Goal: Feedback & Contribution: Submit feedback/report problem

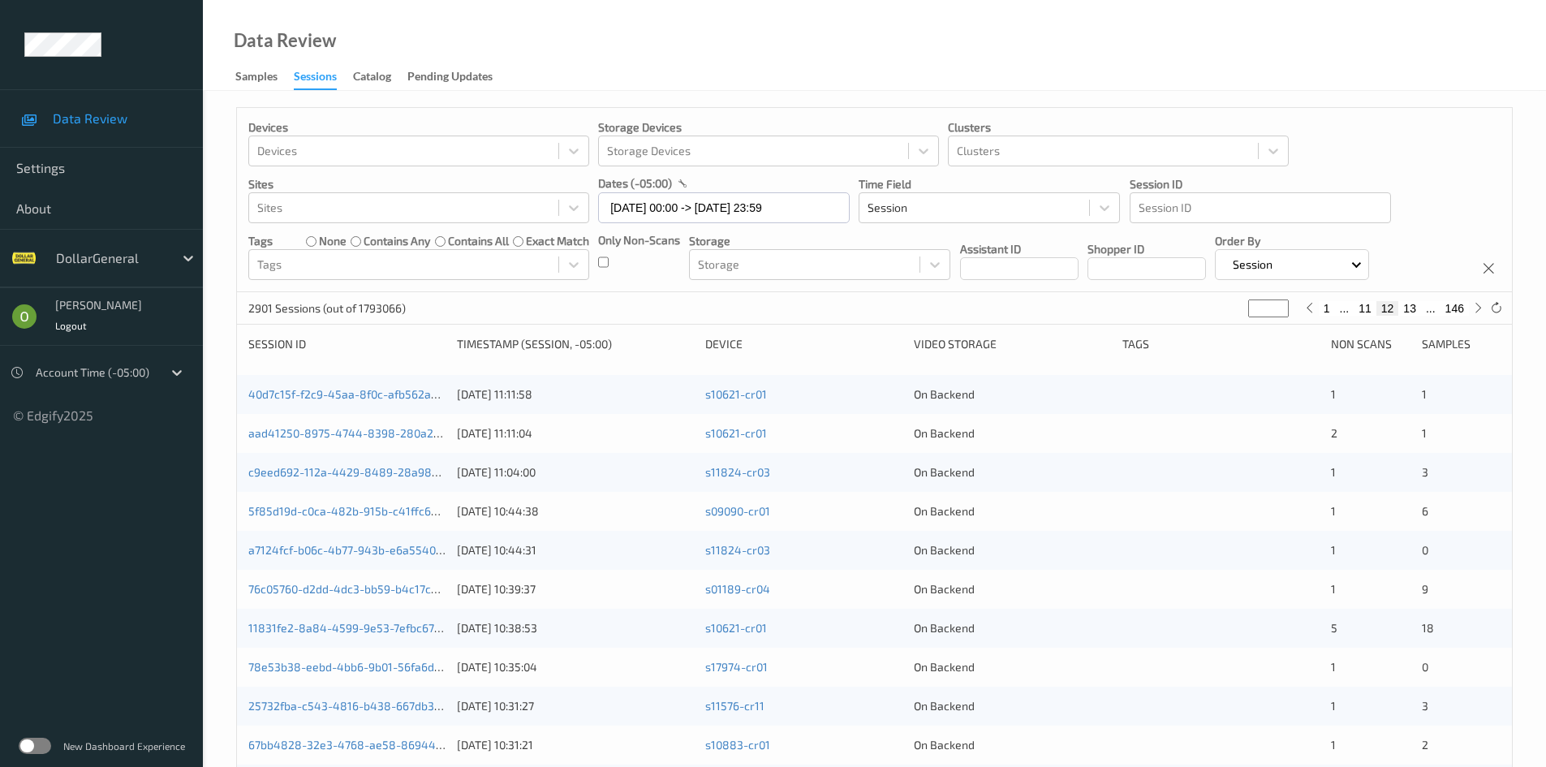
click at [1258, 315] on input "**" at bounding box center [1268, 308] width 41 height 18
type input "*"
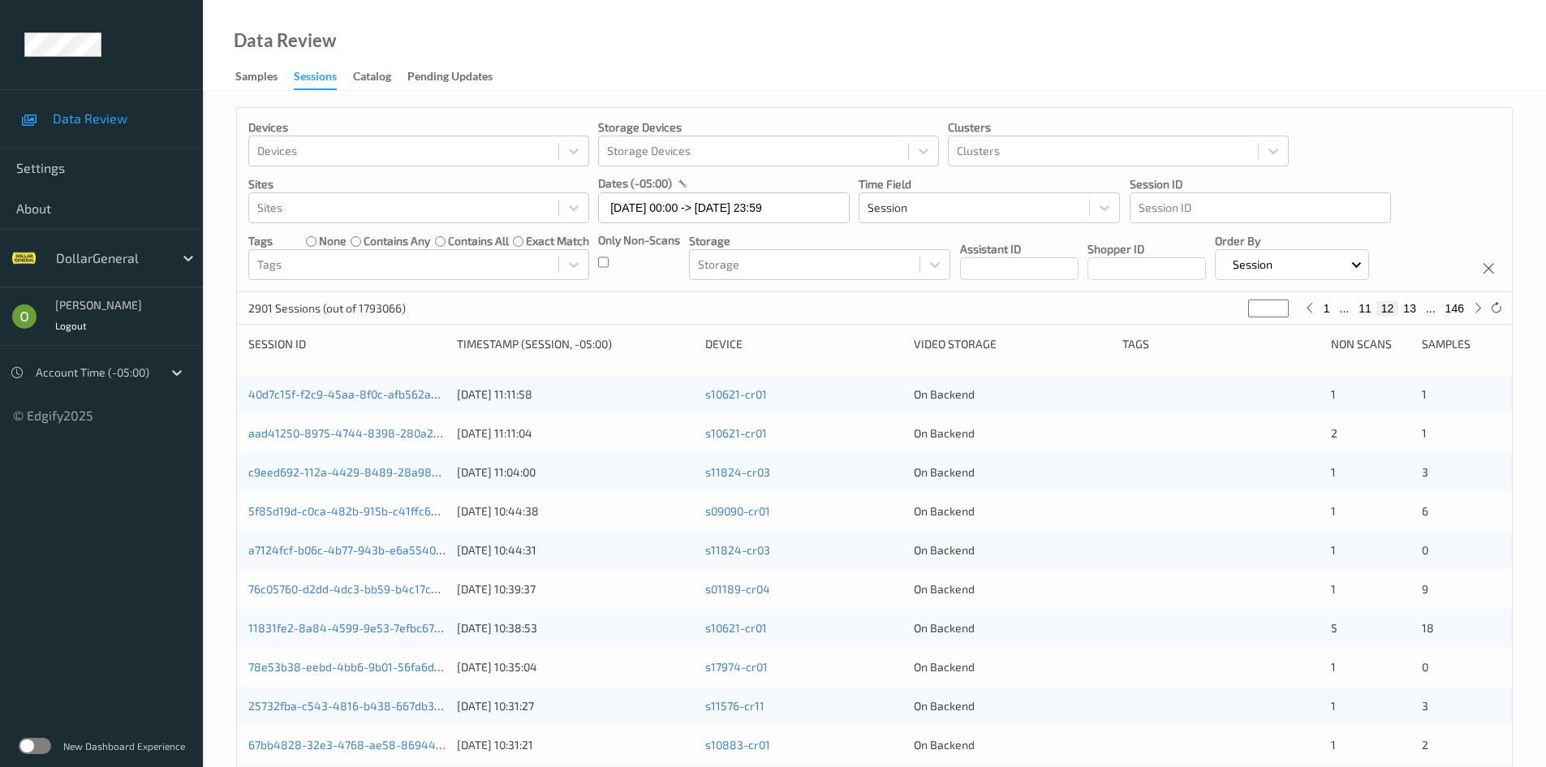
type input "**"
type input "***"
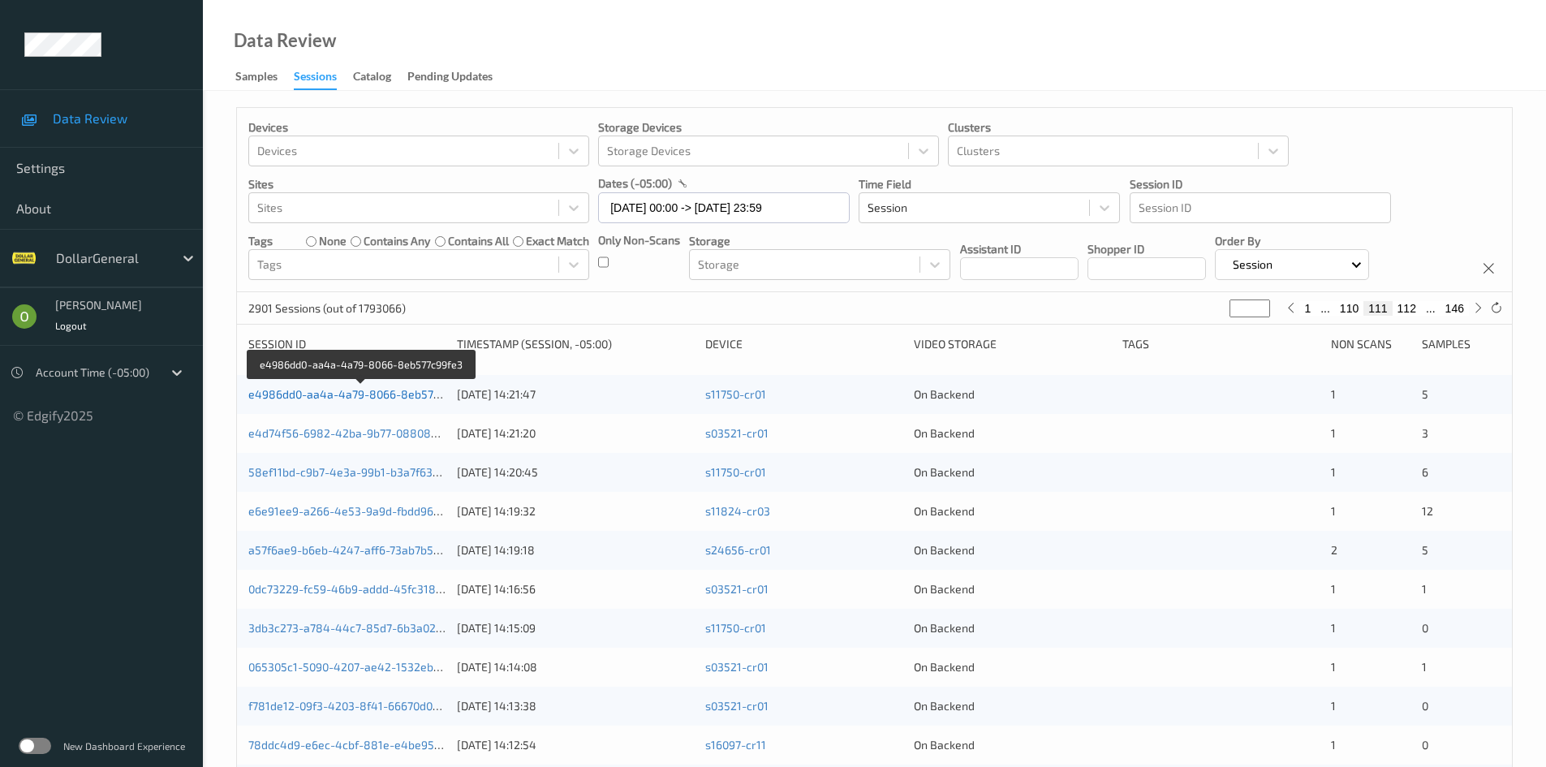
click at [384, 390] on link "e4986dd0-aa4a-4a79-8066-8eb577c99fe3" at bounding box center [361, 394] width 226 height 14
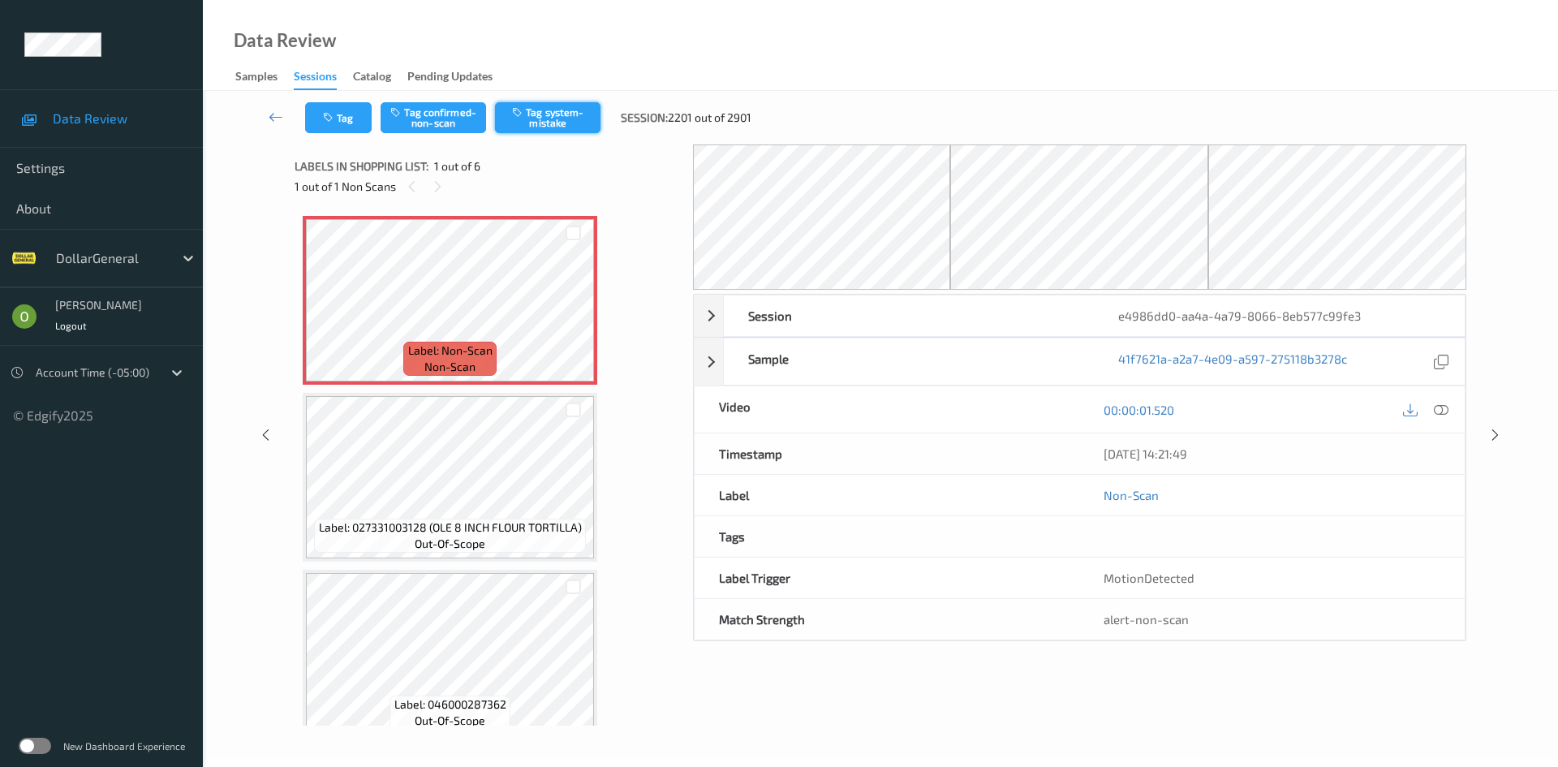
click at [553, 118] on button "Tag system-mistake" at bounding box center [547, 117] width 105 height 31
click at [371, 121] on button "Tag" at bounding box center [338, 117] width 67 height 31
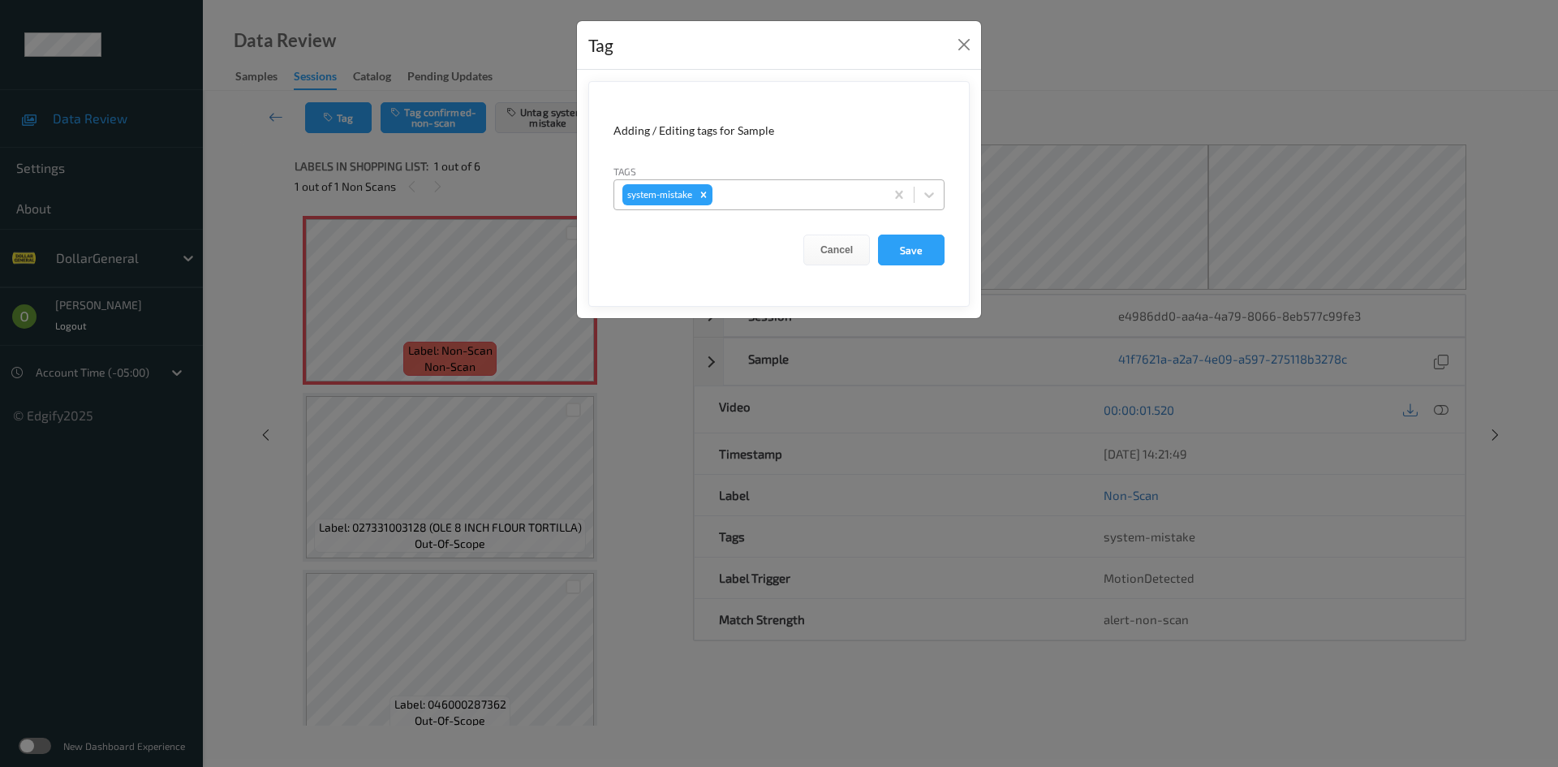
click at [766, 190] on div at bounding box center [796, 194] width 161 height 19
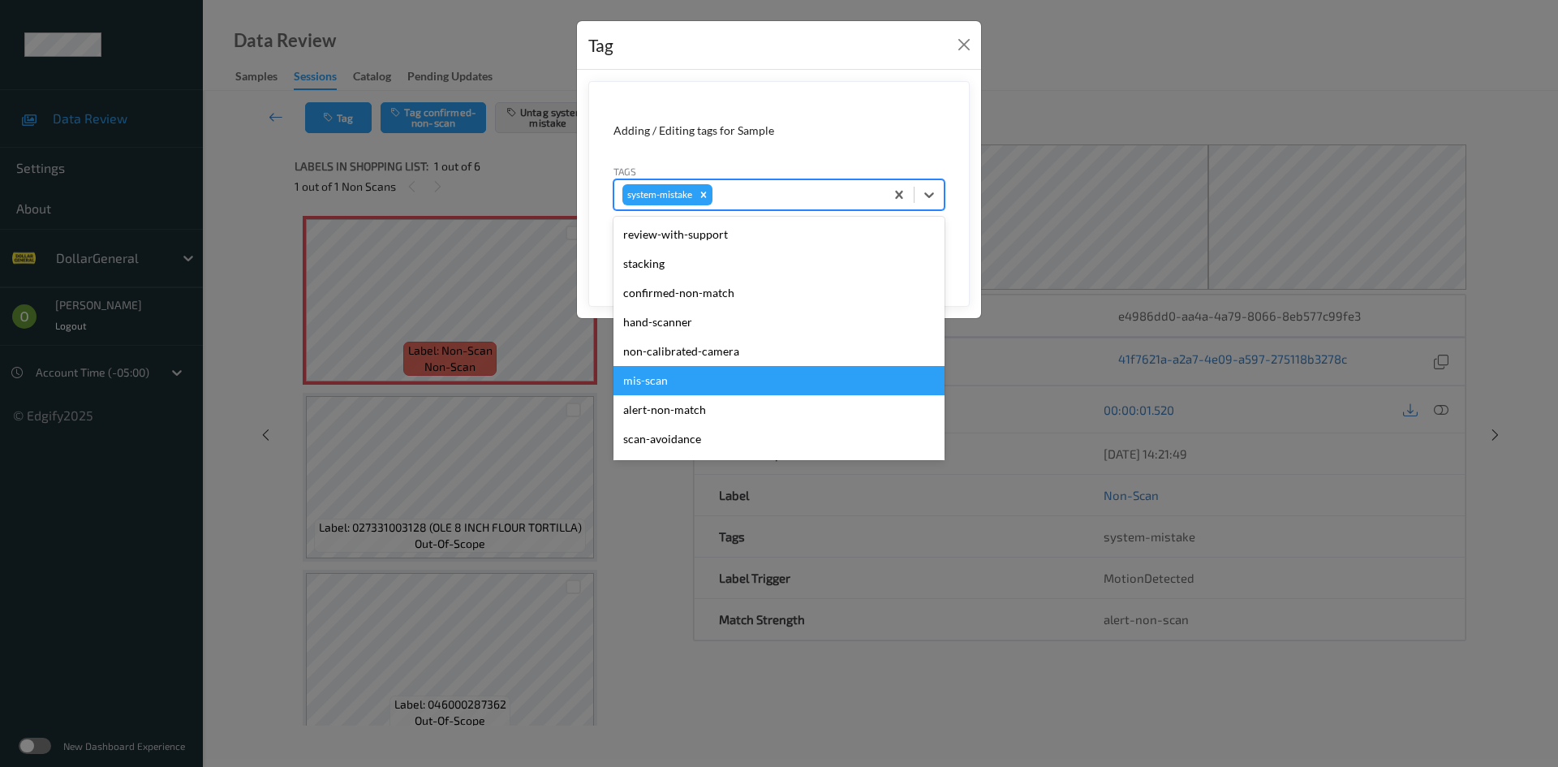
scroll to position [406, 0]
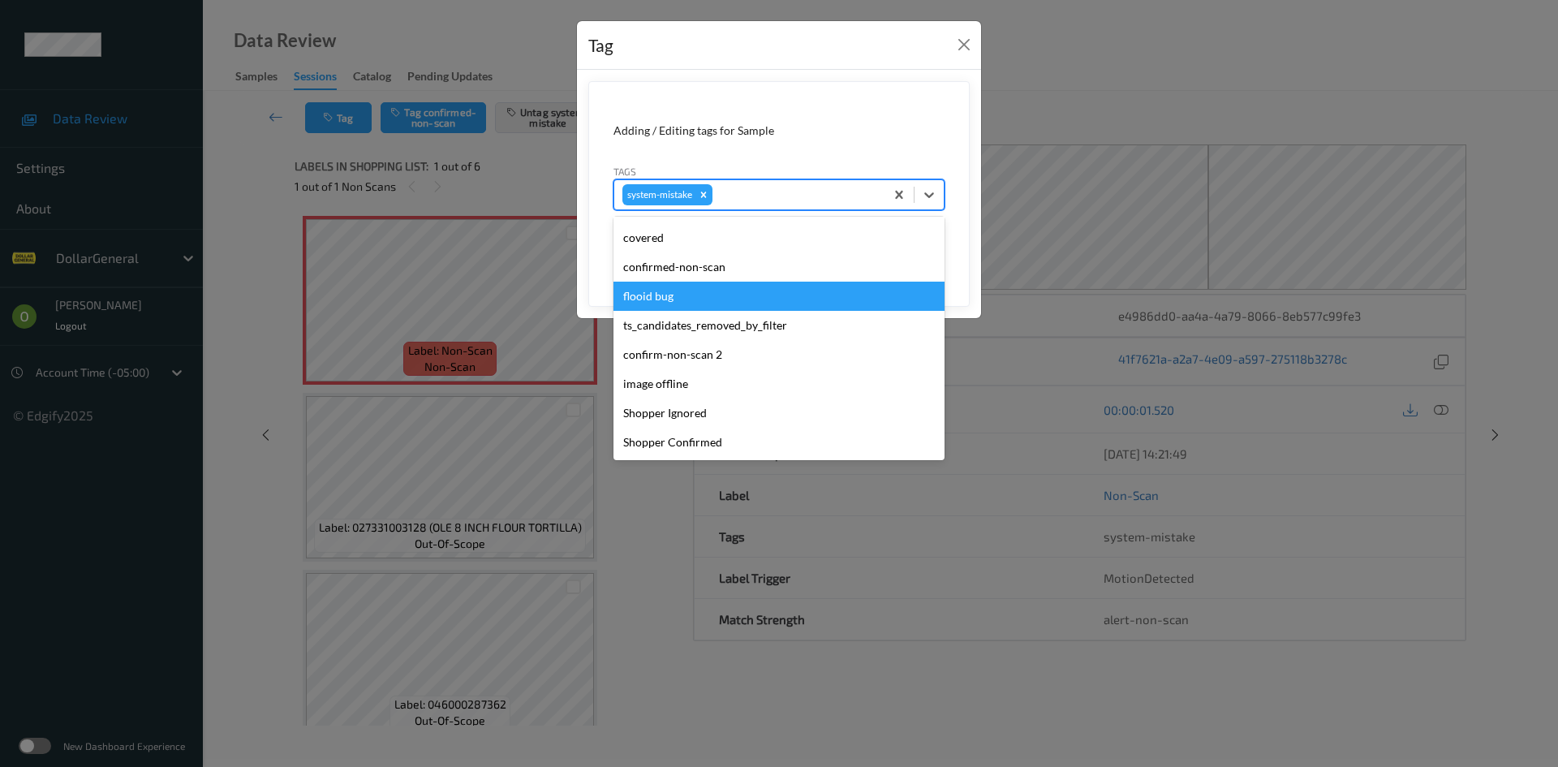
click at [757, 286] on div "flooid bug" at bounding box center [778, 296] width 331 height 29
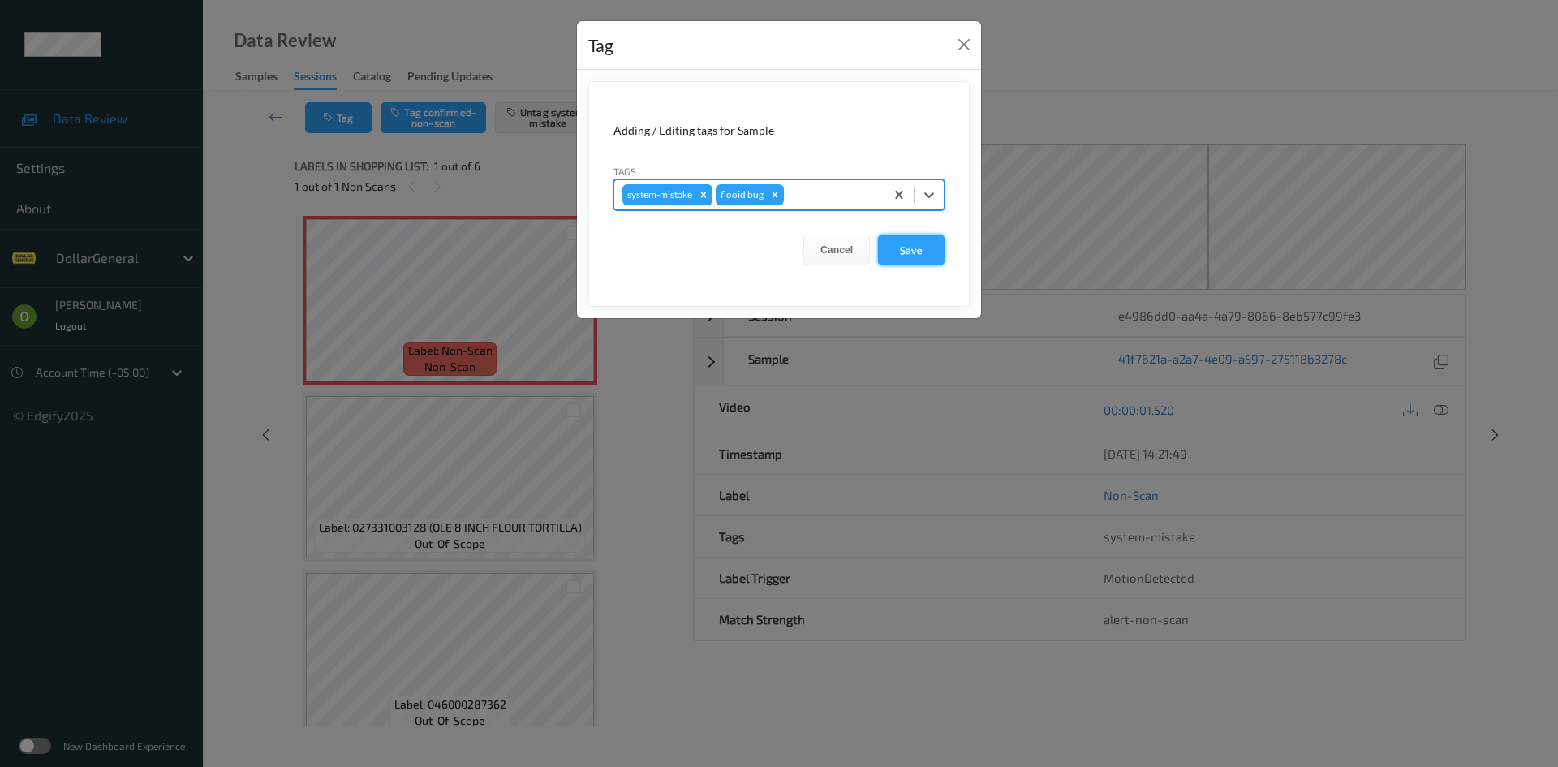
click at [903, 251] on button "Save" at bounding box center [911, 249] width 67 height 31
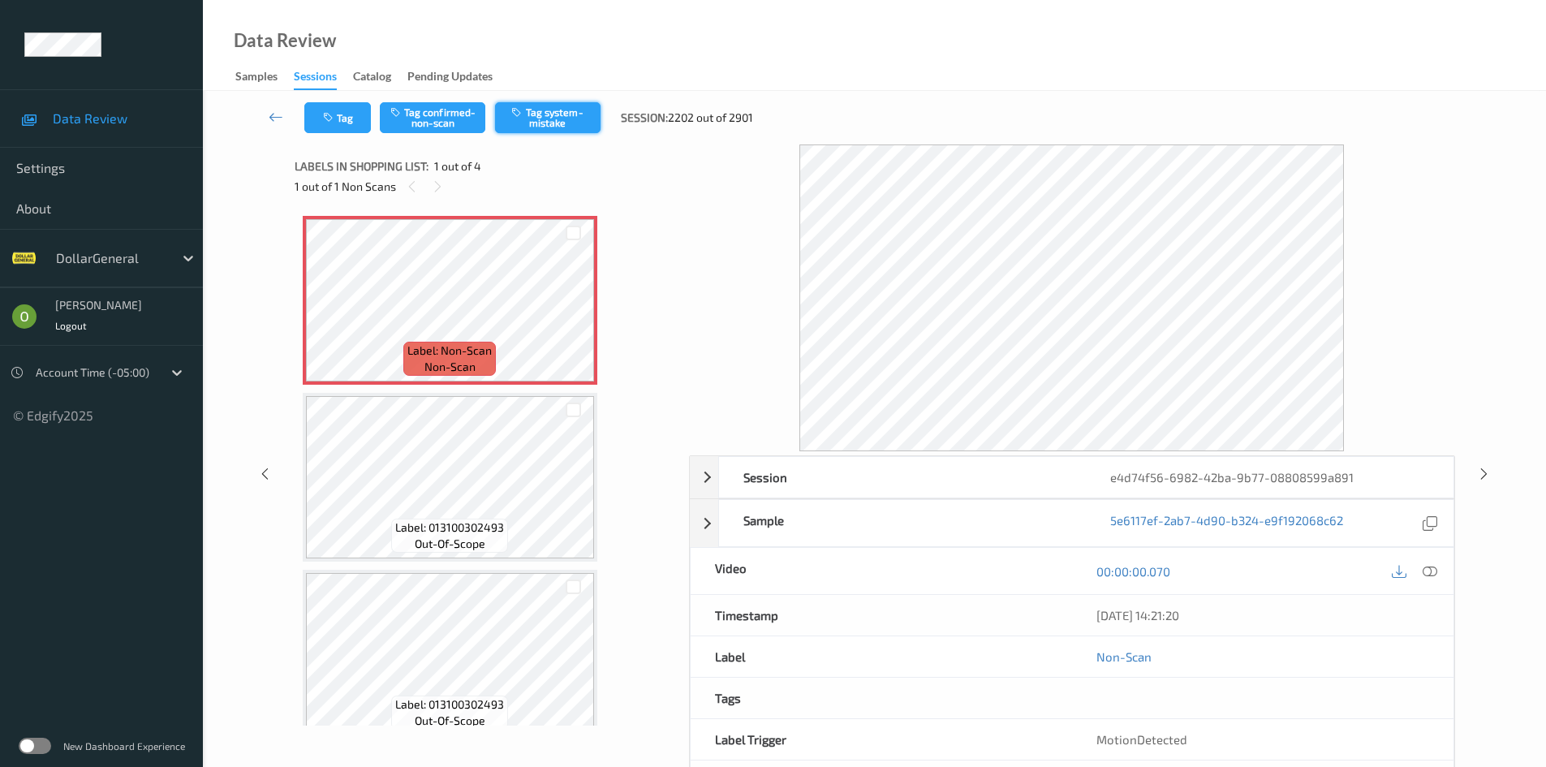
click at [507, 126] on button "Tag system-mistake" at bounding box center [547, 117] width 105 height 31
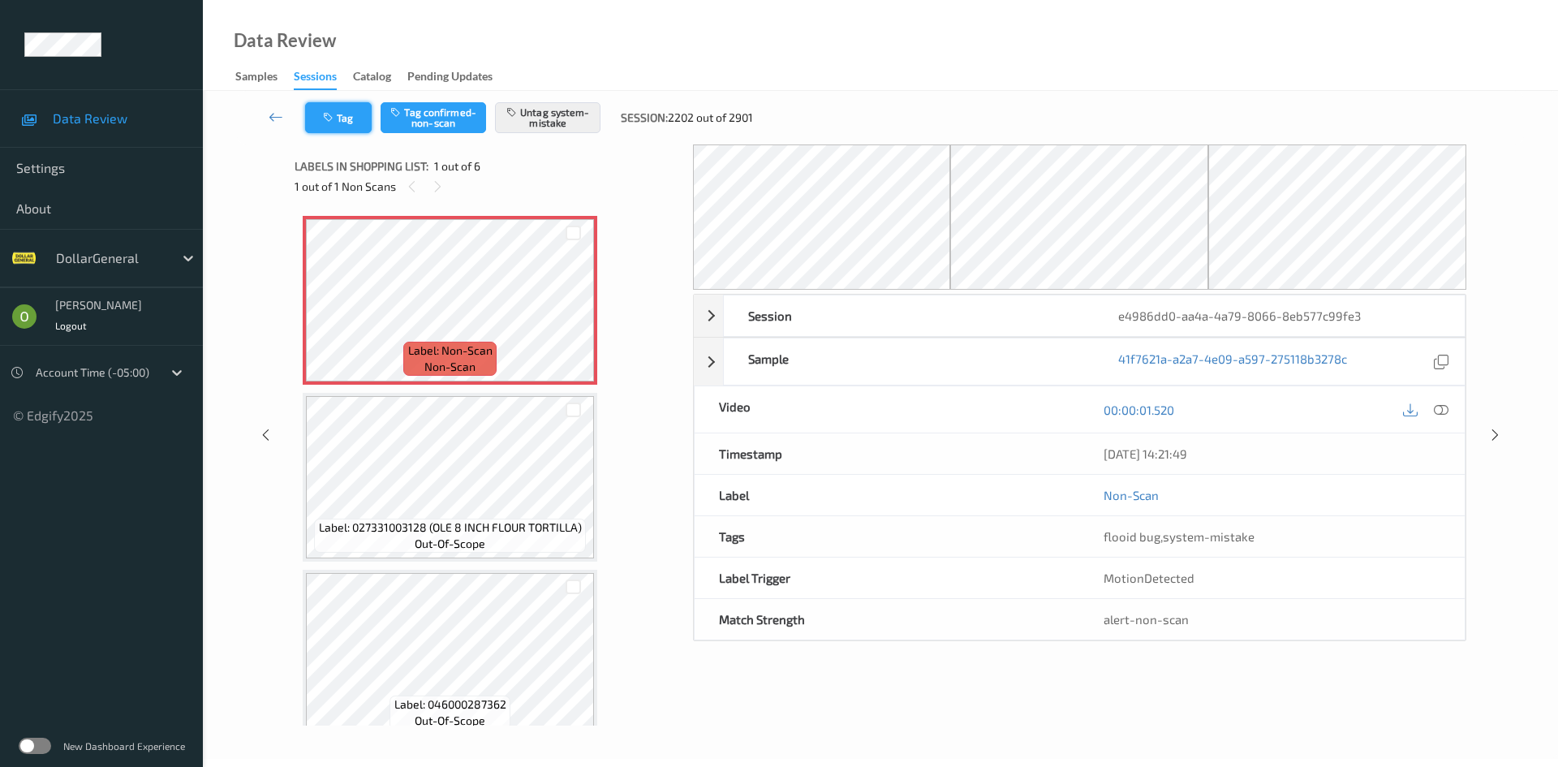
click at [340, 124] on button "Tag" at bounding box center [338, 117] width 67 height 31
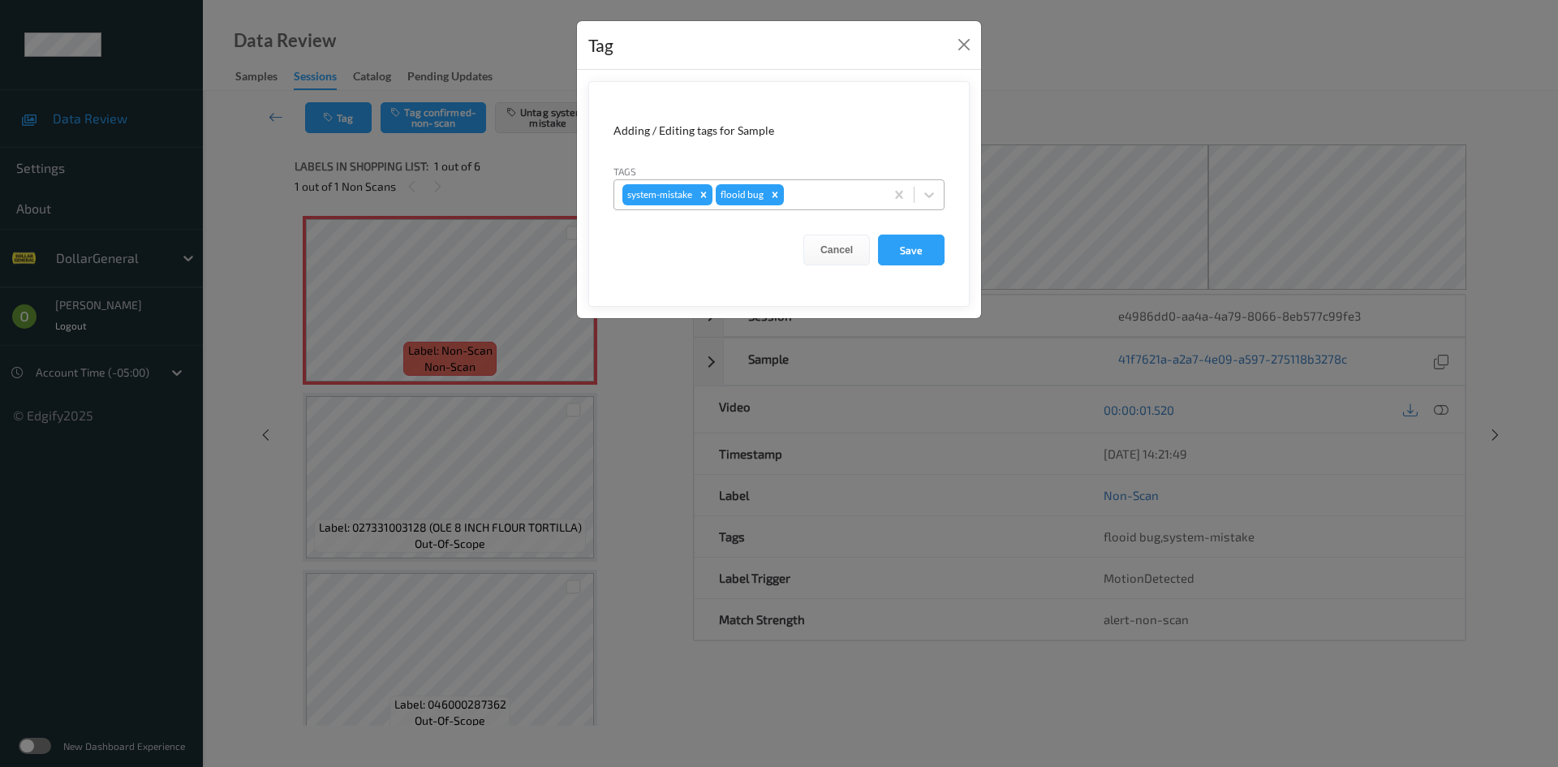
click at [823, 184] on div "system-mistake flooid bug" at bounding box center [749, 195] width 270 height 28
click at [841, 153] on form "Adding / Editing tags for Sample Tags system-mistake flooid bug Cancel Save" at bounding box center [778, 194] width 381 height 226
click at [841, 195] on div at bounding box center [831, 194] width 89 height 19
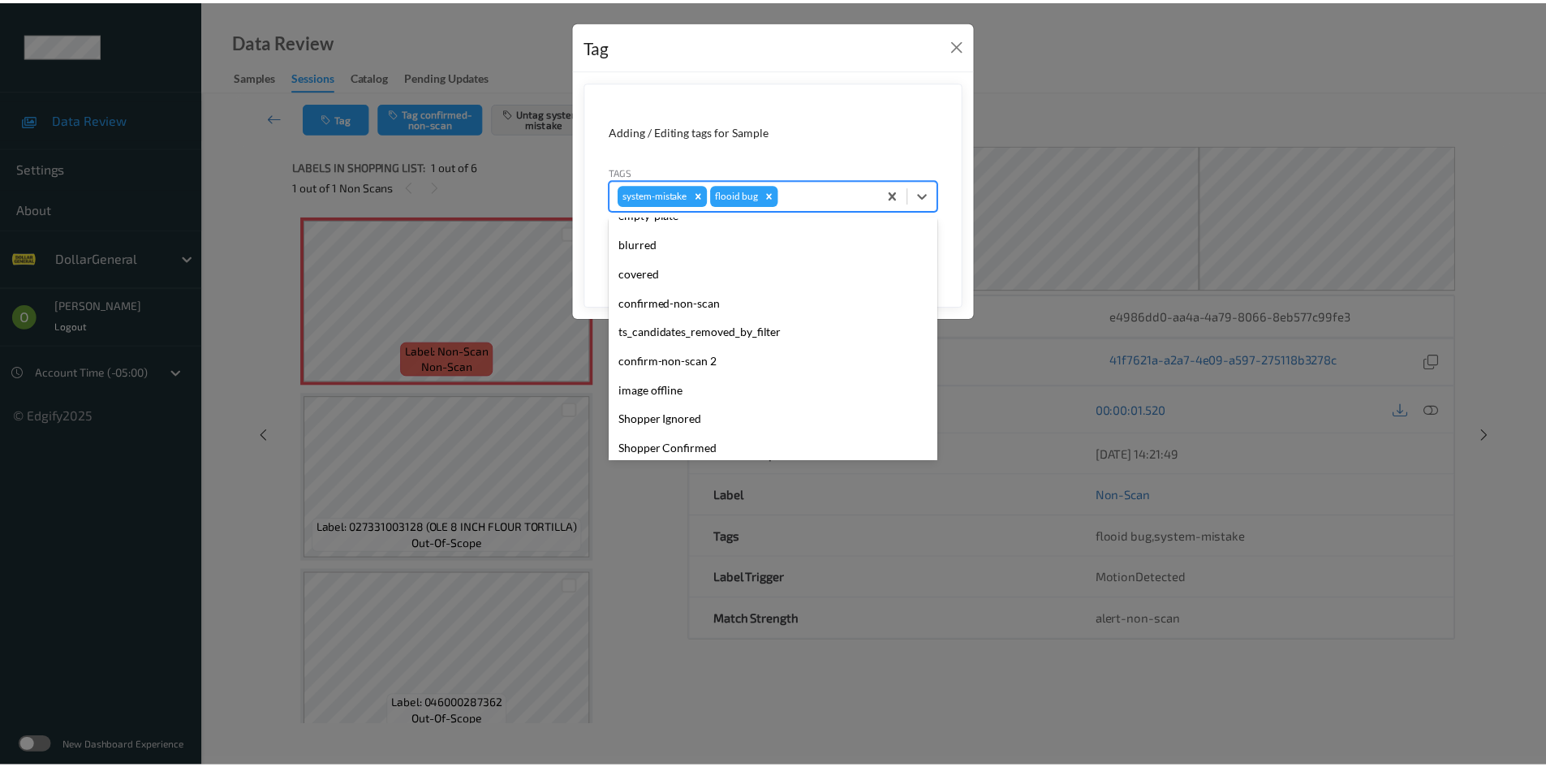
scroll to position [376, 0]
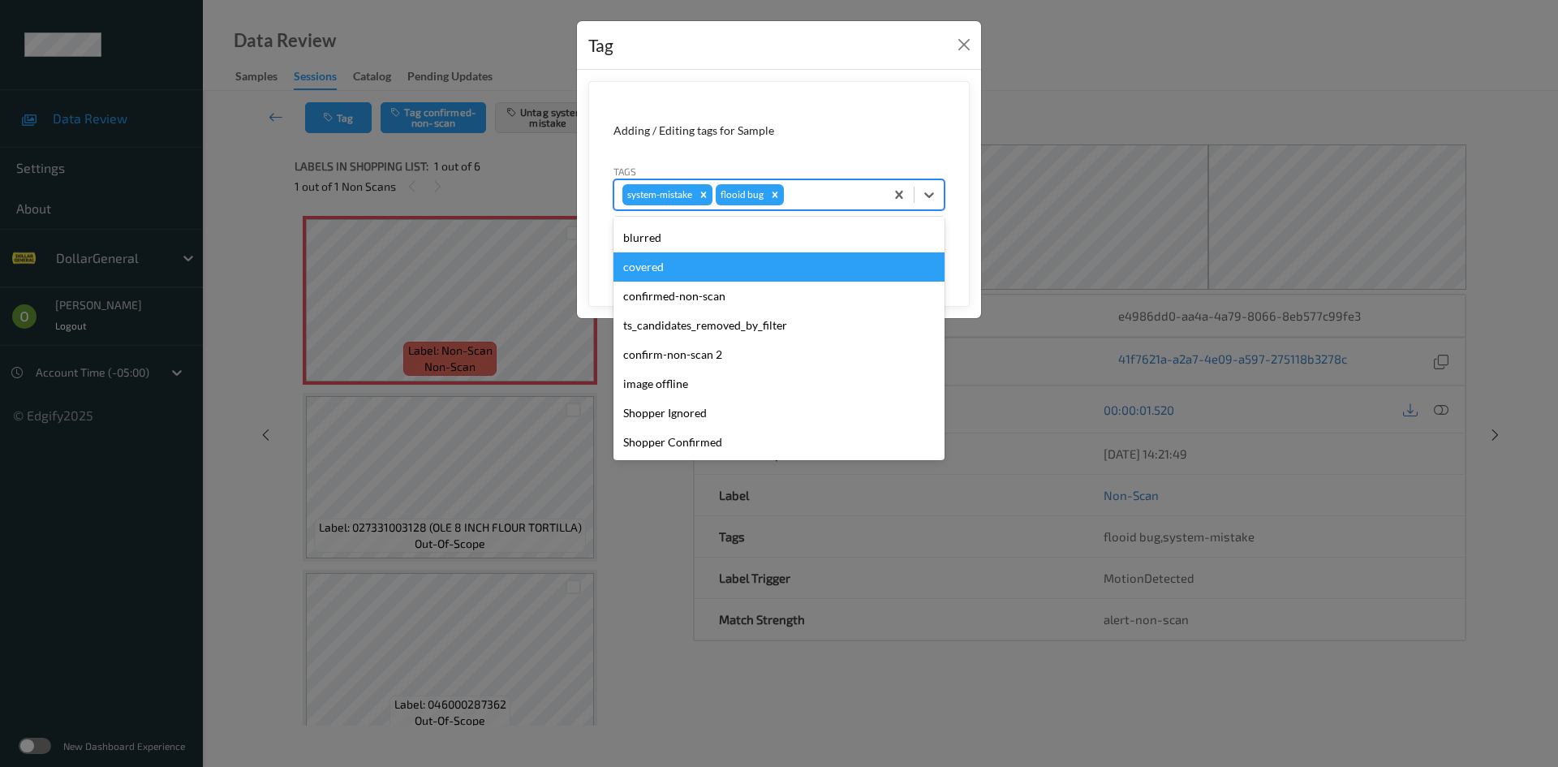
click at [865, 56] on div "Tag" at bounding box center [779, 45] width 404 height 49
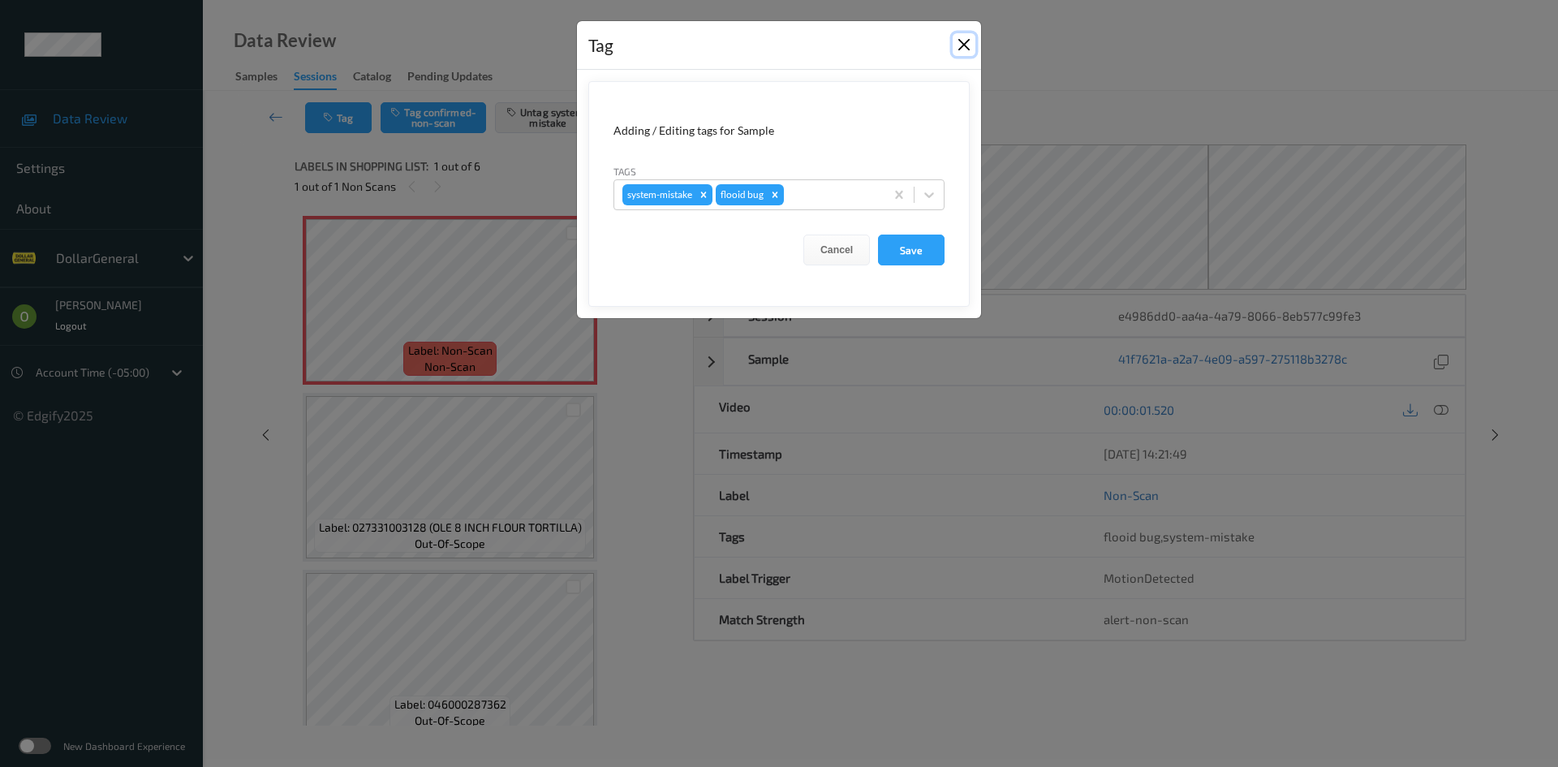
click at [970, 49] on button "Close" at bounding box center [963, 44] width 23 height 23
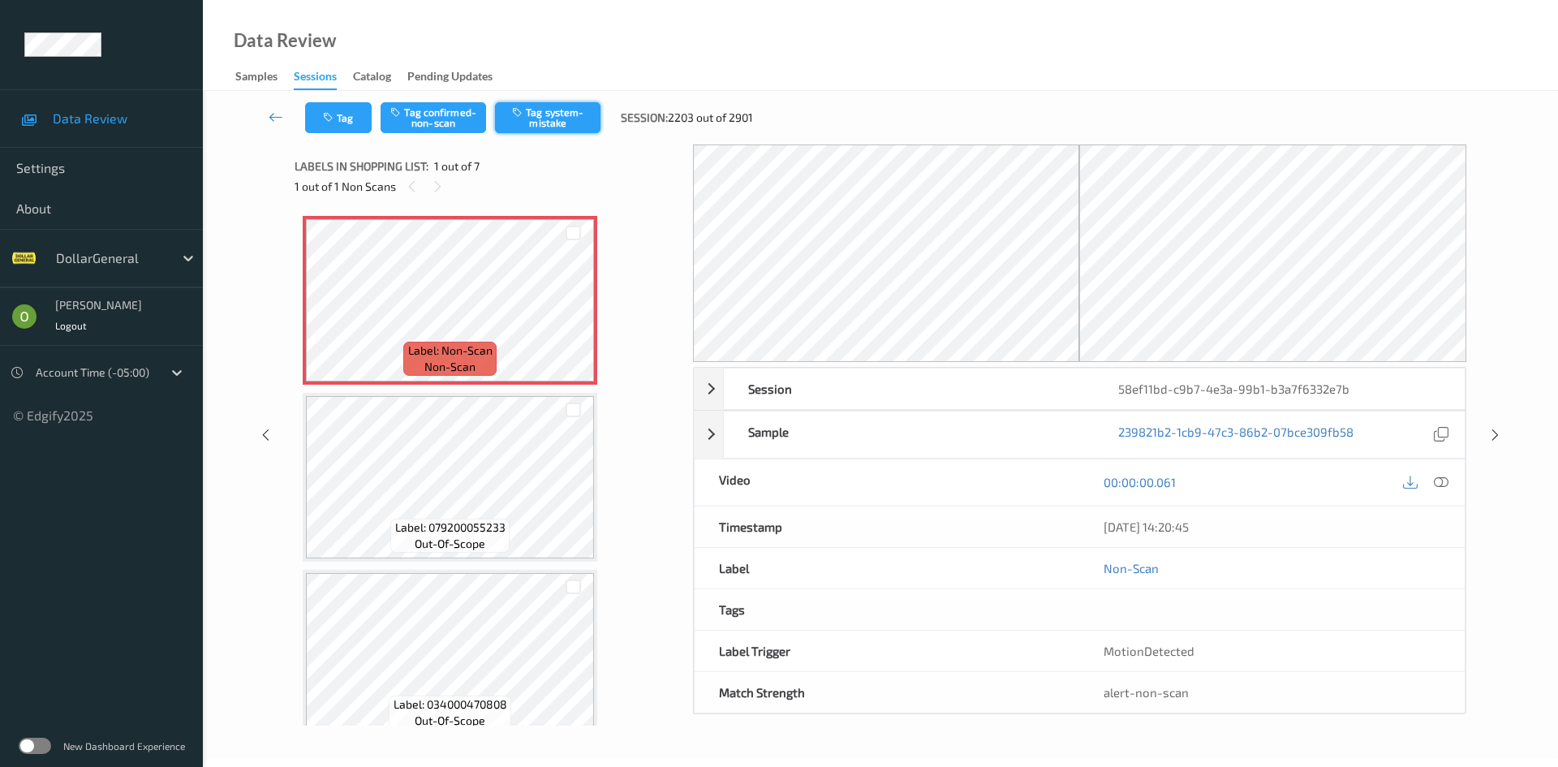
click at [561, 121] on button "Tag system-mistake" at bounding box center [547, 117] width 105 height 31
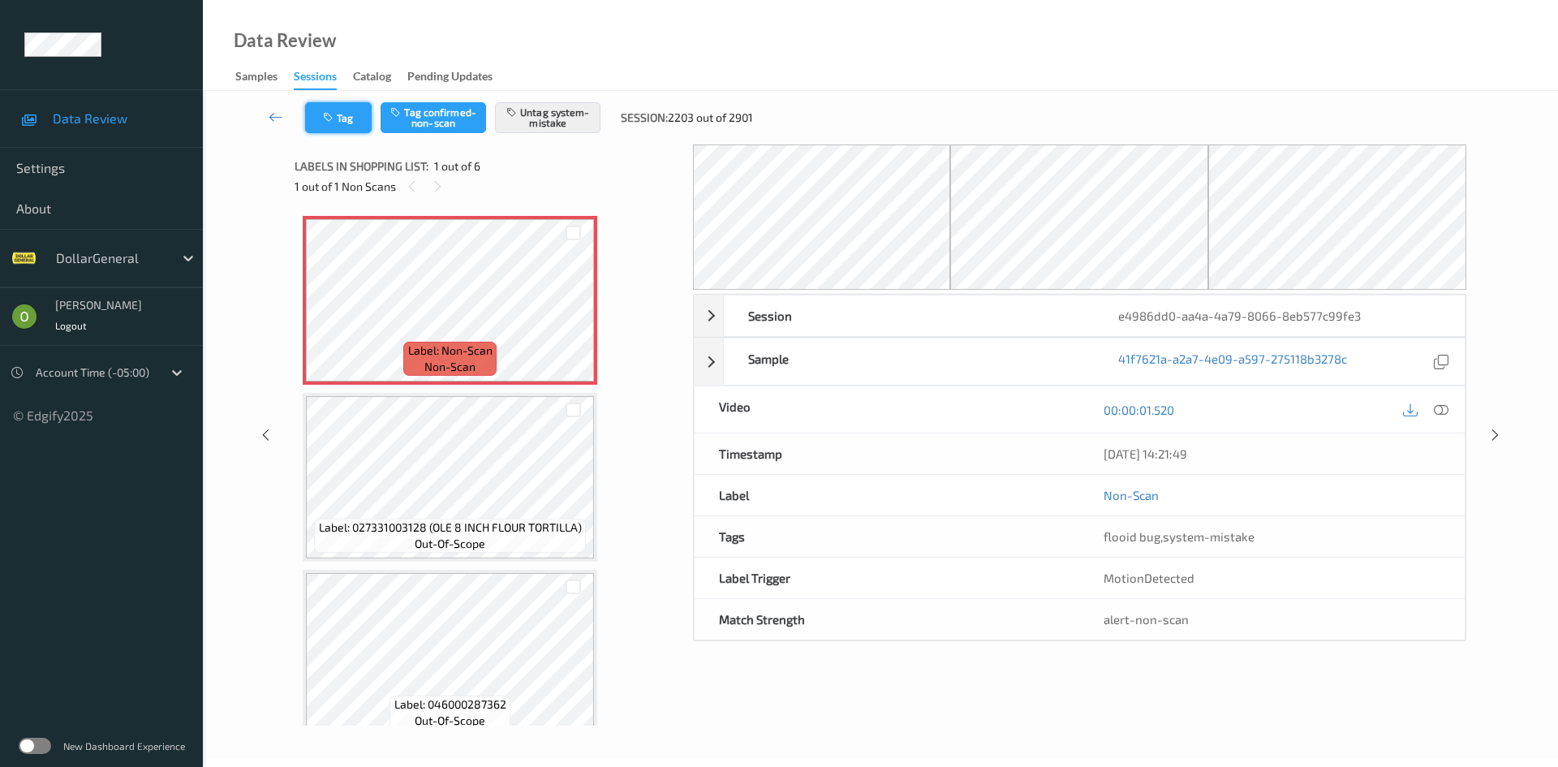
click at [359, 118] on button "Tag" at bounding box center [338, 117] width 67 height 31
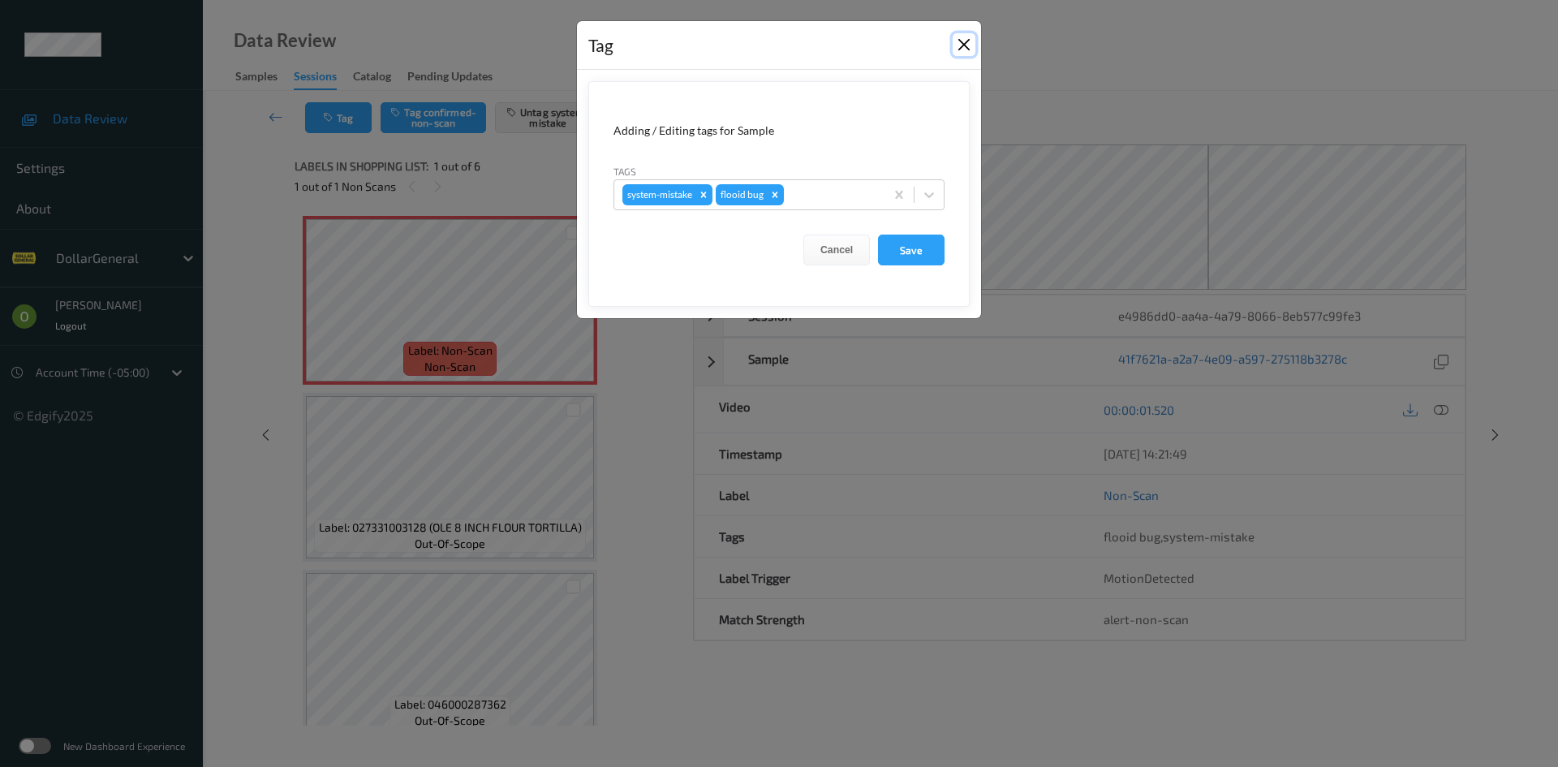
click at [969, 40] on button "Close" at bounding box center [963, 44] width 23 height 23
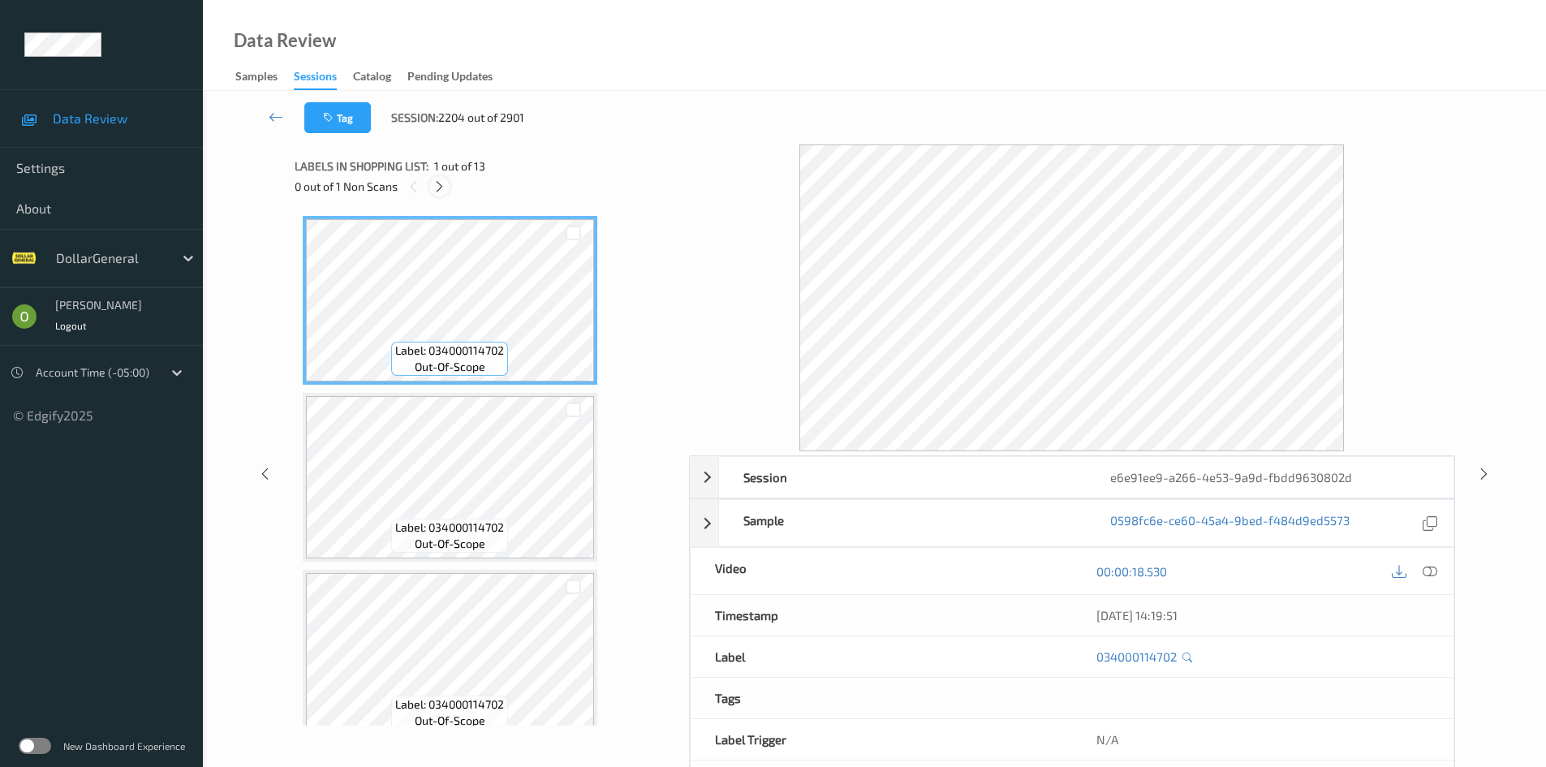
click at [437, 183] on icon at bounding box center [439, 186] width 14 height 15
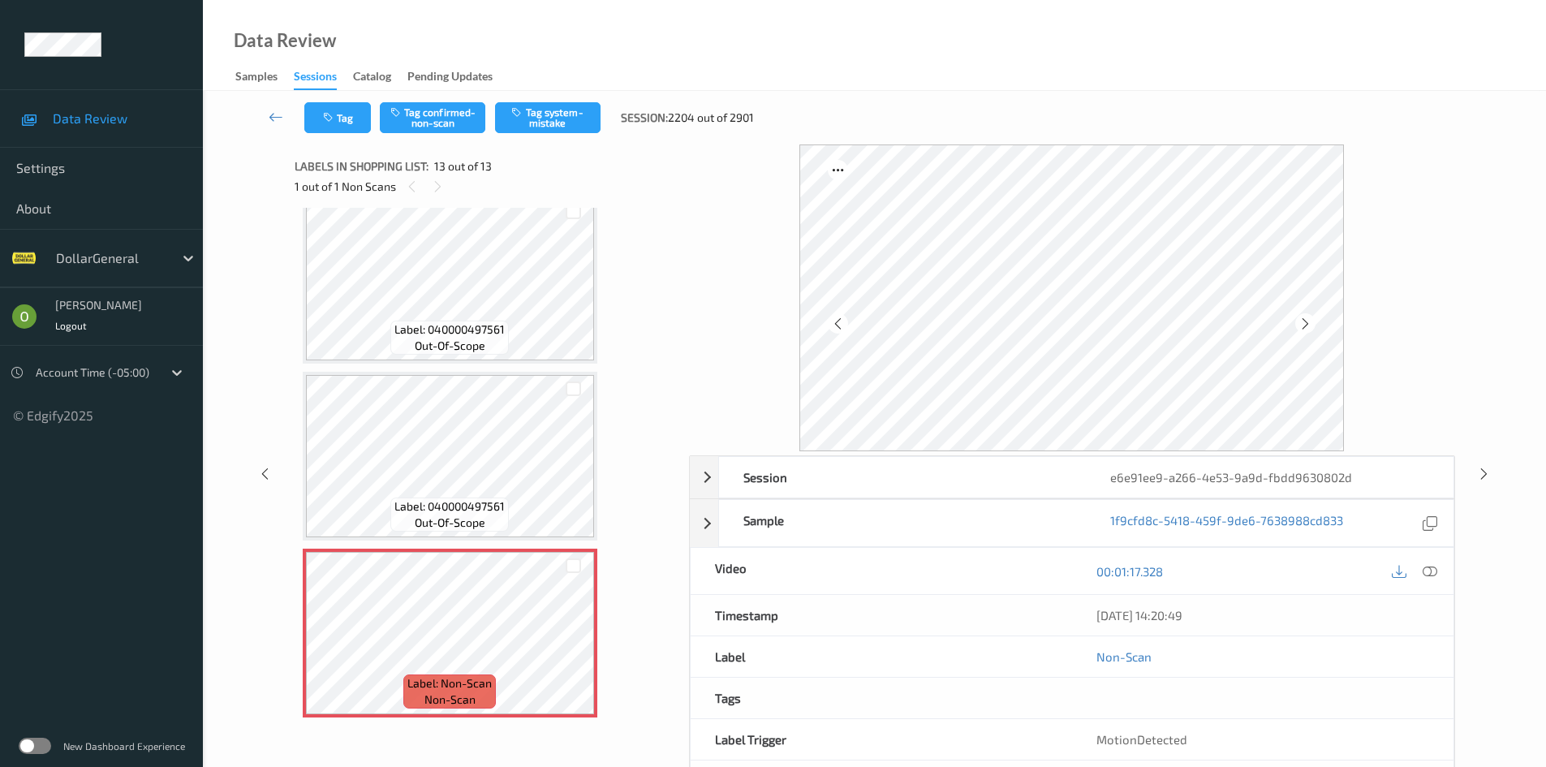
click at [1423, 568] on icon at bounding box center [1429, 571] width 15 height 15
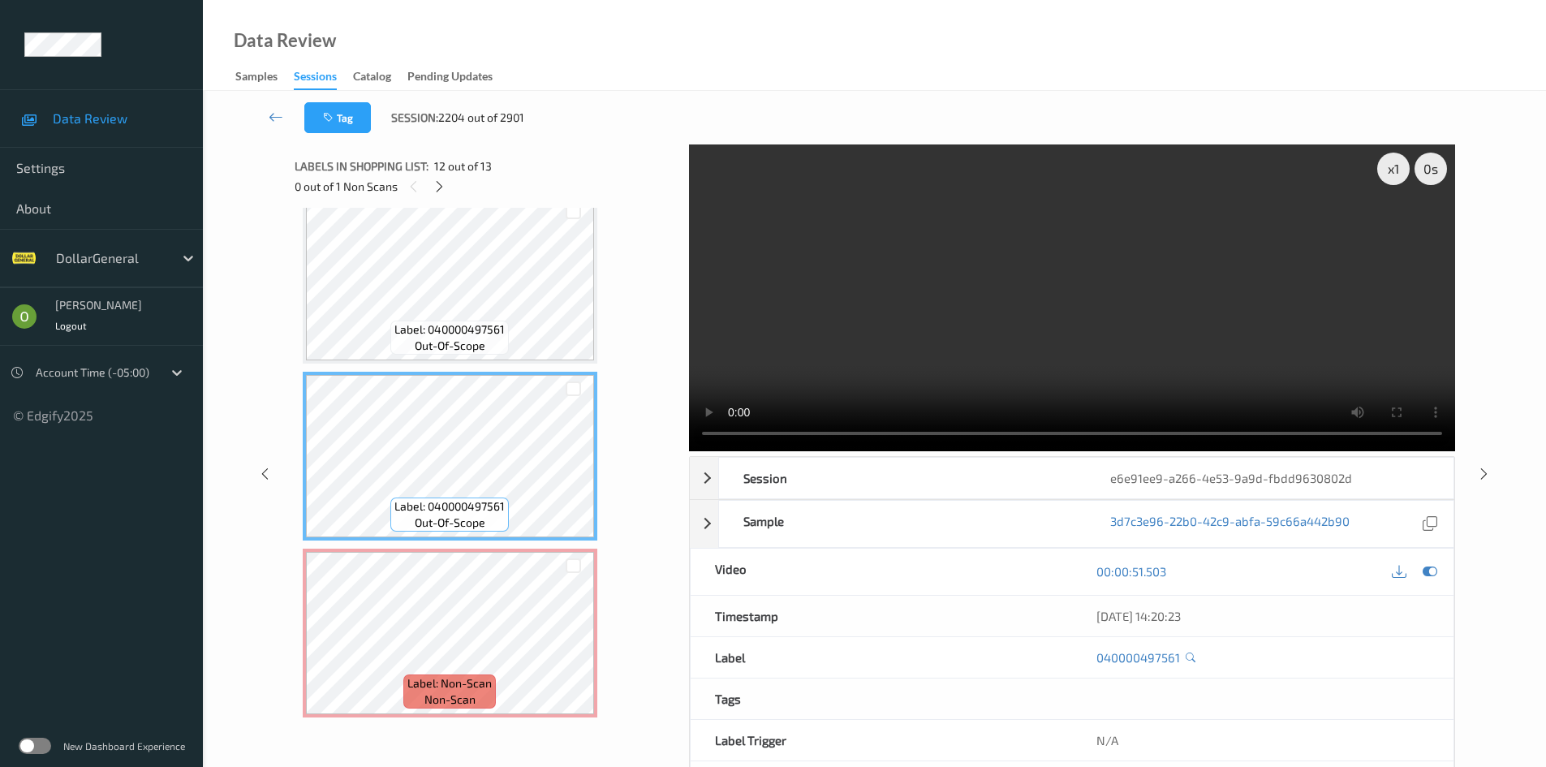
click at [1107, 333] on video at bounding box center [1072, 297] width 766 height 307
click at [1396, 166] on div "x 1" at bounding box center [1393, 169] width 32 height 32
click at [1074, 269] on video at bounding box center [1072, 297] width 766 height 307
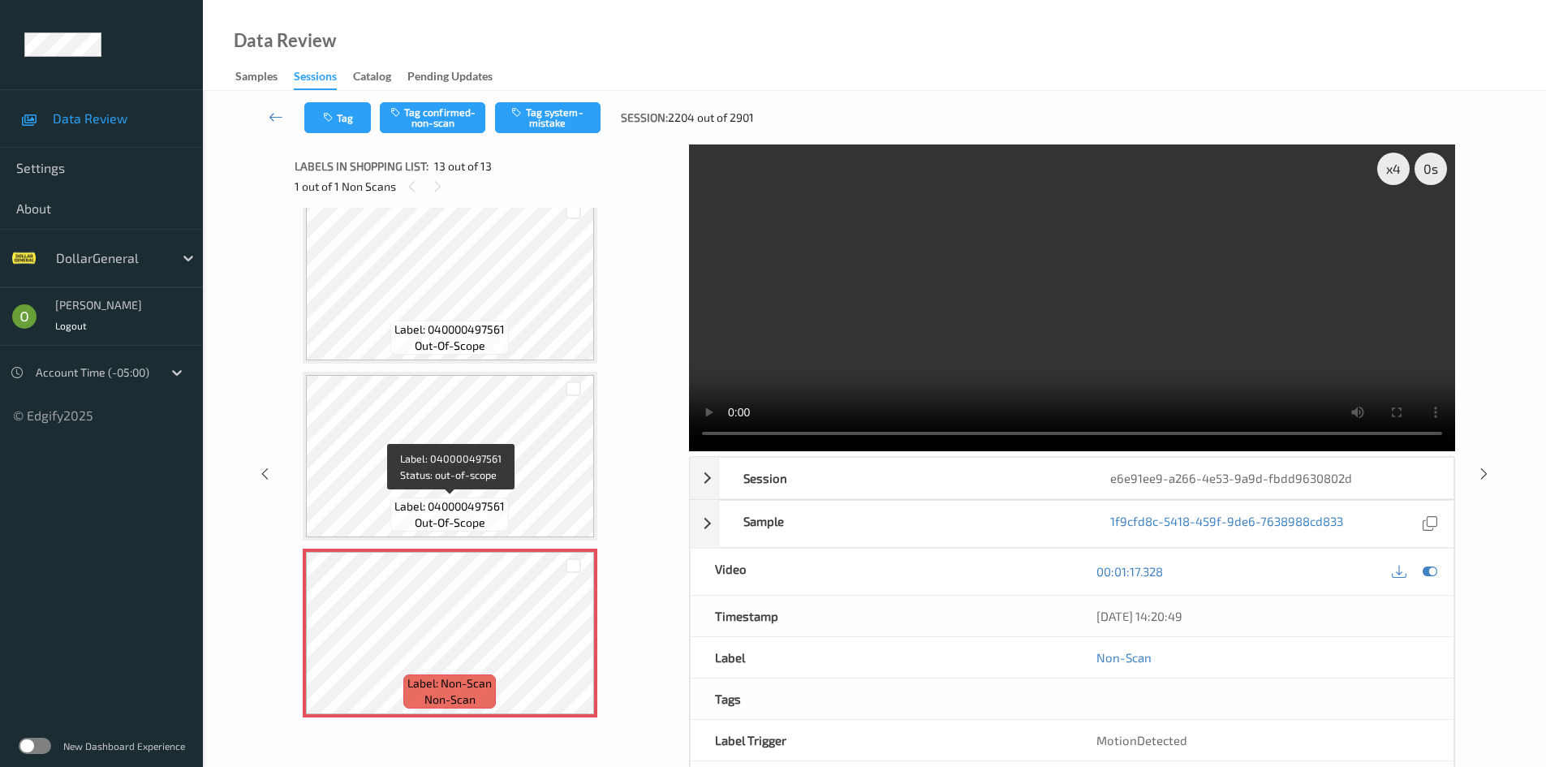
click at [462, 503] on span "Label: 040000497561" at bounding box center [449, 506] width 110 height 16
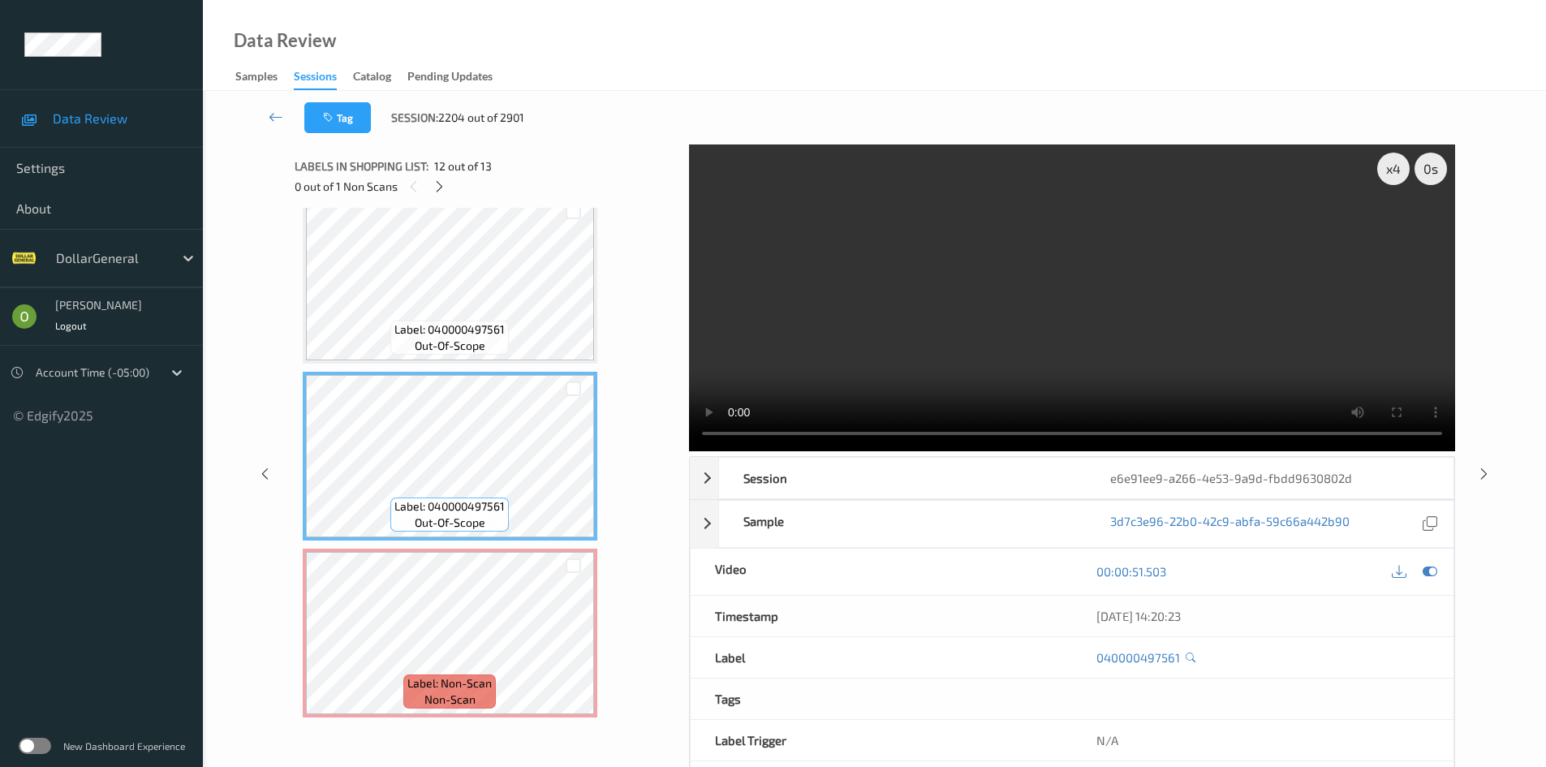
click at [921, 356] on video at bounding box center [1072, 297] width 766 height 307
click at [1262, 256] on video at bounding box center [1072, 297] width 766 height 307
click at [1219, 277] on video at bounding box center [1072, 297] width 766 height 307
click at [1051, 253] on video at bounding box center [1072, 297] width 766 height 307
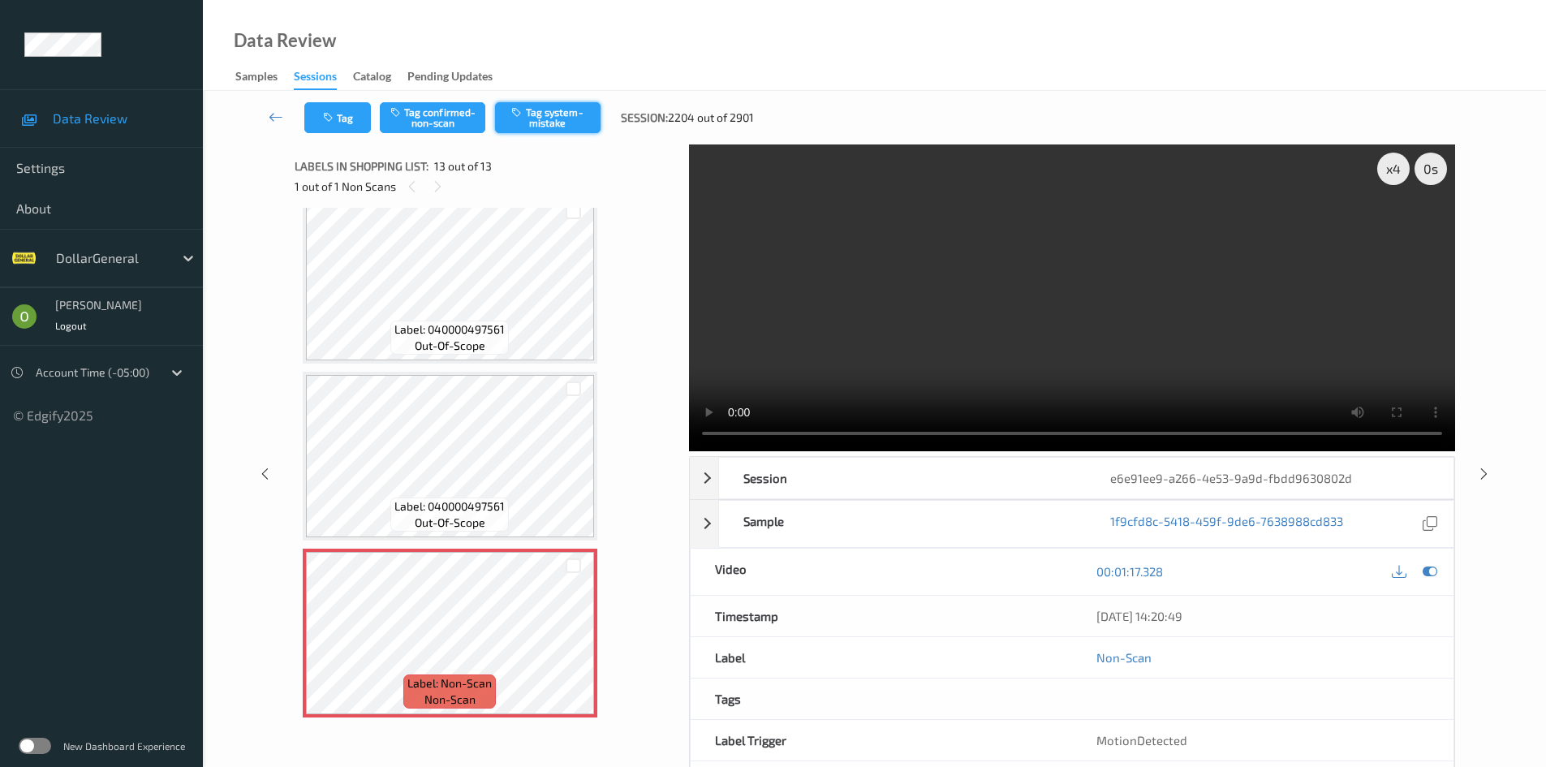
click at [540, 113] on button "Tag system-mistake" at bounding box center [547, 117] width 105 height 31
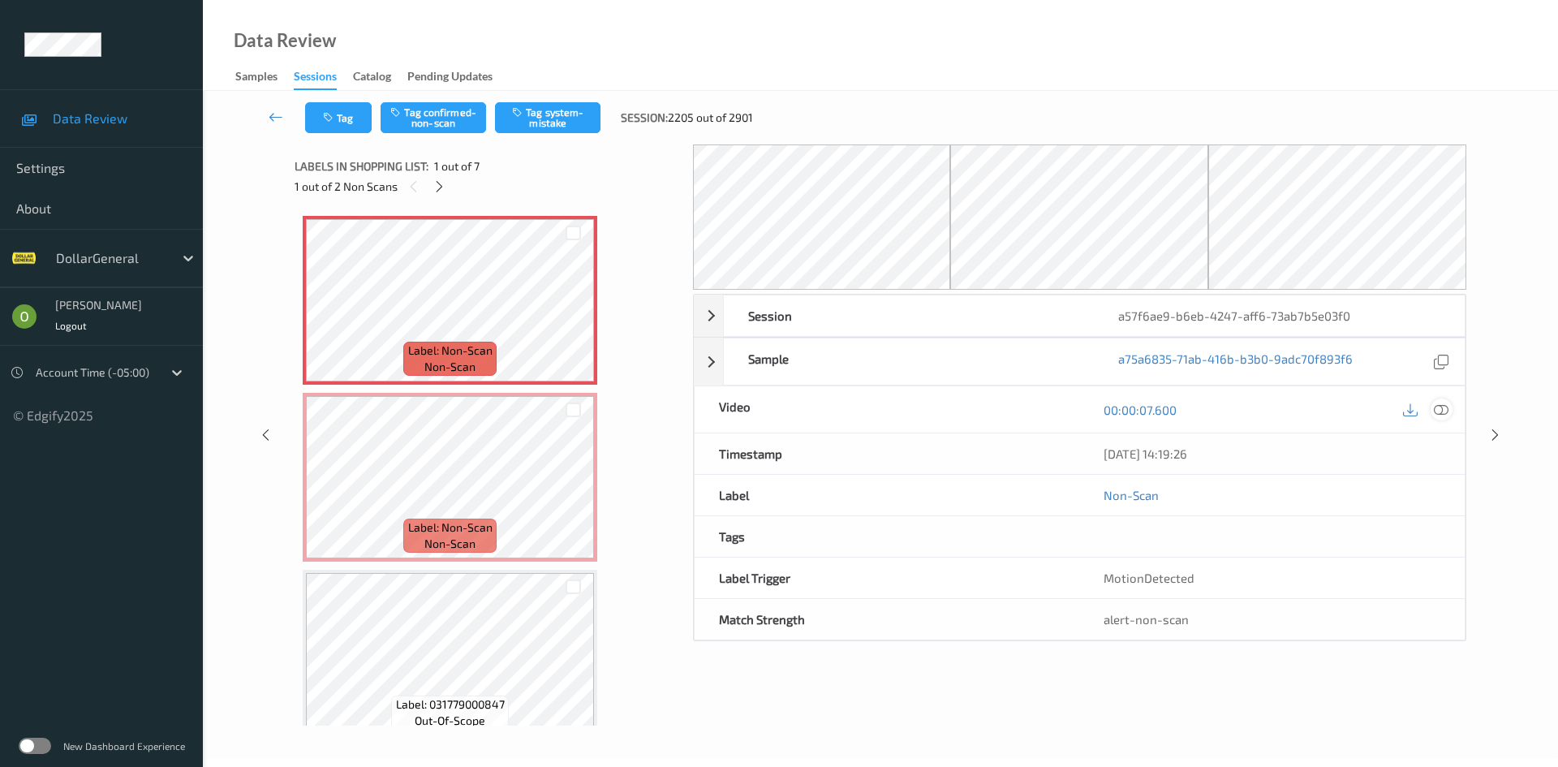
click at [1440, 409] on icon at bounding box center [1441, 409] width 15 height 15
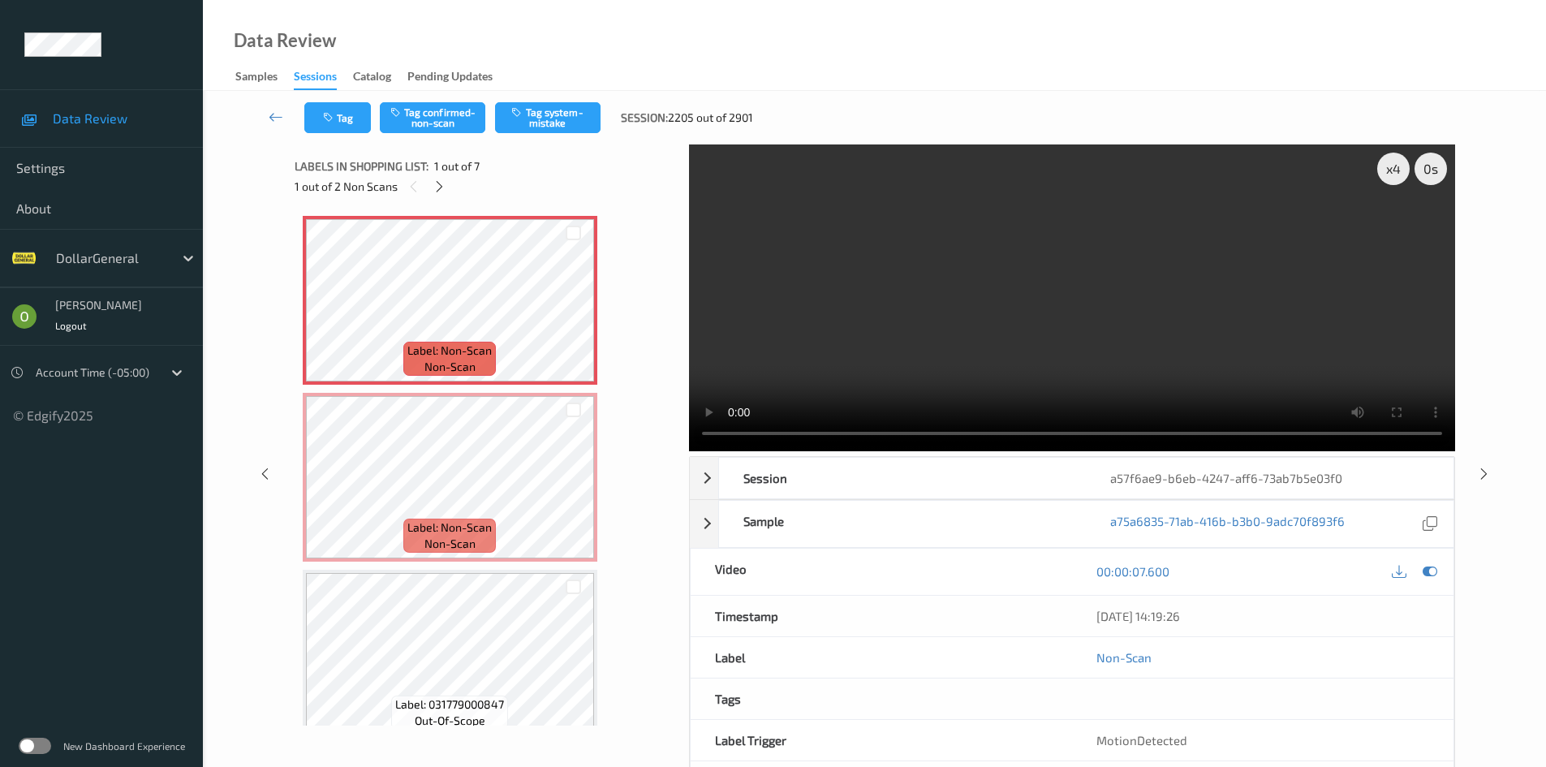
click at [1076, 299] on video at bounding box center [1072, 297] width 766 height 307
click at [1074, 298] on video at bounding box center [1072, 297] width 766 height 307
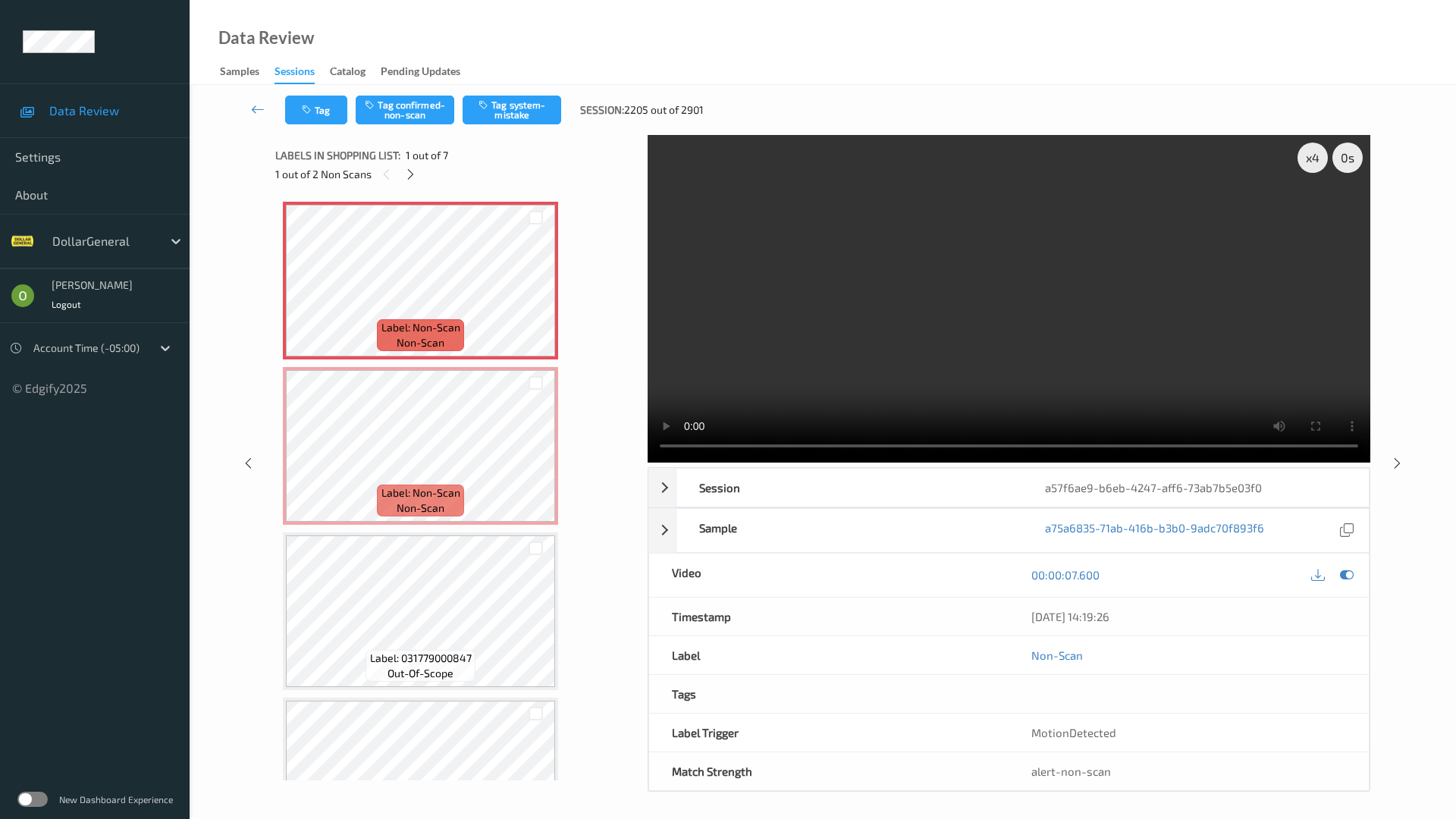
click at [1003, 344] on video at bounding box center [1008, 298] width 722 height 327
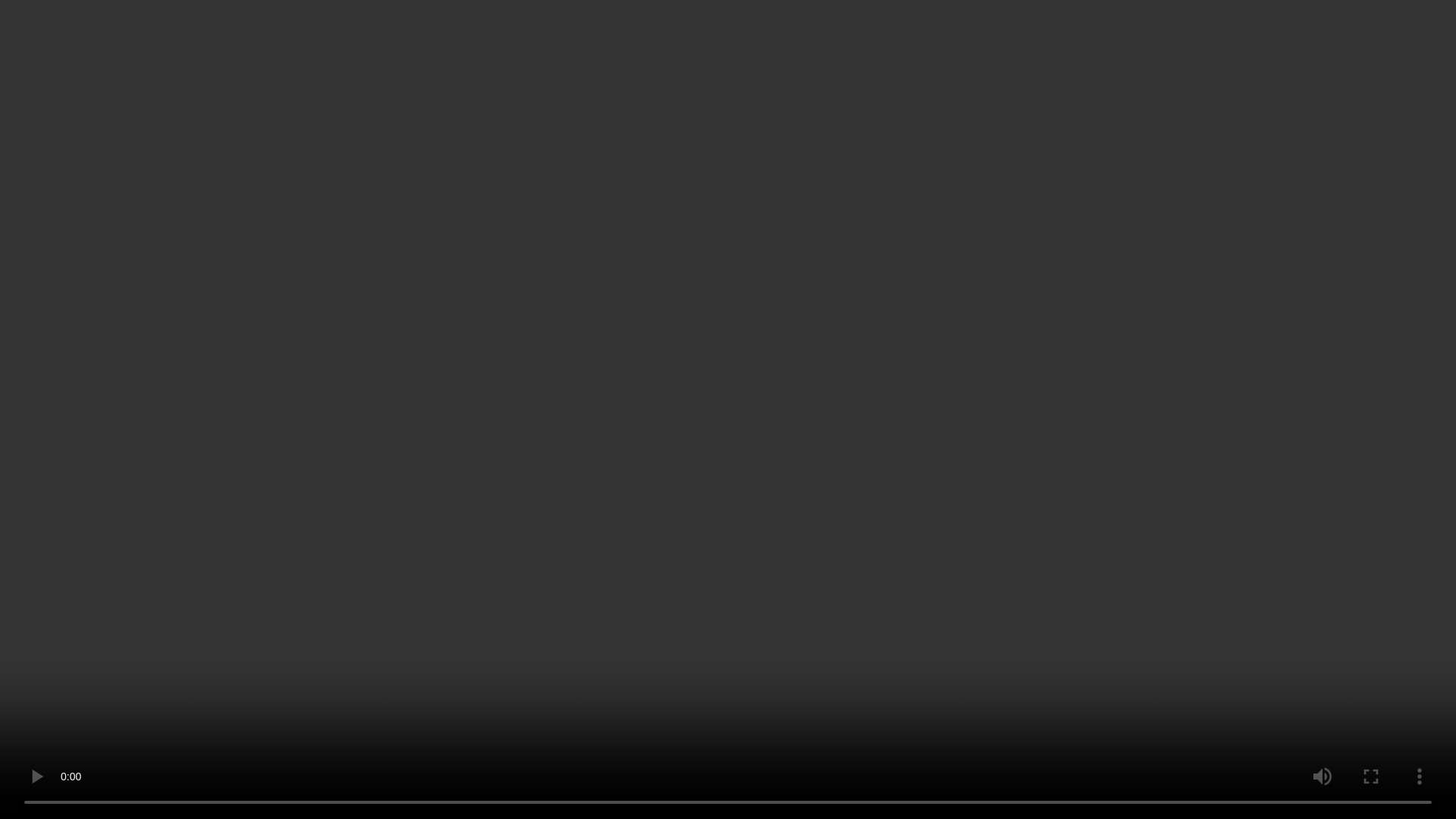
click at [1050, 254] on video at bounding box center [728, 410] width 1456 height 819
click at [1024, 254] on video at bounding box center [728, 410] width 1456 height 819
click at [891, 314] on video at bounding box center [728, 410] width 1456 height 819
click at [890, 313] on video at bounding box center [728, 410] width 1456 height 819
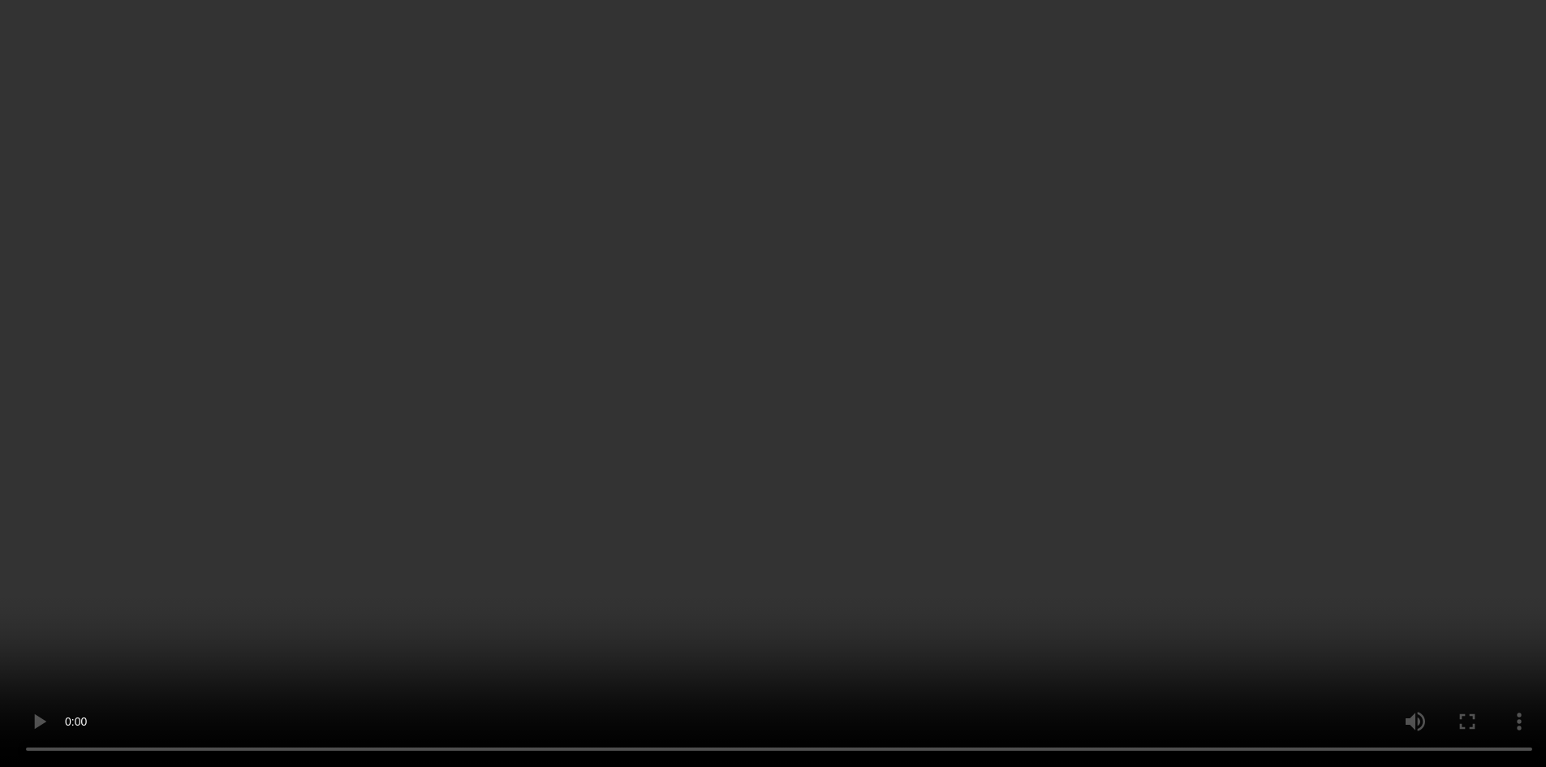
click at [800, 264] on video at bounding box center [773, 383] width 1546 height 767
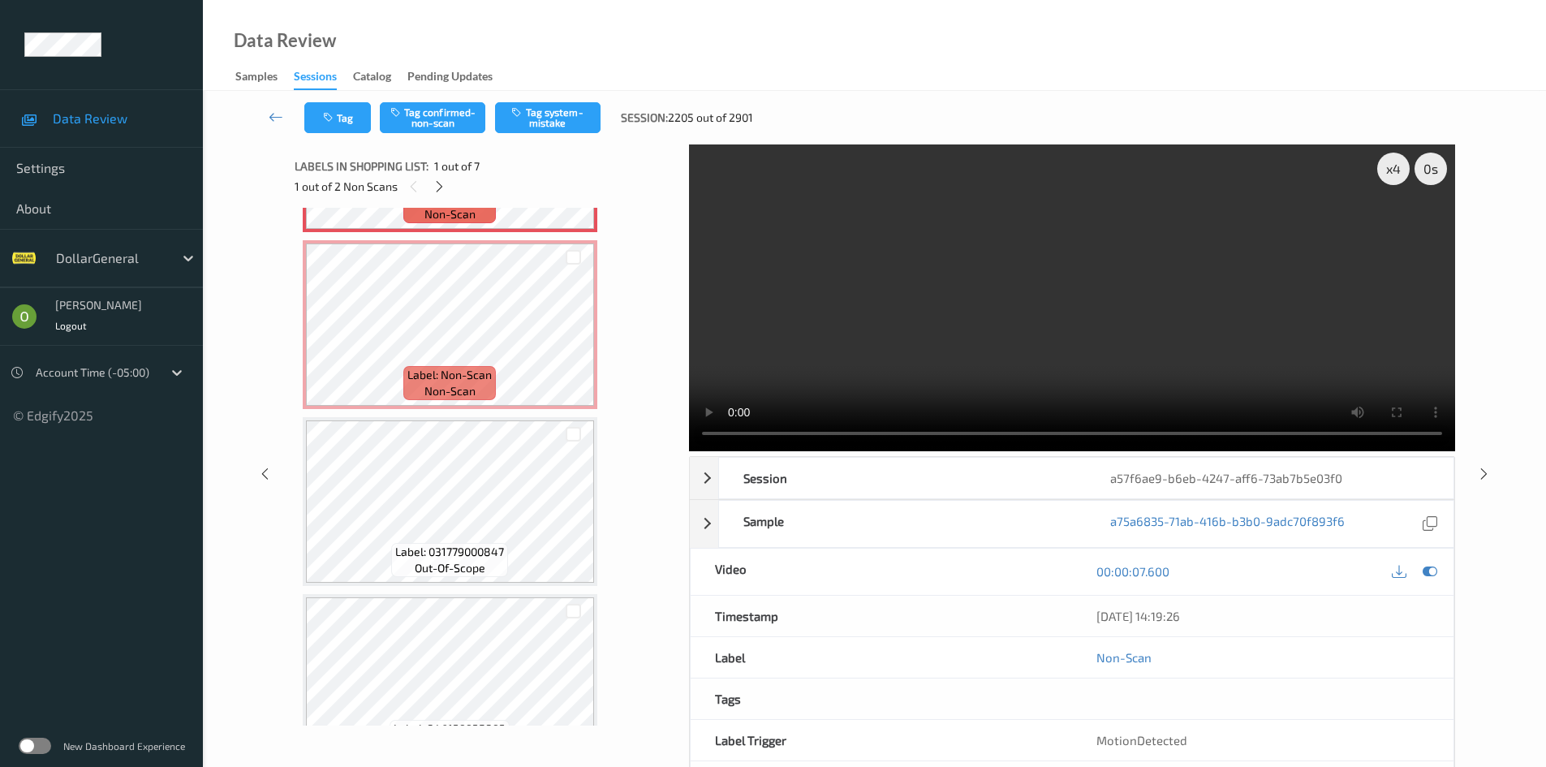
scroll to position [162, 0]
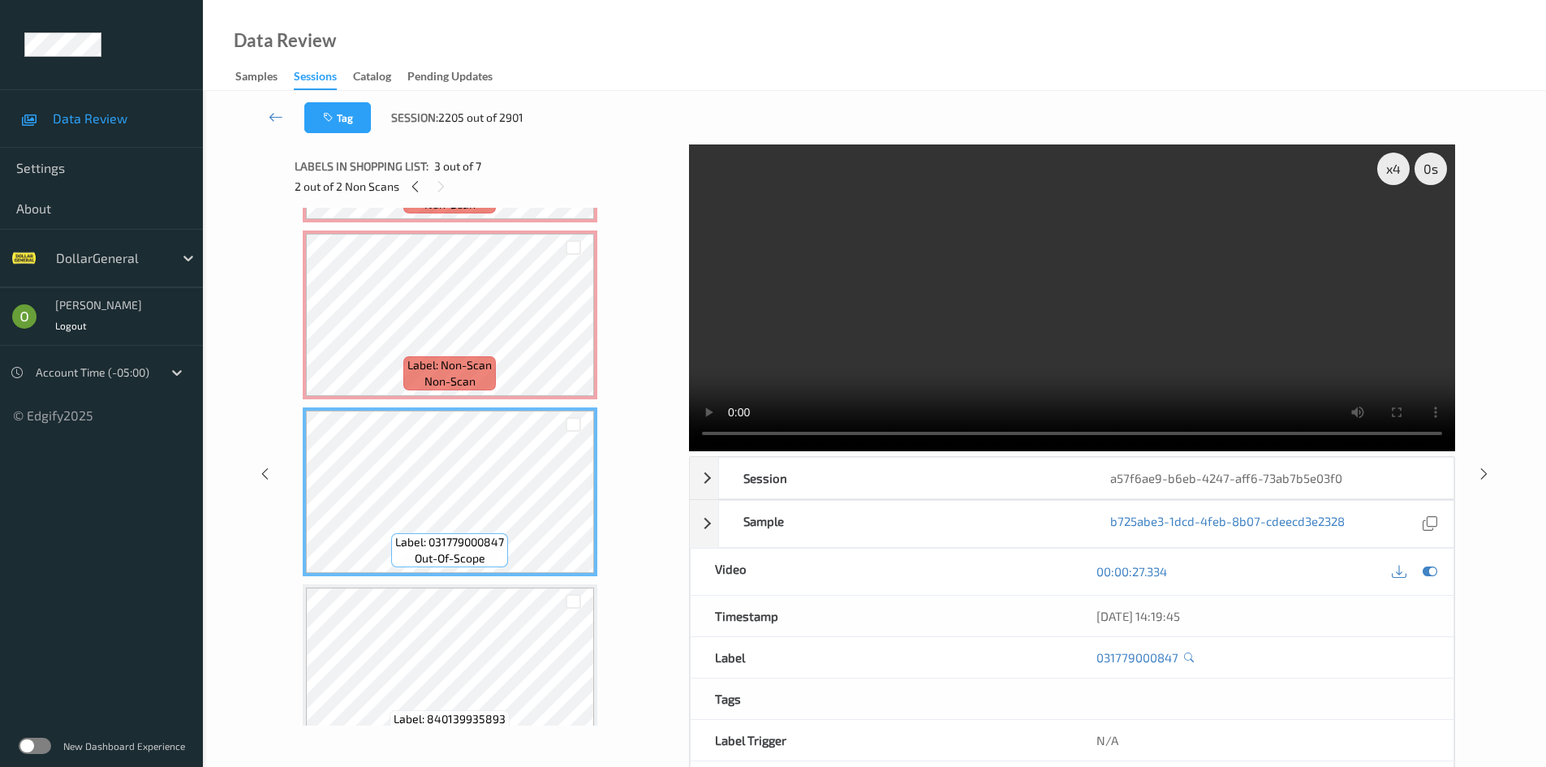
click at [858, 272] on video at bounding box center [1072, 297] width 766 height 307
click at [865, 248] on video at bounding box center [1072, 297] width 766 height 307
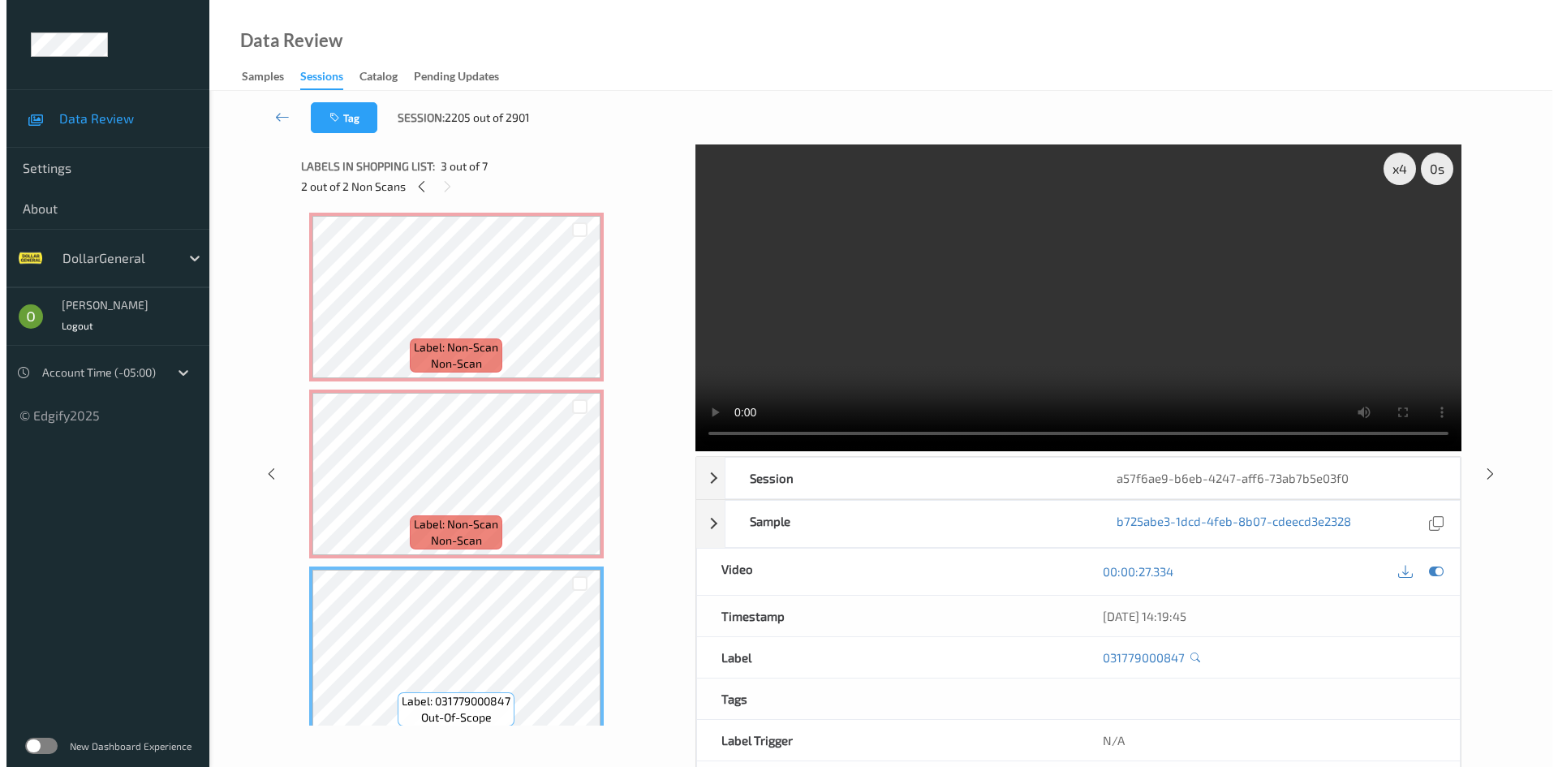
scroll to position [0, 0]
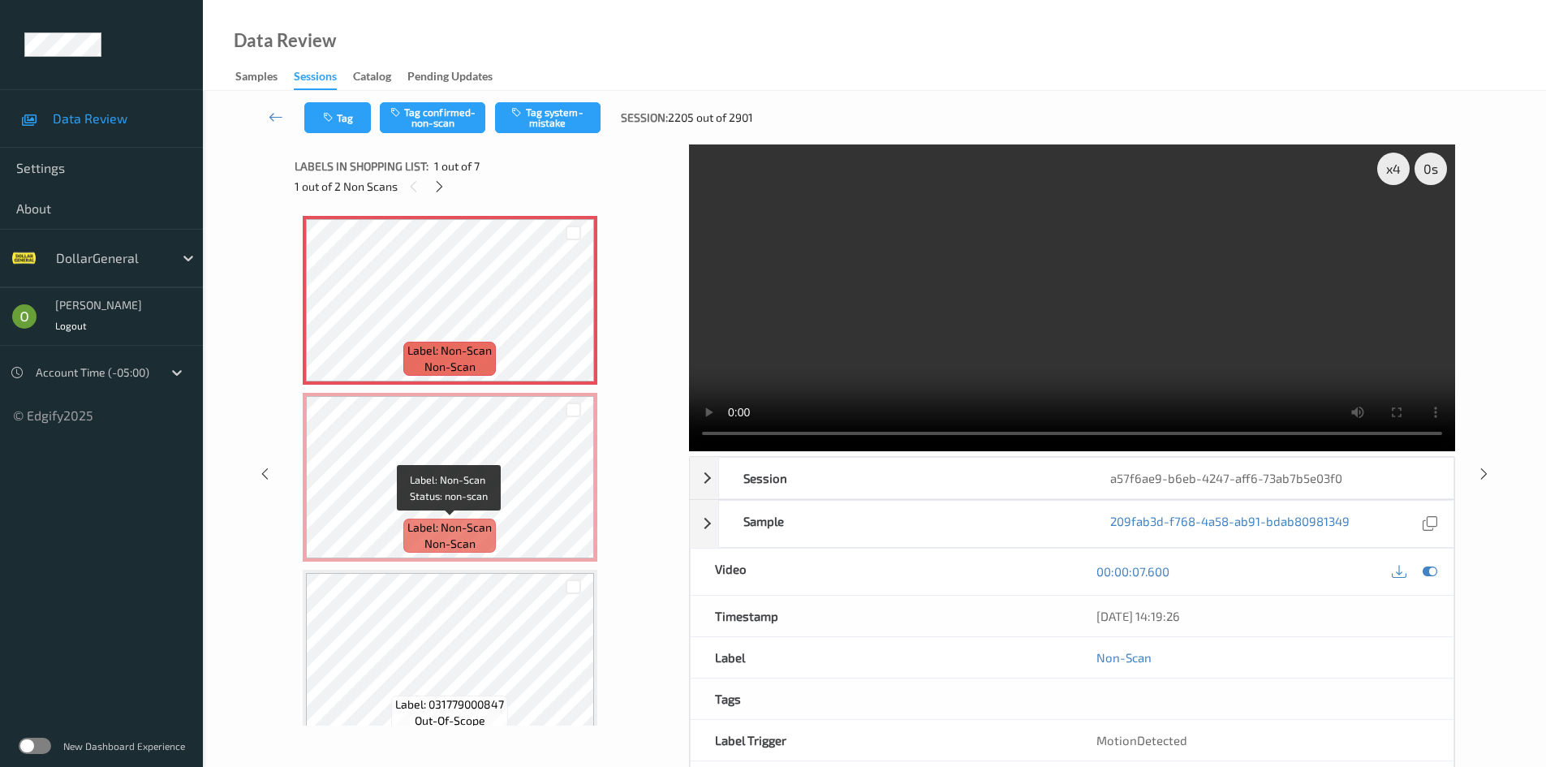
click at [488, 531] on span "Label: Non-Scan" at bounding box center [449, 527] width 84 height 16
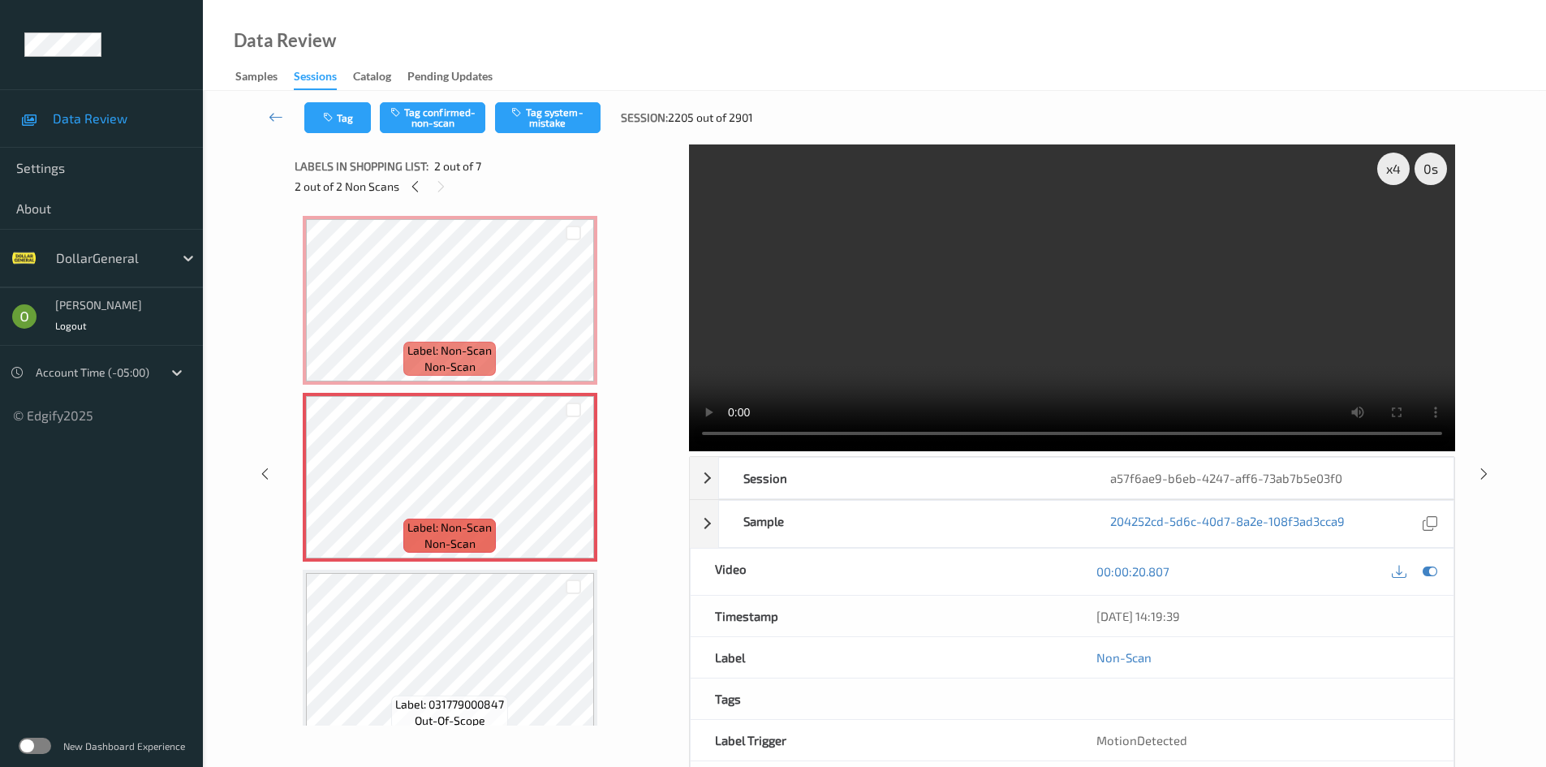
click at [1025, 301] on video at bounding box center [1072, 297] width 766 height 307
click at [1004, 267] on video at bounding box center [1072, 297] width 766 height 307
click at [560, 114] on button "Tag system-mistake" at bounding box center [547, 117] width 105 height 31
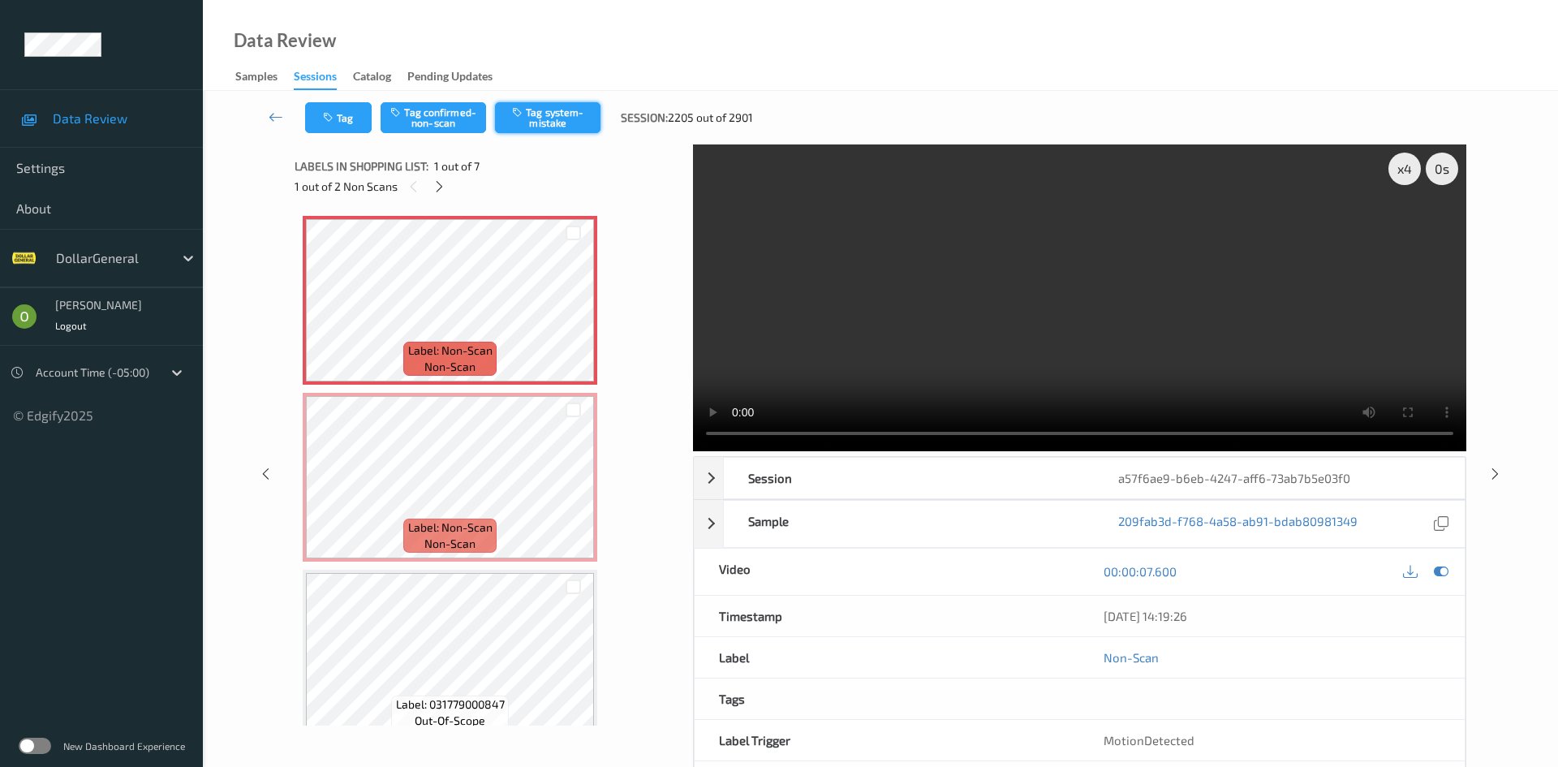
click at [548, 104] on button "Tag system-mistake" at bounding box center [547, 117] width 105 height 31
click at [334, 130] on button "Tag" at bounding box center [338, 117] width 67 height 31
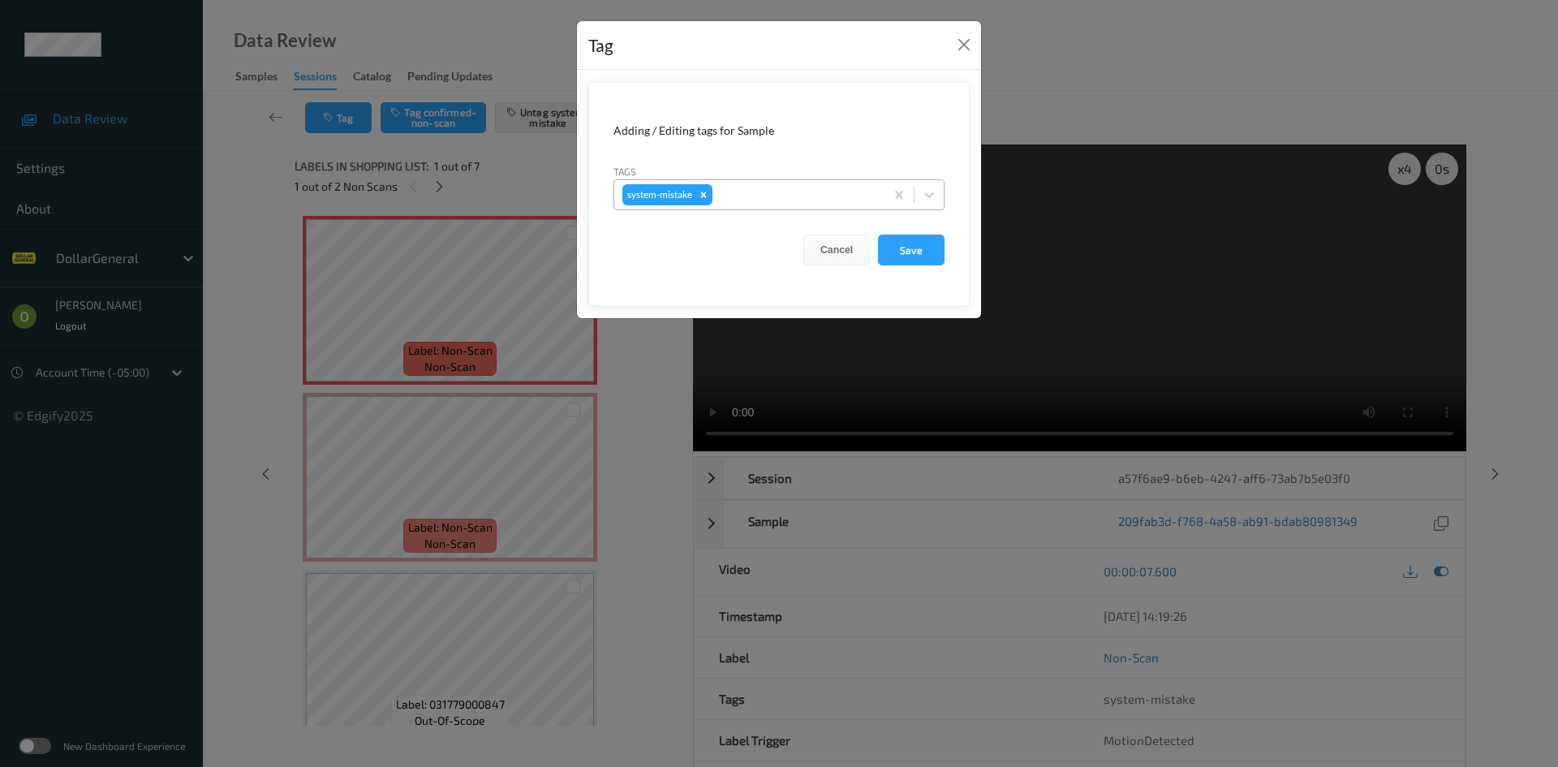
click at [817, 185] on div at bounding box center [796, 194] width 161 height 19
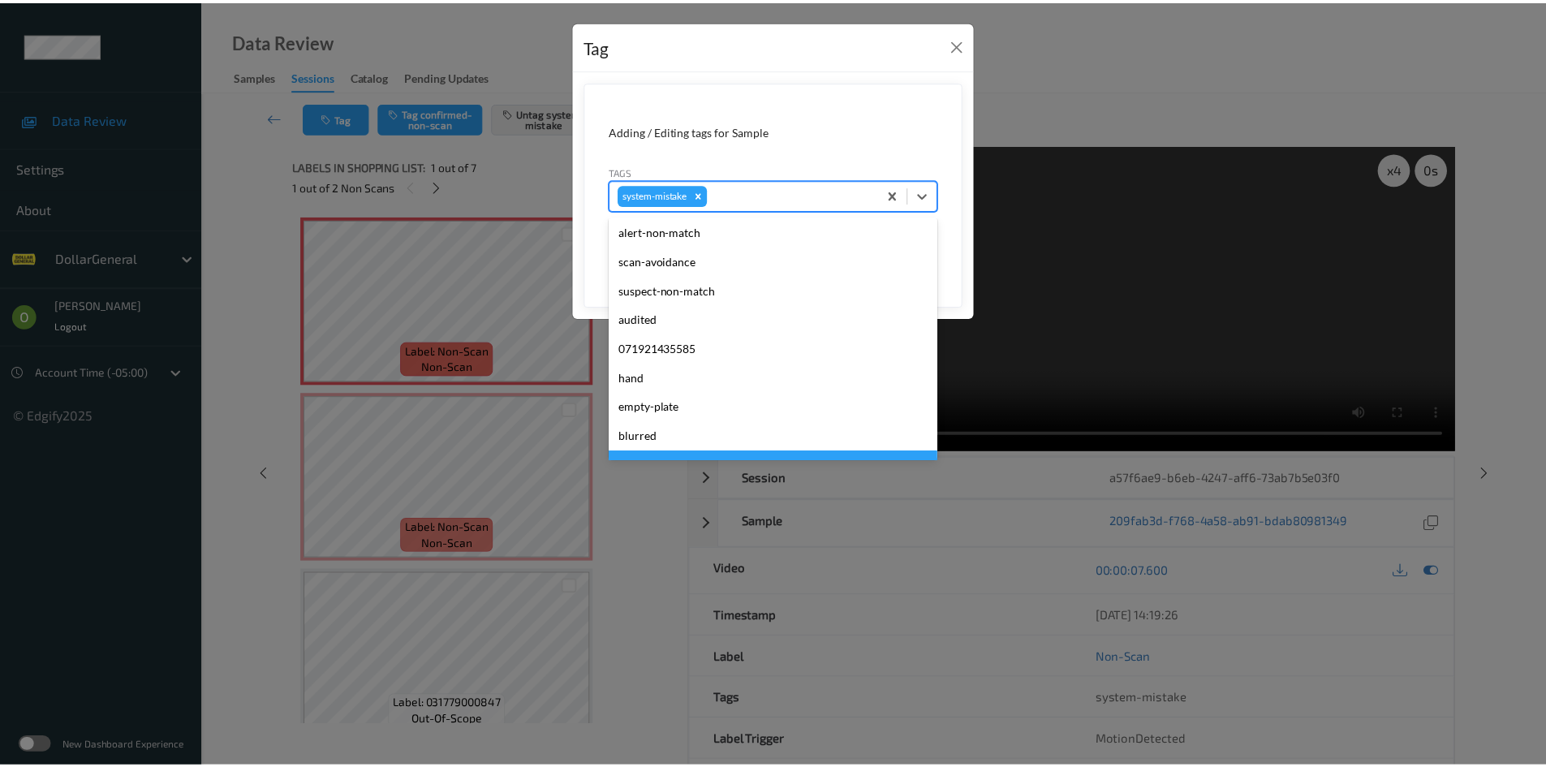
scroll to position [406, 0]
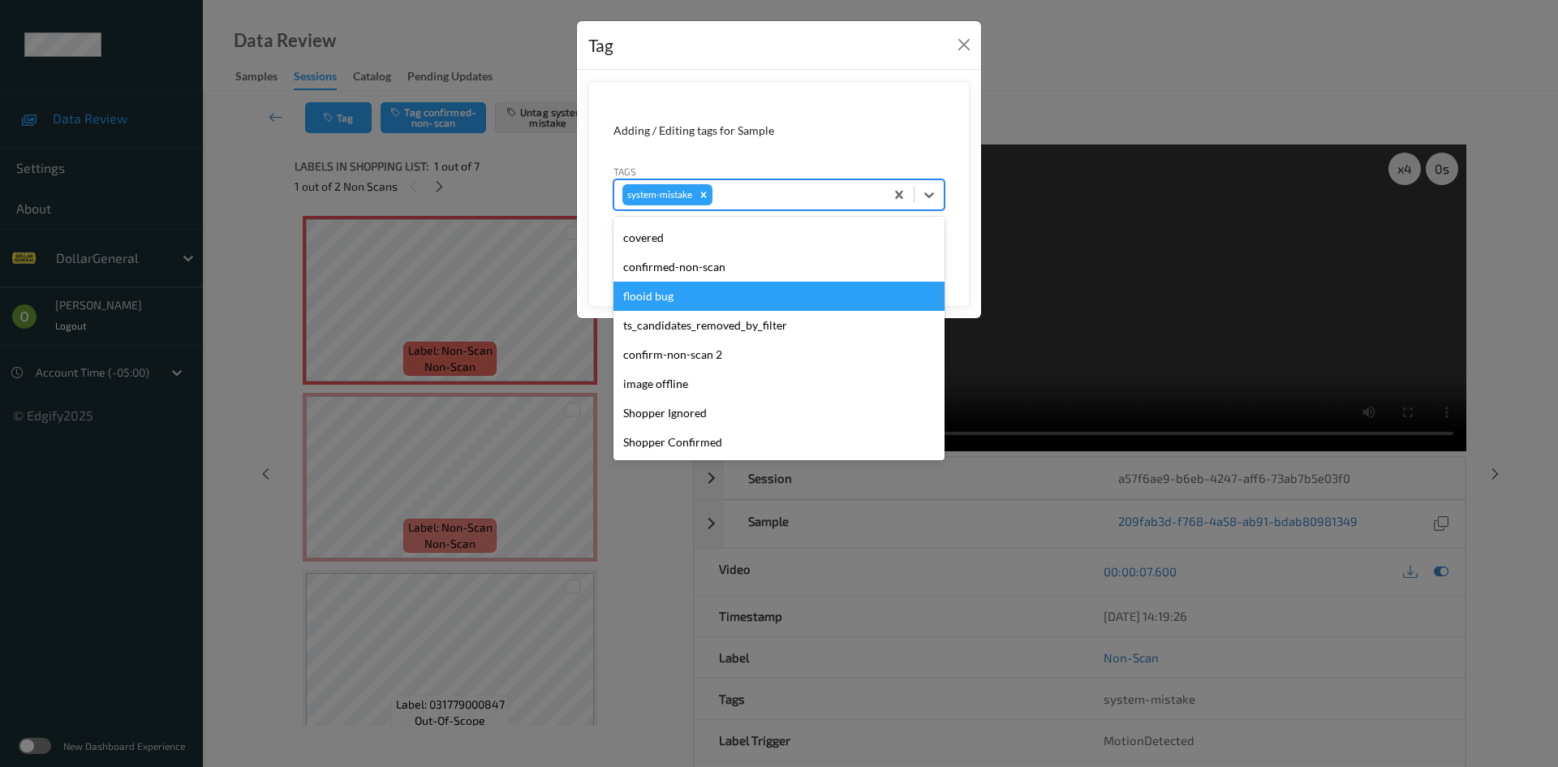
click at [703, 306] on div "flooid bug" at bounding box center [778, 296] width 331 height 29
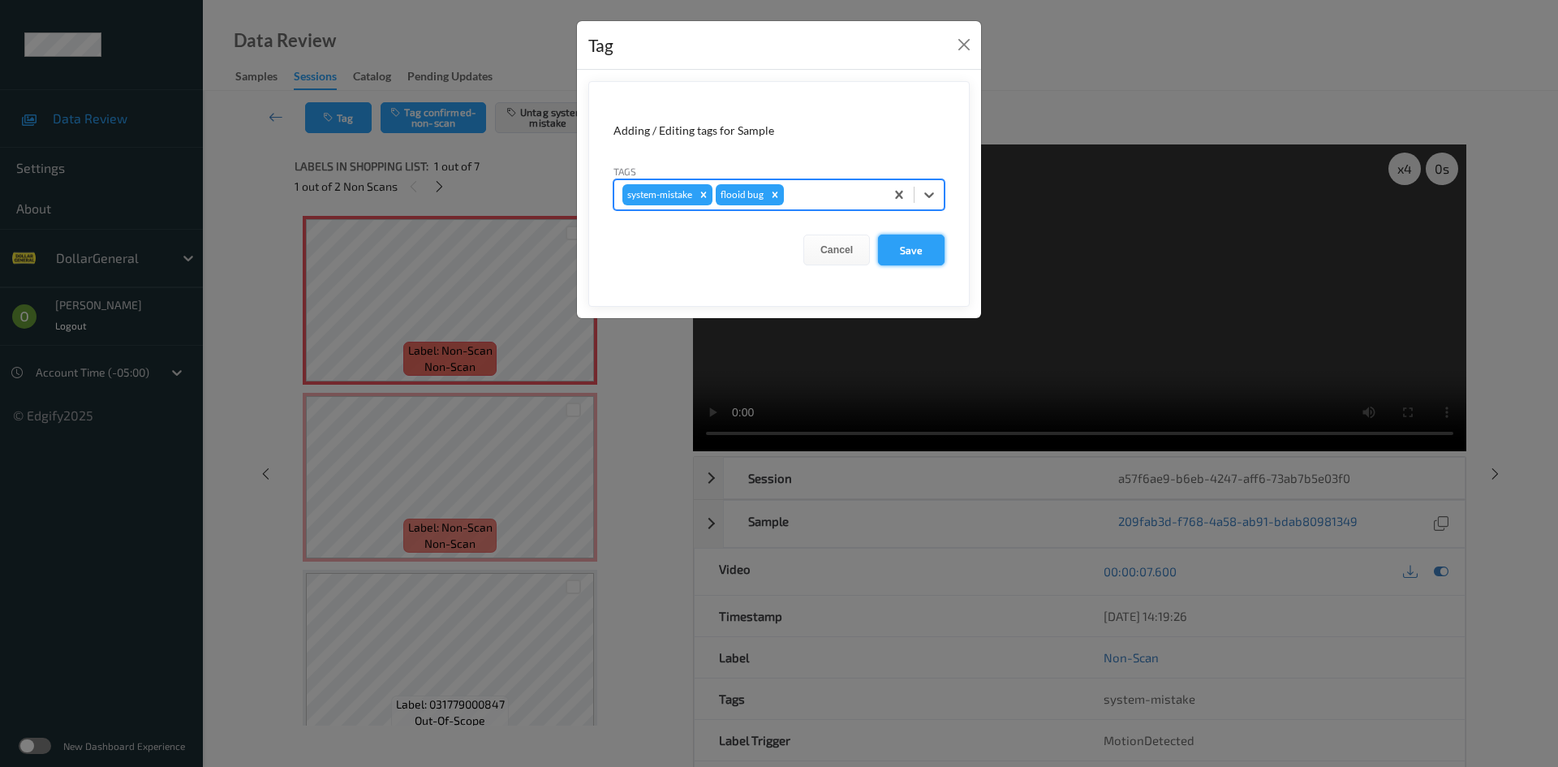
click at [901, 252] on button "Save" at bounding box center [911, 249] width 67 height 31
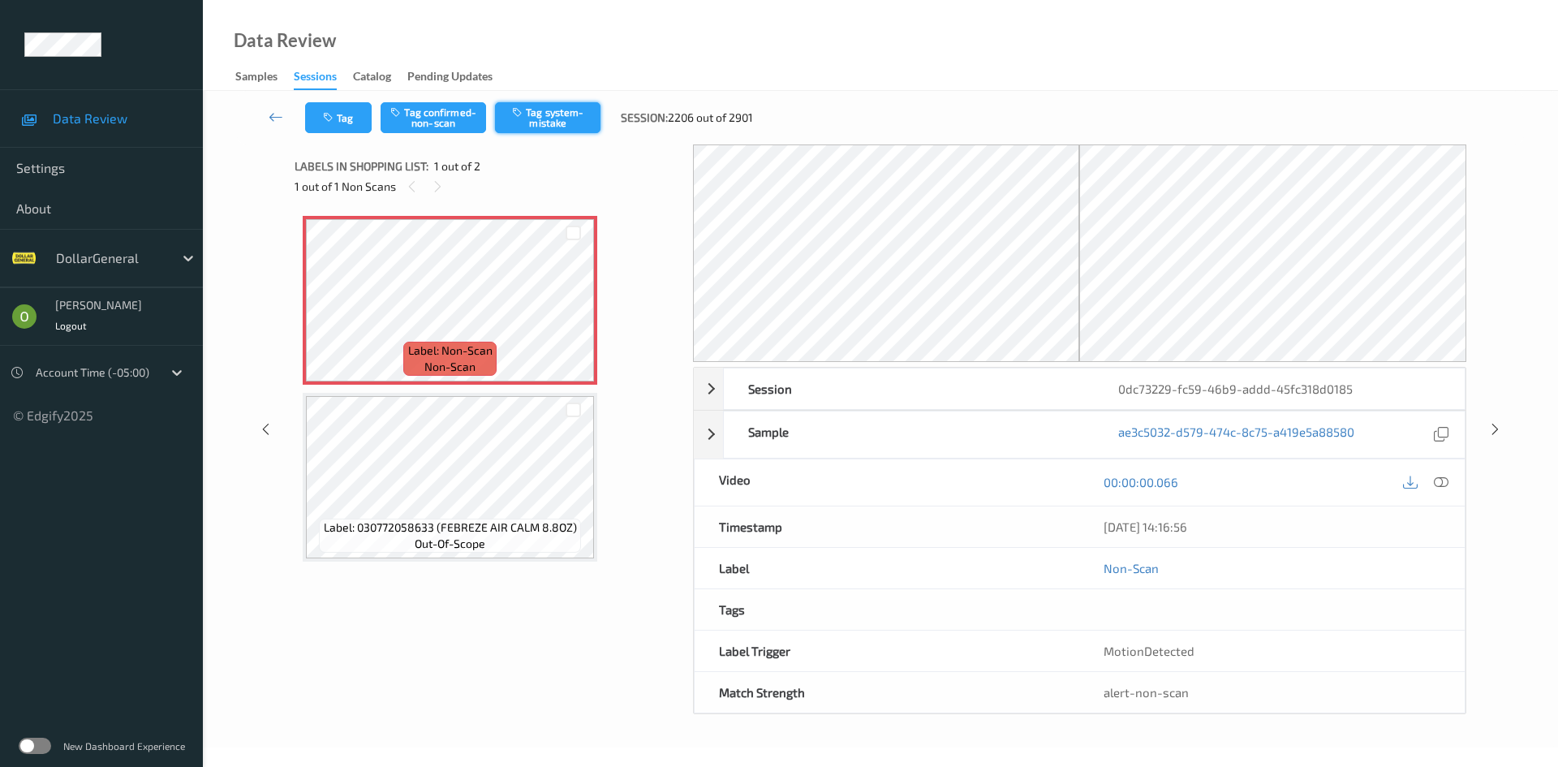
click at [548, 110] on button "Tag system-mistake" at bounding box center [547, 117] width 105 height 31
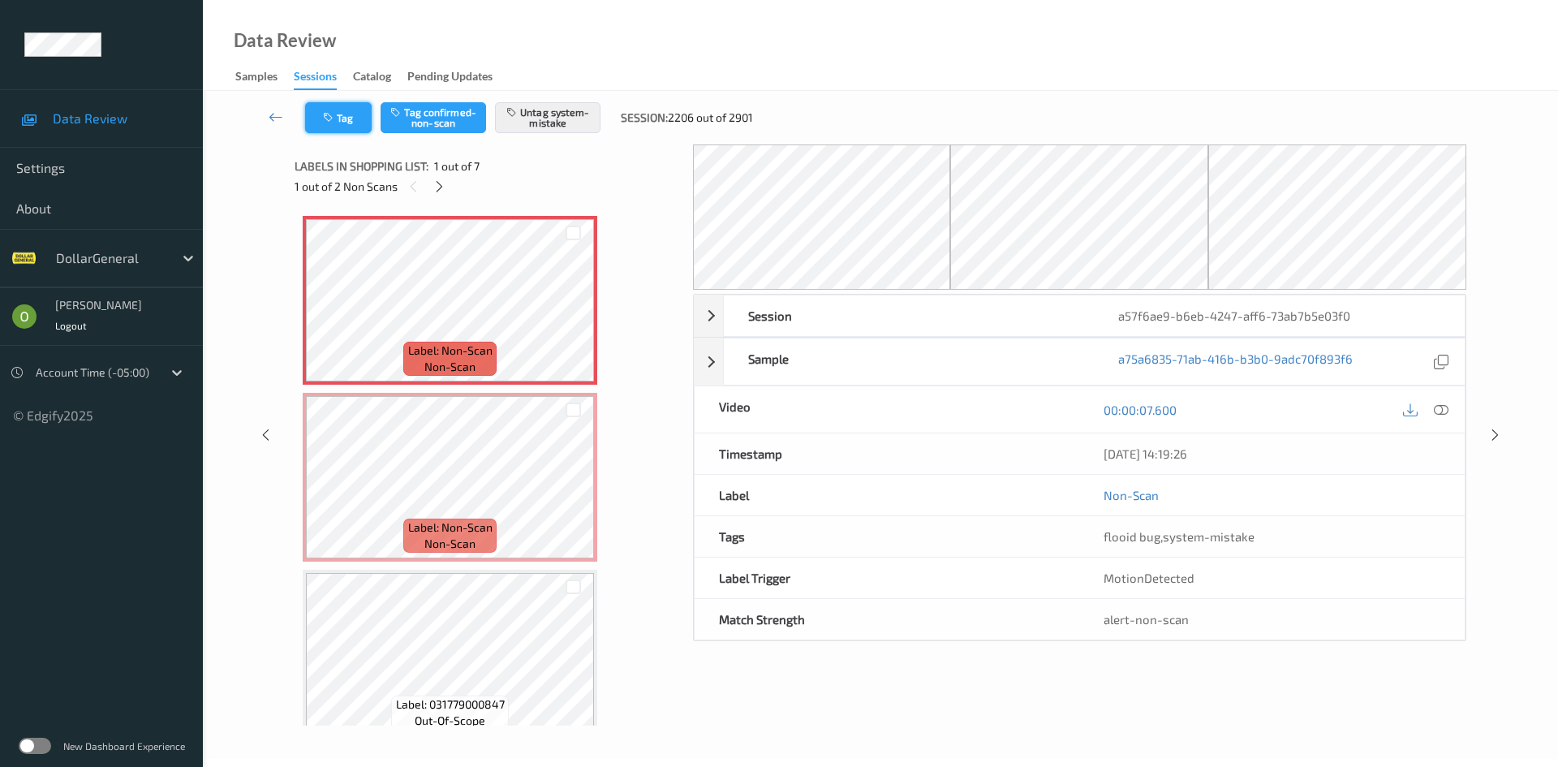
click at [342, 122] on button "Tag" at bounding box center [338, 117] width 67 height 31
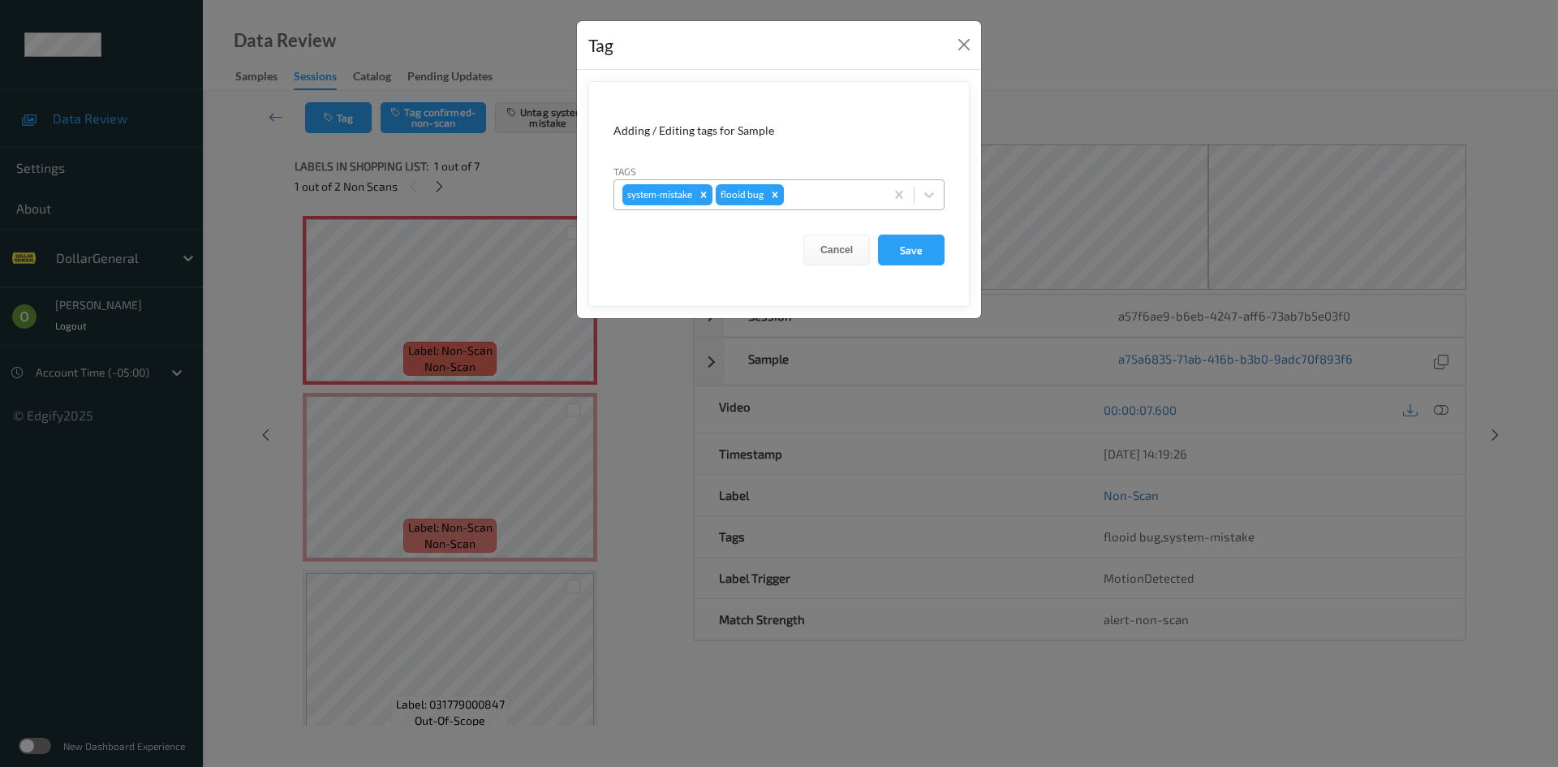
click at [836, 194] on div at bounding box center [831, 194] width 89 height 19
click at [966, 38] on button "Close" at bounding box center [963, 44] width 23 height 23
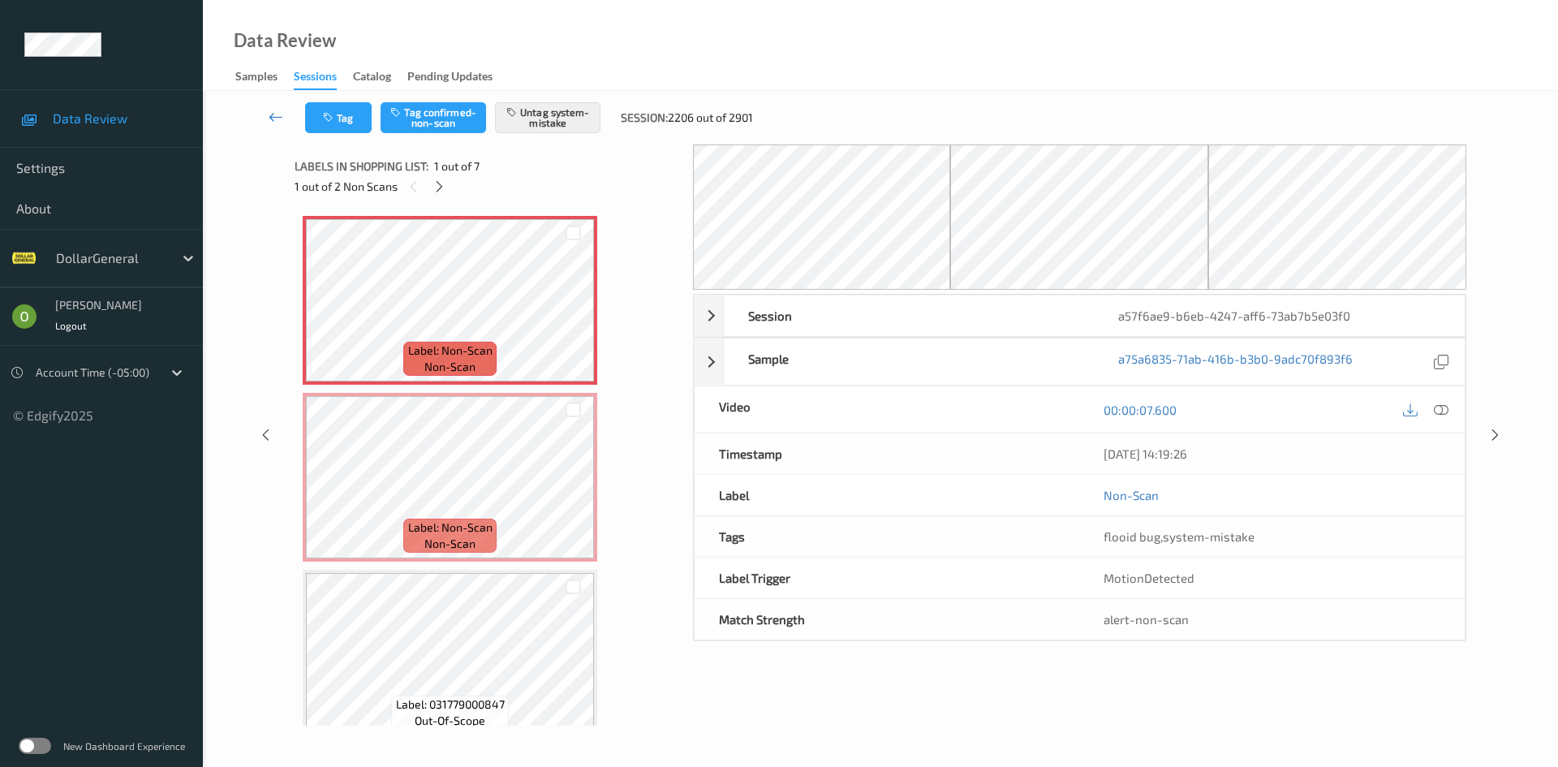
click at [286, 107] on link at bounding box center [276, 117] width 58 height 31
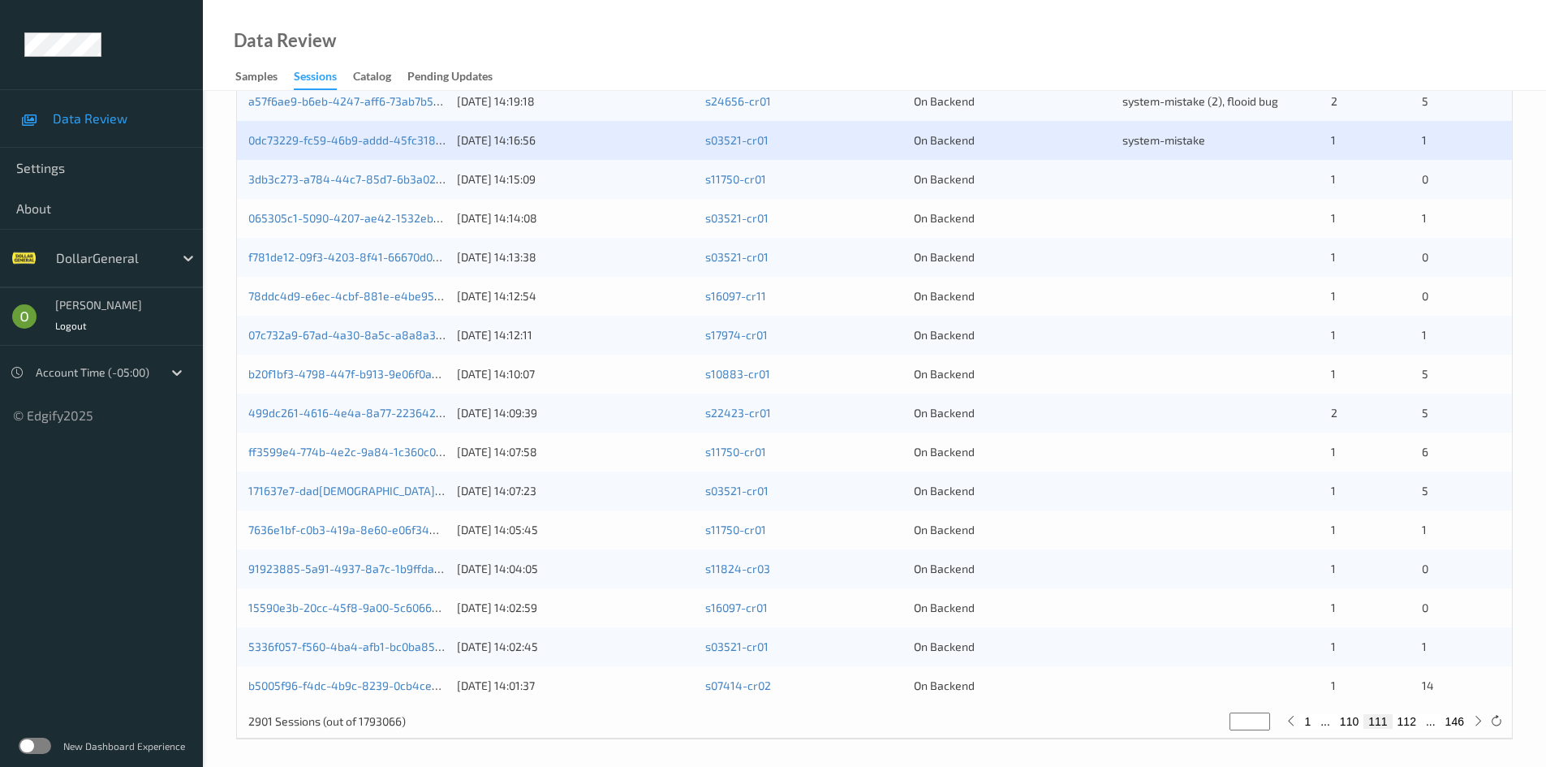
scroll to position [454, 0]
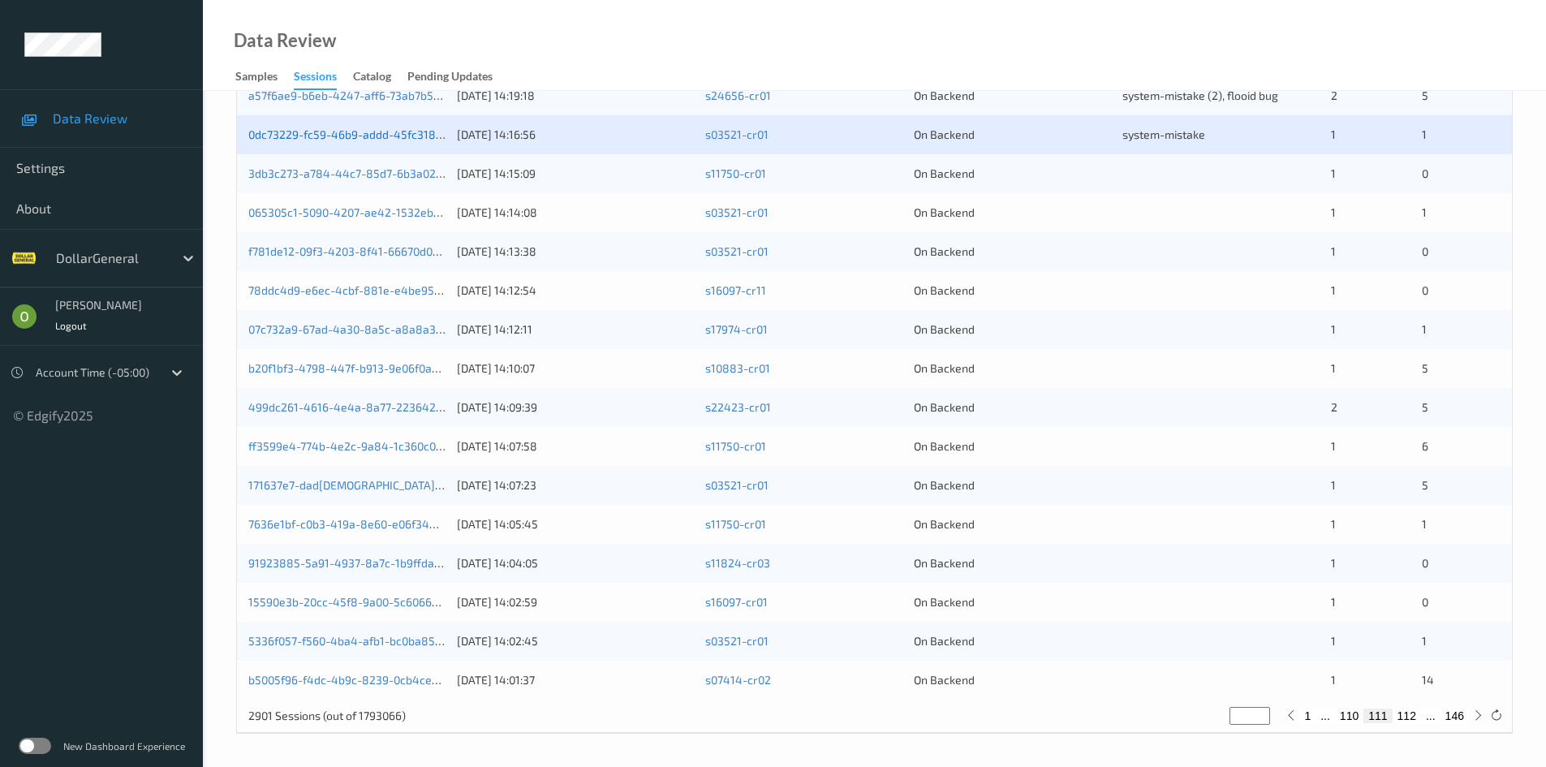
click at [328, 130] on link "0dc73229-fc59-46b9-addd-45fc318d0185" at bounding box center [357, 134] width 219 height 14
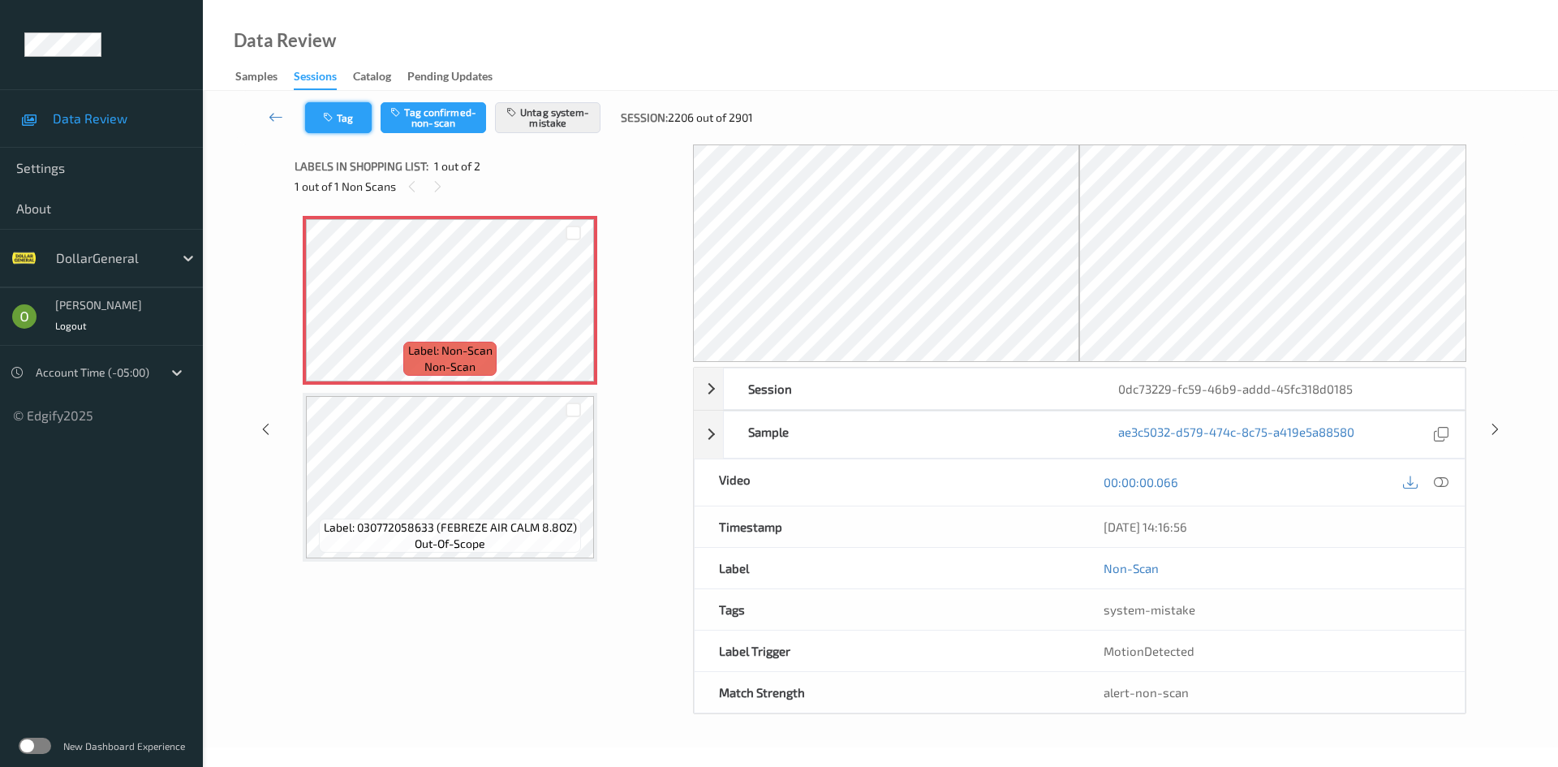
click at [355, 114] on button "Tag" at bounding box center [338, 117] width 67 height 31
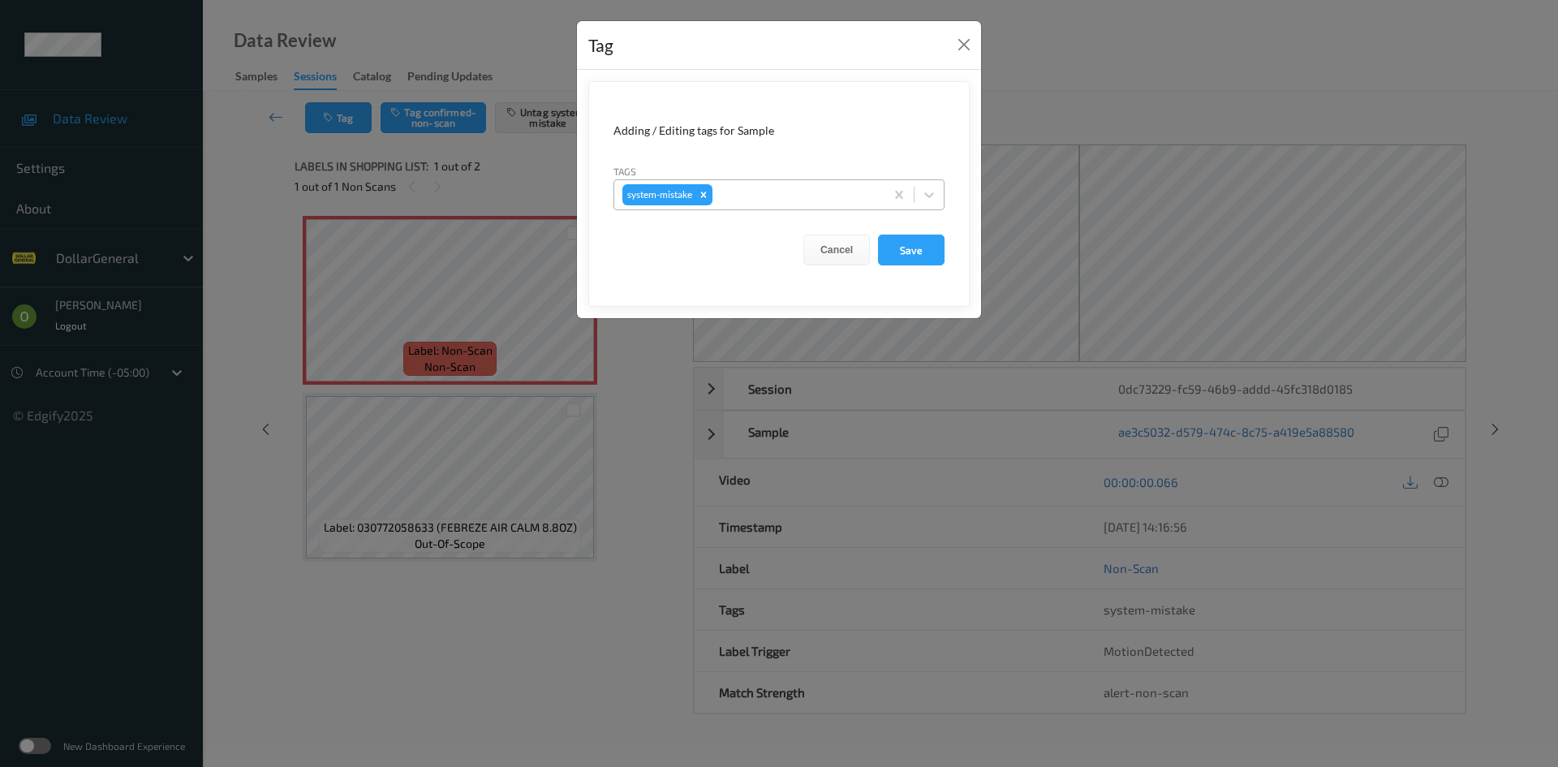
click at [769, 189] on div at bounding box center [796, 194] width 161 height 19
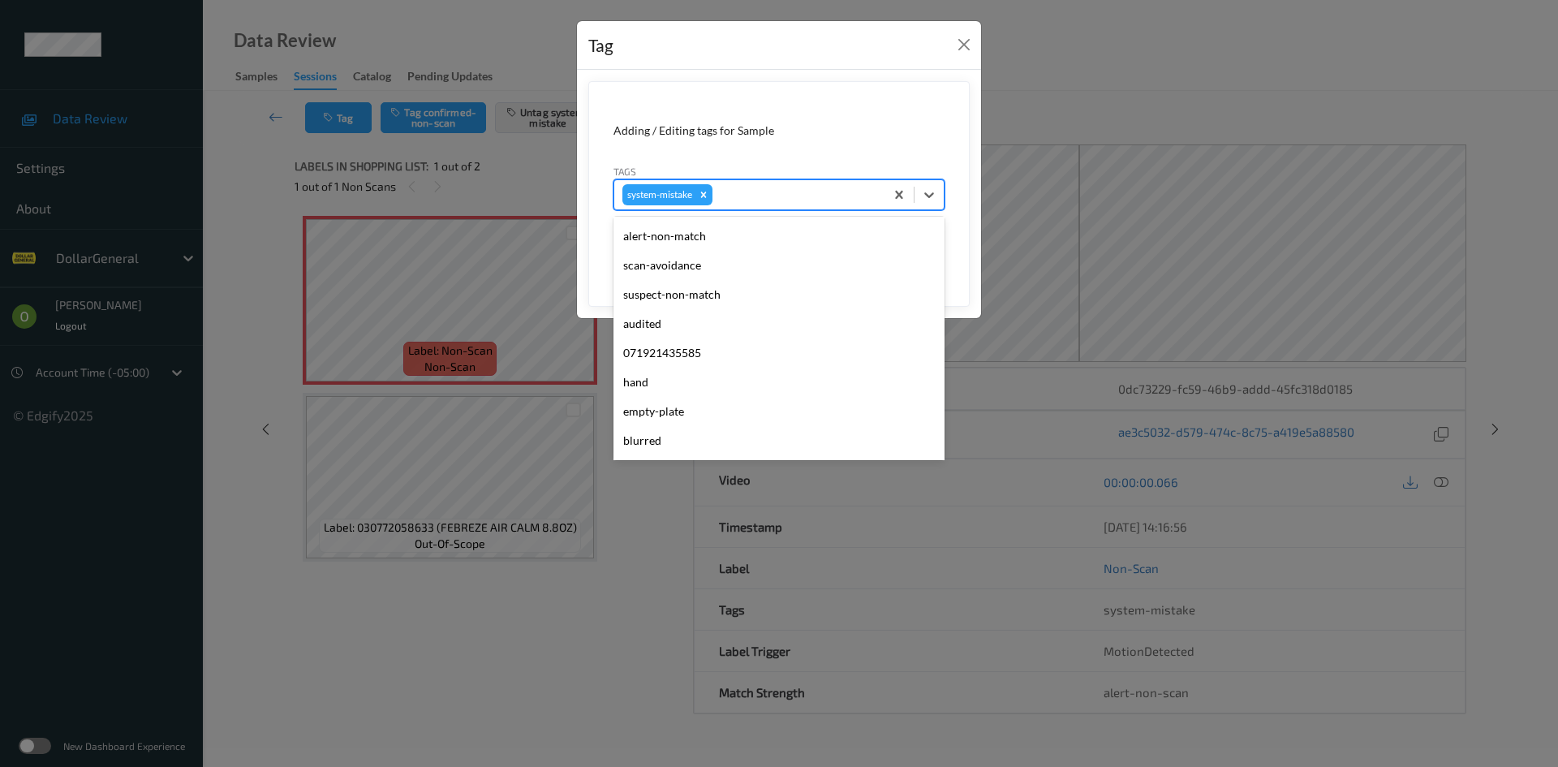
scroll to position [406, 0]
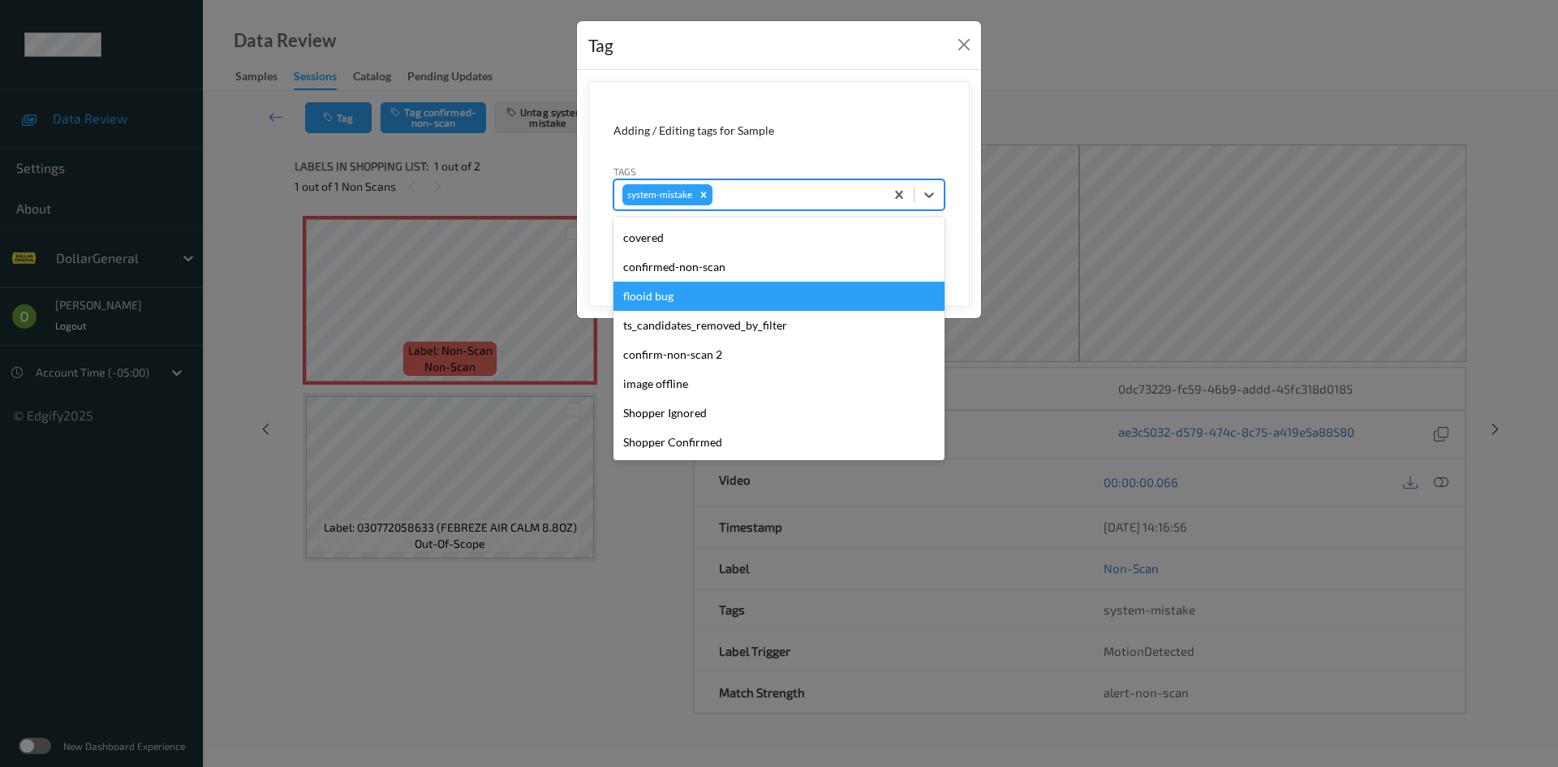
click at [721, 307] on div "flooid bug" at bounding box center [778, 296] width 331 height 29
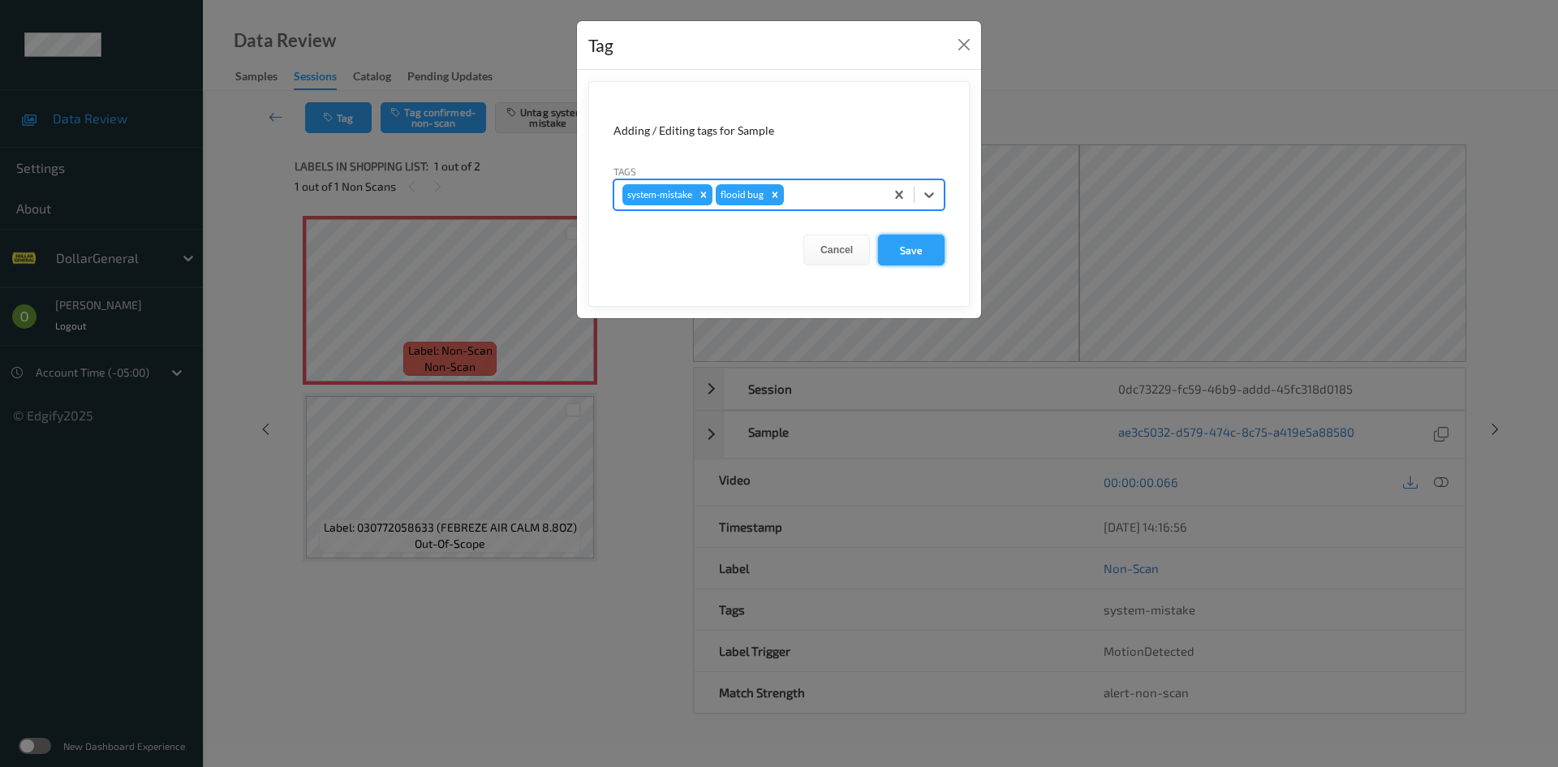
click at [902, 262] on button "Save" at bounding box center [911, 249] width 67 height 31
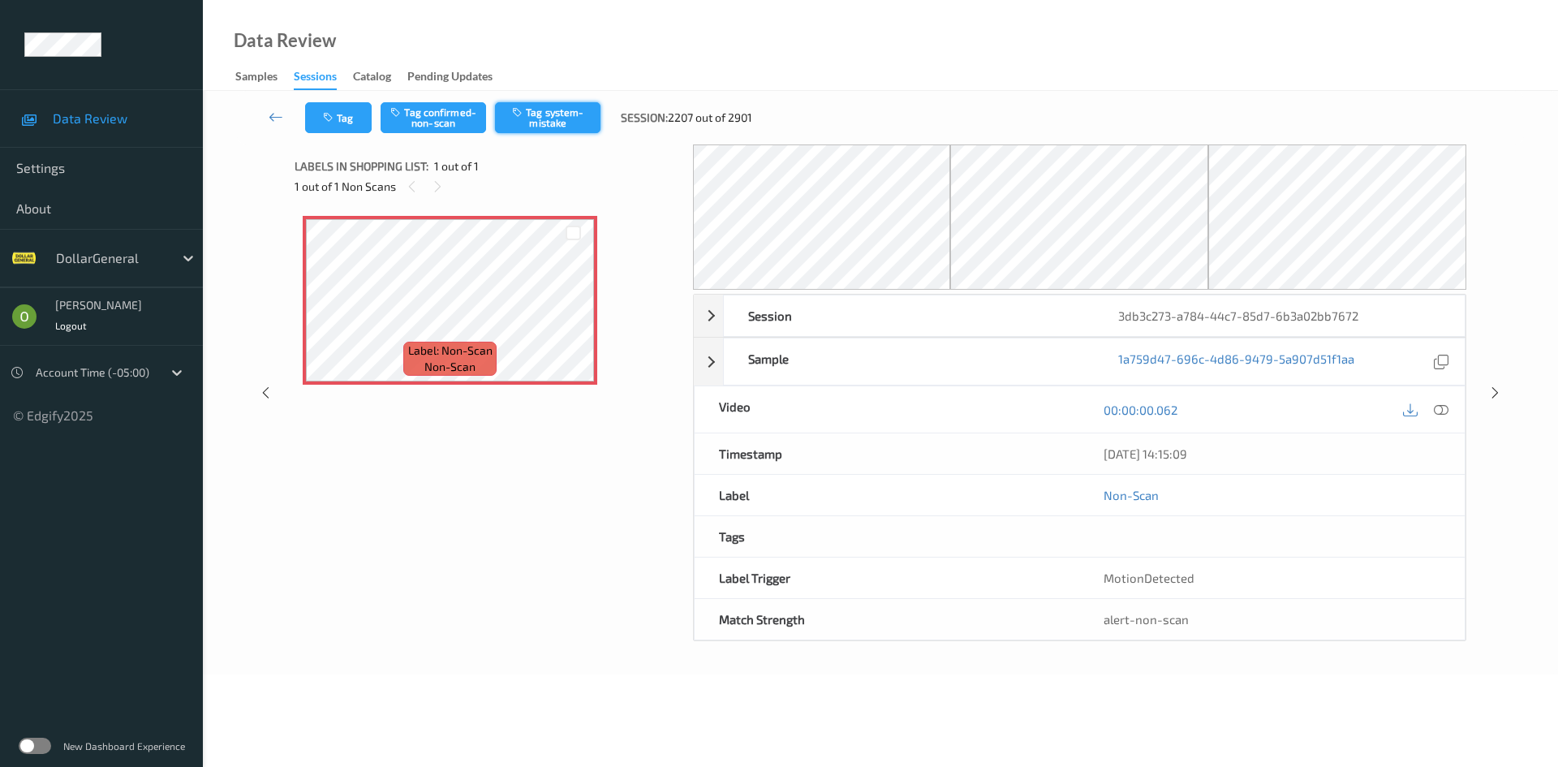
click at [530, 127] on button "Tag system-mistake" at bounding box center [547, 117] width 105 height 31
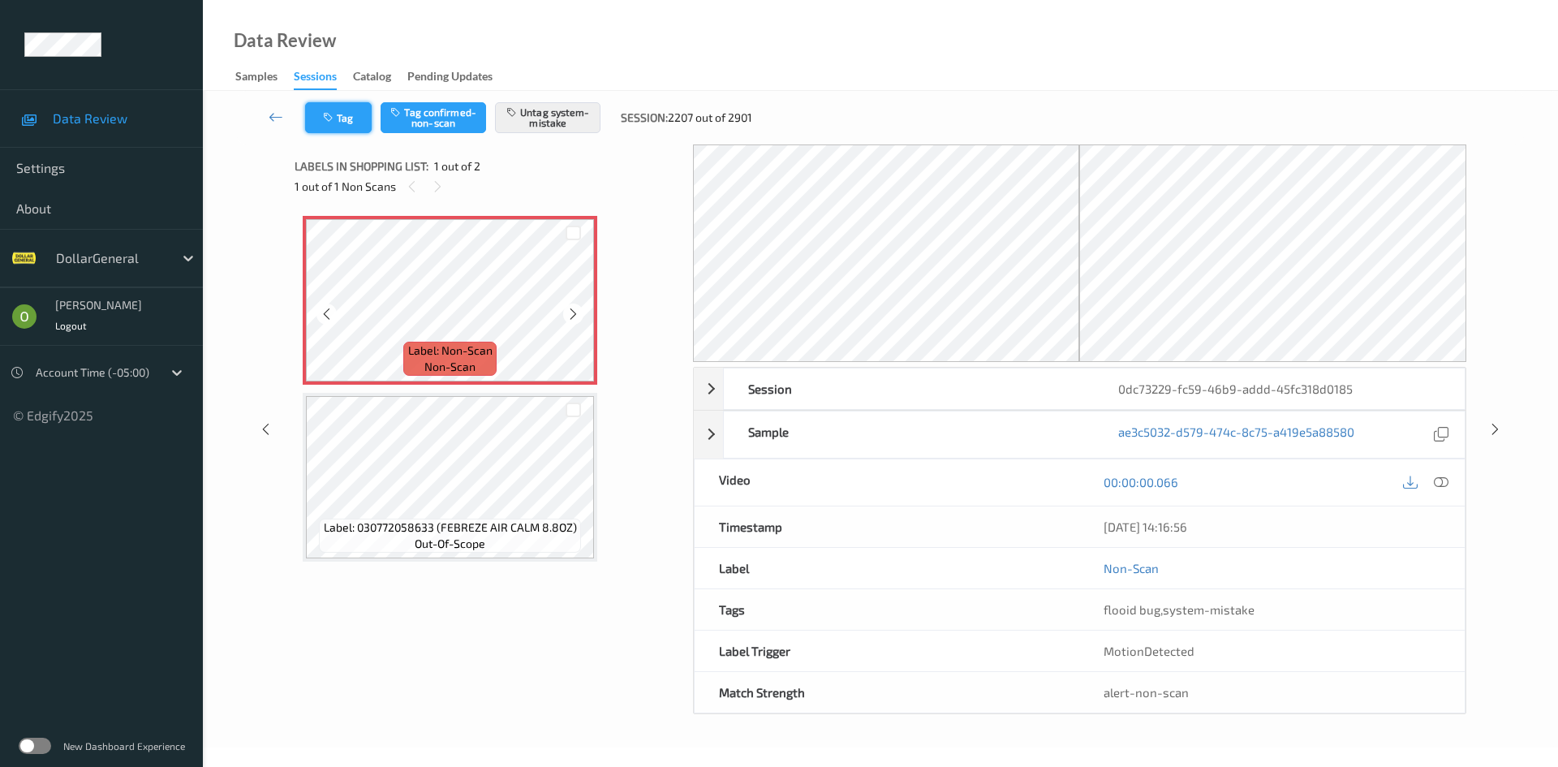
click at [342, 125] on button "Tag" at bounding box center [338, 117] width 67 height 31
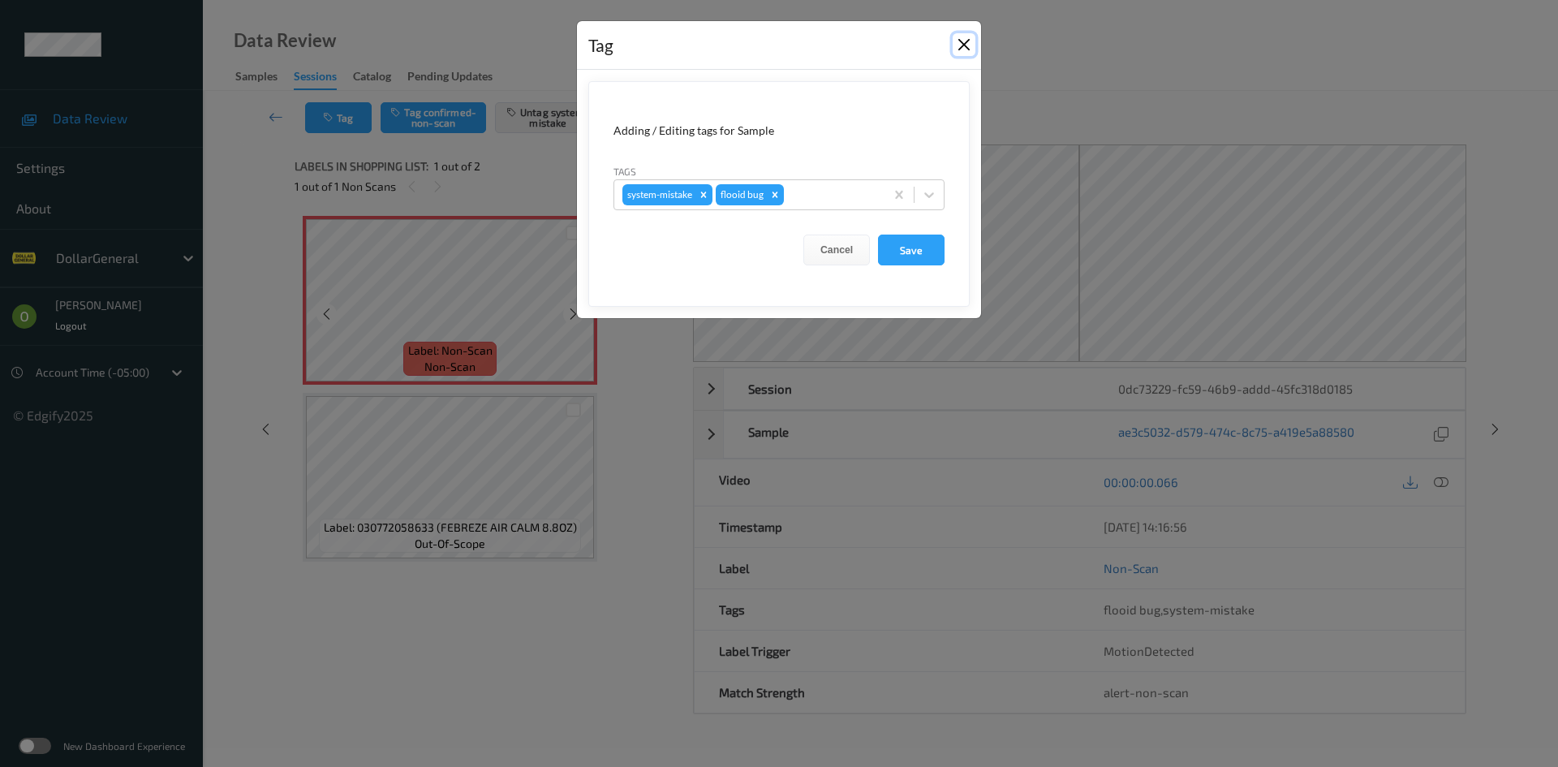
click at [965, 39] on button "Close" at bounding box center [963, 44] width 23 height 23
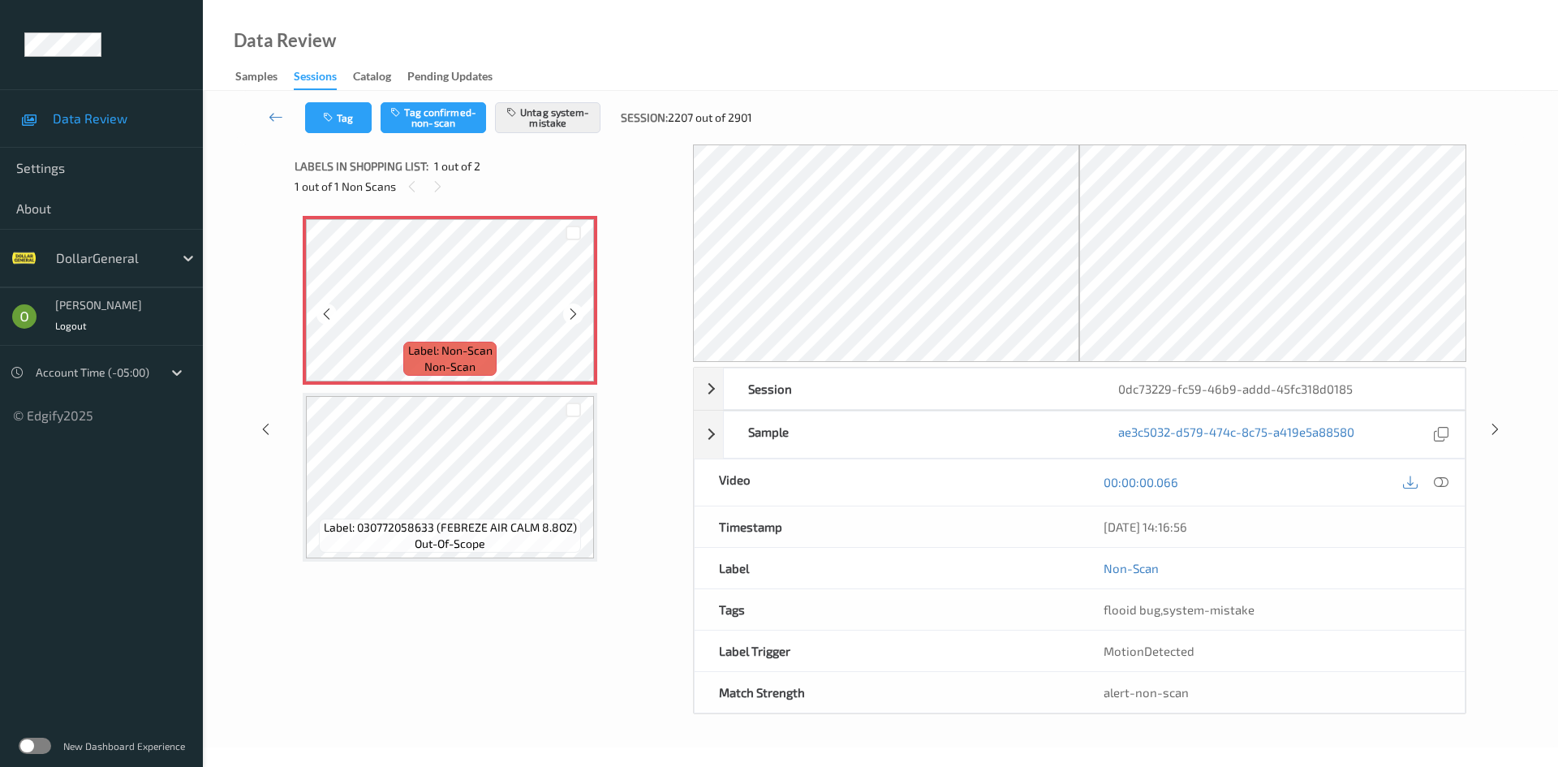
click at [35, 741] on label at bounding box center [35, 745] width 32 height 16
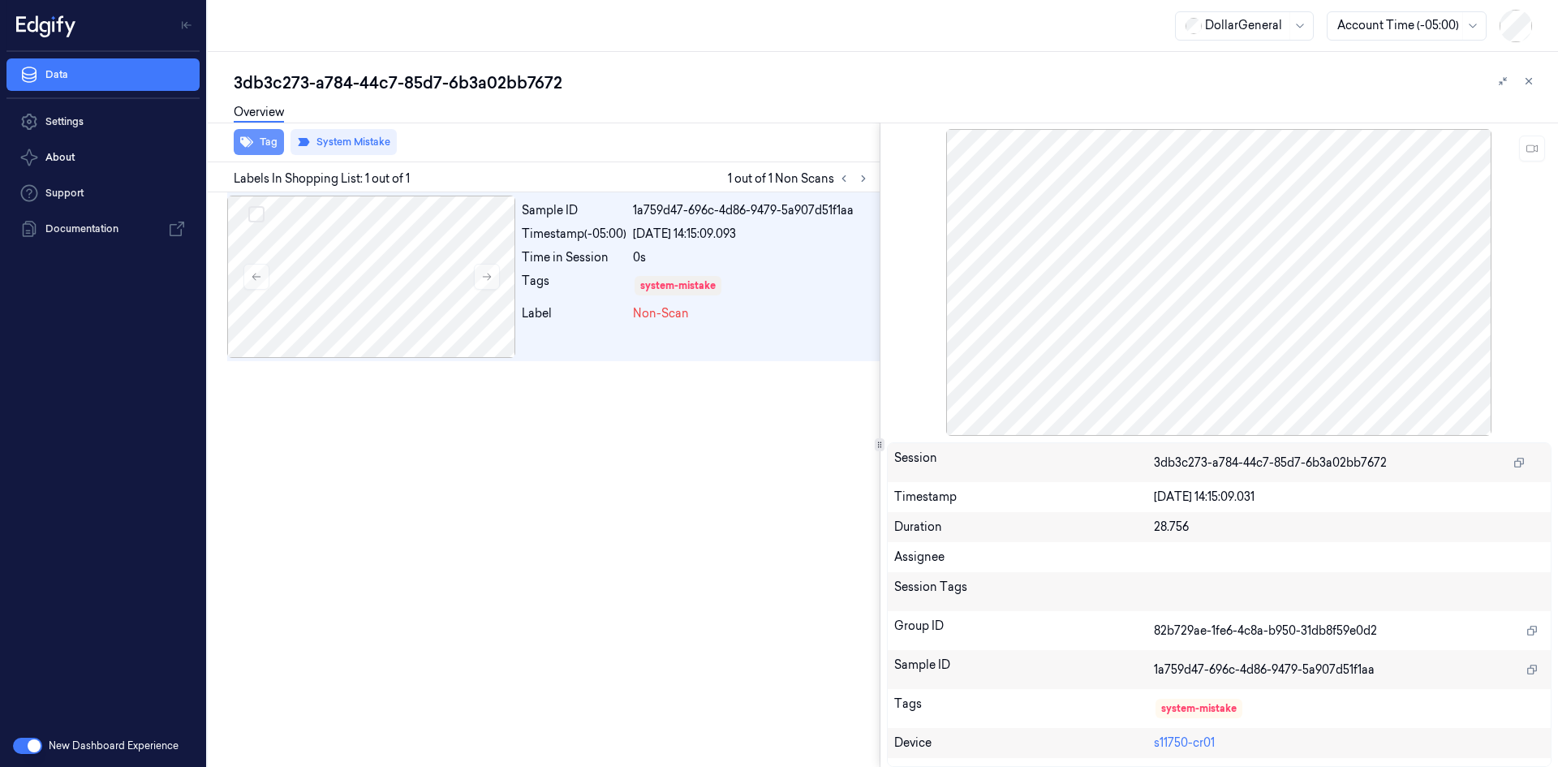
click at [240, 140] on icon "button" at bounding box center [246, 142] width 13 height 11
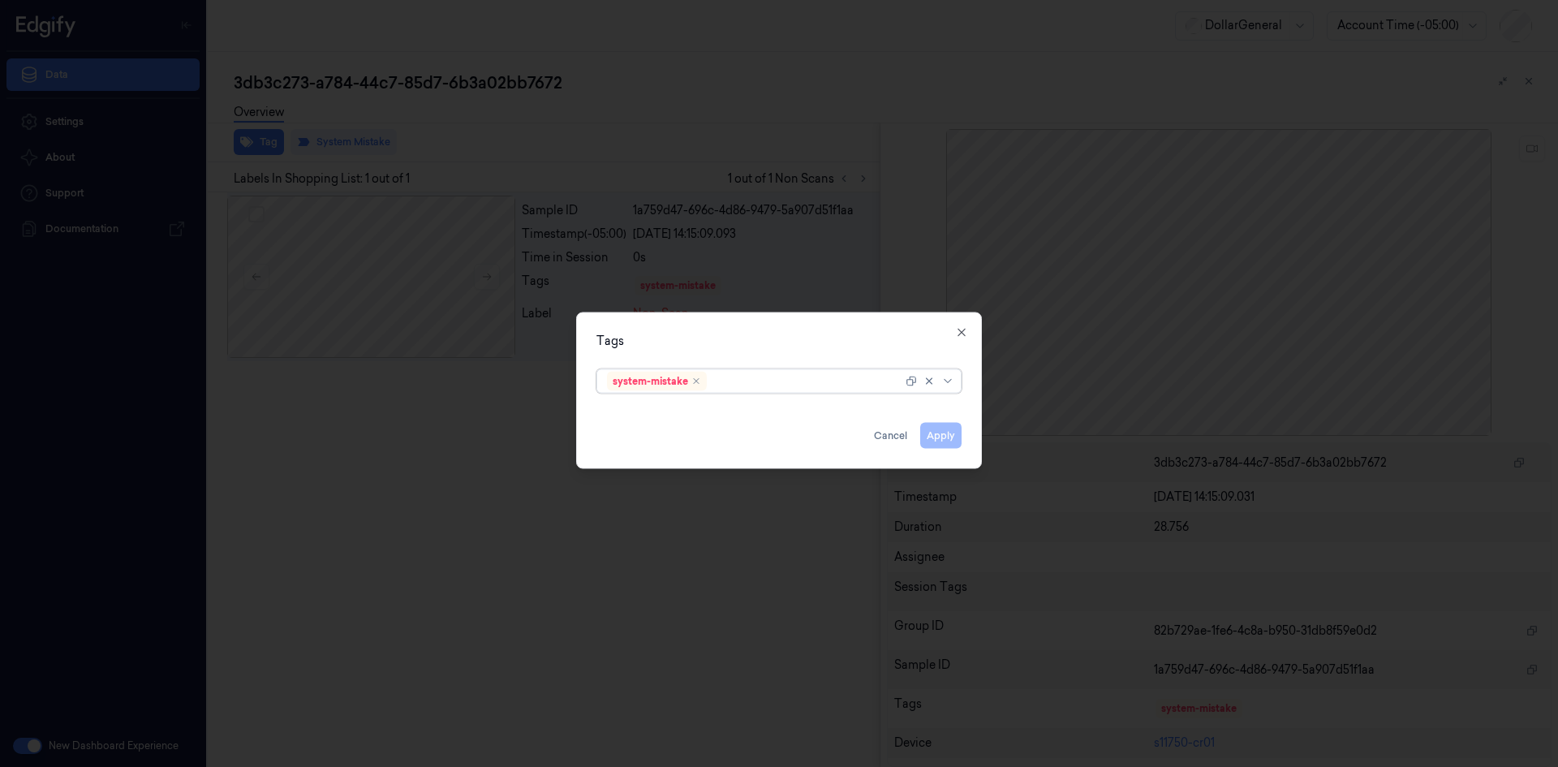
click at [756, 387] on div at bounding box center [806, 380] width 192 height 17
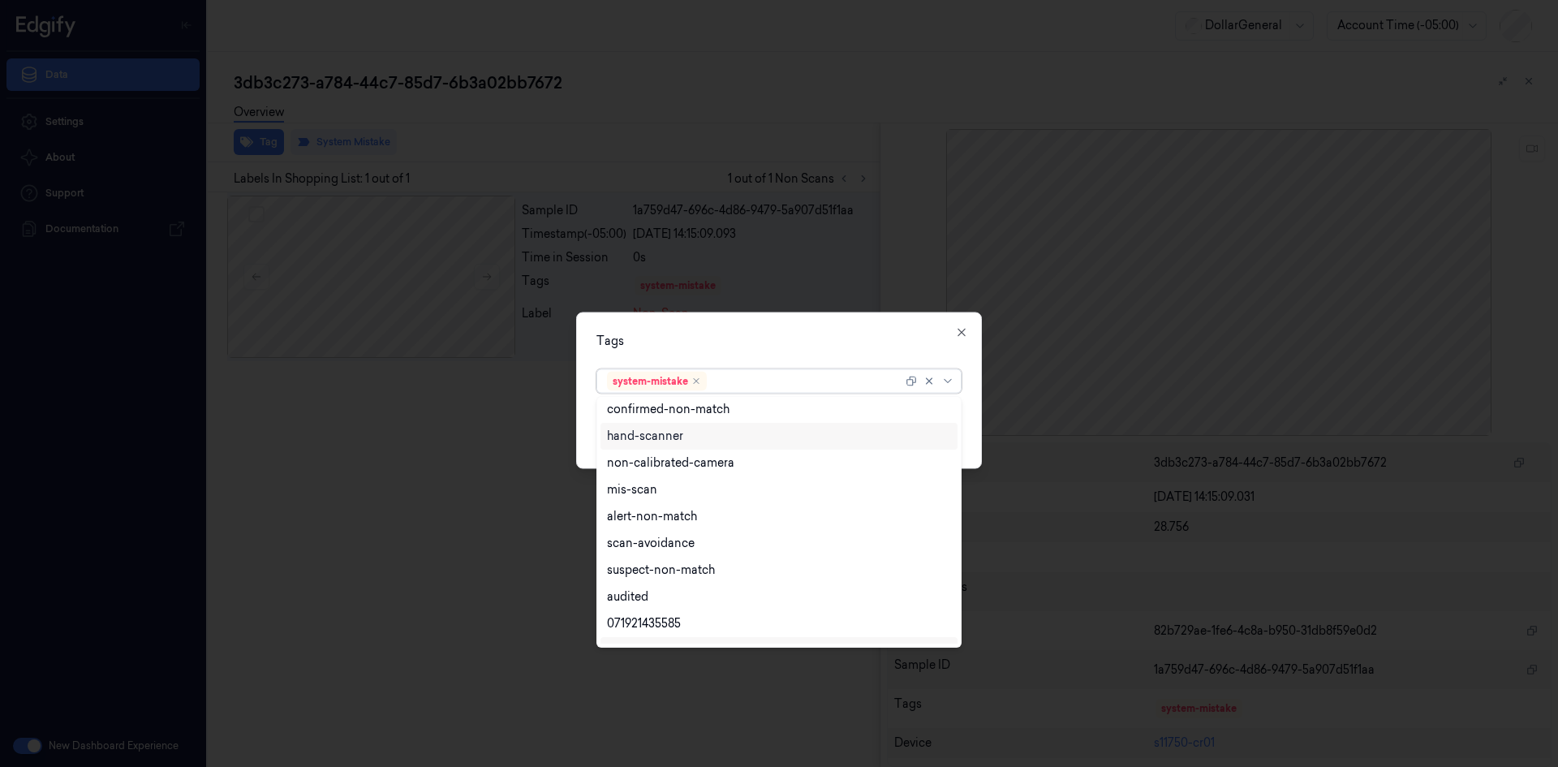
scroll to position [265, 0]
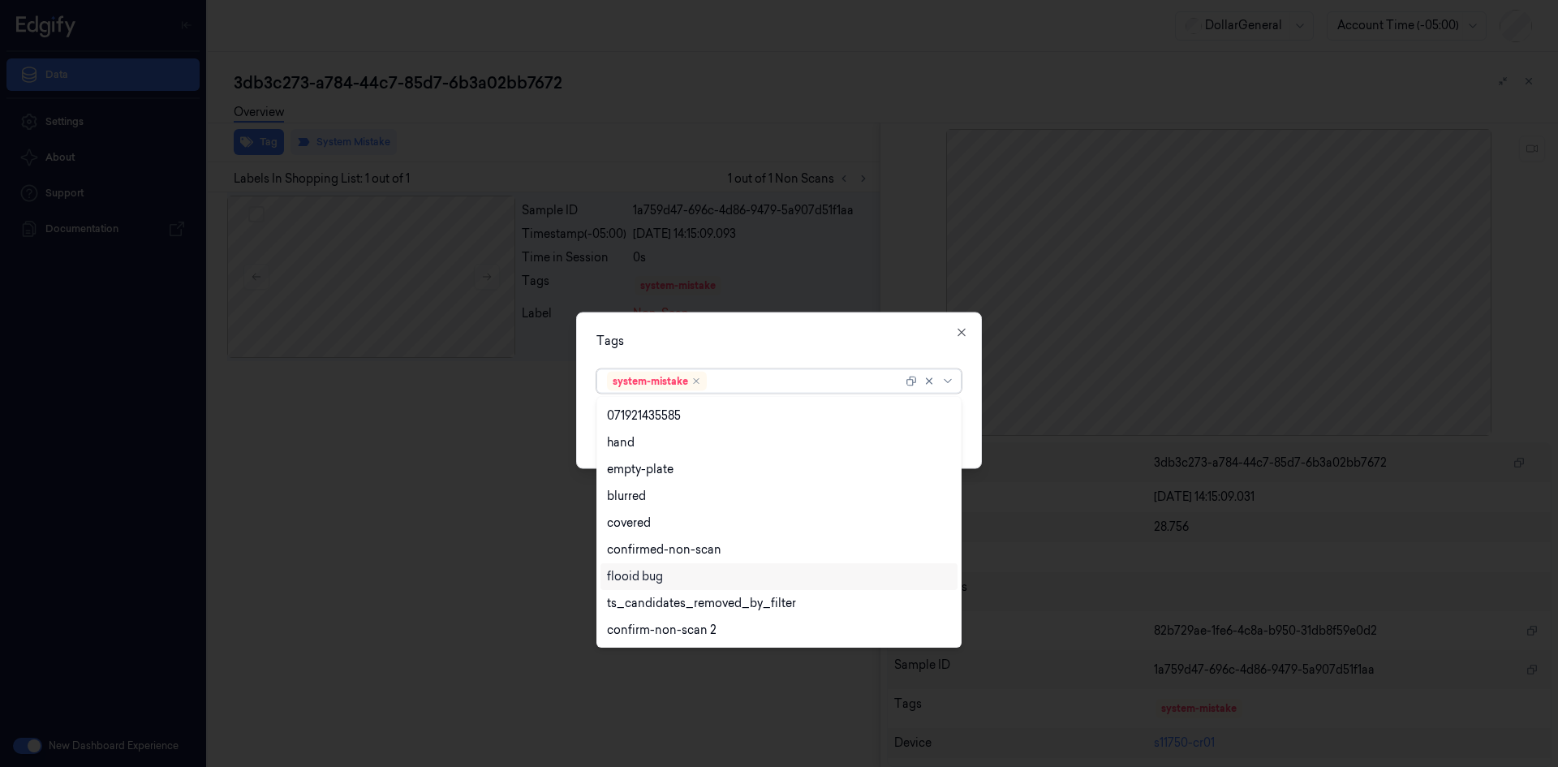
click at [677, 574] on div "flooid bug" at bounding box center [779, 576] width 344 height 17
click at [896, 333] on div "Tags" at bounding box center [778, 340] width 365 height 17
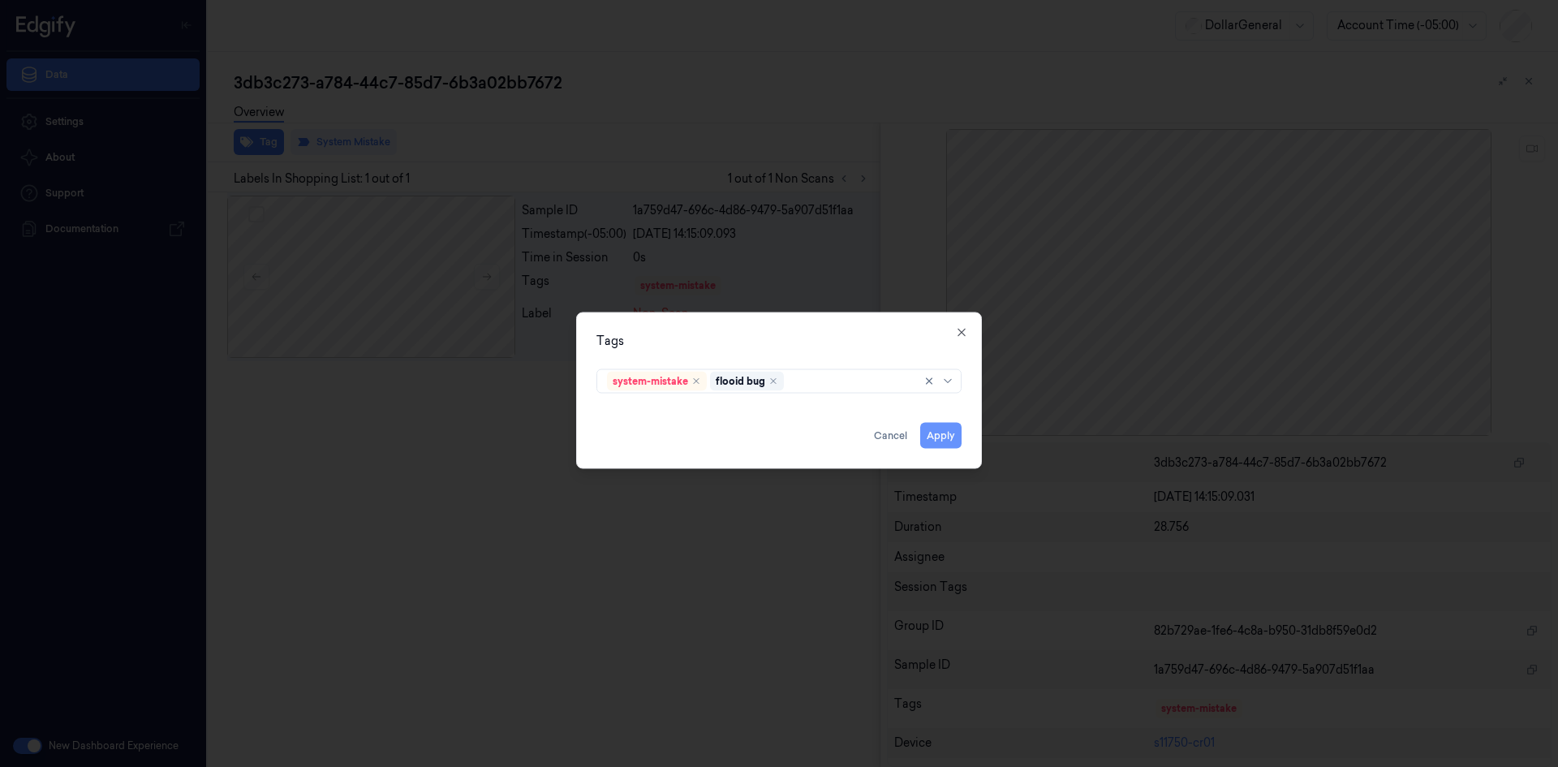
click at [938, 433] on button "Apply" at bounding box center [940, 435] width 41 height 26
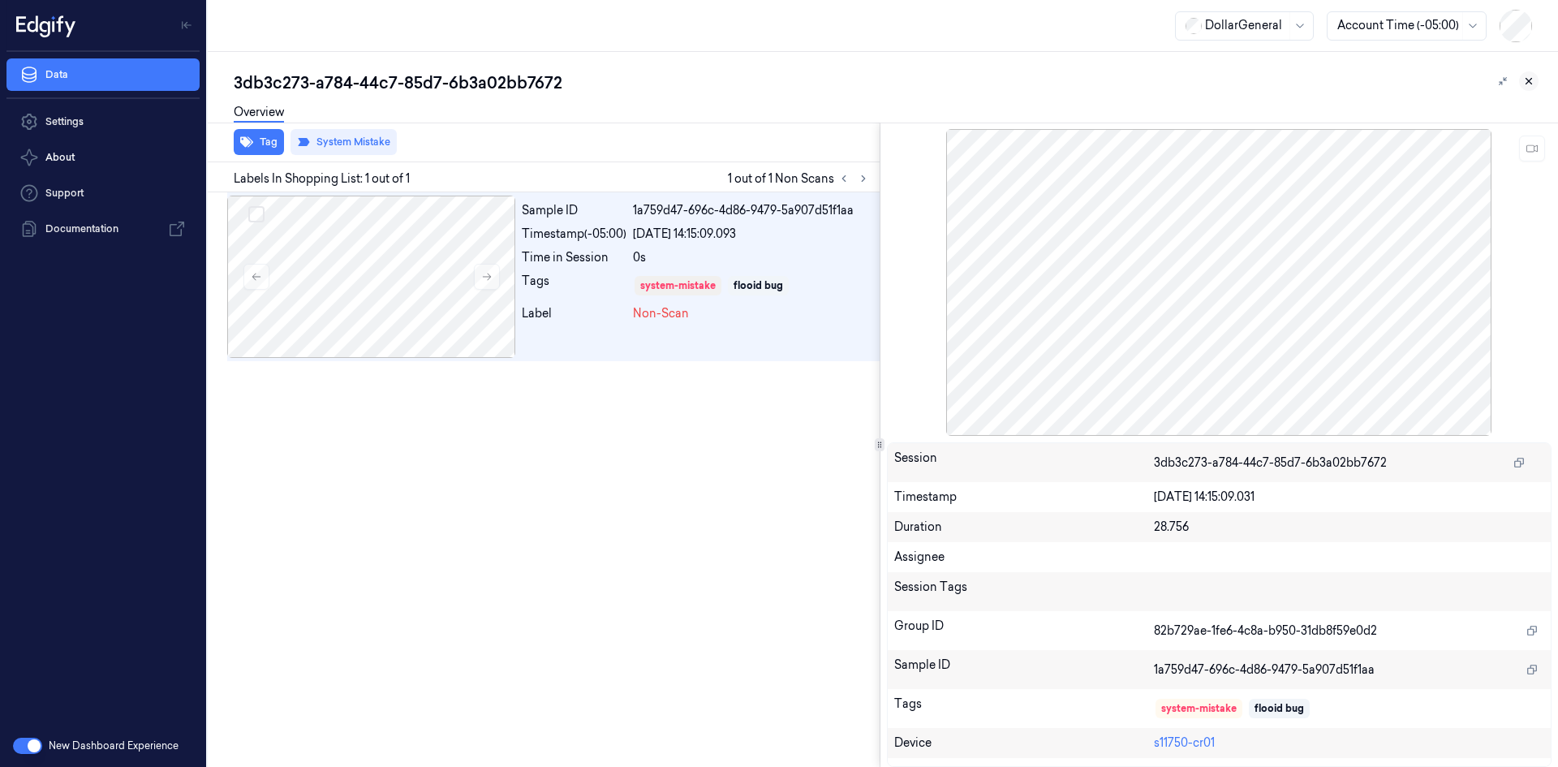
click at [1537, 83] on button at bounding box center [1528, 80] width 19 height 19
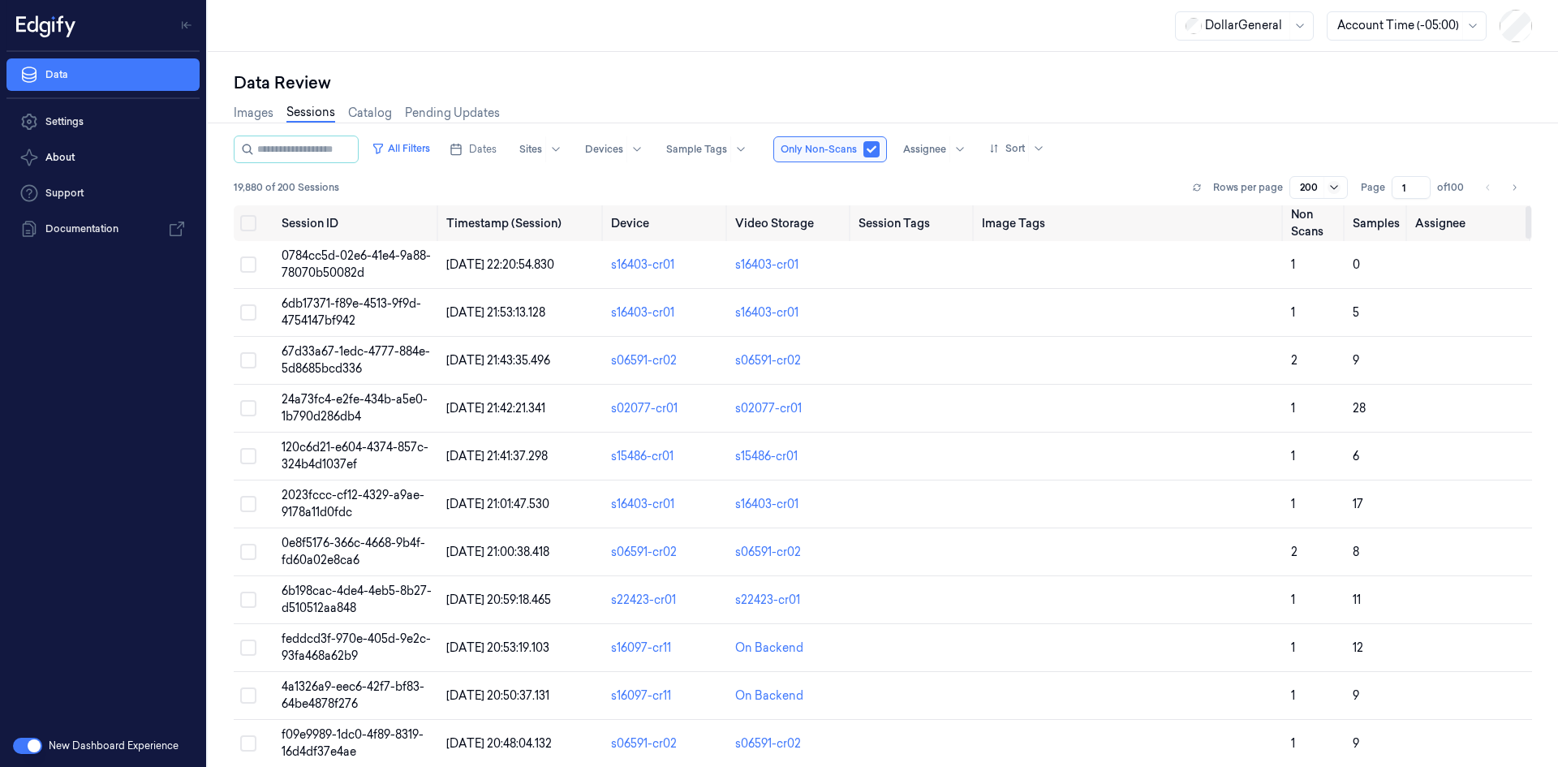
click at [1333, 181] on icon at bounding box center [1333, 187] width 13 height 13
click at [1321, 217] on div "50" at bounding box center [1318, 219] width 37 height 17
click at [27, 751] on button "button" at bounding box center [27, 745] width 29 height 16
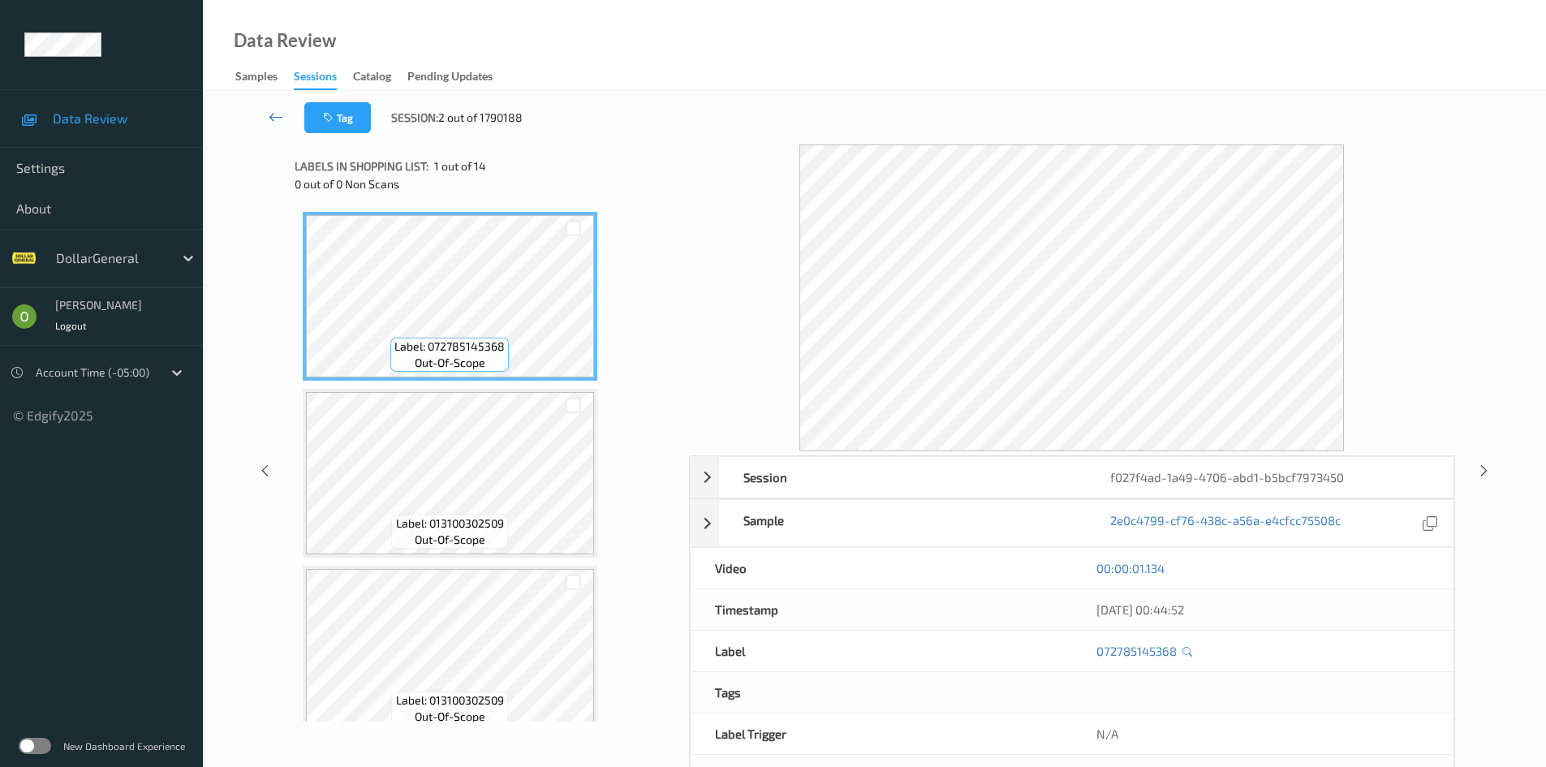
click at [276, 116] on icon at bounding box center [276, 117] width 15 height 16
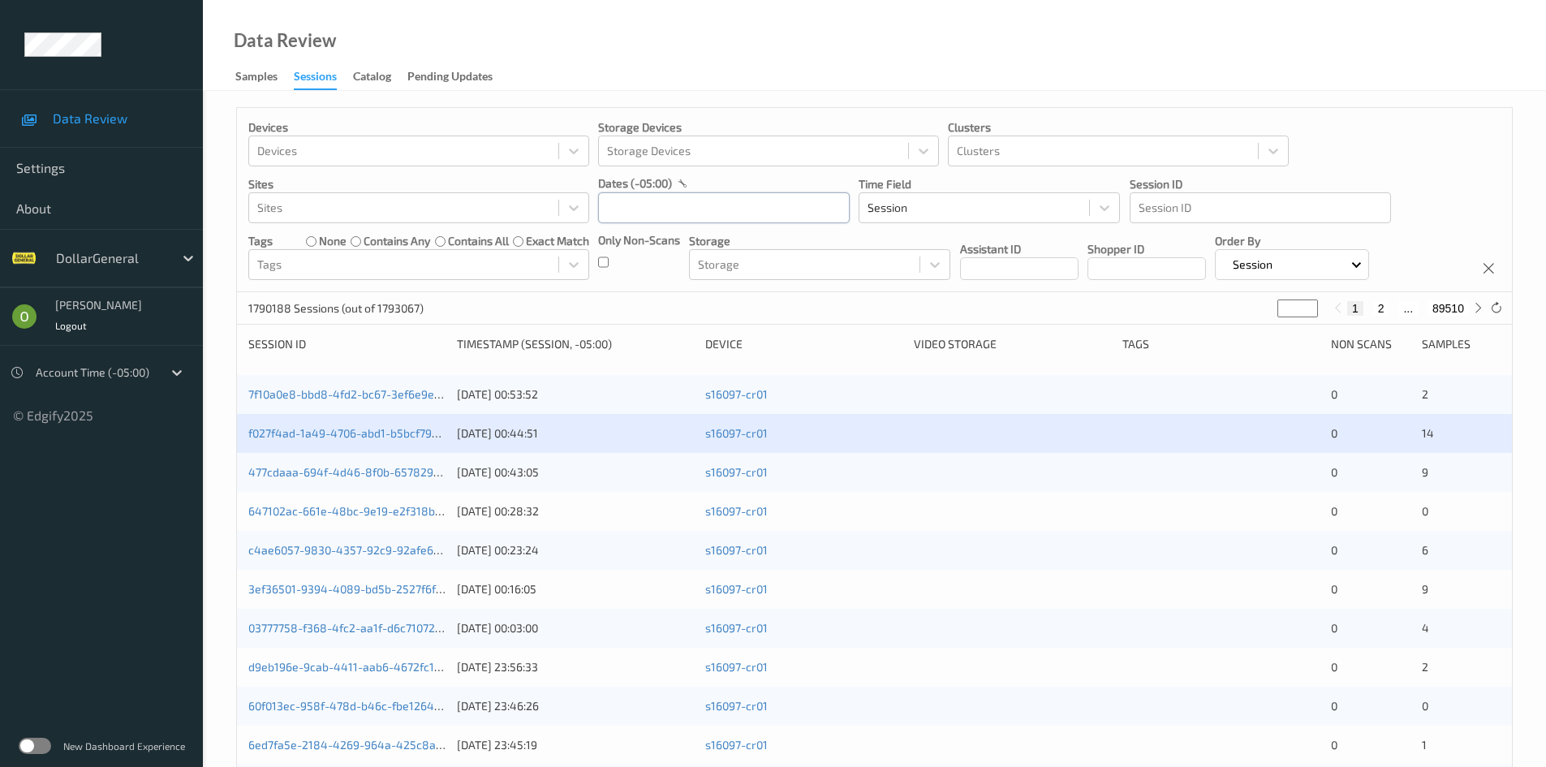
click at [672, 205] on input "text" at bounding box center [724, 207] width 252 height 31
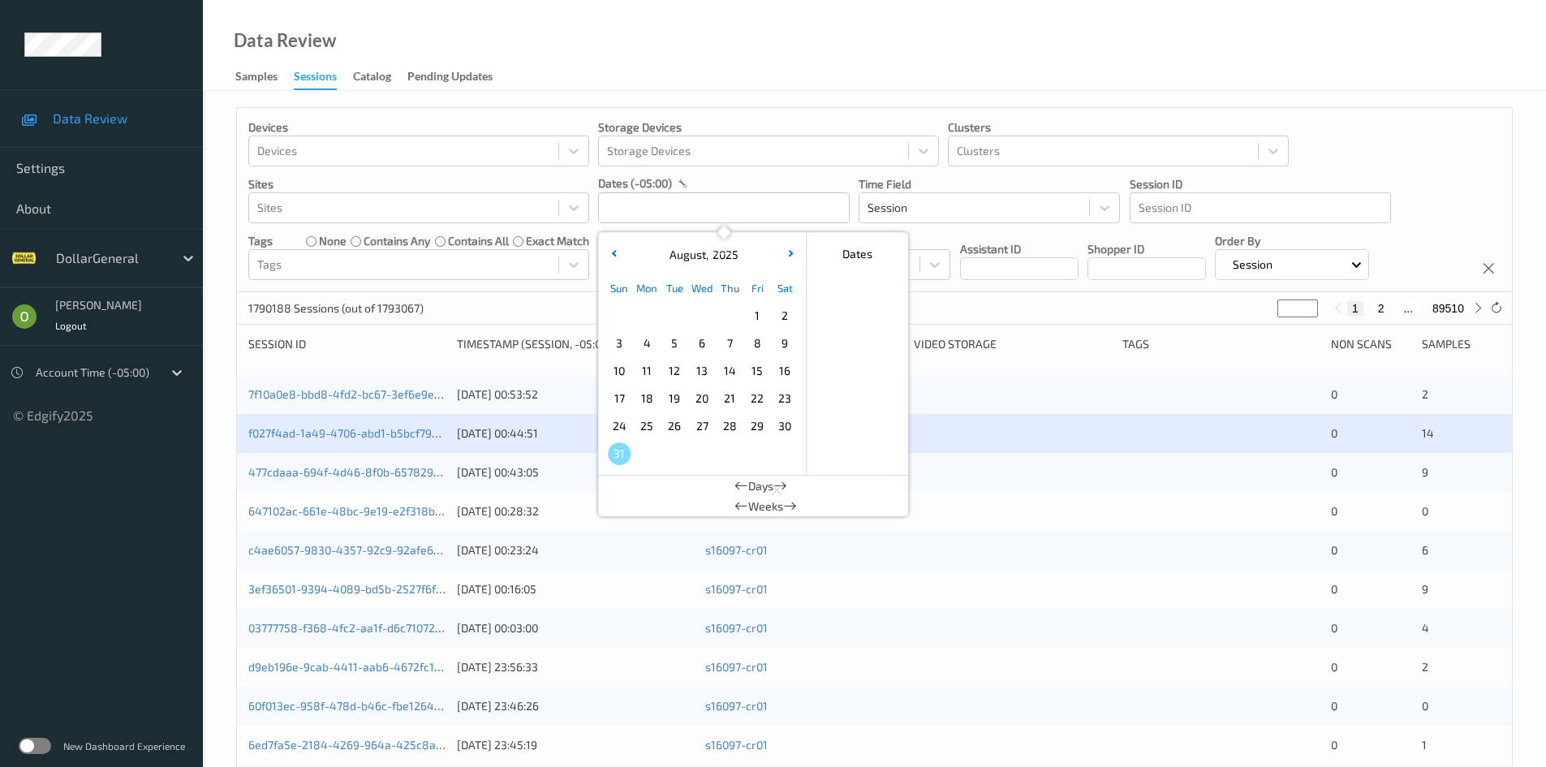
click at [653, 377] on span "11" at bounding box center [646, 370] width 23 height 23
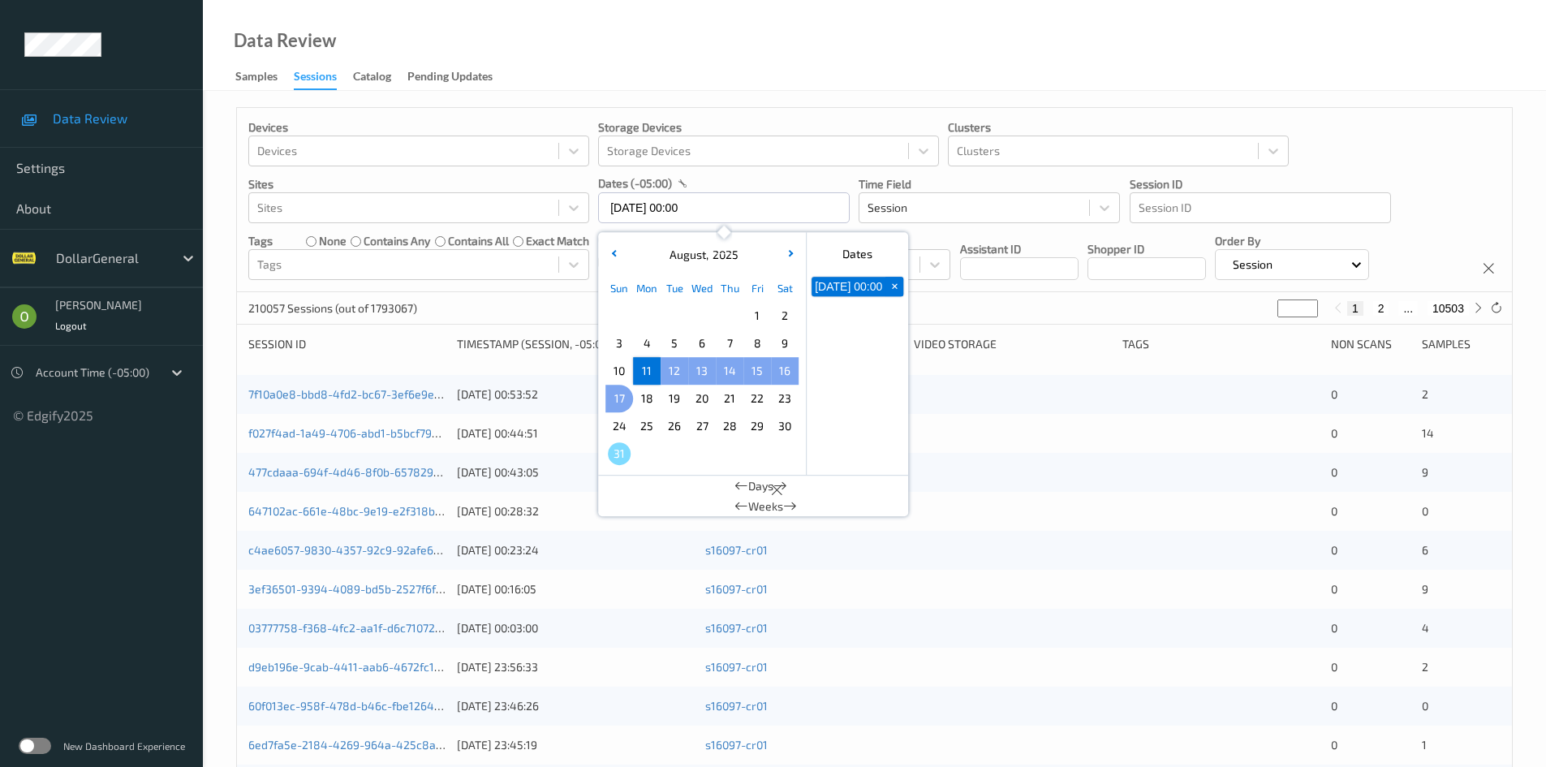
click at [621, 404] on span "17" at bounding box center [619, 398] width 23 height 23
type input "[DATE] 00:00 -> [DATE] 23:59"
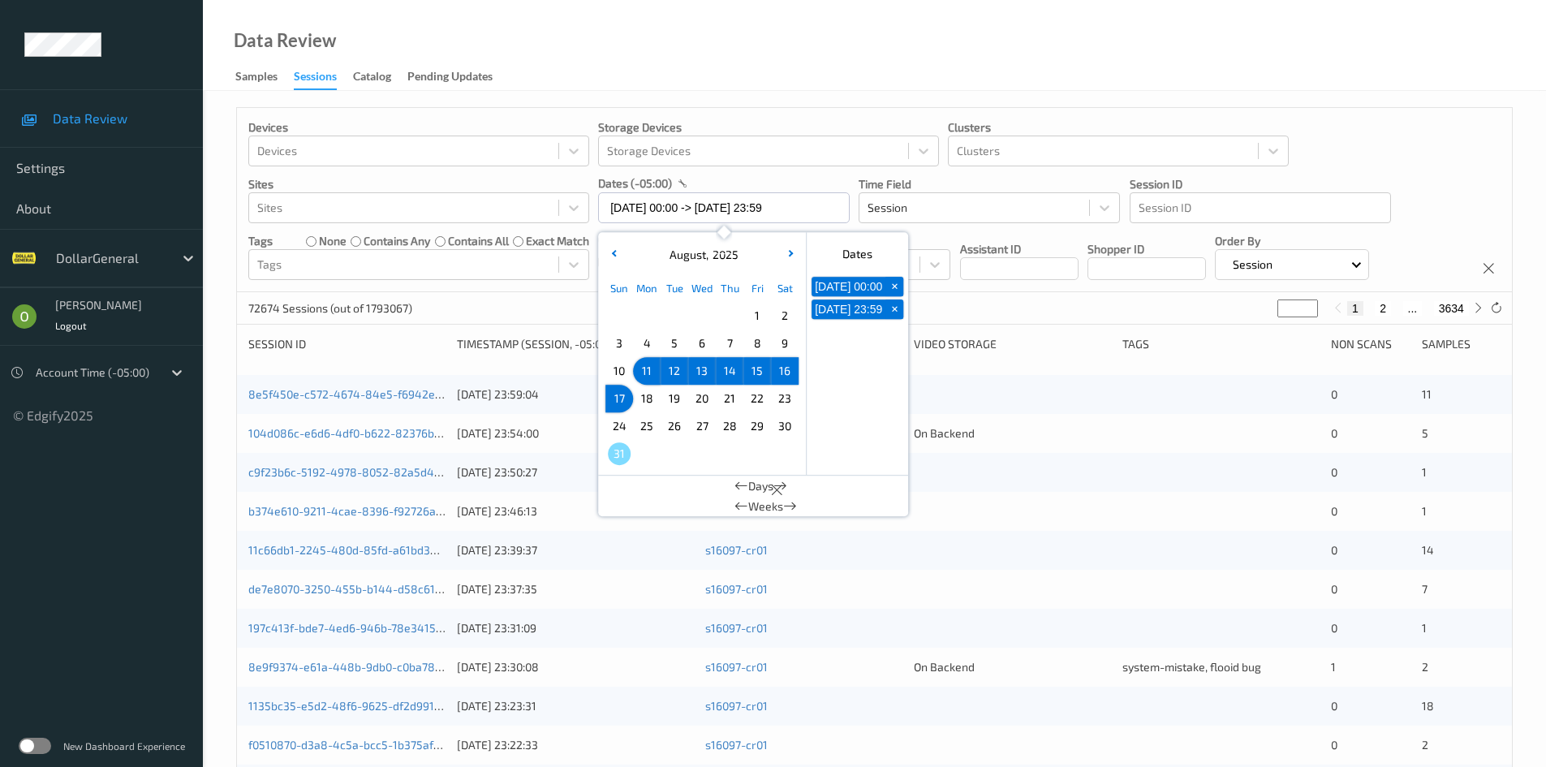
click at [994, 307] on div "72674 Sessions (out of 1793067) * 1 2 ... 3634" at bounding box center [874, 308] width 1275 height 32
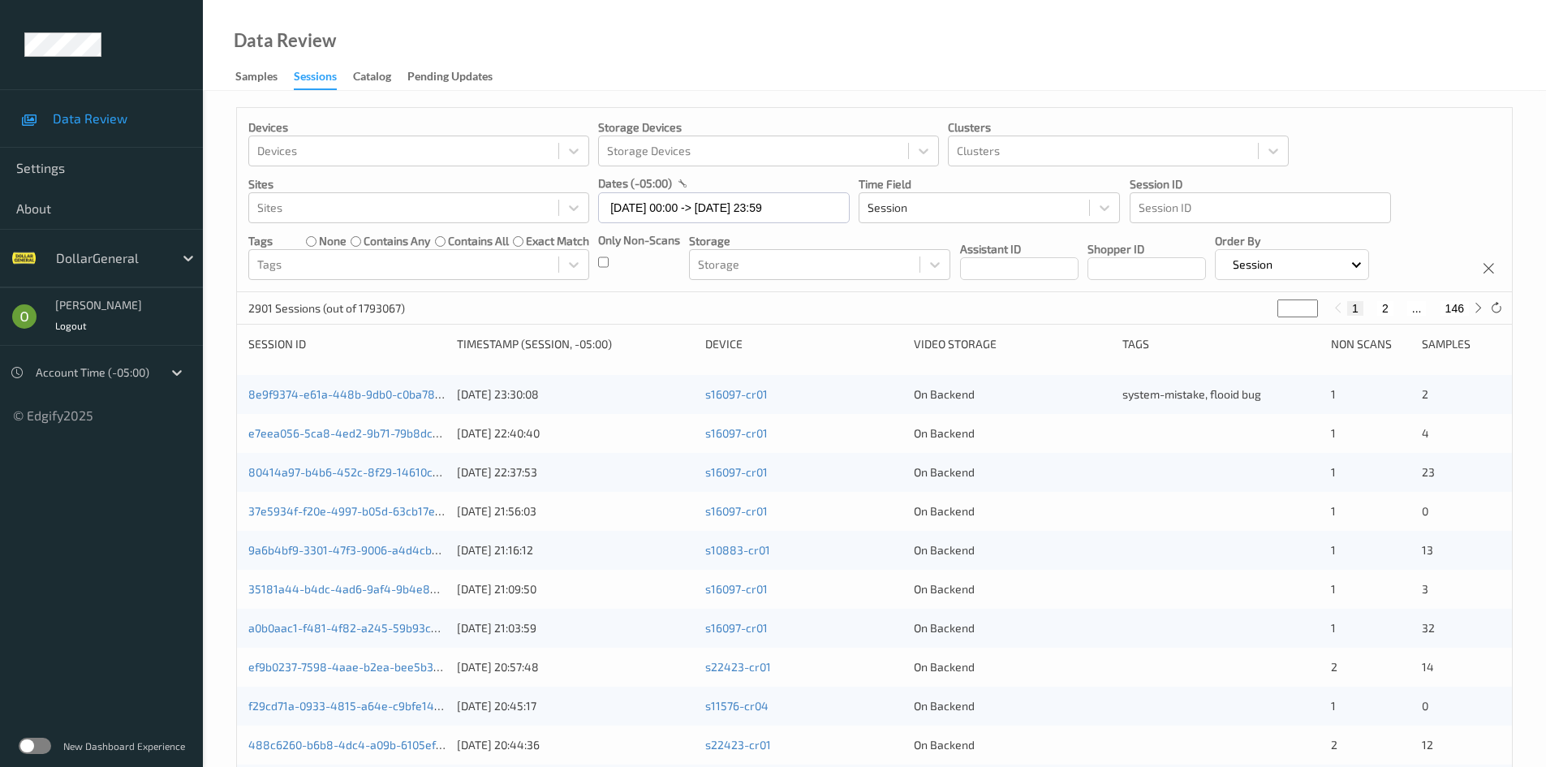
click at [1296, 316] on input "*" at bounding box center [1297, 308] width 41 height 18
type input "**"
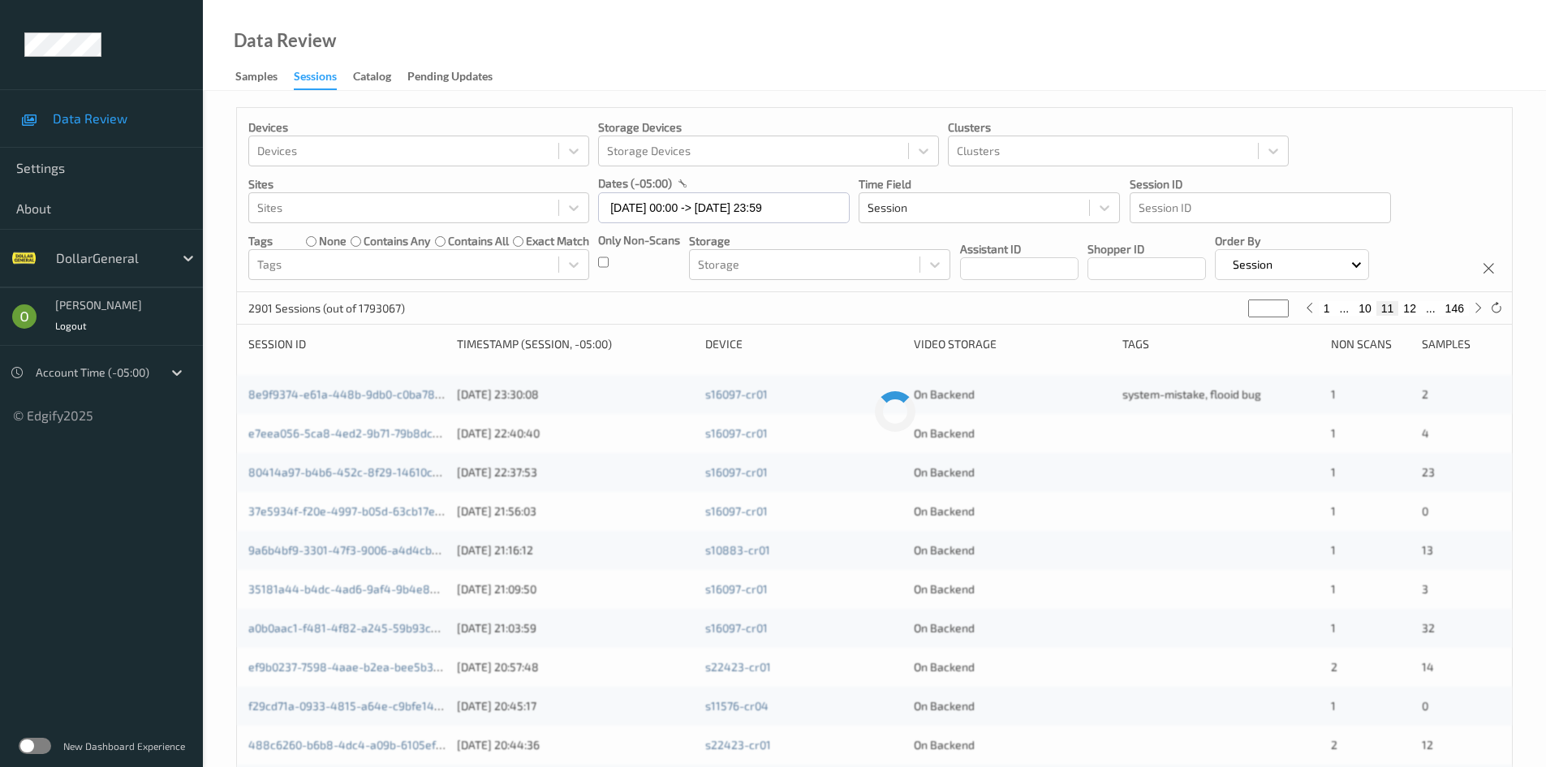
type input "***"
click at [1124, 307] on div "2901 Sessions (out of 1793067) *** 1 ... 110 111 112 ... 146" at bounding box center [874, 308] width 1275 height 32
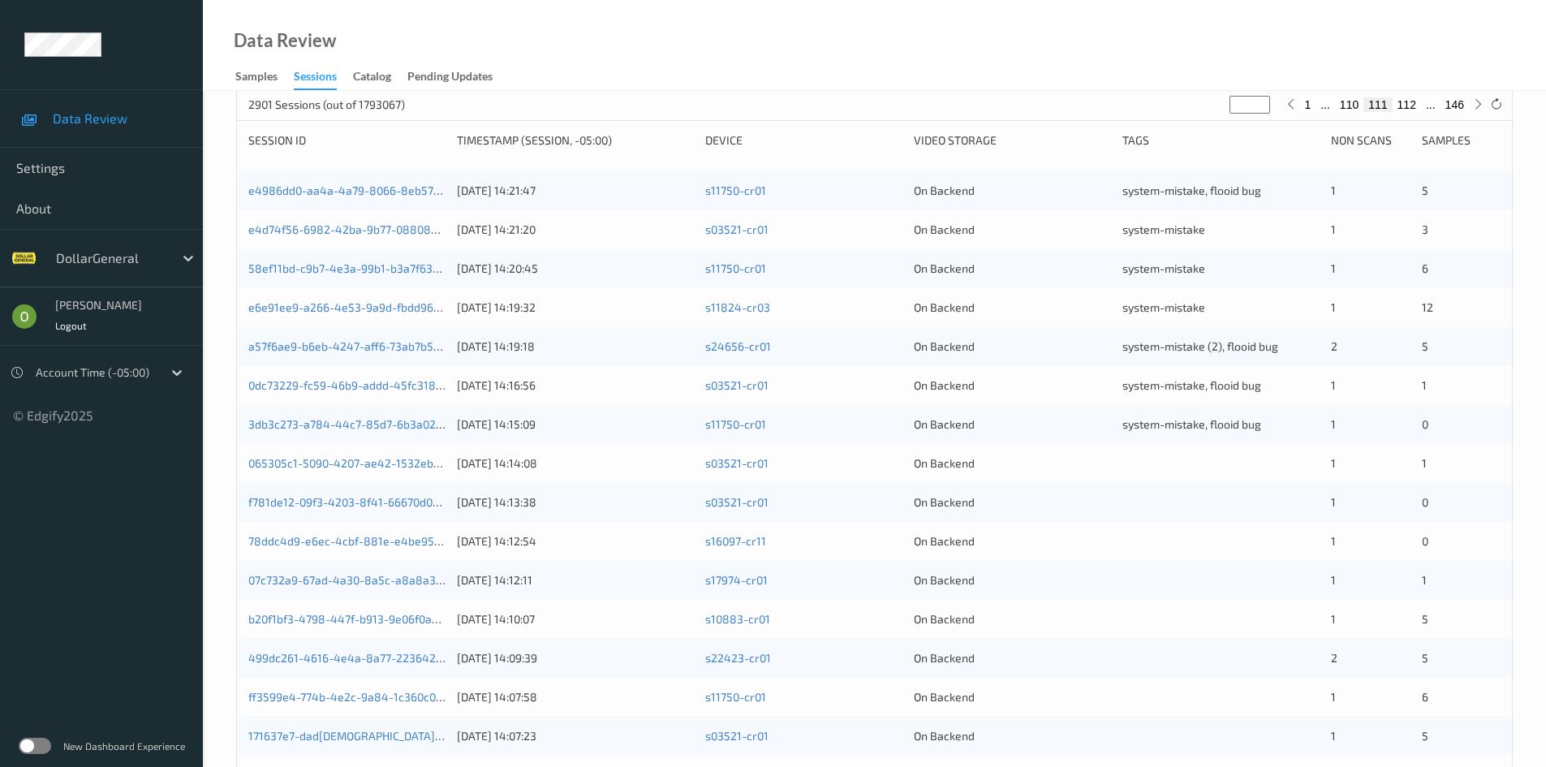
scroll to position [243, 0]
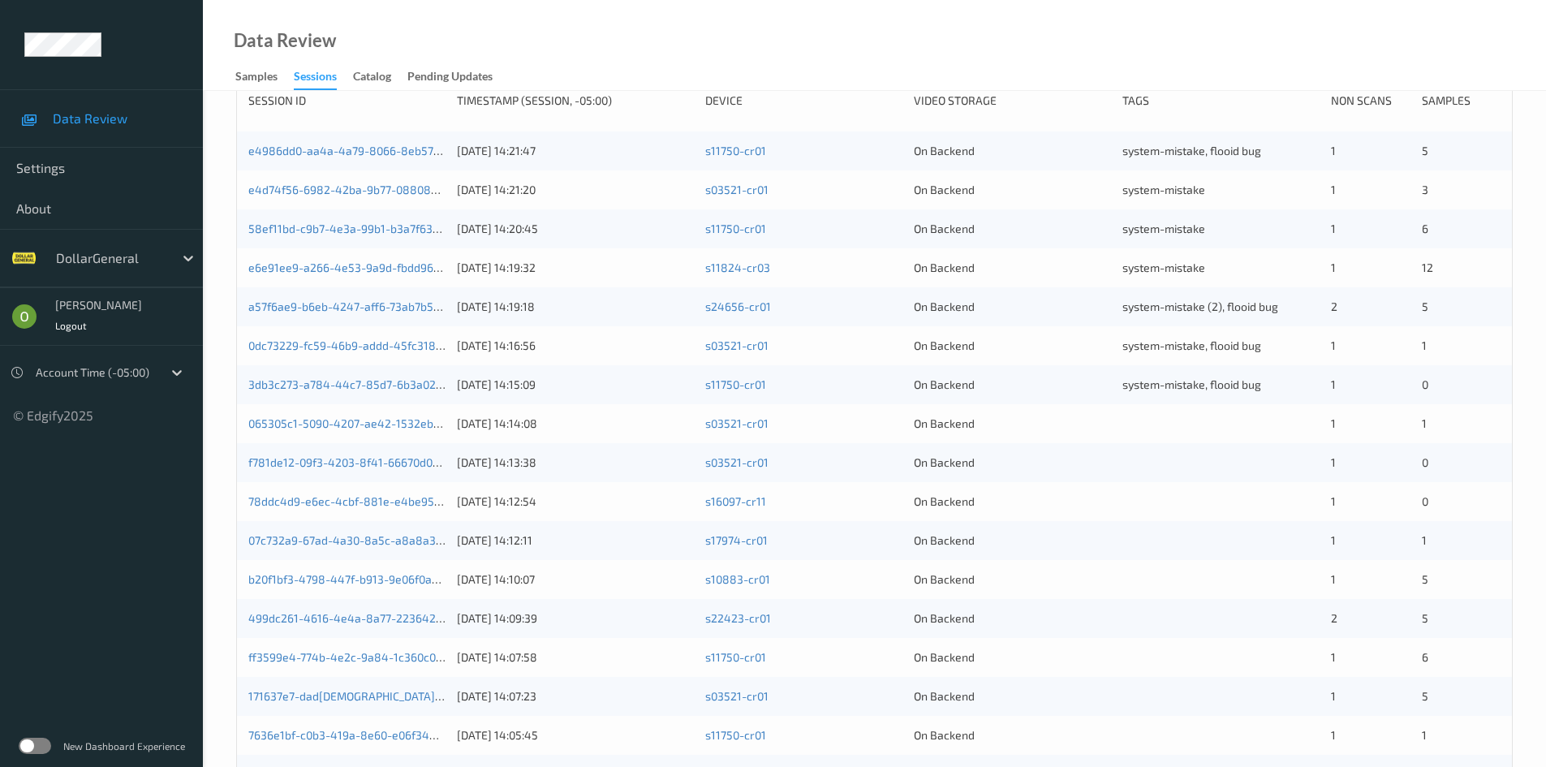
click at [1219, 425] on div at bounding box center [1220, 423] width 197 height 16
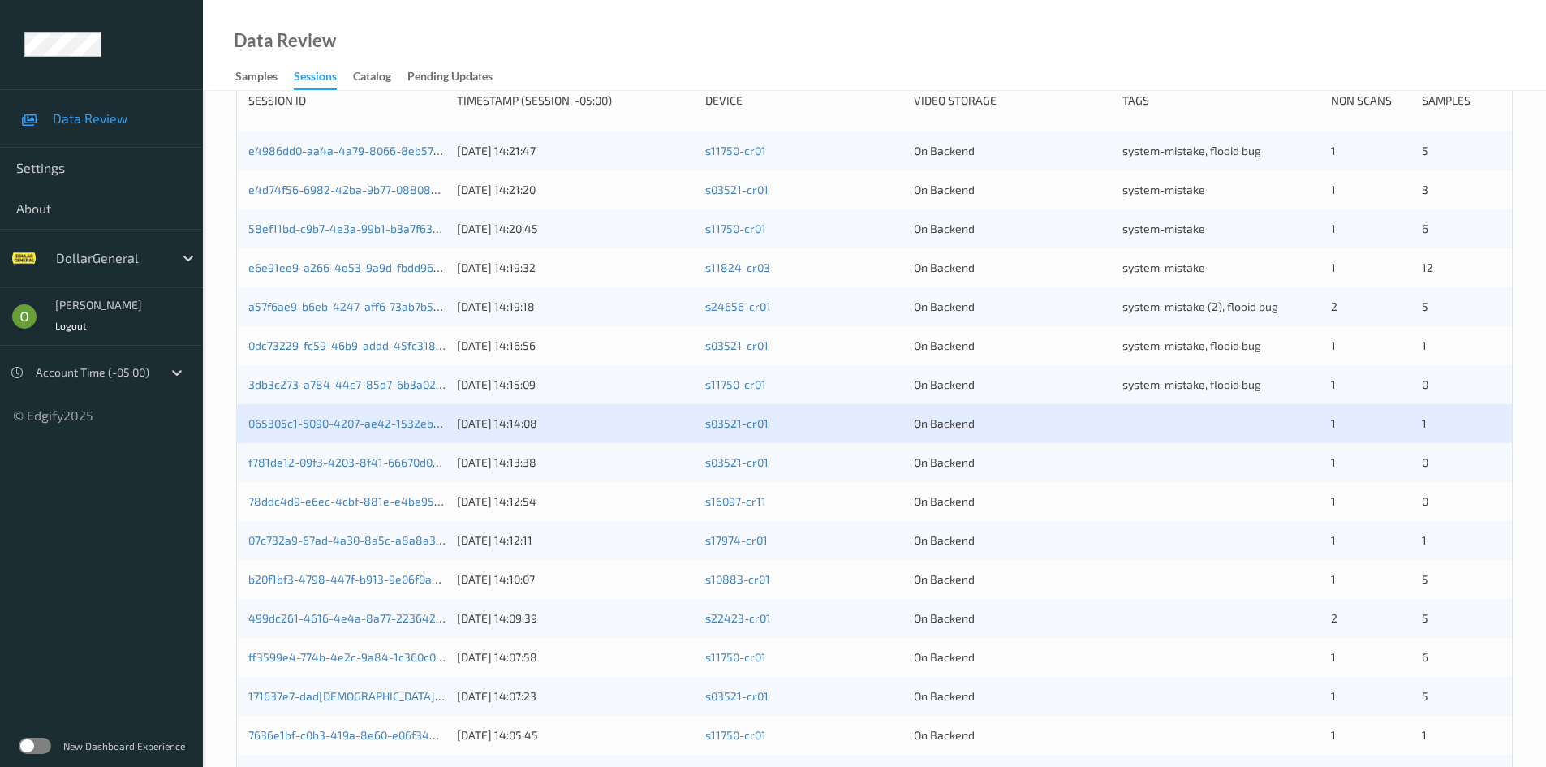
click at [334, 415] on div "065305c1-5090-4207-ae42-1532eb544f33" at bounding box center [346, 423] width 197 height 16
click at [354, 424] on link "065305c1-5090-4207-ae42-1532eb544f33" at bounding box center [359, 423] width 223 height 14
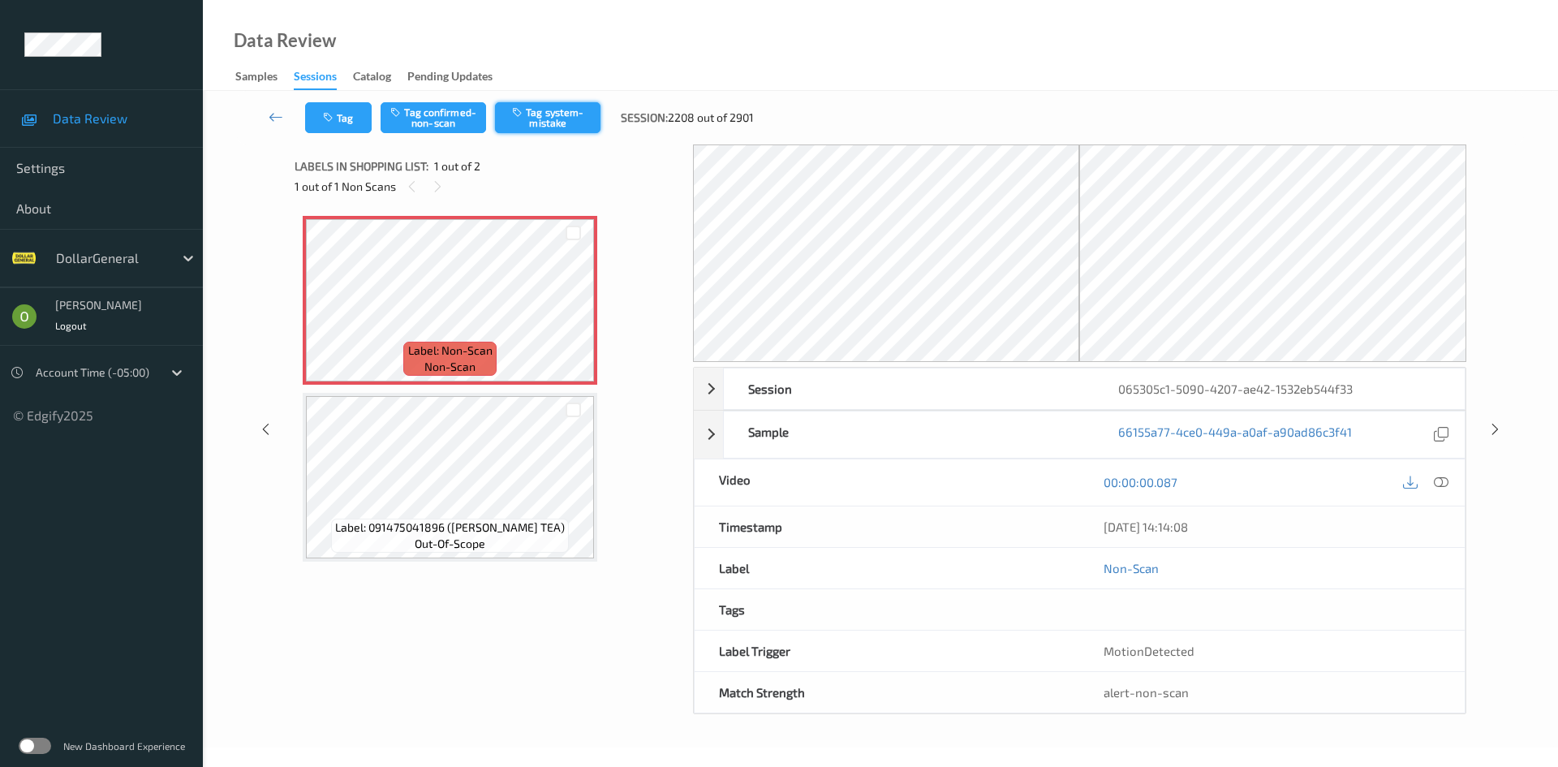
click at [582, 109] on button "Tag system-mistake" at bounding box center [547, 117] width 105 height 31
click at [333, 134] on div "Tag Tag confirmed-non-scan Untag system-mistake Session: 2208 out of 2901" at bounding box center [880, 118] width 1288 height 54
click at [345, 118] on button "Tag" at bounding box center [338, 117] width 67 height 31
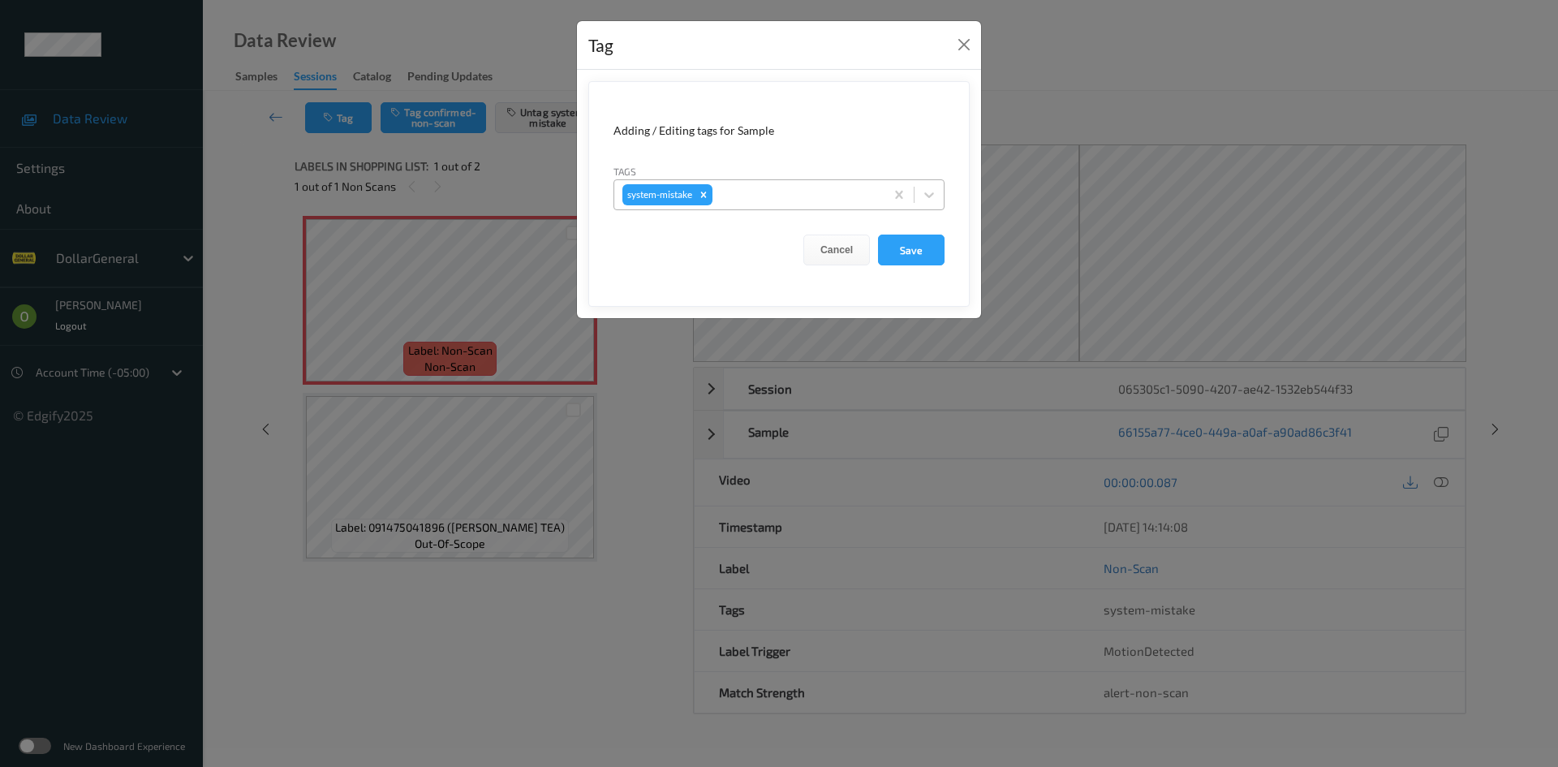
click at [824, 209] on div "system-mistake" at bounding box center [778, 194] width 331 height 31
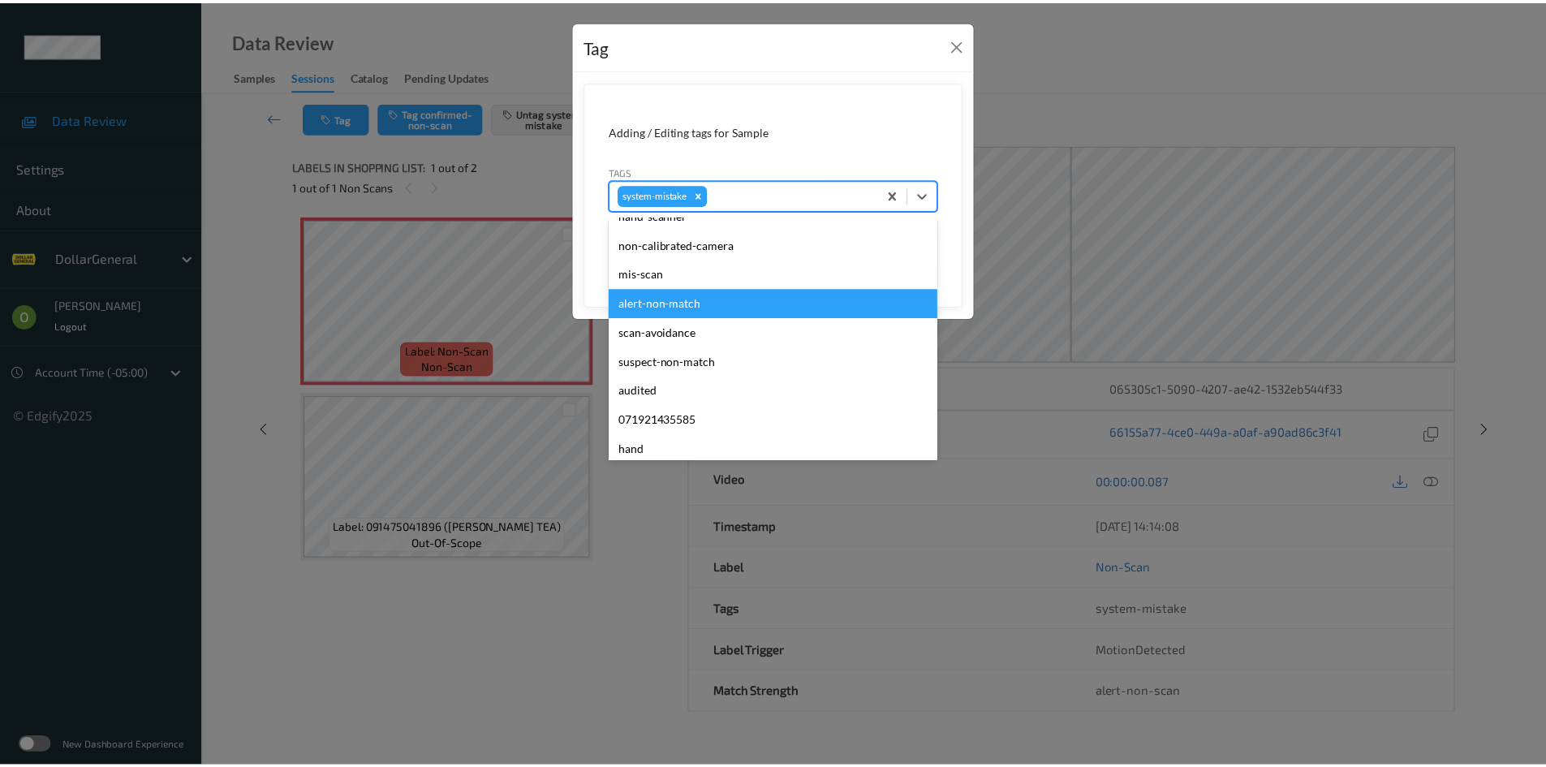
scroll to position [406, 0]
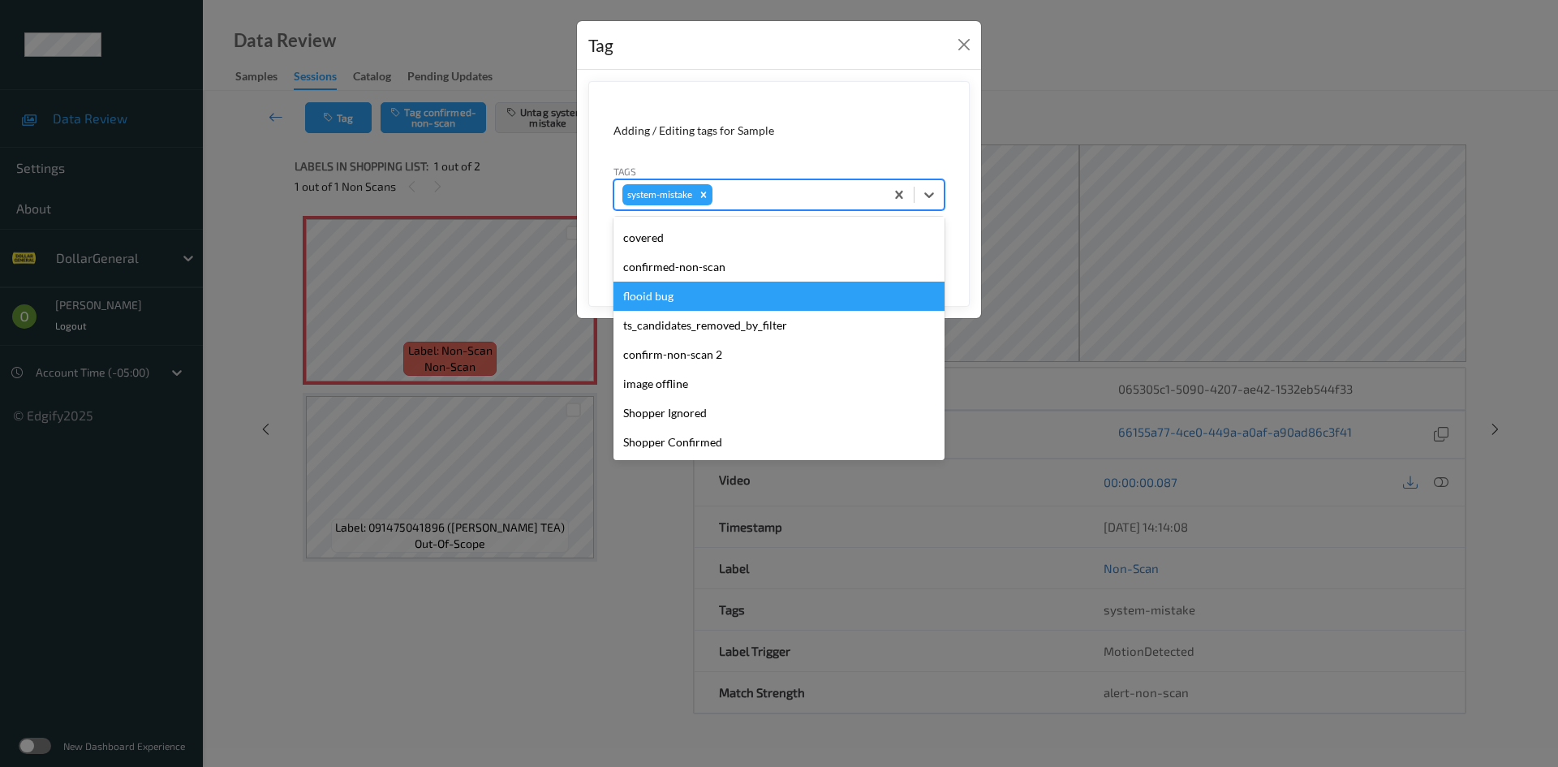
click at [724, 310] on div "flooid bug" at bounding box center [778, 296] width 331 height 29
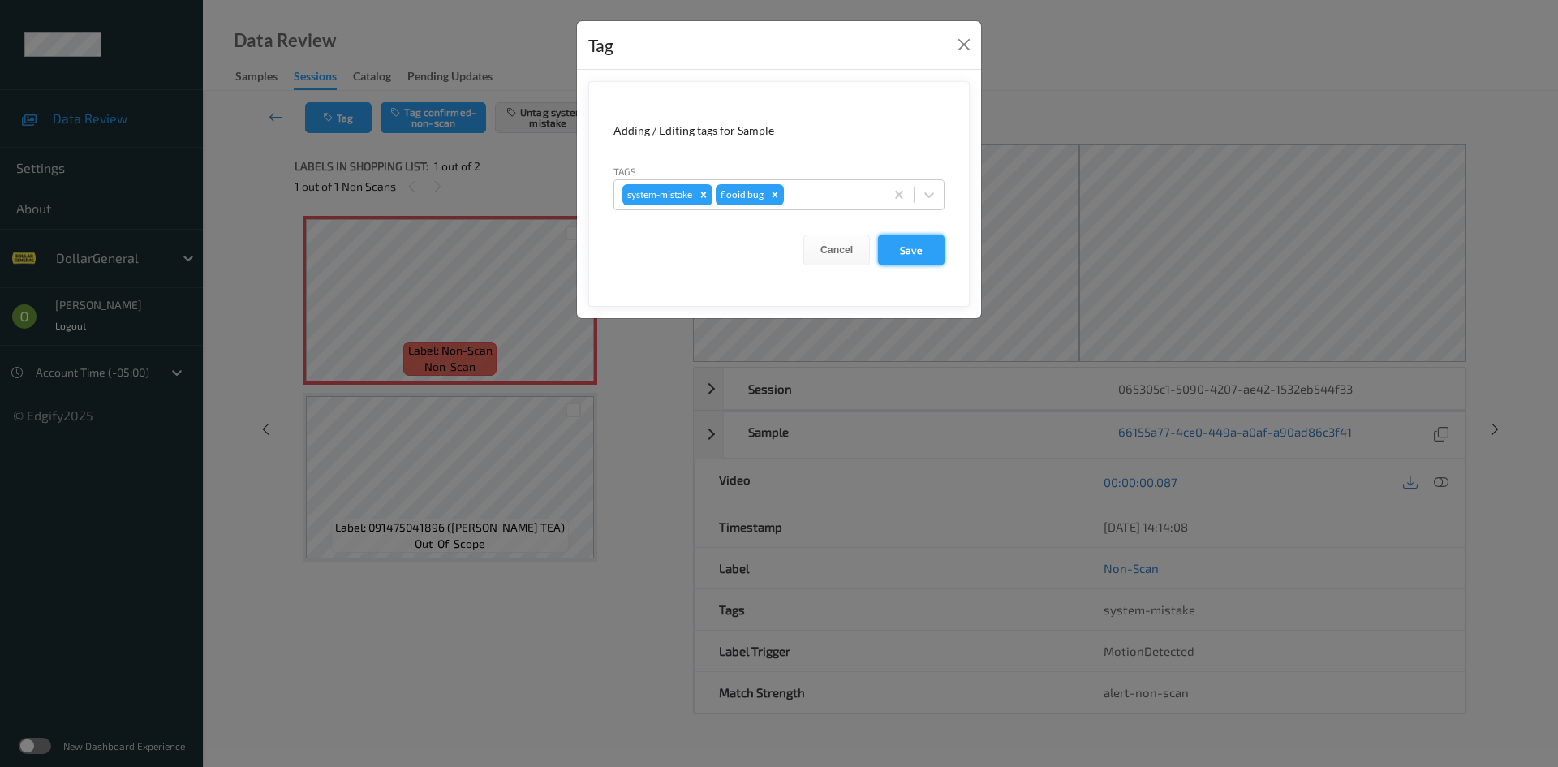
click at [923, 260] on button "Save" at bounding box center [911, 249] width 67 height 31
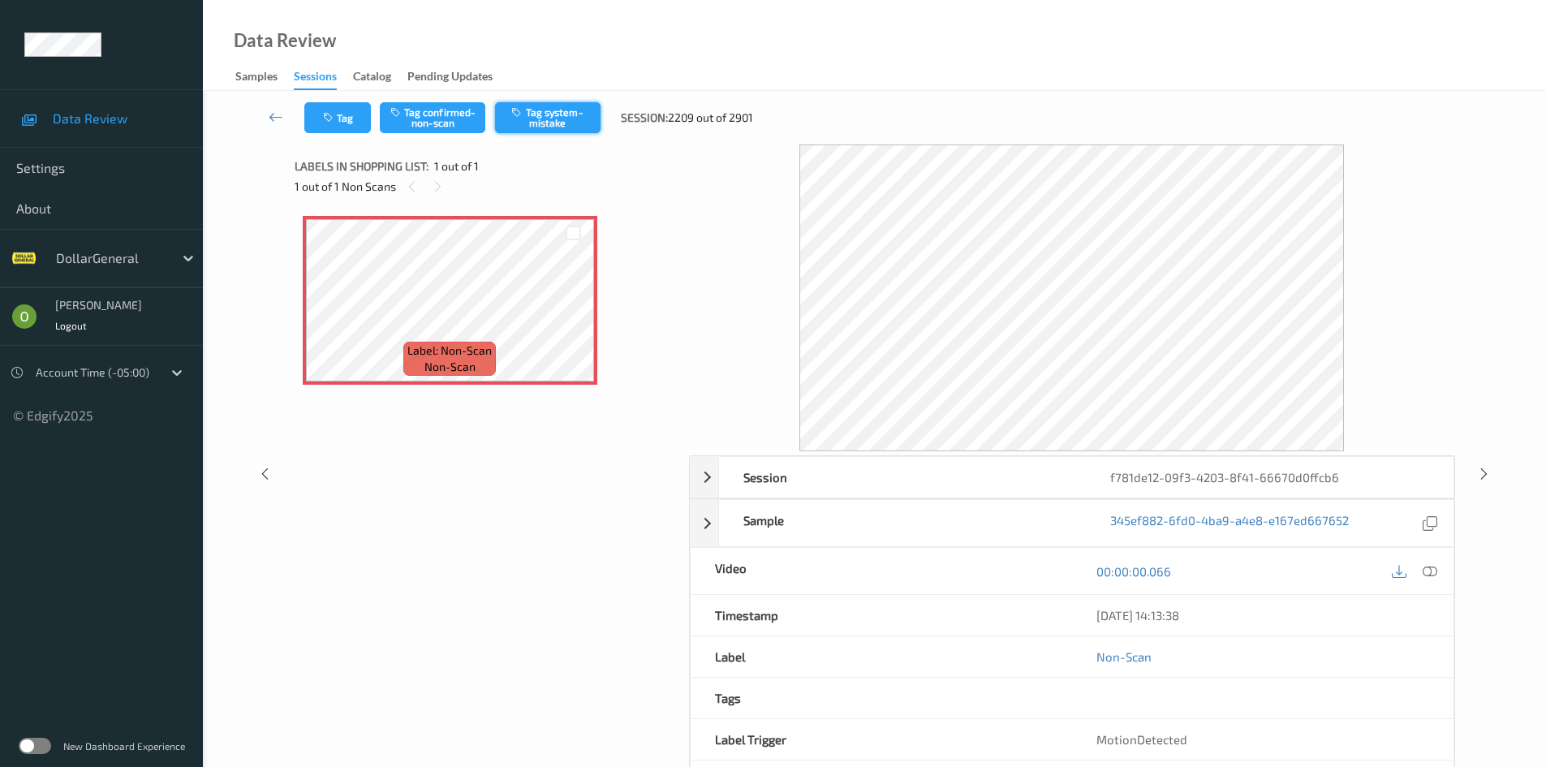
click at [550, 112] on button "Tag system-mistake" at bounding box center [547, 117] width 105 height 31
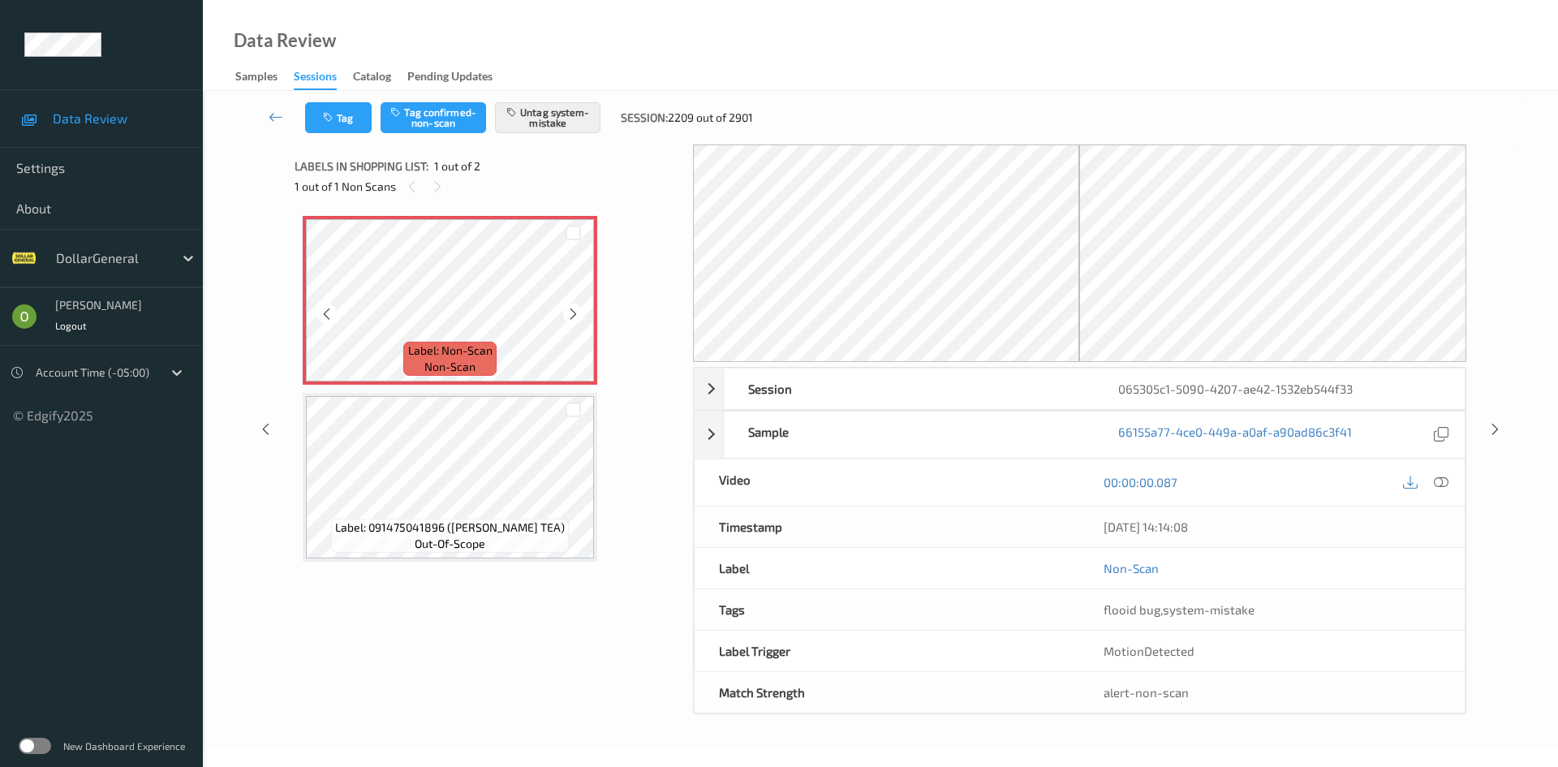
click at [338, 143] on div "Tag Tag confirmed-non-scan Untag system-mistake Session: 2209 out of 2901" at bounding box center [880, 118] width 1288 height 54
click at [342, 123] on button "Tag" at bounding box center [338, 117] width 67 height 31
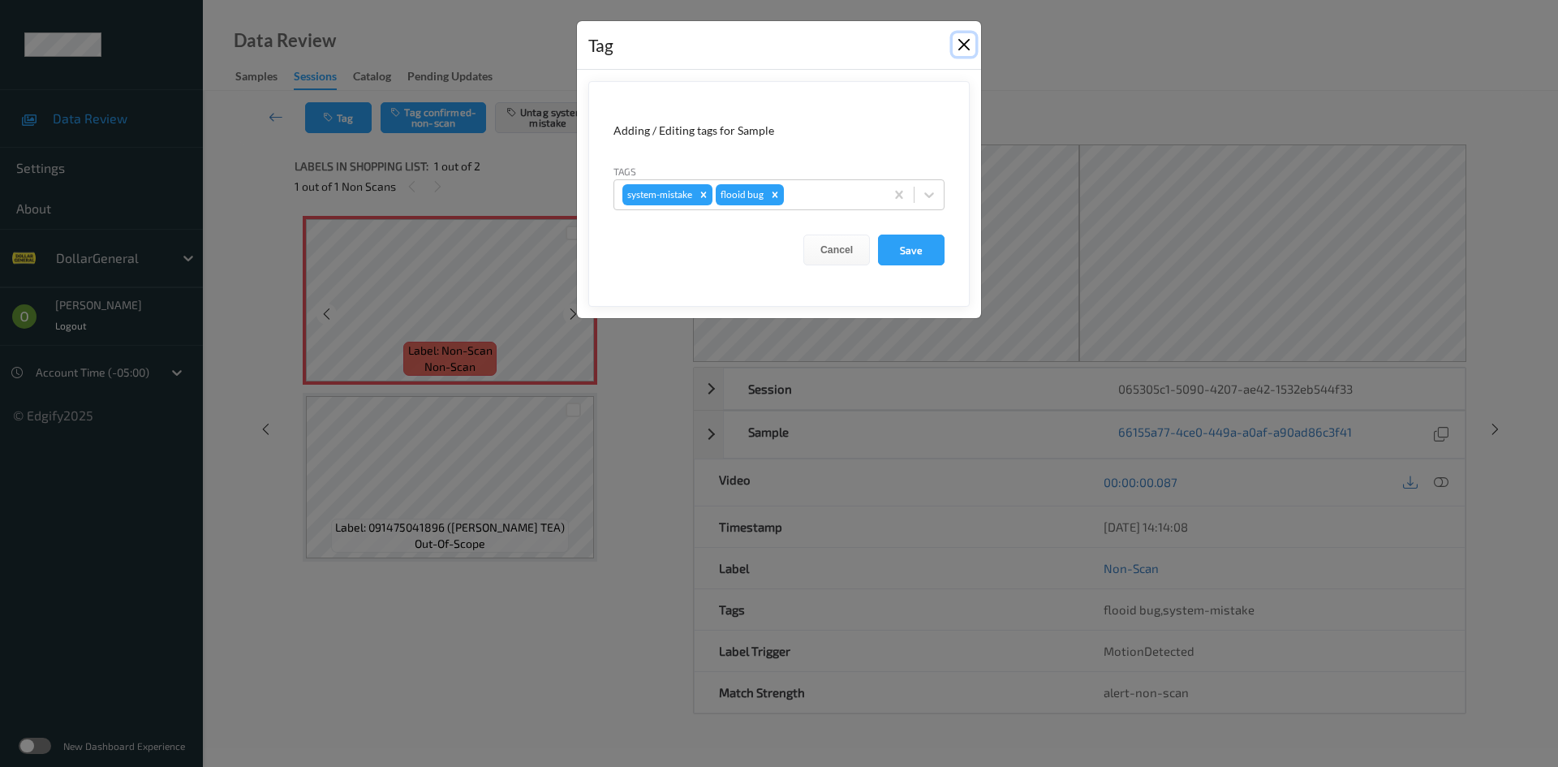
click at [968, 45] on button "Close" at bounding box center [963, 44] width 23 height 23
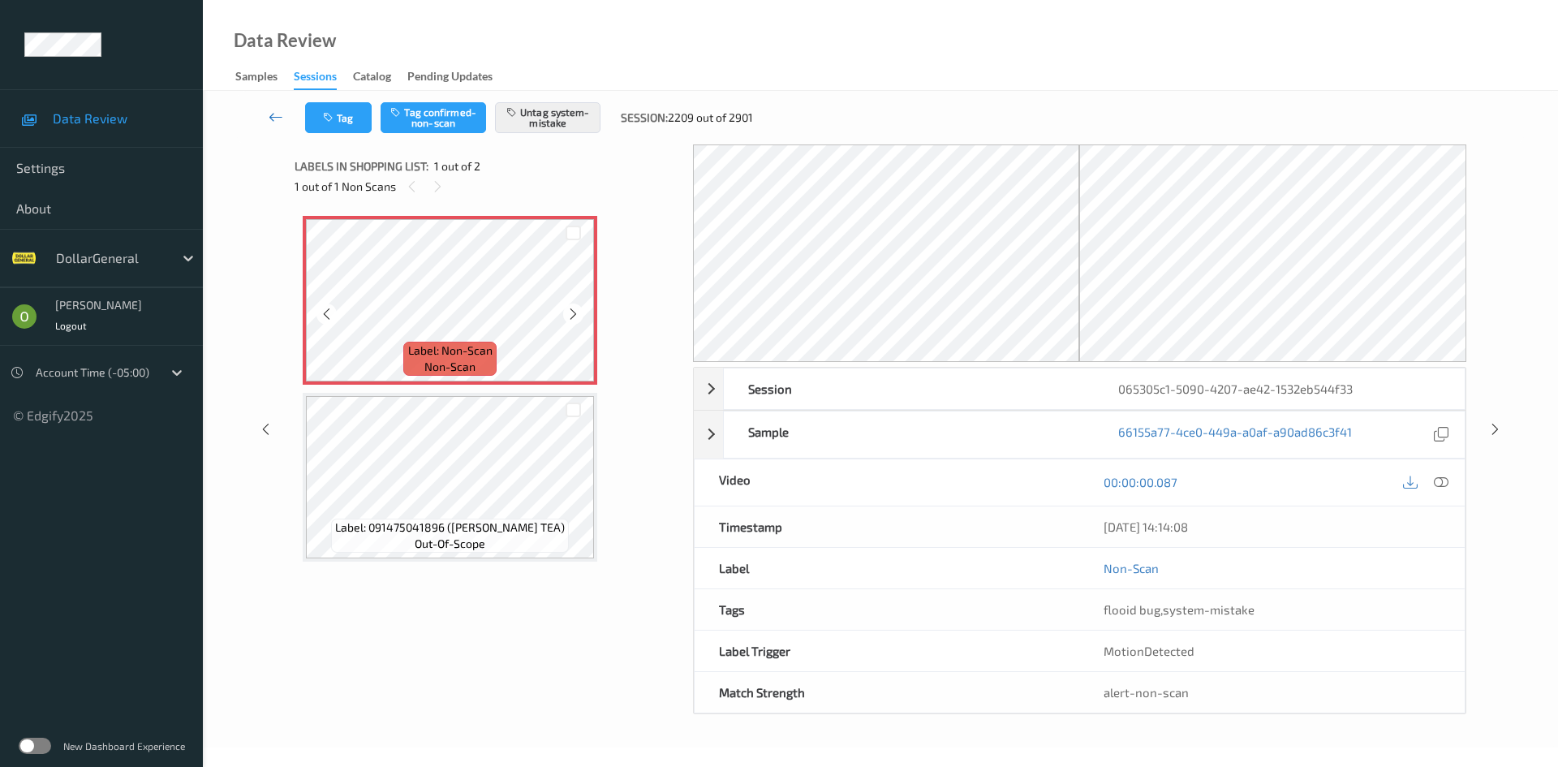
click at [291, 125] on link at bounding box center [276, 117] width 58 height 31
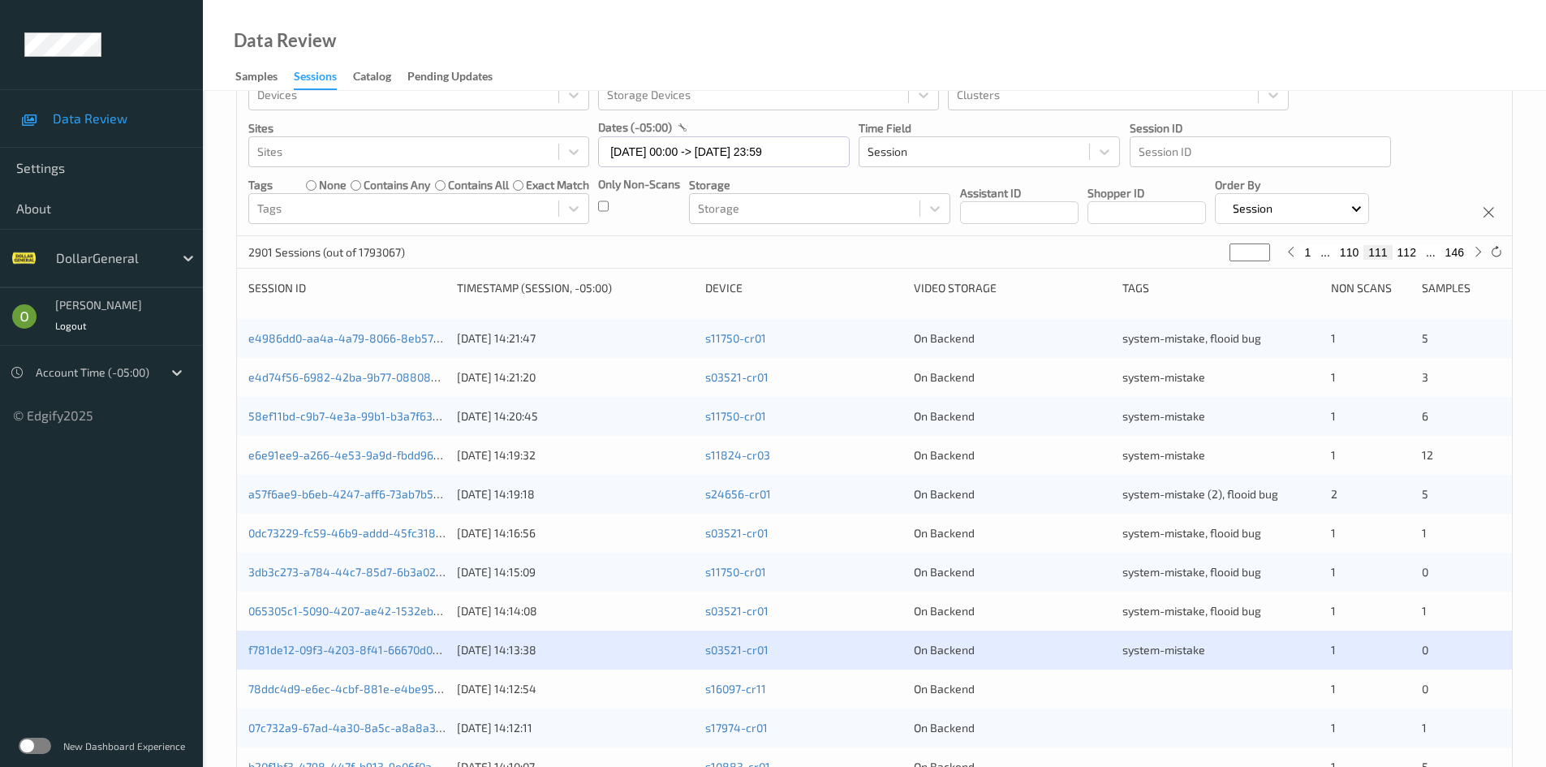
scroll to position [406, 0]
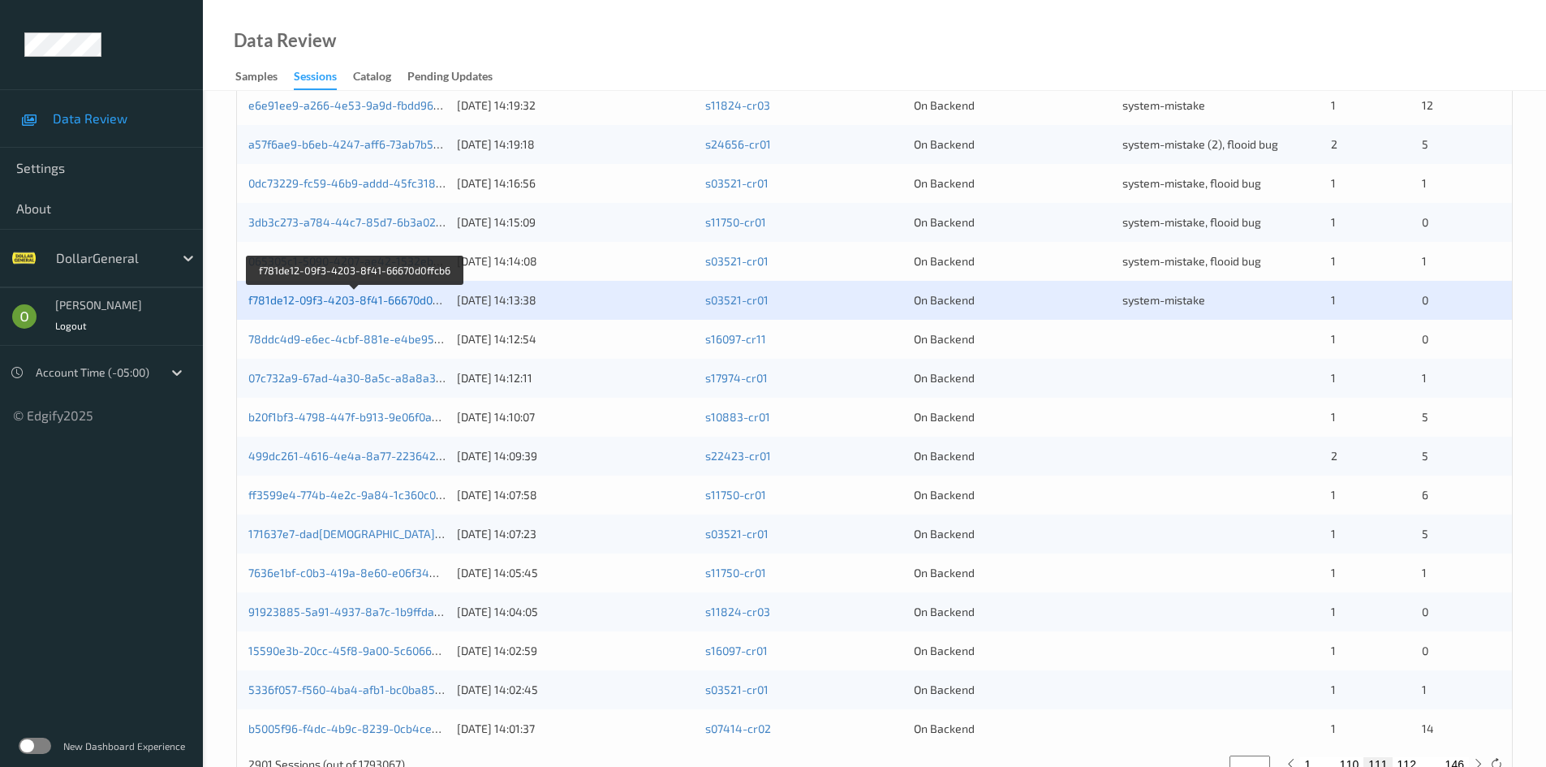
click at [285, 299] on link "f781de12-09f3-4203-8f41-66670d0ffcb6" at bounding box center [353, 300] width 211 height 14
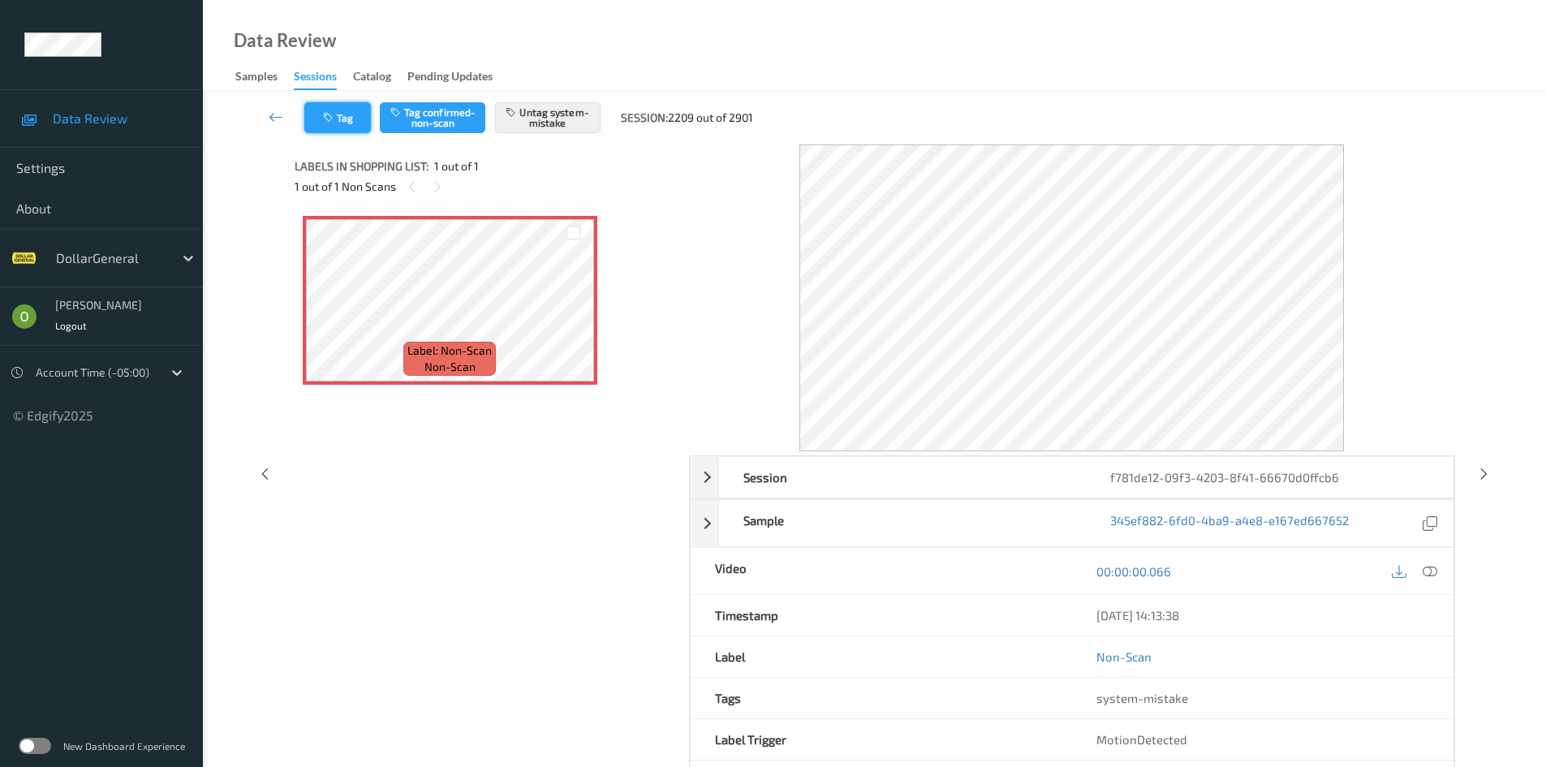
click at [335, 110] on button "Tag" at bounding box center [337, 117] width 67 height 31
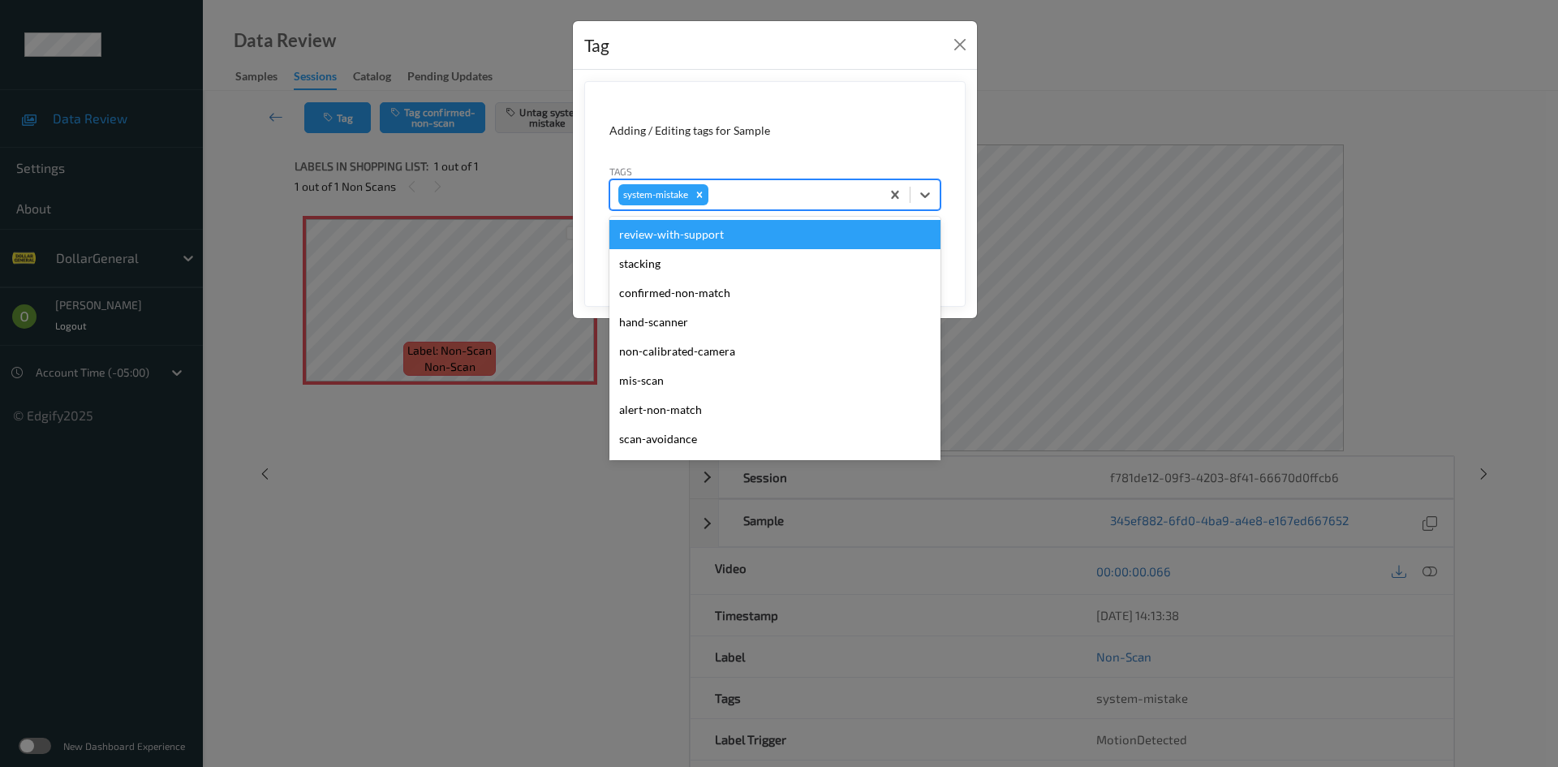
click at [762, 202] on div at bounding box center [792, 194] width 161 height 19
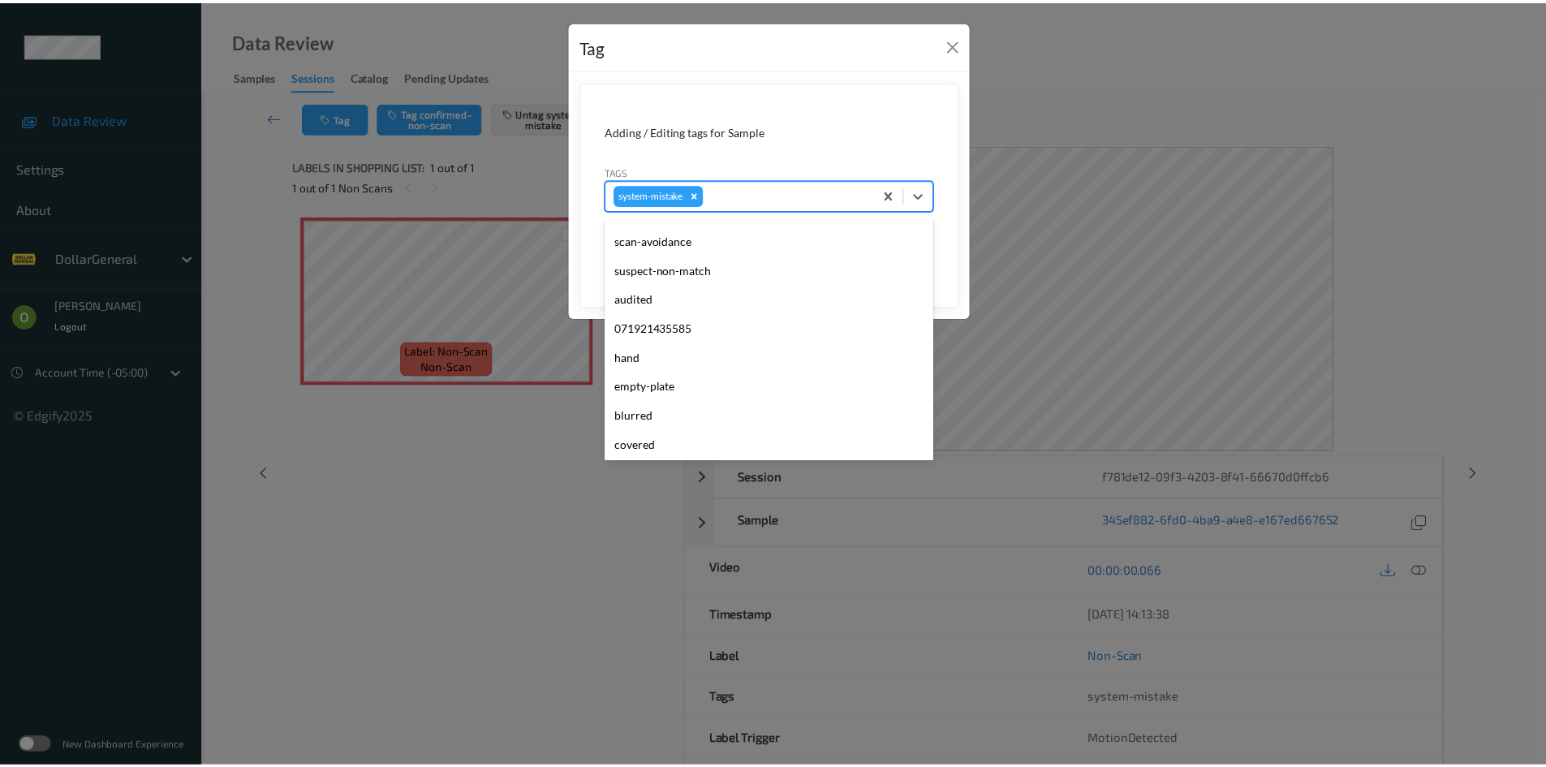
scroll to position [406, 0]
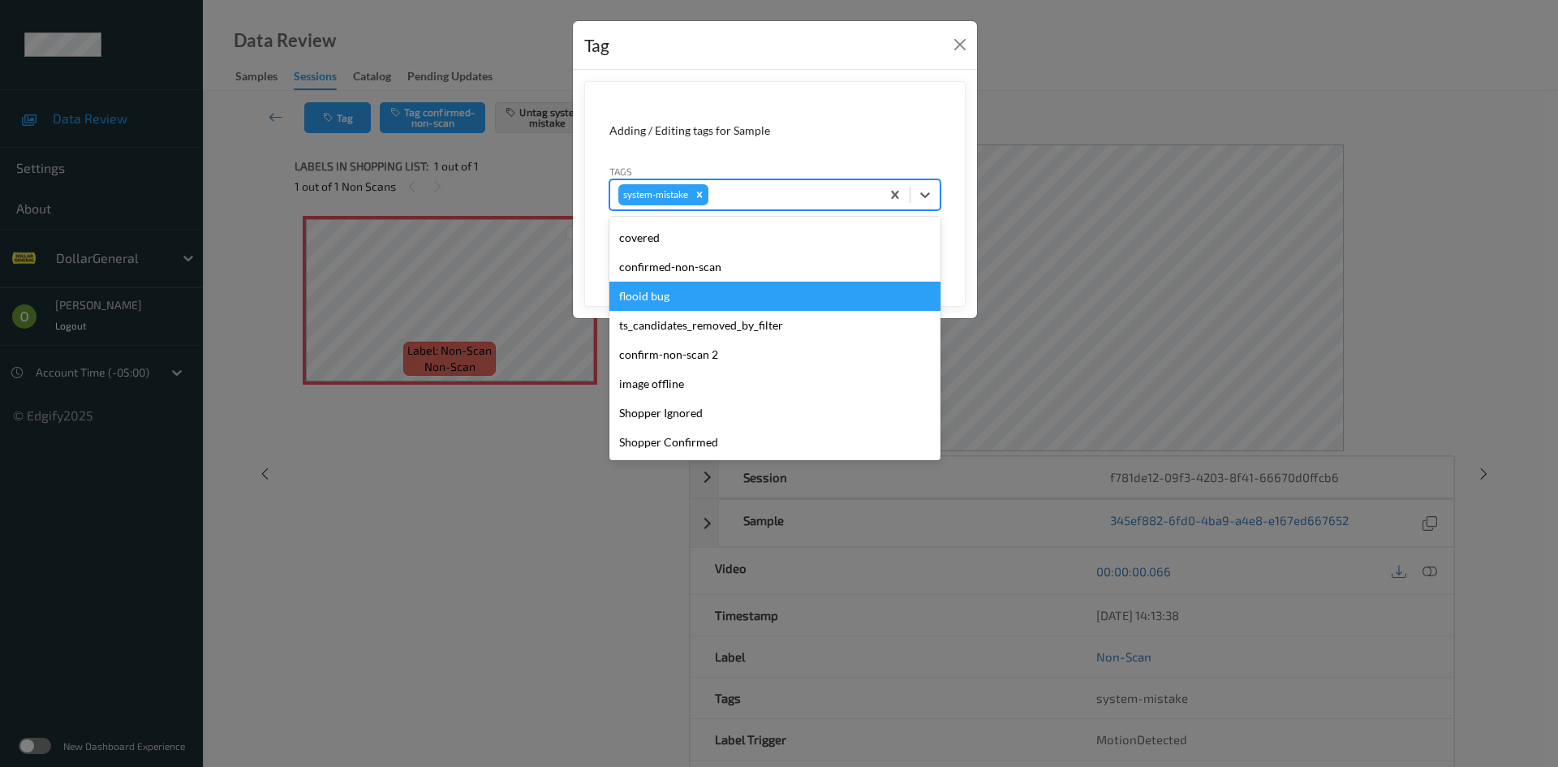
click at [688, 303] on div "flooid bug" at bounding box center [774, 296] width 331 height 29
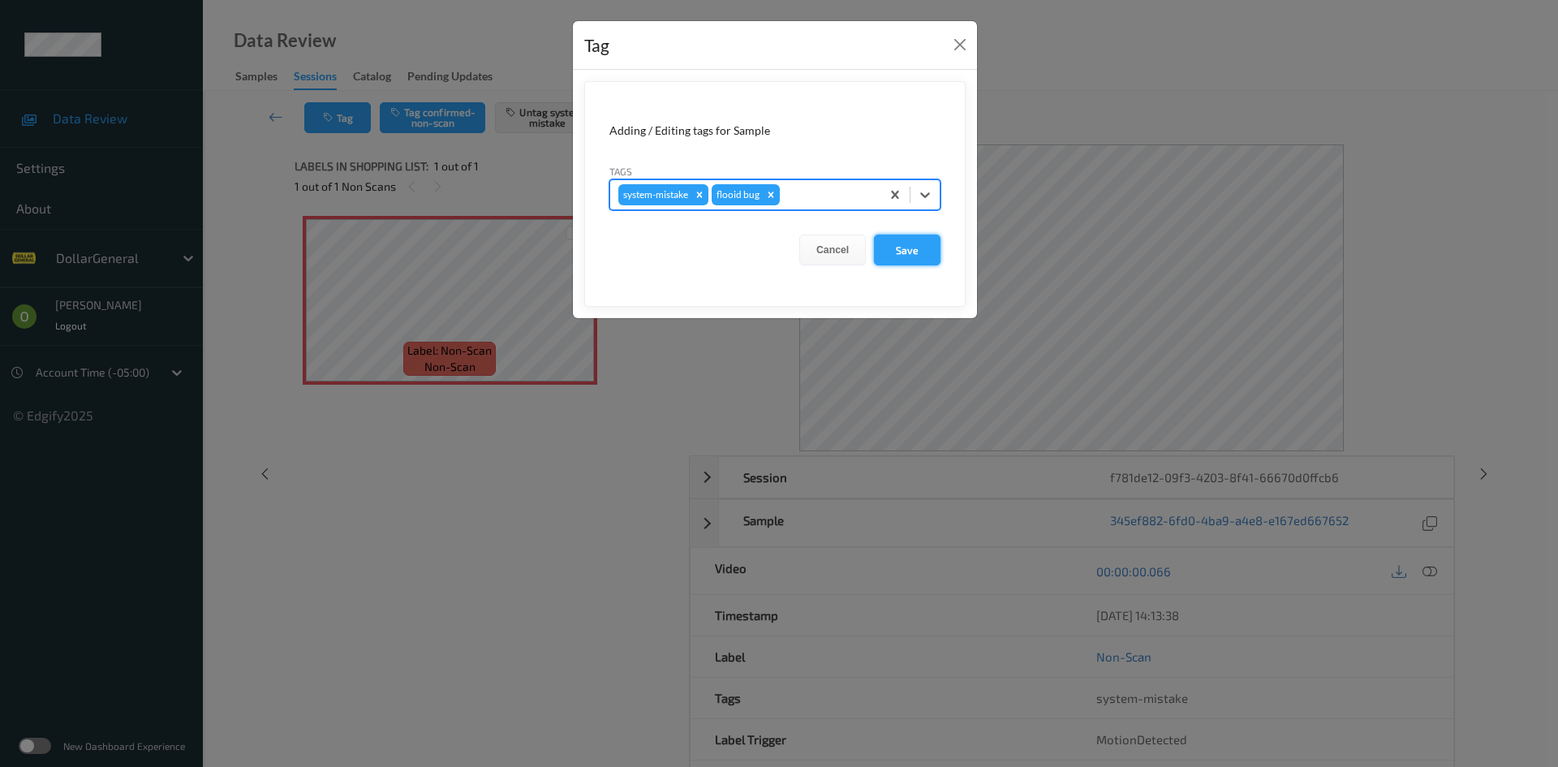
click at [881, 247] on button "Save" at bounding box center [907, 249] width 67 height 31
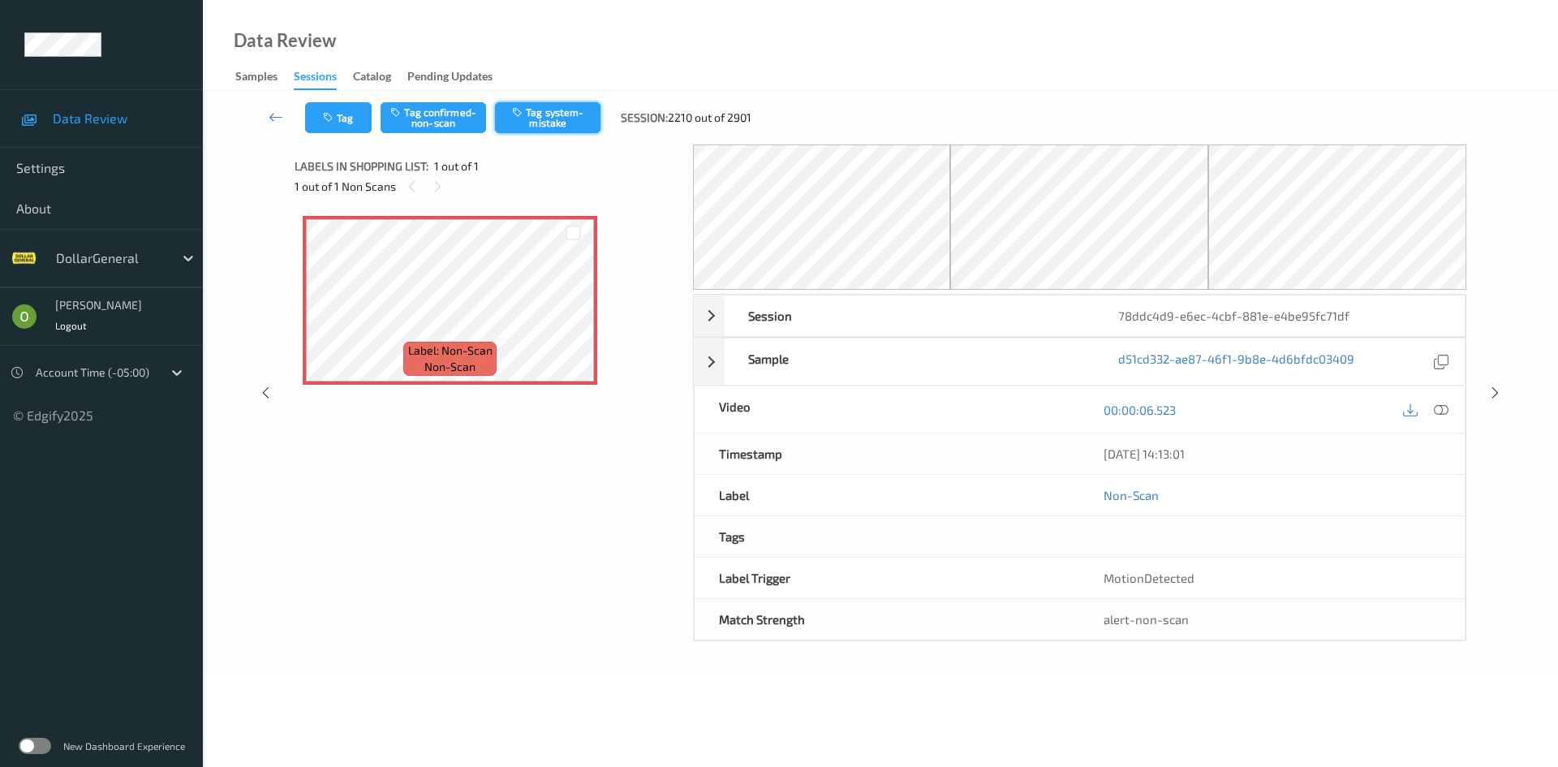
click at [553, 128] on button "Tag system-mistake" at bounding box center [547, 117] width 105 height 31
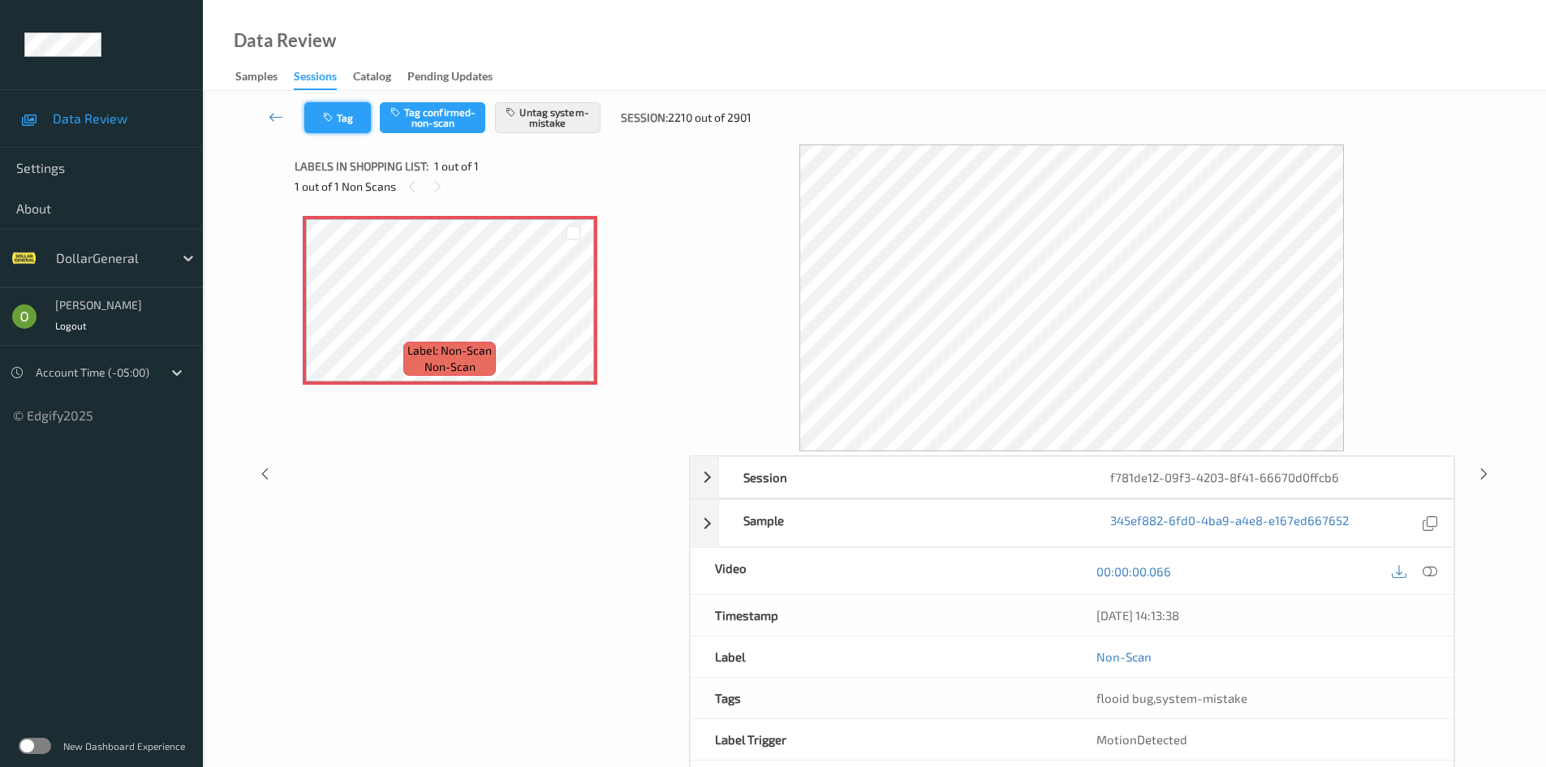
click at [341, 119] on button "Tag" at bounding box center [337, 117] width 67 height 31
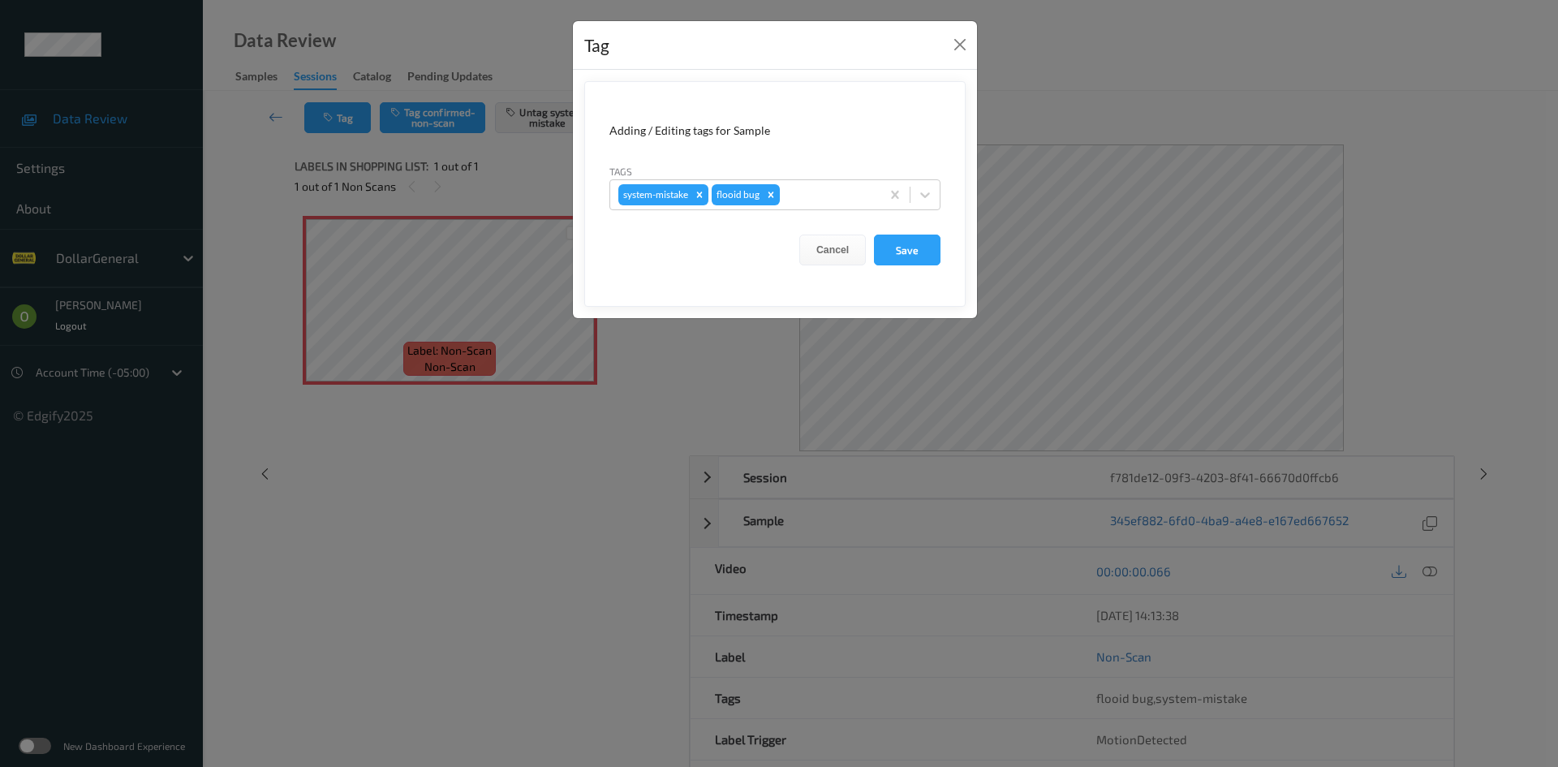
drag, startPoint x: 841, startPoint y: 193, endPoint x: 823, endPoint y: 211, distance: 25.2
click at [841, 192] on div at bounding box center [827, 194] width 89 height 19
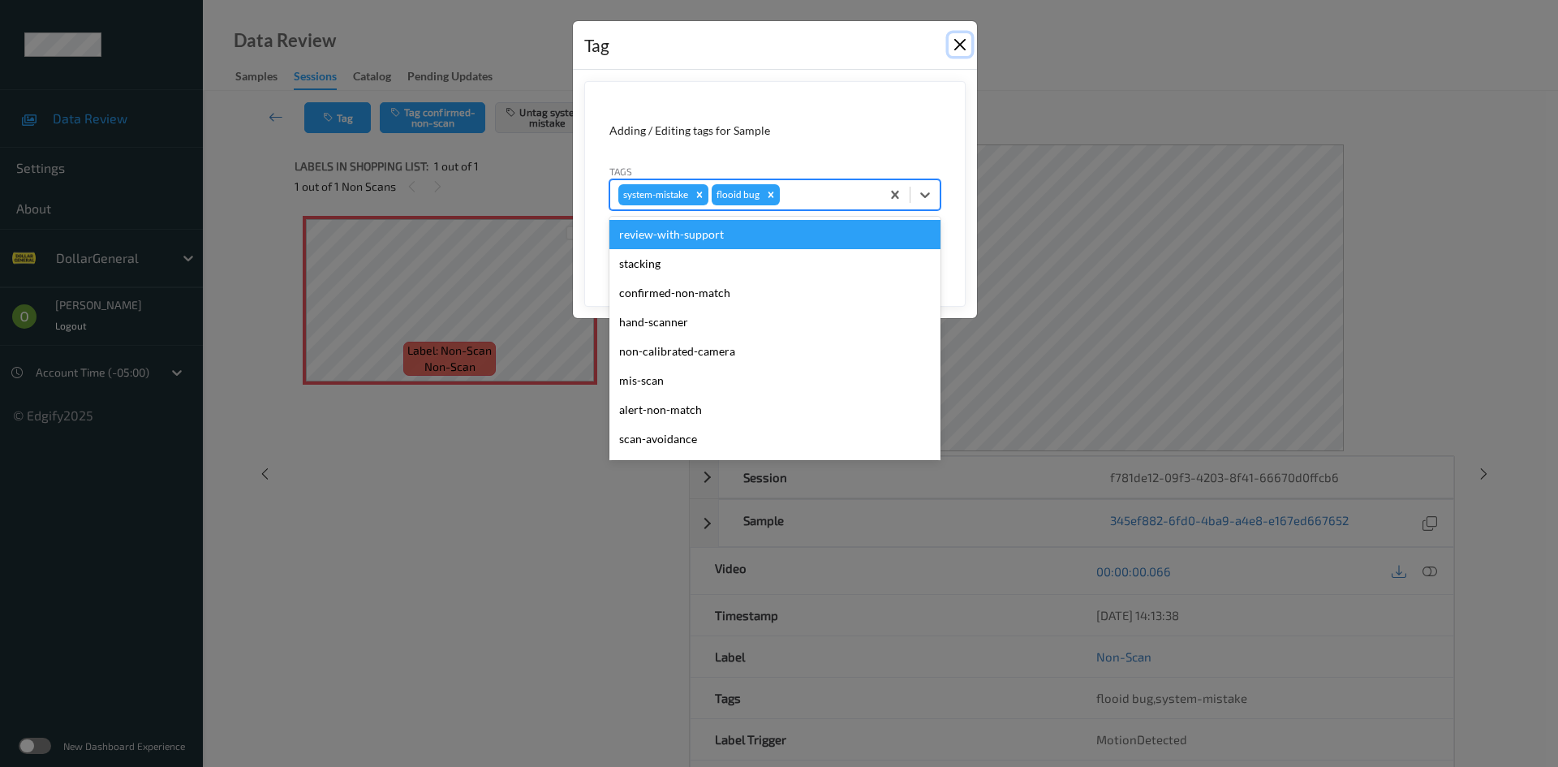
click at [967, 37] on button "Close" at bounding box center [959, 44] width 23 height 23
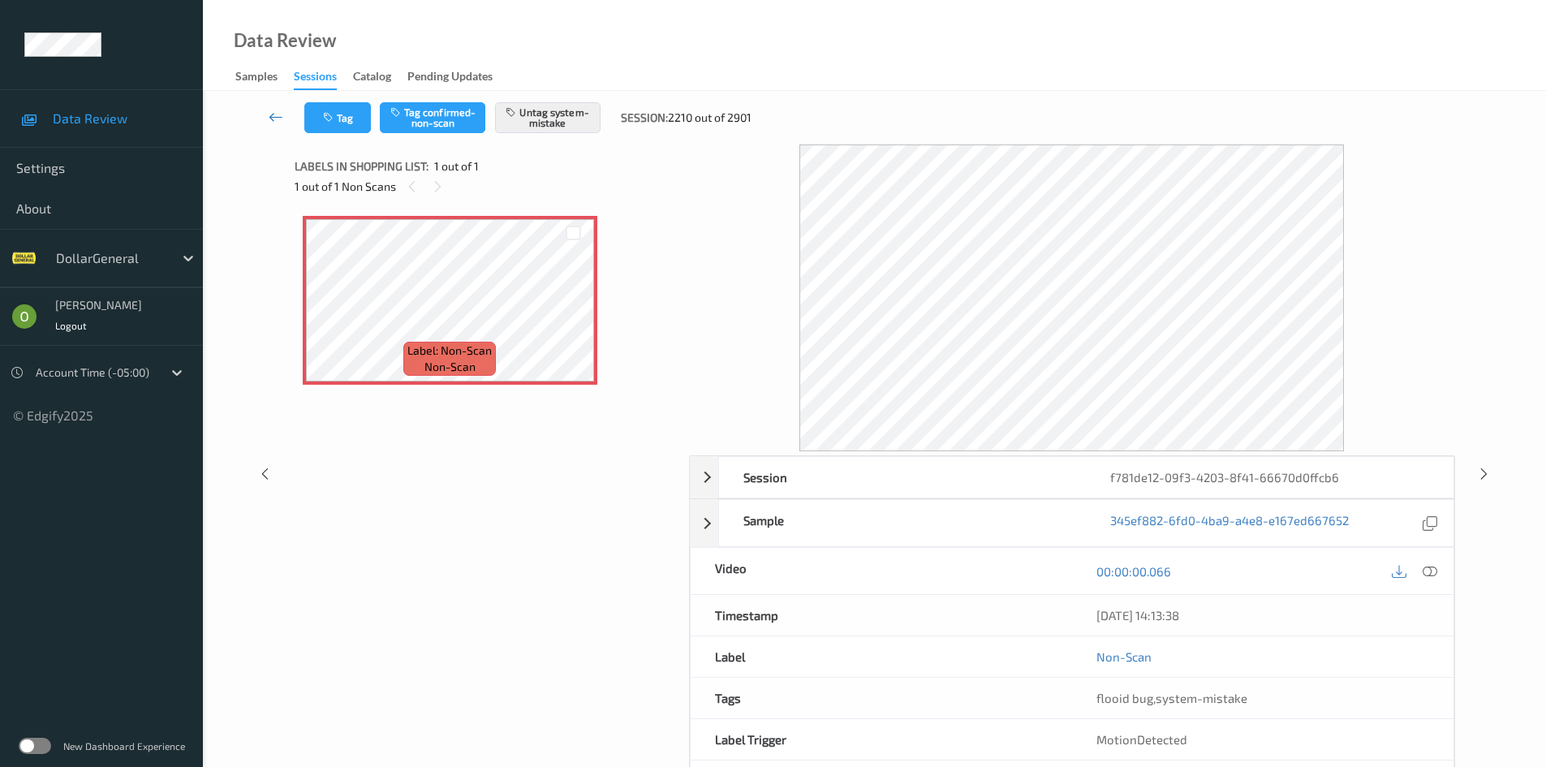
click at [286, 116] on link at bounding box center [275, 117] width 57 height 31
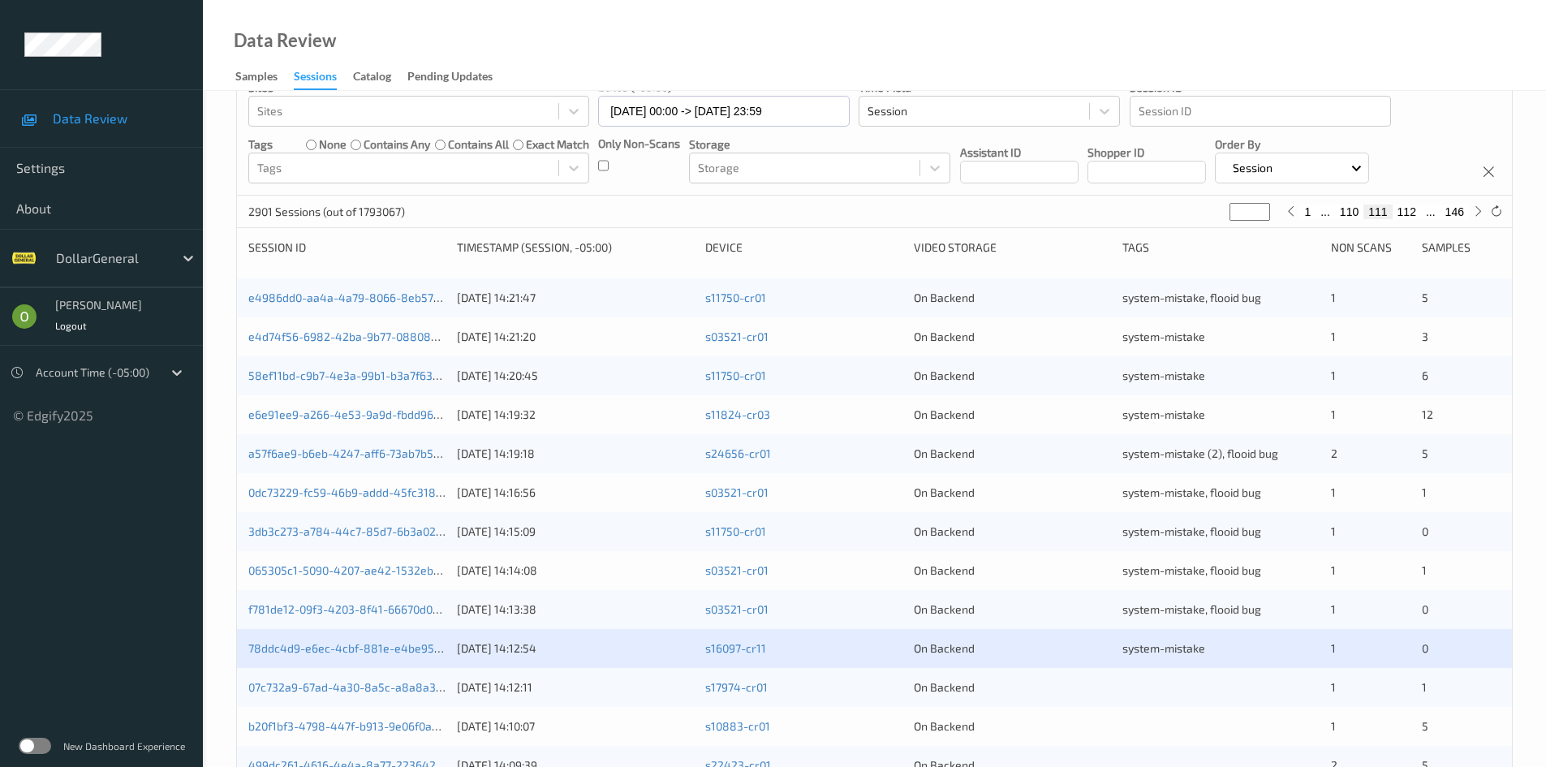
scroll to position [325, 0]
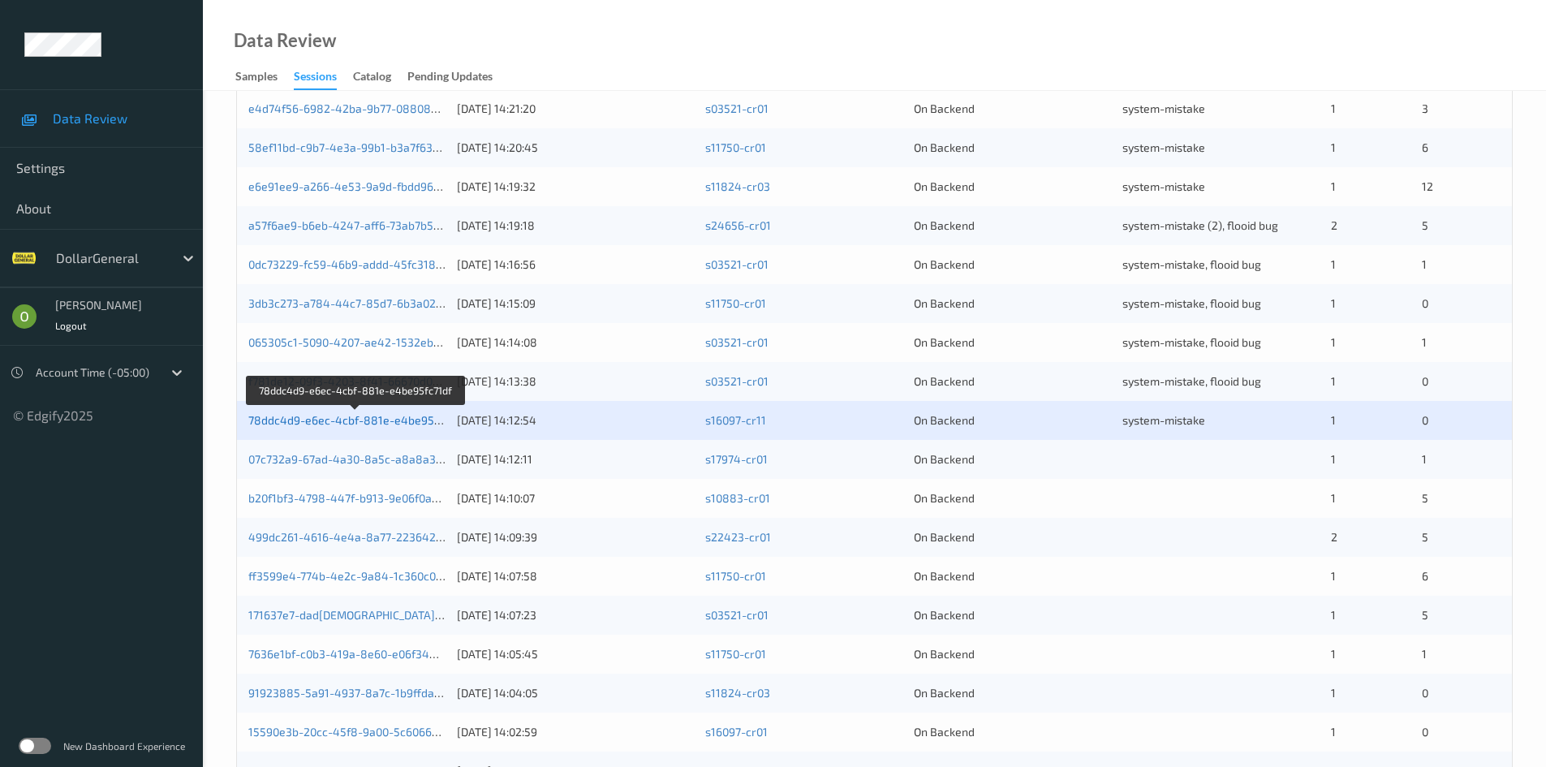
click at [340, 421] on link "78ddc4d9-e6ec-4cbf-881e-e4be95fc71df" at bounding box center [356, 420] width 217 height 14
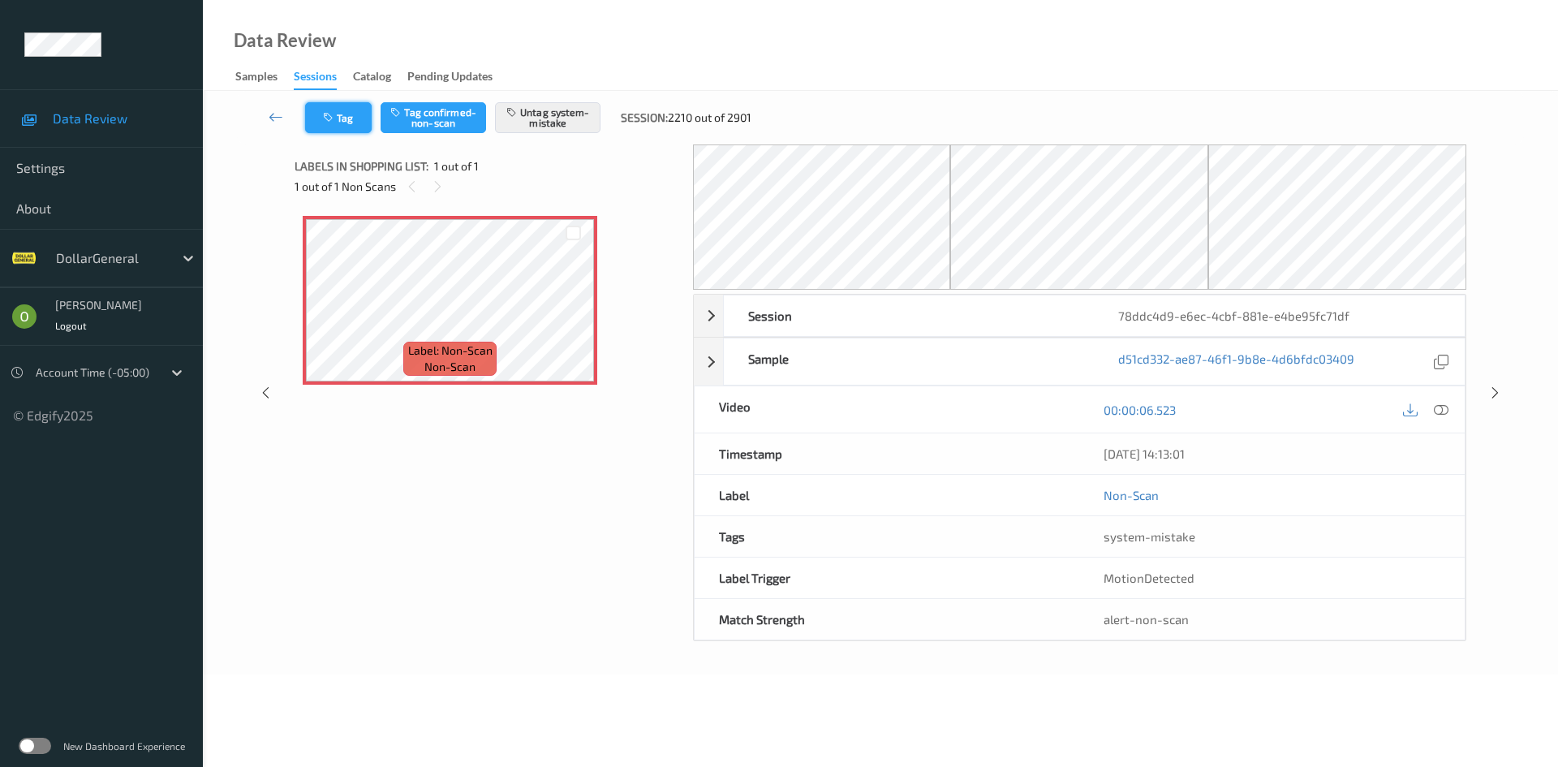
click at [360, 121] on button "Tag" at bounding box center [338, 117] width 67 height 31
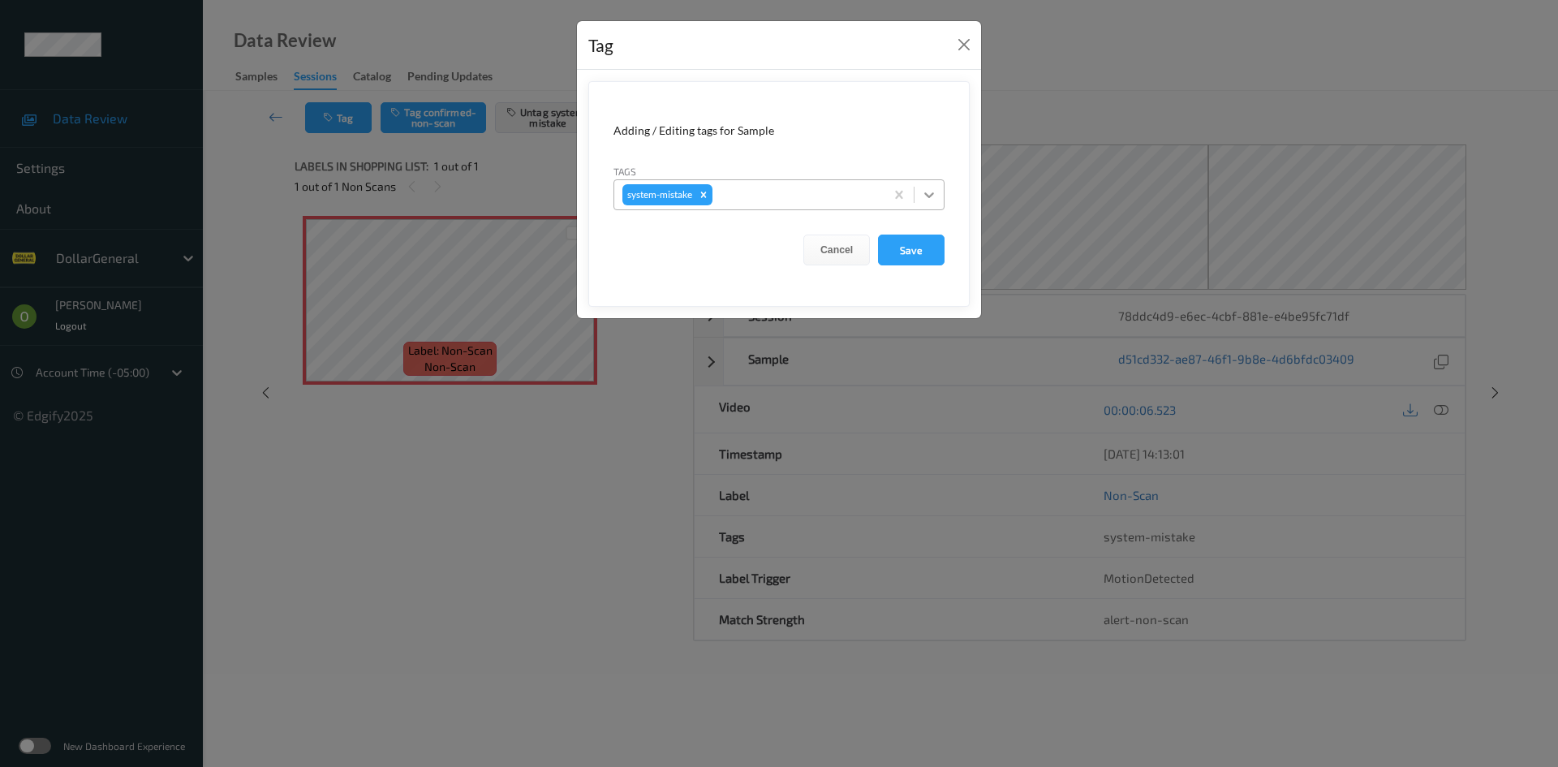
click at [923, 196] on icon at bounding box center [929, 195] width 16 height 16
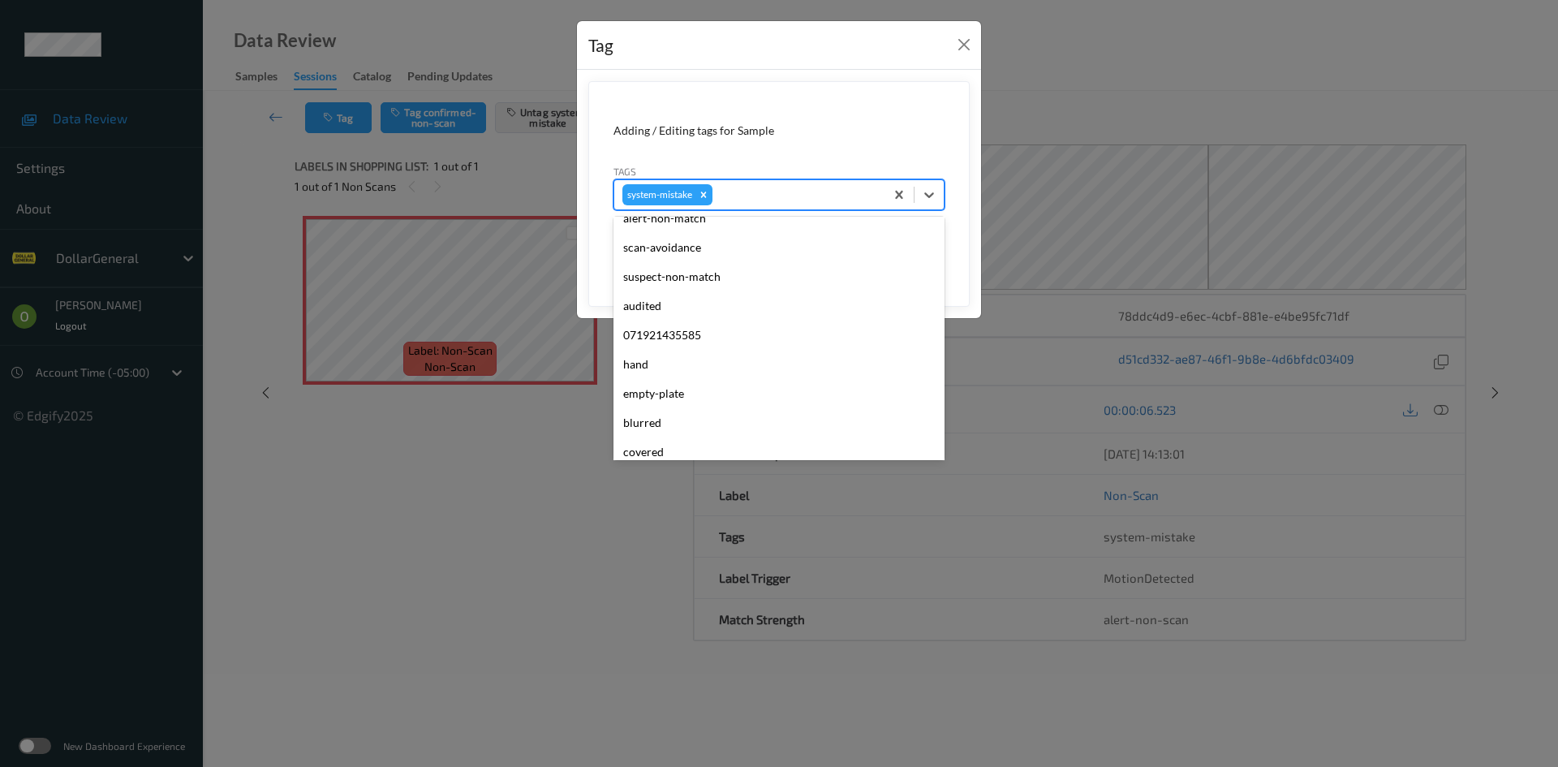
scroll to position [406, 0]
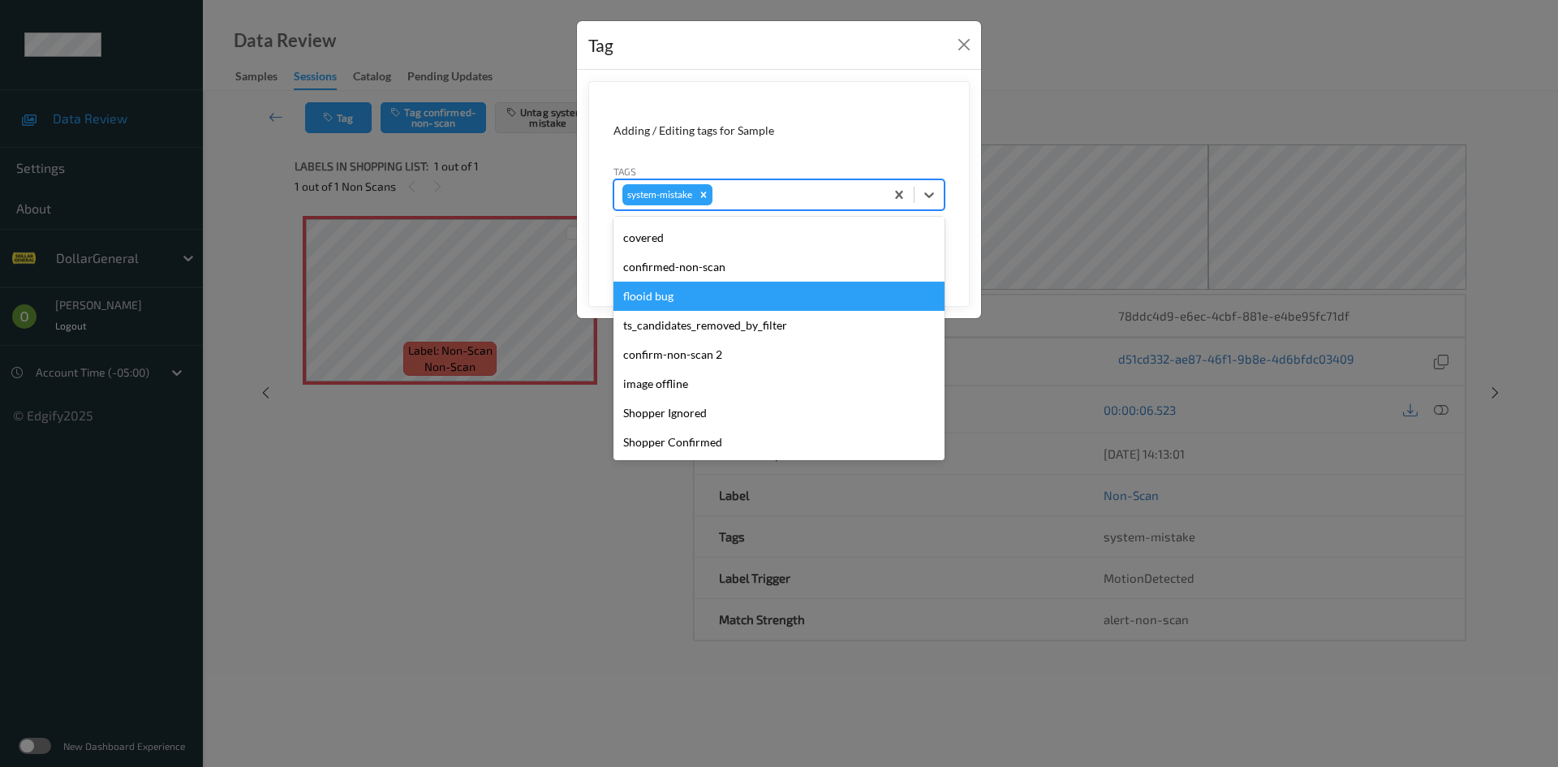
click at [705, 286] on div "flooid bug" at bounding box center [778, 296] width 331 height 29
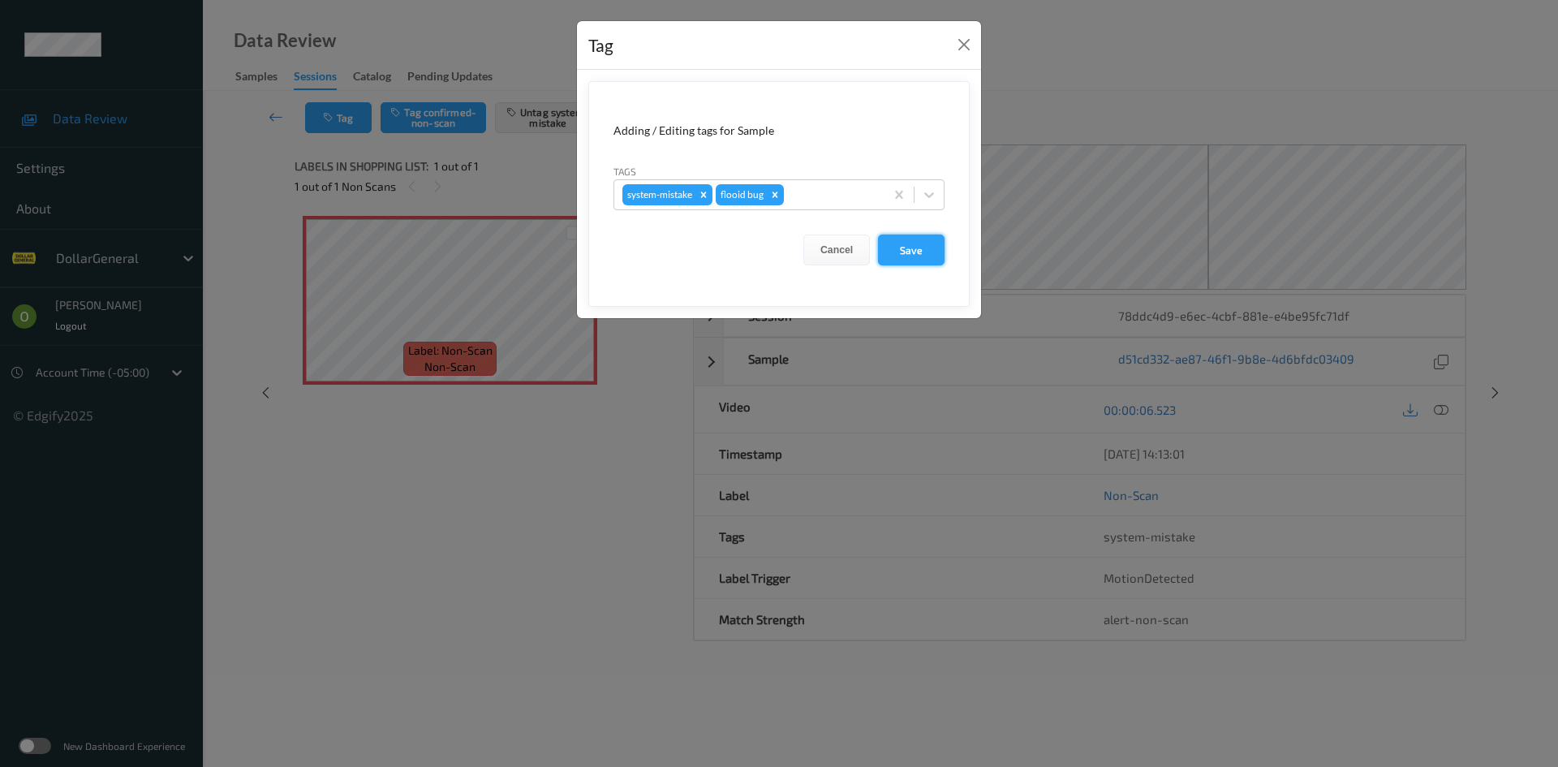
click at [896, 259] on button "Save" at bounding box center [911, 249] width 67 height 31
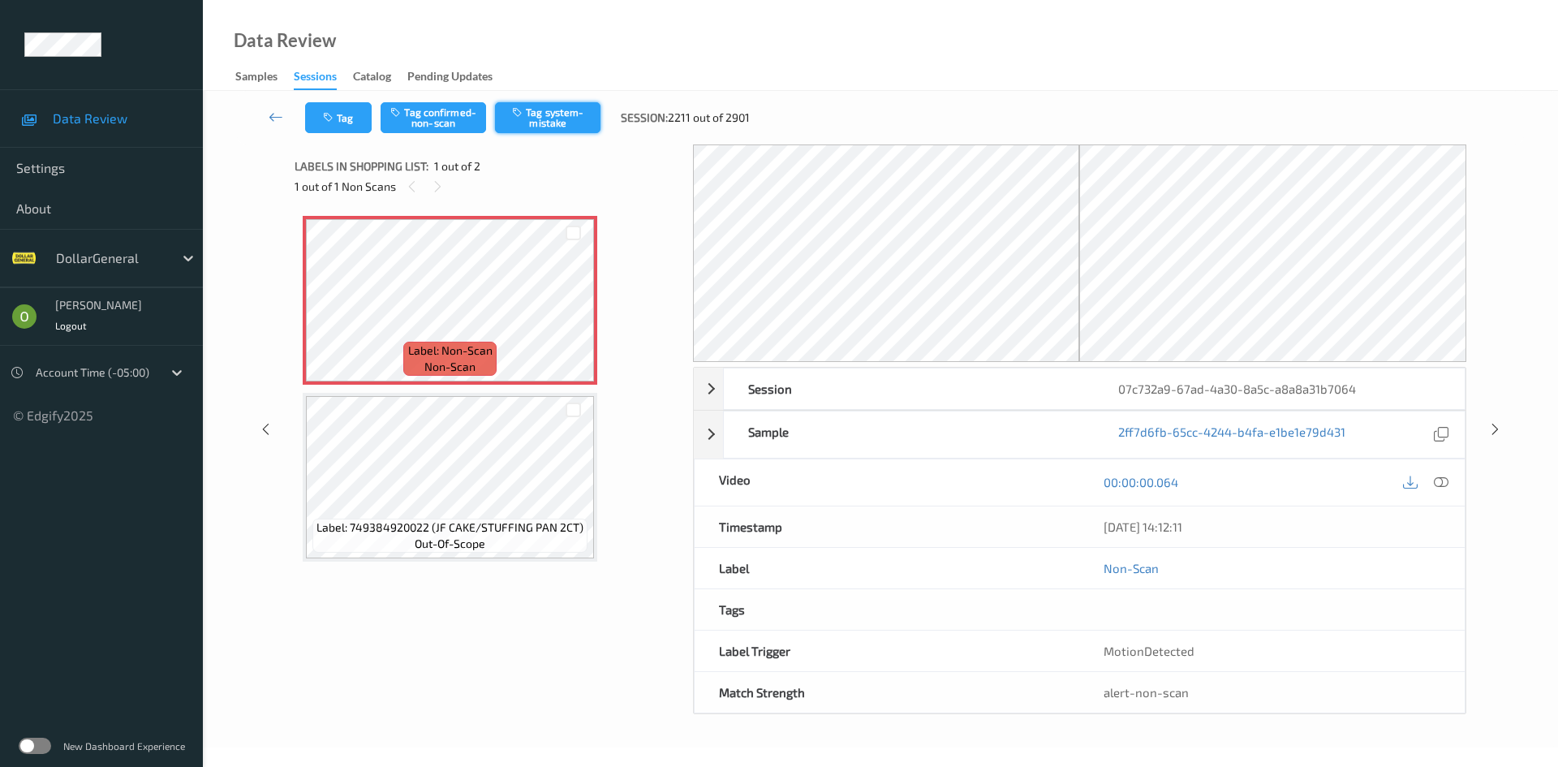
click at [537, 119] on button "Tag system-mistake" at bounding box center [547, 117] width 105 height 31
click at [363, 123] on button "Tag" at bounding box center [338, 117] width 67 height 31
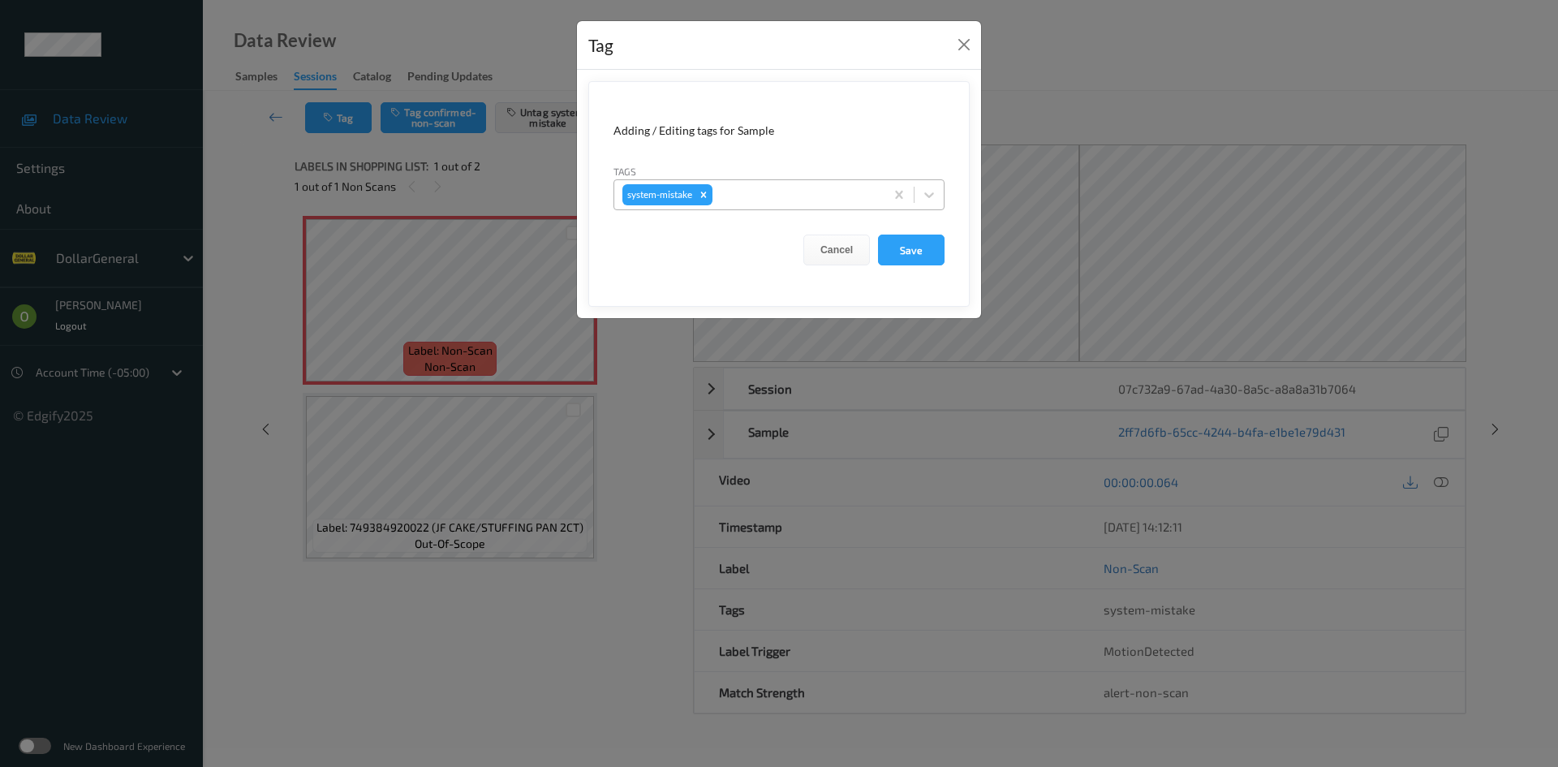
click at [852, 198] on div at bounding box center [796, 194] width 161 height 19
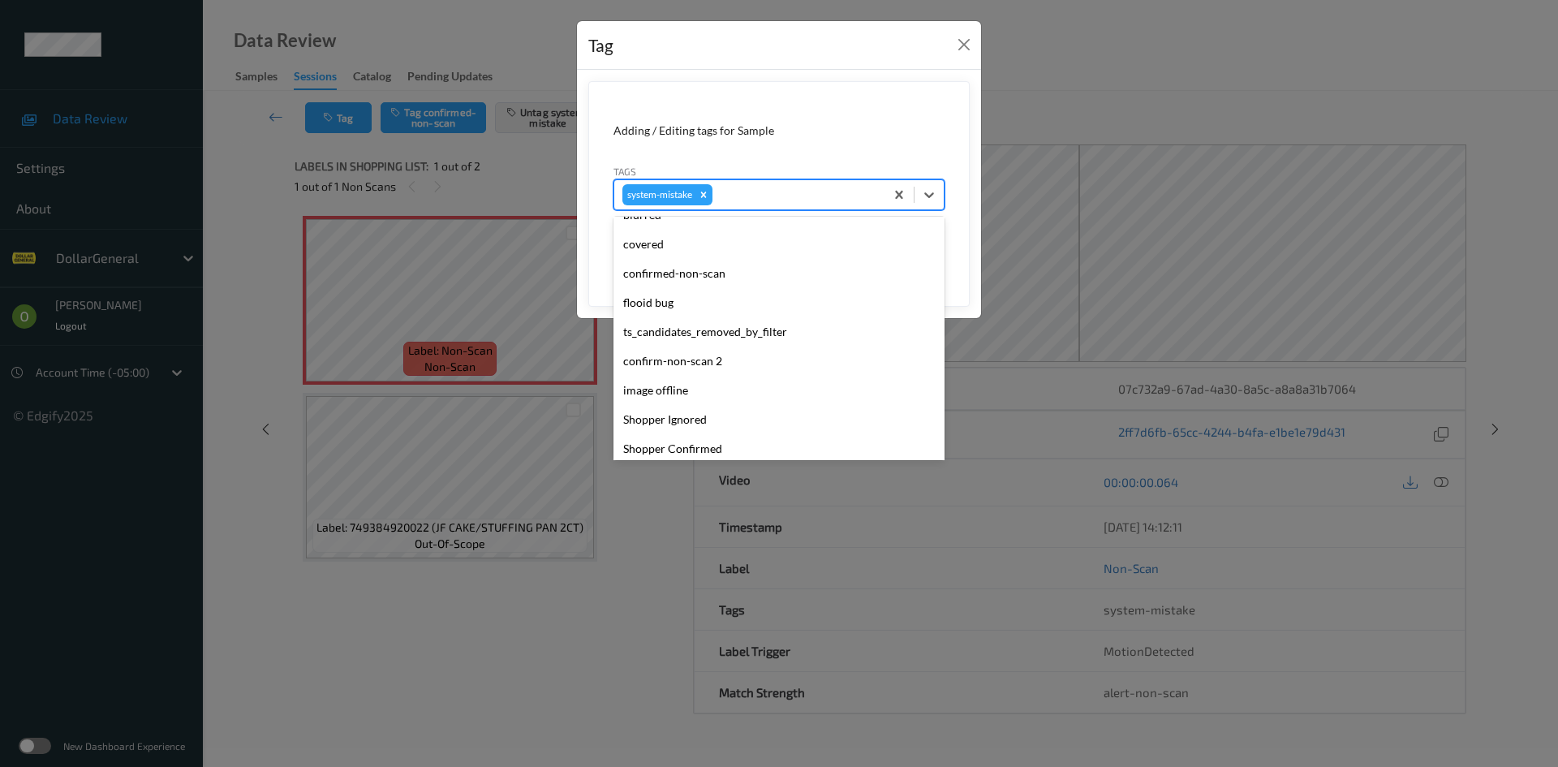
scroll to position [406, 0]
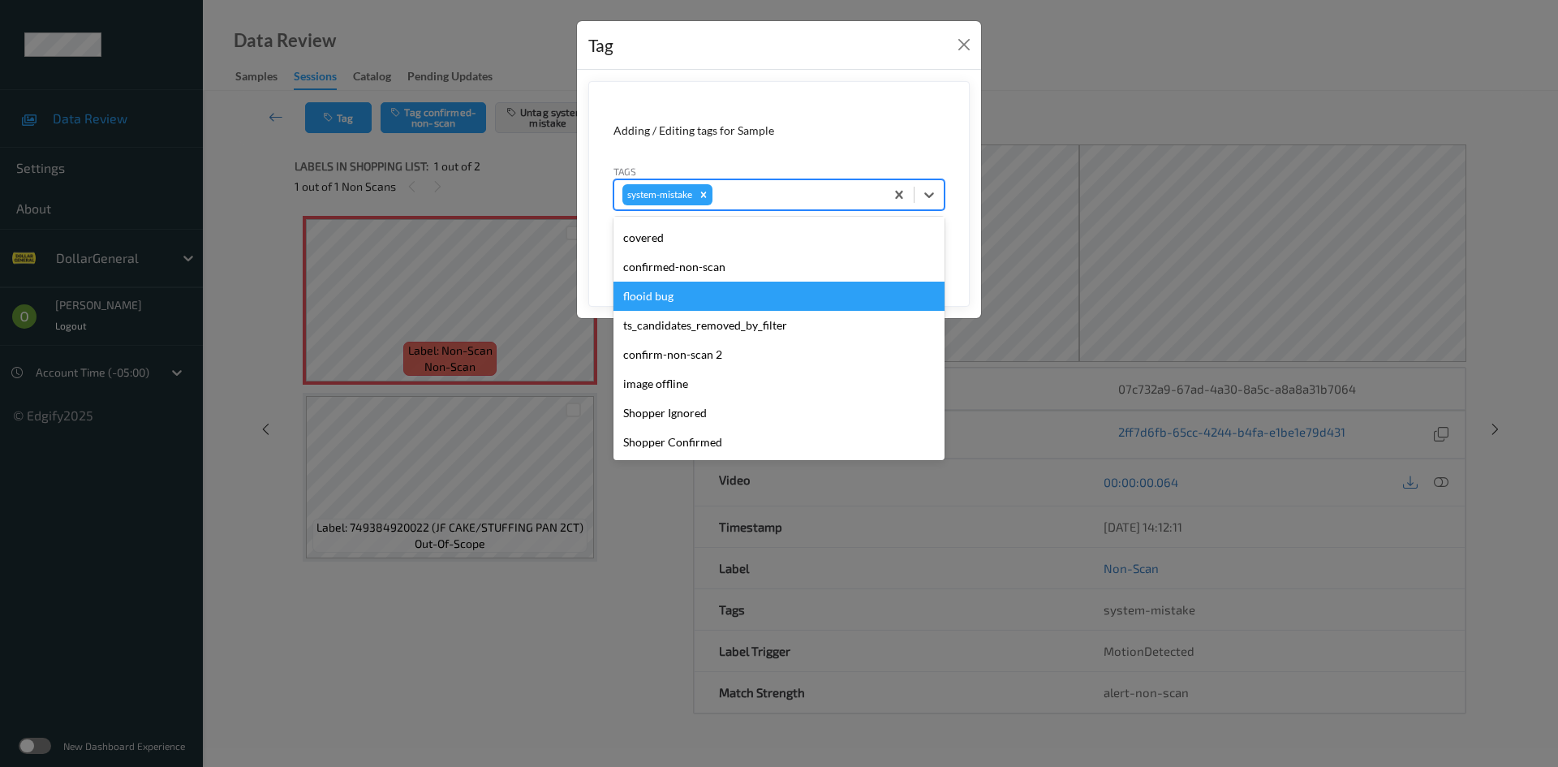
click at [680, 307] on div "flooid bug" at bounding box center [778, 296] width 331 height 29
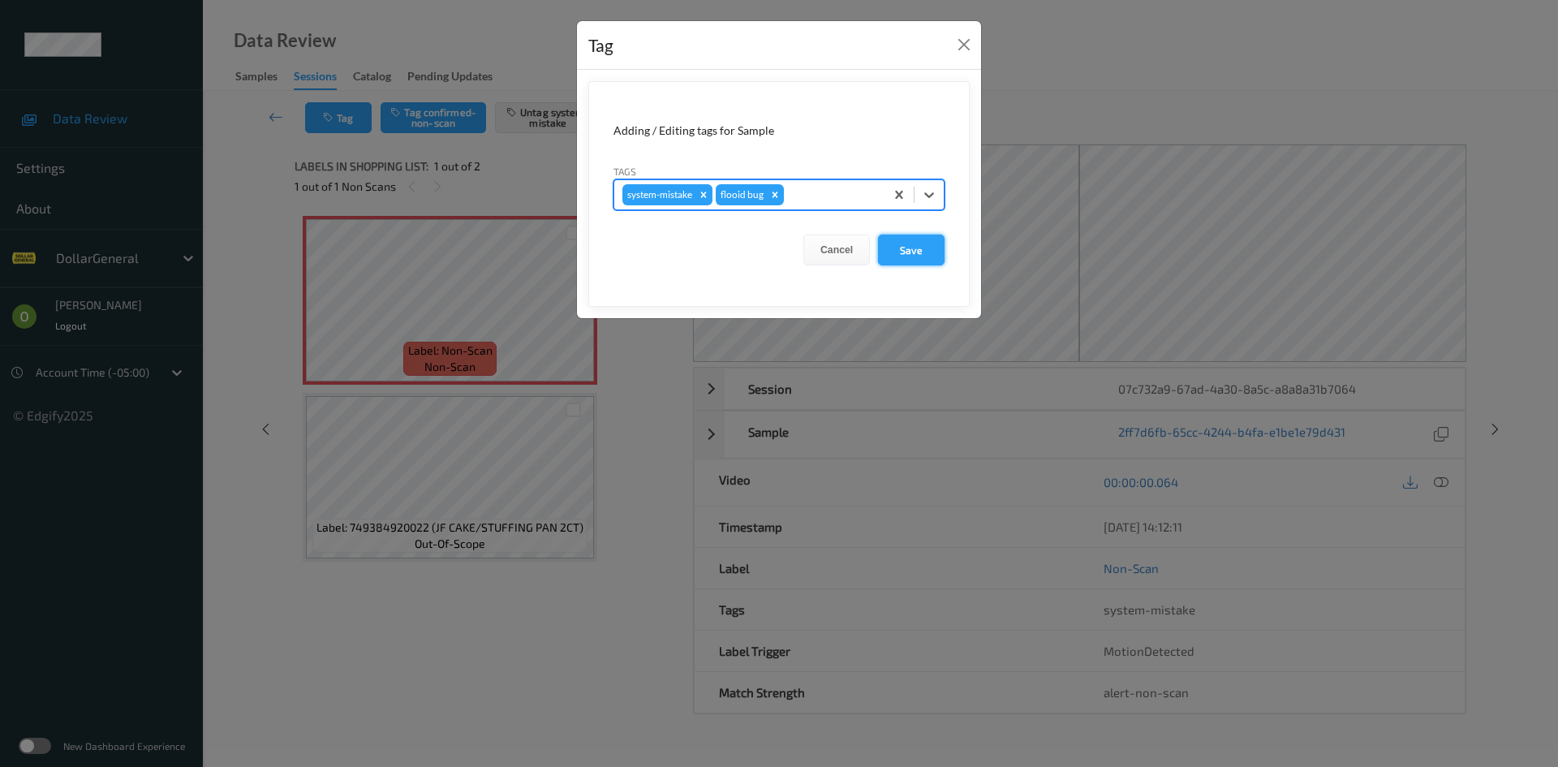
click at [926, 247] on button "Save" at bounding box center [911, 249] width 67 height 31
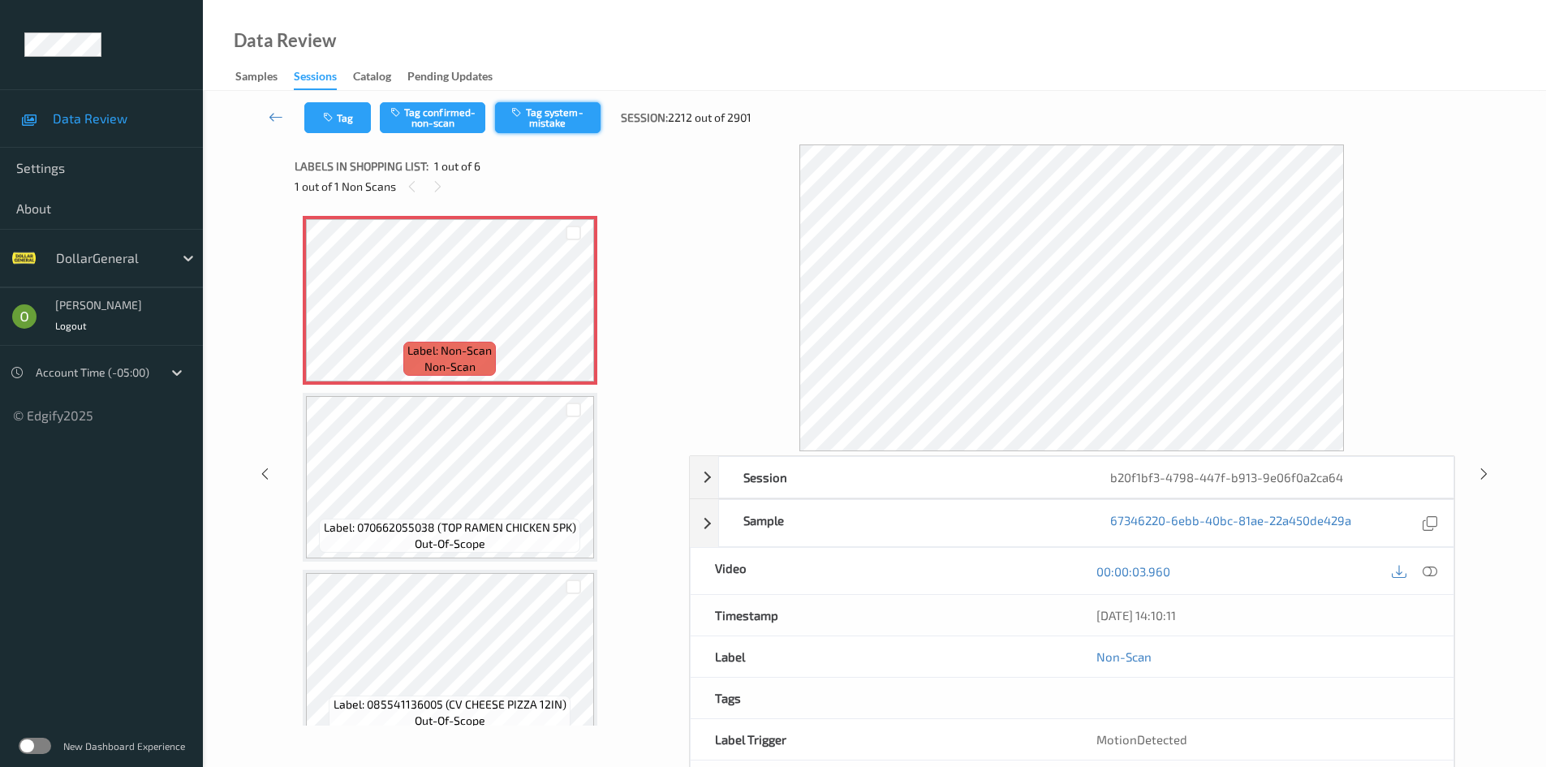
click at [578, 129] on button "Tag system-mistake" at bounding box center [547, 117] width 105 height 31
click at [328, 115] on icon "button" at bounding box center [330, 117] width 14 height 11
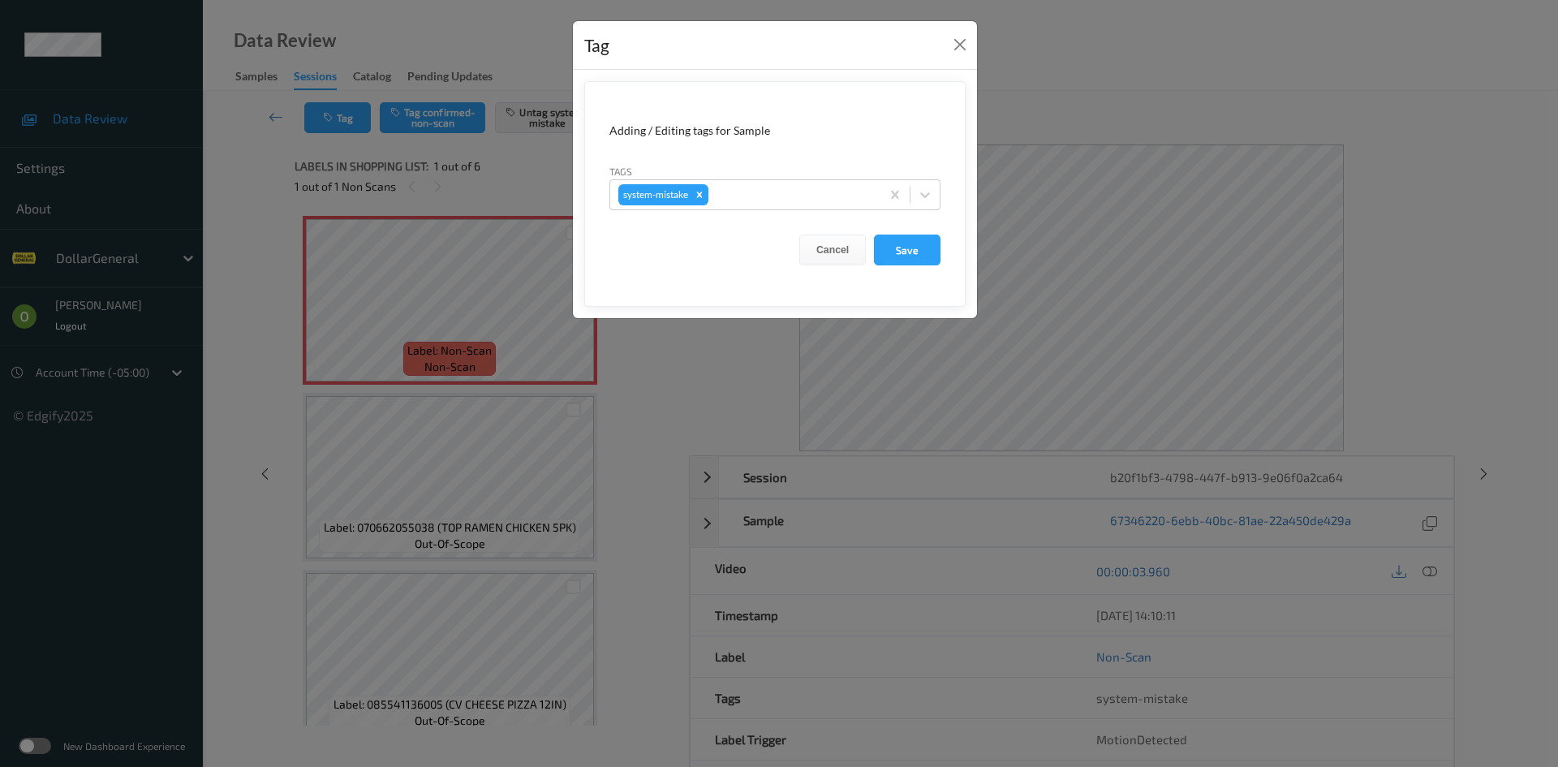
click at [765, 213] on form "Adding / Editing tags for Sample Tags system-mistake Cancel Save" at bounding box center [774, 194] width 381 height 226
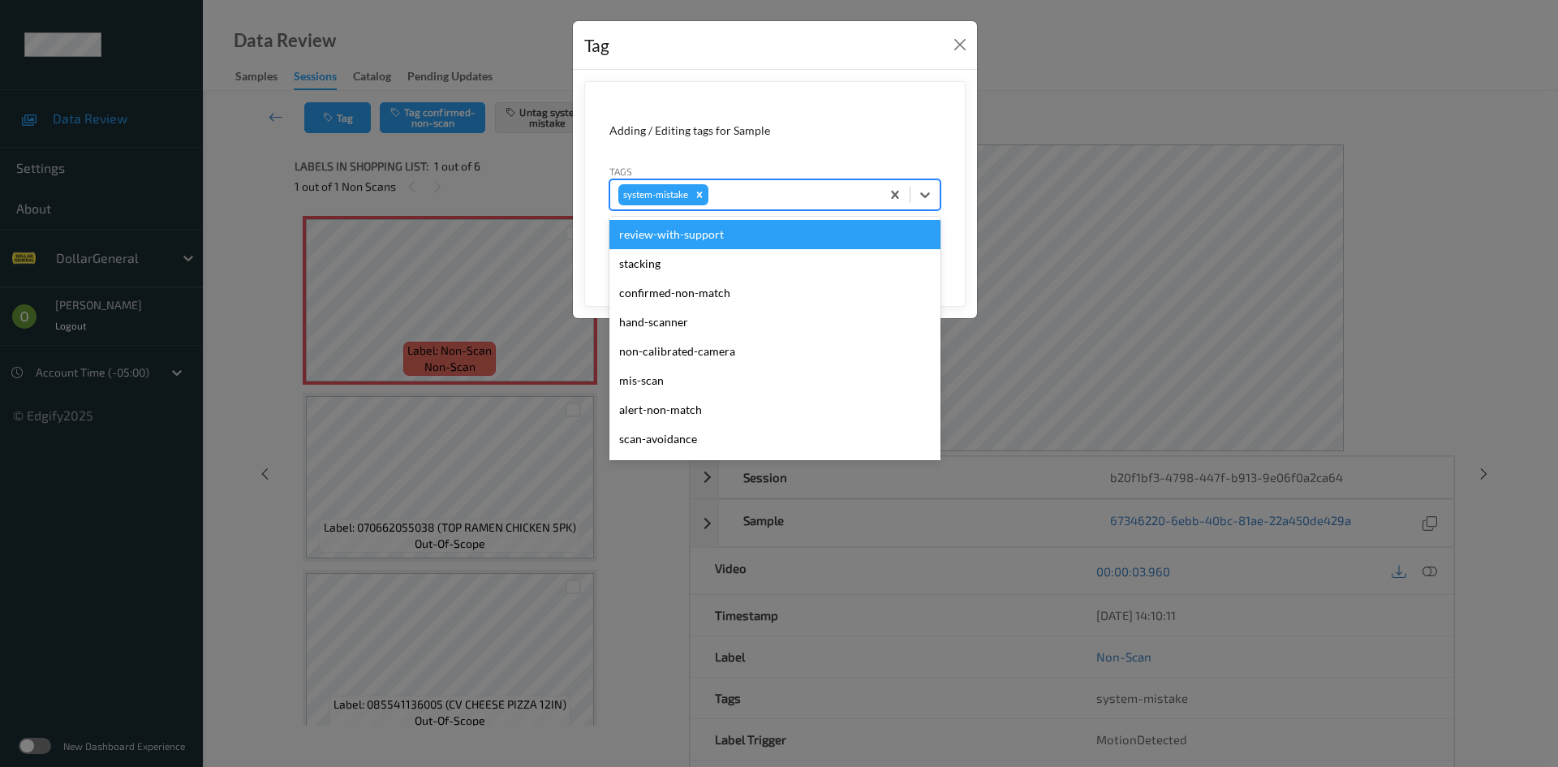
click at [756, 202] on div at bounding box center [792, 194] width 161 height 19
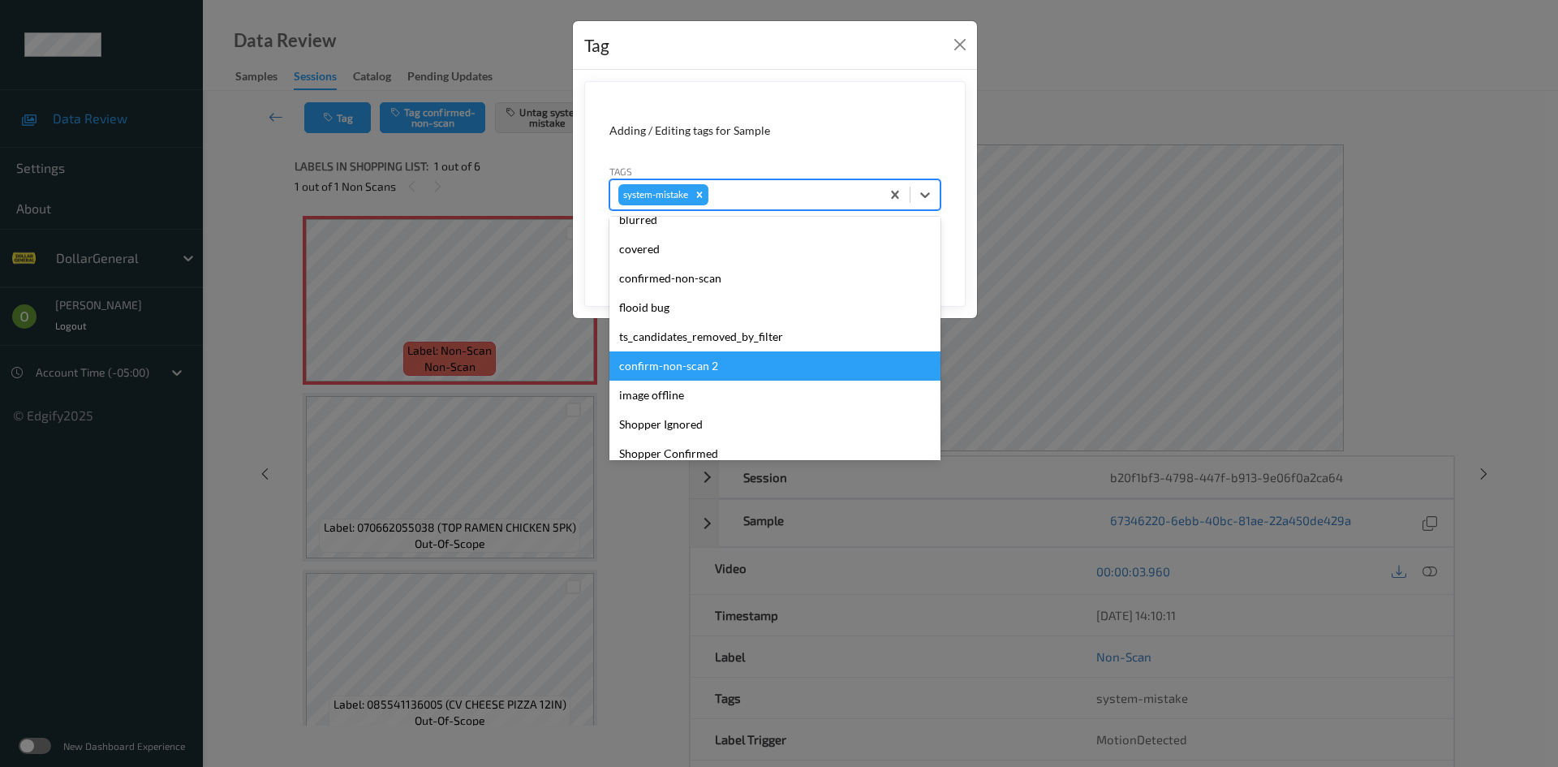
scroll to position [406, 0]
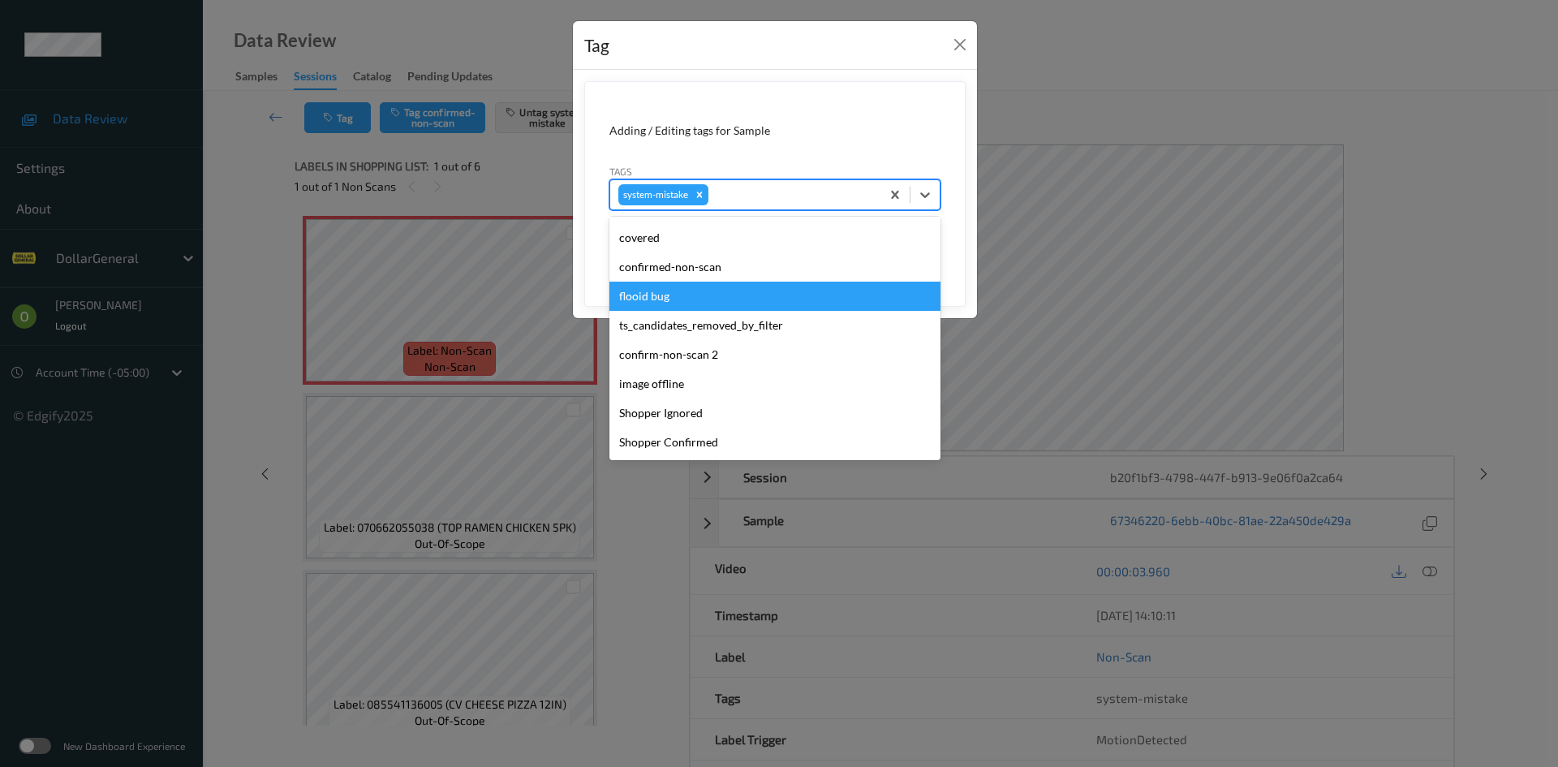
click at [729, 300] on div "flooid bug" at bounding box center [774, 296] width 331 height 29
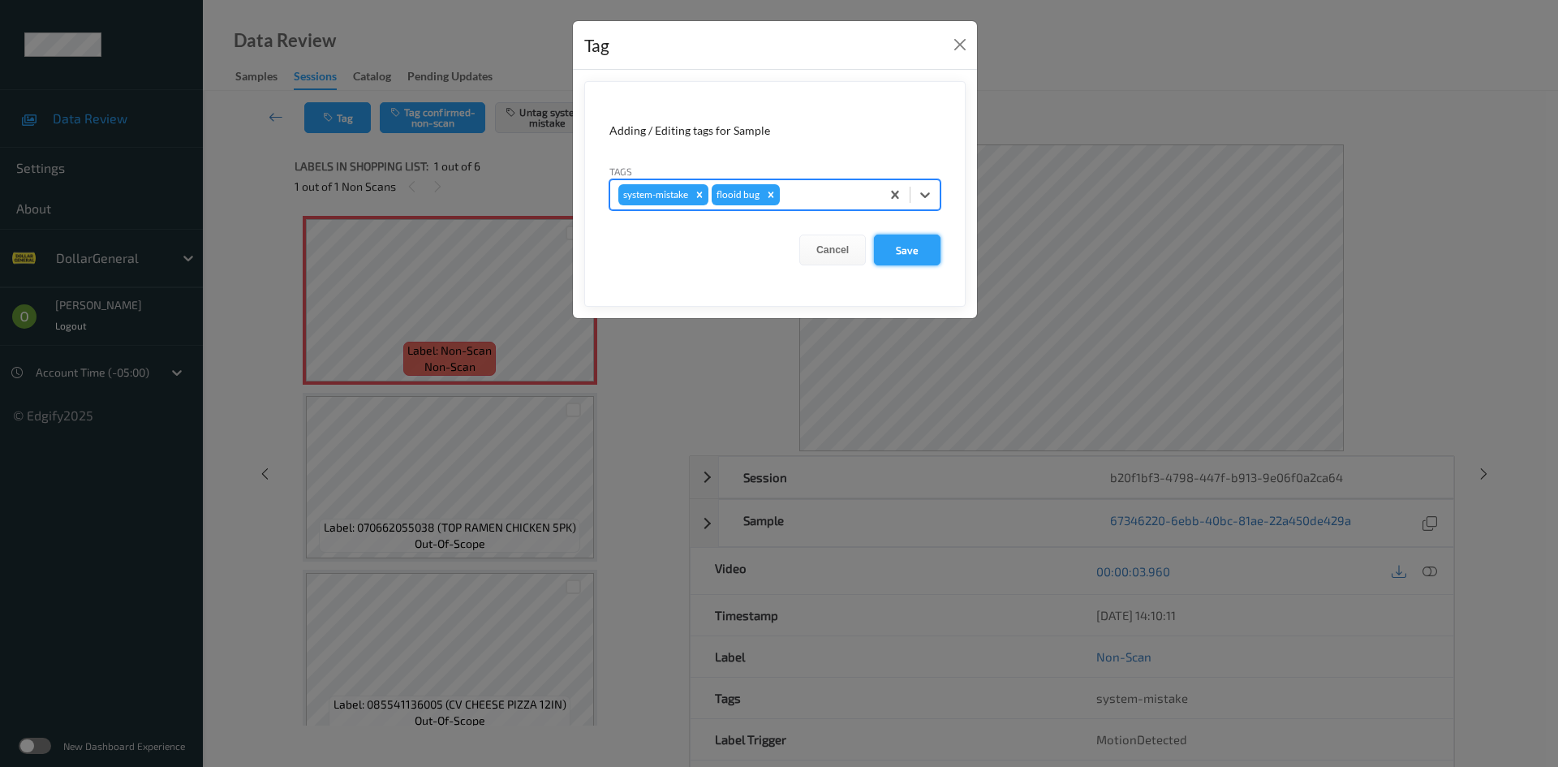
click at [901, 253] on button "Save" at bounding box center [907, 249] width 67 height 31
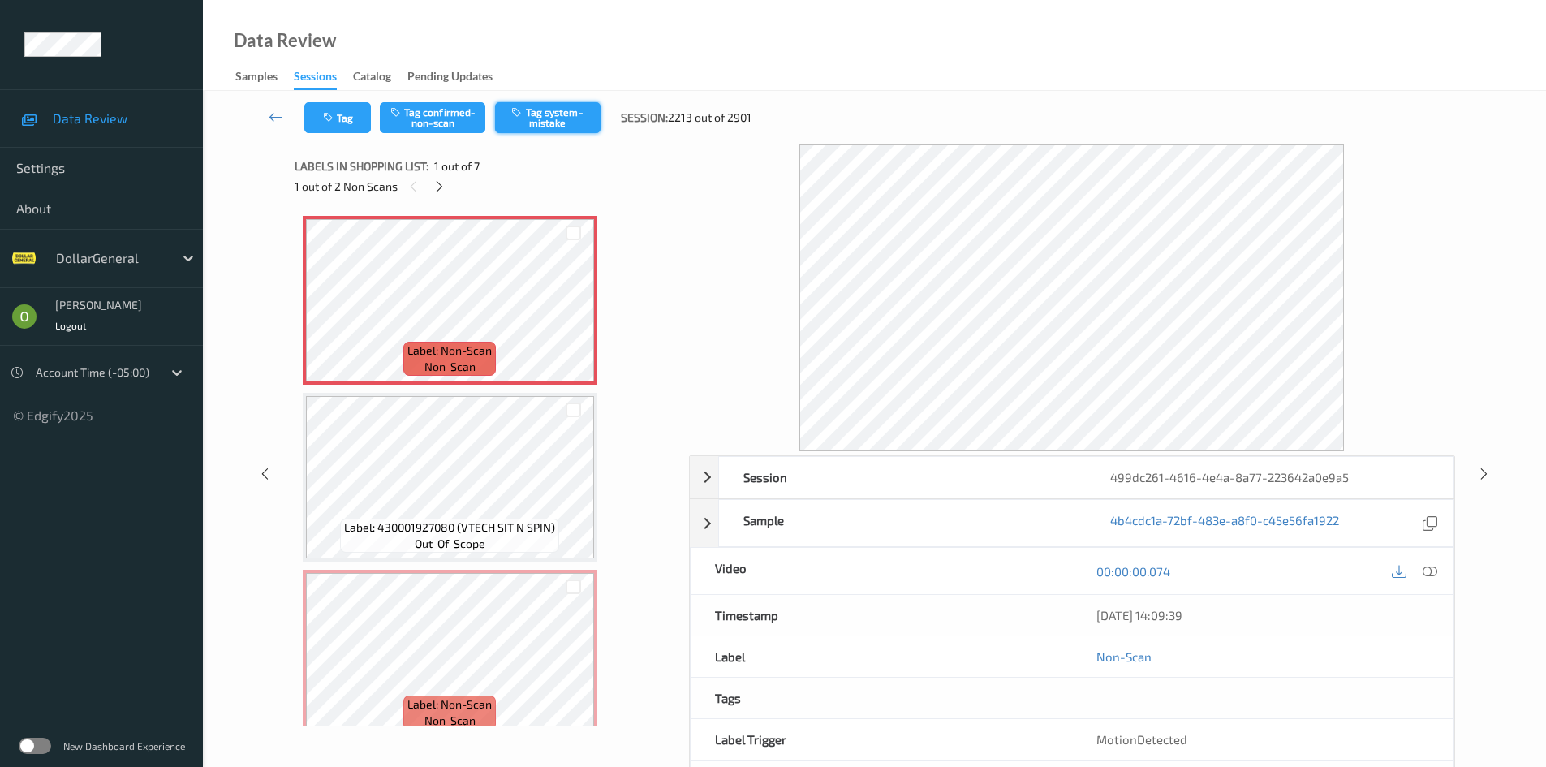
click at [557, 118] on button "Tag system-mistake" at bounding box center [547, 117] width 105 height 31
click at [355, 117] on button "Tag" at bounding box center [337, 117] width 67 height 31
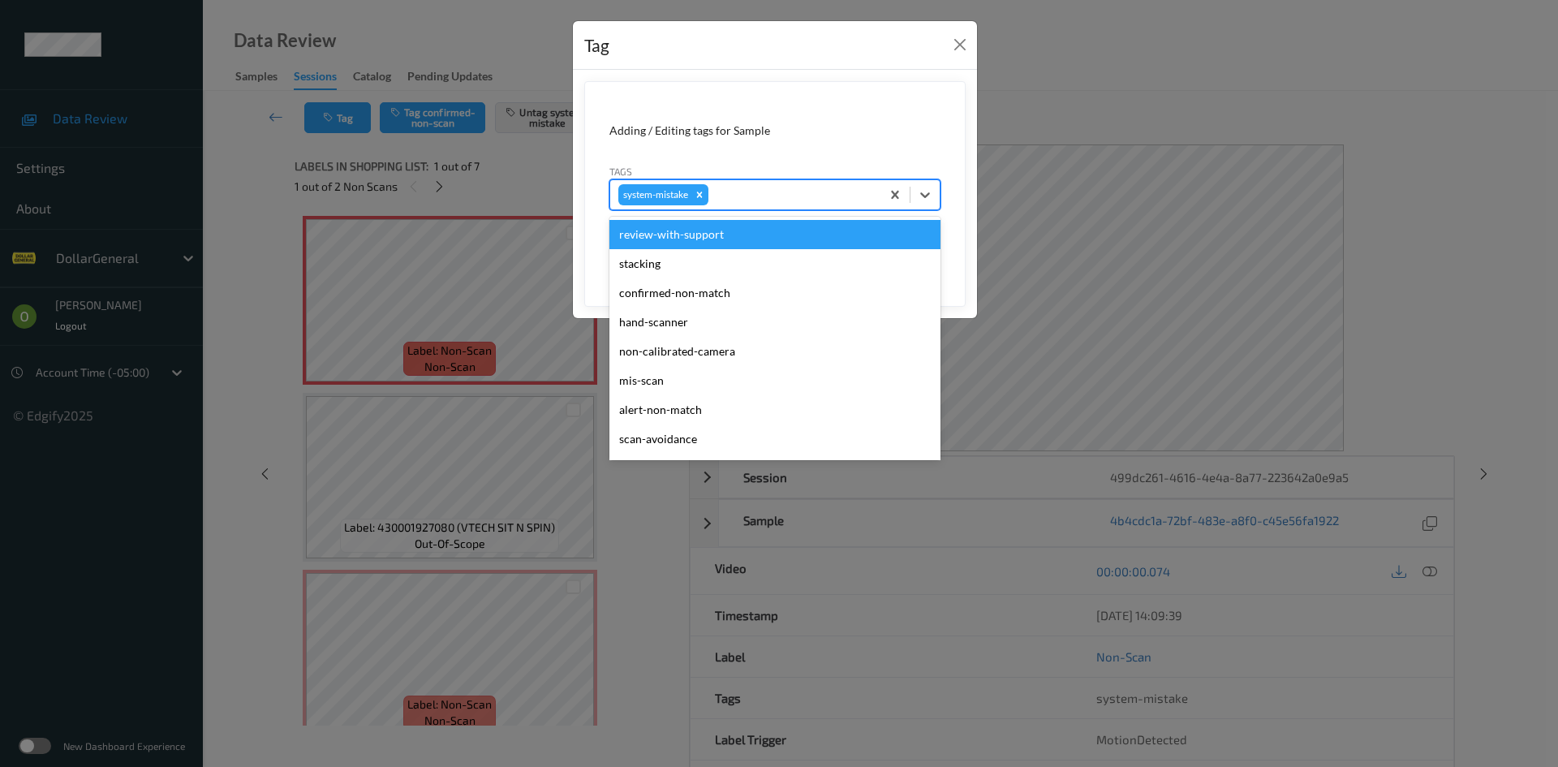
click at [820, 205] on div "system-mistake" at bounding box center [745, 195] width 270 height 28
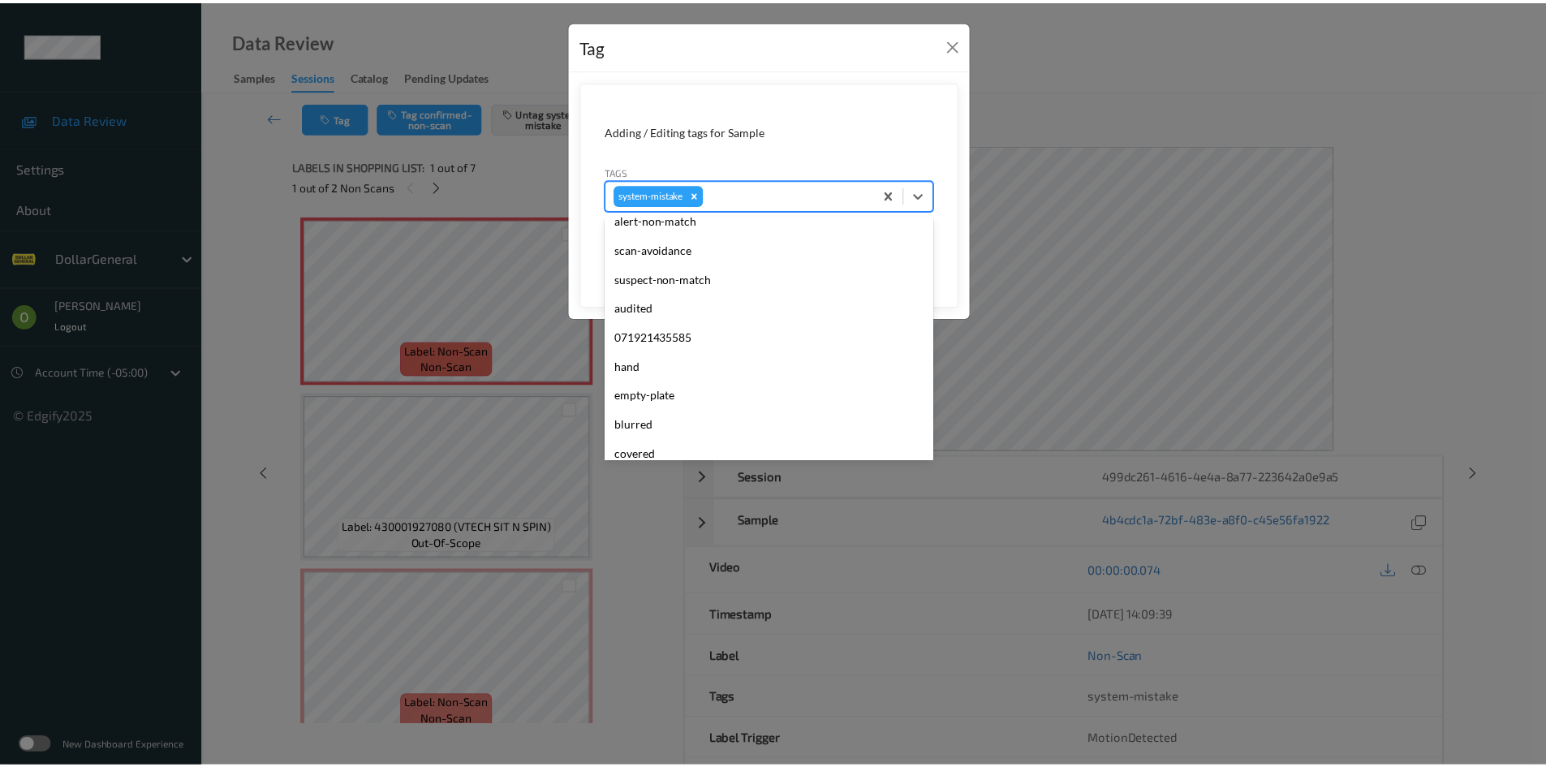
scroll to position [406, 0]
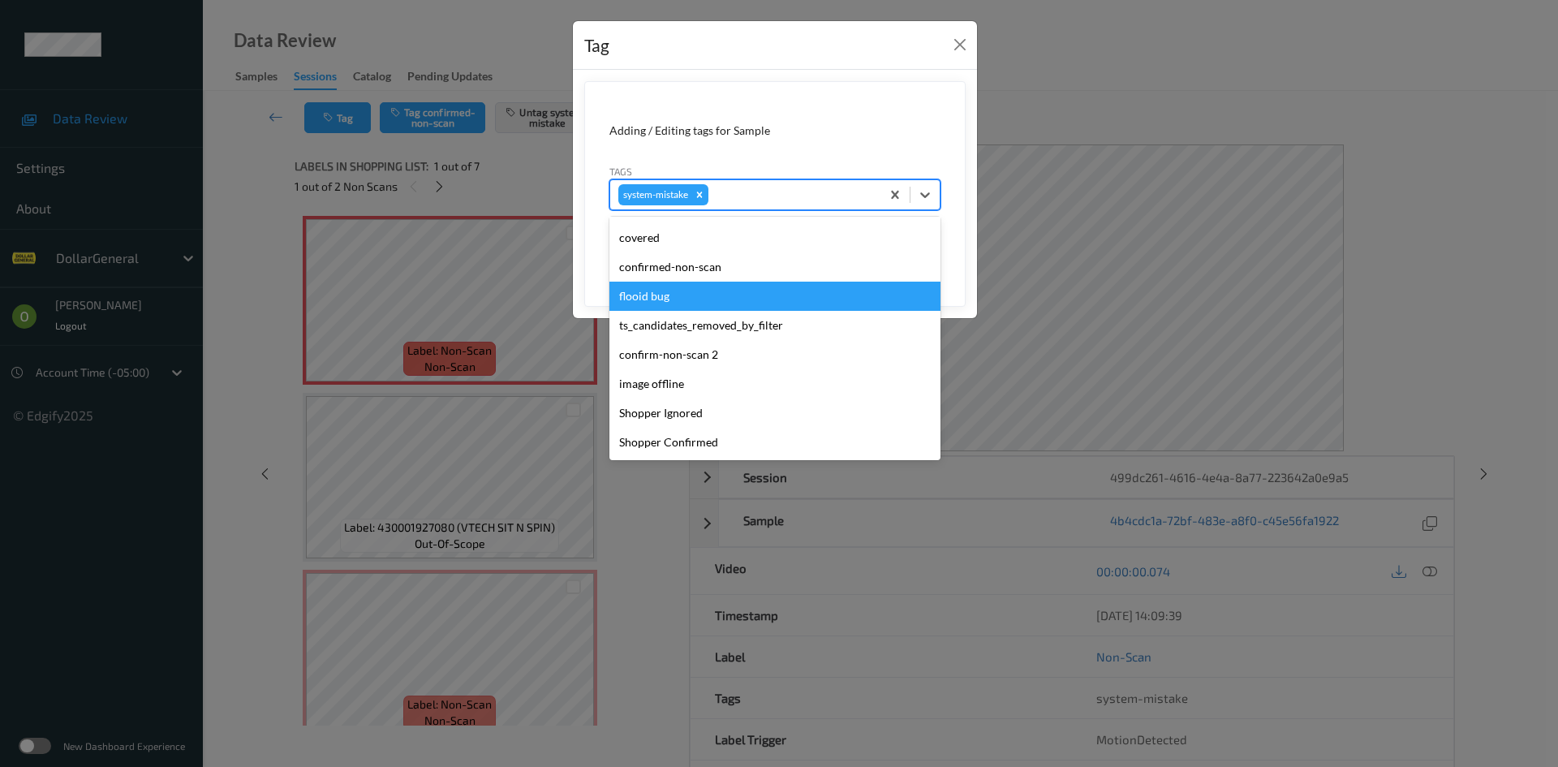
click at [723, 284] on div "flooid bug" at bounding box center [774, 296] width 331 height 29
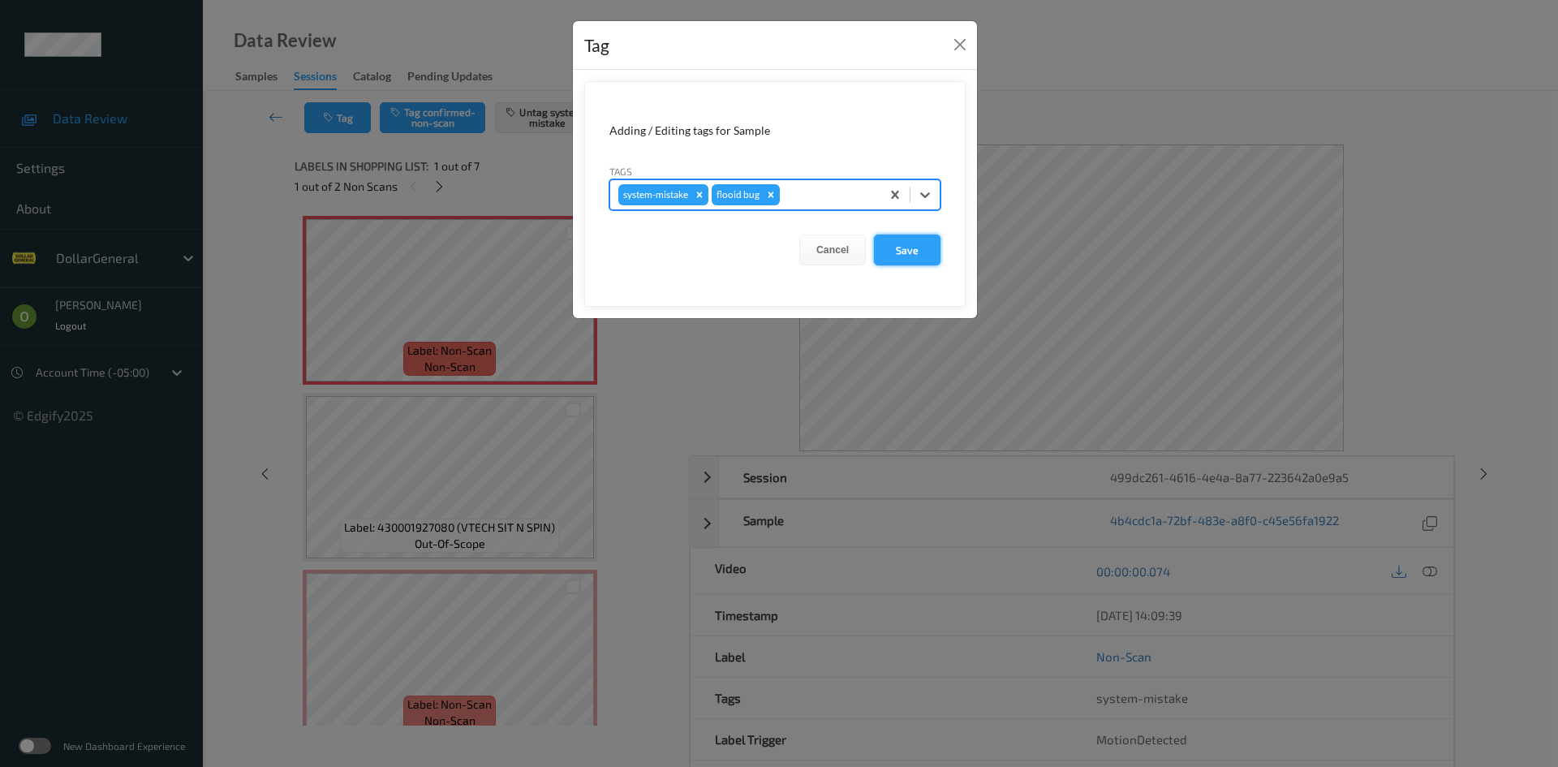
click at [920, 251] on button "Save" at bounding box center [907, 249] width 67 height 31
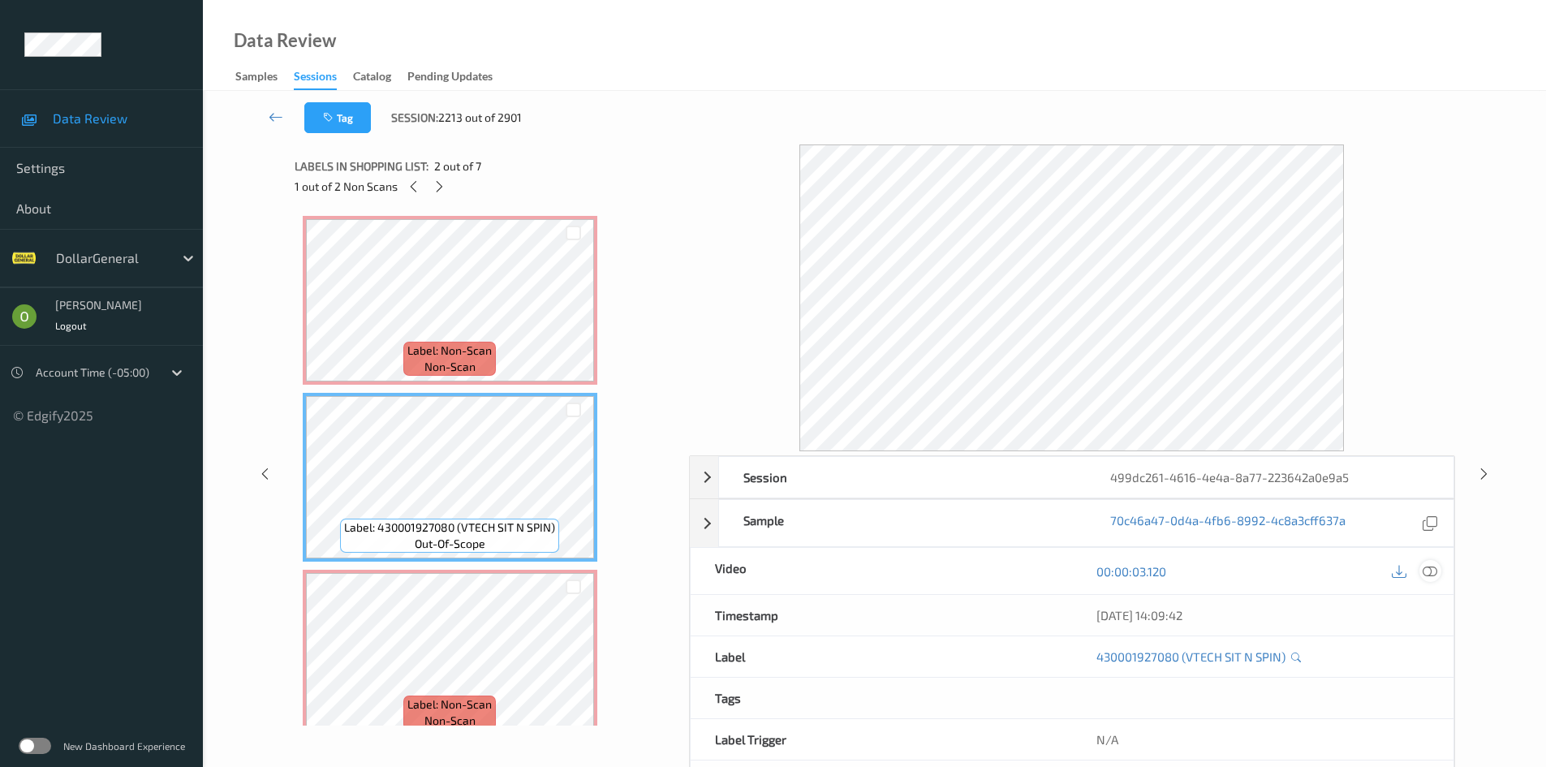
click at [1435, 569] on icon at bounding box center [1429, 571] width 15 height 15
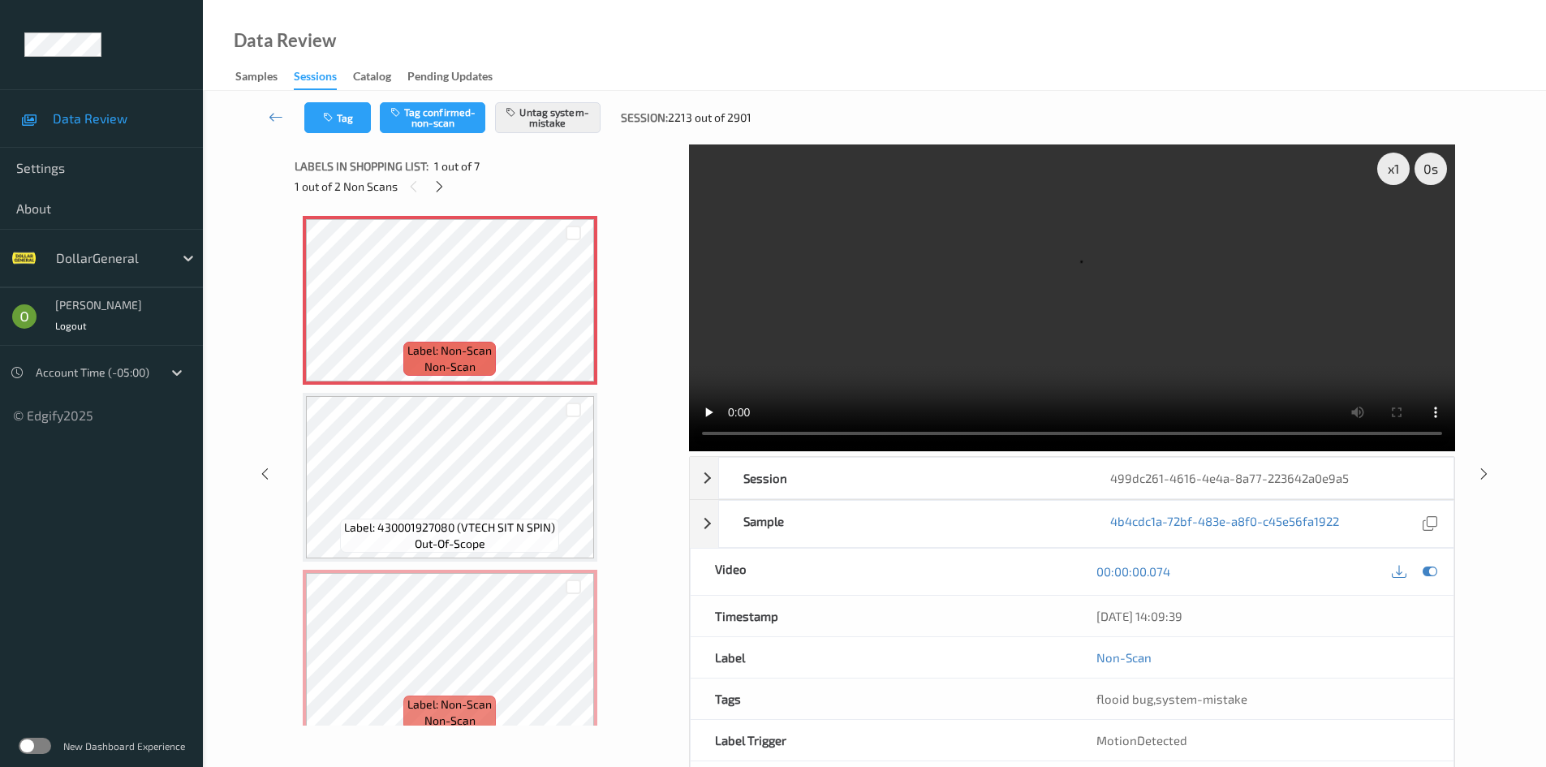
click at [944, 384] on video at bounding box center [1072, 297] width 766 height 307
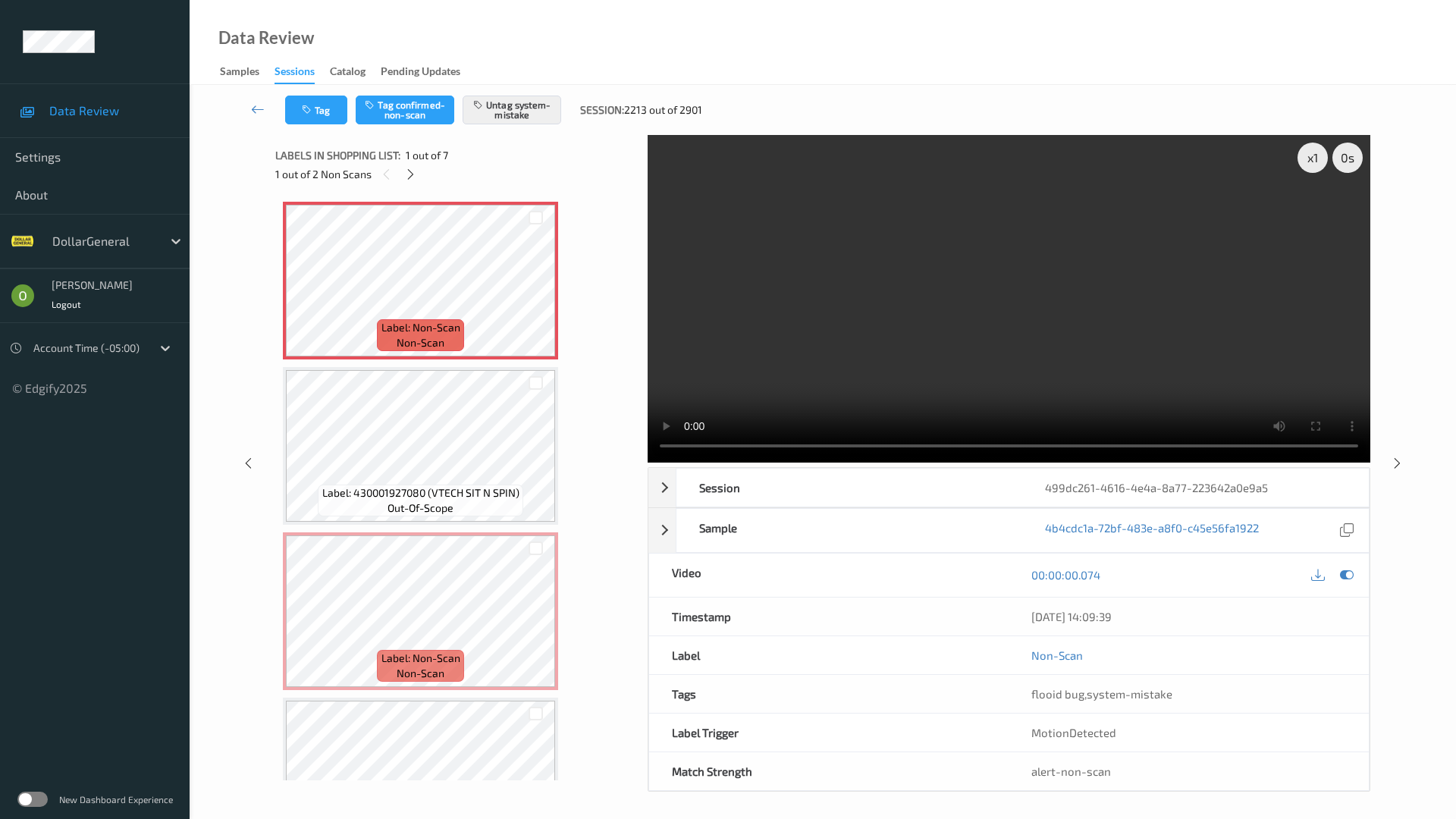
click at [882, 424] on video at bounding box center [1008, 298] width 722 height 327
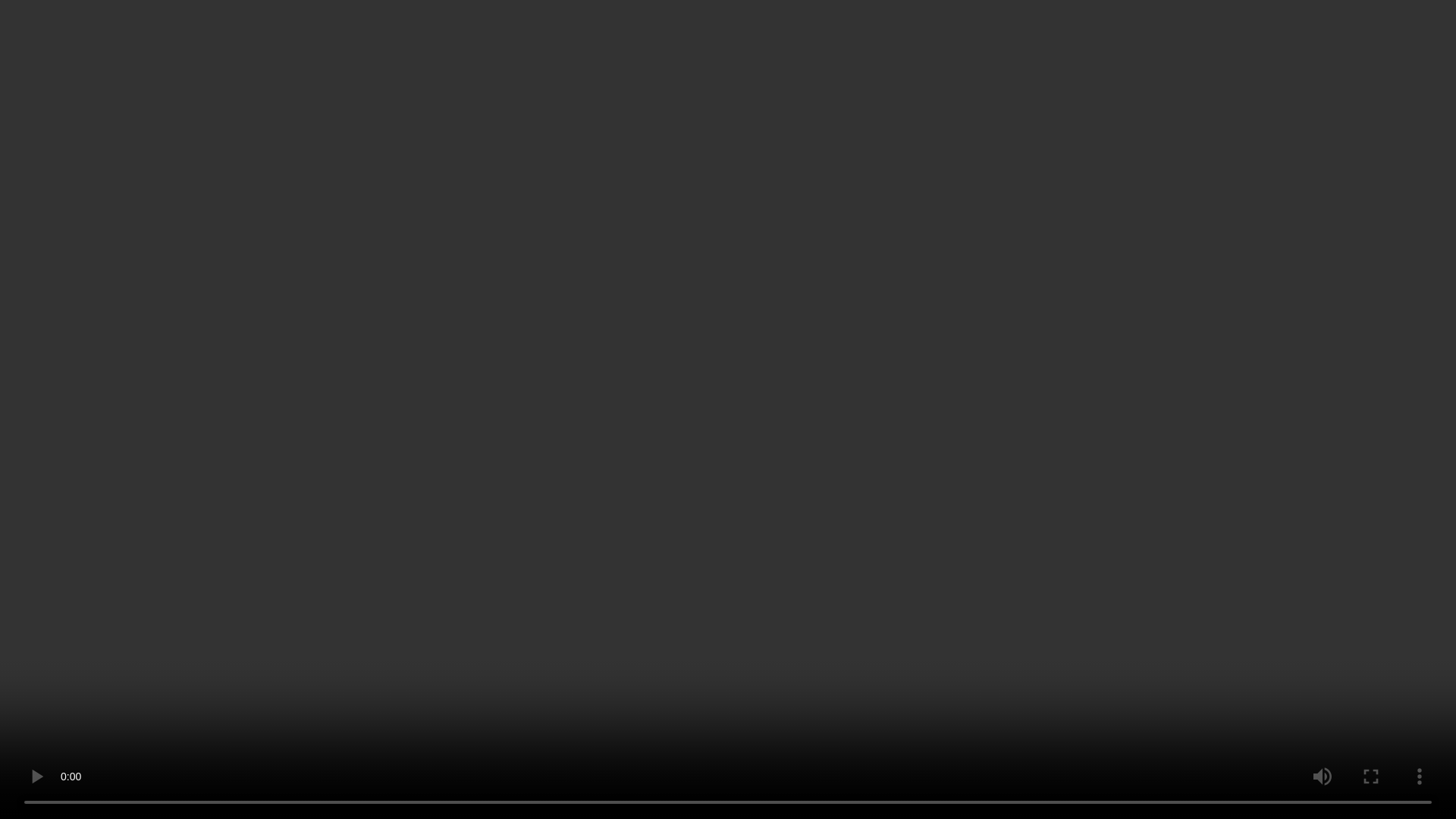
click at [791, 408] on video at bounding box center [728, 410] width 1456 height 819
click at [799, 381] on video at bounding box center [728, 410] width 1456 height 819
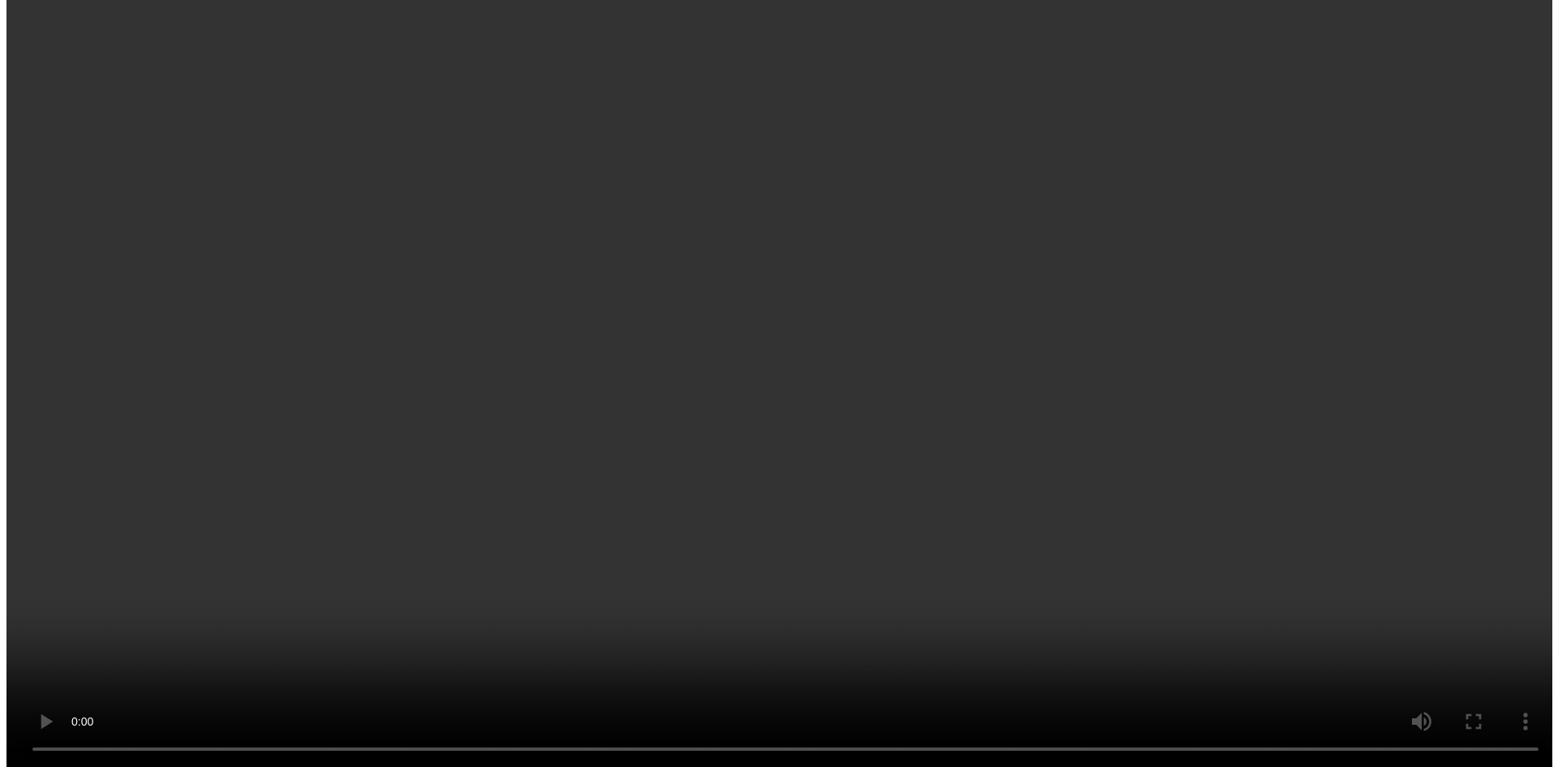
scroll to position [162, 0]
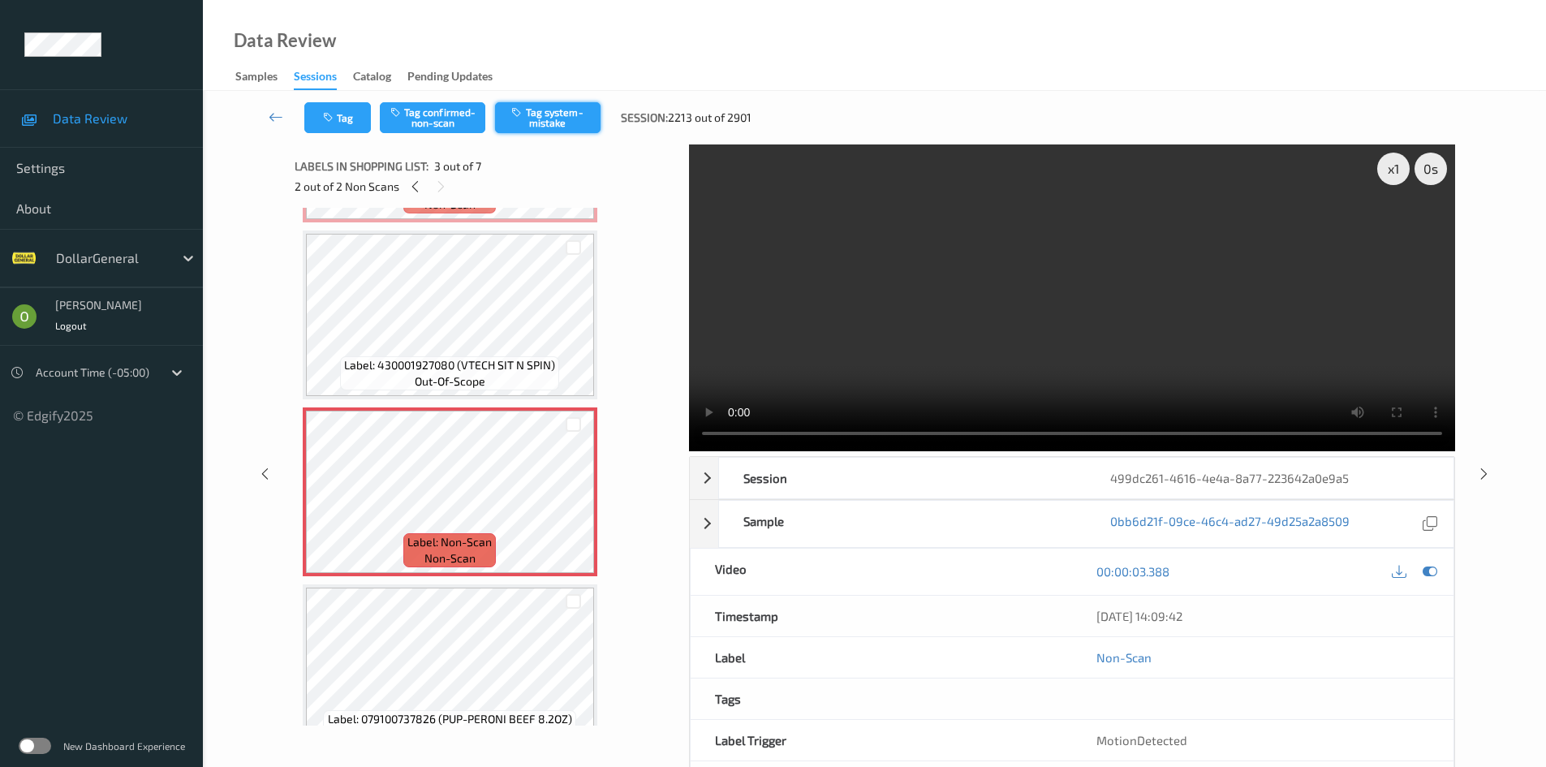
click at [551, 110] on button "Tag system-mistake" at bounding box center [547, 117] width 105 height 31
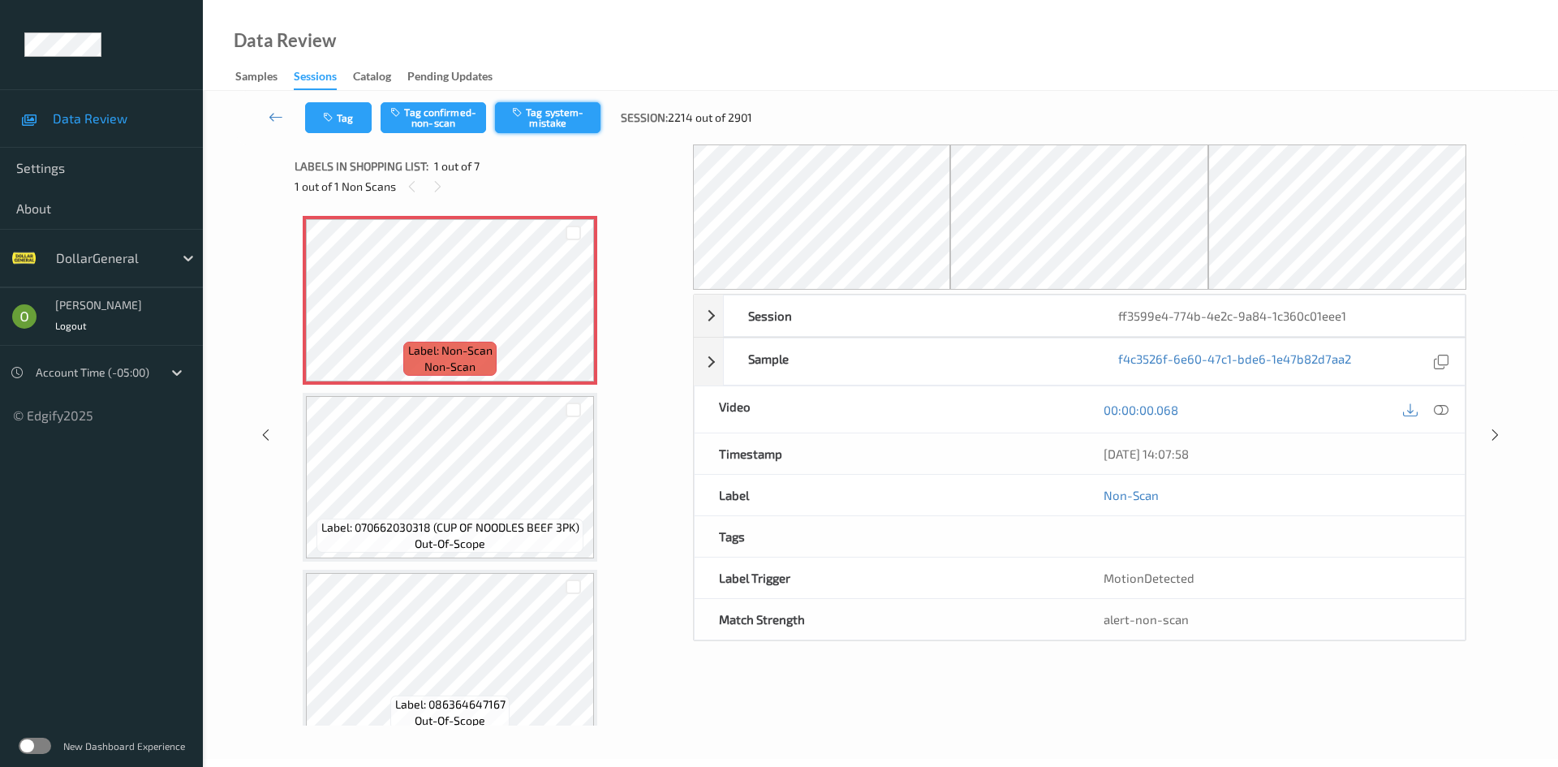
click at [531, 120] on button "Tag system-mistake" at bounding box center [547, 117] width 105 height 31
click at [345, 118] on button "Tag" at bounding box center [338, 117] width 67 height 31
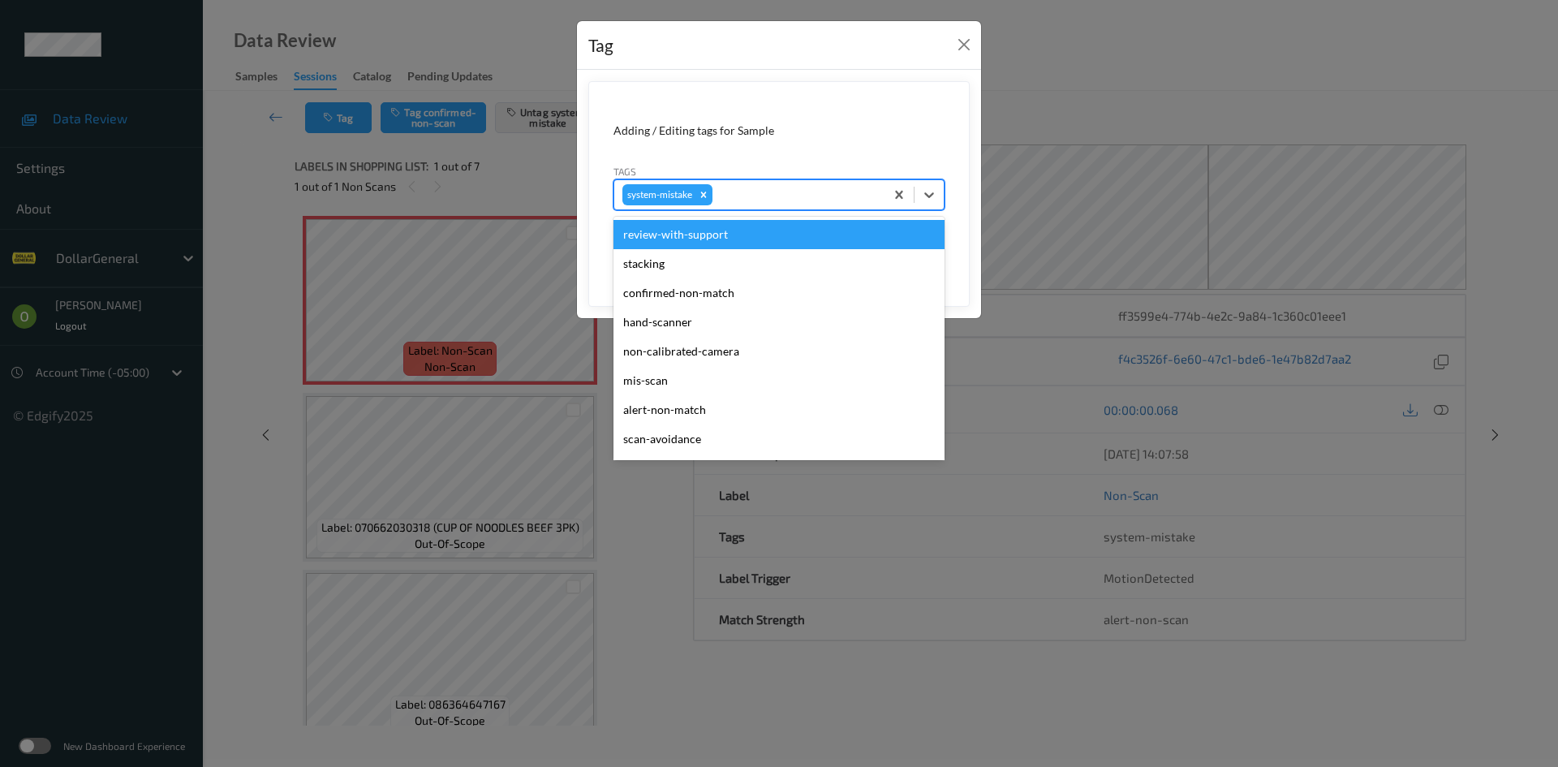
click at [827, 185] on div at bounding box center [796, 194] width 161 height 19
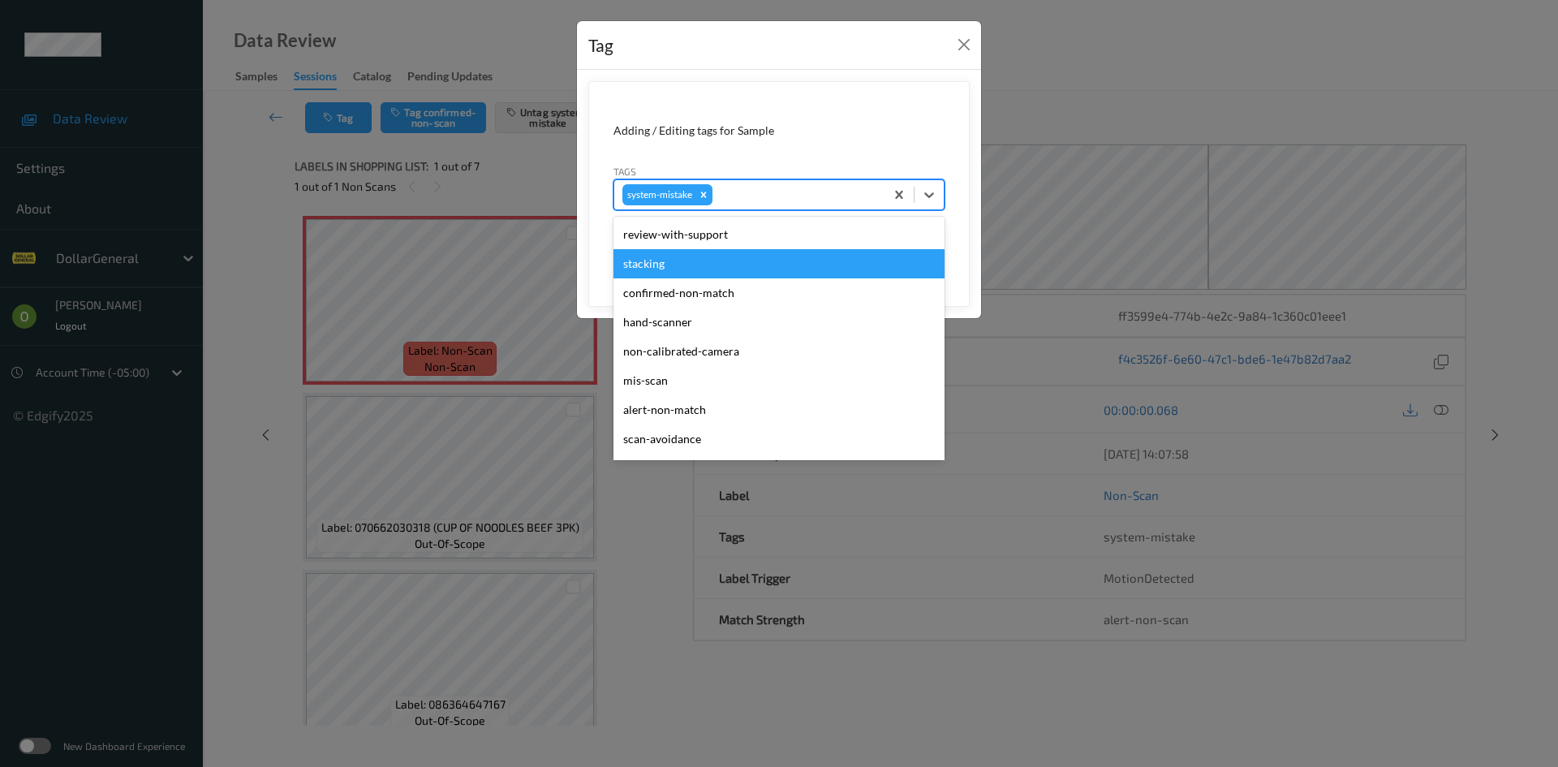
scroll to position [406, 0]
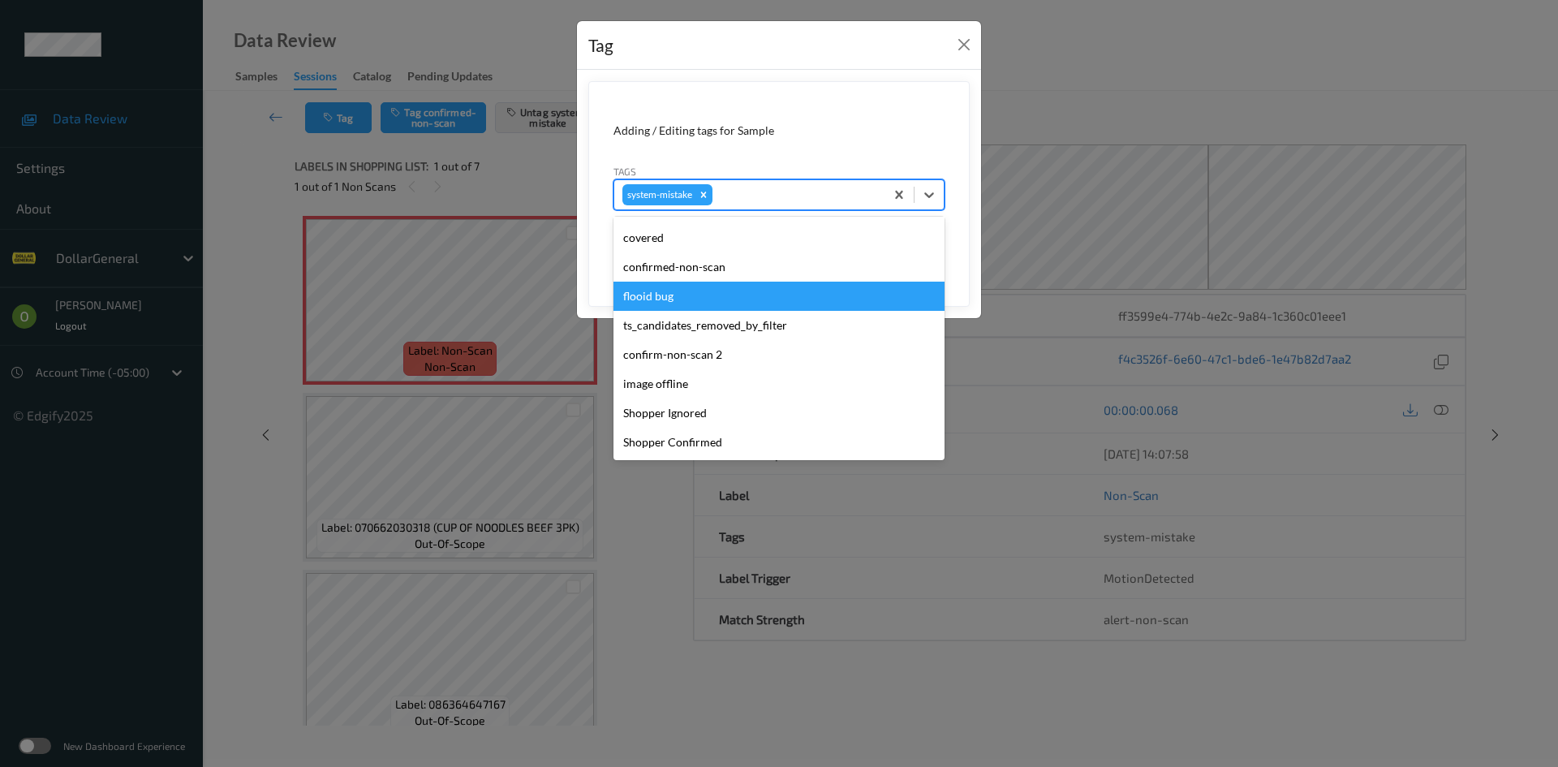
click at [748, 302] on div "flooid bug" at bounding box center [778, 296] width 331 height 29
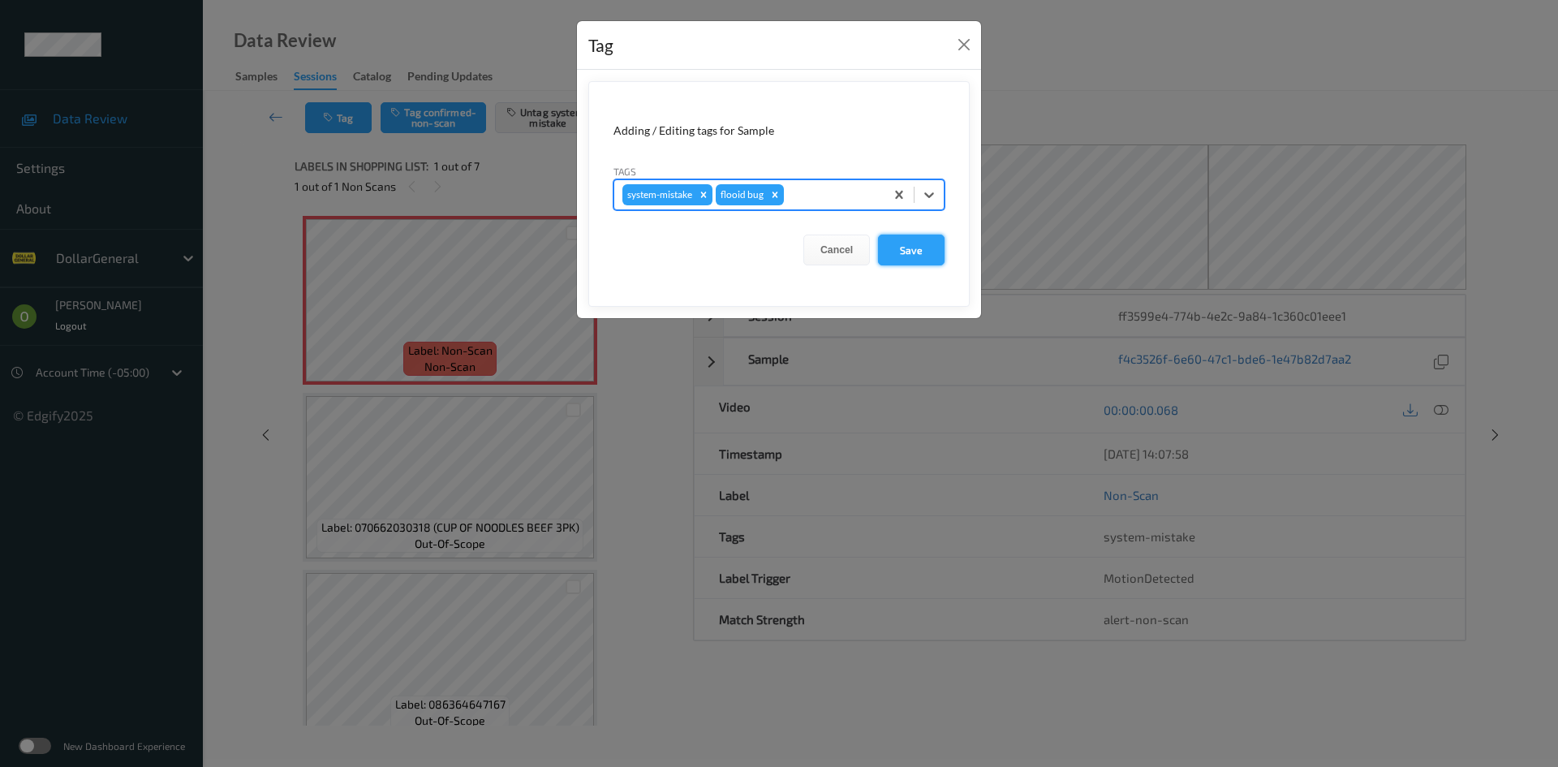
click at [921, 243] on button "Save" at bounding box center [911, 249] width 67 height 31
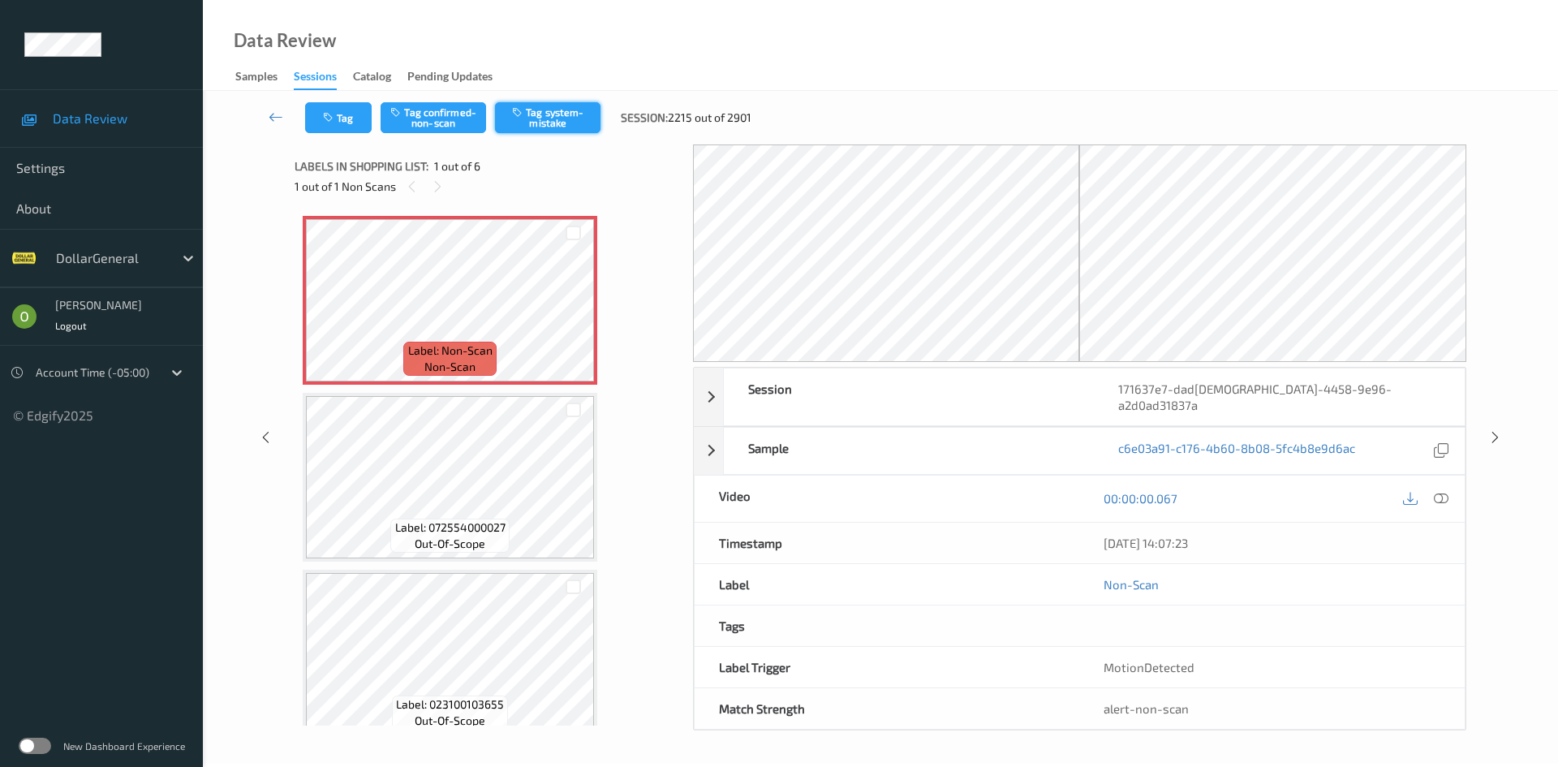
click at [574, 122] on button "Tag system-mistake" at bounding box center [547, 117] width 105 height 31
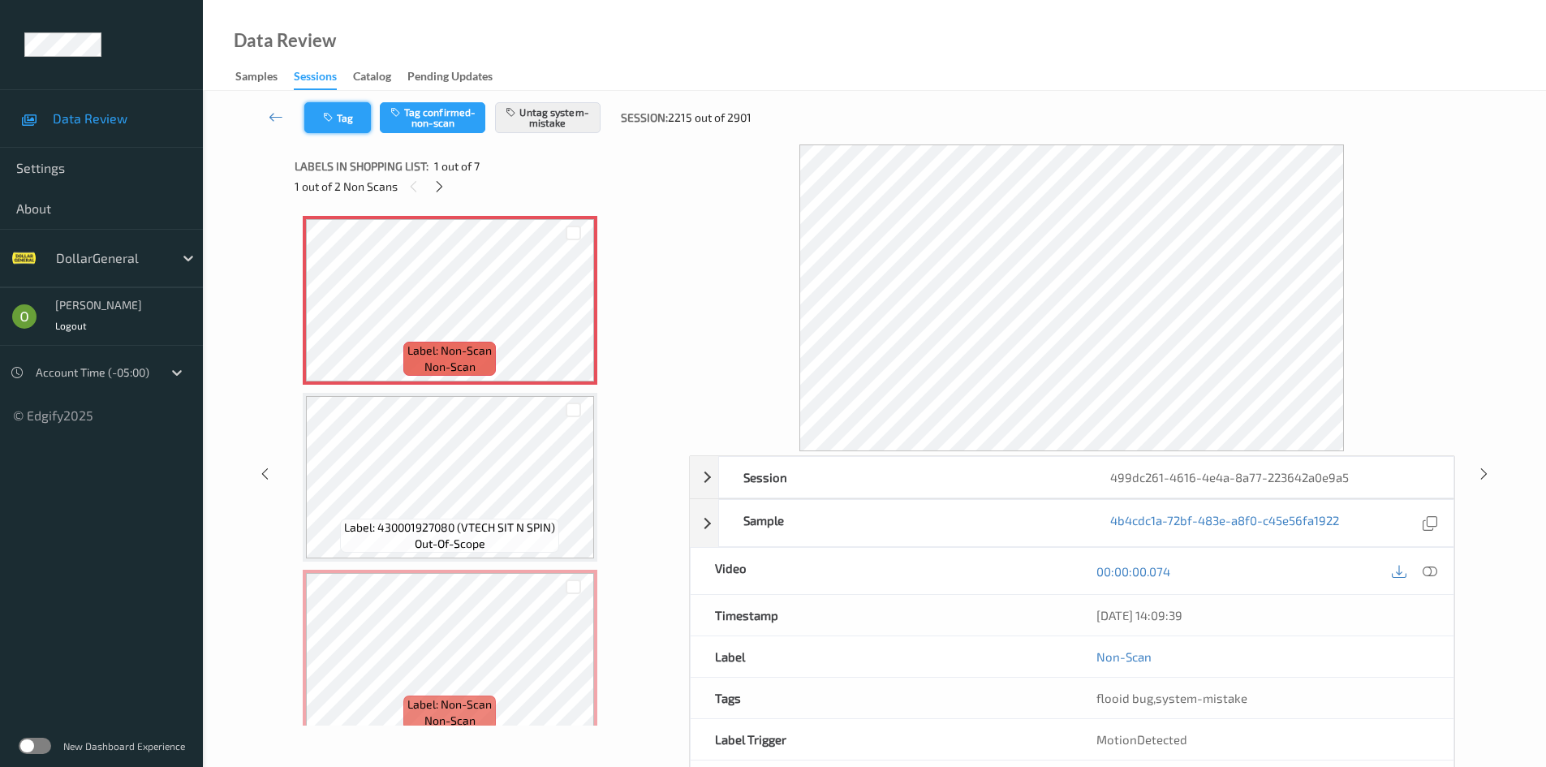
click at [346, 128] on button "Tag" at bounding box center [337, 117] width 67 height 31
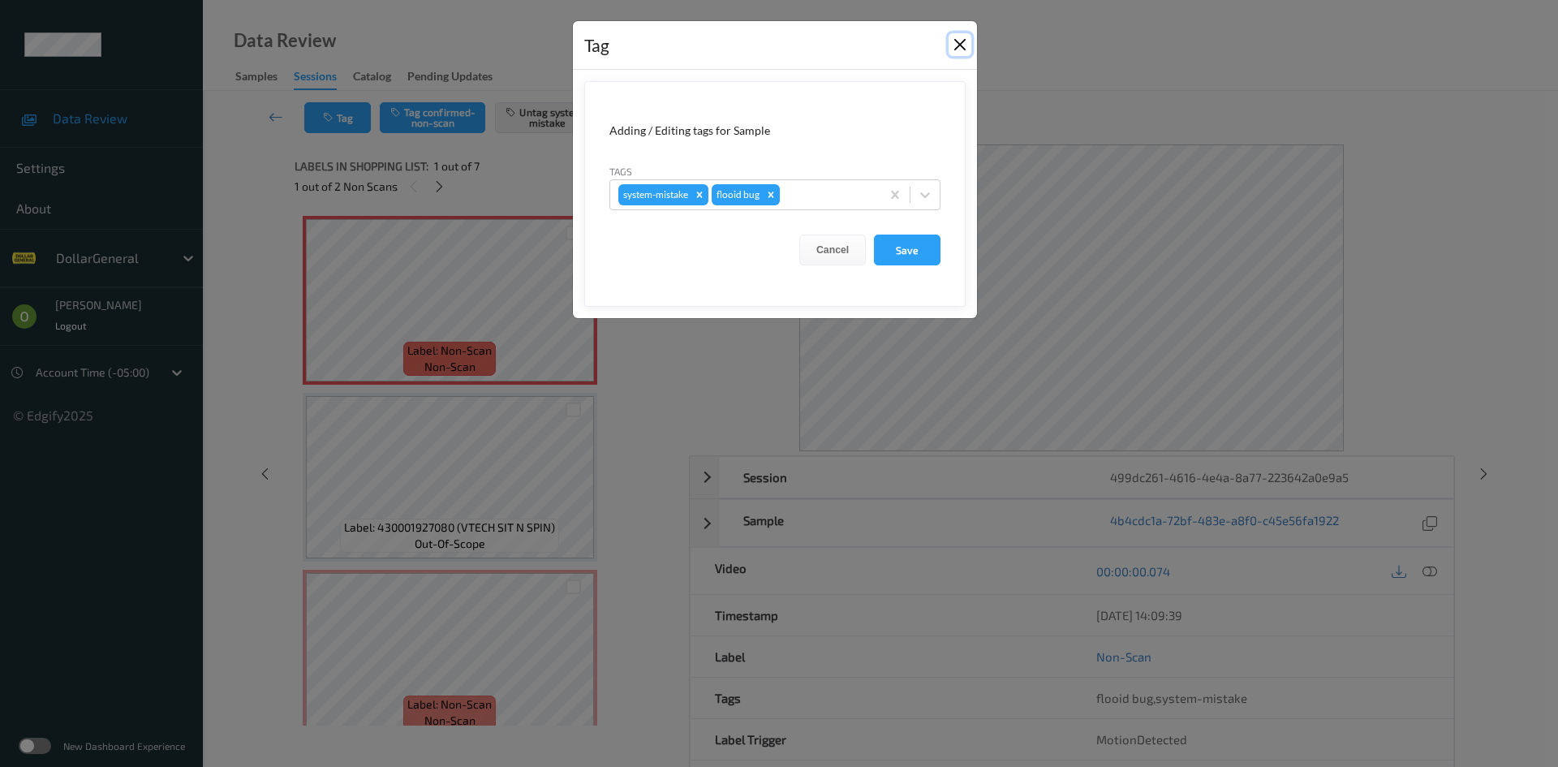
click at [950, 46] on button "Close" at bounding box center [959, 44] width 23 height 23
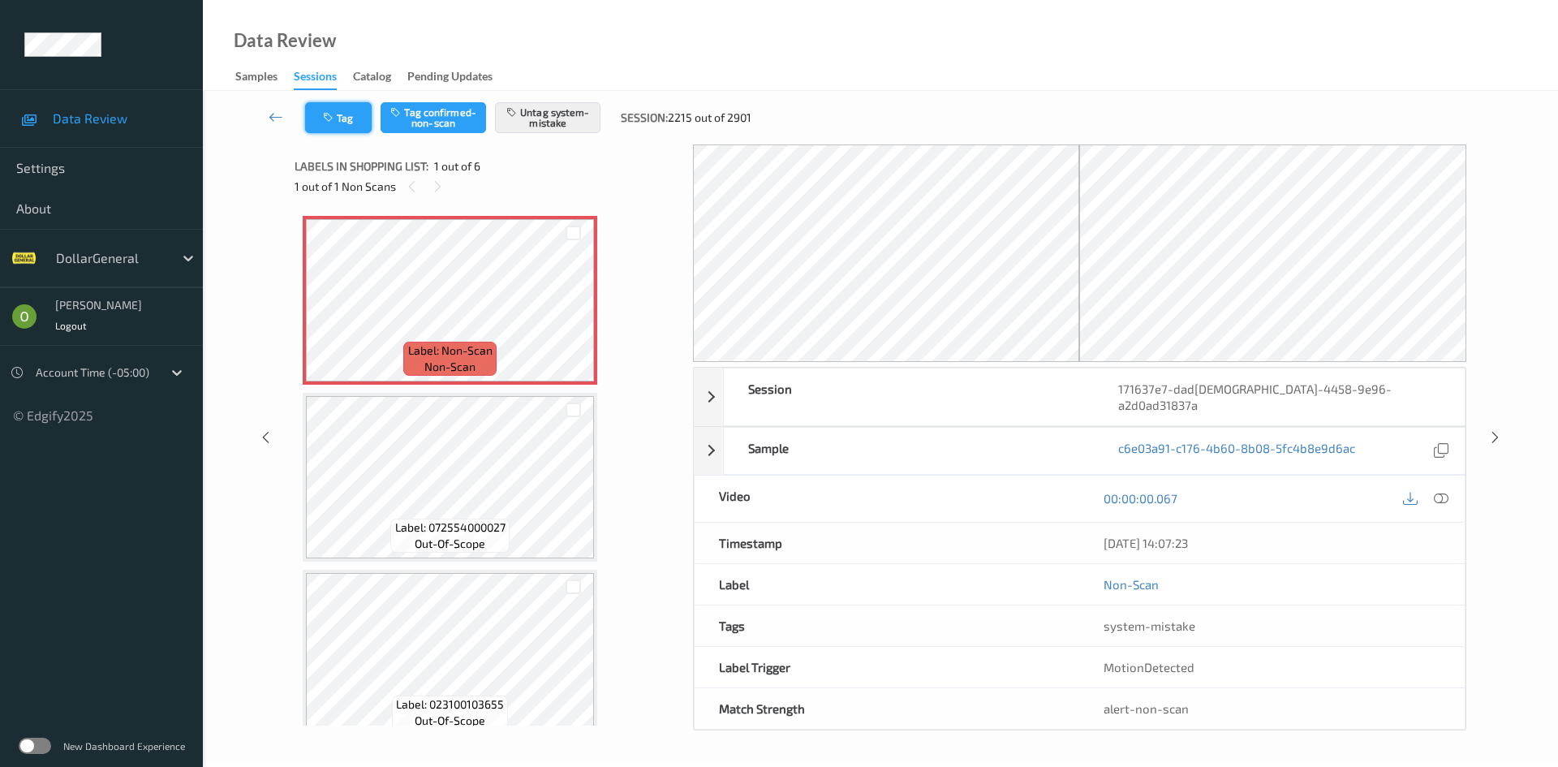
click at [364, 120] on button "Tag" at bounding box center [338, 117] width 67 height 31
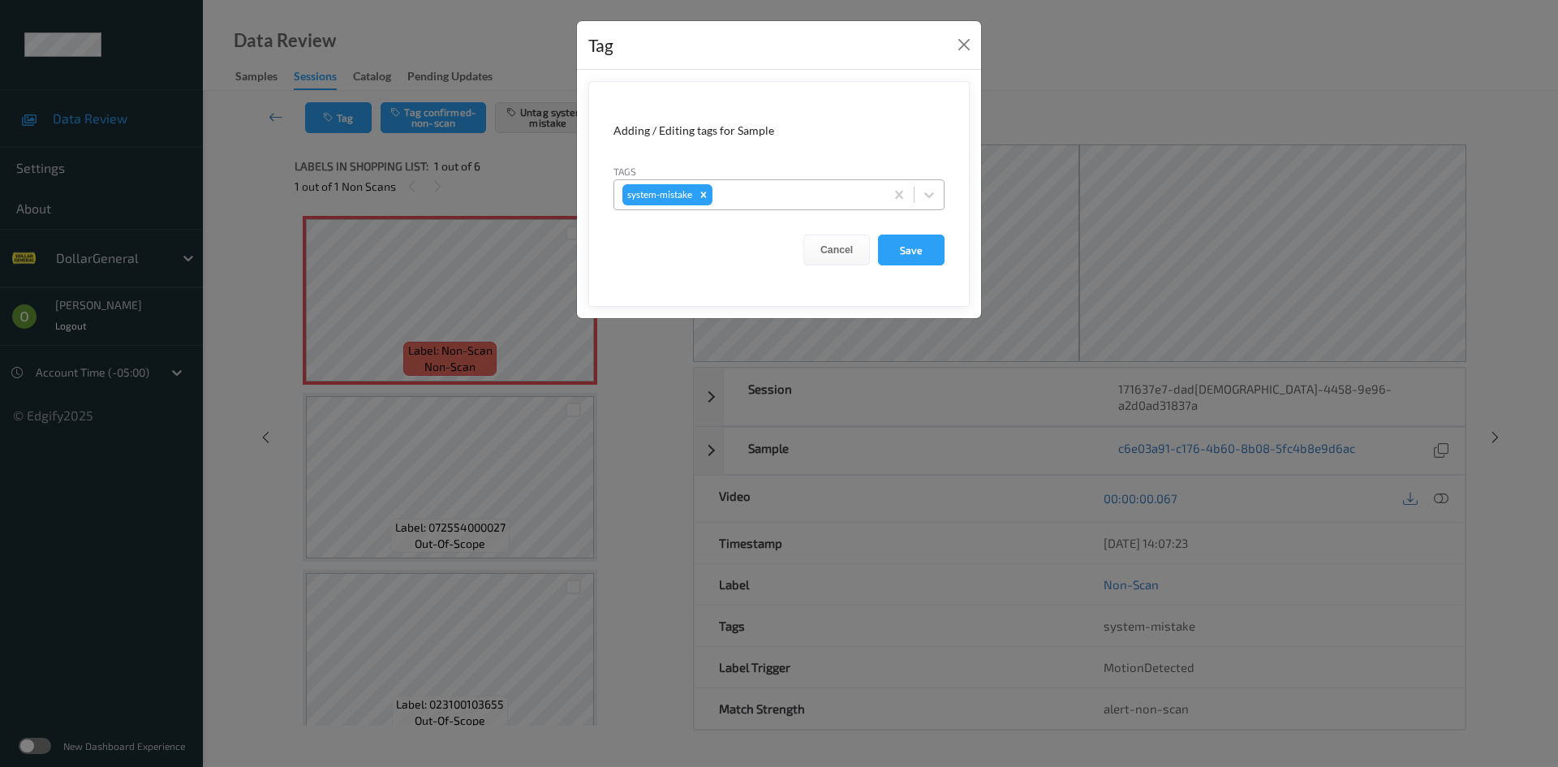
click at [816, 196] on div at bounding box center [796, 194] width 161 height 19
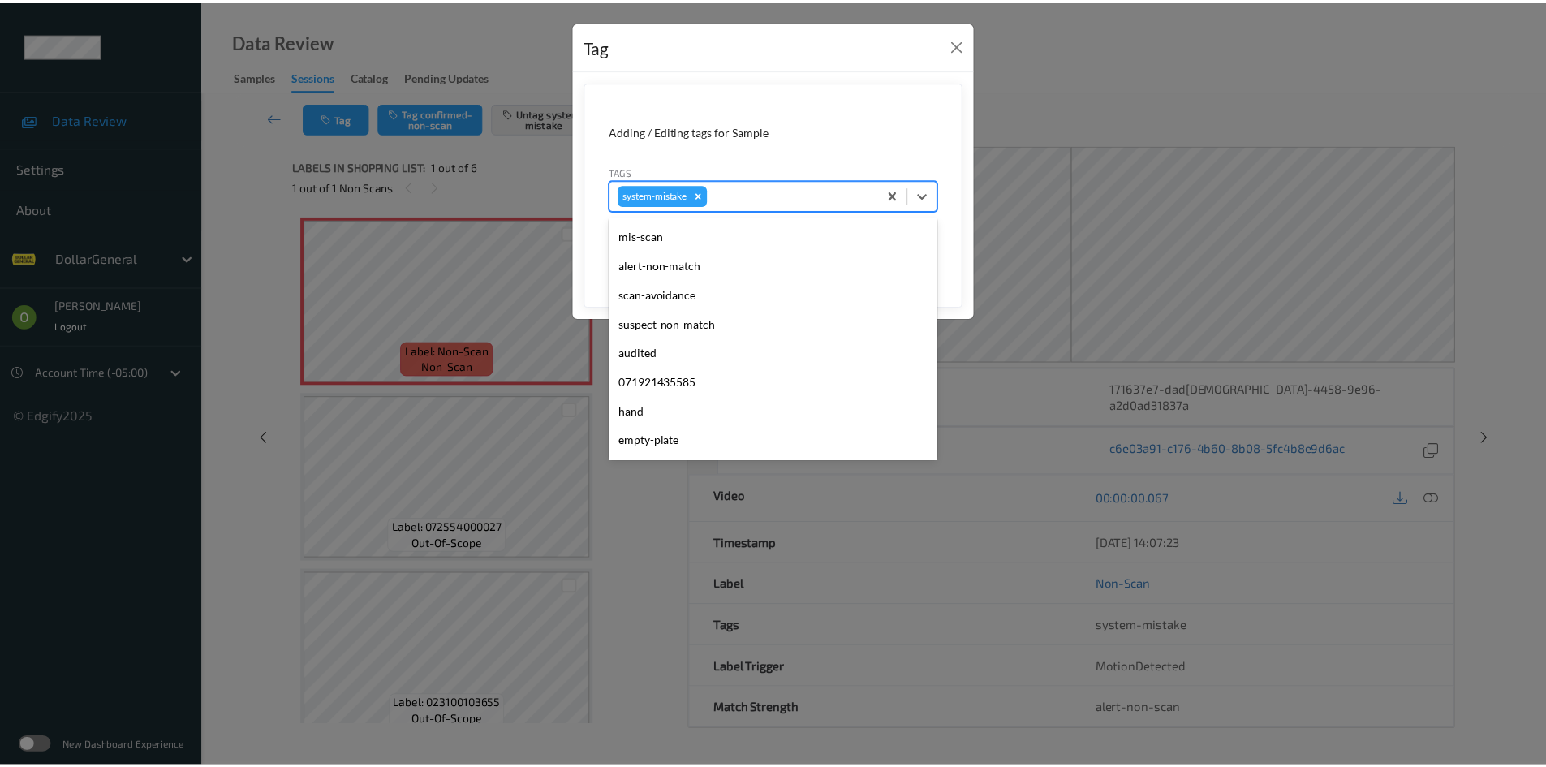
scroll to position [406, 0]
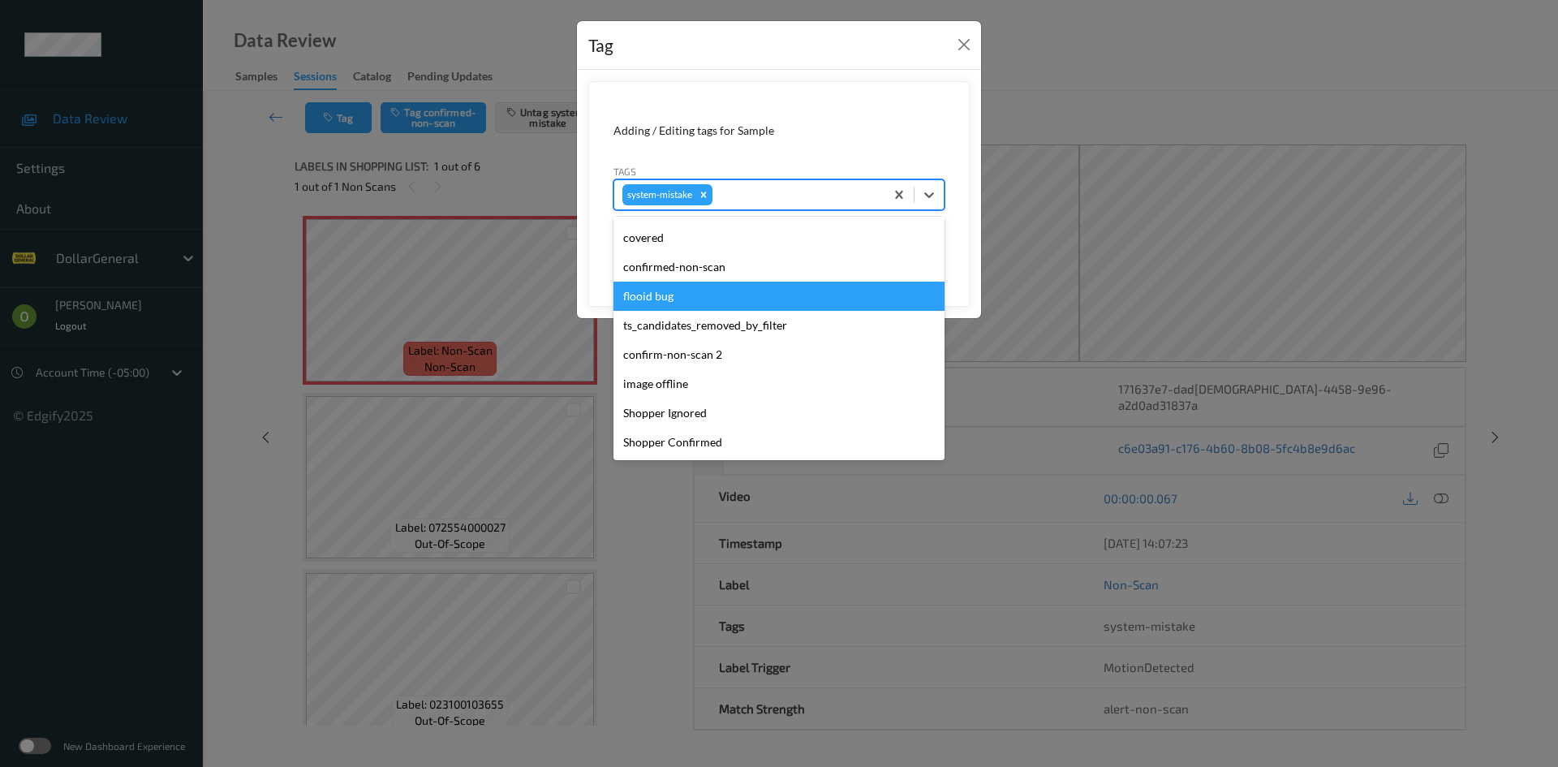
click at [697, 300] on div "flooid bug" at bounding box center [778, 296] width 331 height 29
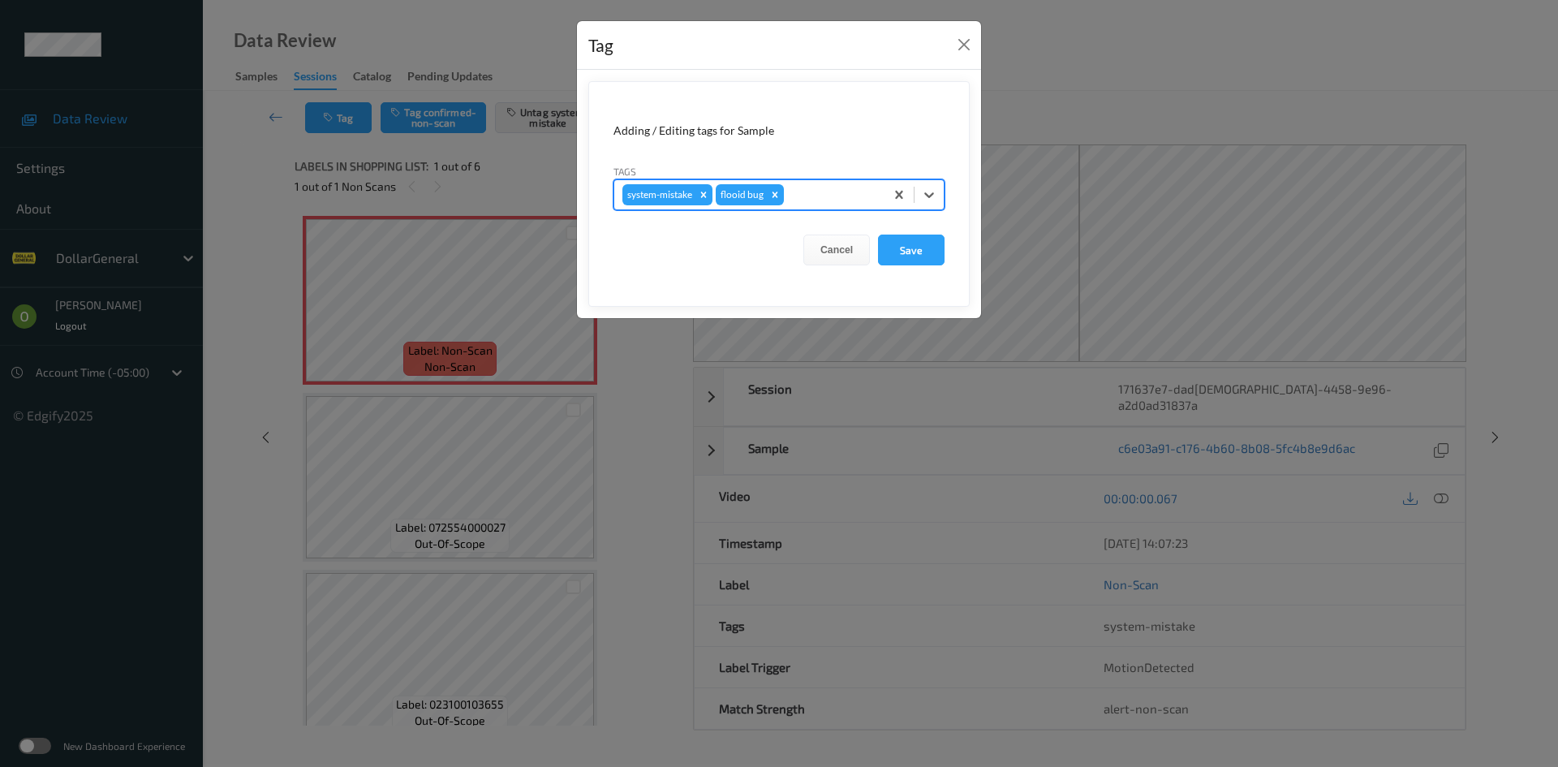
click at [819, 187] on div at bounding box center [831, 194] width 89 height 19
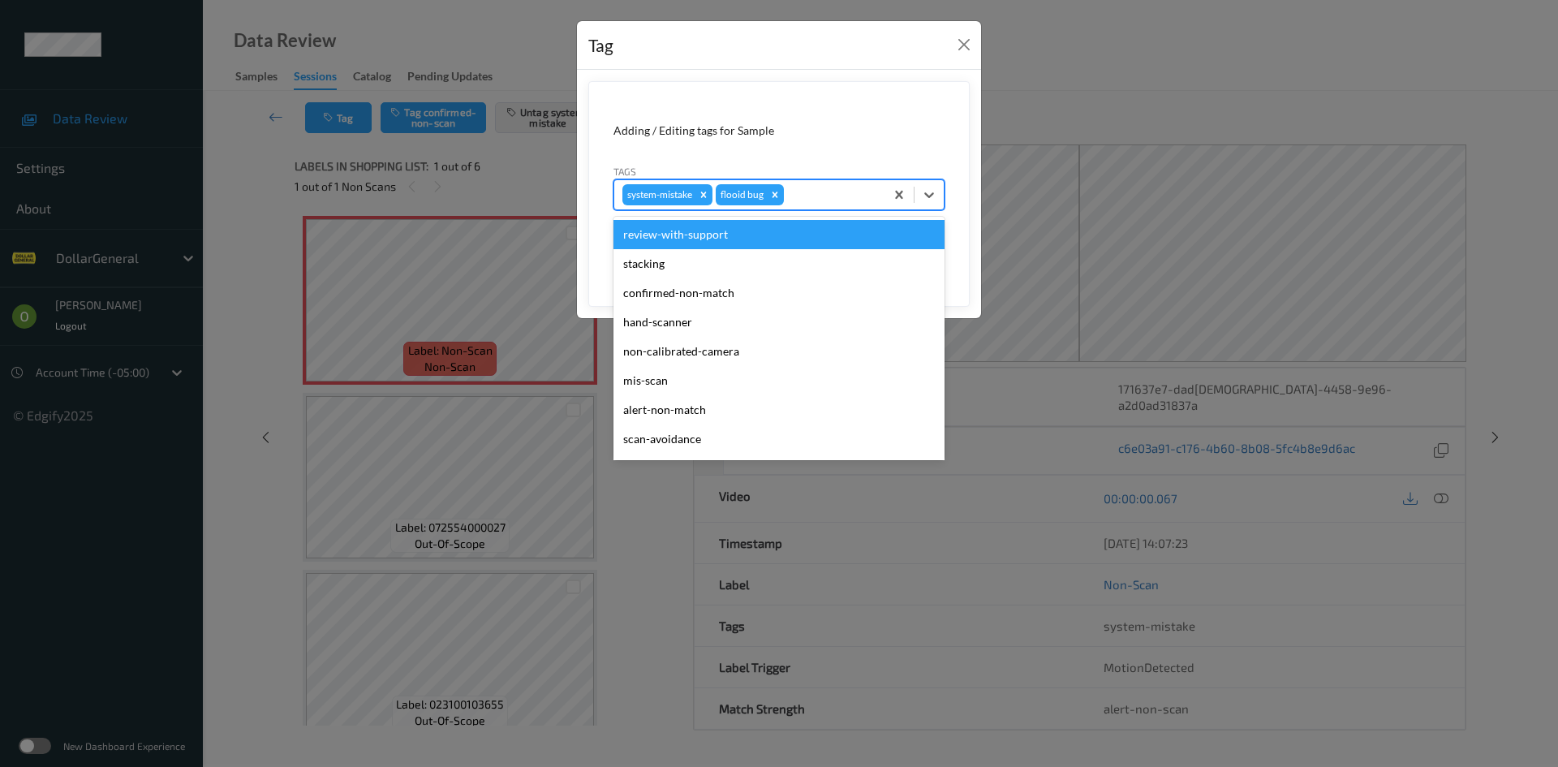
click at [819, 187] on div at bounding box center [831, 194] width 89 height 19
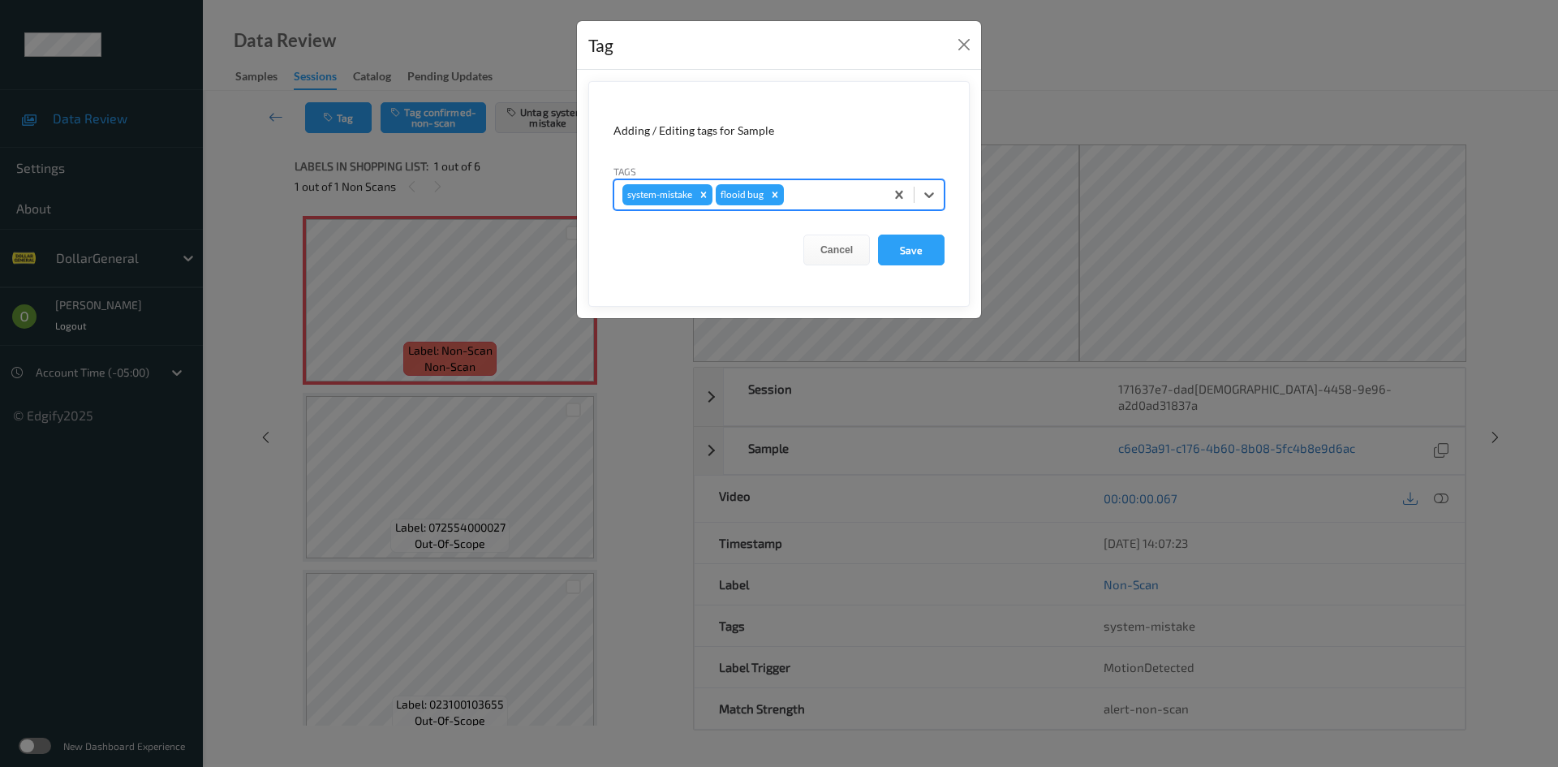
drag, startPoint x: 796, startPoint y: 196, endPoint x: 656, endPoint y: 199, distance: 139.6
click at [656, 200] on div "system-mistake flooid bug" at bounding box center [749, 195] width 270 height 28
click at [744, 195] on div "flooid bug" at bounding box center [741, 194] width 50 height 21
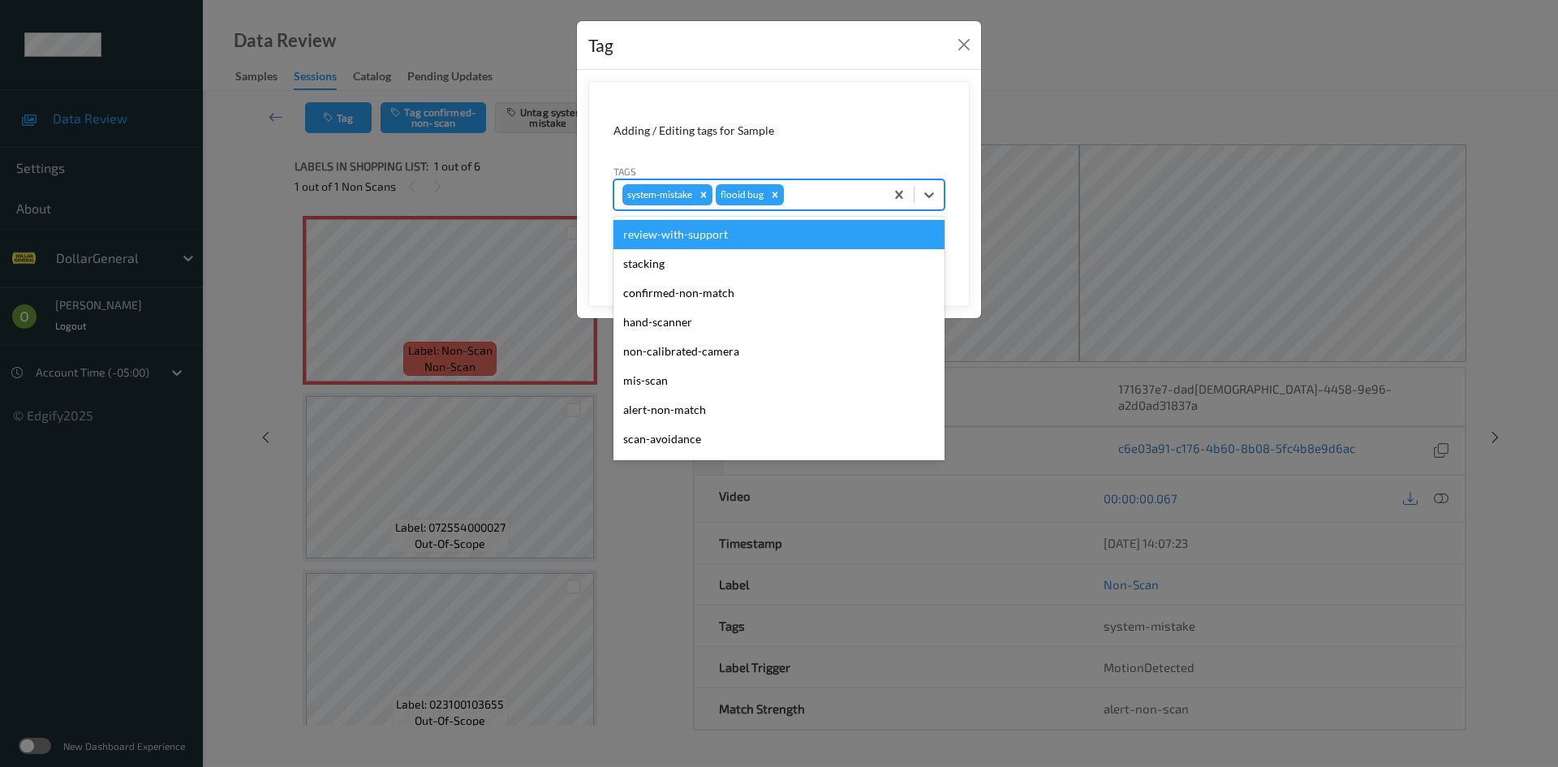
click at [744, 195] on div "flooid bug" at bounding box center [741, 194] width 50 height 21
click at [843, 195] on div at bounding box center [831, 194] width 89 height 19
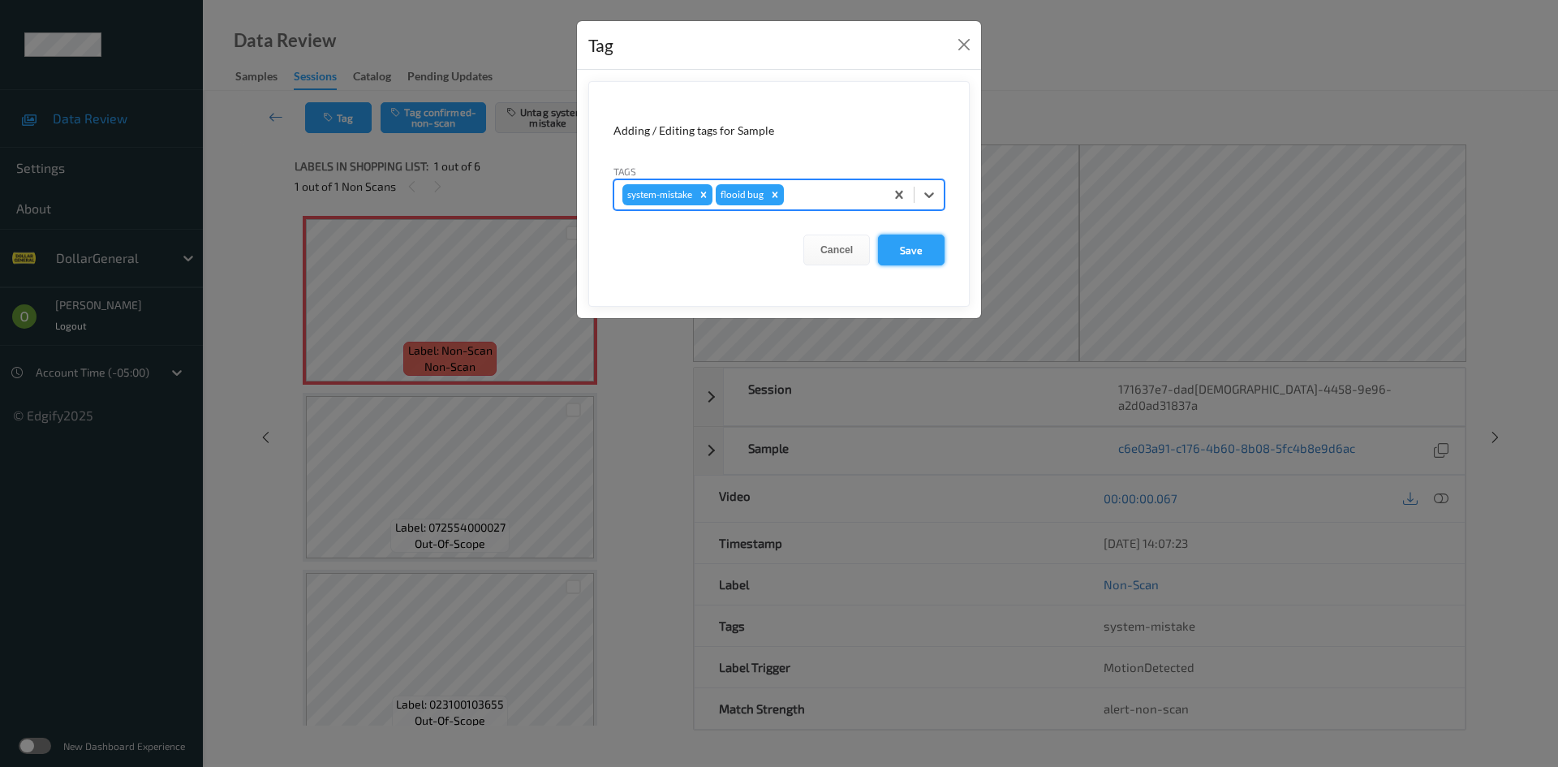
click at [896, 256] on button "Save" at bounding box center [911, 249] width 67 height 31
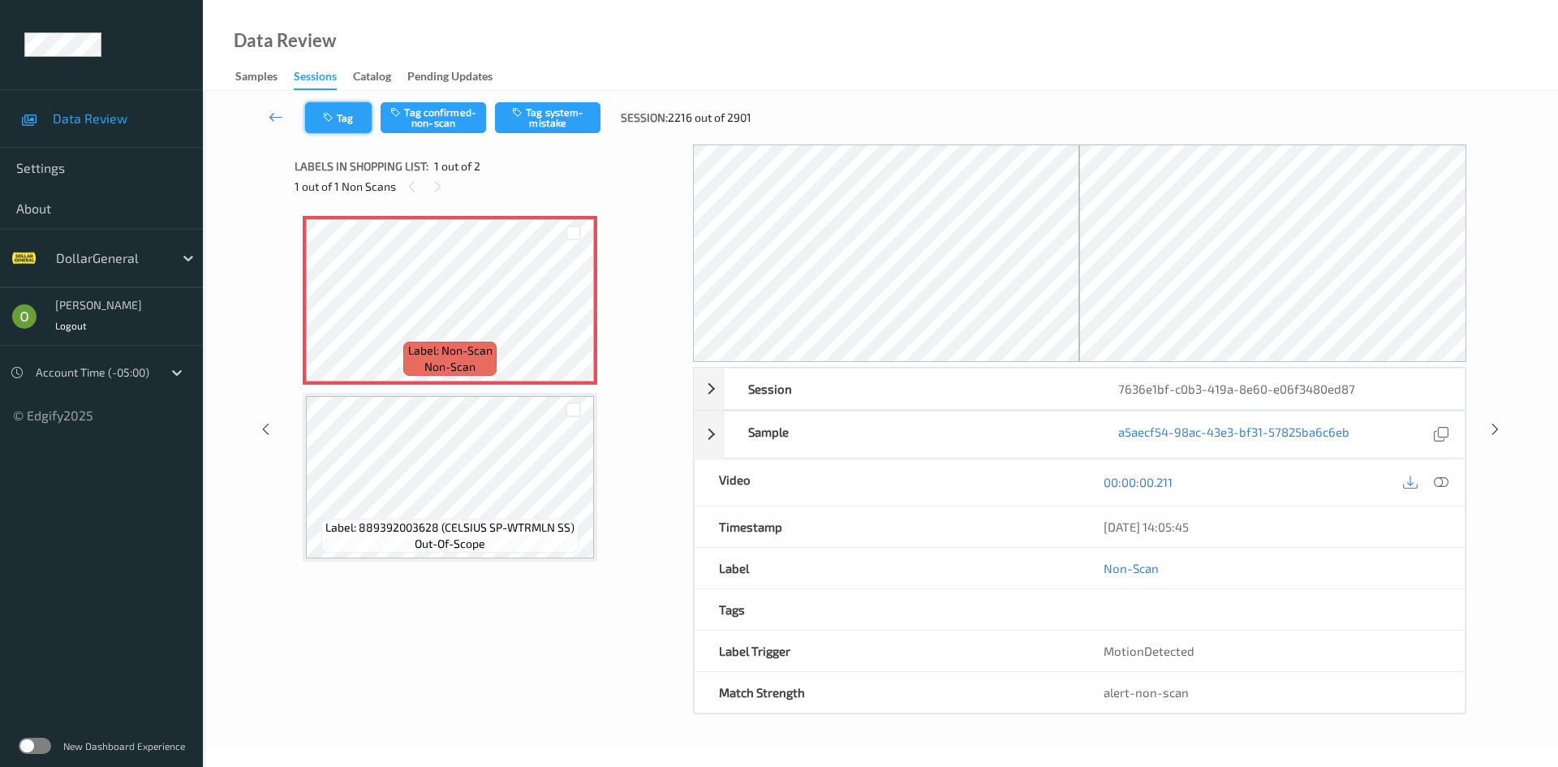
click at [345, 126] on button "Tag" at bounding box center [338, 117] width 67 height 31
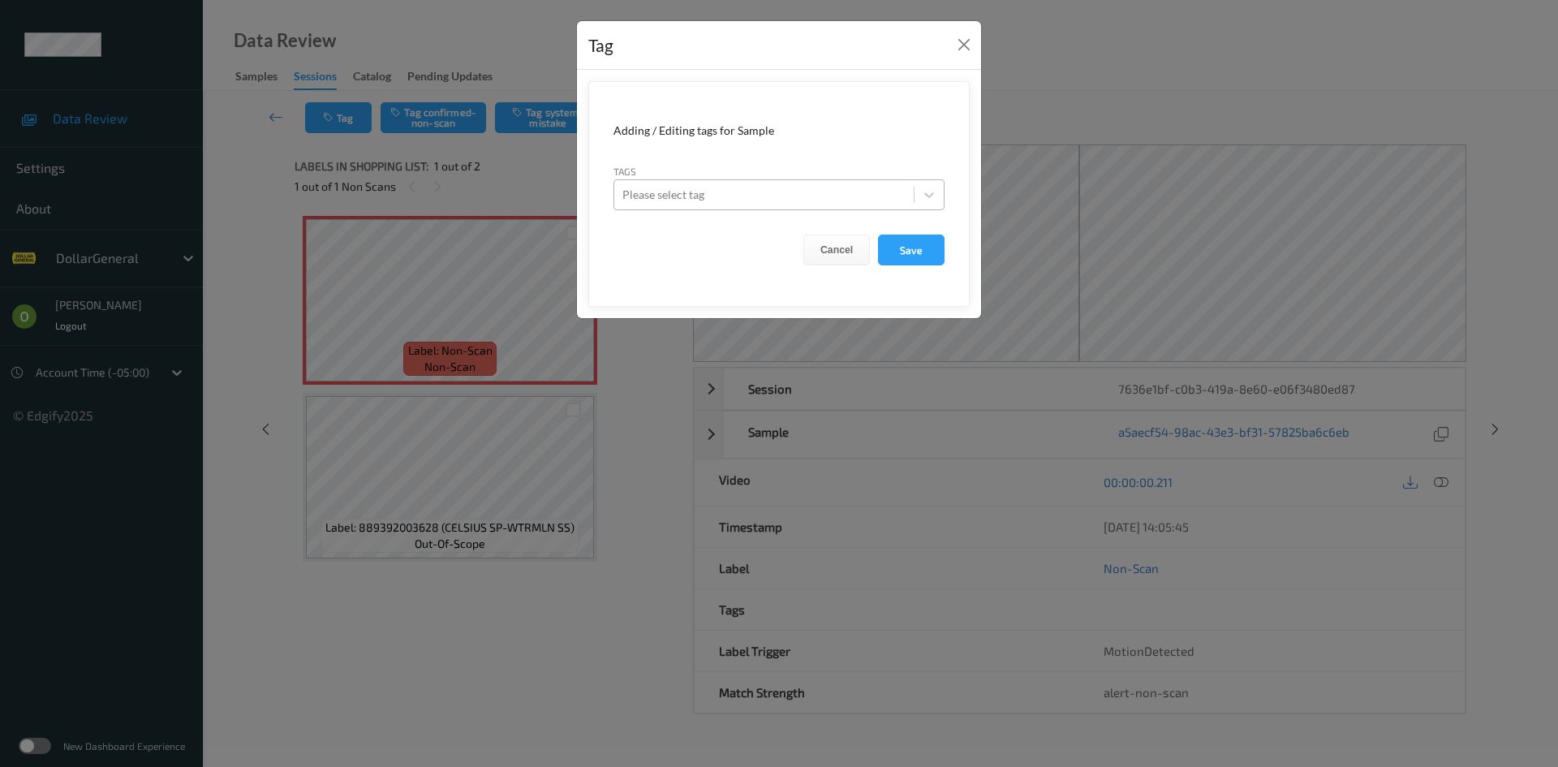
click at [682, 209] on div "Please select tag" at bounding box center [778, 194] width 331 height 31
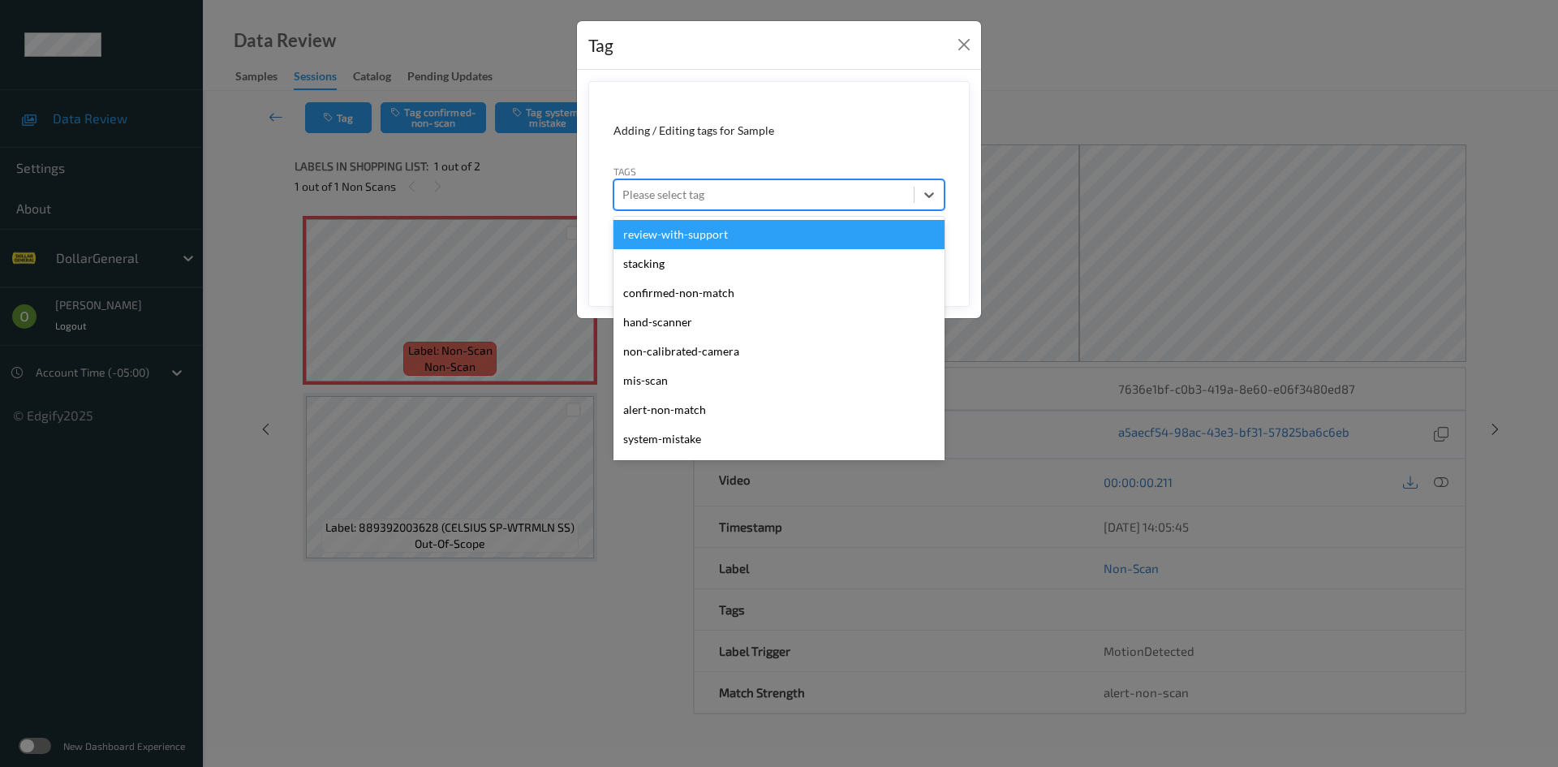
type input "ד"
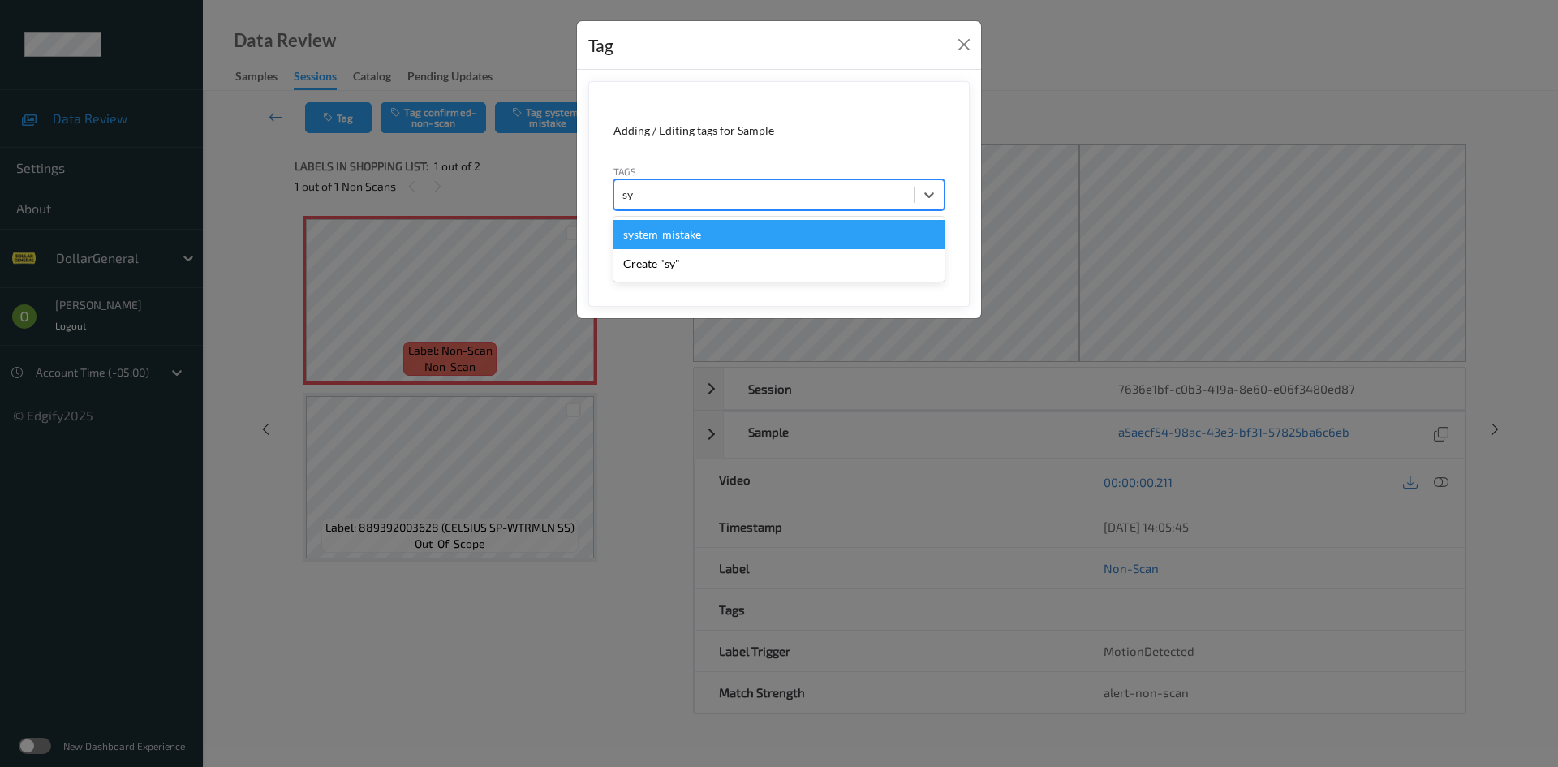
type input "sys"
type input "floo"
click at [778, 235] on div "flooid bug" at bounding box center [778, 234] width 331 height 29
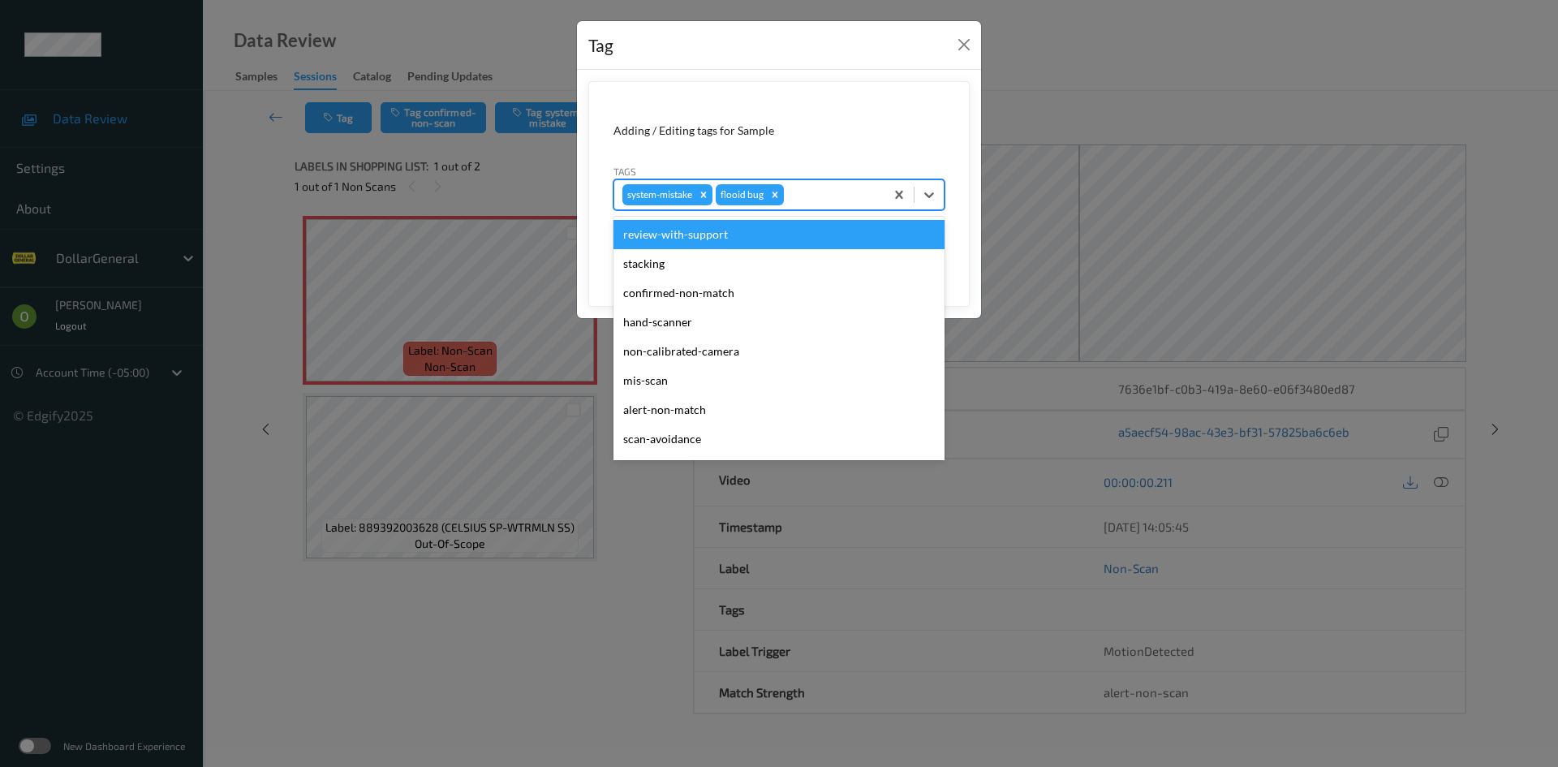
drag, startPoint x: 832, startPoint y: 189, endPoint x: 795, endPoint y: 187, distance: 36.5
click at [795, 187] on div at bounding box center [831, 194] width 89 height 19
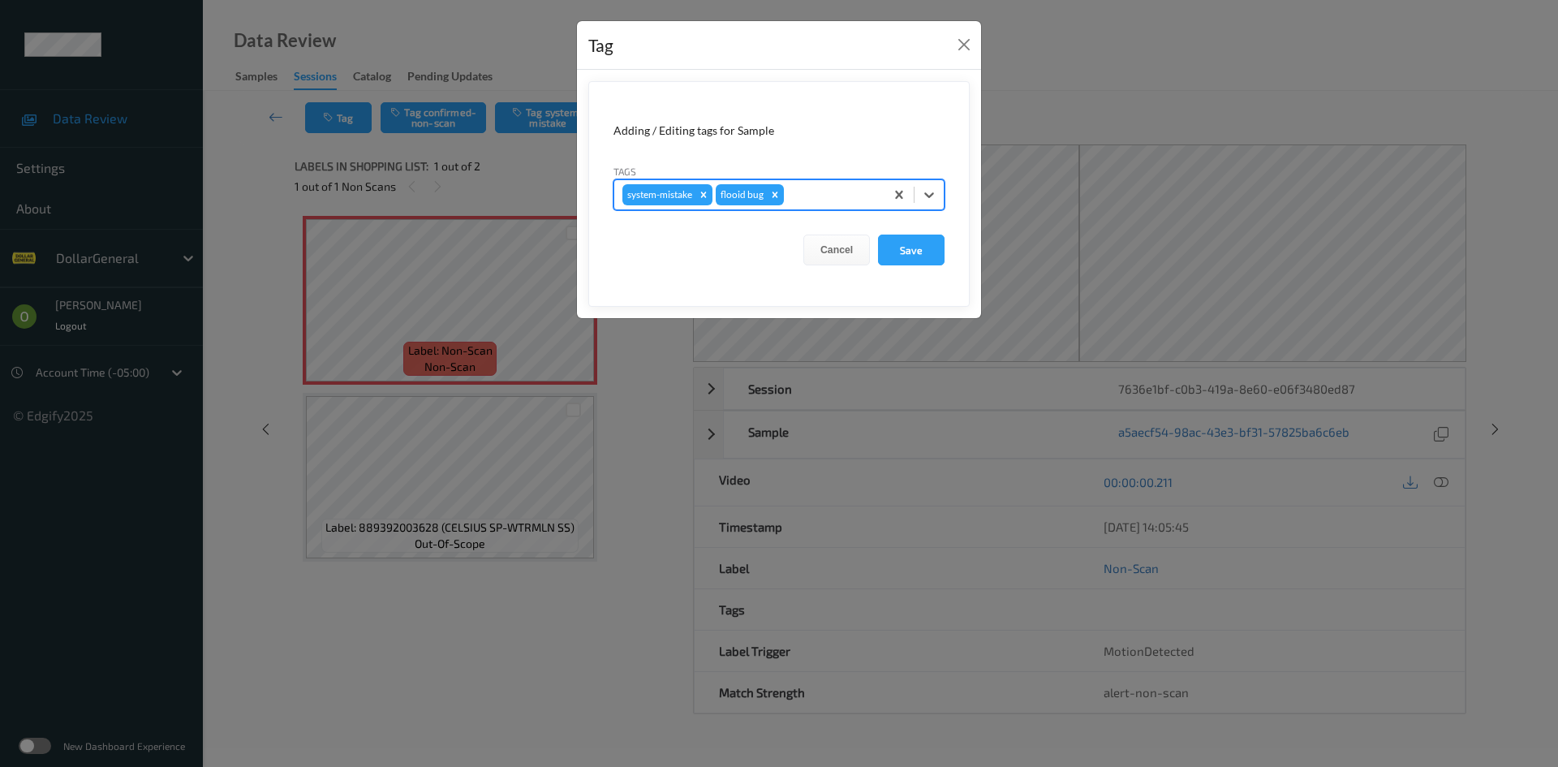
click at [813, 195] on div at bounding box center [831, 194] width 89 height 19
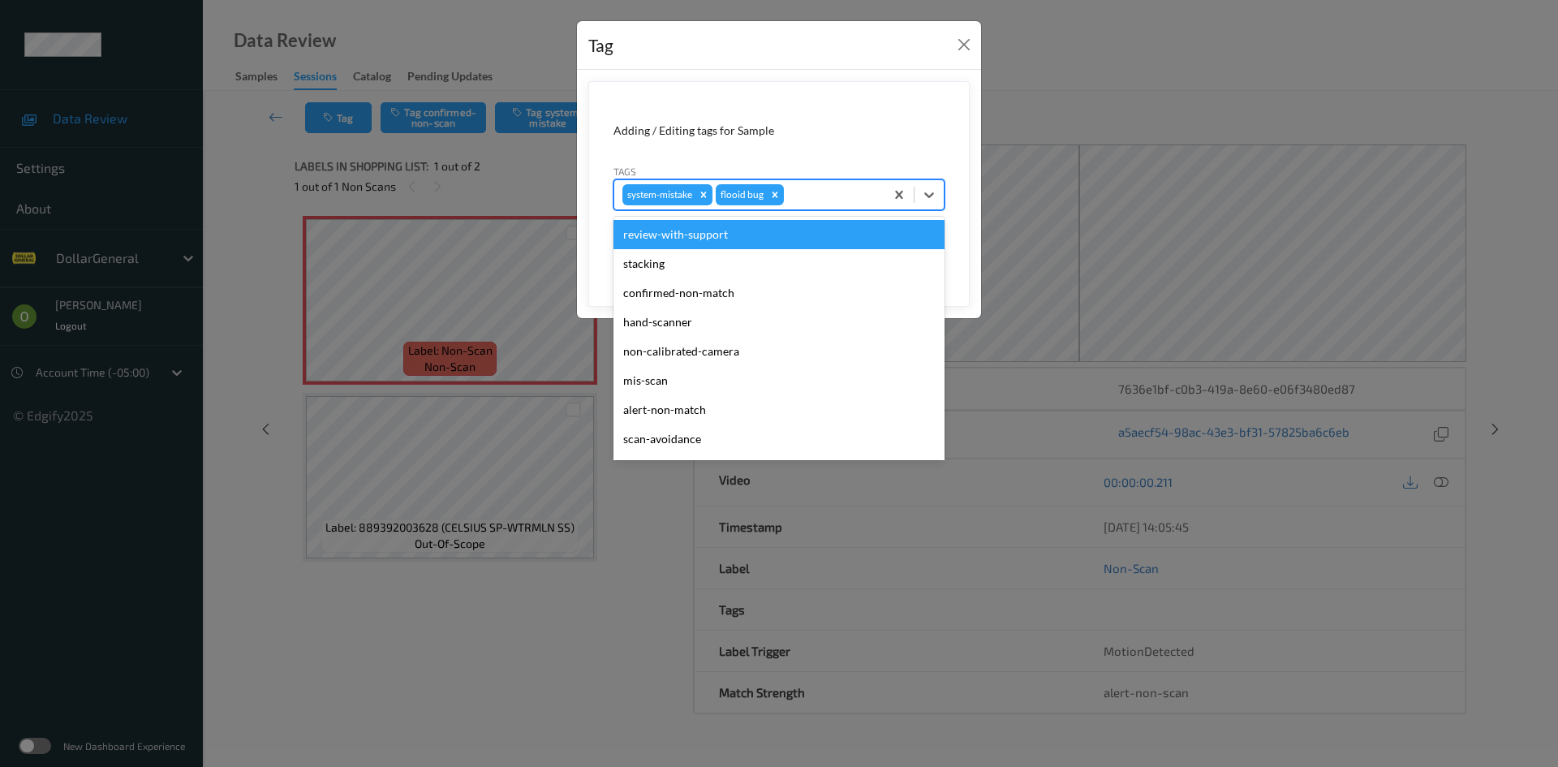
drag, startPoint x: 756, startPoint y: 196, endPoint x: 755, endPoint y: 179, distance: 17.1
click at [735, 192] on div "flooid bug" at bounding box center [741, 194] width 50 height 21
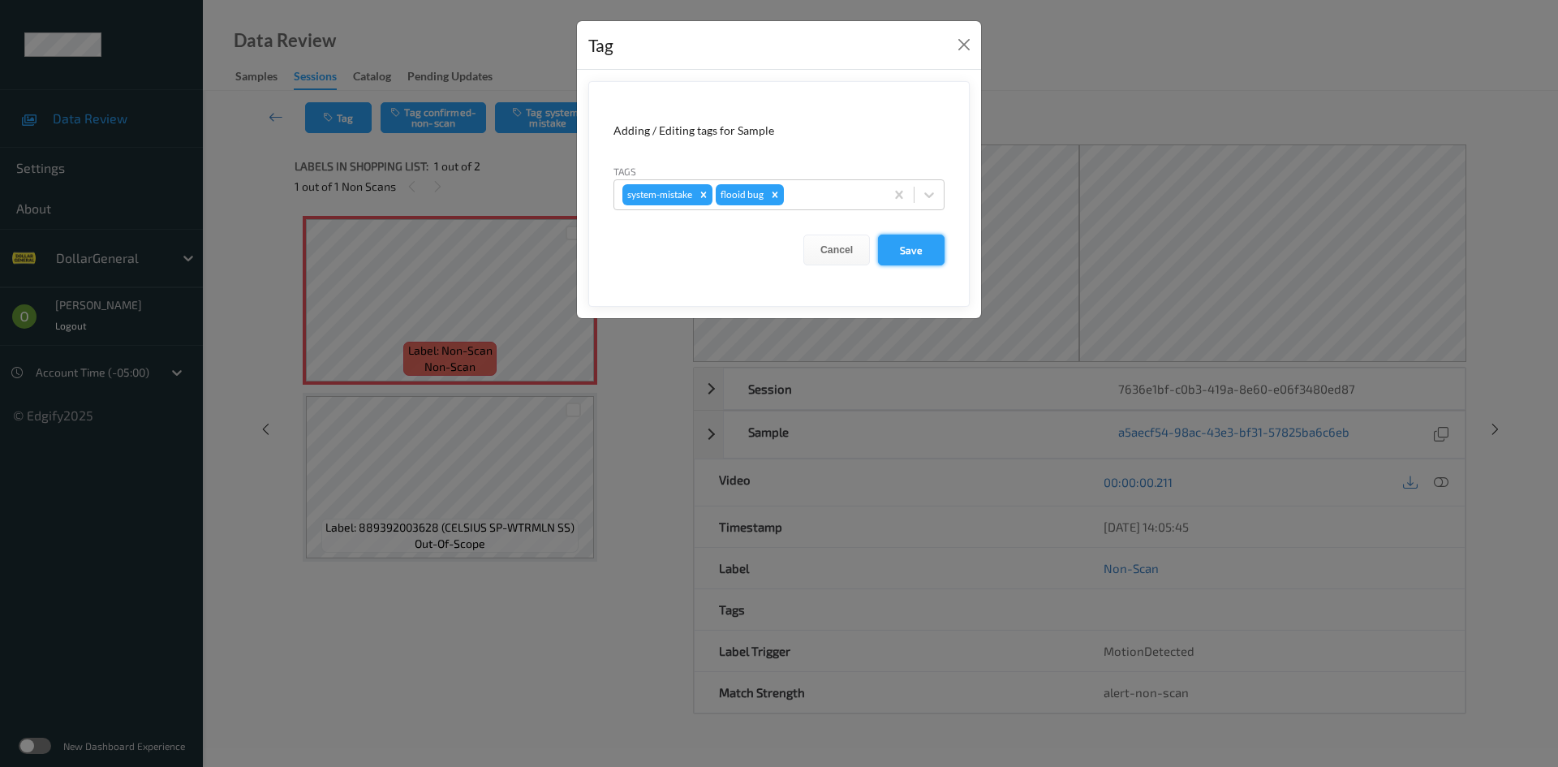
click at [897, 255] on button "Save" at bounding box center [911, 249] width 67 height 31
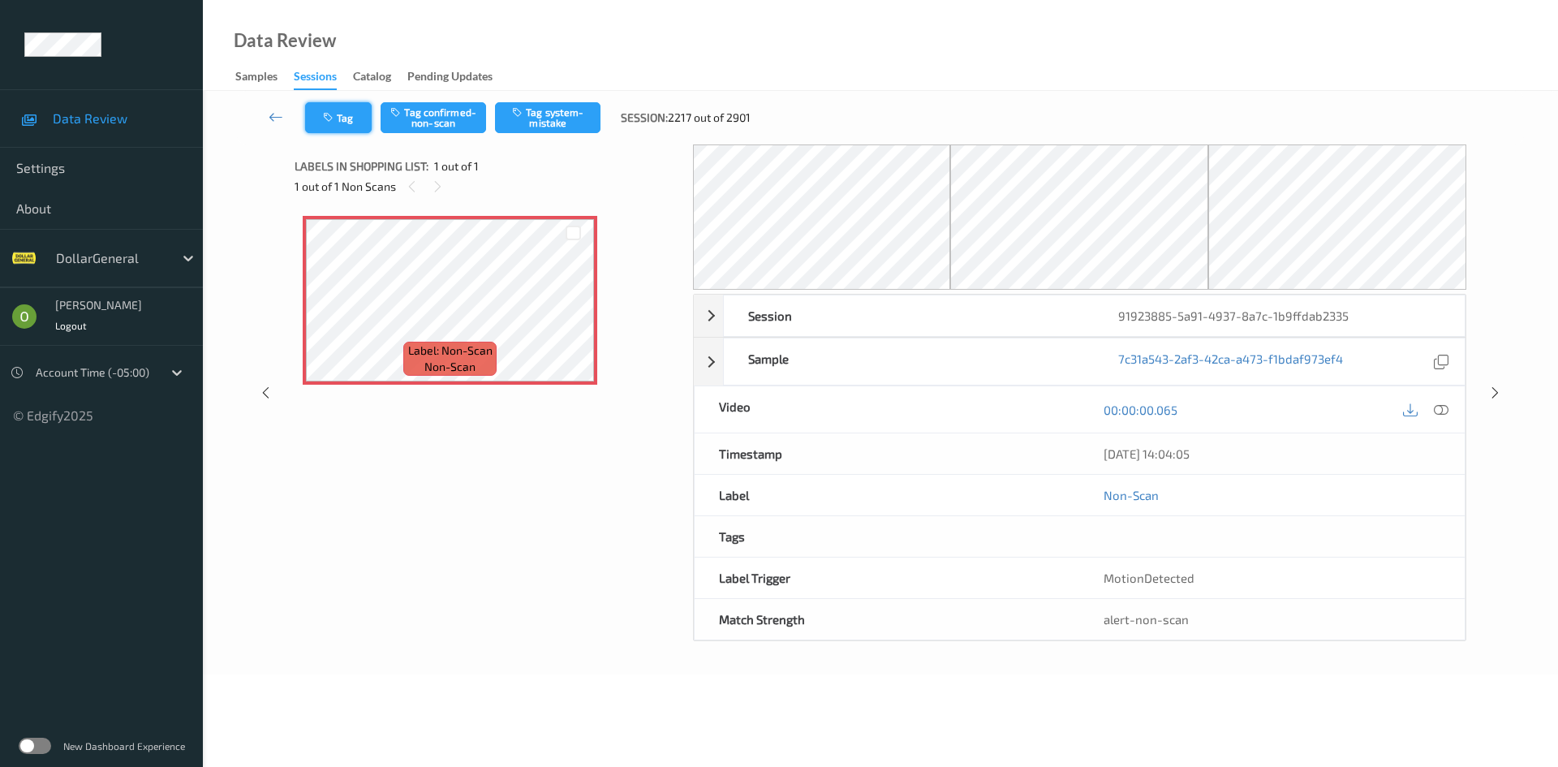
click at [335, 107] on button "Tag" at bounding box center [338, 117] width 67 height 31
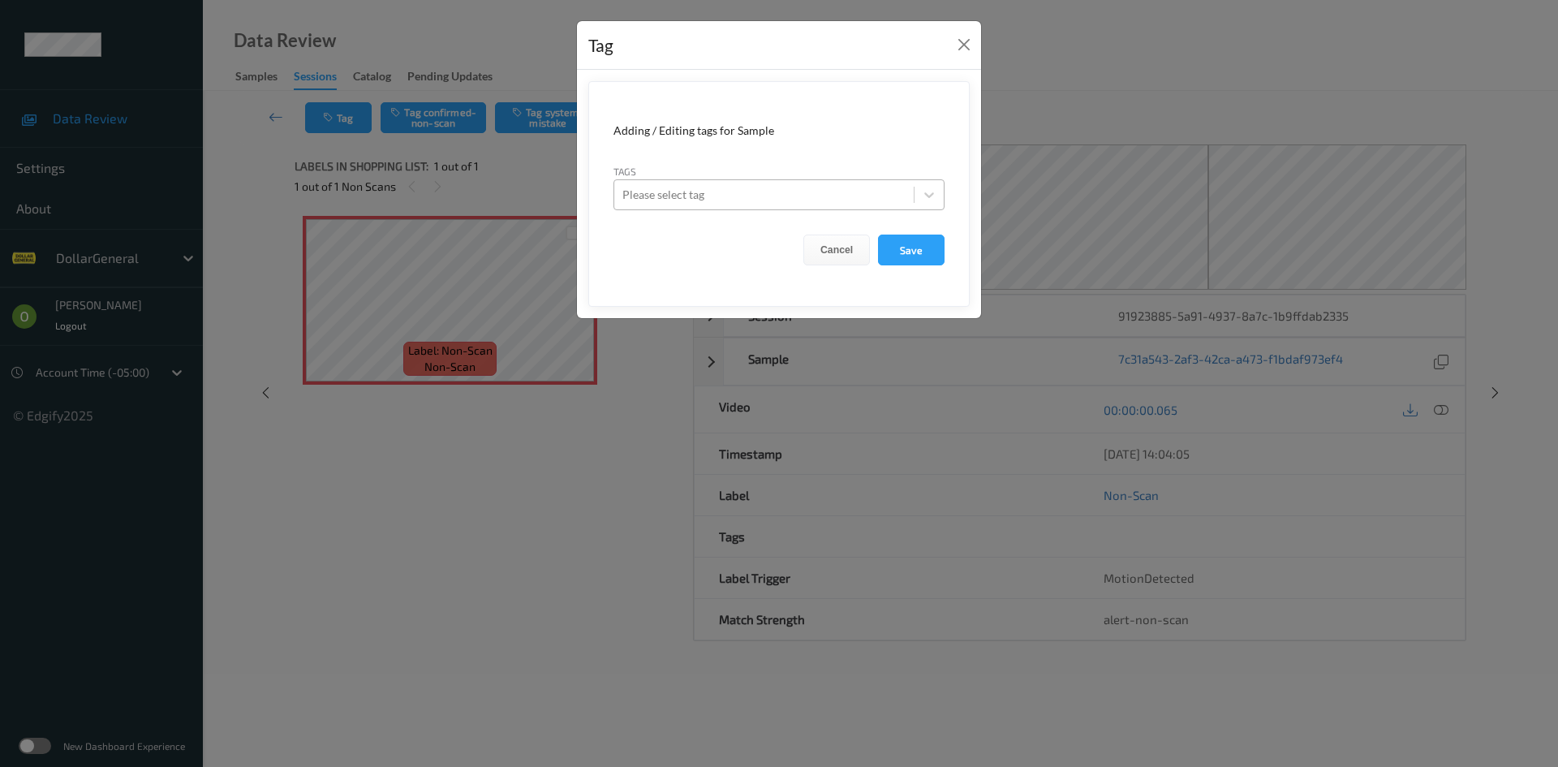
click at [717, 186] on div at bounding box center [763, 194] width 283 height 19
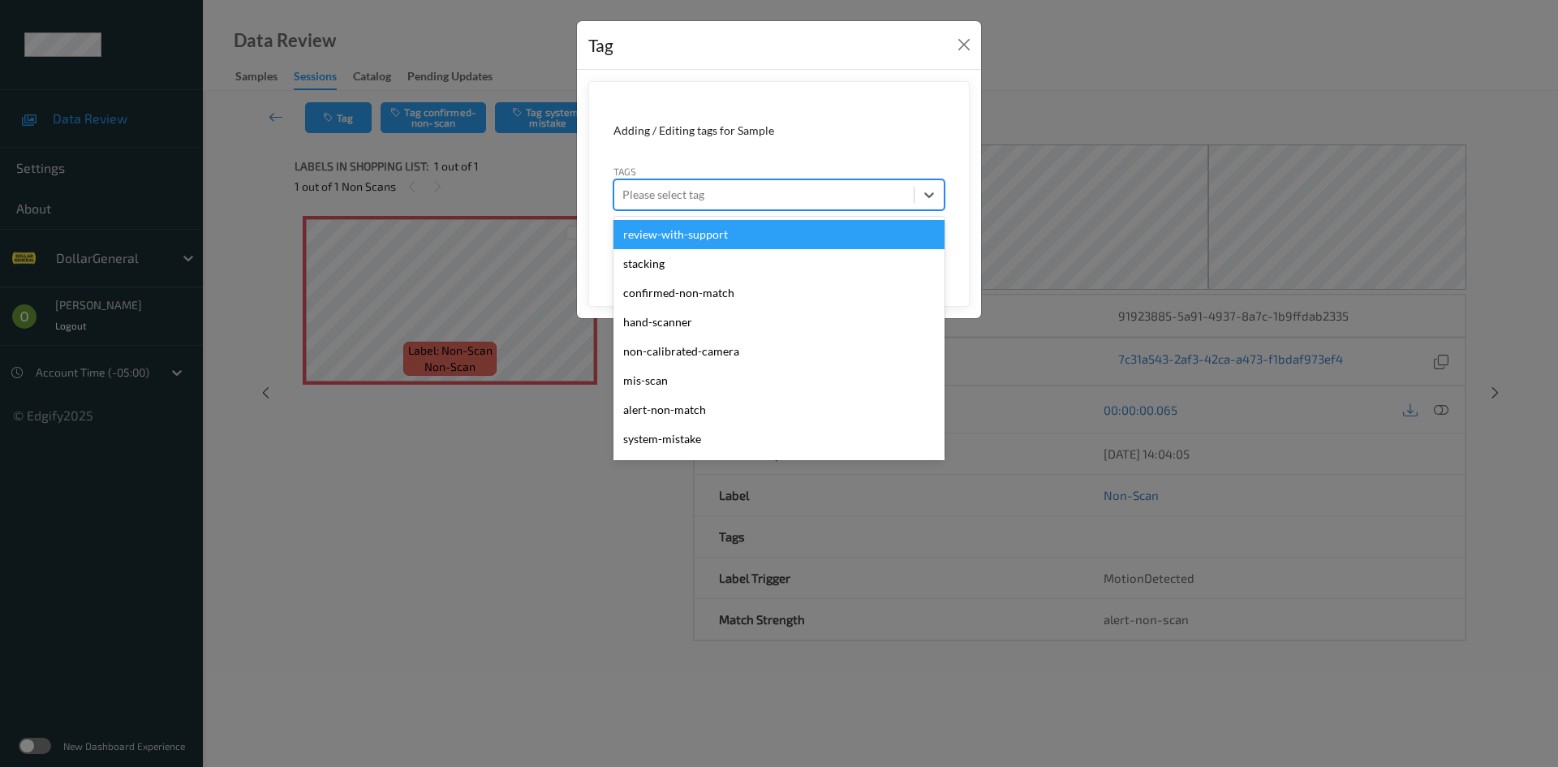
paste input "system mistake flooid bug"
type input "system mistake flooid bug"
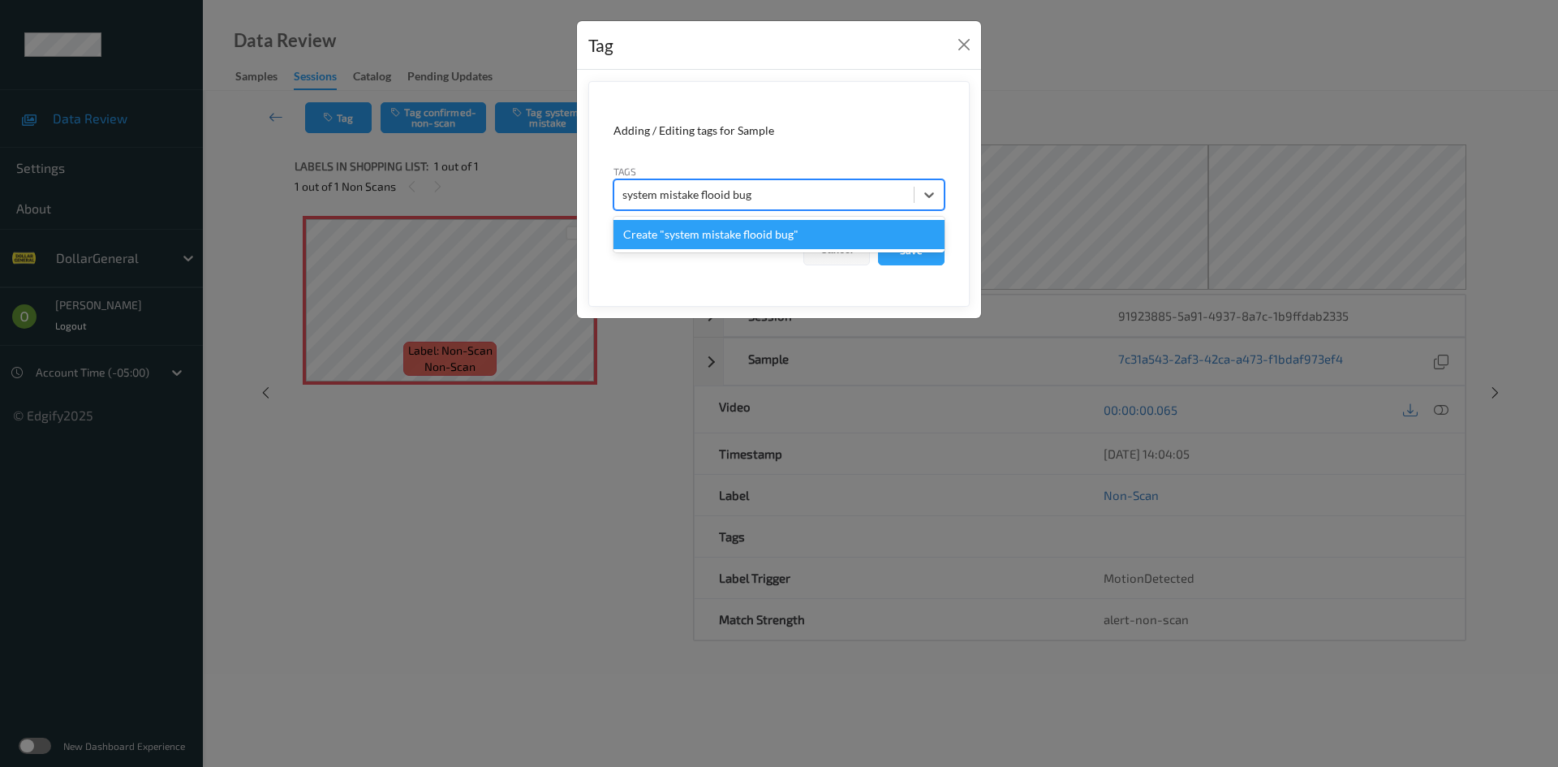
click at [677, 197] on input "system mistake flooid bug" at bounding box center [687, 195] width 131 height 16
click at [720, 197] on input "system mistake flooid bug" at bounding box center [687, 195] width 131 height 16
click at [688, 199] on input "system mistake flooid bug" at bounding box center [687, 195] width 131 height 16
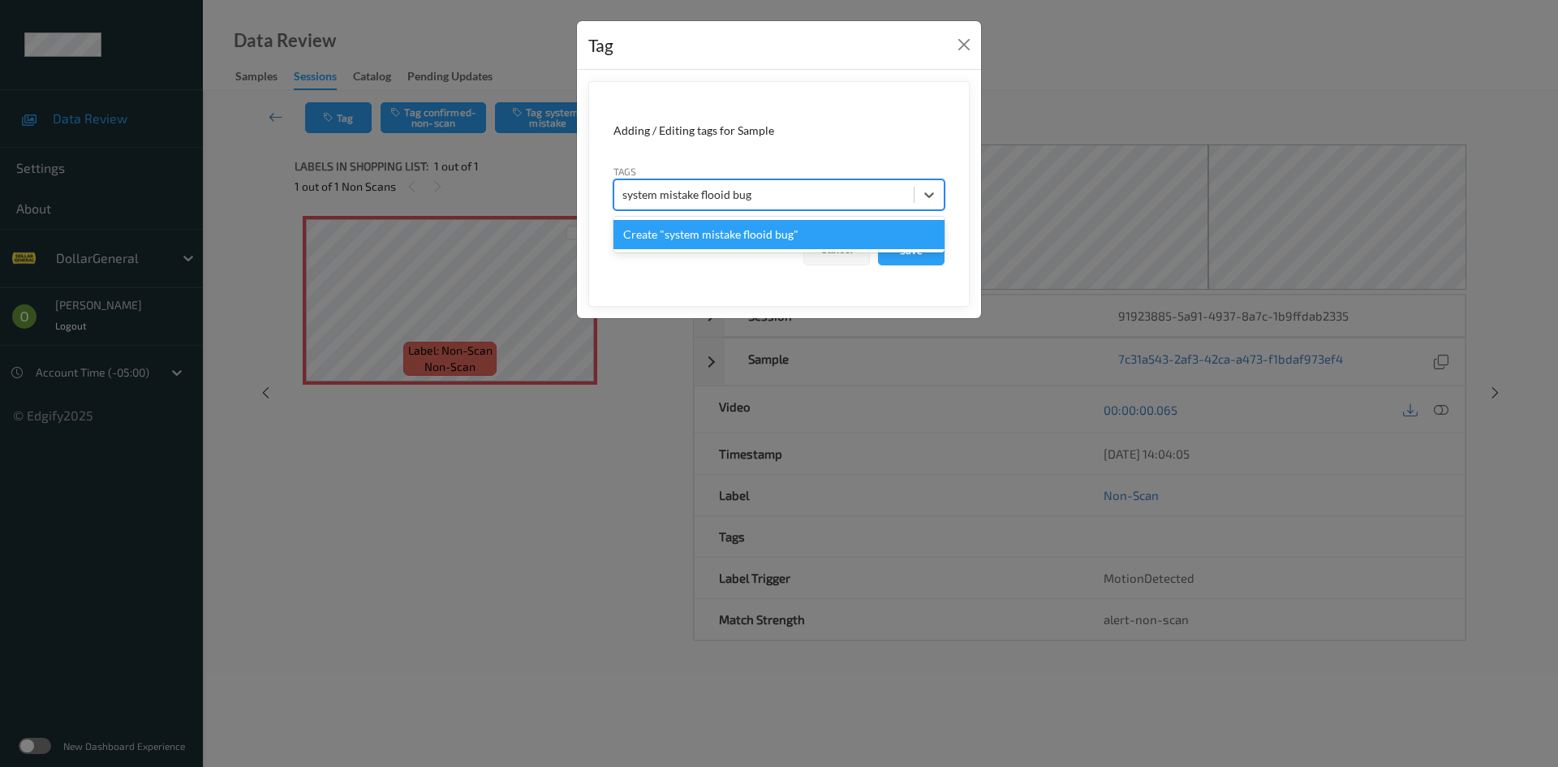
click at [688, 199] on input "system mistake flooid bug" at bounding box center [687, 195] width 131 height 16
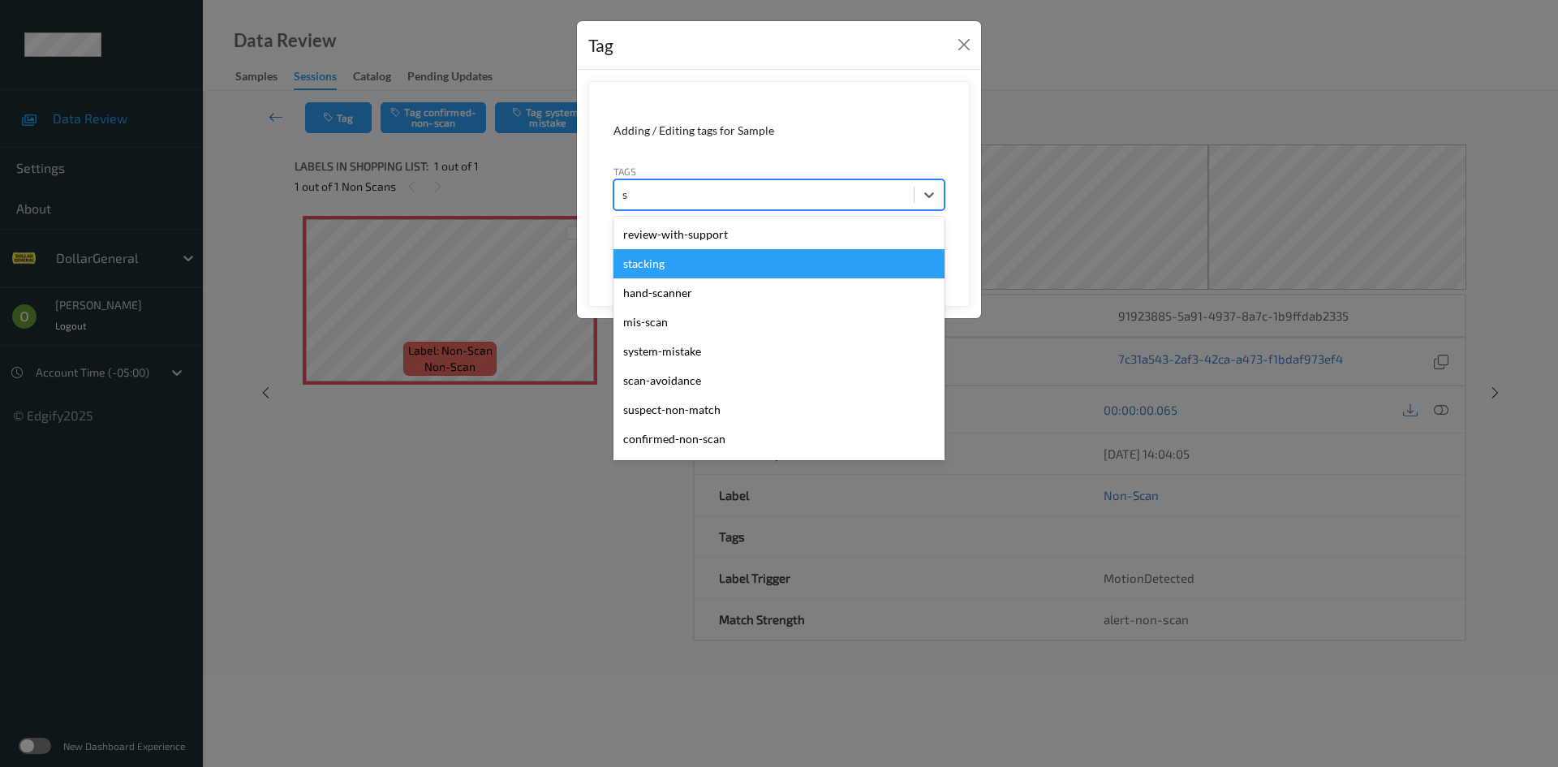
type input "sy"
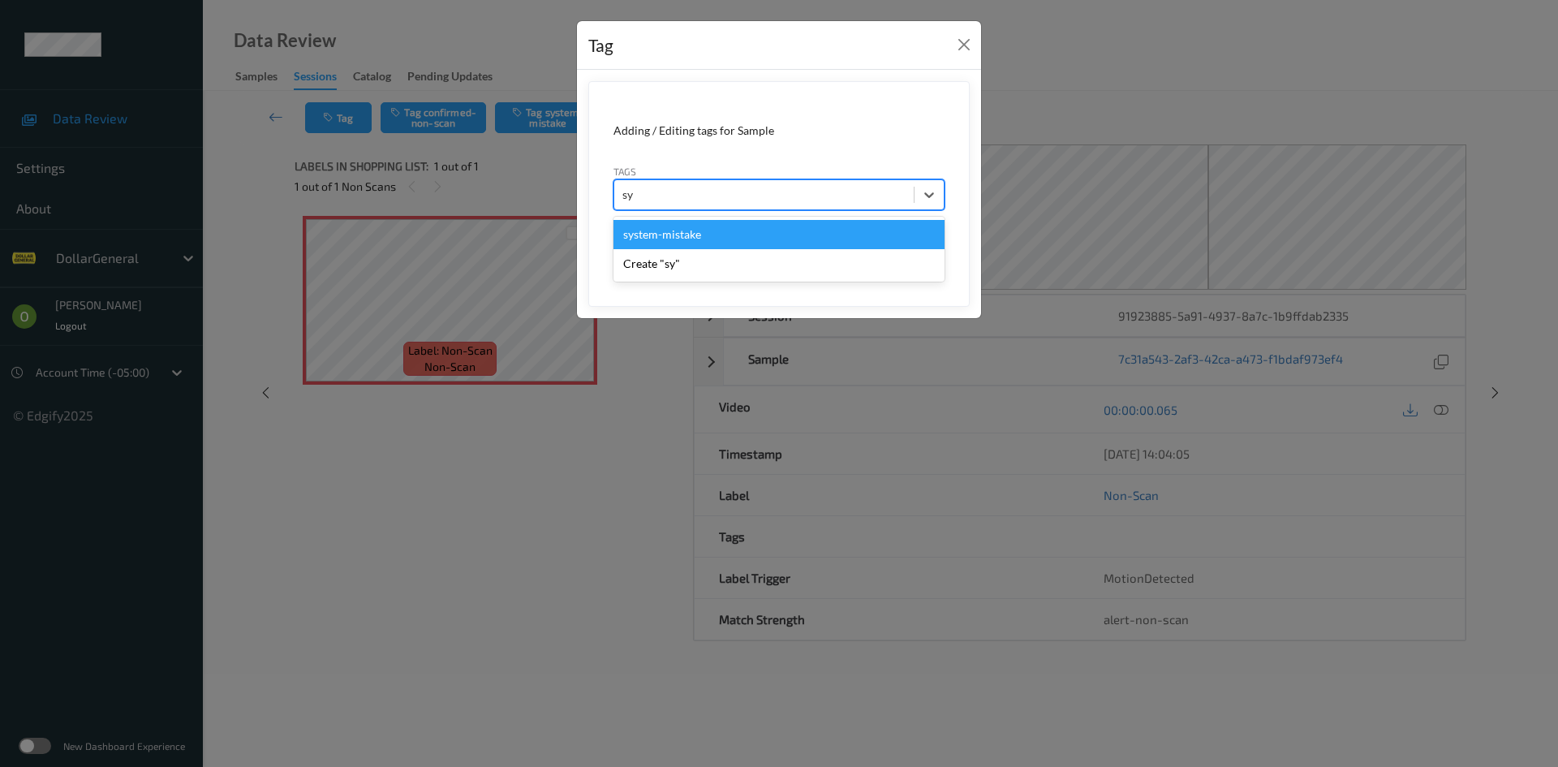
drag, startPoint x: 694, startPoint y: 249, endPoint x: 686, endPoint y: 242, distance: 10.3
click at [686, 242] on div "system-mistake Create "sy"" at bounding box center [778, 249] width 331 height 65
click at [686, 241] on div "system-mistake" at bounding box center [778, 234] width 331 height 29
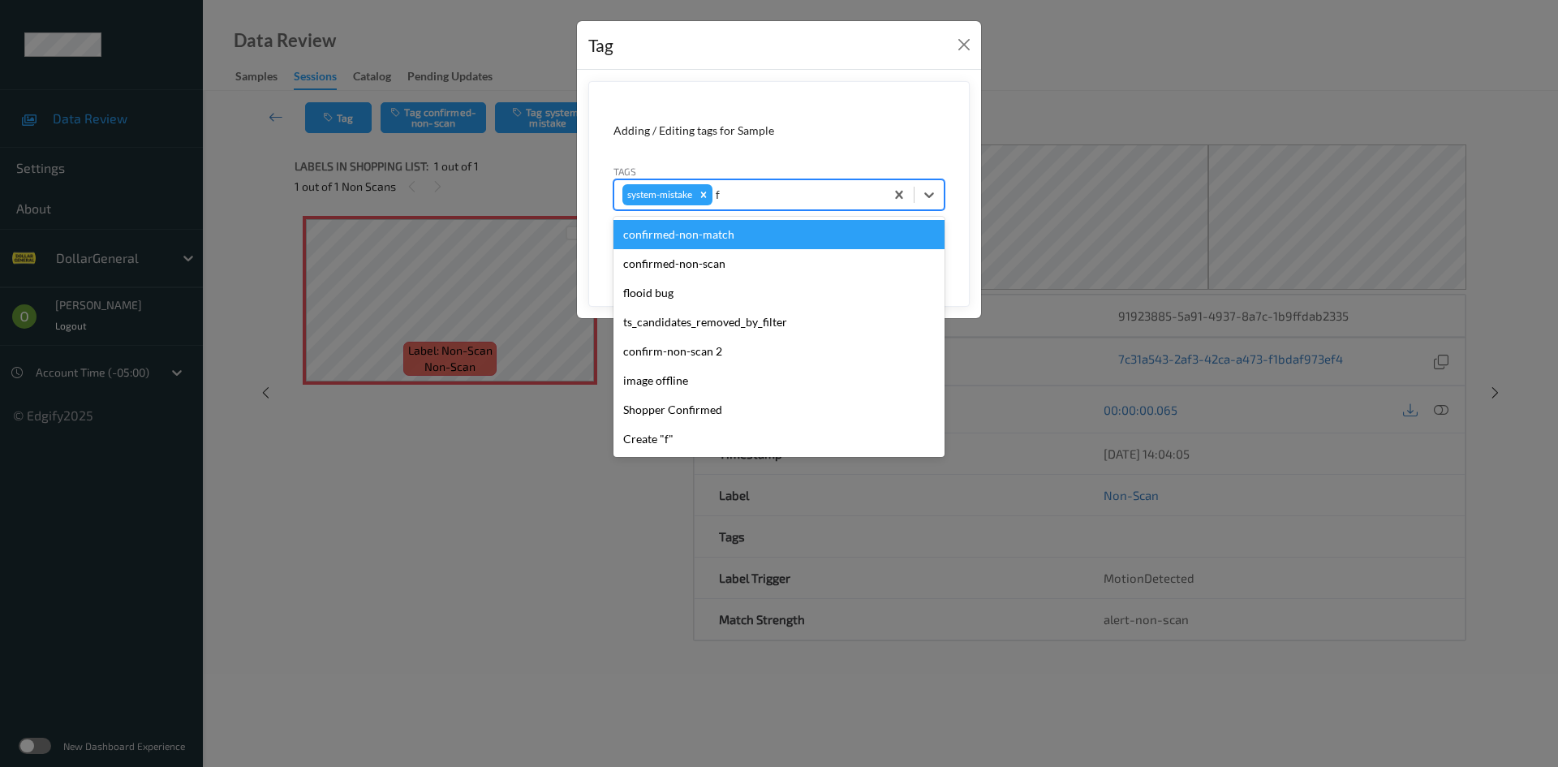
type input "fl"
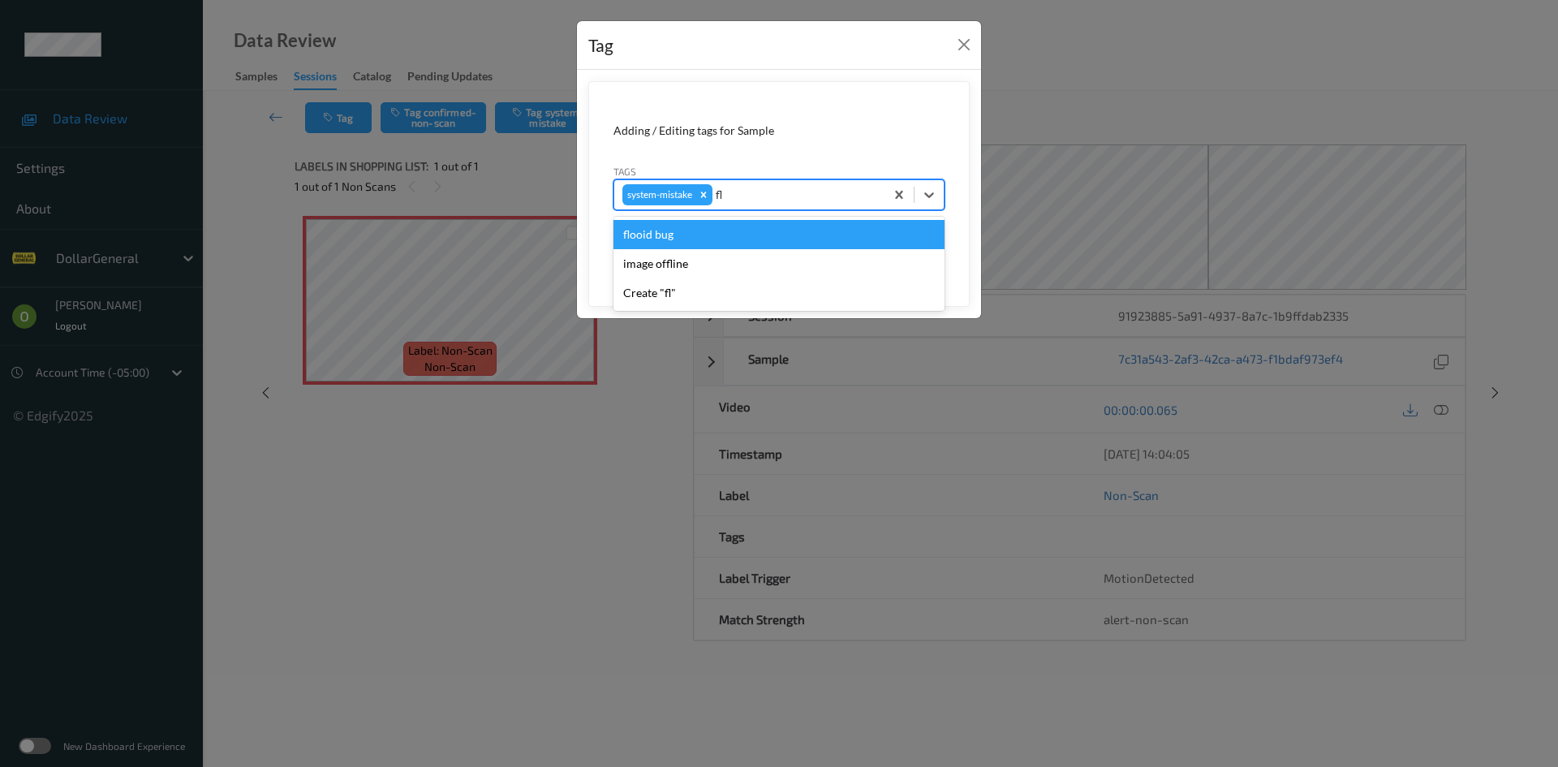
click at [703, 242] on div "flooid bug" at bounding box center [778, 234] width 331 height 29
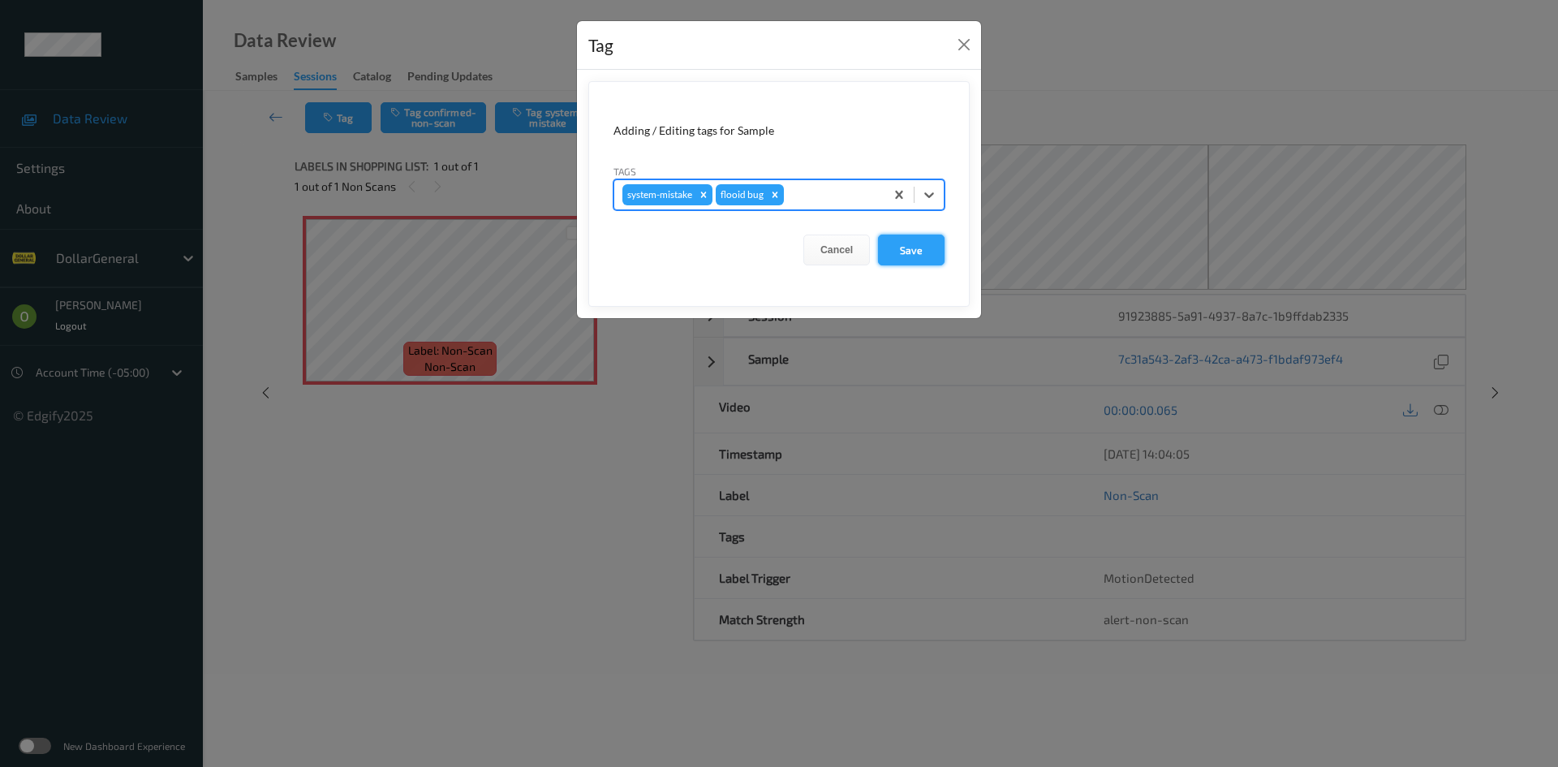
click at [906, 245] on button "Save" at bounding box center [911, 249] width 67 height 31
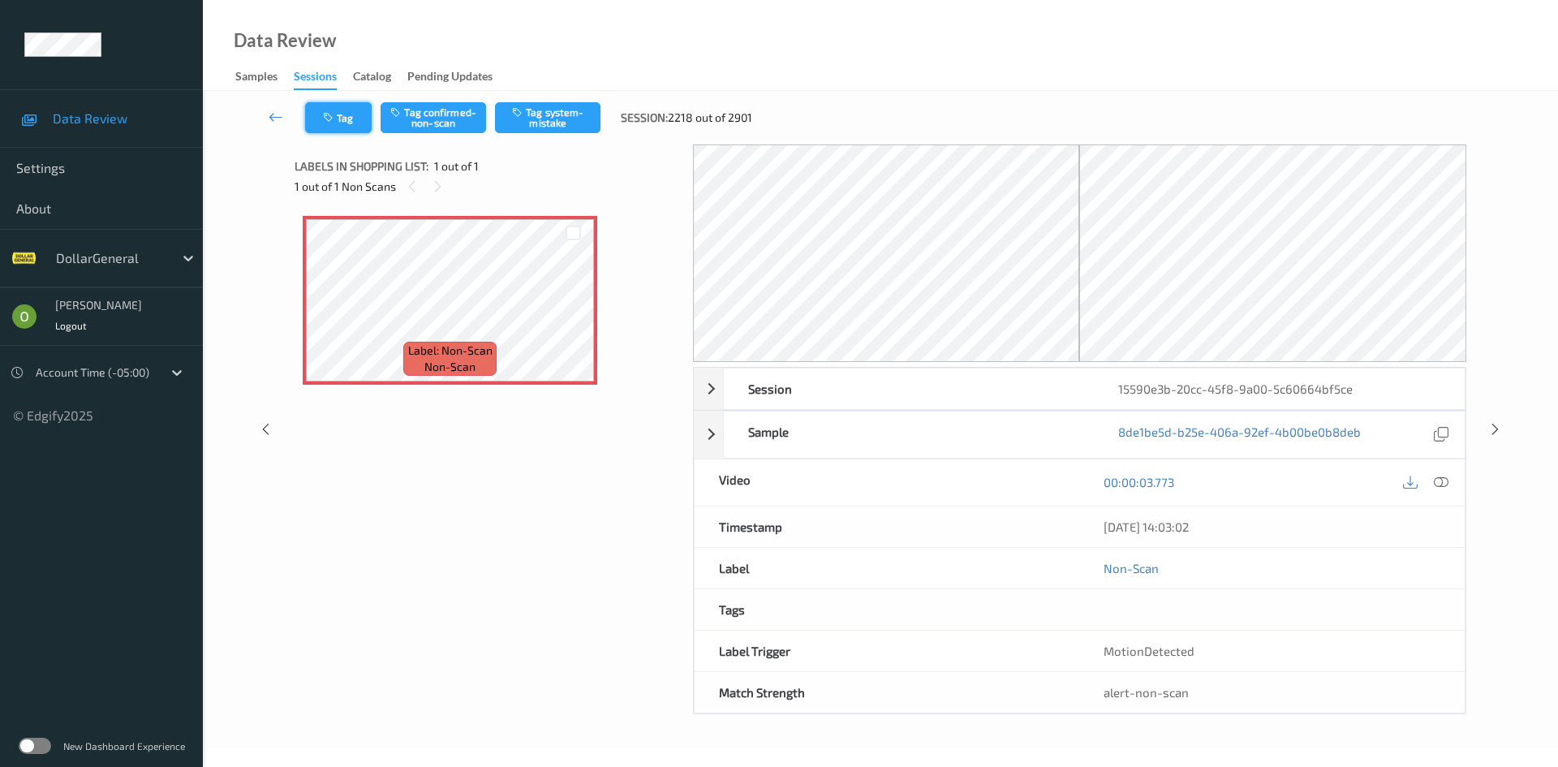
click at [355, 121] on button "Tag" at bounding box center [338, 117] width 67 height 31
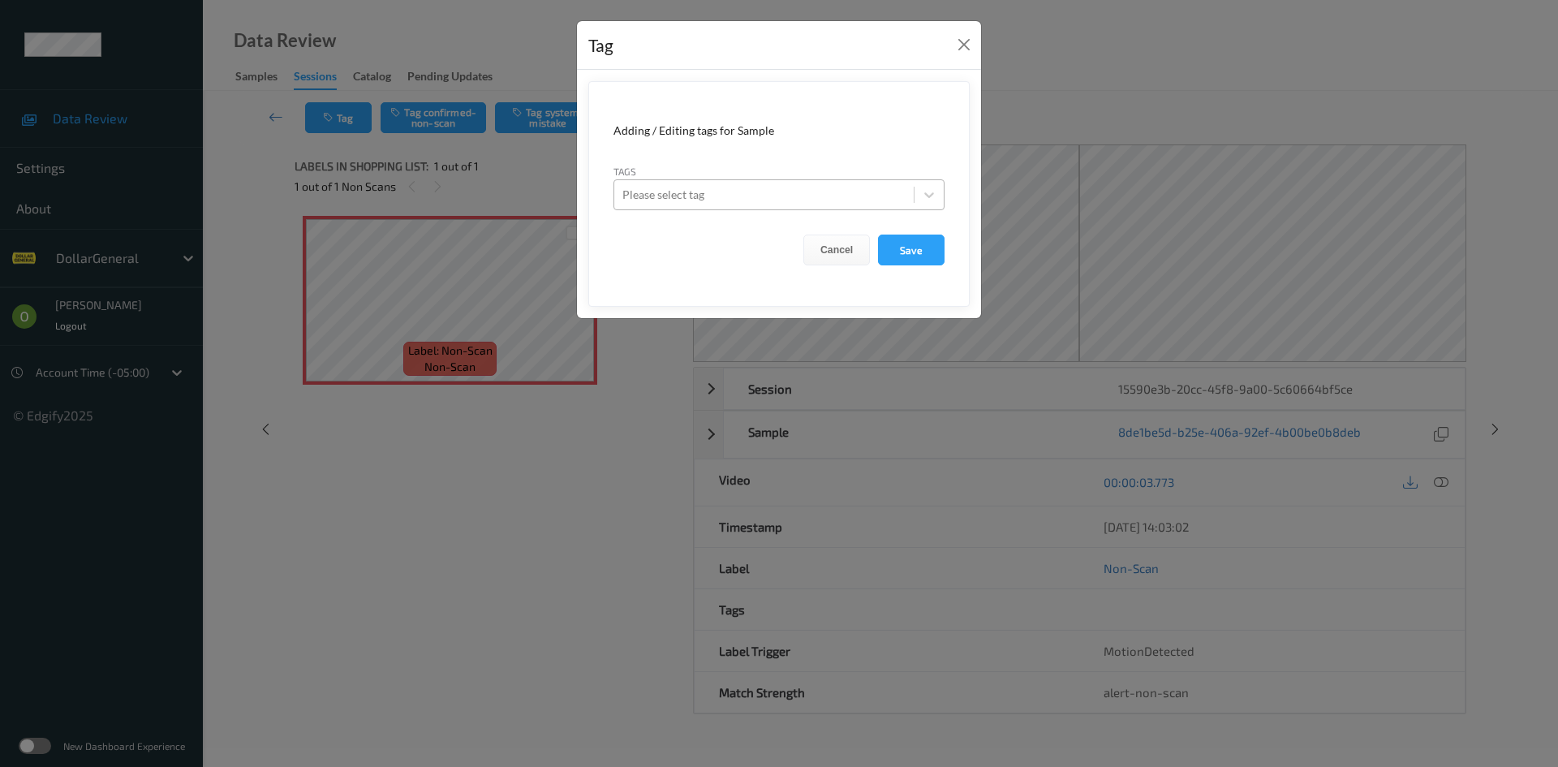
click at [811, 189] on div at bounding box center [763, 194] width 283 height 19
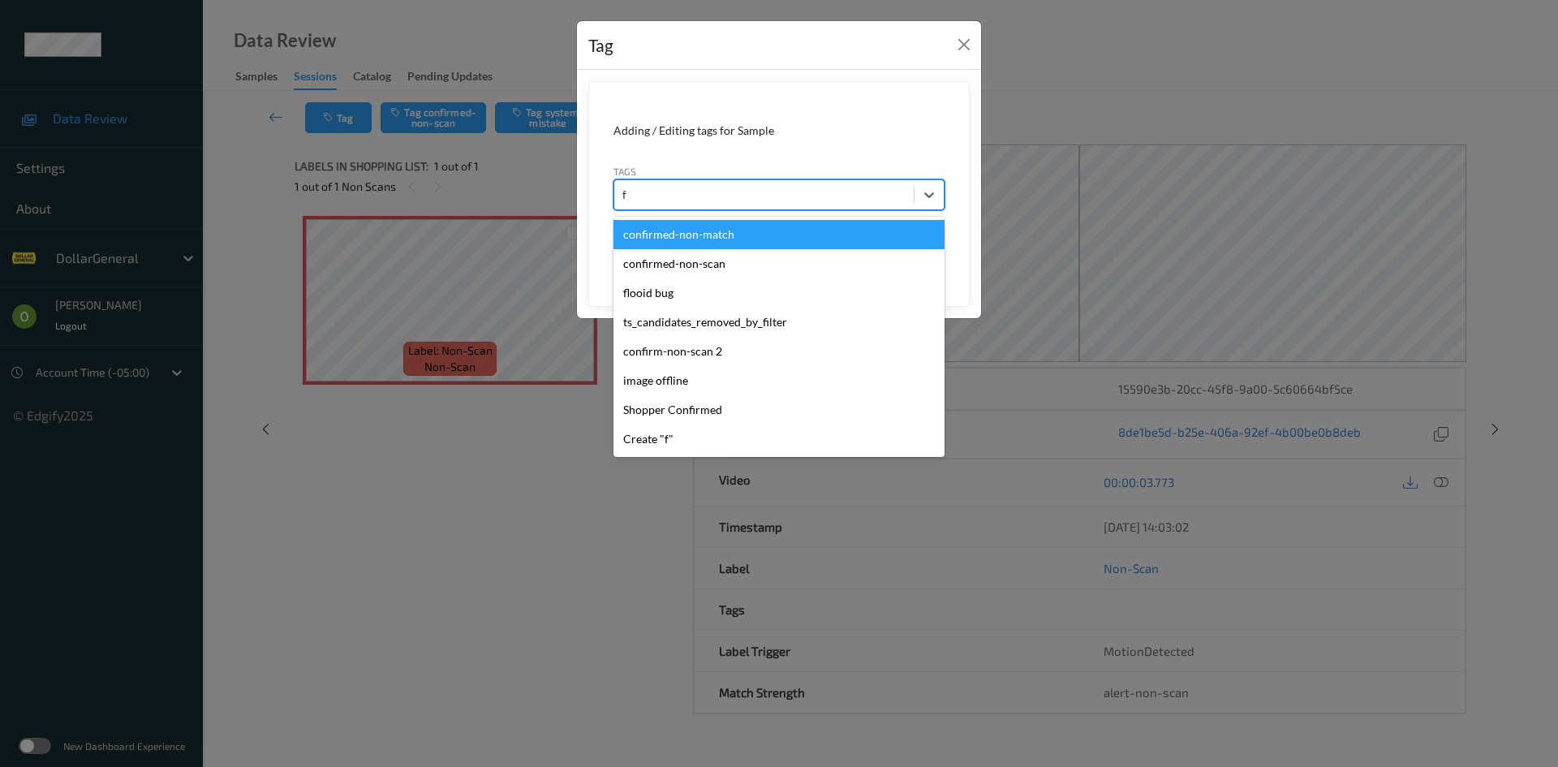
type input "fl"
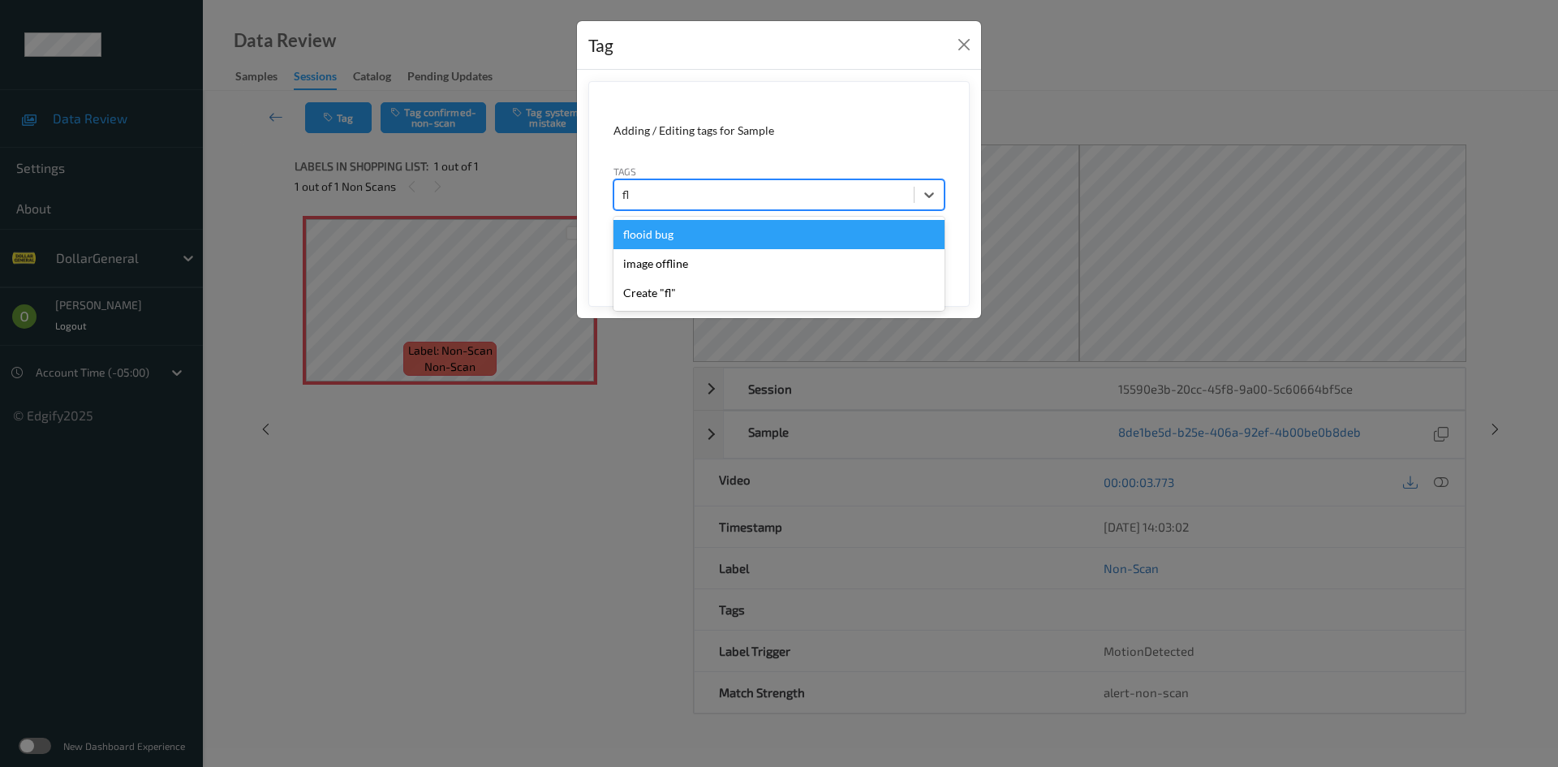
click at [733, 239] on div "flooid bug" at bounding box center [778, 234] width 331 height 29
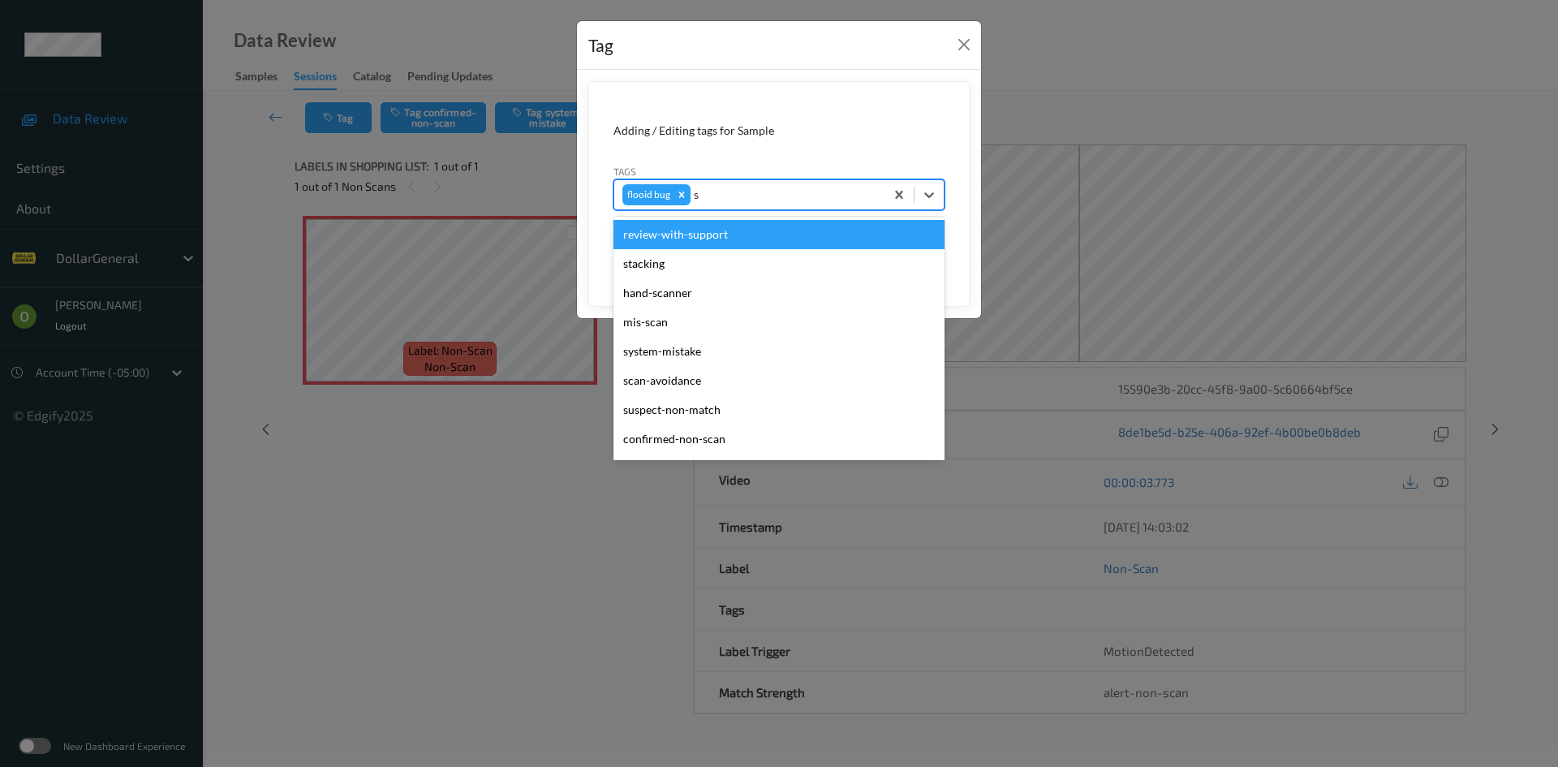
type input "sy"
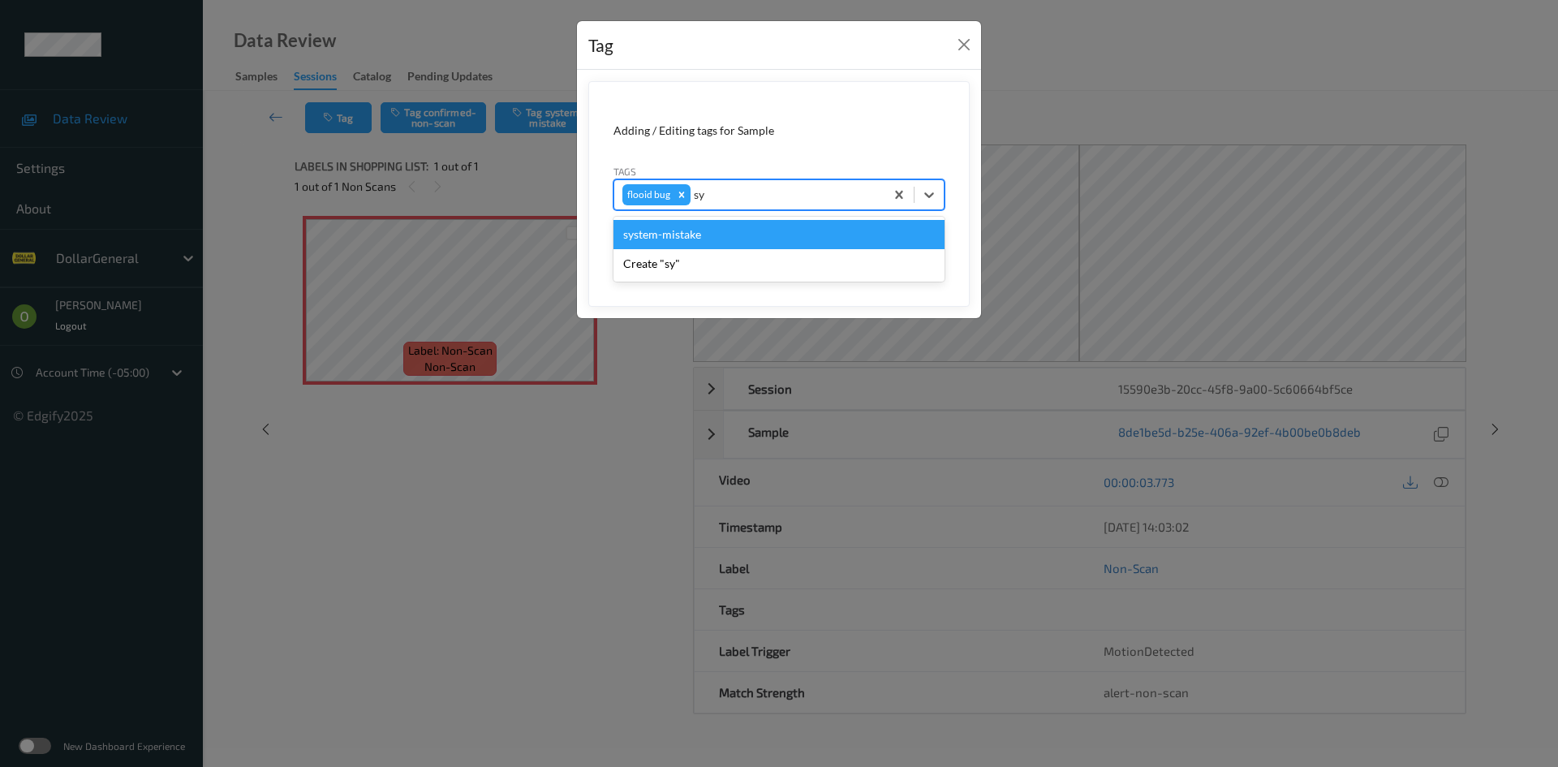
click at [726, 232] on div "system-mistake" at bounding box center [778, 234] width 331 height 29
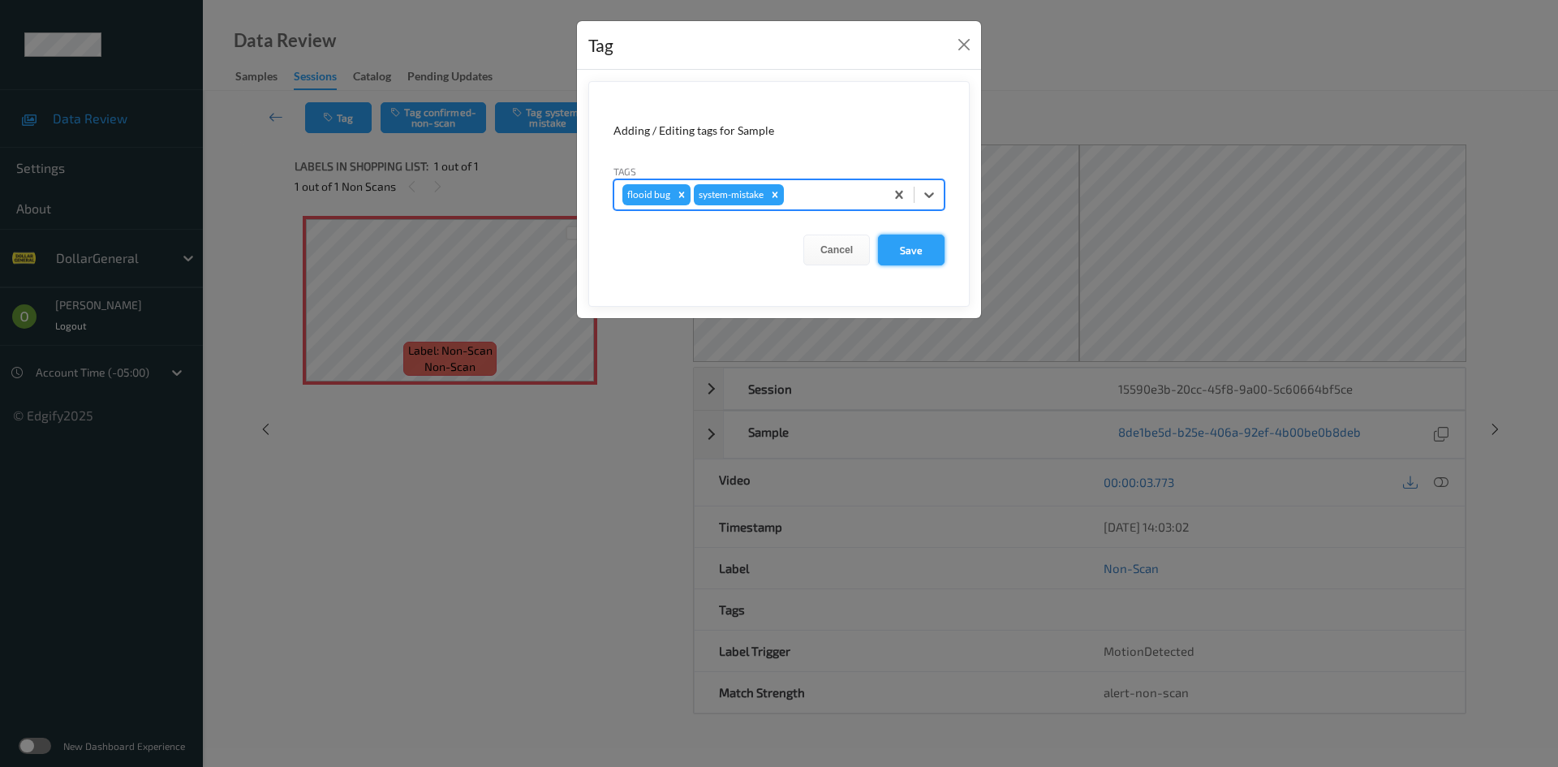
click at [919, 266] on form "Adding / Editing tags for Sample Tags option system-mistake, selected. Select i…" at bounding box center [778, 194] width 381 height 226
click at [926, 260] on button "Save" at bounding box center [911, 249] width 67 height 31
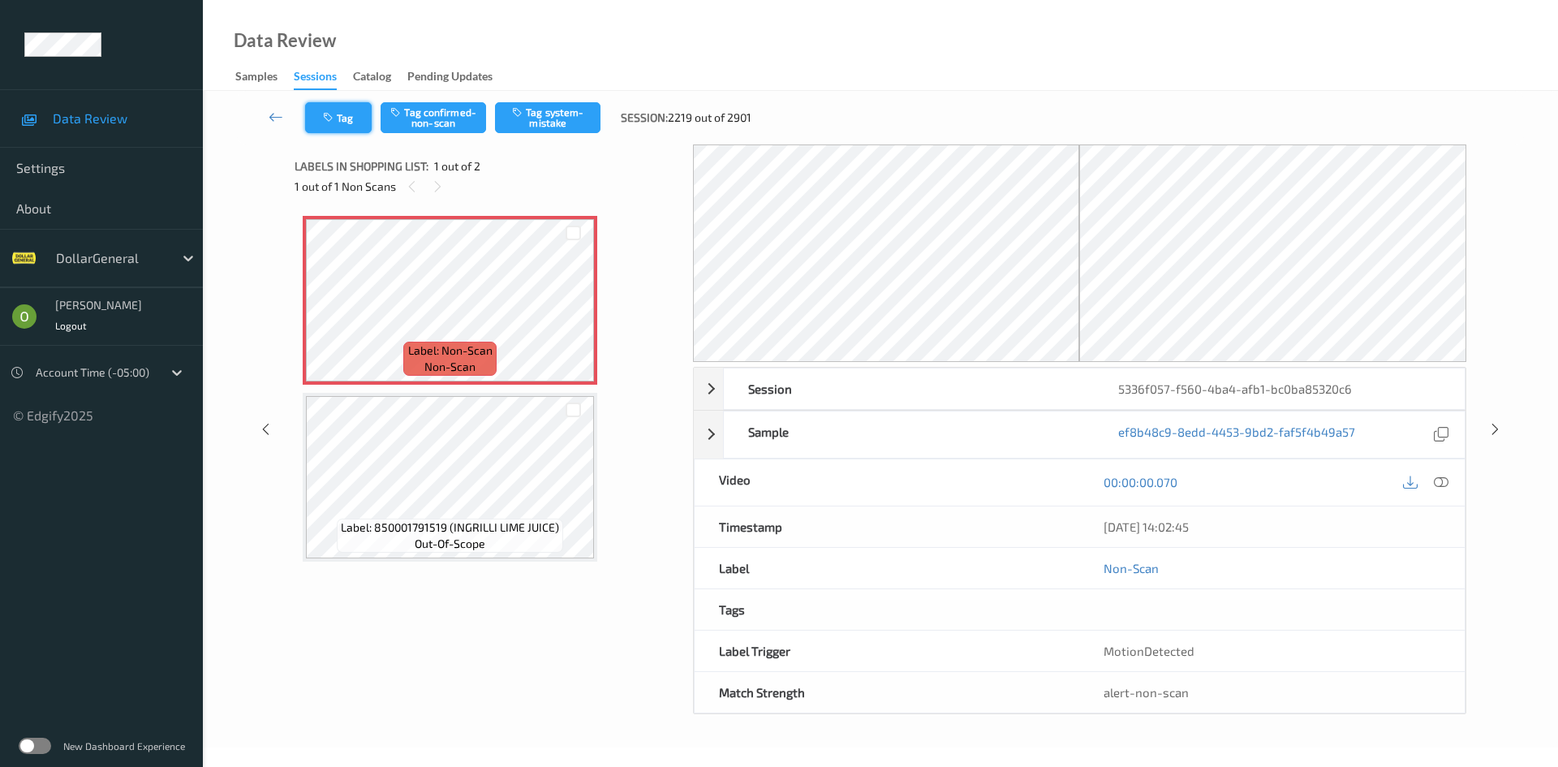
click at [349, 124] on button "Tag" at bounding box center [338, 117] width 67 height 31
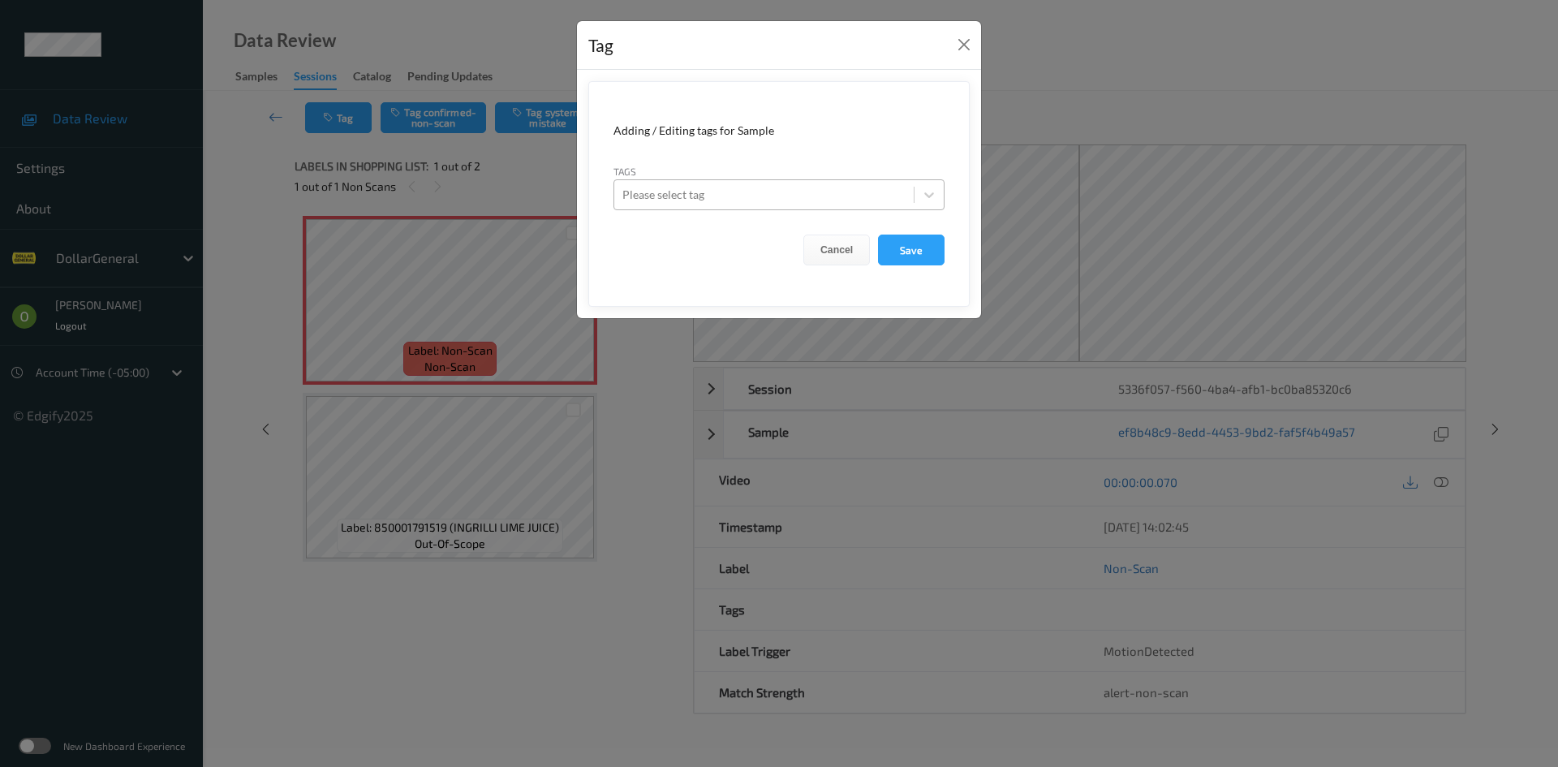
click at [759, 200] on div at bounding box center [763, 194] width 283 height 19
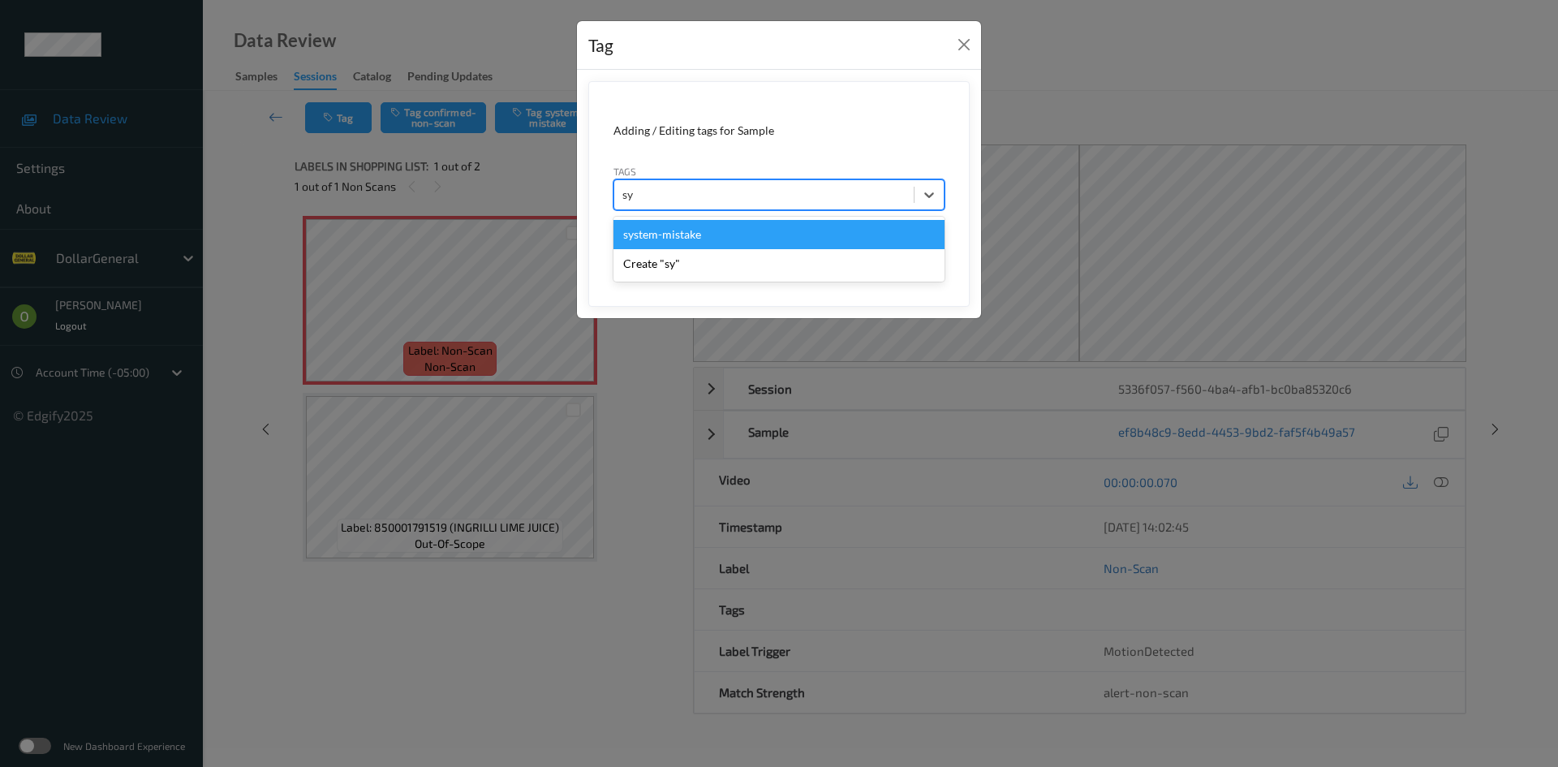
type input "sys"
click at [724, 237] on div "system-mistake" at bounding box center [778, 234] width 331 height 29
type input "floo"
click at [710, 233] on div "flooid bug" at bounding box center [778, 234] width 331 height 29
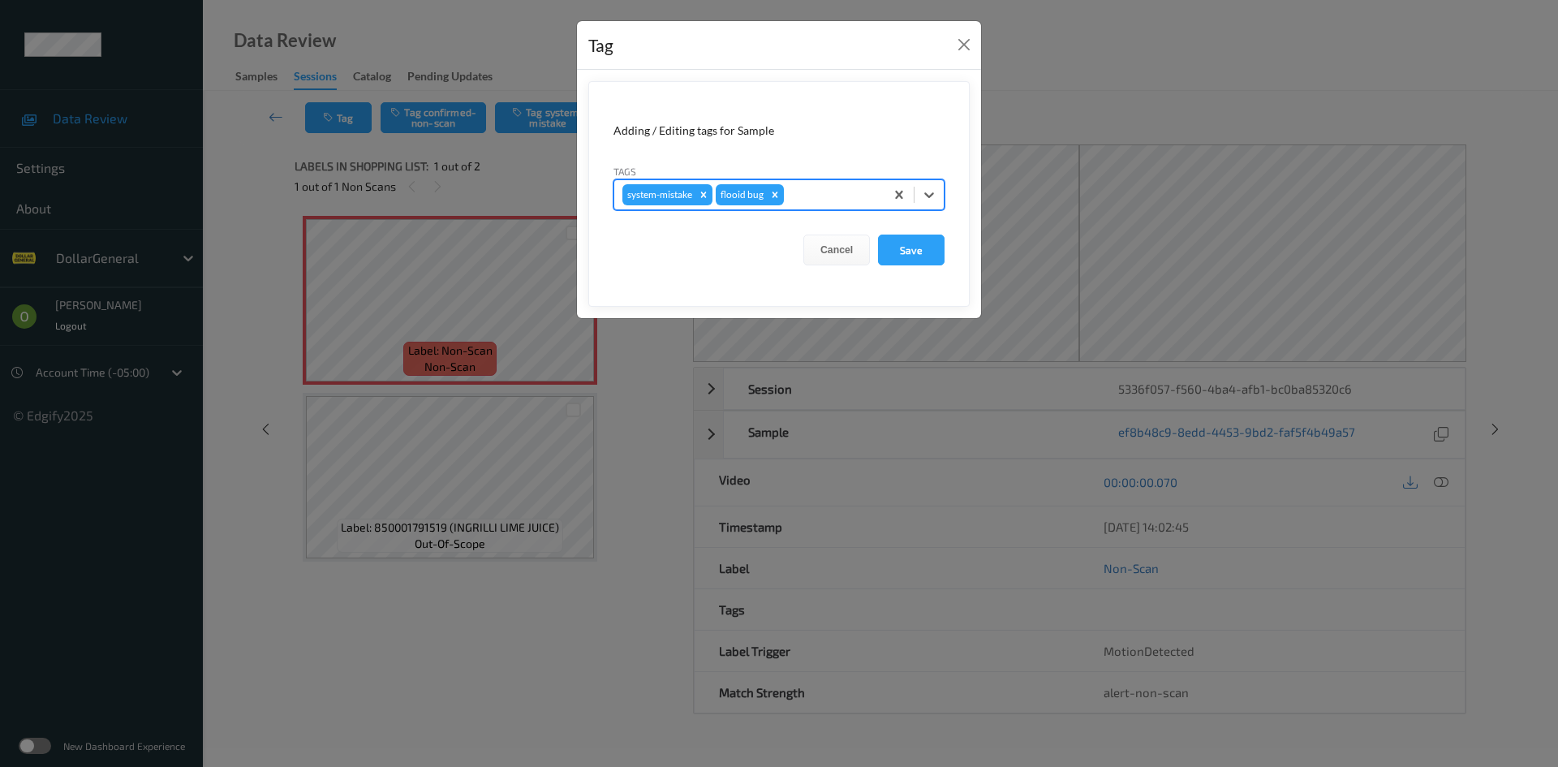
click at [875, 252] on div "Cancel Save" at bounding box center [778, 249] width 331 height 31
click at [888, 252] on button "Save" at bounding box center [911, 249] width 67 height 31
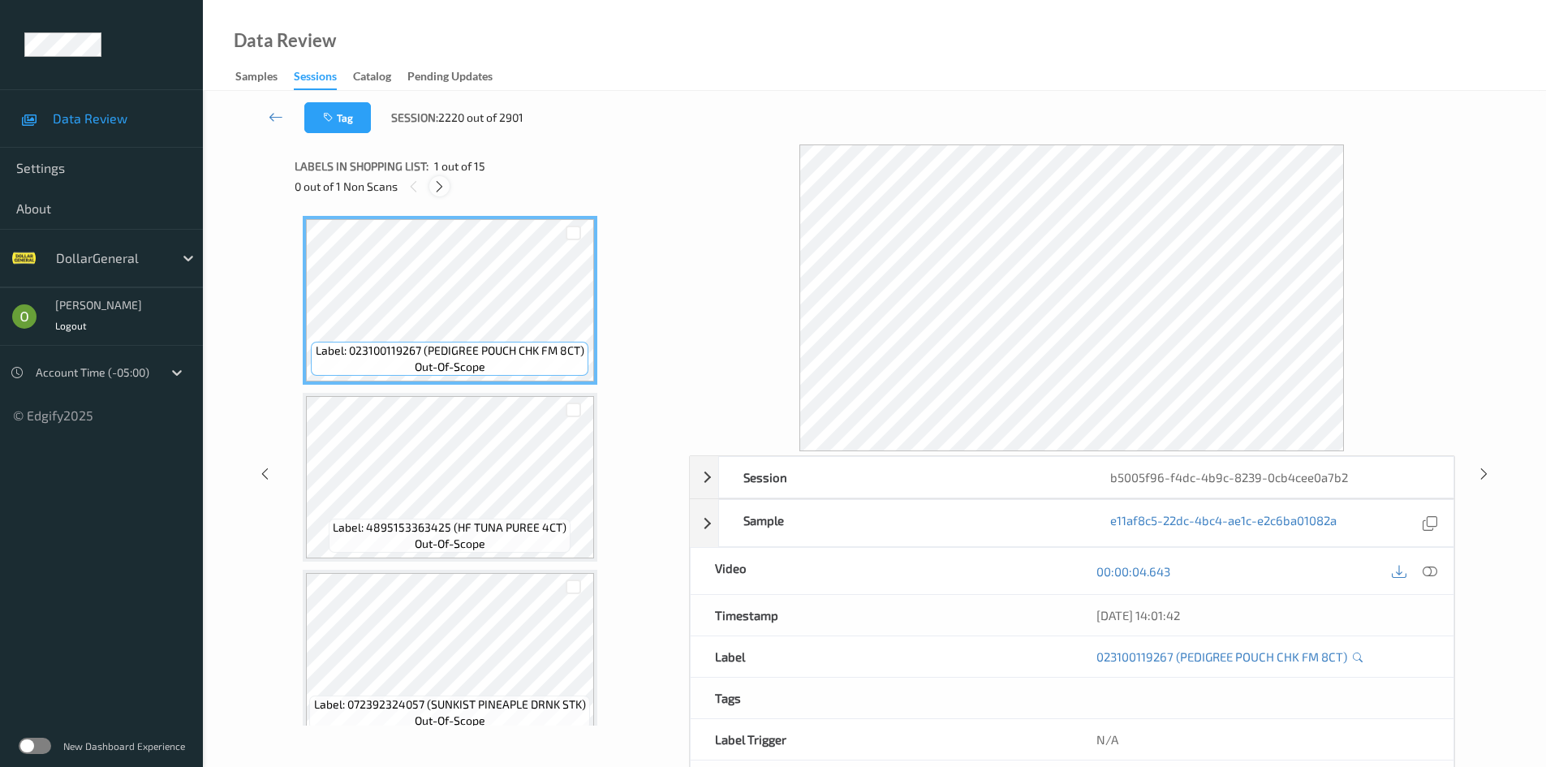
click at [441, 179] on icon at bounding box center [439, 186] width 14 height 15
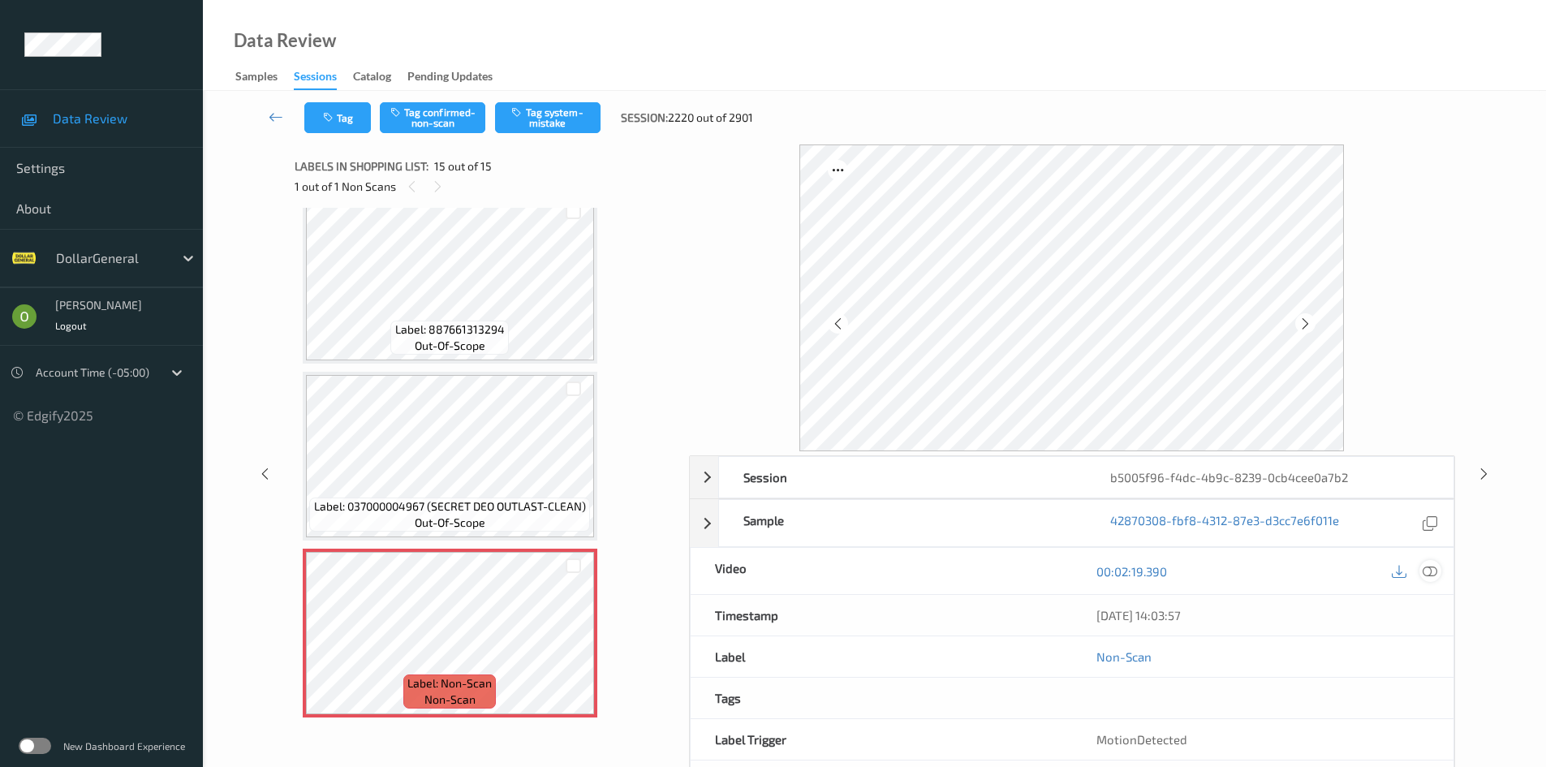
click at [1434, 564] on icon at bounding box center [1429, 571] width 15 height 15
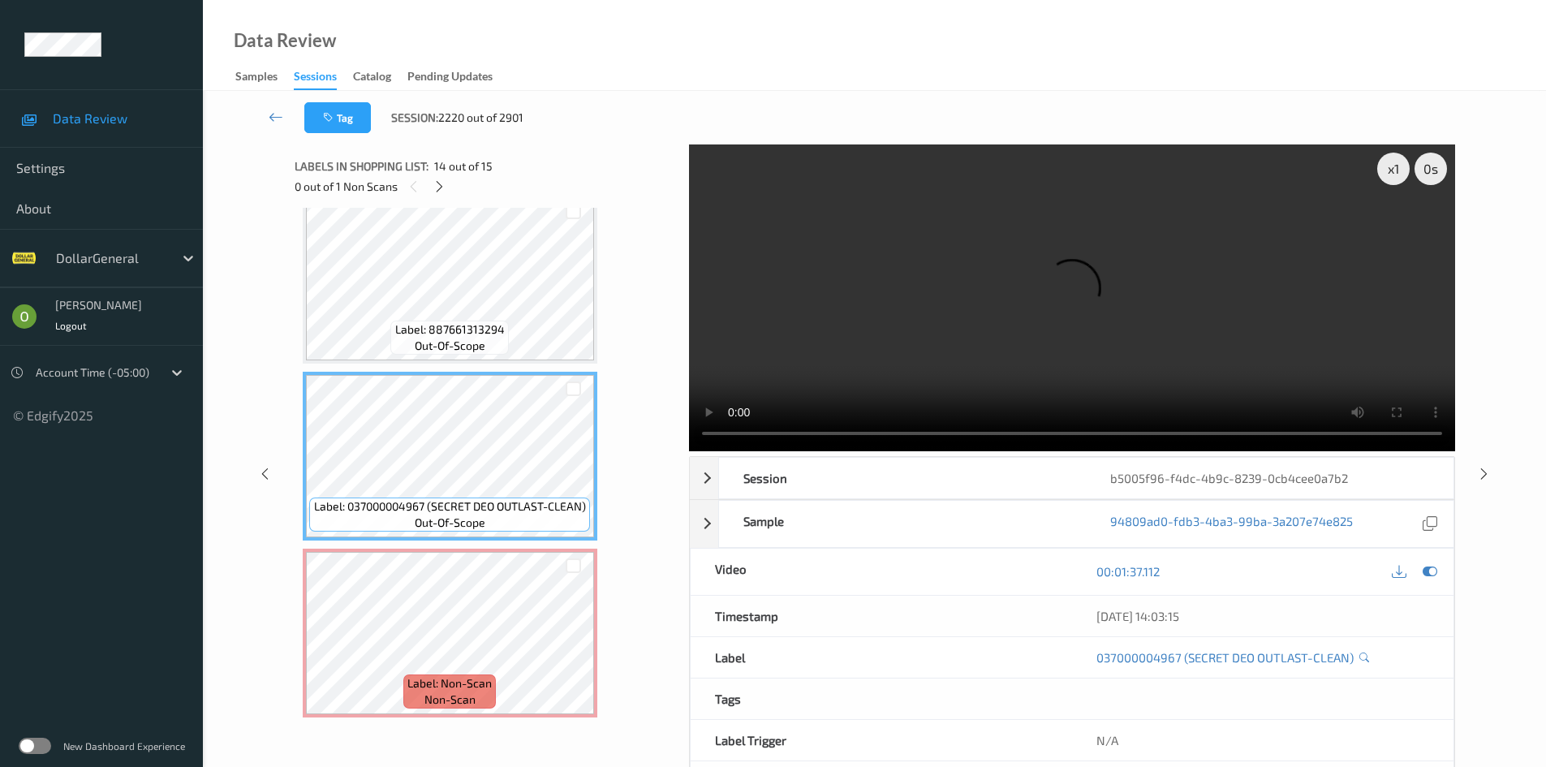
click at [884, 326] on video at bounding box center [1072, 297] width 766 height 307
click at [1388, 169] on div "x 1" at bounding box center [1393, 169] width 32 height 32
click at [1387, 169] on div "x 1" at bounding box center [1393, 169] width 32 height 32
click at [1387, 169] on div "x 4" at bounding box center [1393, 169] width 32 height 32
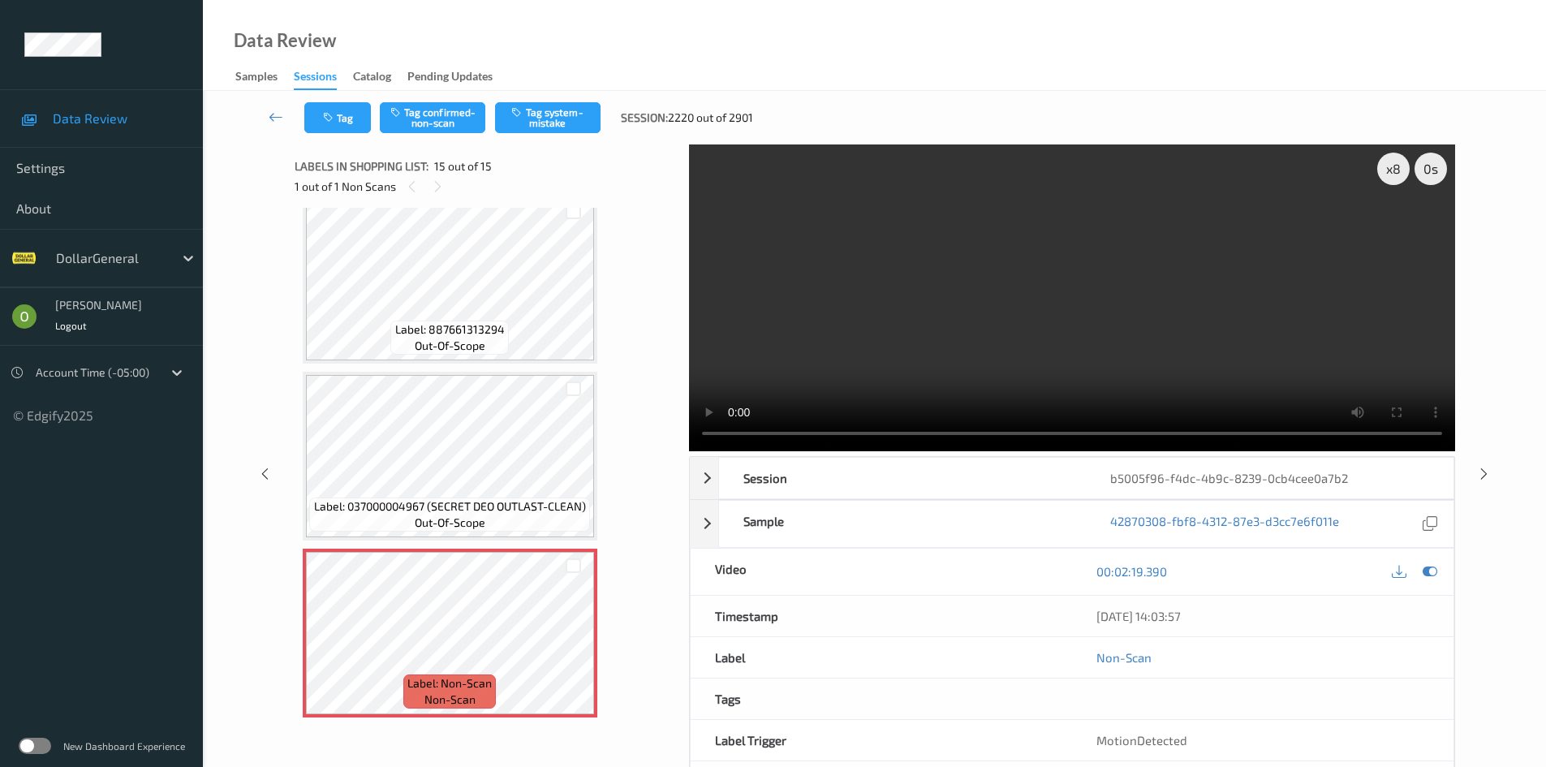
click at [574, 92] on div "Tag Tag confirmed-non-scan Tag system-mistake Session: 2220 out of 2901" at bounding box center [874, 118] width 1276 height 54
click at [566, 110] on button "Tag system-mistake" at bounding box center [547, 117] width 105 height 31
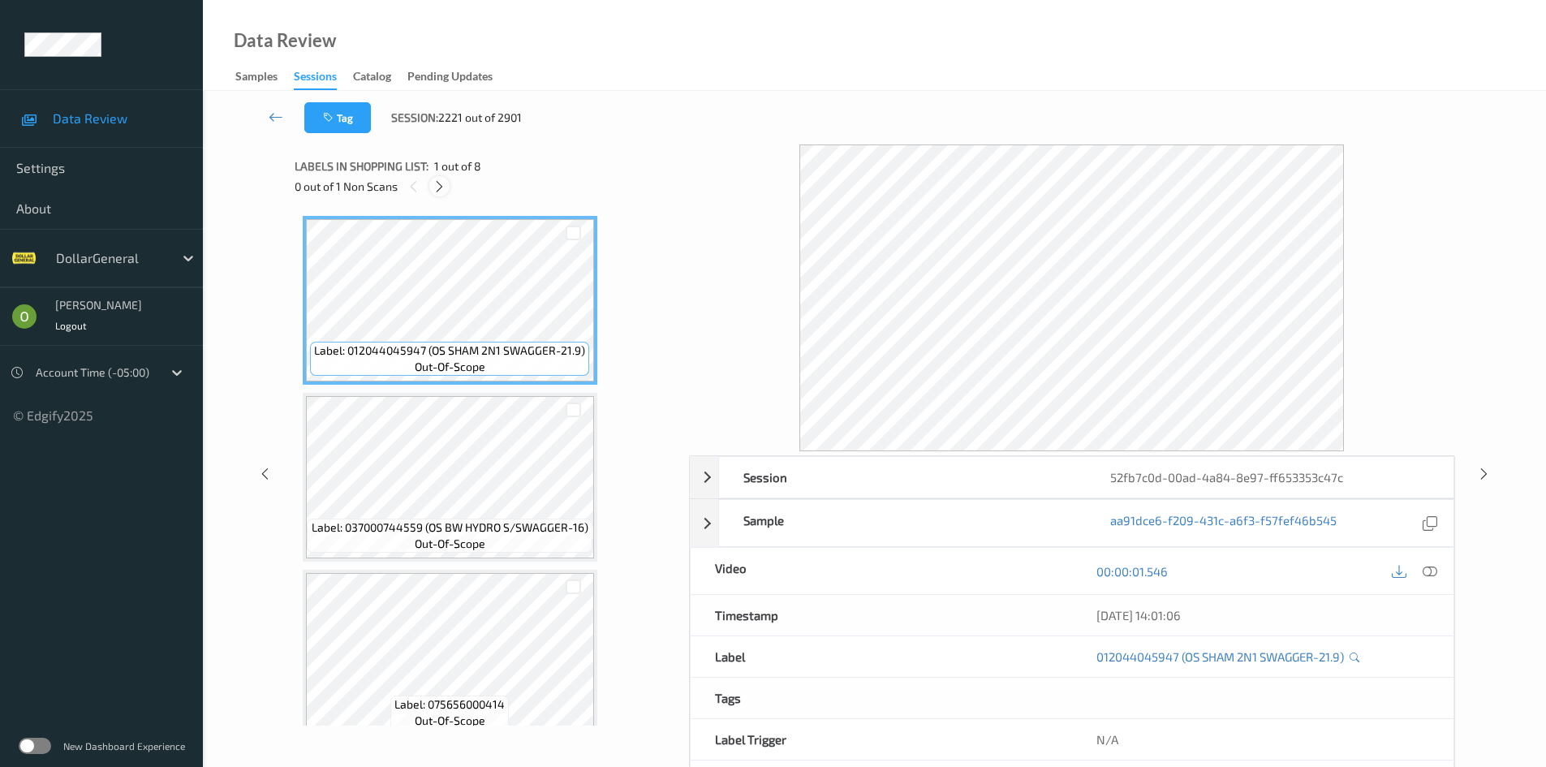
click at [440, 183] on icon at bounding box center [439, 186] width 14 height 15
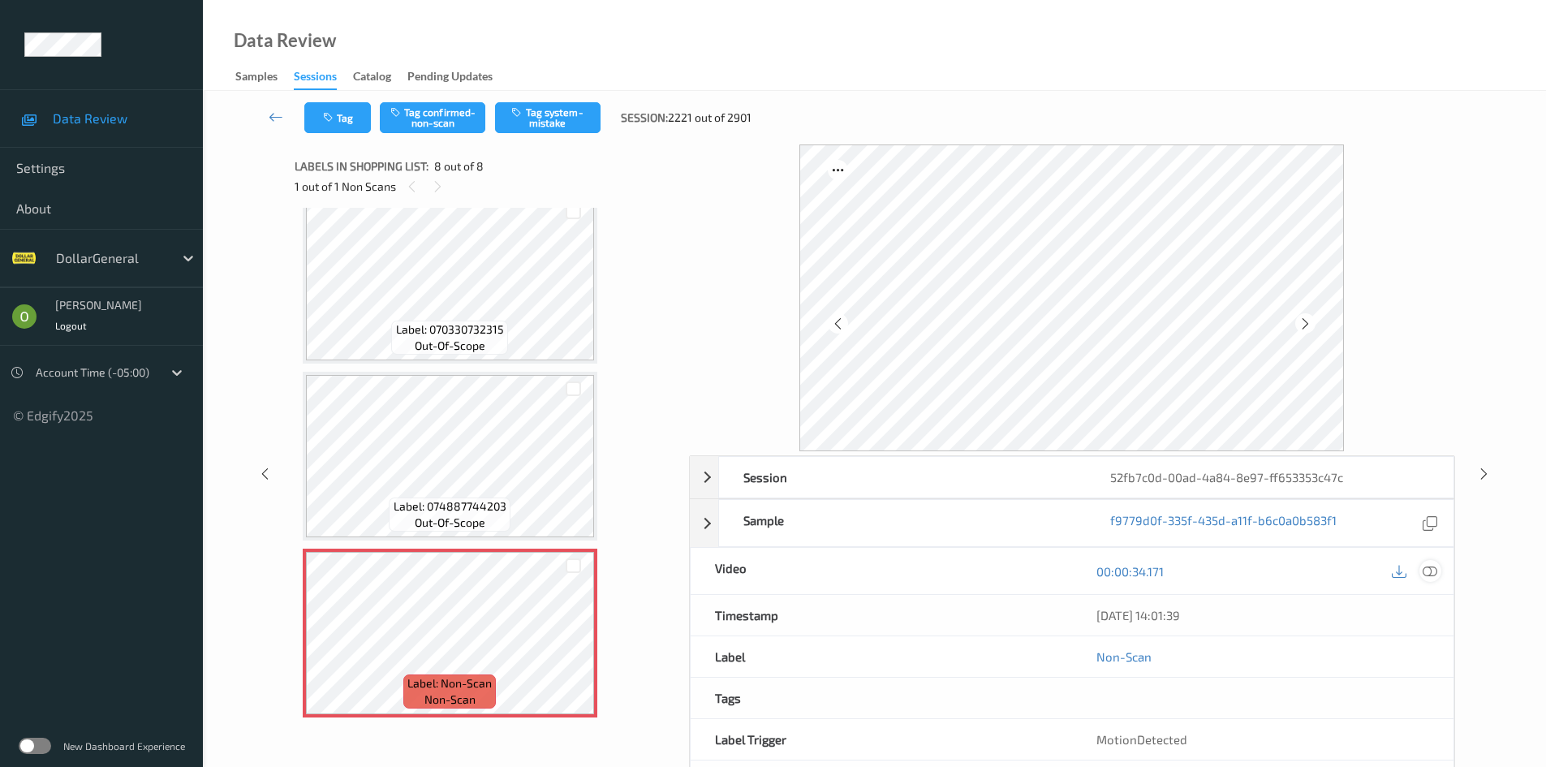
click at [1421, 571] on div at bounding box center [1430, 571] width 22 height 22
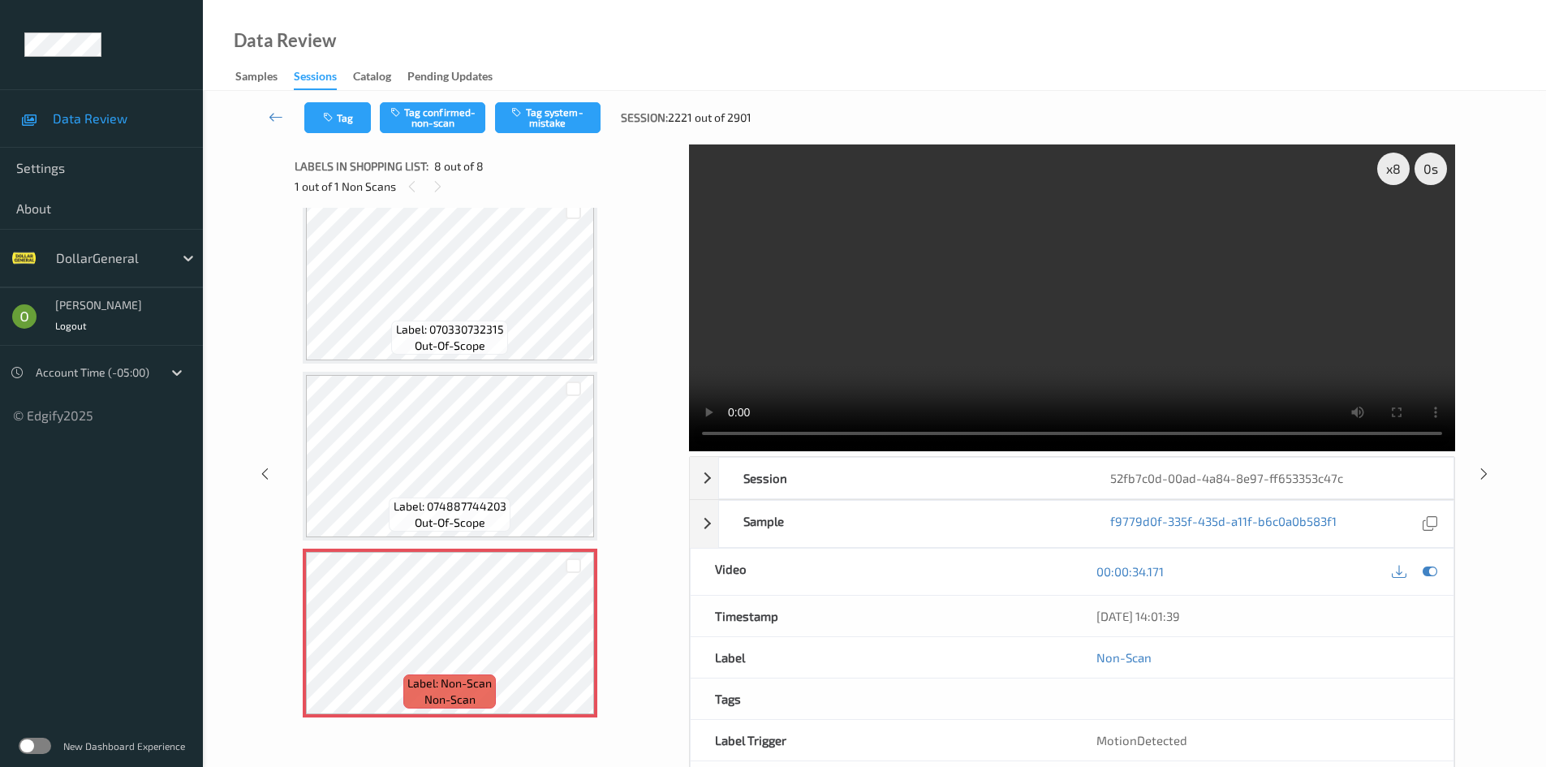
click at [587, 101] on div "Tag Tag confirmed-non-scan Tag system-mistake Session: 2221 out of 2901" at bounding box center [874, 118] width 1276 height 54
click at [576, 122] on button "Tag system-mistake" at bounding box center [547, 117] width 105 height 31
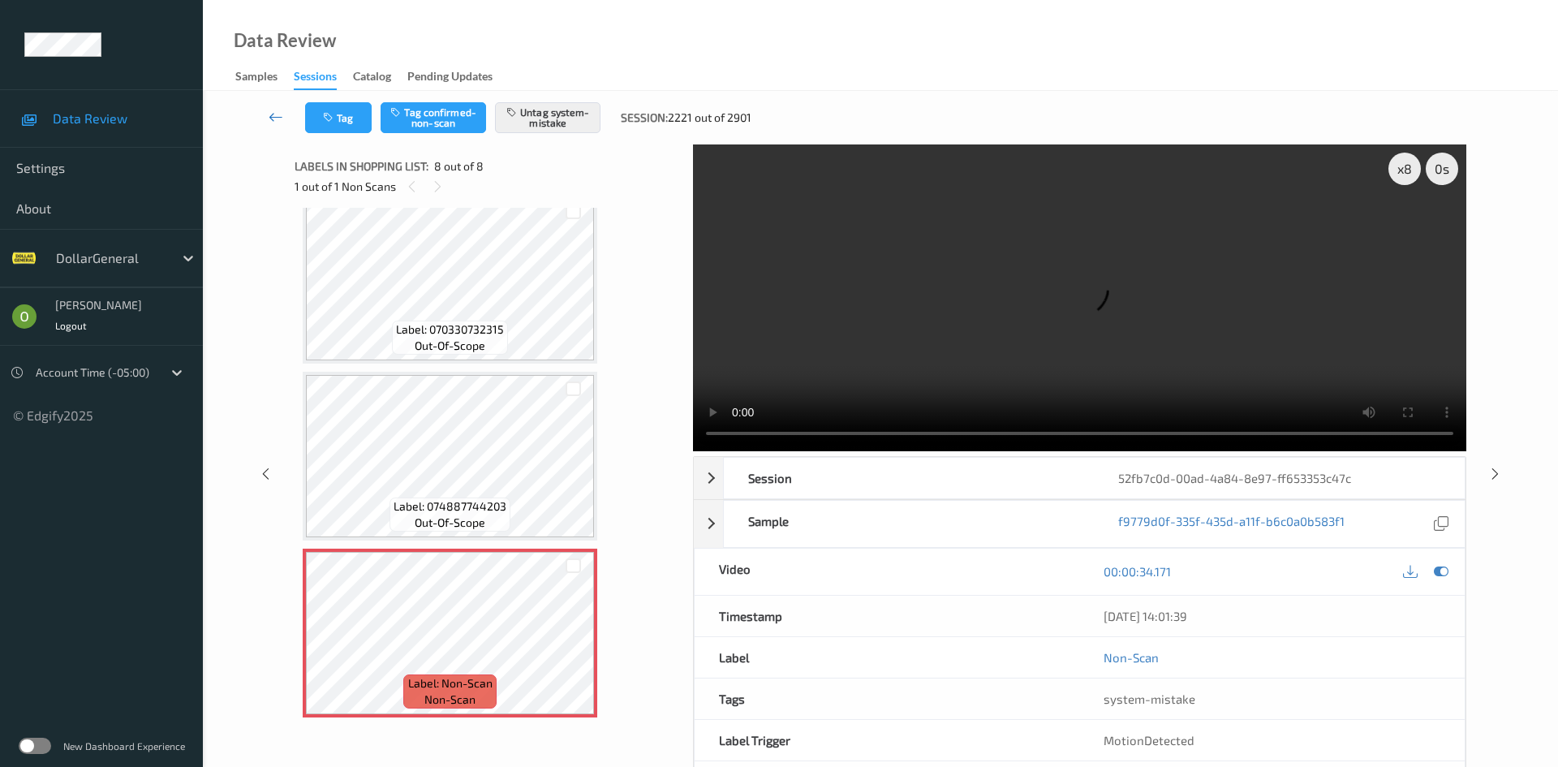
click at [261, 125] on link at bounding box center [276, 117] width 58 height 31
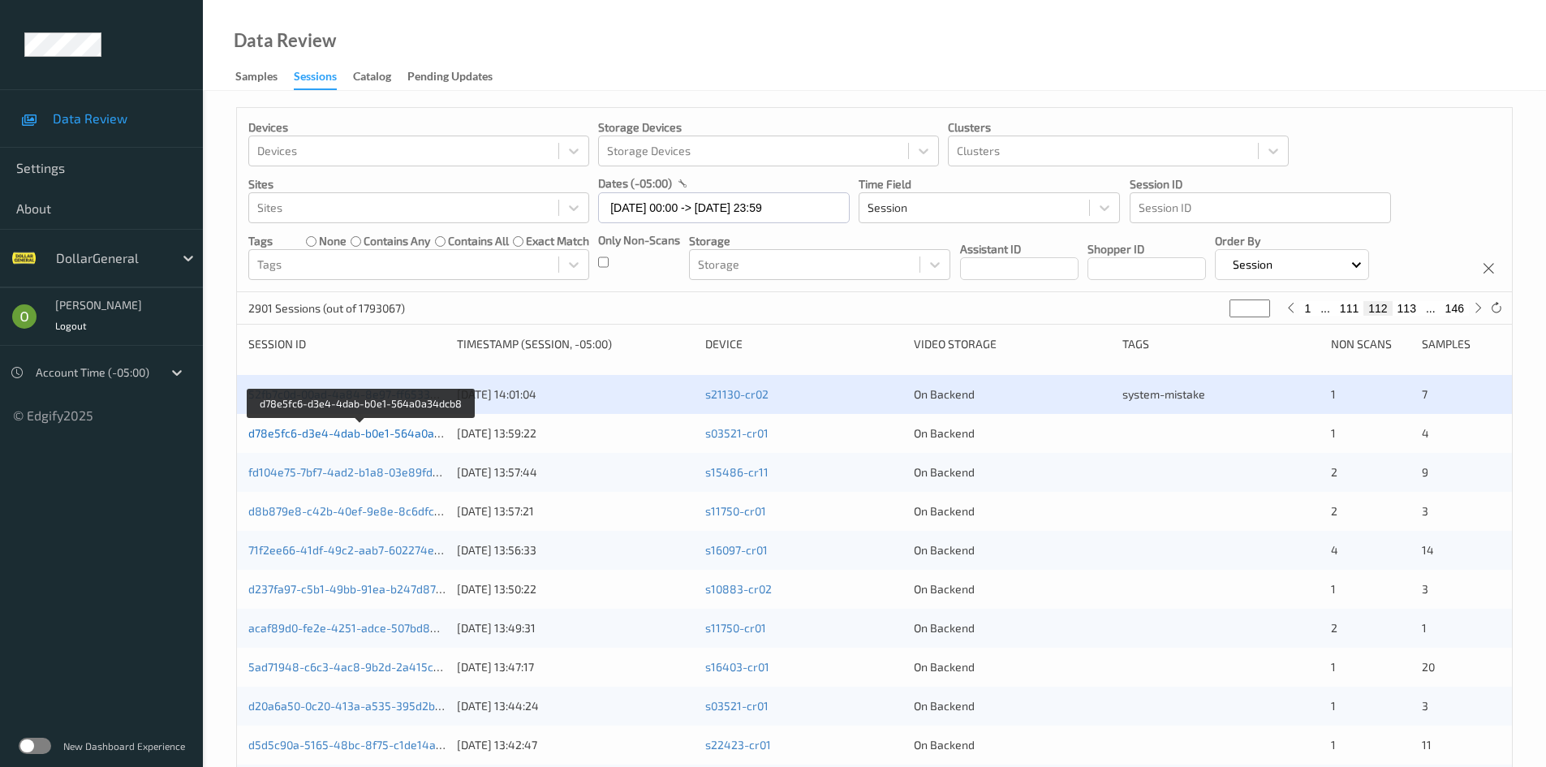
click at [387, 427] on link "d78e5fc6-d3e4-4dab-b0e1-564a0a34dcb8" at bounding box center [361, 433] width 226 height 14
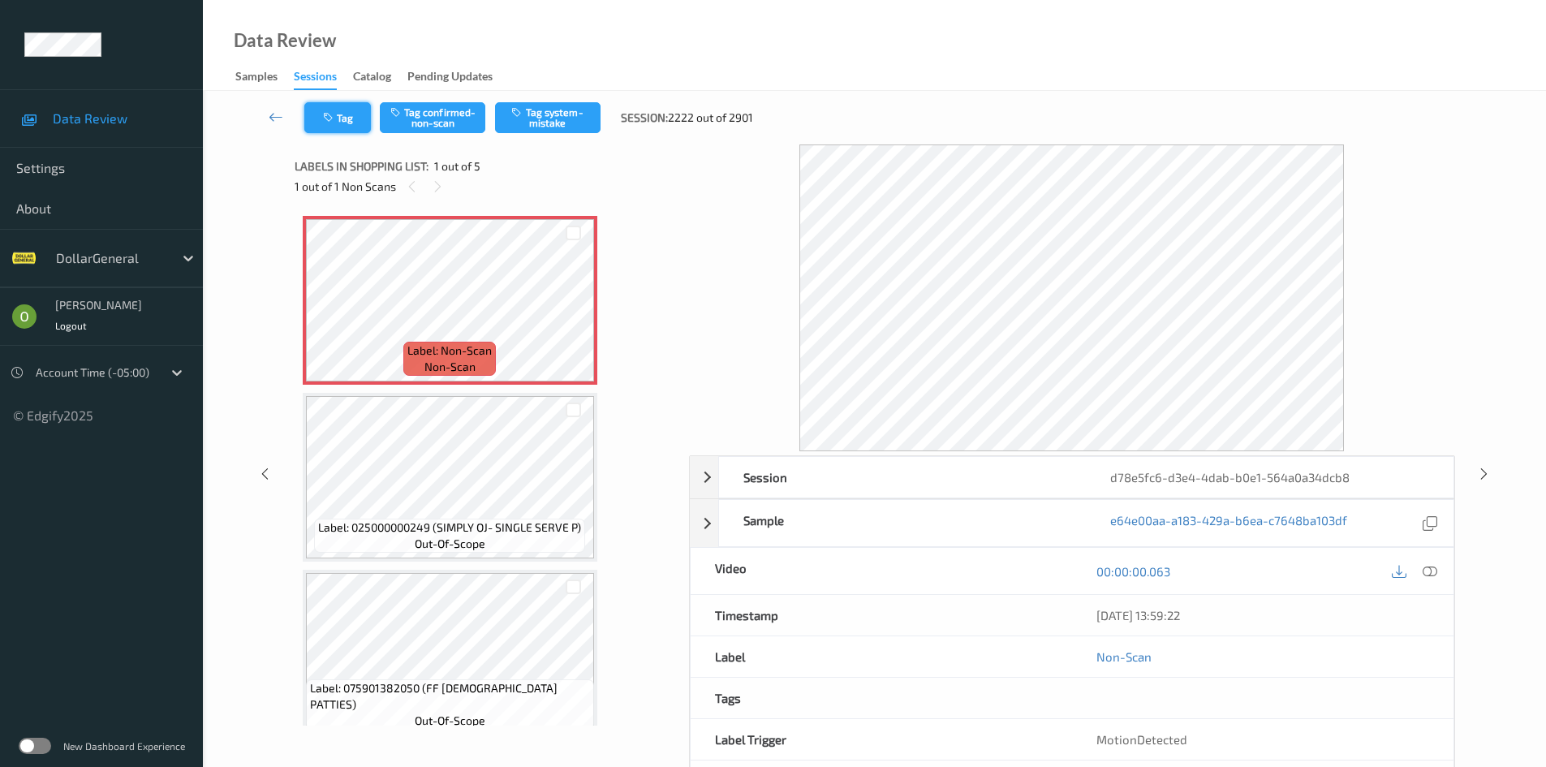
click at [353, 122] on button "Tag" at bounding box center [337, 117] width 67 height 31
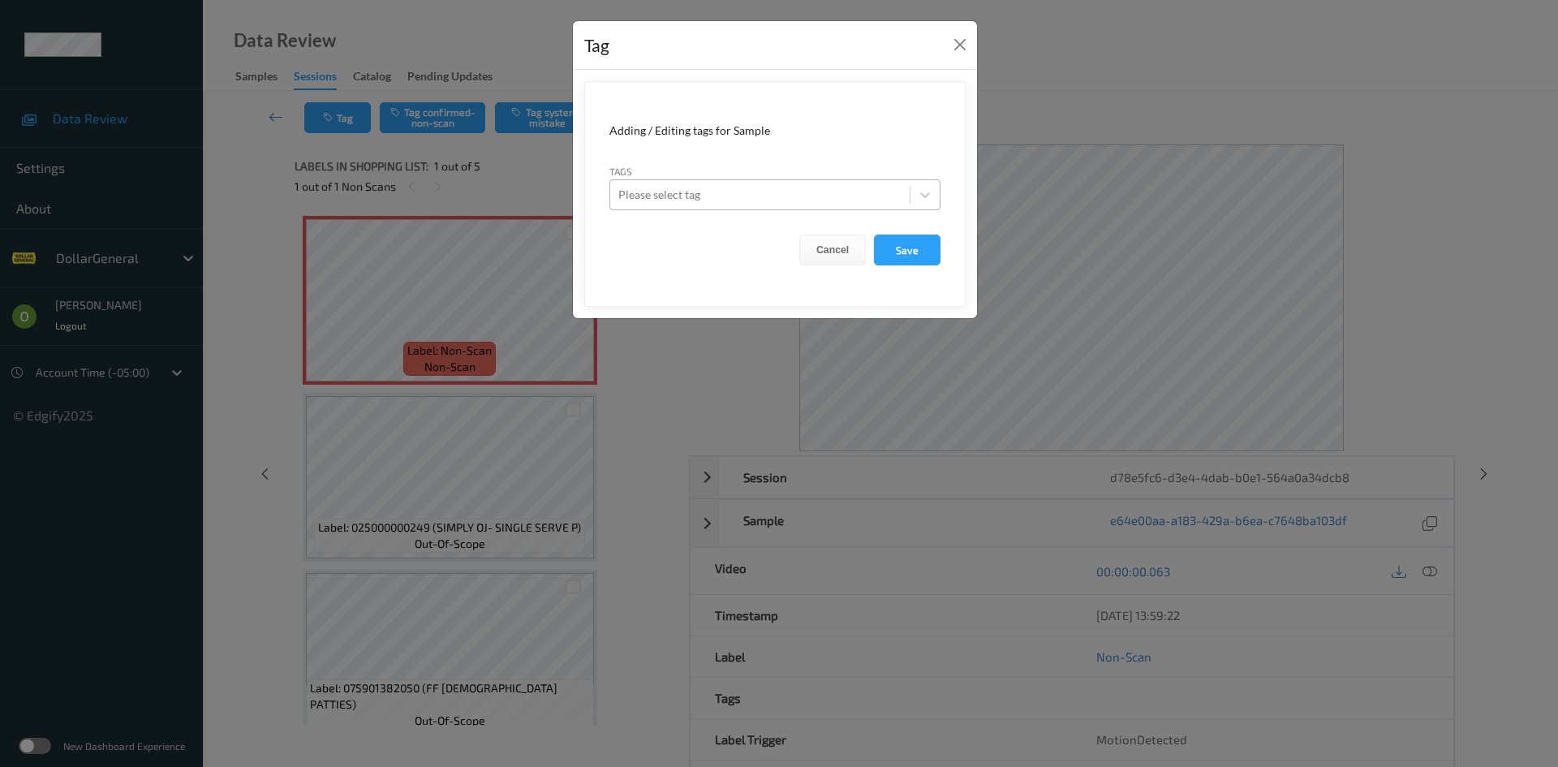
click at [656, 188] on div at bounding box center [759, 194] width 283 height 19
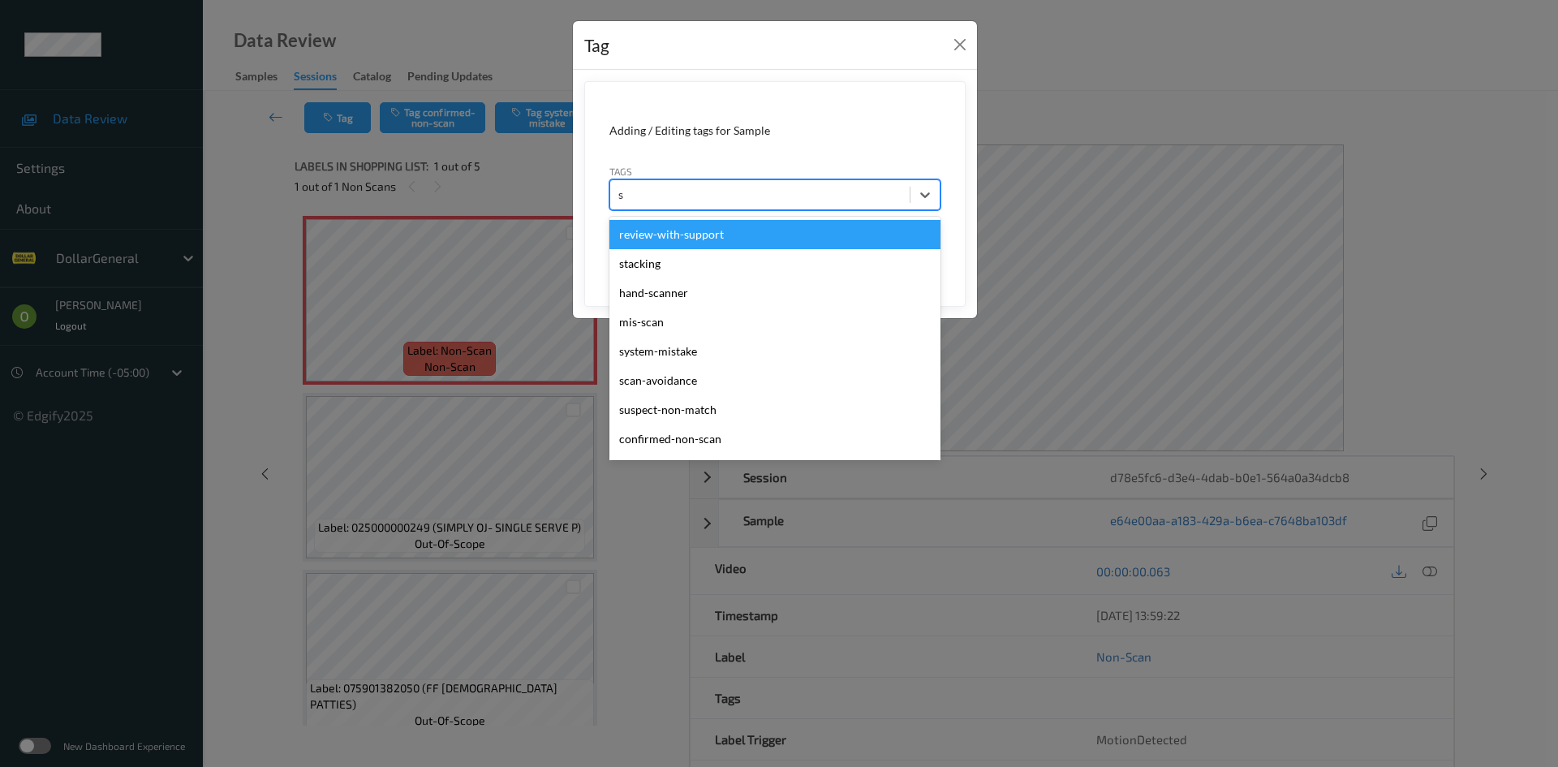
type input "sy"
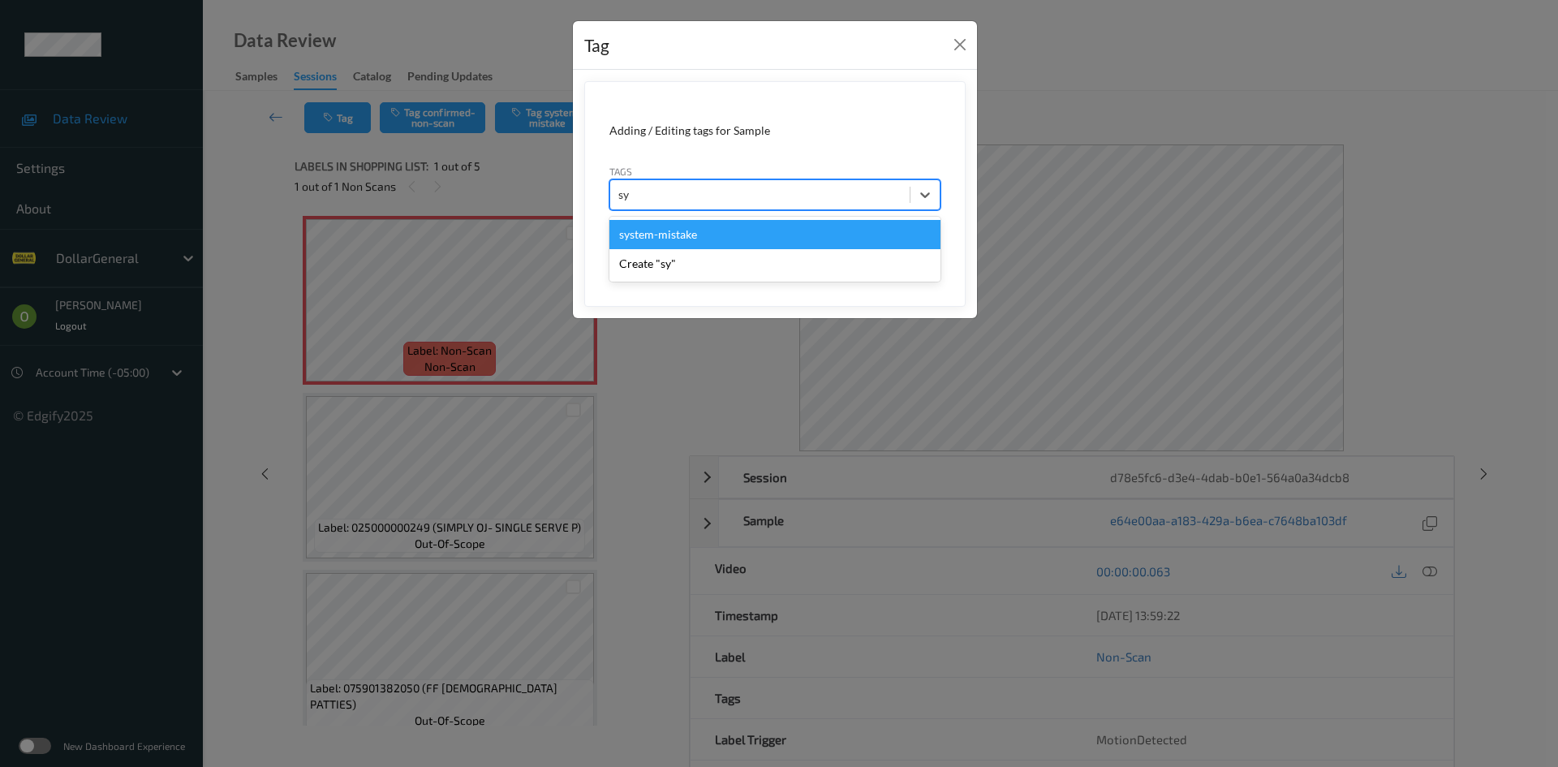
click at [720, 226] on div "system-mistake" at bounding box center [774, 234] width 331 height 29
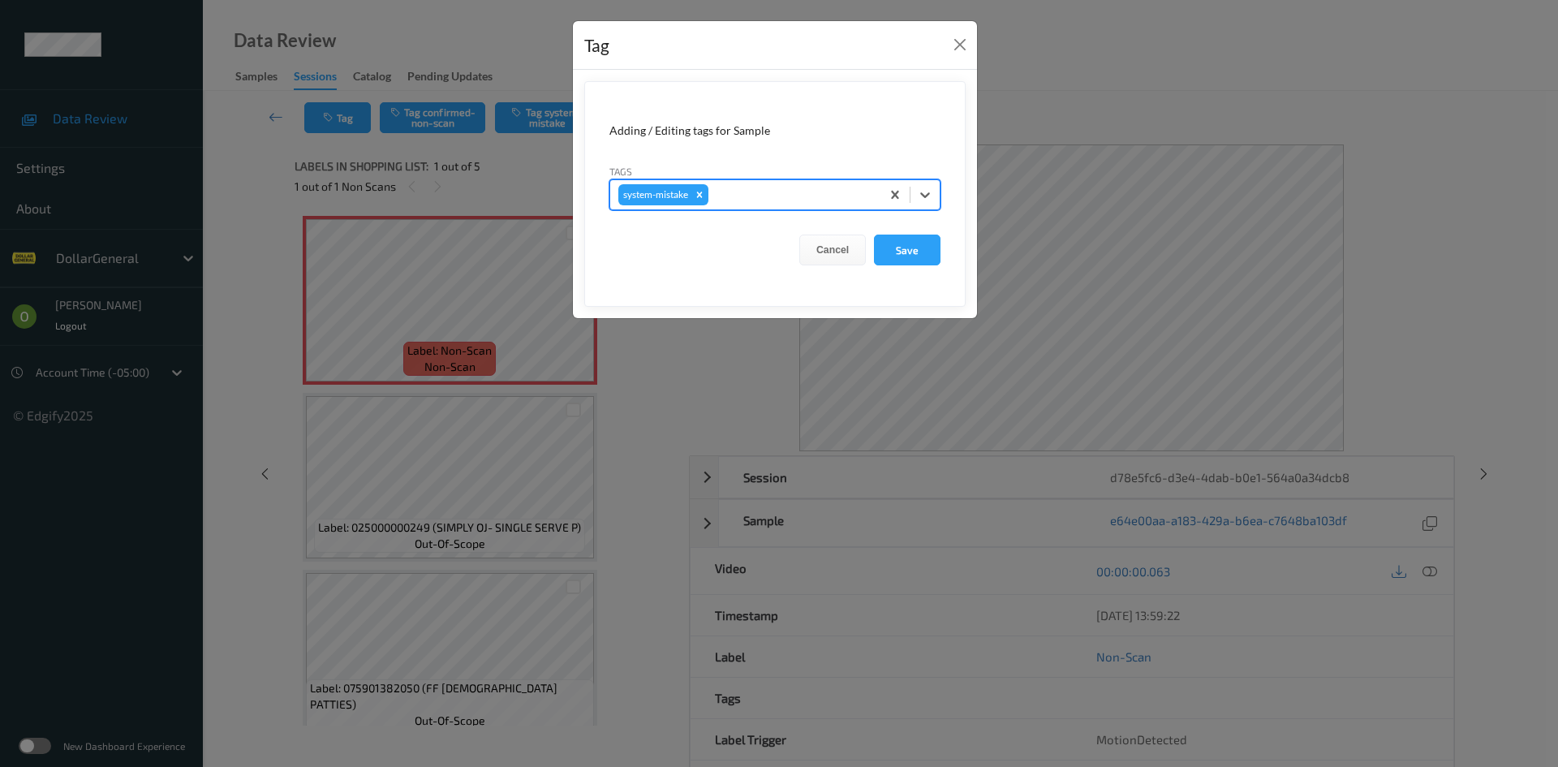
type input "g"
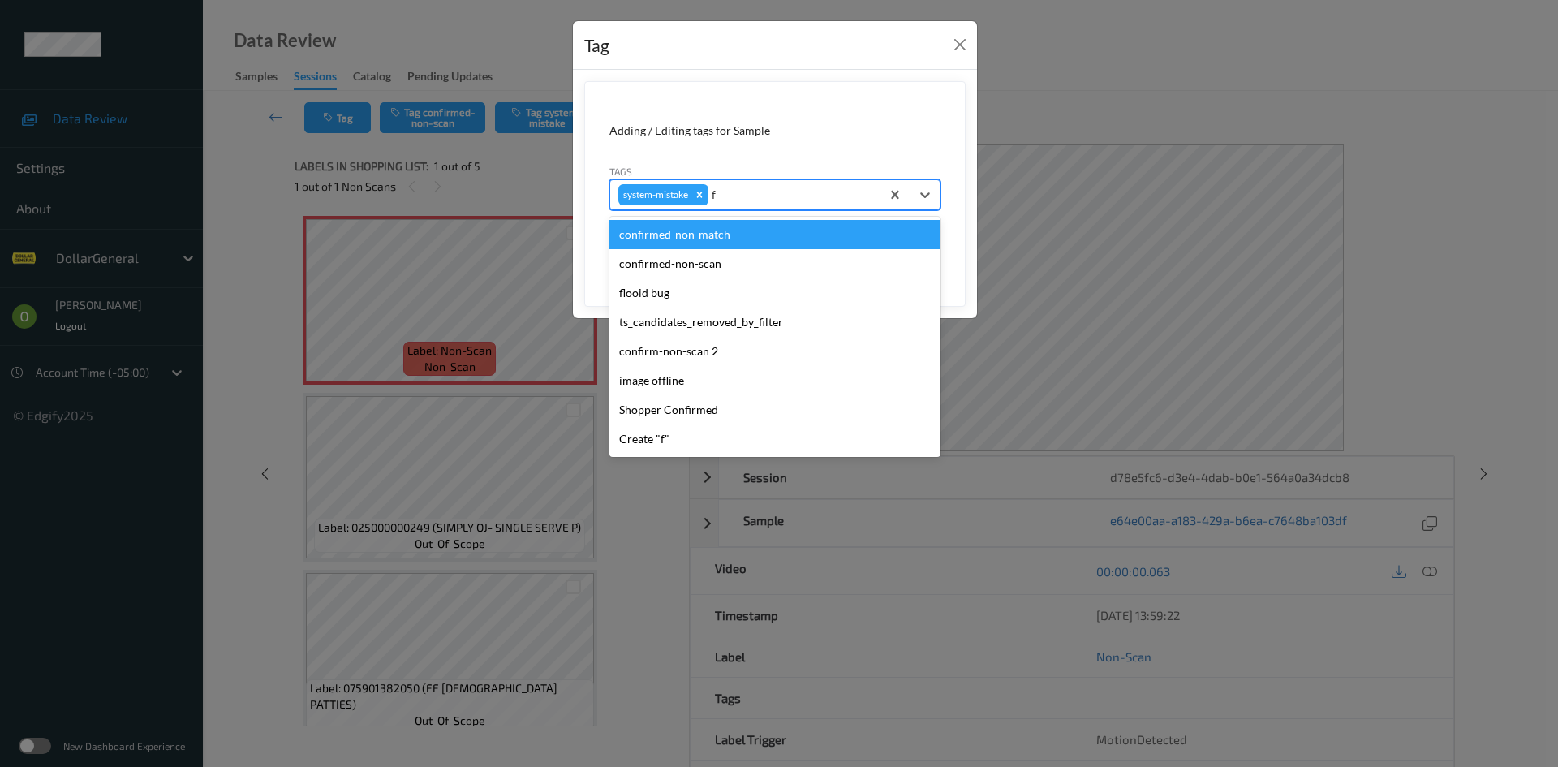
type input "fl"
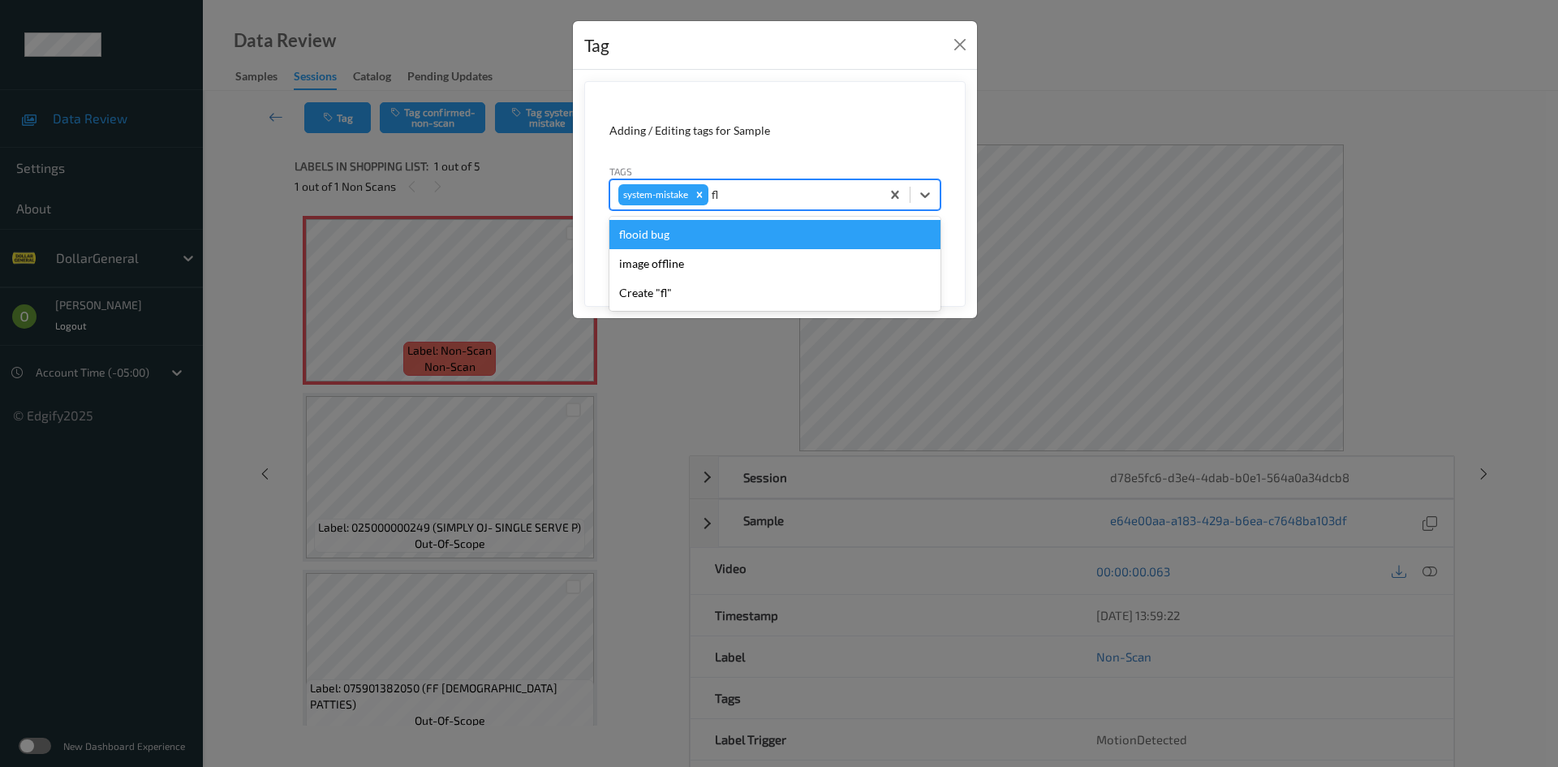
click at [734, 236] on div "flooid bug" at bounding box center [774, 234] width 331 height 29
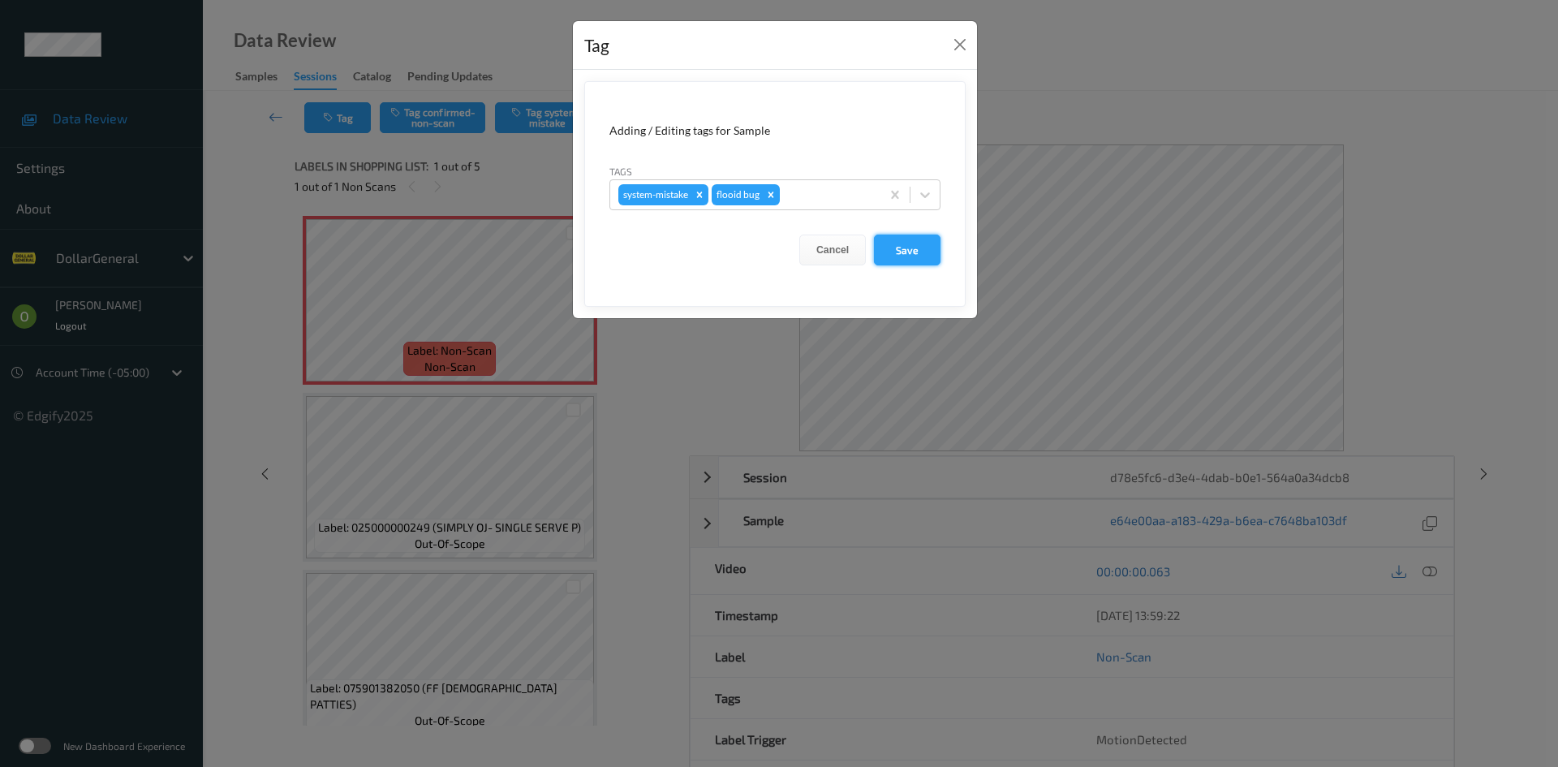
click at [912, 236] on button "Save" at bounding box center [907, 249] width 67 height 31
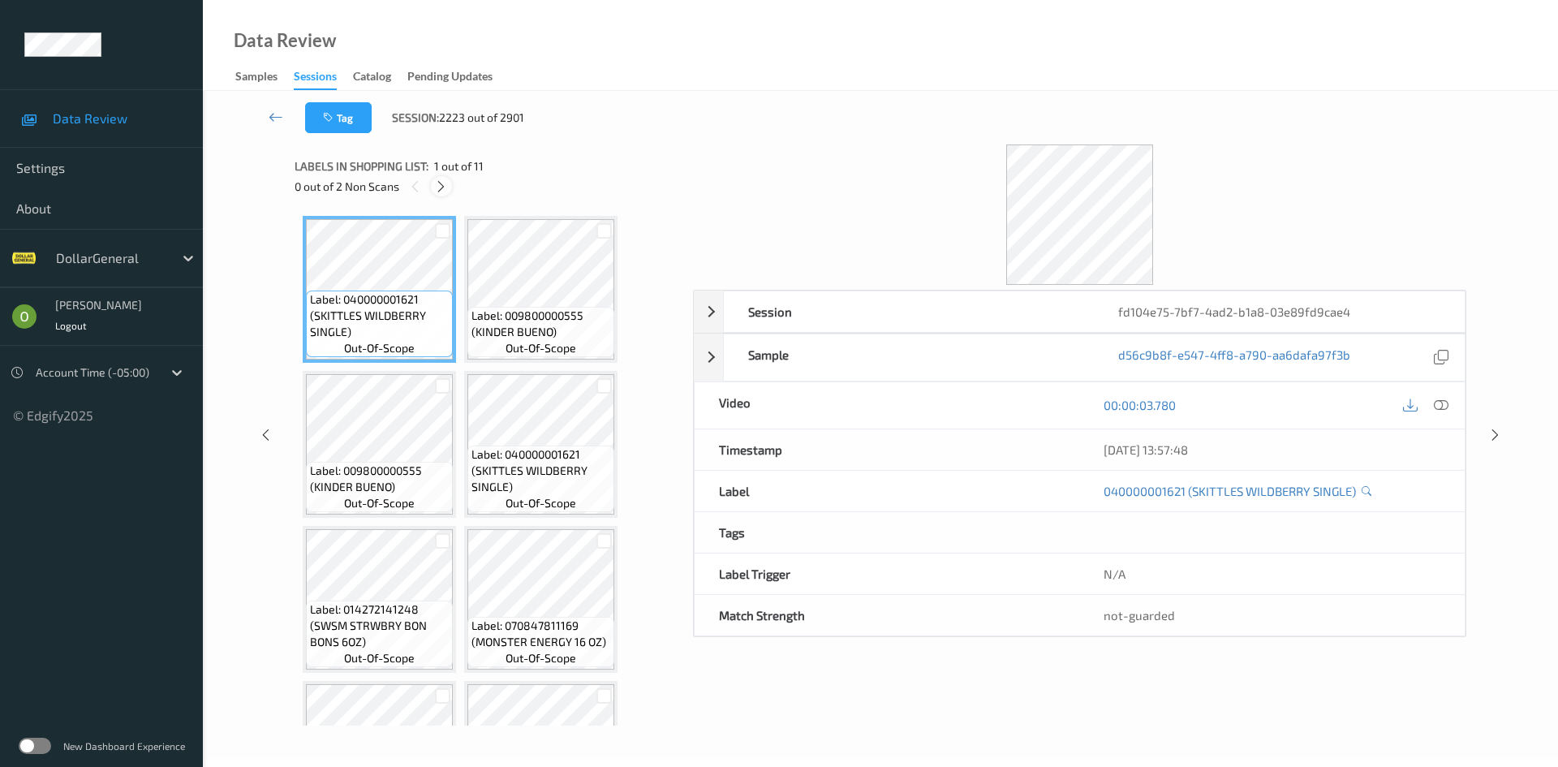
click at [433, 191] on div at bounding box center [441, 186] width 20 height 20
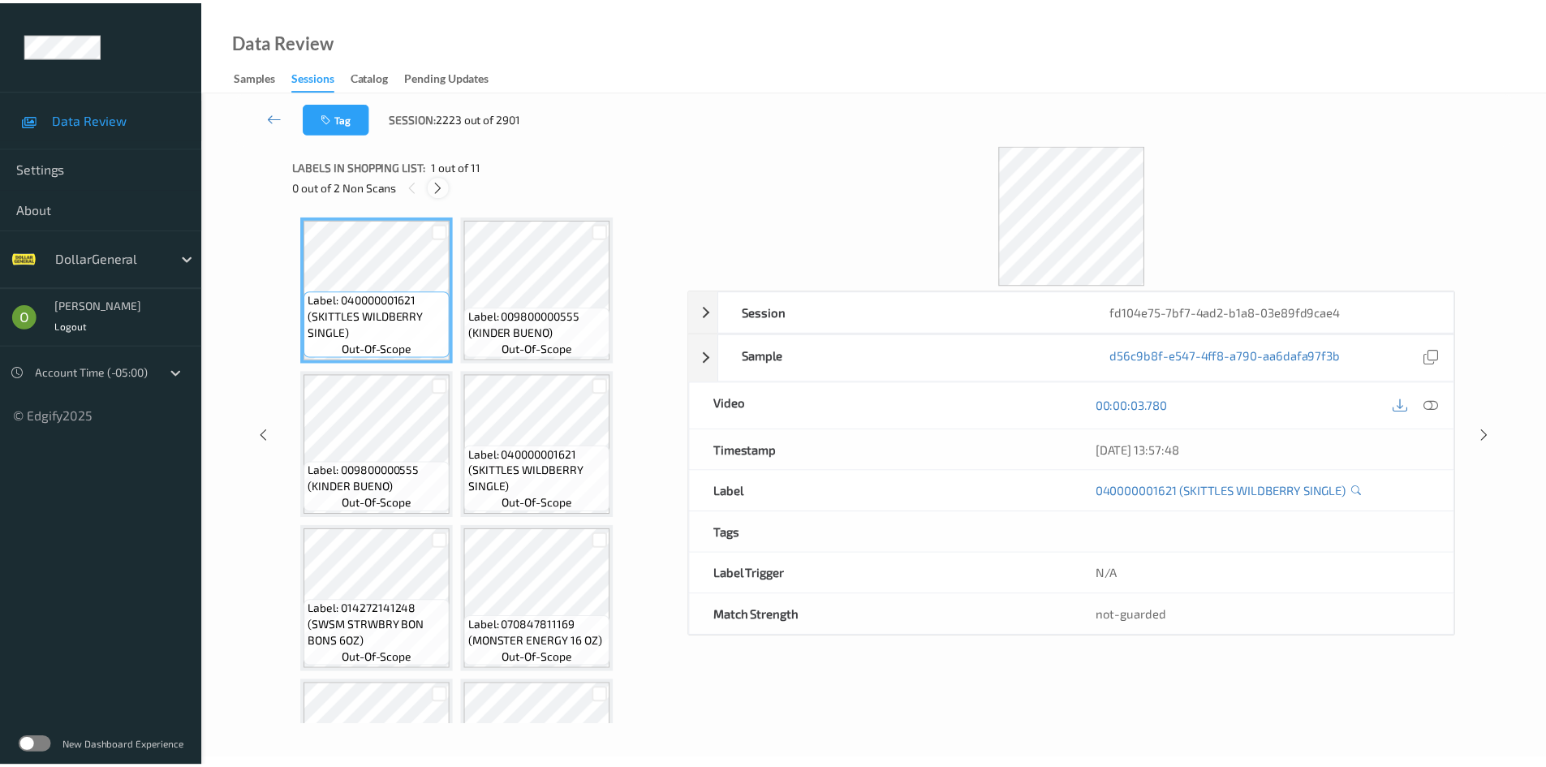
scroll to position [619, 0]
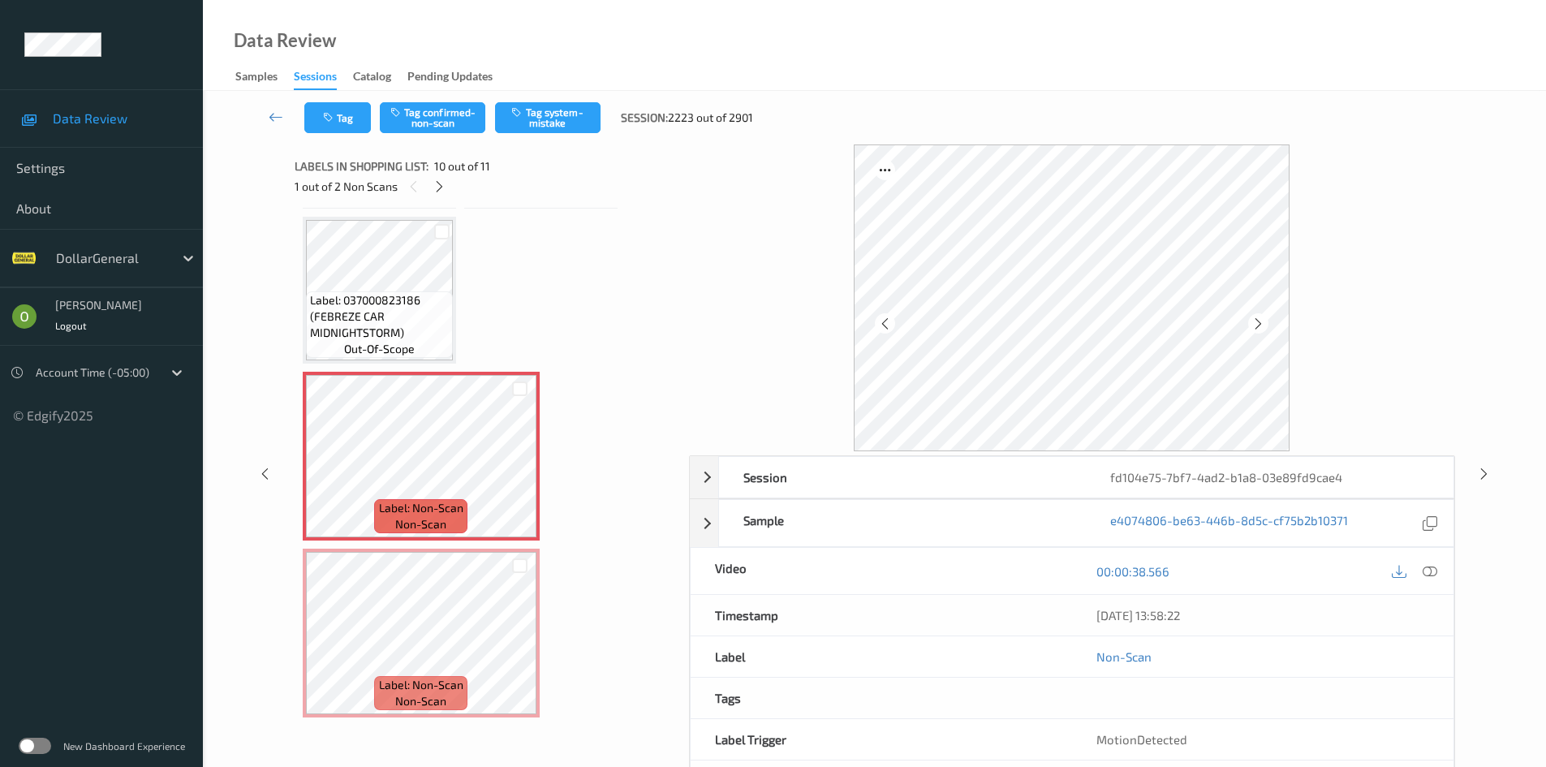
click at [1422, 562] on div at bounding box center [1413, 571] width 53 height 22
click at [1438, 563] on div at bounding box center [1430, 571] width 22 height 22
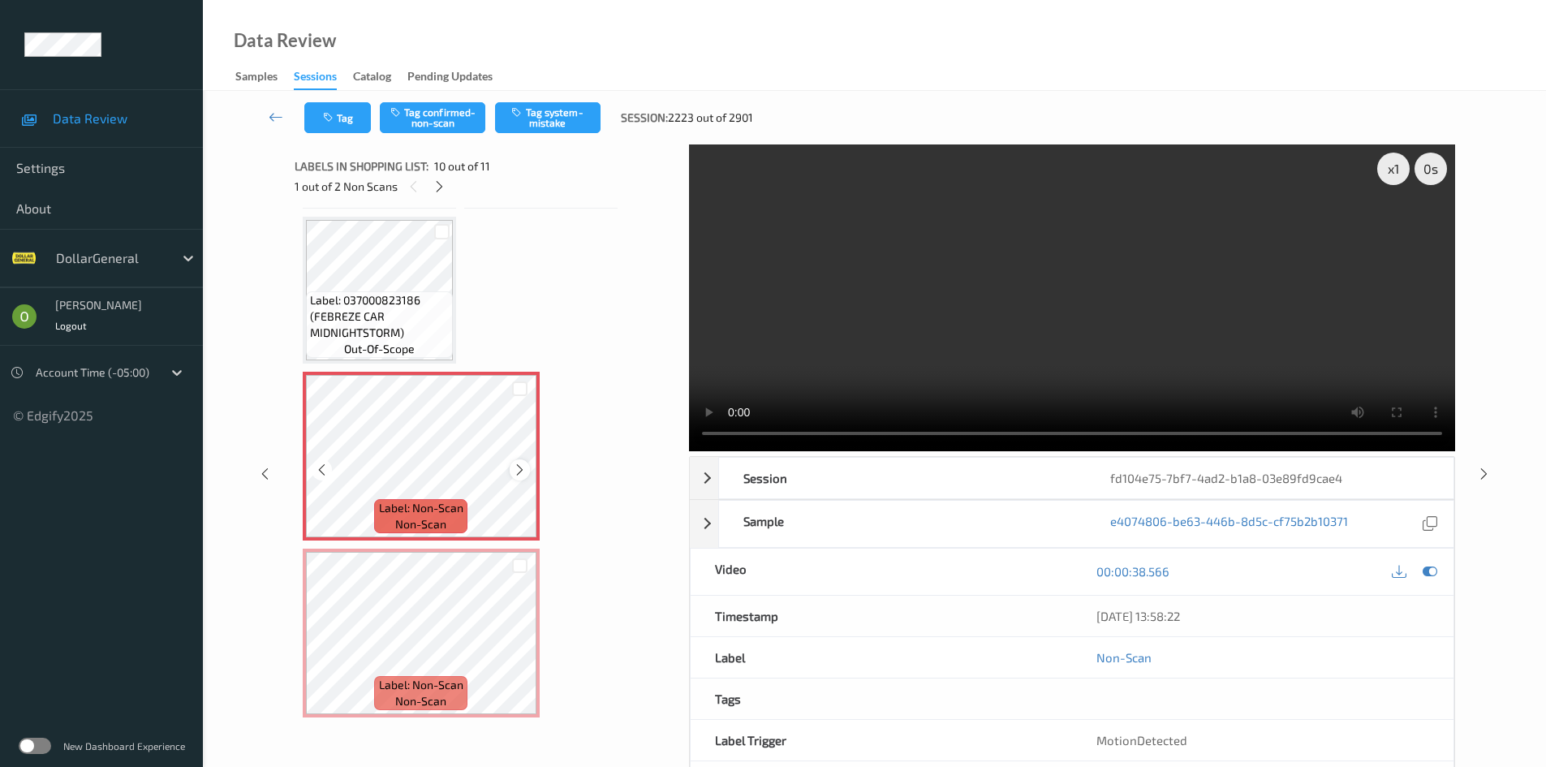
click at [518, 475] on icon at bounding box center [520, 469] width 14 height 15
click at [381, 313] on span "Label: 037000823186 (FEBREZE CAR MIDNIGHTSTORM)" at bounding box center [379, 316] width 139 height 49
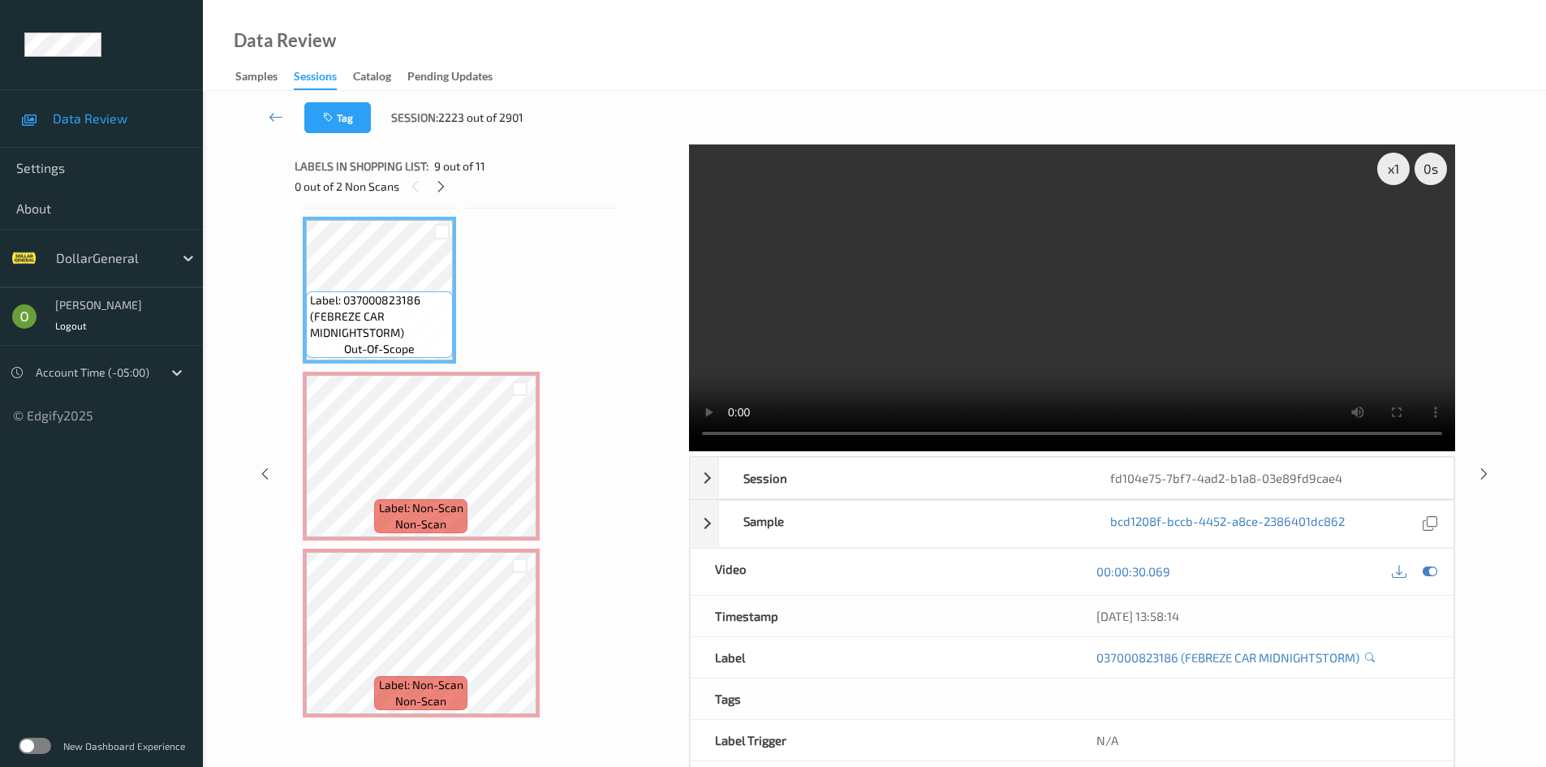
click at [899, 318] on video at bounding box center [1072, 297] width 766 height 307
click at [1395, 174] on div "x 1" at bounding box center [1393, 169] width 32 height 32
click at [1395, 174] on div "x 2" at bounding box center [1393, 169] width 32 height 32
click at [1291, 269] on video at bounding box center [1072, 297] width 766 height 307
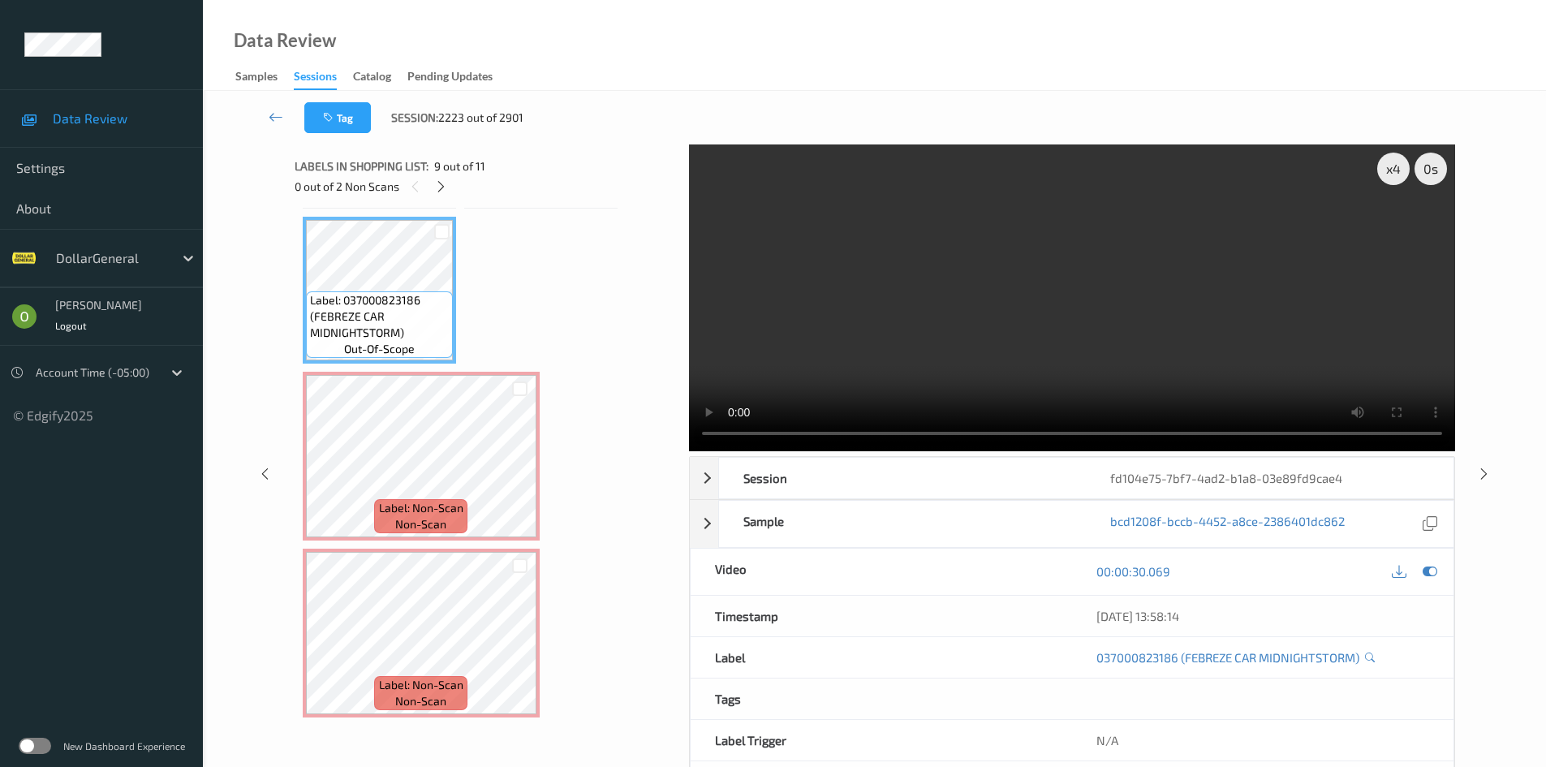
scroll to position [510, 0]
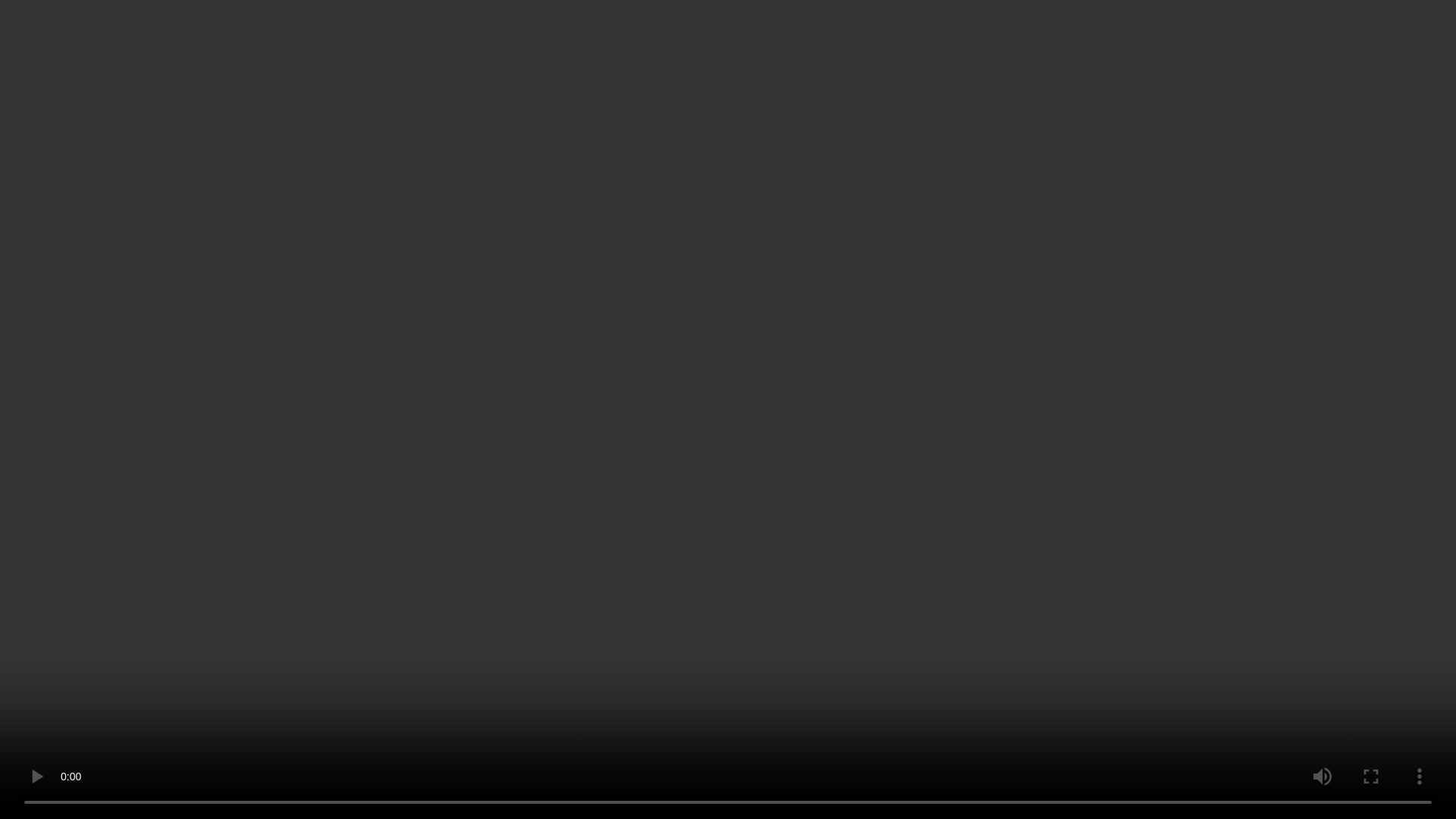
click at [949, 456] on video at bounding box center [728, 410] width 1456 height 819
click at [947, 456] on video at bounding box center [728, 410] width 1456 height 819
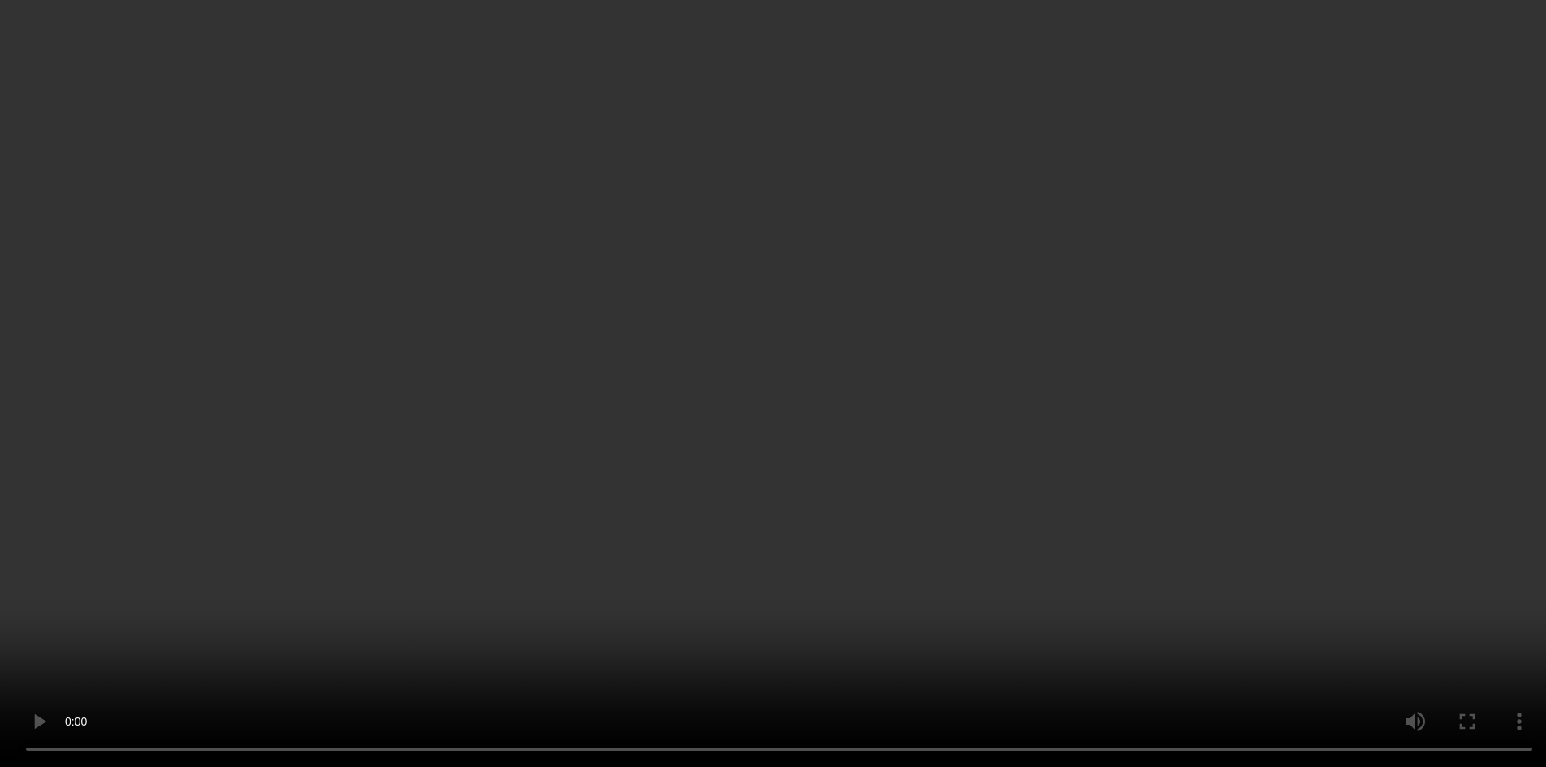
click at [979, 280] on video at bounding box center [773, 383] width 1546 height 767
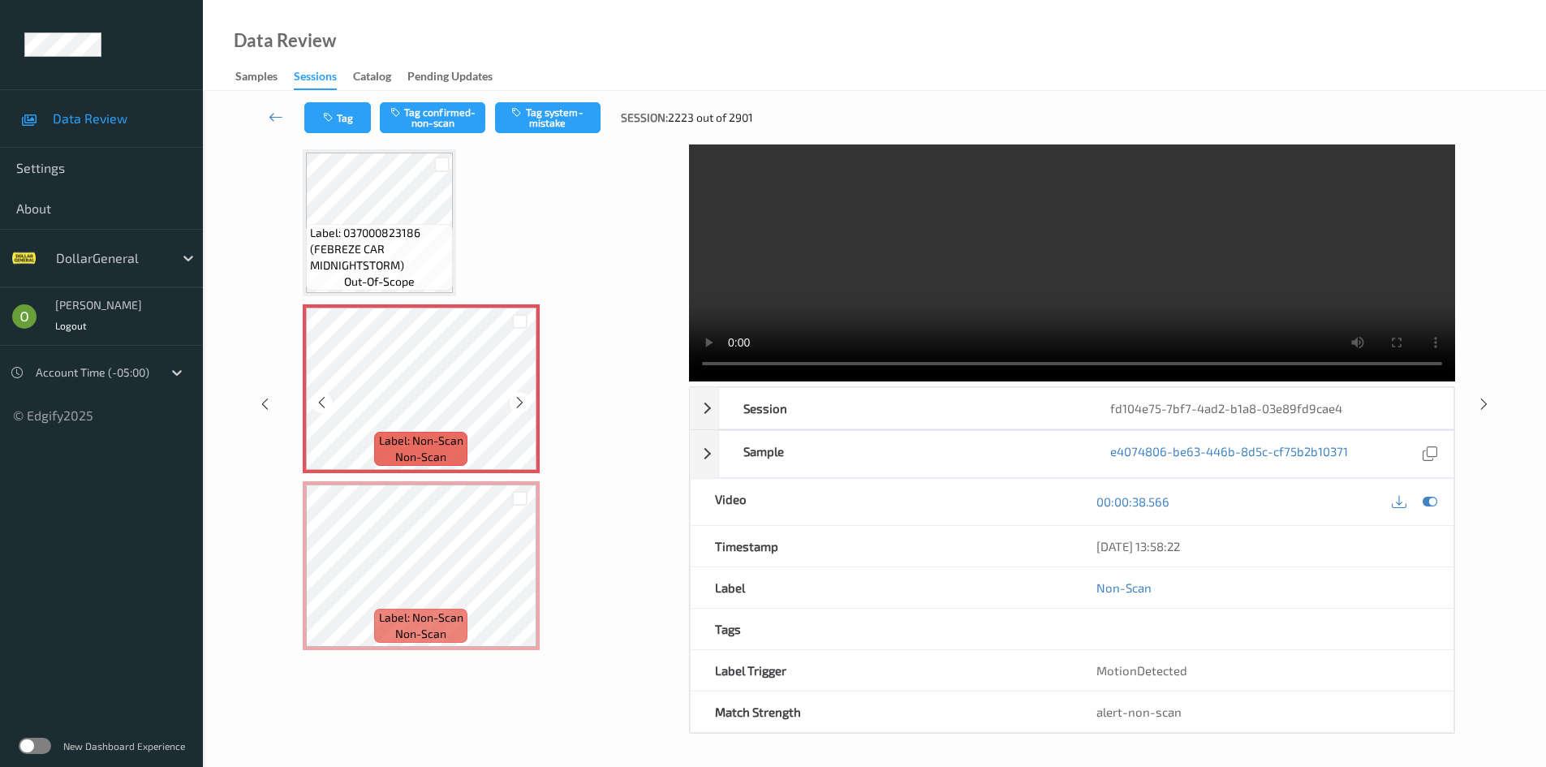
scroll to position [619, 0]
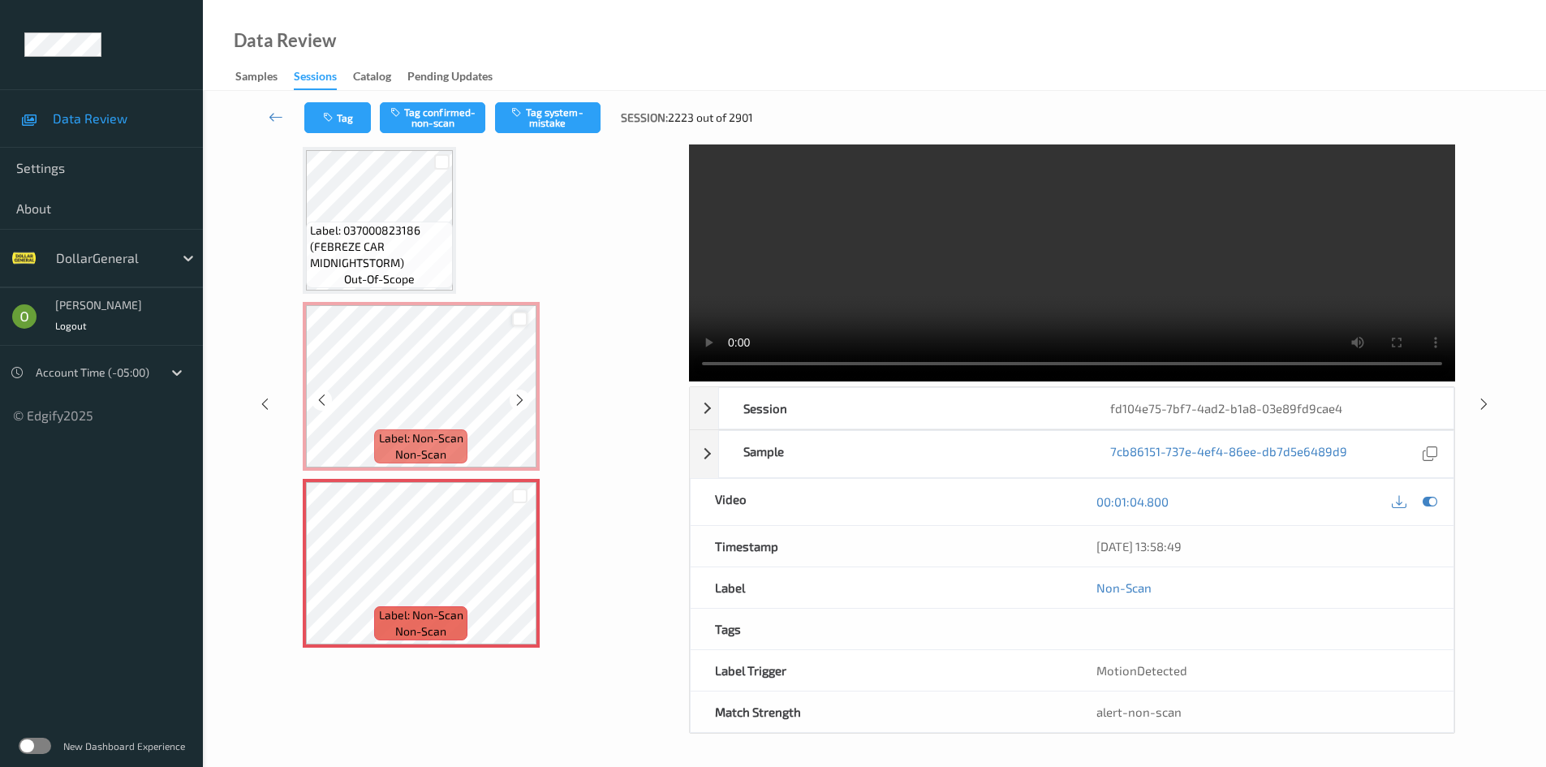
click at [527, 320] on div at bounding box center [519, 319] width 15 height 15
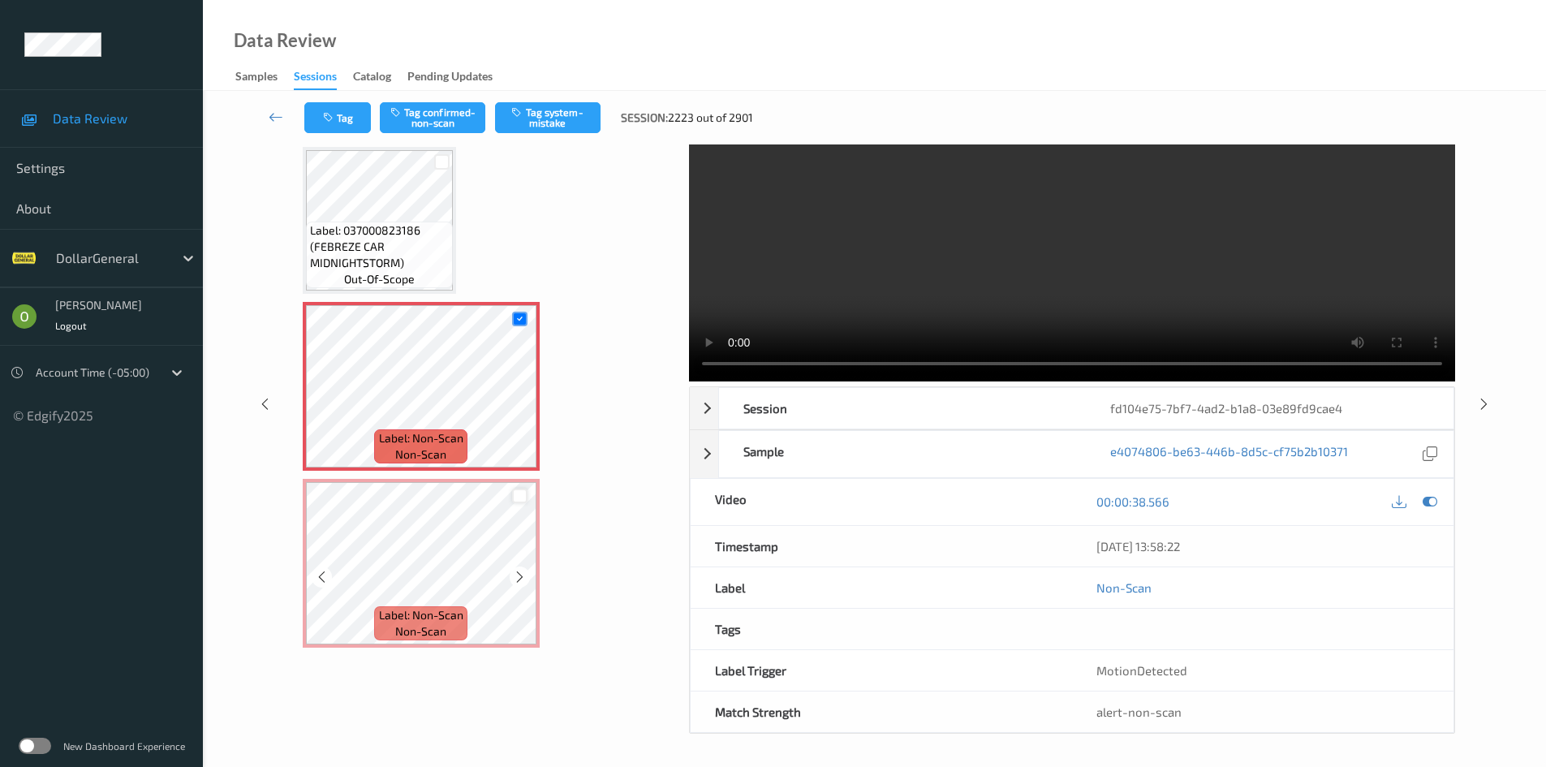
click at [525, 489] on div at bounding box center [519, 495] width 15 height 15
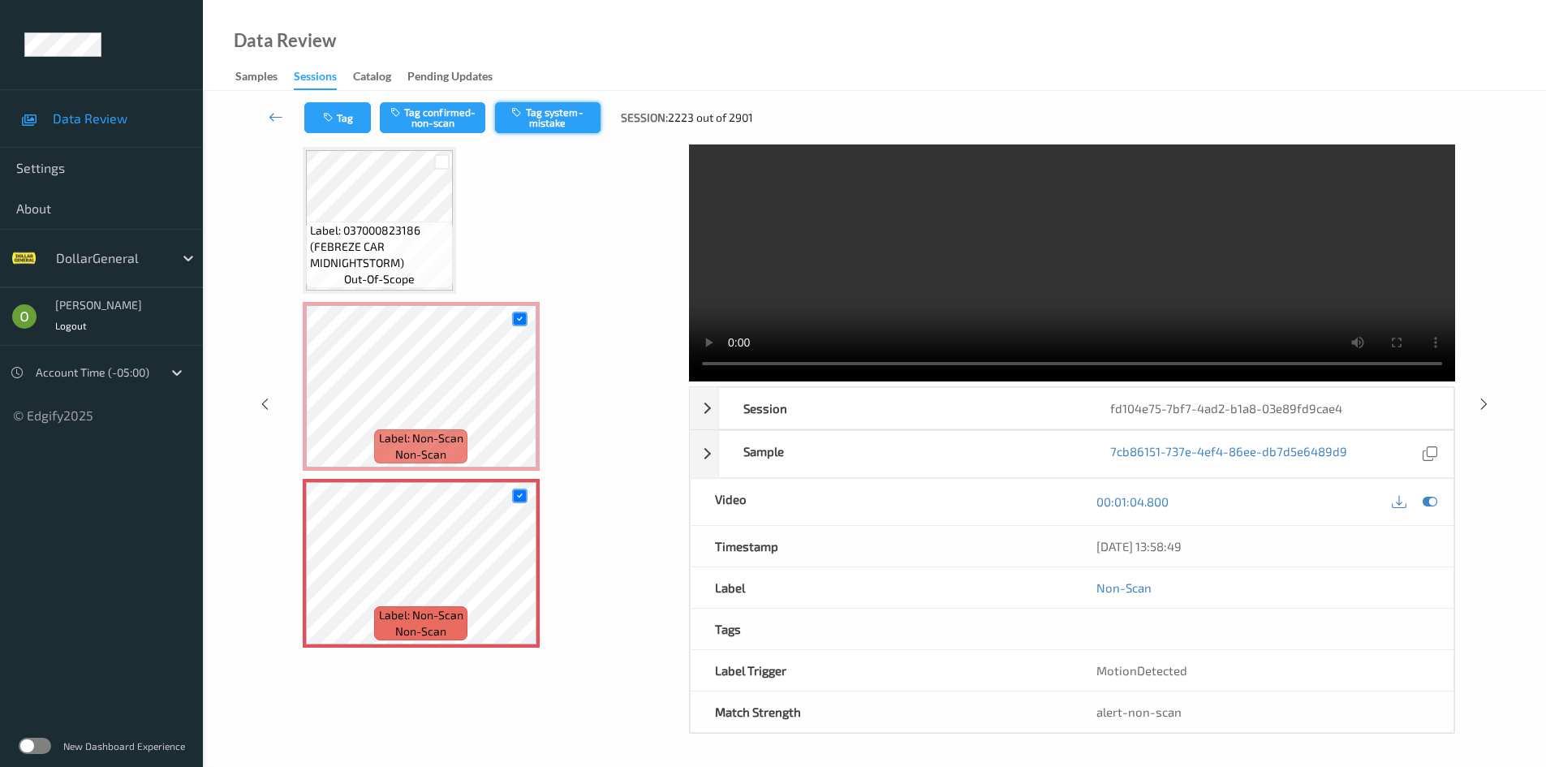
click at [523, 123] on button "Tag system-mistake" at bounding box center [547, 117] width 105 height 31
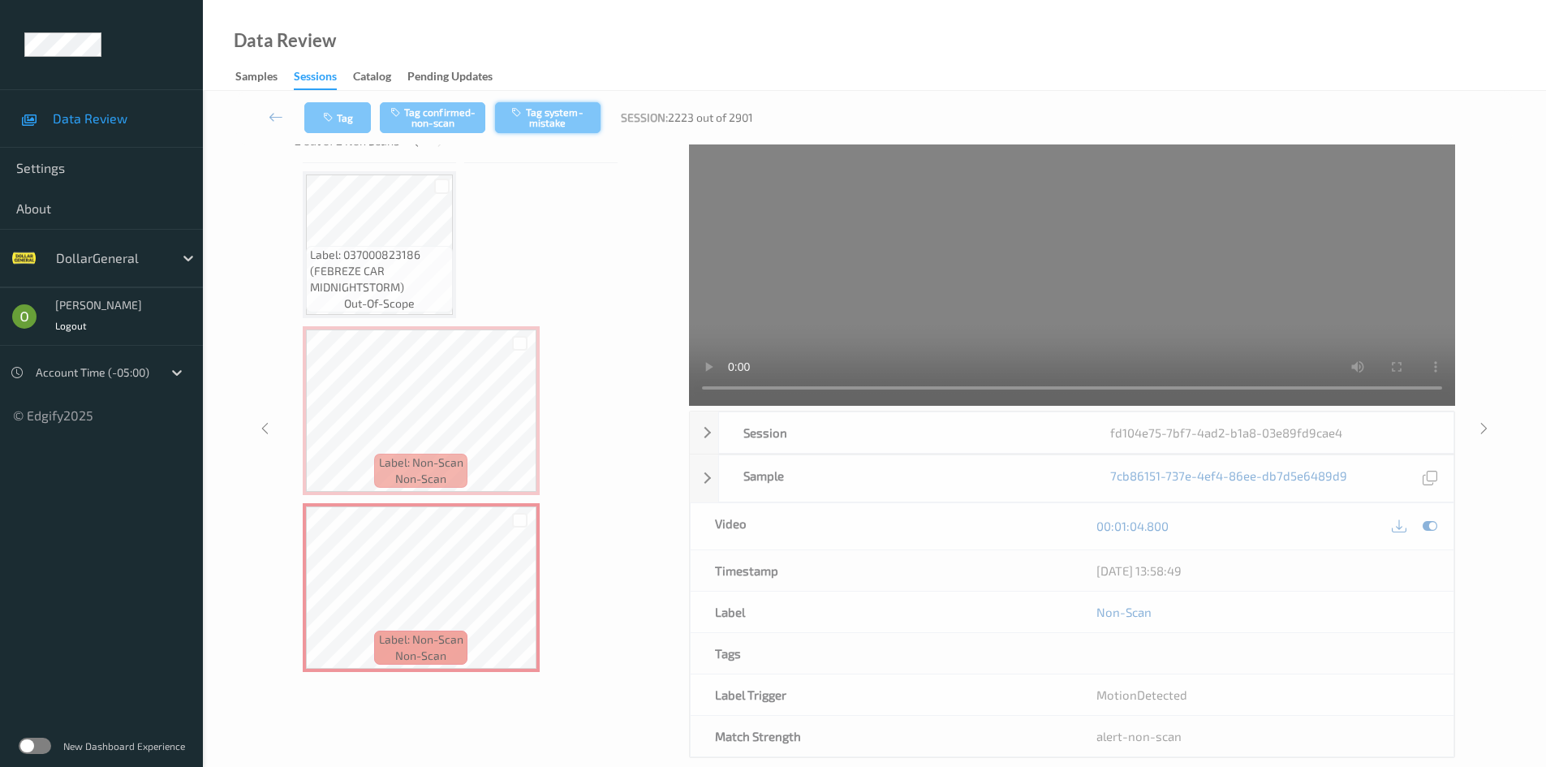
scroll to position [0, 0]
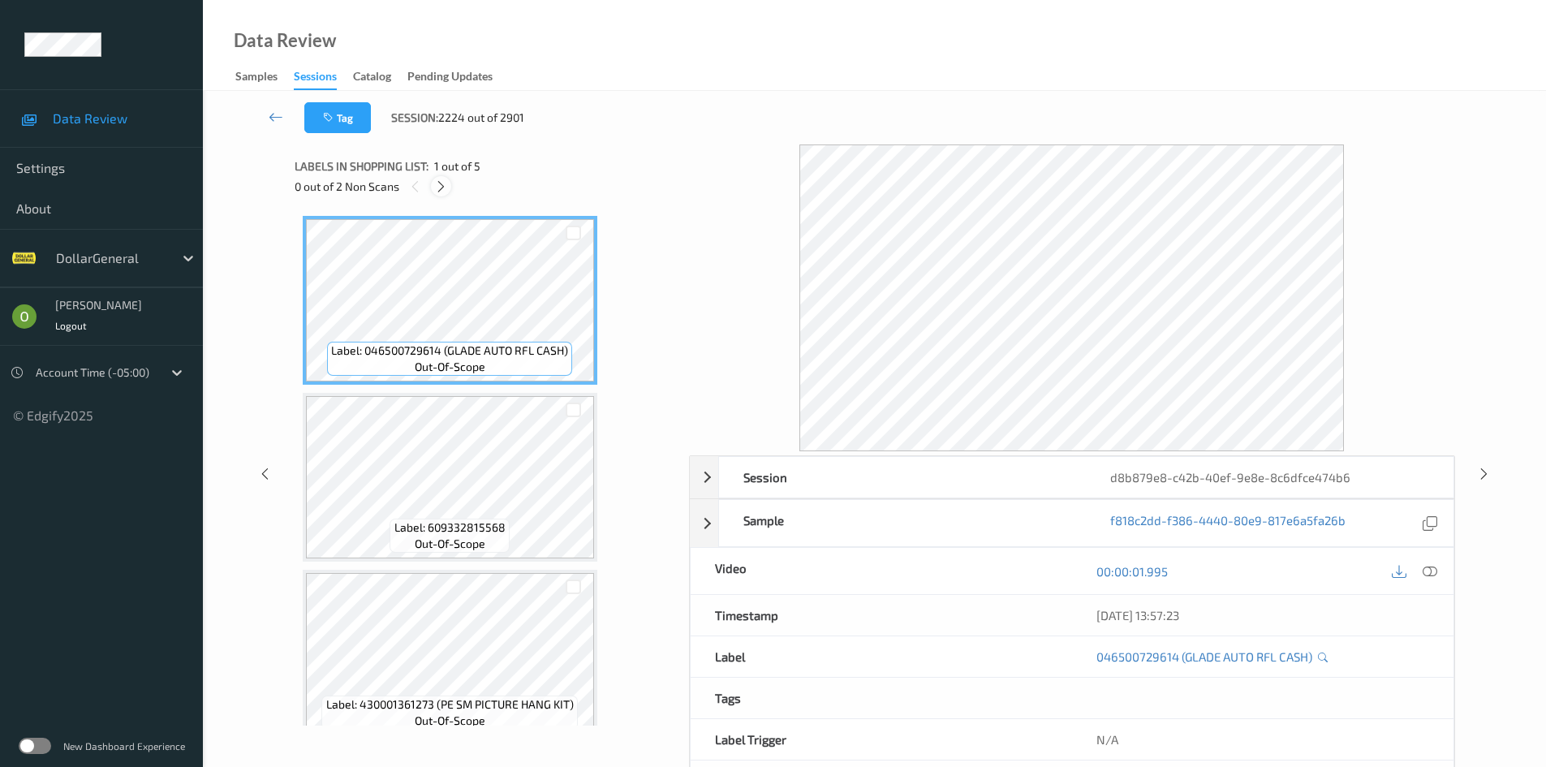
click at [450, 190] on div at bounding box center [441, 186] width 20 height 20
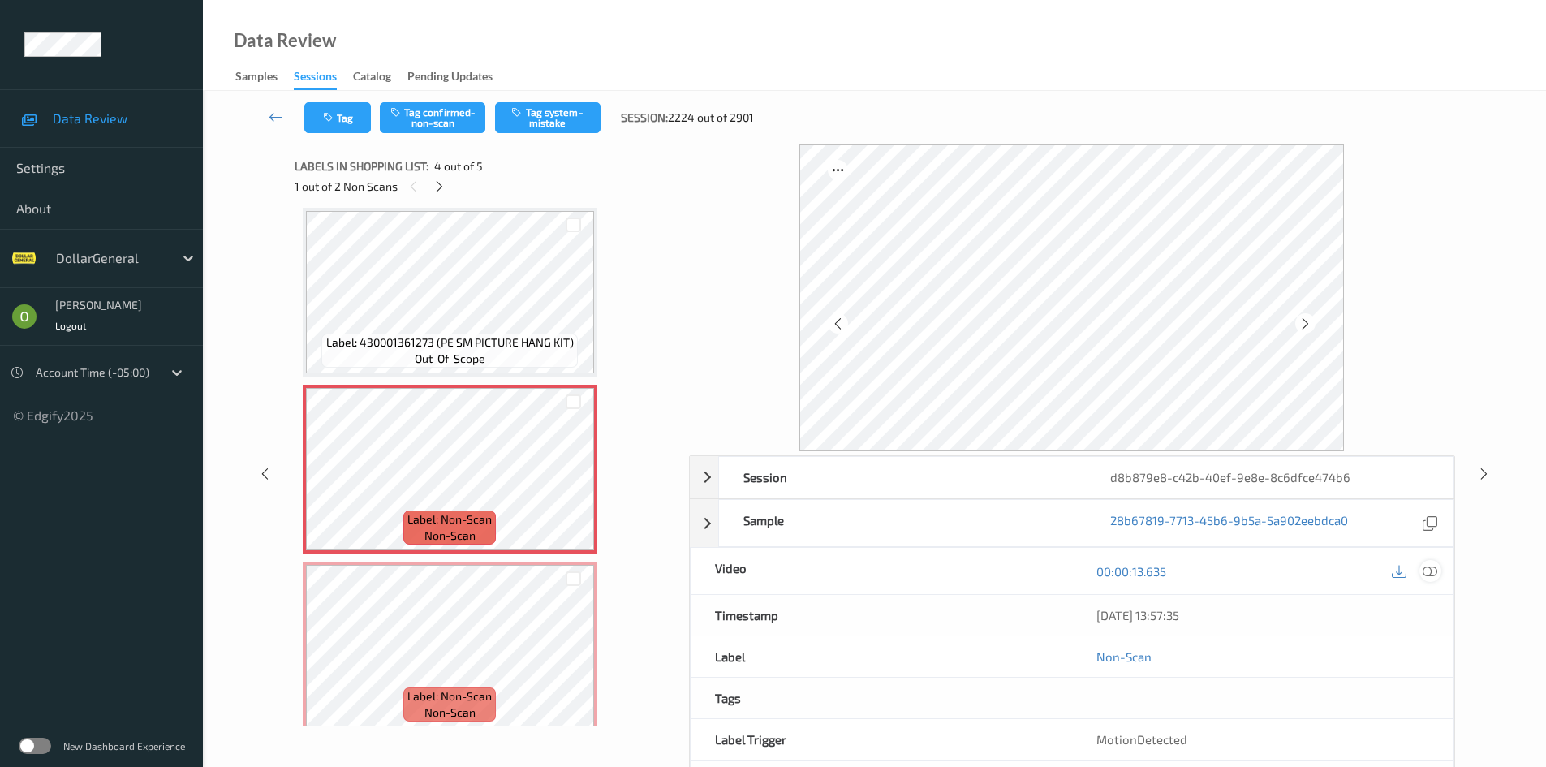
click at [1427, 579] on div at bounding box center [1430, 571] width 22 height 22
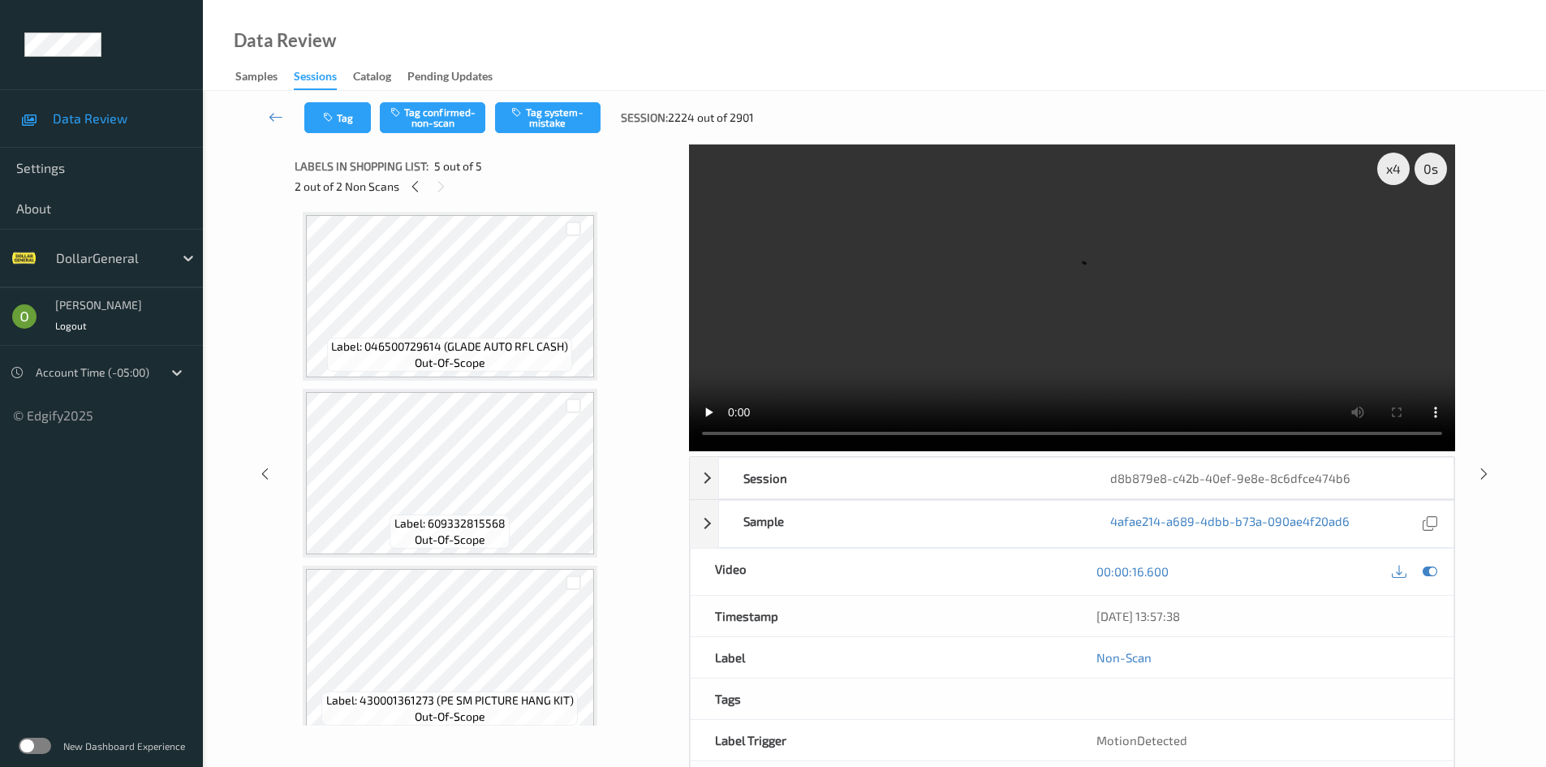
scroll to position [0, 0]
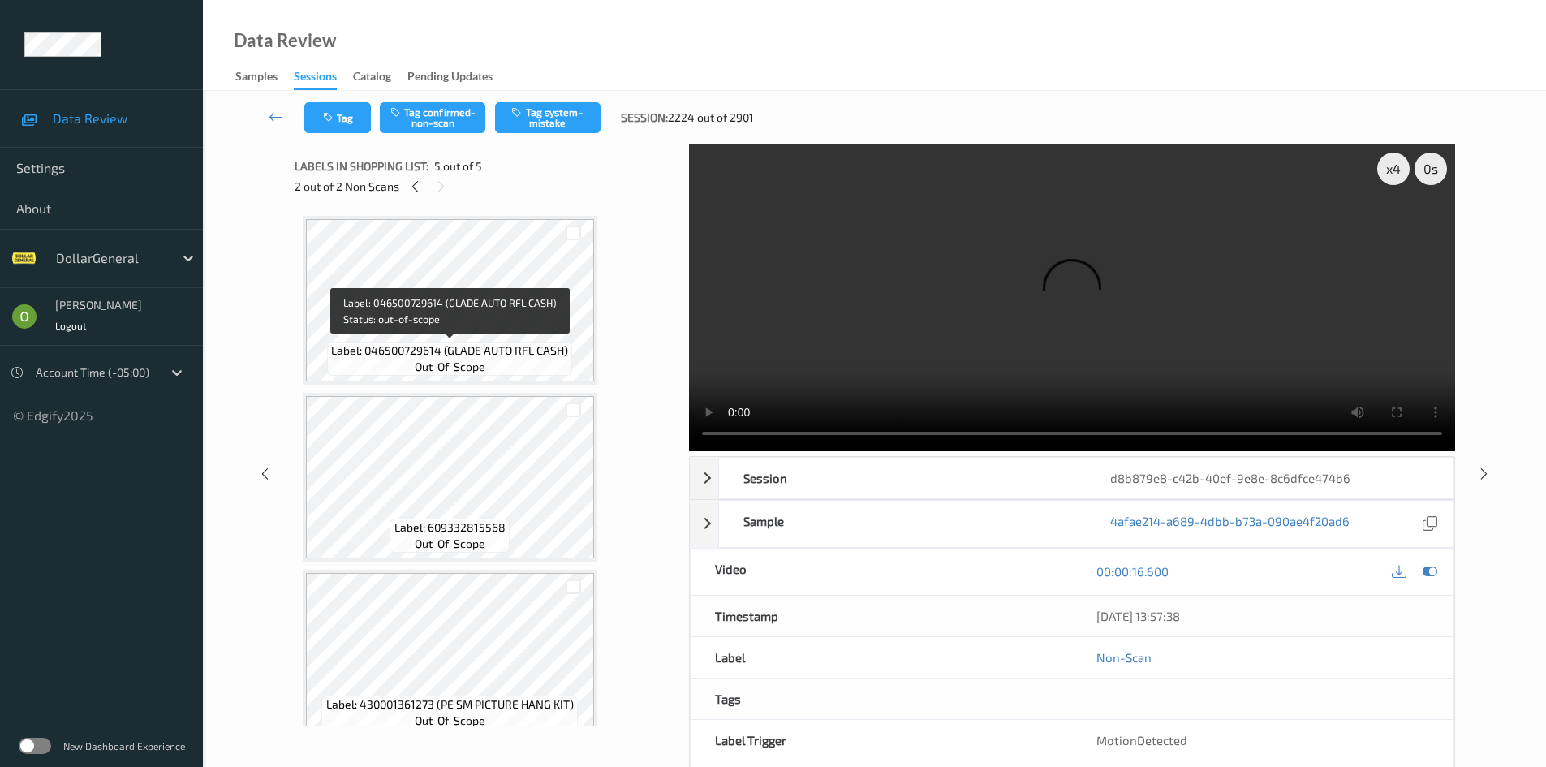
click at [492, 346] on span "Label: 046500729614 (GLADE AUTO RFL CASH)" at bounding box center [449, 350] width 237 height 16
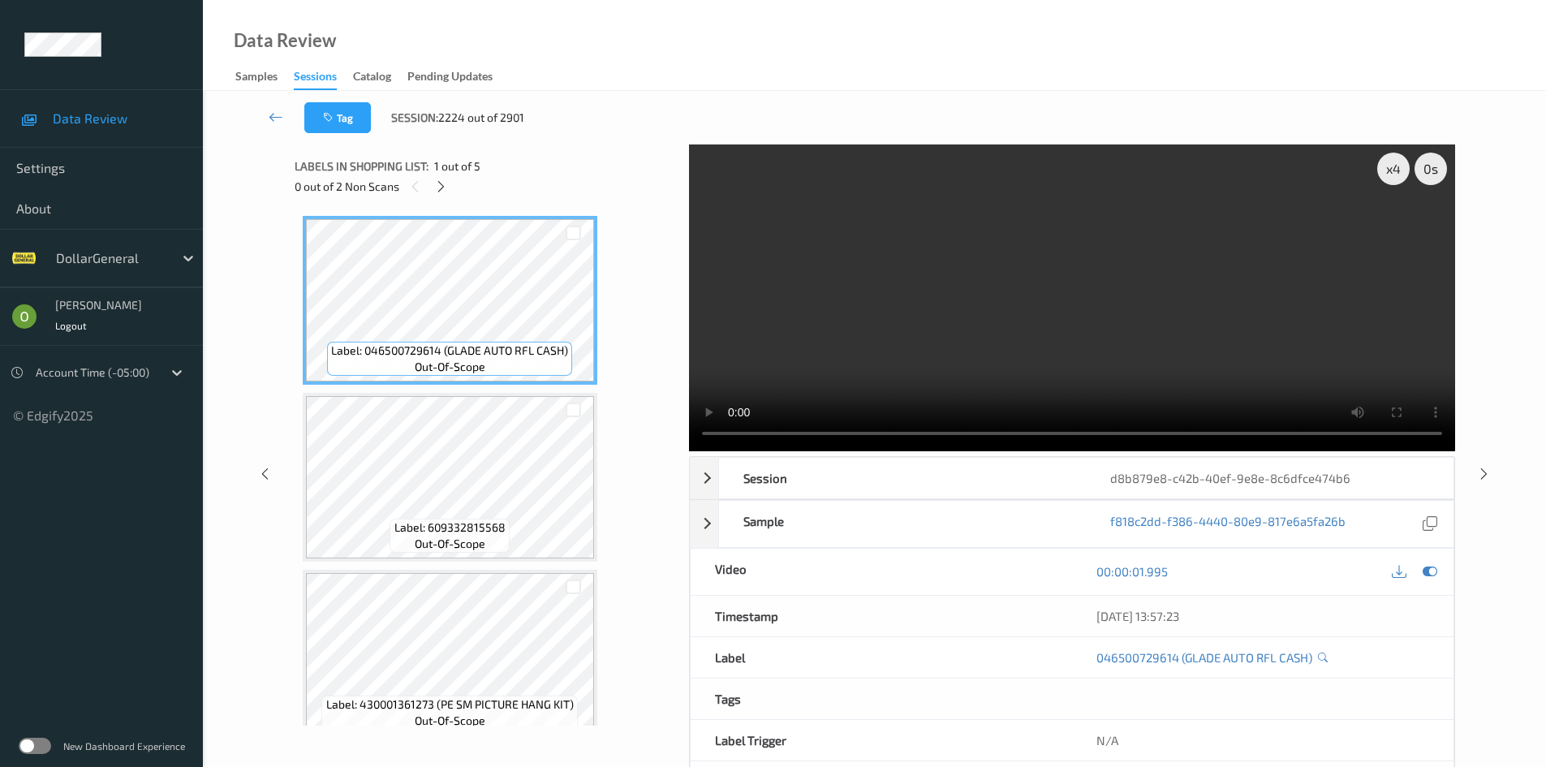
click at [1056, 251] on video at bounding box center [1072, 297] width 766 height 307
click at [962, 316] on video at bounding box center [1072, 297] width 766 height 307
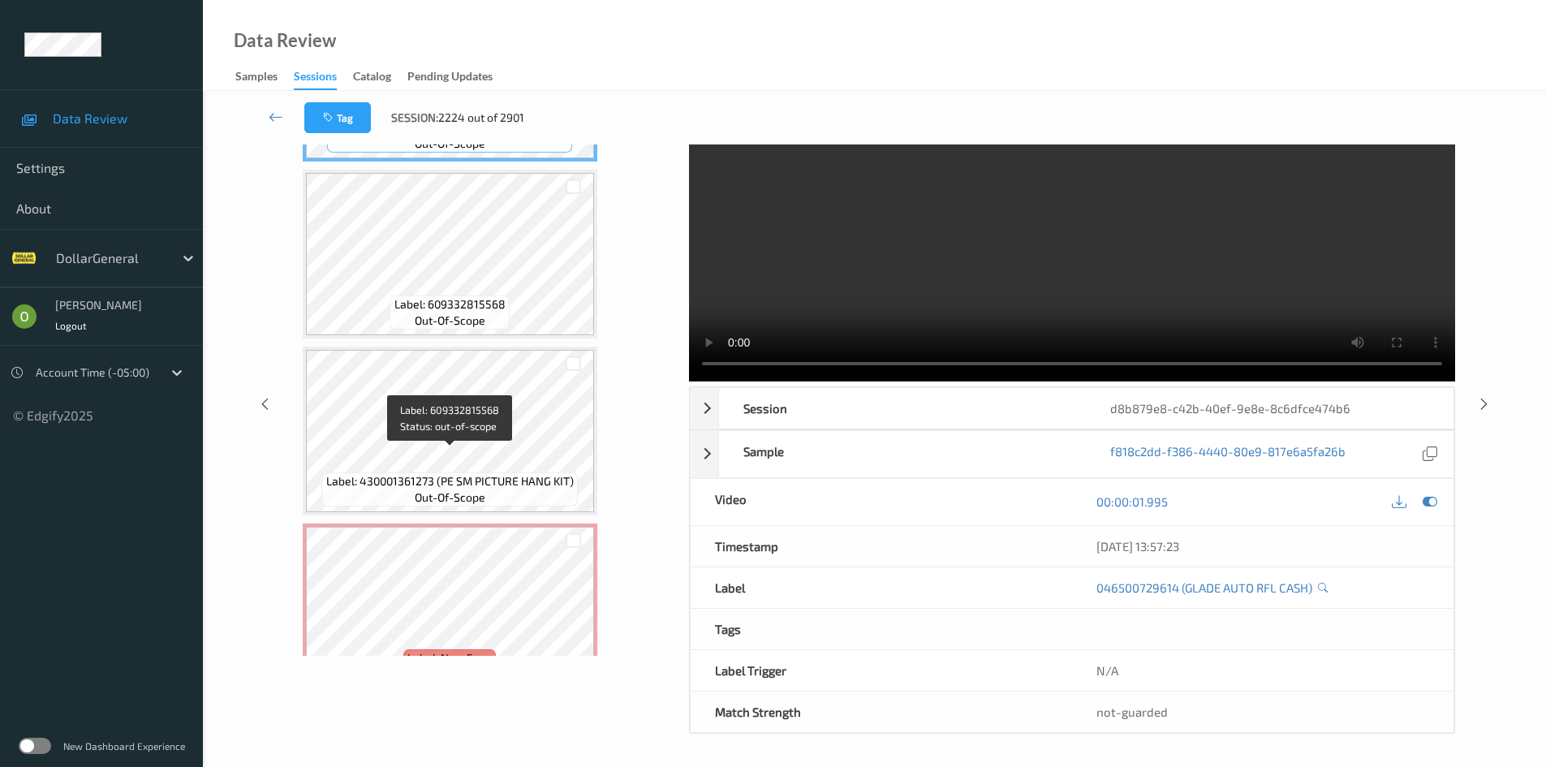
scroll to position [375, 0]
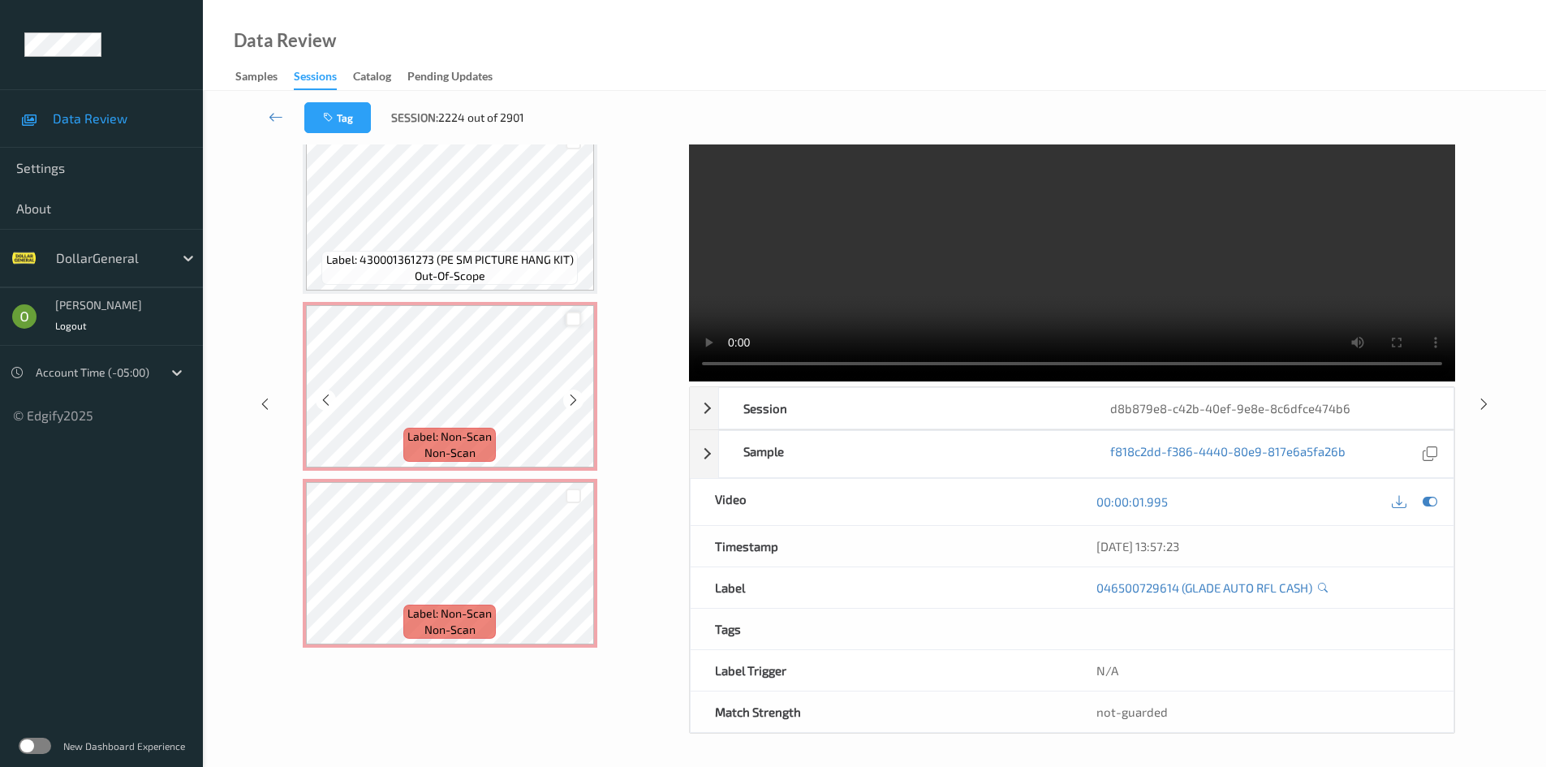
click at [573, 324] on div at bounding box center [572, 319] width 15 height 15
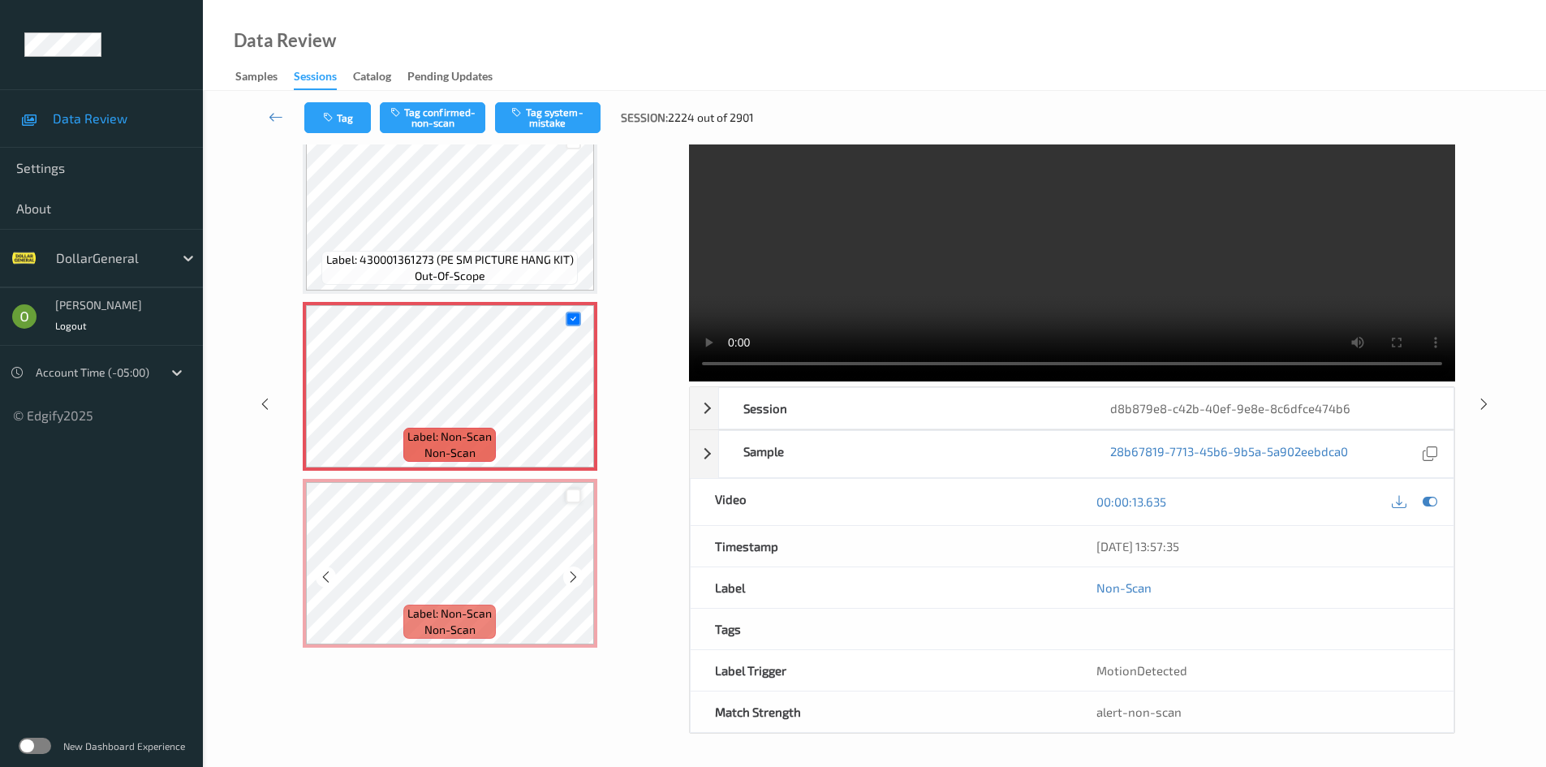
click at [576, 498] on div at bounding box center [572, 495] width 15 height 15
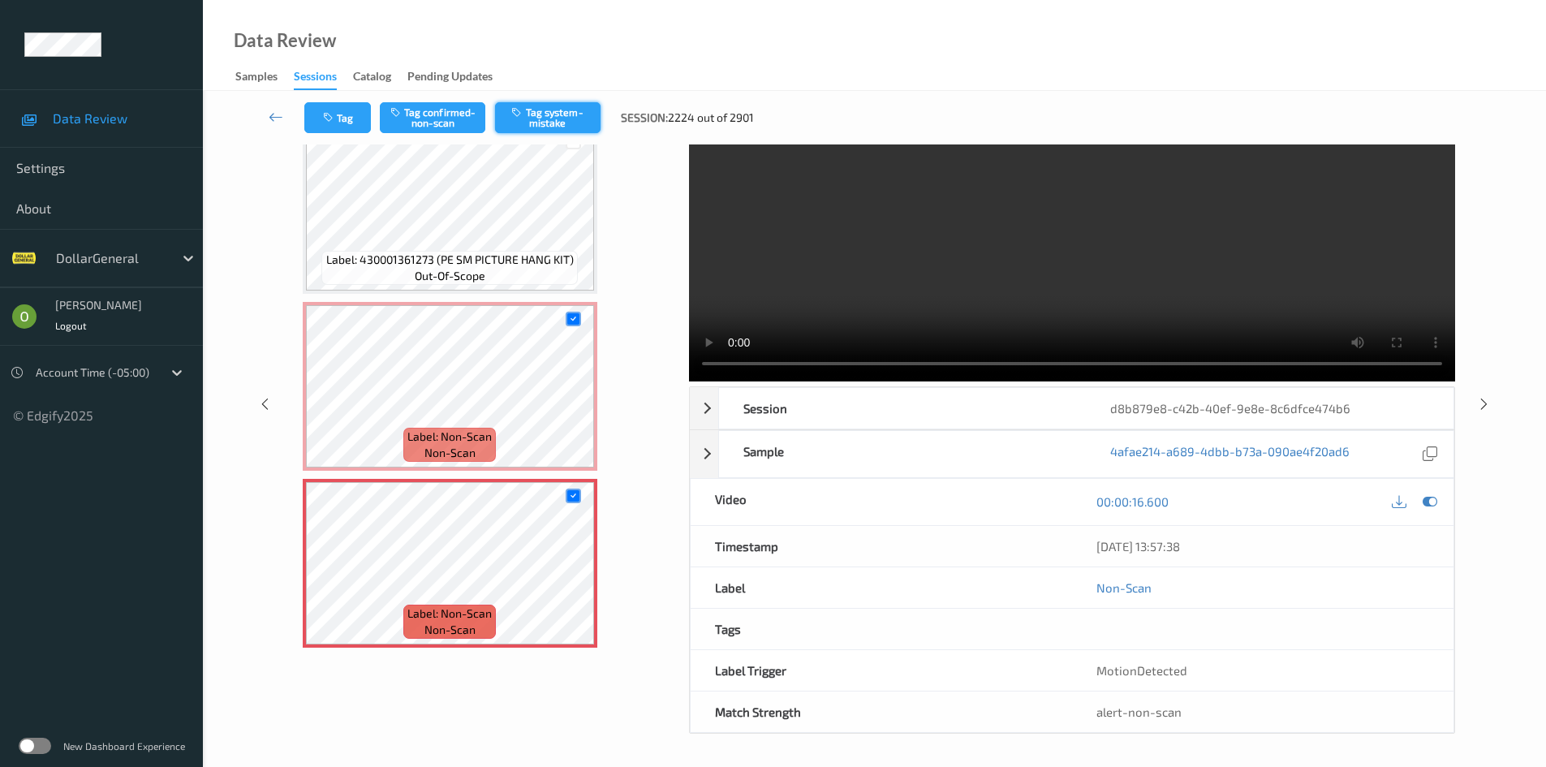
click at [543, 120] on button "Tag system-mistake" at bounding box center [547, 117] width 105 height 31
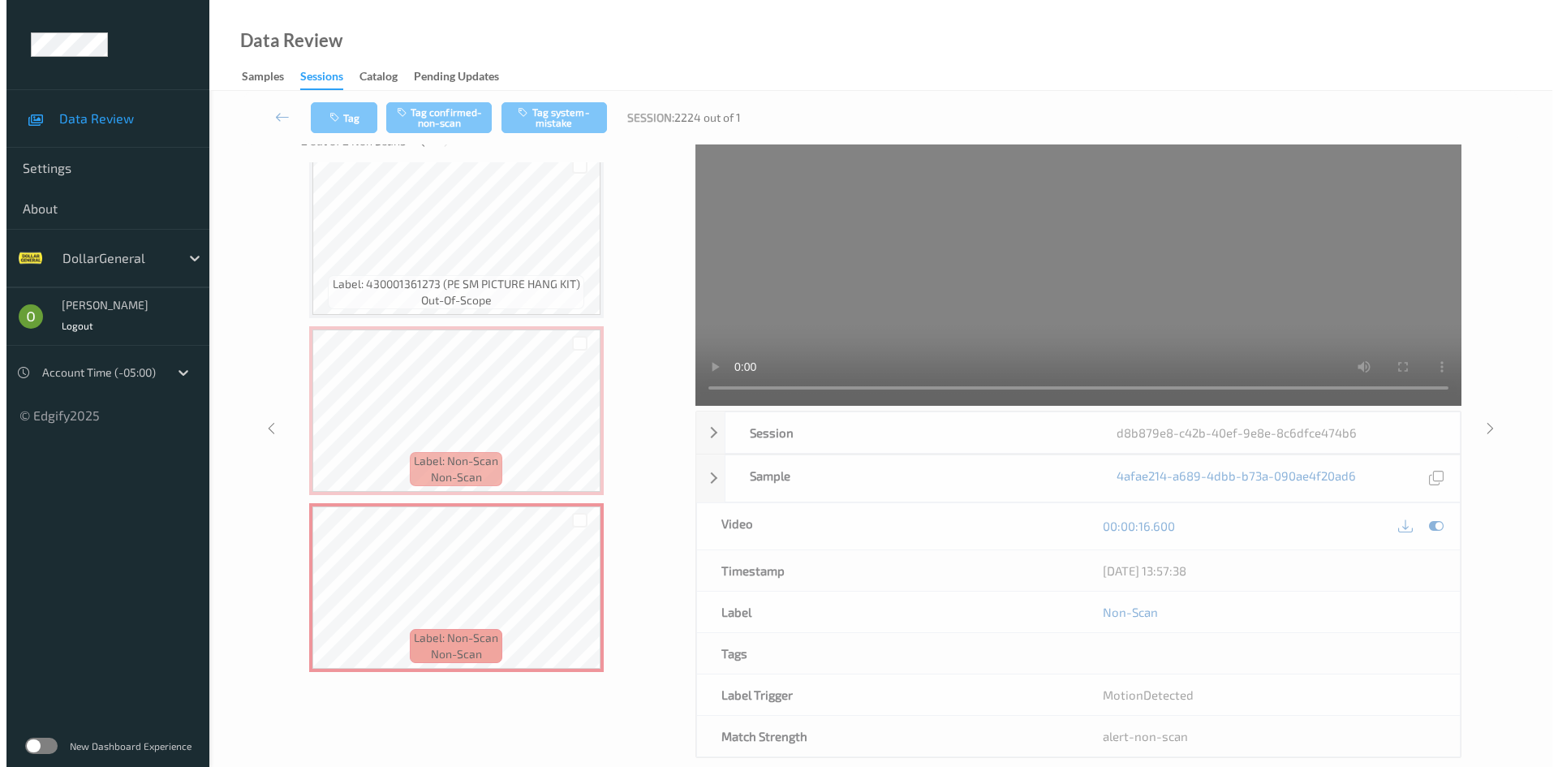
scroll to position [0, 0]
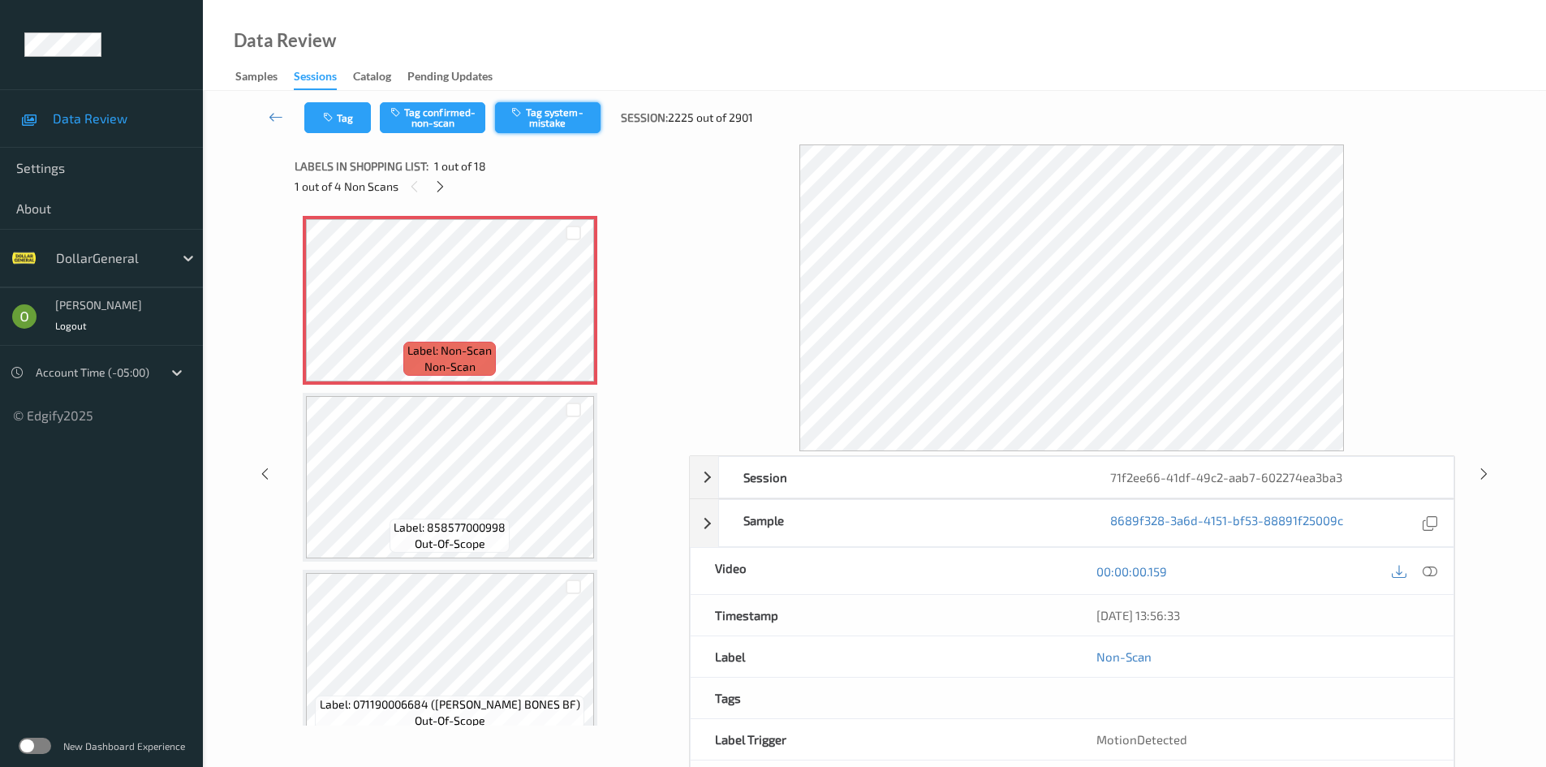
click at [514, 114] on icon "button" at bounding box center [518, 111] width 14 height 11
click at [334, 114] on icon "button" at bounding box center [330, 117] width 14 height 11
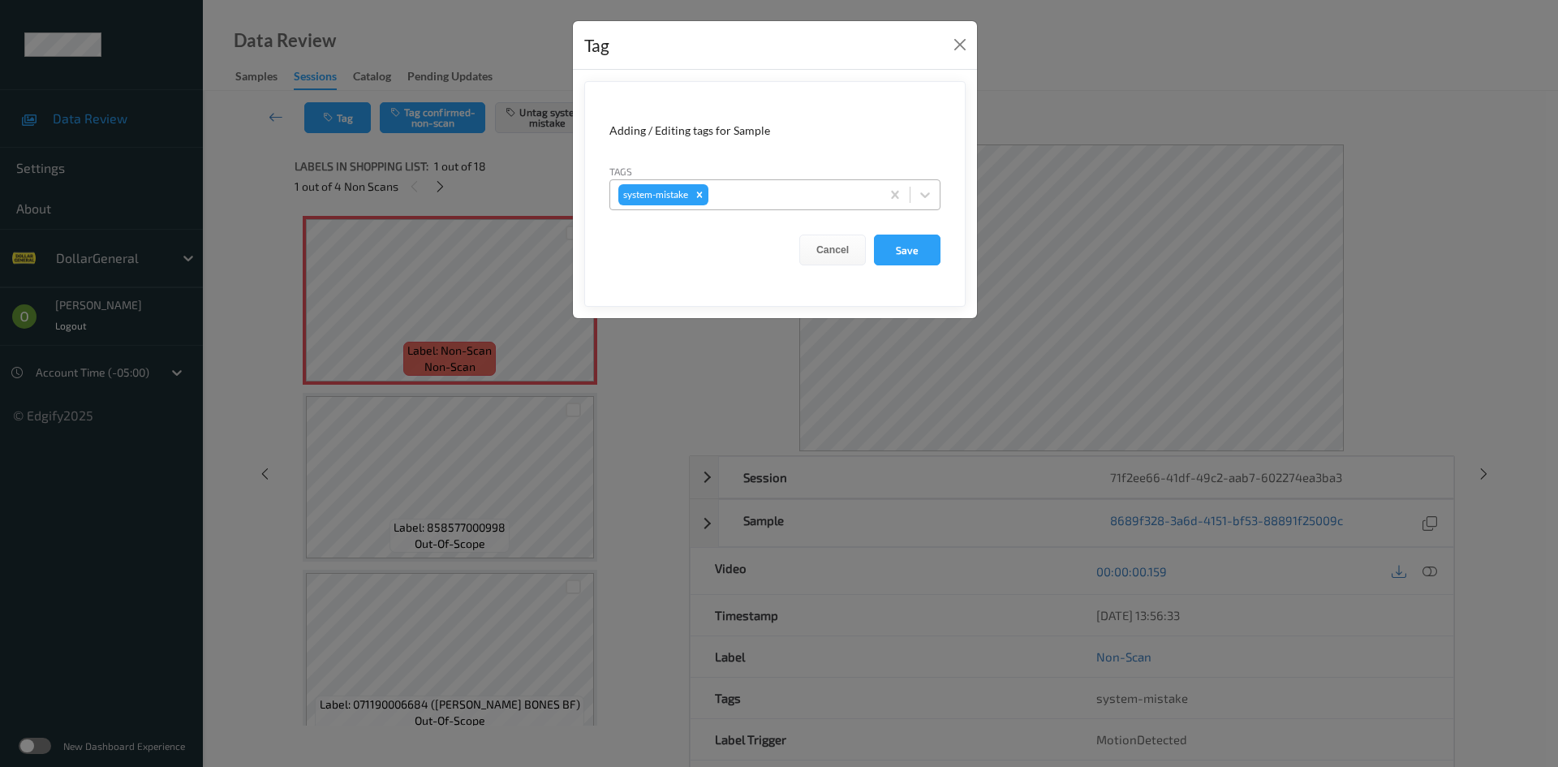
click at [836, 199] on div at bounding box center [792, 194] width 161 height 19
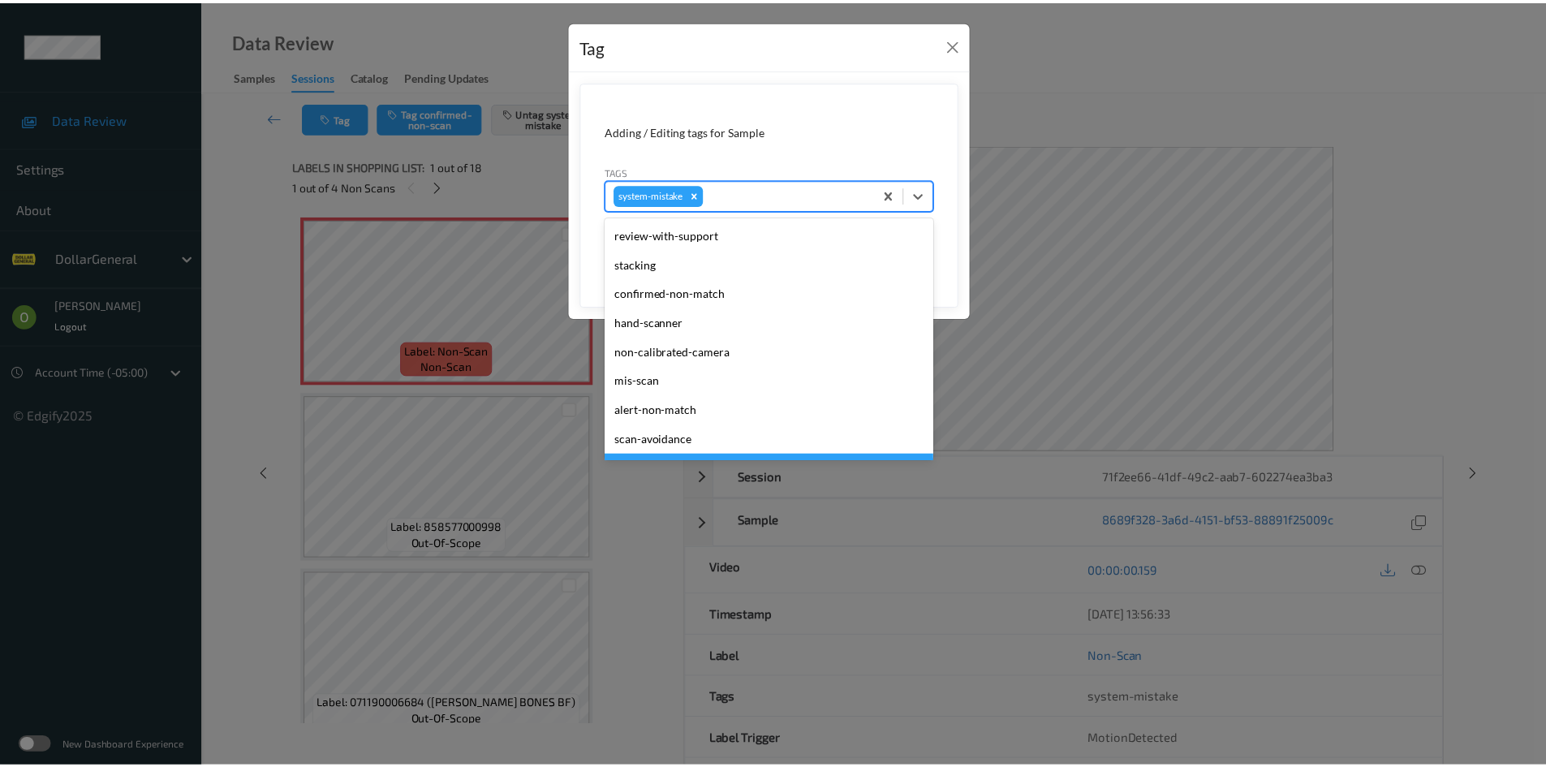
scroll to position [406, 0]
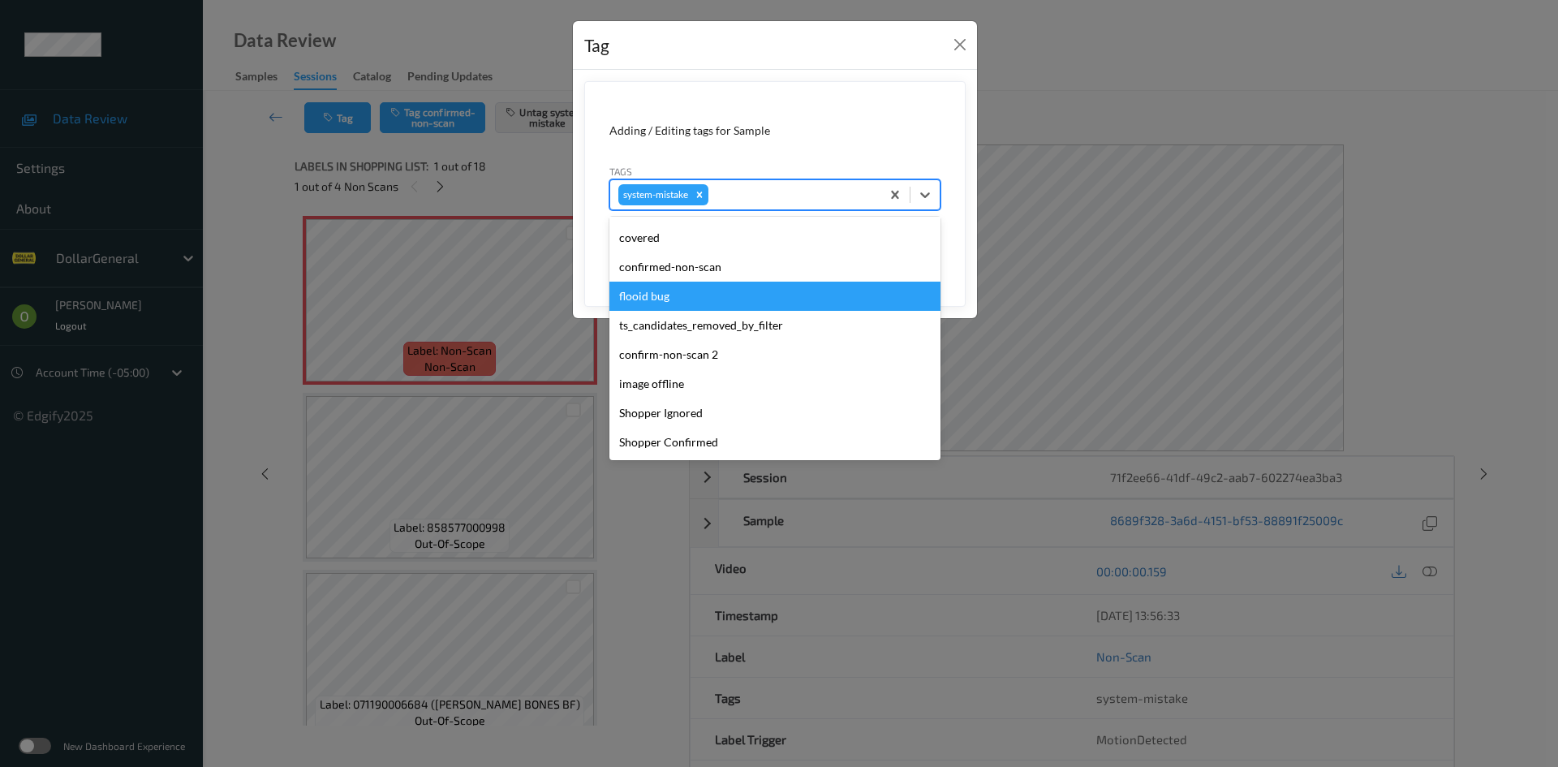
click at [763, 297] on div "flooid bug" at bounding box center [774, 296] width 331 height 29
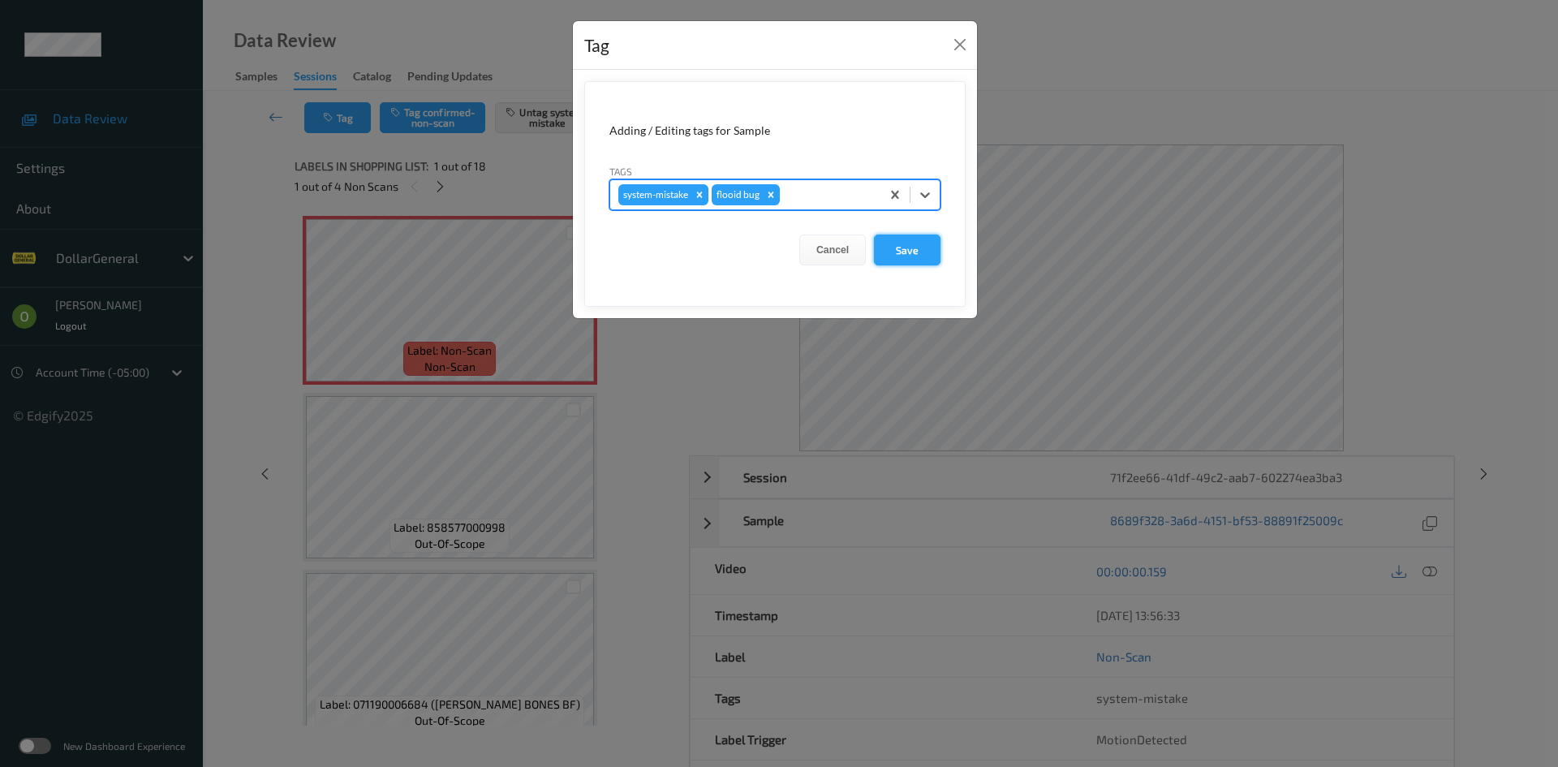
click at [907, 259] on button "Save" at bounding box center [907, 249] width 67 height 31
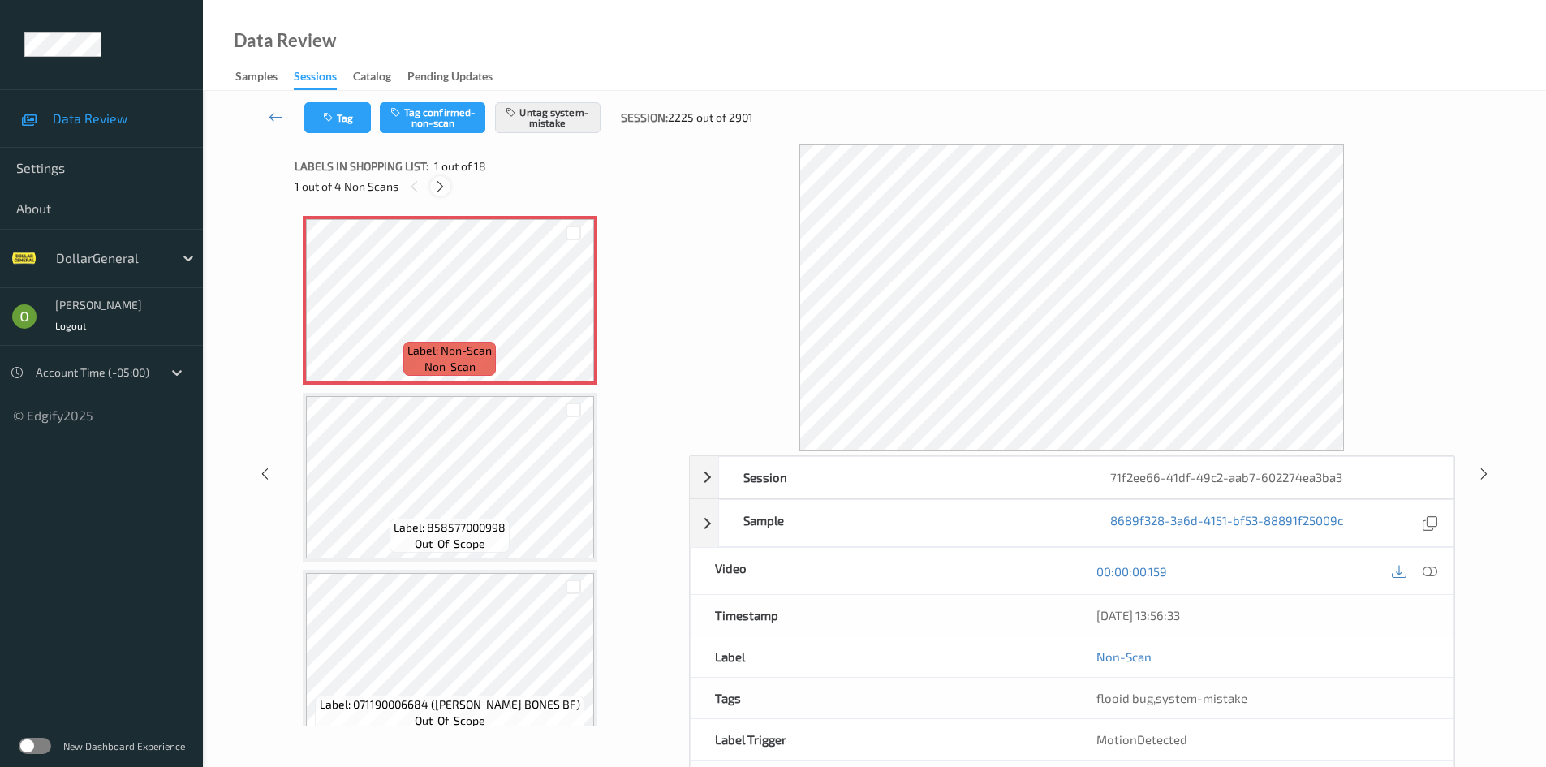
click at [444, 191] on icon at bounding box center [440, 186] width 14 height 15
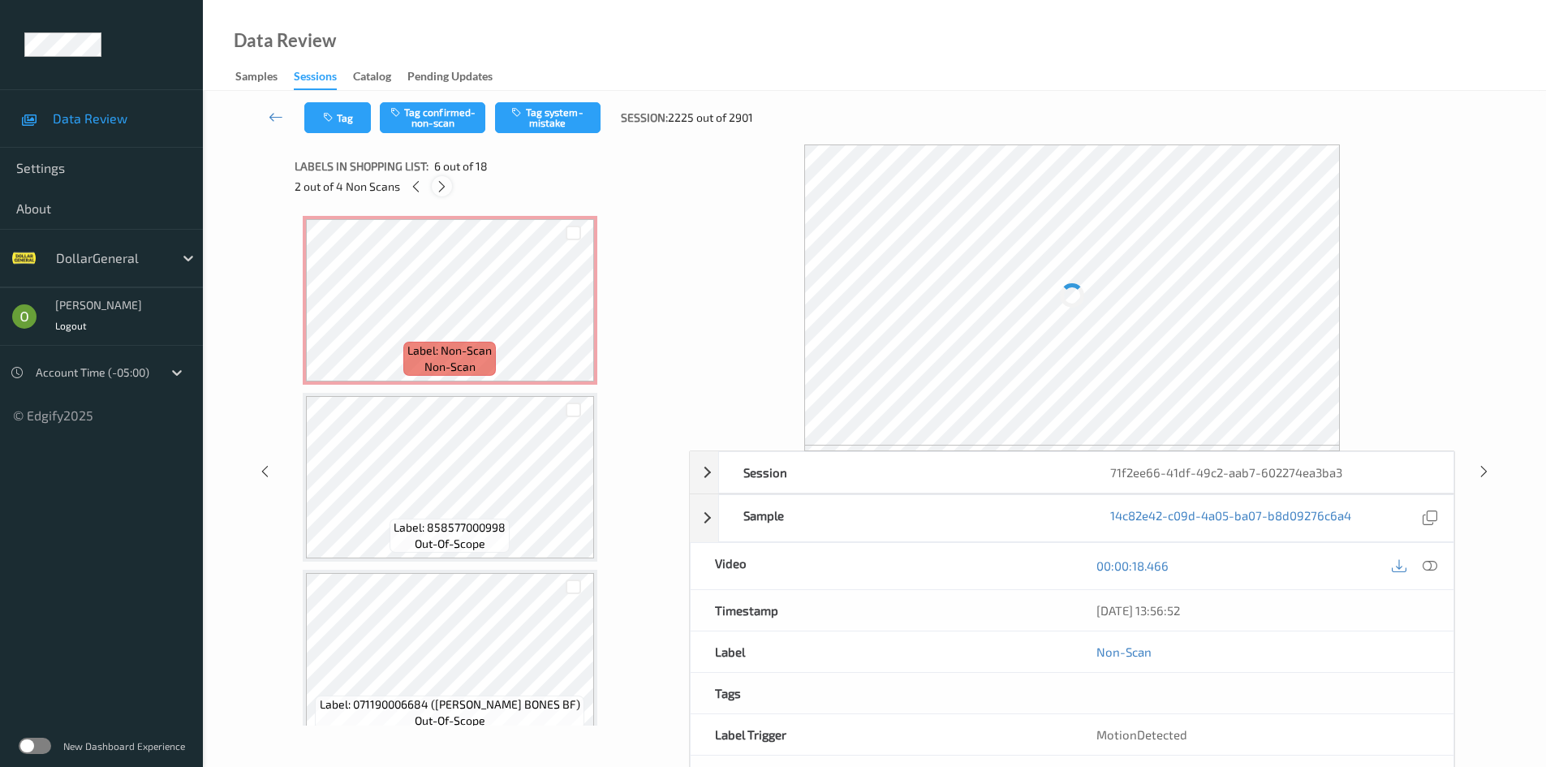
scroll to position [716, 0]
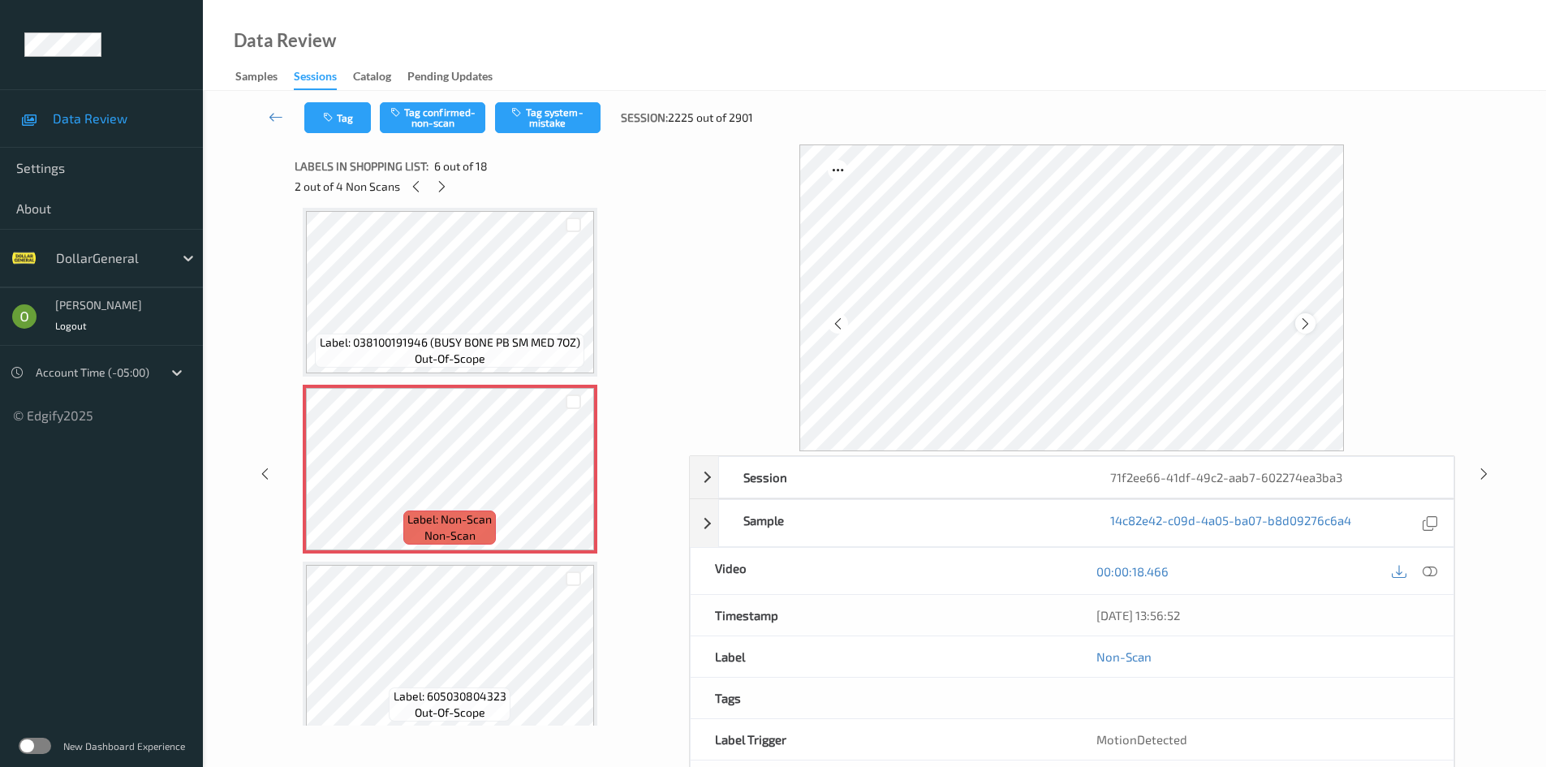
click at [1301, 329] on icon at bounding box center [1305, 323] width 14 height 15
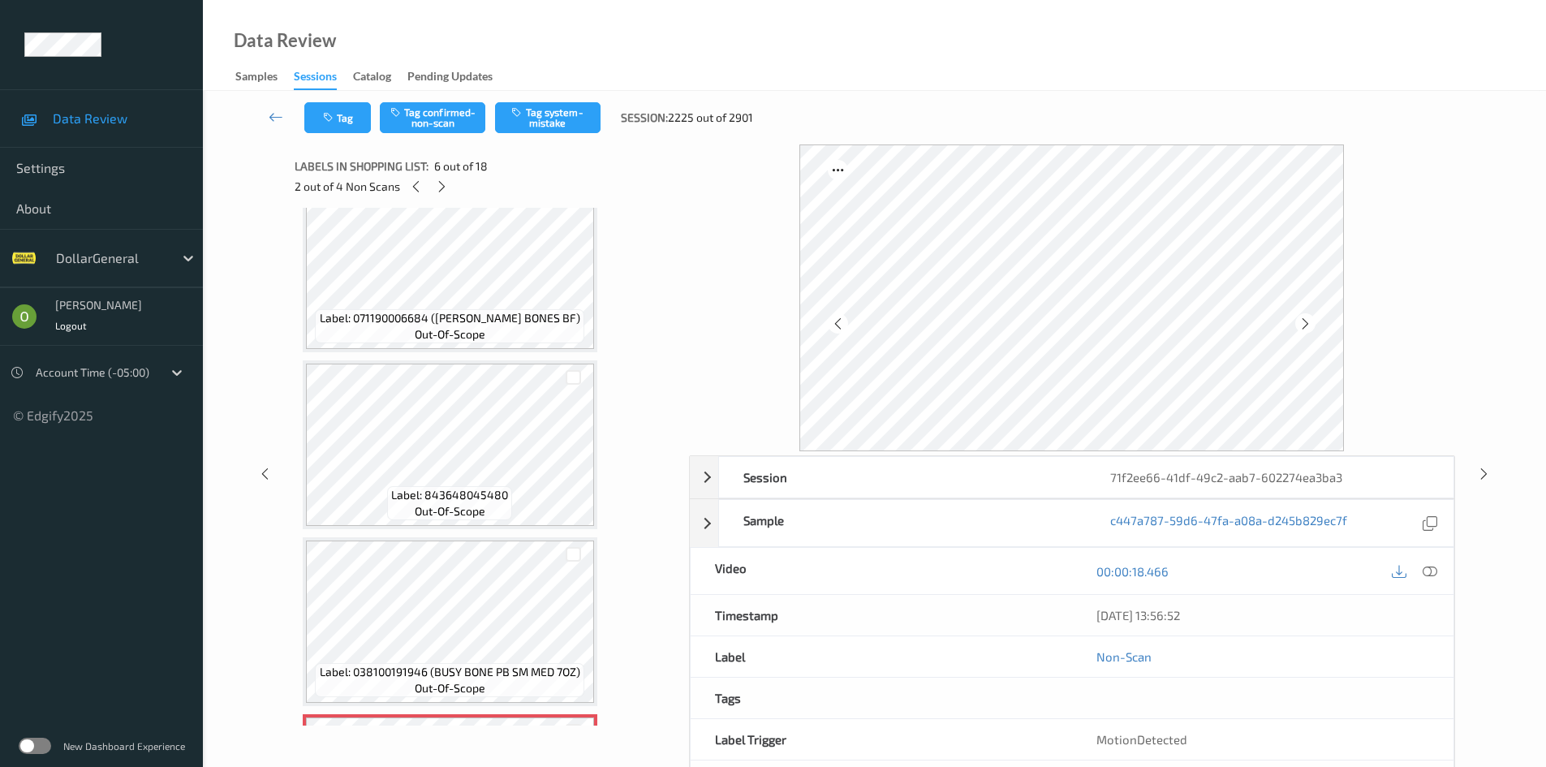
scroll to position [148, 0]
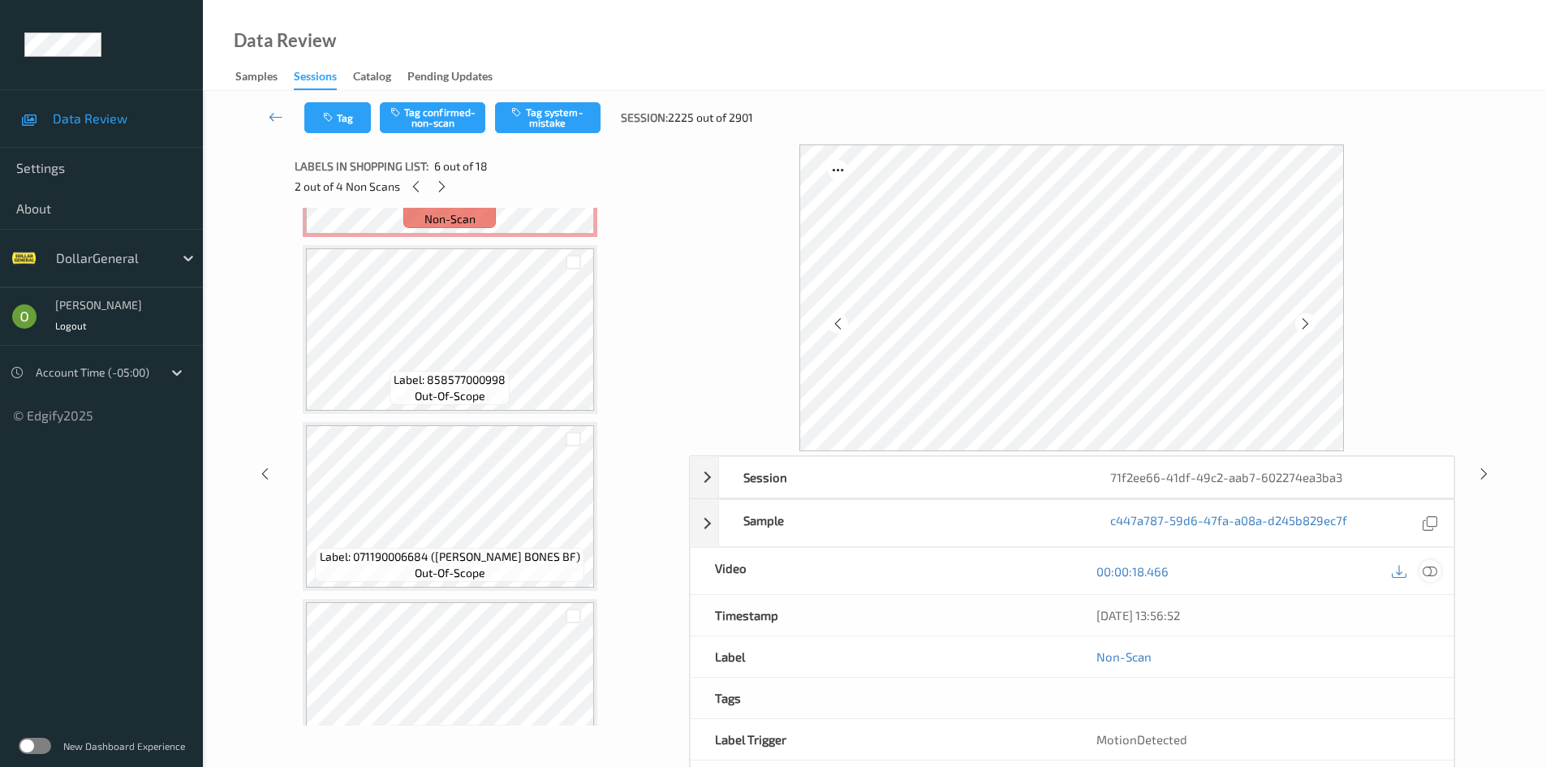
click at [1435, 579] on div at bounding box center [1430, 571] width 22 height 22
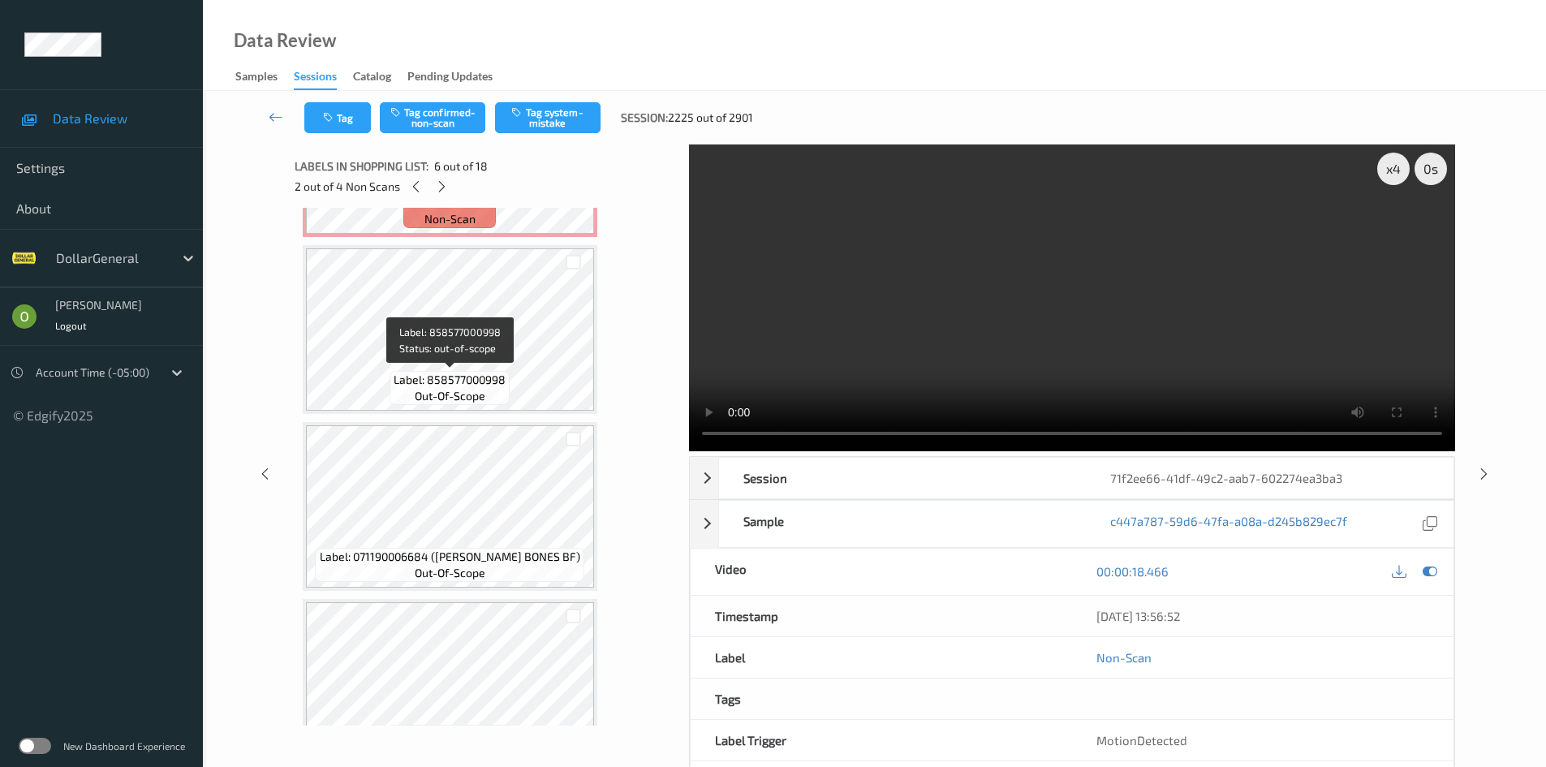
click at [473, 372] on span "Label: 858577000998" at bounding box center [449, 380] width 112 height 16
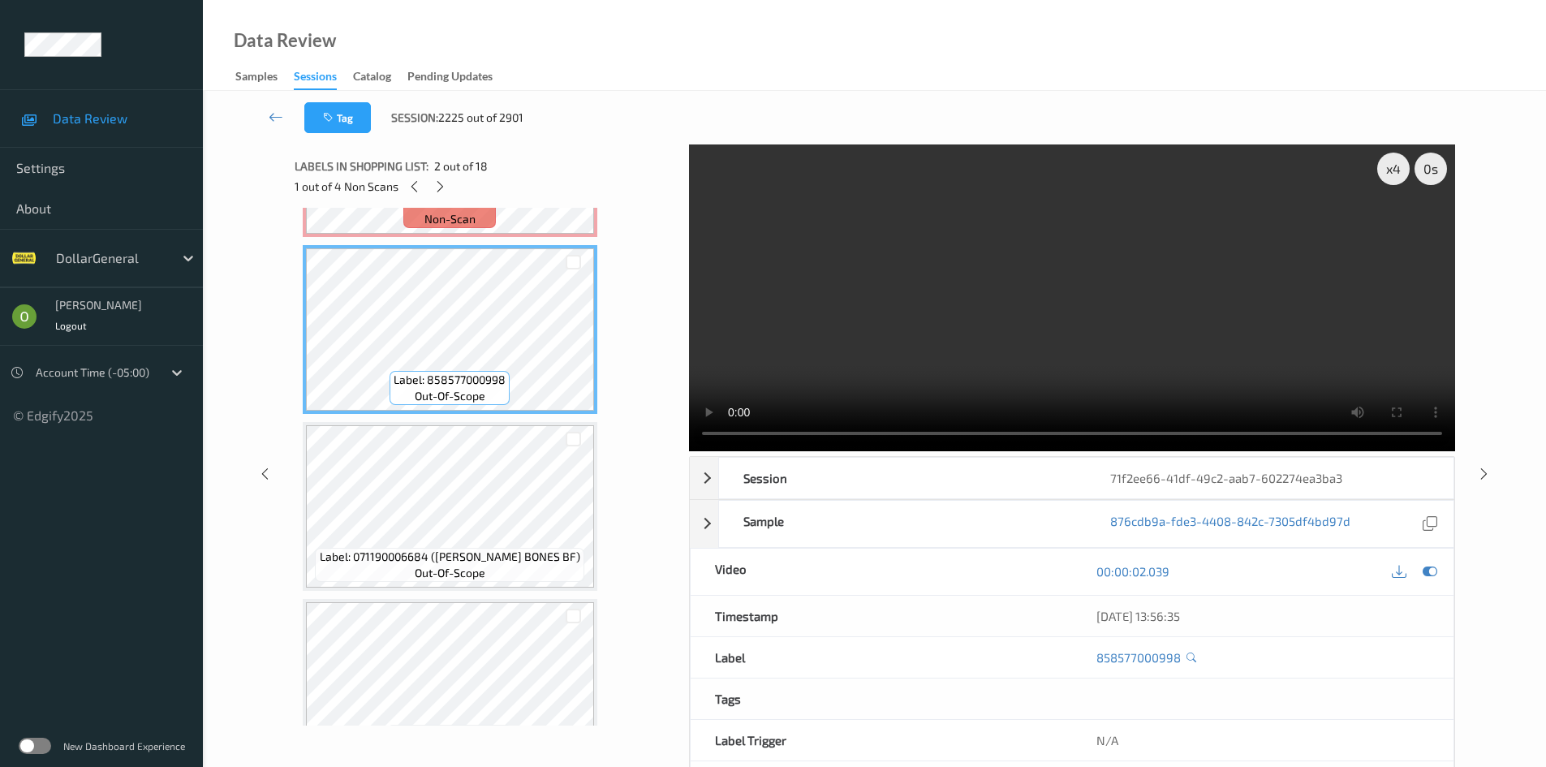
click at [1117, 275] on video at bounding box center [1072, 297] width 766 height 307
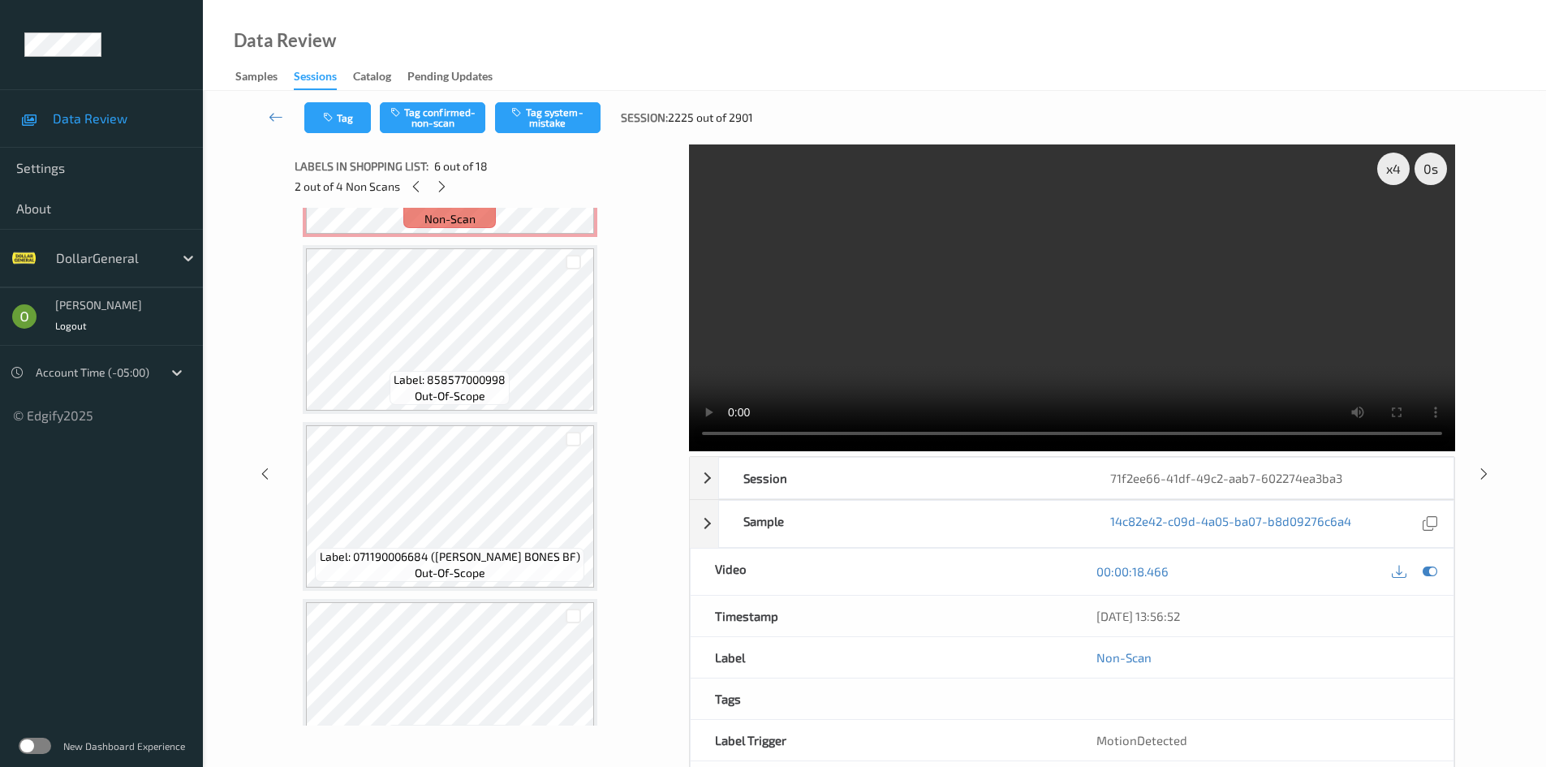
click at [483, 391] on span "out-of-scope" at bounding box center [450, 396] width 71 height 16
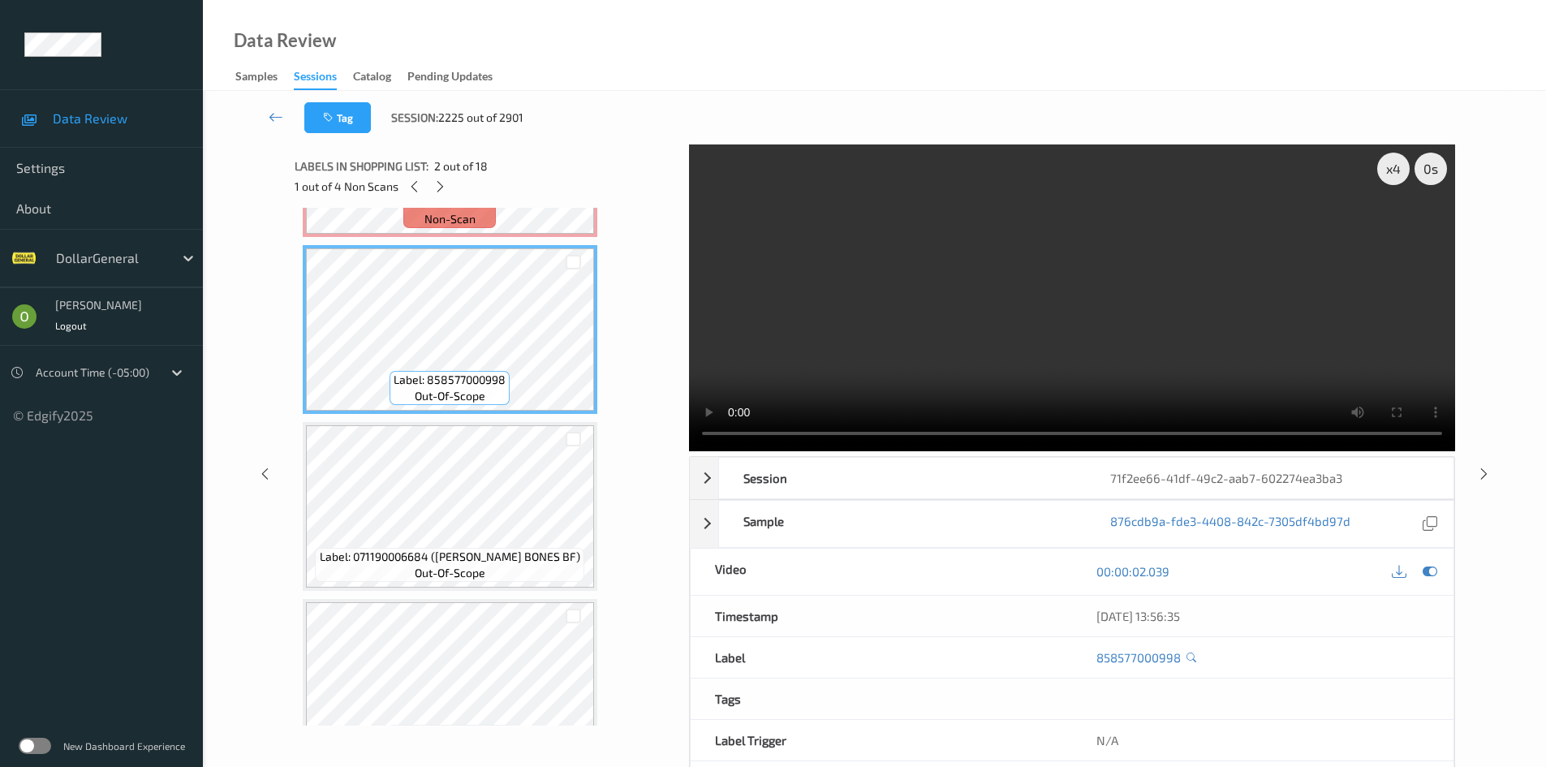
click at [909, 319] on video at bounding box center [1072, 297] width 766 height 307
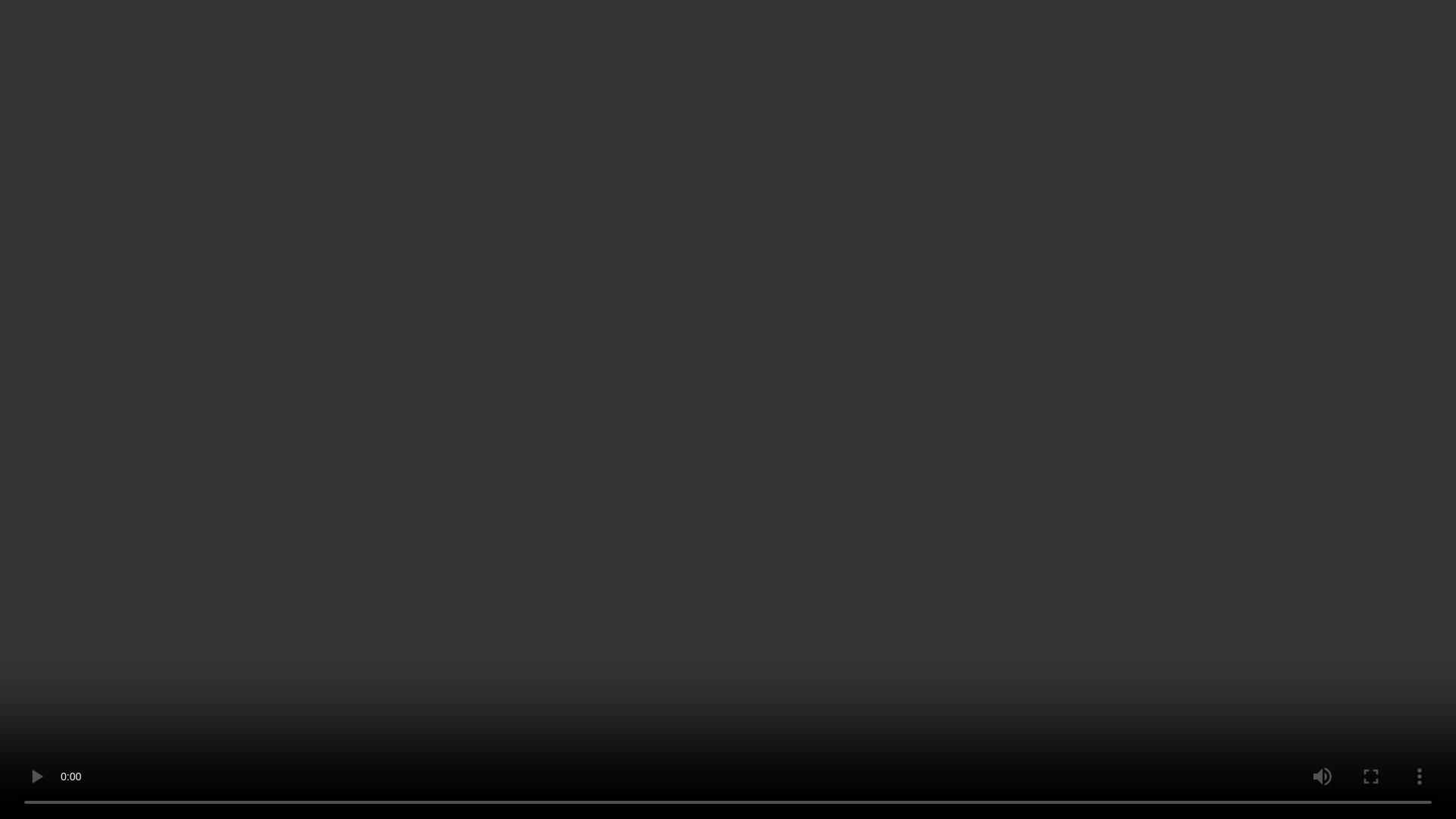
click at [849, 367] on video at bounding box center [728, 410] width 1456 height 819
click at [757, 399] on video at bounding box center [728, 410] width 1456 height 819
click at [649, 465] on video at bounding box center [728, 410] width 1456 height 819
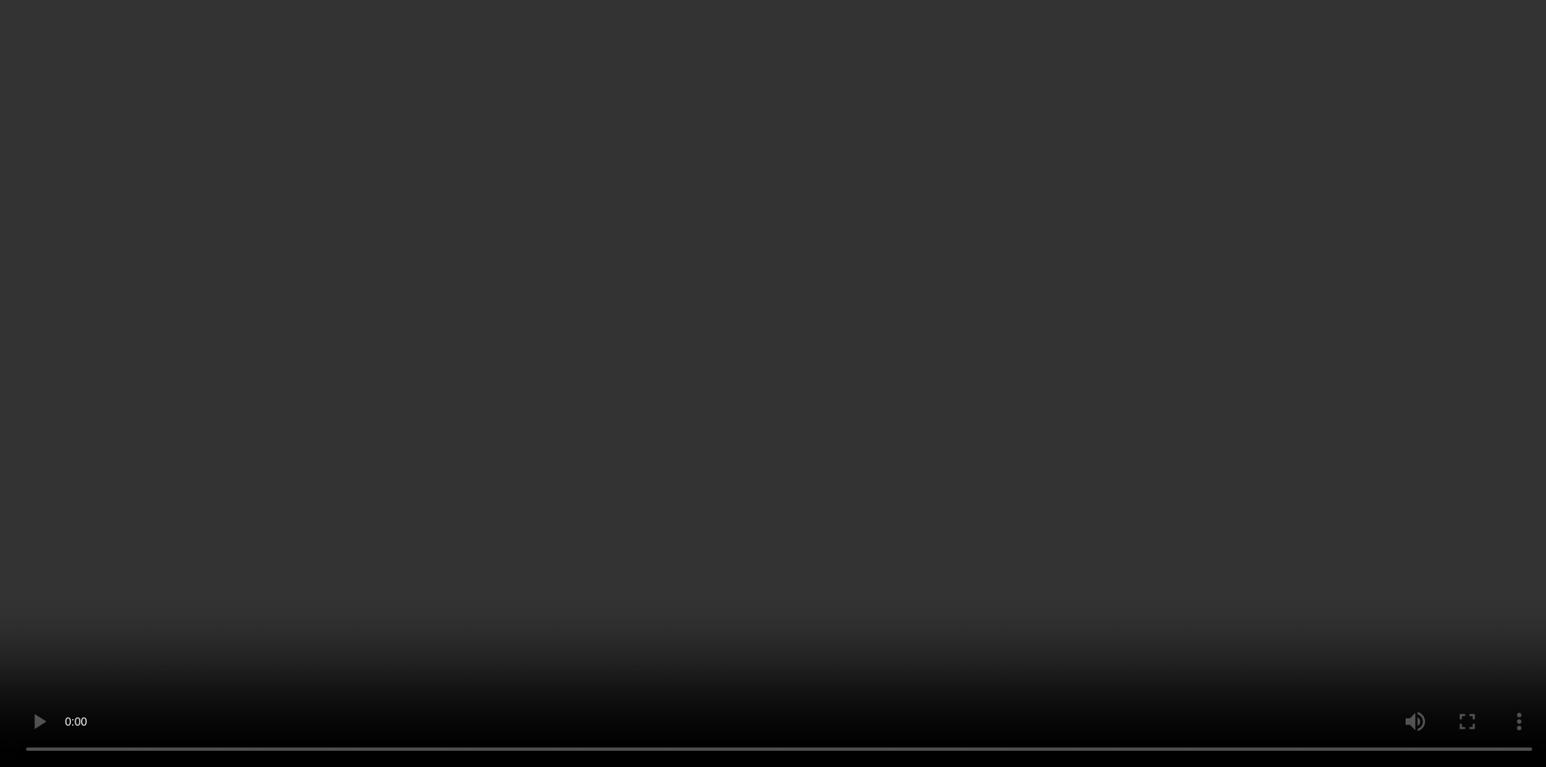
scroll to position [0, 0]
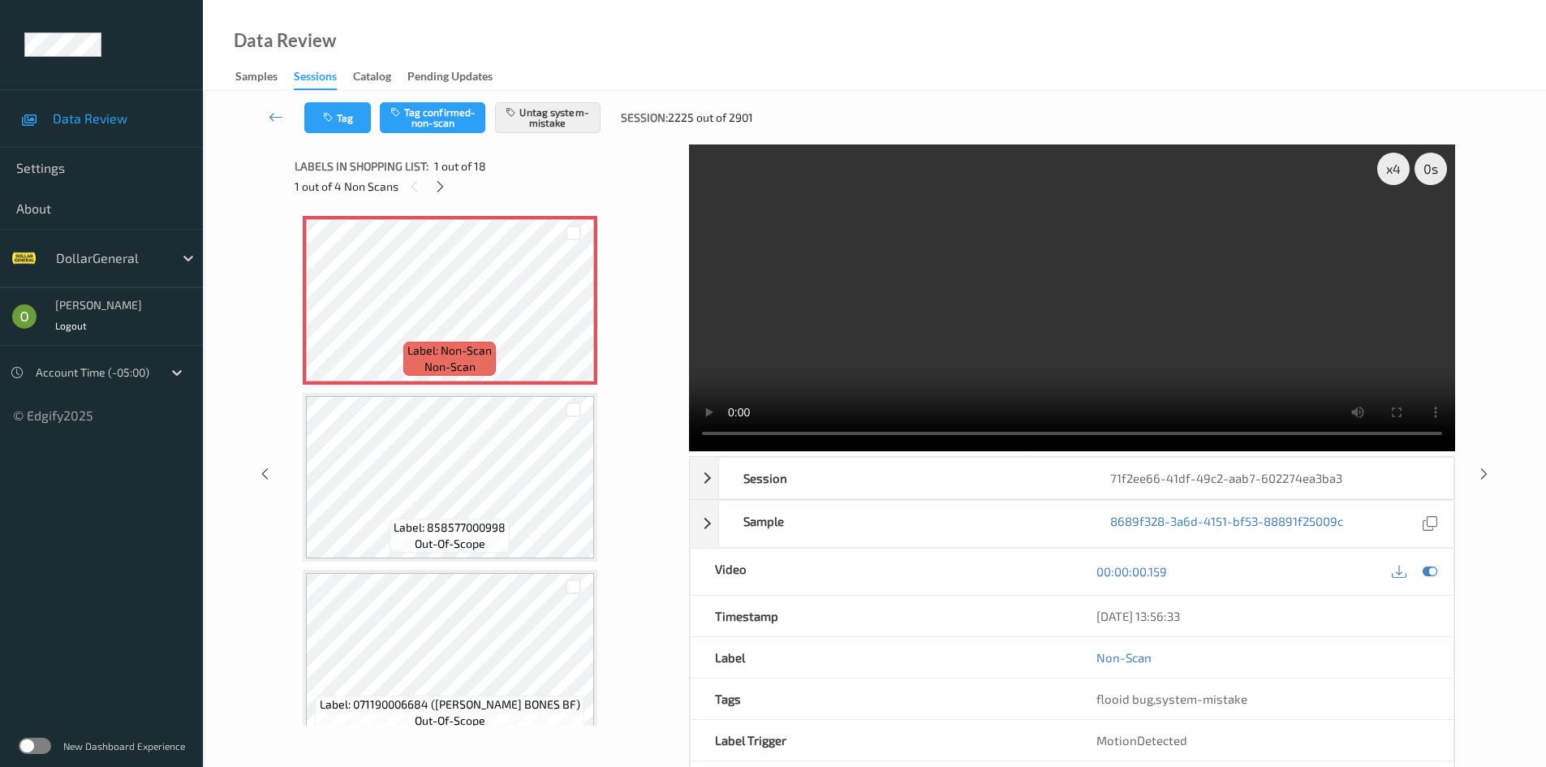
click at [961, 355] on video at bounding box center [1072, 297] width 766 height 307
click at [953, 357] on video at bounding box center [1072, 297] width 766 height 307
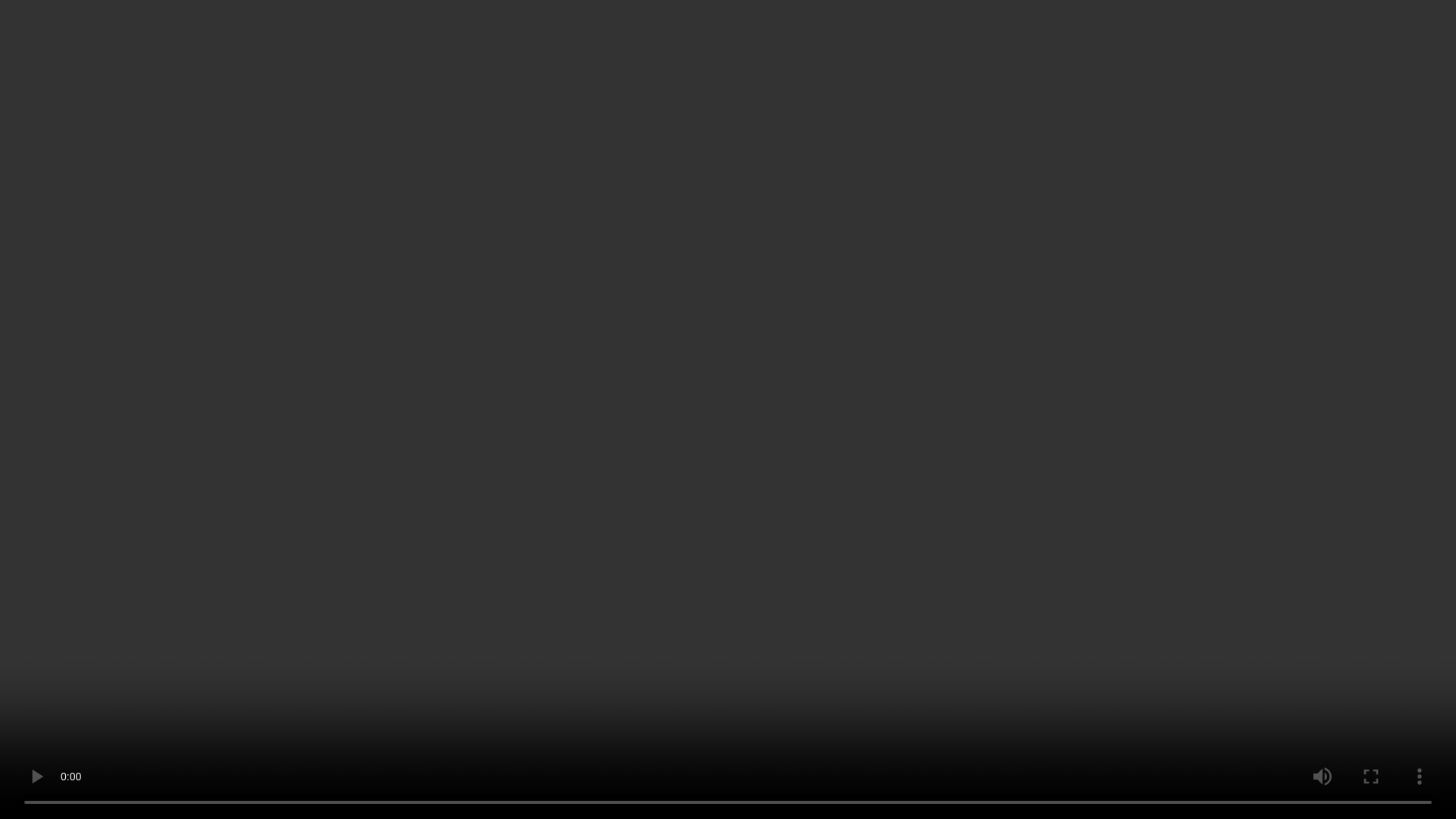
click at [886, 402] on video at bounding box center [728, 410] width 1456 height 819
click at [897, 388] on video at bounding box center [728, 410] width 1456 height 819
click at [896, 388] on video at bounding box center [728, 410] width 1456 height 819
click at [857, 410] on video at bounding box center [728, 410] width 1456 height 819
click at [856, 410] on video at bounding box center [728, 410] width 1456 height 819
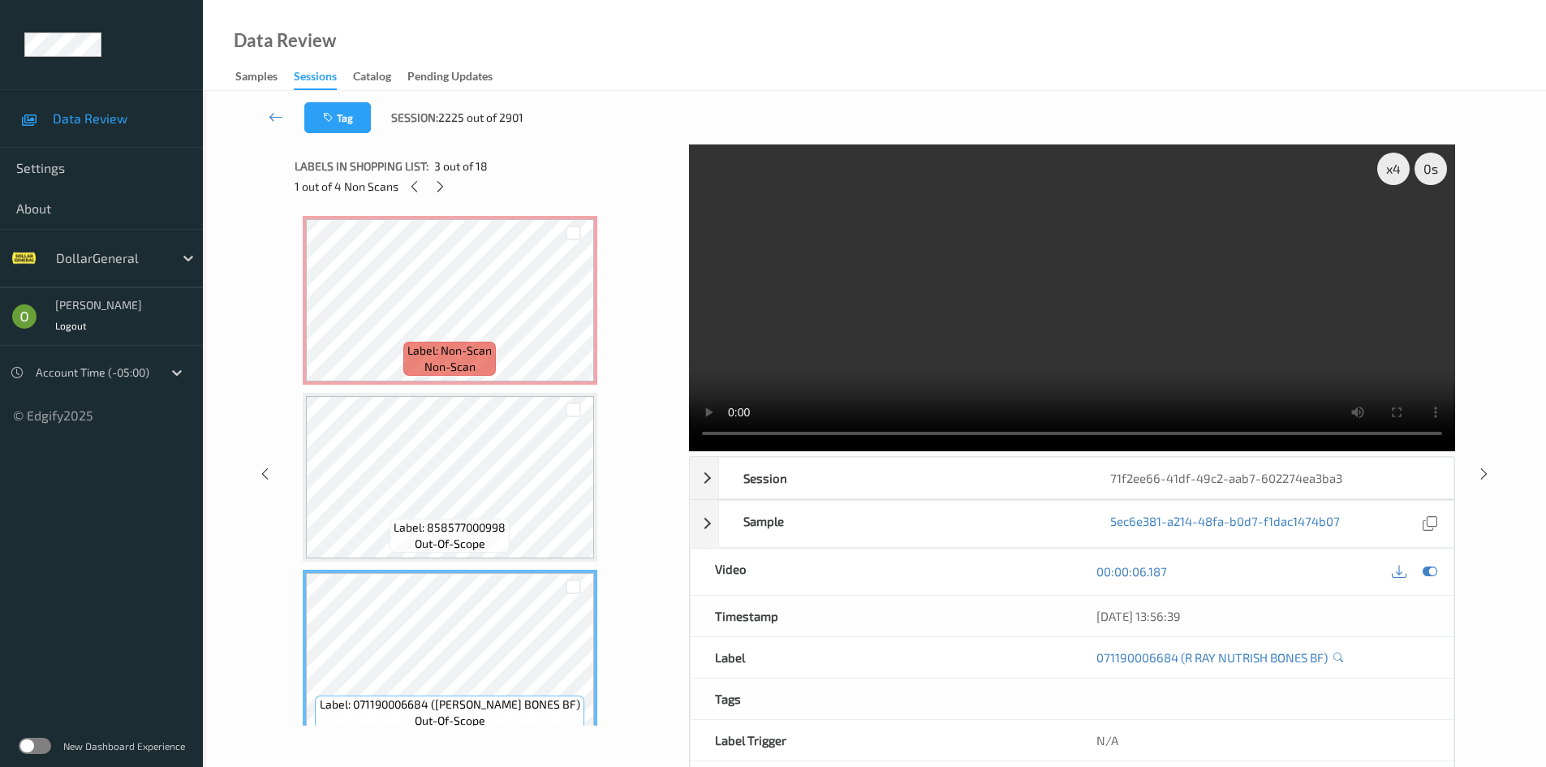
click at [932, 312] on video at bounding box center [1072, 297] width 766 height 307
click at [932, 300] on video at bounding box center [1072, 297] width 766 height 307
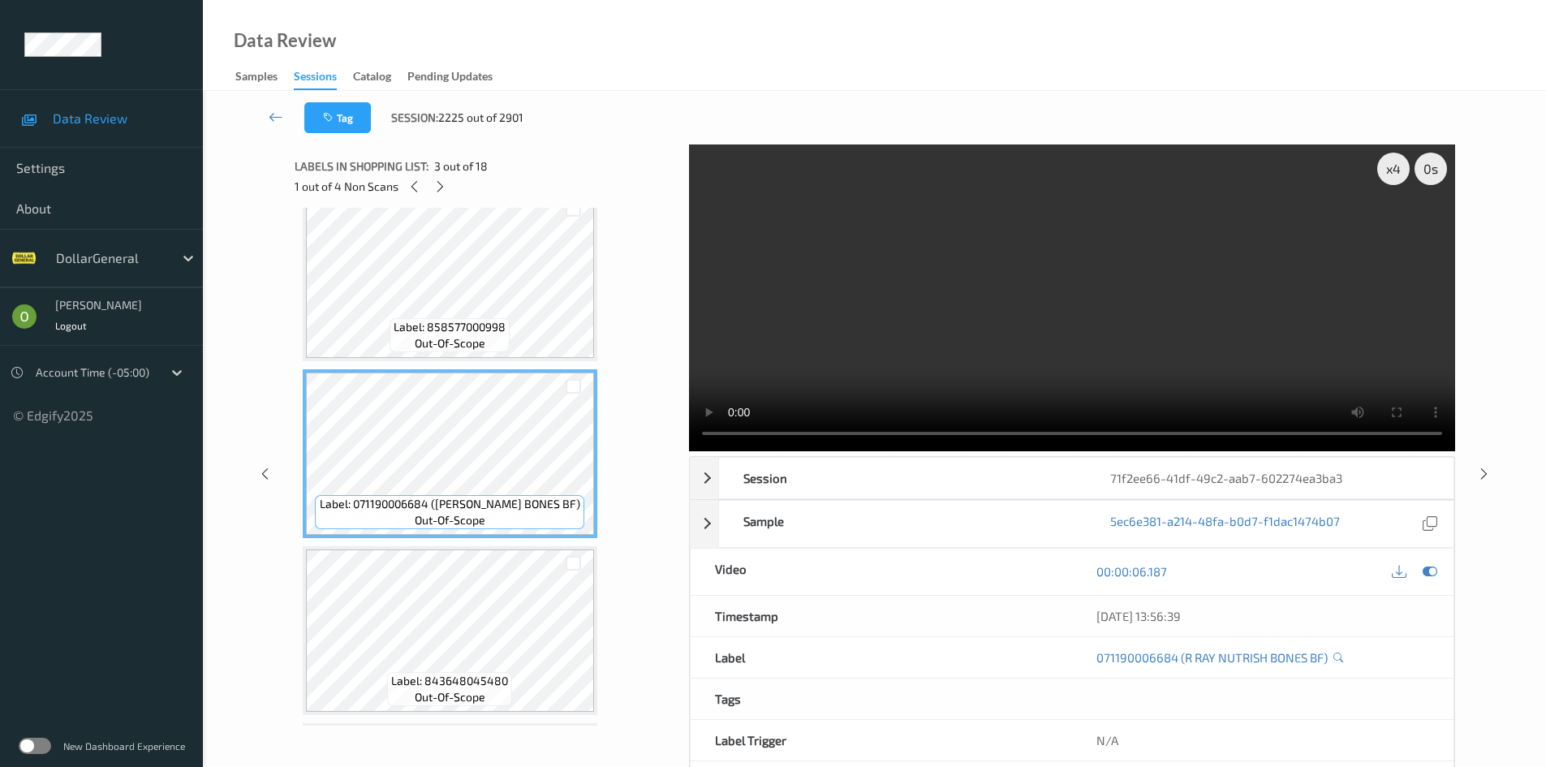
scroll to position [243, 0]
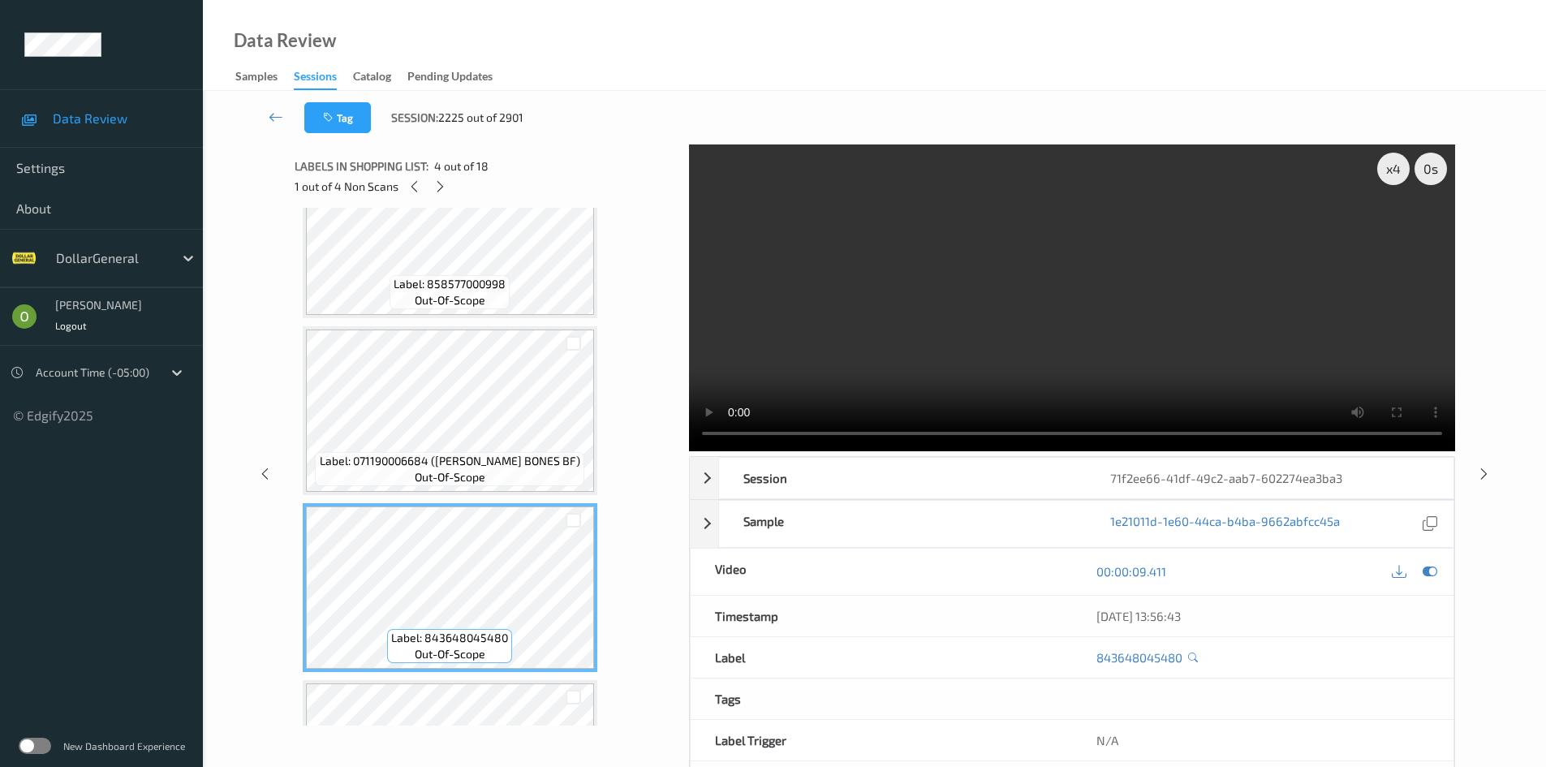
click at [968, 266] on video at bounding box center [1072, 297] width 766 height 307
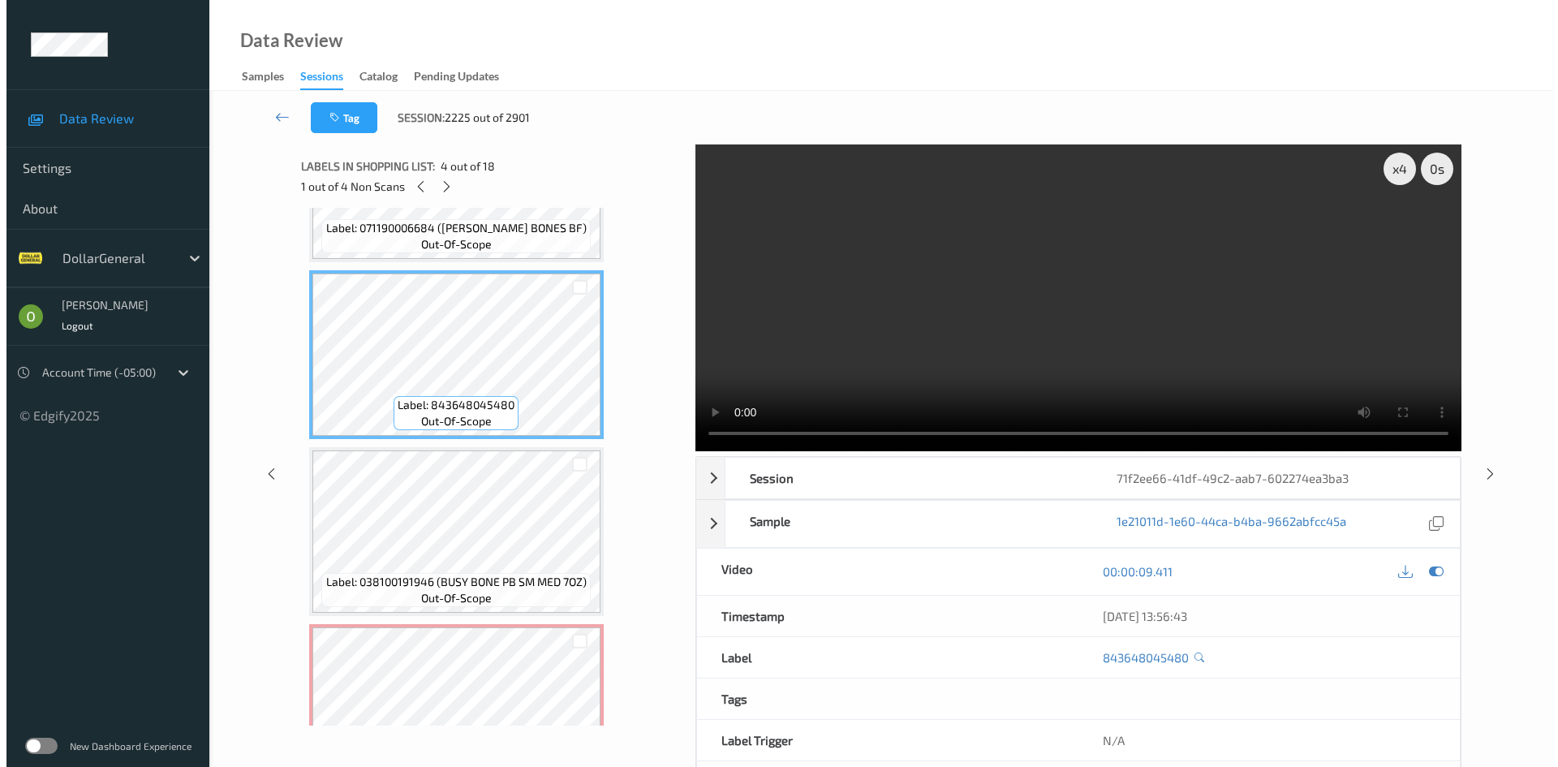
scroll to position [487, 0]
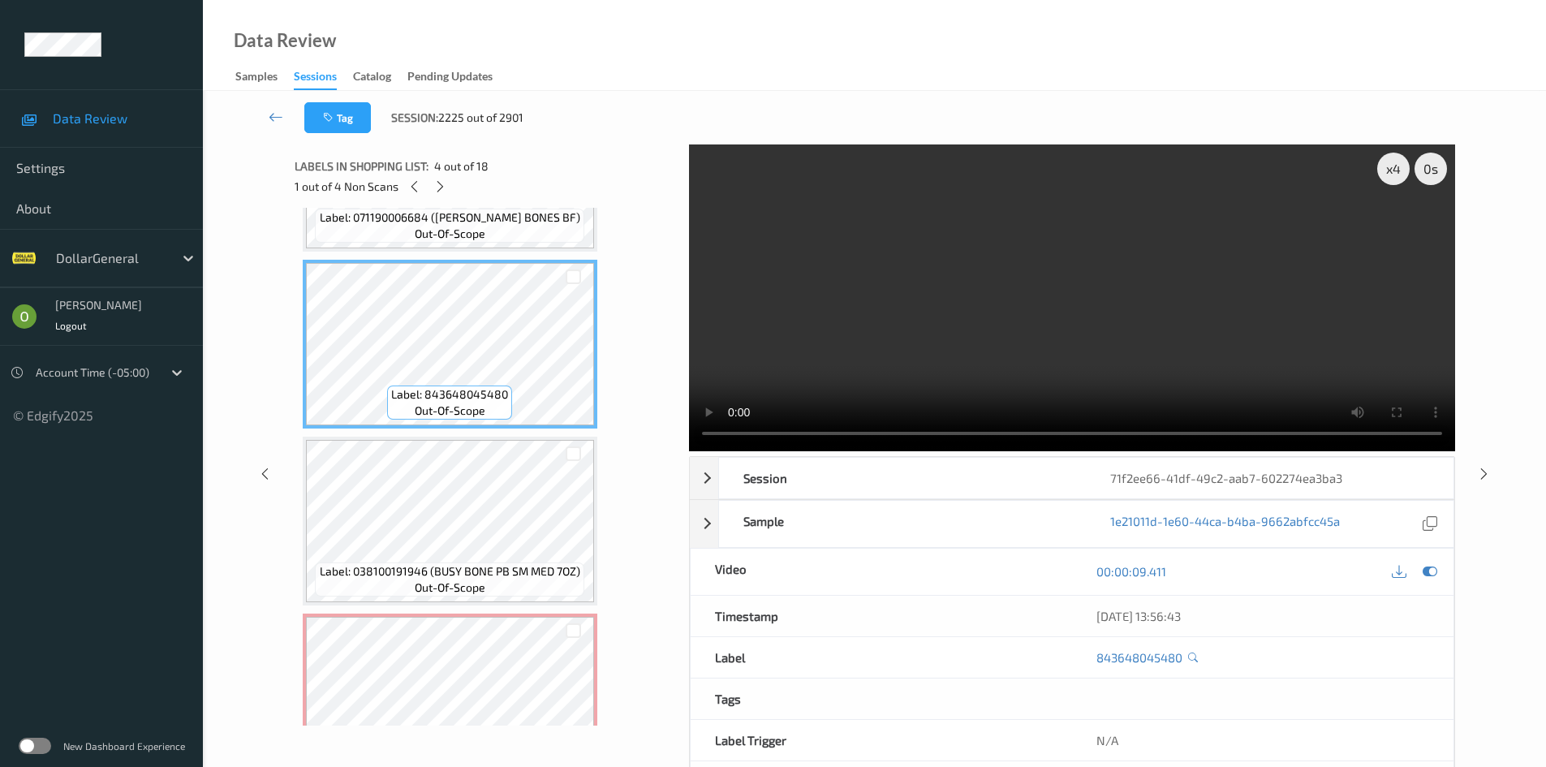
click at [1161, 206] on video at bounding box center [1072, 297] width 766 height 307
click at [1130, 243] on video at bounding box center [1072, 297] width 766 height 307
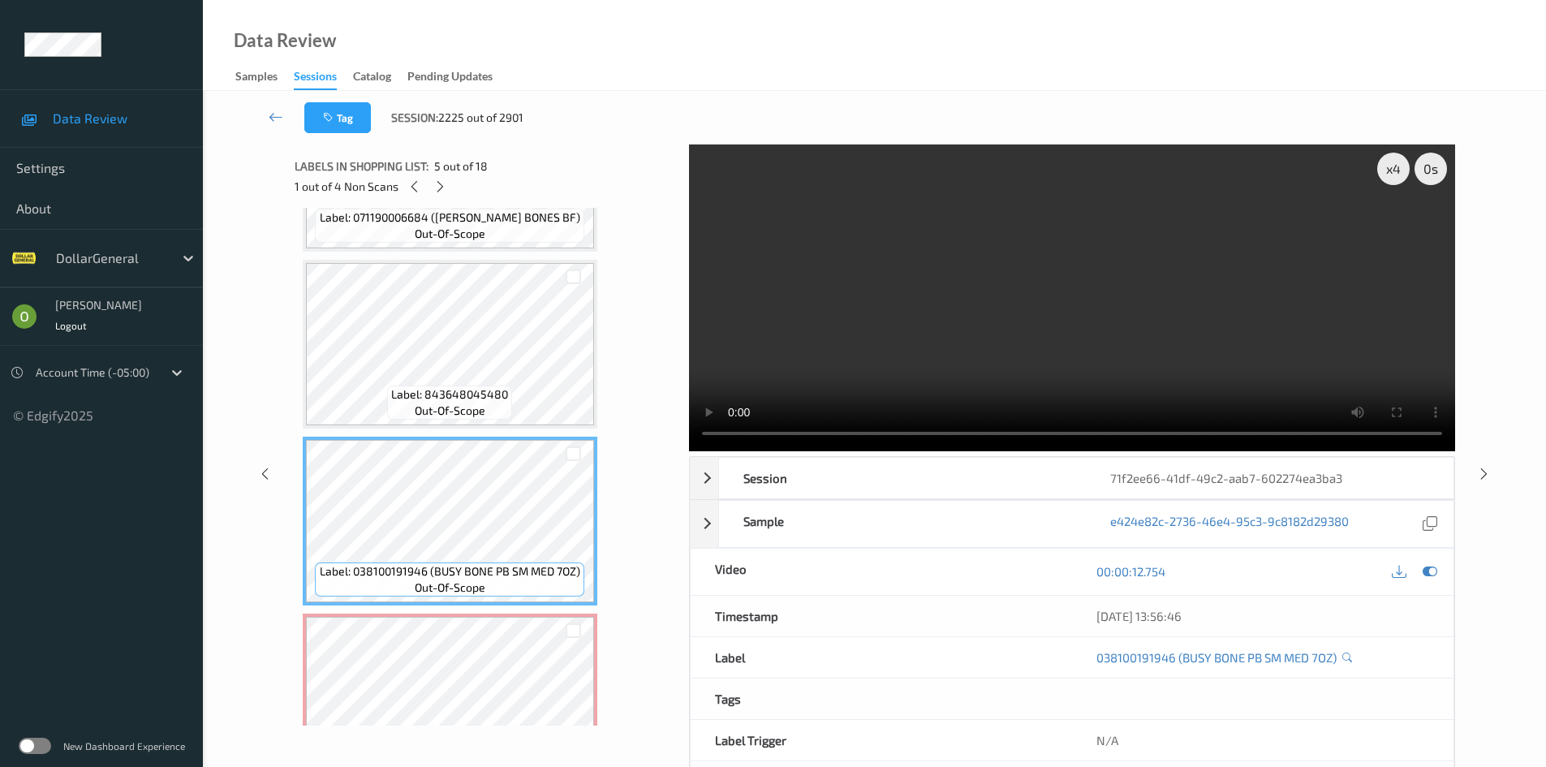
click at [1003, 346] on video at bounding box center [1072, 297] width 766 height 307
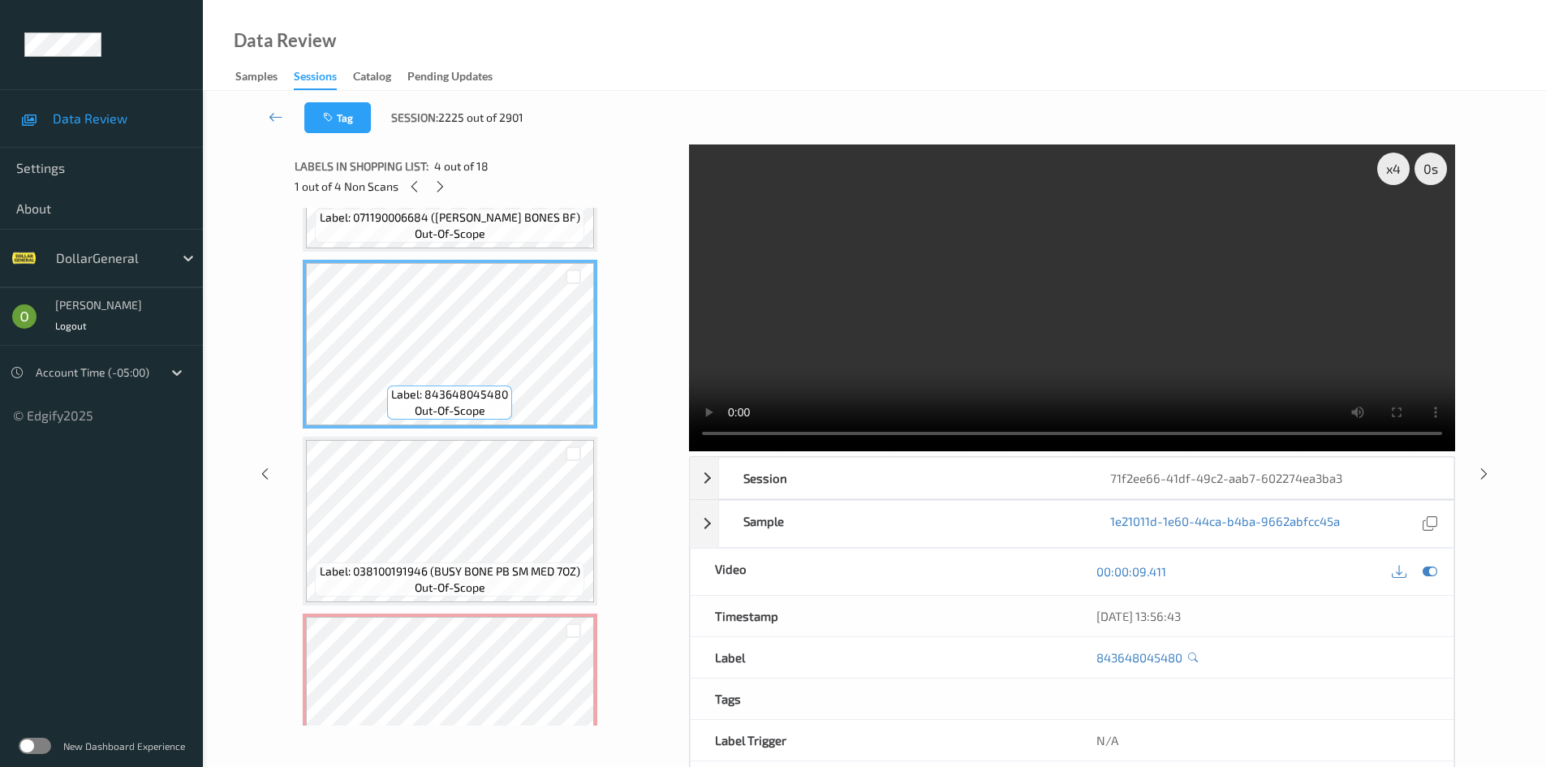
click at [810, 327] on video at bounding box center [1072, 297] width 766 height 307
click at [897, 316] on video at bounding box center [1072, 297] width 766 height 307
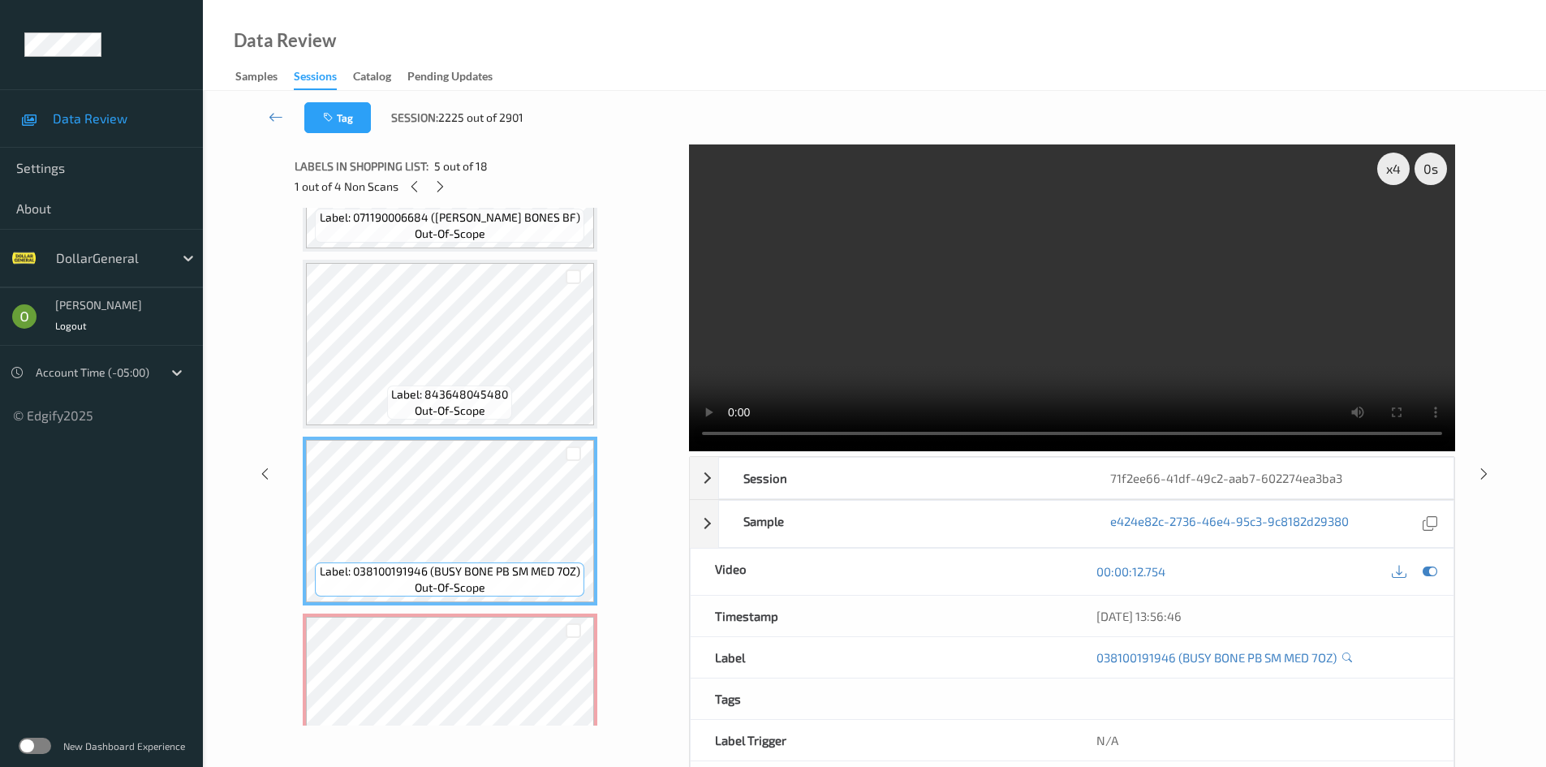
click at [855, 350] on video at bounding box center [1072, 297] width 766 height 307
click at [1023, 290] on video at bounding box center [1072, 297] width 766 height 307
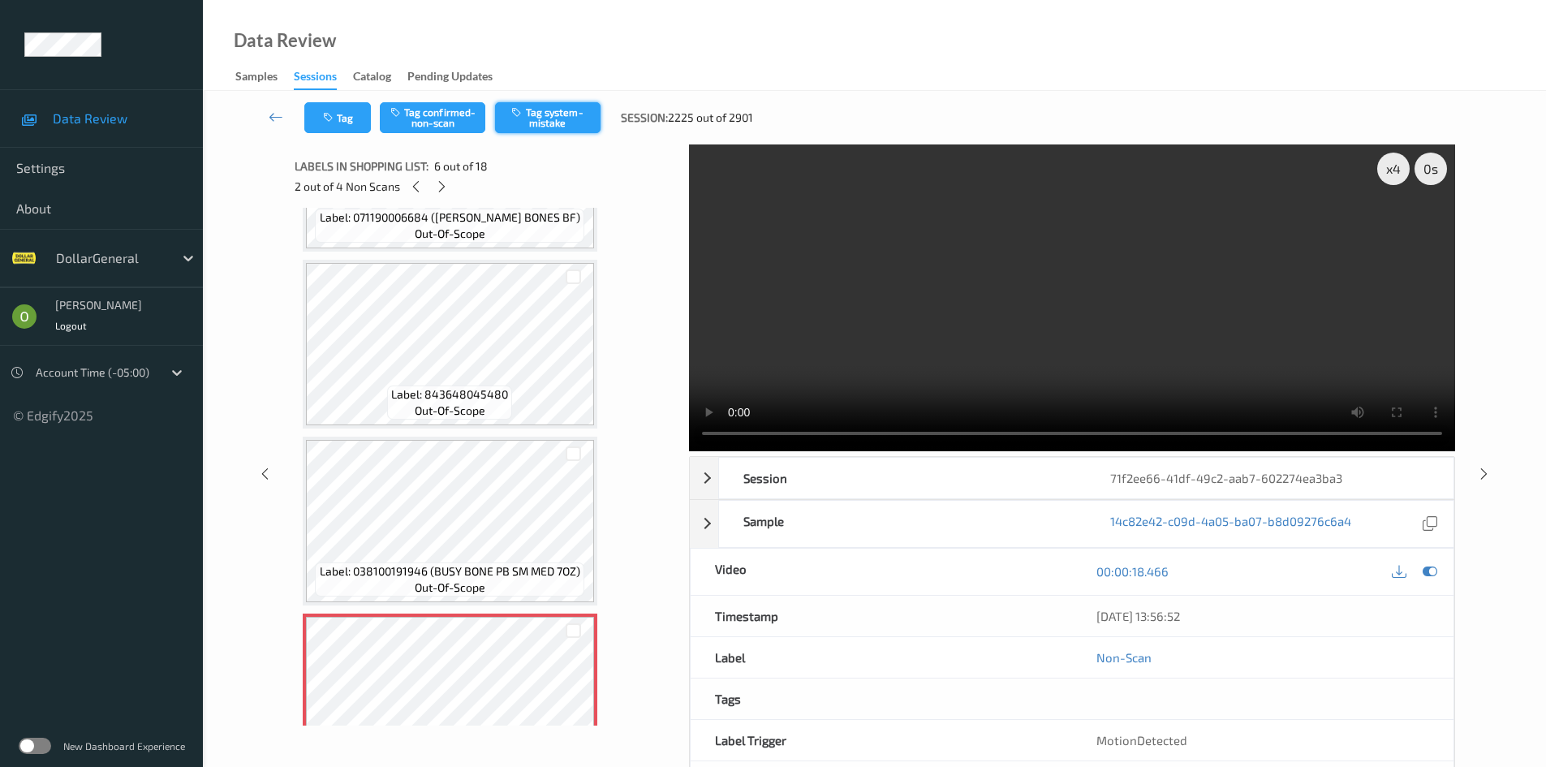
click at [572, 118] on button "Tag system-mistake" at bounding box center [547, 117] width 105 height 31
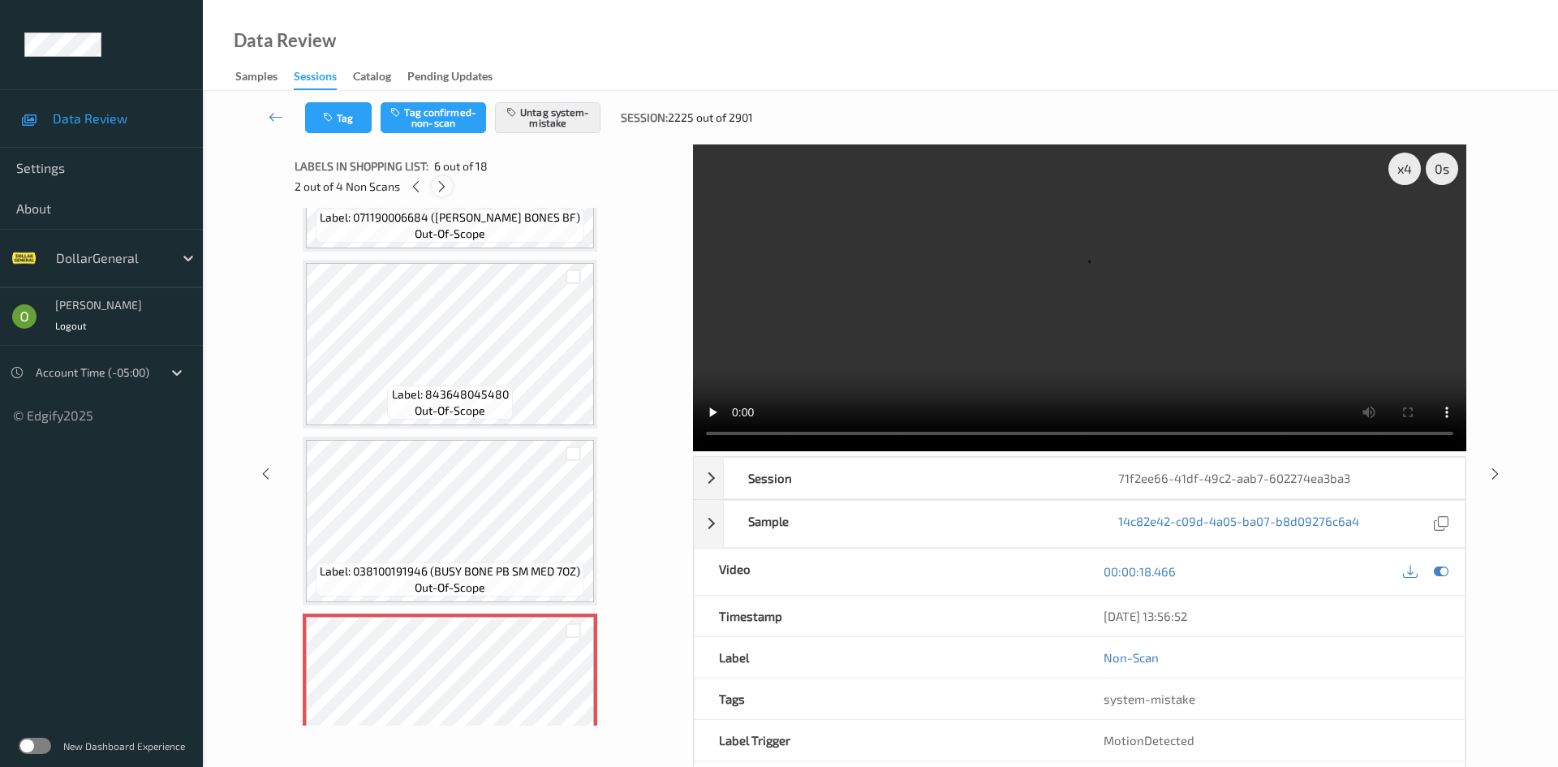
click at [442, 182] on icon at bounding box center [442, 186] width 14 height 15
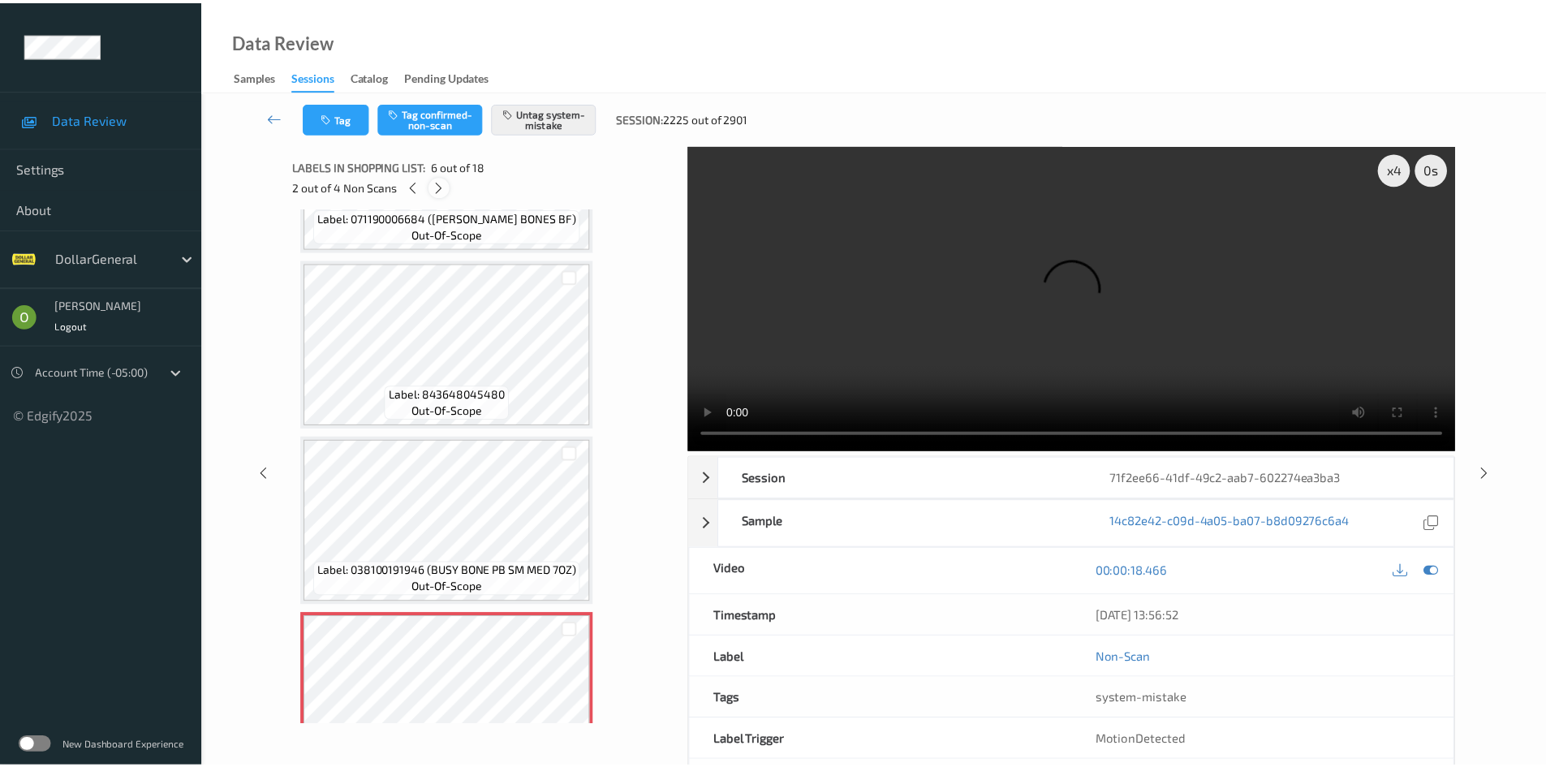
scroll to position [2130, 0]
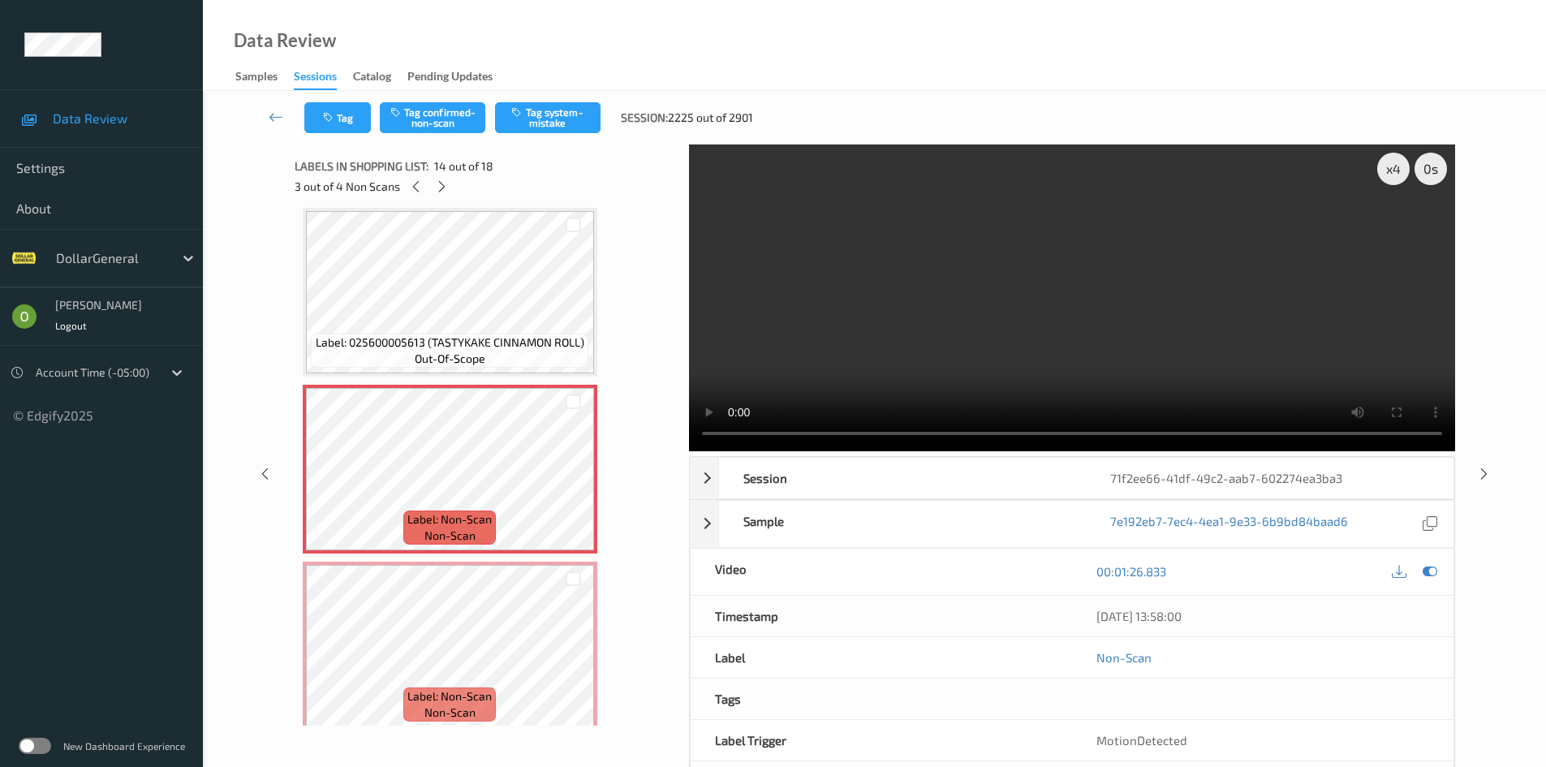
click at [865, 295] on video at bounding box center [1072, 297] width 766 height 307
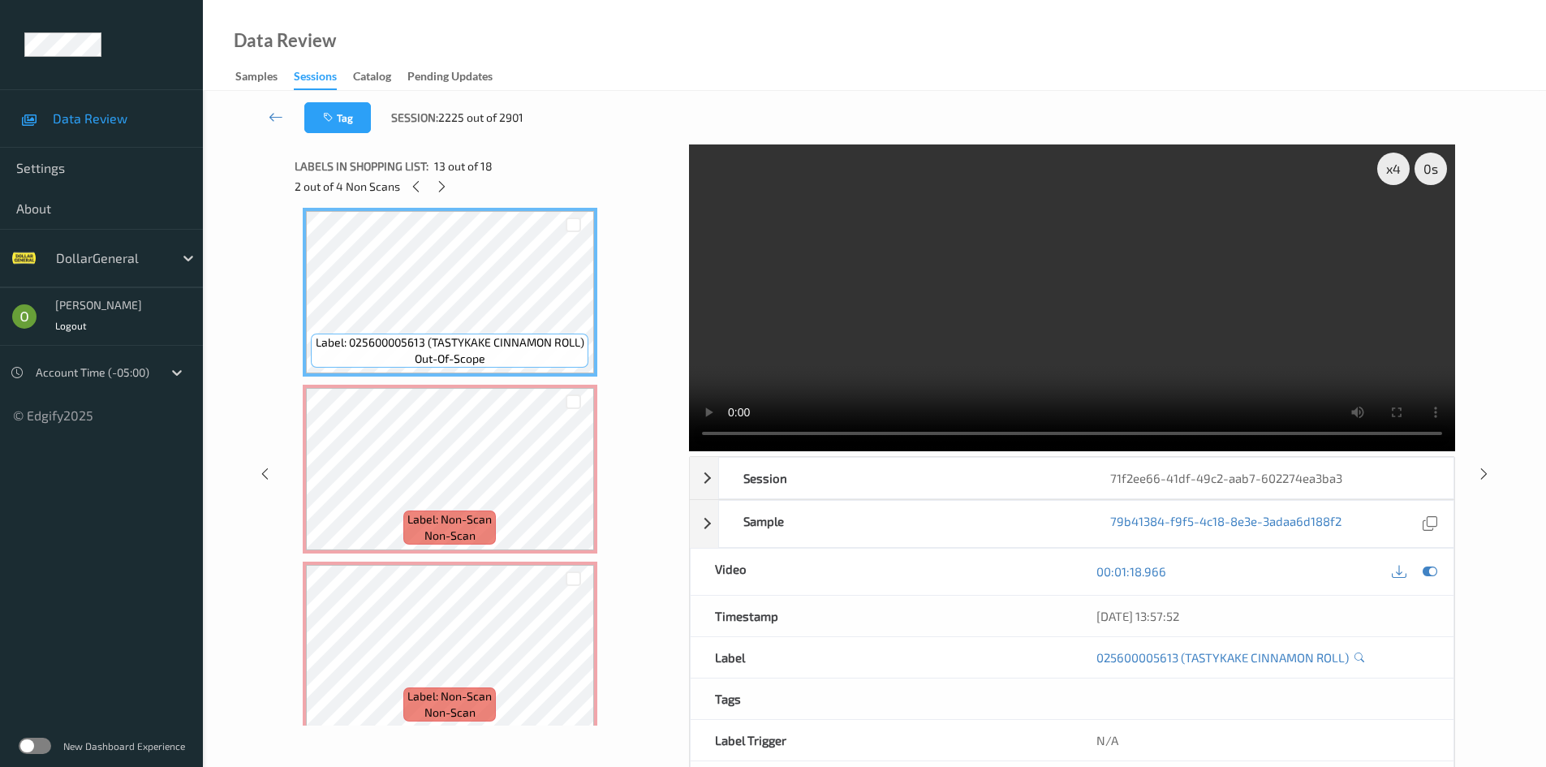
click at [986, 291] on video at bounding box center [1072, 297] width 766 height 307
click at [1390, 167] on div "x 4" at bounding box center [1393, 169] width 32 height 32
drag, startPoint x: 1175, startPoint y: 247, endPoint x: 1128, endPoint y: 262, distance: 49.5
click at [1174, 246] on video at bounding box center [1072, 297] width 766 height 307
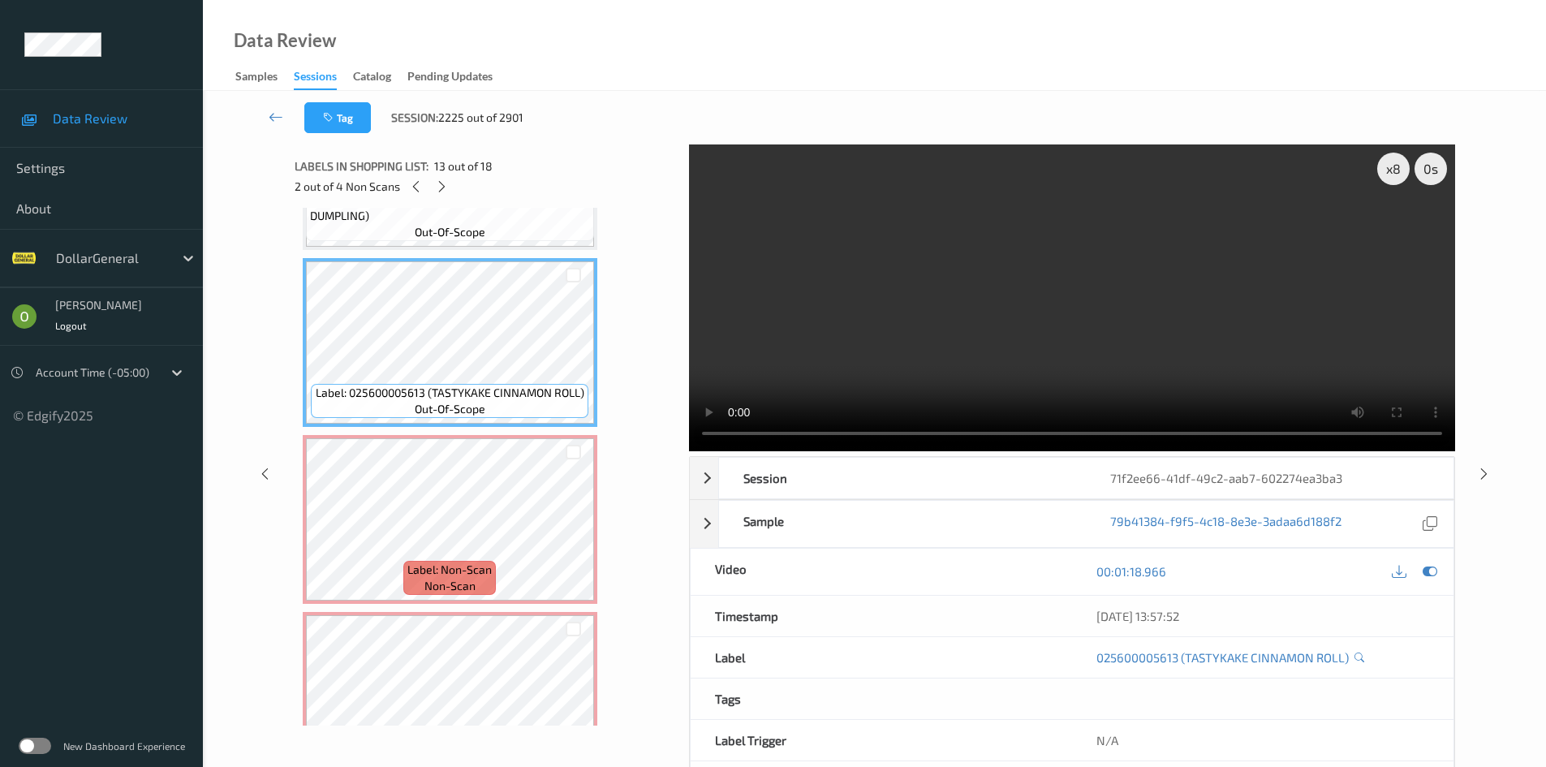
scroll to position [1887, 0]
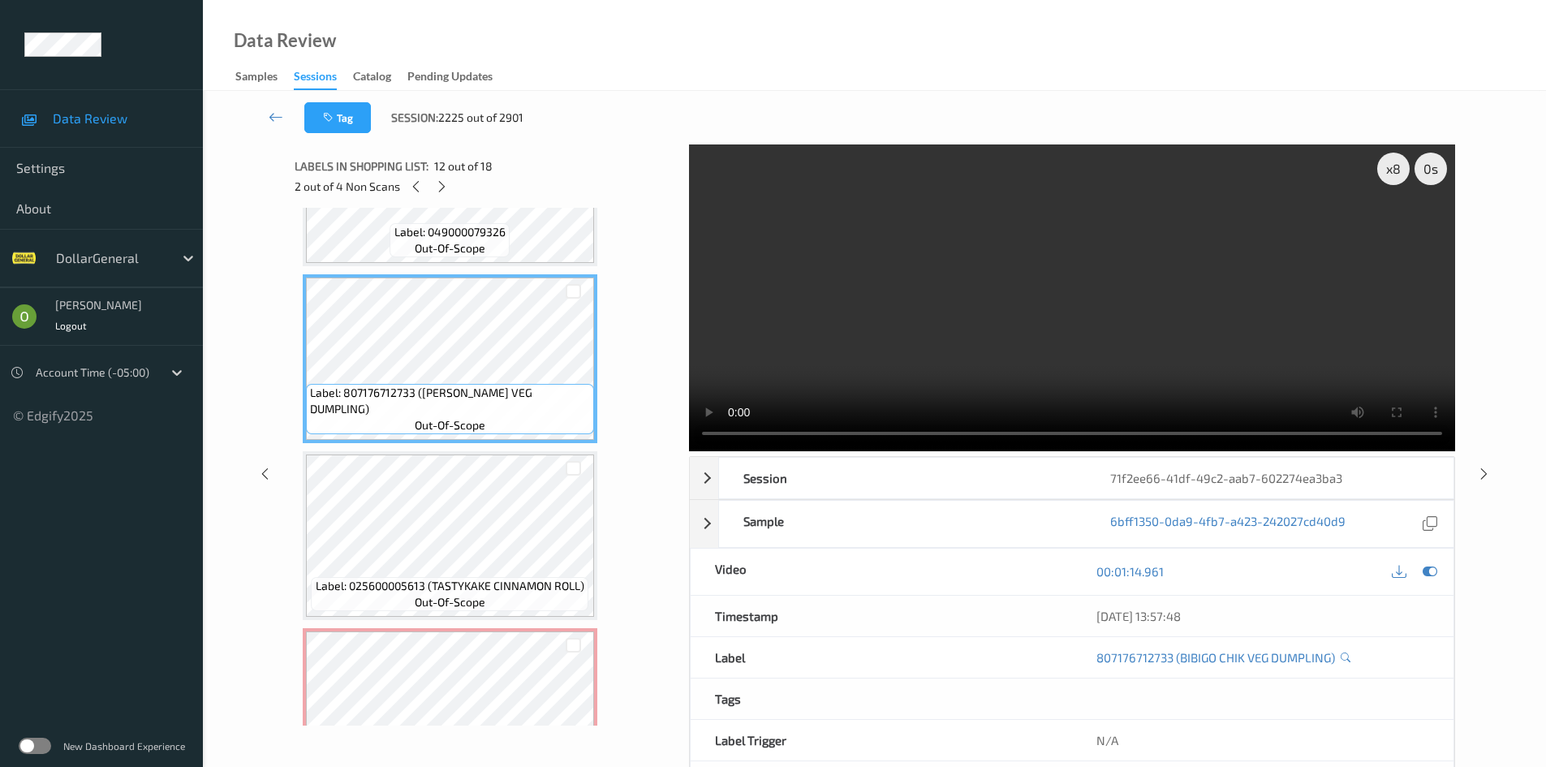
click at [931, 290] on video at bounding box center [1072, 297] width 766 height 307
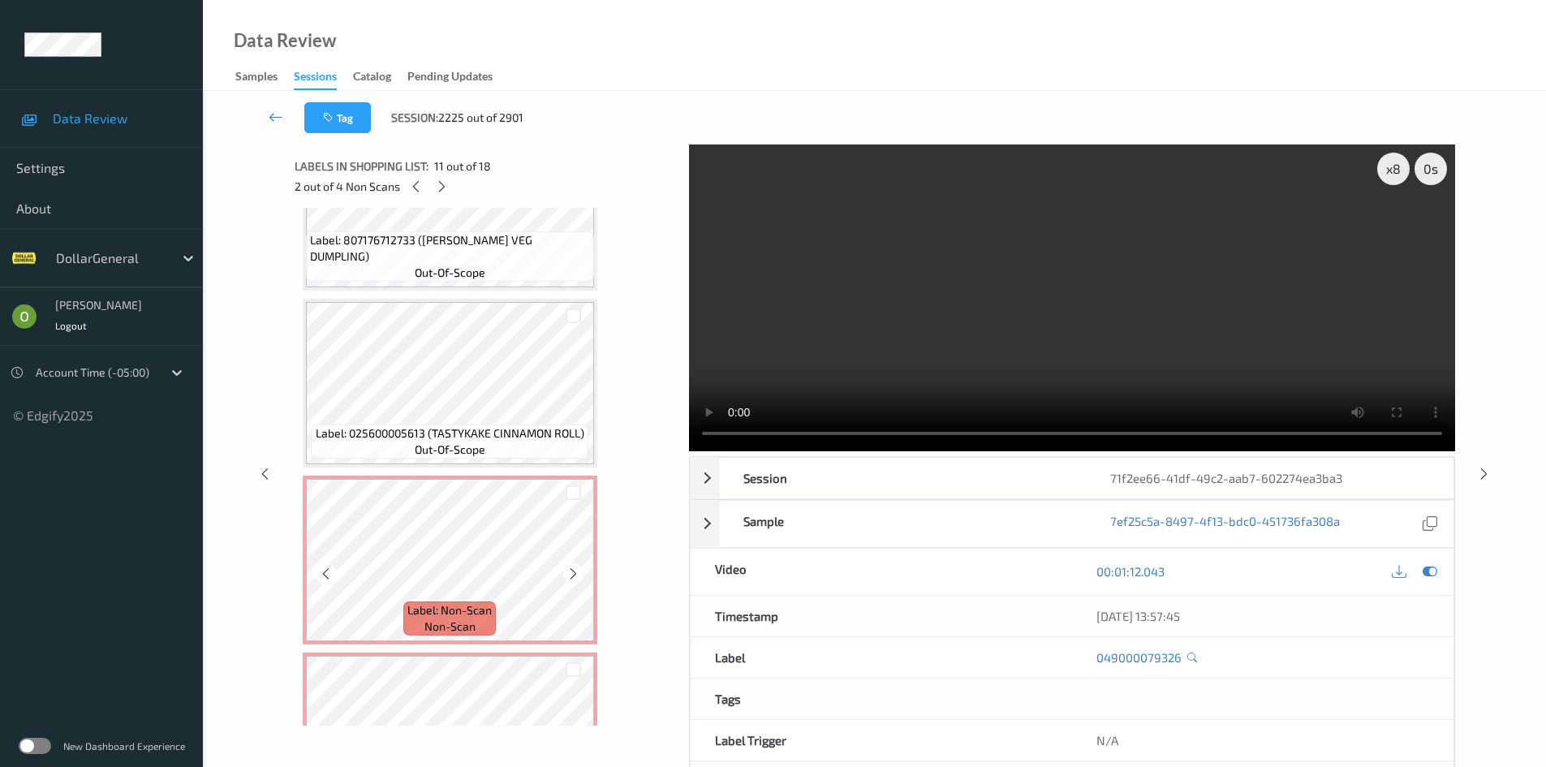
scroll to position [2049, 0]
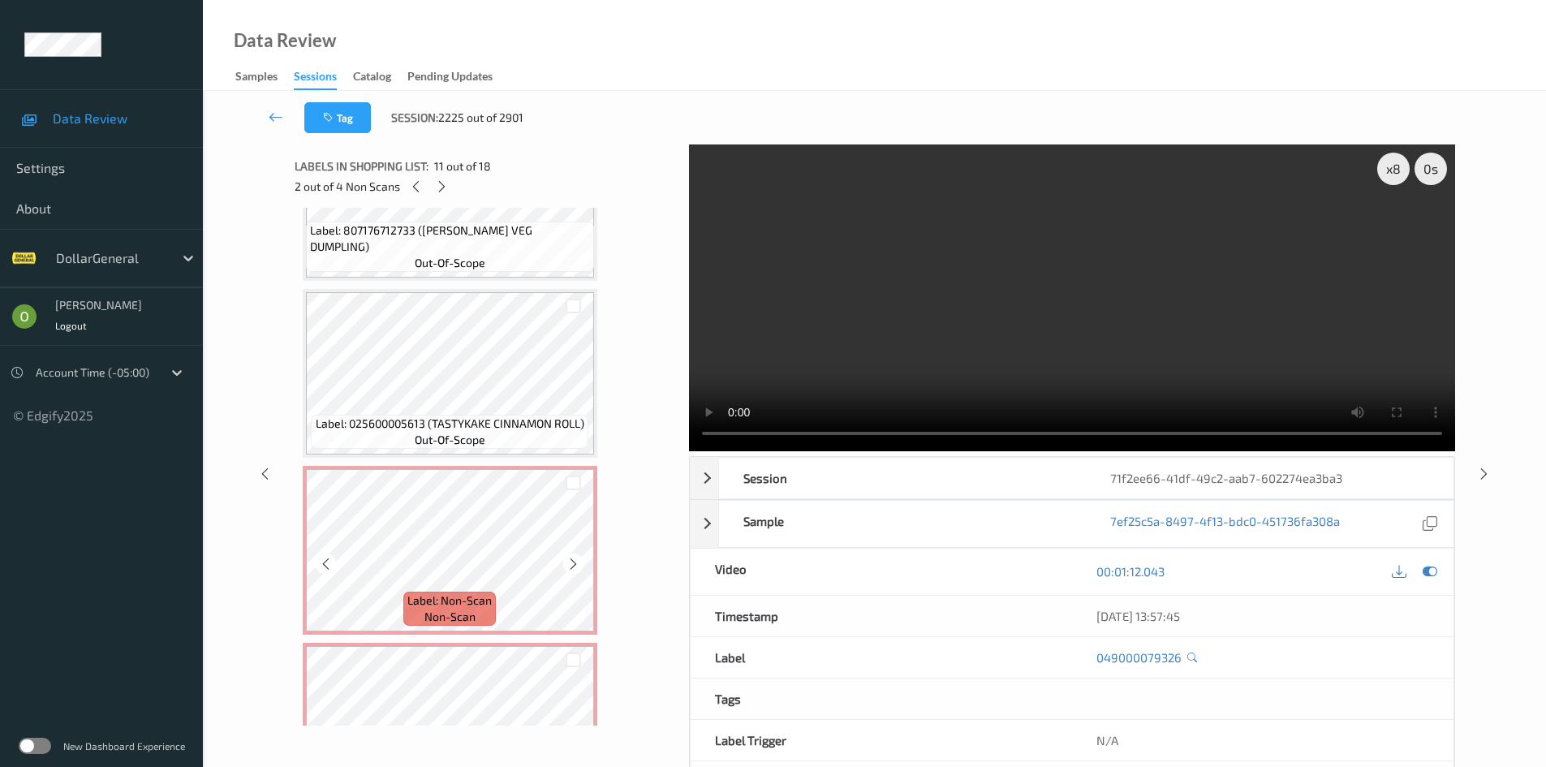
click at [564, 481] on div at bounding box center [573, 482] width 41 height 27
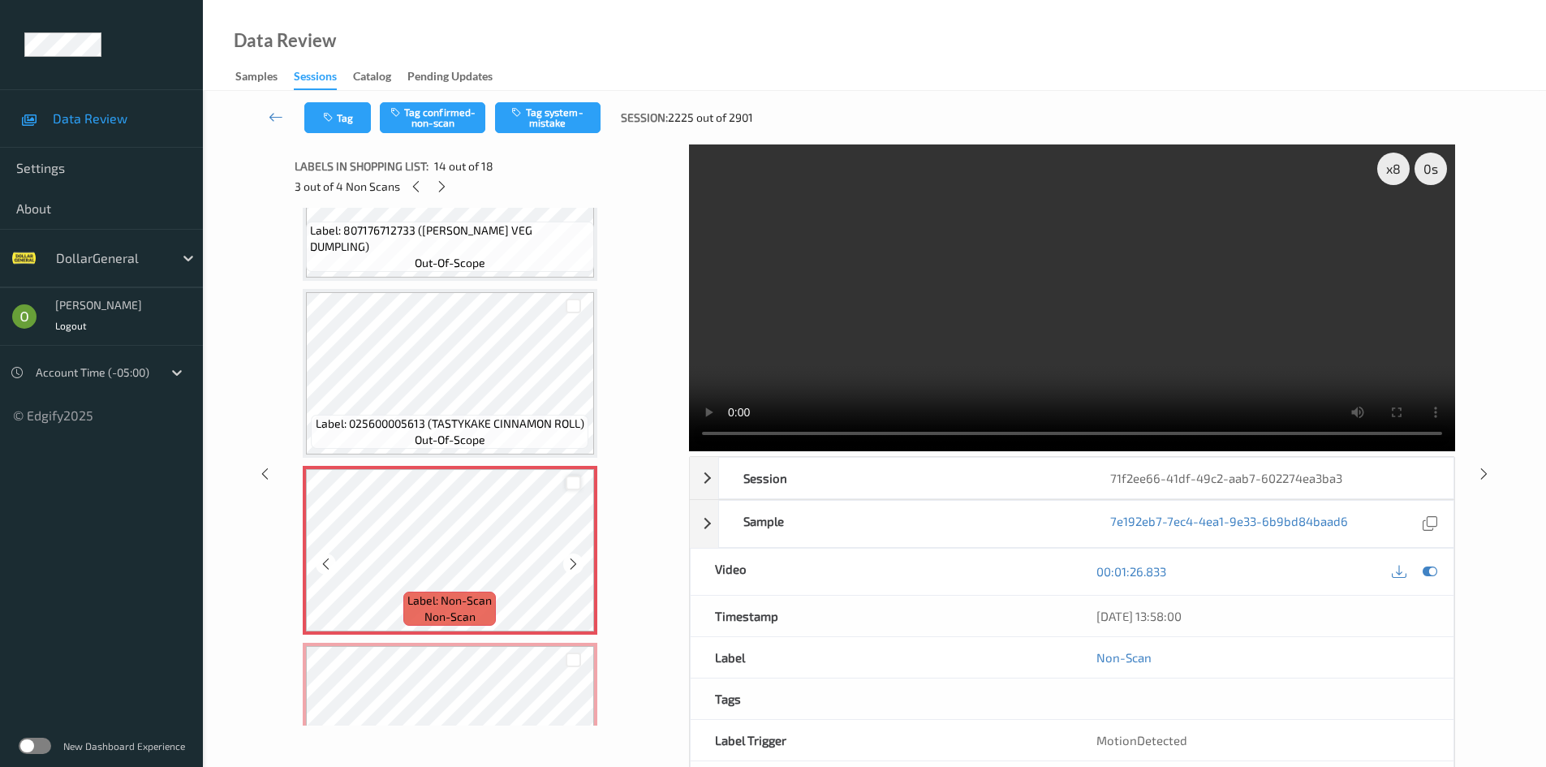
click at [568, 481] on div at bounding box center [572, 482] width 15 height 15
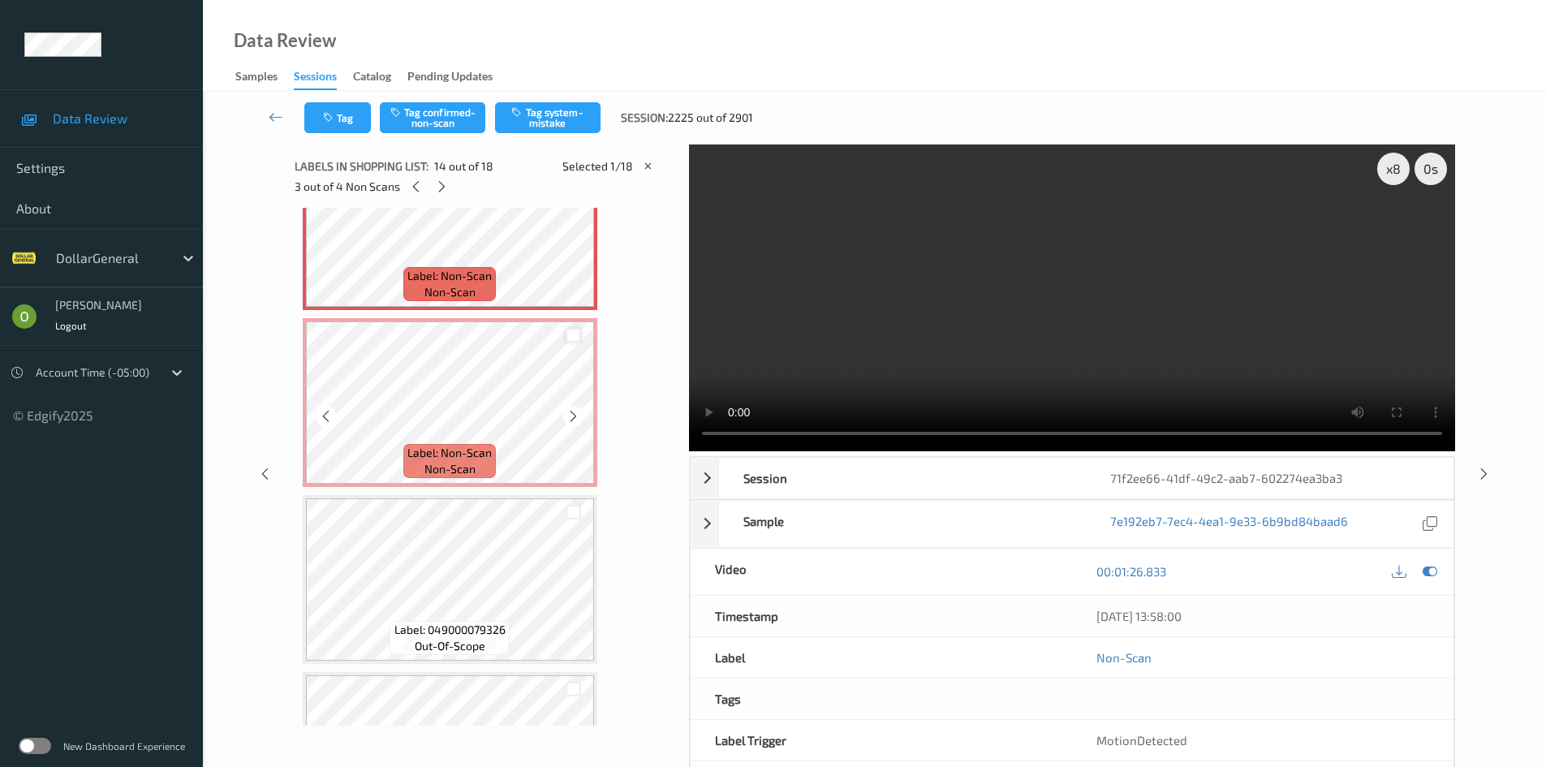
click at [571, 337] on div at bounding box center [572, 335] width 15 height 15
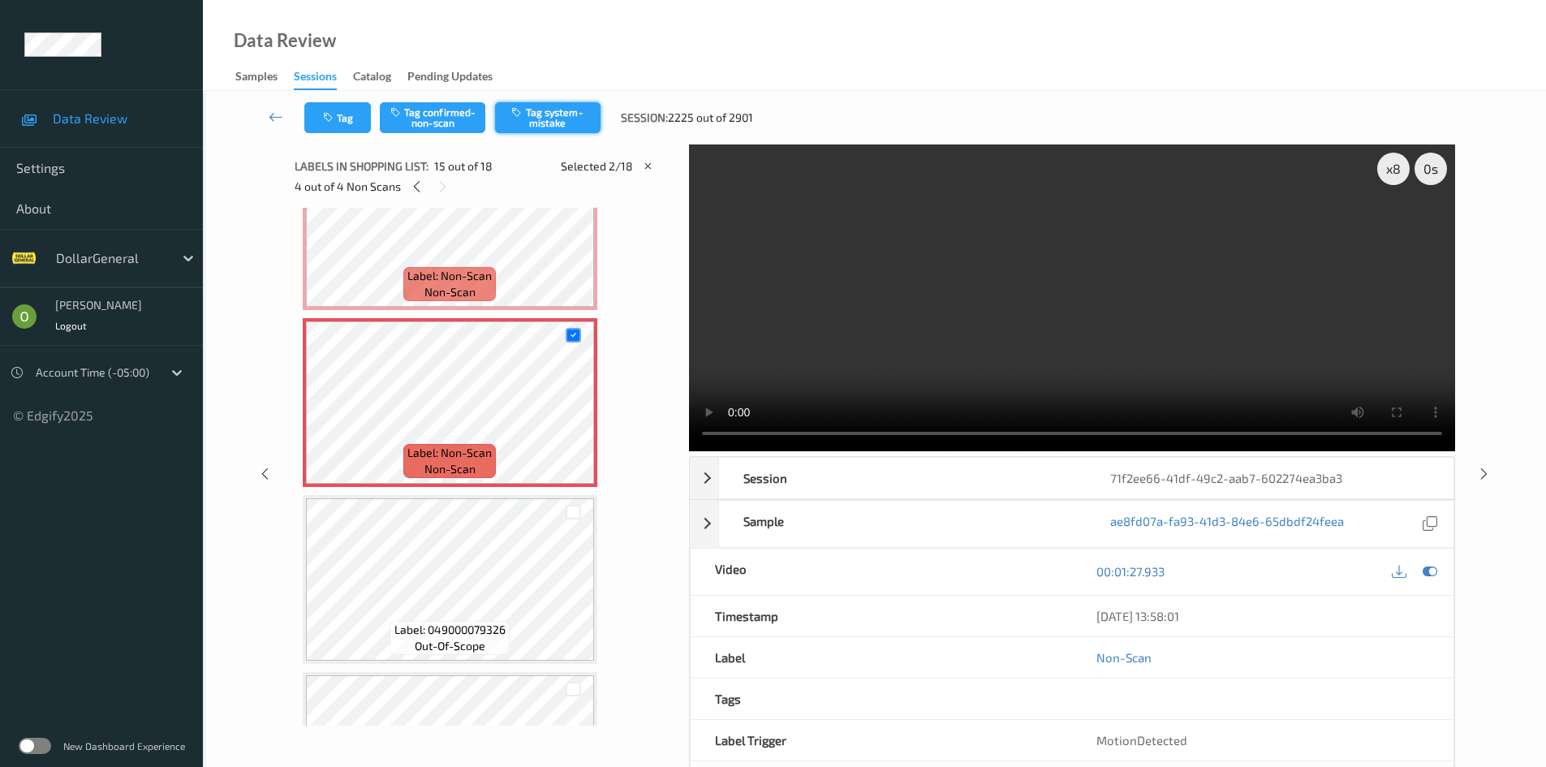
click at [568, 124] on button "Tag system-mistake" at bounding box center [547, 117] width 105 height 31
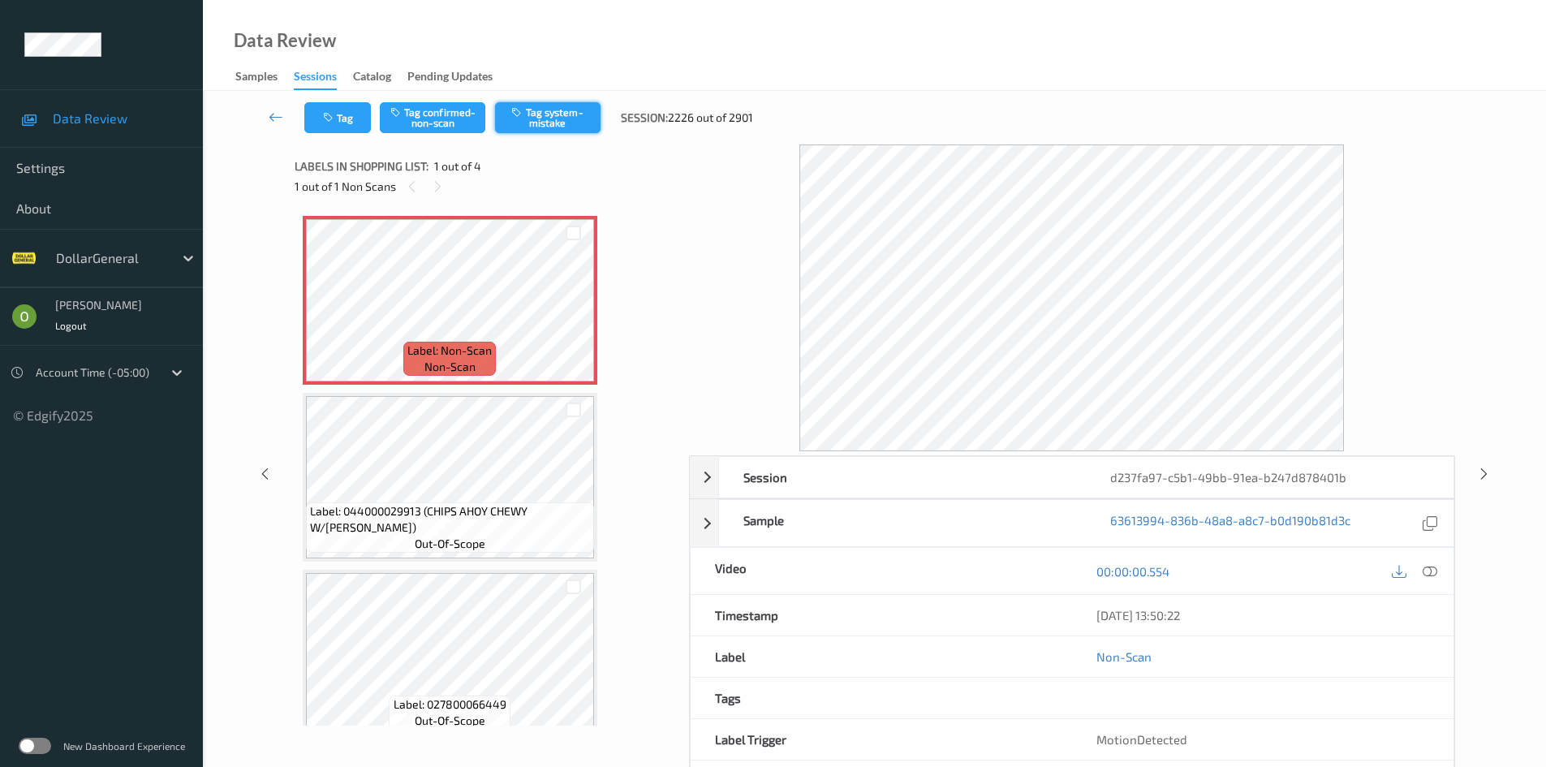
click at [522, 117] on icon "button" at bounding box center [518, 111] width 14 height 11
click at [325, 123] on icon "button" at bounding box center [330, 117] width 14 height 11
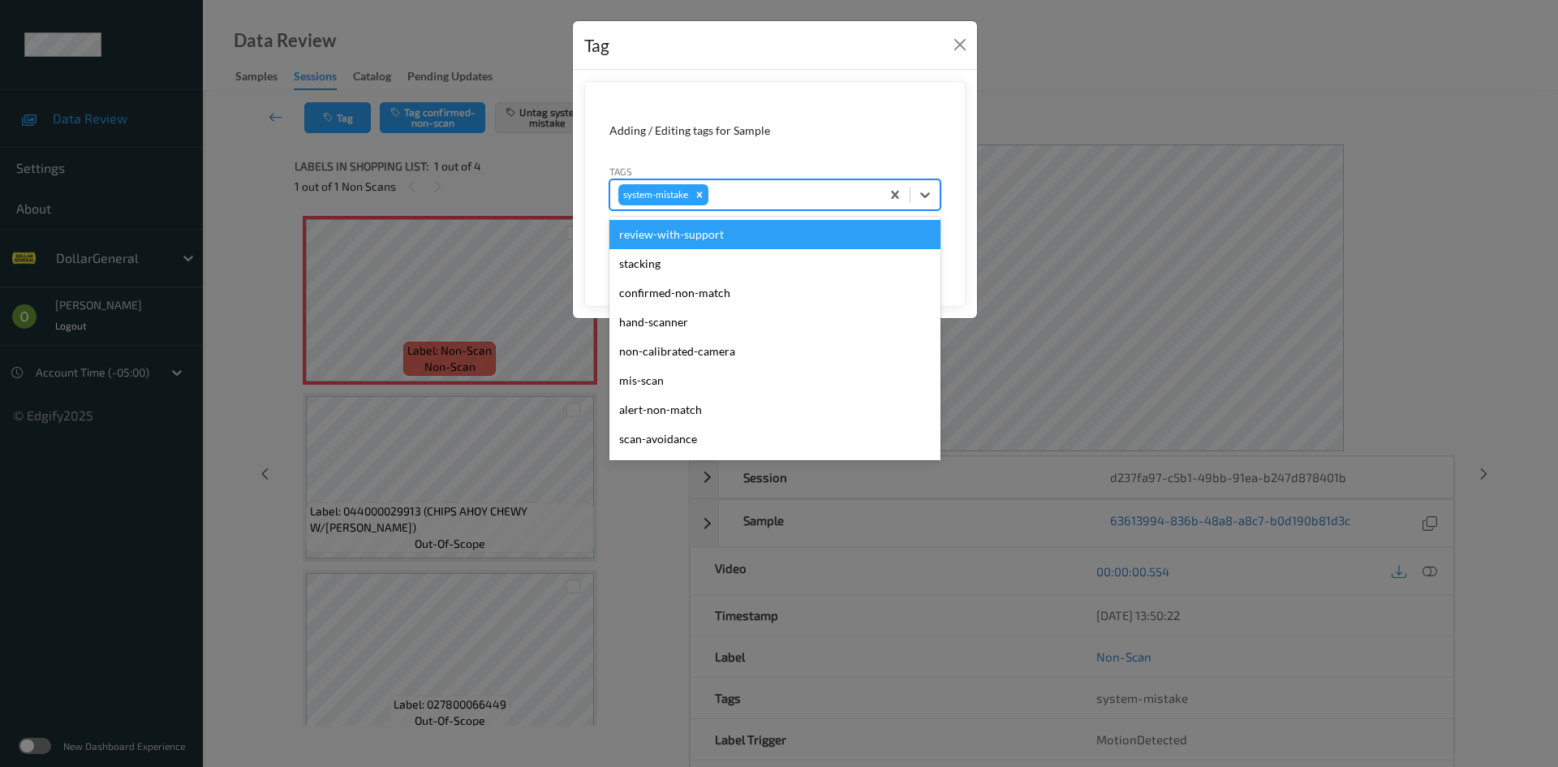
click at [747, 192] on div at bounding box center [792, 194] width 161 height 19
type input "כ"
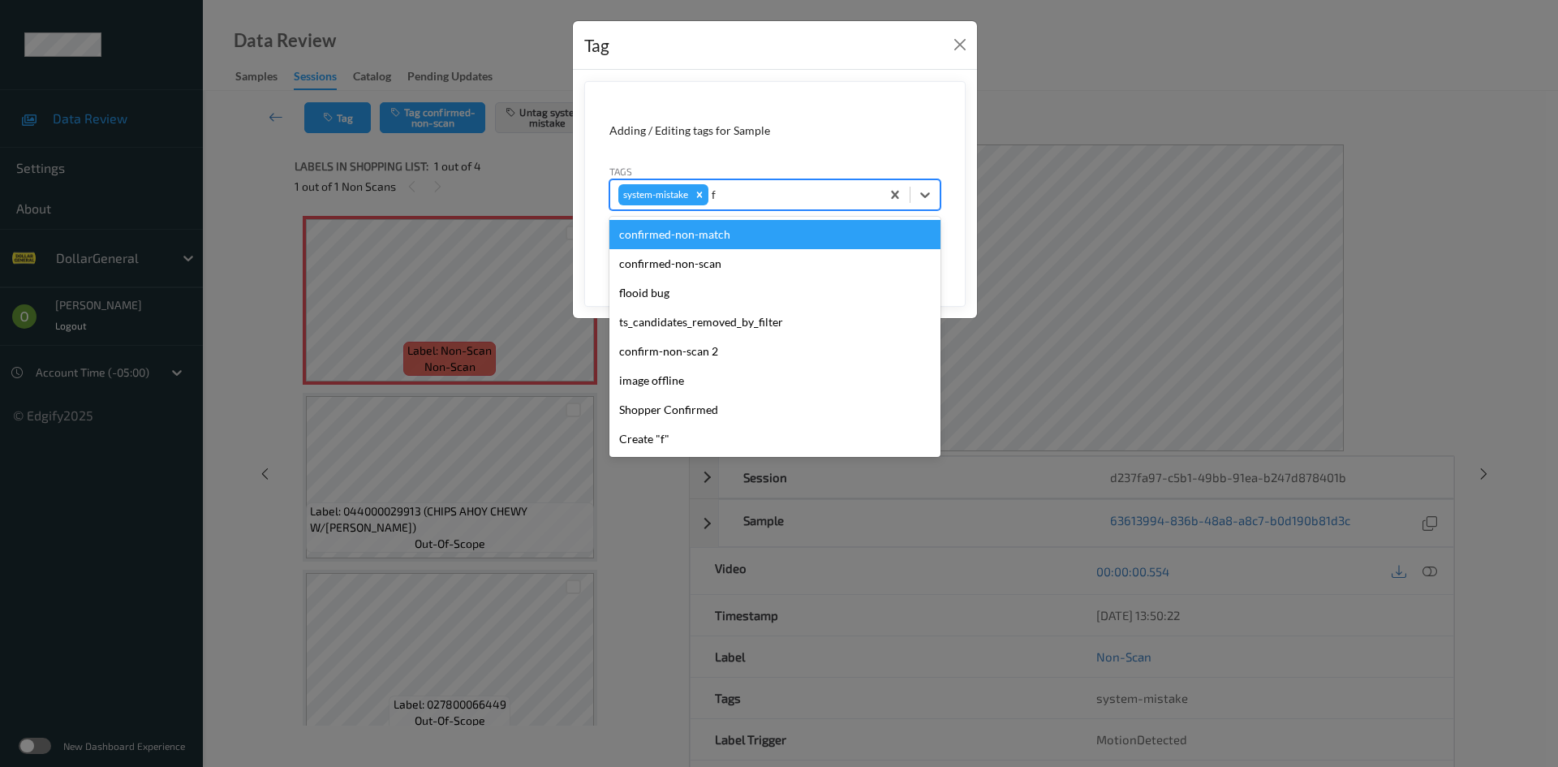
type input "fl"
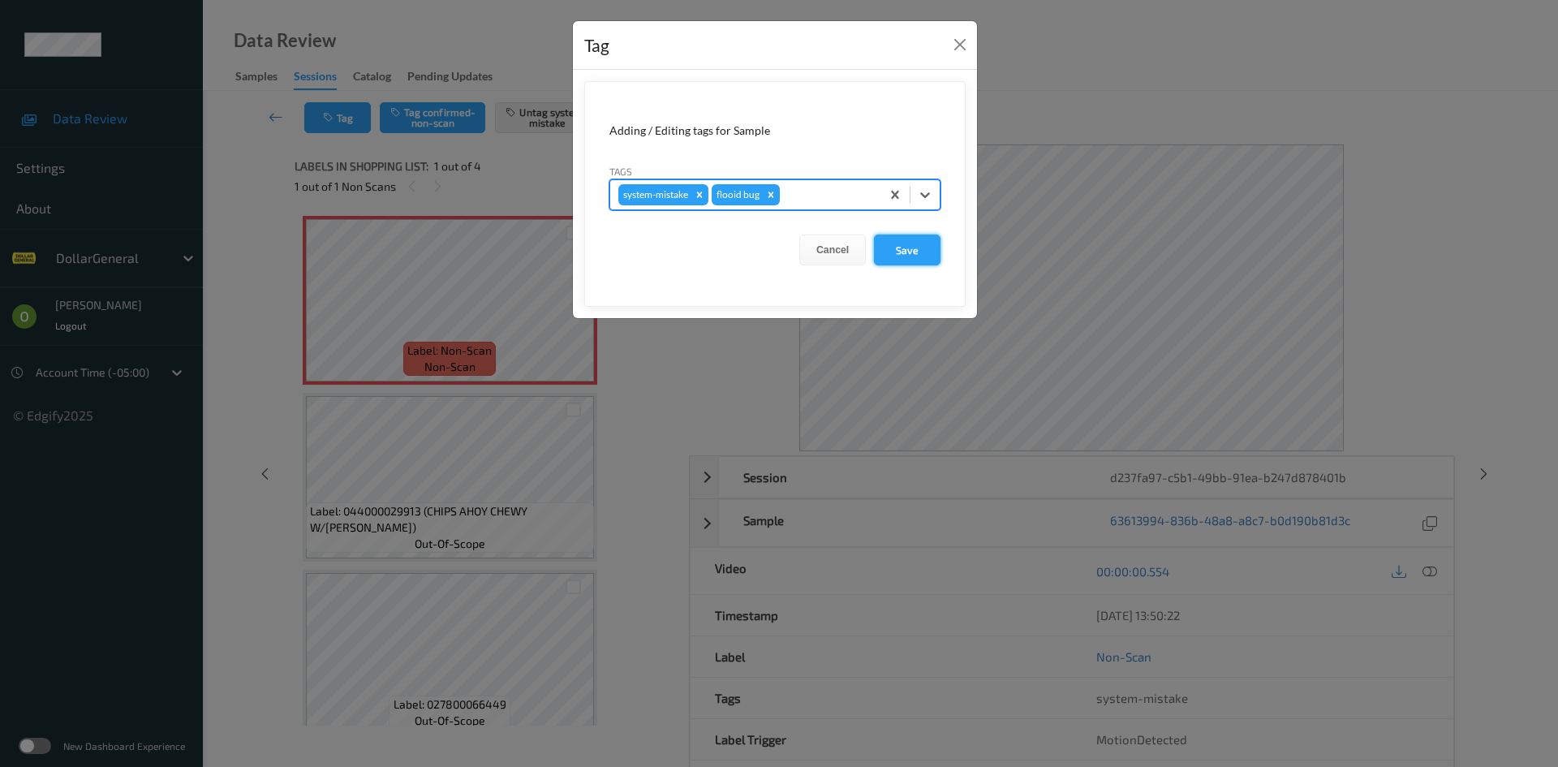
click at [928, 256] on button "Save" at bounding box center [907, 249] width 67 height 31
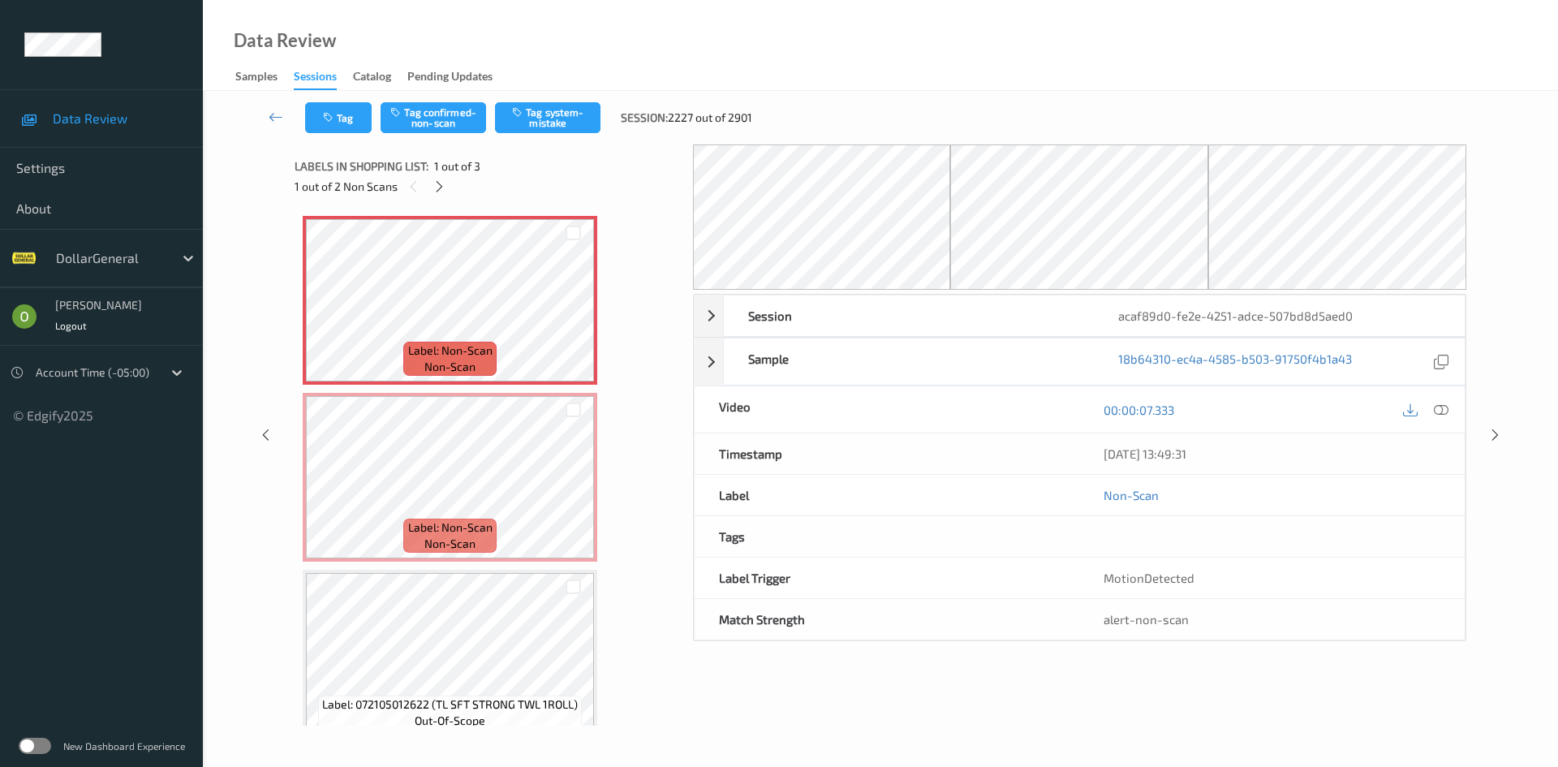
drag, startPoint x: 546, startPoint y: 131, endPoint x: 466, endPoint y: 163, distance: 86.3
click at [517, 182] on div "Tag Tag confirmed-non-scan Tag system-mistake Session: 2227 out of 2901 Session…" at bounding box center [880, 408] width 1288 height 634
click at [338, 119] on button "Tag" at bounding box center [338, 117] width 67 height 31
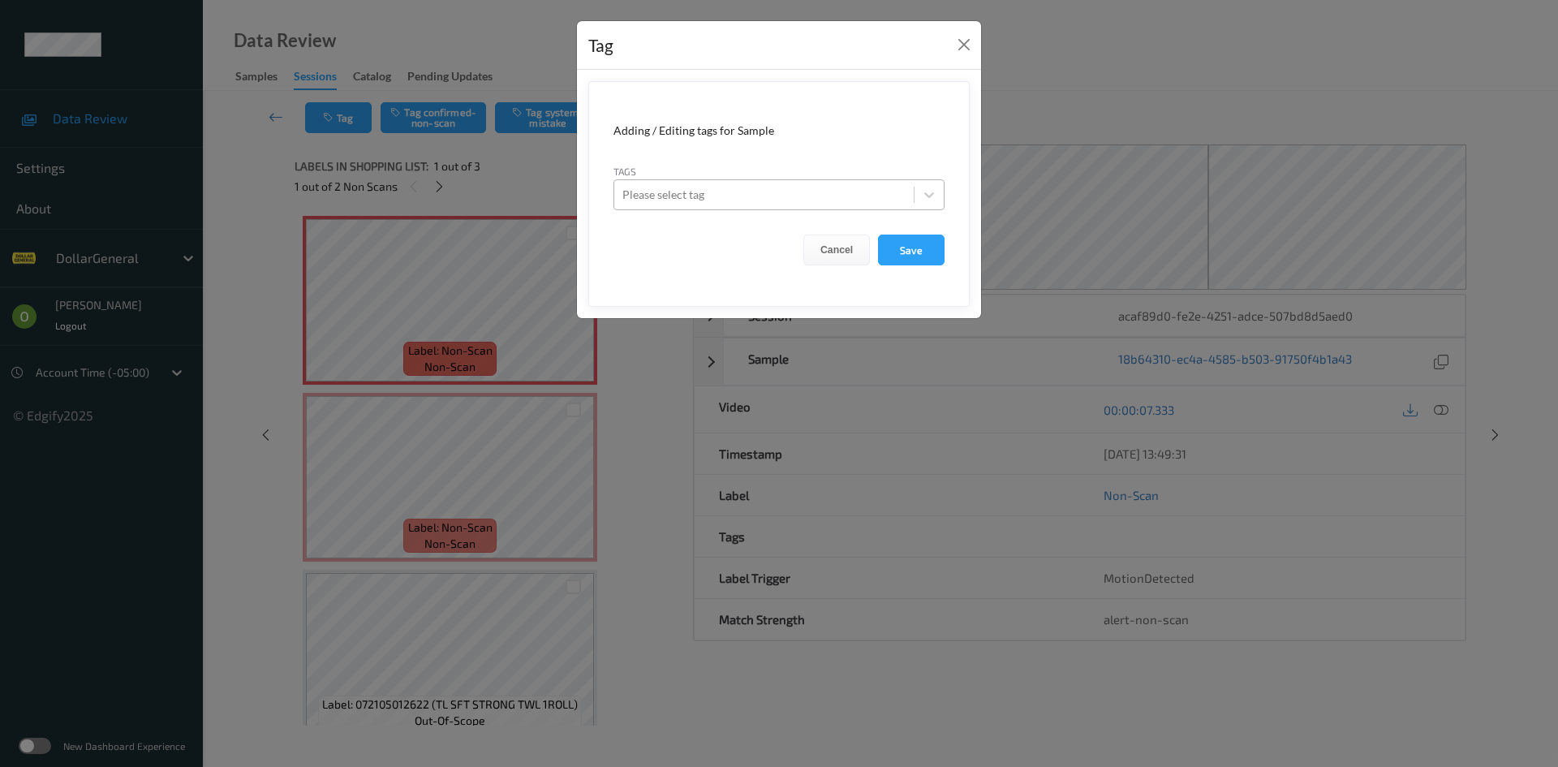
click at [699, 181] on div "Please select tag" at bounding box center [778, 194] width 331 height 31
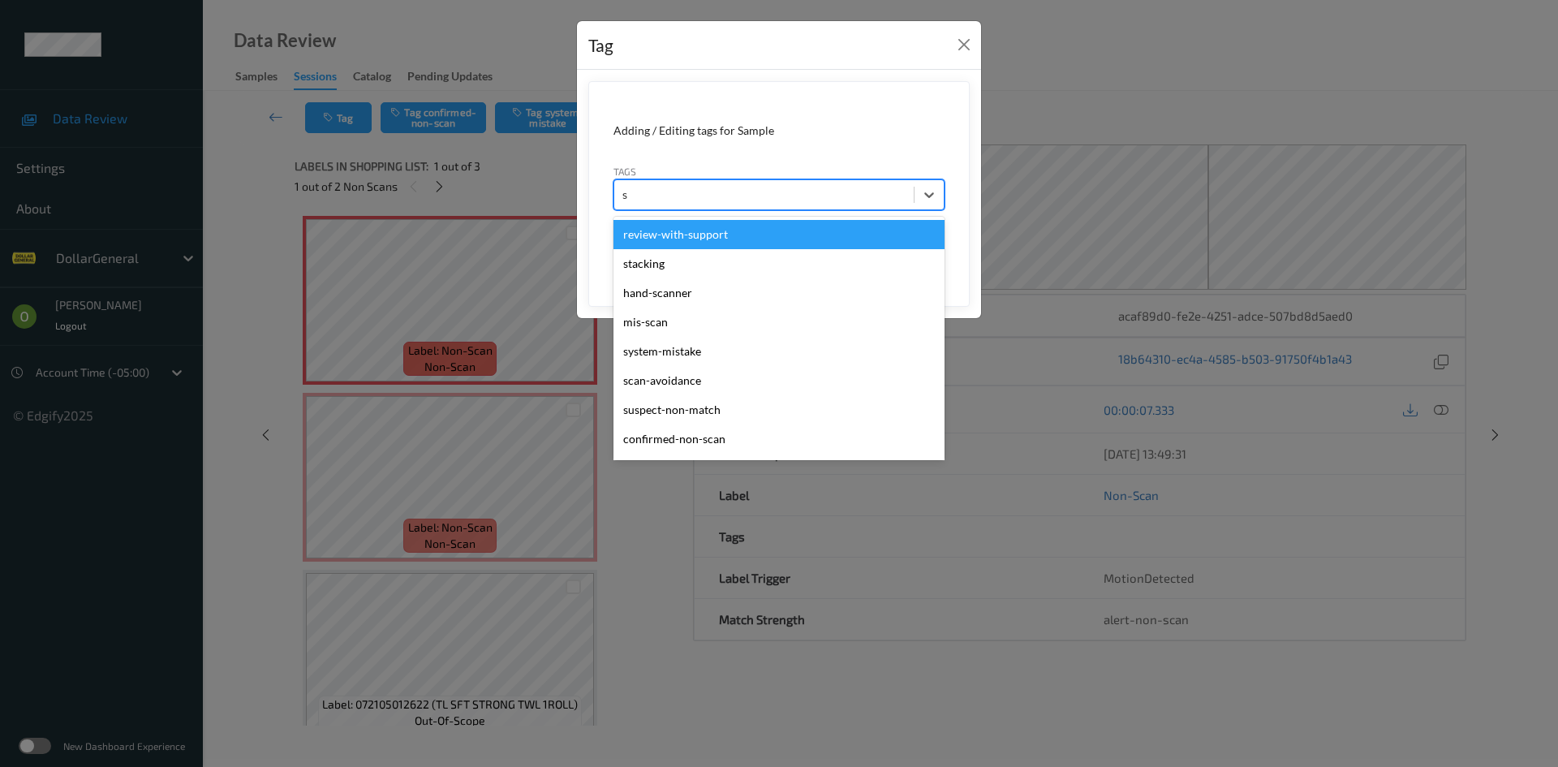
type input "sy"
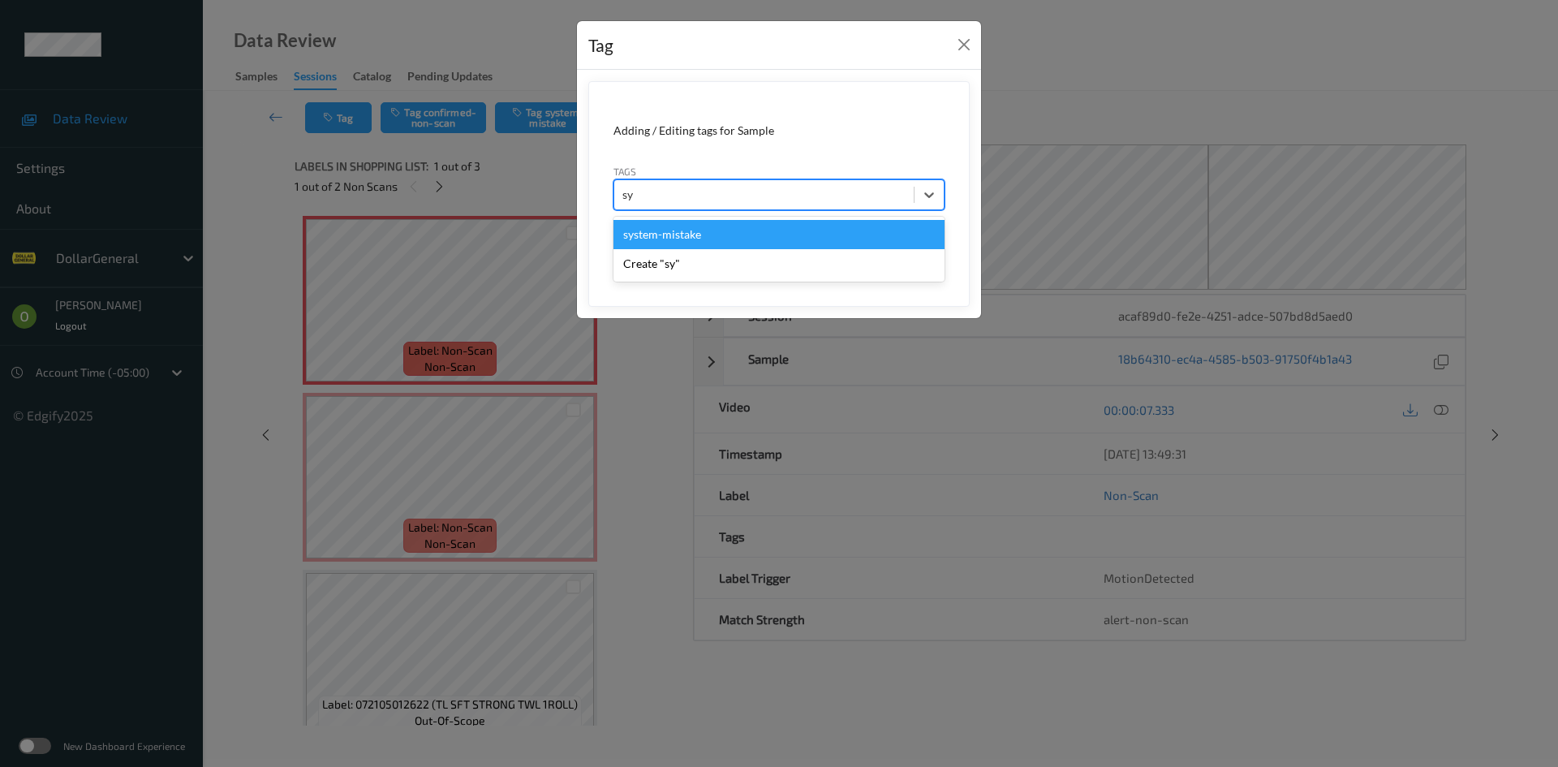
click at [684, 232] on div "system-mistake" at bounding box center [778, 234] width 331 height 29
type input "flo"
click at [678, 242] on div "flooid bug" at bounding box center [778, 234] width 331 height 29
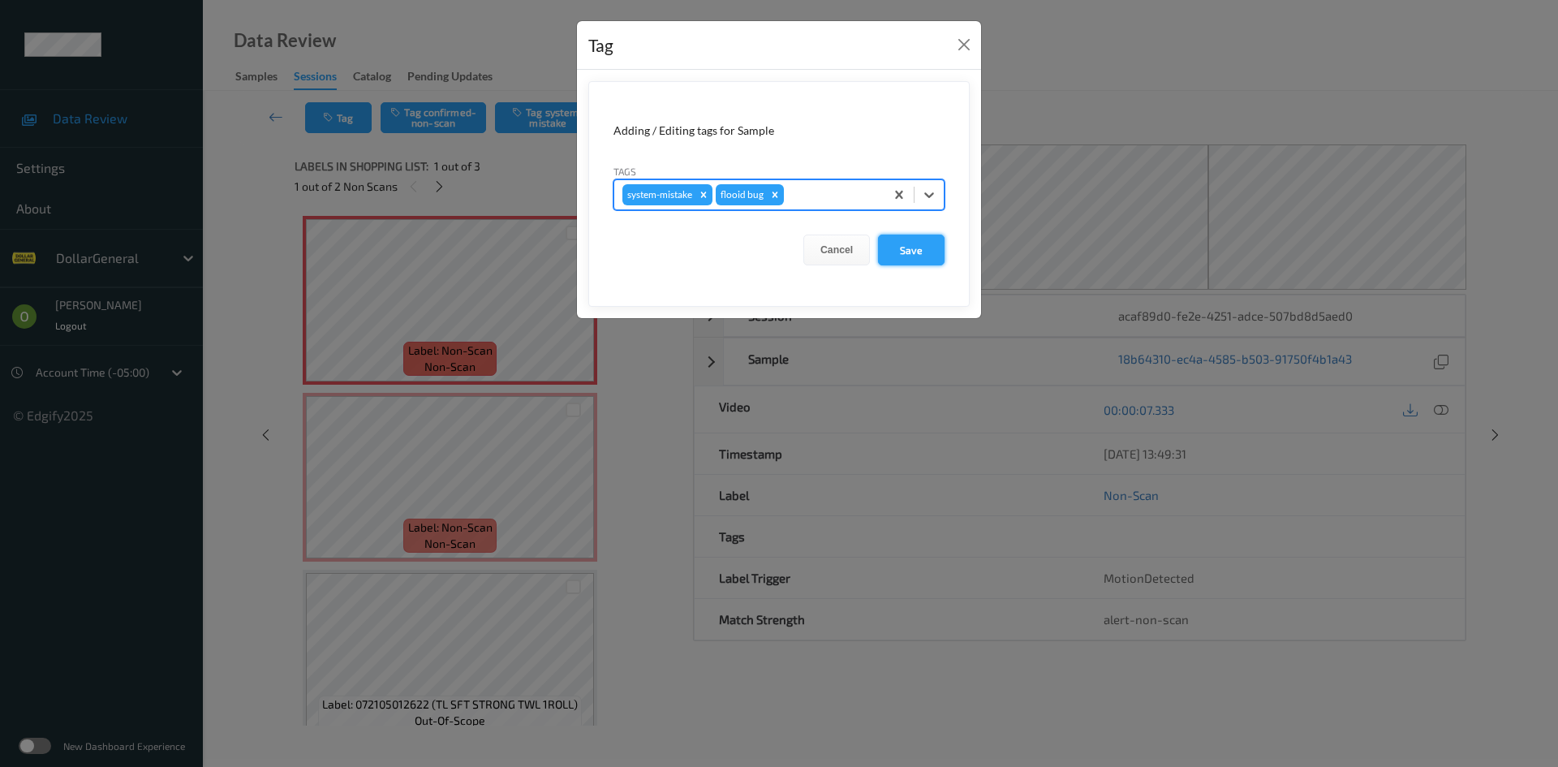
click at [901, 255] on button "Save" at bounding box center [911, 249] width 67 height 31
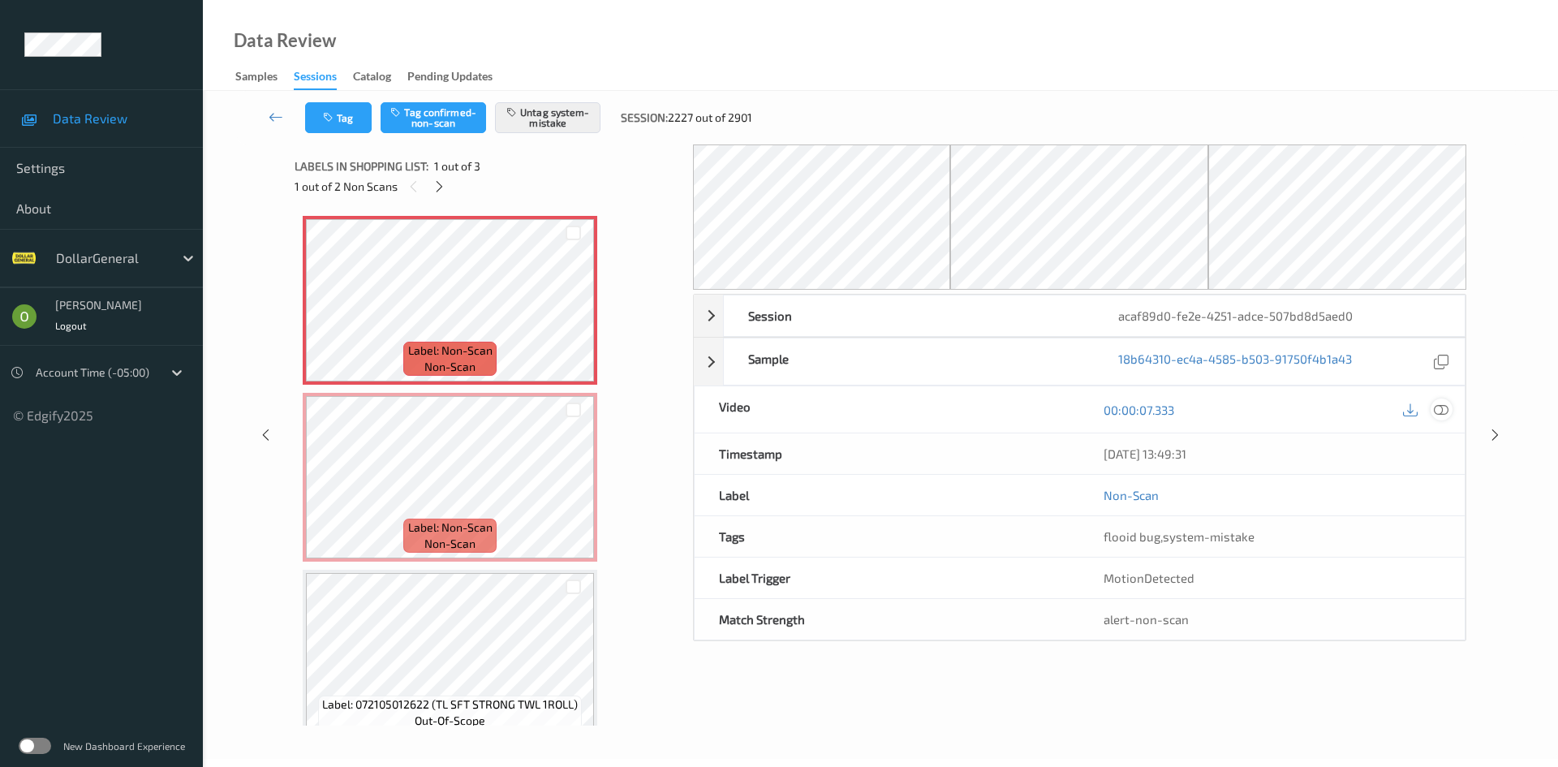
click at [1444, 410] on icon at bounding box center [1441, 409] width 15 height 15
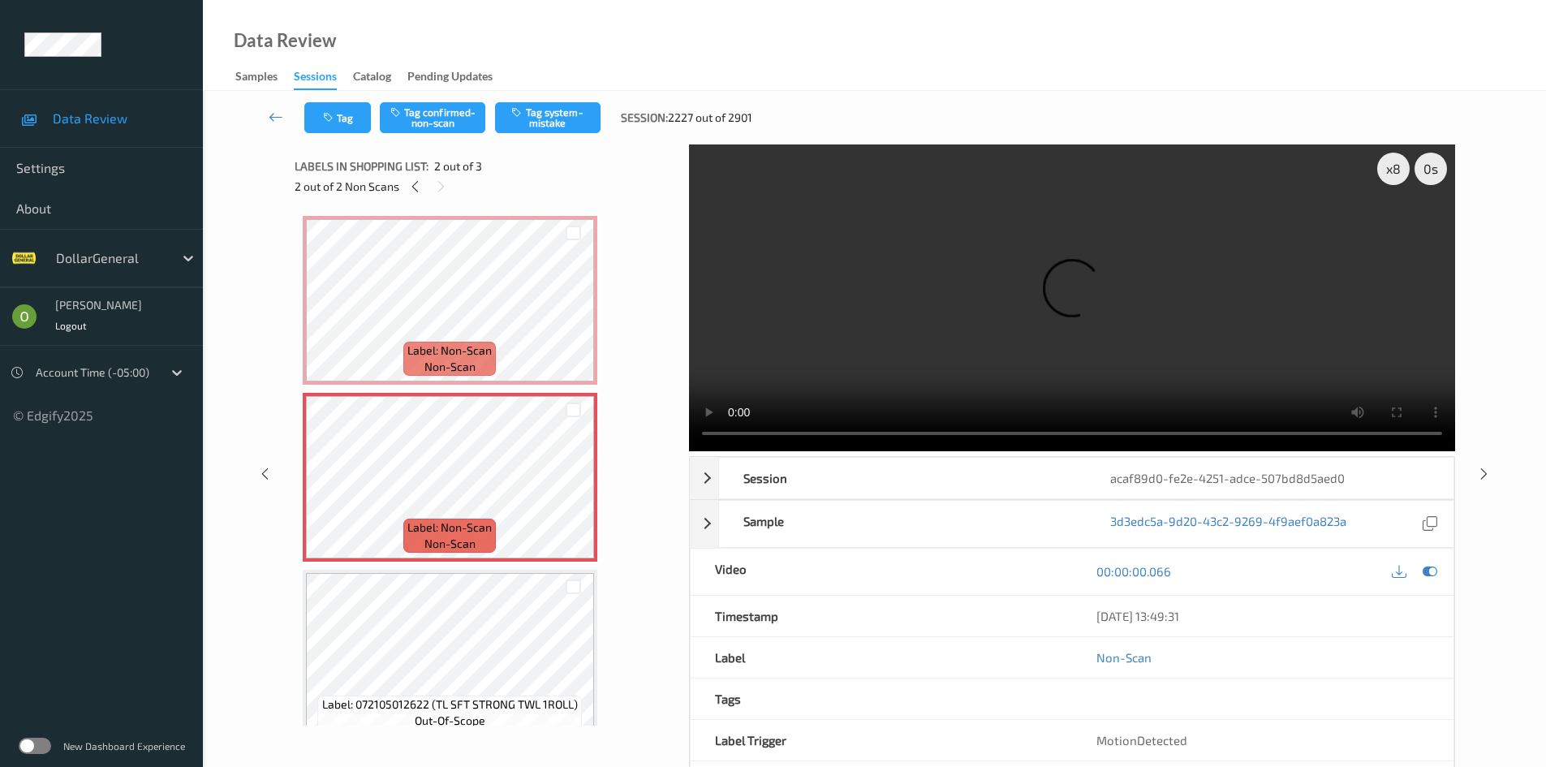
click at [1006, 359] on video at bounding box center [1072, 297] width 766 height 307
click at [909, 317] on video at bounding box center [1072, 297] width 766 height 307
click at [463, 346] on span "Label: Non-Scan" at bounding box center [449, 350] width 84 height 16
click at [345, 120] on button "Tag" at bounding box center [337, 117] width 67 height 31
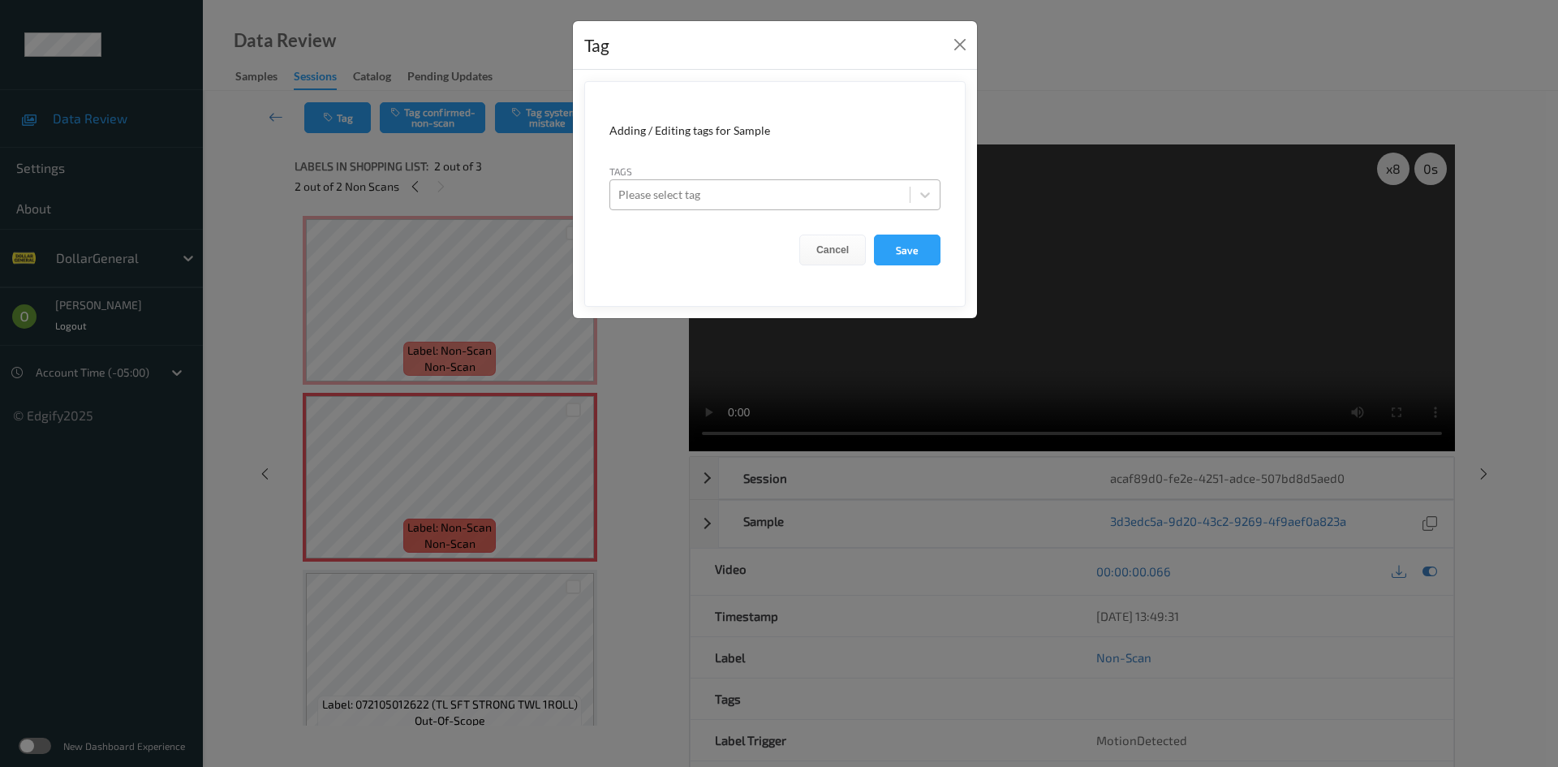
drag, startPoint x: 718, startPoint y: 167, endPoint x: 711, endPoint y: 188, distance: 22.3
click at [719, 167] on div "Tags Please select tag" at bounding box center [774, 186] width 331 height 47
click at [711, 191] on div at bounding box center [759, 194] width 283 height 19
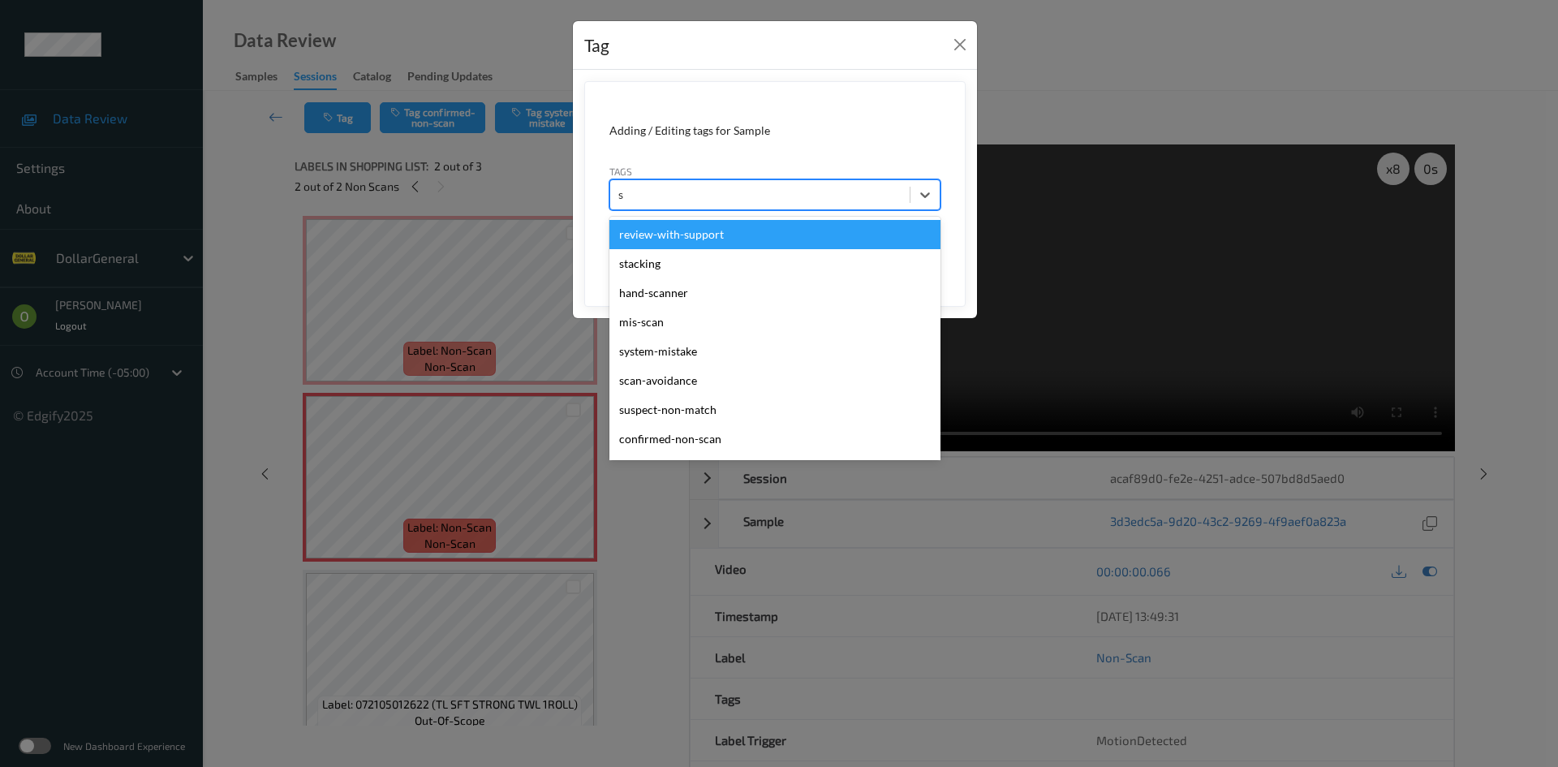
type input "sy"
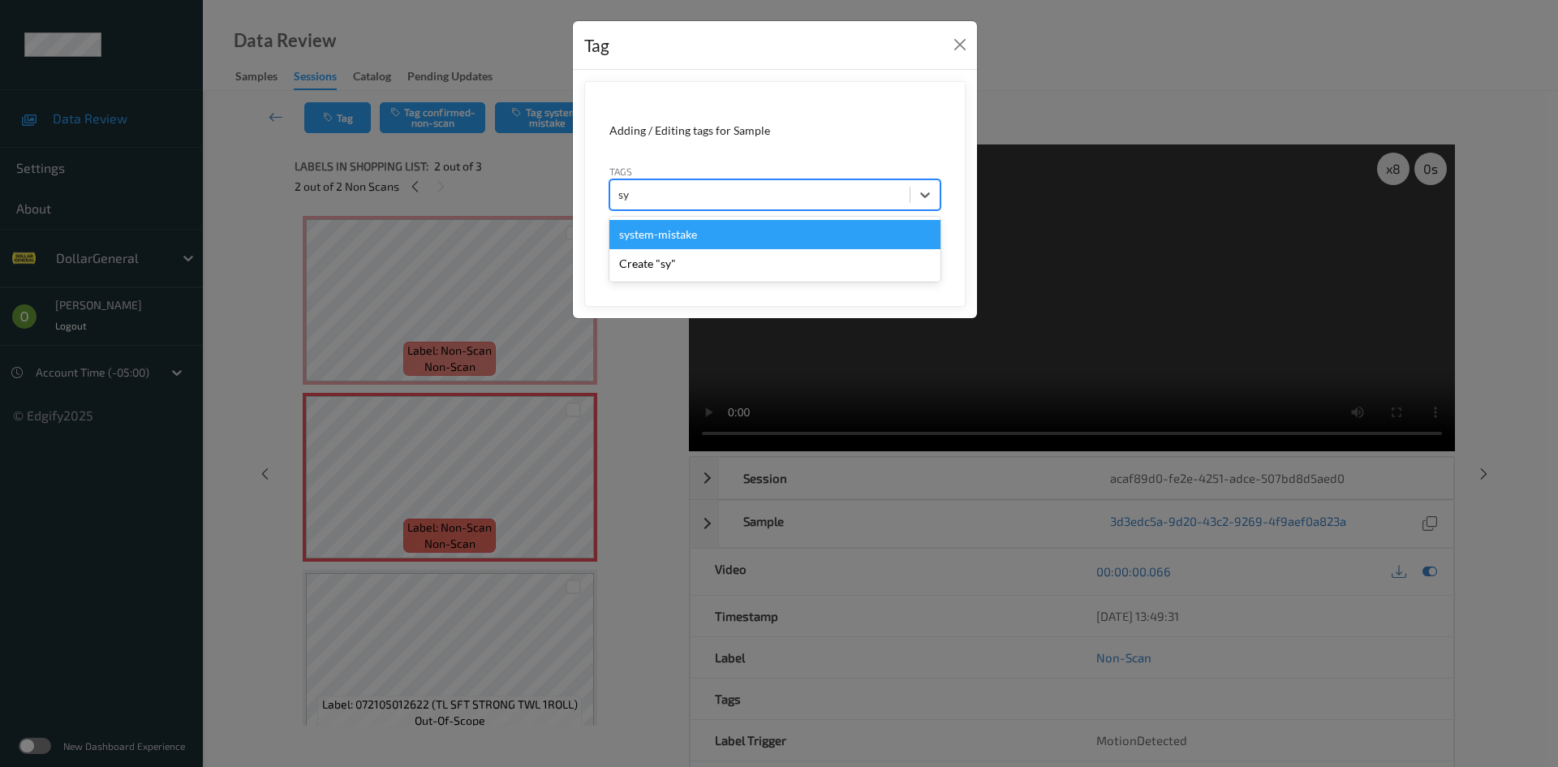
click at [700, 227] on div "system-mistake" at bounding box center [774, 234] width 331 height 29
type input "floo"
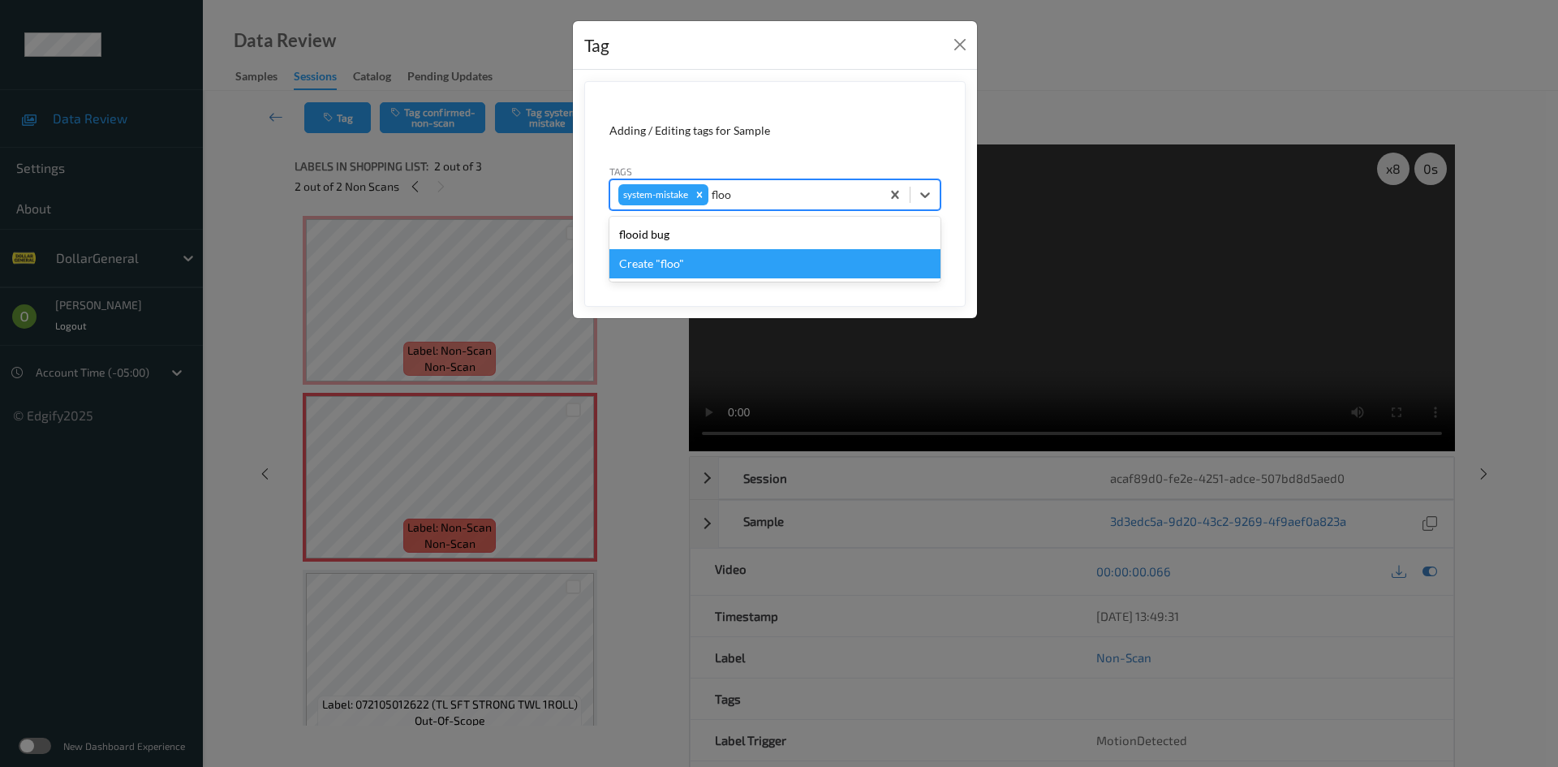
click at [684, 233] on div "flooid bug" at bounding box center [774, 234] width 331 height 29
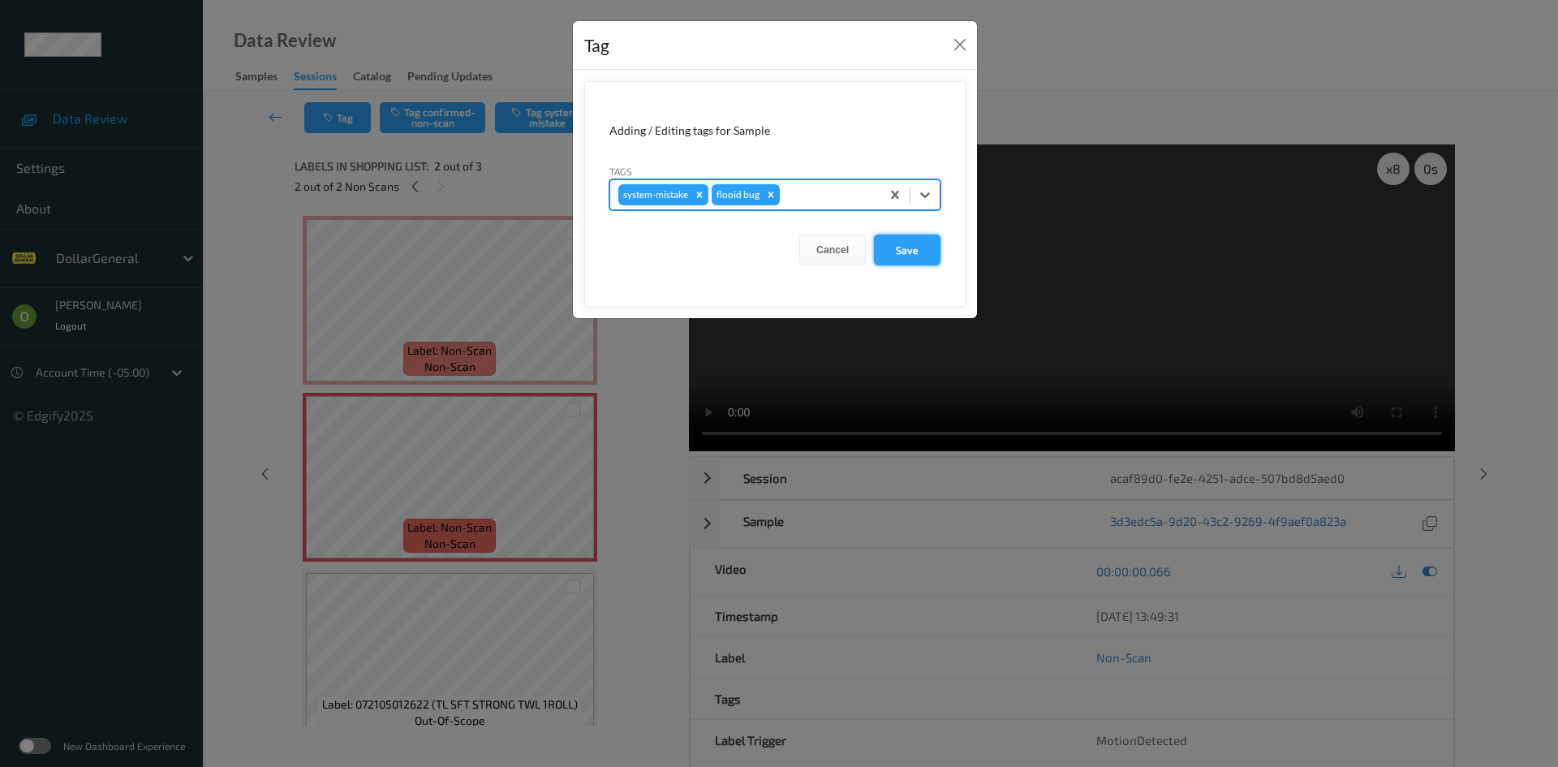
click at [895, 243] on button "Save" at bounding box center [907, 249] width 67 height 31
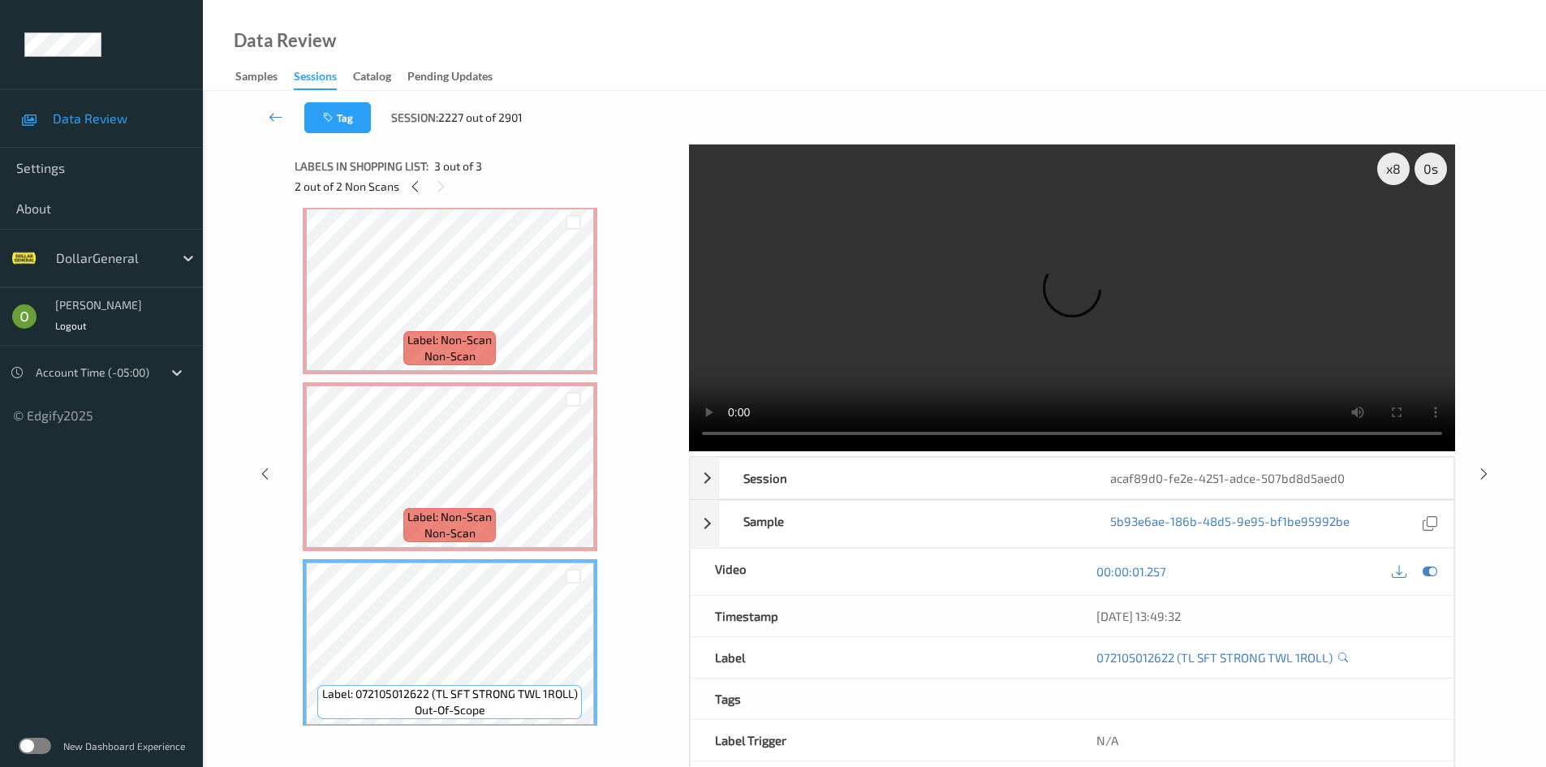
scroll to position [21, 0]
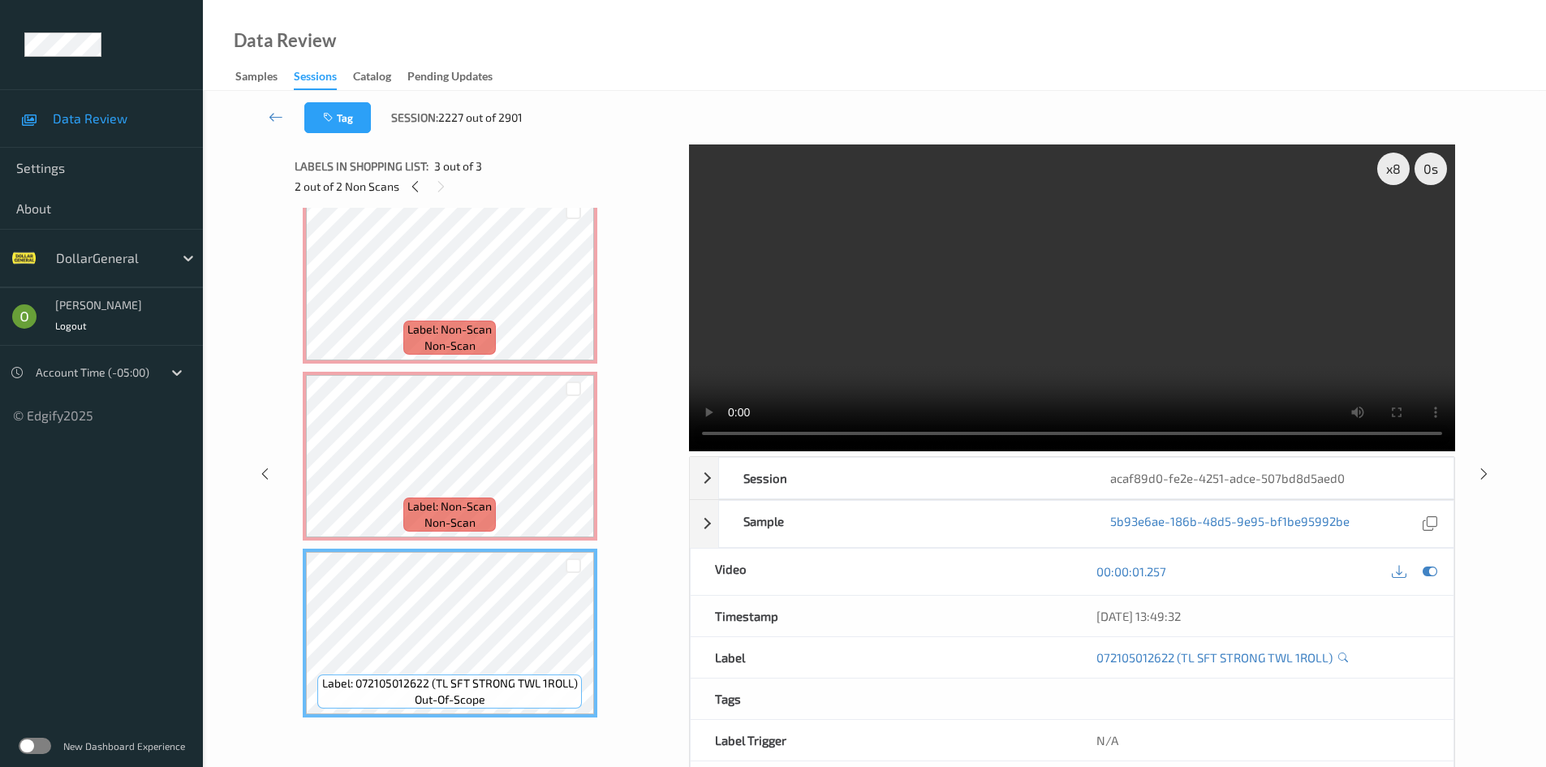
click at [932, 326] on video at bounding box center [1072, 297] width 766 height 307
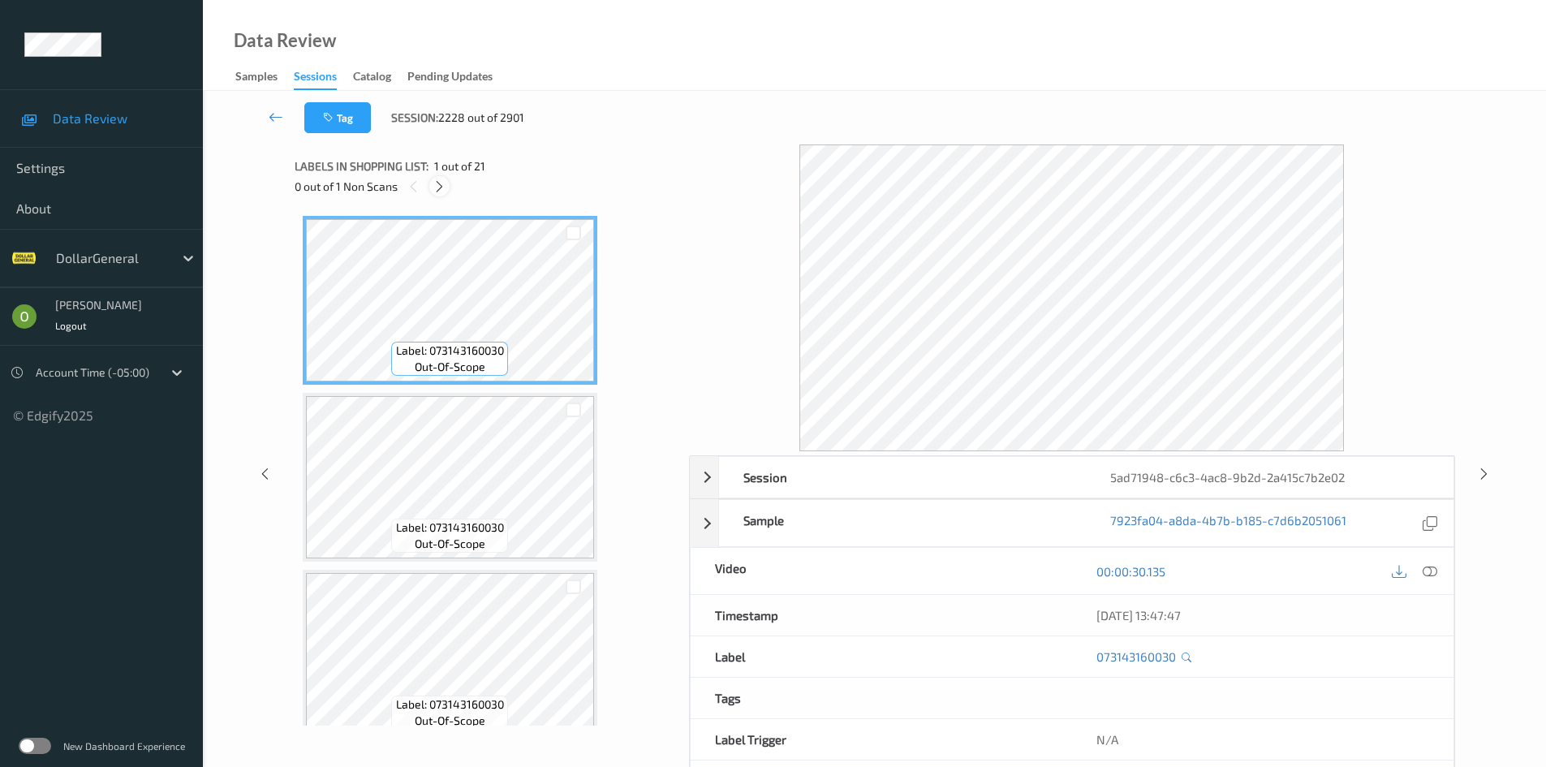
click at [446, 187] on icon at bounding box center [439, 186] width 14 height 15
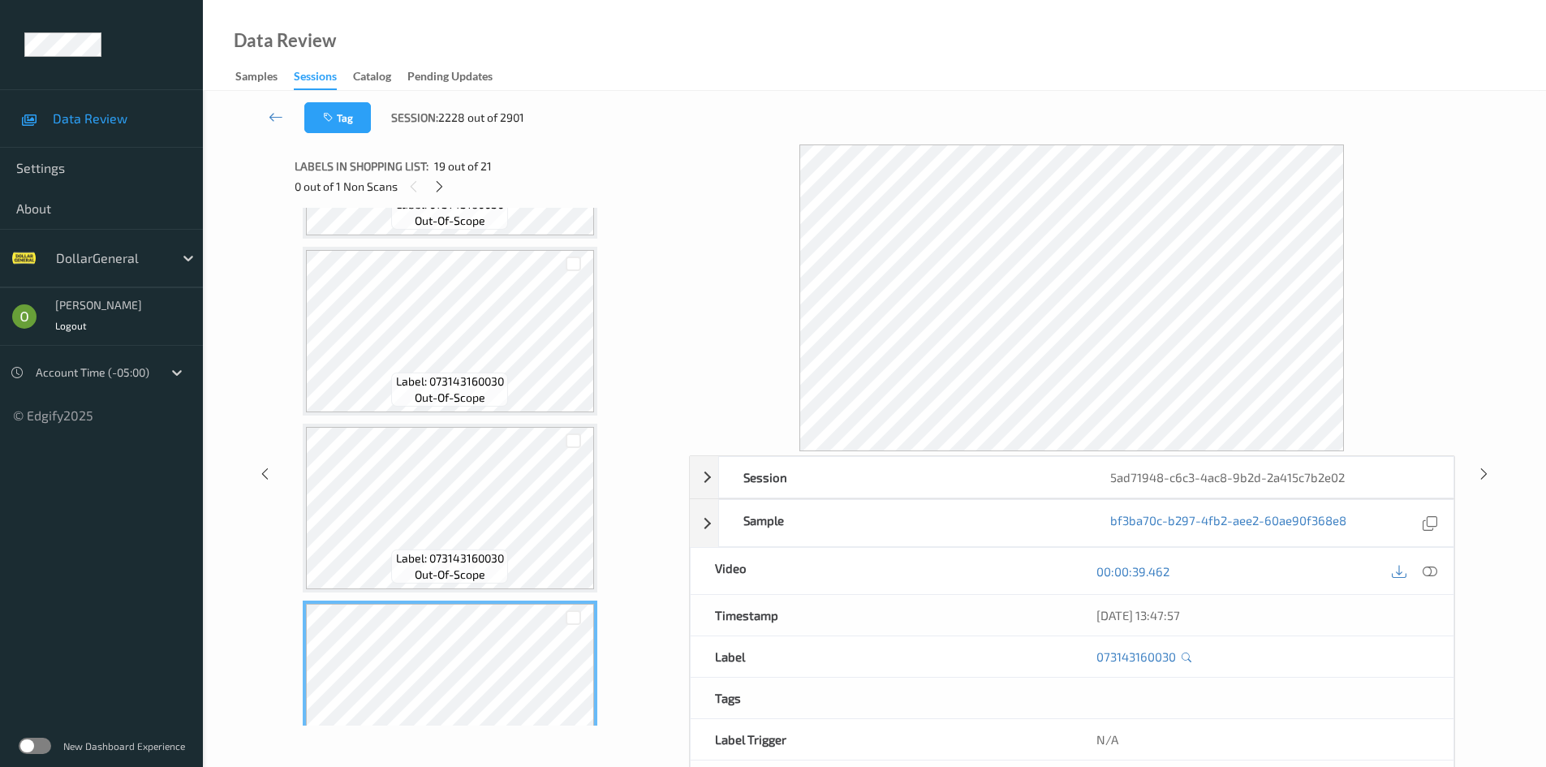
scroll to position [3205, 0]
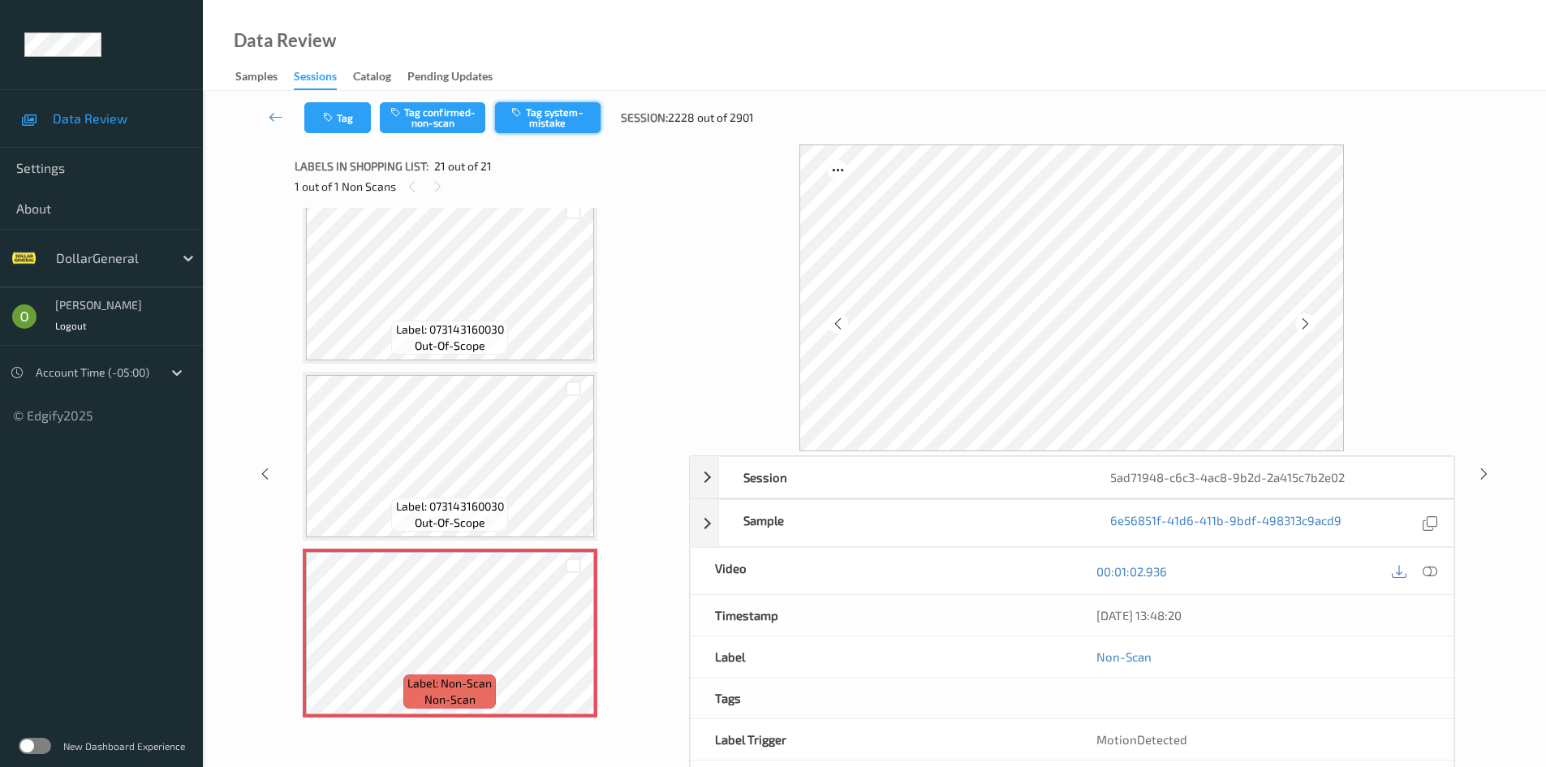
click at [558, 131] on button "Tag system-mistake" at bounding box center [547, 117] width 105 height 31
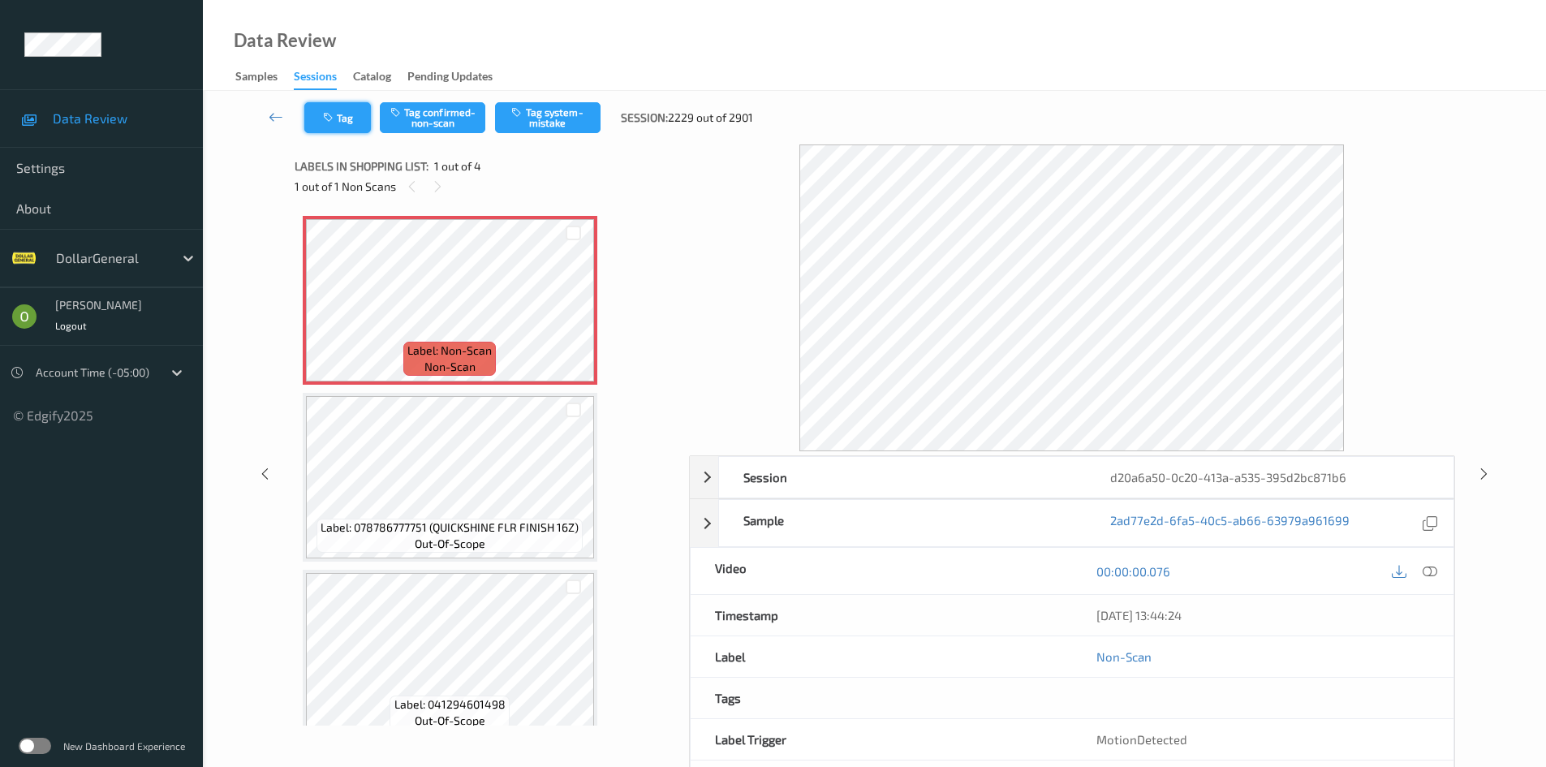
click at [332, 119] on icon "button" at bounding box center [330, 117] width 14 height 11
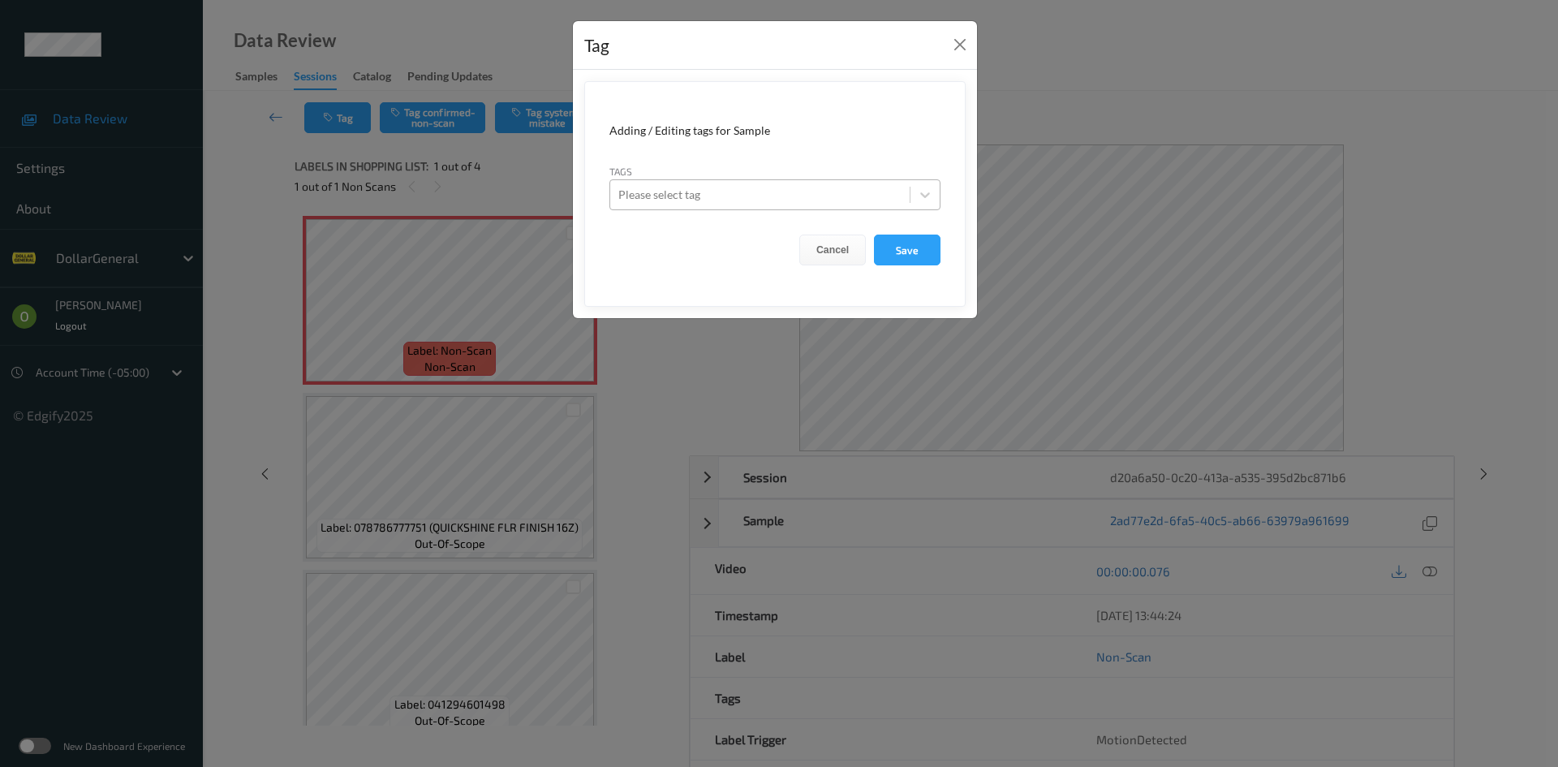
click at [703, 195] on div at bounding box center [759, 194] width 283 height 19
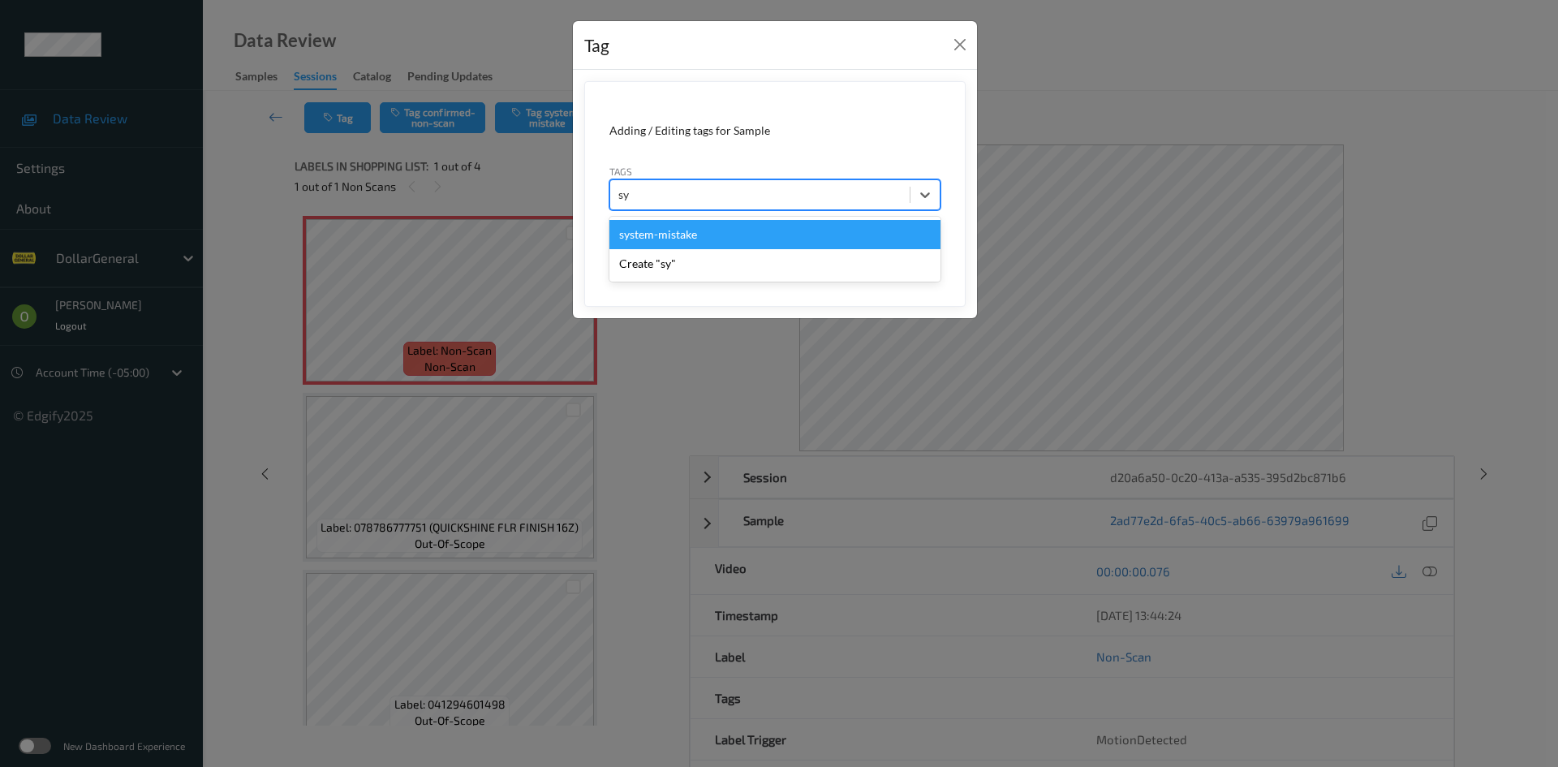
type input "sys"
click at [697, 234] on div "system-mistake" at bounding box center [774, 234] width 331 height 29
type input "floo"
click at [697, 233] on div "flooid bug" at bounding box center [774, 234] width 331 height 29
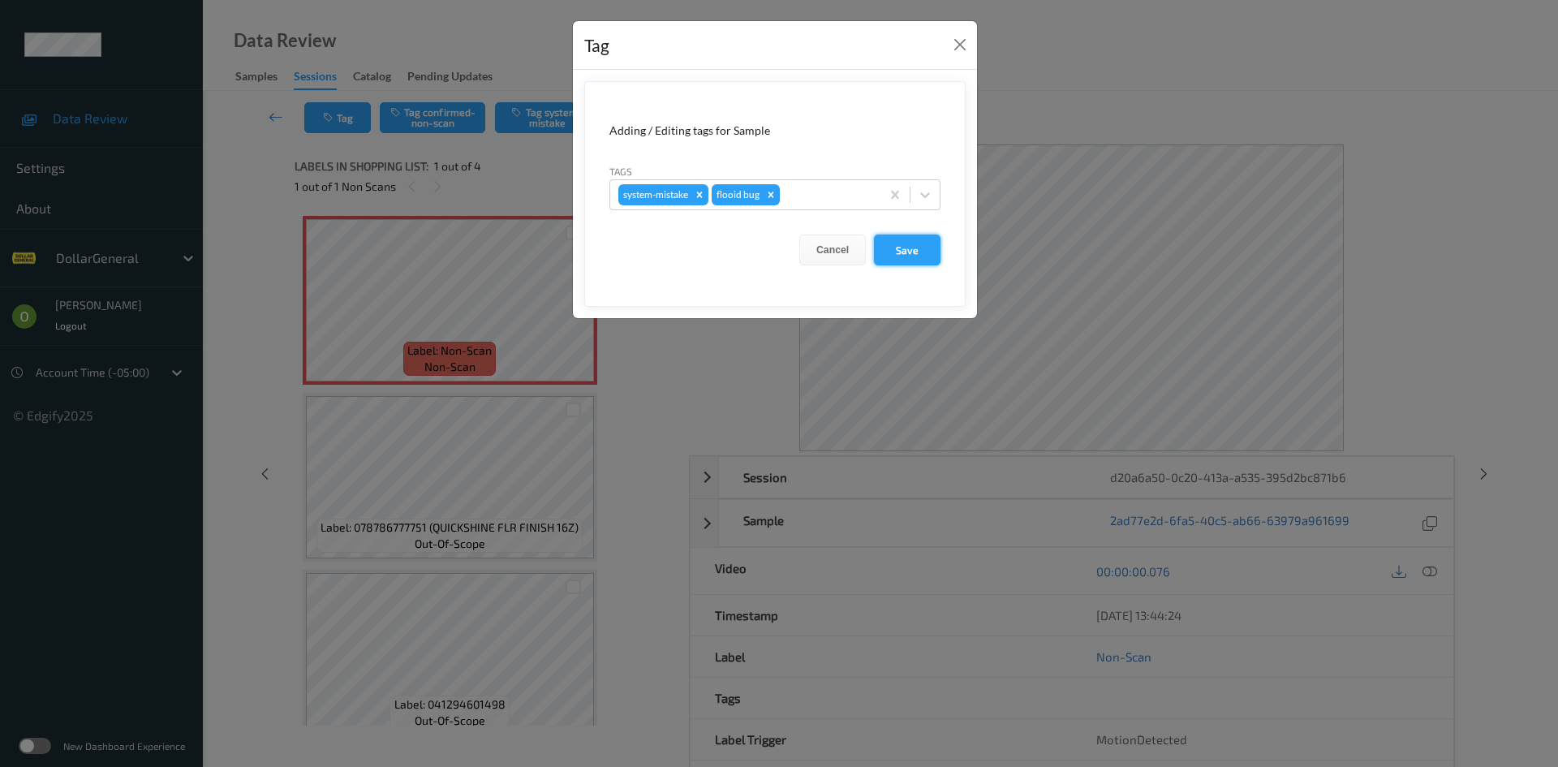
click at [917, 252] on button "Save" at bounding box center [907, 249] width 67 height 31
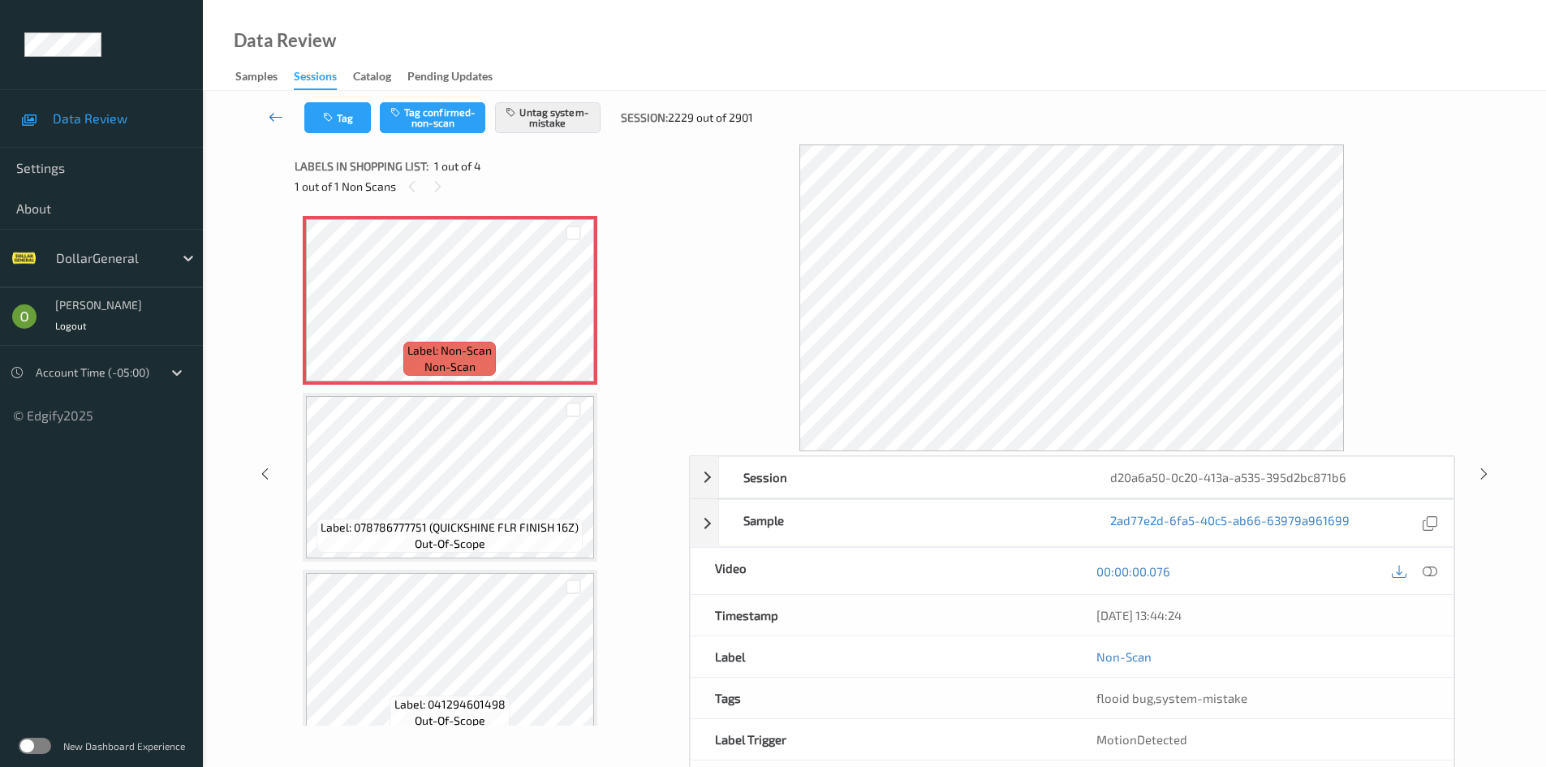
click at [273, 109] on icon at bounding box center [276, 117] width 15 height 16
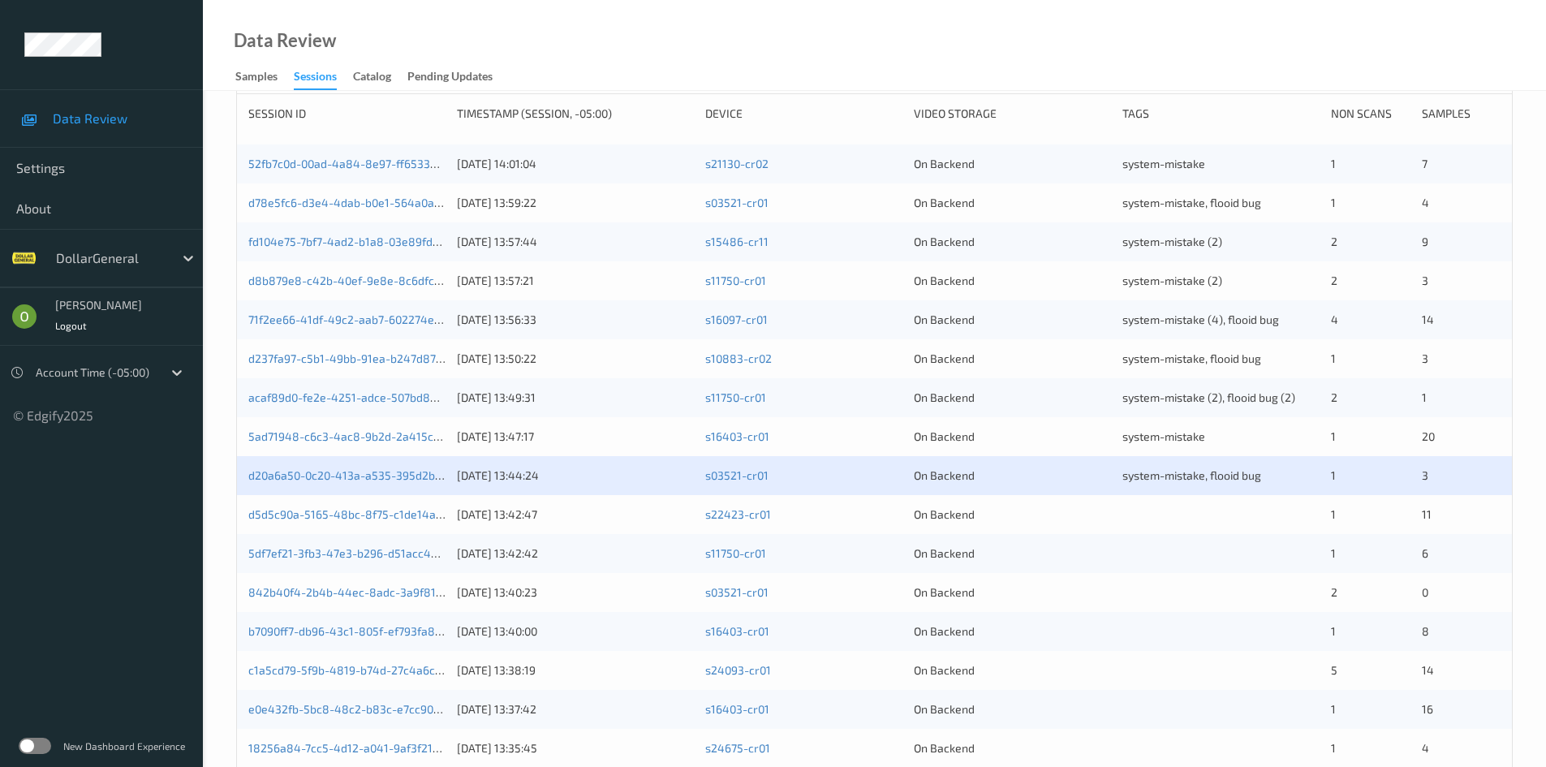
scroll to position [243, 0]
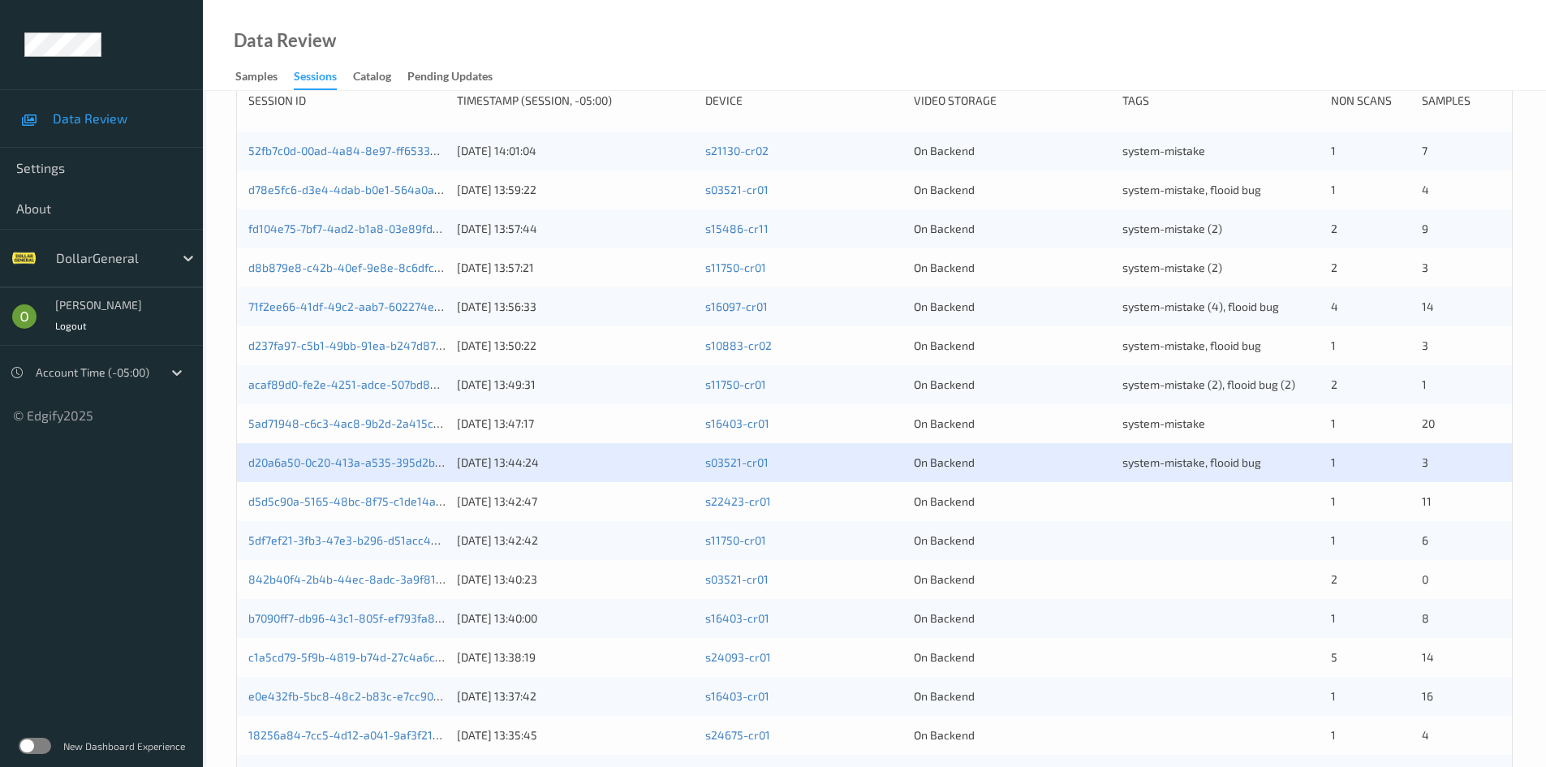
click at [1150, 500] on div at bounding box center [1220, 501] width 197 height 16
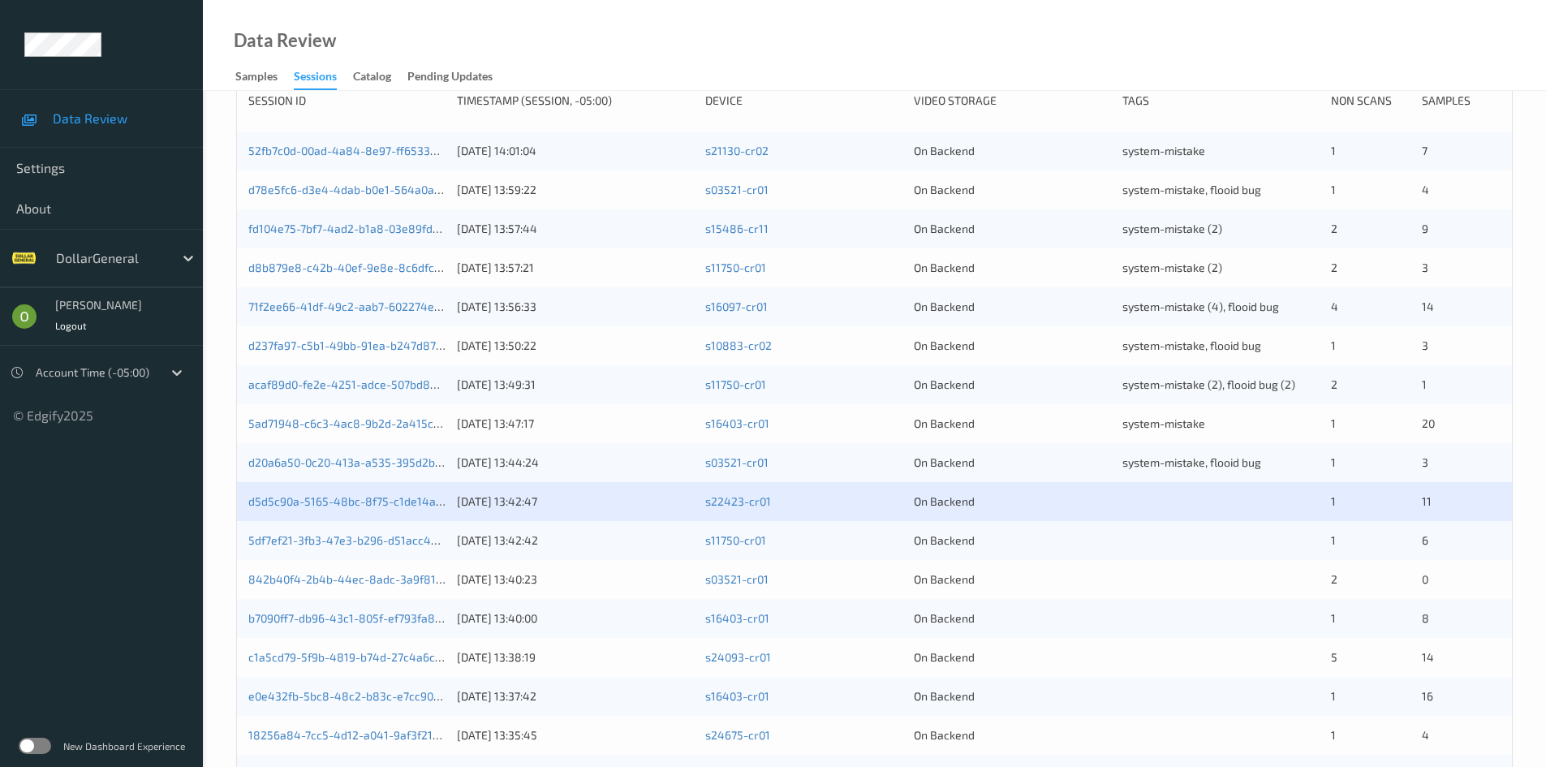
click at [292, 509] on div "d5d5c90a-5165-48bc-8f75-c1de14af77d9" at bounding box center [346, 501] width 197 height 16
click at [303, 488] on div "d5d5c90a-5165-48bc-8f75-c1de14af77d9 12/08/2025 13:42:47 s22423-cr01 On Backend…" at bounding box center [874, 501] width 1275 height 39
click at [317, 501] on link "d5d5c90a-5165-48bc-8f75-c1de14af77d9" at bounding box center [356, 501] width 216 height 14
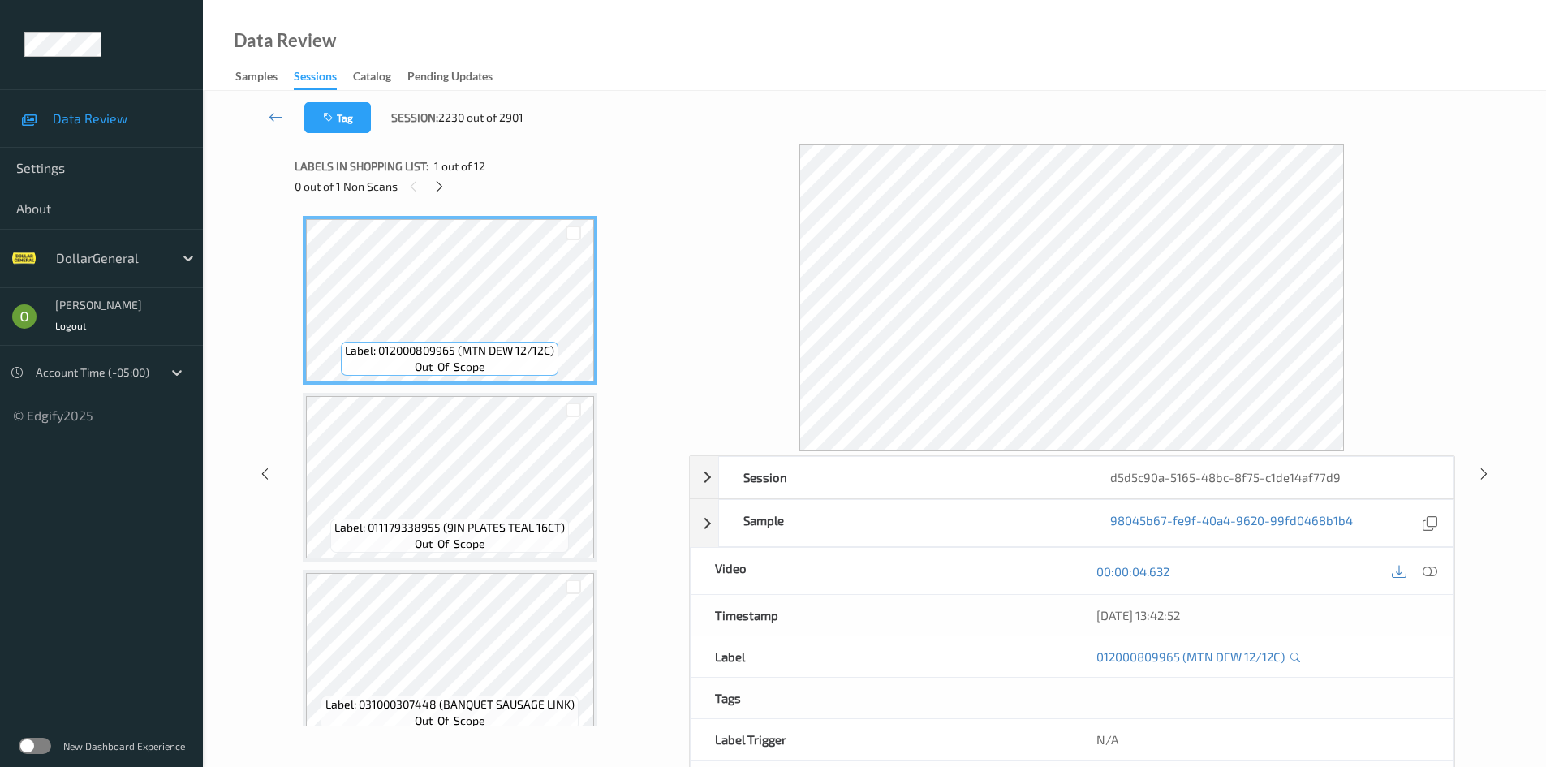
click at [458, 183] on div "0 out of 1 Non Scans" at bounding box center [486, 186] width 383 height 20
click at [445, 183] on icon at bounding box center [439, 186] width 14 height 15
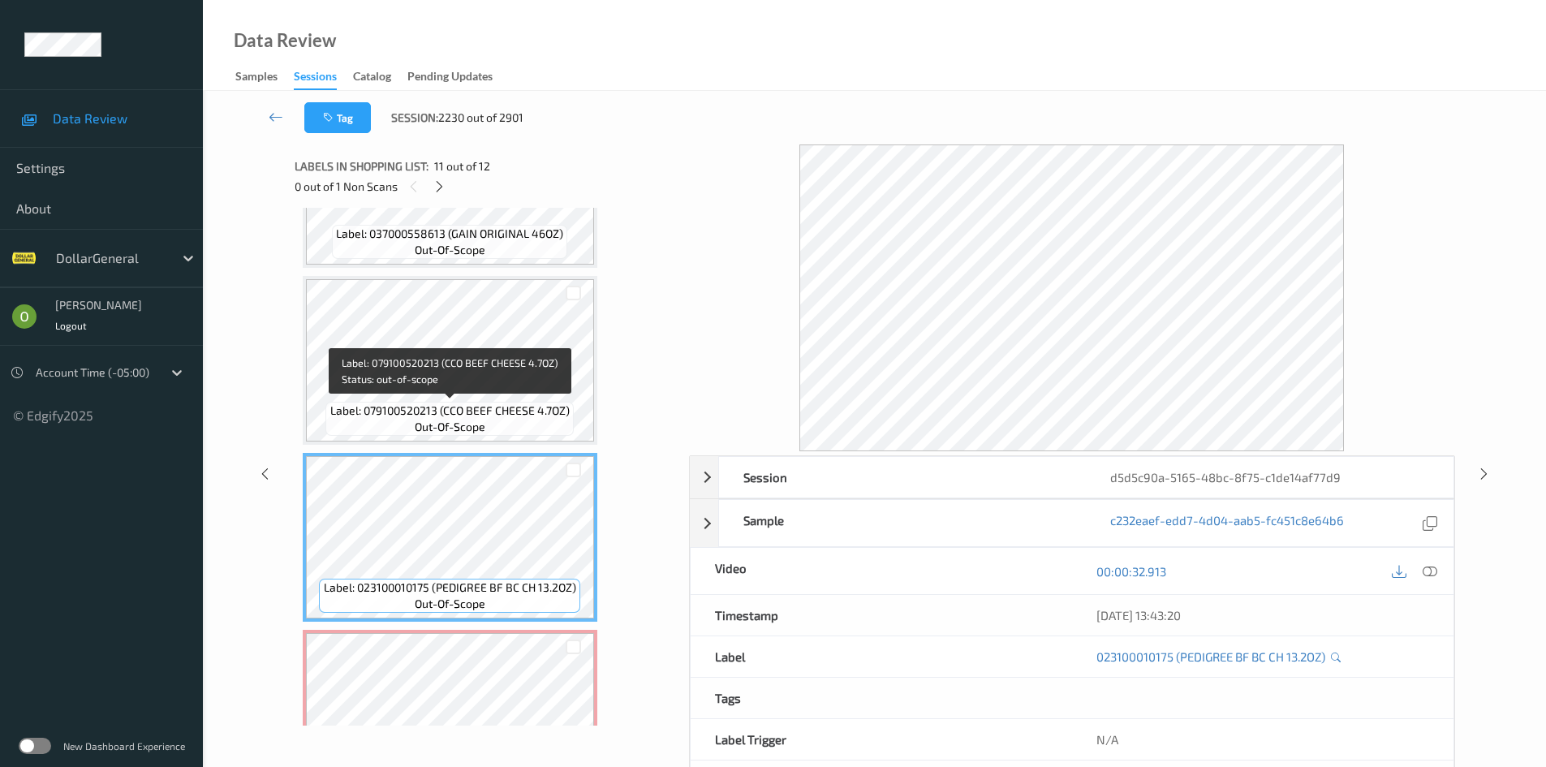
click at [518, 420] on div "Label: 079100520213 (CCO BEEF CHEESE 4.7OZ) out-of-scope" at bounding box center [448, 419] width 247 height 34
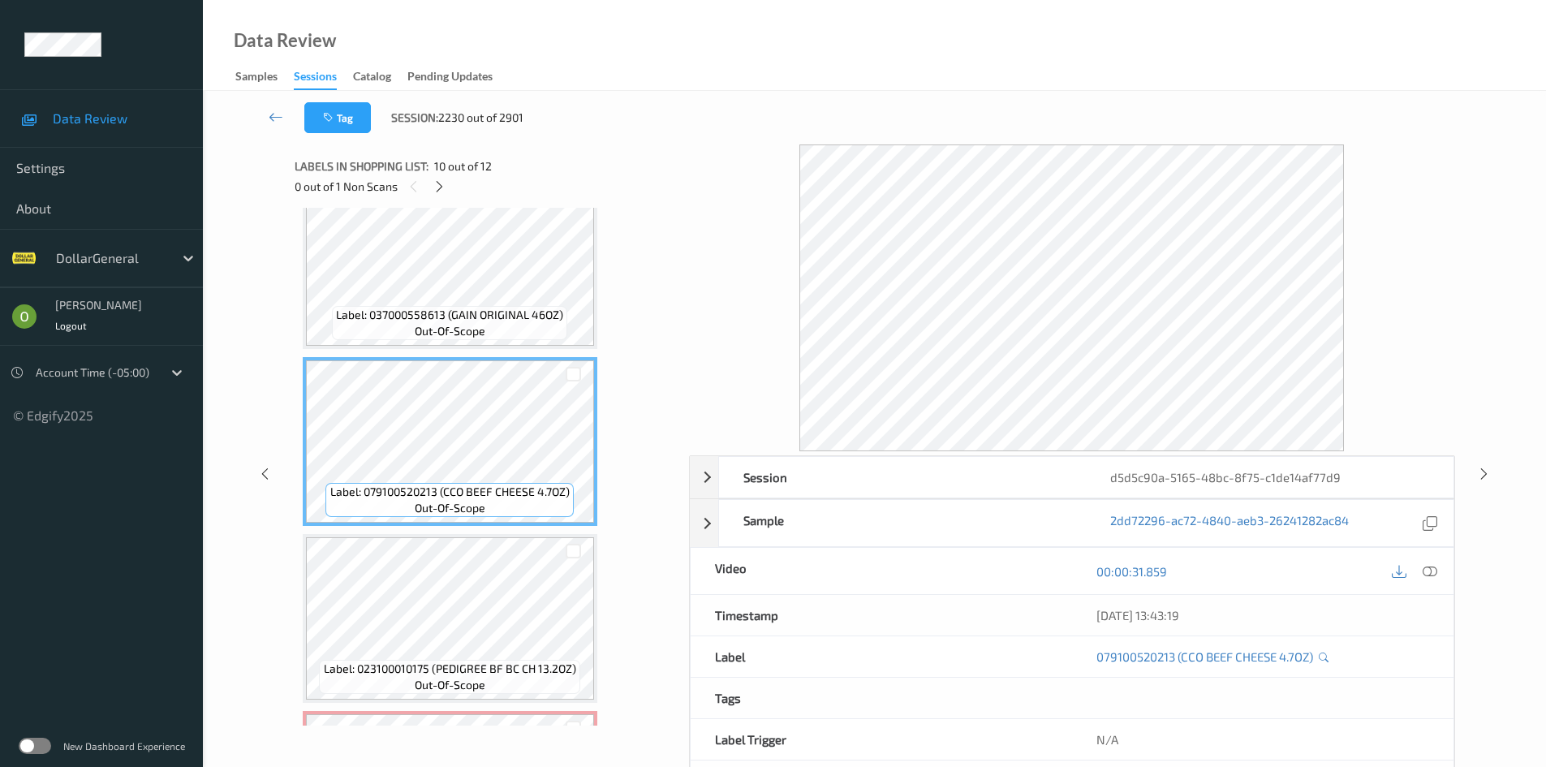
click at [527, 339] on div "Label: 037000558613 (GAIN ORIGINAL 46OZ) out-of-scope" at bounding box center [449, 323] width 235 height 34
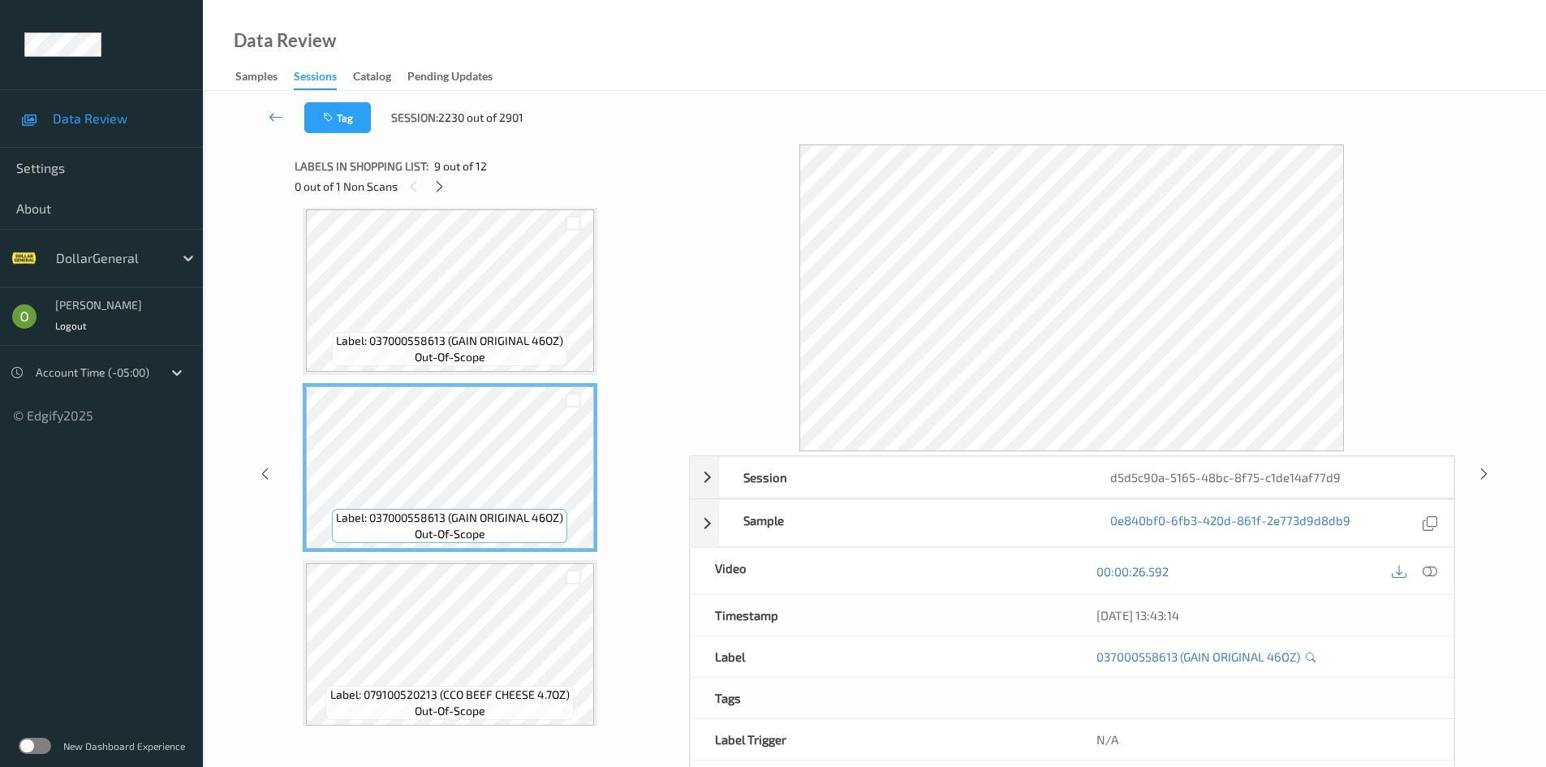
scroll to position [1207, 0]
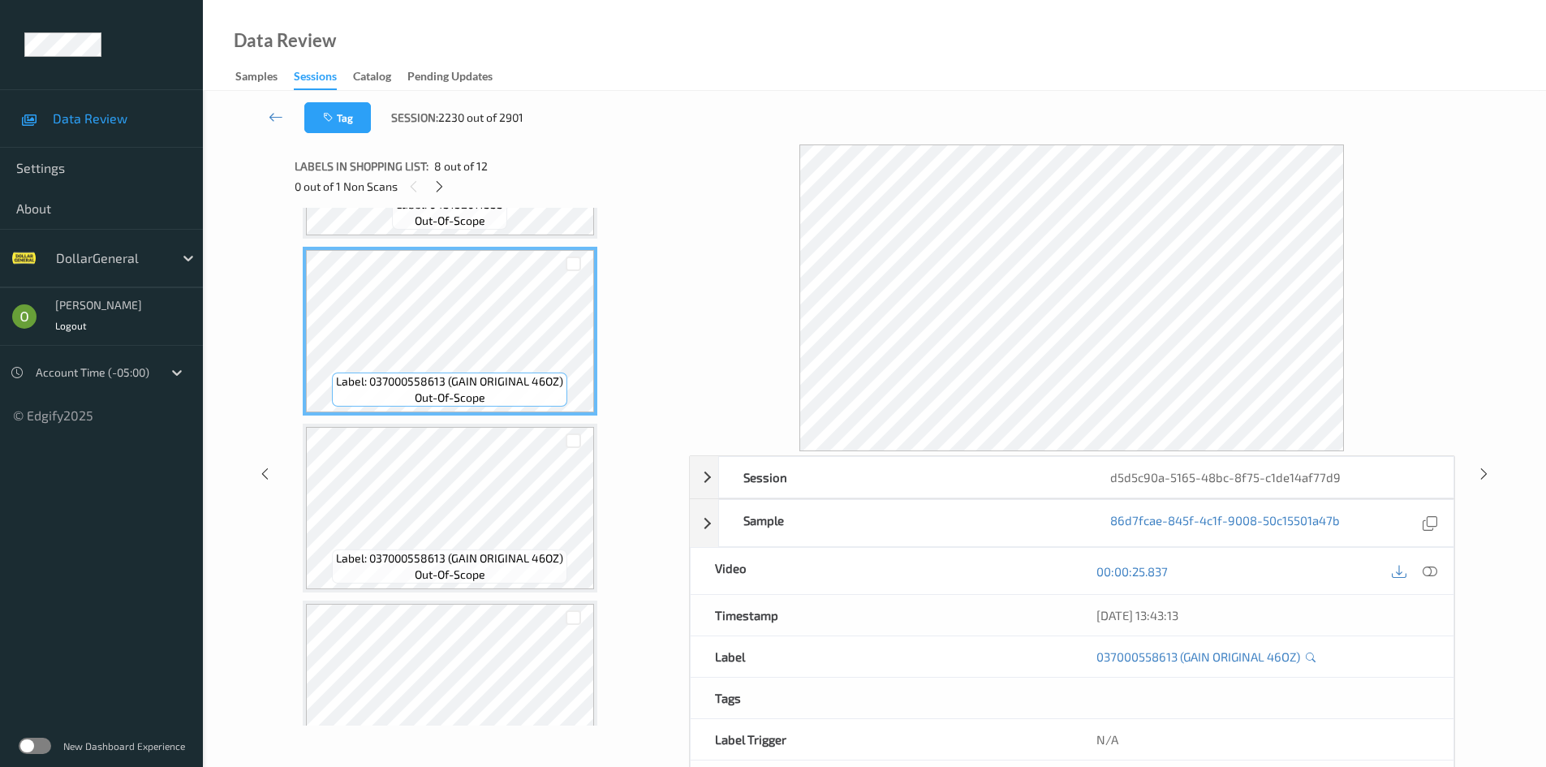
click at [428, 187] on div "0 out of 1 Non Scans" at bounding box center [486, 186] width 383 height 20
click at [438, 190] on icon at bounding box center [439, 186] width 14 height 15
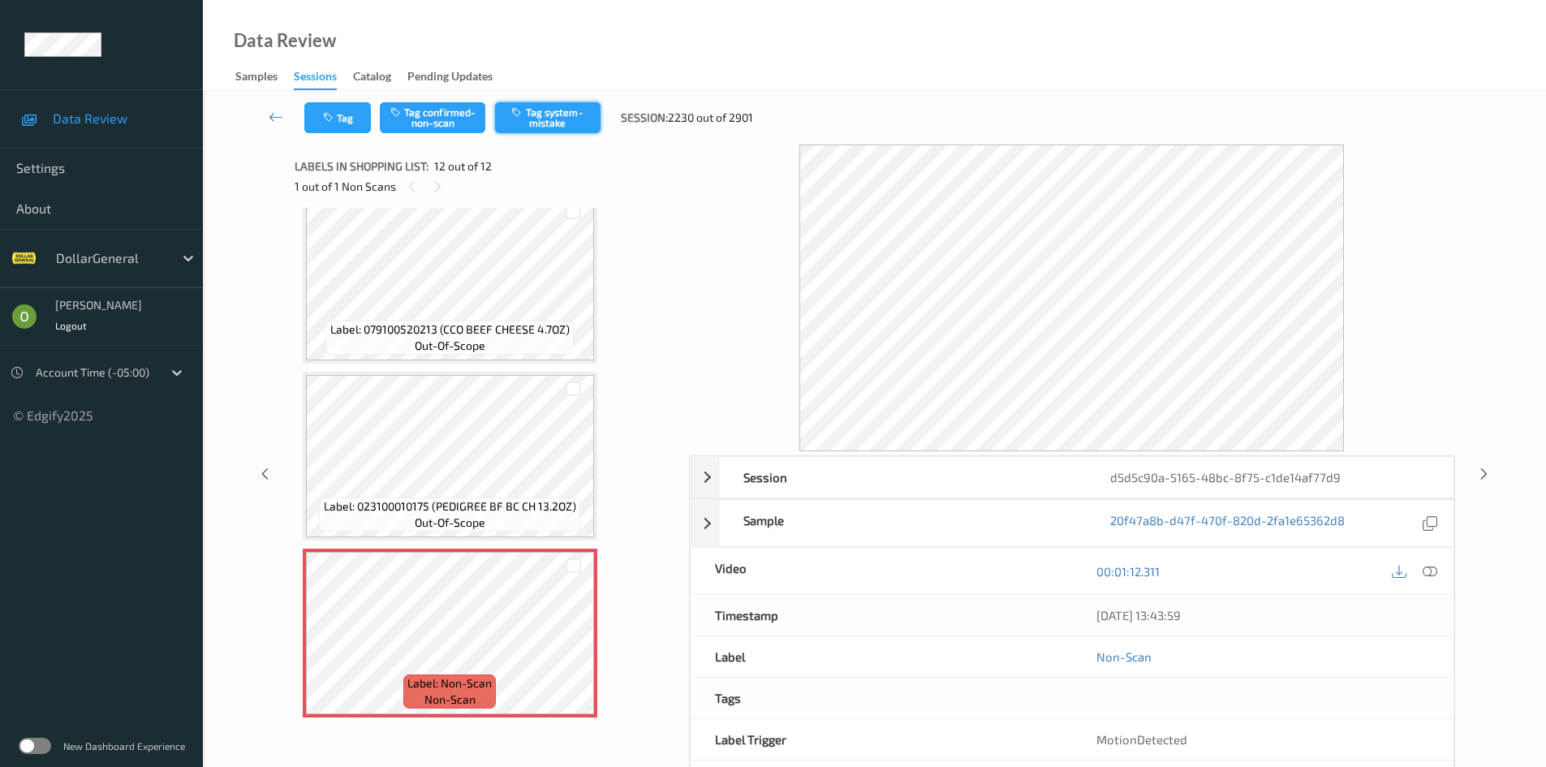
click at [560, 118] on button "Tag system-mistake" at bounding box center [547, 117] width 105 height 31
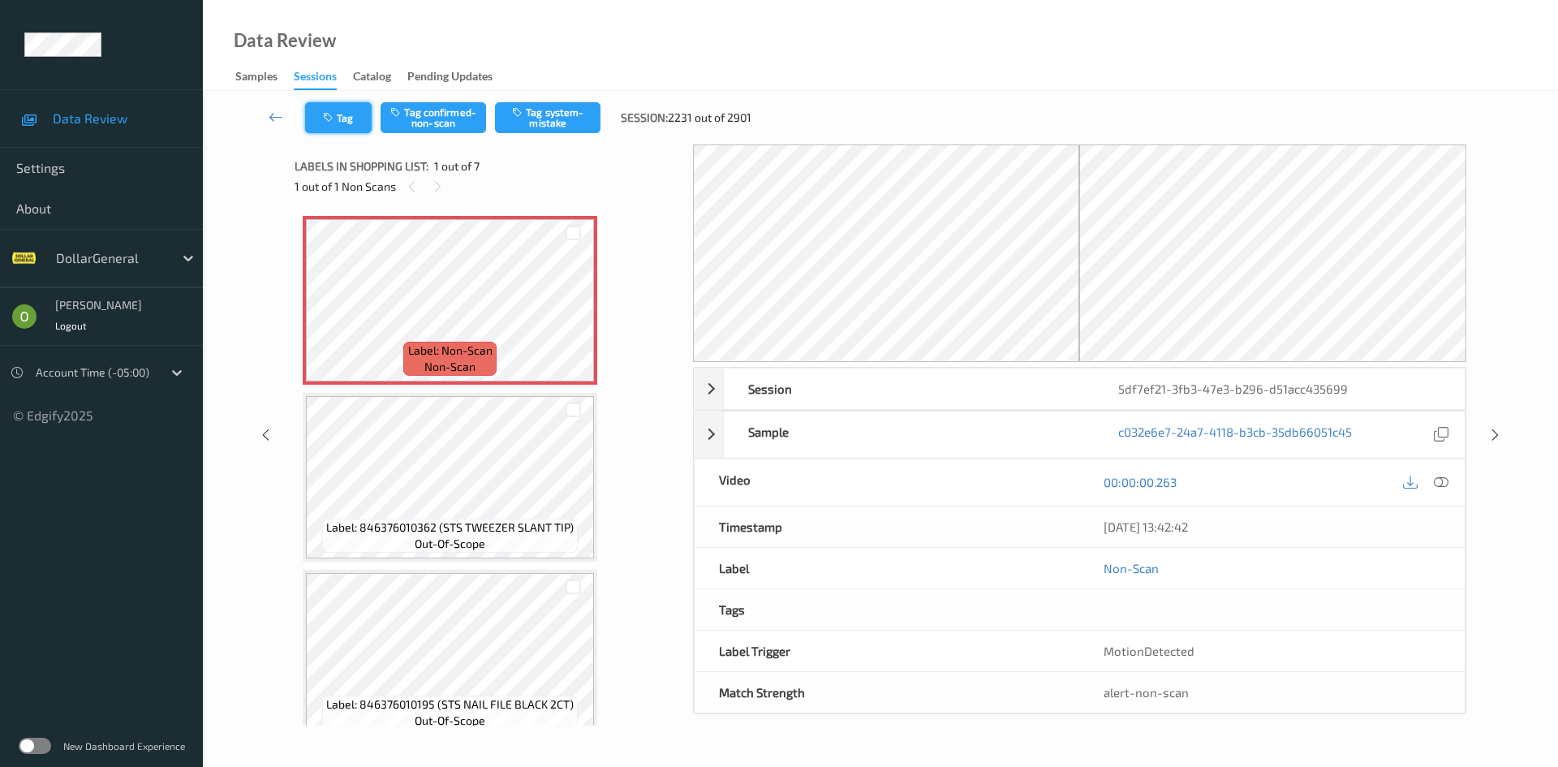
click at [371, 115] on button "Tag" at bounding box center [338, 117] width 67 height 31
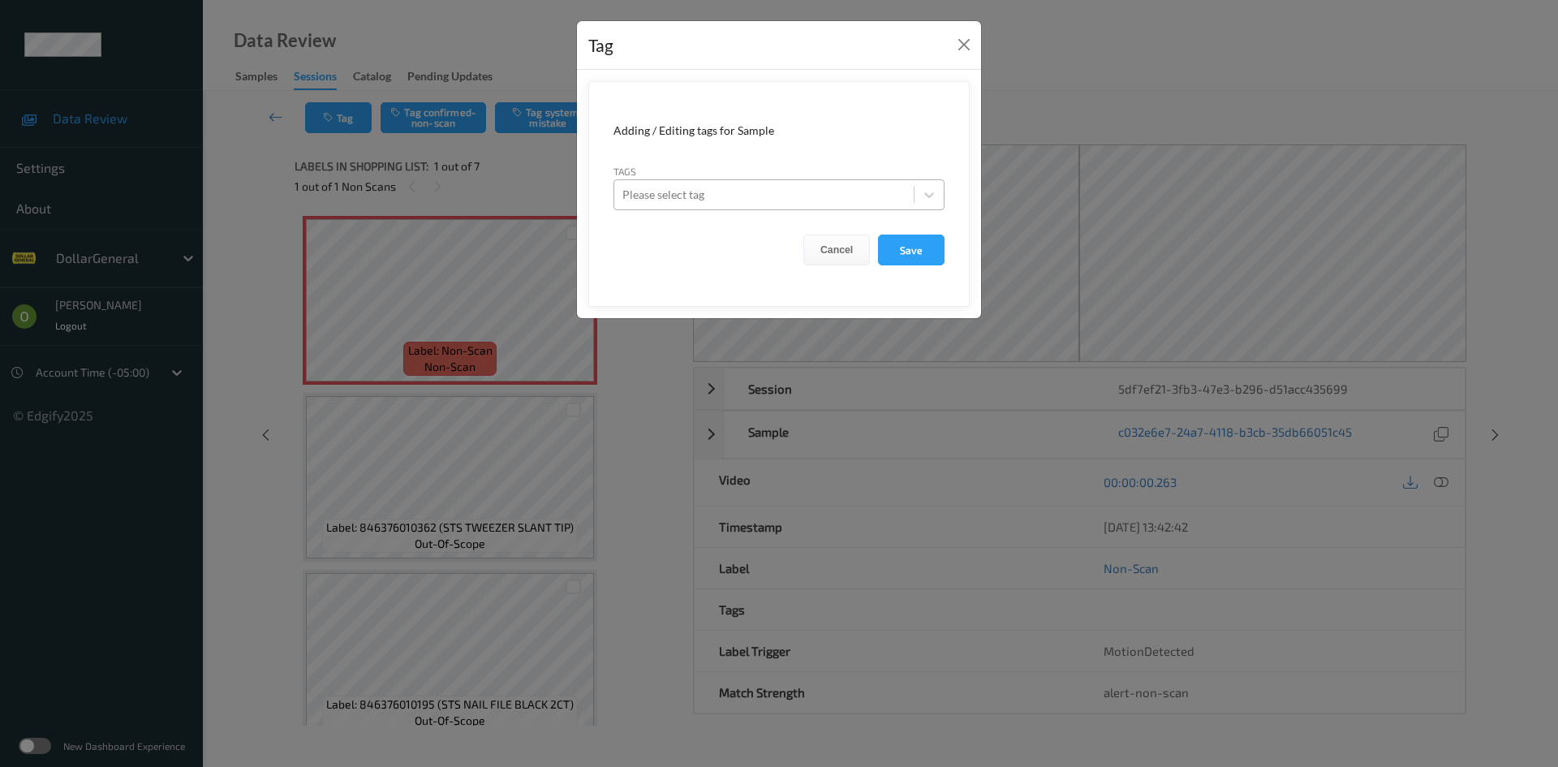
click at [707, 201] on div at bounding box center [763, 194] width 283 height 19
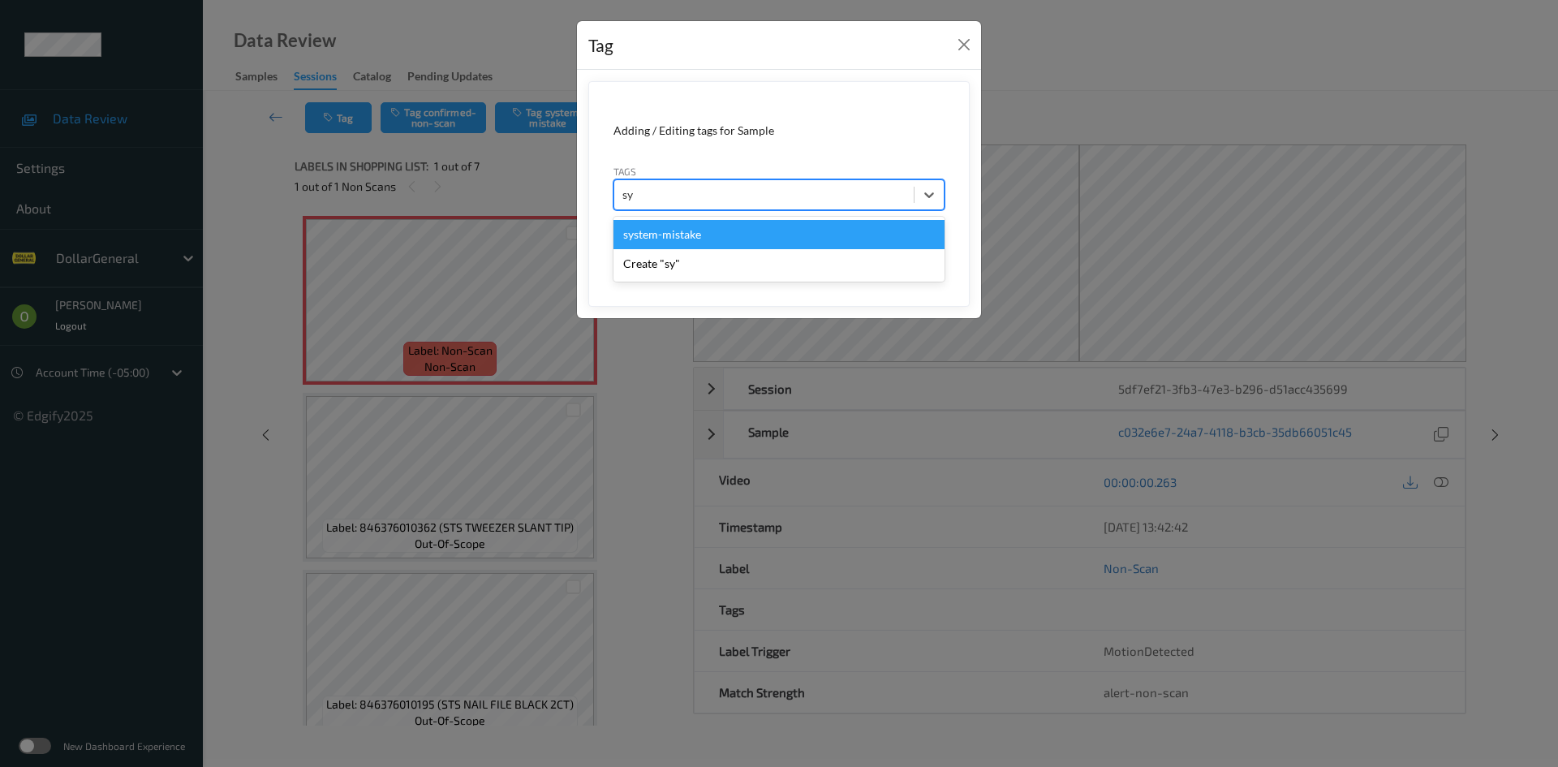
type input "sys"
click at [708, 238] on div "system-mistake" at bounding box center [778, 234] width 331 height 29
type input "floo"
click at [699, 246] on div "flooid bug" at bounding box center [778, 234] width 331 height 29
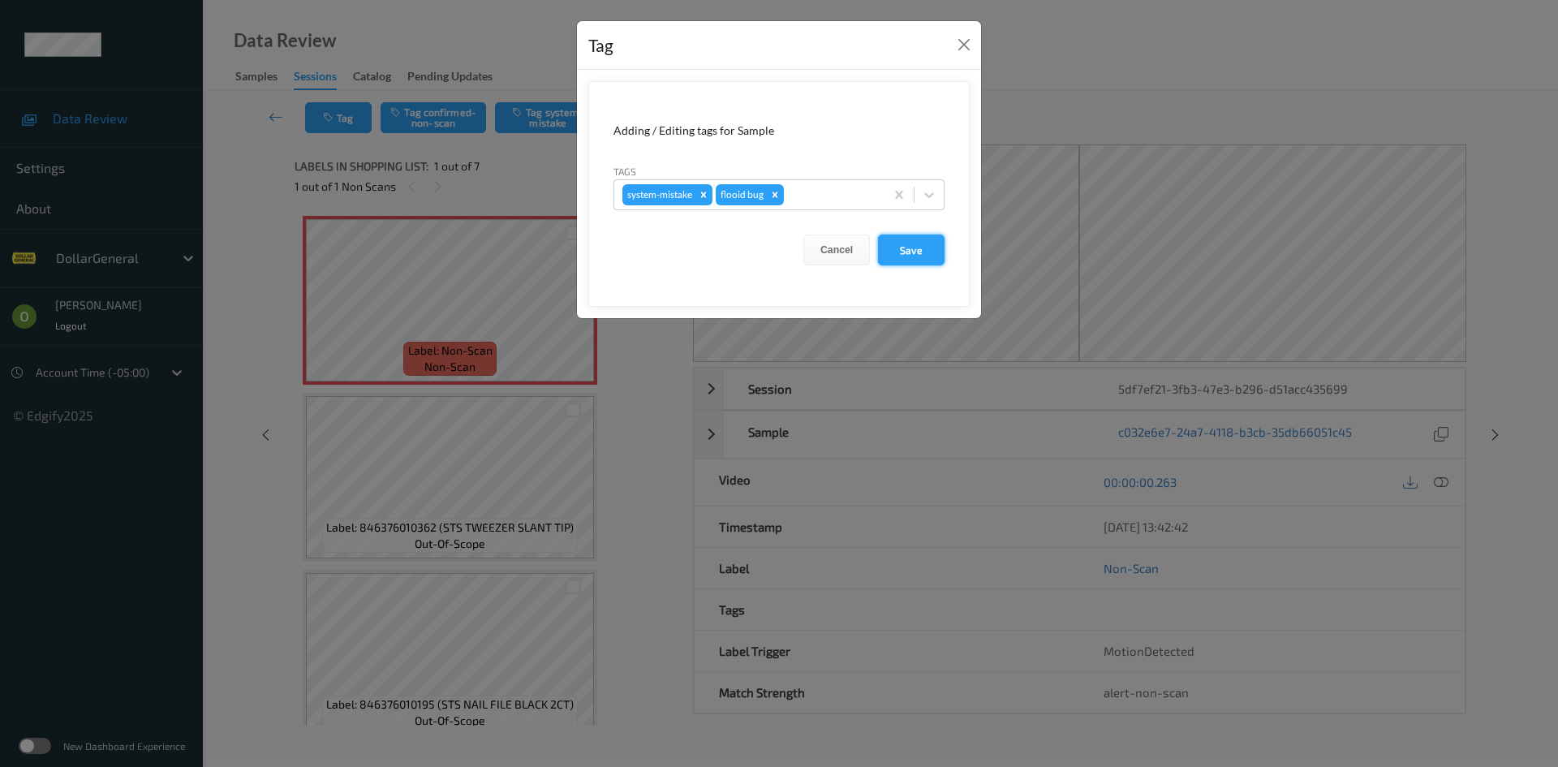
click at [894, 250] on button "Save" at bounding box center [911, 249] width 67 height 31
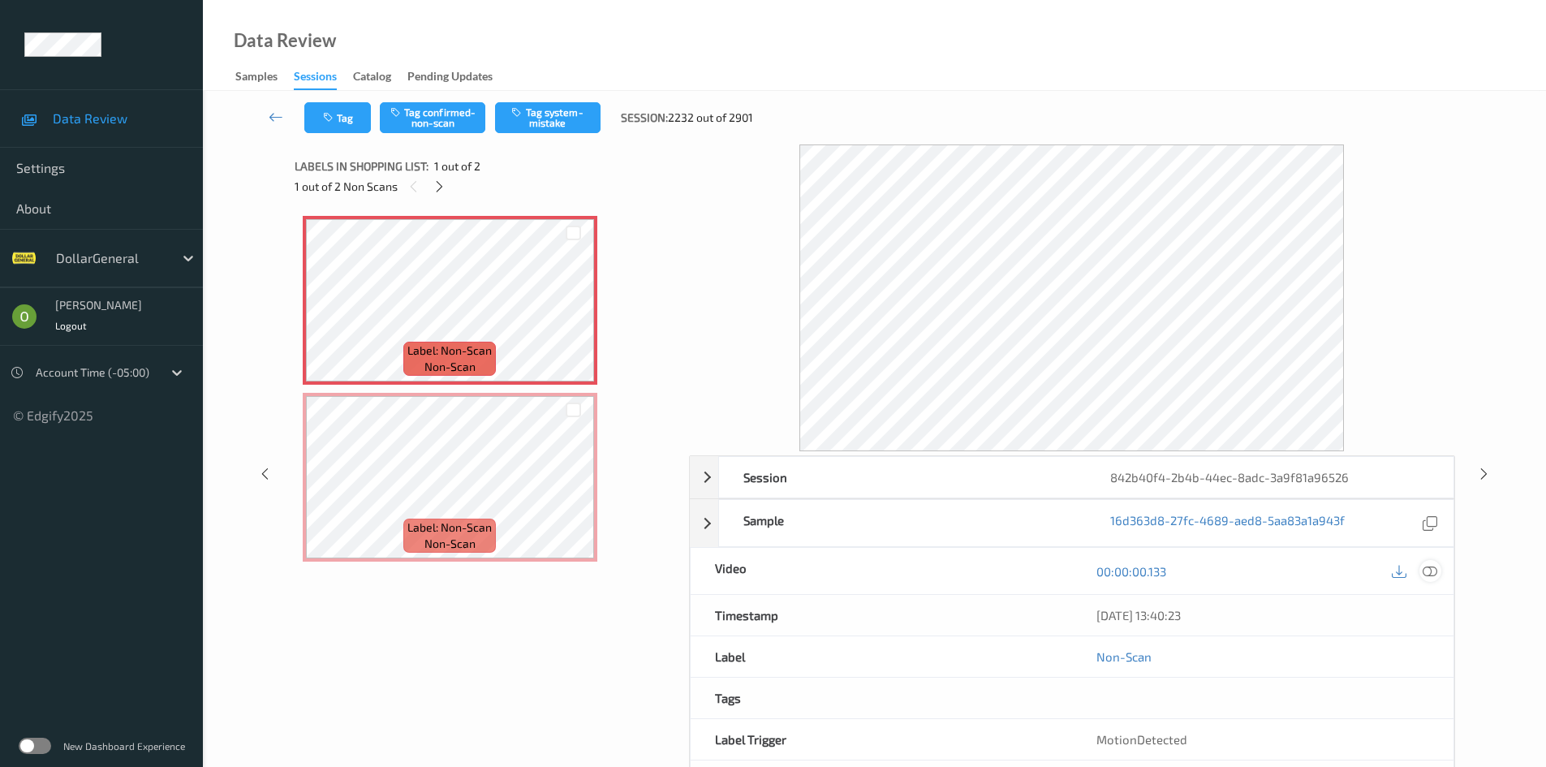
click at [1426, 568] on icon at bounding box center [1429, 571] width 15 height 15
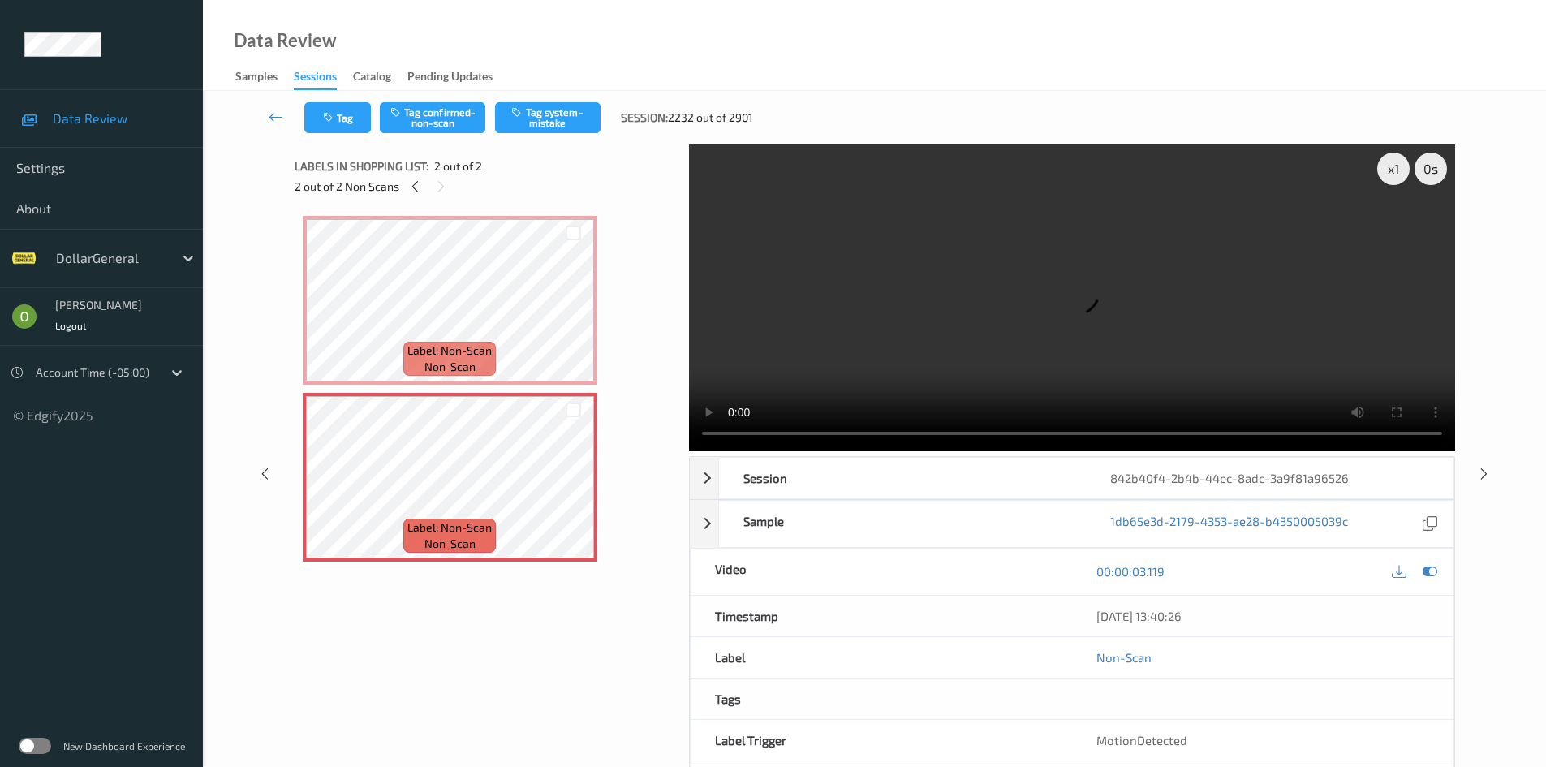
click at [901, 343] on video at bounding box center [1072, 297] width 766 height 307
click at [537, 127] on button "Tag system-mistake" at bounding box center [547, 117] width 105 height 31
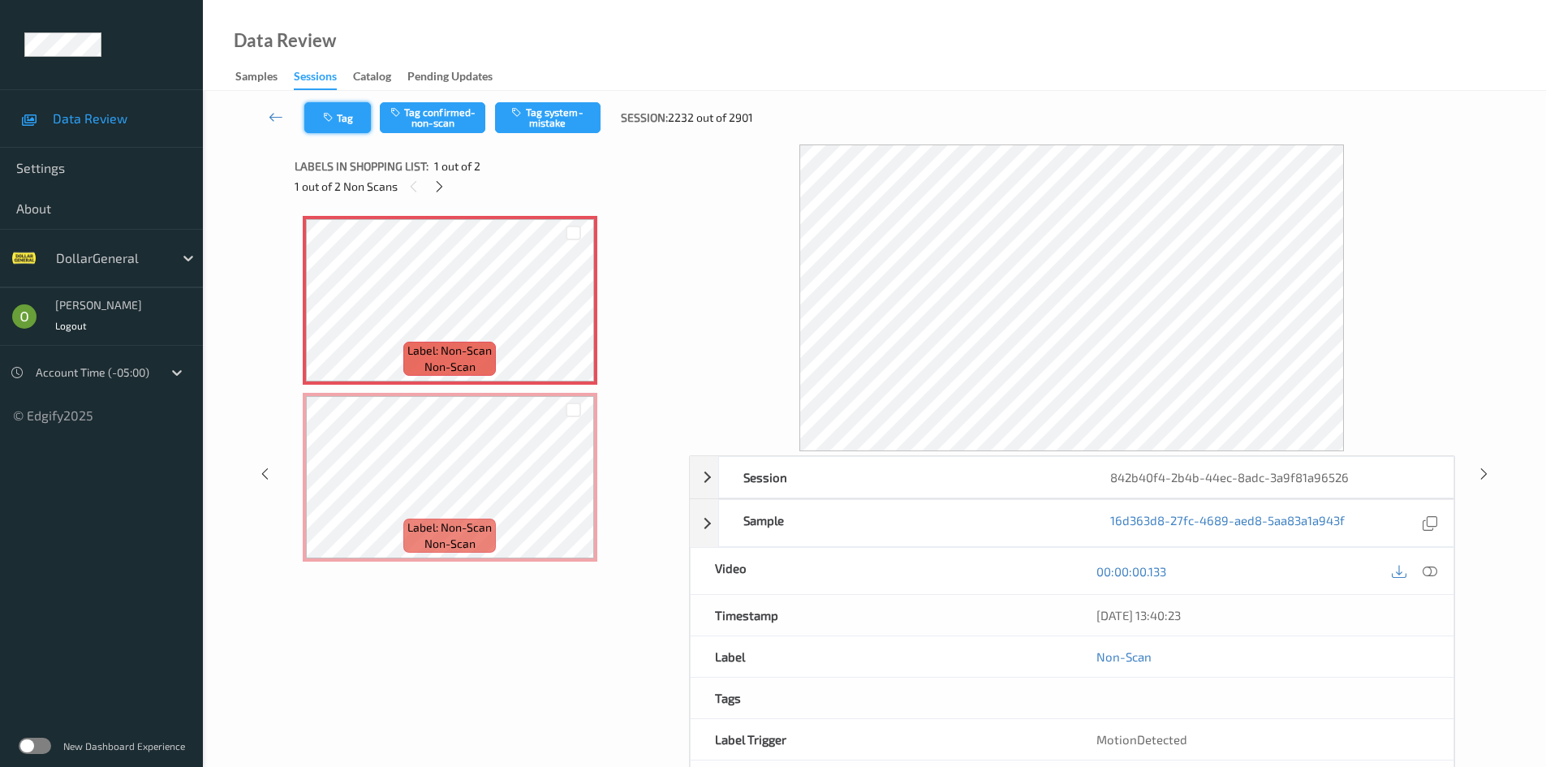
click at [335, 125] on button "Tag" at bounding box center [337, 117] width 67 height 31
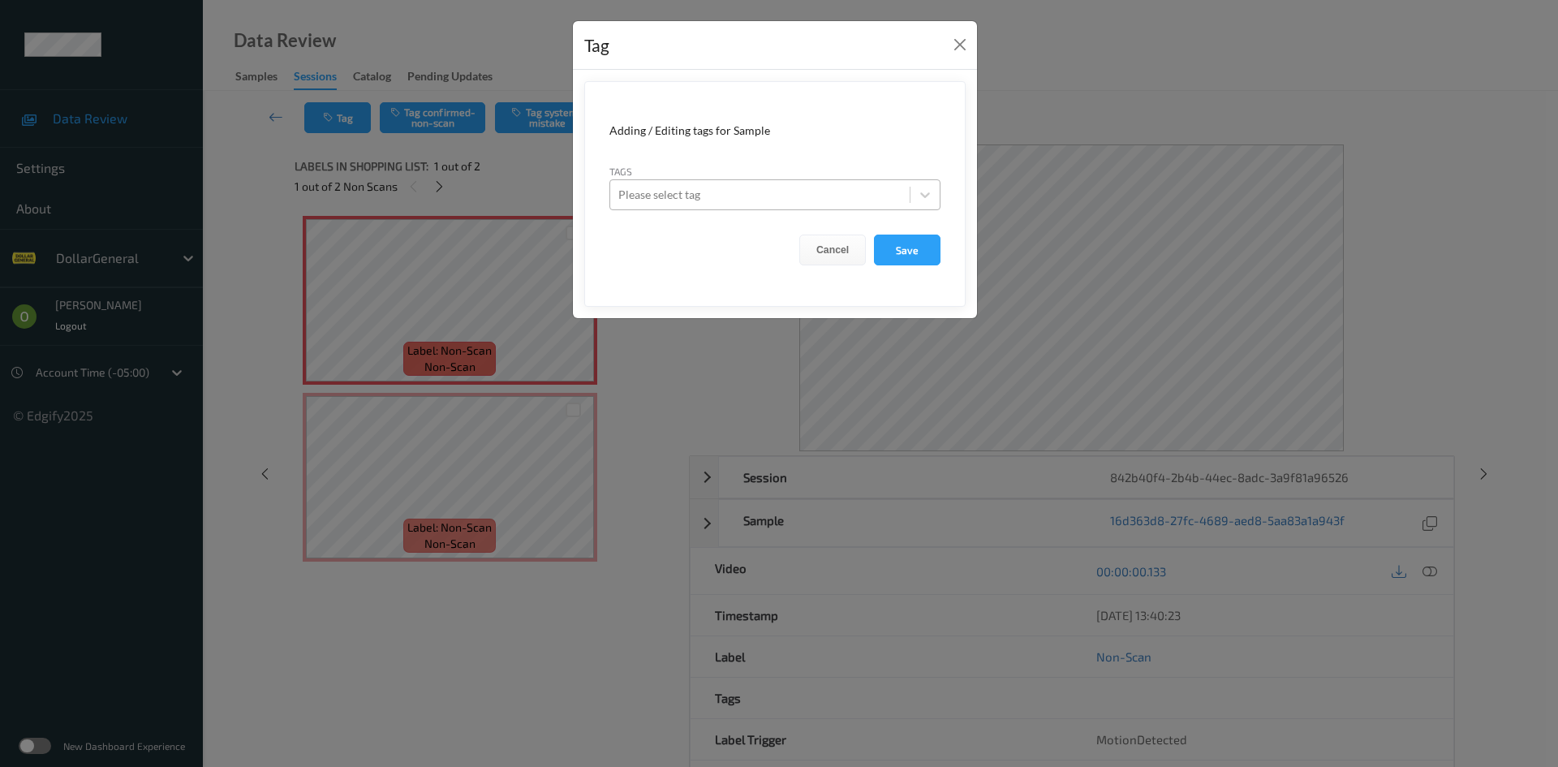
click at [708, 187] on div at bounding box center [759, 194] width 283 height 19
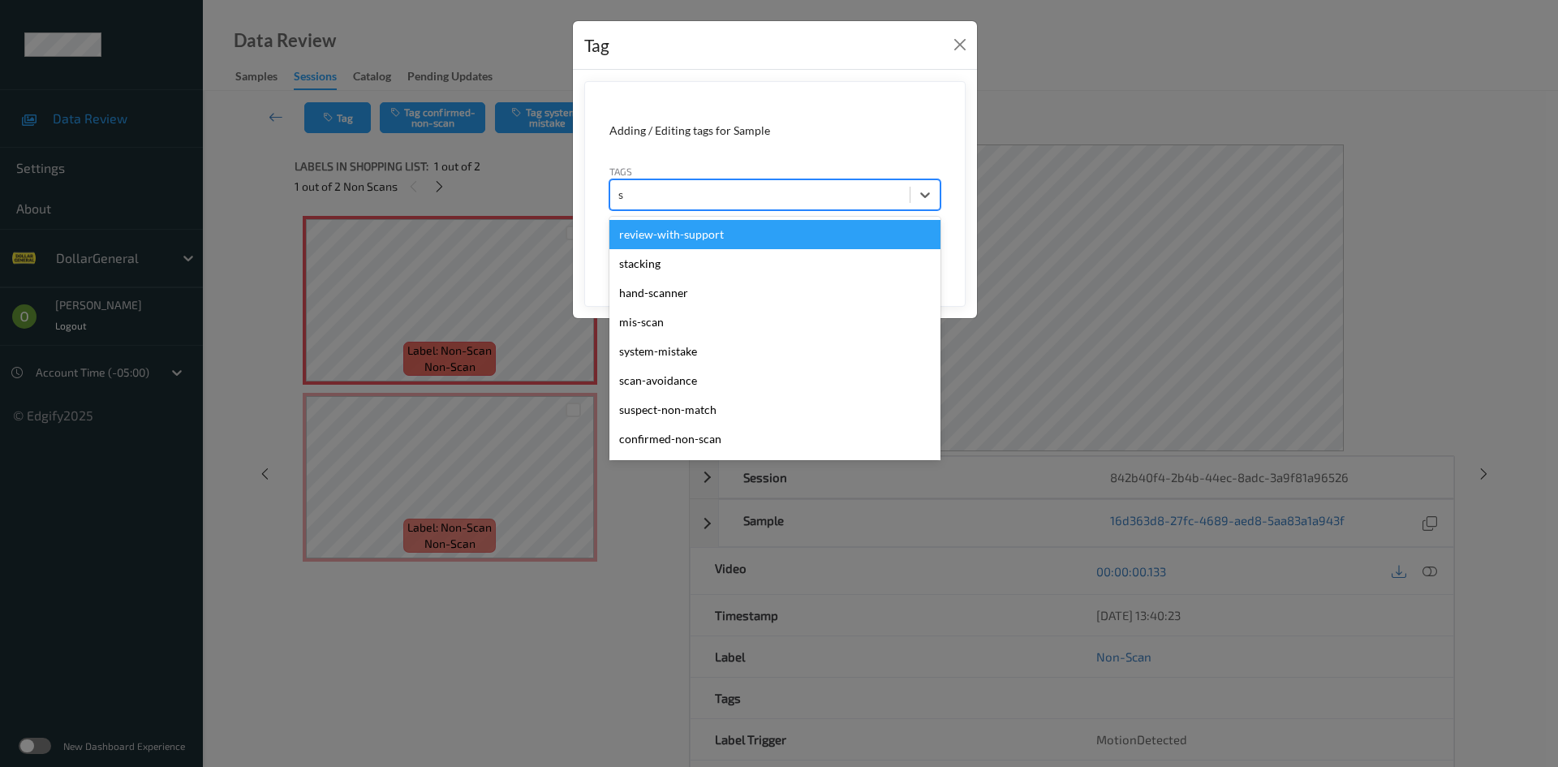
type input "sy"
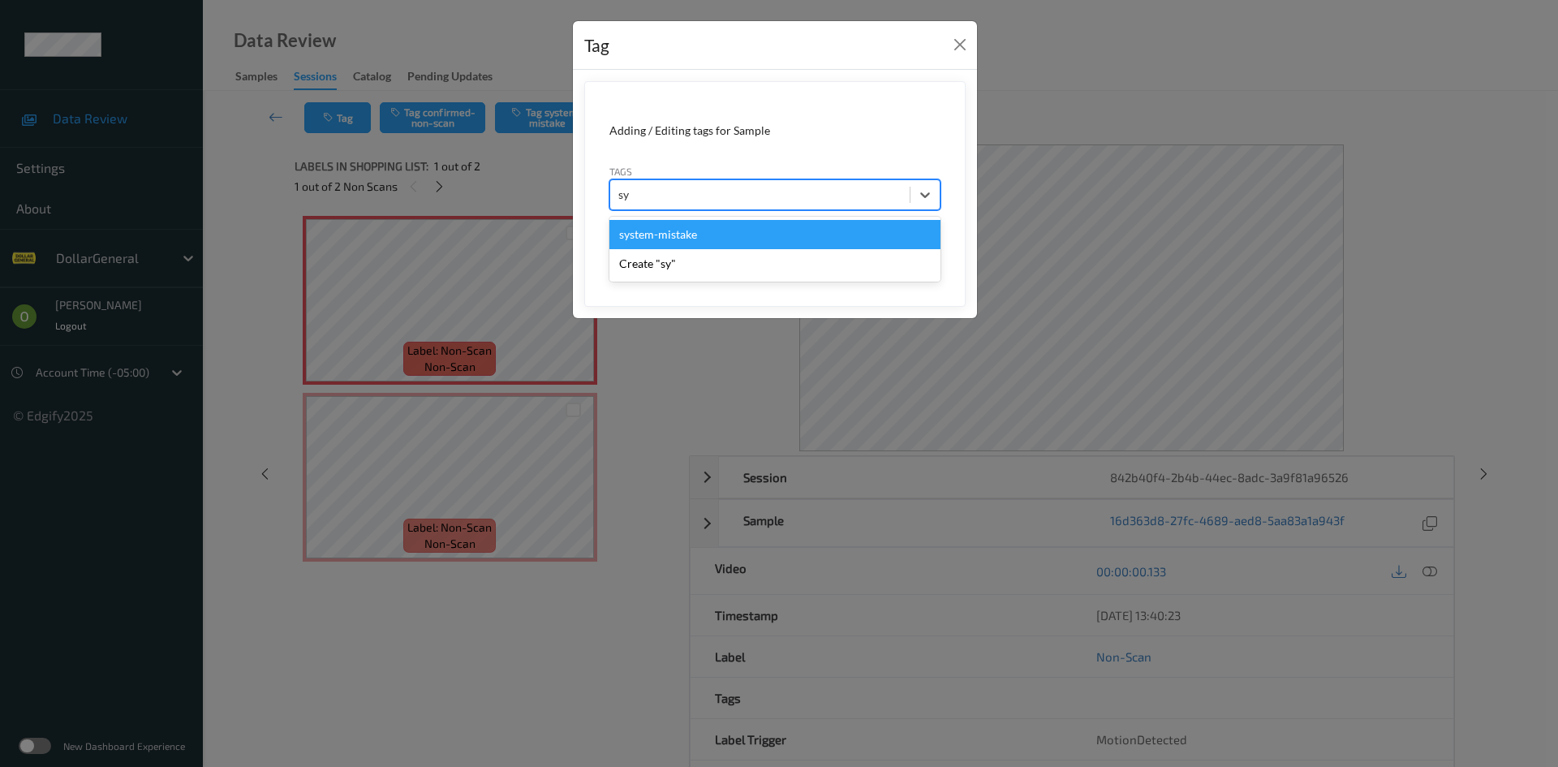
click at [698, 243] on div "system-mistake" at bounding box center [774, 234] width 331 height 29
type input "floo"
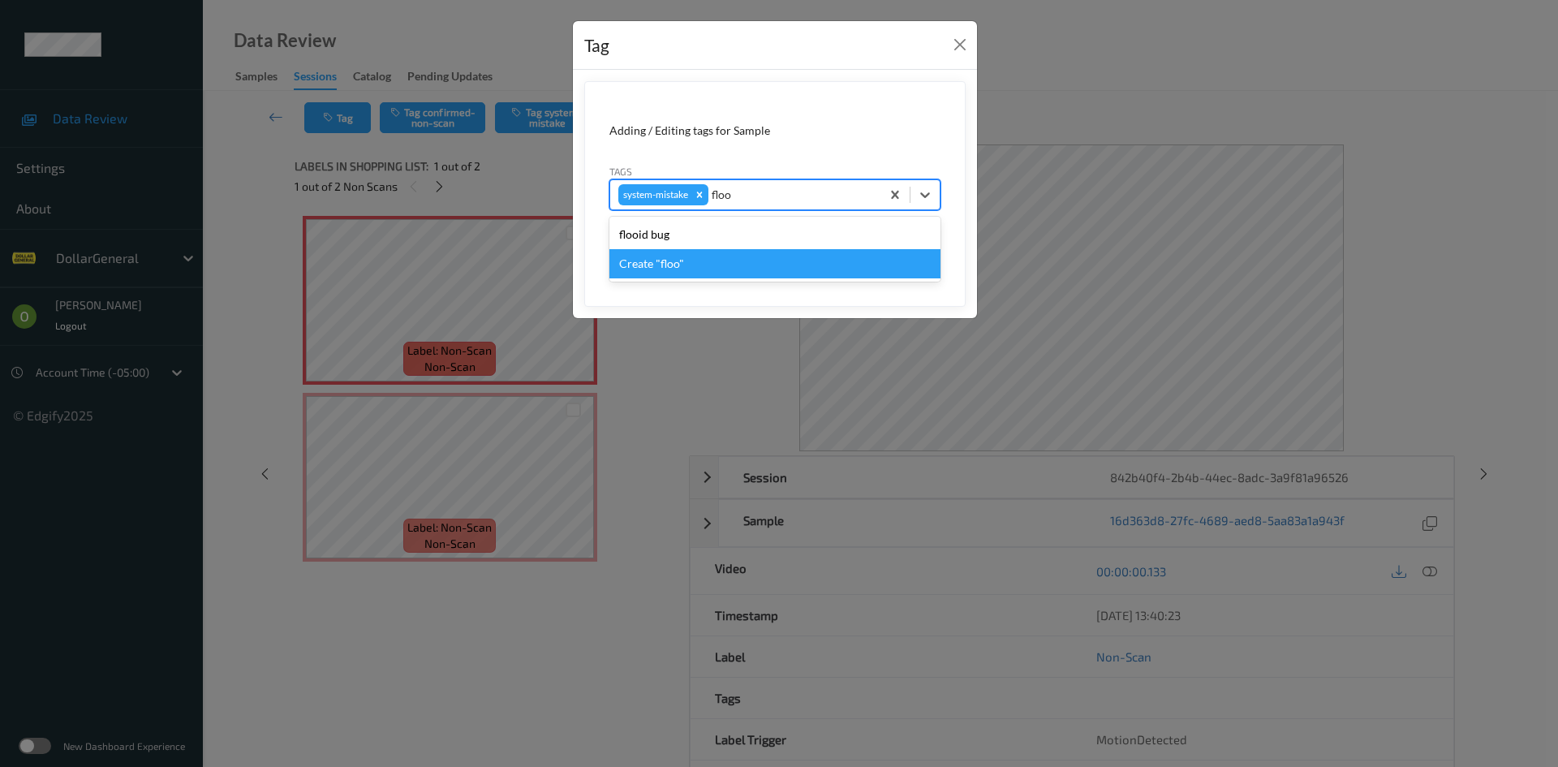
click at [686, 234] on div "flooid bug" at bounding box center [774, 234] width 331 height 29
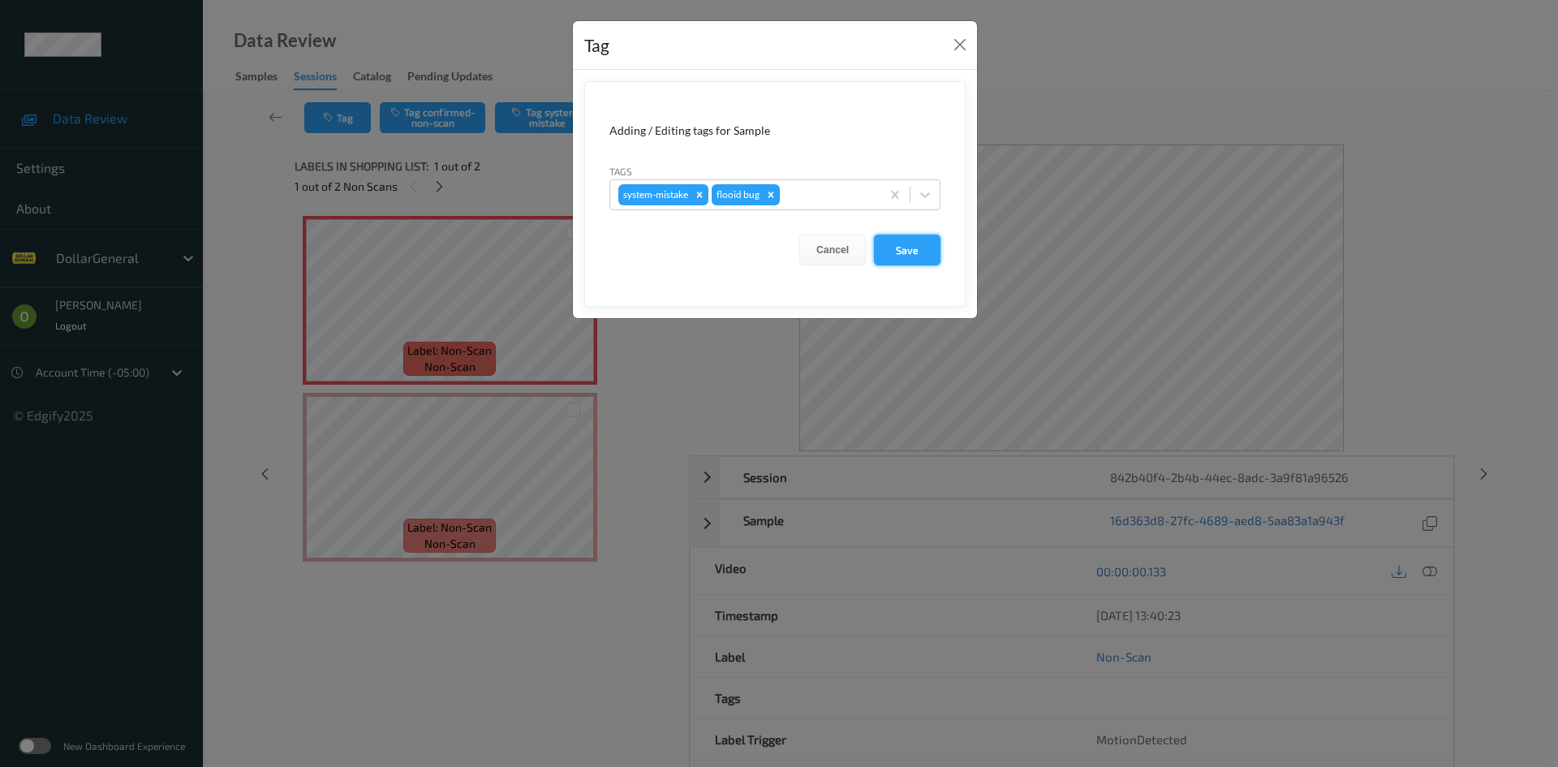
click at [895, 263] on button "Save" at bounding box center [907, 249] width 67 height 31
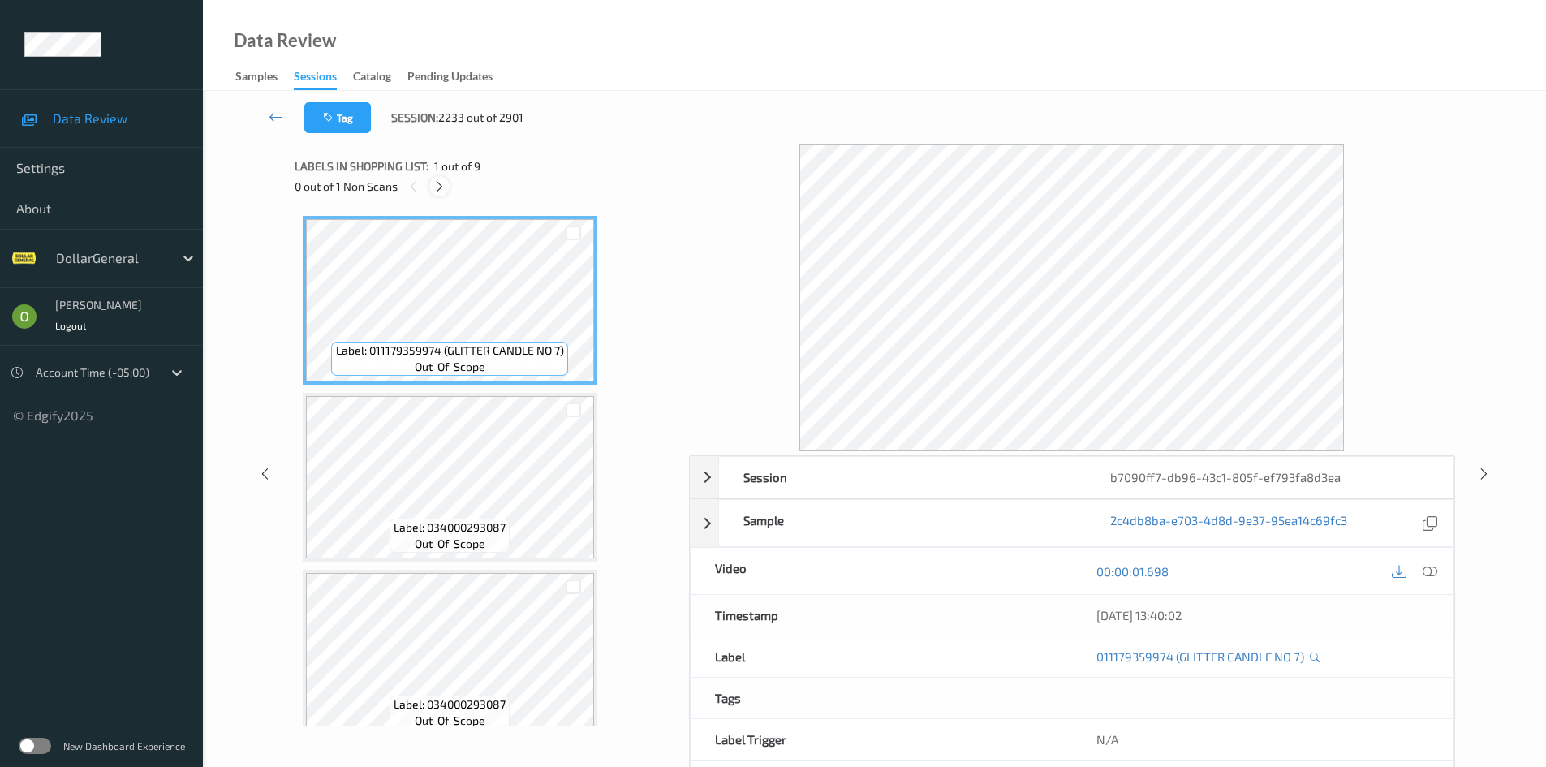
click at [430, 187] on div at bounding box center [439, 186] width 20 height 20
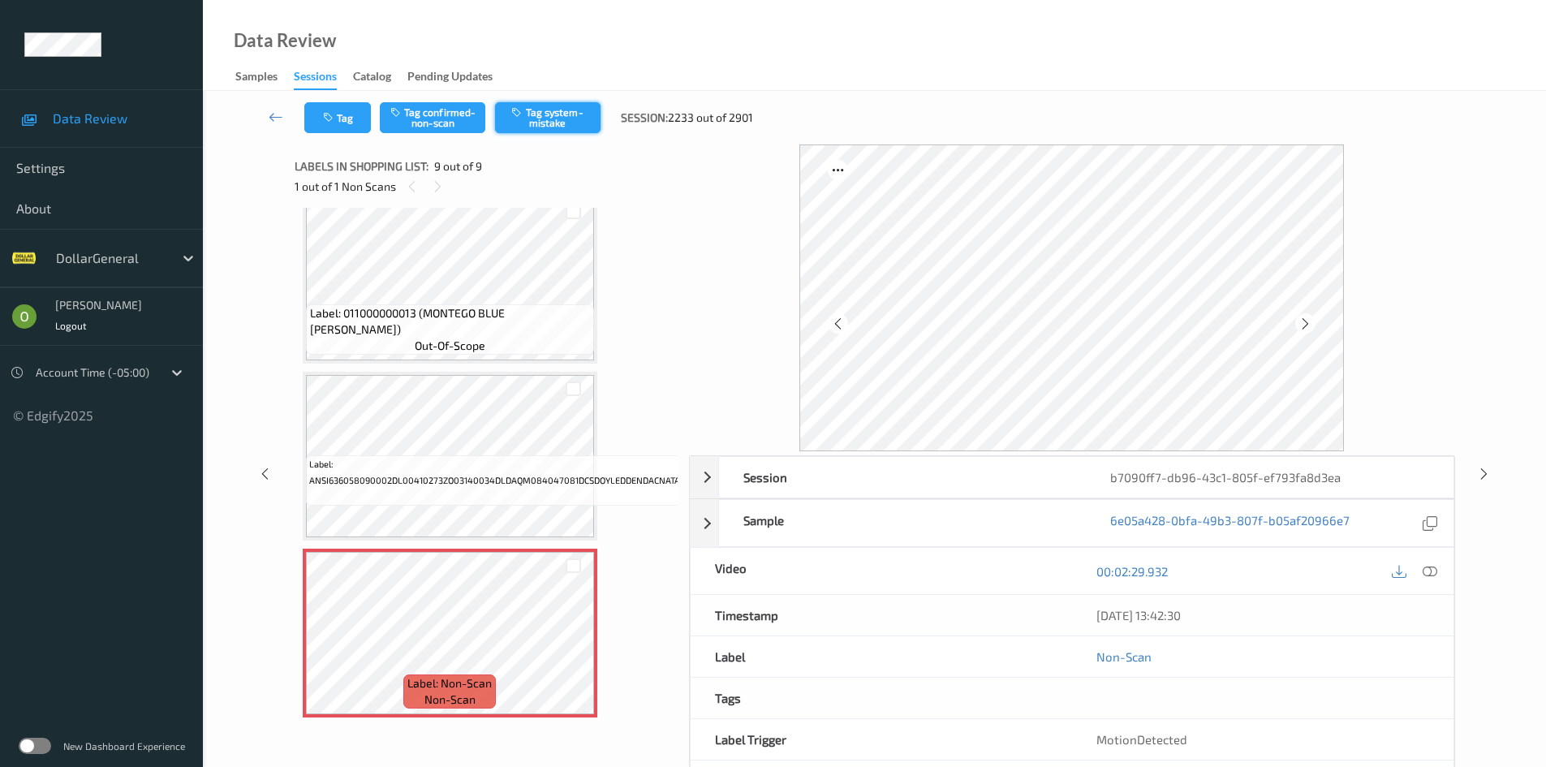
click at [530, 123] on button "Tag system-mistake" at bounding box center [547, 117] width 105 height 31
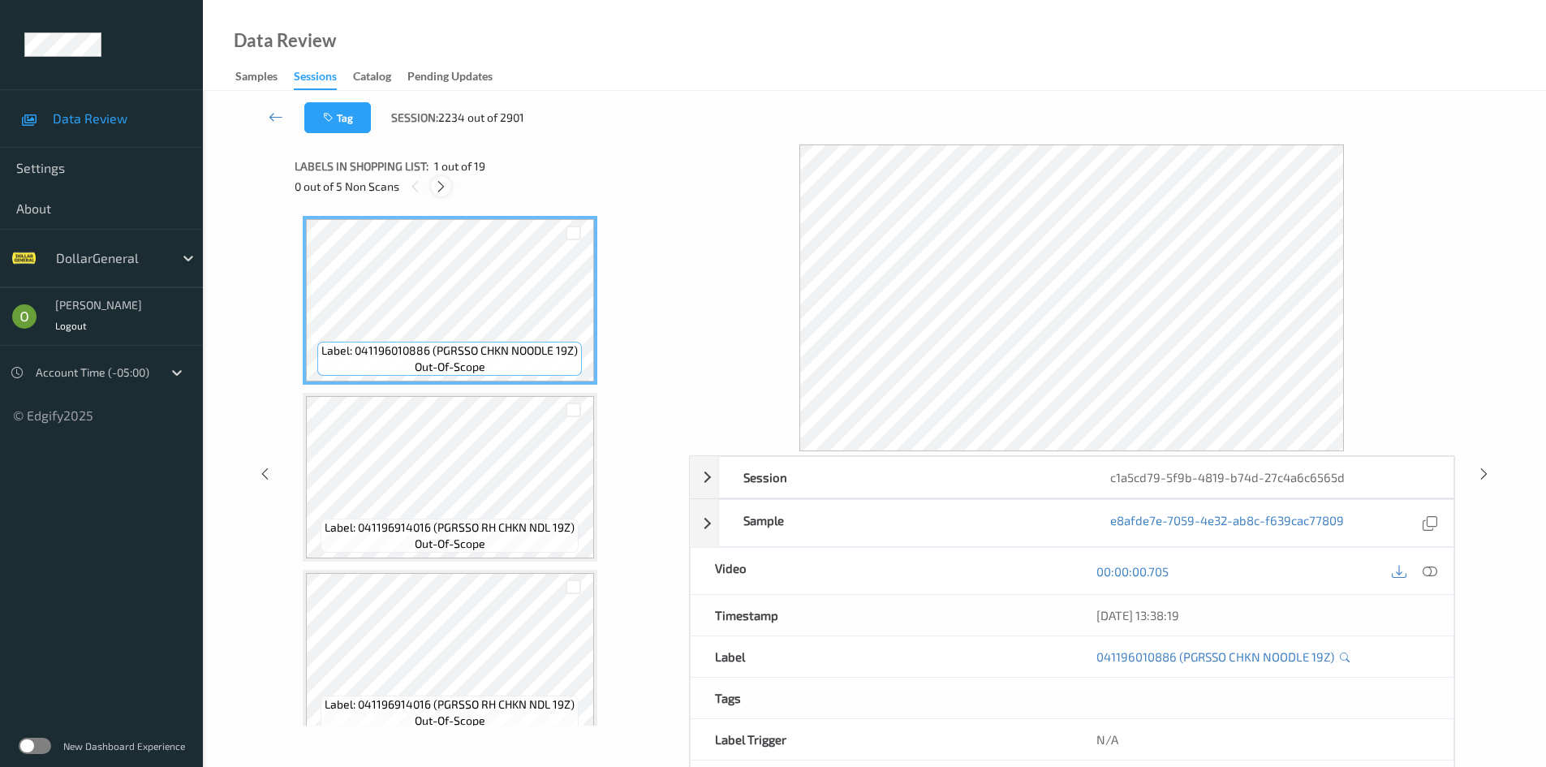
click at [443, 190] on icon at bounding box center [441, 186] width 14 height 15
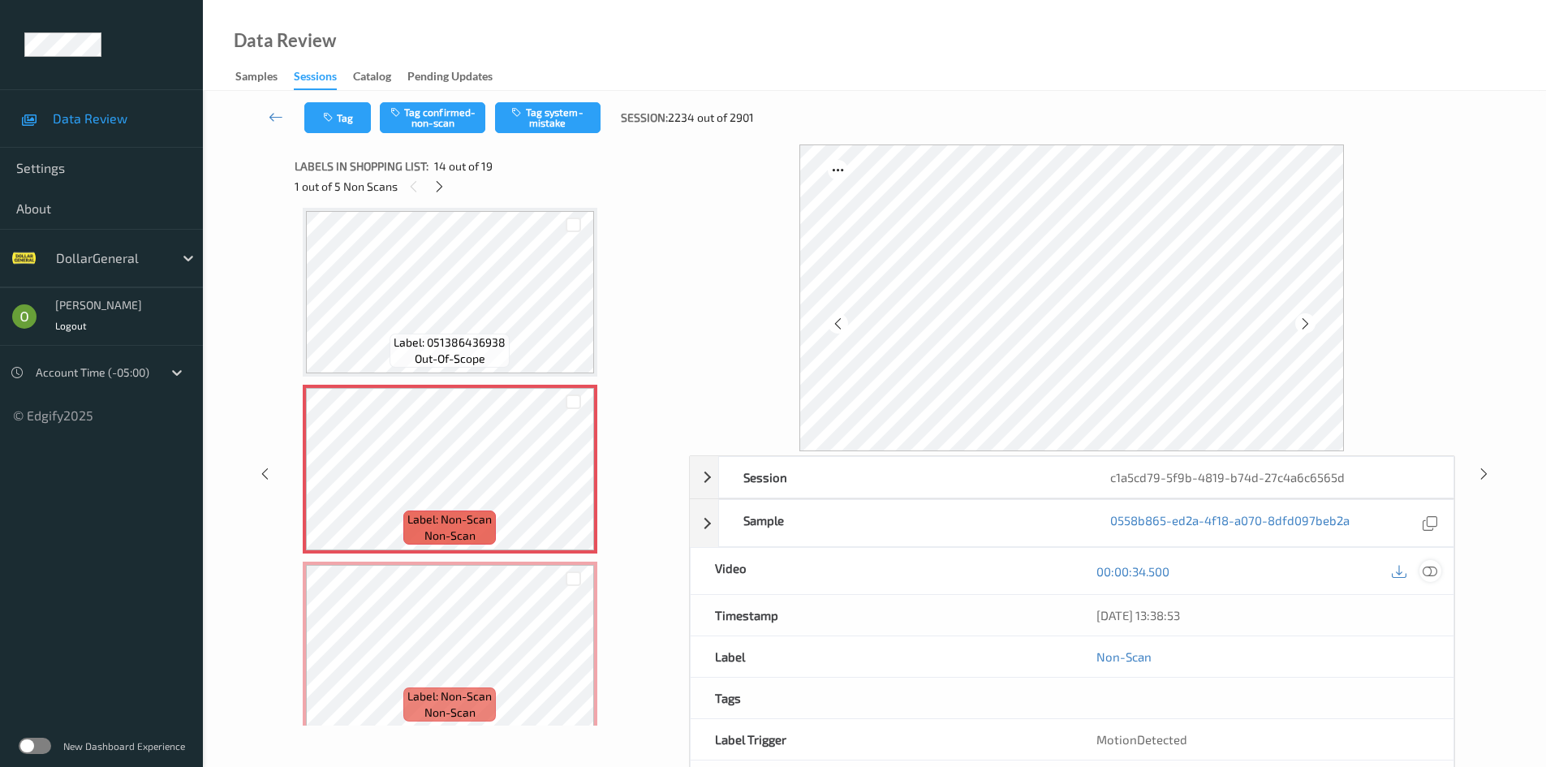
click at [1425, 571] on icon at bounding box center [1429, 571] width 15 height 15
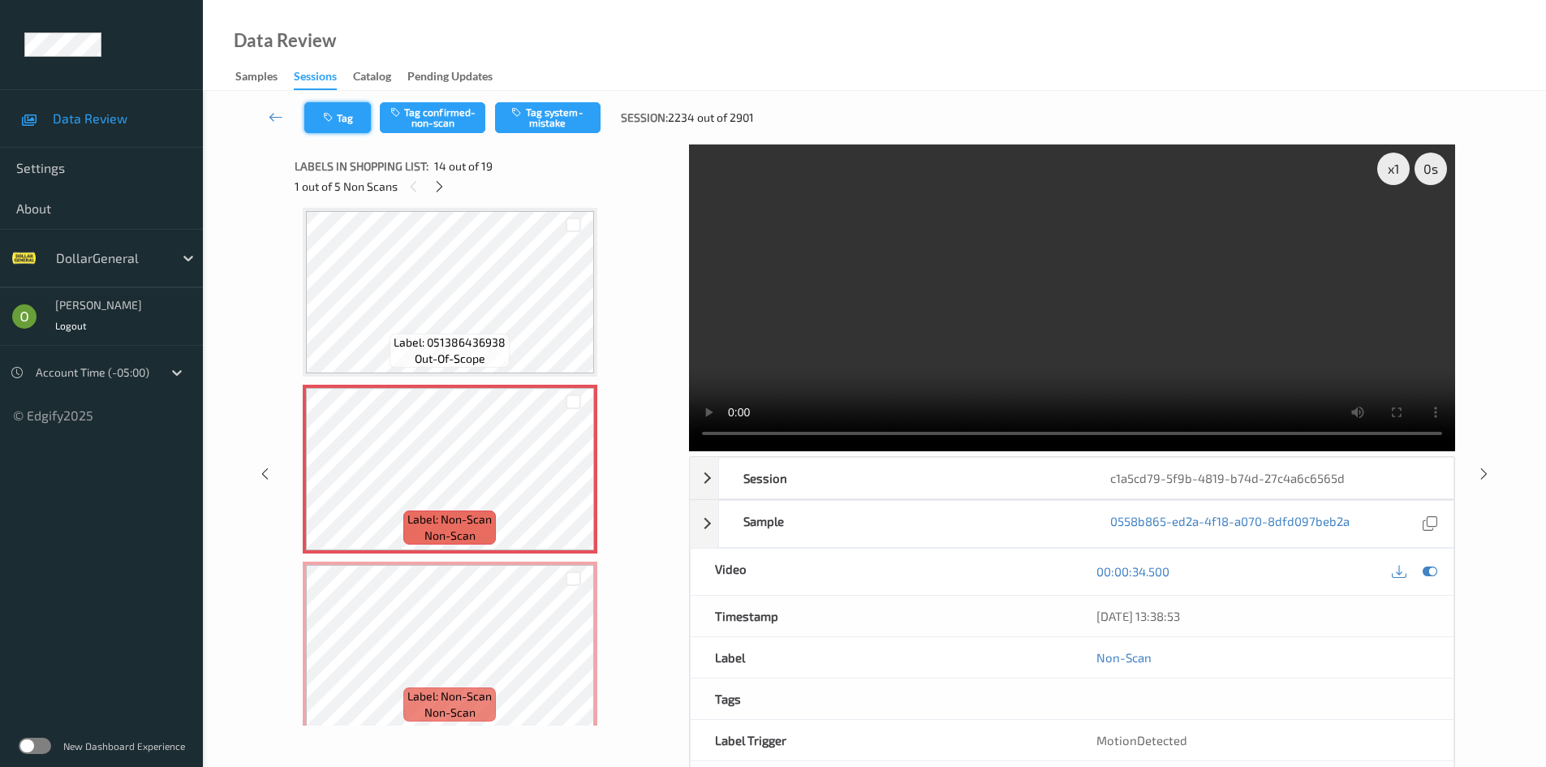
click at [355, 118] on button "Tag" at bounding box center [337, 117] width 67 height 31
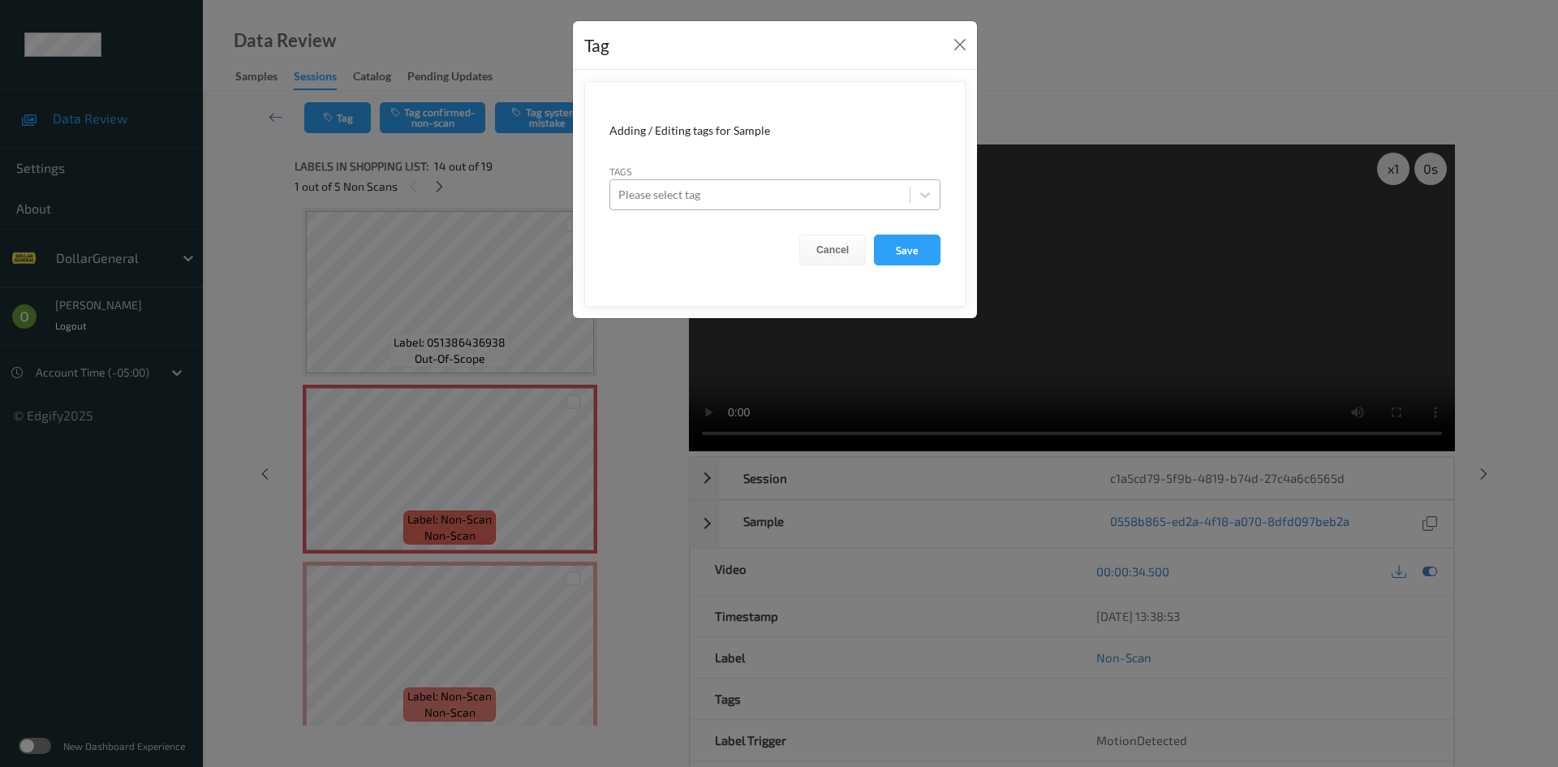
click at [780, 191] on div at bounding box center [759, 194] width 283 height 19
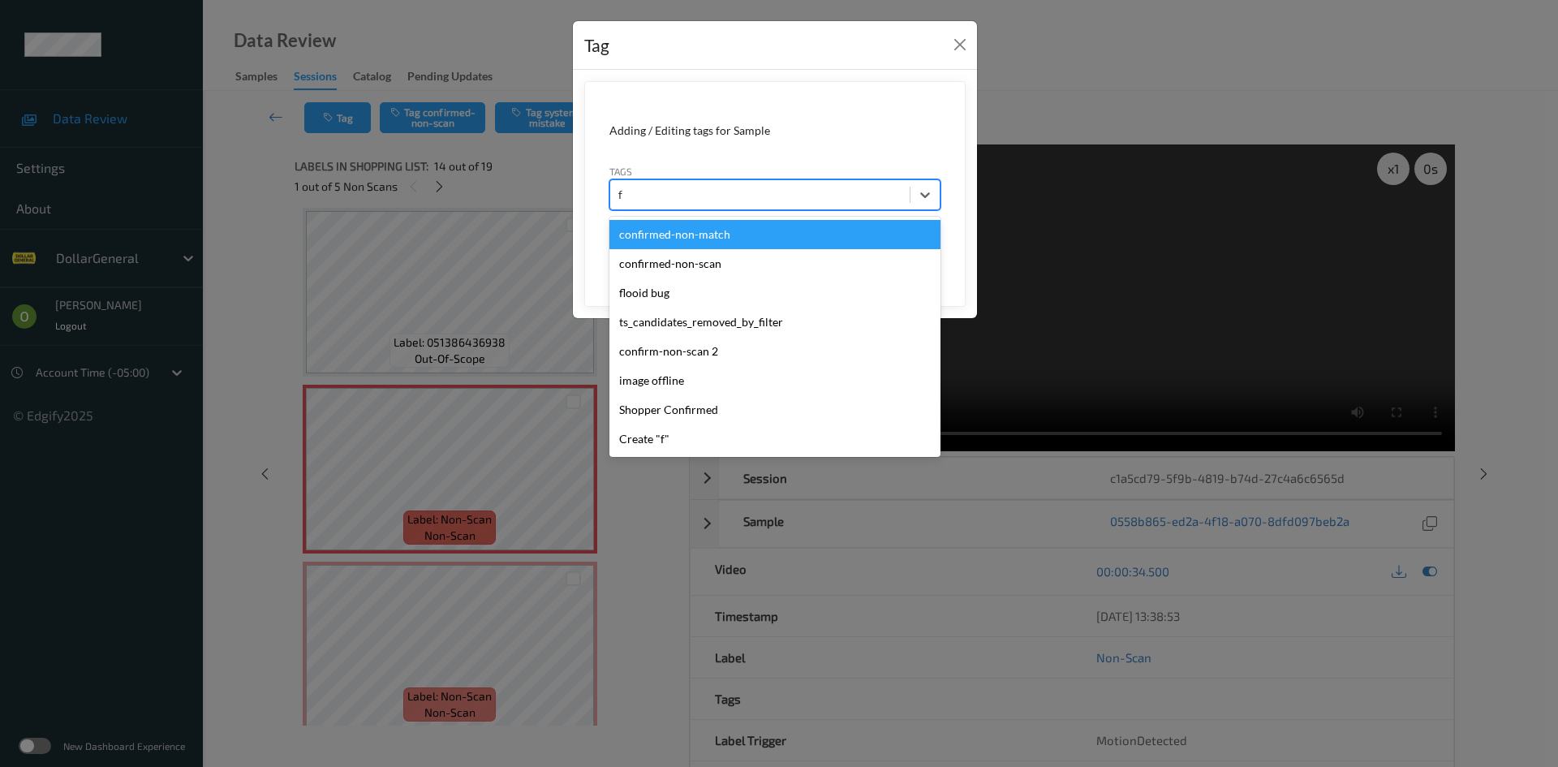
type input "fl"
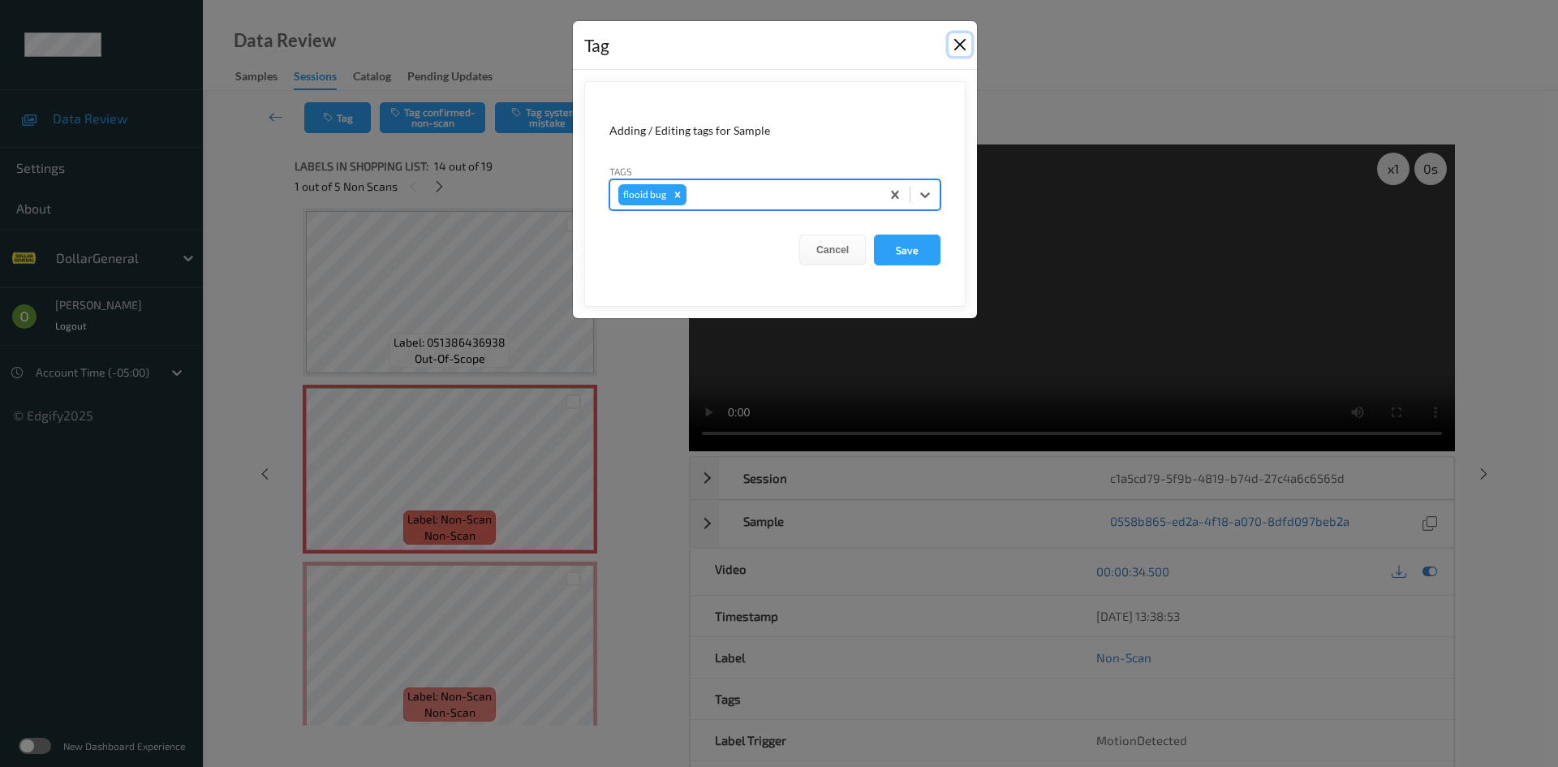
click at [962, 56] on button "Close" at bounding box center [959, 44] width 23 height 23
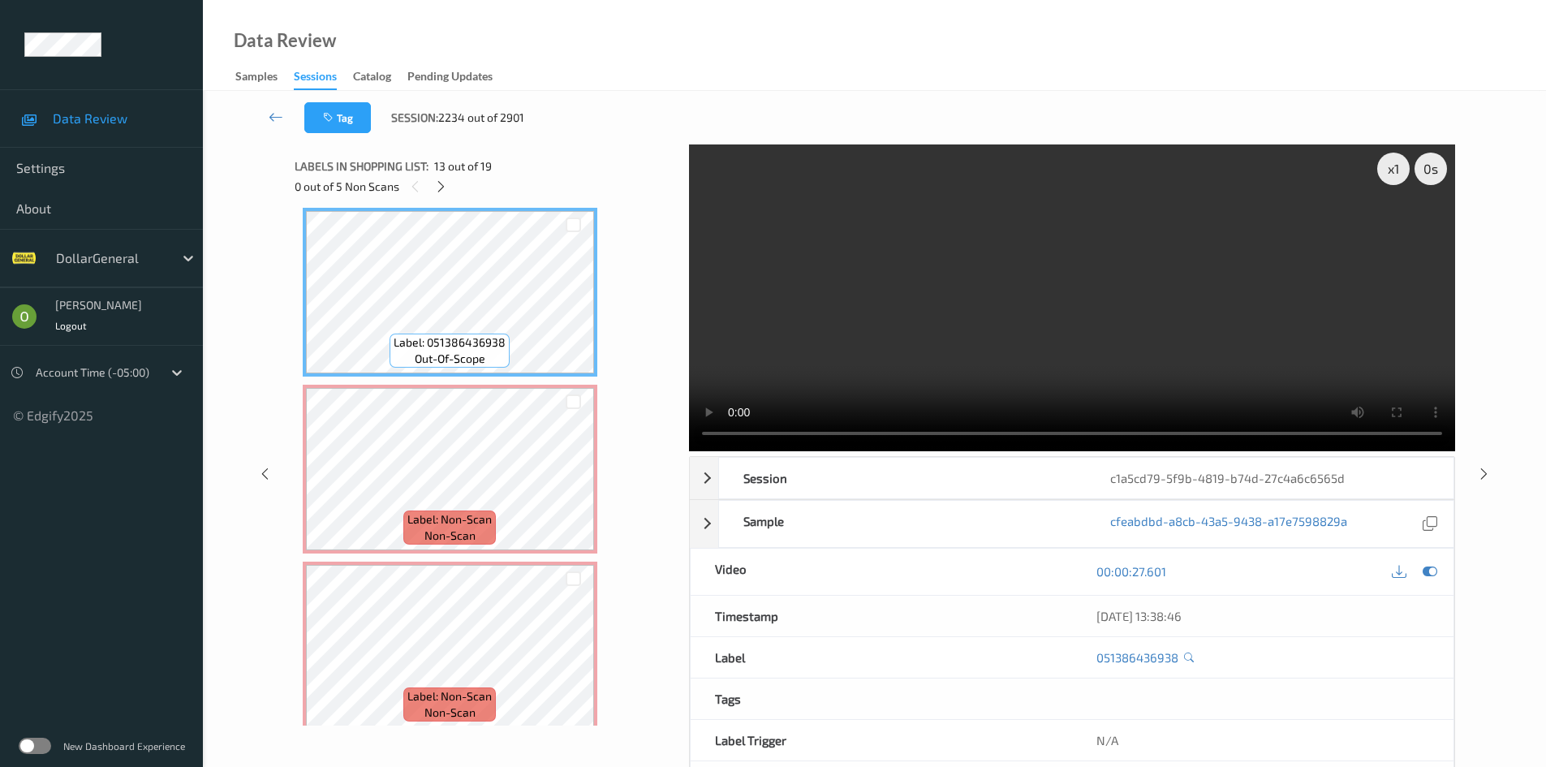
click at [864, 277] on video at bounding box center [1072, 297] width 766 height 307
click at [872, 270] on video at bounding box center [1072, 297] width 766 height 307
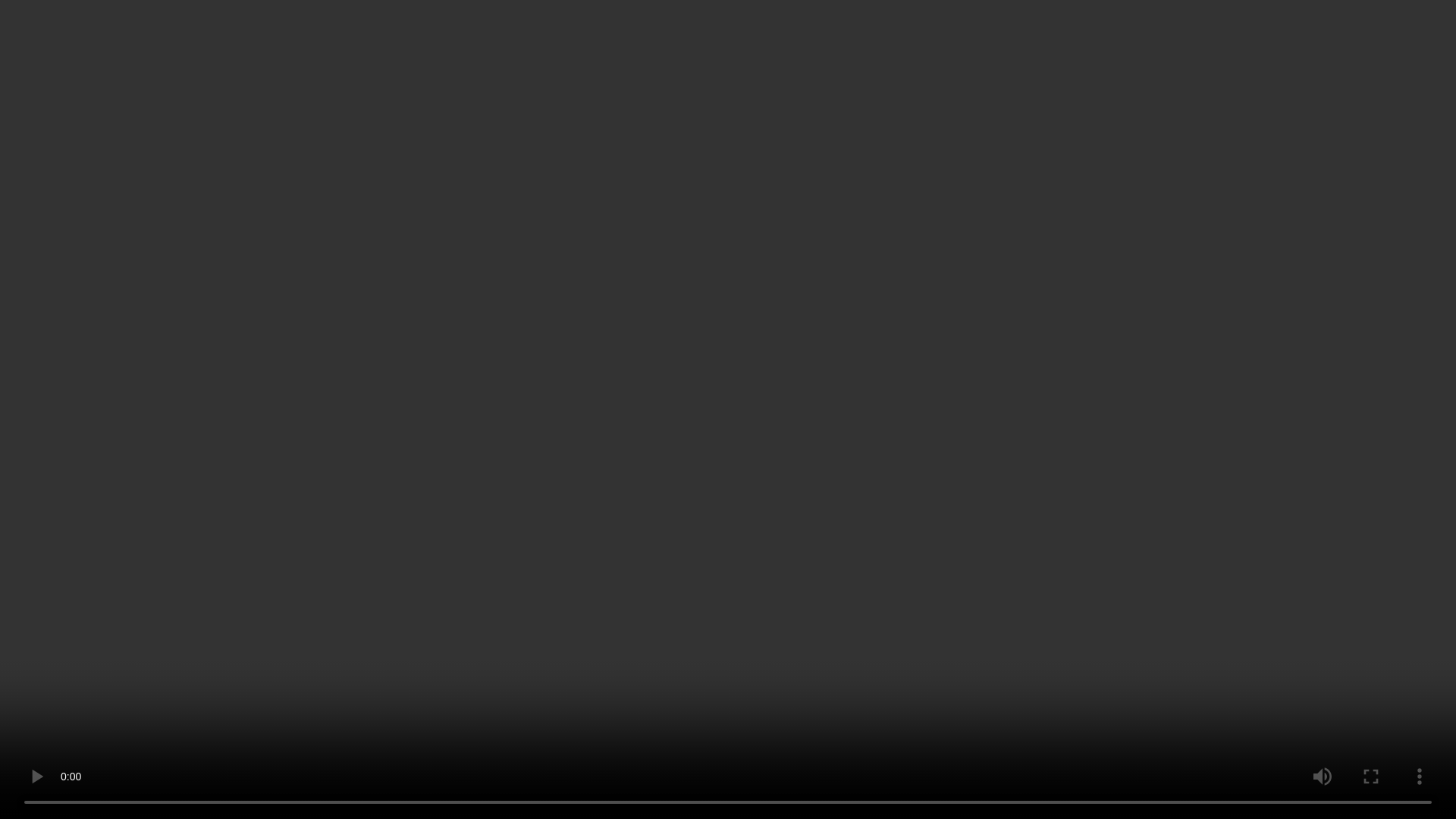
click at [876, 467] on video at bounding box center [728, 410] width 1456 height 819
click at [659, 362] on video at bounding box center [728, 410] width 1456 height 819
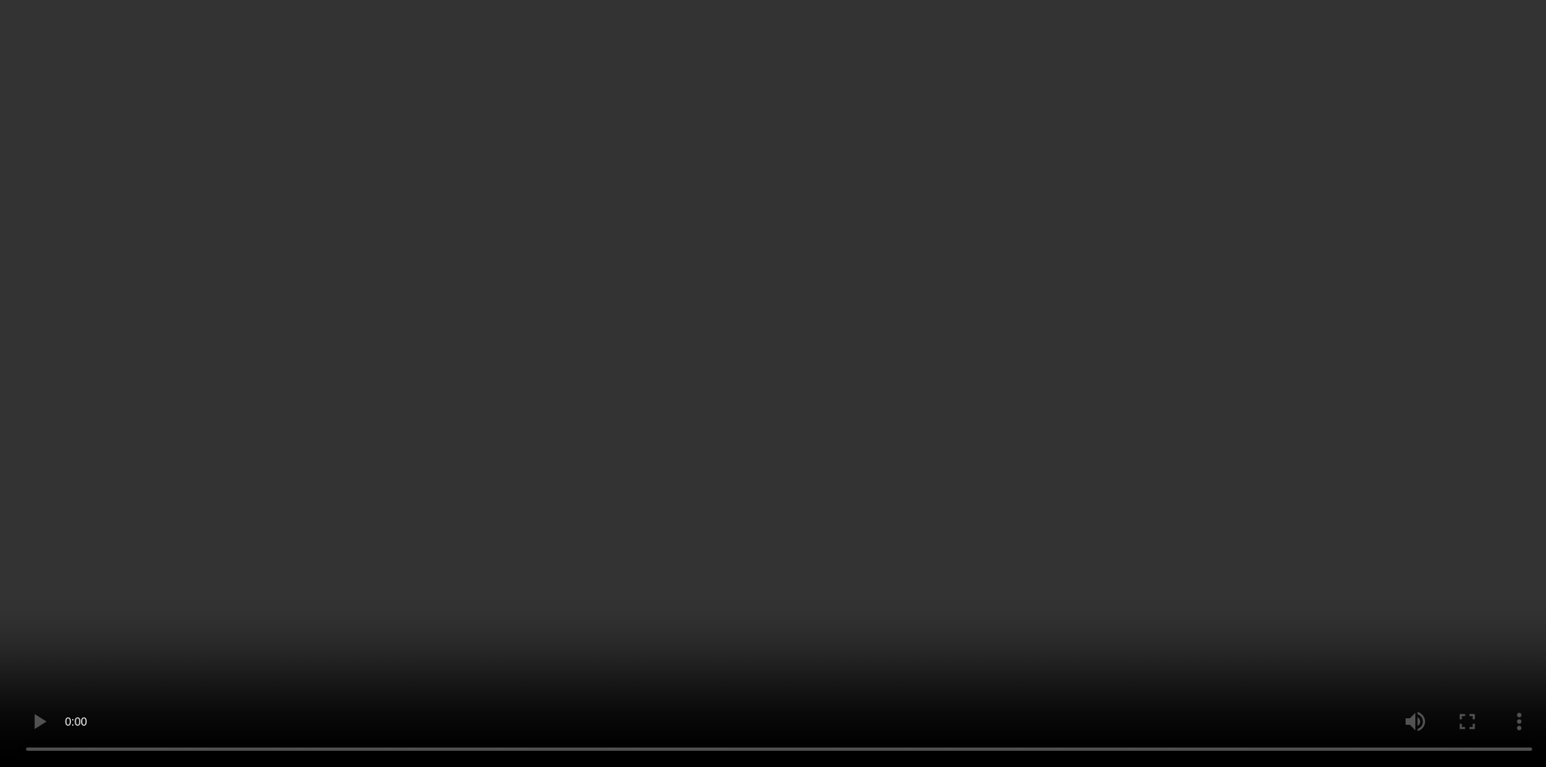
scroll to position [1877, 0]
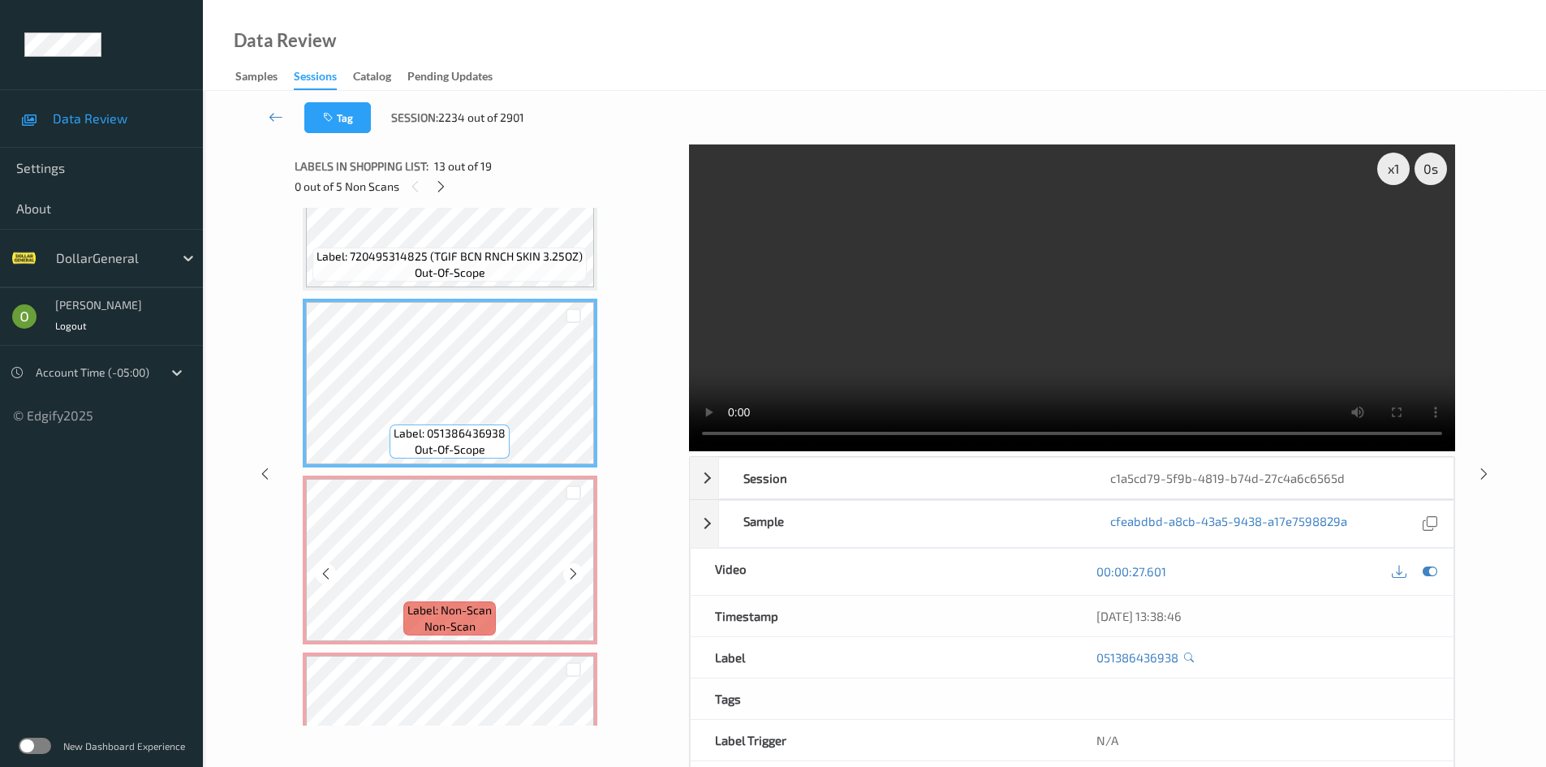
click at [578, 485] on div at bounding box center [572, 492] width 15 height 15
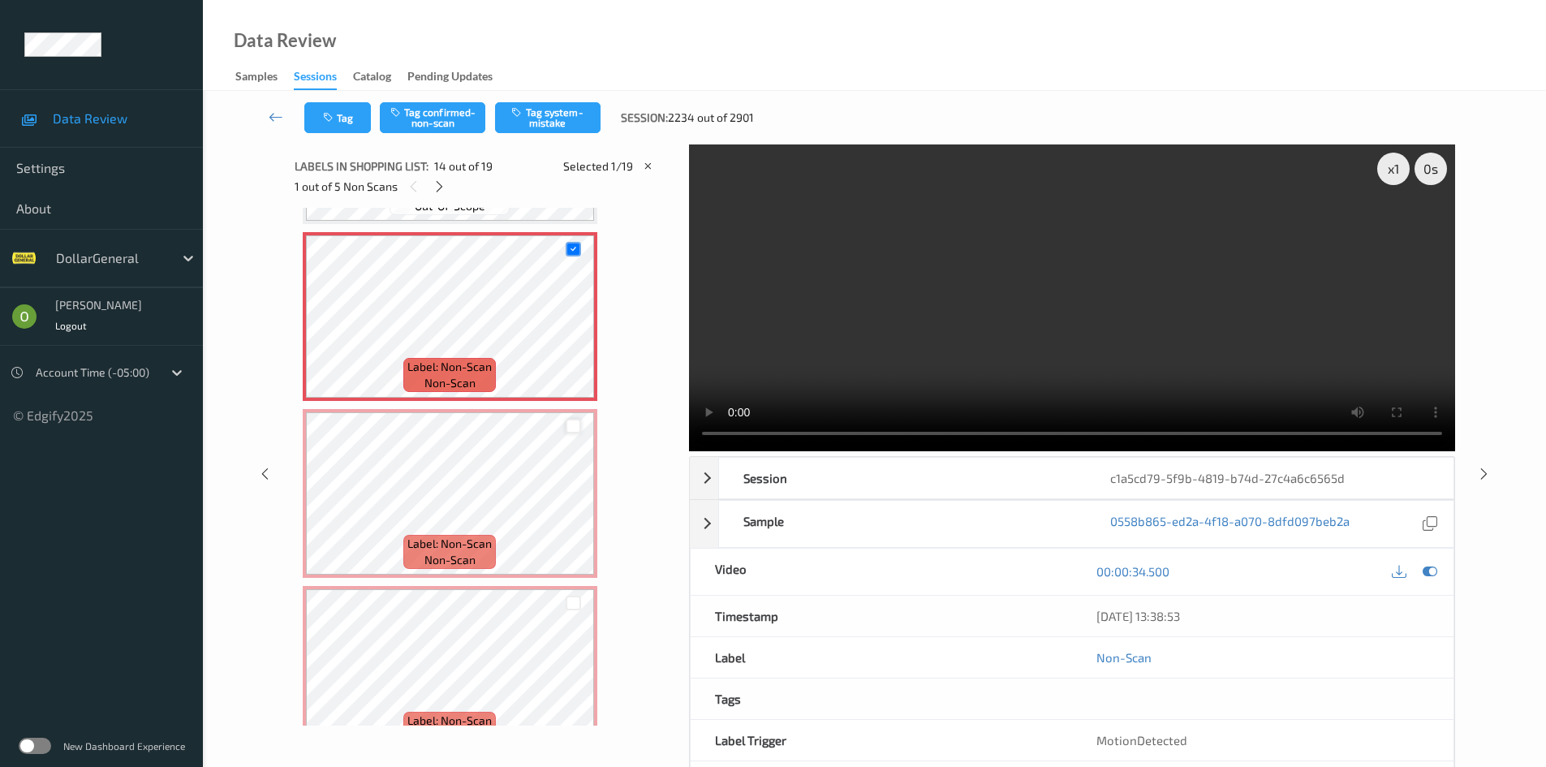
click at [571, 426] on div at bounding box center [572, 426] width 15 height 15
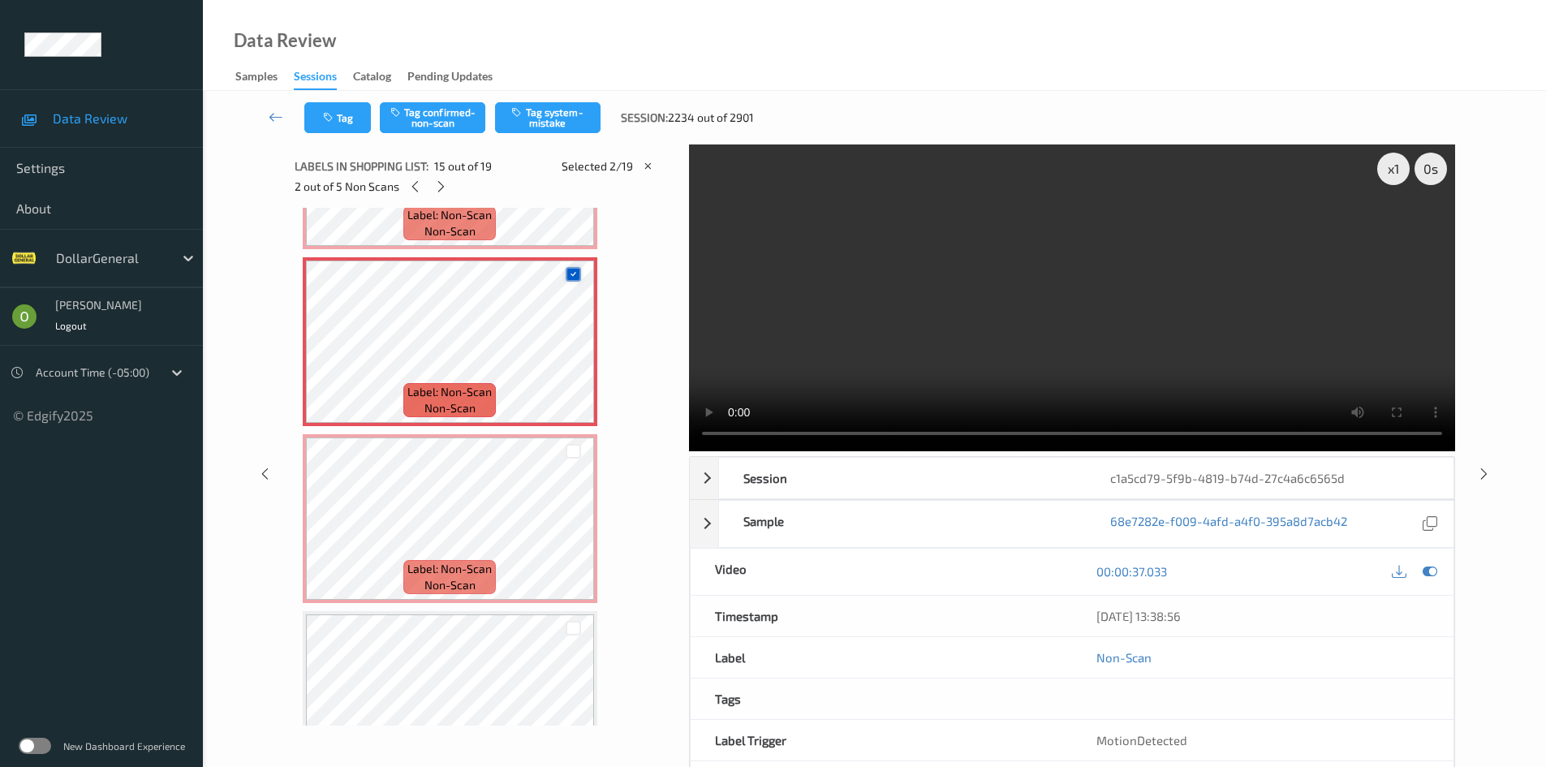
scroll to position [2445, 0]
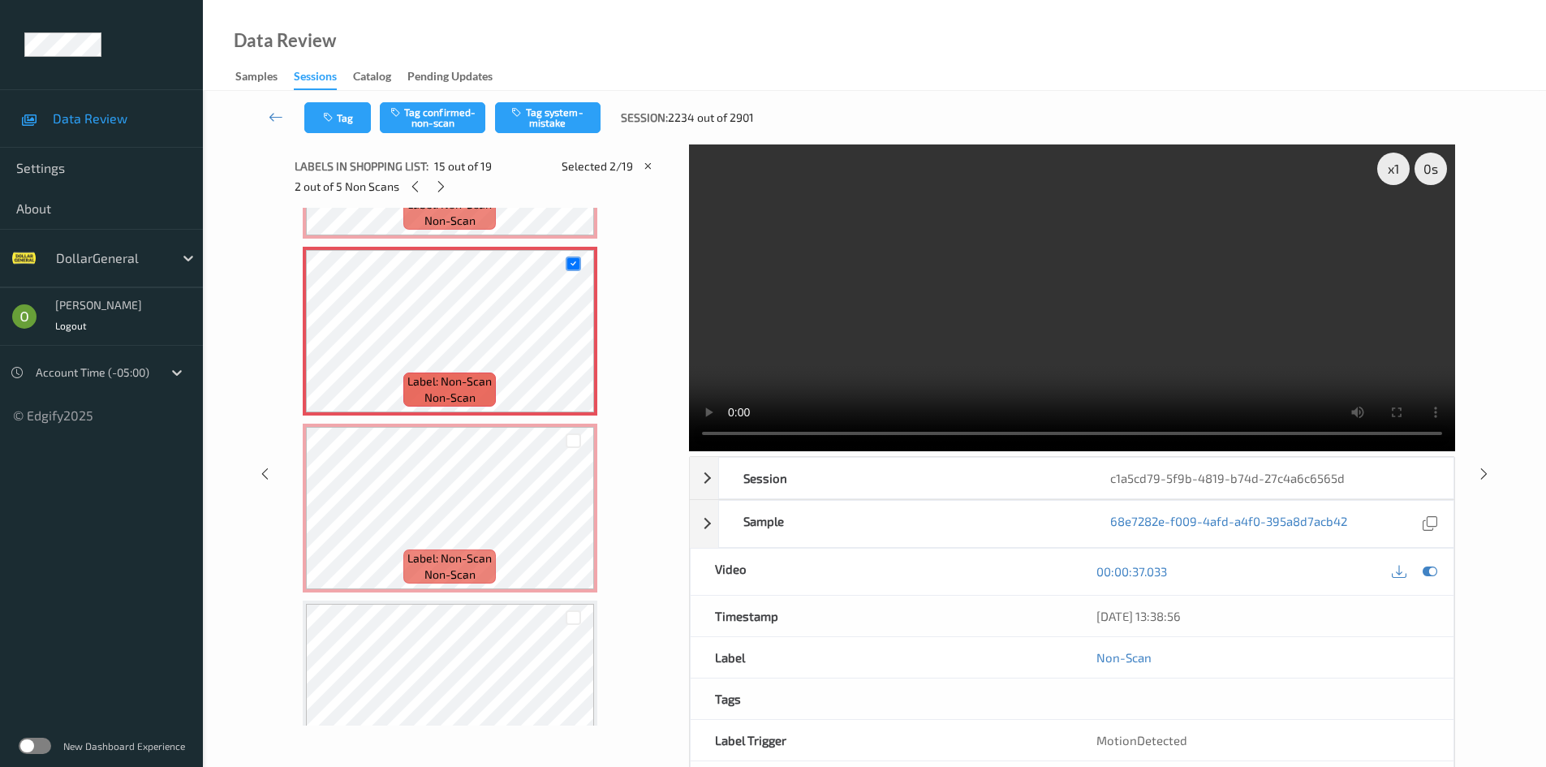
click at [583, 436] on div at bounding box center [573, 440] width 41 height 27
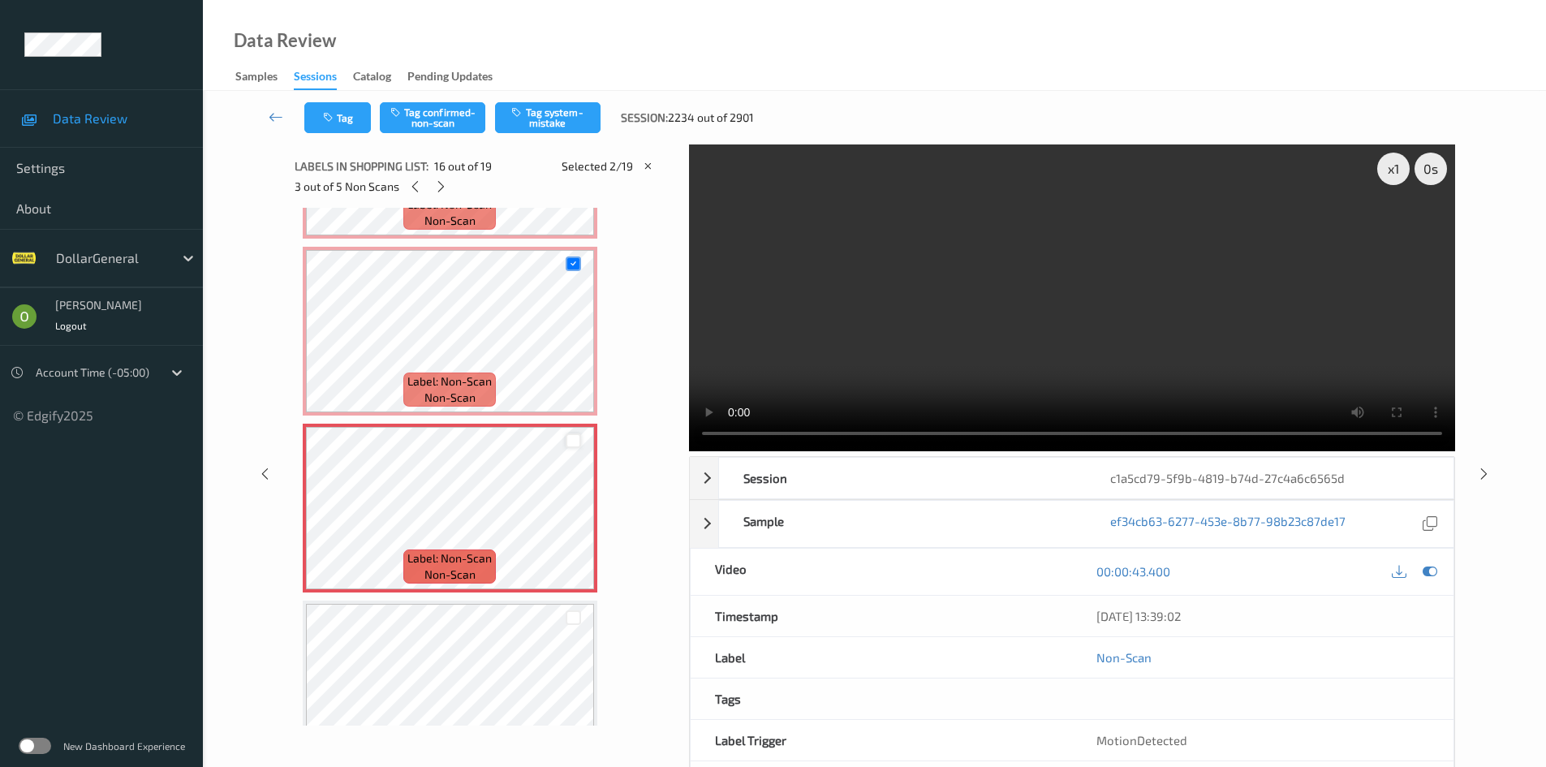
click at [579, 436] on div at bounding box center [572, 440] width 15 height 15
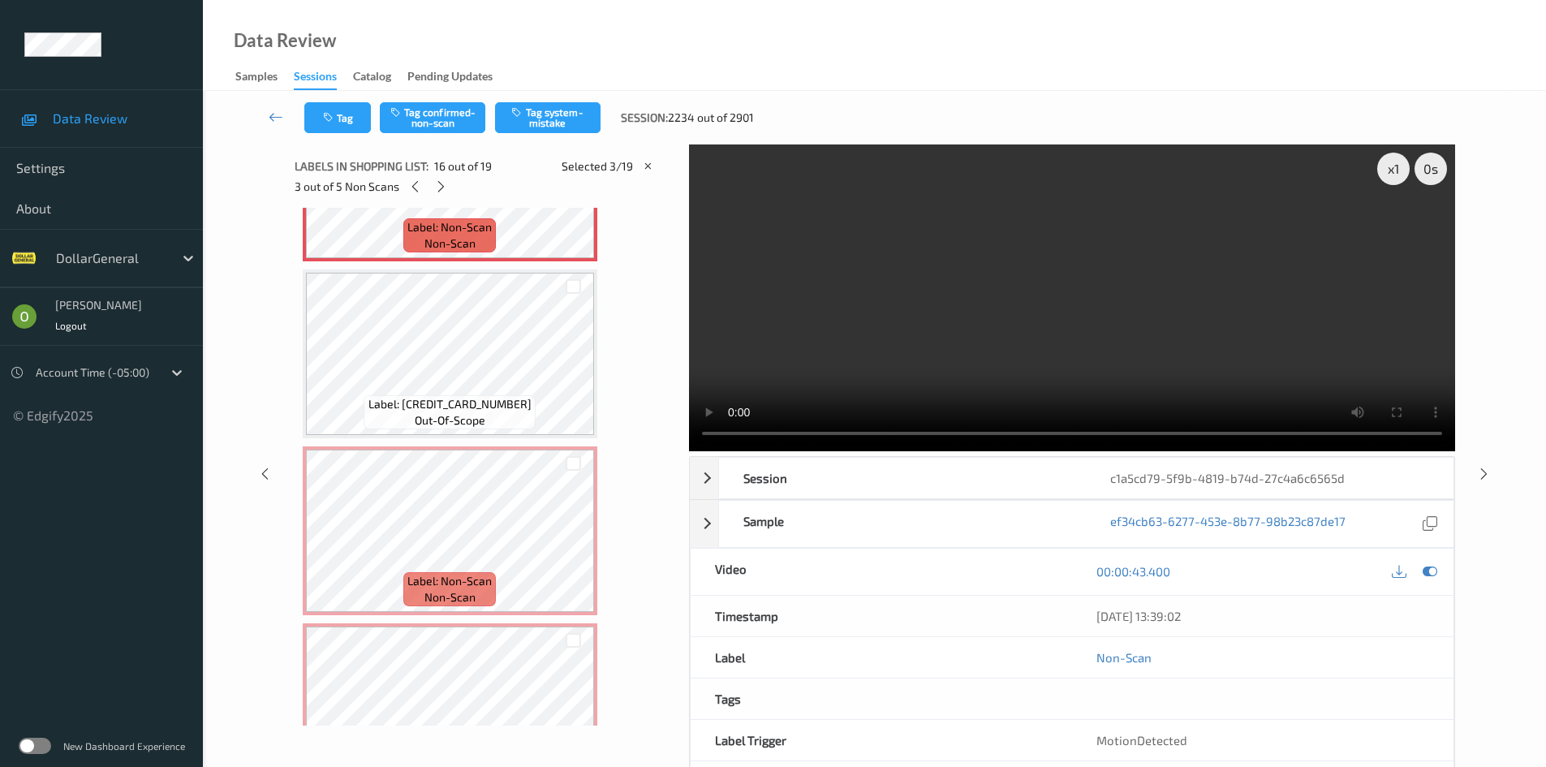
scroll to position [2851, 0]
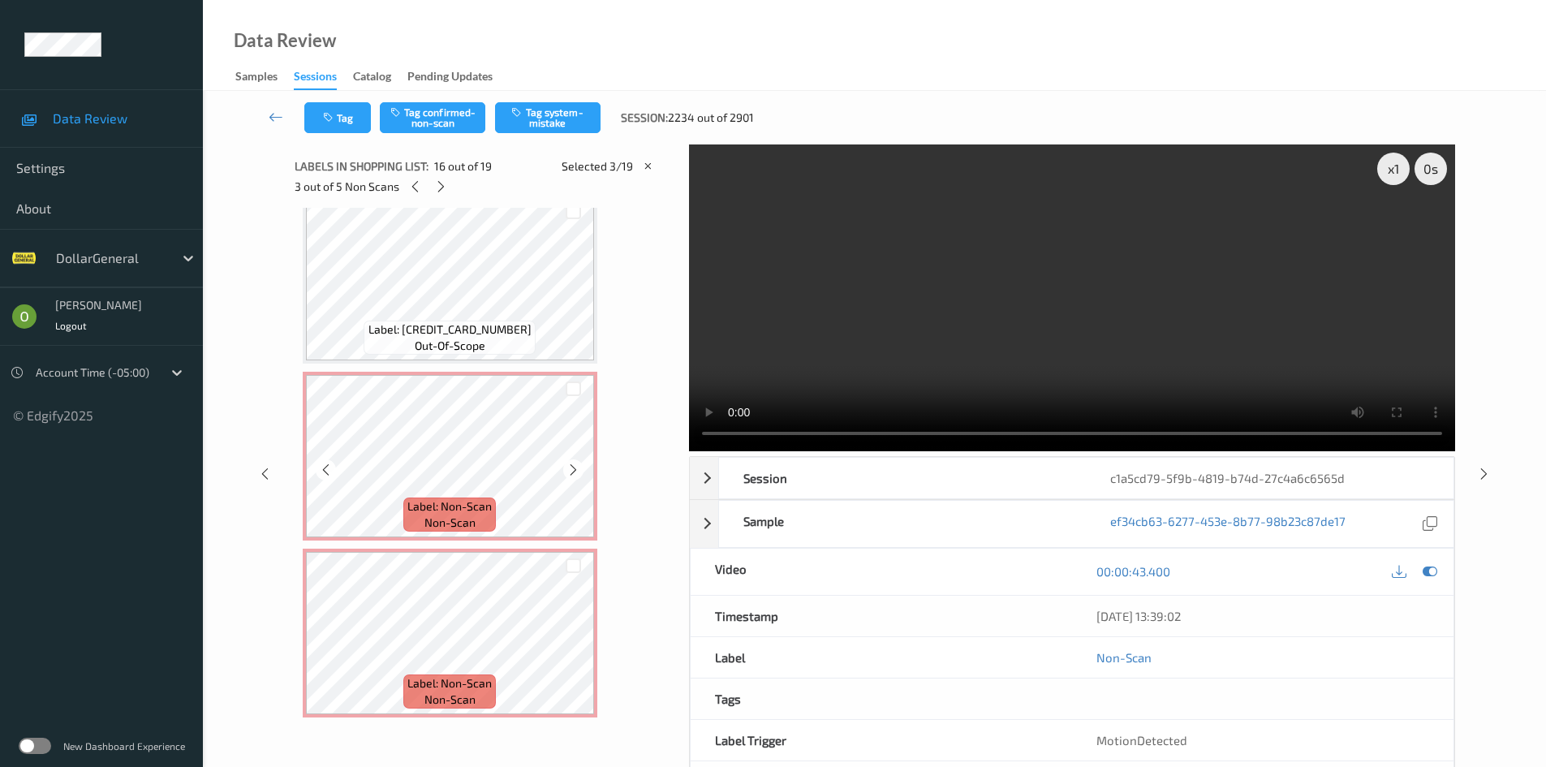
click at [573, 378] on div at bounding box center [573, 388] width 41 height 27
click at [572, 383] on div at bounding box center [572, 388] width 15 height 15
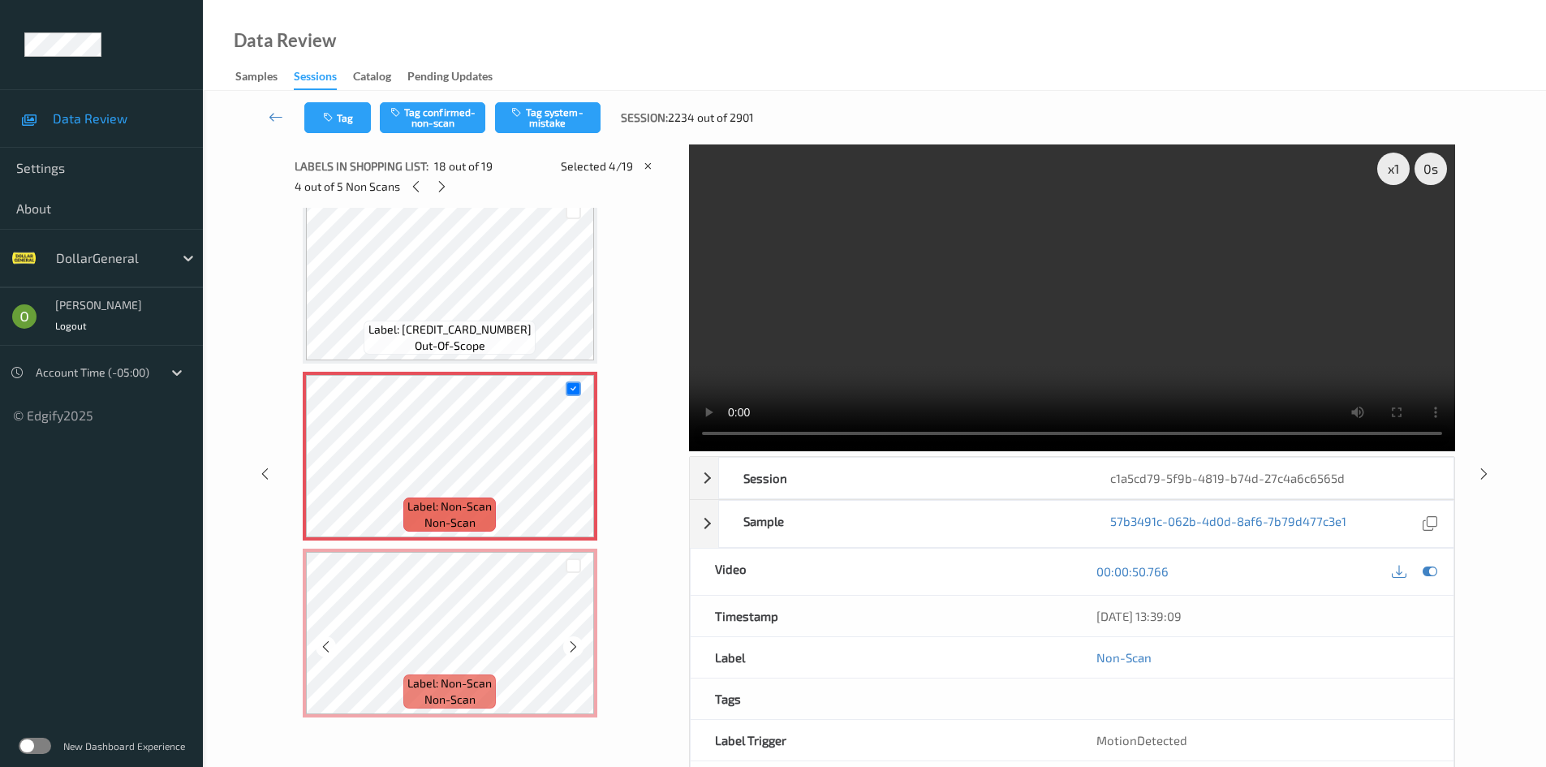
click at [567, 550] on div "Label: Non-Scan non-scan" at bounding box center [450, 632] width 295 height 169
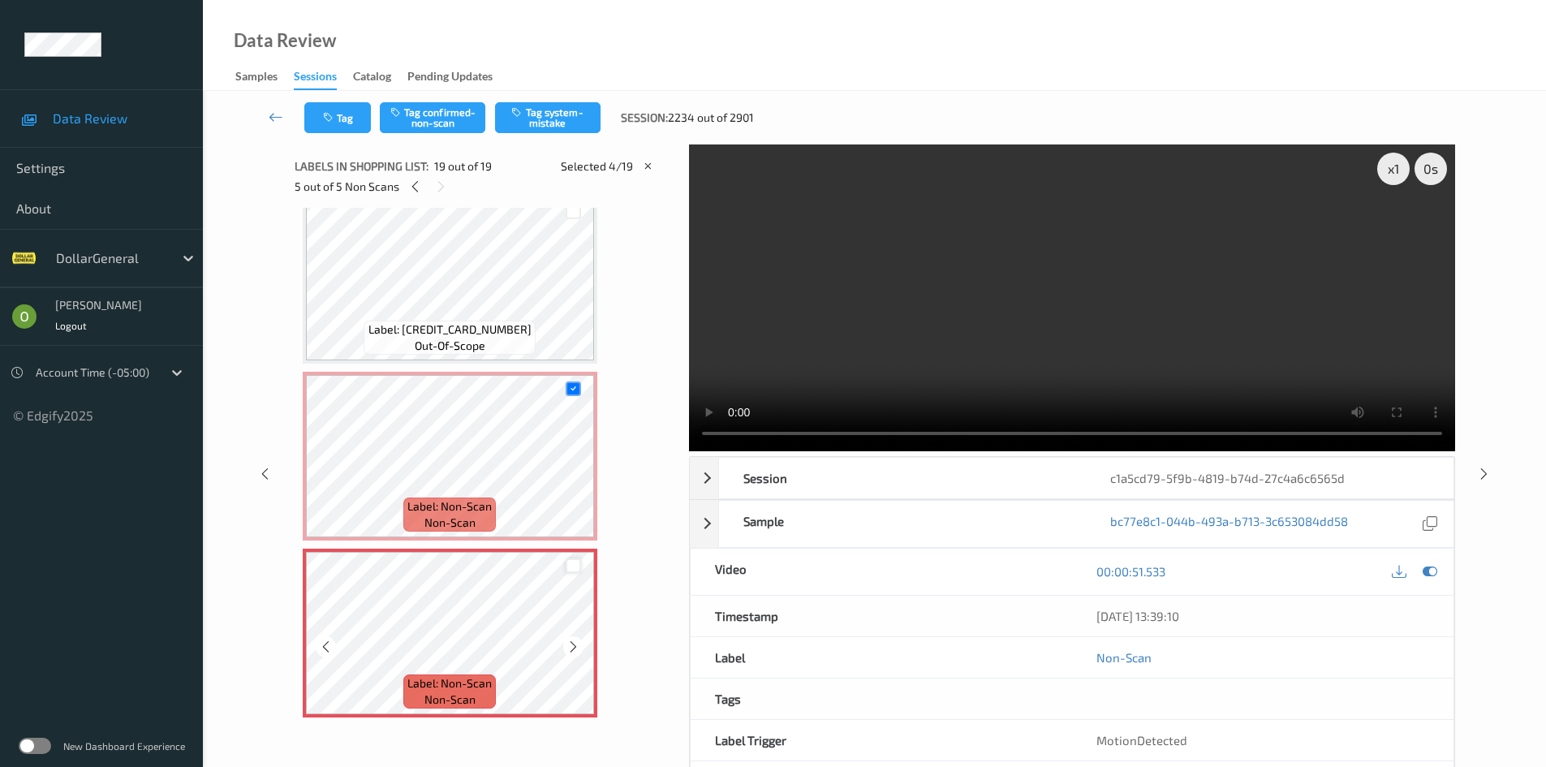
drag, startPoint x: 571, startPoint y: 557, endPoint x: 576, endPoint y: 565, distance: 9.5
click at [571, 559] on div at bounding box center [573, 565] width 41 height 27
click at [577, 567] on div at bounding box center [572, 565] width 15 height 15
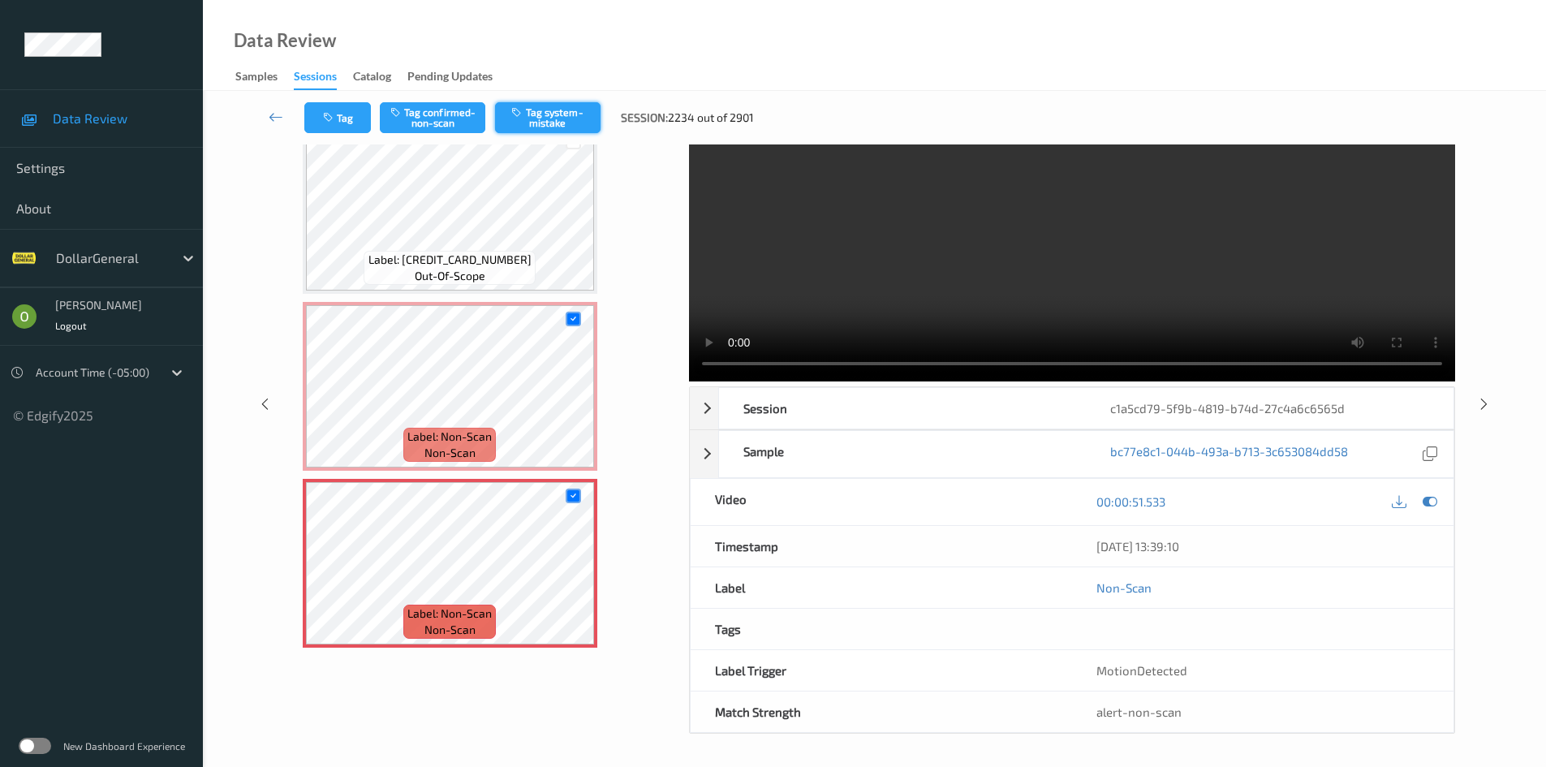
click at [525, 124] on button "Tag system-mistake" at bounding box center [547, 117] width 105 height 31
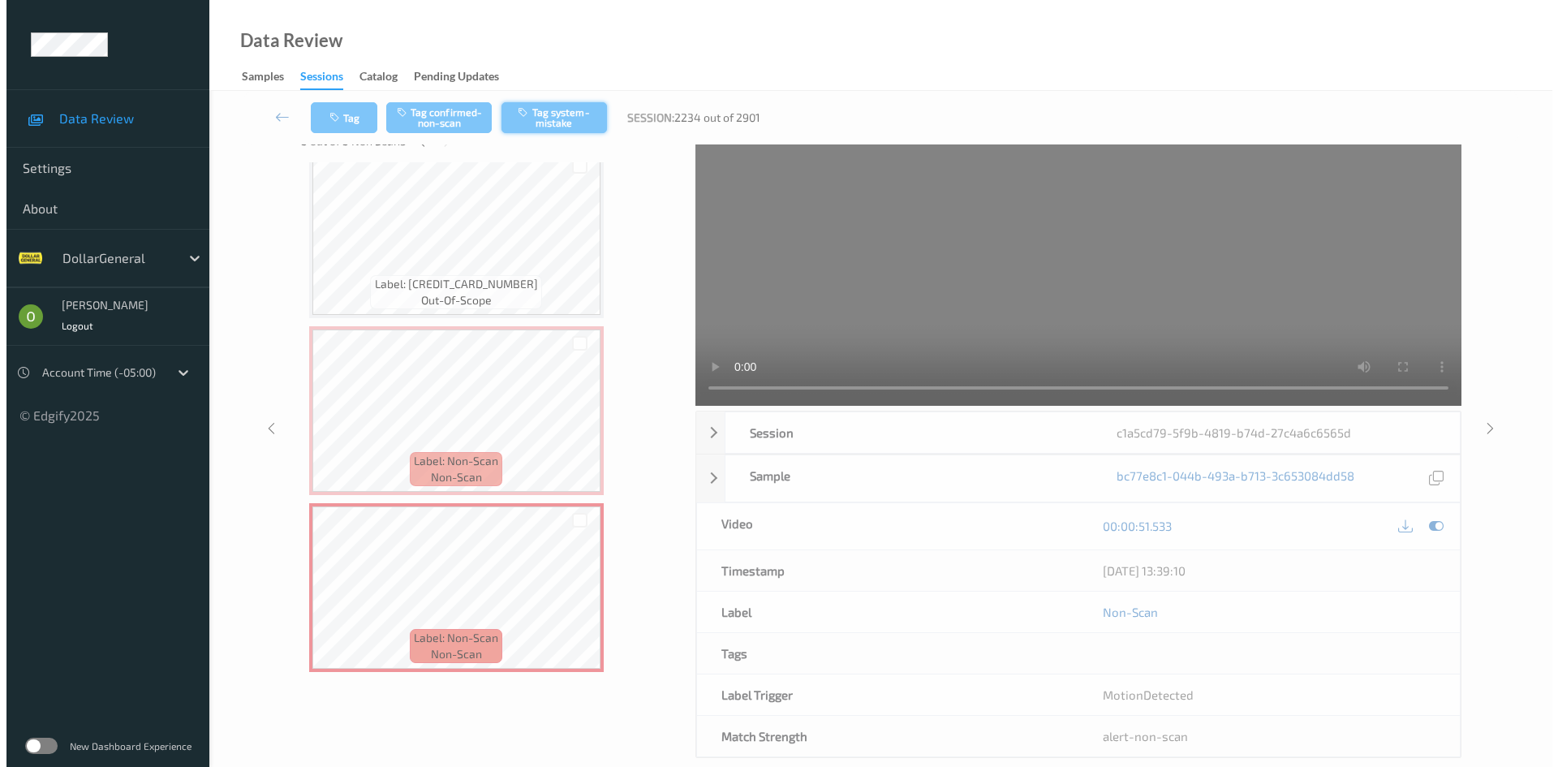
scroll to position [0, 0]
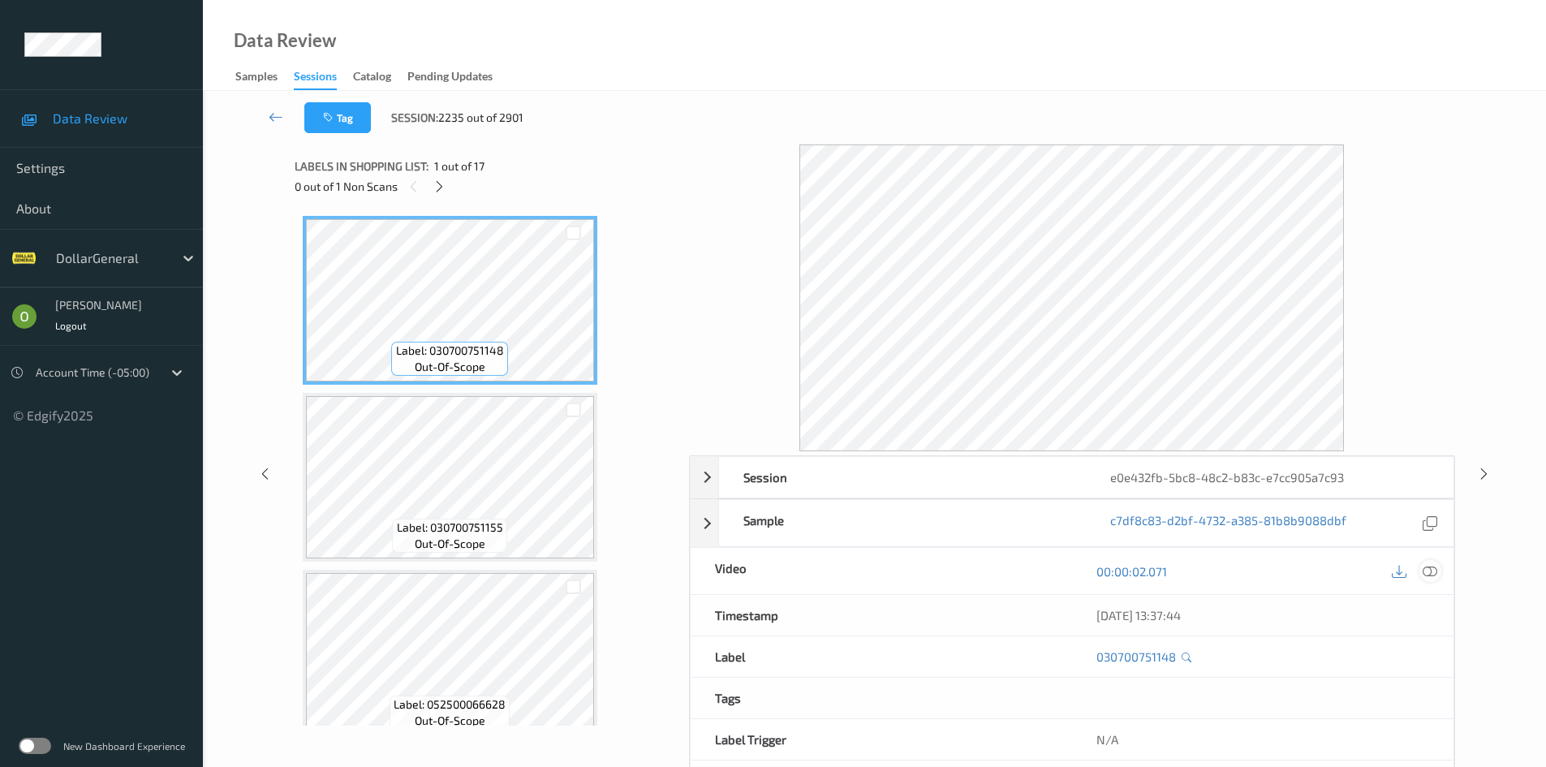
click at [1429, 574] on icon at bounding box center [1429, 571] width 15 height 15
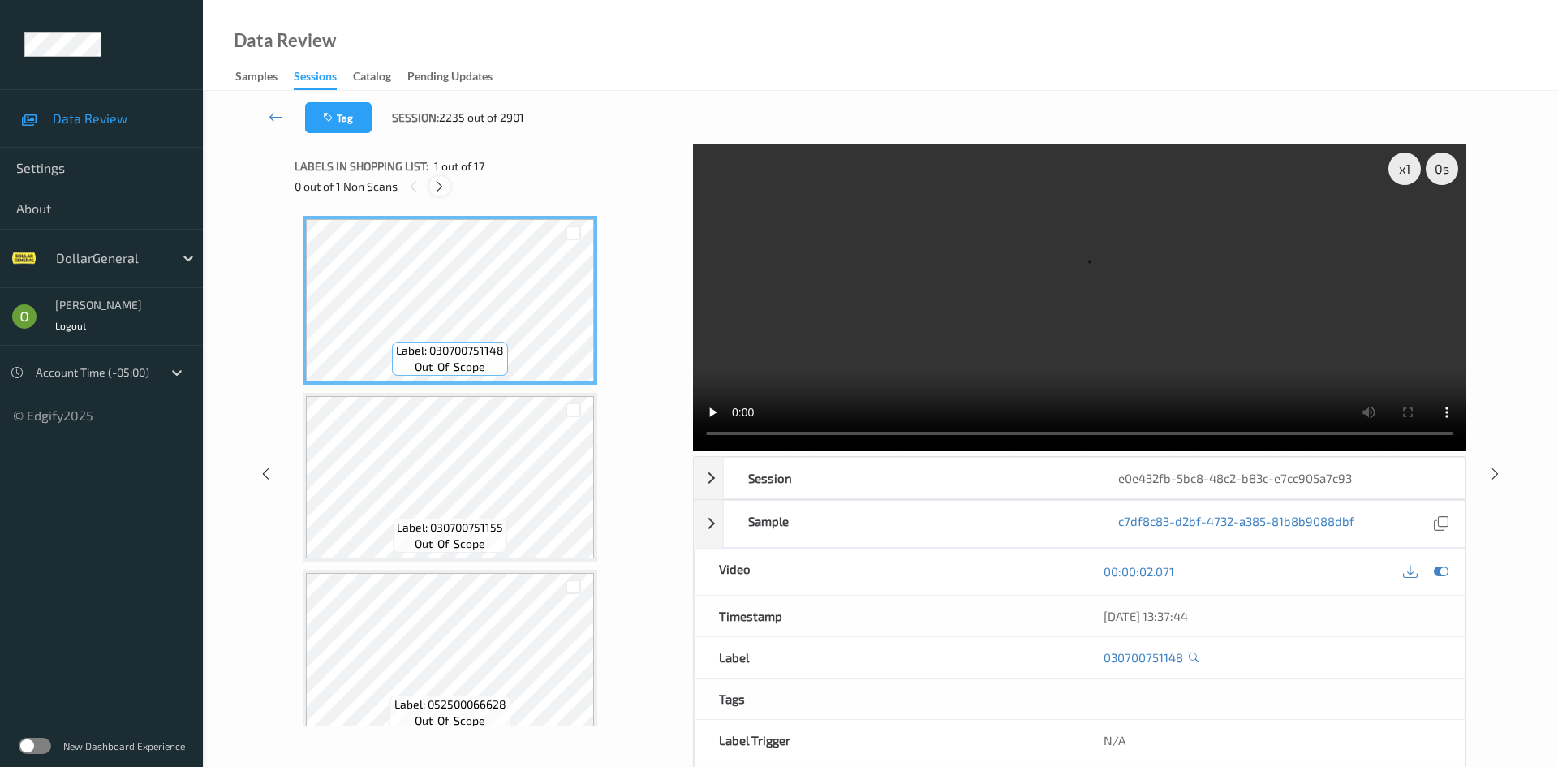
click at [445, 192] on icon at bounding box center [439, 186] width 14 height 15
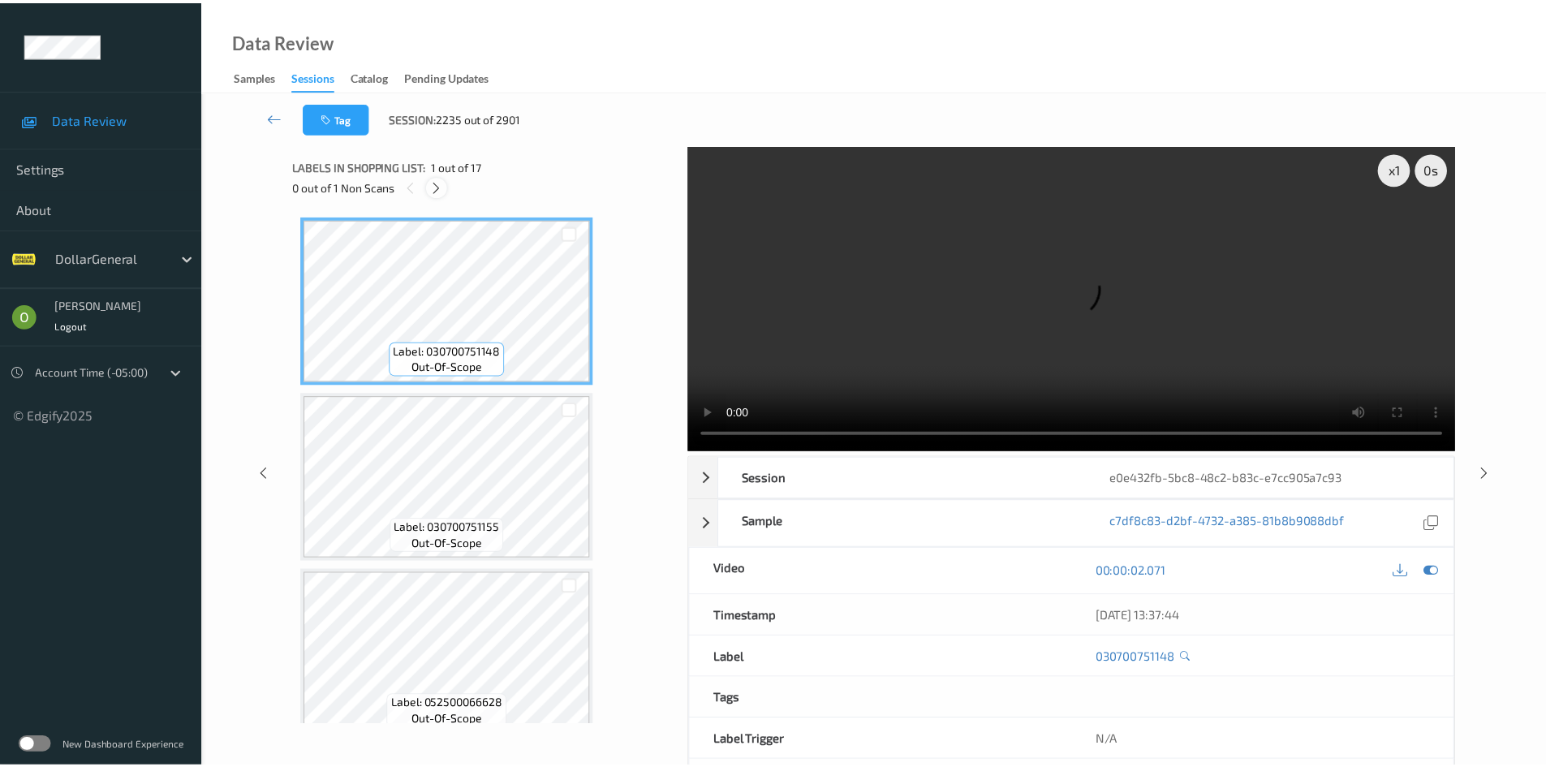
scroll to position [1600, 0]
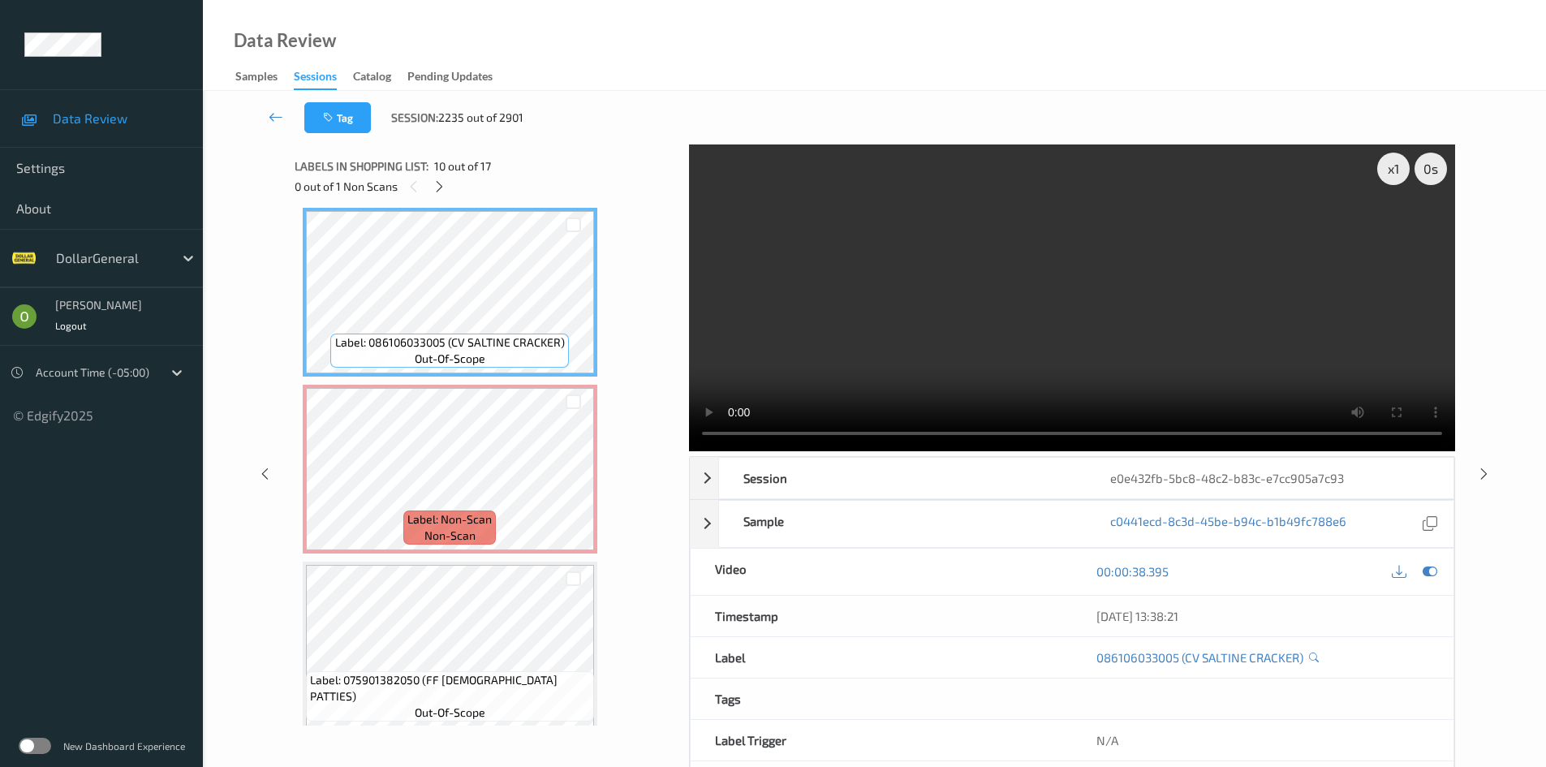
click at [1005, 306] on video at bounding box center [1072, 297] width 766 height 307
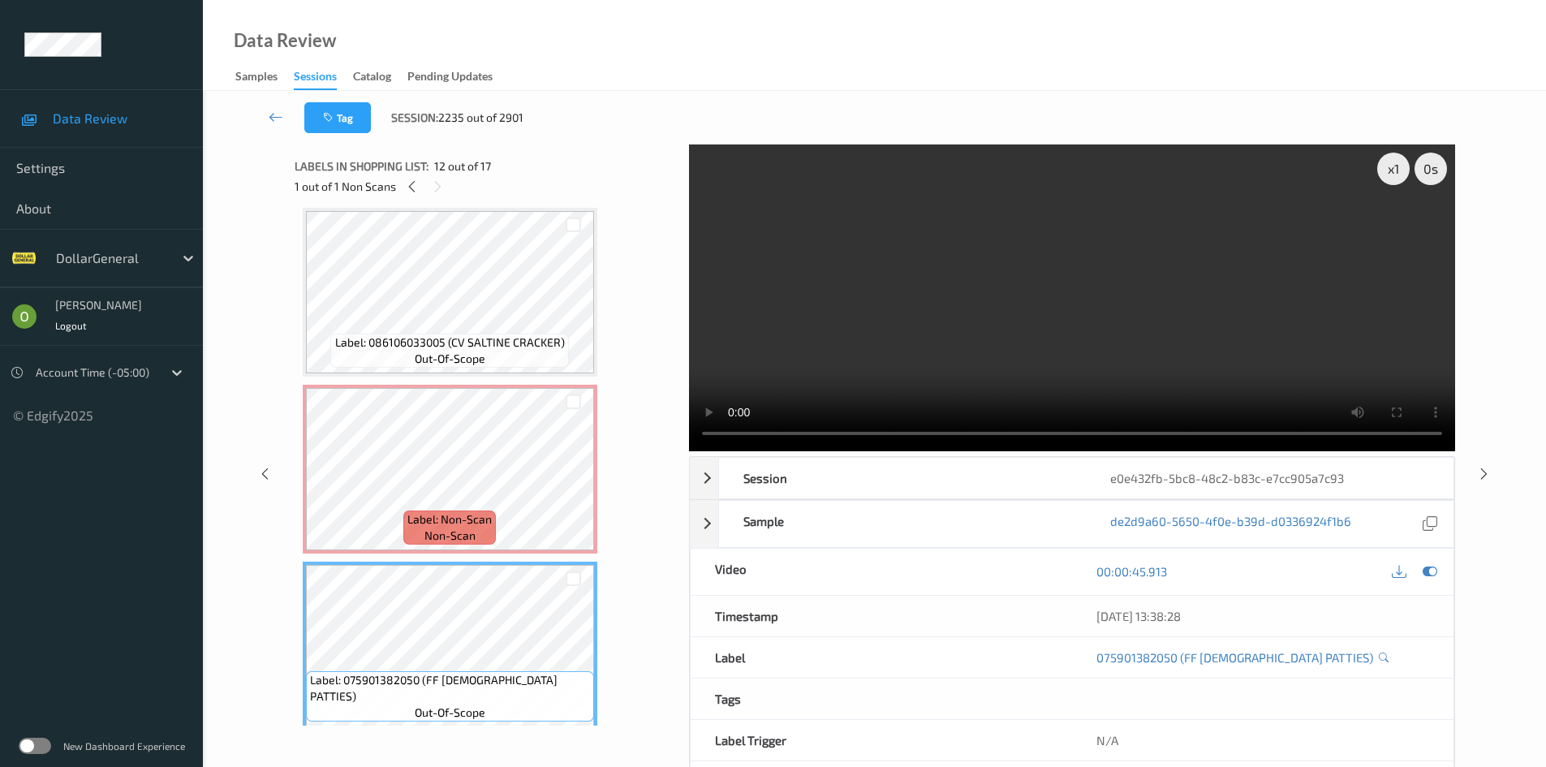
click at [893, 344] on video at bounding box center [1072, 297] width 766 height 307
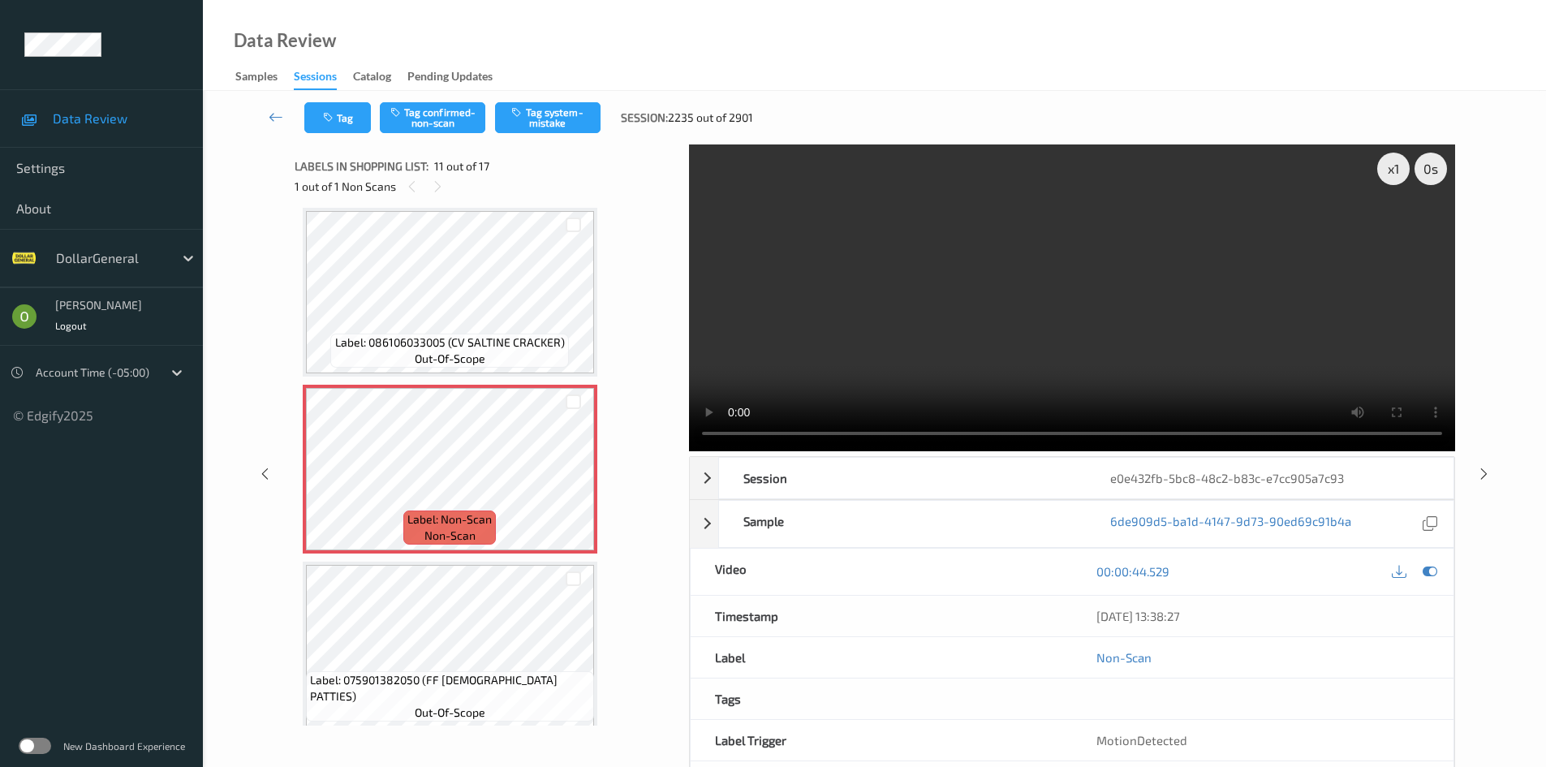
click at [866, 270] on video at bounding box center [1072, 297] width 766 height 307
click at [576, 125] on button "Tag system-mistake" at bounding box center [547, 117] width 105 height 31
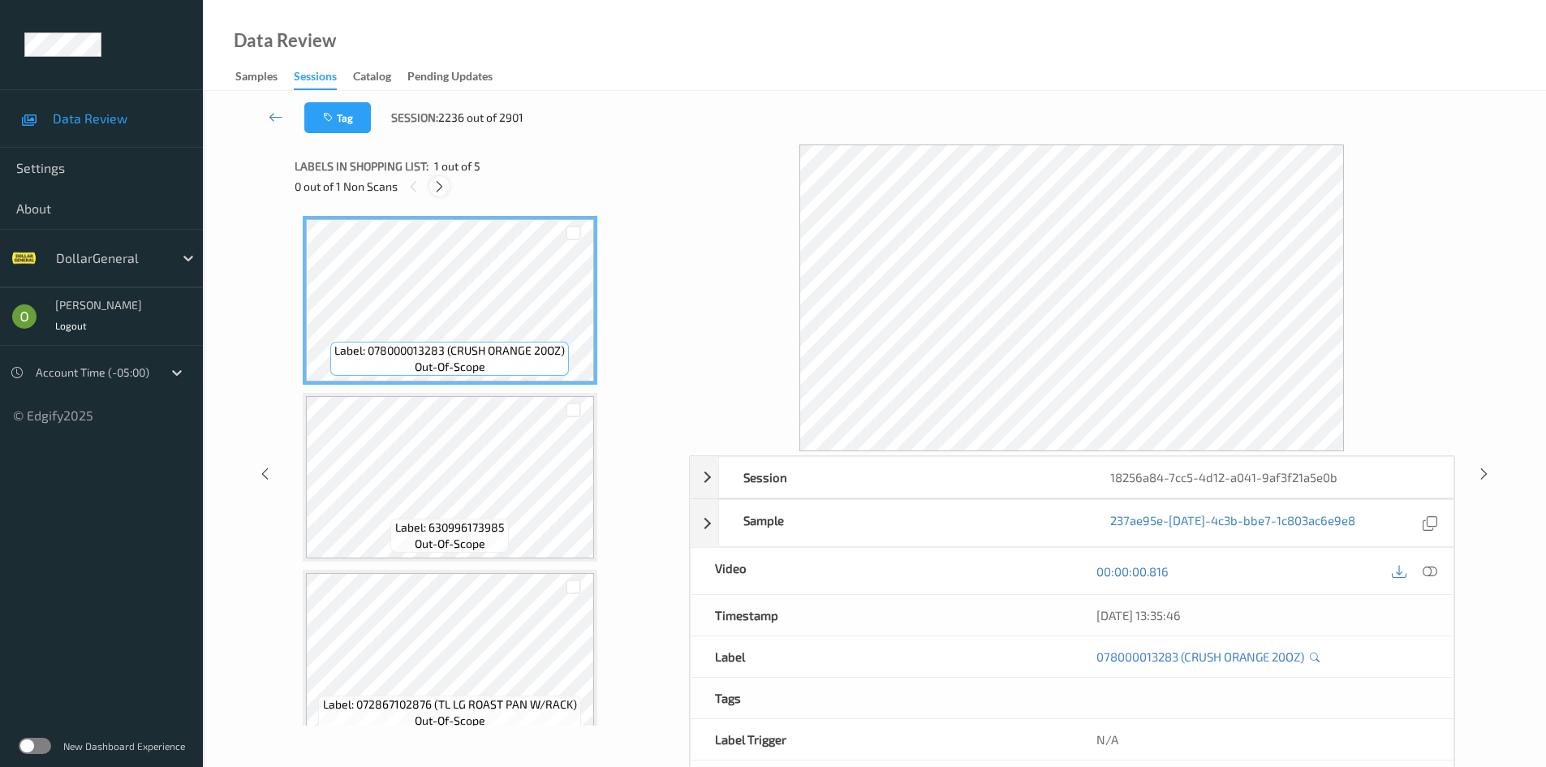
click at [433, 191] on icon at bounding box center [439, 186] width 14 height 15
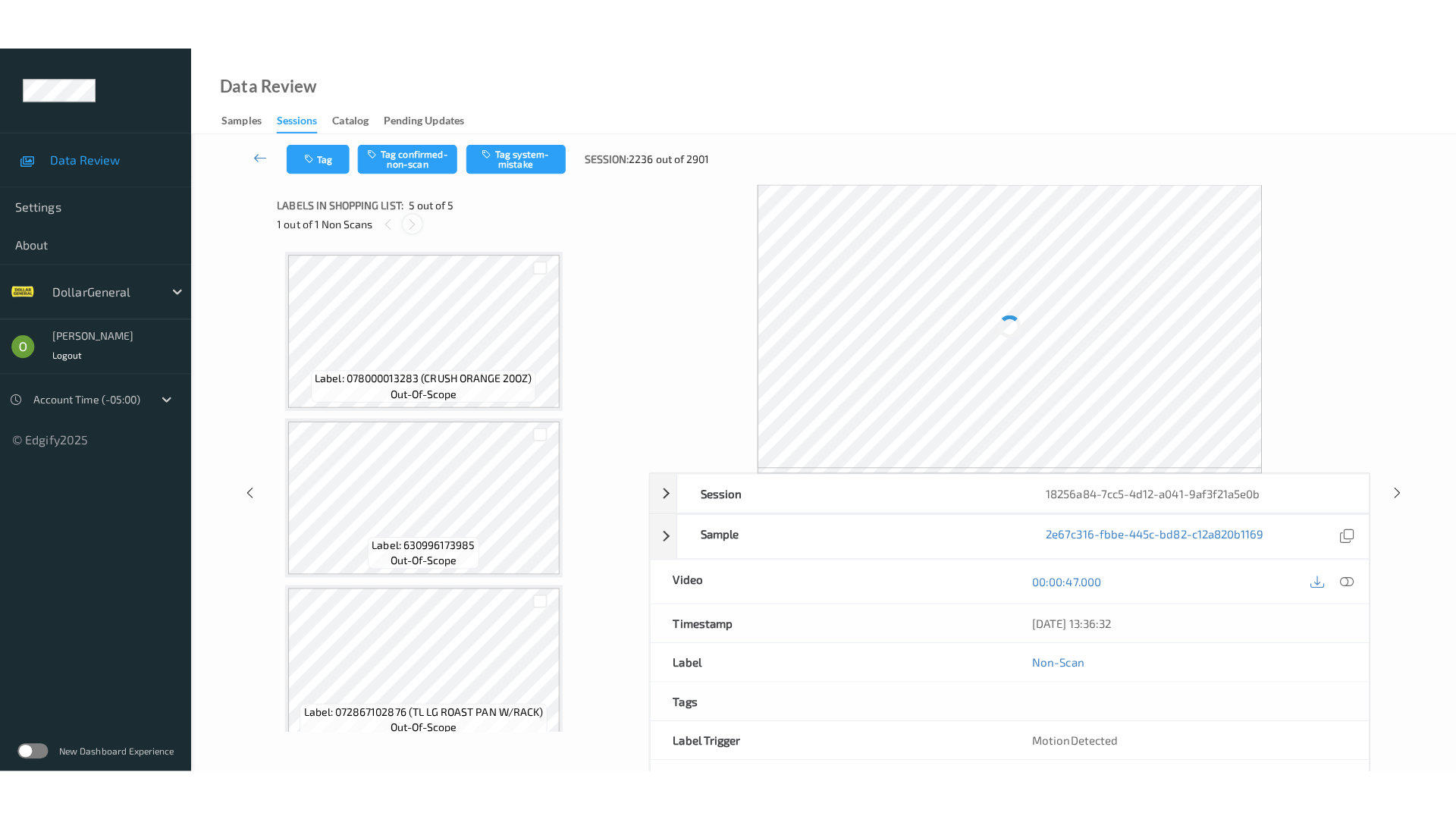
scroll to position [351, 0]
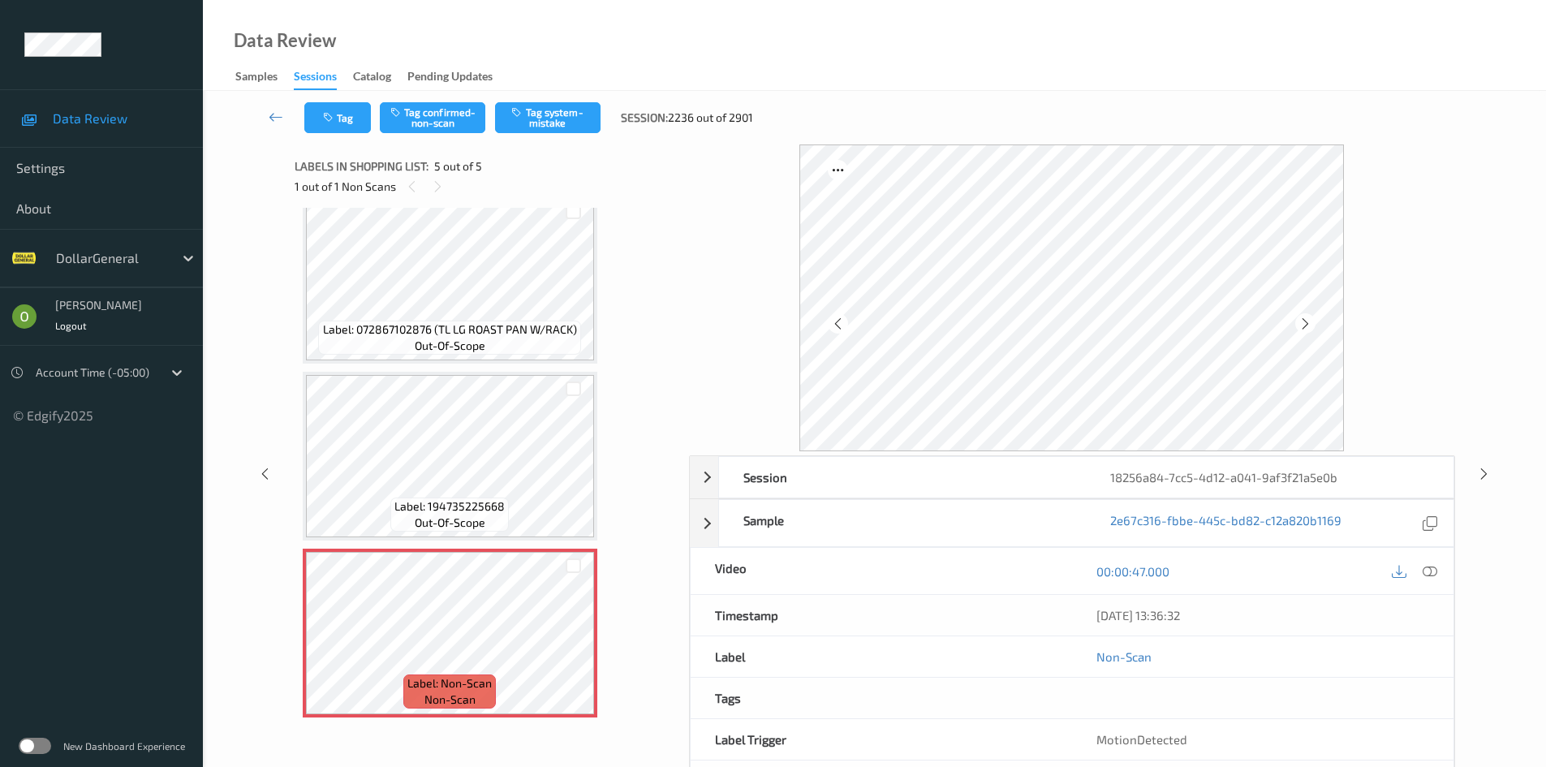
click at [1416, 570] on div at bounding box center [1413, 571] width 53 height 22
click at [1423, 572] on icon at bounding box center [1429, 571] width 15 height 15
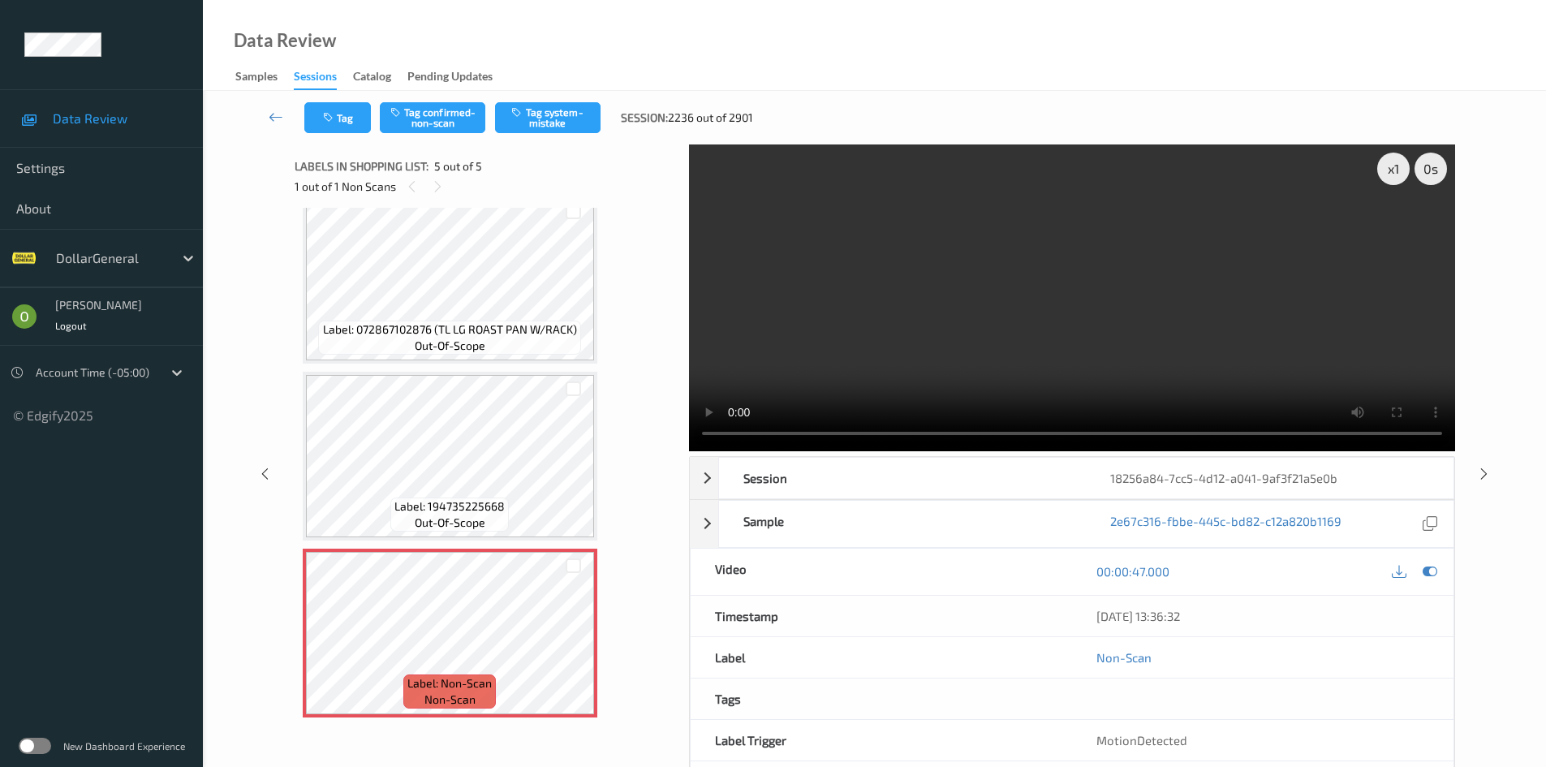
click at [957, 234] on video at bounding box center [1072, 297] width 766 height 307
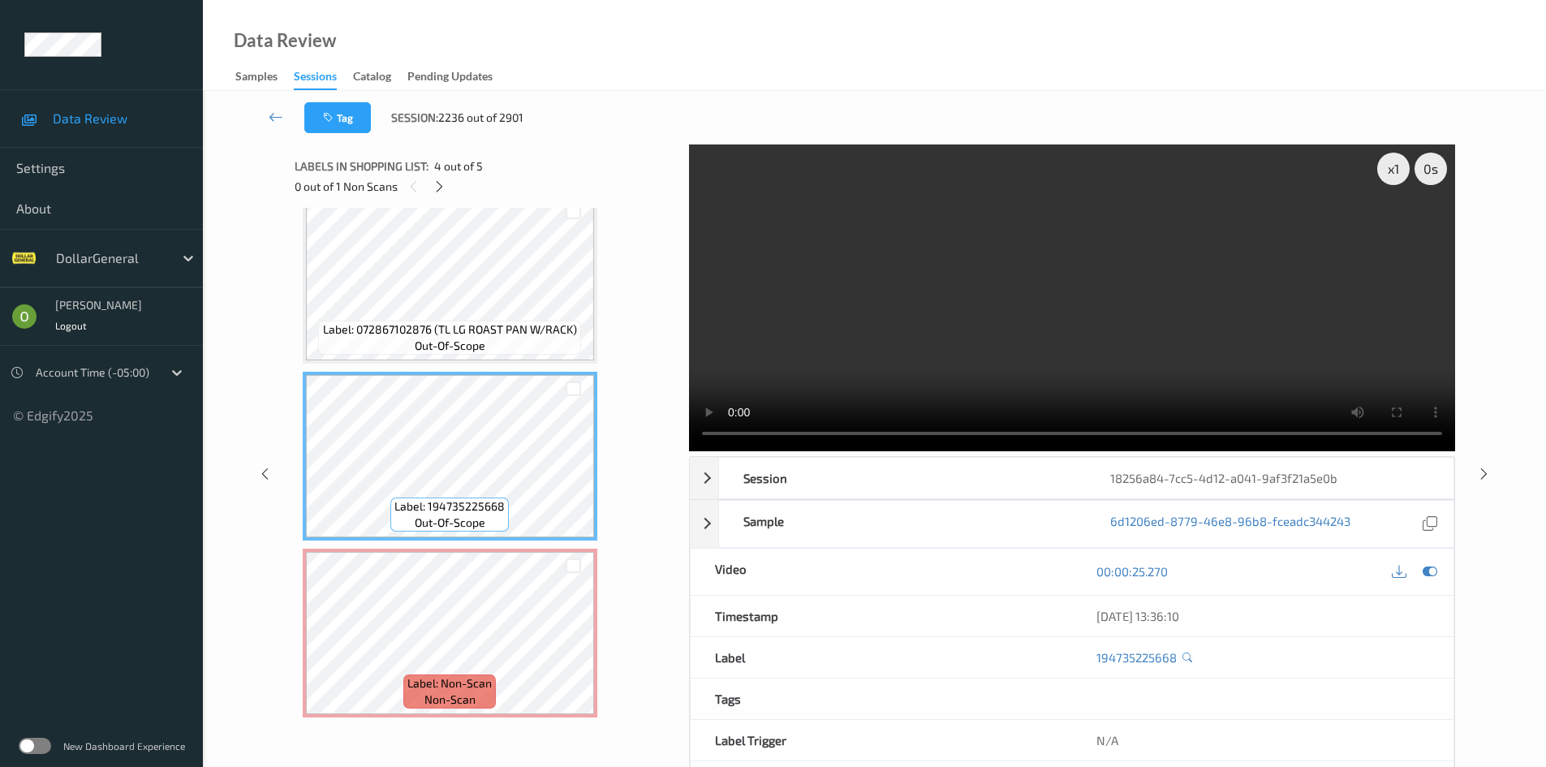
click at [860, 358] on video at bounding box center [1072, 297] width 766 height 307
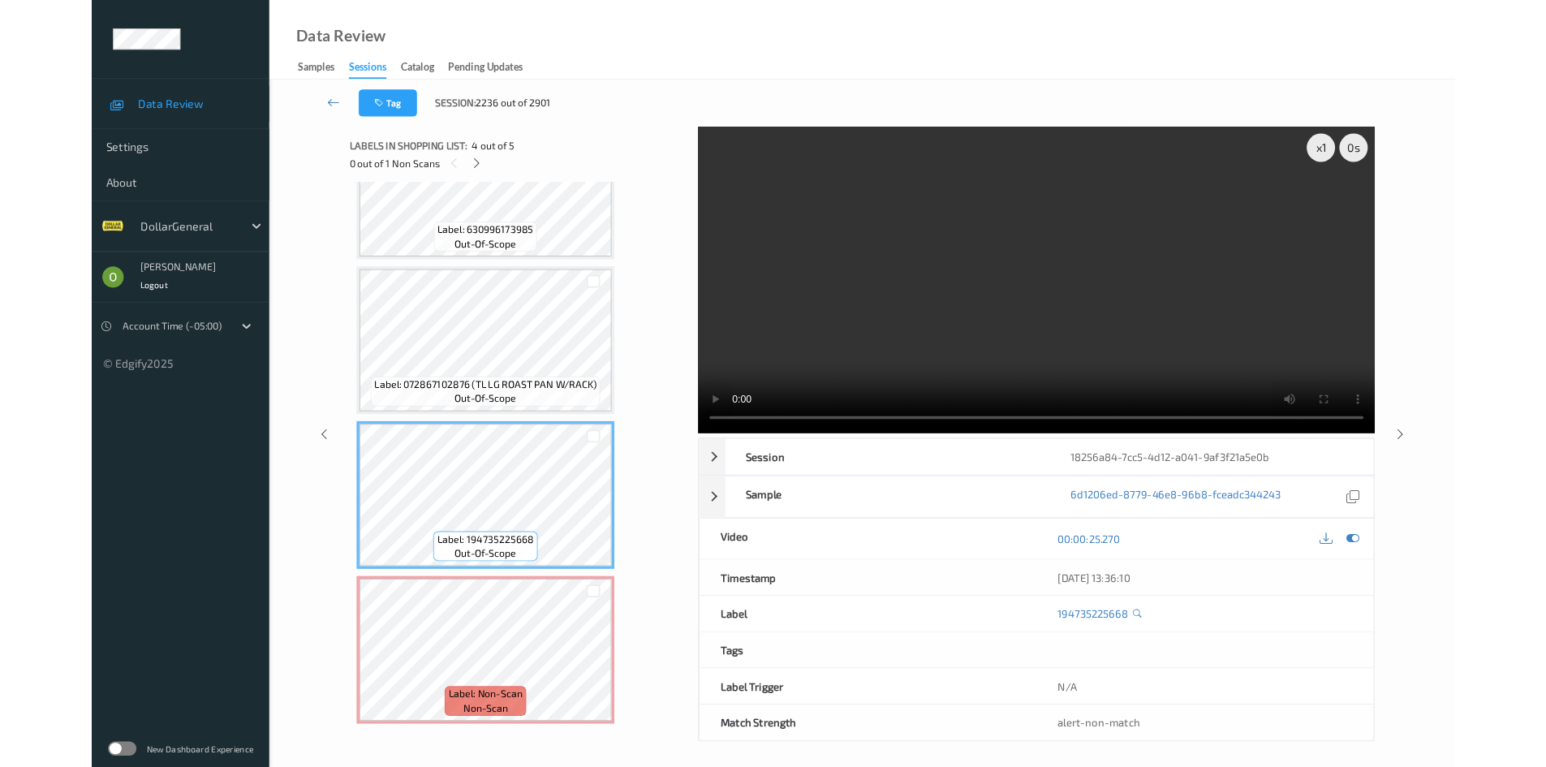
scroll to position [265, 0]
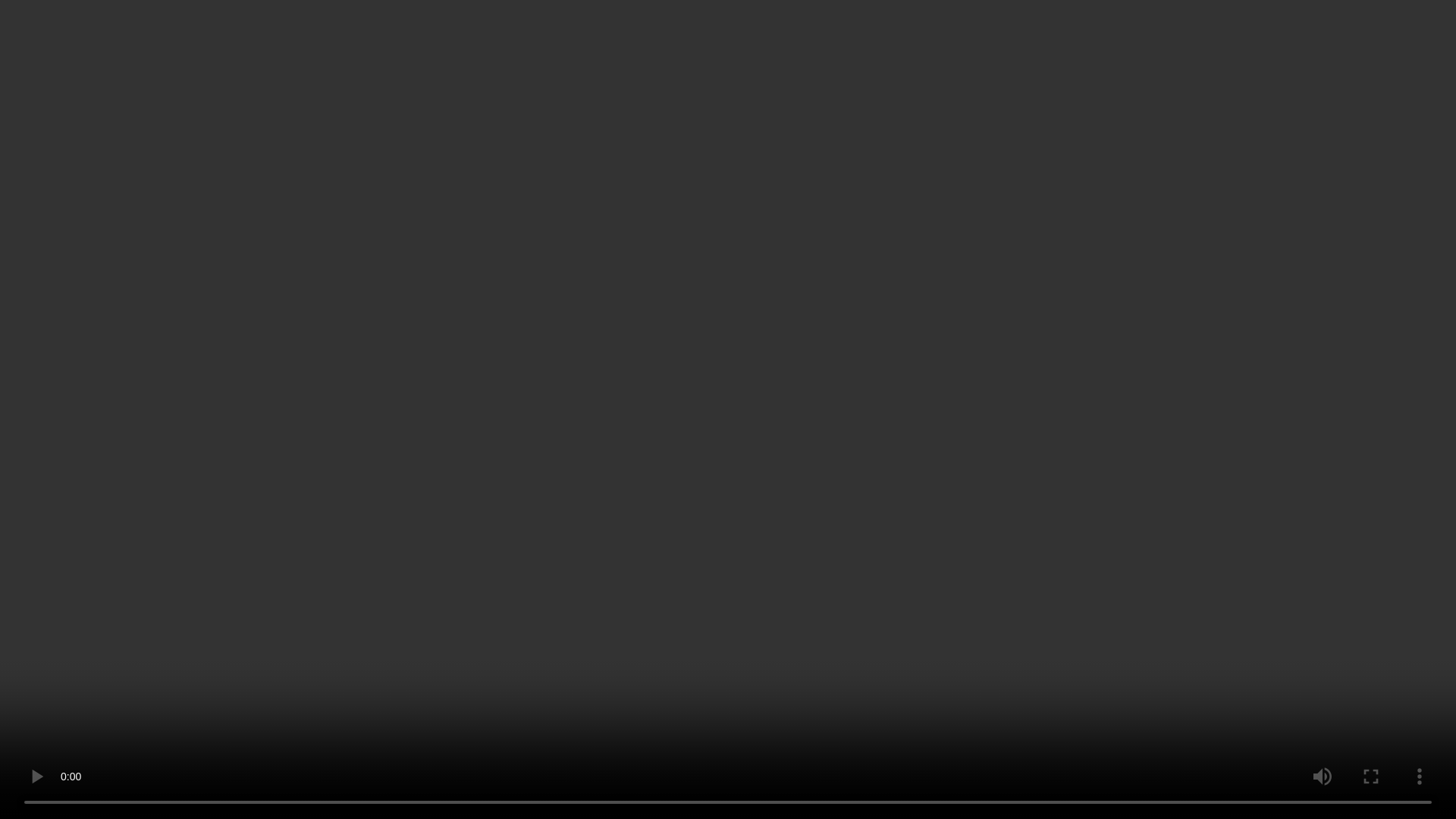
click at [804, 400] on video at bounding box center [728, 410] width 1456 height 819
click at [985, 229] on video at bounding box center [728, 410] width 1456 height 819
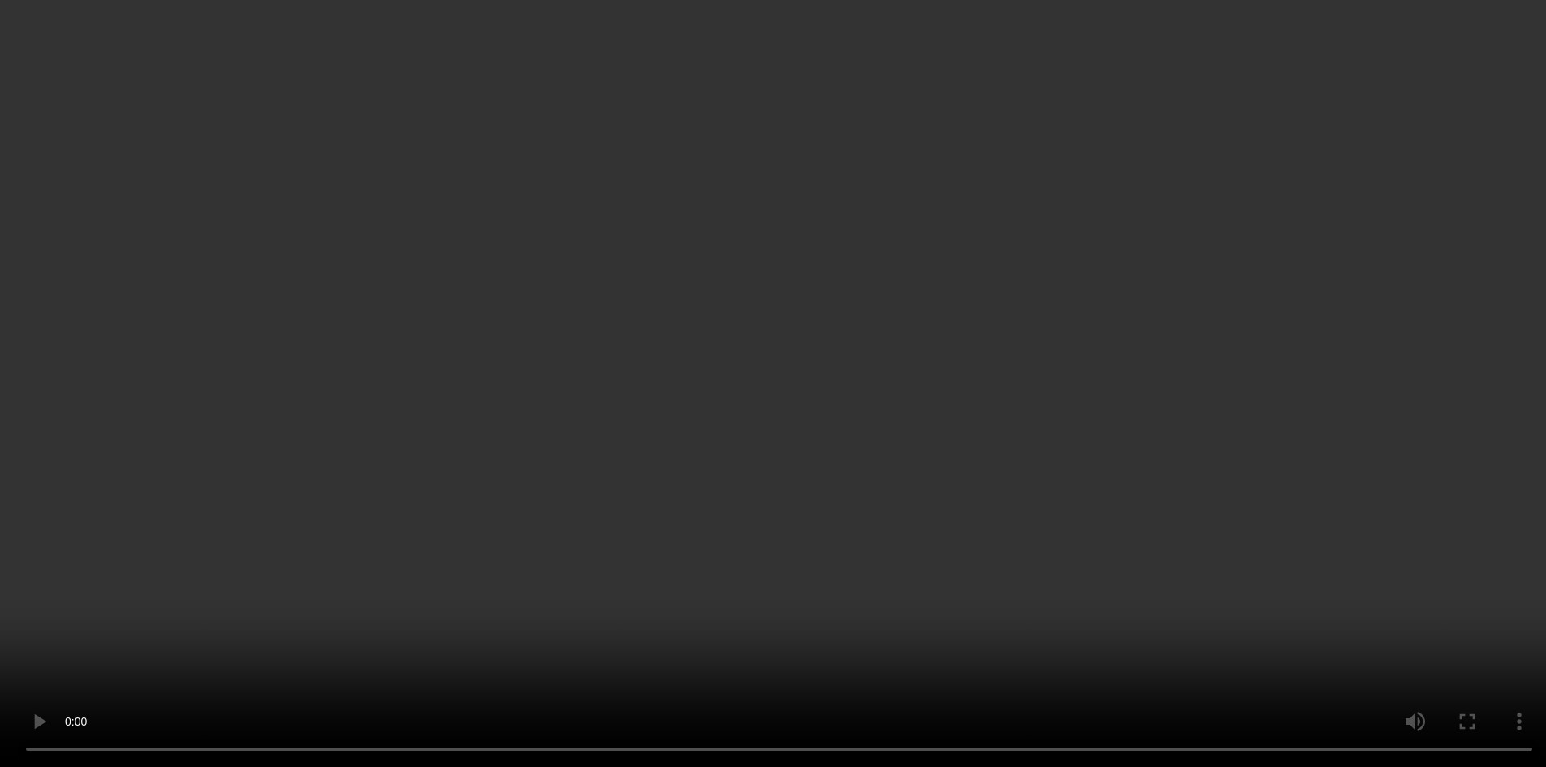
click at [1385, 174] on div "x 1" at bounding box center [1393, 169] width 32 height 32
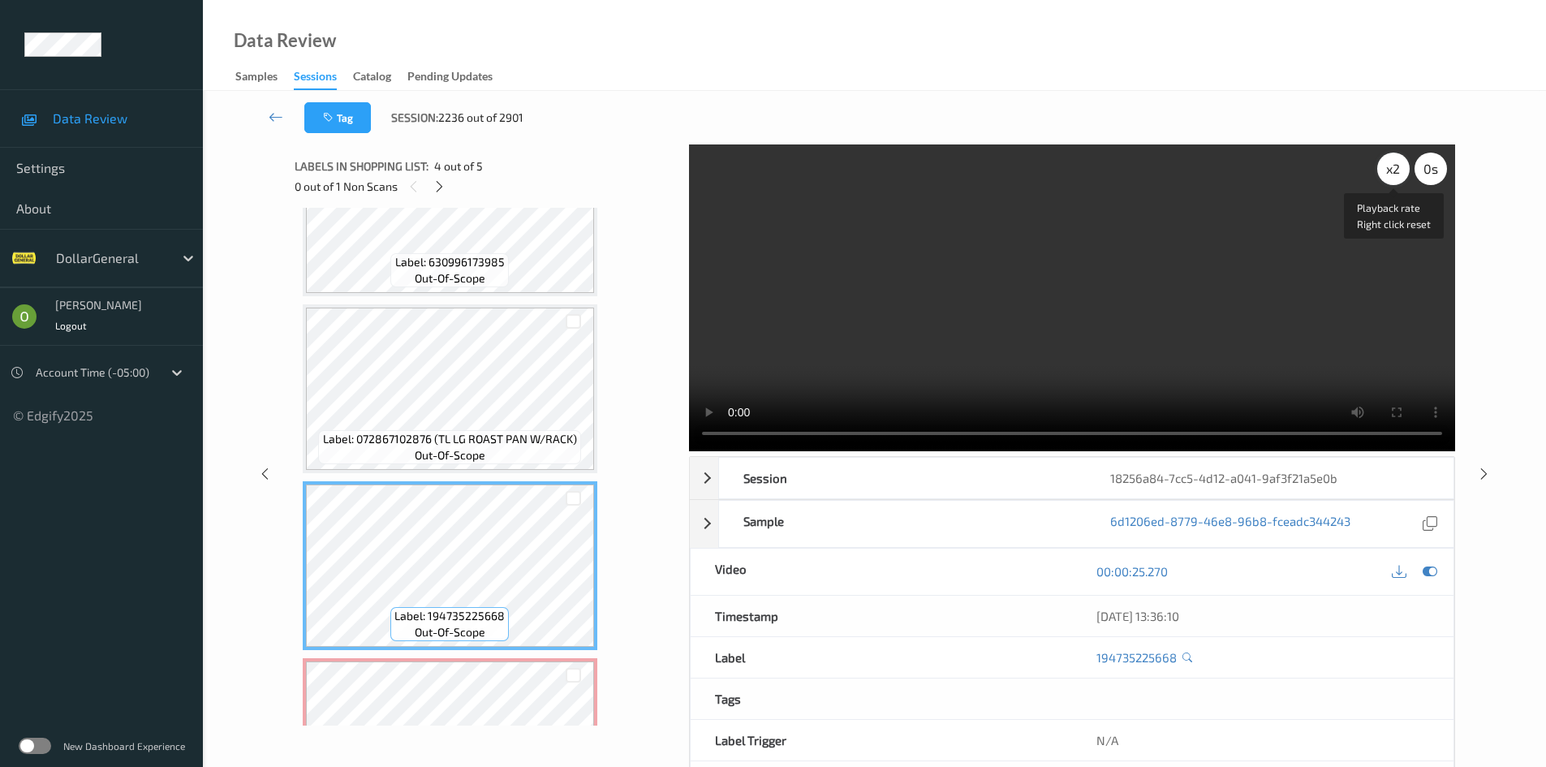
click at [1385, 174] on div "x 2" at bounding box center [1393, 169] width 32 height 32
click at [1377, 168] on div "x 8" at bounding box center [1393, 169] width 32 height 32
click at [1377, 168] on div "x 1" at bounding box center [1393, 169] width 32 height 32
click at [1377, 168] on div "x 2" at bounding box center [1393, 169] width 32 height 32
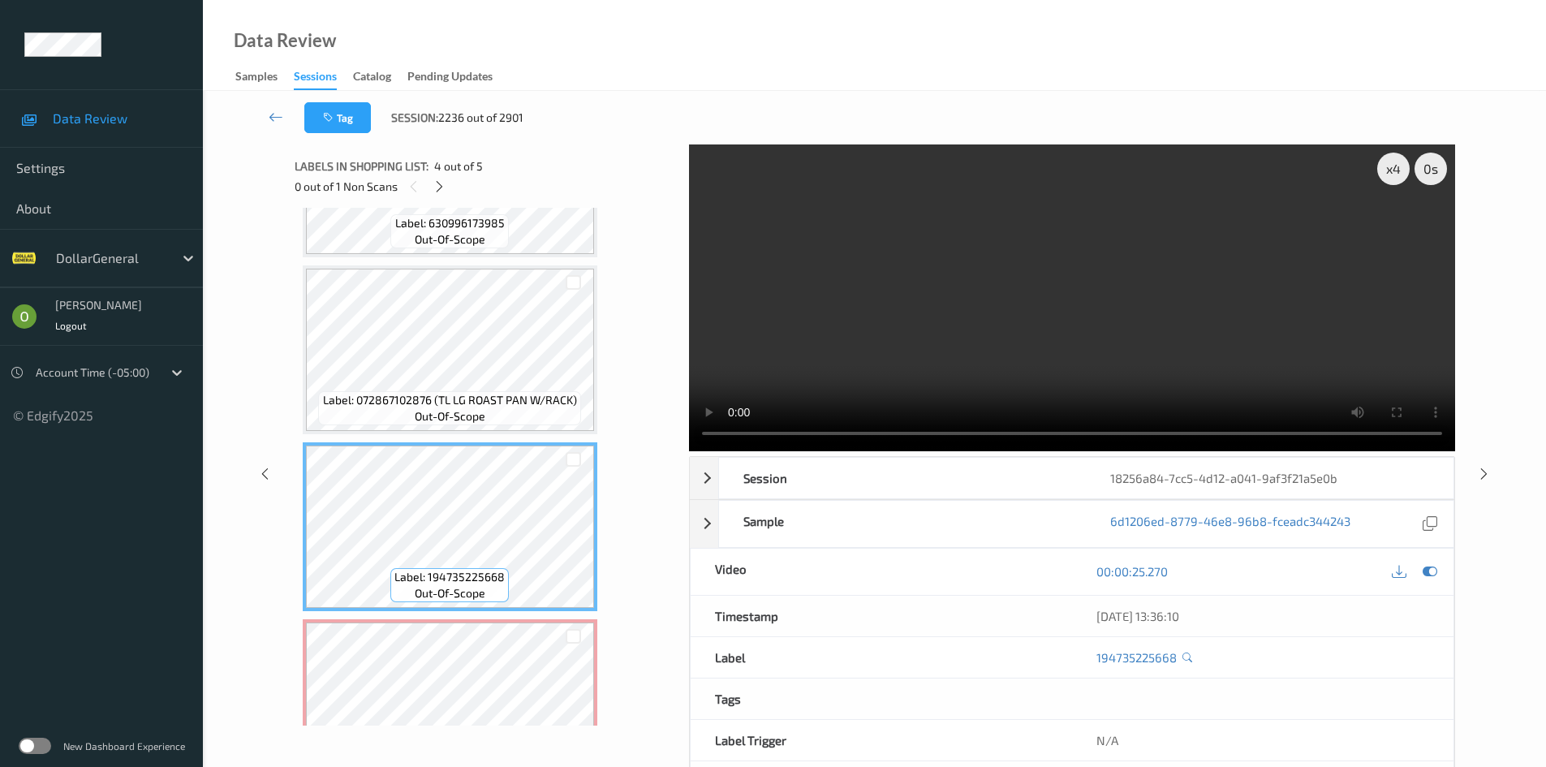
scroll to position [375, 0]
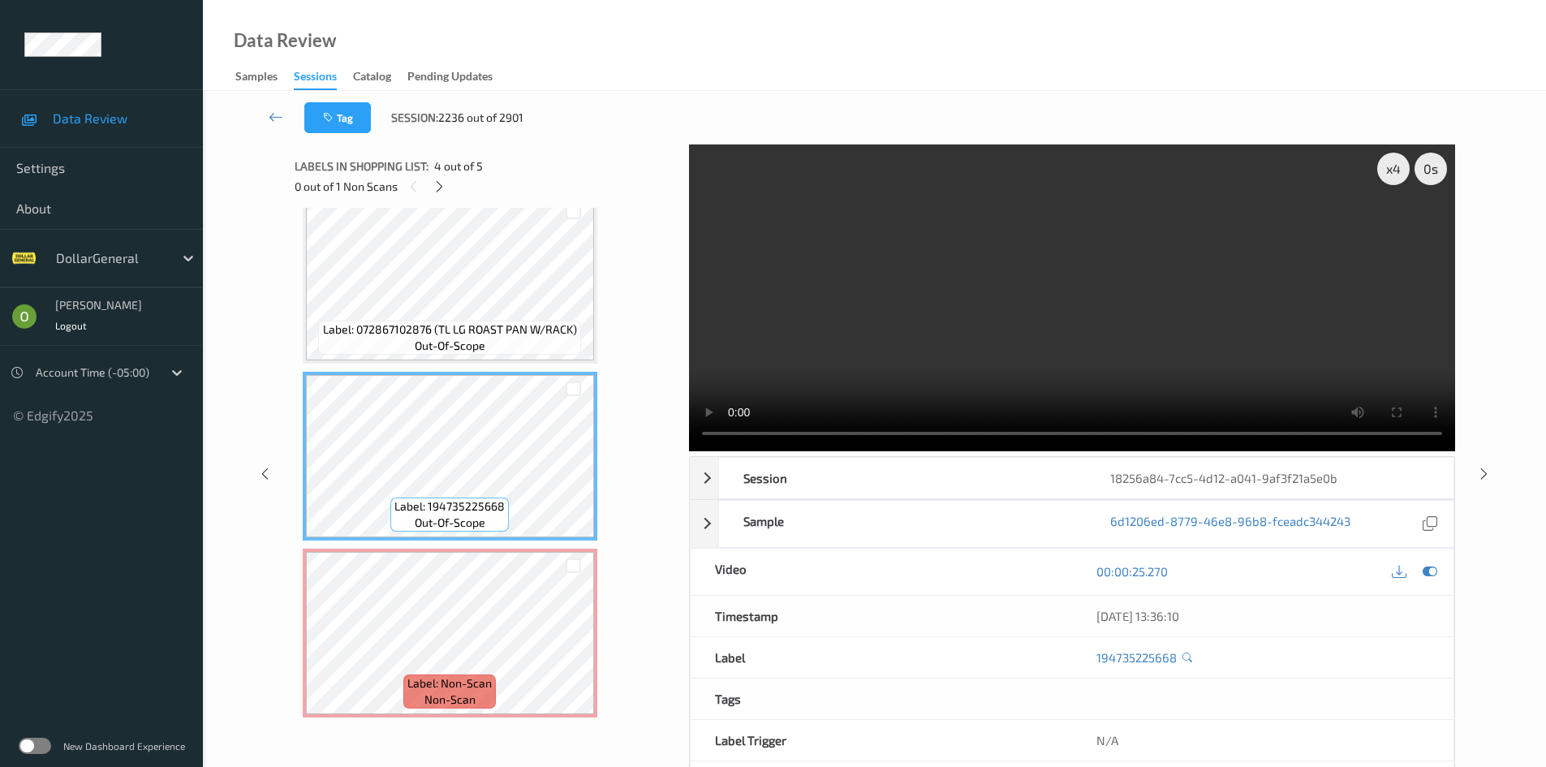
click at [884, 299] on video at bounding box center [1072, 297] width 766 height 307
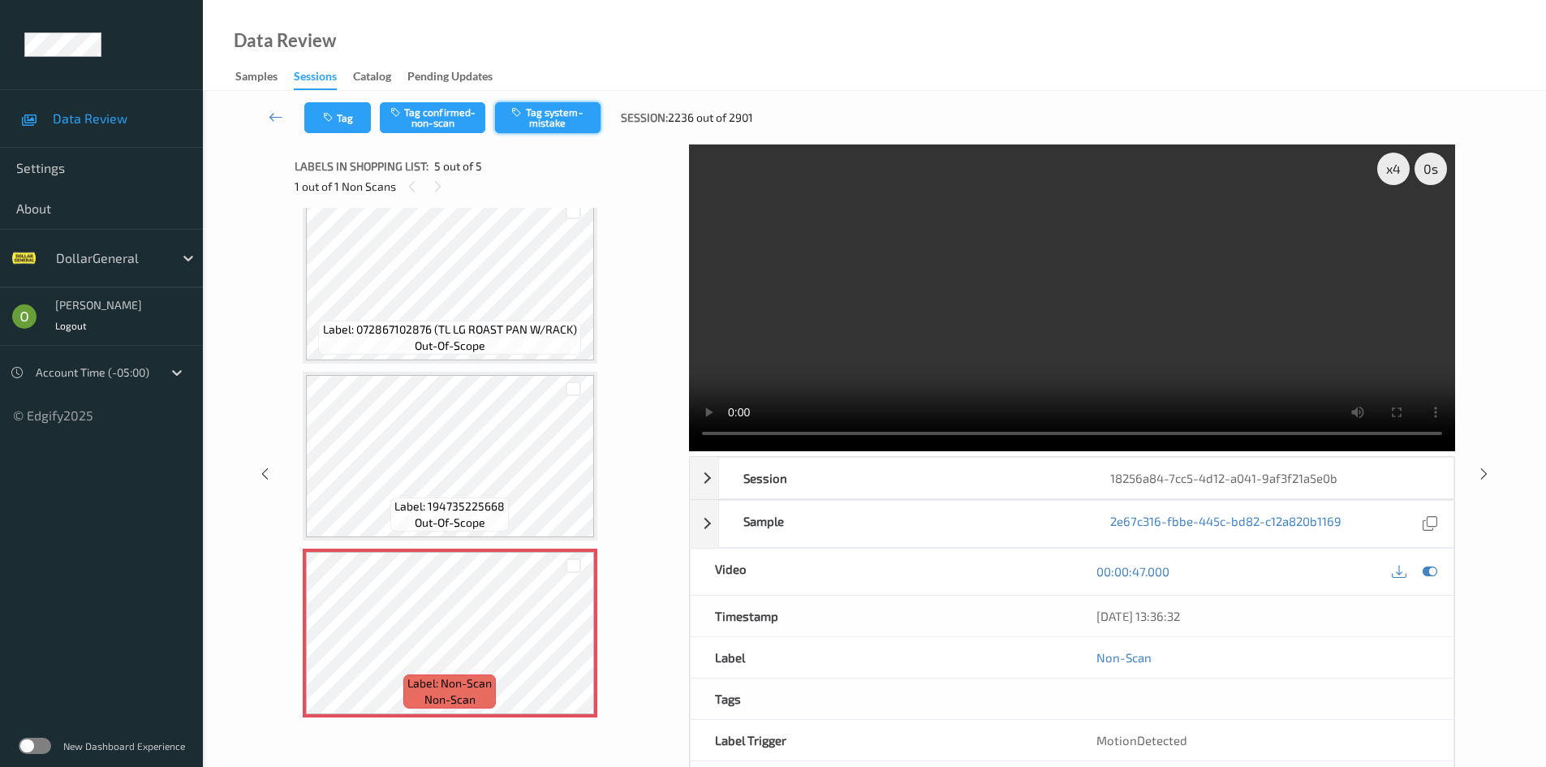
click at [510, 119] on button "Tag system-mistake" at bounding box center [547, 117] width 105 height 31
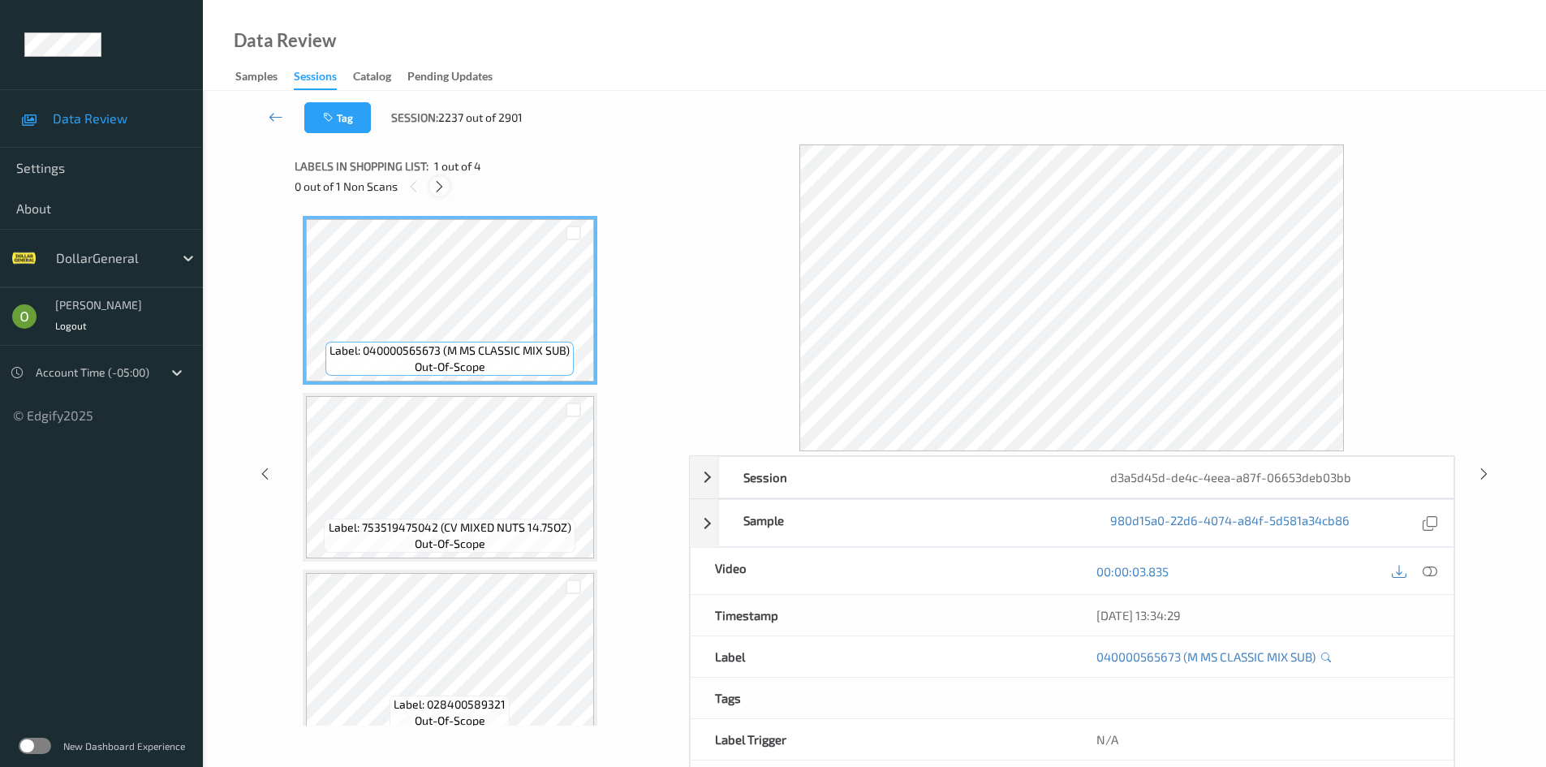
click at [446, 189] on icon at bounding box center [439, 186] width 14 height 15
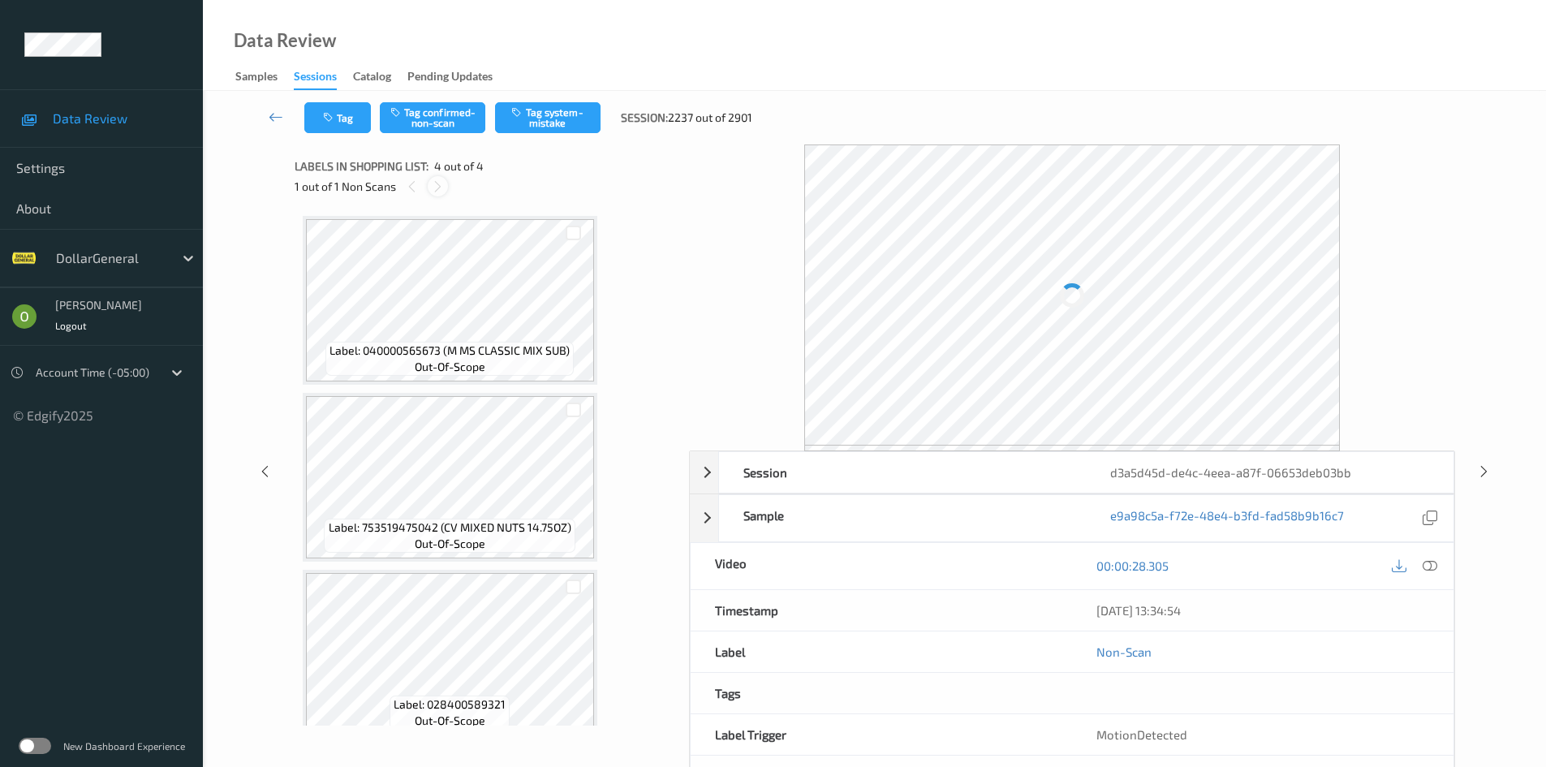
scroll to position [198, 0]
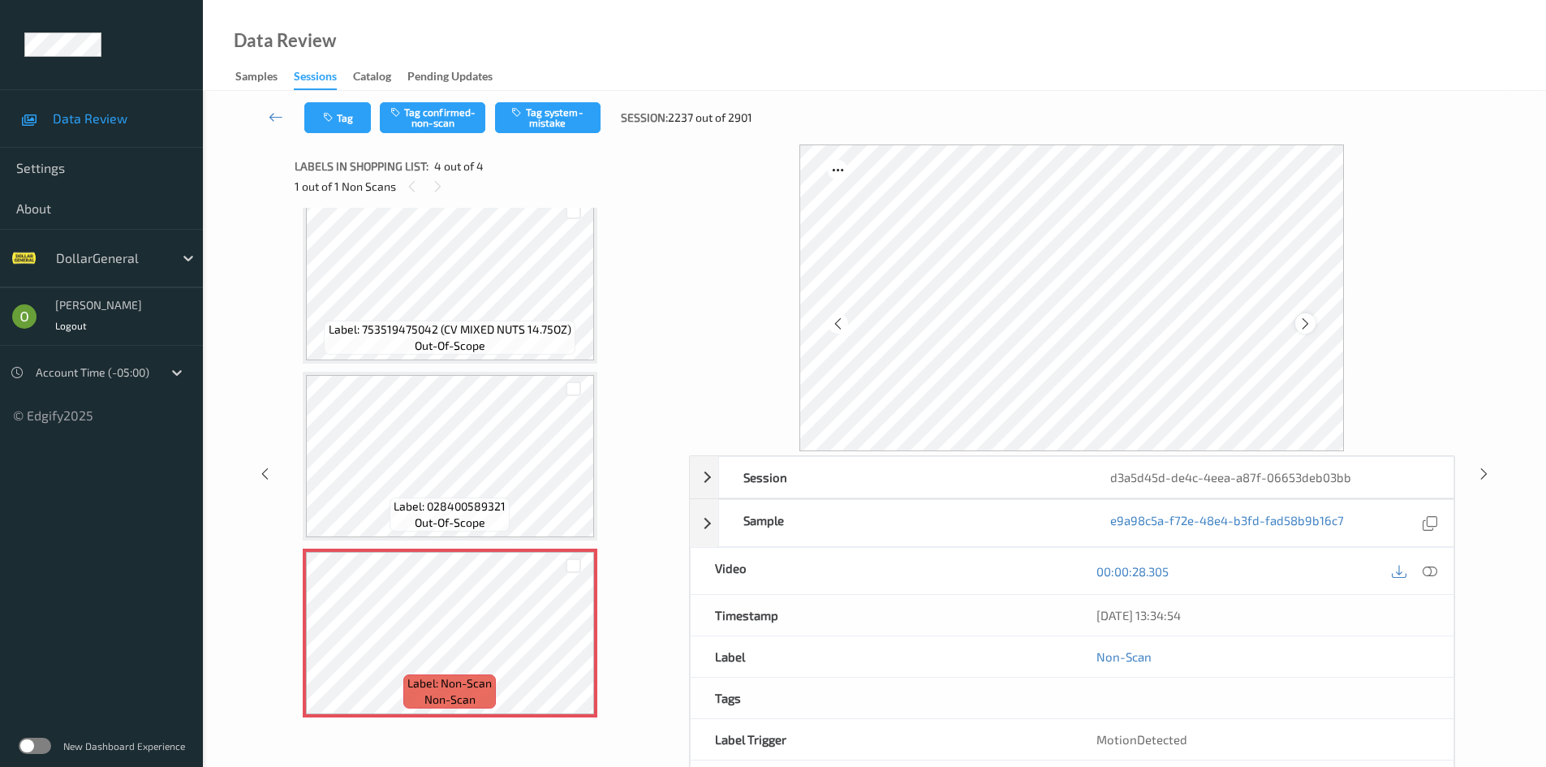
click at [1300, 322] on icon at bounding box center [1305, 323] width 14 height 15
click at [547, 127] on button "Tag system-mistake" at bounding box center [547, 117] width 105 height 31
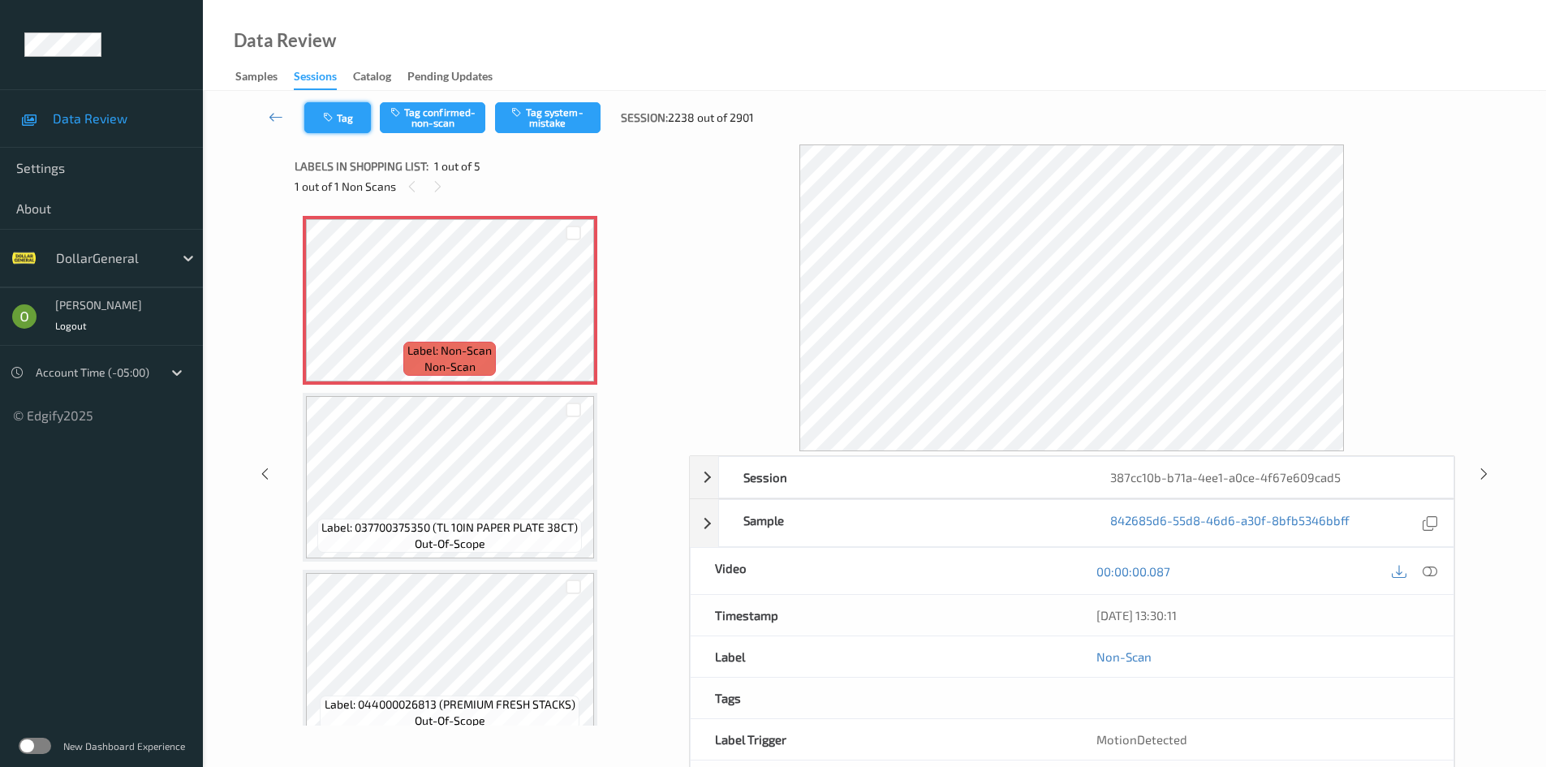
click at [359, 114] on button "Tag" at bounding box center [337, 117] width 67 height 31
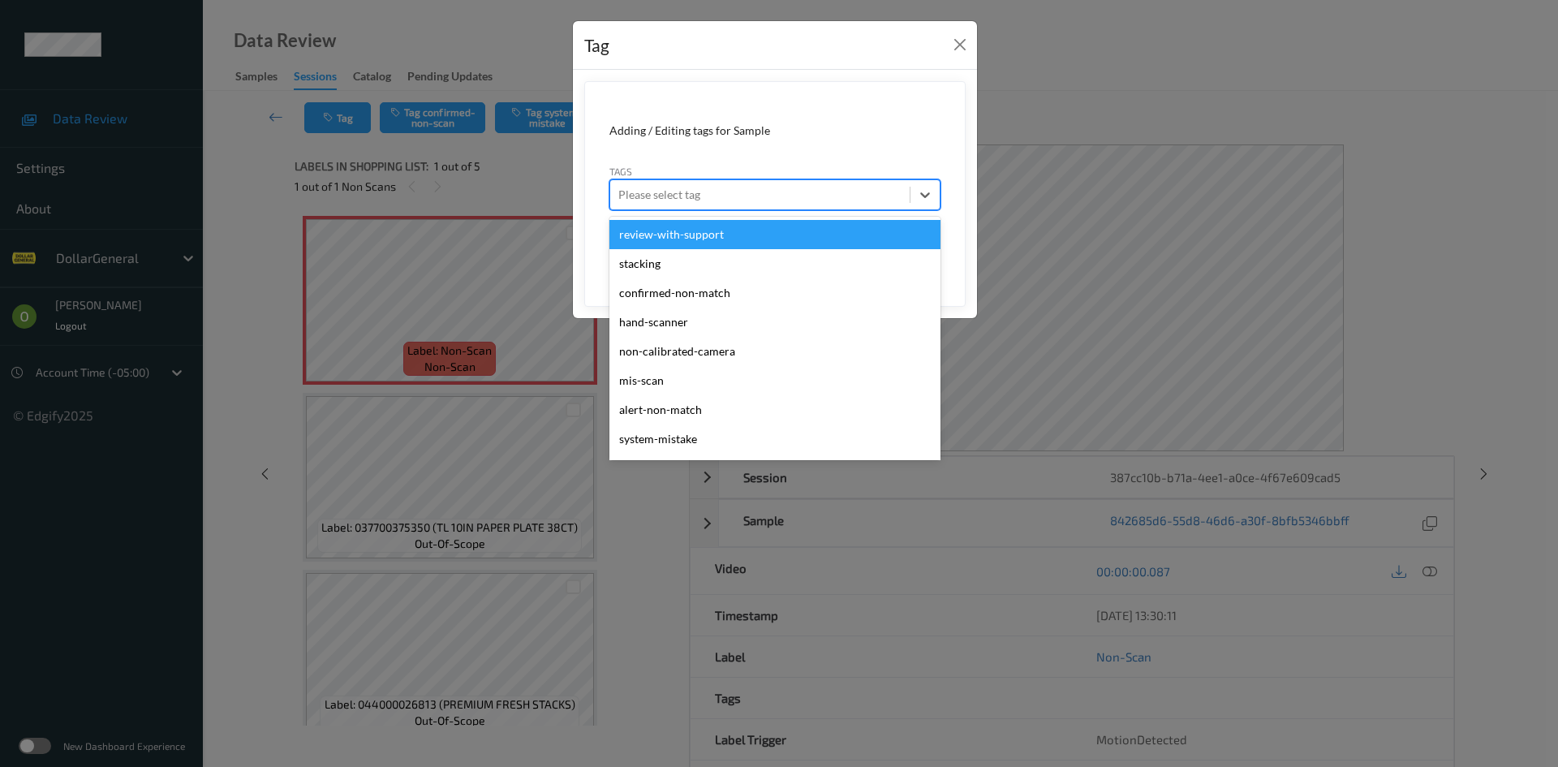
click at [705, 201] on div at bounding box center [759, 194] width 283 height 19
type input "sy"
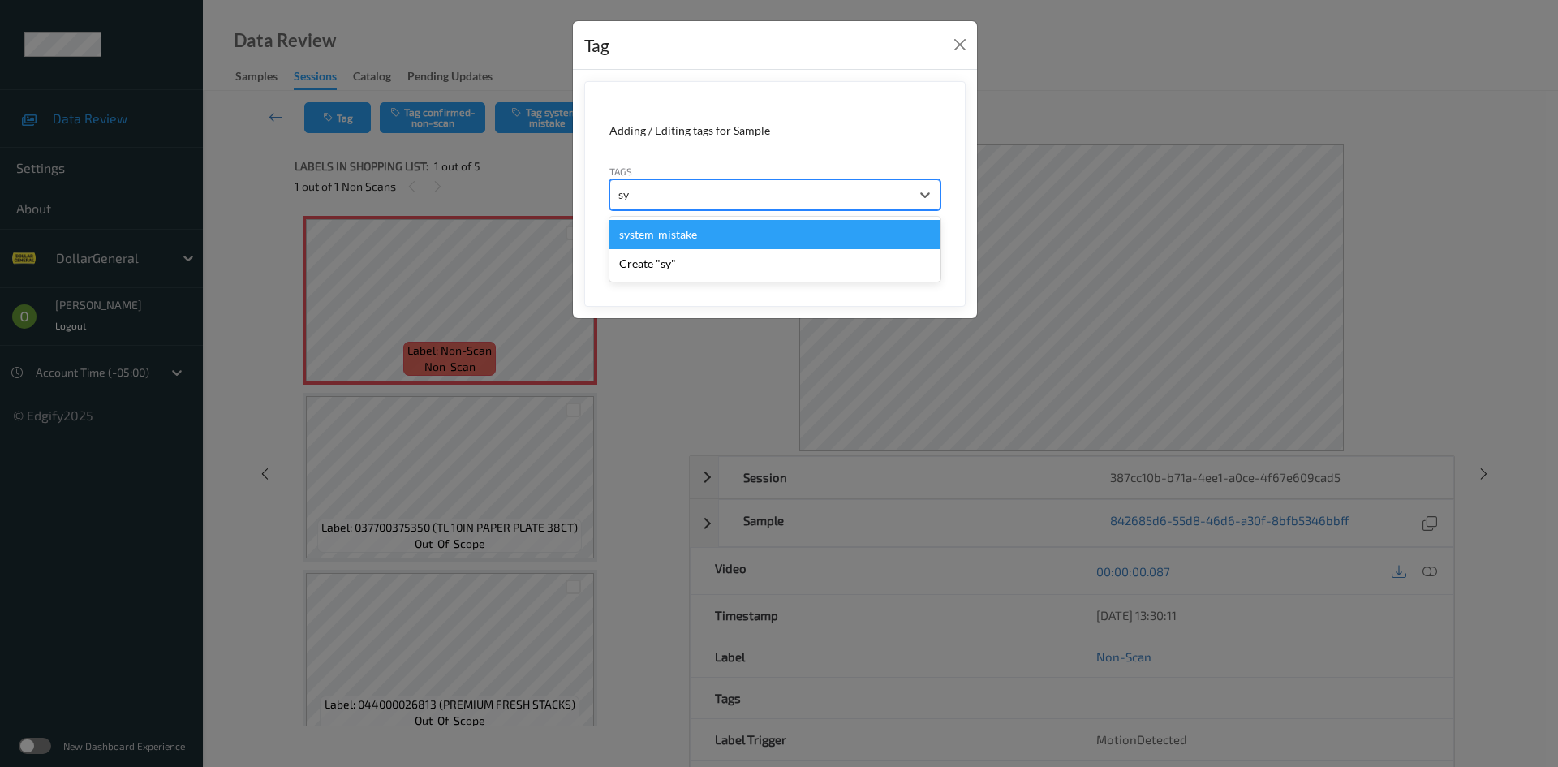
click at [693, 234] on div "system-mistake" at bounding box center [774, 234] width 331 height 29
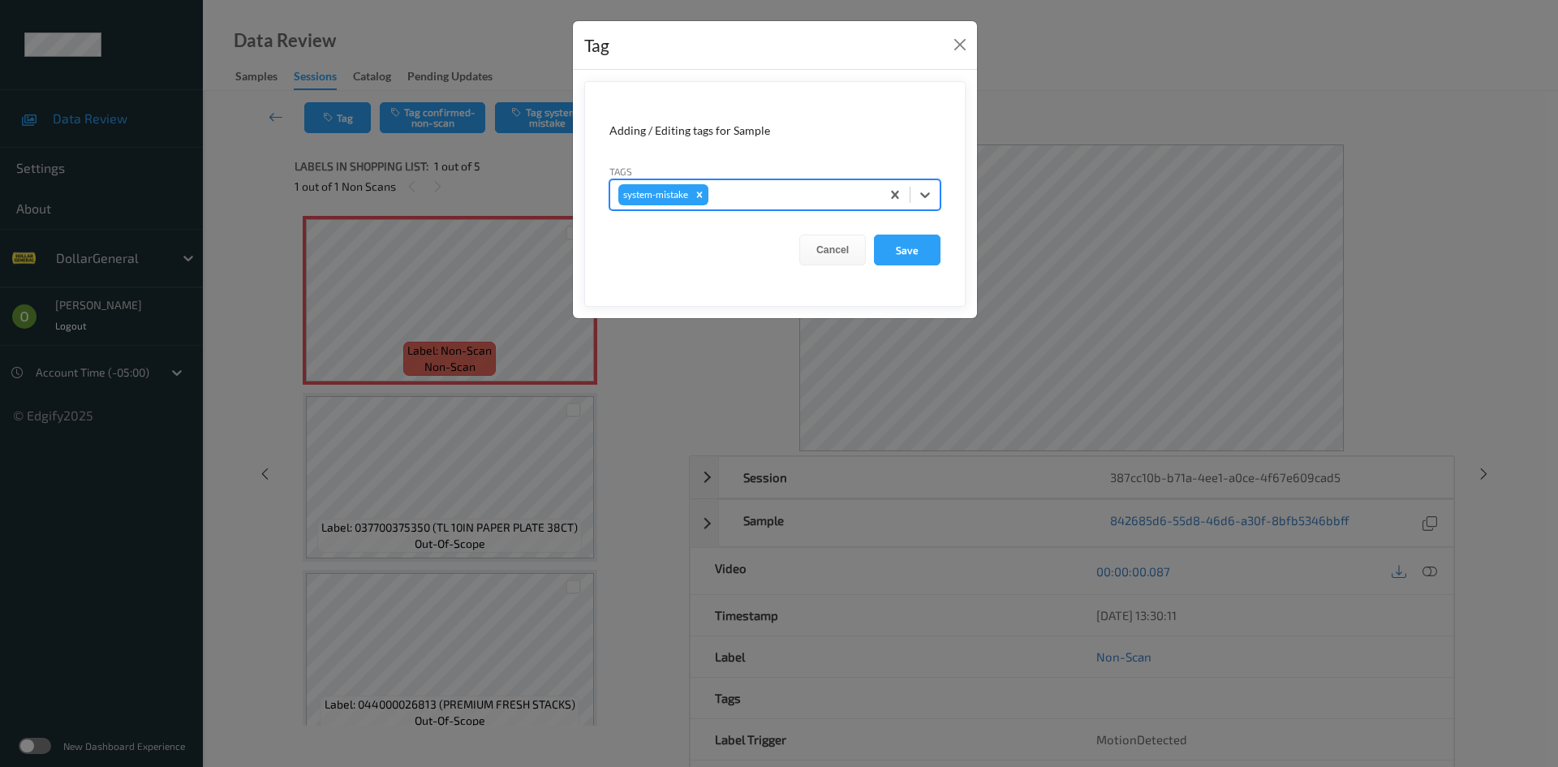
type input "f"
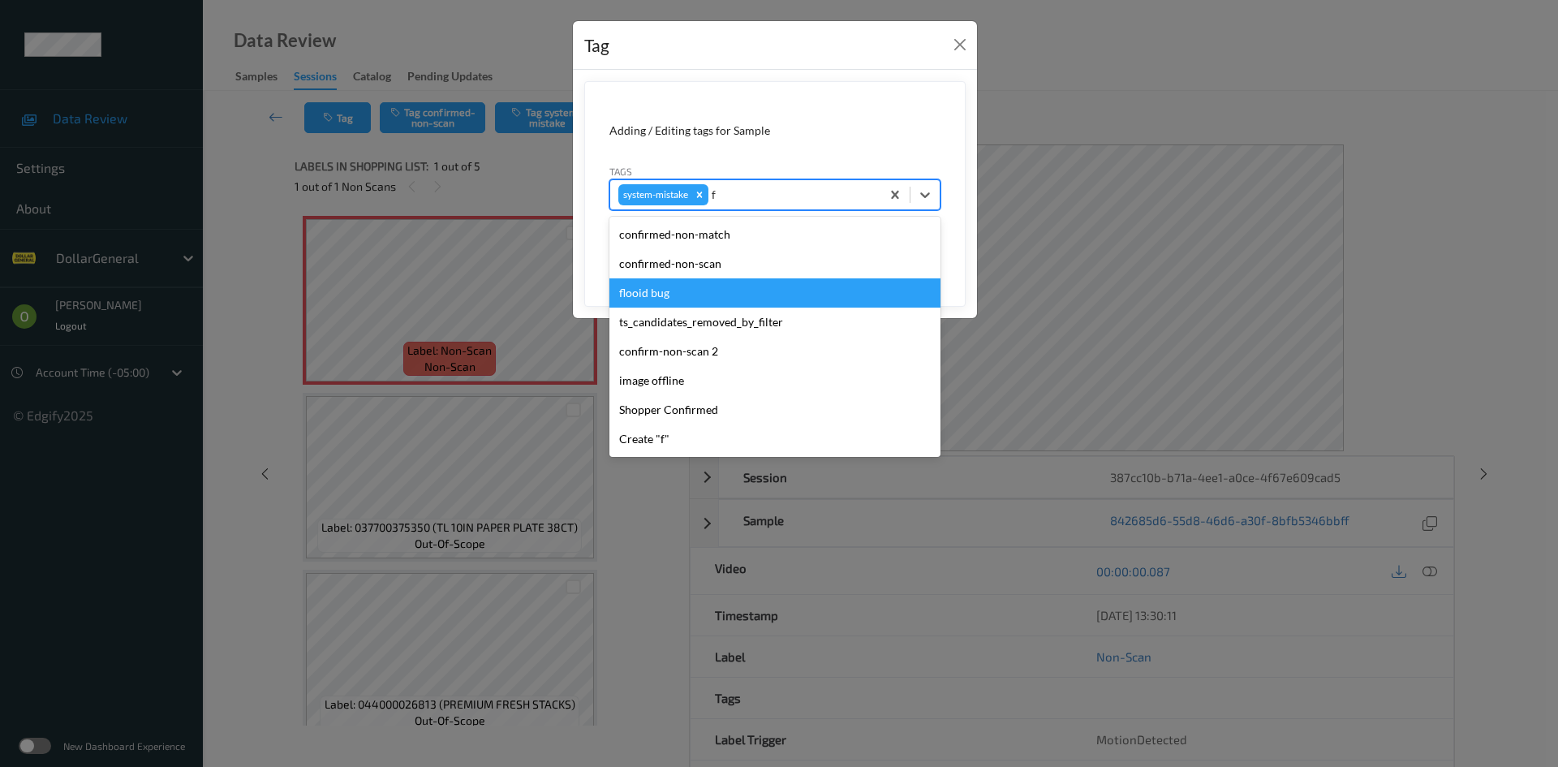
click at [668, 285] on div "flooid bug" at bounding box center [774, 292] width 331 height 29
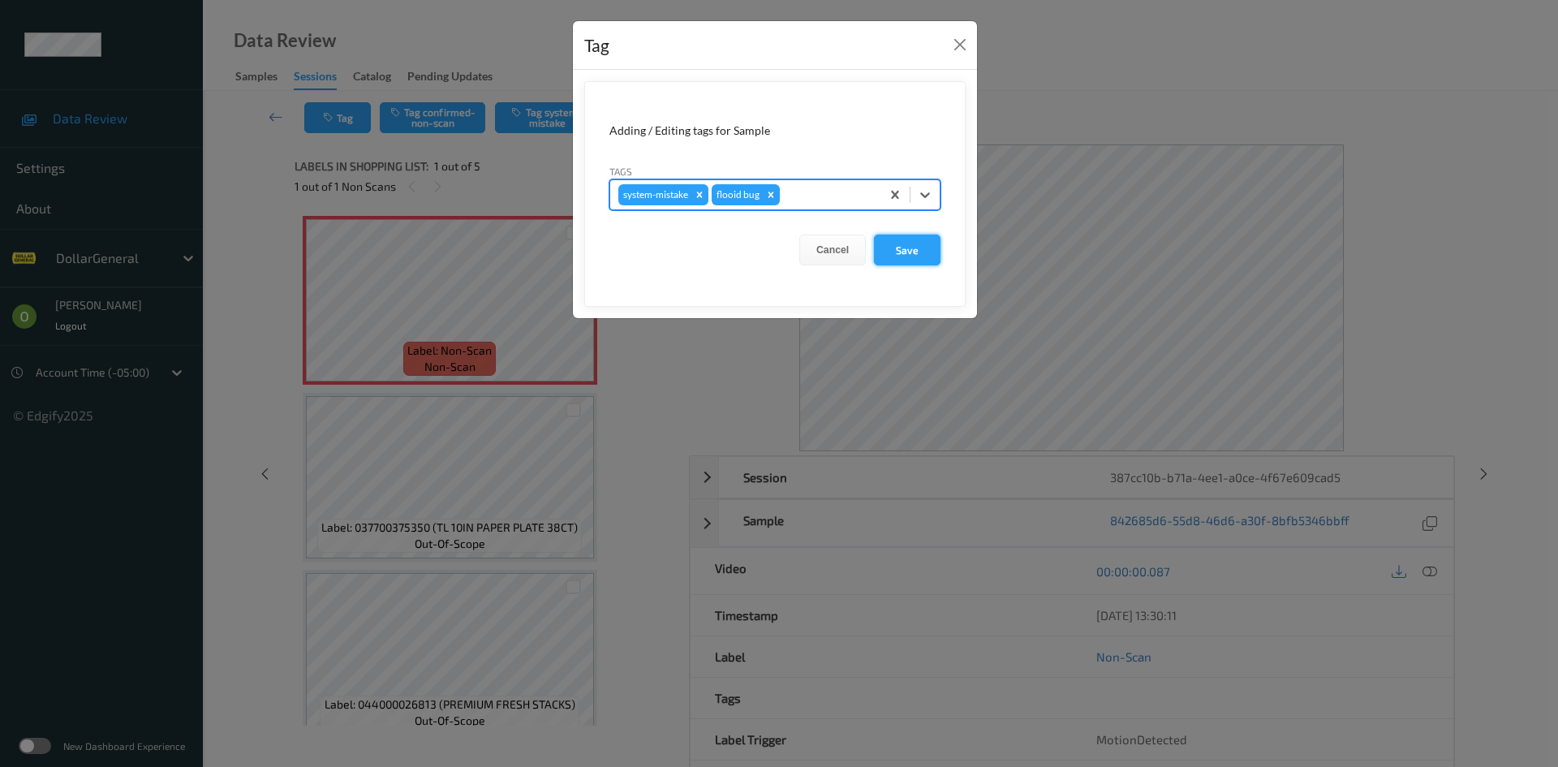
click at [896, 258] on button "Save" at bounding box center [907, 249] width 67 height 31
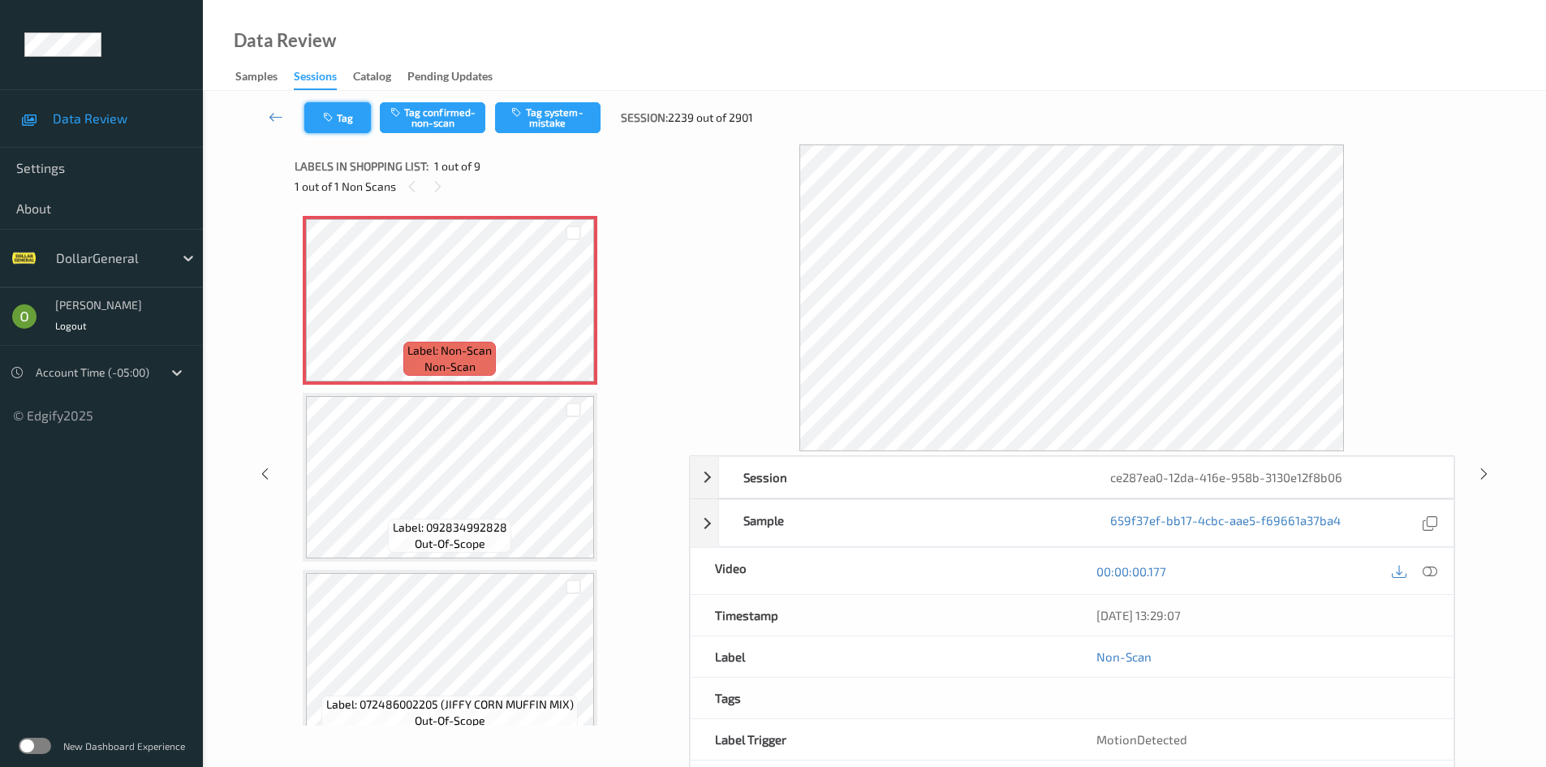
click at [366, 118] on button "Tag" at bounding box center [337, 117] width 67 height 31
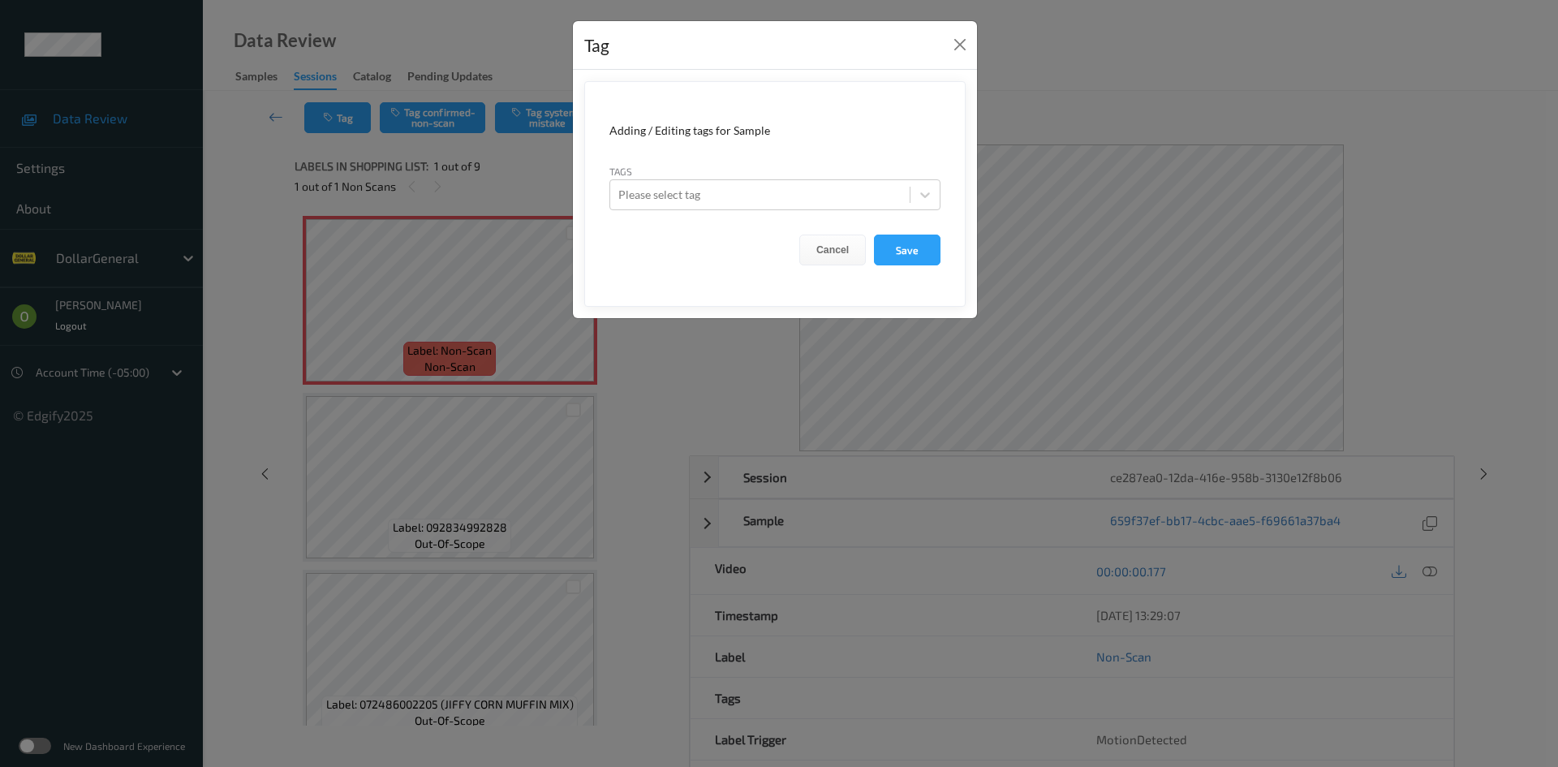
click at [746, 177] on div "Tags Please select tag" at bounding box center [774, 186] width 331 height 47
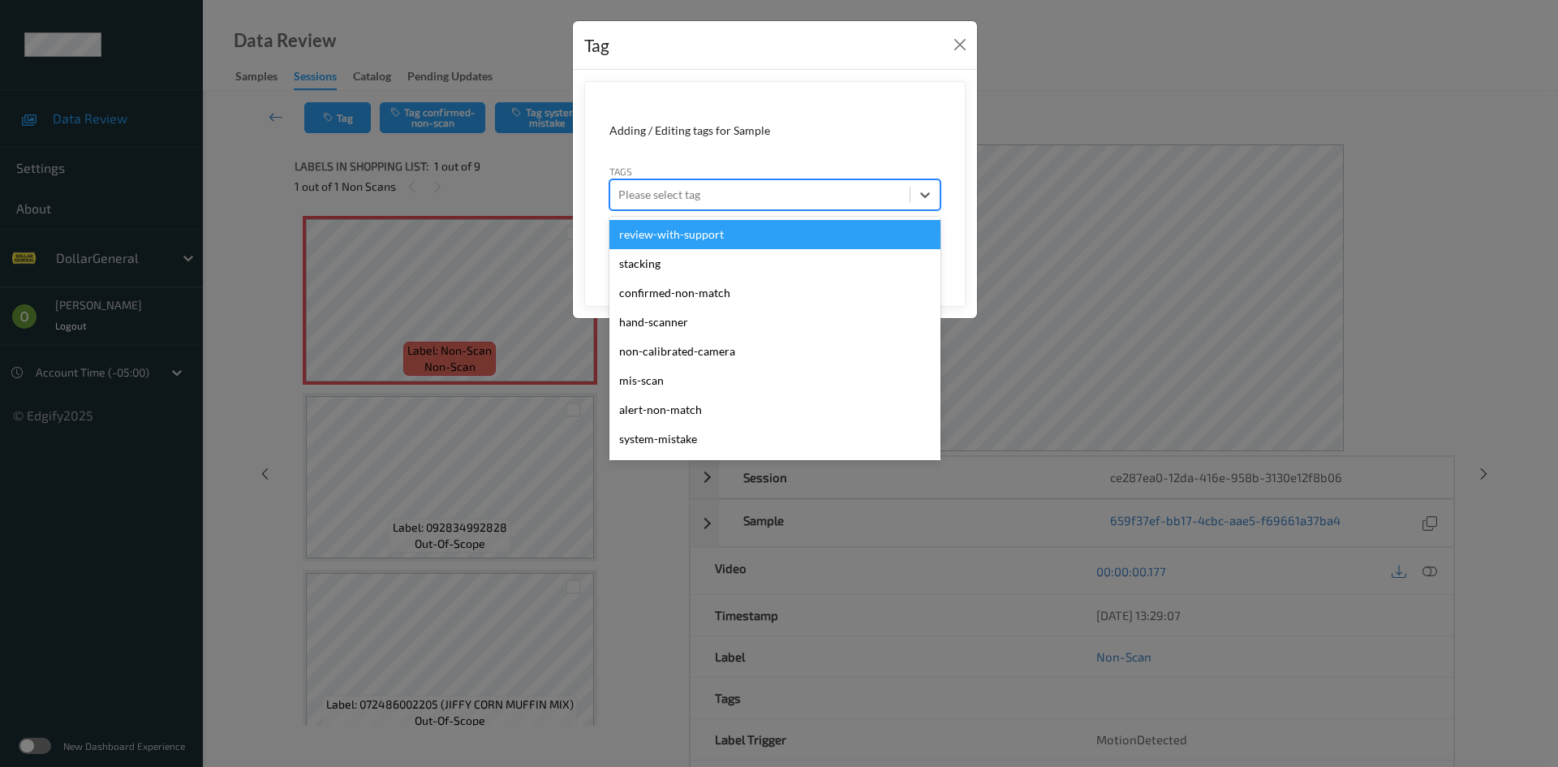
click at [756, 186] on div at bounding box center [759, 194] width 283 height 19
type input "sy"
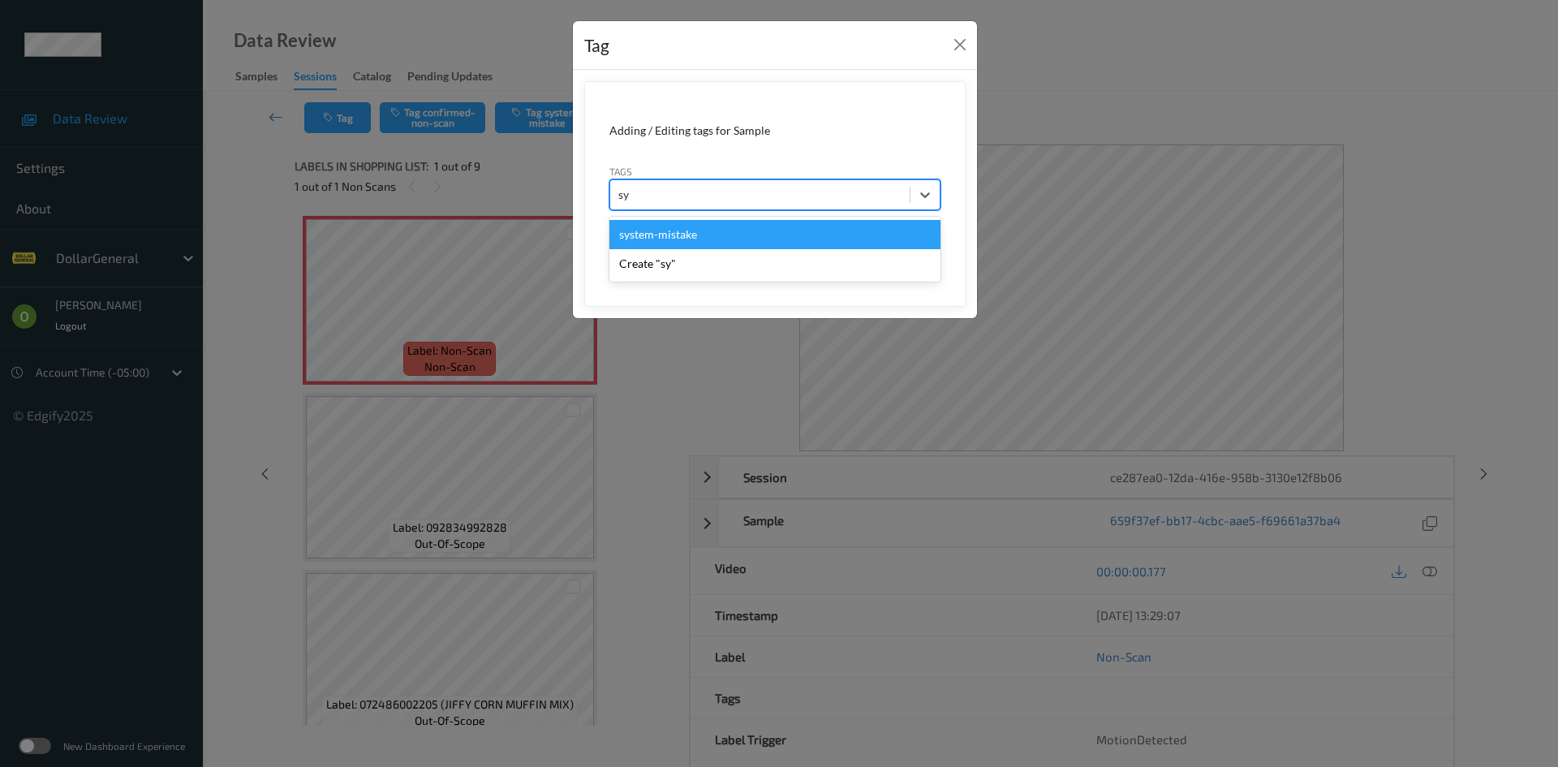
click at [677, 244] on div "system-mistake" at bounding box center [774, 234] width 331 height 29
type input "flo"
click at [689, 234] on div "flooid bug" at bounding box center [774, 234] width 331 height 29
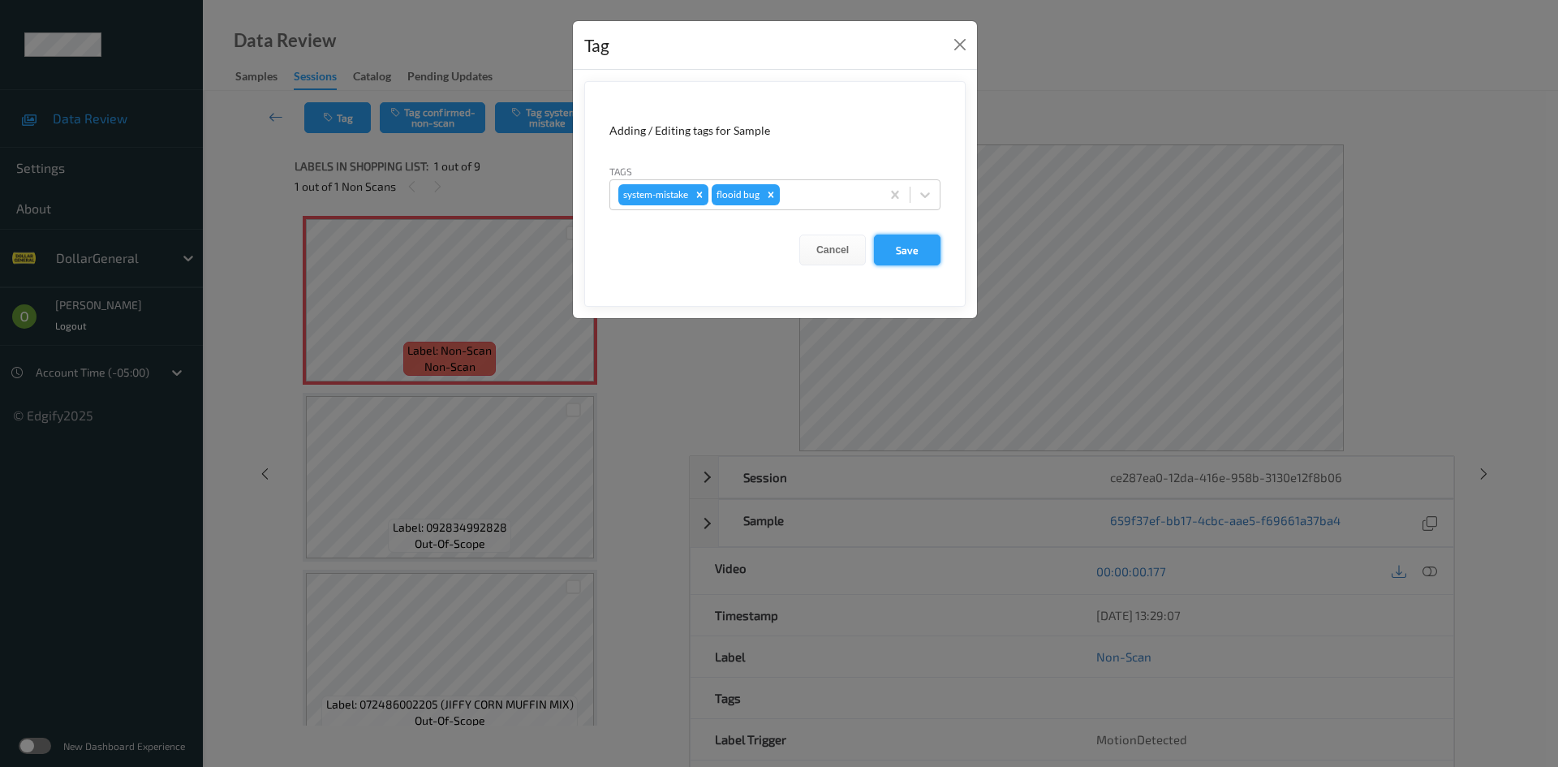
click at [885, 261] on button "Save" at bounding box center [907, 249] width 67 height 31
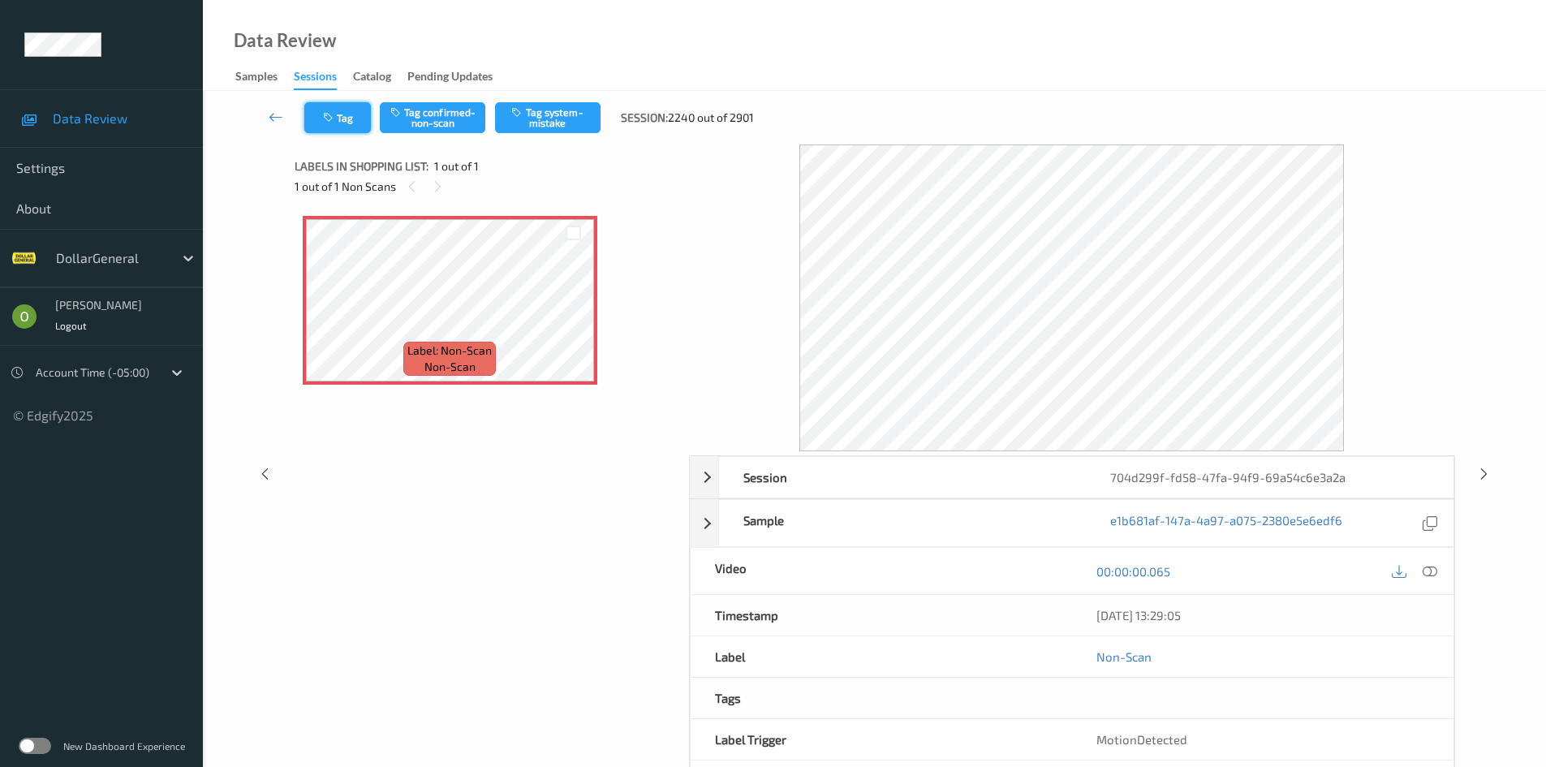
click at [312, 120] on button "Tag" at bounding box center [337, 117] width 67 height 31
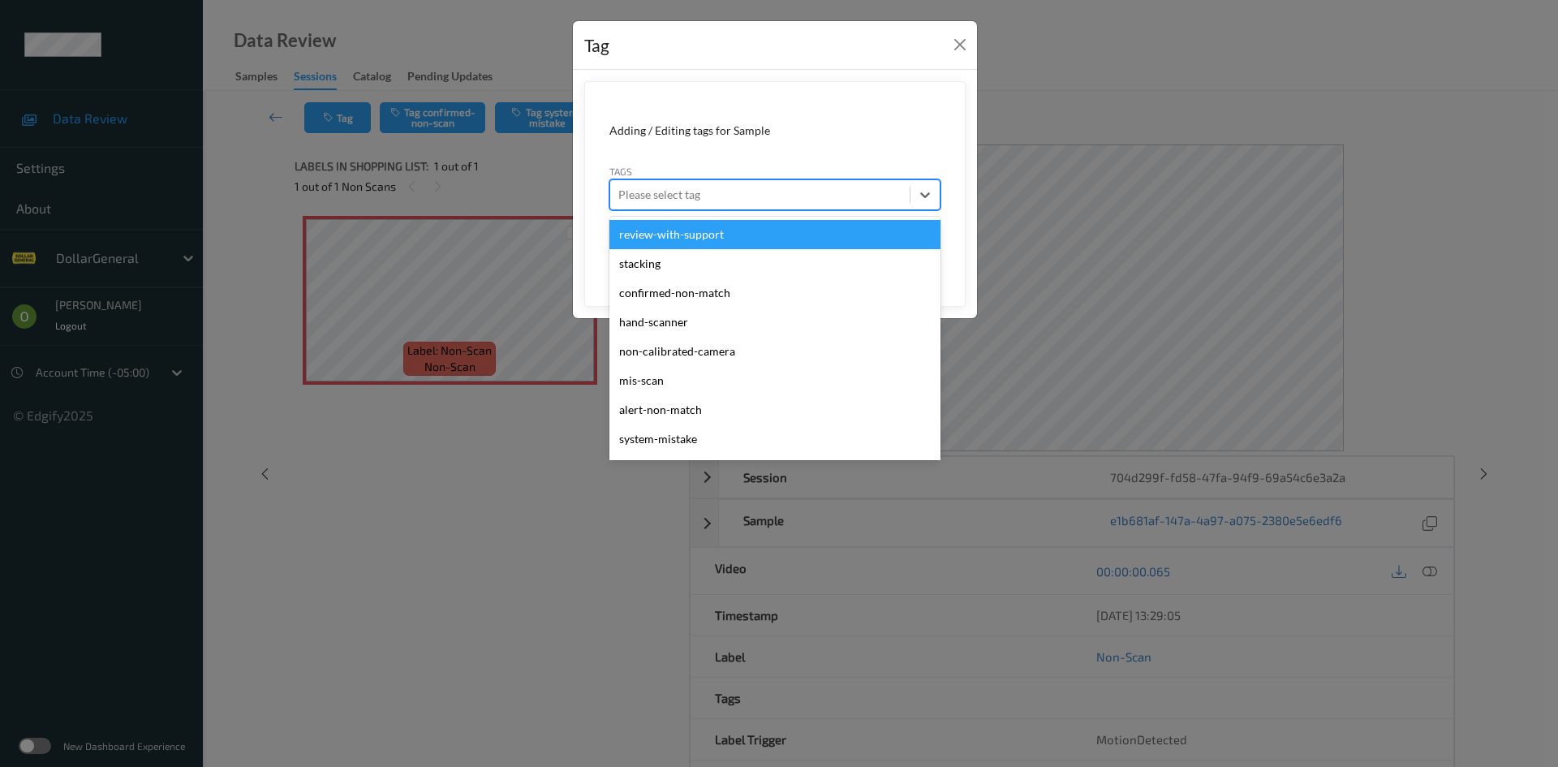
click at [734, 200] on div at bounding box center [759, 194] width 283 height 19
type input "sy"
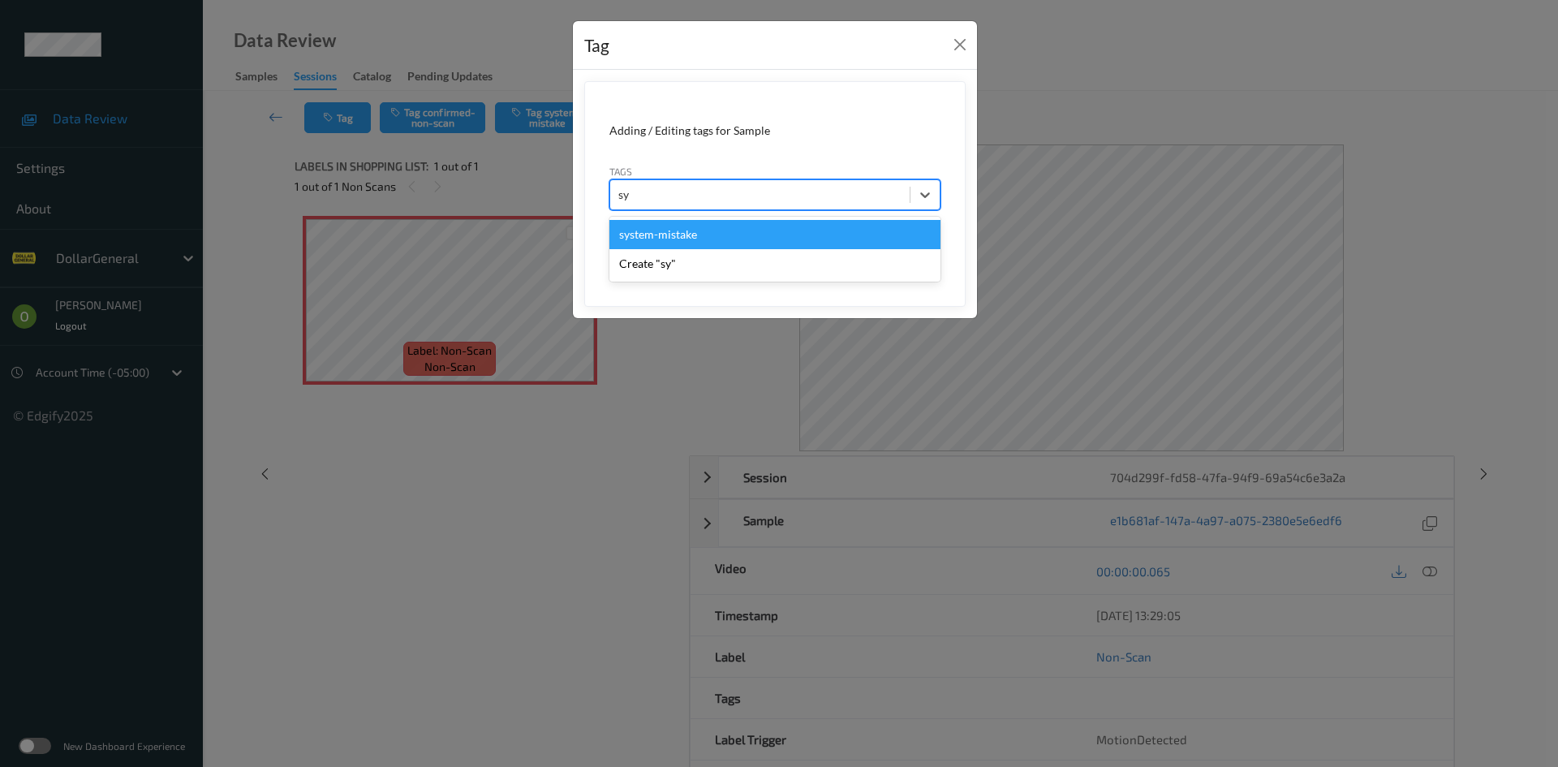
click at [703, 234] on div "system-mistake" at bounding box center [774, 234] width 331 height 29
type input "floo"
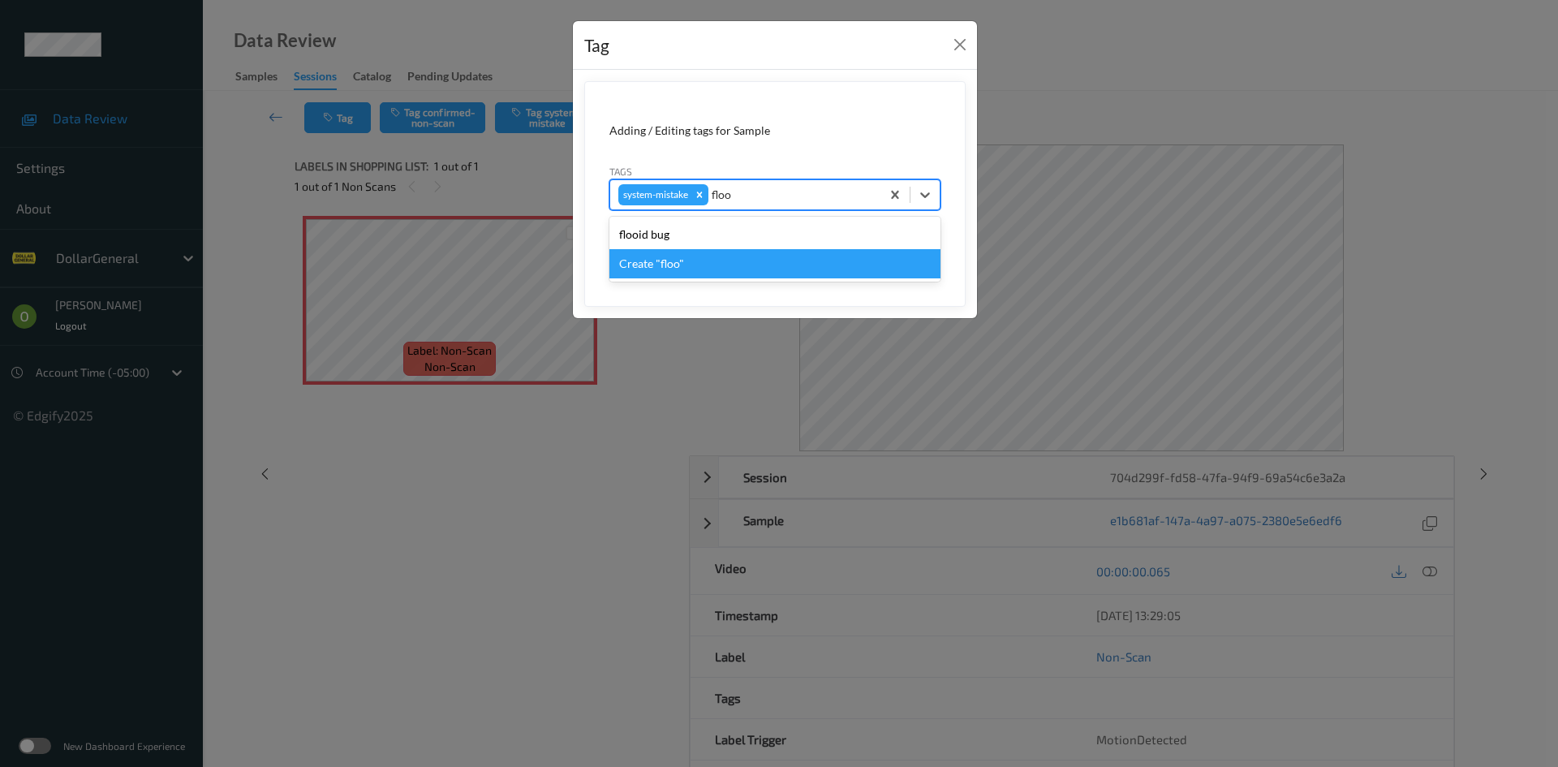
click at [681, 231] on div "flooid bug" at bounding box center [774, 234] width 331 height 29
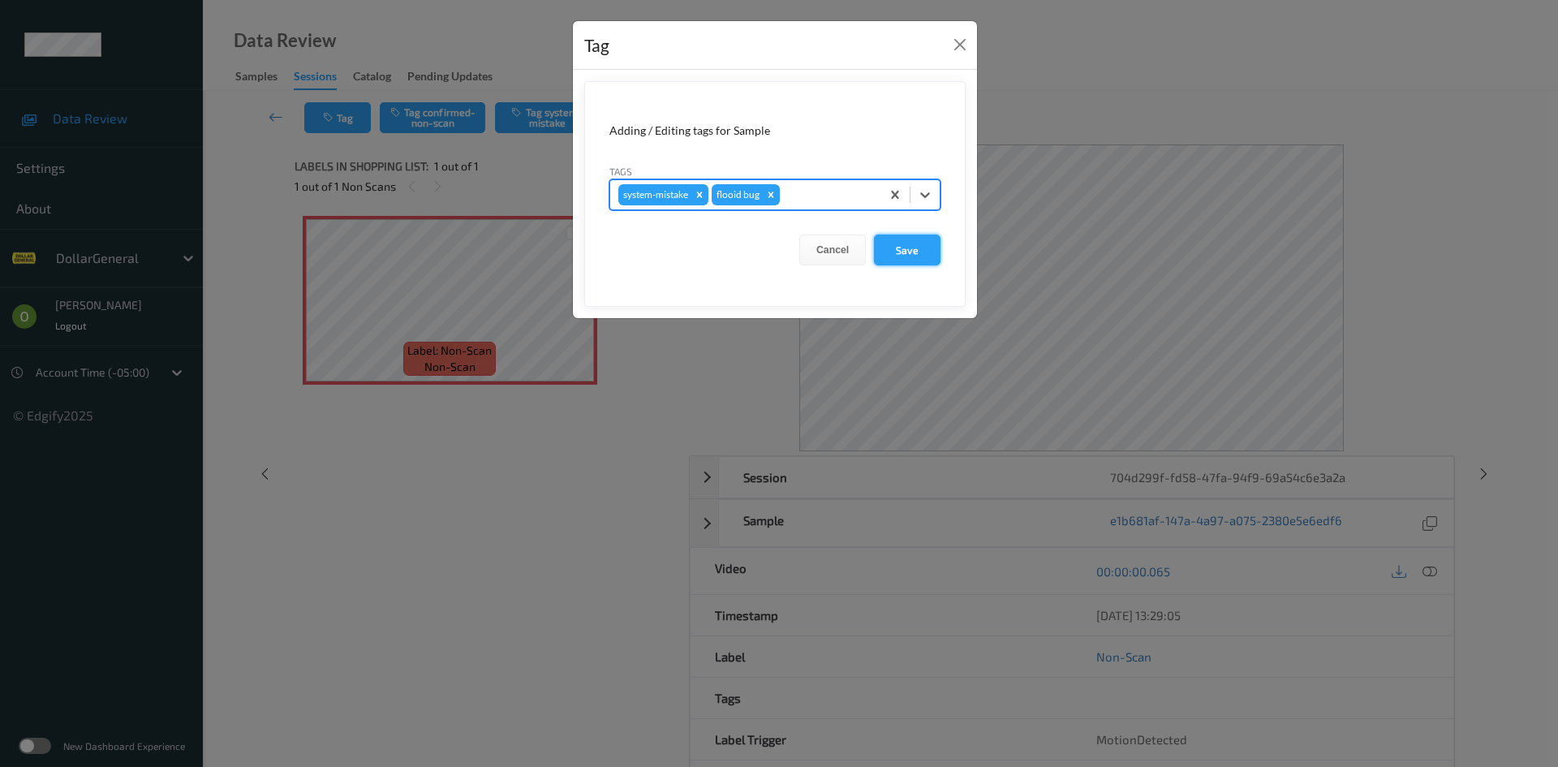
click at [884, 254] on button "Save" at bounding box center [907, 249] width 67 height 31
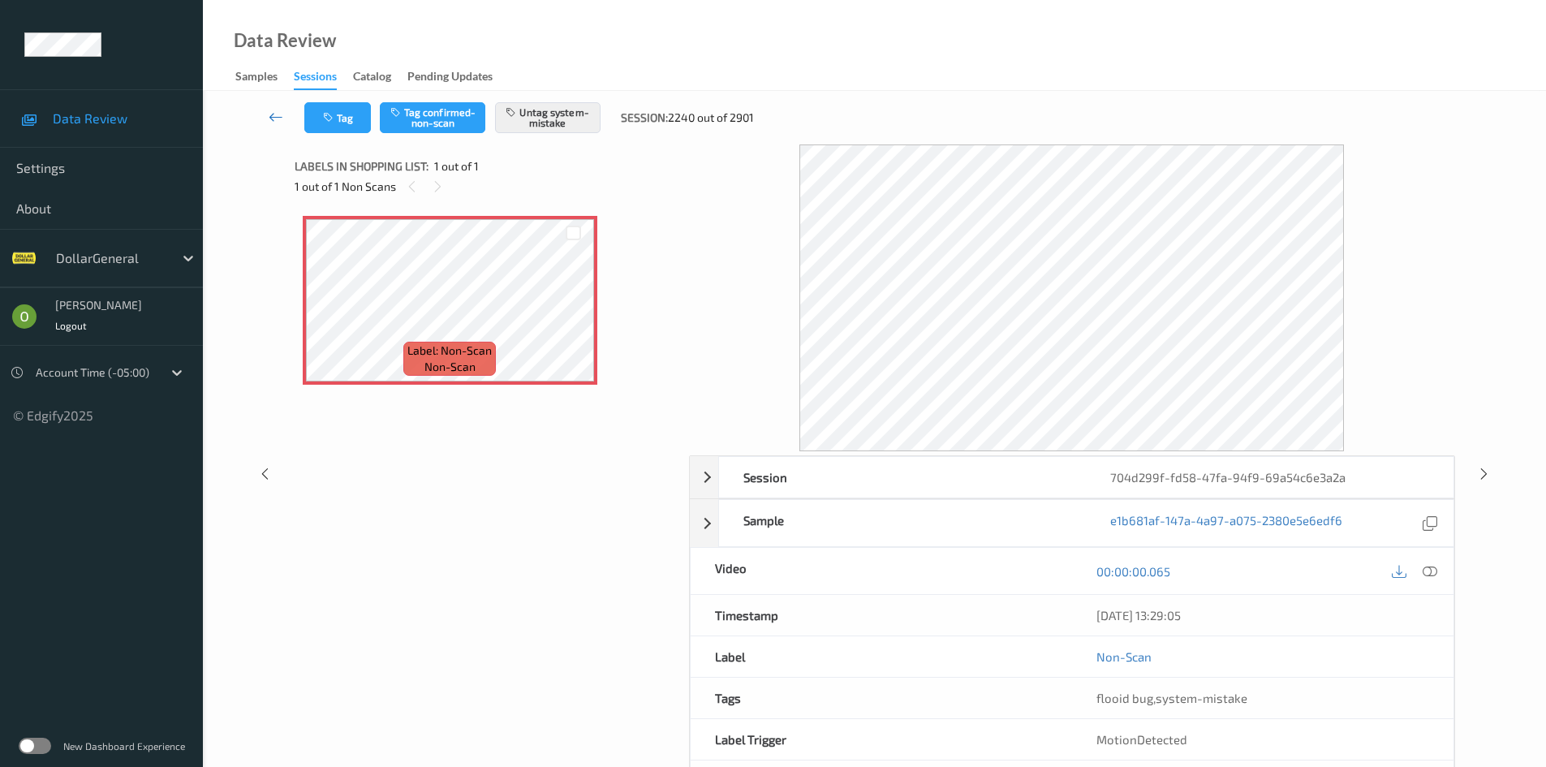
click at [279, 111] on icon at bounding box center [276, 117] width 15 height 16
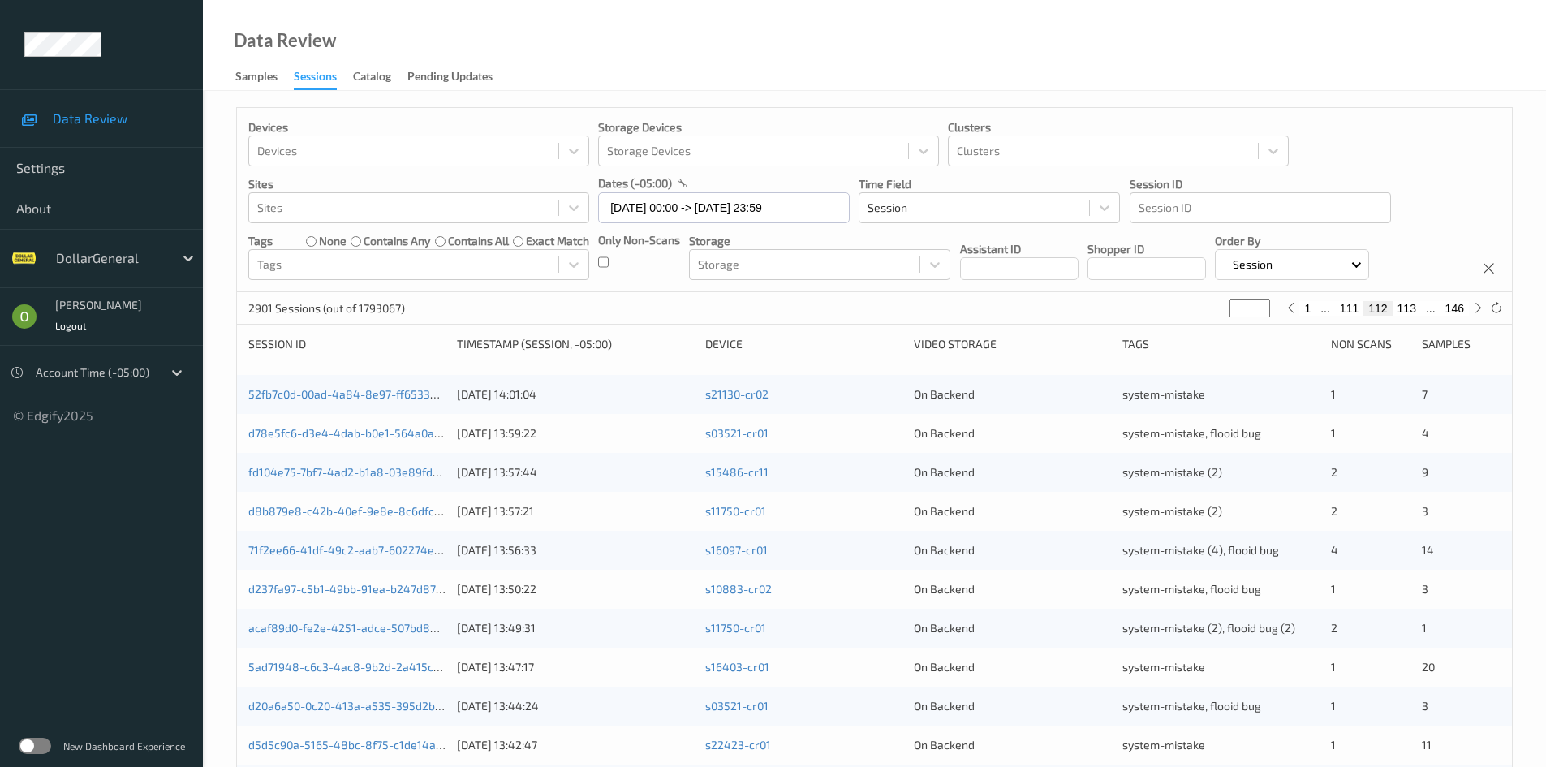
click at [1403, 314] on button "113" at bounding box center [1406, 308] width 28 height 15
type input "***"
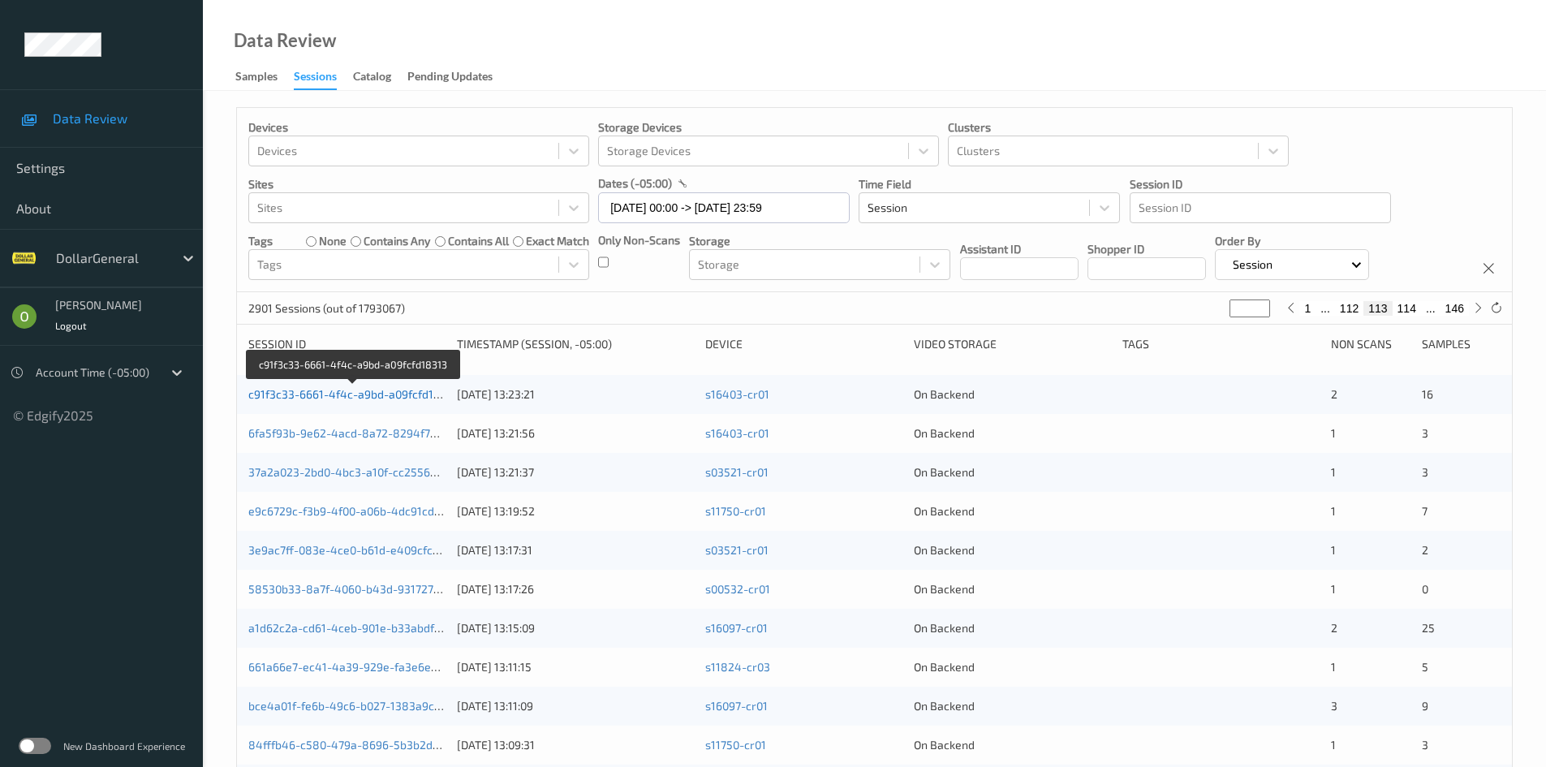
click at [402, 396] on link "c91f3c33-6661-4f4c-a9bd-a09fcfd18313" at bounding box center [353, 394] width 210 height 14
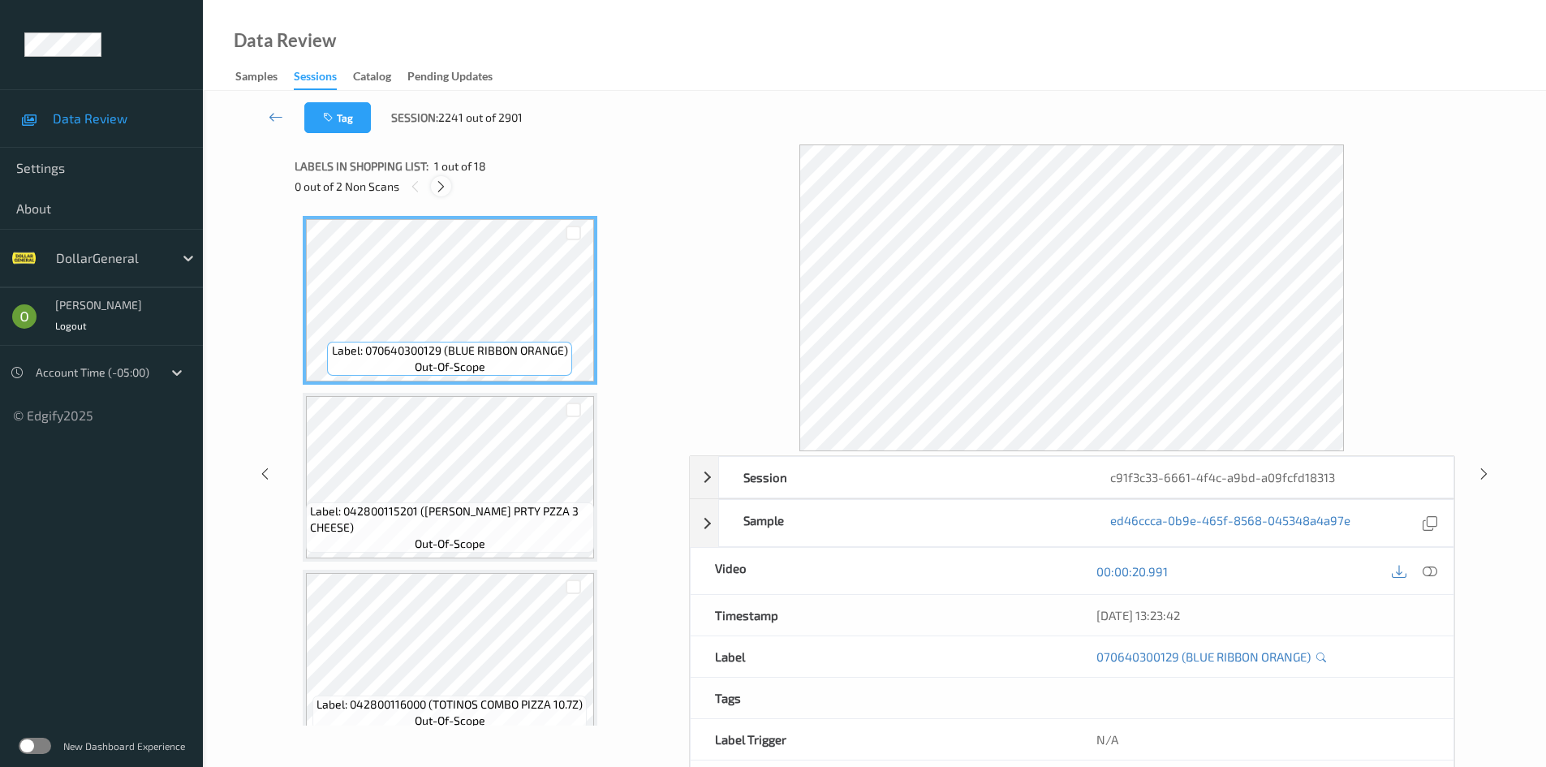
click at [449, 191] on div at bounding box center [441, 186] width 20 height 20
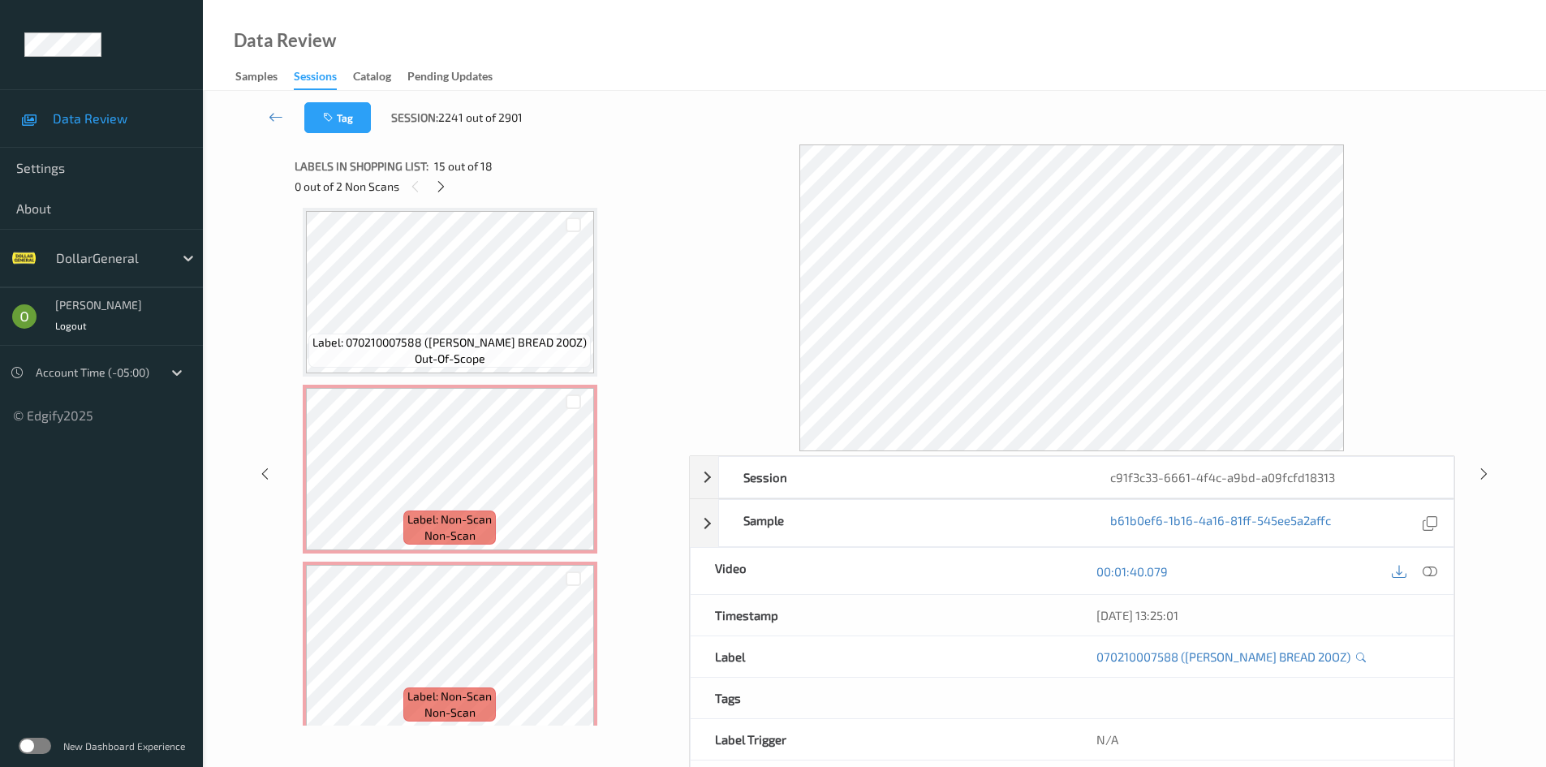
scroll to position [2674, 0]
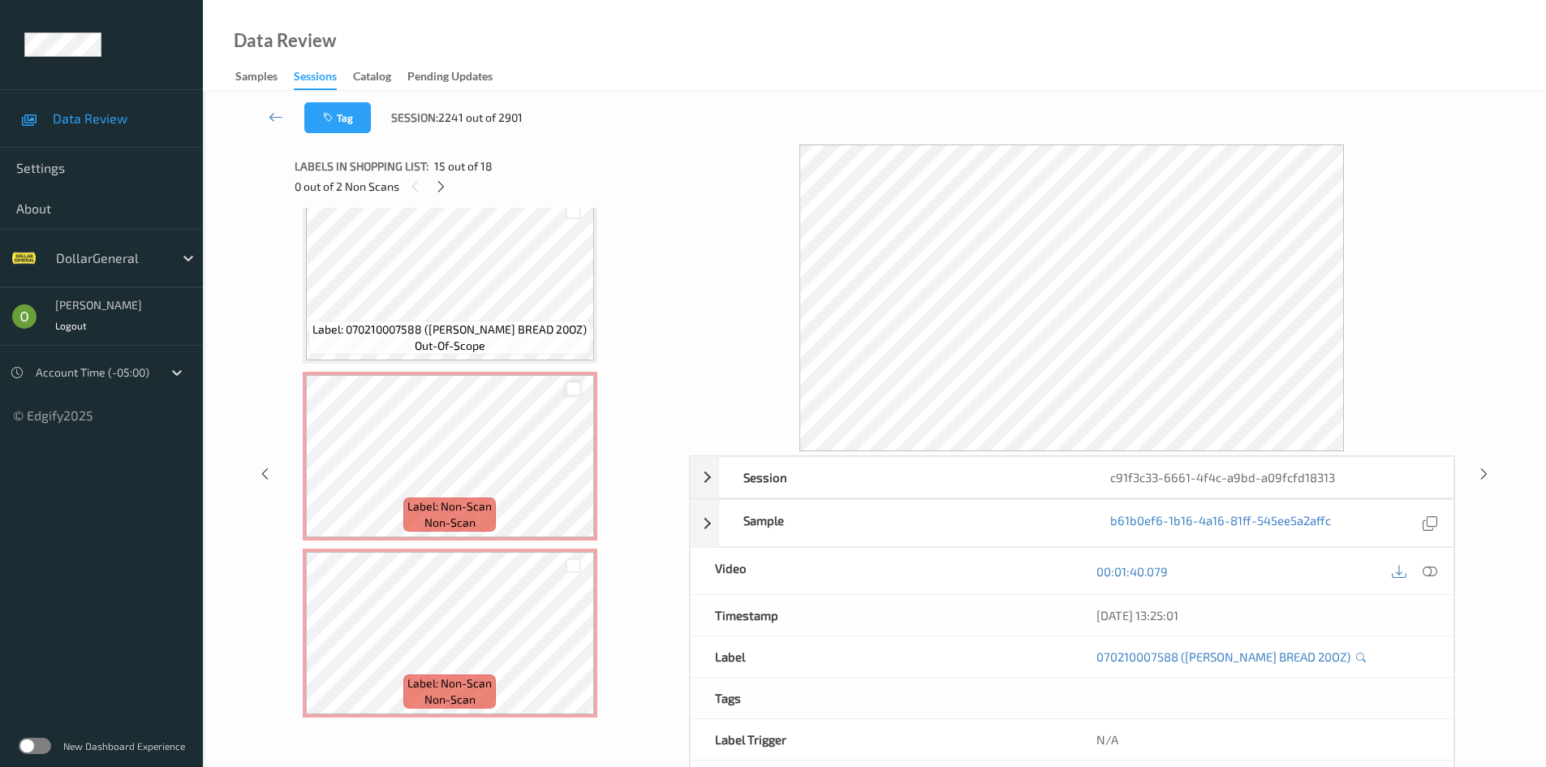
click at [575, 384] on div at bounding box center [572, 388] width 15 height 15
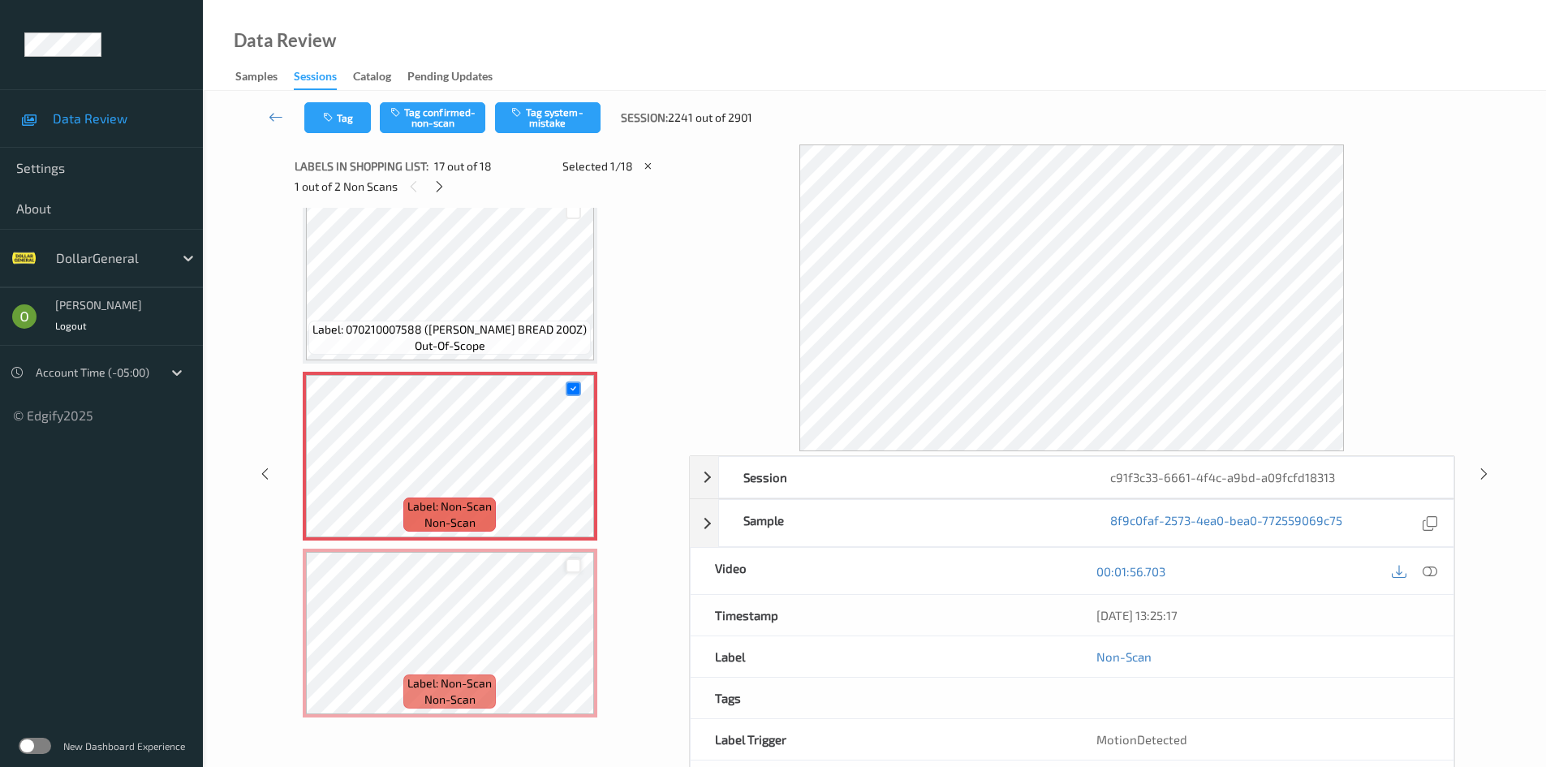
click at [573, 561] on div at bounding box center [572, 565] width 15 height 15
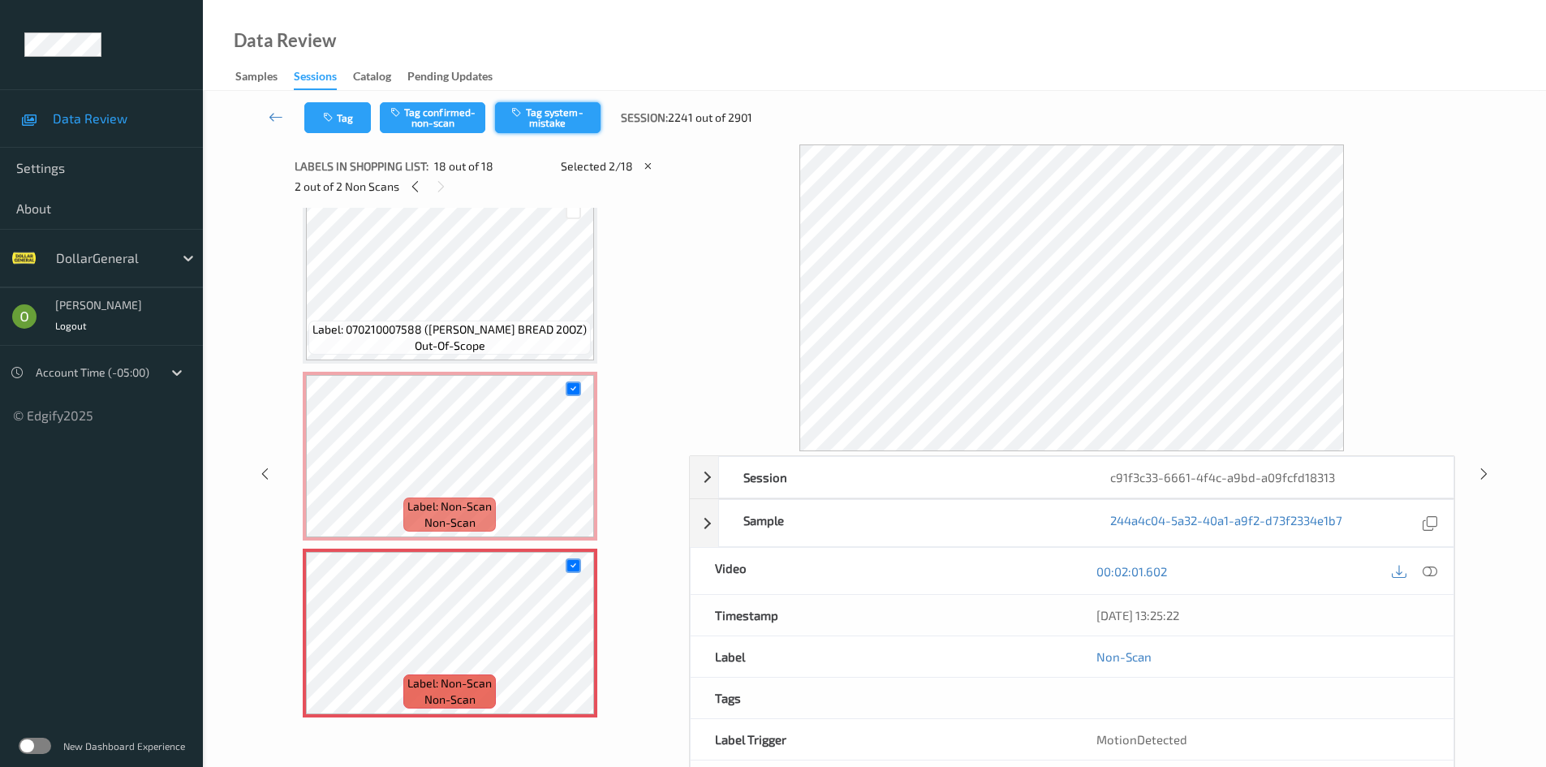
click at [537, 106] on button "Tag system-mistake" at bounding box center [547, 117] width 105 height 31
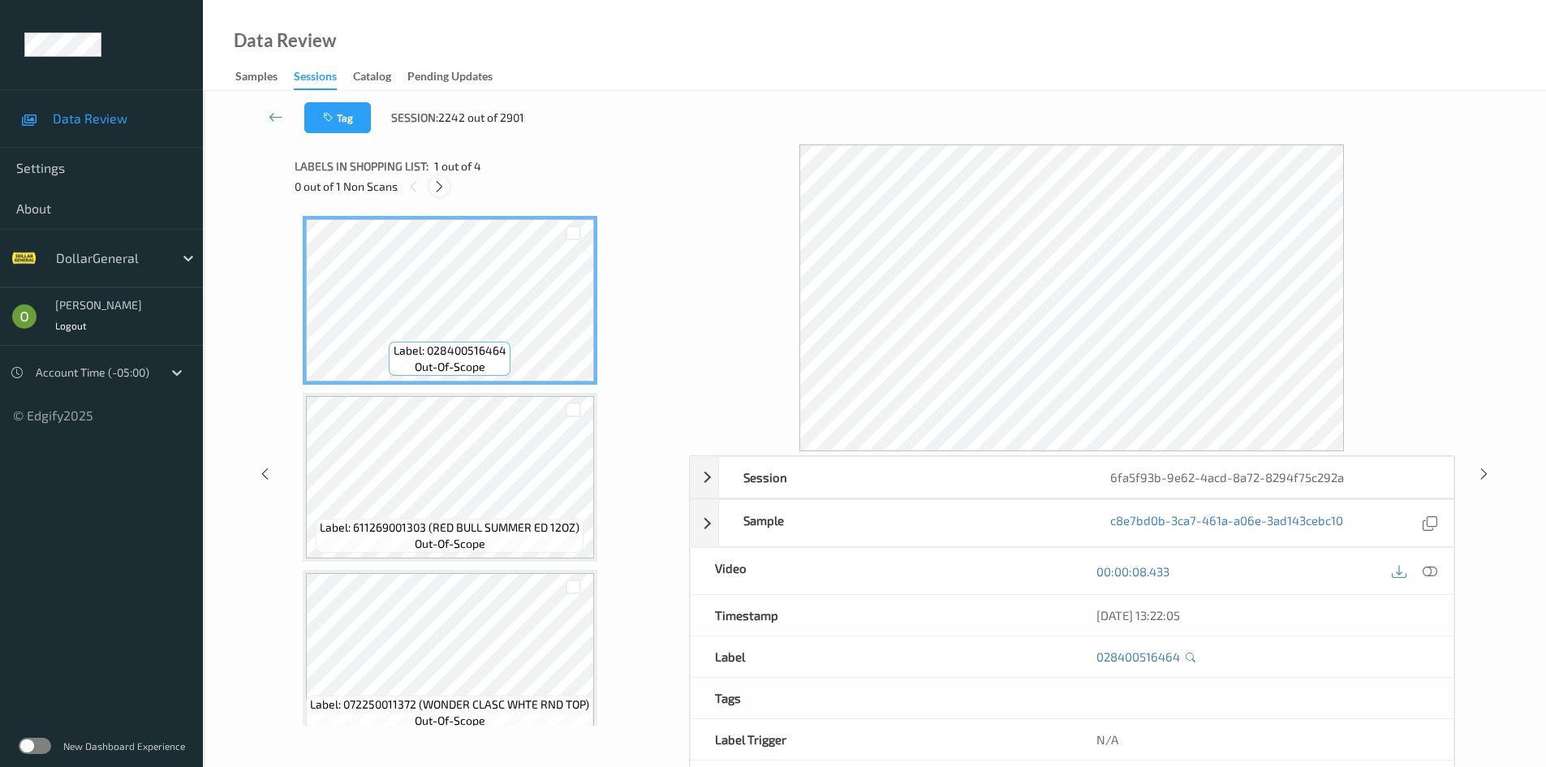
click at [431, 190] on div at bounding box center [439, 186] width 20 height 20
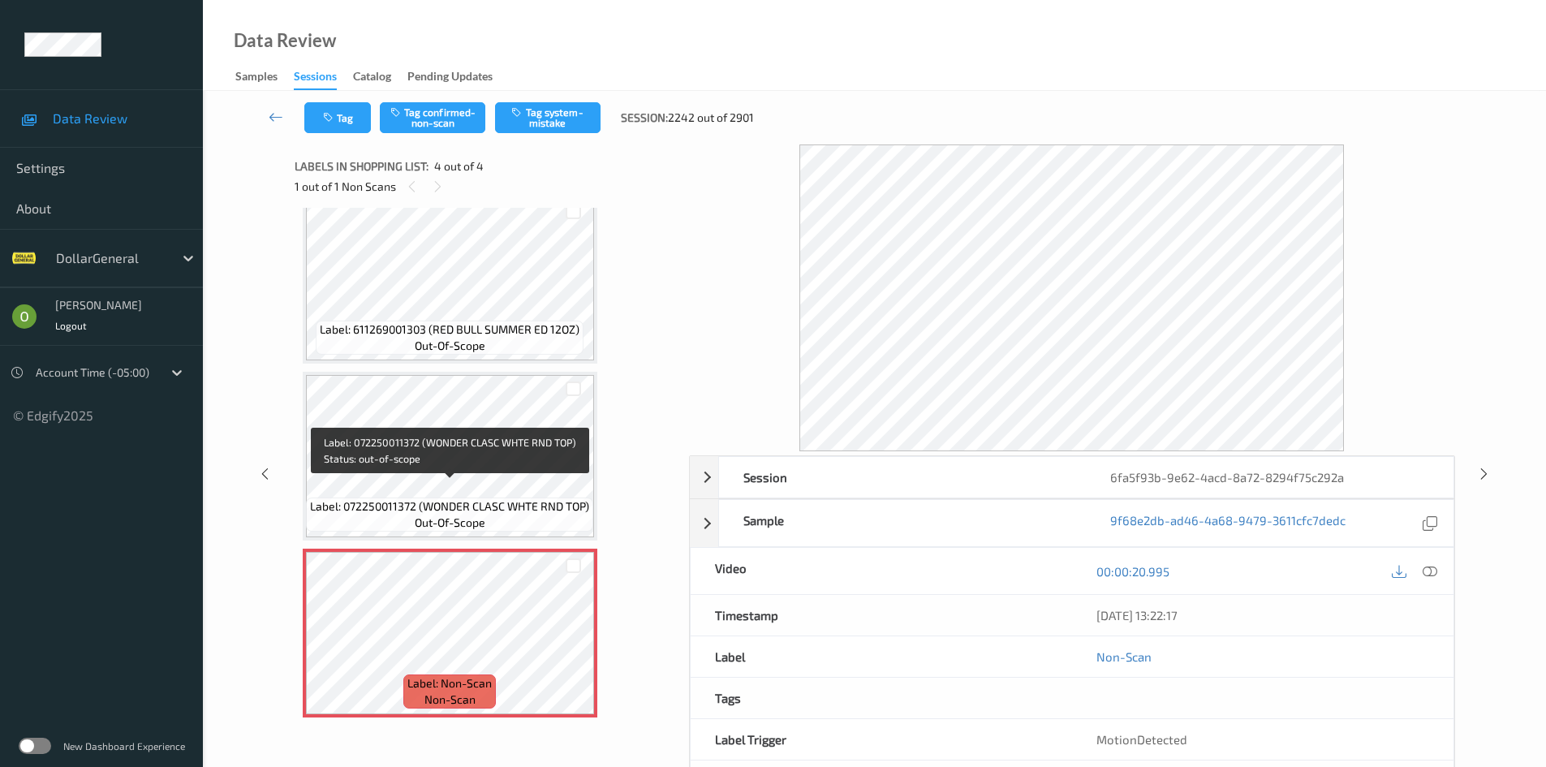
click at [424, 498] on span "Label: 072250011372 (WONDER CLASC WHTE RND TOP)" at bounding box center [449, 506] width 279 height 16
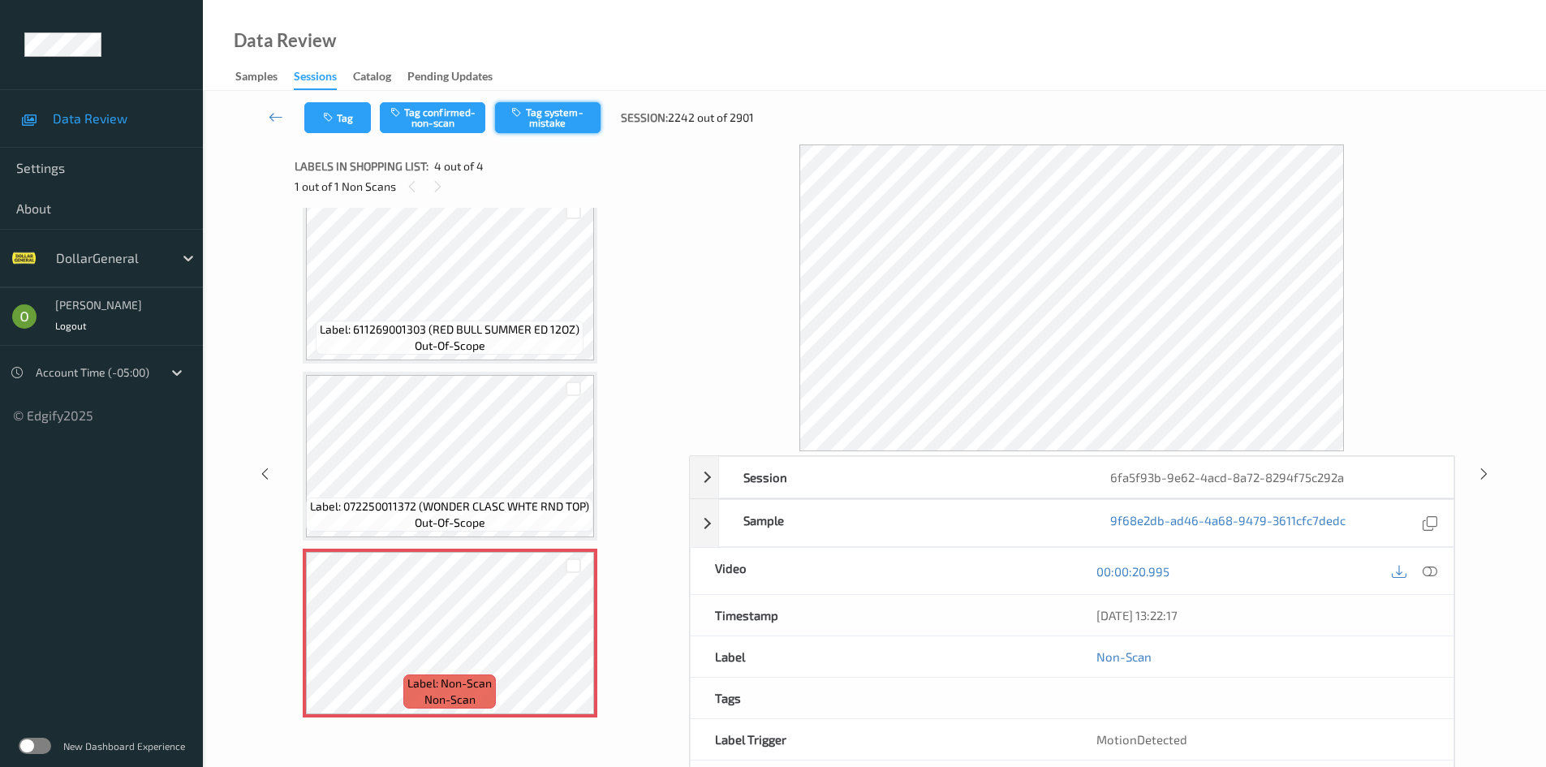
click at [552, 105] on button "Tag system-mistake" at bounding box center [547, 117] width 105 height 31
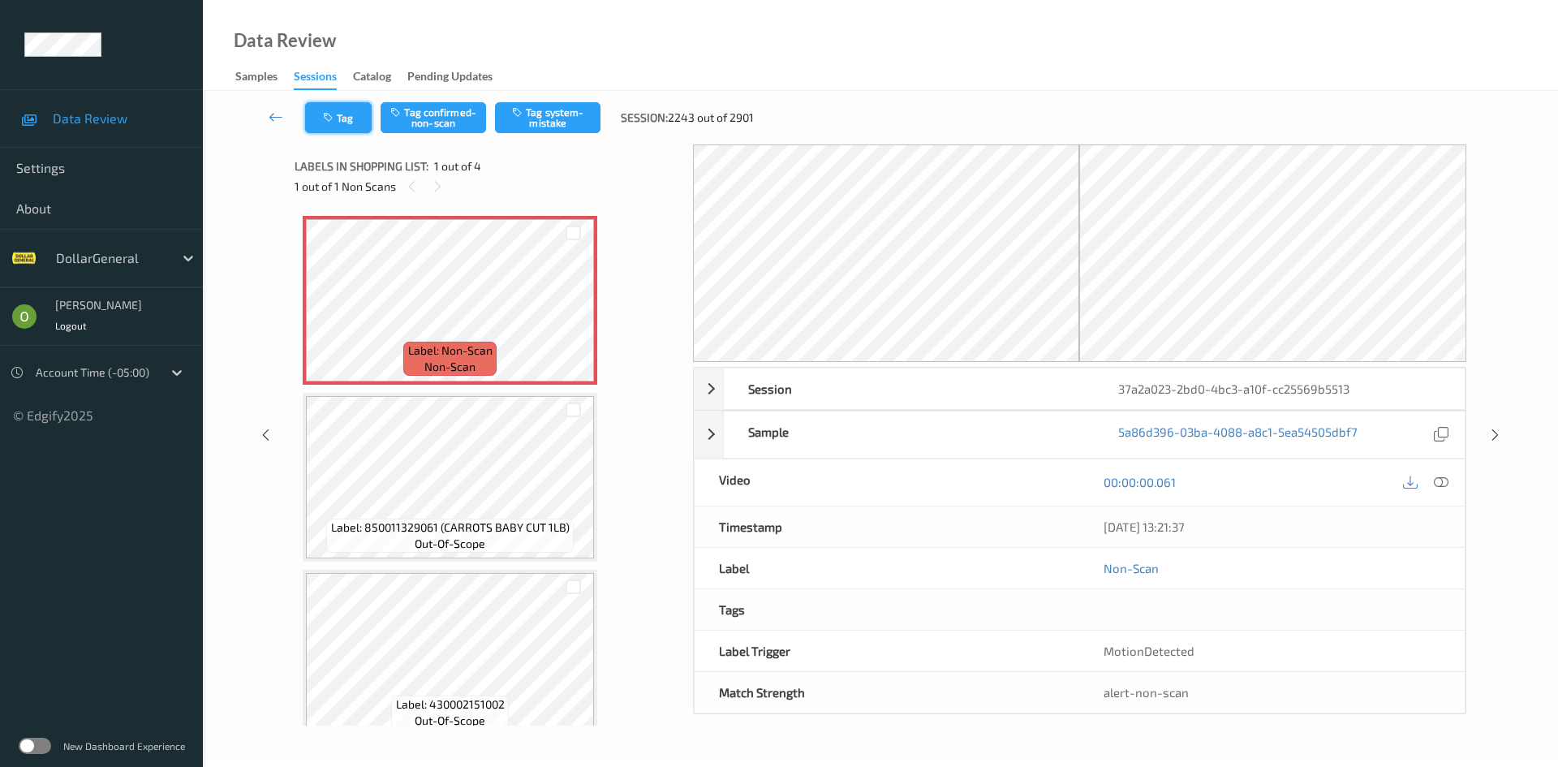
click at [362, 123] on button "Tag" at bounding box center [338, 117] width 67 height 31
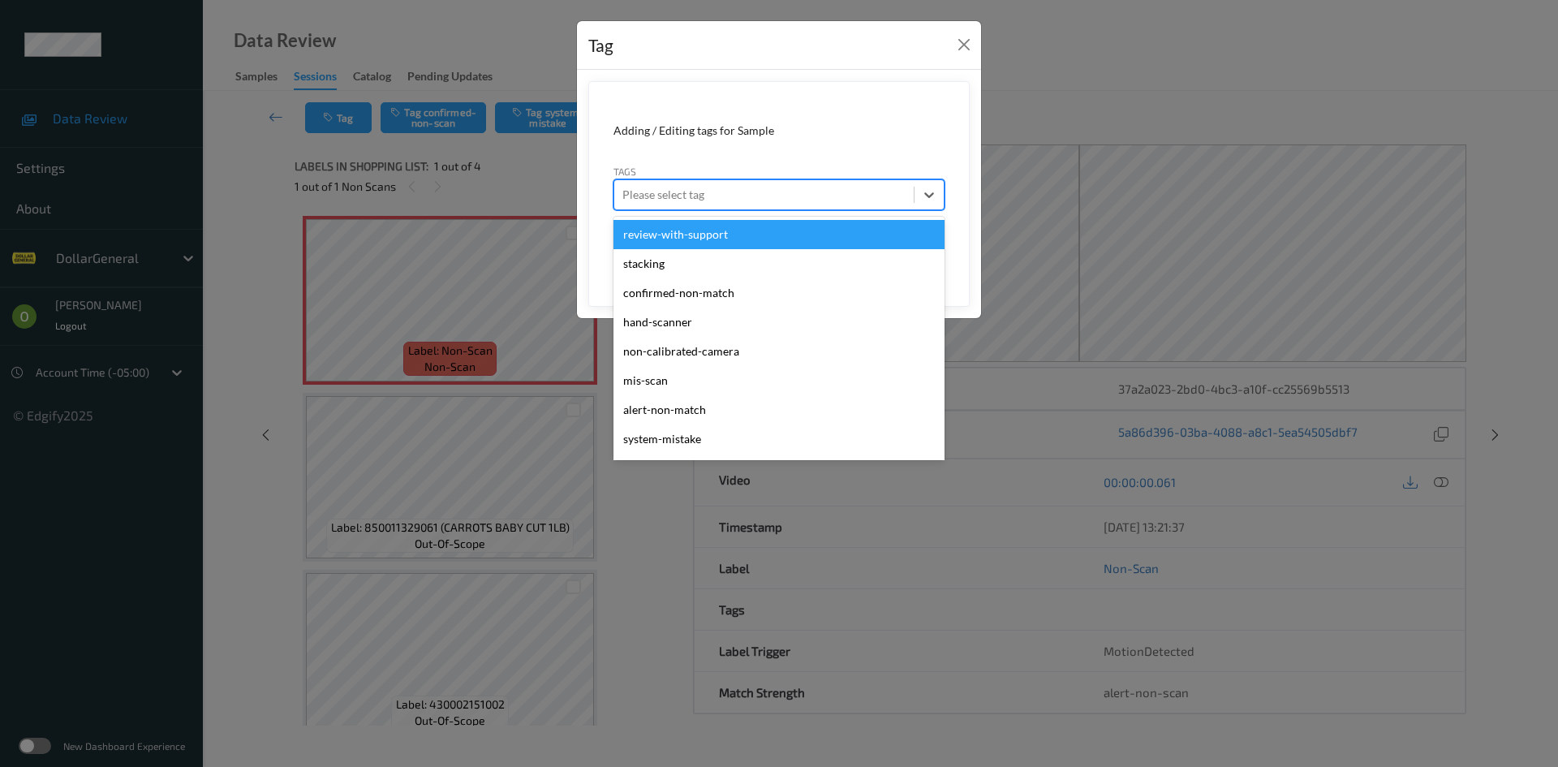
click at [691, 206] on div "Please select tag" at bounding box center [763, 195] width 299 height 26
type input "sy"
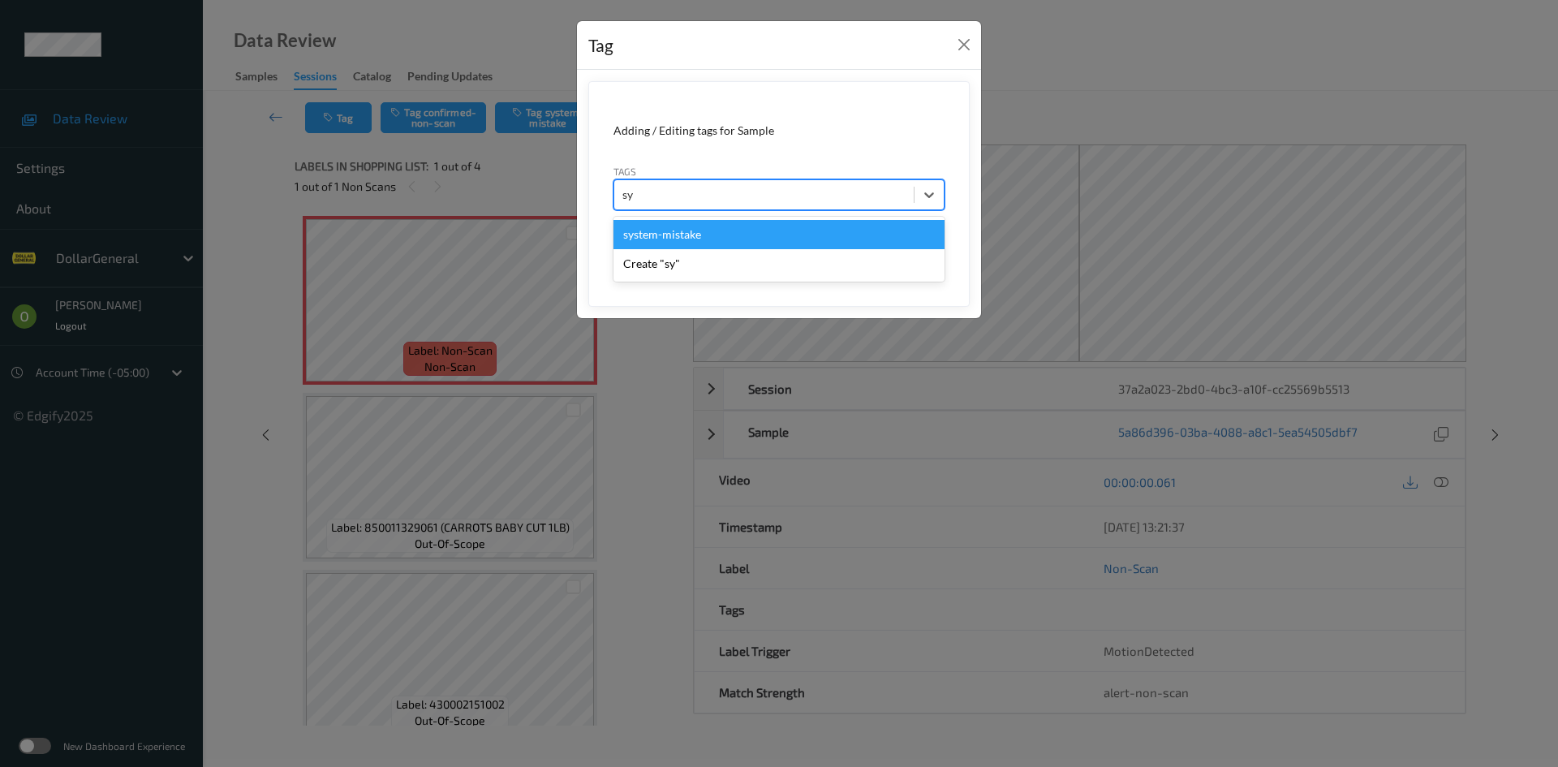
click at [693, 236] on div "system-mistake" at bounding box center [778, 234] width 331 height 29
type input "floo"
click at [670, 238] on div "flooid bug" at bounding box center [778, 234] width 331 height 29
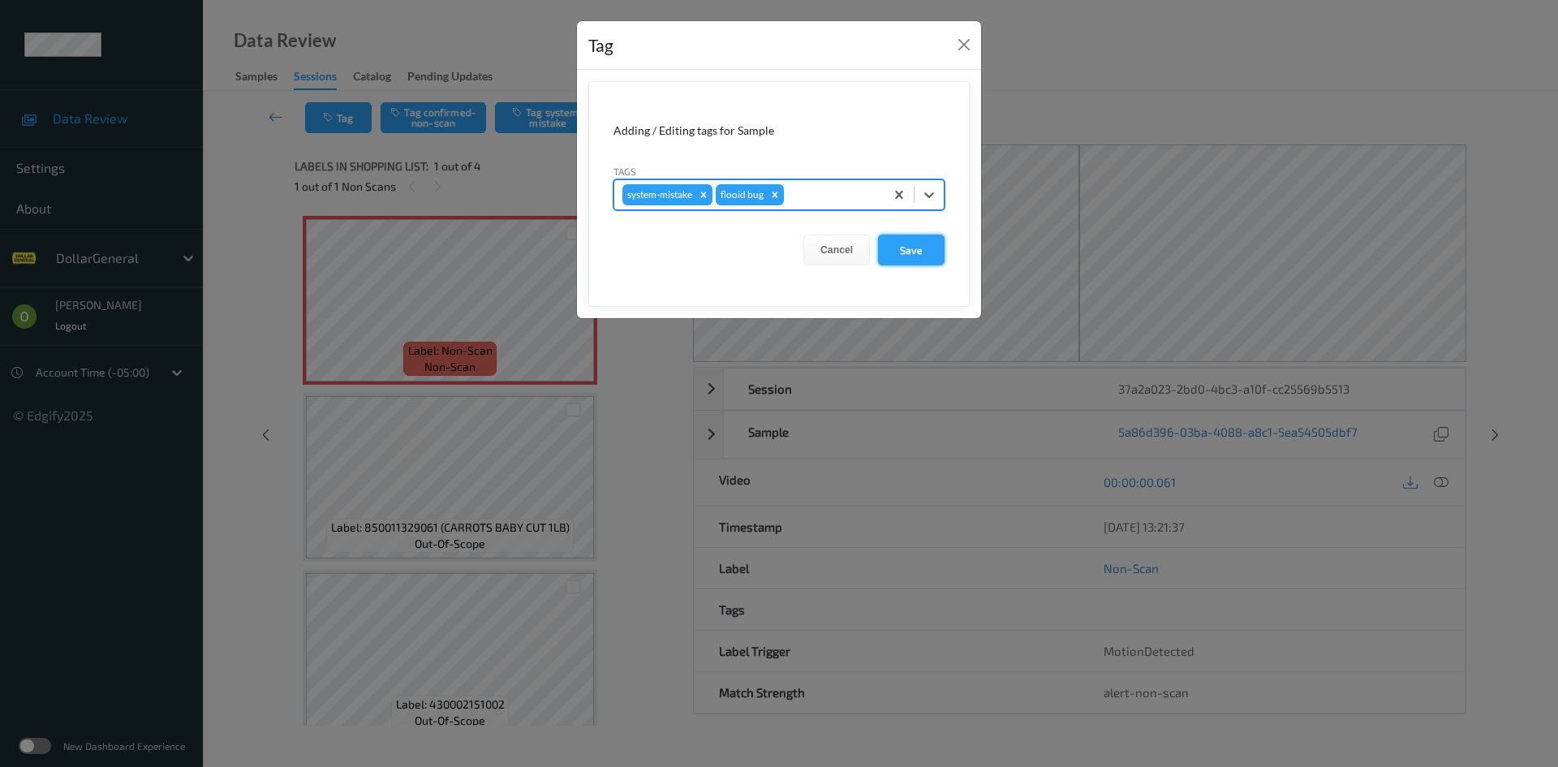
click at [891, 244] on button "Save" at bounding box center [911, 249] width 67 height 31
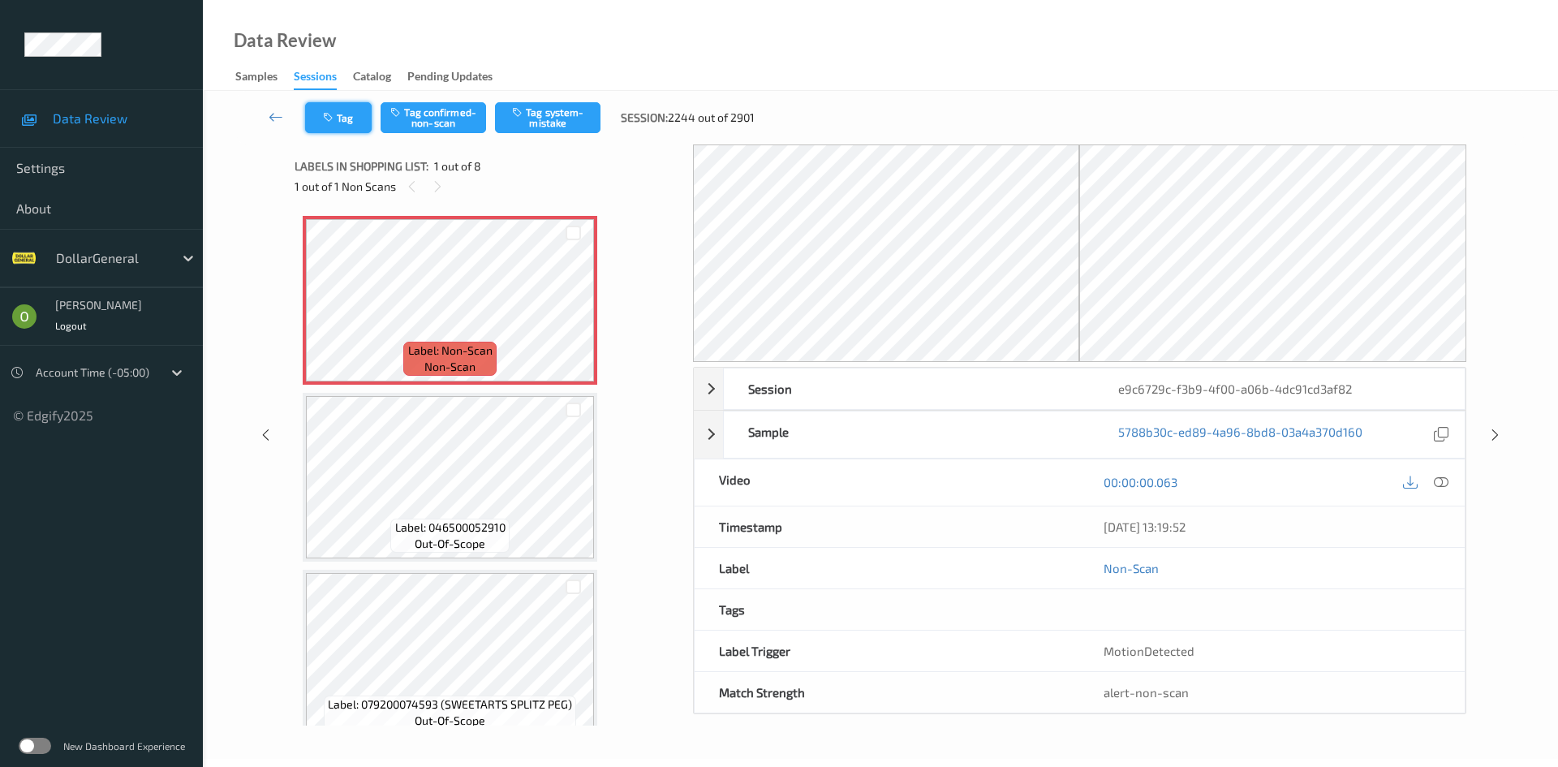
click at [354, 103] on button "Tag" at bounding box center [338, 117] width 67 height 31
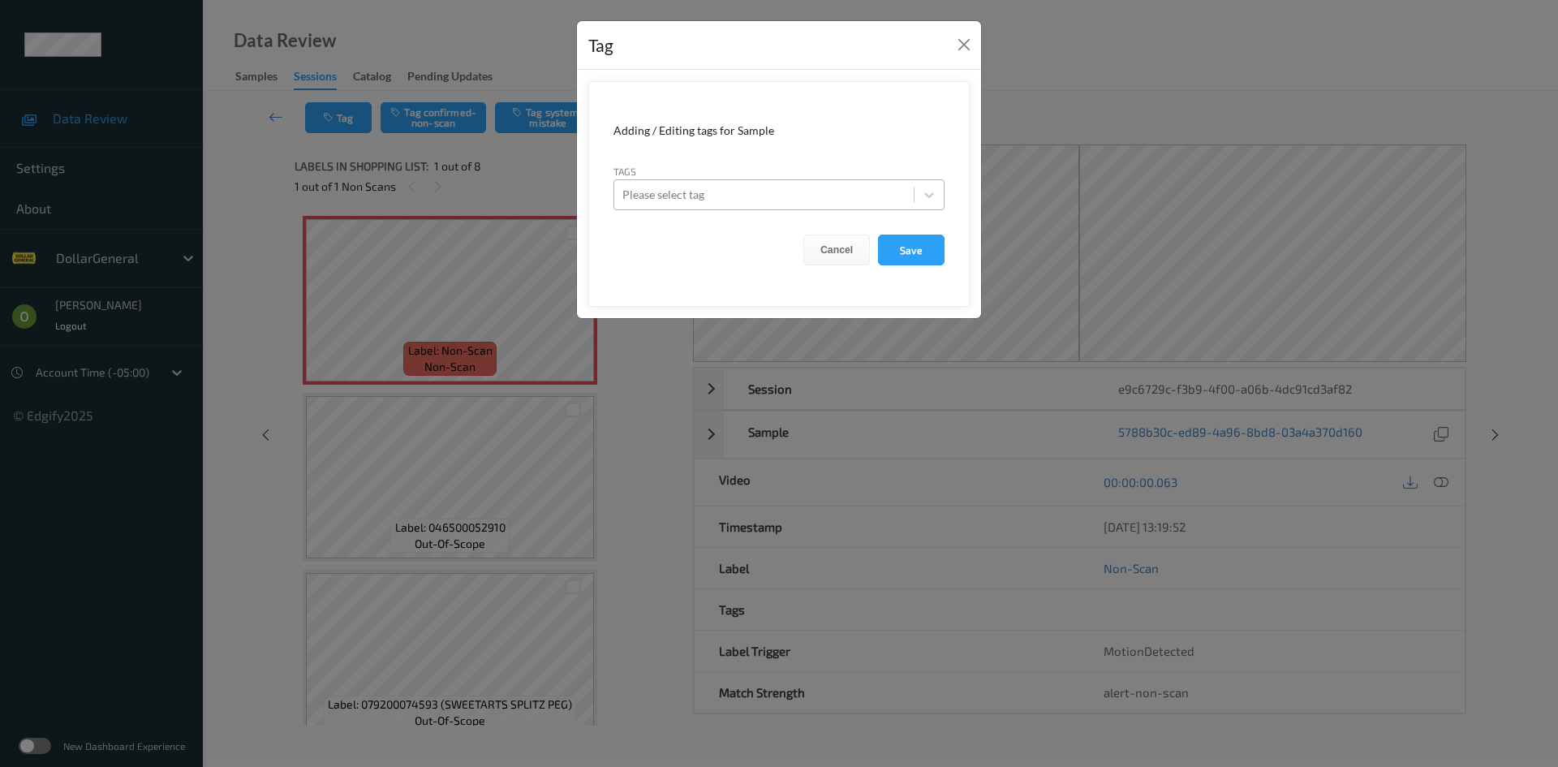
click at [742, 192] on div at bounding box center [763, 194] width 283 height 19
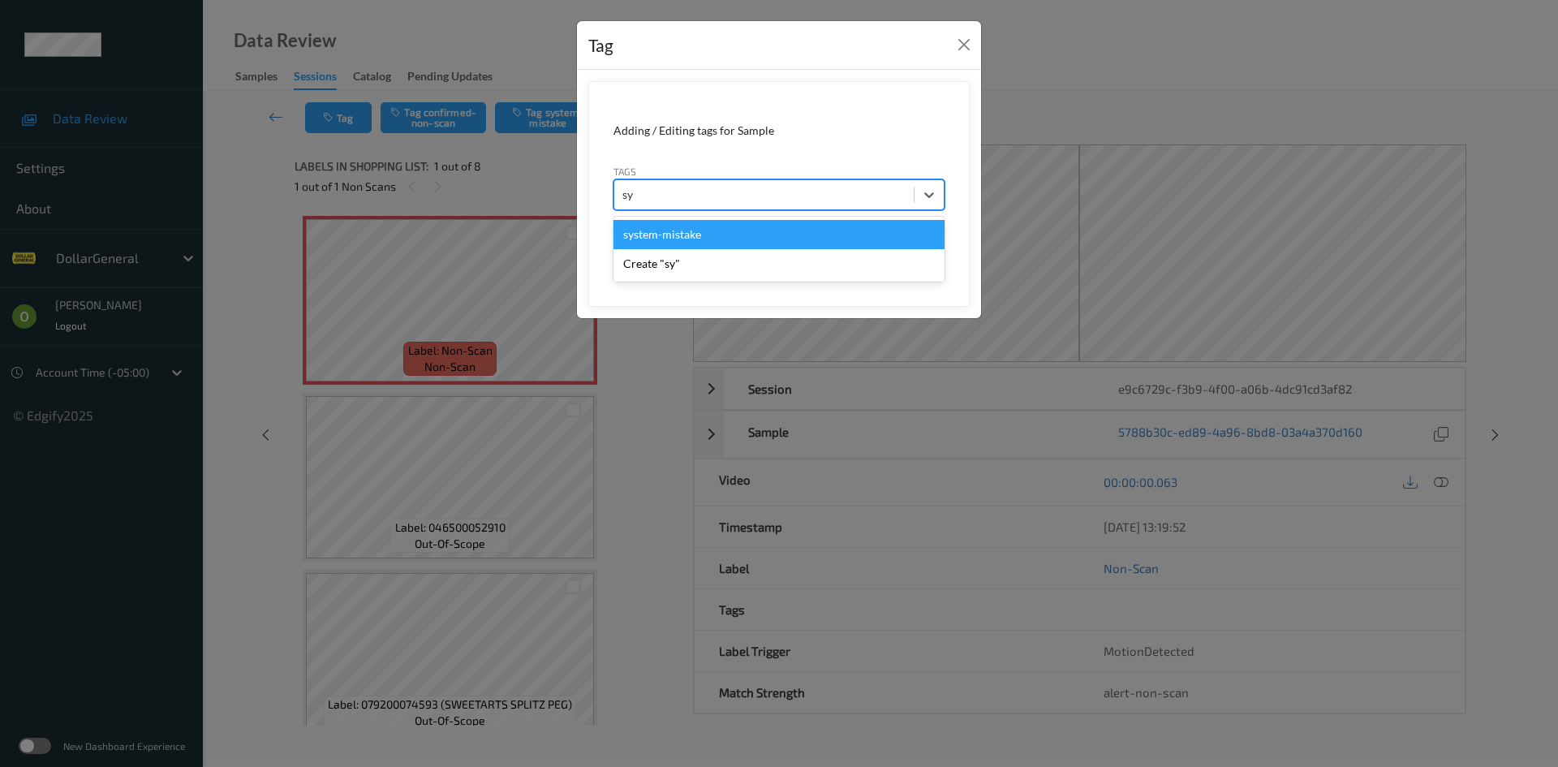
type input "sys"
click at [704, 231] on div "system-mistake" at bounding box center [778, 234] width 331 height 29
type input "floo"
click at [704, 231] on div "flooid bug" at bounding box center [778, 234] width 331 height 29
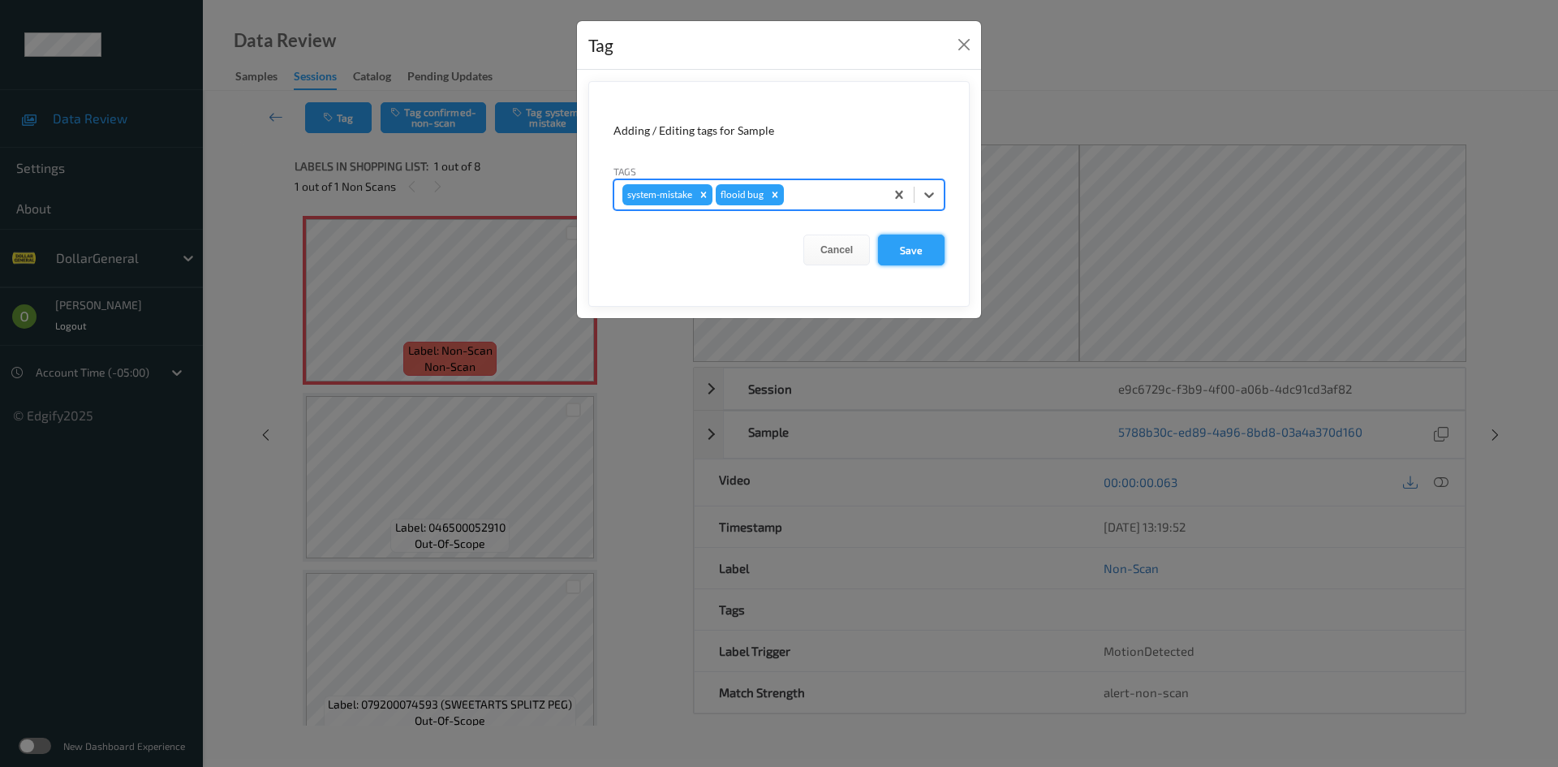
click at [908, 247] on button "Save" at bounding box center [911, 249] width 67 height 31
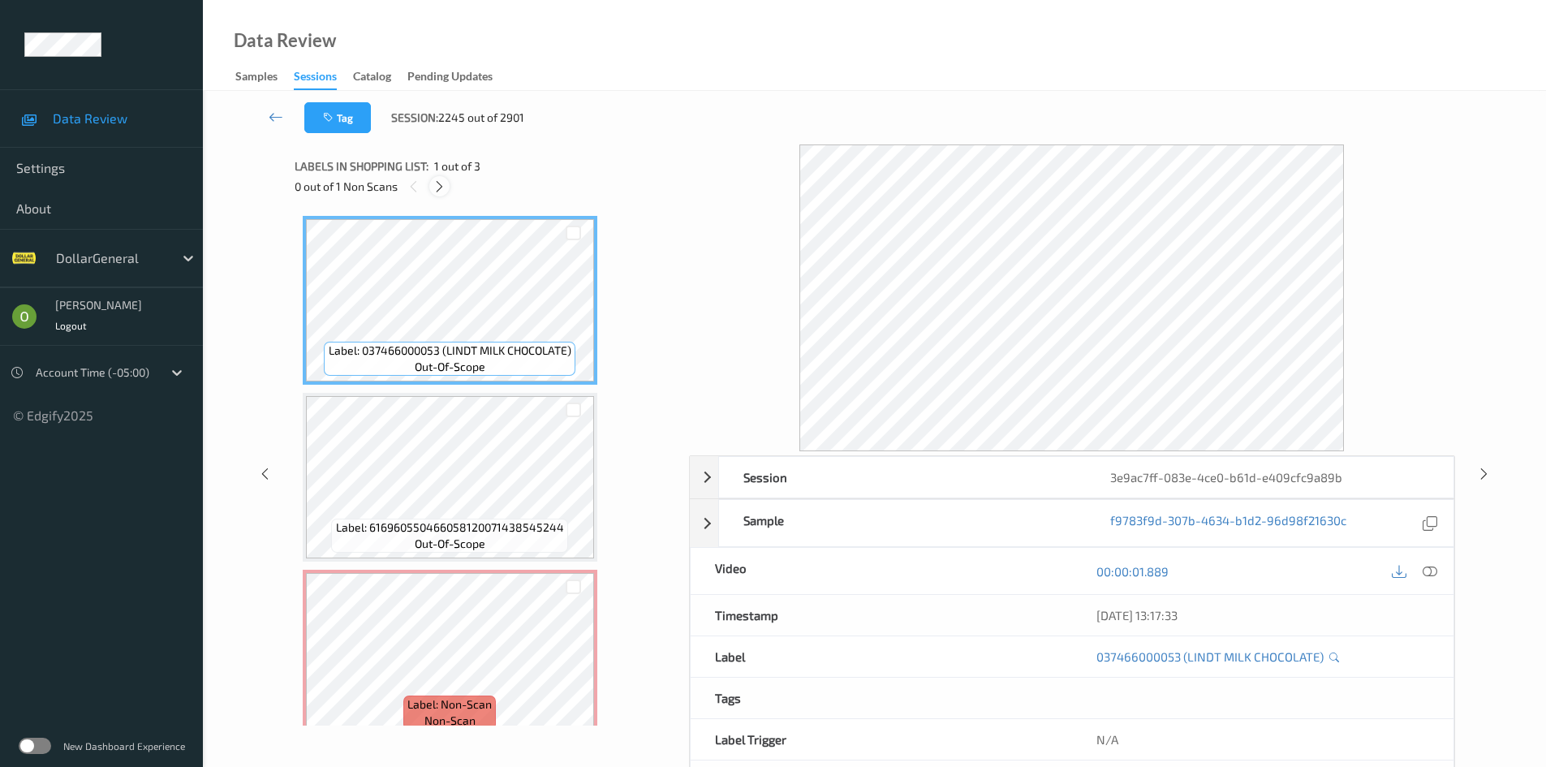
click at [445, 184] on icon at bounding box center [439, 186] width 14 height 15
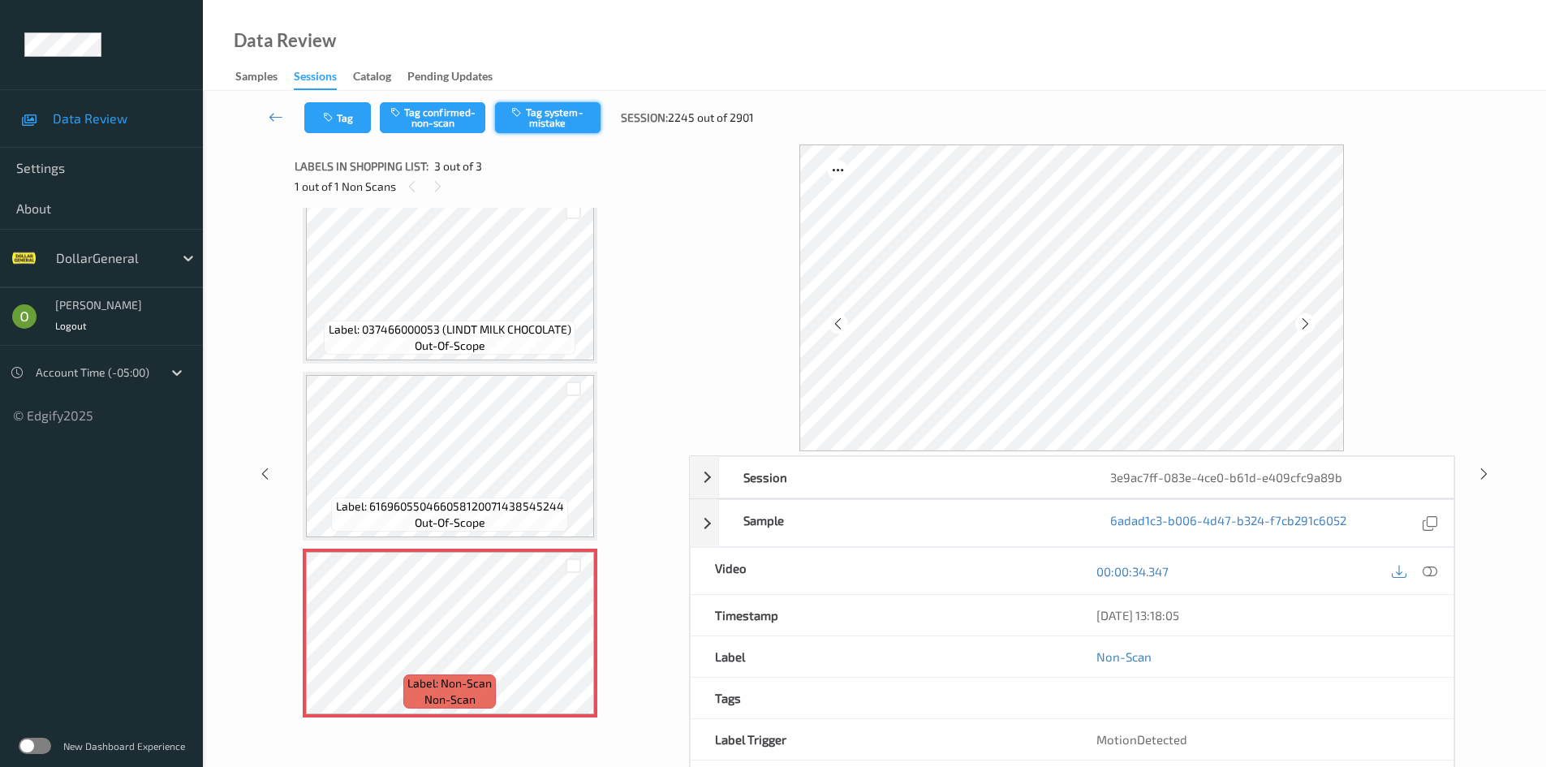
click at [525, 105] on button "Tag system-mistake" at bounding box center [547, 117] width 105 height 31
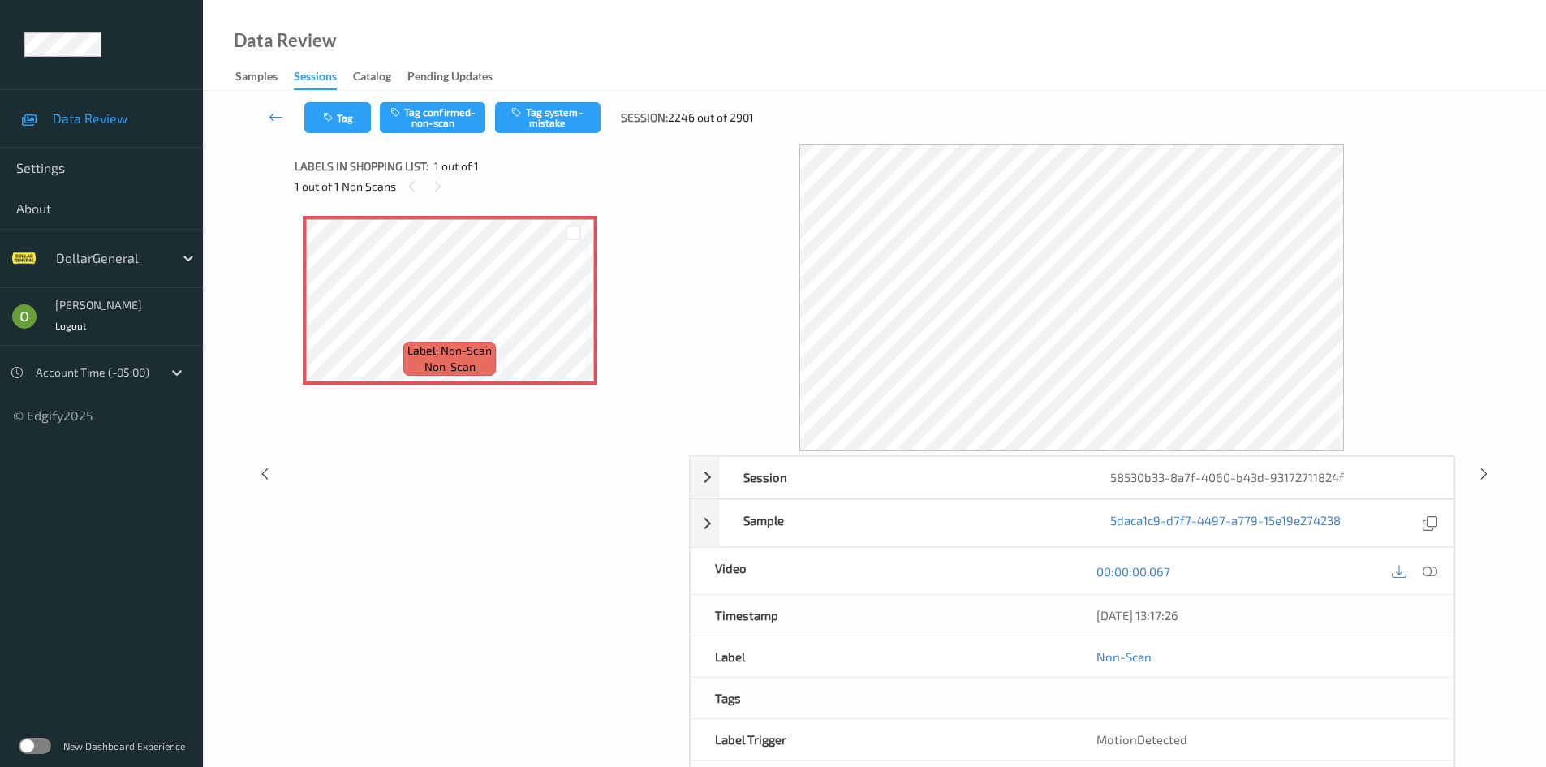
click at [329, 100] on div "Tag Tag confirmed-non-scan Tag system-mistake Session: 2246 out of 2901" at bounding box center [874, 118] width 1276 height 54
click at [342, 108] on button "Tag" at bounding box center [337, 117] width 67 height 31
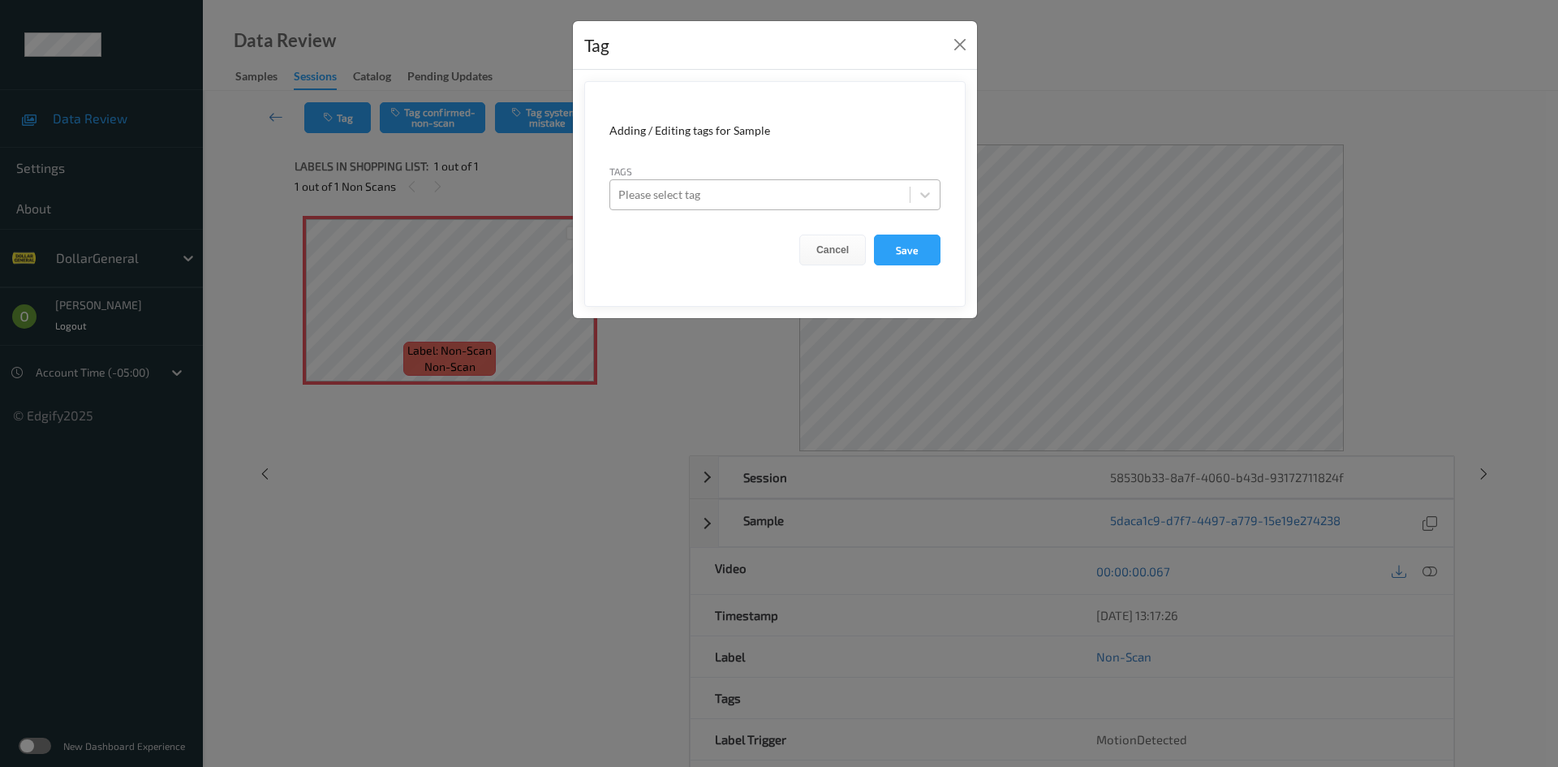
click at [816, 186] on div at bounding box center [759, 194] width 283 height 19
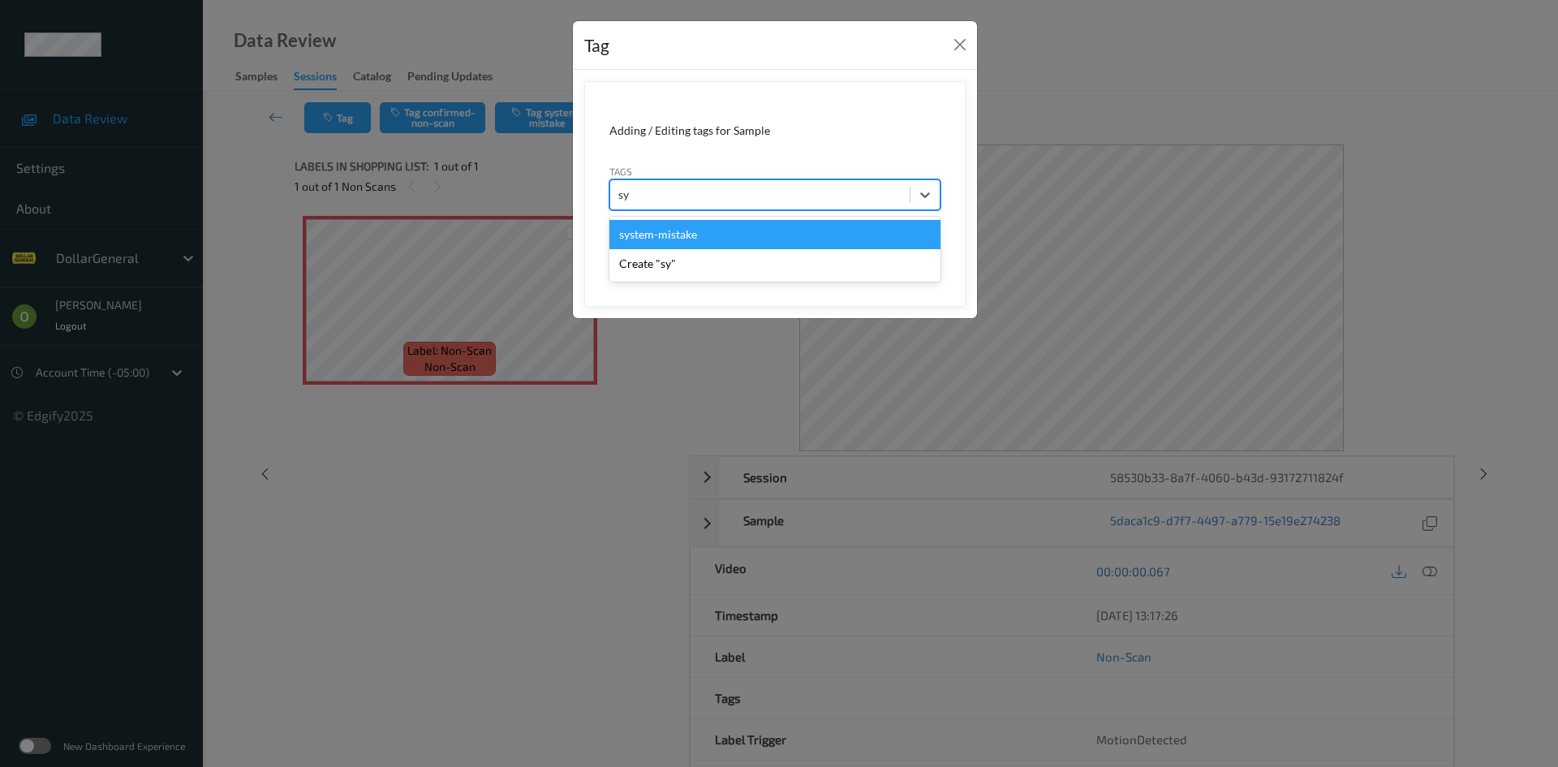
type input "sys"
click at [773, 227] on div "system-mistake" at bounding box center [774, 234] width 331 height 29
type input "floo"
click at [730, 237] on div "flooid bug" at bounding box center [774, 234] width 331 height 29
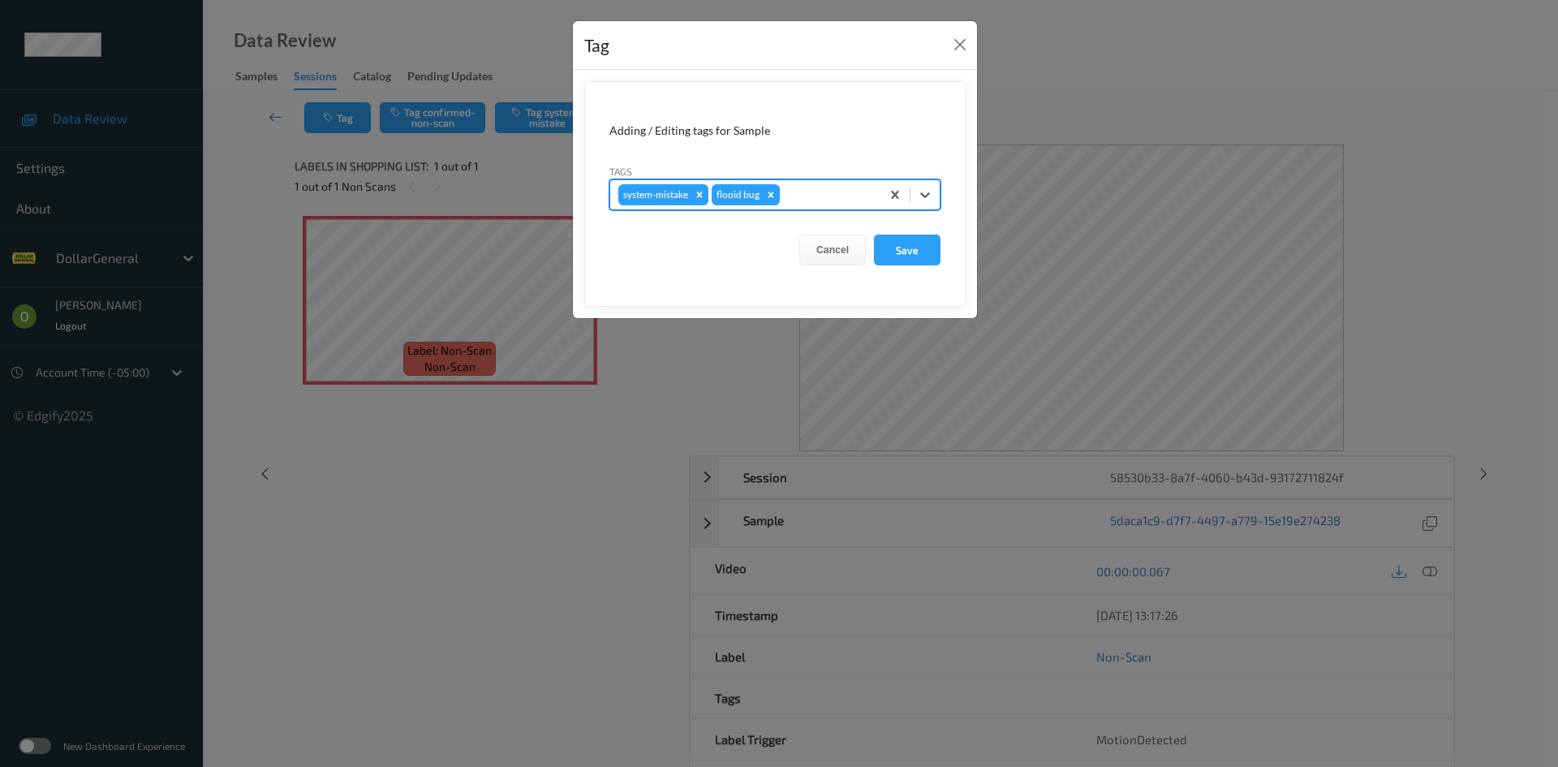
click at [942, 259] on form "Adding / Editing tags for Sample Tags option flooid bug , selected. Select is f…" at bounding box center [774, 194] width 381 height 226
click at [938, 258] on button "Save" at bounding box center [907, 249] width 67 height 31
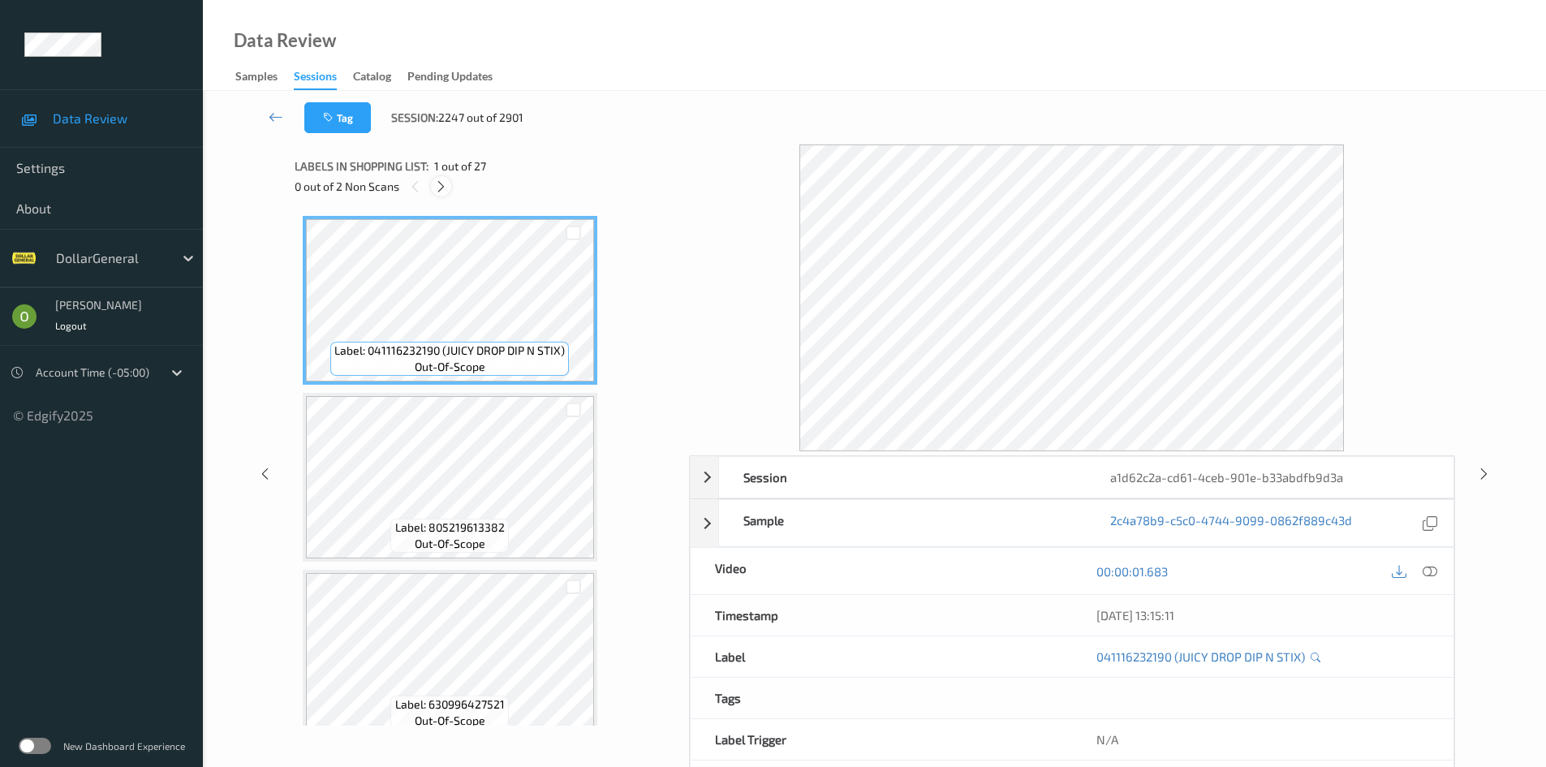
click at [448, 187] on div at bounding box center [441, 186] width 20 height 20
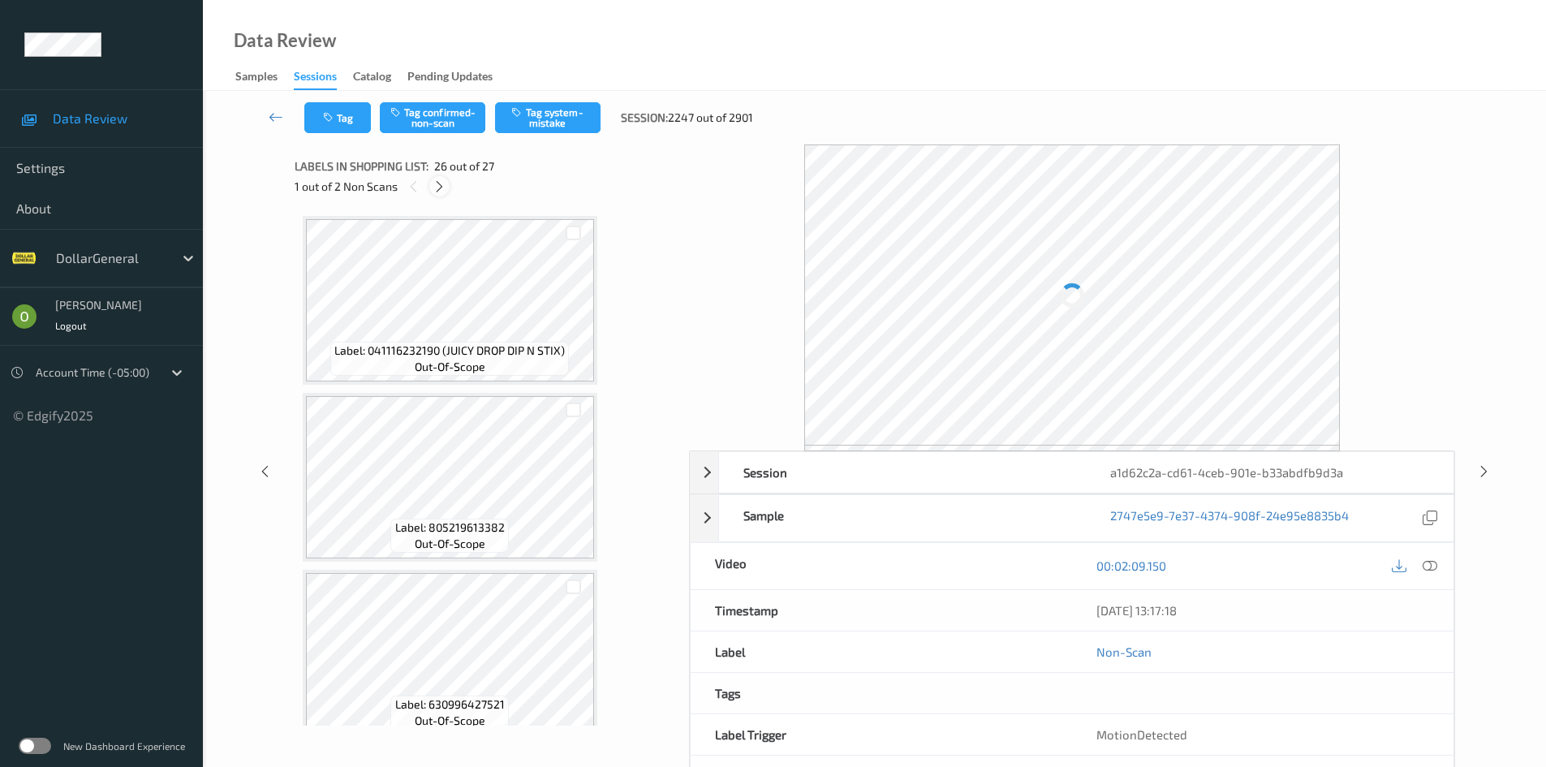
scroll to position [4253, 0]
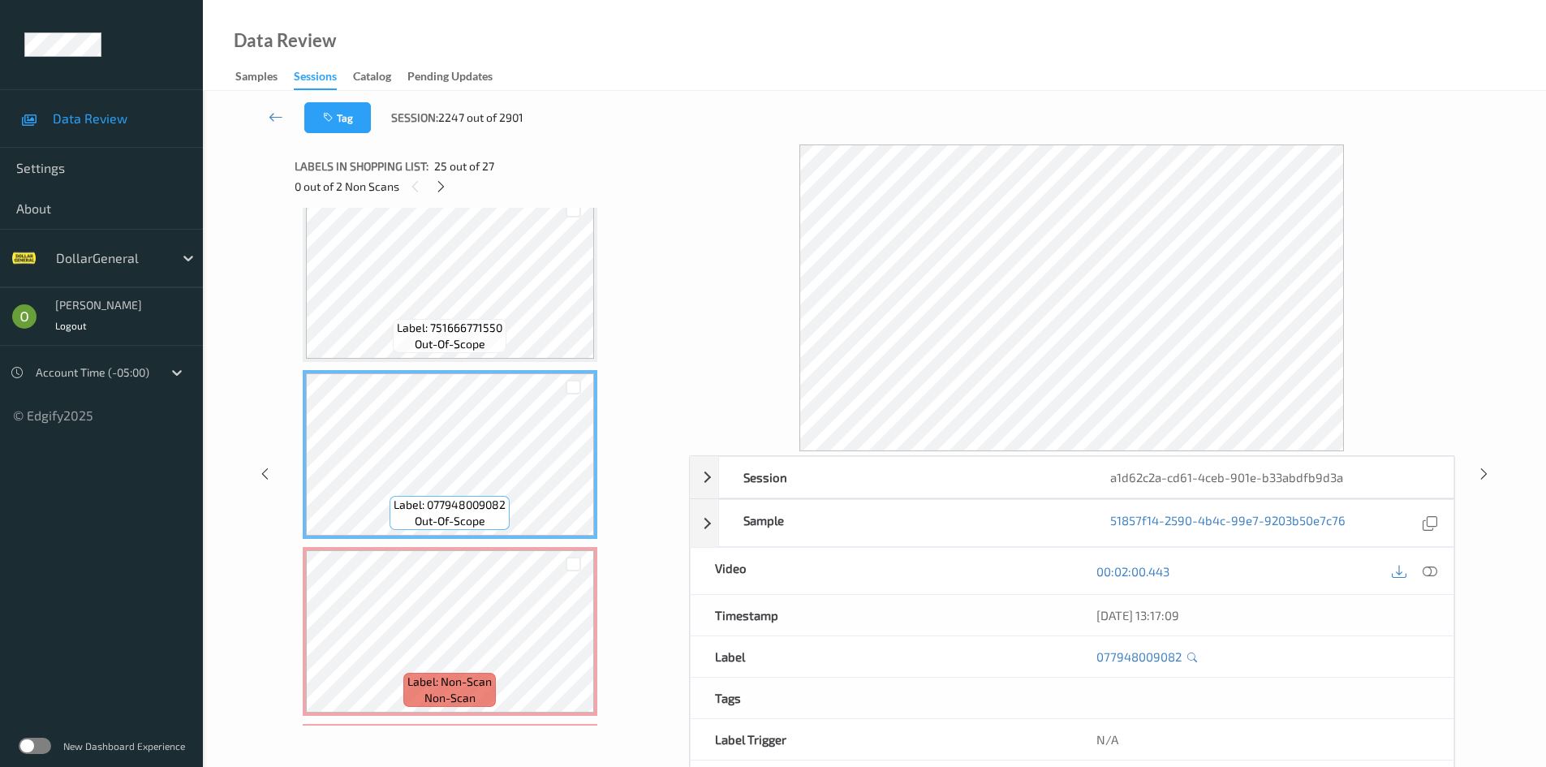
click at [486, 330] on span "Label: 751666771550" at bounding box center [449, 328] width 105 height 16
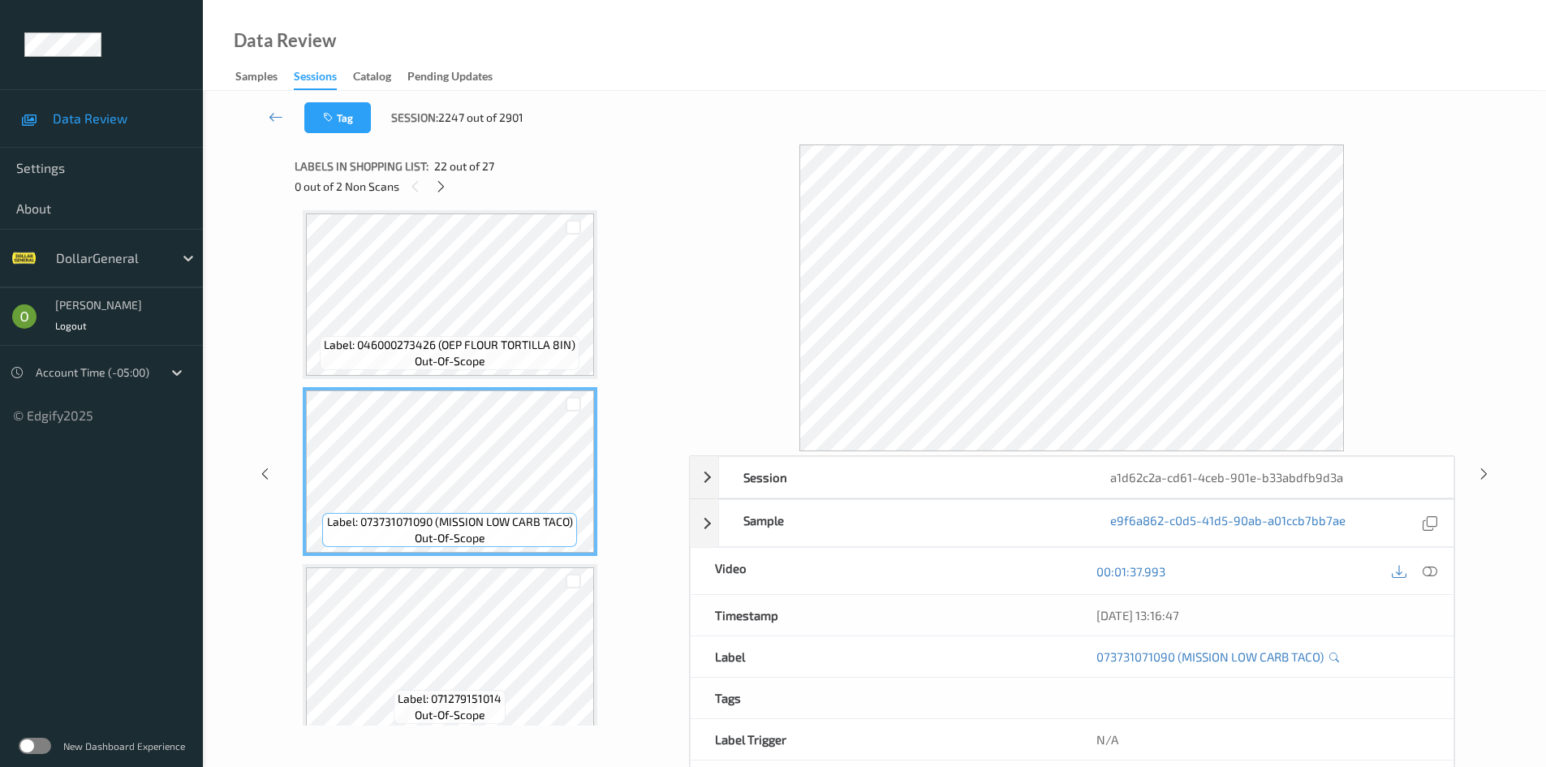
scroll to position [3523, 0]
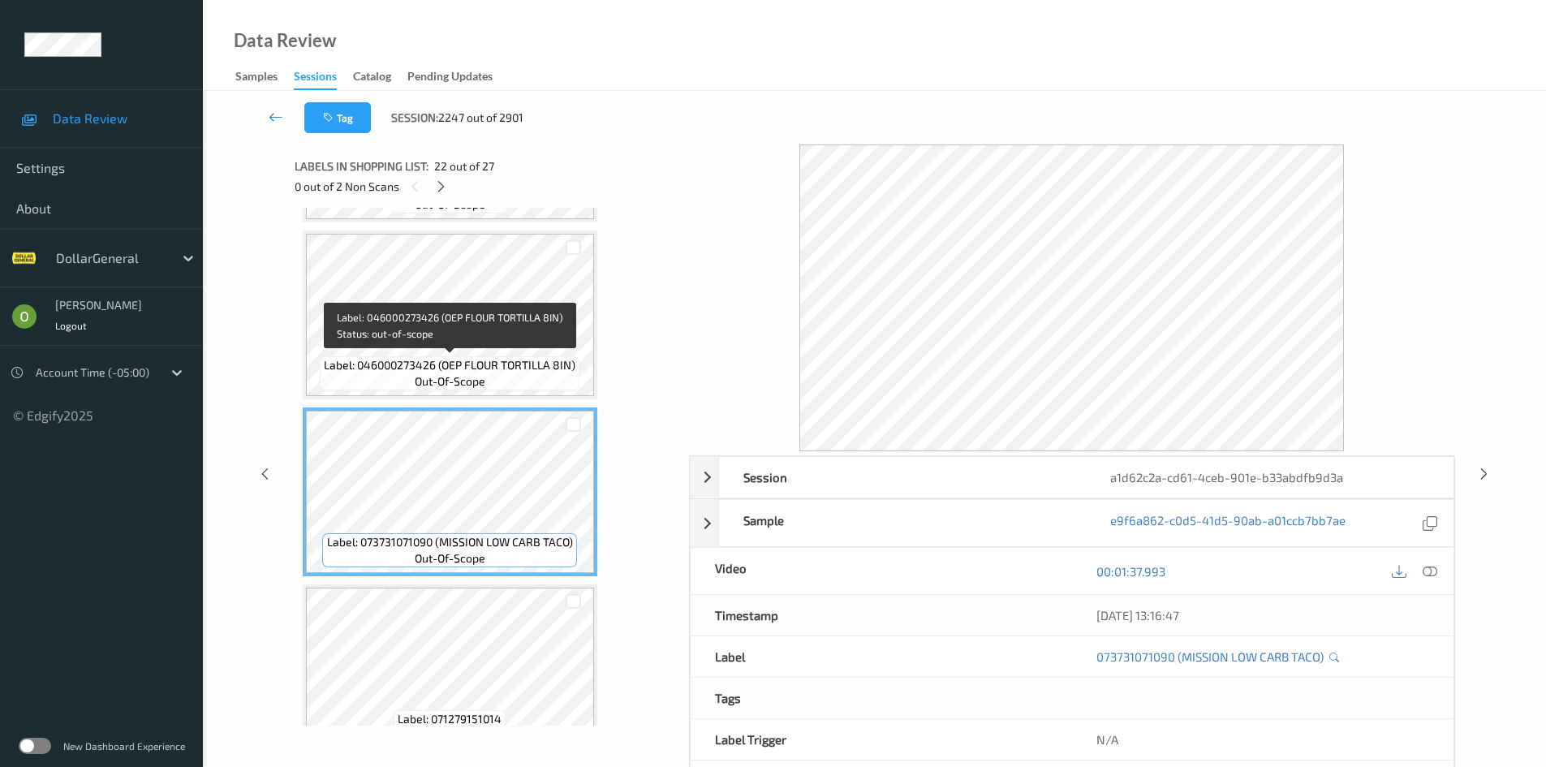
click at [504, 385] on div "Label: 046000273426 (OEP FLOUR TORTILLA 8IN) out-of-scope" at bounding box center [450, 373] width 260 height 34
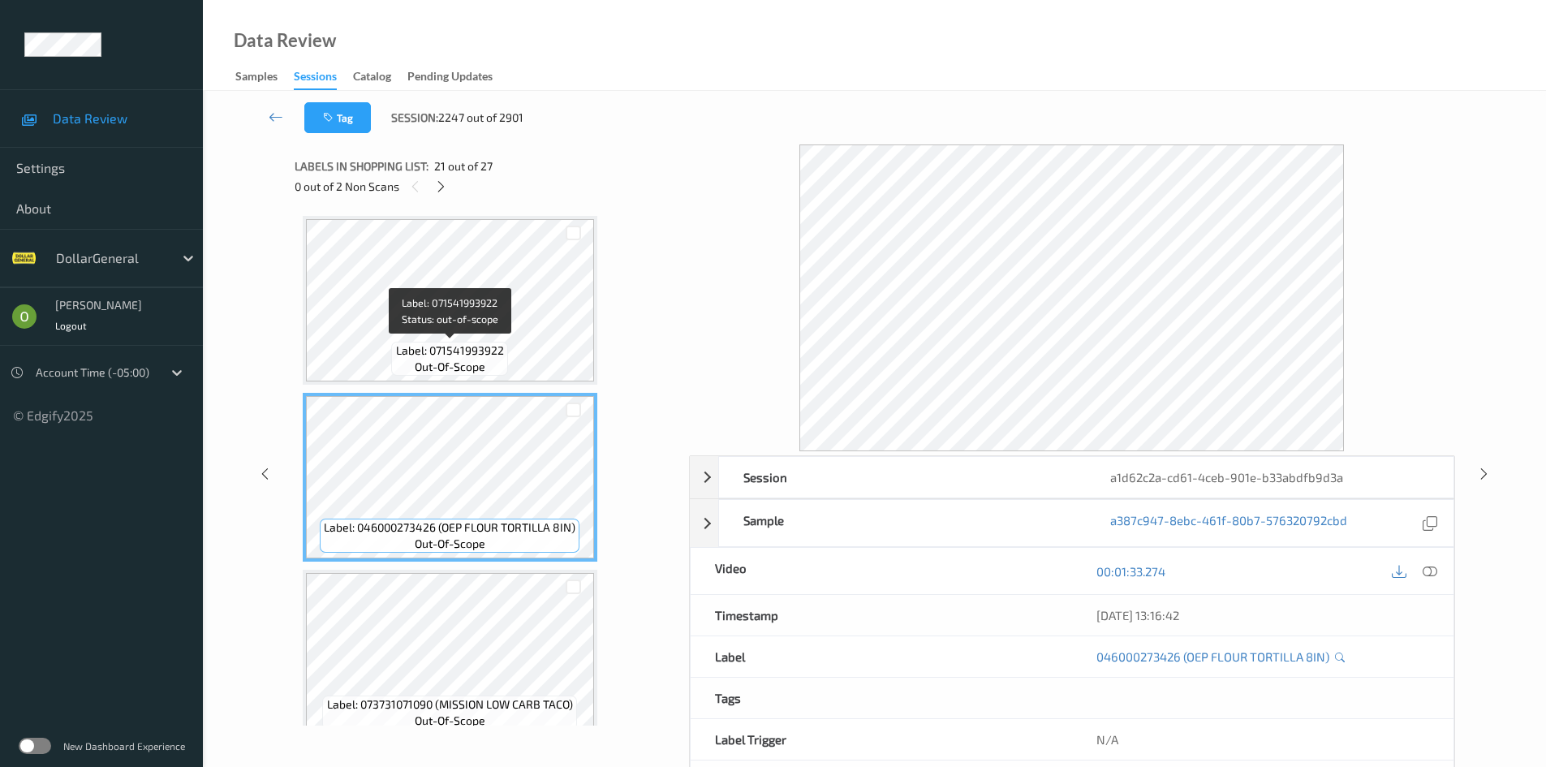
click at [494, 354] on span "Label: 071541993922" at bounding box center [450, 350] width 108 height 16
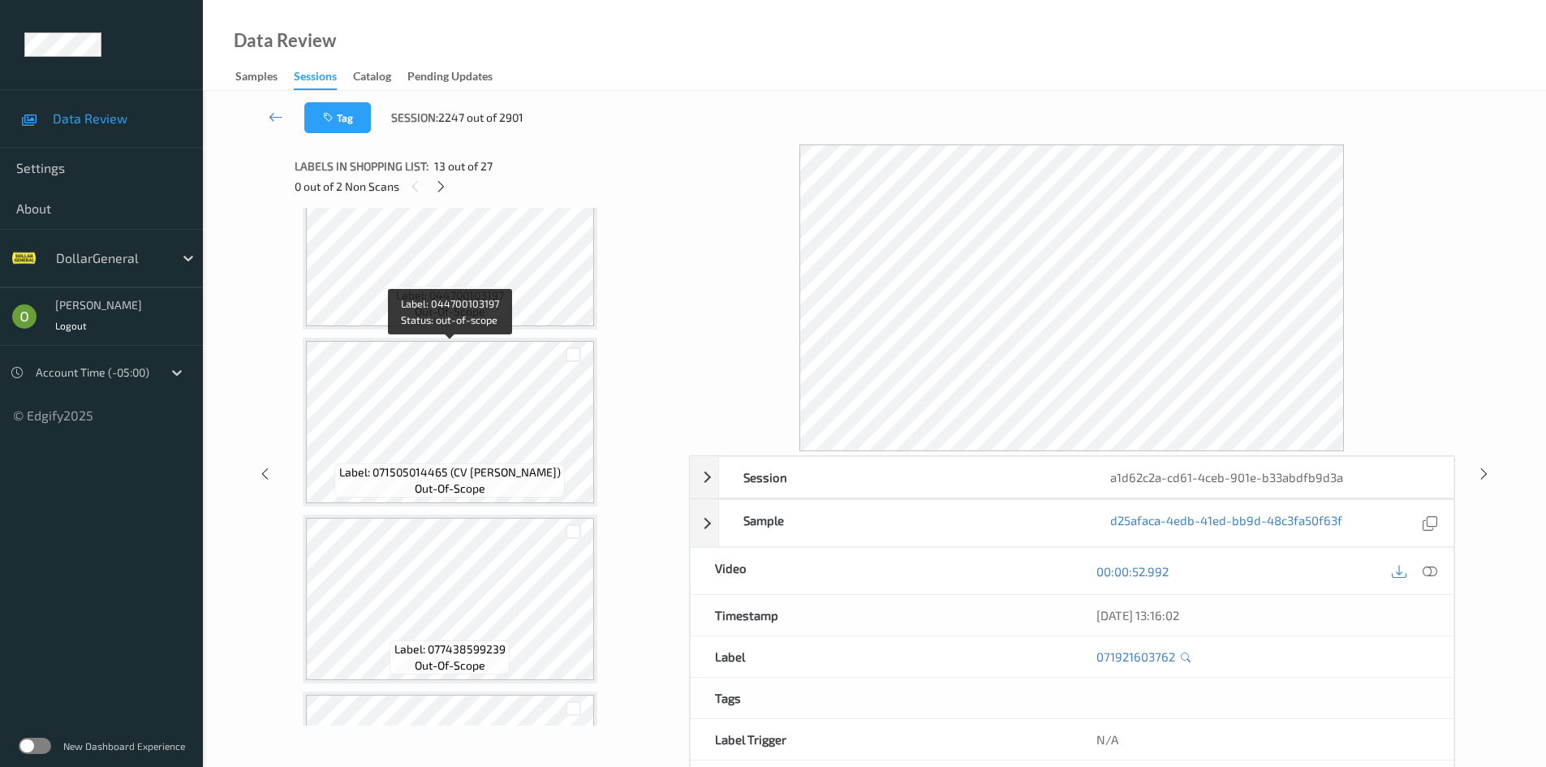
scroll to position [1494, 0]
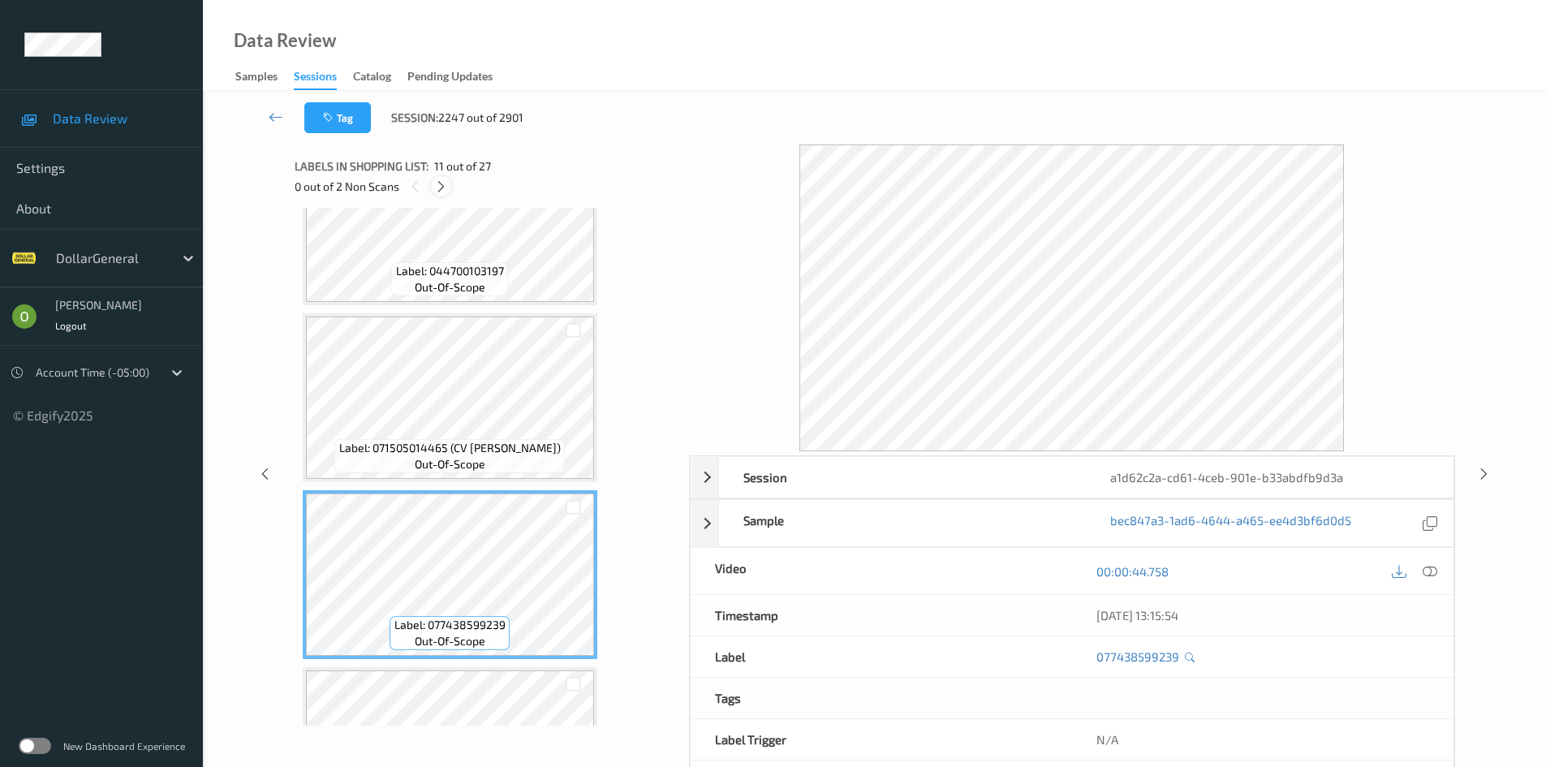
click at [447, 187] on icon at bounding box center [441, 186] width 14 height 15
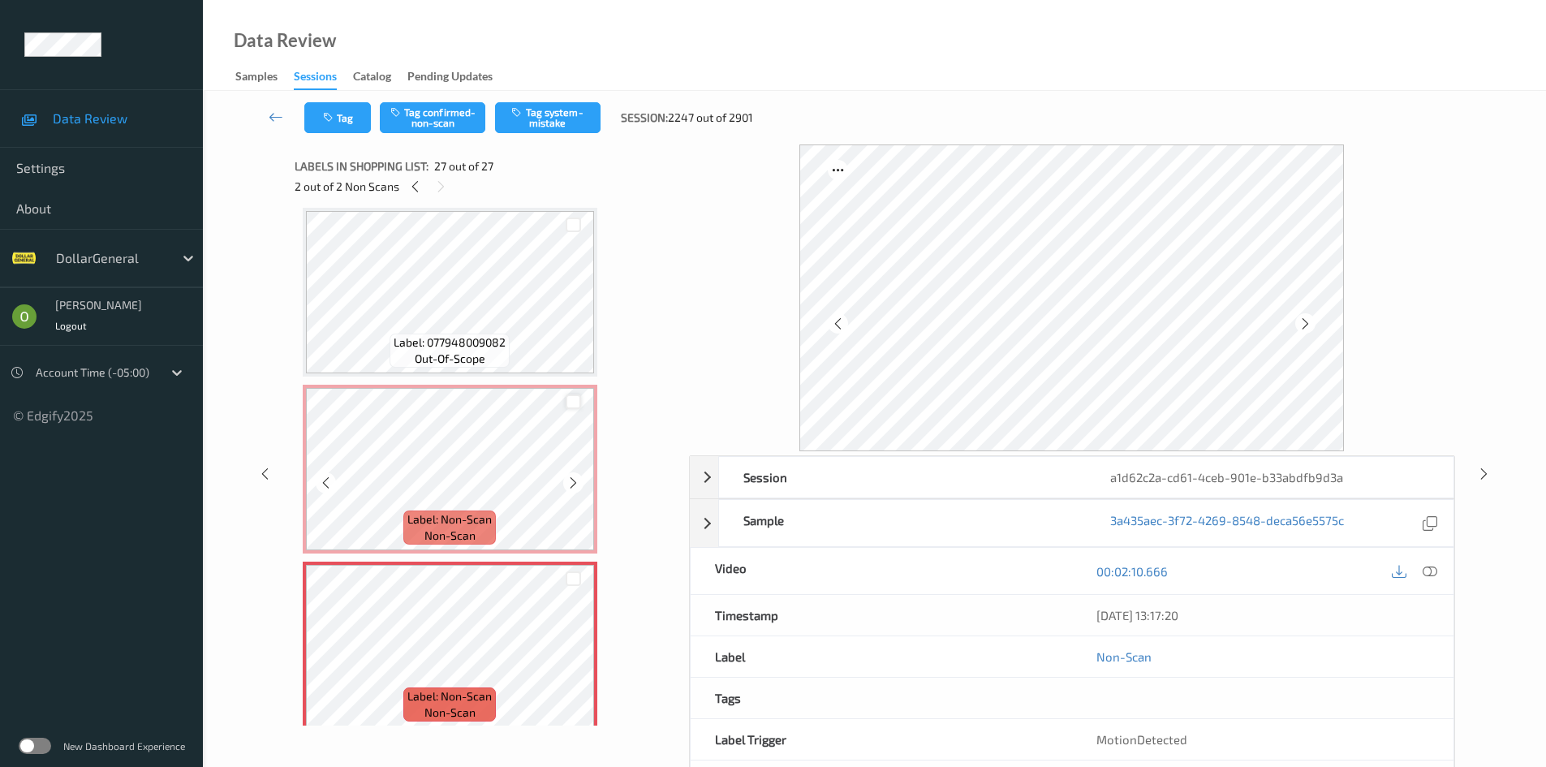
click at [570, 401] on div at bounding box center [572, 401] width 15 height 15
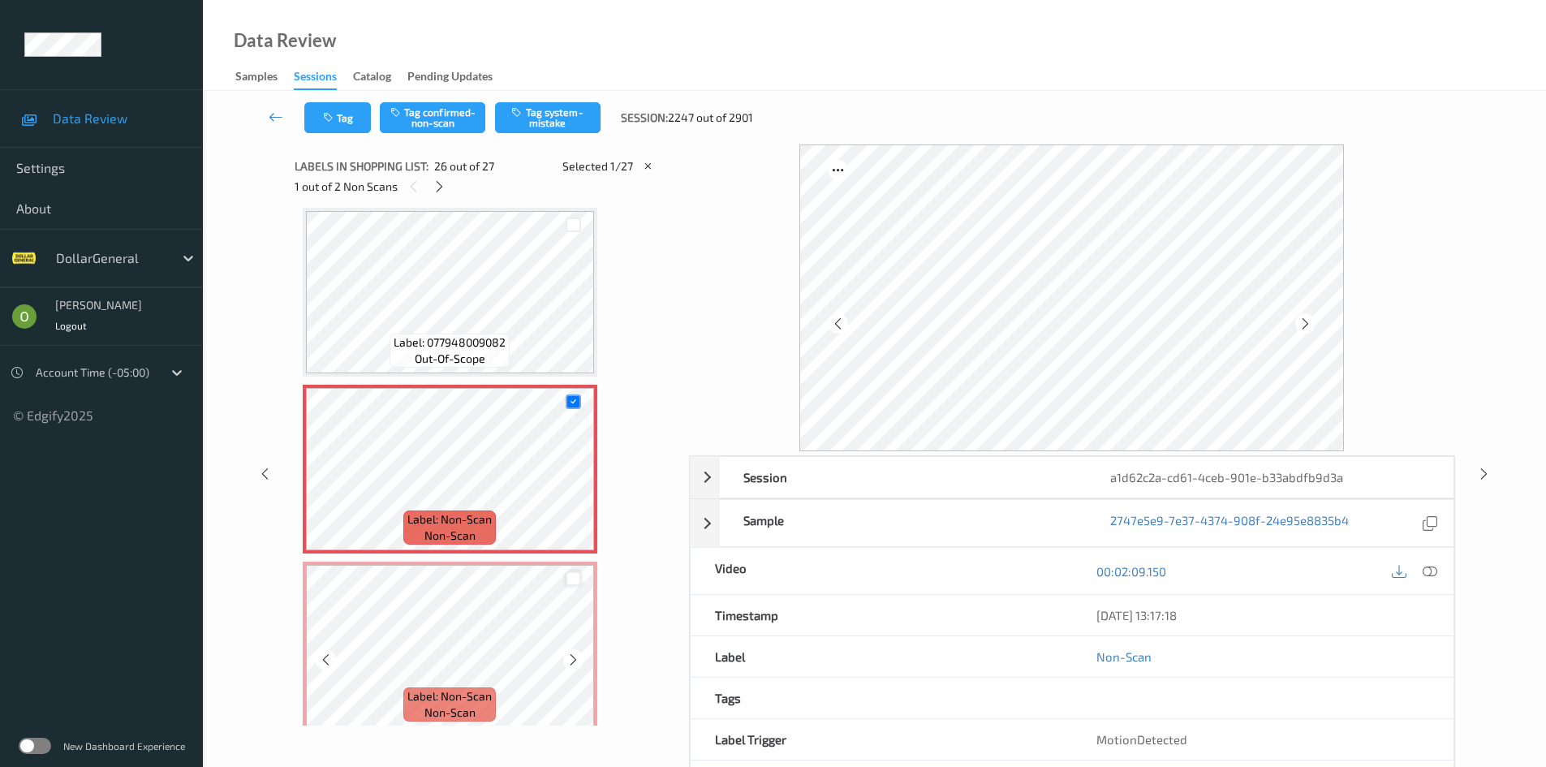
click at [577, 578] on div at bounding box center [572, 578] width 15 height 15
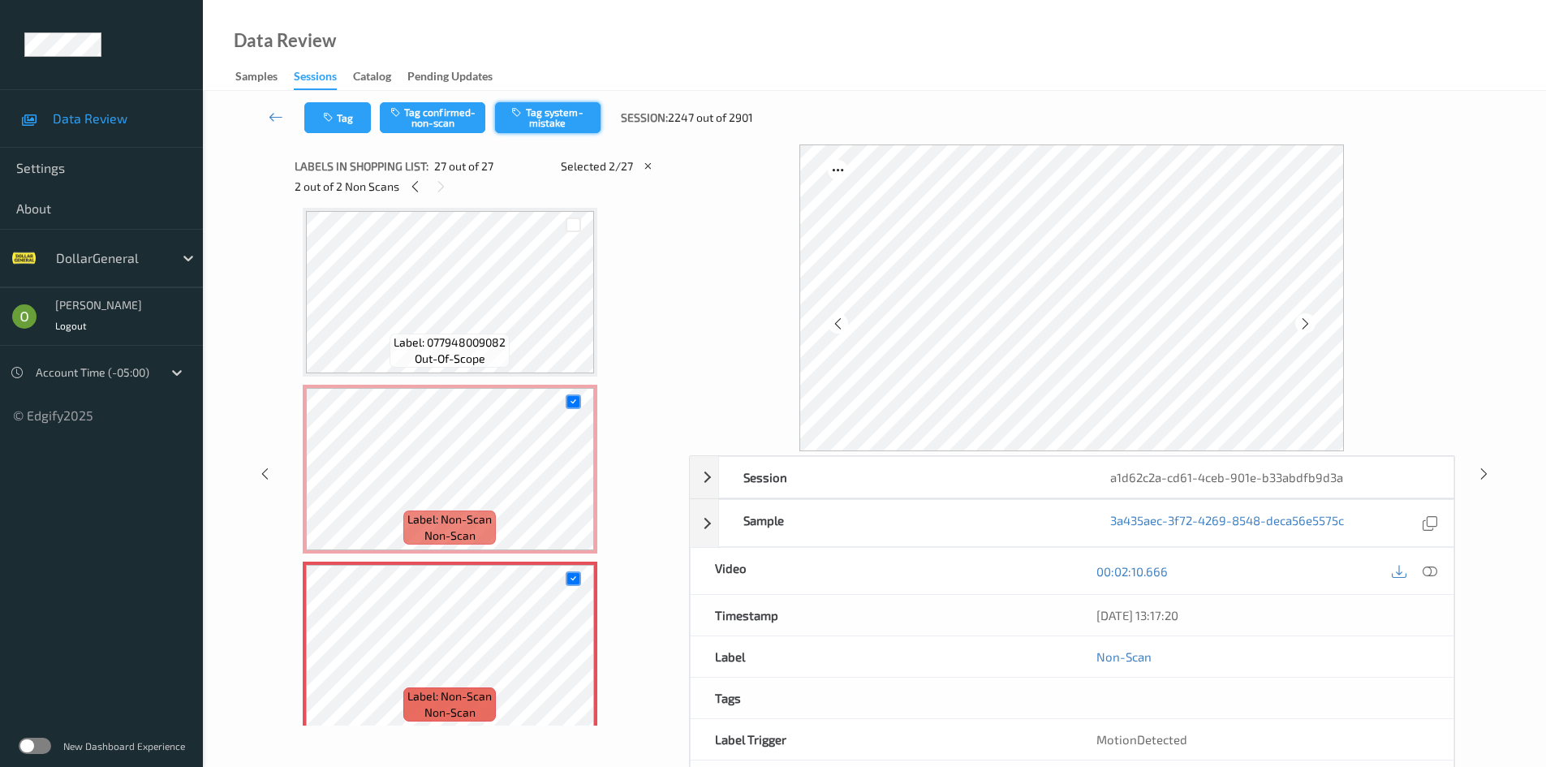
click at [556, 121] on button "Tag system-mistake" at bounding box center [547, 117] width 105 height 31
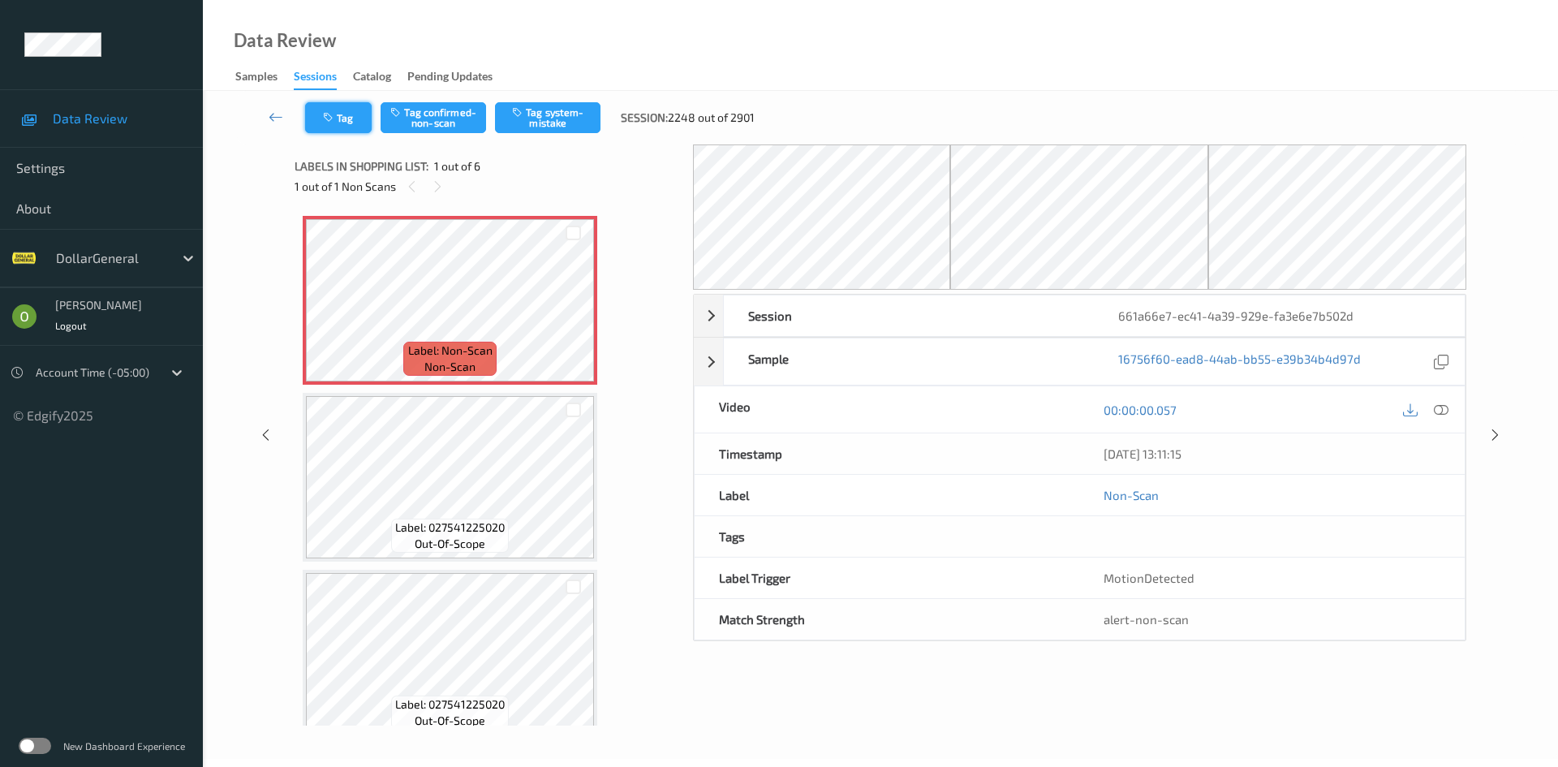
click at [350, 123] on button "Tag" at bounding box center [338, 117] width 67 height 31
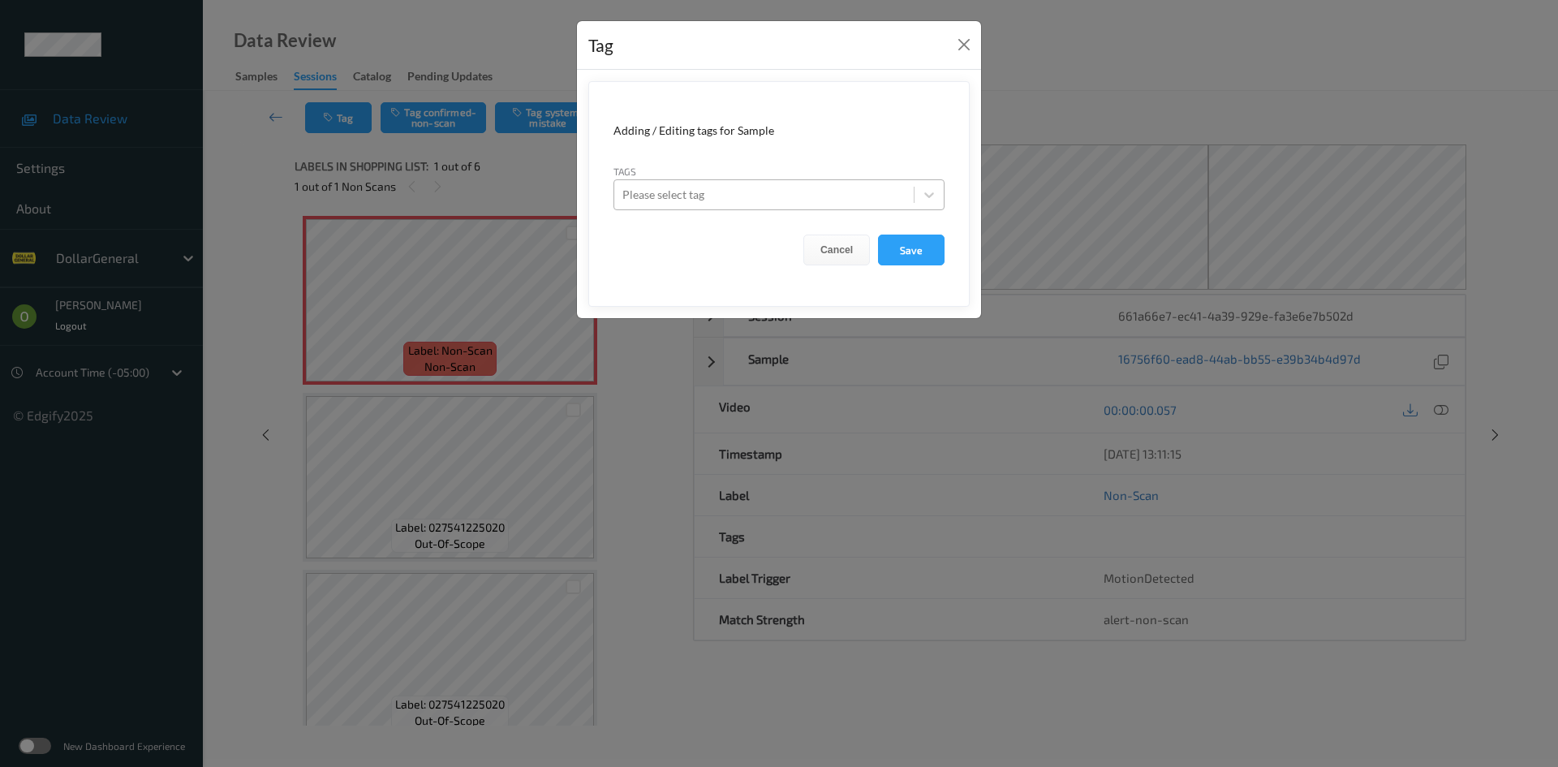
click at [640, 197] on div at bounding box center [763, 194] width 283 height 19
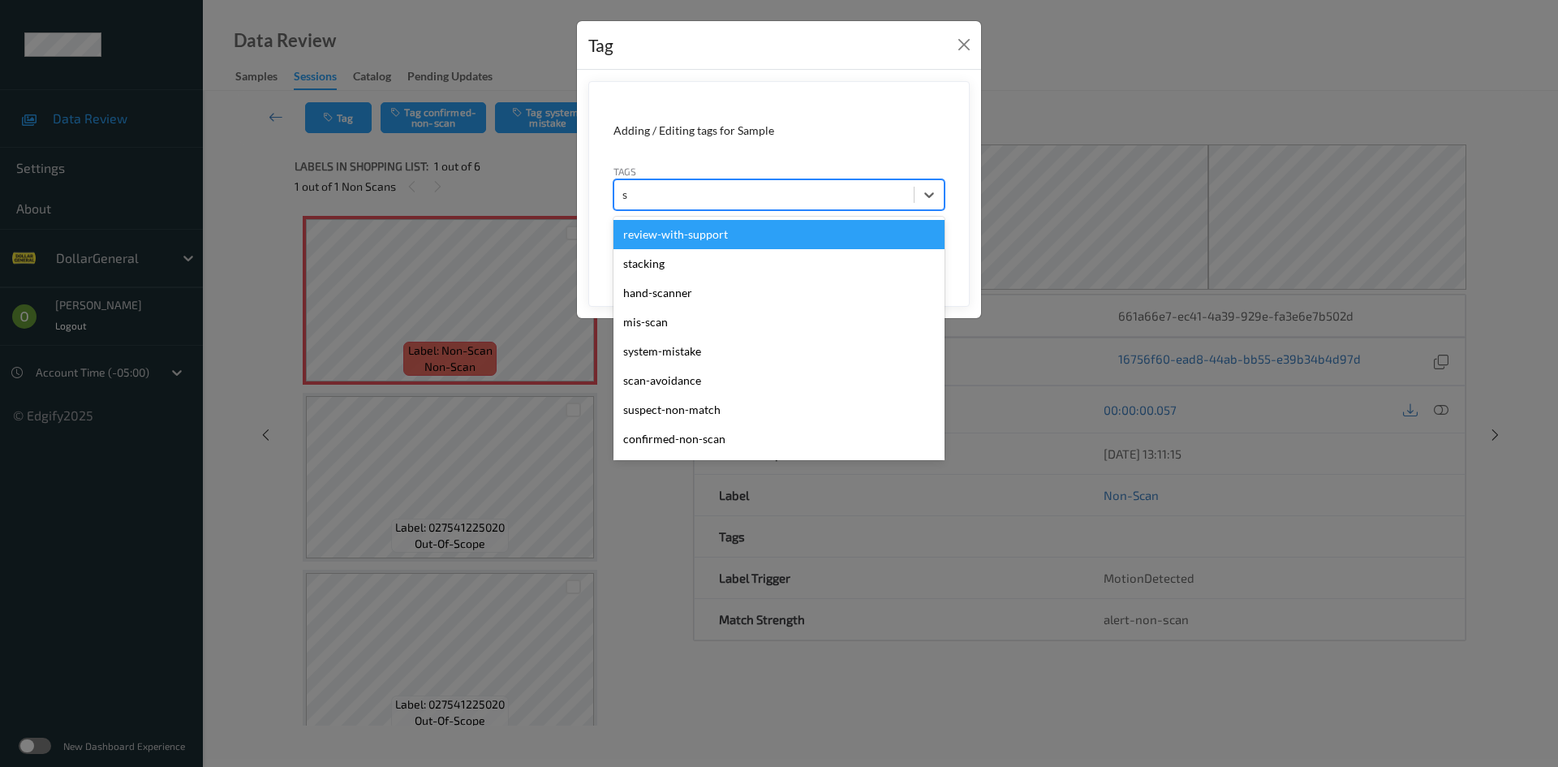
type input "sy"
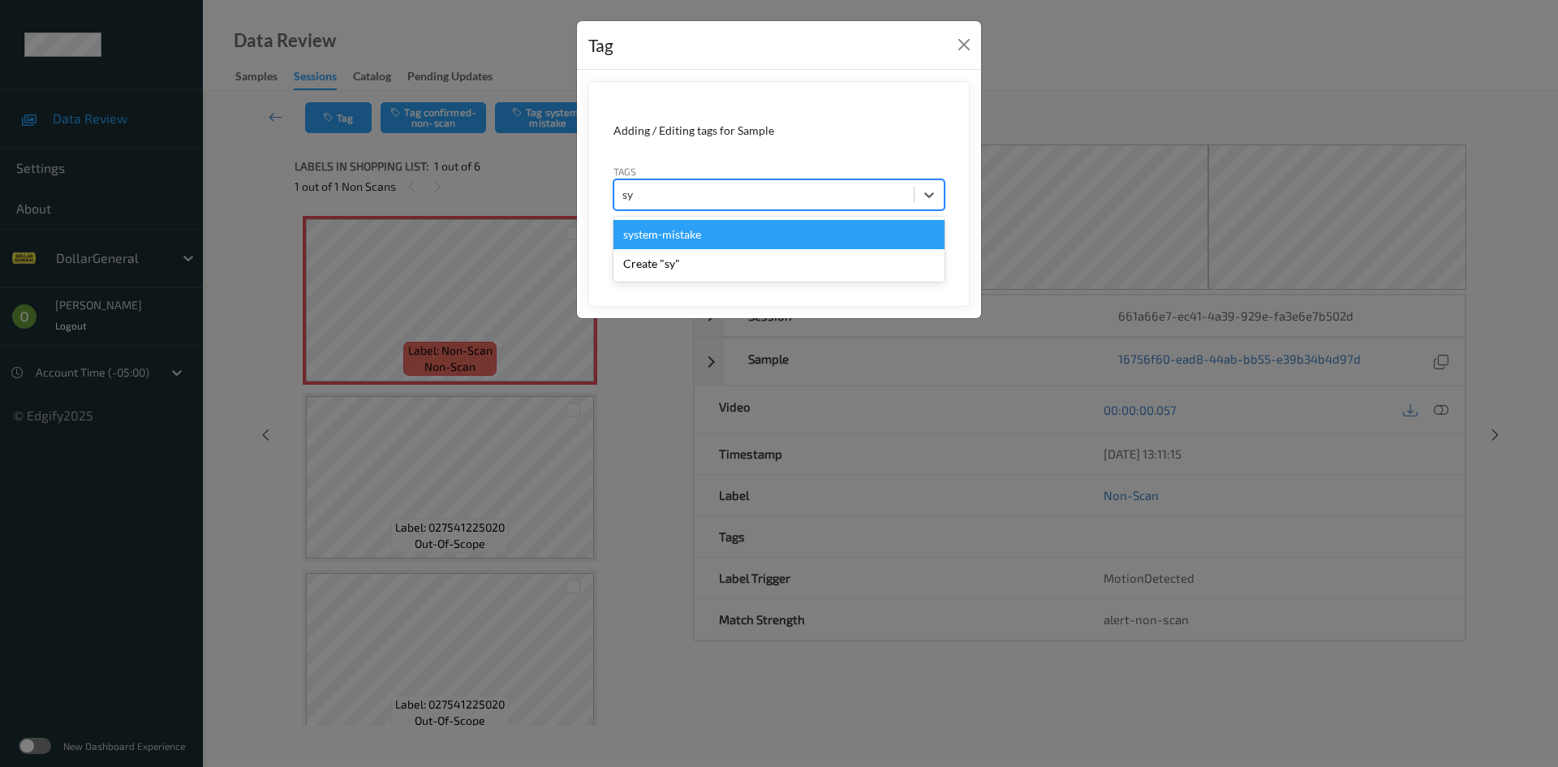
click at [715, 243] on div "system-mistake" at bounding box center [778, 234] width 331 height 29
type input "flo"
click at [688, 246] on div "flooid bug" at bounding box center [778, 234] width 331 height 29
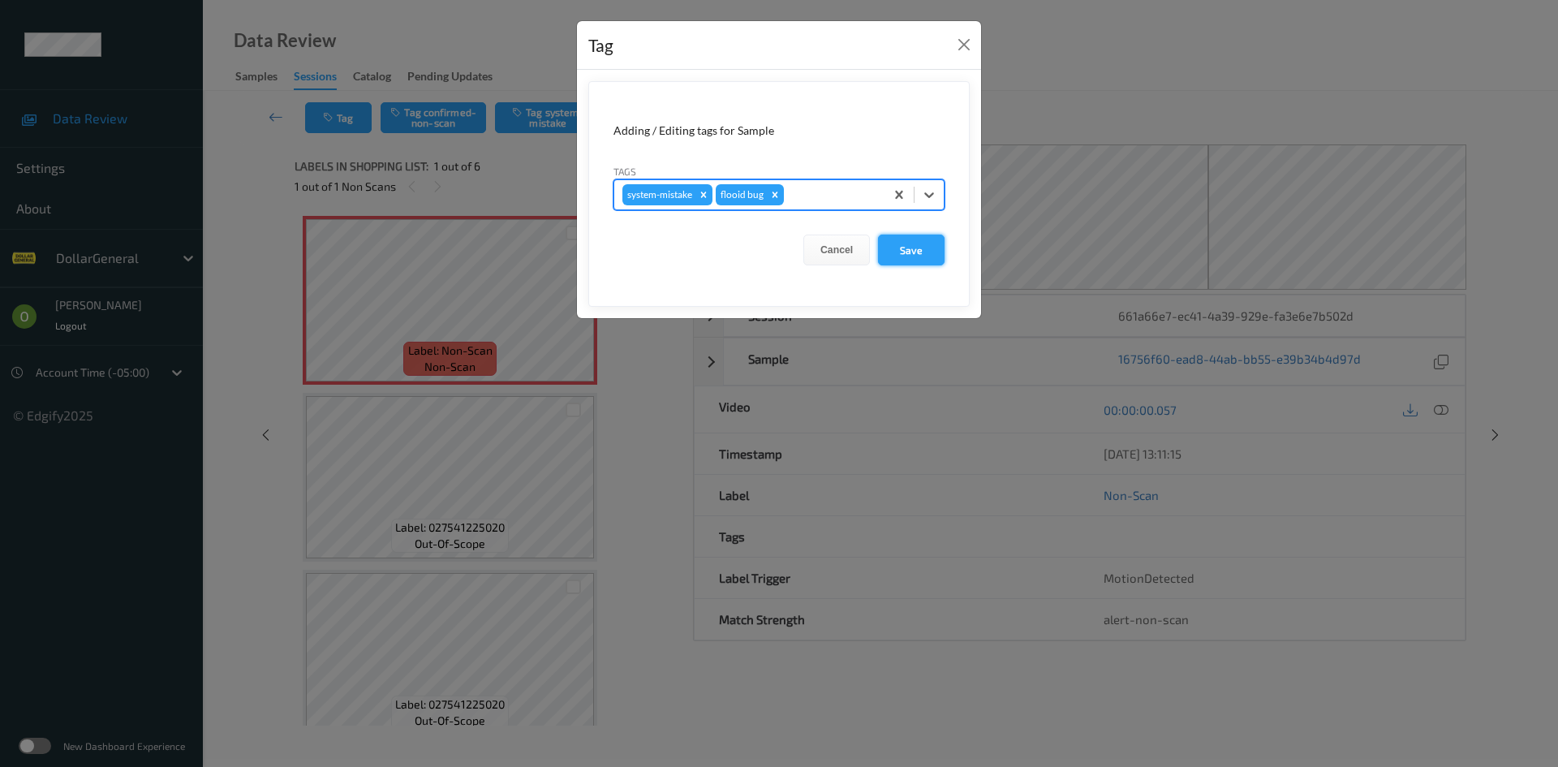
click at [881, 239] on button "Save" at bounding box center [911, 249] width 67 height 31
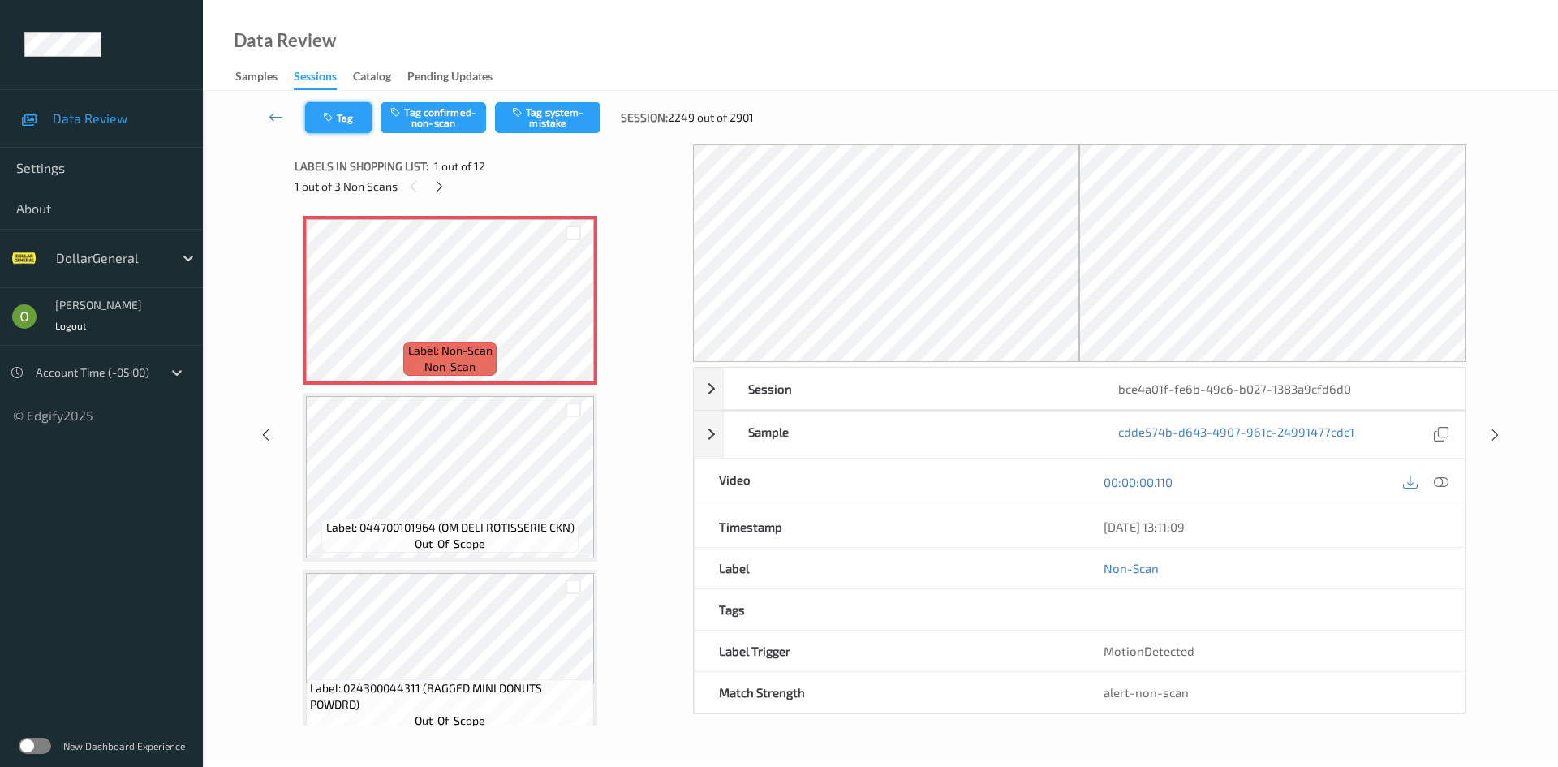
click at [357, 122] on button "Tag" at bounding box center [338, 117] width 67 height 31
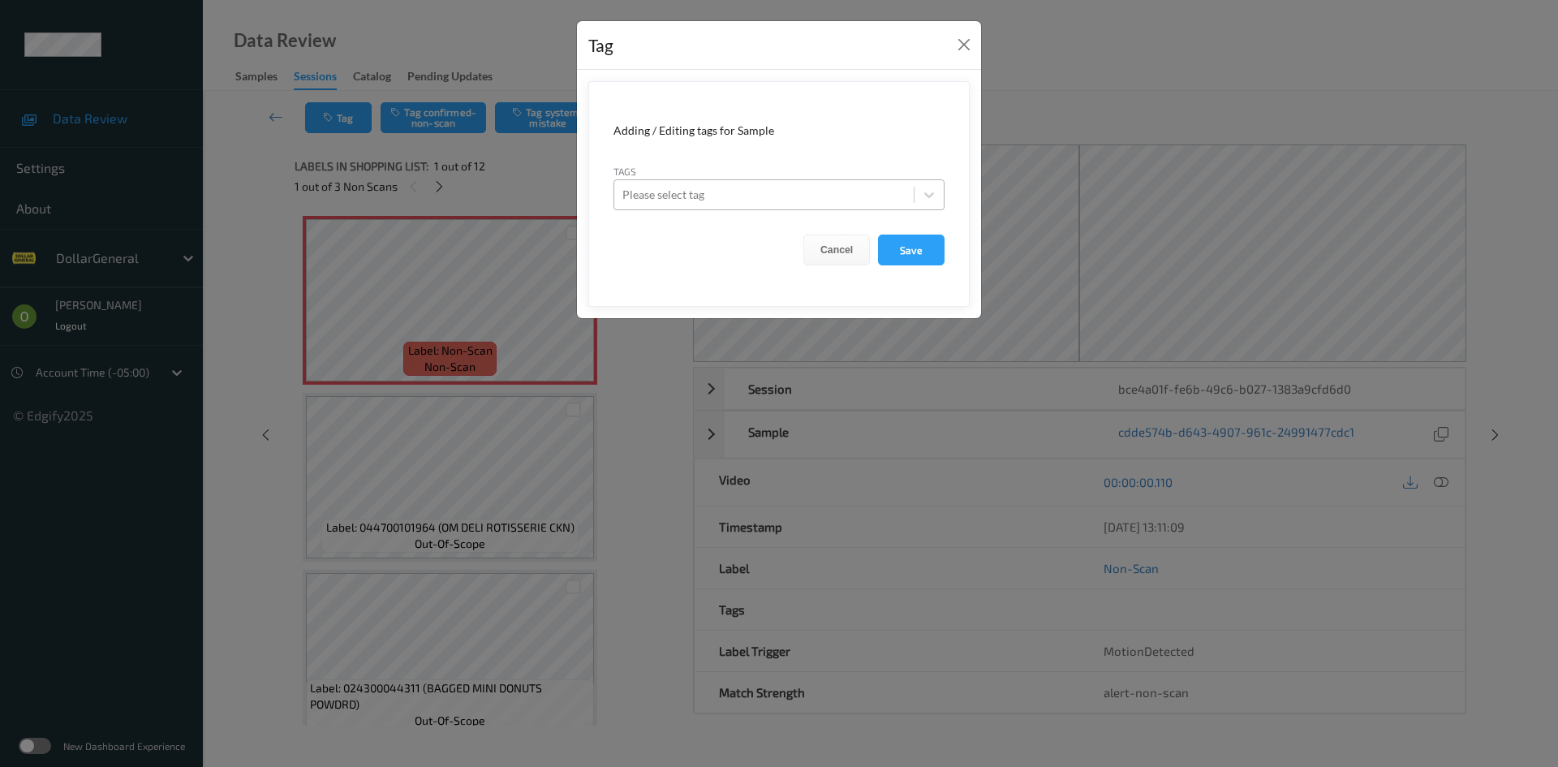
click at [747, 179] on div "Please select tag" at bounding box center [778, 194] width 331 height 31
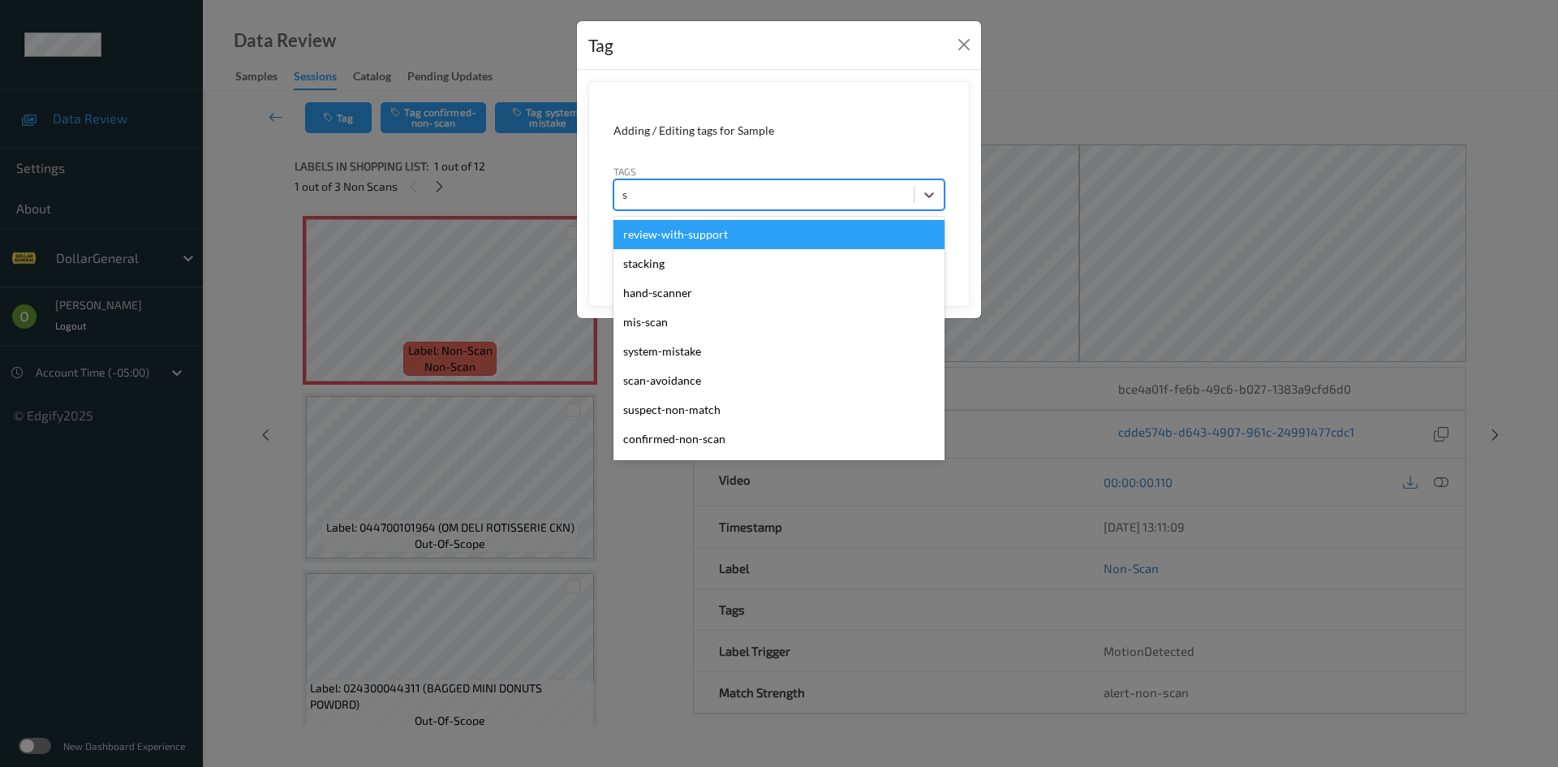
type input "sy"
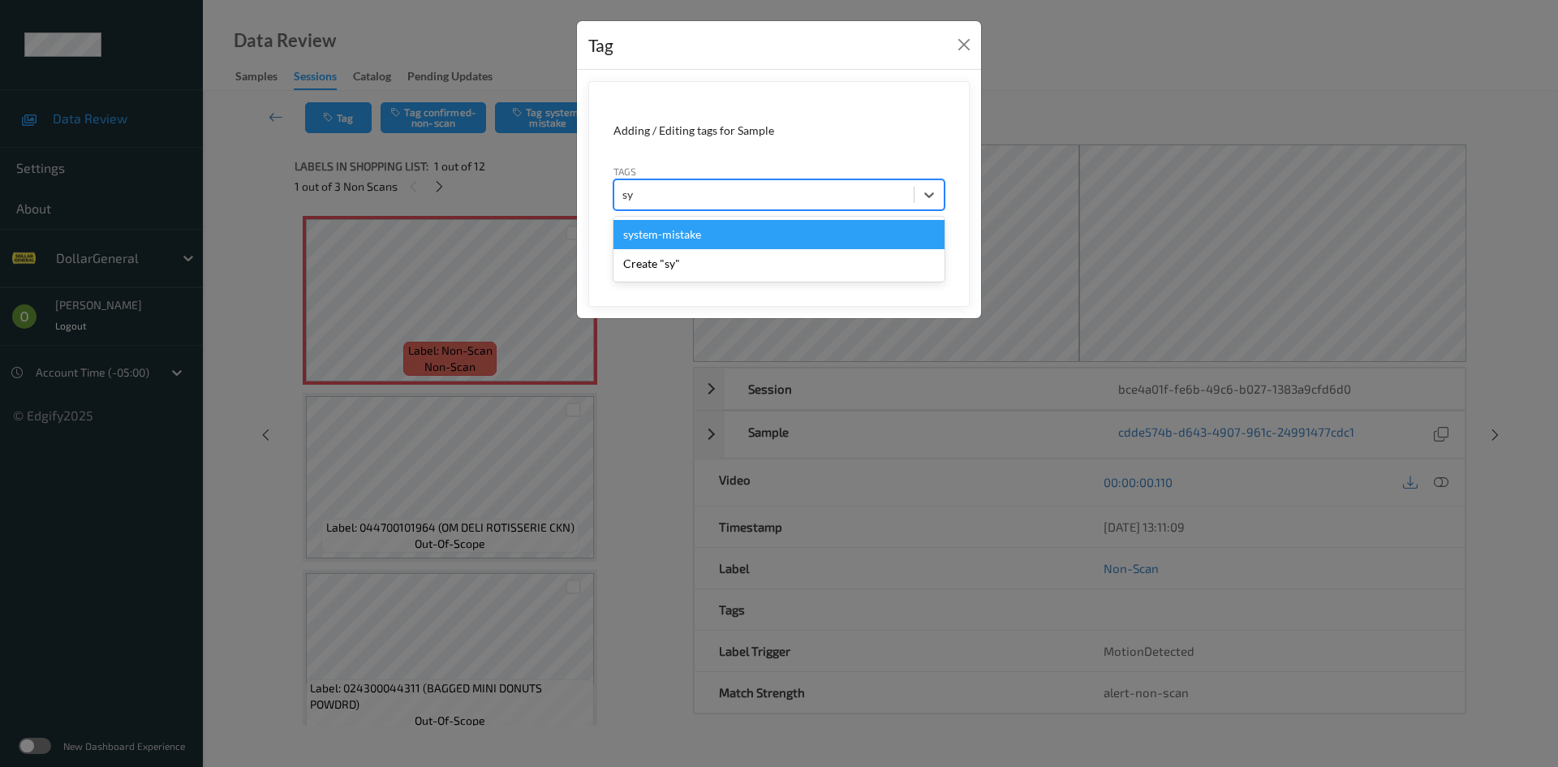
click at [707, 227] on div "system-mistake" at bounding box center [778, 234] width 331 height 29
type input "floo"
click at [686, 222] on div "flooid bug" at bounding box center [778, 234] width 331 height 29
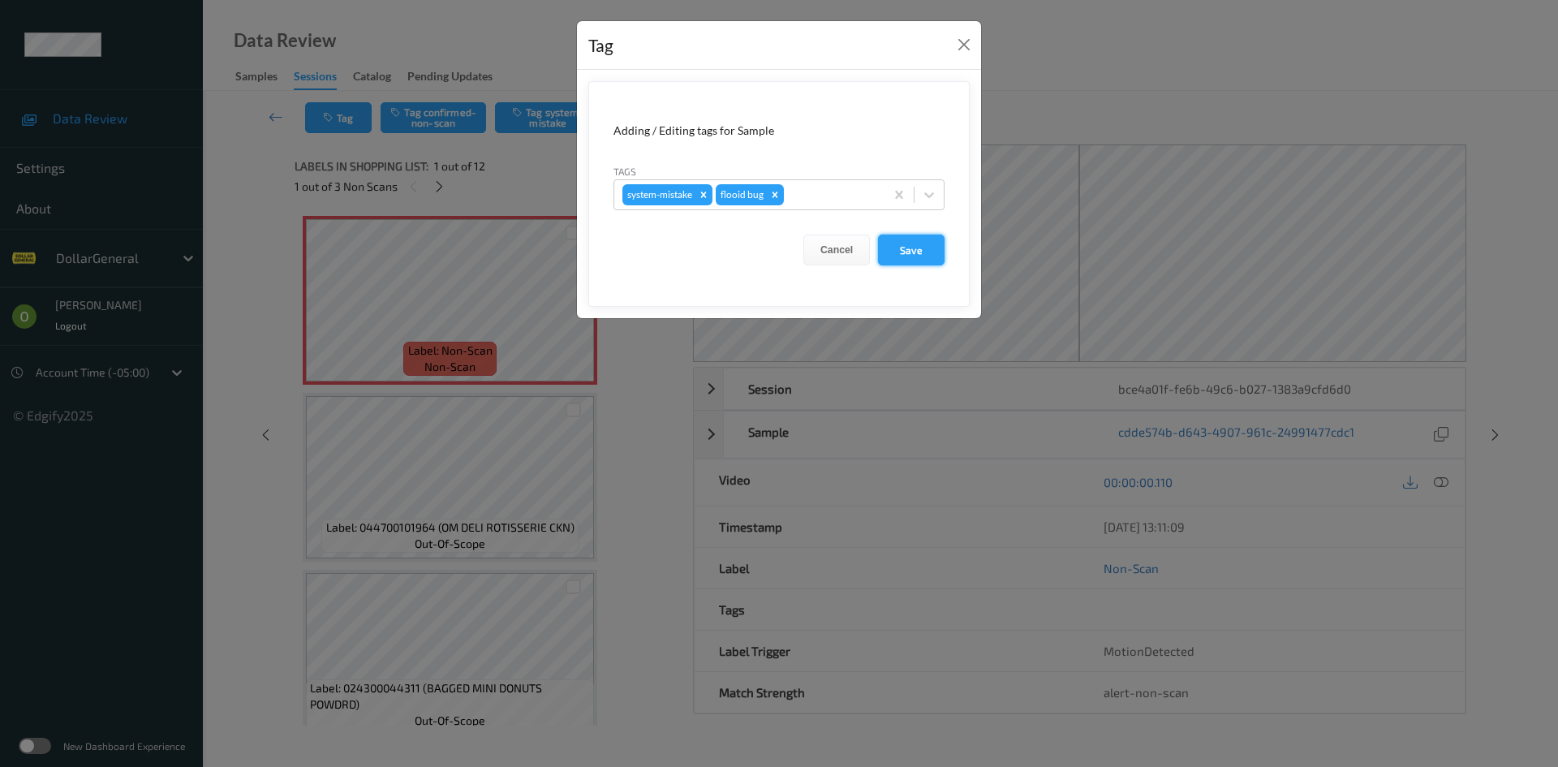
click at [896, 246] on button "Save" at bounding box center [911, 249] width 67 height 31
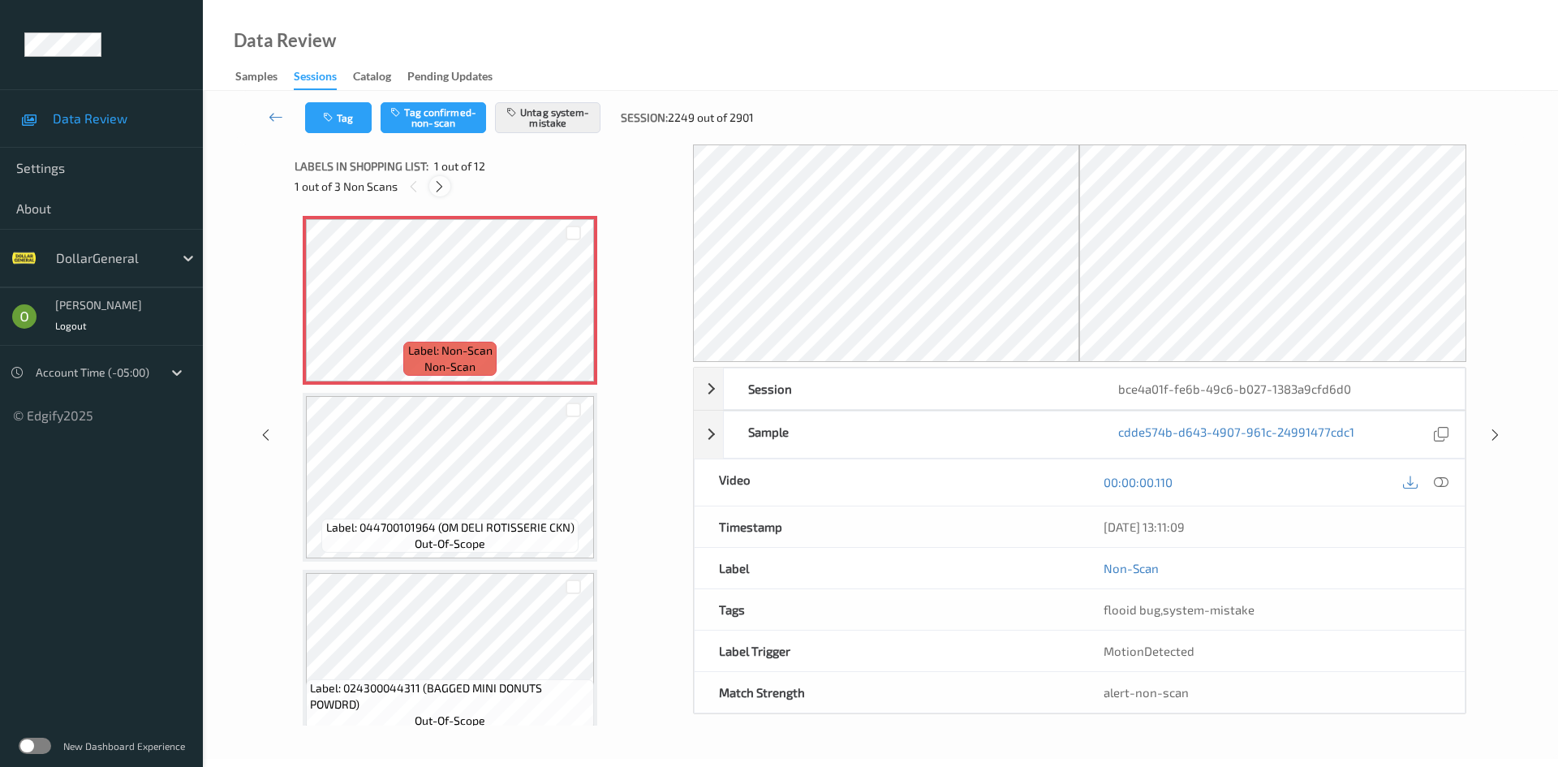
click at [441, 188] on icon at bounding box center [439, 186] width 14 height 15
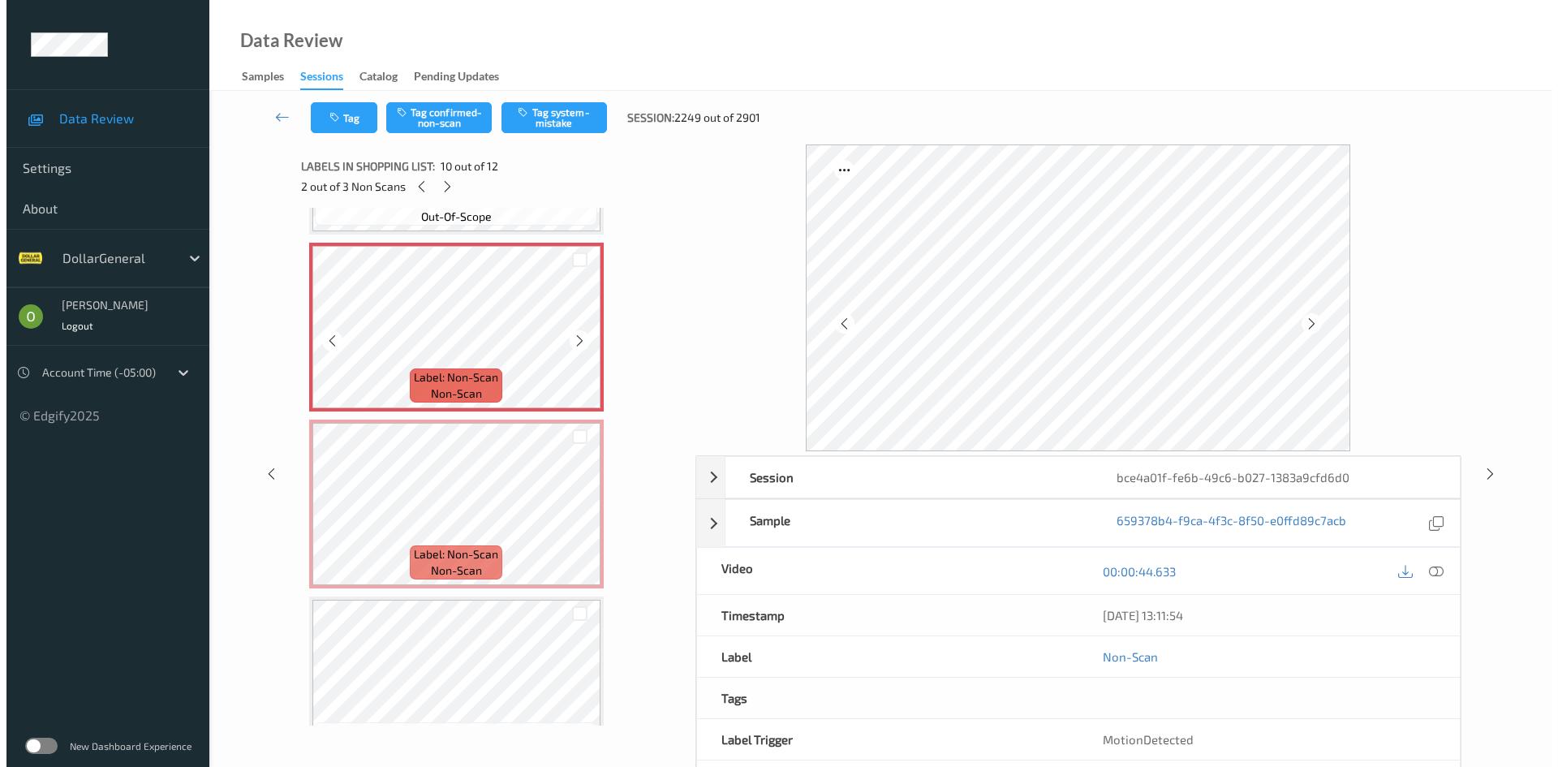
scroll to position [1585, 0]
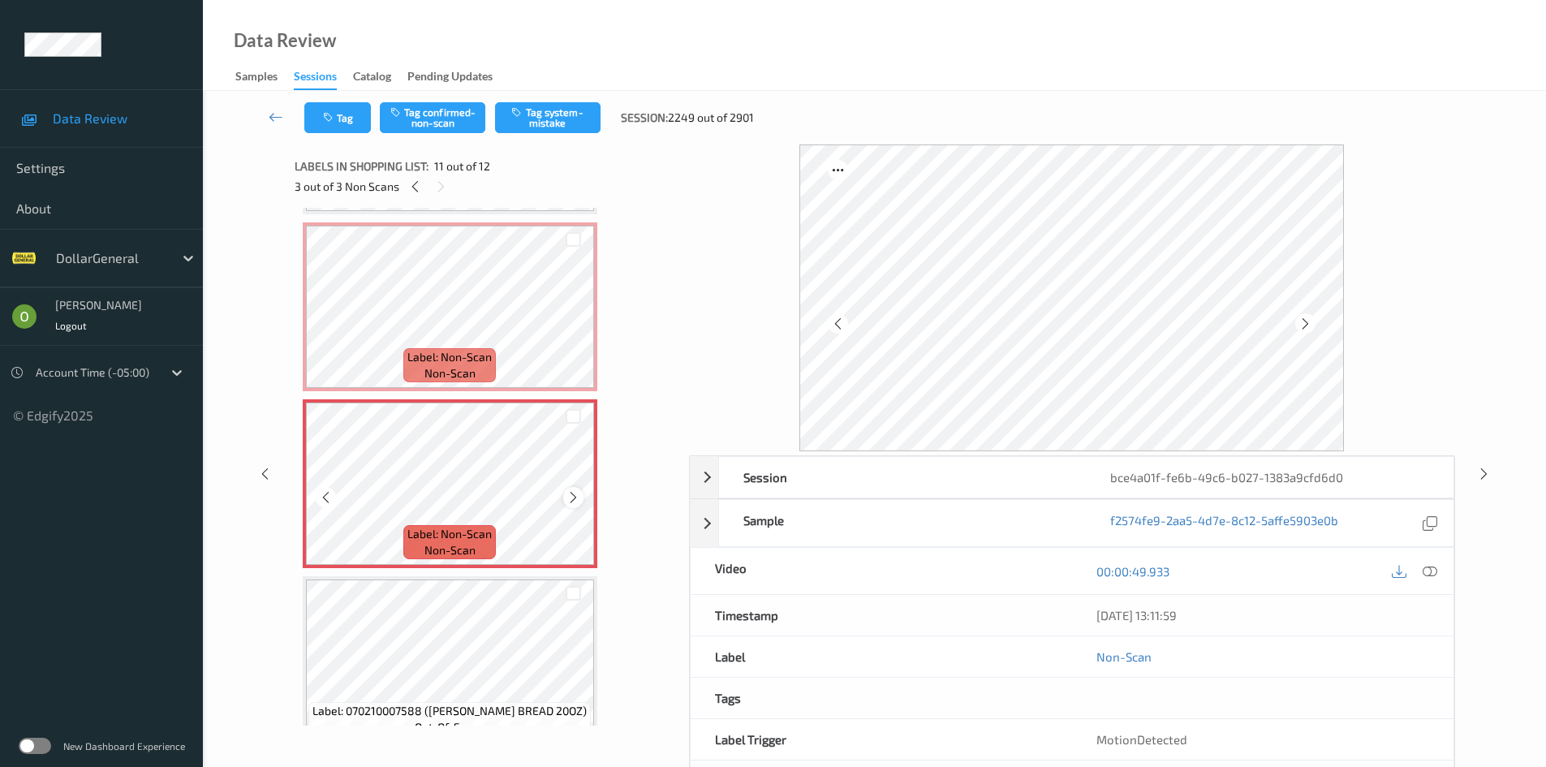
click at [577, 497] on icon at bounding box center [573, 497] width 14 height 15
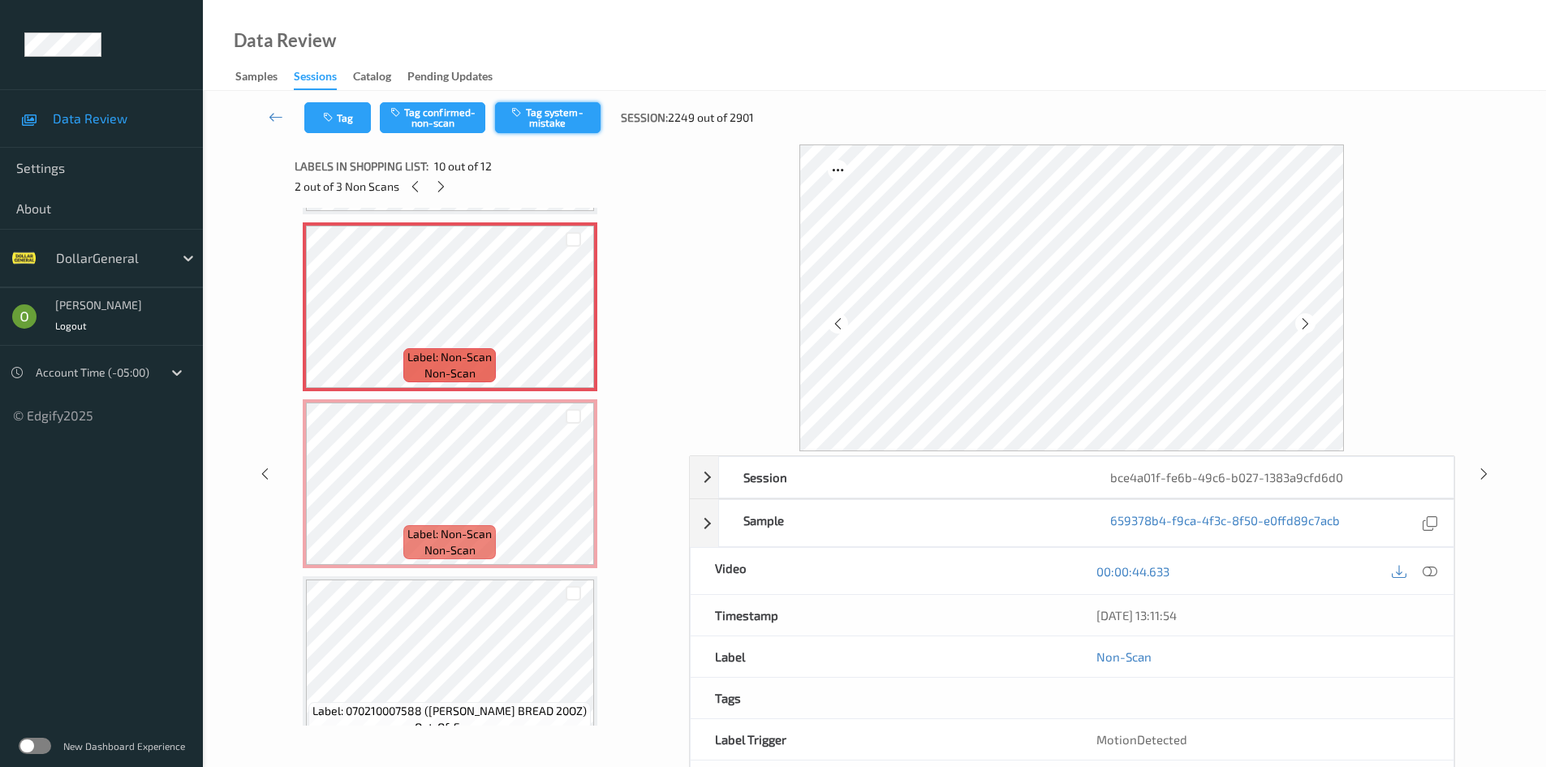
click at [557, 132] on button "Tag system-mistake" at bounding box center [547, 117] width 105 height 31
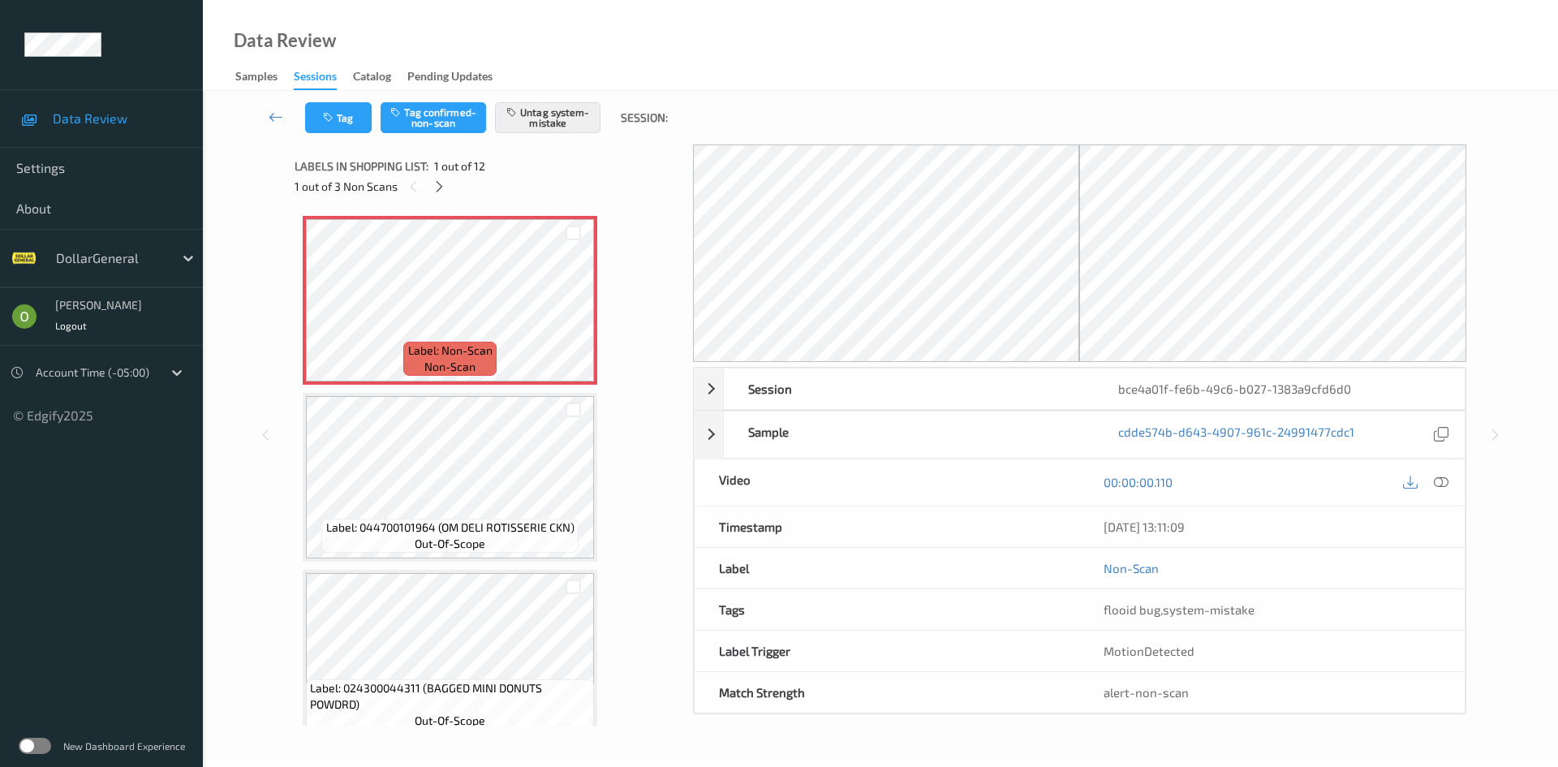
click at [426, 190] on div "1 out of 3 Non Scans" at bounding box center [488, 186] width 387 height 20
click at [439, 194] on div at bounding box center [439, 186] width 20 height 20
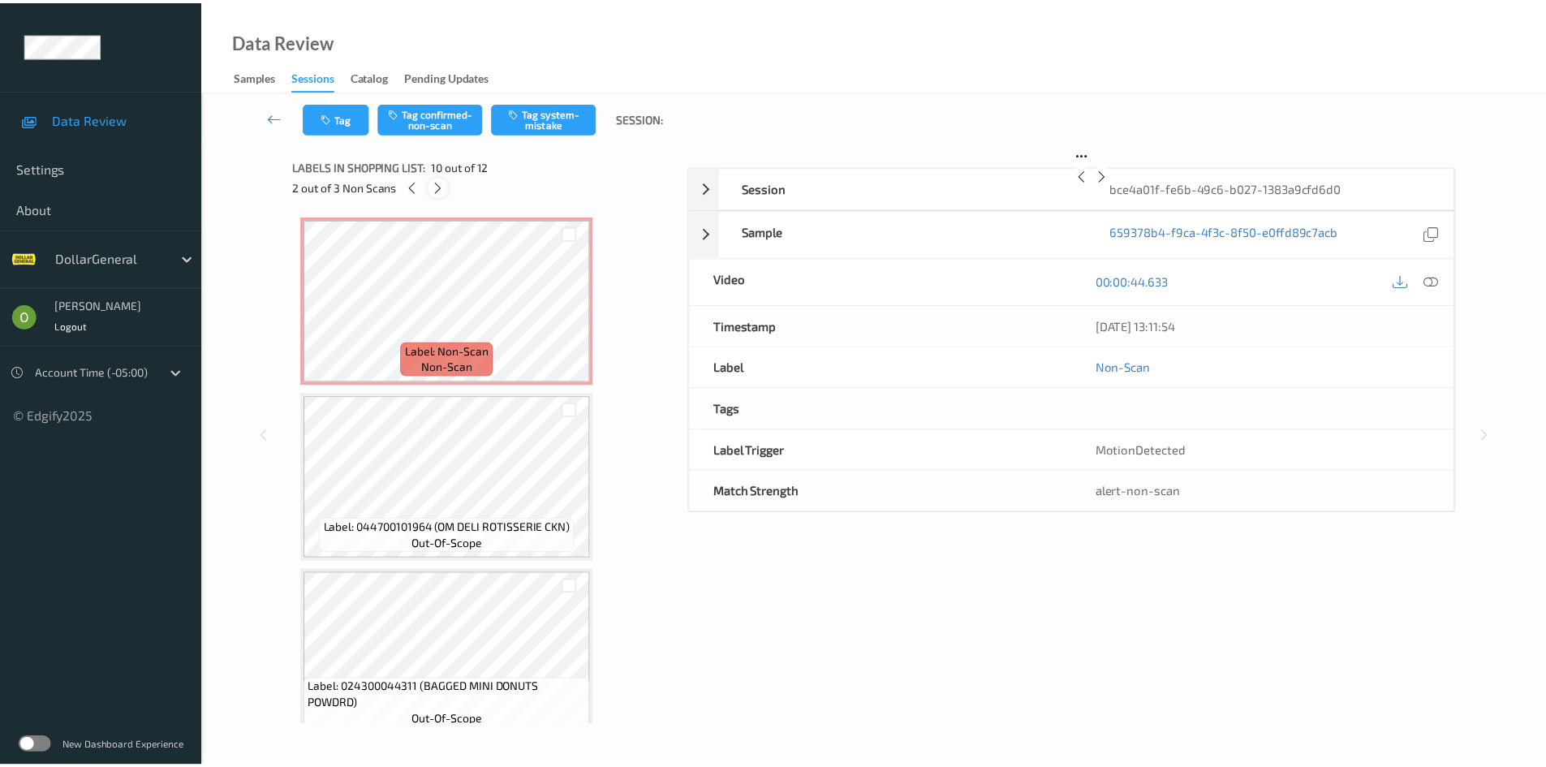
scroll to position [1423, 0]
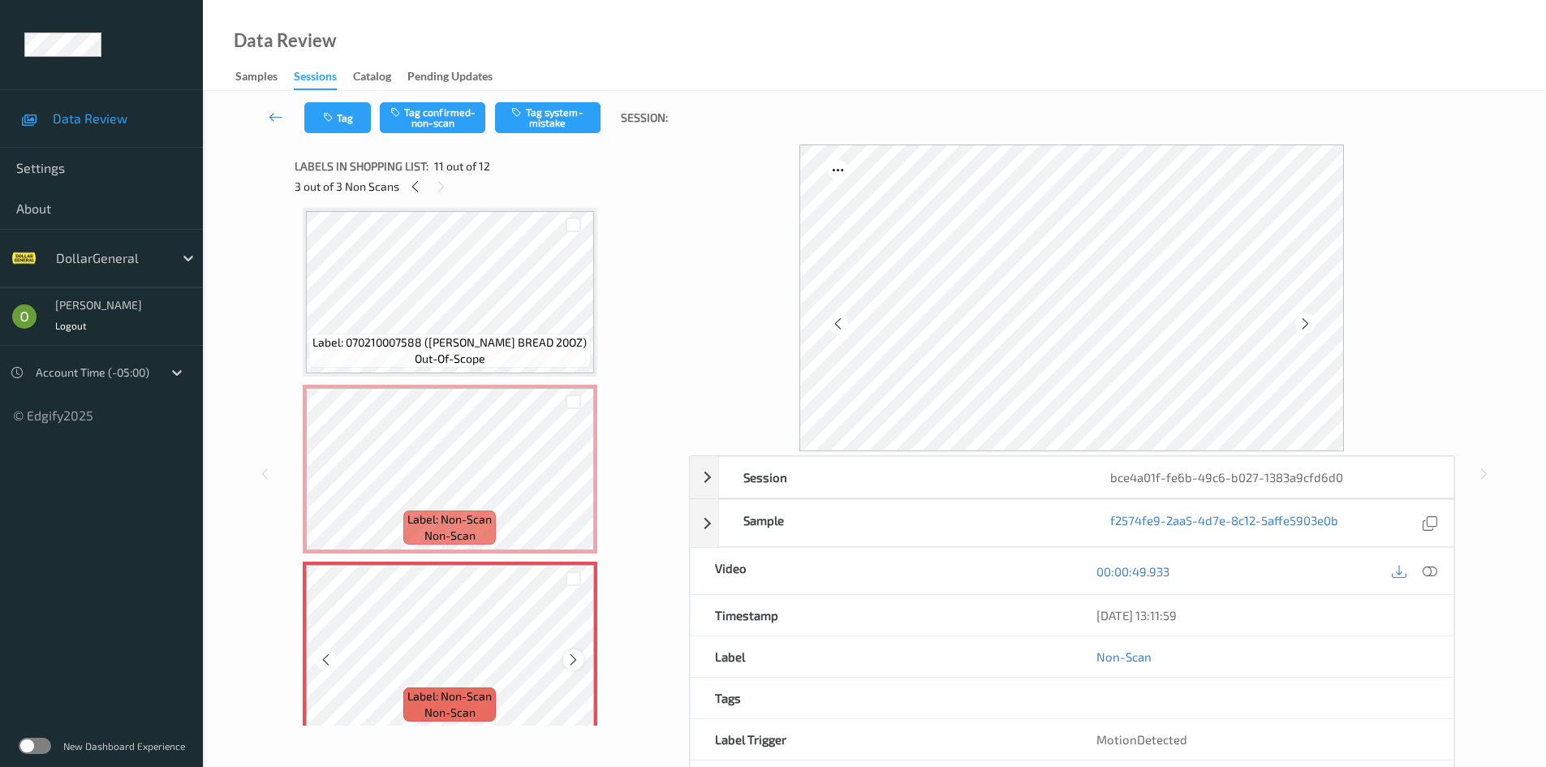
click at [572, 656] on icon at bounding box center [573, 659] width 14 height 15
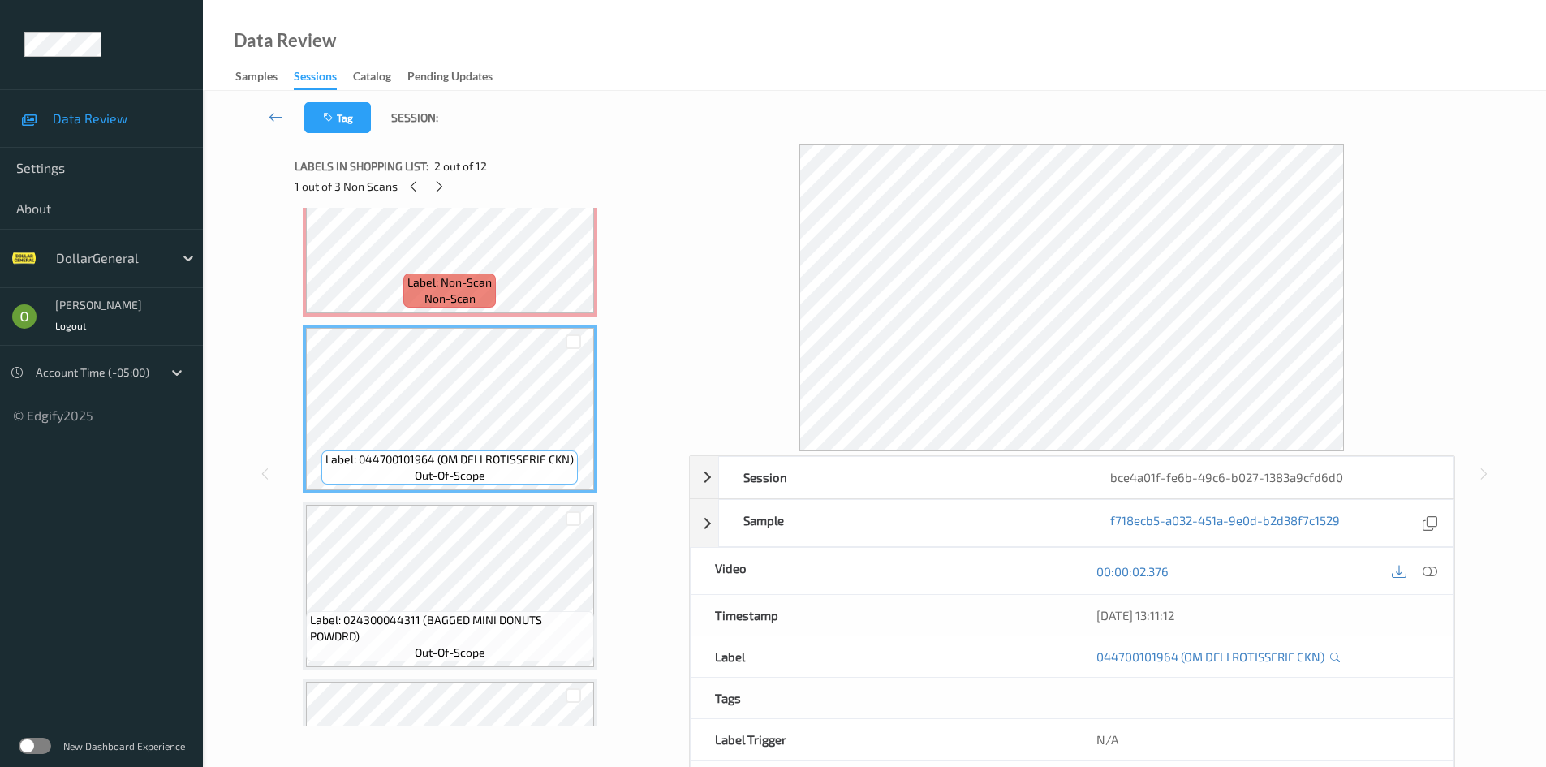
scroll to position [44, 0]
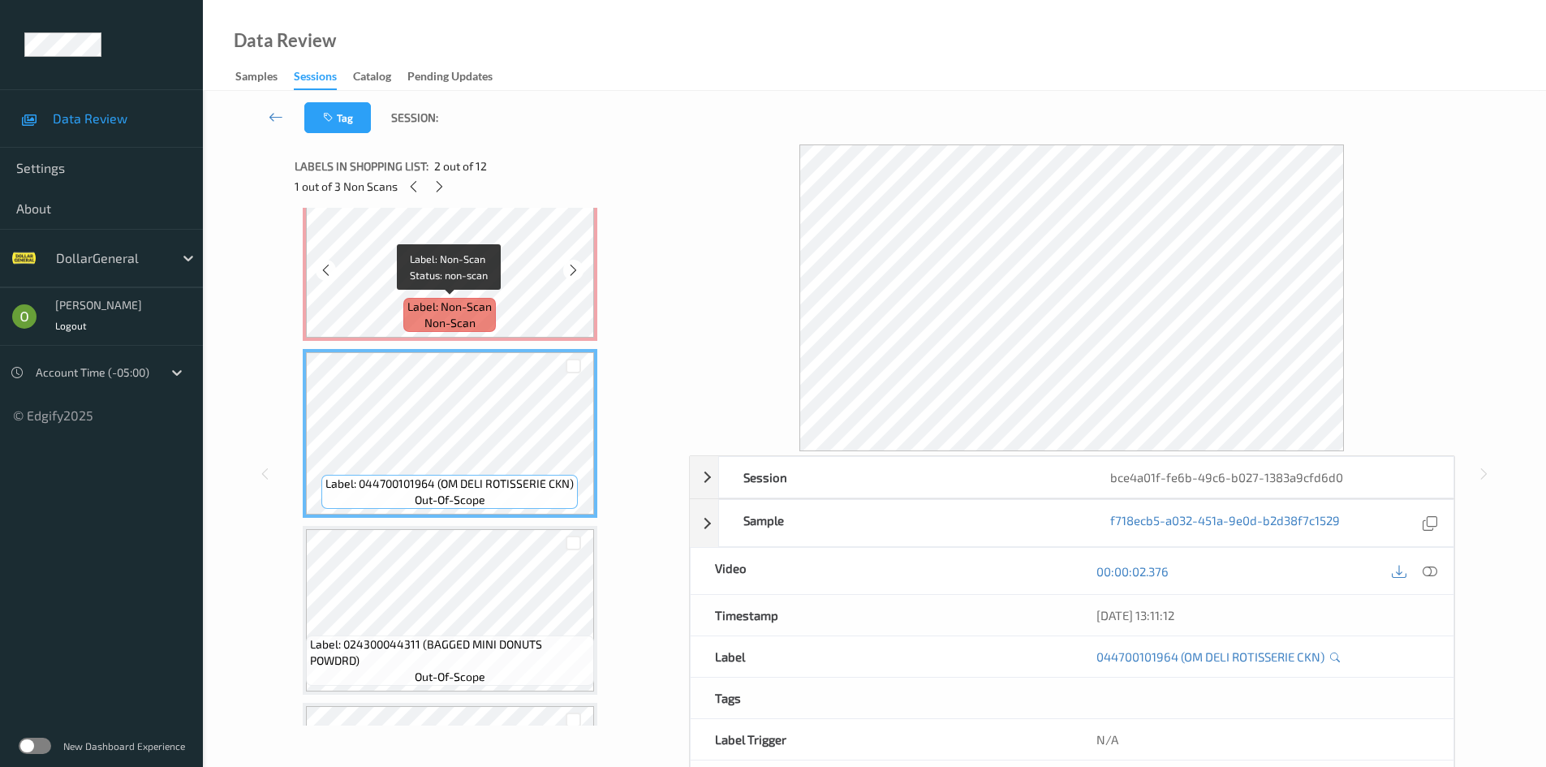
click at [483, 315] on span "Label: Non-Scan" at bounding box center [449, 307] width 84 height 16
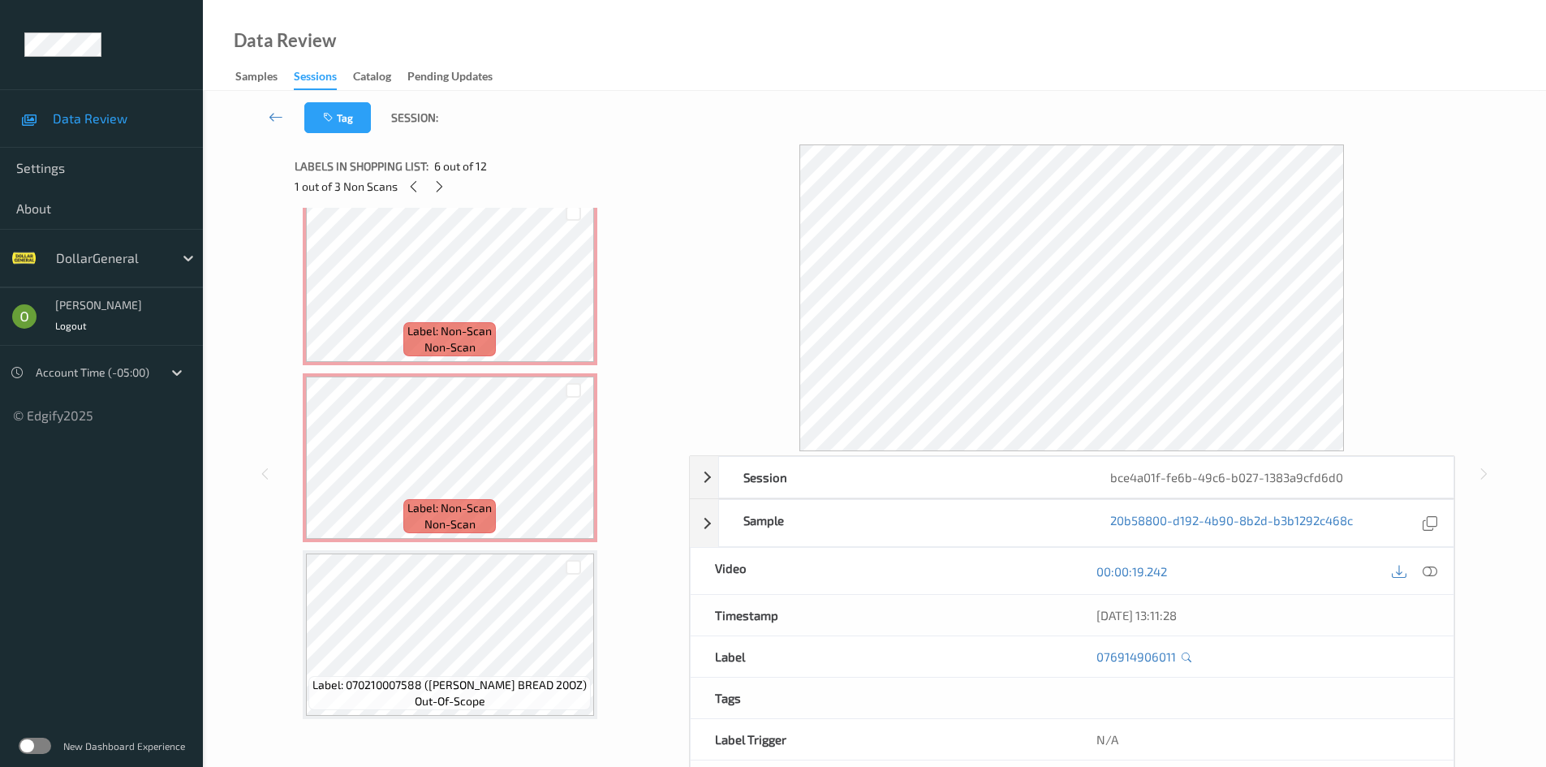
scroll to position [1613, 0]
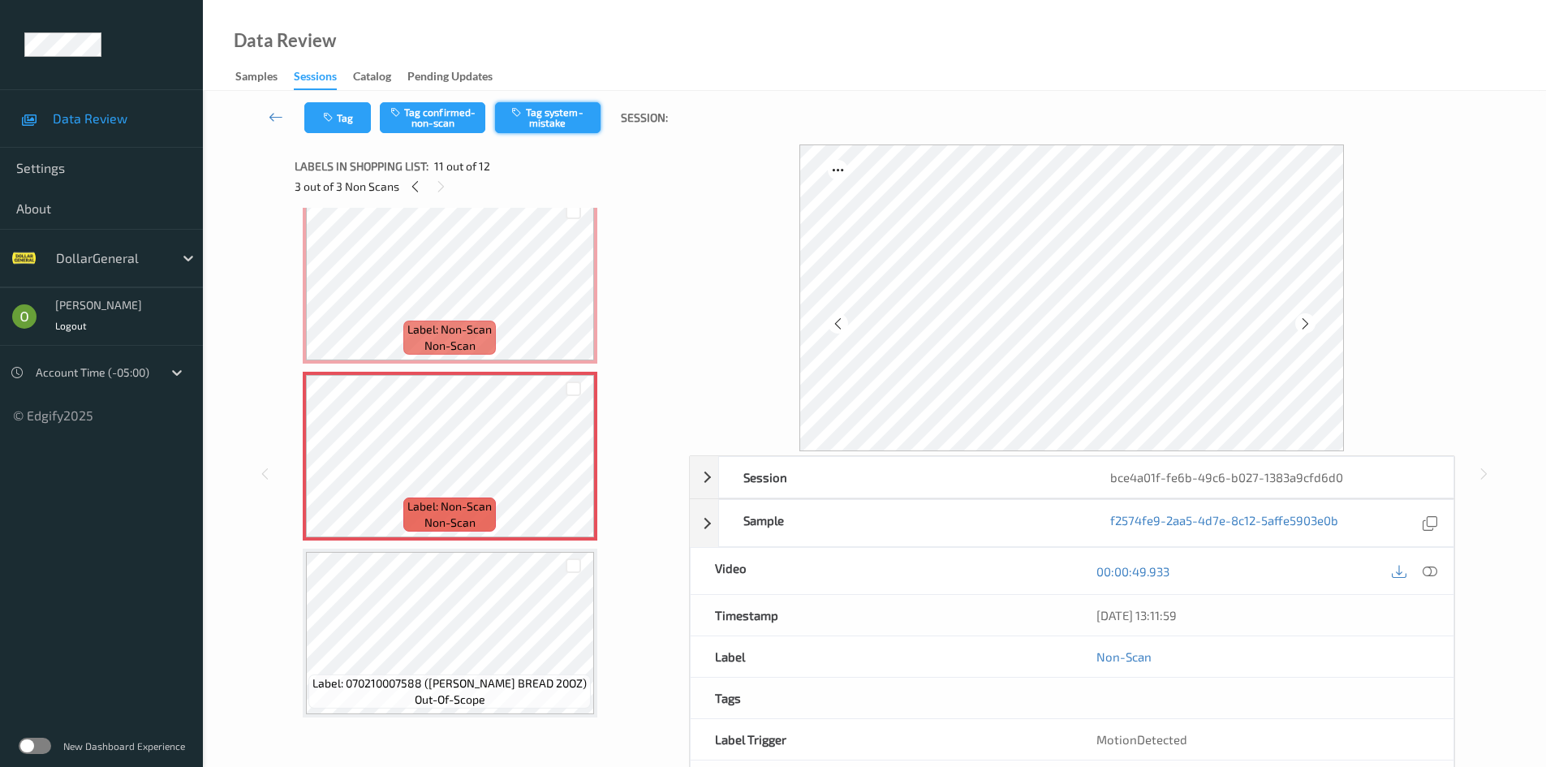
click at [564, 131] on button "Tag system-mistake" at bounding box center [547, 117] width 105 height 31
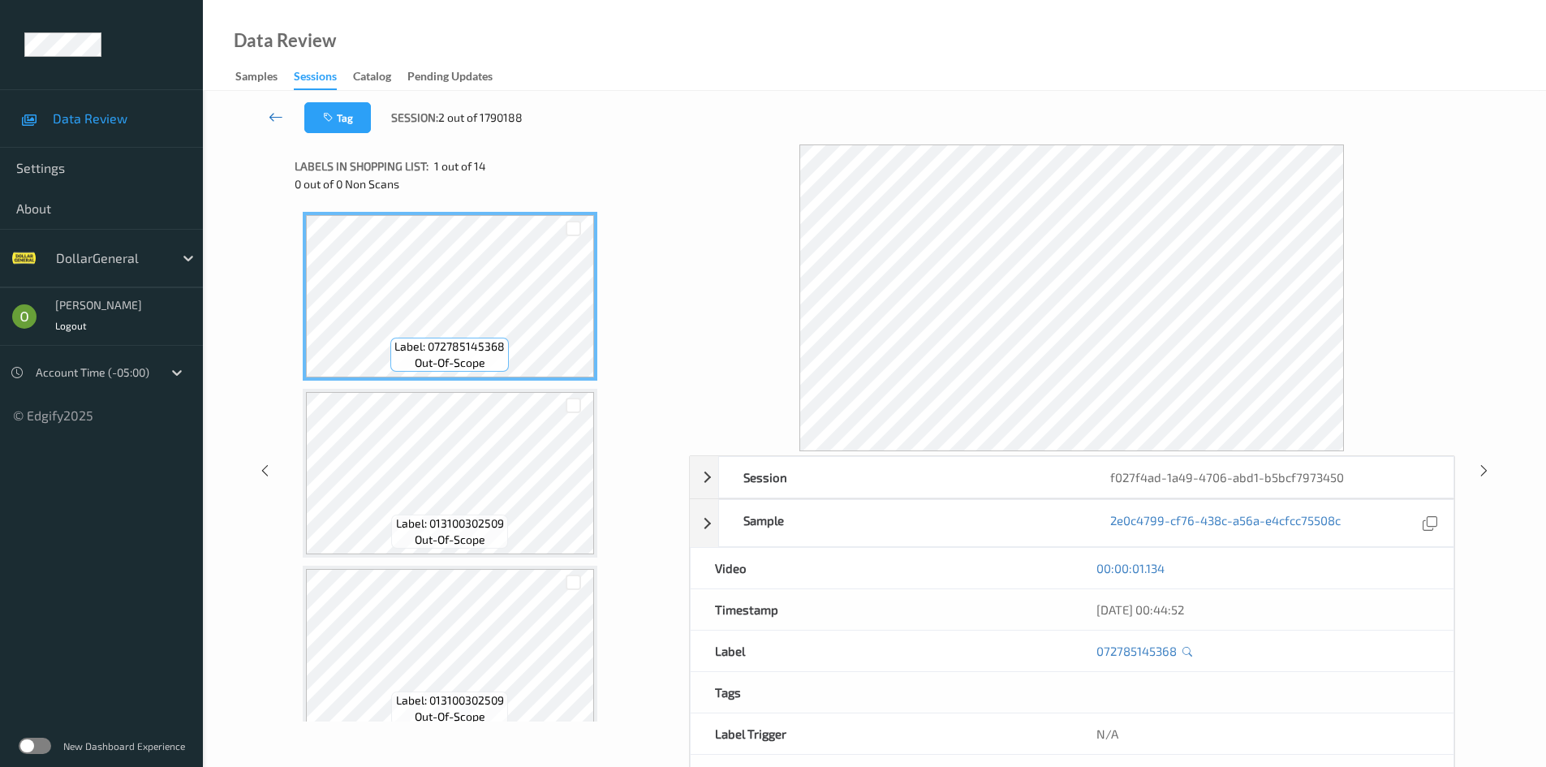
click at [264, 112] on link at bounding box center [275, 117] width 57 height 31
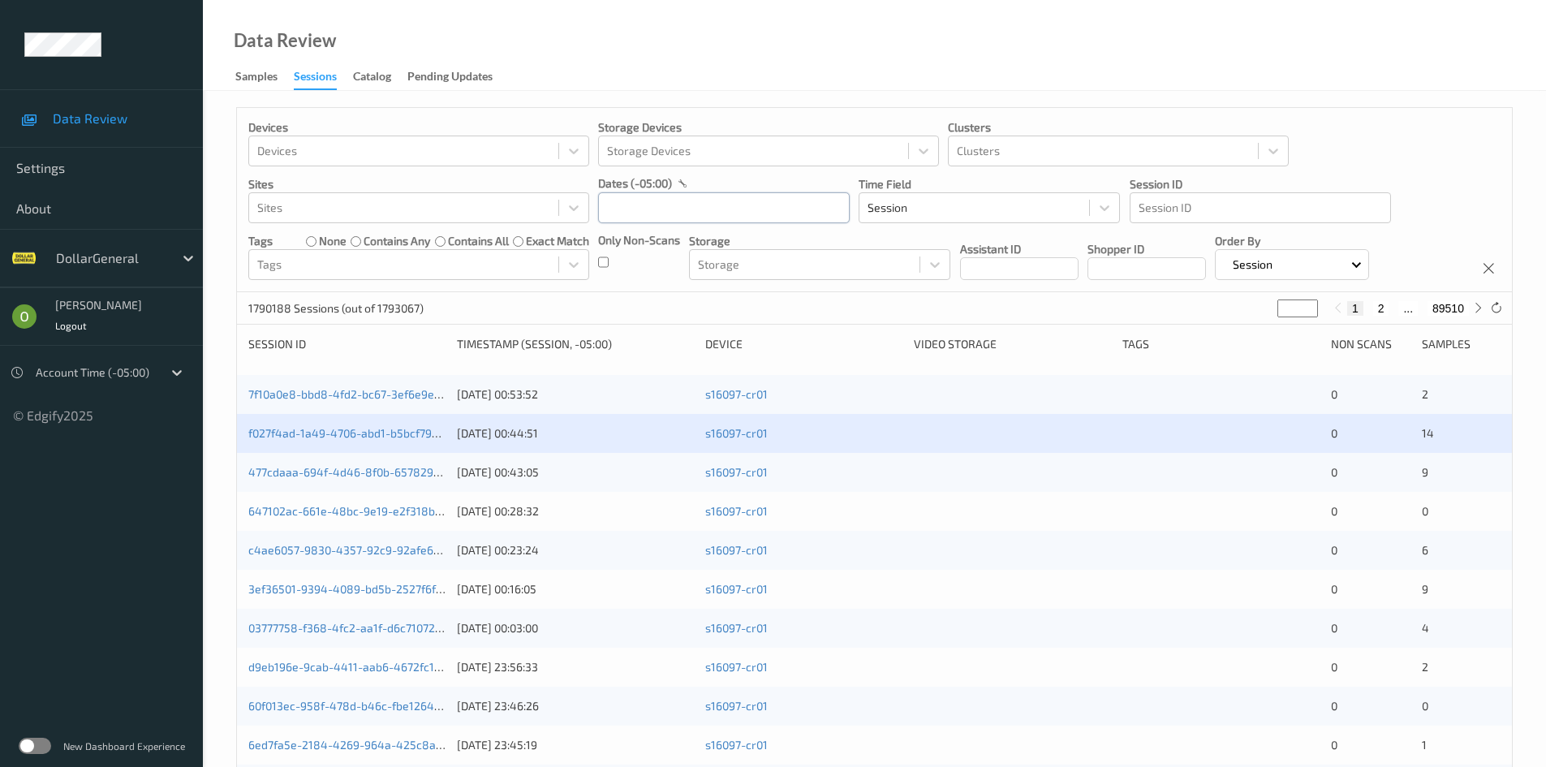
click at [724, 212] on input "text" at bounding box center [724, 207] width 252 height 31
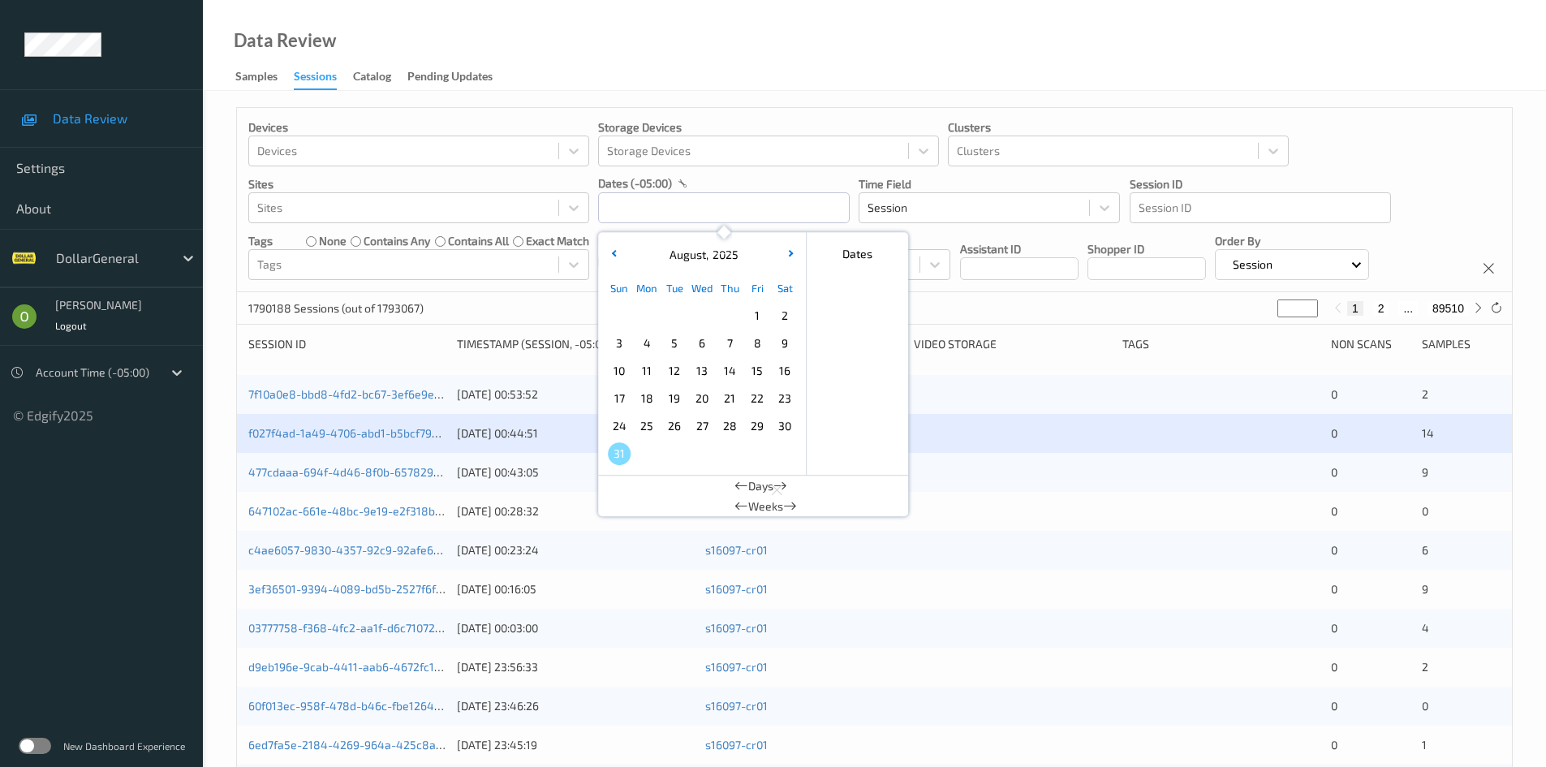
click at [651, 372] on span "11" at bounding box center [646, 370] width 23 height 23
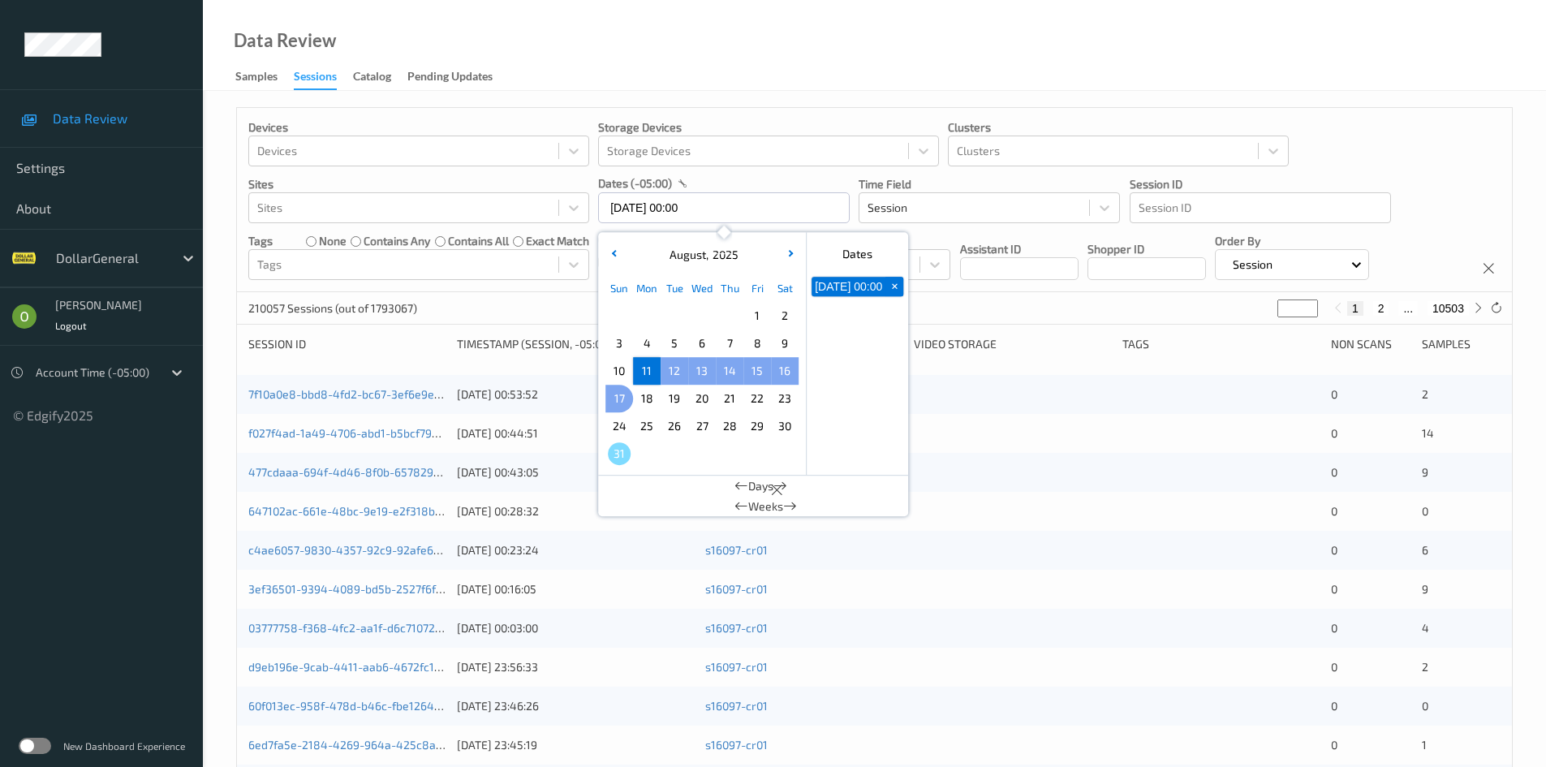
click at [604, 399] on div "Sun Mon Tue Wed Thu Fri Sat 1 2 3 4 5 6 7 8 9 10 11 12 13 14 15 16 17 18 19 20 …" at bounding box center [701, 370] width 201 height 201
click at [613, 400] on span "17" at bounding box center [619, 398] width 23 height 23
type input "[DATE] 00:00 -> [DATE] 23:59"
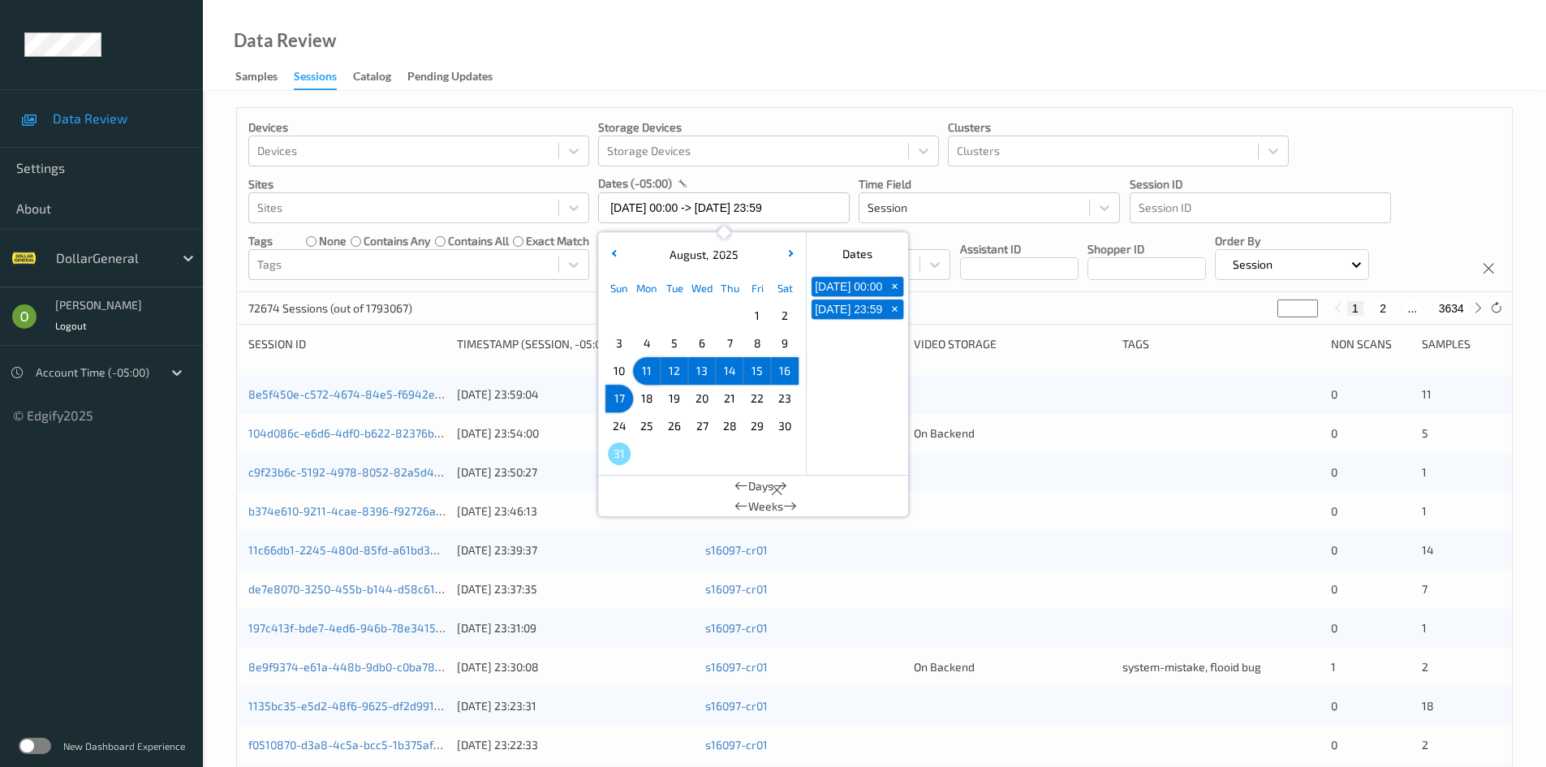
click at [1021, 296] on div "72674 Sessions (out of 1793067) * 1 2 ... 3634" at bounding box center [874, 308] width 1275 height 32
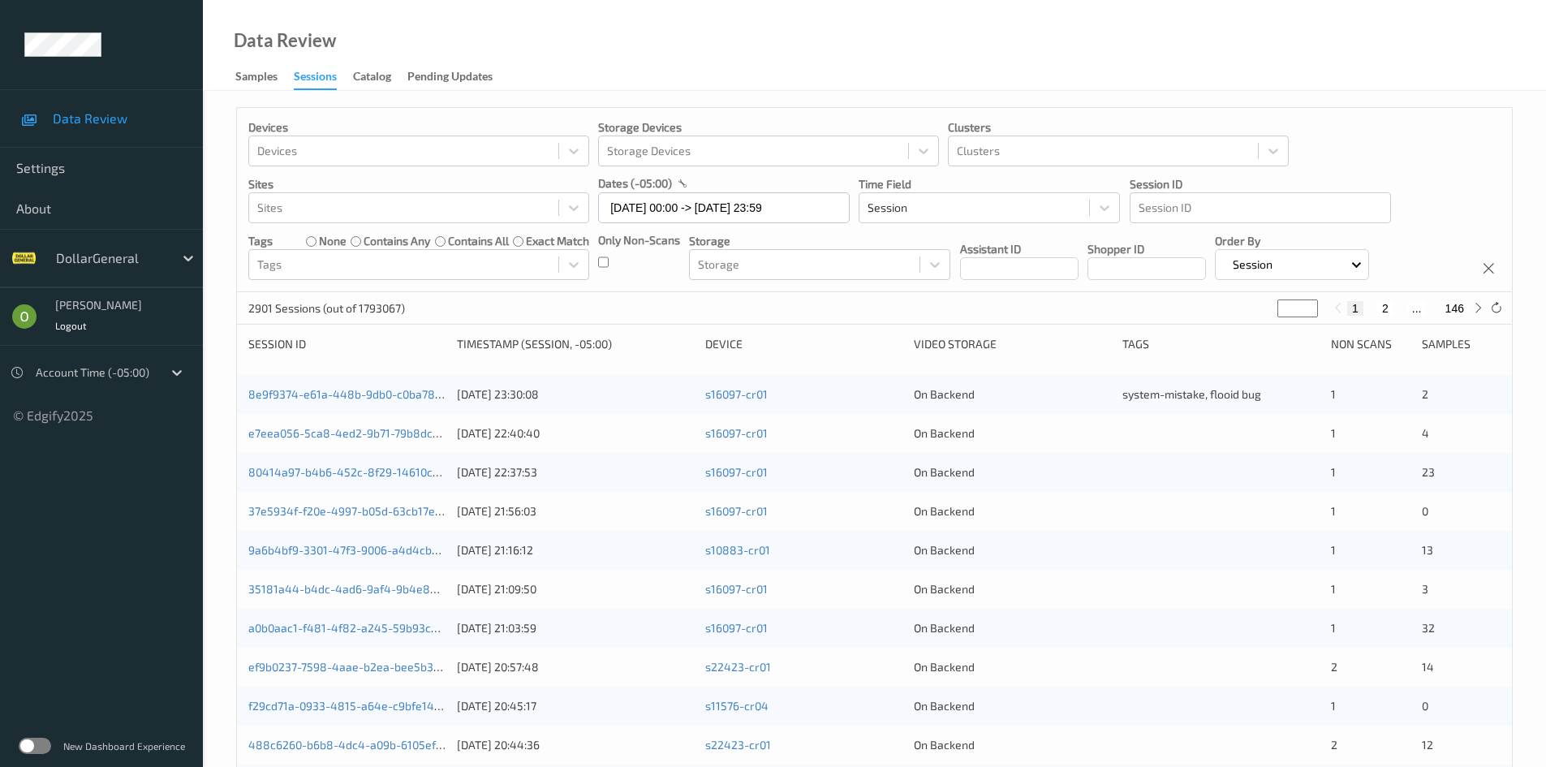
click at [1381, 308] on button "2" at bounding box center [1385, 308] width 16 height 15
type input "*"
click at [1287, 300] on input "*" at bounding box center [1297, 308] width 41 height 18
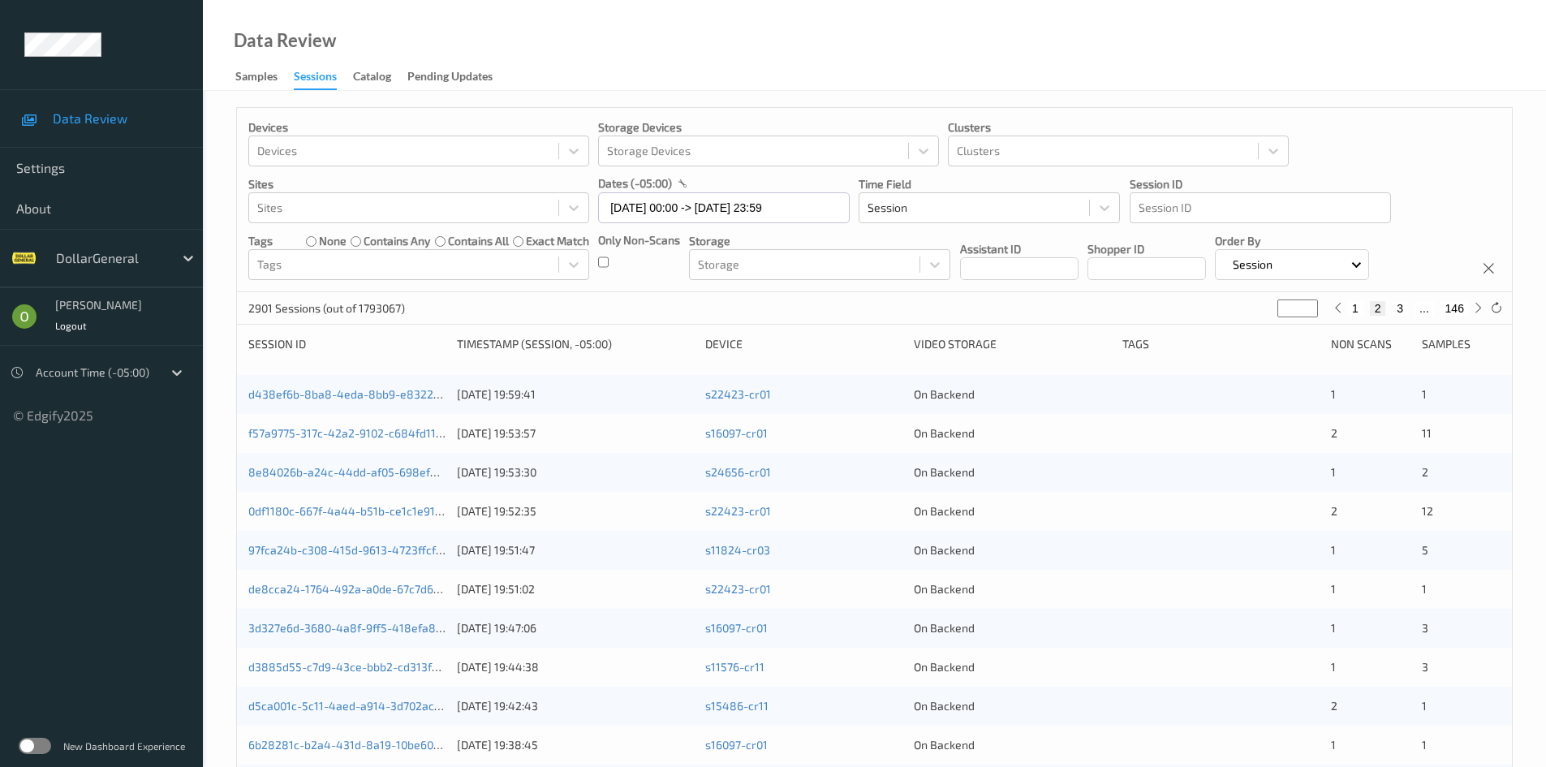
click at [1287, 300] on input "*" at bounding box center [1297, 308] width 41 height 18
type input "*"
type input "**"
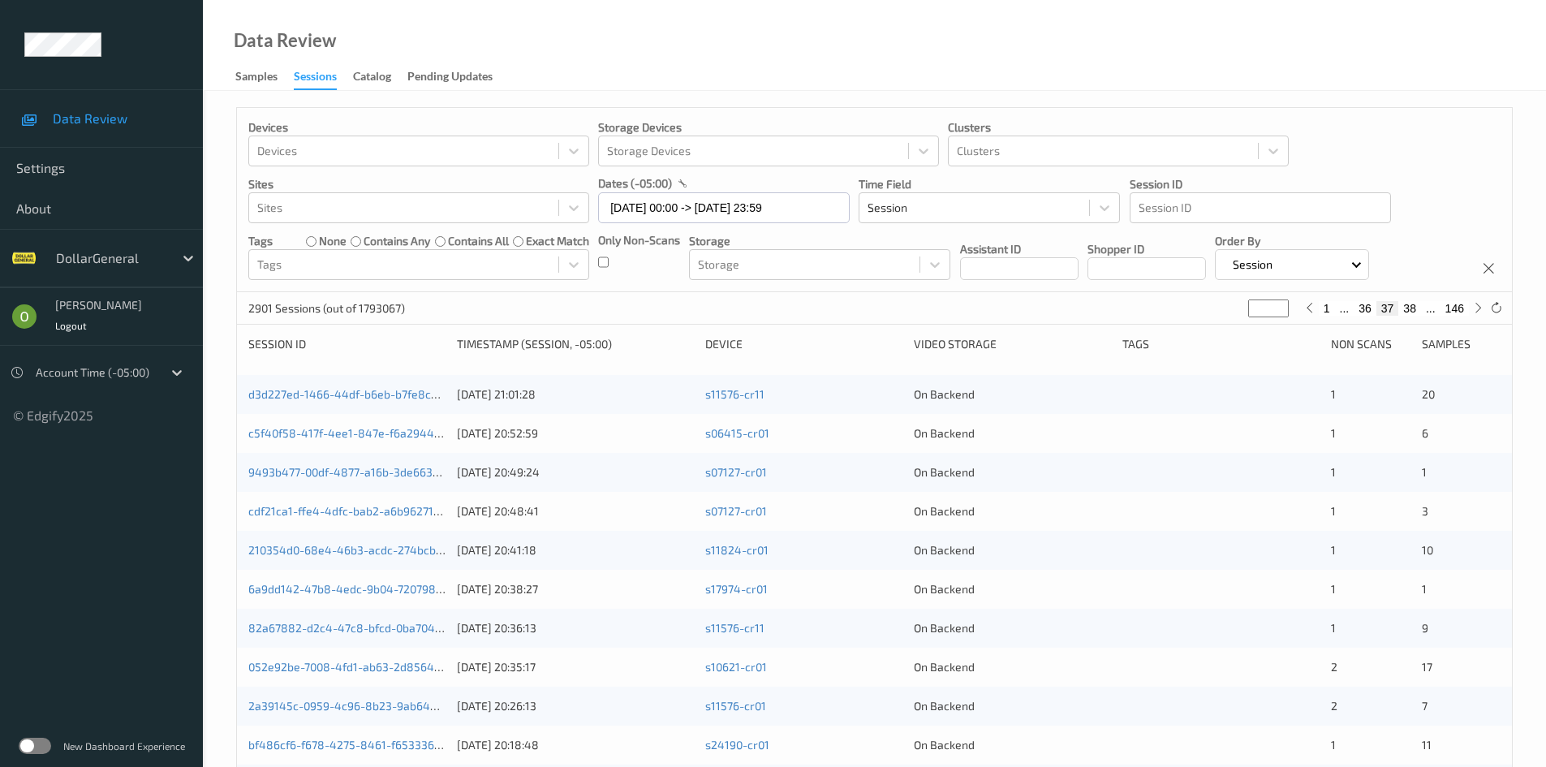
click at [1257, 303] on input "**" at bounding box center [1268, 308] width 41 height 18
type input "*"
type input "**"
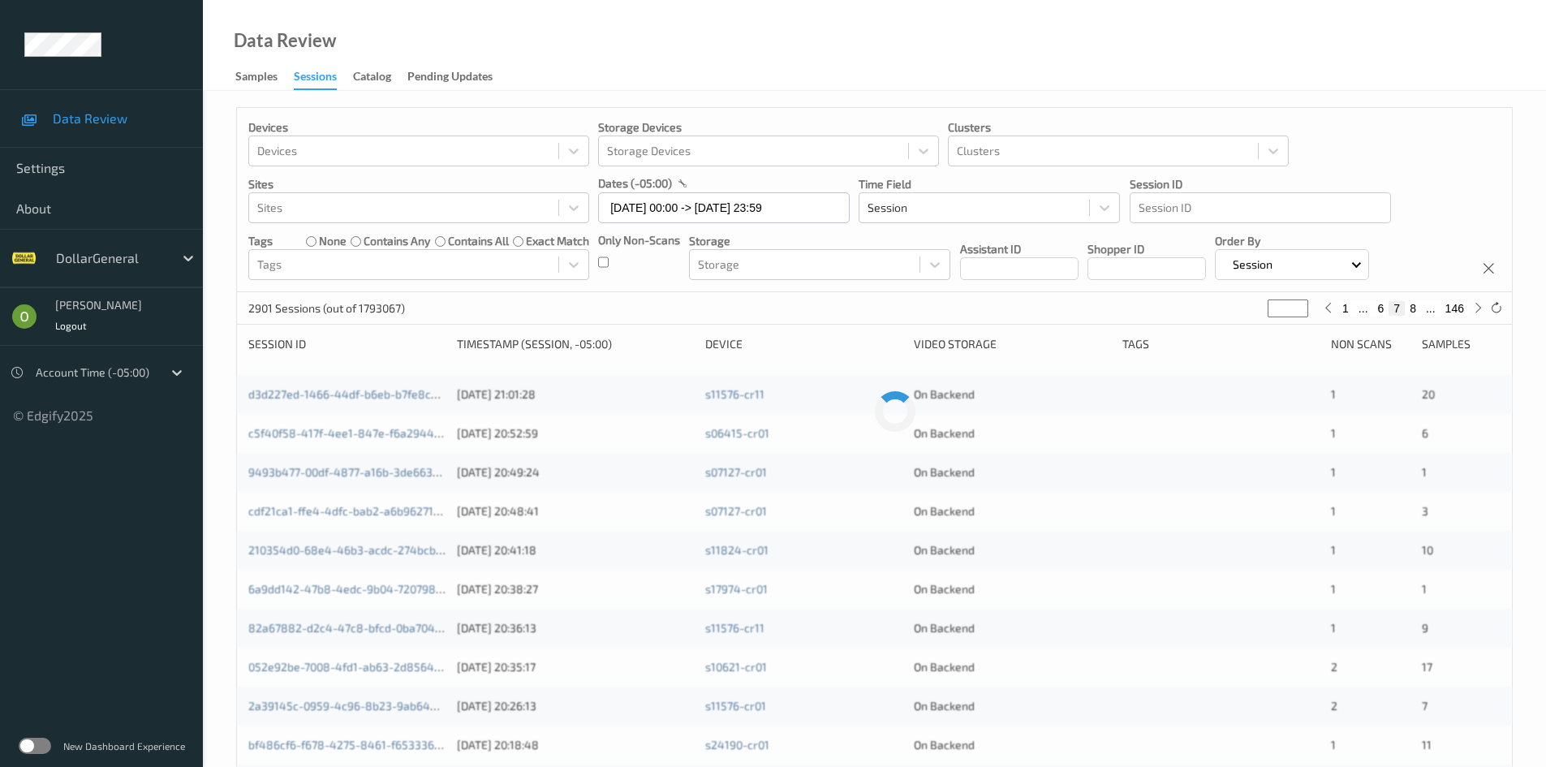
type input "**"
click at [1254, 312] on input "**" at bounding box center [1268, 308] width 41 height 18
type input "*"
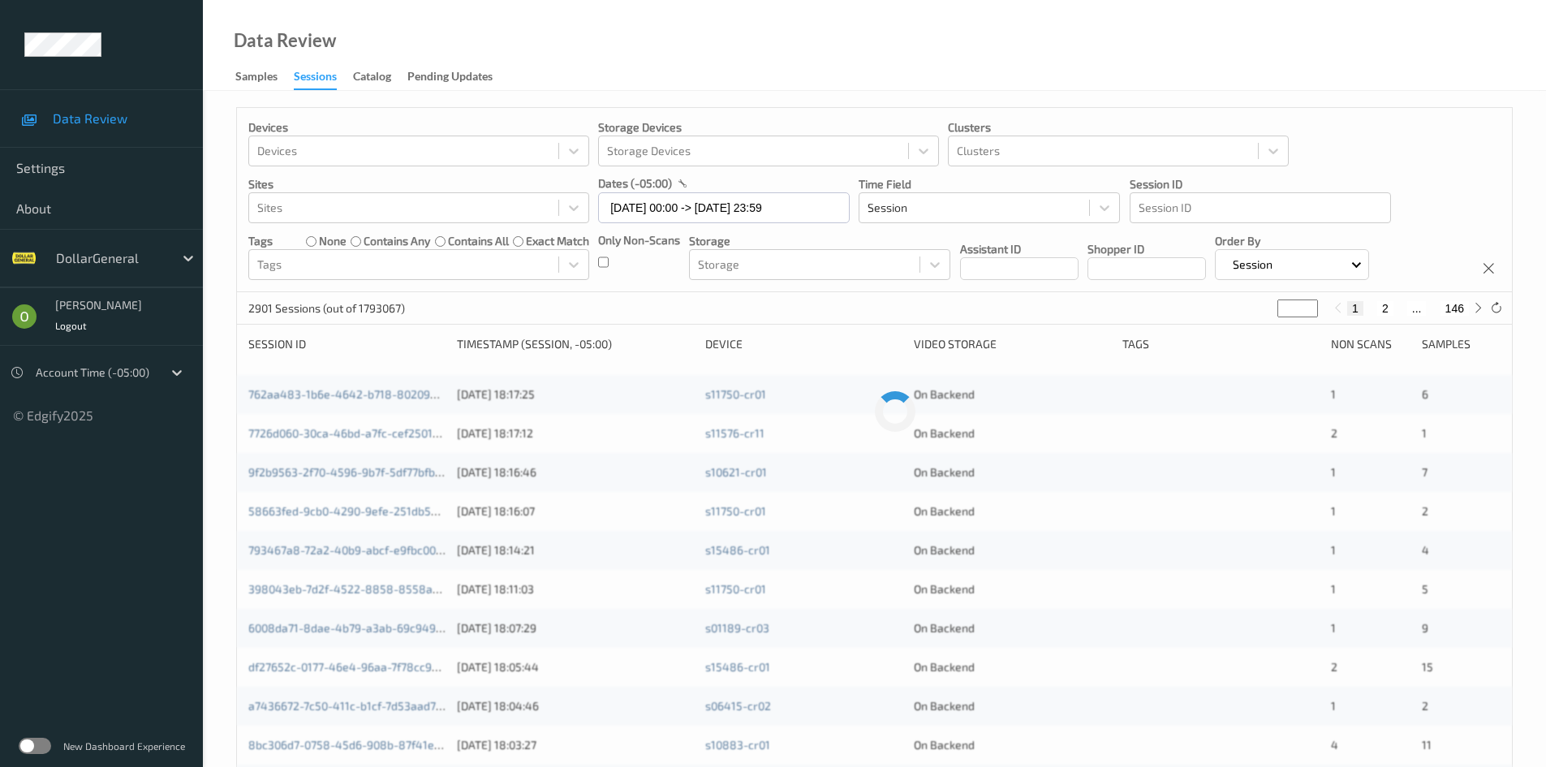
type input "**"
type input "***"
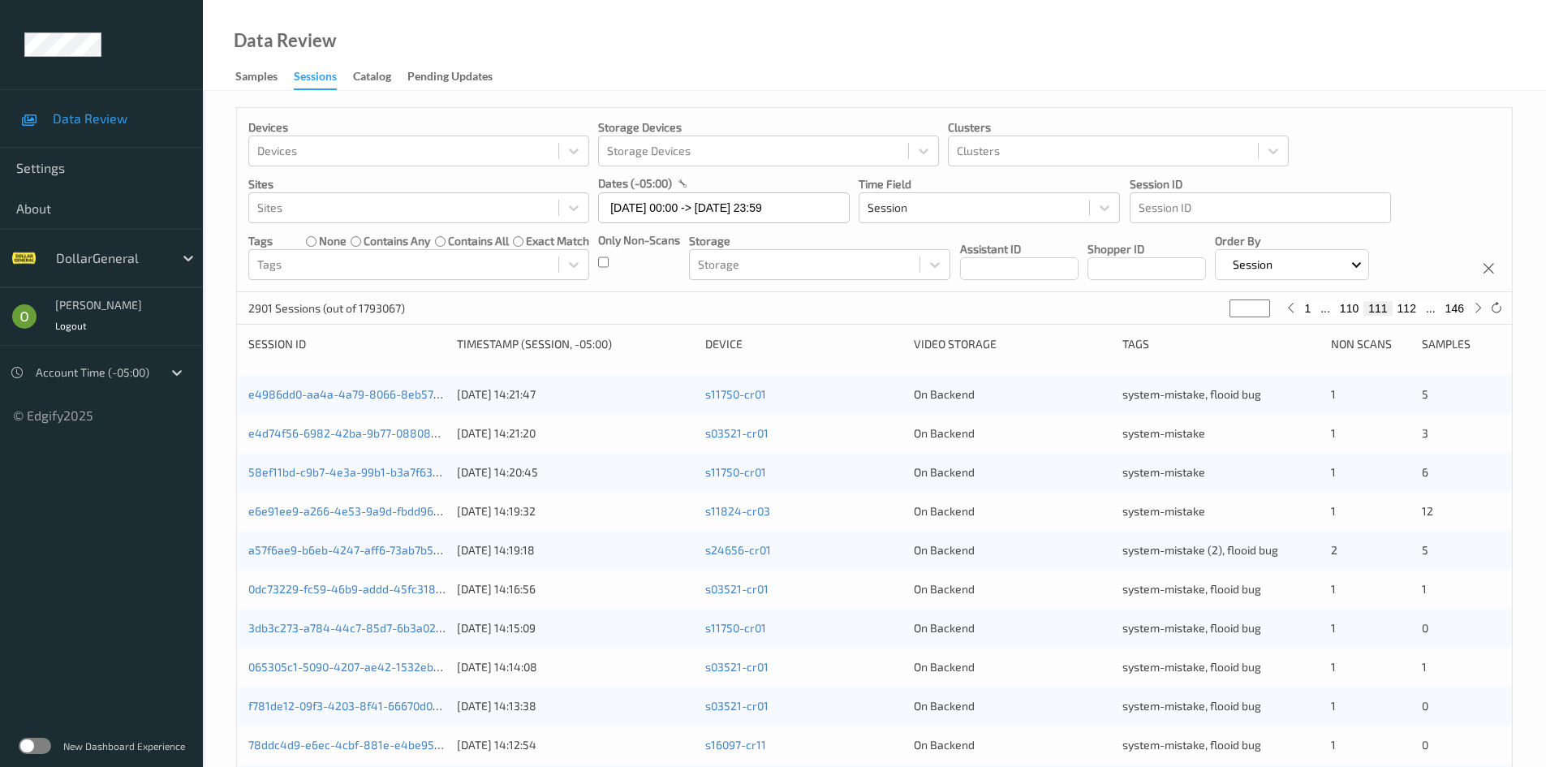
click at [1099, 310] on div "2901 Sessions (out of 1793067) *** 1 ... 110 111 112 ... 146" at bounding box center [874, 308] width 1275 height 32
click at [1481, 311] on icon at bounding box center [1478, 308] width 12 height 12
type input "***"
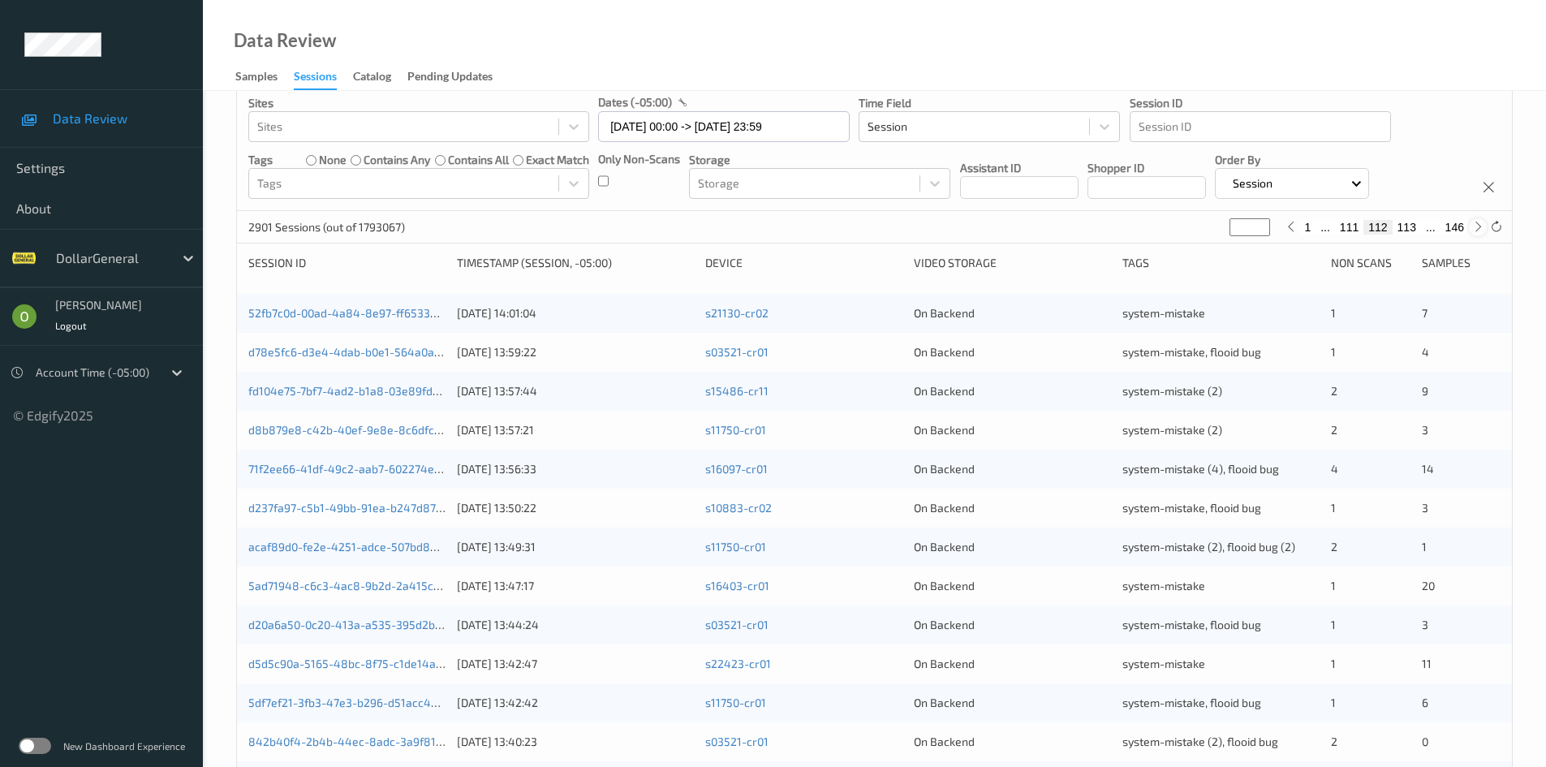
click at [1481, 226] on icon at bounding box center [1478, 227] width 12 height 12
type input "***"
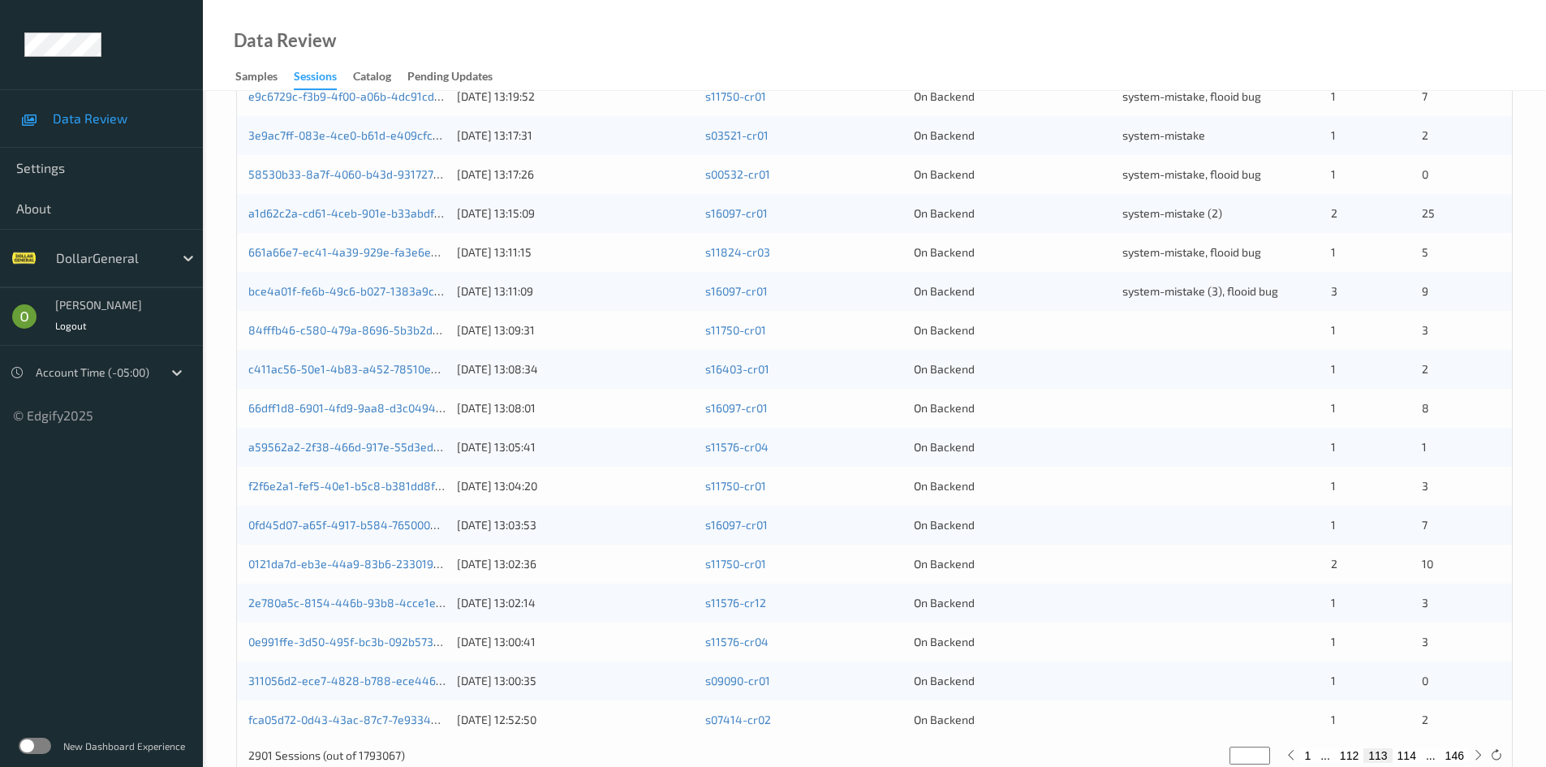
scroll to position [454, 0]
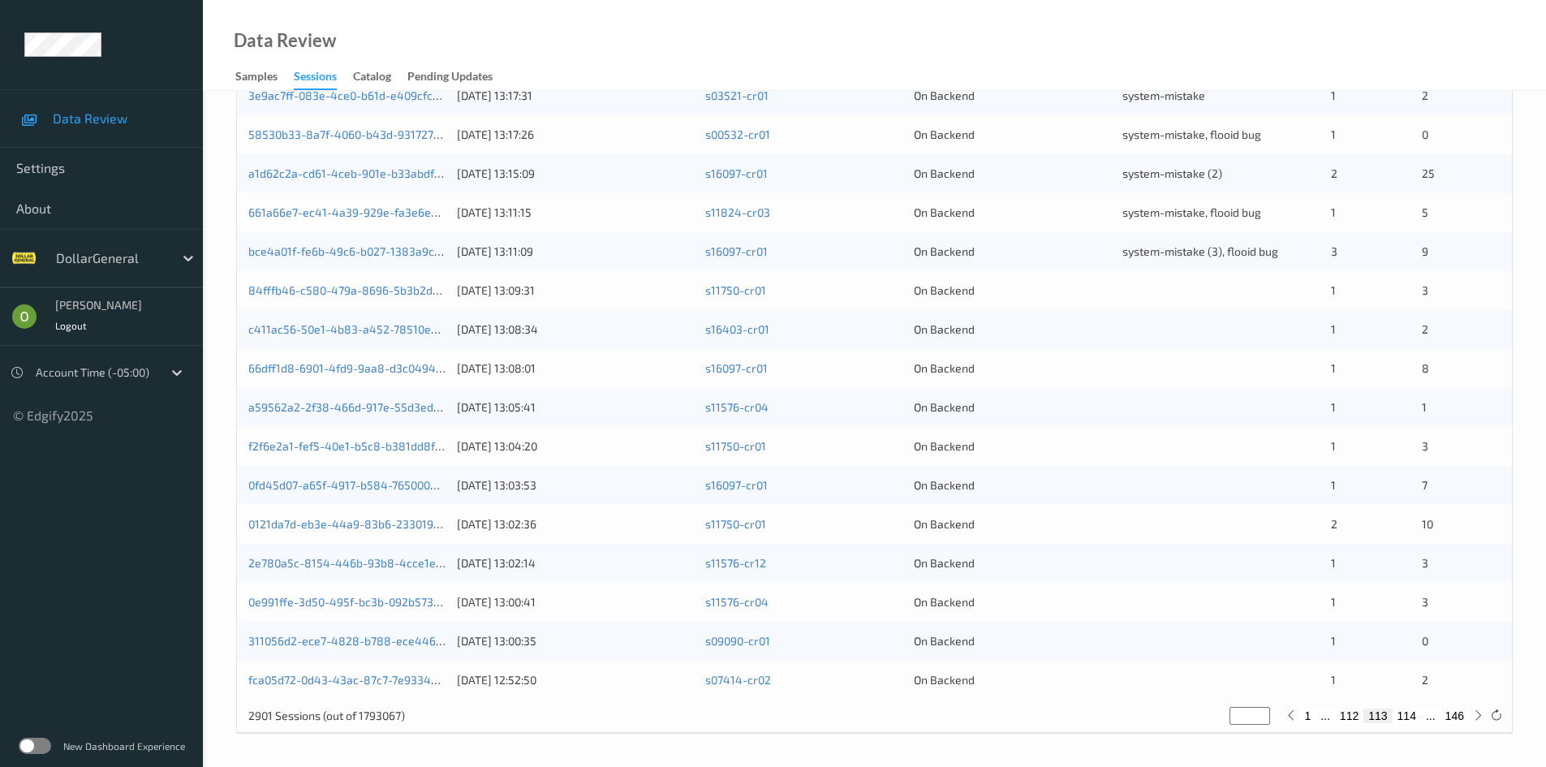
drag, startPoint x: 1146, startPoint y: 281, endPoint x: 1129, endPoint y: 289, distance: 18.1
click at [1146, 280] on div "84fffb46-c580-479a-8696-5b3b2d6458c9 [DATE] 13:09:31 s11750-cr01 On Backend 1 3" at bounding box center [874, 290] width 1275 height 39
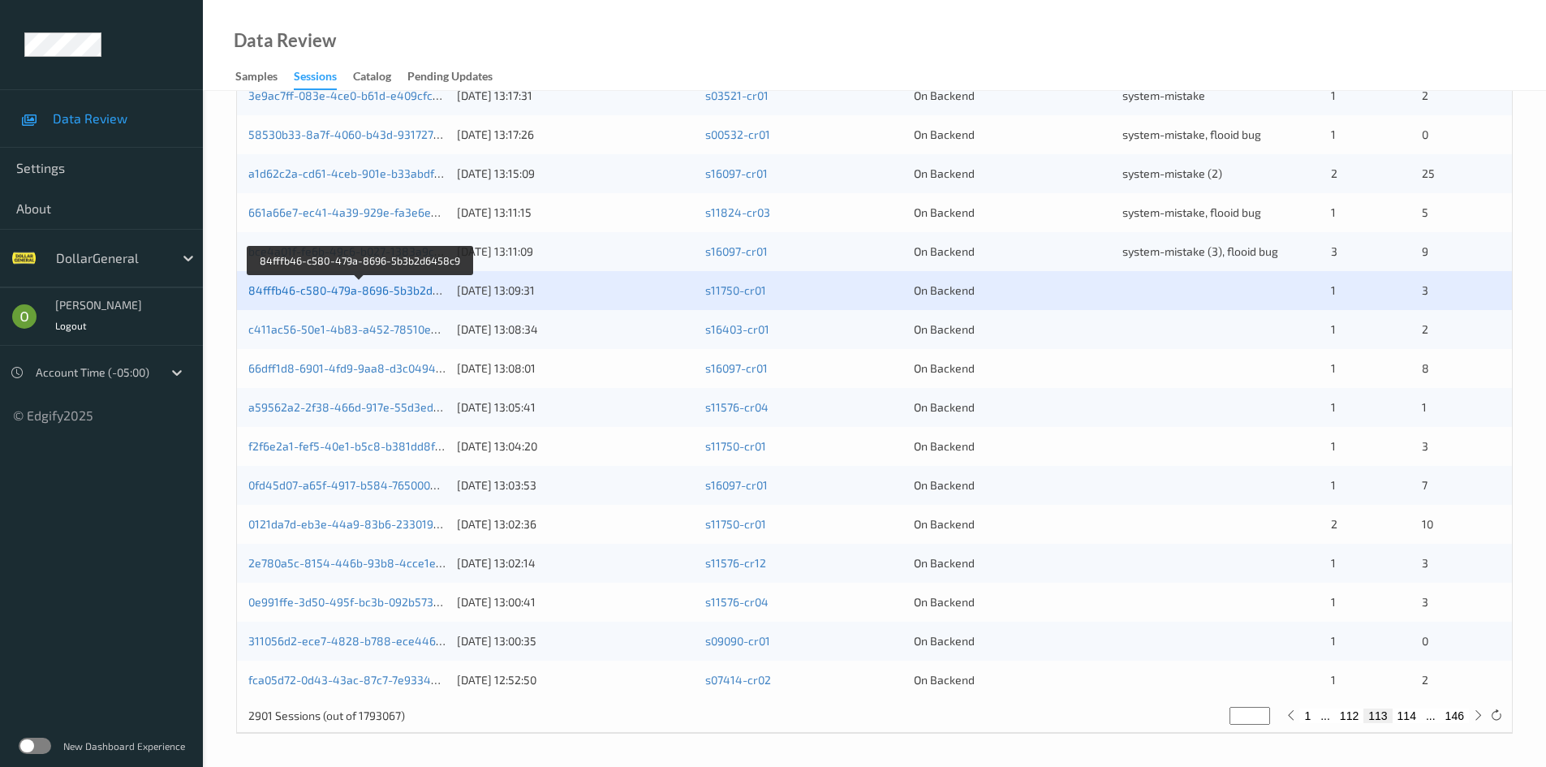
click at [390, 291] on link "84fffb46-c580-479a-8696-5b3b2d6458c9" at bounding box center [360, 290] width 224 height 14
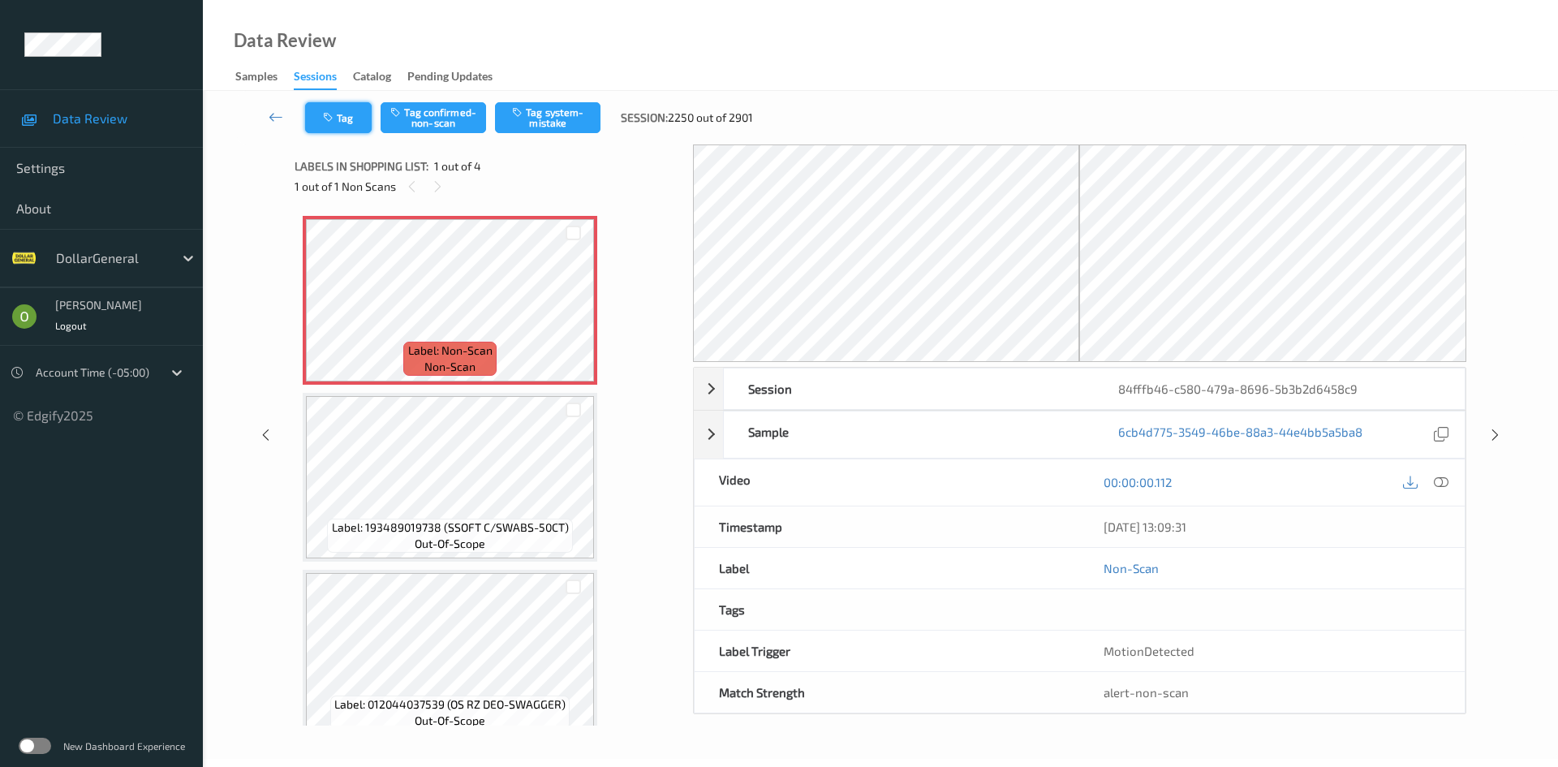
click at [334, 130] on button "Tag" at bounding box center [338, 117] width 67 height 31
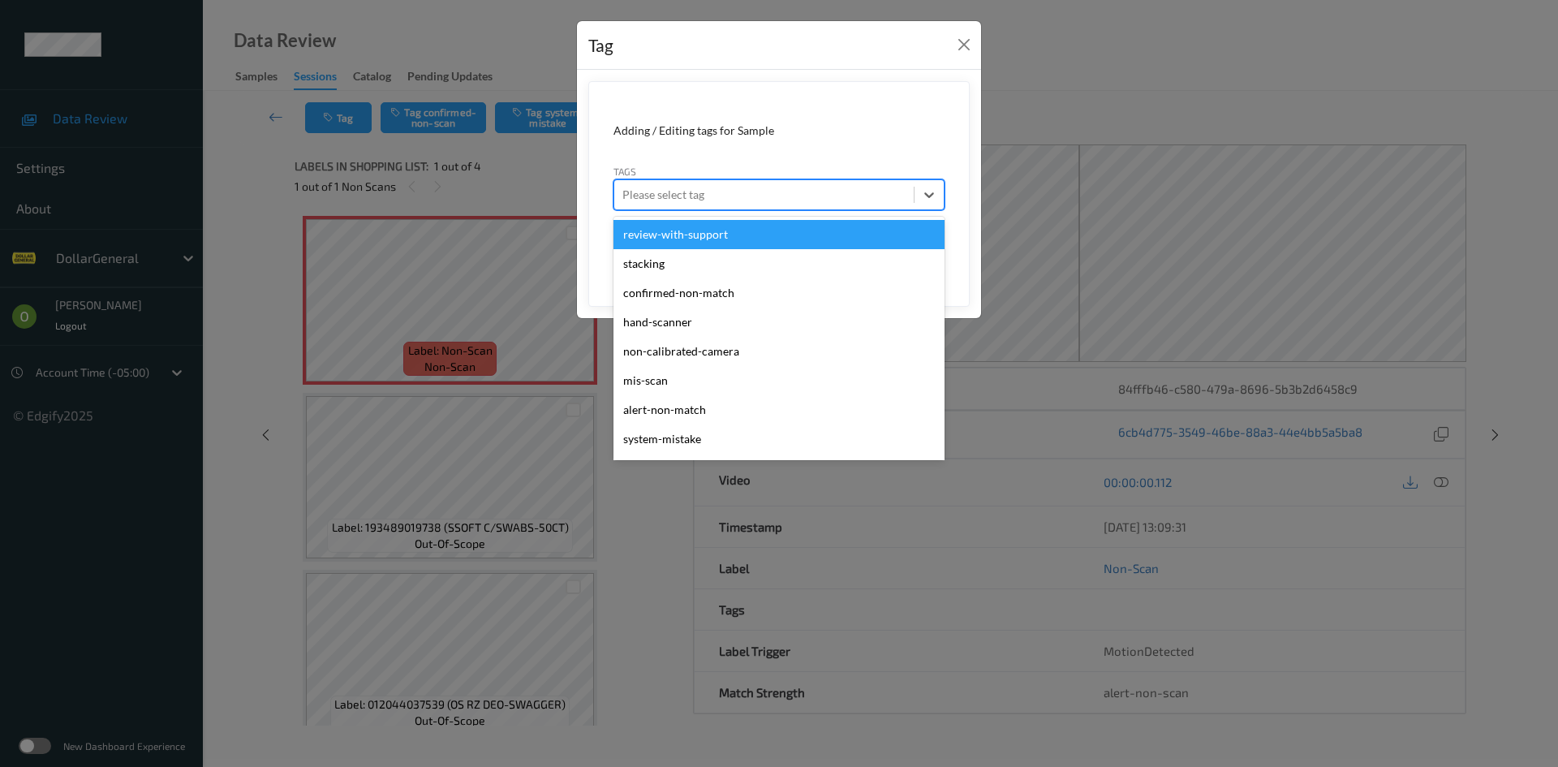
click at [724, 204] on div "Please select tag" at bounding box center [763, 195] width 299 height 26
type input "sy"
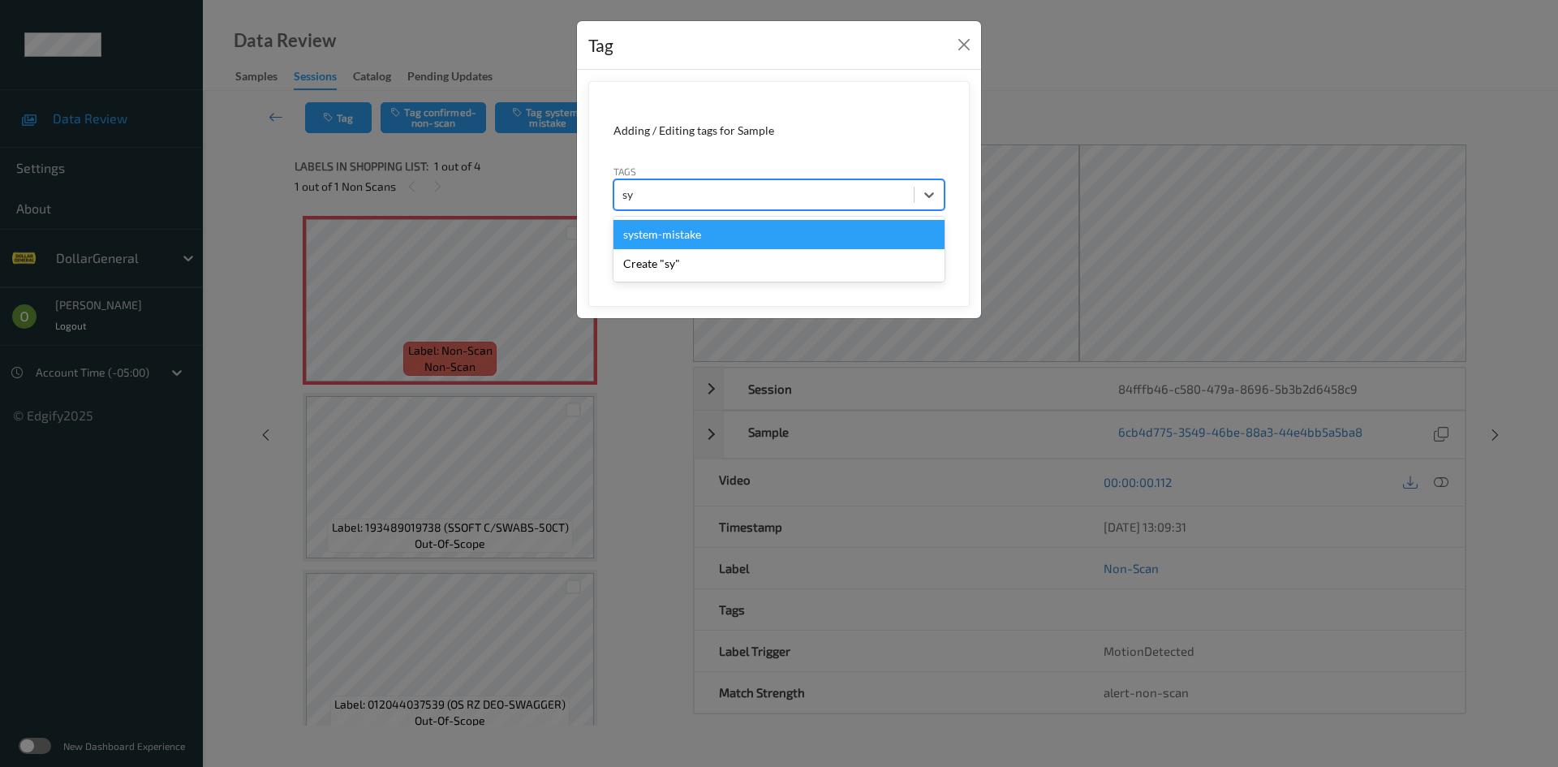
click at [703, 226] on div "system-mistake" at bounding box center [778, 234] width 331 height 29
type input "floo"
click at [694, 230] on div "flooid bug" at bounding box center [778, 234] width 331 height 29
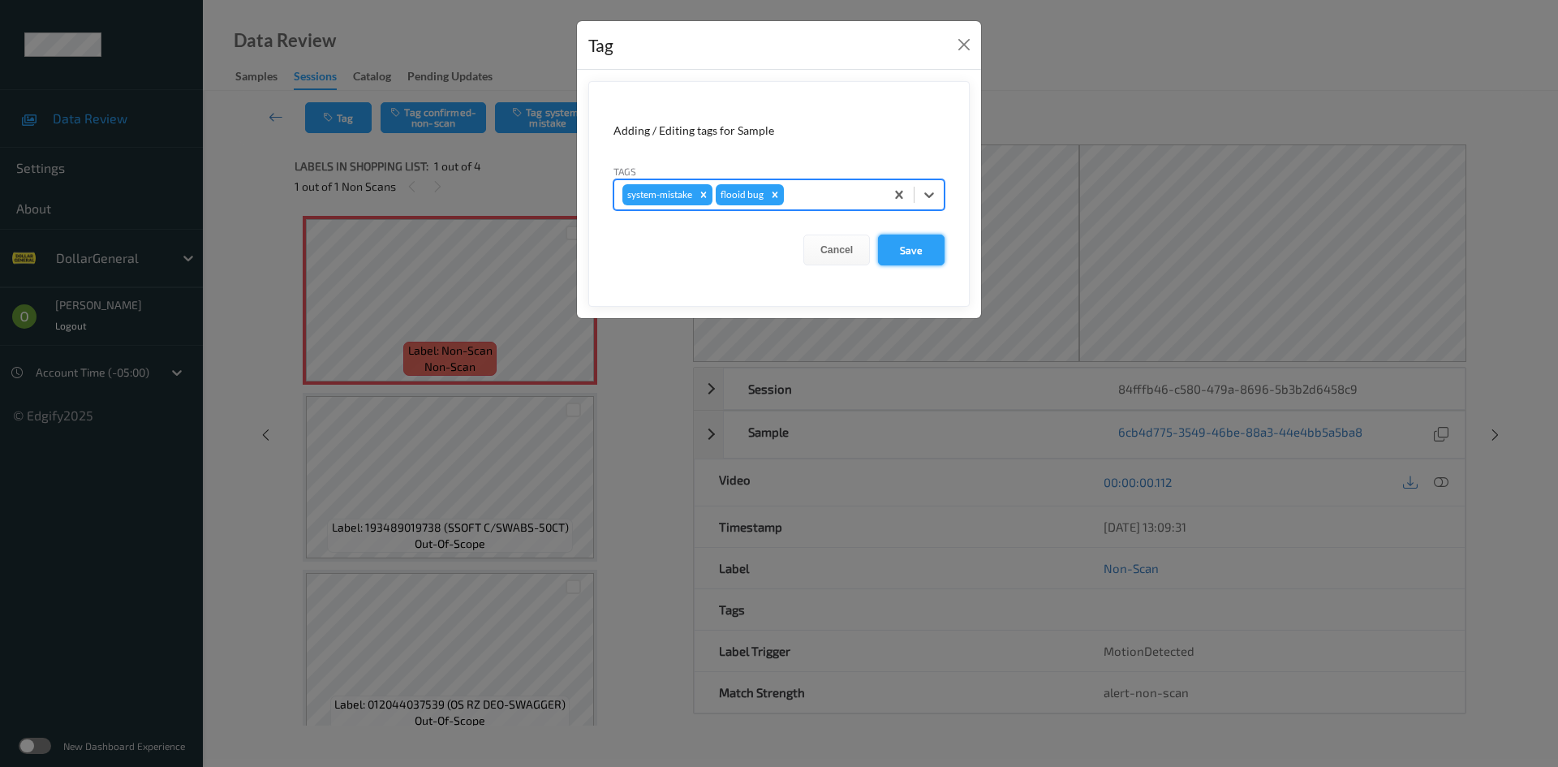
click at [885, 246] on button "Save" at bounding box center [911, 249] width 67 height 31
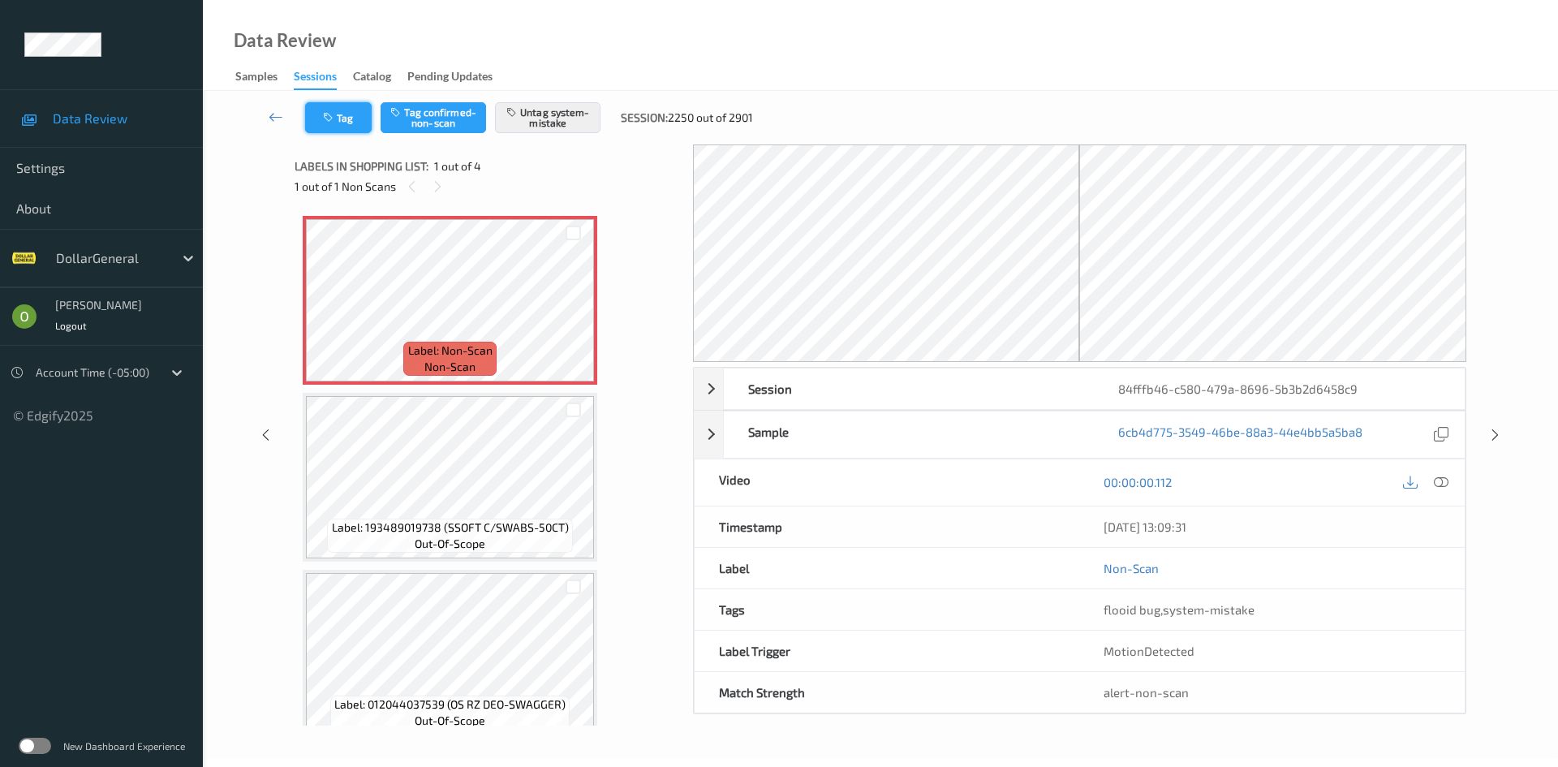
click at [357, 109] on button "Tag" at bounding box center [338, 117] width 67 height 31
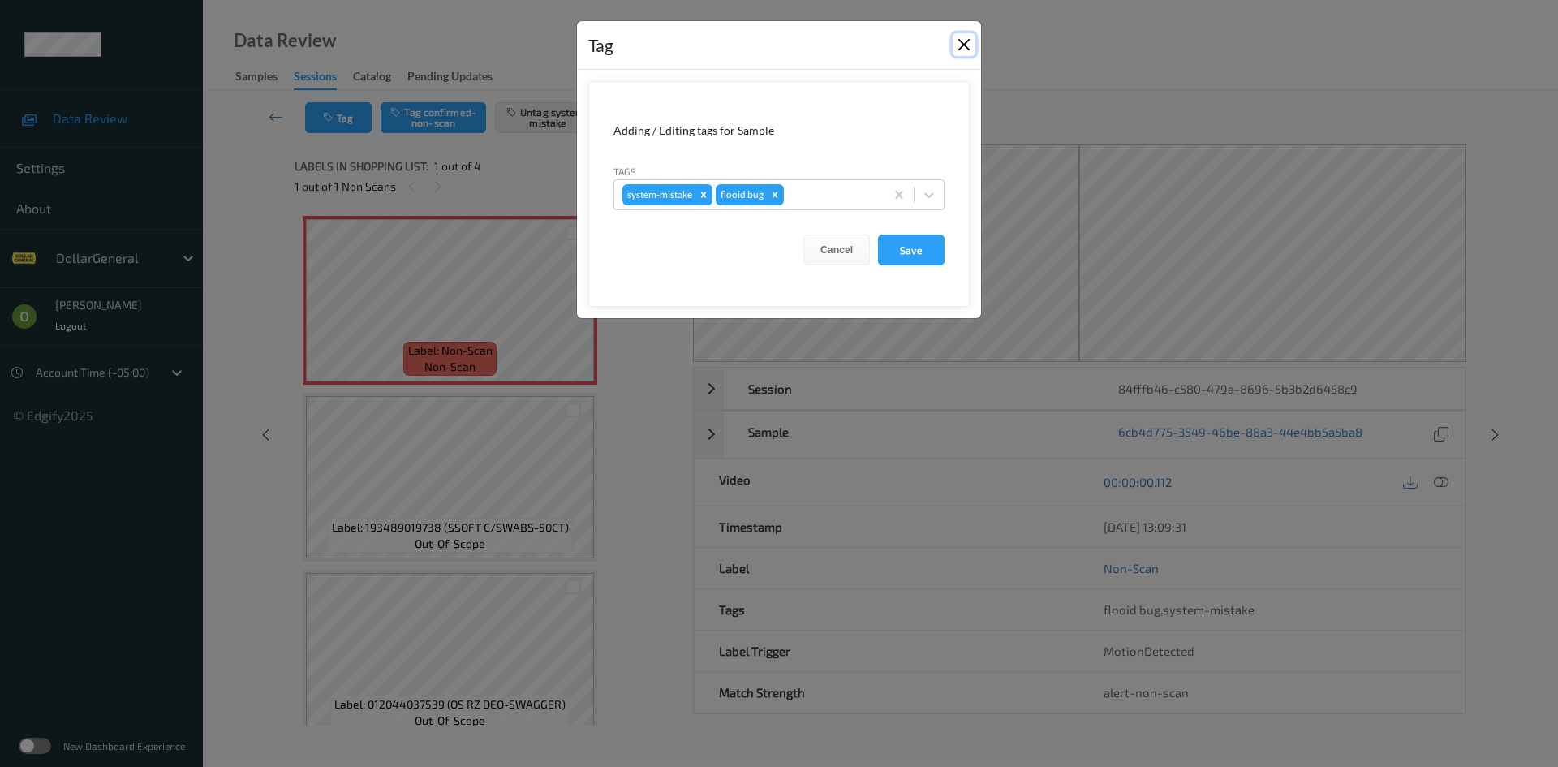
click at [966, 46] on button "Close" at bounding box center [963, 44] width 23 height 23
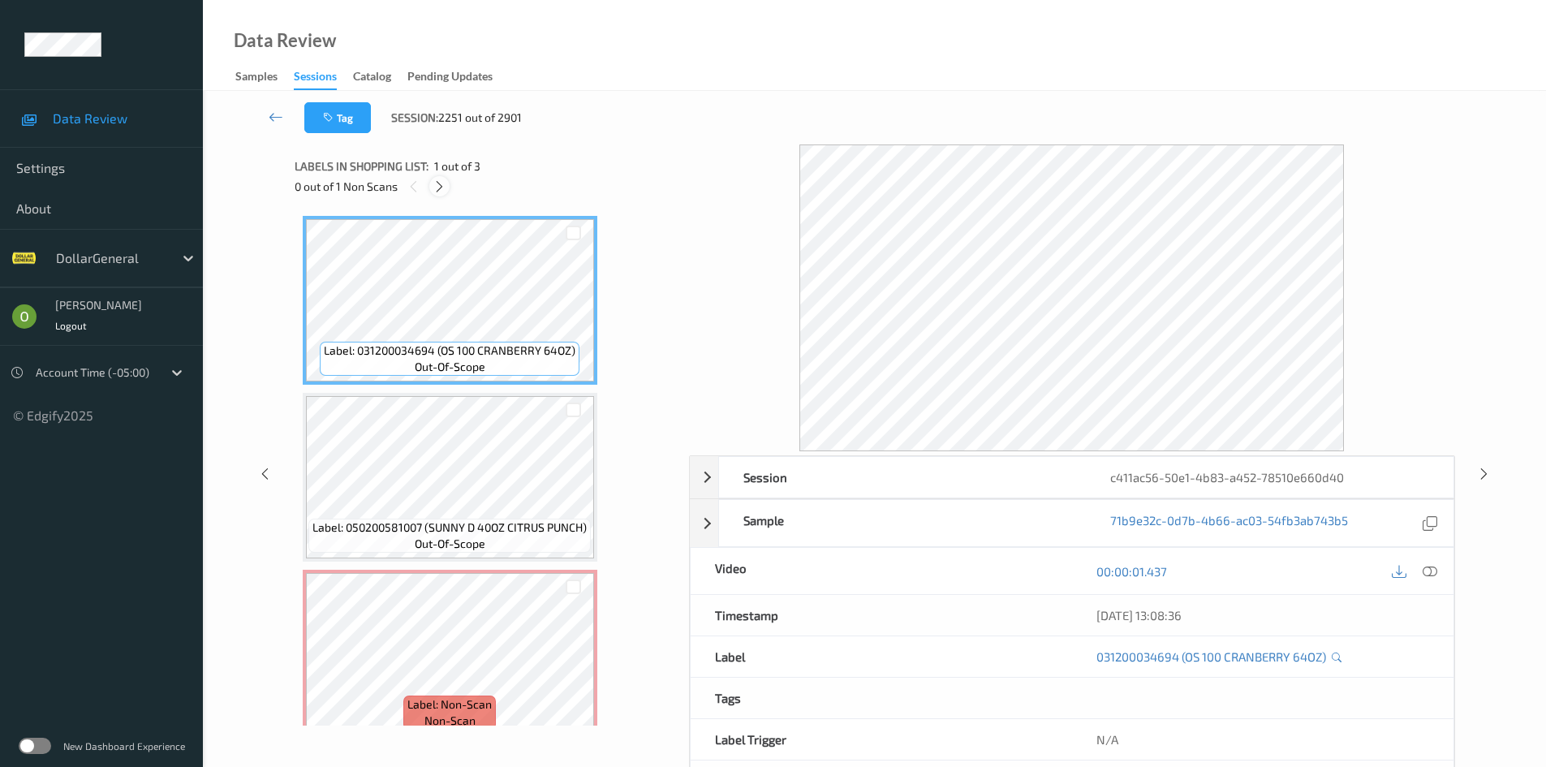
click at [449, 185] on div at bounding box center [439, 186] width 20 height 20
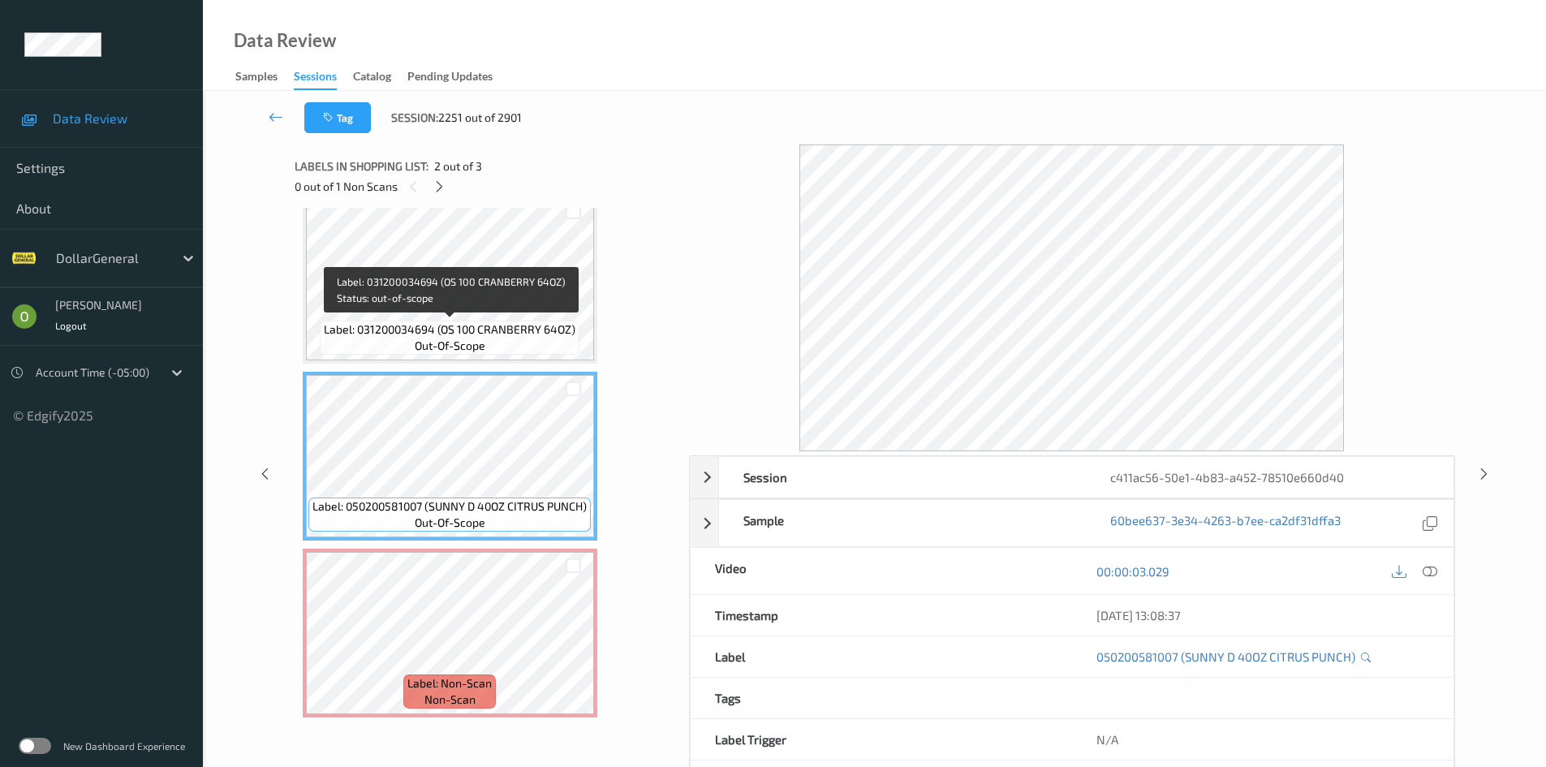
click at [522, 344] on div "Label: 031200034694 (OS 100 CRANBERRY 64OZ) out-of-scope" at bounding box center [450, 337] width 260 height 34
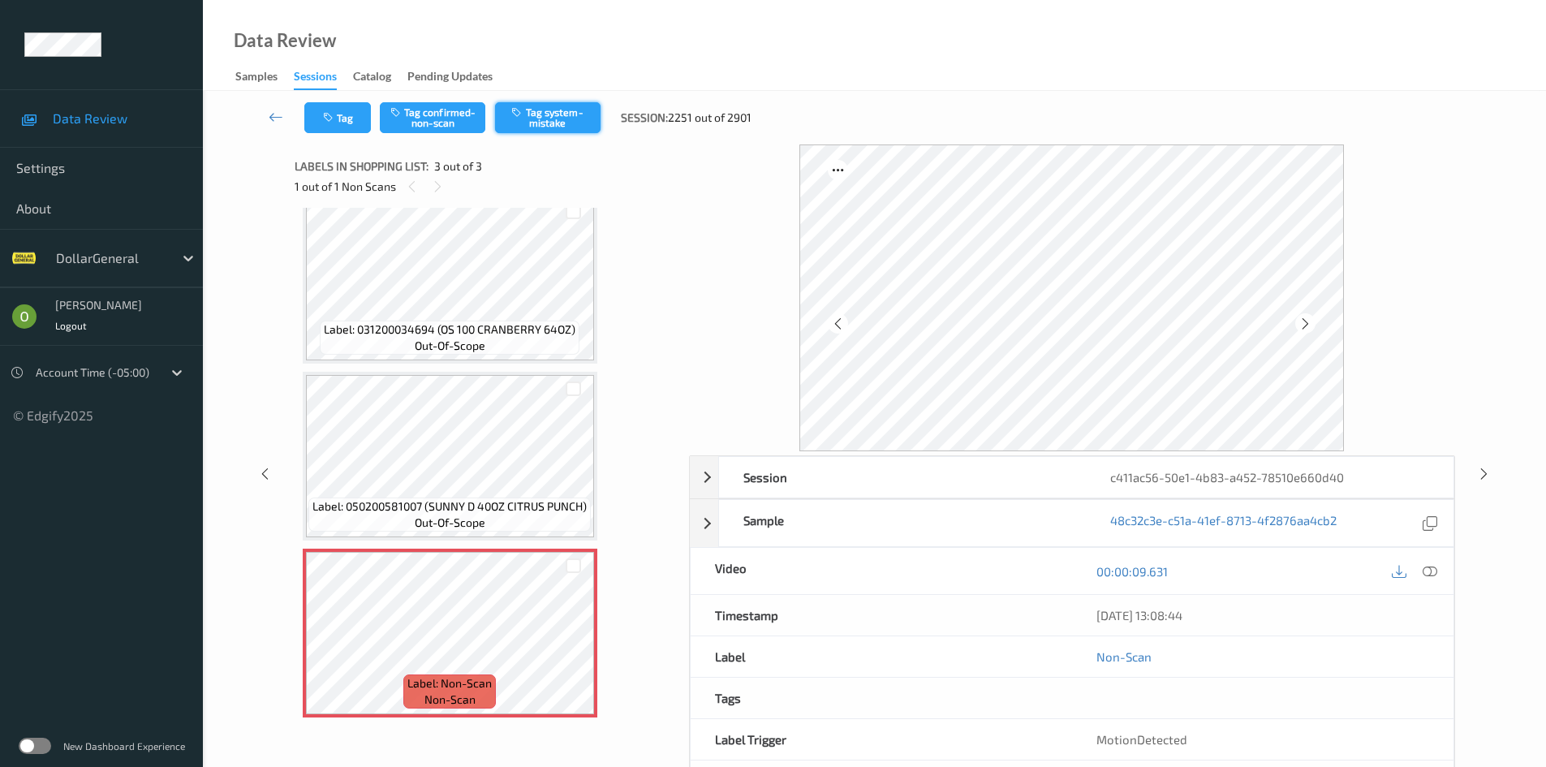
click at [560, 121] on button "Tag system-mistake" at bounding box center [547, 117] width 105 height 31
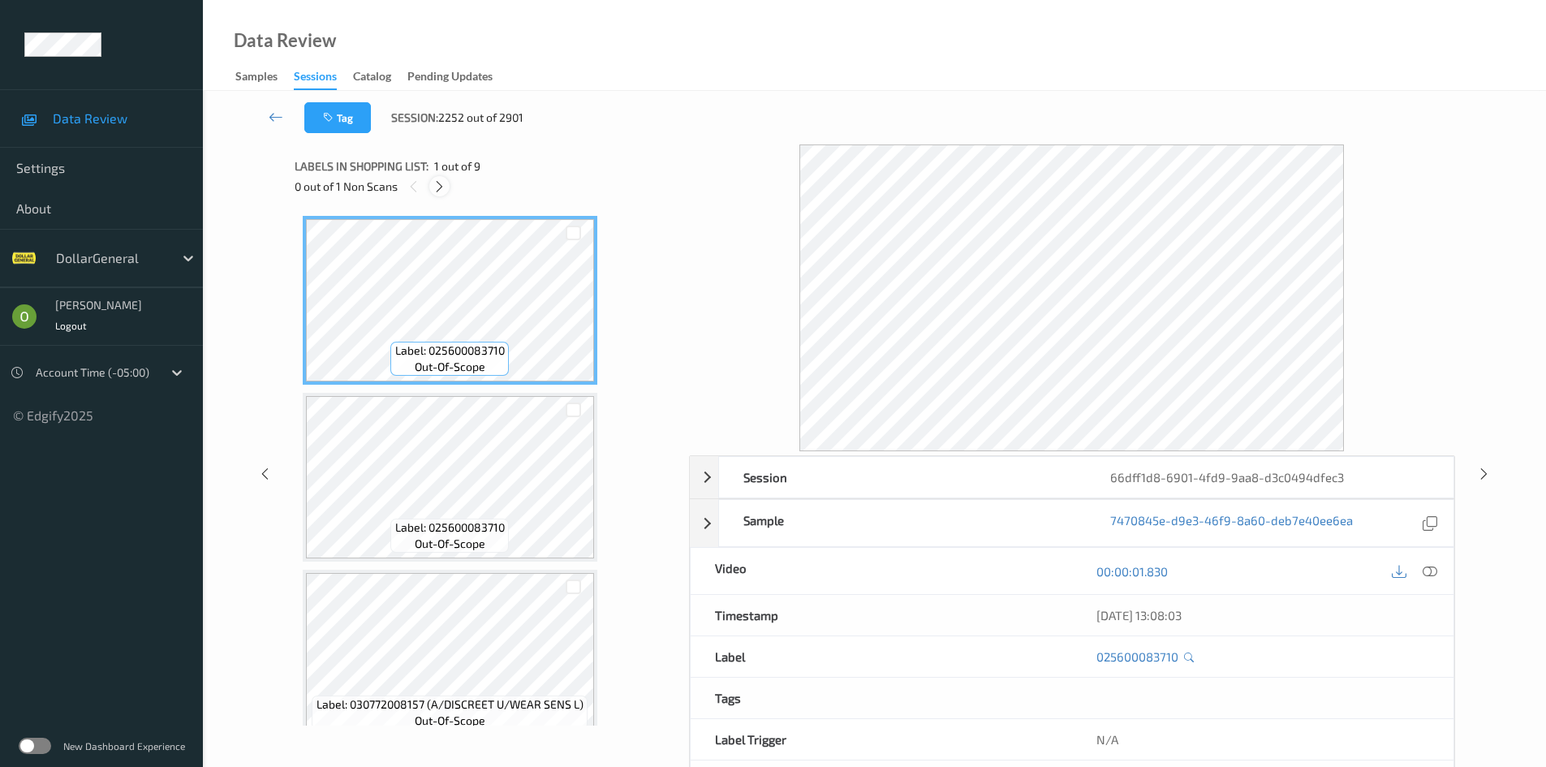
click at [436, 187] on icon at bounding box center [439, 186] width 14 height 15
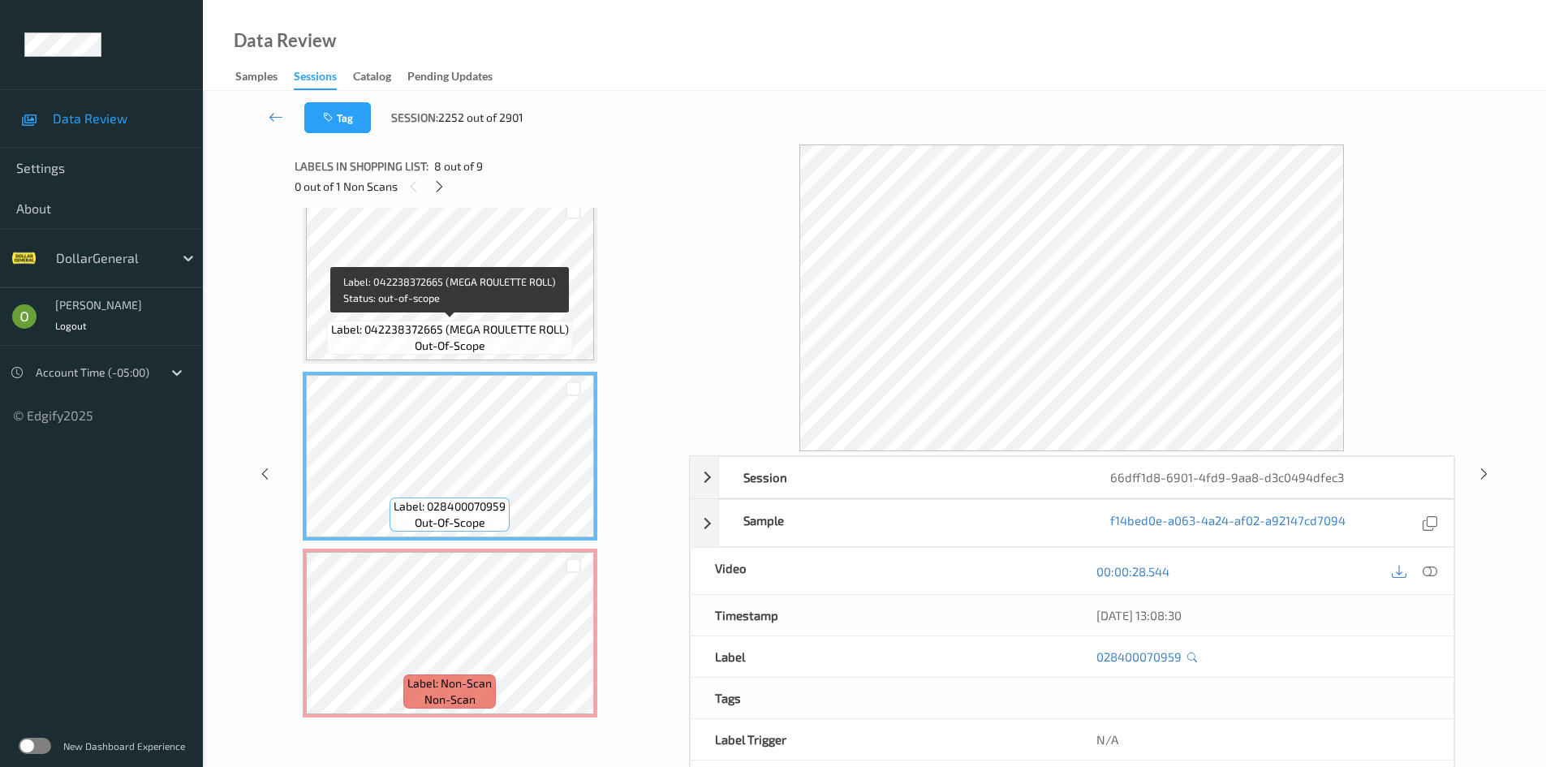
click at [494, 346] on div "Label: 042238372665 (MEGA ROULETTE ROLL) out-of-scope" at bounding box center [449, 337] width 246 height 34
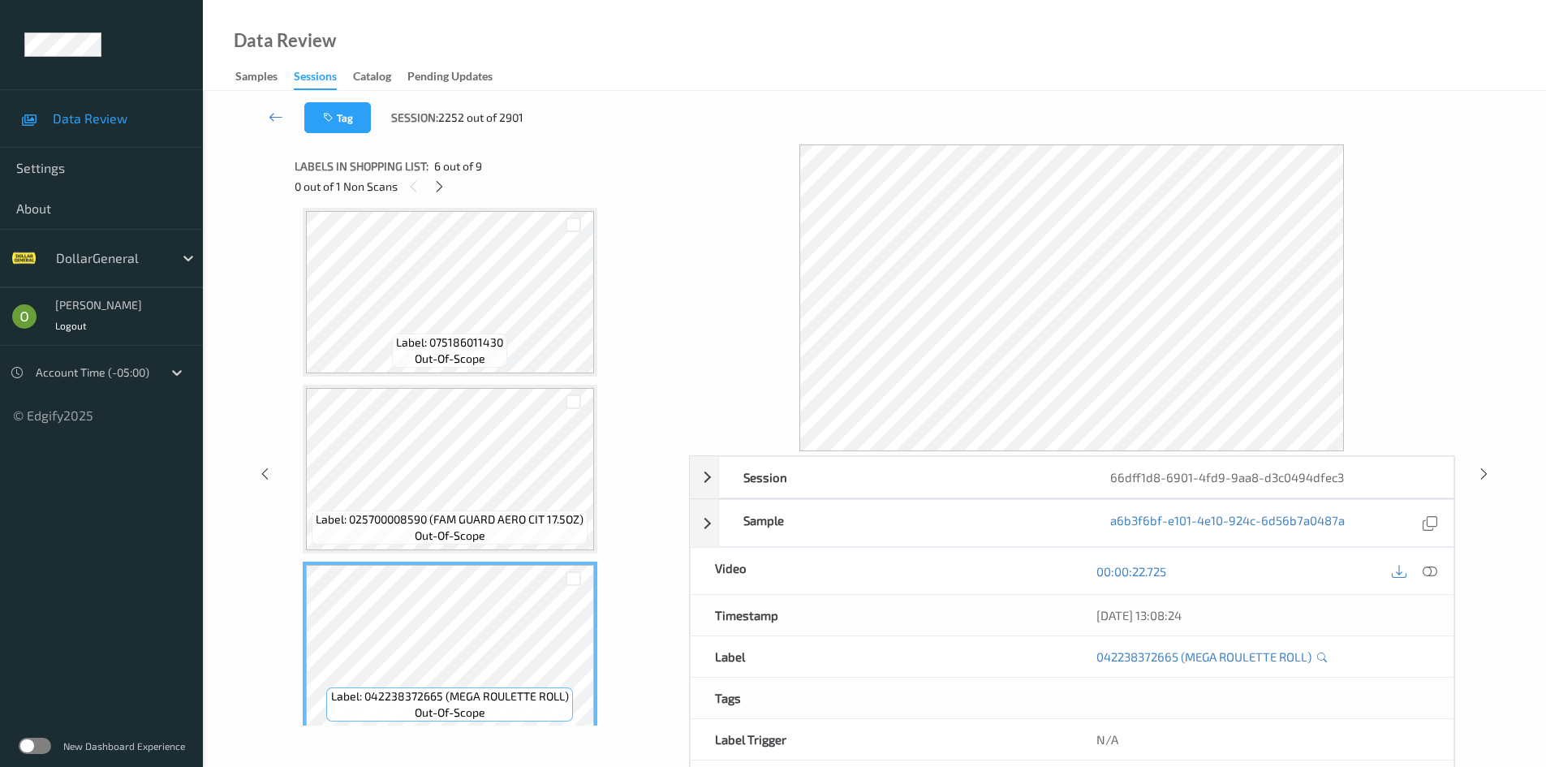
scroll to position [514, 0]
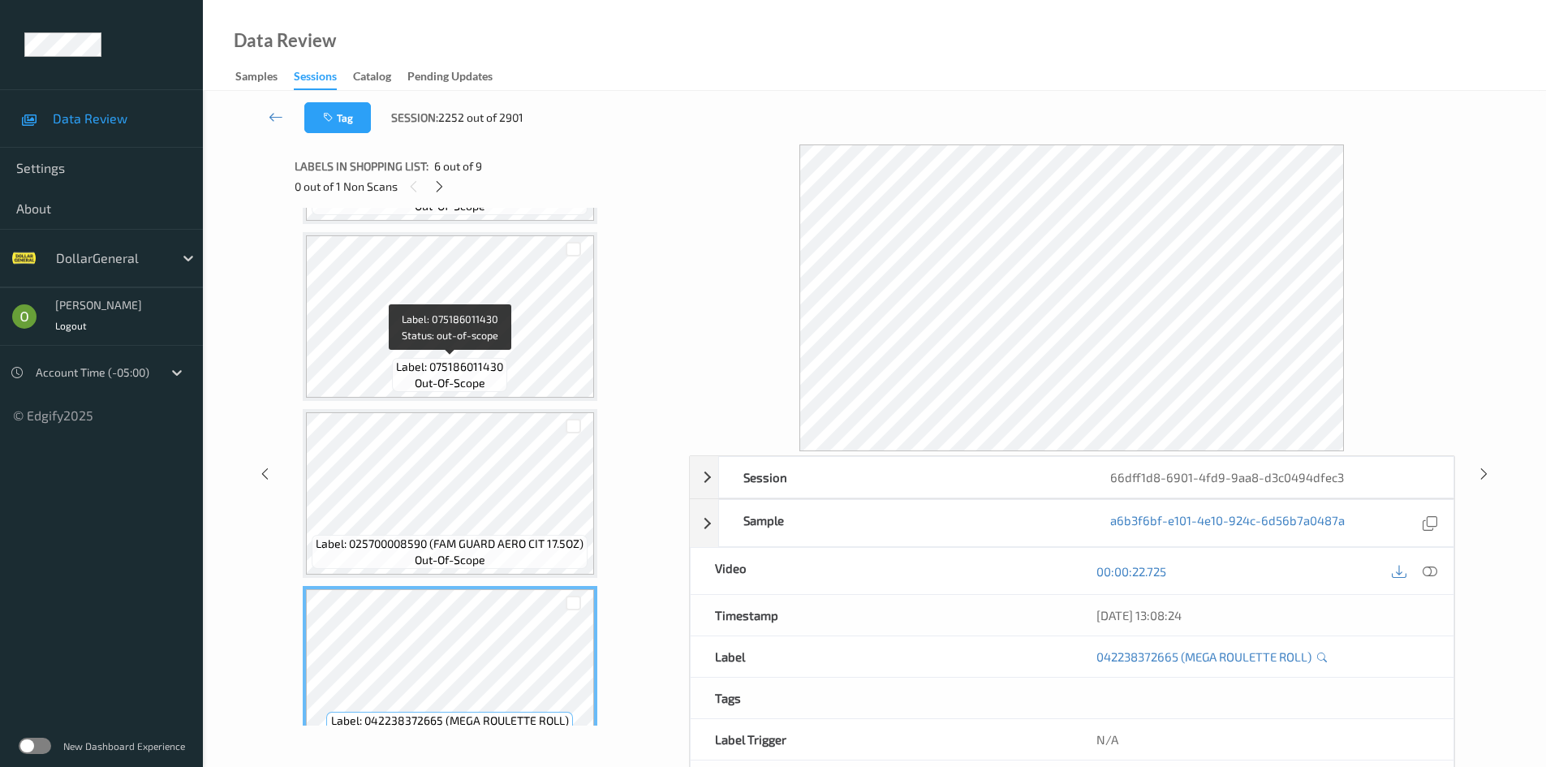
click at [488, 371] on span "Label: 075186011430" at bounding box center [449, 367] width 107 height 16
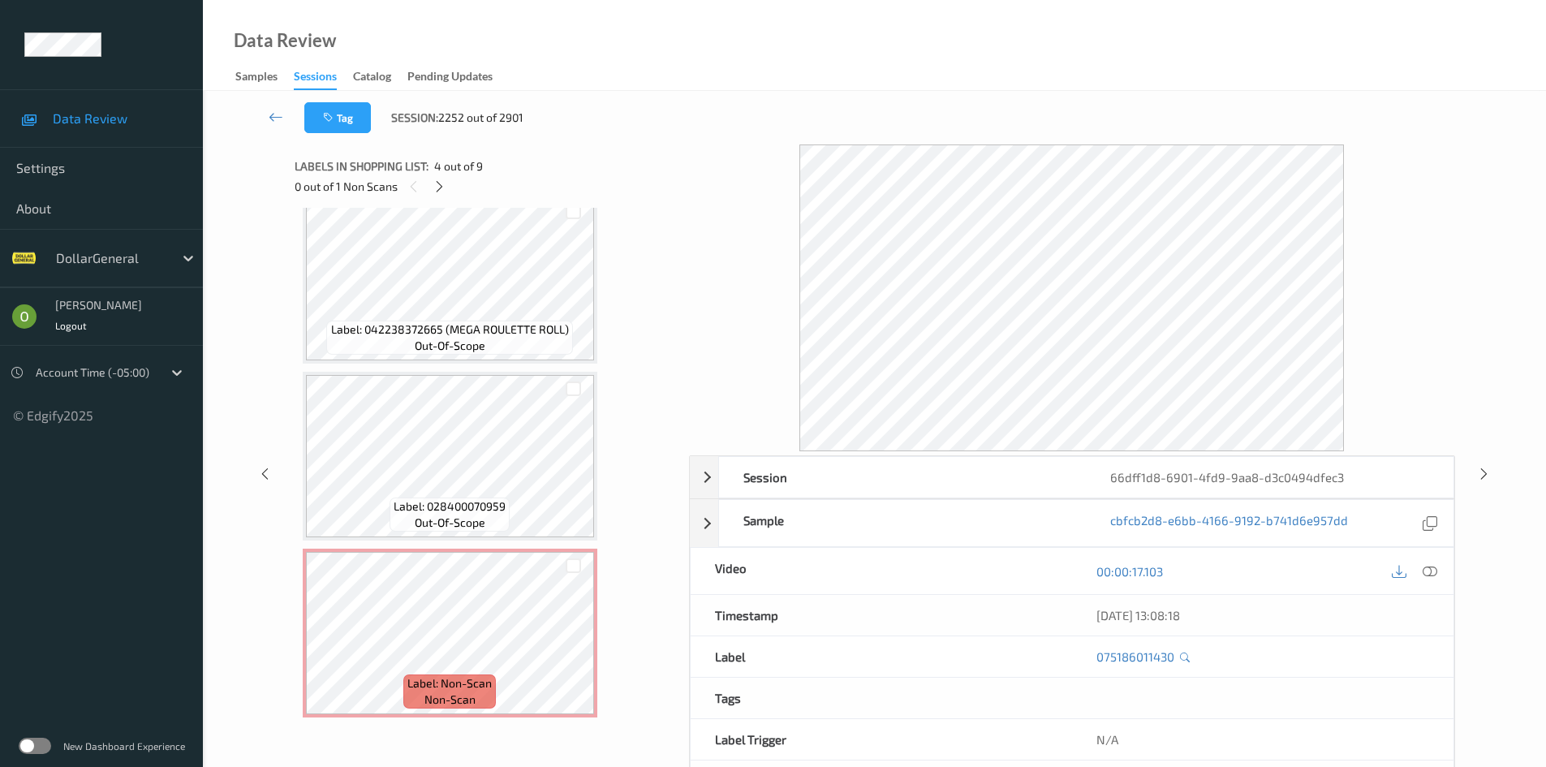
scroll to position [70, 0]
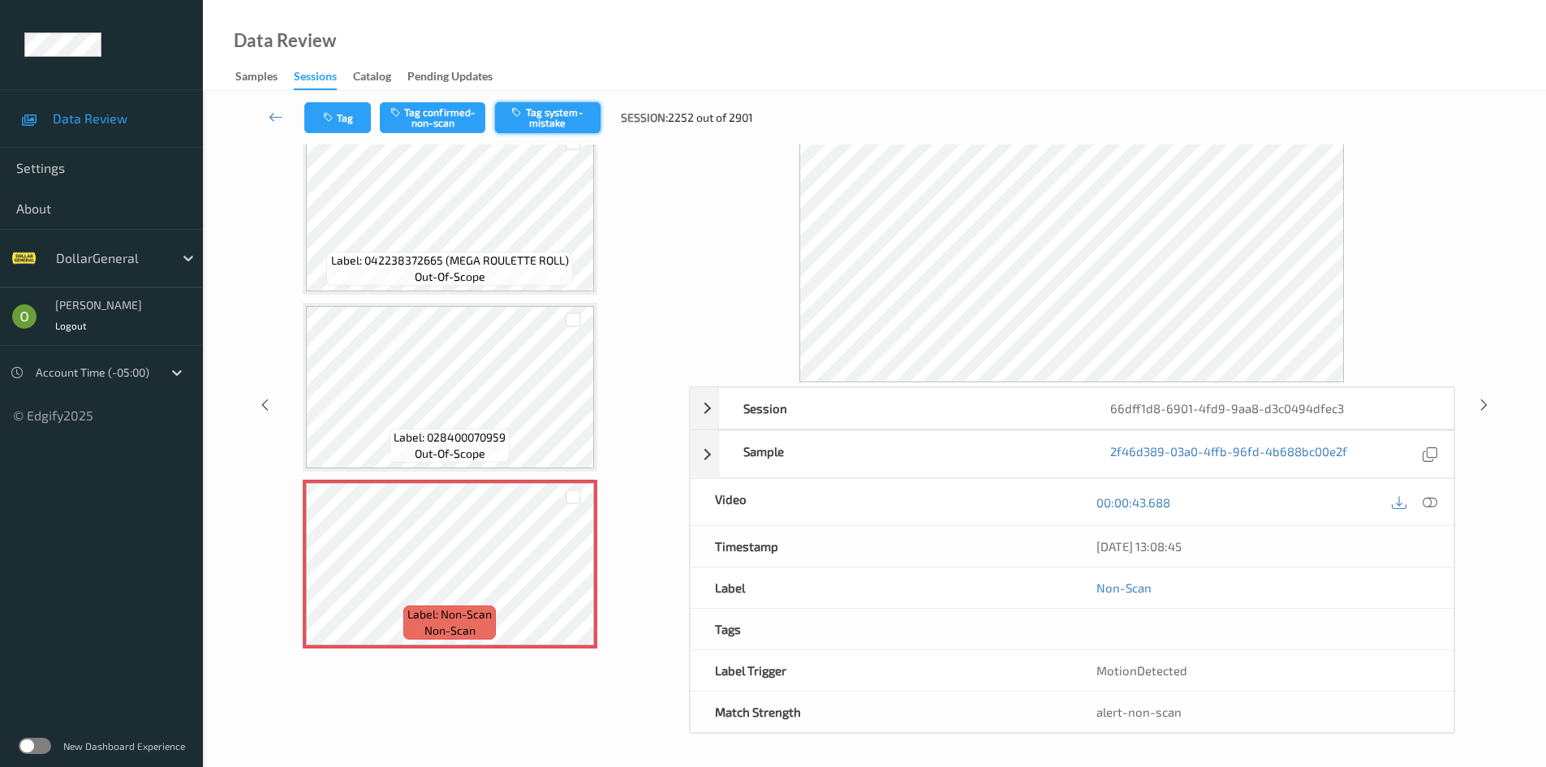
click at [527, 127] on button "Tag system-mistake" at bounding box center [547, 117] width 105 height 31
click at [1432, 502] on icon at bounding box center [1429, 502] width 15 height 15
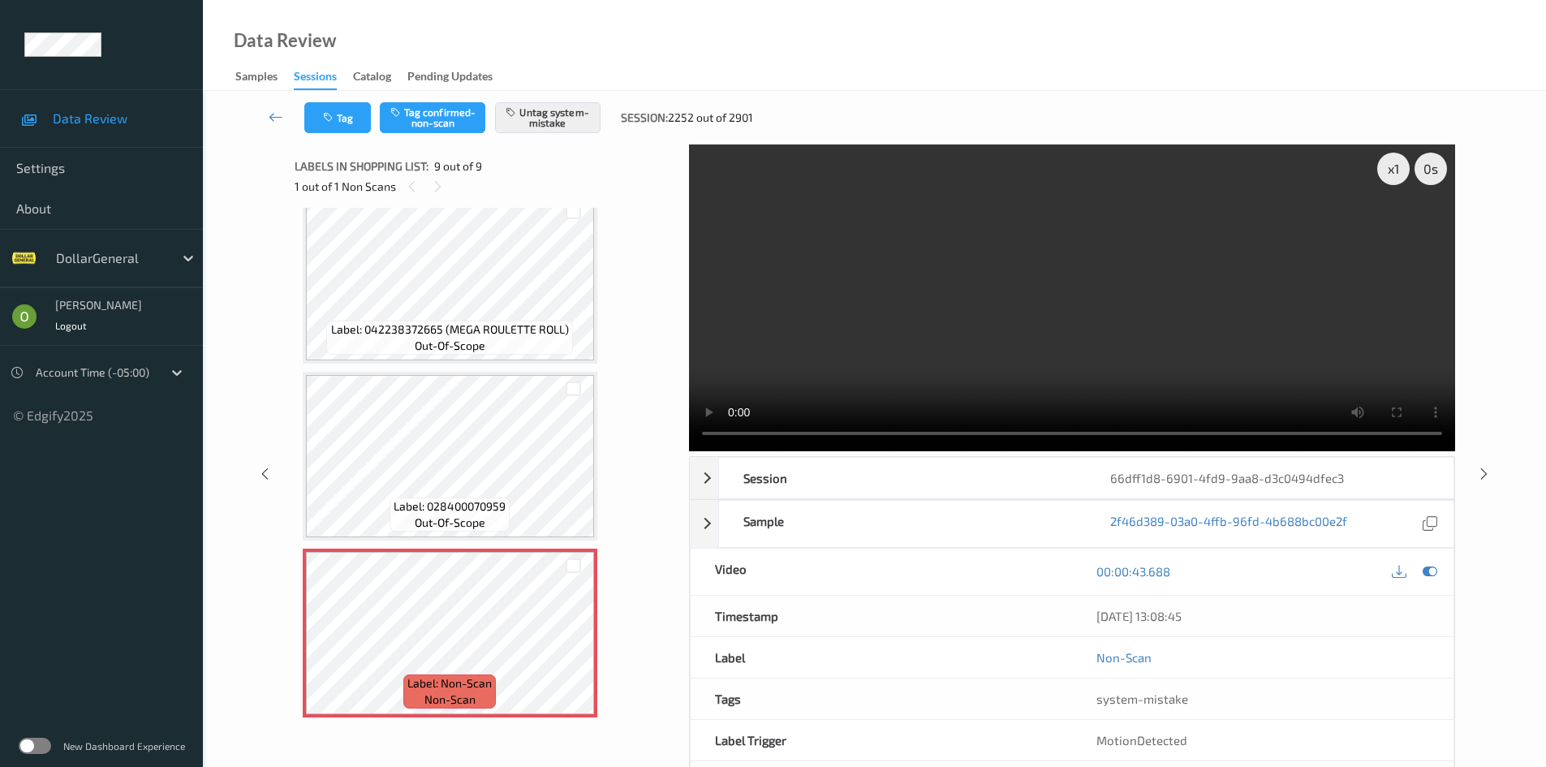
click at [1109, 329] on video at bounding box center [1072, 297] width 766 height 307
click at [1096, 334] on video at bounding box center [1072, 297] width 766 height 307
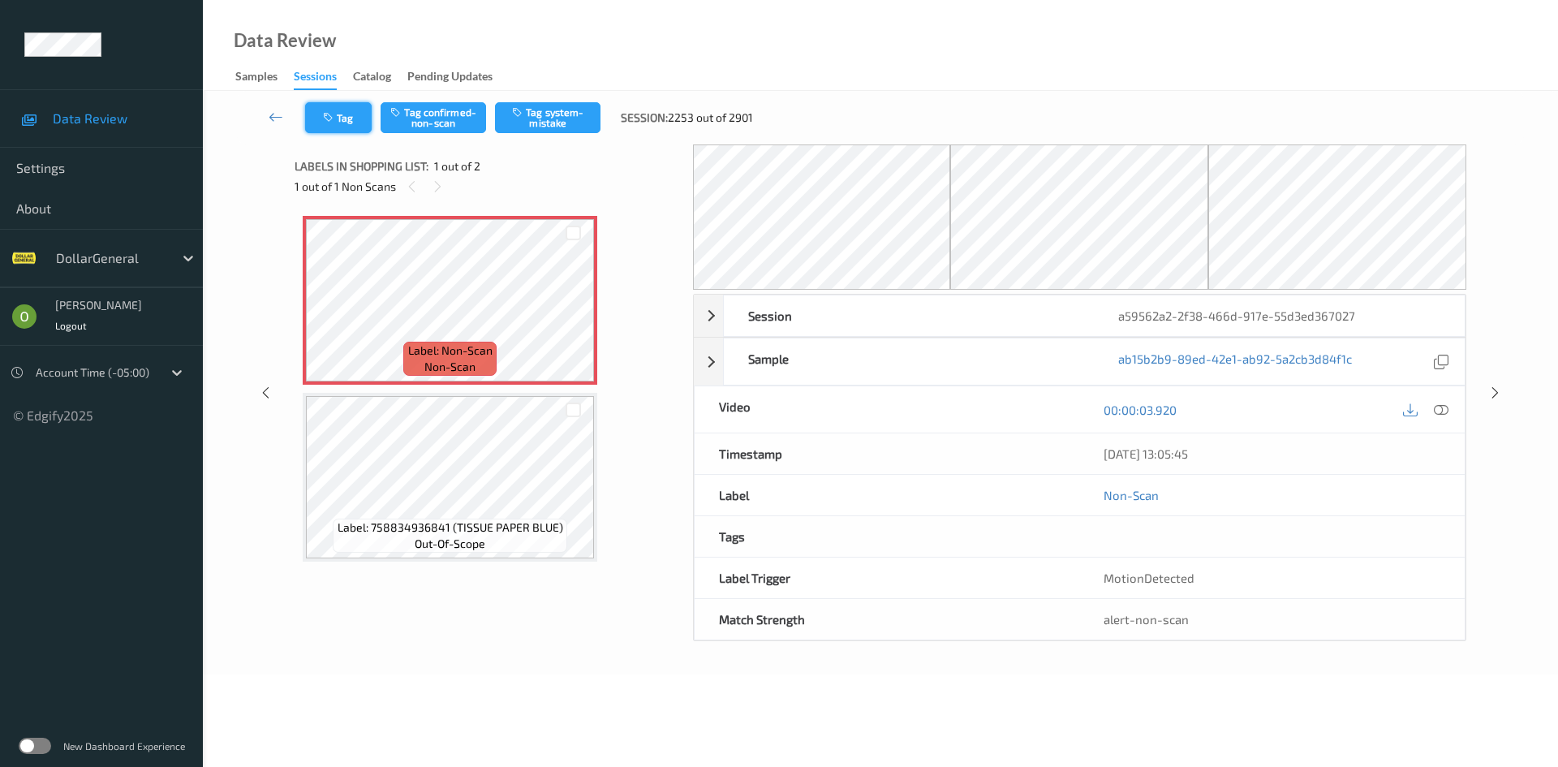
click at [361, 123] on button "Tag" at bounding box center [338, 117] width 67 height 31
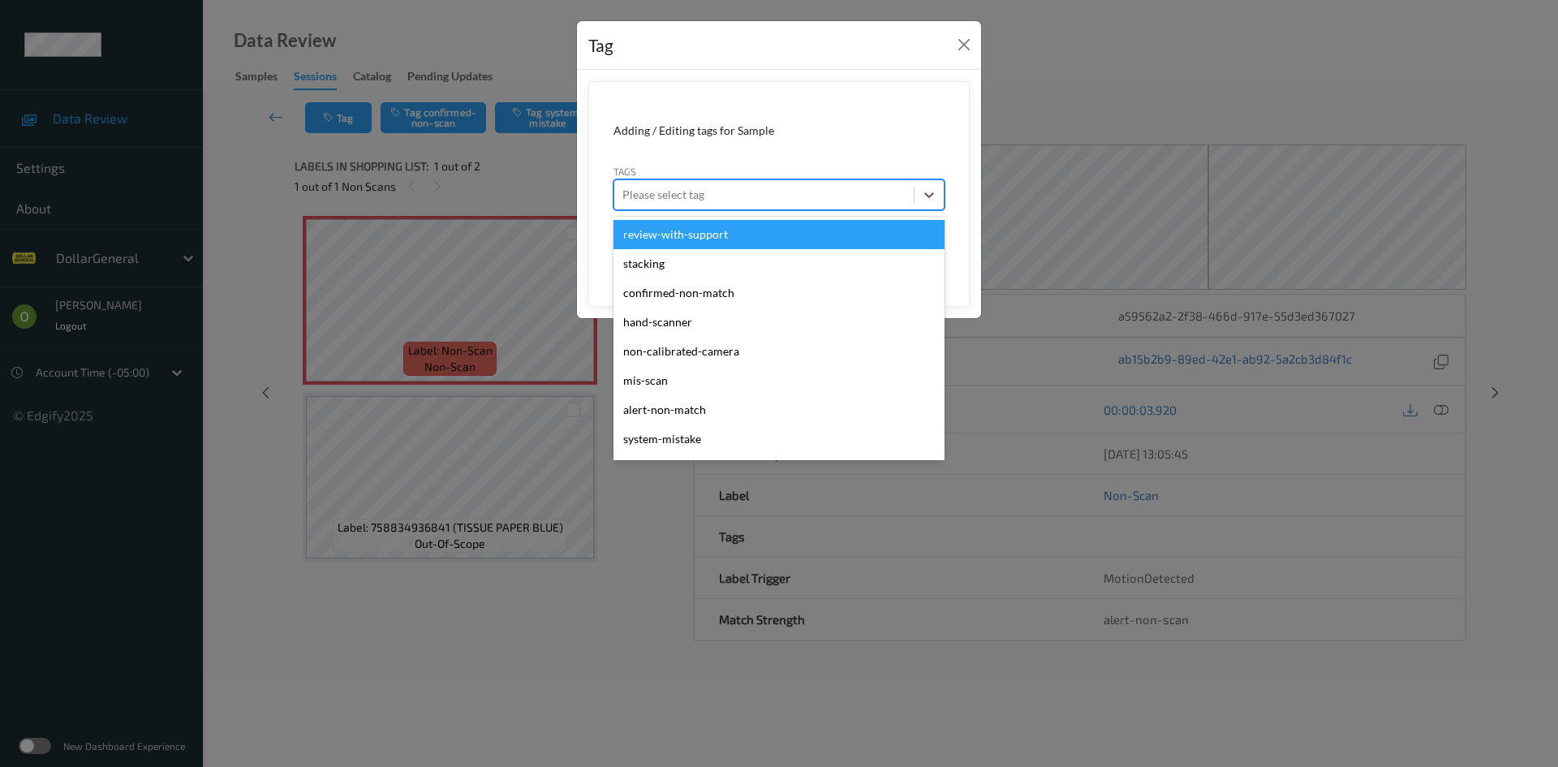
click at [659, 190] on div at bounding box center [763, 194] width 283 height 19
type input "sy"
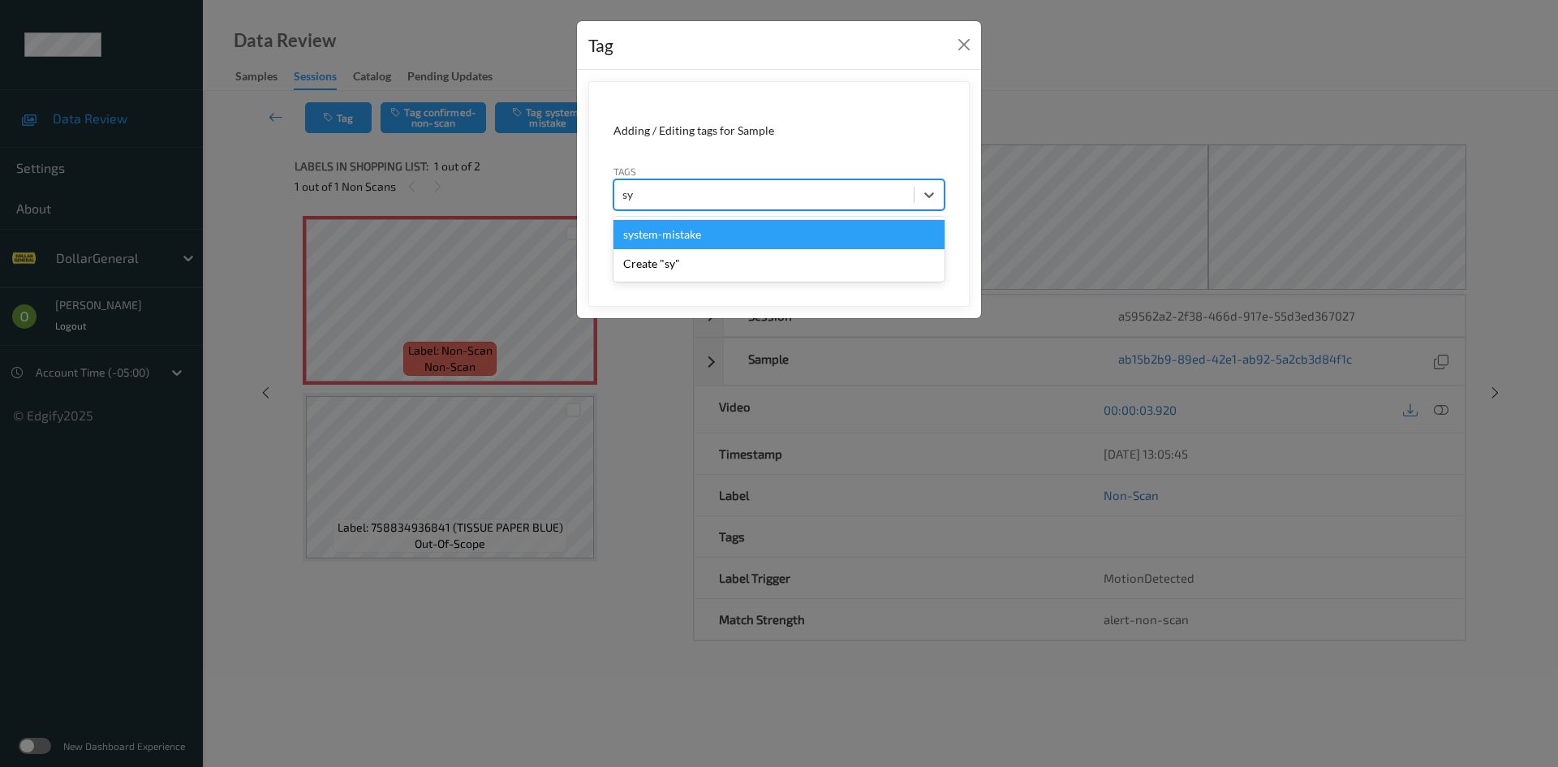
click at [732, 226] on div "system-mistake" at bounding box center [778, 234] width 331 height 29
type input "floo"
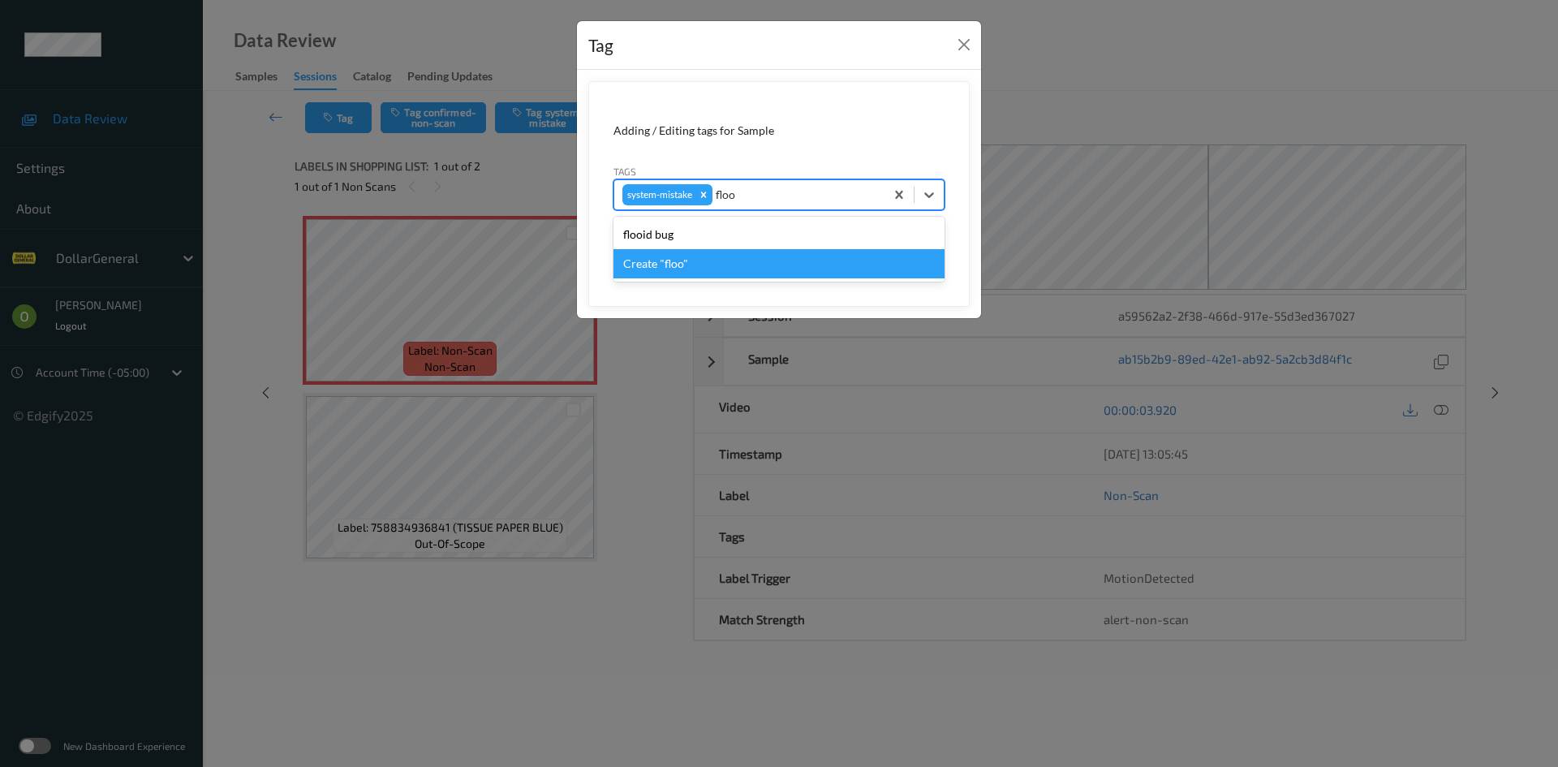
click at [669, 263] on div "Create "floo"" at bounding box center [778, 263] width 331 height 29
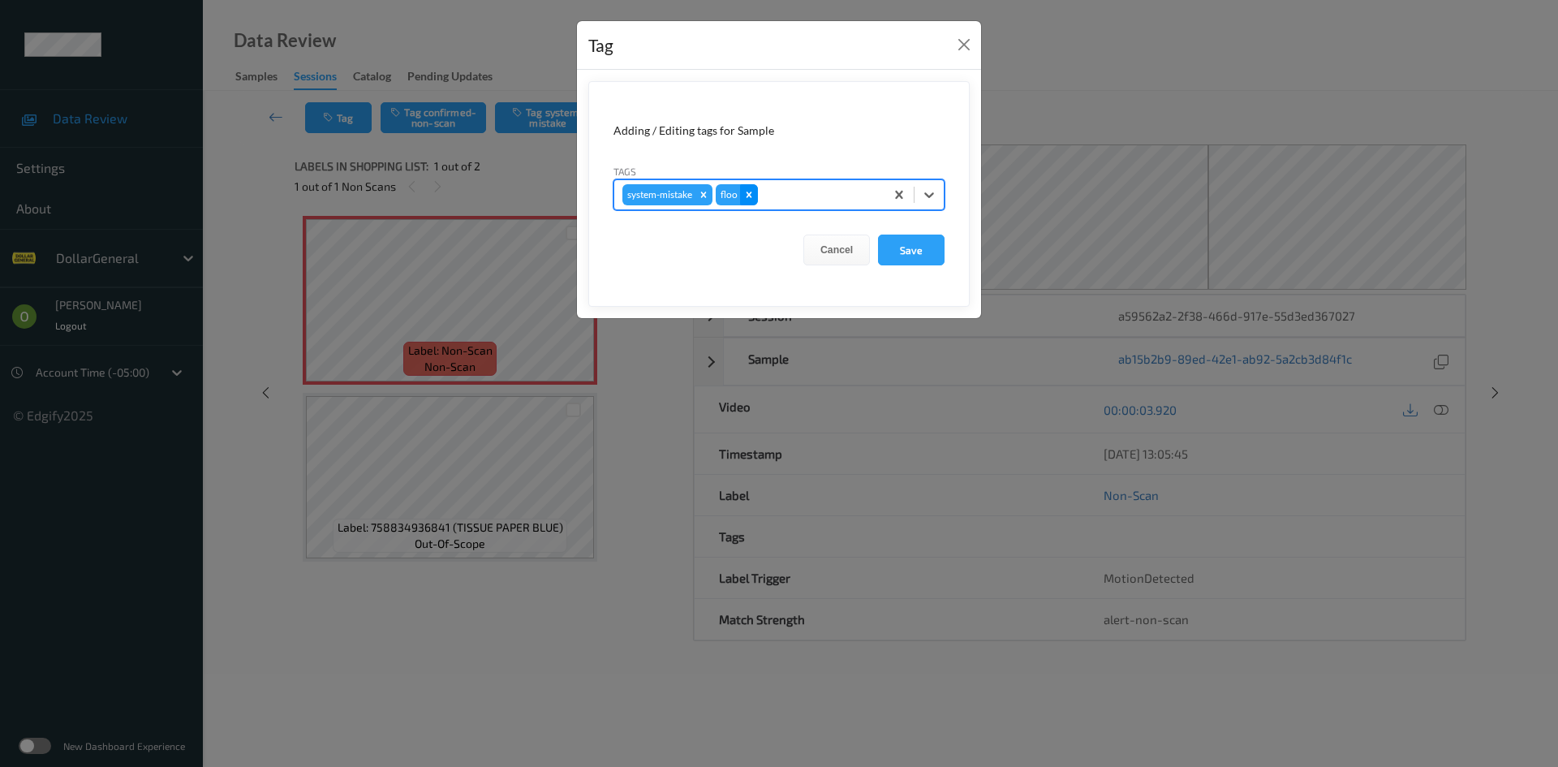
click at [750, 191] on icon "Remove floo" at bounding box center [748, 194] width 11 height 11
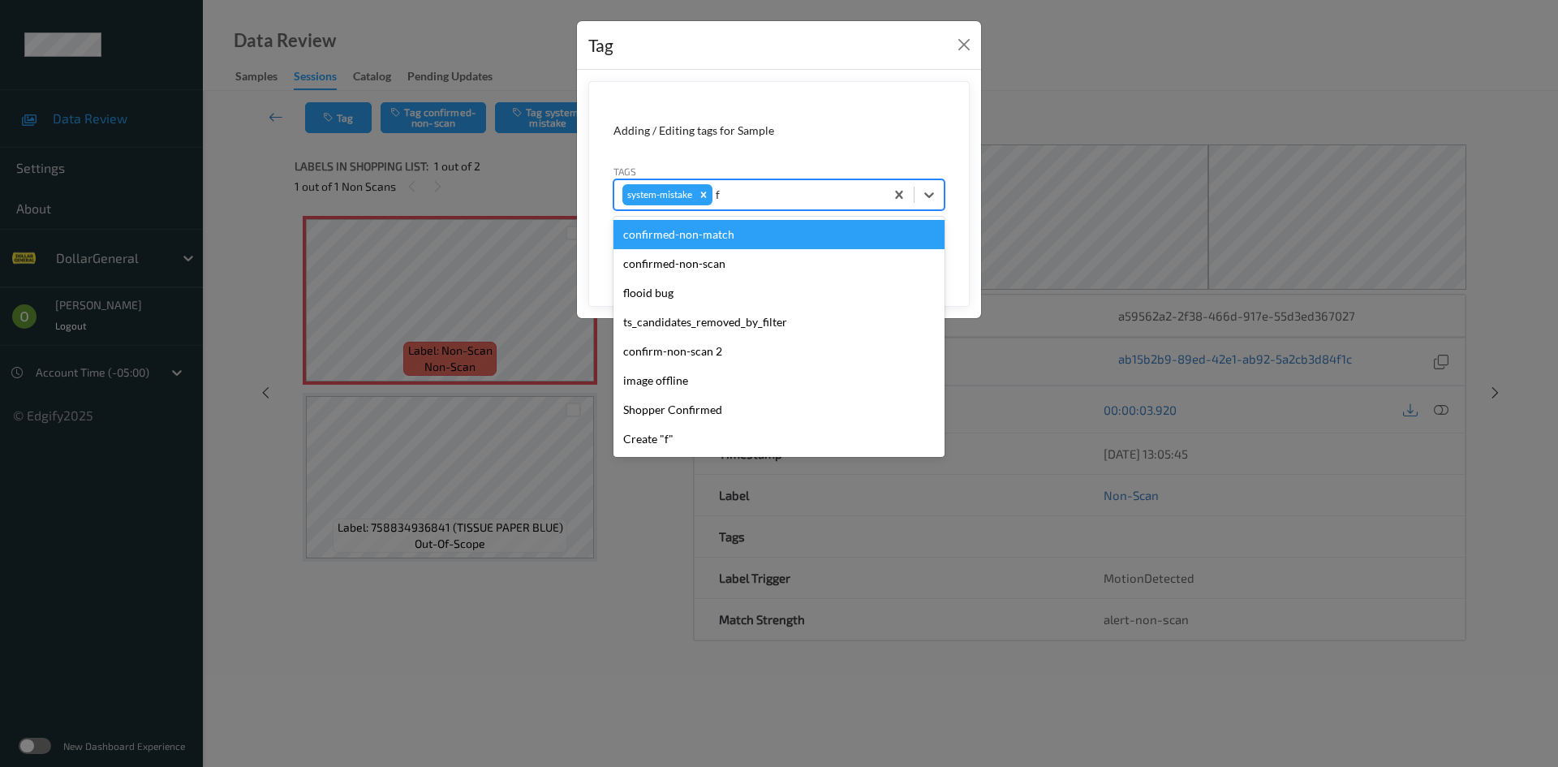
type input "fl"
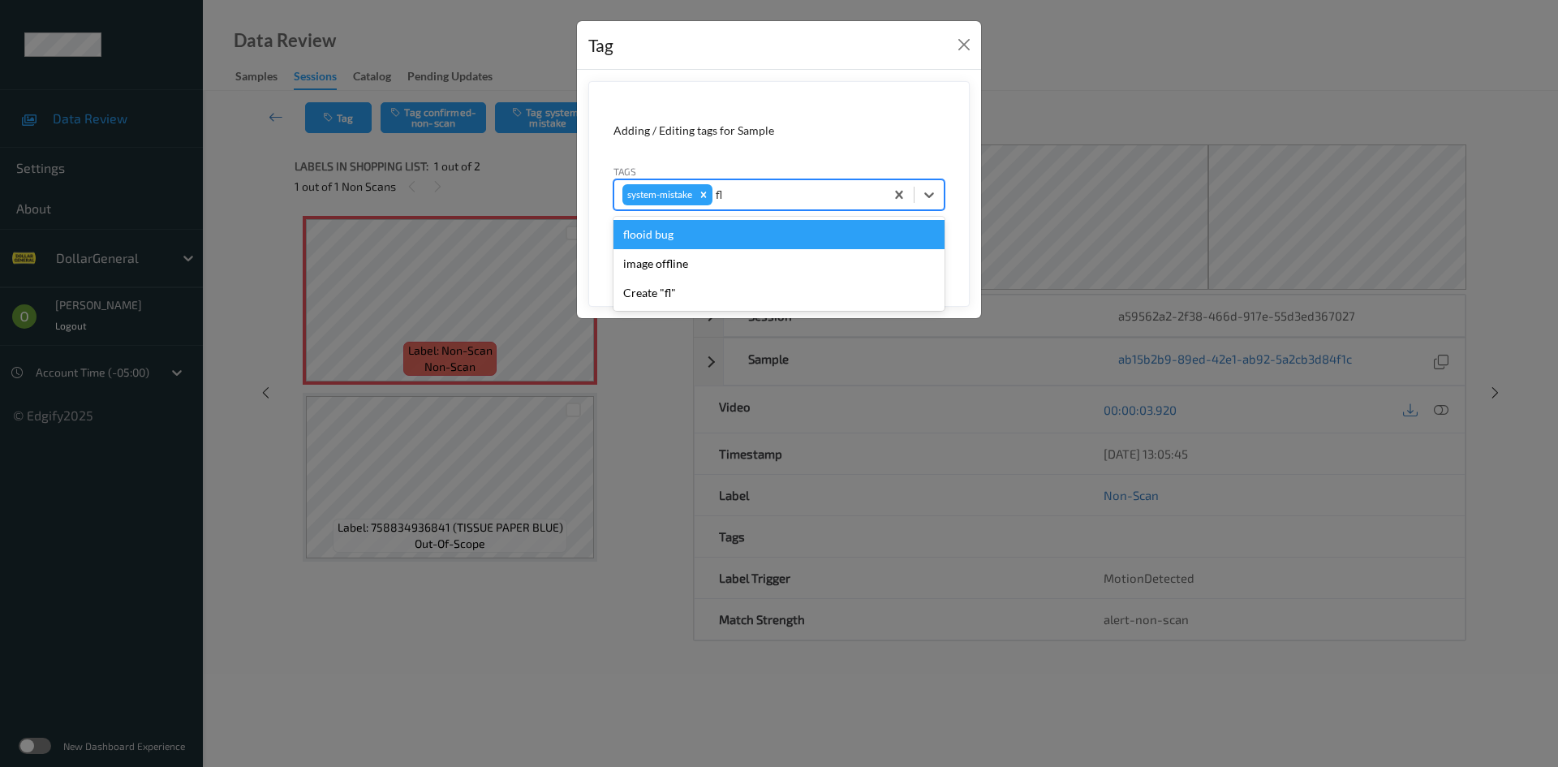
click at [771, 228] on div "flooid bug" at bounding box center [778, 234] width 331 height 29
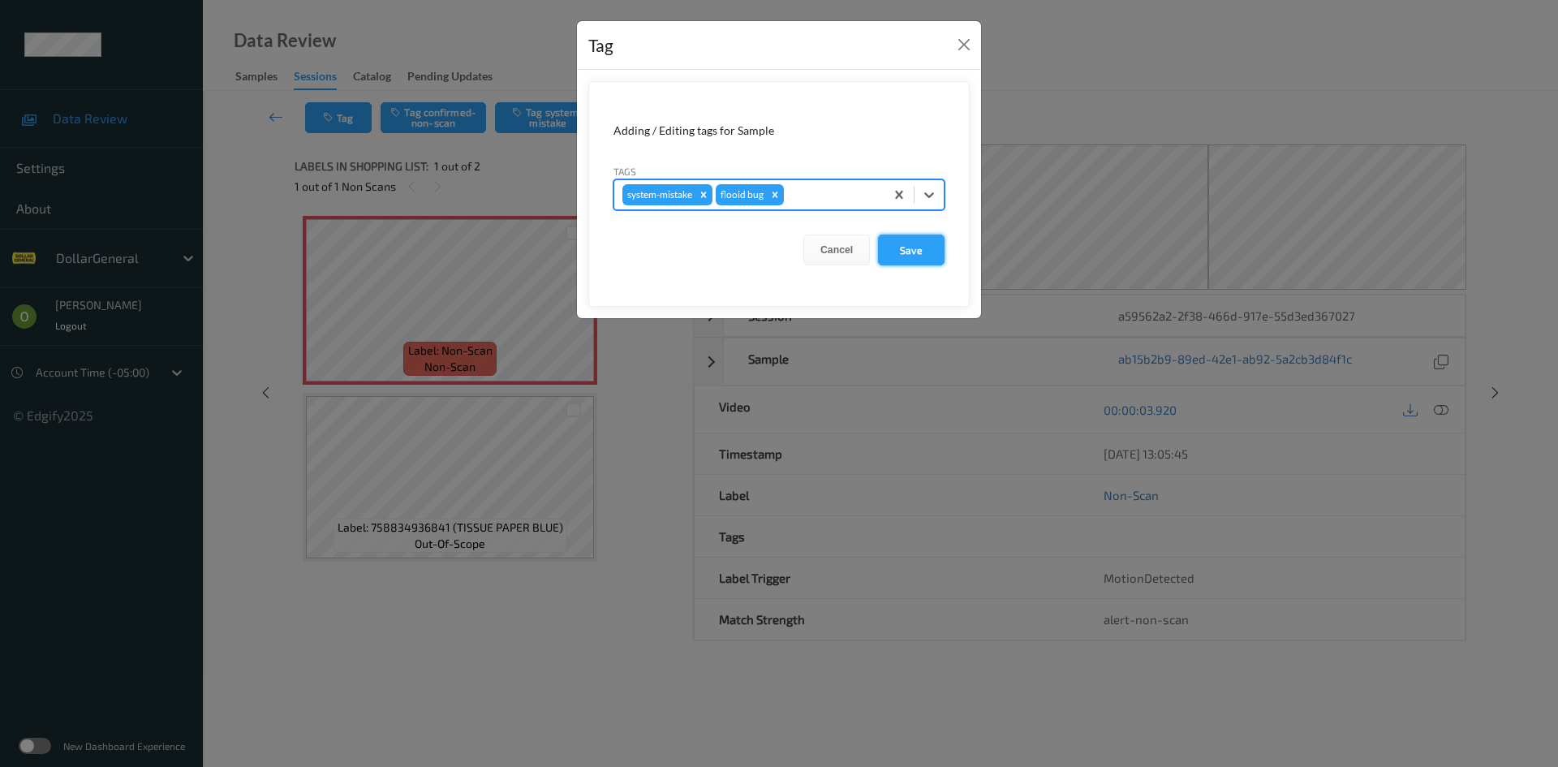
click at [909, 248] on button "Save" at bounding box center [911, 249] width 67 height 31
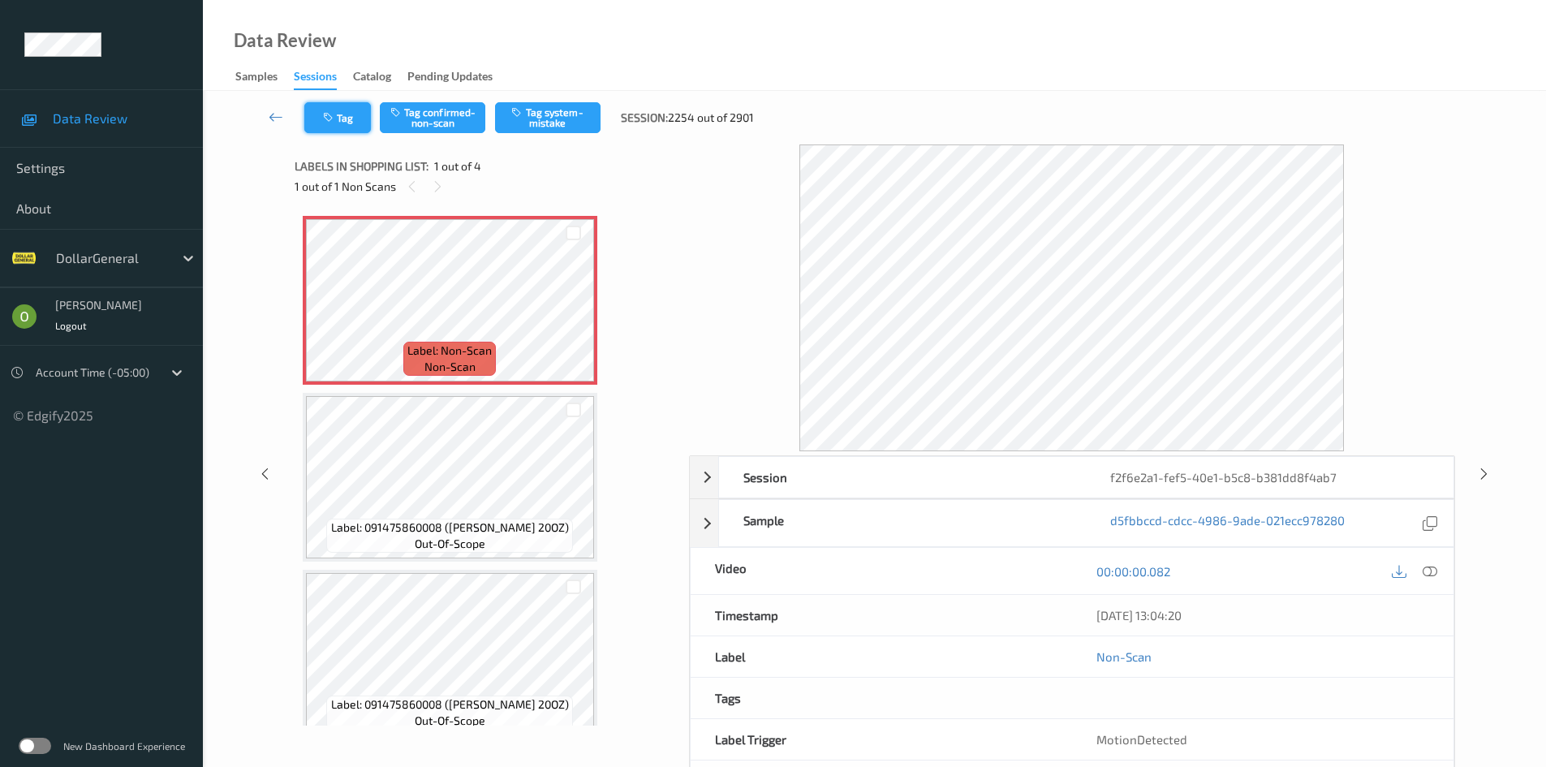
click at [368, 123] on button "Tag" at bounding box center [337, 117] width 67 height 31
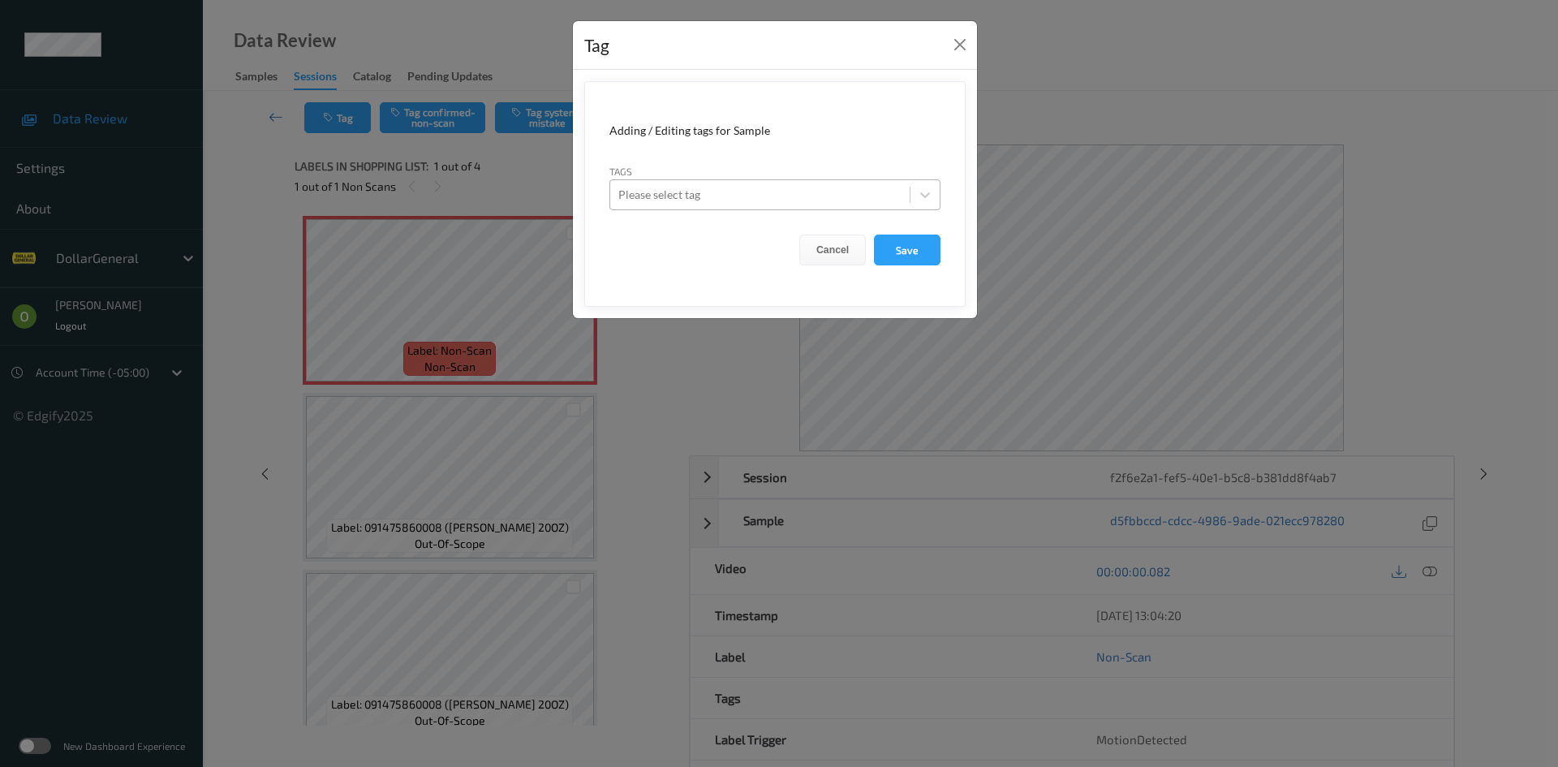
click at [720, 196] on div at bounding box center [759, 194] width 283 height 19
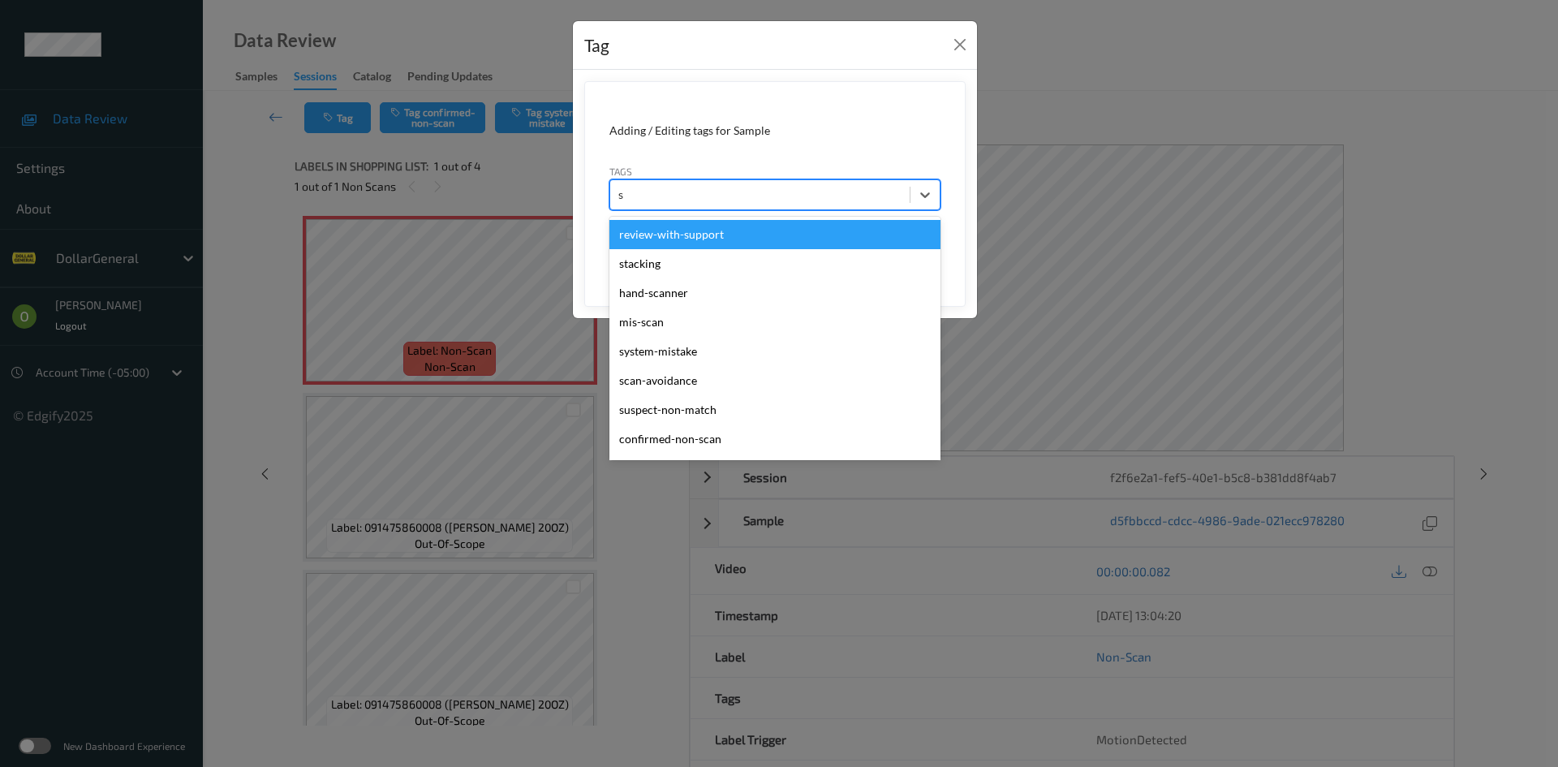
type input "sy"
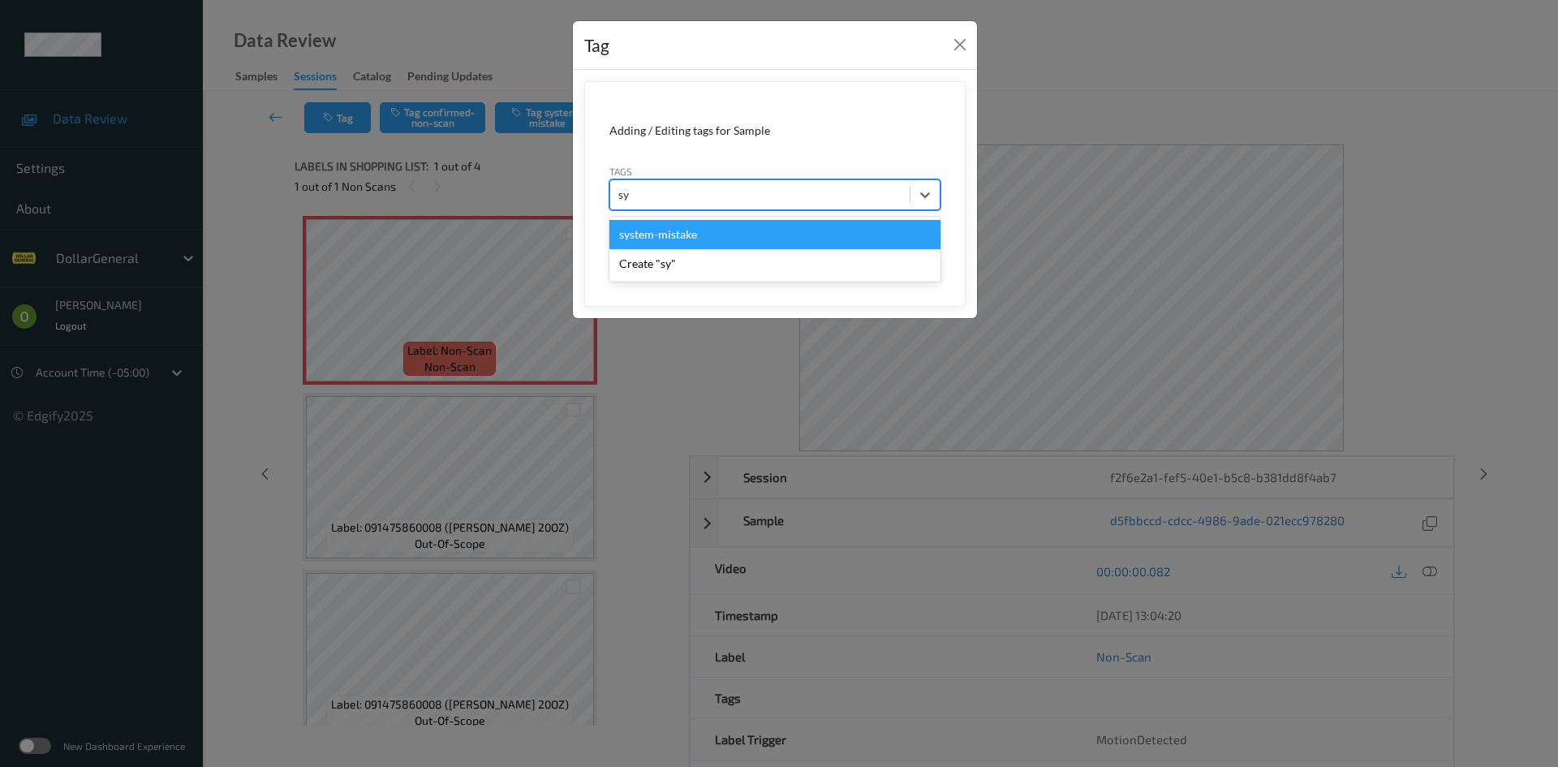
click at [712, 231] on div "system-mistake" at bounding box center [774, 234] width 331 height 29
type input "floo"
click at [699, 231] on div "flooid bug" at bounding box center [774, 234] width 331 height 29
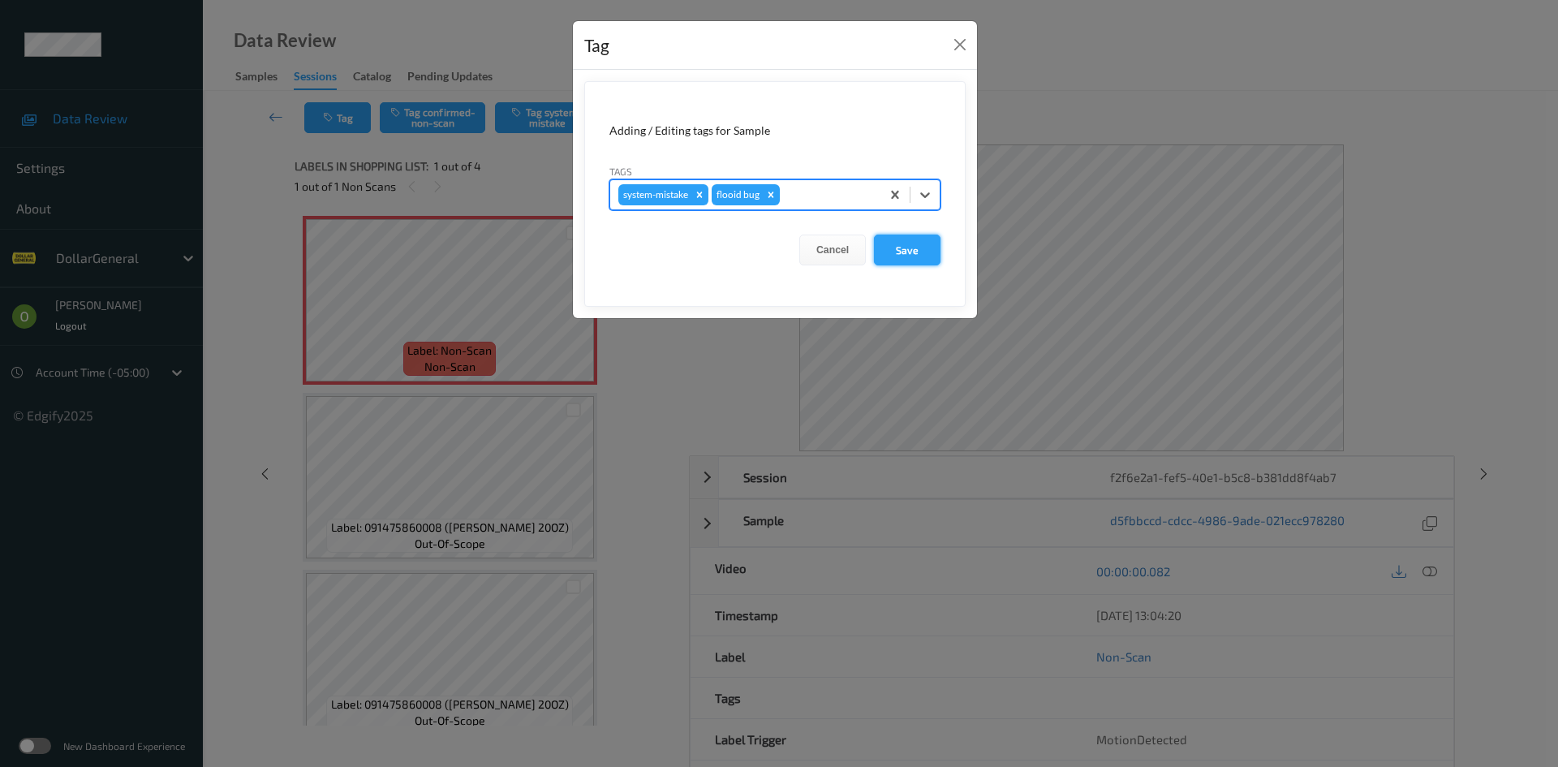
click at [934, 258] on button "Save" at bounding box center [907, 249] width 67 height 31
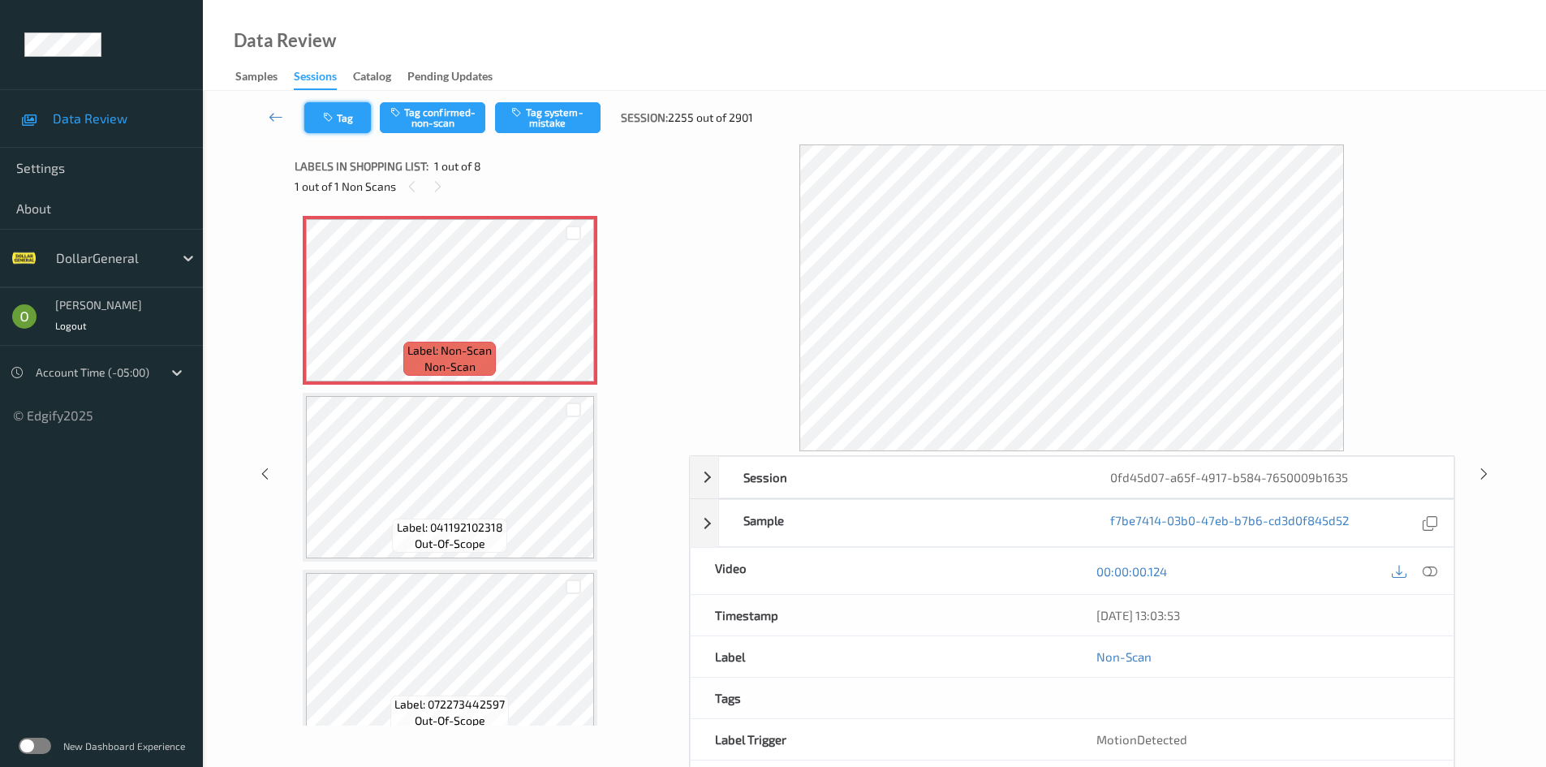
click at [330, 127] on button "Tag" at bounding box center [337, 117] width 67 height 31
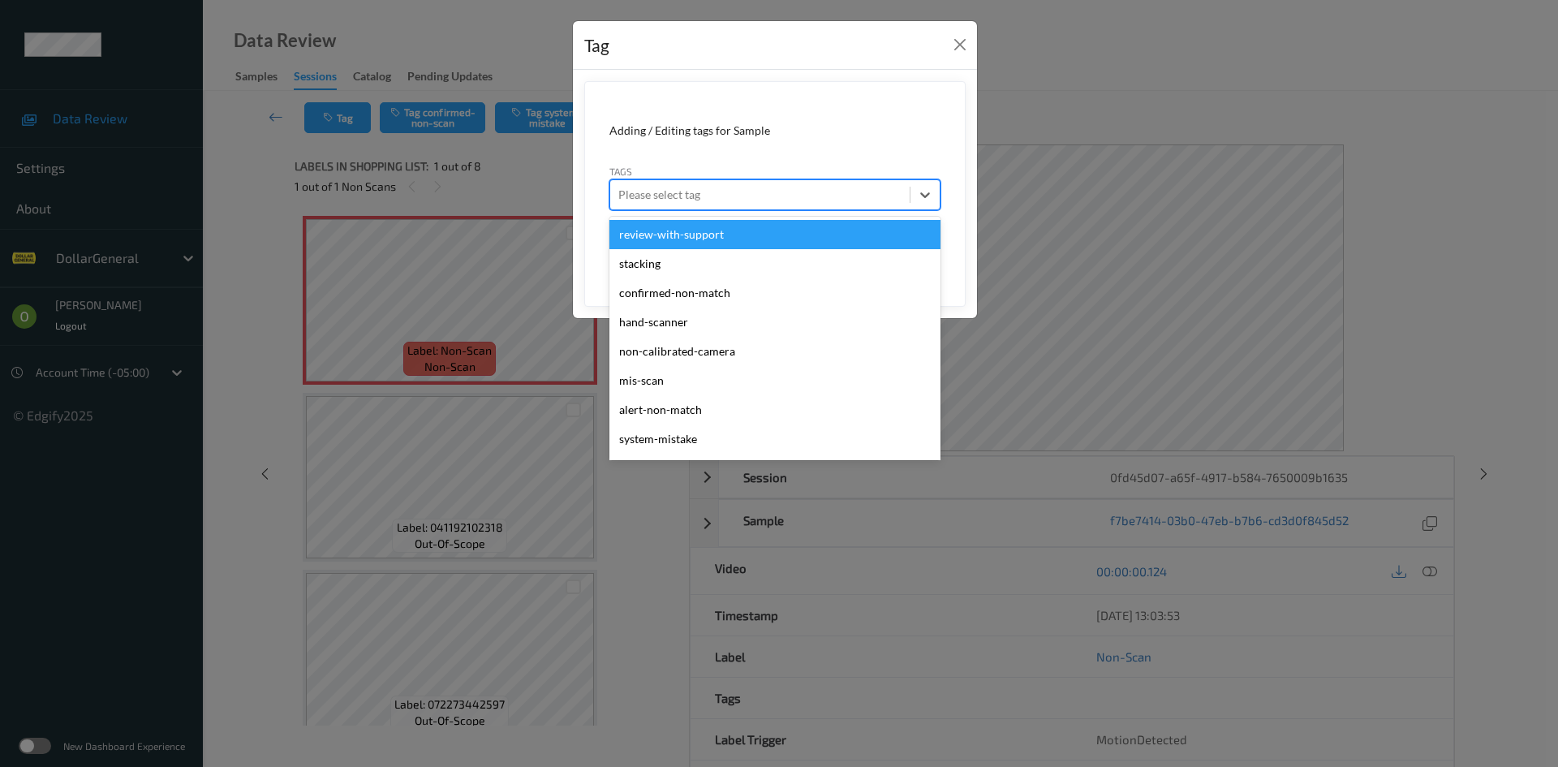
click at [651, 201] on div at bounding box center [759, 194] width 283 height 19
type input "sy"
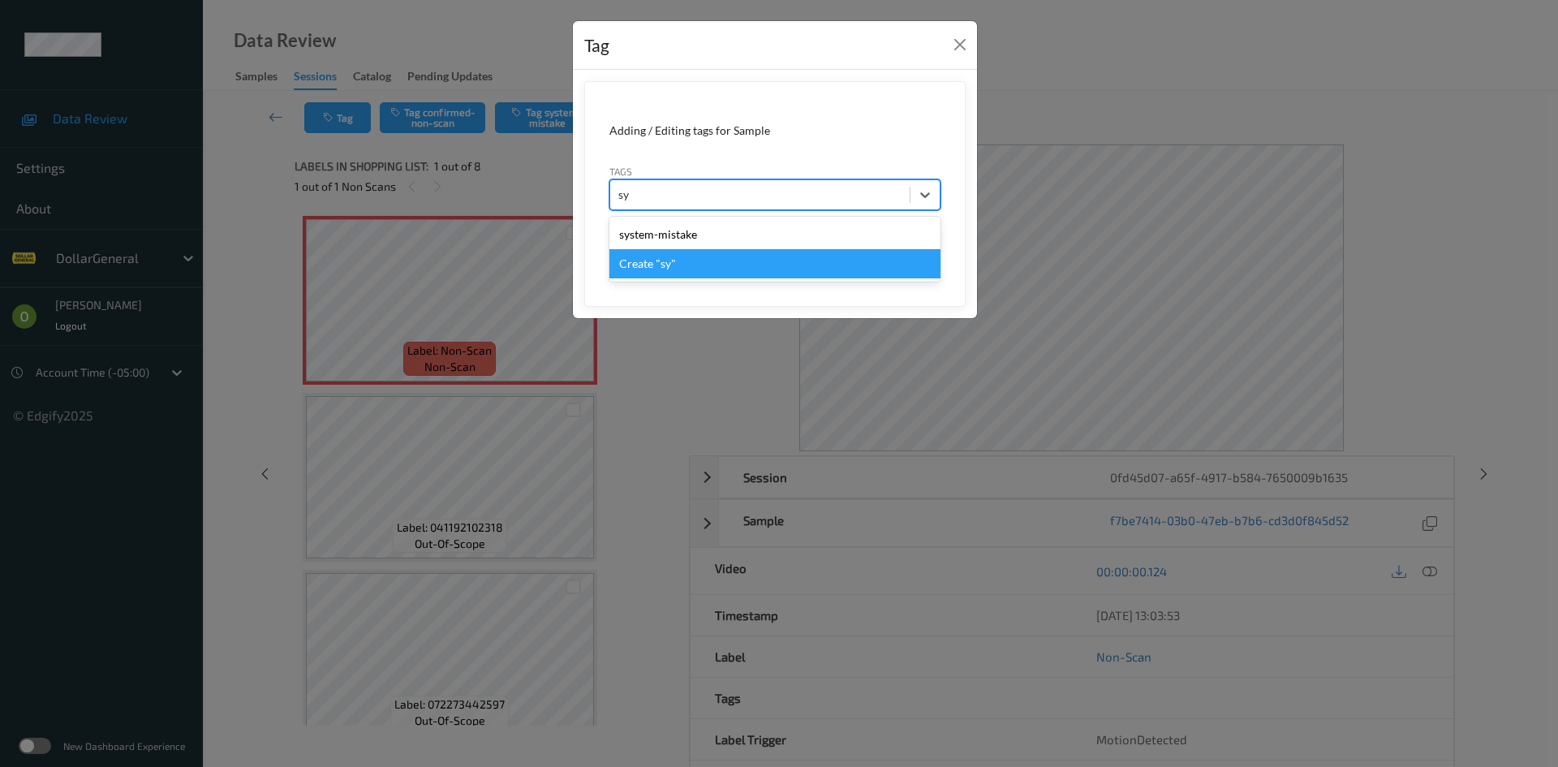
click at [687, 241] on div "system-mistake" at bounding box center [774, 234] width 331 height 29
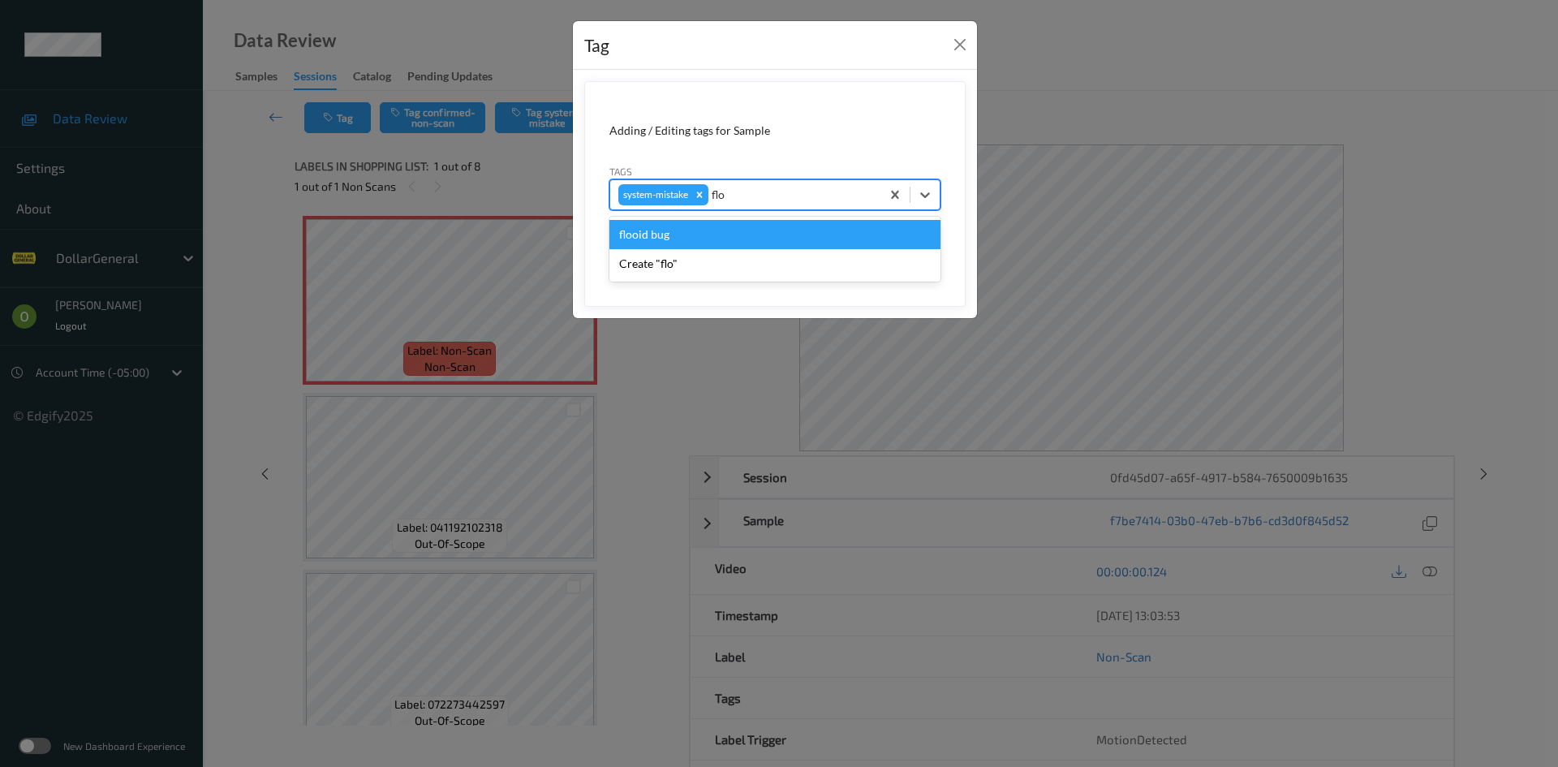
type input "floo"
click at [694, 234] on div "flooid bug" at bounding box center [774, 234] width 331 height 29
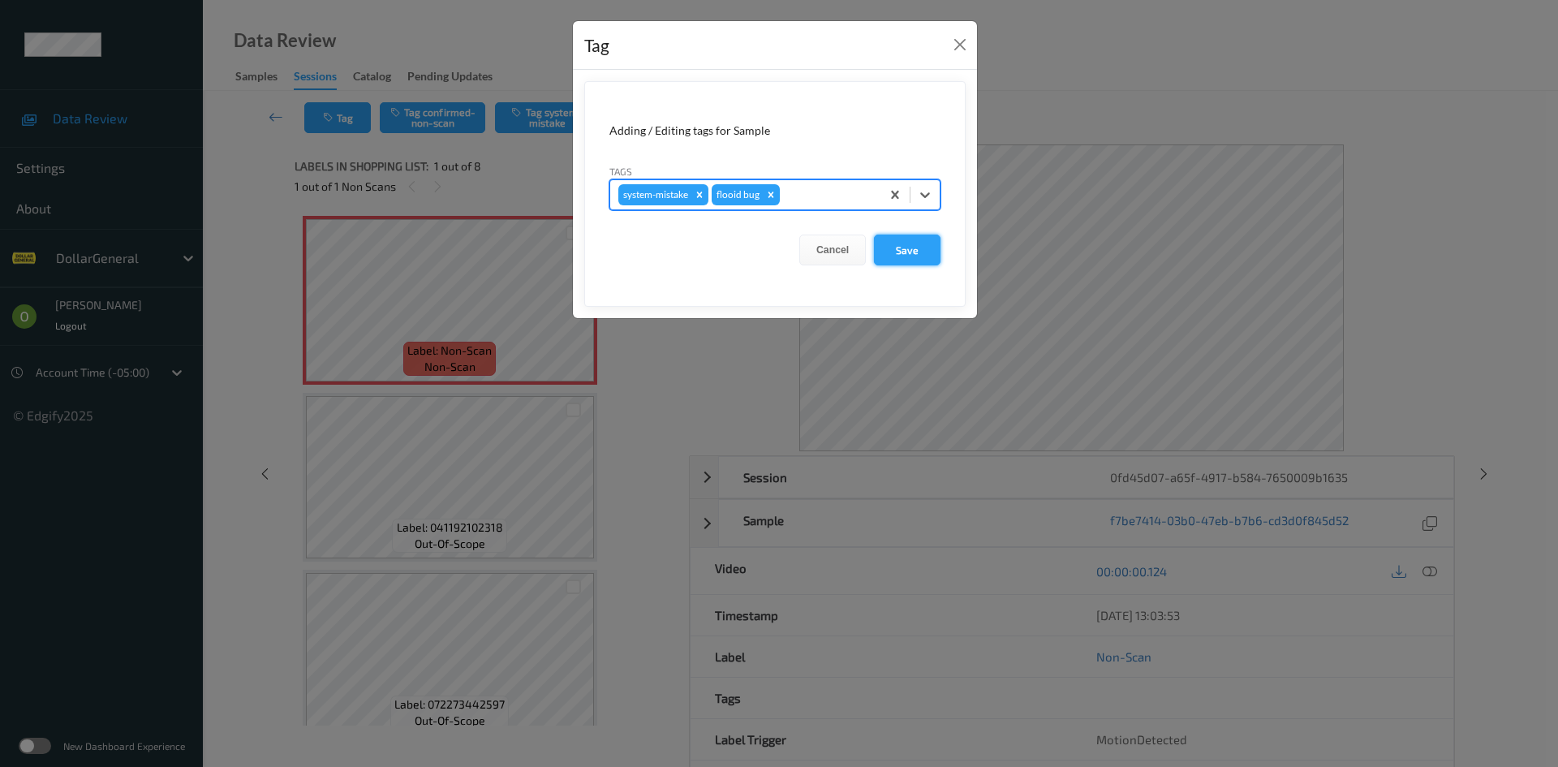
click at [881, 252] on button "Save" at bounding box center [907, 249] width 67 height 31
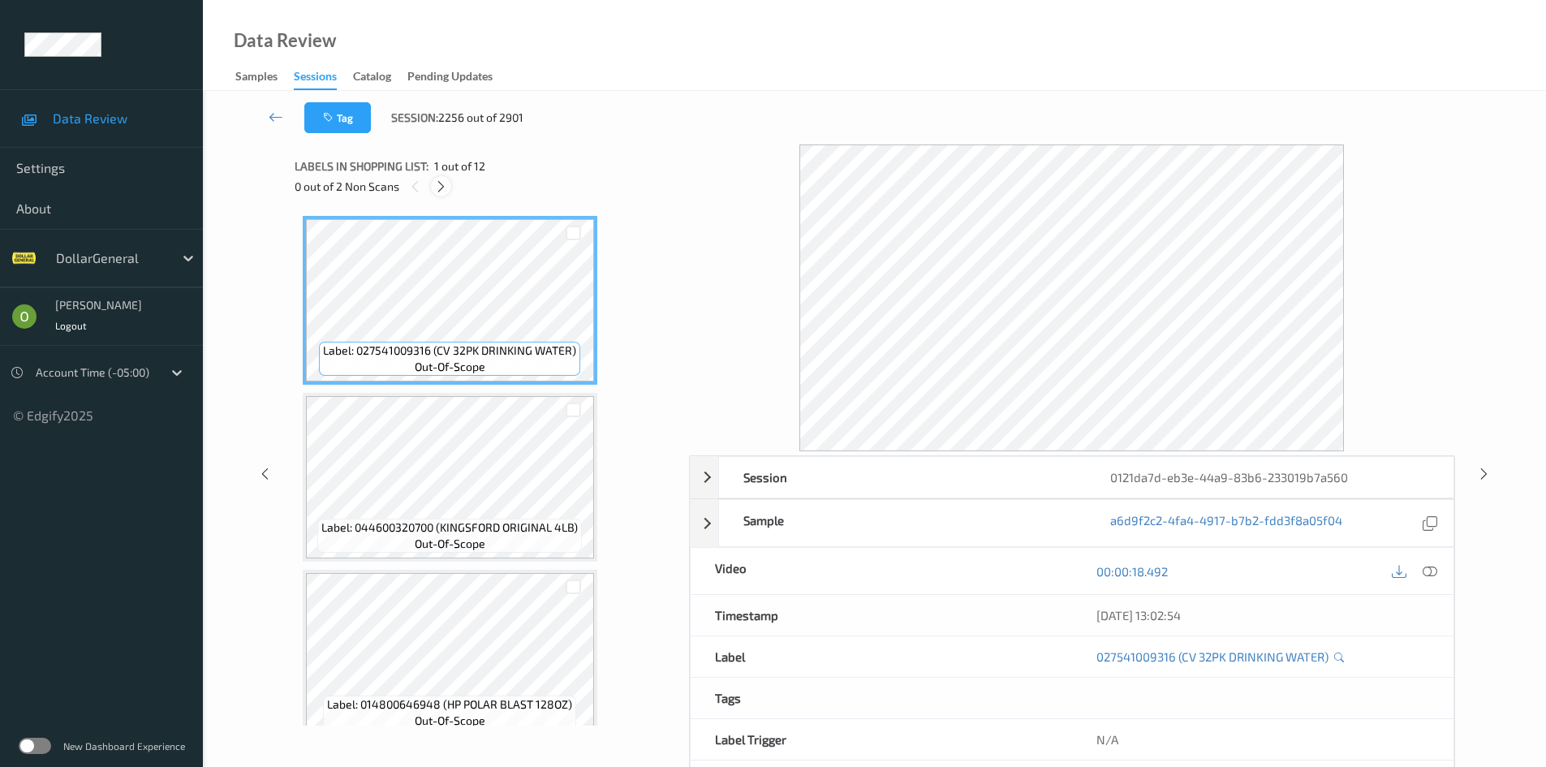
click at [441, 183] on icon at bounding box center [441, 186] width 14 height 15
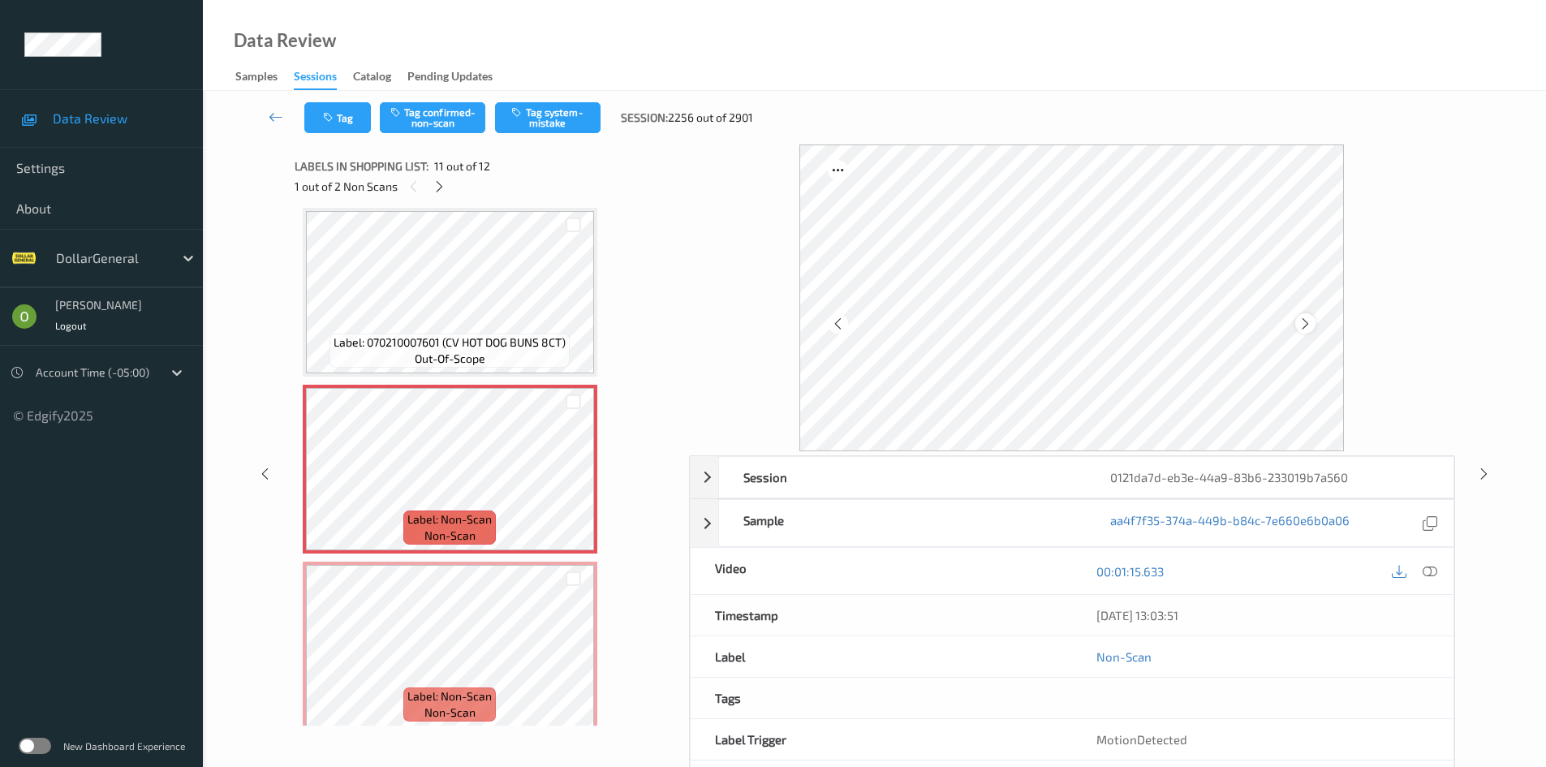
click at [1302, 323] on icon at bounding box center [1305, 323] width 14 height 15
click at [1427, 573] on icon at bounding box center [1429, 571] width 15 height 15
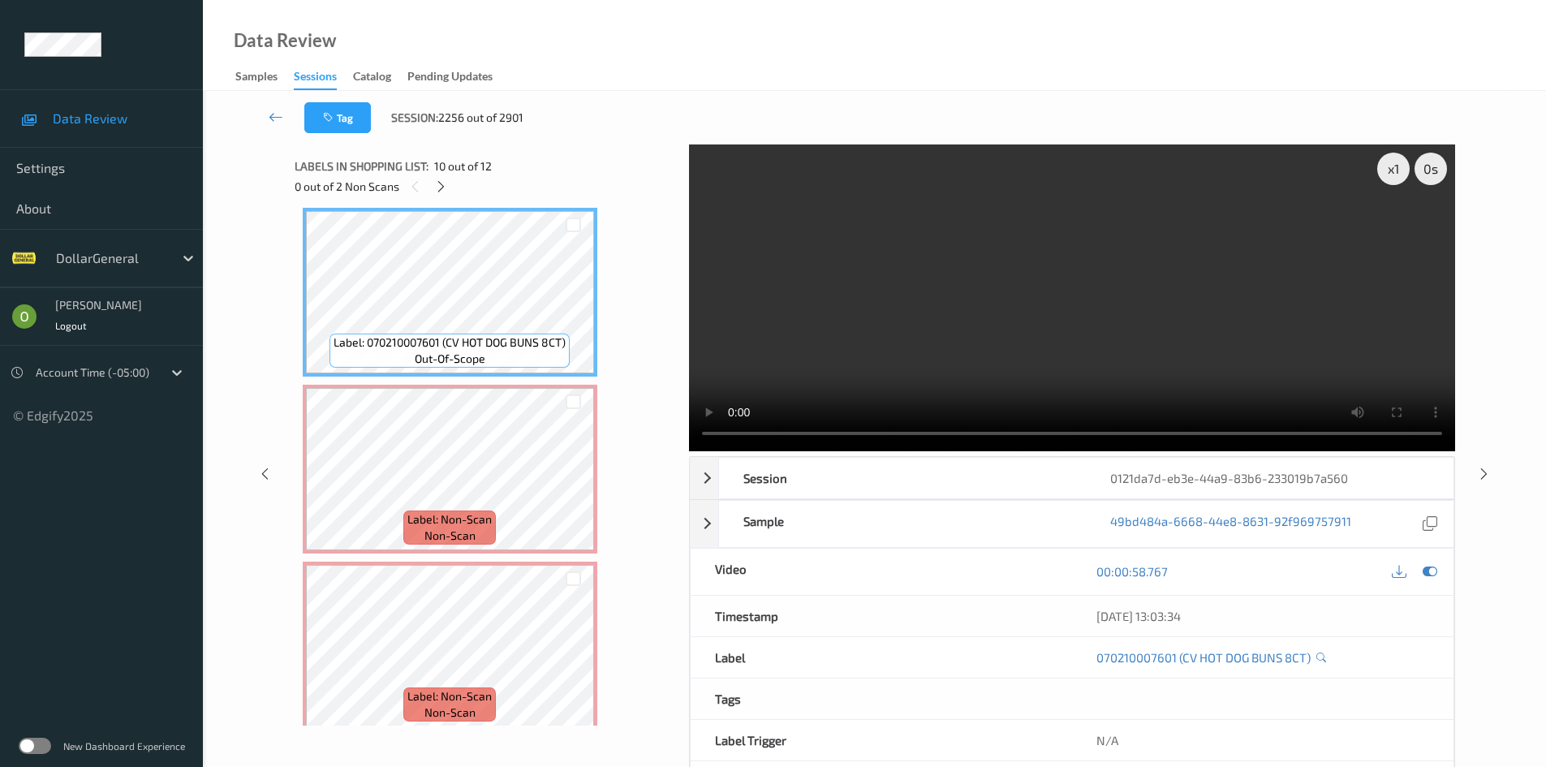
click at [890, 352] on video at bounding box center [1072, 297] width 766 height 307
click at [906, 320] on video at bounding box center [1072, 297] width 766 height 307
click at [895, 326] on video at bounding box center [1072, 297] width 766 height 307
click at [1388, 183] on div "x 1" at bounding box center [1393, 169] width 32 height 32
click at [1388, 183] on div "x 2" at bounding box center [1393, 169] width 32 height 32
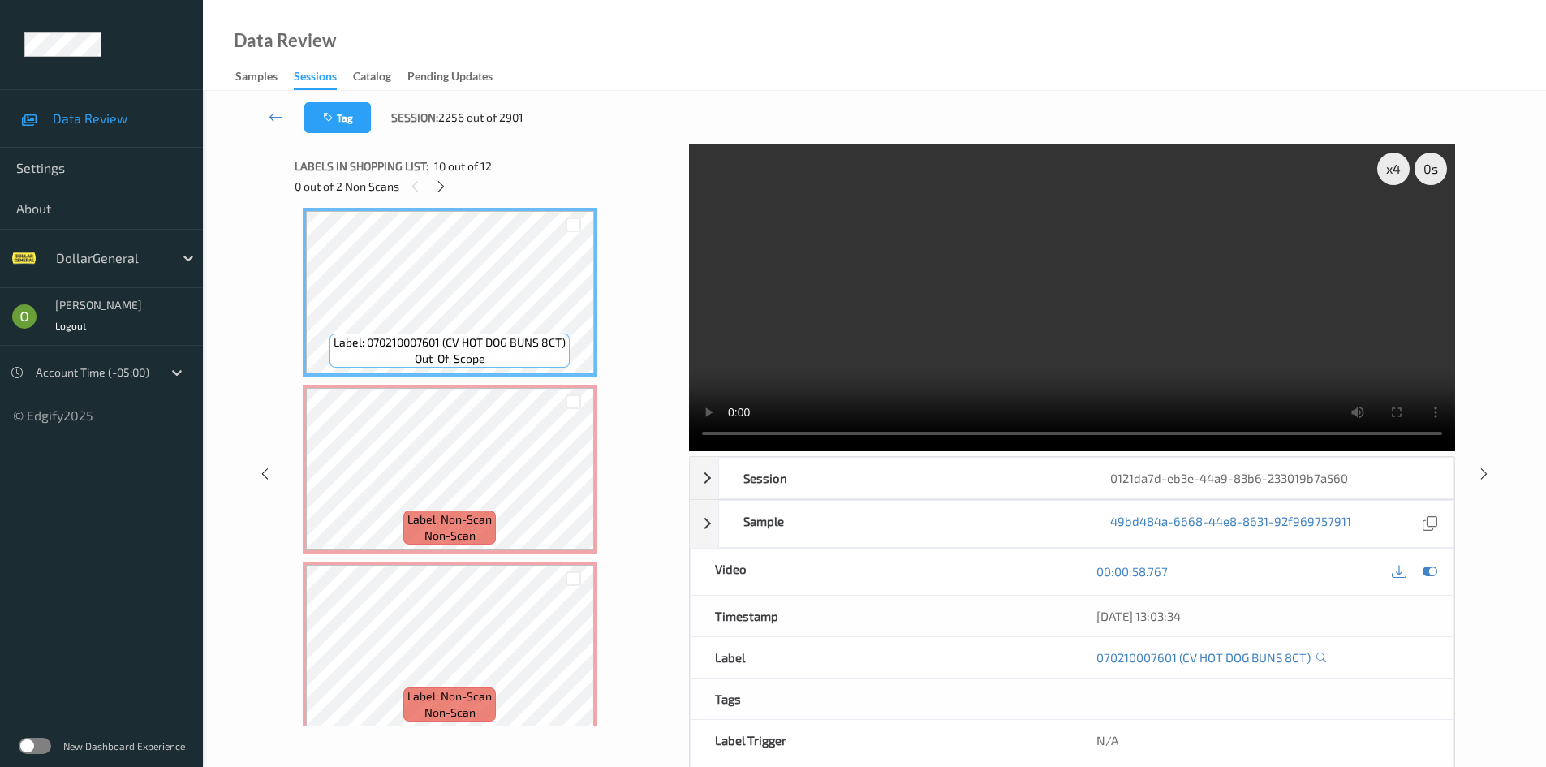
click at [1258, 300] on video at bounding box center [1072, 297] width 766 height 307
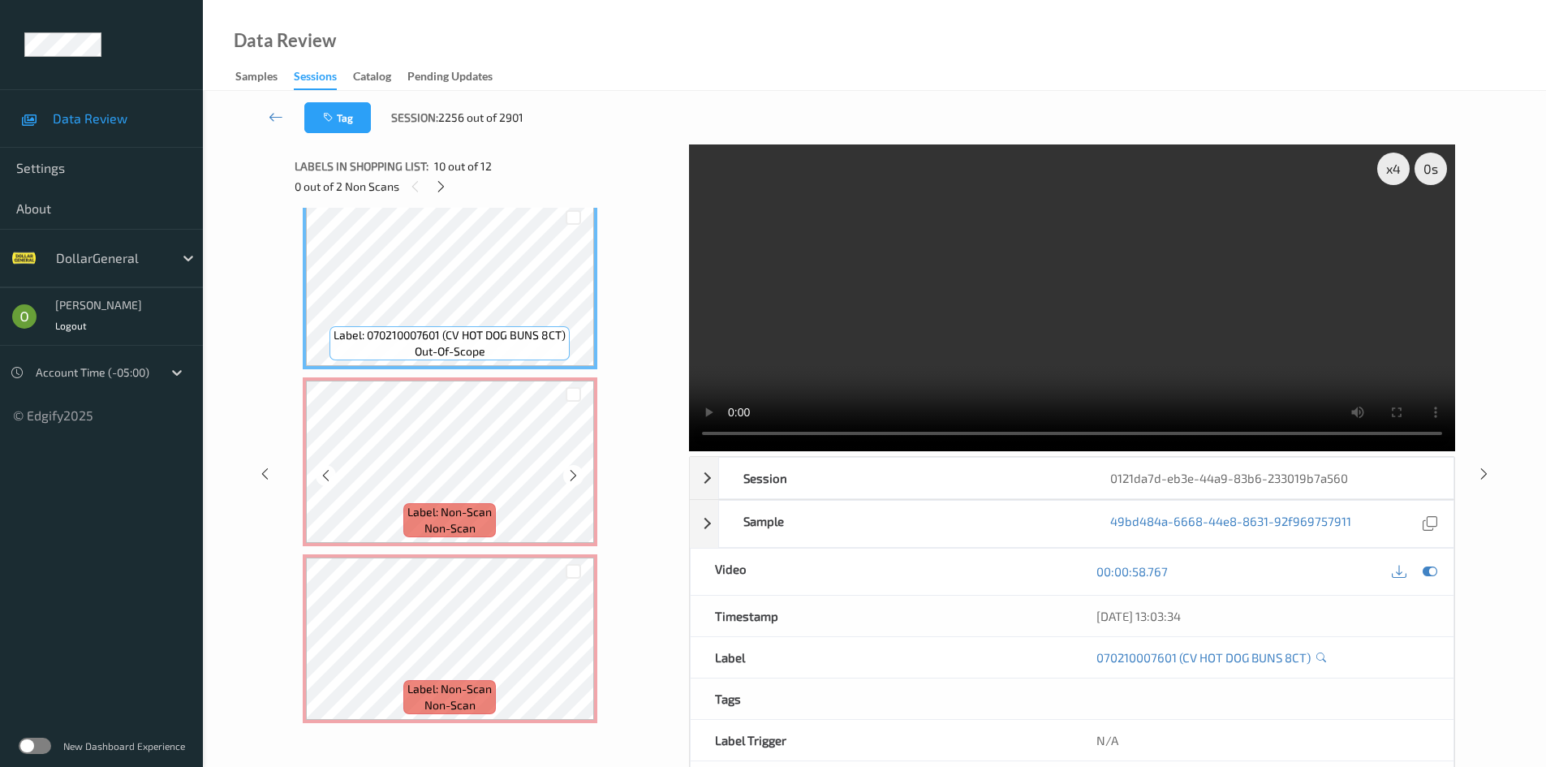
scroll to position [1613, 0]
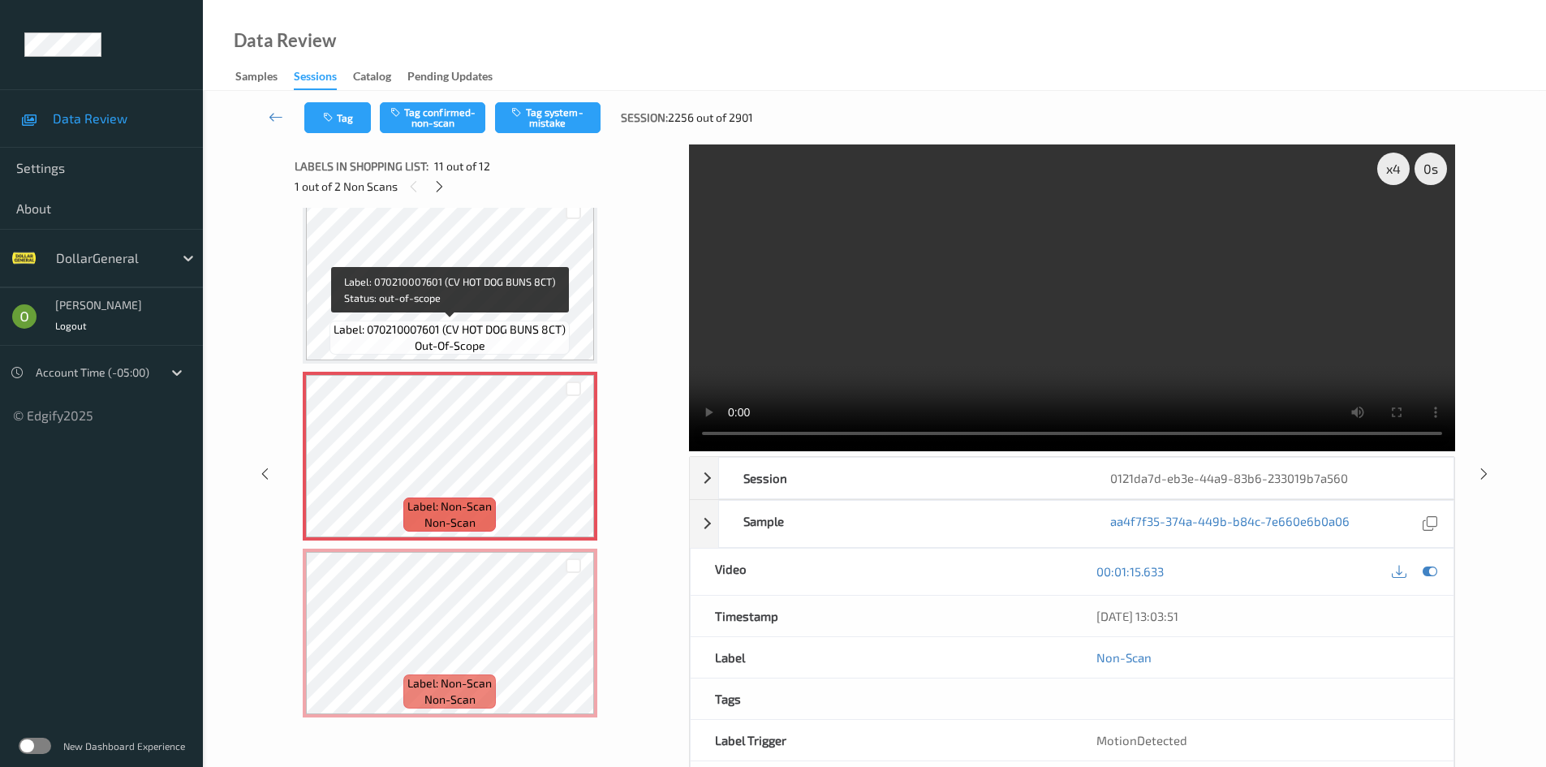
click at [531, 325] on span "Label: 070210007601 (CV HOT DOG BUNS 8CT)" at bounding box center [449, 329] width 232 height 16
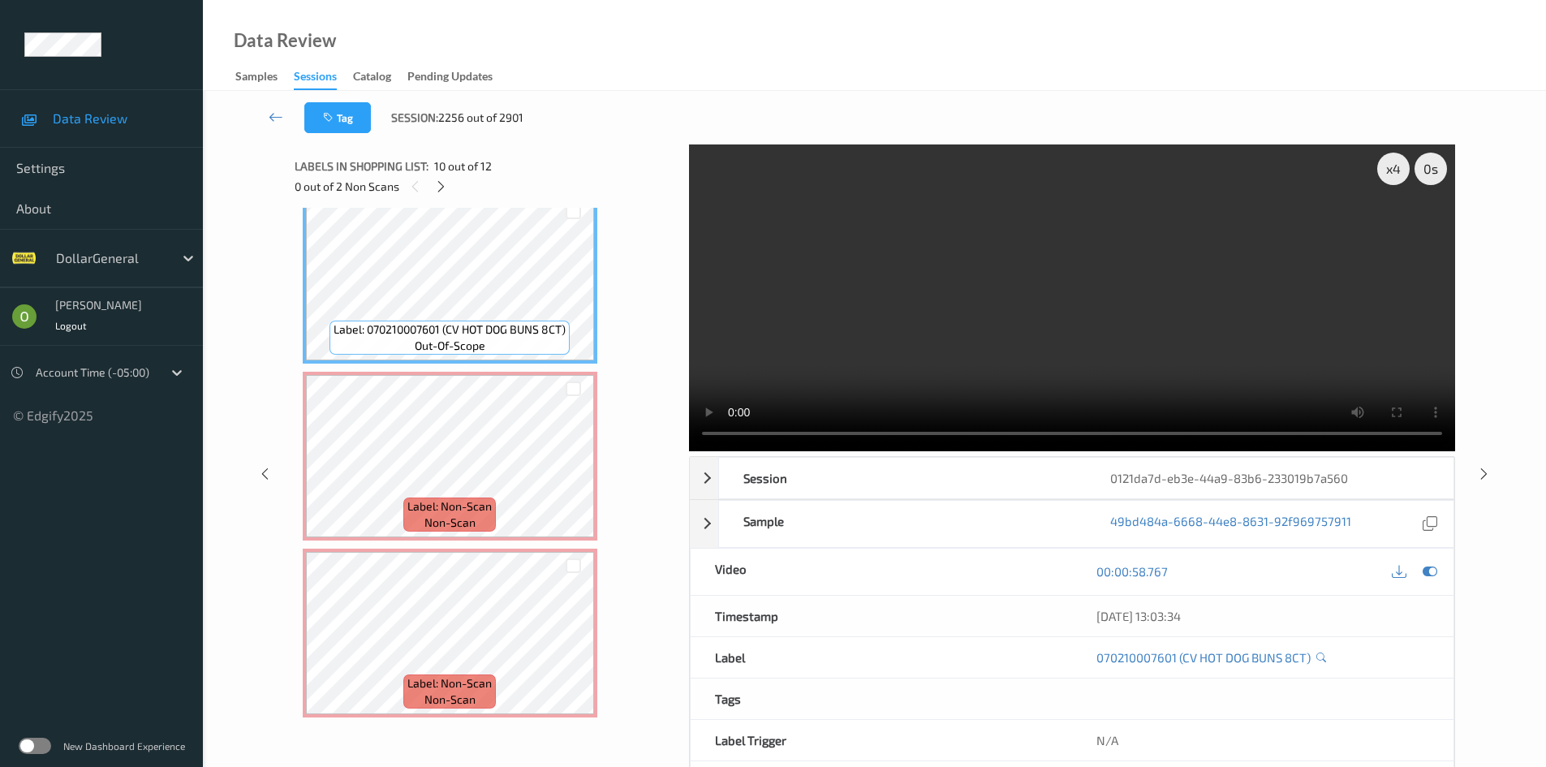
click at [836, 286] on video at bounding box center [1072, 297] width 766 height 307
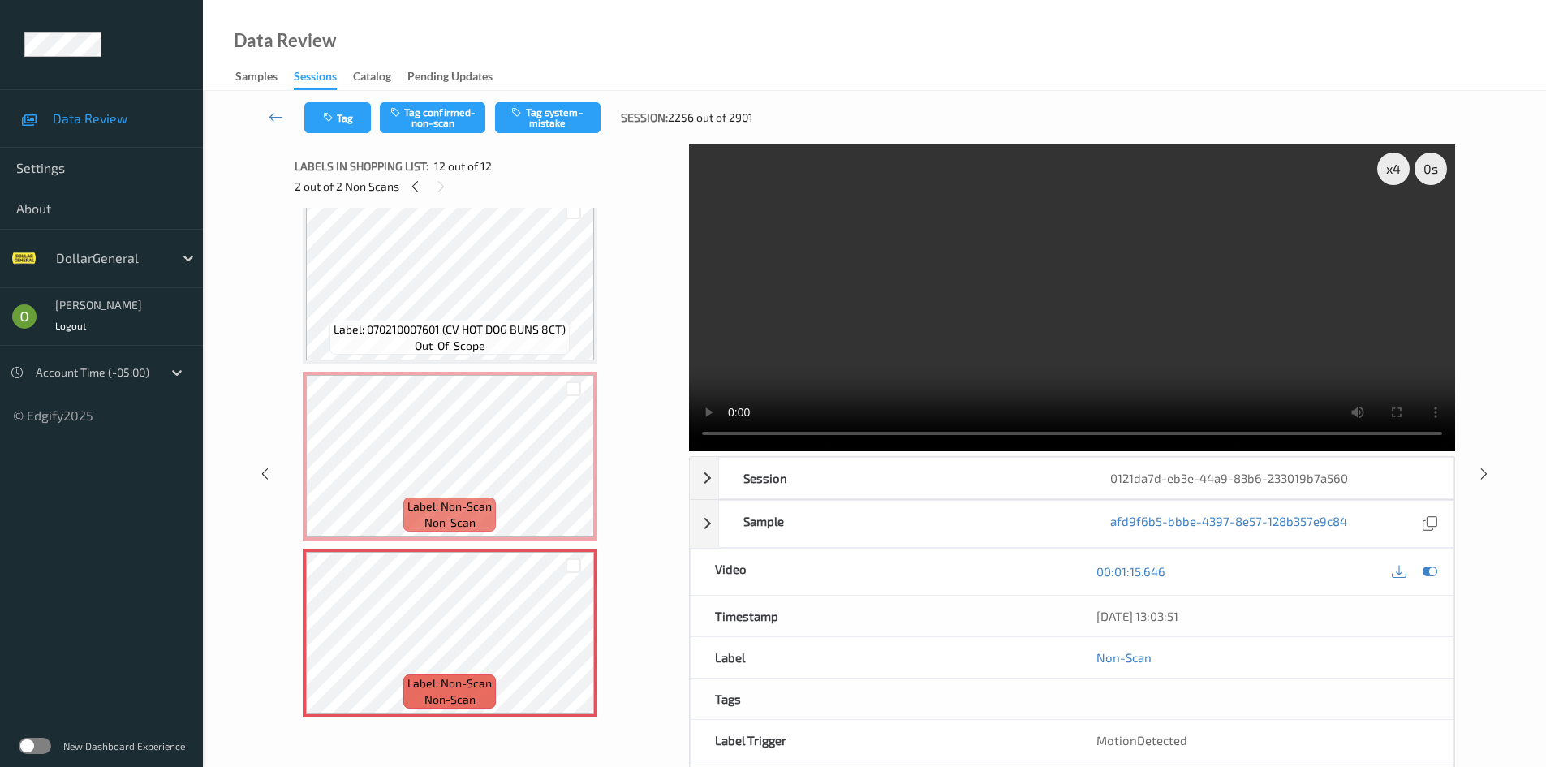
click at [1077, 345] on video at bounding box center [1072, 297] width 766 height 307
click at [1077, 344] on video at bounding box center [1072, 297] width 766 height 307
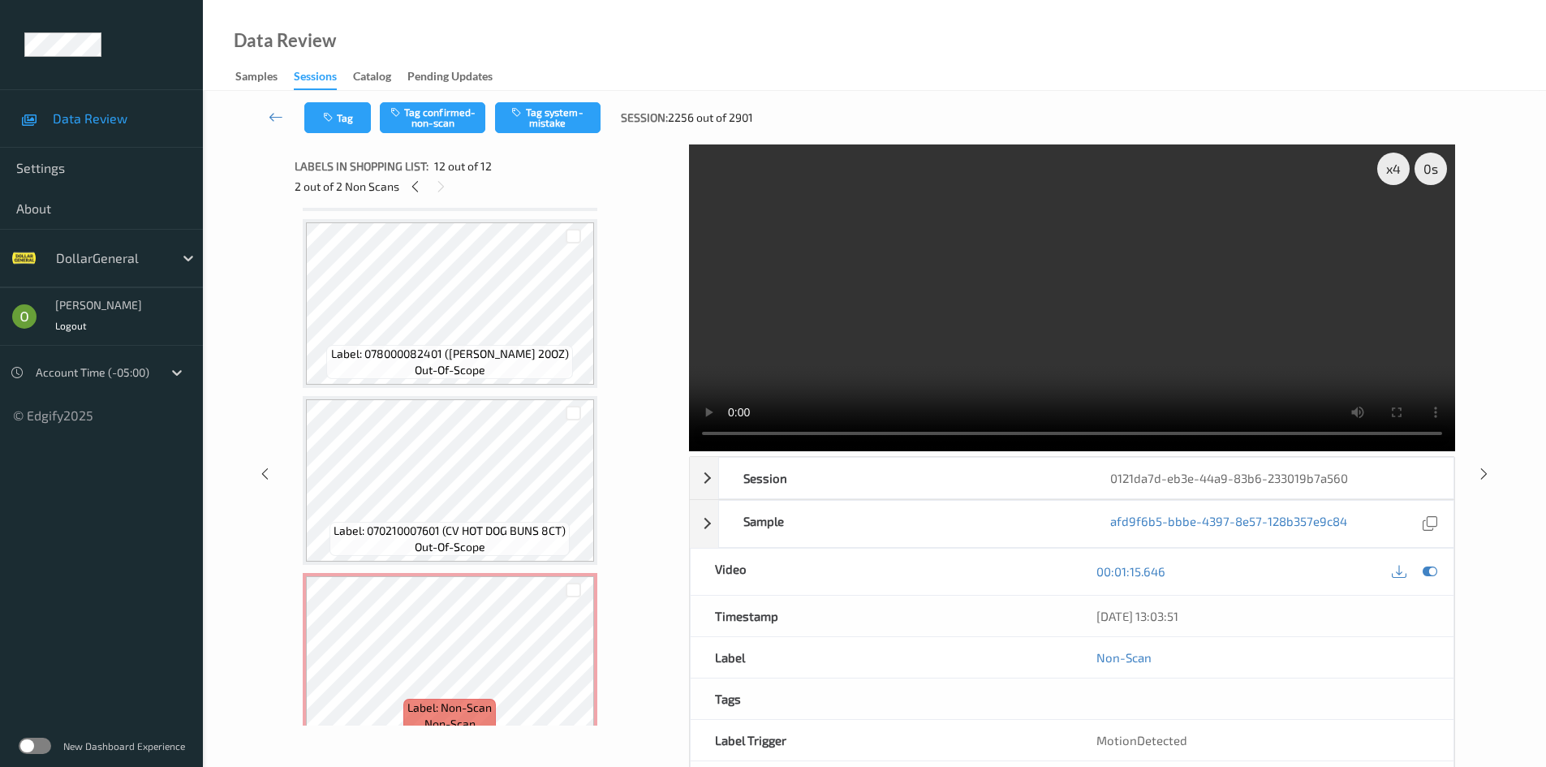
scroll to position [1451, 0]
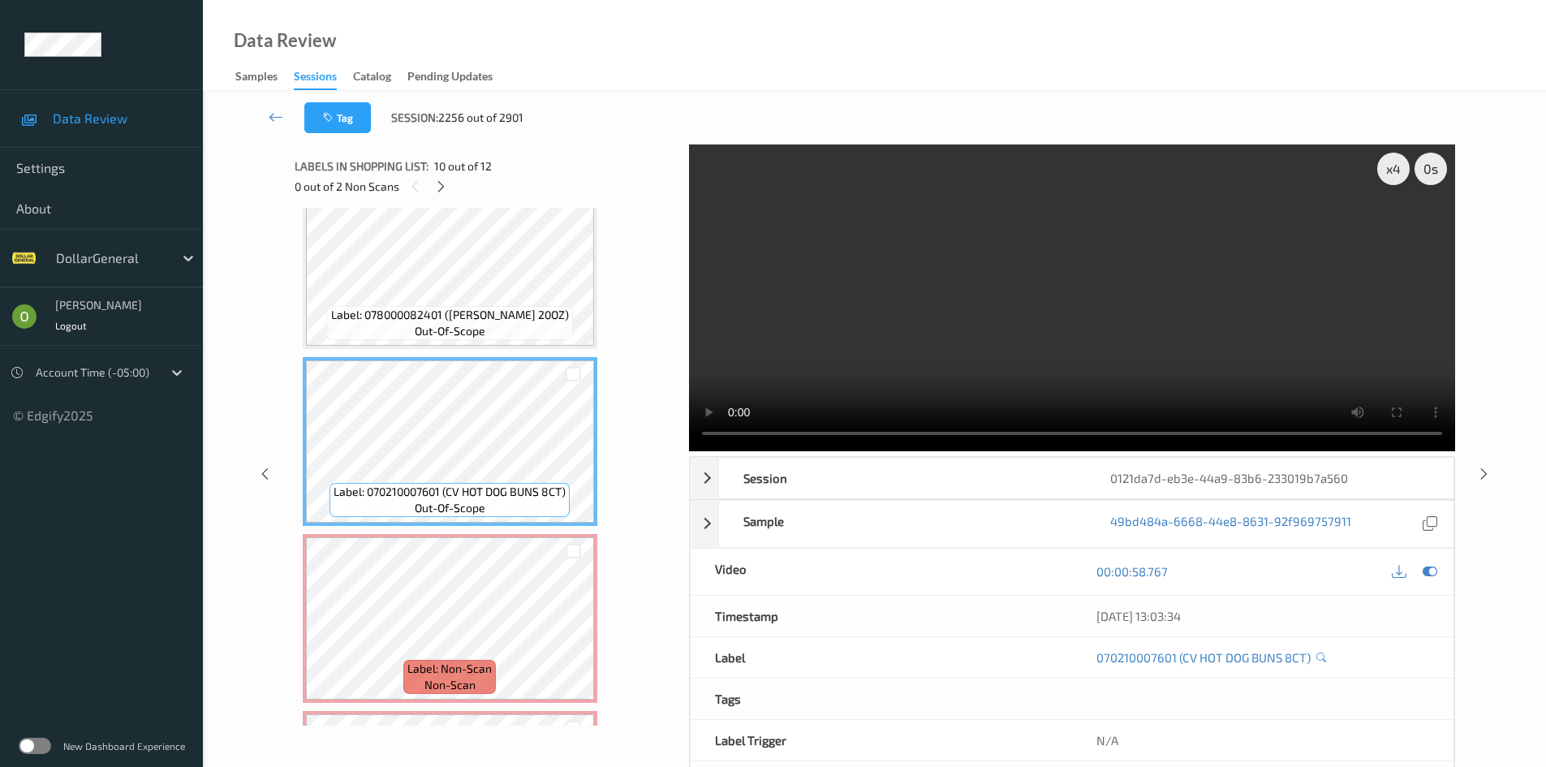
click at [1159, 325] on video at bounding box center [1072, 297] width 766 height 307
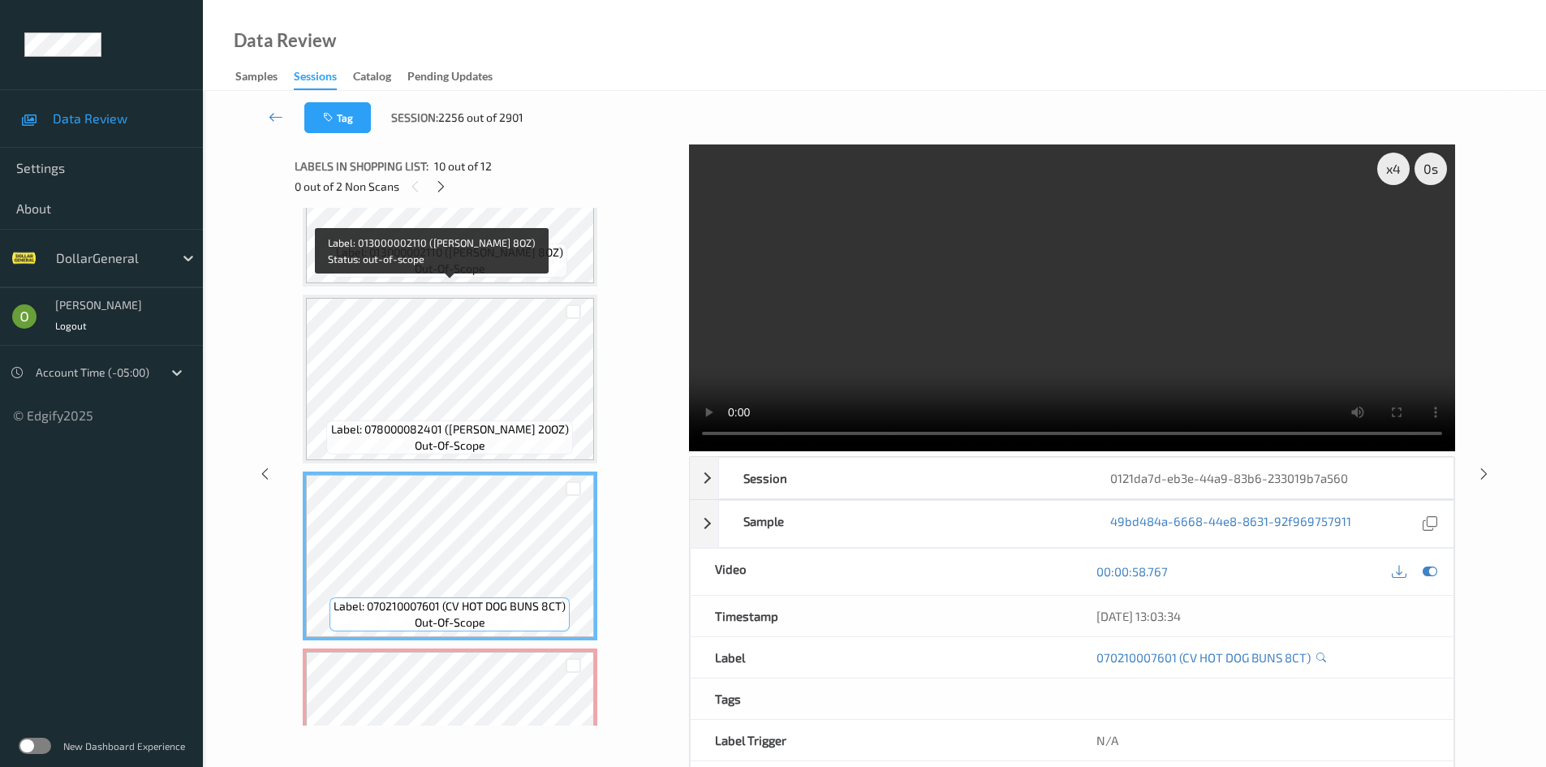
scroll to position [1460, 0]
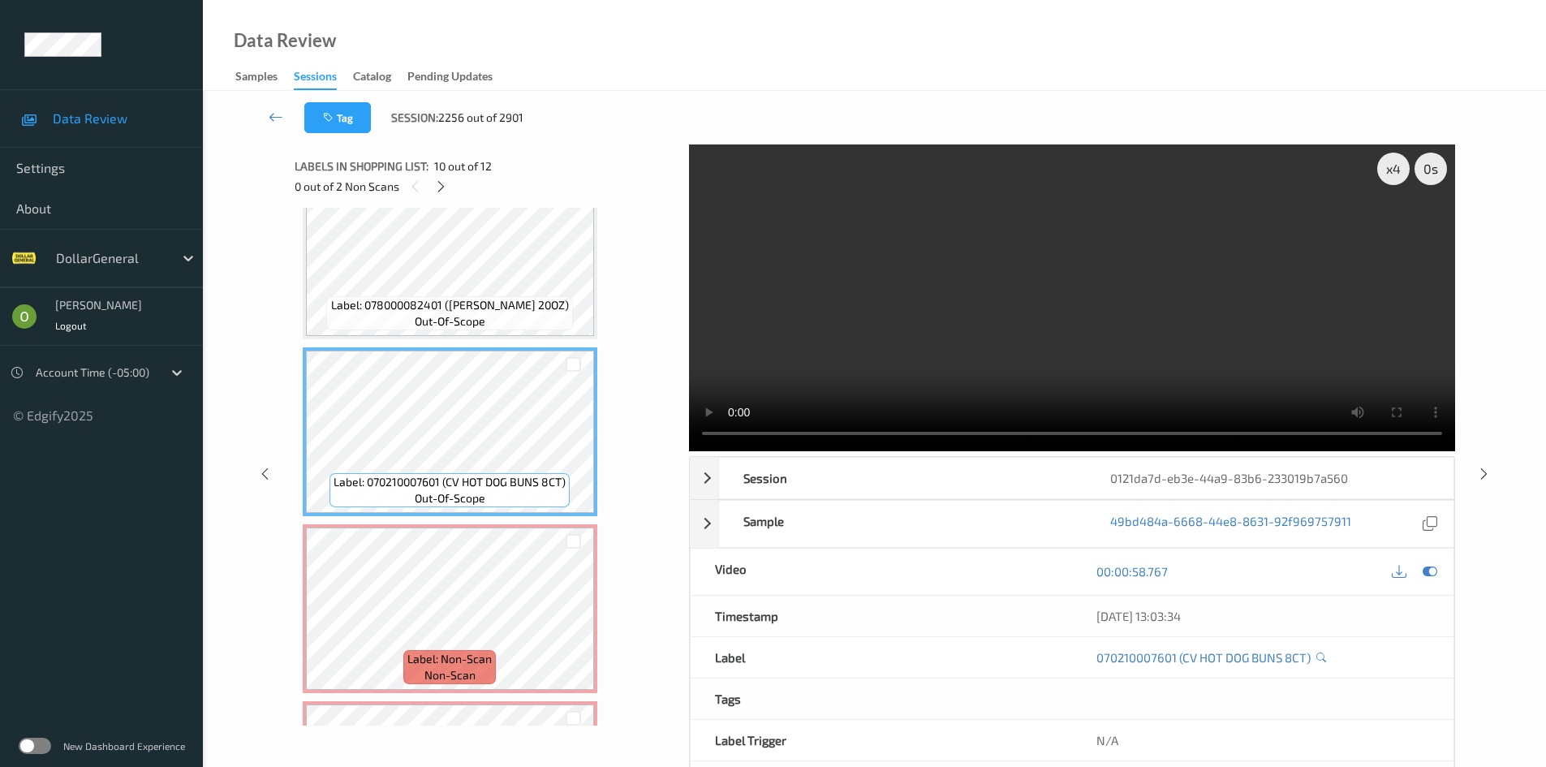
click at [881, 265] on video at bounding box center [1072, 297] width 766 height 307
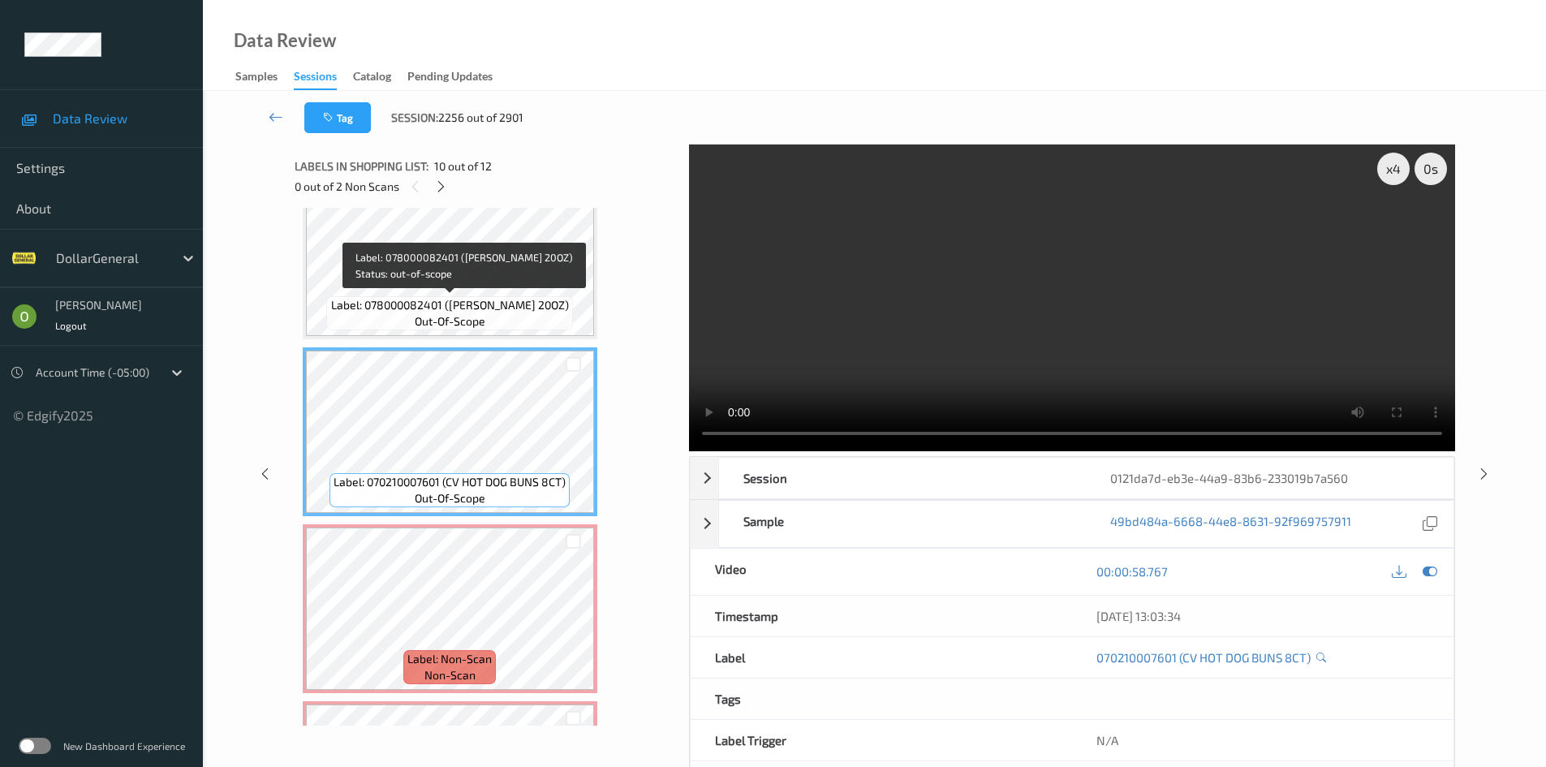
click at [513, 302] on span "Label: 078000082401 ([PERSON_NAME] 20OZ)" at bounding box center [450, 305] width 238 height 16
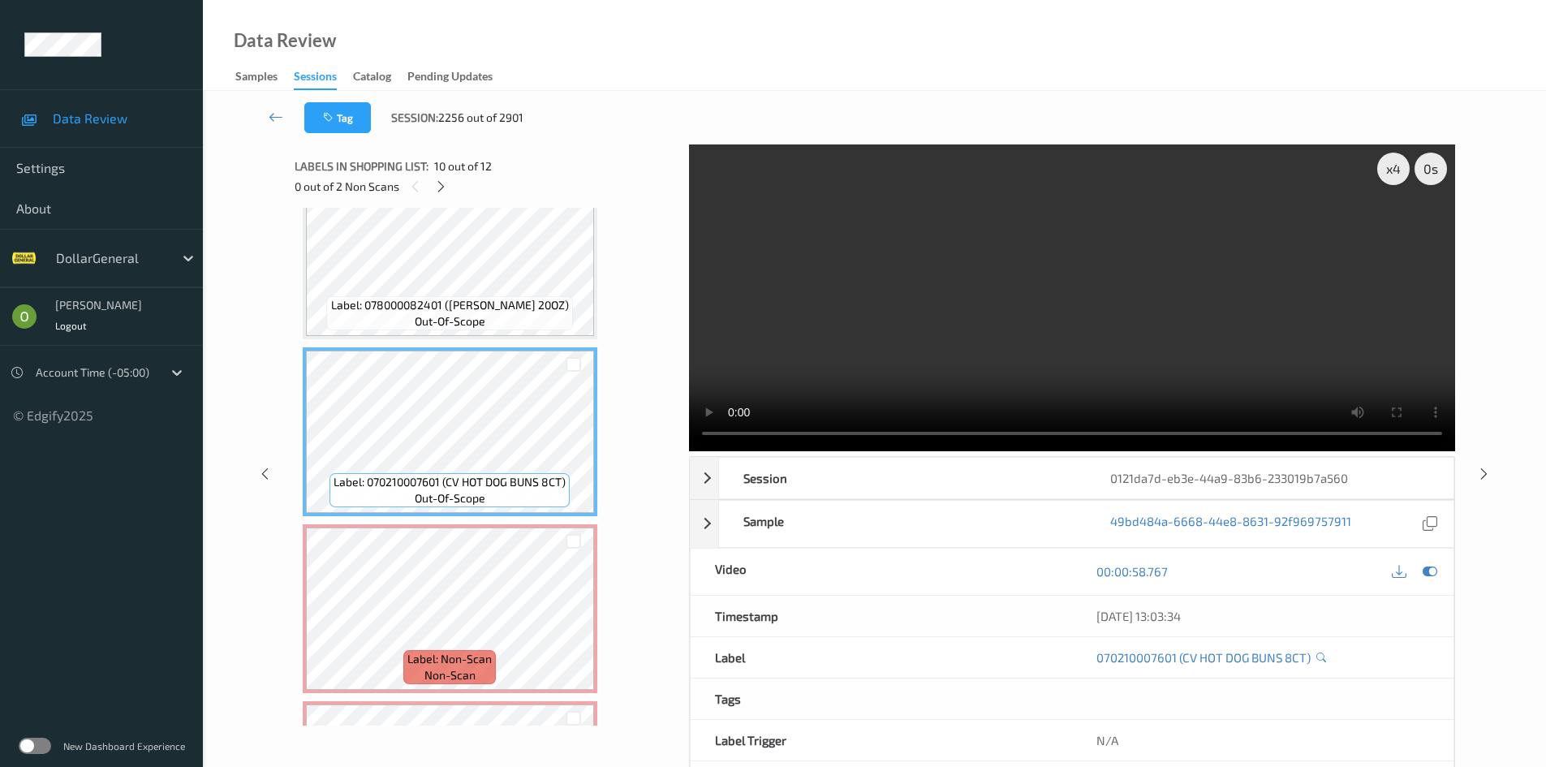
click at [885, 320] on video at bounding box center [1072, 297] width 766 height 307
click at [954, 304] on video at bounding box center [1072, 297] width 766 height 307
click at [1068, 234] on video at bounding box center [1072, 297] width 766 height 307
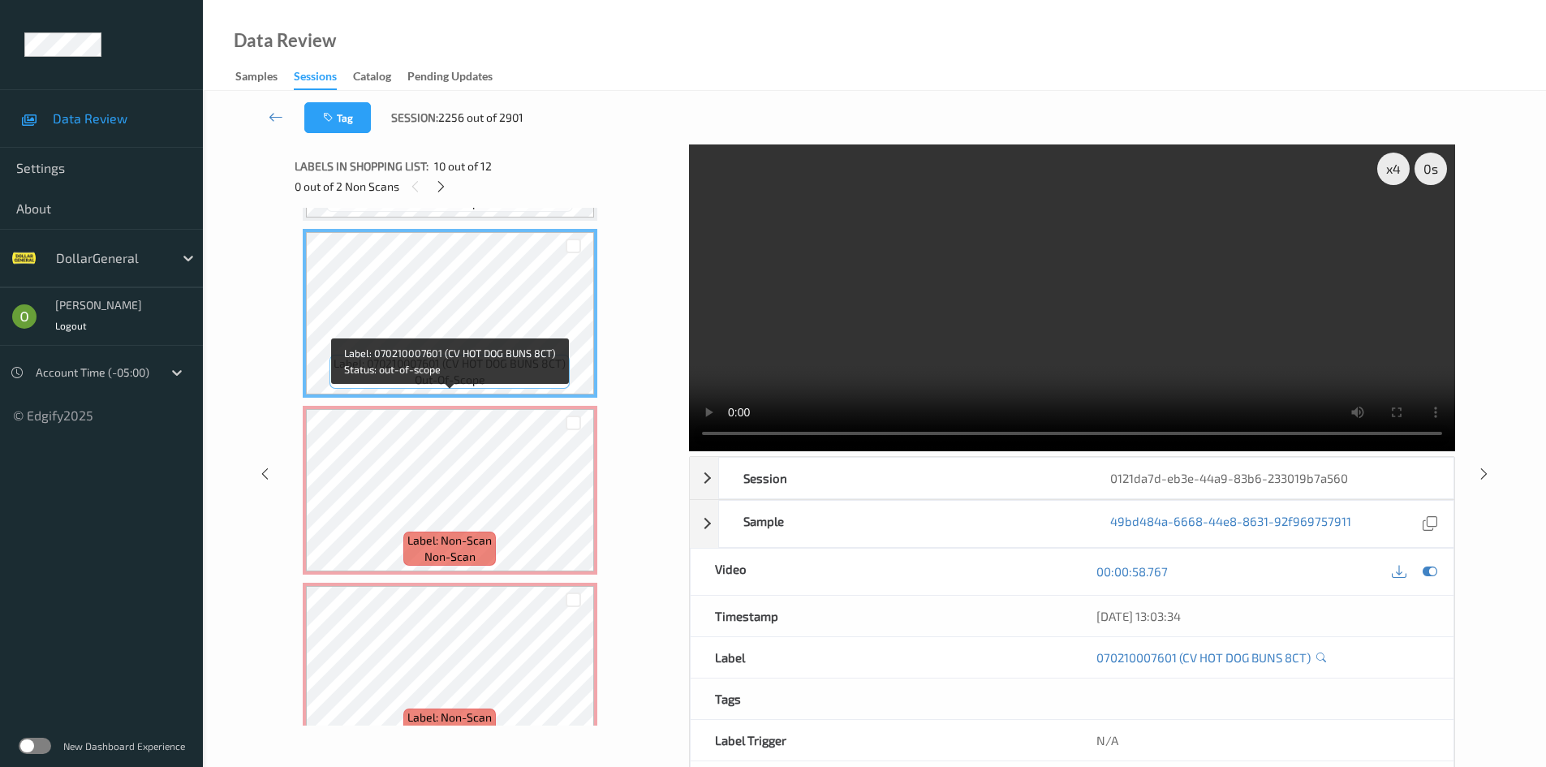
scroll to position [1613, 0]
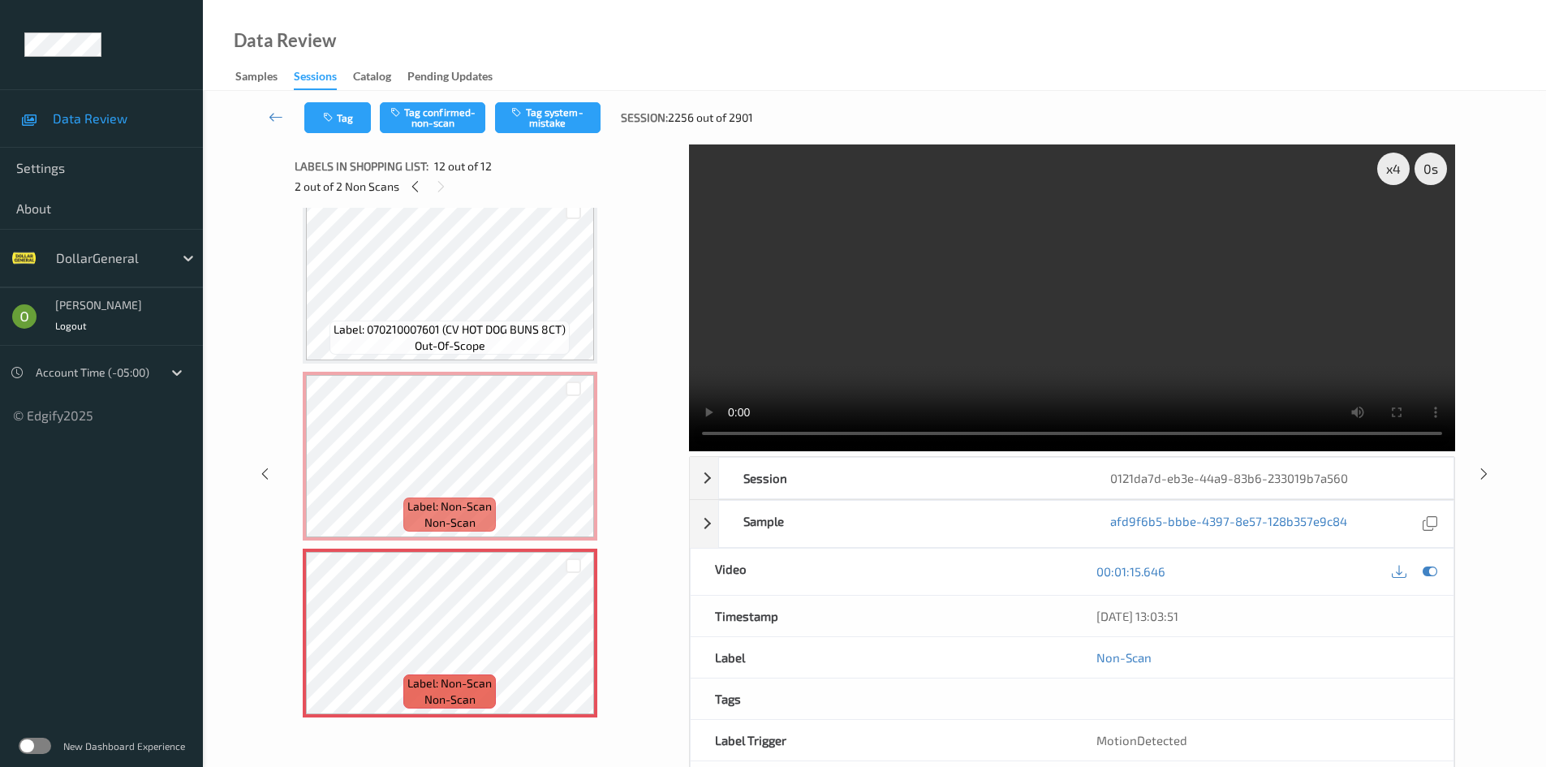
click at [855, 327] on video at bounding box center [1072, 297] width 766 height 307
click at [856, 327] on video at bounding box center [1072, 297] width 766 height 307
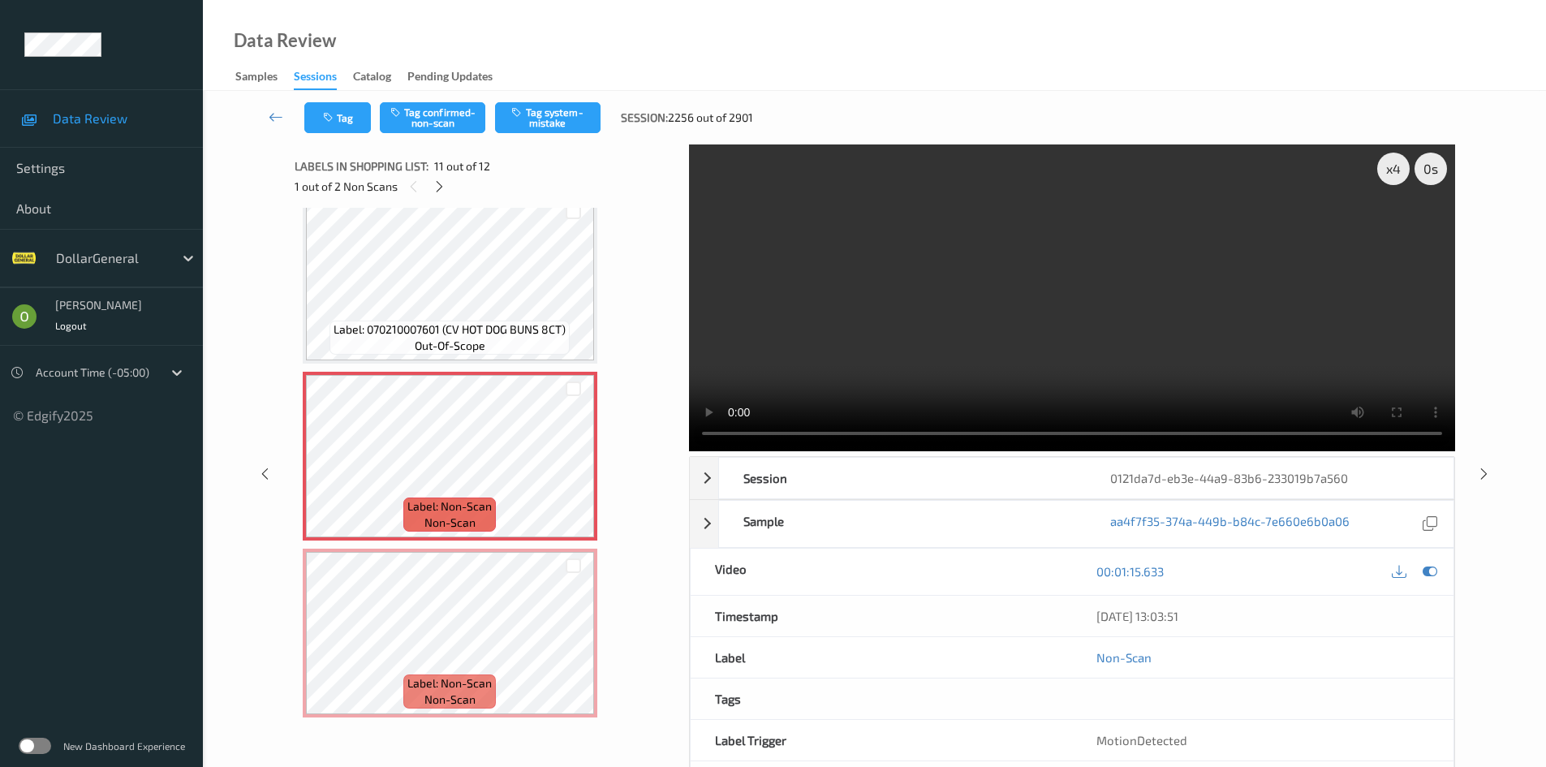
click at [780, 312] on video at bounding box center [1072, 297] width 766 height 307
click at [790, 302] on video at bounding box center [1072, 297] width 766 height 307
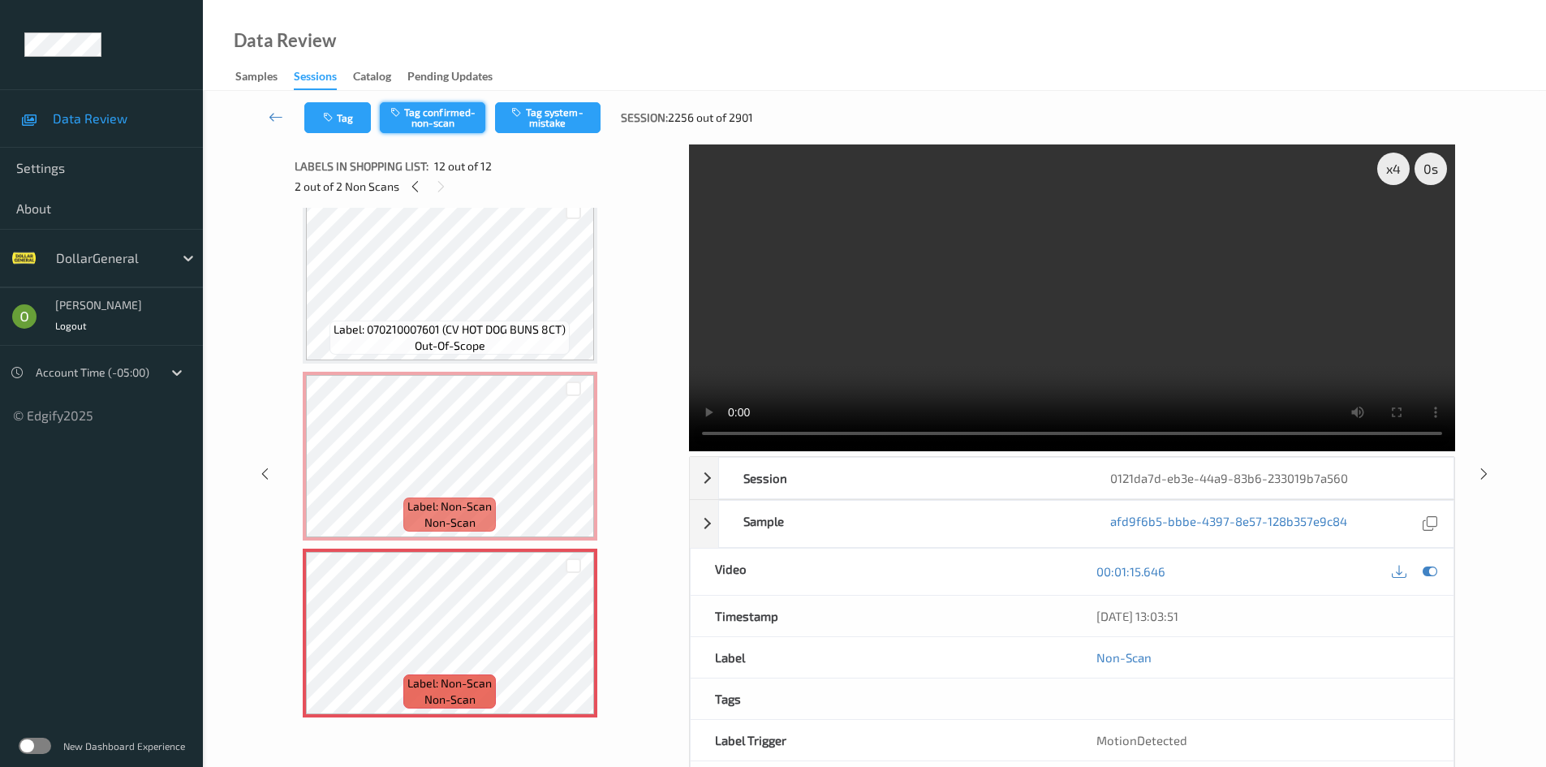
click at [479, 126] on button "Tag confirmed-non-scan" at bounding box center [432, 117] width 105 height 31
click at [862, 266] on video at bounding box center [1072, 297] width 766 height 307
drag, startPoint x: 993, startPoint y: 274, endPoint x: 982, endPoint y: 277, distance: 11.8
click at [991, 275] on video at bounding box center [1072, 297] width 766 height 307
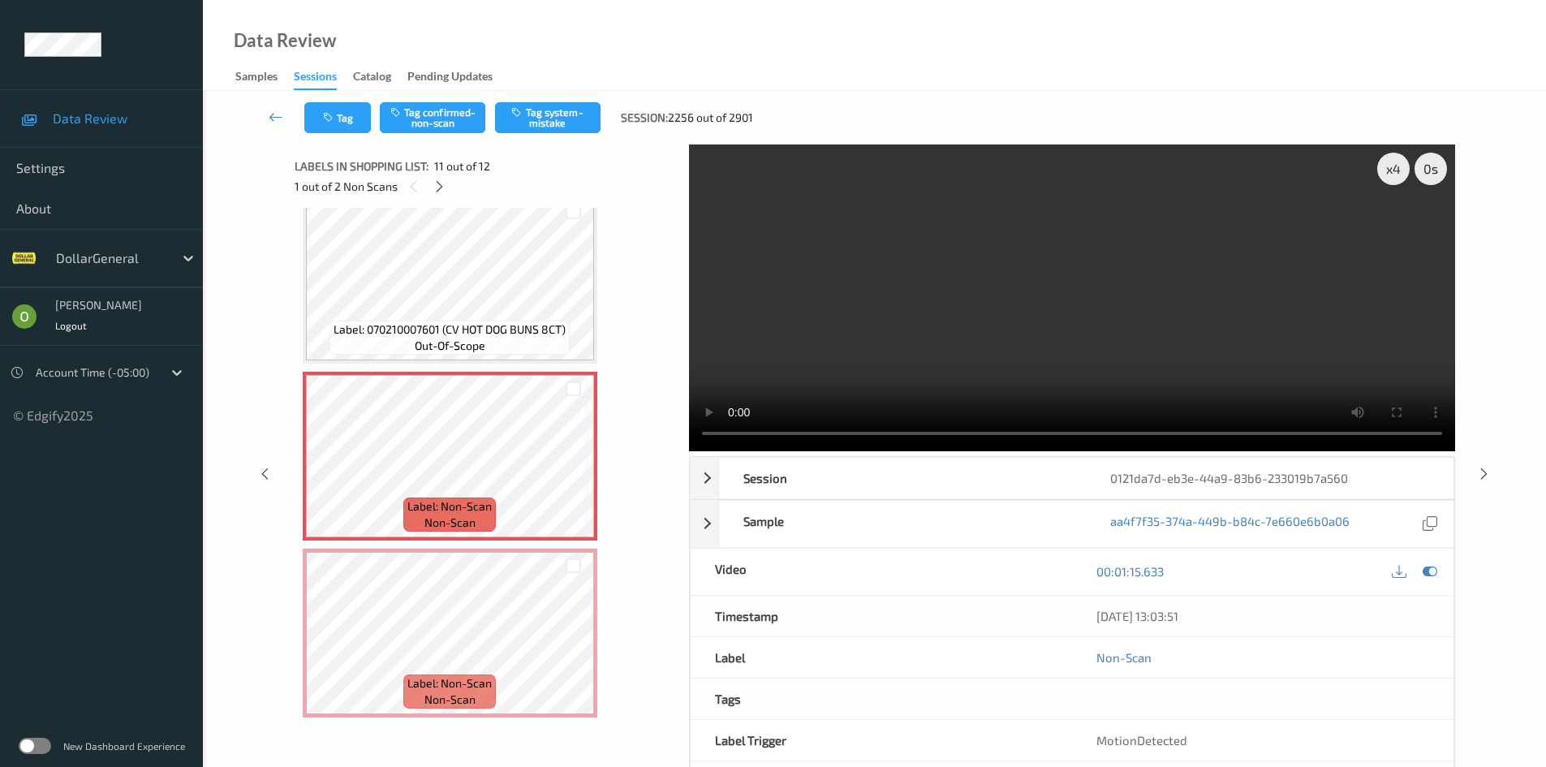
click at [992, 266] on video at bounding box center [1072, 297] width 766 height 307
click at [837, 268] on video at bounding box center [1072, 297] width 766 height 307
click at [521, 104] on button "Tag system-mistake" at bounding box center [547, 117] width 105 height 31
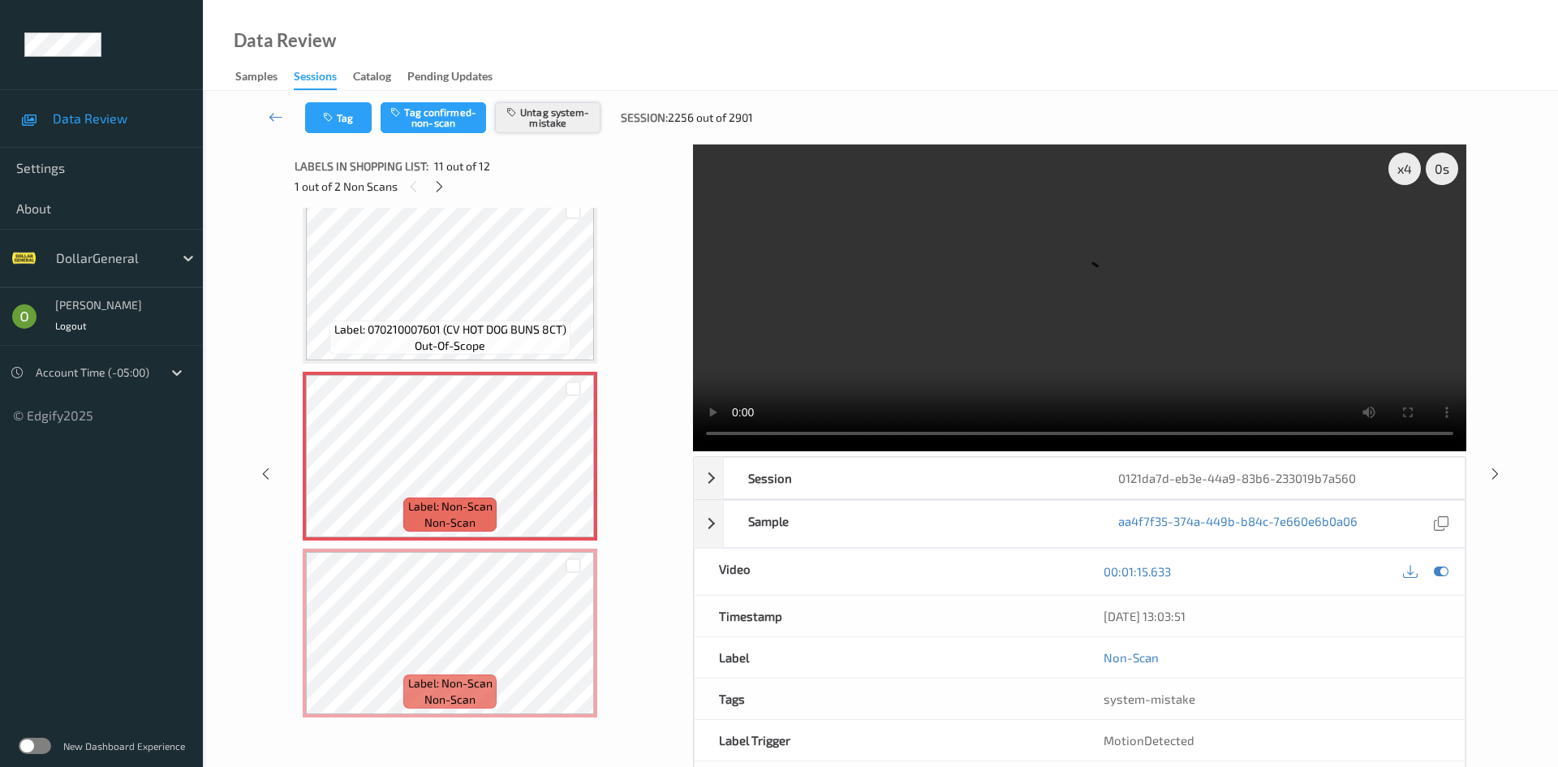
click at [553, 124] on button "Untag system-mistake" at bounding box center [547, 117] width 105 height 31
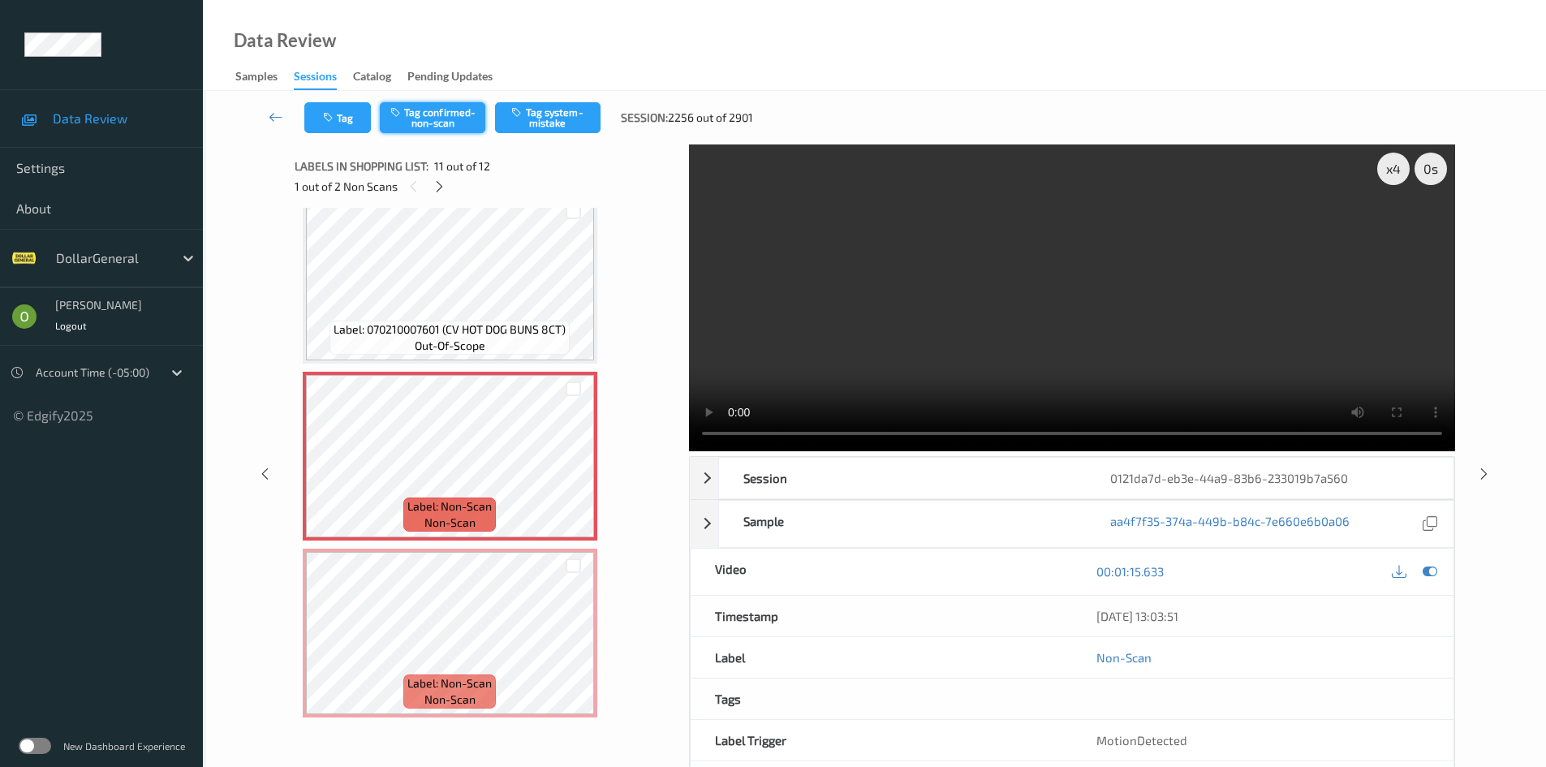
click at [436, 123] on button "Tag confirmed-non-scan" at bounding box center [432, 117] width 105 height 31
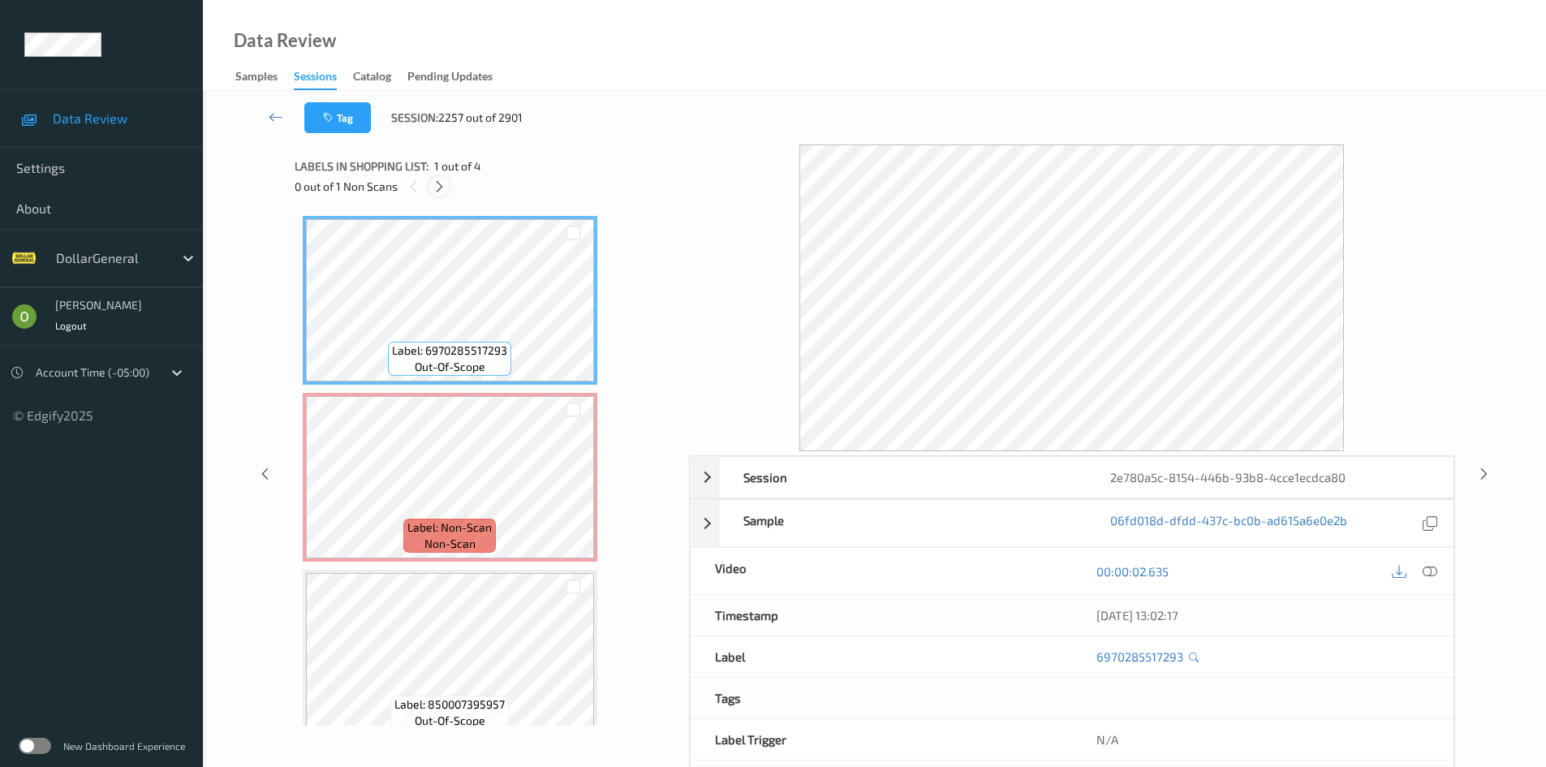
click at [447, 191] on div at bounding box center [439, 186] width 20 height 20
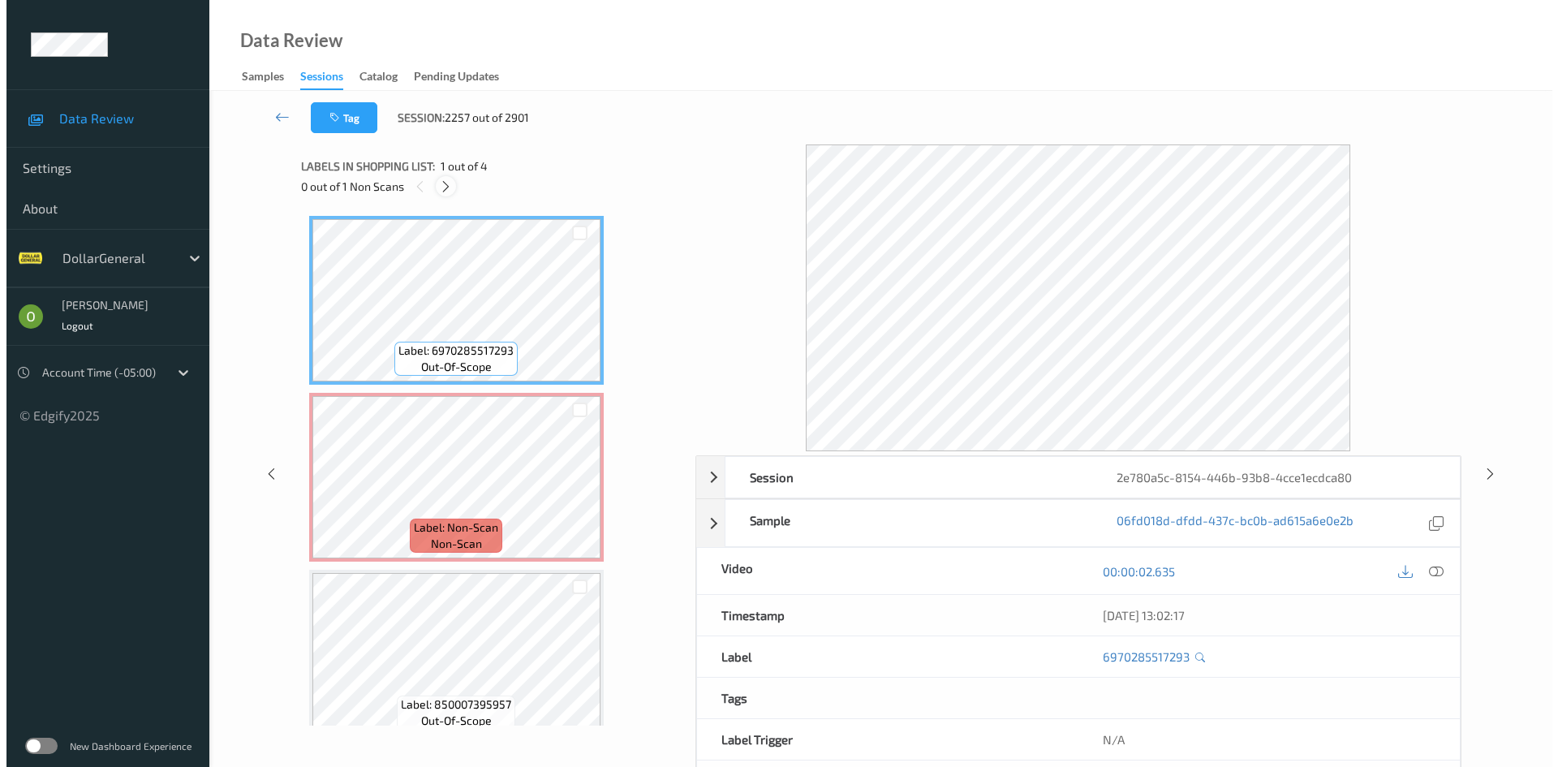
scroll to position [8, 0]
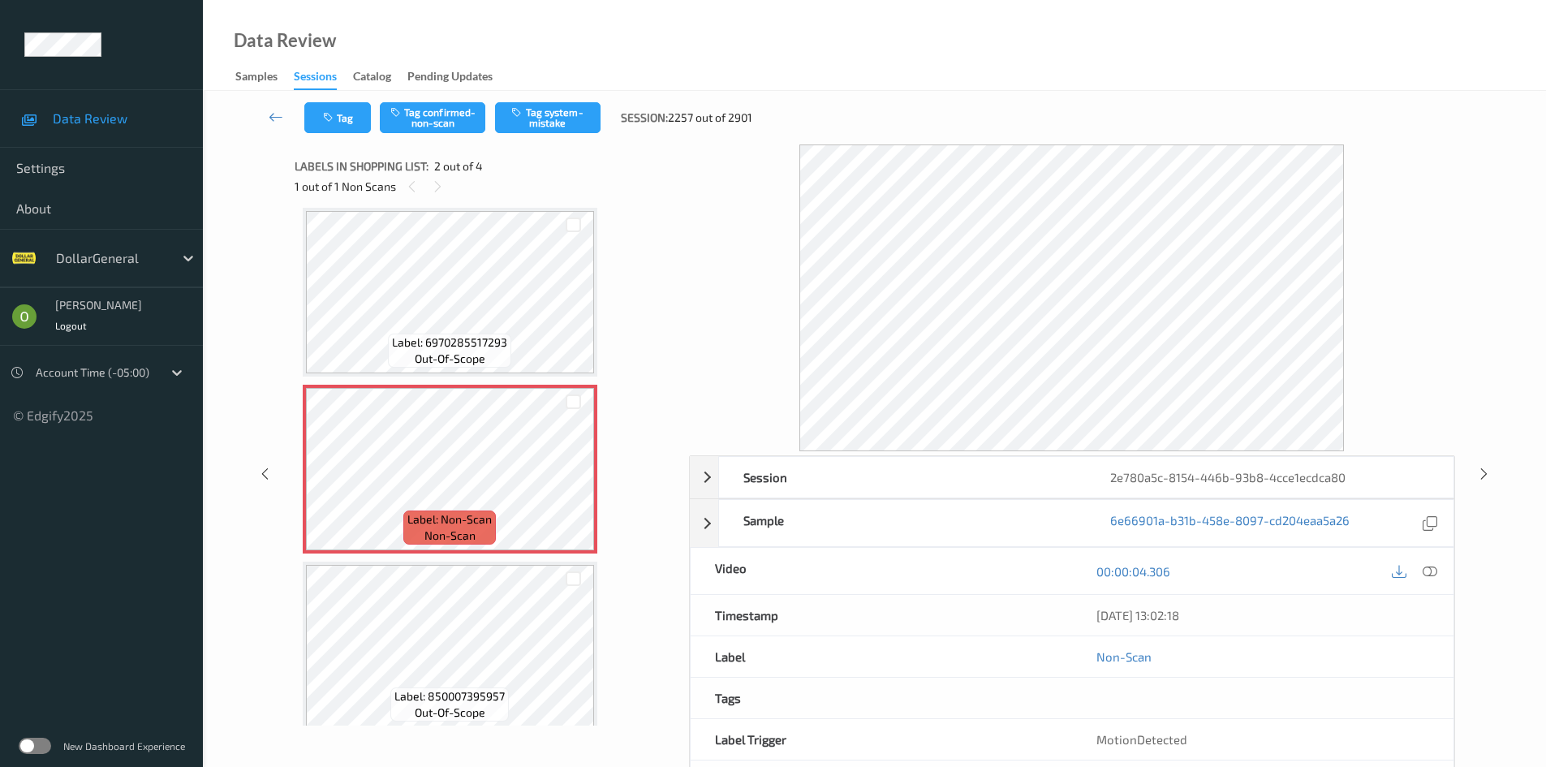
click at [1443, 570] on div "00:00:04.306" at bounding box center [1262, 571] width 381 height 46
click at [1441, 573] on div "00:00:04.306" at bounding box center [1262, 571] width 381 height 46
click at [1439, 567] on div at bounding box center [1430, 571] width 22 height 22
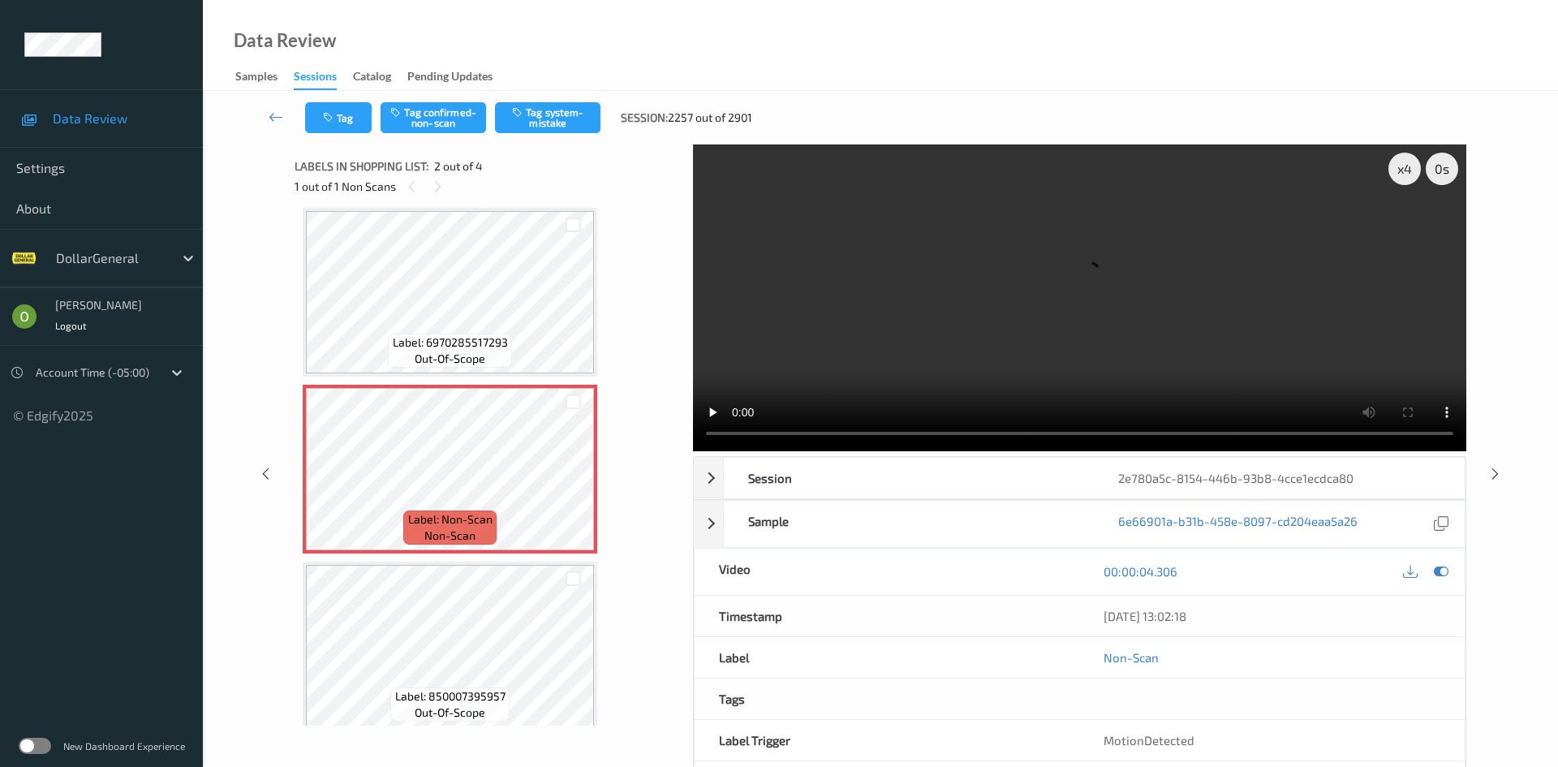
scroll to position [0, 0]
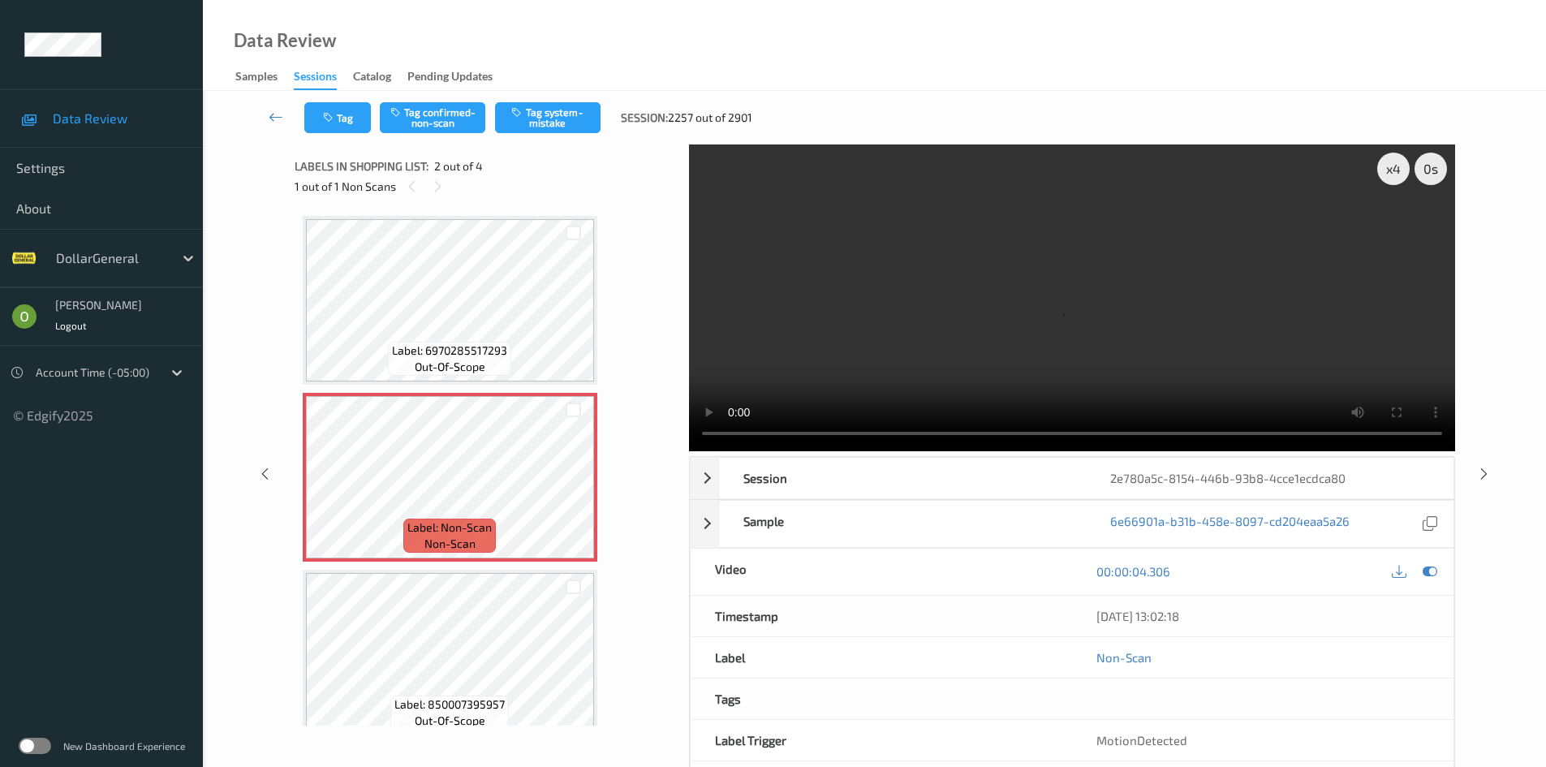
click at [499, 343] on span "Label: 6970285517293" at bounding box center [449, 350] width 115 height 16
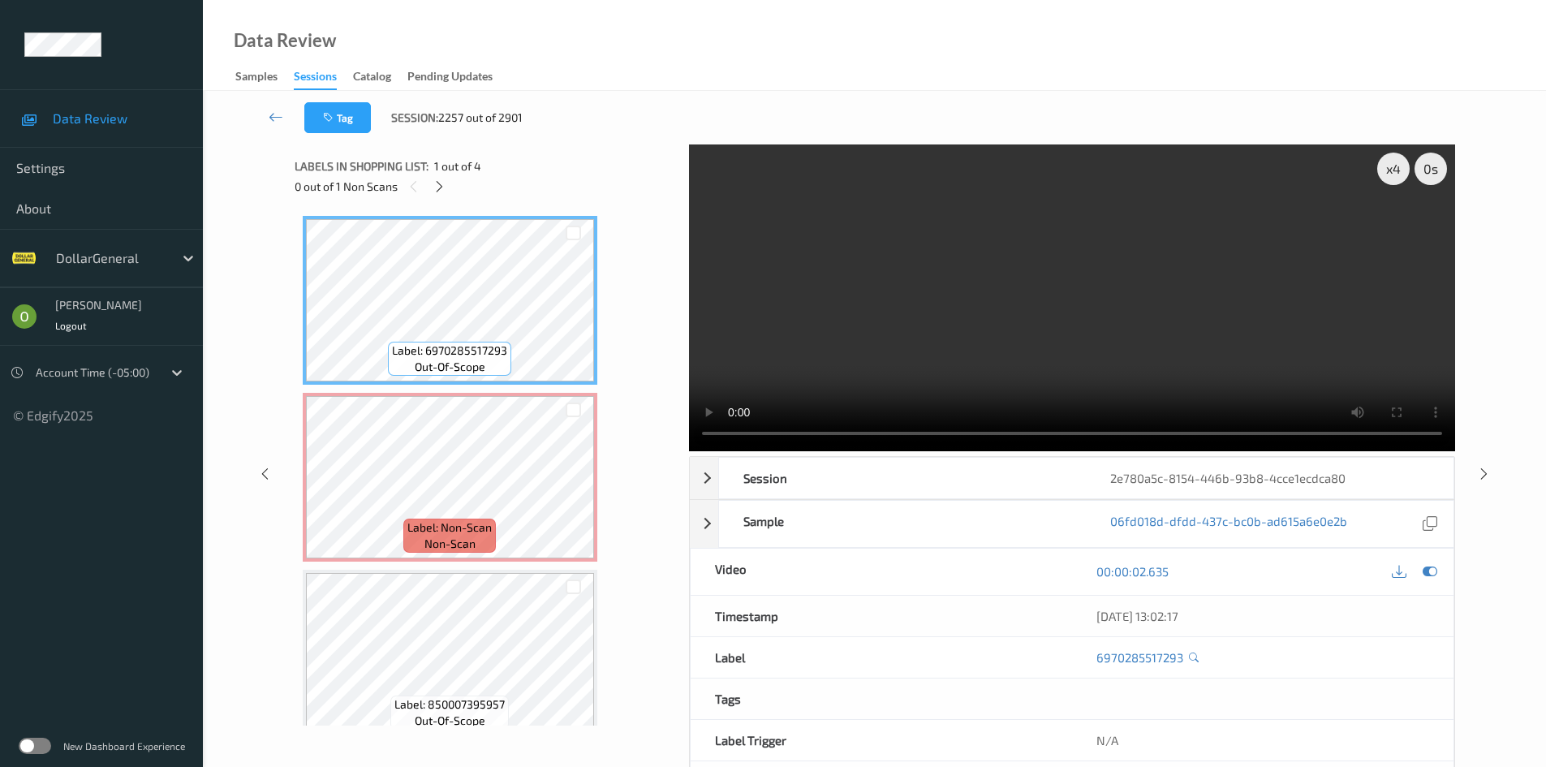
click at [833, 346] on video at bounding box center [1072, 297] width 766 height 307
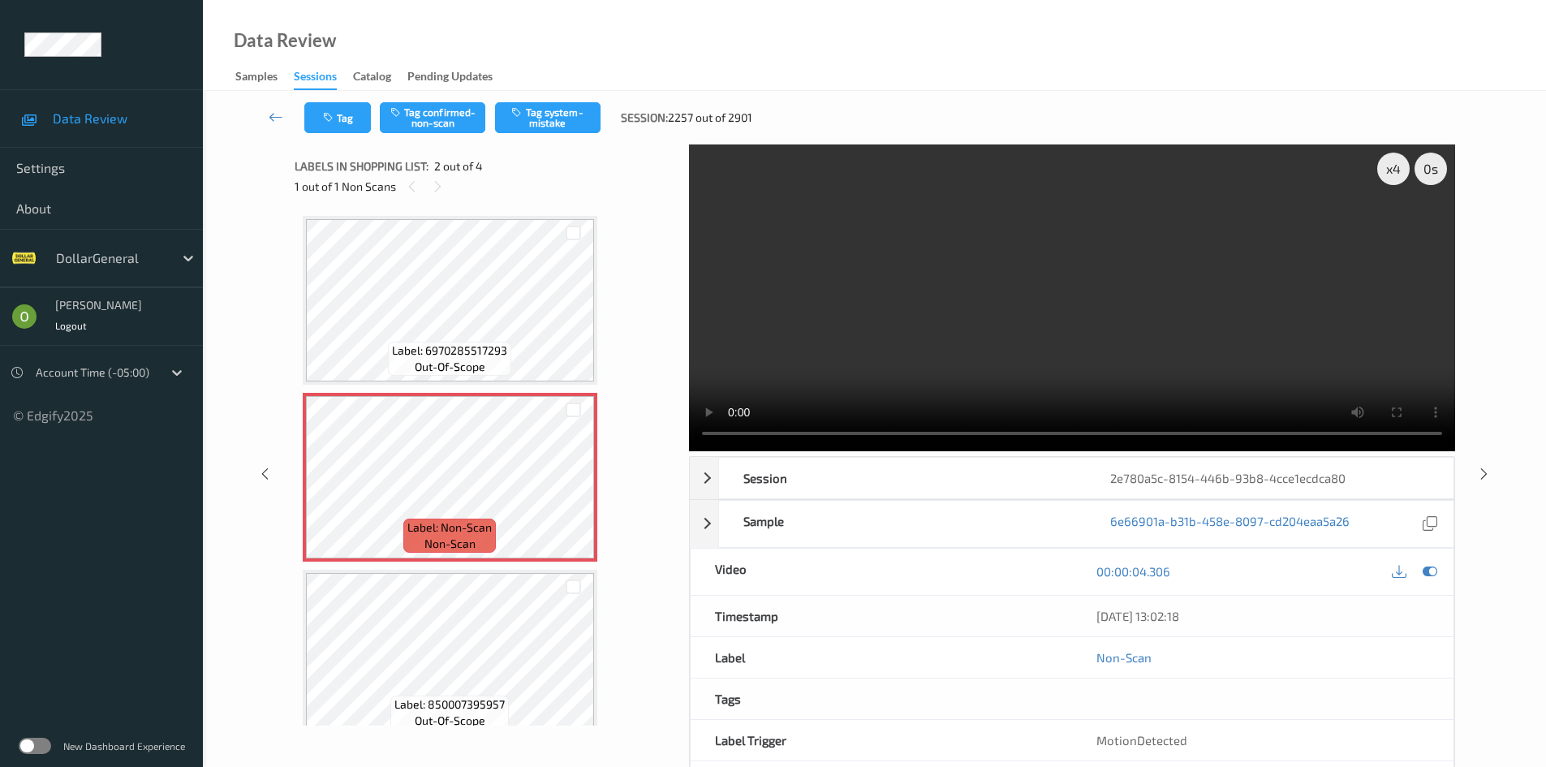
click at [1003, 311] on video at bounding box center [1072, 297] width 766 height 307
click at [995, 318] on video at bounding box center [1072, 297] width 766 height 307
click at [993, 316] on video at bounding box center [1072, 297] width 766 height 307
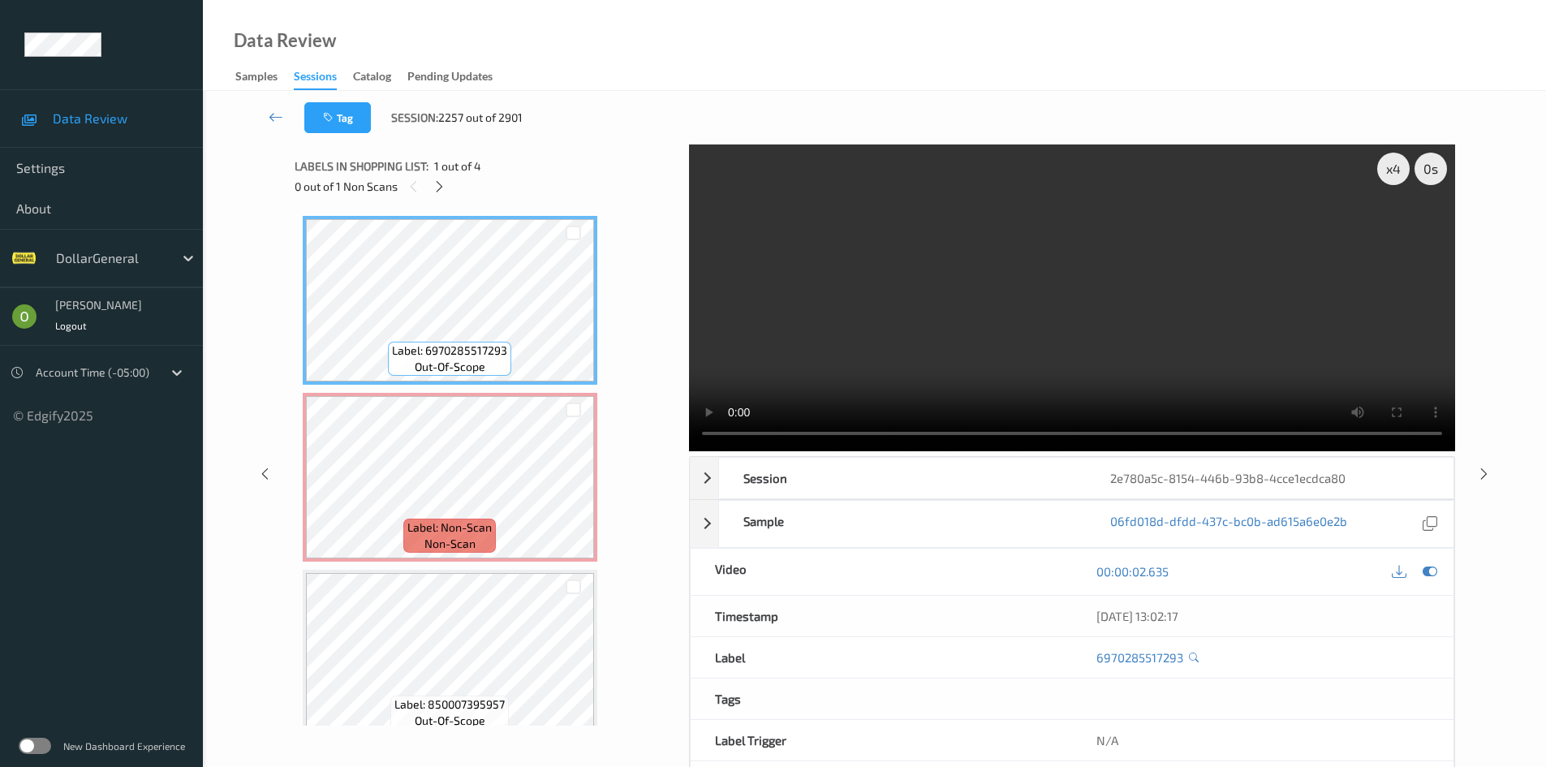
click at [1010, 252] on video at bounding box center [1072, 297] width 766 height 307
click at [980, 286] on video at bounding box center [1072, 297] width 766 height 307
click at [1021, 325] on video at bounding box center [1072, 297] width 766 height 307
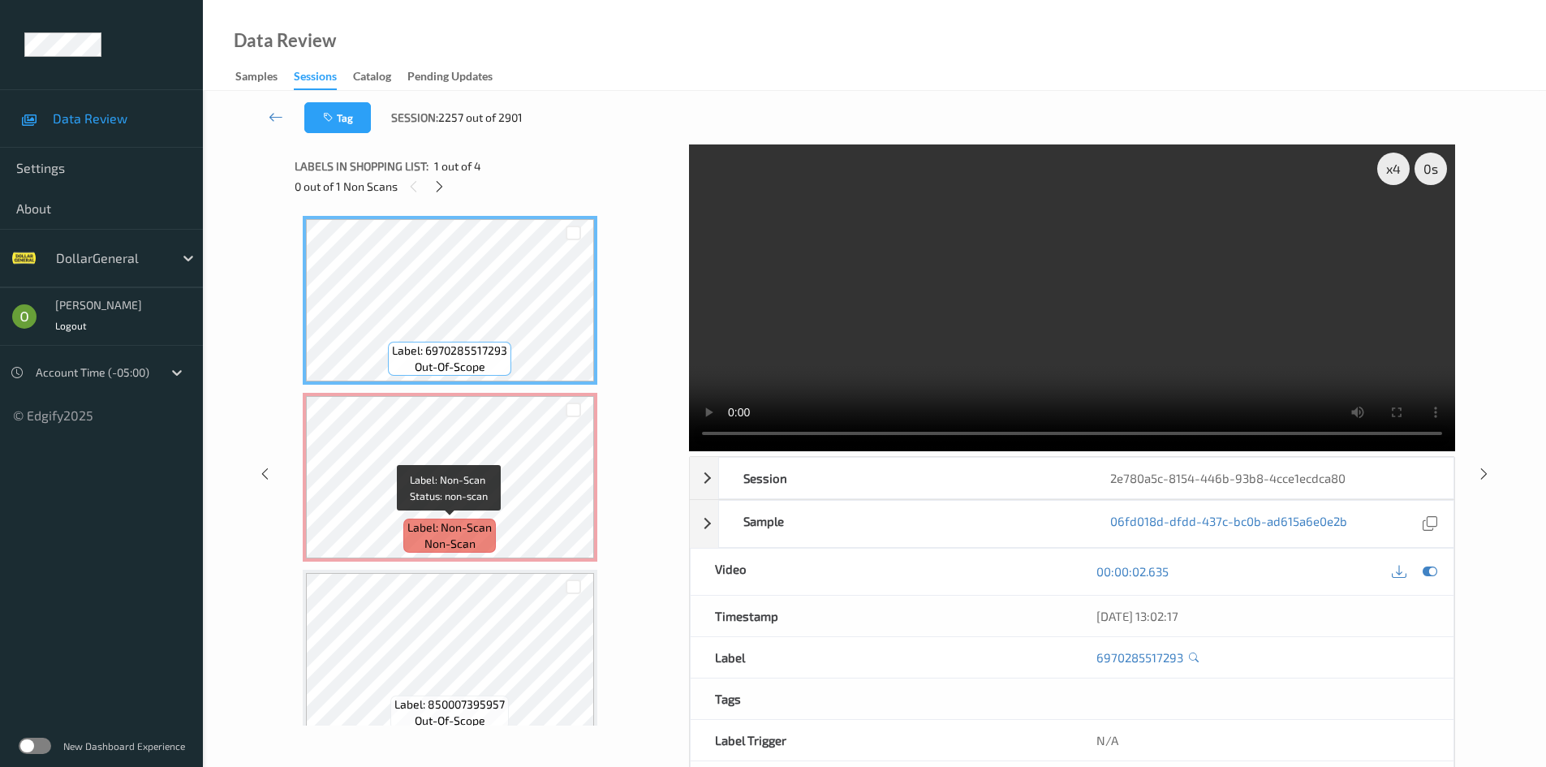
click at [479, 523] on span "Label: Non-Scan" at bounding box center [449, 527] width 84 height 16
click at [896, 286] on video at bounding box center [1072, 297] width 766 height 307
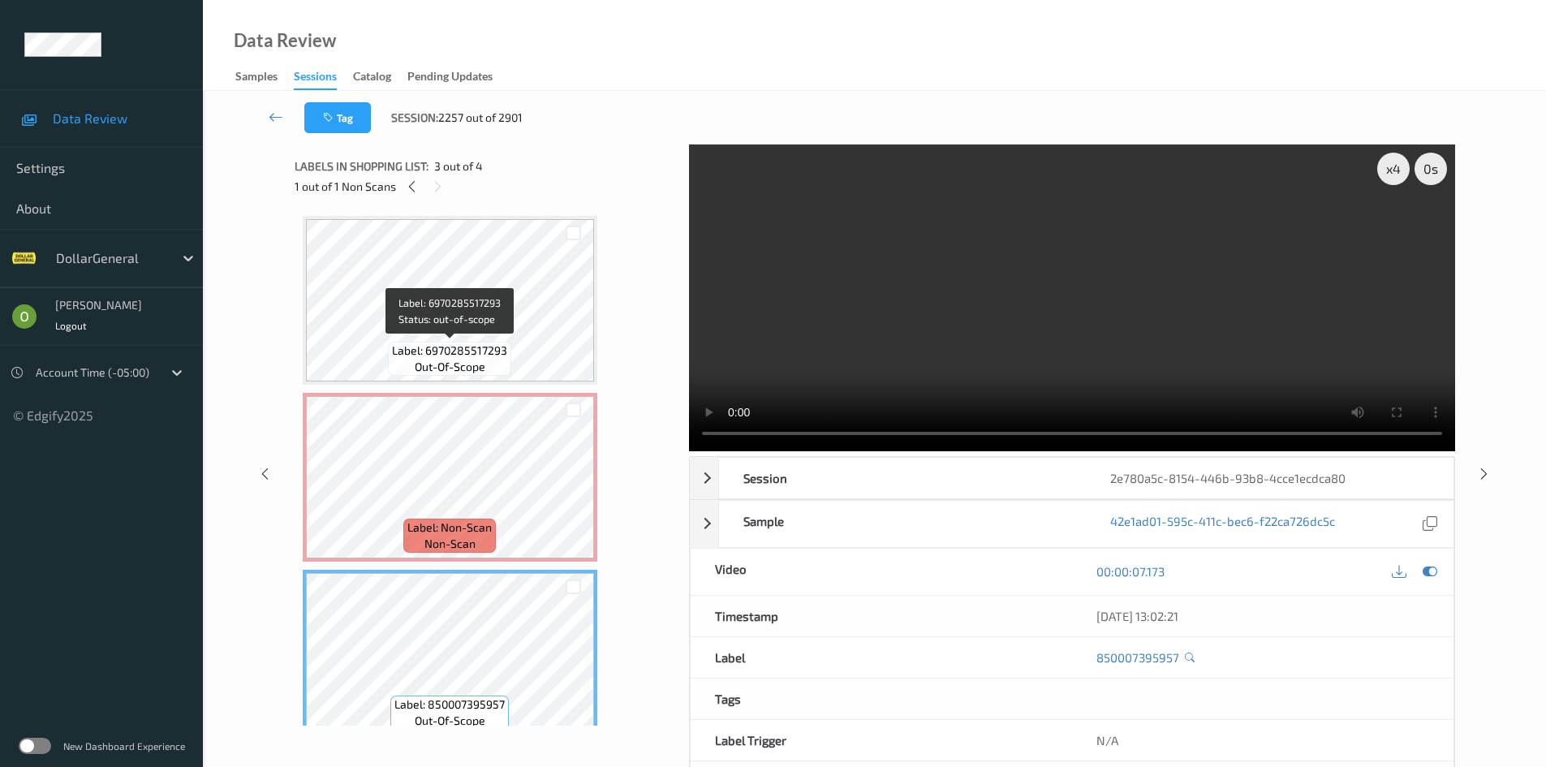
click at [479, 354] on span "Label: 6970285517293" at bounding box center [449, 350] width 115 height 16
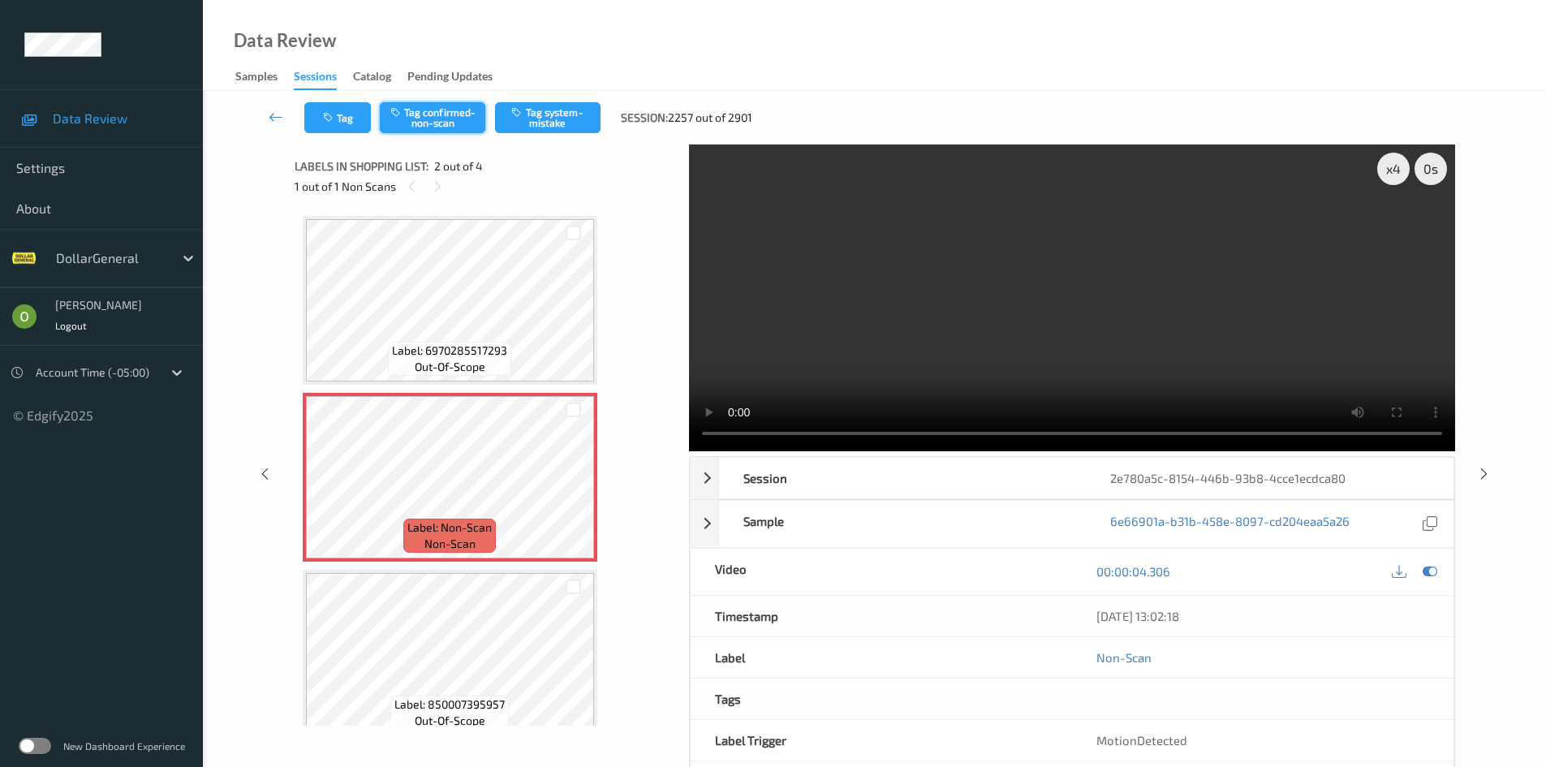
click at [436, 105] on button "Tag confirmed-non-scan" at bounding box center [432, 117] width 105 height 31
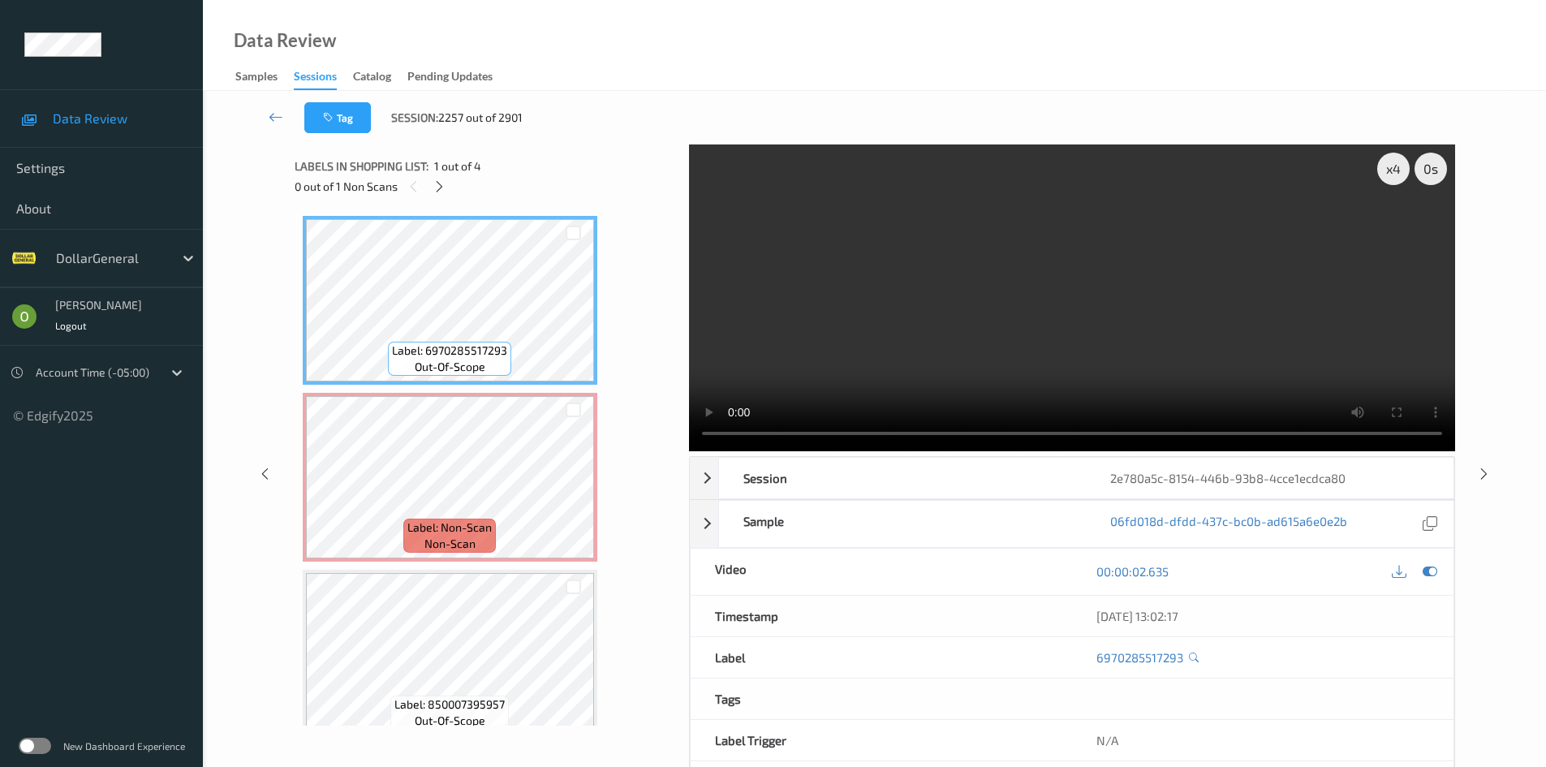
click at [990, 346] on video at bounding box center [1072, 297] width 766 height 307
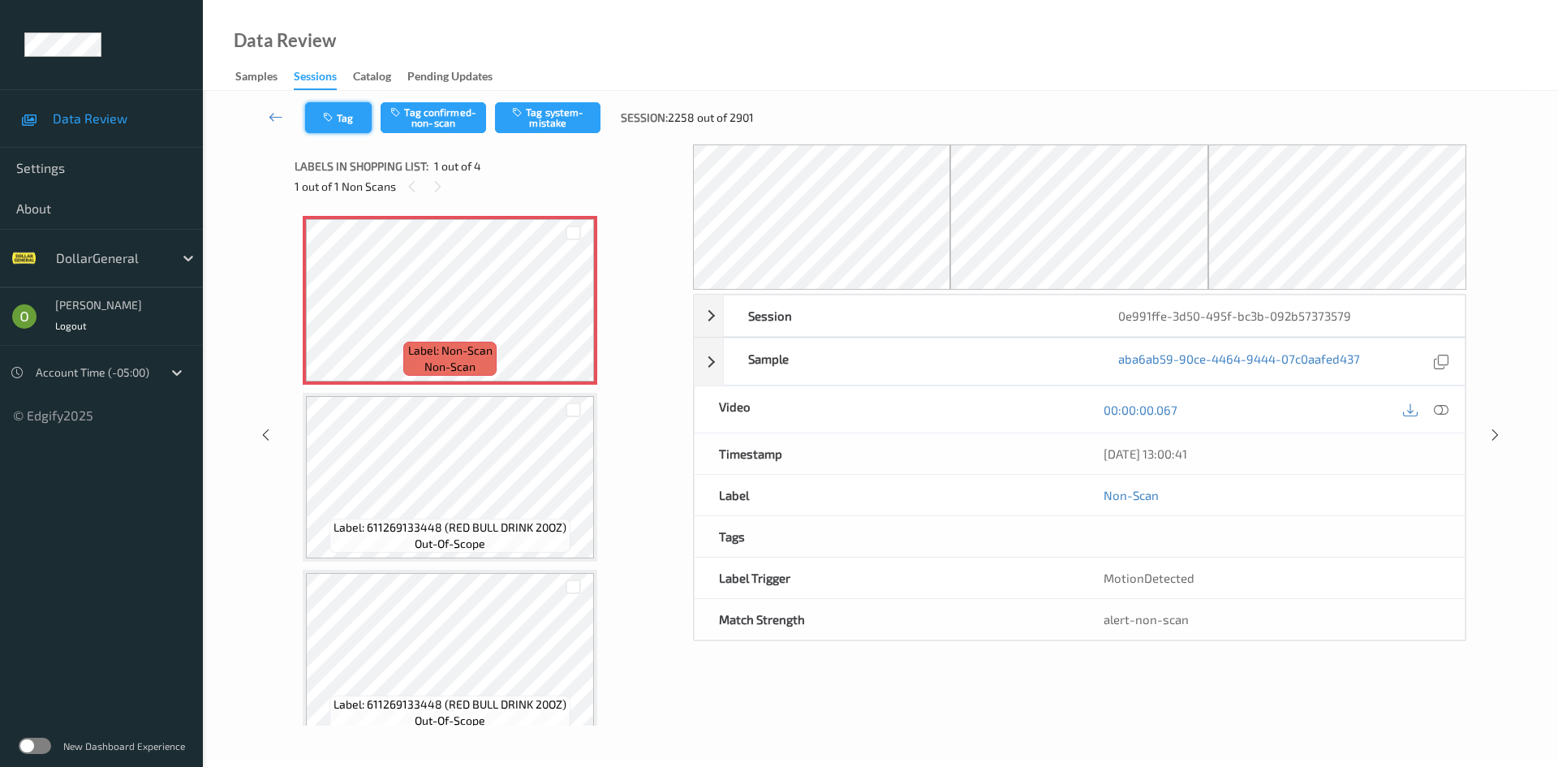
click at [350, 121] on button "Tag" at bounding box center [338, 117] width 67 height 31
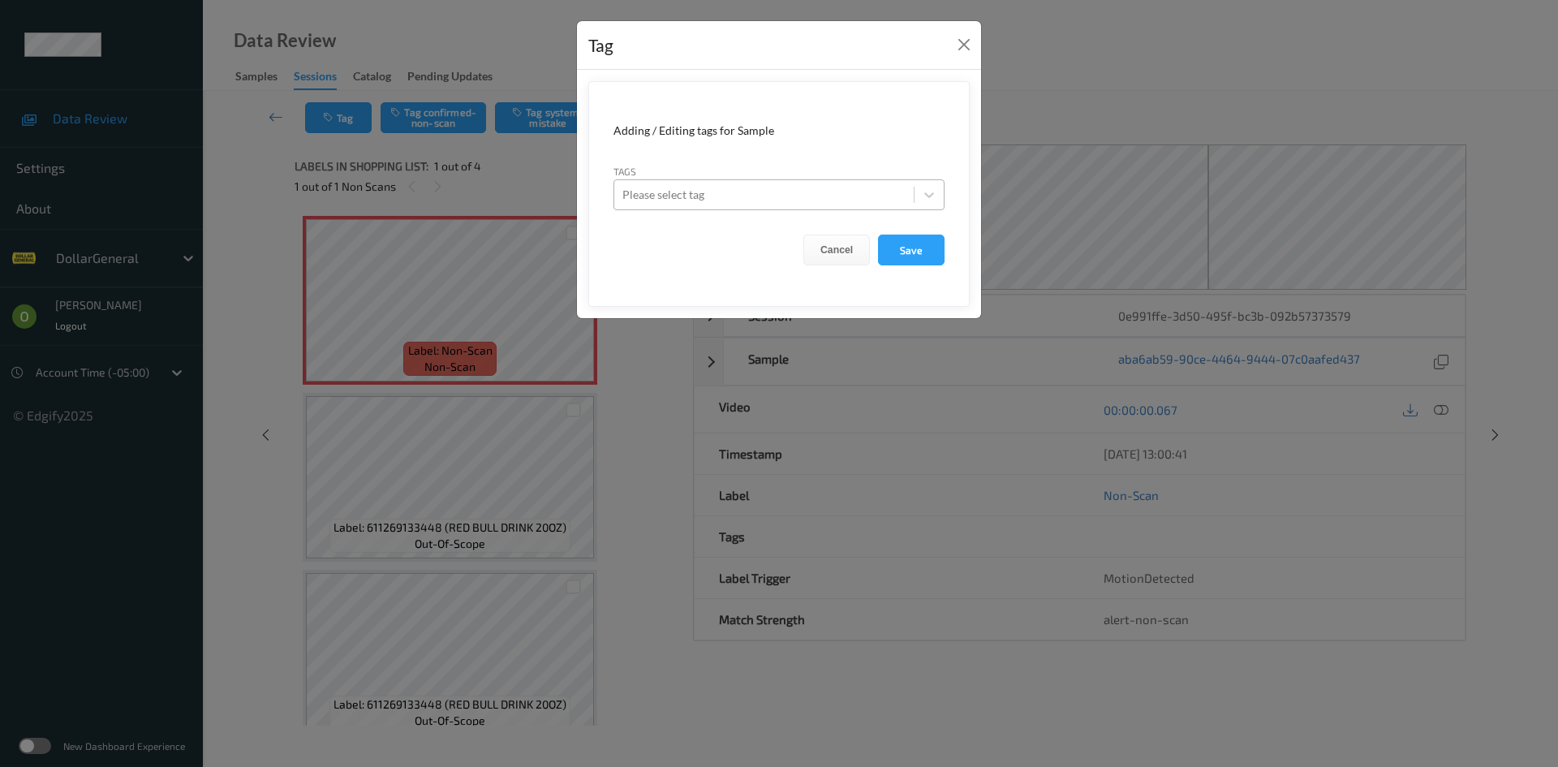
click at [845, 182] on div "Please select tag" at bounding box center [763, 195] width 299 height 26
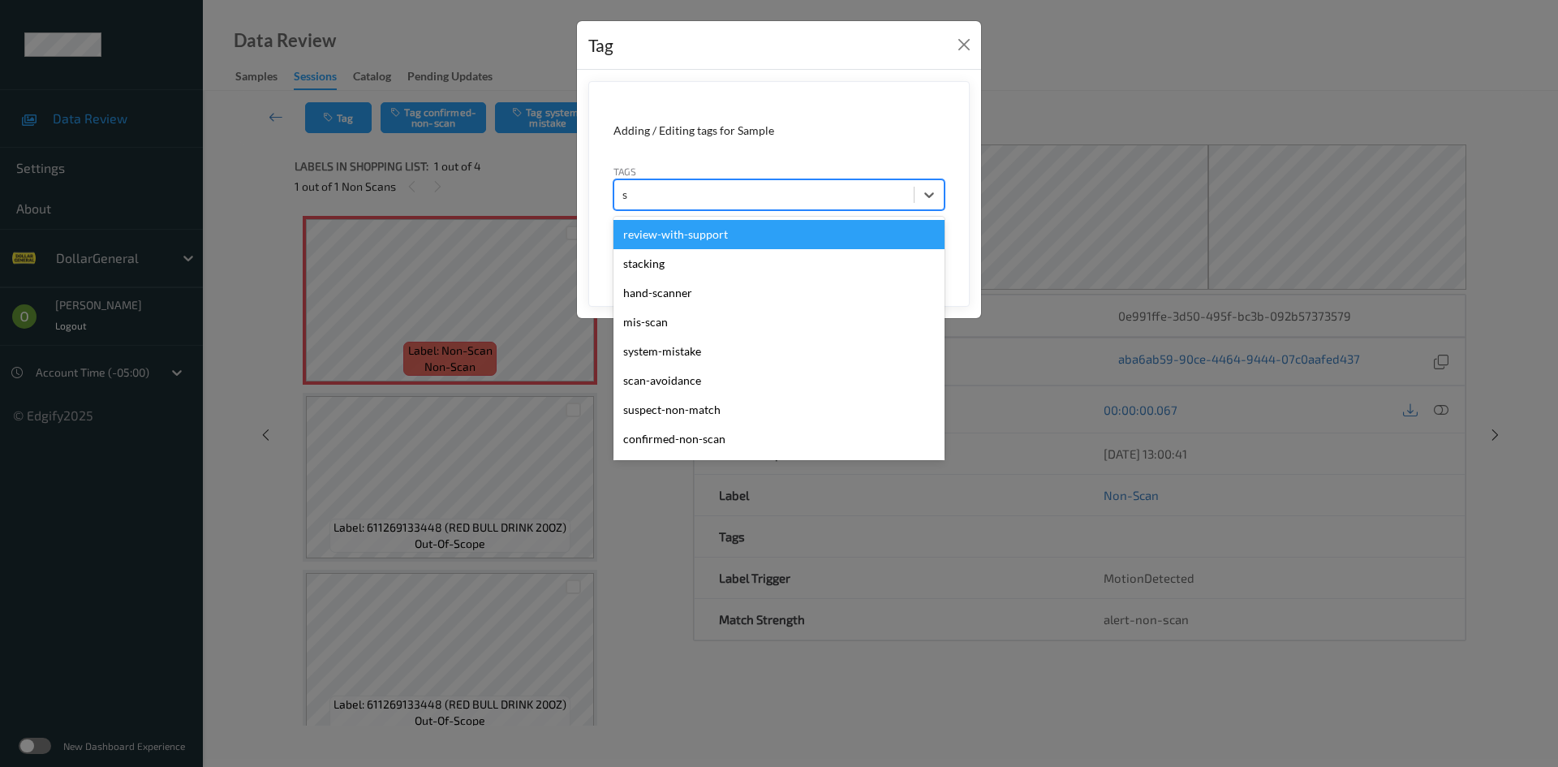
type input "sy"
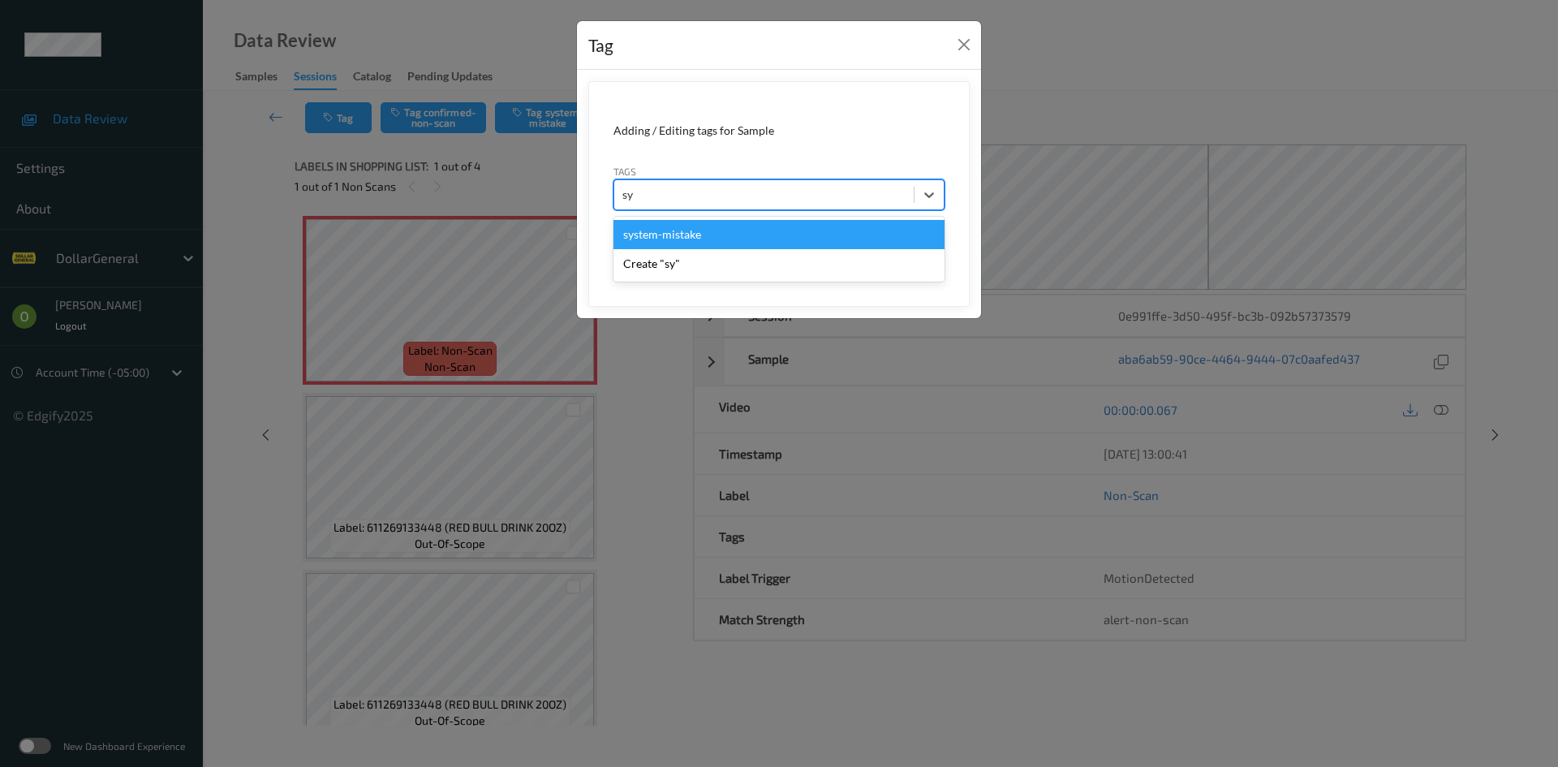
click at [775, 242] on div "system-mistake" at bounding box center [778, 234] width 331 height 29
type input "floo"
click at [705, 230] on div "flooid bug" at bounding box center [778, 234] width 331 height 29
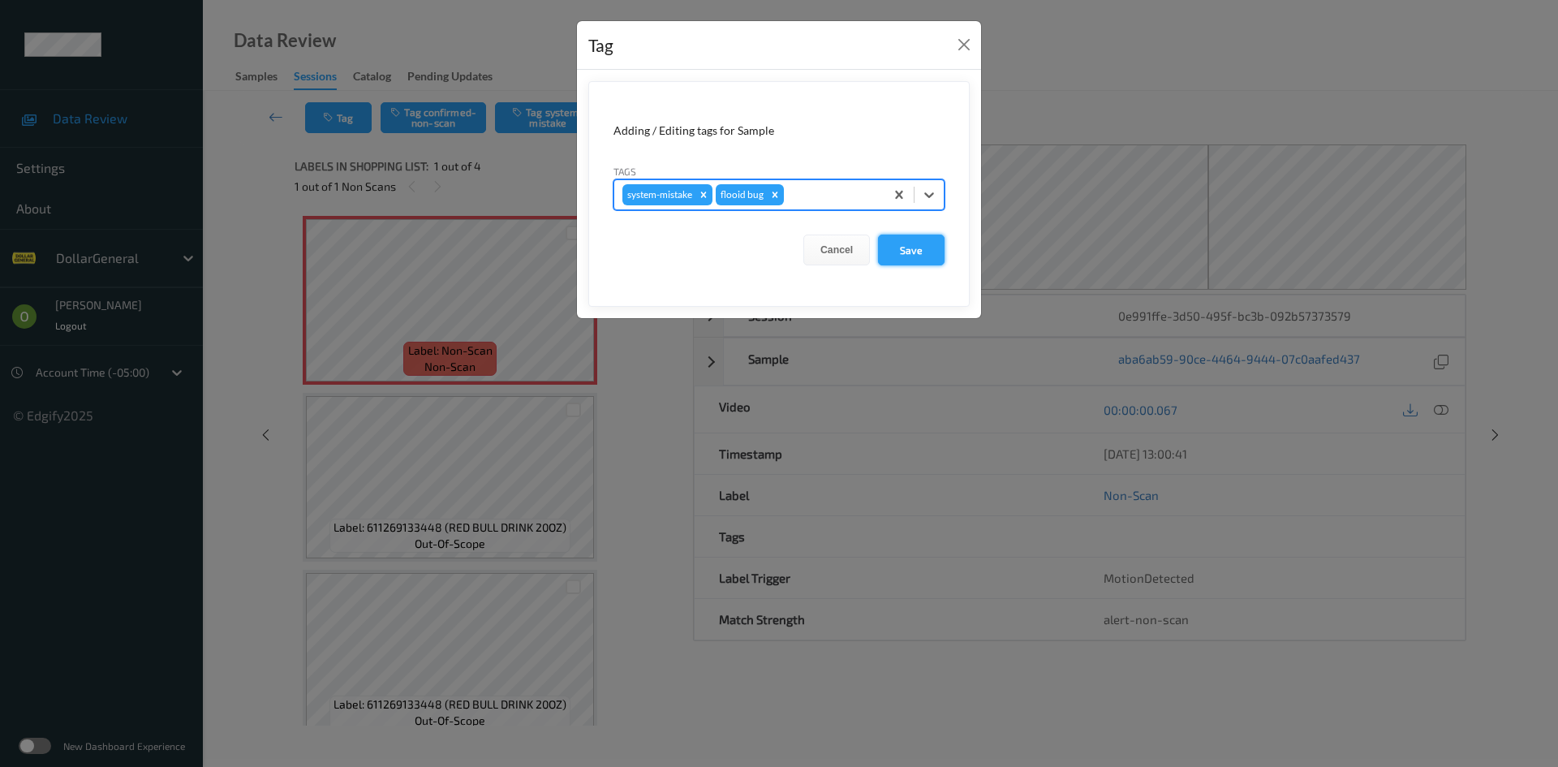
click at [921, 259] on button "Save" at bounding box center [911, 249] width 67 height 31
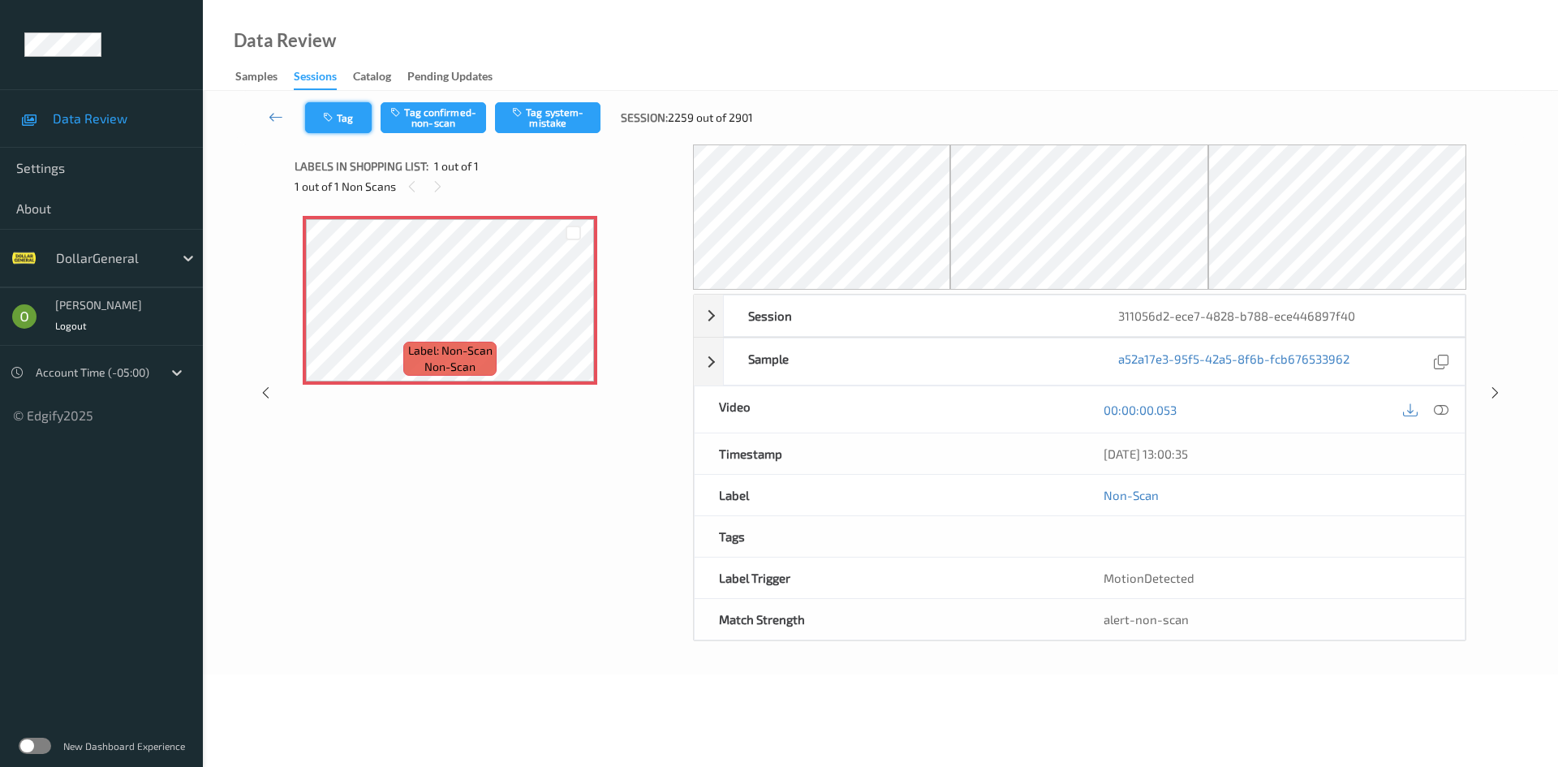
click at [356, 123] on button "Tag" at bounding box center [338, 117] width 67 height 31
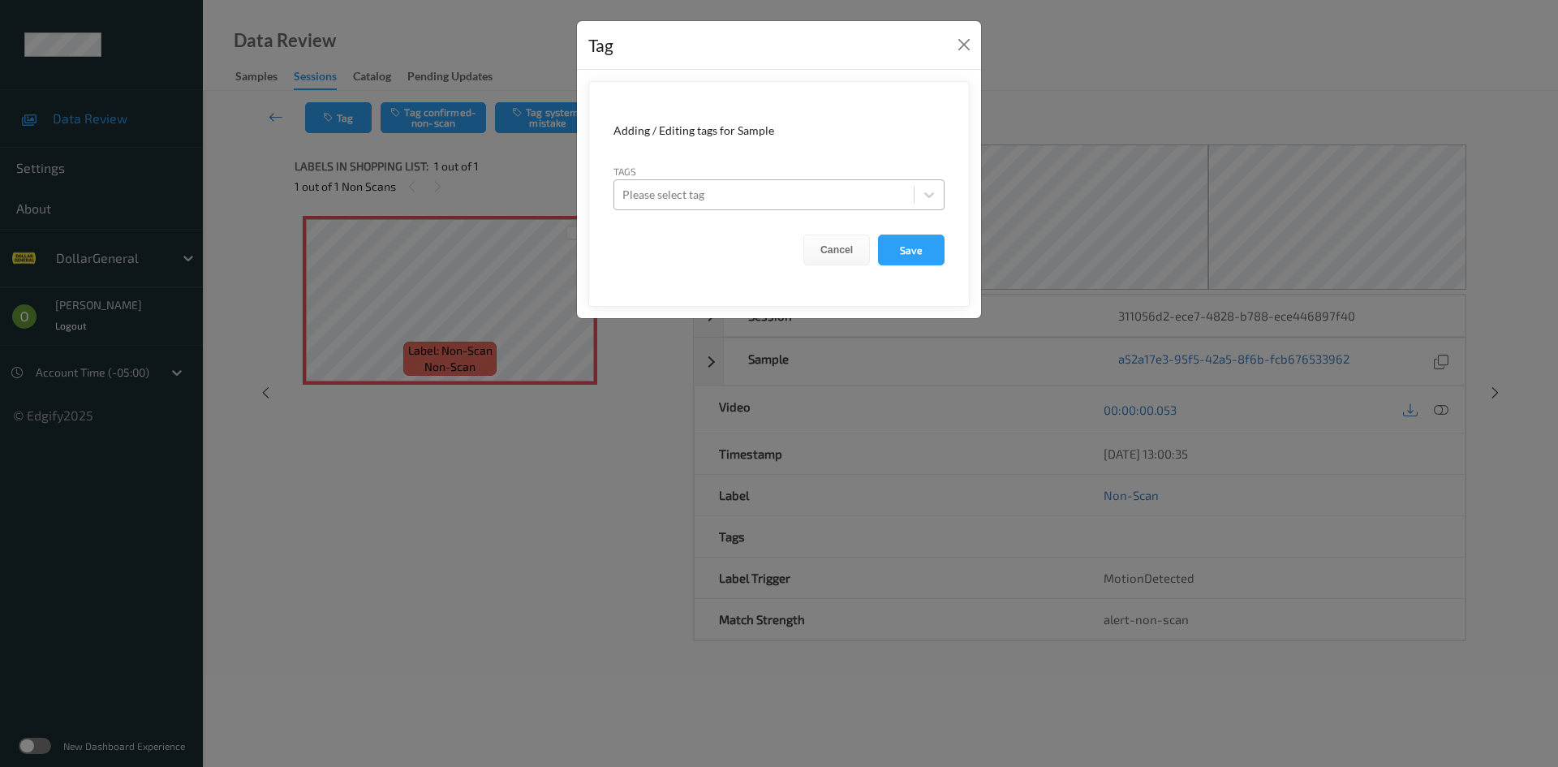
click at [744, 199] on div at bounding box center [763, 194] width 283 height 19
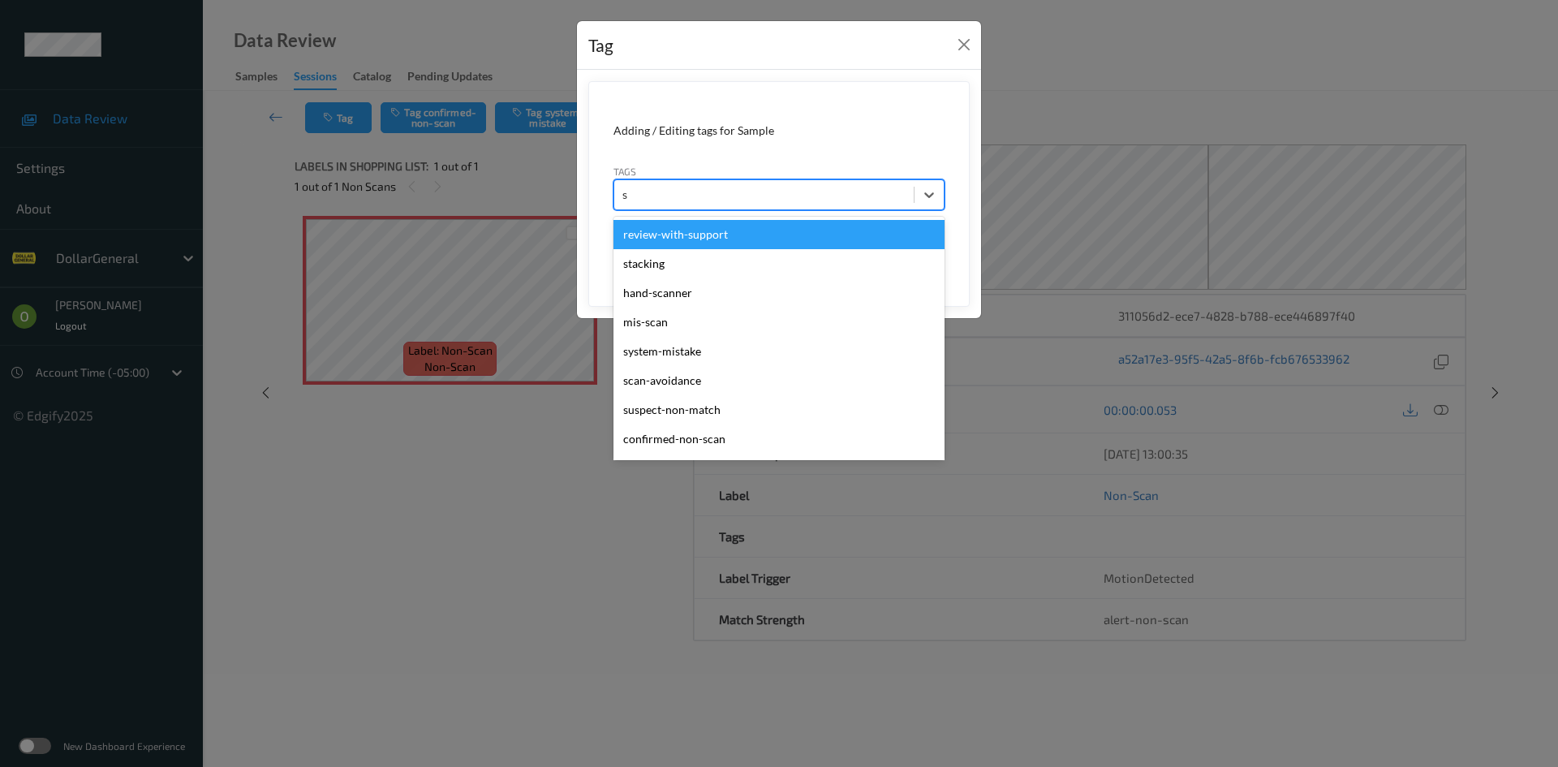
type input "sy"
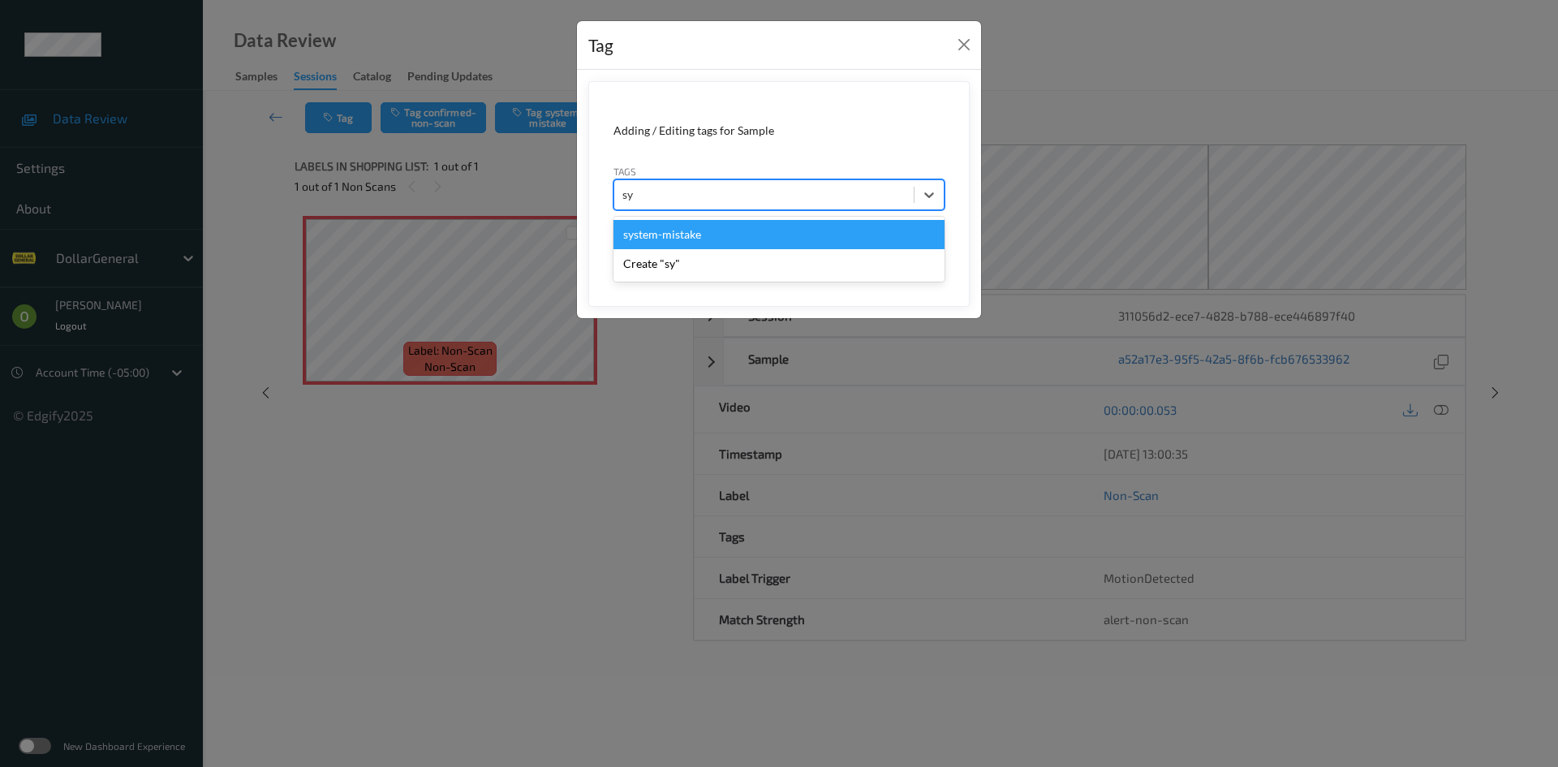
click at [692, 244] on div "system-mistake" at bounding box center [778, 234] width 331 height 29
type input "floo"
click at [673, 233] on div "flooid bug" at bounding box center [778, 234] width 331 height 29
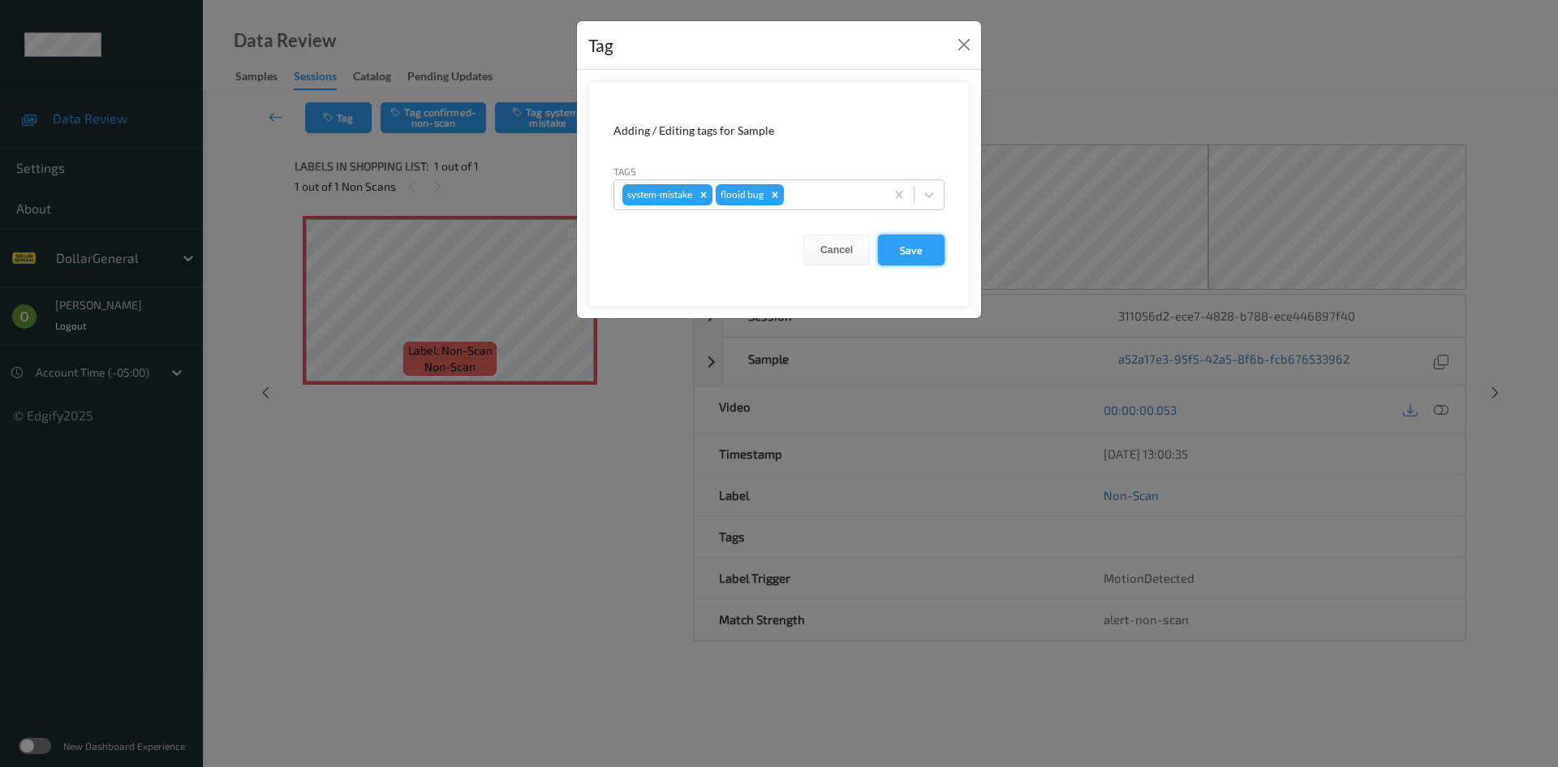
click at [914, 237] on button "Save" at bounding box center [911, 249] width 67 height 31
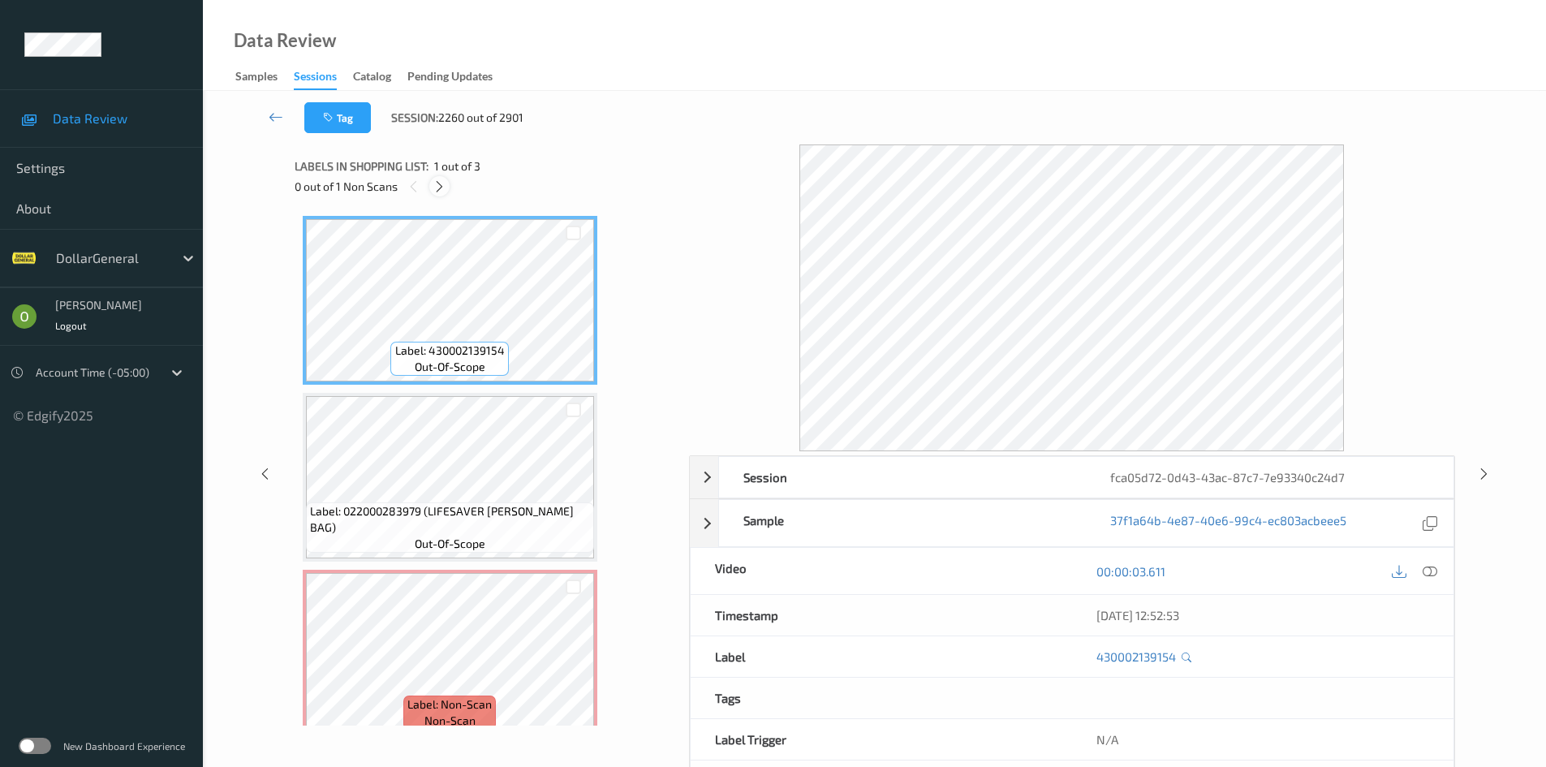
click at [444, 186] on icon at bounding box center [439, 186] width 14 height 15
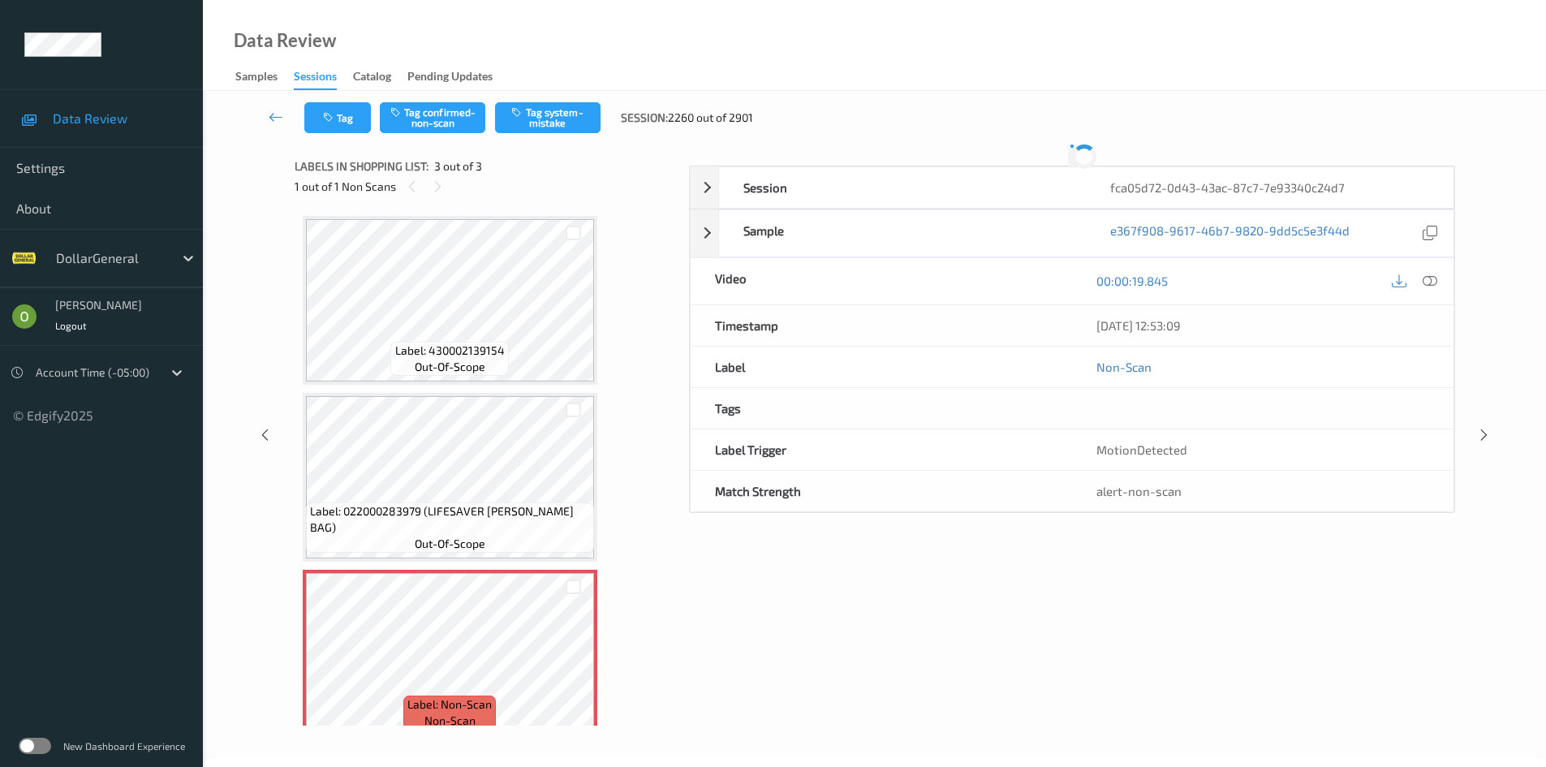
scroll to position [21, 0]
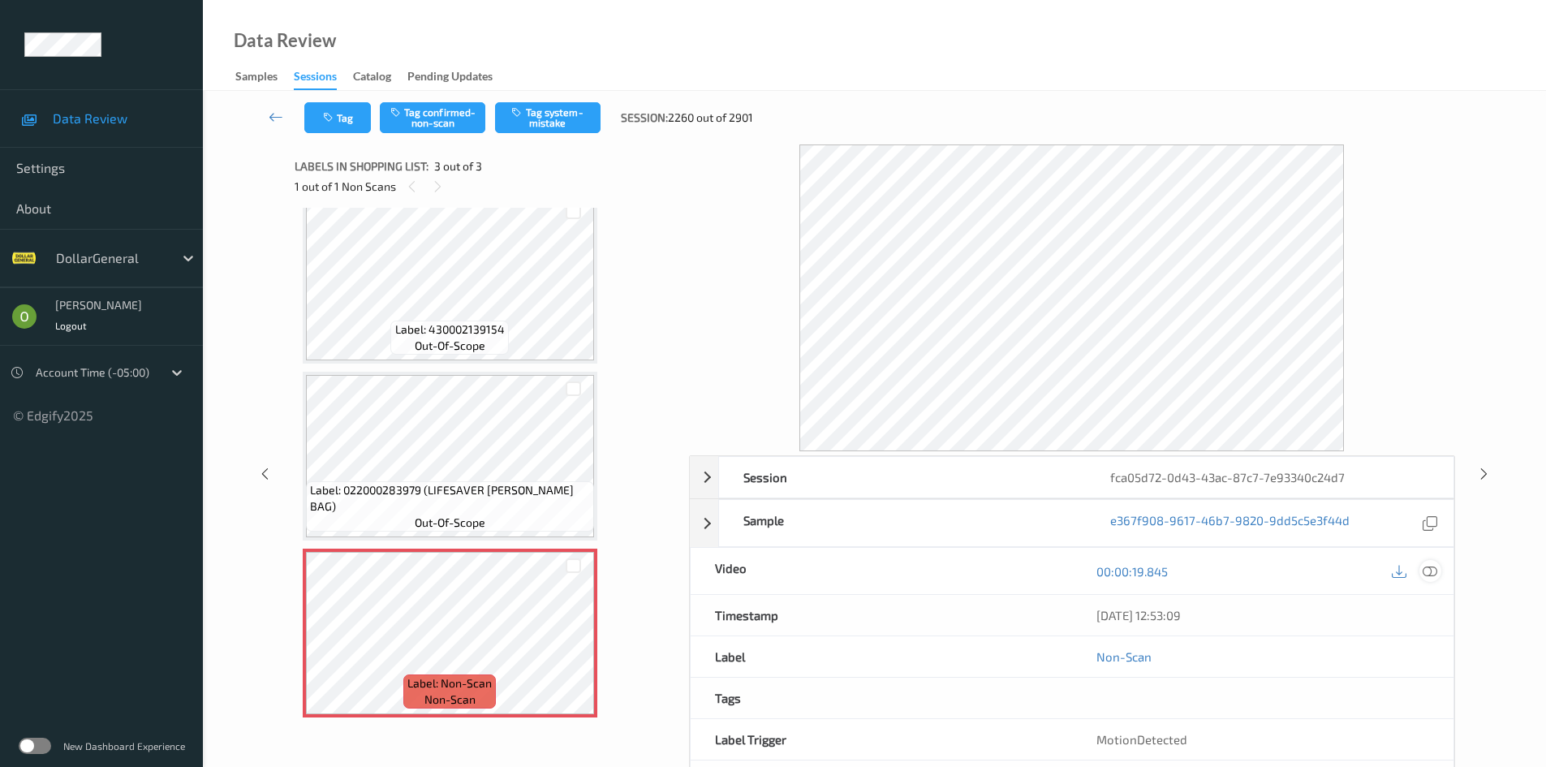
click at [1434, 574] on div at bounding box center [1413, 571] width 53 height 22
click at [1432, 573] on icon at bounding box center [1429, 571] width 15 height 15
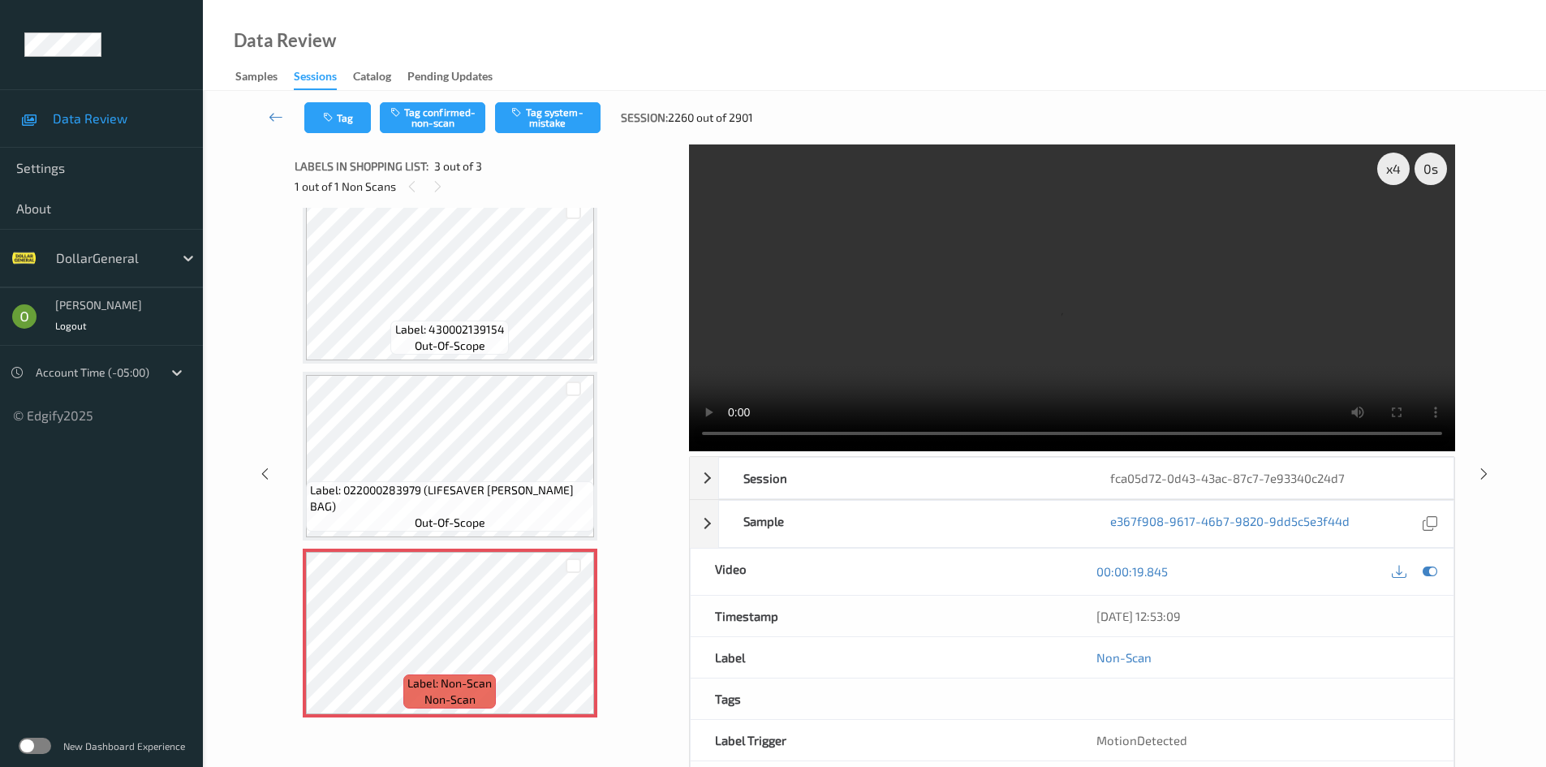
click at [748, 301] on video at bounding box center [1072, 297] width 766 height 307
click at [751, 298] on video at bounding box center [1072, 297] width 766 height 307
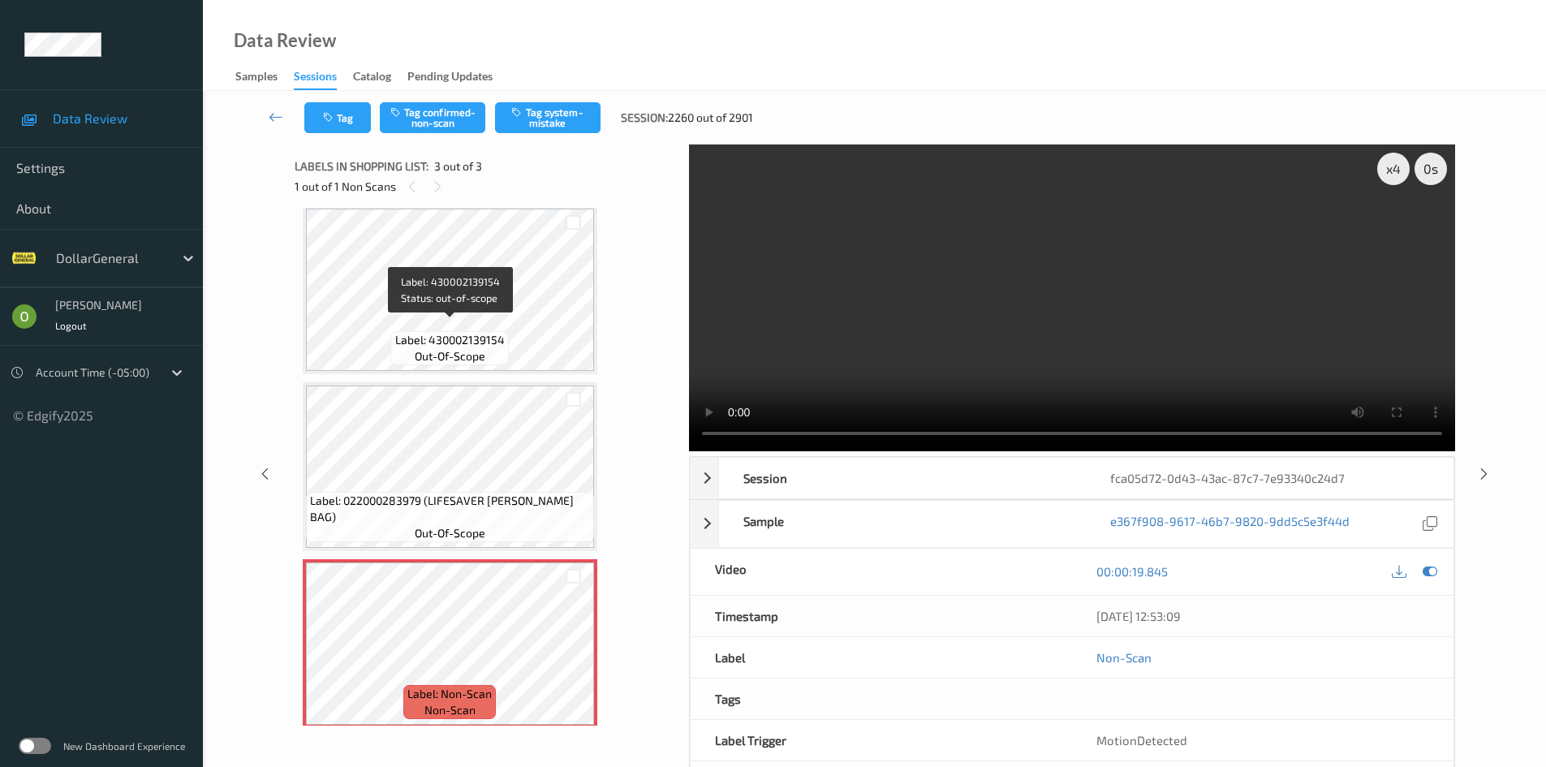
scroll to position [0, 0]
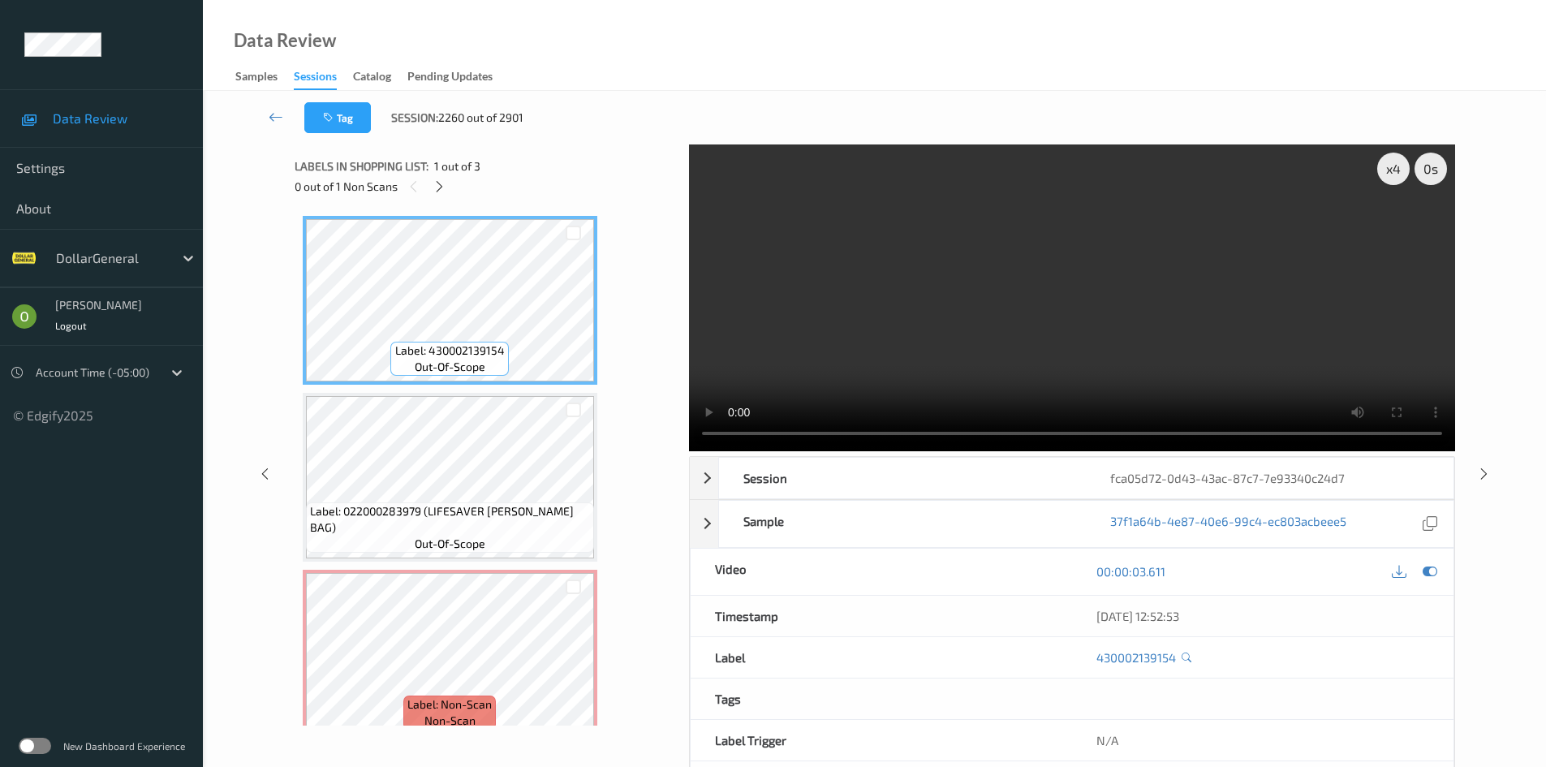
click at [919, 325] on video at bounding box center [1072, 297] width 766 height 307
drag, startPoint x: 879, startPoint y: 324, endPoint x: 865, endPoint y: 329, distance: 14.6
click at [877, 324] on video at bounding box center [1072, 297] width 766 height 307
click at [936, 299] on video at bounding box center [1072, 297] width 766 height 307
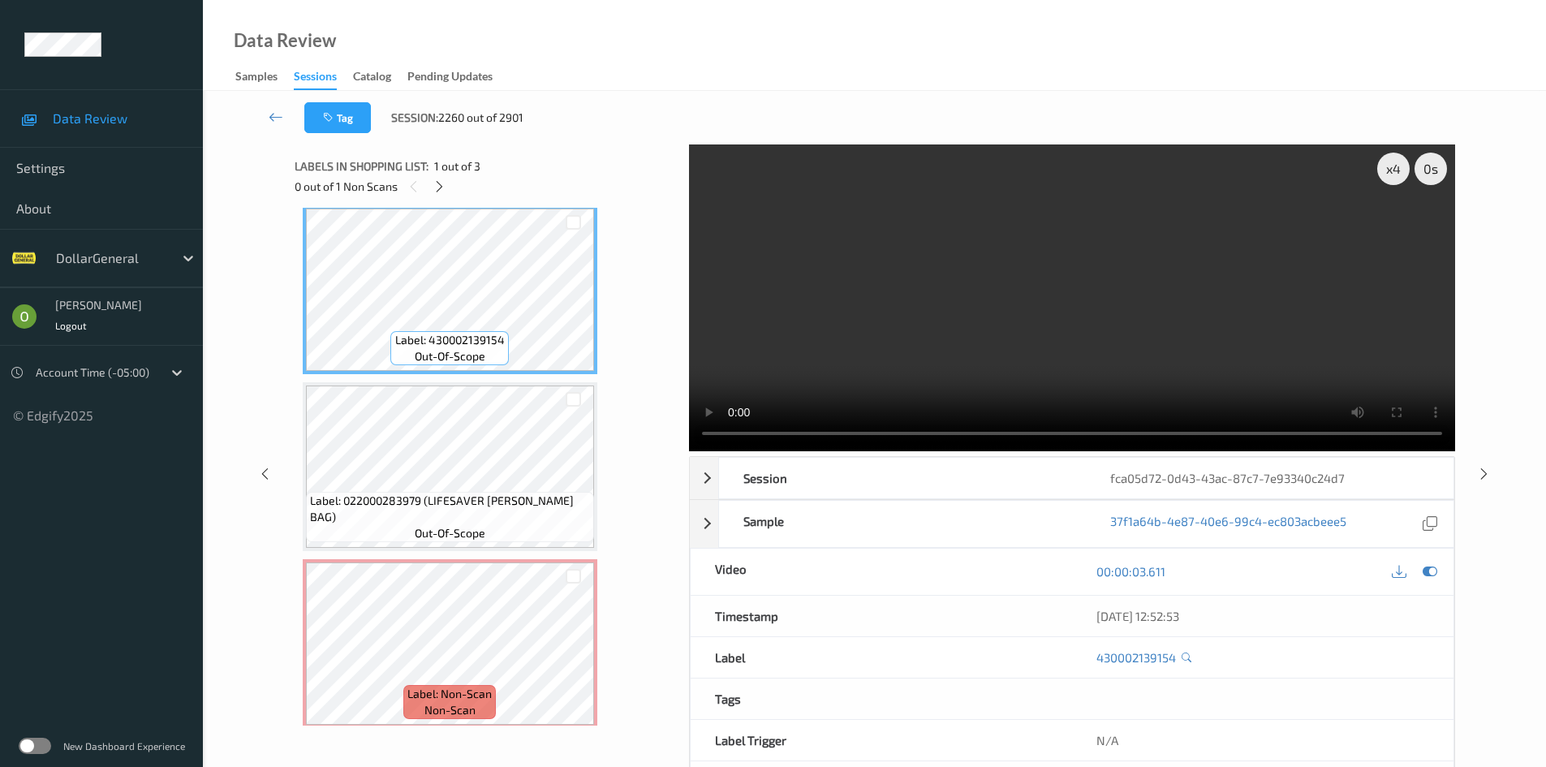
scroll to position [21, 0]
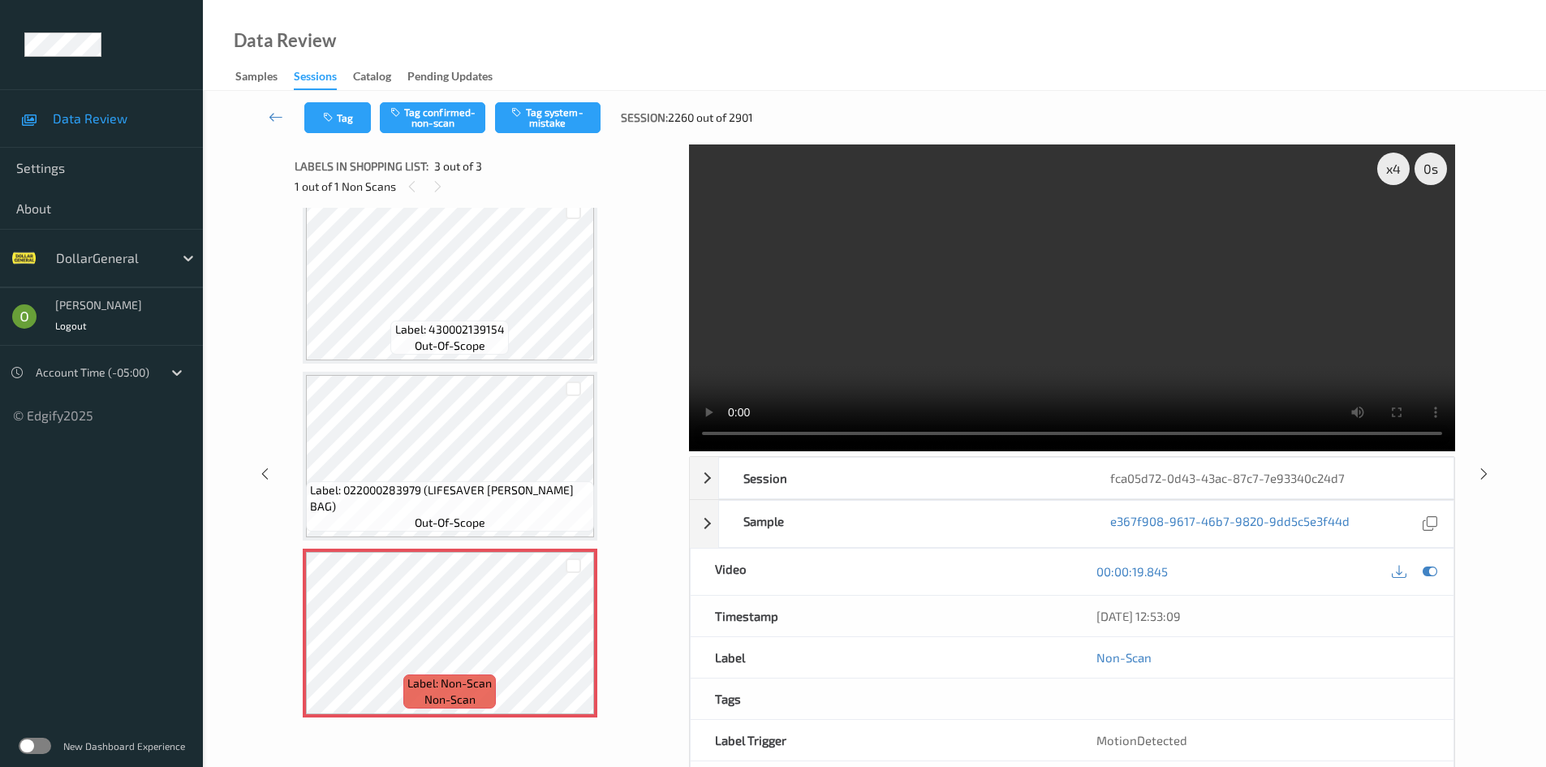
click at [1036, 316] on video at bounding box center [1072, 297] width 766 height 307
click at [561, 118] on button "Tag system-mistake" at bounding box center [547, 117] width 105 height 31
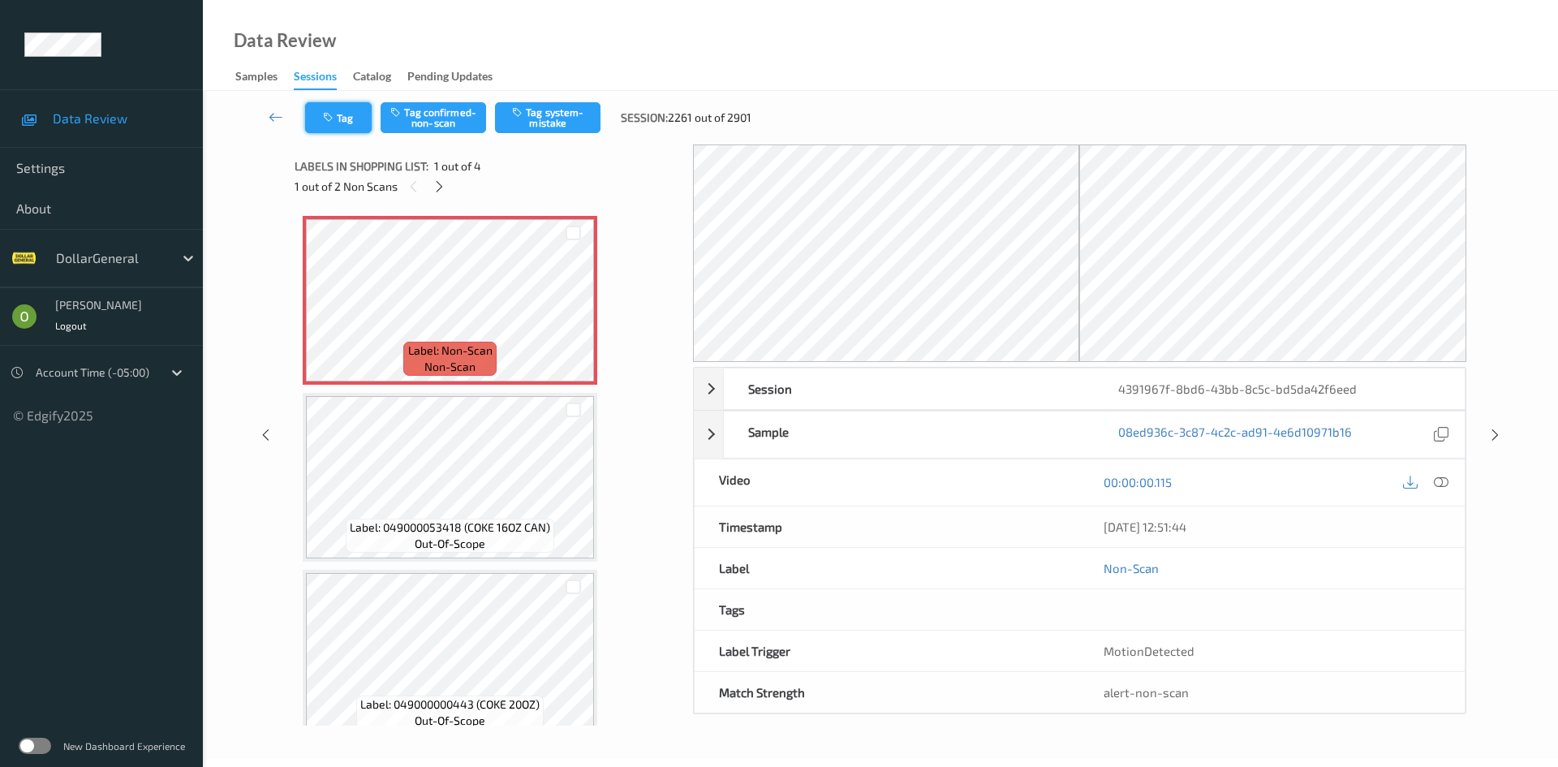
click at [348, 118] on button "Tag" at bounding box center [338, 117] width 67 height 31
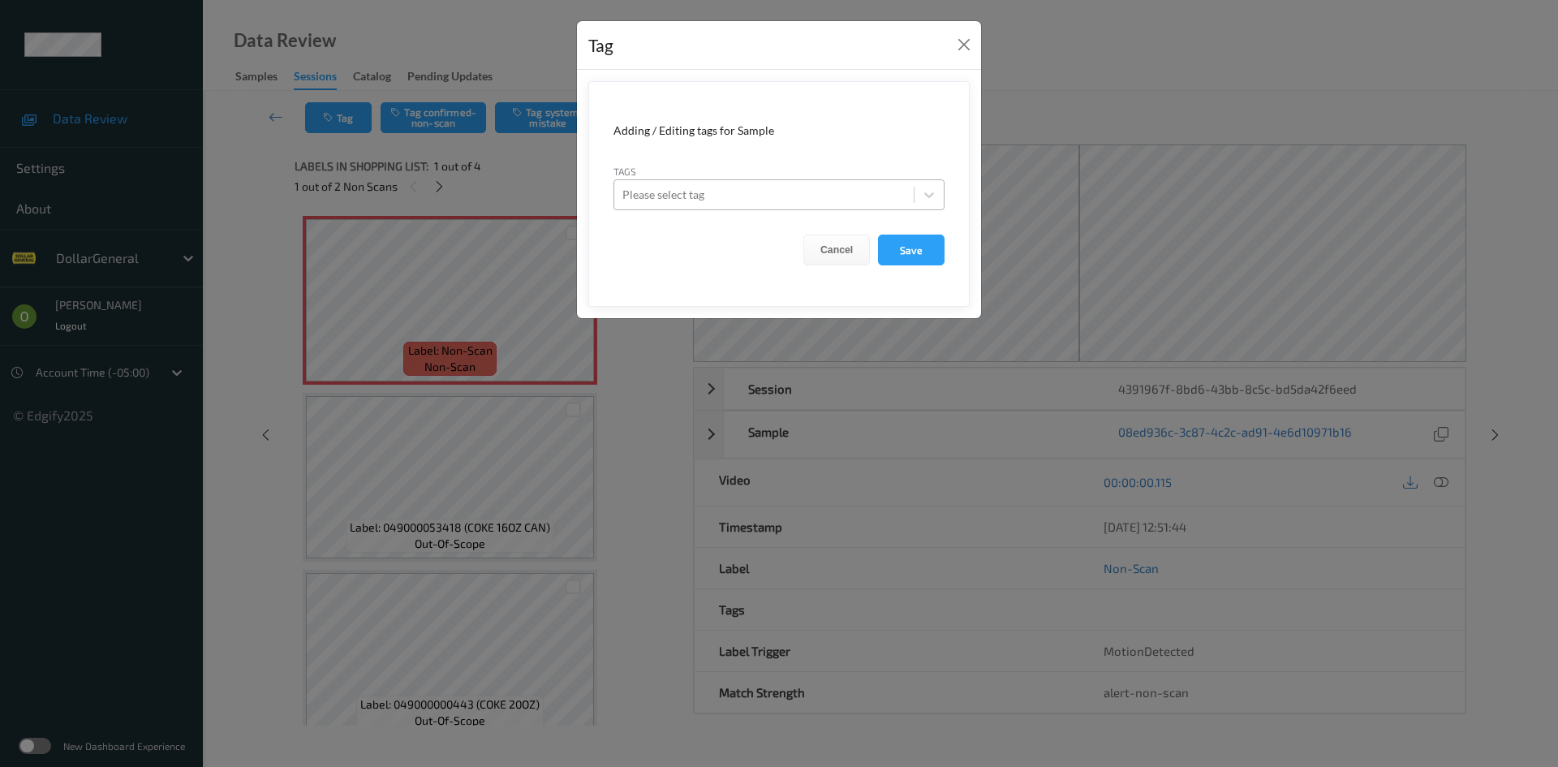
click at [770, 200] on div at bounding box center [763, 194] width 283 height 19
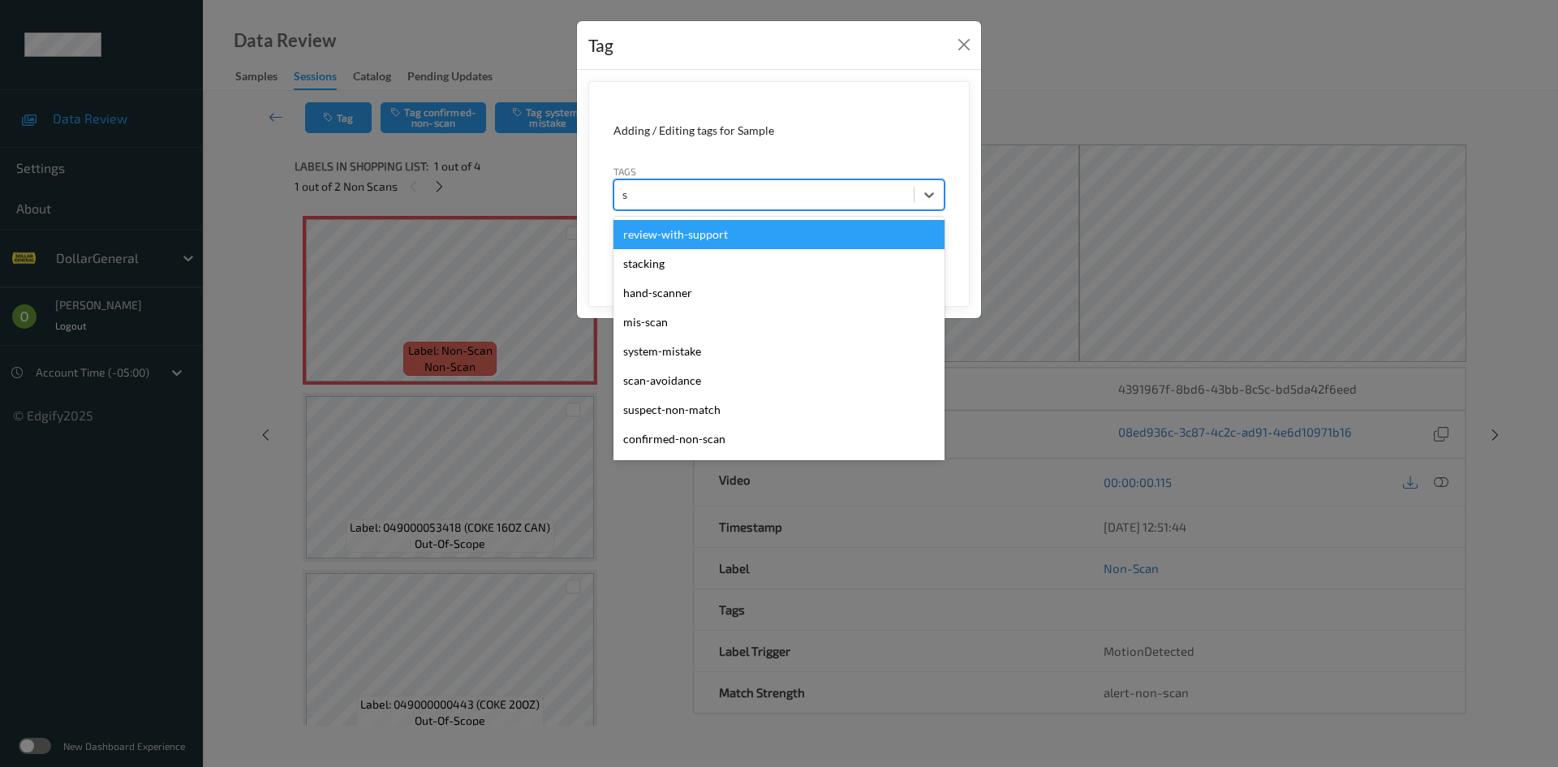
type input "sy"
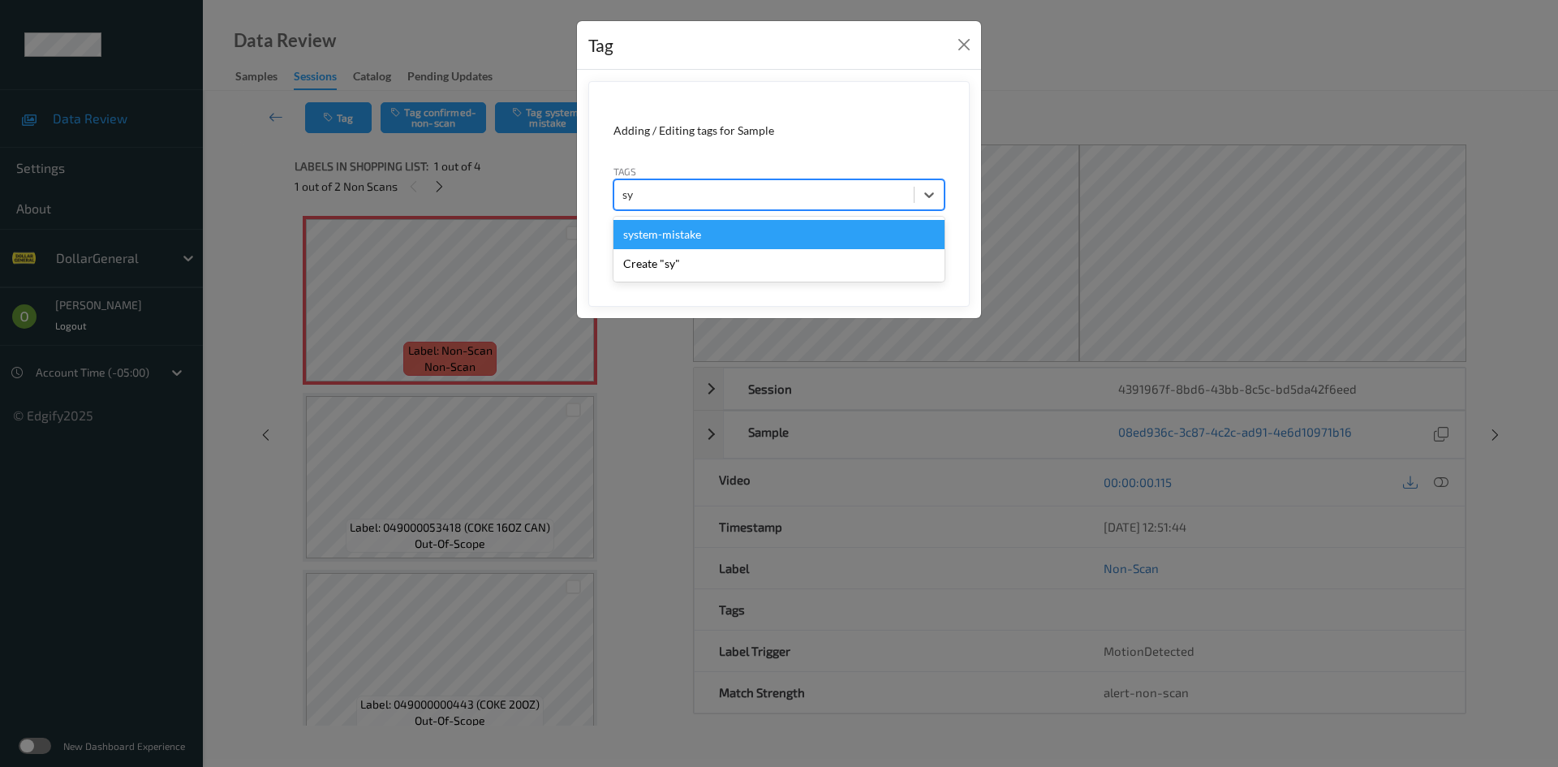
click at [760, 233] on div "system-mistake" at bounding box center [778, 234] width 331 height 29
type input "floo"
click at [729, 232] on div "flooid bug" at bounding box center [778, 234] width 331 height 29
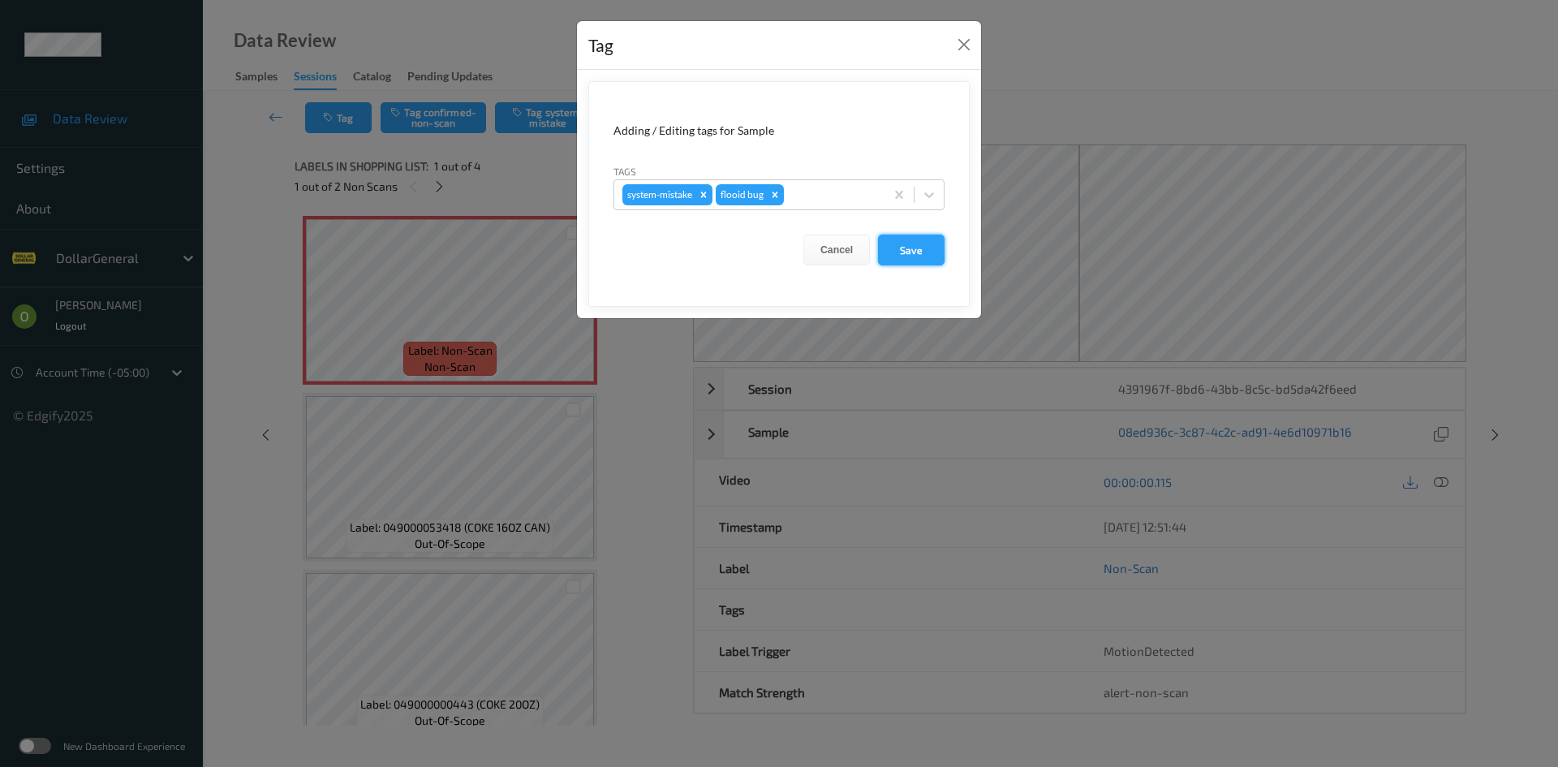
click at [925, 241] on button "Save" at bounding box center [911, 249] width 67 height 31
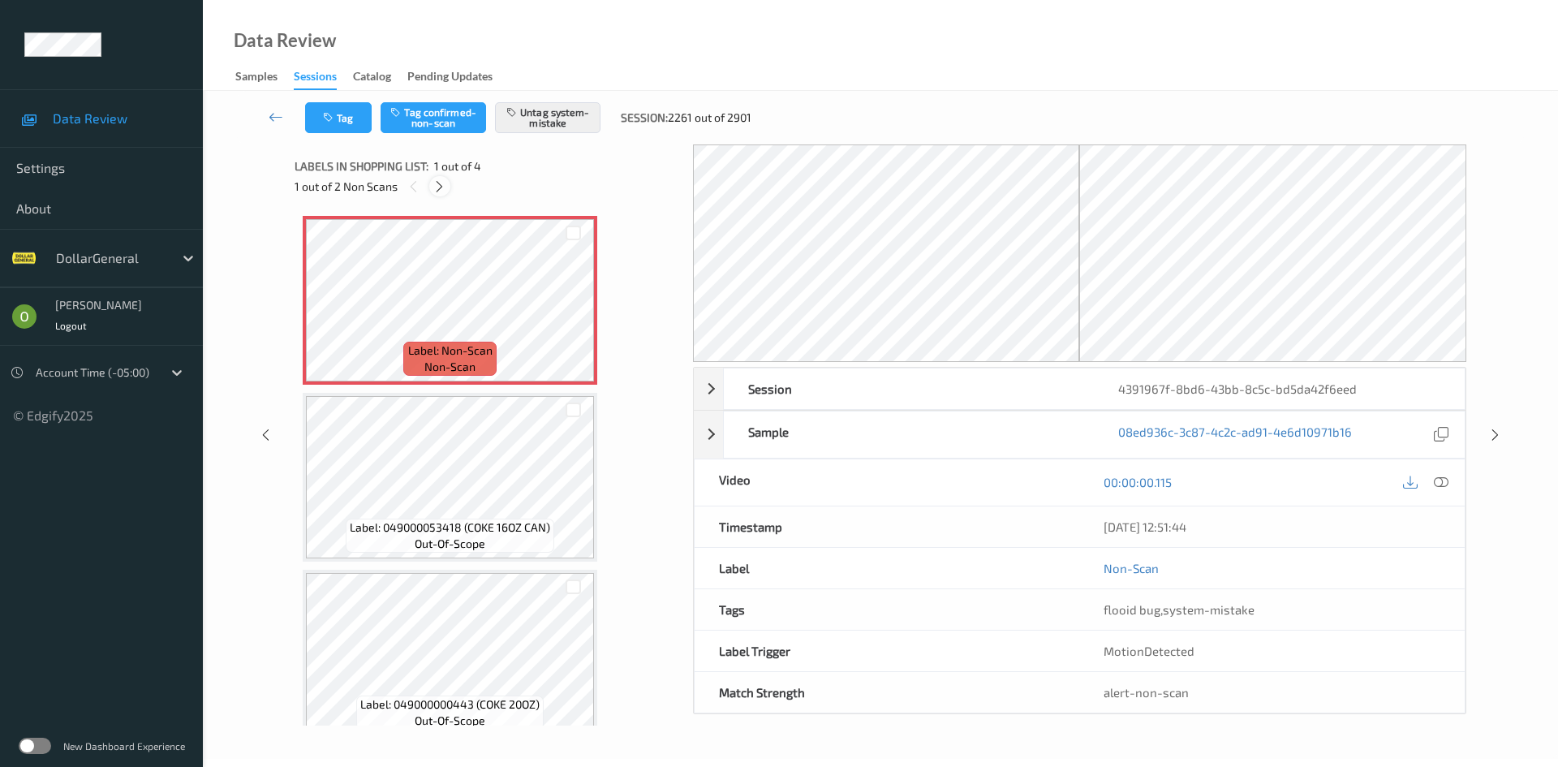
click at [441, 191] on icon at bounding box center [439, 186] width 14 height 15
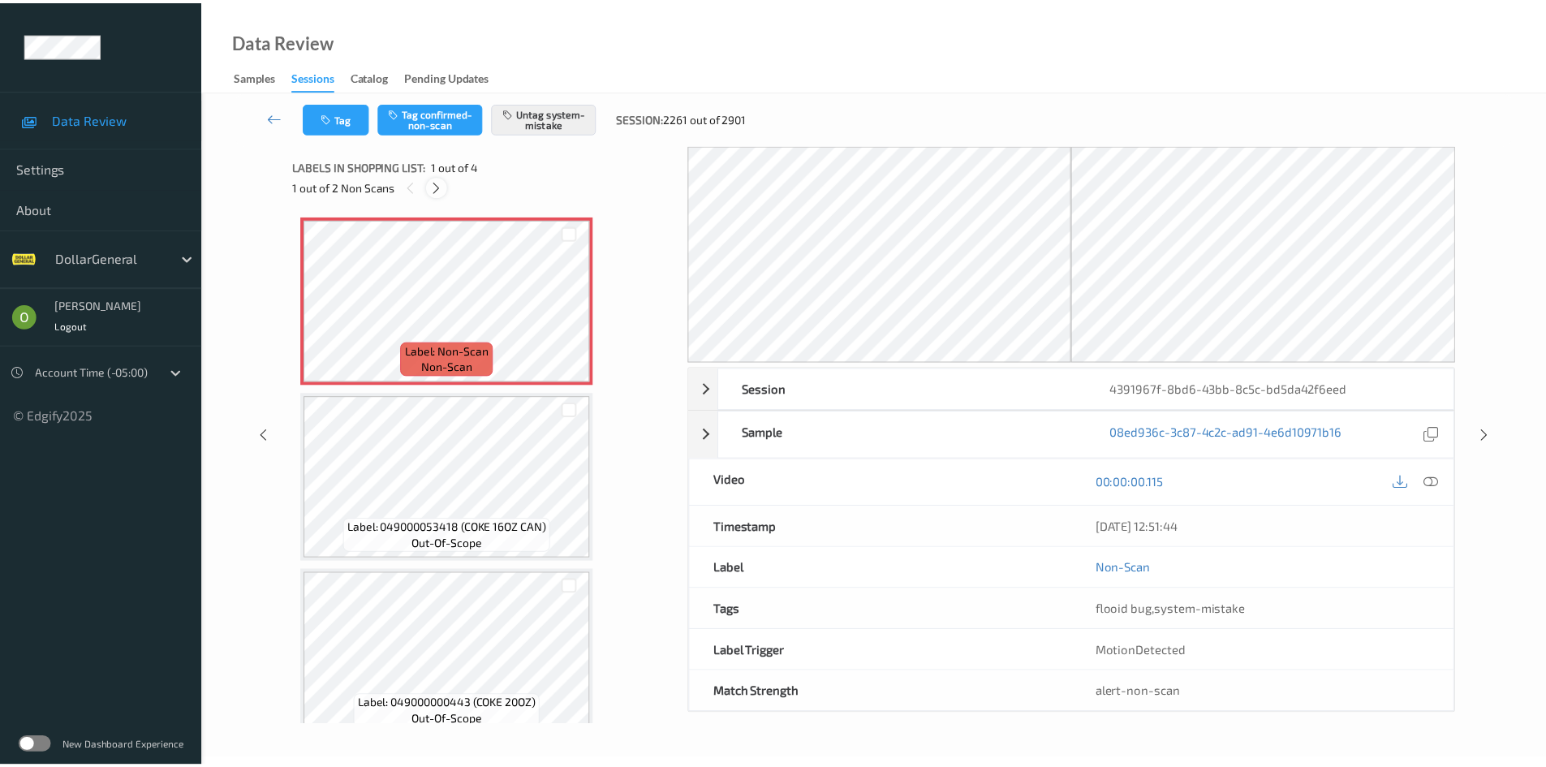
scroll to position [198, 0]
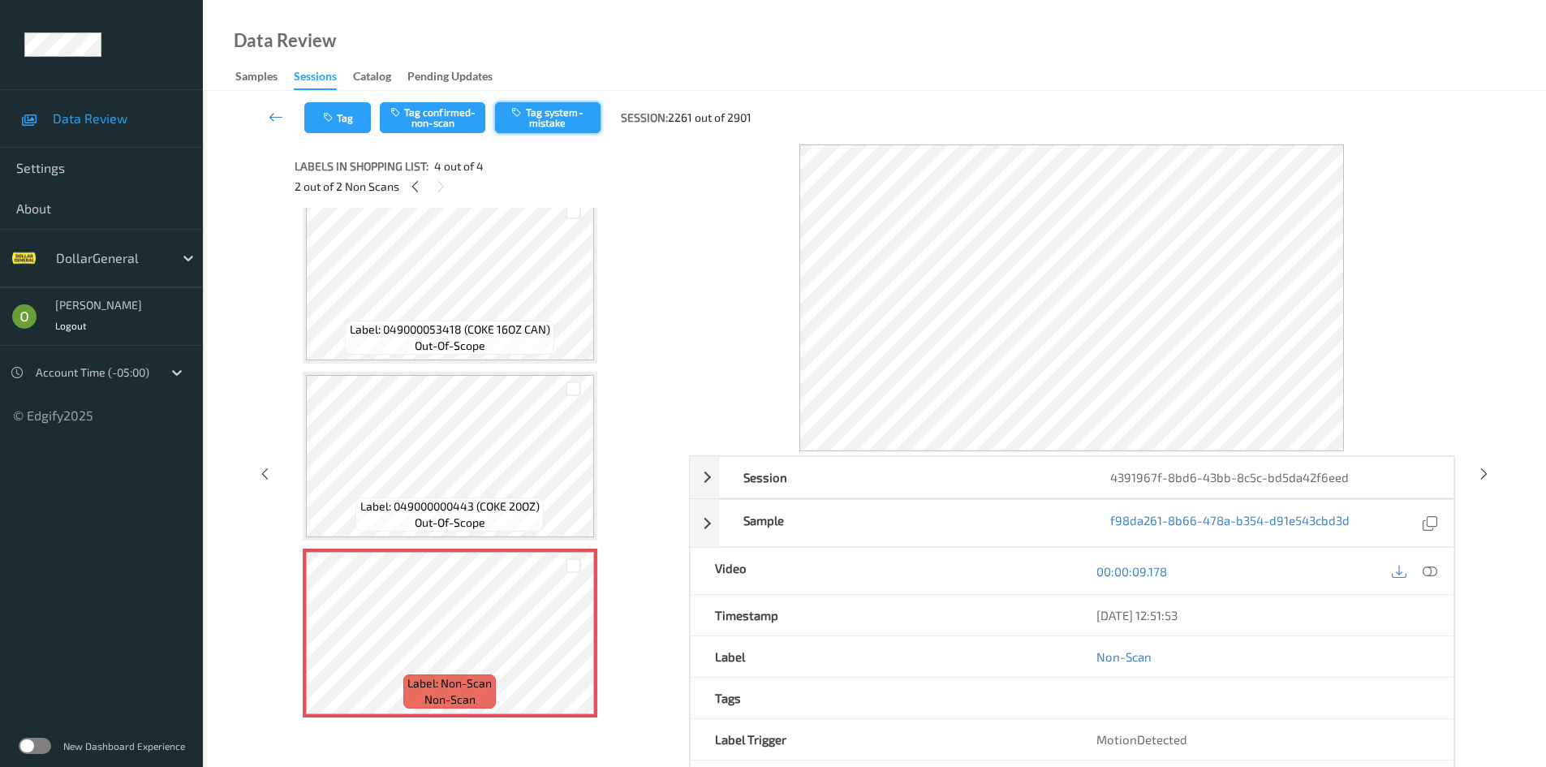
click at [536, 118] on button "Tag system-mistake" at bounding box center [547, 117] width 105 height 31
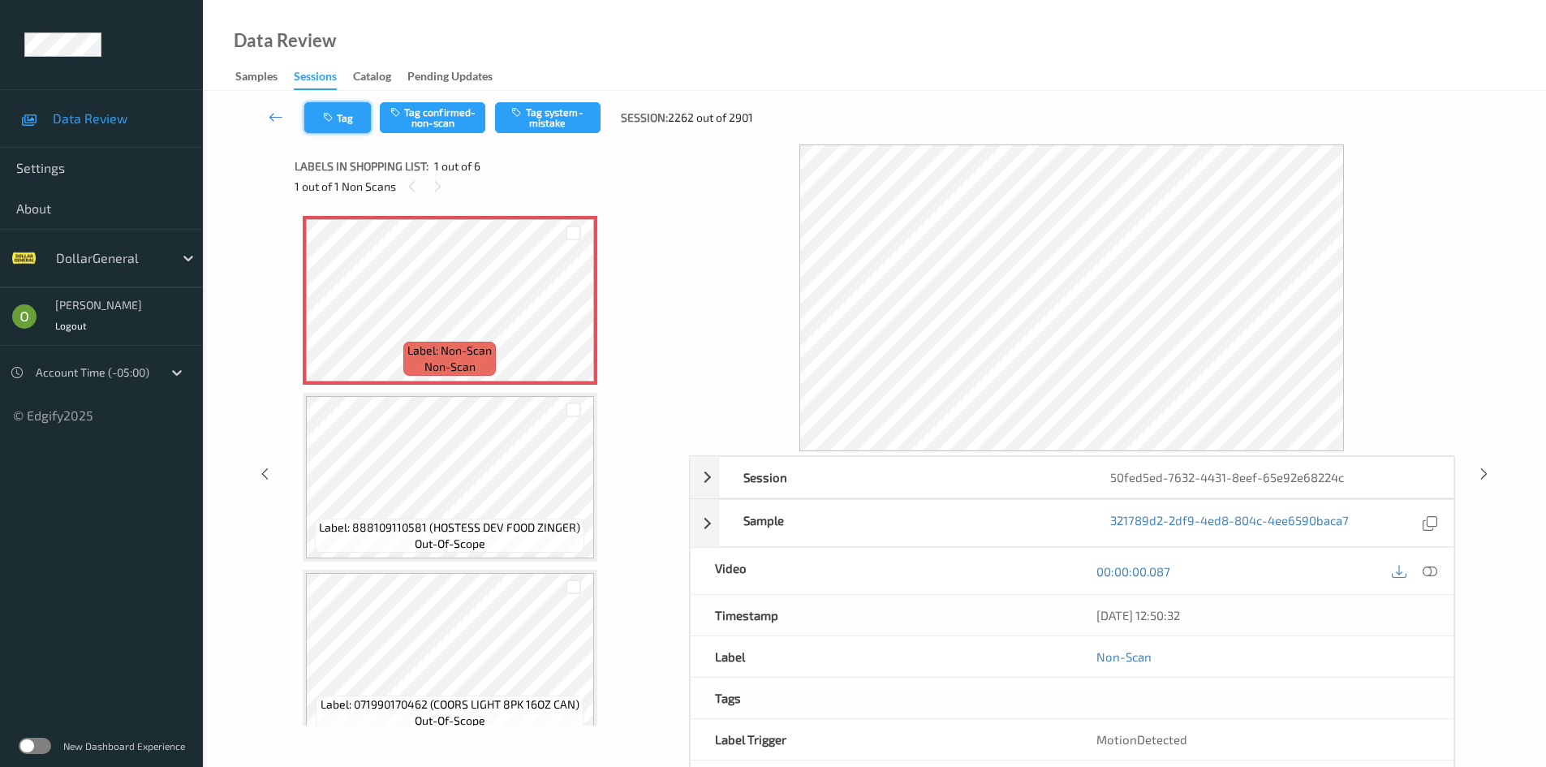
click at [350, 119] on button "Tag" at bounding box center [337, 117] width 67 height 31
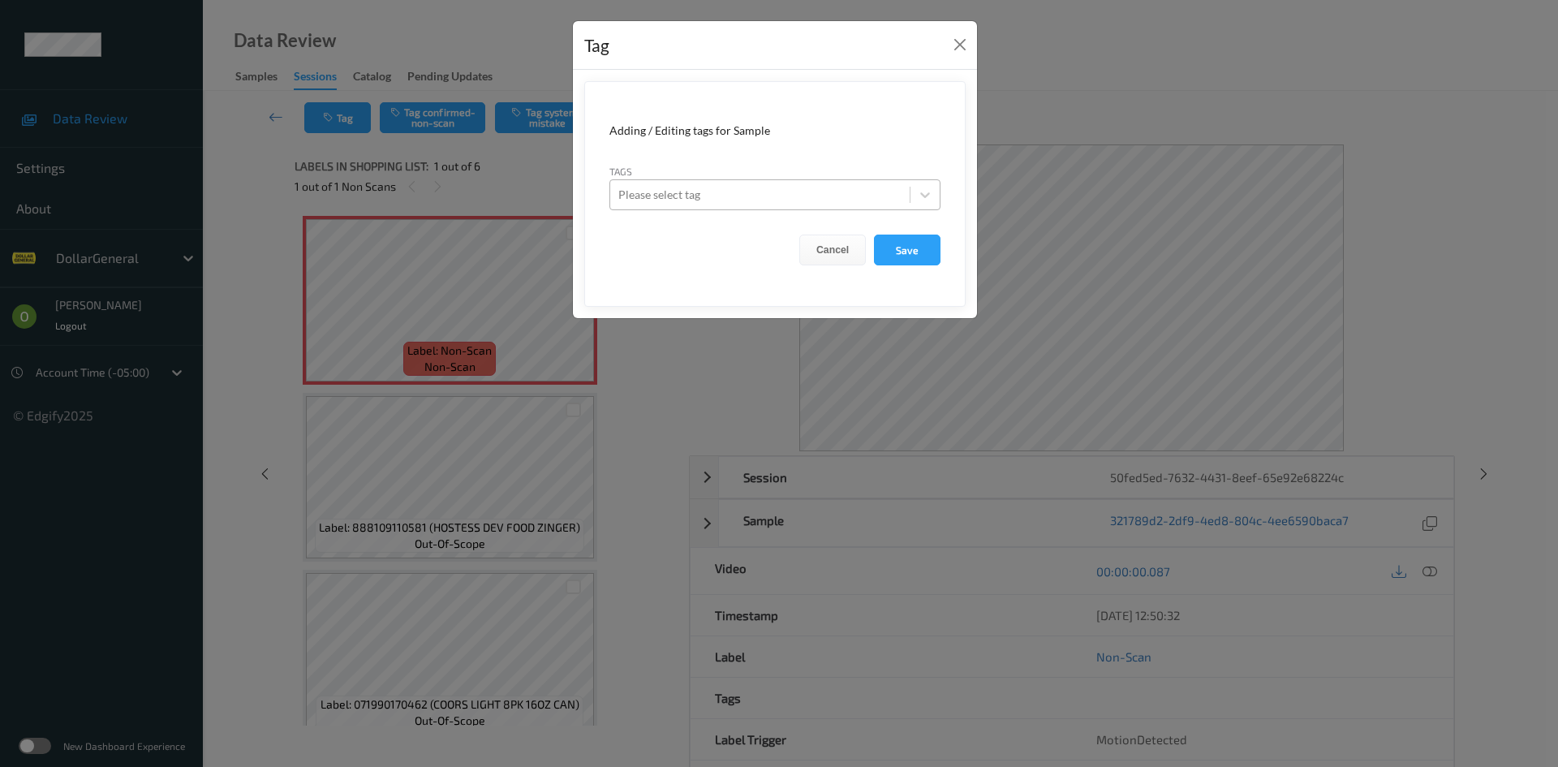
click at [770, 197] on div at bounding box center [759, 194] width 283 height 19
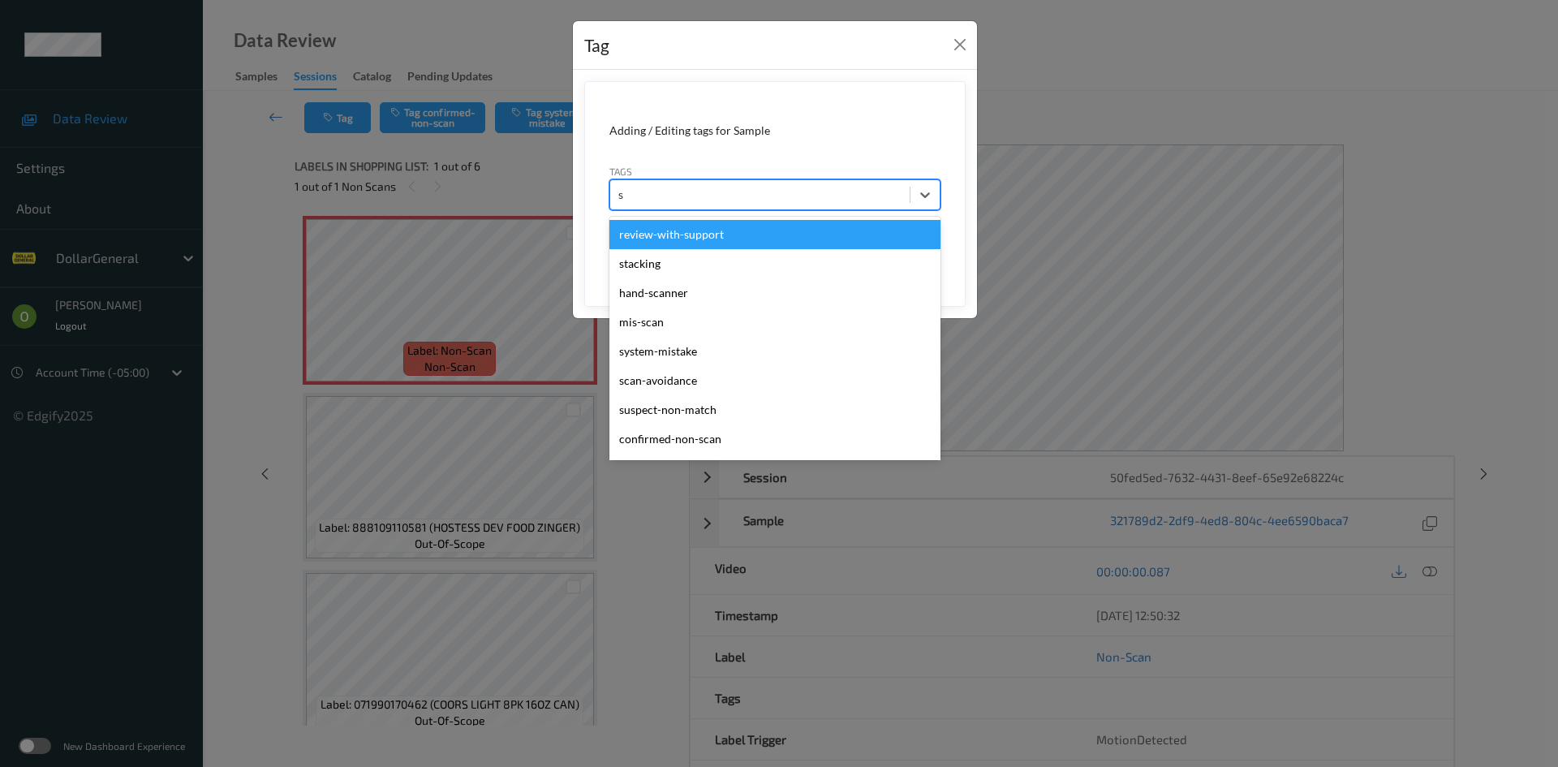
type input "sy"
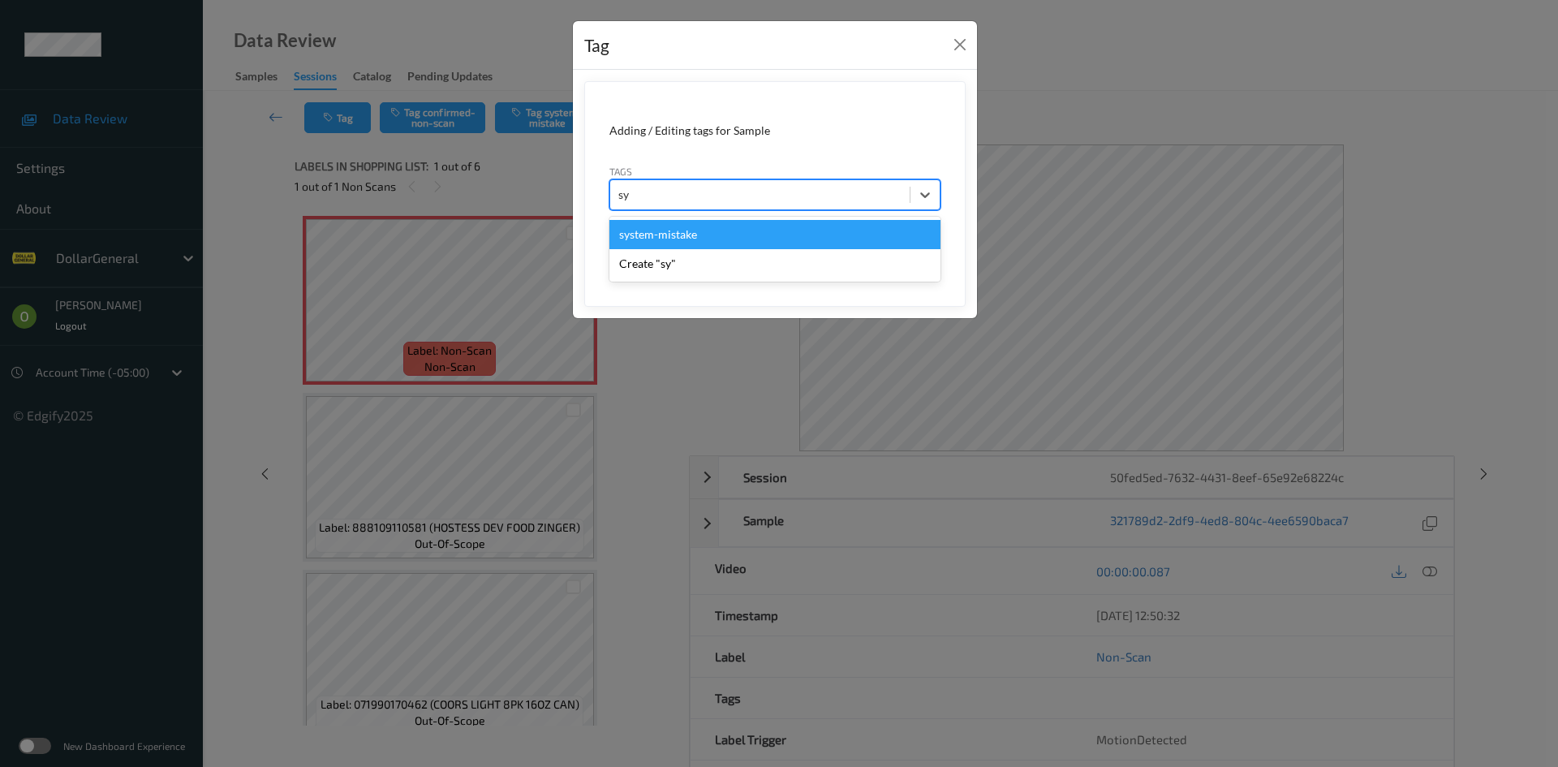
click at [750, 229] on div "system-mistake" at bounding box center [774, 234] width 331 height 29
type input "floo"
click at [688, 225] on div "flooid bug" at bounding box center [774, 234] width 331 height 29
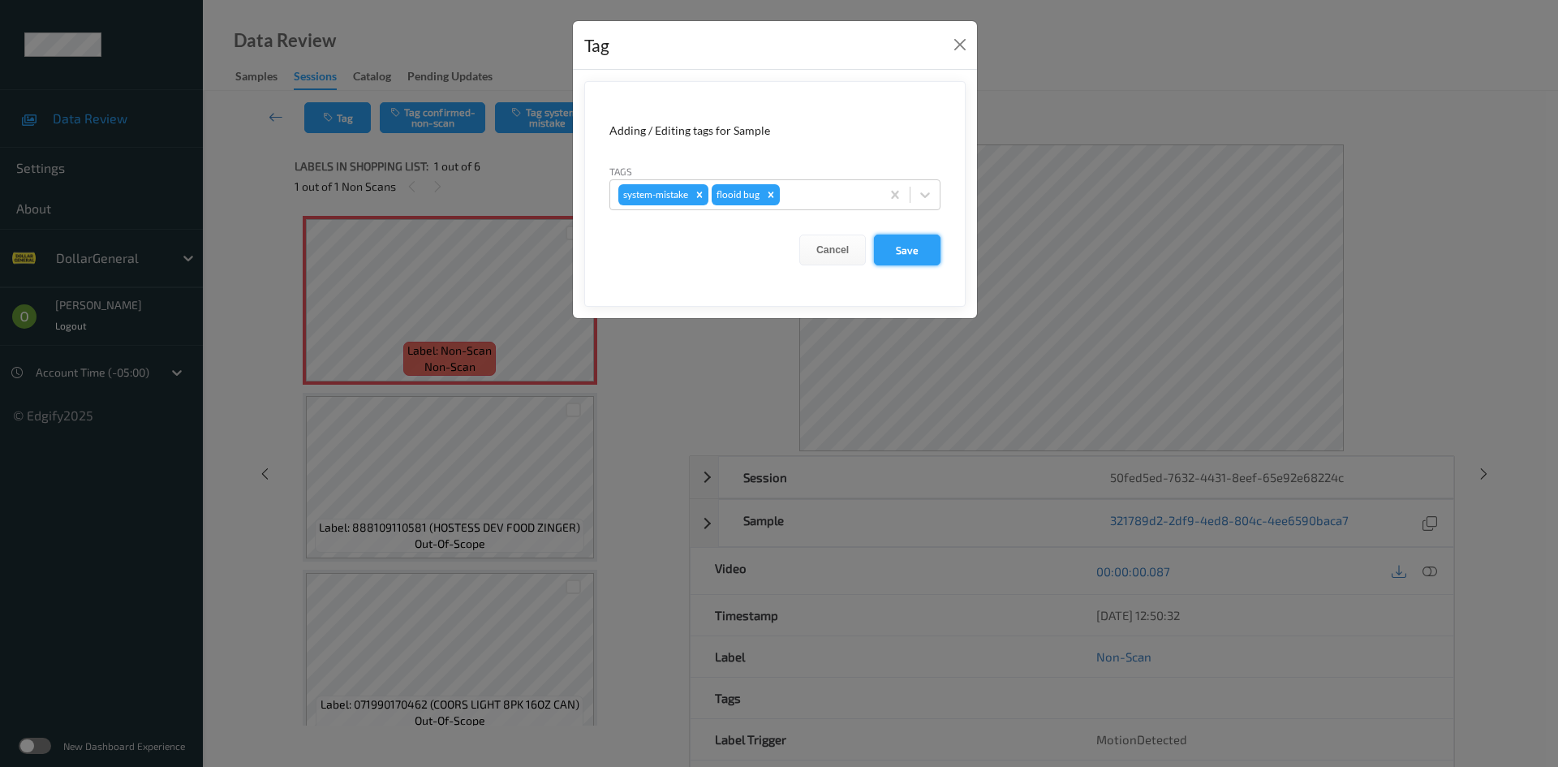
click at [879, 245] on button "Save" at bounding box center [907, 249] width 67 height 31
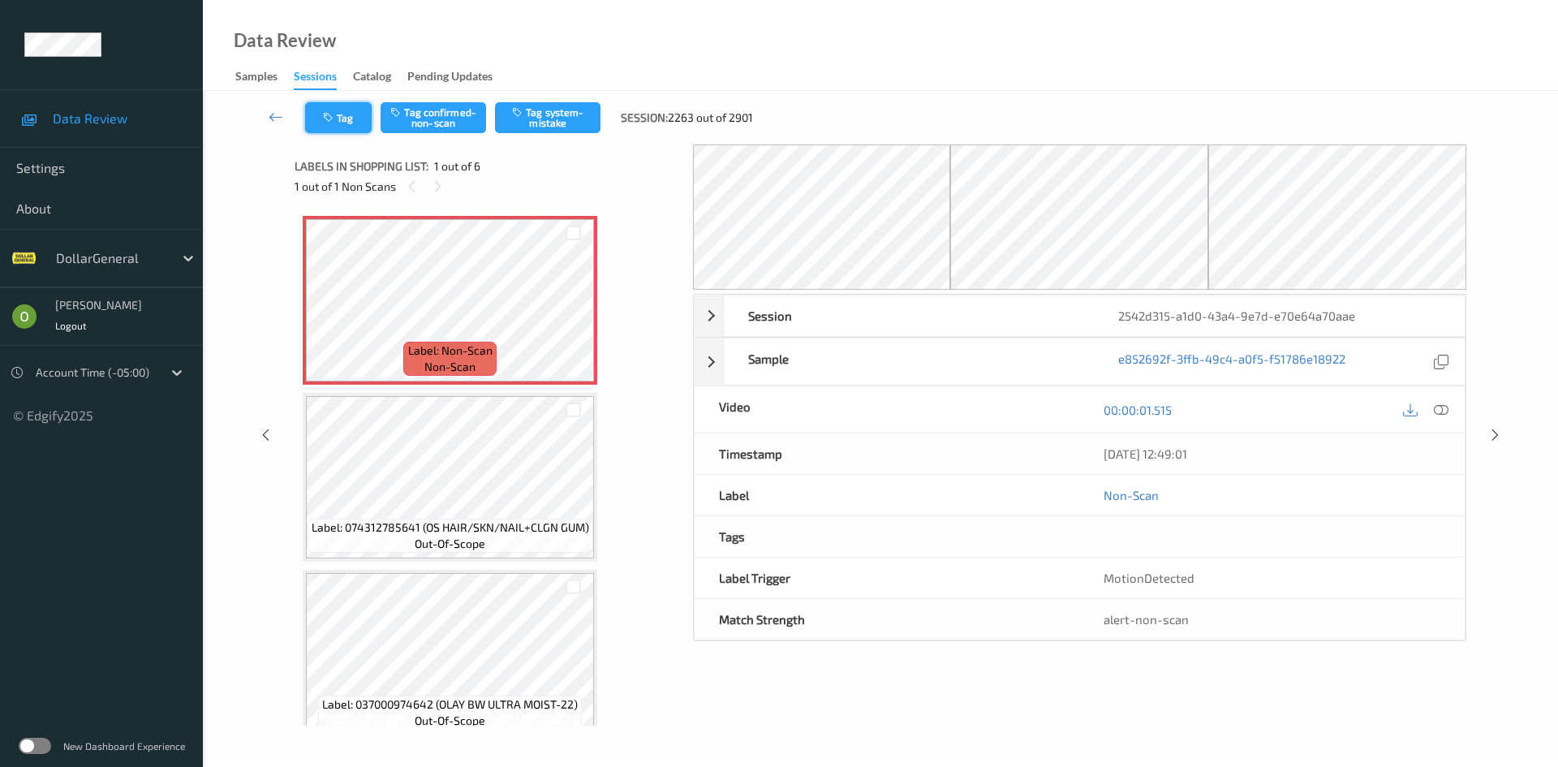
click at [339, 118] on button "Tag" at bounding box center [338, 117] width 67 height 31
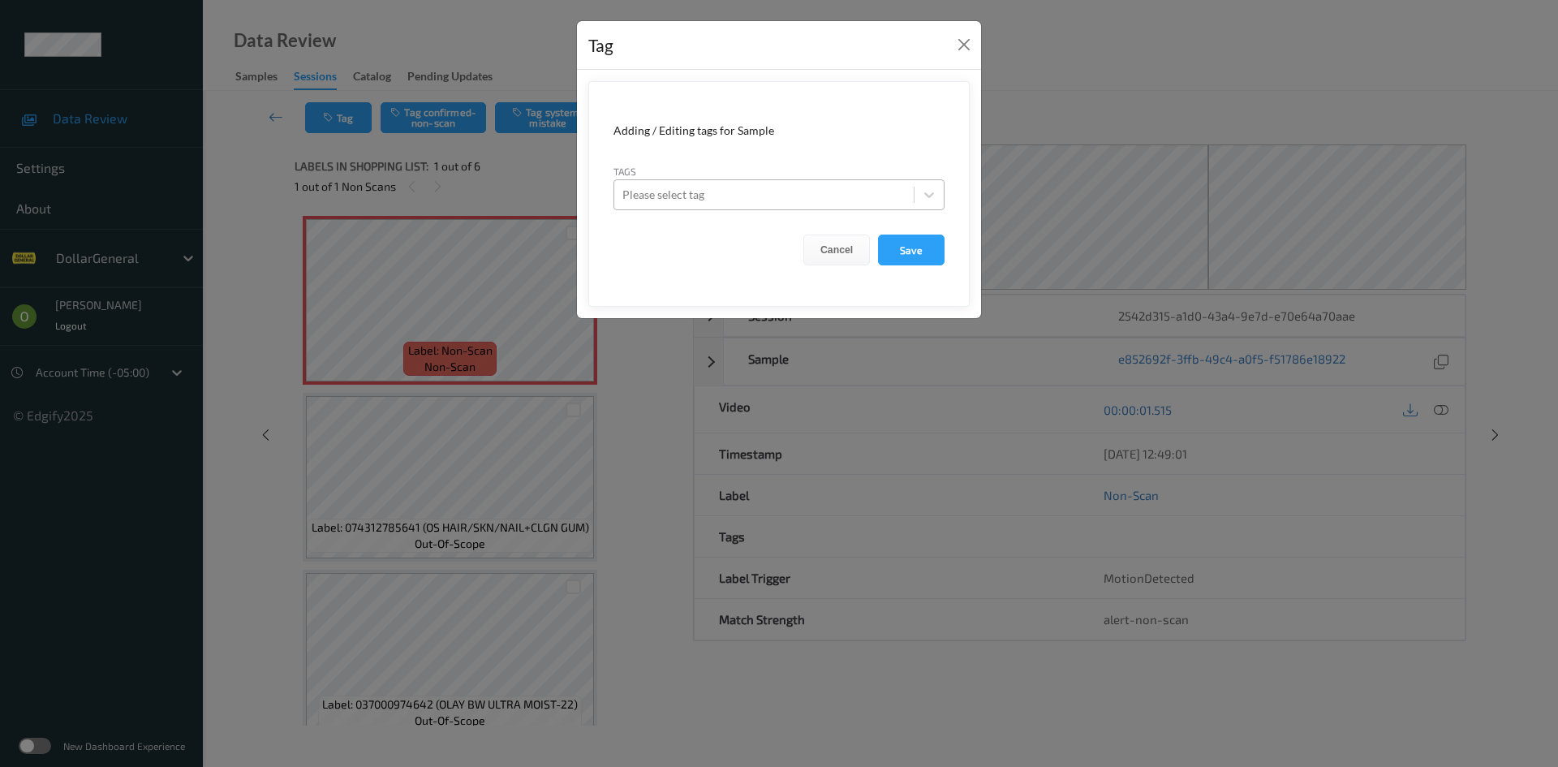
click at [832, 192] on div at bounding box center [763, 194] width 283 height 19
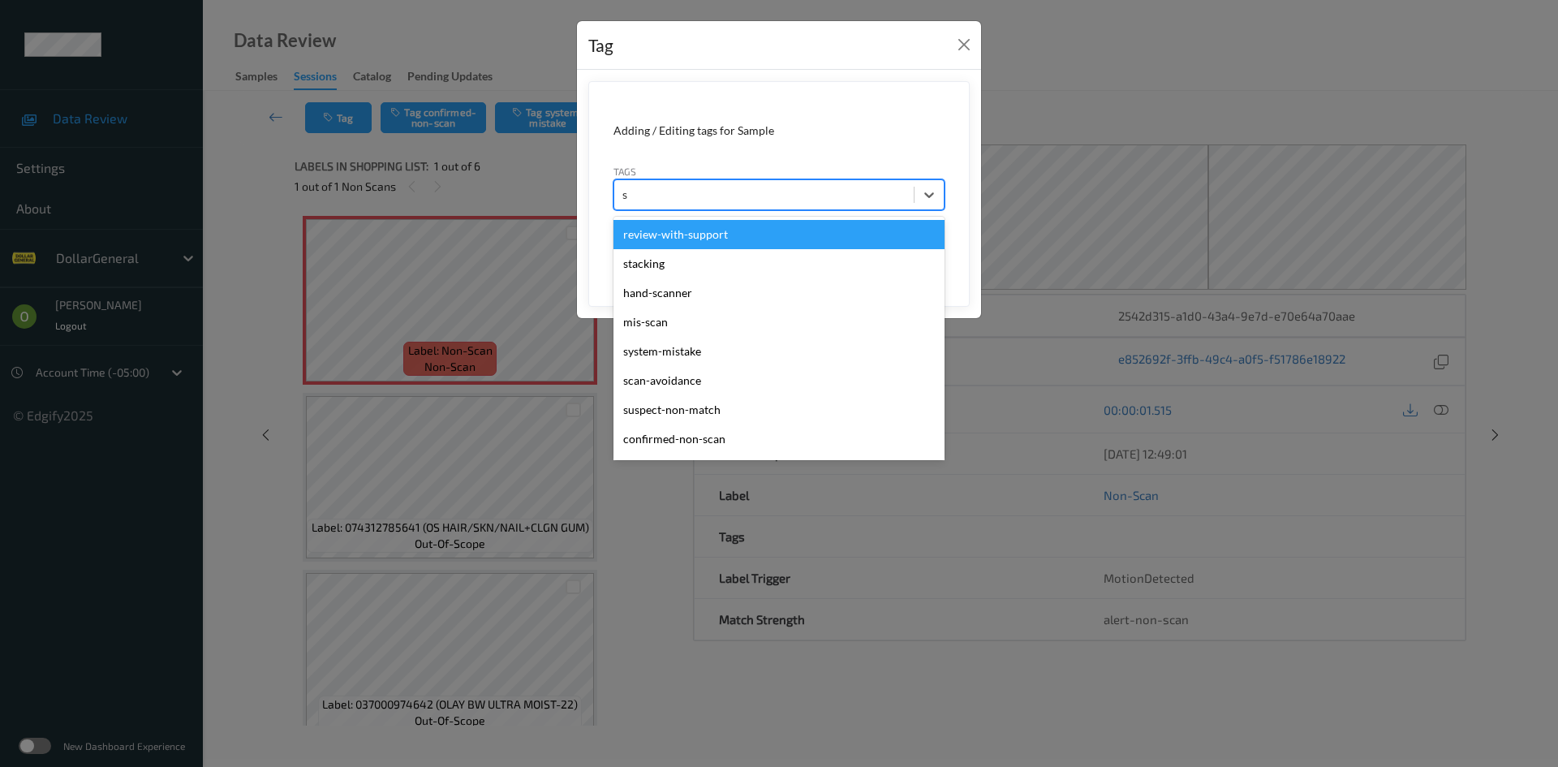
type input "sy"
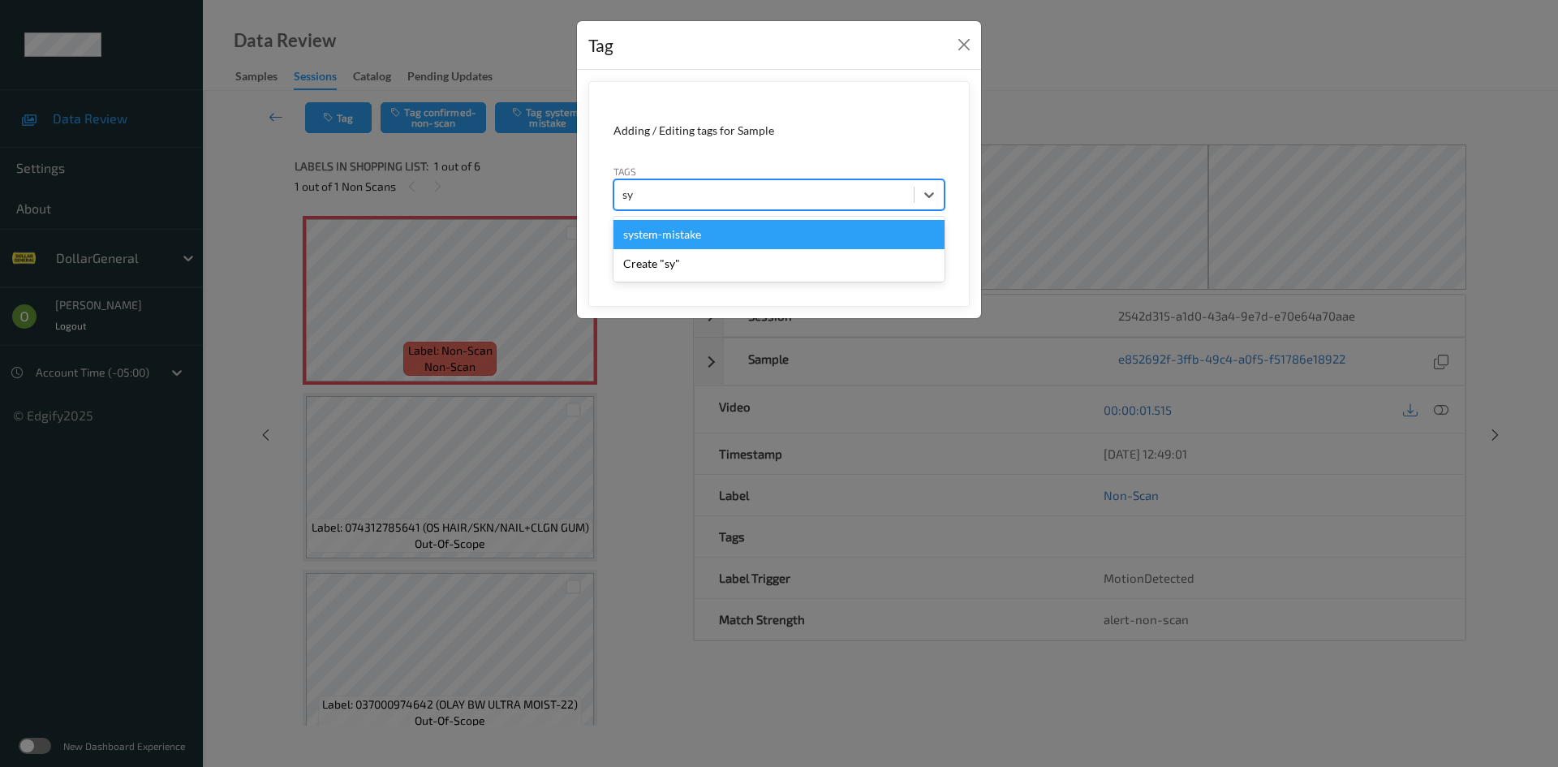
click at [783, 234] on div "system-mistake" at bounding box center [778, 234] width 331 height 29
type input "flo"
click at [783, 232] on div "flooid bug" at bounding box center [778, 234] width 331 height 29
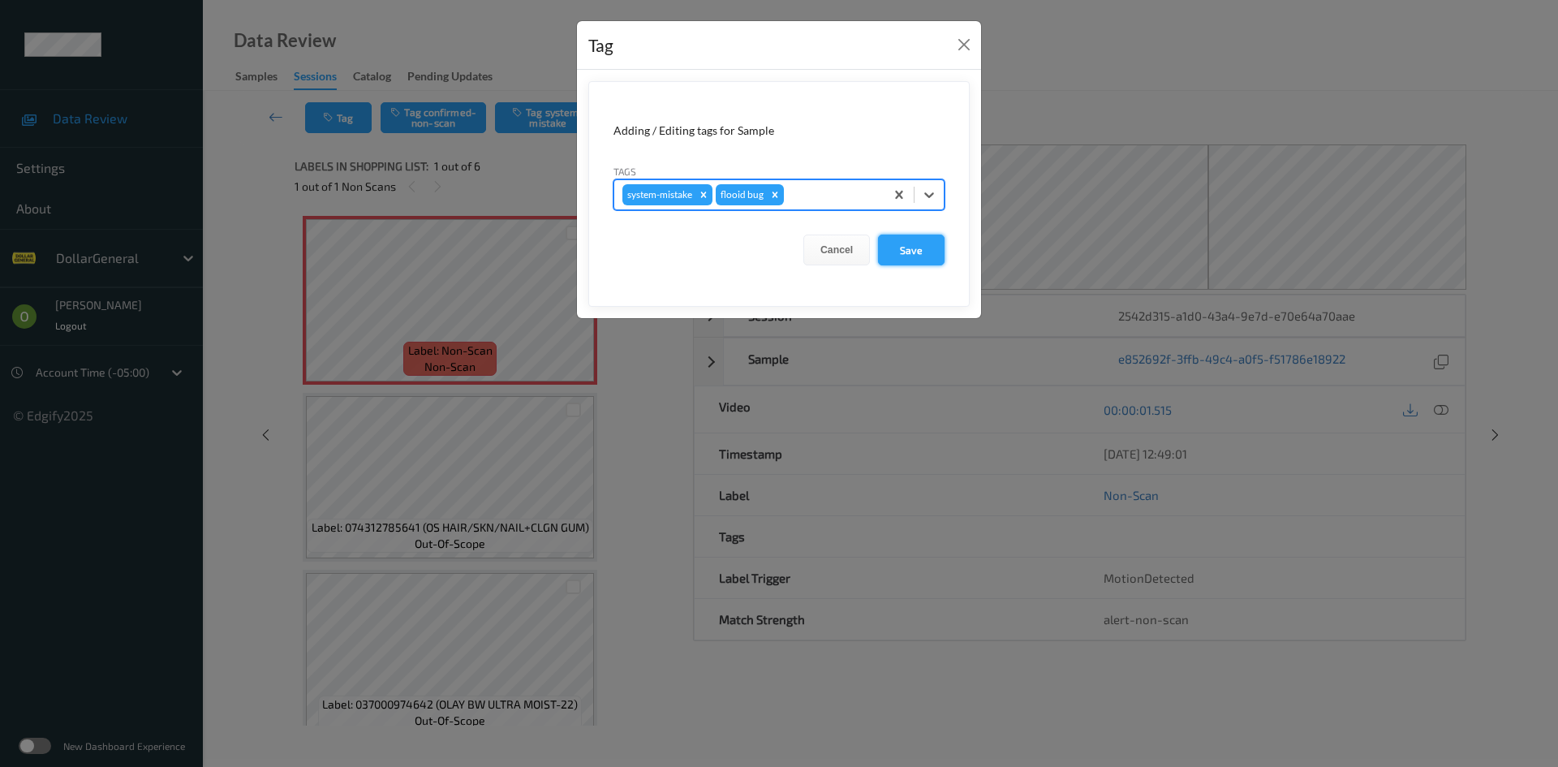
click at [922, 239] on button "Save" at bounding box center [911, 249] width 67 height 31
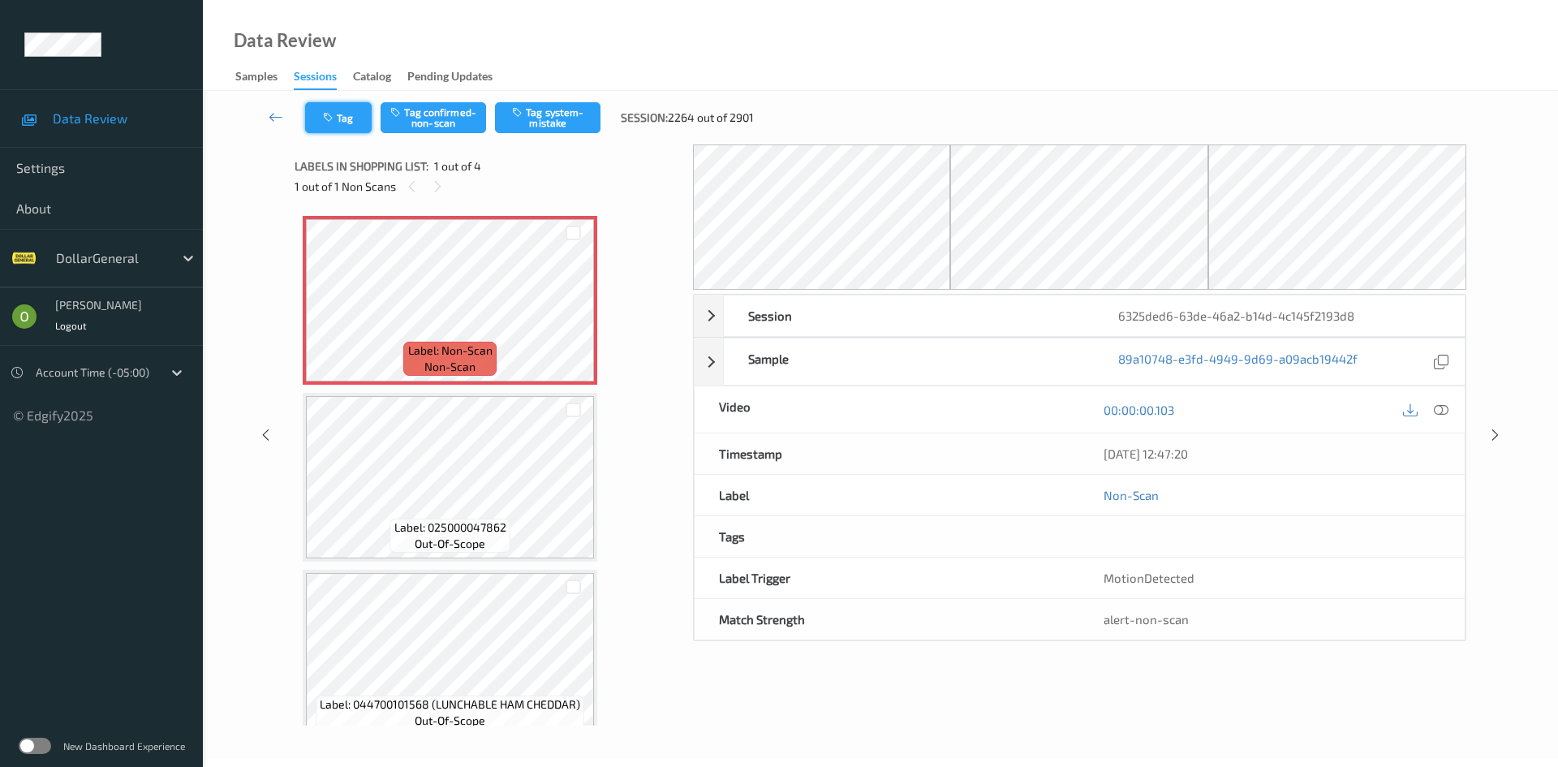
click at [367, 120] on button "Tag" at bounding box center [338, 117] width 67 height 31
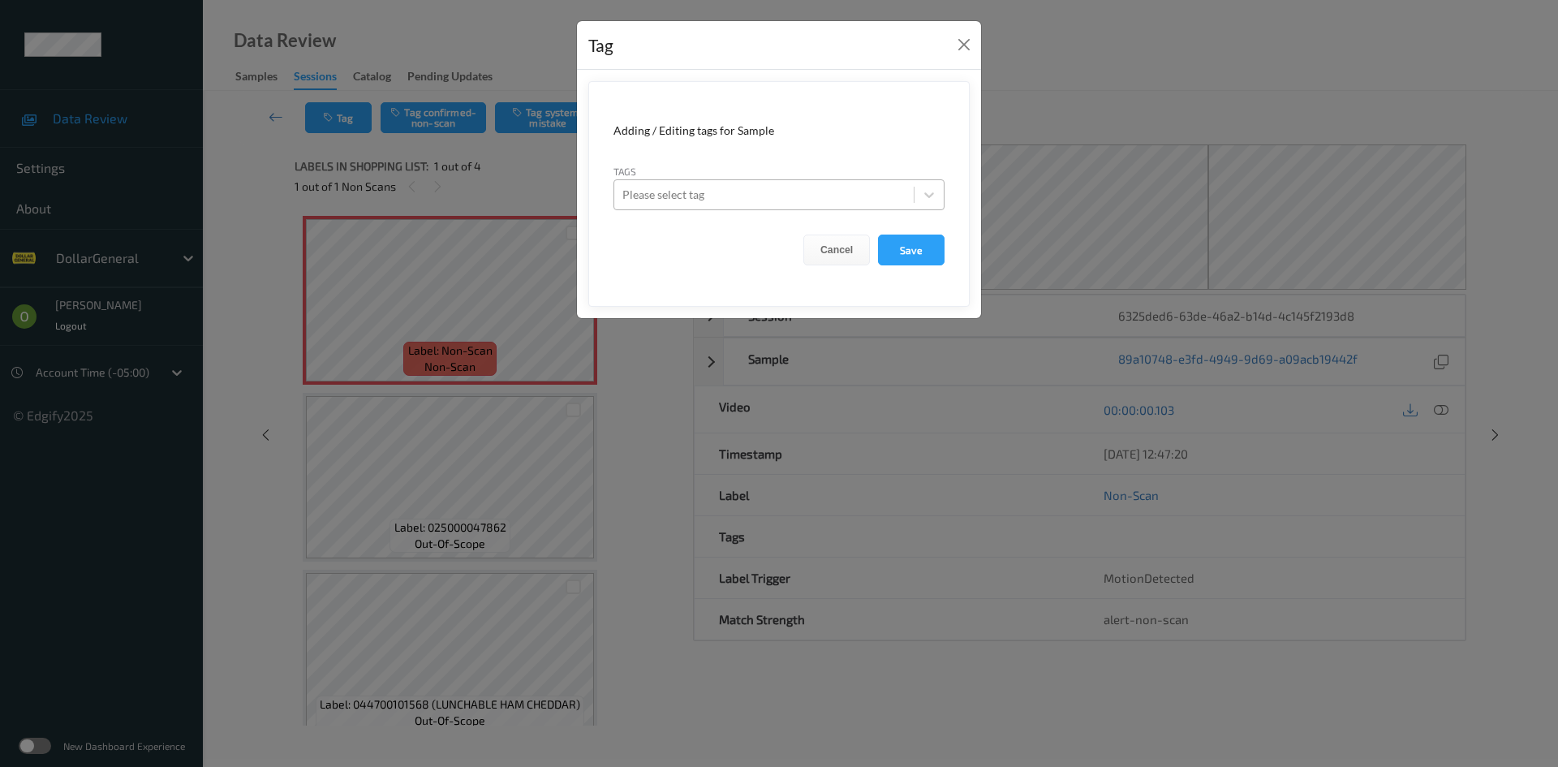
click at [683, 183] on div "Please select tag" at bounding box center [763, 195] width 299 height 26
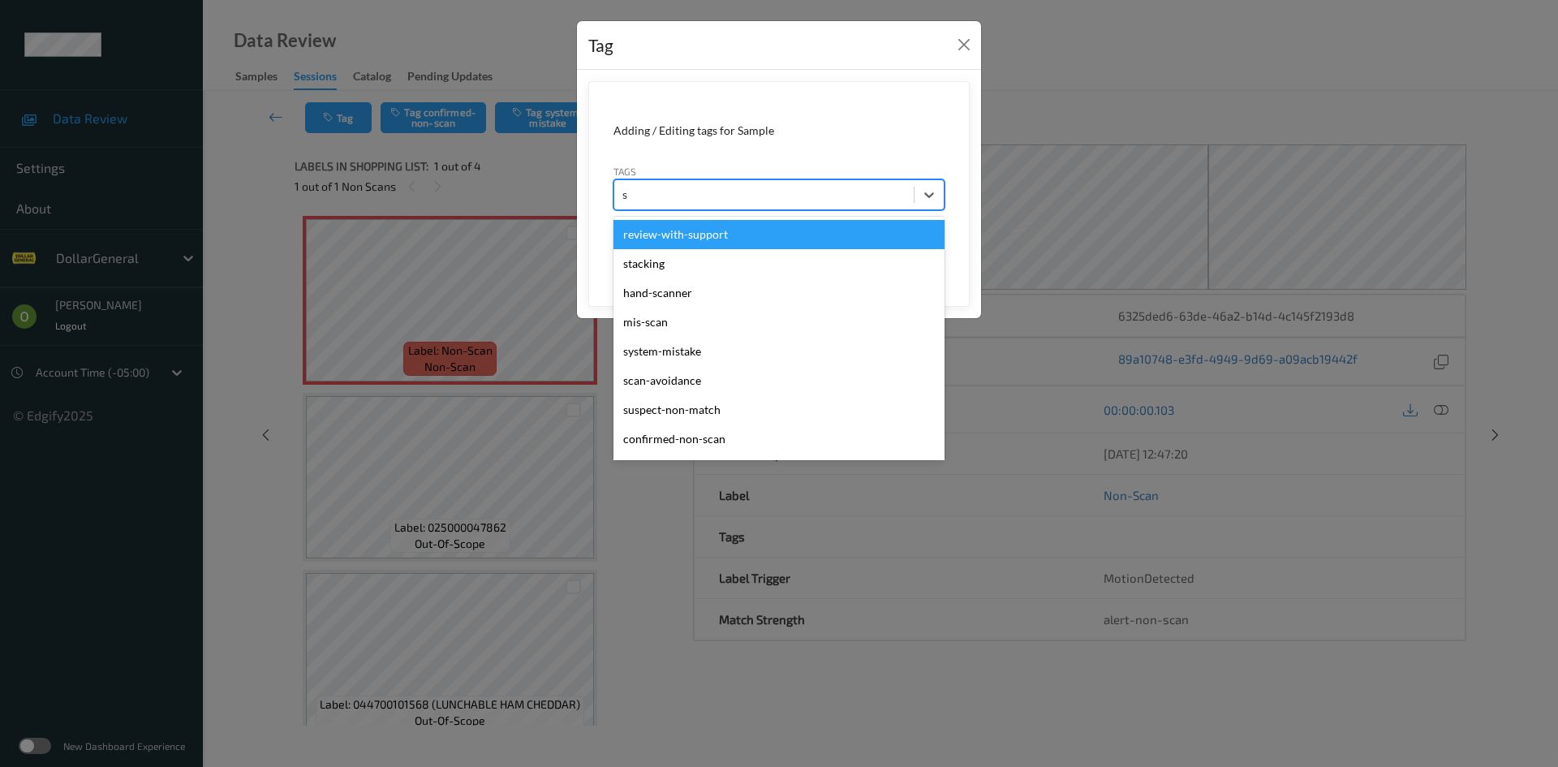
type input "sy"
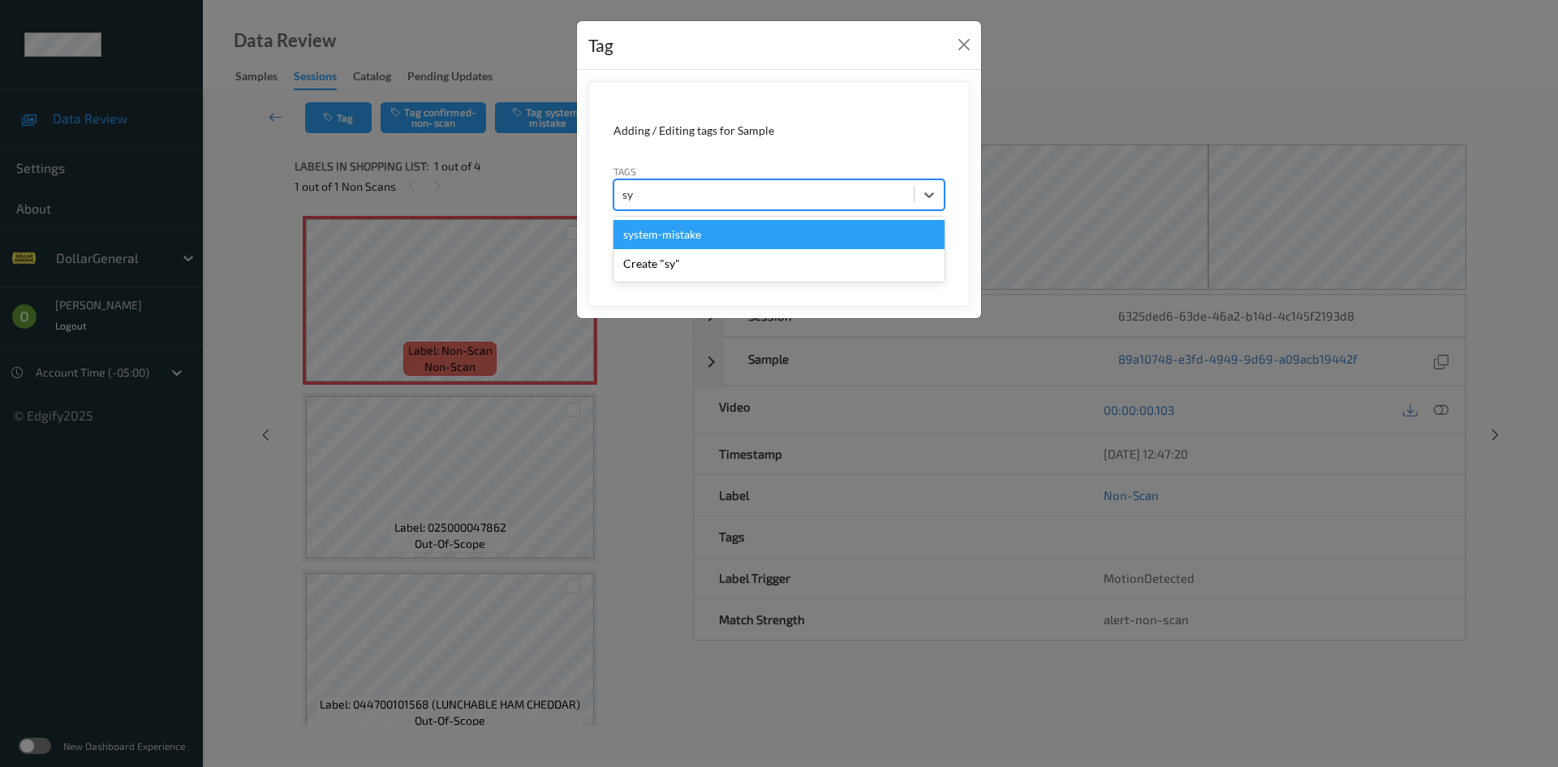
click at [687, 235] on div "system-mistake" at bounding box center [778, 234] width 331 height 29
type input "flo"
click at [703, 243] on div "flooid bug" at bounding box center [778, 234] width 331 height 29
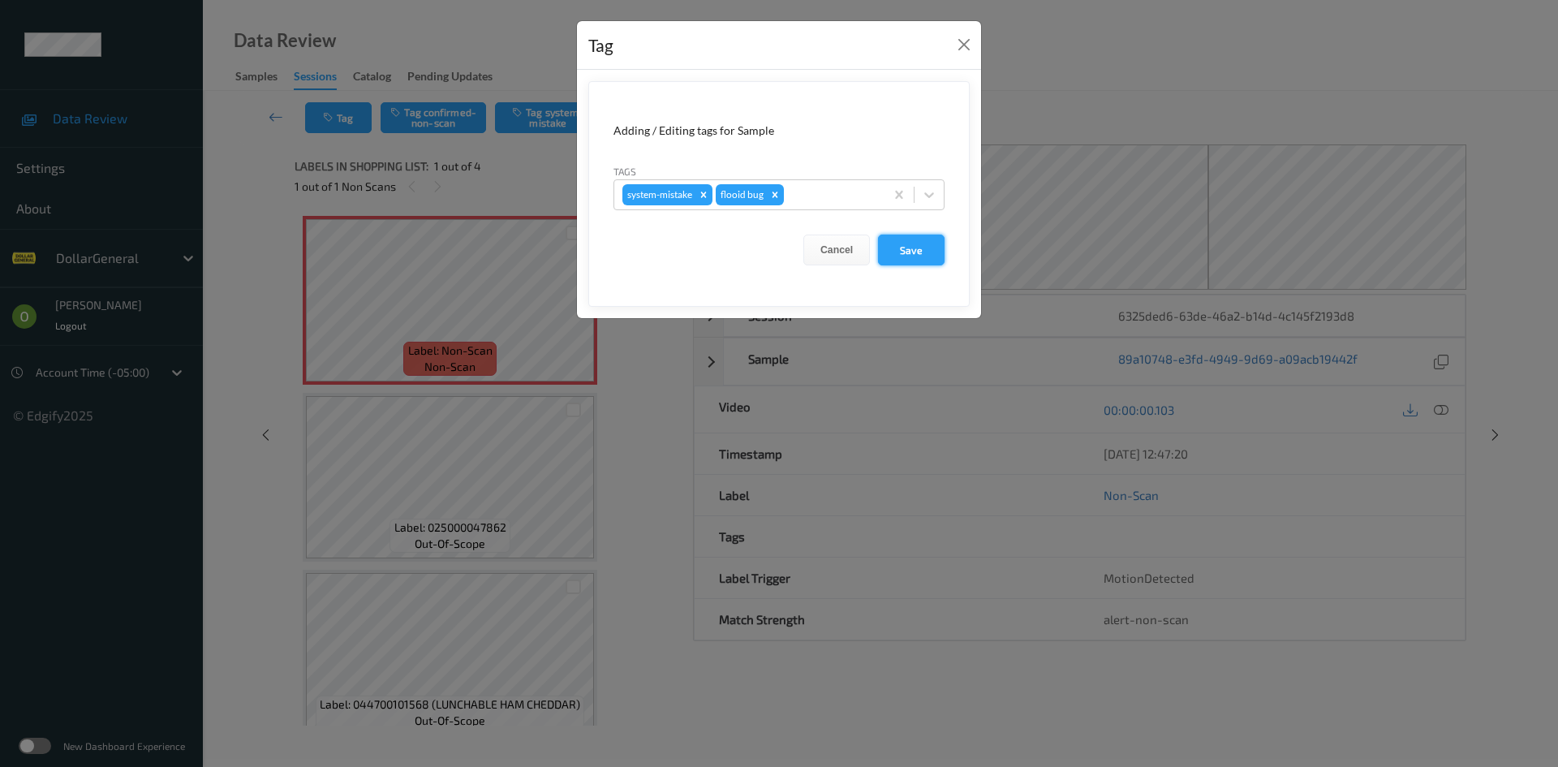
click at [914, 251] on button "Save" at bounding box center [911, 249] width 67 height 31
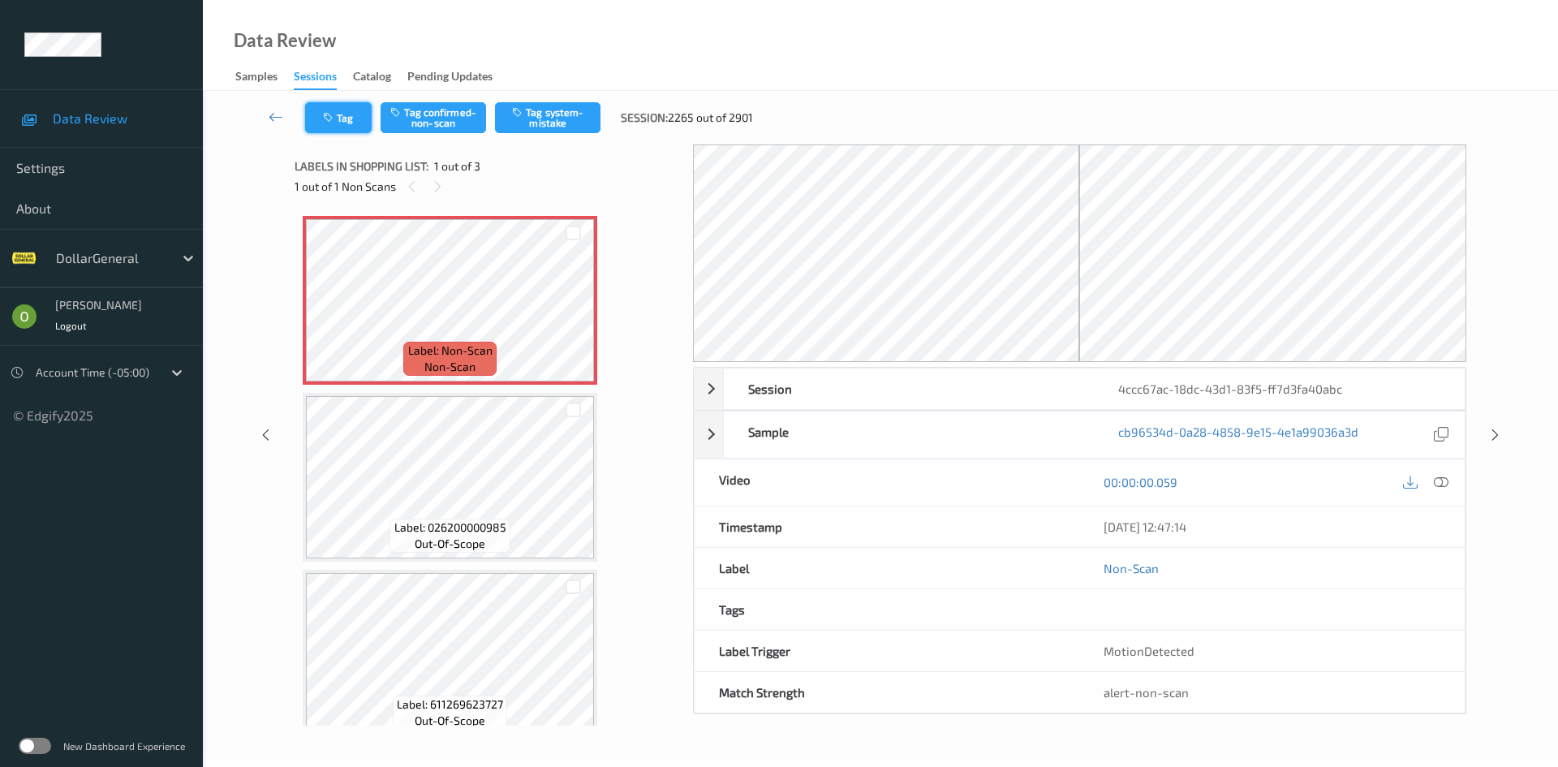
drag, startPoint x: 381, startPoint y: 135, endPoint x: 359, endPoint y: 130, distance: 22.6
click at [374, 134] on div "Tag Tag confirmed-non-scan Tag system-mistake Session: 2265 out of 2901" at bounding box center [880, 118] width 1288 height 54
click at [353, 123] on button "Tag" at bounding box center [338, 117] width 67 height 31
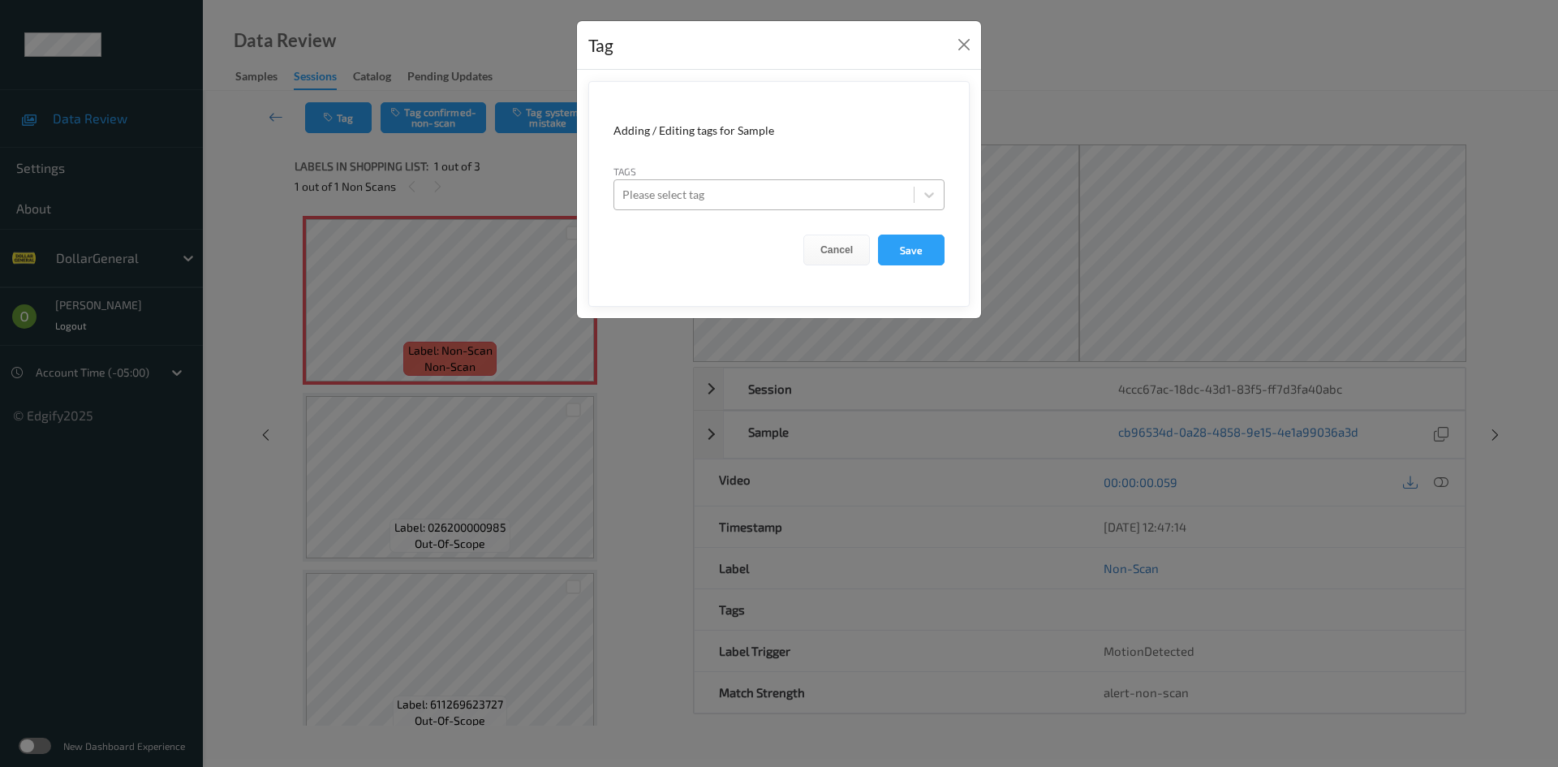
click at [670, 195] on div at bounding box center [763, 194] width 283 height 19
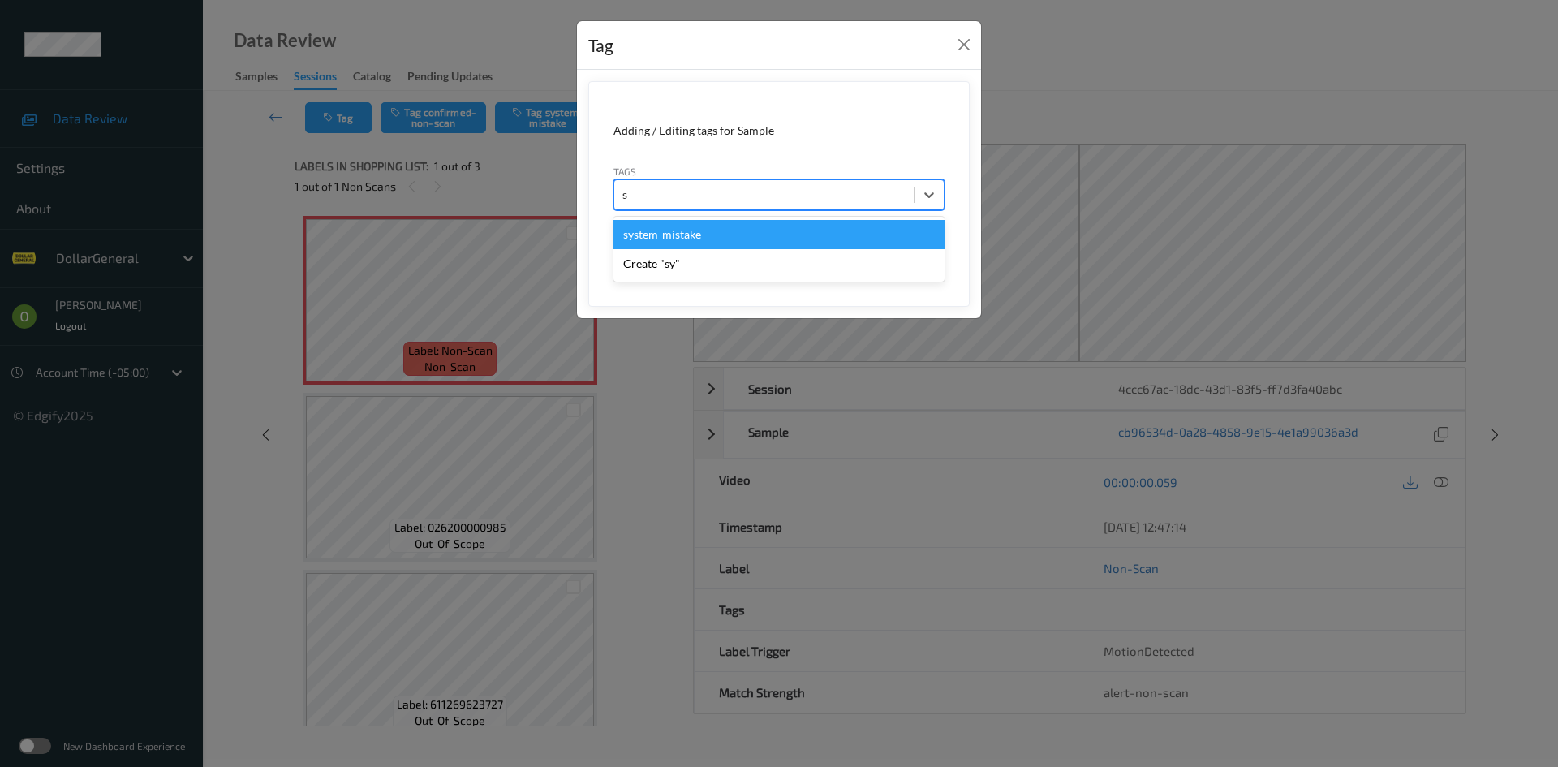
type input "sy"
click at [692, 239] on div "system-mistake" at bounding box center [778, 234] width 331 height 29
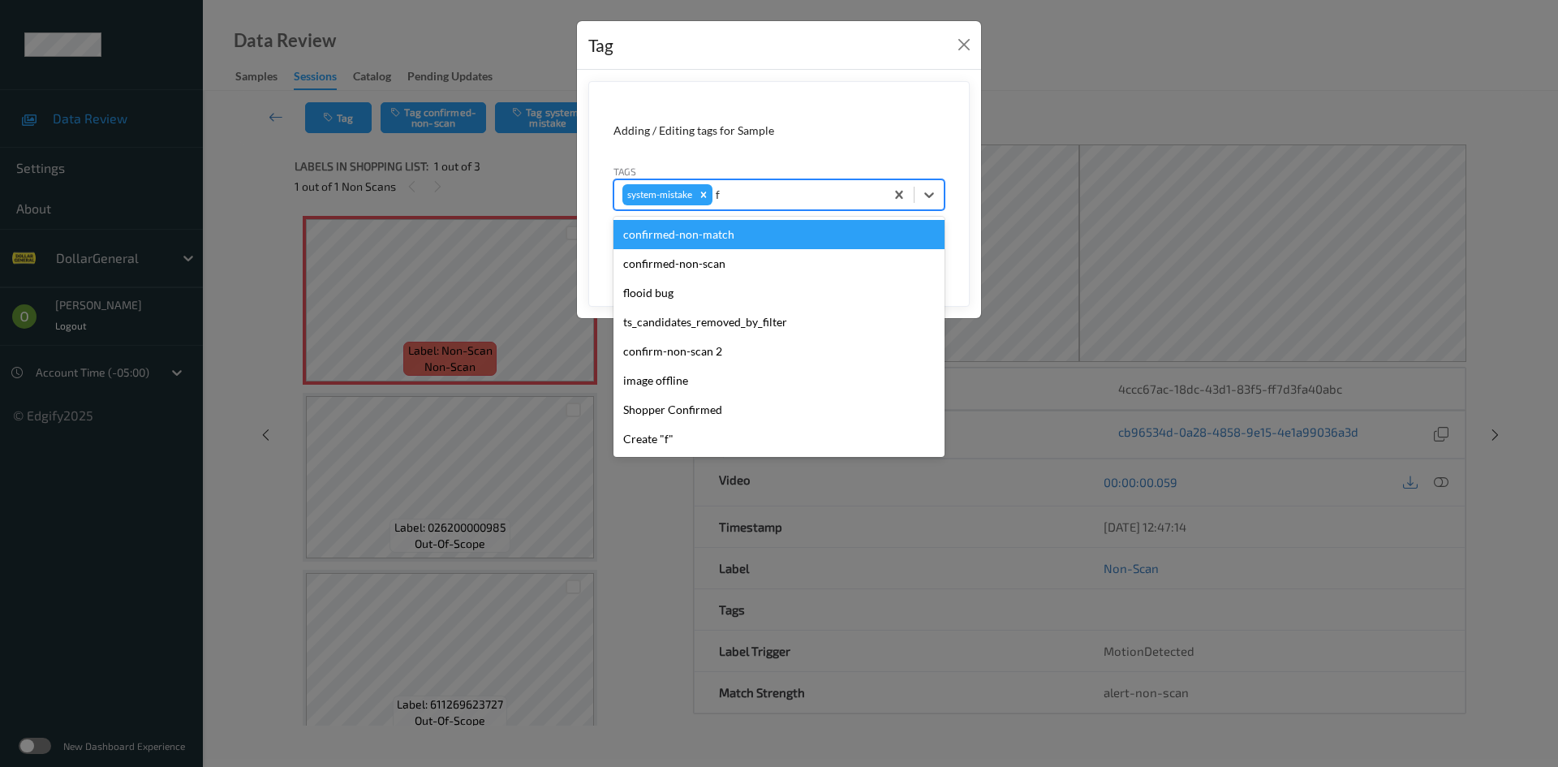
type input "fl"
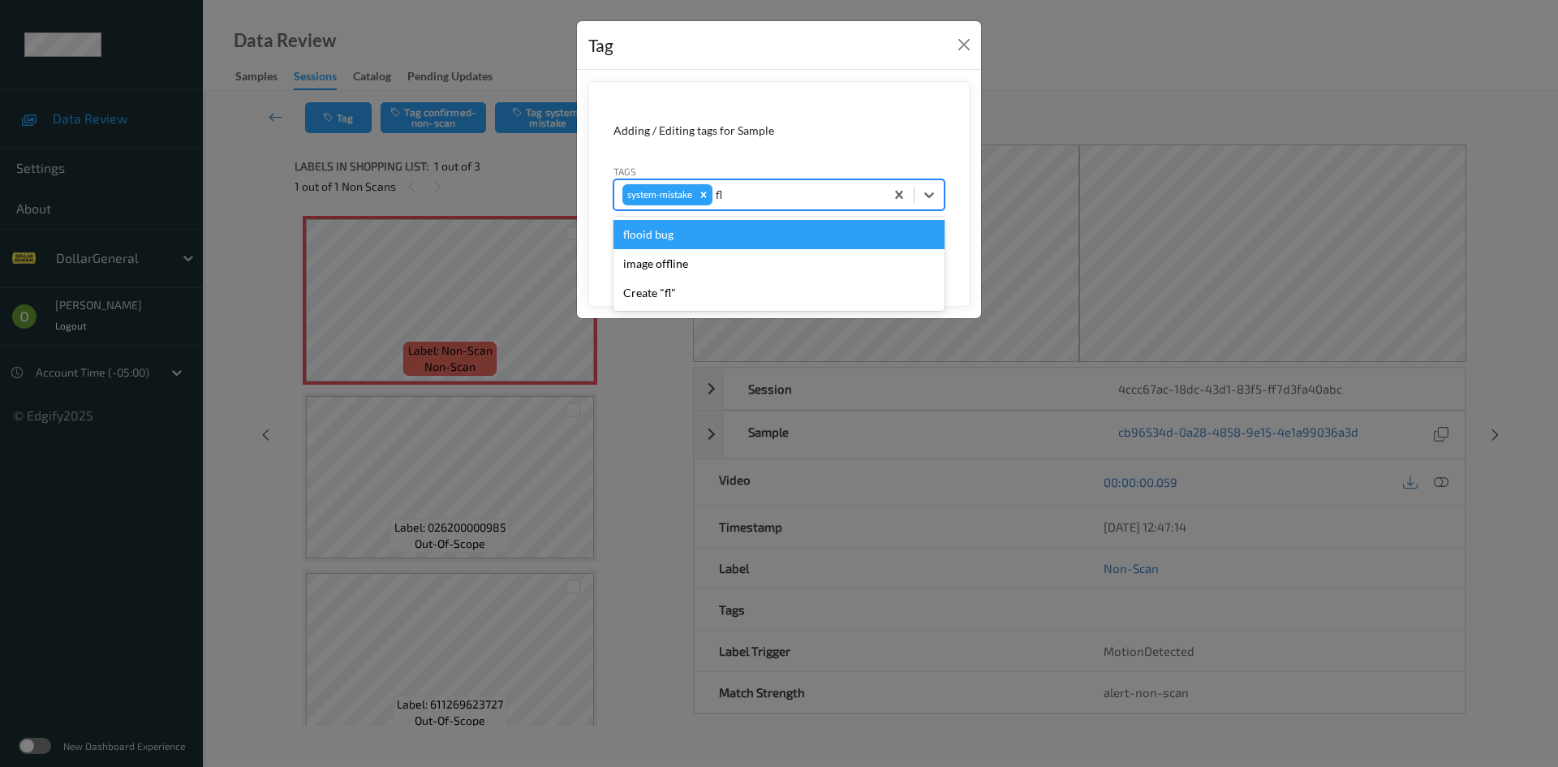
drag, startPoint x: 692, startPoint y: 241, endPoint x: 716, endPoint y: 231, distance: 26.2
click at [692, 240] on div "flooid bug" at bounding box center [778, 234] width 331 height 29
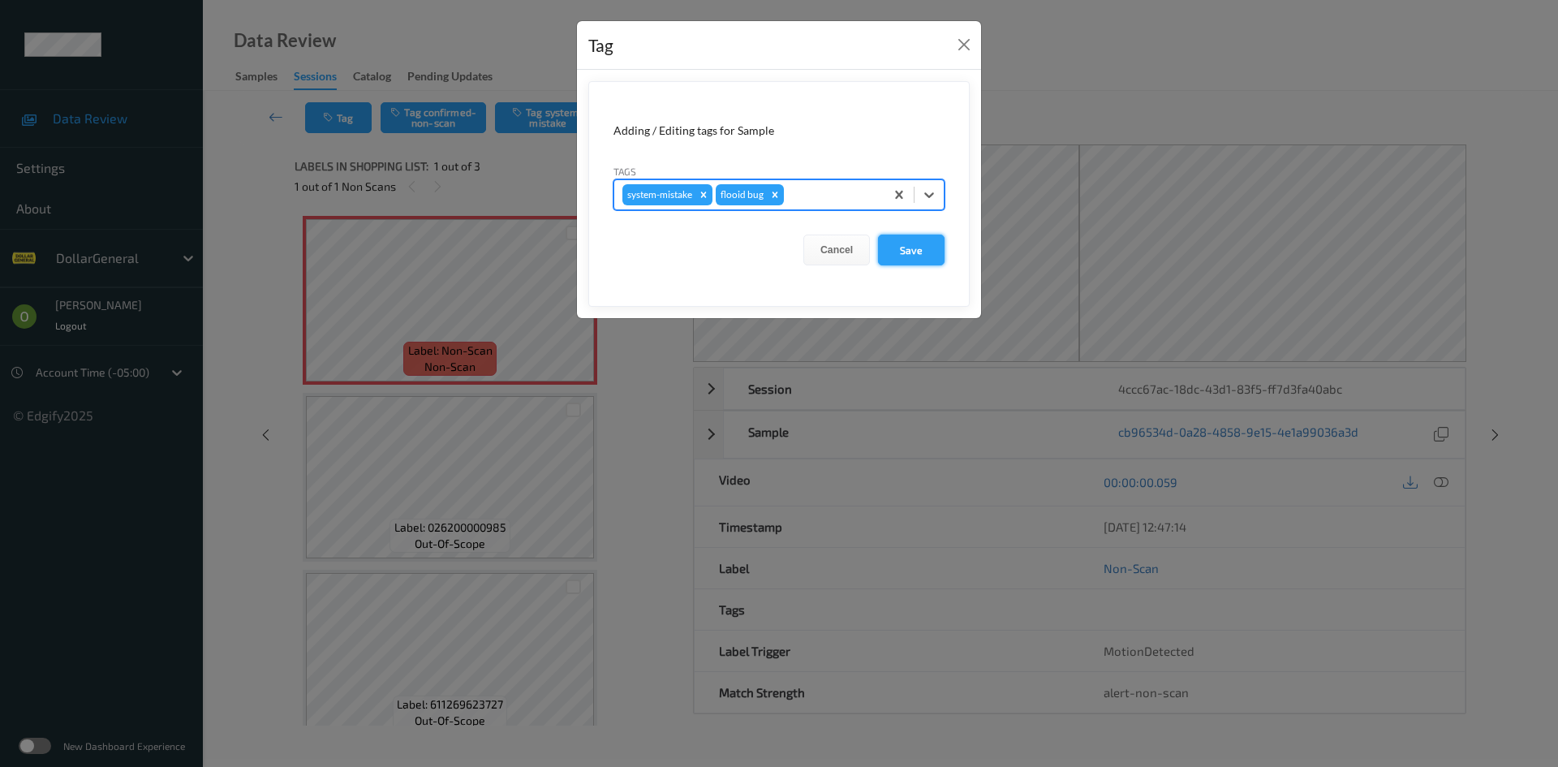
click at [894, 250] on button "Save" at bounding box center [911, 249] width 67 height 31
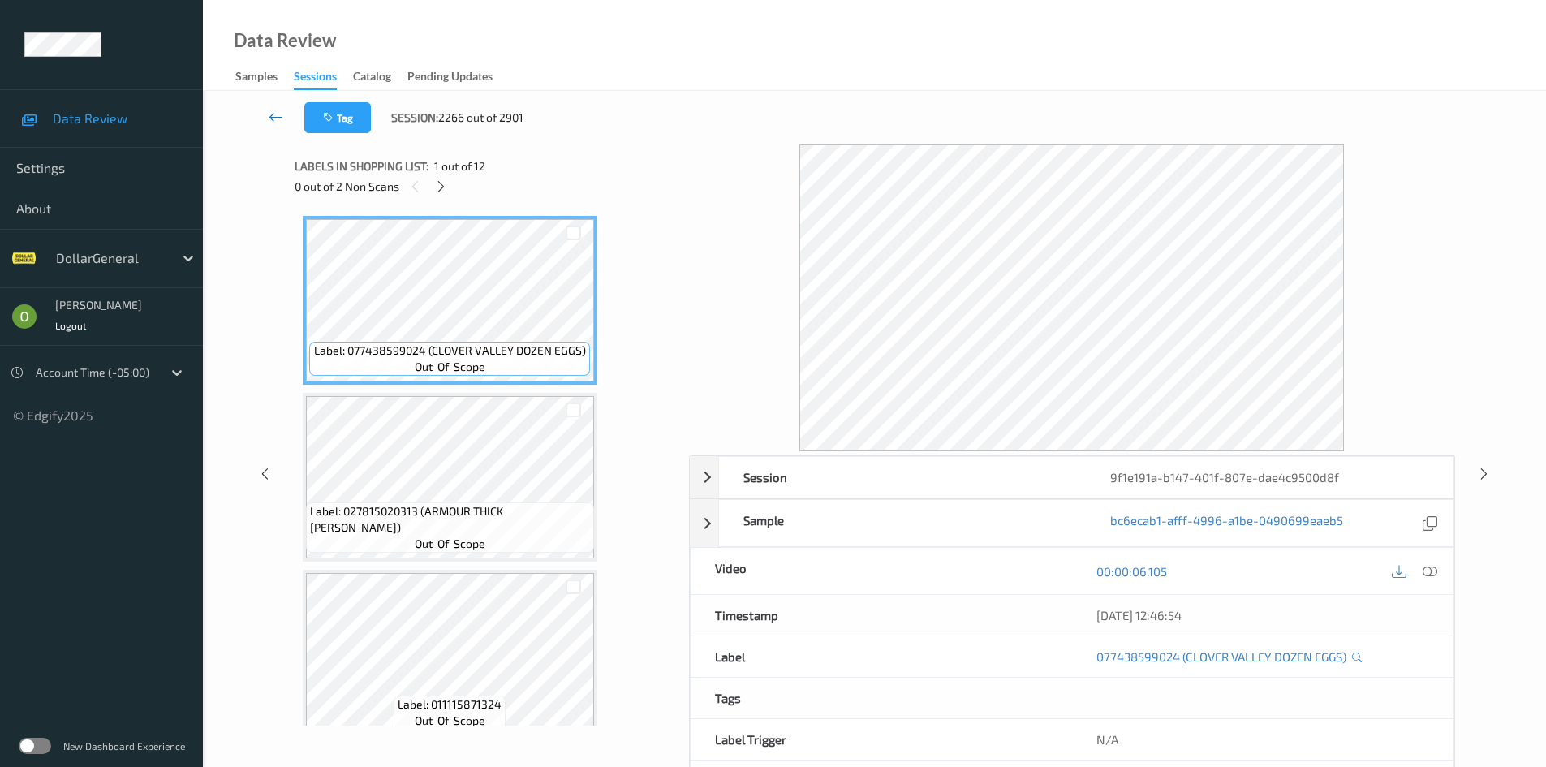
click at [282, 106] on link at bounding box center [275, 117] width 57 height 31
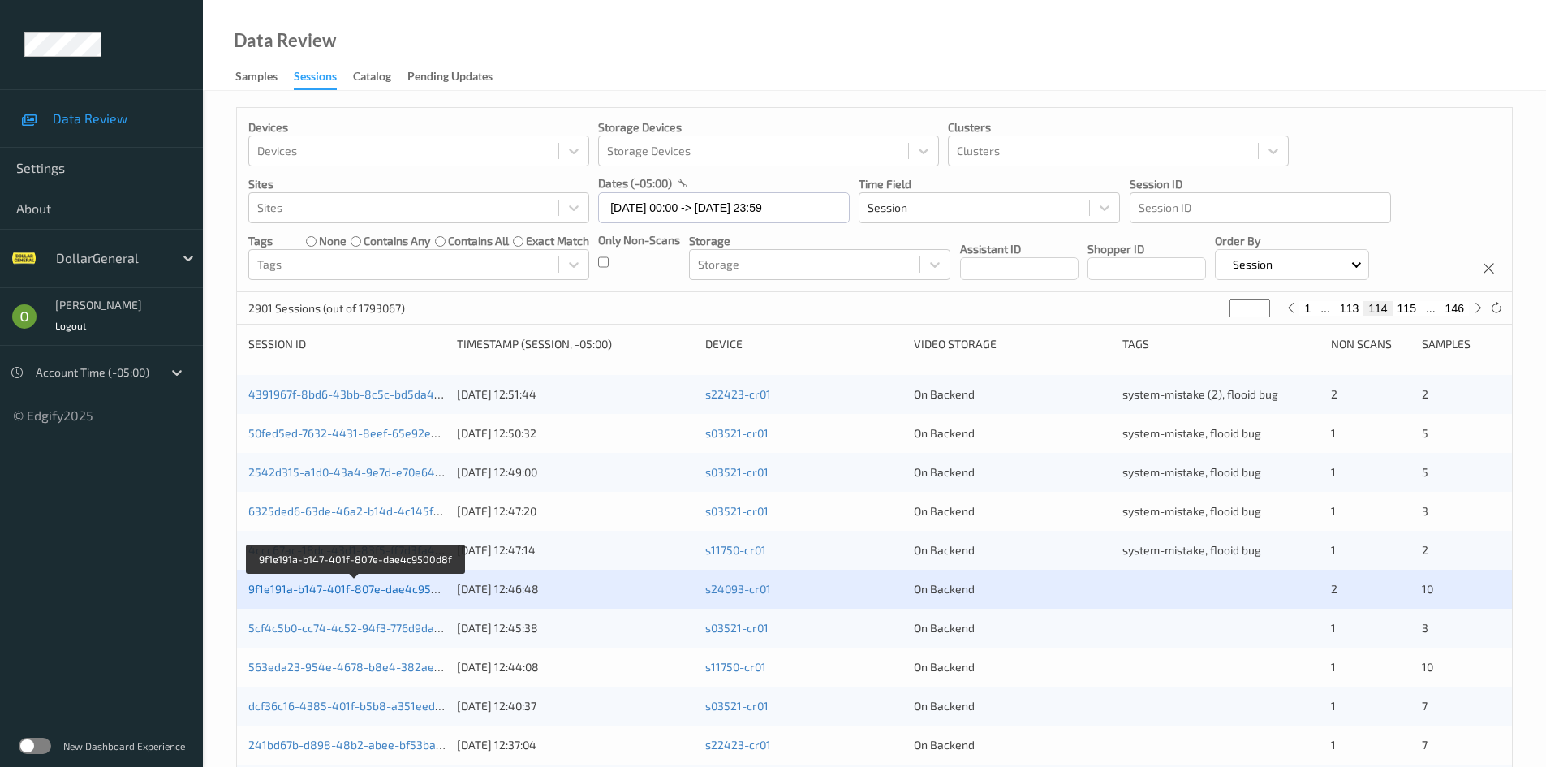
click at [393, 592] on link "9f1e191a-b147-401f-807e-dae4c9500d8f" at bounding box center [354, 589] width 213 height 14
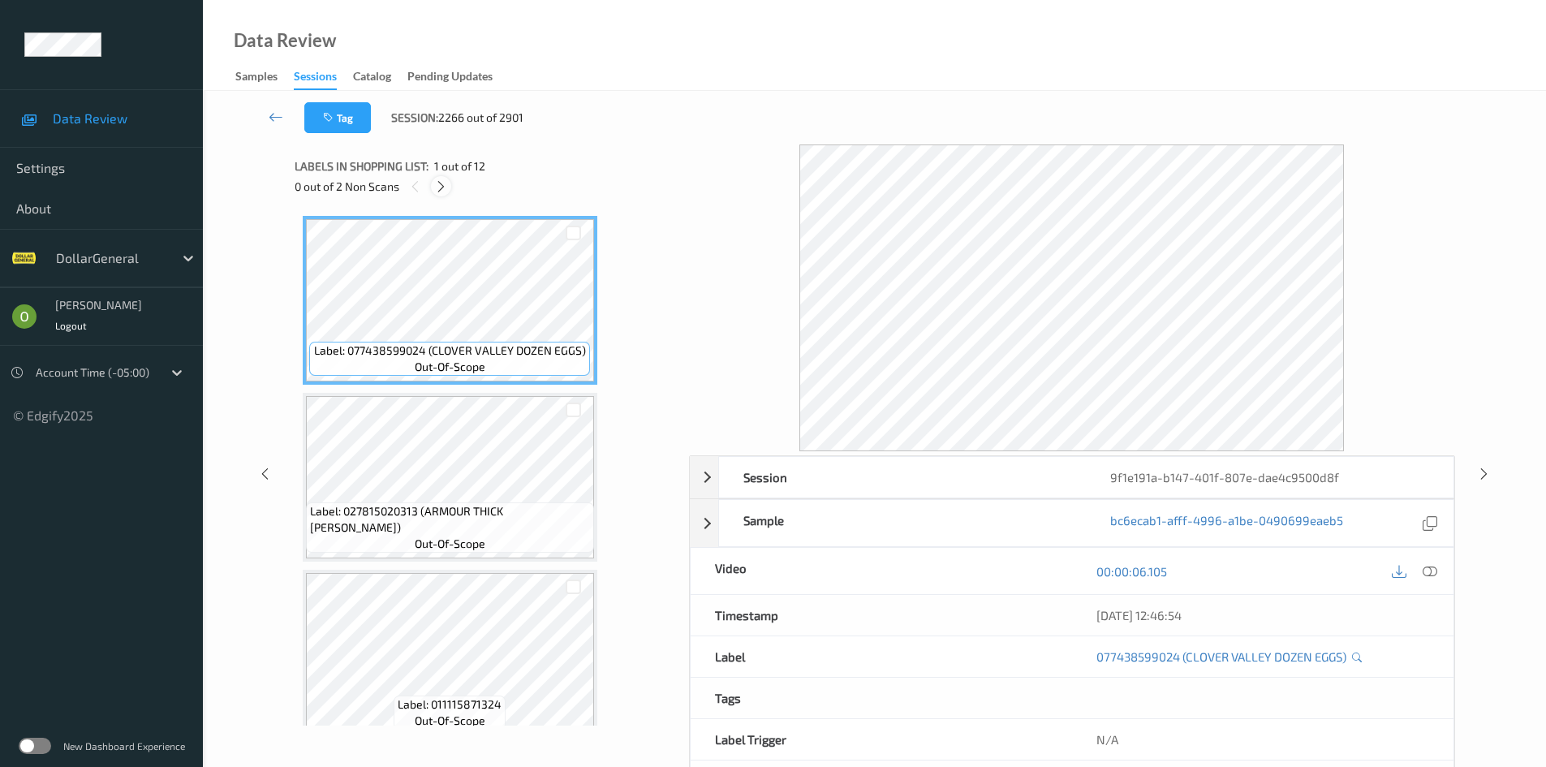
click at [442, 187] on icon at bounding box center [441, 186] width 14 height 15
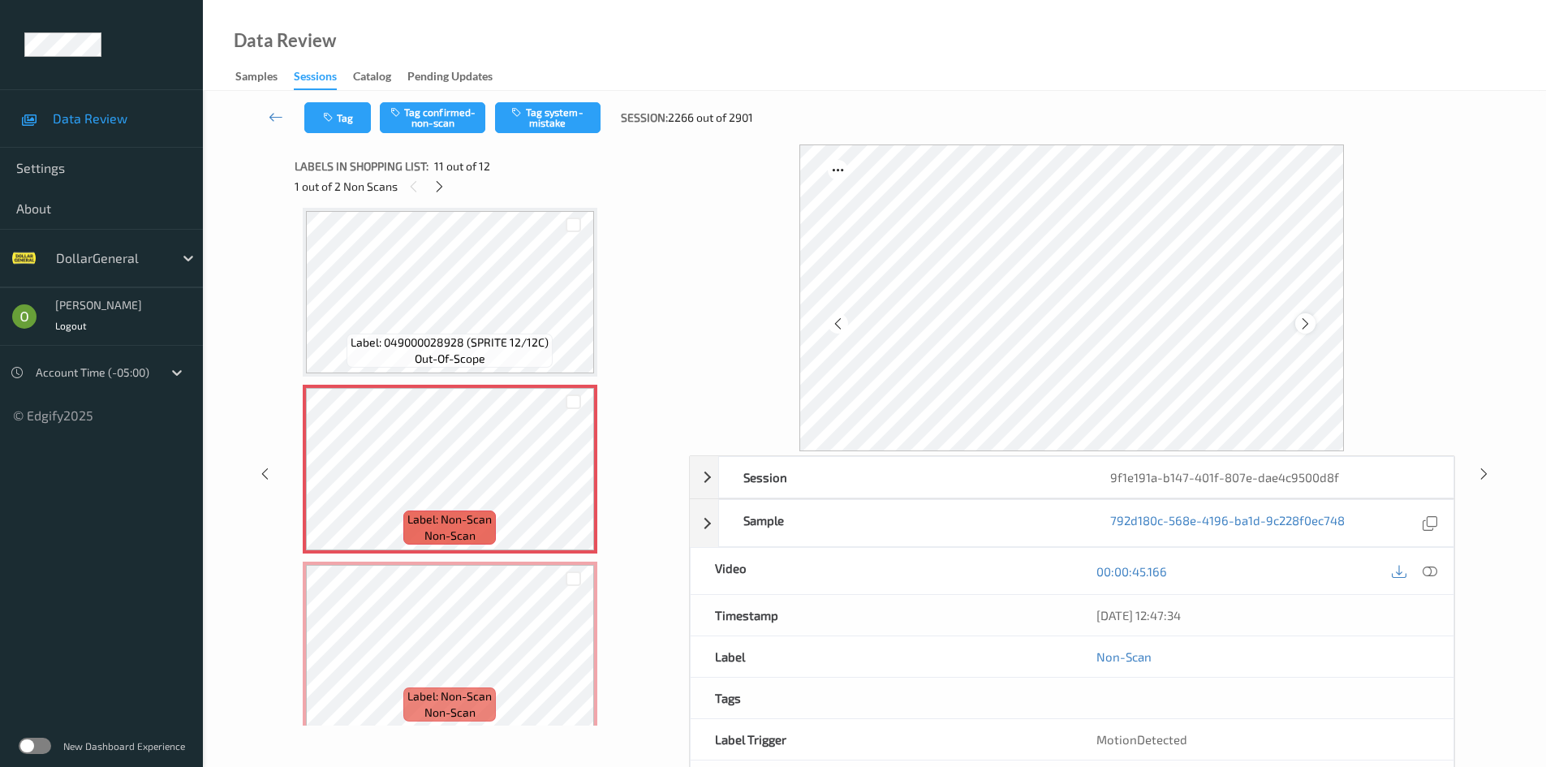
click at [1310, 315] on div at bounding box center [1305, 323] width 20 height 20
click at [1313, 318] on div at bounding box center [1305, 323] width 20 height 20
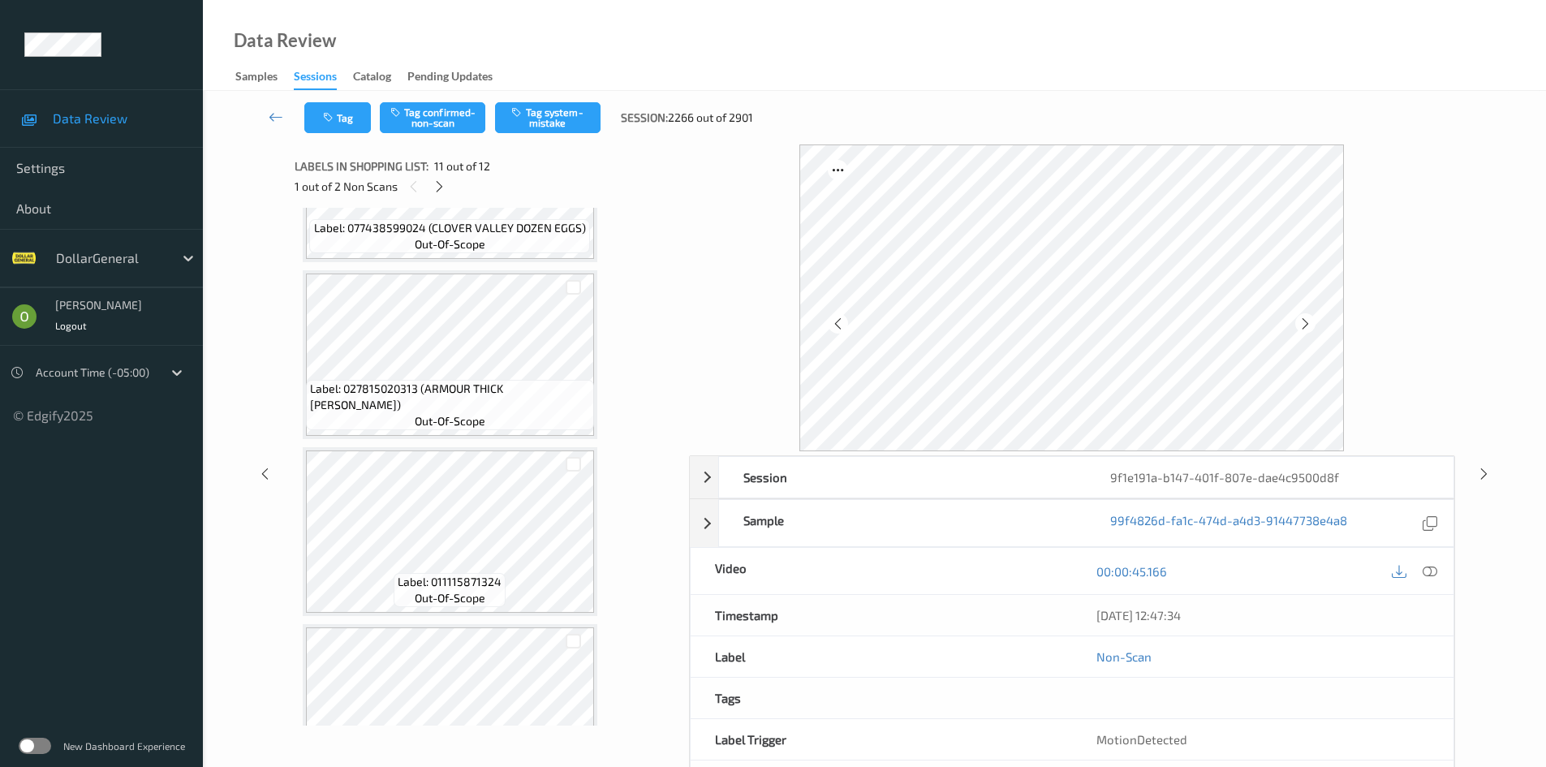
scroll to position [162, 0]
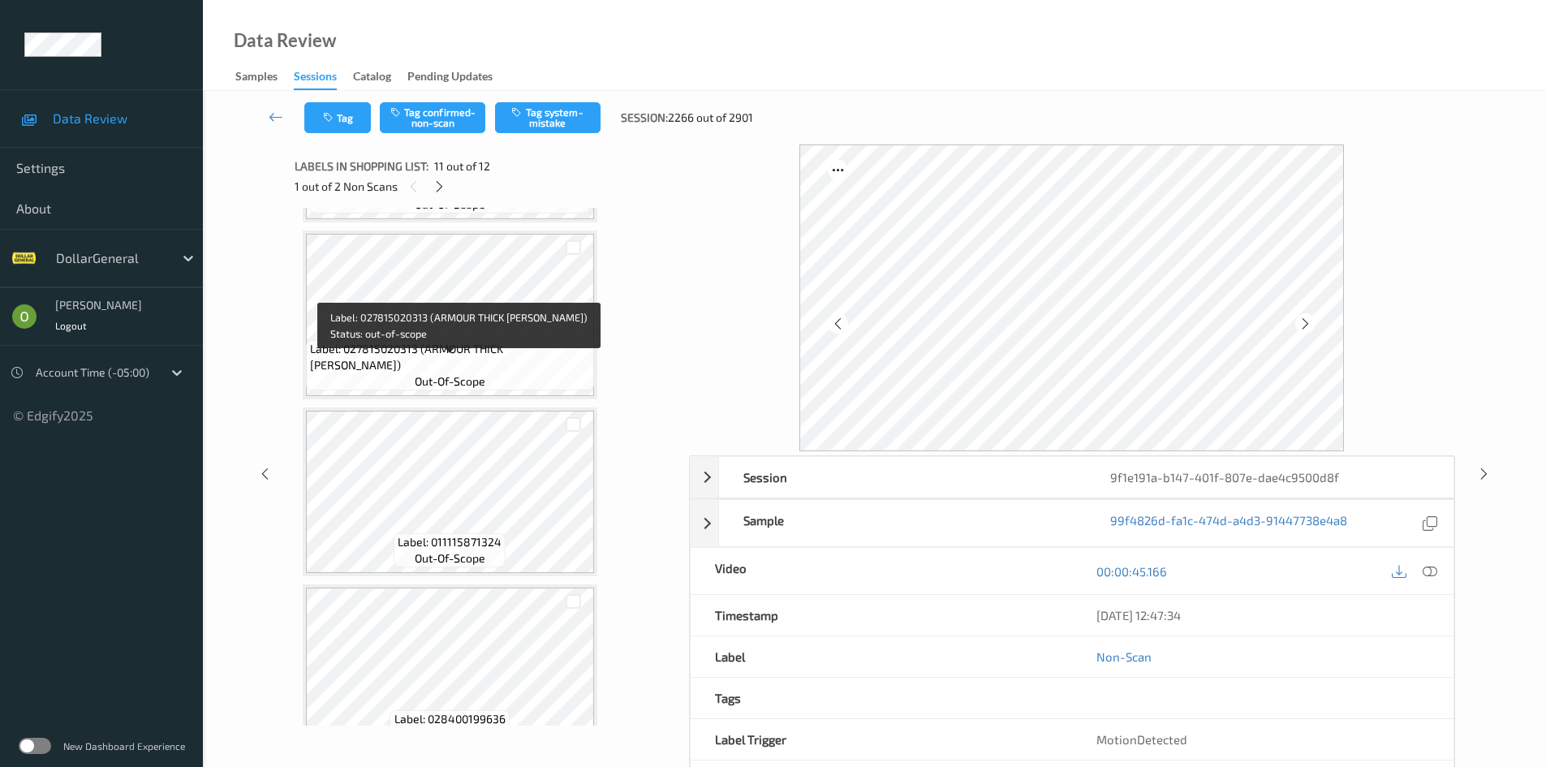
click at [484, 372] on span "Label: 027815020313 (ARMOUR THICK [PERSON_NAME])" at bounding box center [450, 357] width 280 height 32
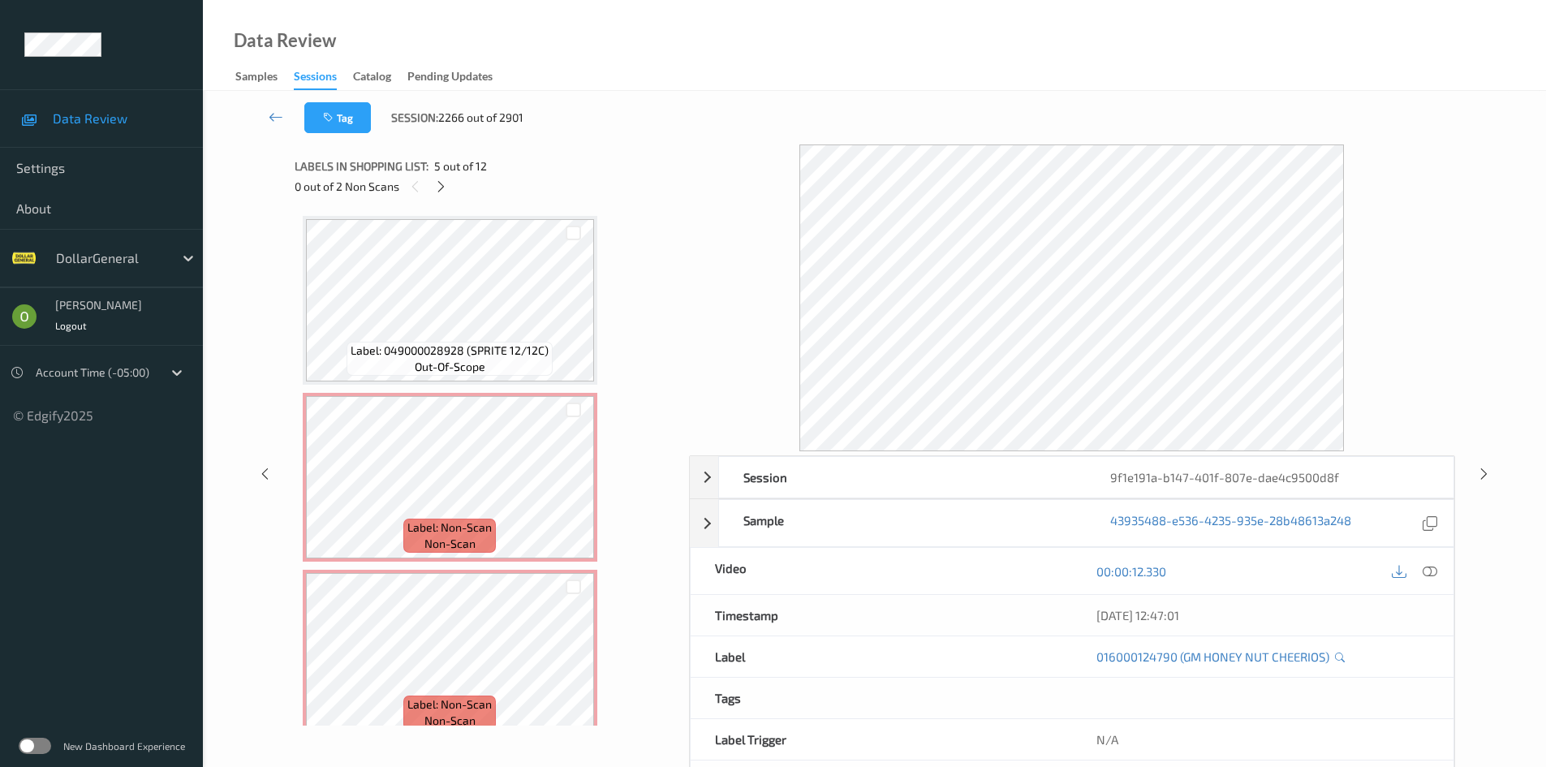
scroll to position [1613, 0]
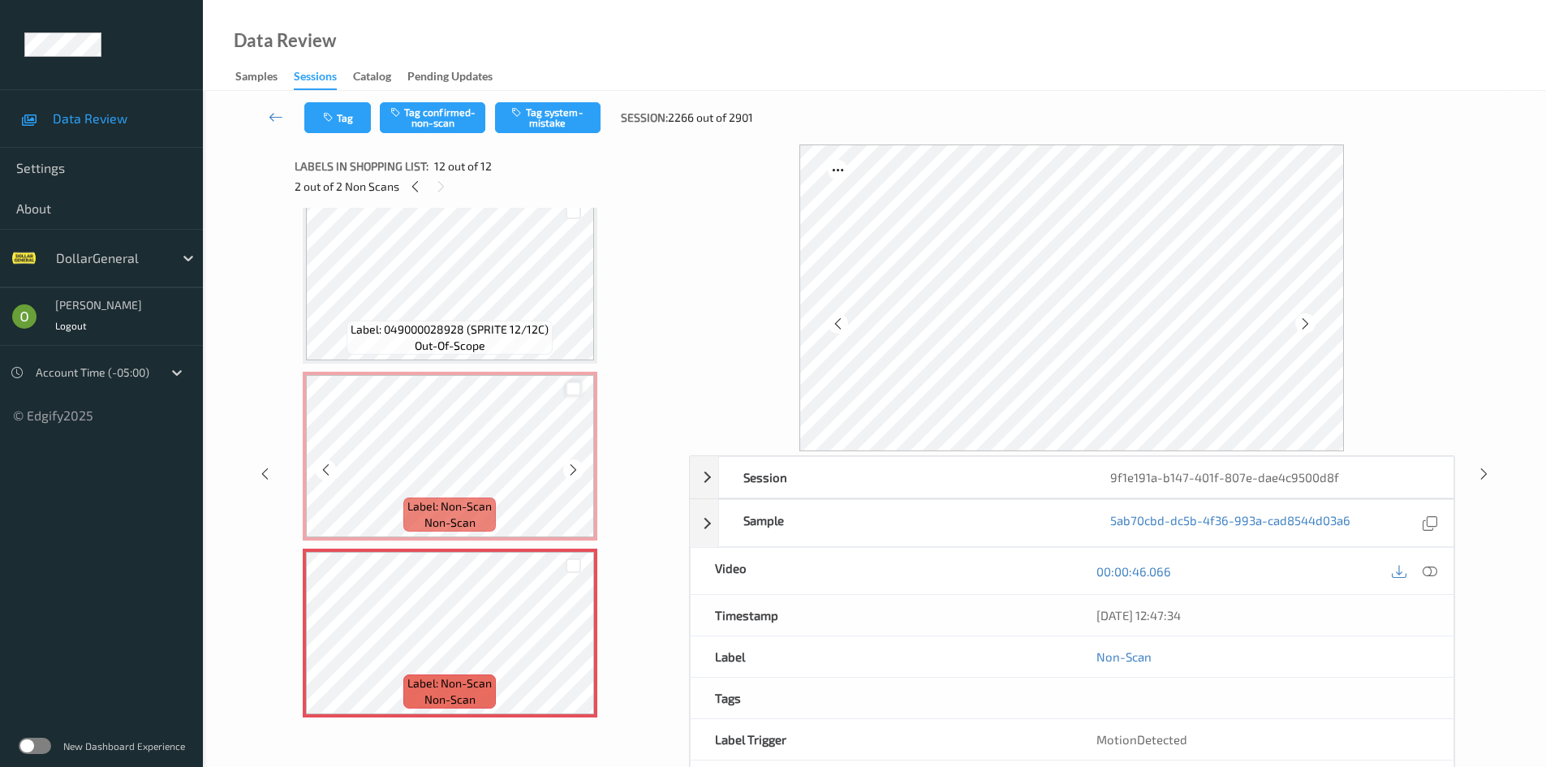
click at [572, 389] on div at bounding box center [572, 388] width 15 height 15
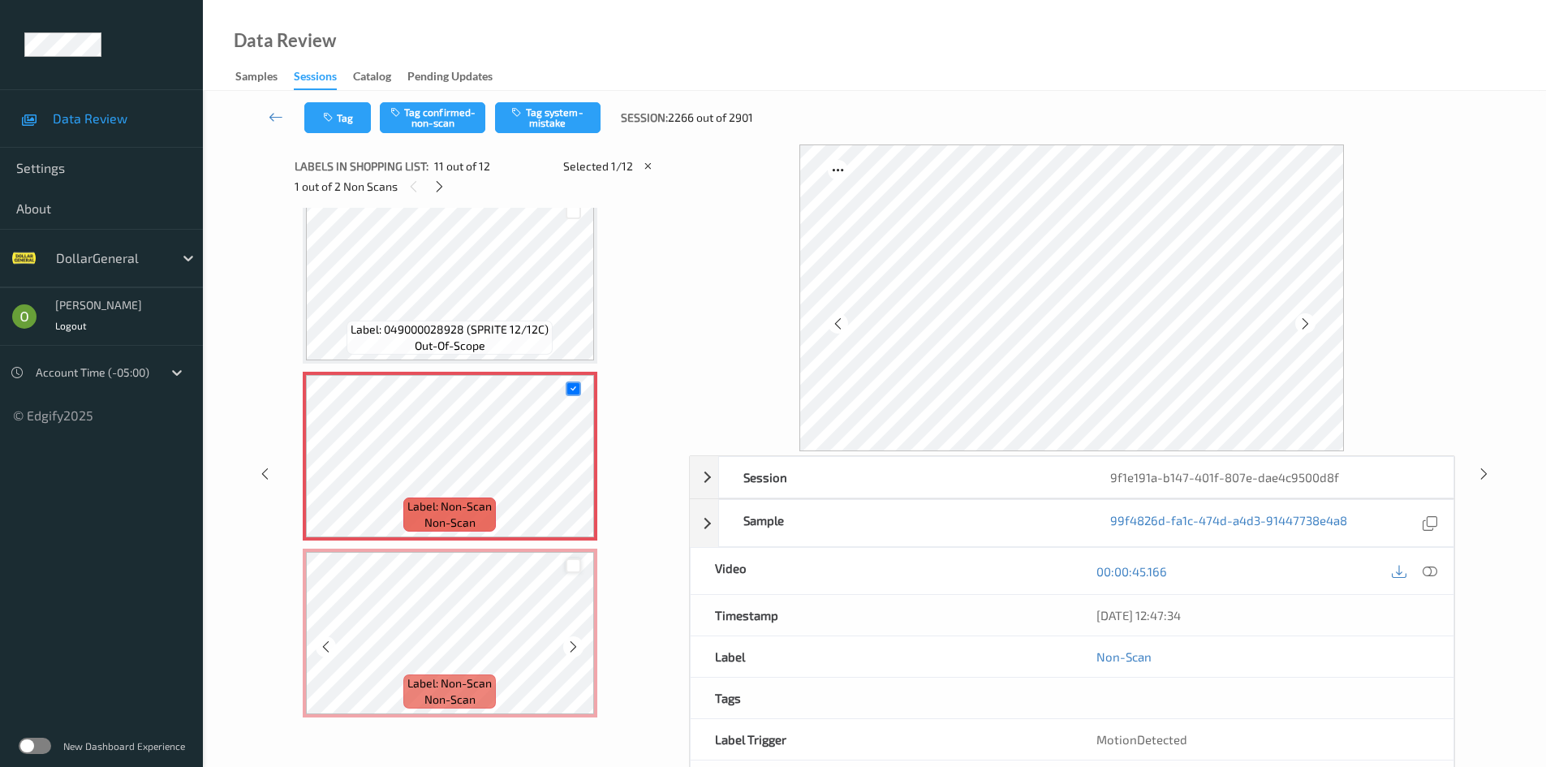
click at [572, 563] on div at bounding box center [572, 565] width 15 height 15
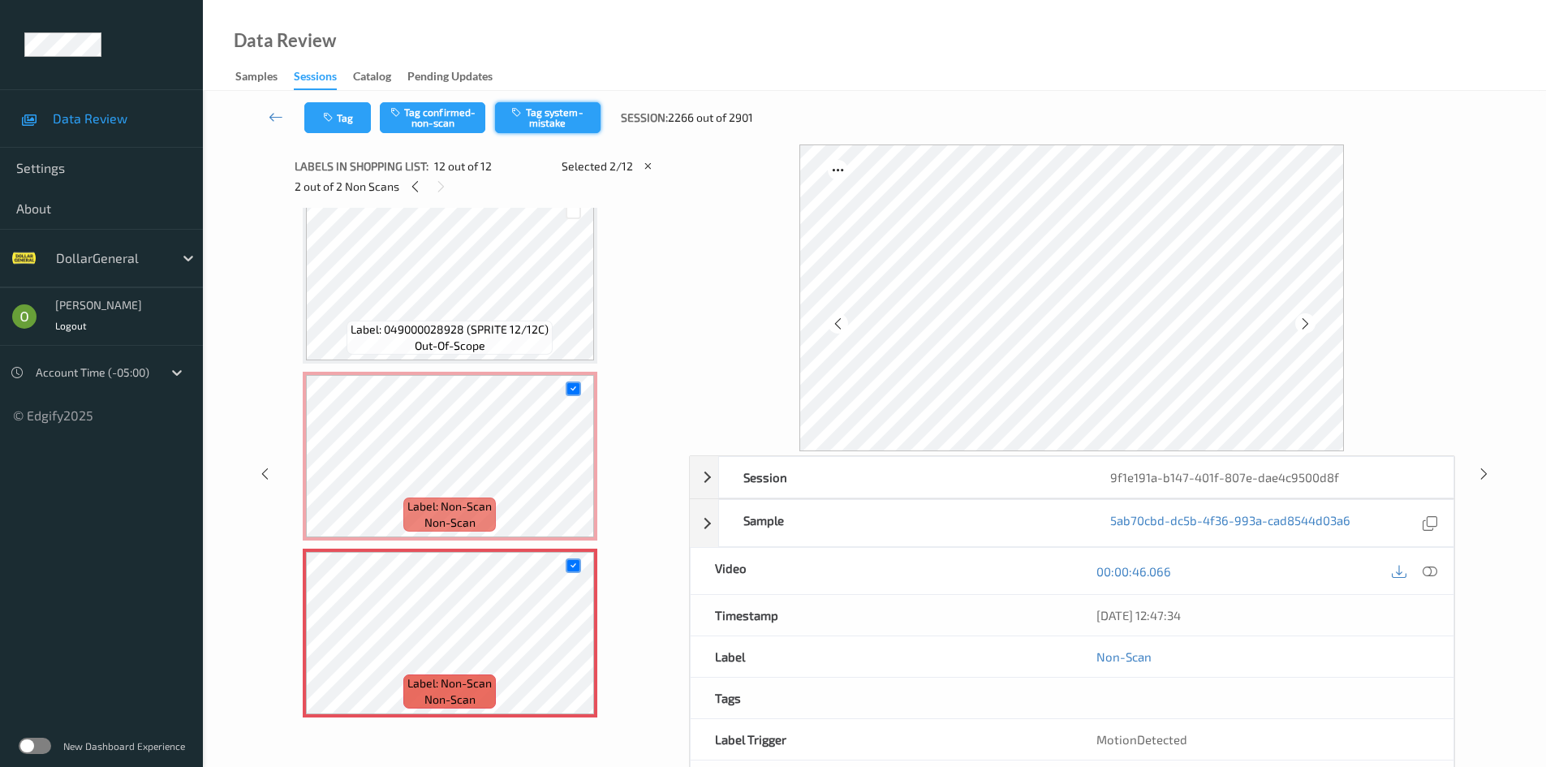
click at [578, 105] on button "Tag system-mistake" at bounding box center [547, 117] width 105 height 31
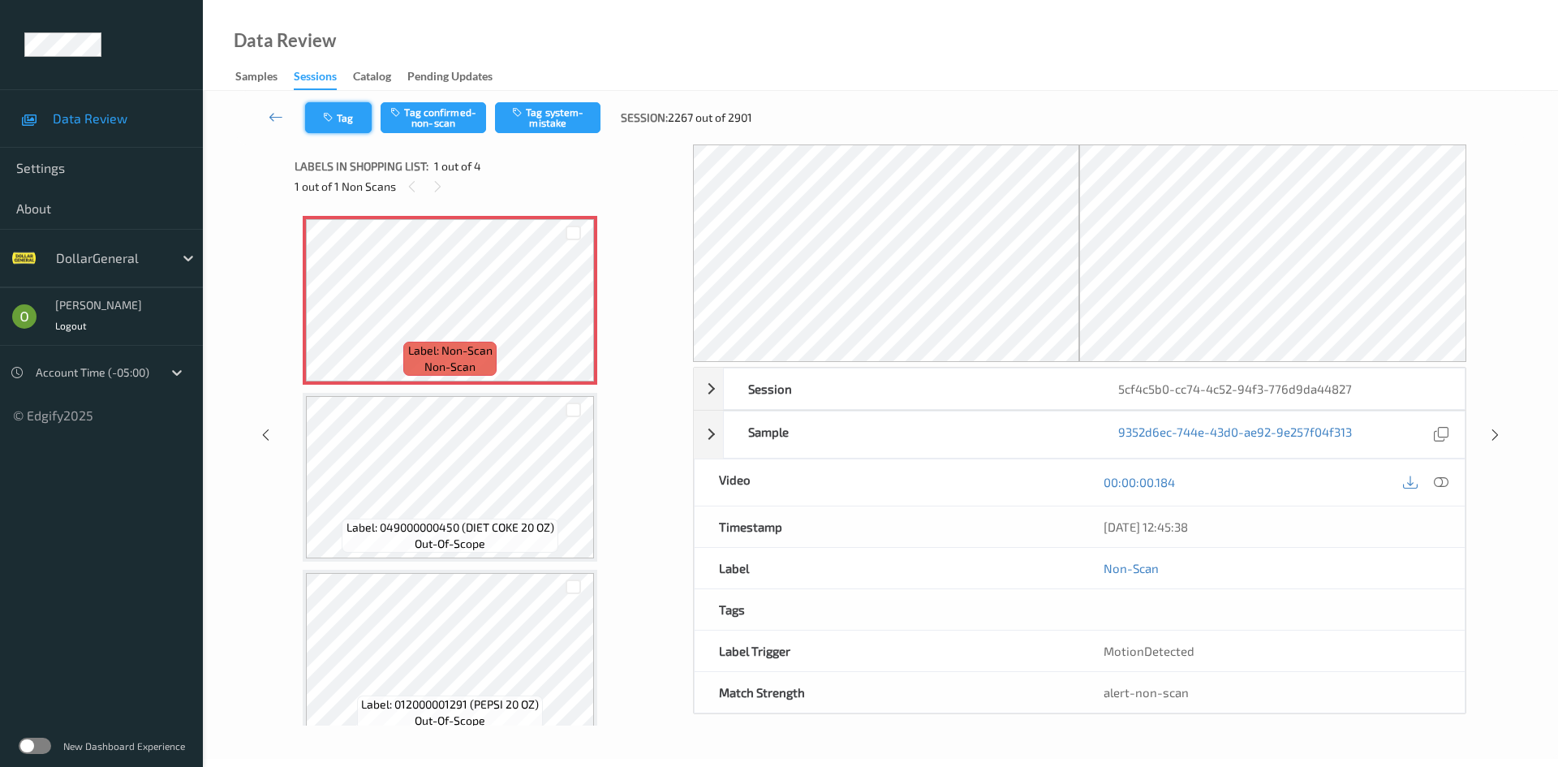
click at [327, 114] on icon "button" at bounding box center [330, 117] width 14 height 11
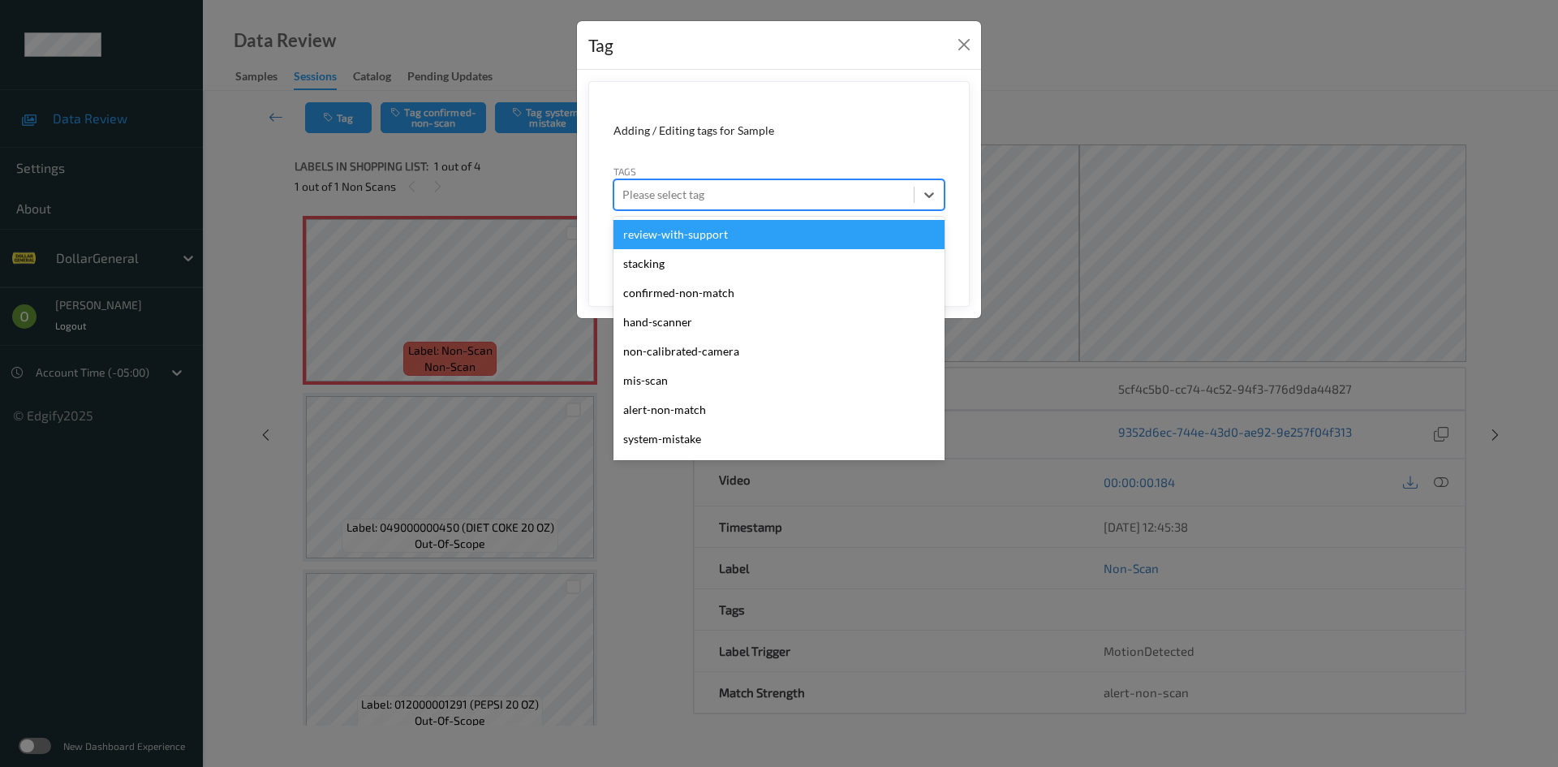
click at [775, 188] on div at bounding box center [763, 194] width 283 height 19
type input "sy"
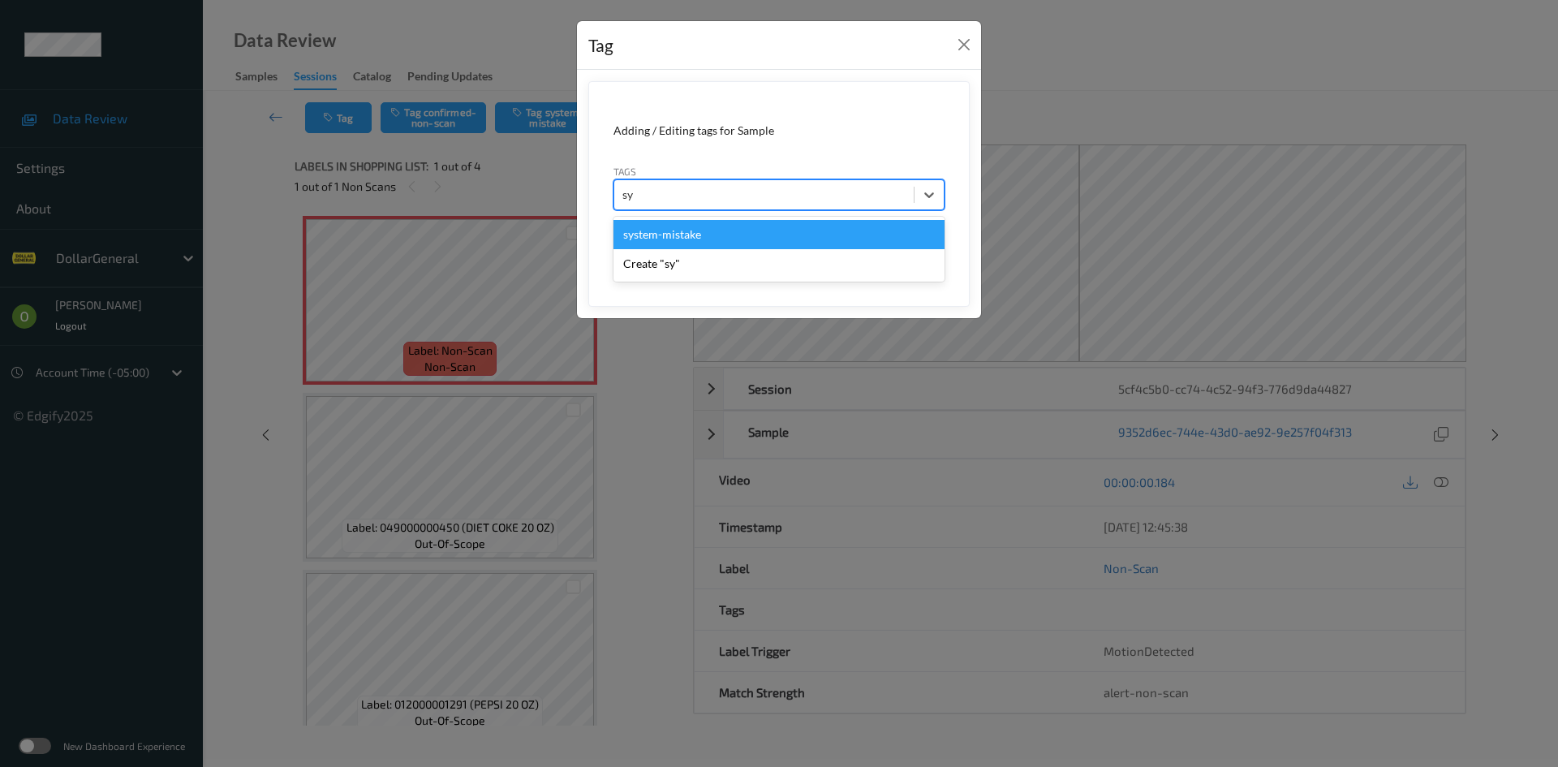
click at [725, 245] on div "system-mistake" at bounding box center [778, 234] width 331 height 29
type input "floo"
click at [701, 239] on div "flooid bug" at bounding box center [778, 234] width 331 height 29
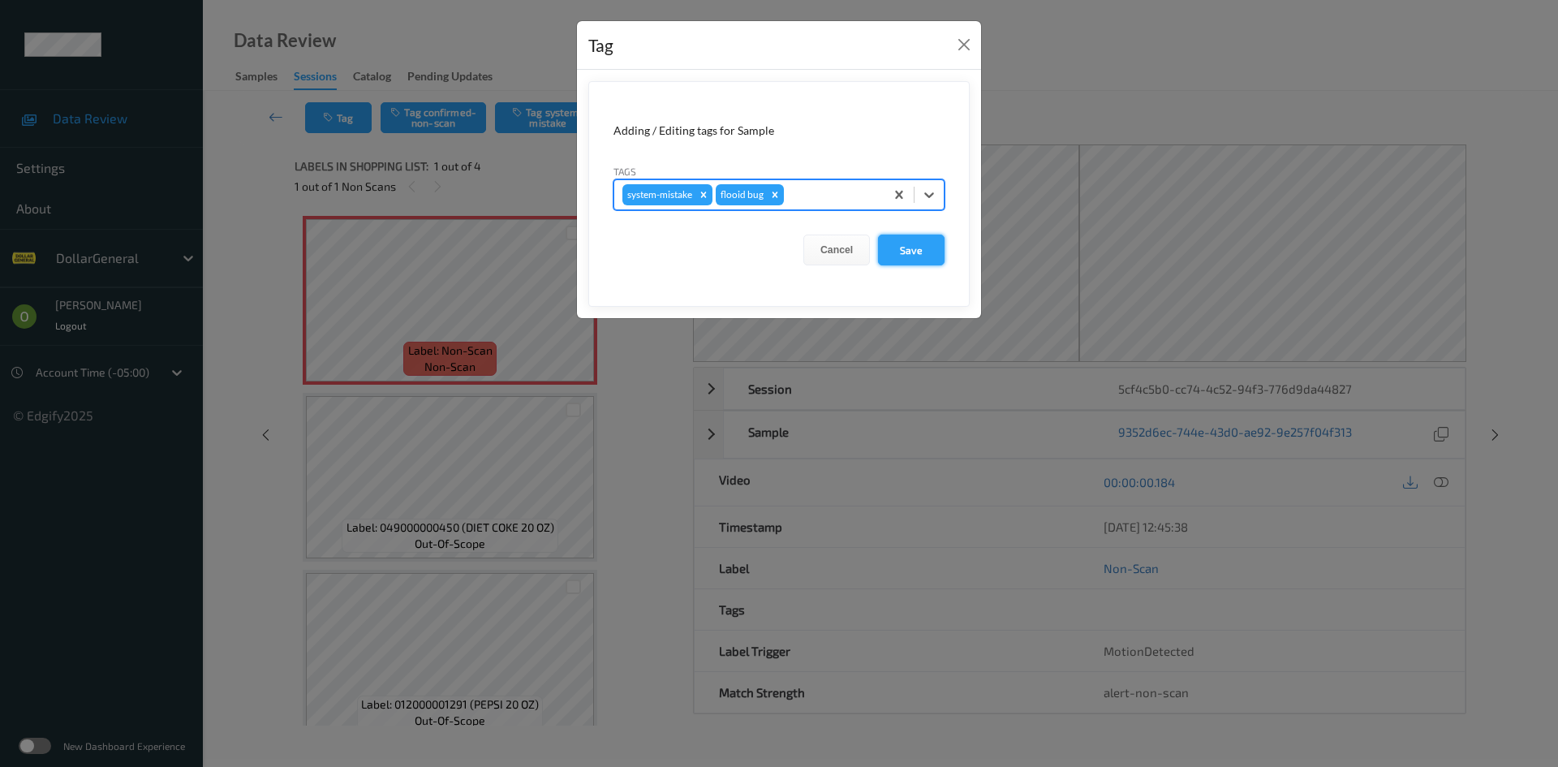
click at [890, 252] on button "Save" at bounding box center [911, 249] width 67 height 31
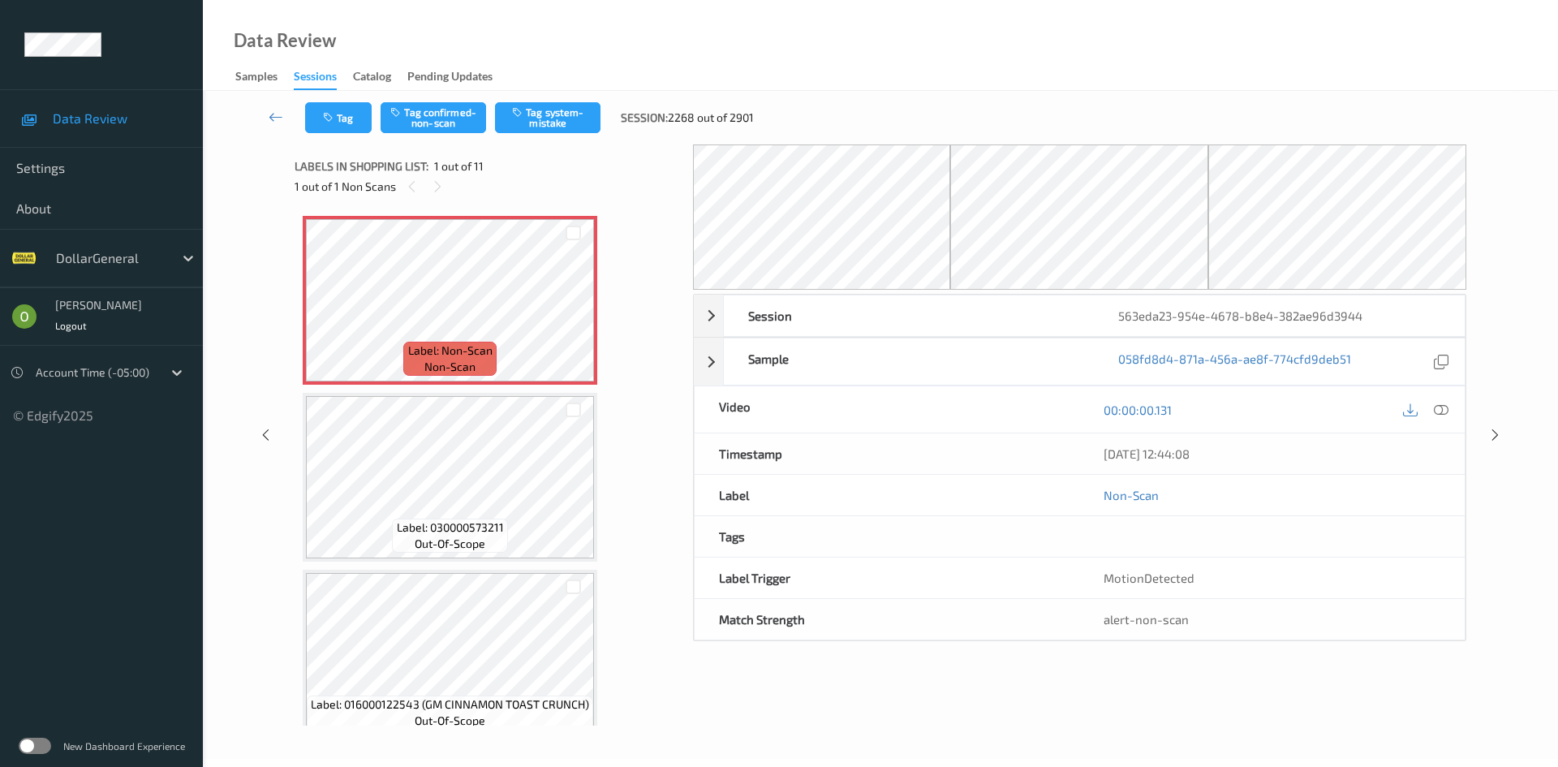
click at [586, 133] on div "Tag Tag confirmed-non-scan Tag system-mistake Session: 2268 out of 2901" at bounding box center [880, 118] width 1288 height 54
click at [333, 106] on button "Tag" at bounding box center [338, 117] width 67 height 31
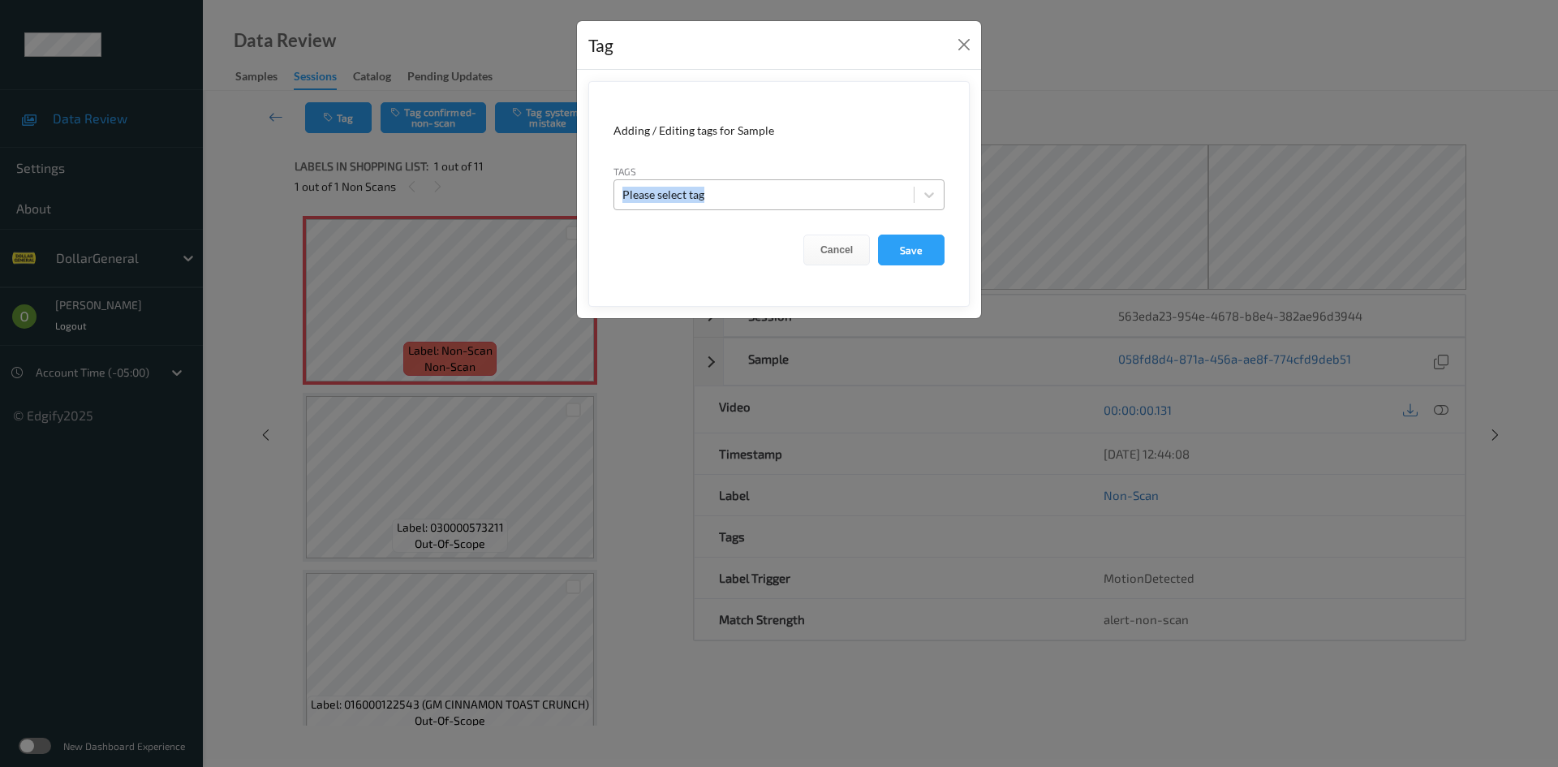
drag, startPoint x: 677, startPoint y: 178, endPoint x: 686, endPoint y: 200, distance: 23.2
click at [678, 186] on div "Tags Please select tag" at bounding box center [778, 186] width 331 height 47
click at [687, 200] on div at bounding box center [763, 194] width 283 height 19
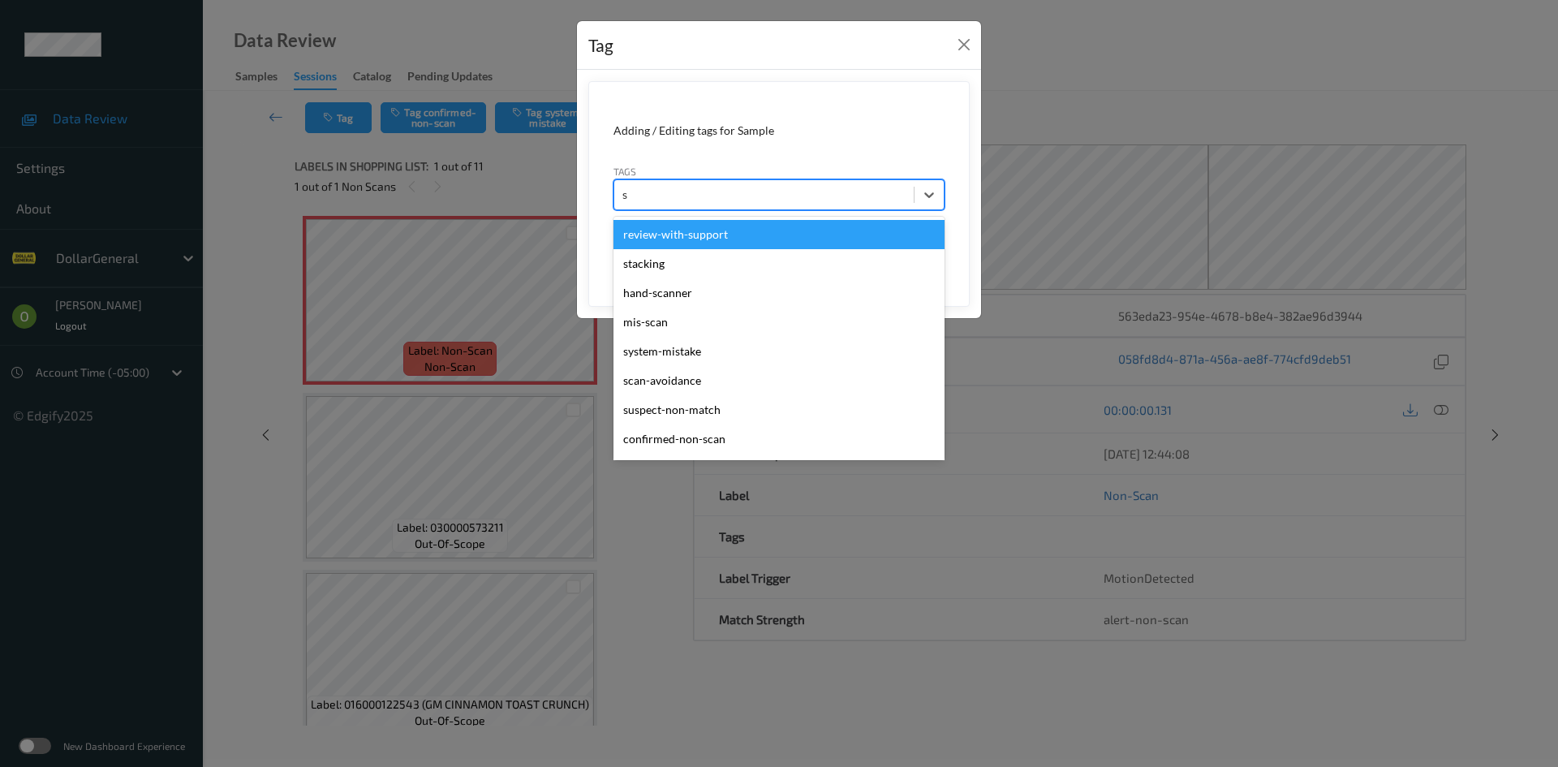
type input "sy"
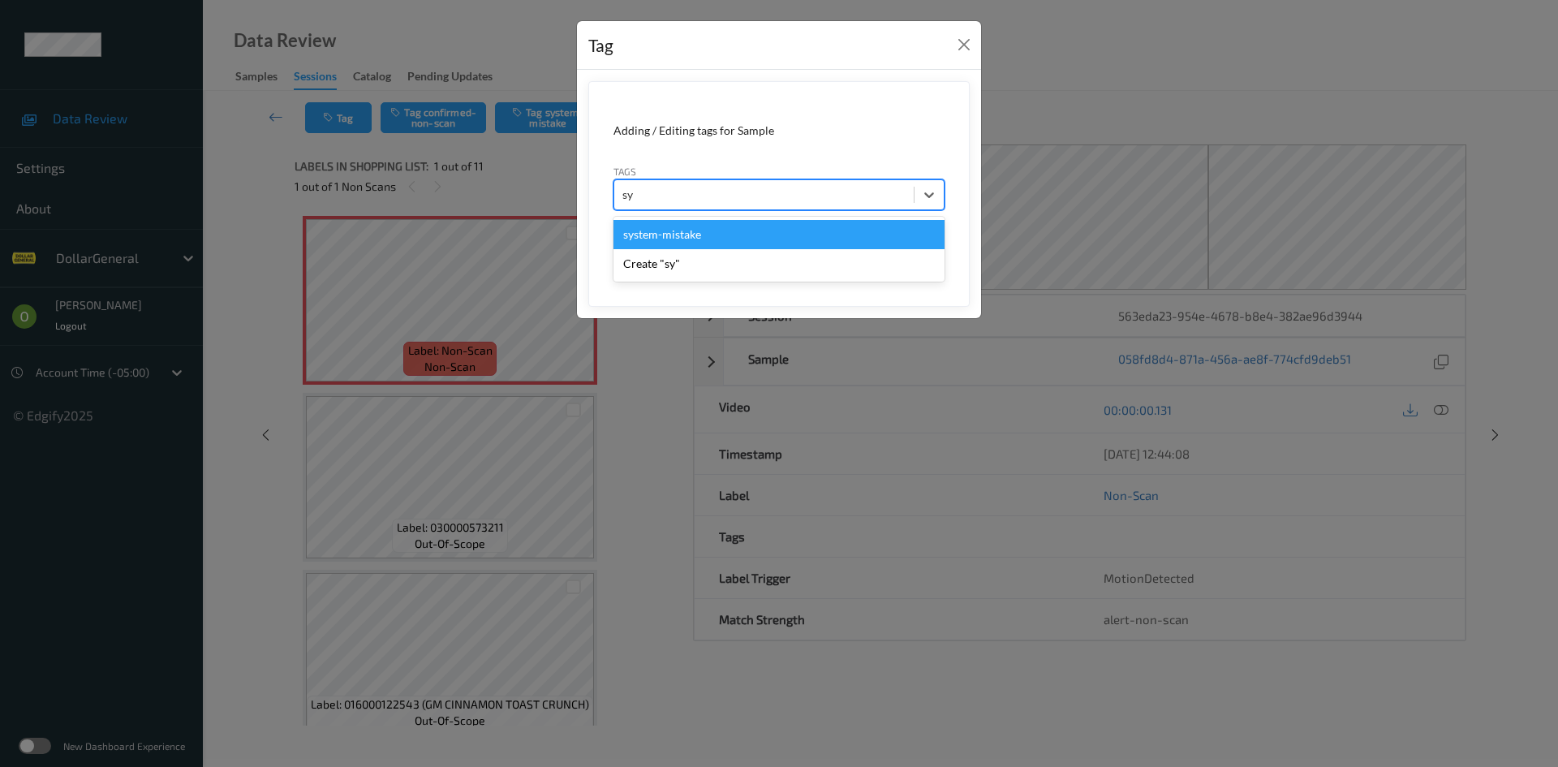
click at [677, 237] on div "system-mistake" at bounding box center [778, 234] width 331 height 29
type input "floo"
click at [700, 234] on div "flooid bug" at bounding box center [778, 234] width 331 height 29
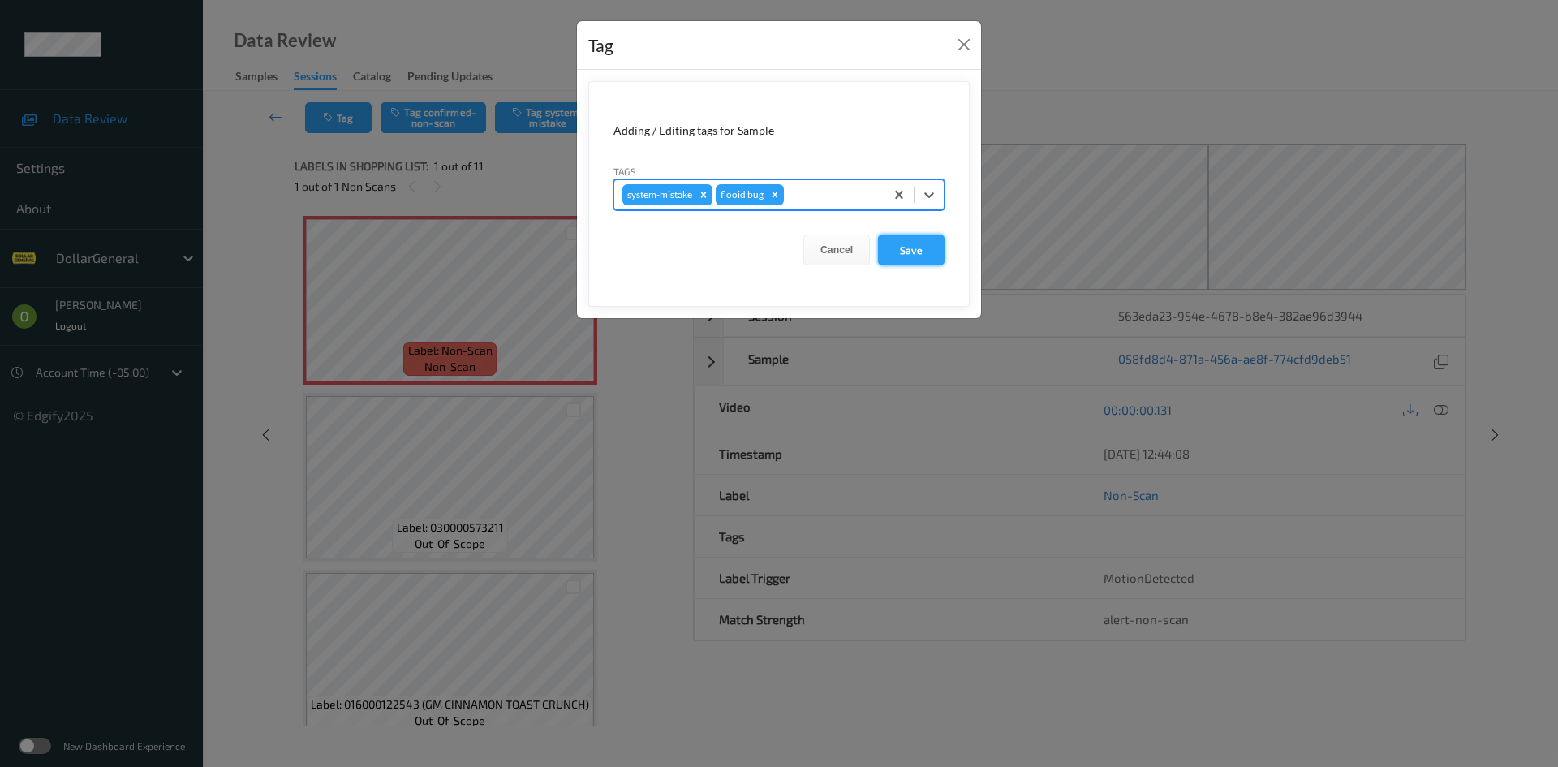
click at [896, 252] on button "Save" at bounding box center [911, 249] width 67 height 31
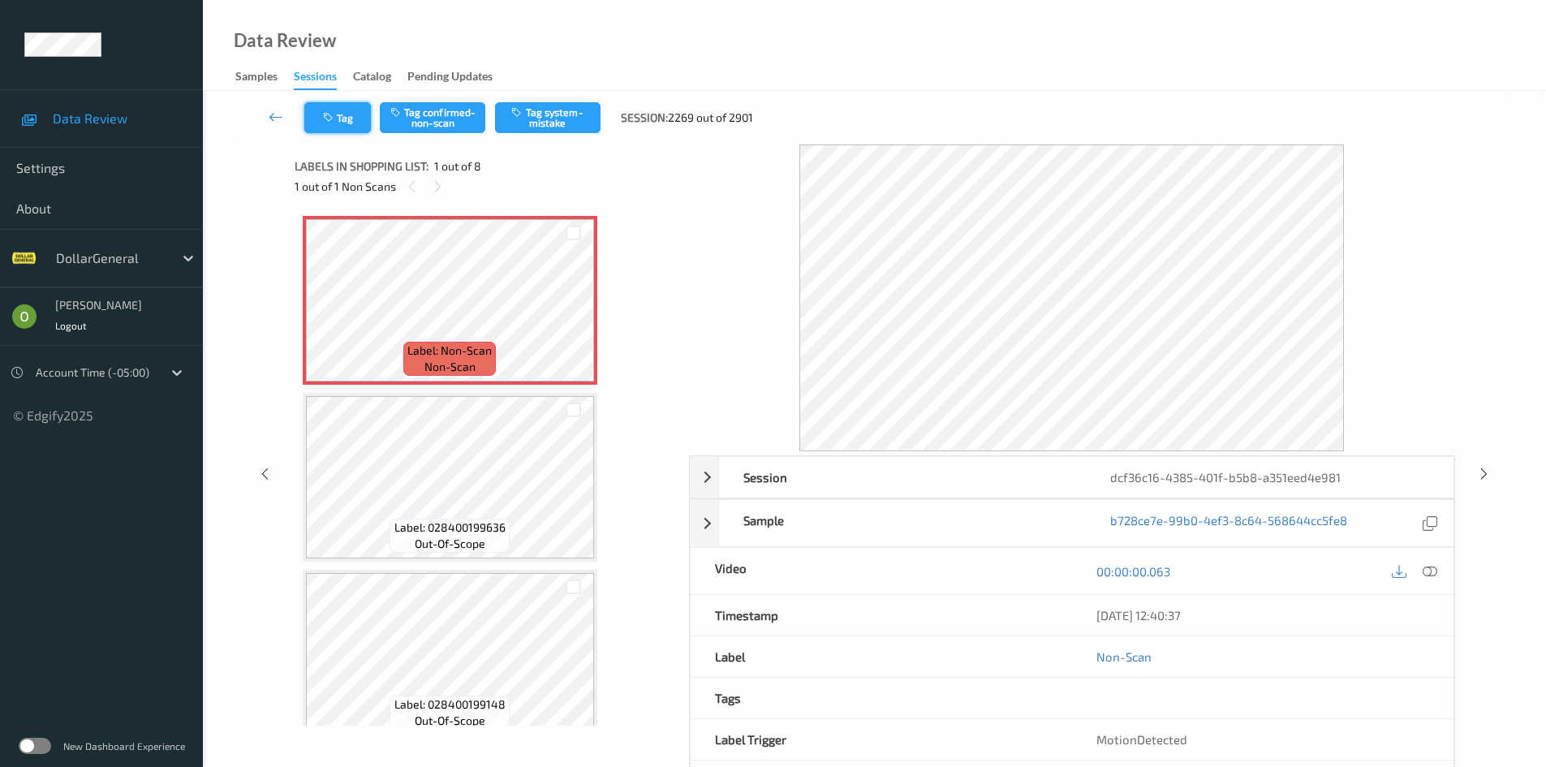
click at [352, 104] on button "Tag" at bounding box center [337, 117] width 67 height 31
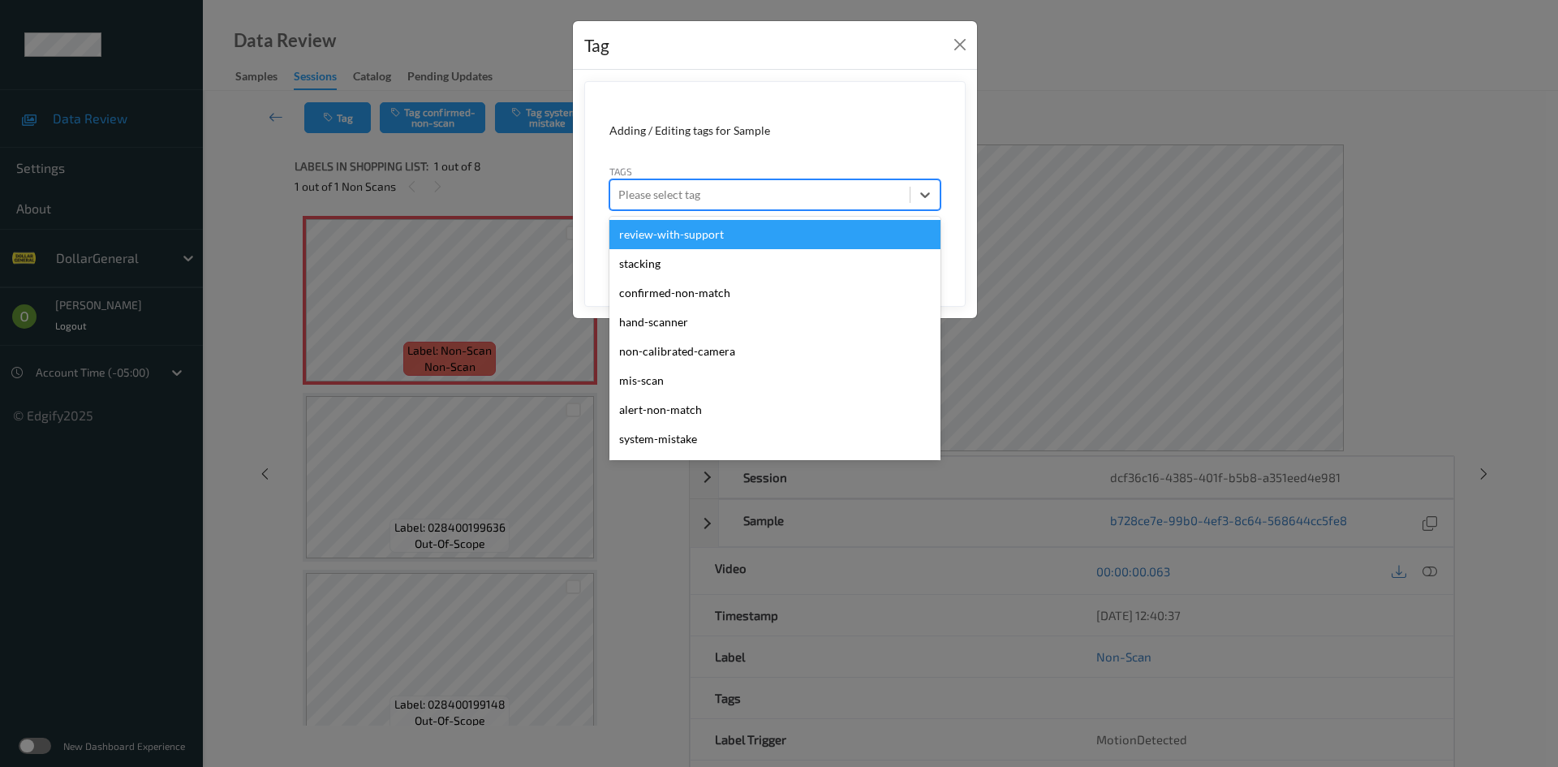
click at [743, 180] on div "Please select tag" at bounding box center [774, 194] width 331 height 31
type input "sy"
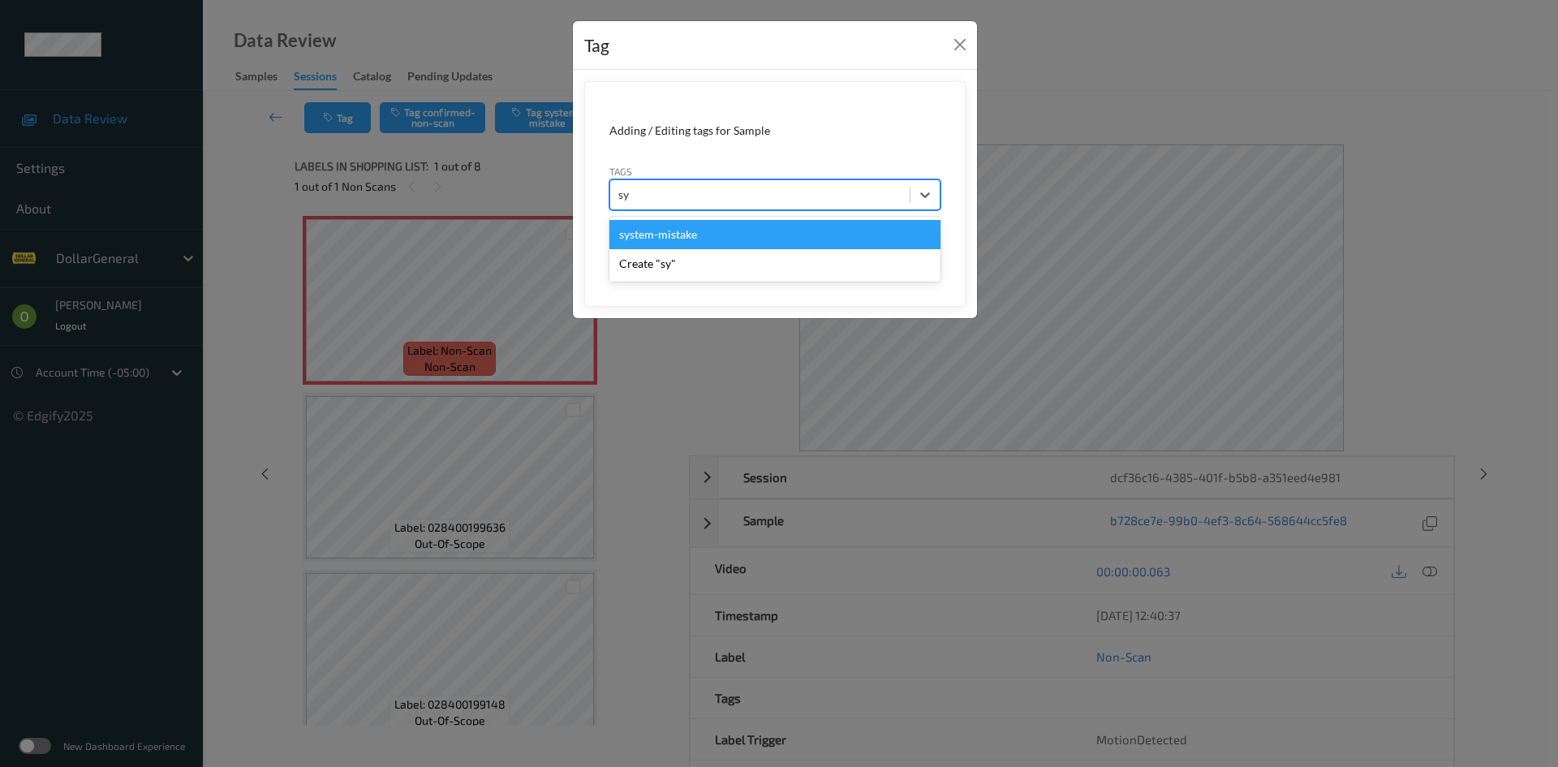
click at [727, 245] on div "system-mistake" at bounding box center [774, 234] width 331 height 29
type input "flo"
click at [718, 235] on div "flooid bug" at bounding box center [774, 234] width 331 height 29
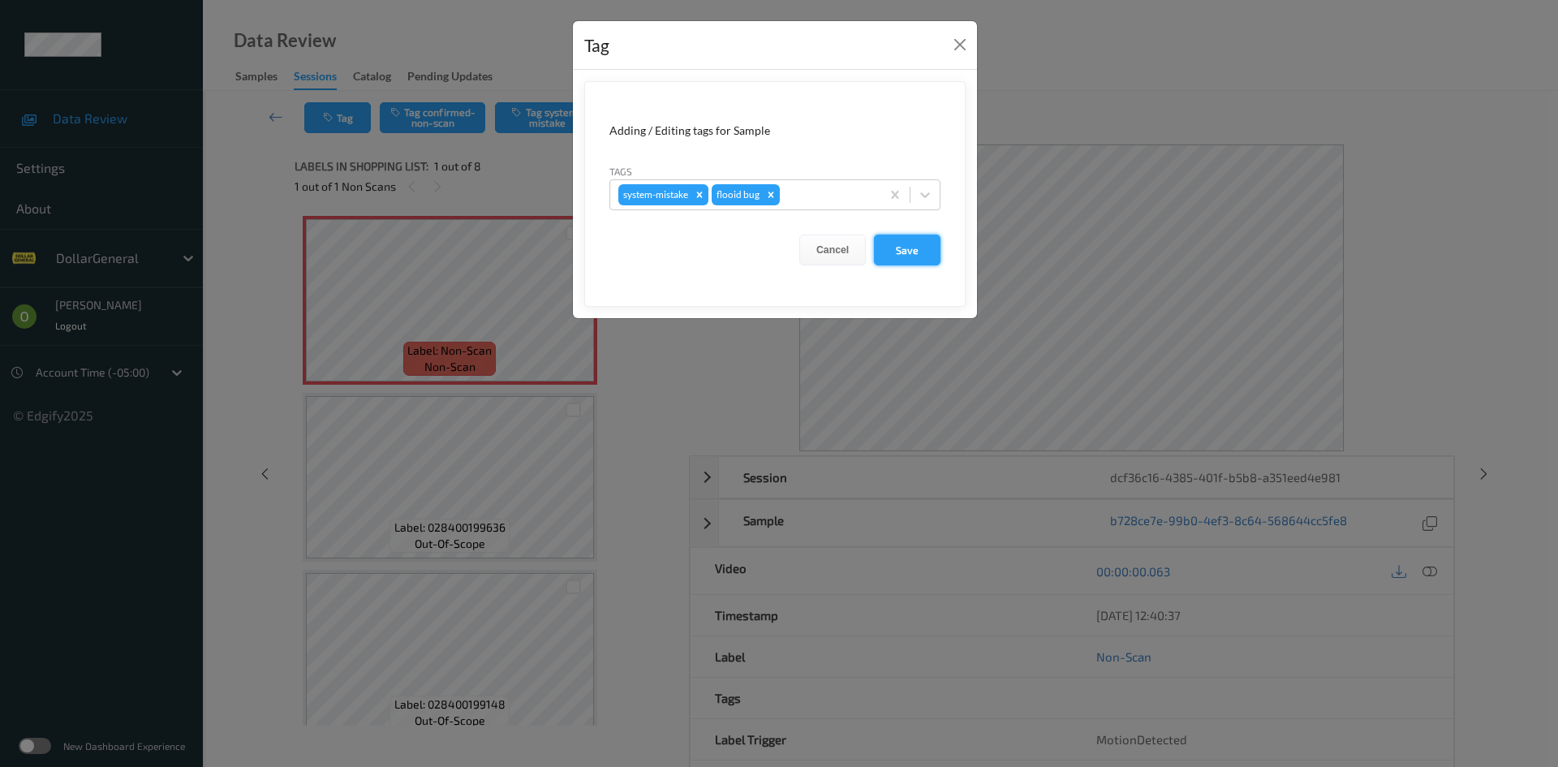
click at [894, 255] on button "Save" at bounding box center [907, 249] width 67 height 31
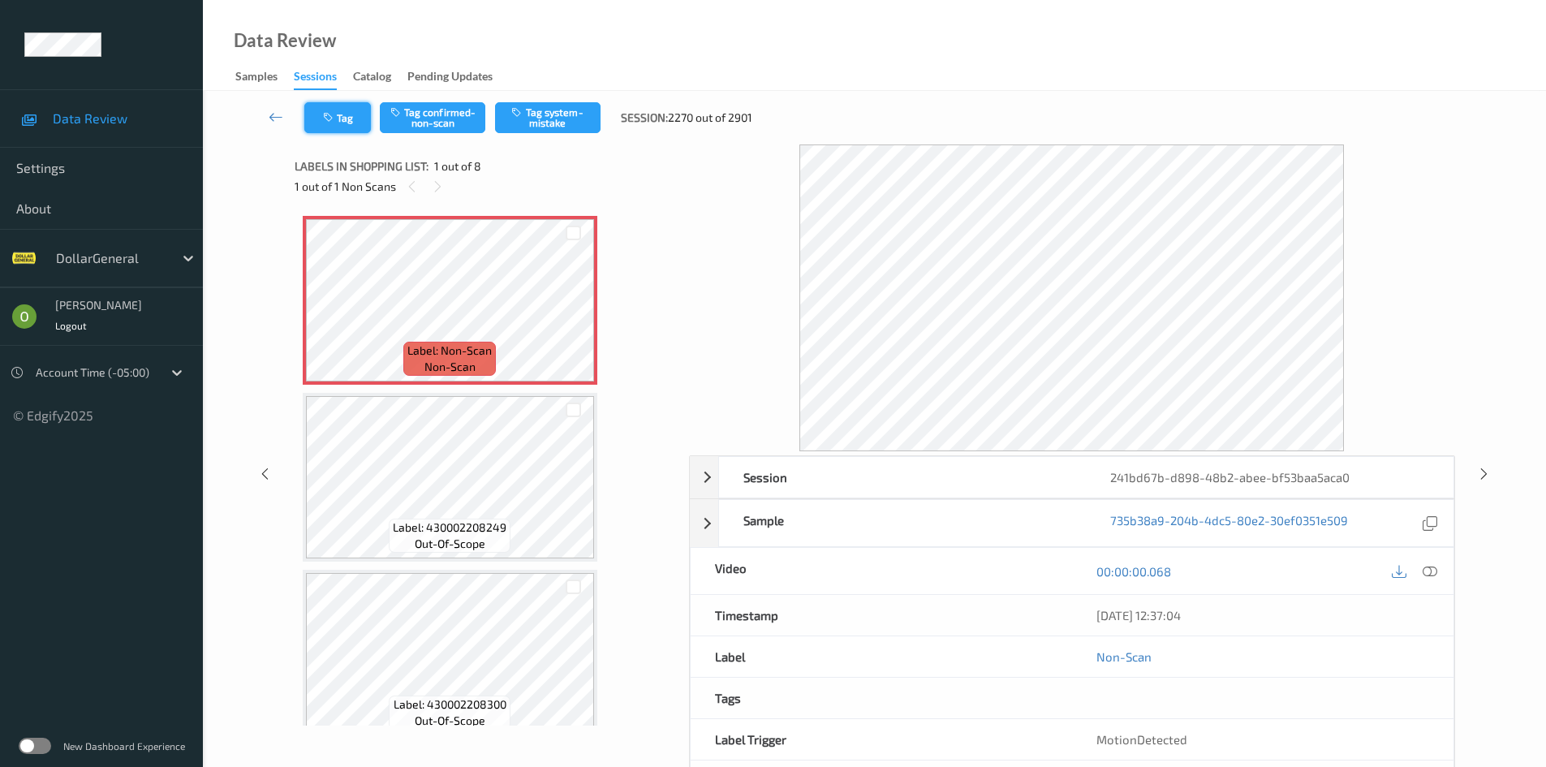
click at [342, 114] on button "Tag" at bounding box center [337, 117] width 67 height 31
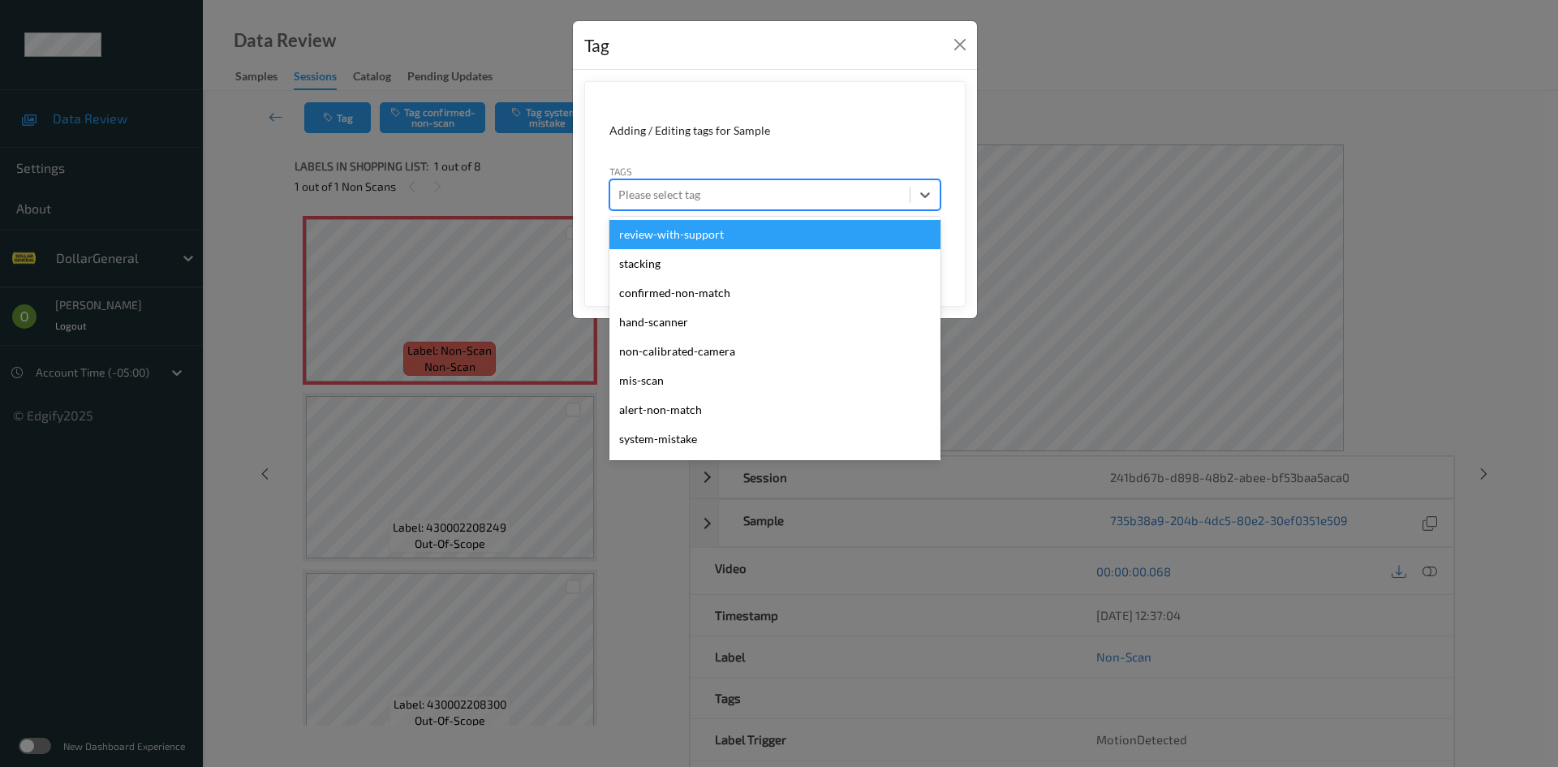
click at [713, 202] on div at bounding box center [759, 194] width 283 height 19
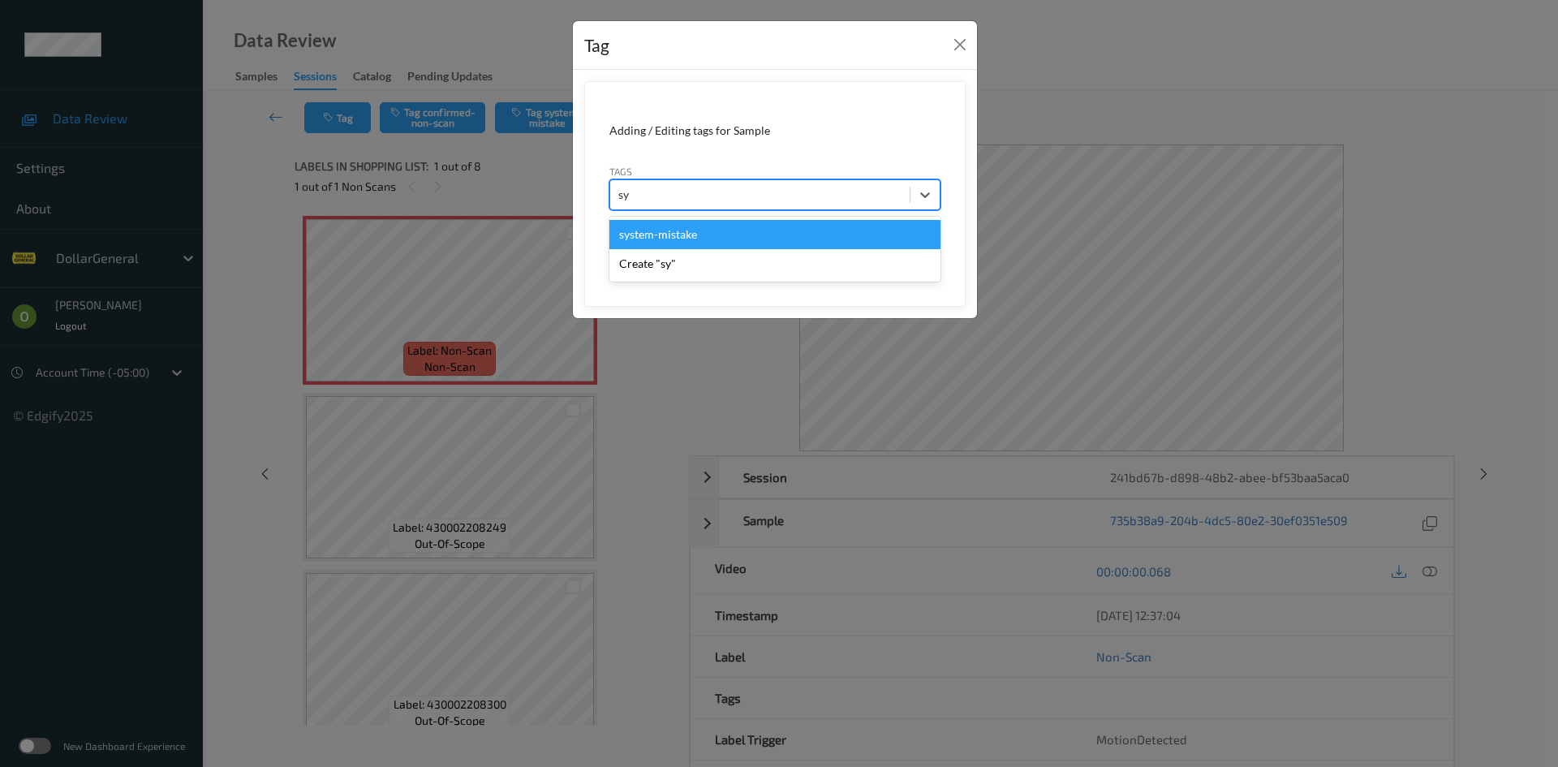
type input "sys"
click at [693, 230] on div "system-mistake" at bounding box center [774, 234] width 331 height 29
type input "flo"
click at [673, 237] on div "flooid bug" at bounding box center [774, 234] width 331 height 29
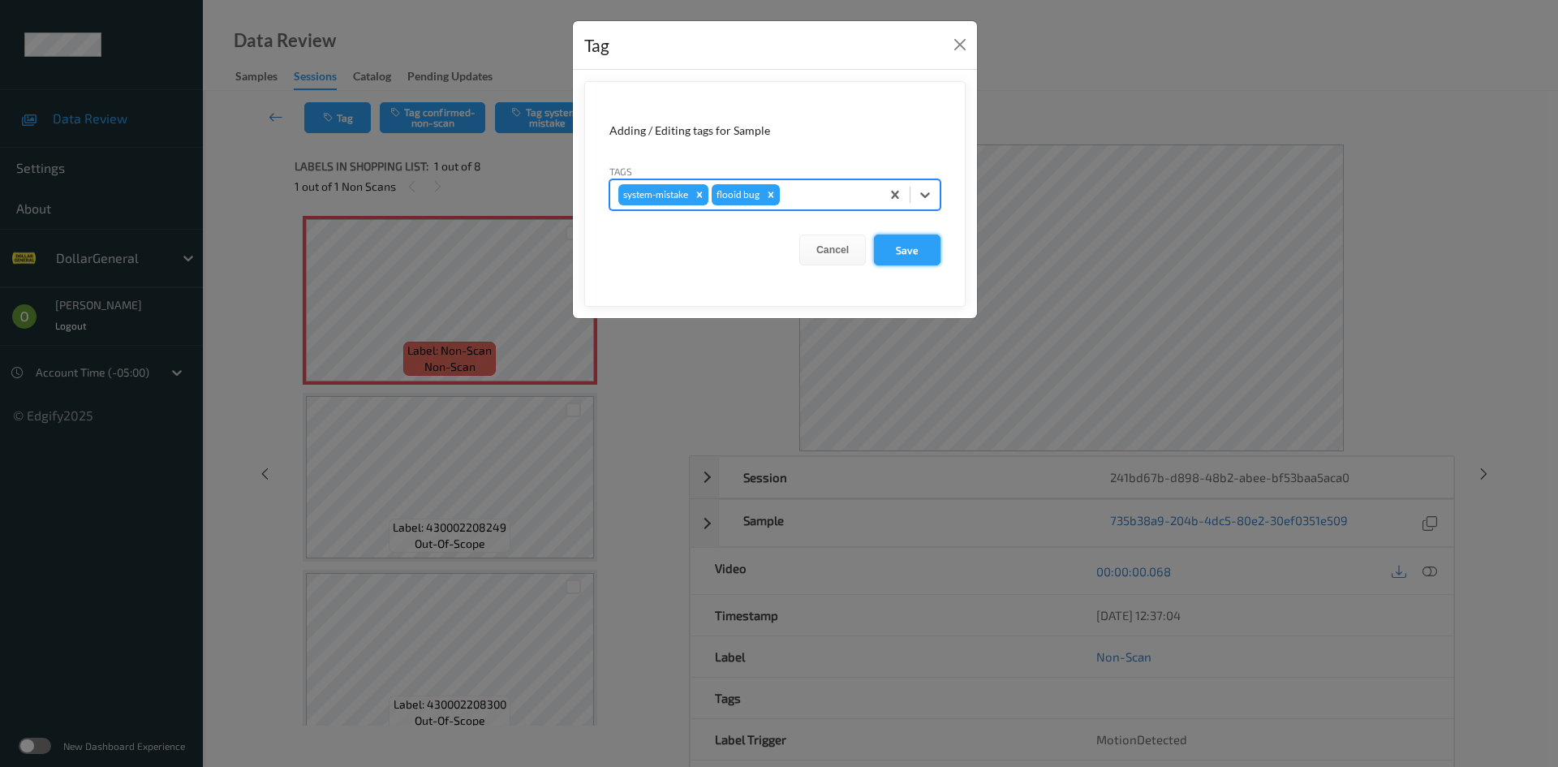
click at [883, 244] on button "Save" at bounding box center [907, 249] width 67 height 31
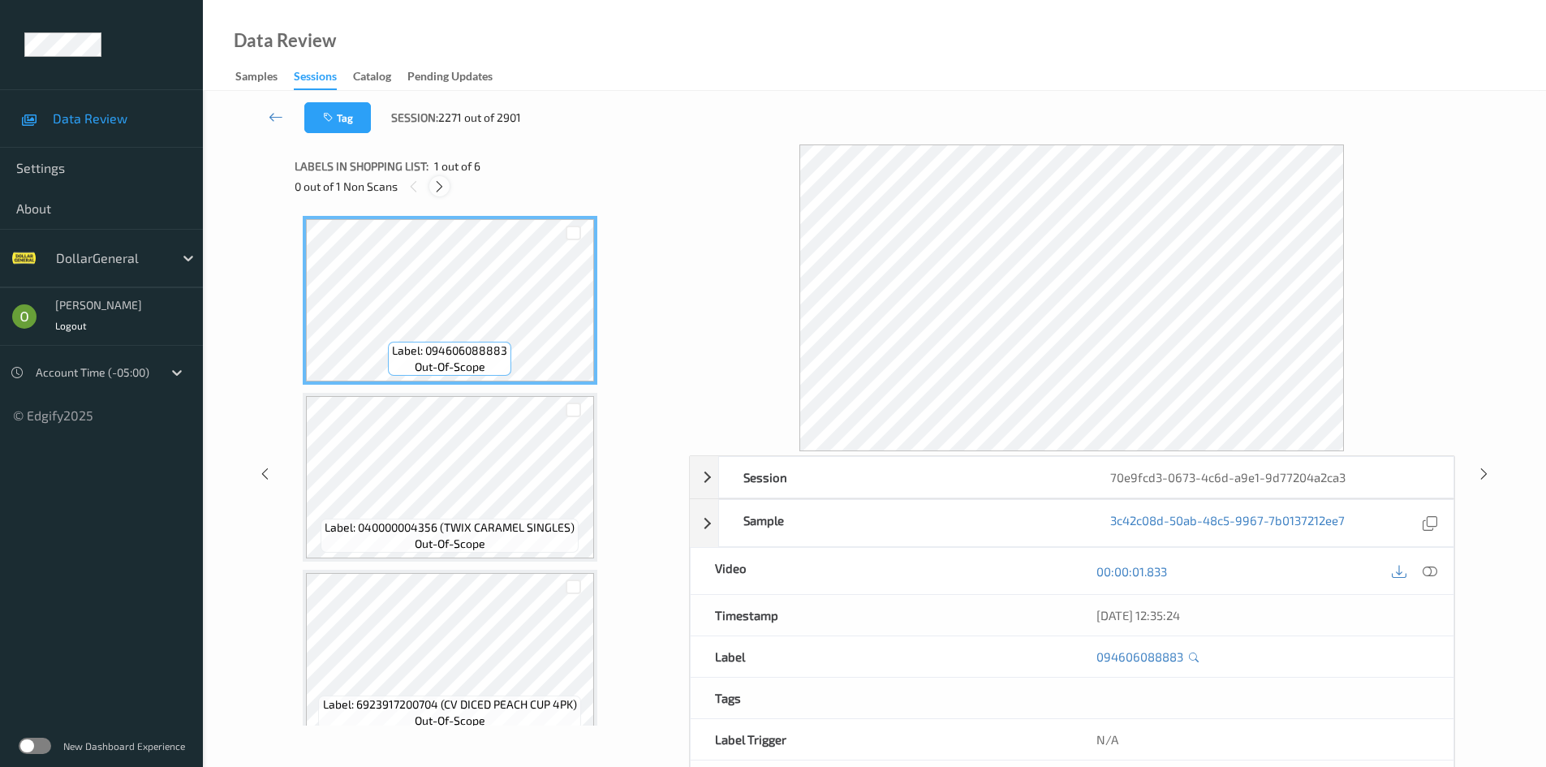
click at [439, 194] on div at bounding box center [439, 186] width 20 height 20
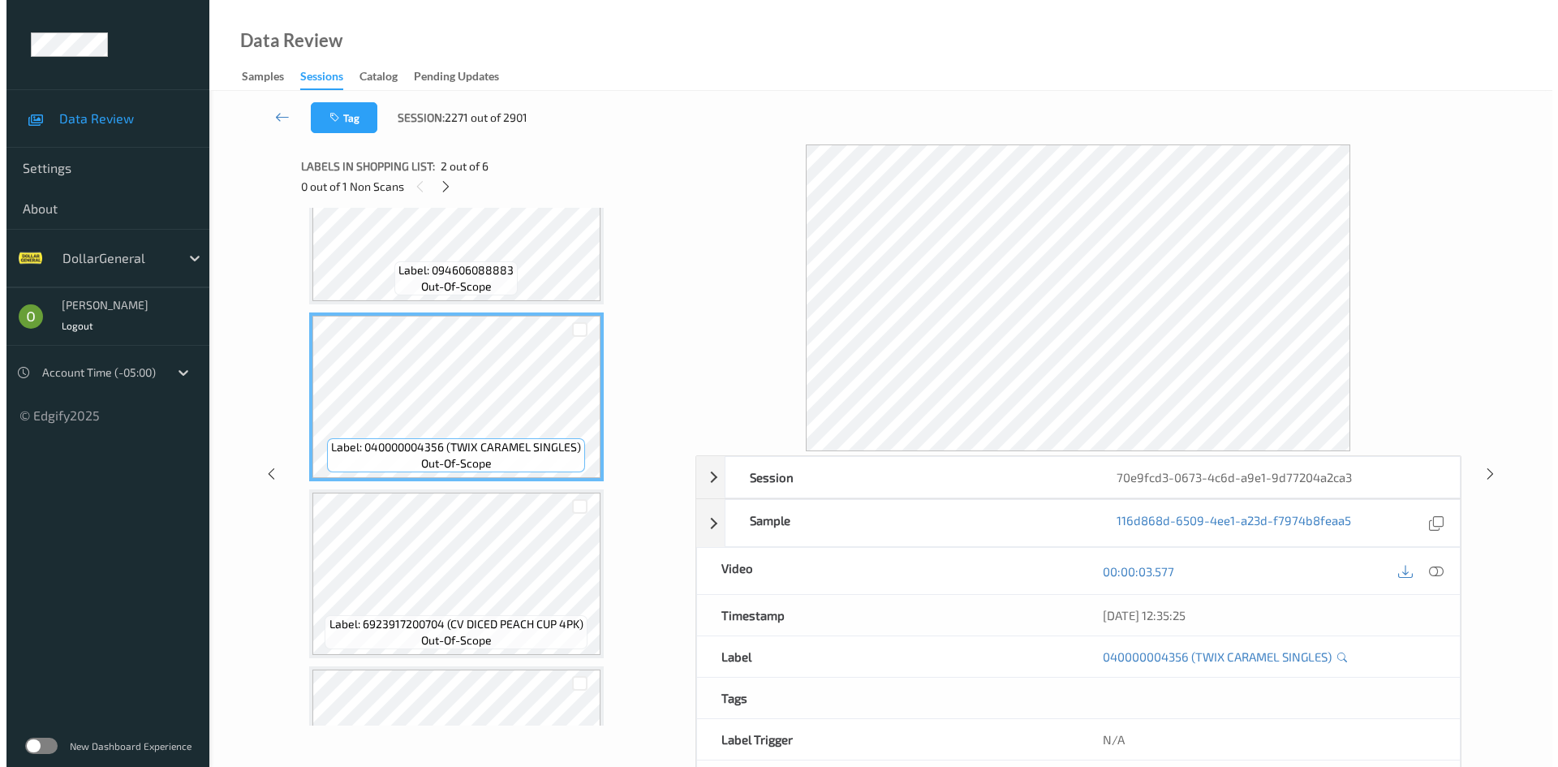
scroll to position [81, 0]
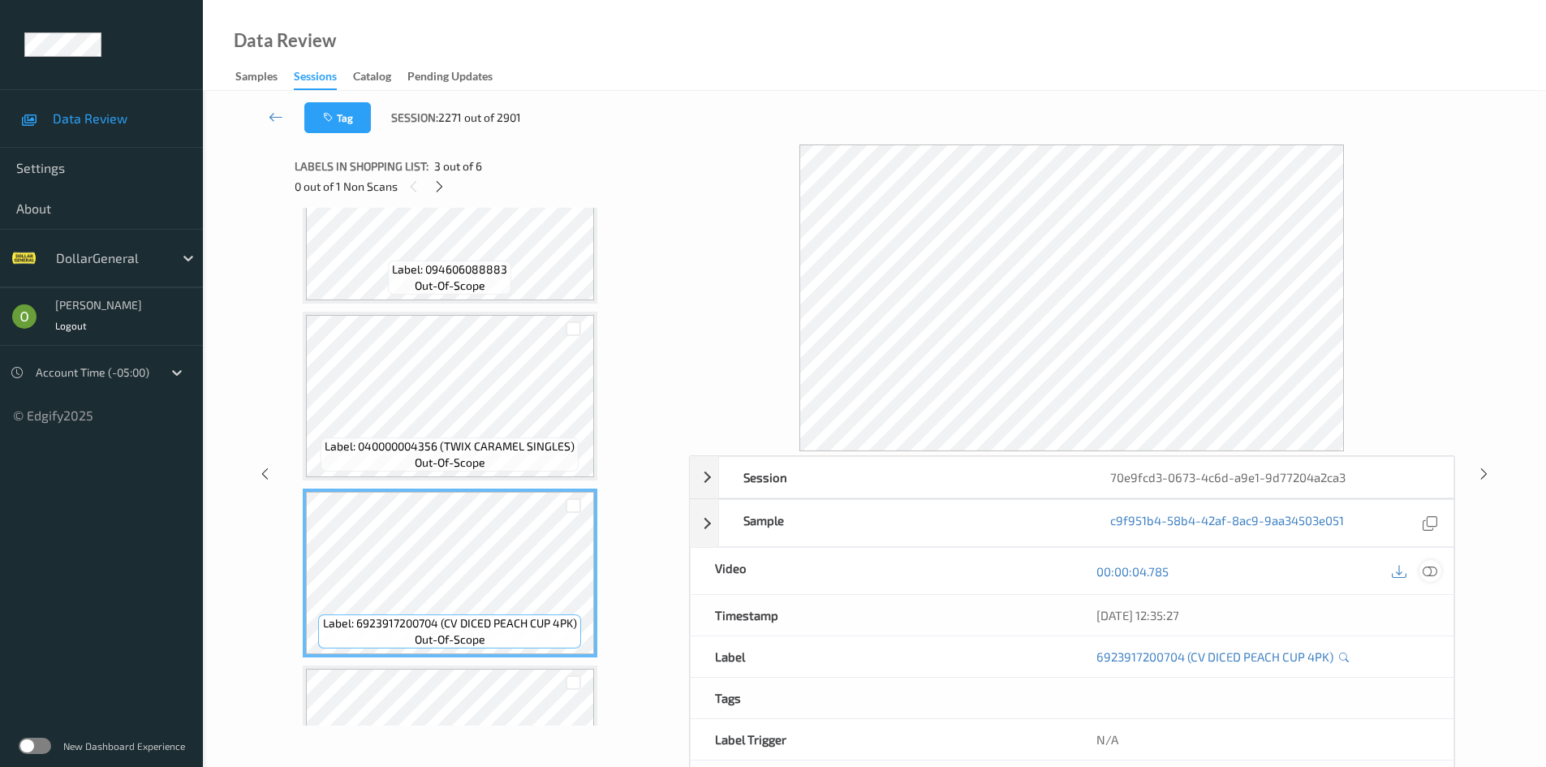
click at [1428, 565] on icon at bounding box center [1429, 571] width 15 height 15
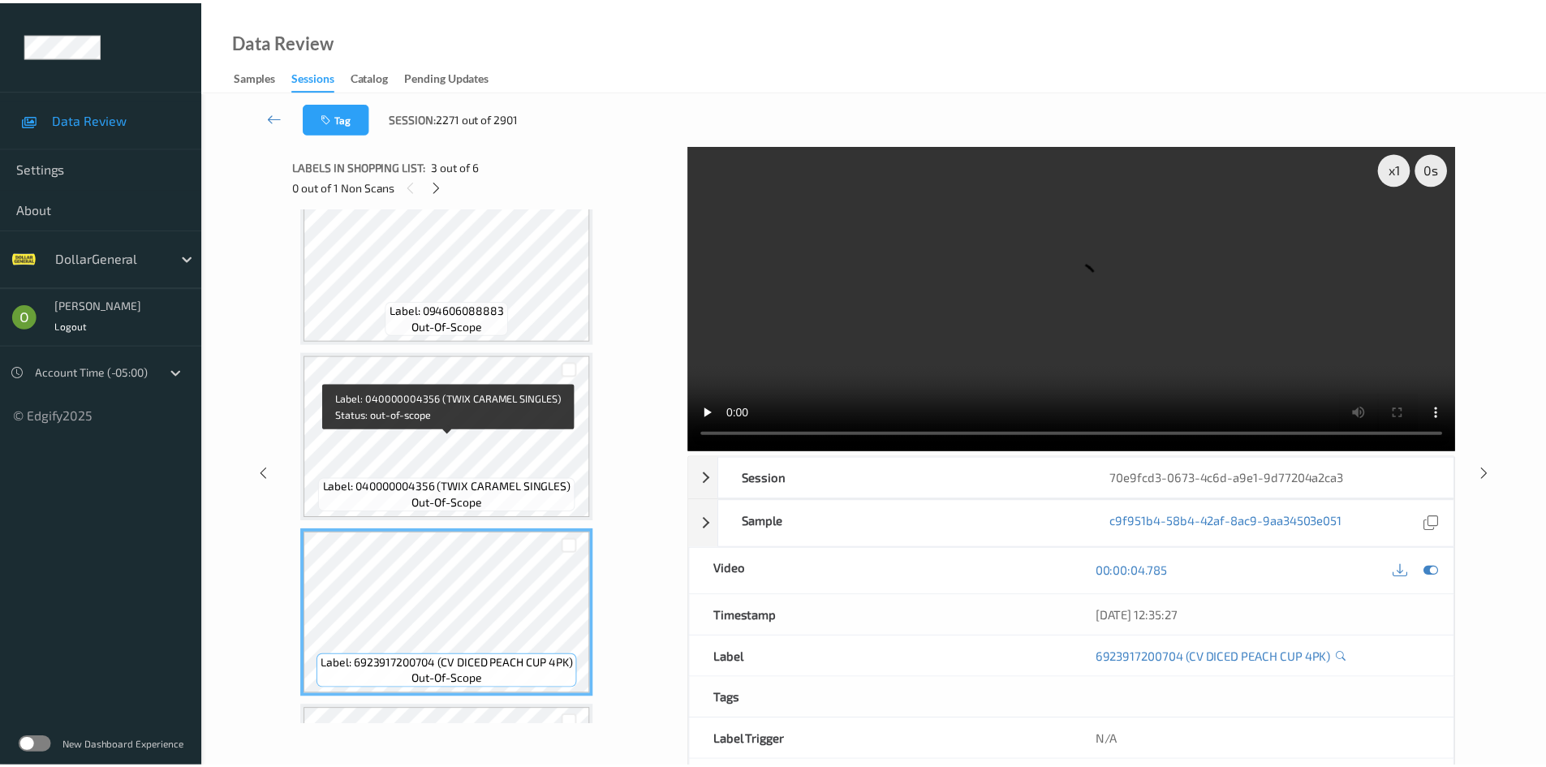
scroll to position [0, 0]
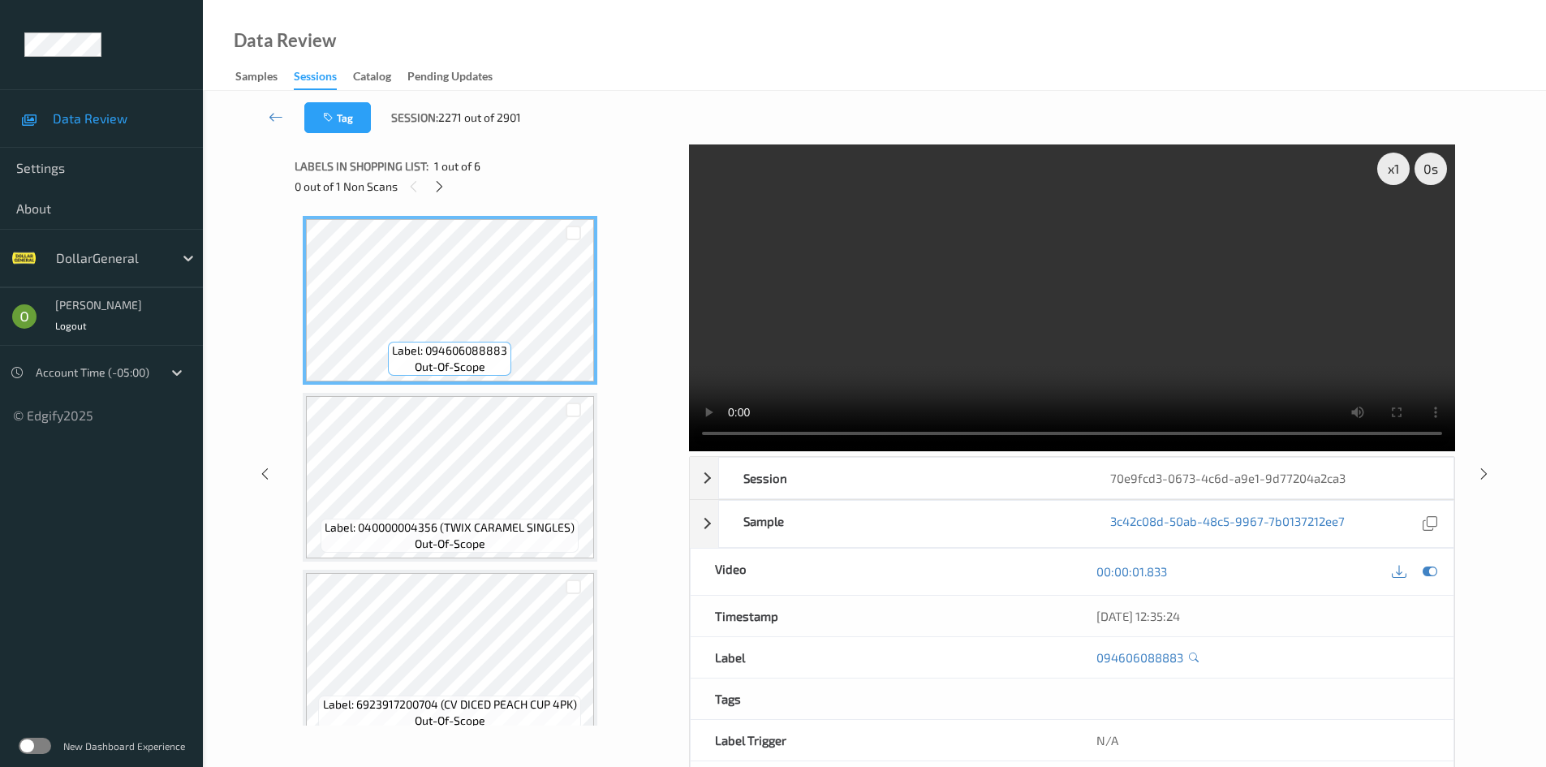
click at [1083, 248] on video at bounding box center [1072, 297] width 766 height 307
click at [1392, 169] on div "x 1" at bounding box center [1393, 169] width 32 height 32
click at [1392, 168] on div "x 1" at bounding box center [1393, 169] width 32 height 32
click at [1269, 252] on video at bounding box center [1072, 297] width 766 height 307
drag, startPoint x: 432, startPoint y: 174, endPoint x: 425, endPoint y: 193, distance: 20.5
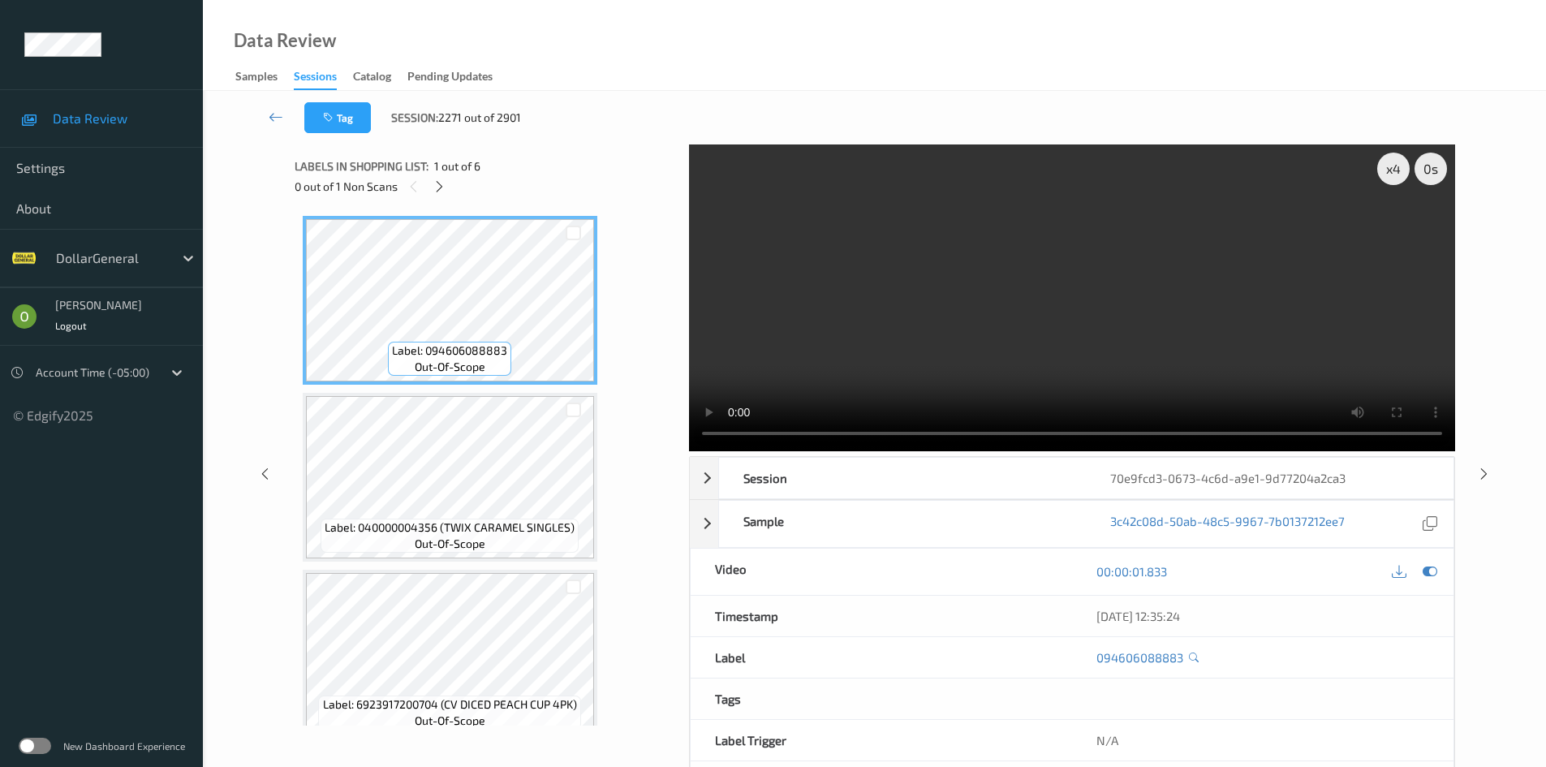
click at [429, 181] on div "Labels in shopping list: 1 out of 6 0 out of 1 Non Scans" at bounding box center [486, 175] width 383 height 63
click at [426, 193] on div "0 out of 1 Non Scans" at bounding box center [486, 186] width 383 height 20
click at [442, 190] on icon at bounding box center [439, 186] width 14 height 15
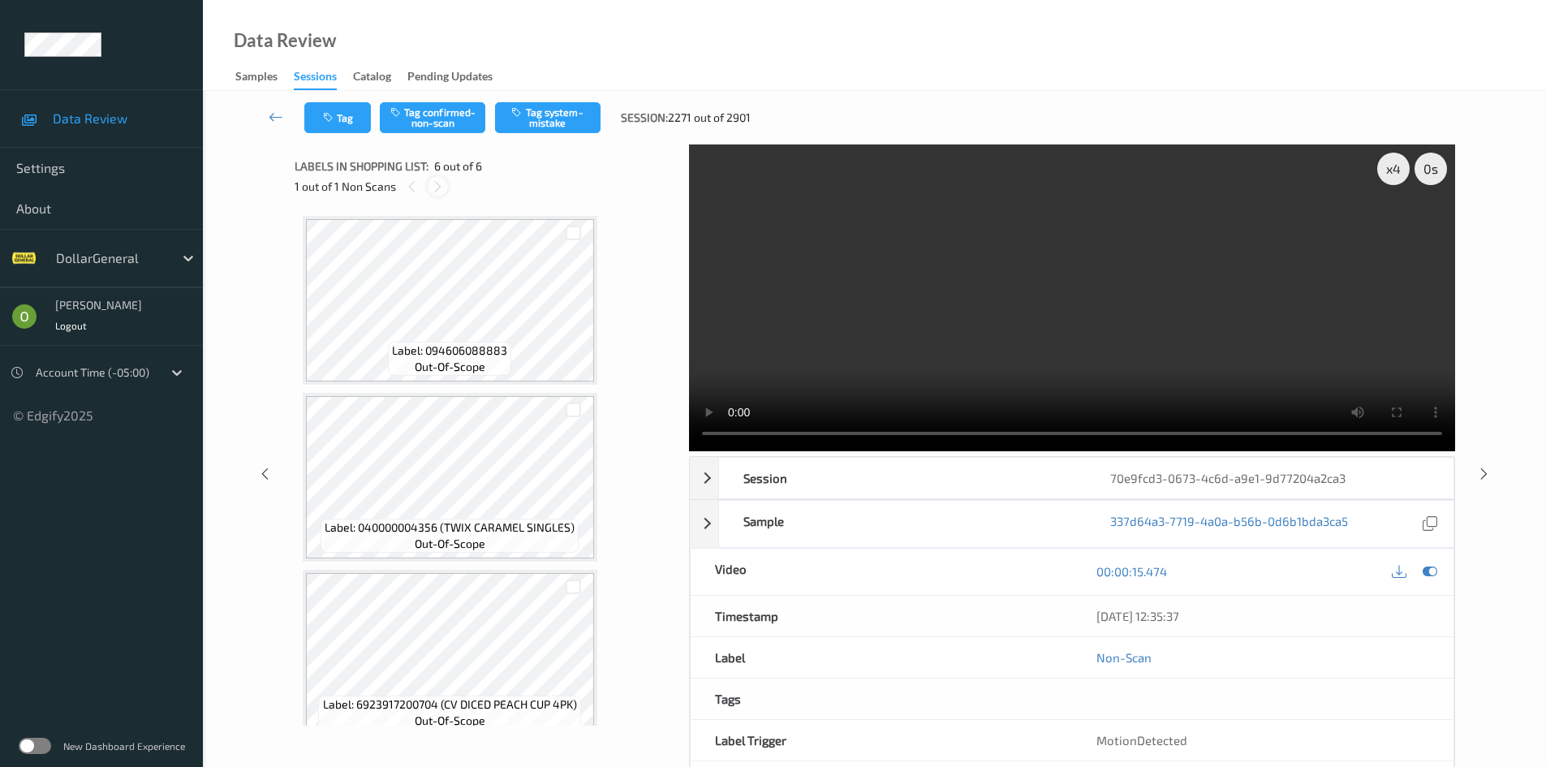
scroll to position [552, 0]
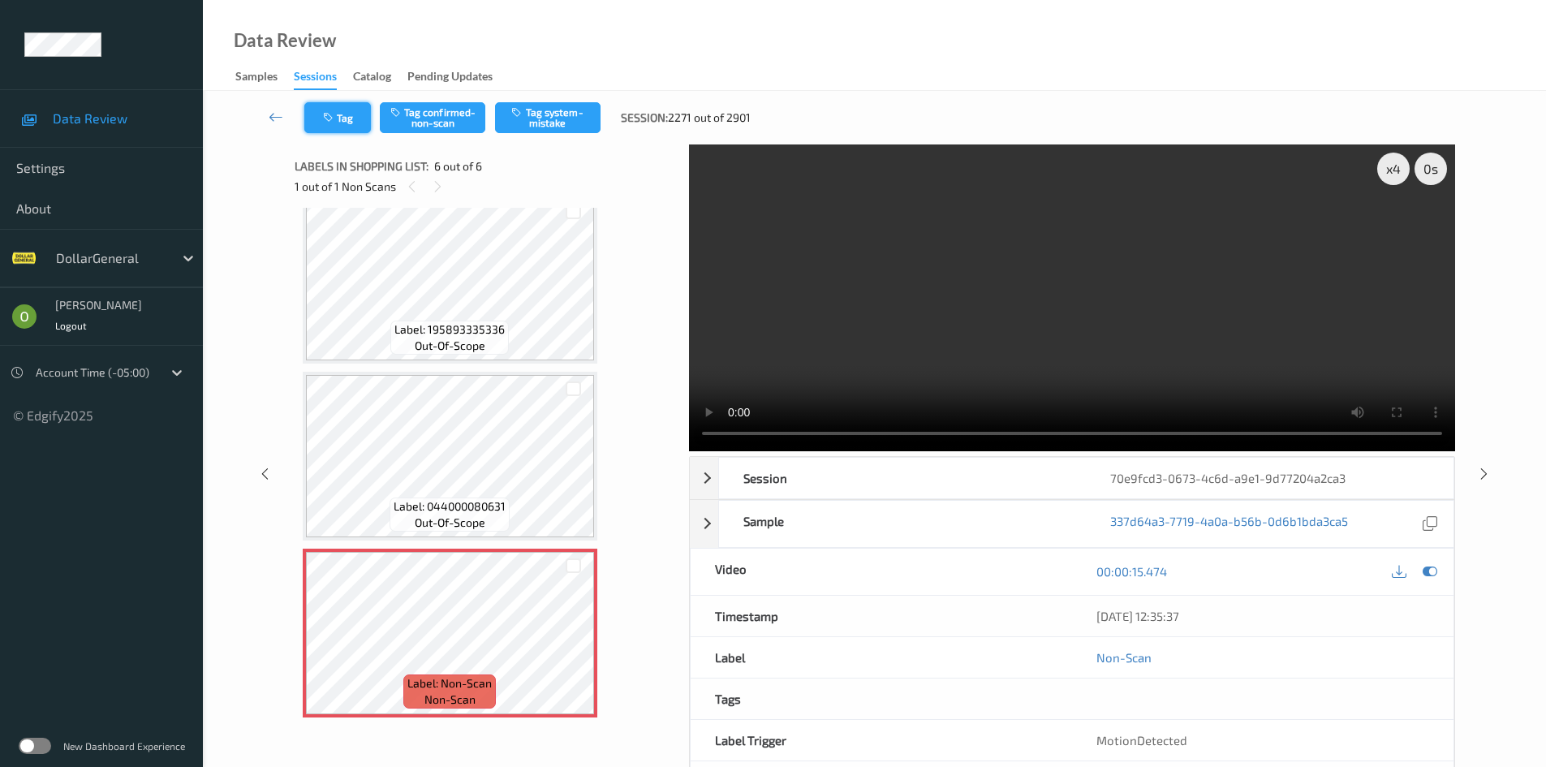
click at [338, 113] on button "Tag" at bounding box center [337, 117] width 67 height 31
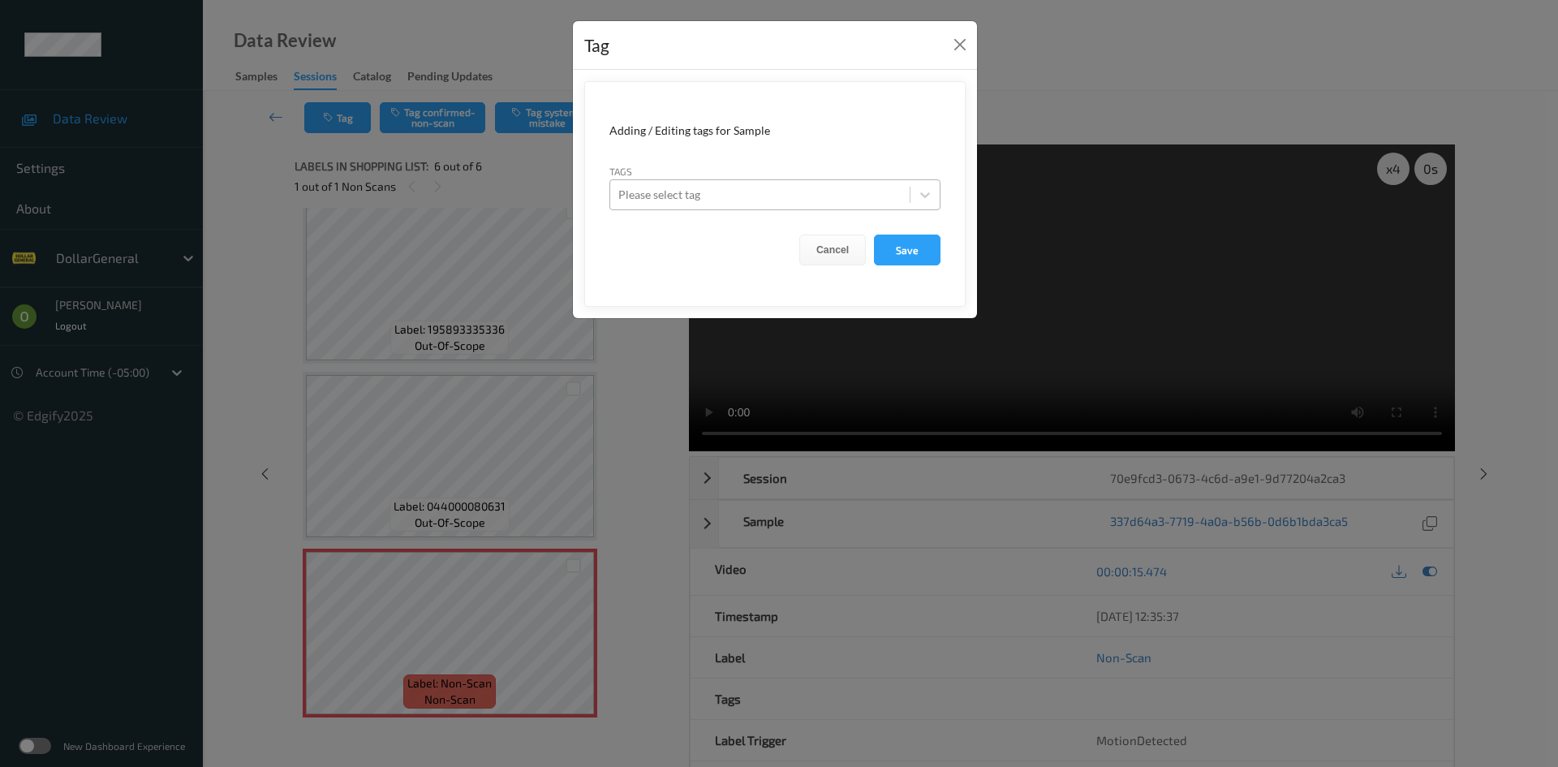
click at [873, 204] on div at bounding box center [759, 194] width 283 height 19
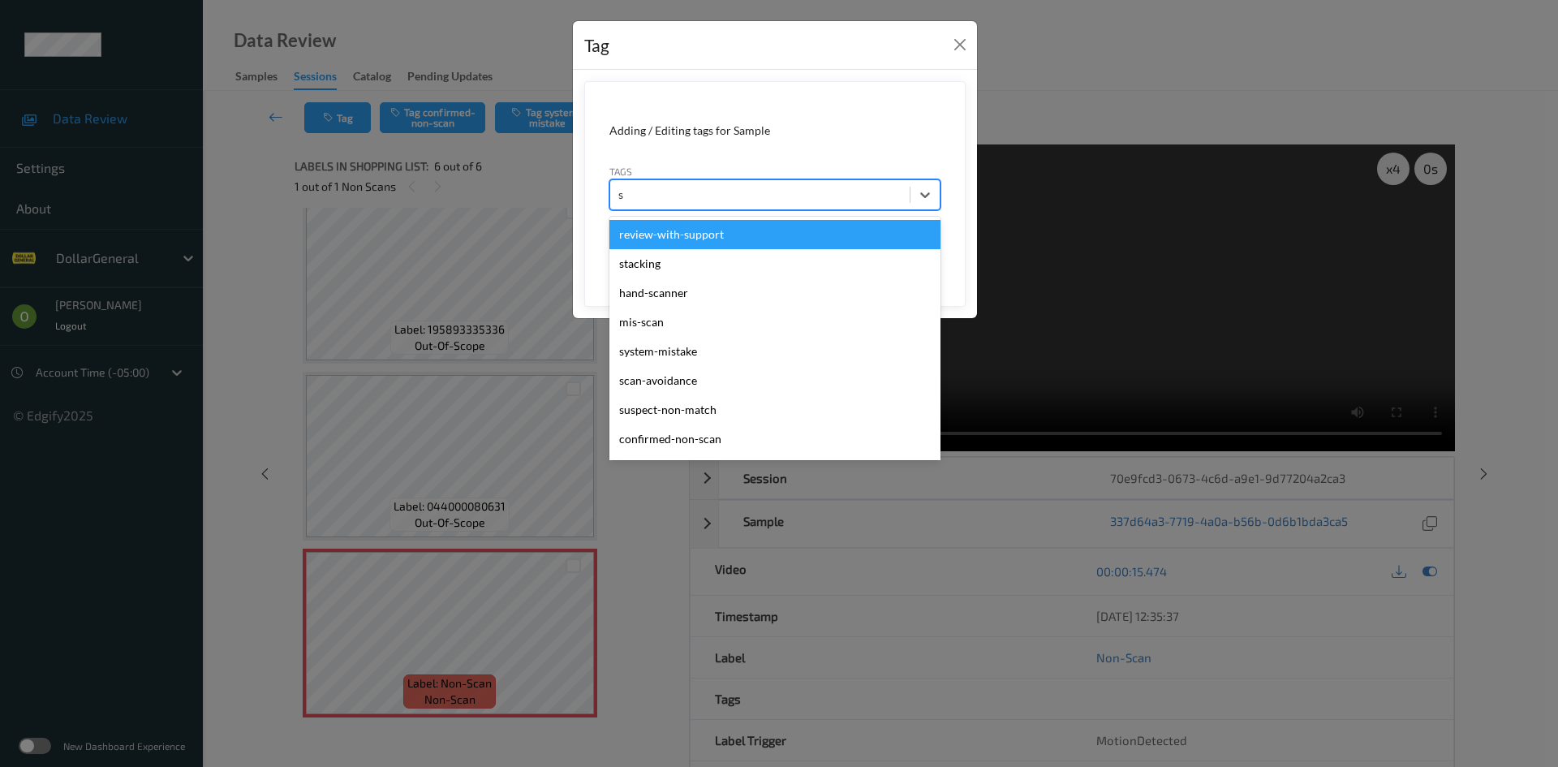
type input "sy"
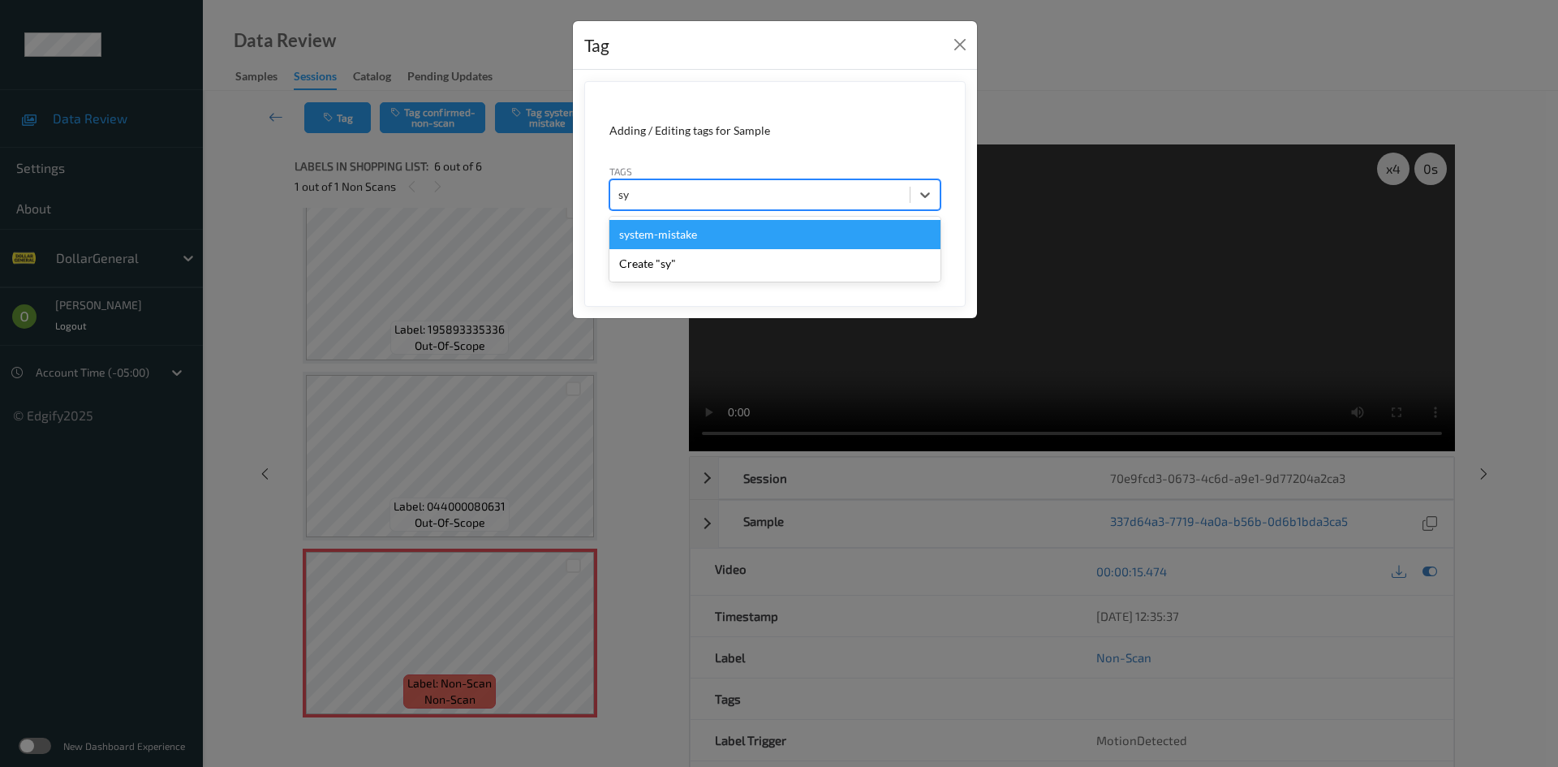
click at [702, 234] on div "system-mistake" at bounding box center [774, 234] width 331 height 29
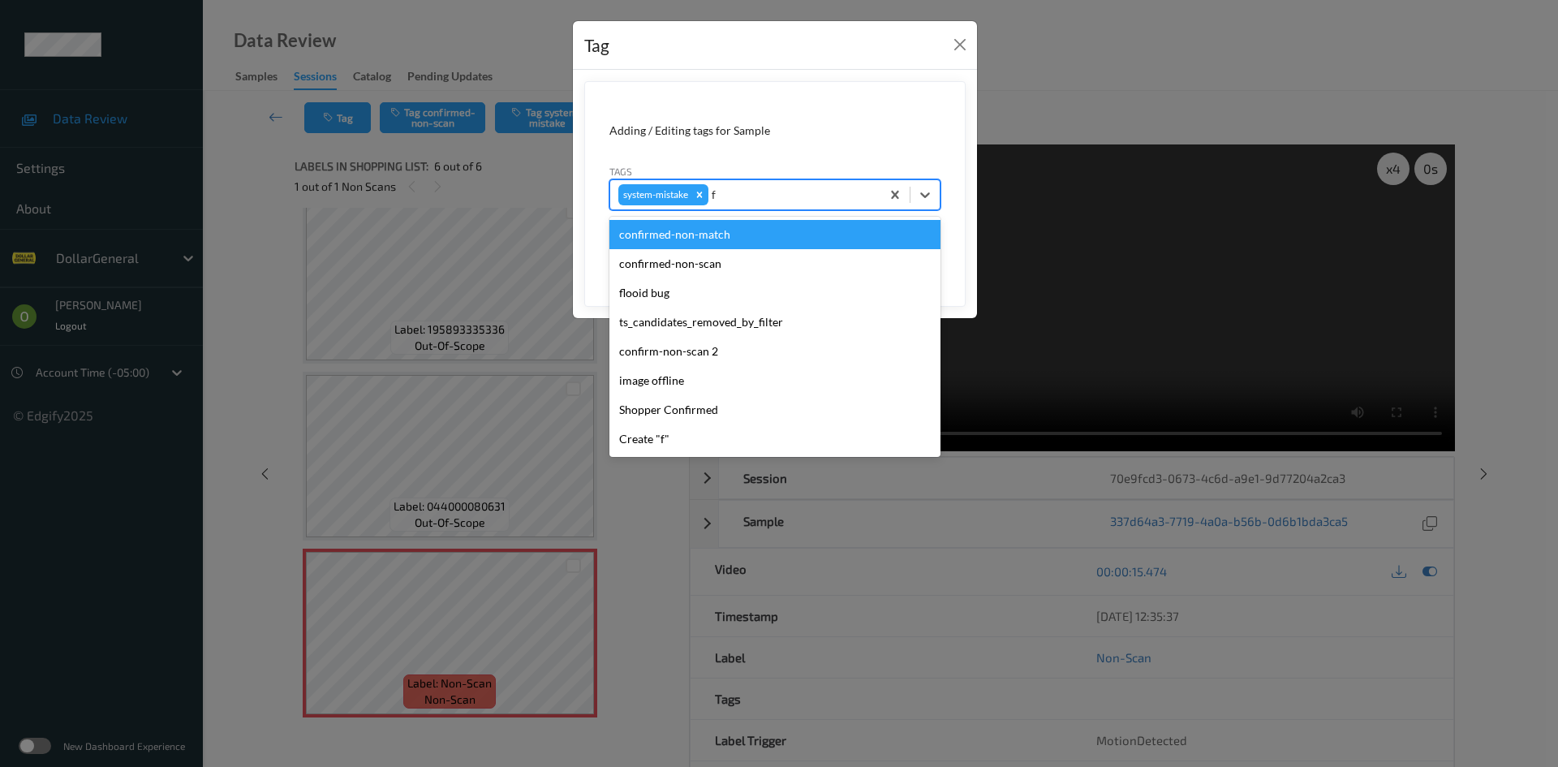
type input "fl"
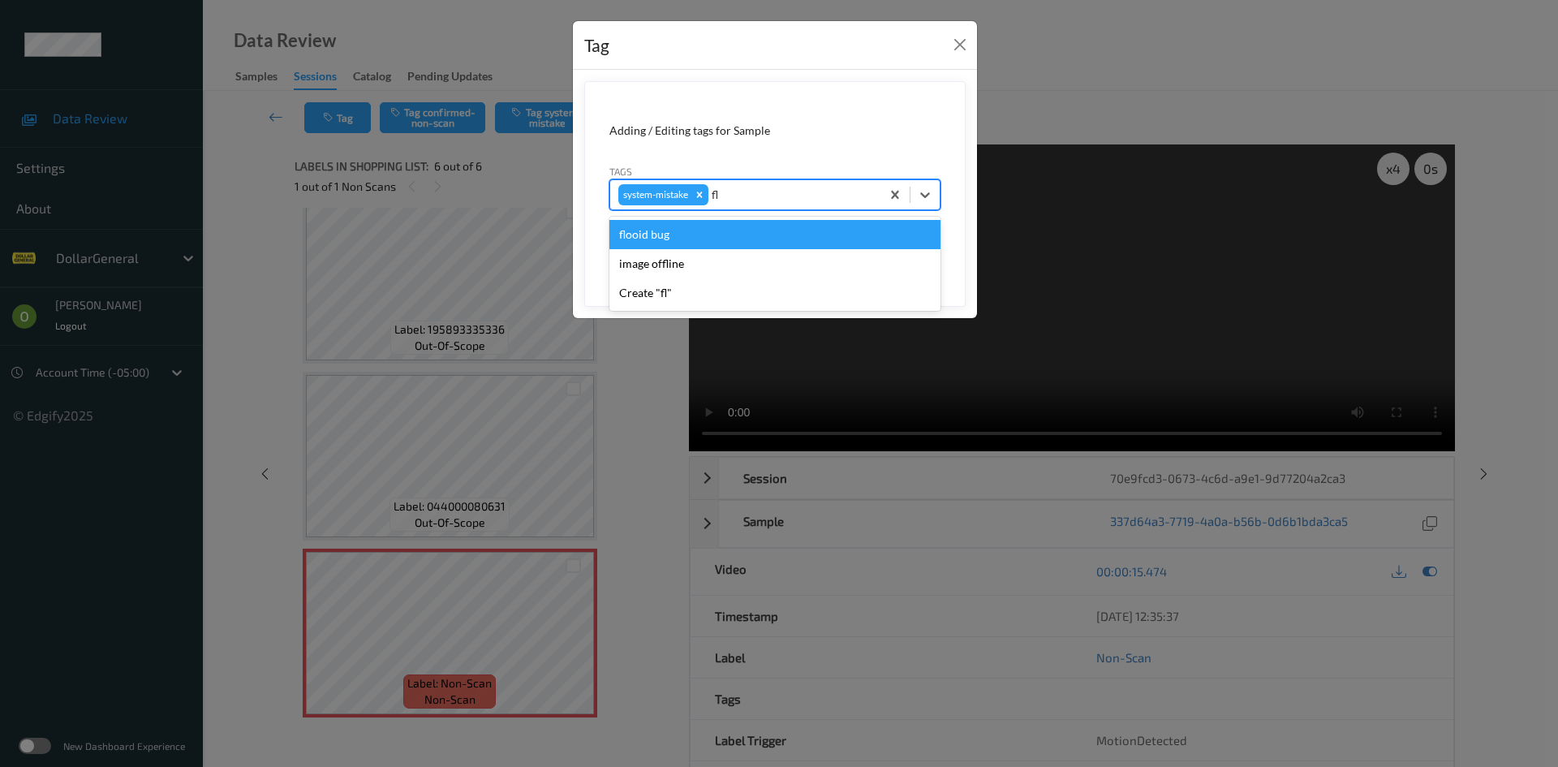
click at [692, 243] on div "flooid bug" at bounding box center [774, 234] width 331 height 29
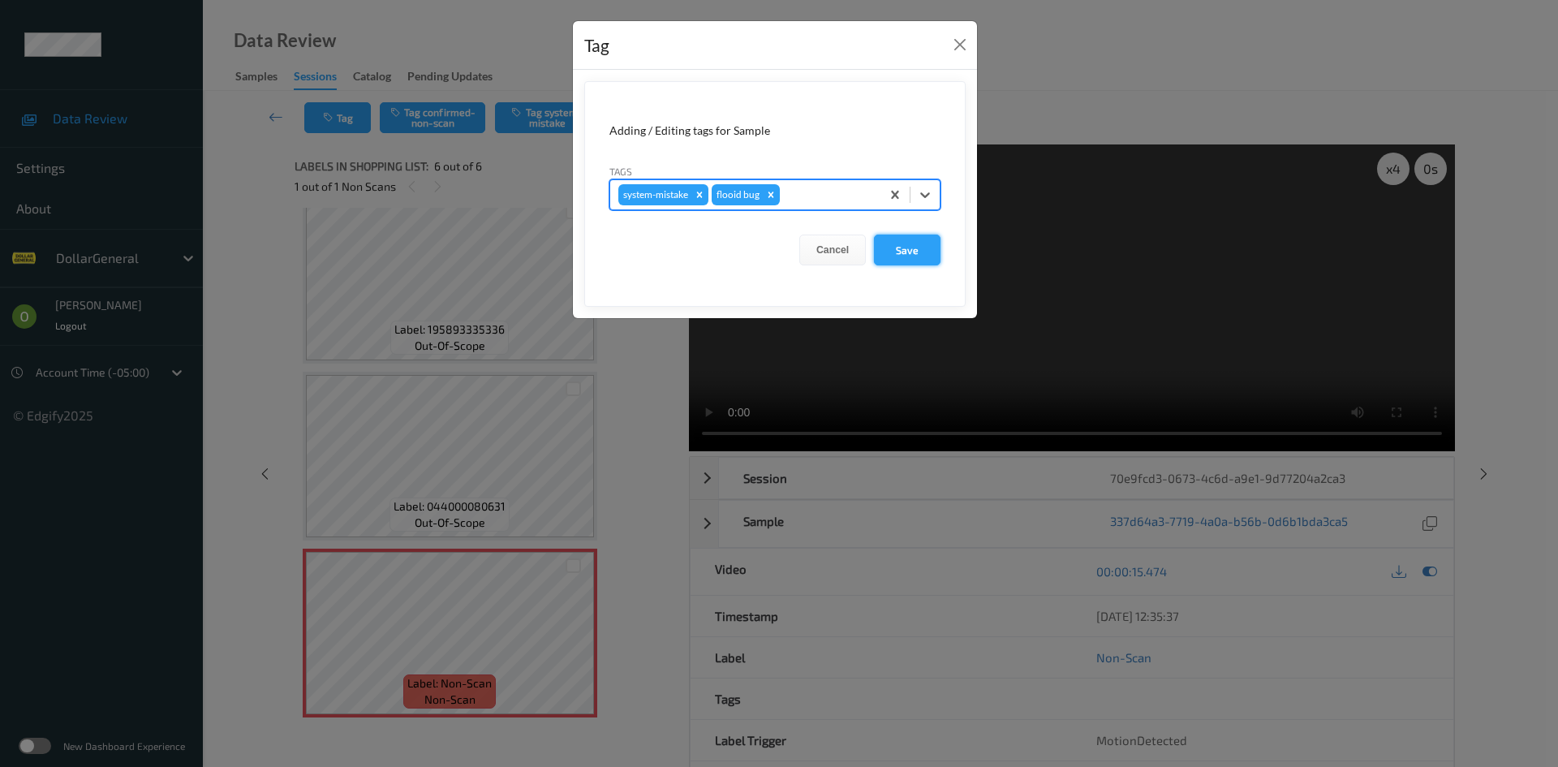
click at [906, 242] on button "Save" at bounding box center [907, 249] width 67 height 31
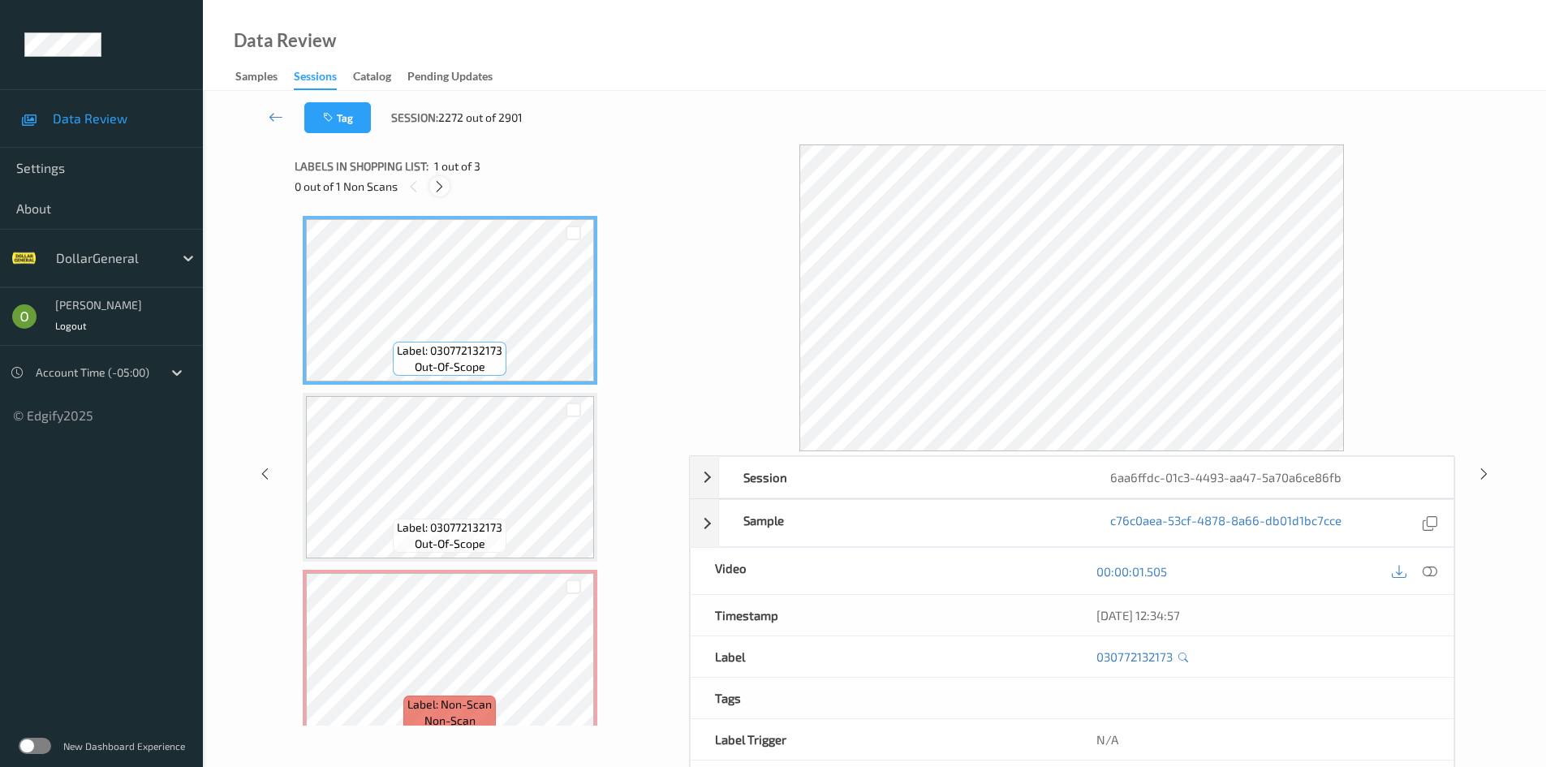
click at [445, 185] on icon at bounding box center [439, 186] width 14 height 15
click at [1433, 570] on icon at bounding box center [1429, 571] width 15 height 15
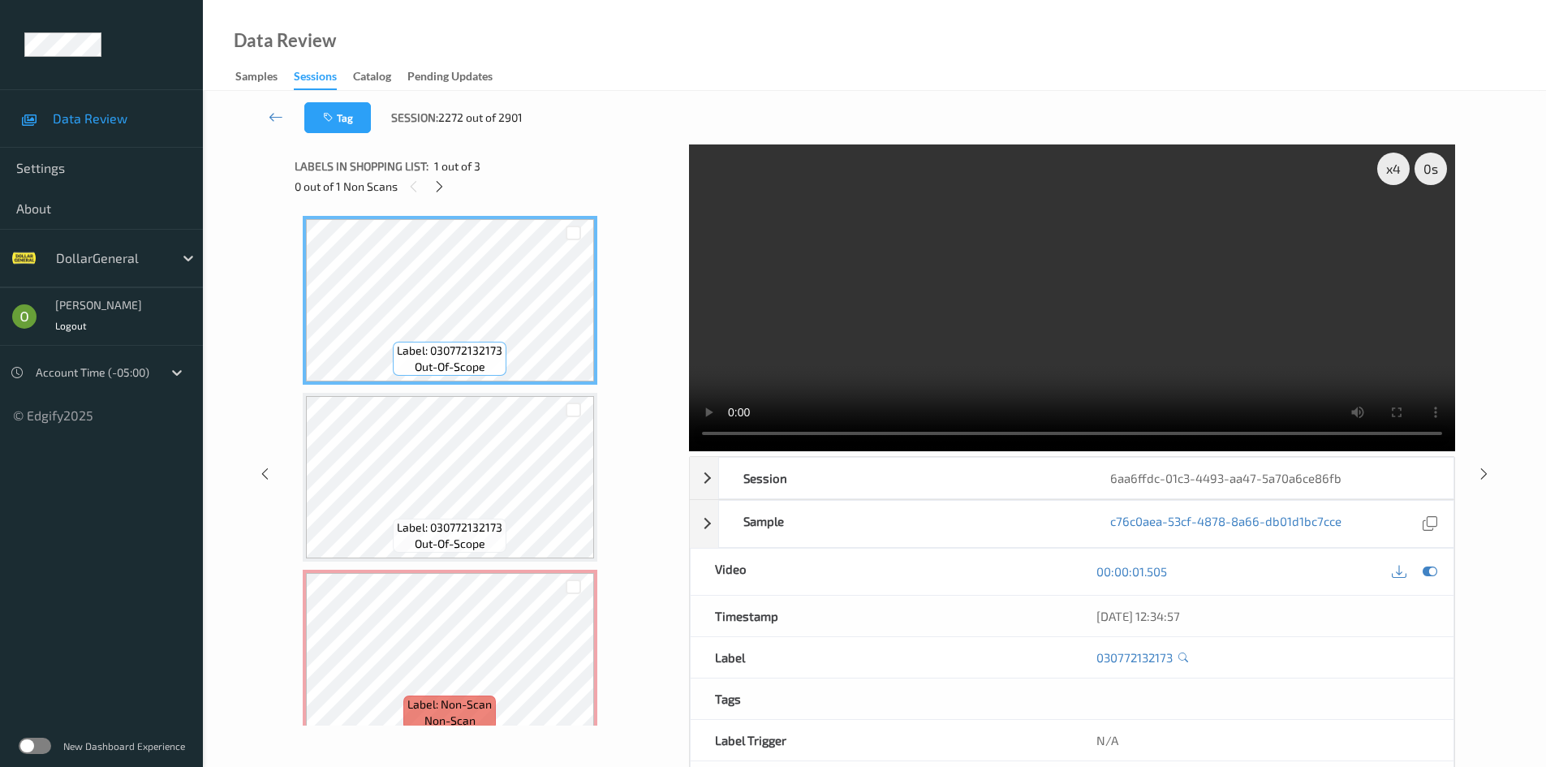
click at [918, 358] on video at bounding box center [1072, 297] width 766 height 307
click at [952, 329] on video at bounding box center [1072, 297] width 766 height 307
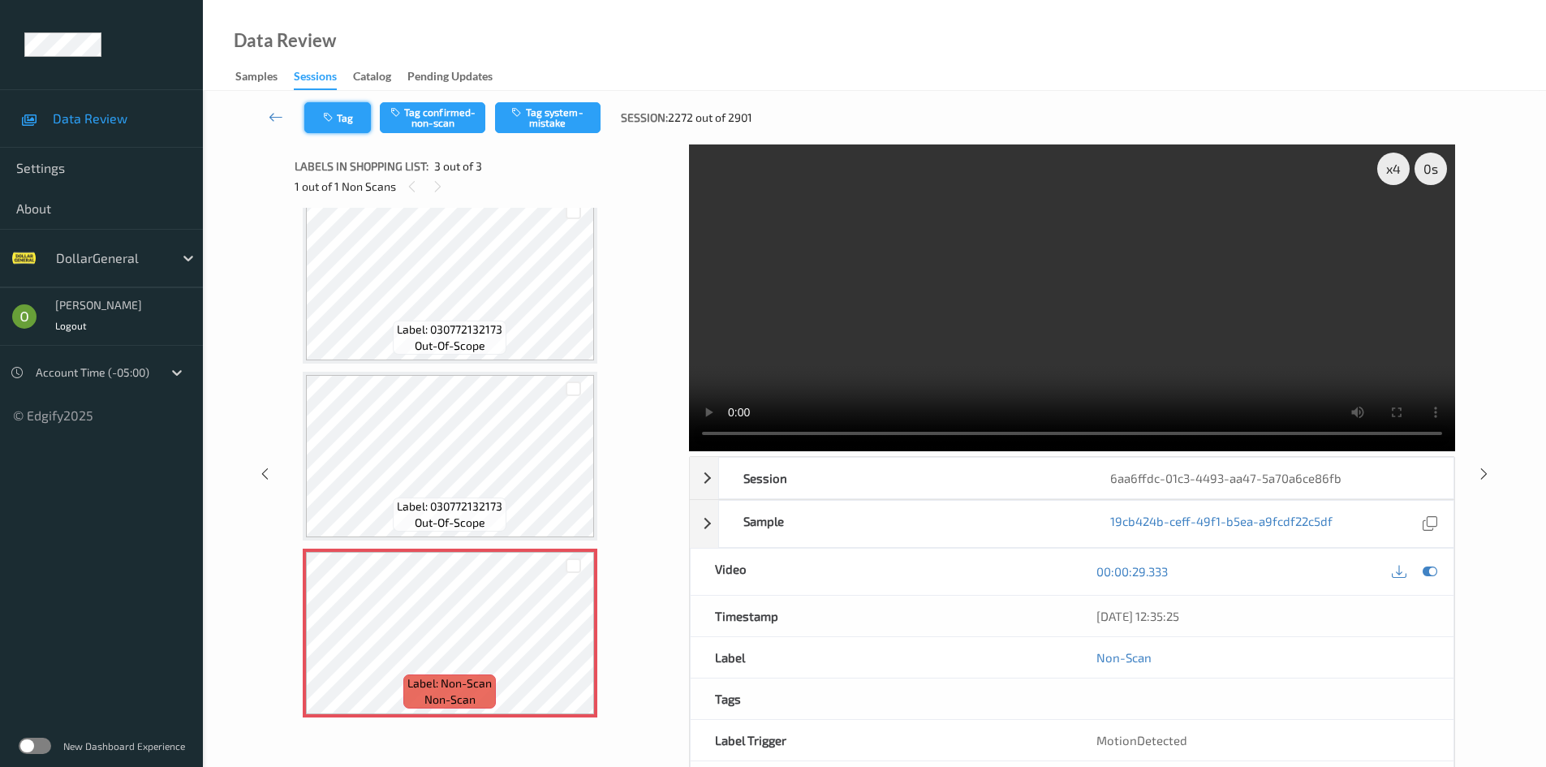
click at [350, 114] on button "Tag" at bounding box center [337, 117] width 67 height 31
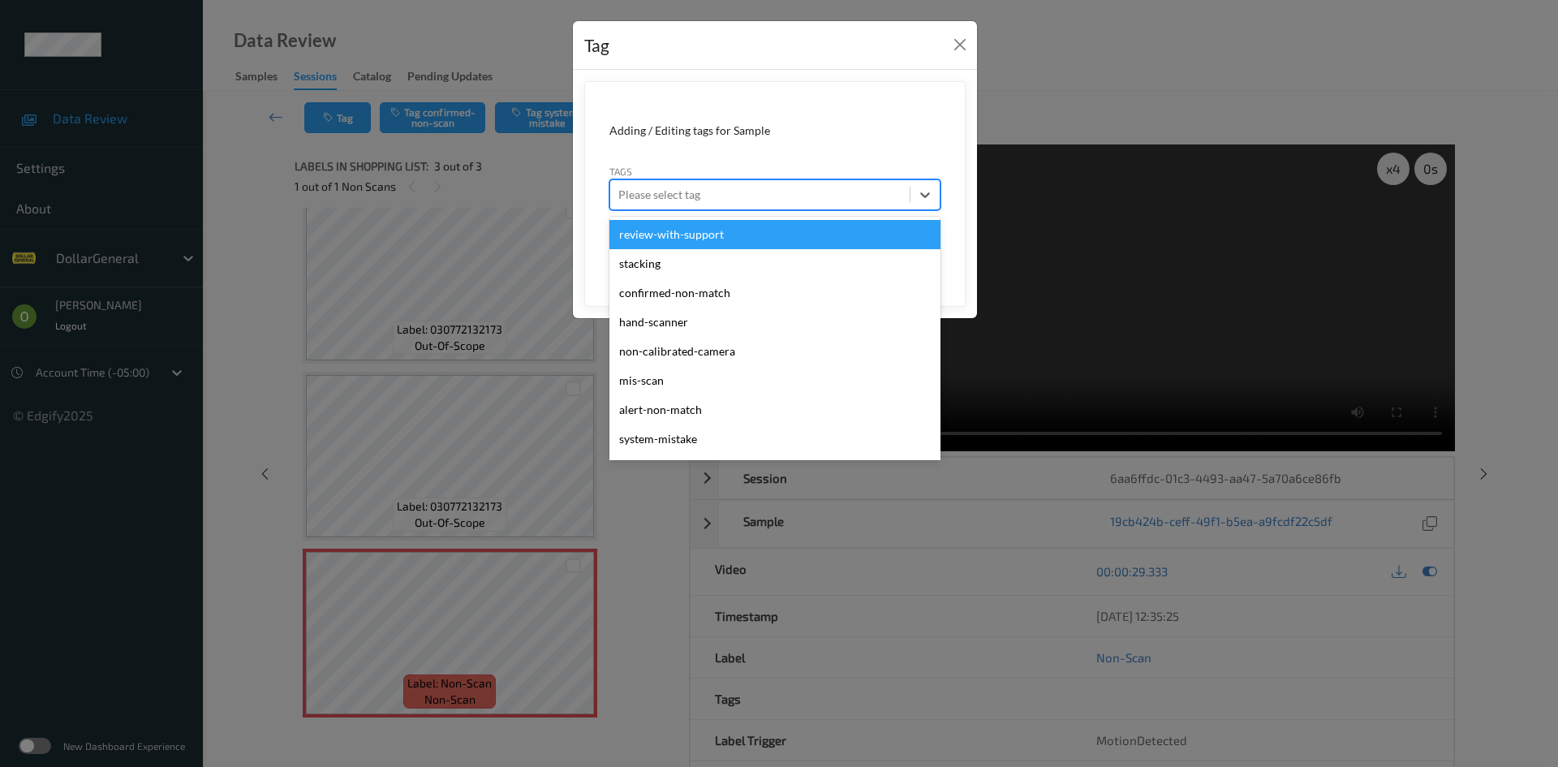
click at [752, 188] on div at bounding box center [759, 194] width 283 height 19
type input "sy"
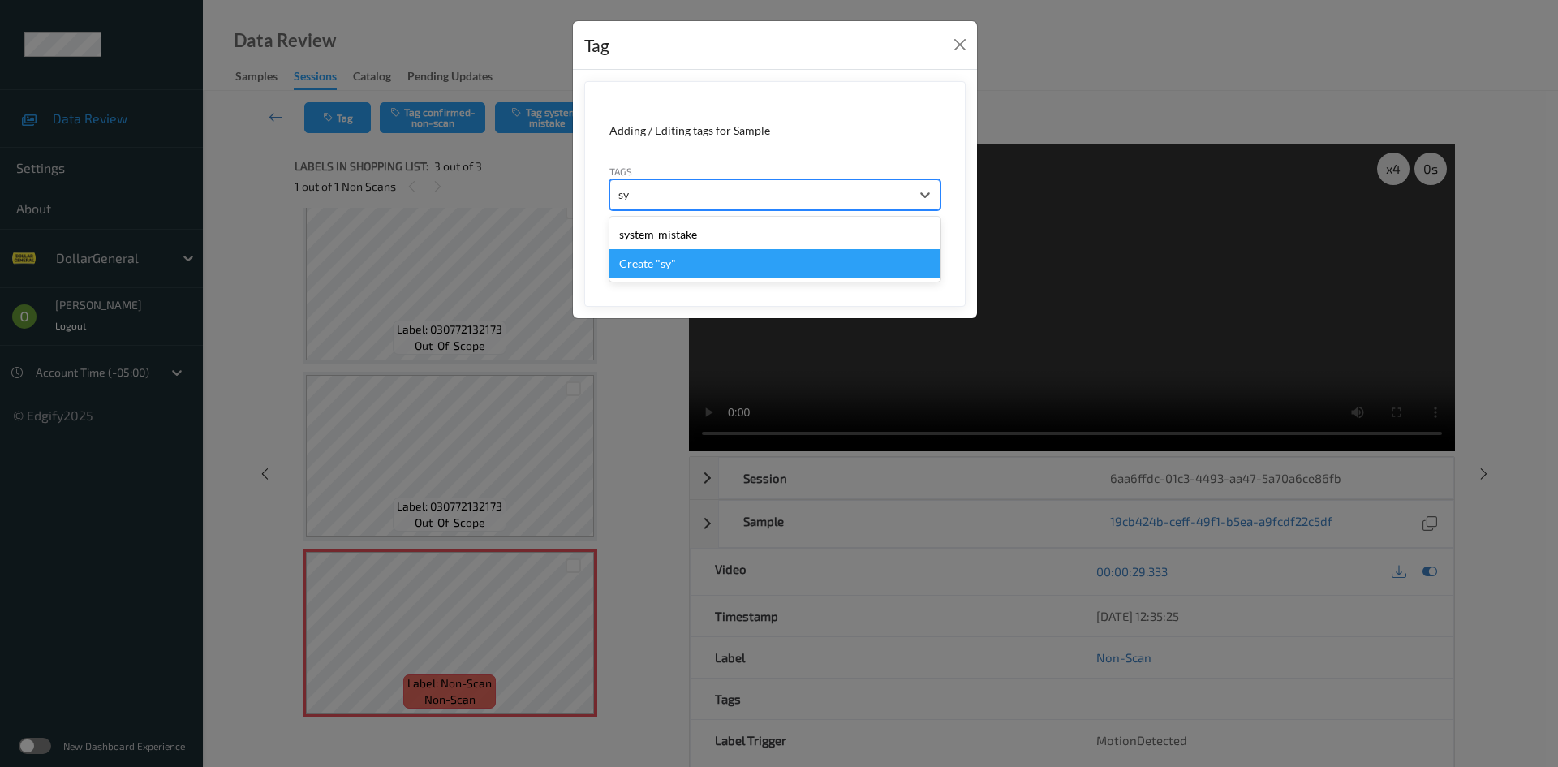
click at [733, 239] on div "system-mistake" at bounding box center [774, 234] width 331 height 29
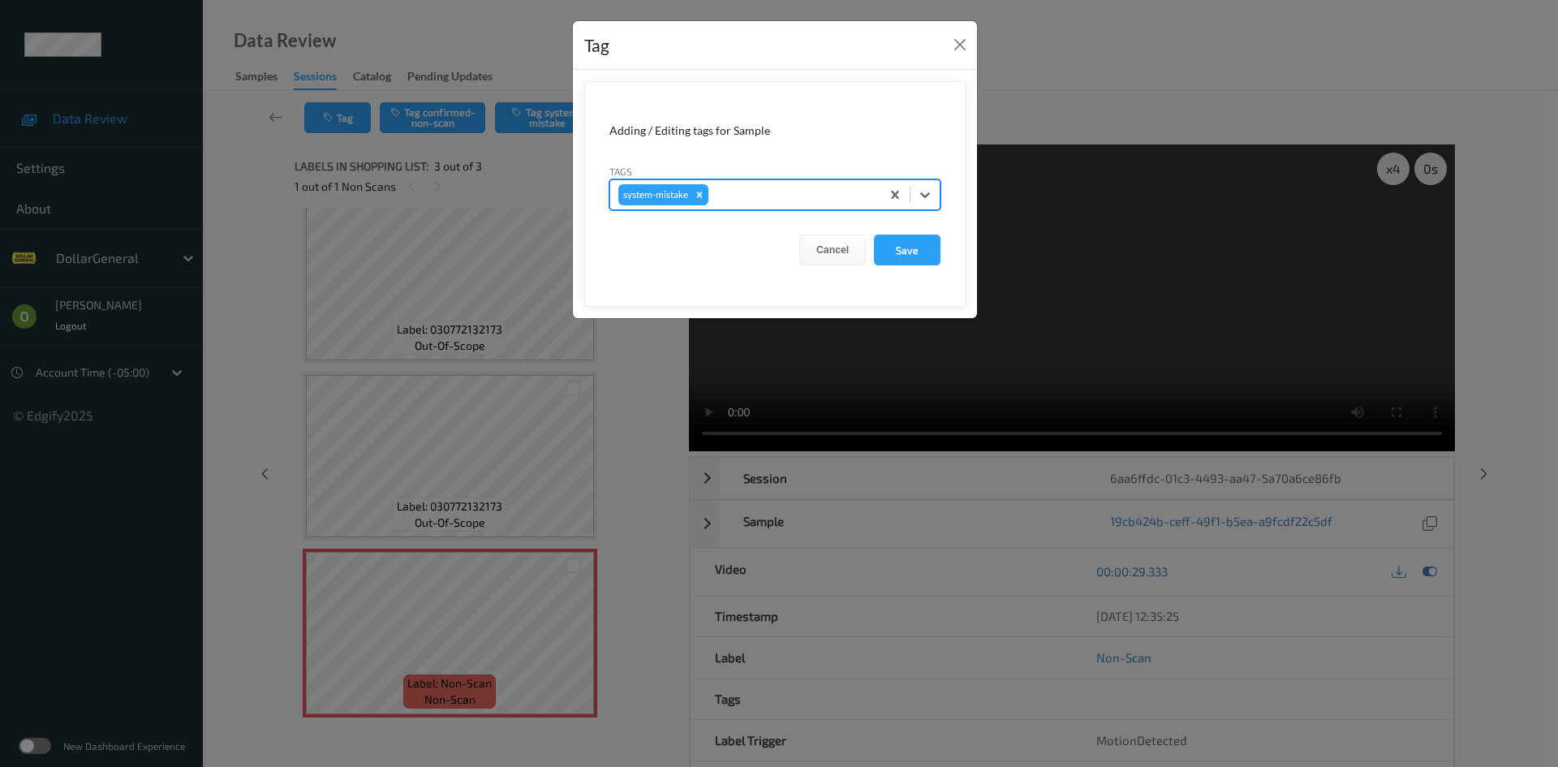
click at [773, 201] on div at bounding box center [792, 194] width 161 height 19
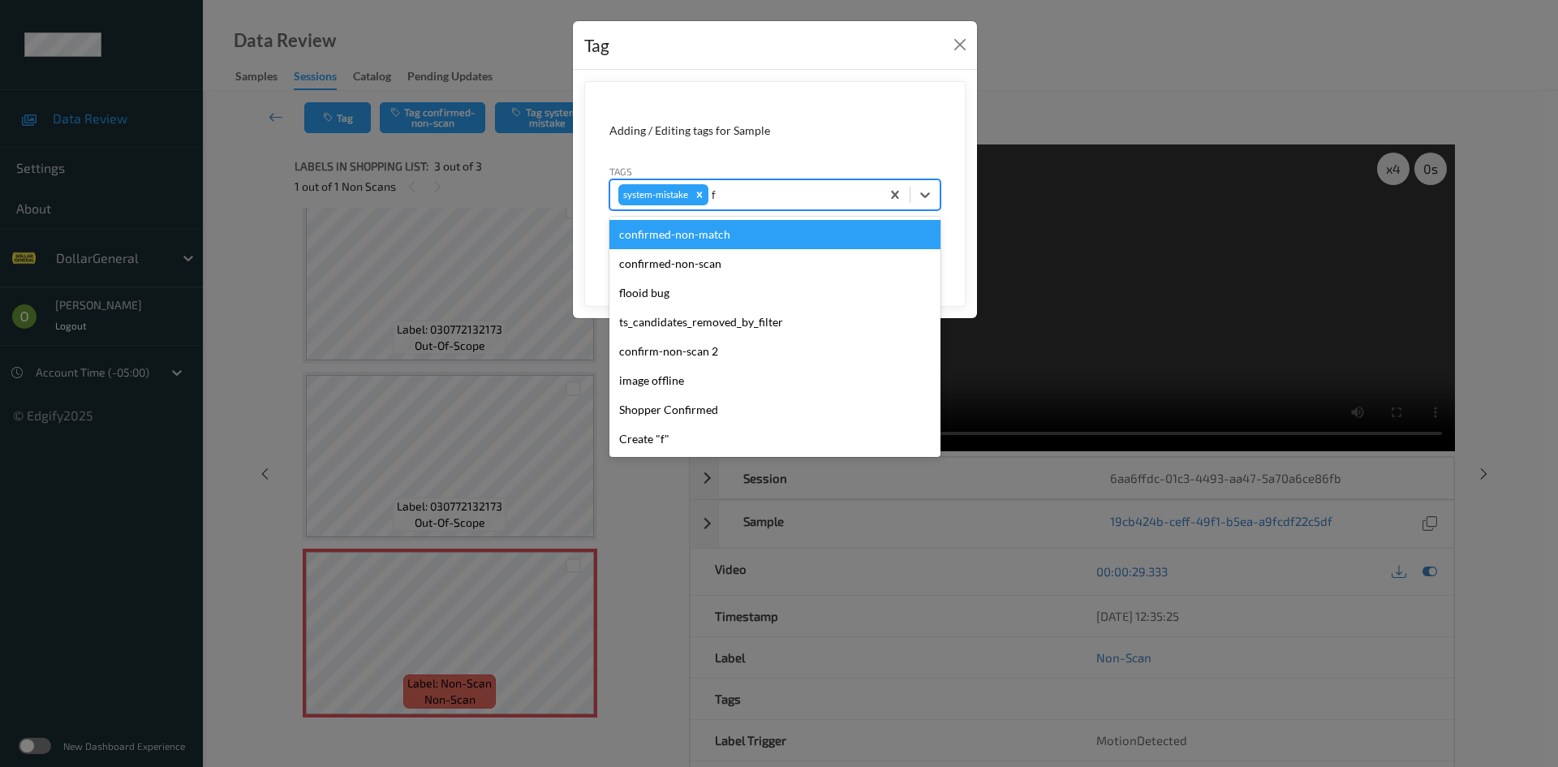
type input "fl"
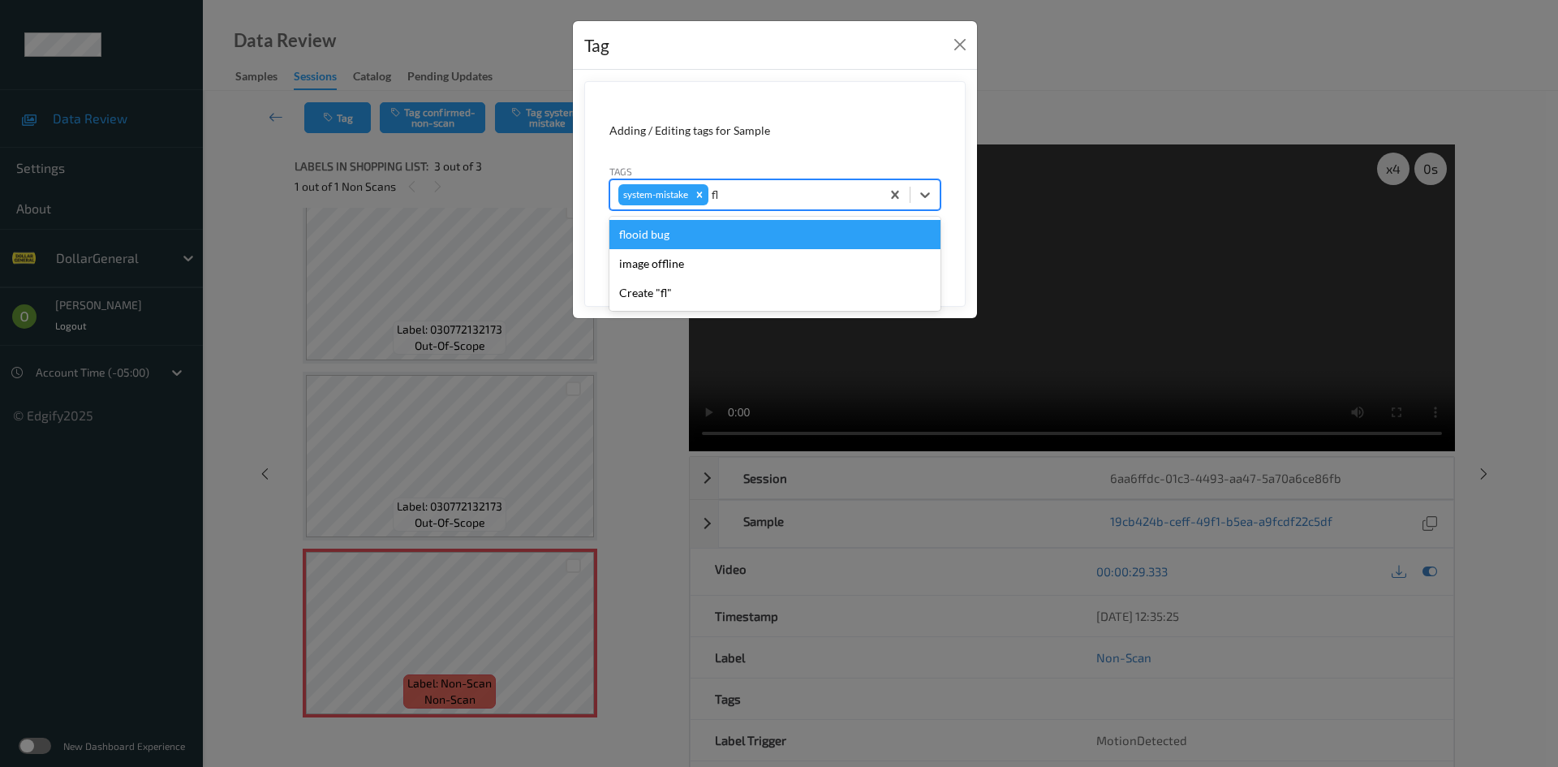
click at [708, 244] on div "flooid bug" at bounding box center [774, 234] width 331 height 29
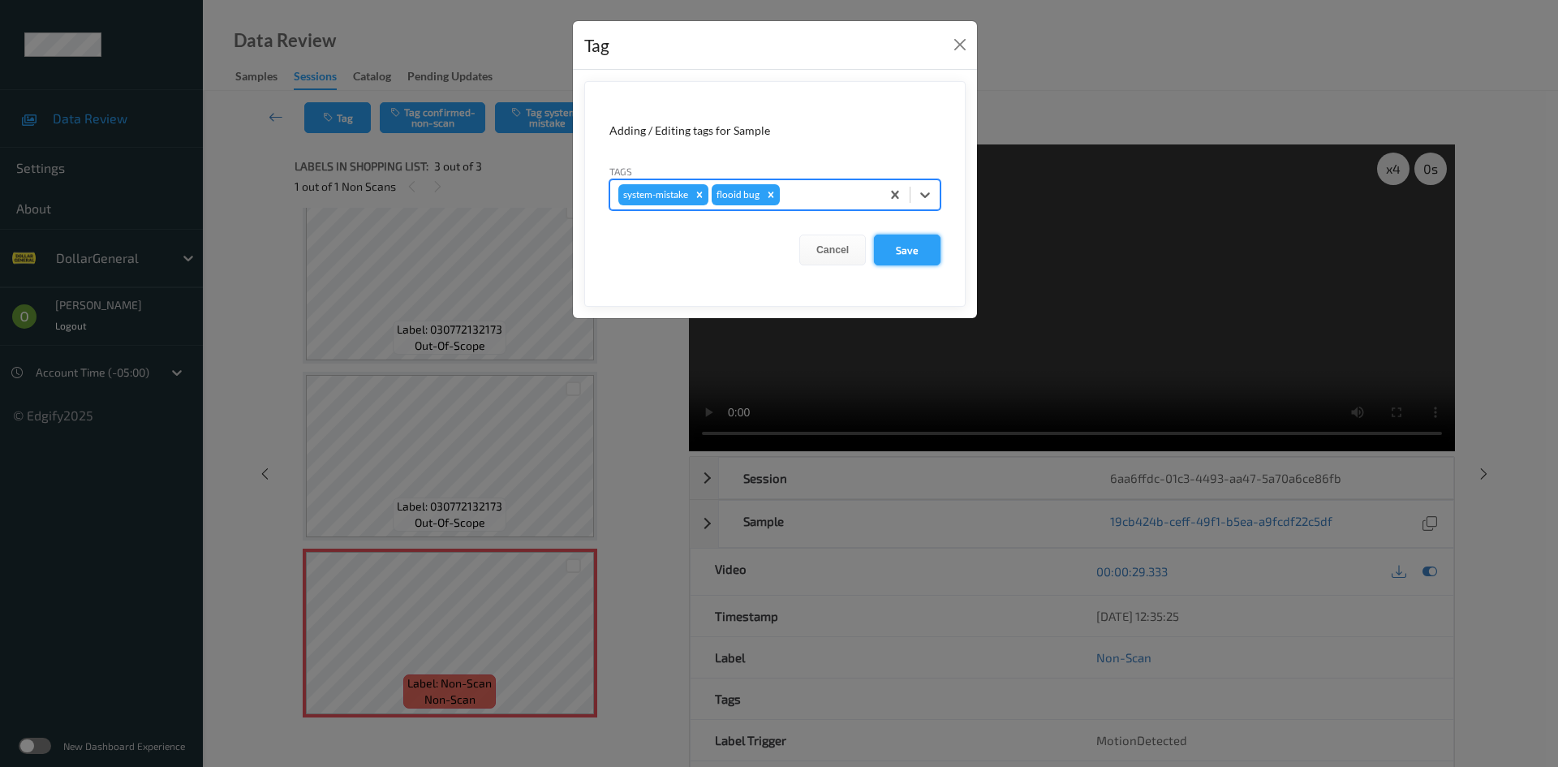
click at [924, 254] on button "Save" at bounding box center [907, 249] width 67 height 31
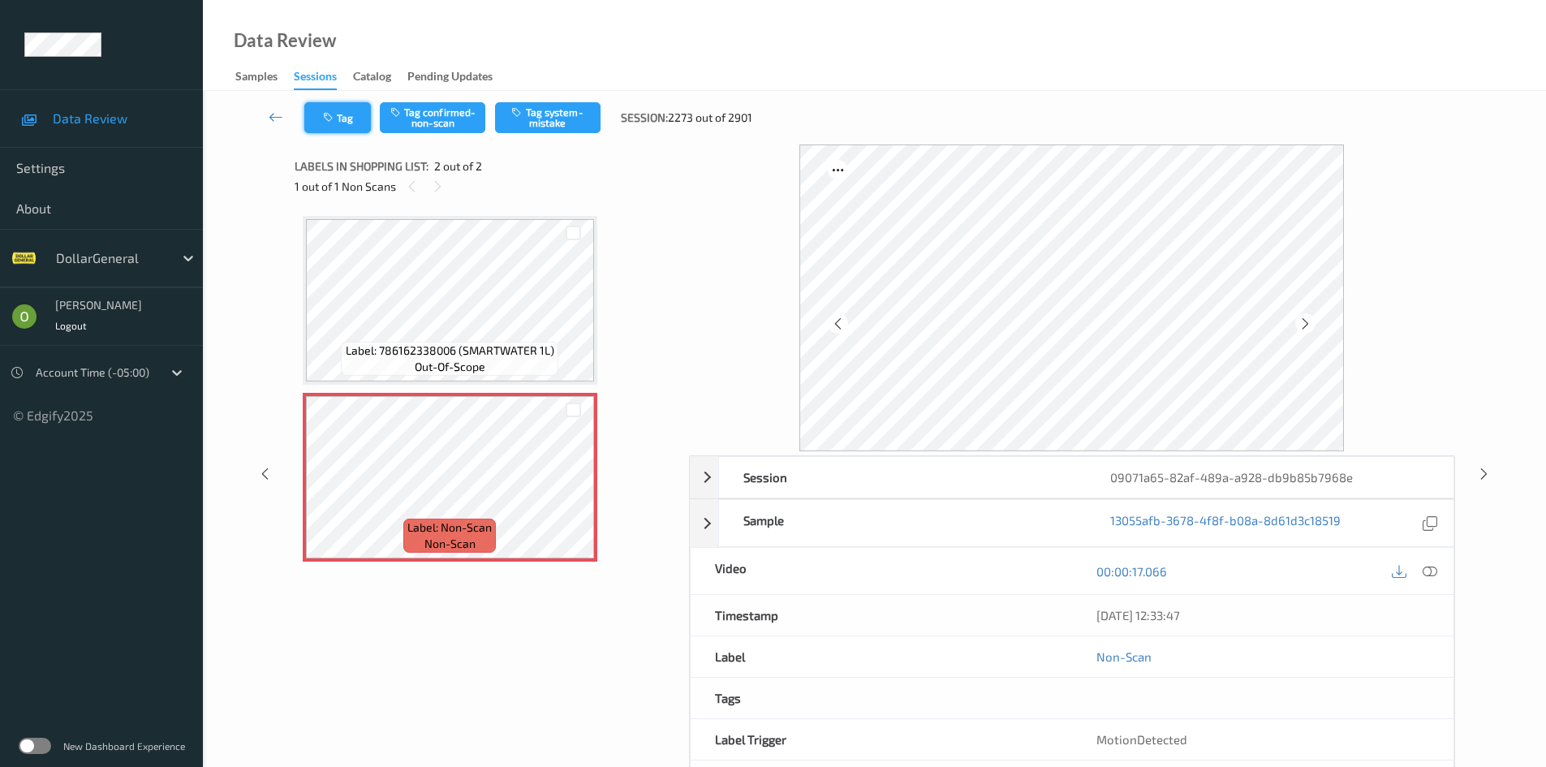
click at [353, 112] on button "Tag" at bounding box center [337, 117] width 67 height 31
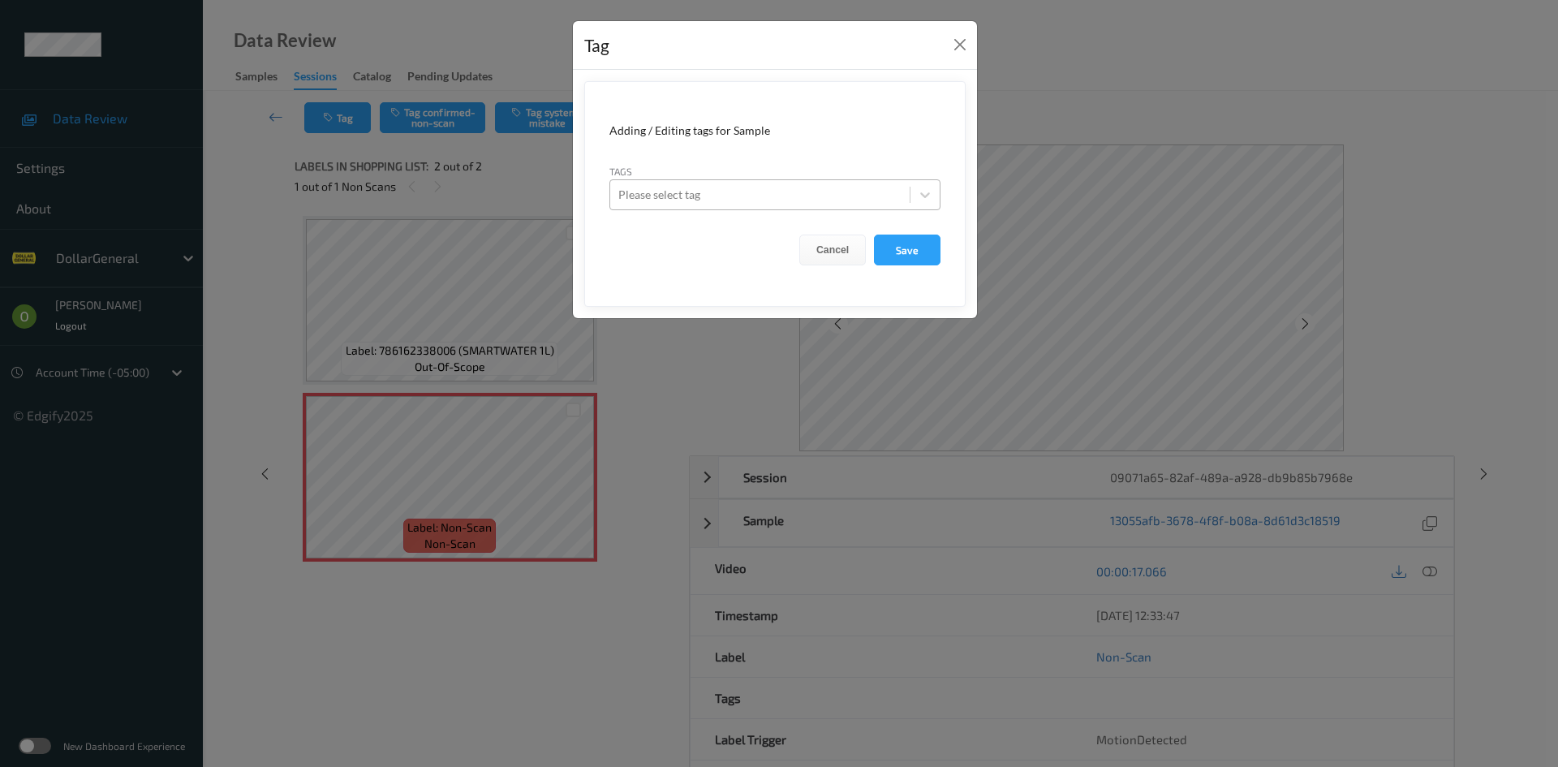
click at [726, 200] on div at bounding box center [759, 194] width 283 height 19
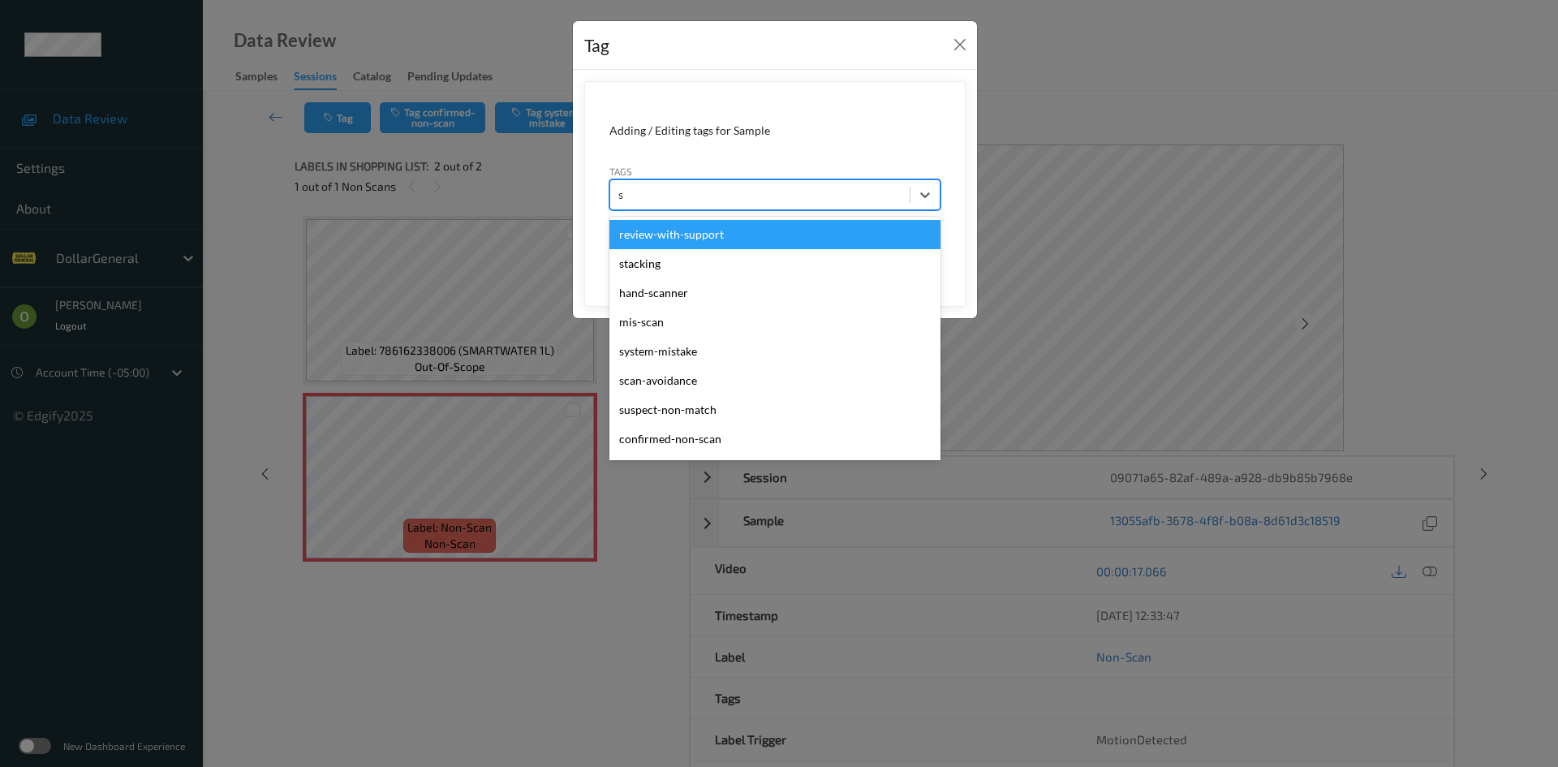
type input "sy"
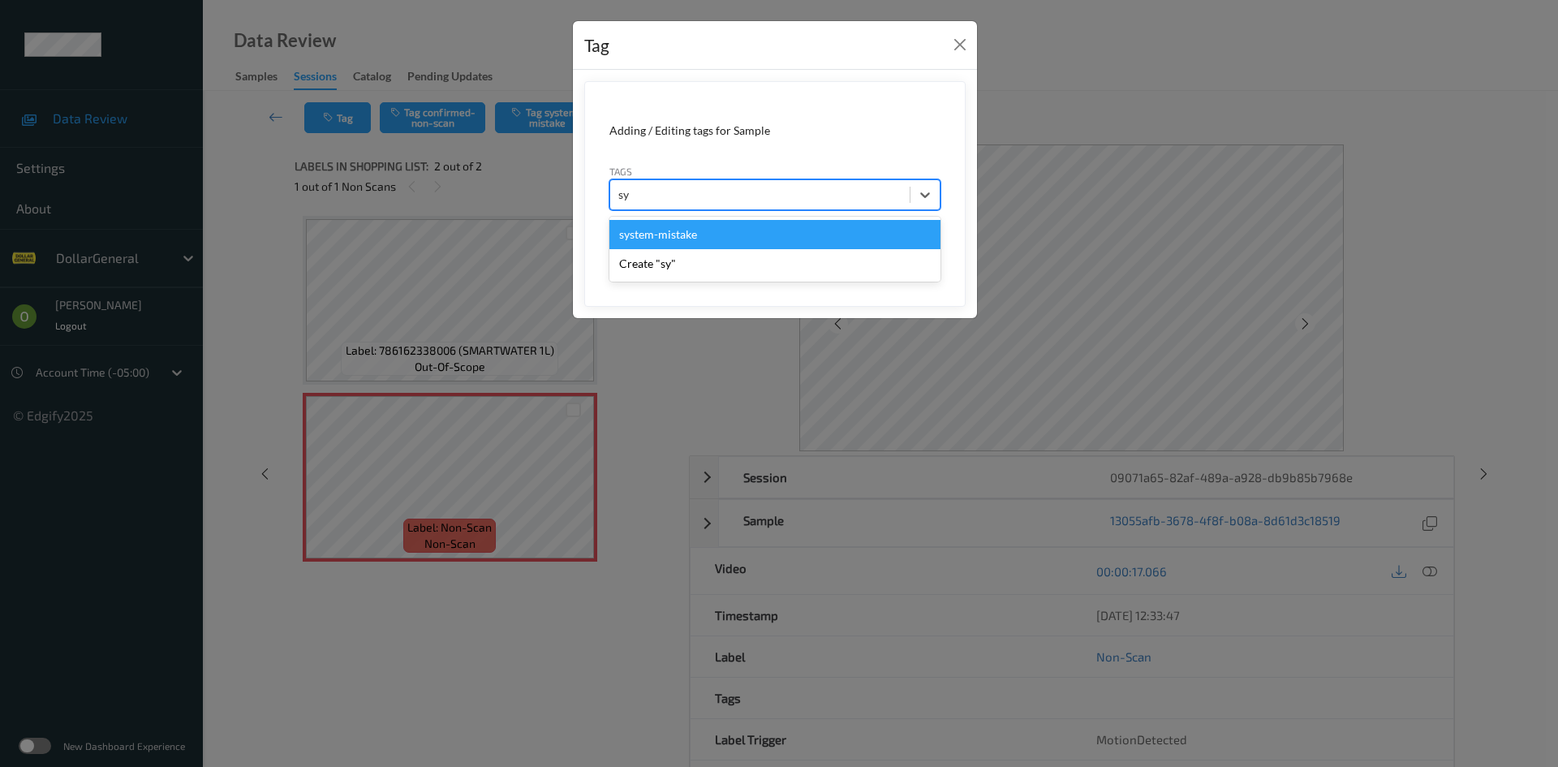
click at [703, 241] on div "system-mistake" at bounding box center [774, 234] width 331 height 29
type input "floo"
drag, startPoint x: 699, startPoint y: 229, endPoint x: 711, endPoint y: 228, distance: 11.4
click at [699, 228] on div "flooid bug" at bounding box center [774, 234] width 331 height 29
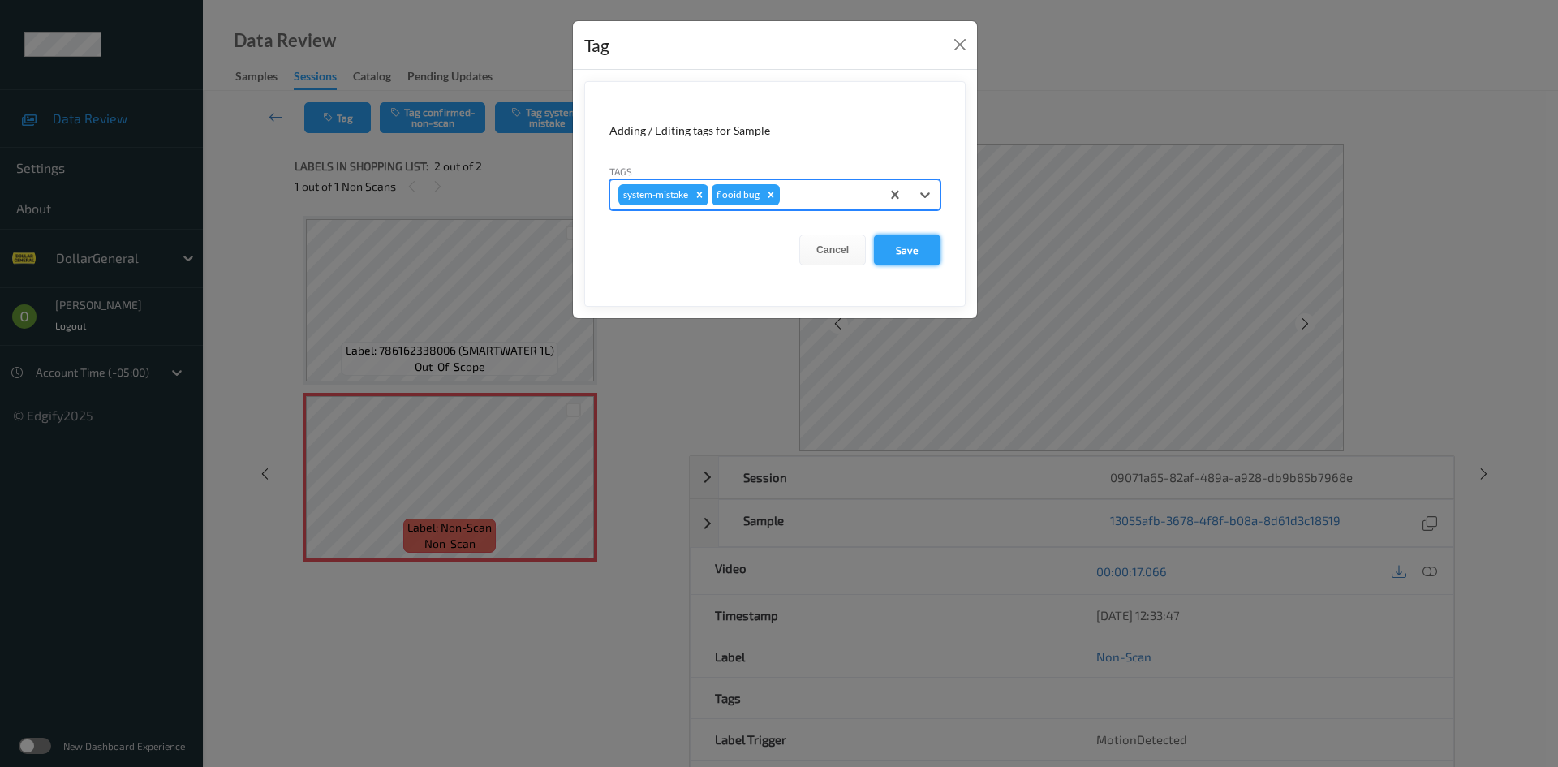
click at [892, 255] on button "Save" at bounding box center [907, 249] width 67 height 31
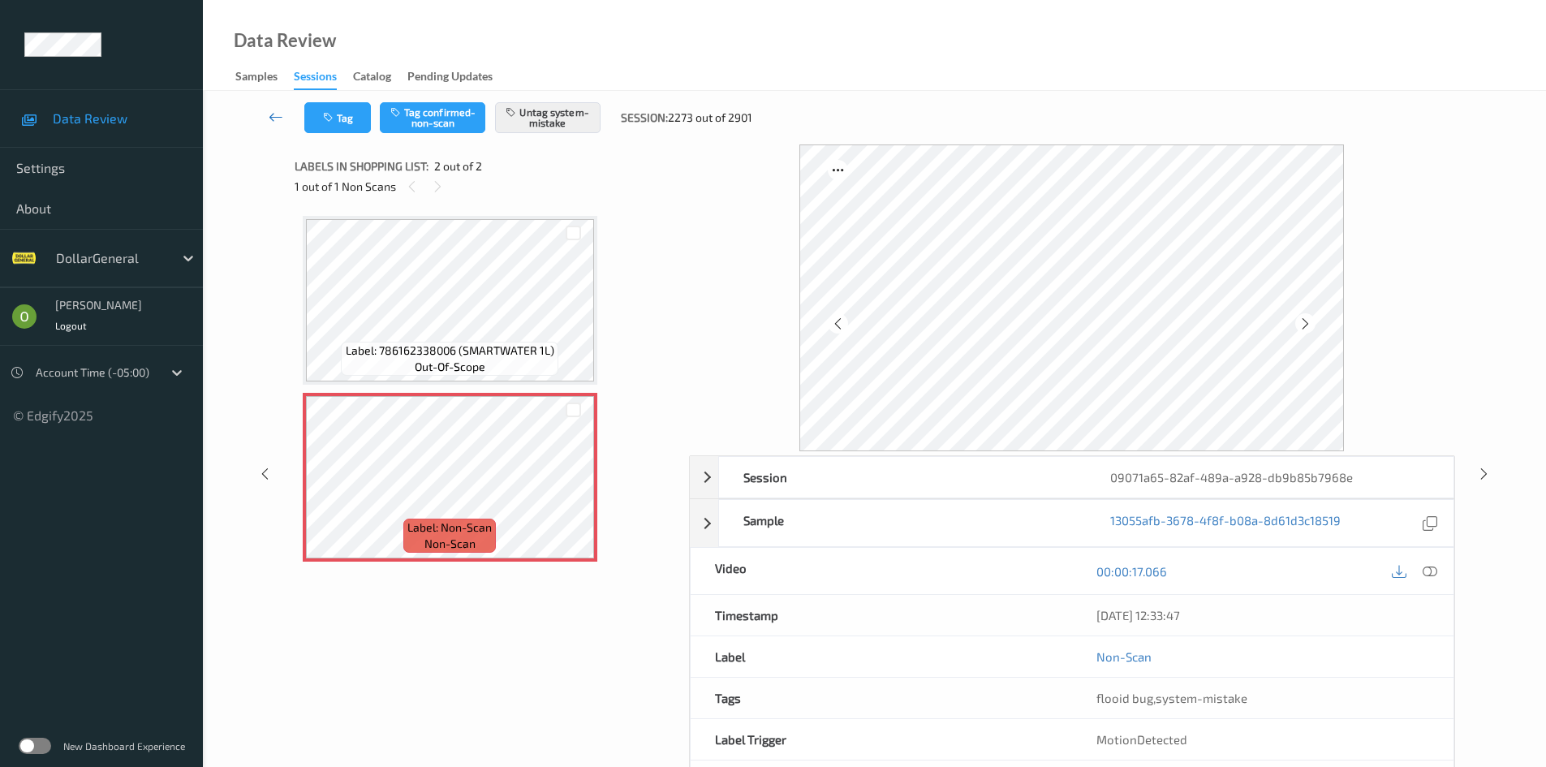
click at [260, 123] on link at bounding box center [275, 117] width 57 height 31
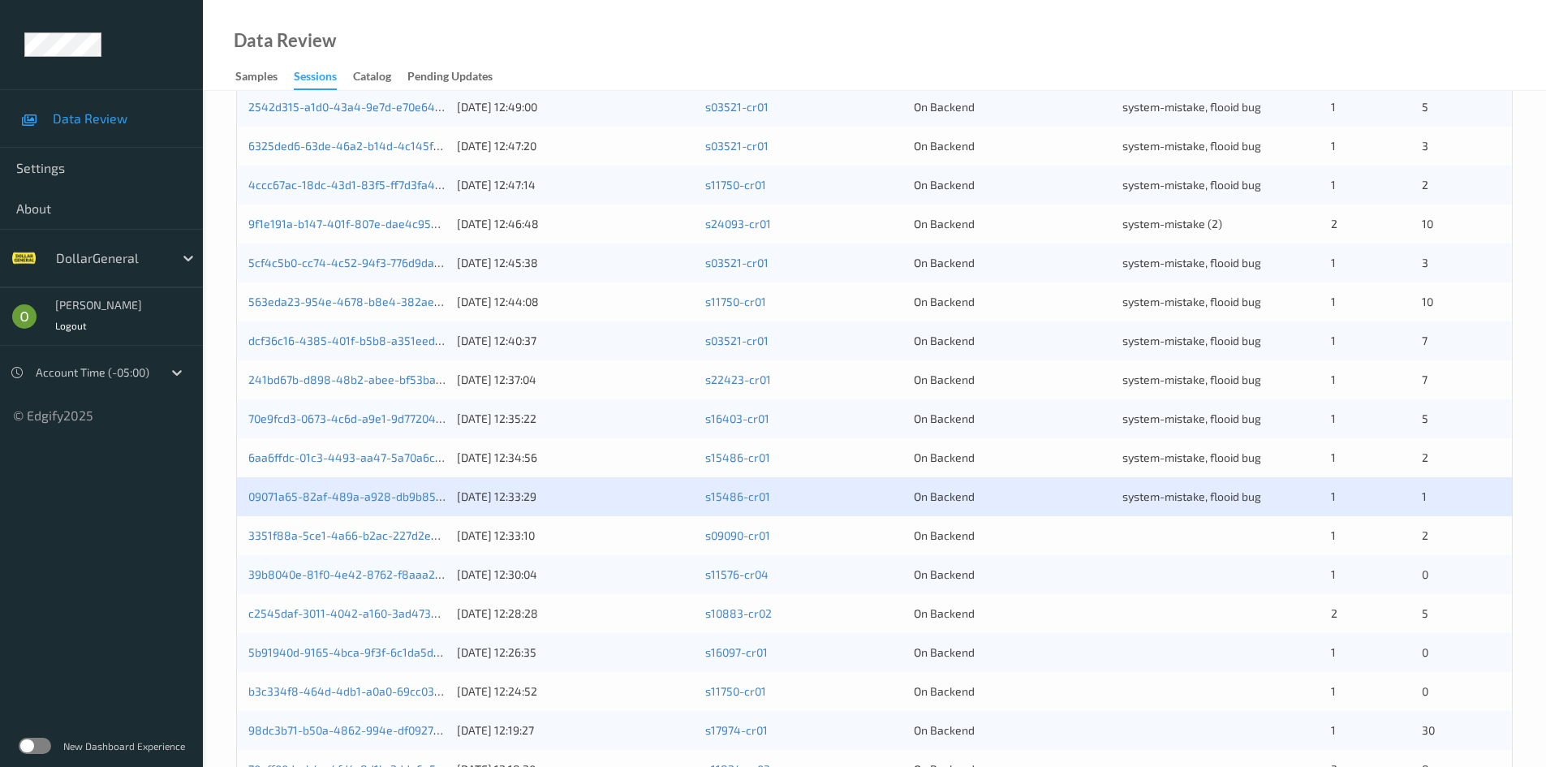
scroll to position [406, 0]
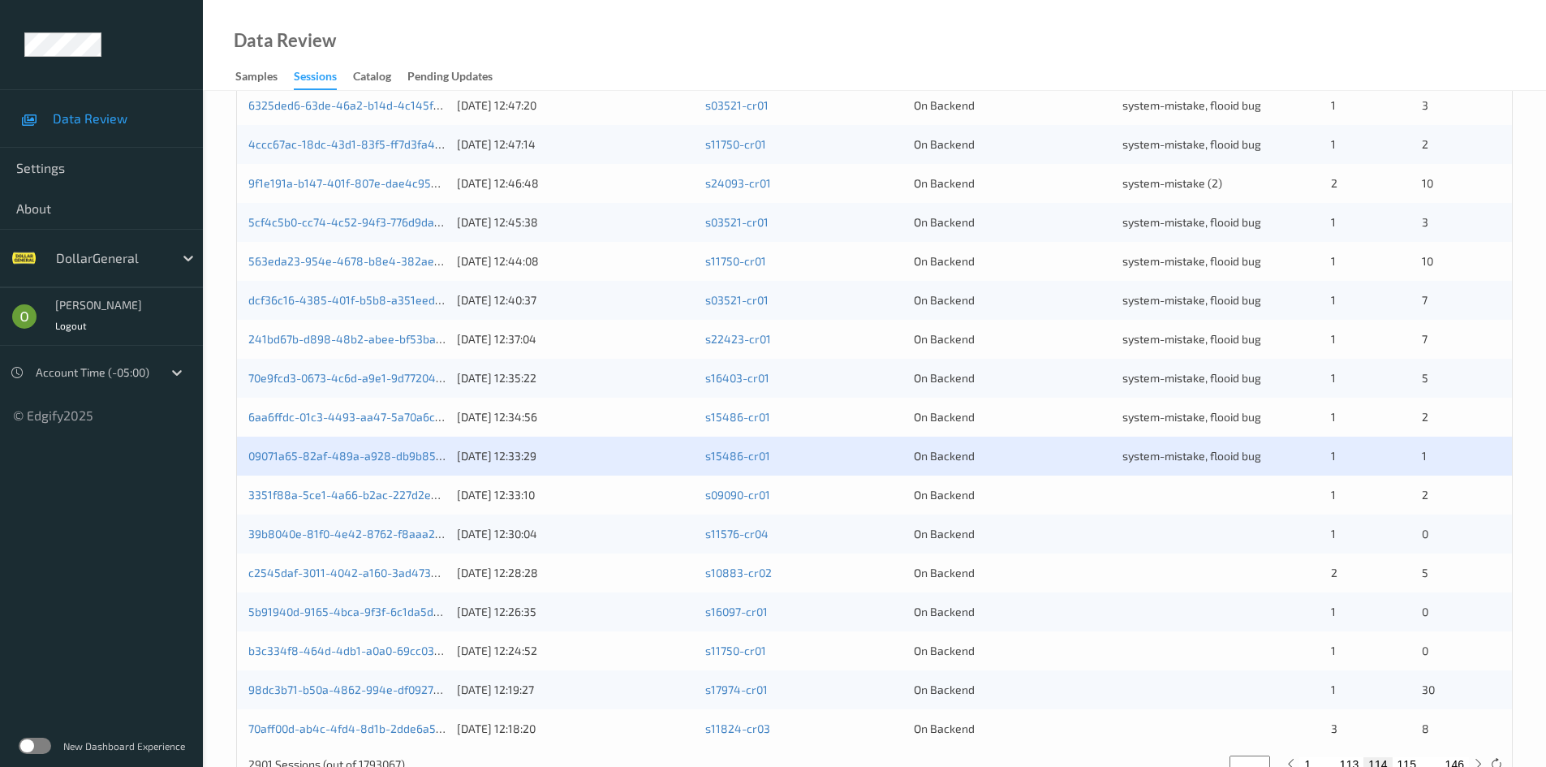
click at [1172, 499] on div at bounding box center [1220, 495] width 197 height 16
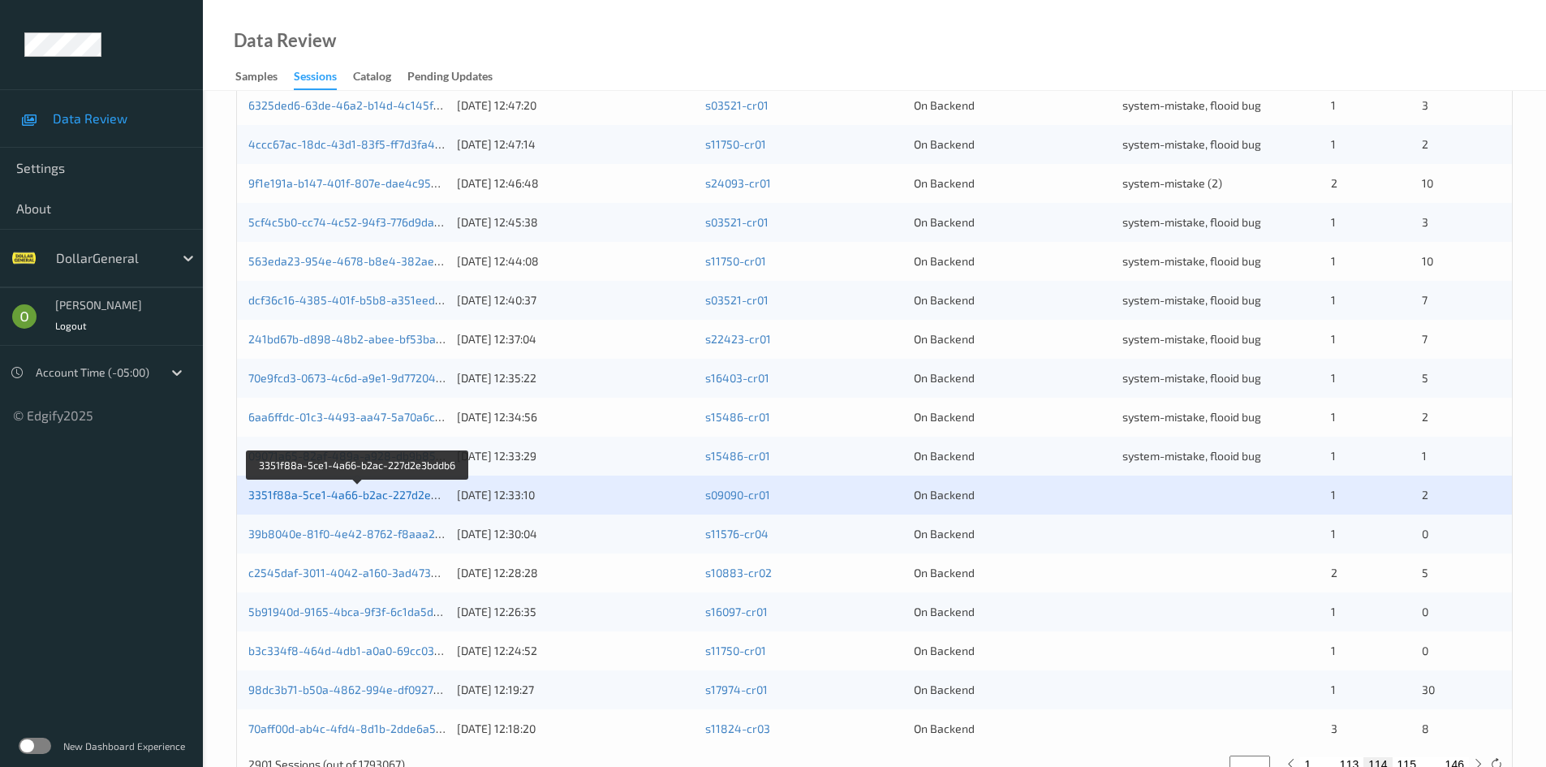
click at [331, 492] on link "3351f88a-5ce1-4a66-b2ac-227d2e3bddb6" at bounding box center [358, 495] width 221 height 14
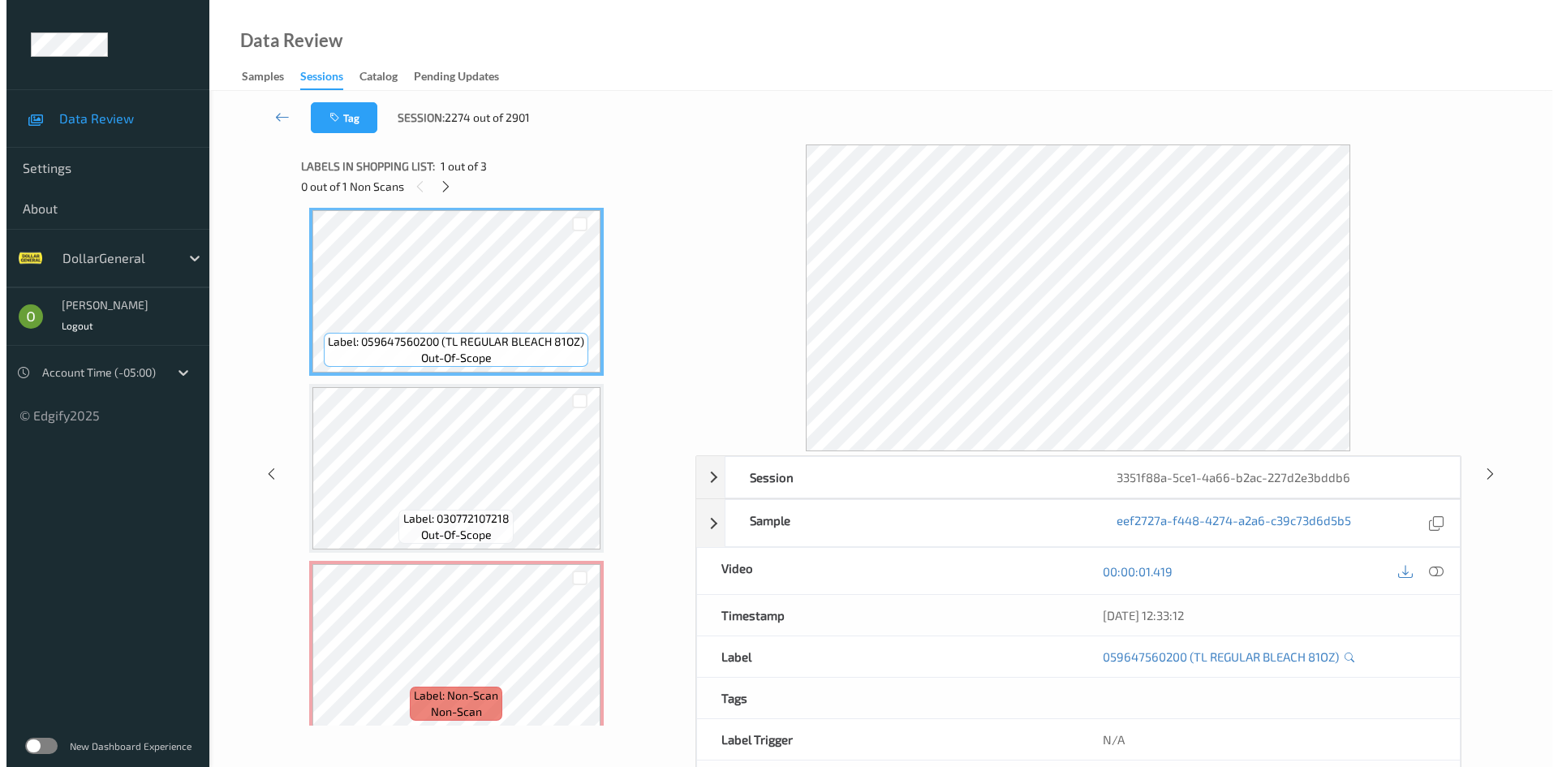
scroll to position [21, 0]
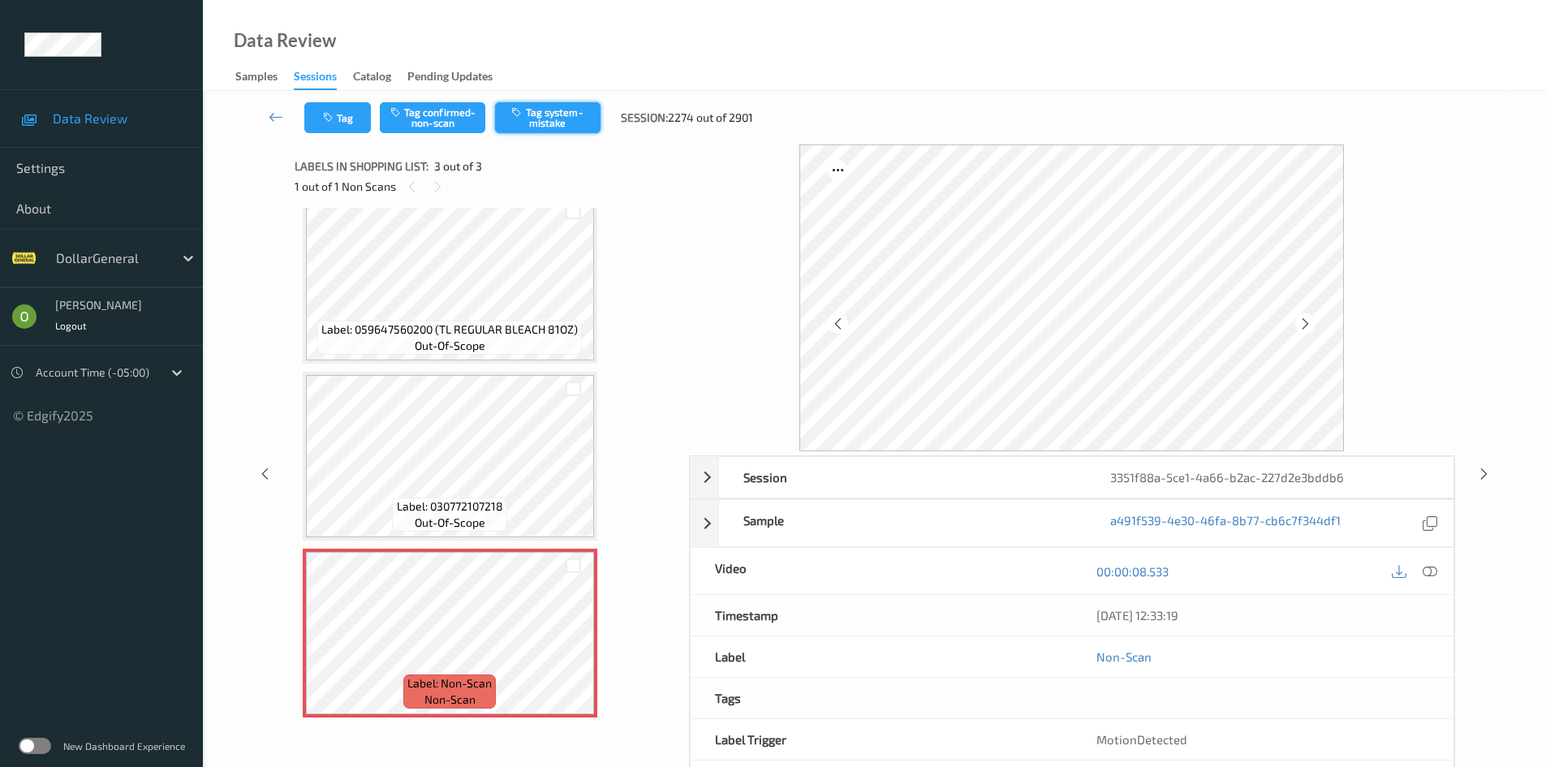
click at [559, 117] on button "Tag system-mistake" at bounding box center [547, 117] width 105 height 31
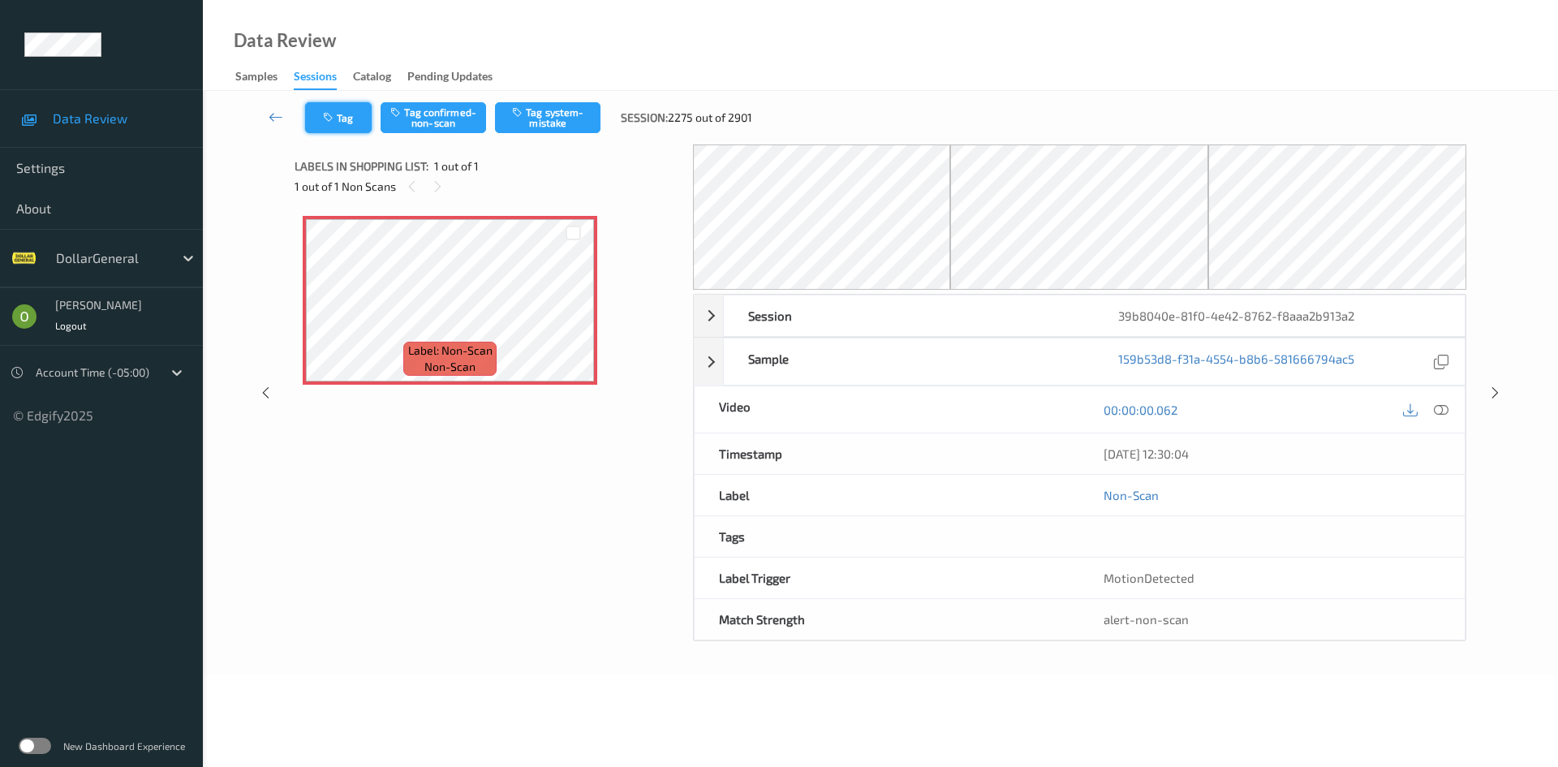
click at [342, 118] on button "Tag" at bounding box center [338, 117] width 67 height 31
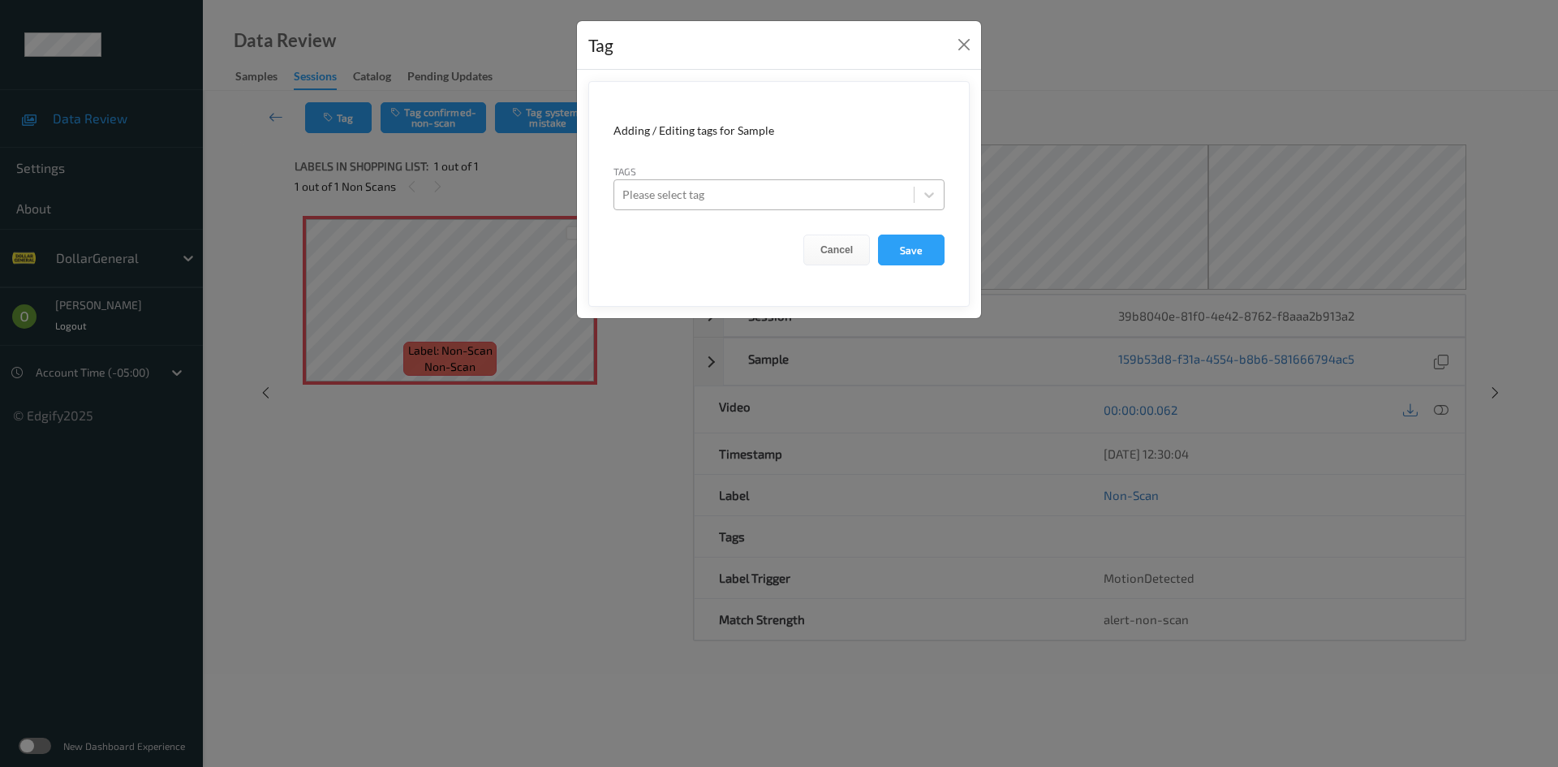
click at [776, 196] on div at bounding box center [763, 194] width 283 height 19
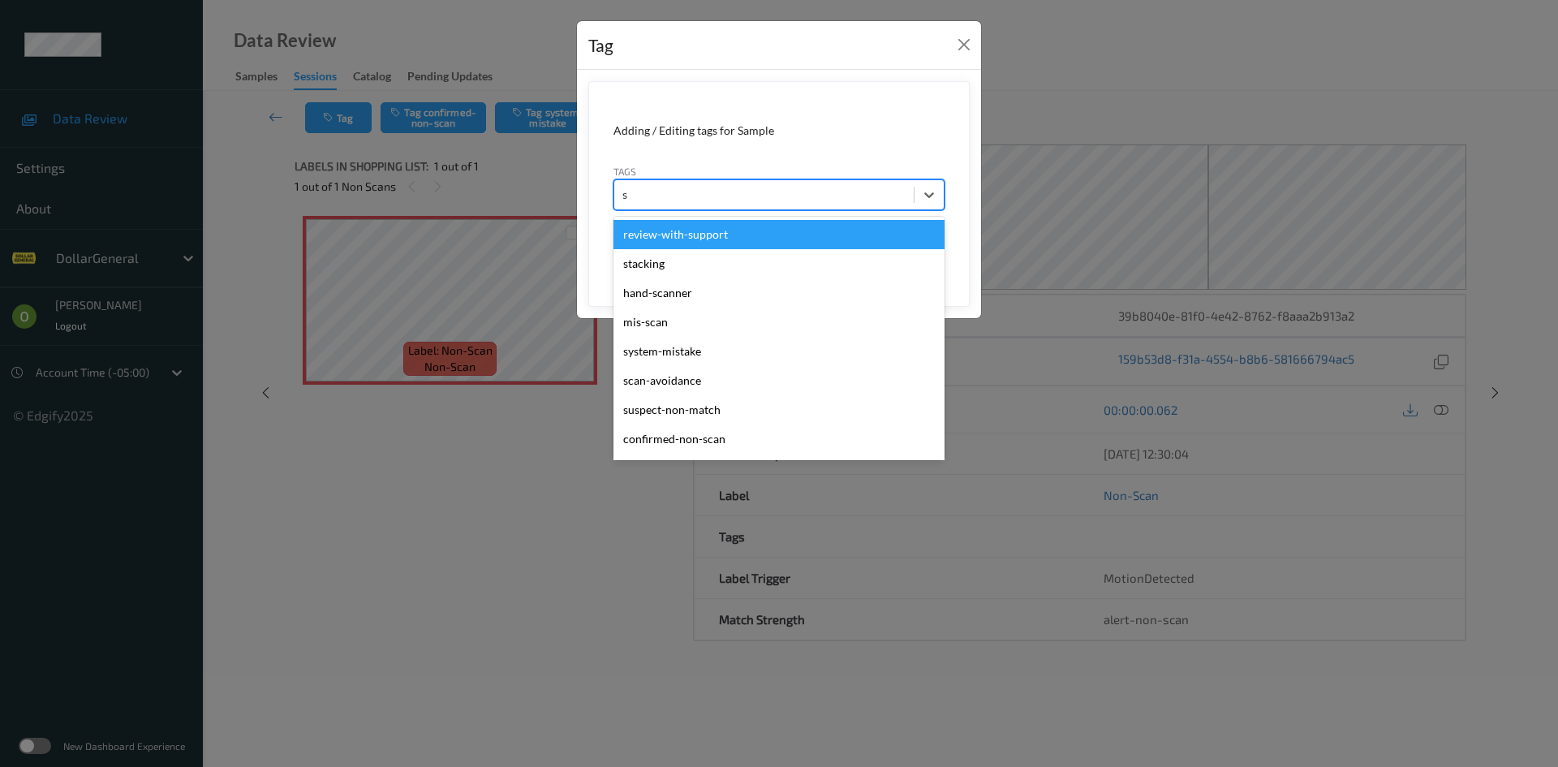
type input "sy"
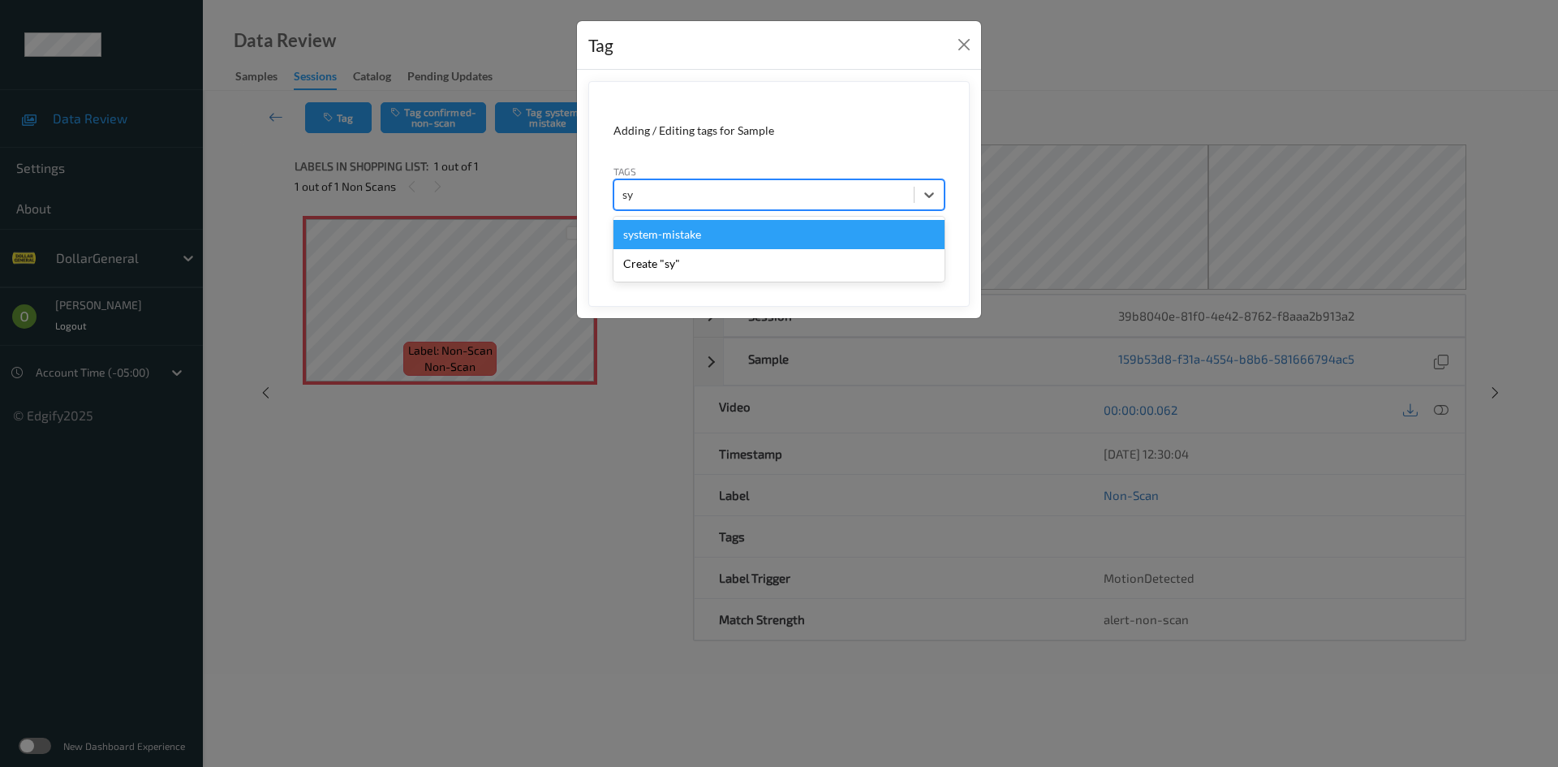
click at [712, 235] on div "system-mistake" at bounding box center [778, 234] width 331 height 29
type input "flo"
click at [686, 238] on div "flooid bug" at bounding box center [778, 234] width 331 height 29
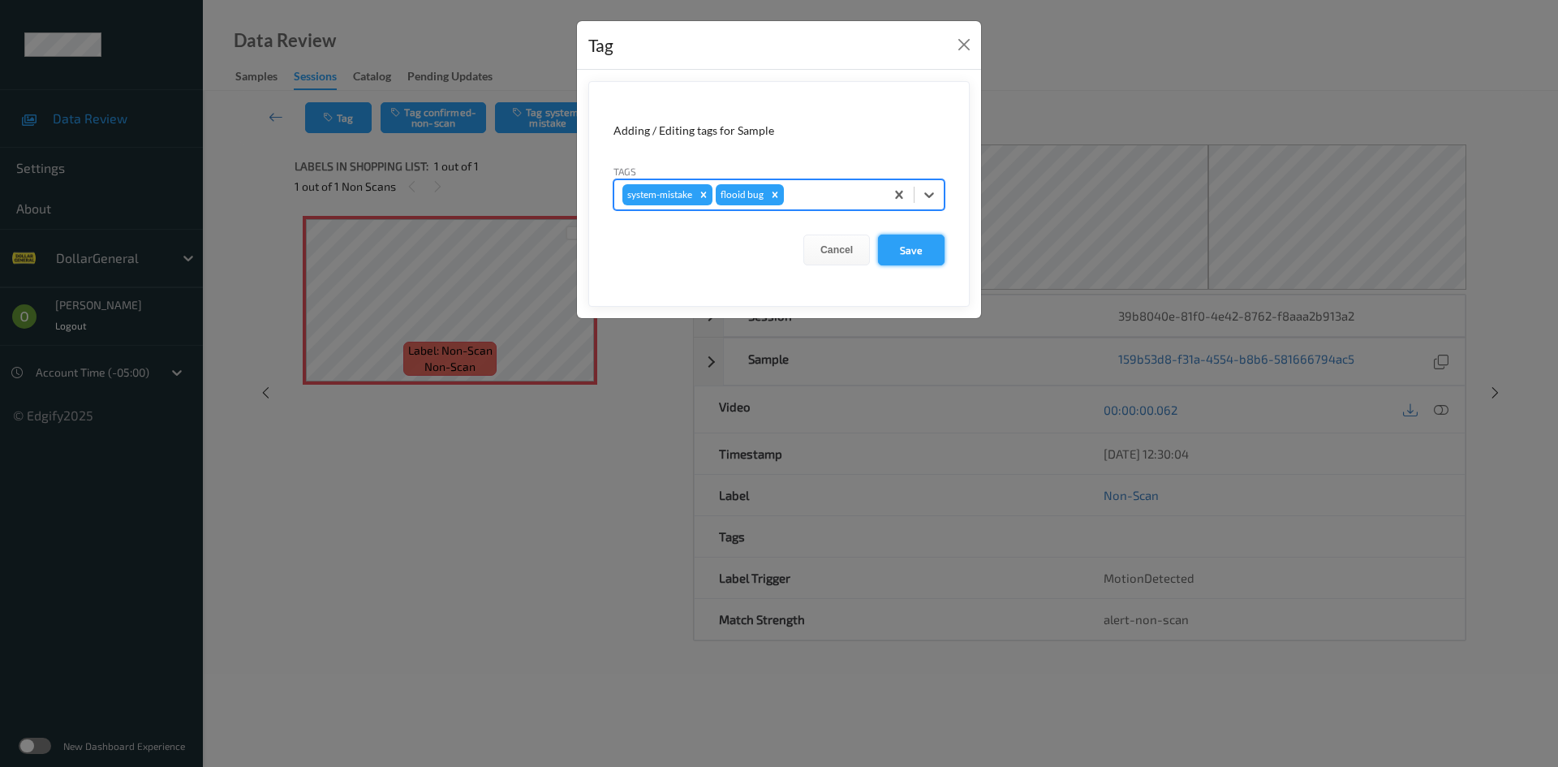
click at [896, 238] on button "Save" at bounding box center [911, 249] width 67 height 31
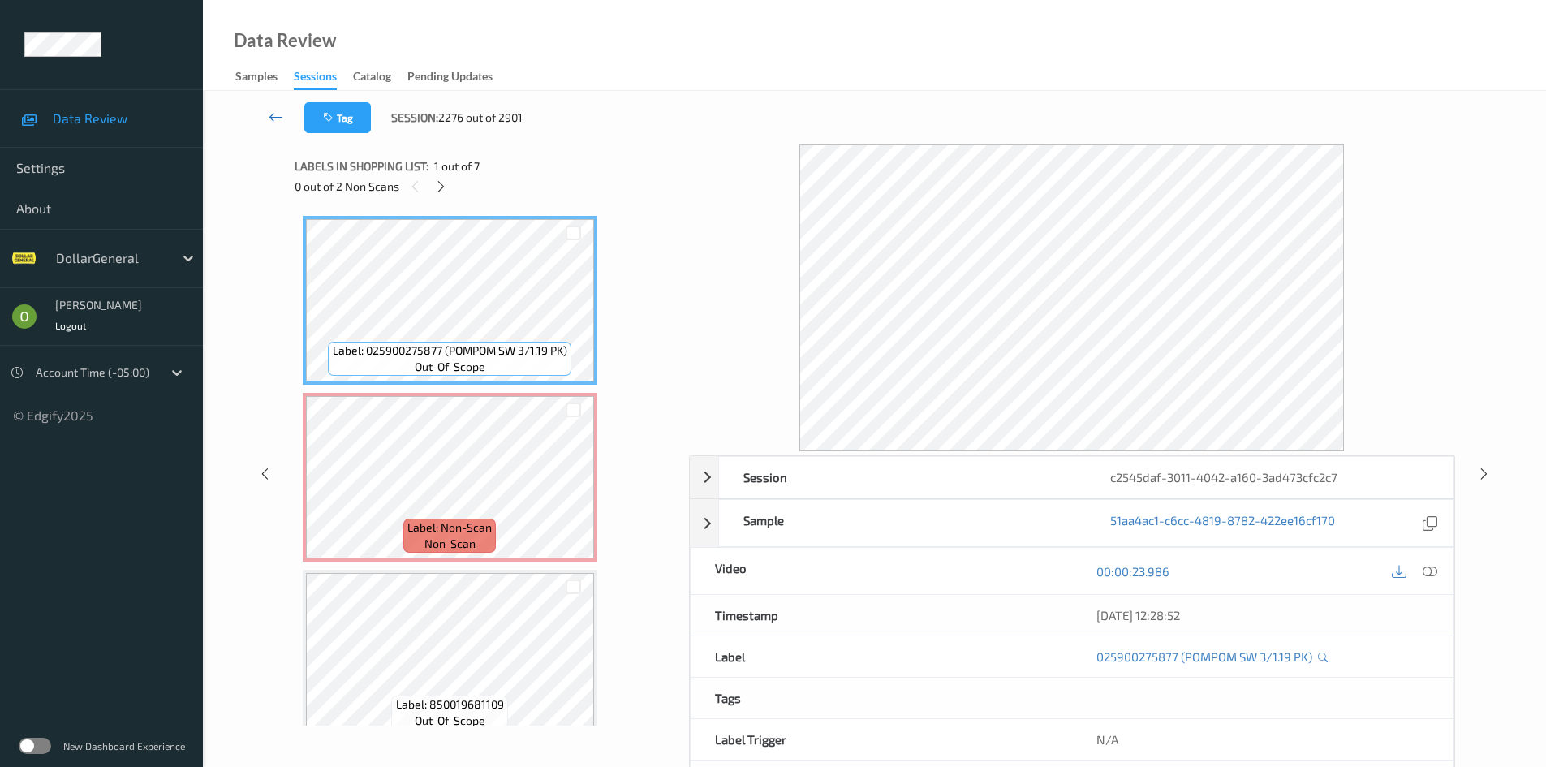
click at [275, 105] on link at bounding box center [275, 117] width 57 height 31
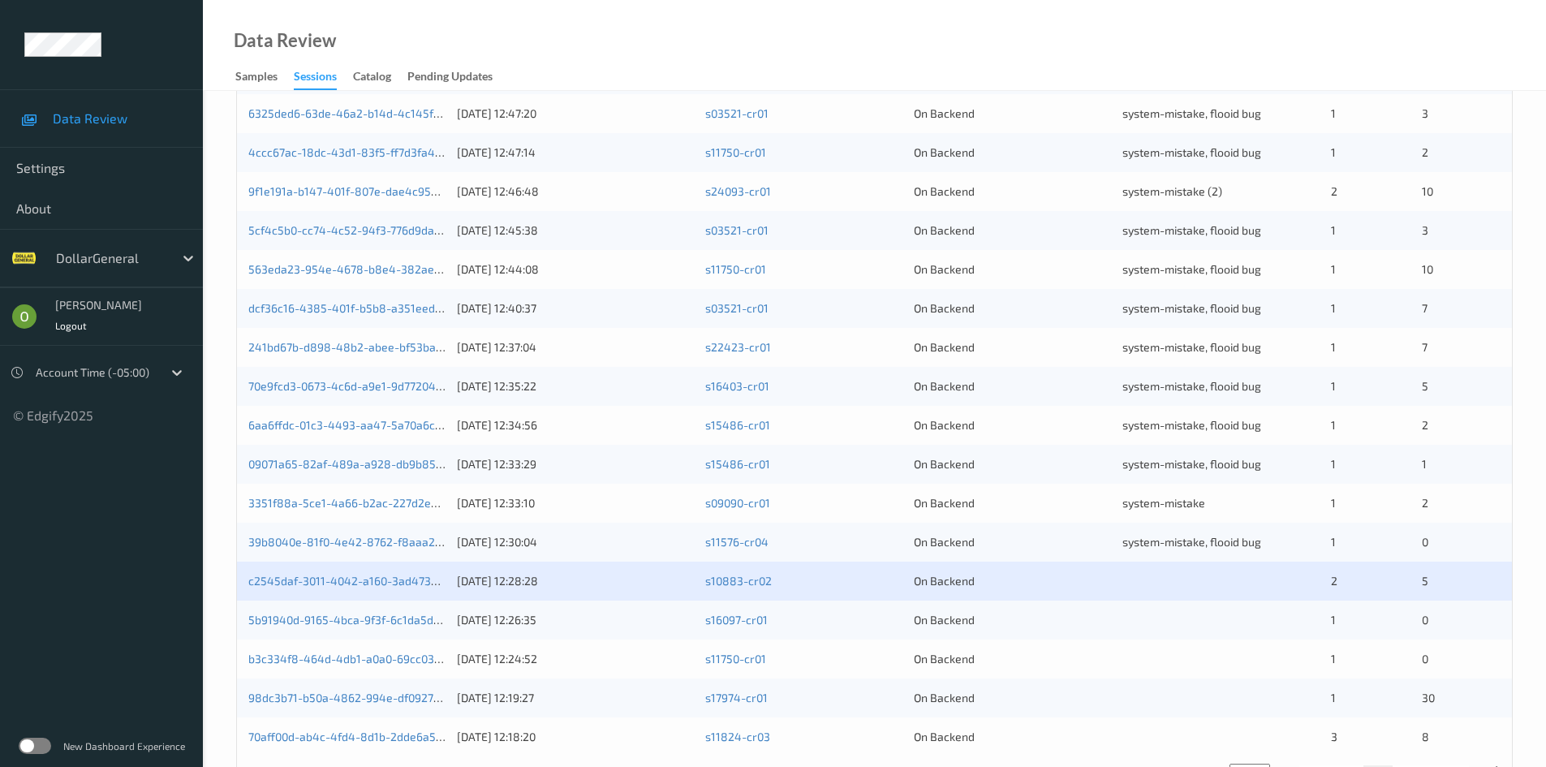
scroll to position [454, 0]
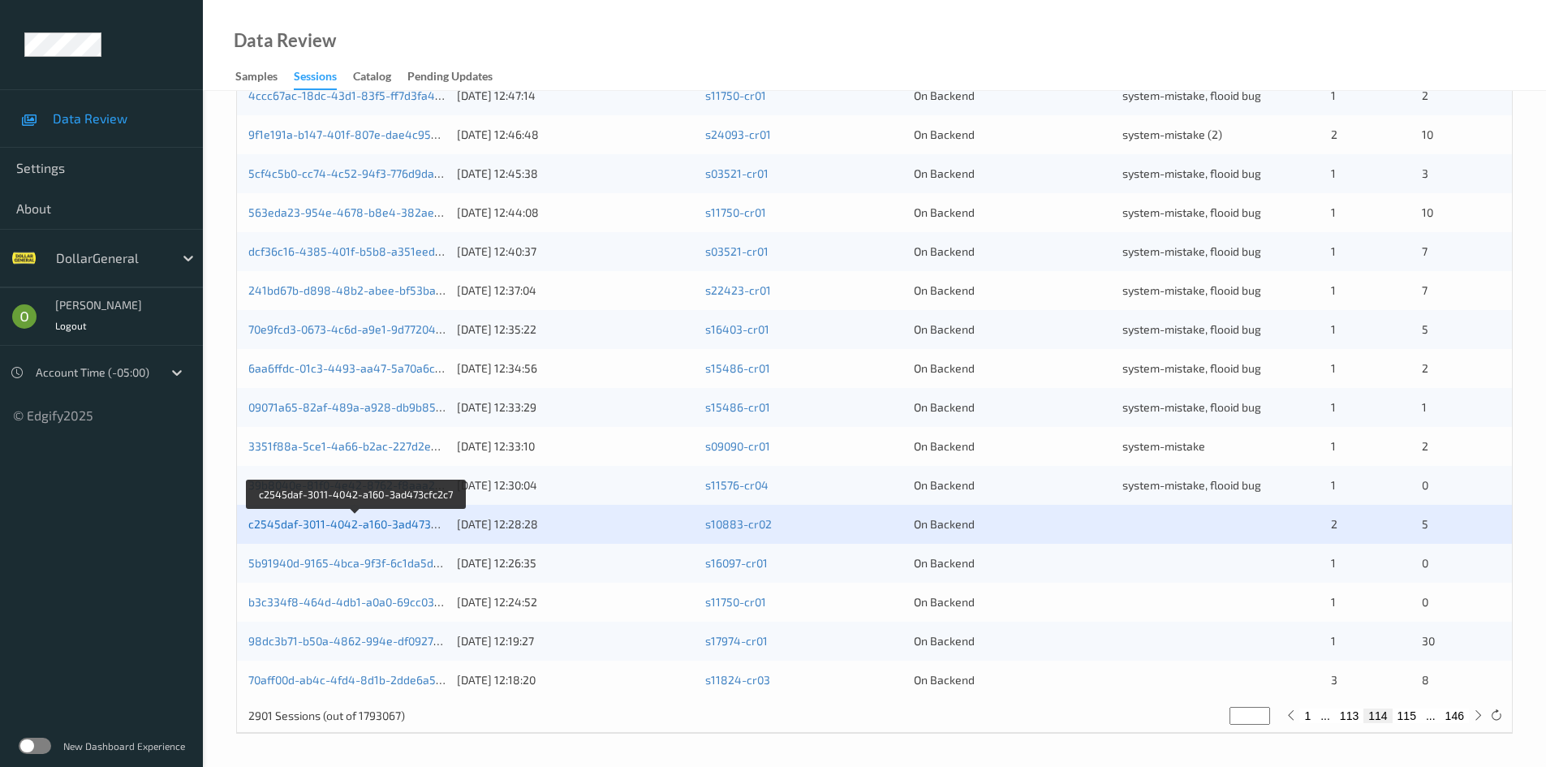
click at [359, 519] on link "c2545daf-3011-4042-a160-3ad473cfc2c7" at bounding box center [356, 524] width 216 height 14
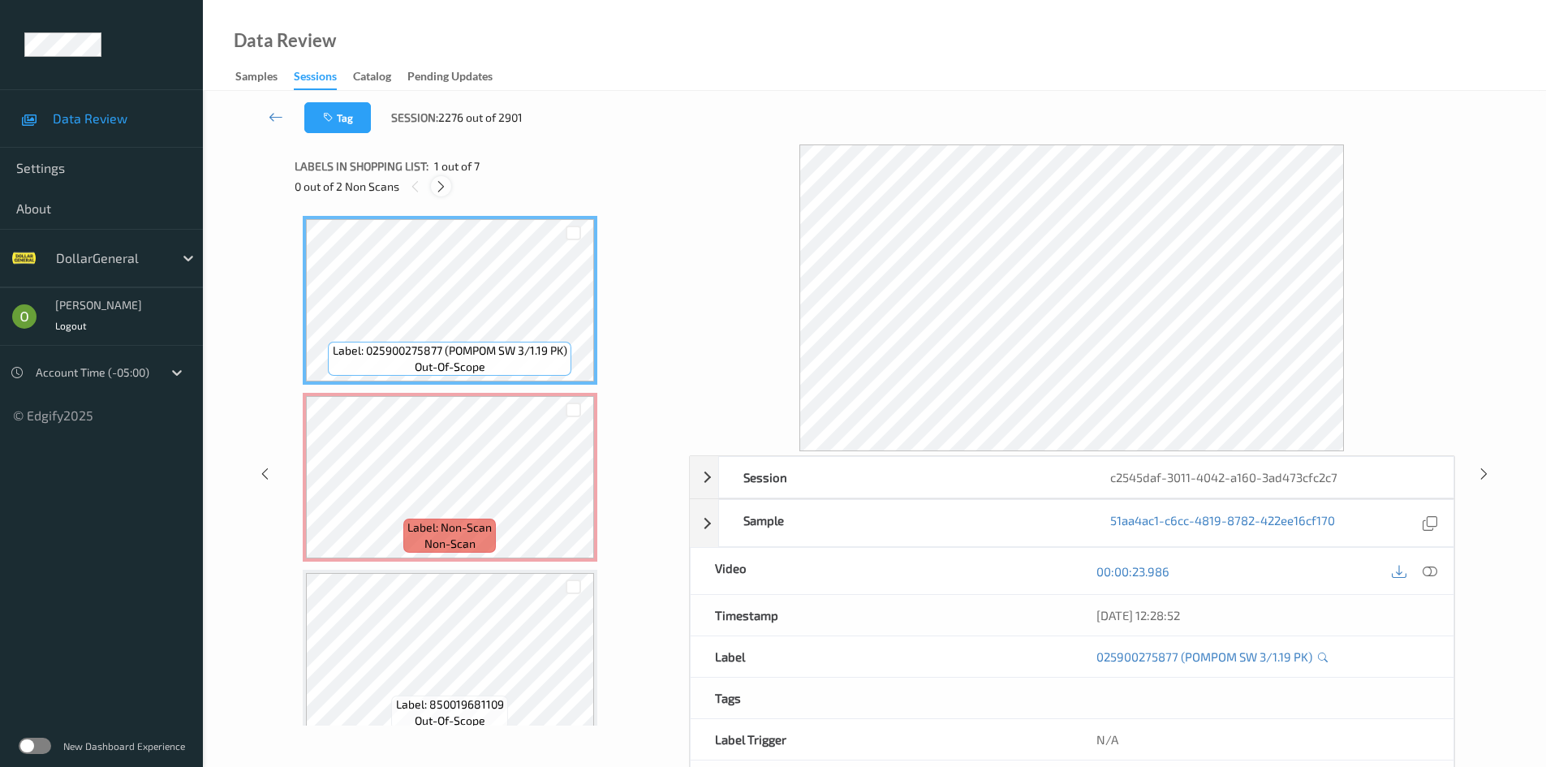
click at [444, 187] on icon at bounding box center [441, 186] width 14 height 15
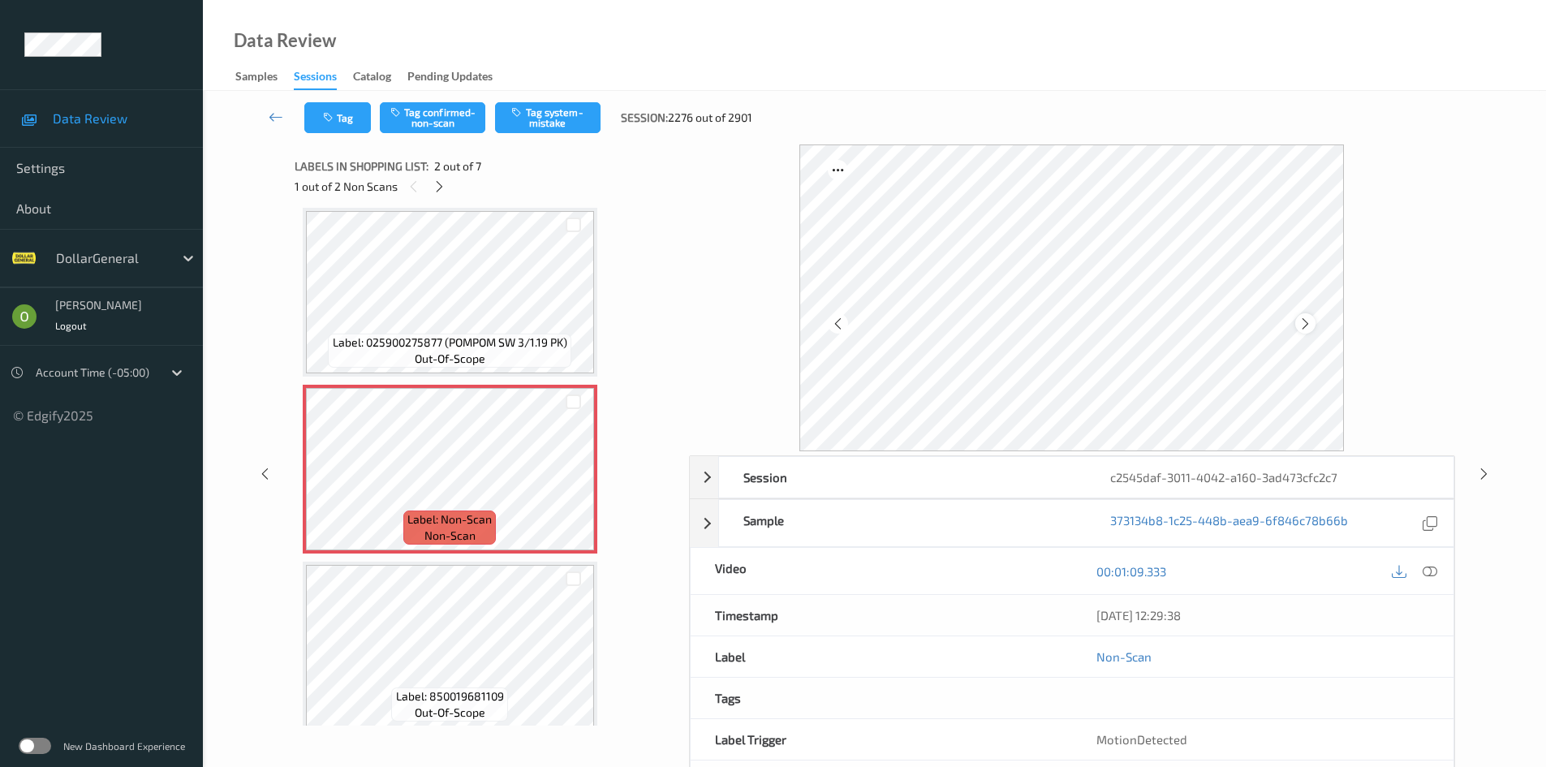
click at [1301, 332] on div at bounding box center [1305, 323] width 20 height 20
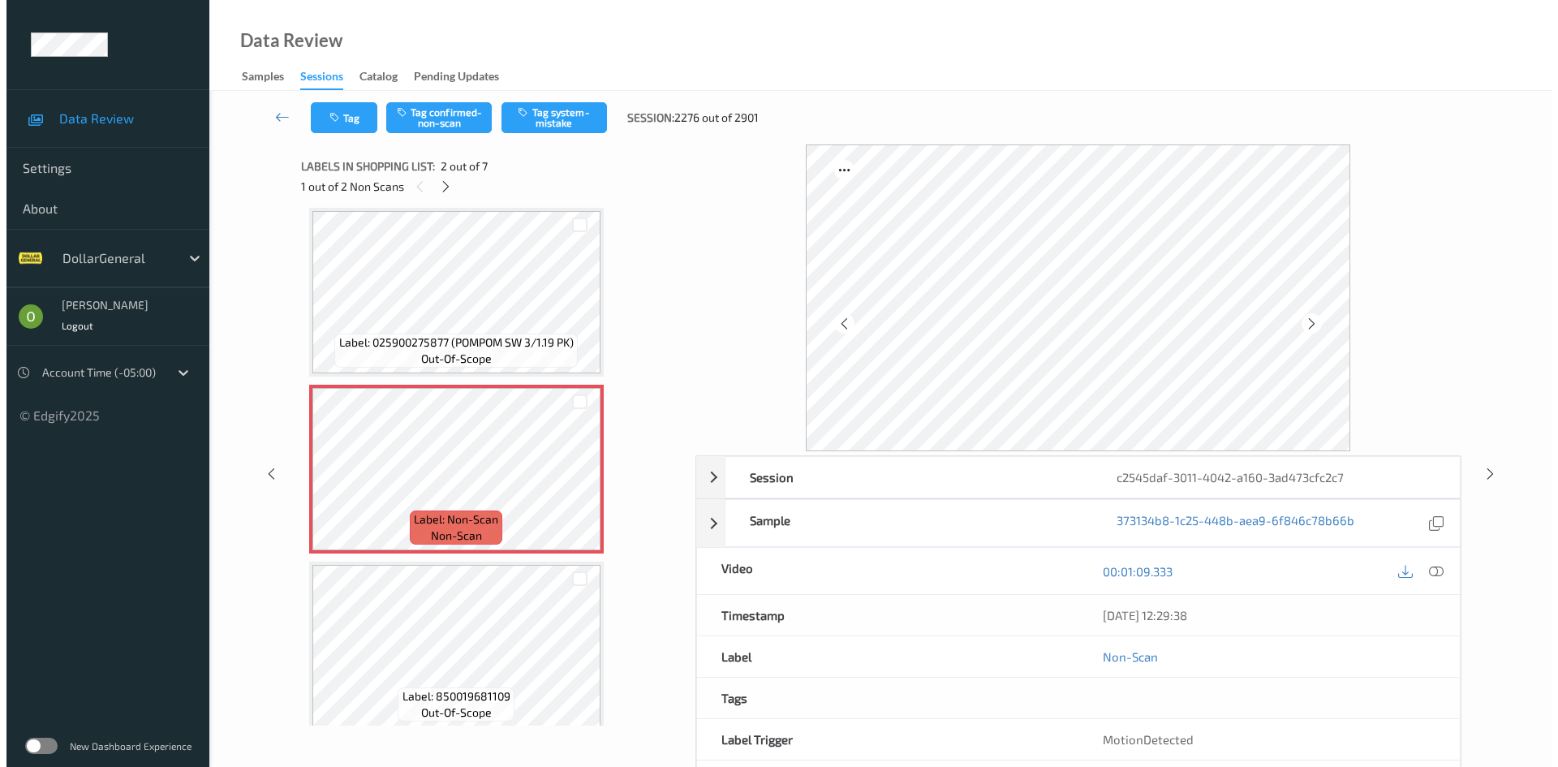
scroll to position [0, 0]
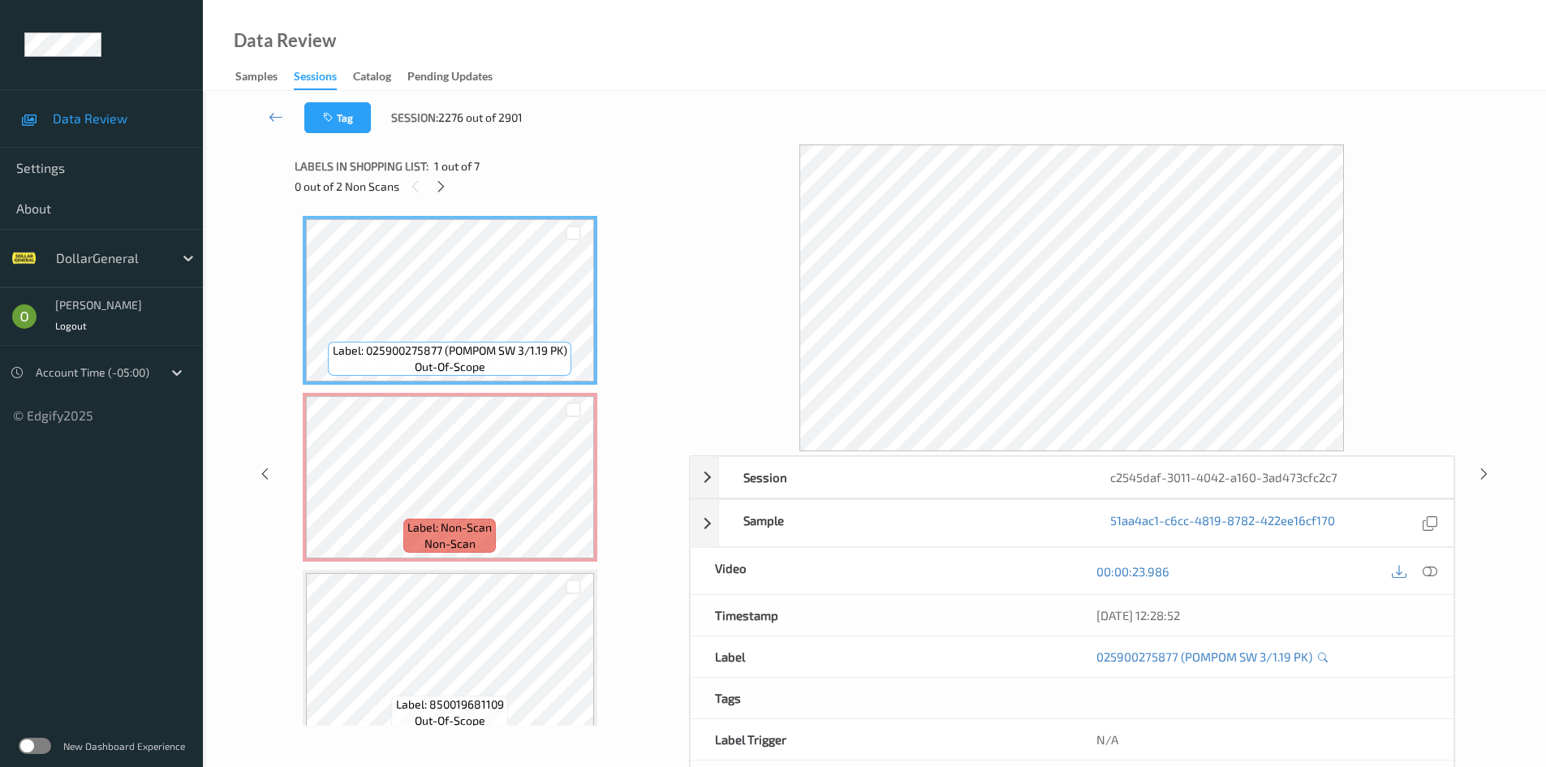
click at [1421, 580] on div at bounding box center [1413, 571] width 53 height 22
click at [1425, 574] on icon at bounding box center [1429, 571] width 15 height 15
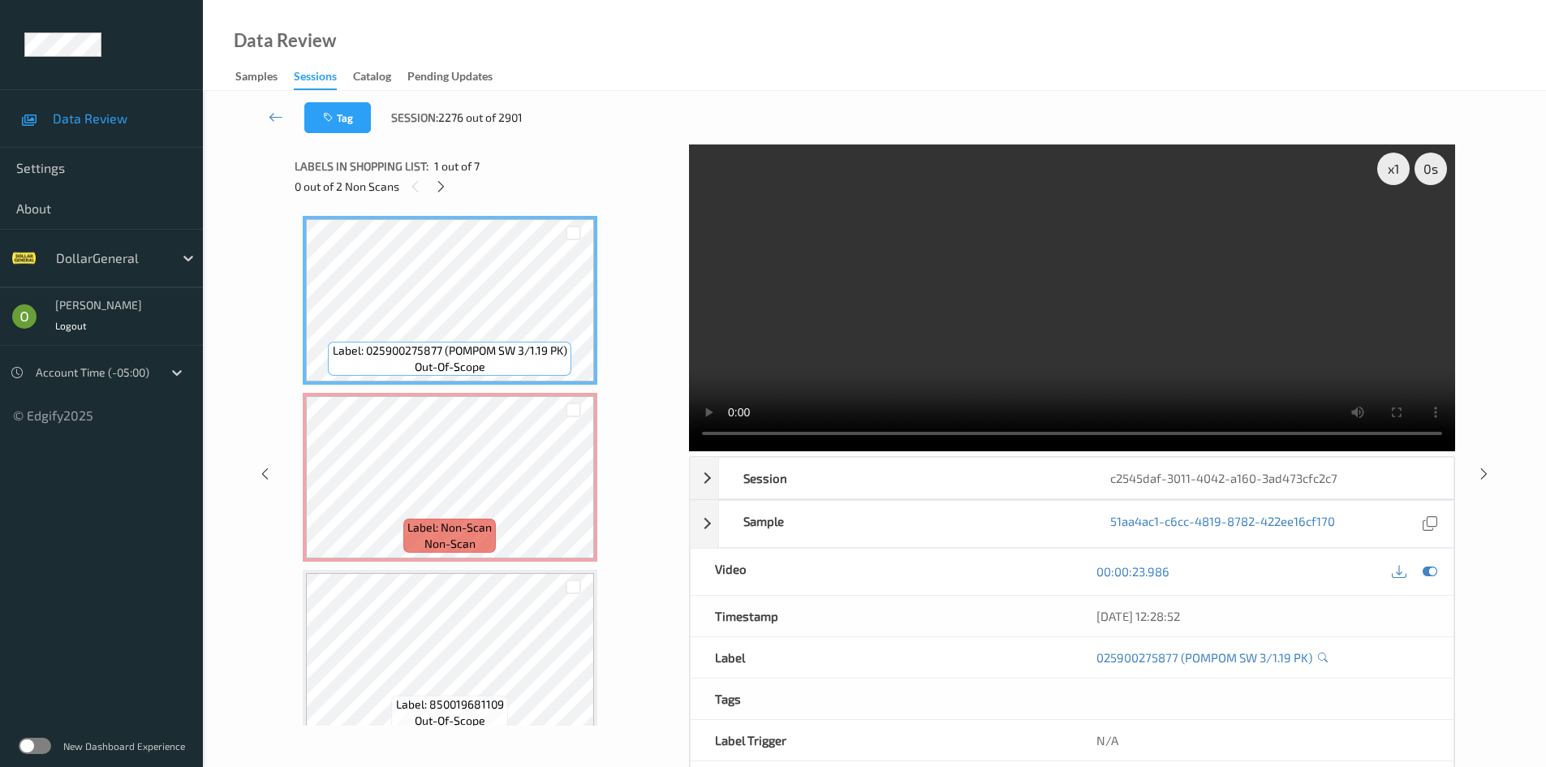
click at [829, 264] on video at bounding box center [1072, 297] width 766 height 307
click at [1382, 173] on div "x 1" at bounding box center [1393, 169] width 32 height 32
click at [1135, 322] on video at bounding box center [1072, 297] width 766 height 307
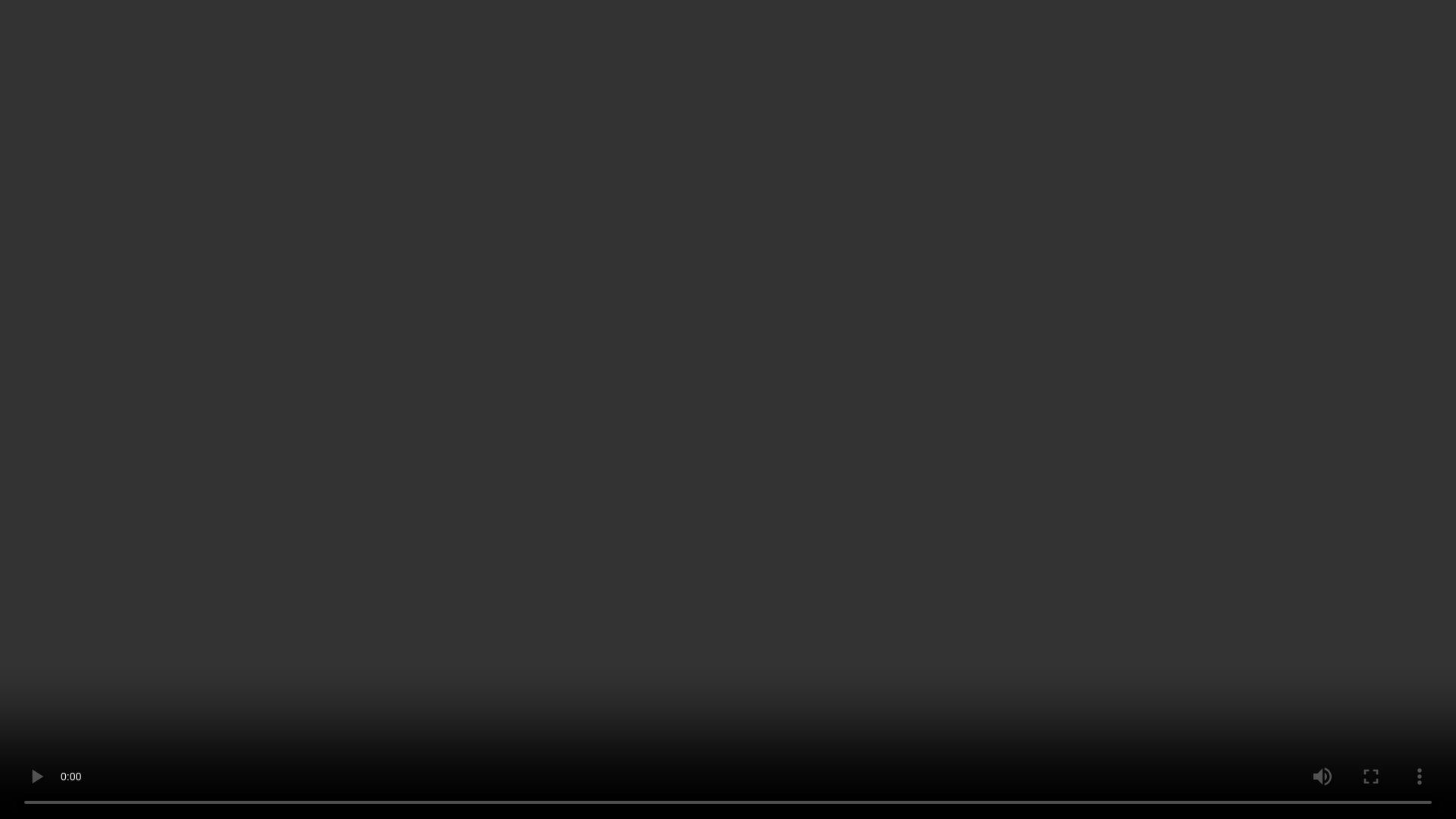
click at [1035, 385] on video at bounding box center [728, 410] width 1456 height 819
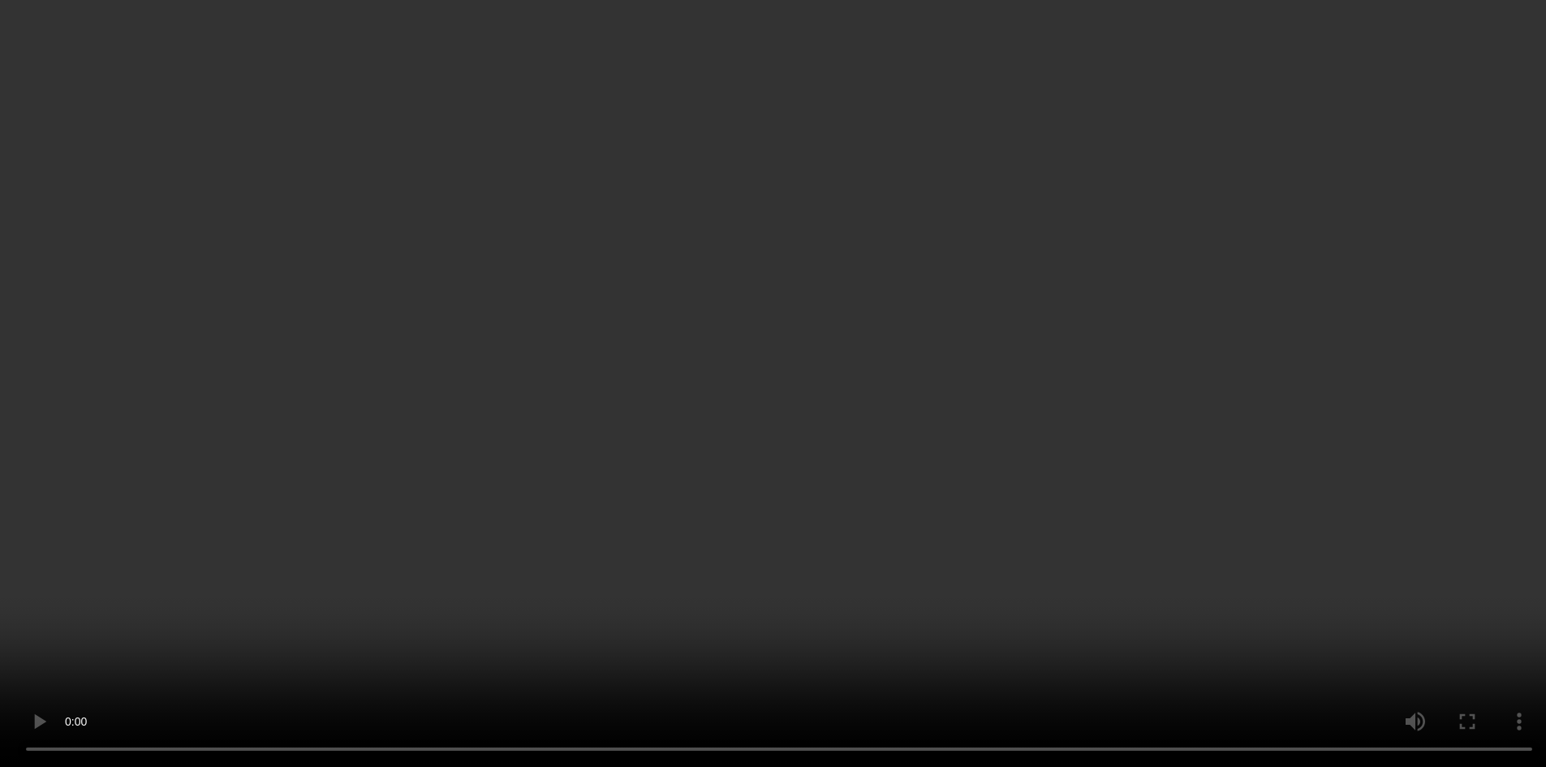
click at [1050, 342] on video at bounding box center [773, 383] width 1546 height 767
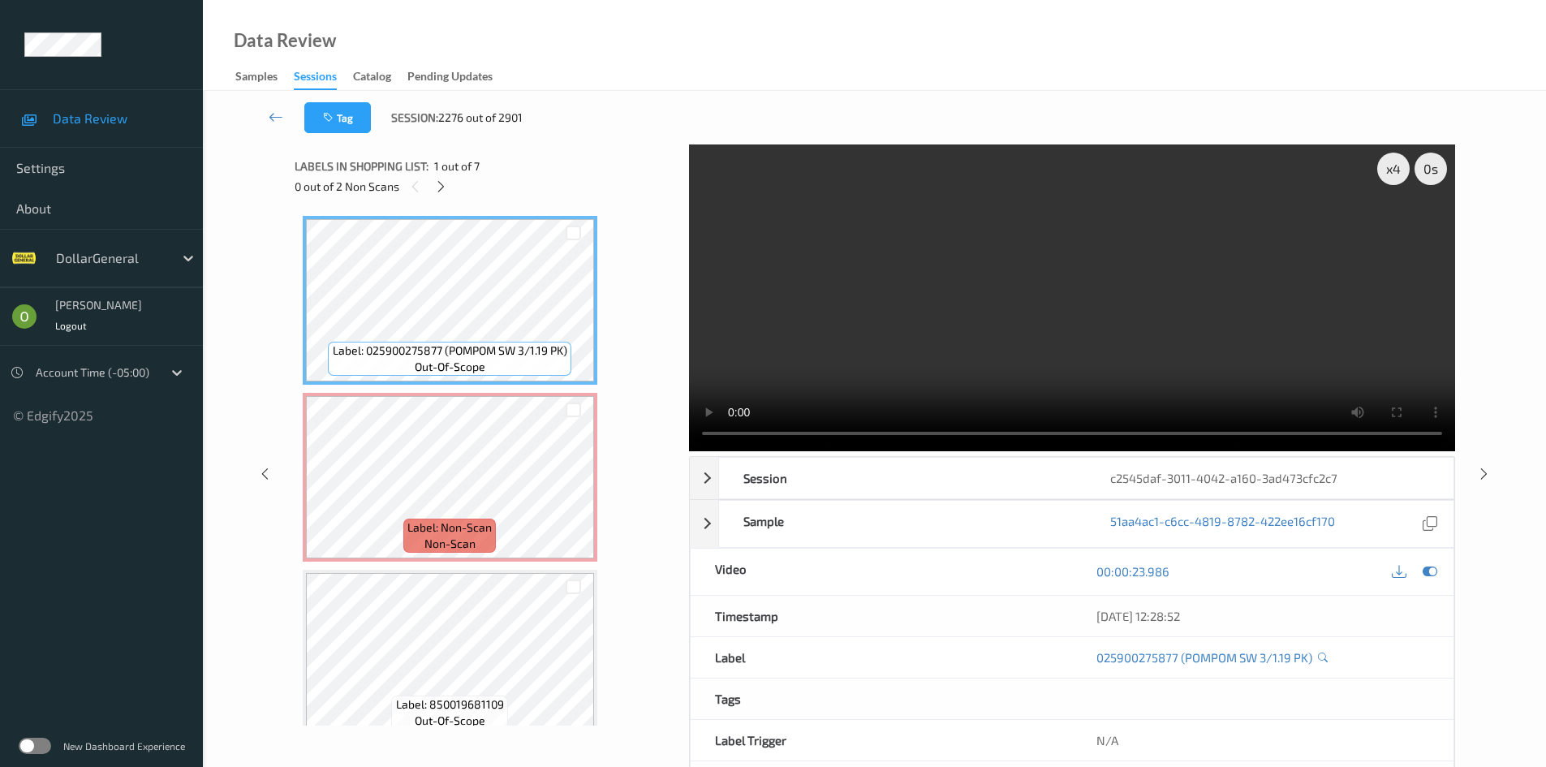
click at [1050, 342] on video at bounding box center [1072, 297] width 766 height 307
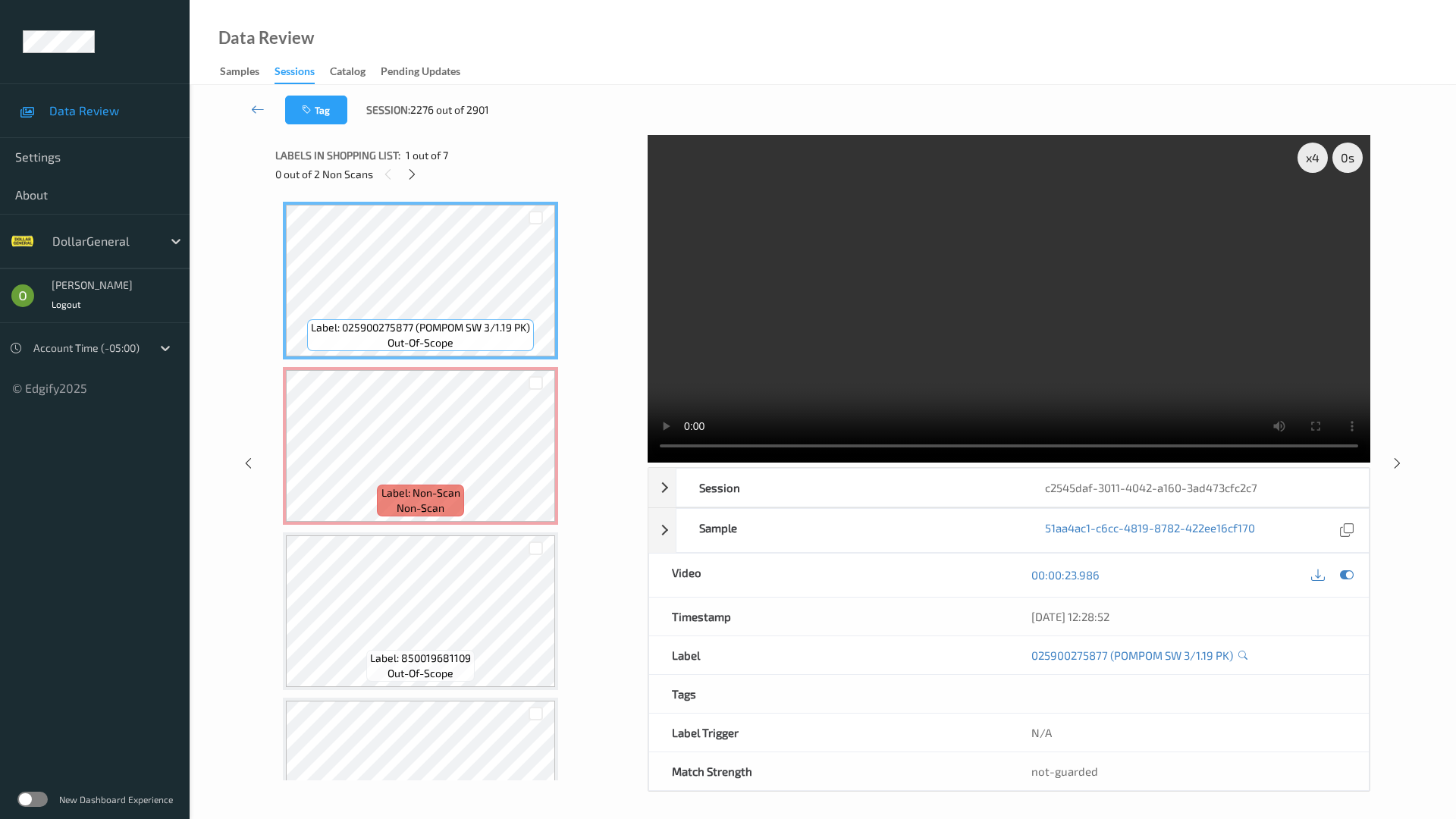
click at [994, 448] on video at bounding box center [1008, 298] width 722 height 327
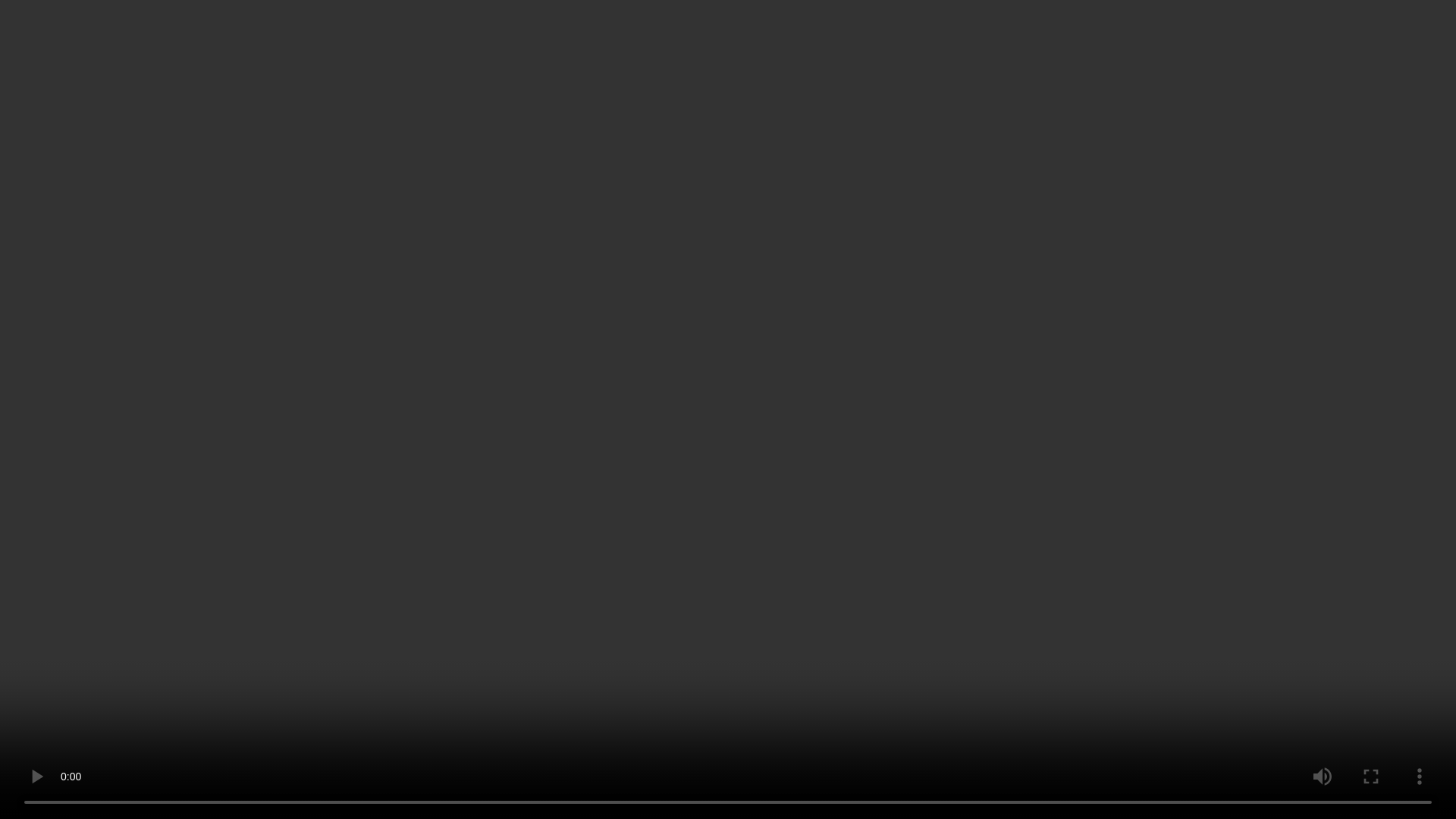
click at [994, 448] on video at bounding box center [728, 410] width 1456 height 819
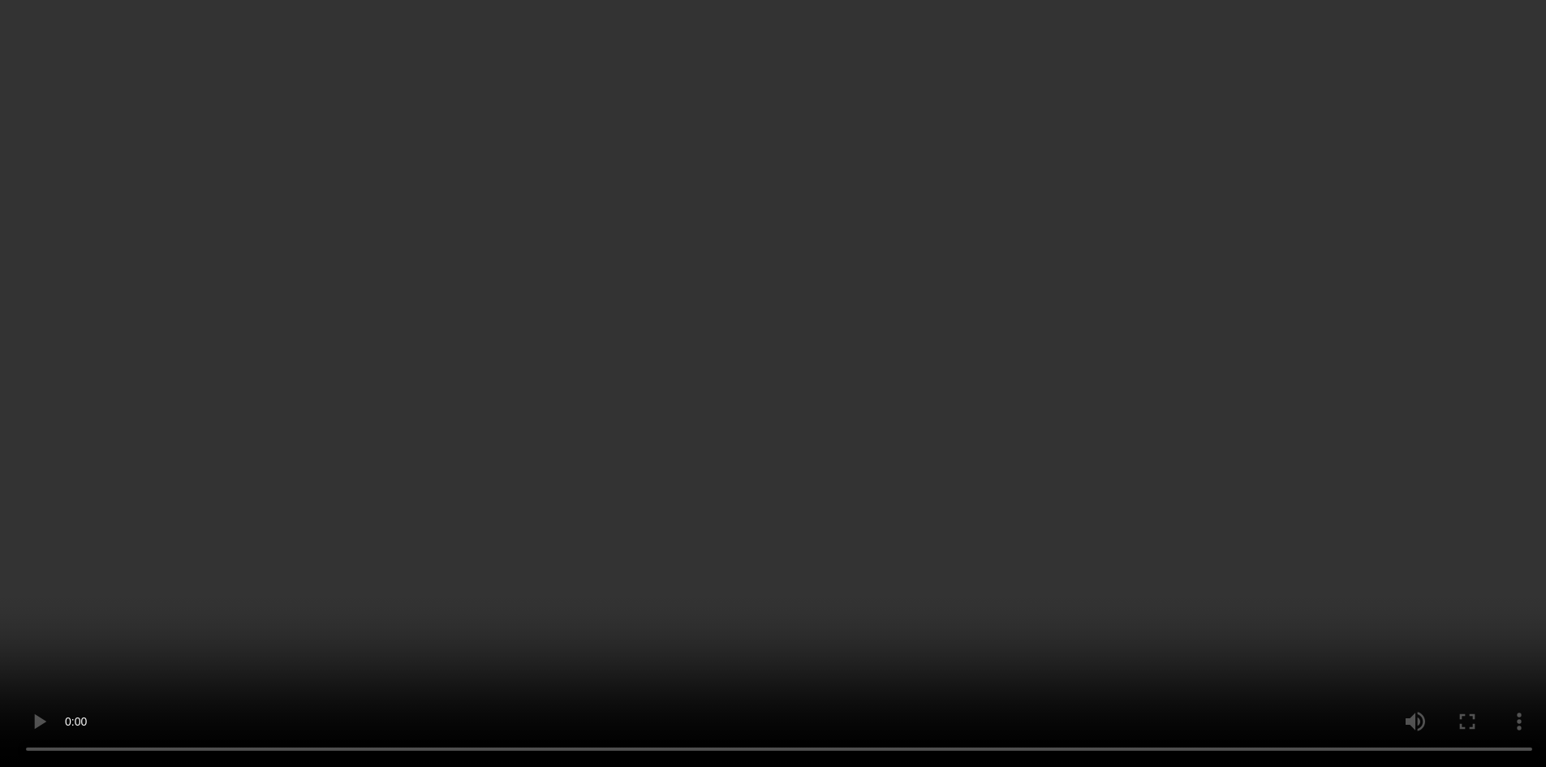
click at [938, 338] on video at bounding box center [773, 383] width 1546 height 767
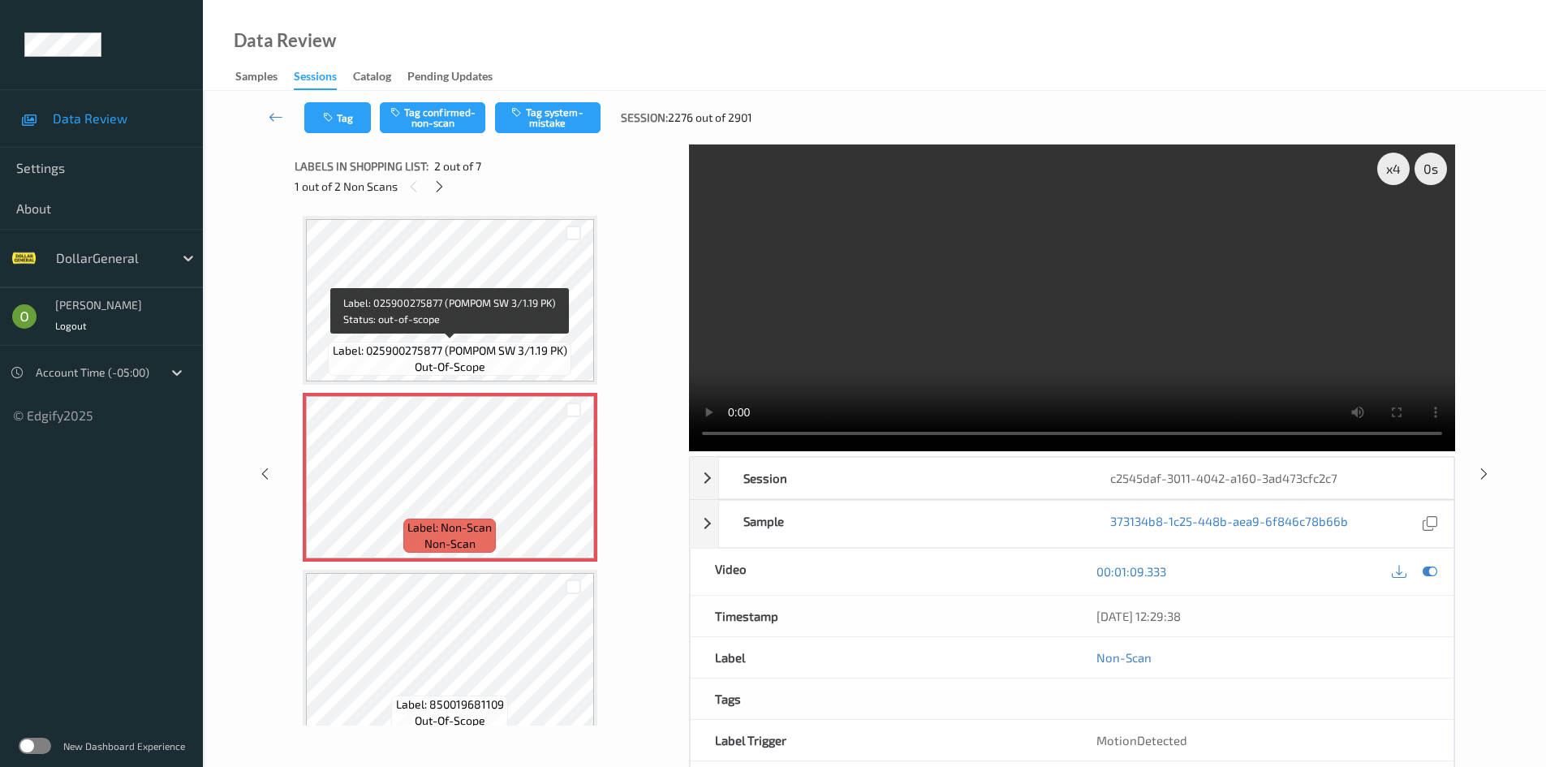
click at [487, 363] on div "Label: 025900275877 (POMPOM SW 3/1.19 PK) out-of-scope" at bounding box center [449, 359] width 243 height 34
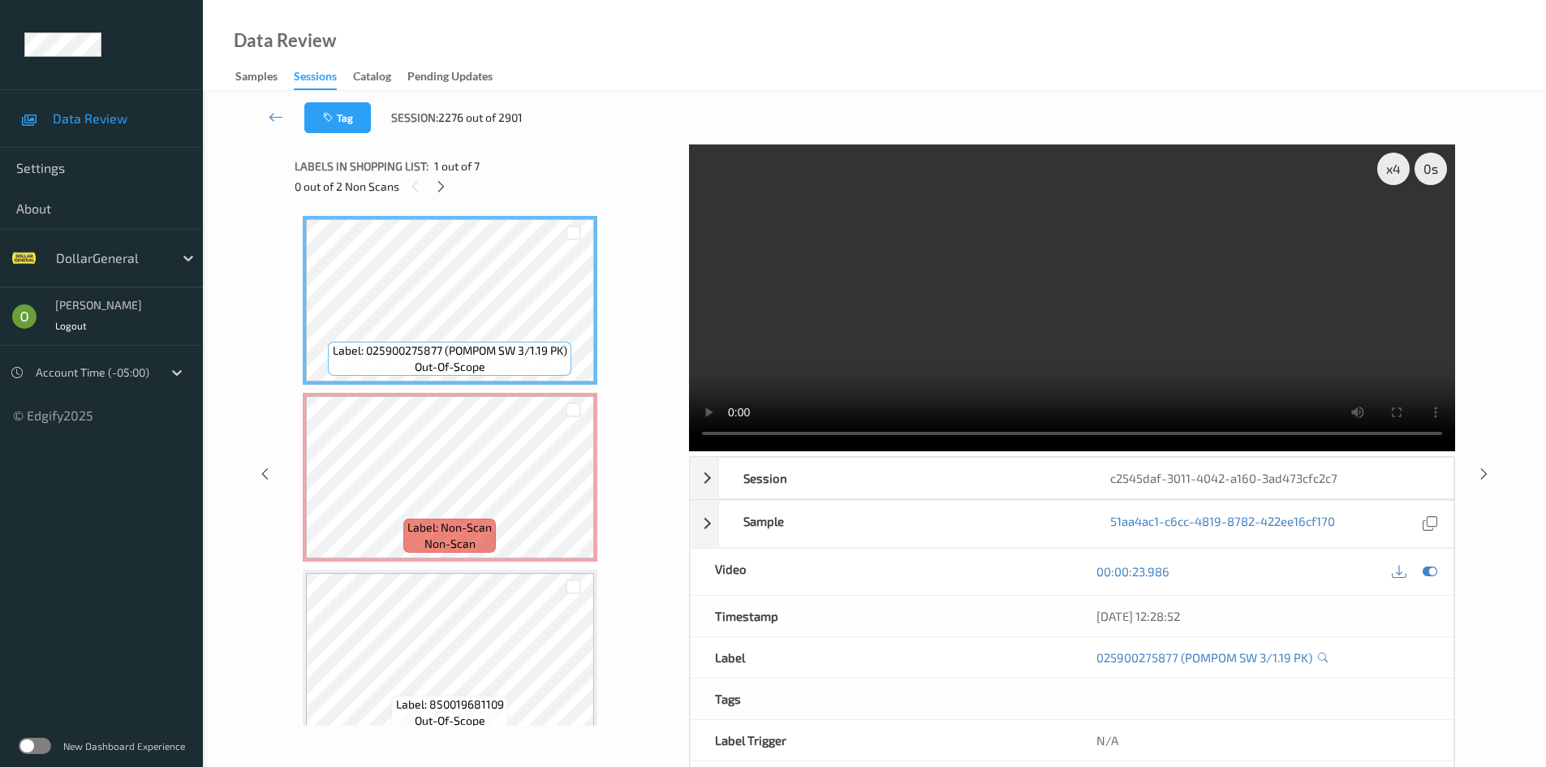
click at [908, 286] on video at bounding box center [1072, 297] width 766 height 307
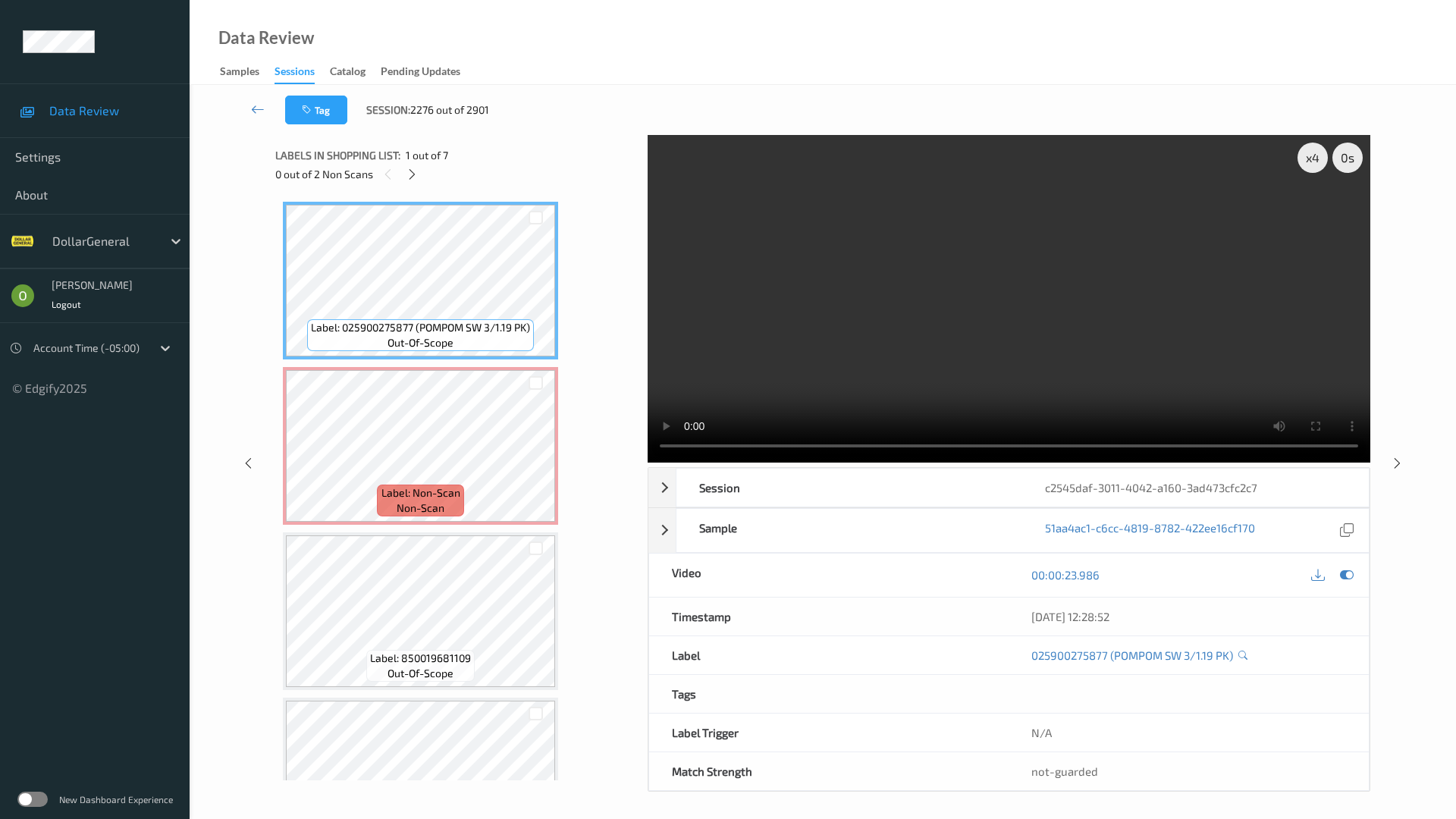
click at [849, 334] on video at bounding box center [1008, 298] width 722 height 327
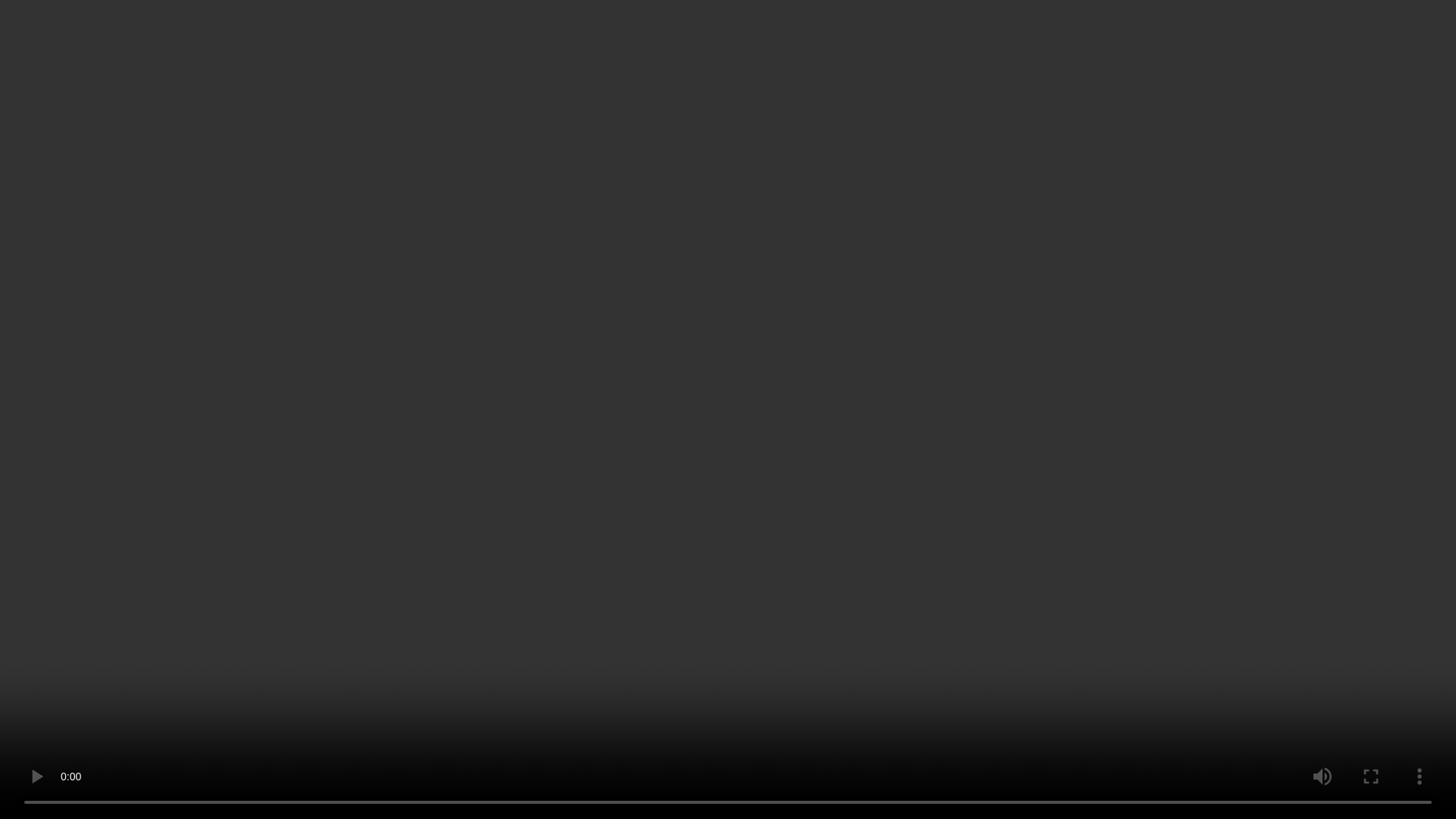
click at [996, 477] on video at bounding box center [728, 410] width 1456 height 819
click at [963, 457] on video at bounding box center [728, 410] width 1456 height 819
click at [963, 456] on video at bounding box center [728, 410] width 1456 height 819
click at [1039, 408] on video at bounding box center [728, 410] width 1456 height 819
click at [1038, 408] on video at bounding box center [728, 410] width 1456 height 819
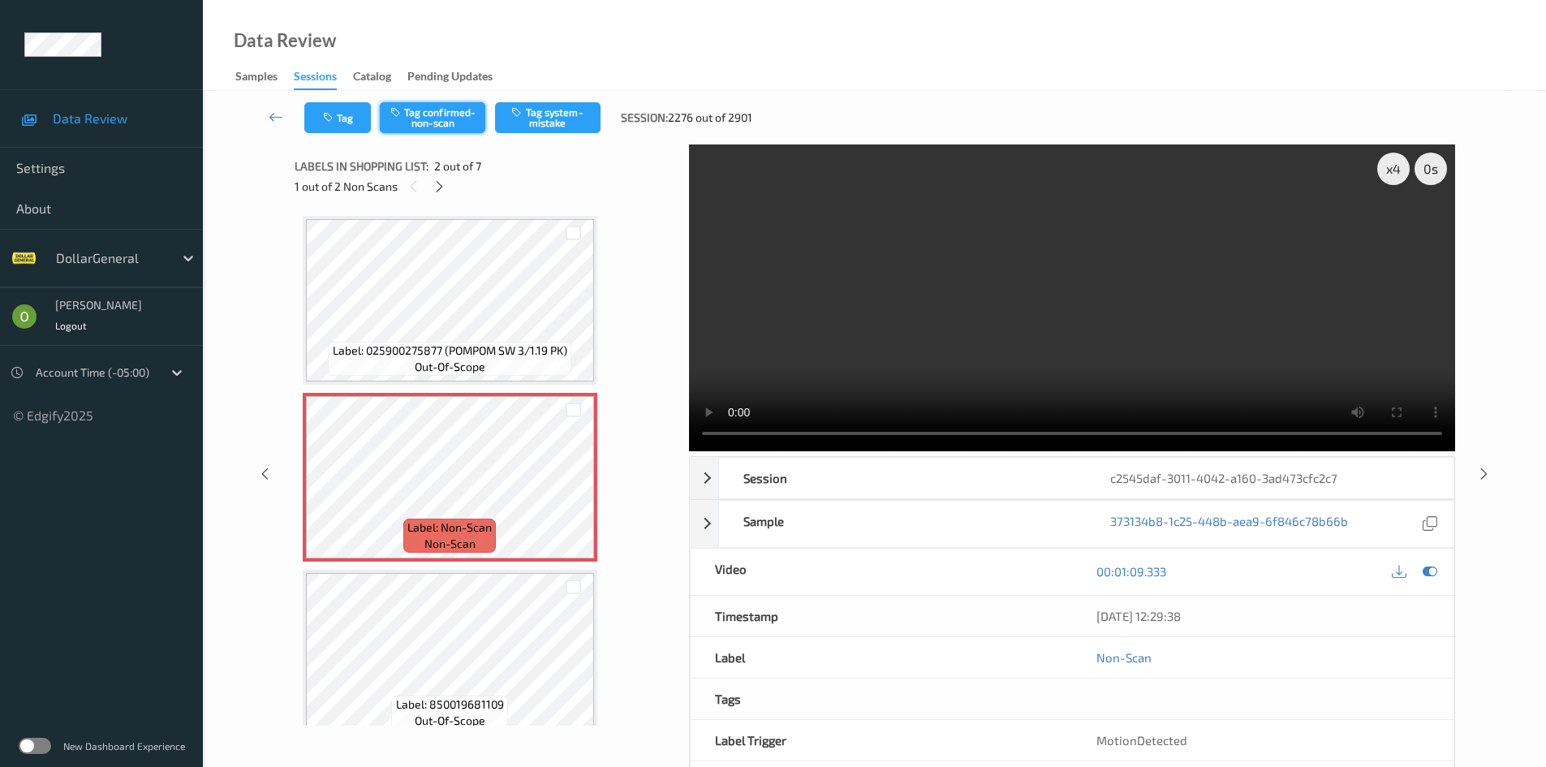
click at [411, 117] on button "Tag confirmed-non-scan" at bounding box center [432, 117] width 105 height 31
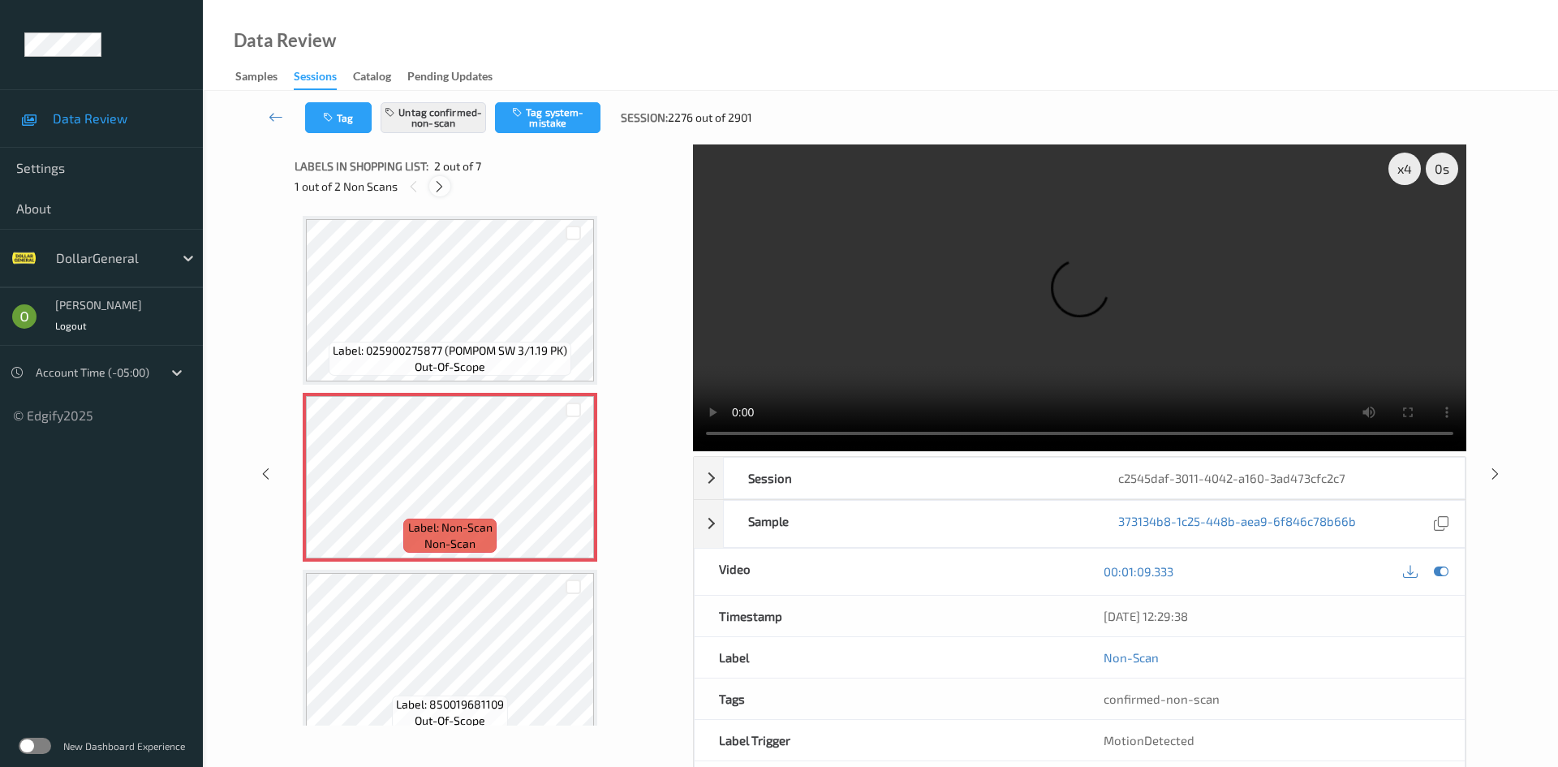
click at [440, 186] on icon at bounding box center [439, 186] width 14 height 15
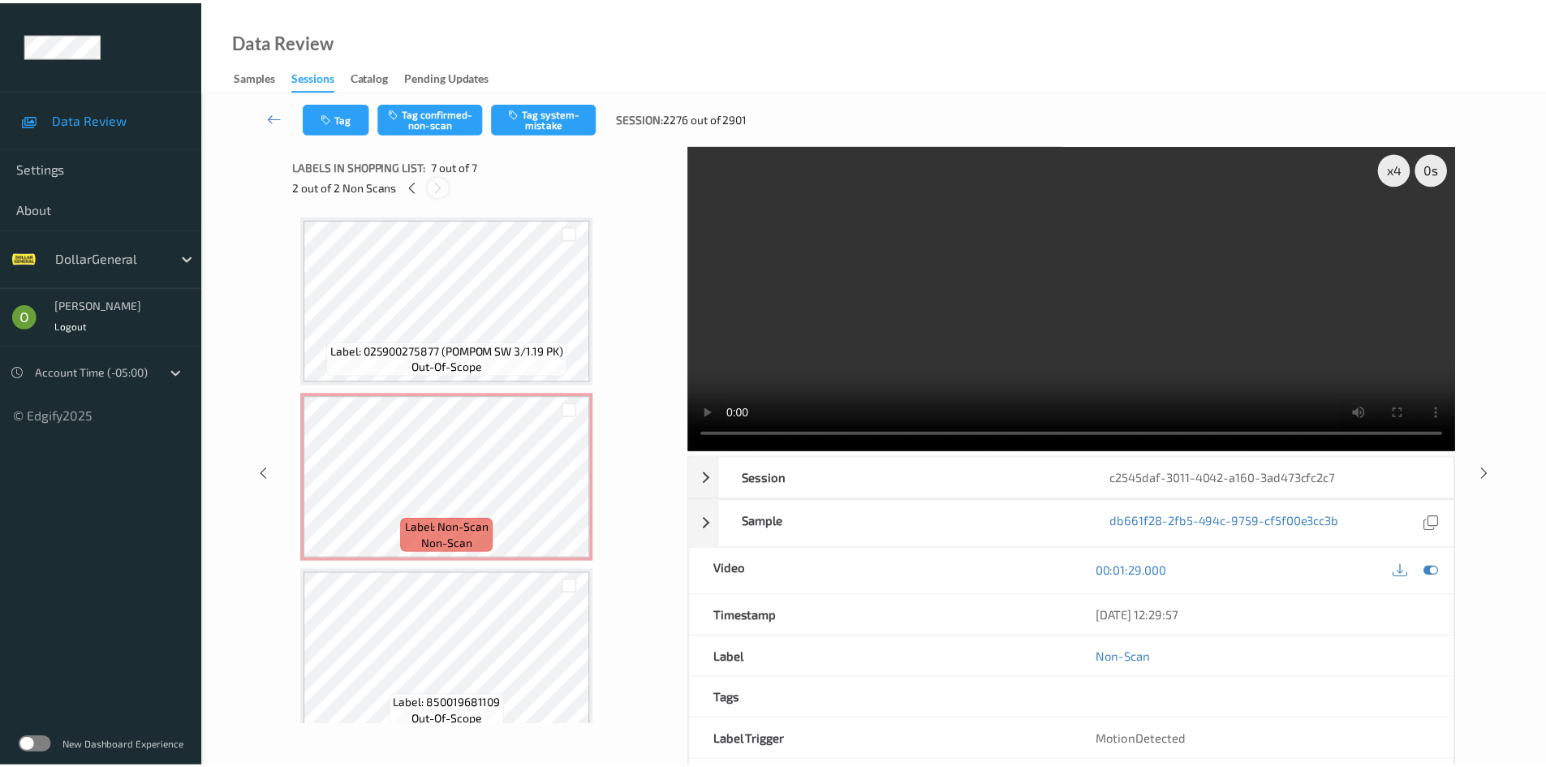
scroll to position [729, 0]
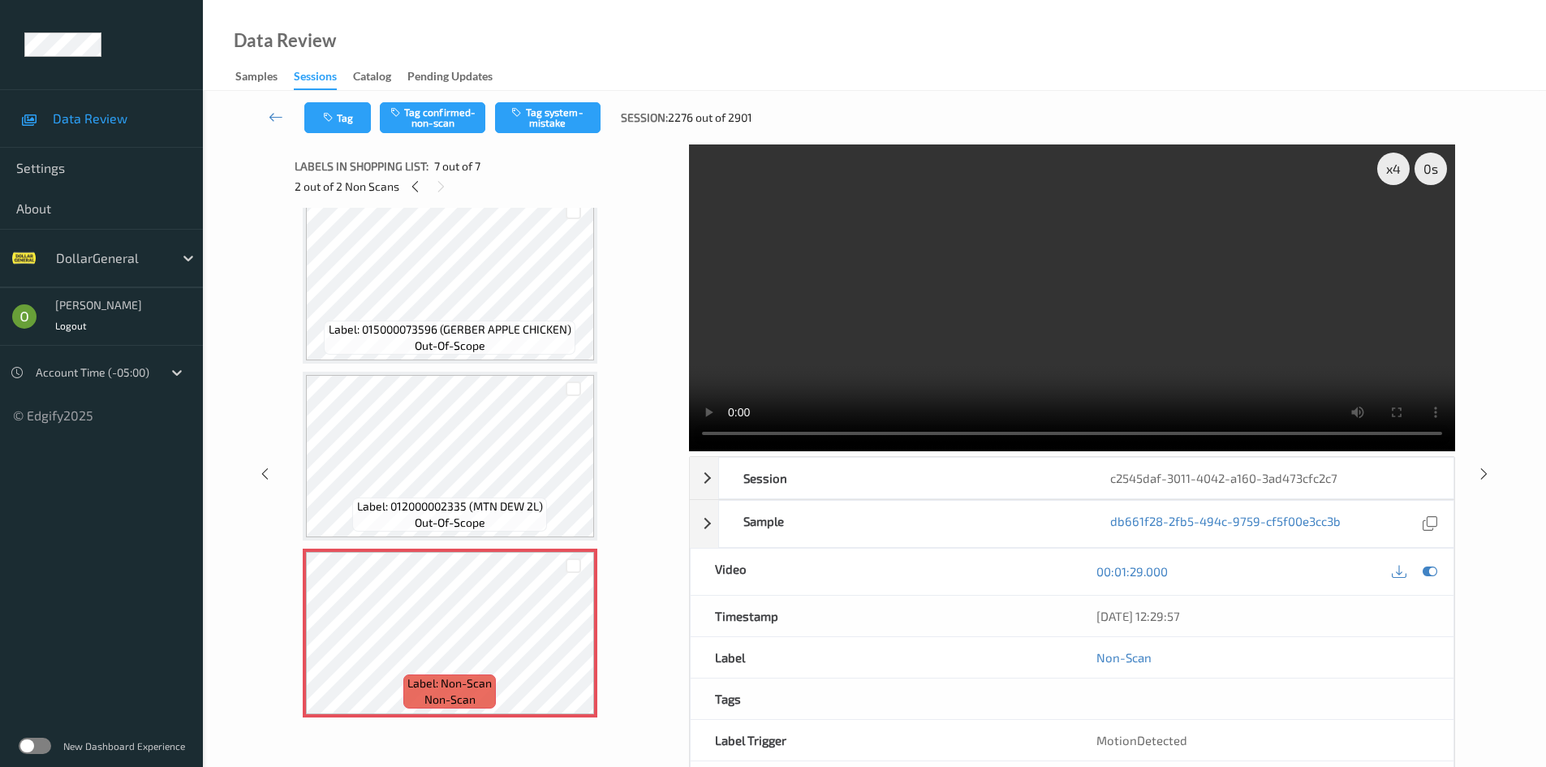
click at [898, 314] on video at bounding box center [1072, 297] width 766 height 307
click at [873, 333] on video at bounding box center [1072, 297] width 766 height 307
click at [511, 88] on div "Data Review Samples Sessions Catalog Pending Updates" at bounding box center [874, 45] width 1343 height 91
click at [556, 139] on div "Tag Tag confirmed-non-scan Tag system-mistake Session: 2276 out of 2901" at bounding box center [874, 118] width 1276 height 54
click at [563, 132] on button "Tag system-mistake" at bounding box center [547, 117] width 105 height 31
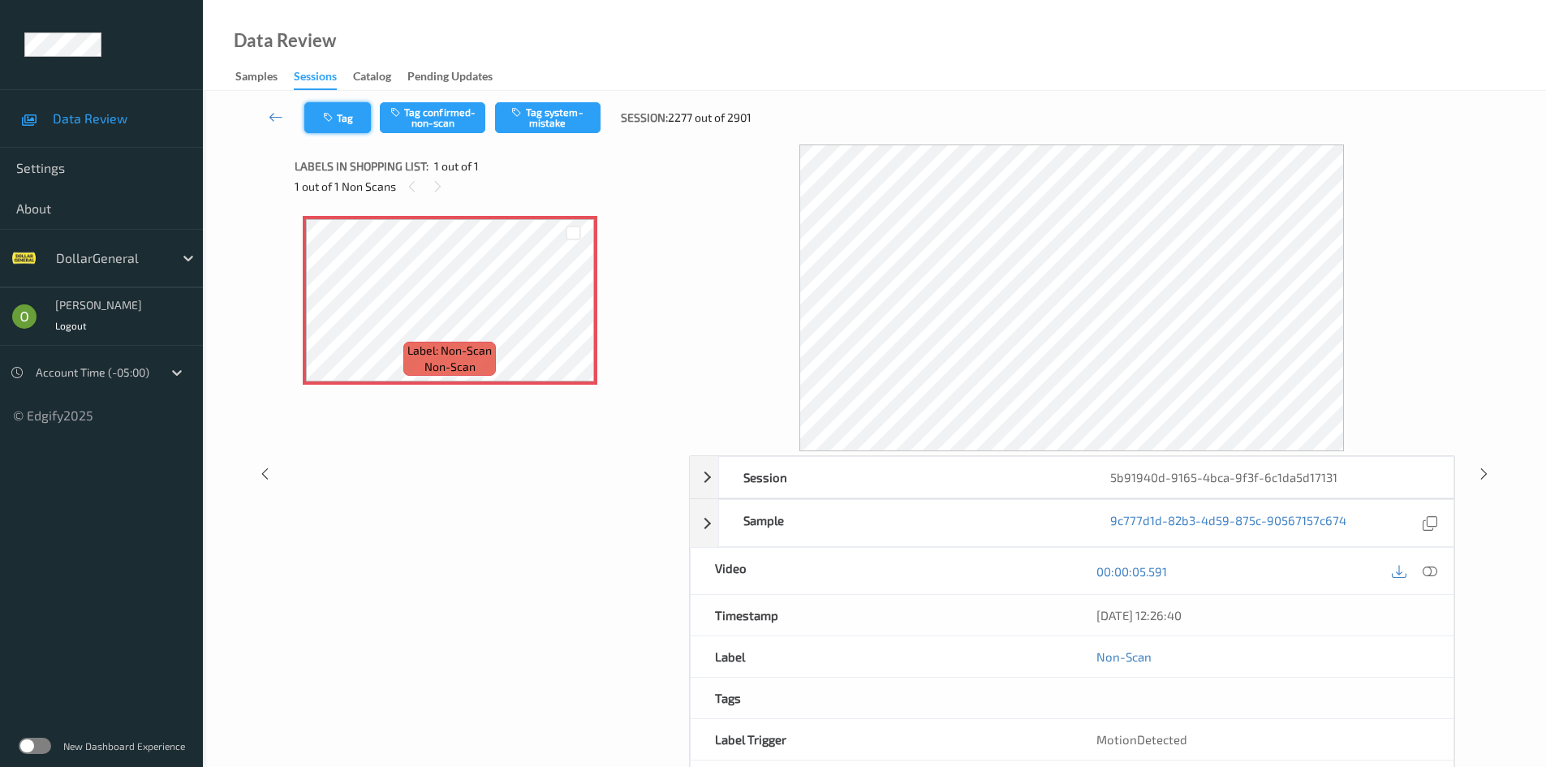
click at [336, 123] on icon "button" at bounding box center [330, 117] width 14 height 11
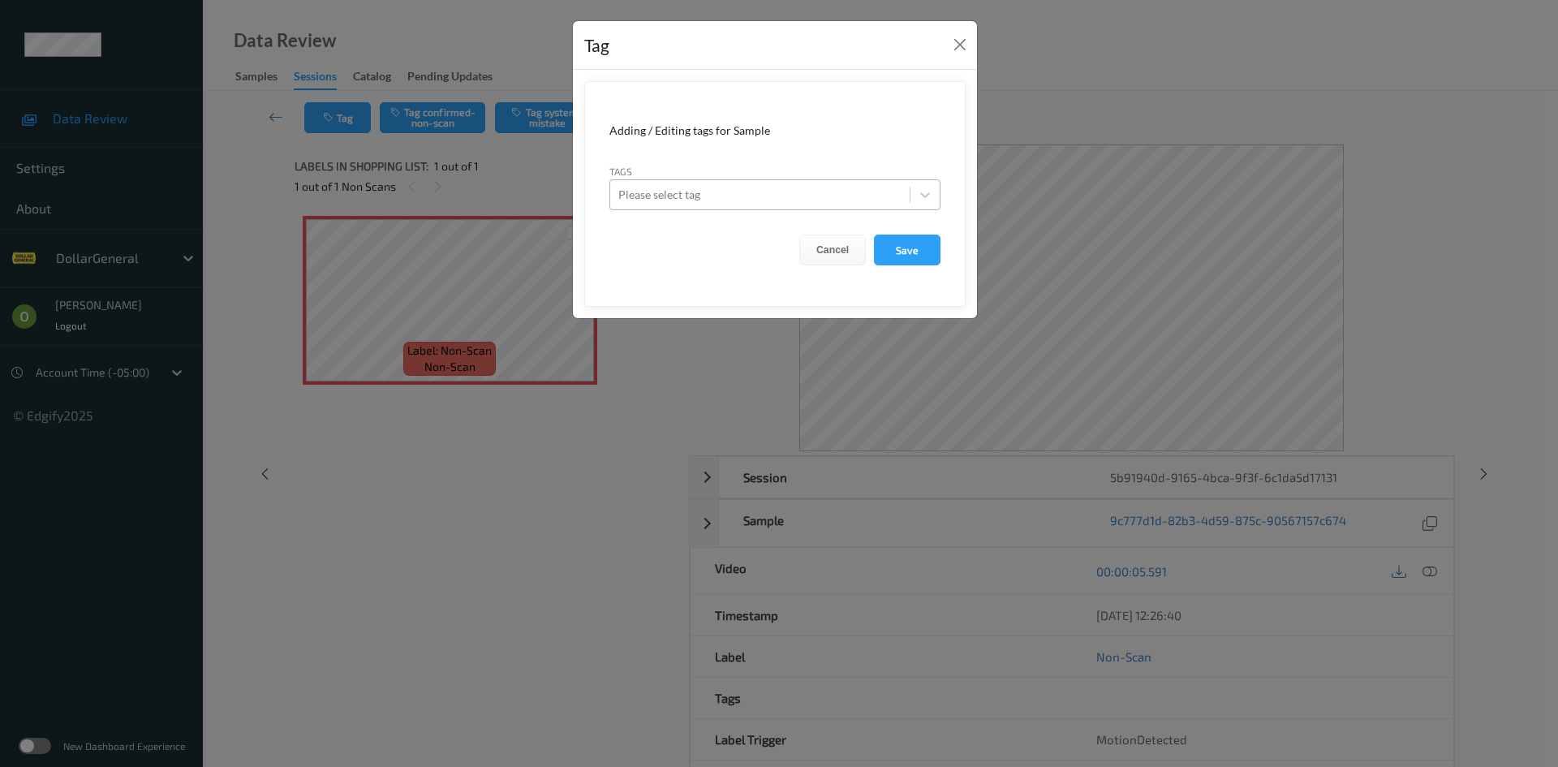
click at [742, 183] on div "Please select tag" at bounding box center [759, 195] width 299 height 26
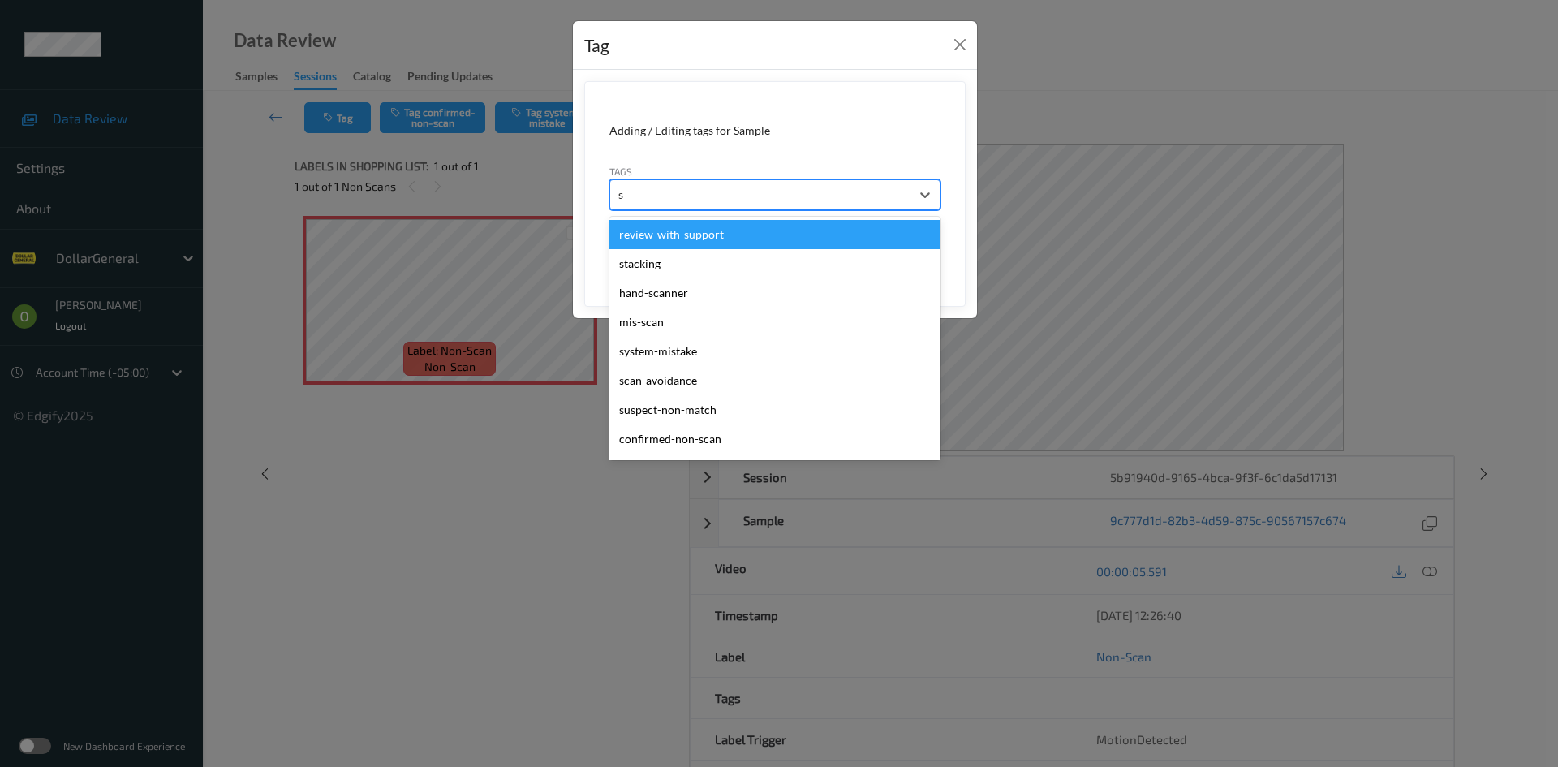
type input "sy"
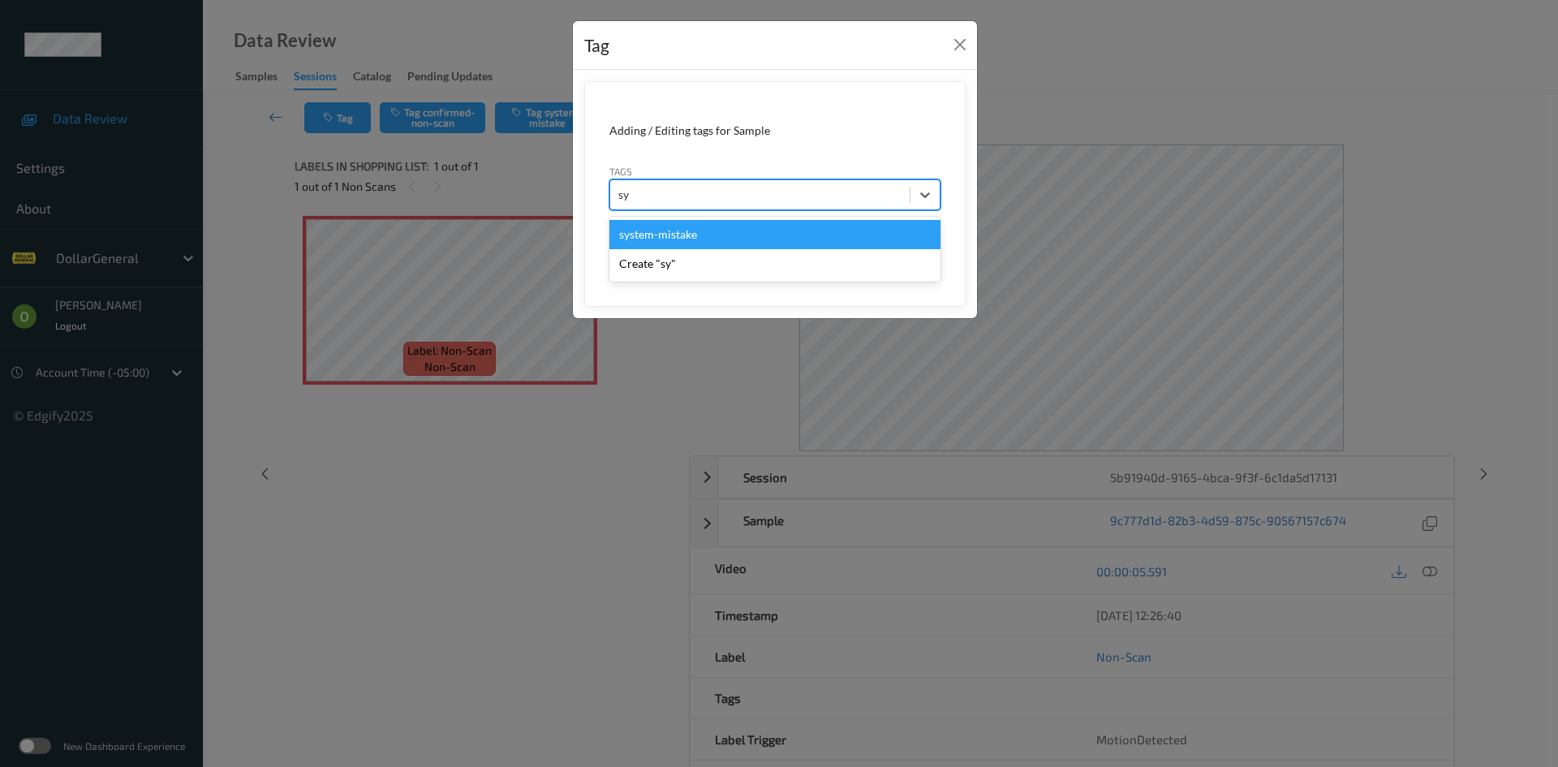
click at [707, 237] on div "system-mistake" at bounding box center [774, 234] width 331 height 29
type input "floo"
drag, startPoint x: 683, startPoint y: 256, endPoint x: 664, endPoint y: 239, distance: 26.4
click at [664, 239] on div "flooid bug Create "floo"" at bounding box center [774, 249] width 331 height 65
click at [664, 239] on div "flooid bug" at bounding box center [774, 234] width 331 height 29
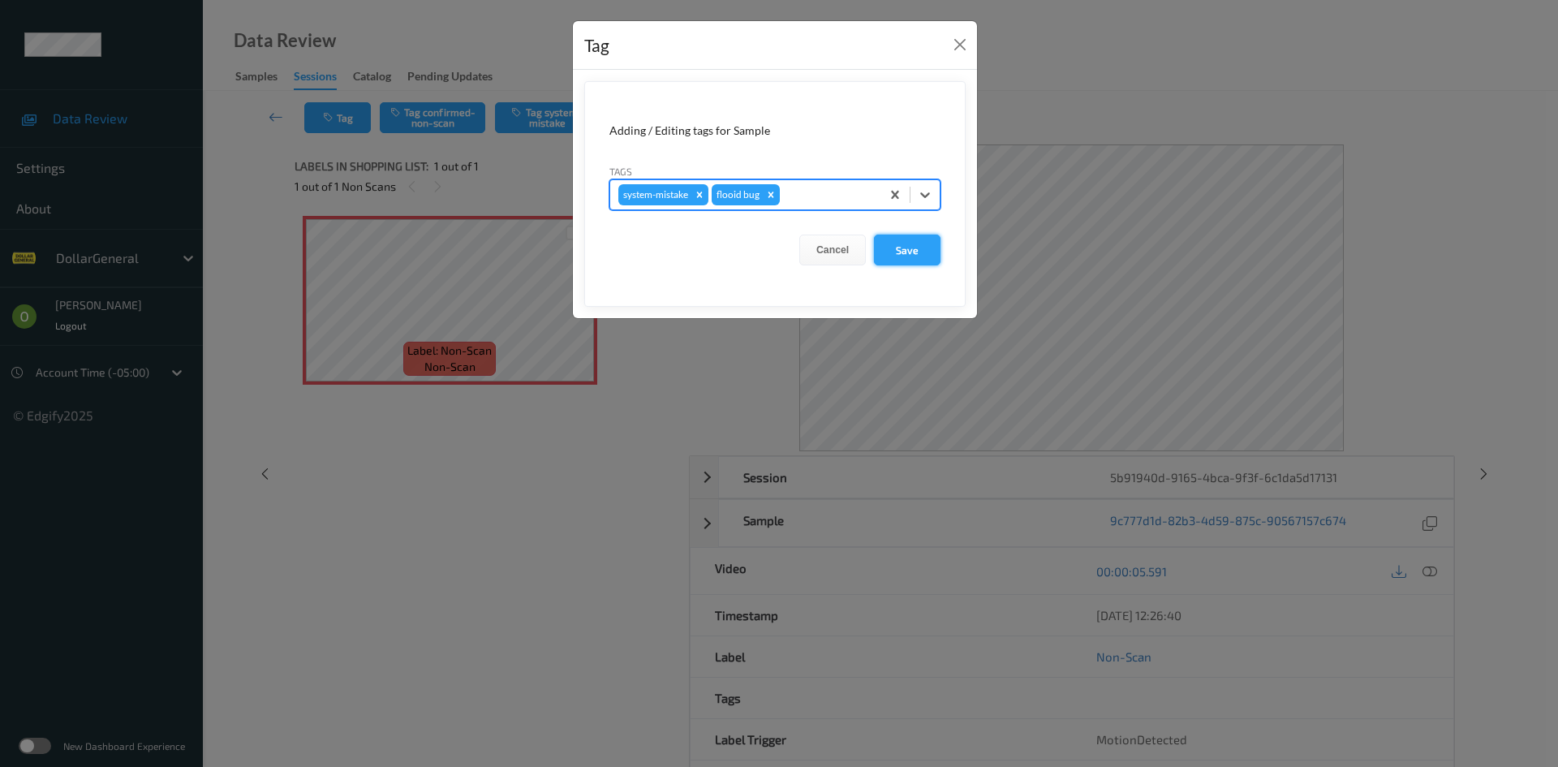
click at [932, 246] on button "Save" at bounding box center [907, 249] width 67 height 31
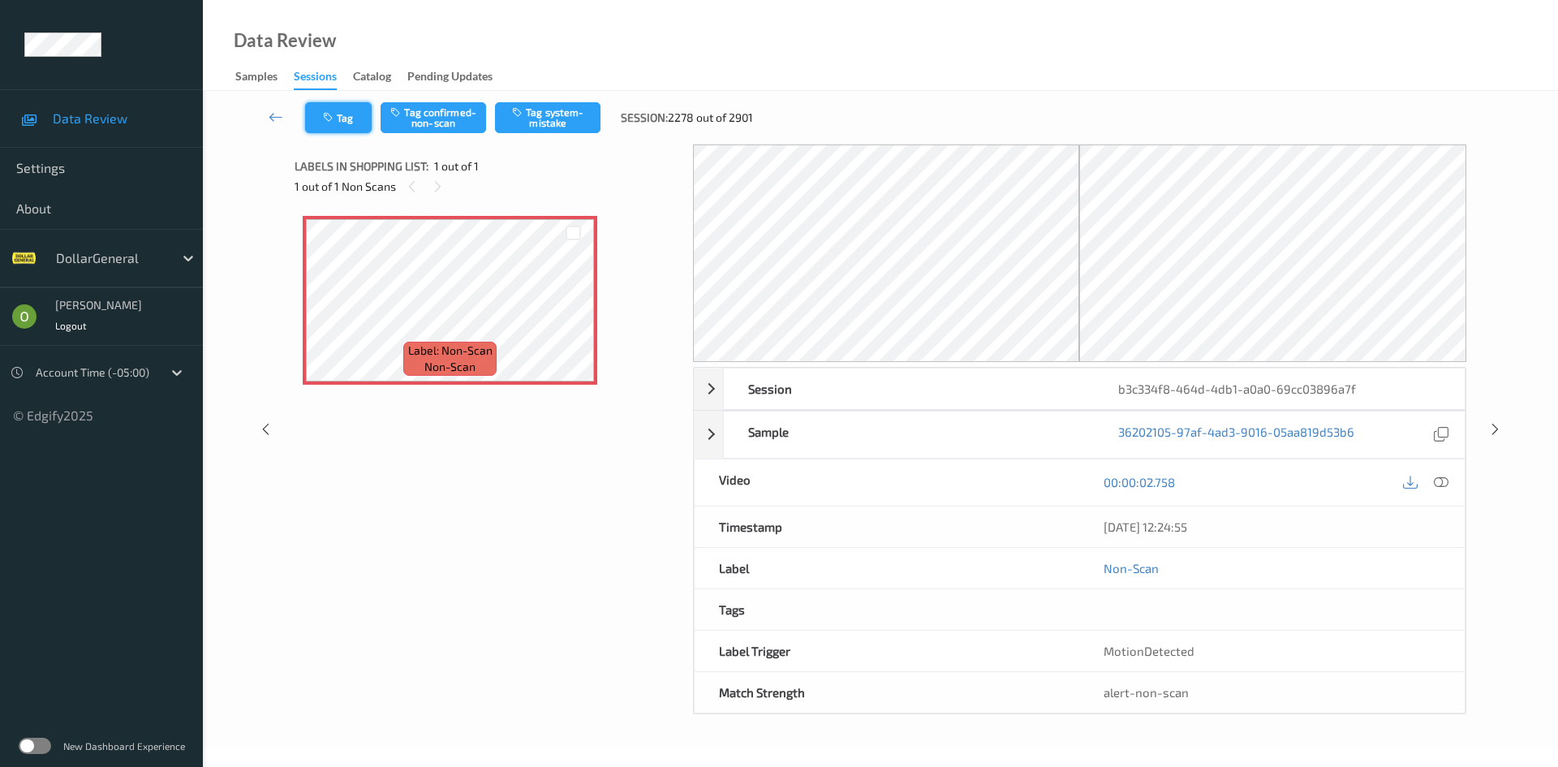
click at [342, 124] on button "Tag" at bounding box center [338, 117] width 67 height 31
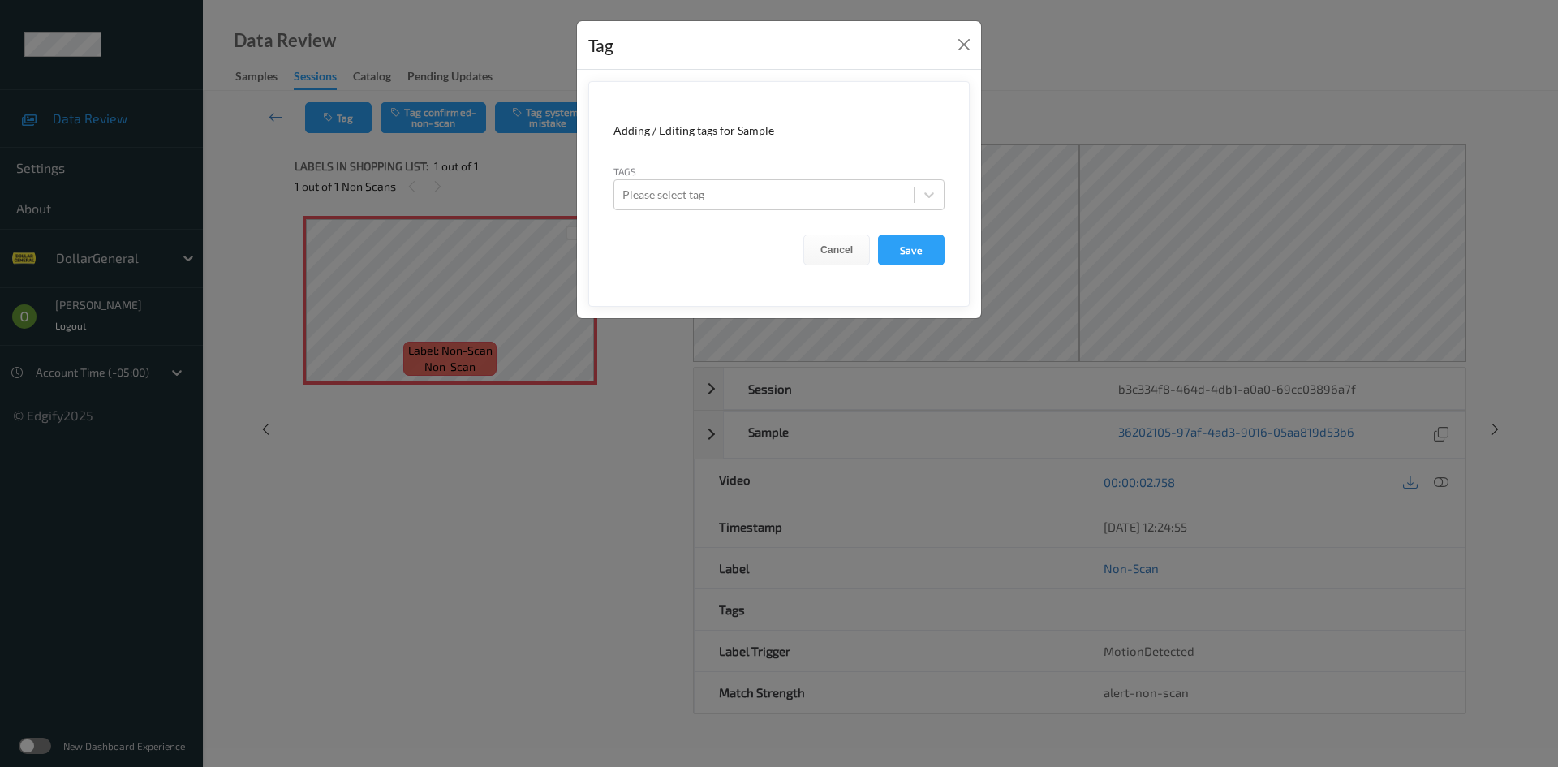
click at [695, 178] on div "Tags Please select tag" at bounding box center [778, 186] width 331 height 47
click at [694, 183] on div "Please select tag" at bounding box center [763, 195] width 299 height 26
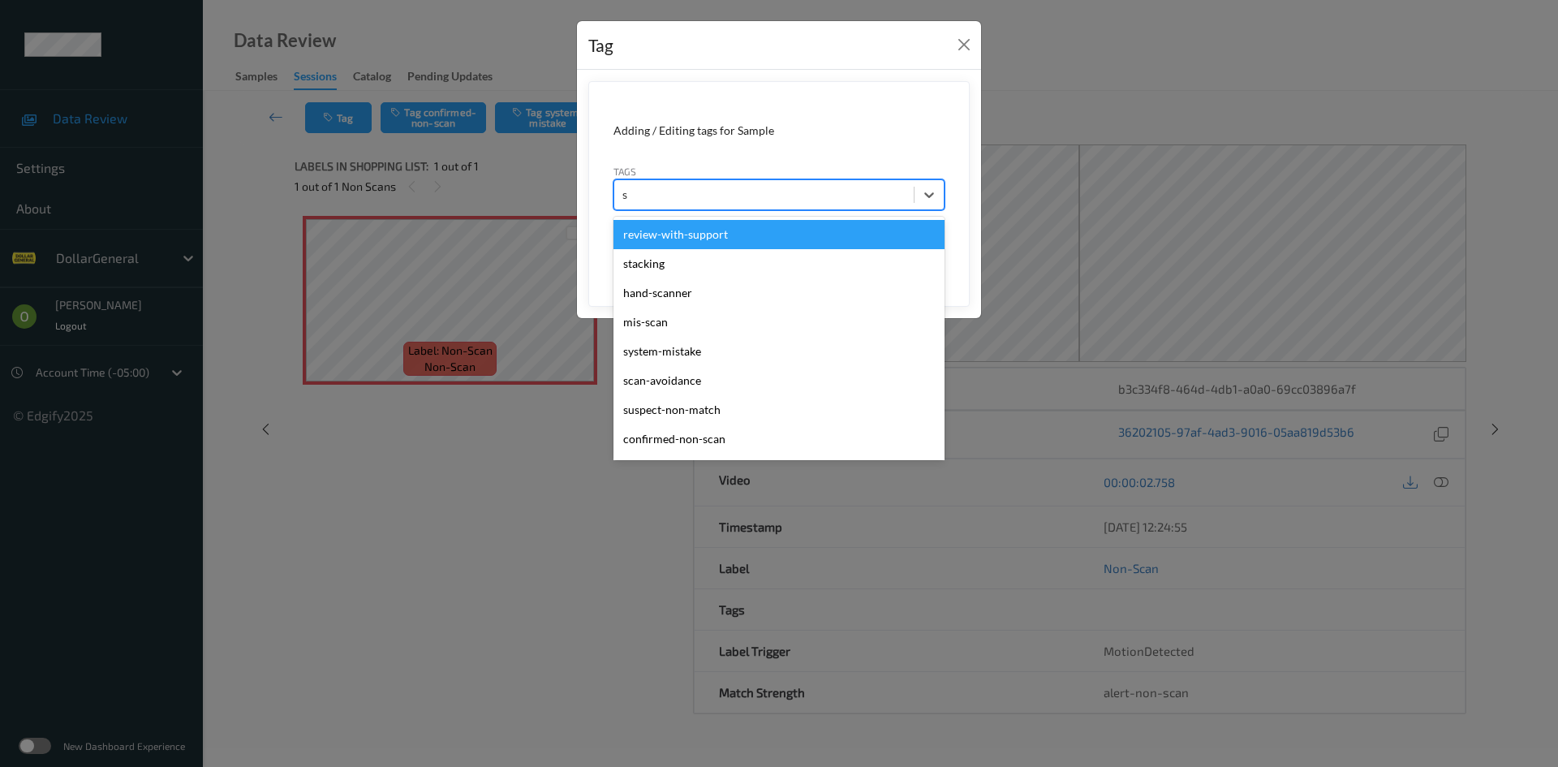
type input "sy"
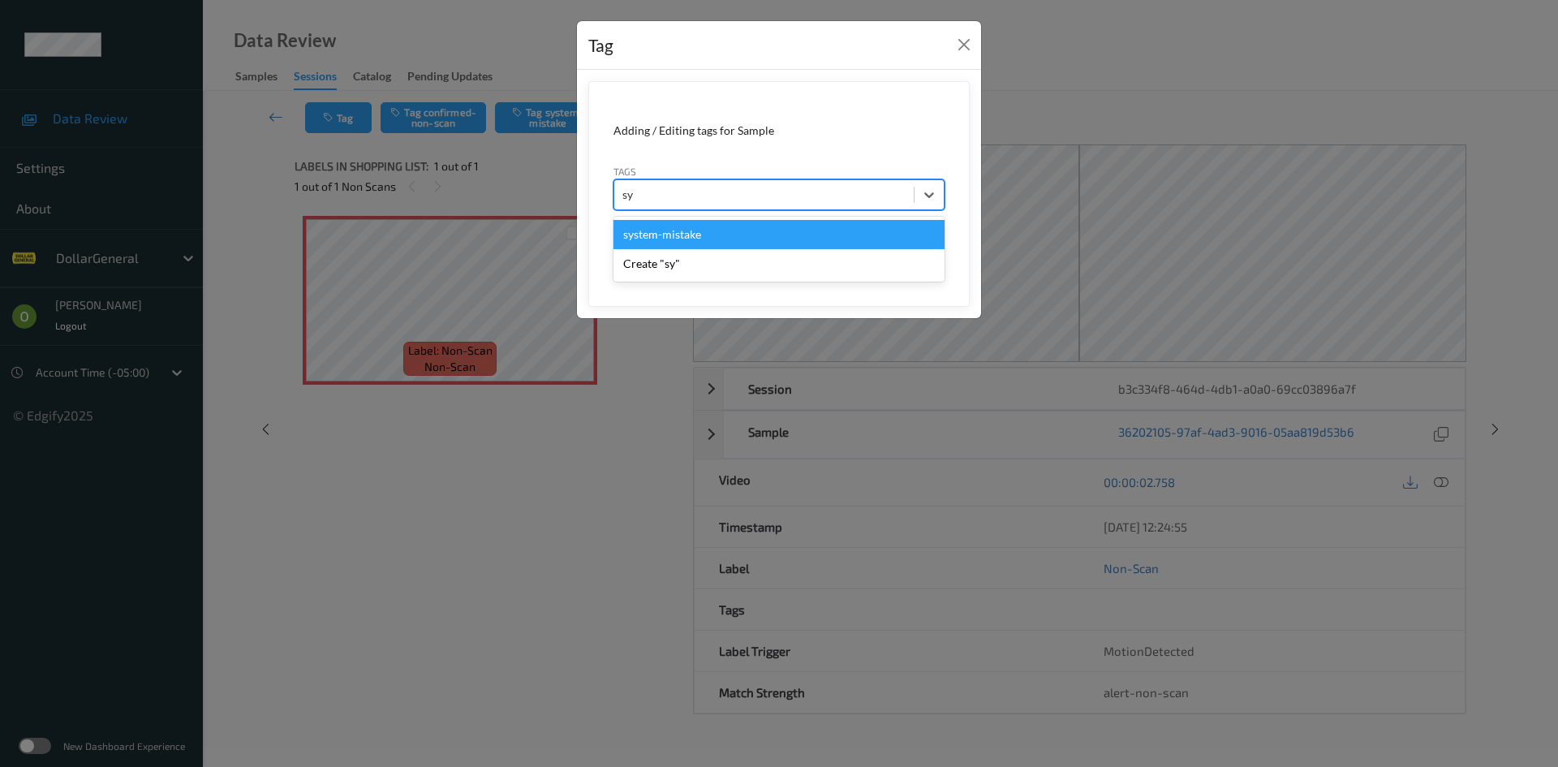
click at [694, 231] on div "system-mistake" at bounding box center [778, 234] width 331 height 29
type input "flo"
click at [707, 229] on div "flooid bug" at bounding box center [778, 234] width 331 height 29
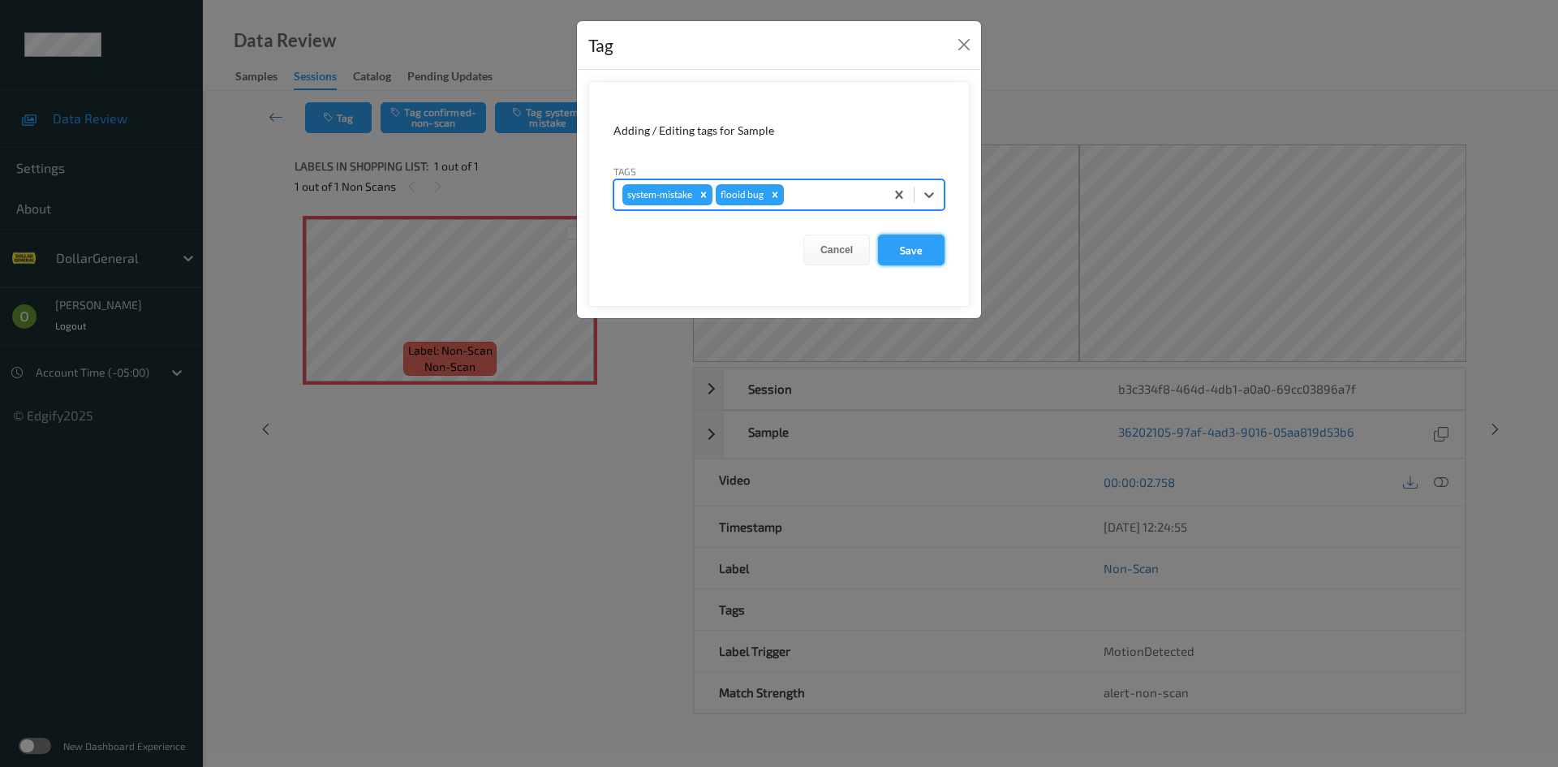
click at [931, 254] on button "Save" at bounding box center [911, 249] width 67 height 31
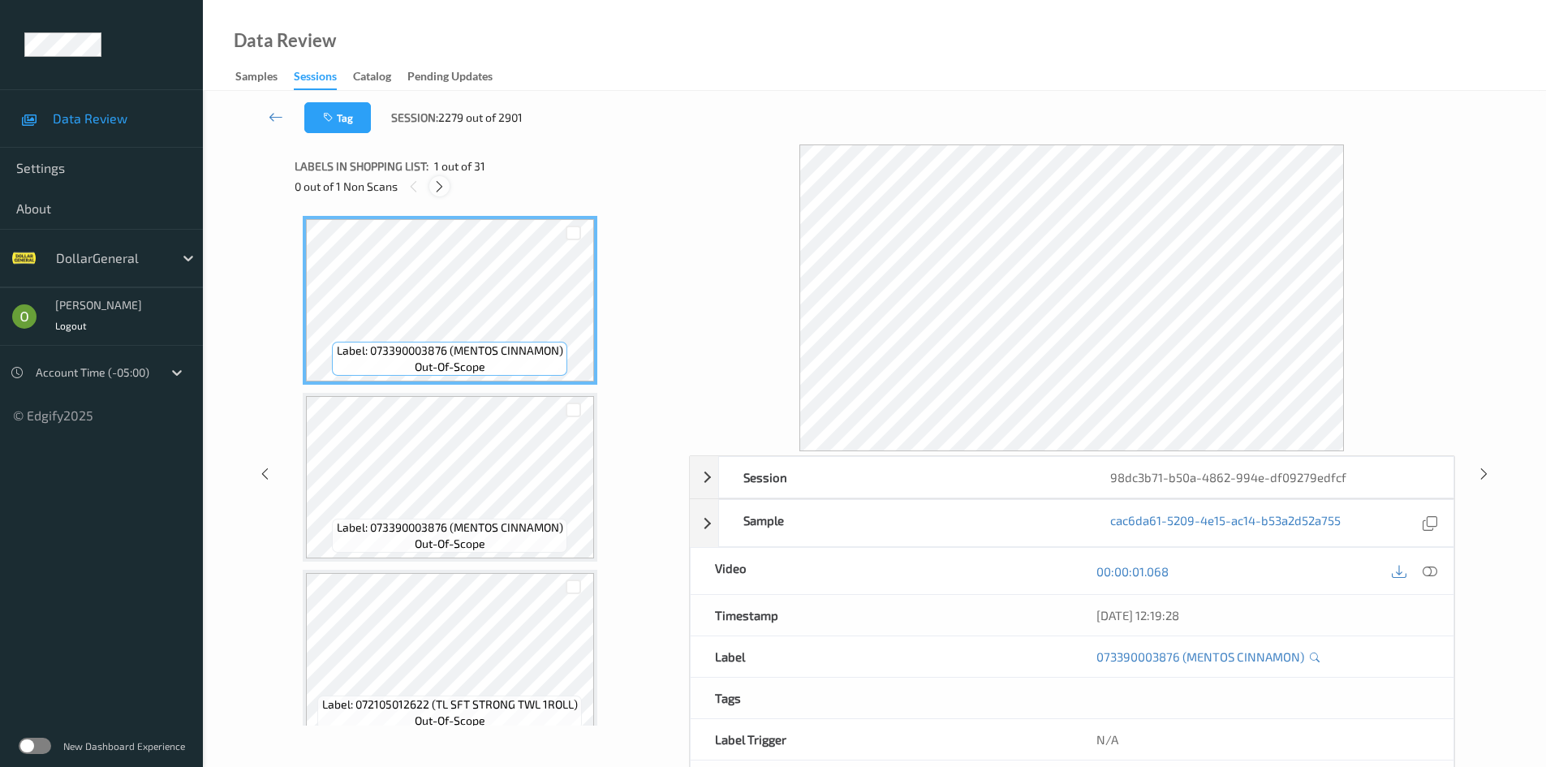
click at [436, 180] on icon at bounding box center [439, 186] width 14 height 15
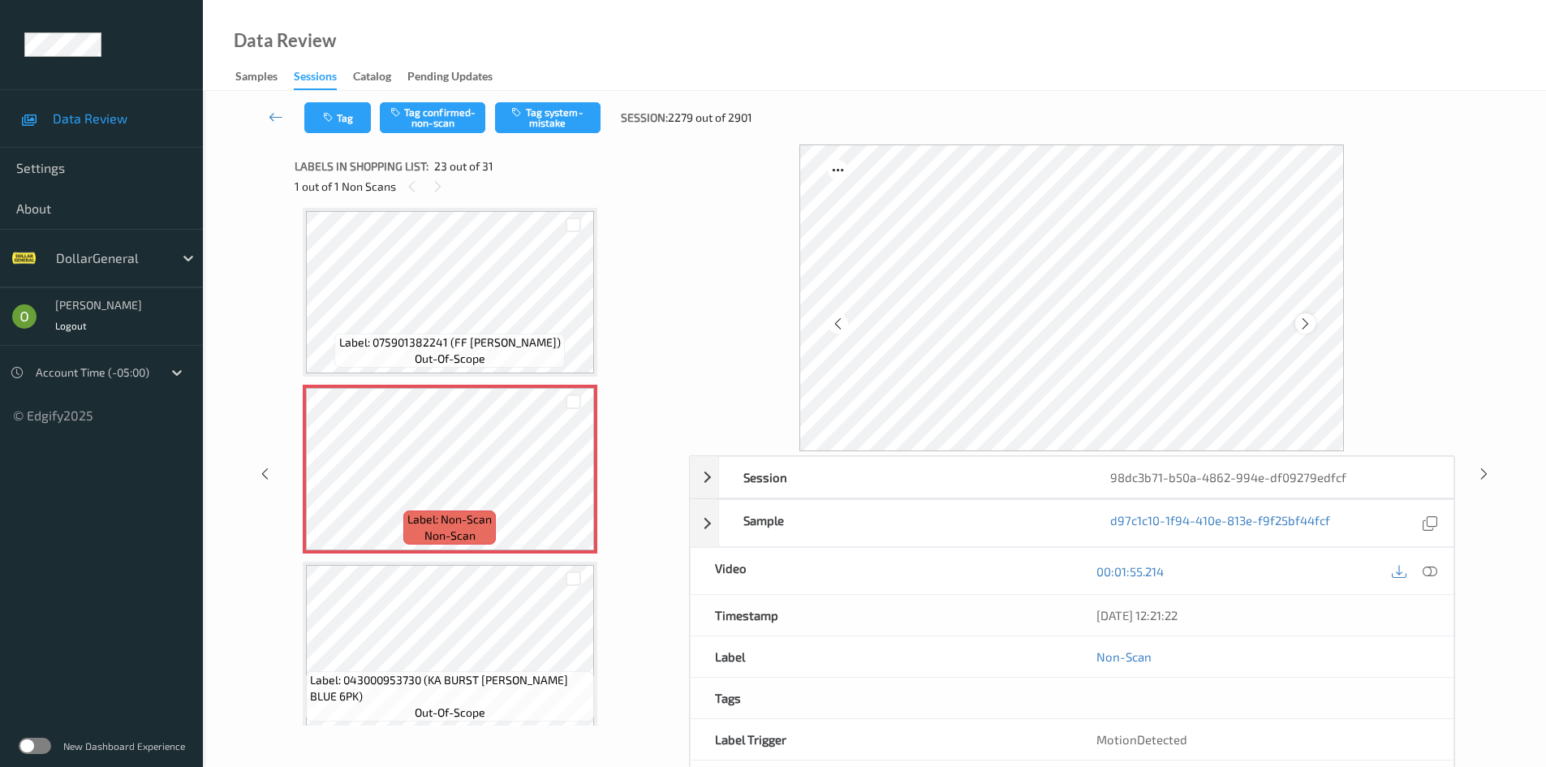
click at [1309, 329] on icon at bounding box center [1305, 323] width 14 height 15
click at [1309, 328] on icon at bounding box center [1305, 323] width 14 height 15
click at [536, 127] on button "Tag system-mistake" at bounding box center [547, 117] width 105 height 31
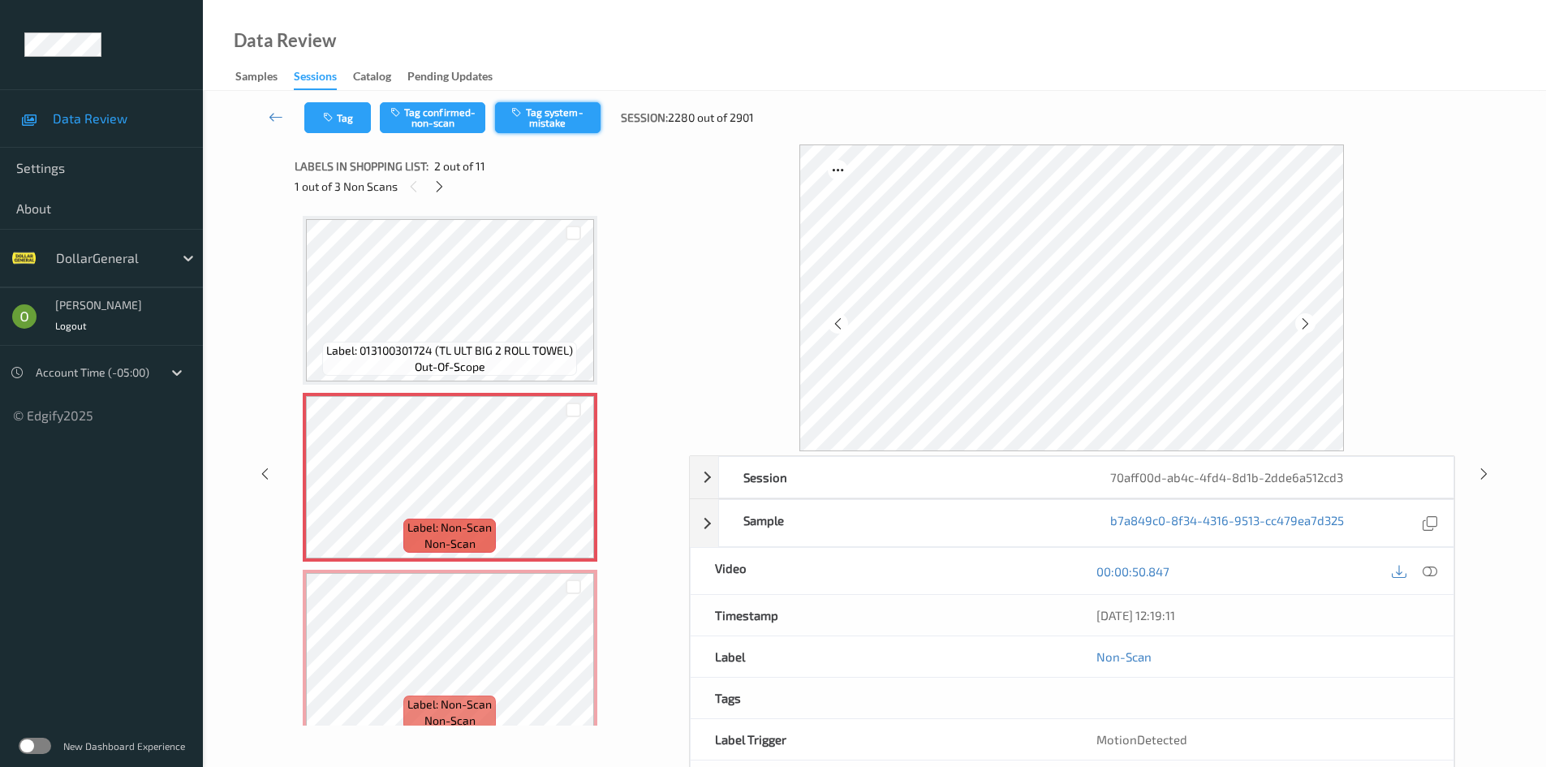
click at [527, 118] on button "Tag system-mistake" at bounding box center [547, 117] width 105 height 31
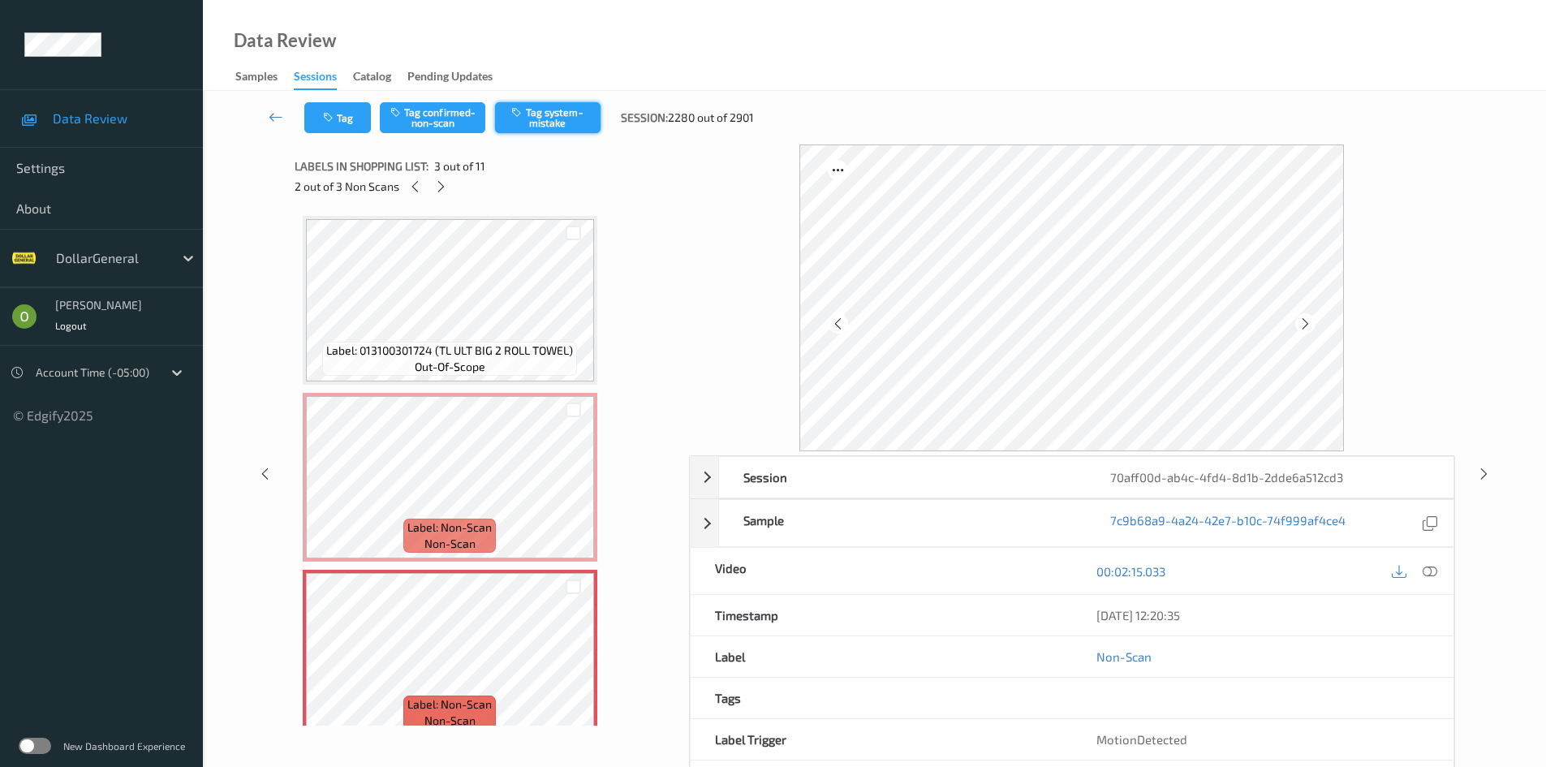
click at [548, 110] on button "Tag system-mistake" at bounding box center [547, 117] width 105 height 31
click at [447, 185] on icon at bounding box center [441, 186] width 14 height 15
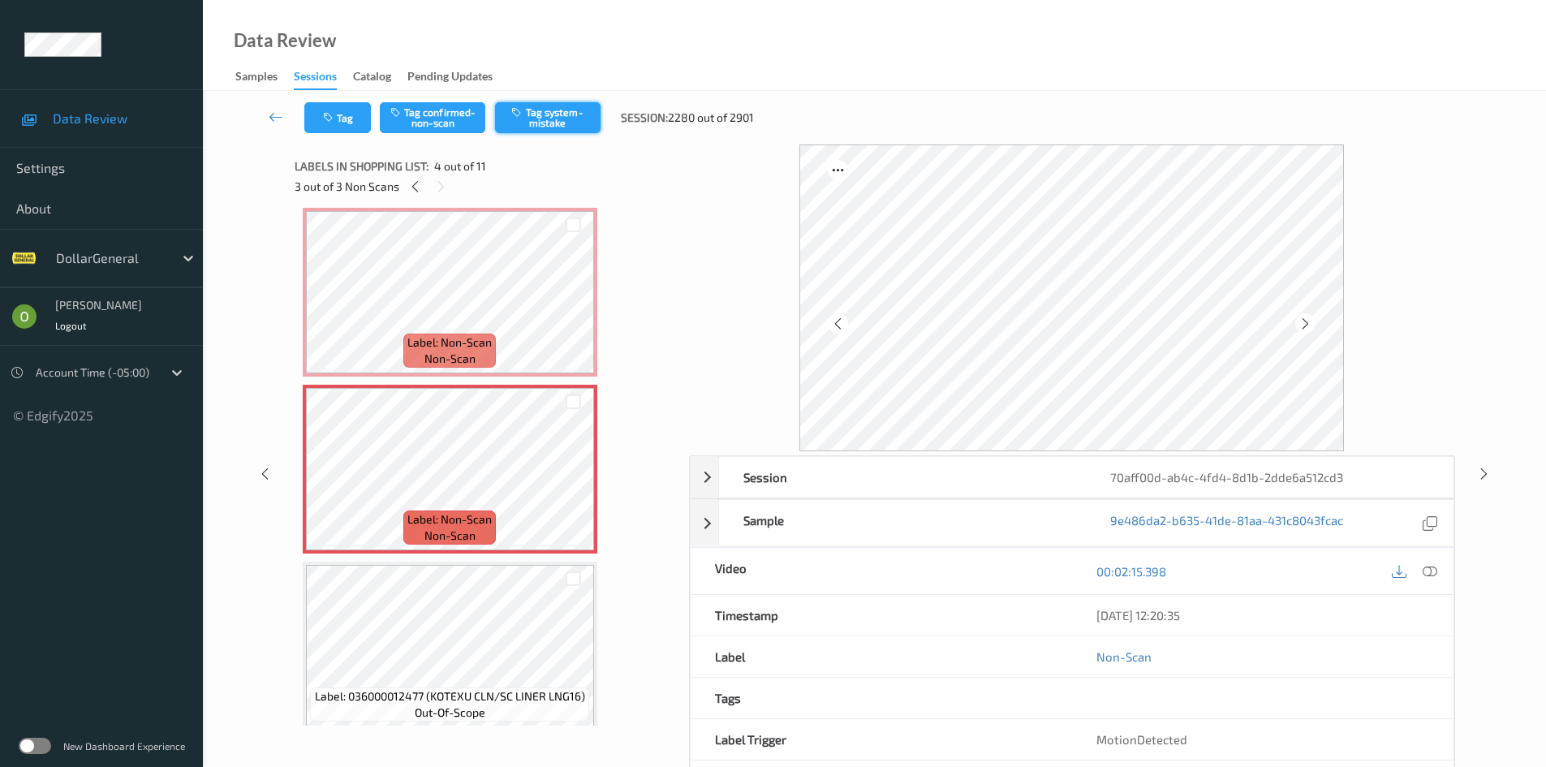
click at [553, 130] on button "Tag system-mistake" at bounding box center [547, 117] width 105 height 31
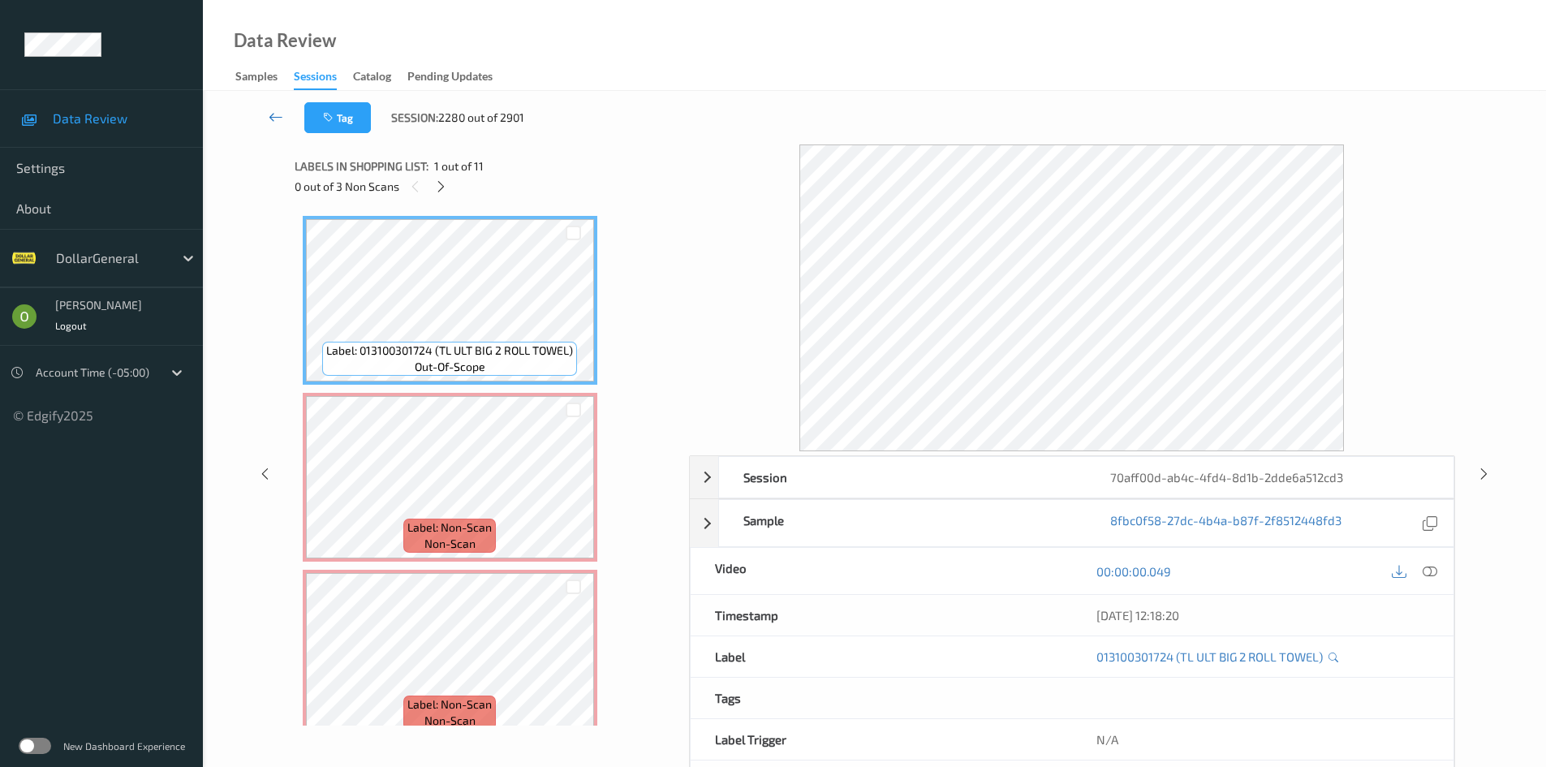
click at [291, 118] on link at bounding box center [275, 117] width 57 height 31
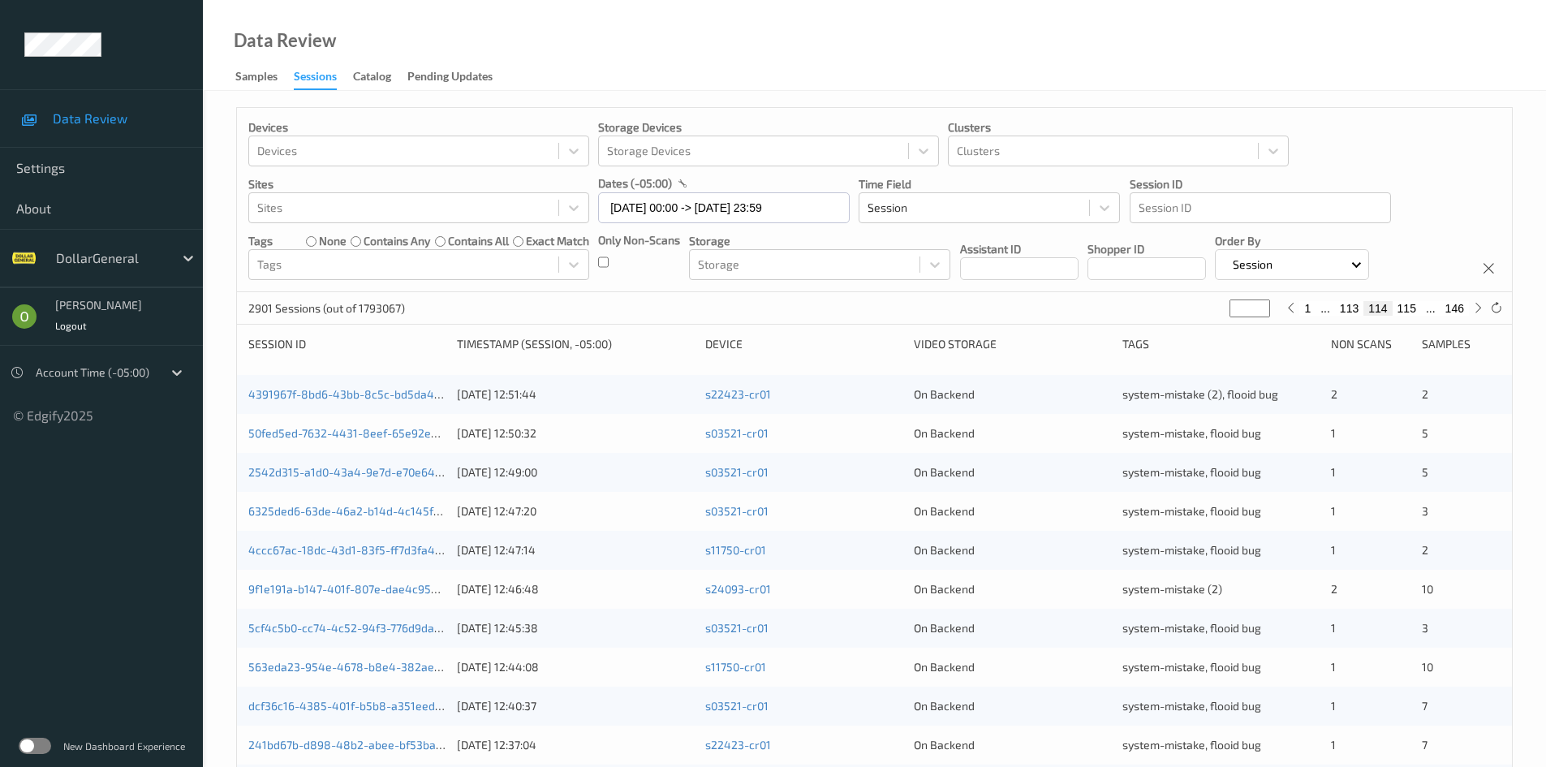
click at [1404, 312] on button "115" at bounding box center [1406, 308] width 28 height 15
type input "***"
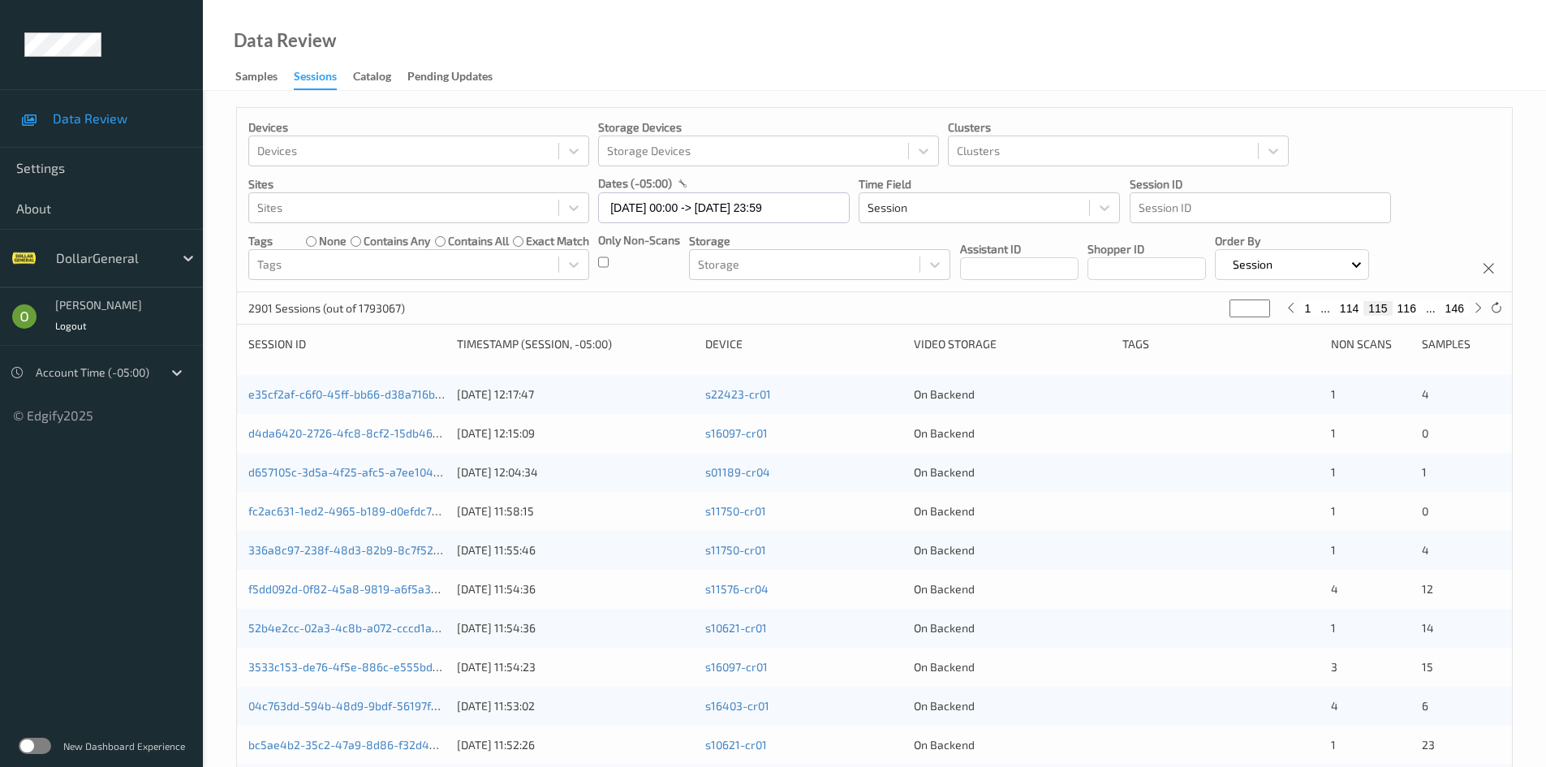
click at [1132, 390] on div at bounding box center [1220, 394] width 197 height 16
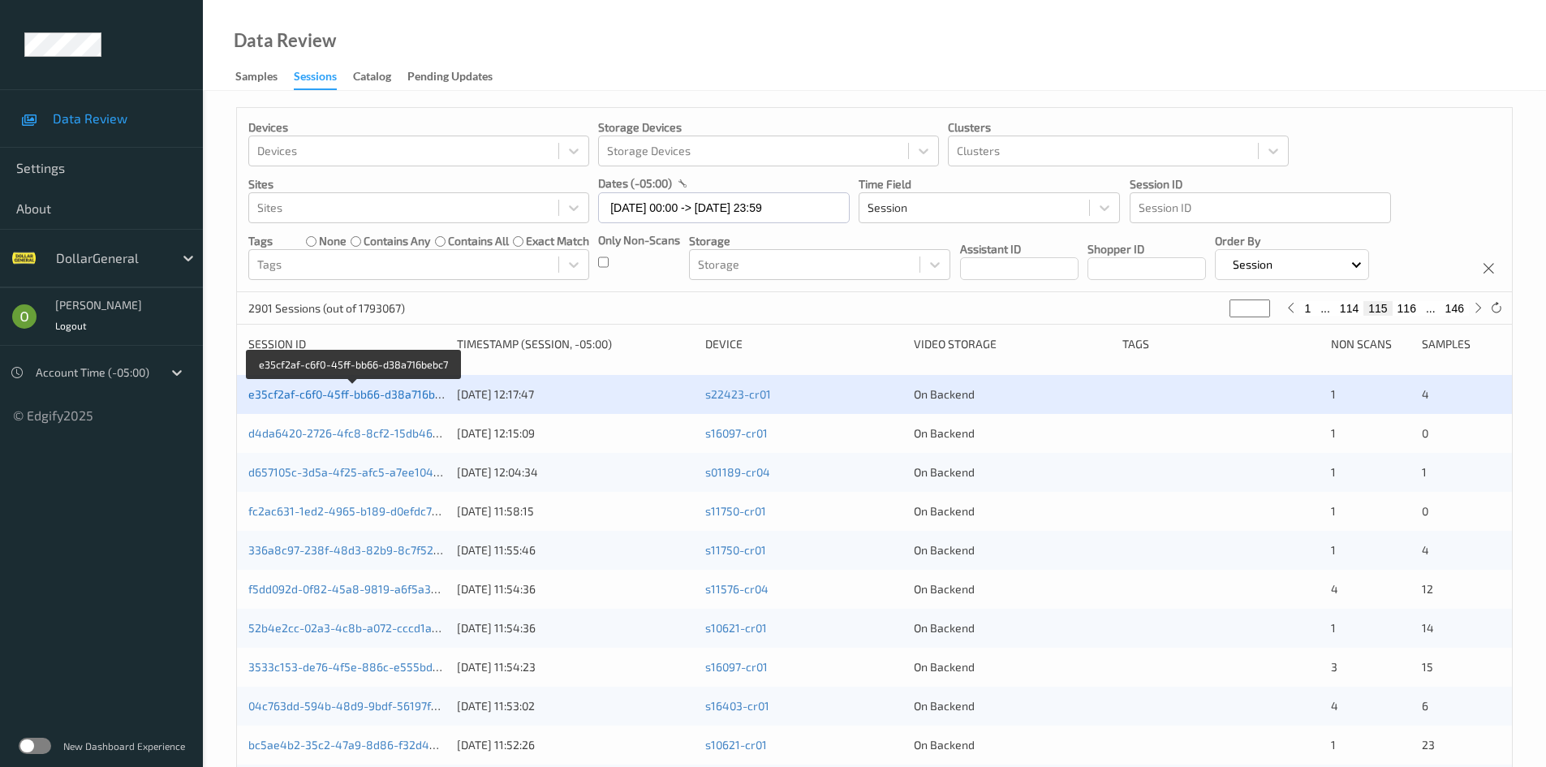
click at [394, 391] on link "e35cf2af-c6f0-45ff-bb66-d38a716bebc7" at bounding box center [353, 394] width 211 height 14
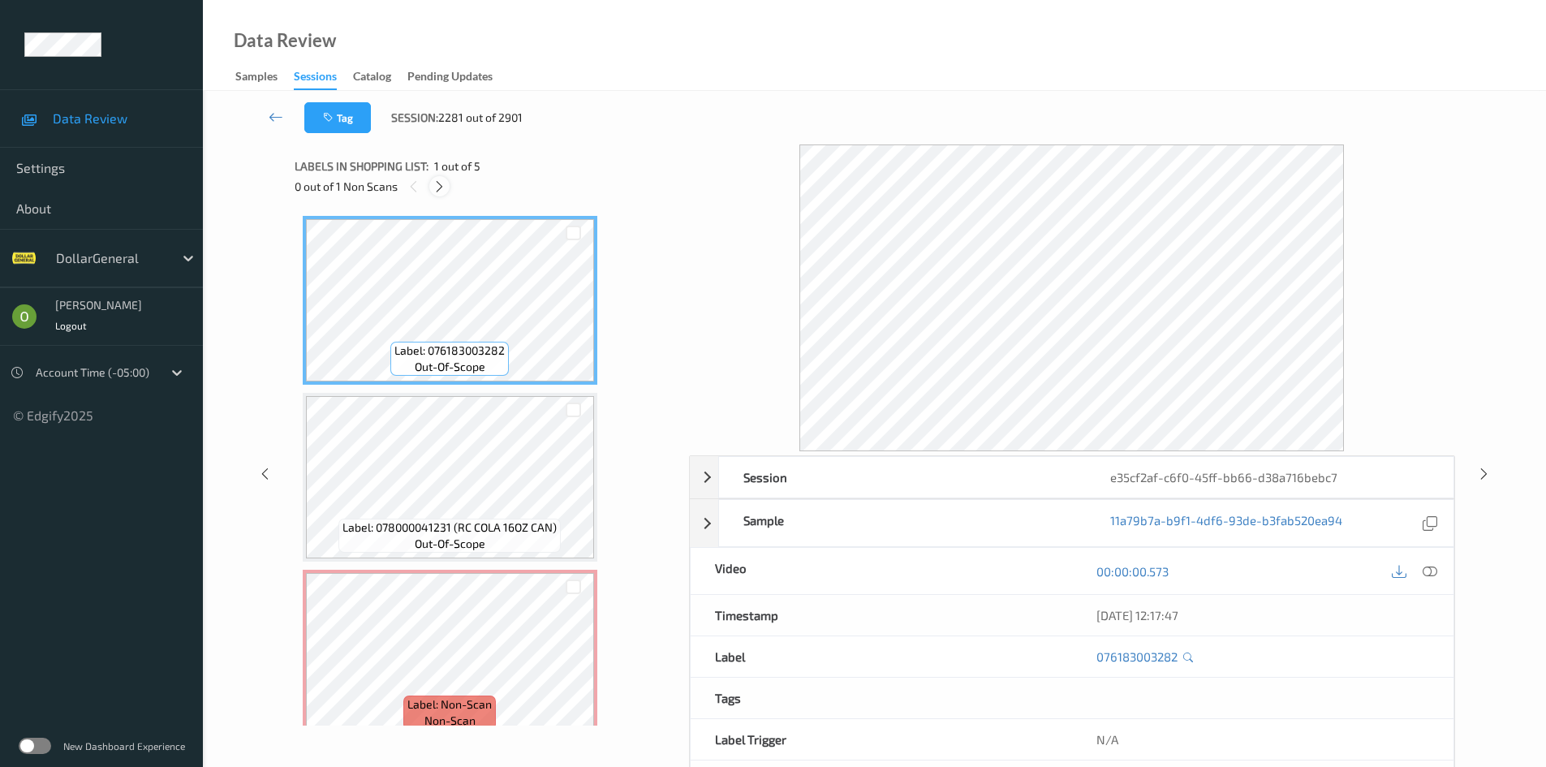
click at [432, 186] on icon at bounding box center [439, 186] width 14 height 15
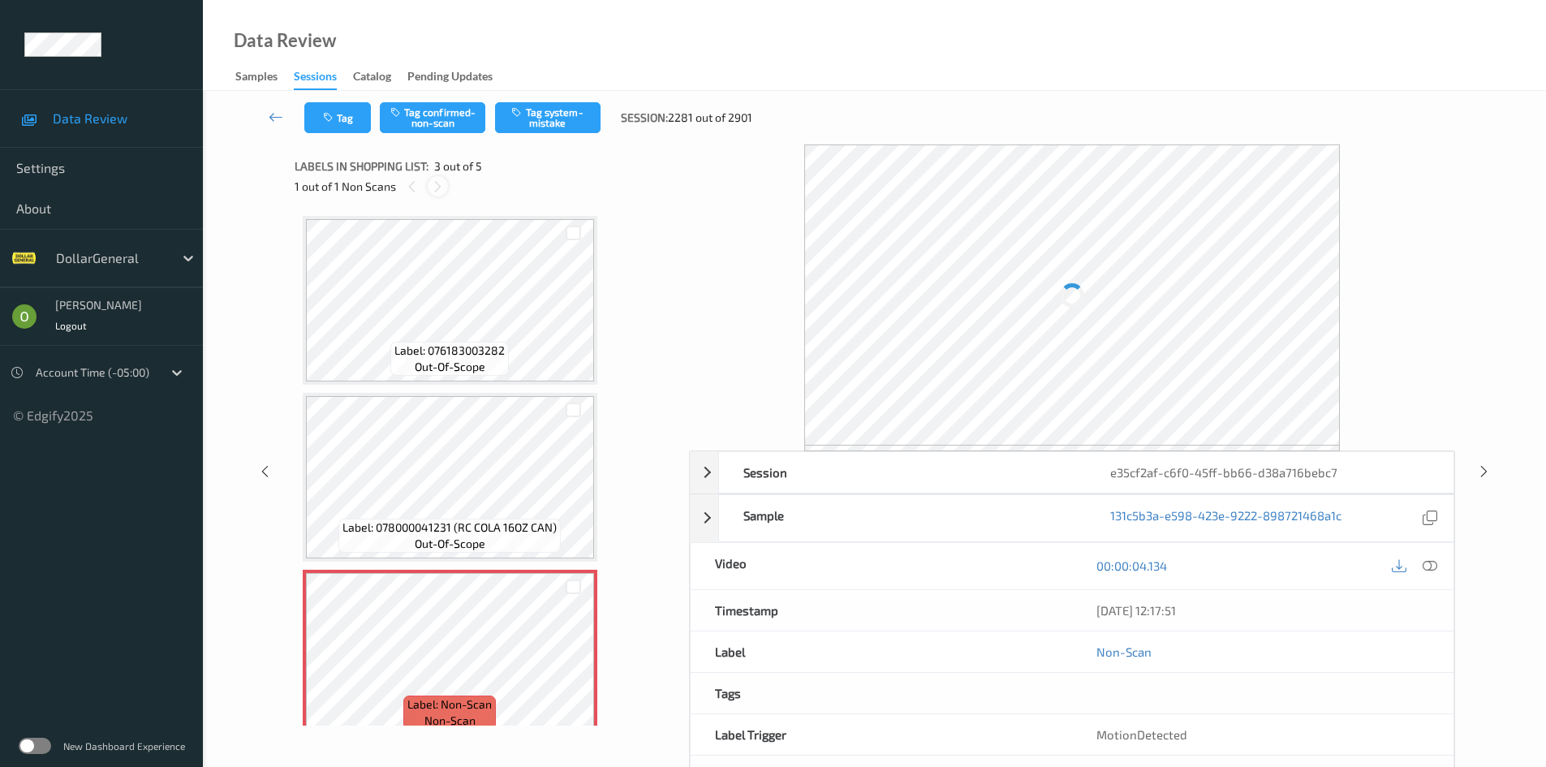
scroll to position [185, 0]
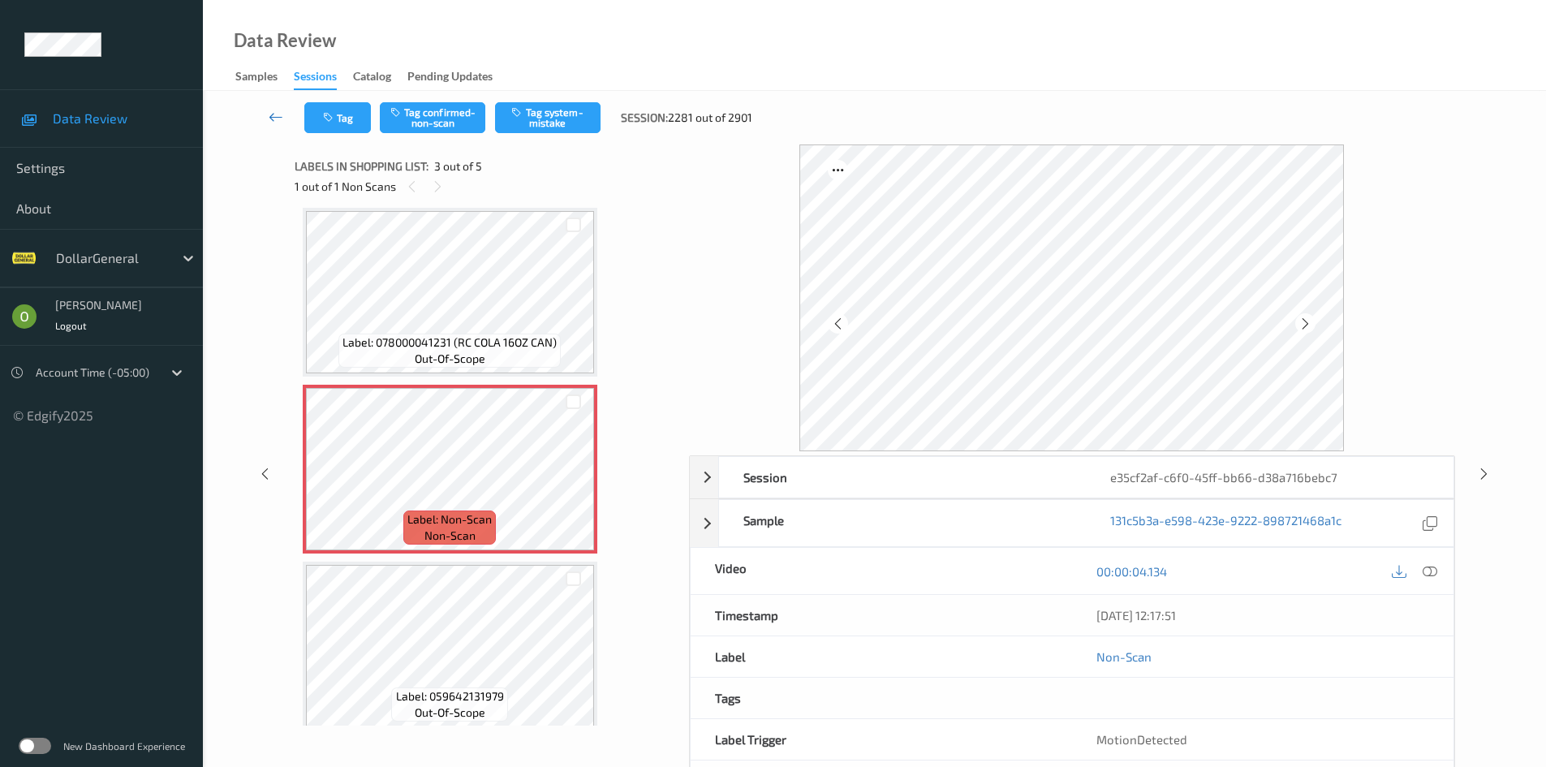
click at [273, 110] on icon at bounding box center [276, 117] width 15 height 16
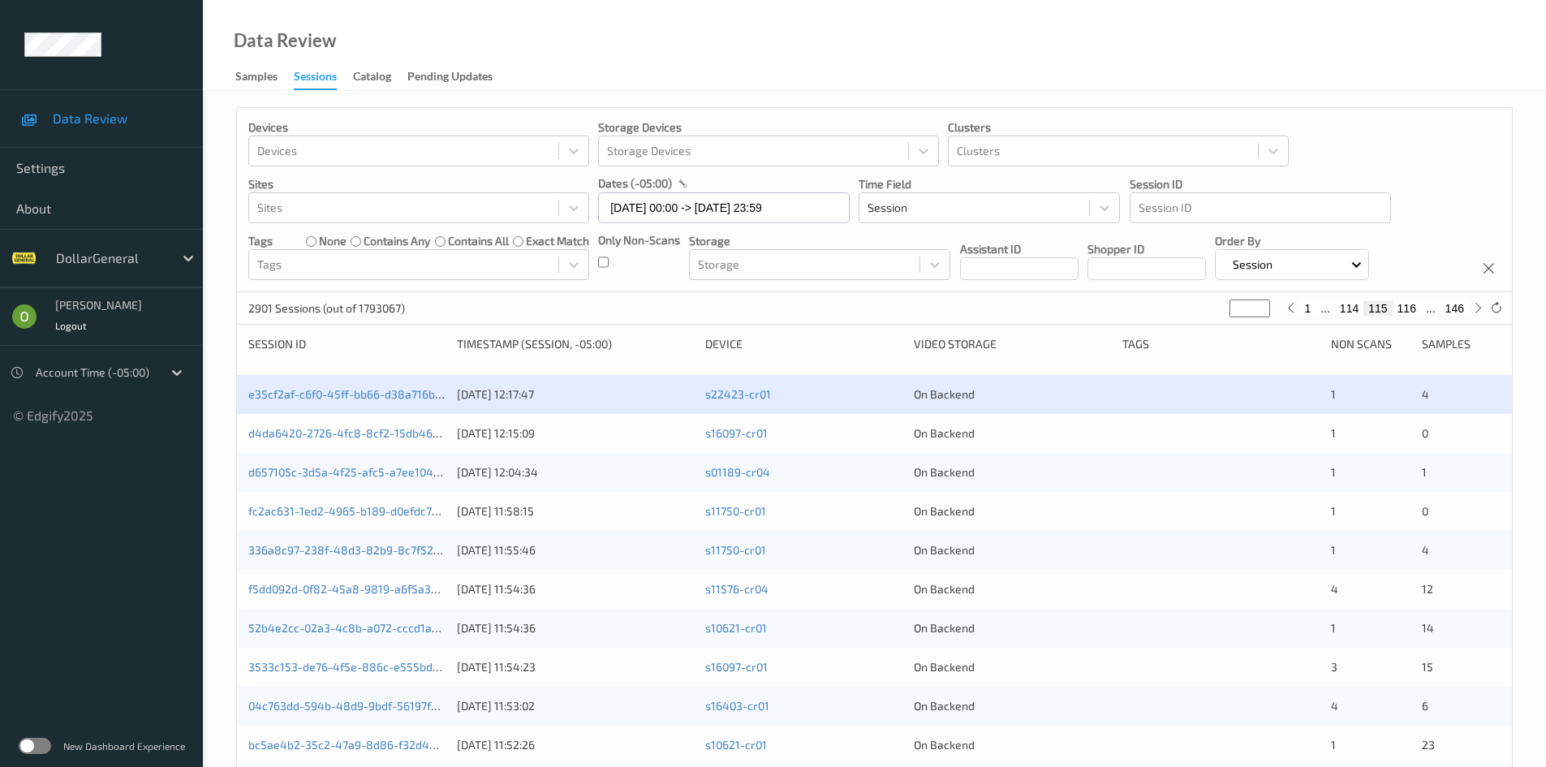
click at [1352, 301] on button "114" at bounding box center [1349, 308] width 28 height 15
type input "***"
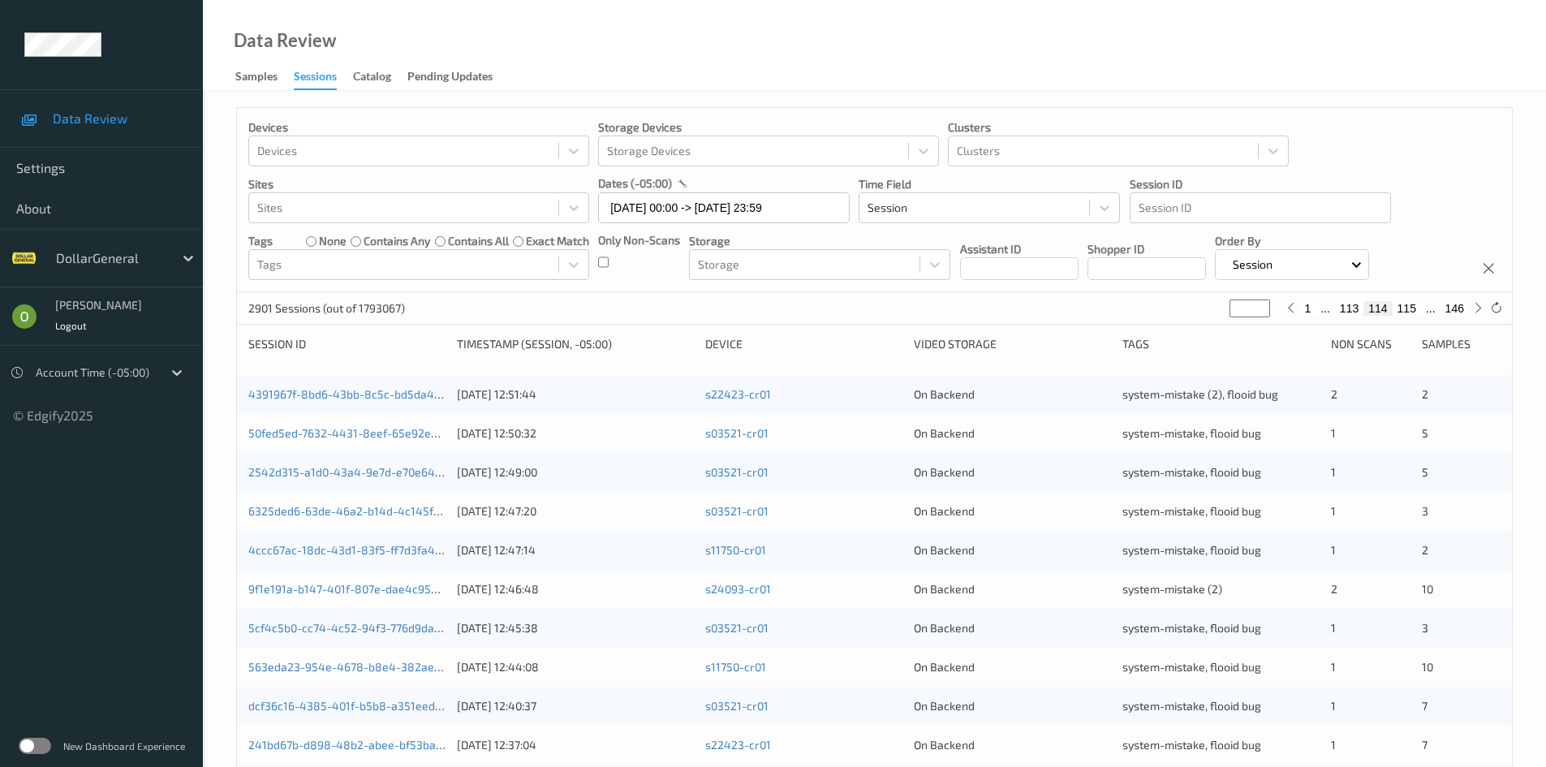
click at [1400, 316] on div "1 ... 113 114 115 ... 146" at bounding box center [1383, 308] width 205 height 18
click at [1408, 309] on button "115" at bounding box center [1406, 308] width 28 height 15
type input "***"
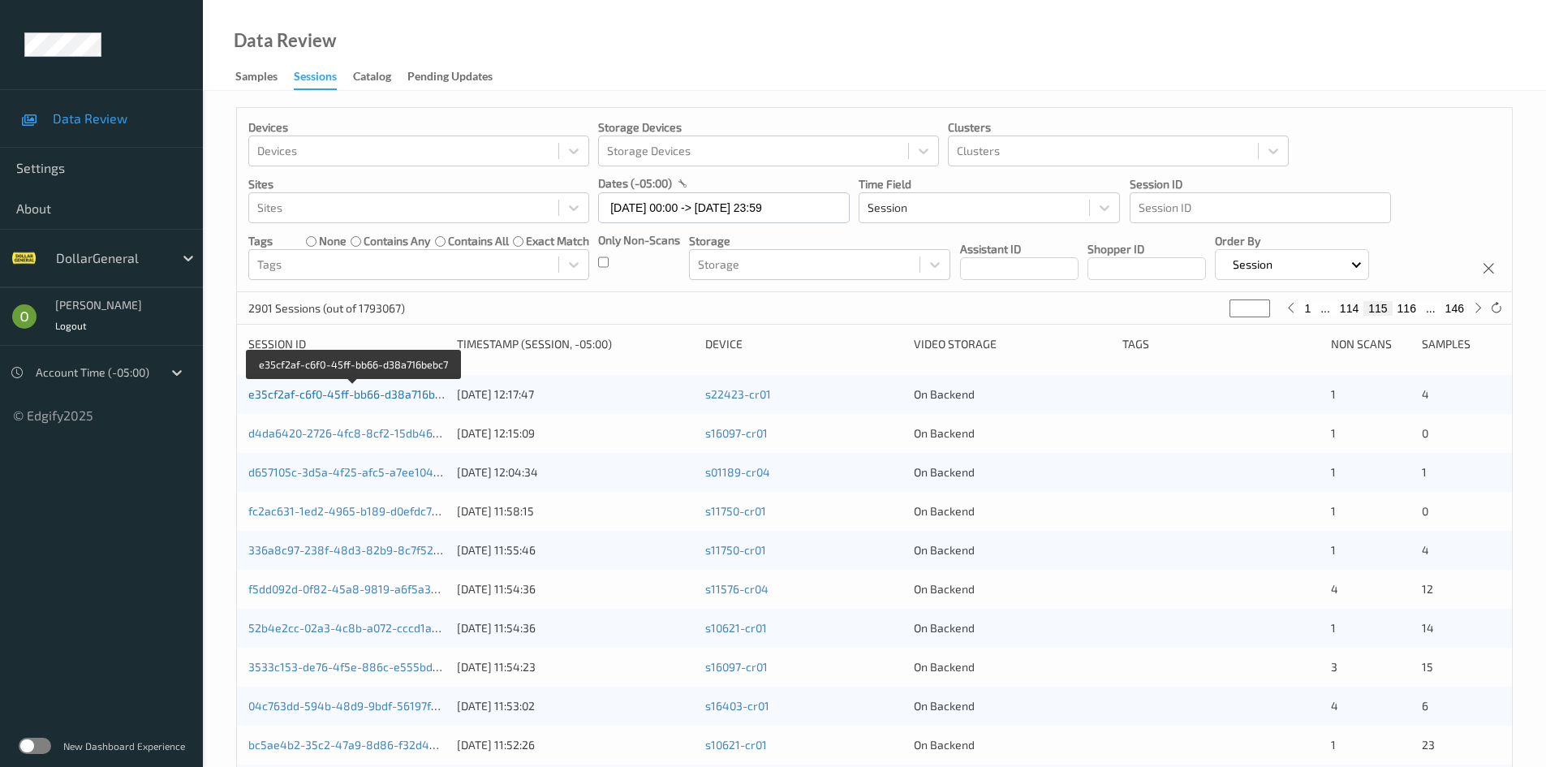
click at [428, 388] on link "e35cf2af-c6f0-45ff-bb66-d38a716bebc7" at bounding box center [353, 394] width 211 height 14
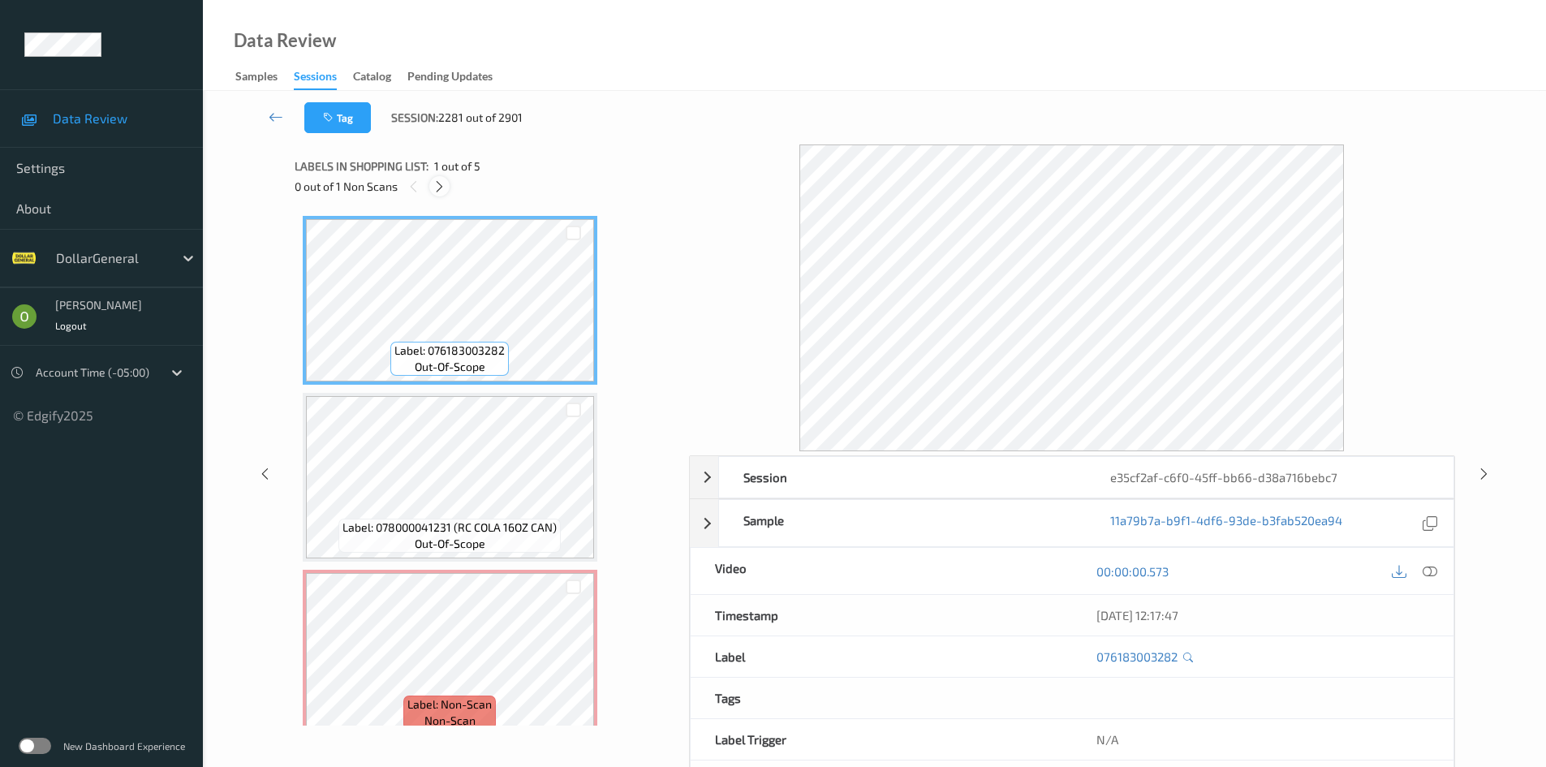
click at [440, 178] on div at bounding box center [439, 186] width 20 height 20
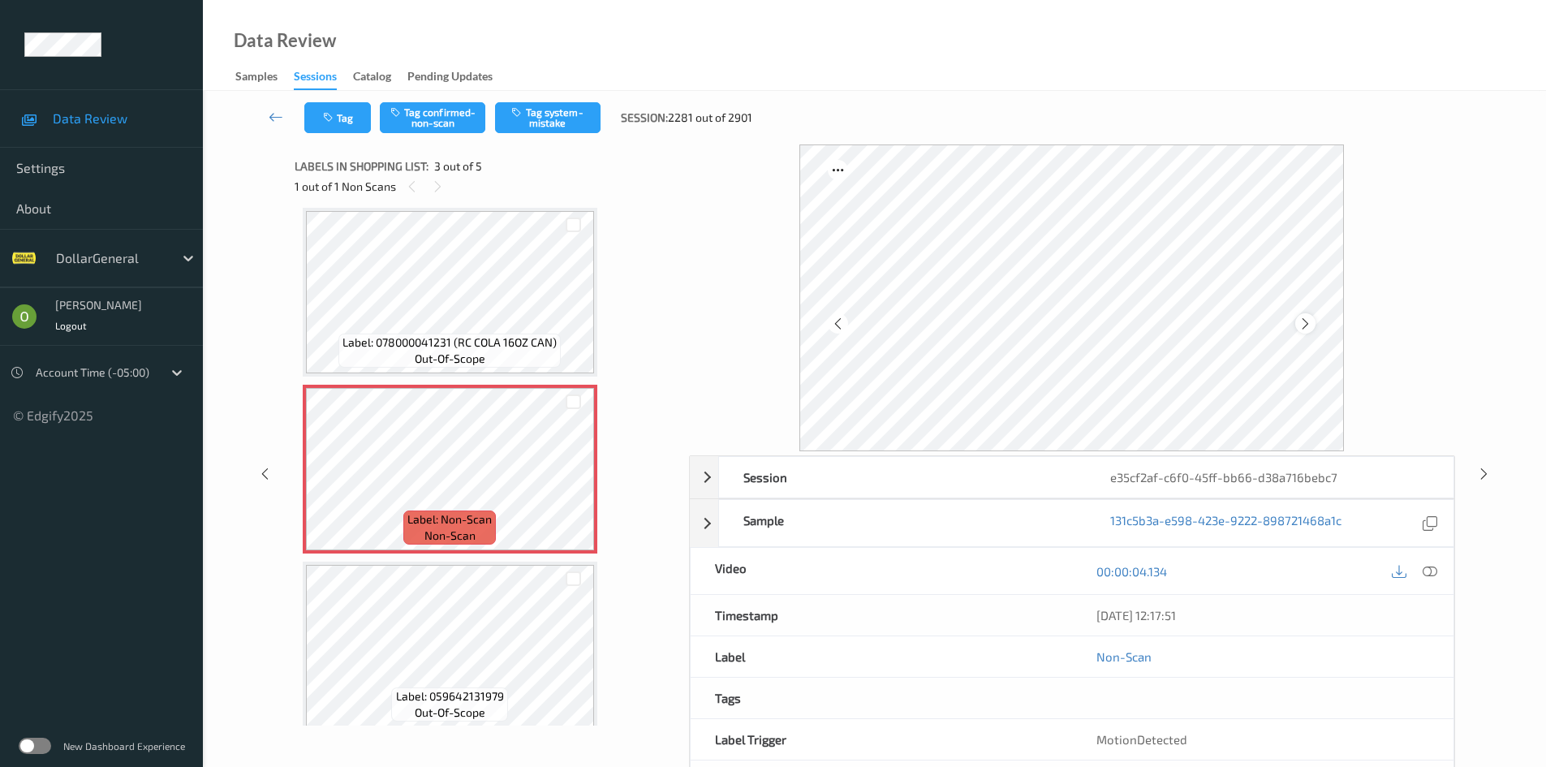
click at [1308, 322] on icon at bounding box center [1305, 323] width 14 height 15
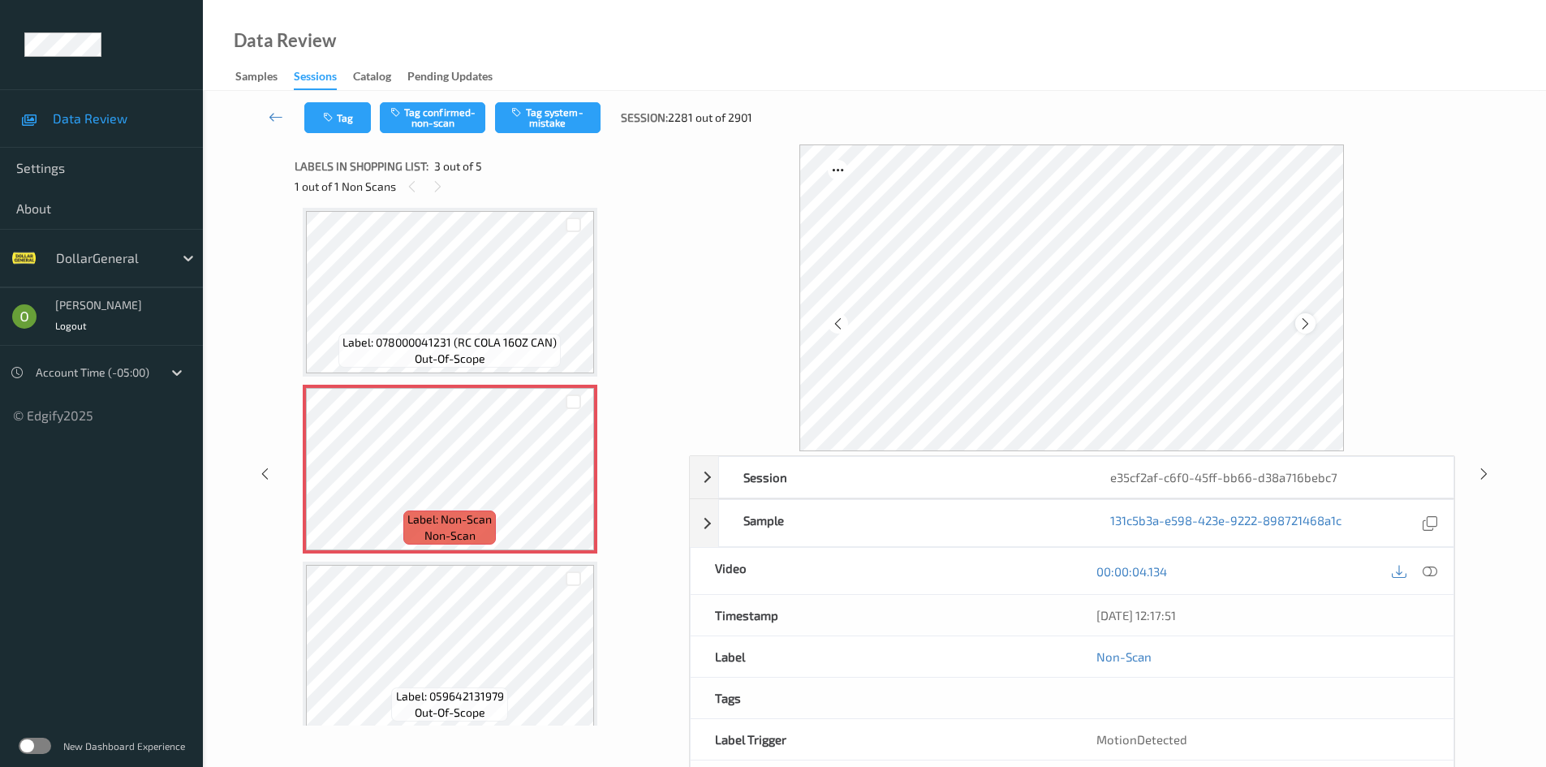
click at [1307, 322] on icon at bounding box center [1305, 323] width 14 height 15
click at [495, 341] on span "Label: 078000041231 (RC COLA 16OZ CAN)" at bounding box center [449, 342] width 214 height 16
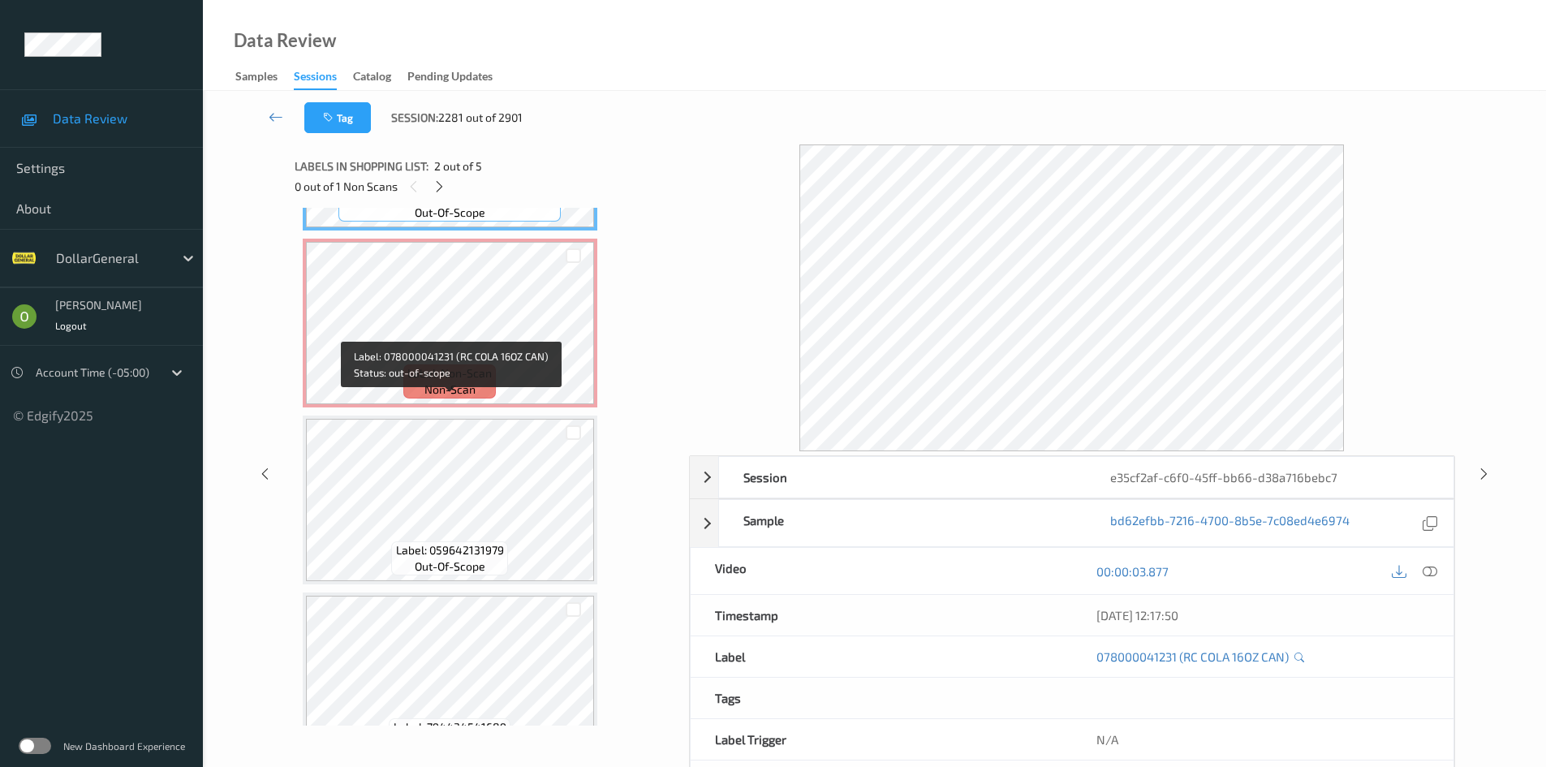
scroll to position [347, 0]
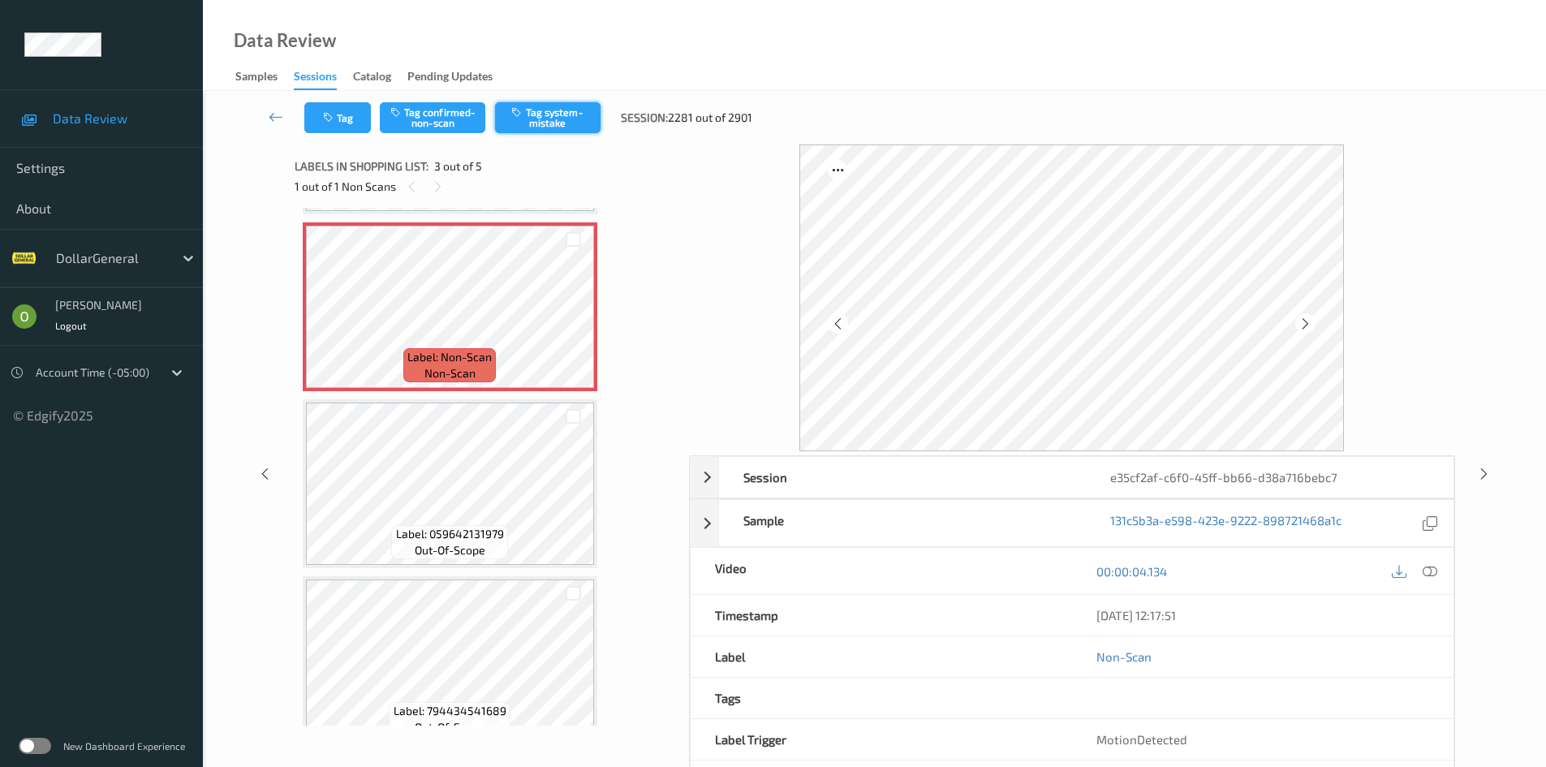
click at [552, 131] on button "Tag system-mistake" at bounding box center [547, 117] width 105 height 31
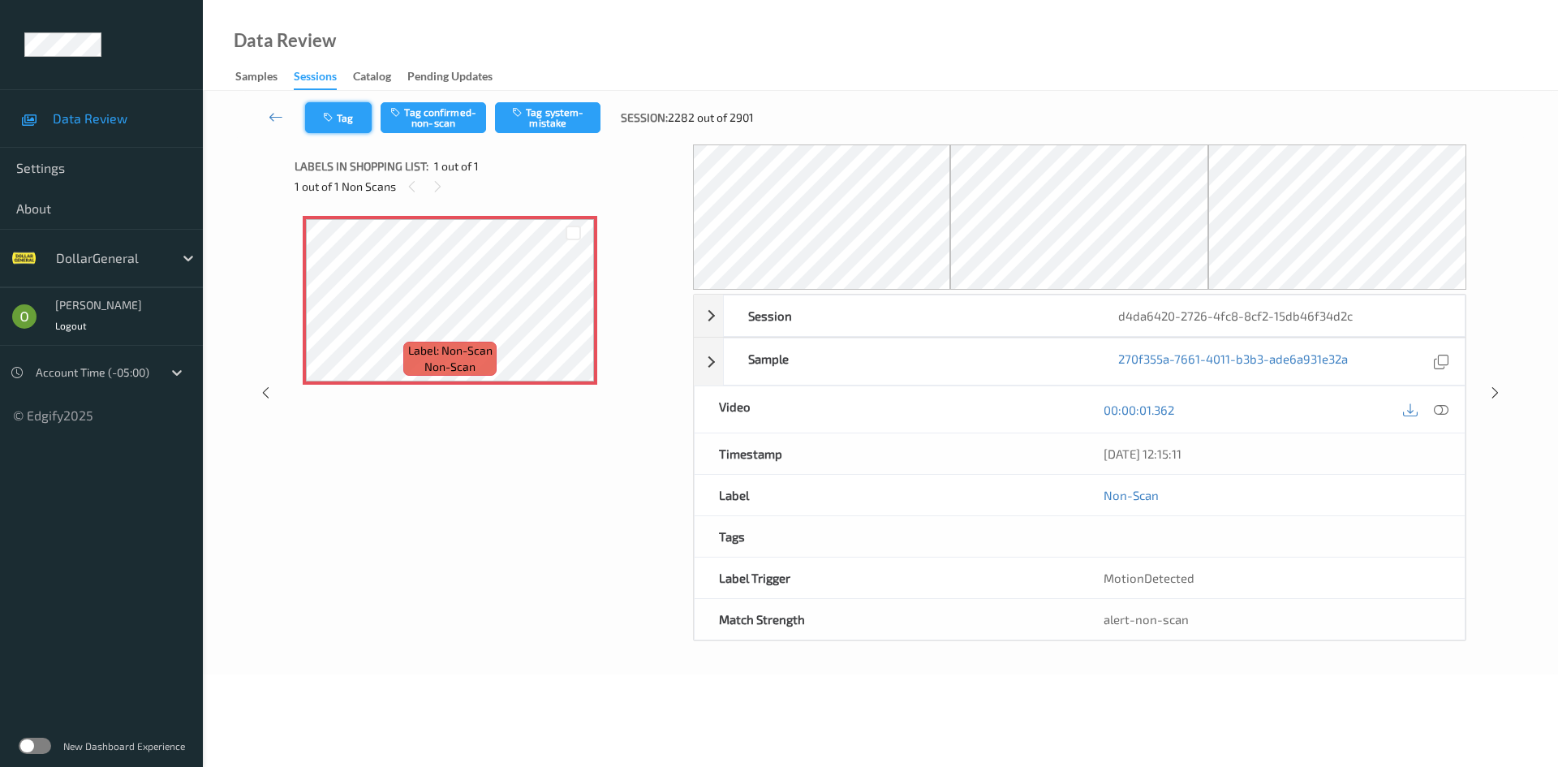
click at [358, 121] on button "Tag" at bounding box center [338, 117] width 67 height 31
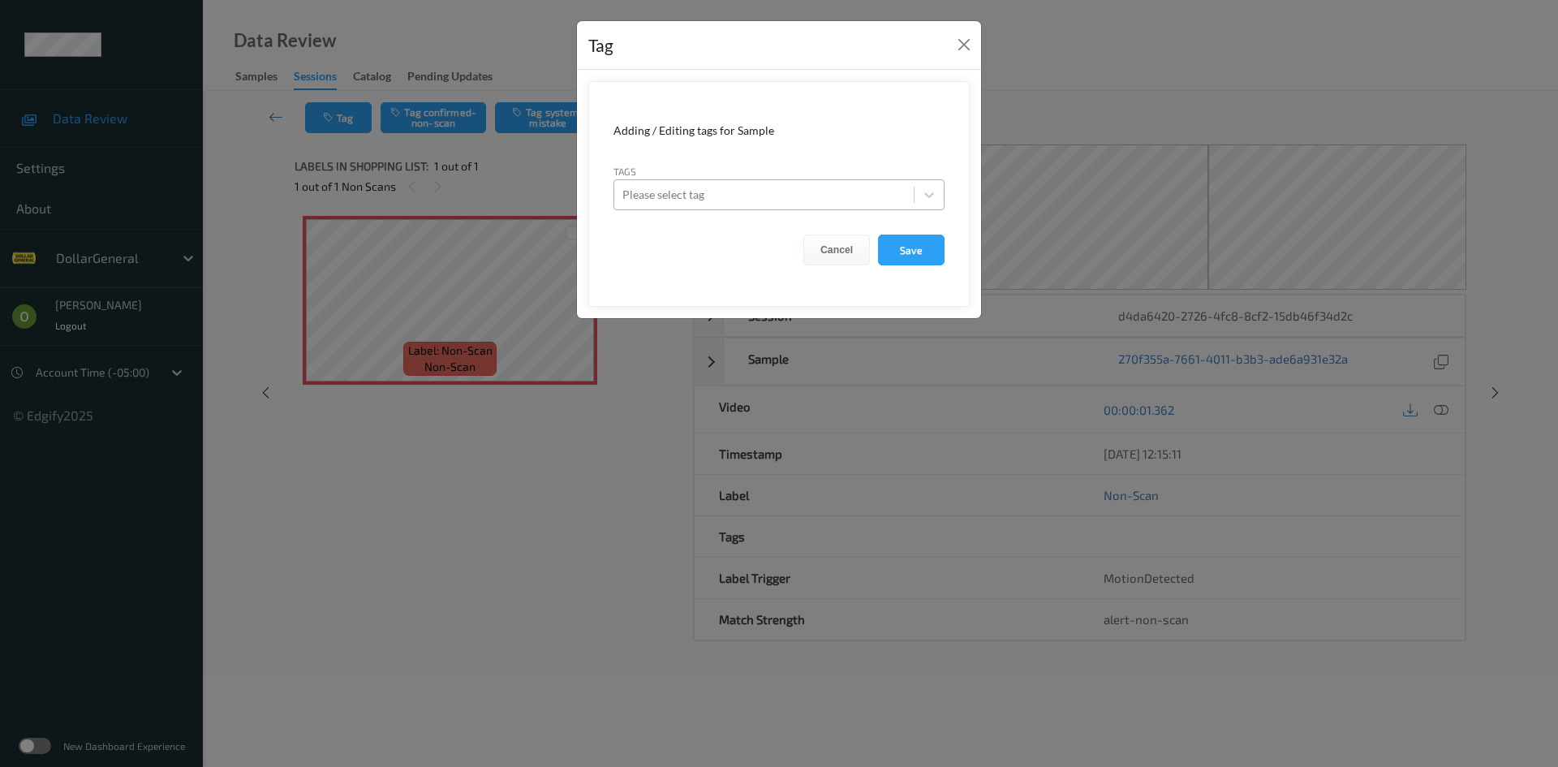
click at [729, 203] on div at bounding box center [763, 194] width 283 height 19
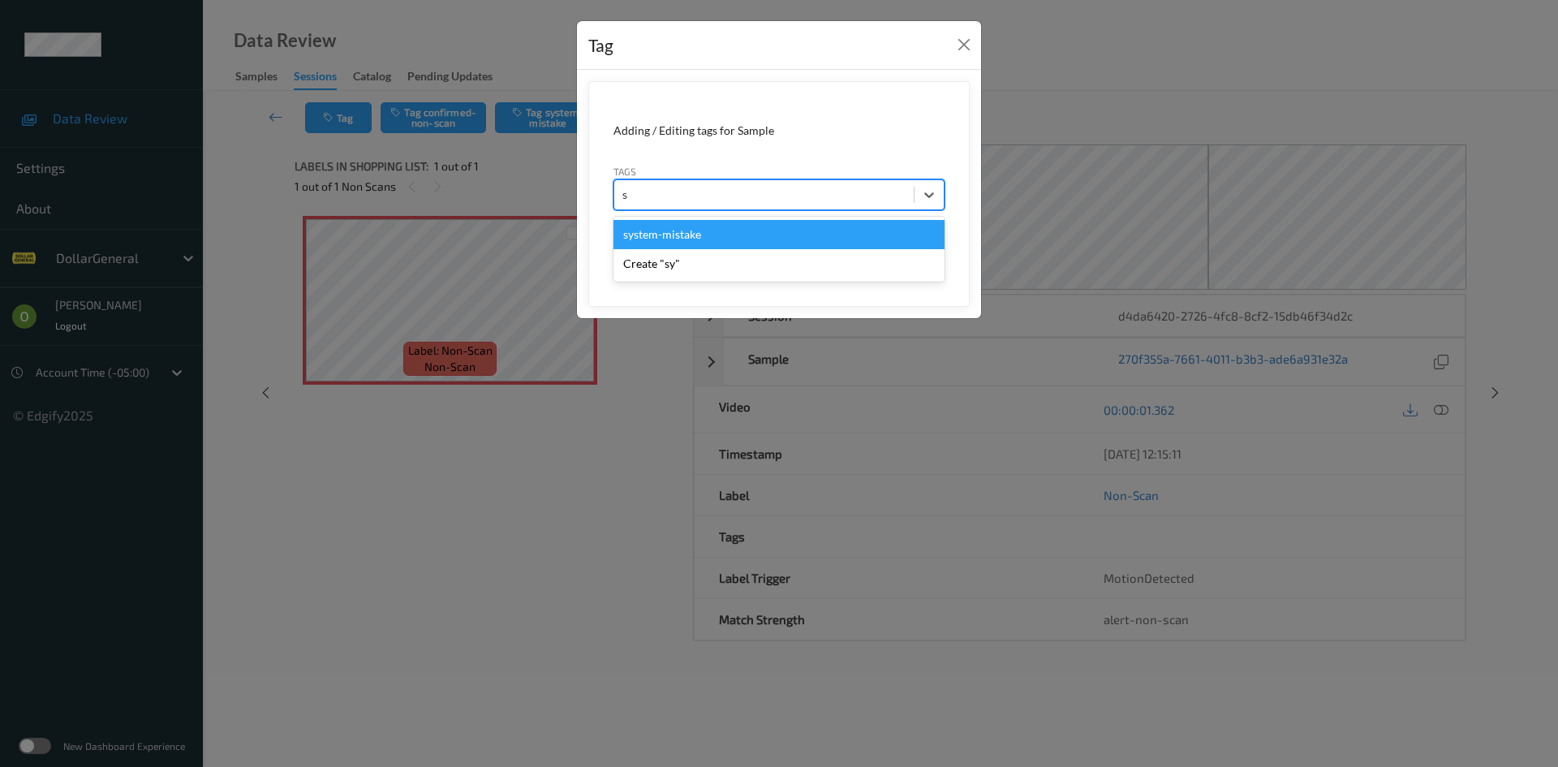
type input "sy"
click at [717, 243] on div "system-mistake" at bounding box center [778, 234] width 331 height 29
type input "floo"
click at [703, 246] on div "flooid bug" at bounding box center [778, 234] width 331 height 29
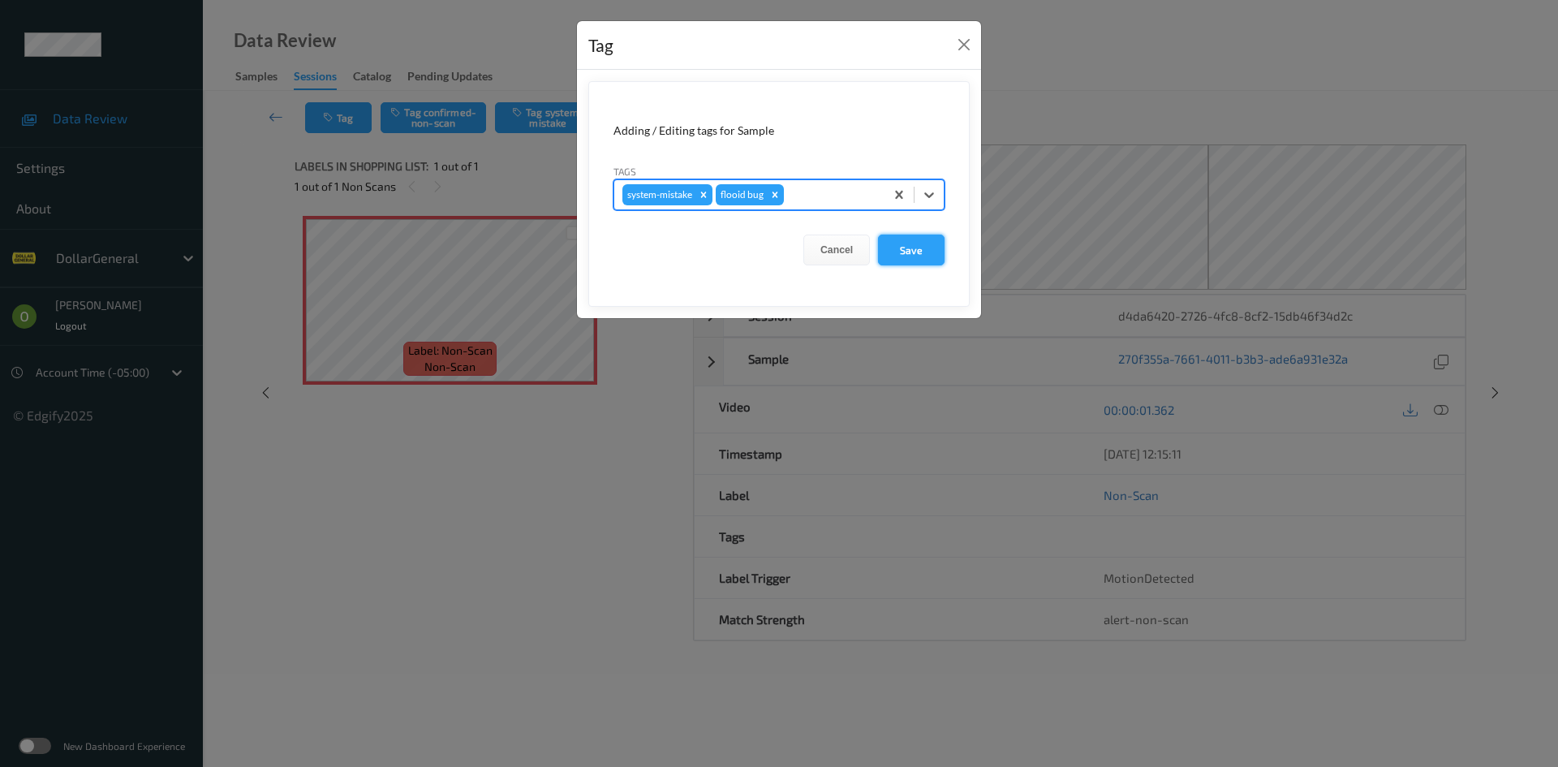
click at [888, 240] on button "Save" at bounding box center [911, 249] width 67 height 31
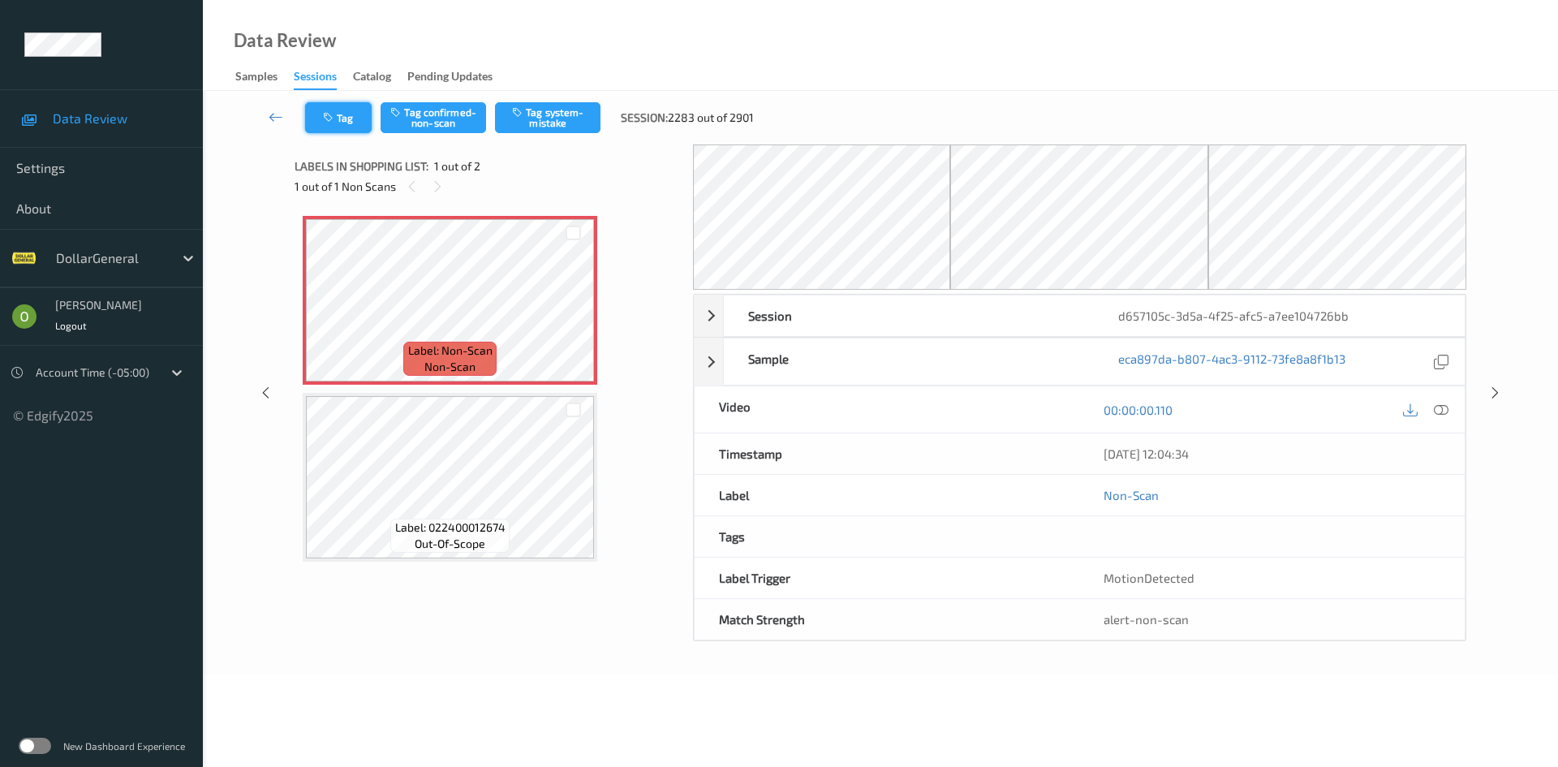
click at [339, 130] on button "Tag" at bounding box center [338, 117] width 67 height 31
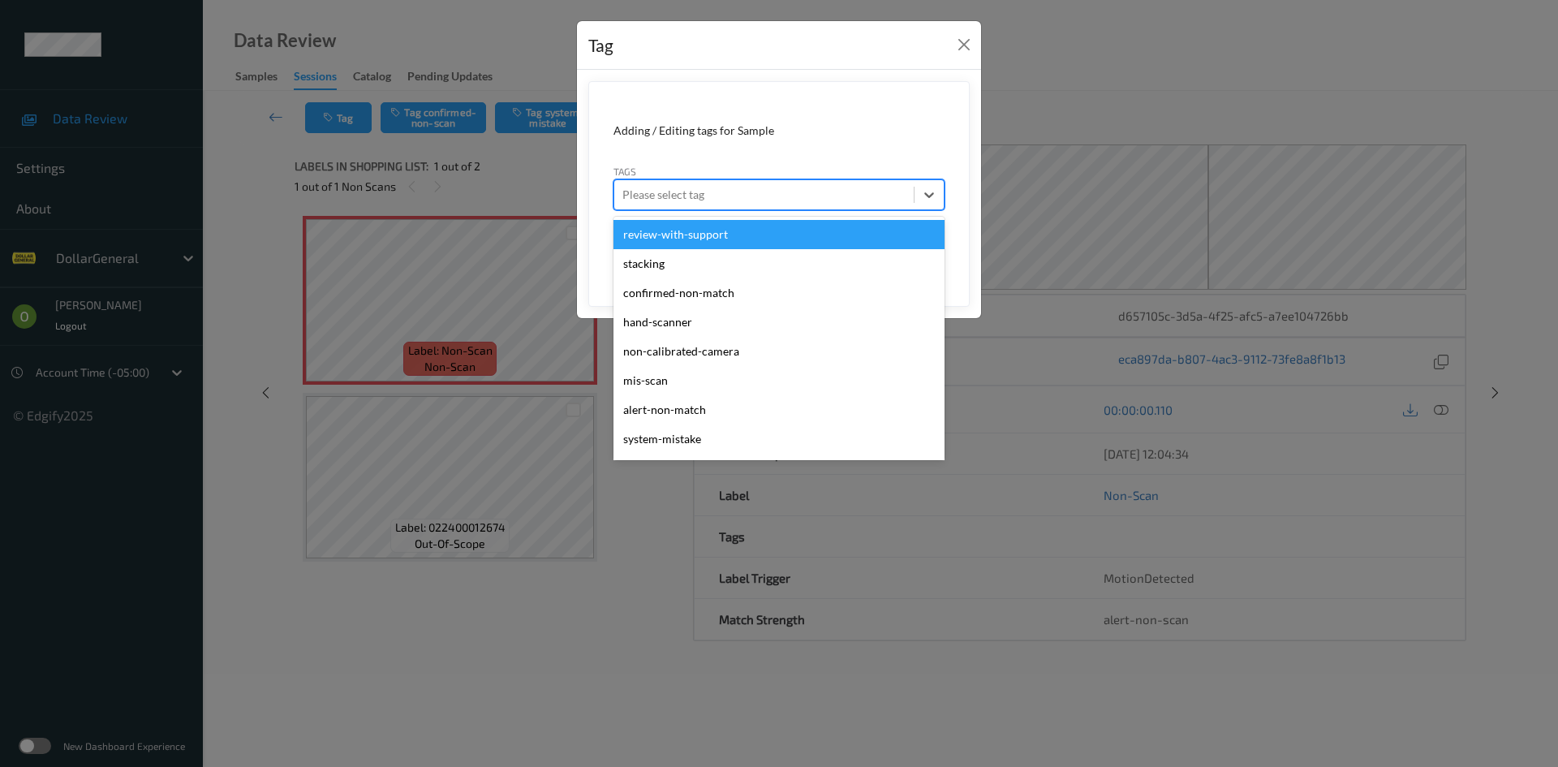
click at [744, 194] on div at bounding box center [763, 194] width 283 height 19
type input "sy"
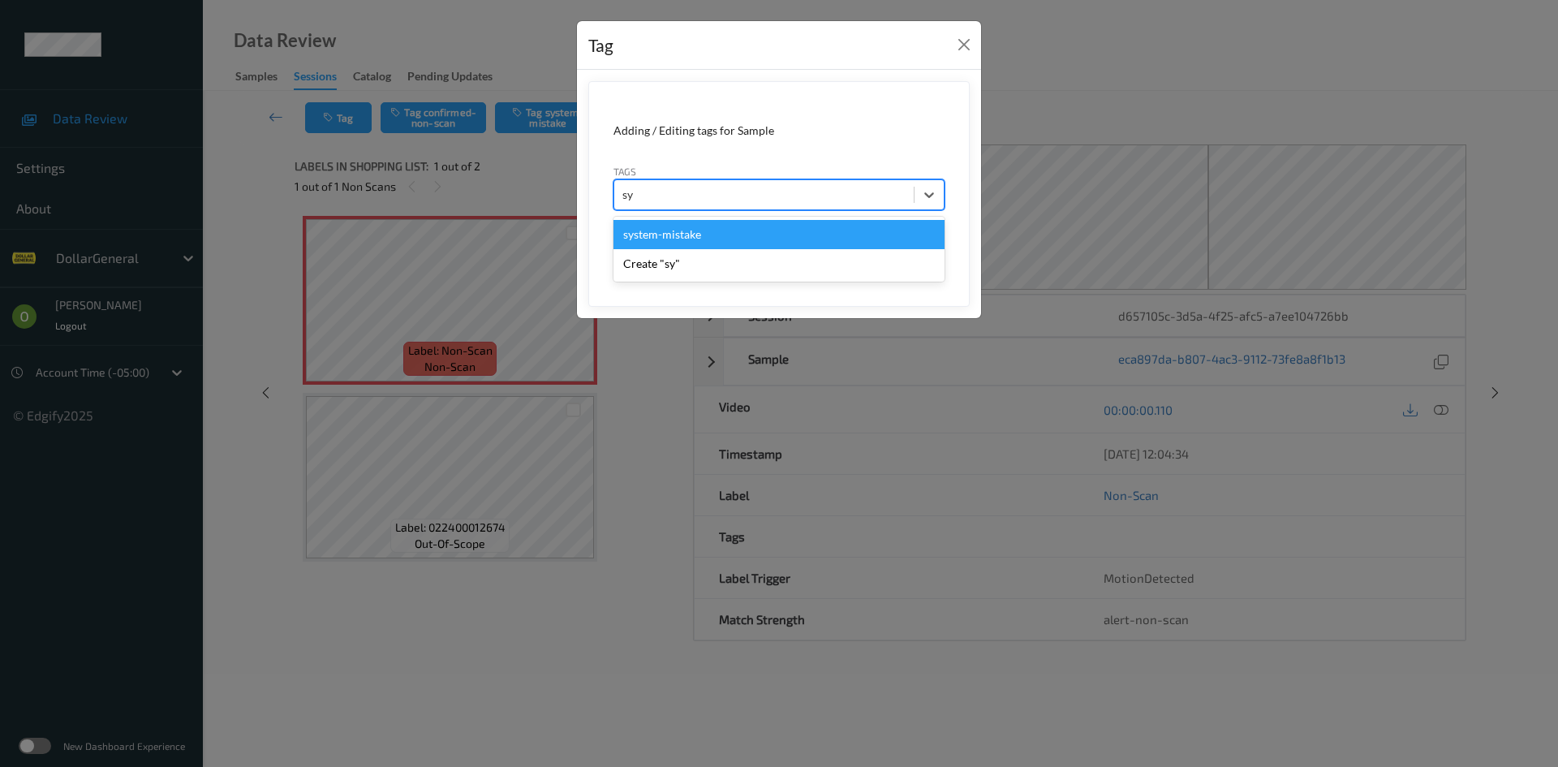
click at [710, 240] on div "system-mistake" at bounding box center [778, 234] width 331 height 29
type input "floo"
click at [691, 241] on div "flooid bug" at bounding box center [778, 234] width 331 height 29
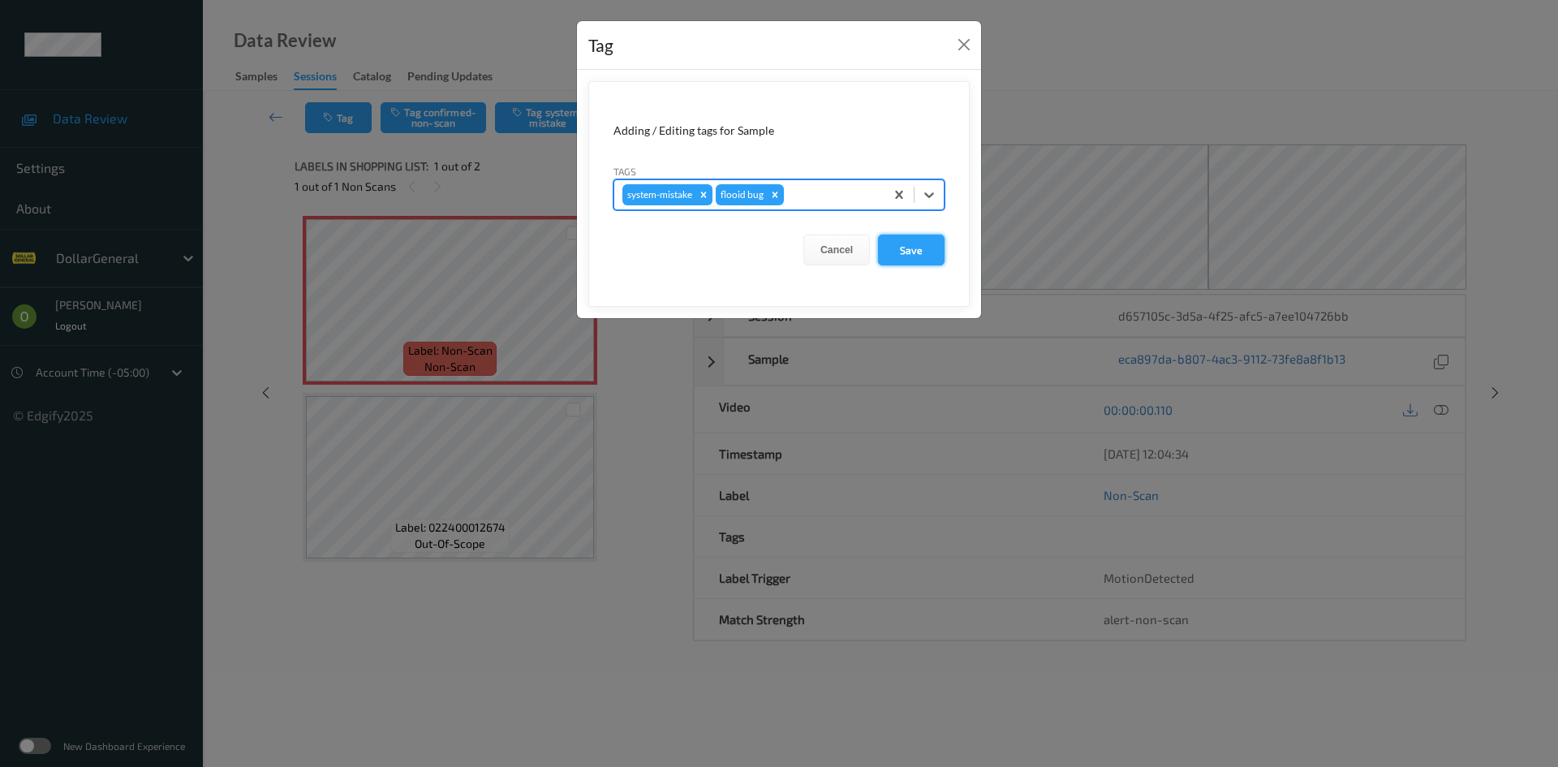
click at [894, 261] on button "Save" at bounding box center [911, 249] width 67 height 31
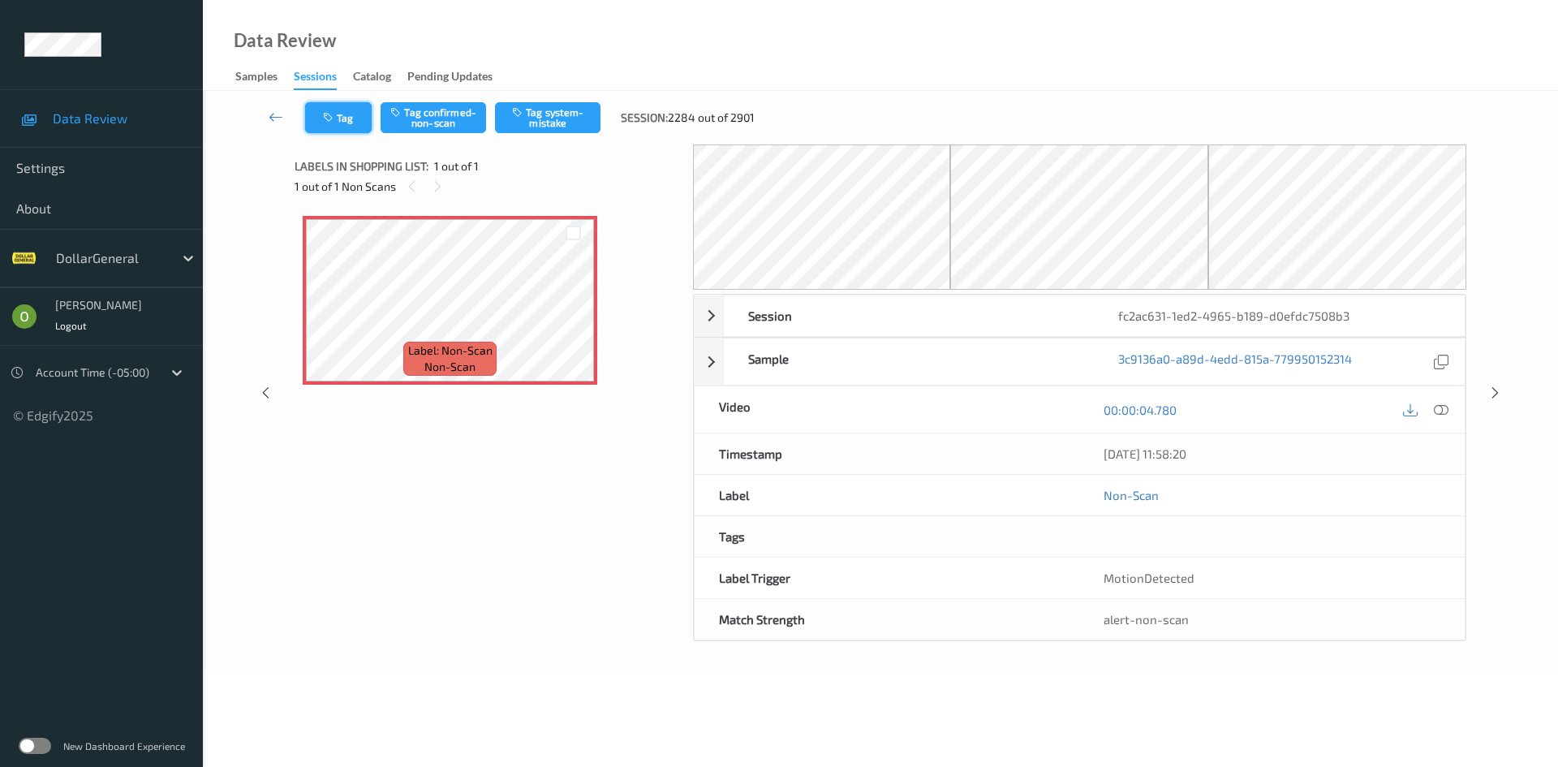
click at [342, 116] on button "Tag" at bounding box center [338, 117] width 67 height 31
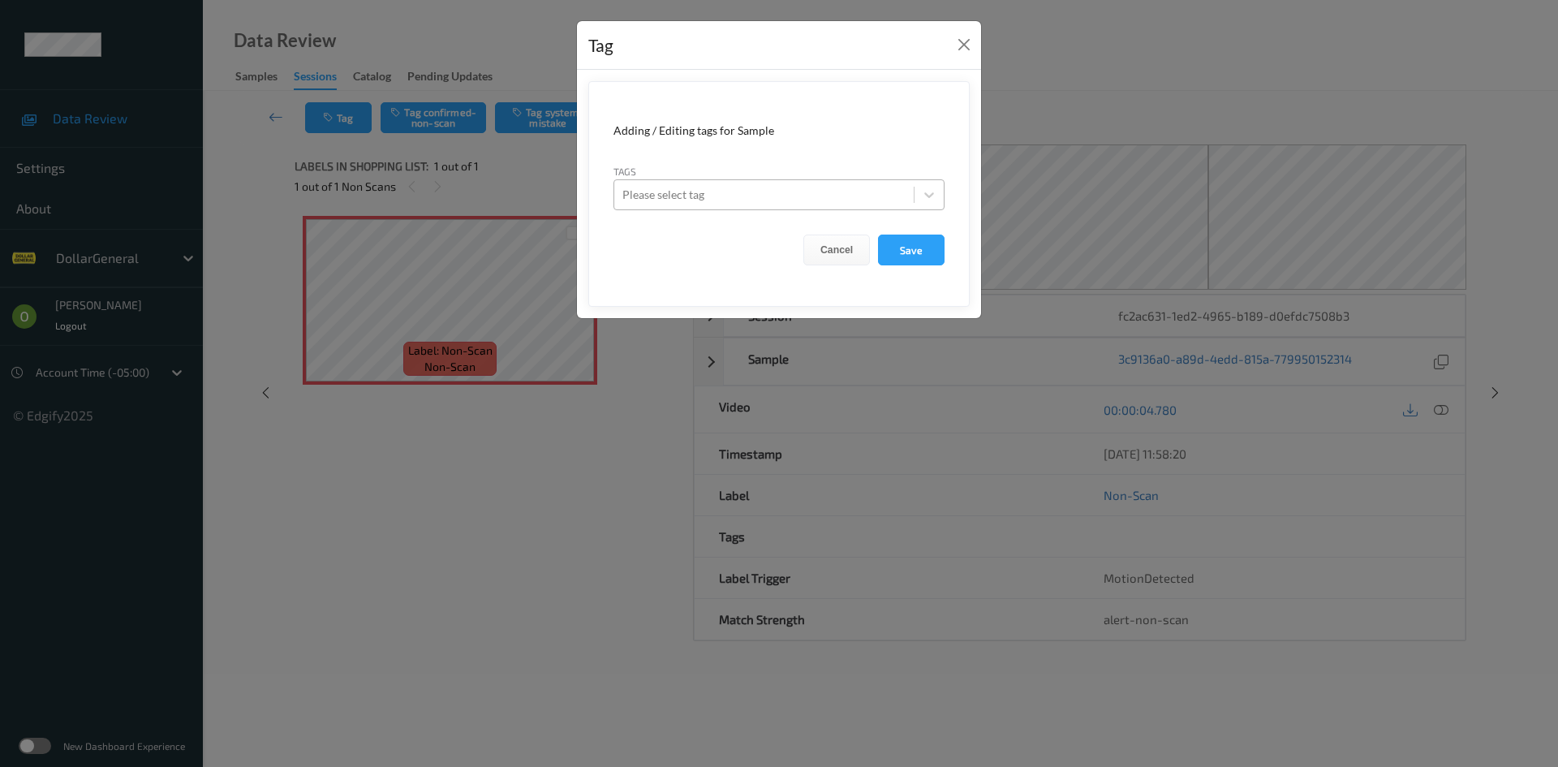
click at [763, 196] on div at bounding box center [763, 194] width 283 height 19
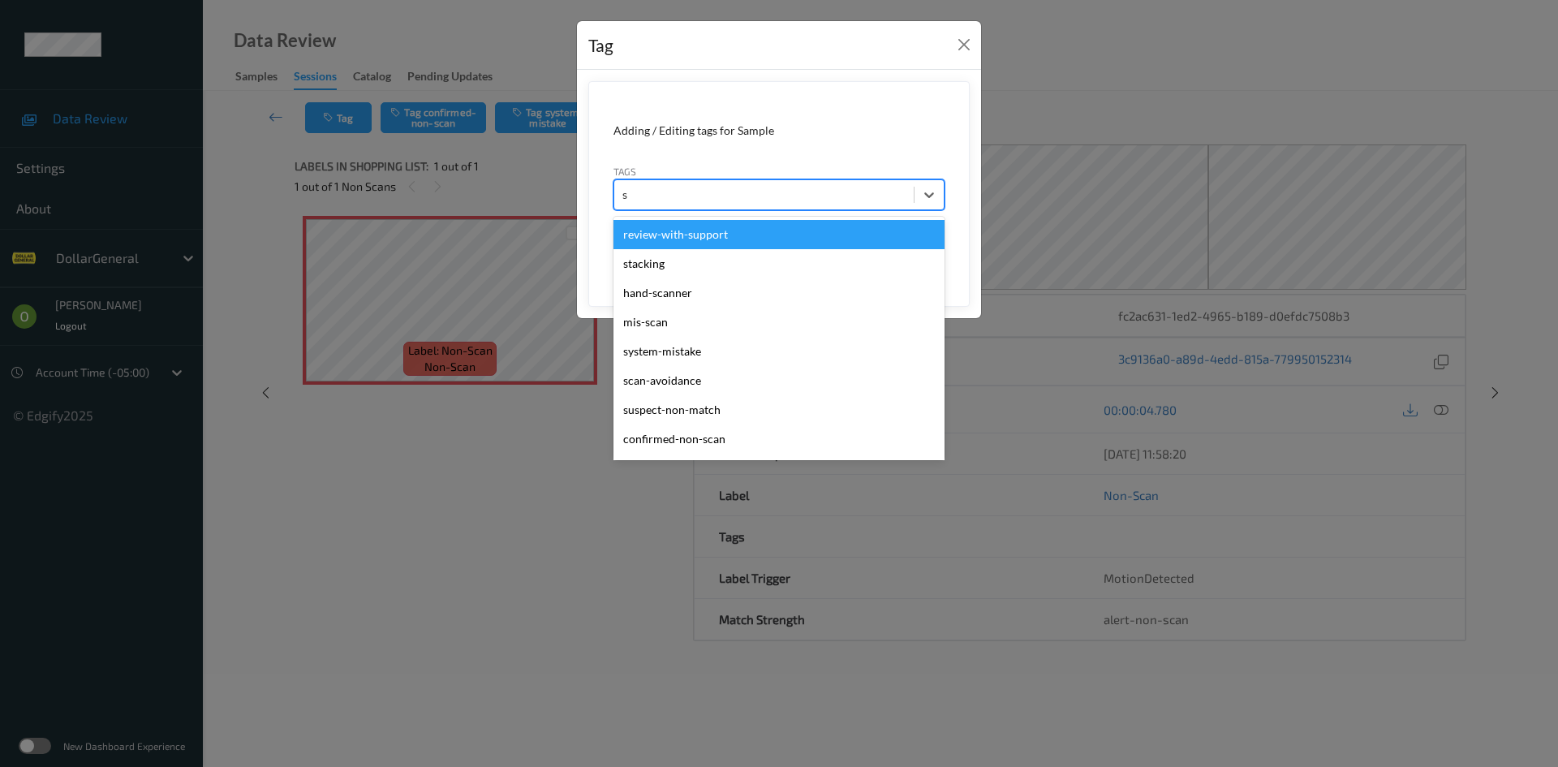
type input "sy"
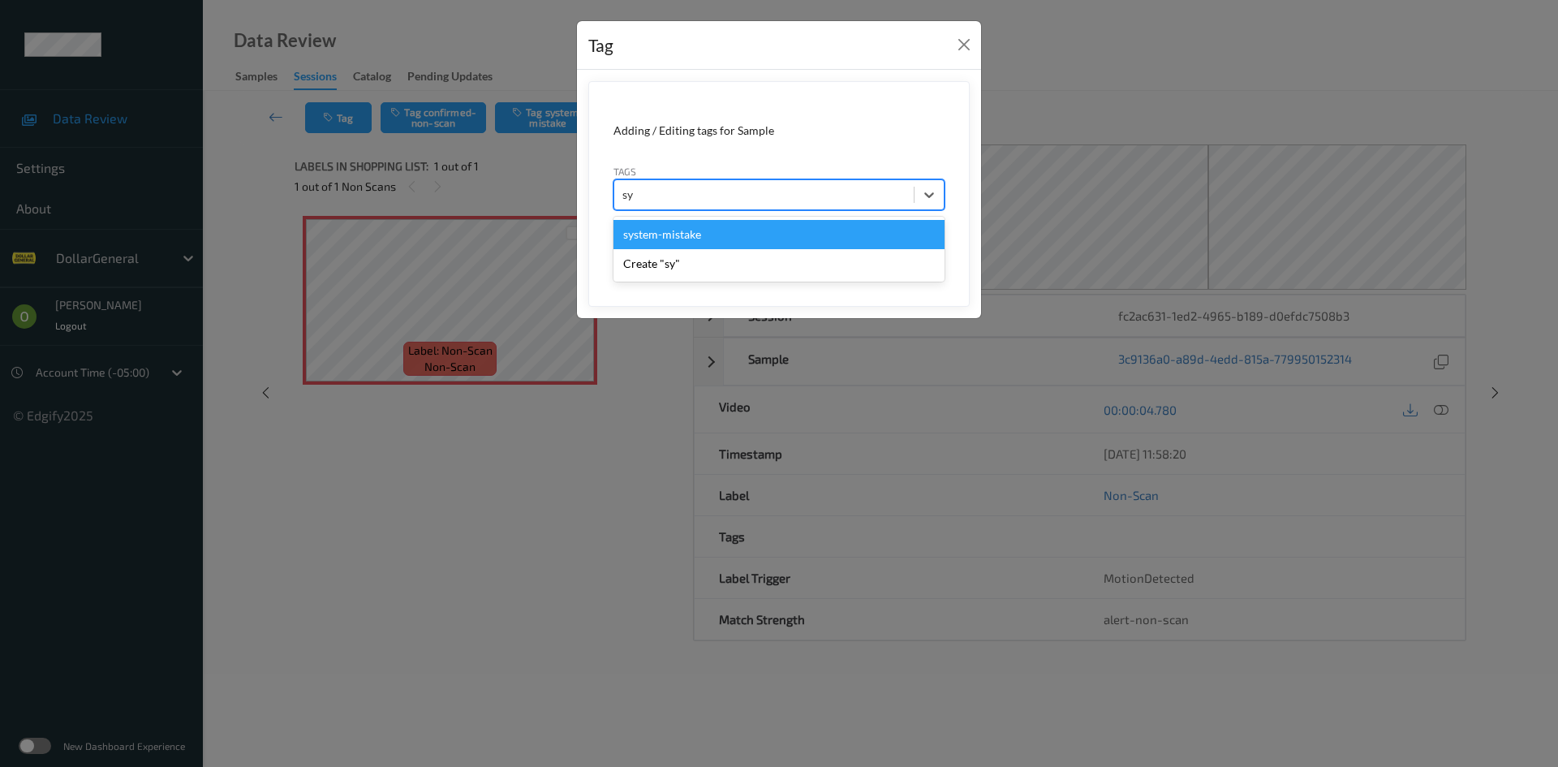
click at [768, 228] on div "system-mistake" at bounding box center [778, 234] width 331 height 29
type input "floo"
click at [720, 235] on div "flooid bug" at bounding box center [778, 234] width 331 height 29
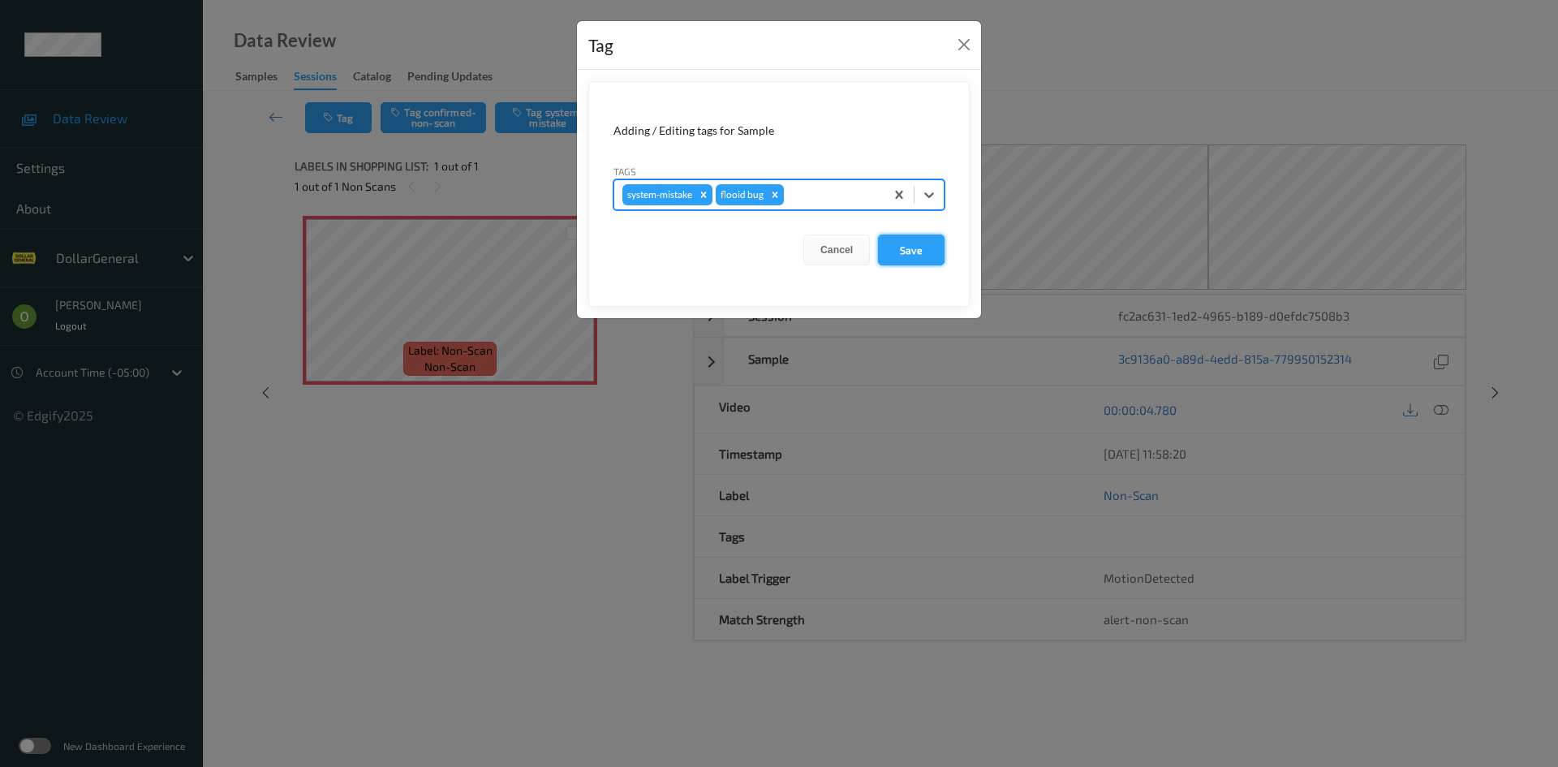
click at [927, 261] on button "Save" at bounding box center [911, 249] width 67 height 31
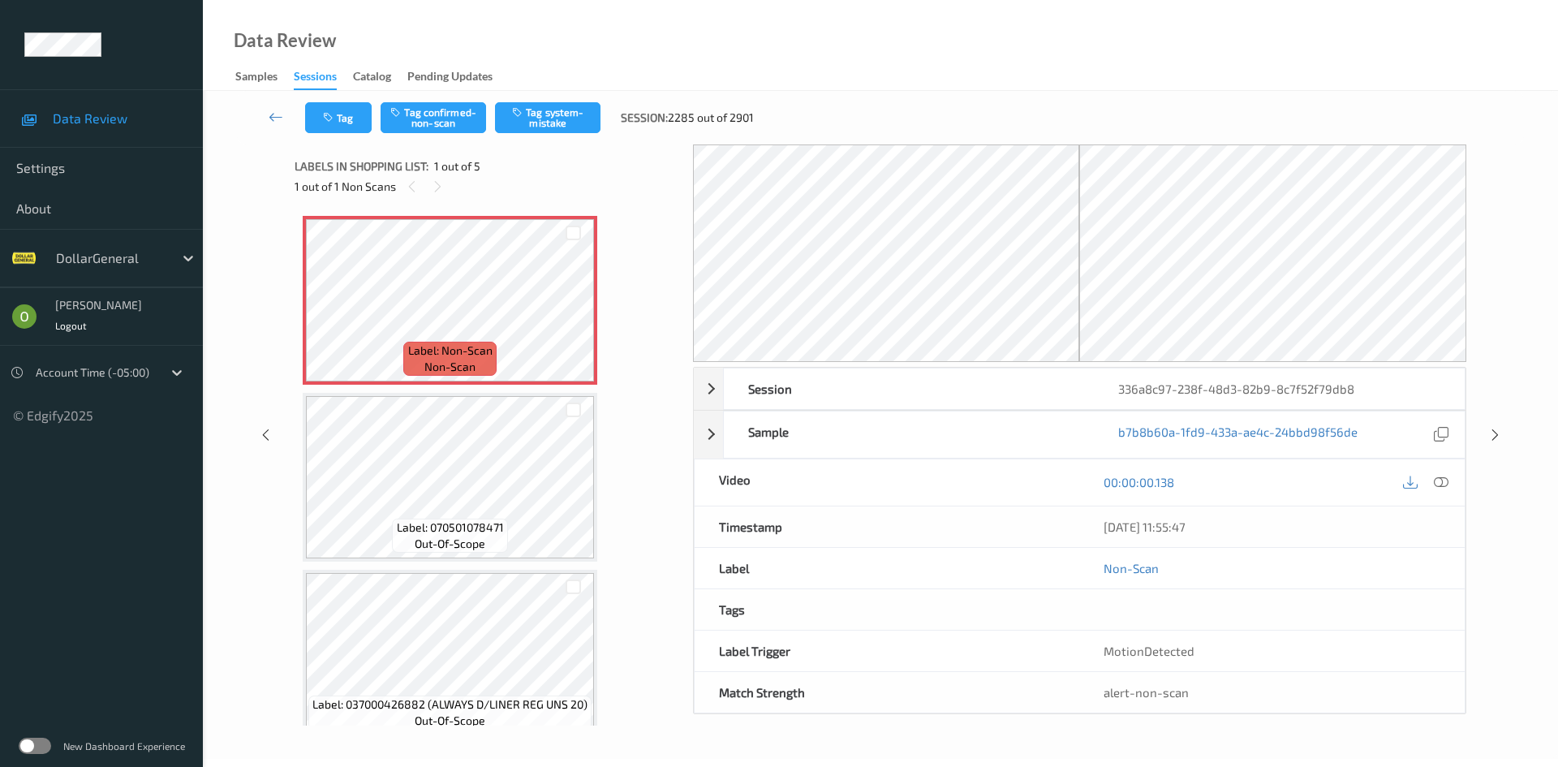
click at [342, 101] on div "Tag Tag confirmed-non-scan Tag system-mistake Session: 2285 out of 2901" at bounding box center [880, 118] width 1288 height 54
click at [333, 127] on button "Tag" at bounding box center [338, 117] width 67 height 31
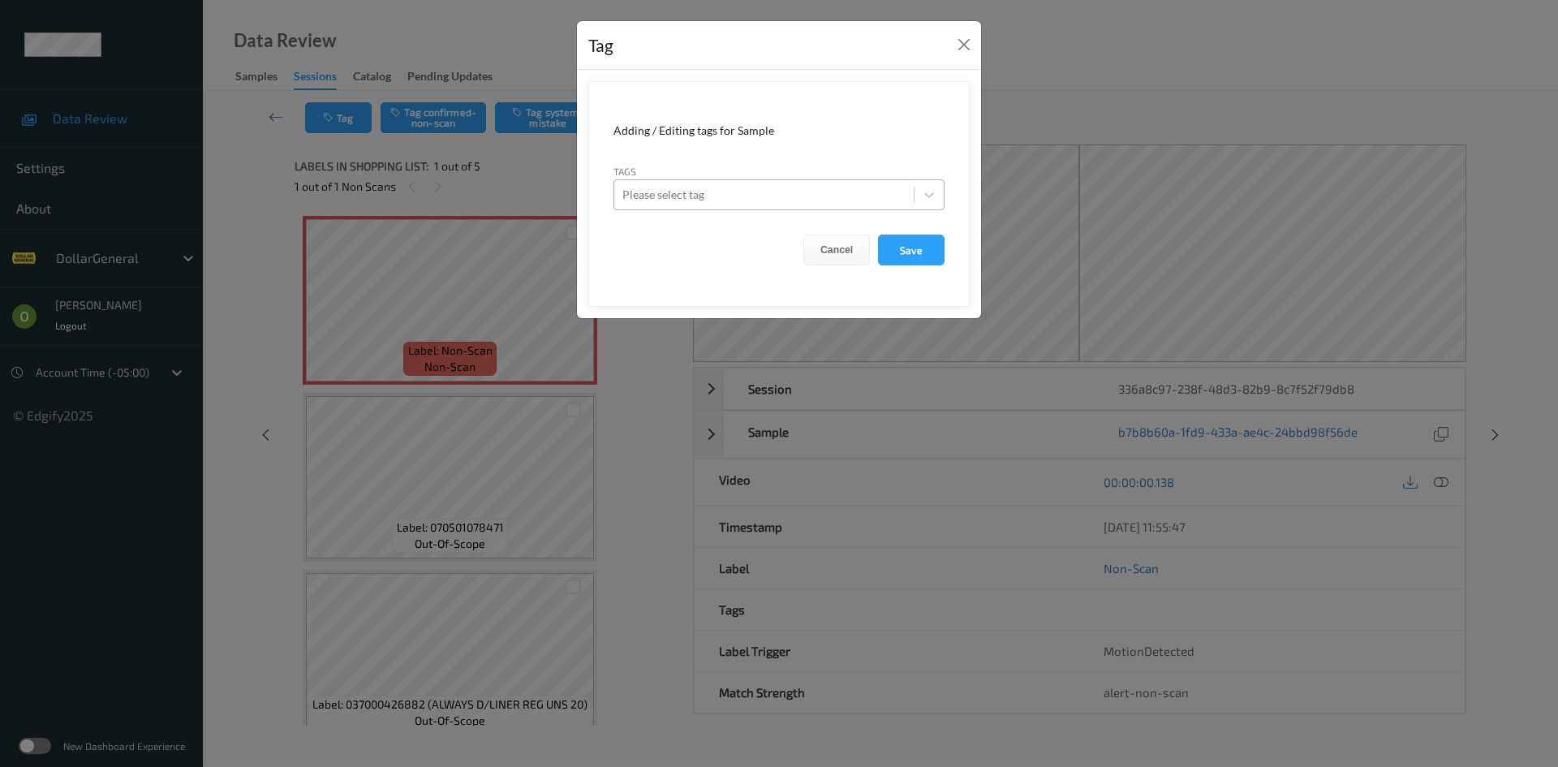
click at [649, 194] on div at bounding box center [763, 194] width 283 height 19
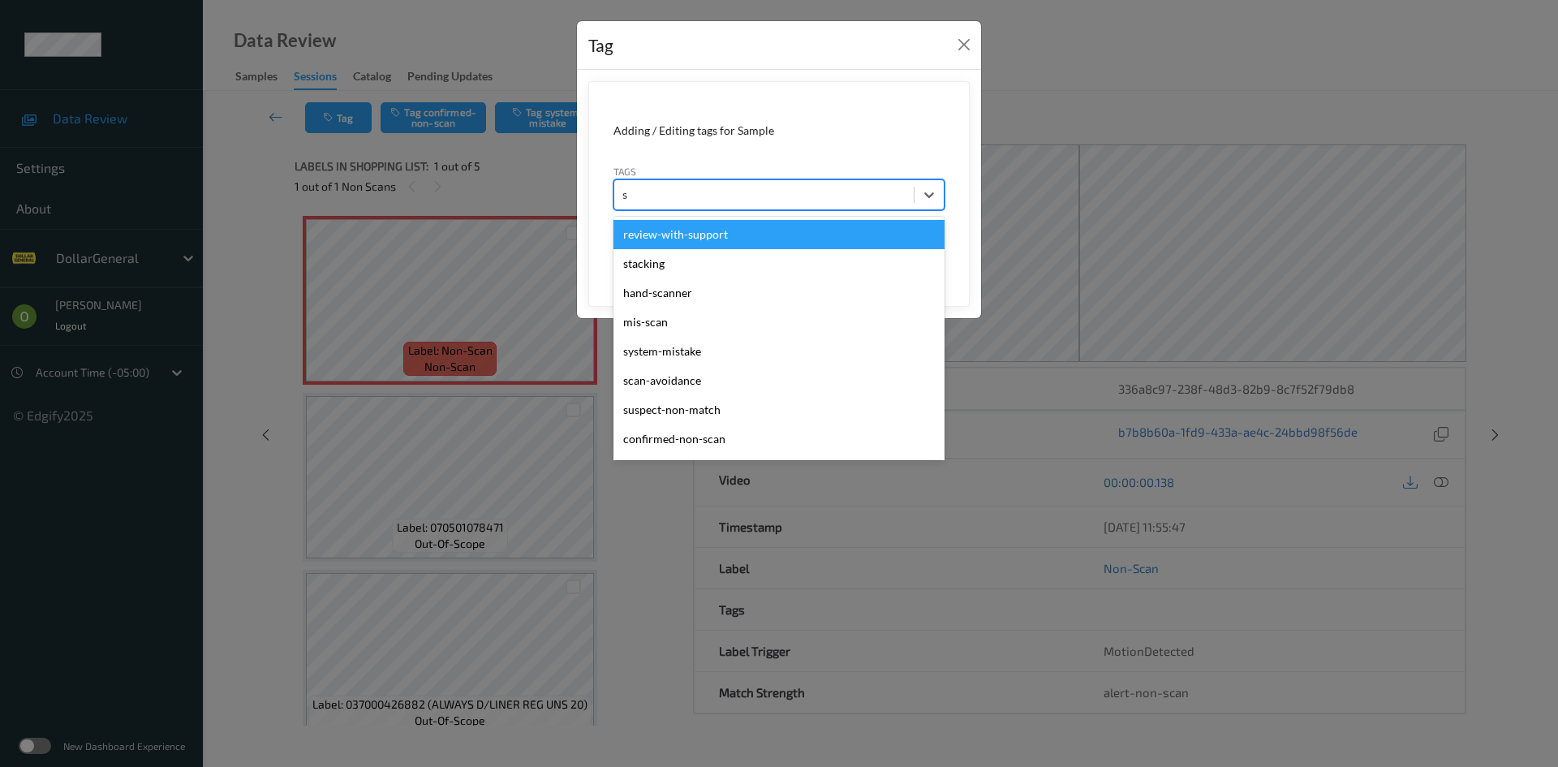
type input "sy"
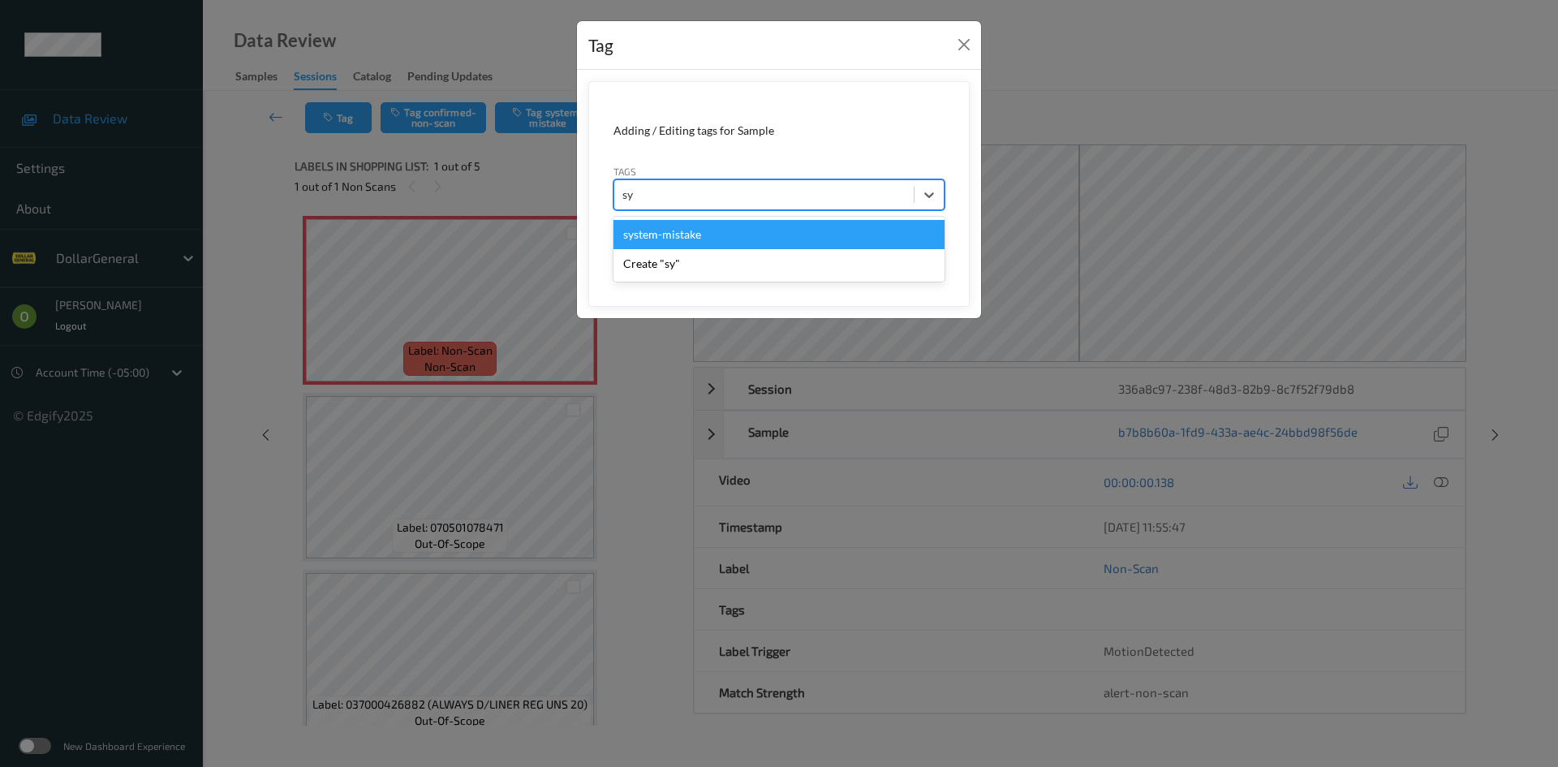
click at [686, 237] on div "system-mistake" at bounding box center [778, 234] width 331 height 29
type input "floo"
click at [690, 240] on div "flooid bug" at bounding box center [778, 234] width 331 height 29
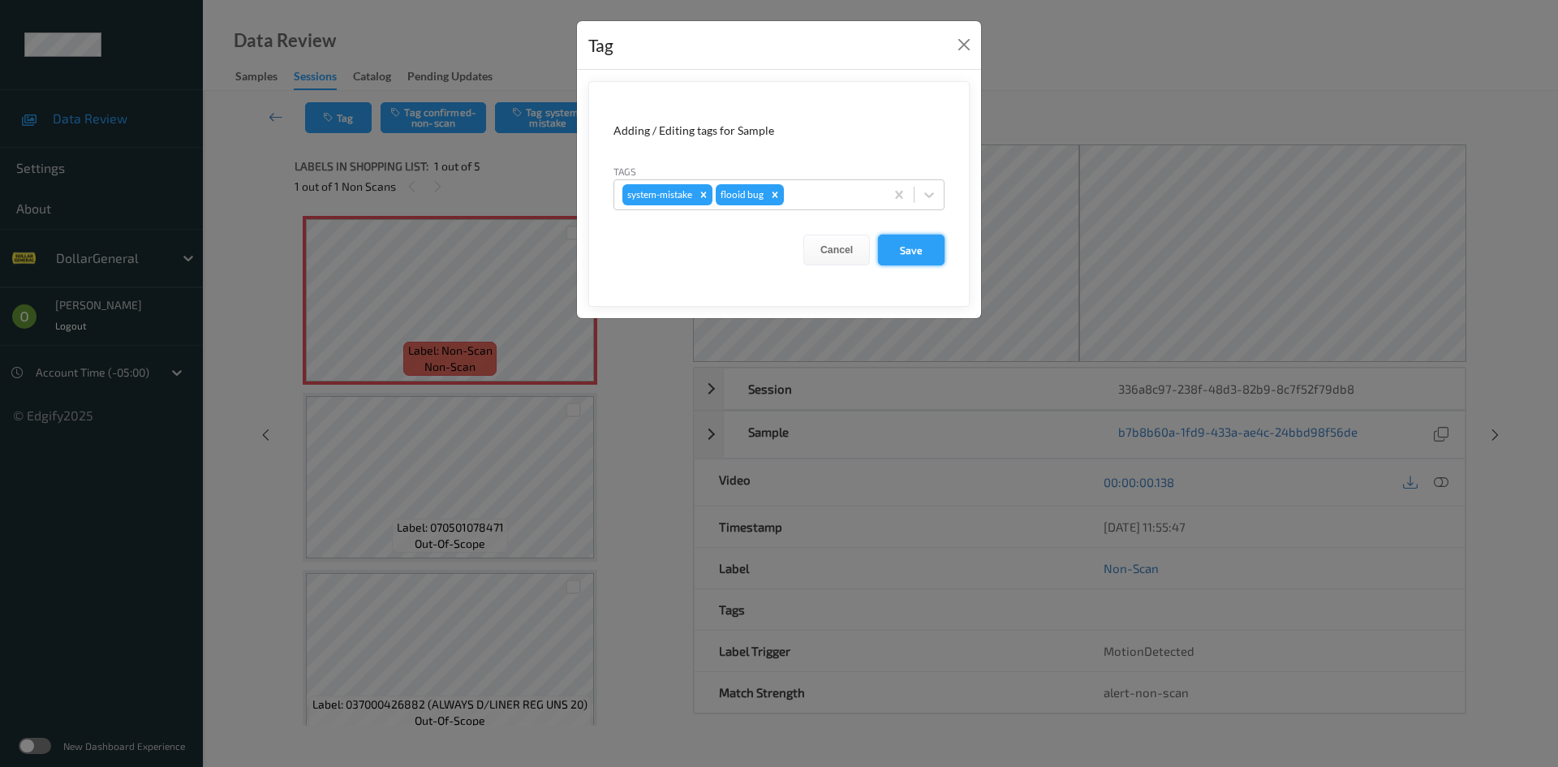
click at [914, 246] on button "Save" at bounding box center [911, 249] width 67 height 31
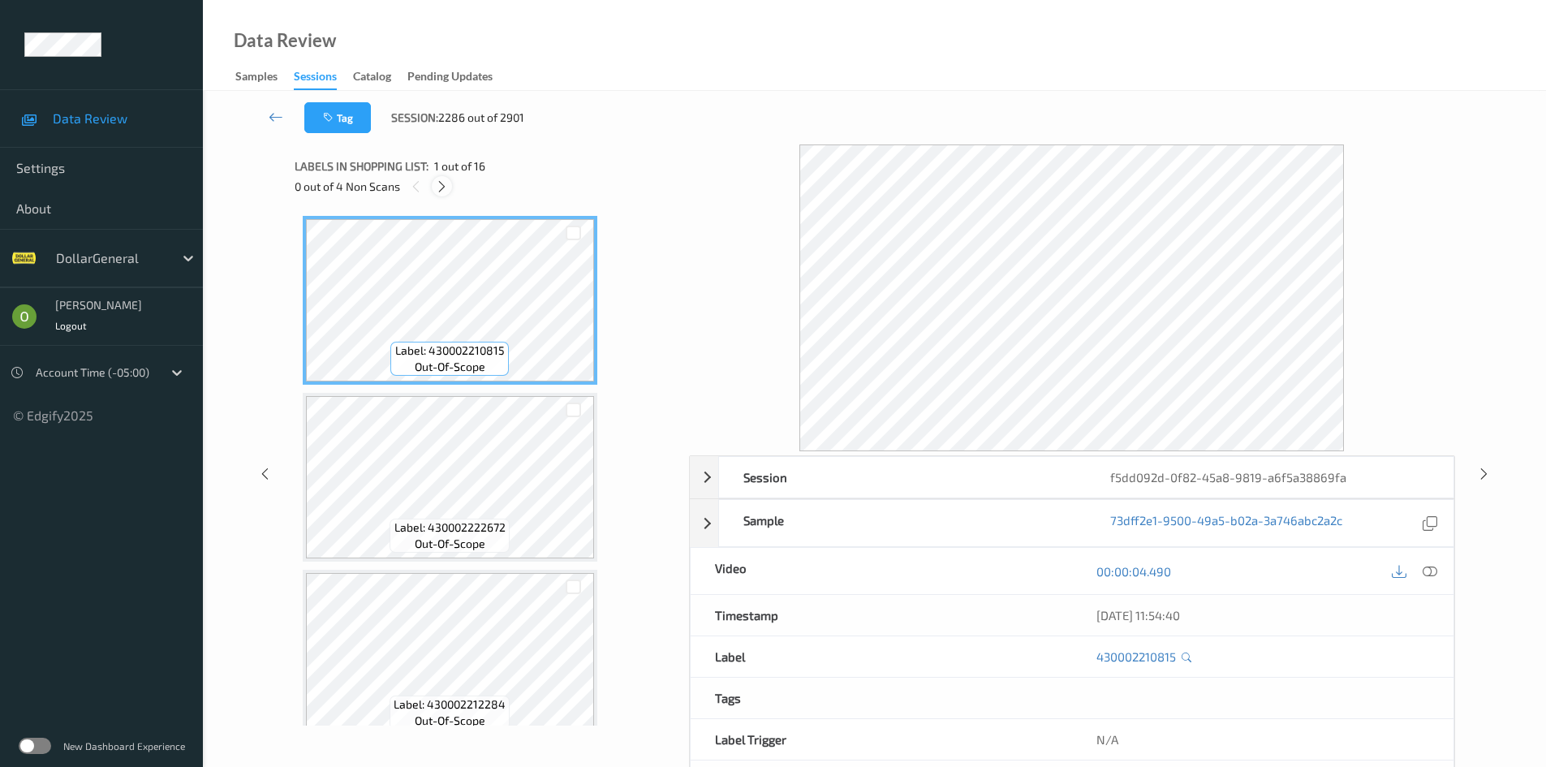
click at [439, 179] on icon at bounding box center [442, 186] width 14 height 15
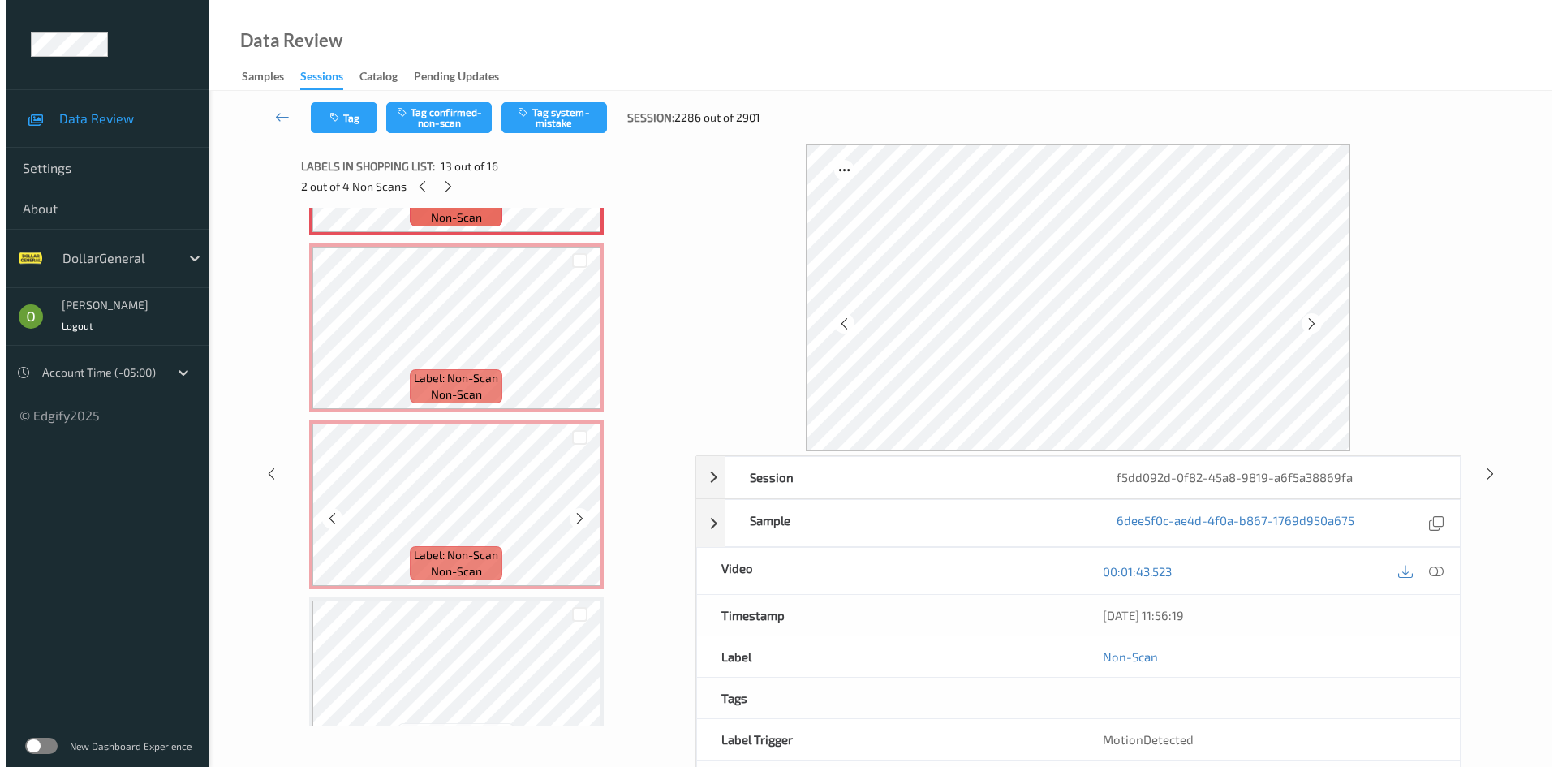
scroll to position [2320, 0]
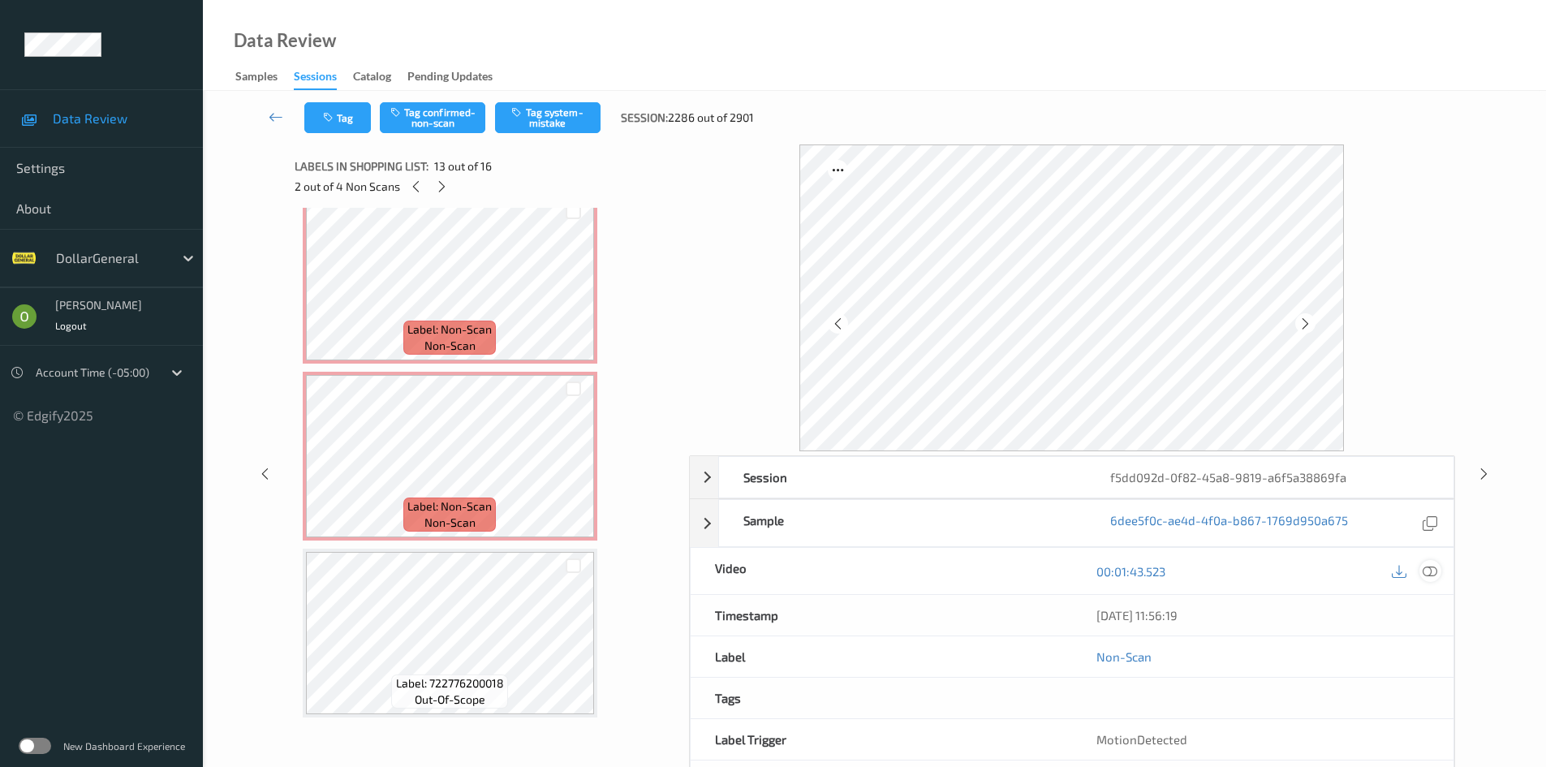
click at [1431, 578] on icon at bounding box center [1429, 571] width 15 height 15
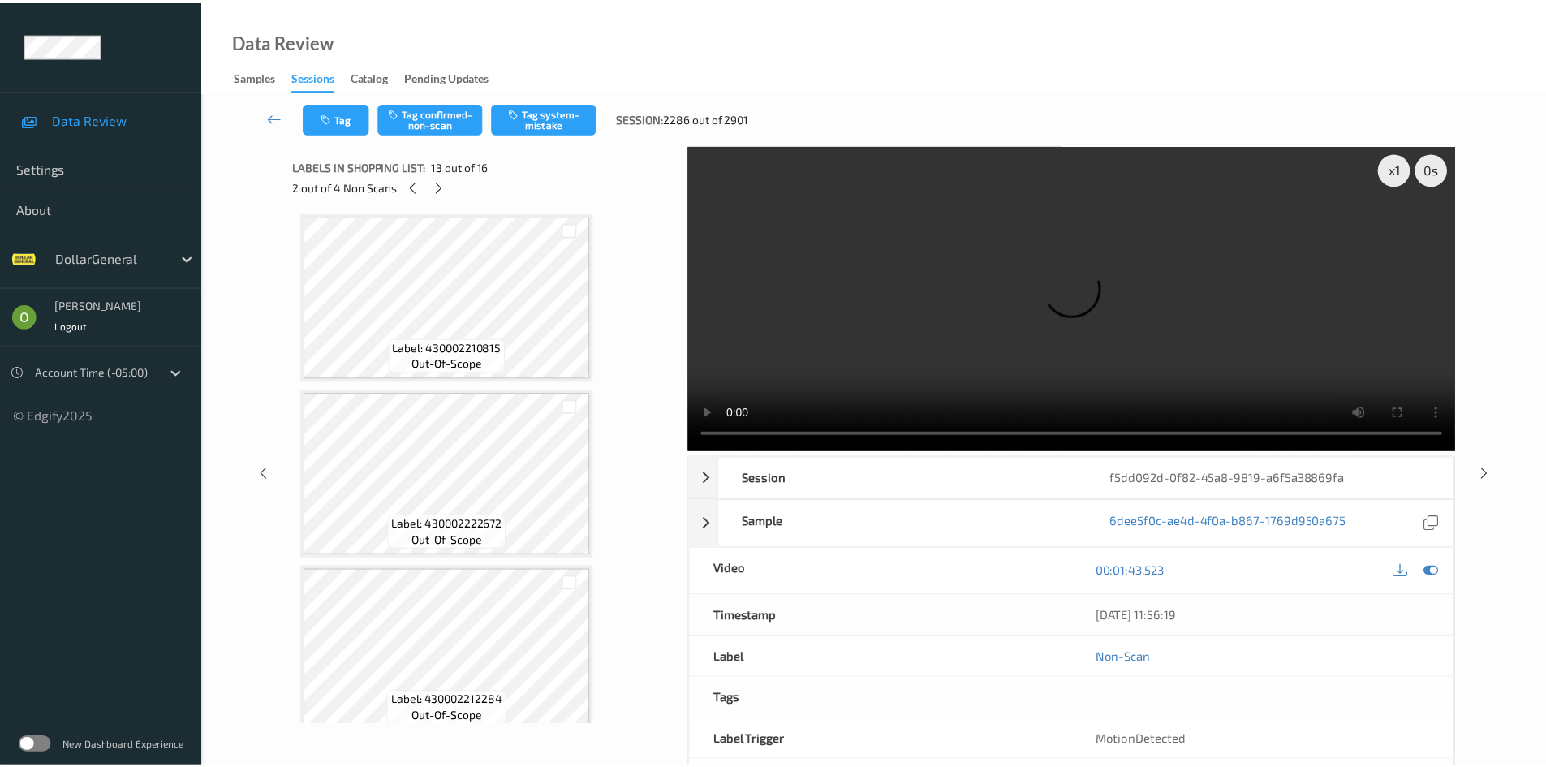
scroll to position [0, 0]
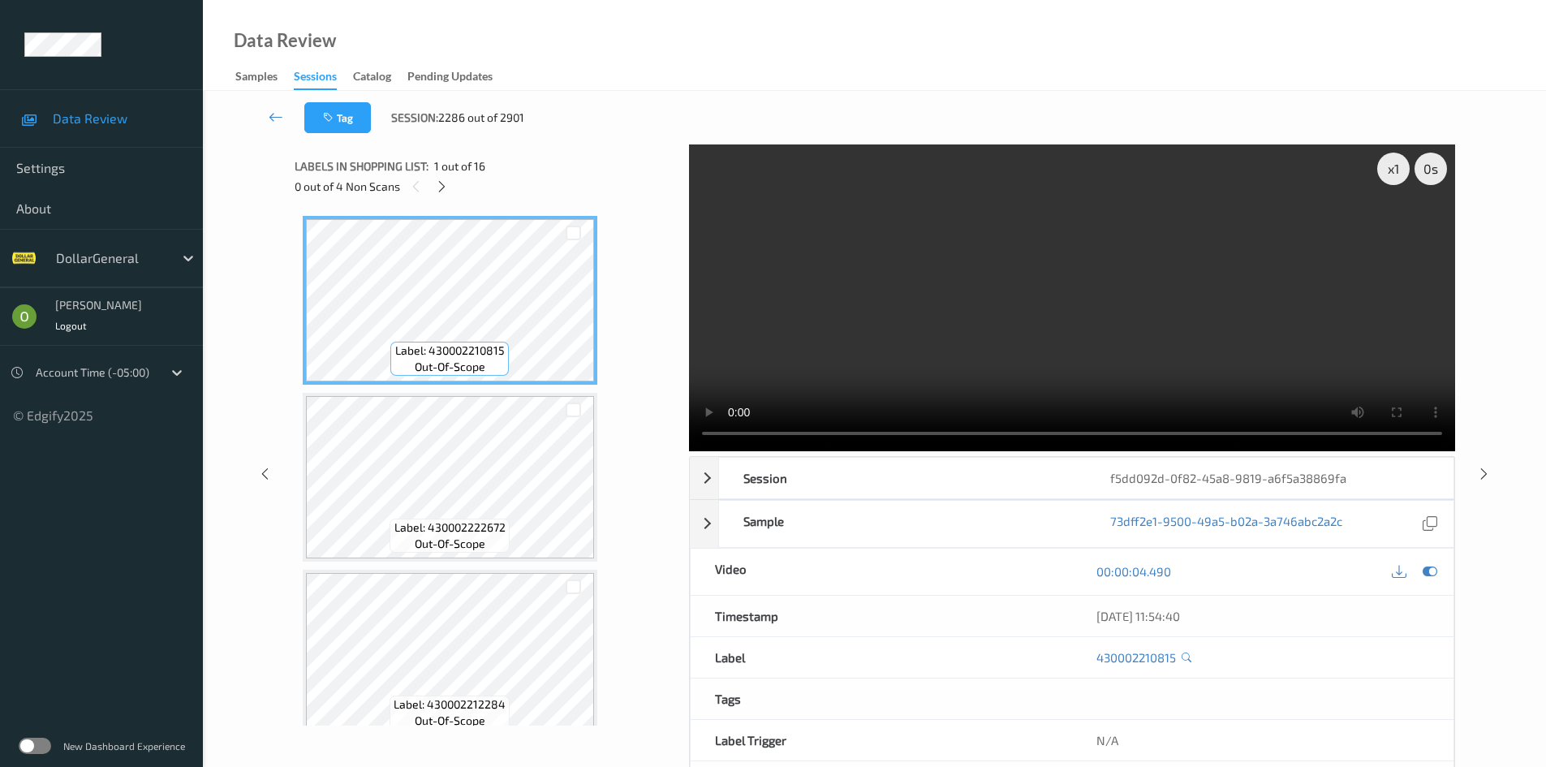
click at [1038, 289] on video at bounding box center [1072, 297] width 766 height 307
click at [1393, 174] on div "x 1" at bounding box center [1393, 169] width 32 height 32
click at [1393, 174] on div "x 2" at bounding box center [1393, 169] width 32 height 32
click at [1152, 300] on video at bounding box center [1072, 297] width 766 height 307
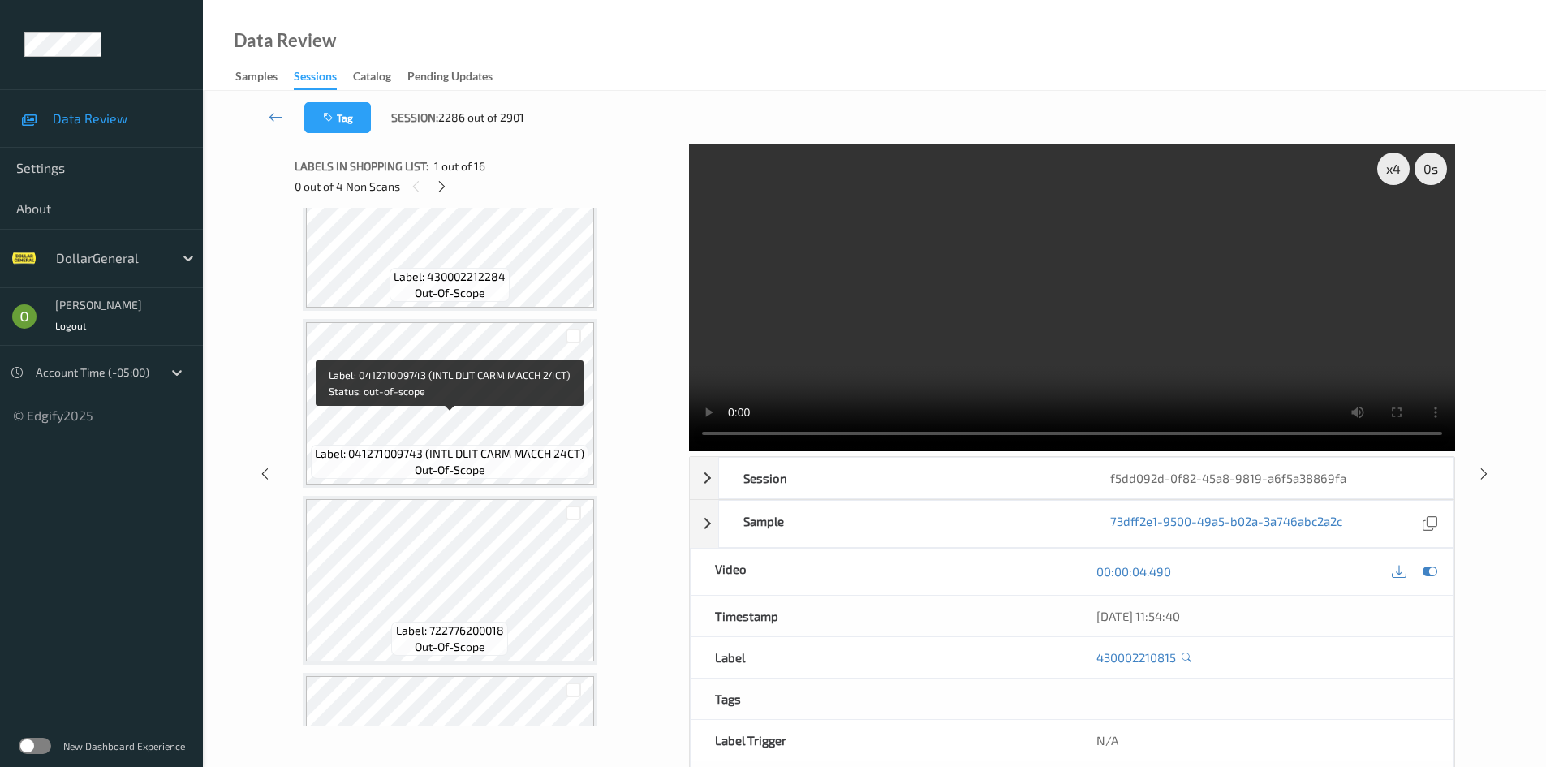
scroll to position [649, 0]
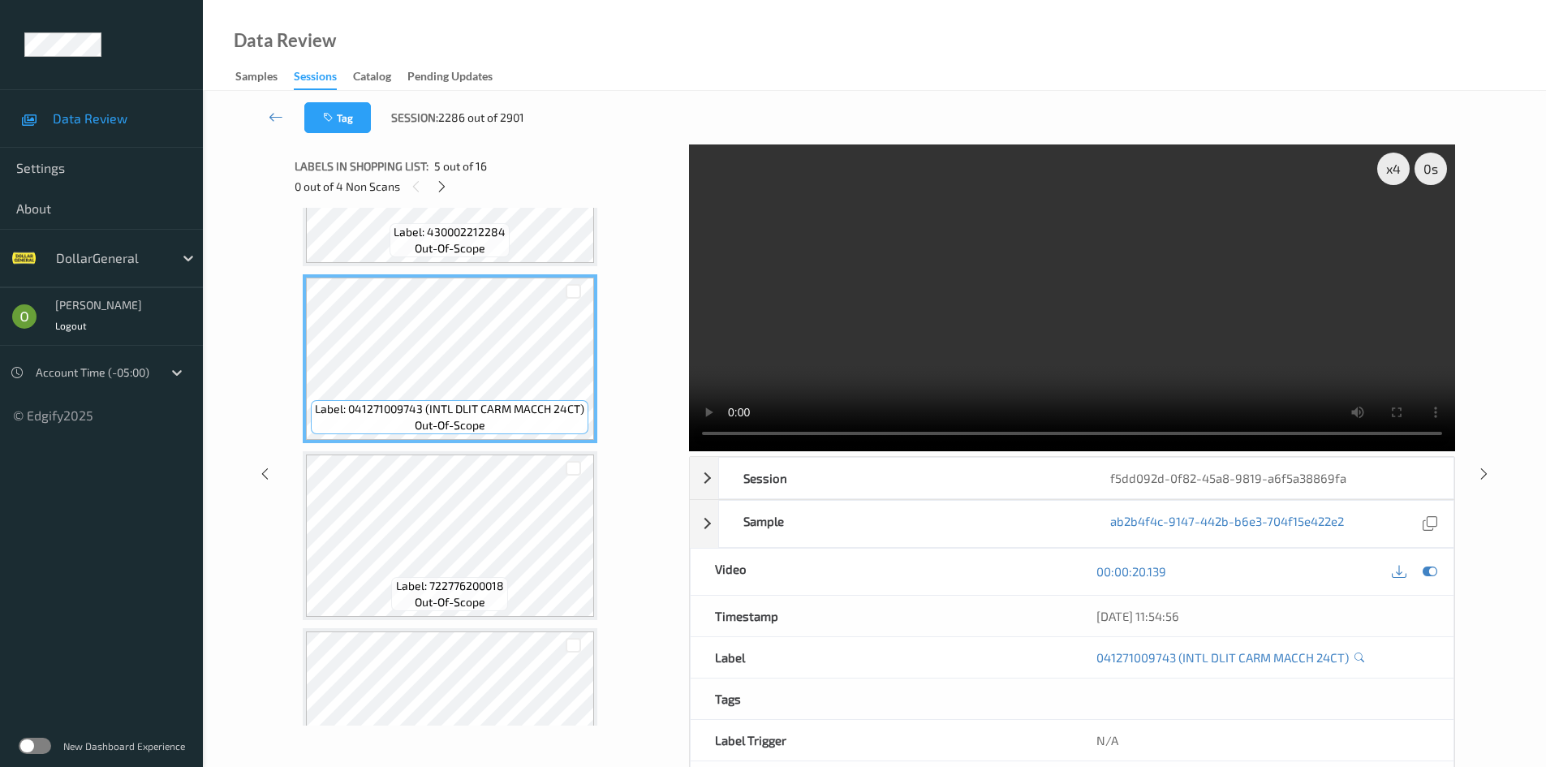
click at [1077, 252] on video at bounding box center [1072, 297] width 766 height 307
click at [1047, 270] on video at bounding box center [1072, 297] width 766 height 307
drag, startPoint x: 1047, startPoint y: 270, endPoint x: 1035, endPoint y: 273, distance: 11.6
click at [1046, 270] on video at bounding box center [1072, 297] width 766 height 307
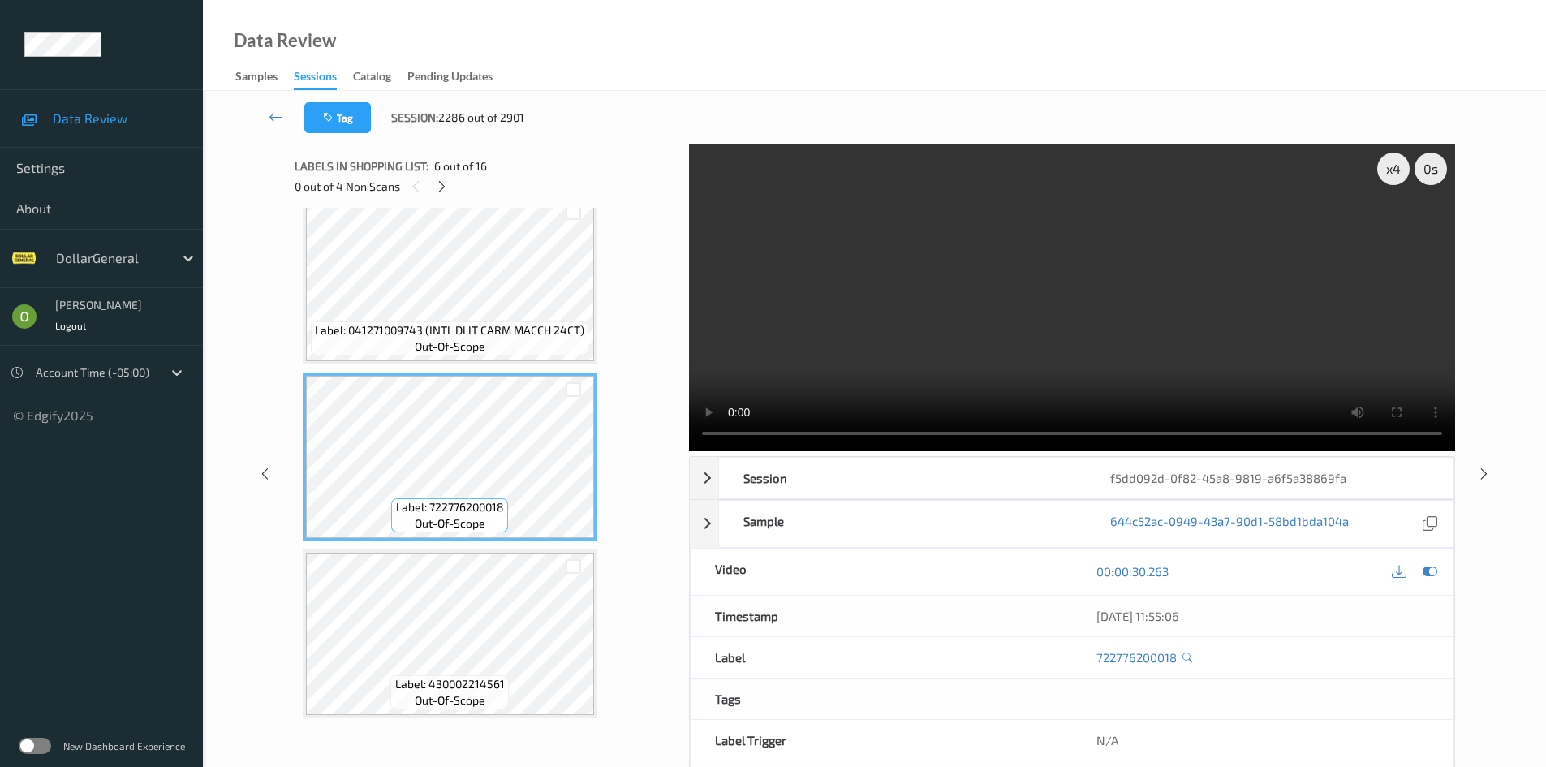
scroll to position [730, 0]
click at [836, 299] on video at bounding box center [1072, 297] width 766 height 307
click at [935, 239] on video at bounding box center [1072, 297] width 766 height 307
click at [970, 234] on video at bounding box center [1072, 297] width 766 height 307
click at [1021, 256] on video at bounding box center [1072, 297] width 766 height 307
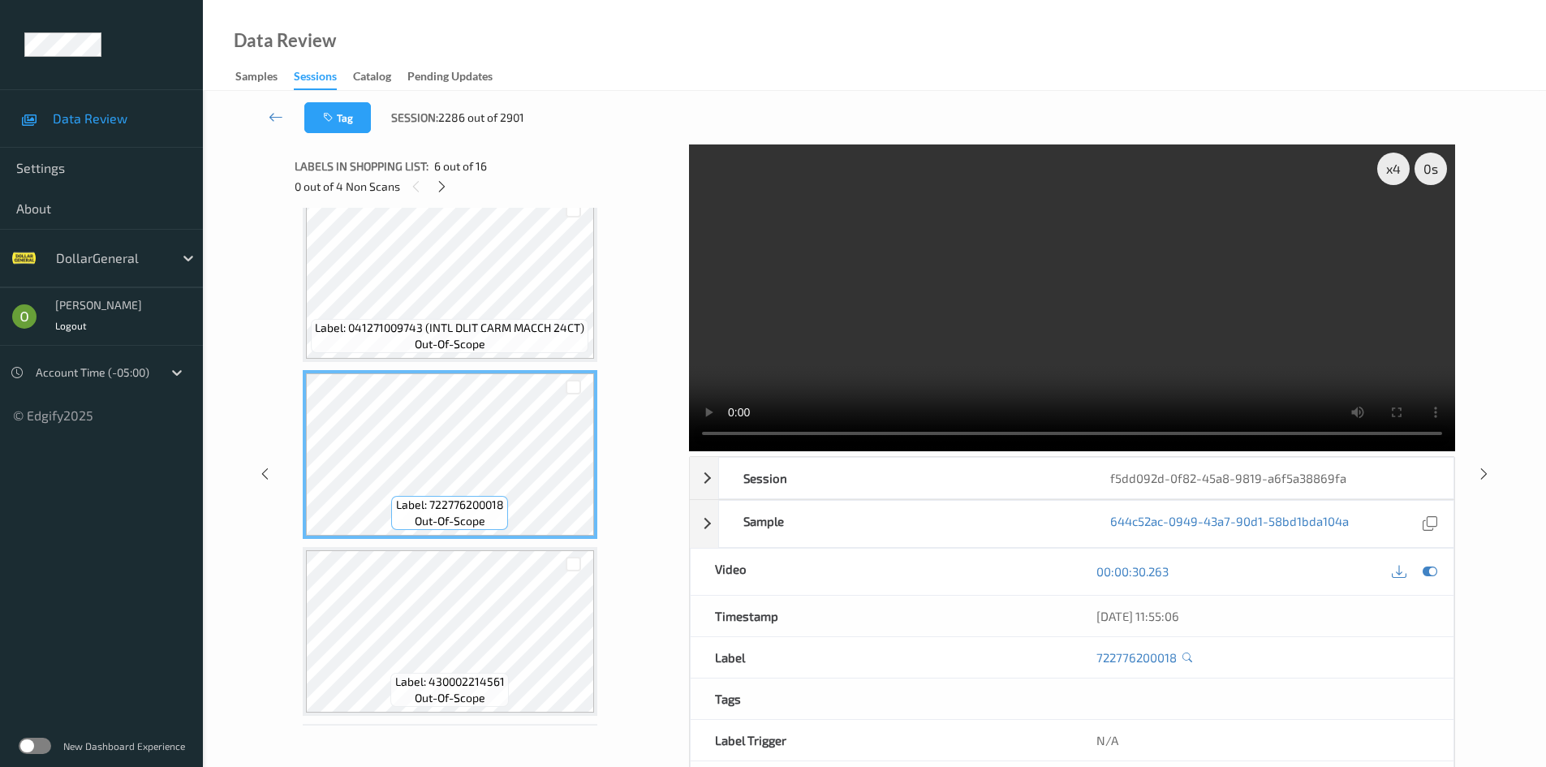
click at [995, 265] on video at bounding box center [1072, 297] width 766 height 307
click at [922, 320] on video at bounding box center [1072, 297] width 766 height 307
click at [1083, 293] on video at bounding box center [1072, 297] width 766 height 307
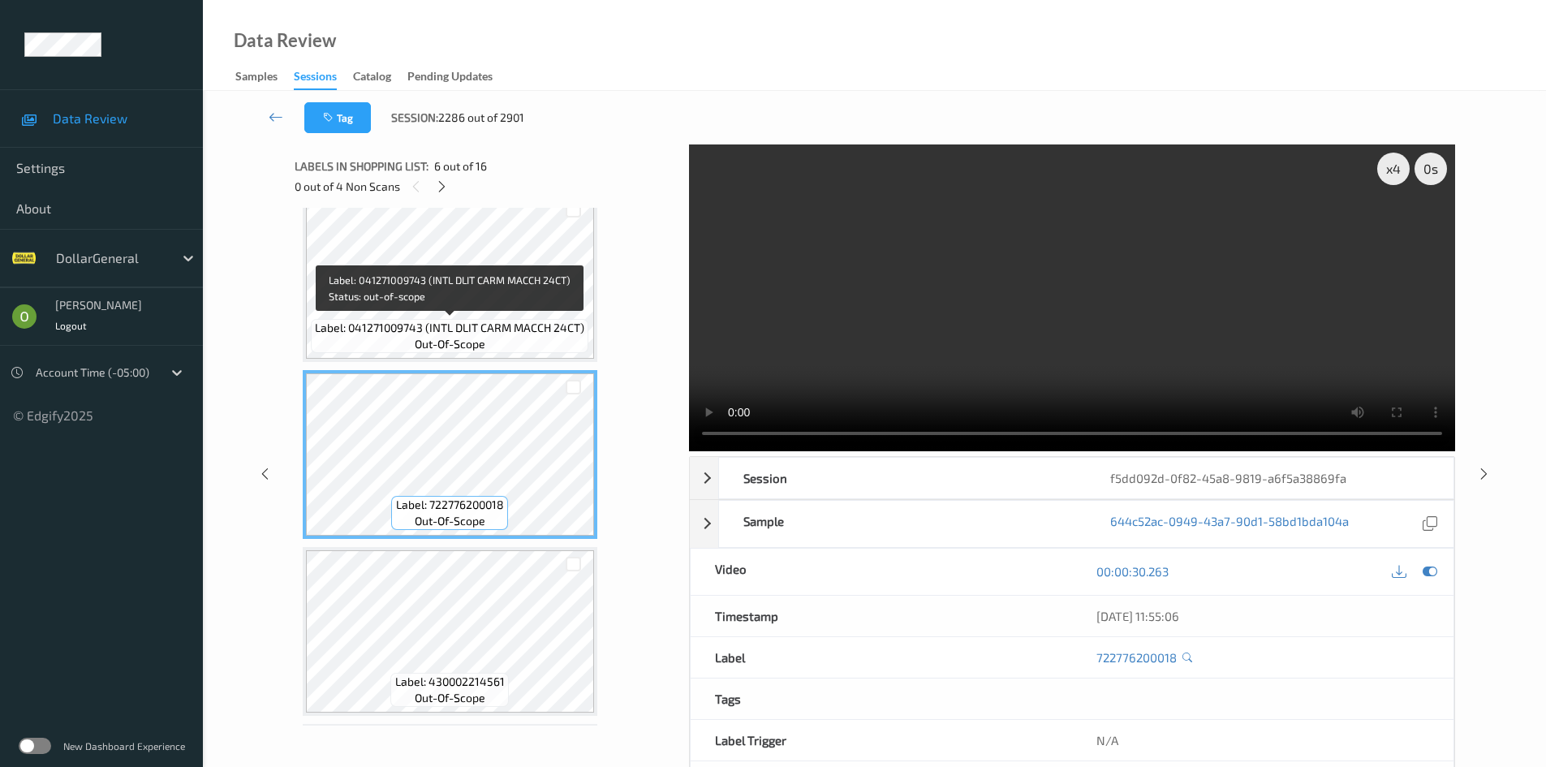
click at [506, 321] on span "Label: 041271009743 (INTL DLIT CARM MACCH 24CT)" at bounding box center [449, 328] width 269 height 16
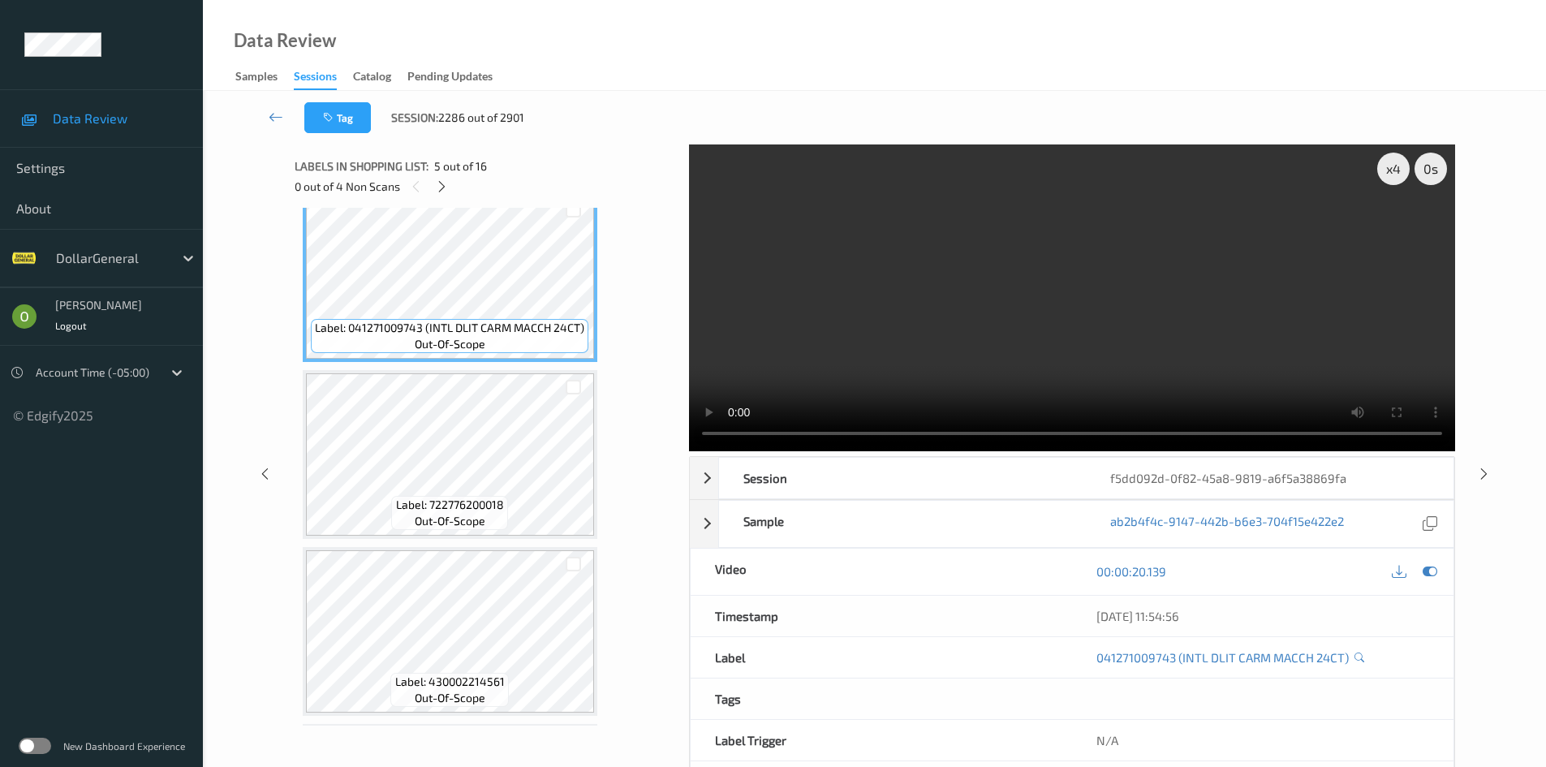
drag, startPoint x: 1128, startPoint y: 351, endPoint x: 1119, endPoint y: 351, distance: 8.9
click at [1124, 351] on video at bounding box center [1072, 297] width 766 height 307
click at [1016, 321] on video at bounding box center [1072, 297] width 766 height 307
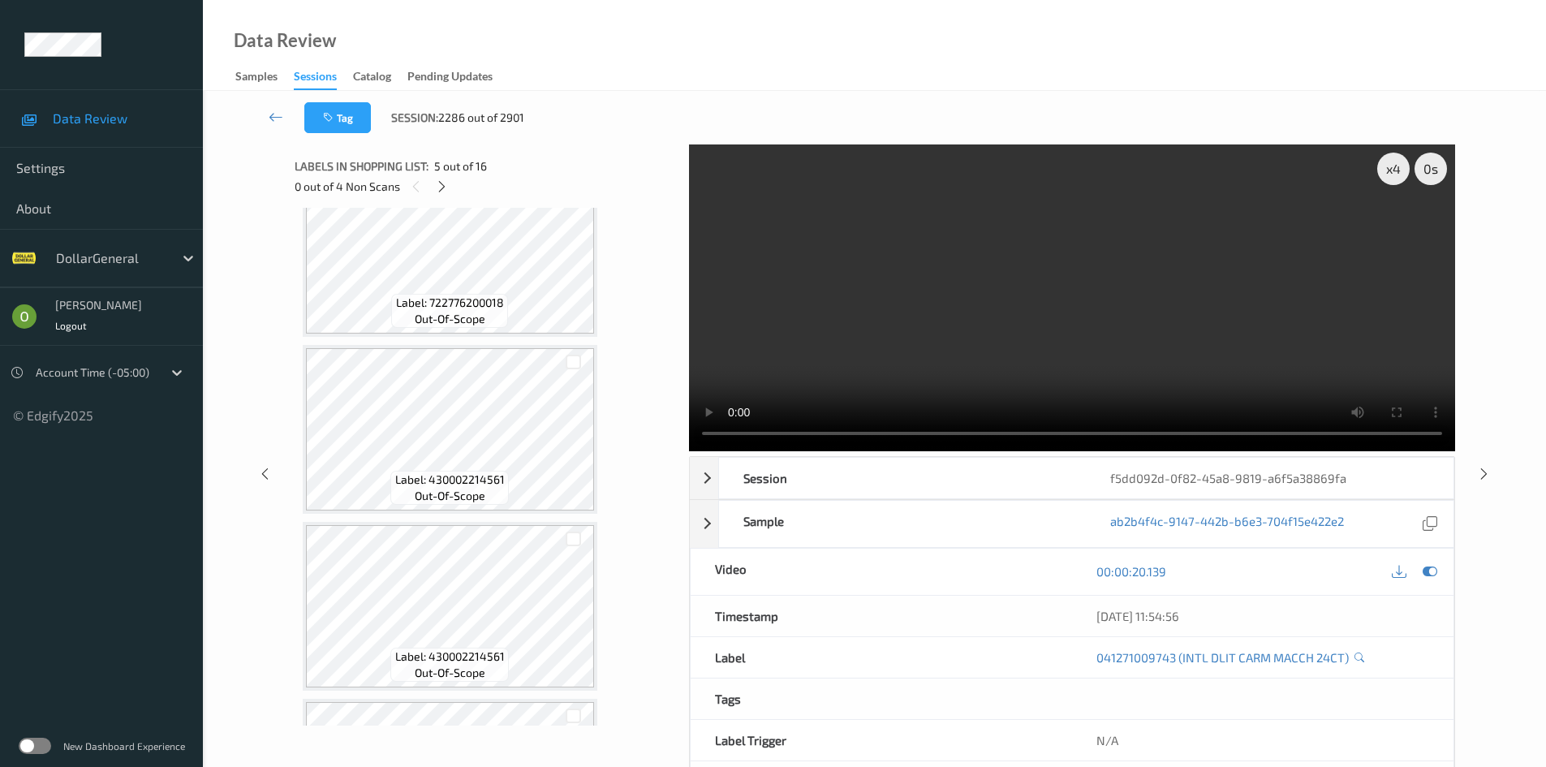
scroll to position [1055, 0]
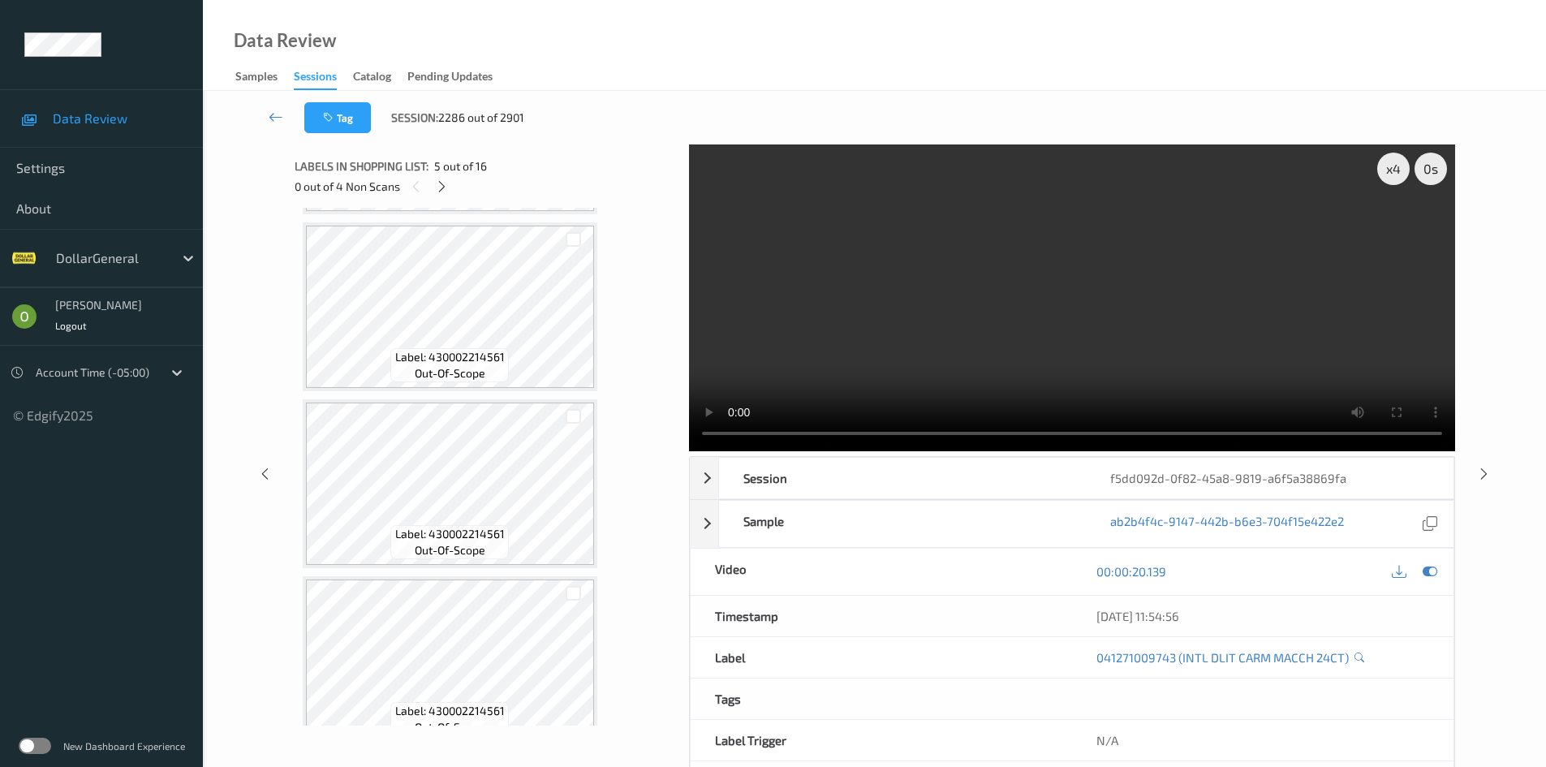
click at [1020, 376] on video at bounding box center [1072, 297] width 766 height 307
click at [963, 346] on video at bounding box center [1072, 297] width 766 height 307
click at [992, 342] on video at bounding box center [1072, 297] width 766 height 307
click at [994, 314] on video at bounding box center [1072, 297] width 766 height 307
click at [987, 316] on video at bounding box center [1072, 297] width 766 height 307
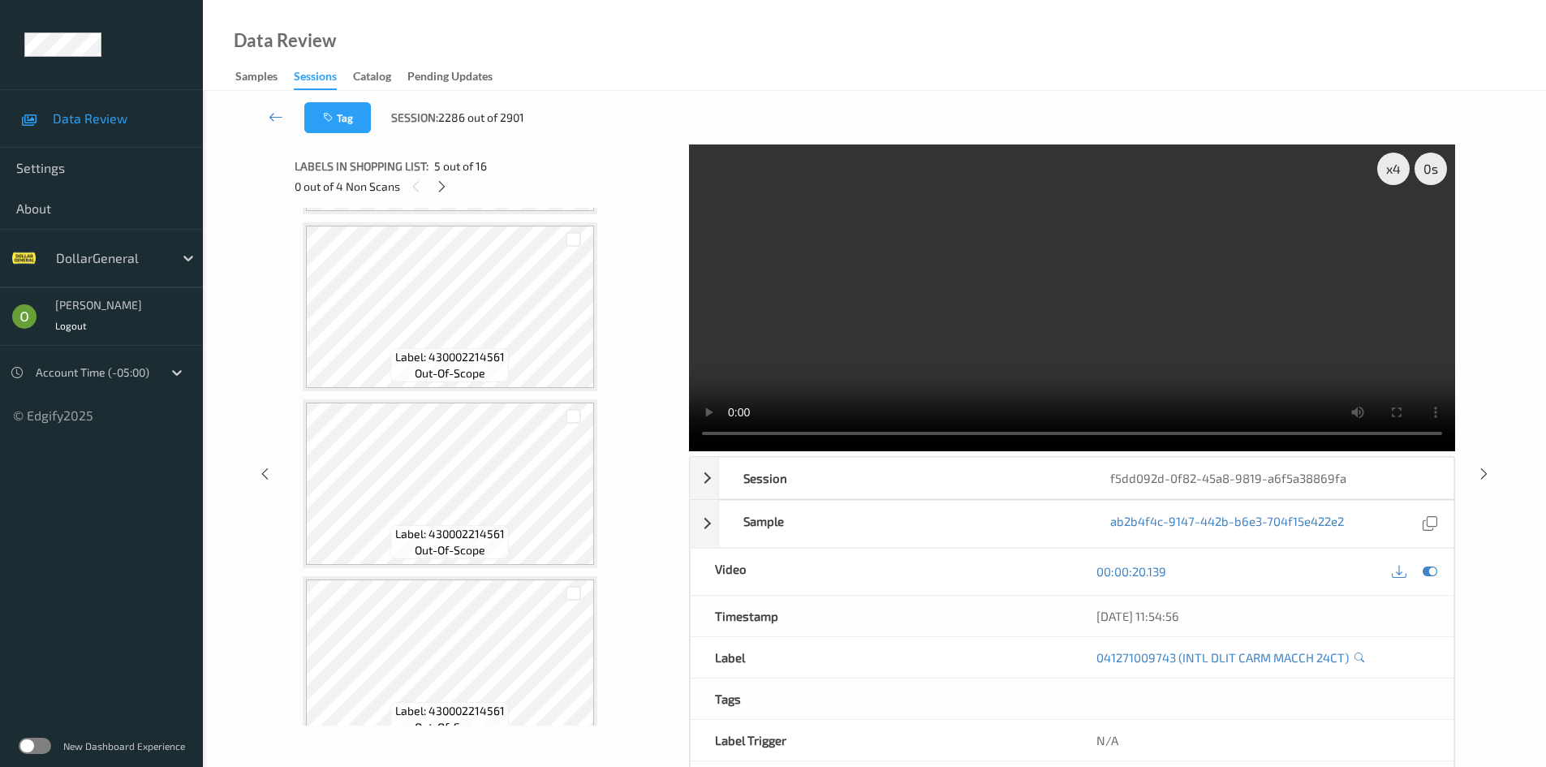
click at [987, 312] on video at bounding box center [1072, 297] width 766 height 307
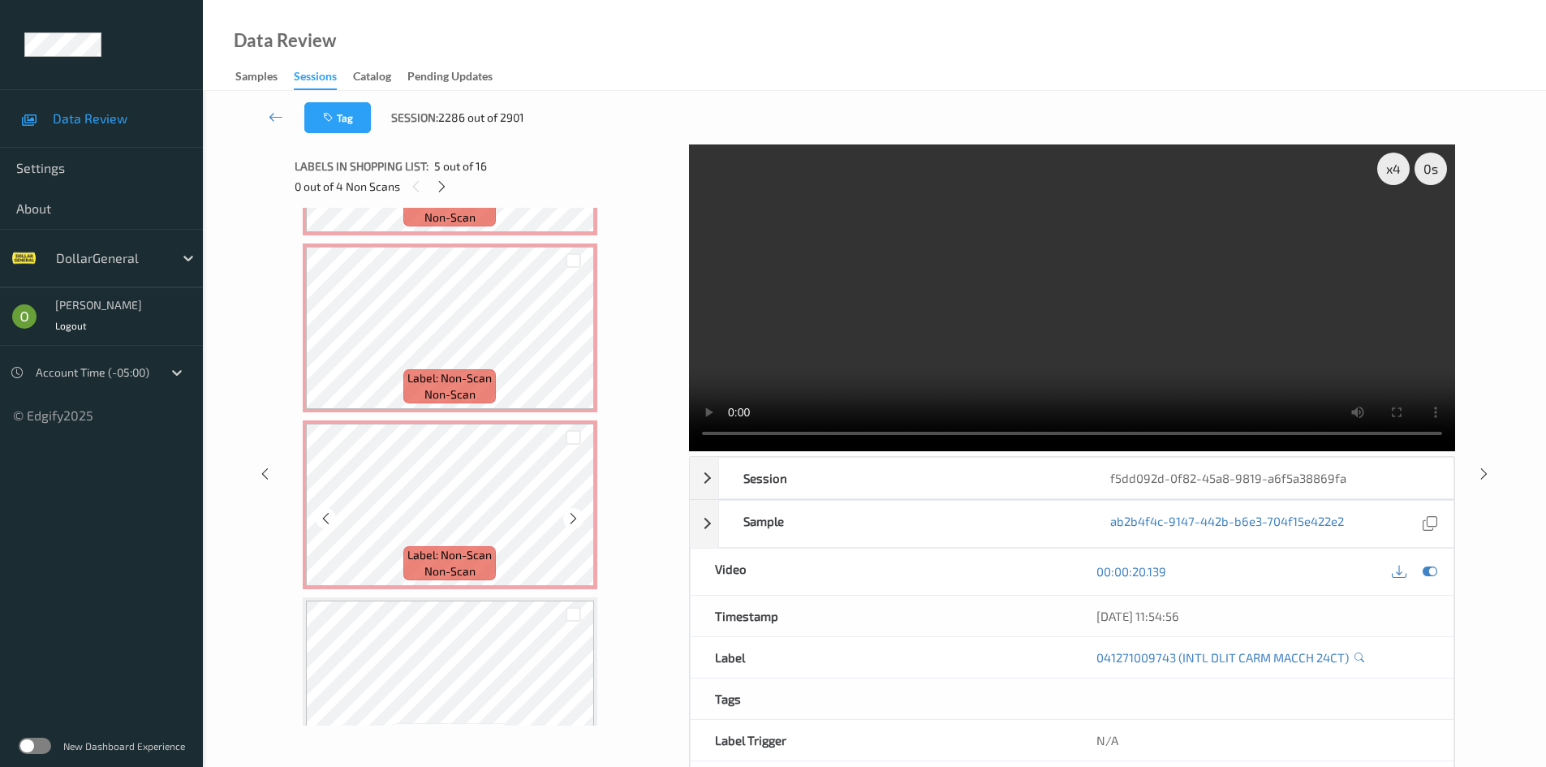
scroll to position [2320, 0]
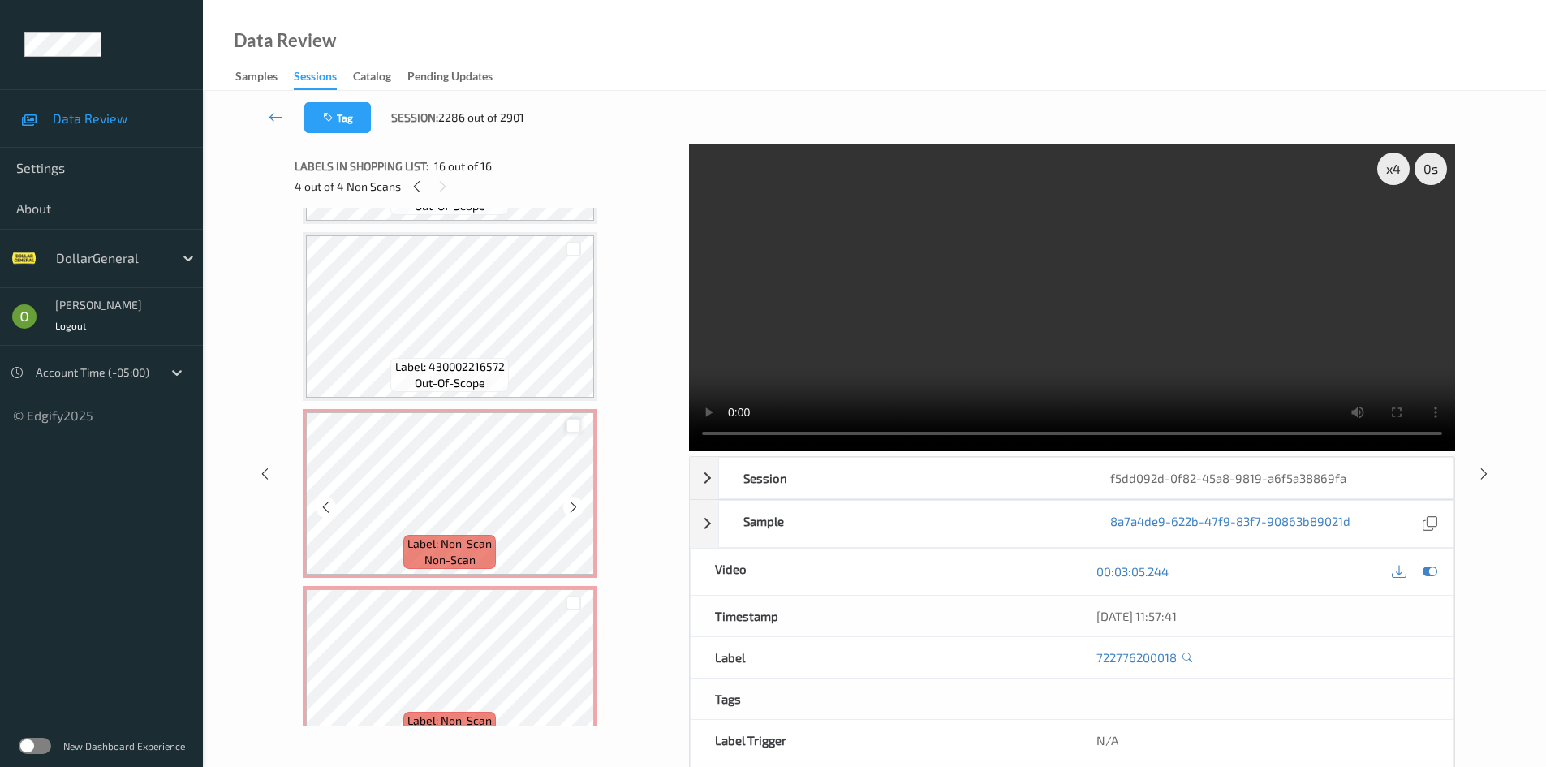
click at [573, 431] on div at bounding box center [572, 426] width 15 height 15
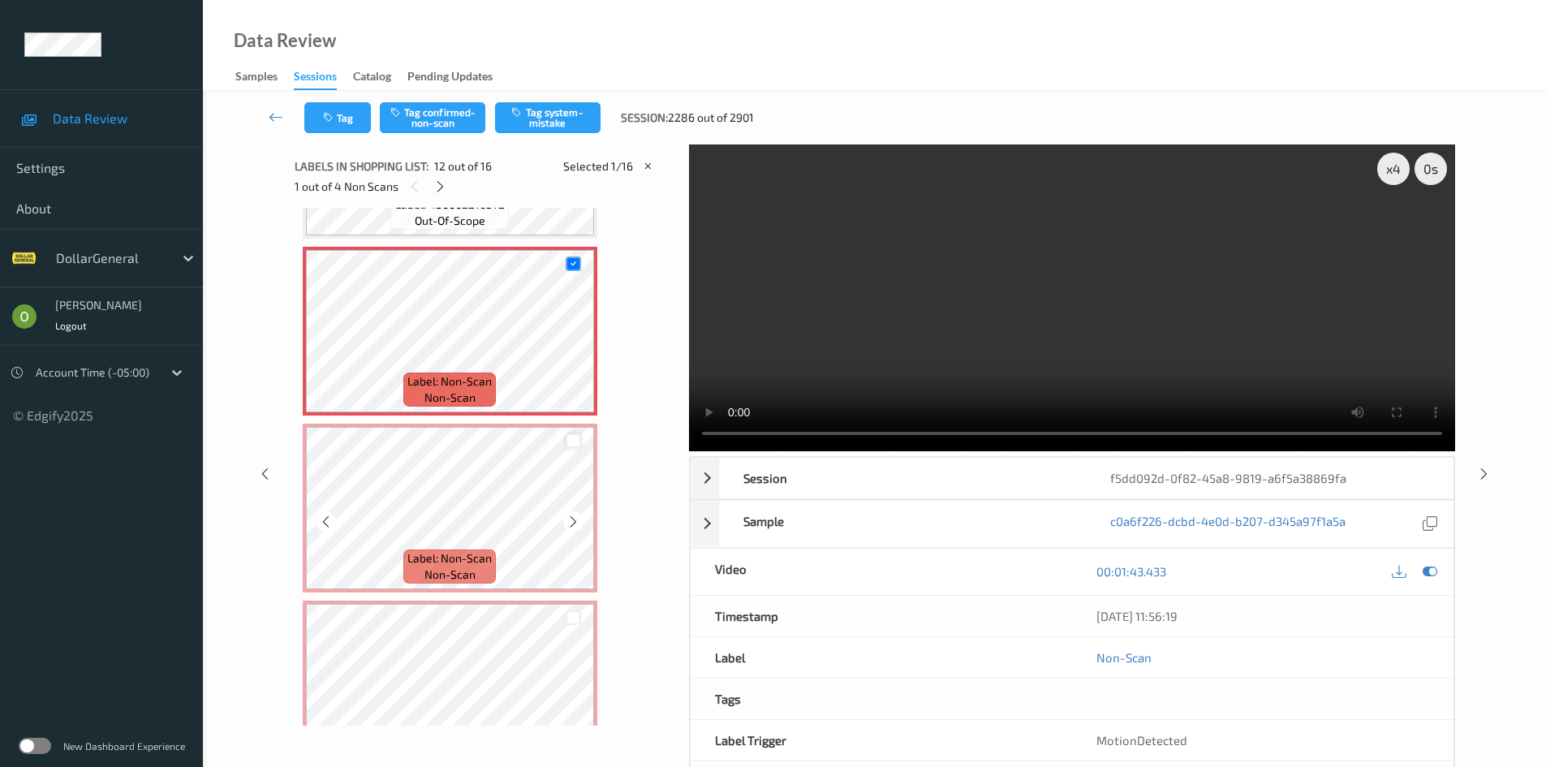
click at [570, 439] on div at bounding box center [572, 440] width 15 height 15
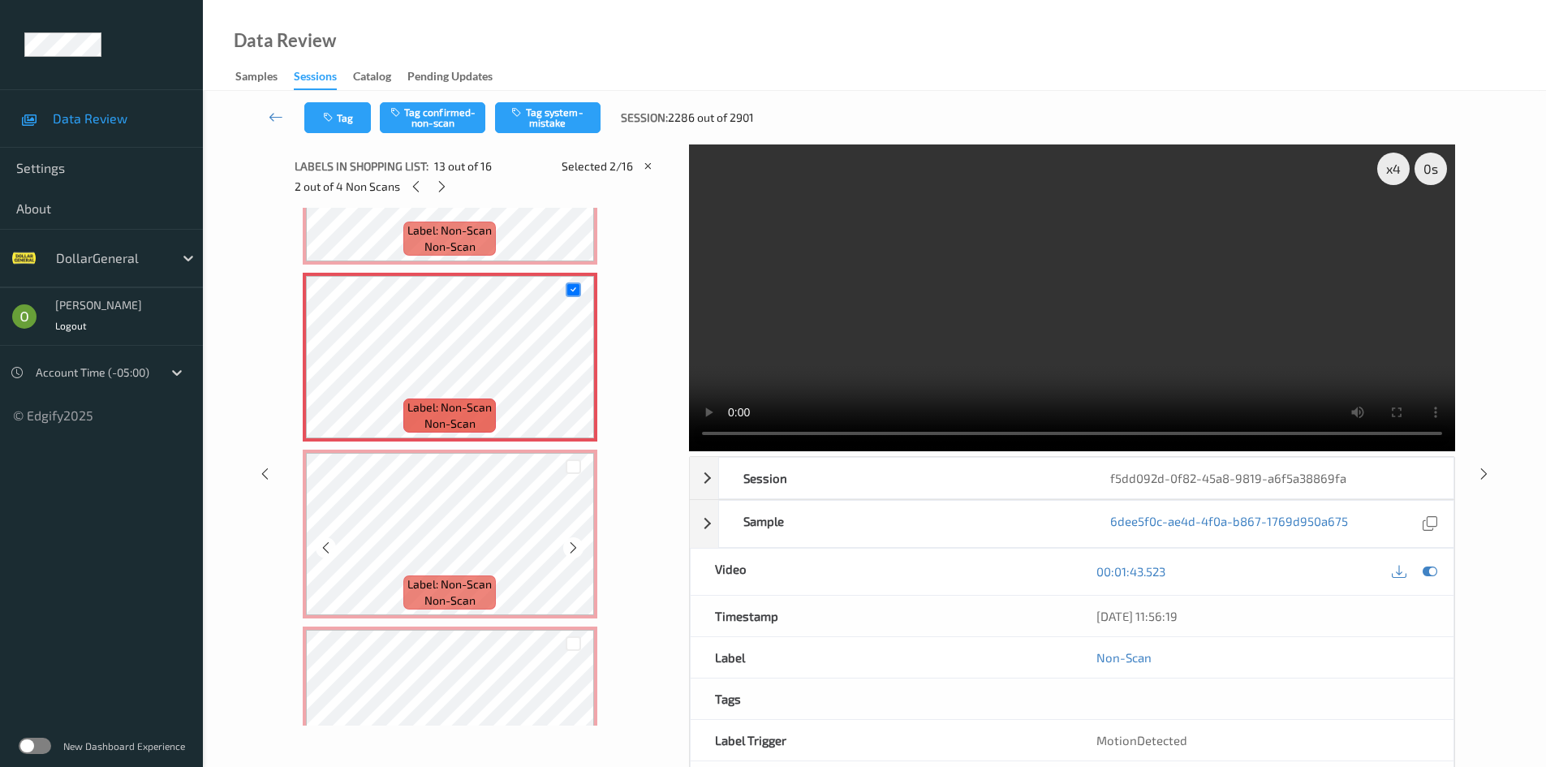
scroll to position [2077, 0]
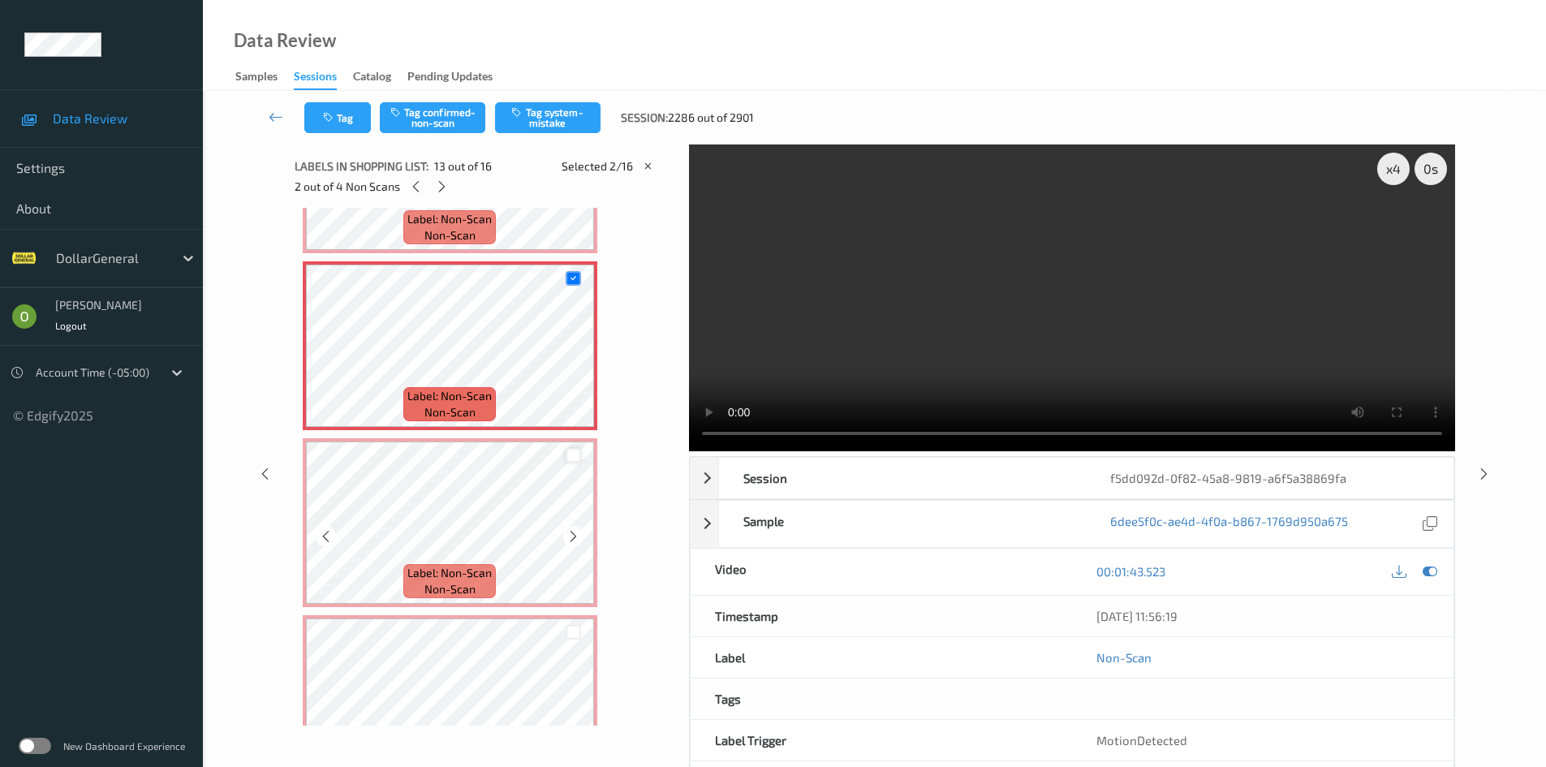
click at [570, 454] on div at bounding box center [572, 455] width 15 height 15
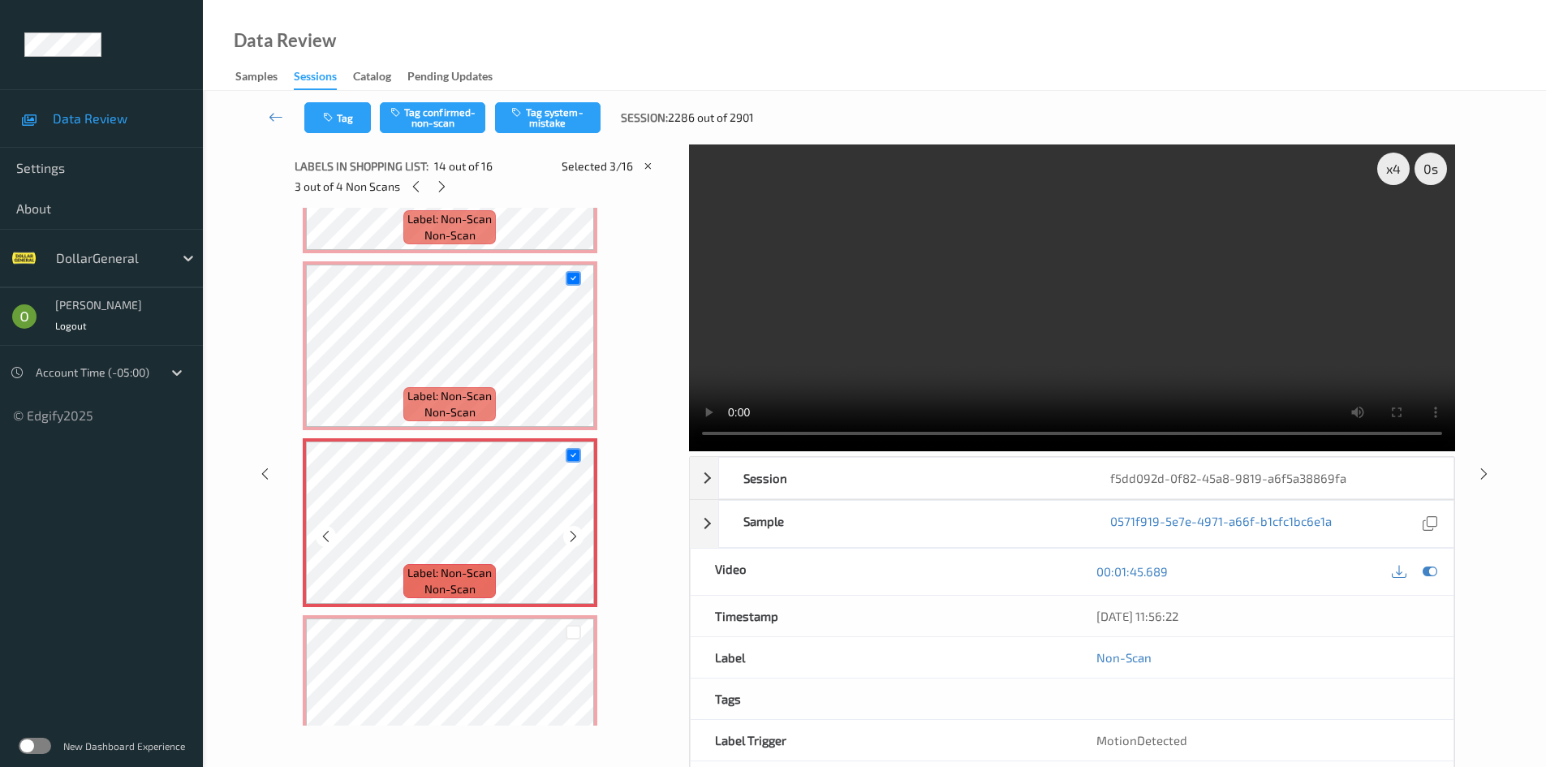
scroll to position [2158, 0]
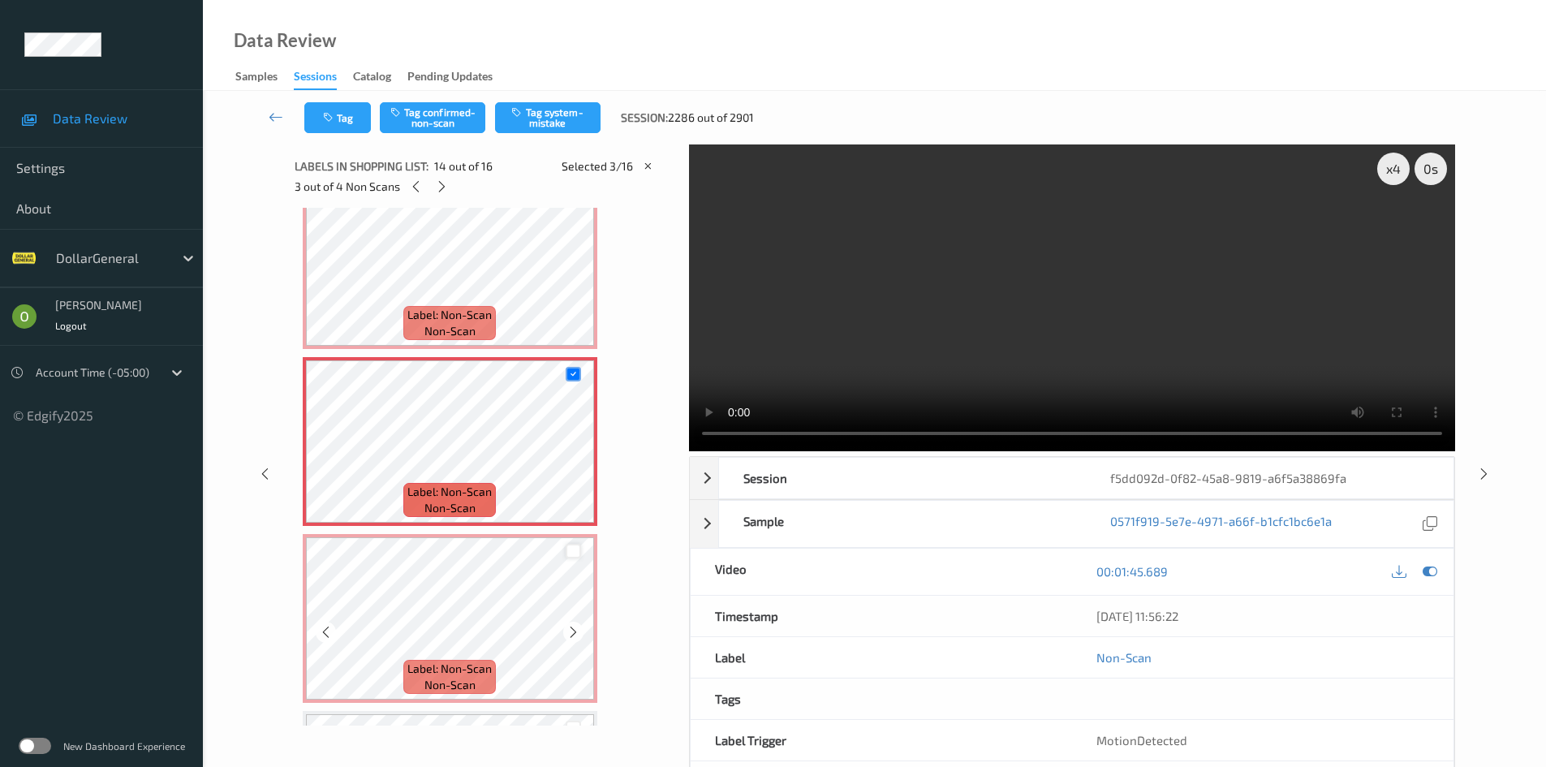
click at [574, 548] on div at bounding box center [572, 551] width 15 height 15
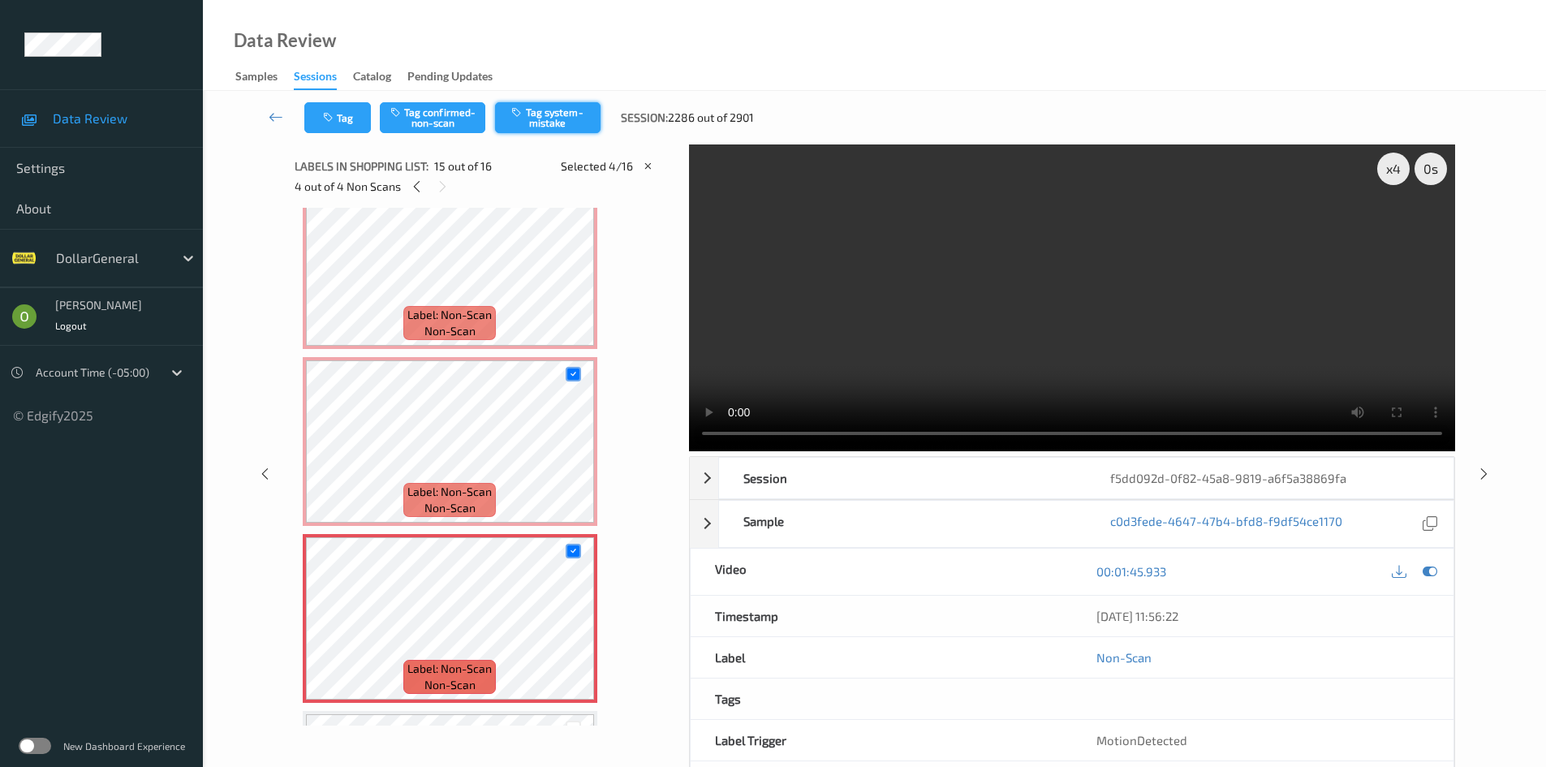
click at [553, 131] on button "Tag system-mistake" at bounding box center [547, 117] width 105 height 31
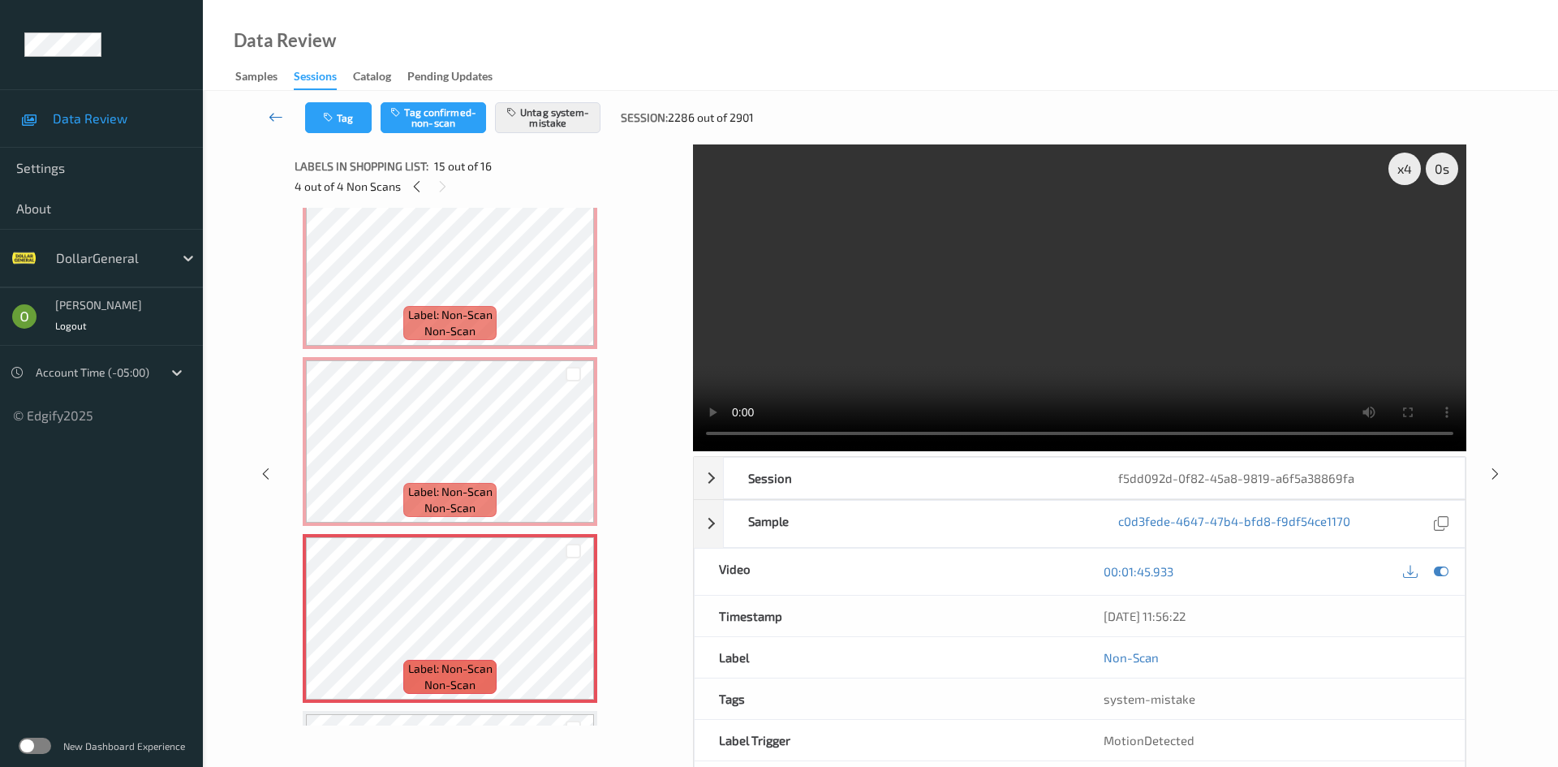
click at [286, 114] on link at bounding box center [276, 117] width 58 height 31
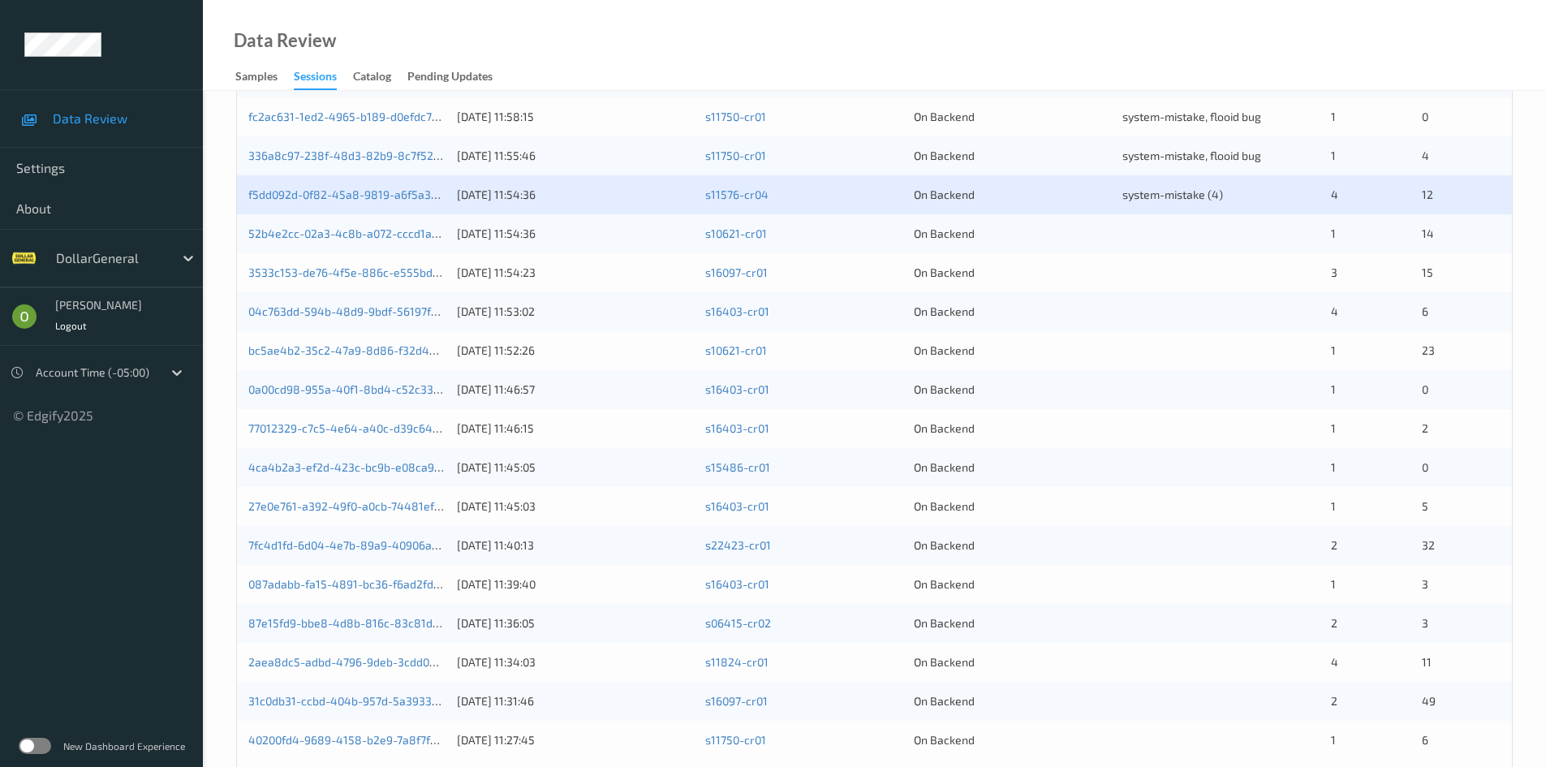
scroll to position [454, 0]
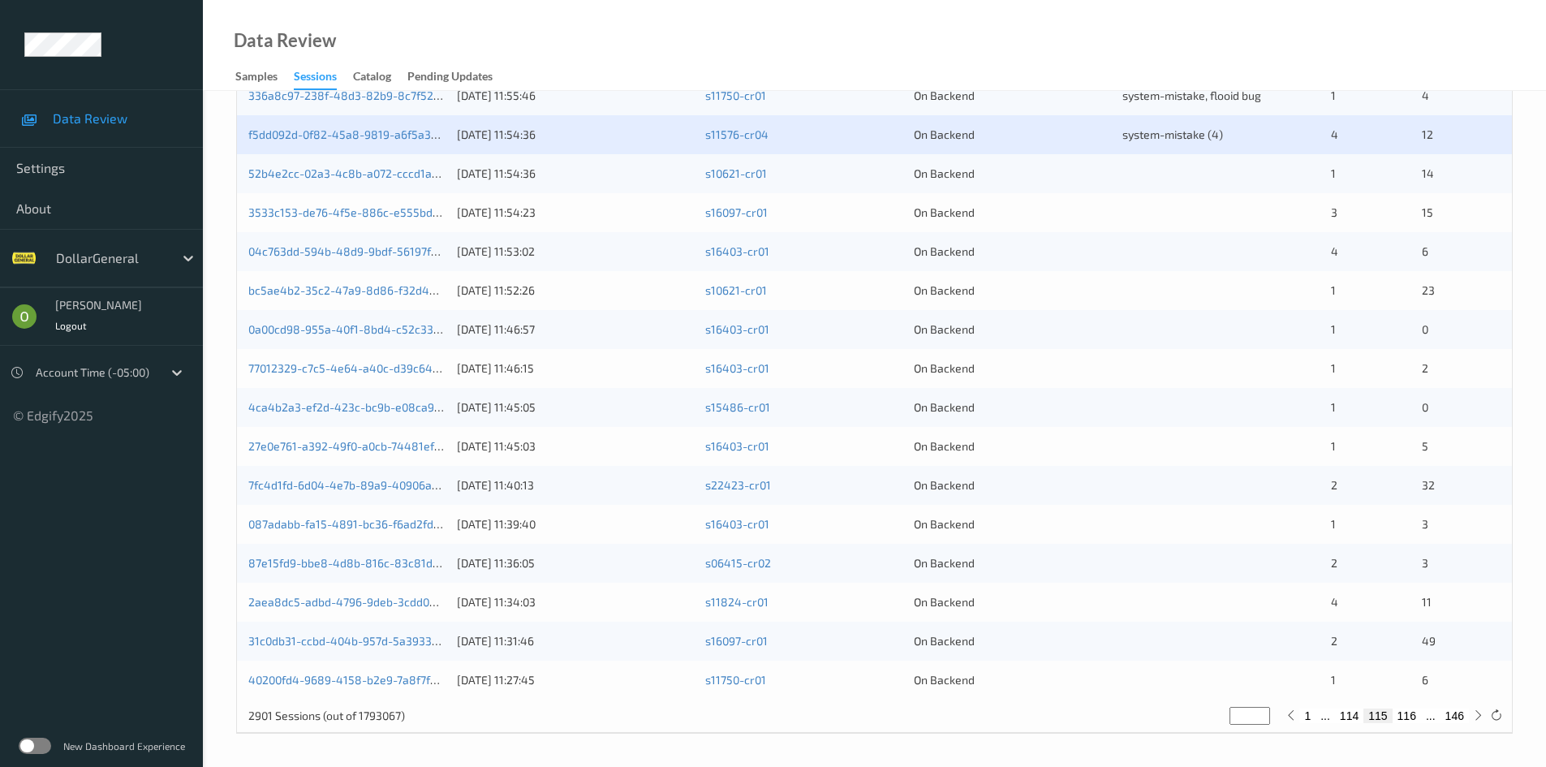
click at [1159, 166] on div at bounding box center [1220, 174] width 197 height 16
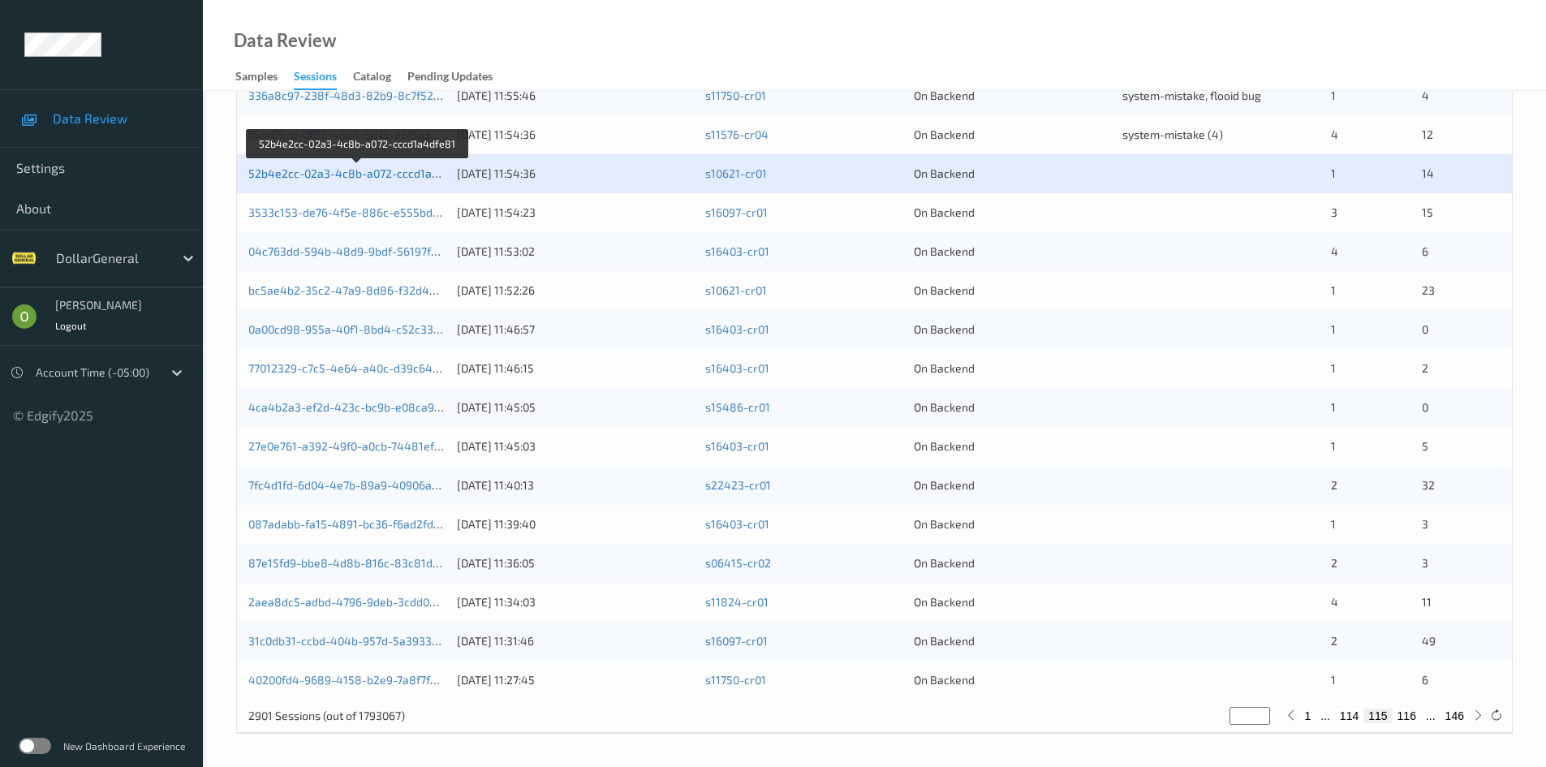
click at [341, 170] on link "52b4e2cc-02a3-4c8b-a072-cccd1a4dfe81" at bounding box center [358, 173] width 220 height 14
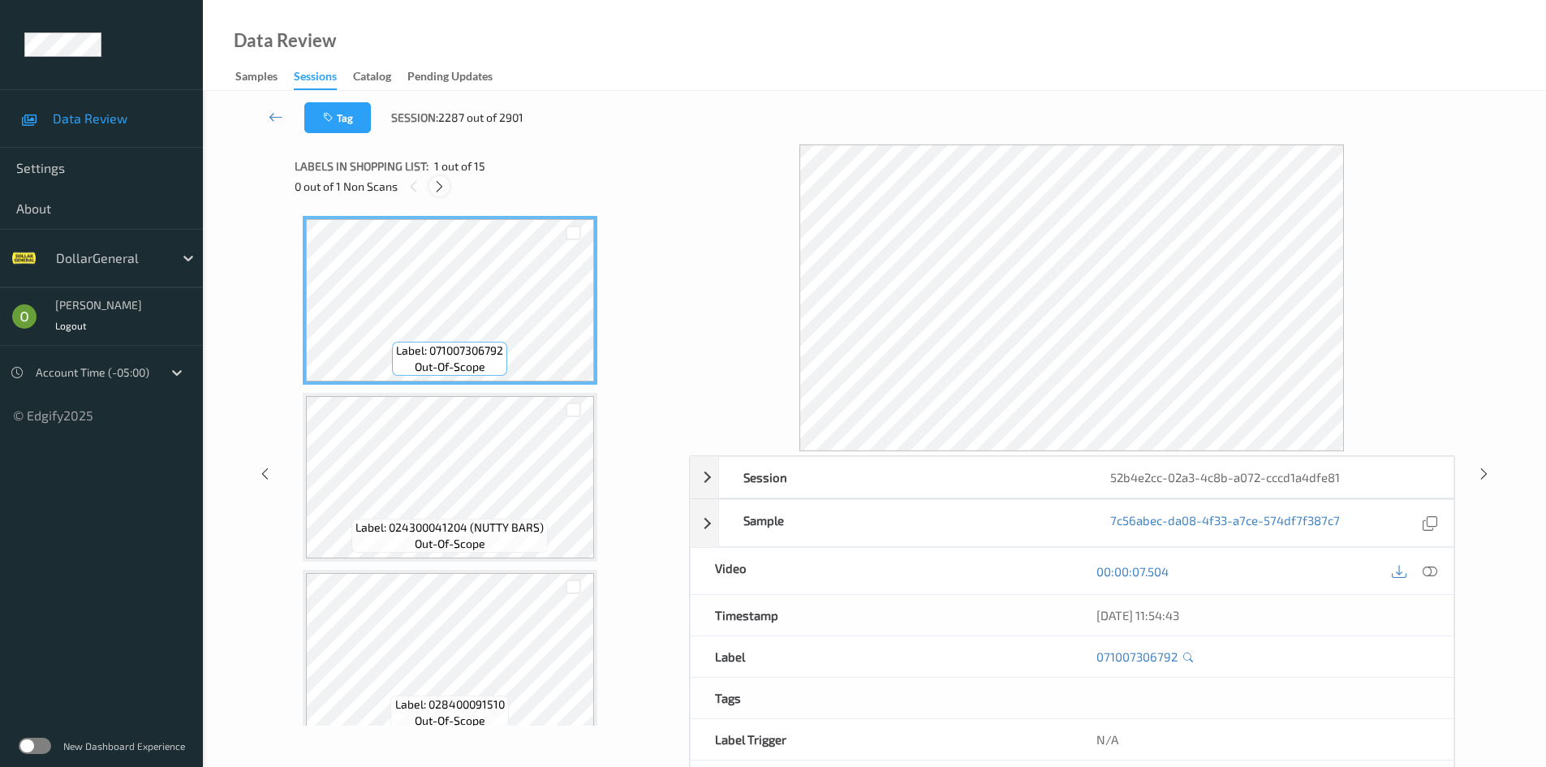
click at [446, 189] on icon at bounding box center [439, 186] width 14 height 15
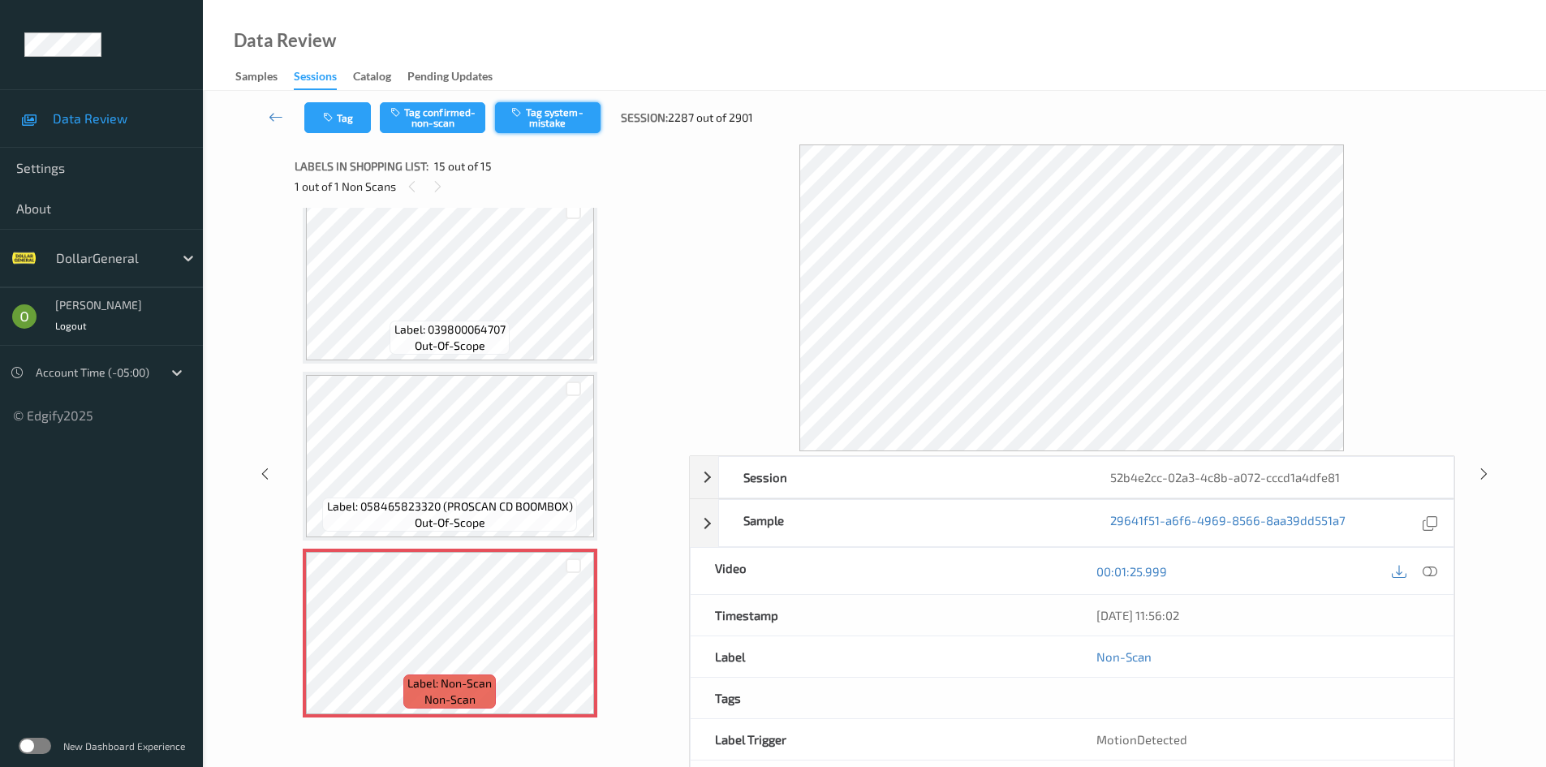
click at [548, 127] on button "Tag system-mistake" at bounding box center [547, 117] width 105 height 31
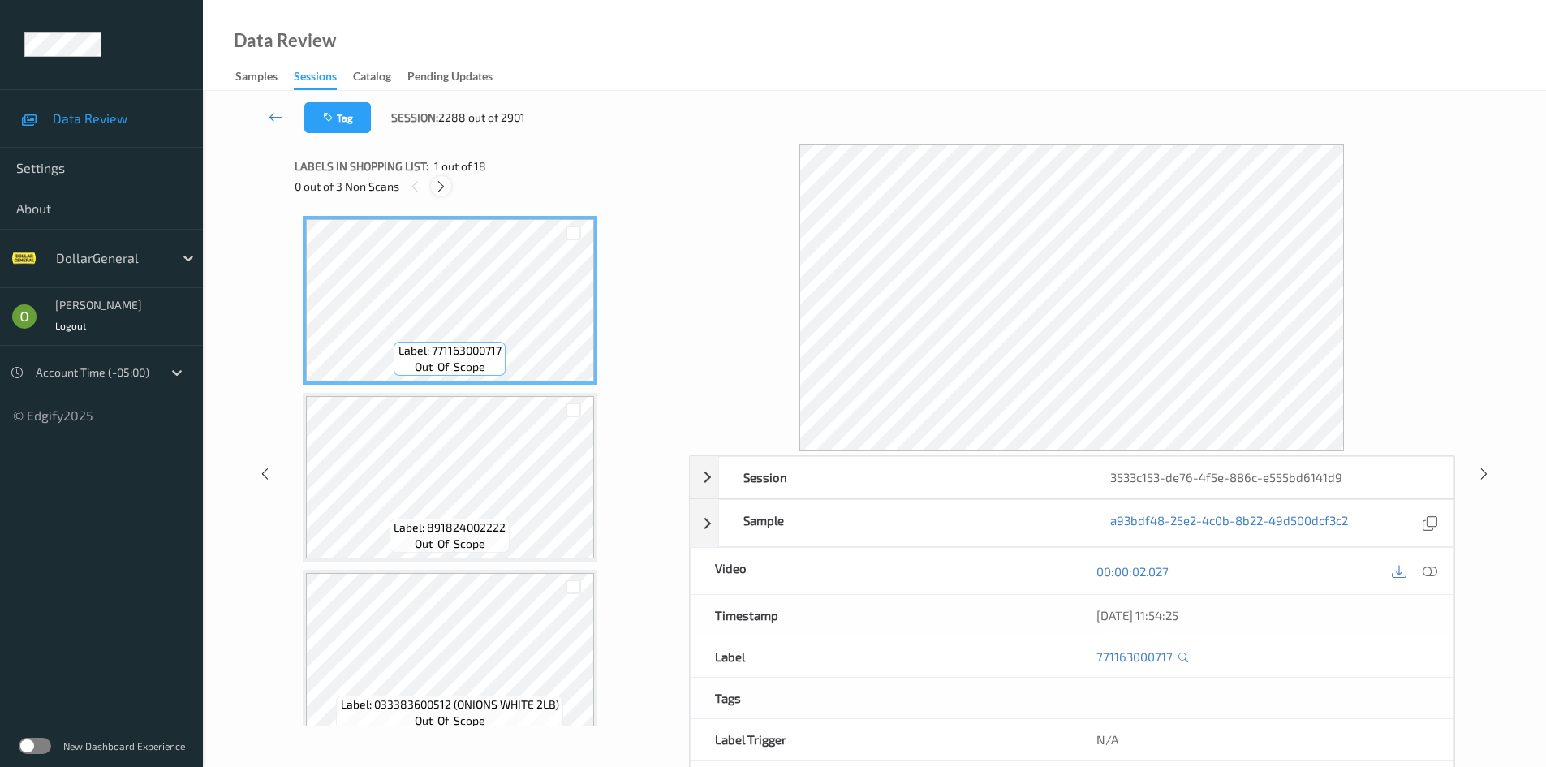
click at [449, 183] on div at bounding box center [441, 186] width 20 height 20
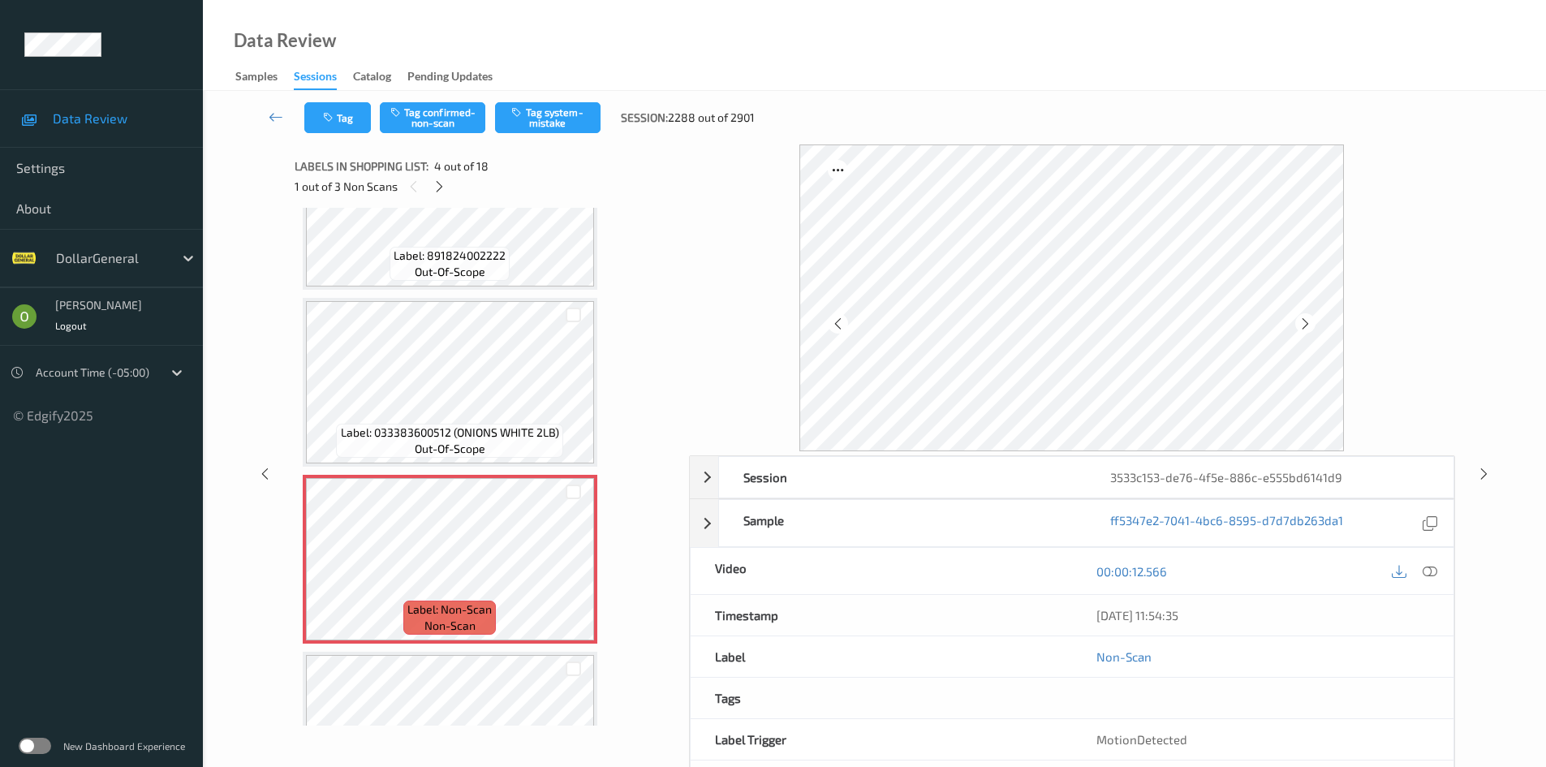
scroll to position [200, 0]
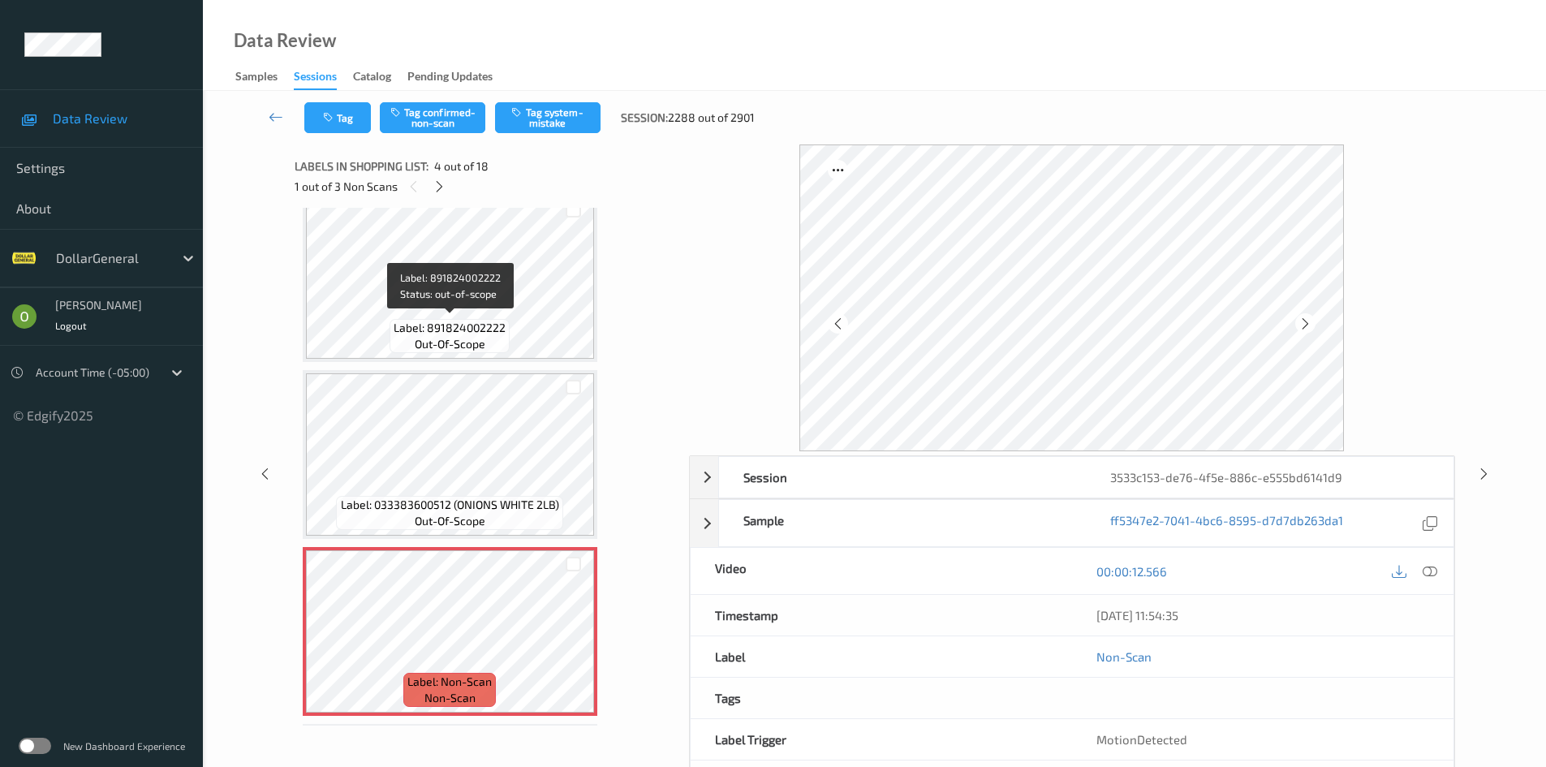
click at [496, 333] on span "Label: 891824002222" at bounding box center [449, 328] width 112 height 16
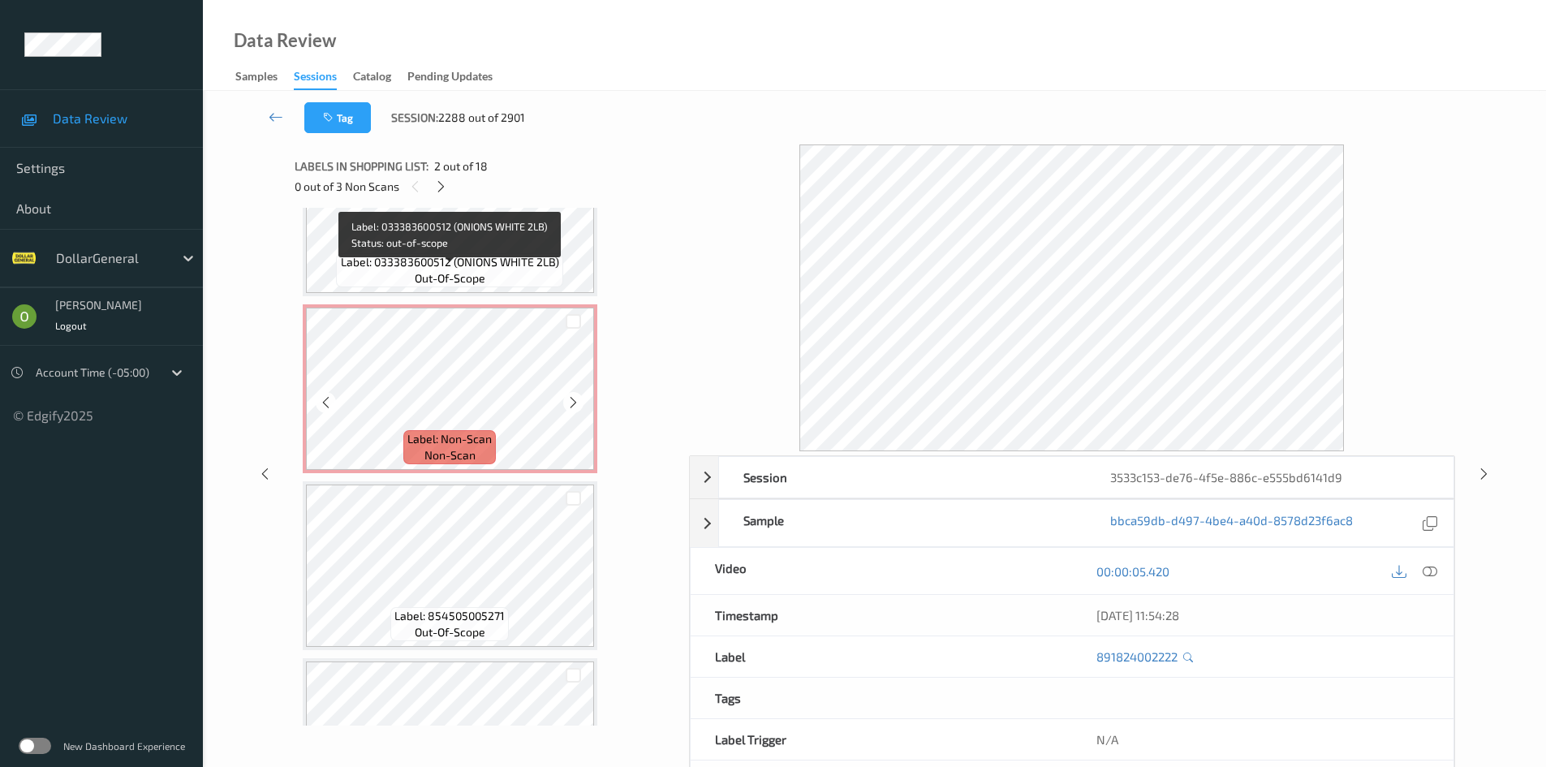
scroll to position [443, 0]
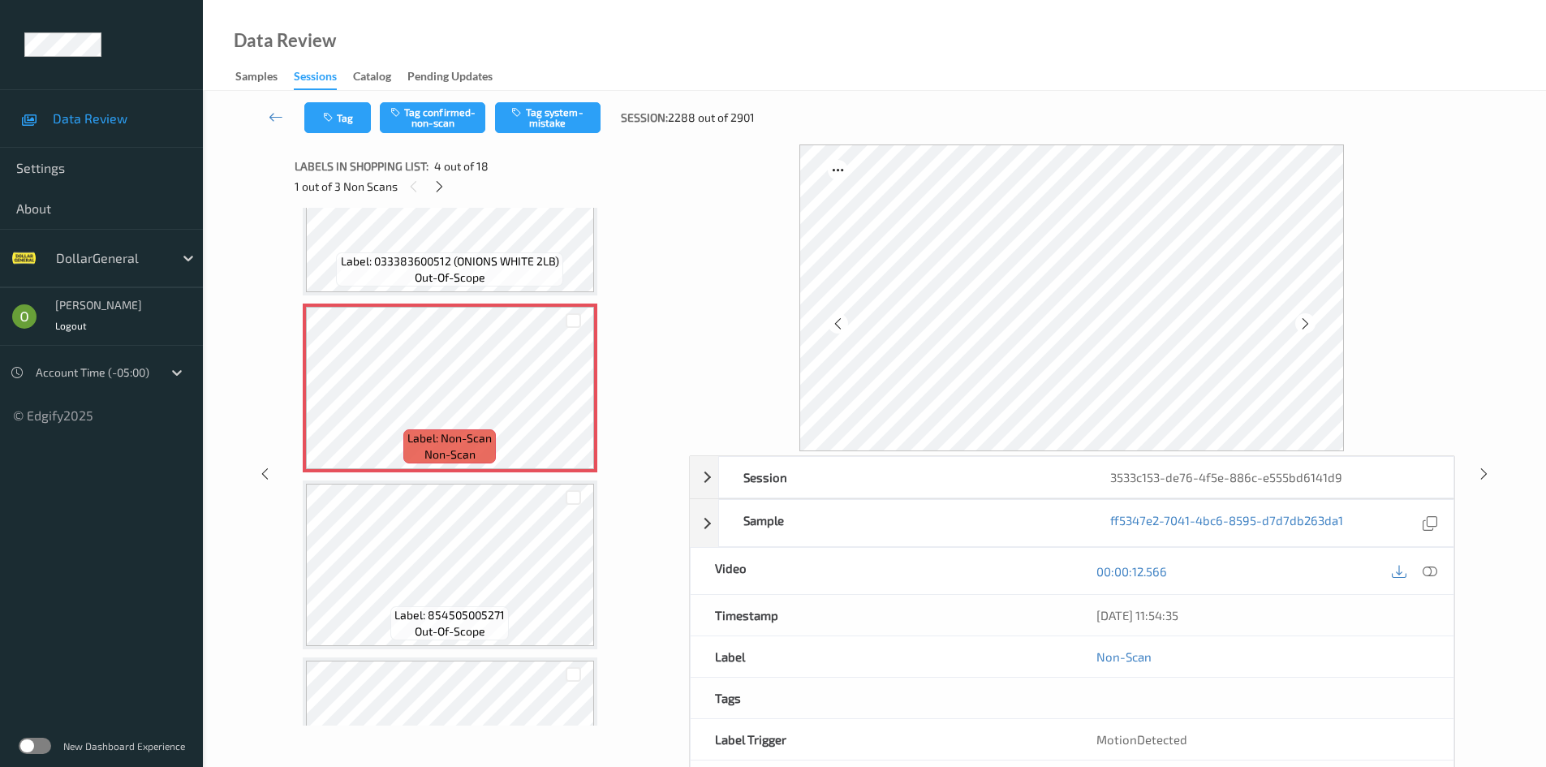
click at [548, 135] on div "Tag Tag confirmed-non-scan Tag system-mistake Session: 2288 out of 2901" at bounding box center [874, 118] width 1276 height 54
click at [548, 123] on button "Tag system-mistake" at bounding box center [547, 117] width 105 height 31
click at [436, 178] on div at bounding box center [439, 186] width 20 height 20
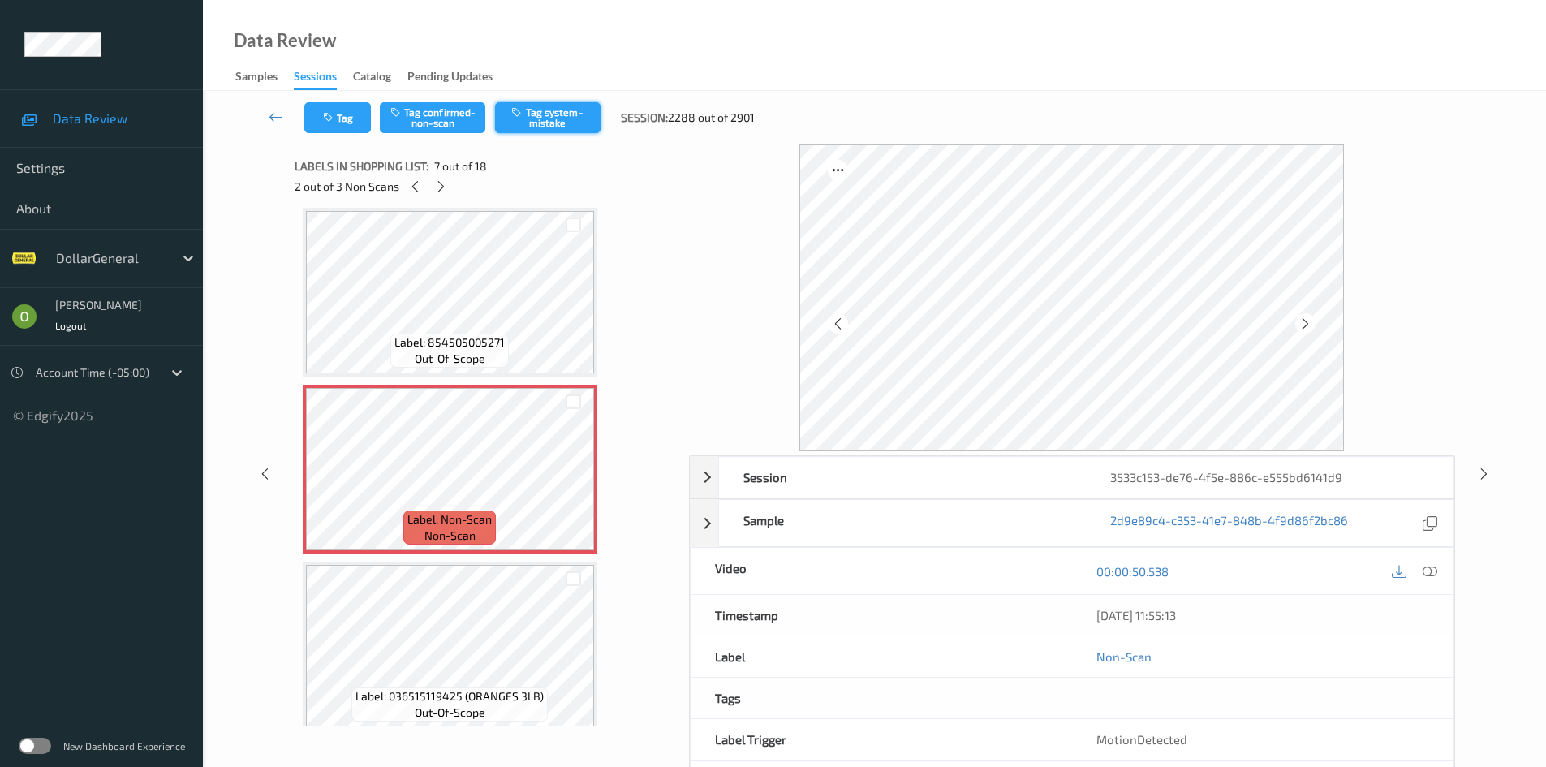
click at [557, 128] on button "Tag system-mistake" at bounding box center [547, 117] width 105 height 31
click at [441, 179] on icon at bounding box center [441, 186] width 14 height 15
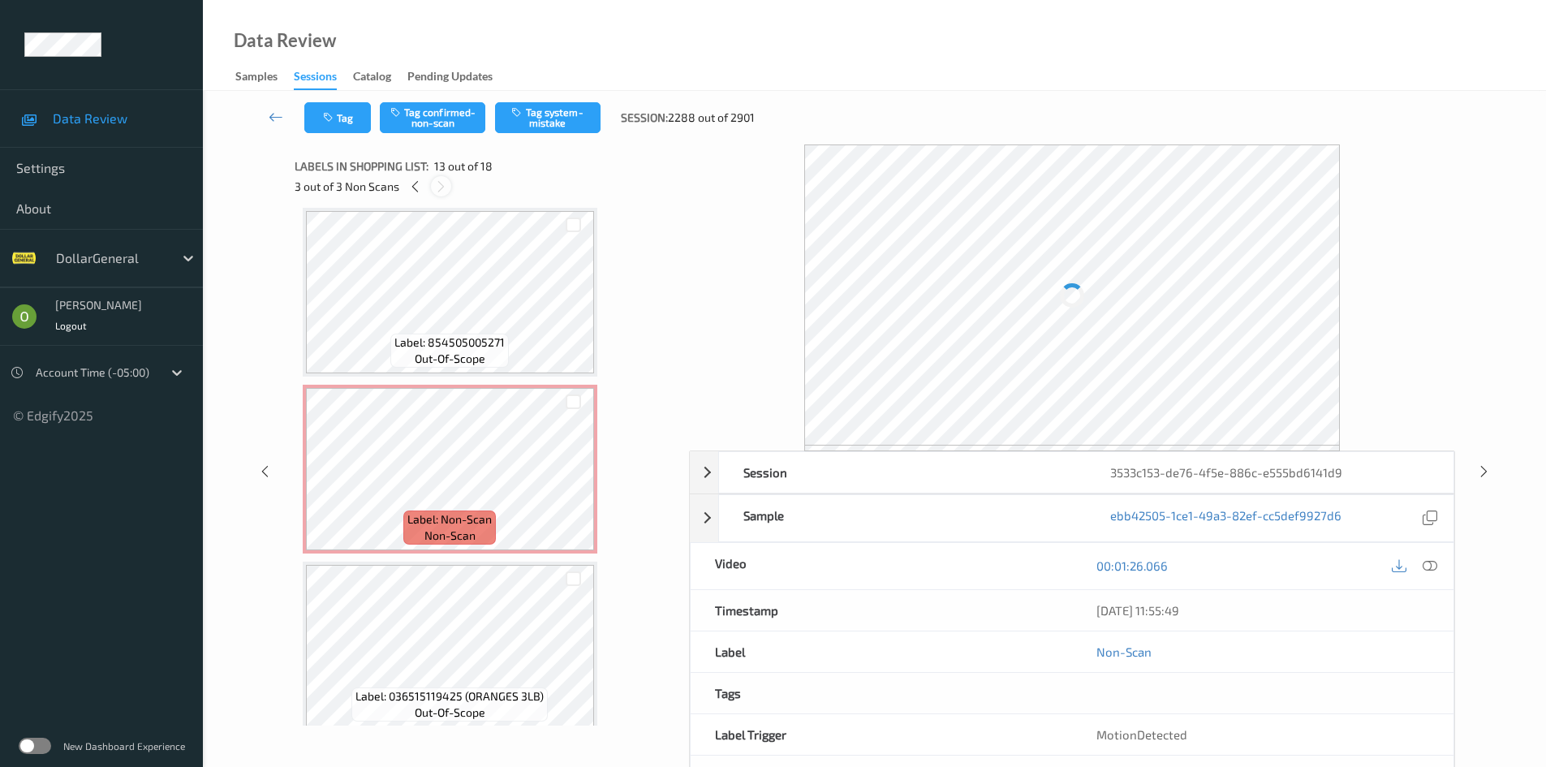
scroll to position [1954, 0]
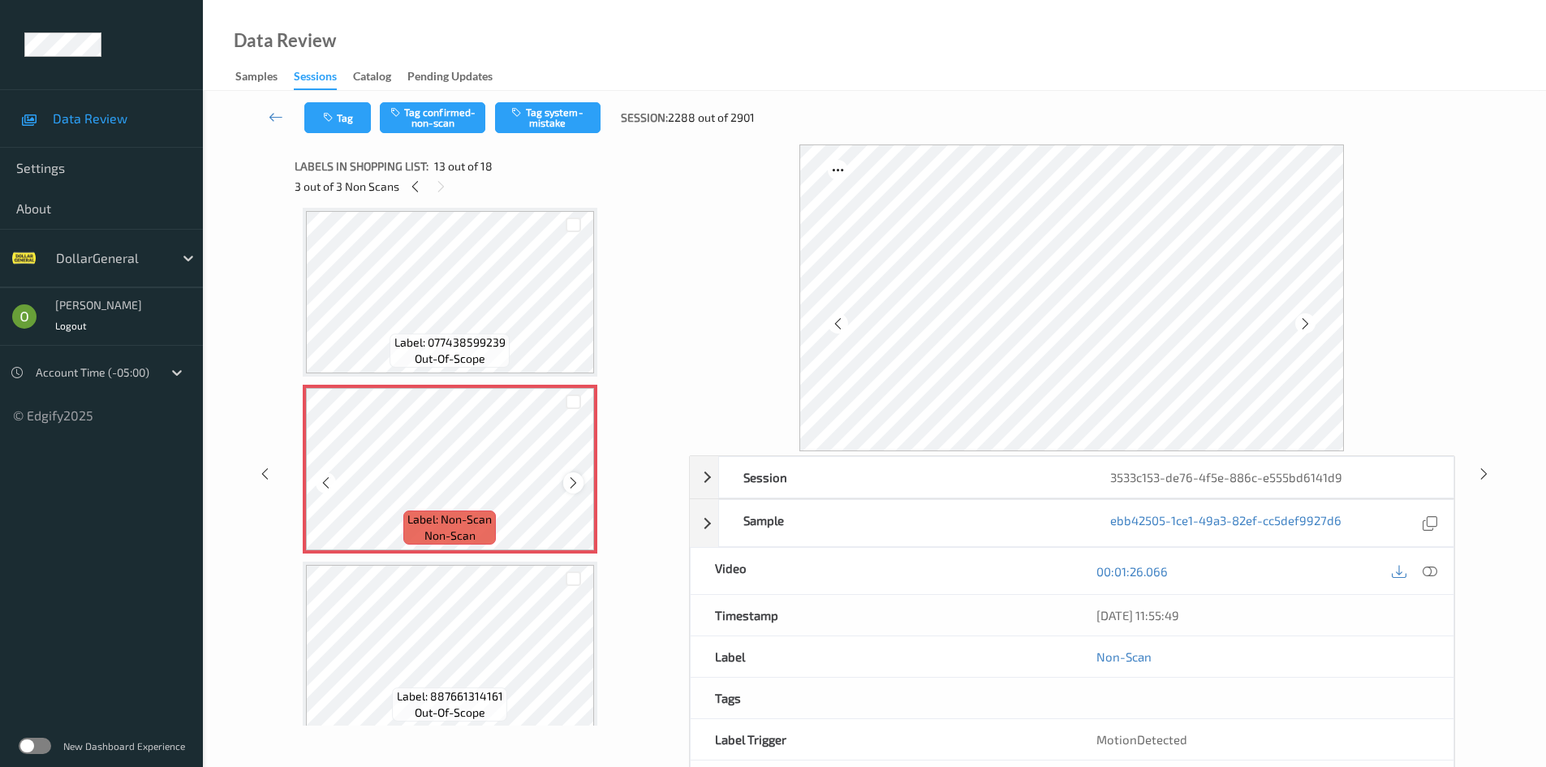
click at [574, 484] on icon at bounding box center [573, 482] width 14 height 15
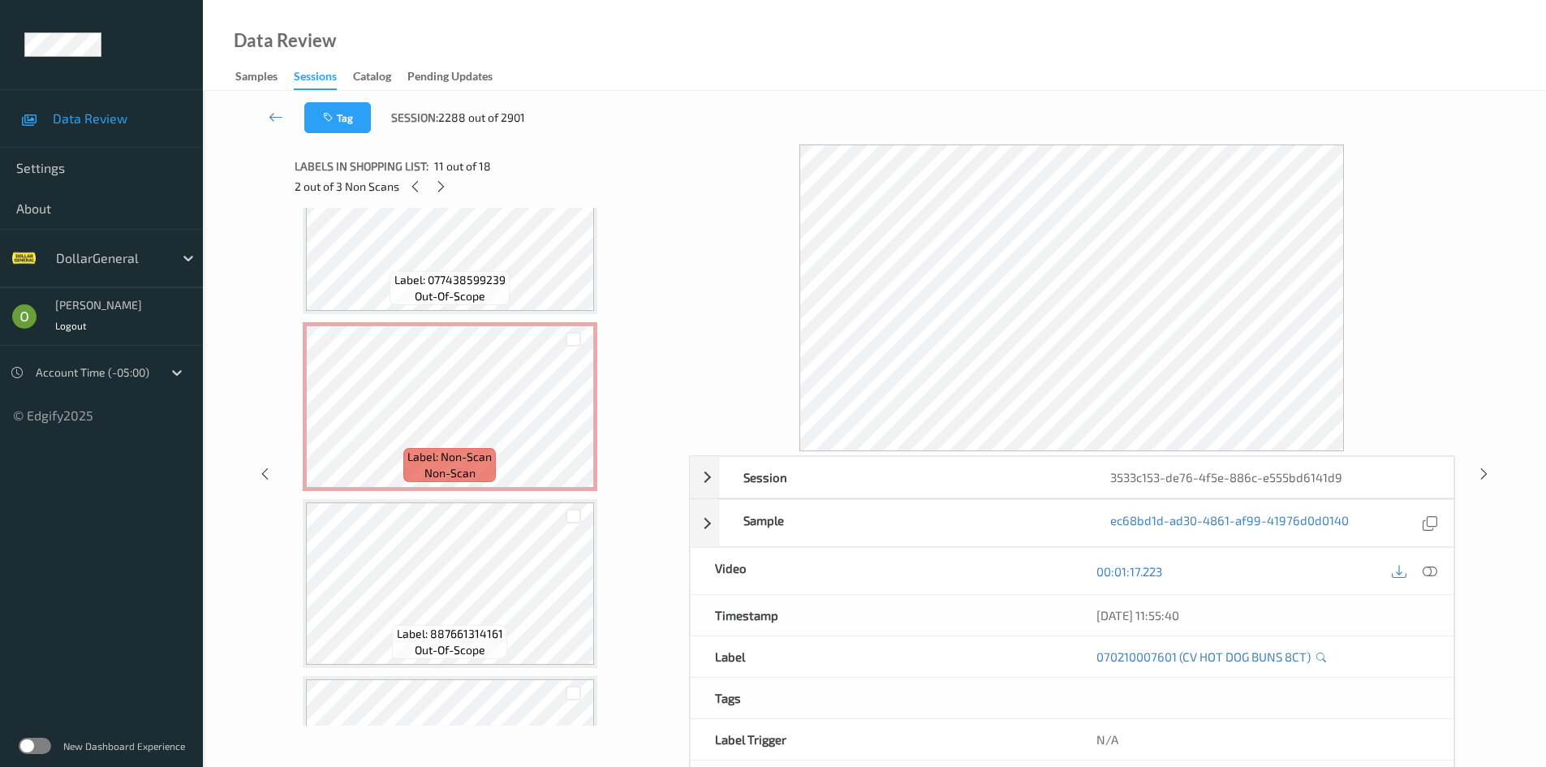
scroll to position [2116, 0]
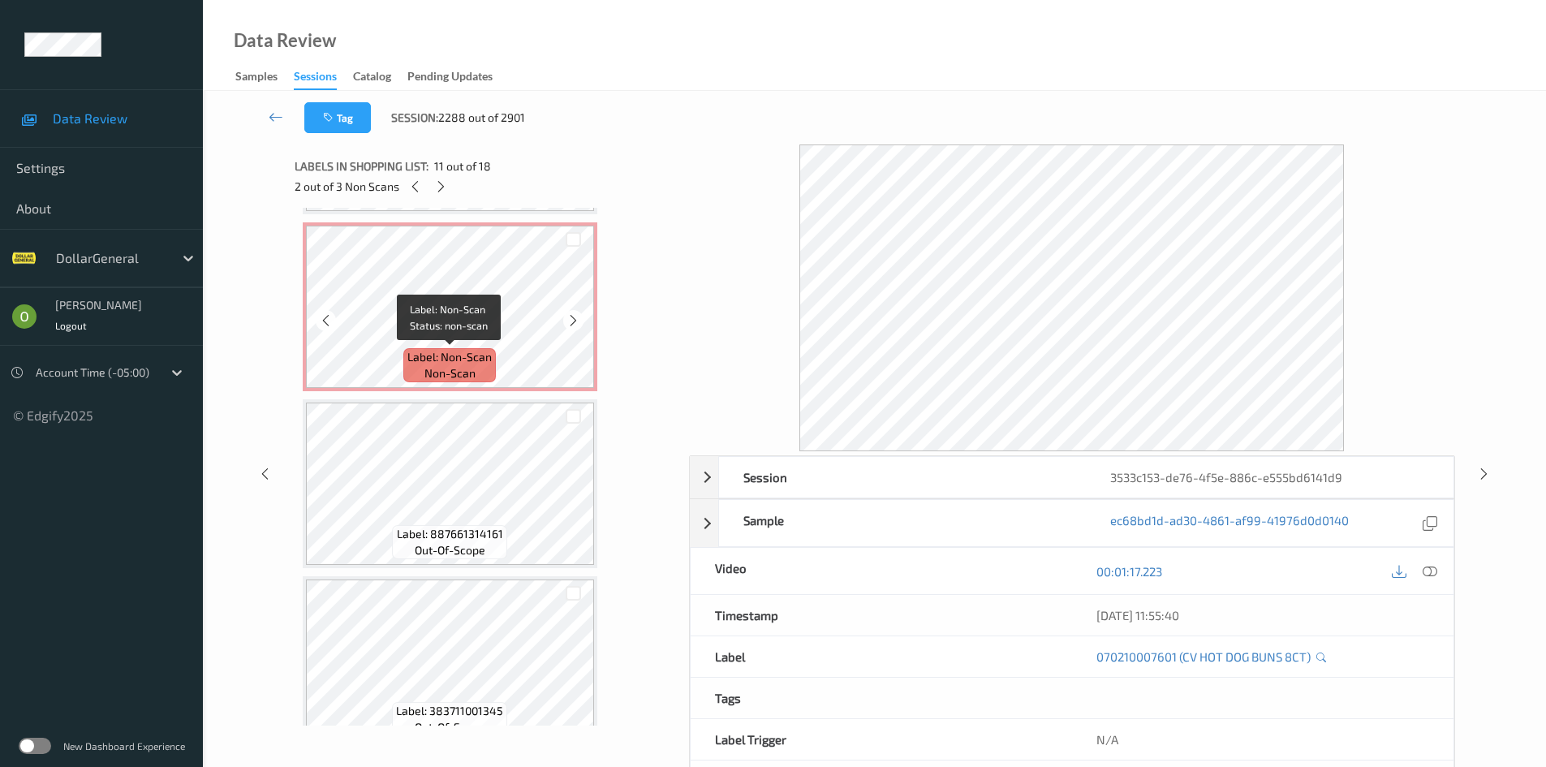
click at [470, 355] on span "Label: Non-Scan" at bounding box center [449, 357] width 84 height 16
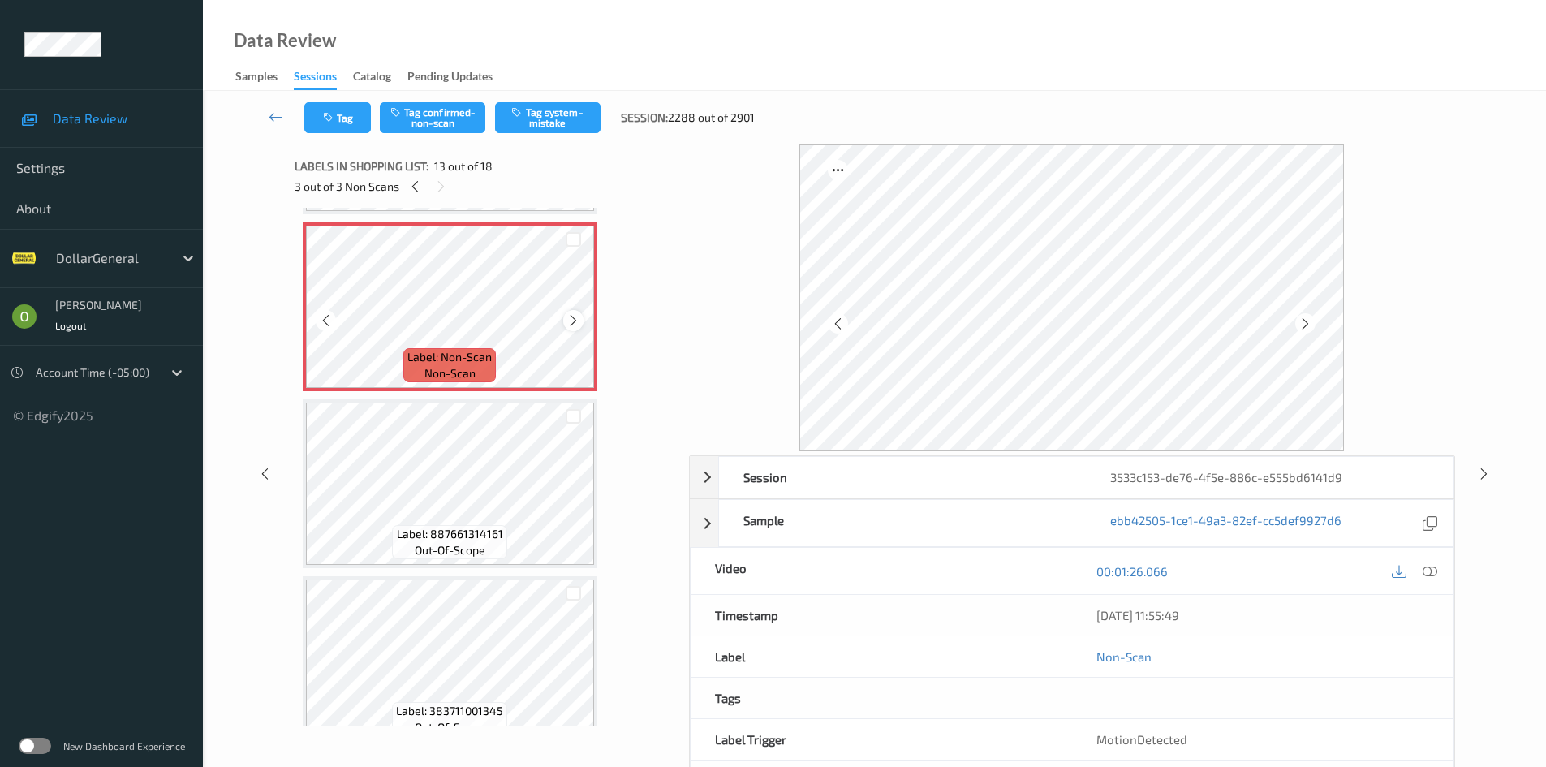
click at [567, 320] on icon at bounding box center [573, 320] width 14 height 15
click at [545, 124] on button "Tag system-mistake" at bounding box center [547, 117] width 105 height 31
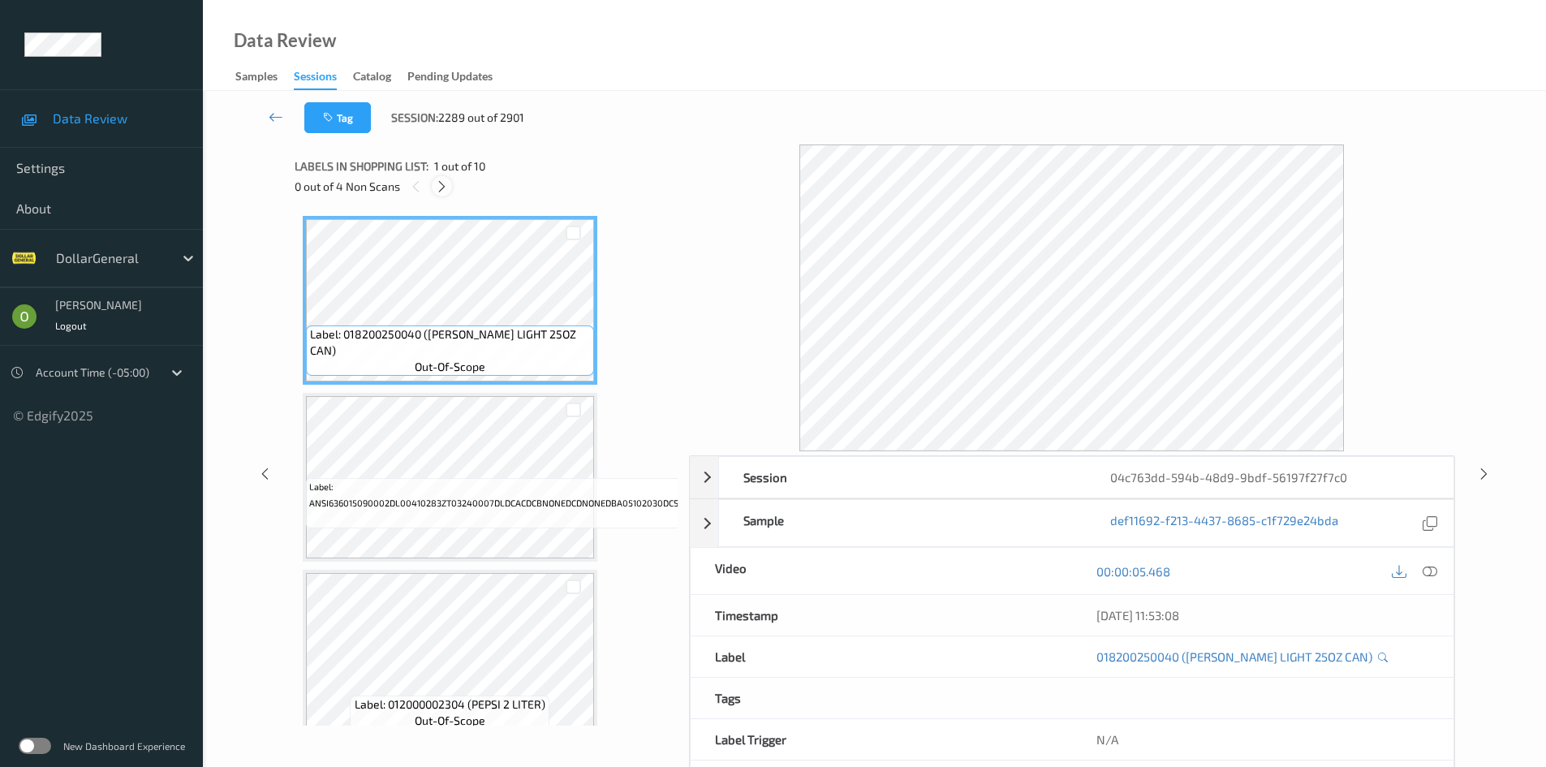
click at [448, 190] on icon at bounding box center [442, 186] width 14 height 15
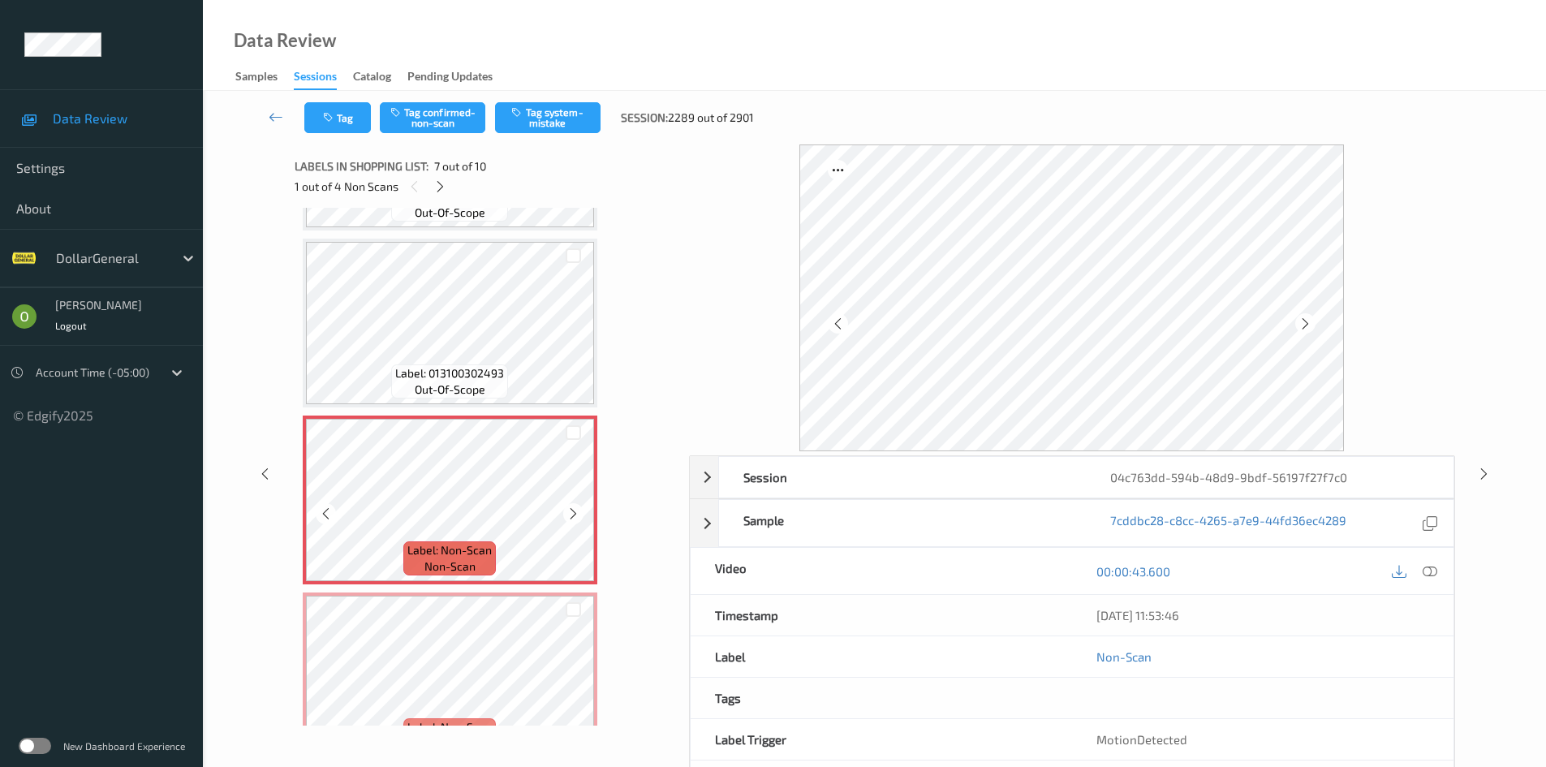
scroll to position [892, 0]
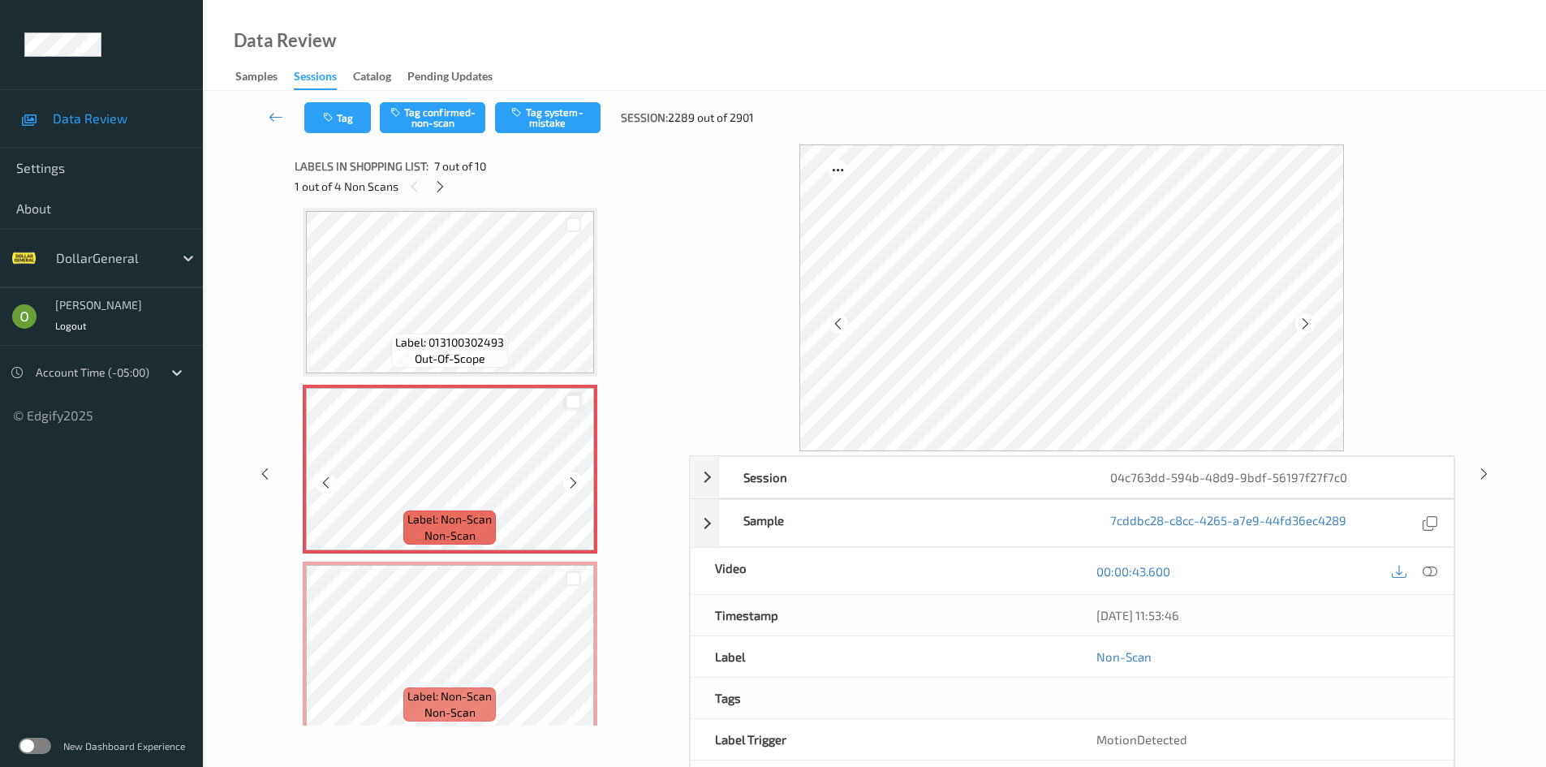
click at [576, 398] on div at bounding box center [572, 401] width 15 height 15
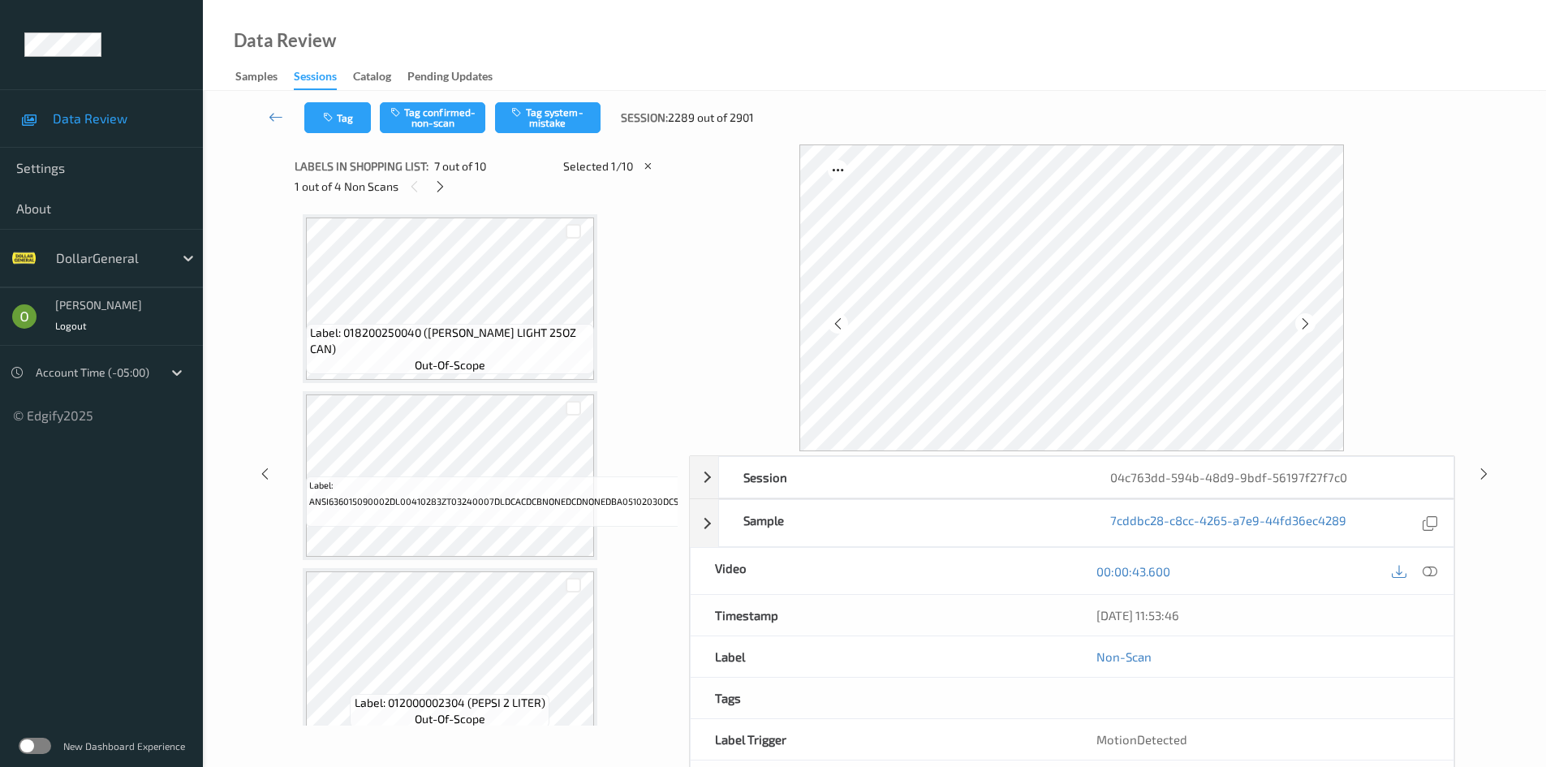
scroll to position [0, 0]
click at [649, 169] on icon at bounding box center [648, 166] width 14 height 15
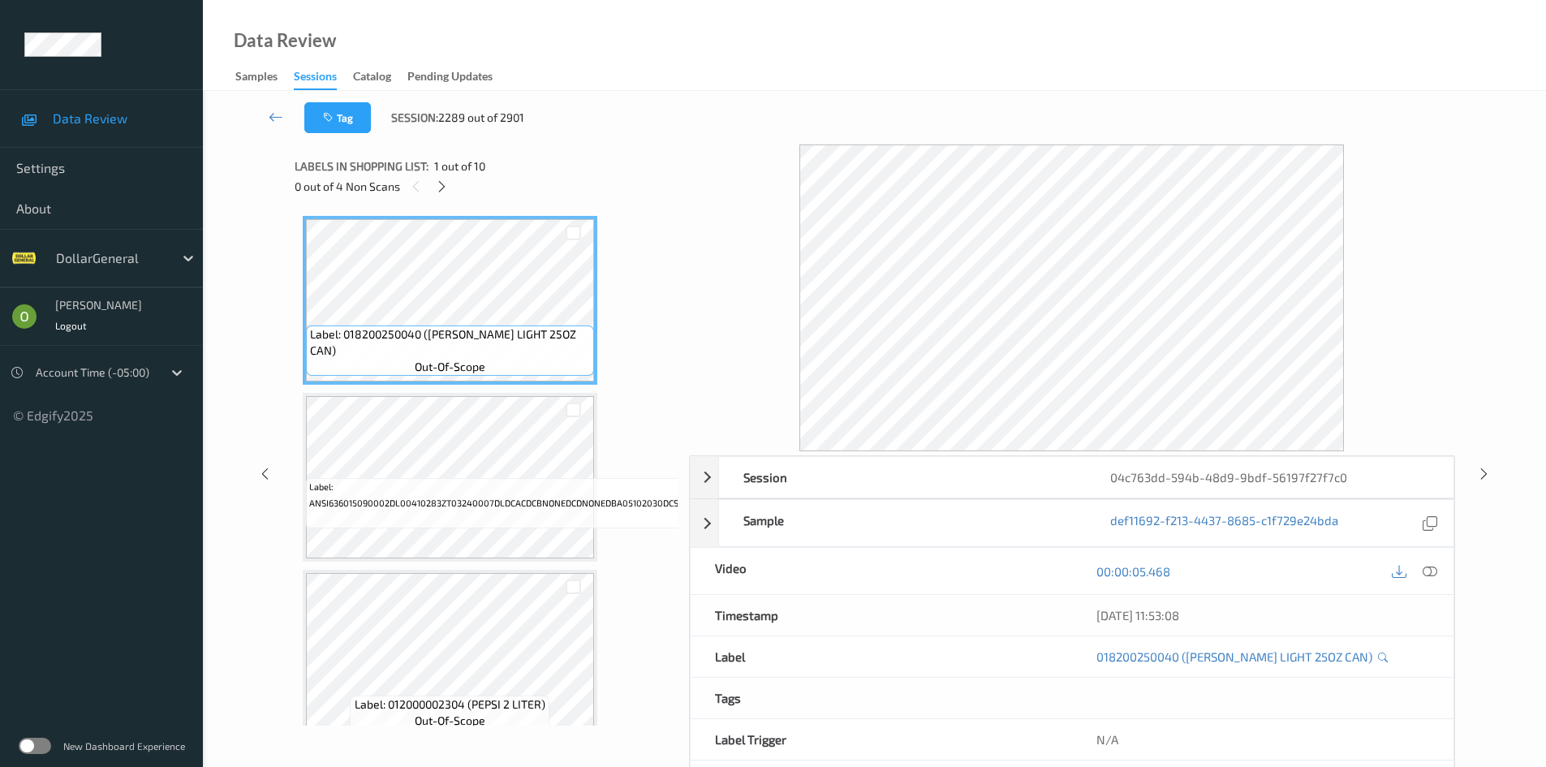
click at [436, 482] on span "Label: ANSI636015090002DL00410283ZT03240007DLDCACDCBNONEDCDNONEDBA05102030DCSOW…" at bounding box center [1069, 495] width 1521 height 32
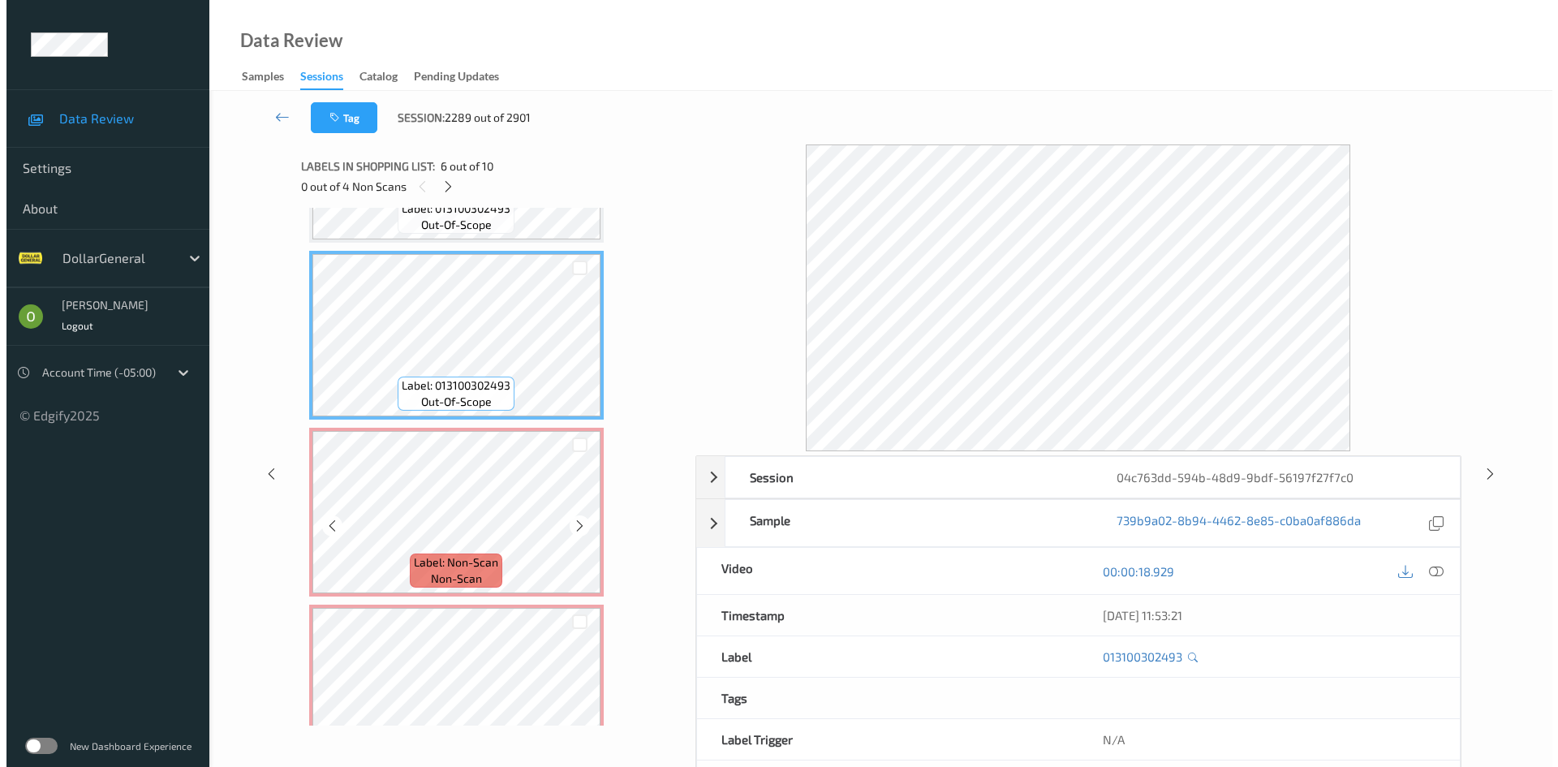
scroll to position [892, 0]
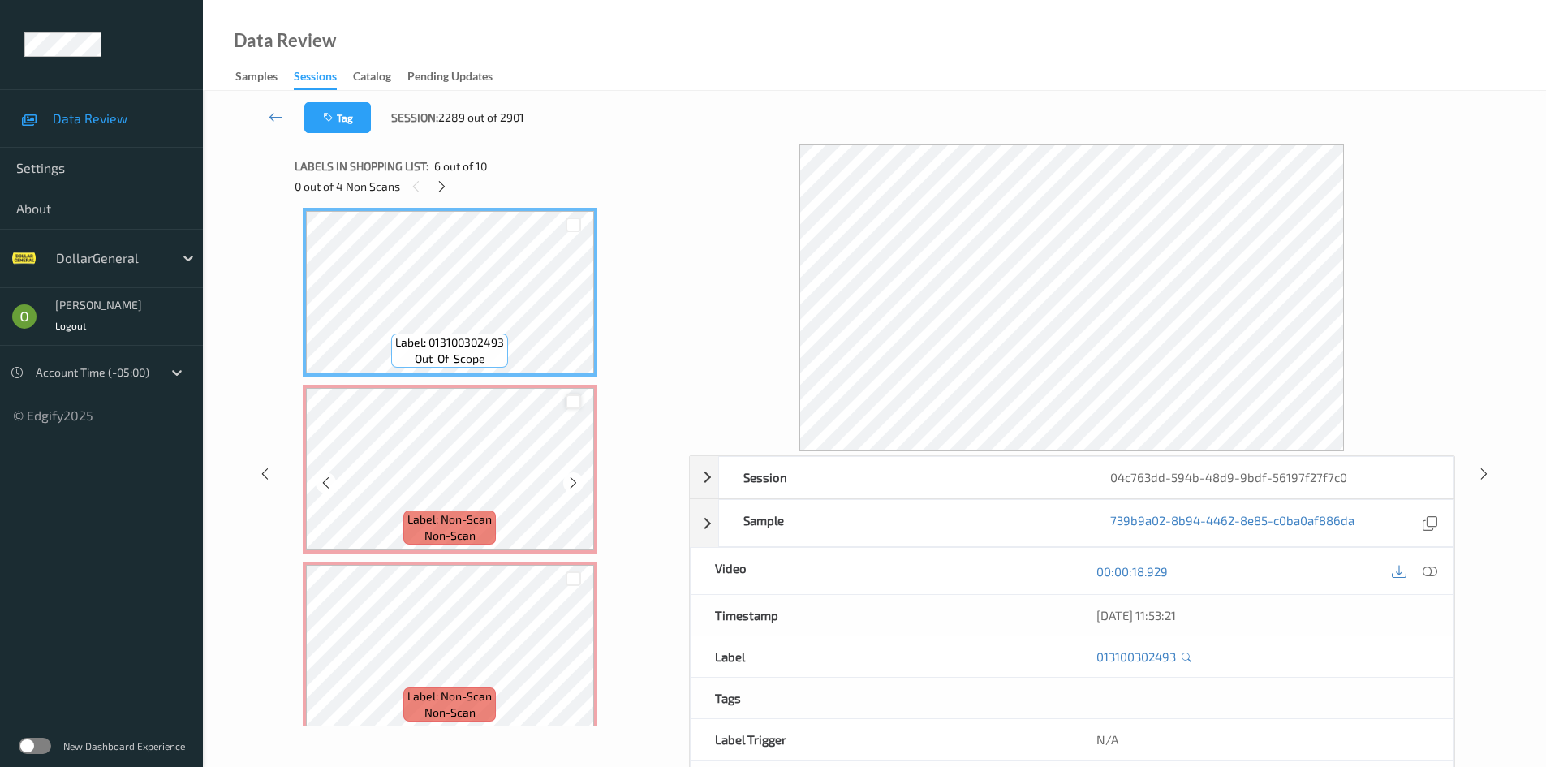
click at [573, 402] on div at bounding box center [572, 401] width 15 height 15
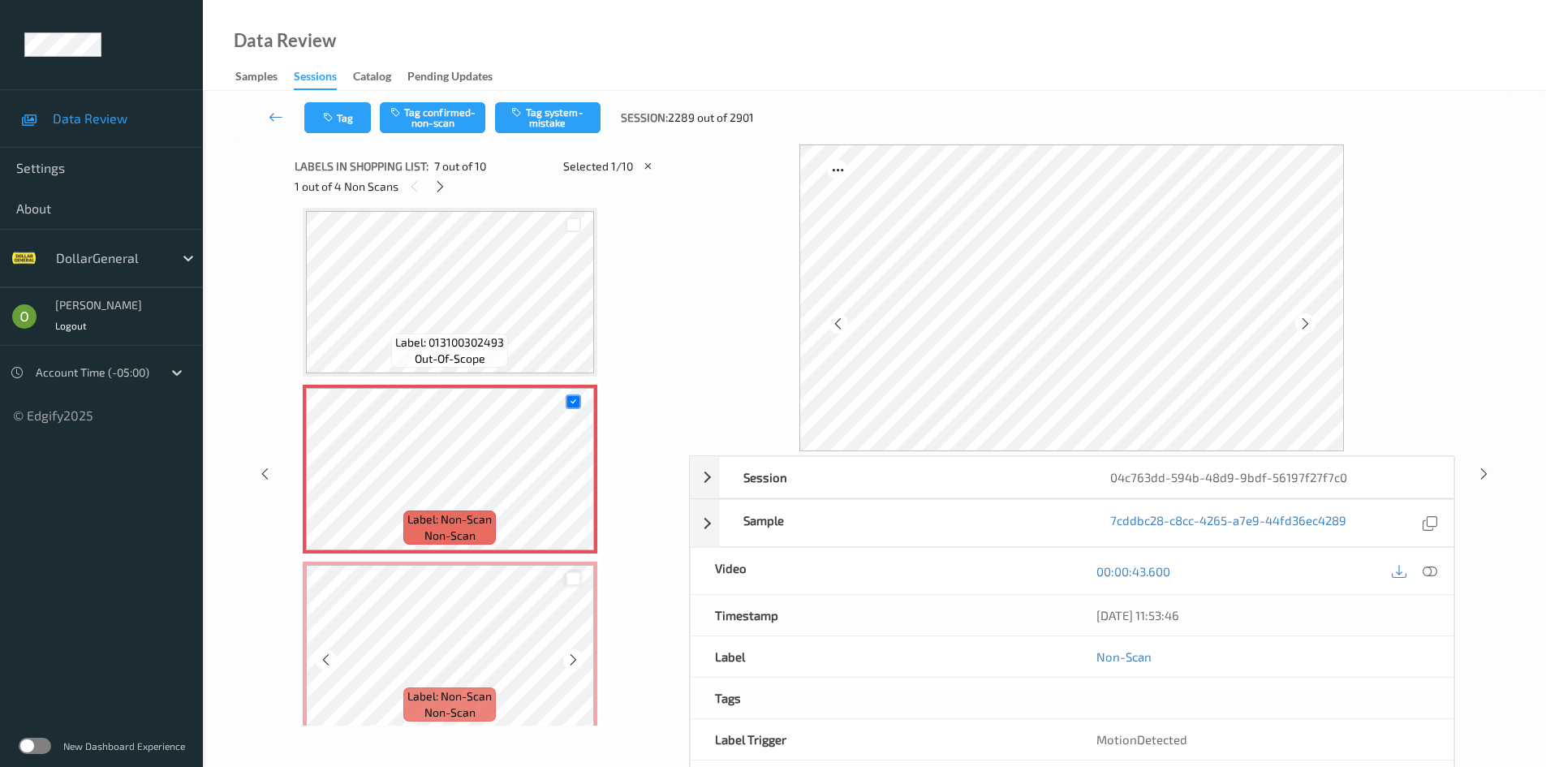
click at [575, 581] on div at bounding box center [572, 578] width 15 height 15
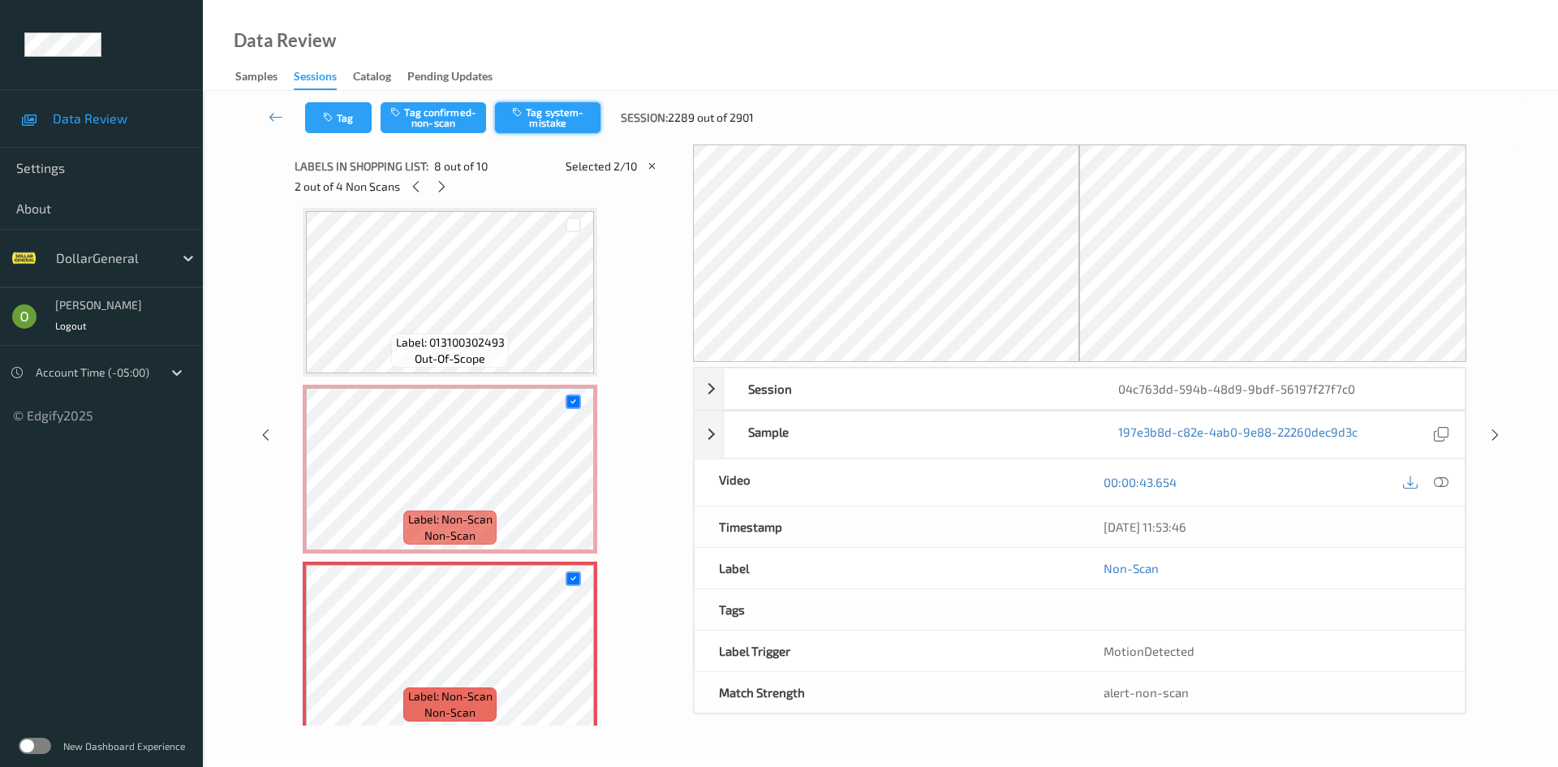
click at [561, 109] on button "Tag system-mistake" at bounding box center [547, 117] width 105 height 31
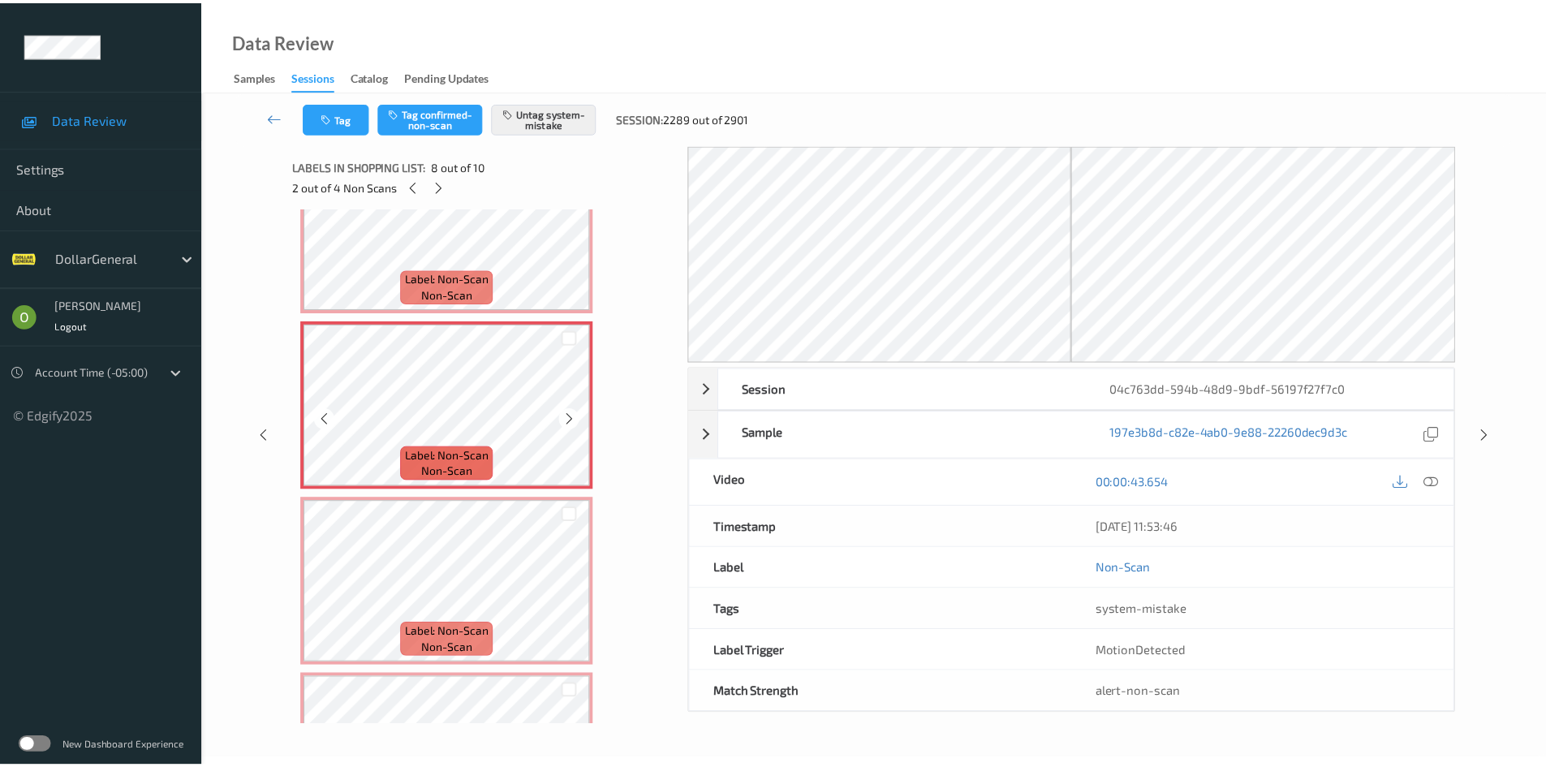
scroll to position [1217, 0]
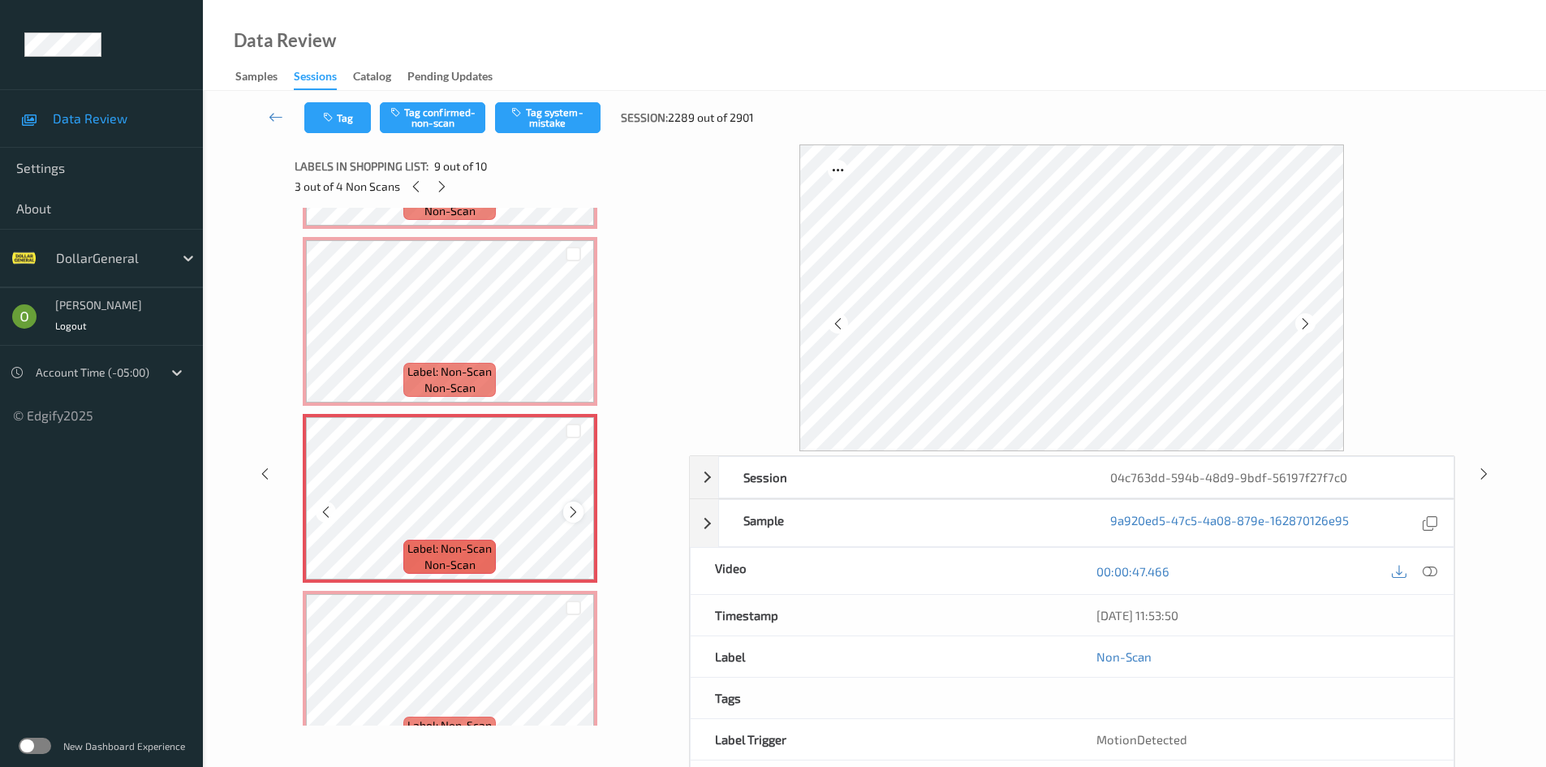
click at [574, 521] on div at bounding box center [573, 511] width 20 height 20
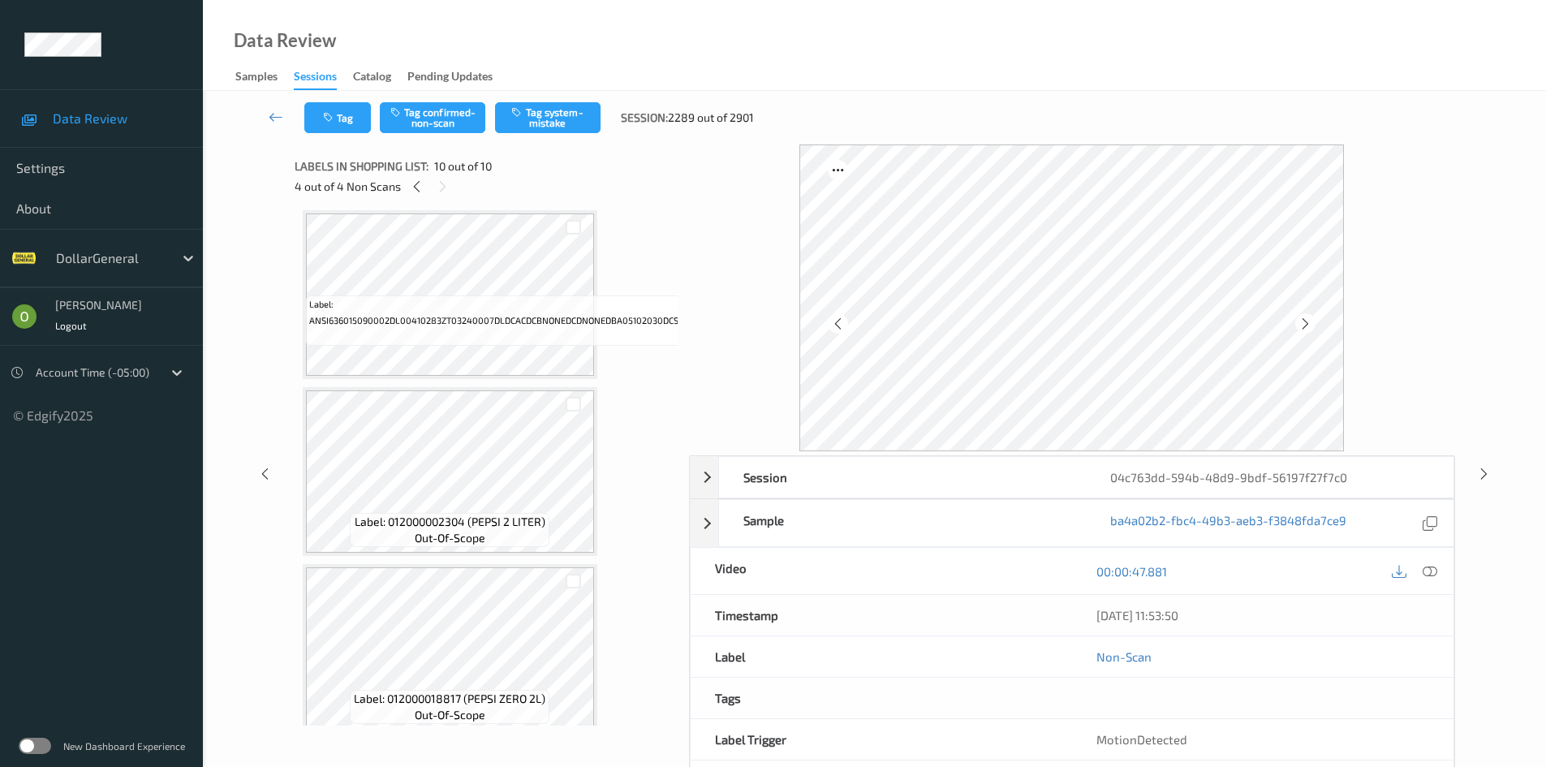
scroll to position [406, 0]
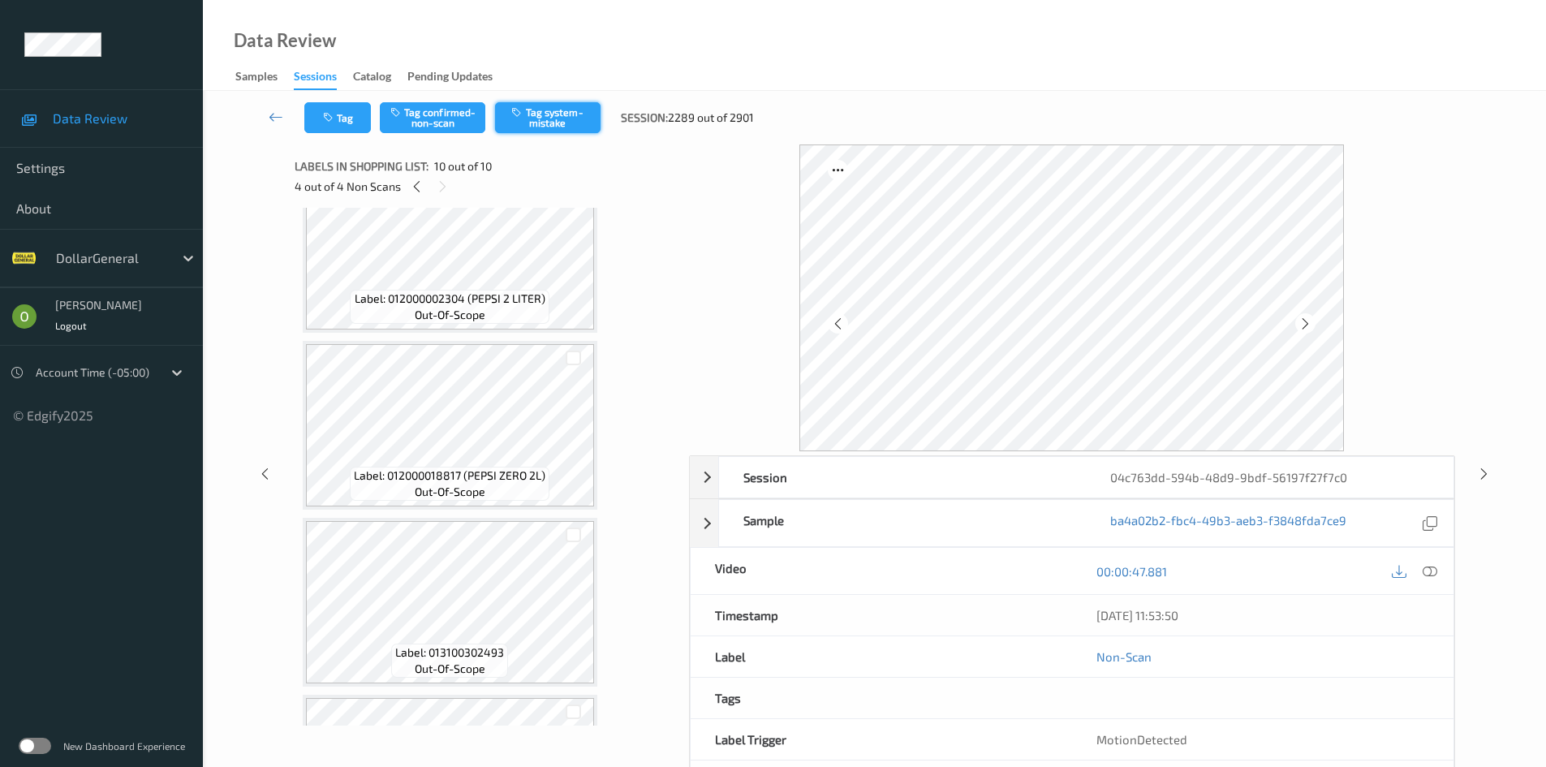
click at [530, 114] on button "Tag system-mistake" at bounding box center [547, 117] width 105 height 31
click at [419, 186] on icon at bounding box center [417, 186] width 14 height 15
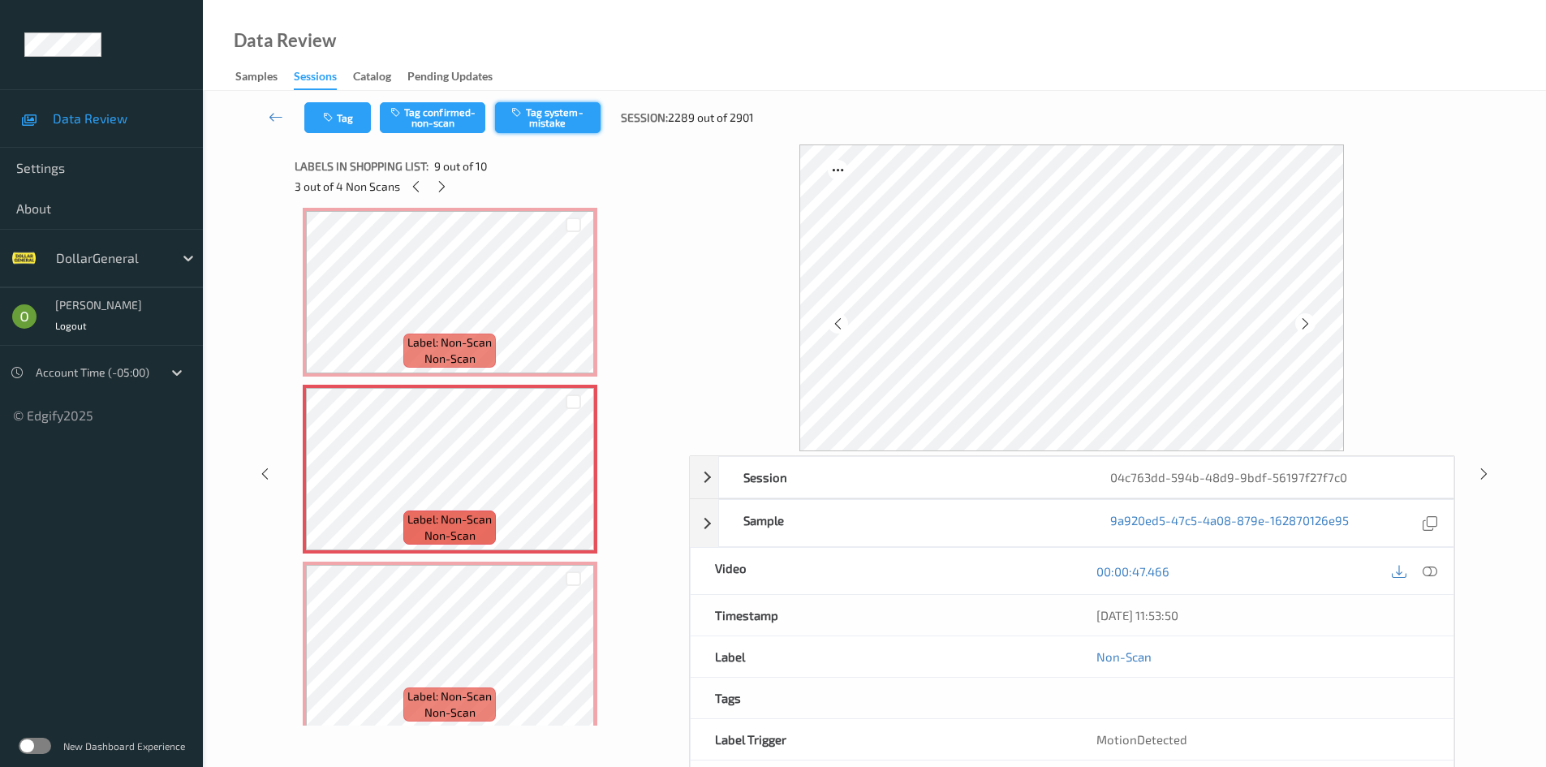
click at [544, 114] on button "Tag system-mistake" at bounding box center [547, 117] width 105 height 31
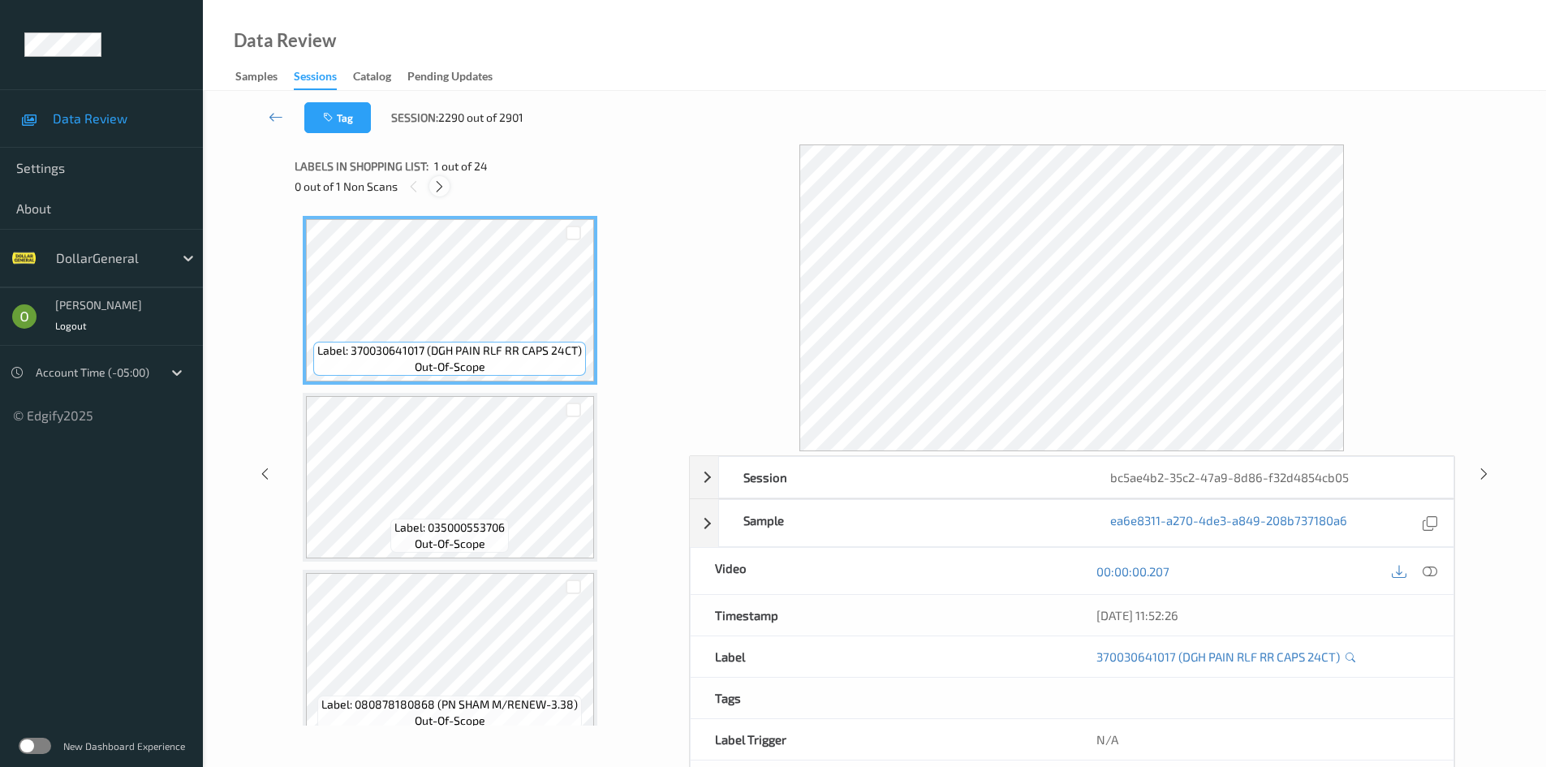
click at [435, 192] on icon at bounding box center [439, 186] width 14 height 15
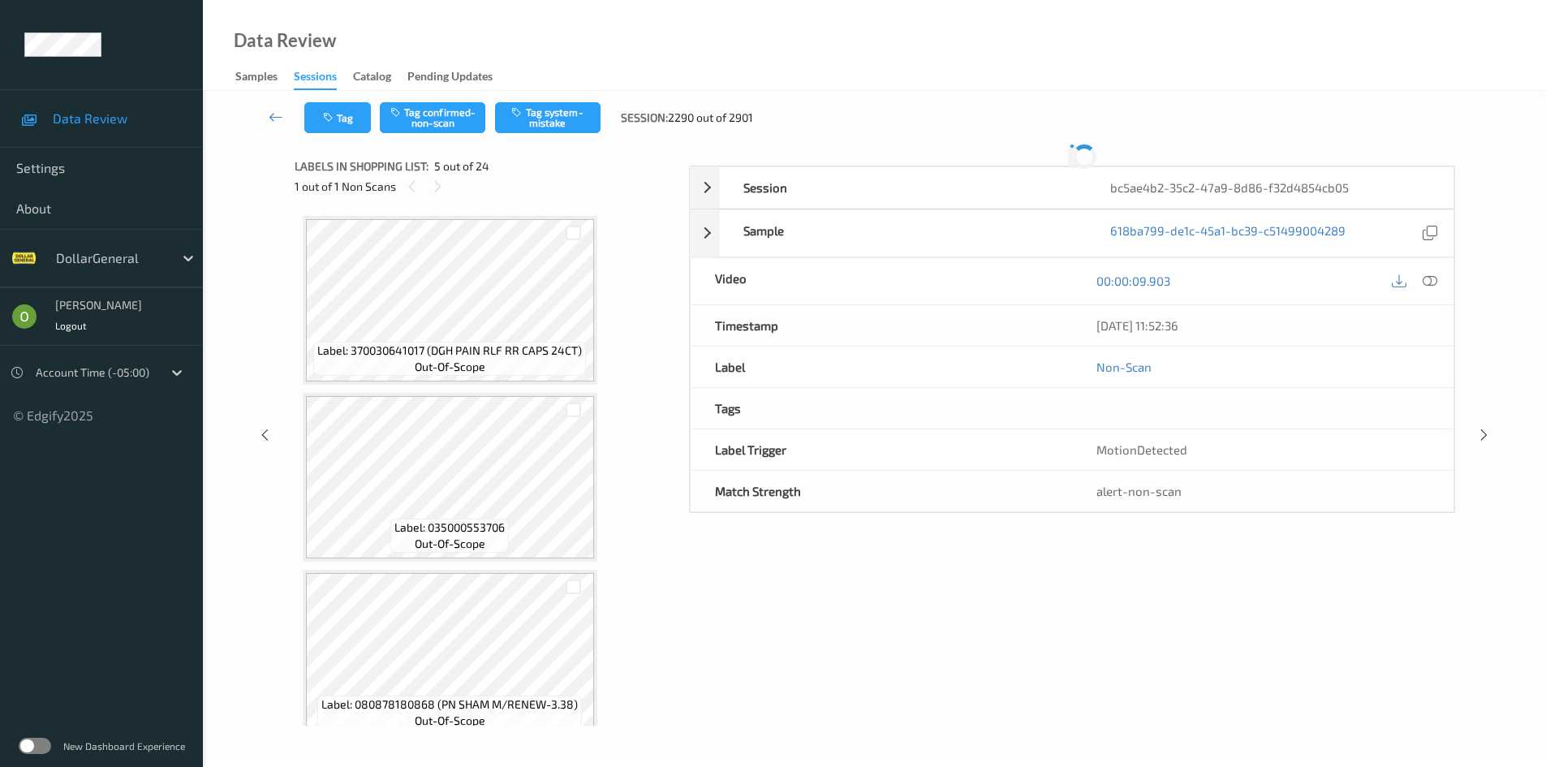
scroll to position [539, 0]
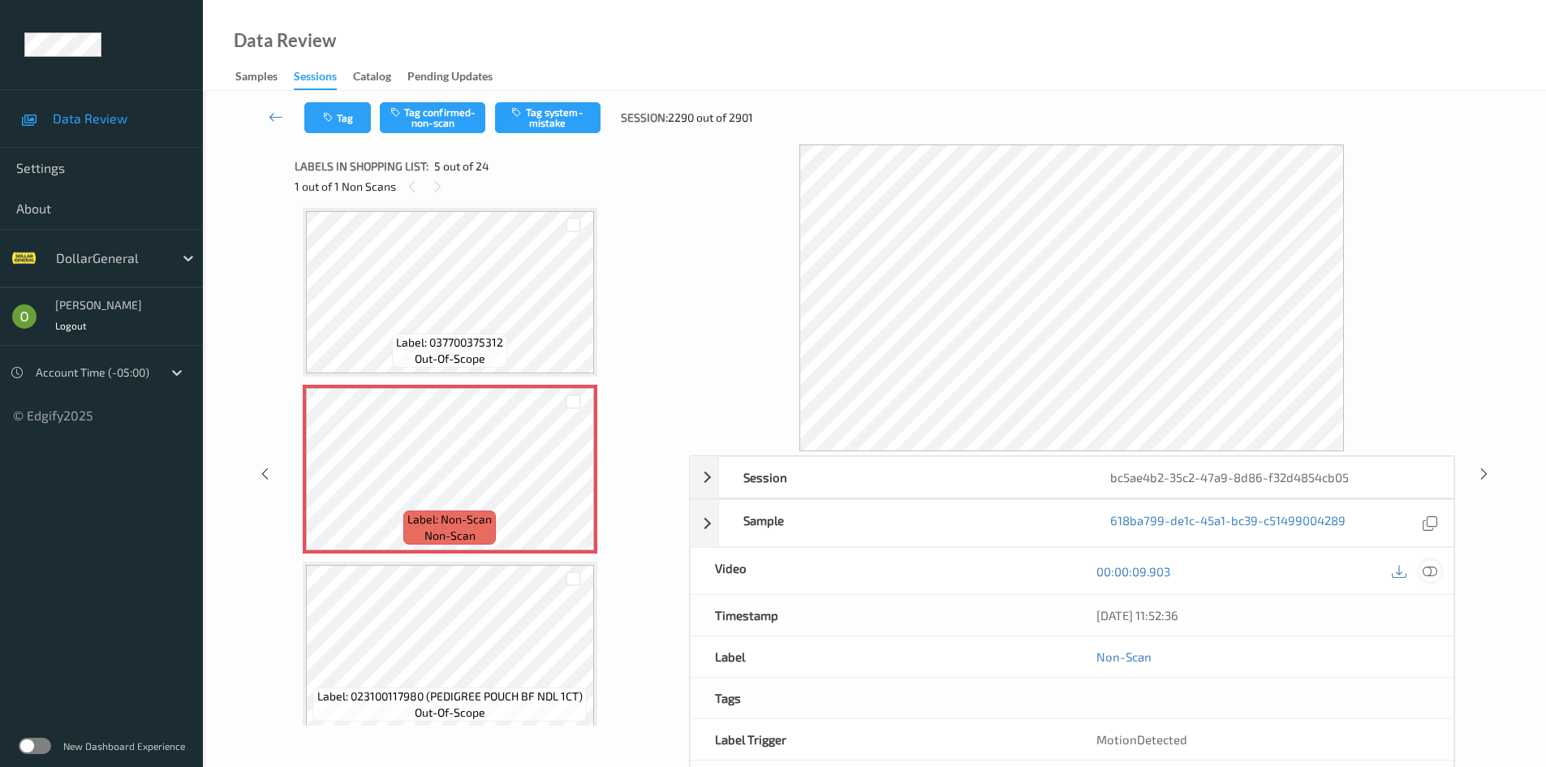
click at [1439, 576] on div at bounding box center [1430, 571] width 22 height 22
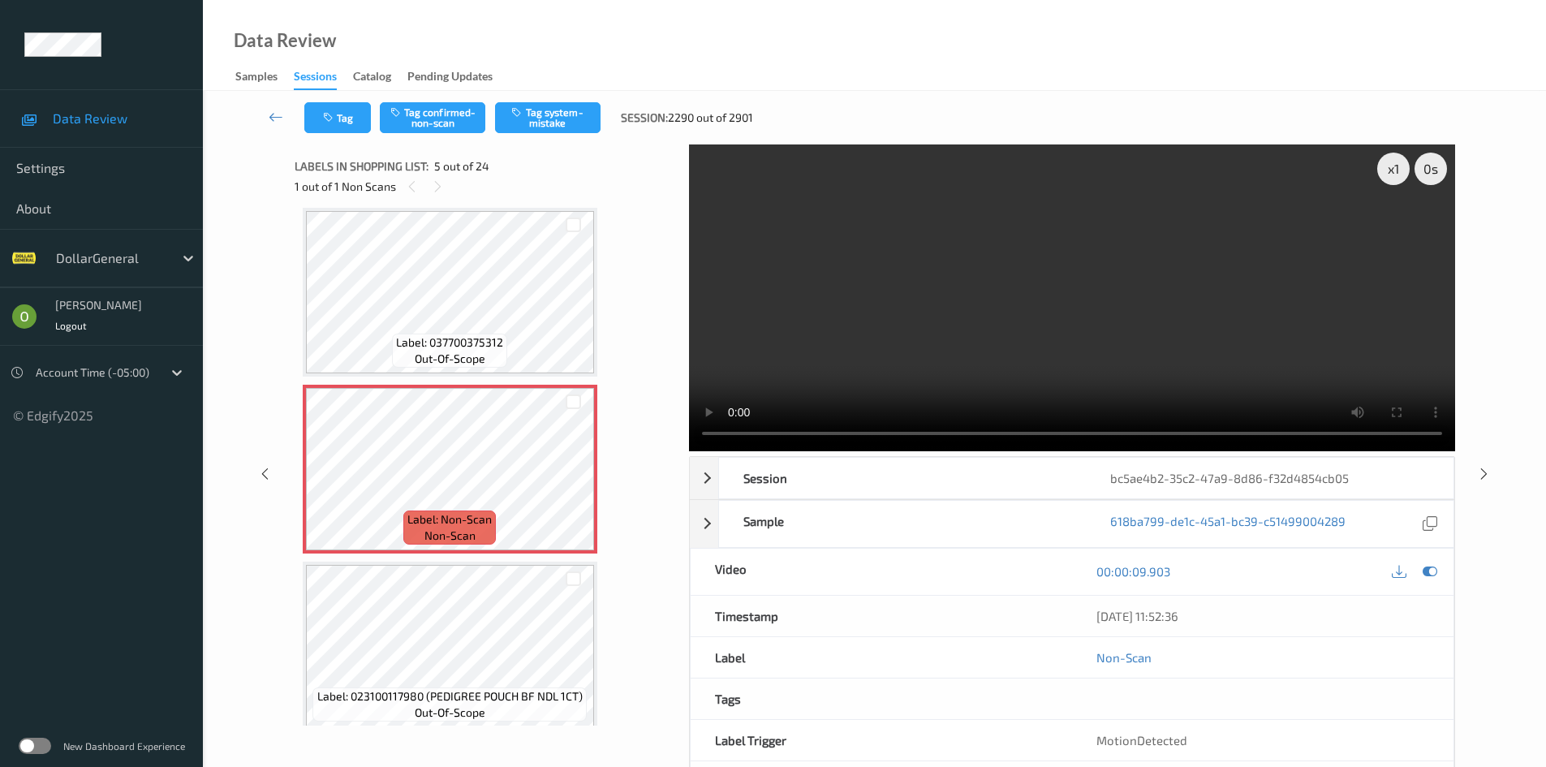
click at [899, 359] on video at bounding box center [1072, 297] width 766 height 307
click at [921, 322] on video at bounding box center [1072, 297] width 766 height 307
click at [884, 268] on video at bounding box center [1072, 297] width 766 height 307
click at [903, 290] on video at bounding box center [1072, 297] width 766 height 307
click at [574, 111] on button "Tag system-mistake" at bounding box center [547, 117] width 105 height 31
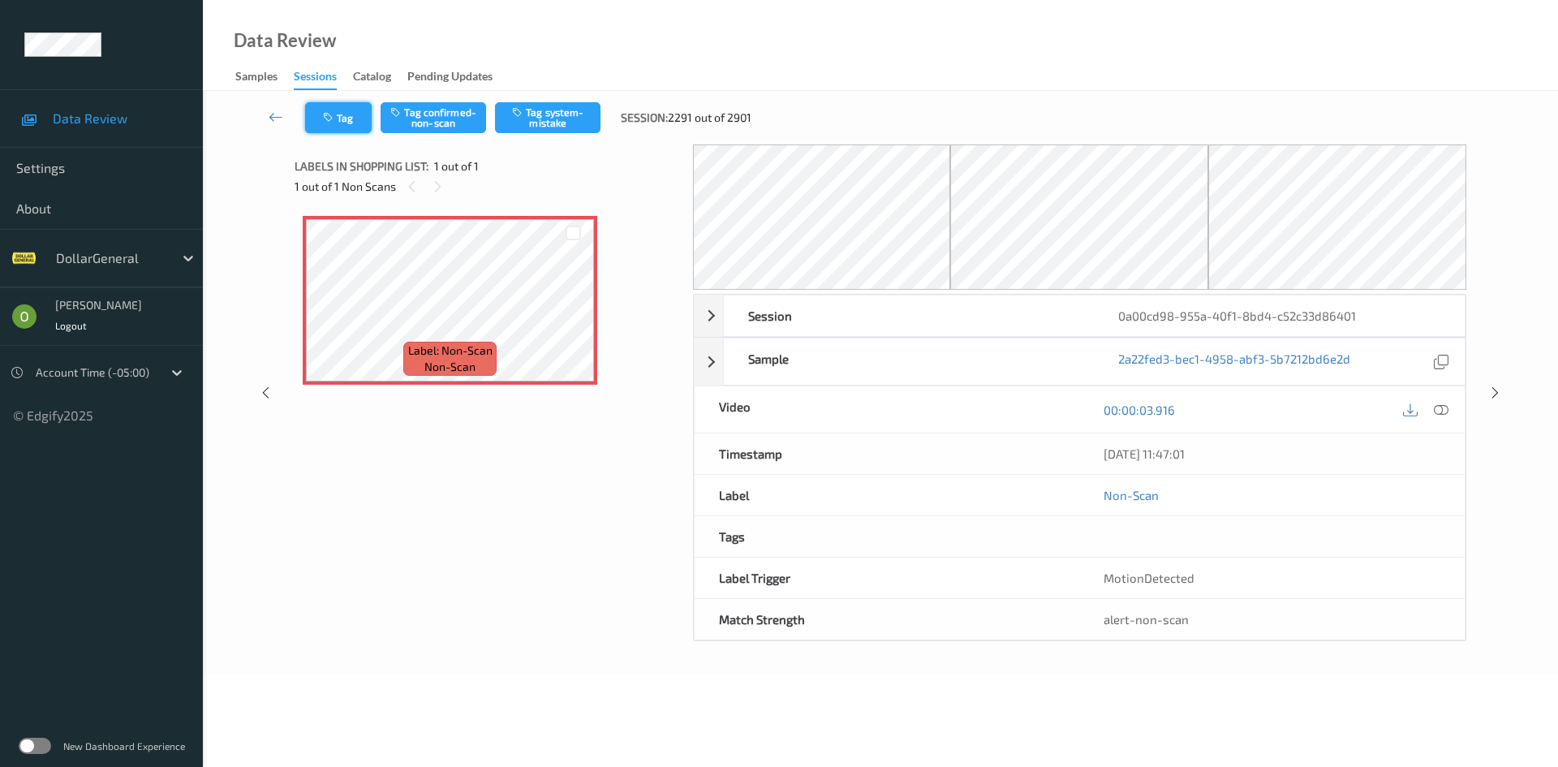
click at [359, 118] on button "Tag" at bounding box center [338, 117] width 67 height 31
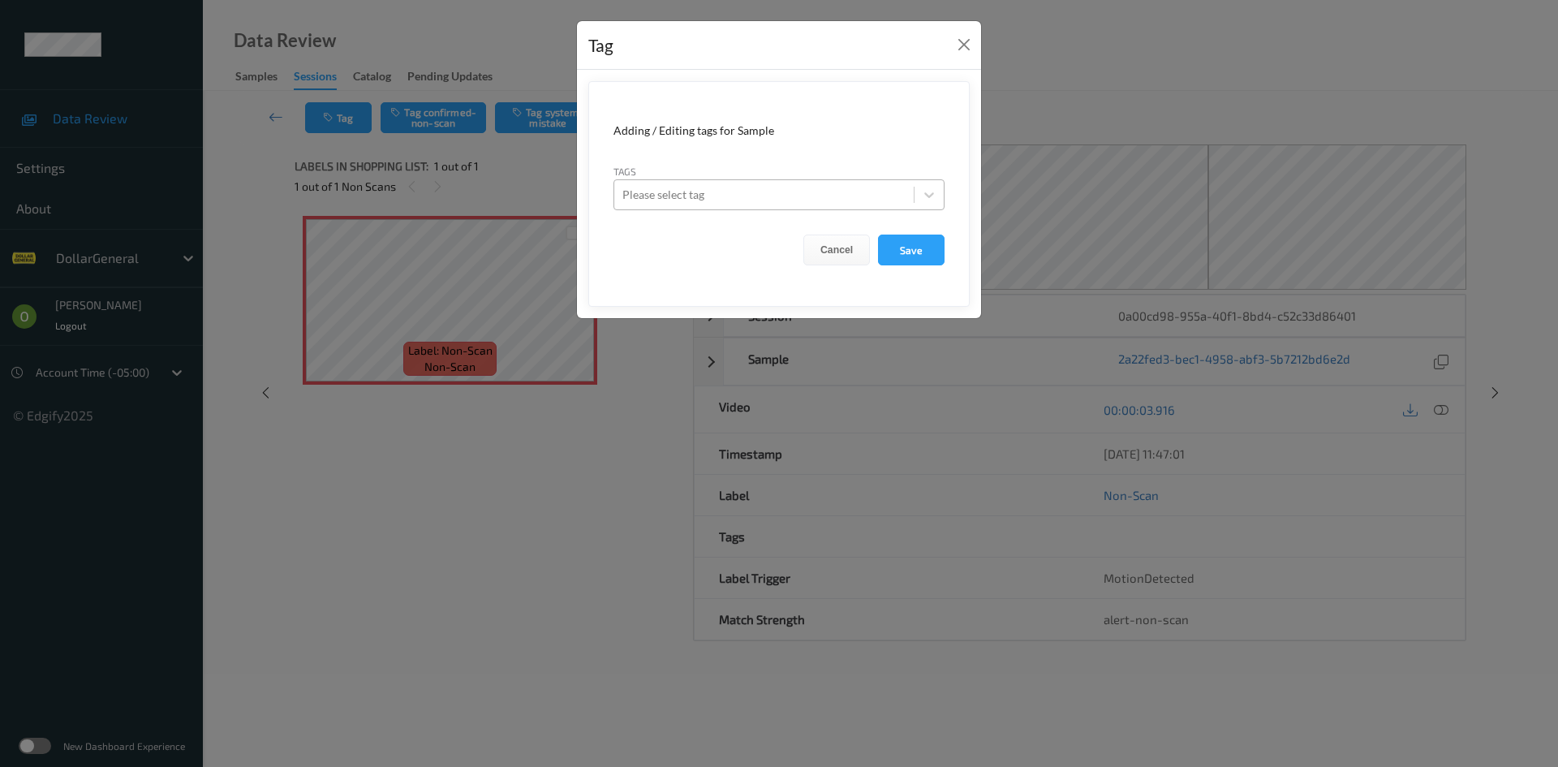
click at [755, 180] on div "Please select tag" at bounding box center [778, 194] width 331 height 31
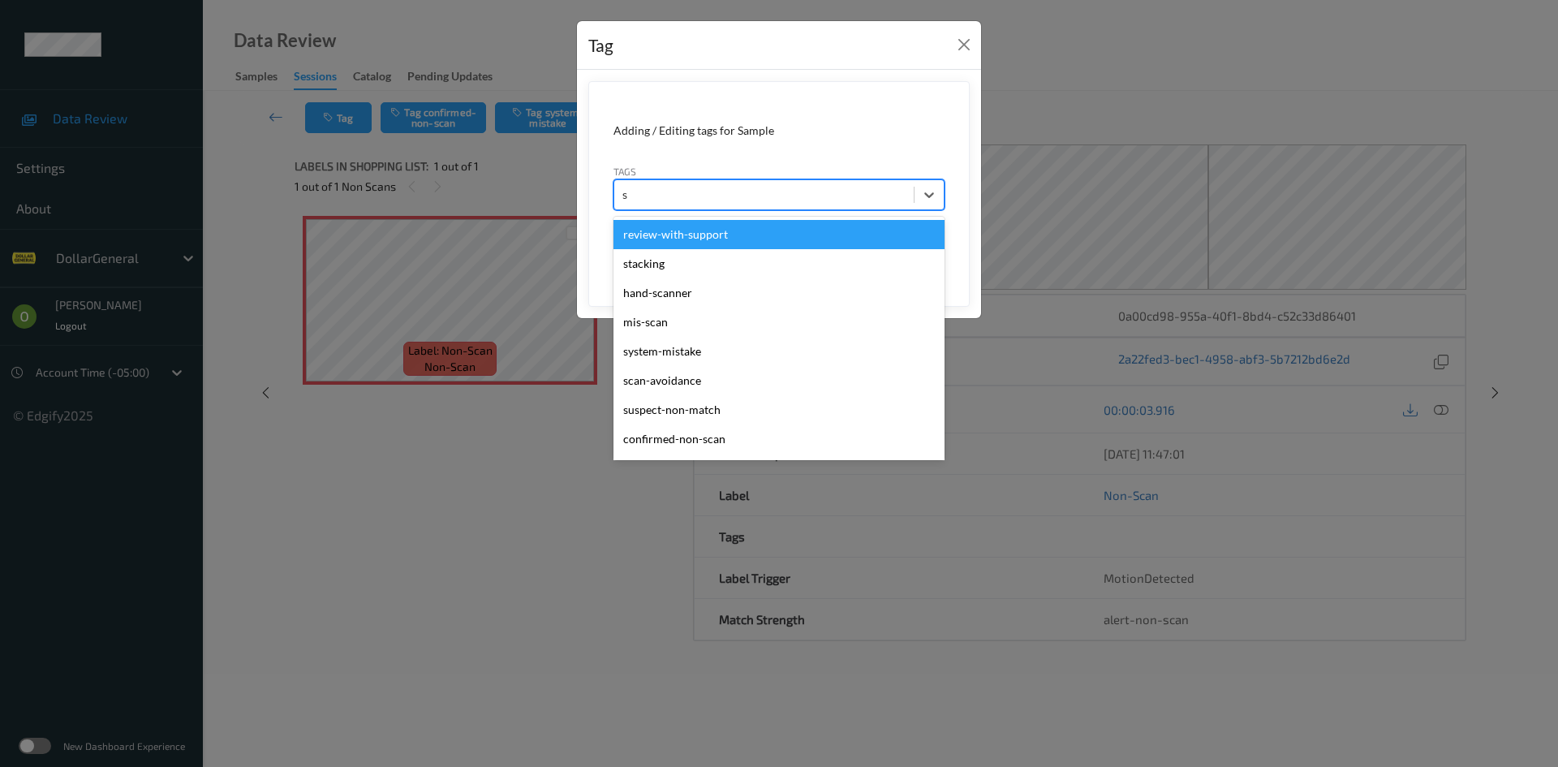
type input "sy"
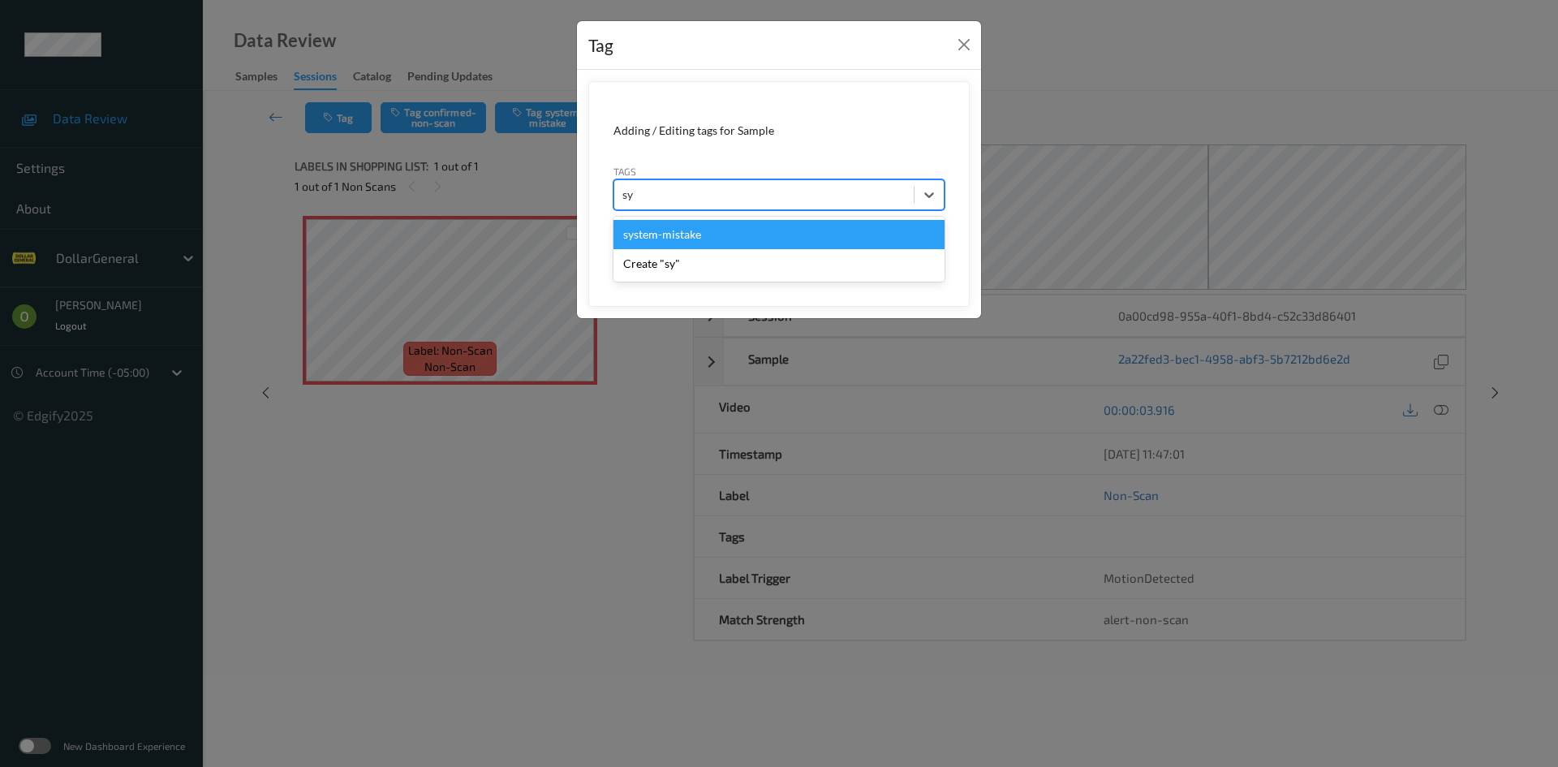
click at [761, 221] on div "system-mistake" at bounding box center [778, 234] width 331 height 29
type input "floo"
drag, startPoint x: 724, startPoint y: 242, endPoint x: 737, endPoint y: 236, distance: 14.2
click at [724, 241] on div "flooid bug" at bounding box center [778, 234] width 331 height 29
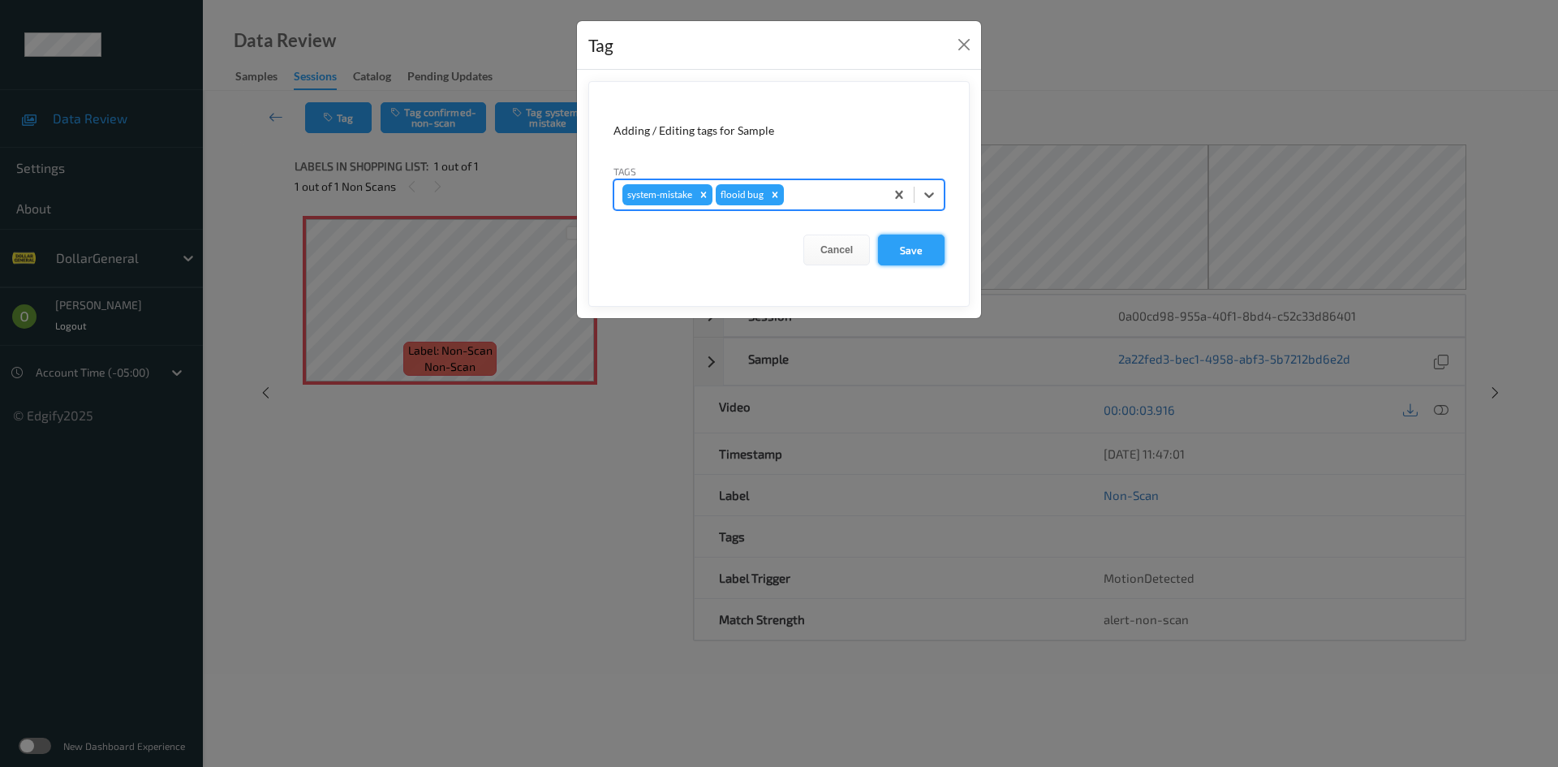
click at [909, 243] on button "Save" at bounding box center [911, 249] width 67 height 31
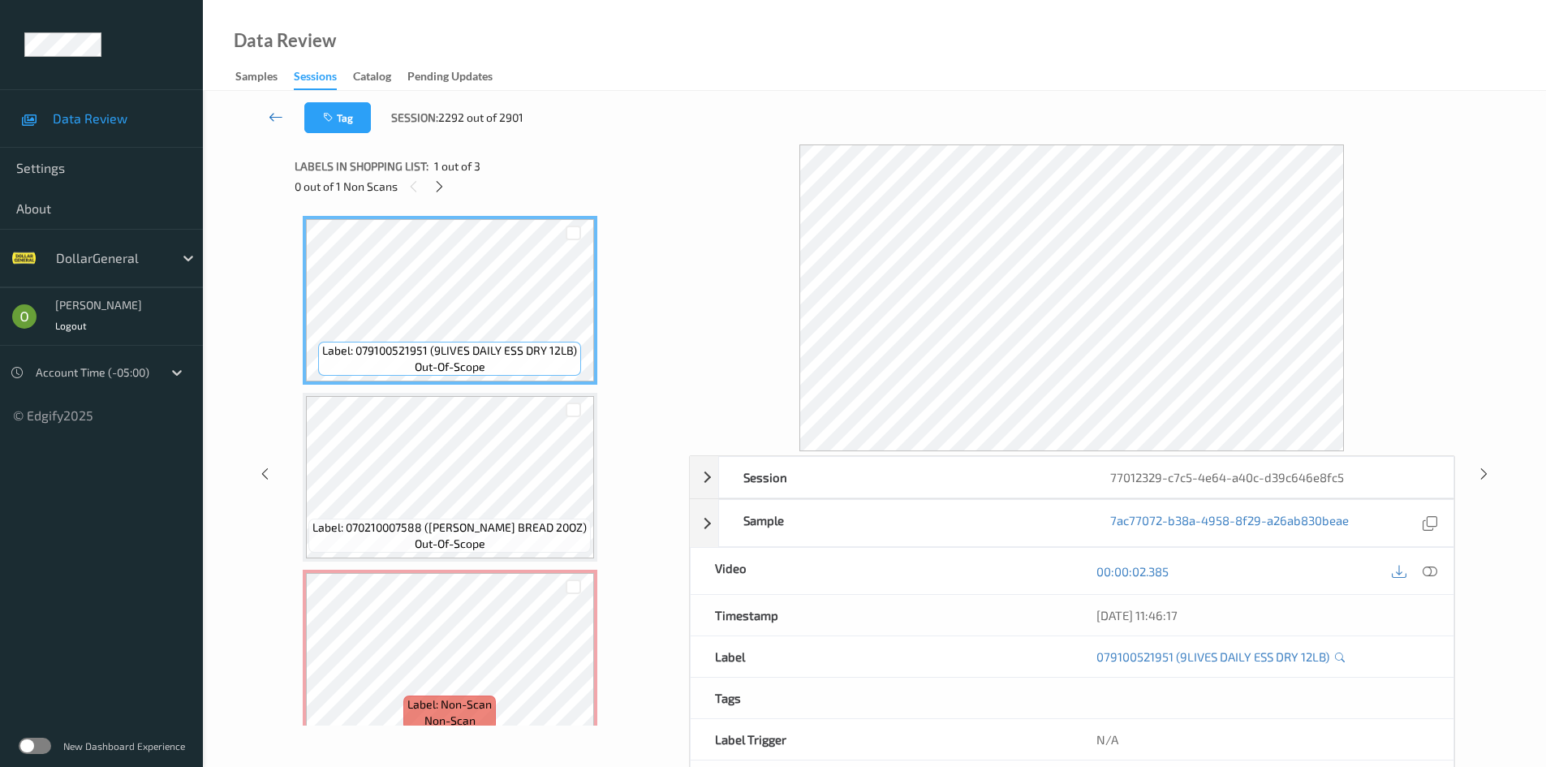
drag, startPoint x: 278, startPoint y: 136, endPoint x: 285, endPoint y: 121, distance: 16.7
click at [282, 127] on div "Tag Session: 2292 out of 2901" at bounding box center [874, 118] width 1276 height 54
click at [285, 121] on link at bounding box center [275, 117] width 57 height 31
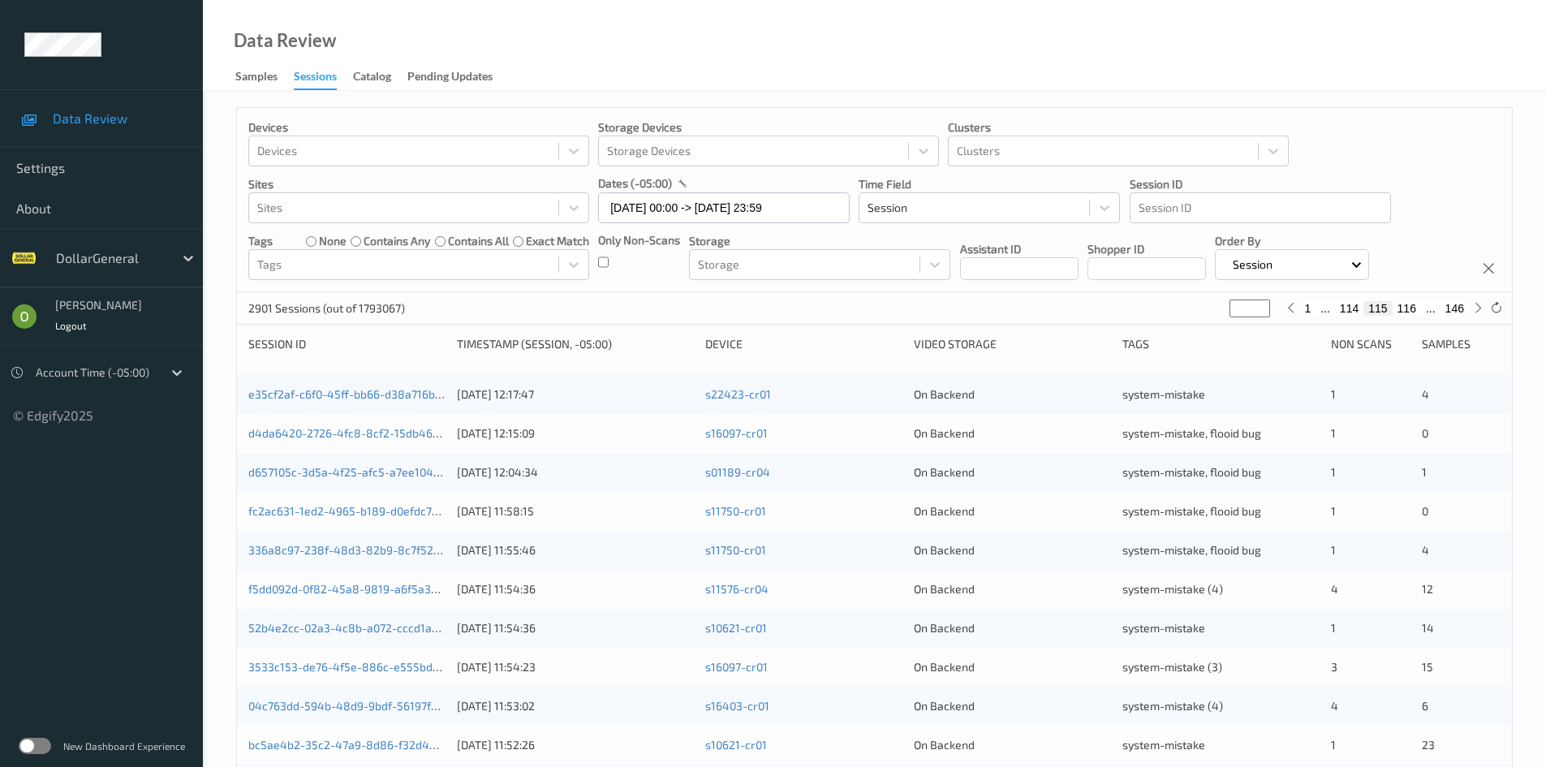
click at [1308, 316] on div "1 ... 114 115 116 ... 146" at bounding box center [1383, 308] width 205 height 18
click at [1308, 310] on button "1" at bounding box center [1307, 308] width 16 height 15
type input "*"
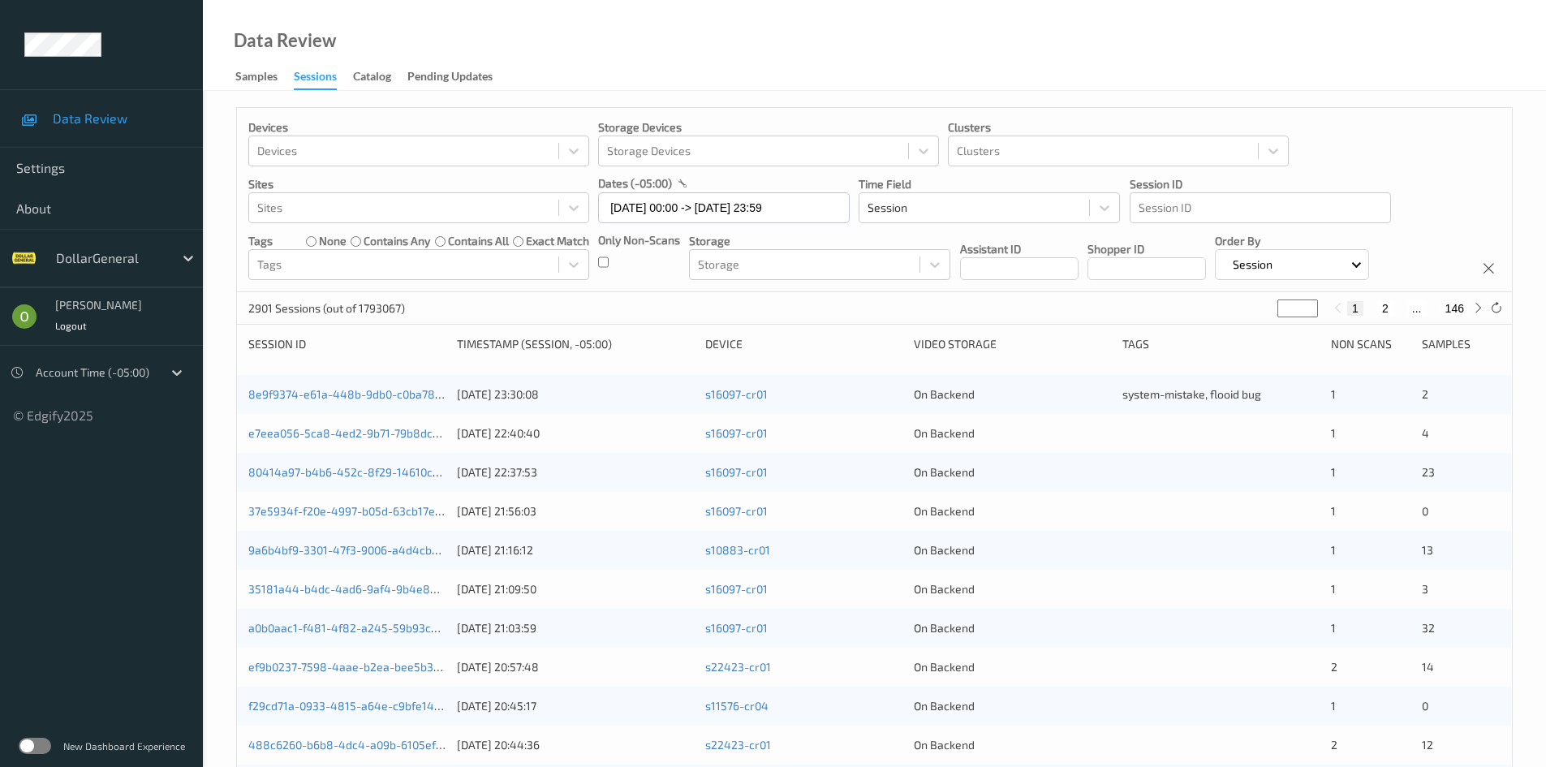
click at [1296, 316] on input "*" at bounding box center [1297, 308] width 41 height 18
type input "*"
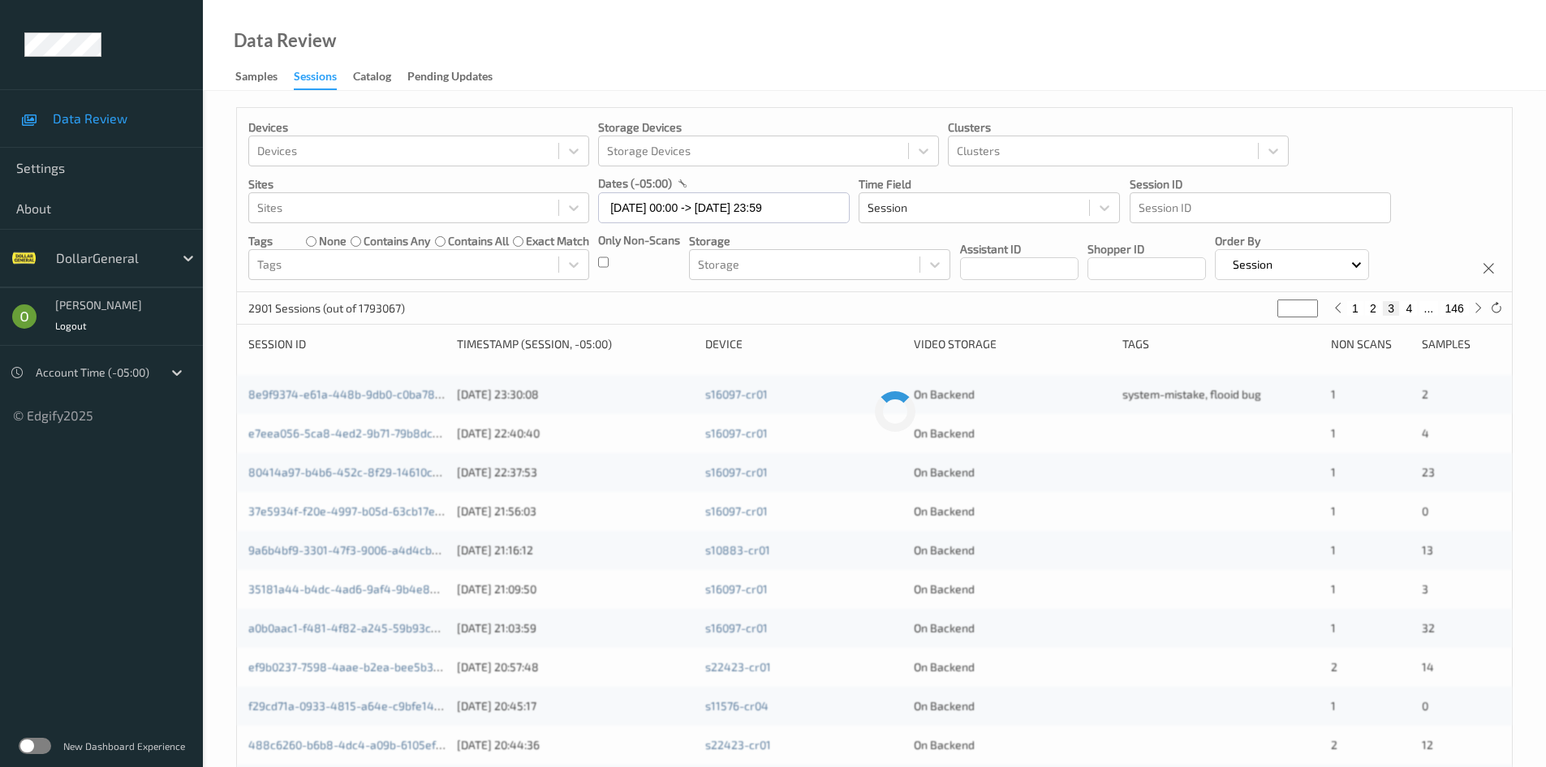
type input "**"
click at [1262, 310] on input "**" at bounding box center [1268, 308] width 41 height 18
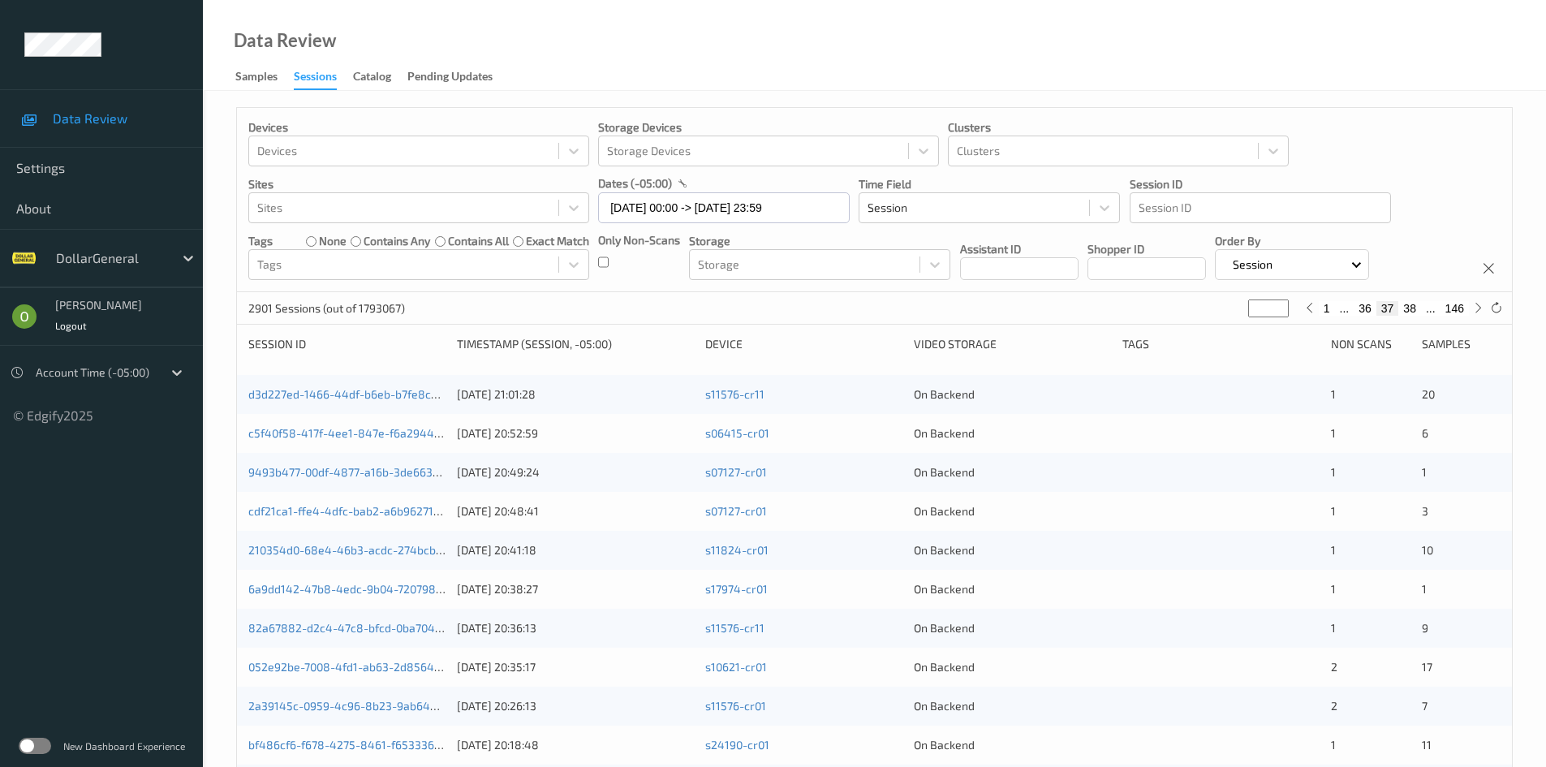
type input "*"
type input "**"
type input "***"
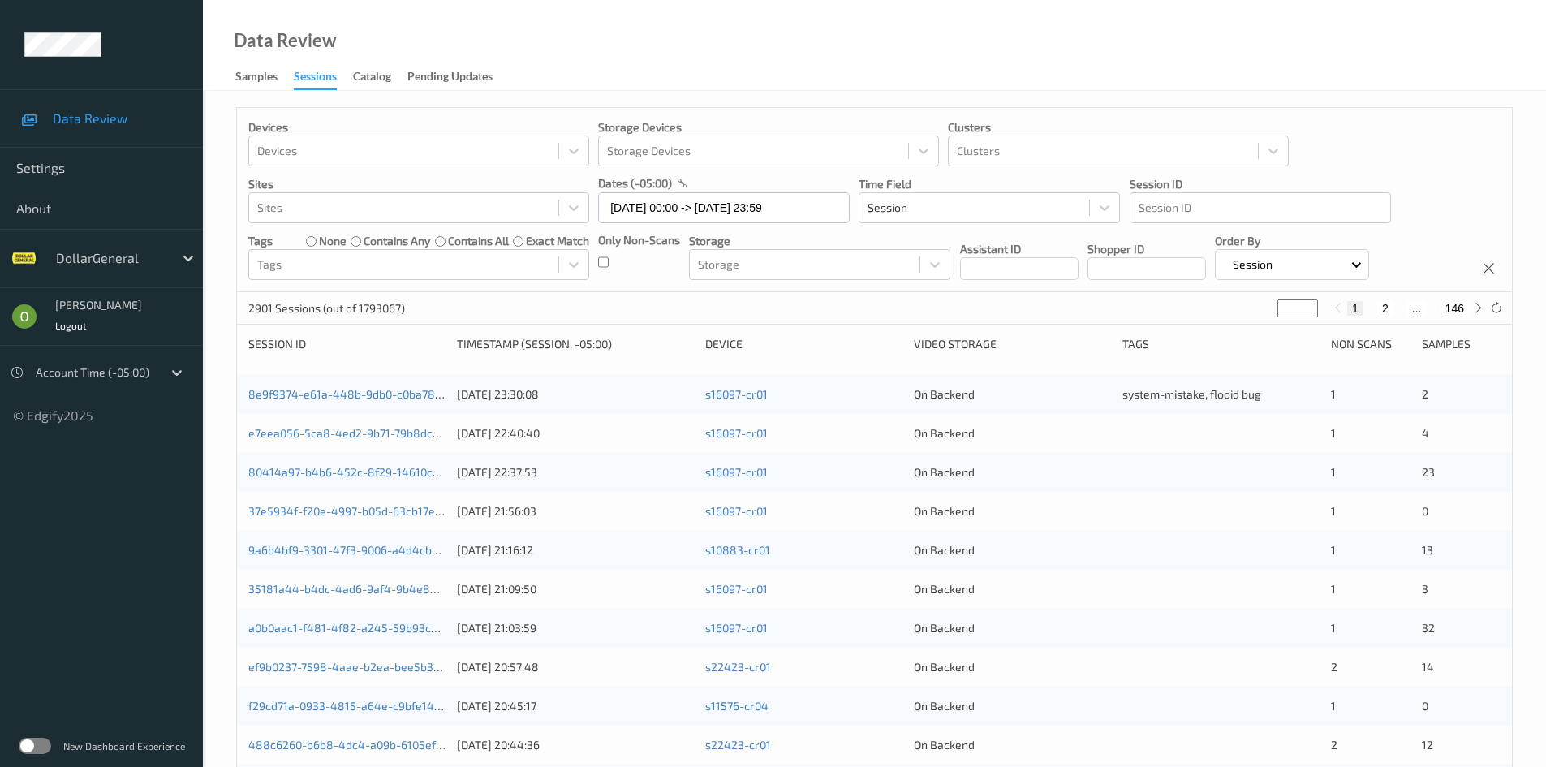
type input "***"
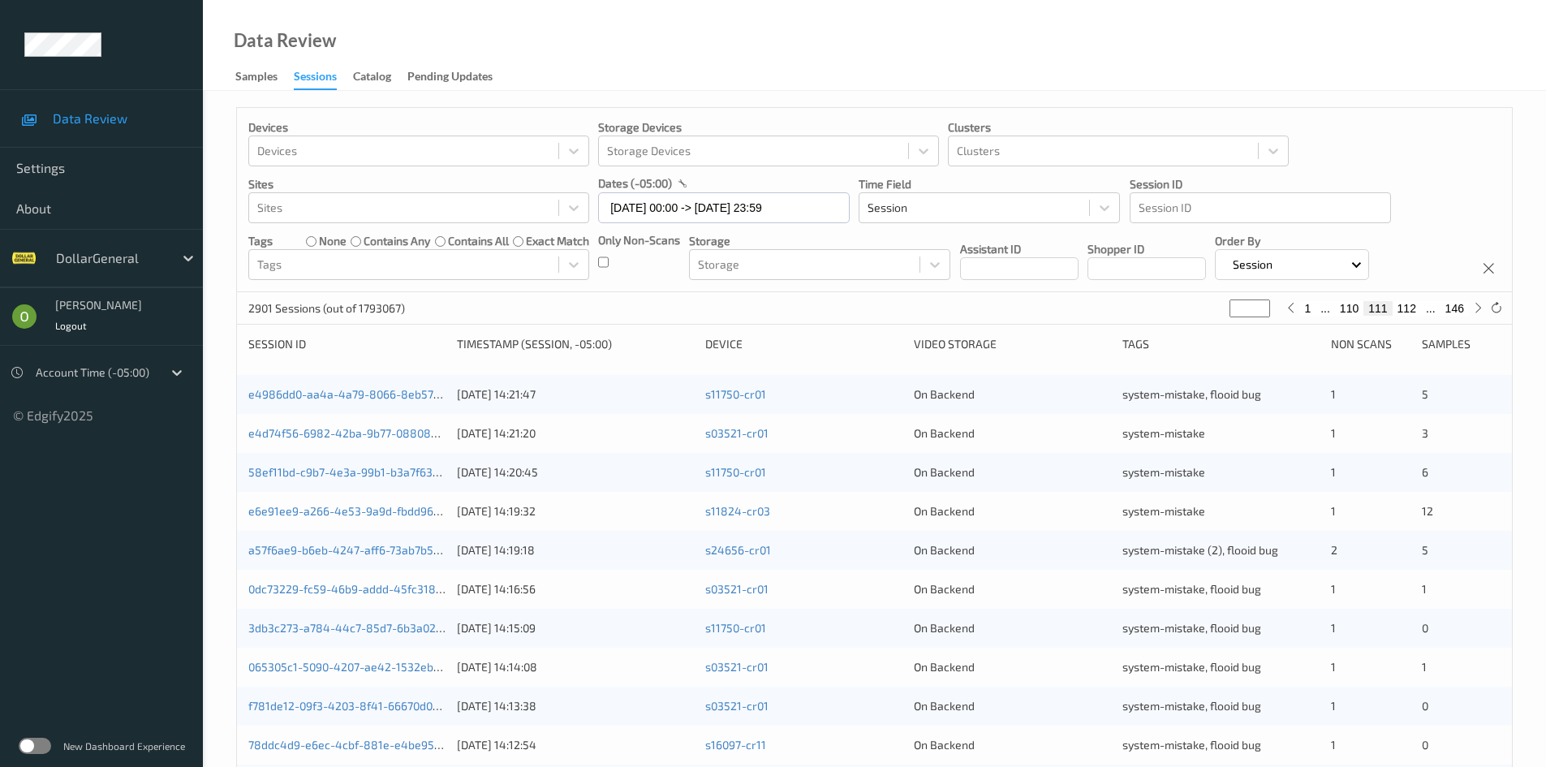
click at [1240, 303] on input "***" at bounding box center [1249, 308] width 41 height 18
type input "*"
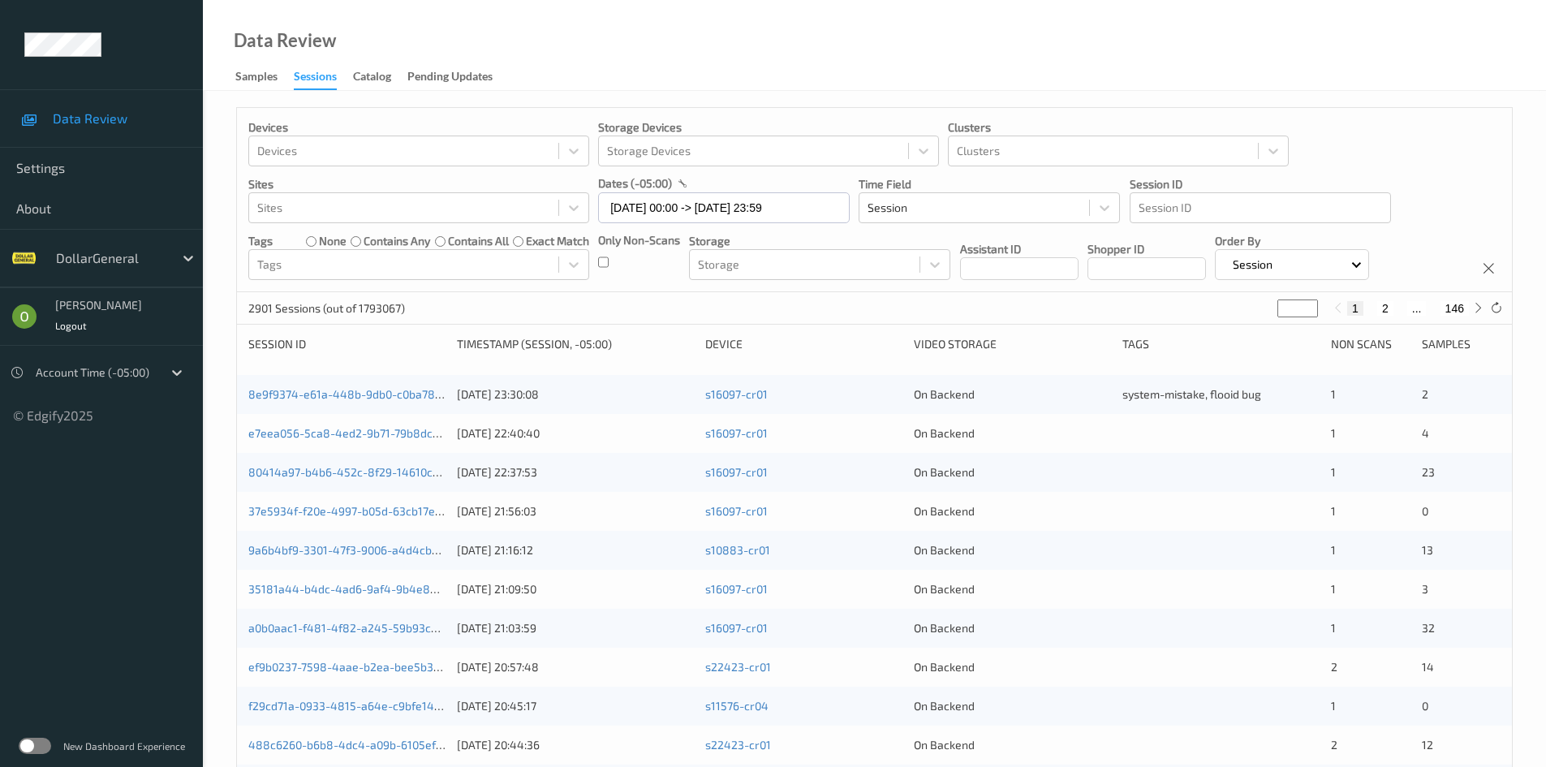
click at [1288, 302] on input "*" at bounding box center [1297, 308] width 41 height 18
type input "**"
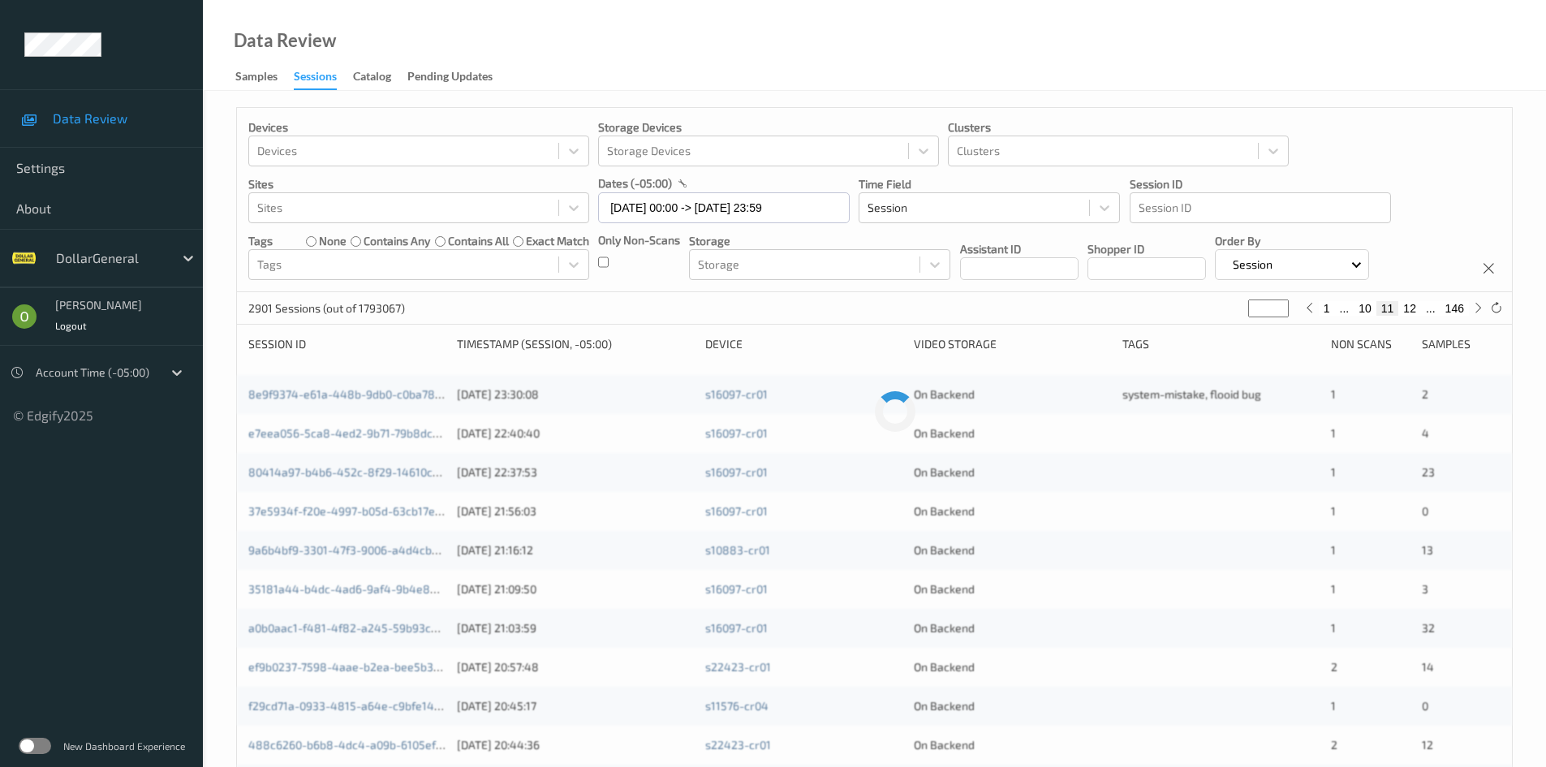
type input "***"
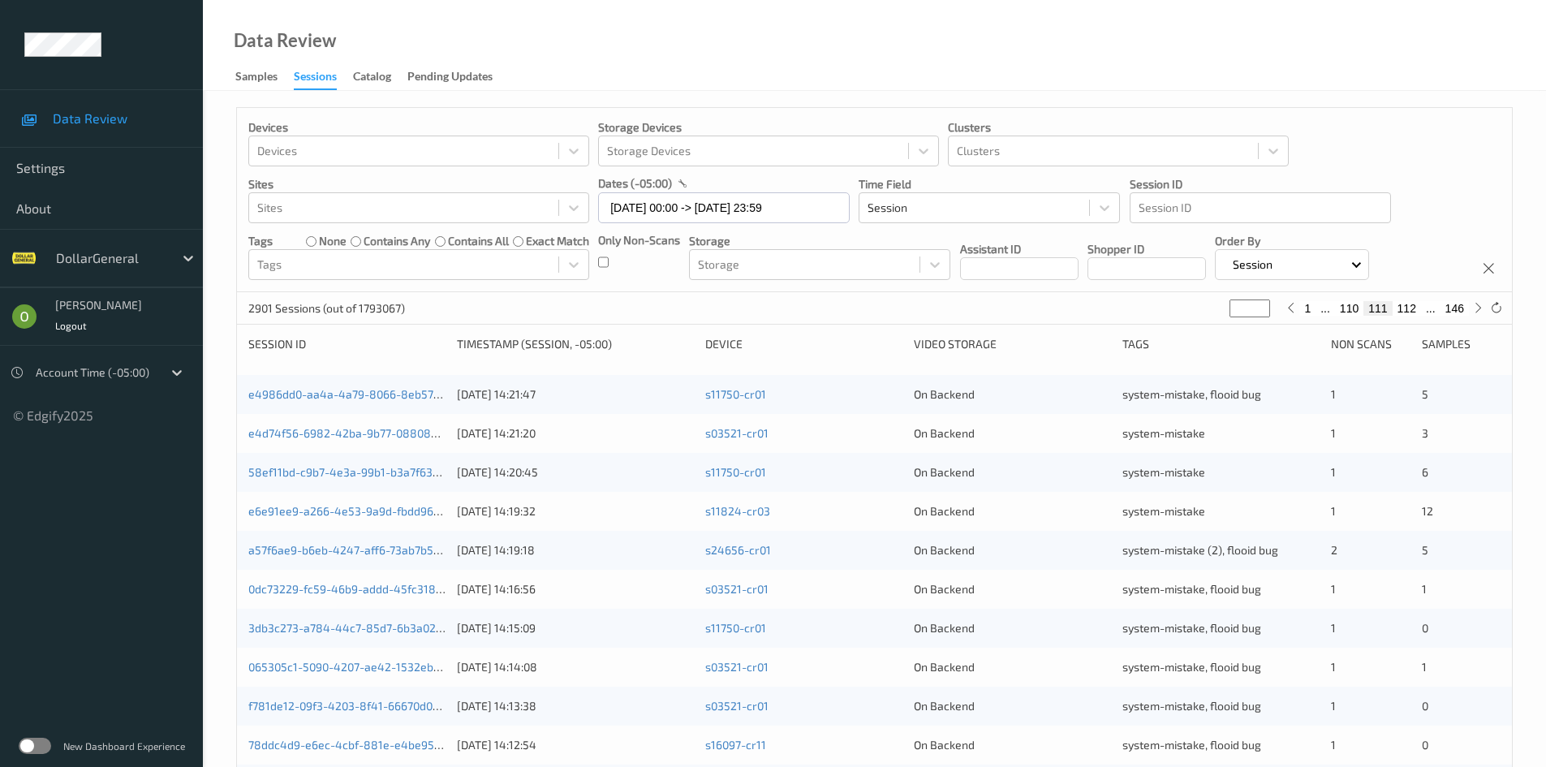
click at [1148, 312] on div "2901 Sessions (out of 1793067) *** 1 ... 110 111 112 ... 146" at bounding box center [874, 308] width 1275 height 32
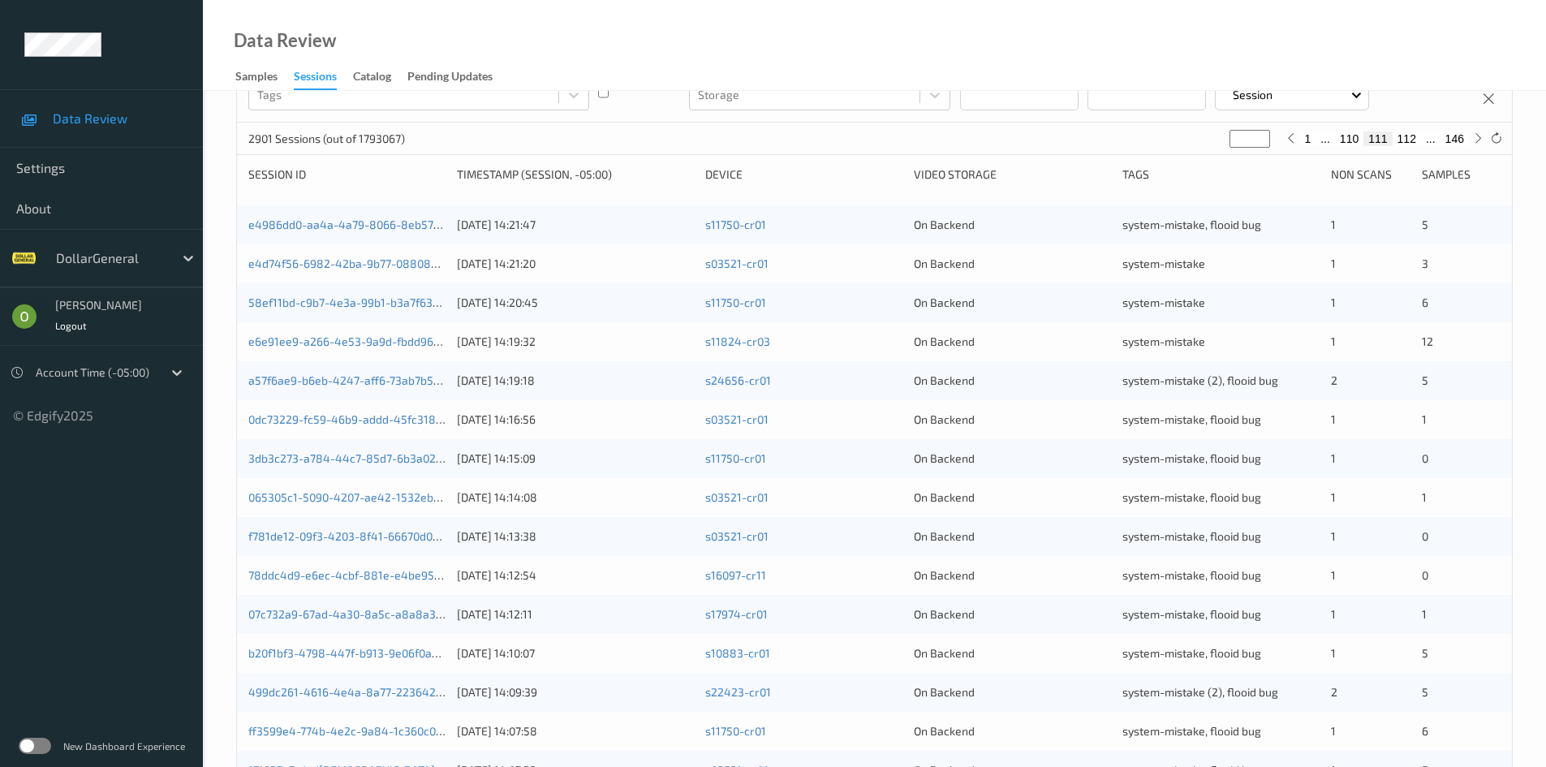
scroll to position [454, 0]
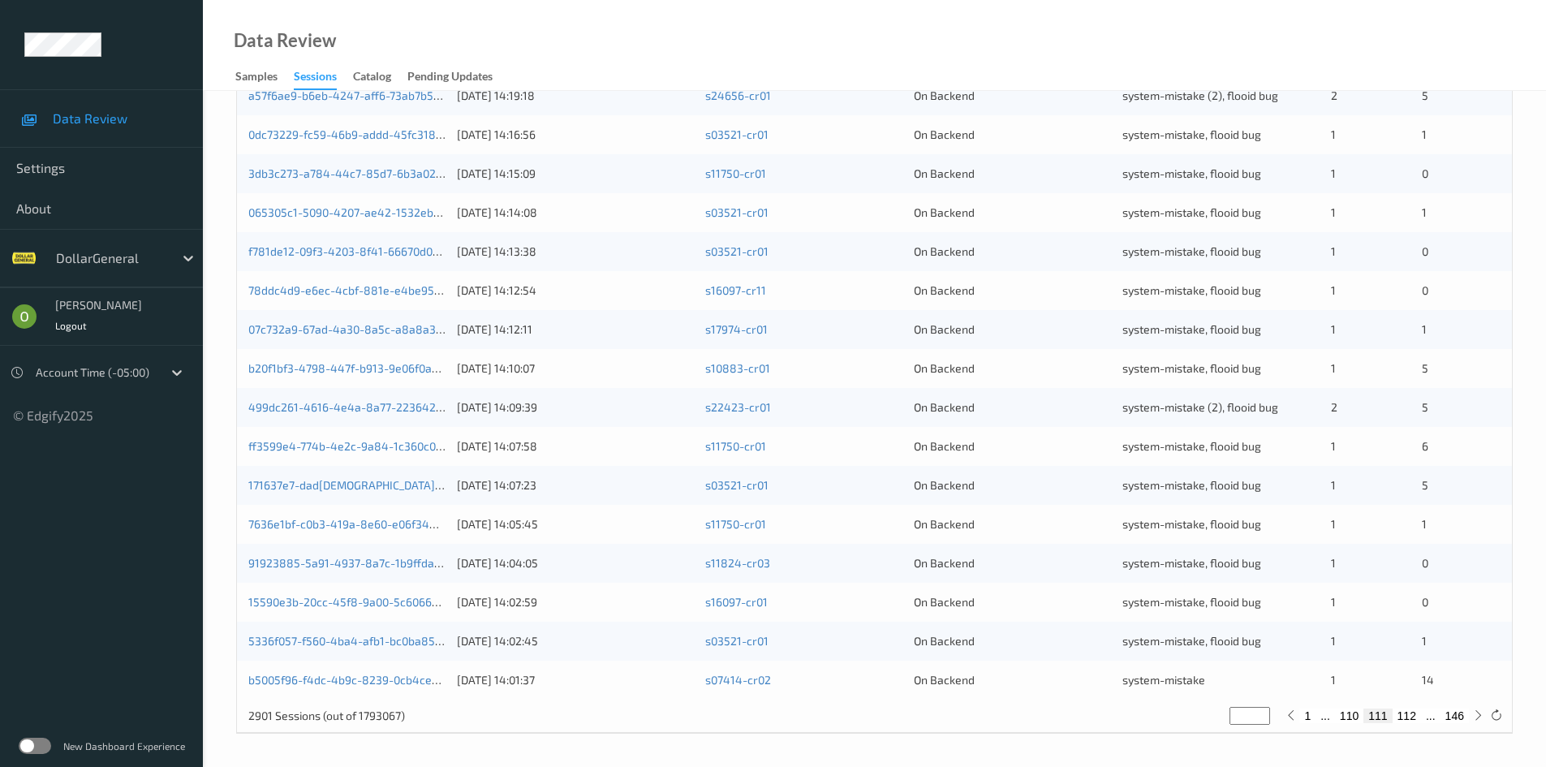
type input "*"
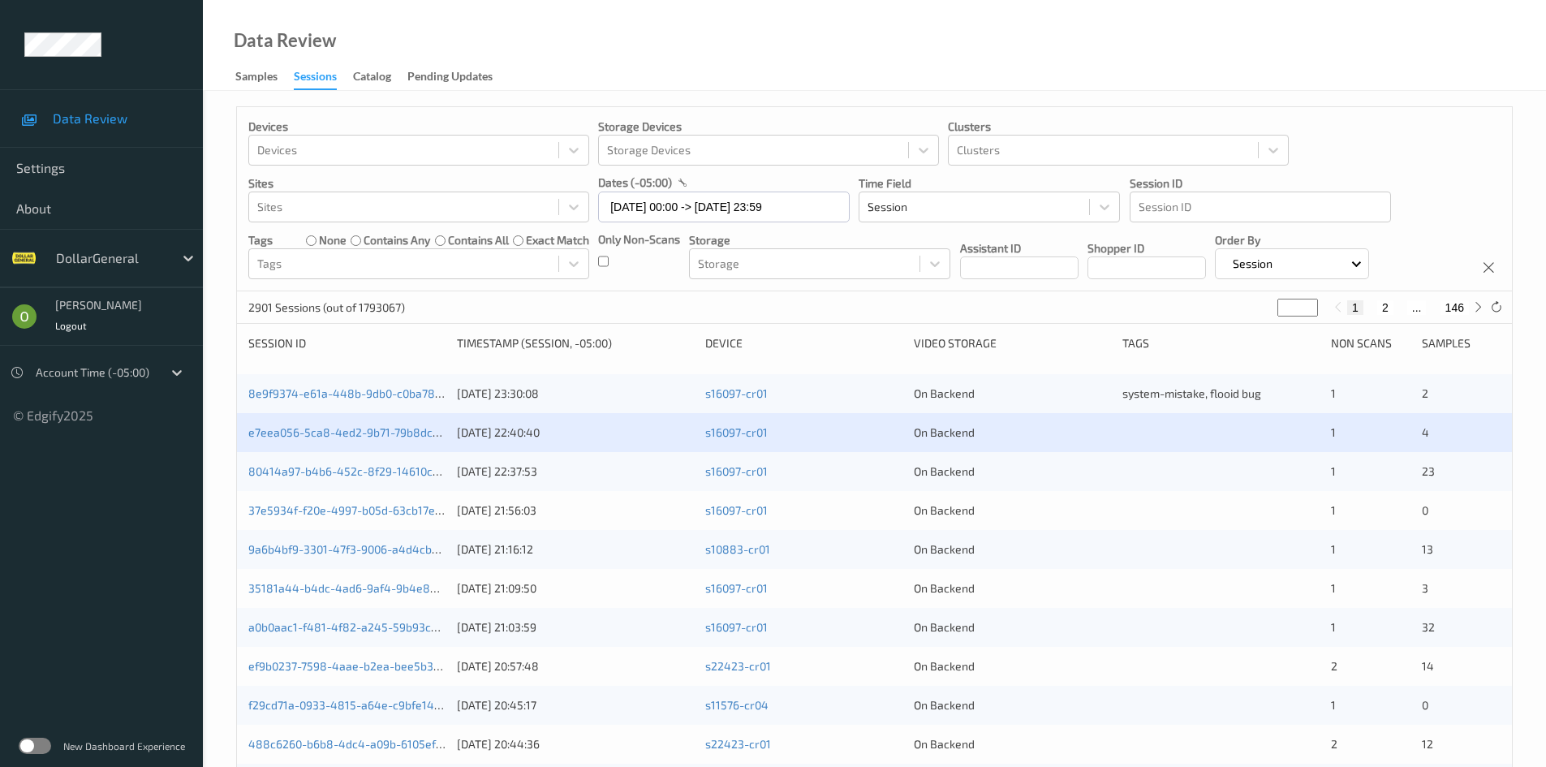
scroll to position [0, 0]
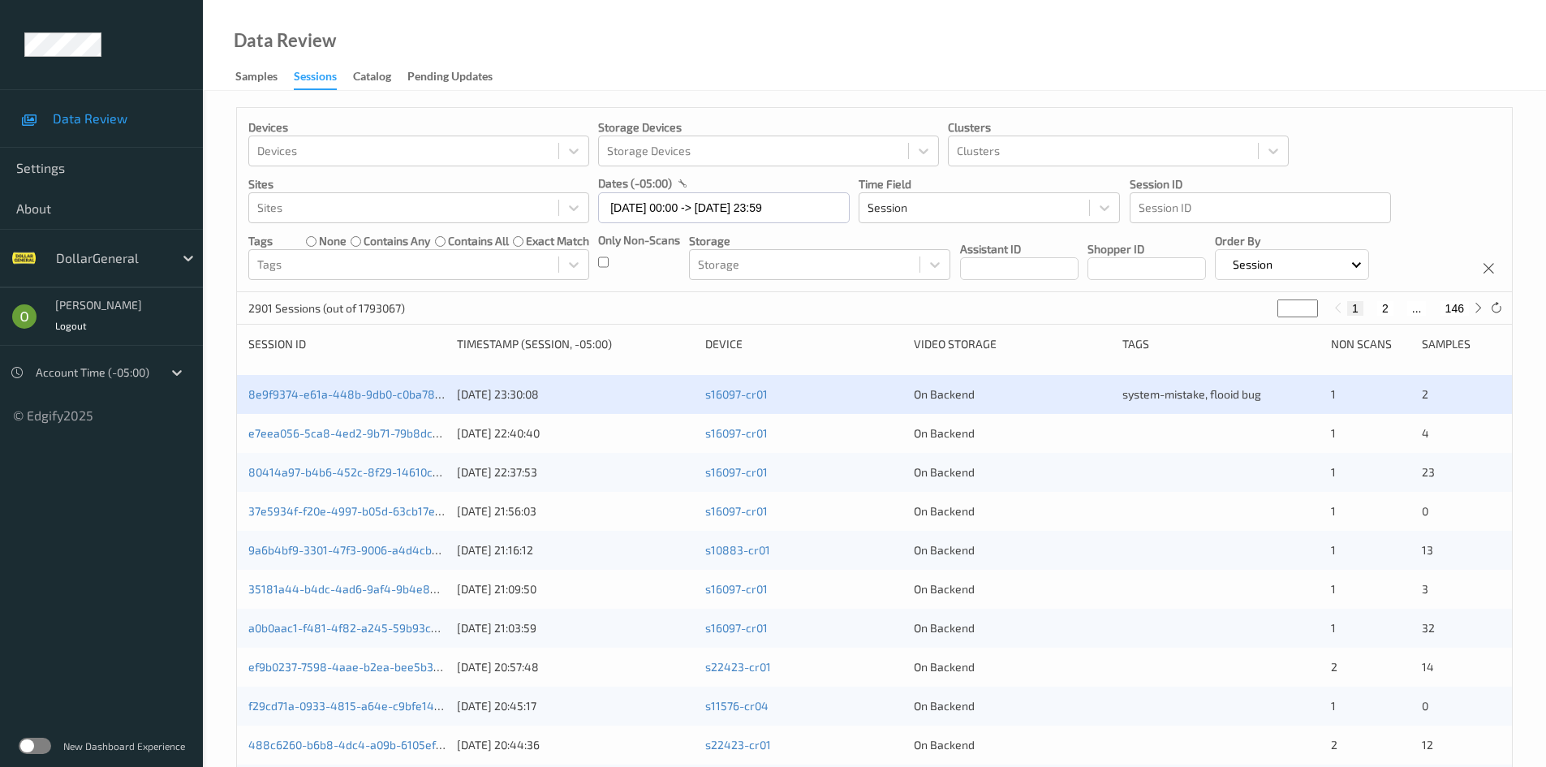
click at [1298, 306] on input "*" at bounding box center [1297, 308] width 41 height 18
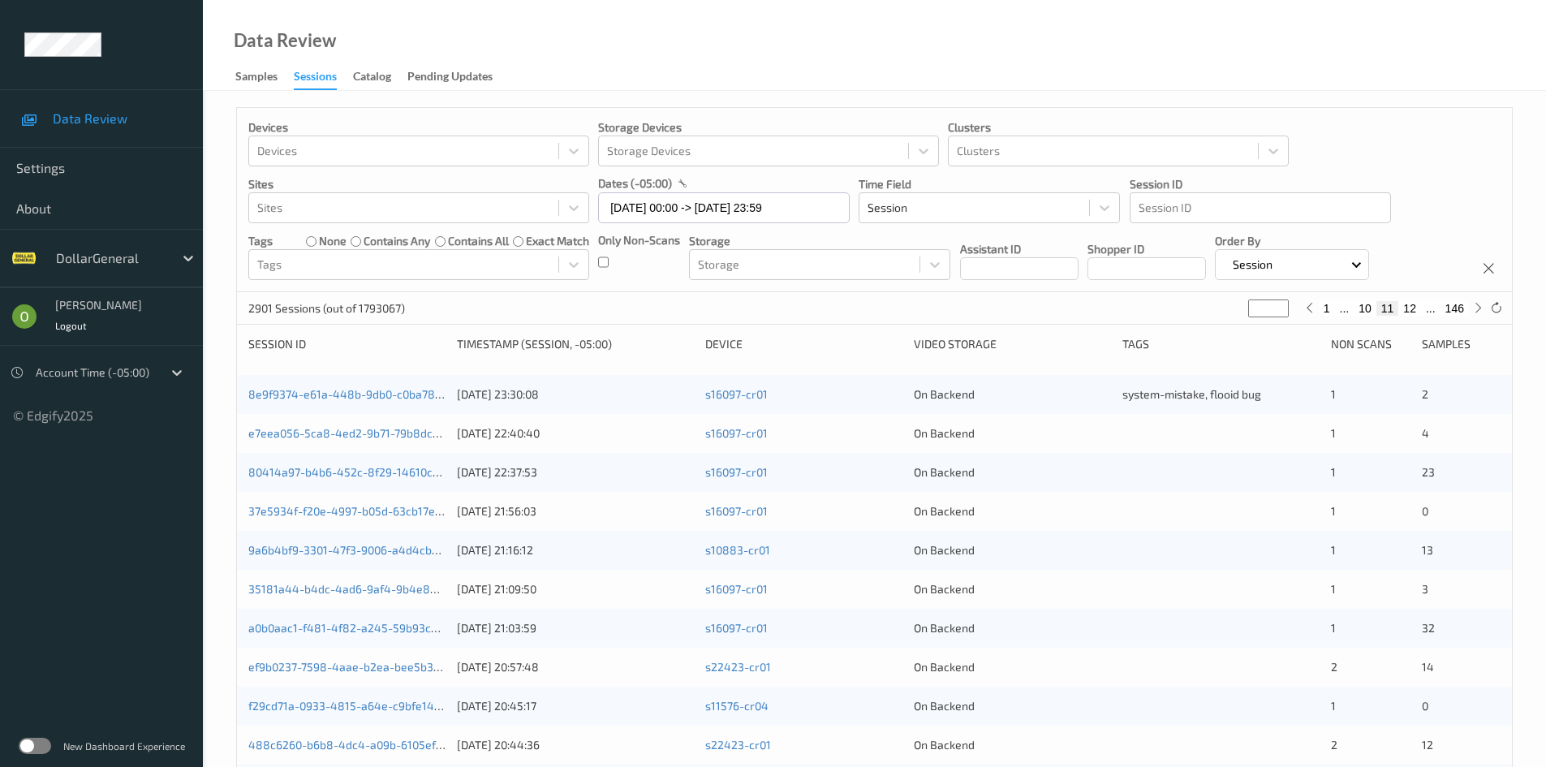
type input "**"
type input "***"
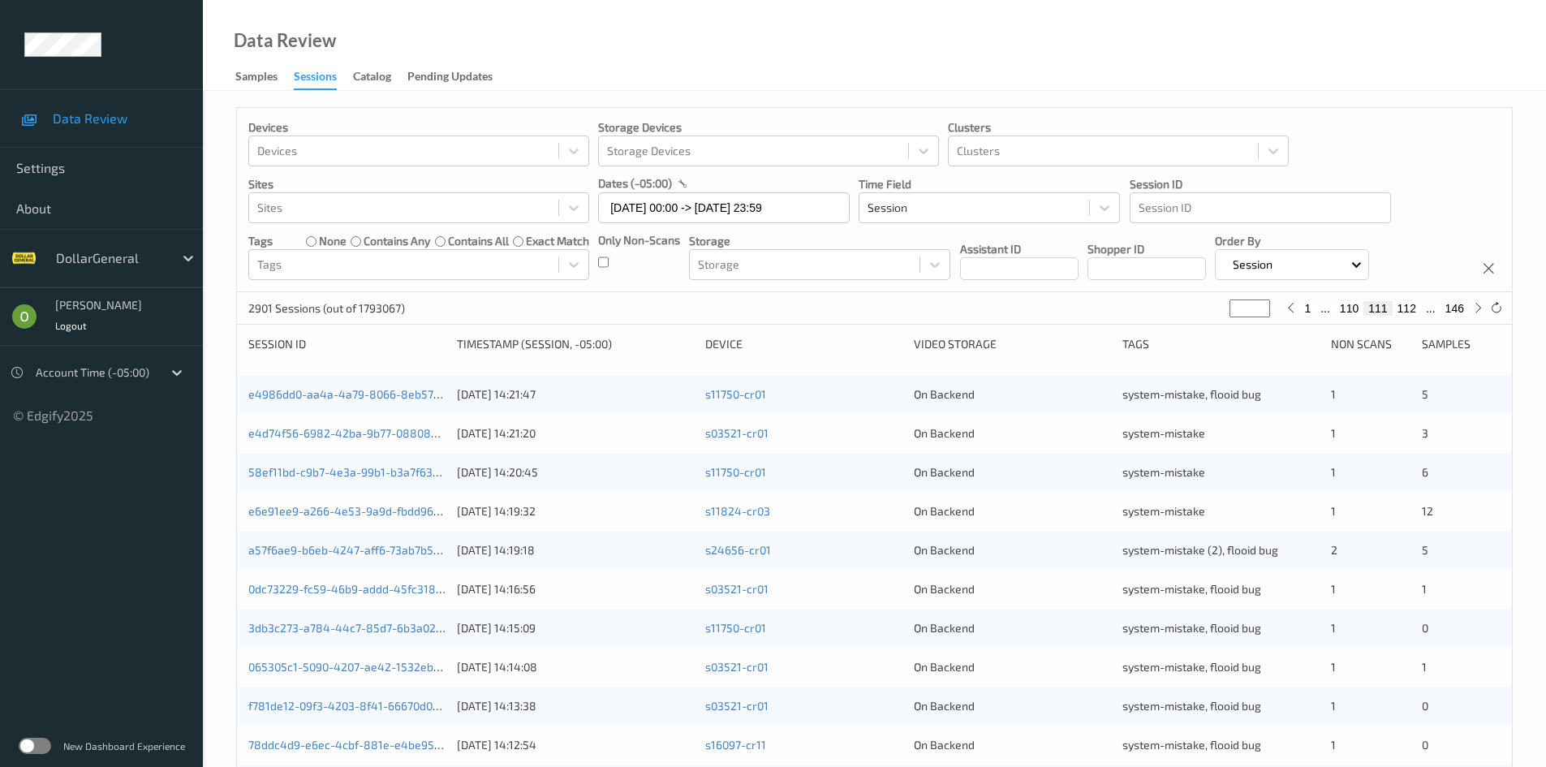
click at [1173, 311] on div "2901 Sessions (out of 1793067) *** 1 ... 110 111 112 ... 146" at bounding box center [874, 308] width 1275 height 32
type input "*"
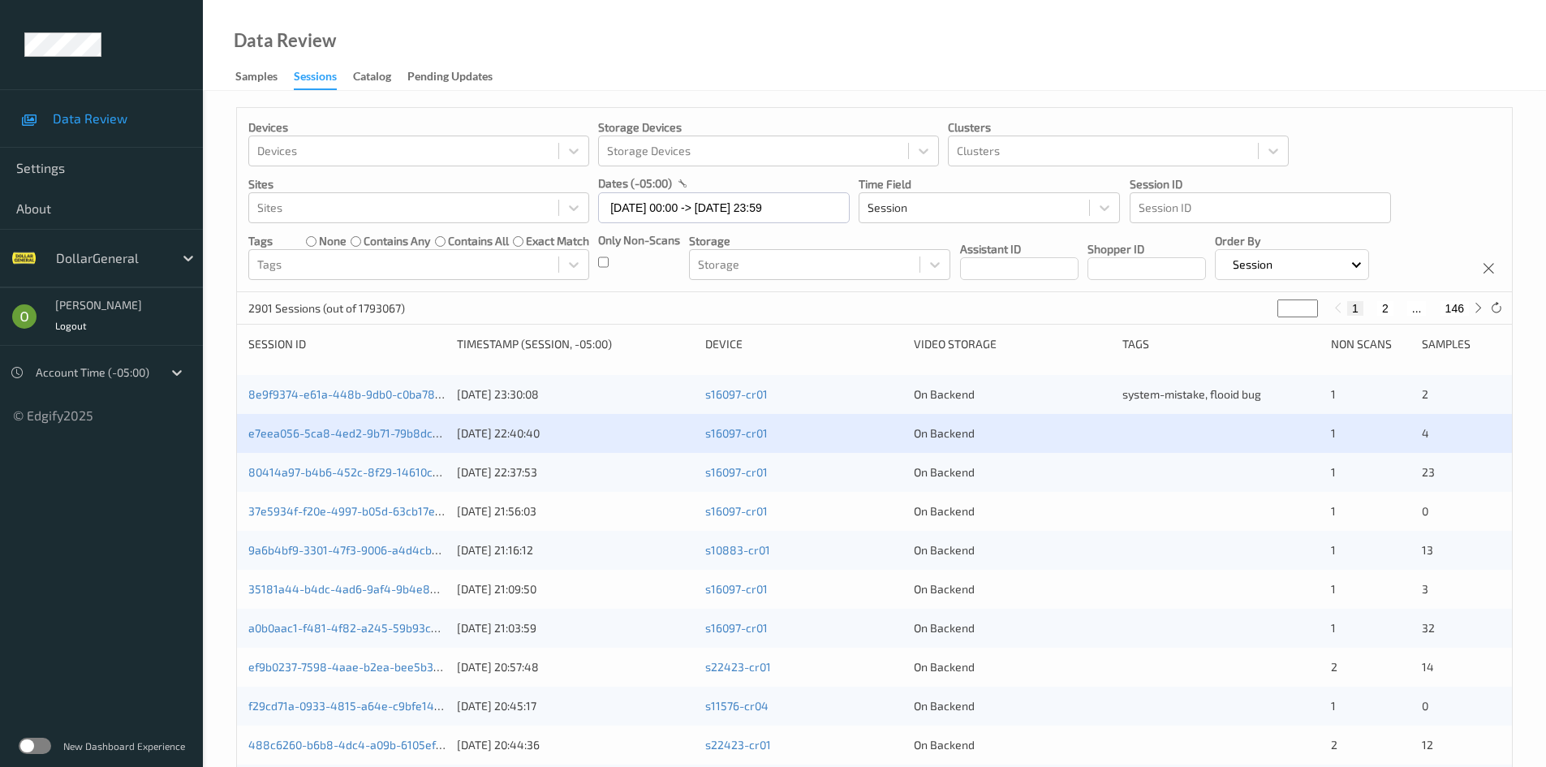
scroll to position [81, 0]
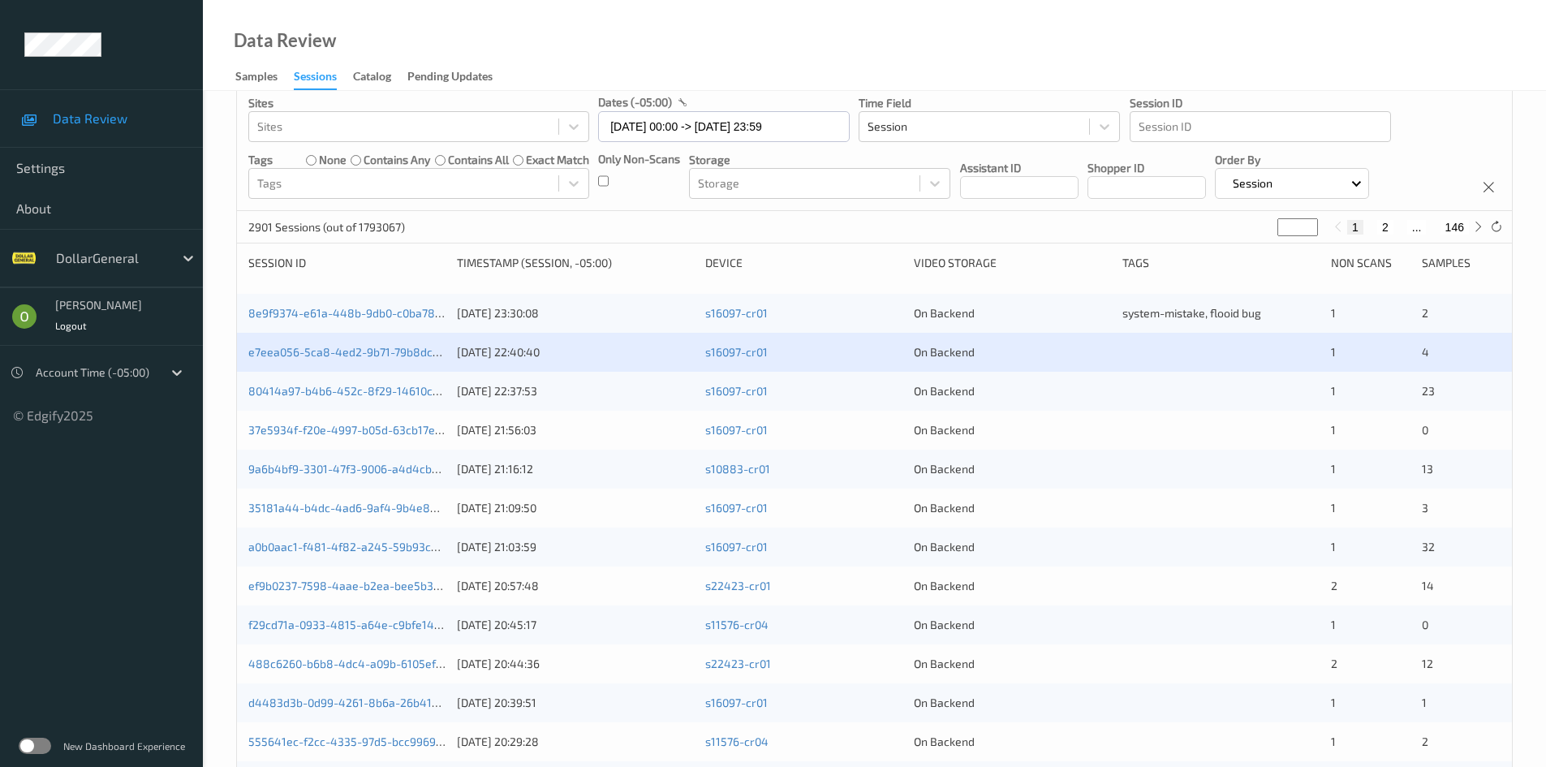
type input "*"
click at [1309, 224] on input "*" at bounding box center [1297, 227] width 41 height 18
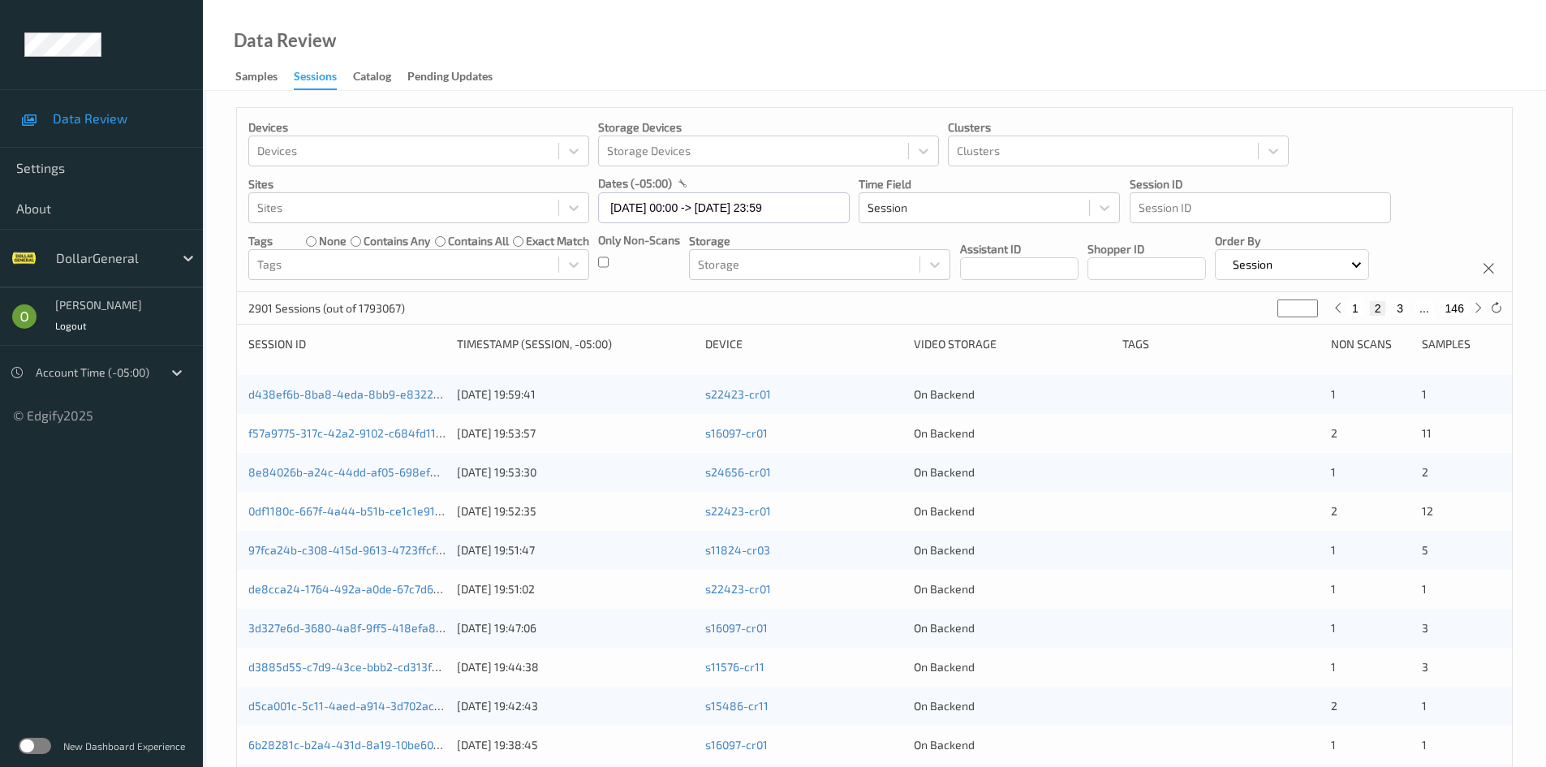
click at [1296, 308] on input "*" at bounding box center [1297, 308] width 41 height 18
type input "*"
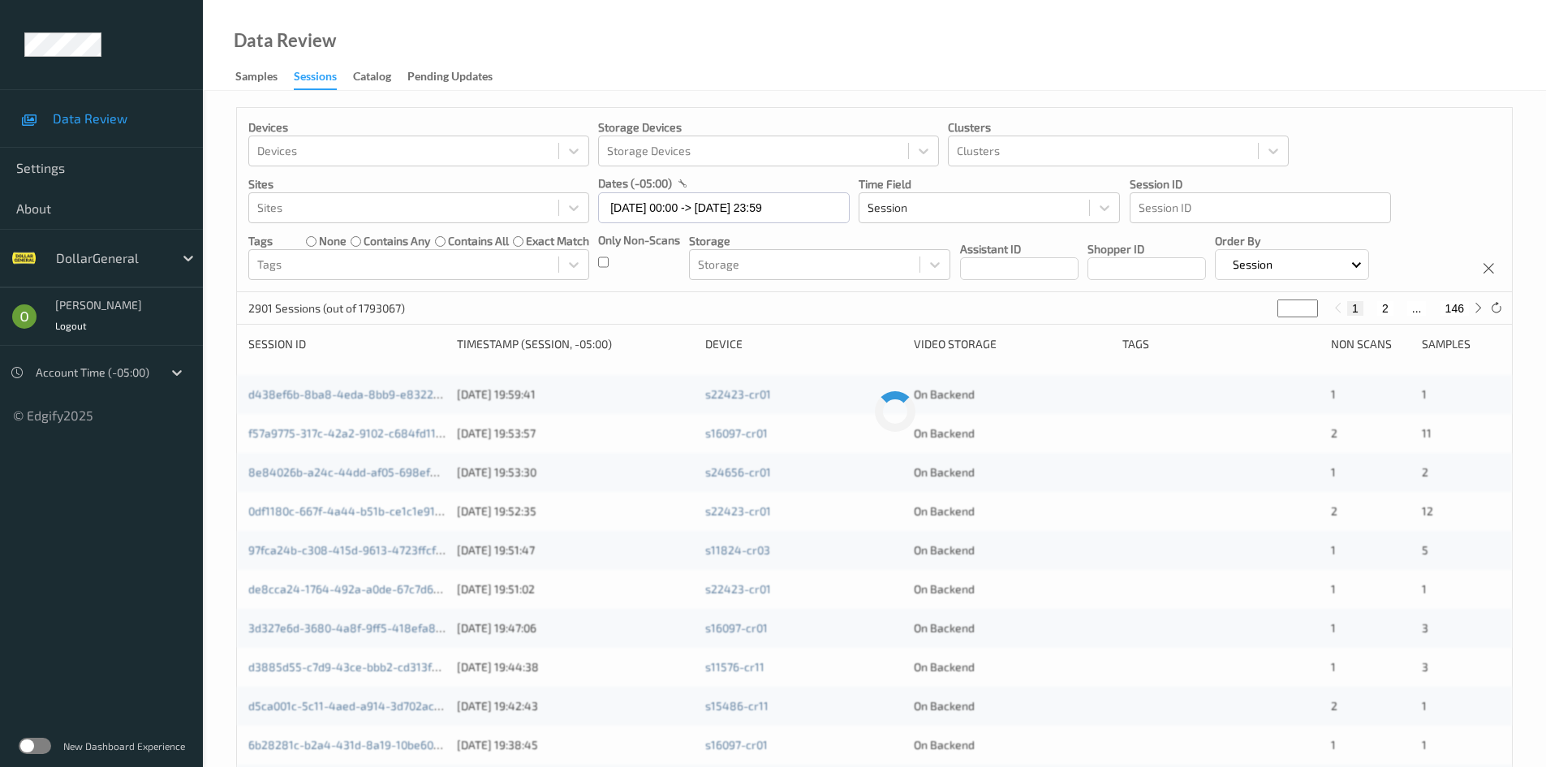
type input "**"
type input "***"
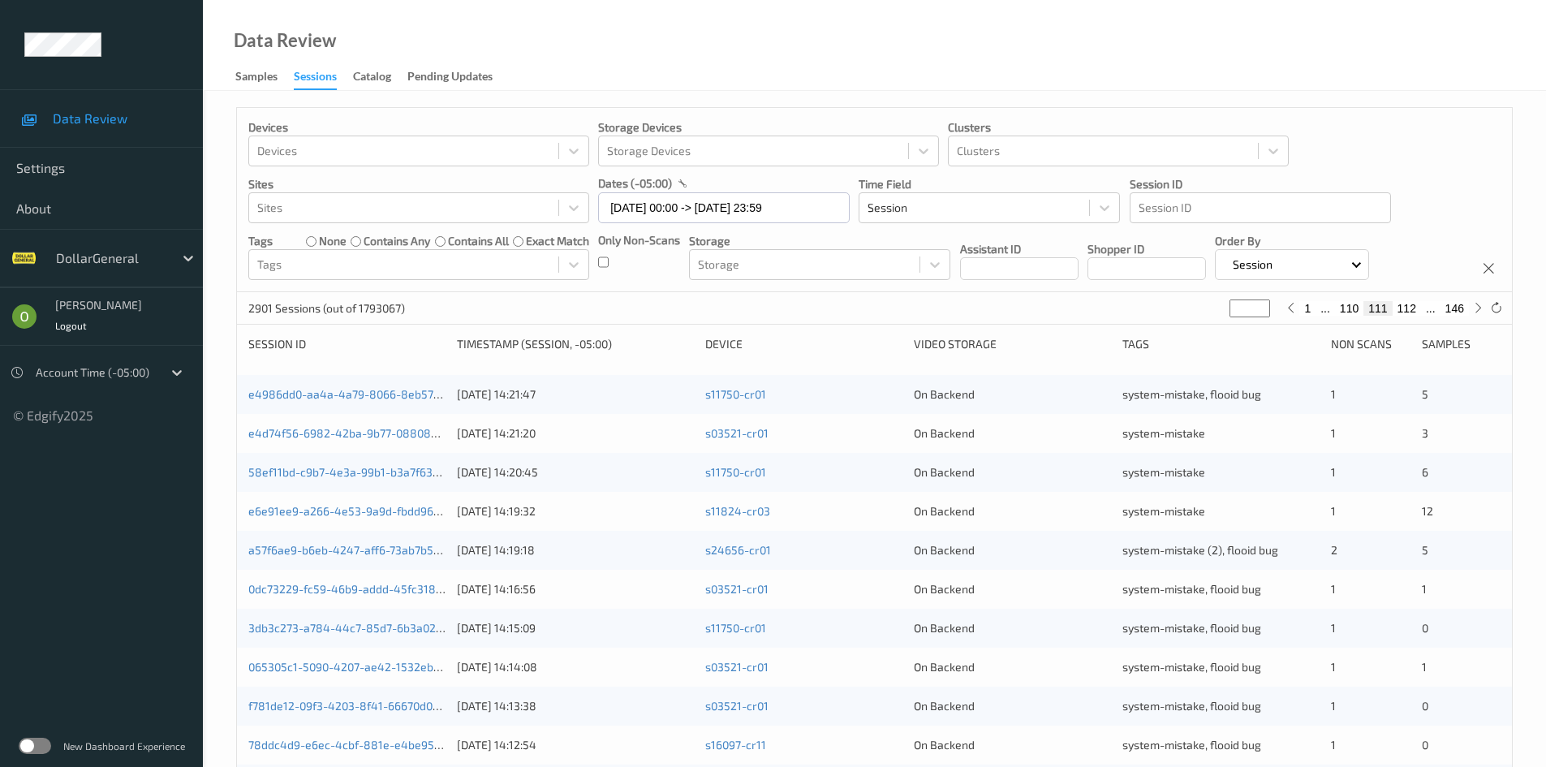
click at [1098, 316] on div "2901 Sessions (out of 1793067) *** 1 ... 110 111 112 ... 146" at bounding box center [874, 308] width 1275 height 32
click at [1400, 305] on button "112" at bounding box center [1406, 308] width 28 height 15
type input "***"
click at [1408, 306] on button "113" at bounding box center [1406, 308] width 28 height 15
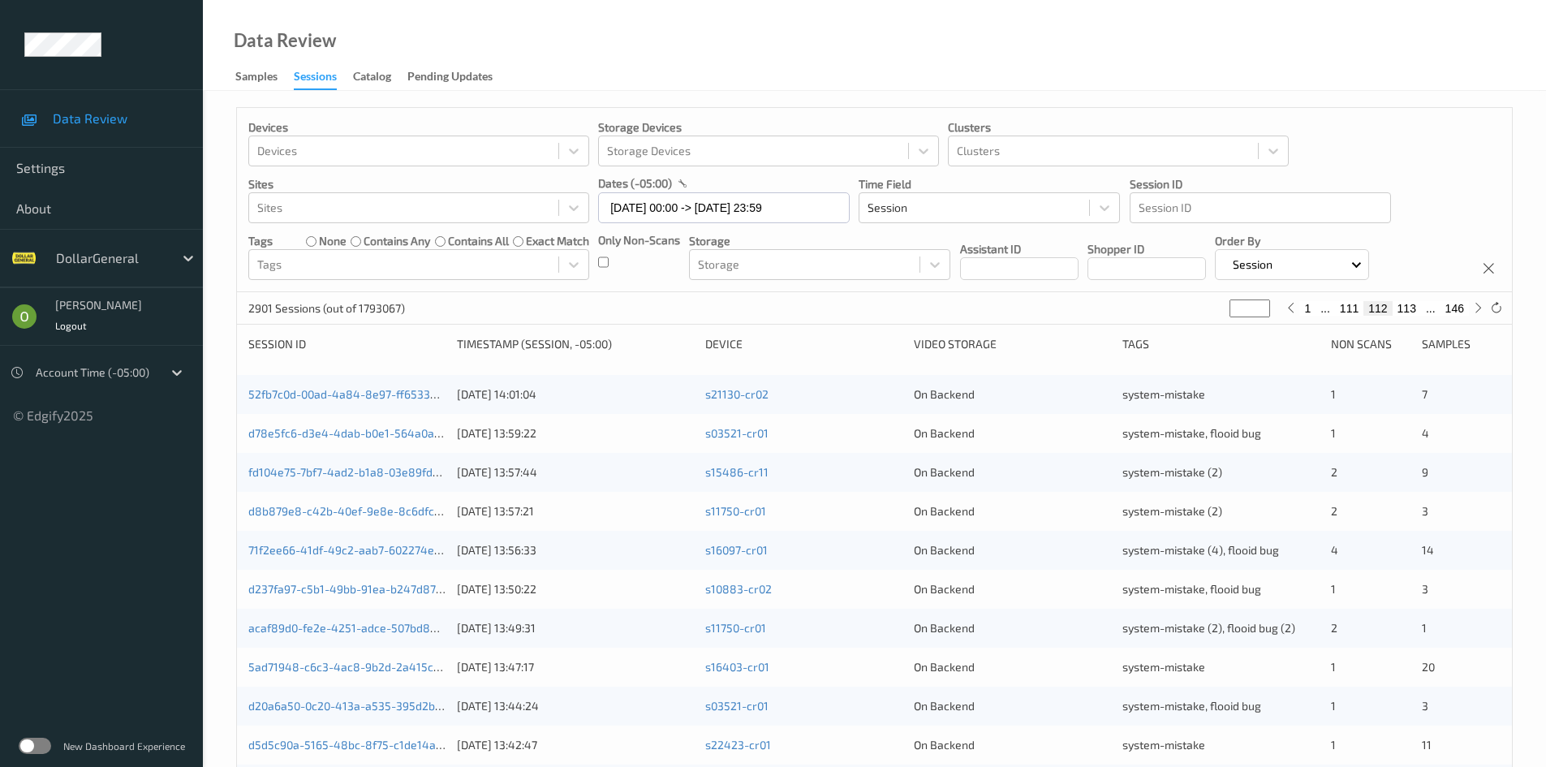
type input "***"
click at [1406, 307] on button "114" at bounding box center [1406, 308] width 28 height 15
type input "***"
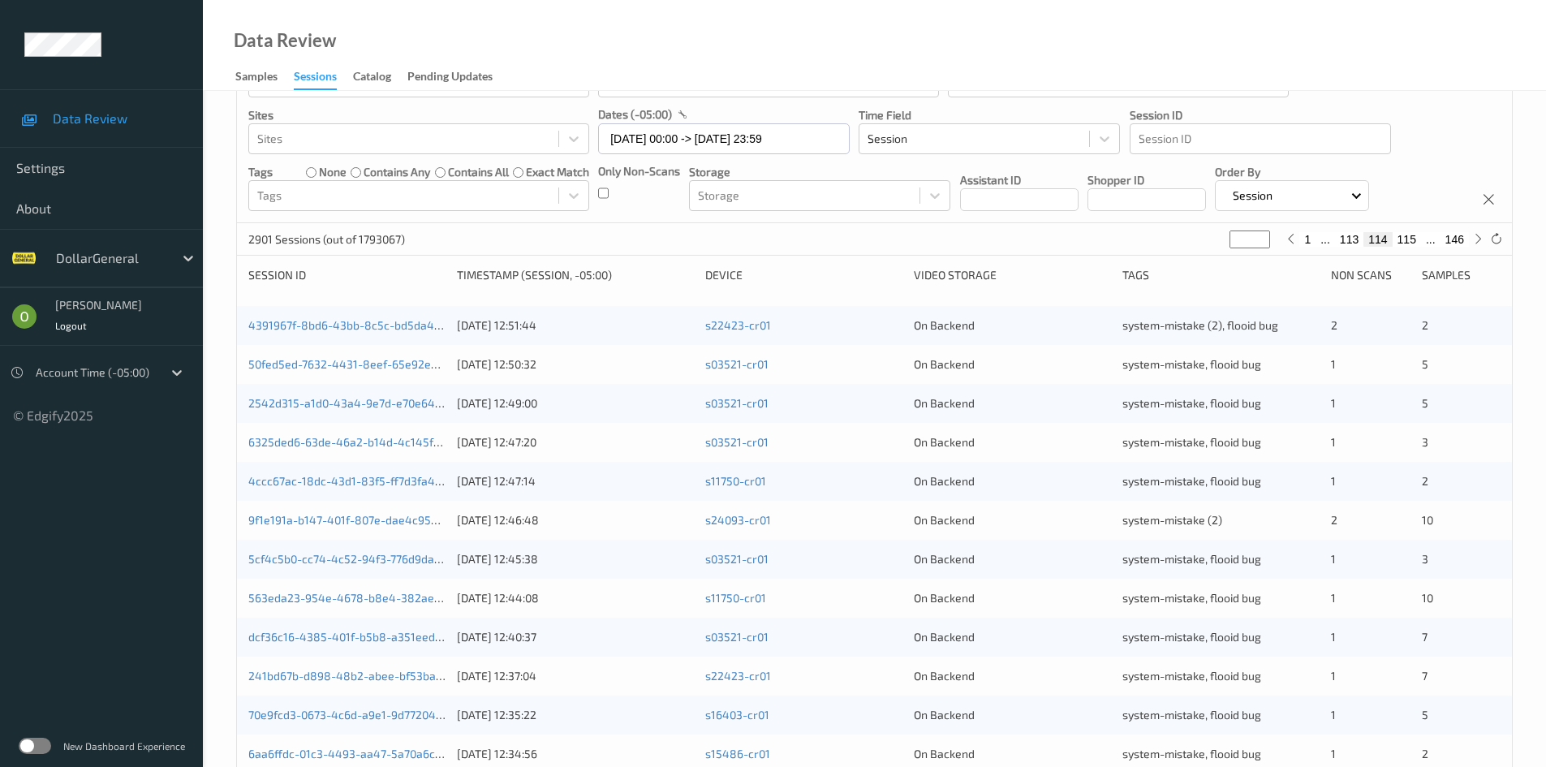
scroll to position [49, 0]
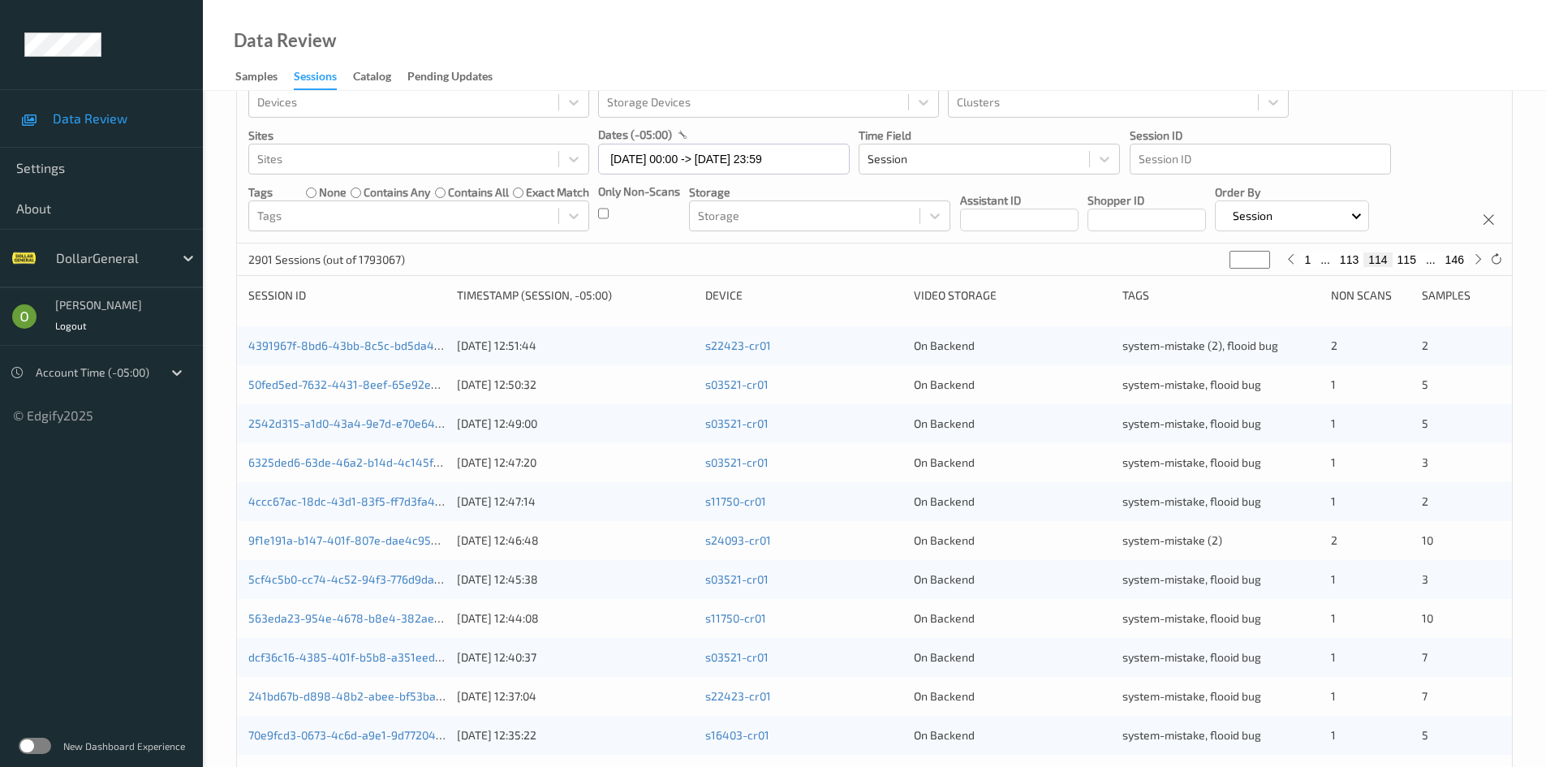
click at [1401, 259] on button "115" at bounding box center [1406, 259] width 28 height 15
type input "***"
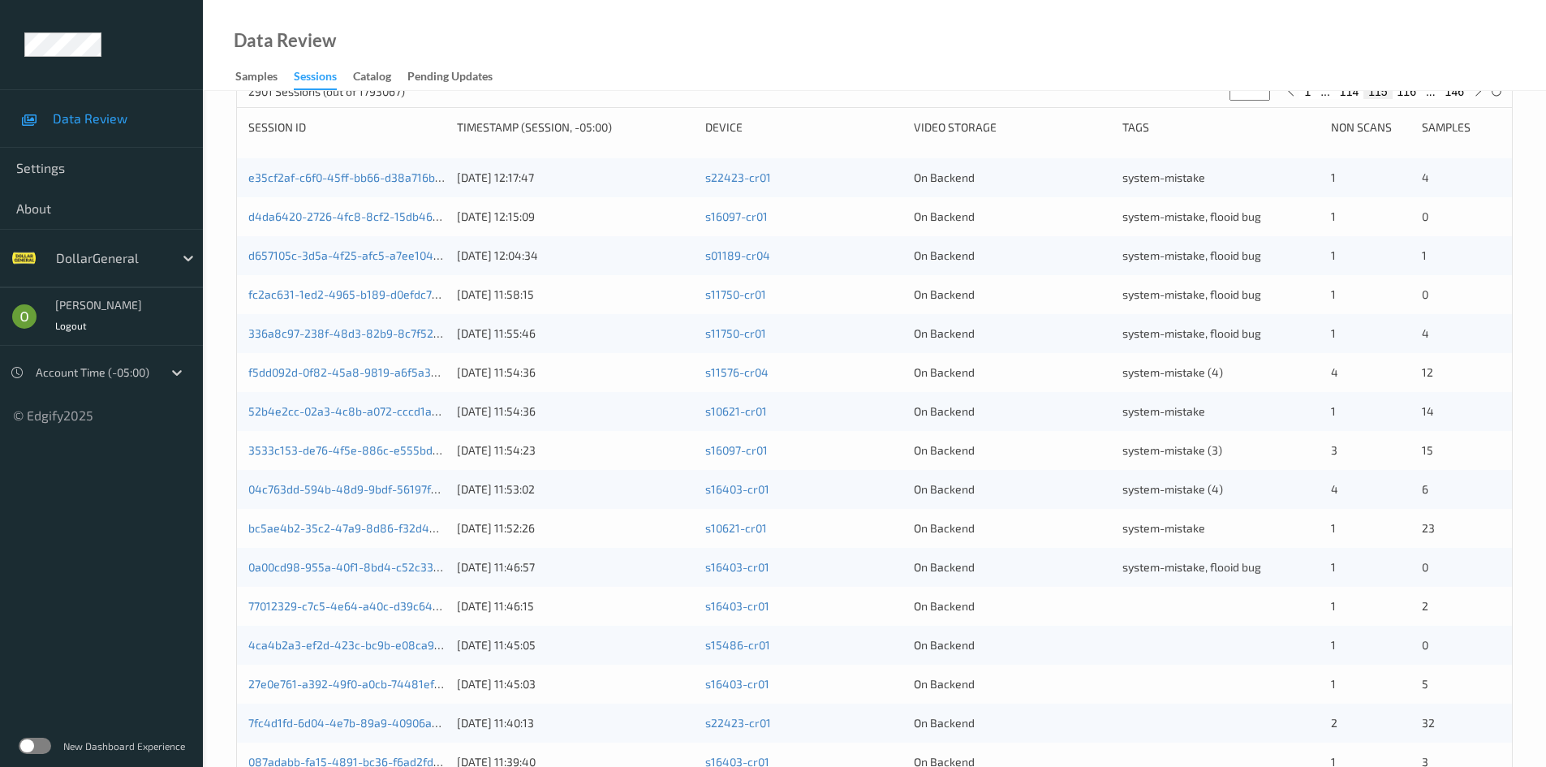
scroll to position [325, 0]
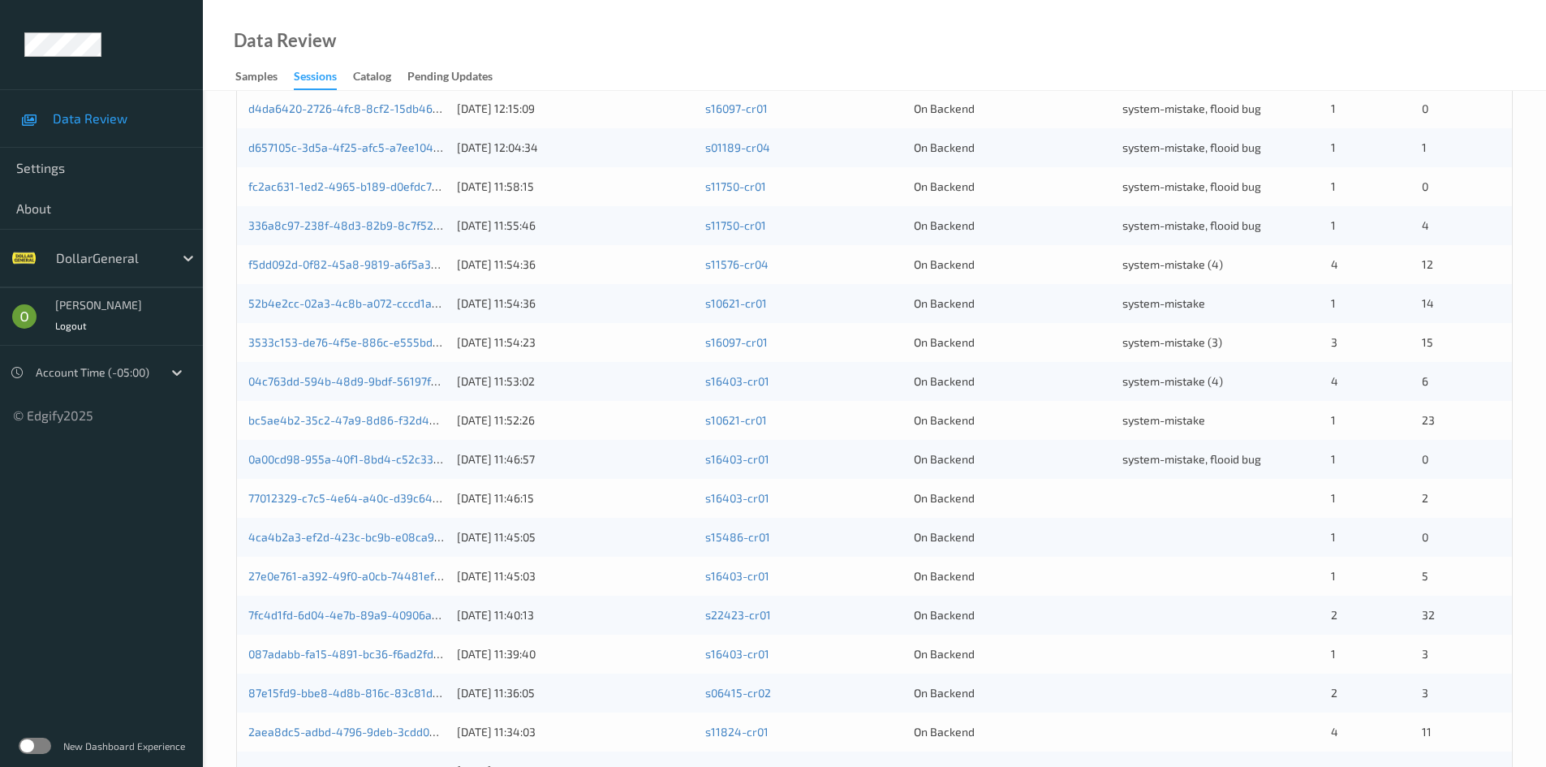
click at [1193, 490] on div at bounding box center [1220, 498] width 197 height 16
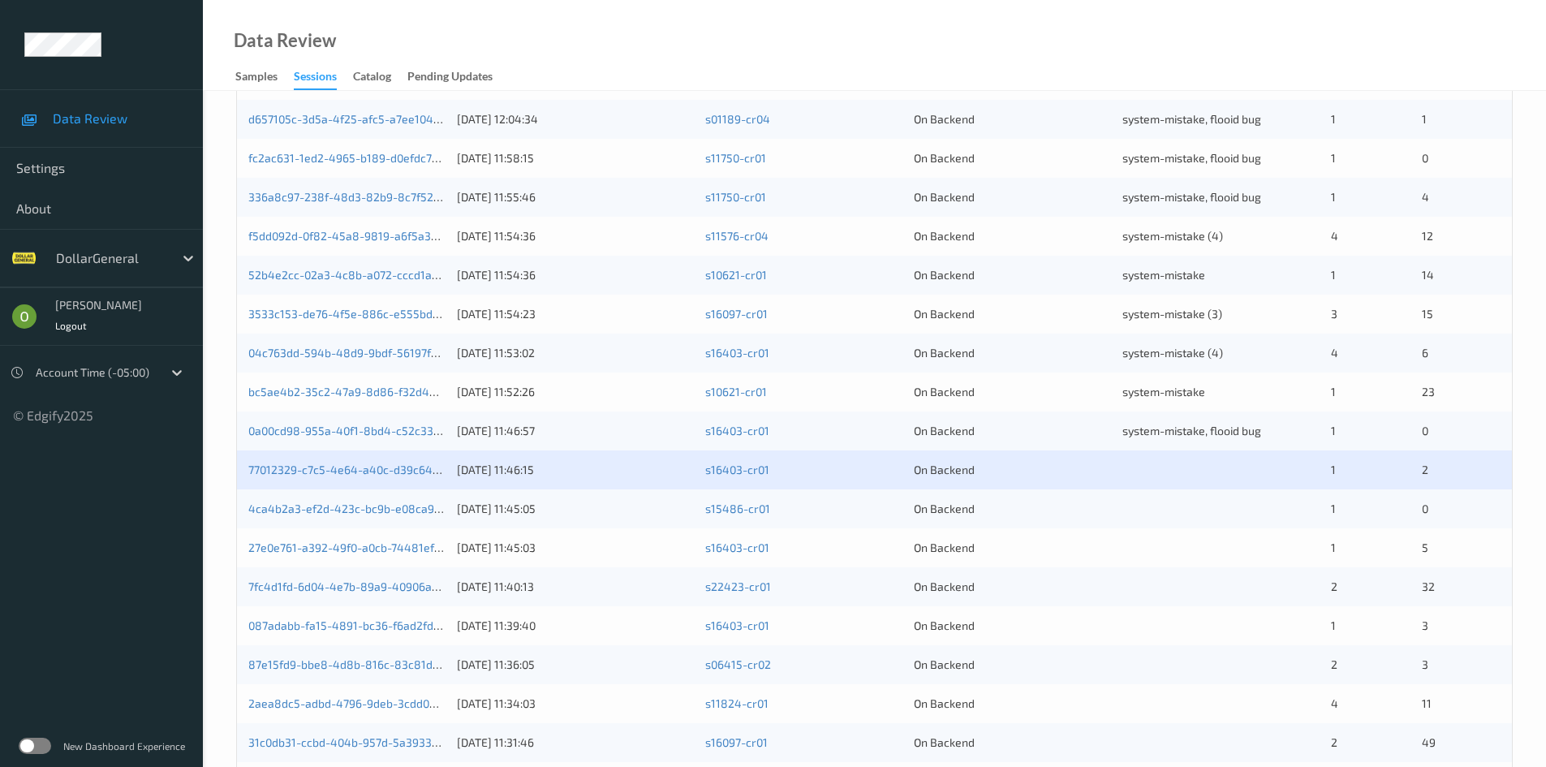
scroll to position [406, 0]
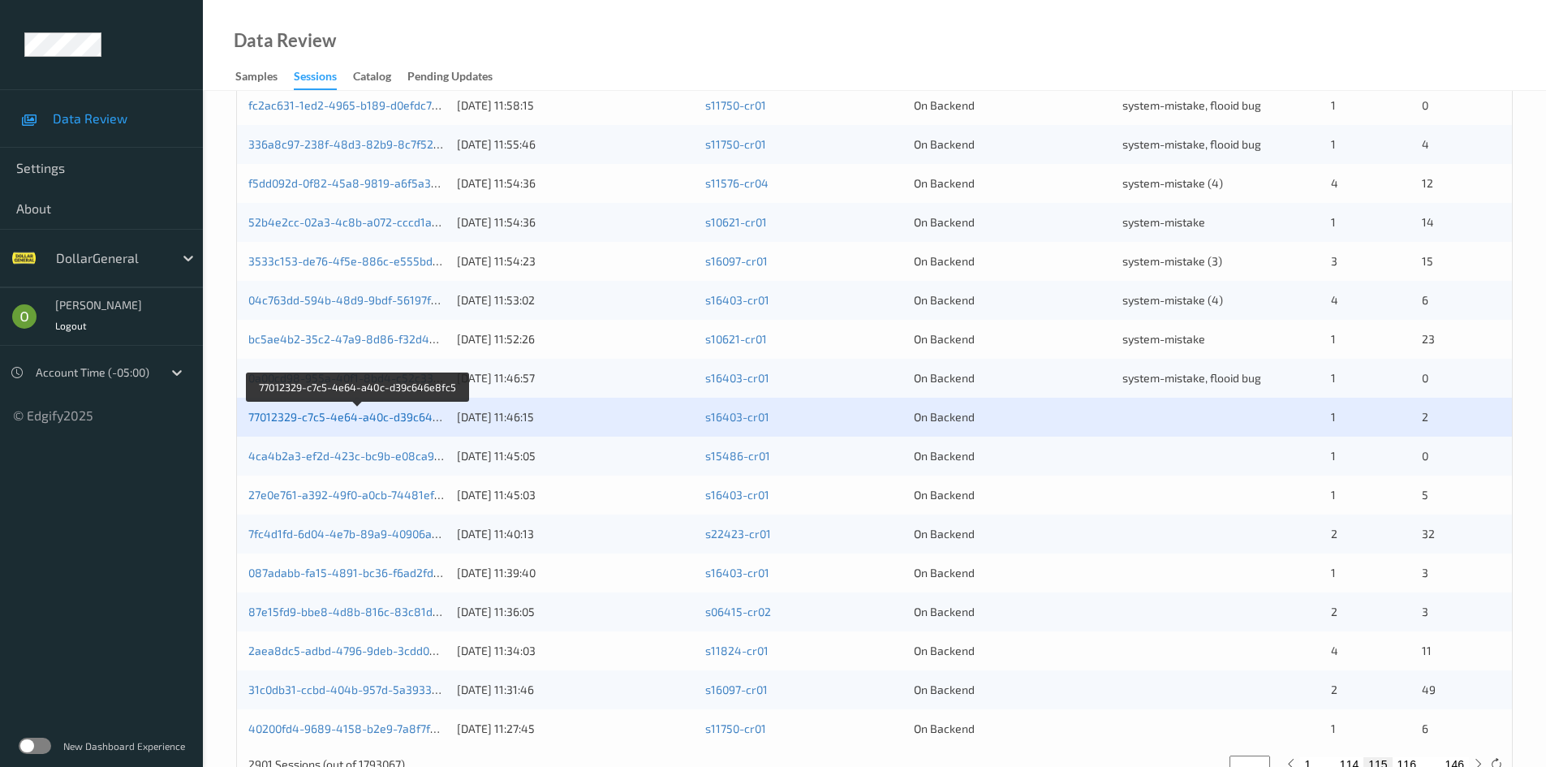
click at [315, 418] on link "77012329-c7c5-4e64-a40c-d39c646e8fc5" at bounding box center [358, 417] width 221 height 14
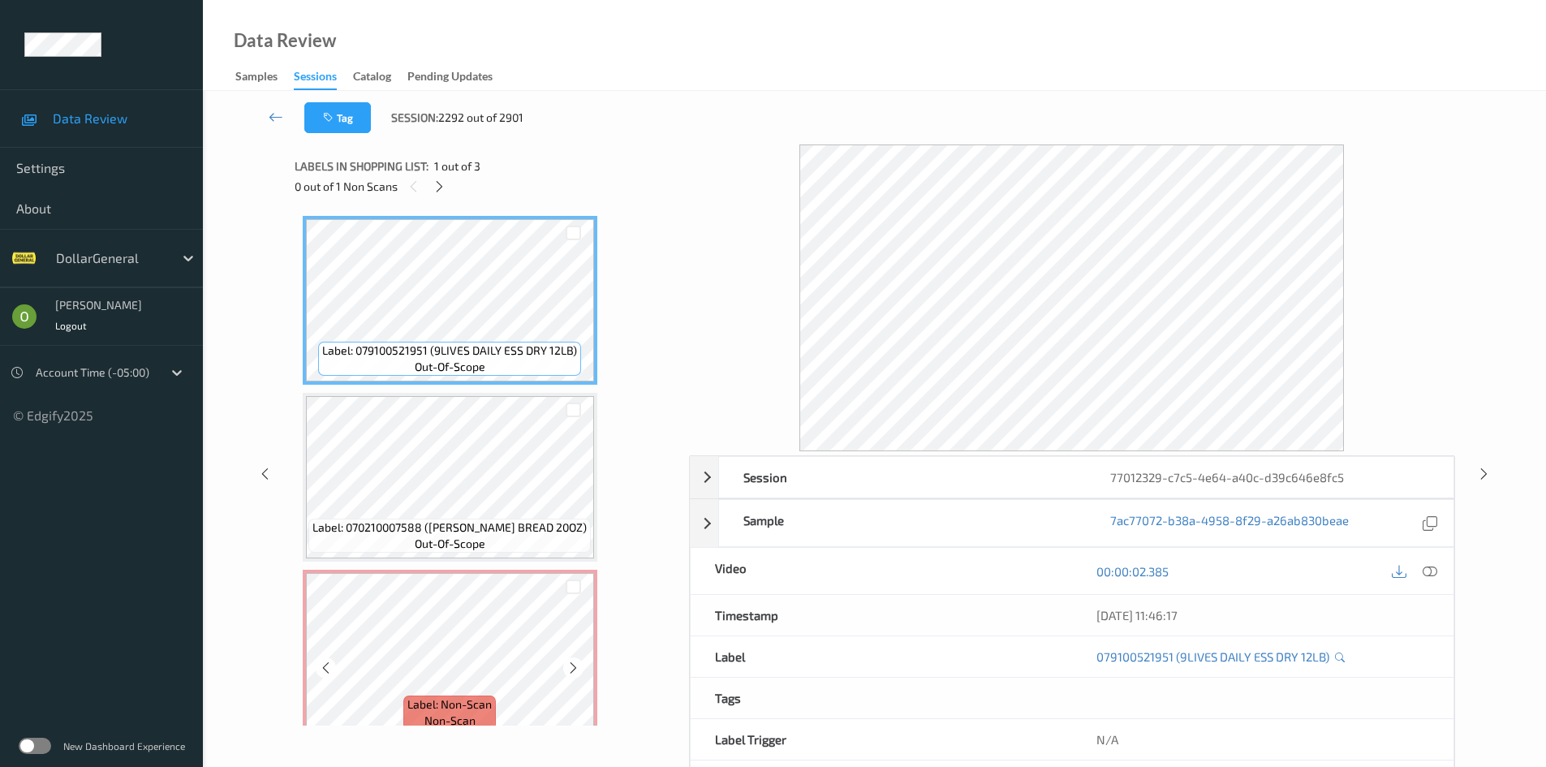
scroll to position [21, 0]
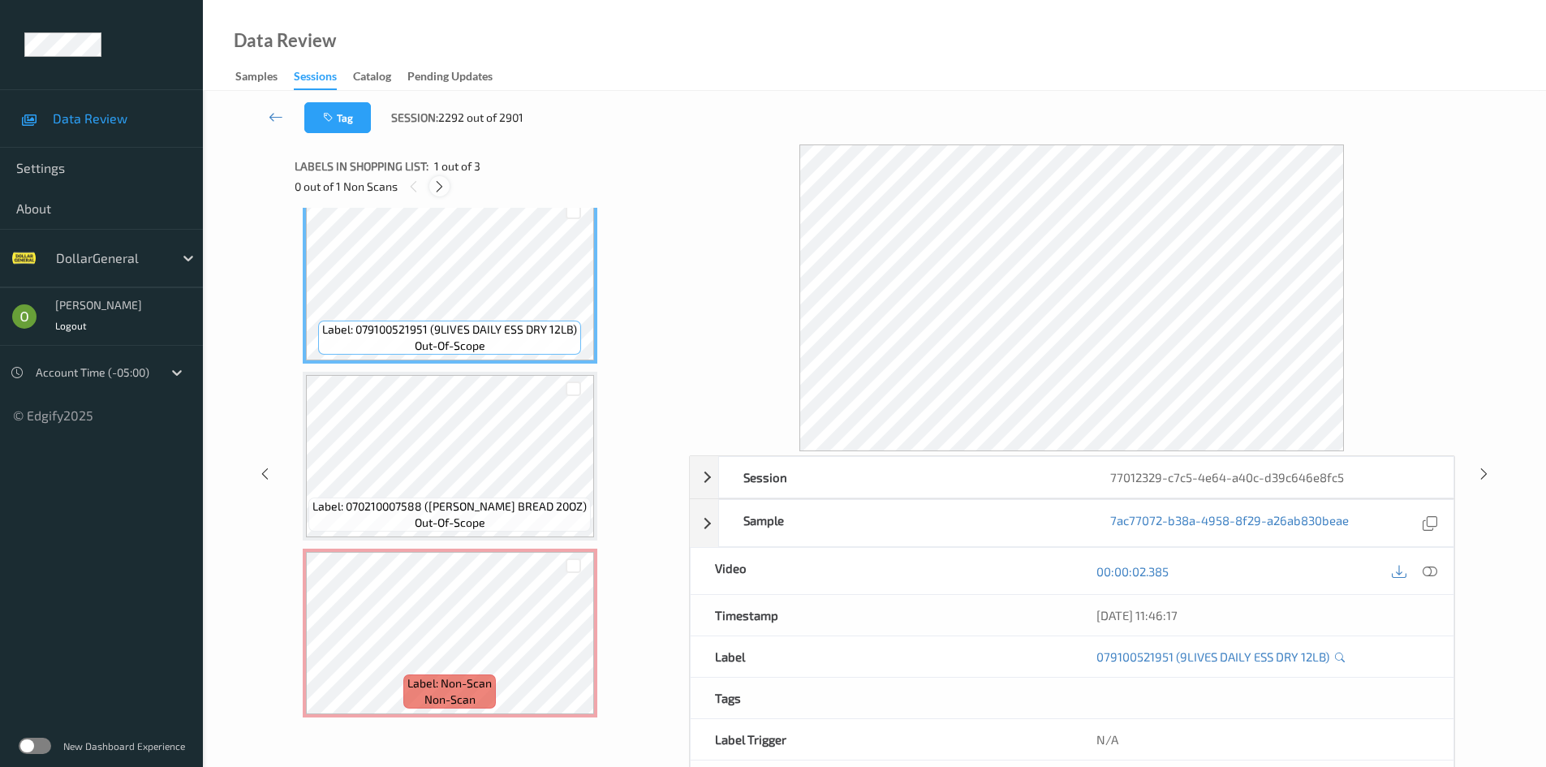
click at [436, 183] on icon at bounding box center [439, 186] width 14 height 15
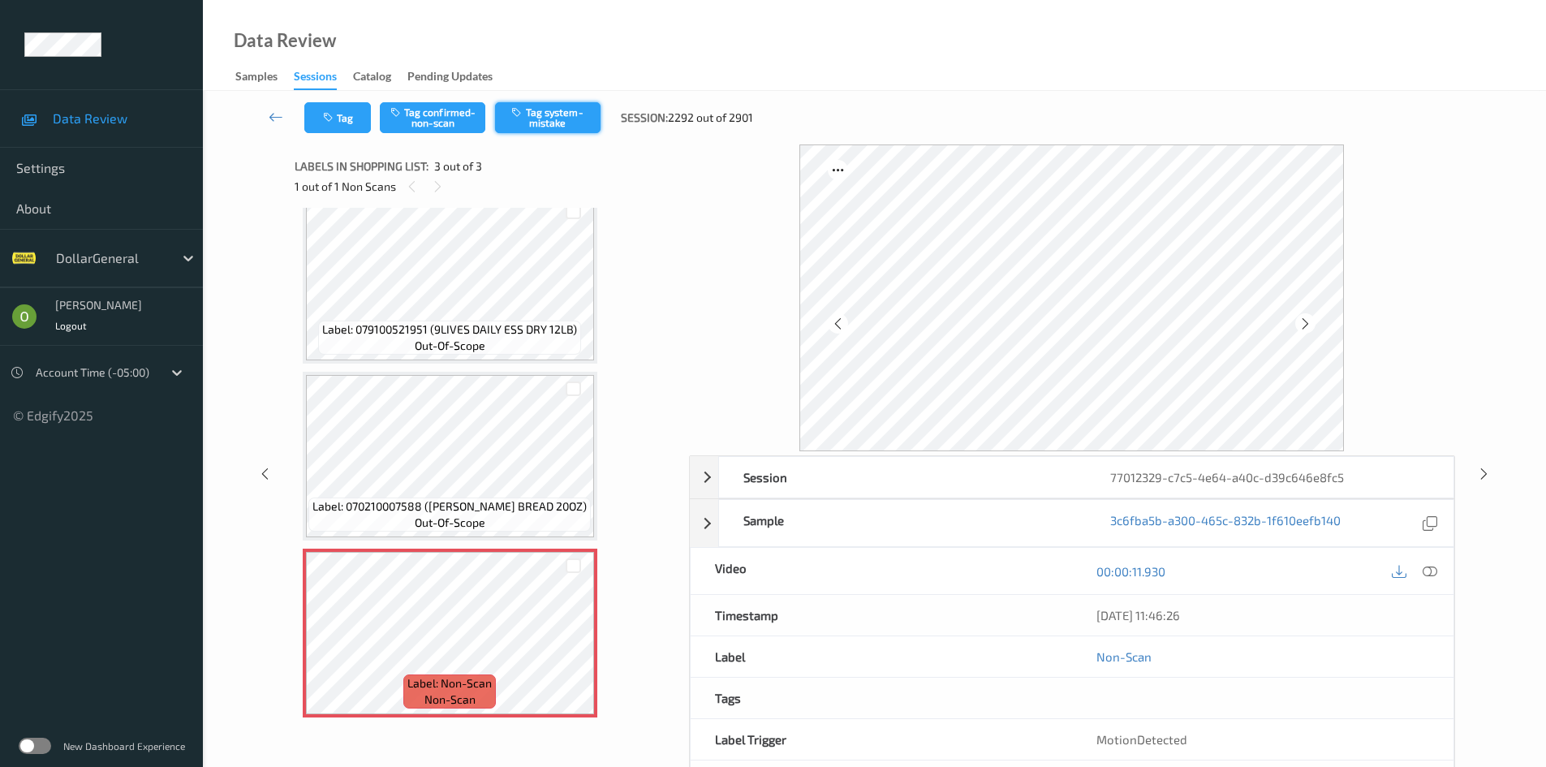
click at [531, 127] on button "Tag system-mistake" at bounding box center [547, 117] width 105 height 31
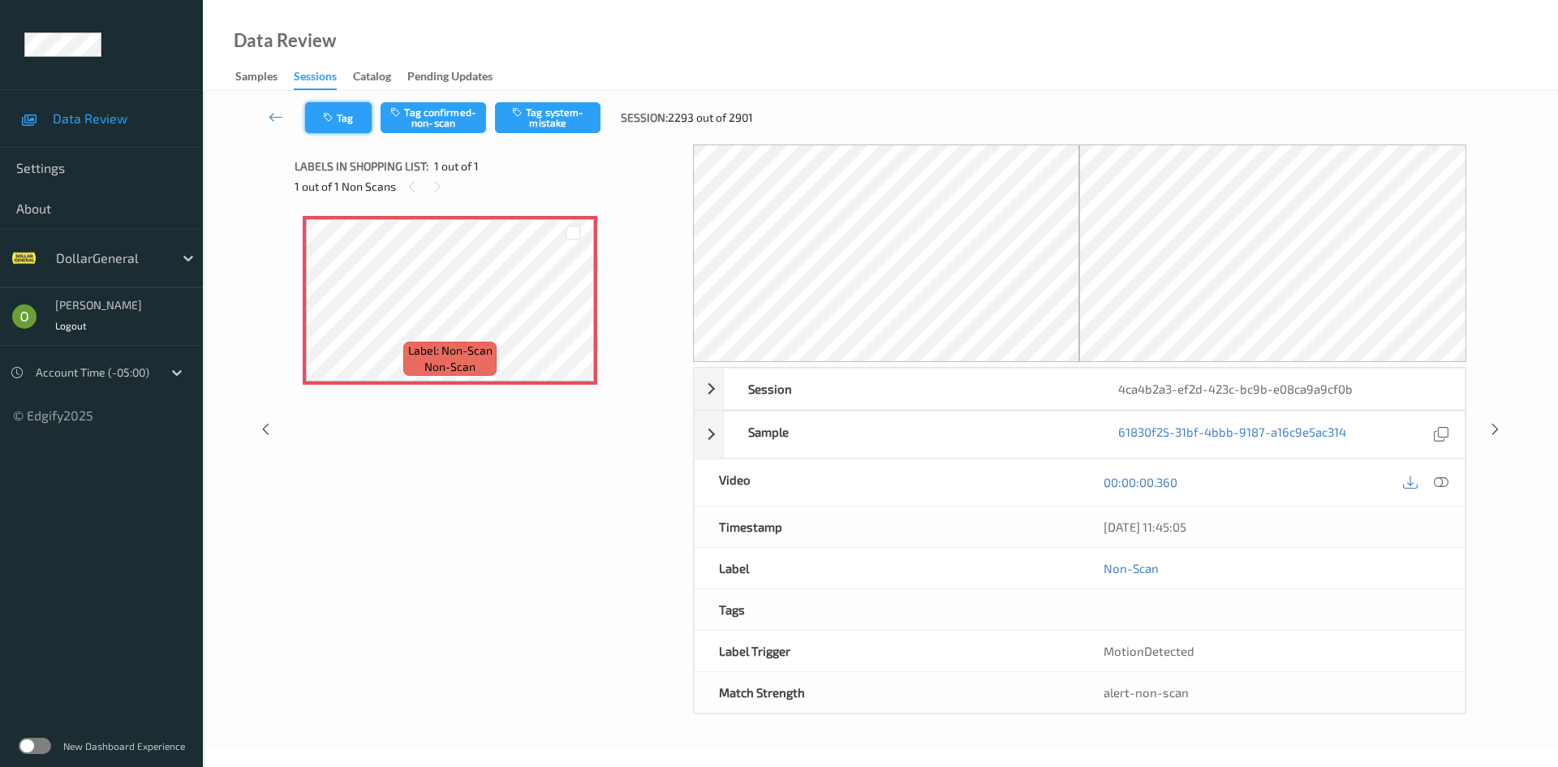
click at [351, 124] on button "Tag" at bounding box center [338, 117] width 67 height 31
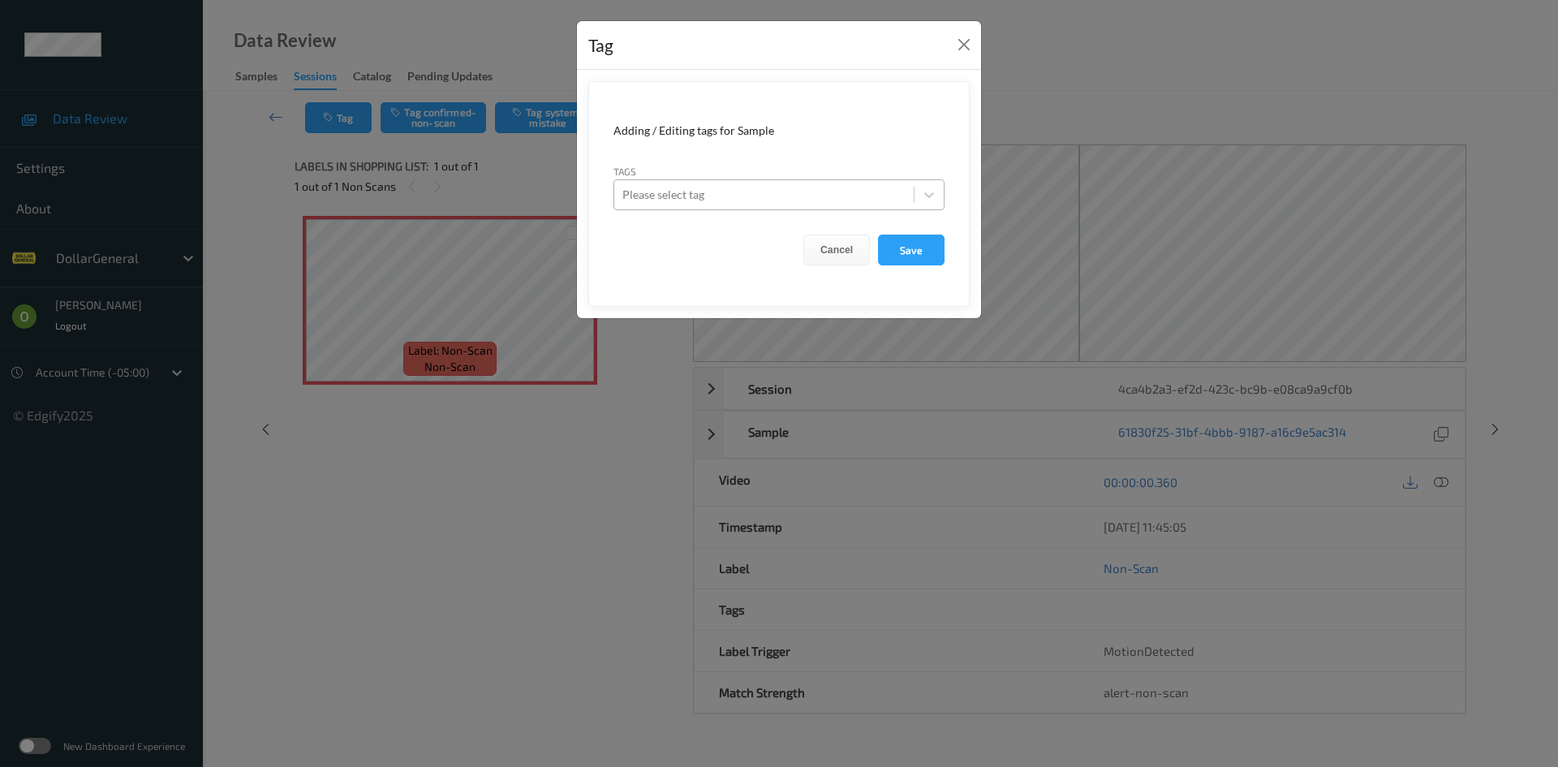
click at [728, 185] on div at bounding box center [763, 194] width 283 height 19
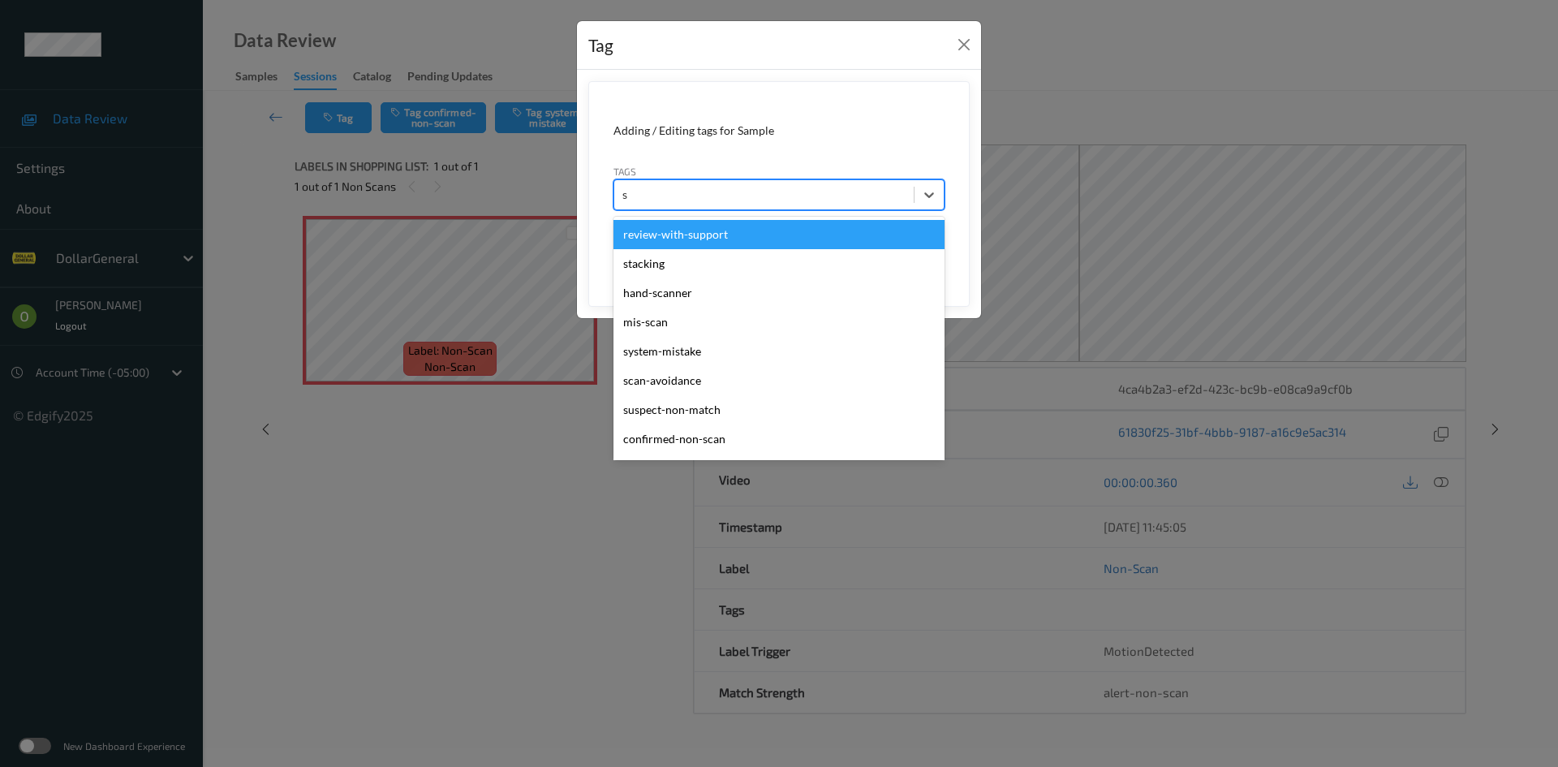
type input "sy"
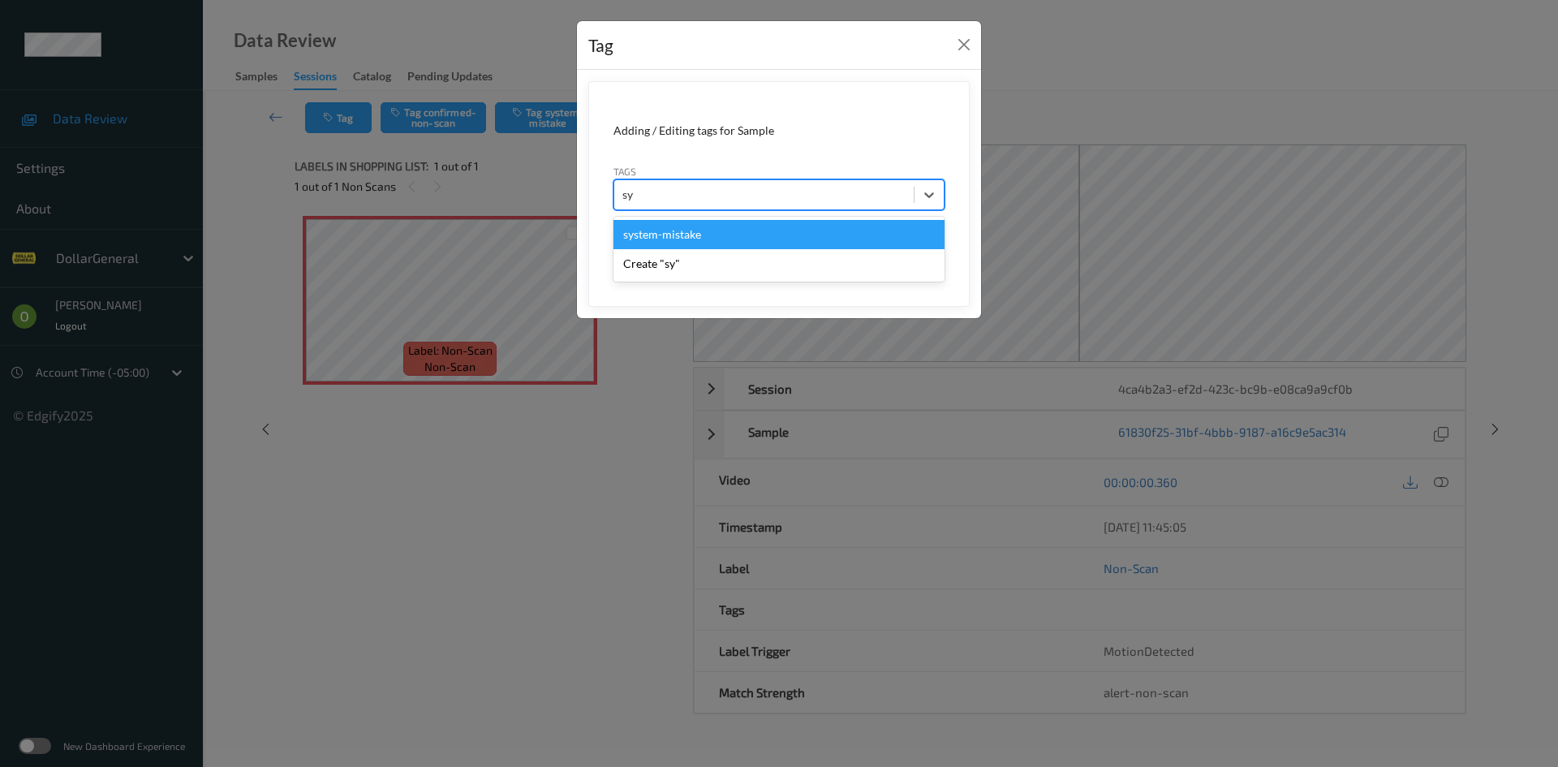
click at [723, 230] on div "system-mistake" at bounding box center [778, 234] width 331 height 29
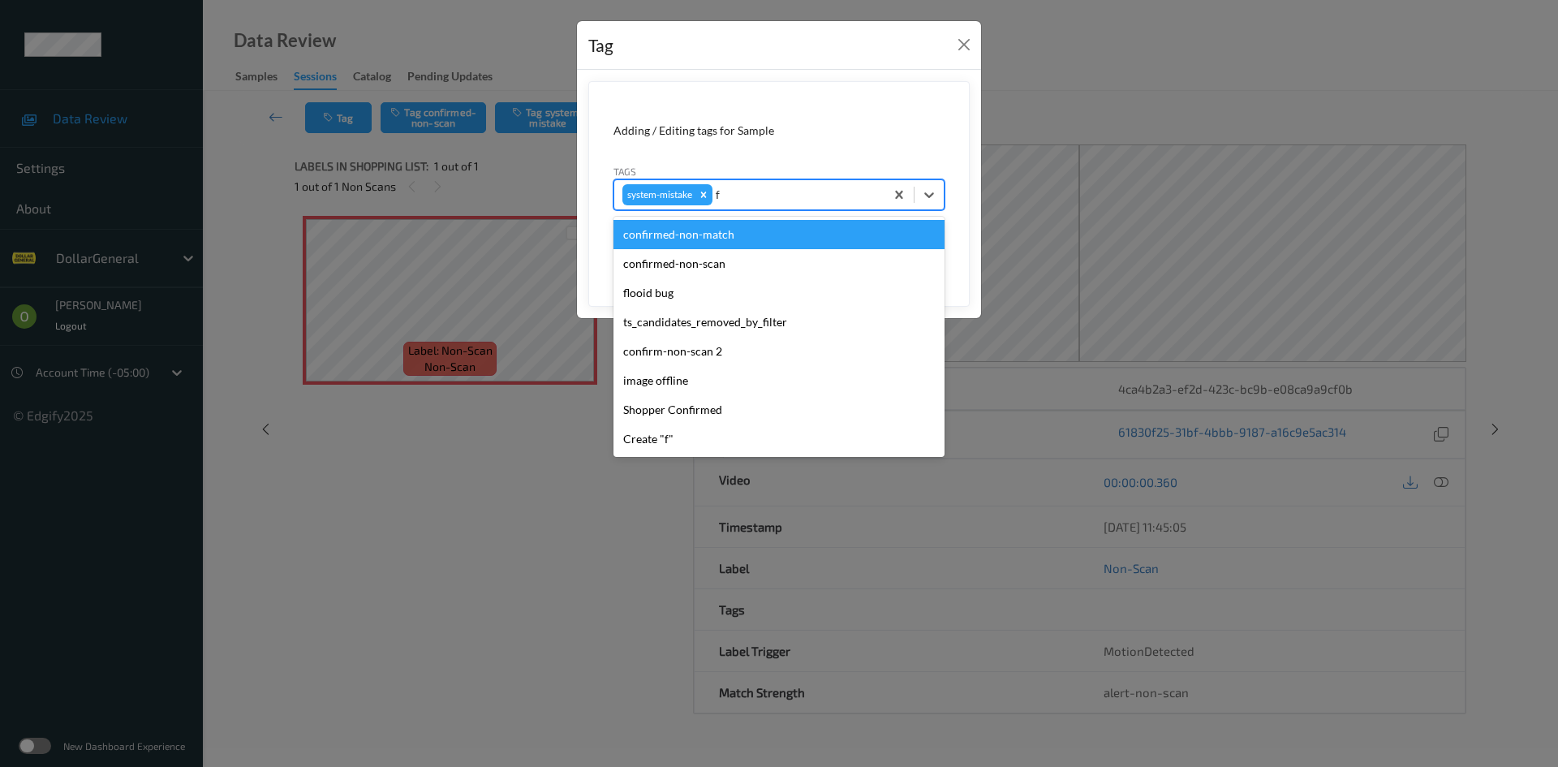
type input "fl"
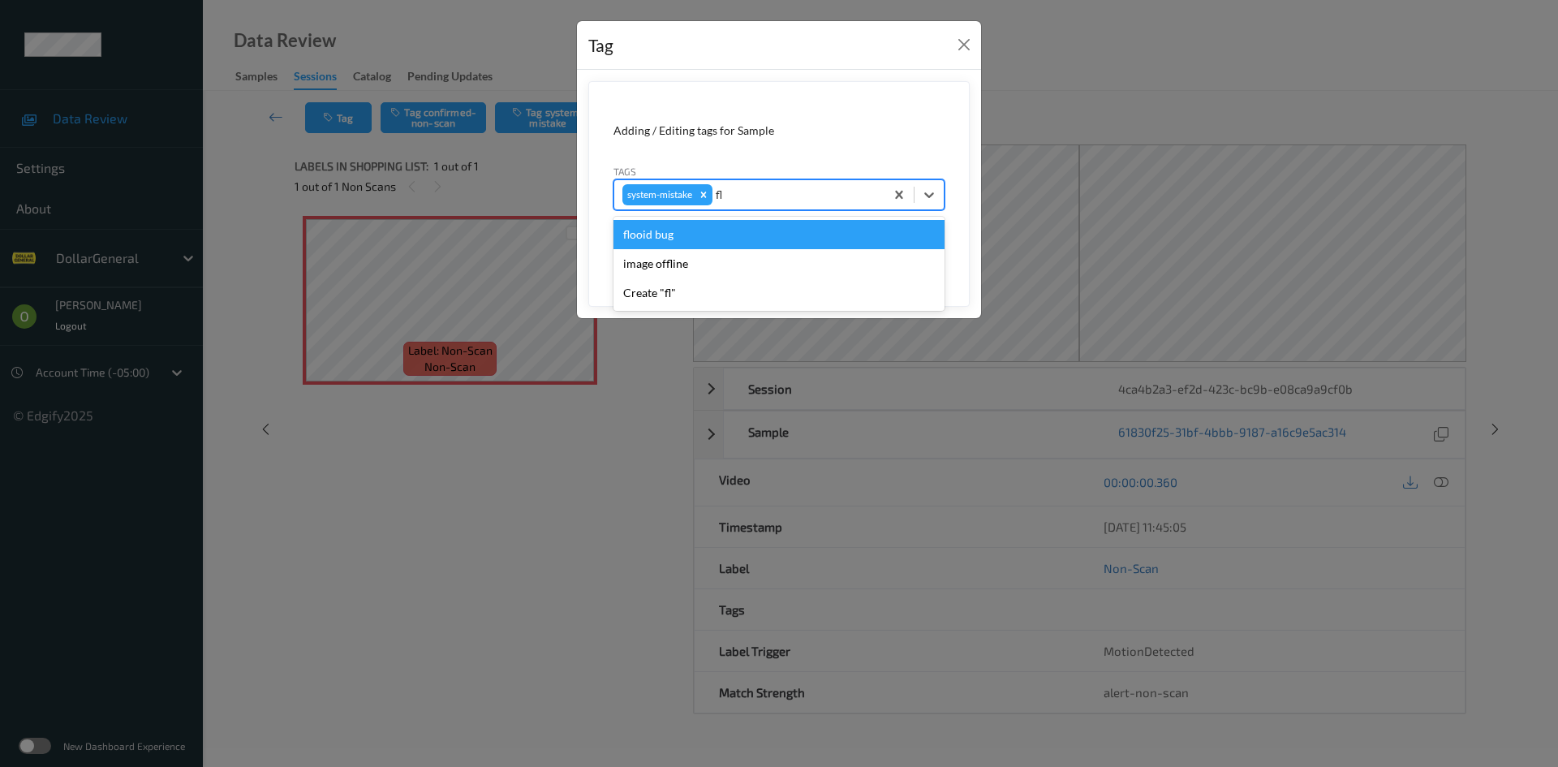
click at [728, 231] on div "flooid bug" at bounding box center [778, 234] width 331 height 29
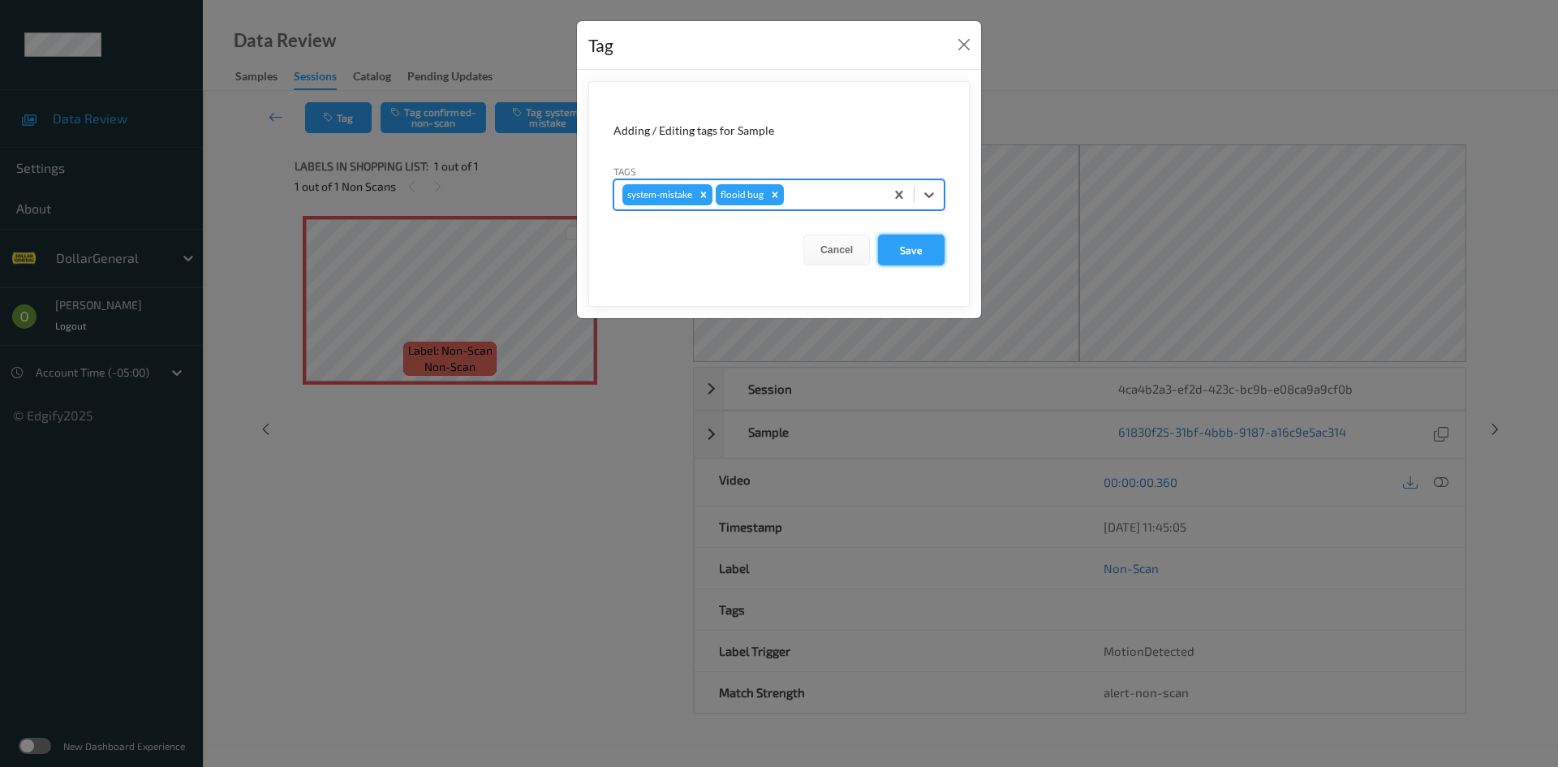
click at [912, 247] on button "Save" at bounding box center [911, 249] width 67 height 31
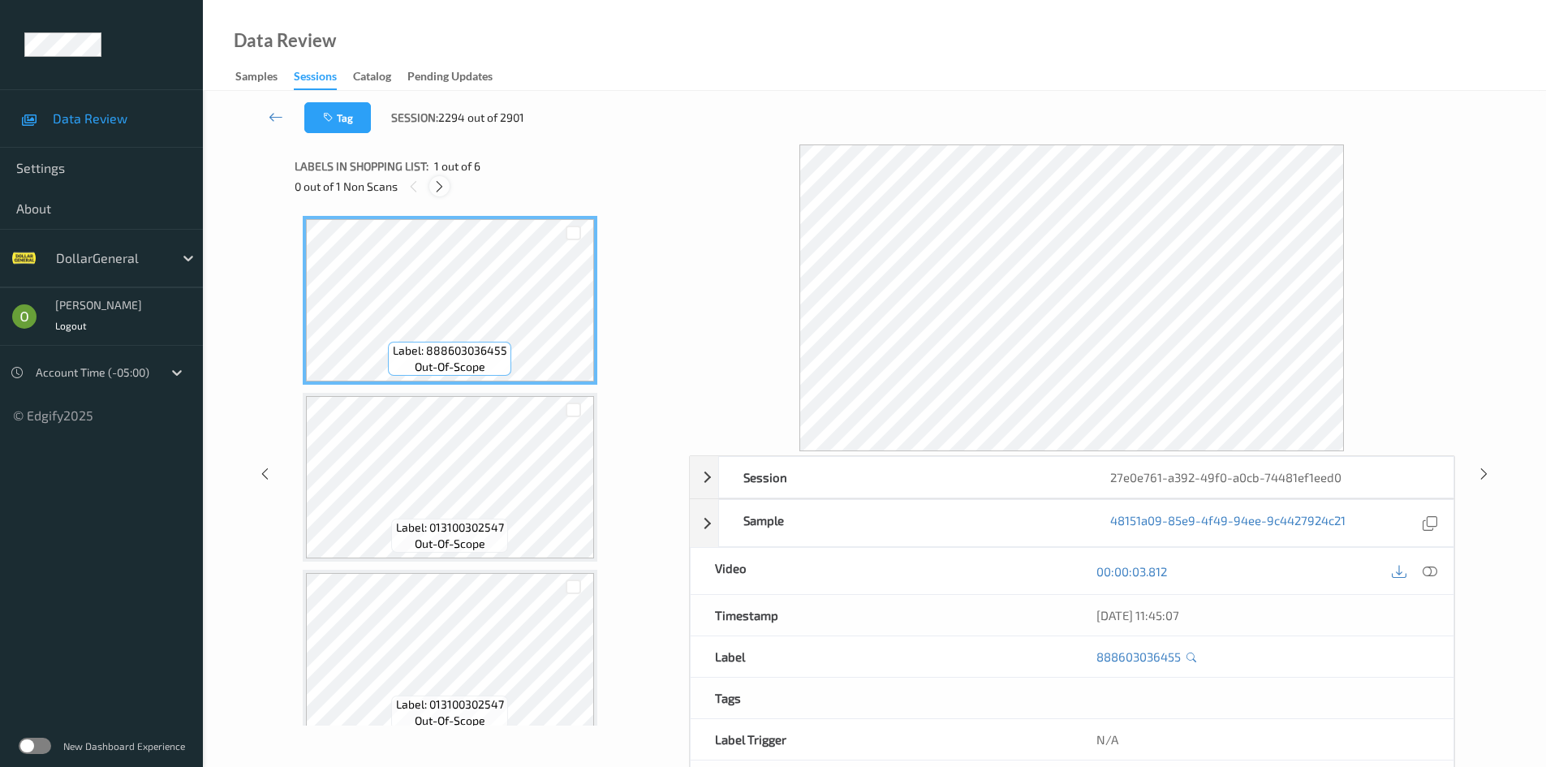
click at [439, 183] on icon at bounding box center [439, 186] width 14 height 15
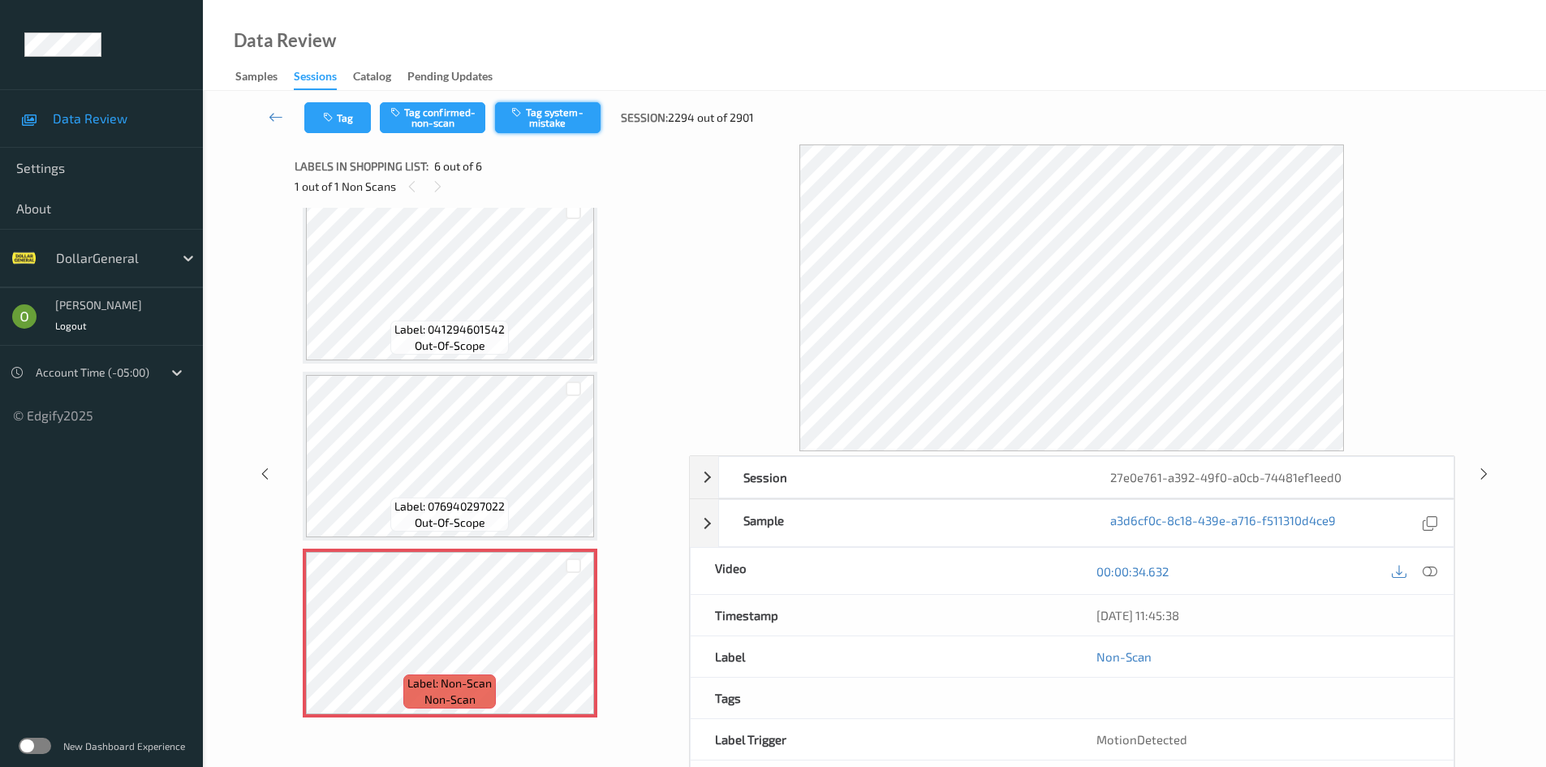
click at [544, 128] on button "Tag system-mistake" at bounding box center [547, 117] width 105 height 31
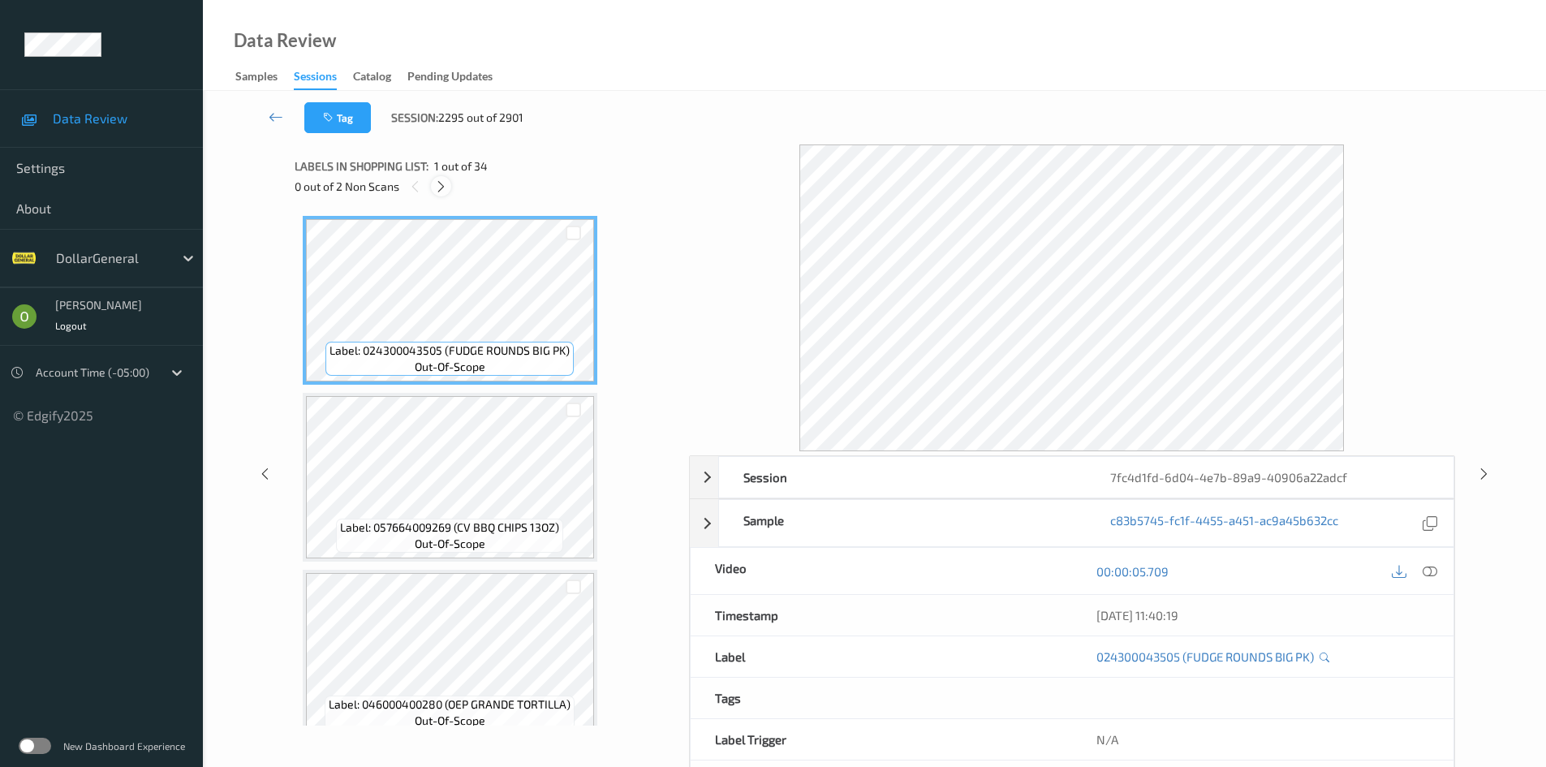
click at [445, 185] on icon at bounding box center [441, 186] width 14 height 15
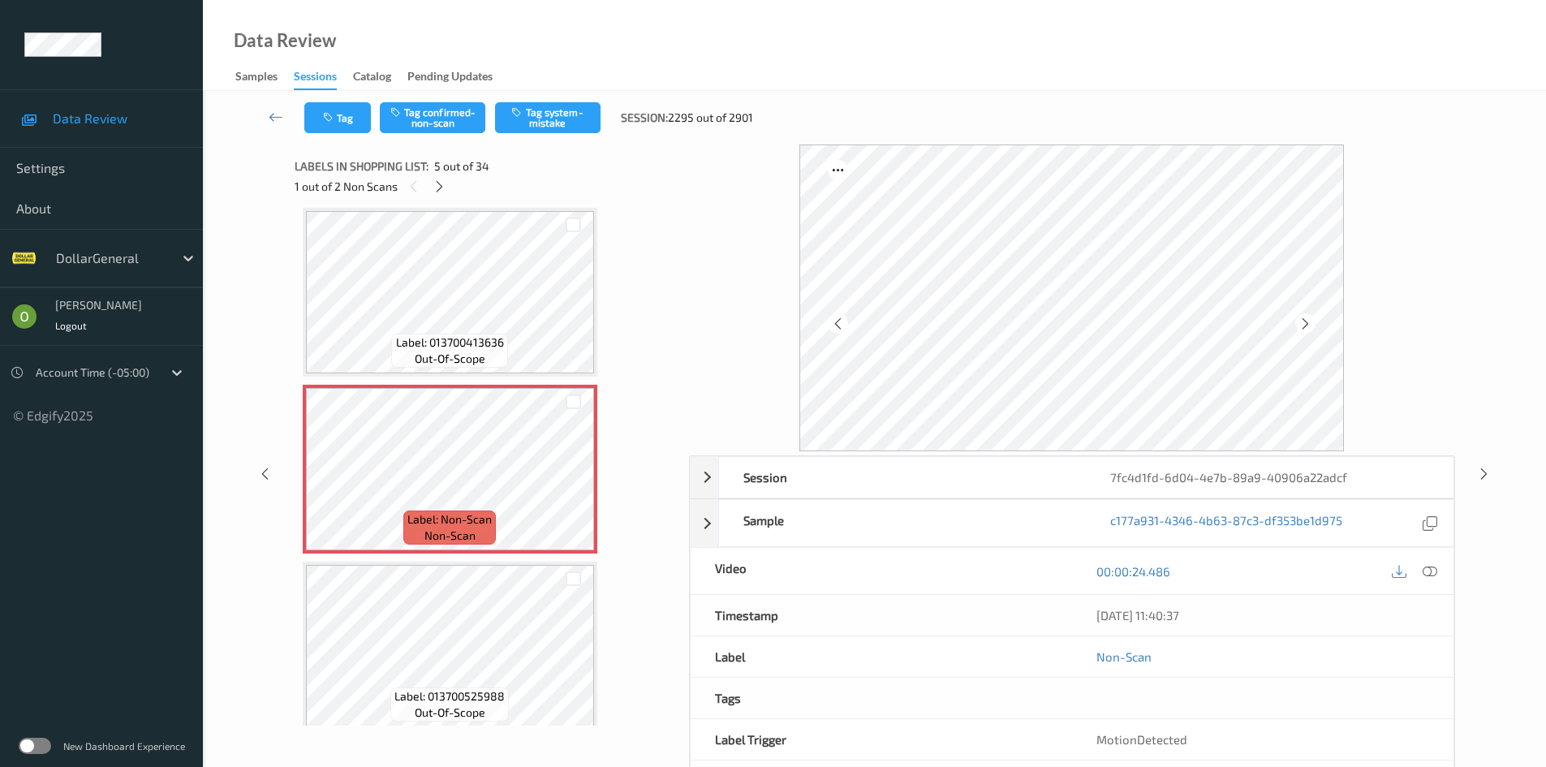
click at [1421, 571] on div at bounding box center [1430, 571] width 22 height 22
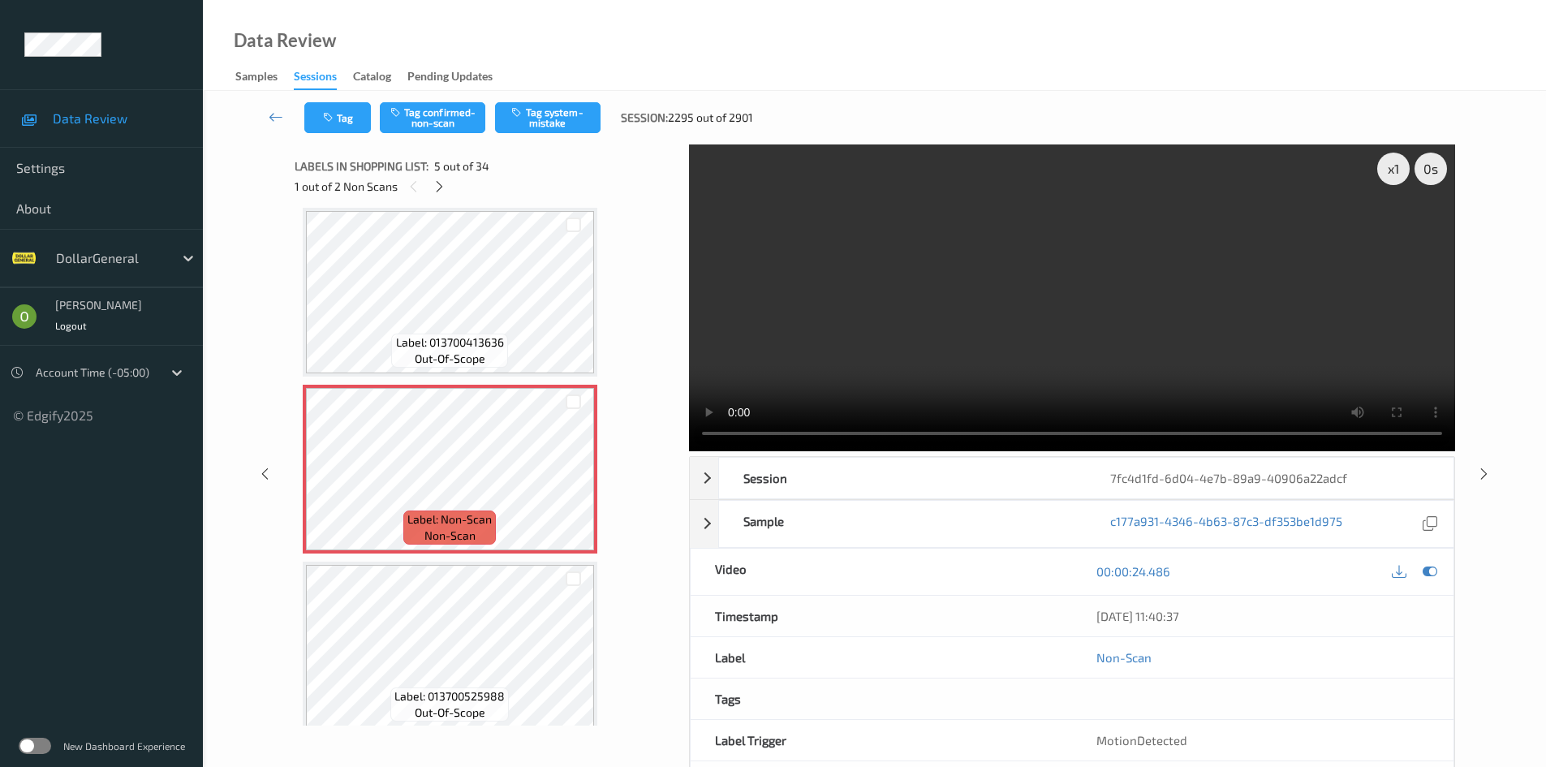
click at [853, 336] on video at bounding box center [1072, 297] width 766 height 307
click at [896, 312] on video at bounding box center [1072, 297] width 766 height 307
click at [846, 338] on video at bounding box center [1072, 297] width 766 height 307
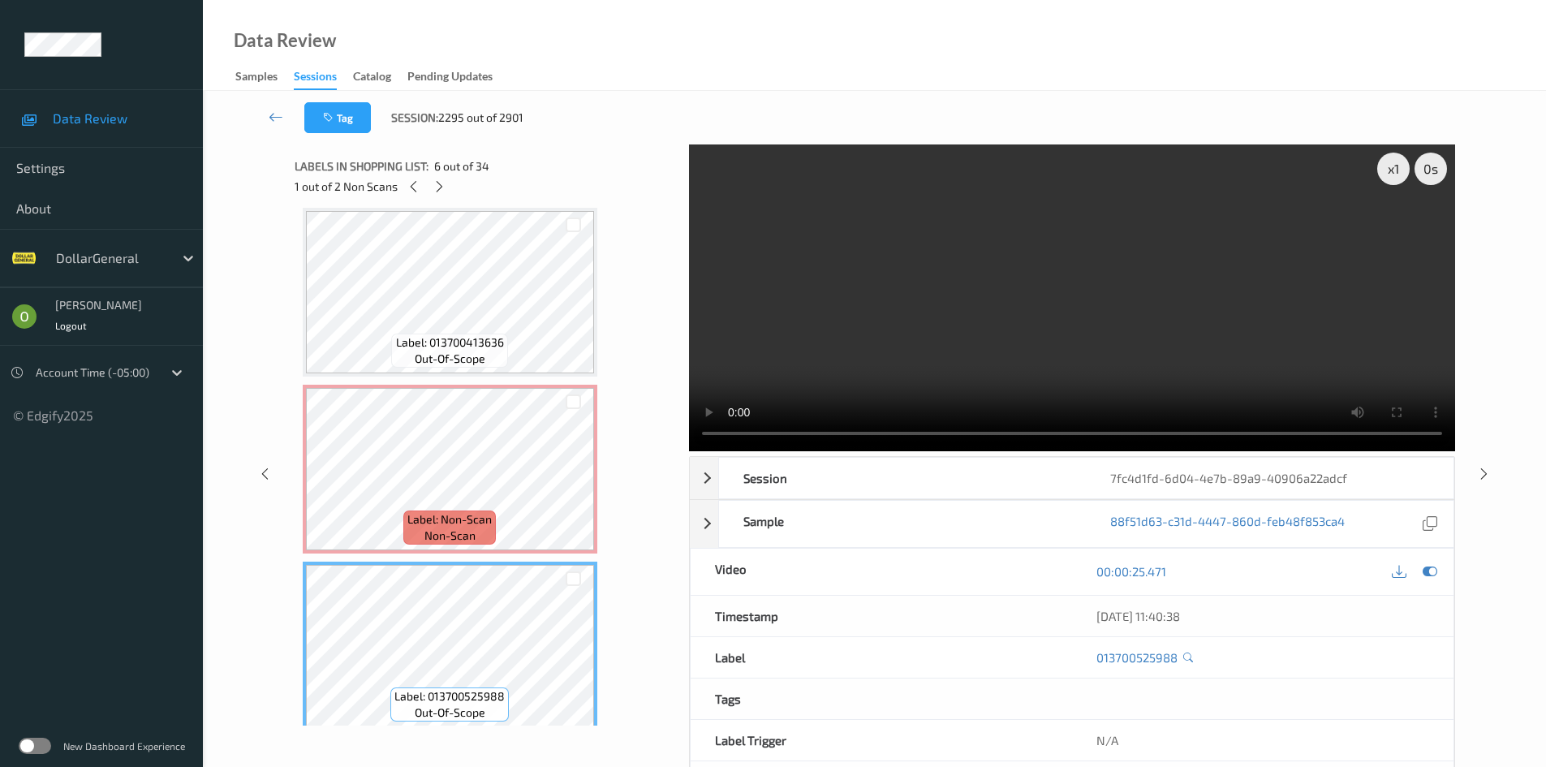
click at [895, 303] on video at bounding box center [1072, 297] width 766 height 307
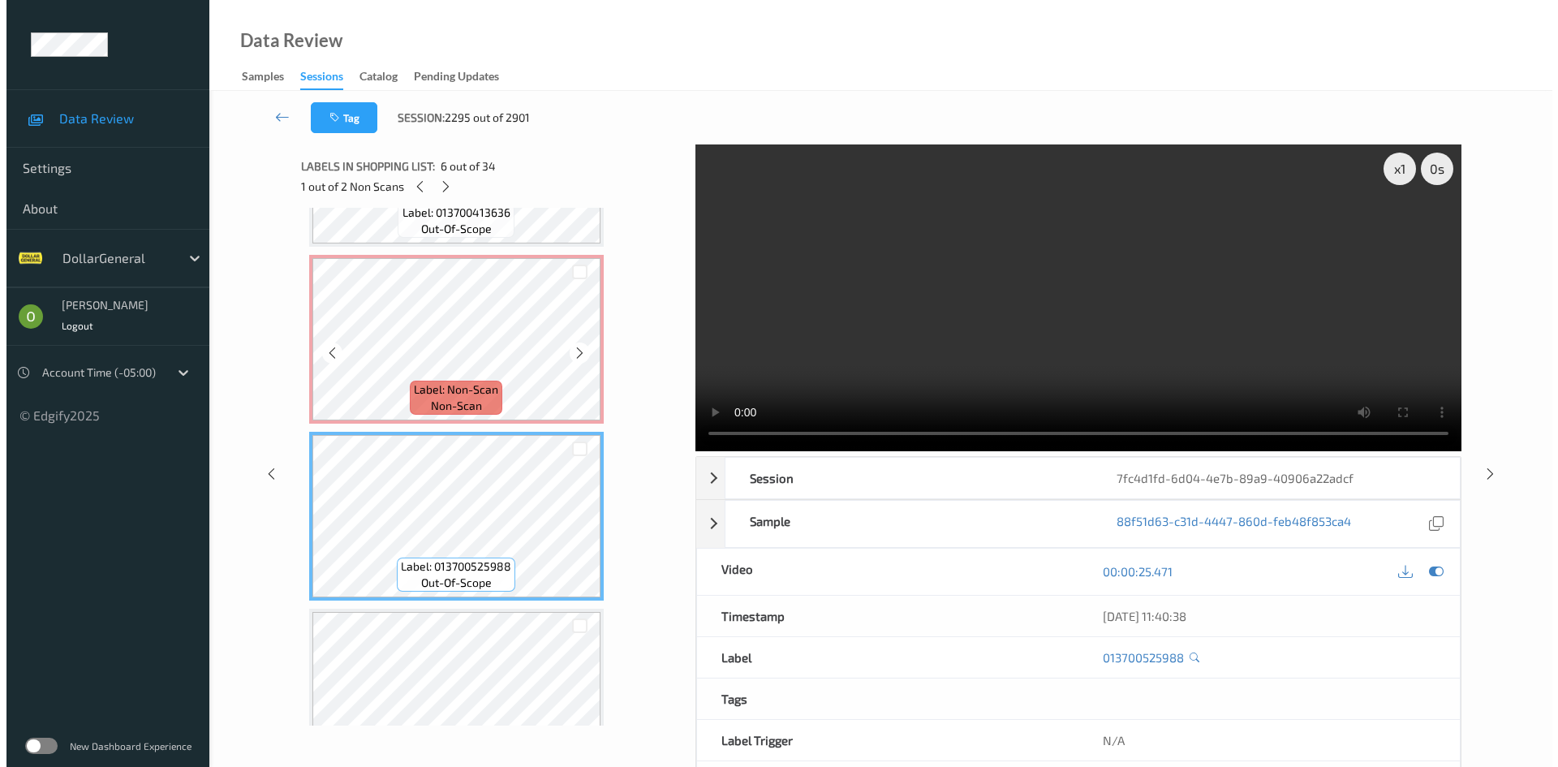
scroll to position [701, 0]
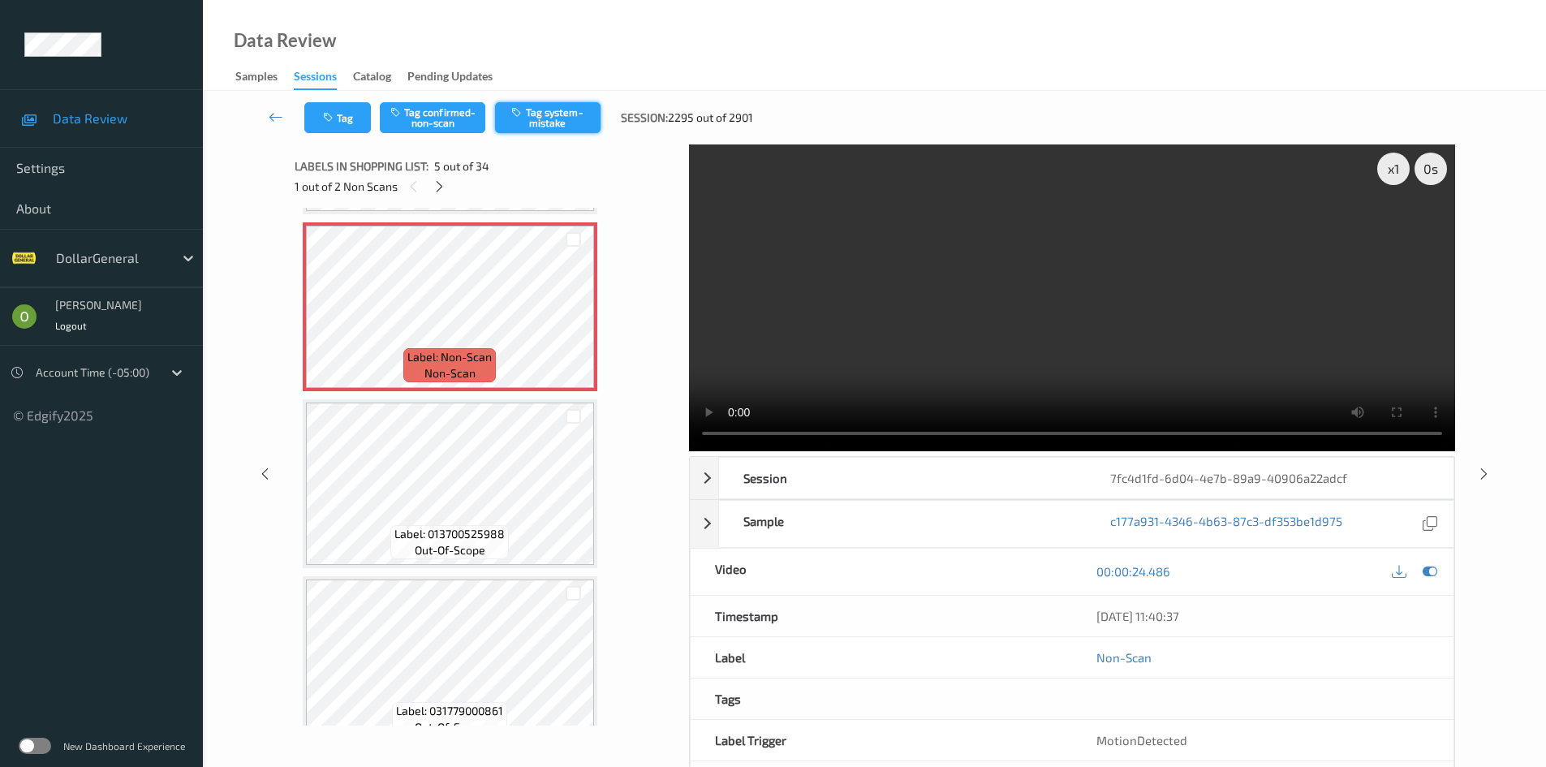
click at [531, 103] on button "Tag system-mistake" at bounding box center [547, 117] width 105 height 31
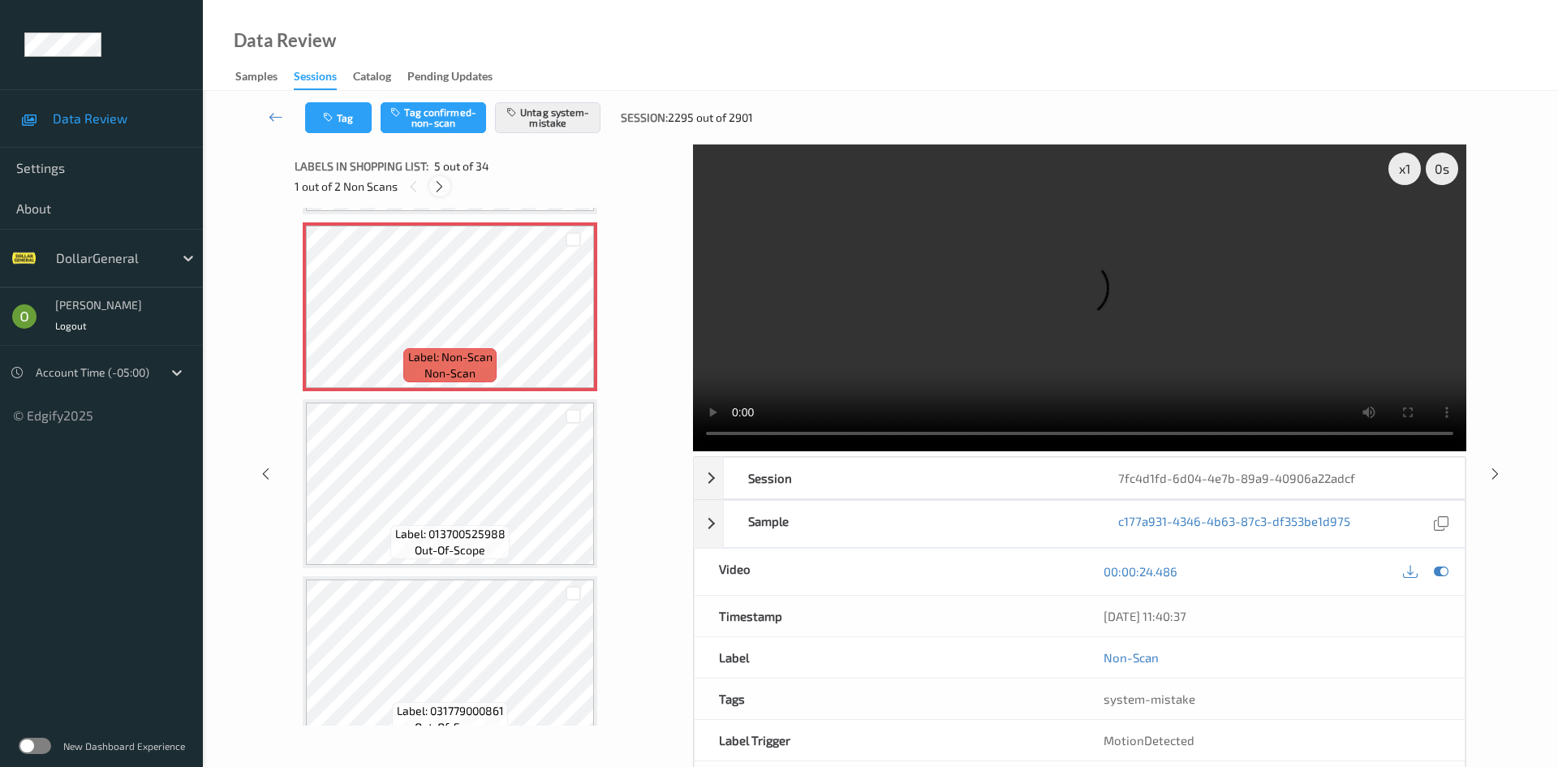
click at [440, 179] on icon at bounding box center [439, 186] width 14 height 15
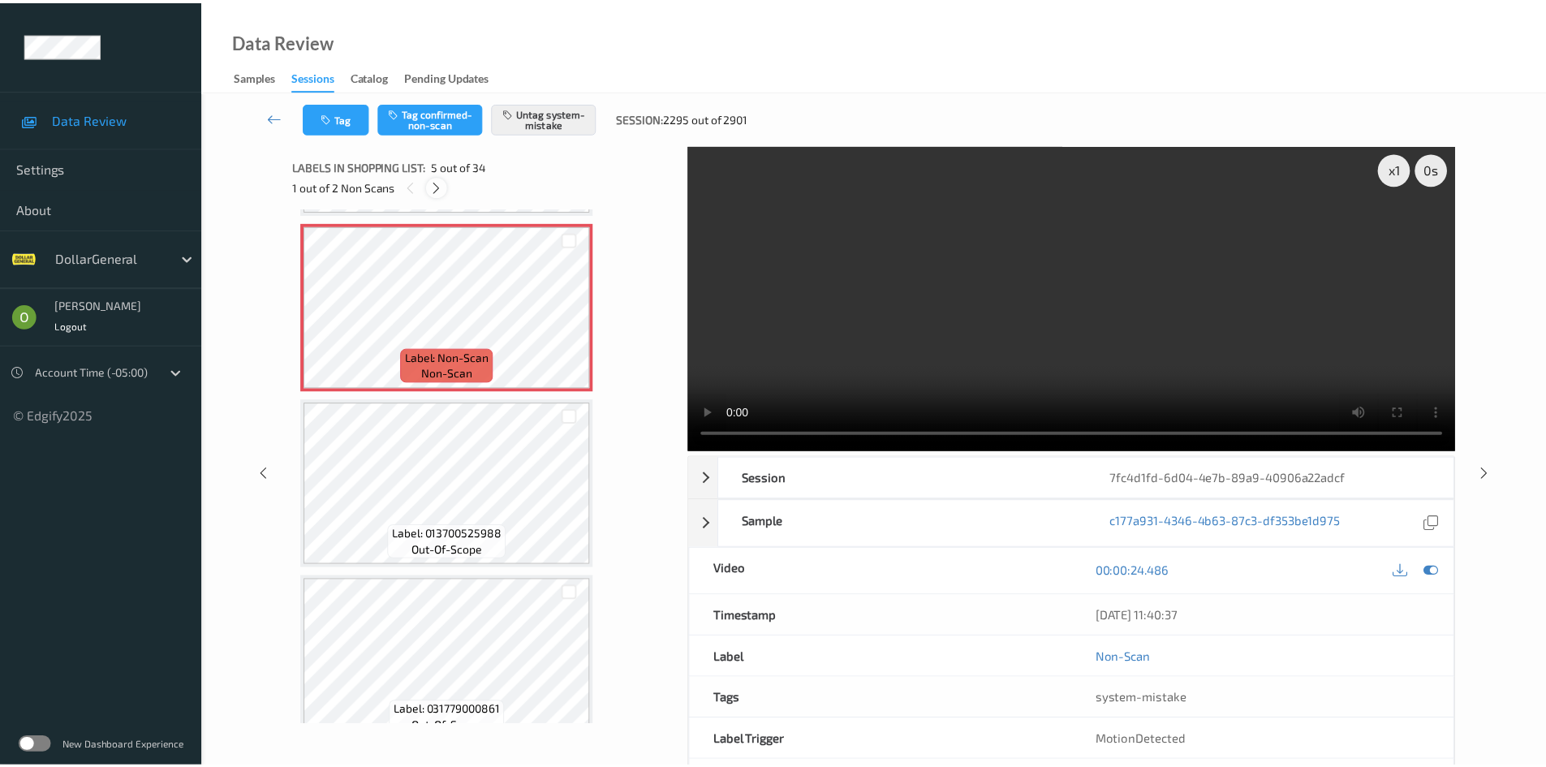
scroll to position [1777, 0]
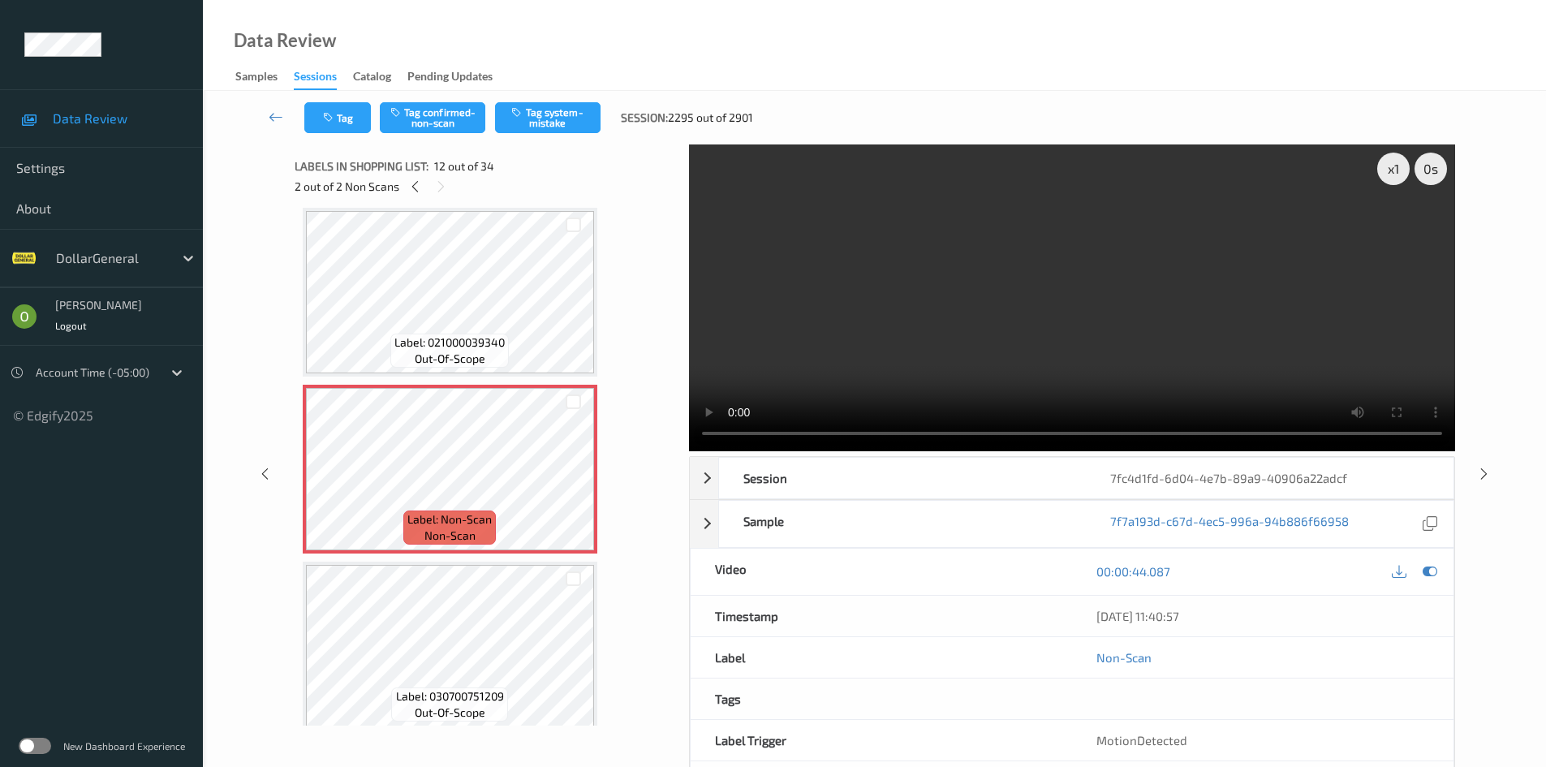
click at [800, 342] on video at bounding box center [1072, 297] width 766 height 307
click at [849, 321] on video at bounding box center [1072, 297] width 766 height 307
click at [1430, 571] on icon at bounding box center [1429, 571] width 15 height 15
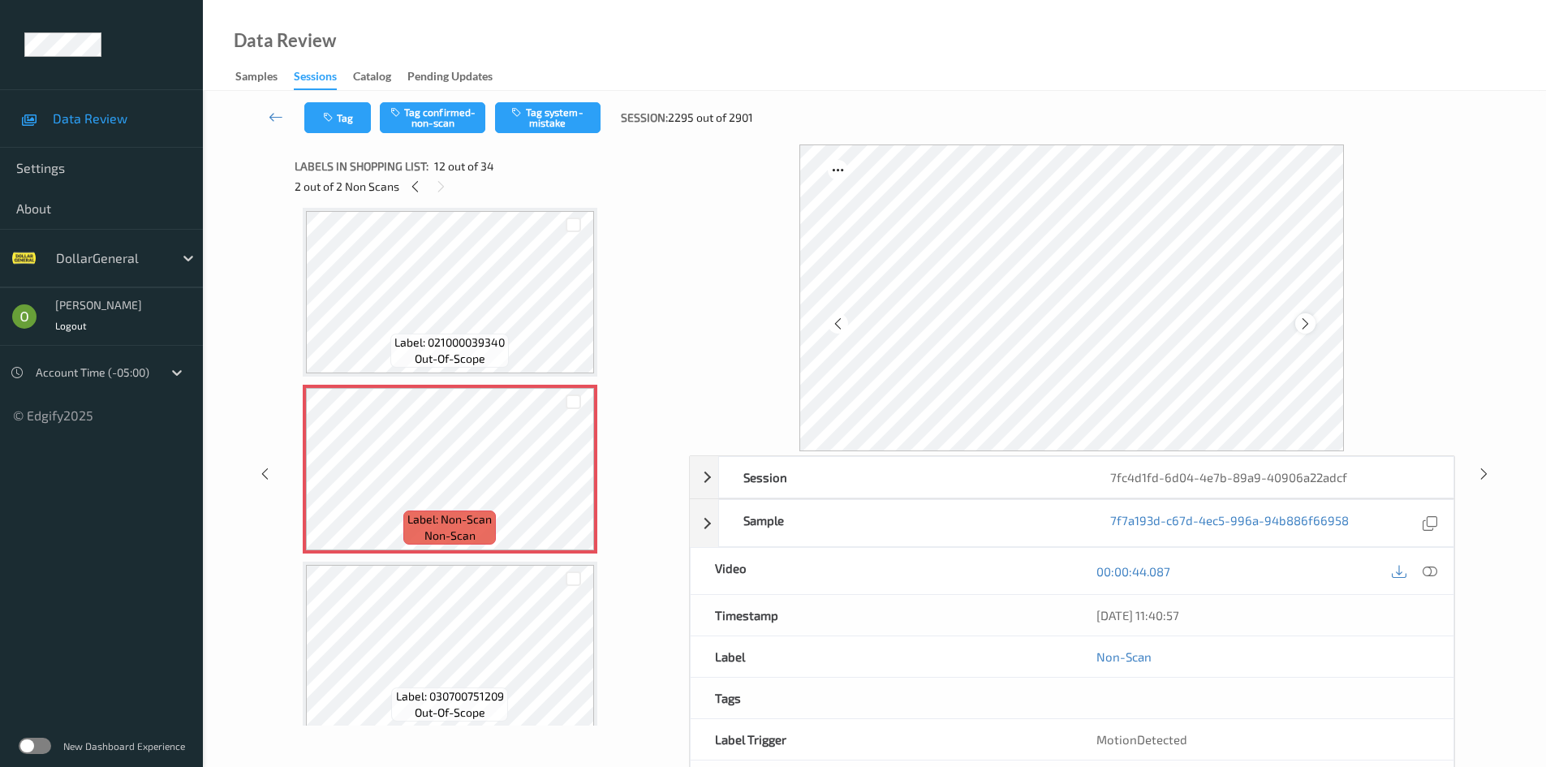
click at [1301, 326] on icon at bounding box center [1305, 323] width 14 height 15
click at [1302, 325] on icon at bounding box center [1305, 323] width 14 height 15
click at [1301, 325] on icon at bounding box center [1305, 323] width 14 height 15
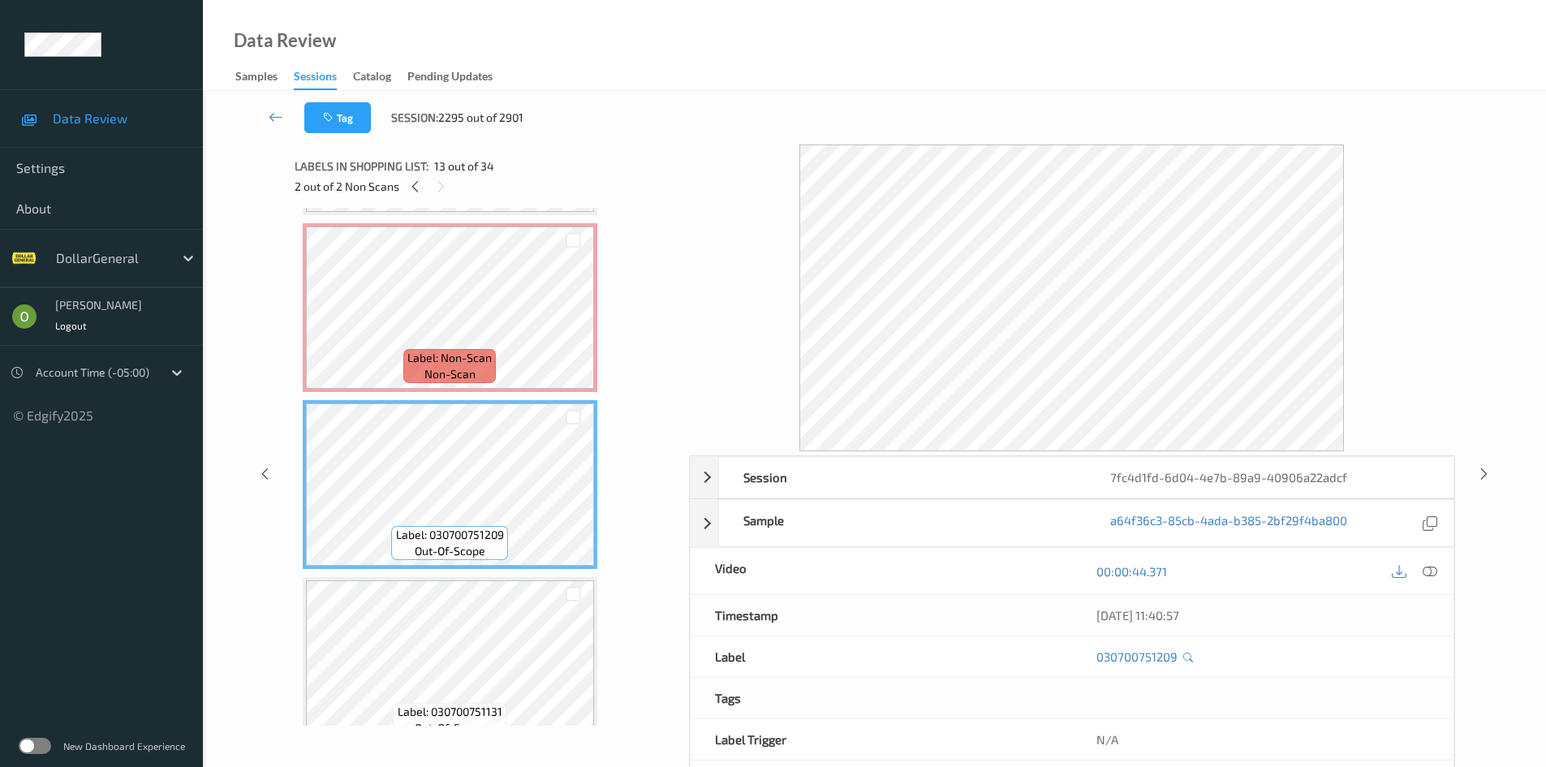
scroll to position [1939, 0]
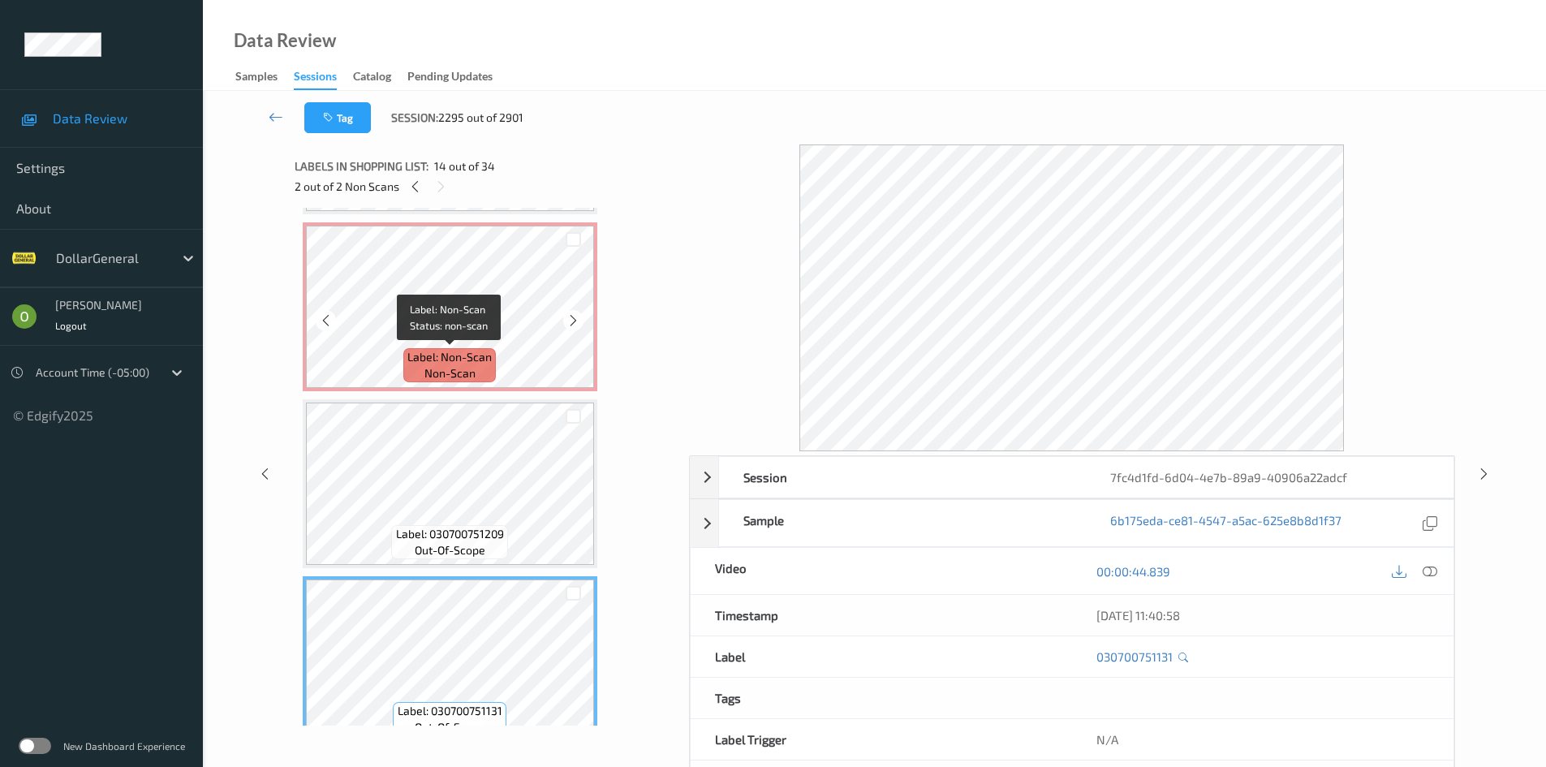
click at [492, 354] on div "Label: Non-Scan non-scan" at bounding box center [449, 365] width 92 height 34
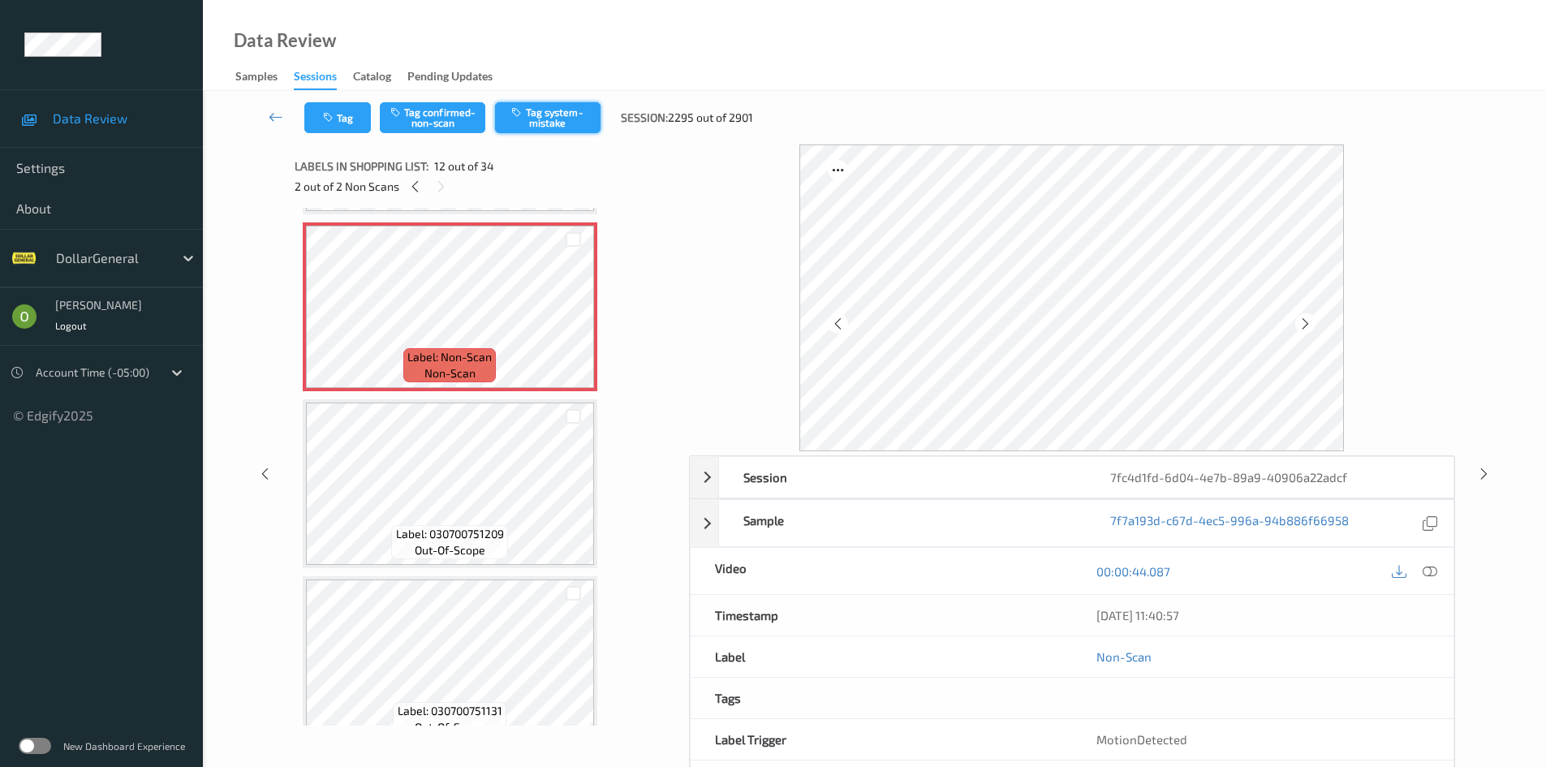
click at [527, 111] on button "Tag system-mistake" at bounding box center [547, 117] width 105 height 31
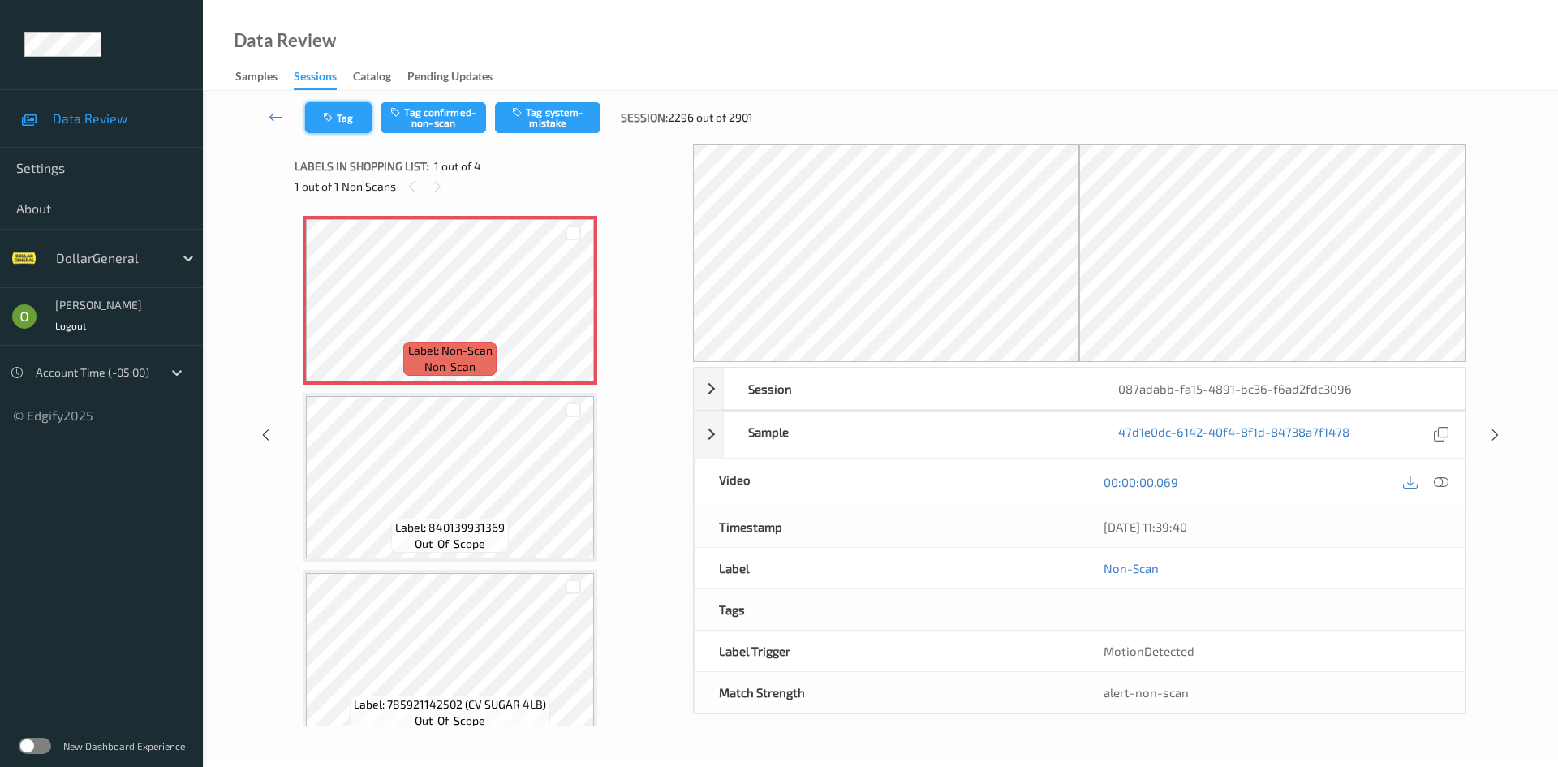
click at [342, 117] on button "Tag" at bounding box center [338, 117] width 67 height 31
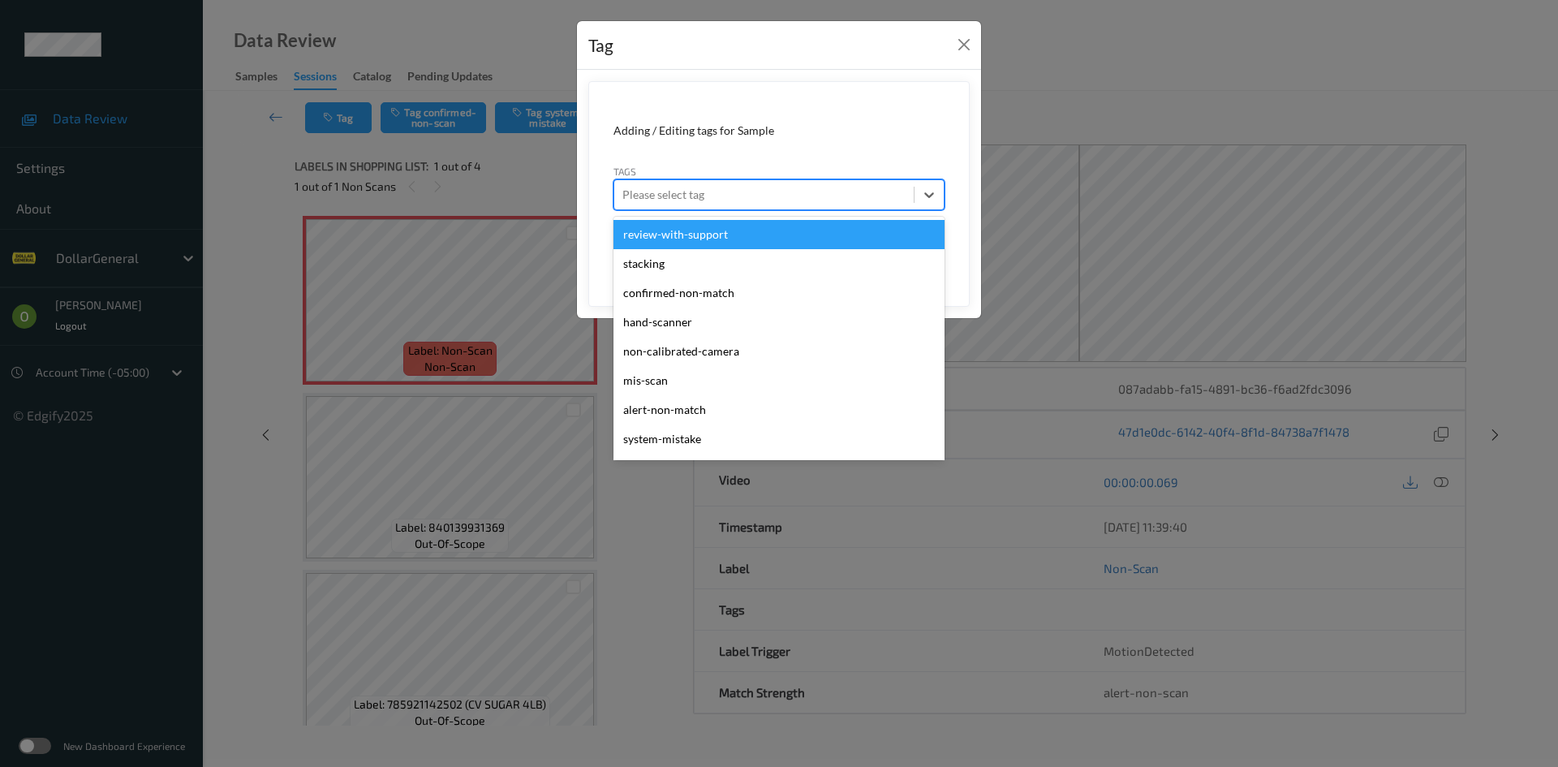
click at [680, 200] on div at bounding box center [763, 194] width 283 height 19
type input "sy"
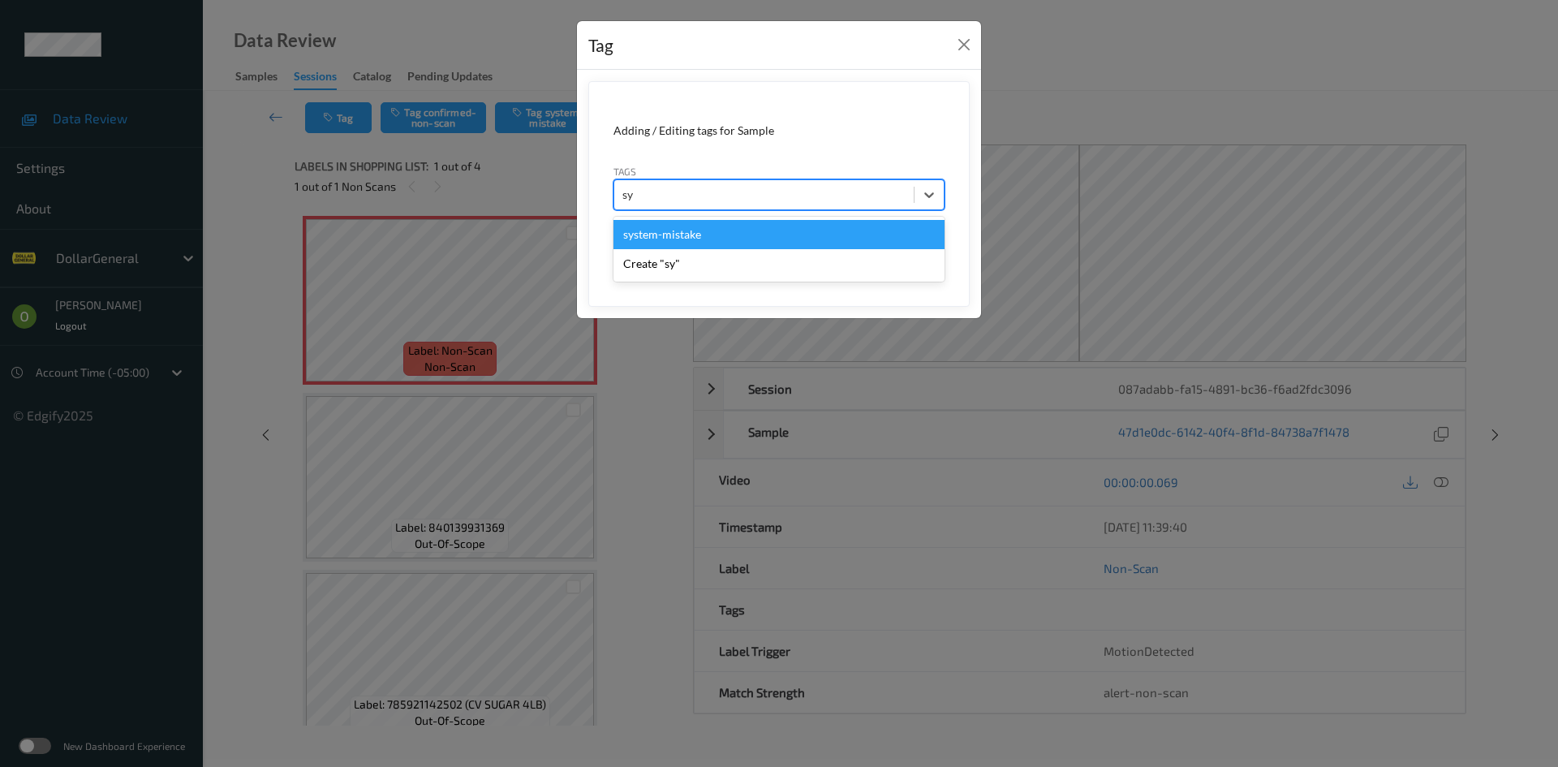
click at [678, 247] on div "system-mistake" at bounding box center [778, 234] width 331 height 29
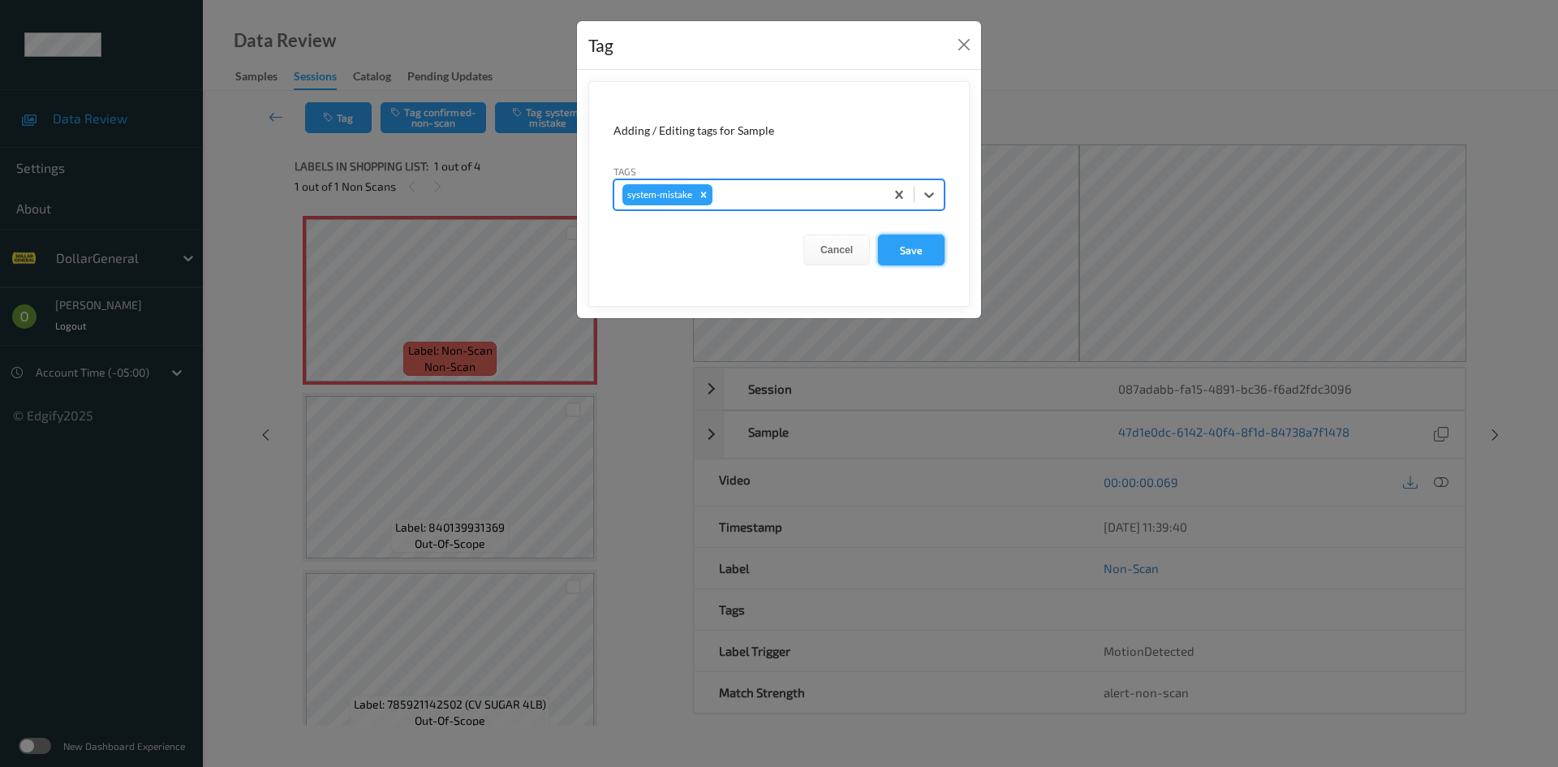
click at [893, 254] on button "Save" at bounding box center [911, 249] width 67 height 31
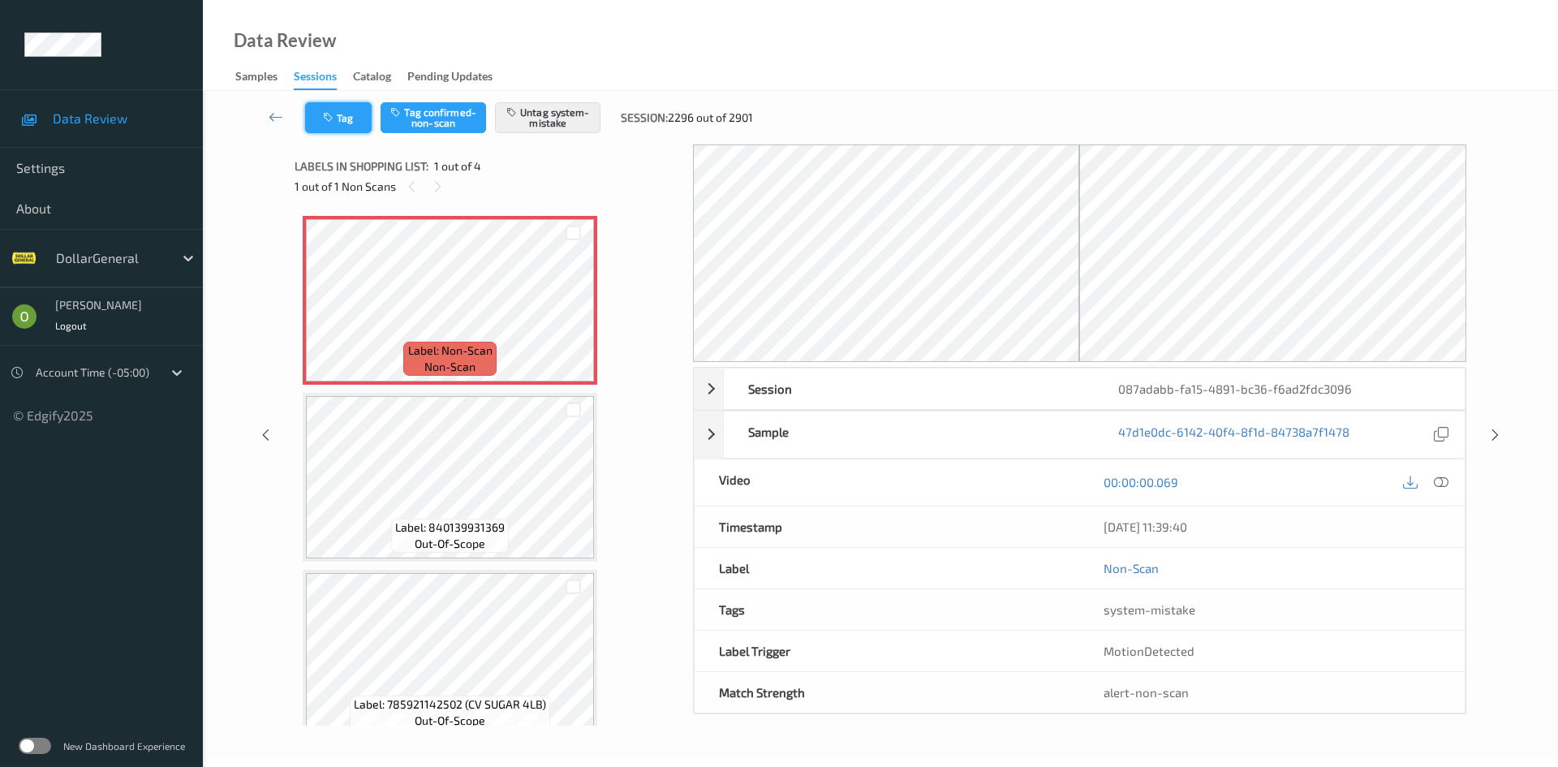
click at [350, 129] on button "Tag" at bounding box center [338, 117] width 67 height 31
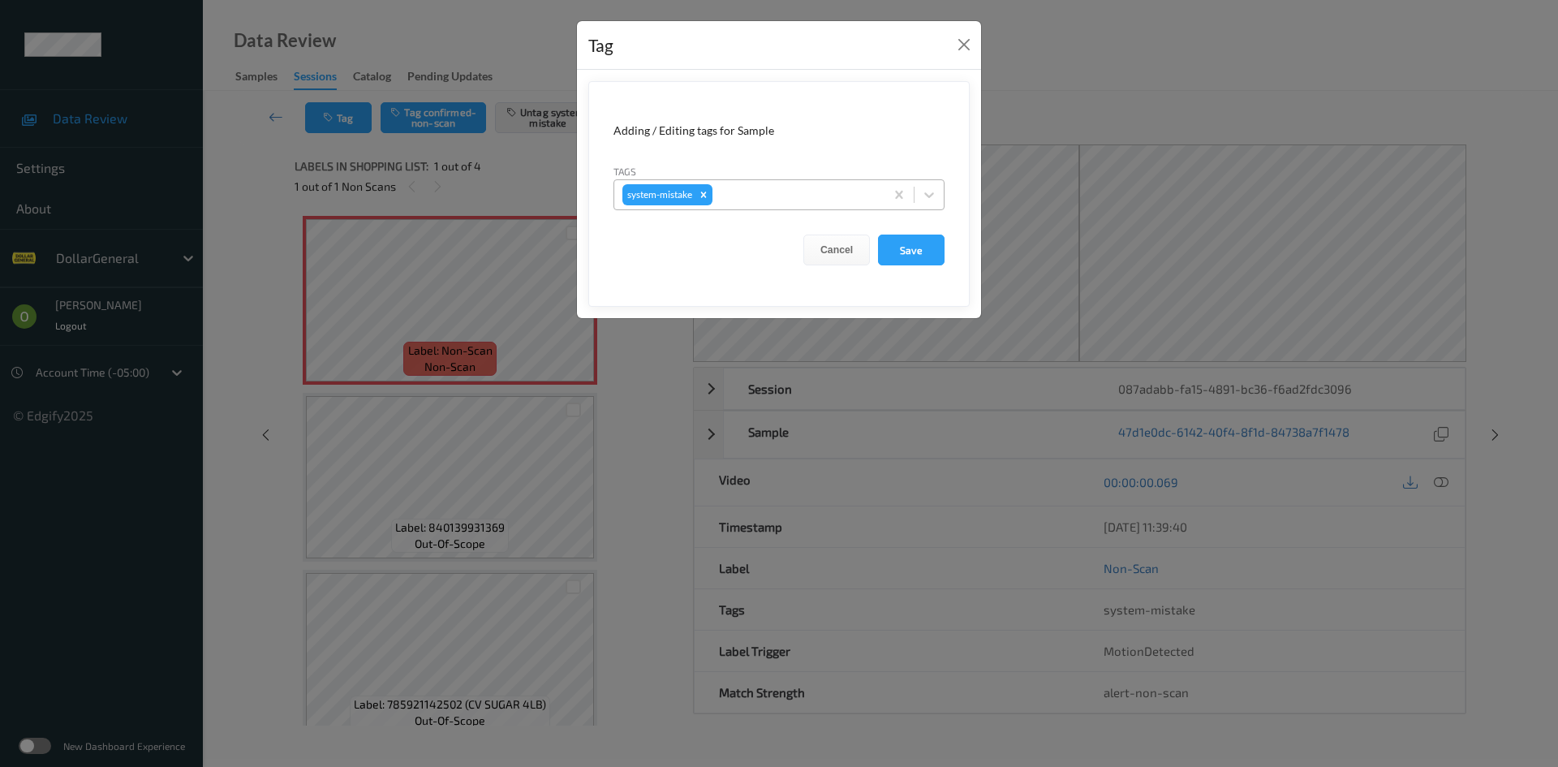
click at [795, 200] on div at bounding box center [796, 194] width 161 height 19
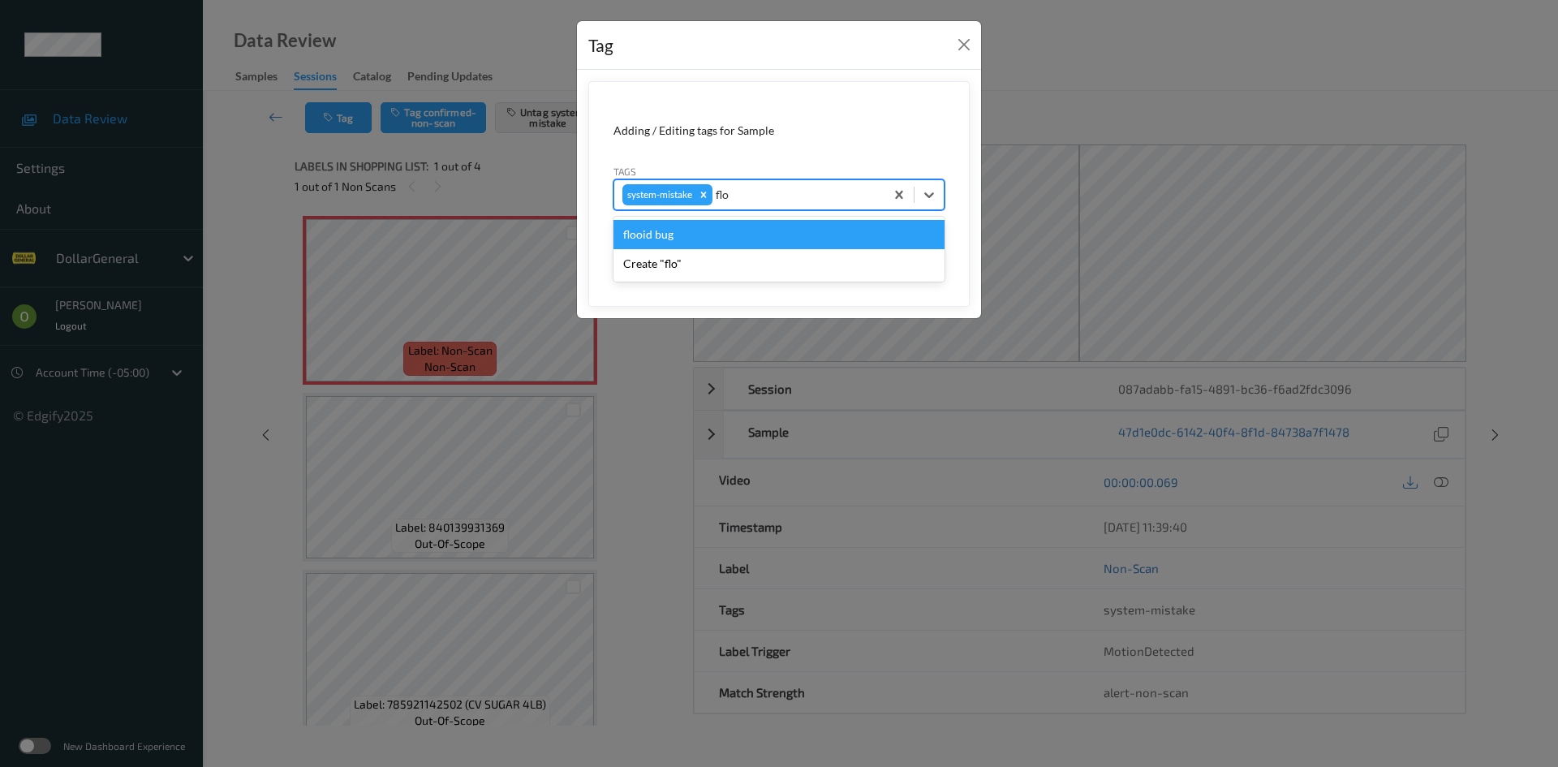
type input "floo"
click at [718, 244] on div "flooid bug" at bounding box center [778, 234] width 331 height 29
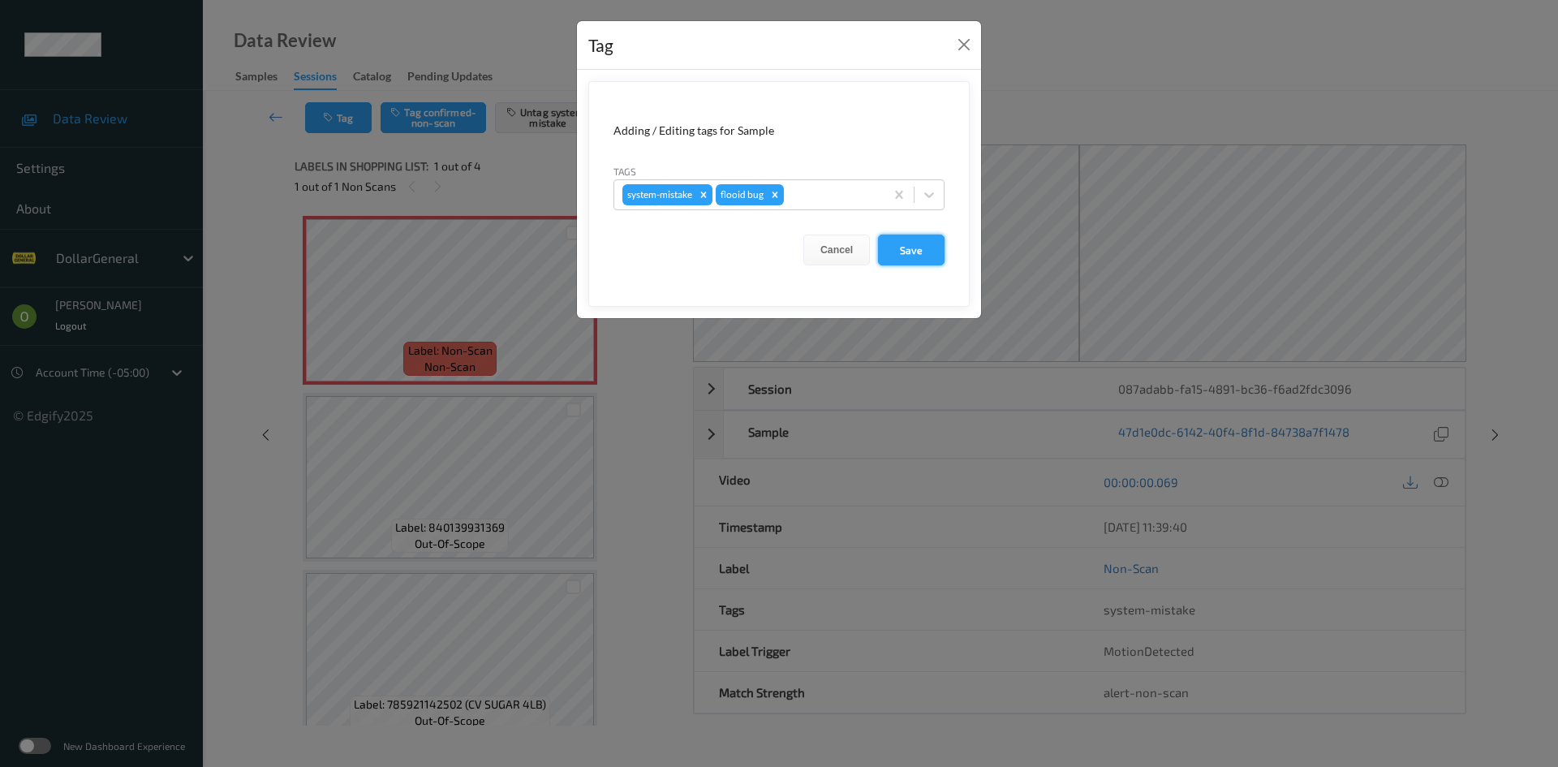
click at [902, 239] on button "Save" at bounding box center [911, 249] width 67 height 31
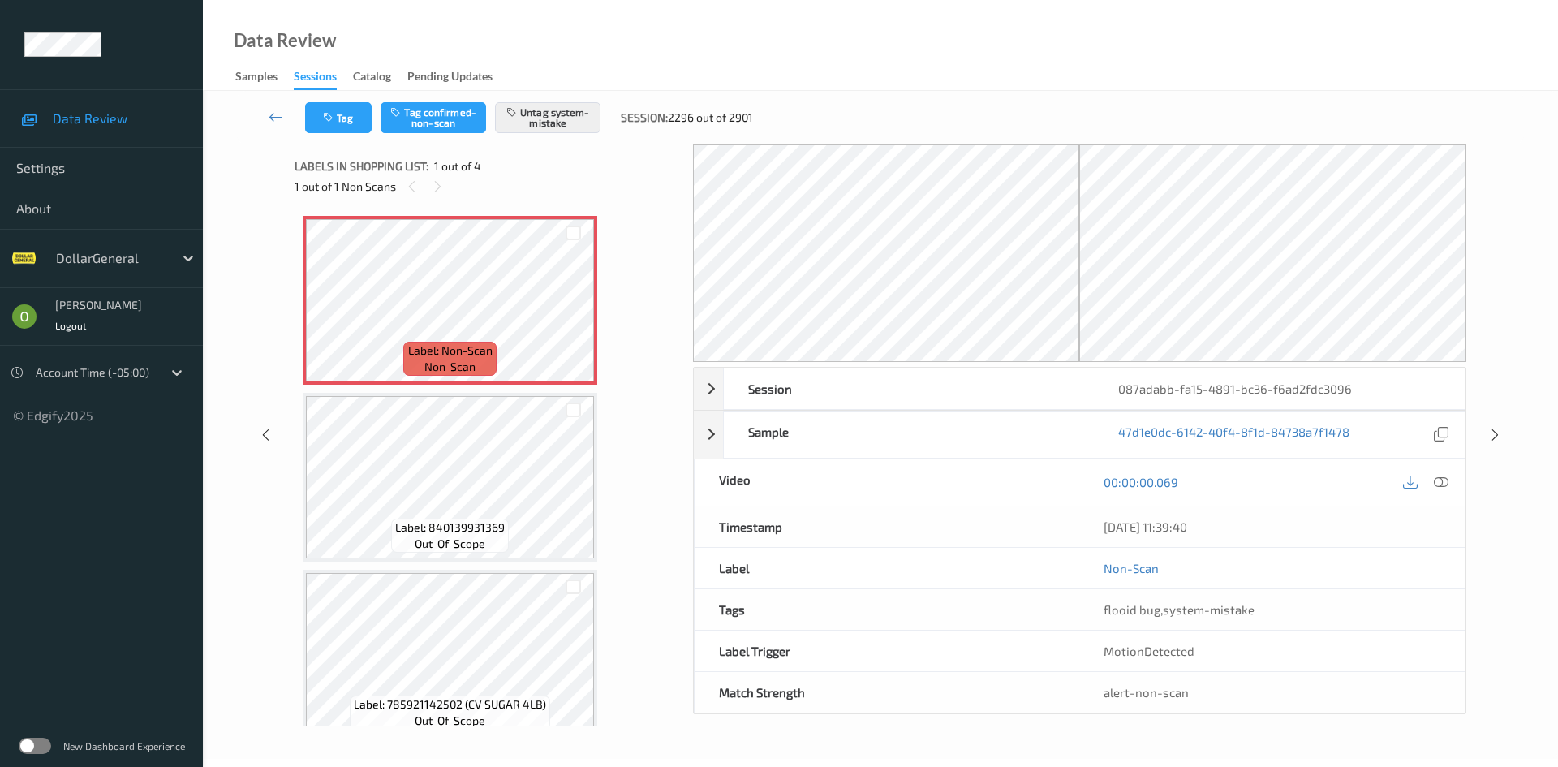
click at [350, 101] on div "Tag Tag confirmed-non-scan Untag system-mistake Session: 2296 out of 2901" at bounding box center [880, 118] width 1288 height 54
click at [344, 117] on button "Tag" at bounding box center [338, 117] width 67 height 31
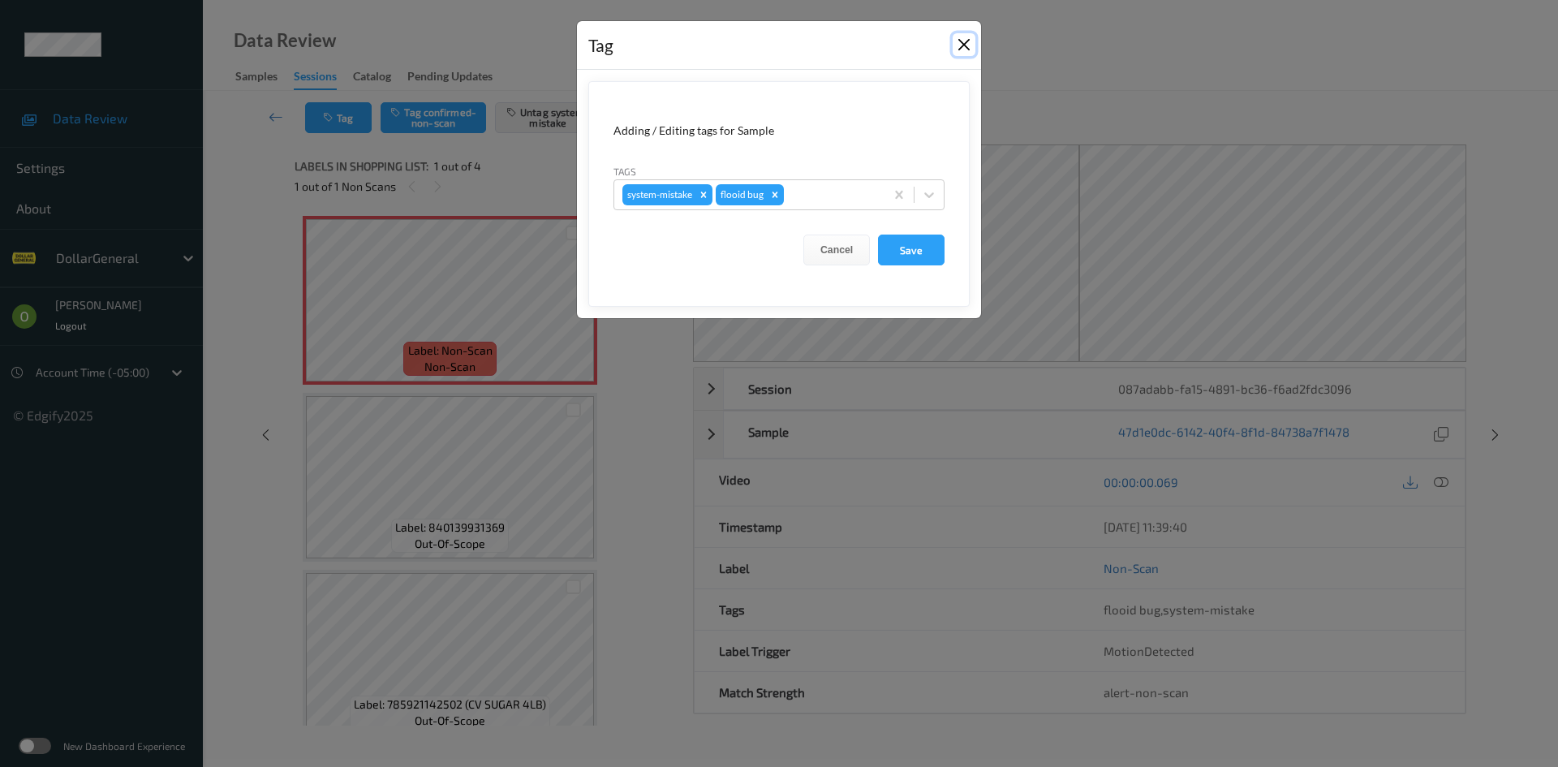
click at [958, 48] on button "Close" at bounding box center [963, 44] width 23 height 23
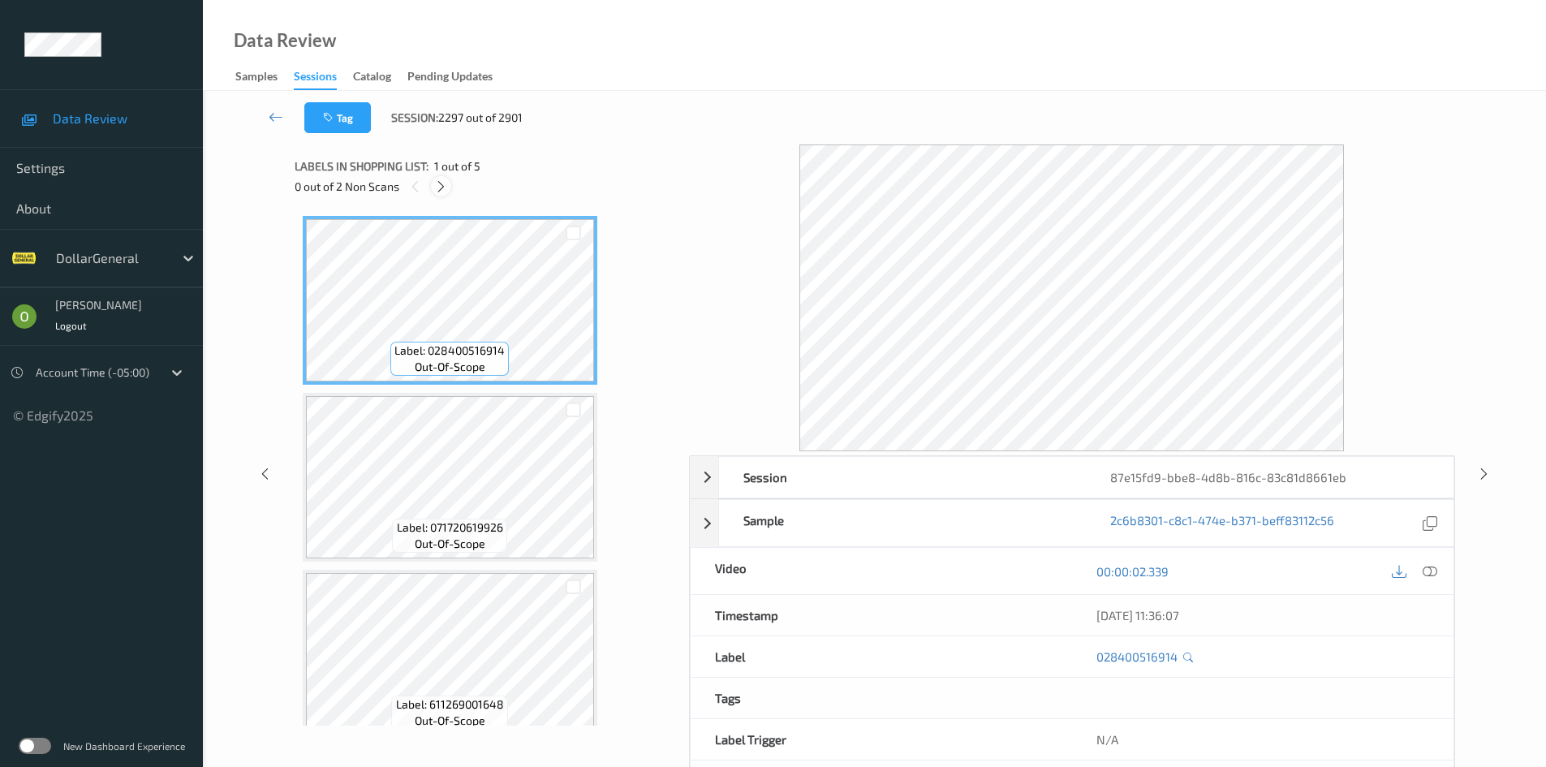
click at [443, 182] on icon at bounding box center [441, 186] width 14 height 15
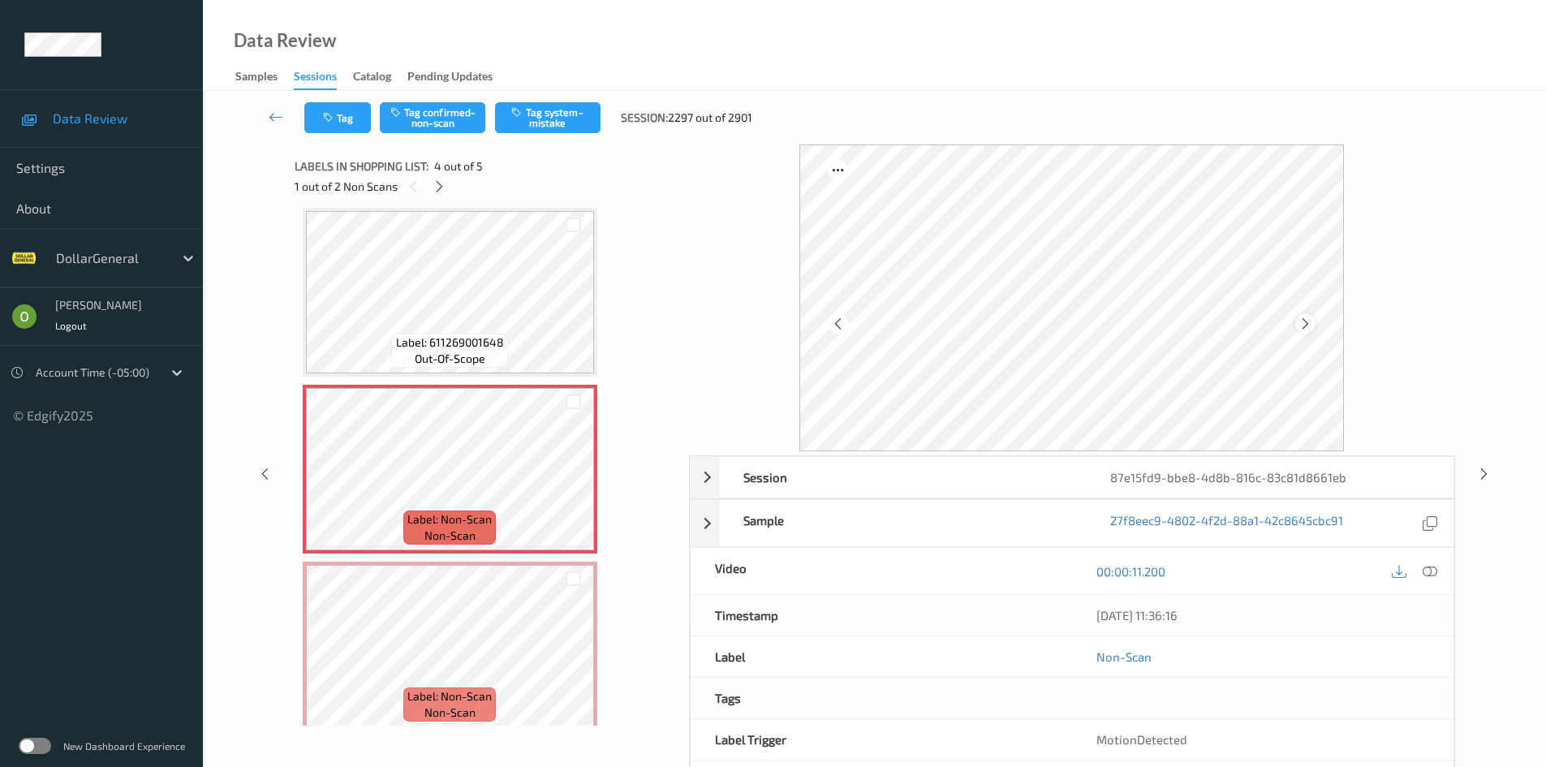
click at [1307, 324] on icon at bounding box center [1305, 323] width 14 height 15
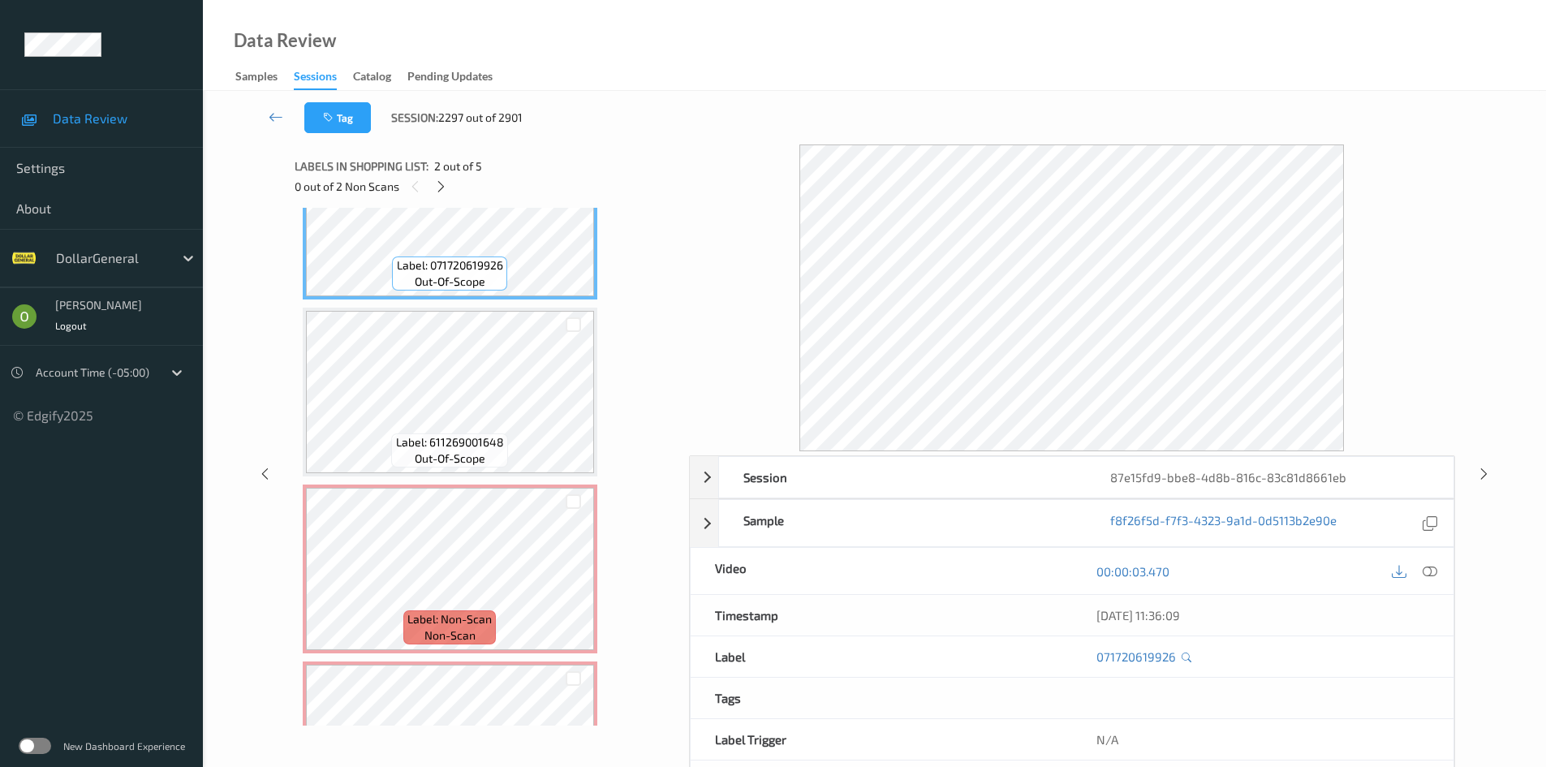
scroll to position [281, 0]
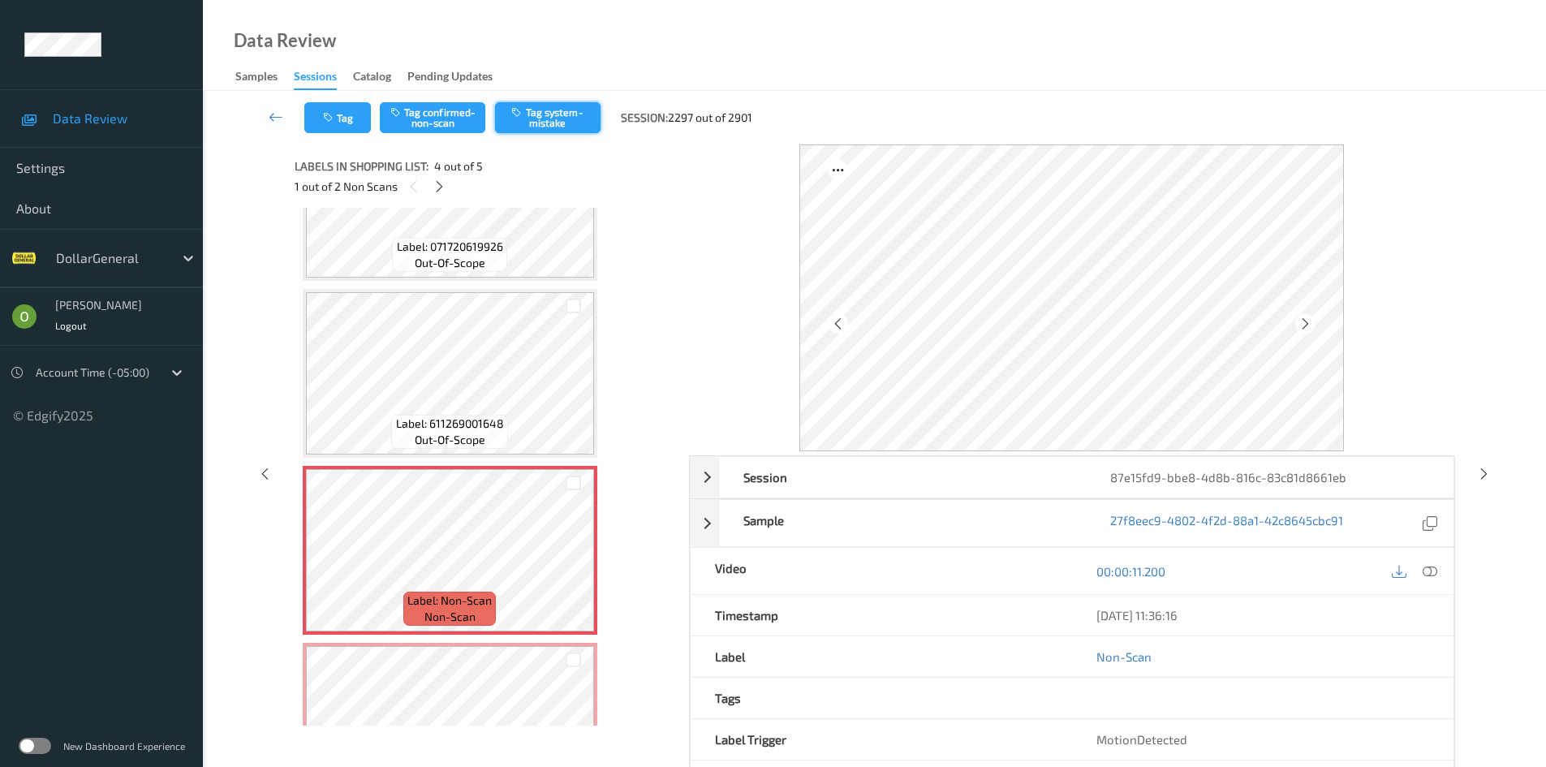
click at [557, 118] on button "Tag system-mistake" at bounding box center [547, 117] width 105 height 31
click at [437, 184] on icon at bounding box center [439, 186] width 14 height 15
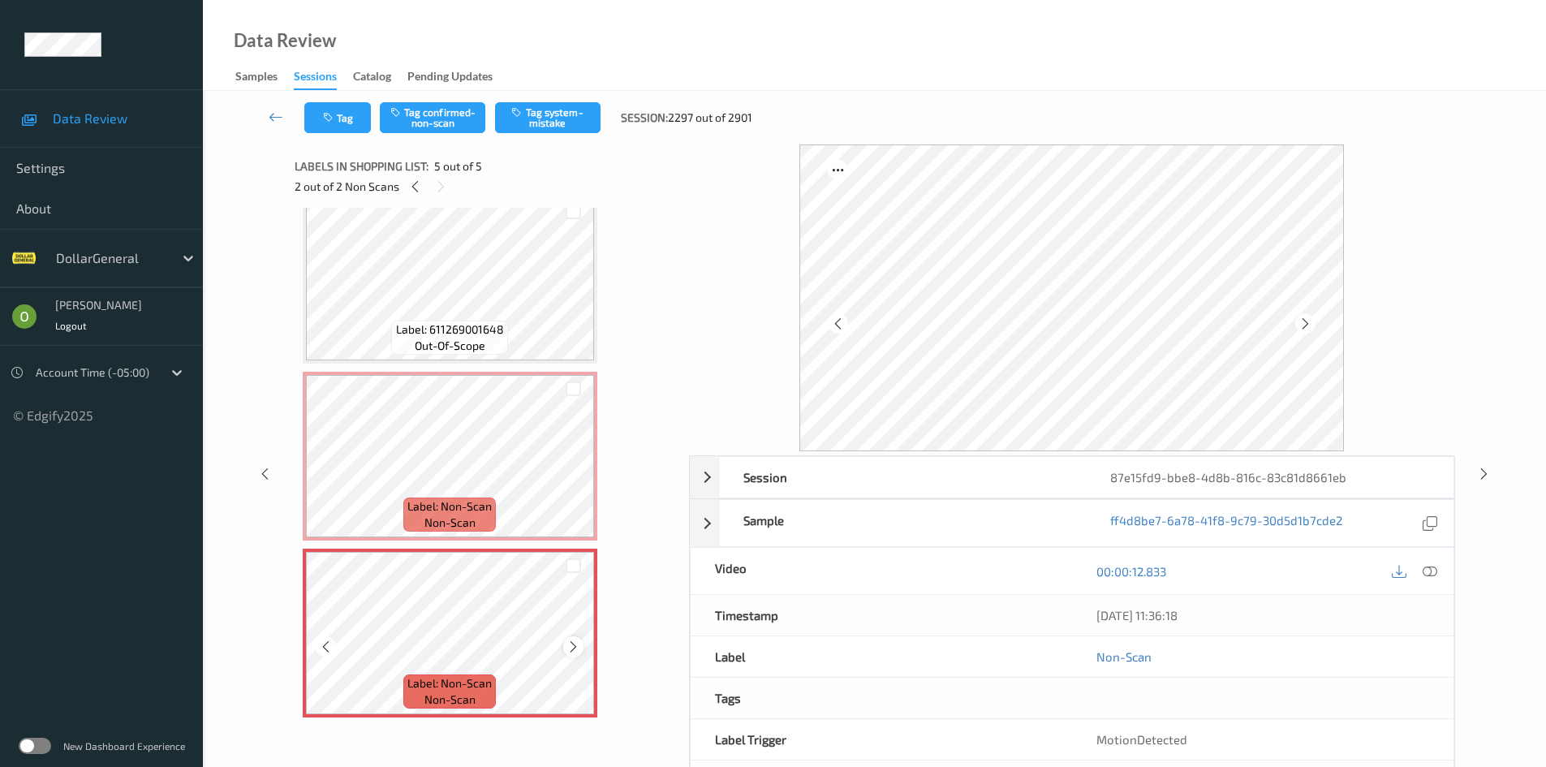
click at [574, 656] on div at bounding box center [573, 646] width 20 height 20
click at [576, 642] on icon at bounding box center [573, 646] width 14 height 15
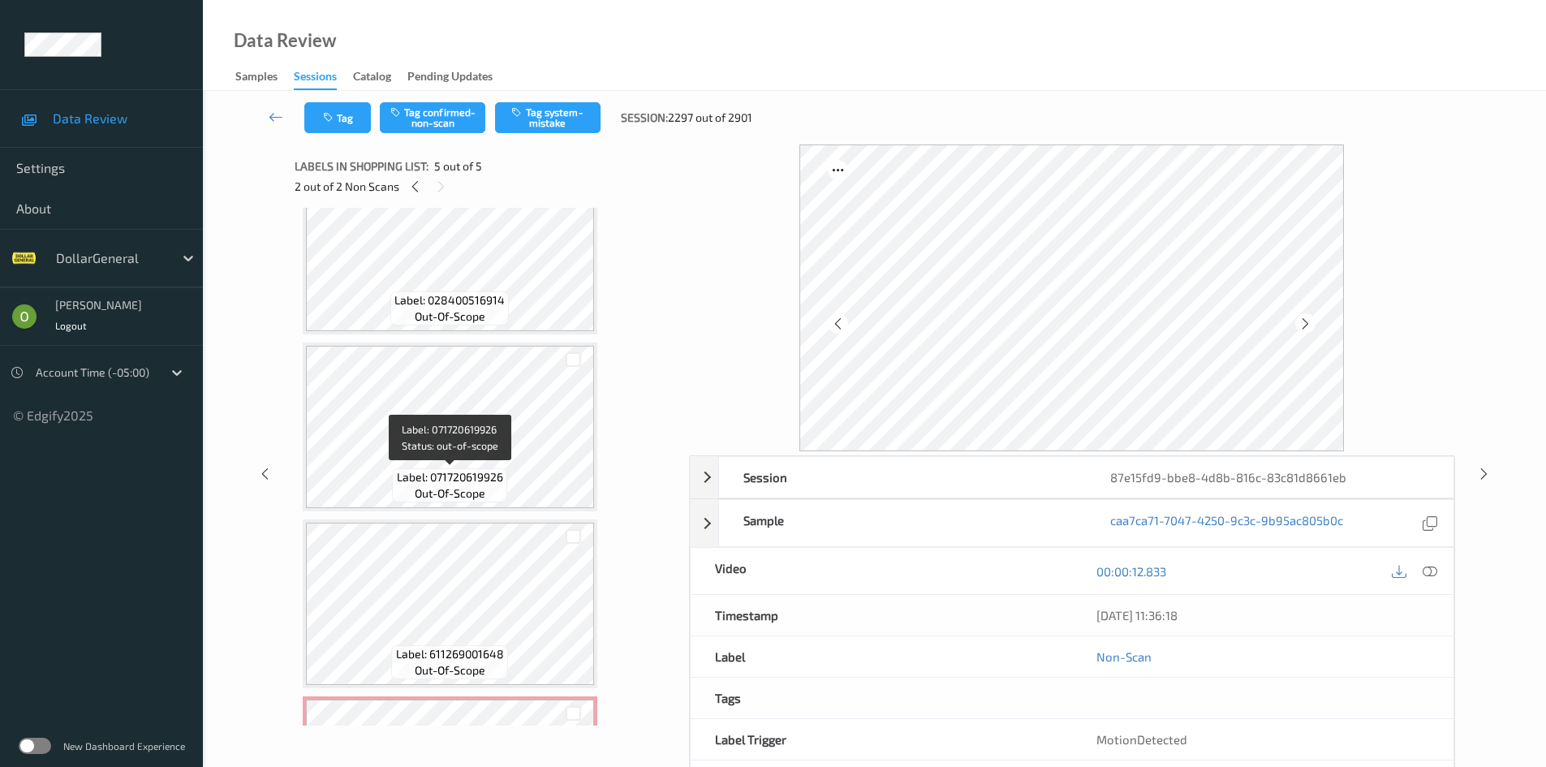
scroll to position [0, 0]
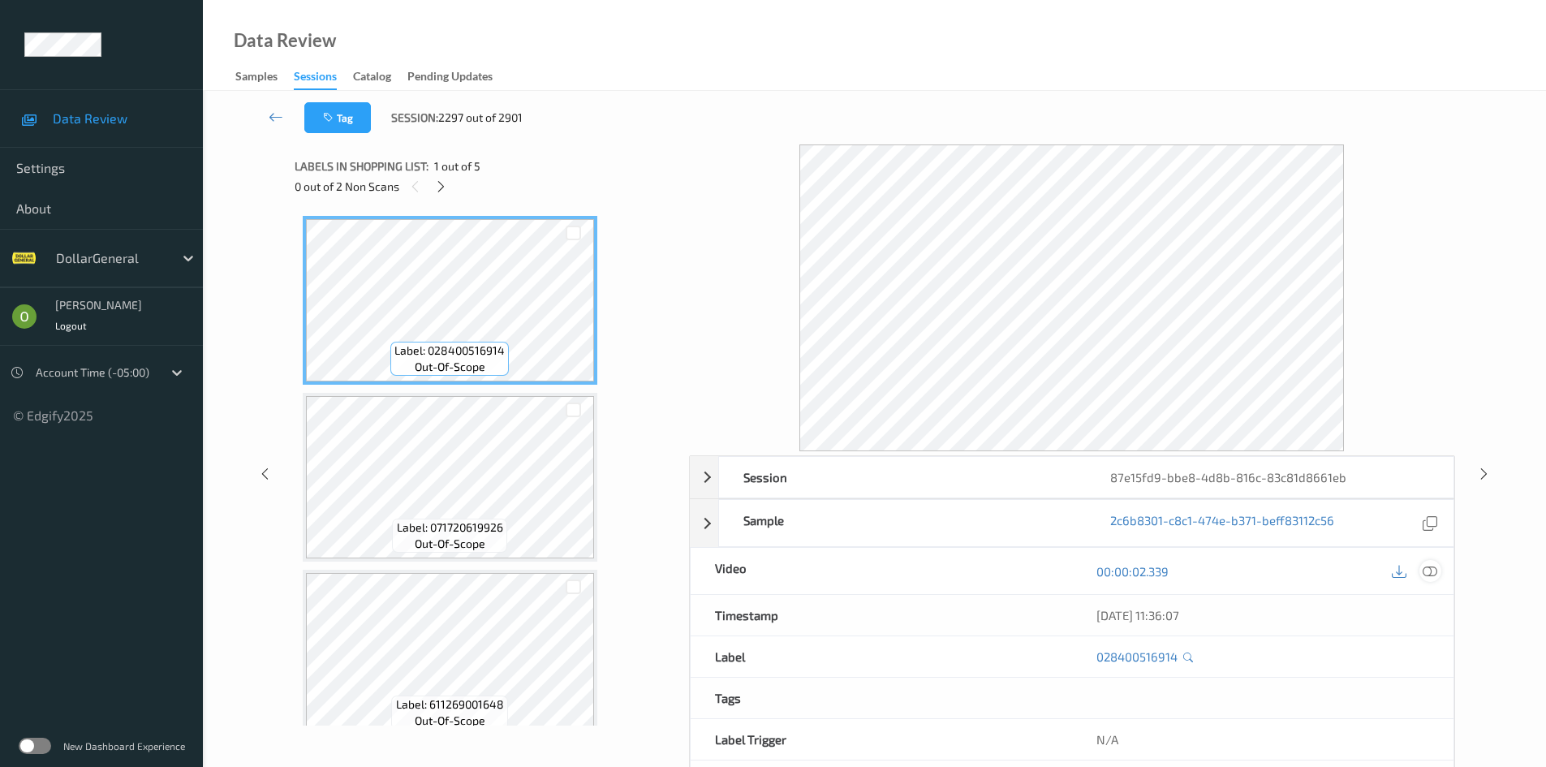
click at [1434, 565] on icon at bounding box center [1429, 571] width 15 height 15
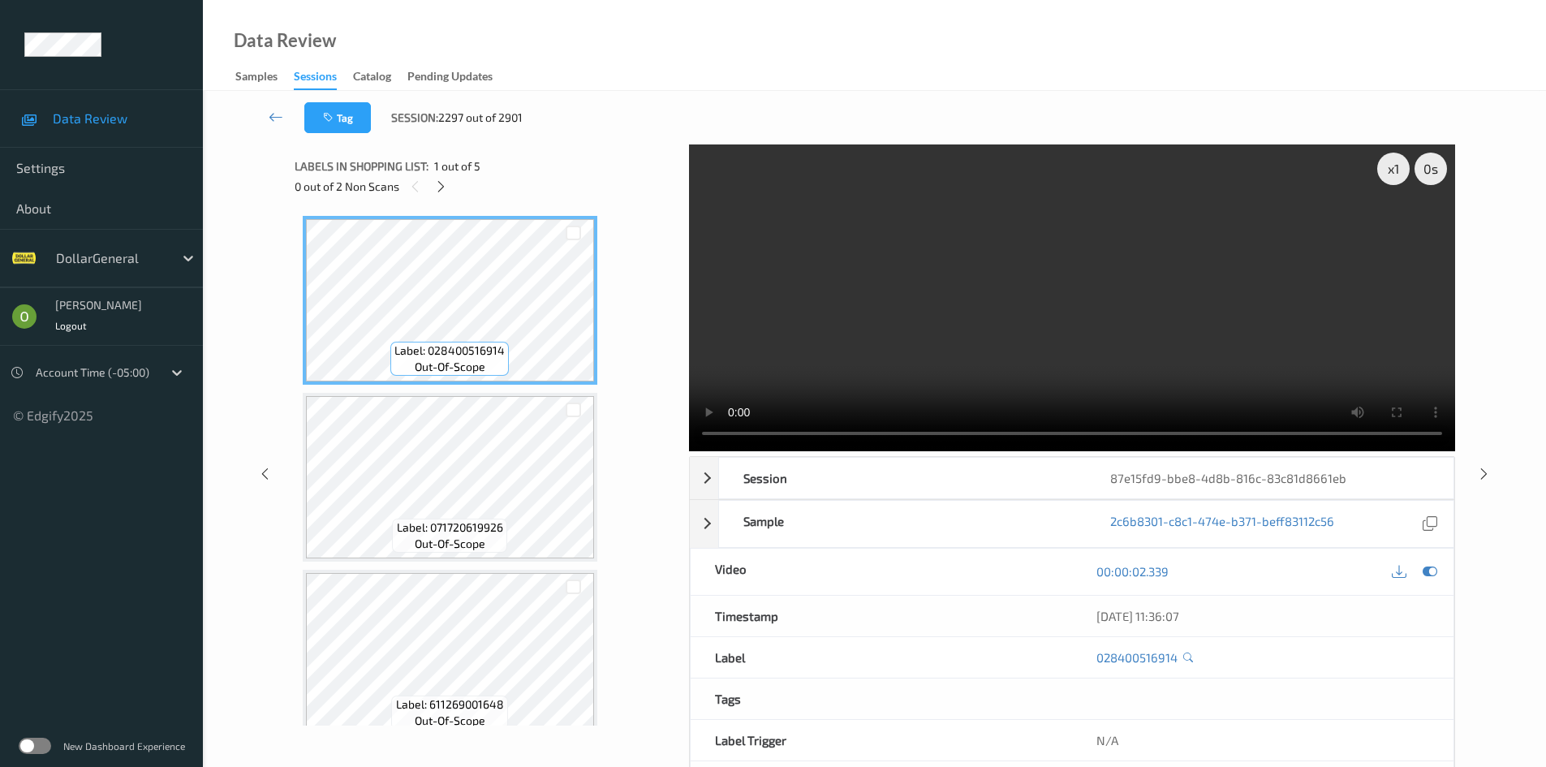
click at [819, 355] on video at bounding box center [1072, 297] width 766 height 307
click at [820, 352] on video at bounding box center [1072, 297] width 766 height 307
click at [441, 185] on icon at bounding box center [441, 186] width 14 height 15
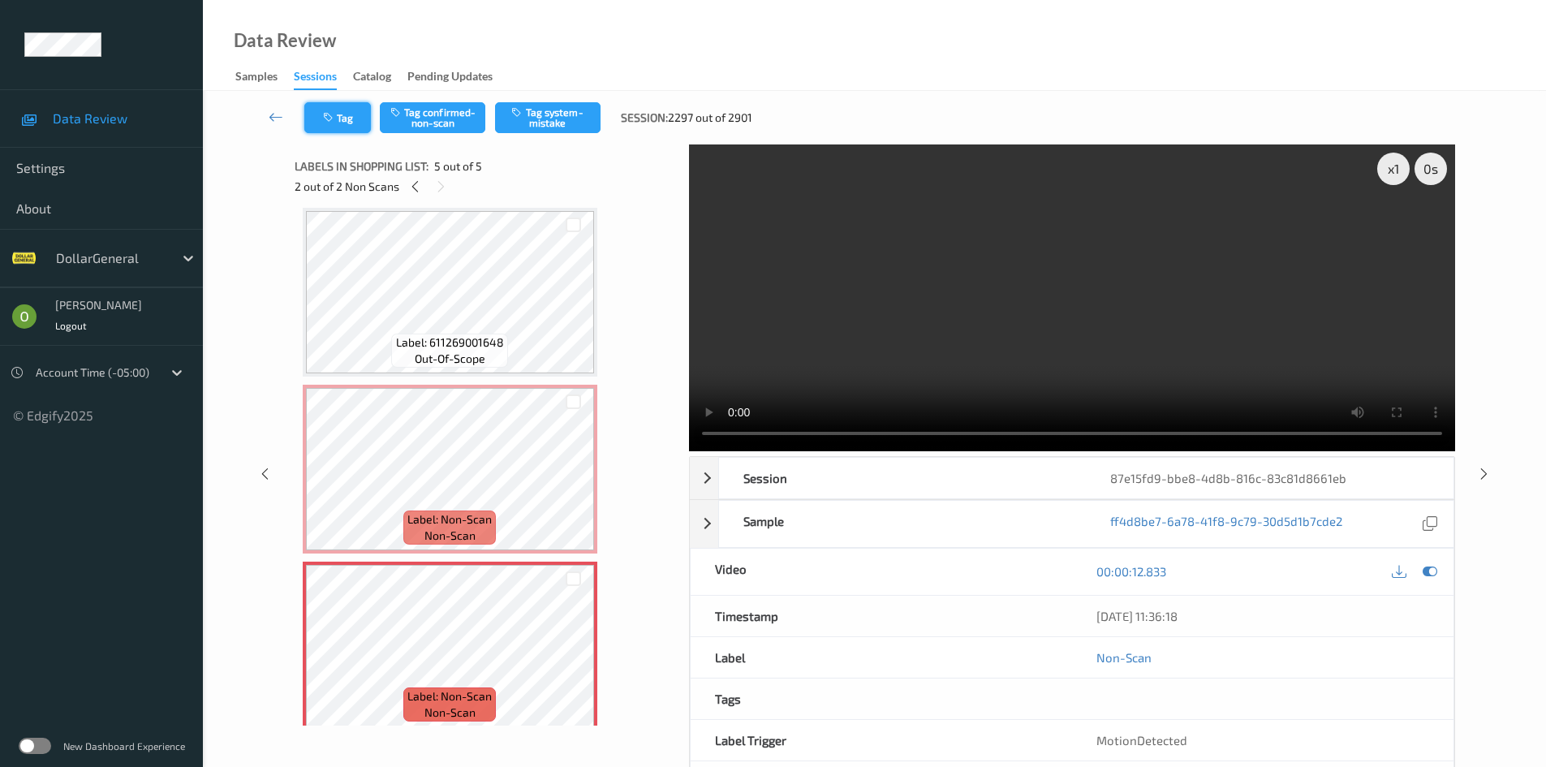
click at [346, 118] on button "Tag" at bounding box center [337, 117] width 67 height 31
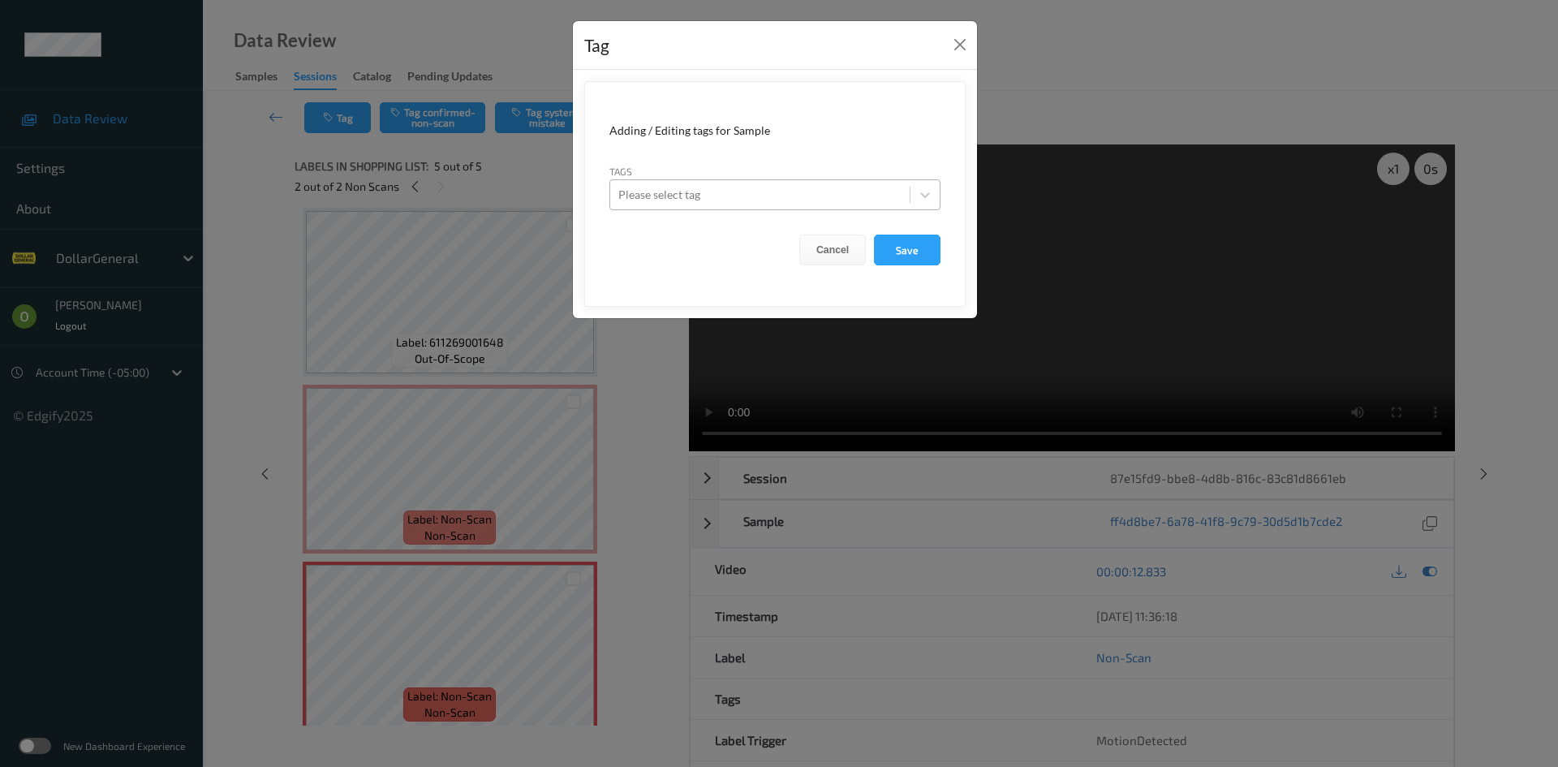
click at [760, 208] on div "Please select tag" at bounding box center [774, 194] width 331 height 31
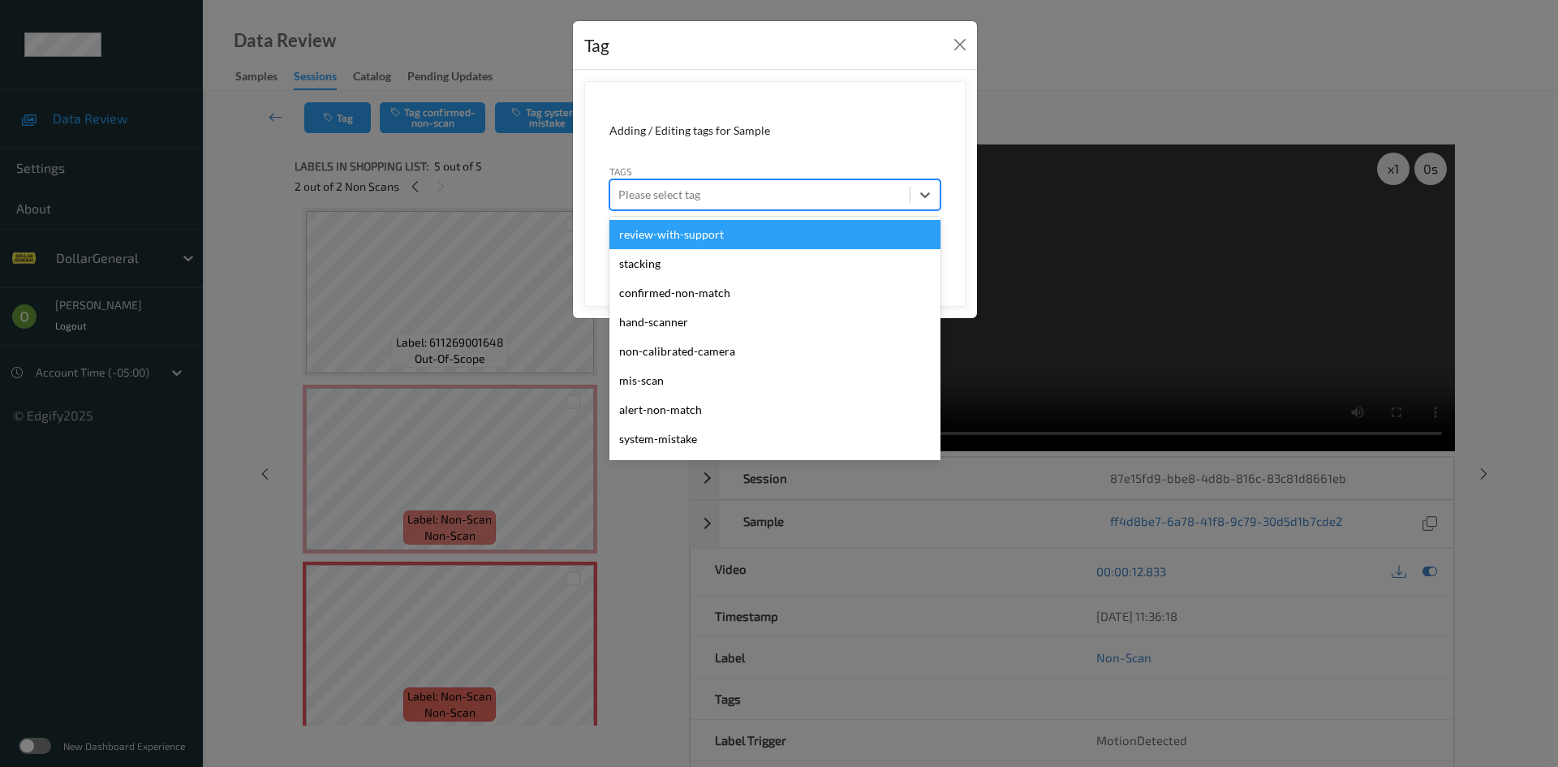
type input "ד"
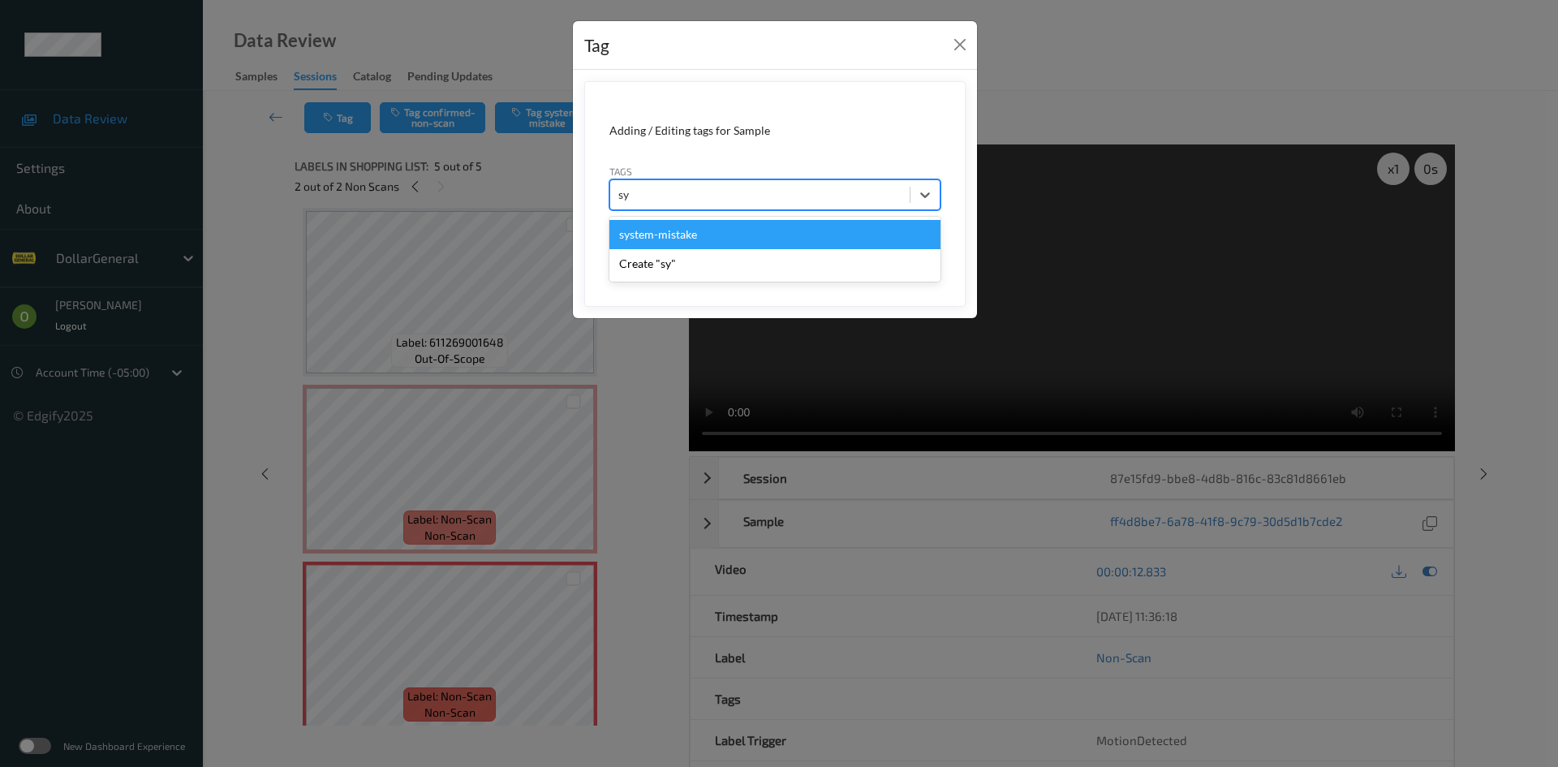
type input "sys"
type input "floo"
click at [756, 225] on div "flooid bug" at bounding box center [774, 234] width 331 height 29
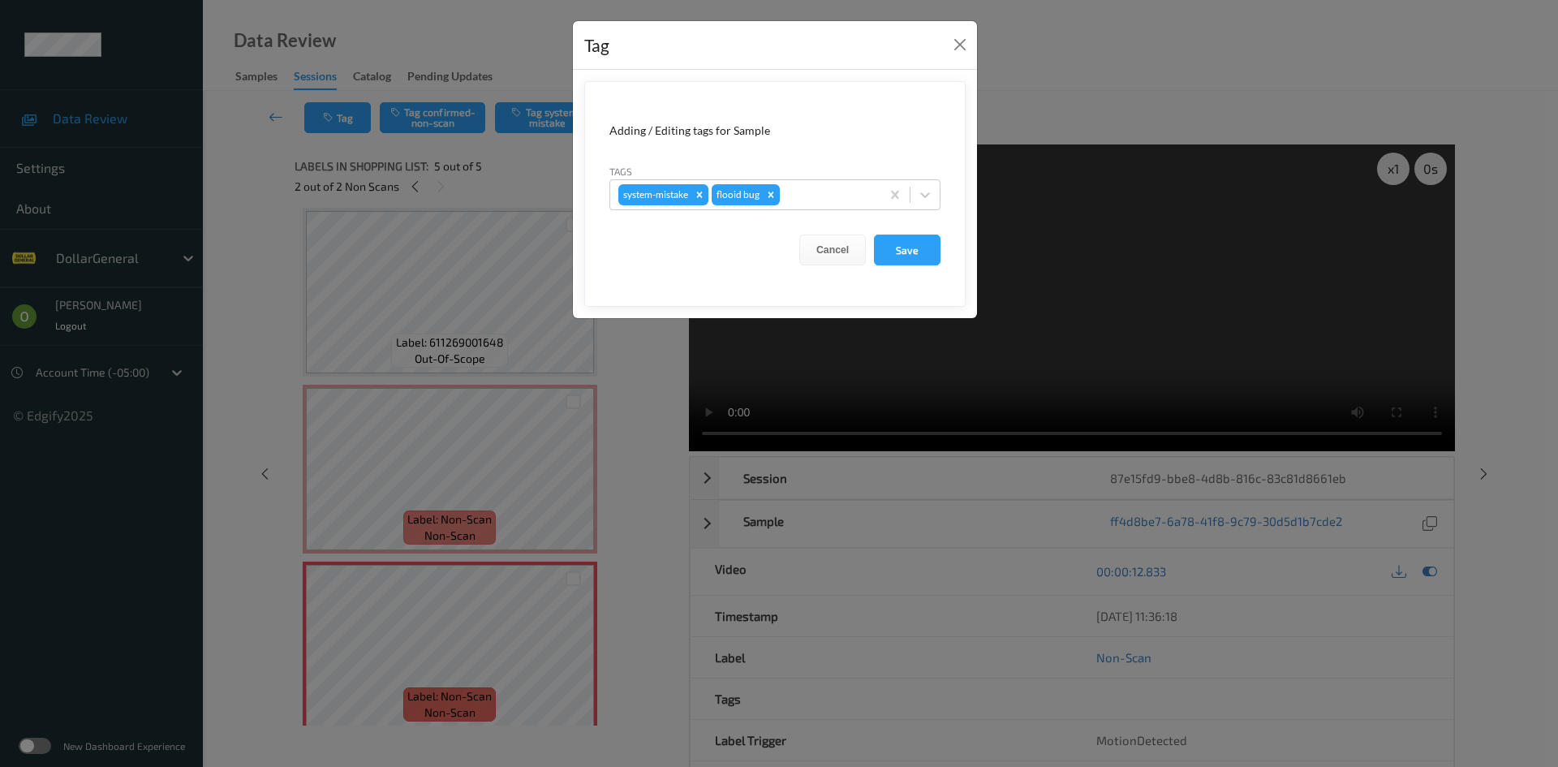
click at [940, 255] on form "Adding / Editing tags for Sample Tags system-mistake flooid bug Cancel Save" at bounding box center [774, 194] width 381 height 226
click at [935, 249] on button "Save" at bounding box center [907, 249] width 67 height 31
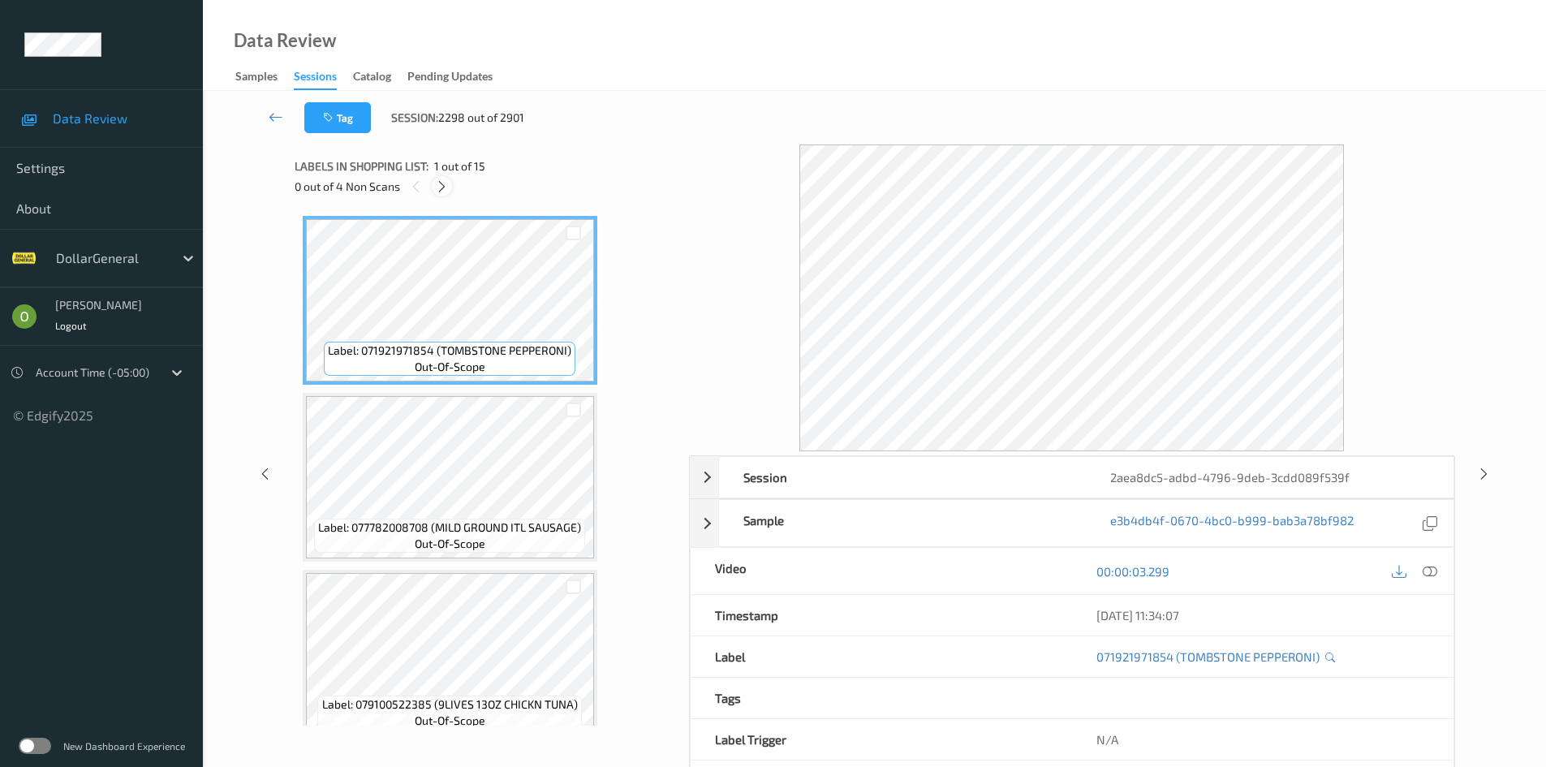
click at [442, 181] on icon at bounding box center [442, 186] width 14 height 15
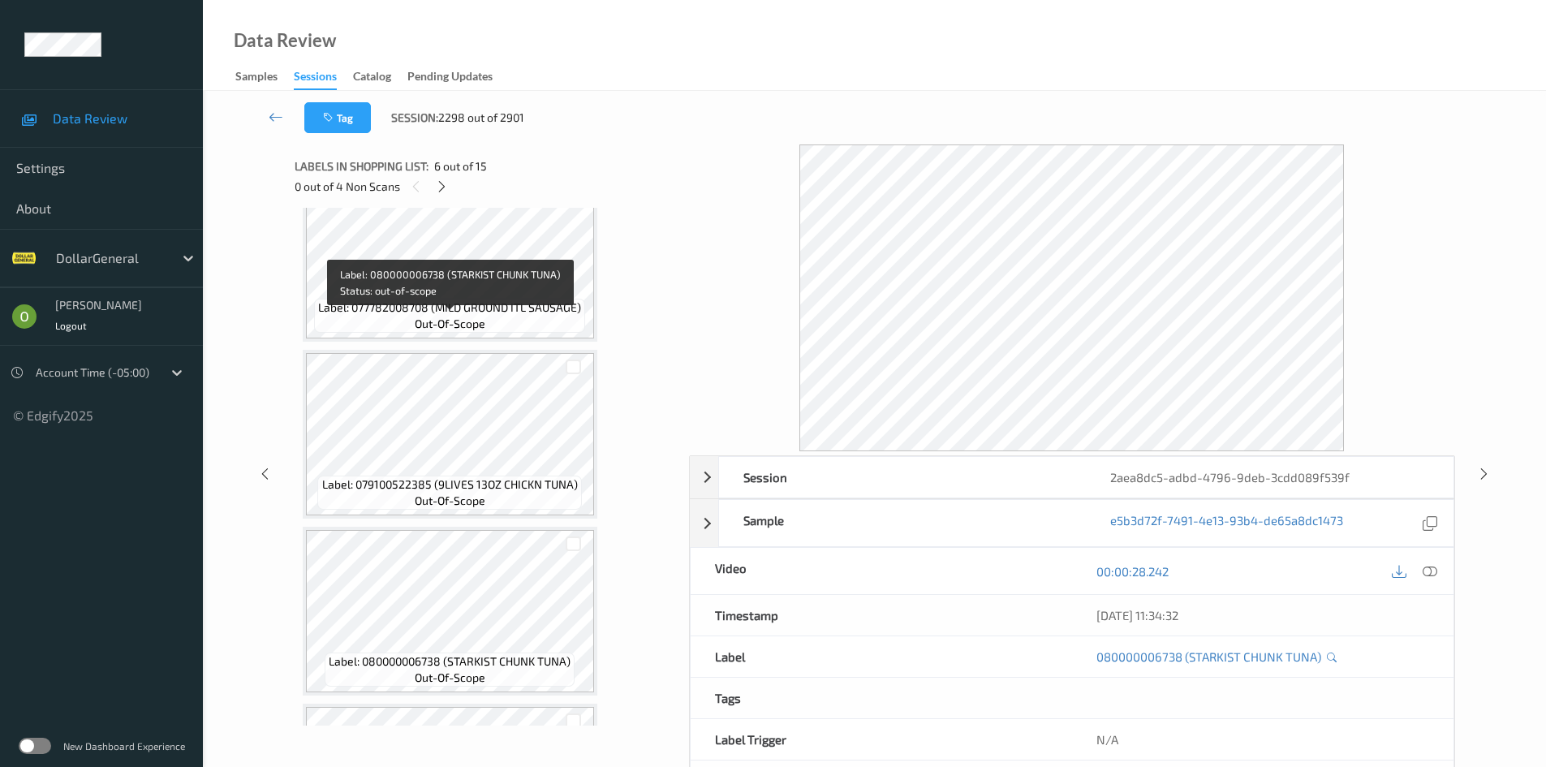
scroll to position [154, 0]
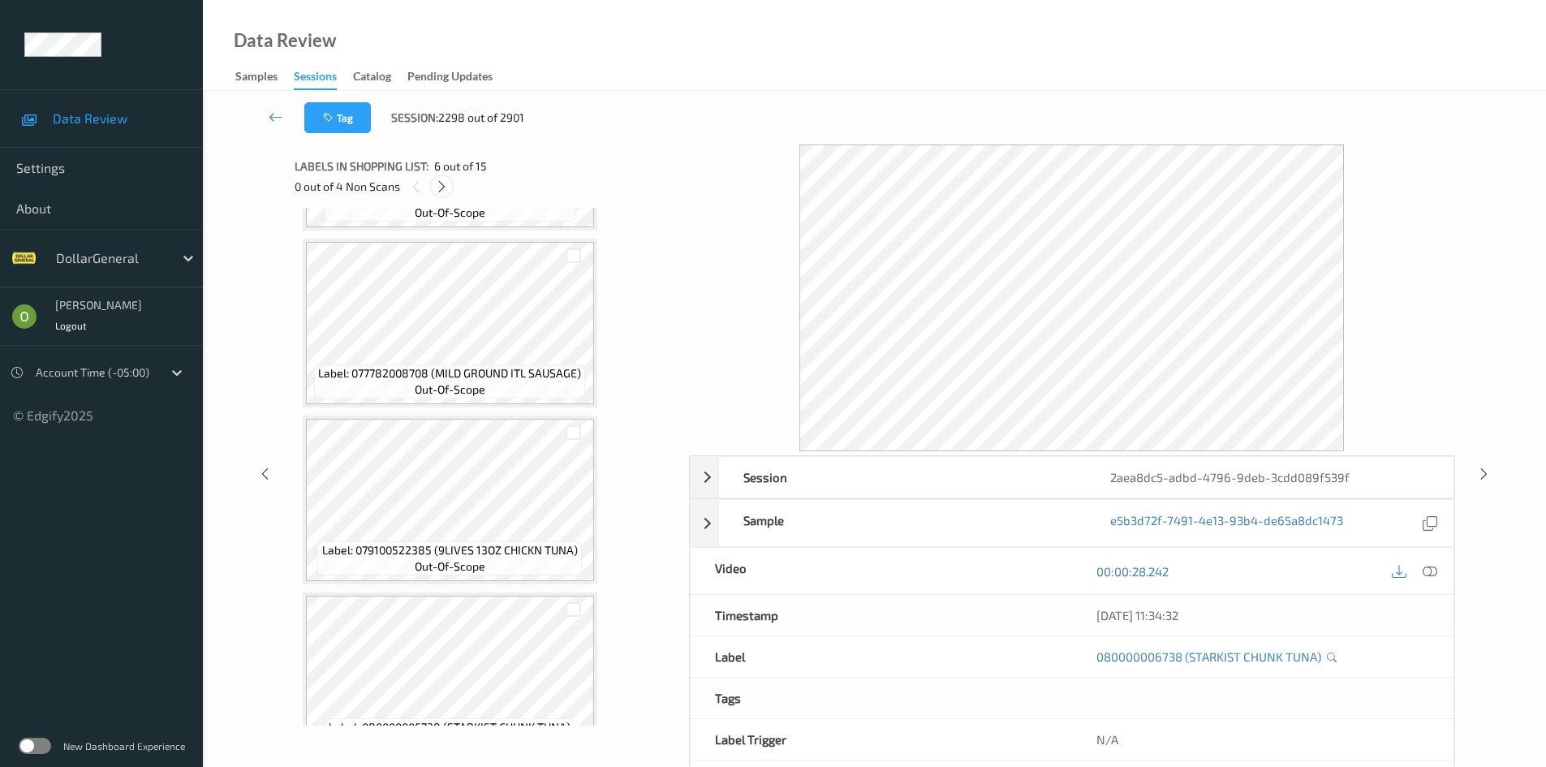
click at [443, 194] on icon at bounding box center [442, 186] width 14 height 15
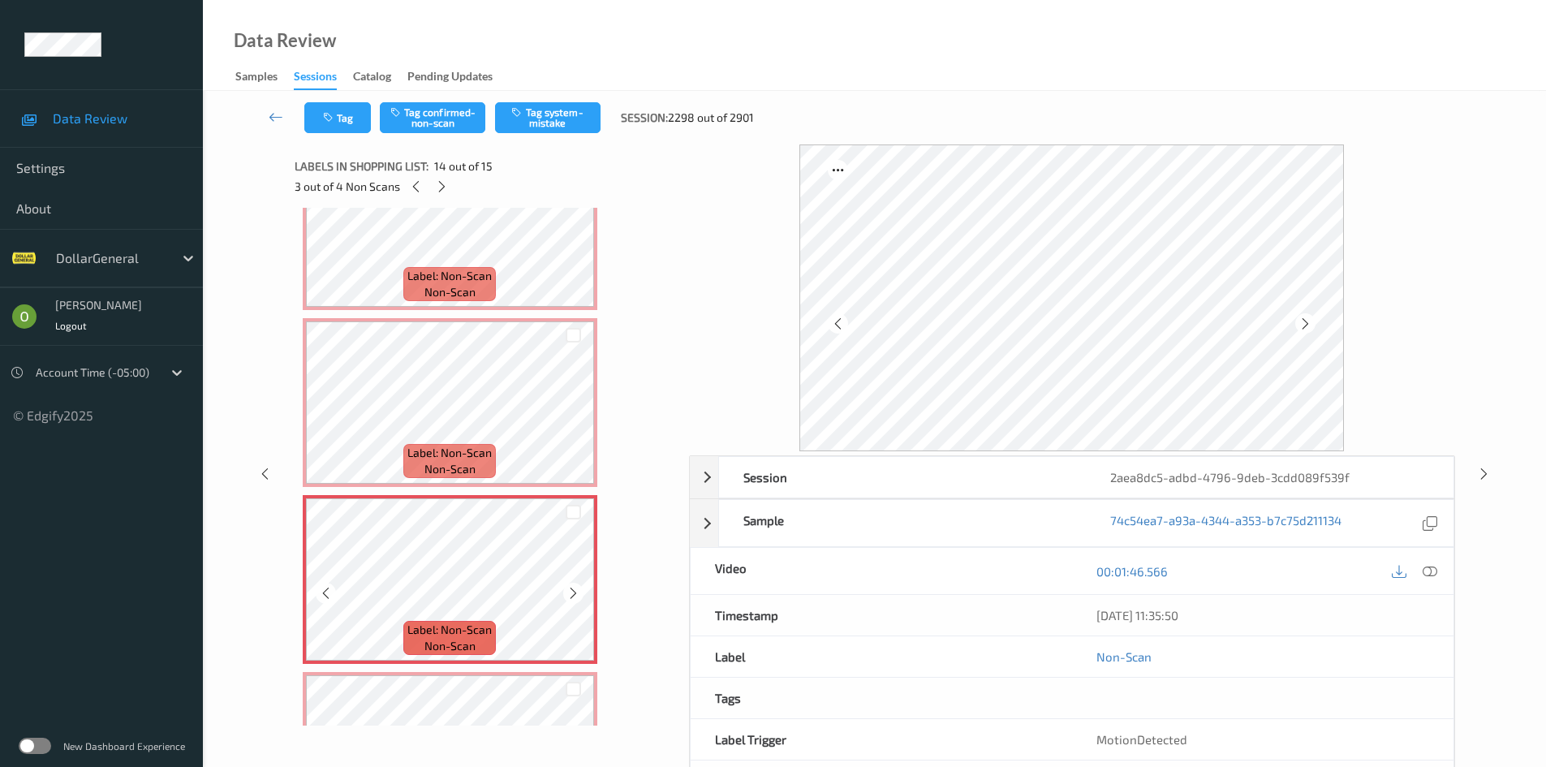
scroll to position [1939, 0]
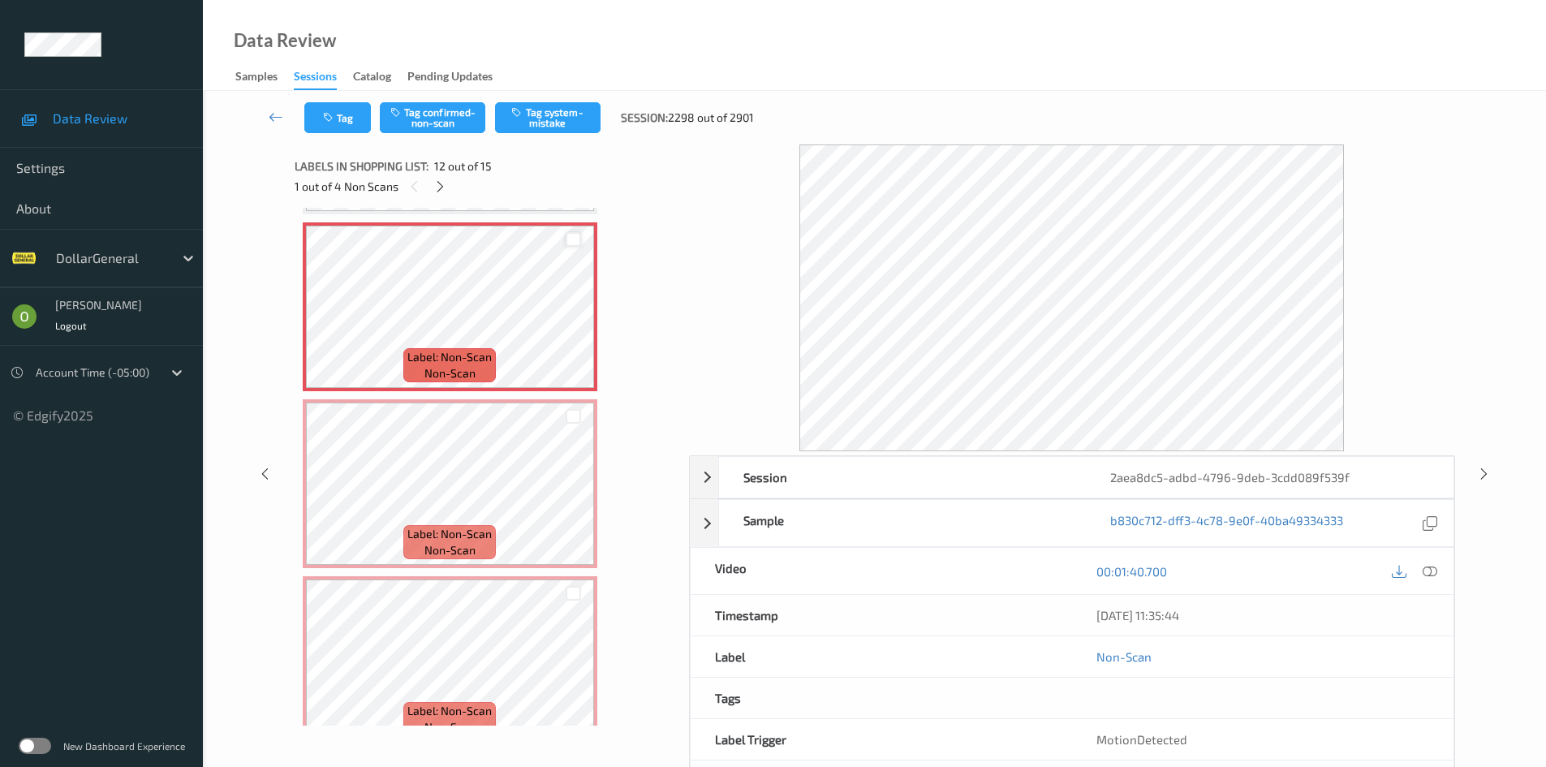
click at [577, 236] on div at bounding box center [572, 239] width 15 height 15
click at [570, 421] on div at bounding box center [572, 416] width 15 height 15
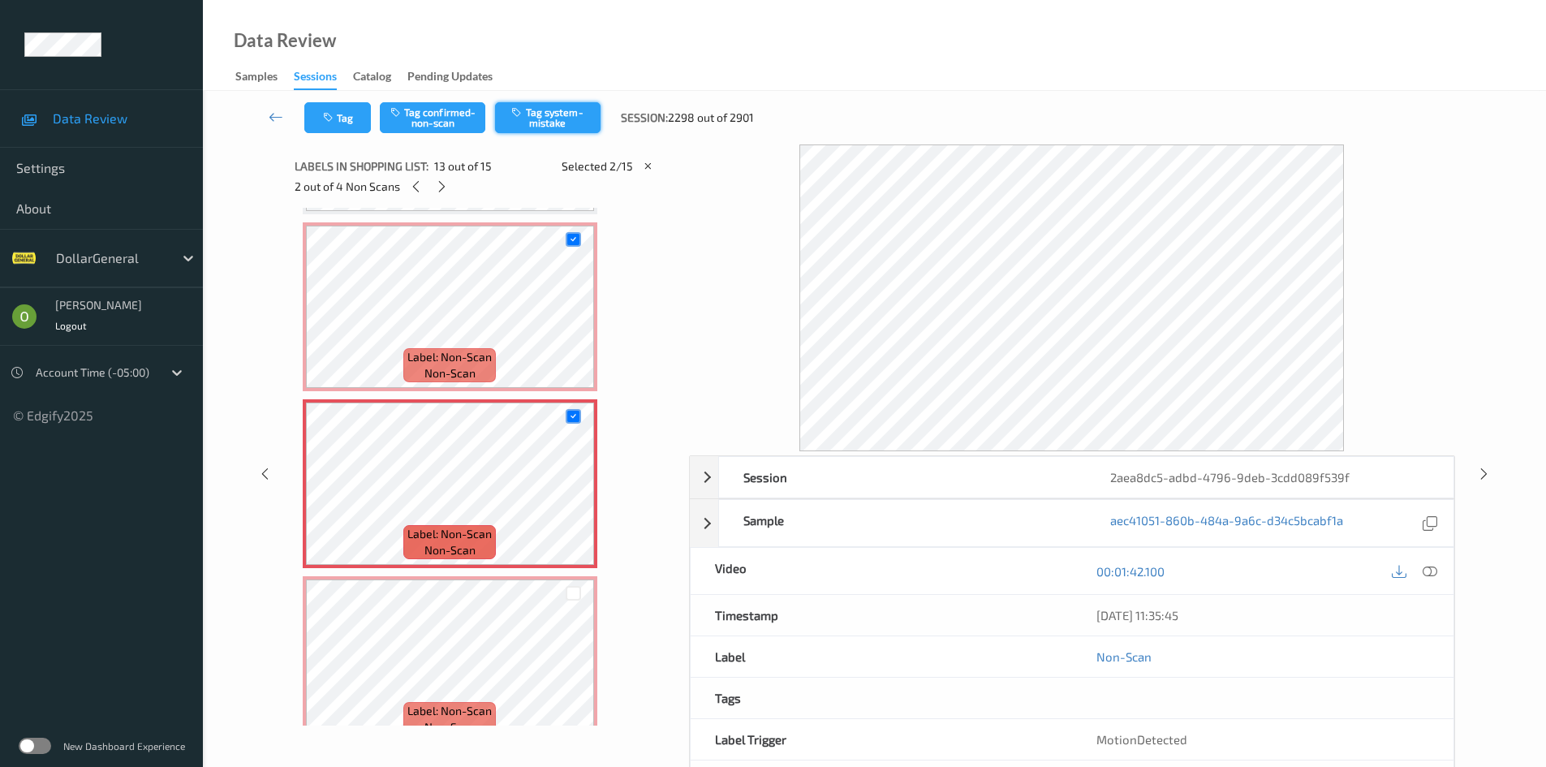
click at [534, 105] on button "Tag system-mistake" at bounding box center [547, 117] width 105 height 31
click at [433, 188] on div at bounding box center [442, 186] width 20 height 20
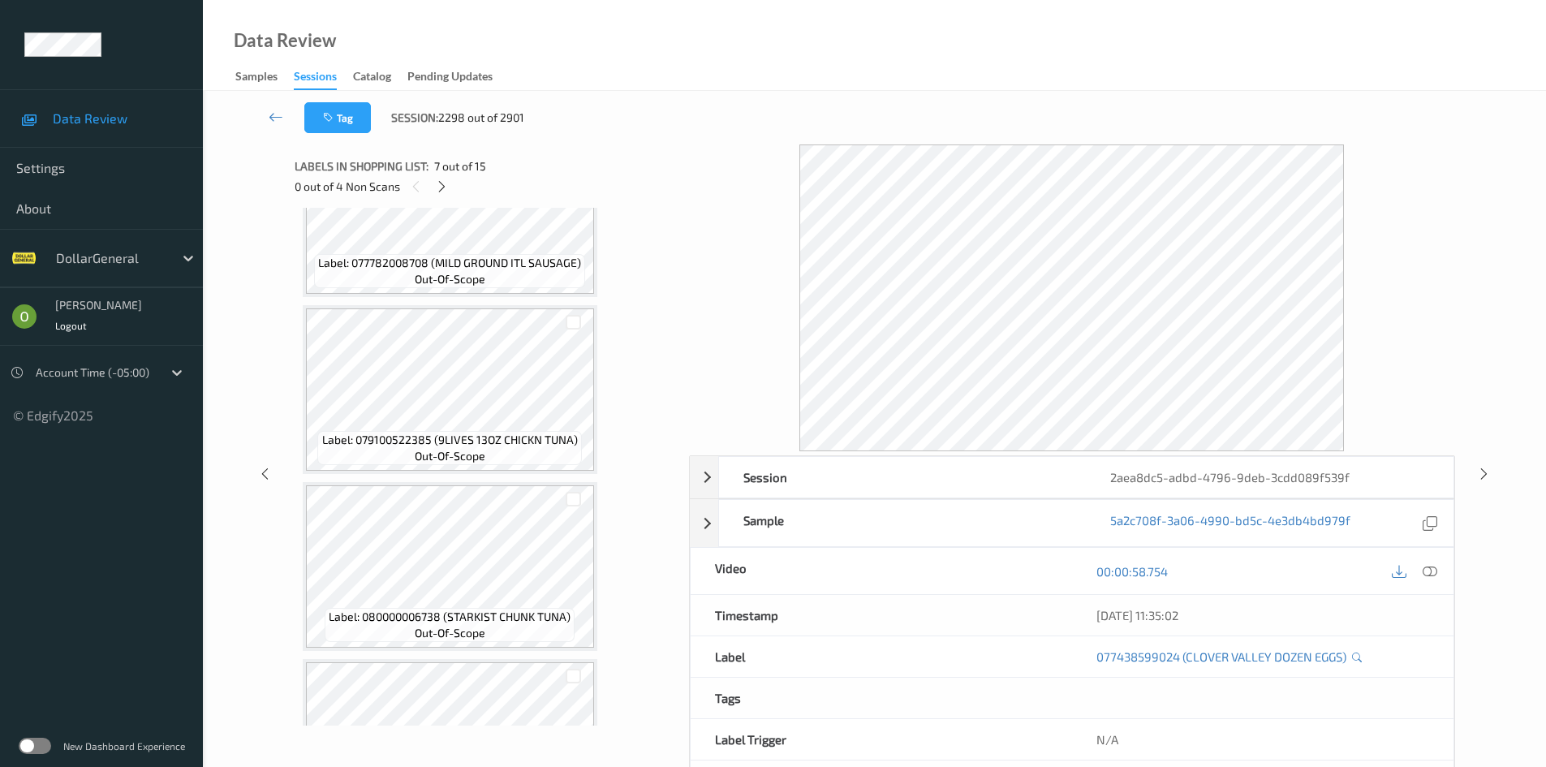
scroll to position [0, 0]
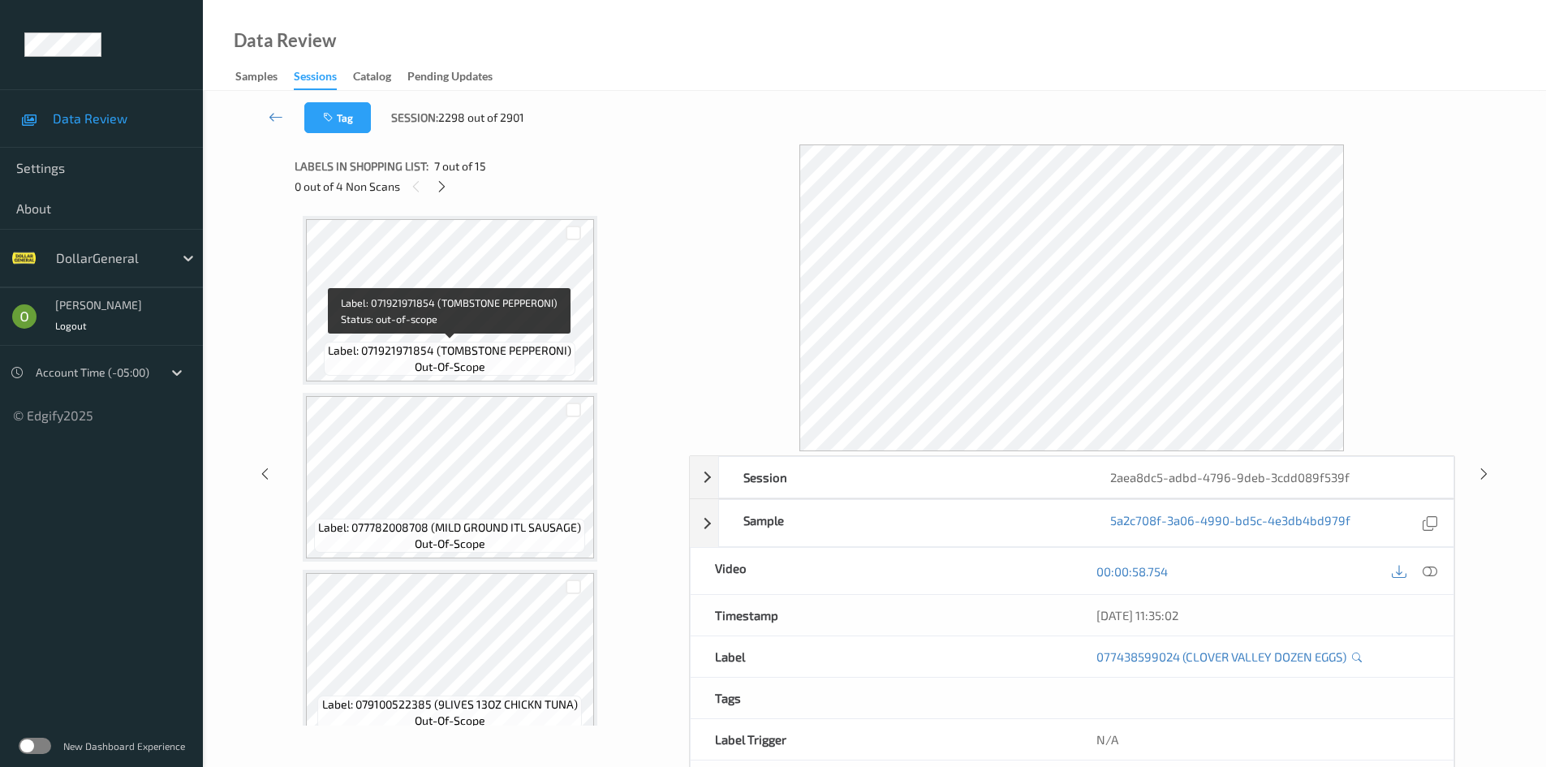
click at [462, 350] on span "Label: 071921971854 (TOMBSTONE PEPPERONI)" at bounding box center [449, 350] width 243 height 16
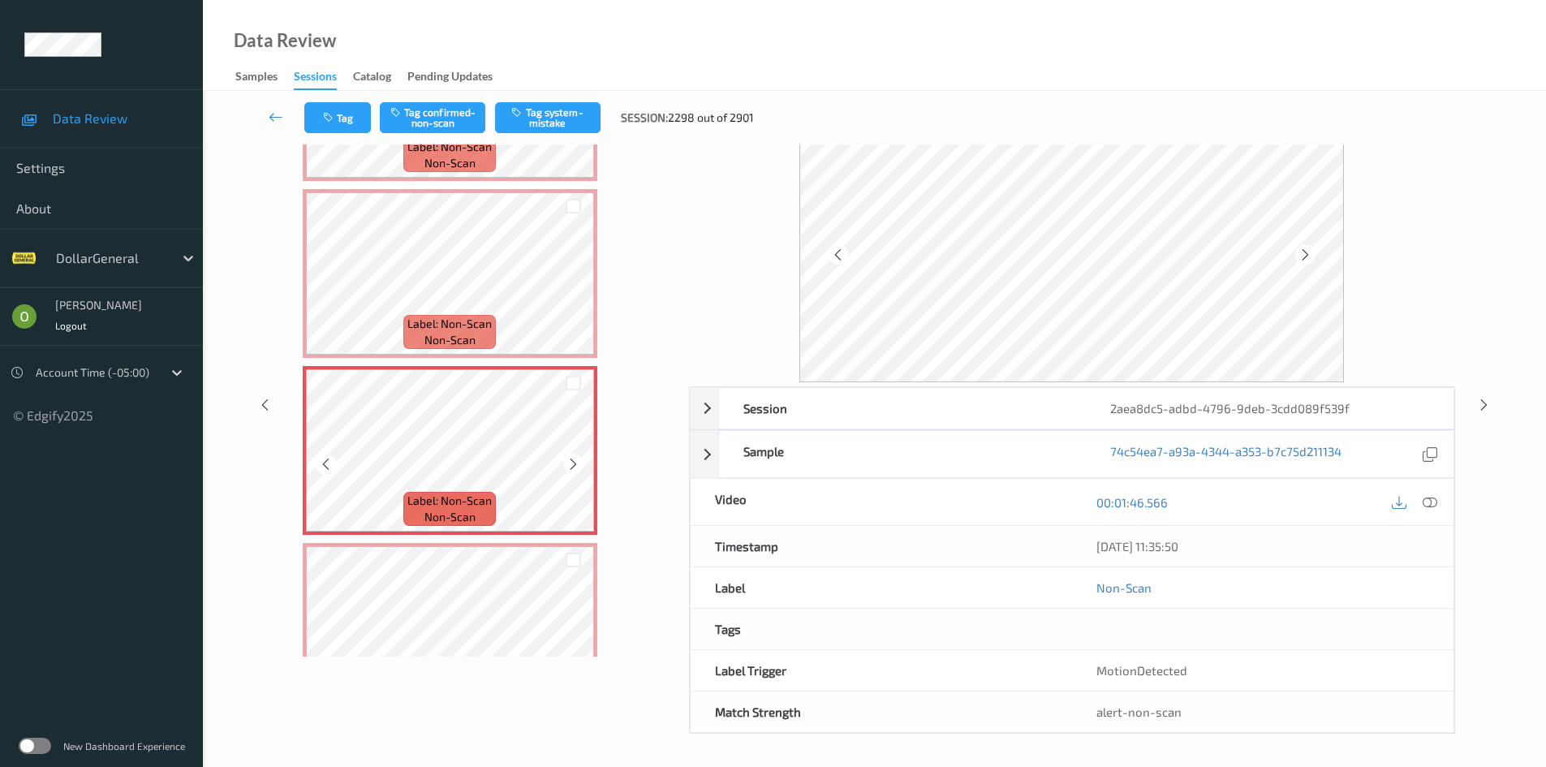
scroll to position [2109, 0]
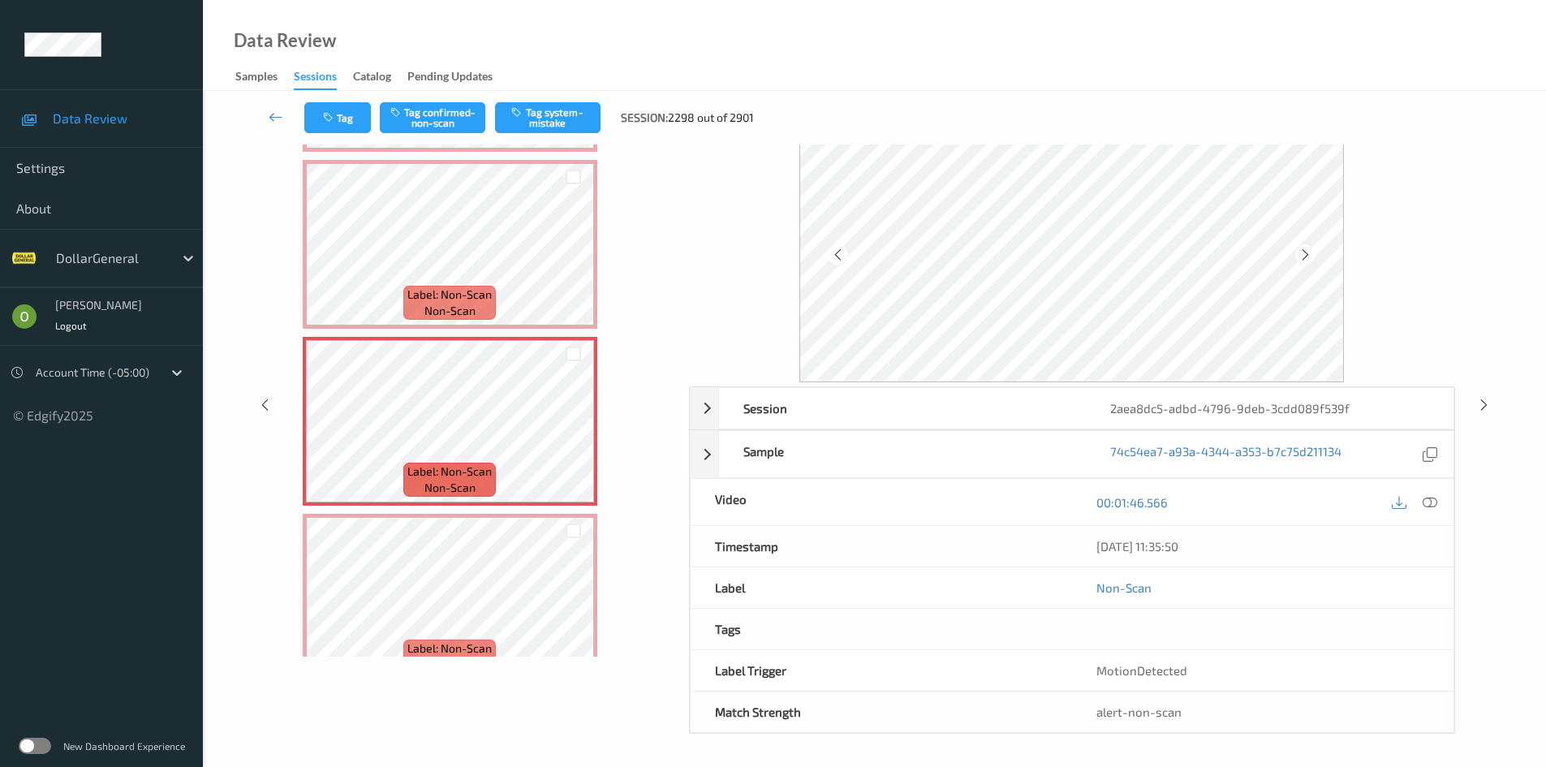
click at [1443, 503] on div "00:01:46.566" at bounding box center [1262, 502] width 381 height 46
click at [1442, 501] on div "00:01:46.566" at bounding box center [1262, 502] width 381 height 46
click at [1434, 497] on icon at bounding box center [1429, 502] width 15 height 15
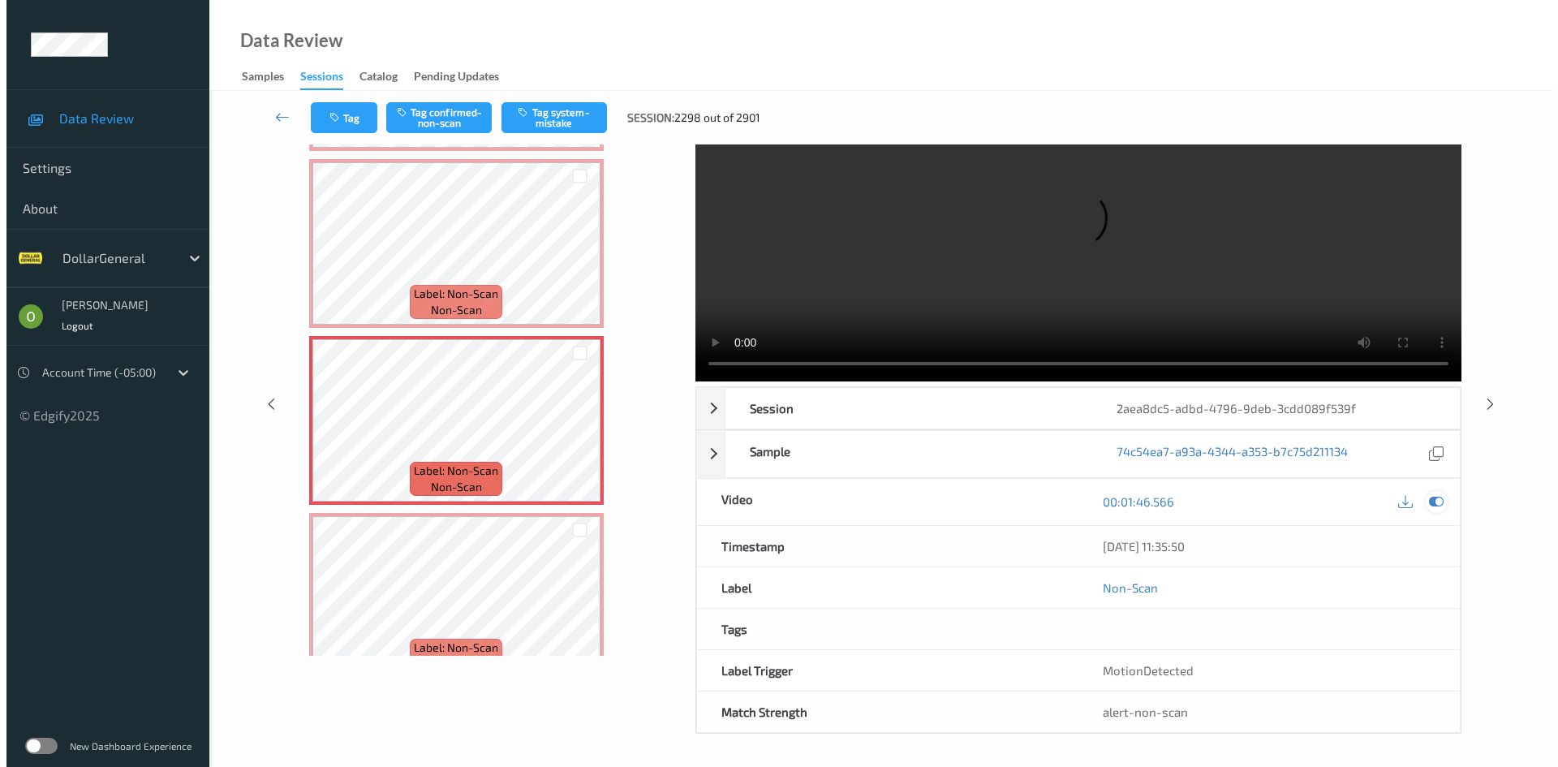
scroll to position [0, 0]
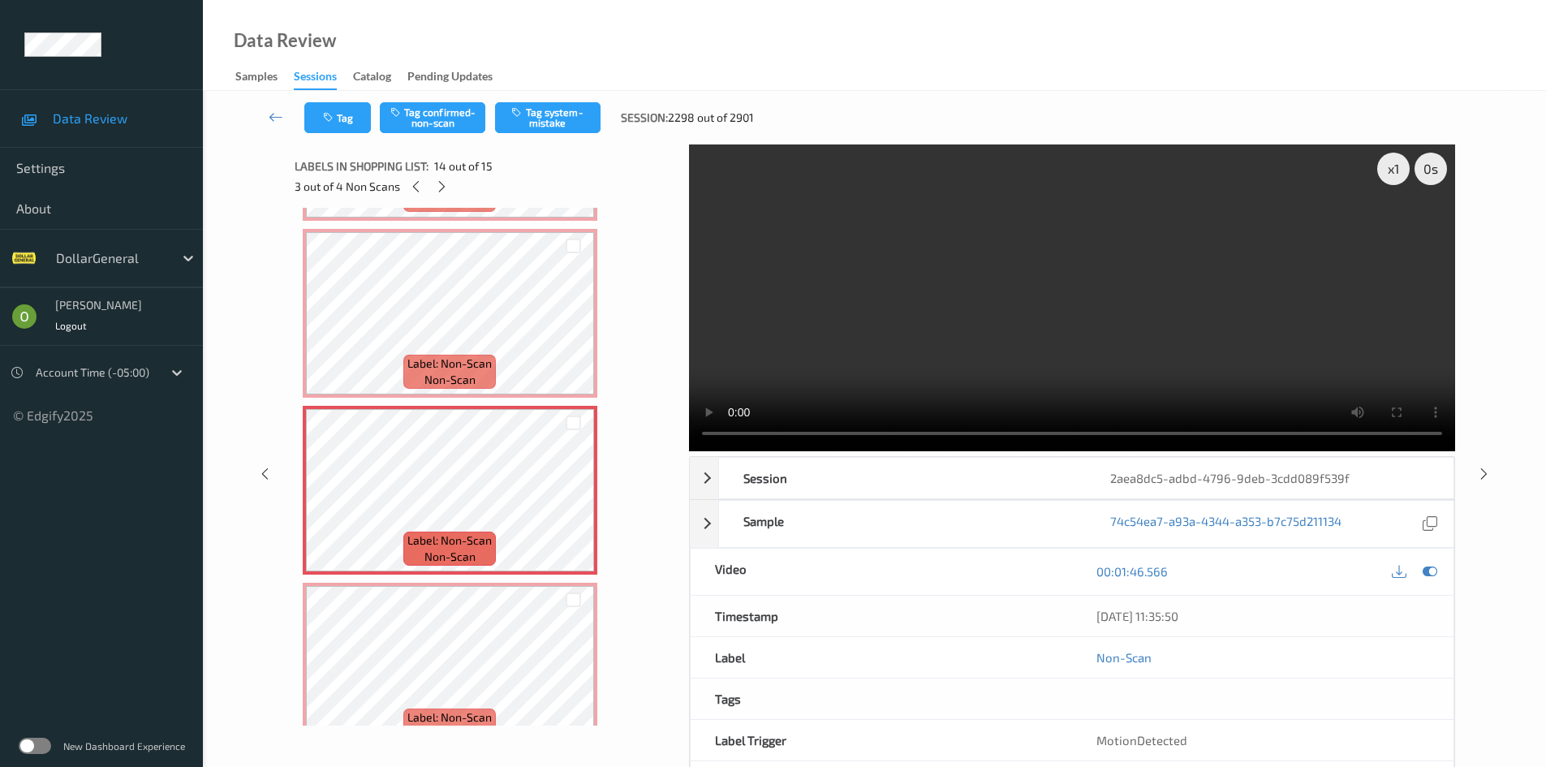
click at [813, 346] on video at bounding box center [1072, 297] width 766 height 307
click at [777, 271] on video at bounding box center [1072, 297] width 766 height 307
click at [444, 119] on button "Tag confirmed-non-scan" at bounding box center [432, 117] width 105 height 31
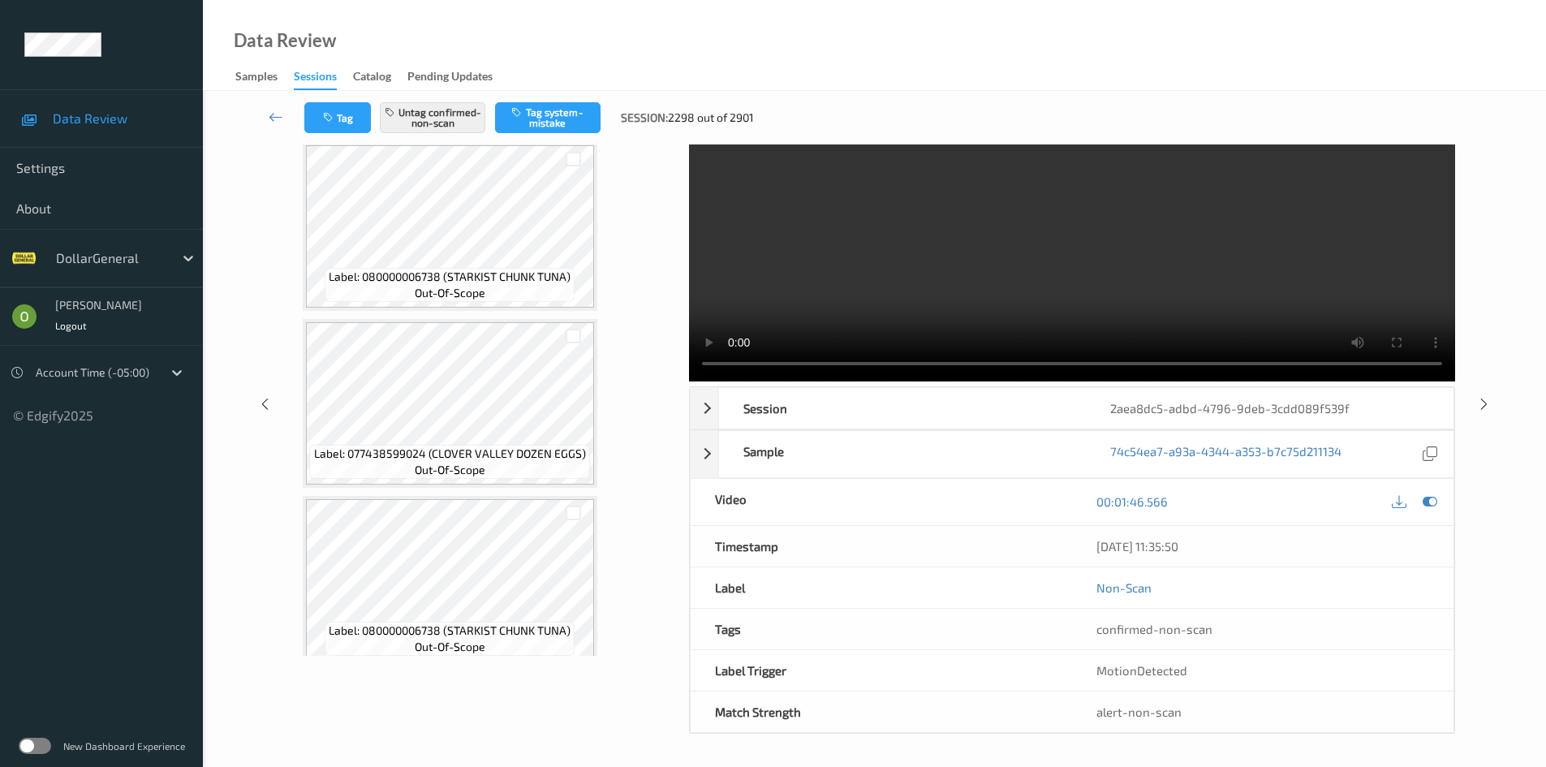
scroll to position [845, 0]
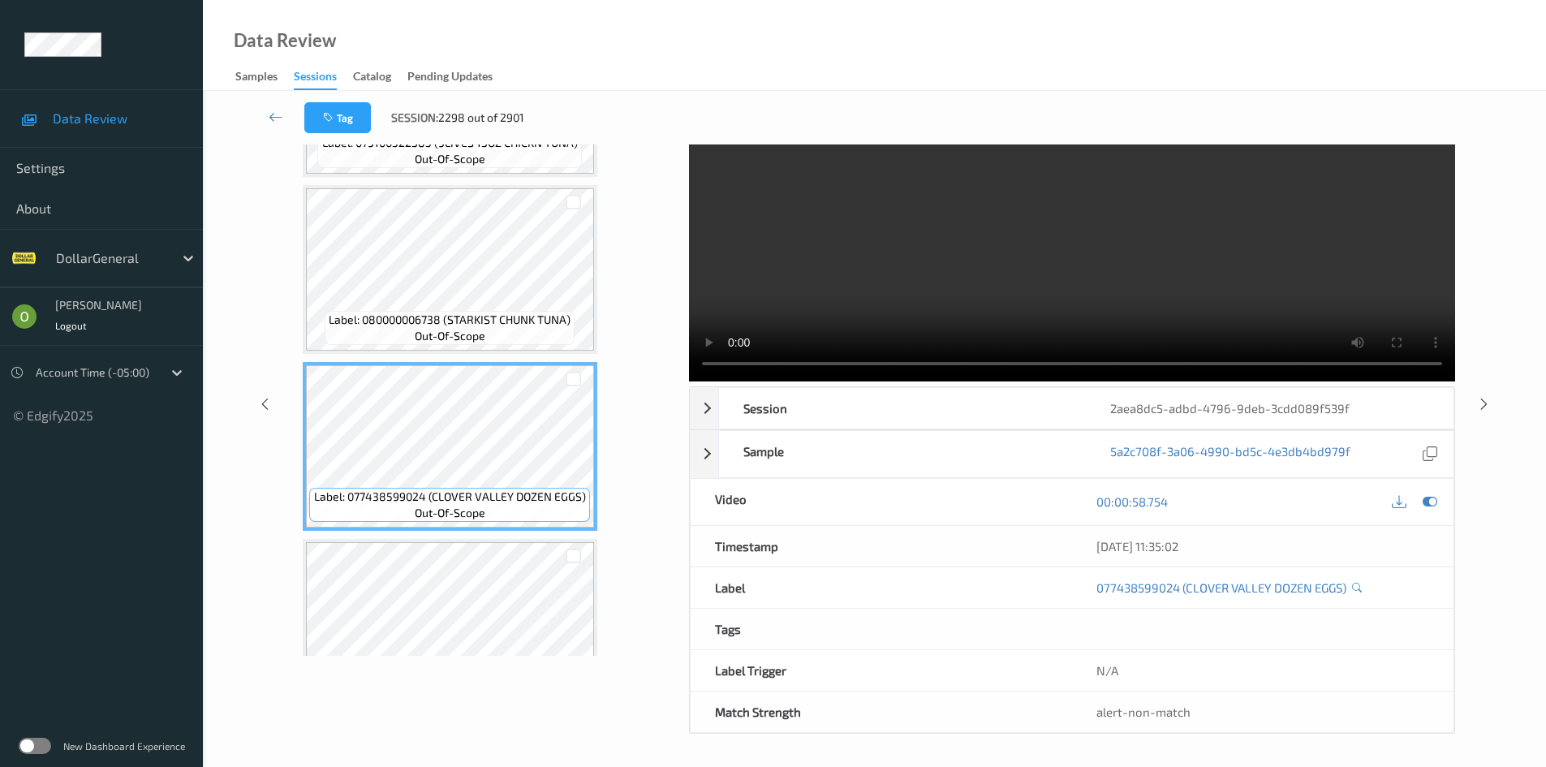
click at [802, 264] on video at bounding box center [1072, 228] width 766 height 307
click at [808, 254] on video at bounding box center [1072, 228] width 766 height 307
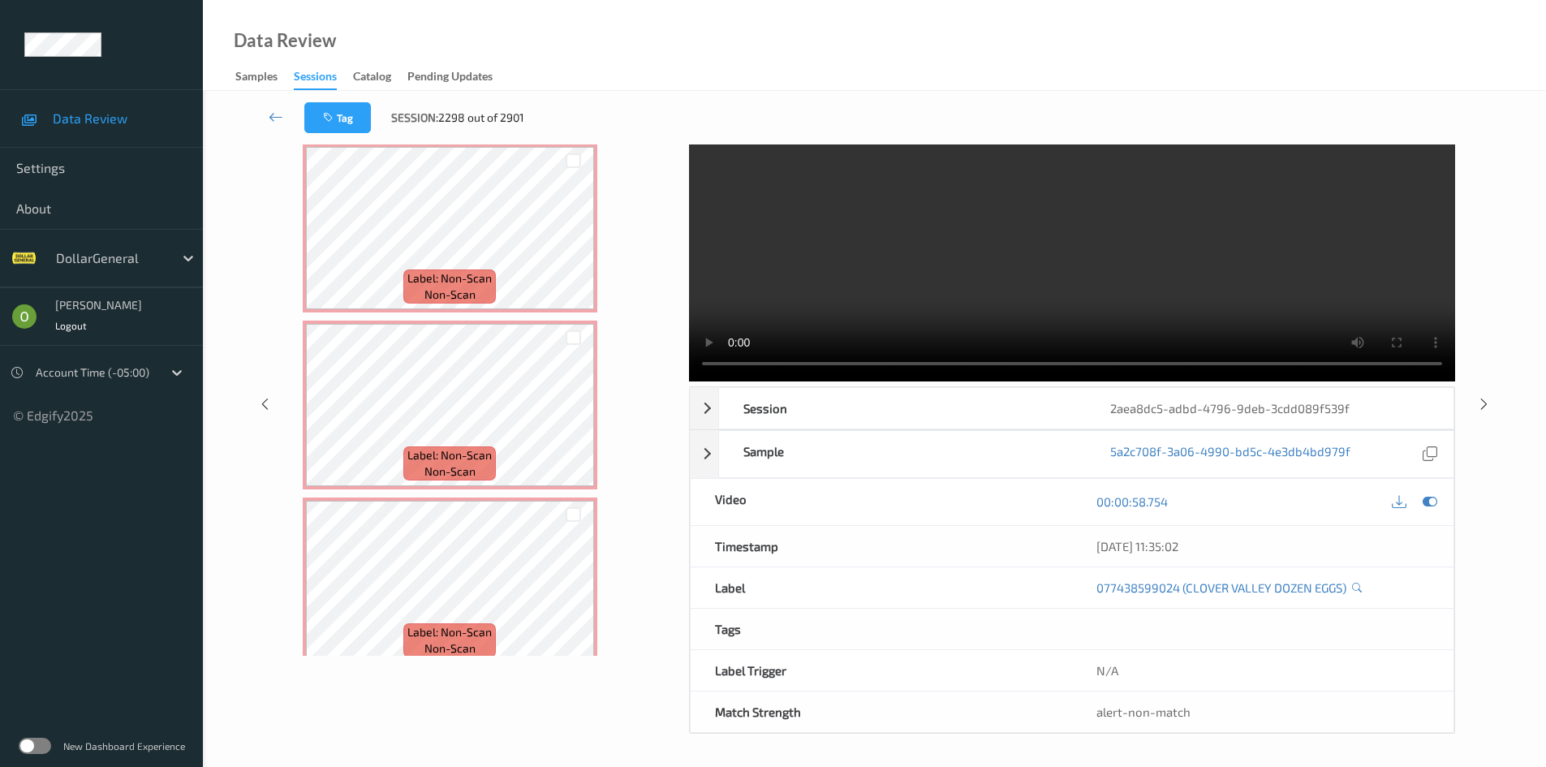
scroll to position [2143, 0]
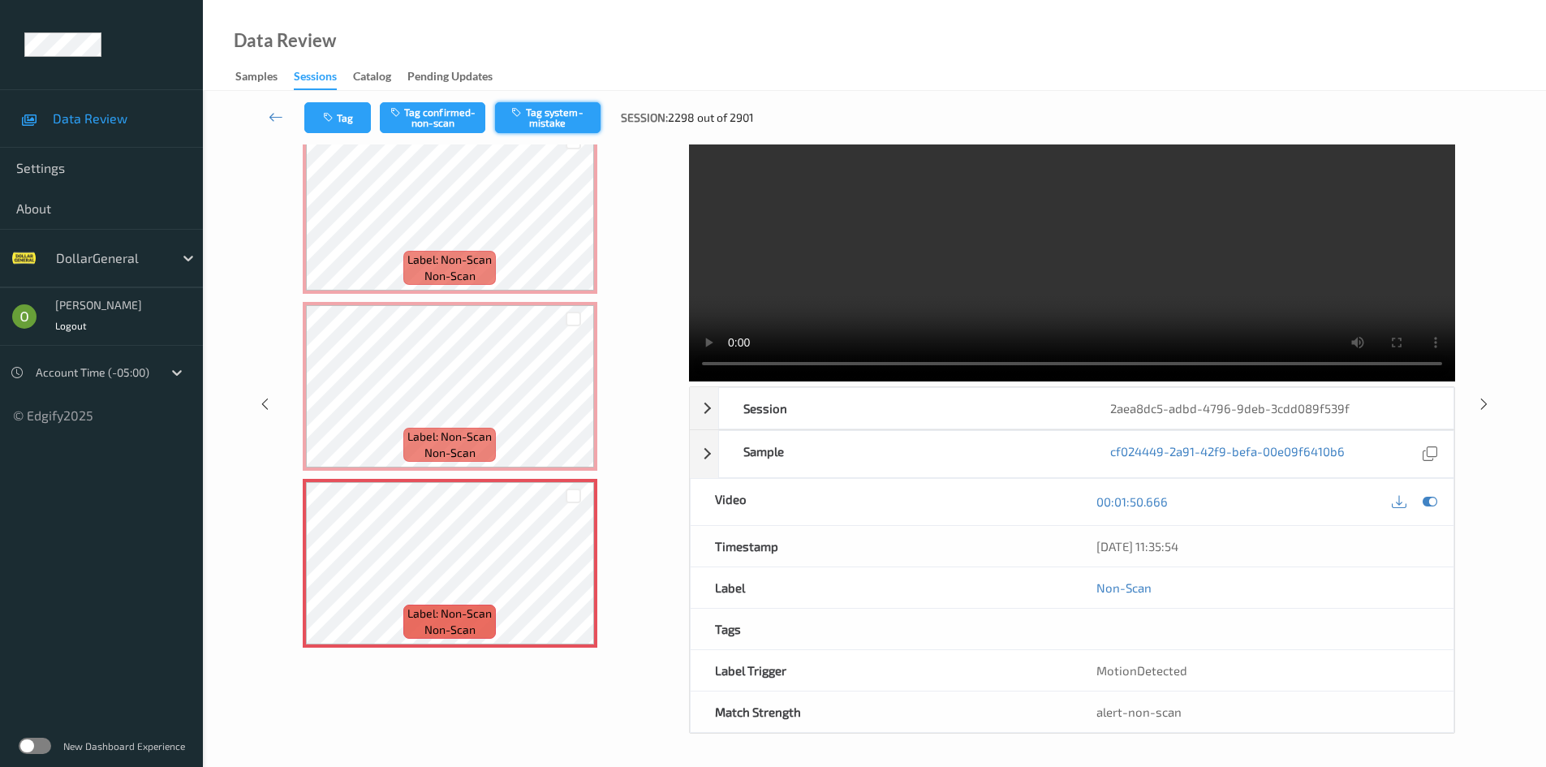
click at [573, 105] on button "Tag system-mistake" at bounding box center [547, 117] width 105 height 31
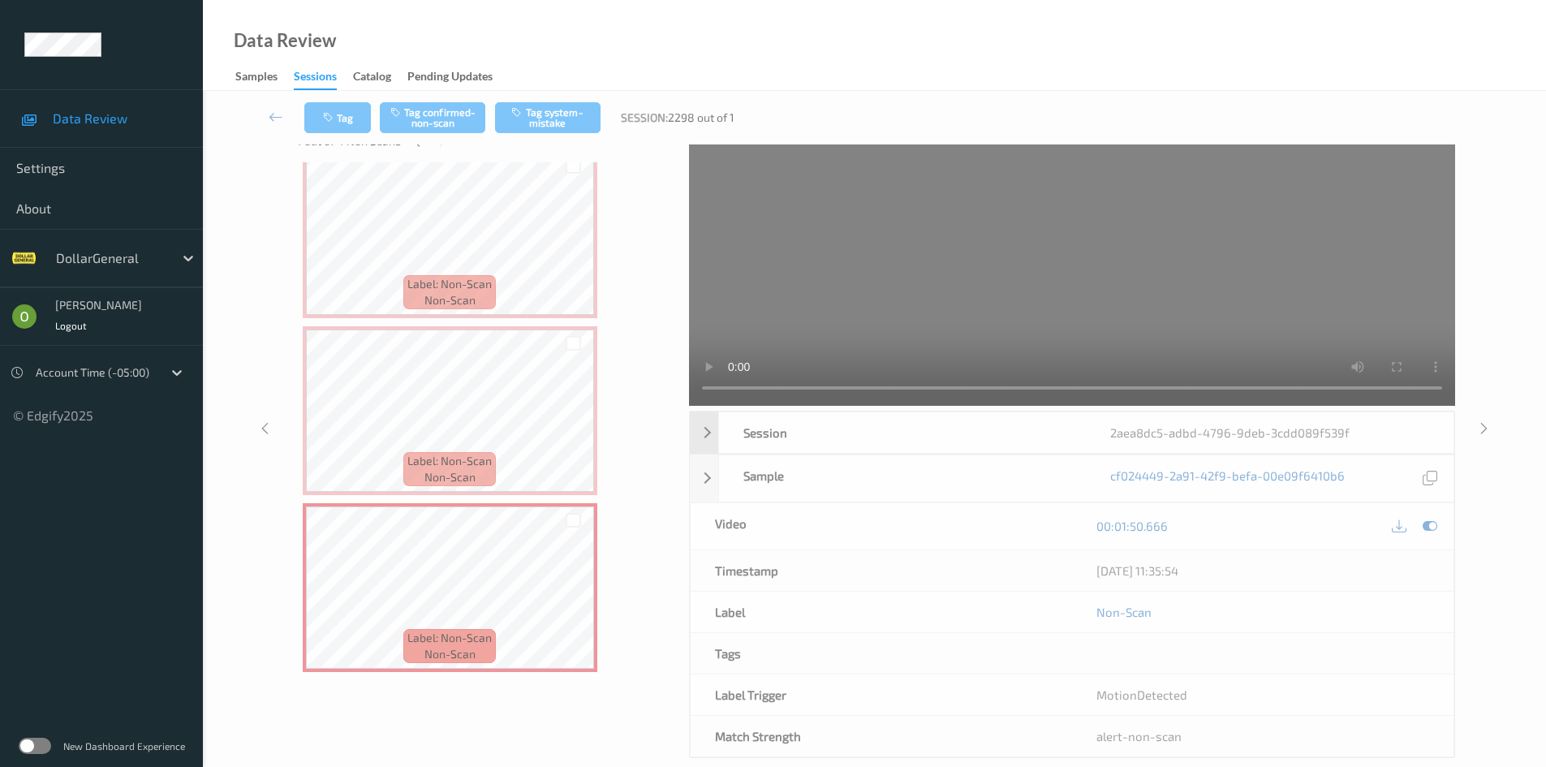
scroll to position [0, 0]
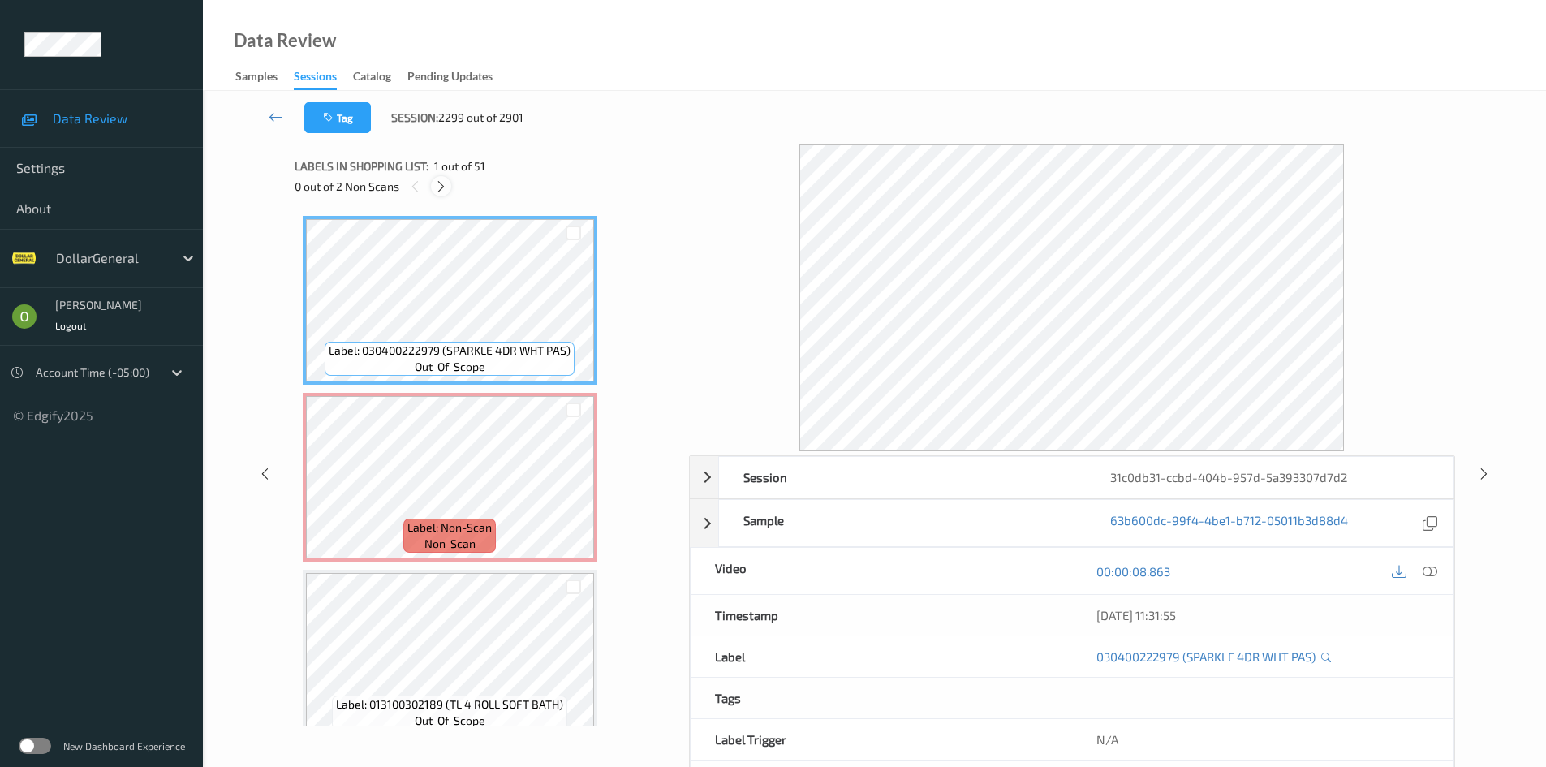
click at [439, 188] on icon at bounding box center [441, 186] width 14 height 15
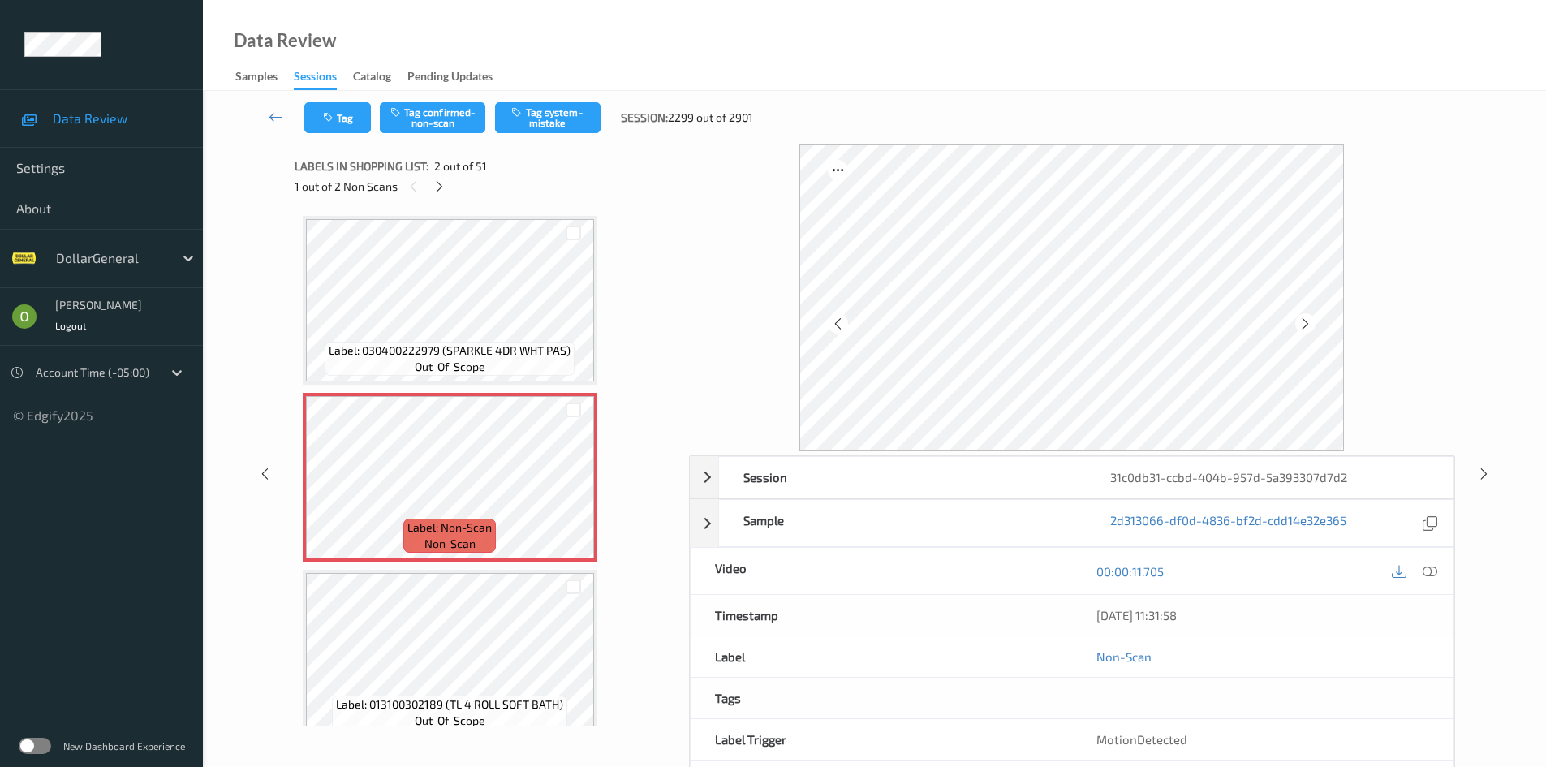
click at [1430, 574] on icon at bounding box center [1429, 571] width 15 height 15
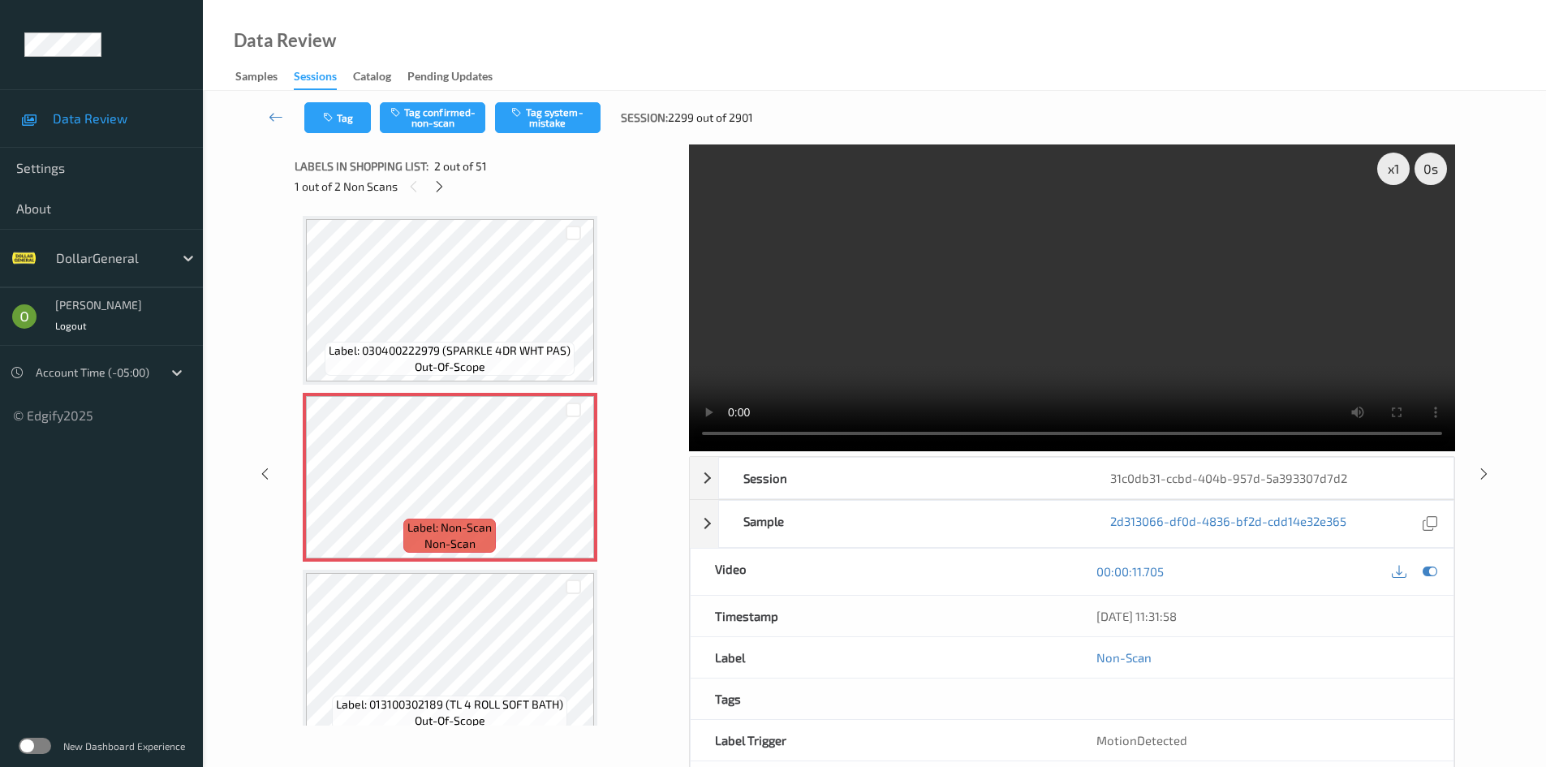
click at [931, 329] on video at bounding box center [1072, 297] width 766 height 307
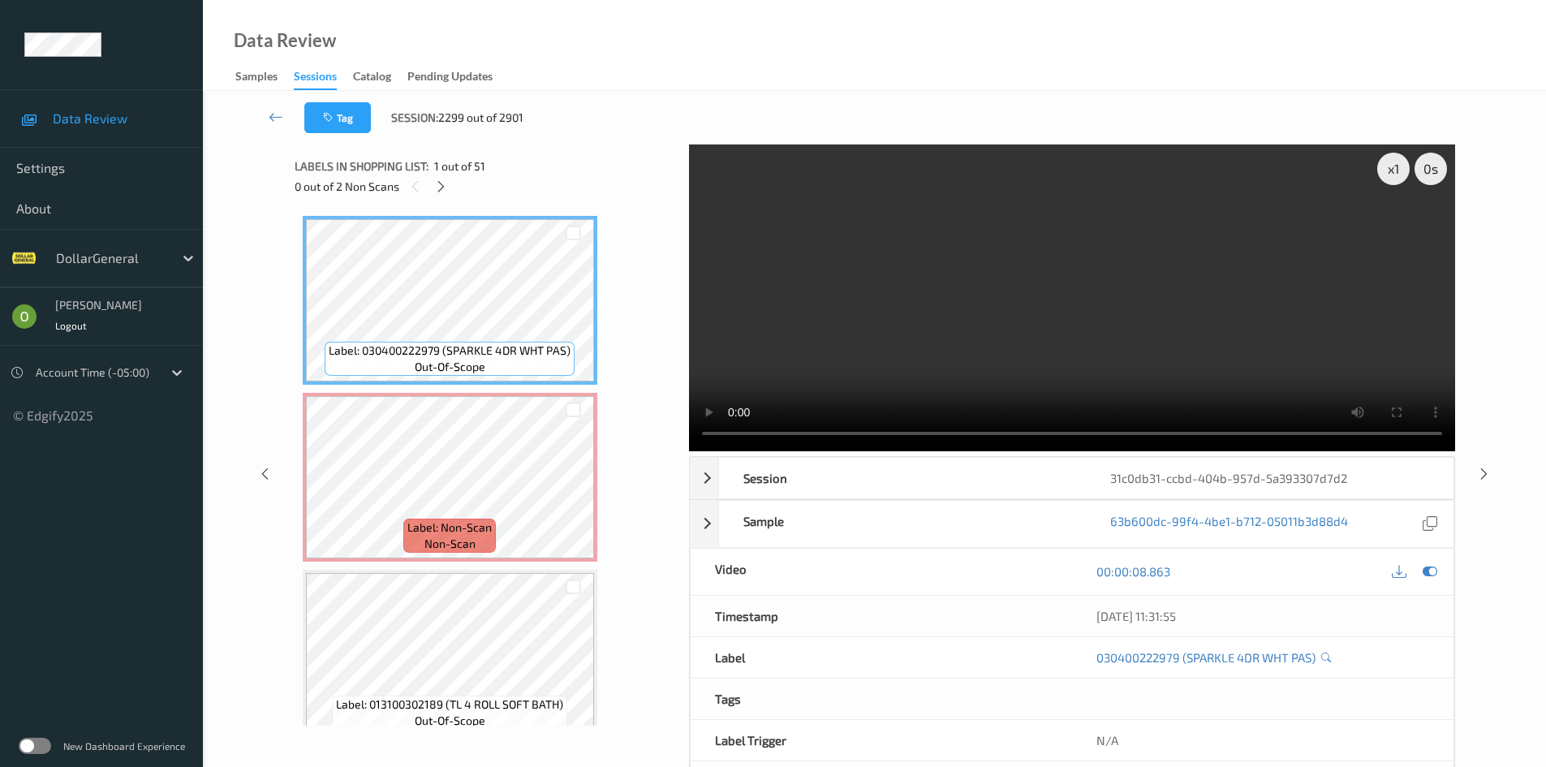
click at [931, 327] on video at bounding box center [1072, 297] width 766 height 307
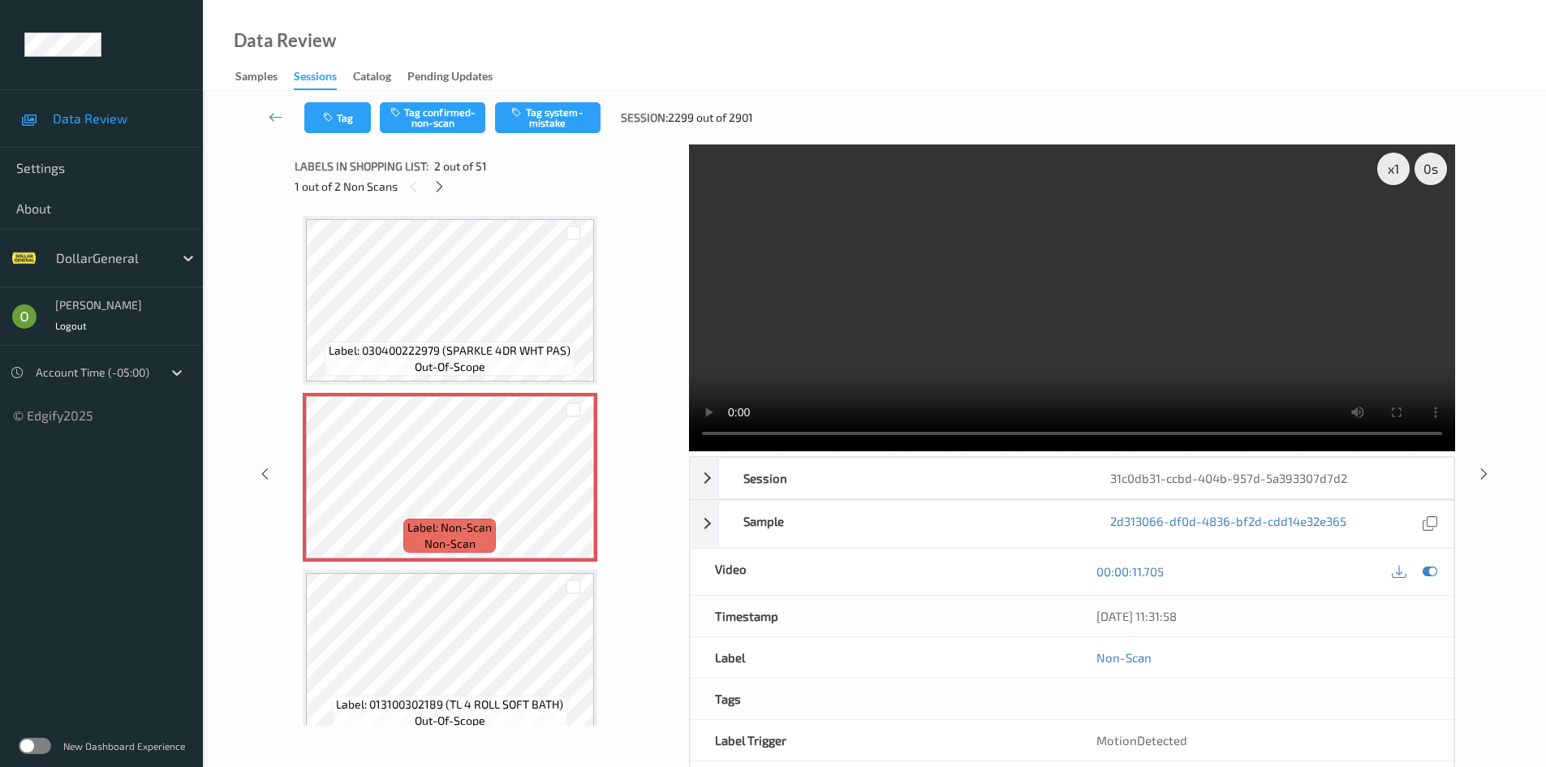
click at [733, 334] on video at bounding box center [1072, 297] width 766 height 307
click at [871, 320] on video at bounding box center [1072, 297] width 766 height 307
click at [557, 129] on button "Tag system-mistake" at bounding box center [547, 117] width 105 height 31
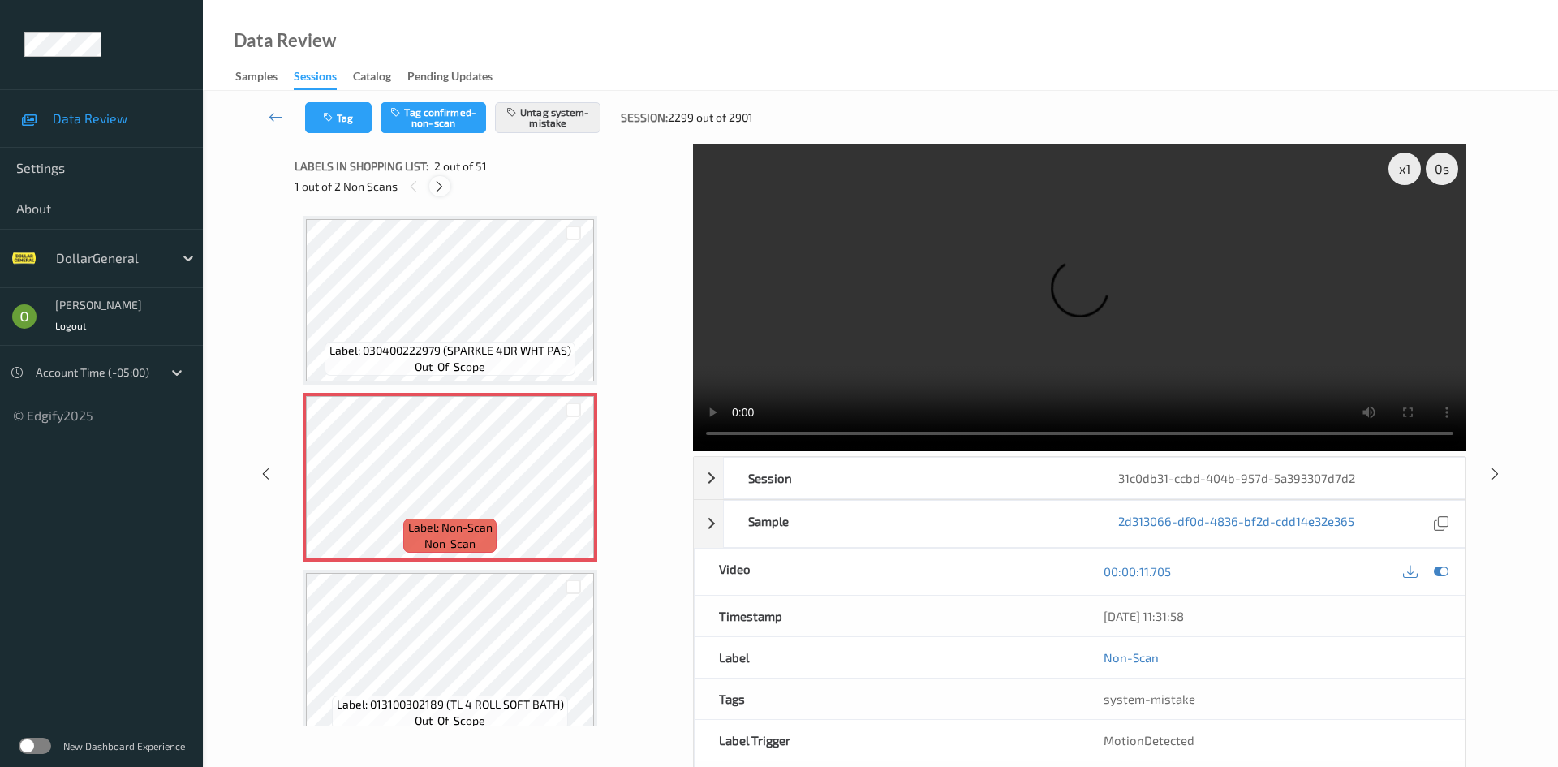
click at [433, 182] on icon at bounding box center [439, 186] width 14 height 15
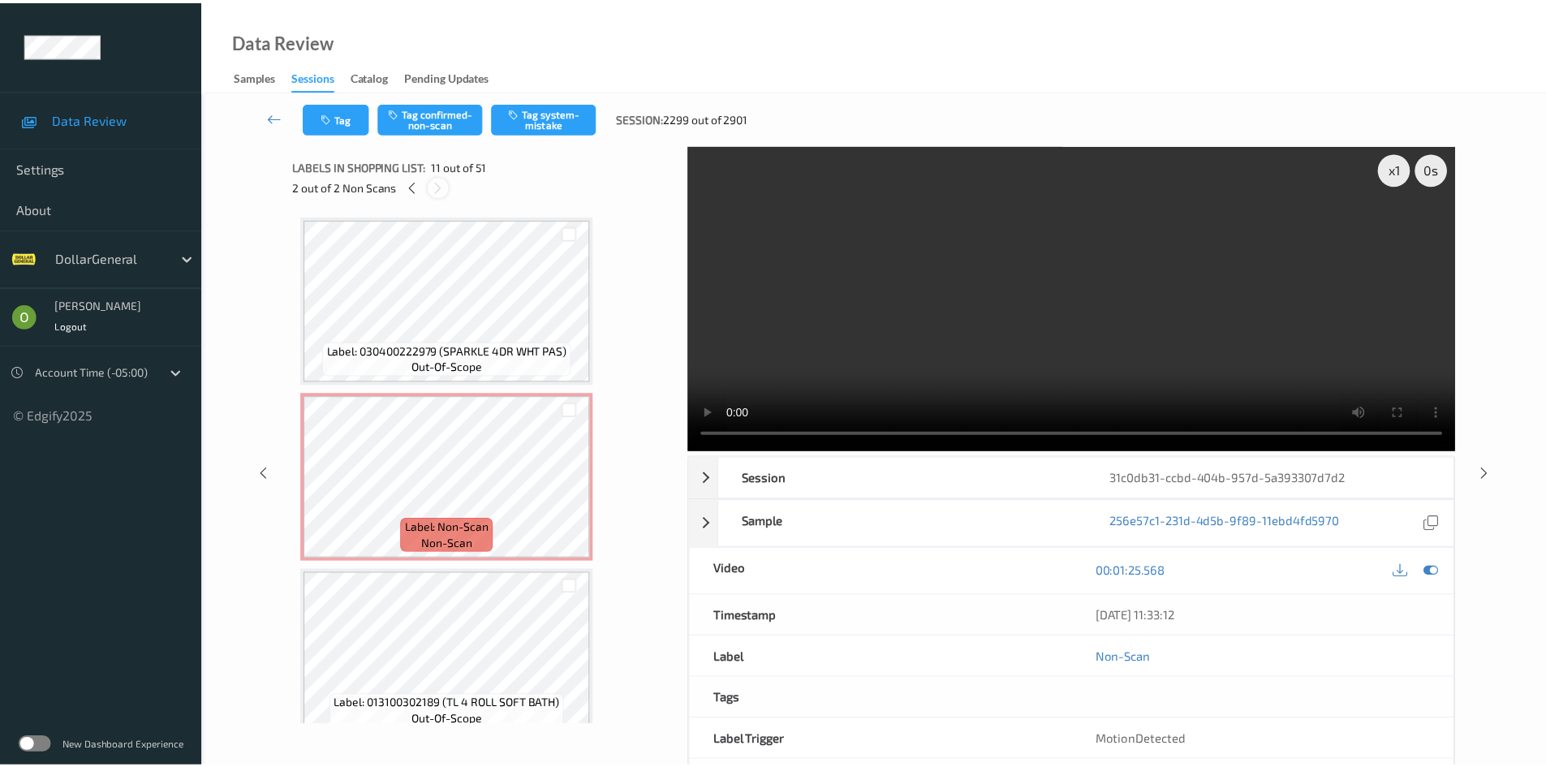
scroll to position [1600, 0]
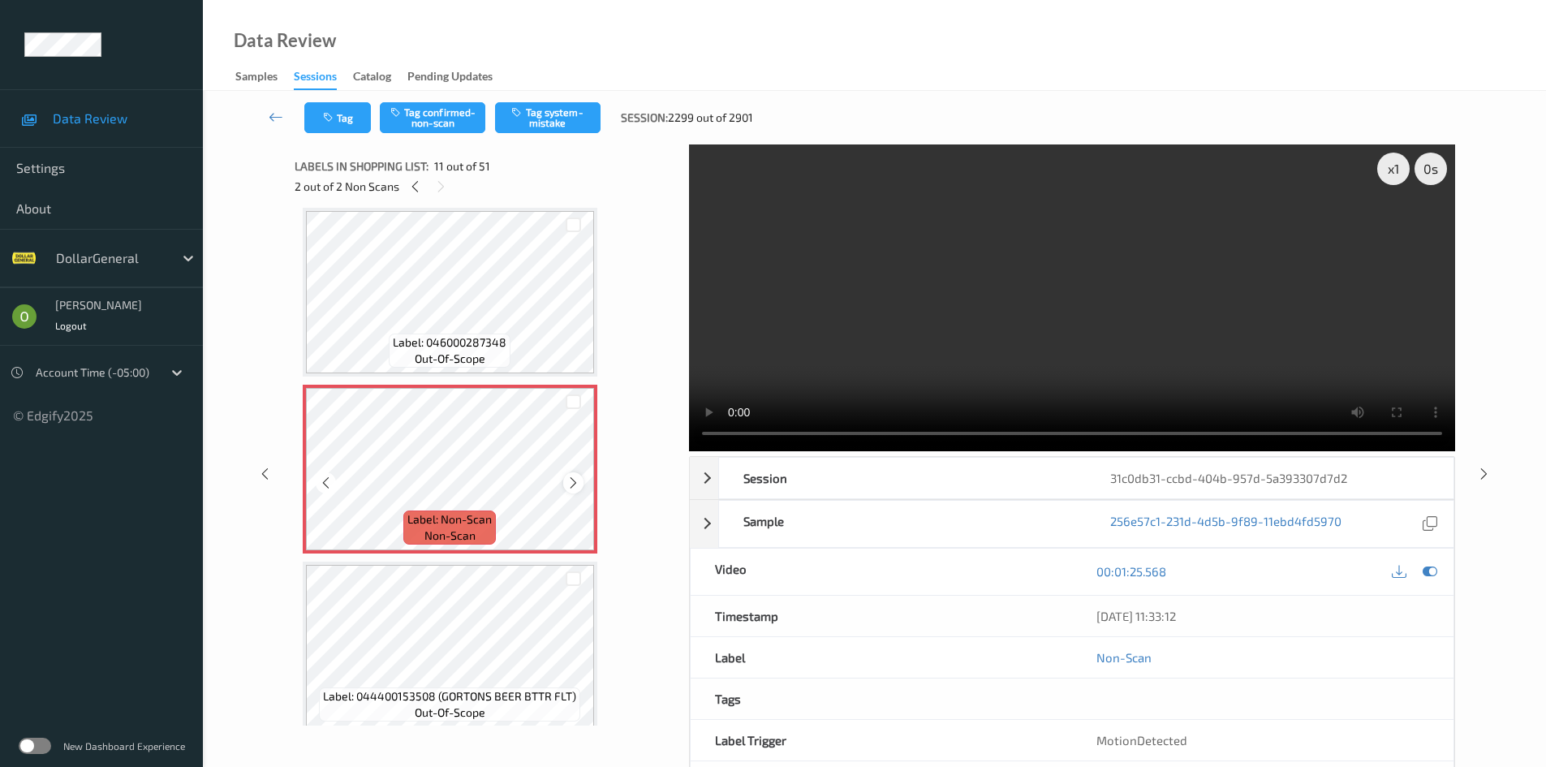
click at [570, 484] on icon at bounding box center [573, 482] width 14 height 15
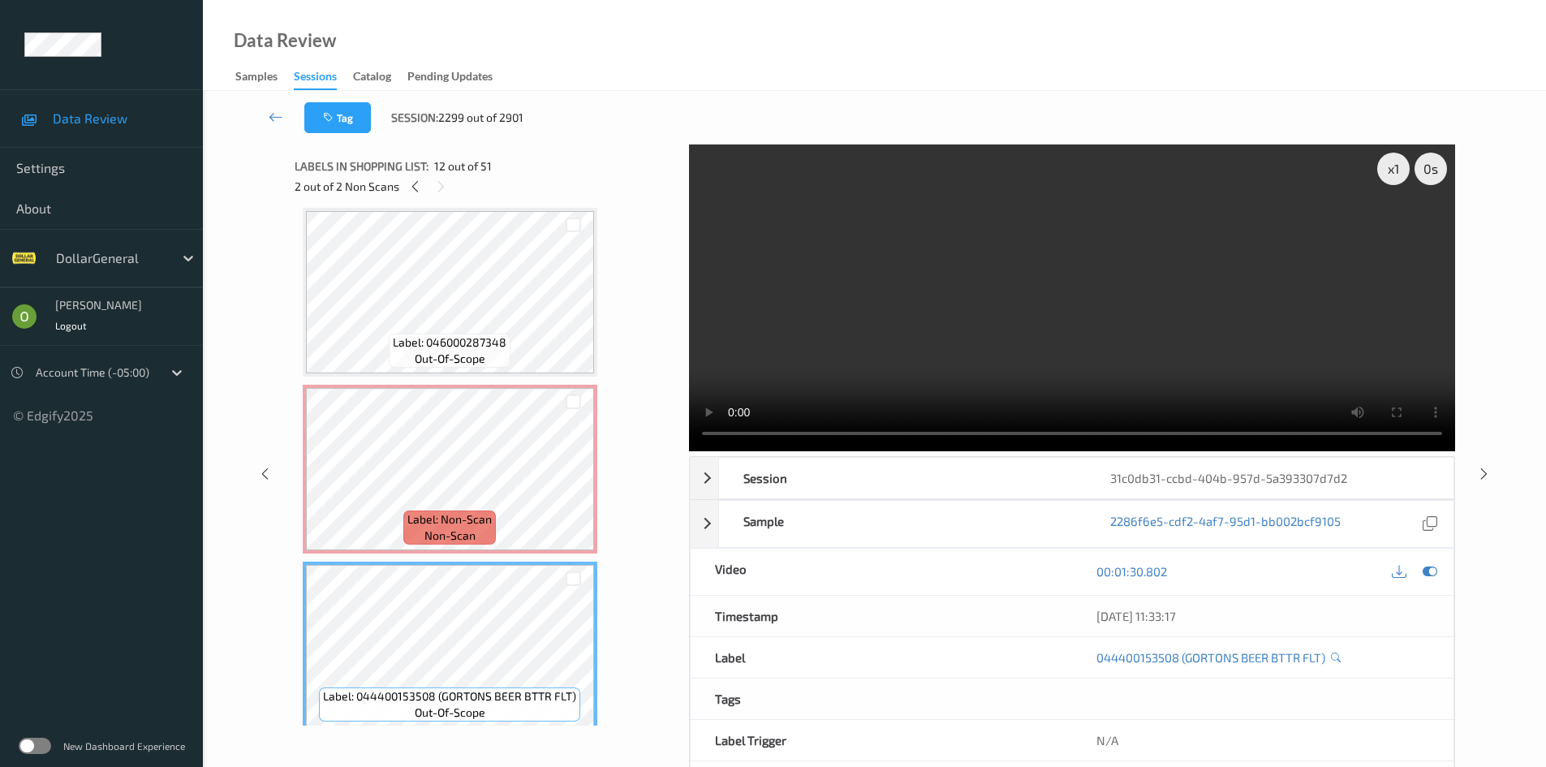
click at [845, 321] on video at bounding box center [1072, 297] width 766 height 307
click at [893, 280] on video at bounding box center [1072, 297] width 766 height 307
click at [798, 337] on video at bounding box center [1072, 297] width 766 height 307
click at [849, 297] on video at bounding box center [1072, 297] width 766 height 307
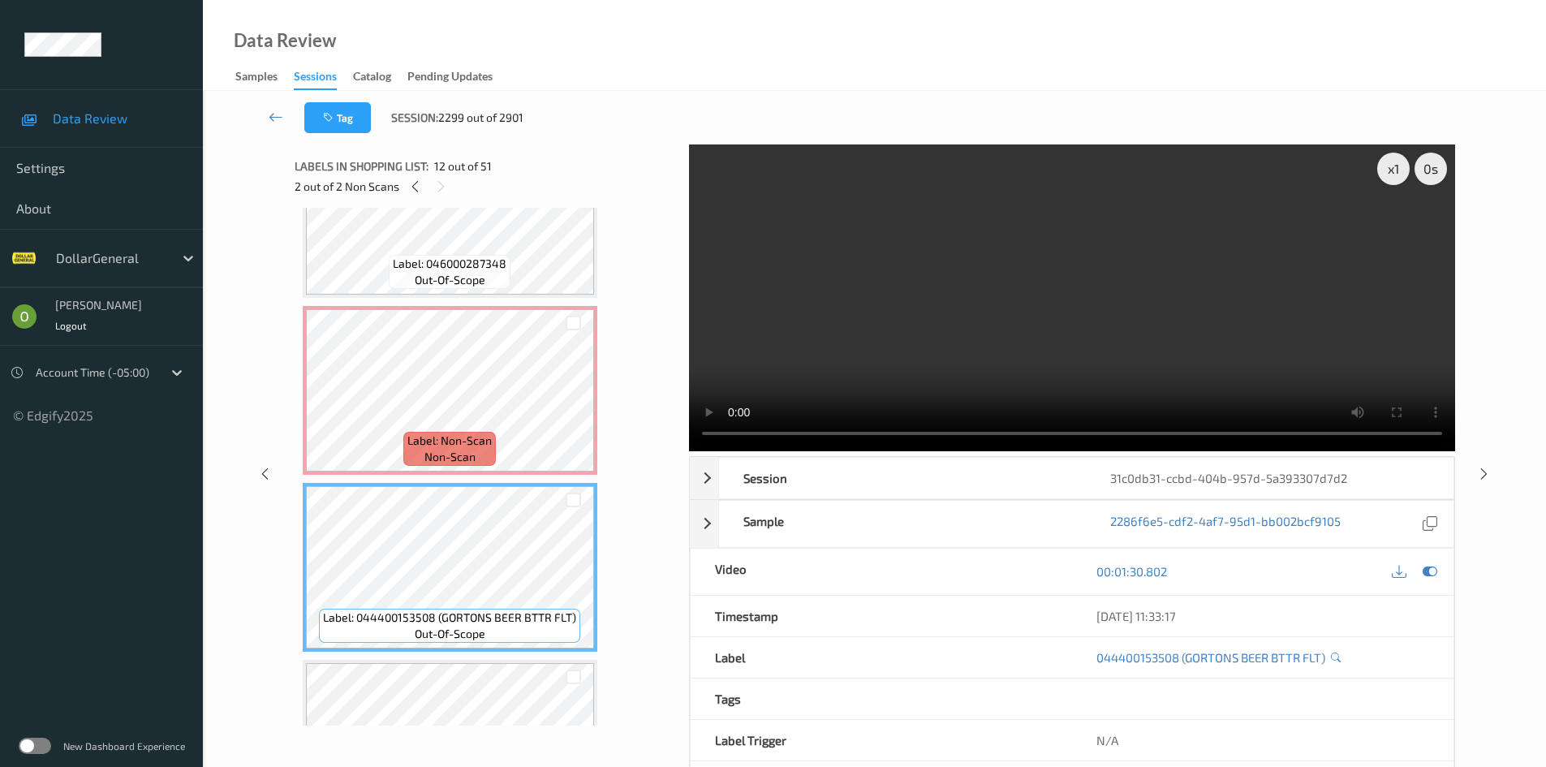
scroll to position [1681, 0]
click at [1431, 577] on icon at bounding box center [1429, 571] width 15 height 15
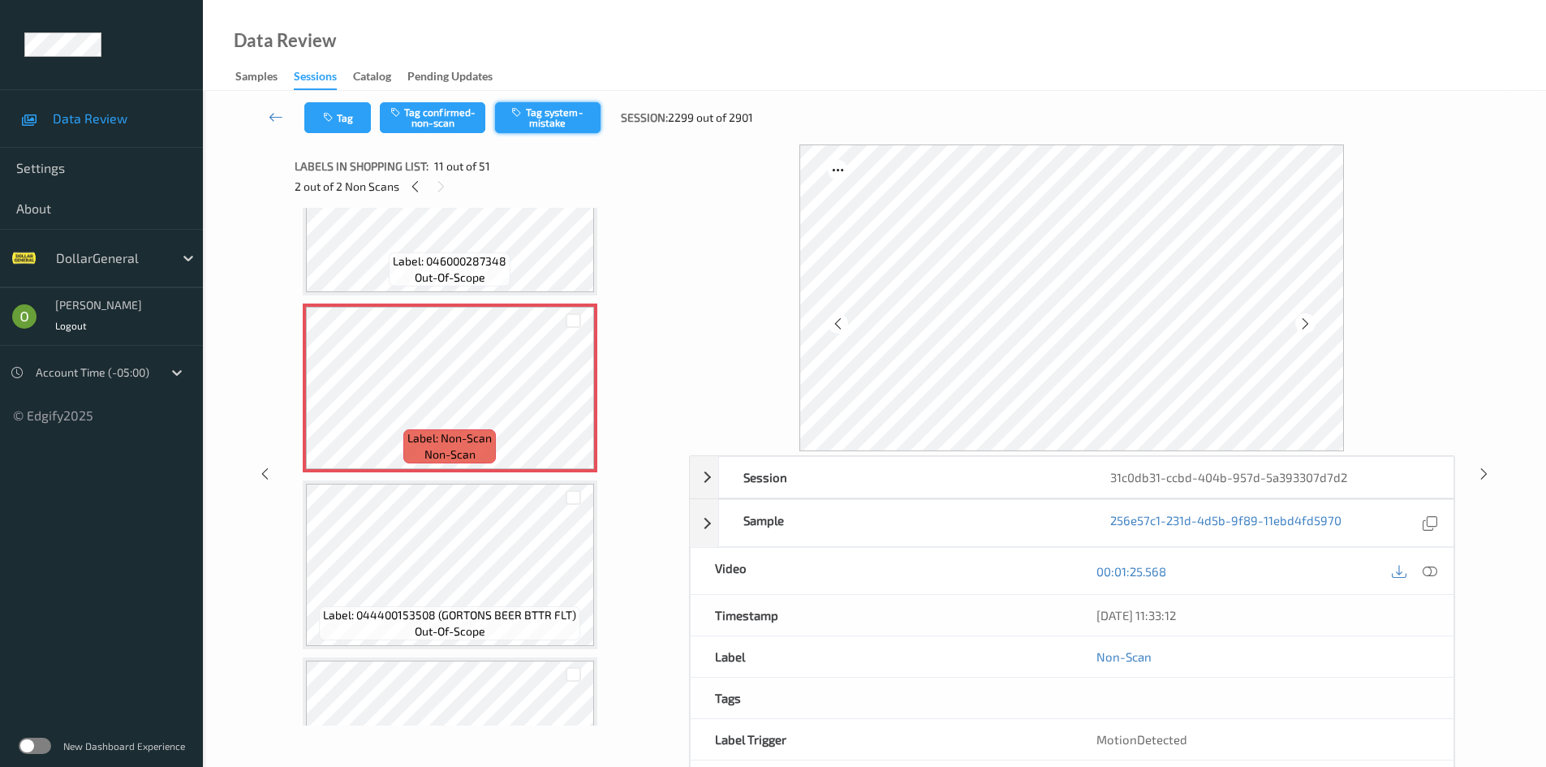
click at [531, 111] on button "Tag system-mistake" at bounding box center [547, 117] width 105 height 31
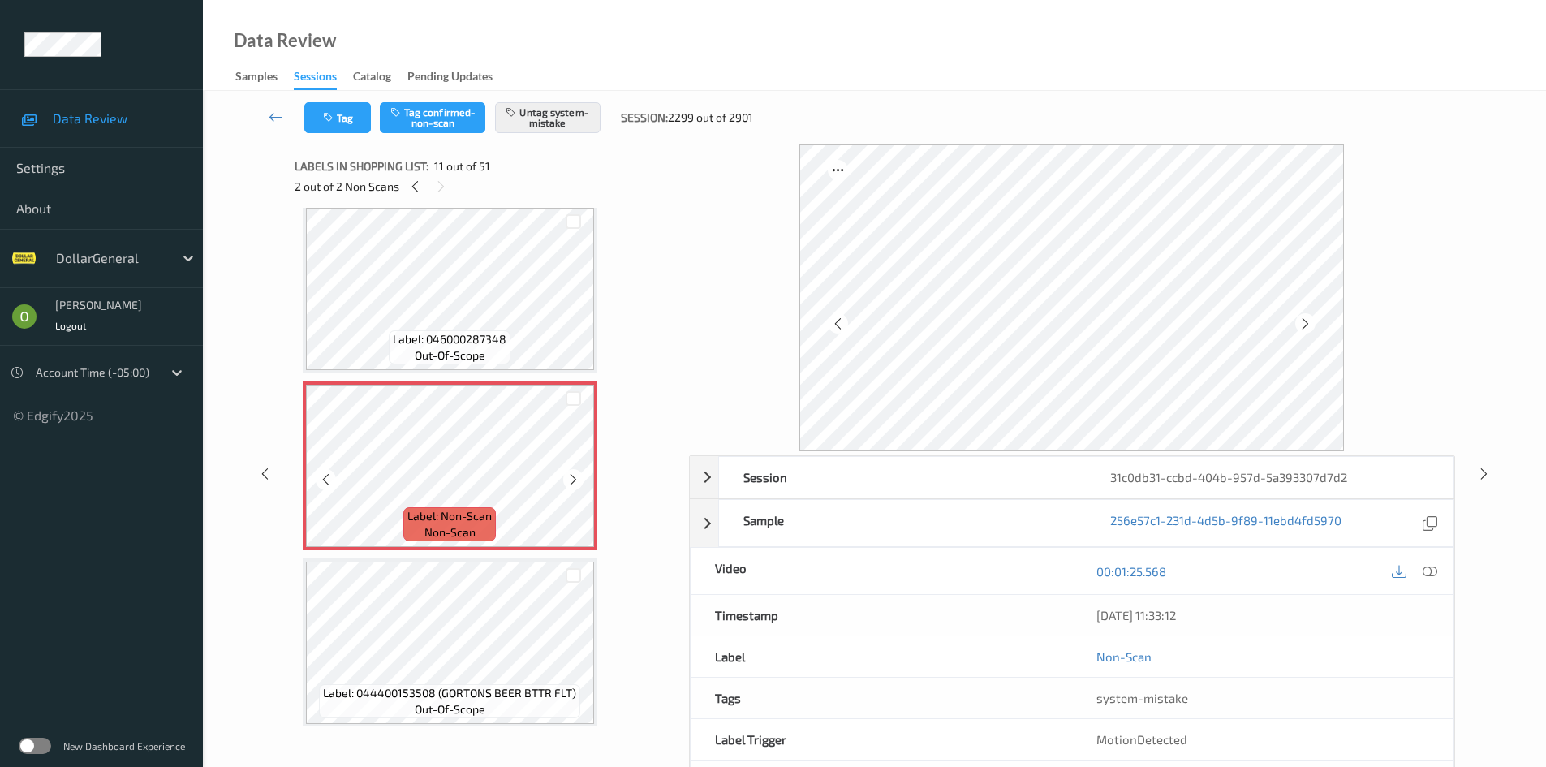
scroll to position [1600, 0]
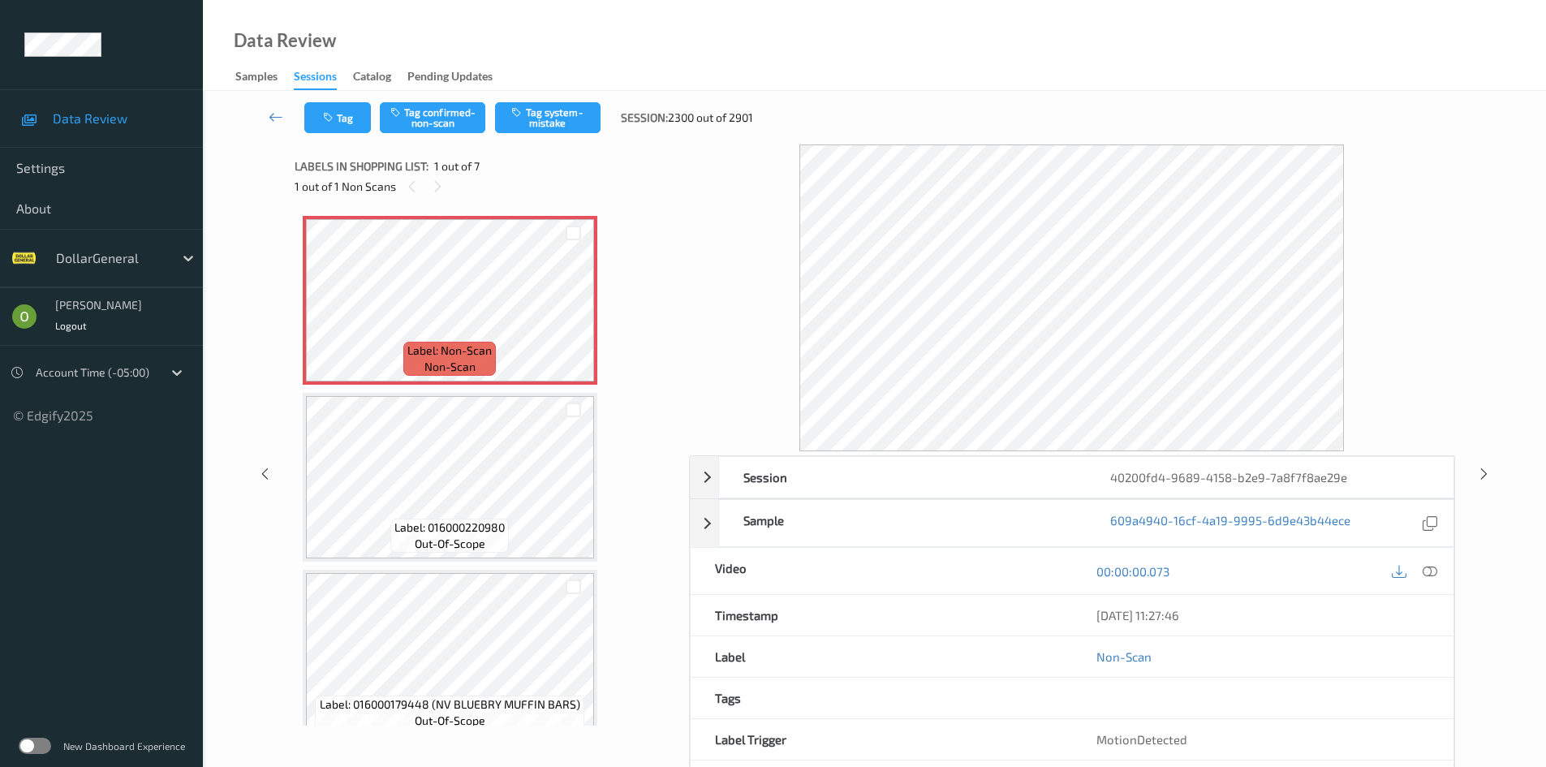
click at [322, 99] on div "Tag Tag confirmed-non-scan Tag system-mistake Session: 2300 out of 2901" at bounding box center [874, 118] width 1276 height 54
click at [356, 125] on button "Tag" at bounding box center [337, 117] width 67 height 31
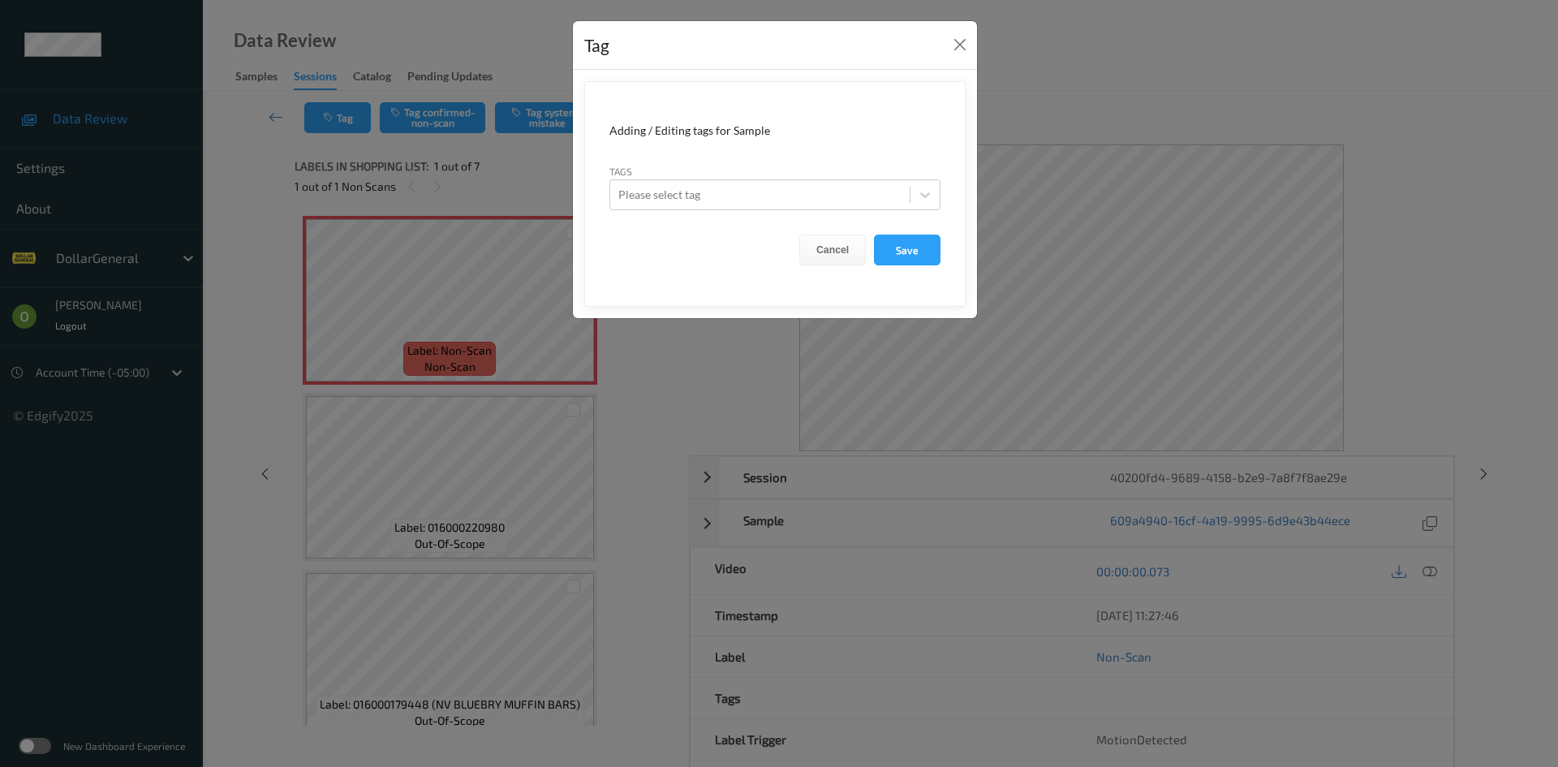
click at [699, 177] on div "Tags Please select tag" at bounding box center [774, 186] width 331 height 47
click at [710, 203] on div at bounding box center [759, 194] width 283 height 19
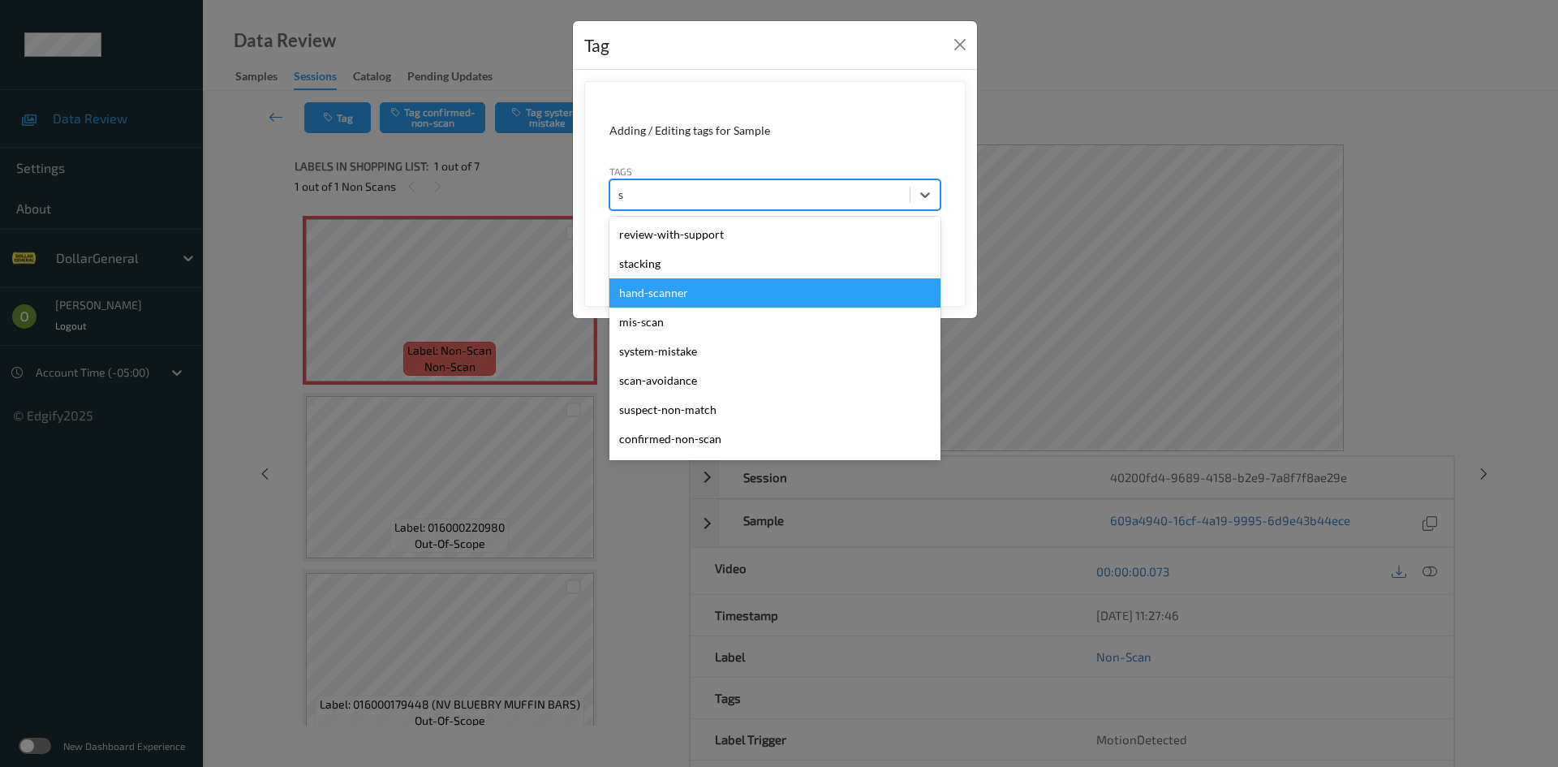
type input "sy"
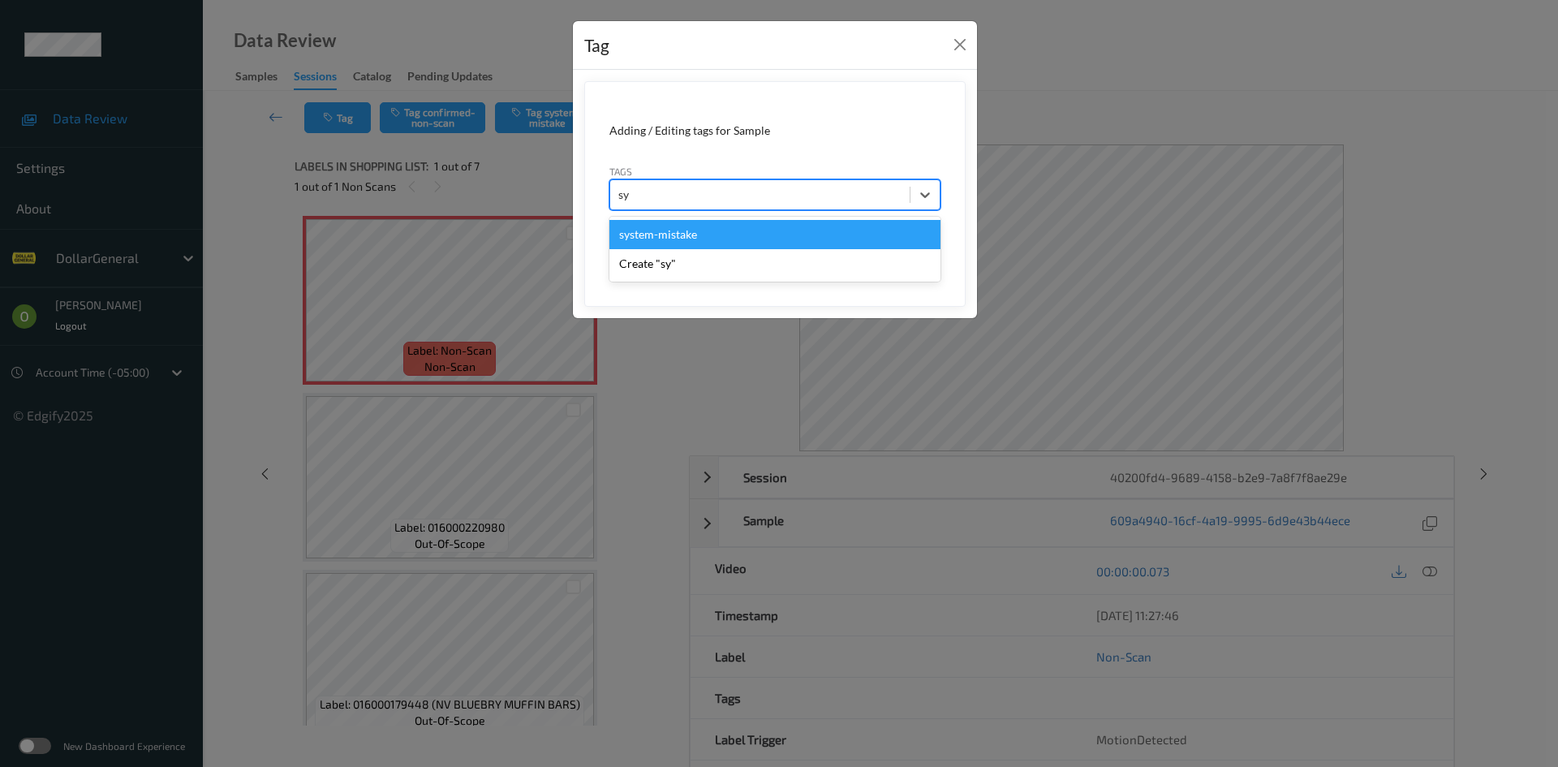
click at [705, 234] on div "system-mistake" at bounding box center [774, 234] width 331 height 29
type input "floo"
click at [683, 241] on div "flooid bug" at bounding box center [774, 234] width 331 height 29
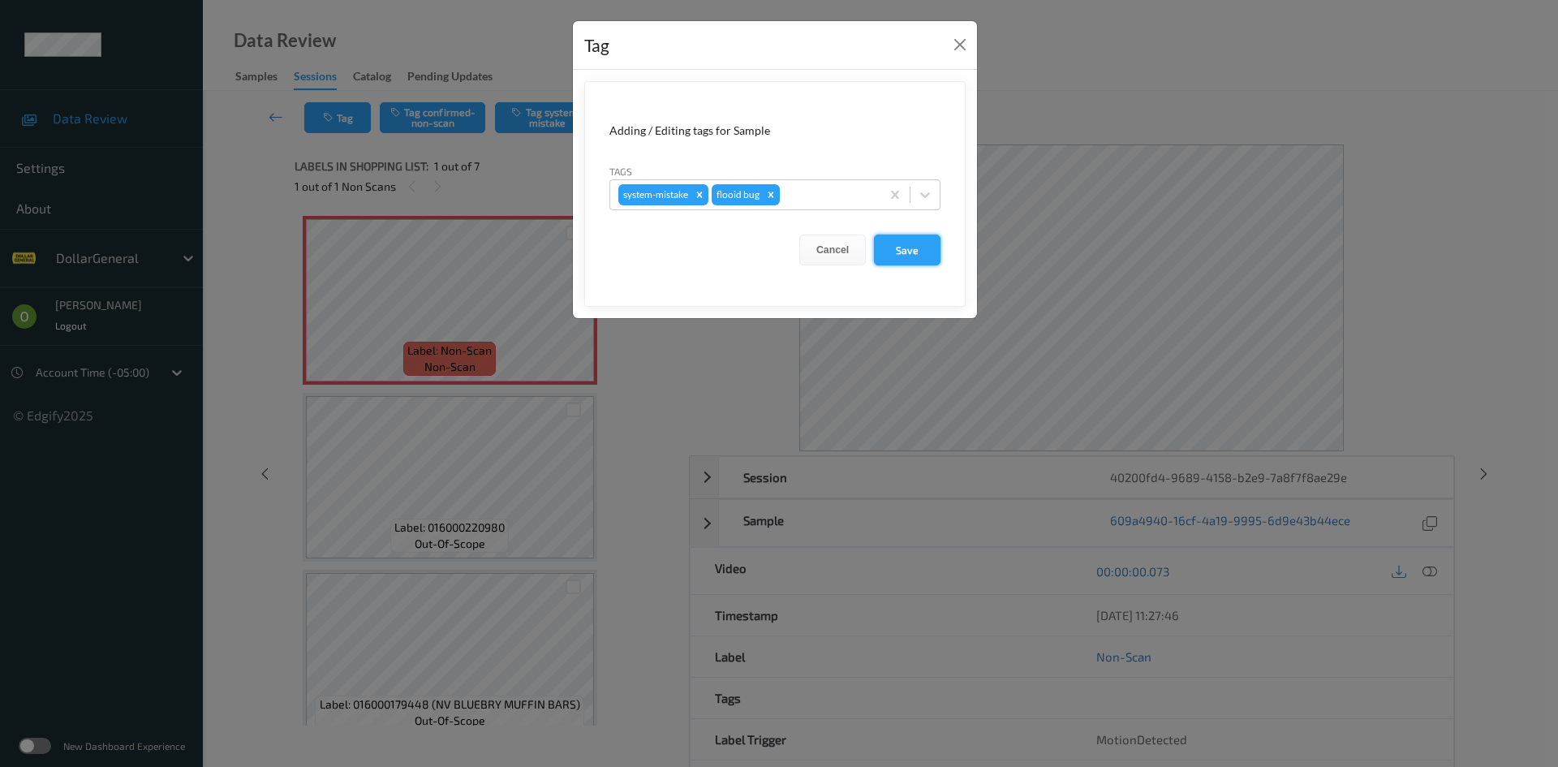
click at [921, 248] on button "Save" at bounding box center [907, 249] width 67 height 31
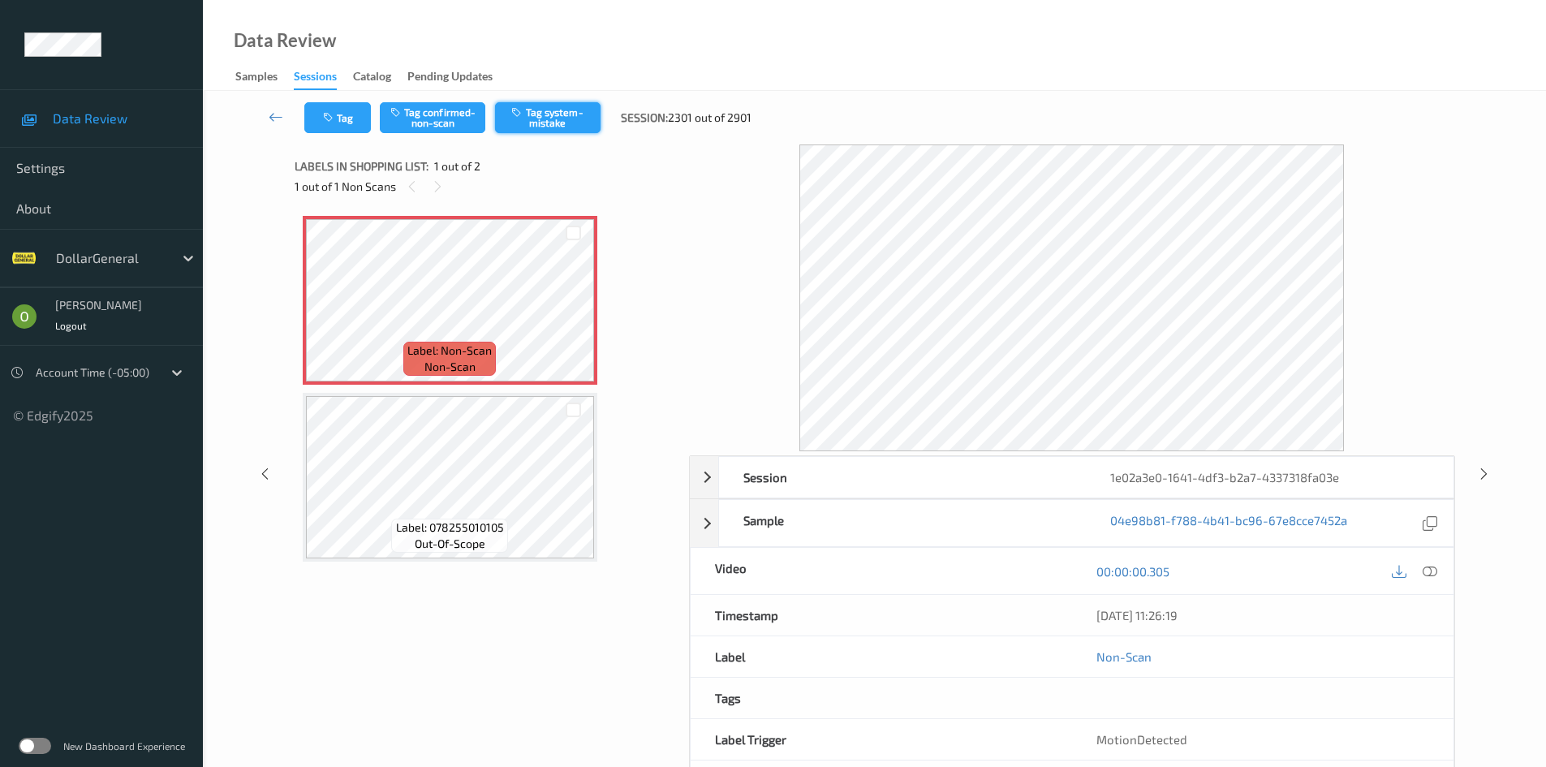
click at [544, 114] on button "Tag system-mistake" at bounding box center [547, 117] width 105 height 31
click at [342, 122] on button "Tag" at bounding box center [337, 117] width 67 height 31
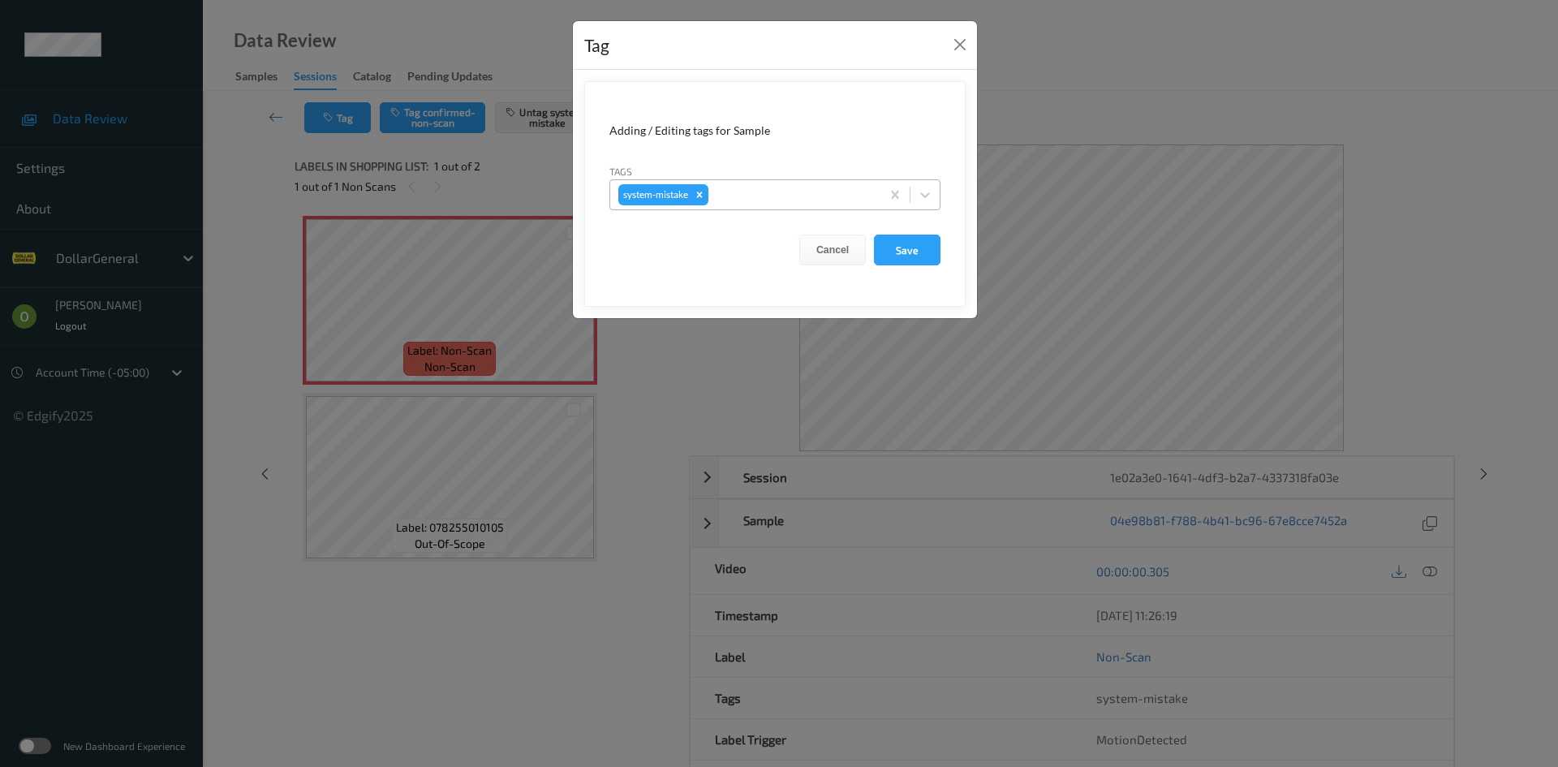
click at [775, 197] on div at bounding box center [792, 194] width 161 height 19
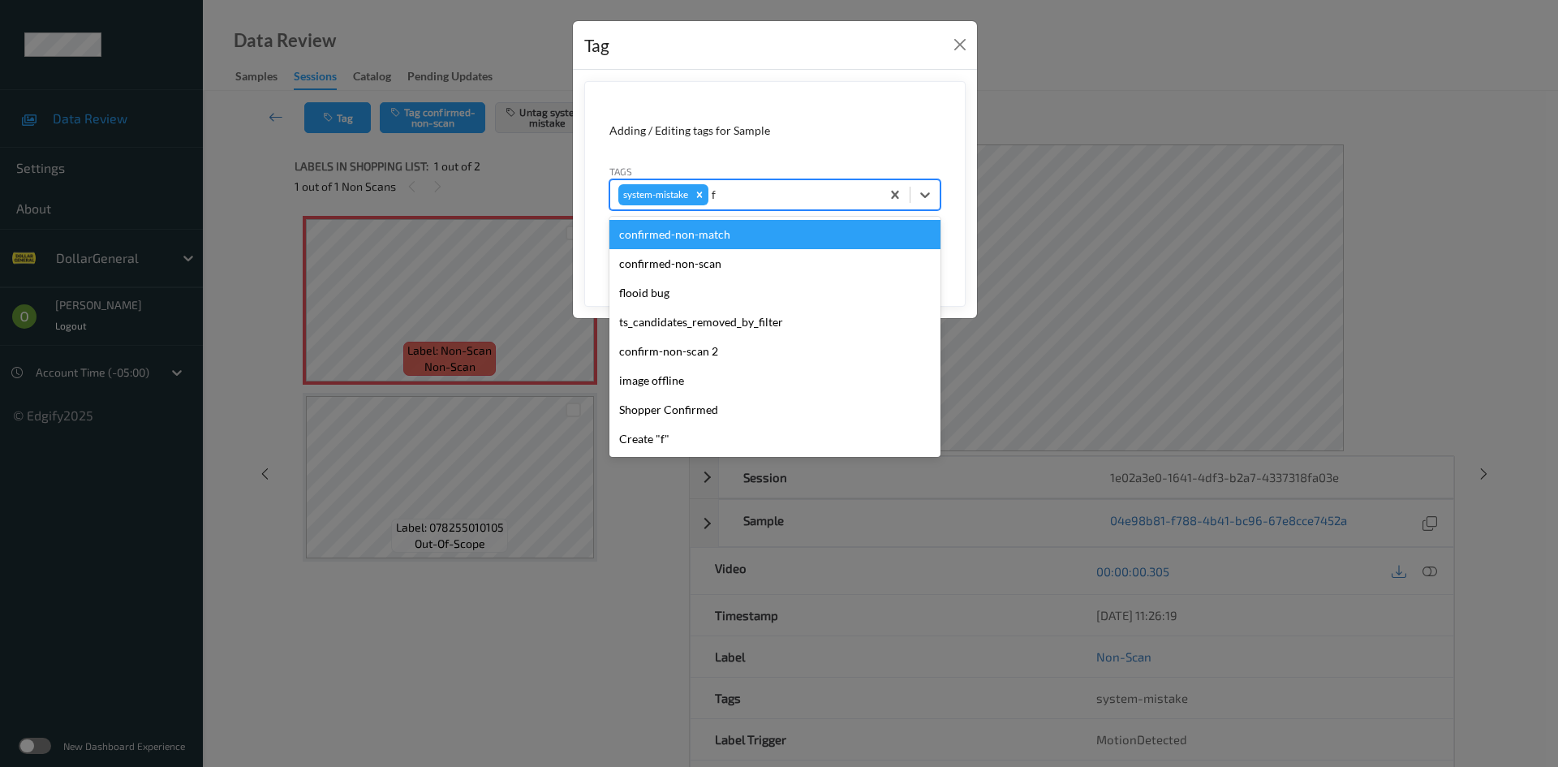
type input "fl"
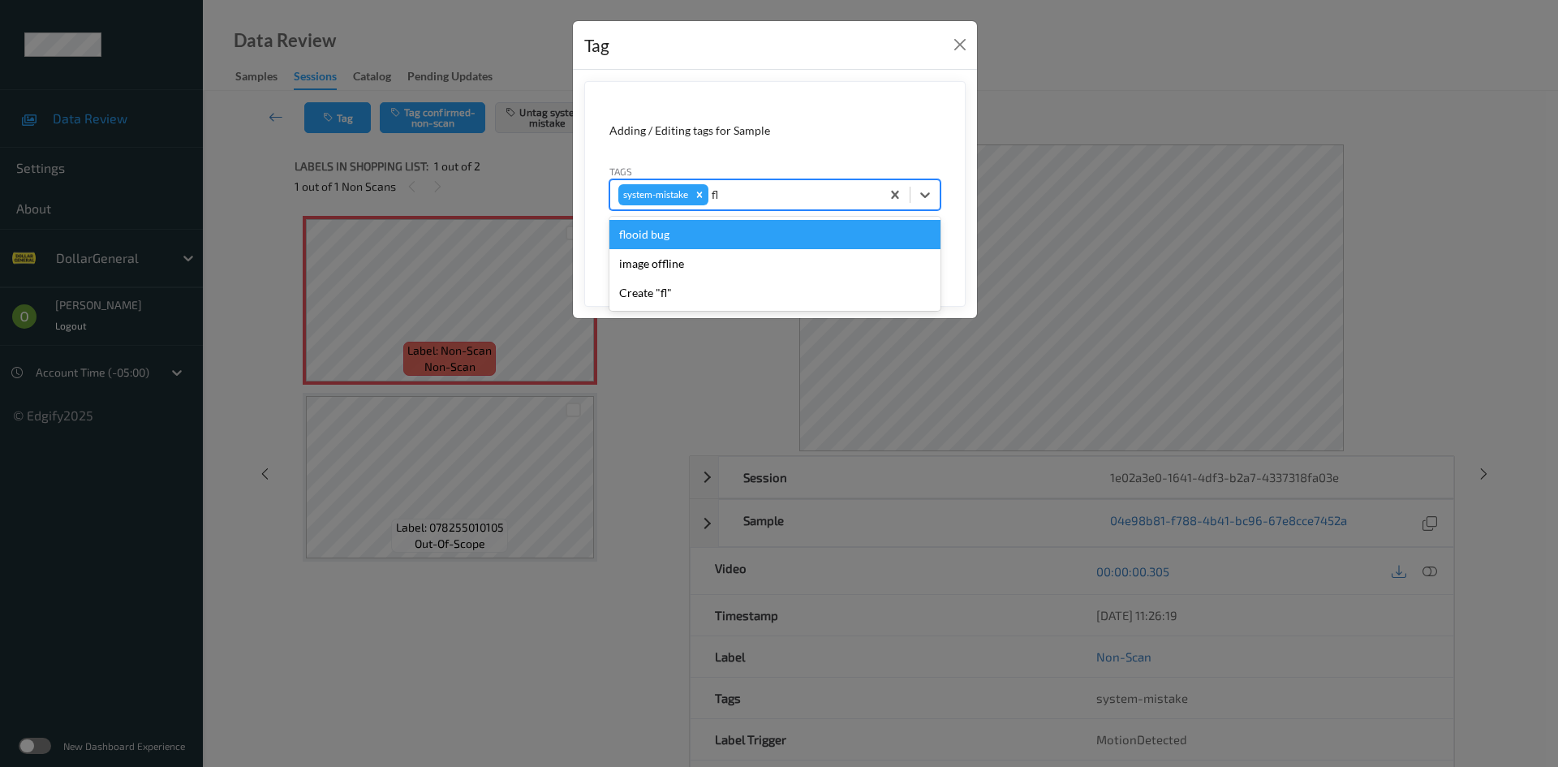
click at [716, 242] on div "flooid bug" at bounding box center [774, 234] width 331 height 29
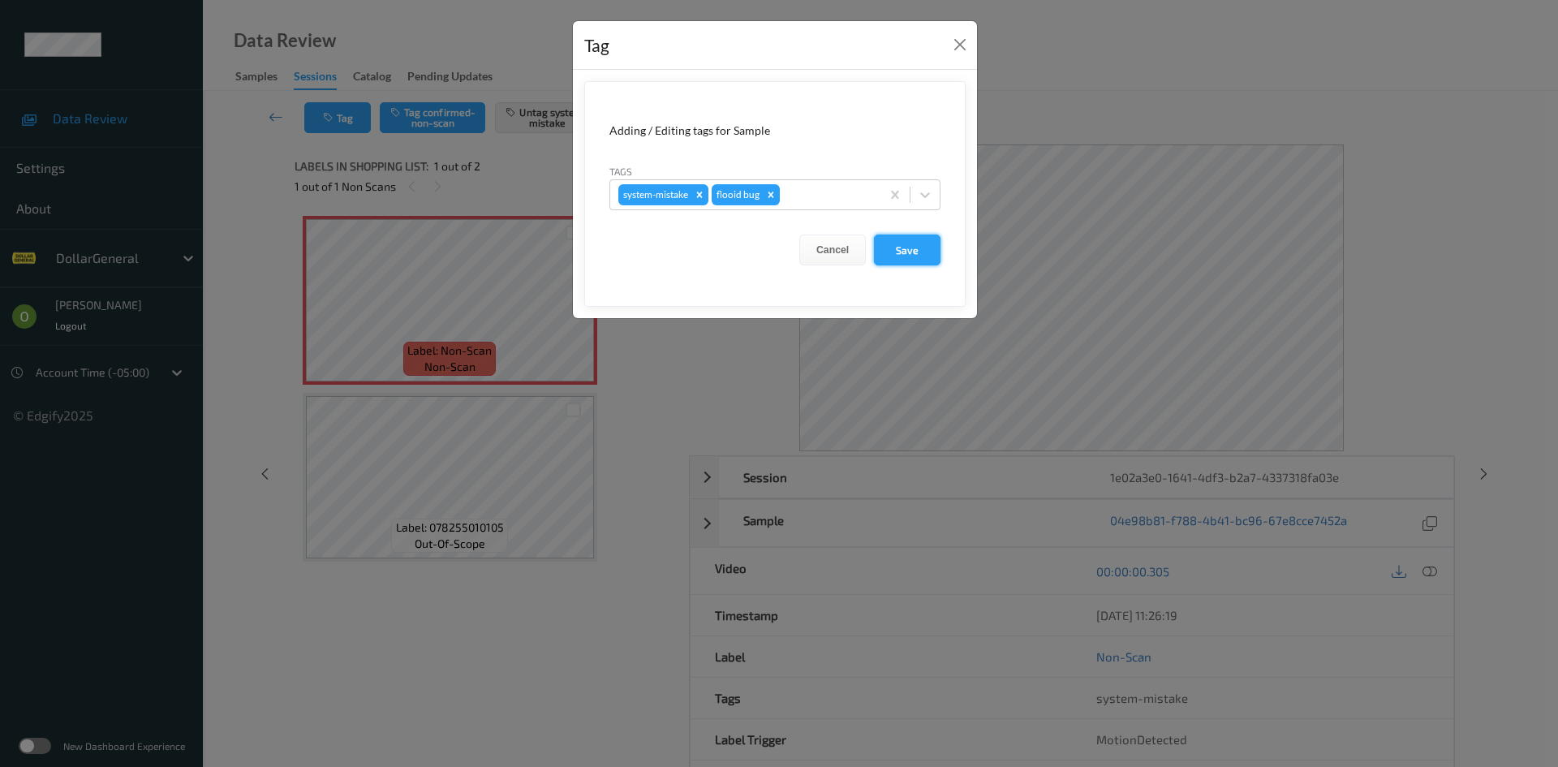
click at [905, 255] on button "Save" at bounding box center [907, 249] width 67 height 31
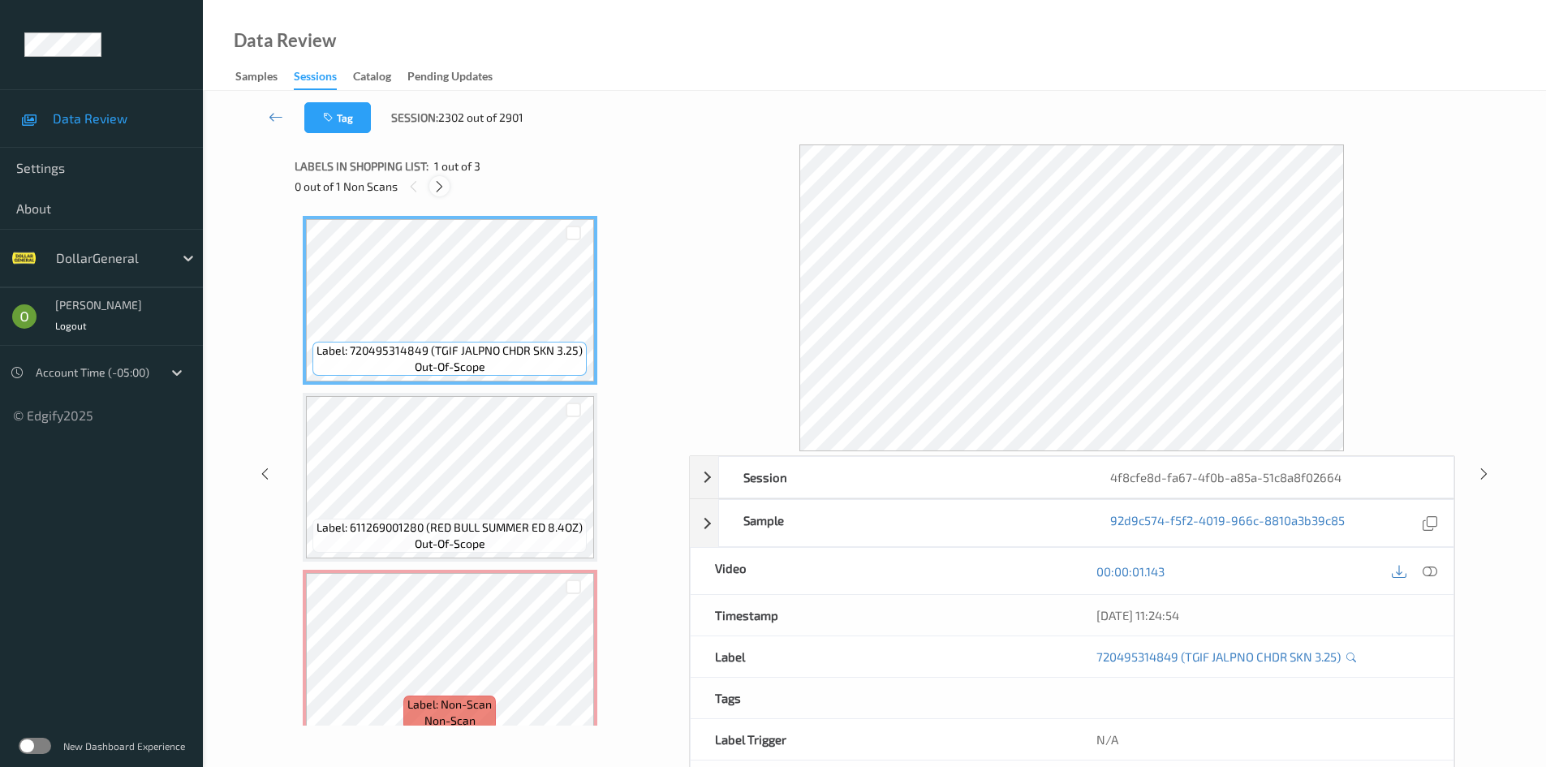
click at [434, 191] on icon at bounding box center [439, 186] width 14 height 15
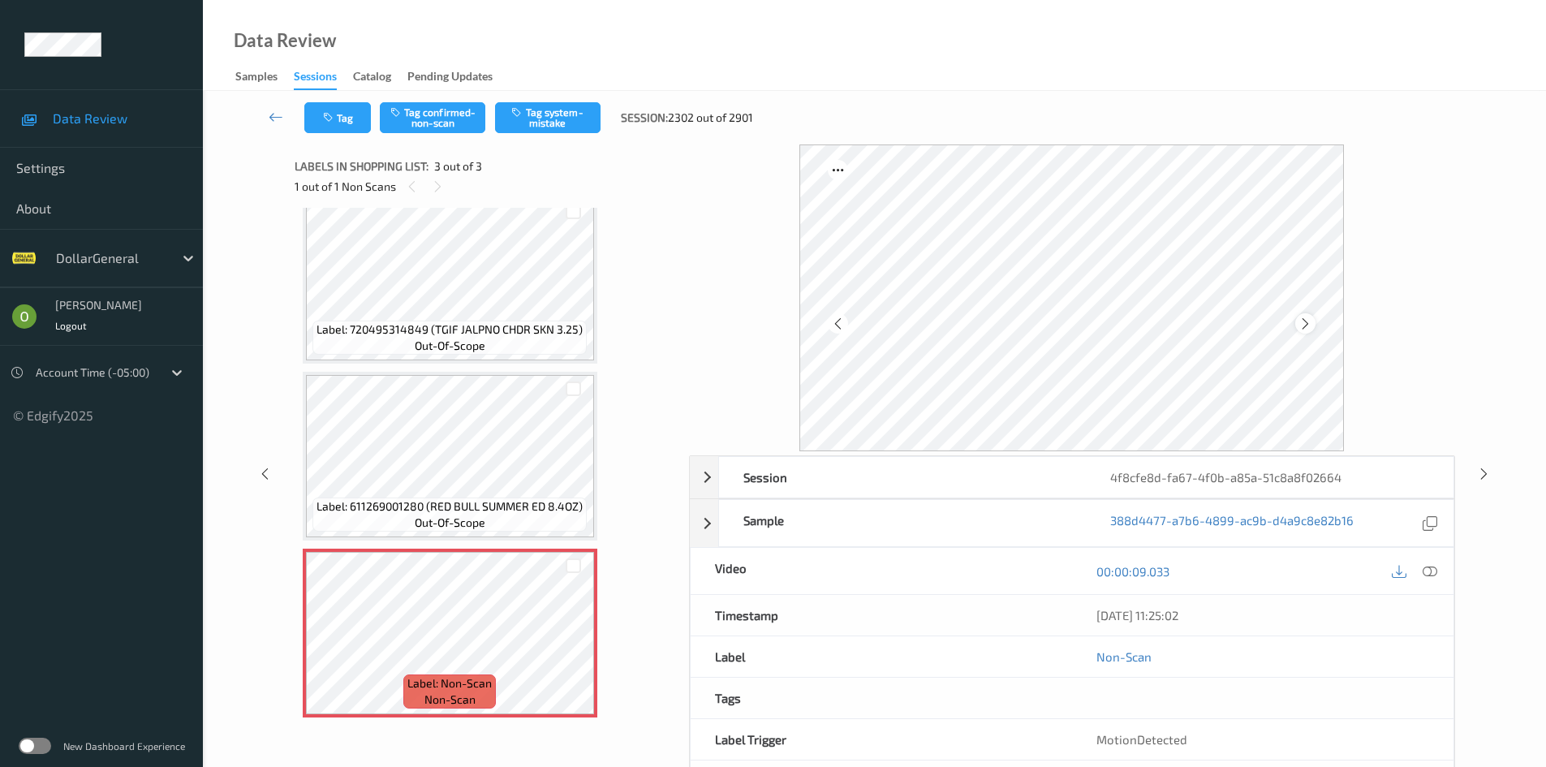
click at [1305, 322] on icon at bounding box center [1305, 323] width 14 height 15
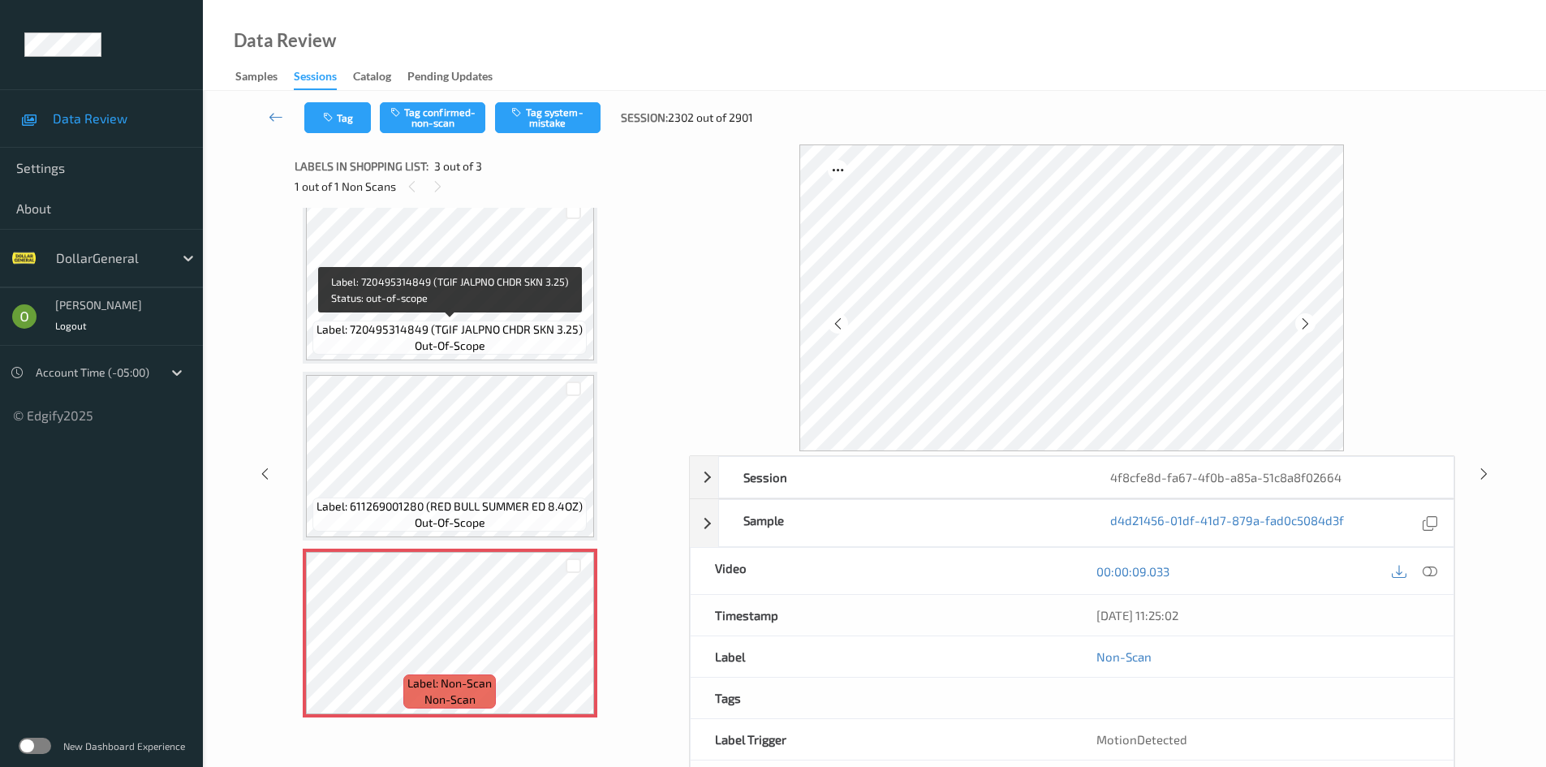
scroll to position [0, 0]
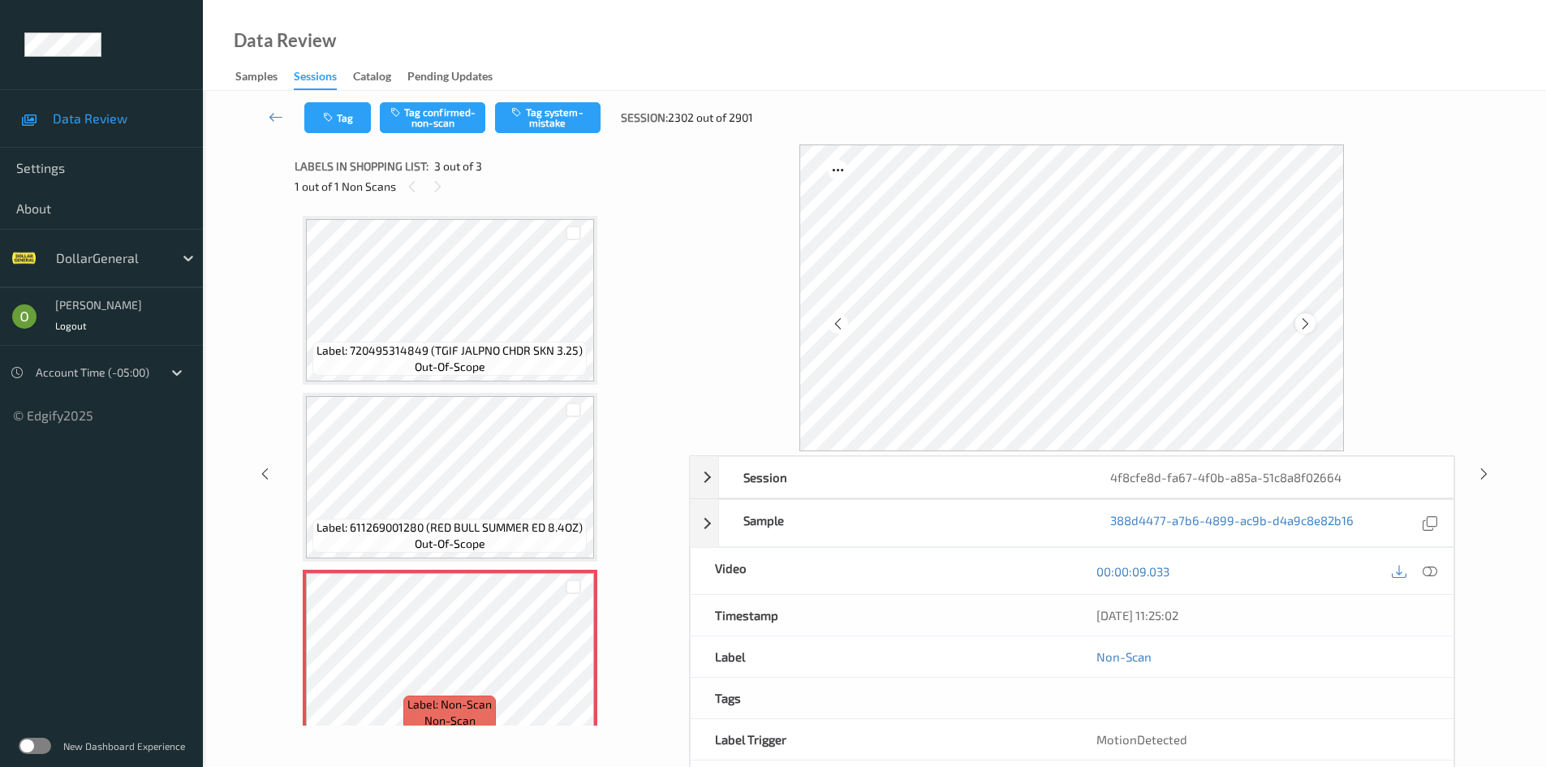
click at [1309, 326] on icon at bounding box center [1305, 323] width 14 height 15
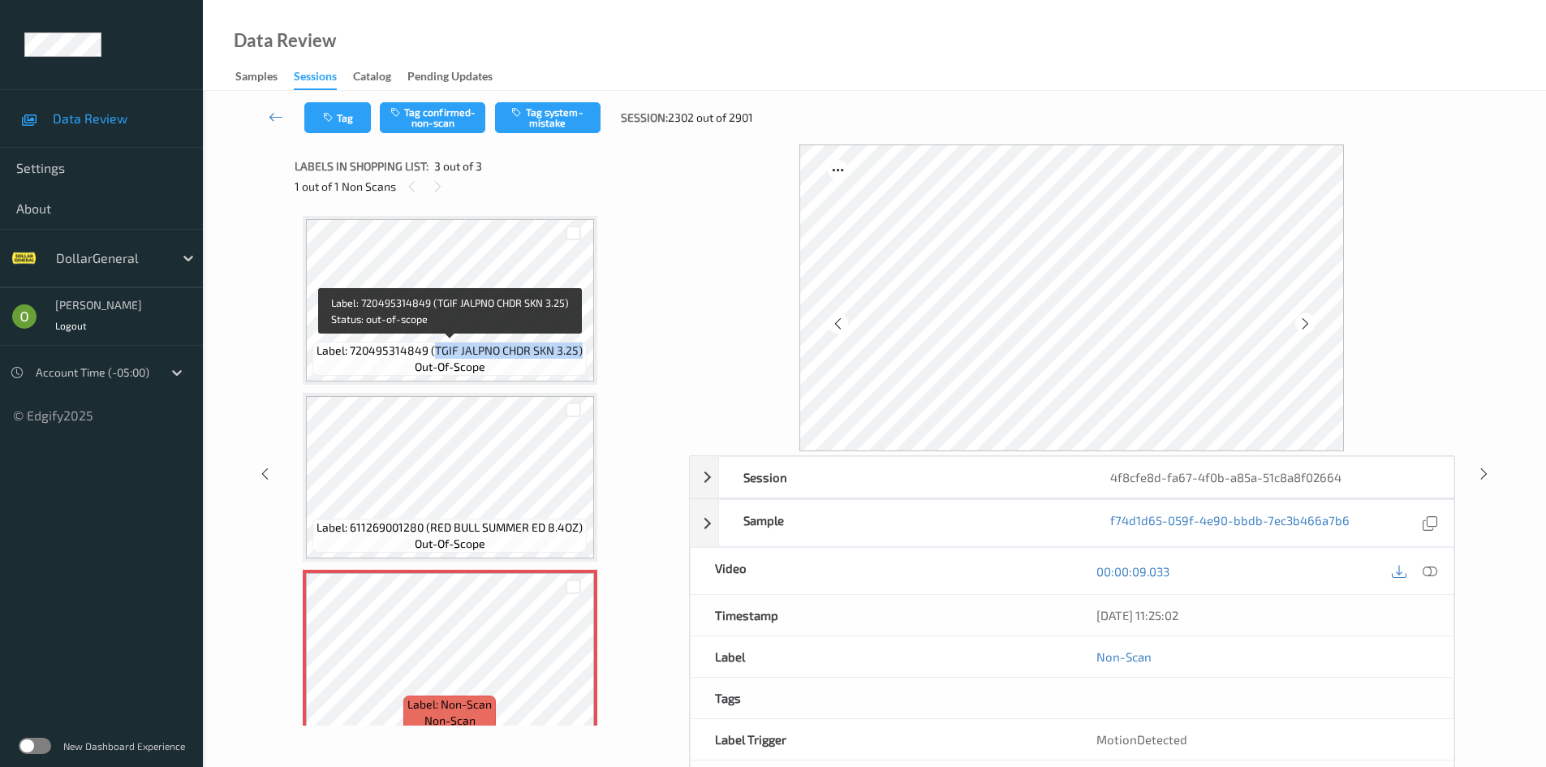
drag, startPoint x: 436, startPoint y: 343, endPoint x: 583, endPoint y: 349, distance: 146.1
click at [583, 349] on div "Label: 720495314849 (TGIF JALPNO CHDR SKN 3.25) out-of-scope" at bounding box center [449, 359] width 274 height 34
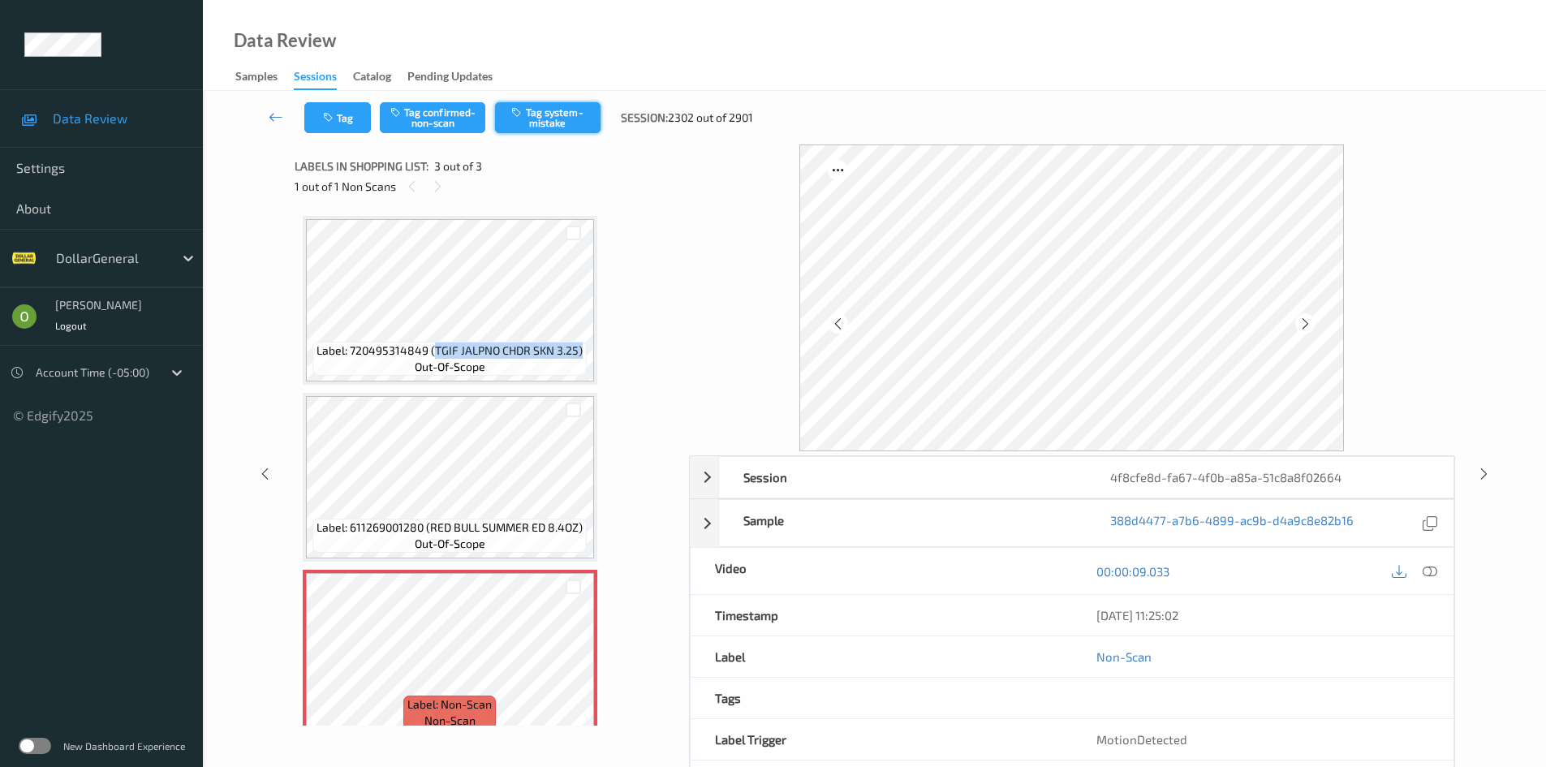
click at [540, 110] on button "Tag system-mistake" at bounding box center [547, 117] width 105 height 31
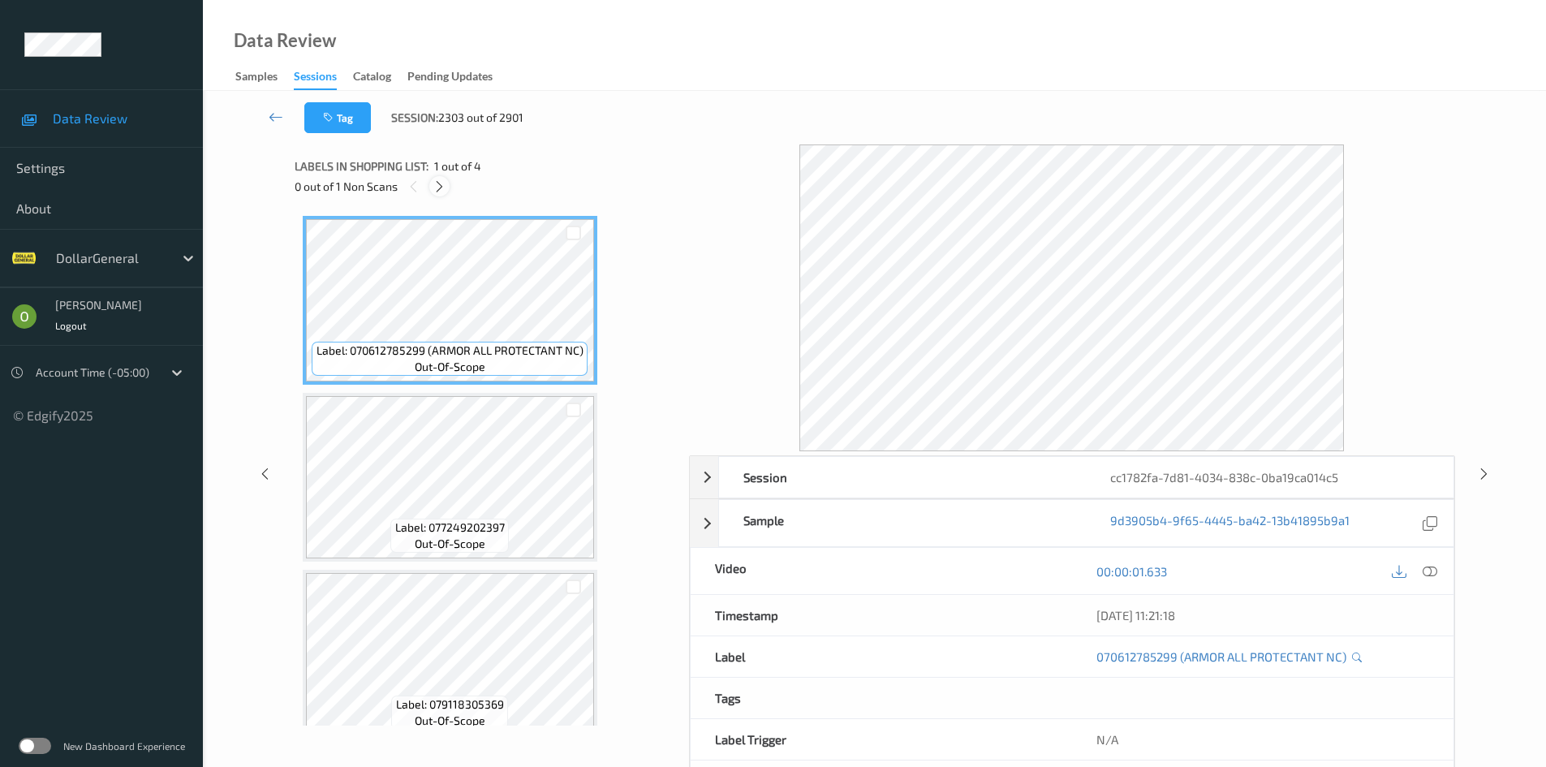
click at [440, 187] on icon at bounding box center [439, 186] width 14 height 15
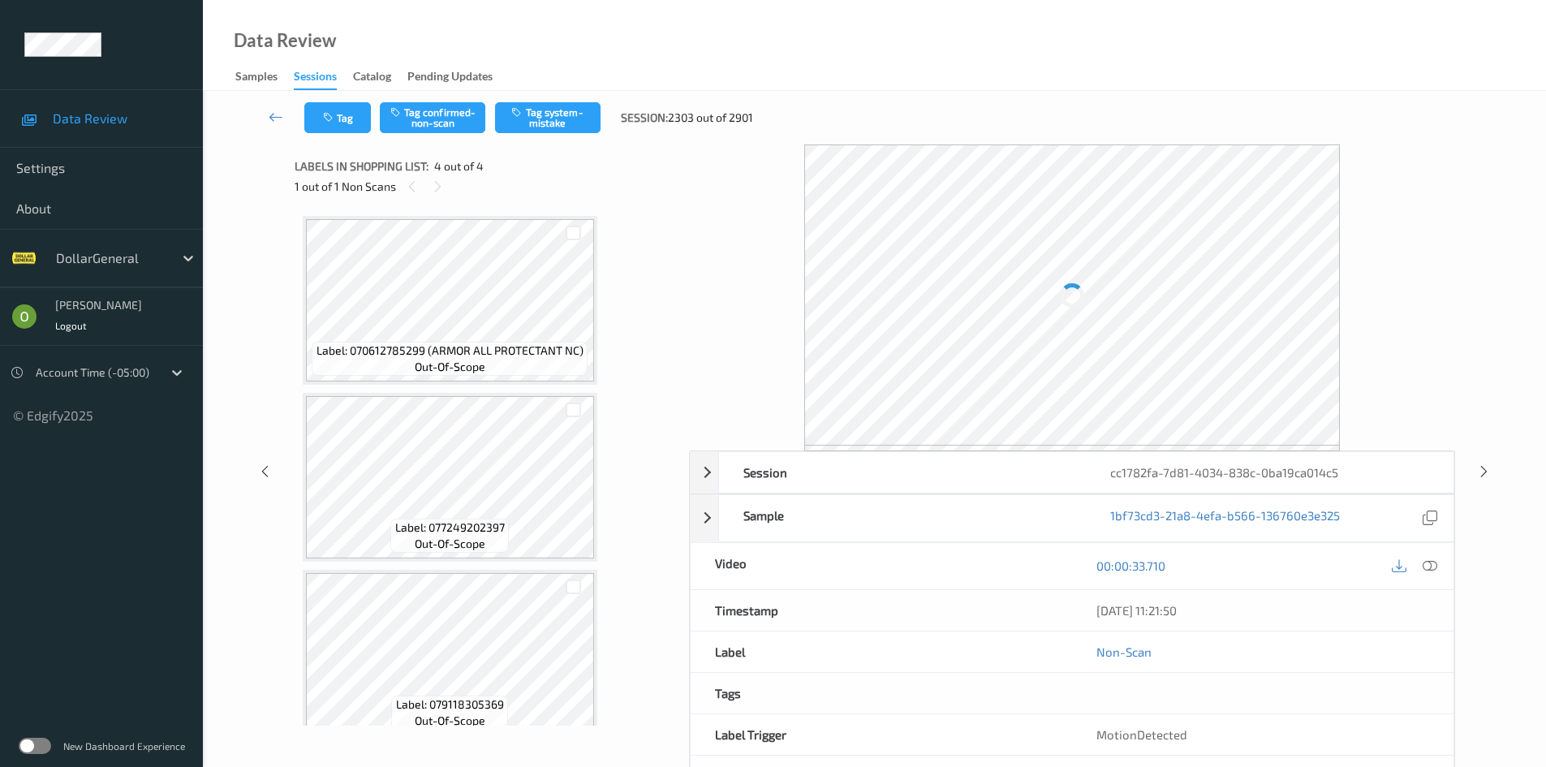
scroll to position [198, 0]
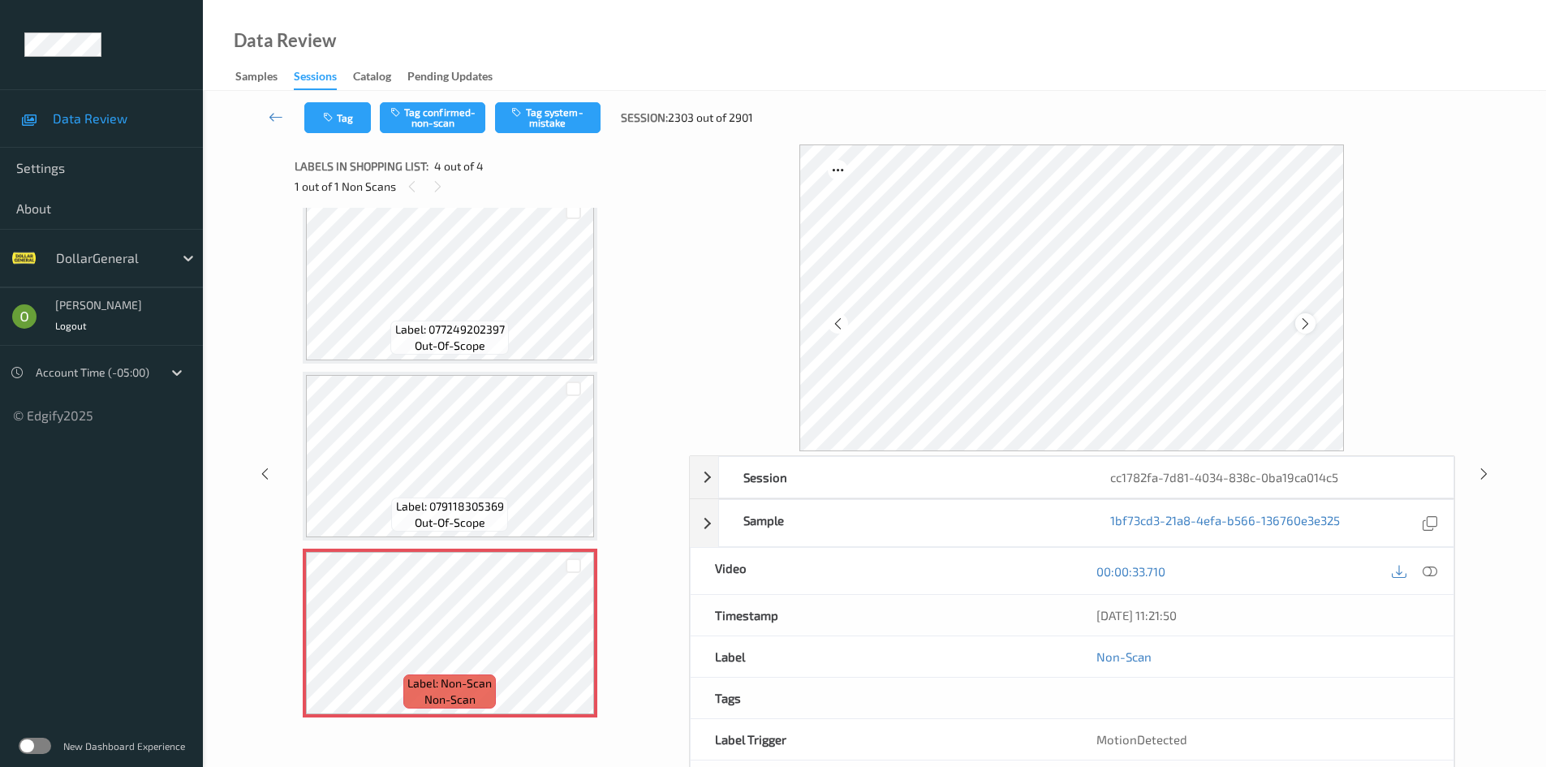
click at [1303, 324] on icon at bounding box center [1305, 323] width 14 height 15
click at [462, 498] on span "Label: 079118305369" at bounding box center [450, 506] width 108 height 16
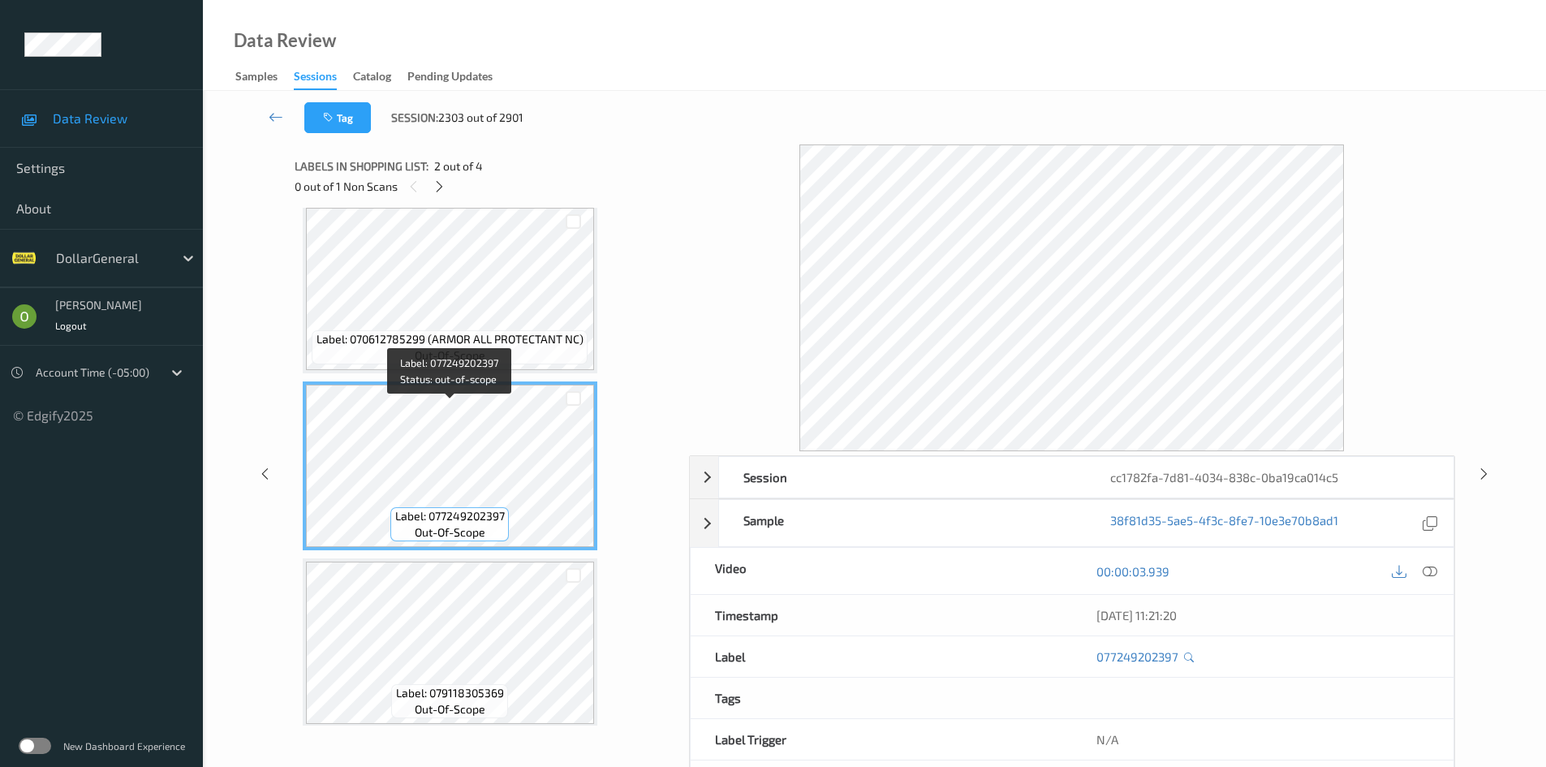
scroll to position [0, 0]
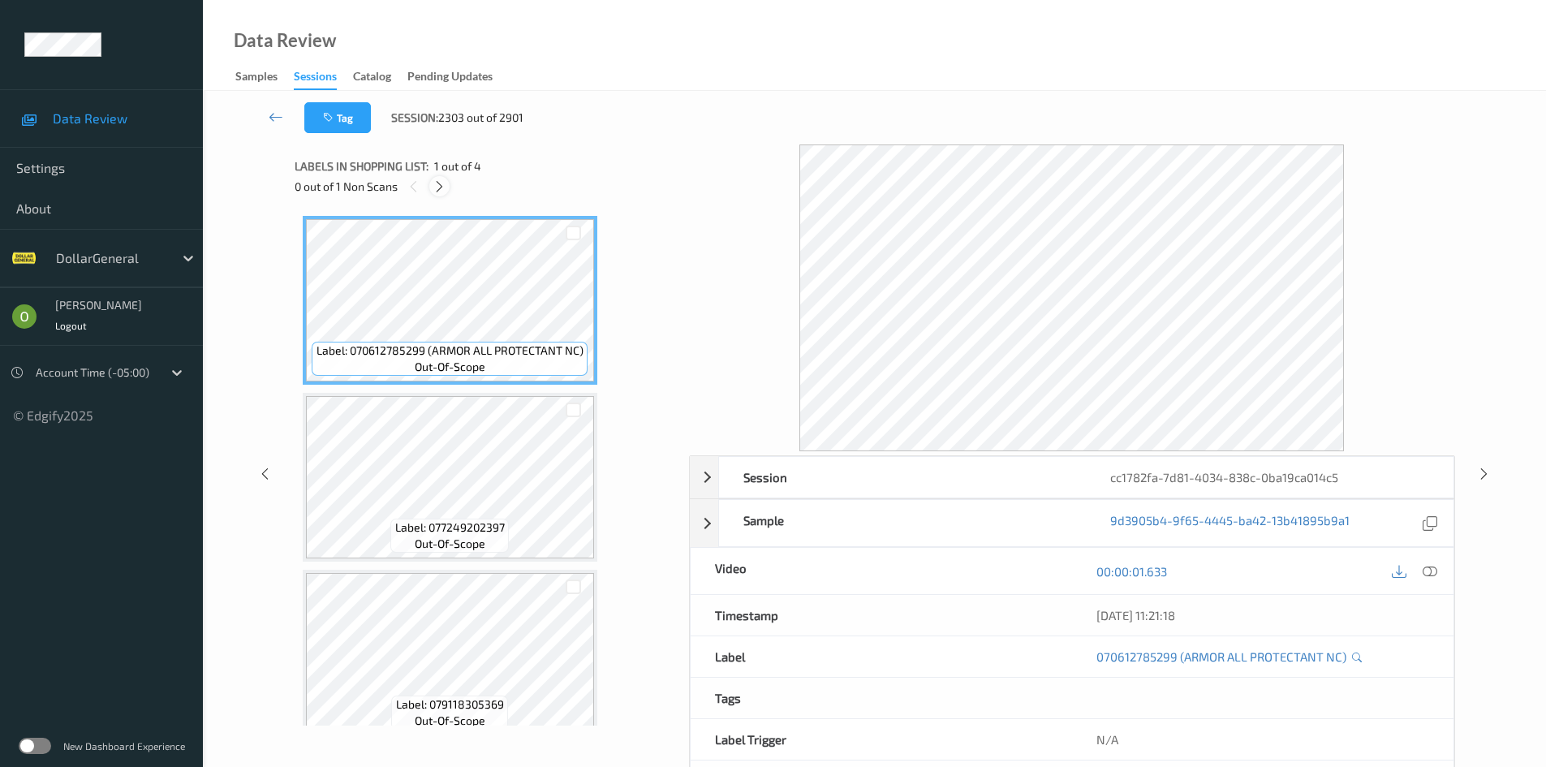
click at [446, 183] on icon at bounding box center [439, 186] width 14 height 15
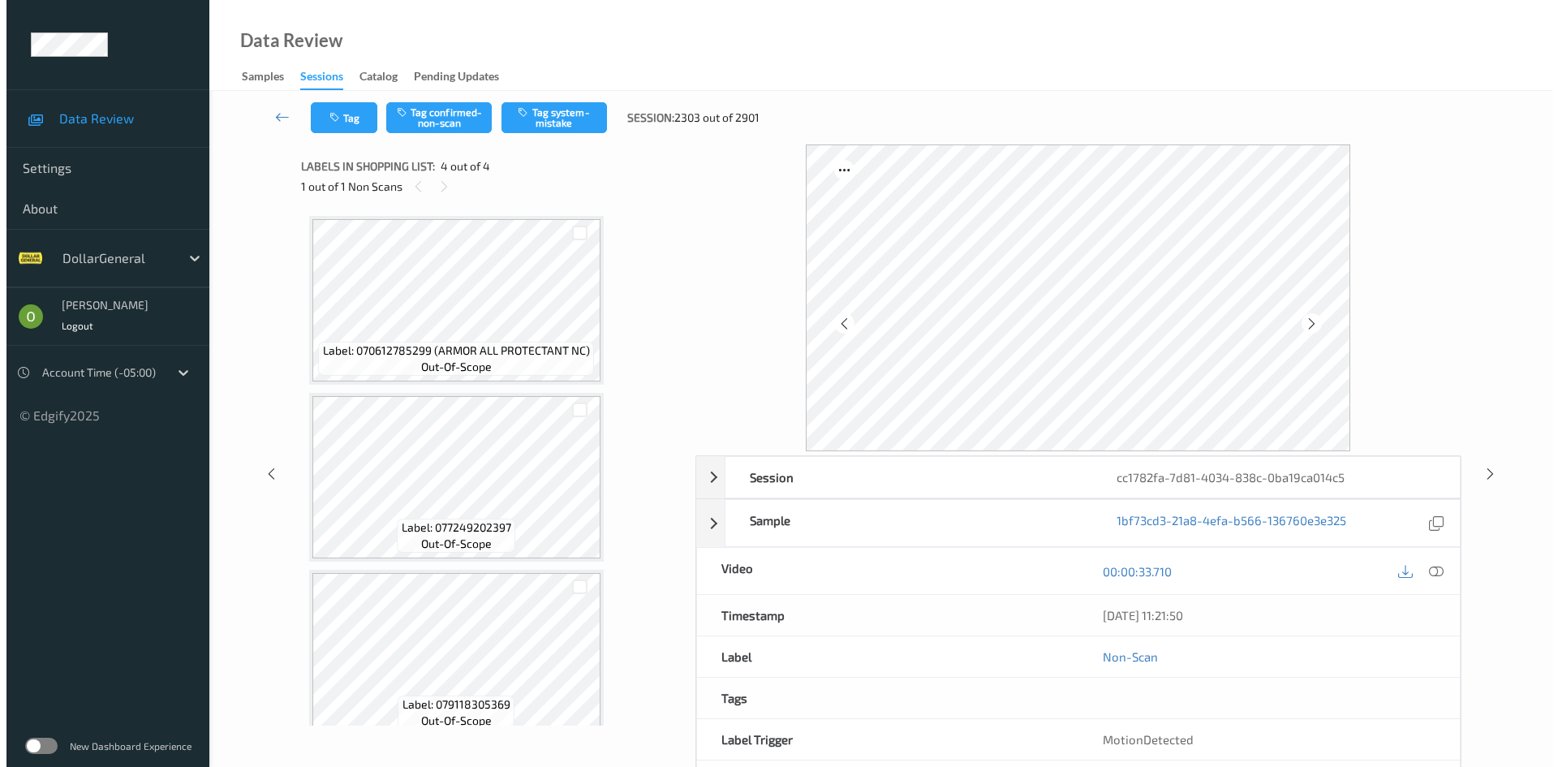
scroll to position [198, 0]
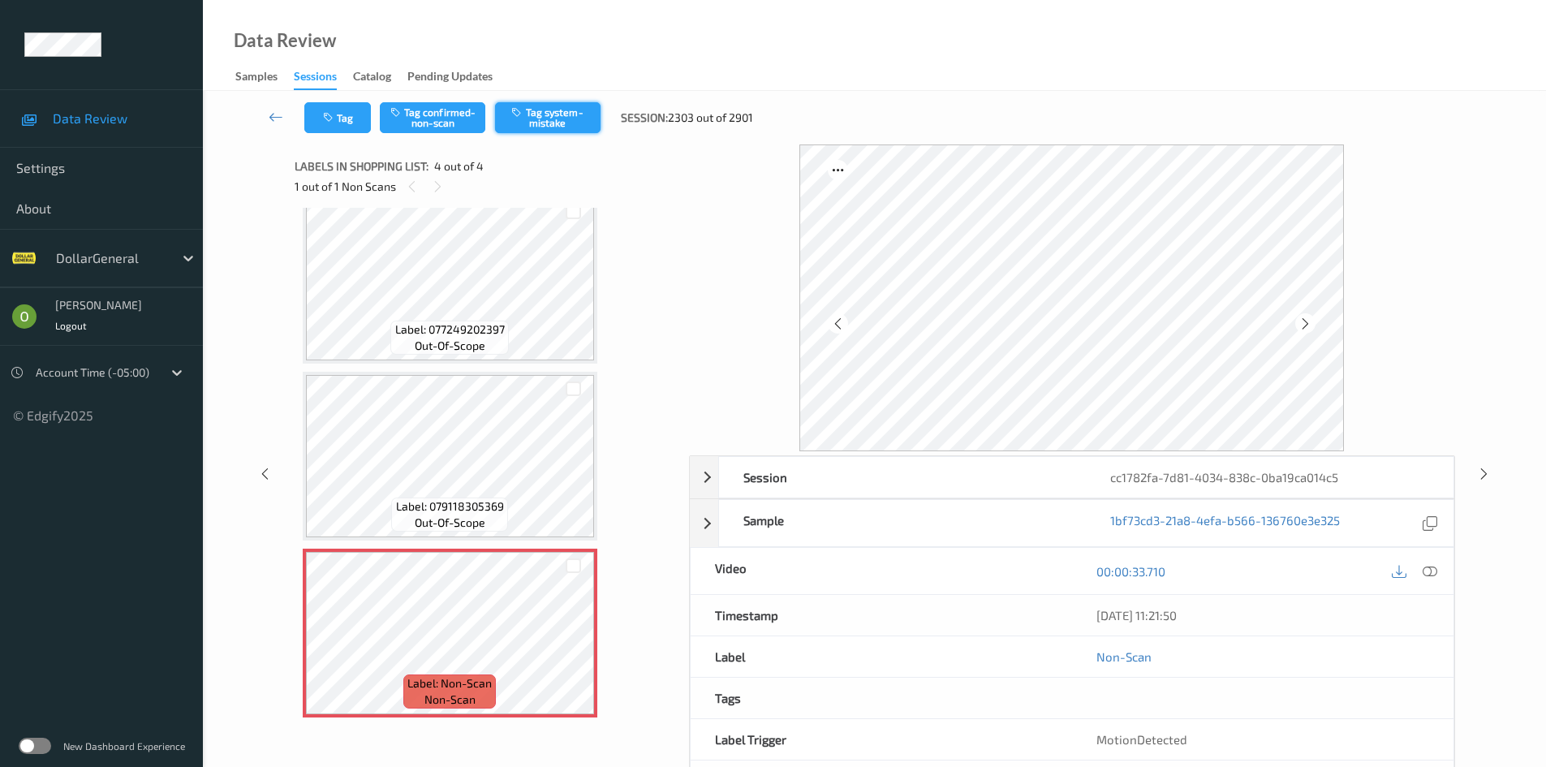
click at [518, 132] on button "Tag system-mistake" at bounding box center [547, 117] width 105 height 31
click at [355, 125] on button "Tag" at bounding box center [337, 117] width 67 height 31
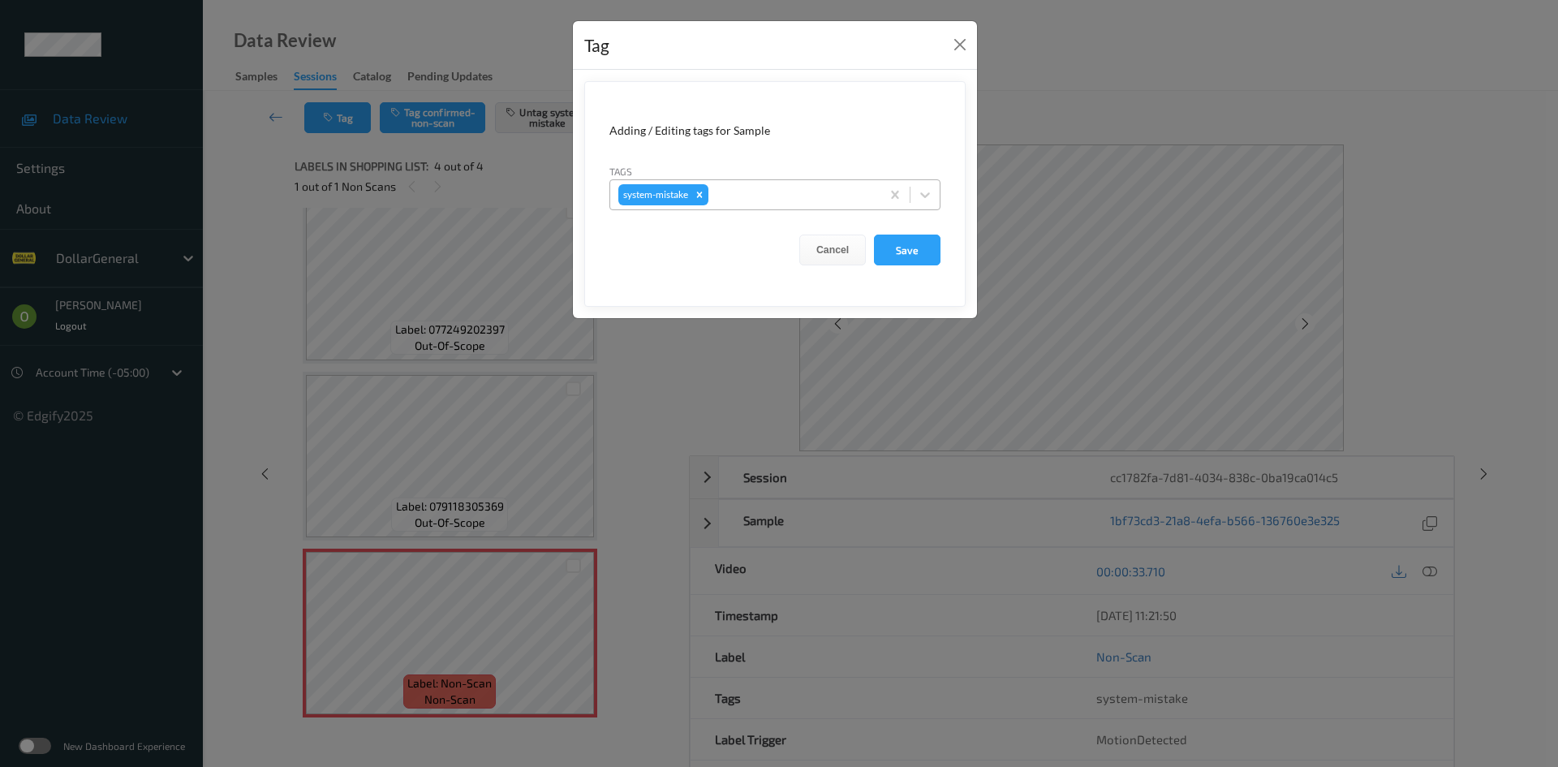
click at [802, 193] on div at bounding box center [792, 194] width 161 height 19
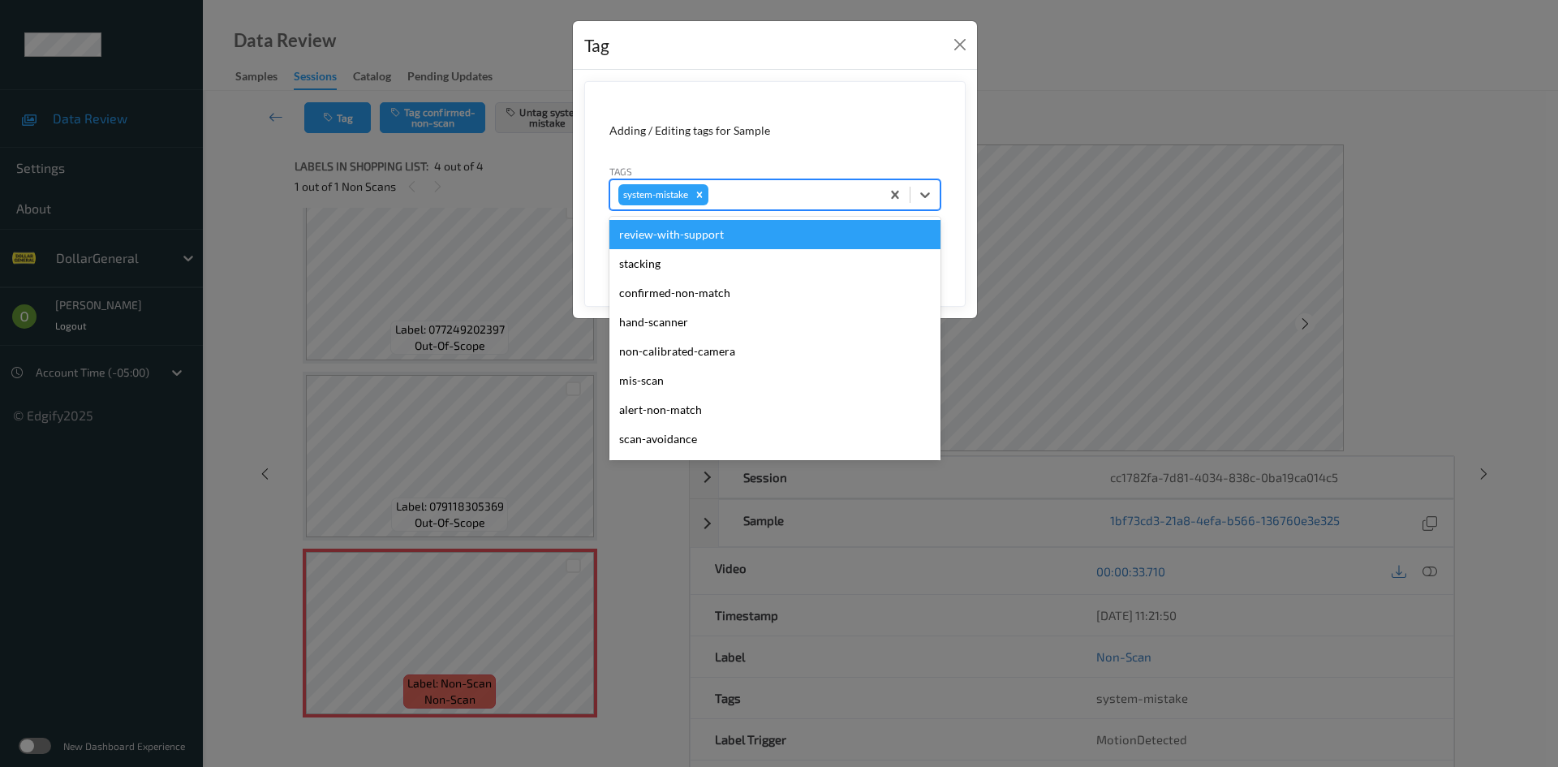
type input "f"
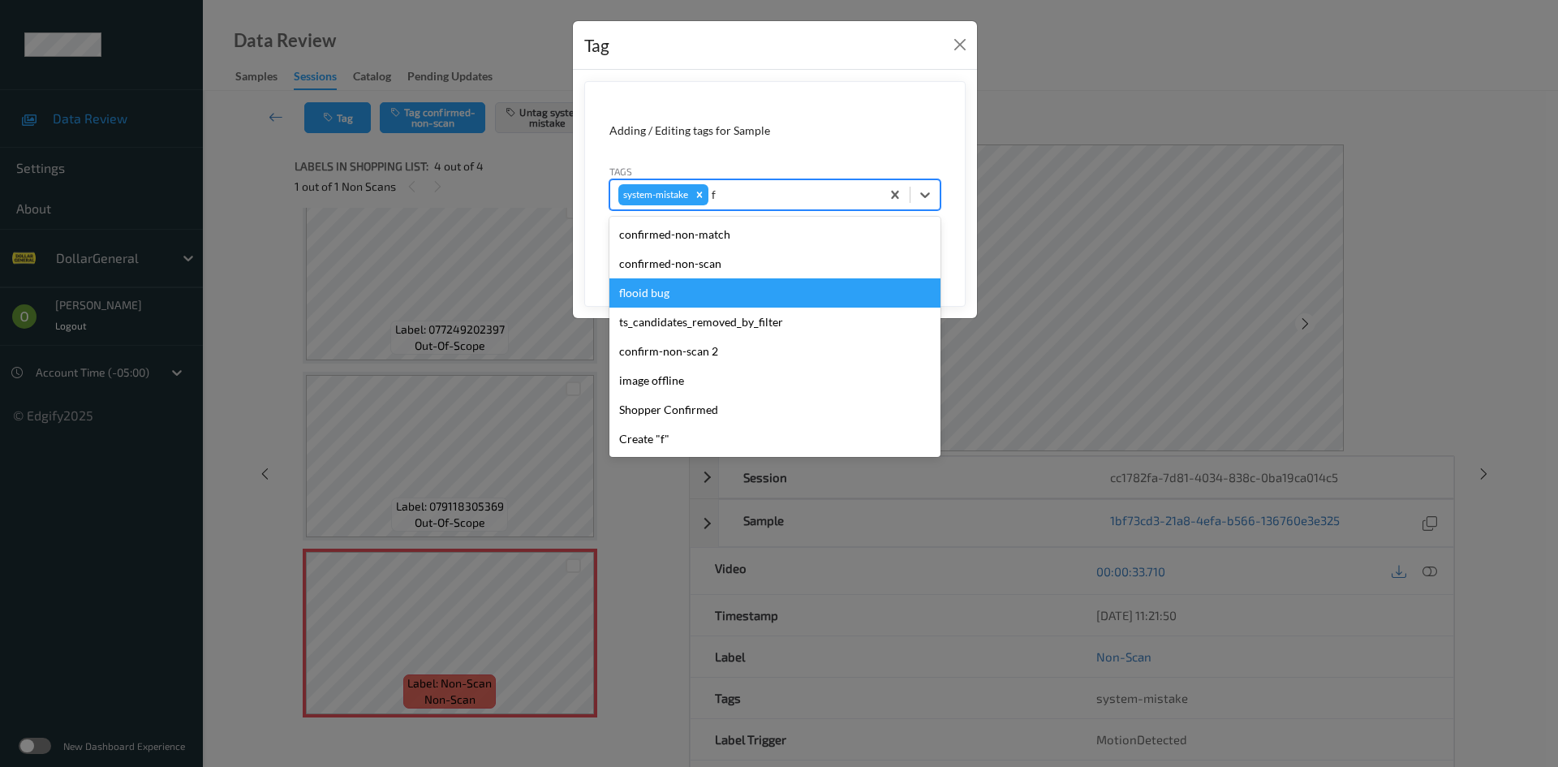
click at [727, 285] on div "flooid bug" at bounding box center [774, 292] width 331 height 29
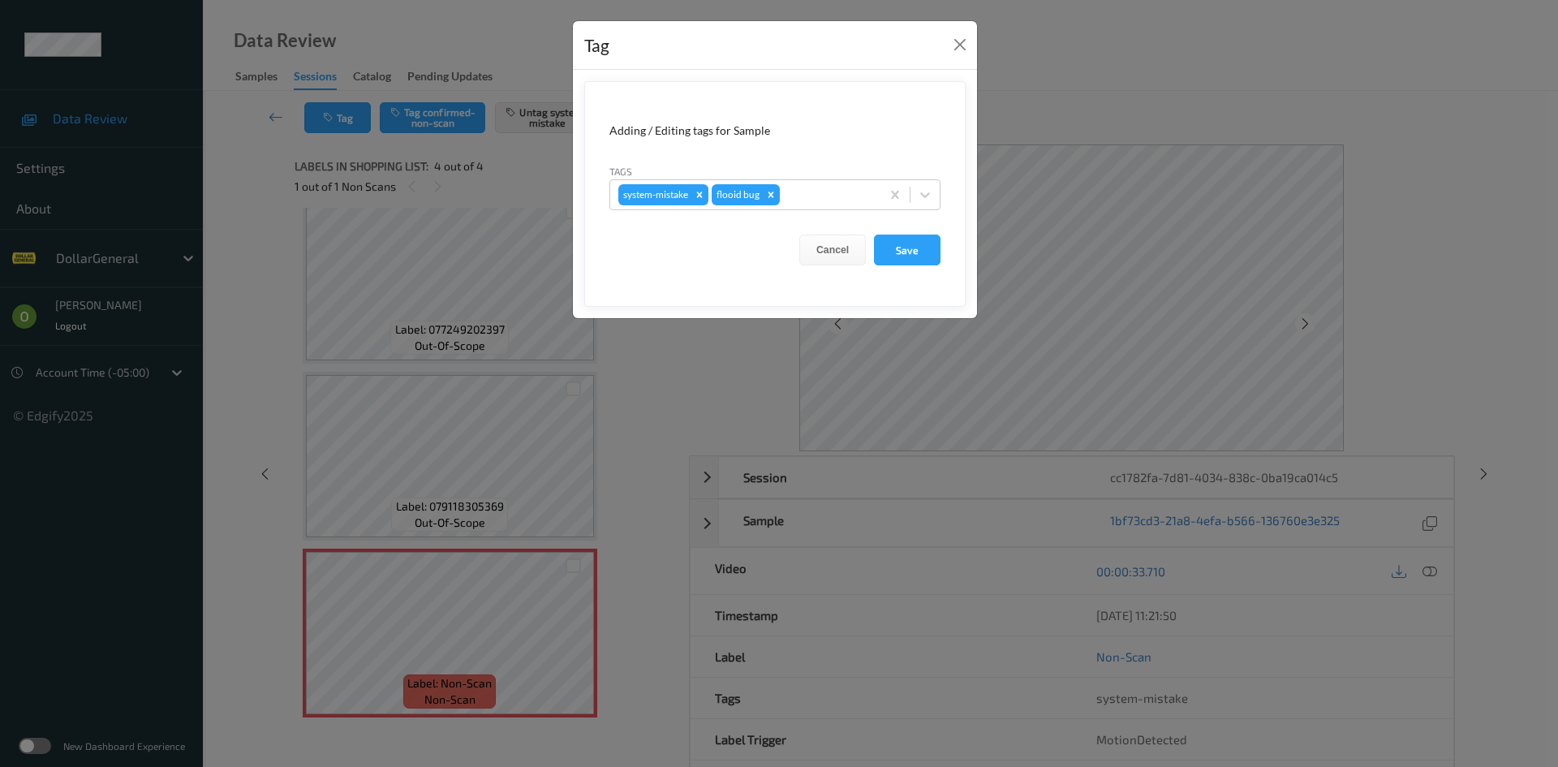
click at [940, 247] on form "Adding / Editing tags for Sample Tags system-mistake flooid bug Cancel Save" at bounding box center [774, 194] width 381 height 226
click at [917, 243] on button "Save" at bounding box center [907, 249] width 67 height 31
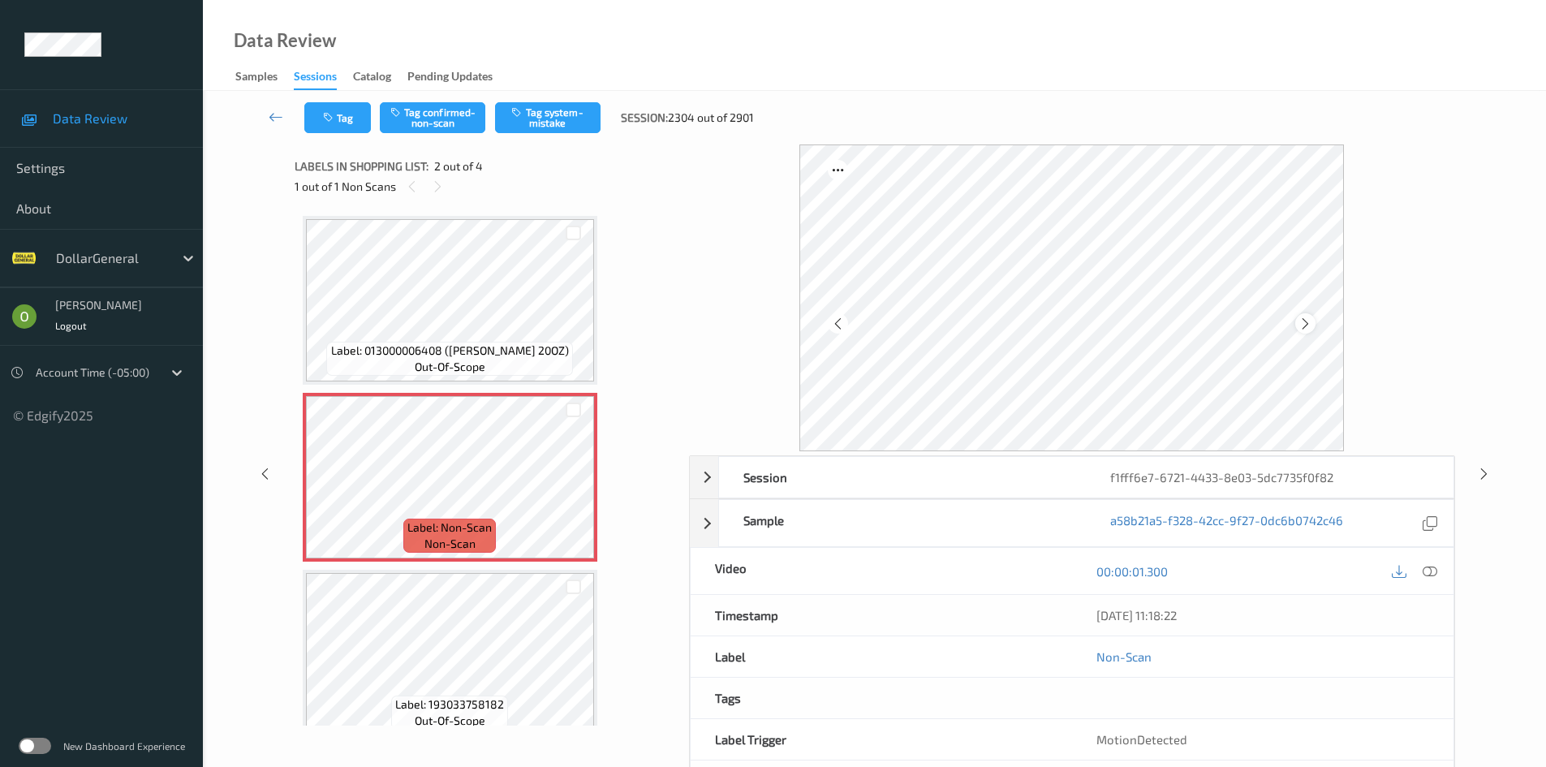
click at [1303, 325] on icon at bounding box center [1305, 323] width 14 height 15
click at [558, 131] on button "Tag system-mistake" at bounding box center [547, 117] width 105 height 31
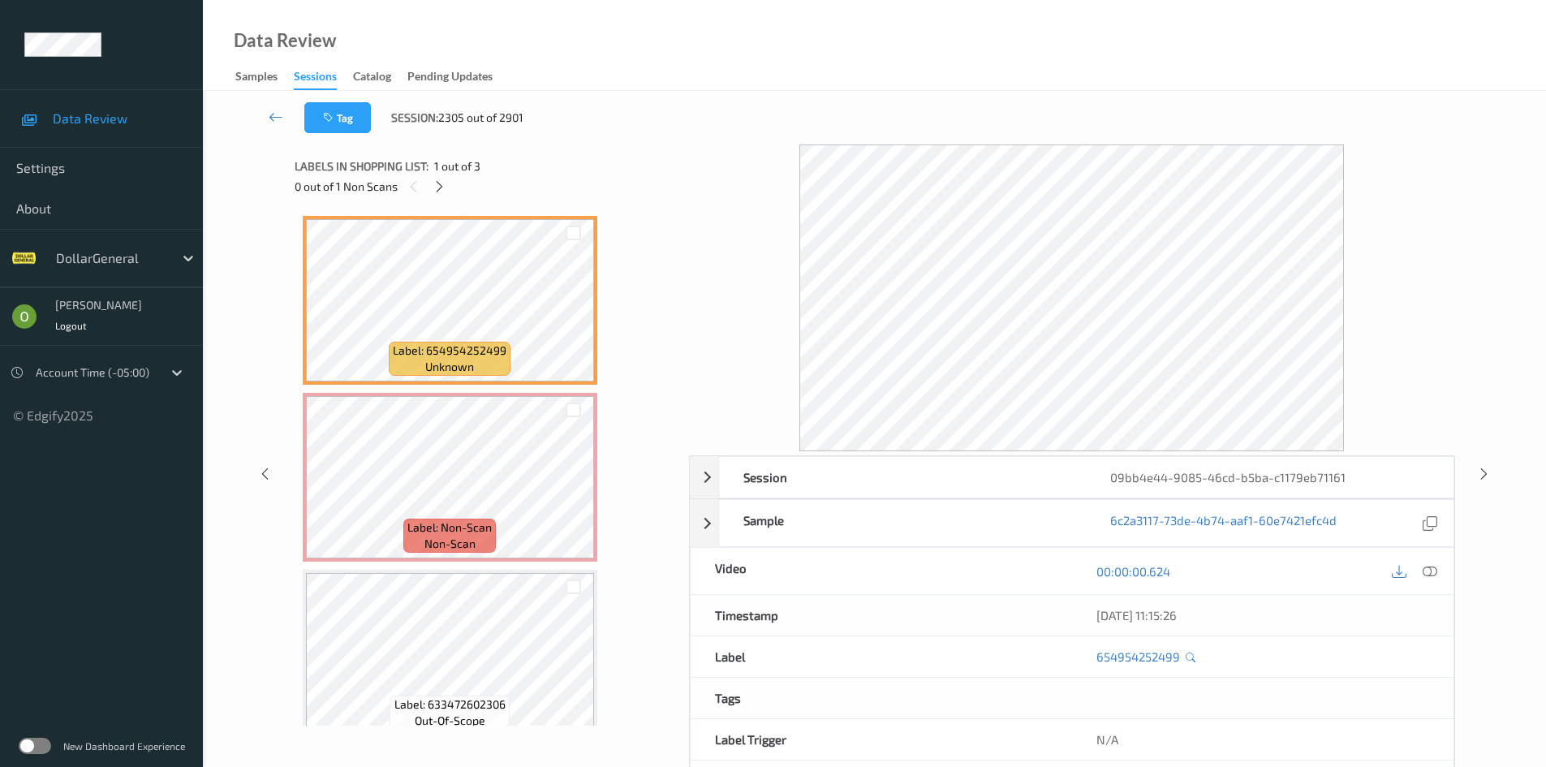
click at [1426, 574] on icon at bounding box center [1429, 571] width 15 height 15
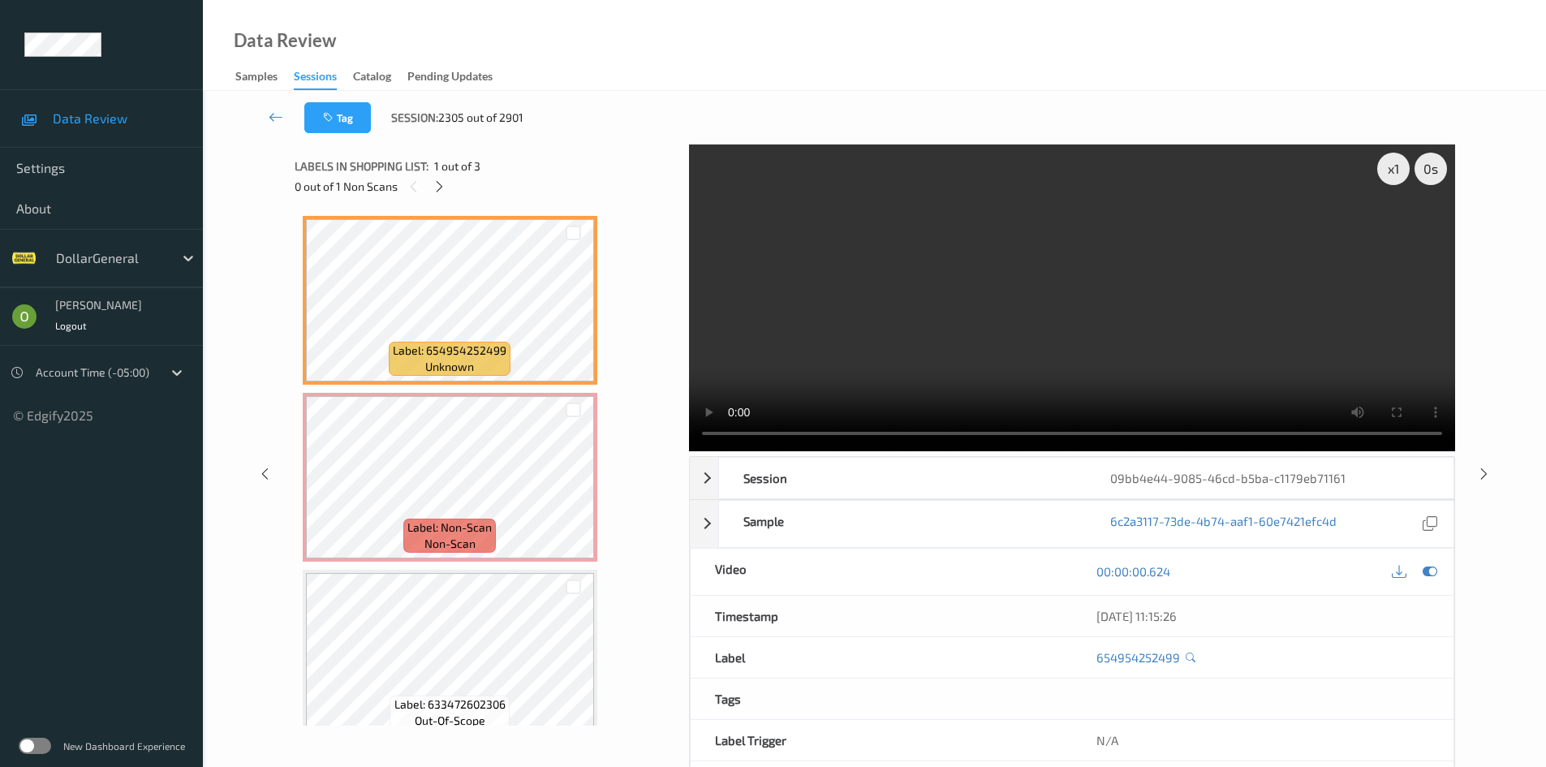
click at [991, 314] on video at bounding box center [1072, 297] width 766 height 307
click at [927, 243] on video at bounding box center [1072, 297] width 766 height 307
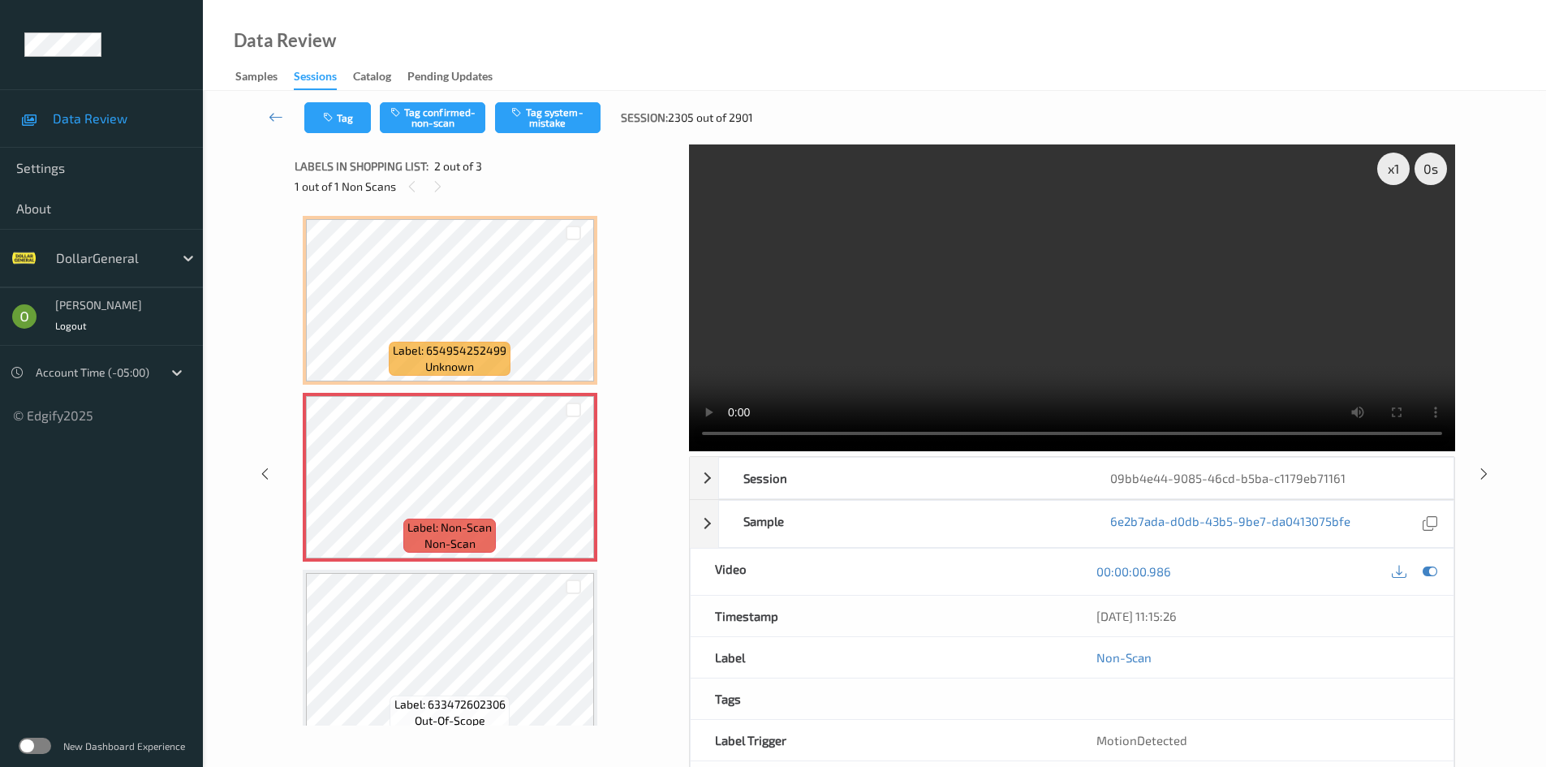
click at [1051, 318] on video at bounding box center [1072, 297] width 766 height 307
click at [1058, 258] on video at bounding box center [1072, 297] width 766 height 307
click at [533, 123] on button "Tag system-mistake" at bounding box center [547, 117] width 105 height 31
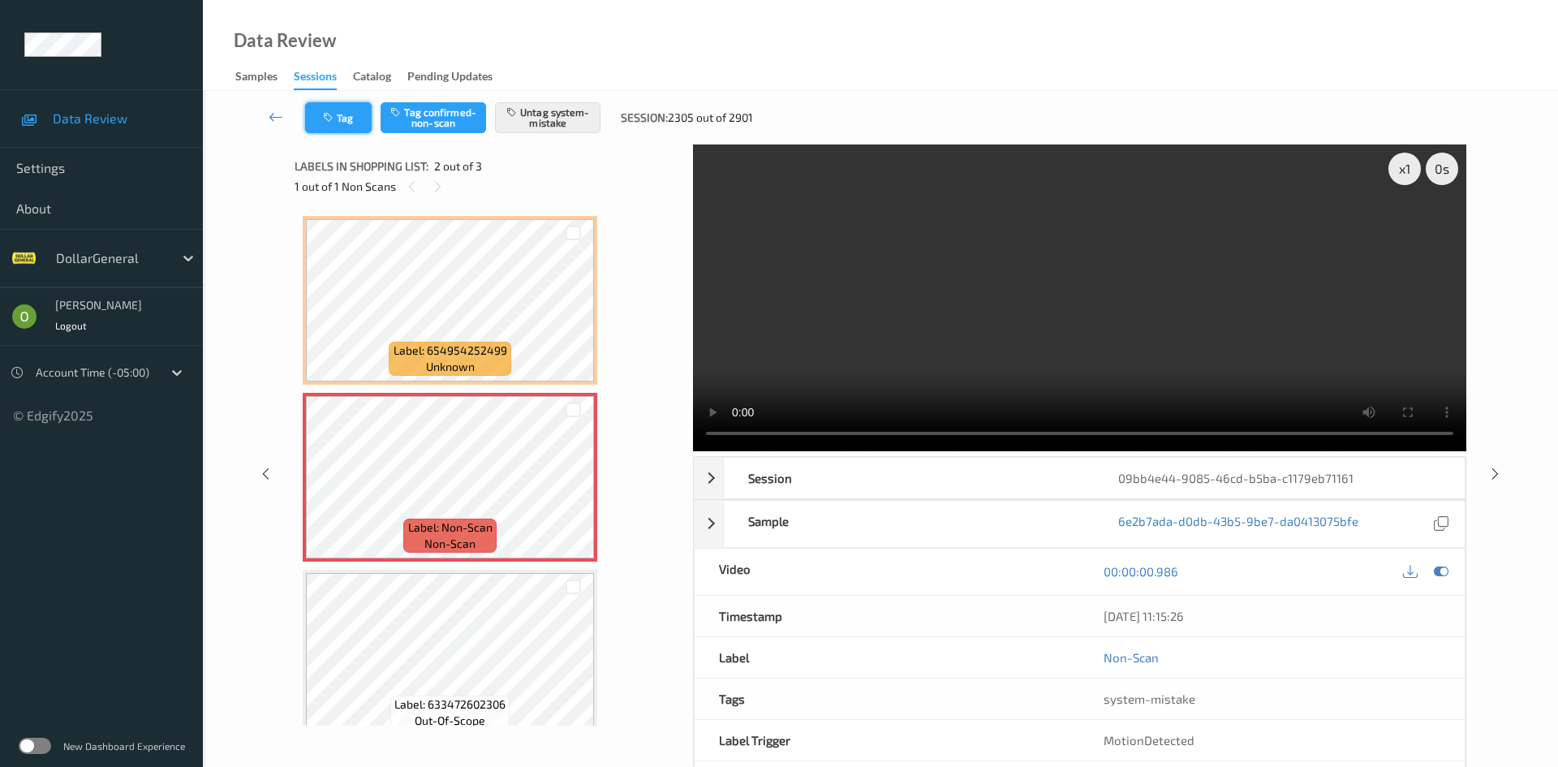
click at [344, 119] on button "Tag" at bounding box center [338, 117] width 67 height 31
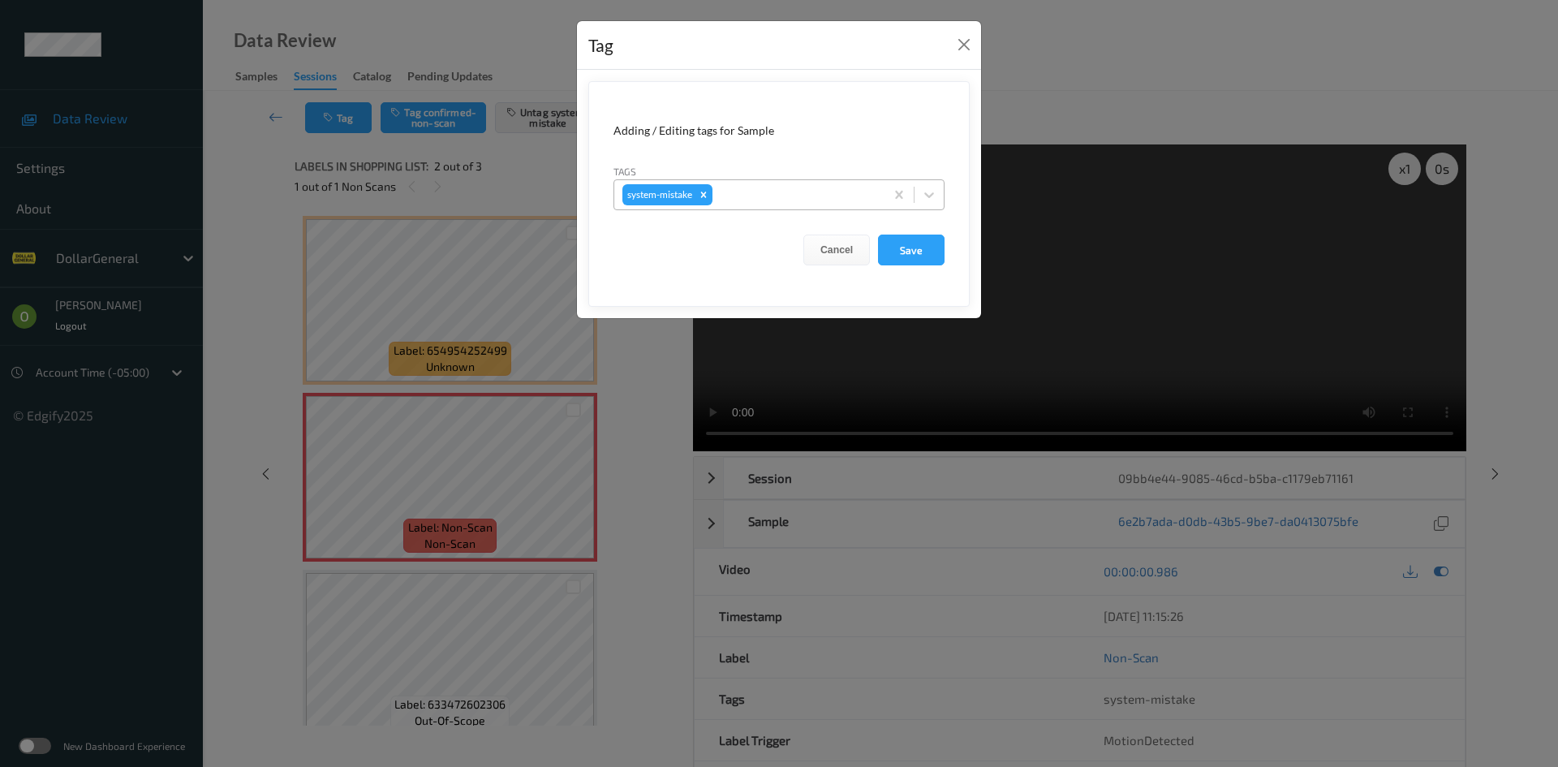
click at [806, 199] on div at bounding box center [796, 194] width 161 height 19
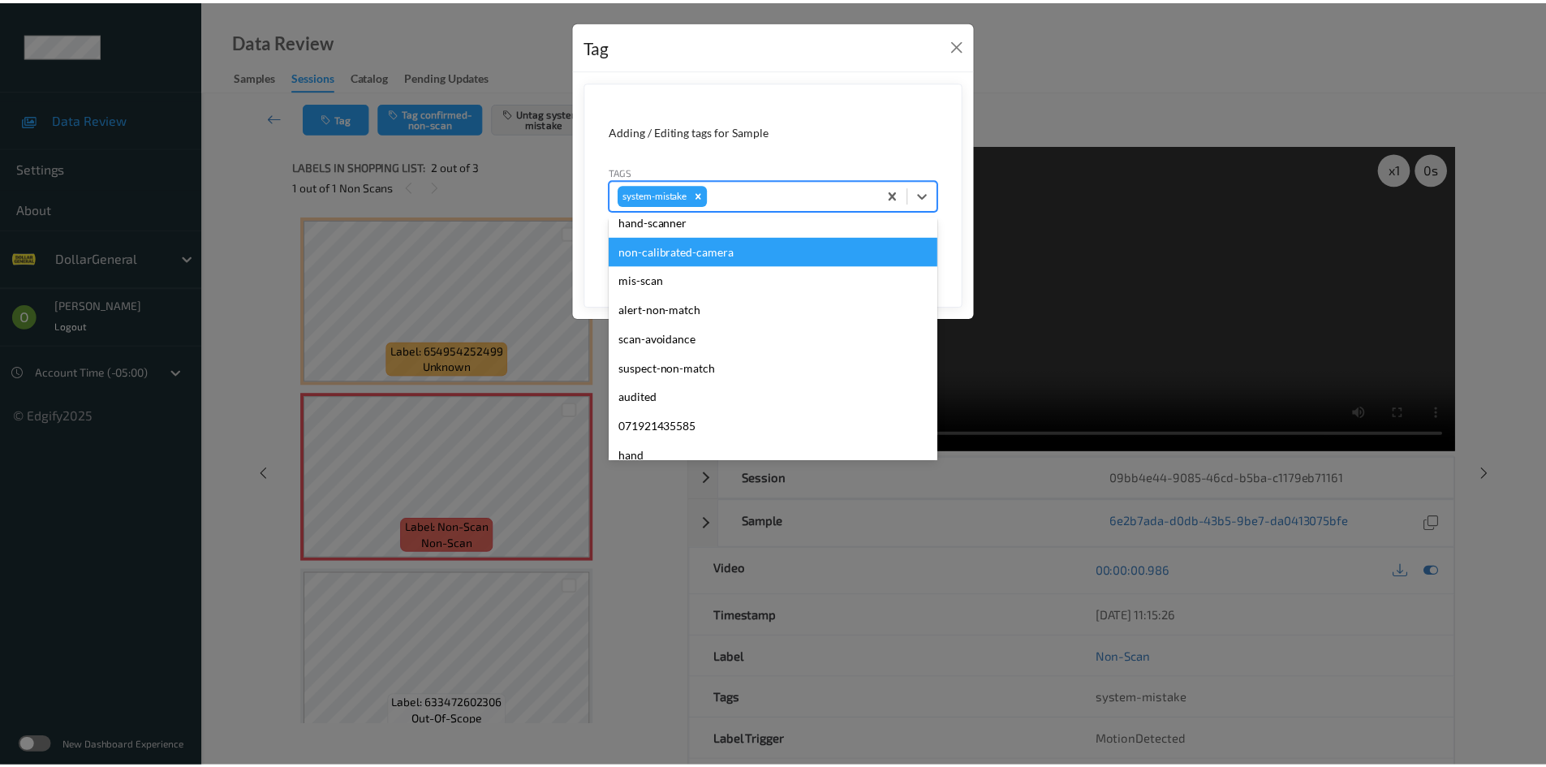
scroll to position [406, 0]
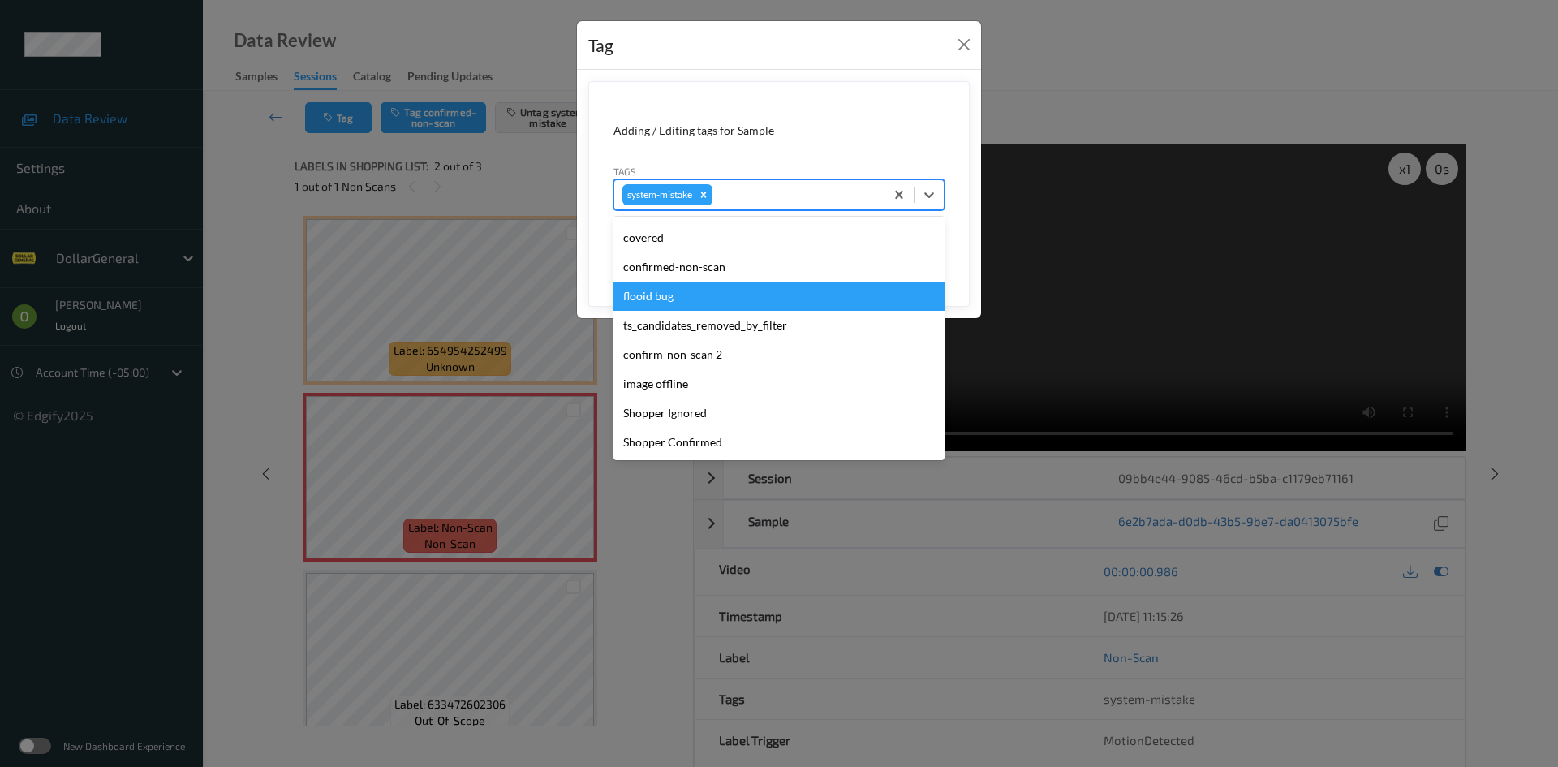
click at [768, 295] on div "flooid bug" at bounding box center [778, 296] width 331 height 29
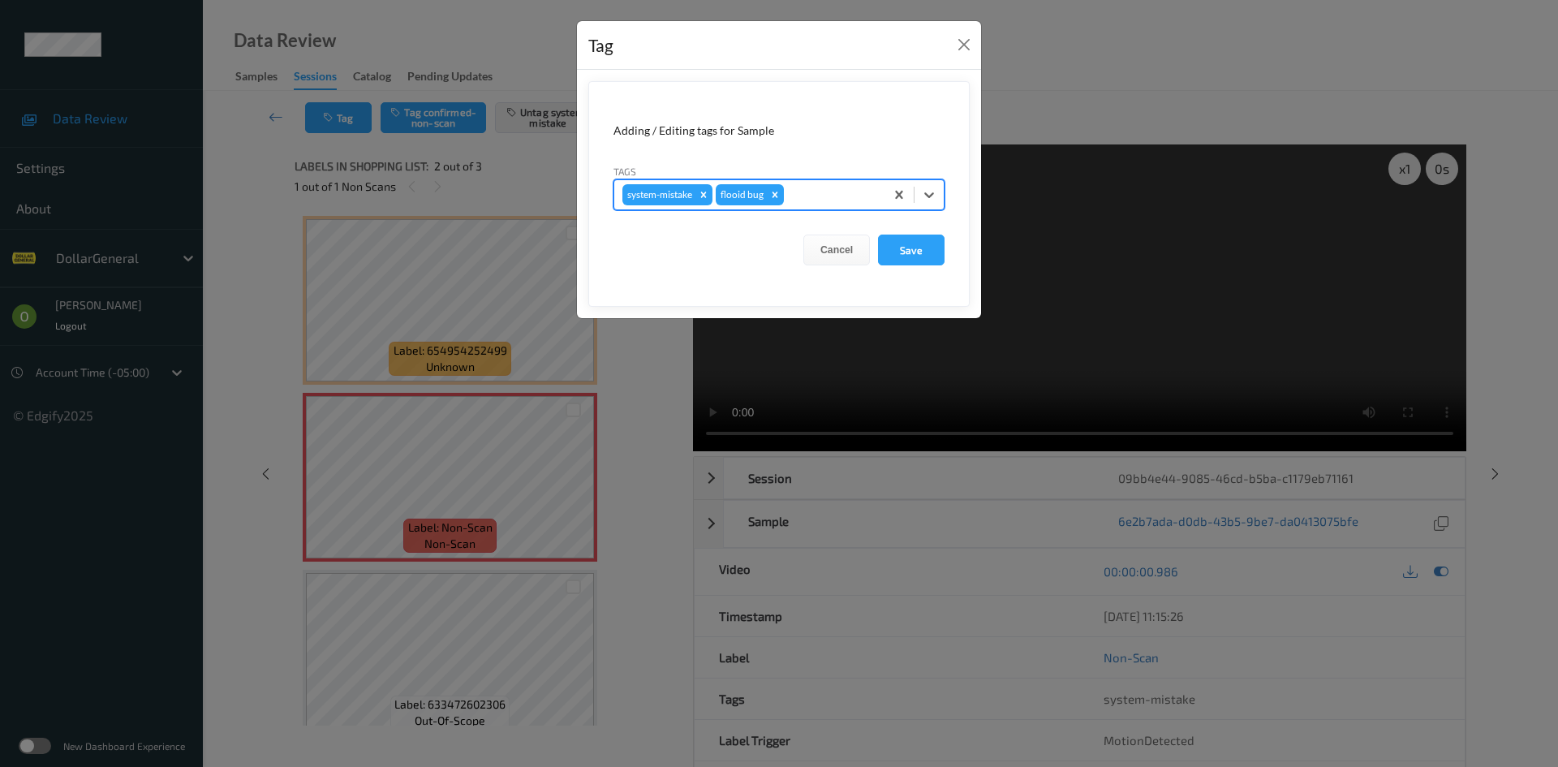
click at [892, 266] on form "Adding / Editing tags for Sample Tags option flooid bug , selected. Select is f…" at bounding box center [778, 194] width 381 height 226
click at [901, 258] on button "Save" at bounding box center [911, 249] width 67 height 31
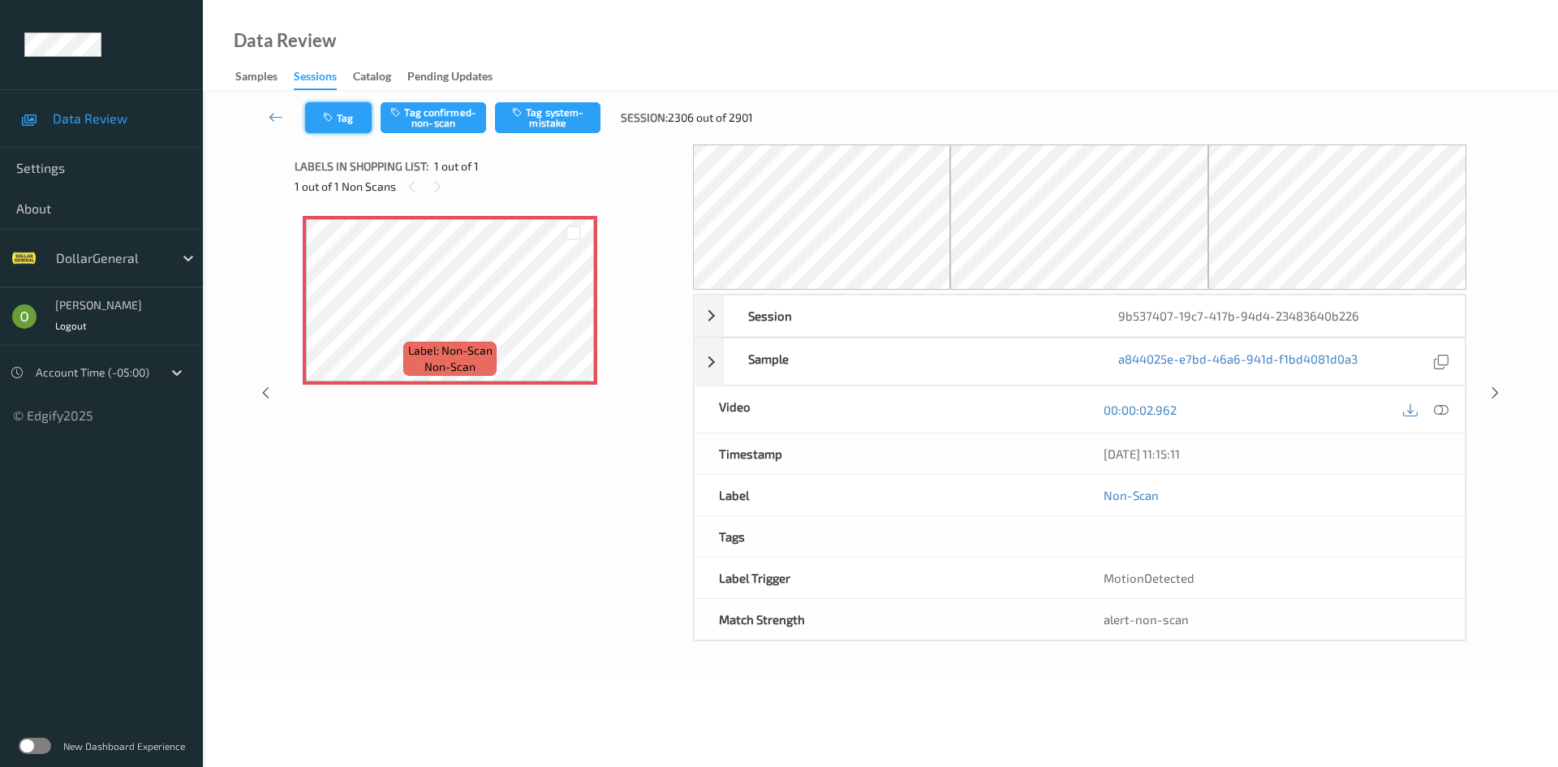
click at [343, 126] on button "Tag" at bounding box center [338, 117] width 67 height 31
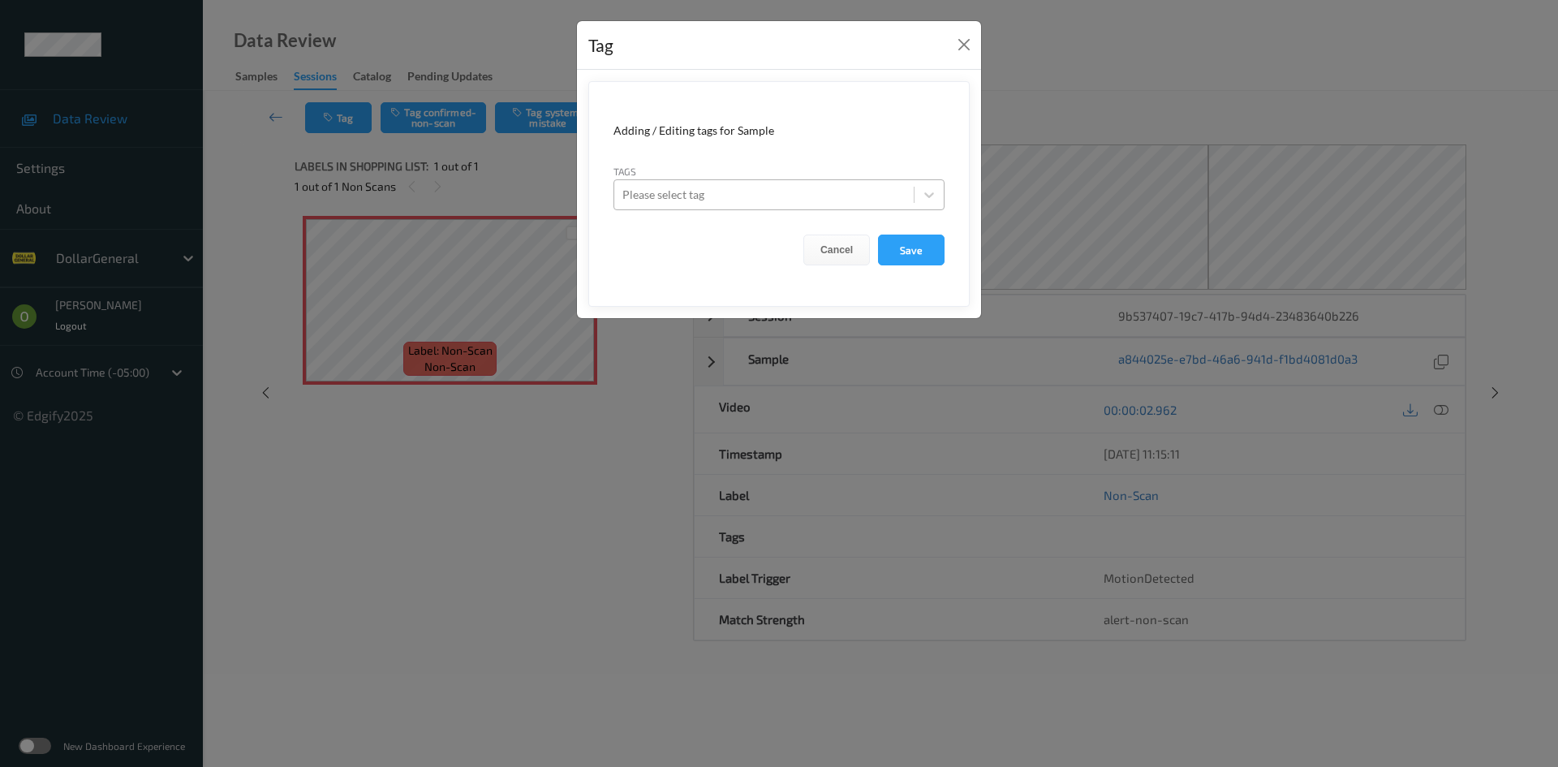
click at [803, 182] on div "Please select tag" at bounding box center [763, 195] width 299 height 26
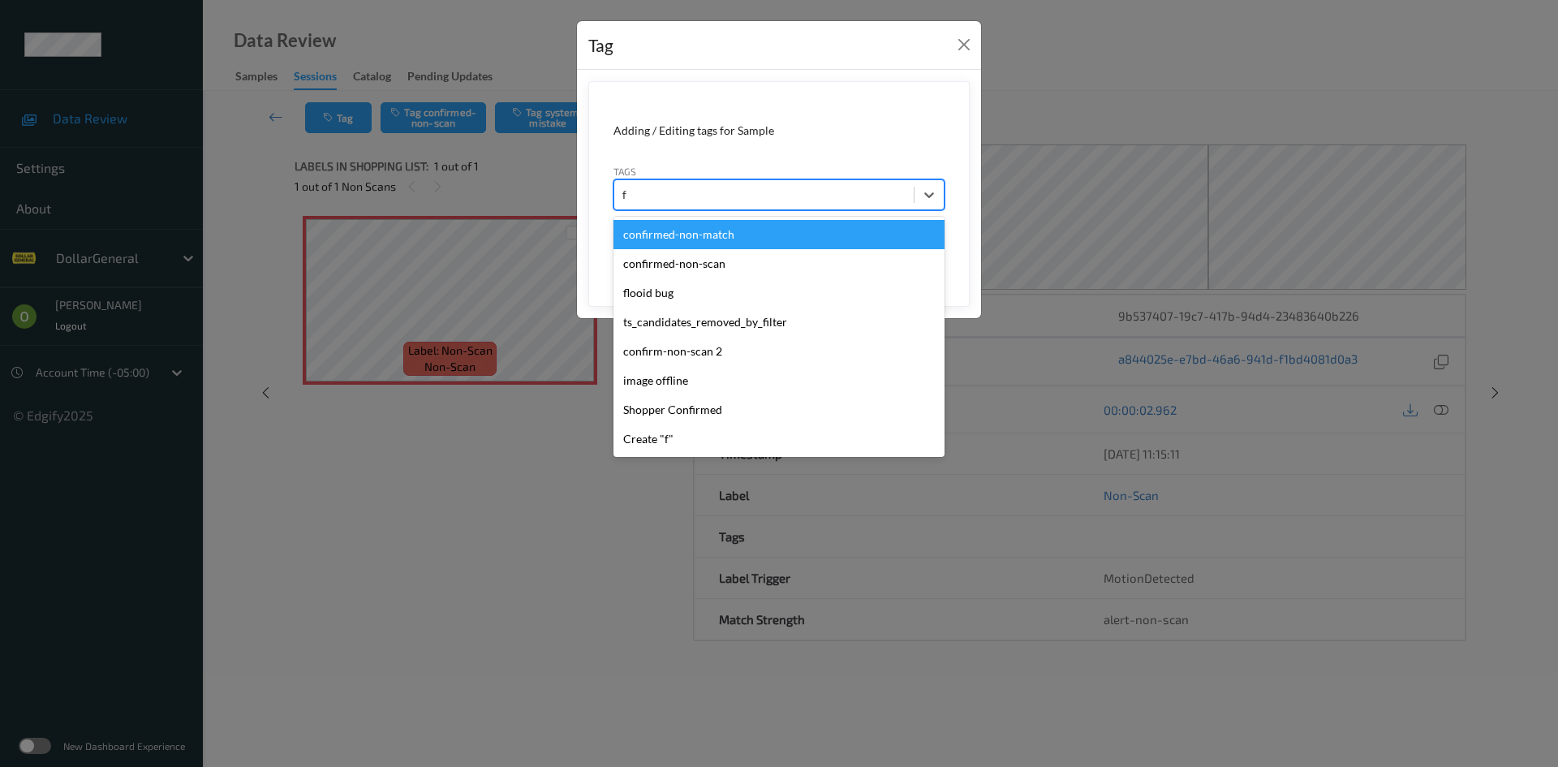
type input "fl"
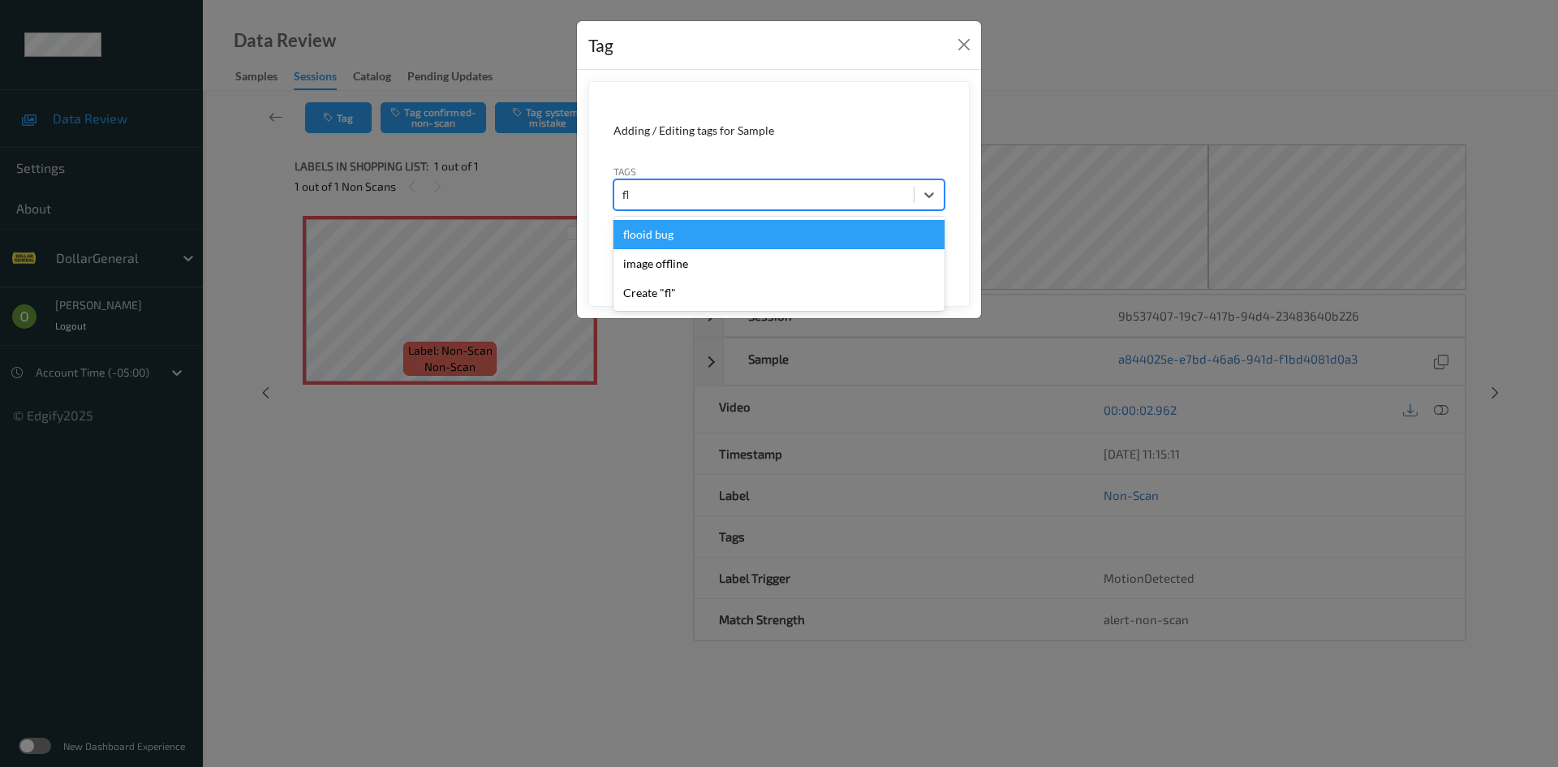
click at [713, 233] on div "flooid bug" at bounding box center [778, 234] width 331 height 29
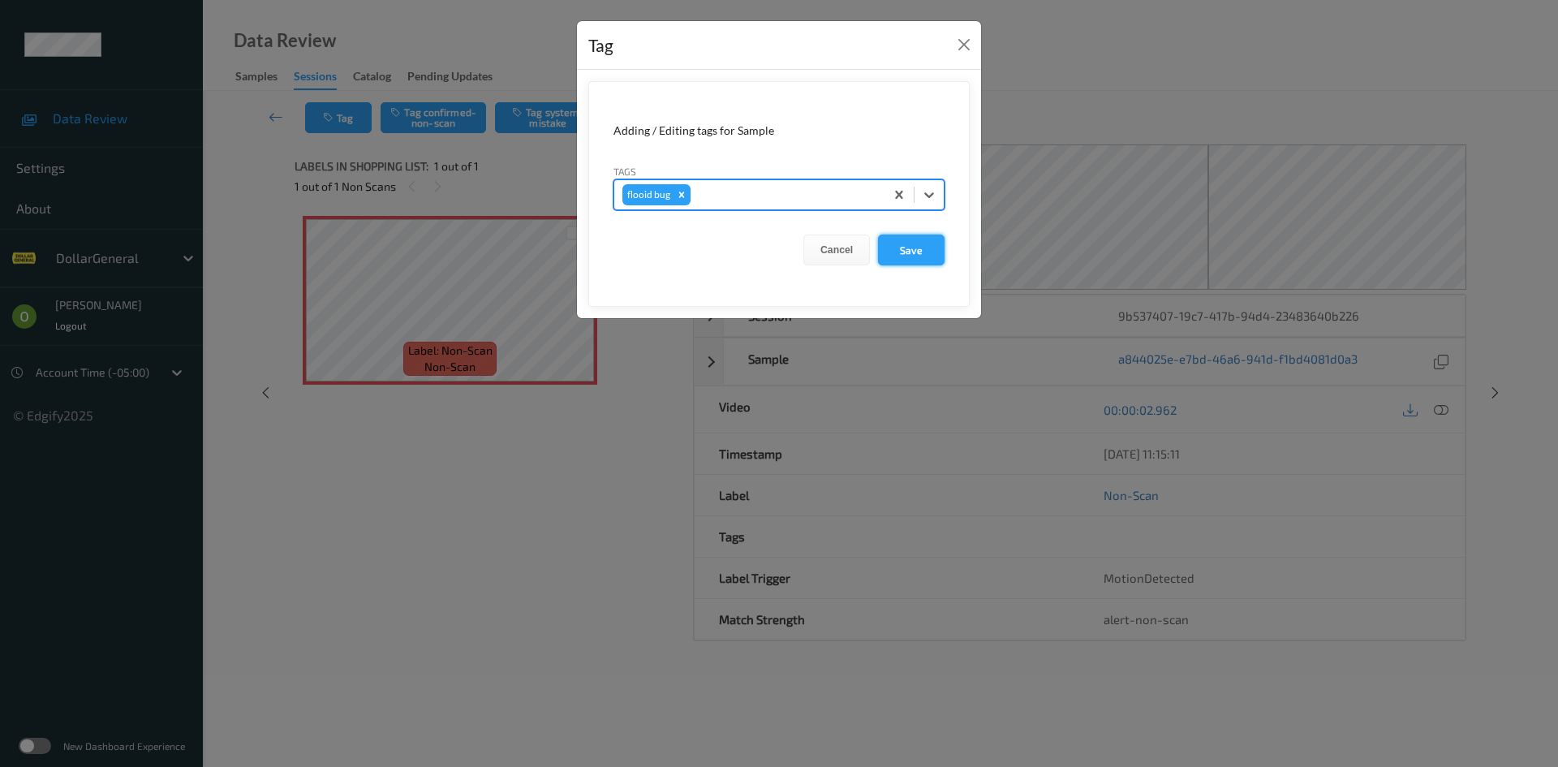
click at [932, 248] on button "Save" at bounding box center [911, 249] width 67 height 31
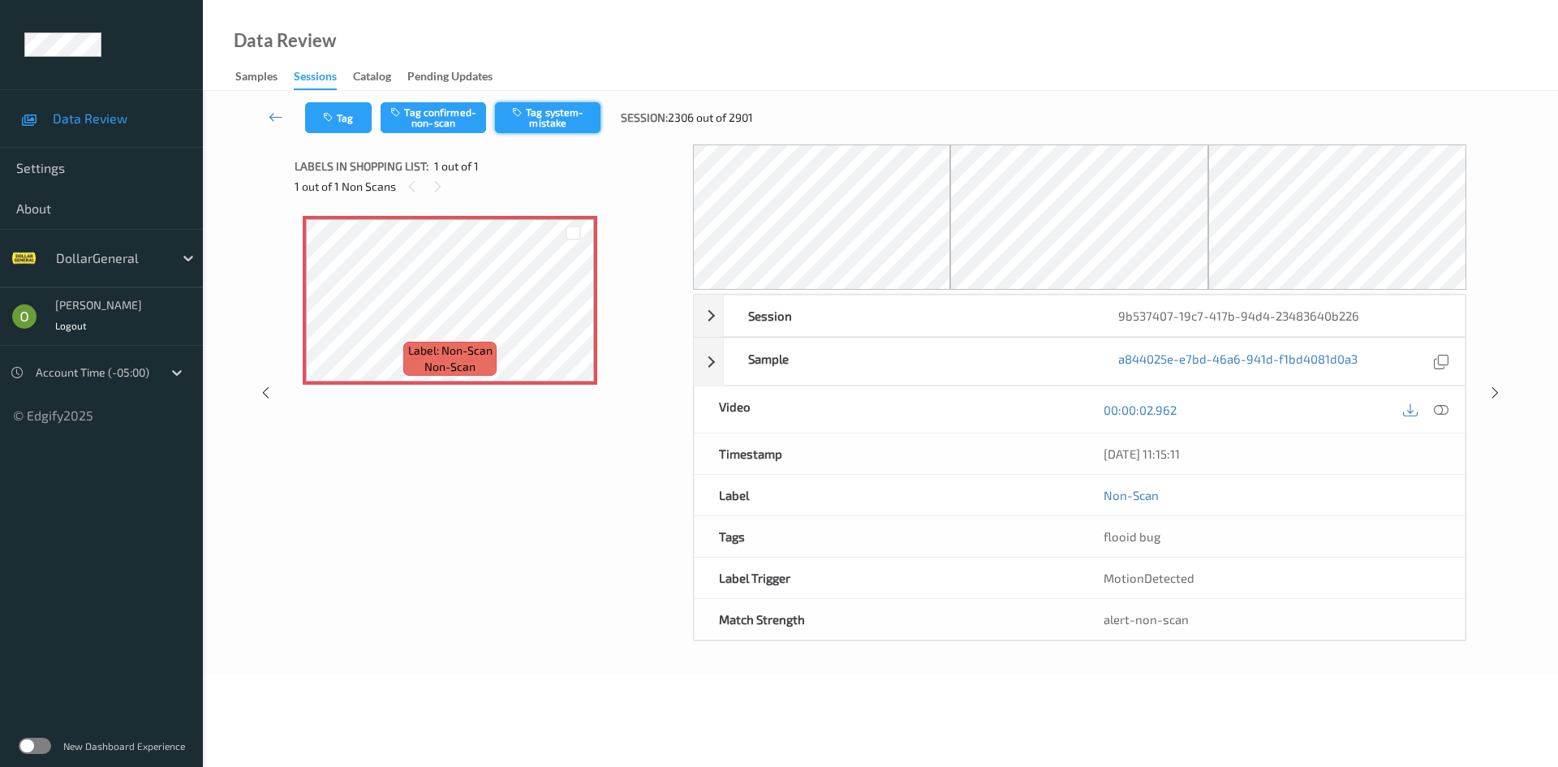
click at [565, 125] on button "Tag system-mistake" at bounding box center [547, 117] width 105 height 31
click at [352, 118] on button "Tag" at bounding box center [338, 117] width 67 height 31
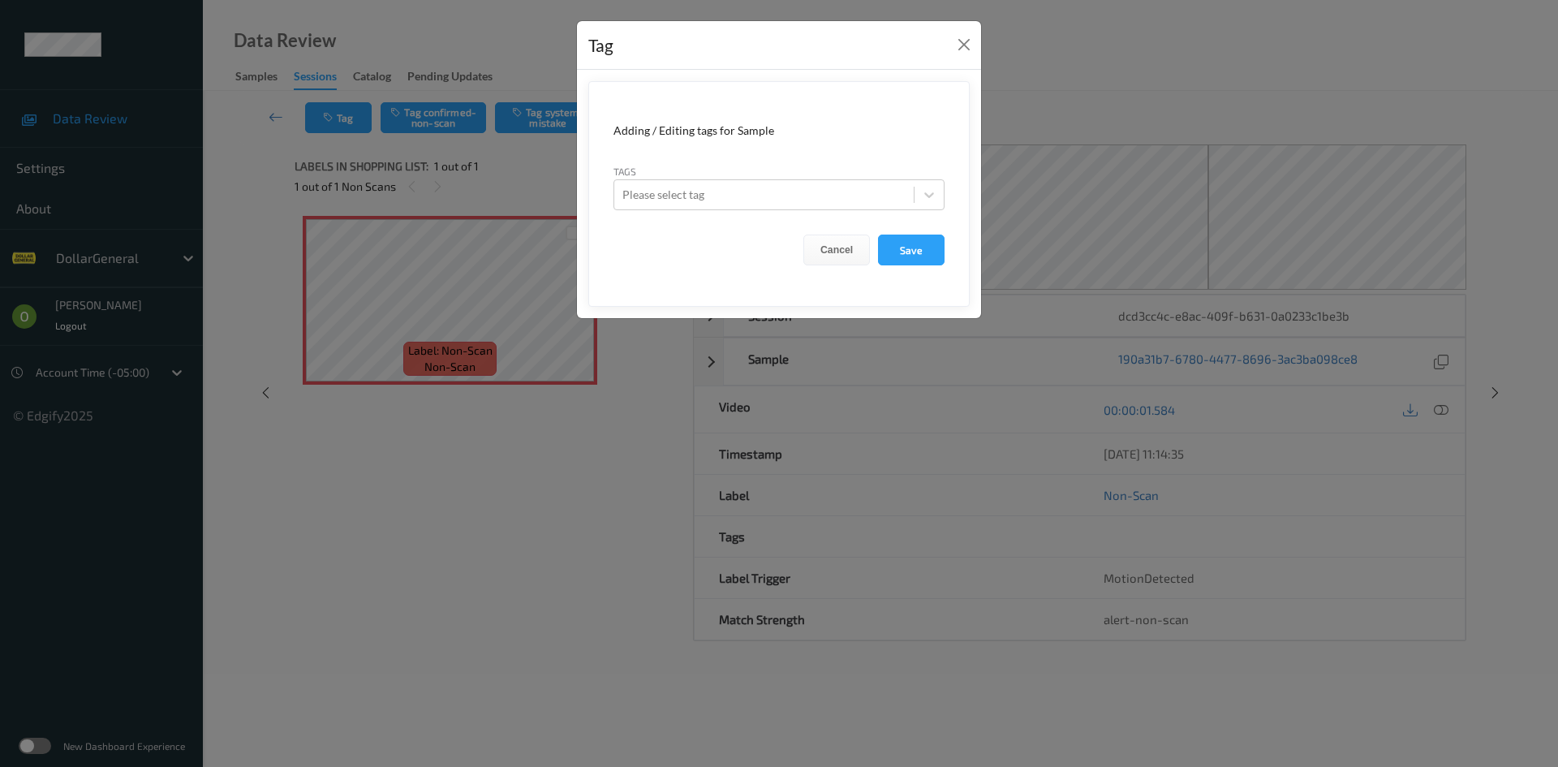
click at [761, 210] on form "Adding / Editing tags for Sample Tags Please select tag Cancel Save" at bounding box center [778, 194] width 381 height 226
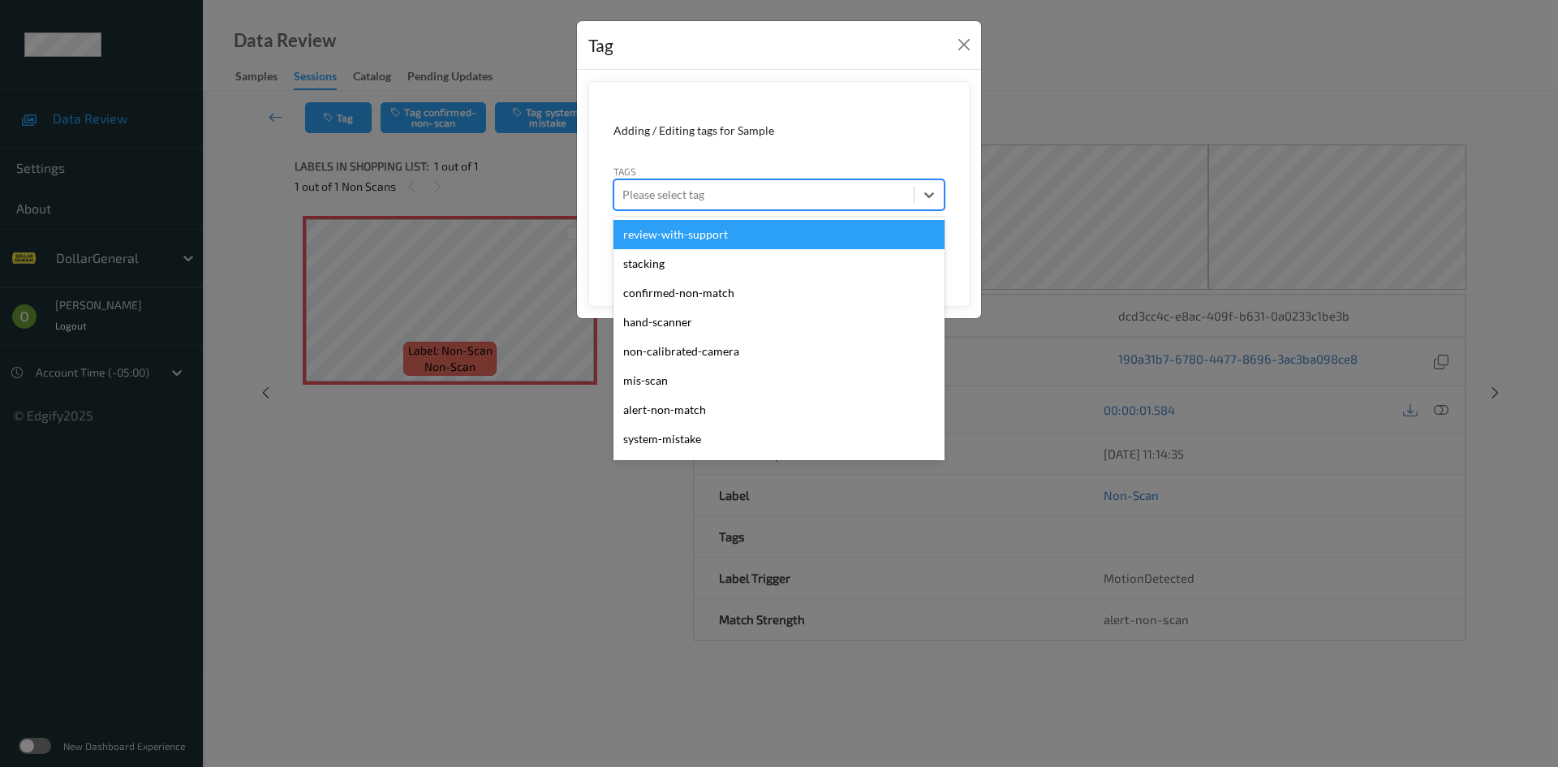
click at [776, 200] on div at bounding box center [763, 194] width 283 height 19
type input "f"
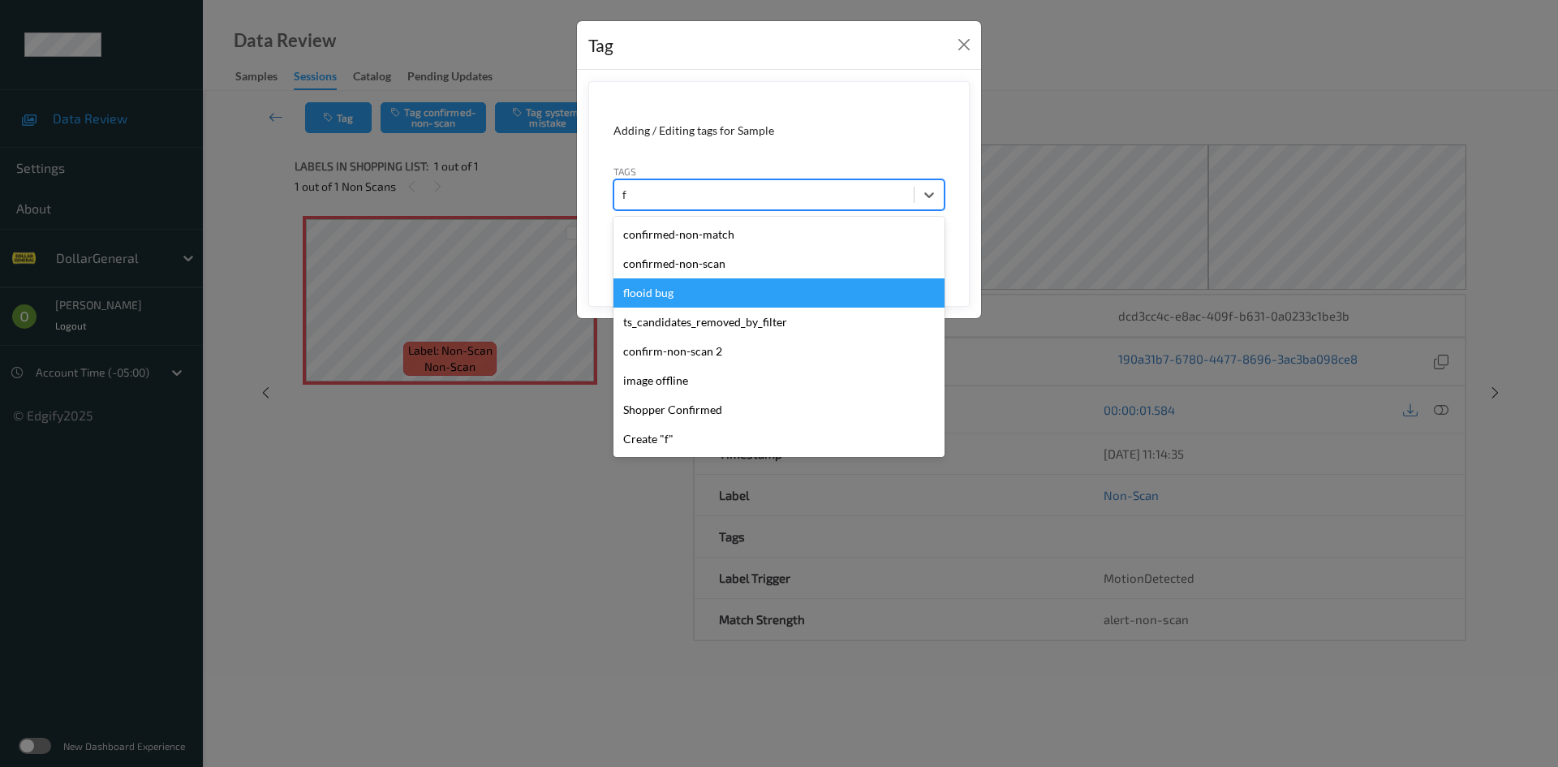
click at [724, 282] on div "flooid bug" at bounding box center [778, 292] width 331 height 29
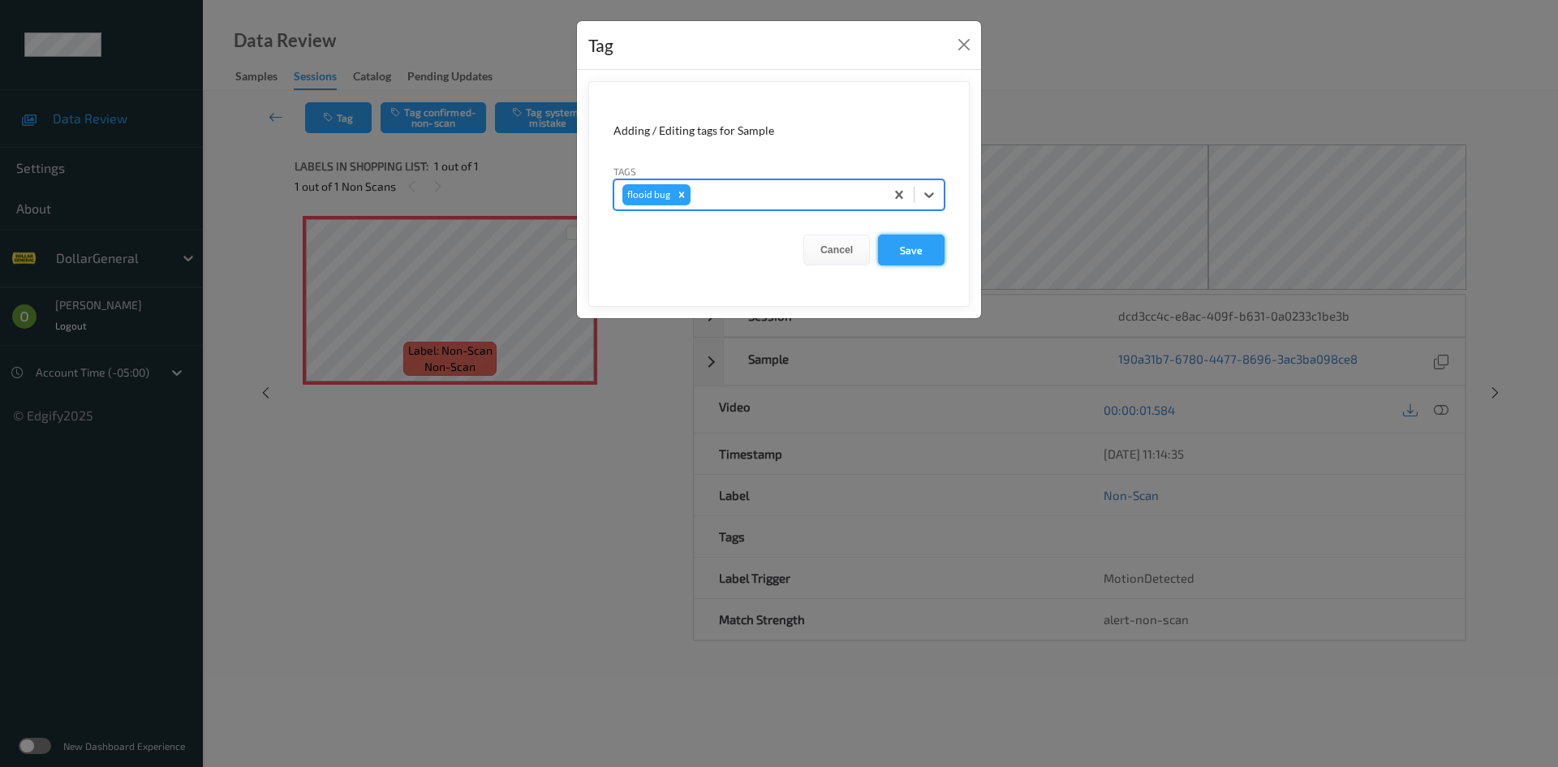
click at [915, 243] on button "Save" at bounding box center [911, 249] width 67 height 31
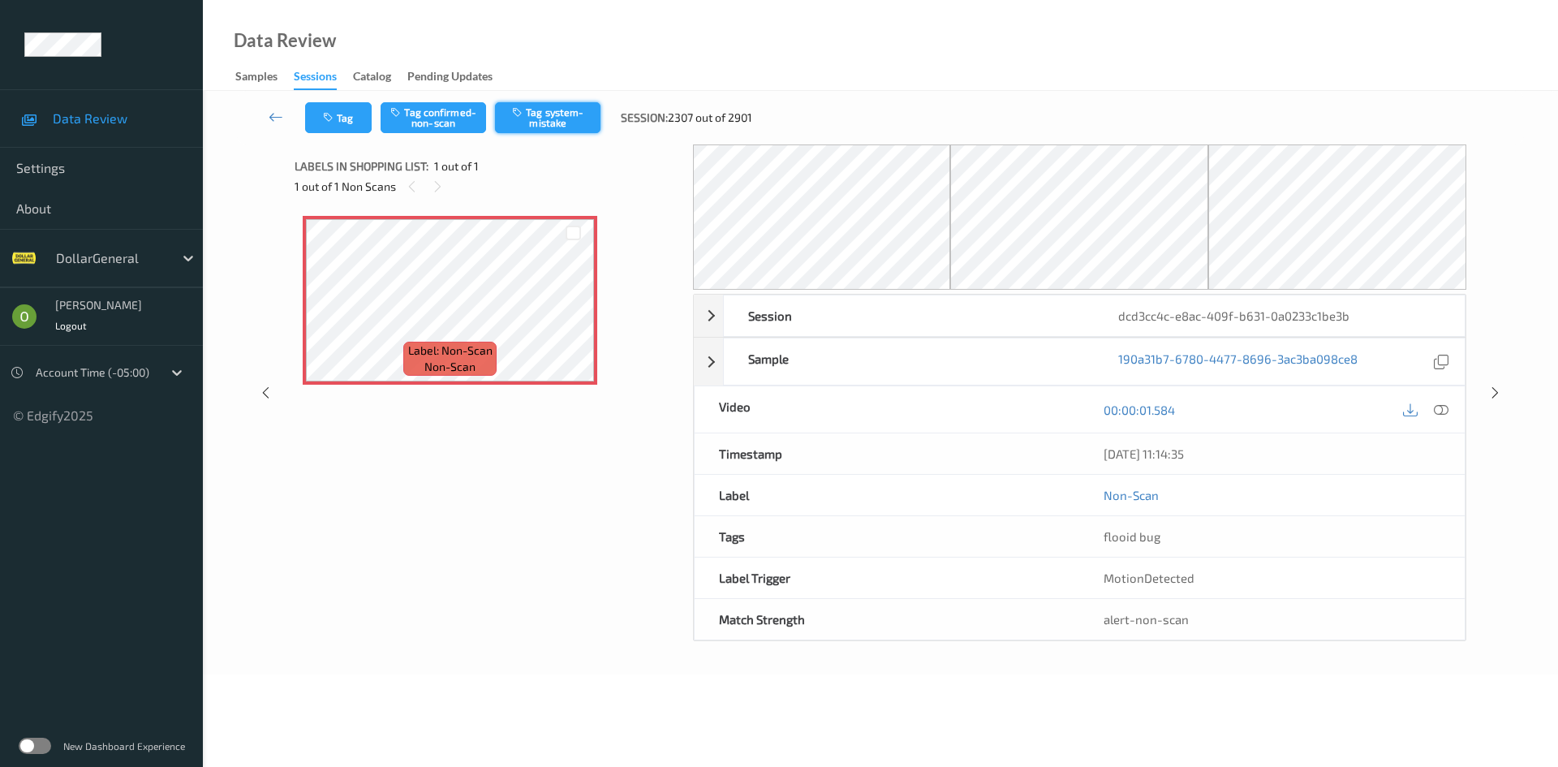
click at [531, 115] on button "Tag system-mistake" at bounding box center [547, 117] width 105 height 31
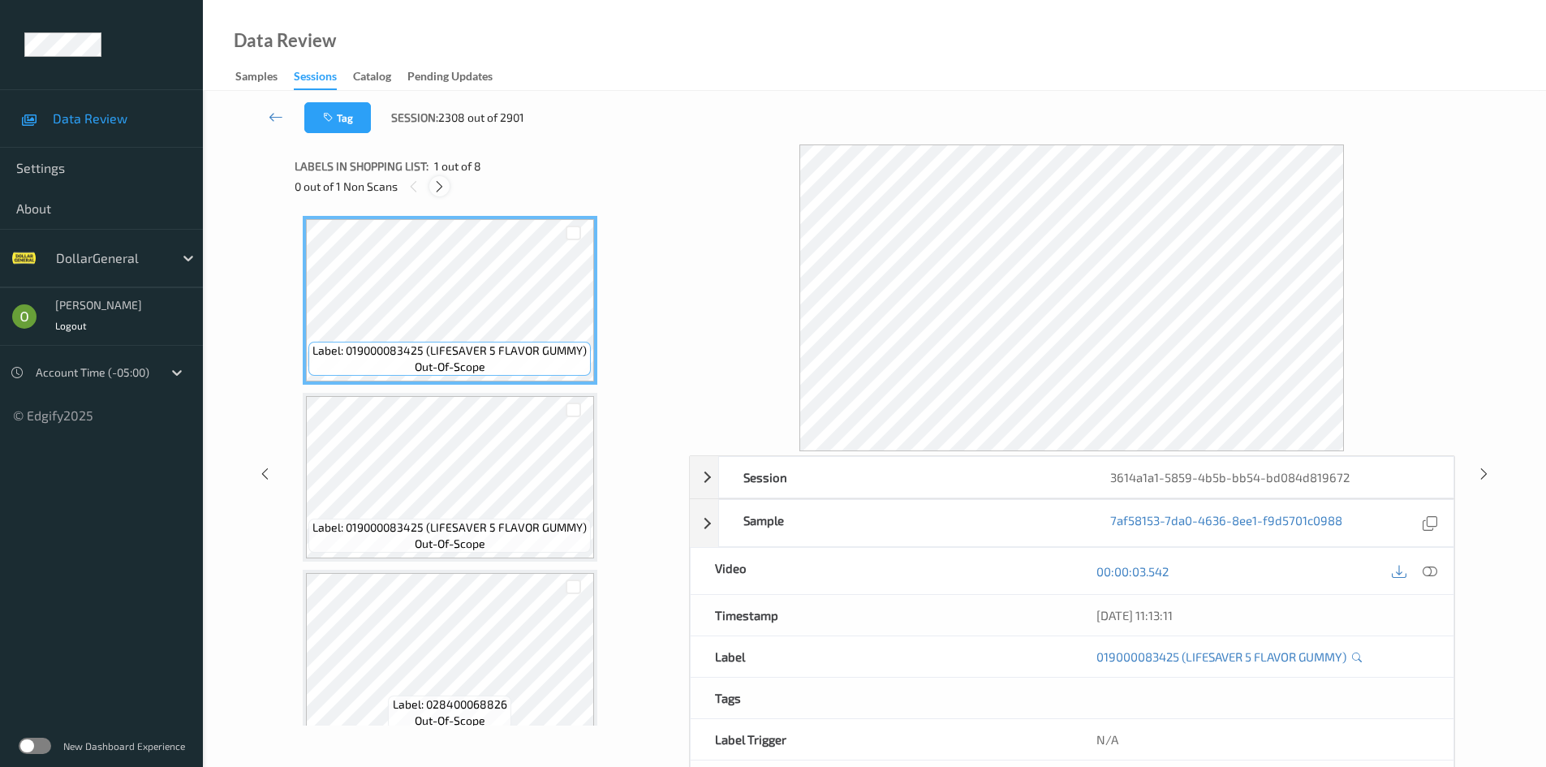
click at [441, 185] on icon at bounding box center [439, 186] width 14 height 15
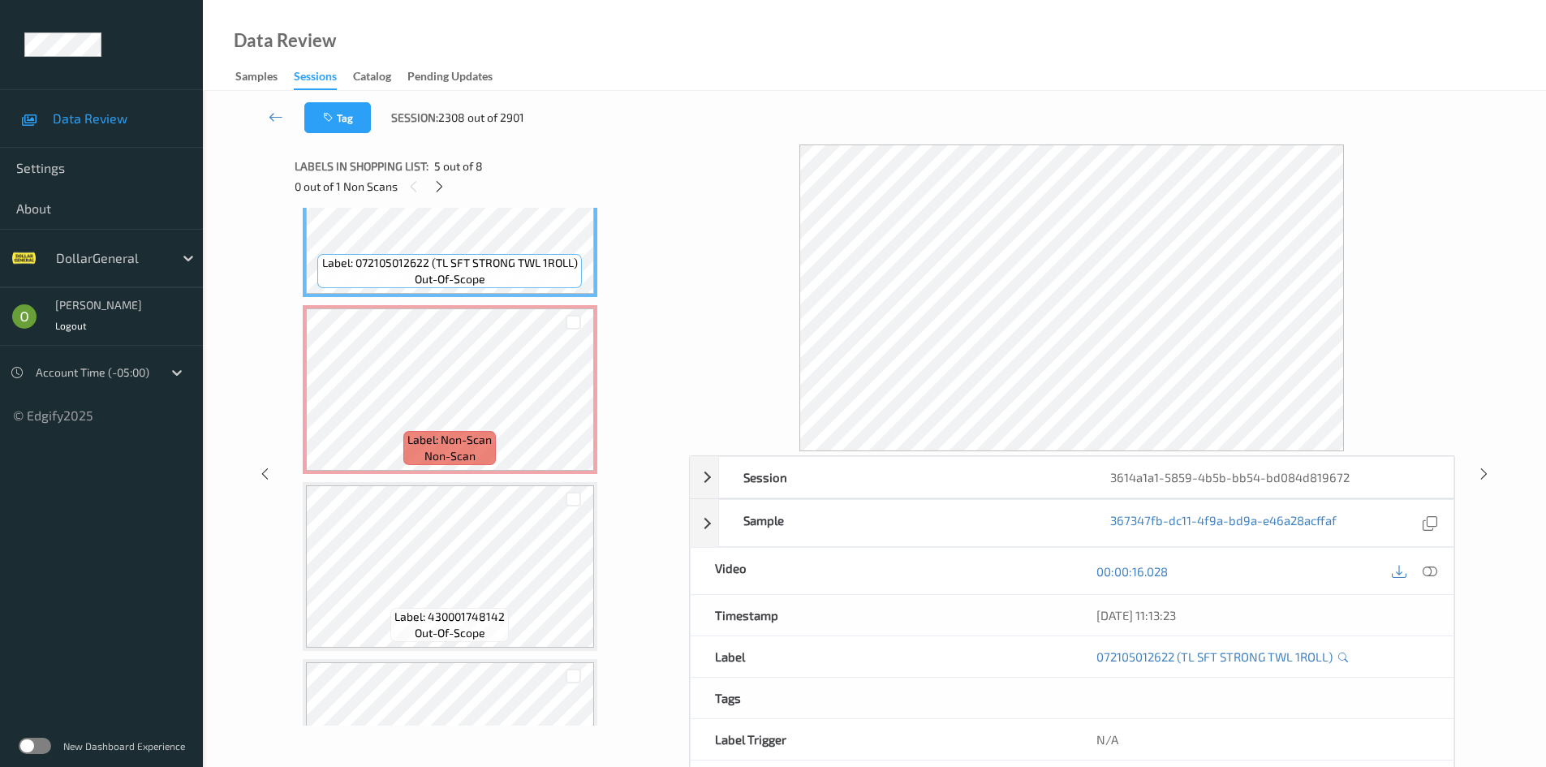
scroll to position [797, 0]
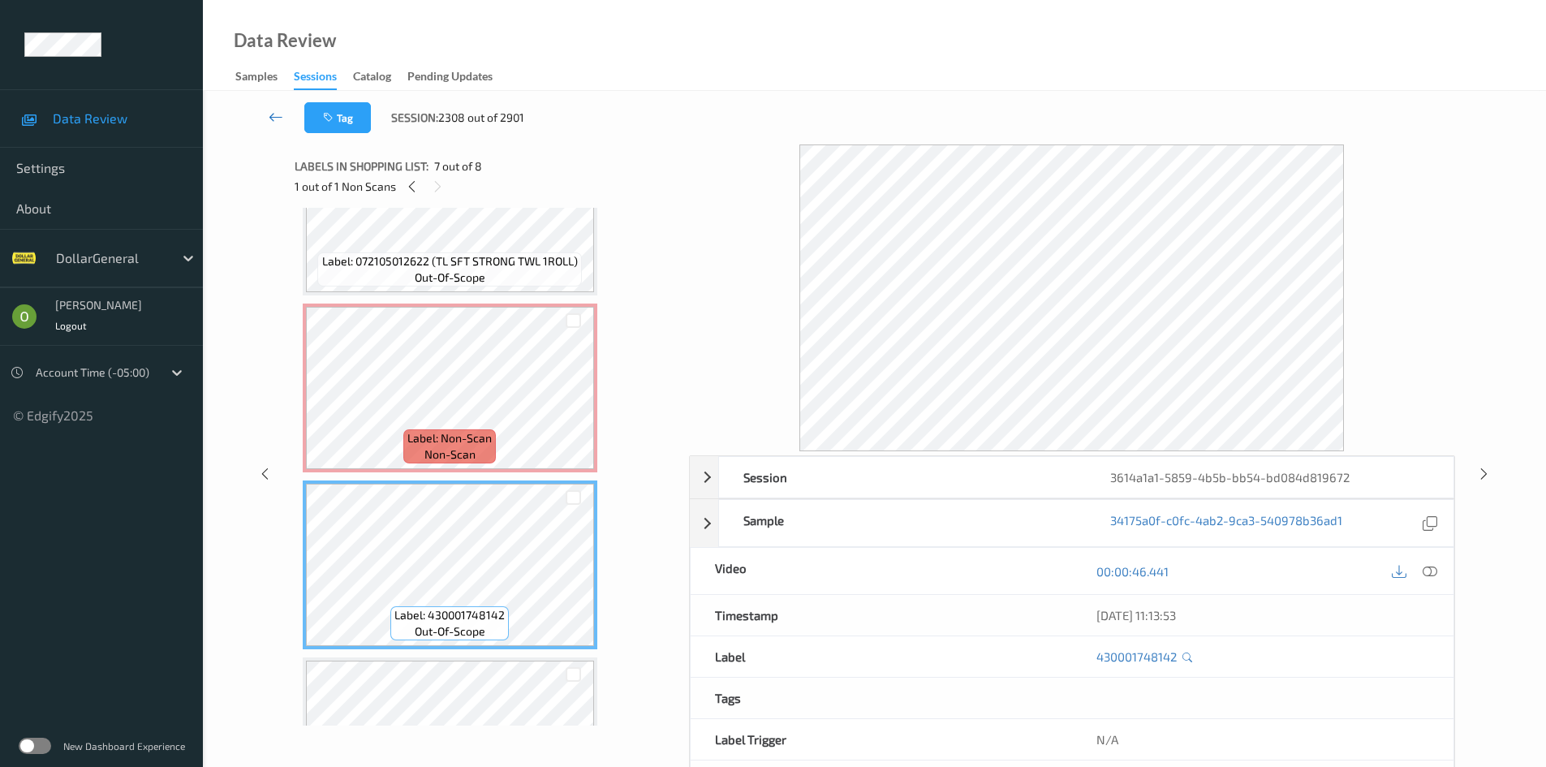
click at [279, 120] on icon at bounding box center [276, 117] width 15 height 16
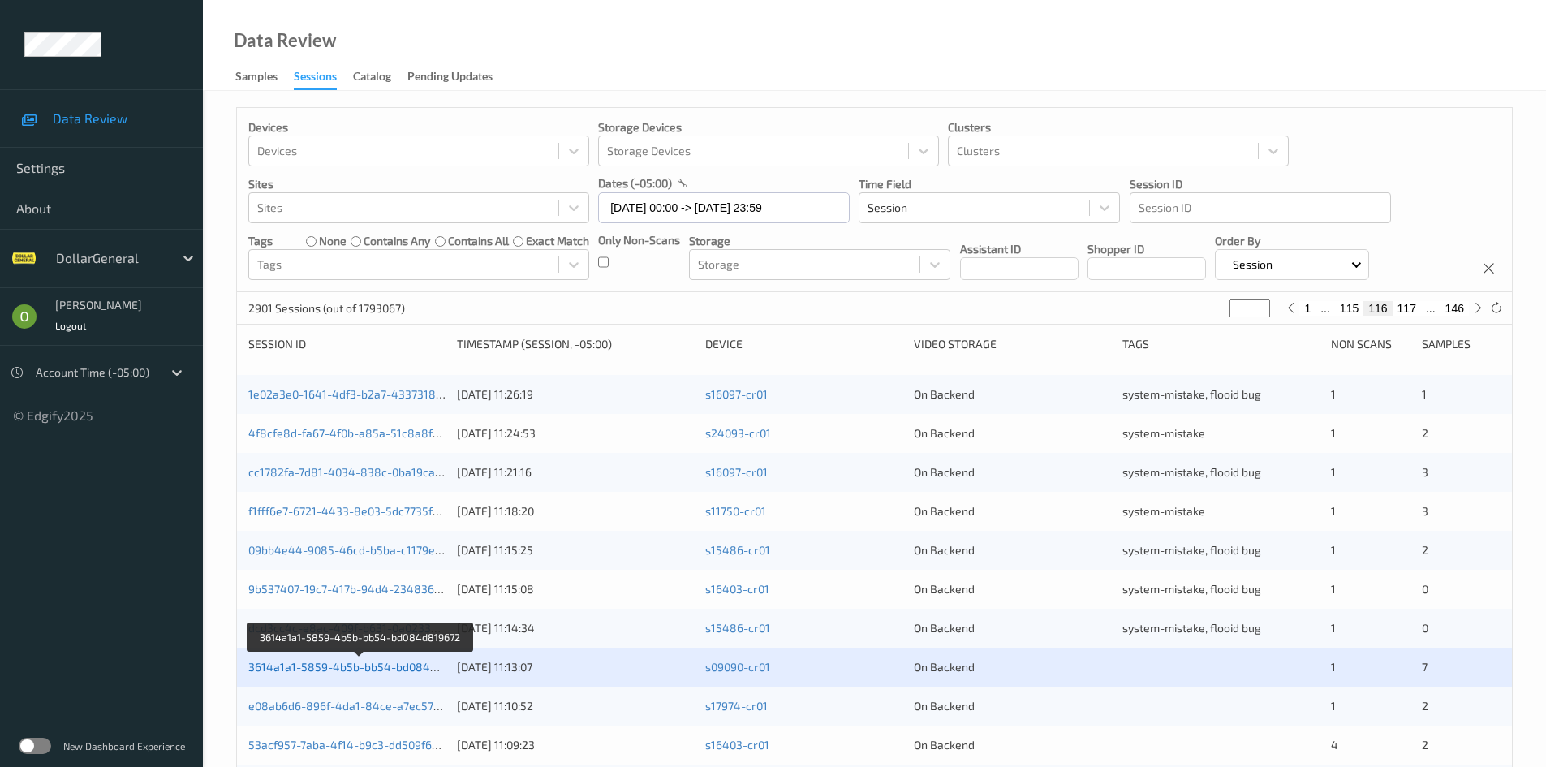
click at [395, 667] on link "3614a1a1-5859-4b5b-bb54-bd084d819672" at bounding box center [361, 667] width 226 height 14
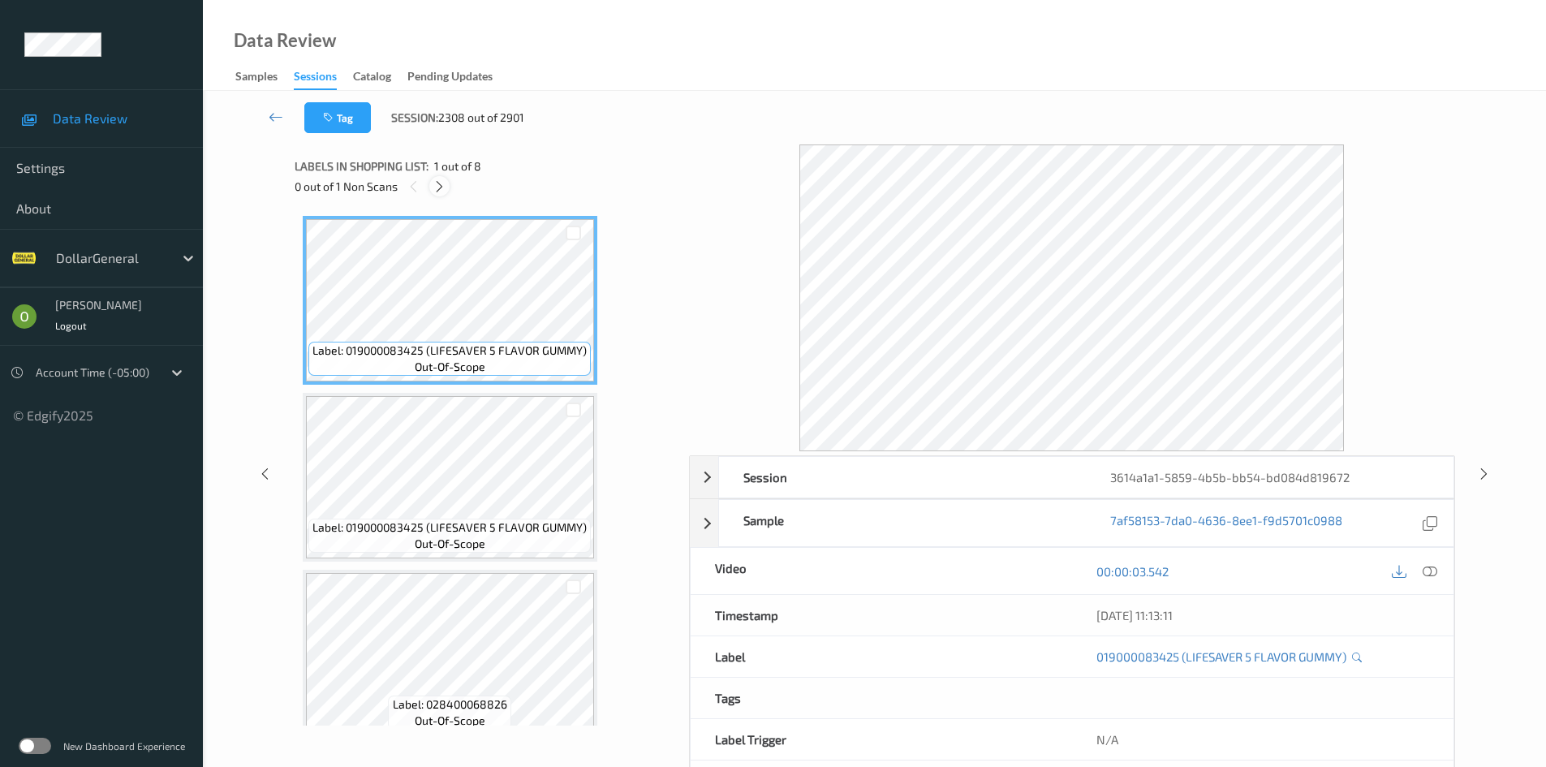
drag, startPoint x: 450, startPoint y: 185, endPoint x: 432, endPoint y: 192, distance: 20.0
click at [440, 191] on div "0 out of 1 Non Scans" at bounding box center [486, 186] width 383 height 20
click at [428, 191] on div "0 out of 1 Non Scans" at bounding box center [486, 186] width 383 height 20
click at [438, 185] on icon at bounding box center [439, 186] width 14 height 15
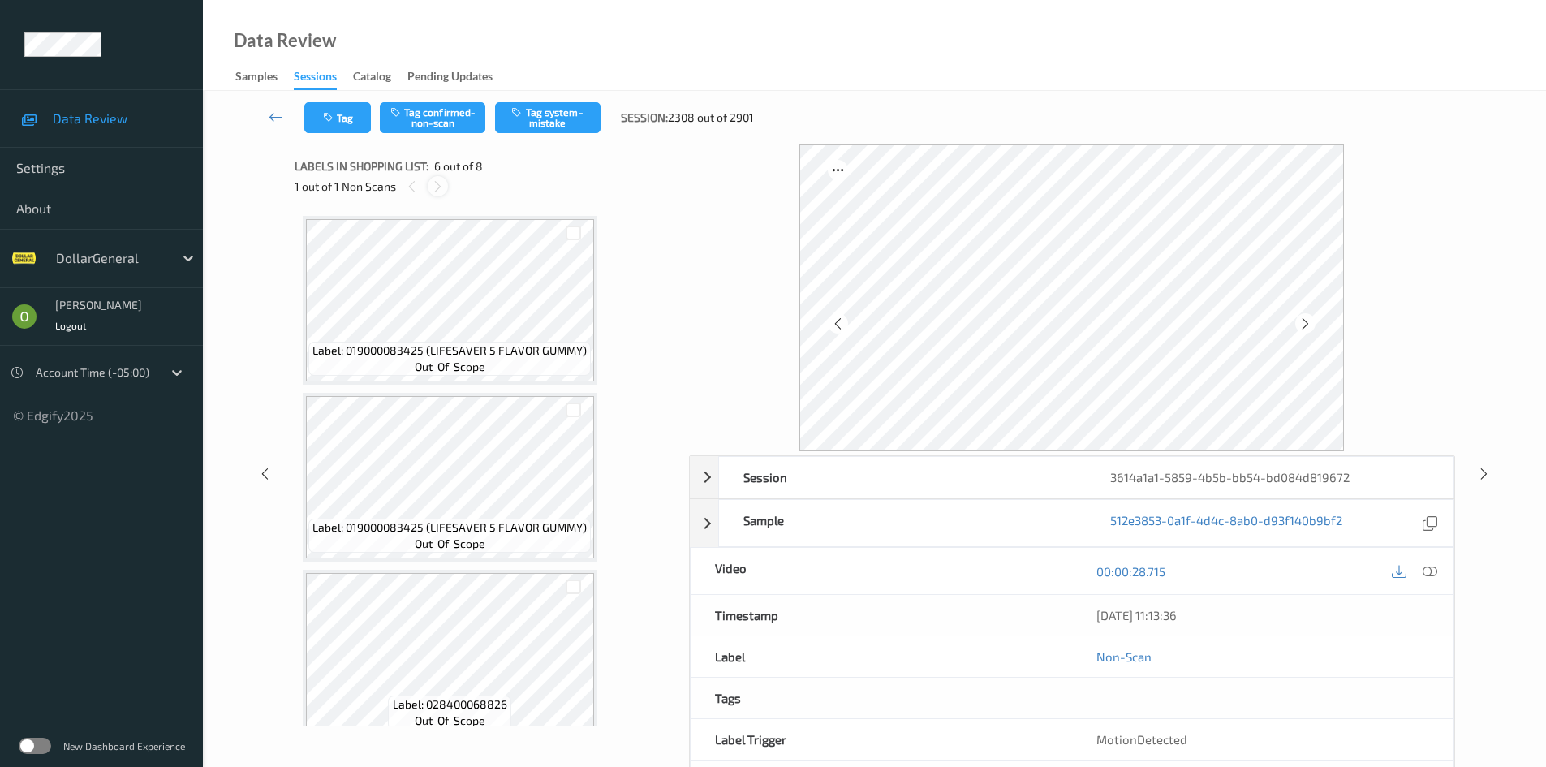
scroll to position [716, 0]
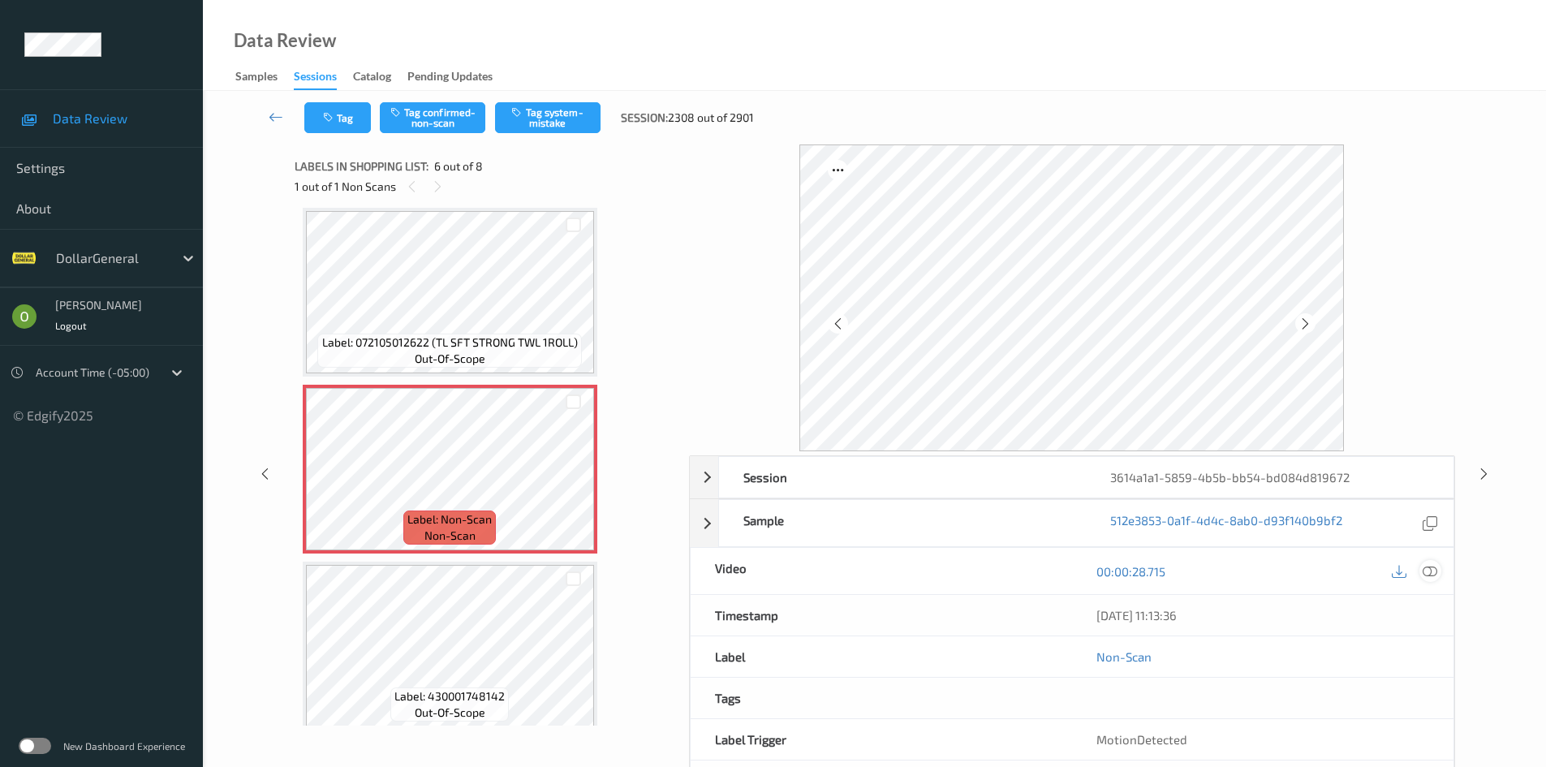
click at [1434, 570] on icon at bounding box center [1429, 571] width 15 height 15
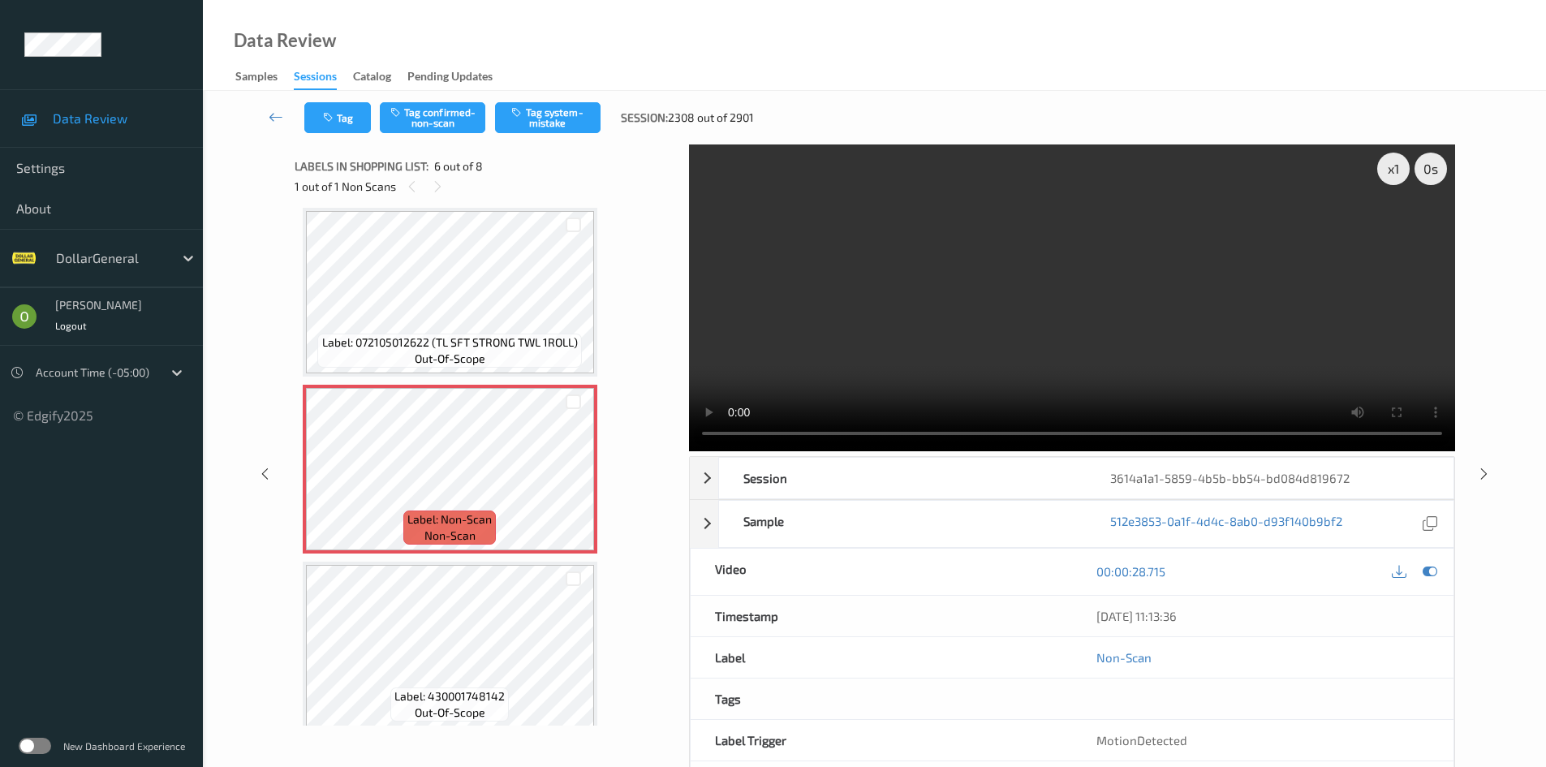
click at [910, 389] on video at bounding box center [1072, 297] width 766 height 307
click at [887, 372] on video at bounding box center [1072, 297] width 766 height 307
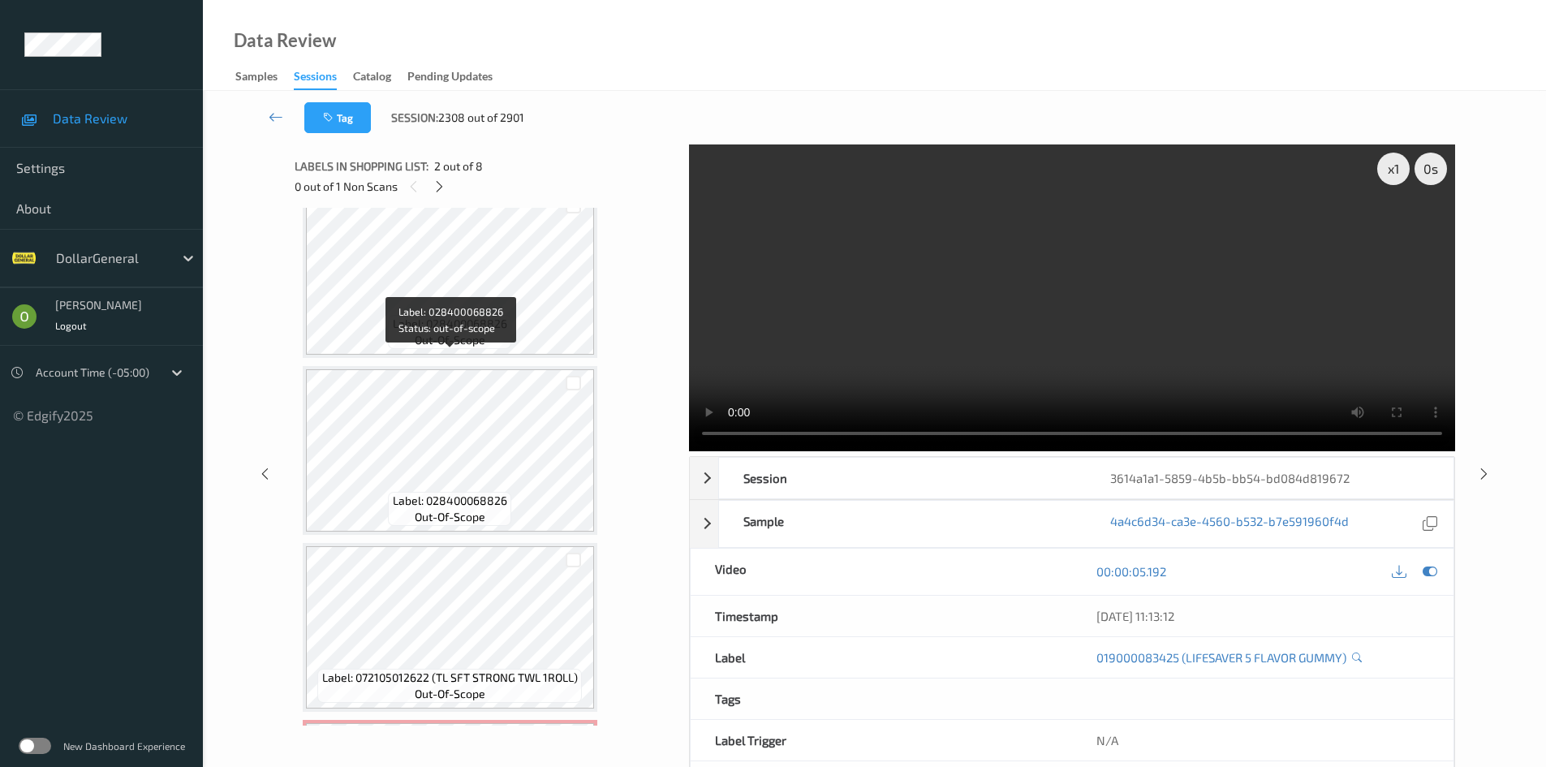
scroll to position [487, 0]
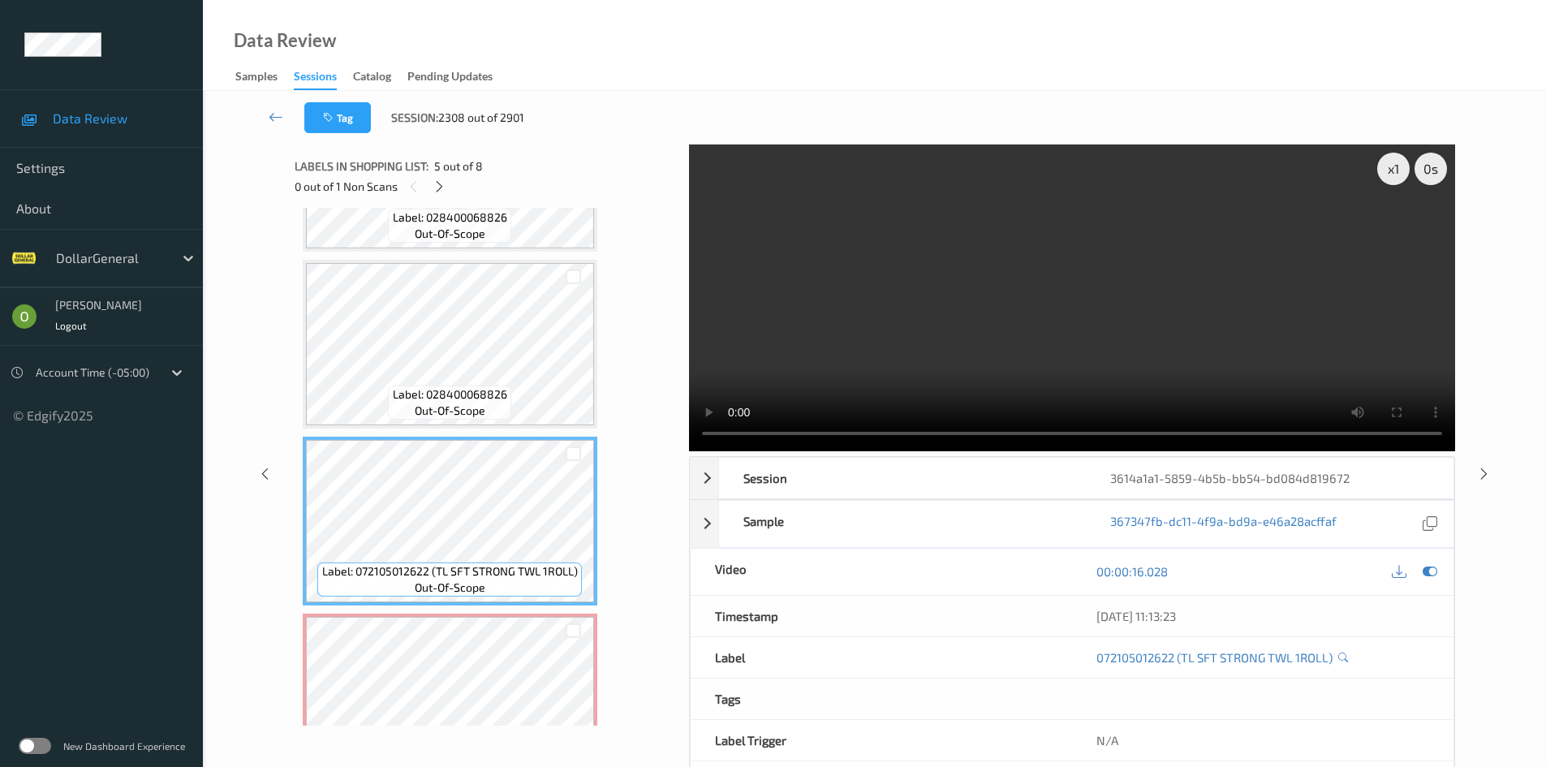
click at [972, 342] on video at bounding box center [1072, 297] width 766 height 307
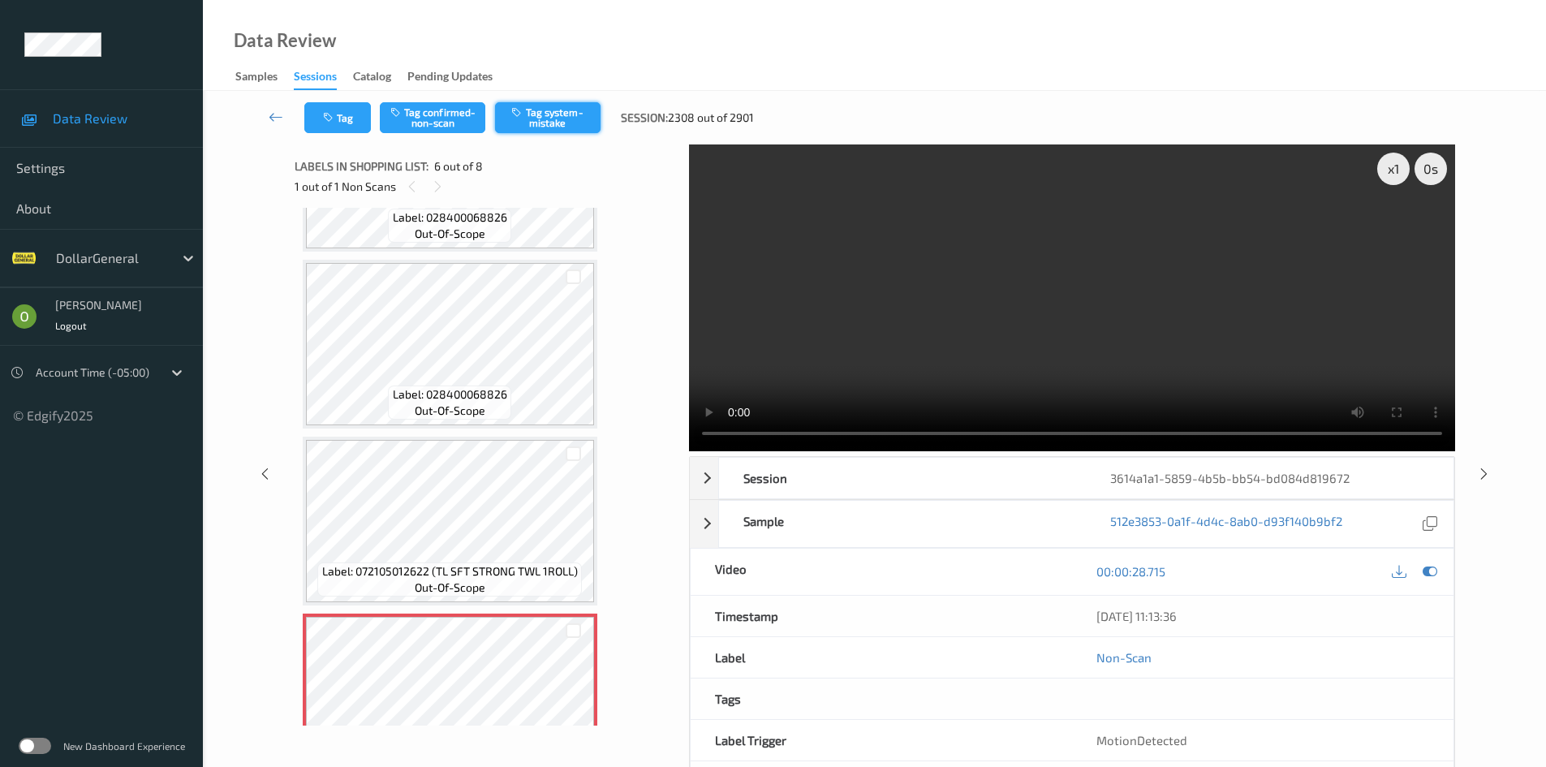
click at [573, 130] on button "Tag system-mistake" at bounding box center [547, 117] width 105 height 31
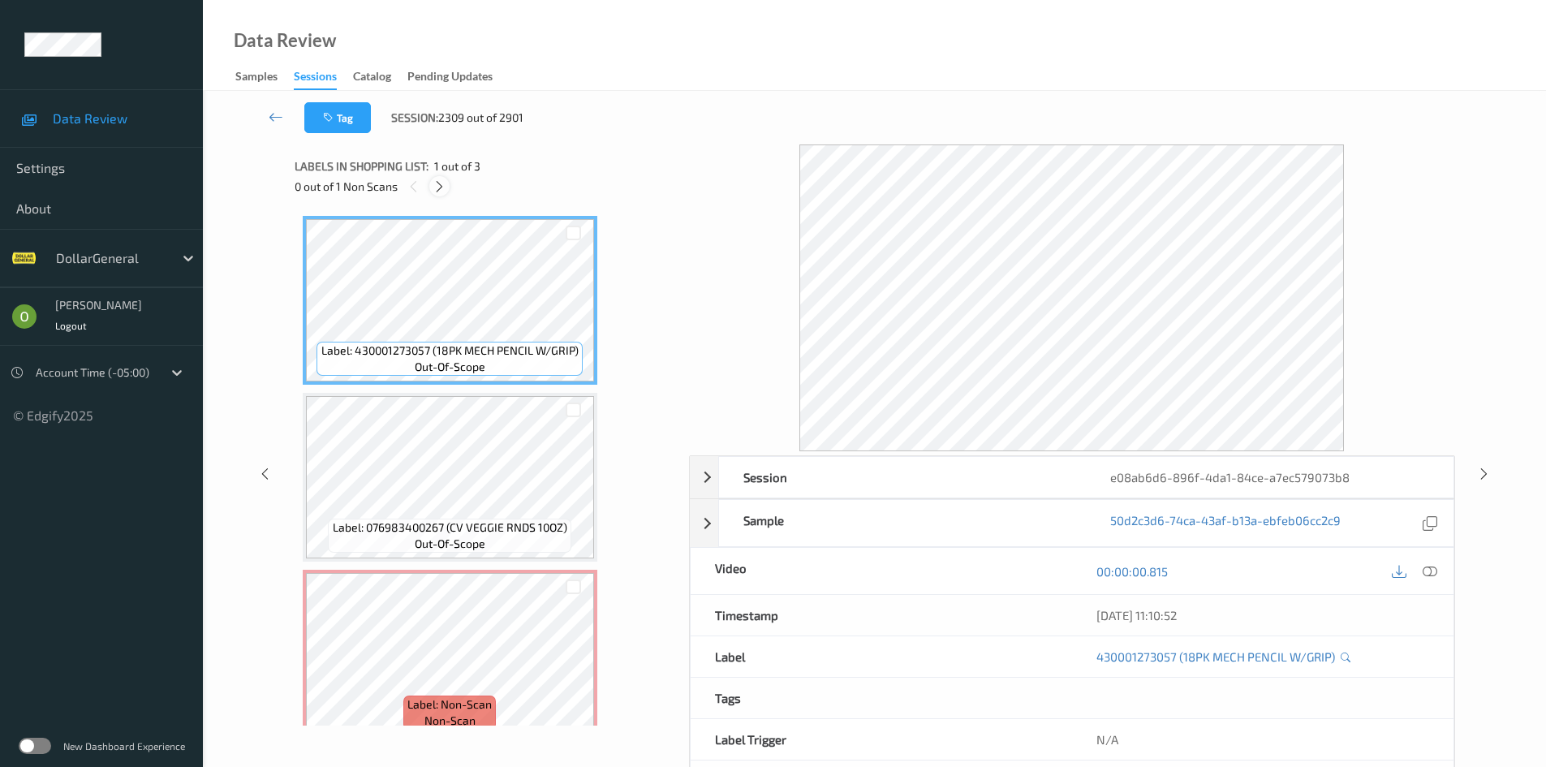
click at [436, 187] on icon at bounding box center [439, 186] width 14 height 15
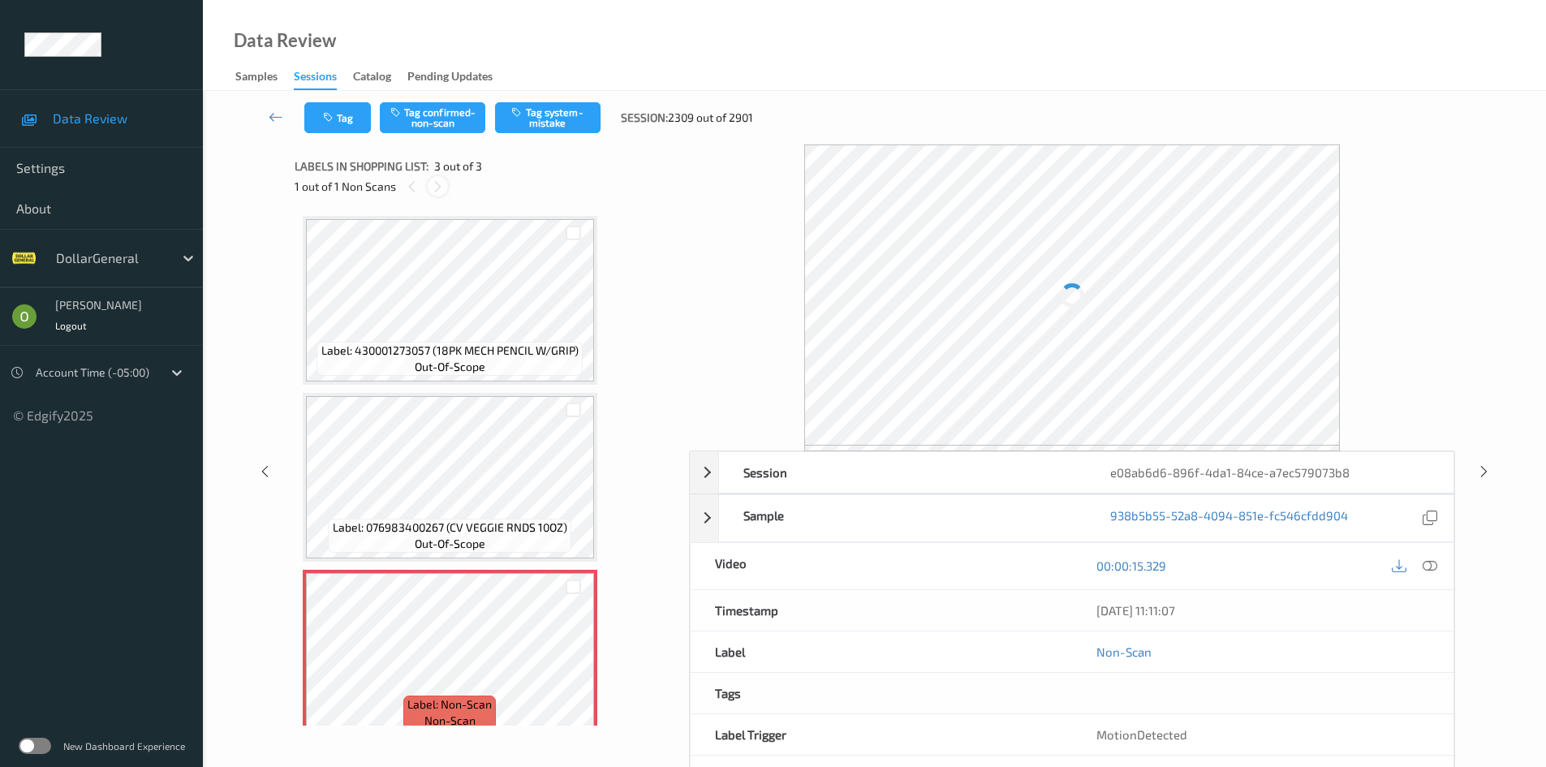
scroll to position [21, 0]
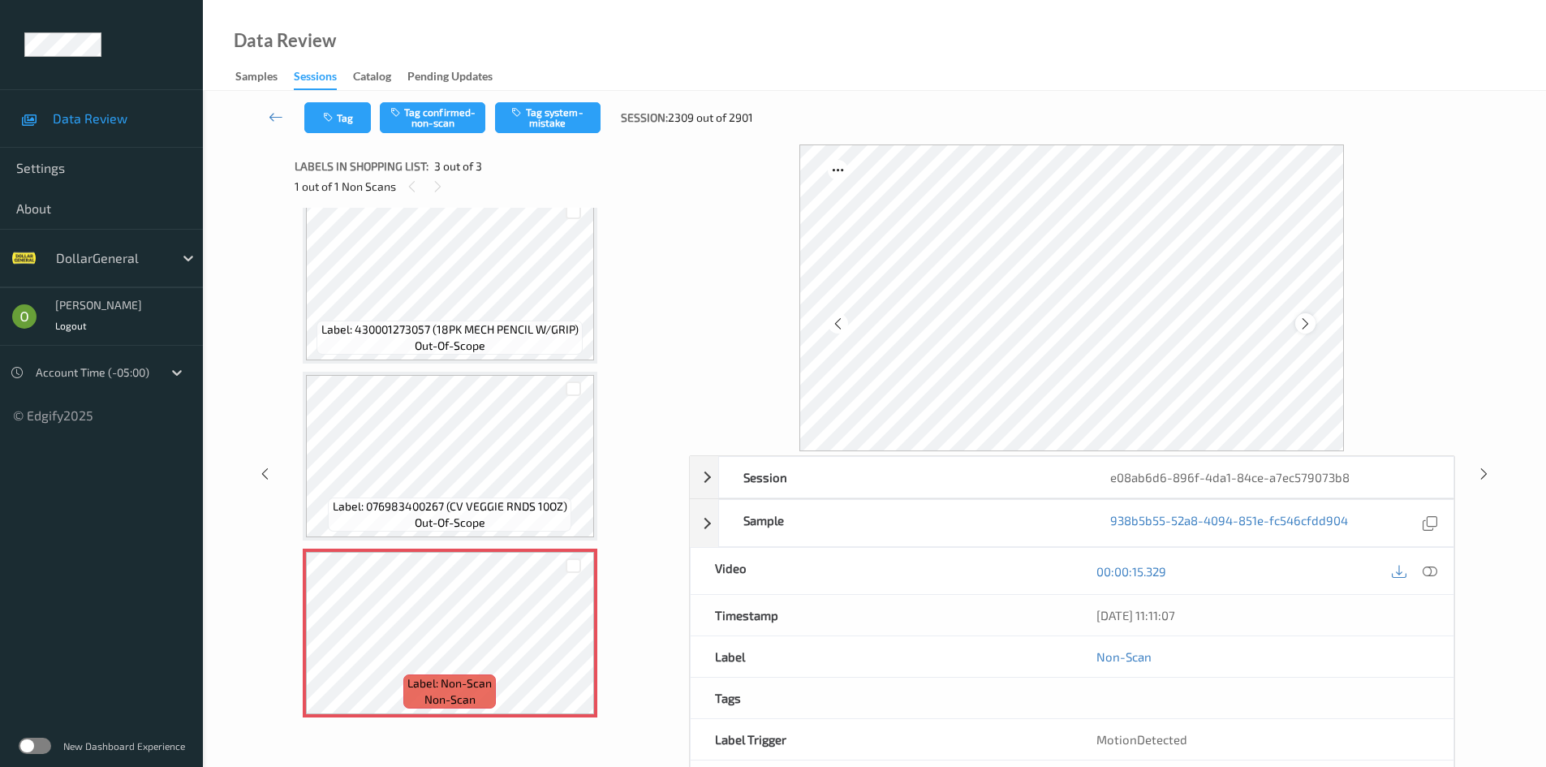
click at [1298, 330] on icon at bounding box center [1305, 323] width 14 height 15
click at [570, 654] on div at bounding box center [573, 646] width 20 height 20
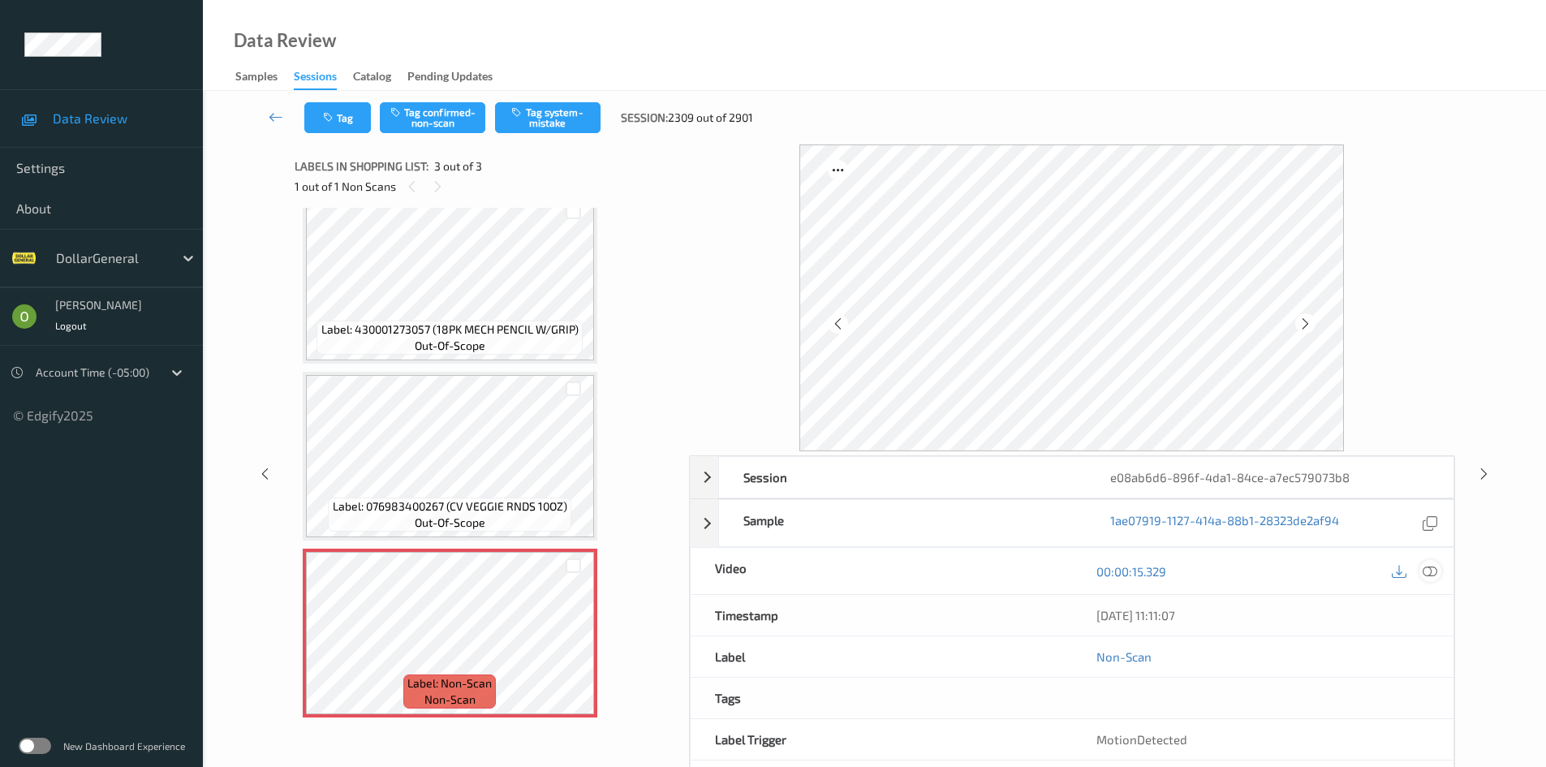
click at [1433, 565] on icon at bounding box center [1429, 571] width 15 height 15
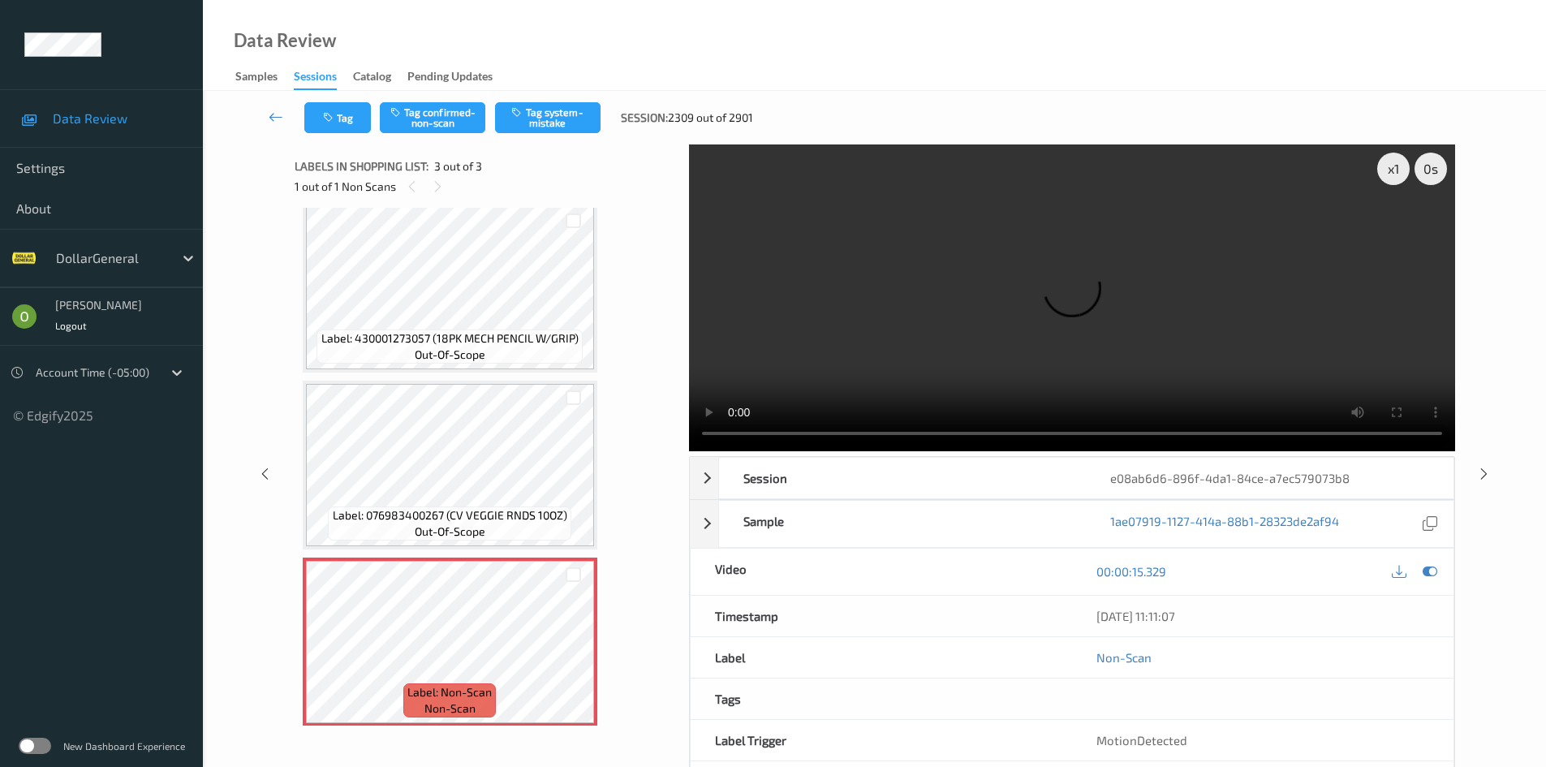
scroll to position [0, 0]
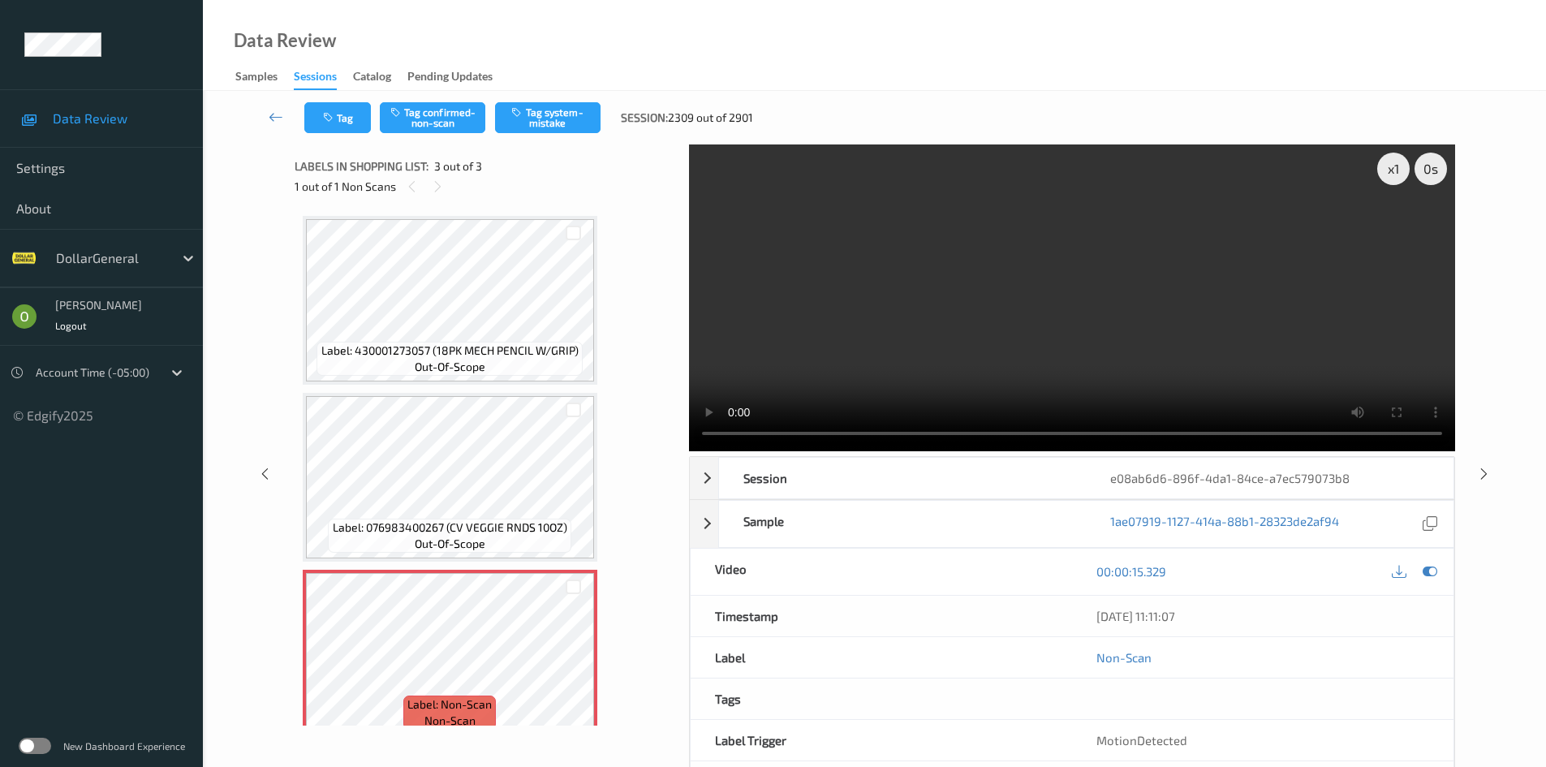
click at [823, 222] on video at bounding box center [1072, 297] width 766 height 307
click at [1393, 179] on div "x 1" at bounding box center [1393, 169] width 32 height 32
click at [452, 109] on button "Tag confirmed-non-scan" at bounding box center [432, 117] width 105 height 31
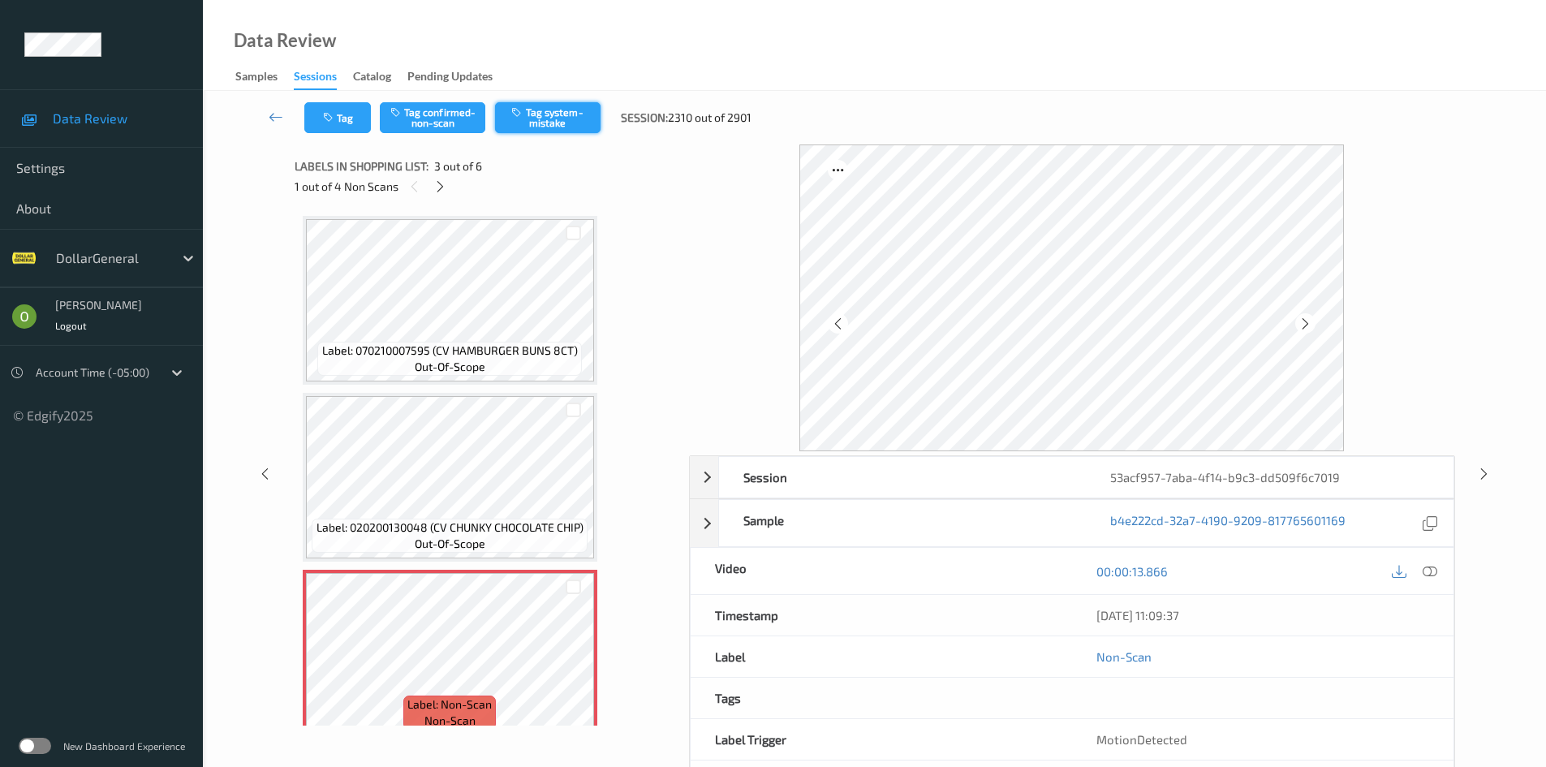
click at [570, 122] on button "Tag system-mistake" at bounding box center [547, 117] width 105 height 31
click at [433, 191] on icon at bounding box center [440, 186] width 14 height 15
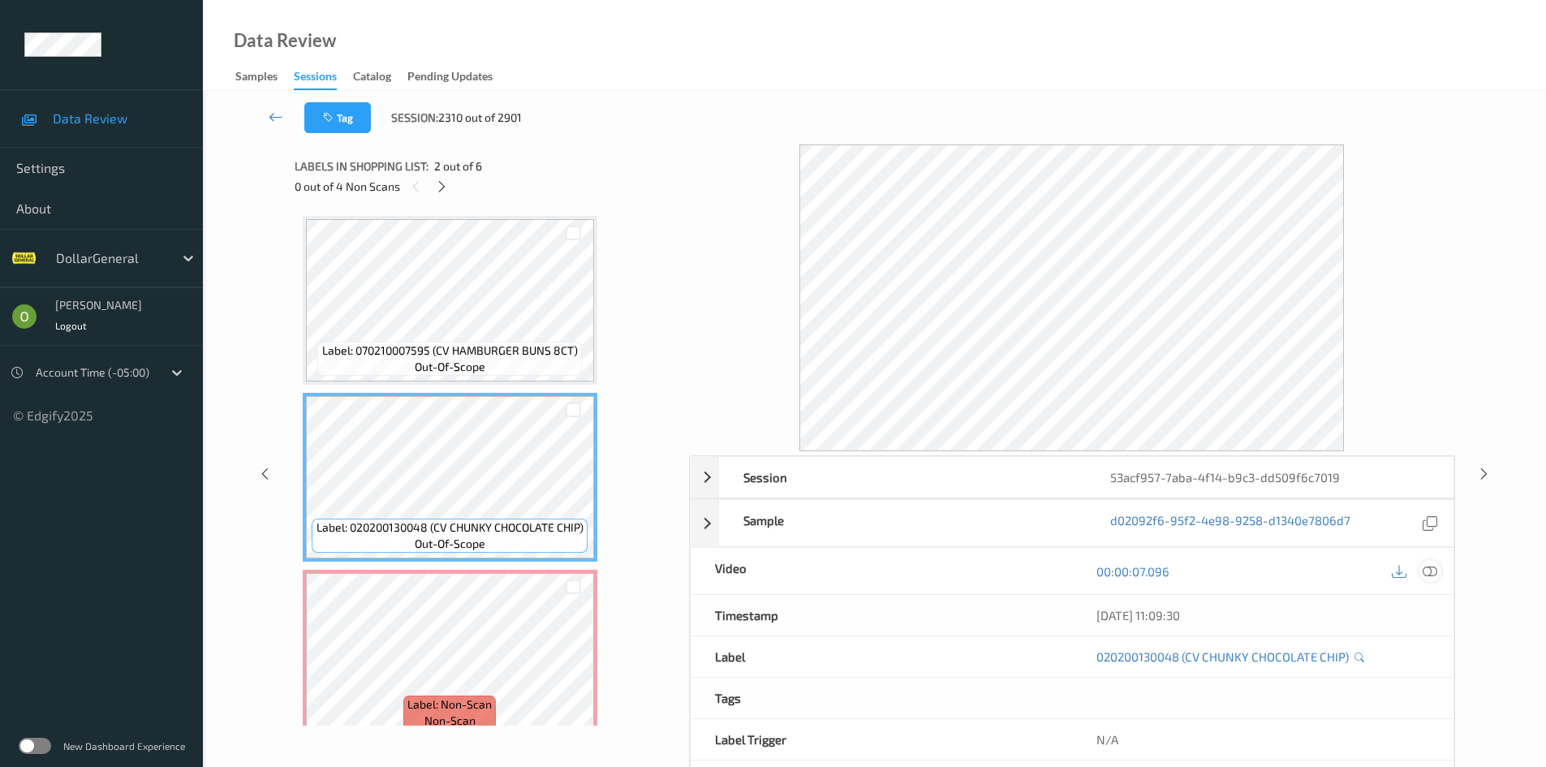
click at [1427, 578] on icon at bounding box center [1429, 571] width 15 height 15
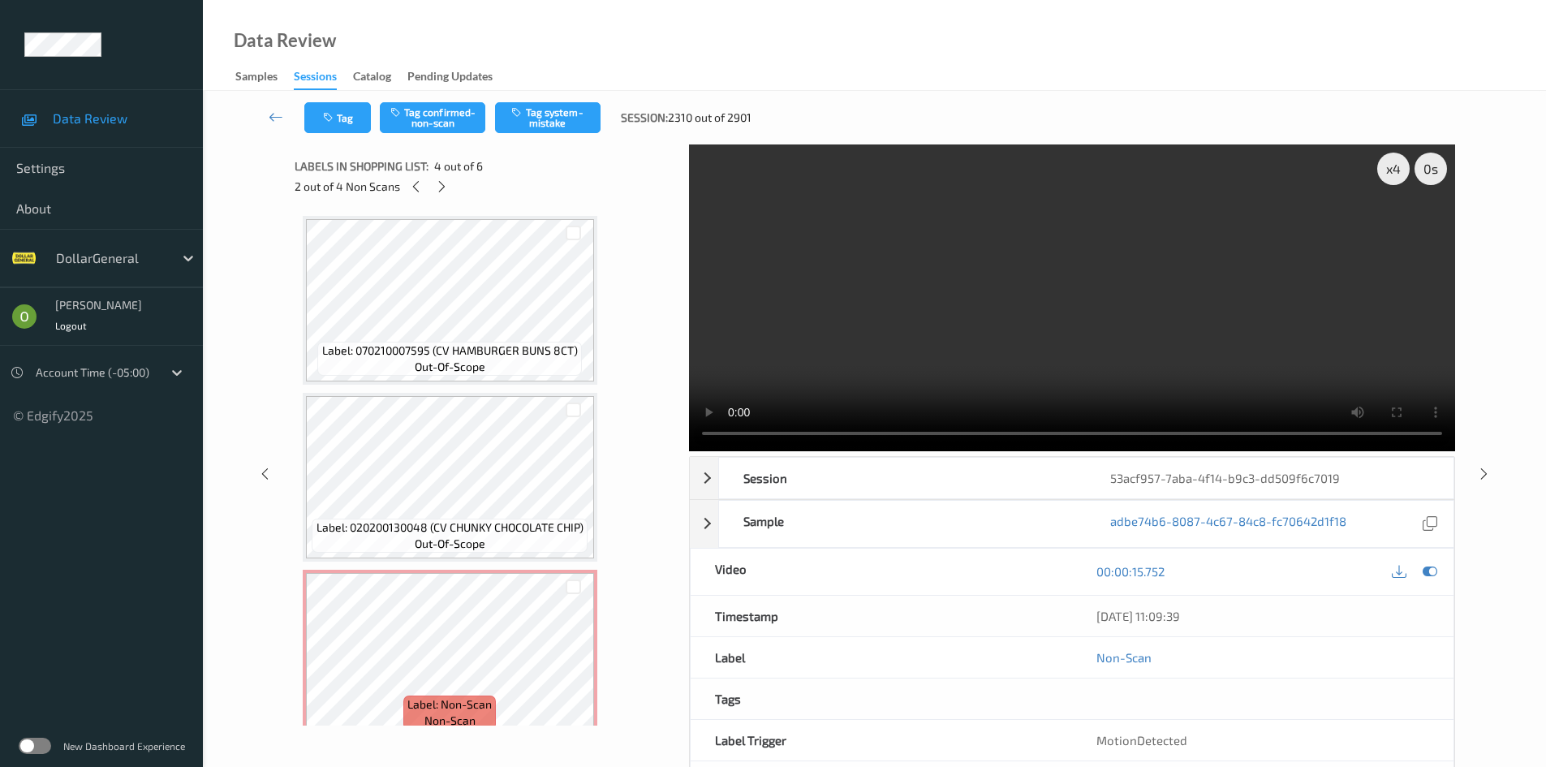
click at [452, 384] on div "Label: 070210007595 (CV HAMBURGER BUNS 8CT) out-of-scope" at bounding box center [450, 300] width 295 height 169
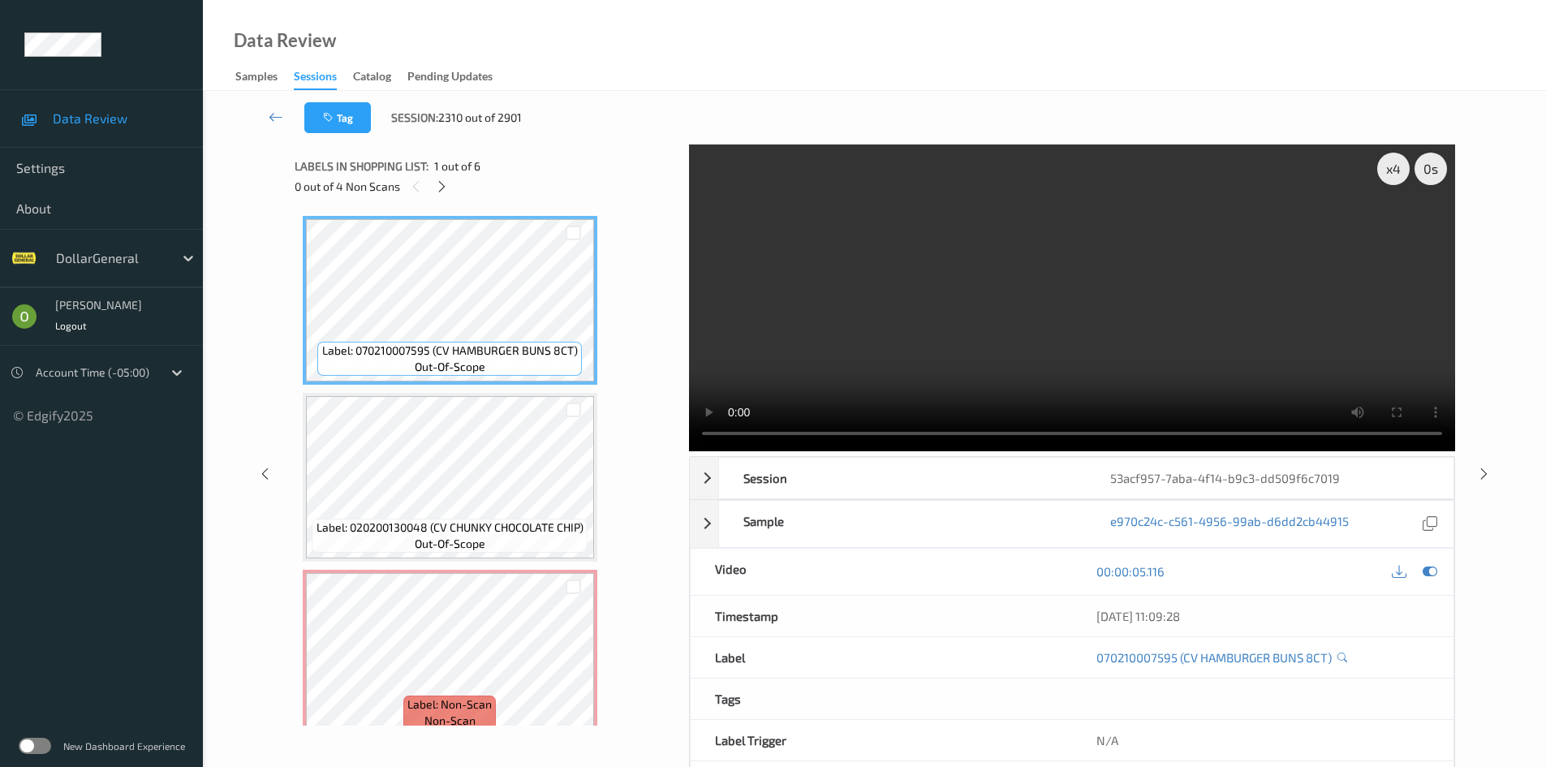
click at [728, 292] on video at bounding box center [1072, 297] width 766 height 307
click at [1386, 170] on div "x 4" at bounding box center [1393, 169] width 32 height 32
click at [1386, 170] on div "x 8" at bounding box center [1393, 169] width 32 height 32
click at [1387, 170] on div "x 2" at bounding box center [1393, 169] width 32 height 32
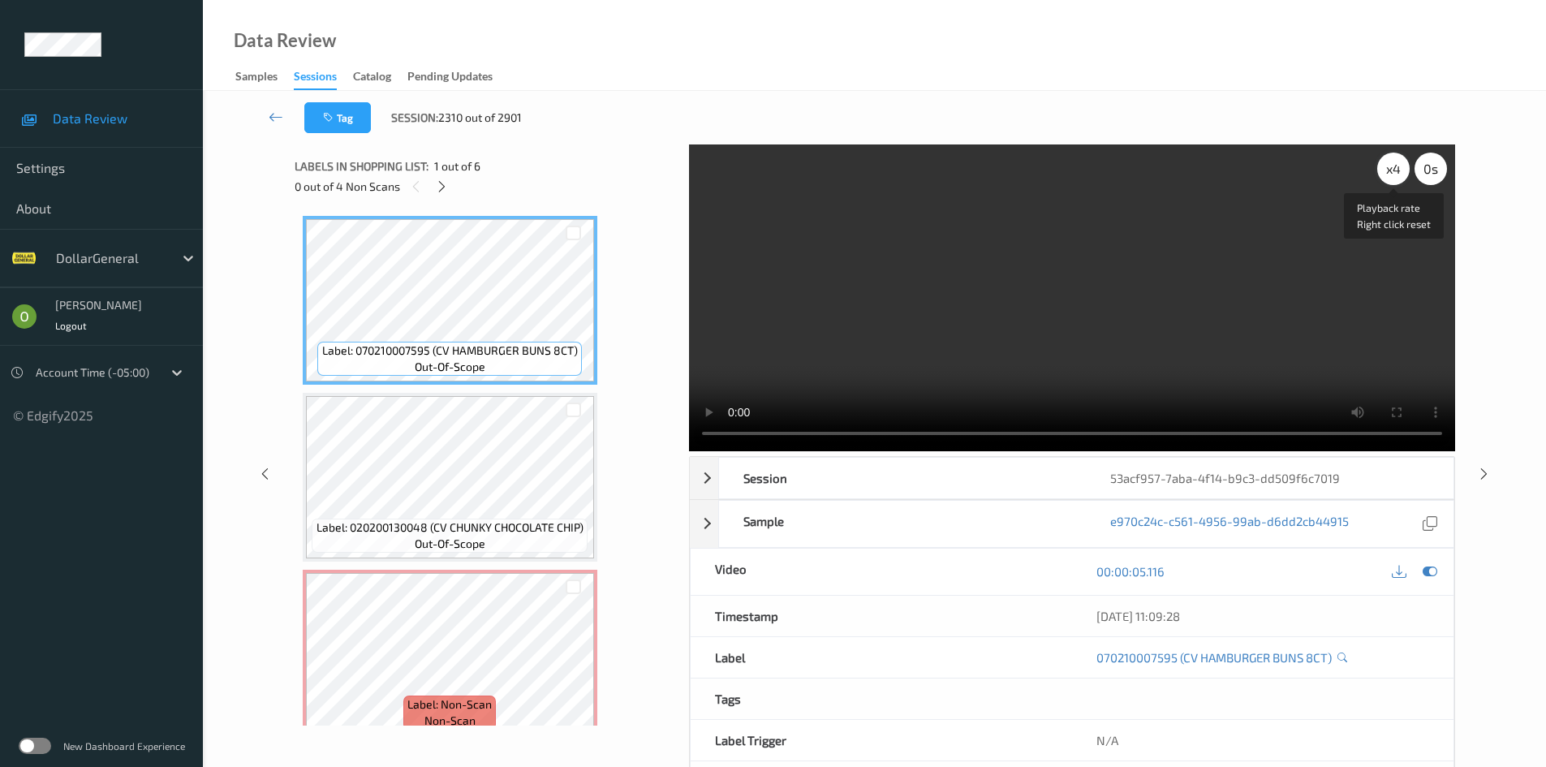
click at [1387, 169] on div "x 4" at bounding box center [1393, 169] width 32 height 32
click at [444, 368] on span "out-of-scope" at bounding box center [450, 367] width 71 height 16
click at [1386, 164] on div "x 1" at bounding box center [1393, 169] width 32 height 32
click at [953, 341] on video at bounding box center [1072, 297] width 766 height 307
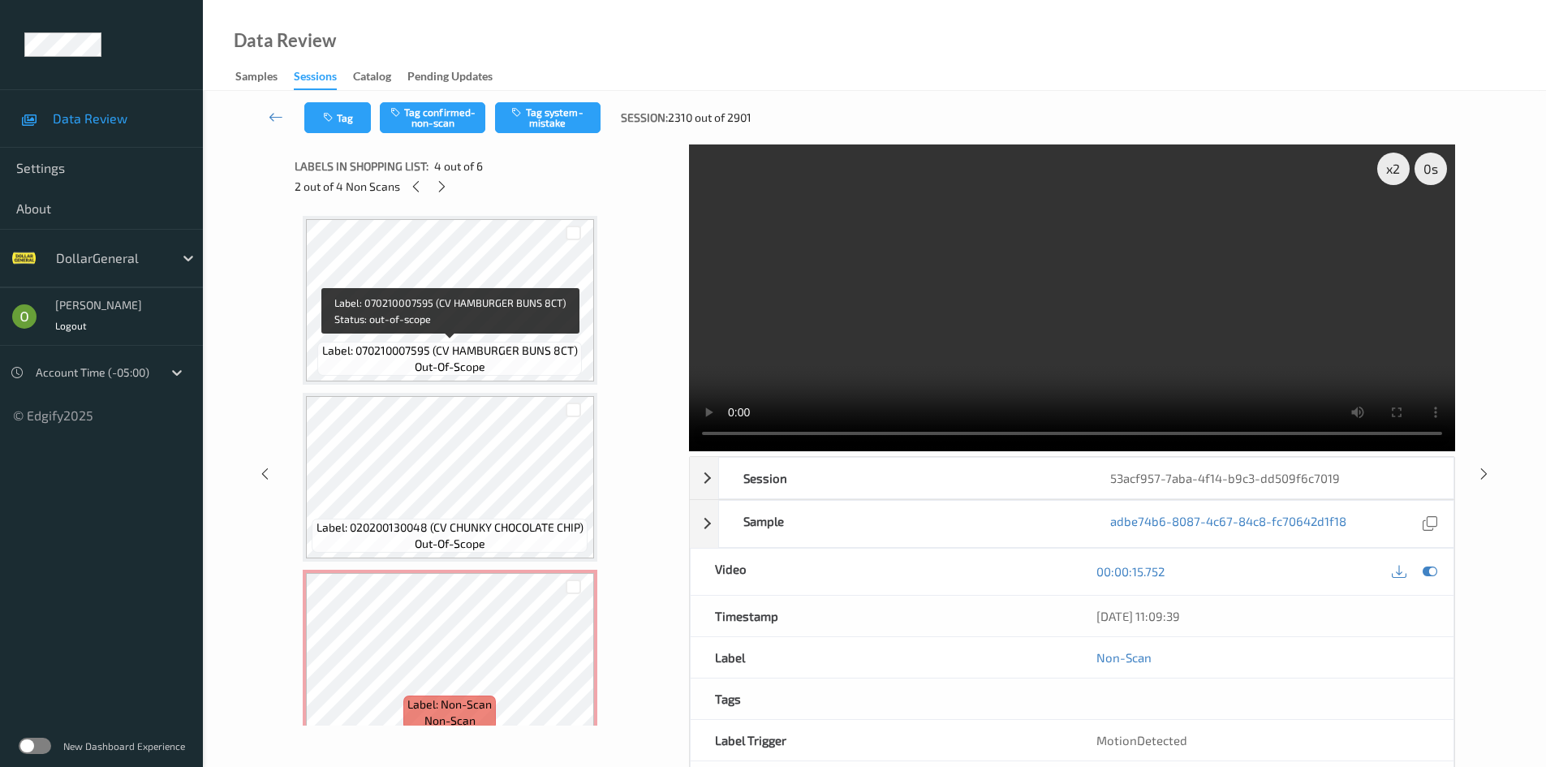
click at [483, 355] on span "Label: 070210007595 (CV HAMBURGER BUNS 8CT)" at bounding box center [450, 350] width 256 height 16
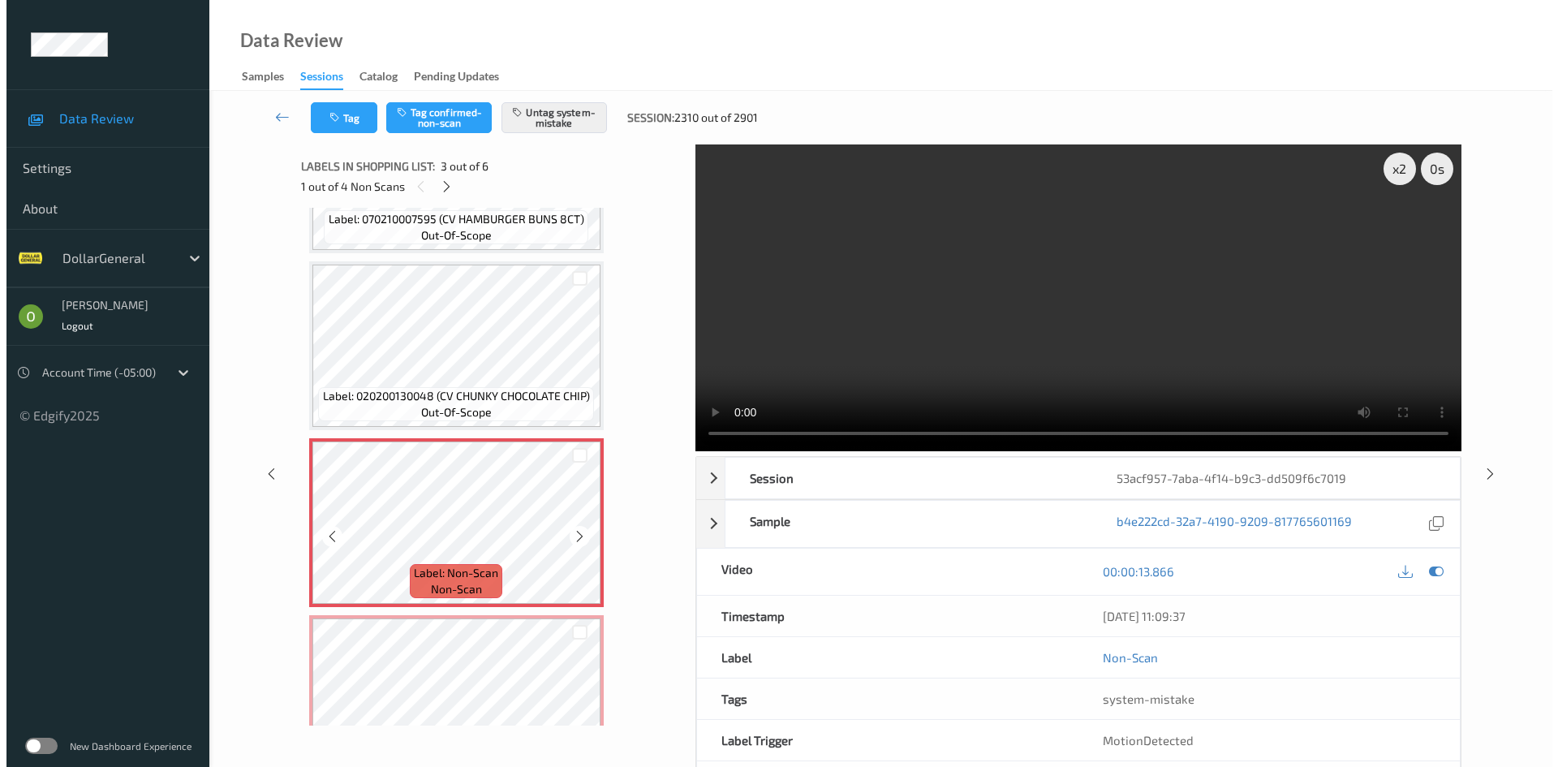
scroll to position [162, 0]
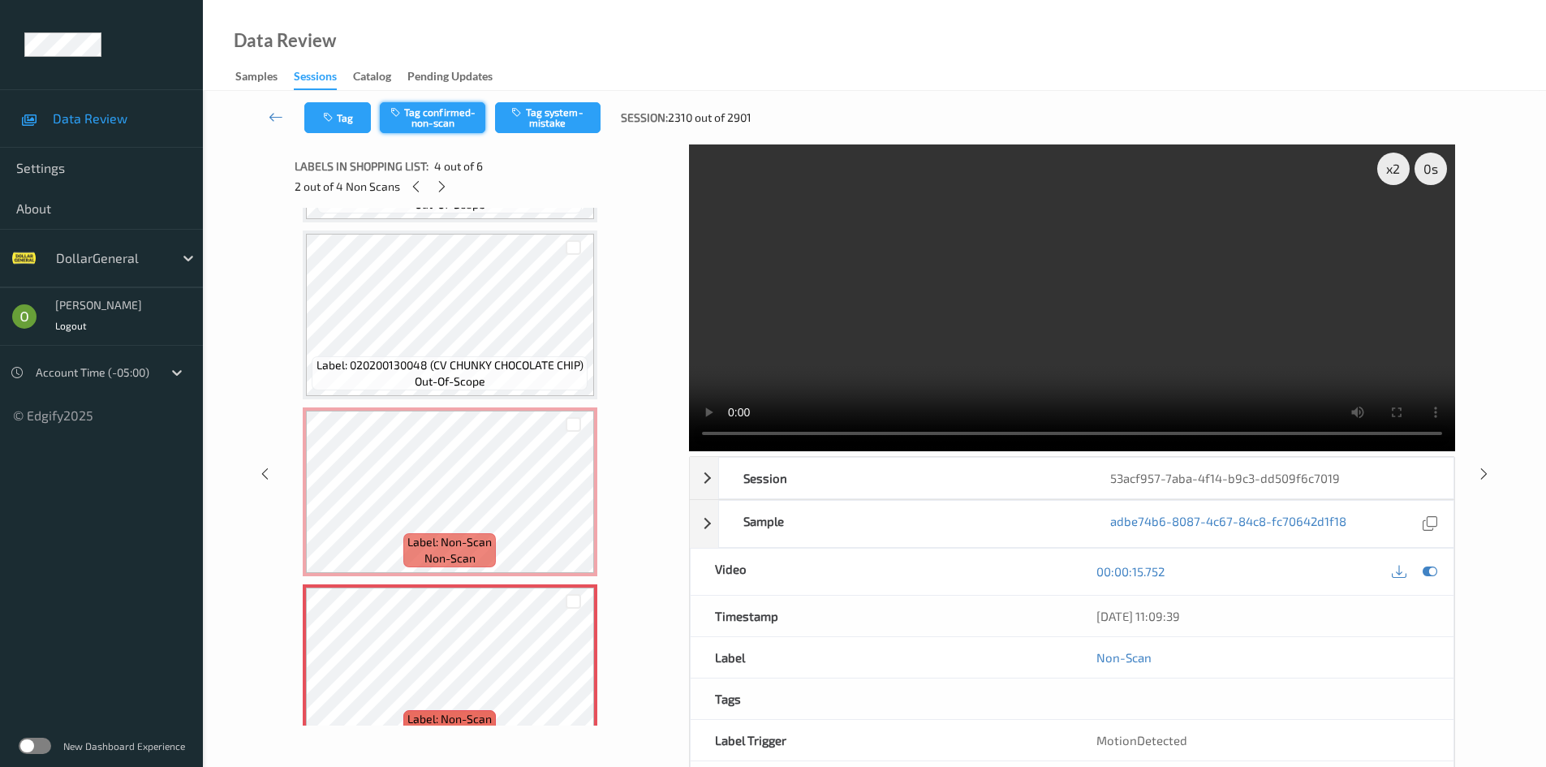
click at [473, 114] on button "Tag confirmed-non-scan" at bounding box center [432, 117] width 105 height 31
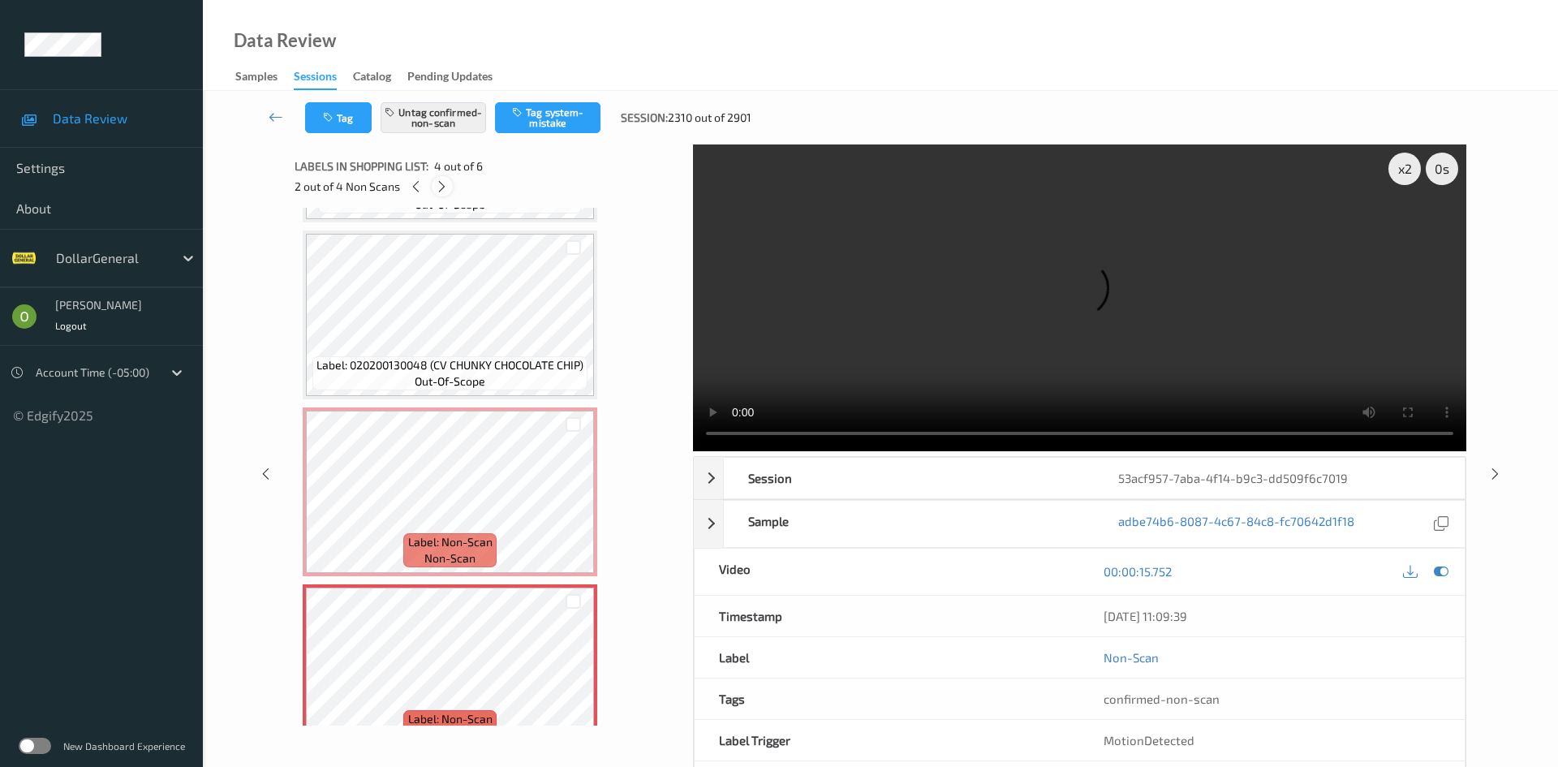
click at [440, 183] on icon at bounding box center [442, 186] width 14 height 15
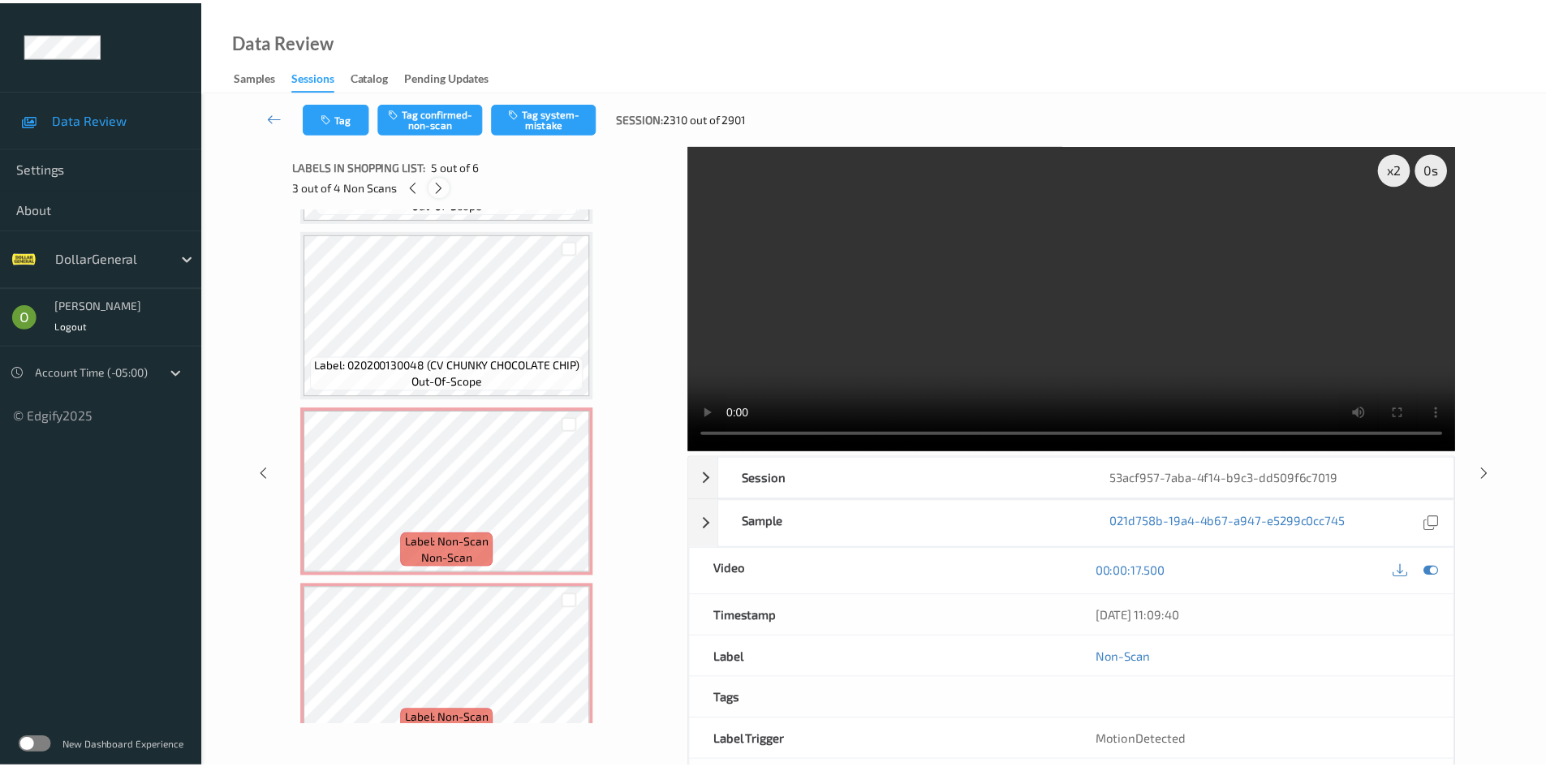
scroll to position [539, 0]
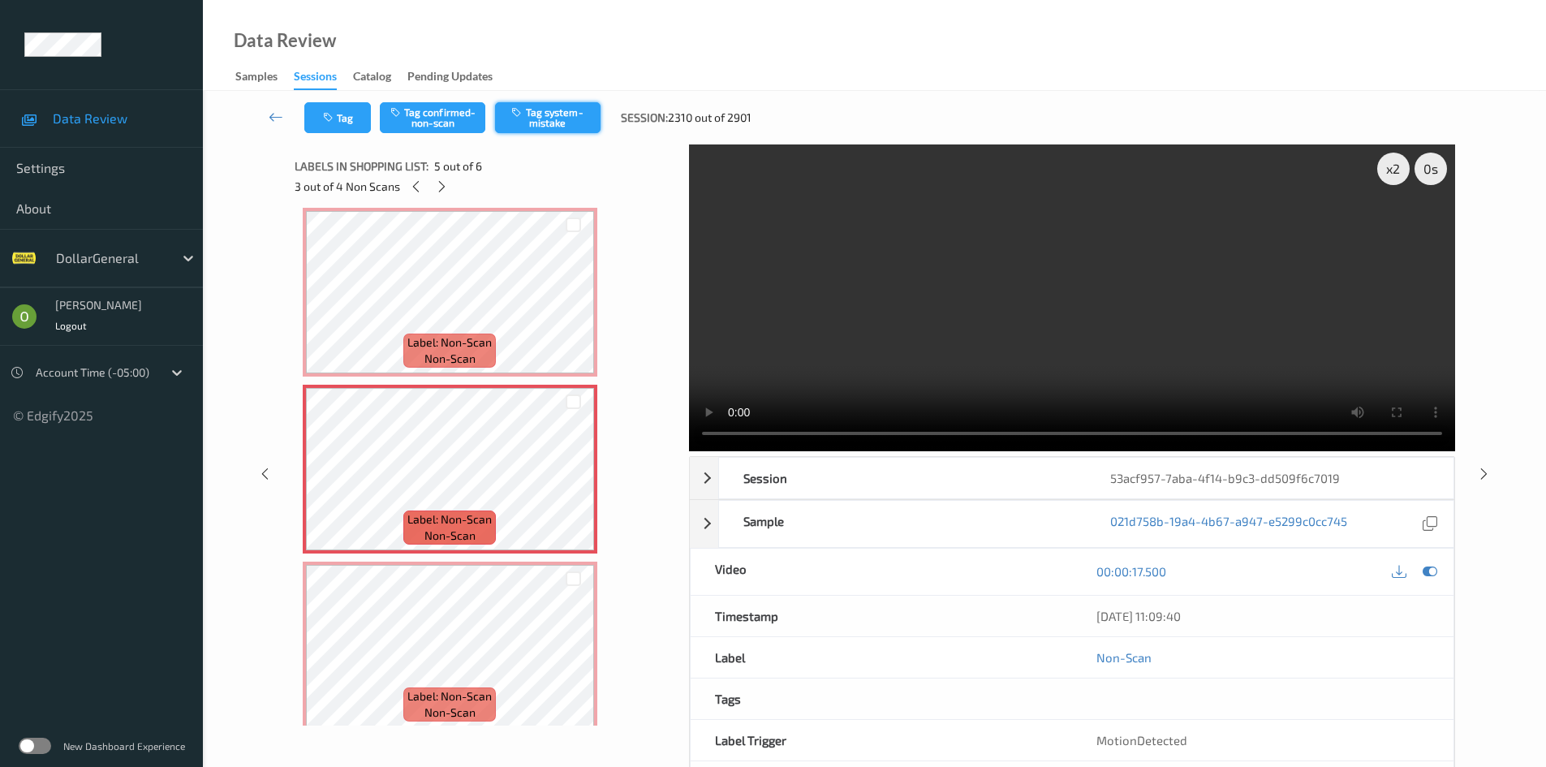
click at [535, 117] on button "Tag system-mistake" at bounding box center [547, 117] width 105 height 31
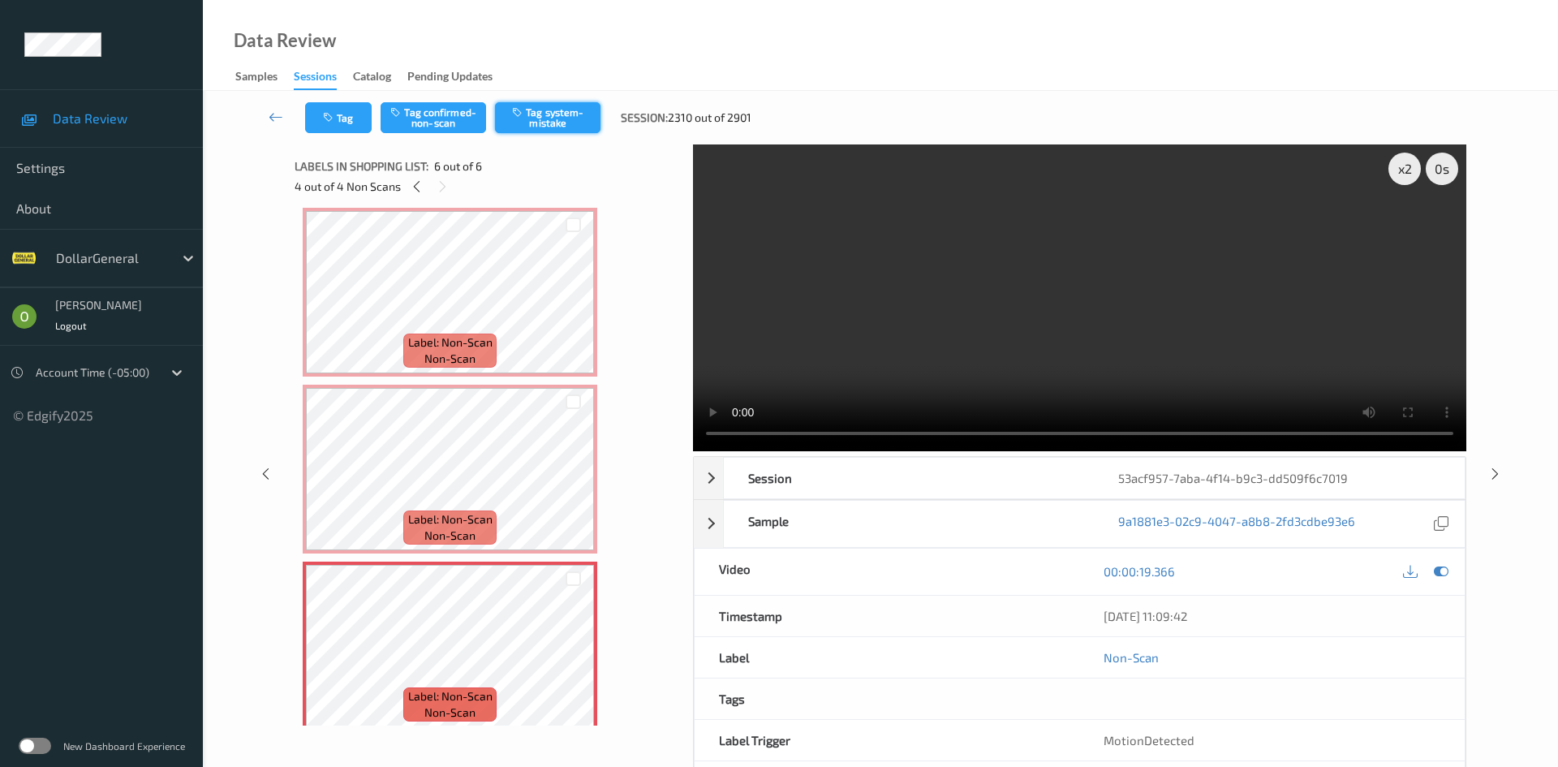
click at [570, 113] on button "Tag system-mistake" at bounding box center [547, 117] width 105 height 31
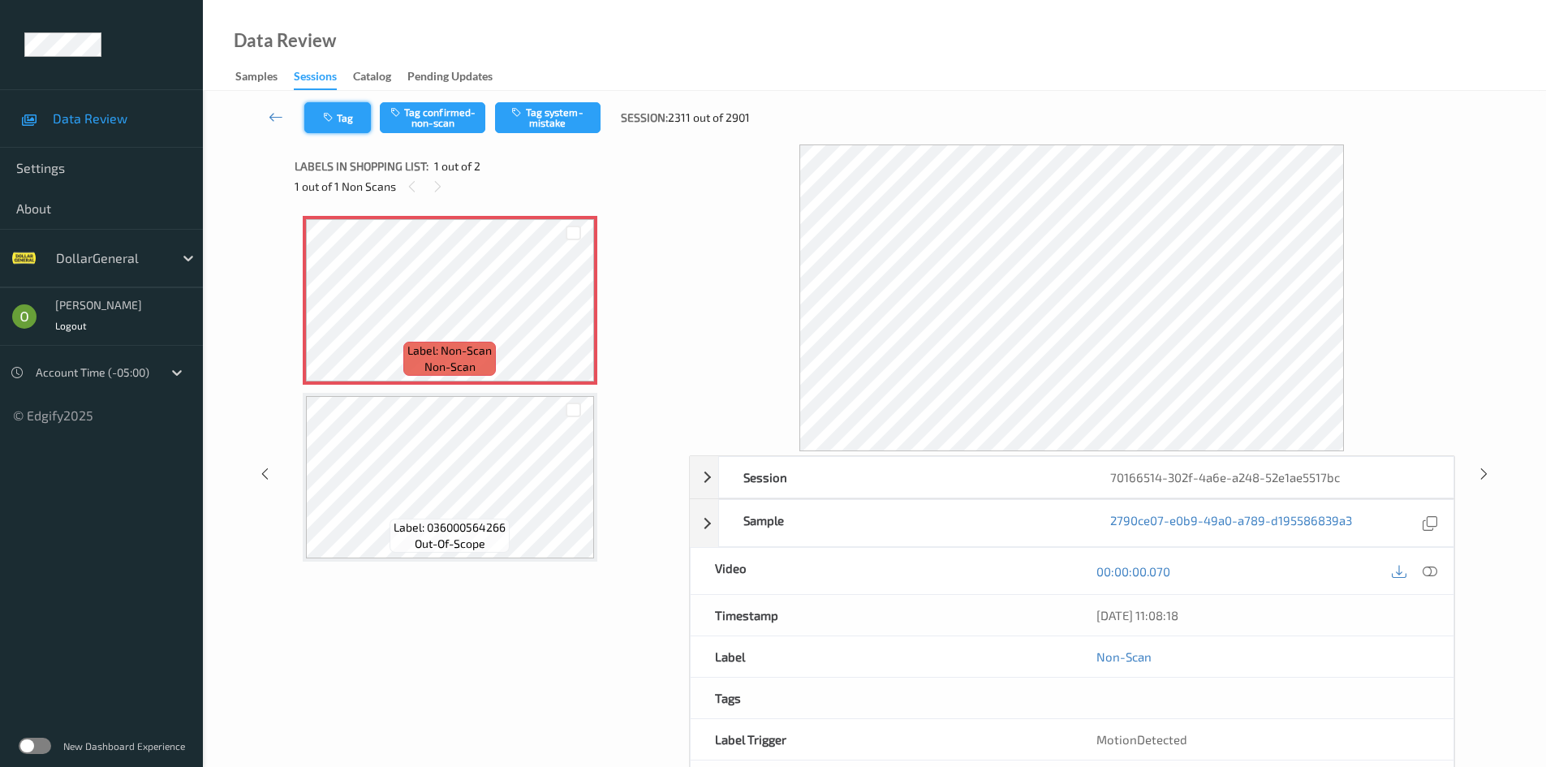
click at [331, 110] on button "Tag" at bounding box center [337, 117] width 67 height 31
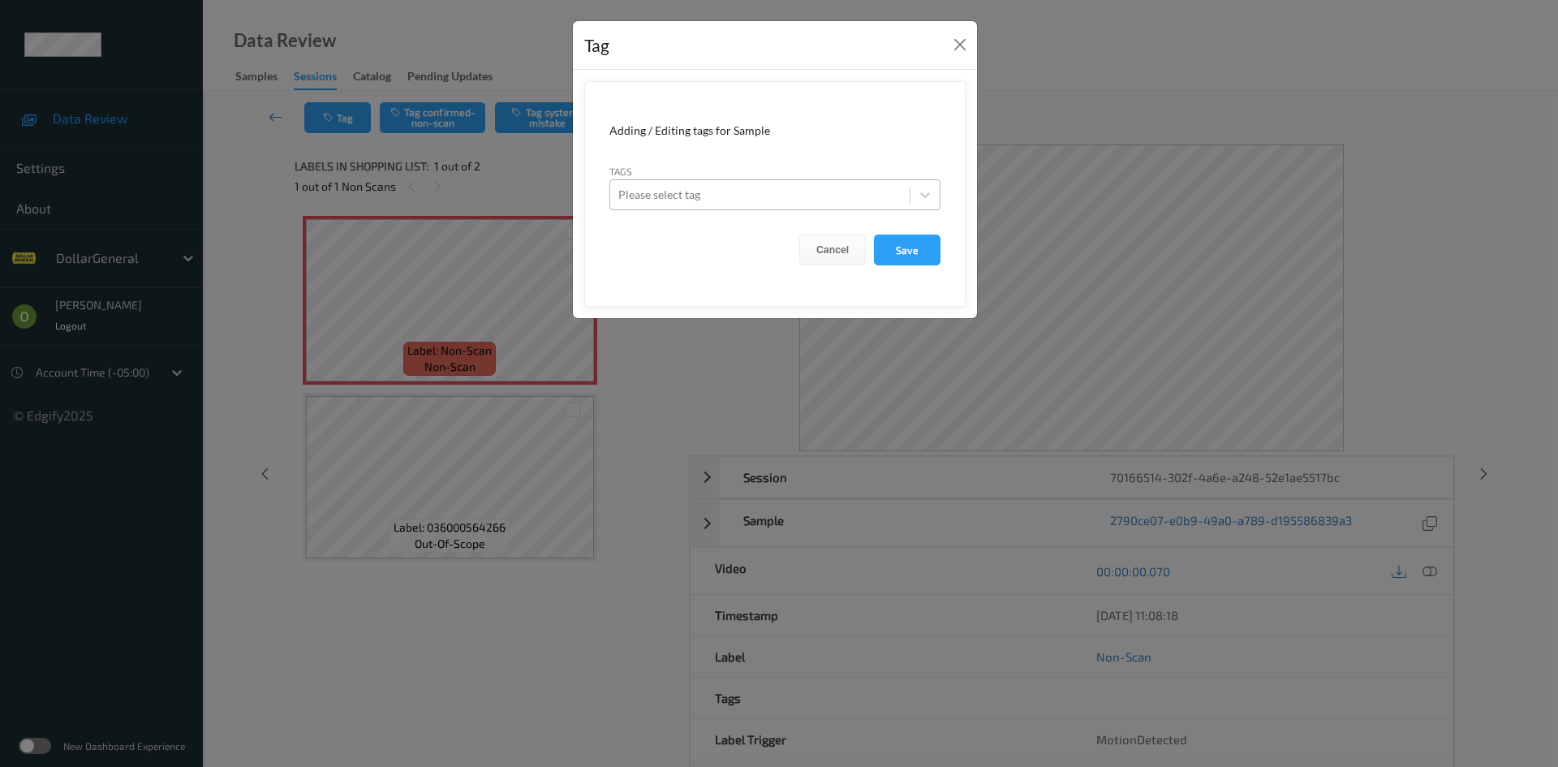
click at [697, 185] on div at bounding box center [759, 194] width 283 height 19
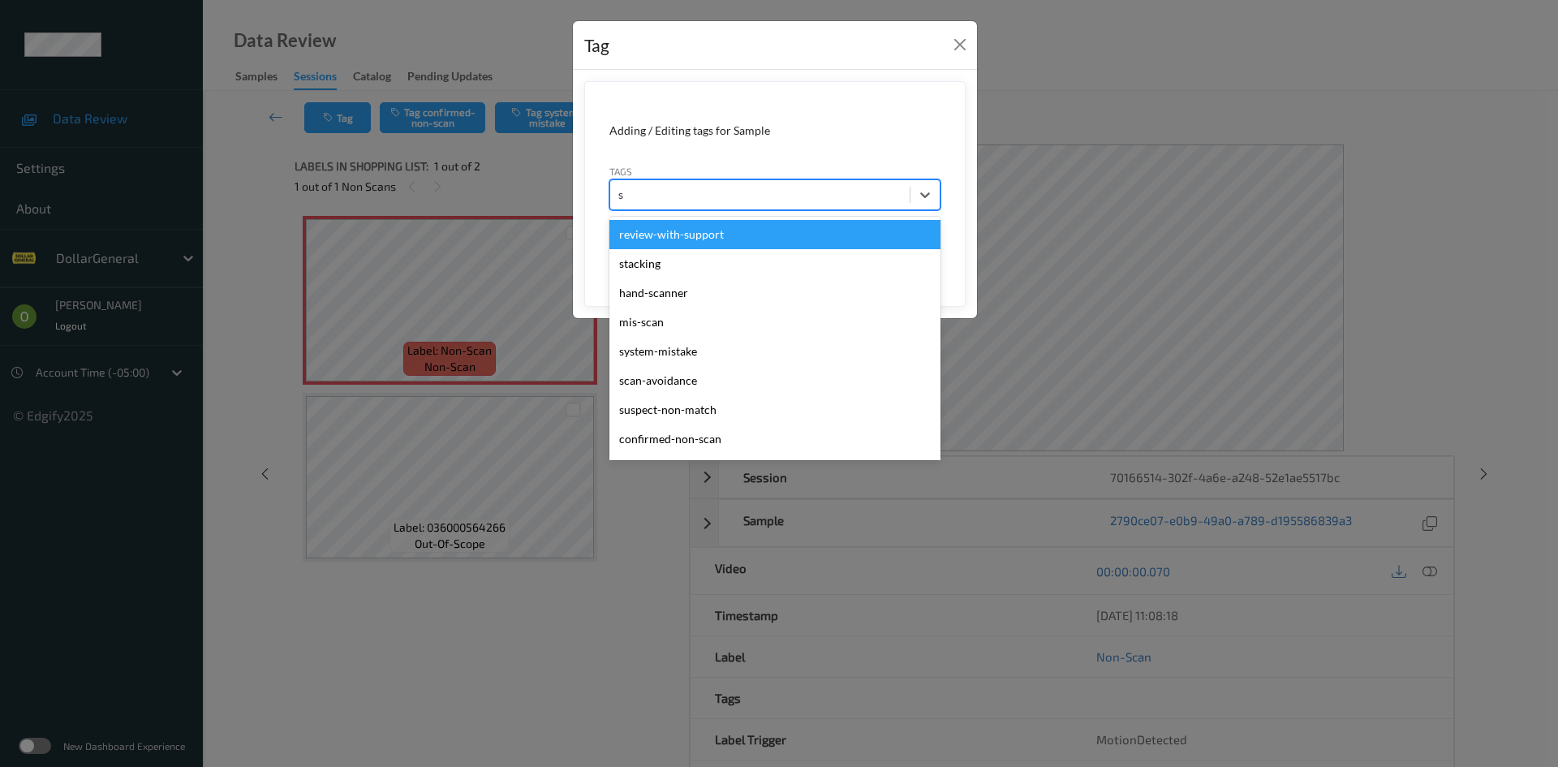
type input "sy"
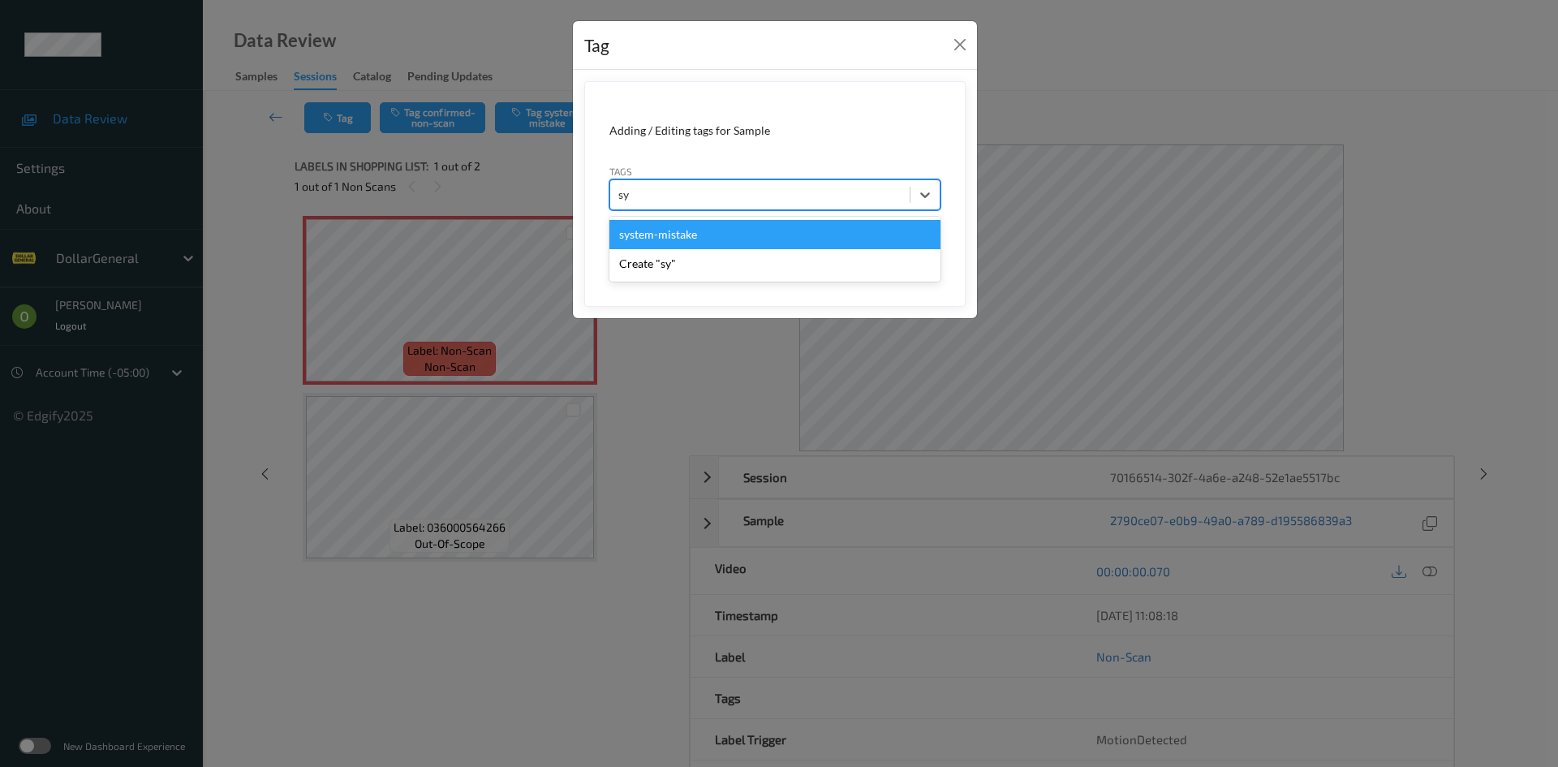
click at [690, 230] on div "system-mistake" at bounding box center [774, 234] width 331 height 29
type input "flo"
click at [715, 238] on div "flooid bug" at bounding box center [774, 234] width 331 height 29
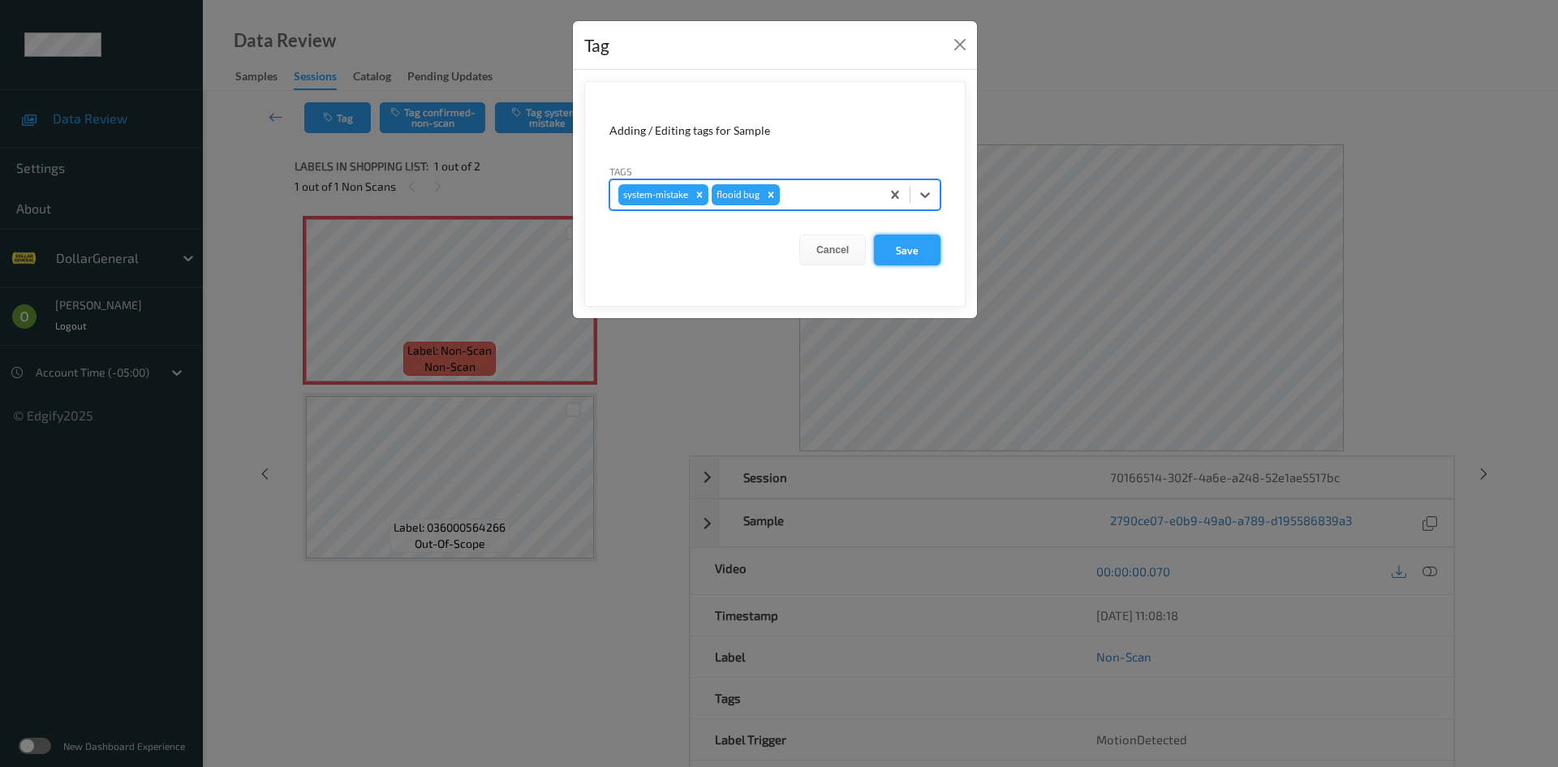
click at [892, 239] on button "Save" at bounding box center [907, 249] width 67 height 31
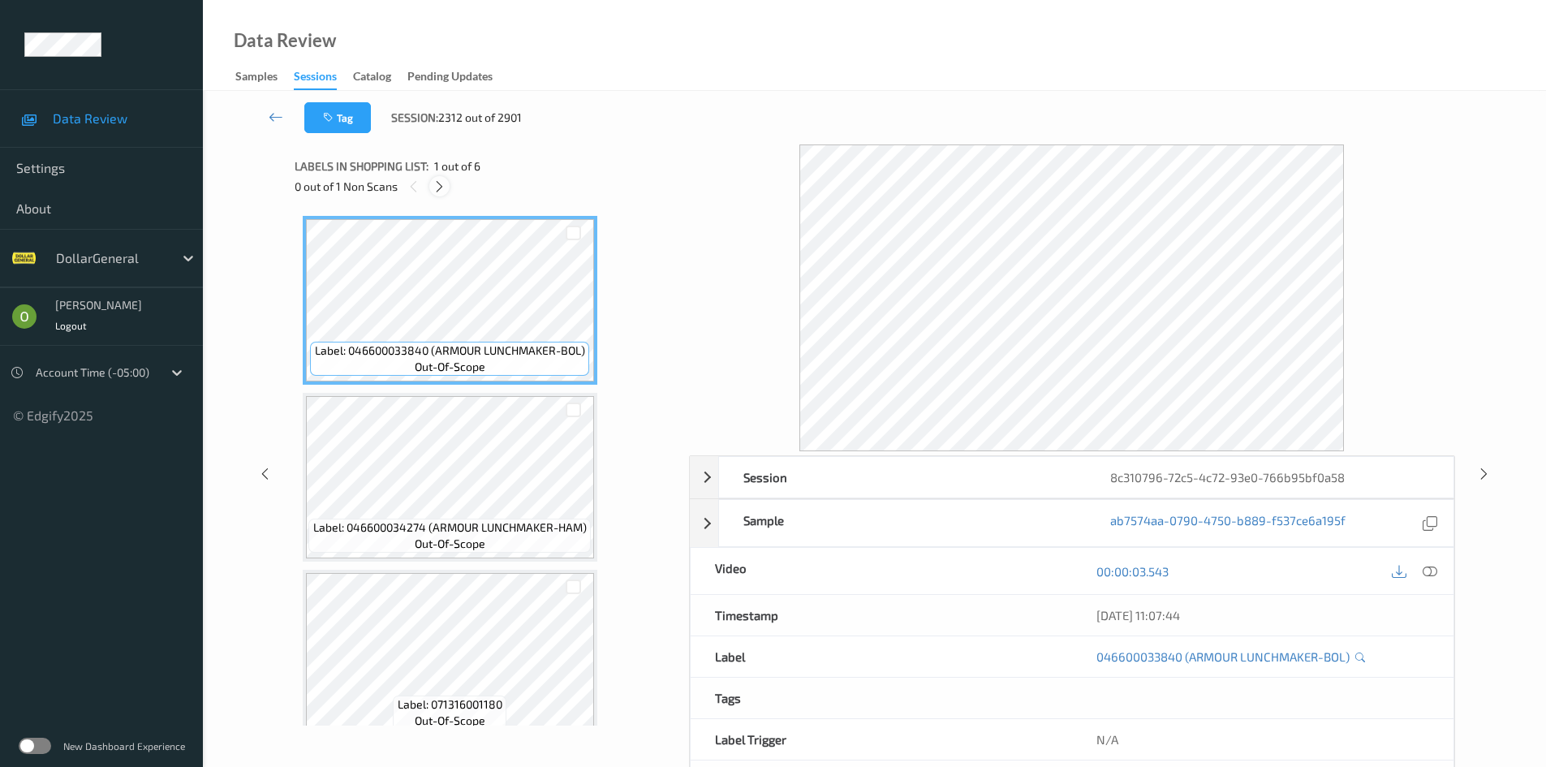
click at [432, 191] on icon at bounding box center [439, 186] width 14 height 15
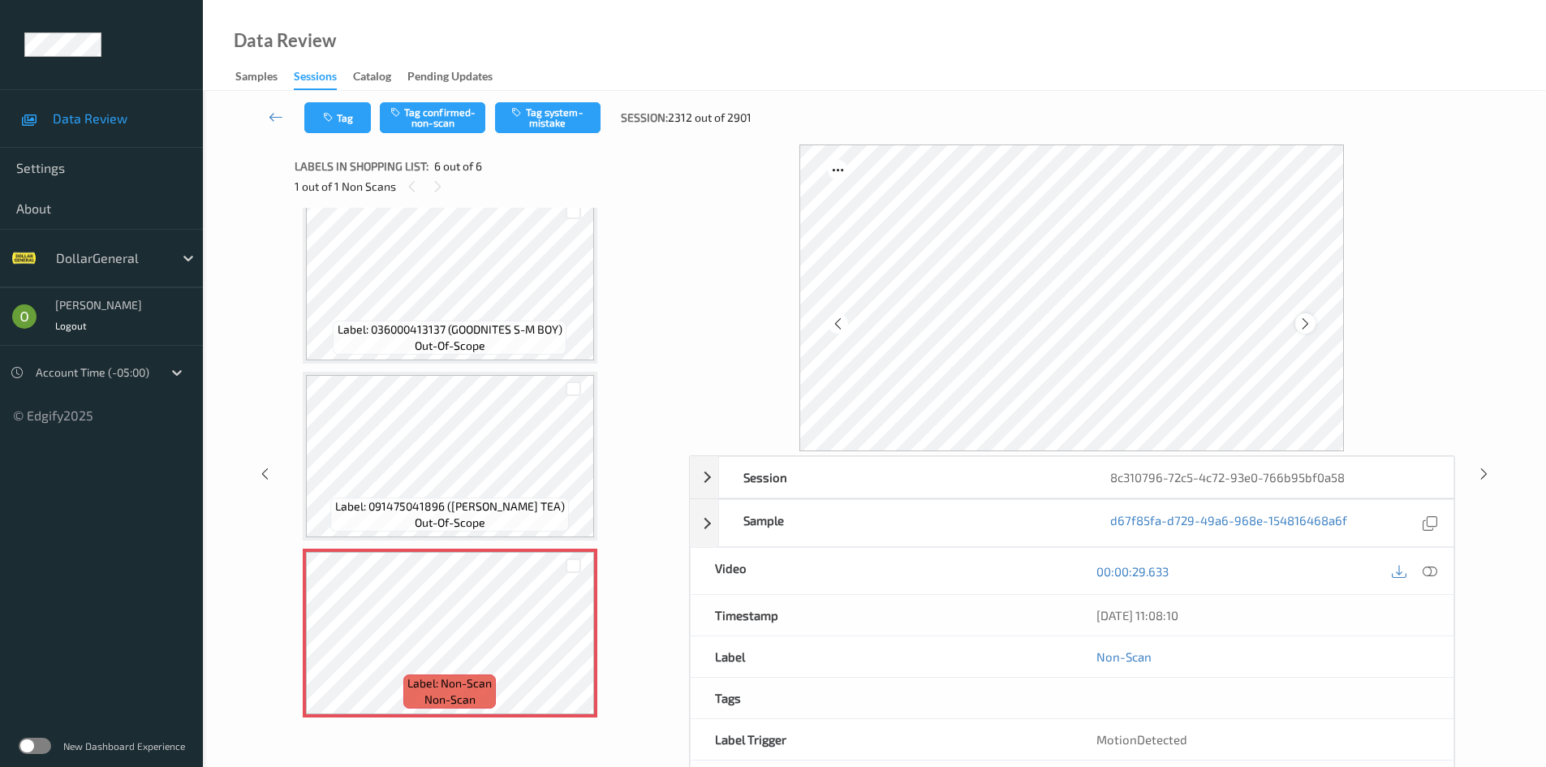
click at [1311, 328] on div at bounding box center [1305, 323] width 20 height 20
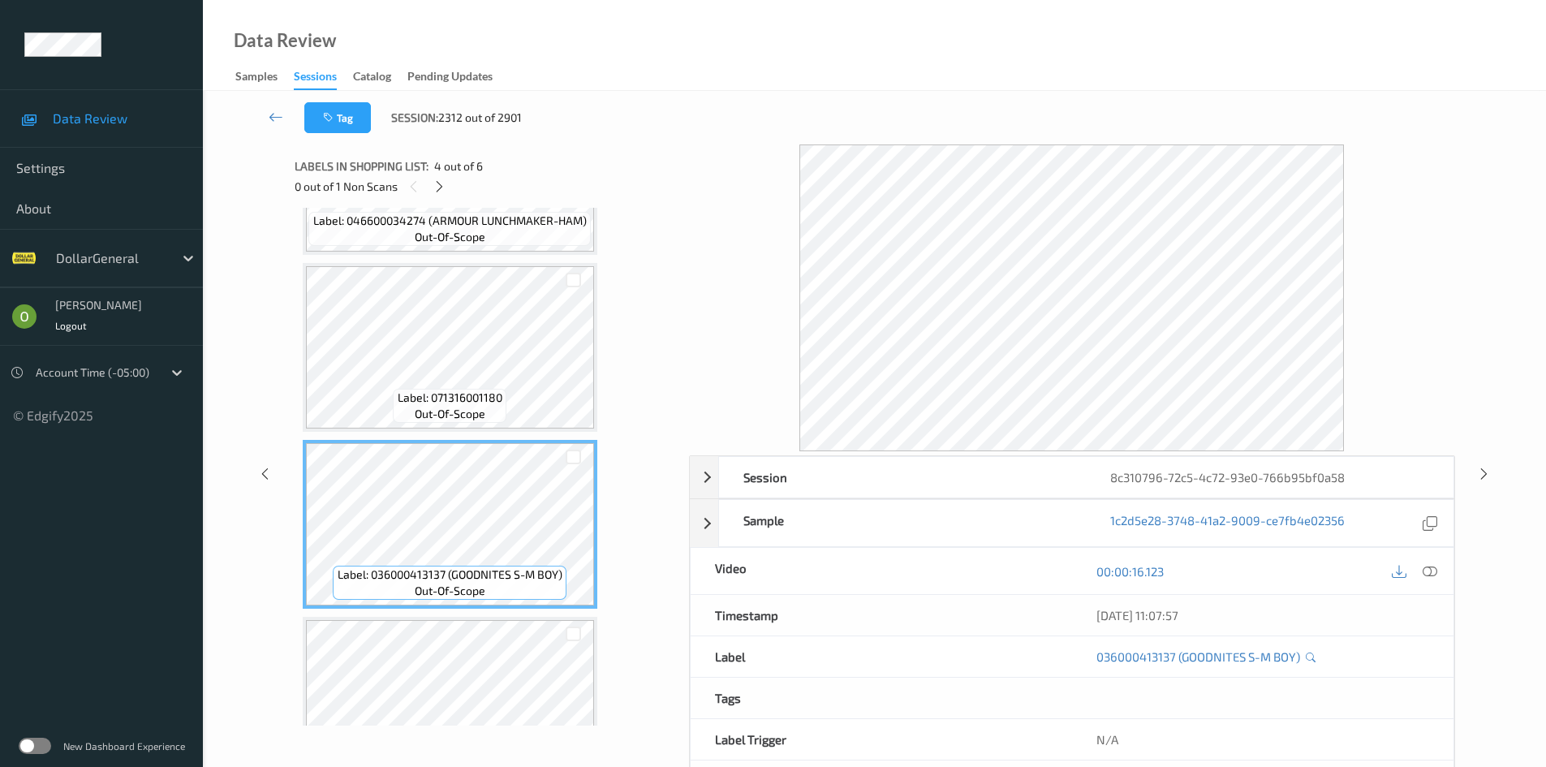
scroll to position [227, 0]
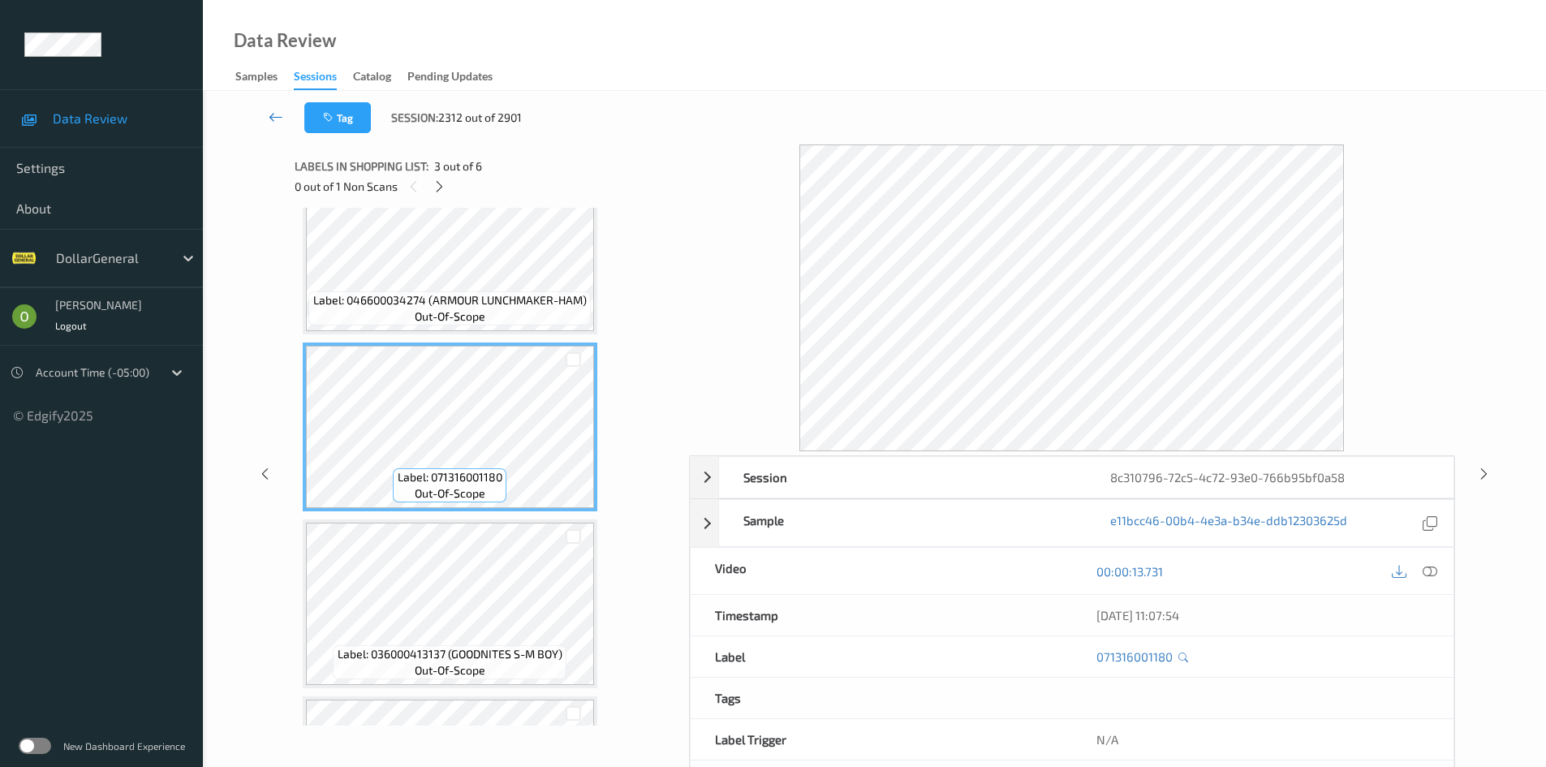
click at [275, 129] on link at bounding box center [275, 117] width 57 height 31
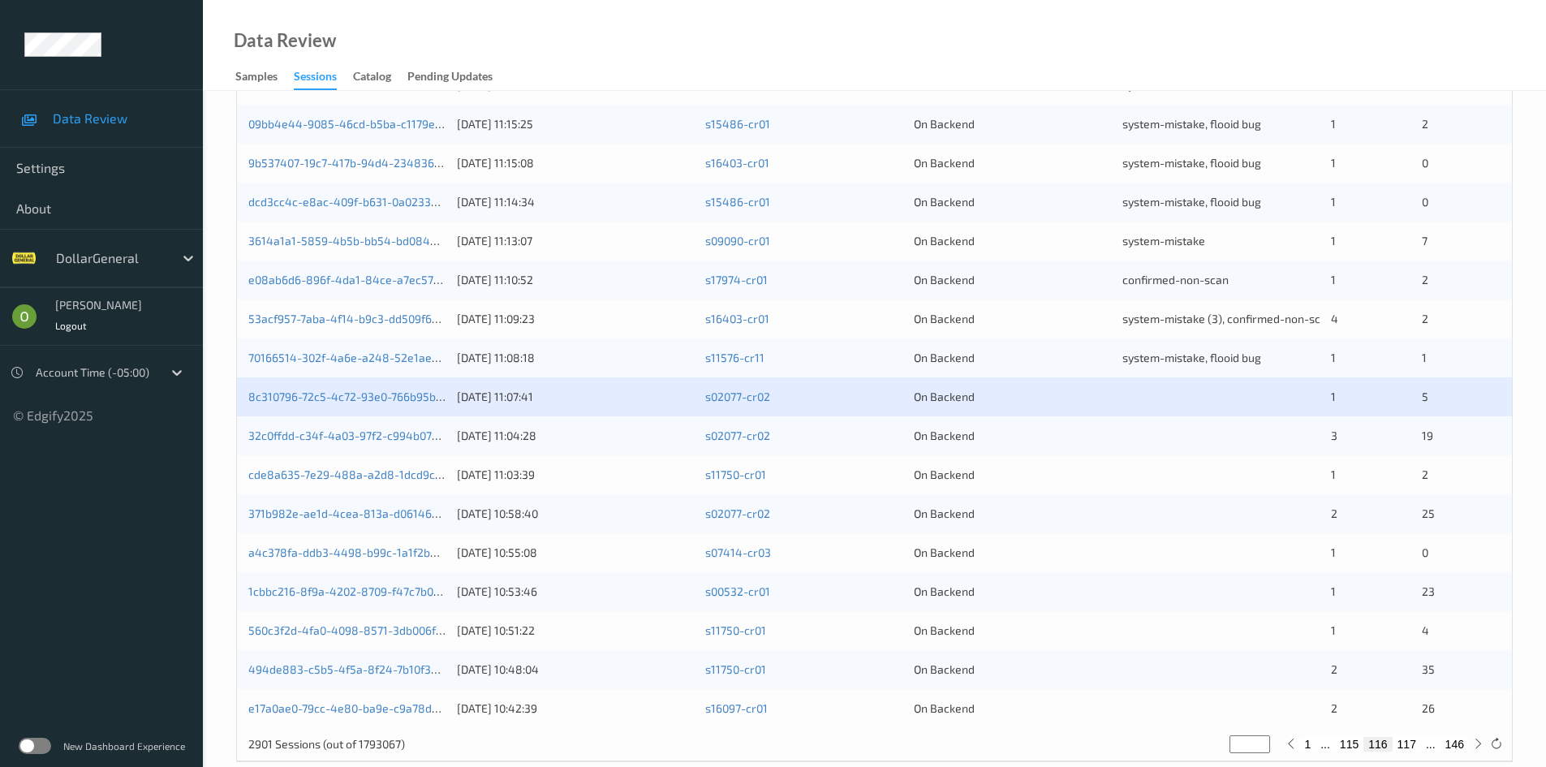
scroll to position [454, 0]
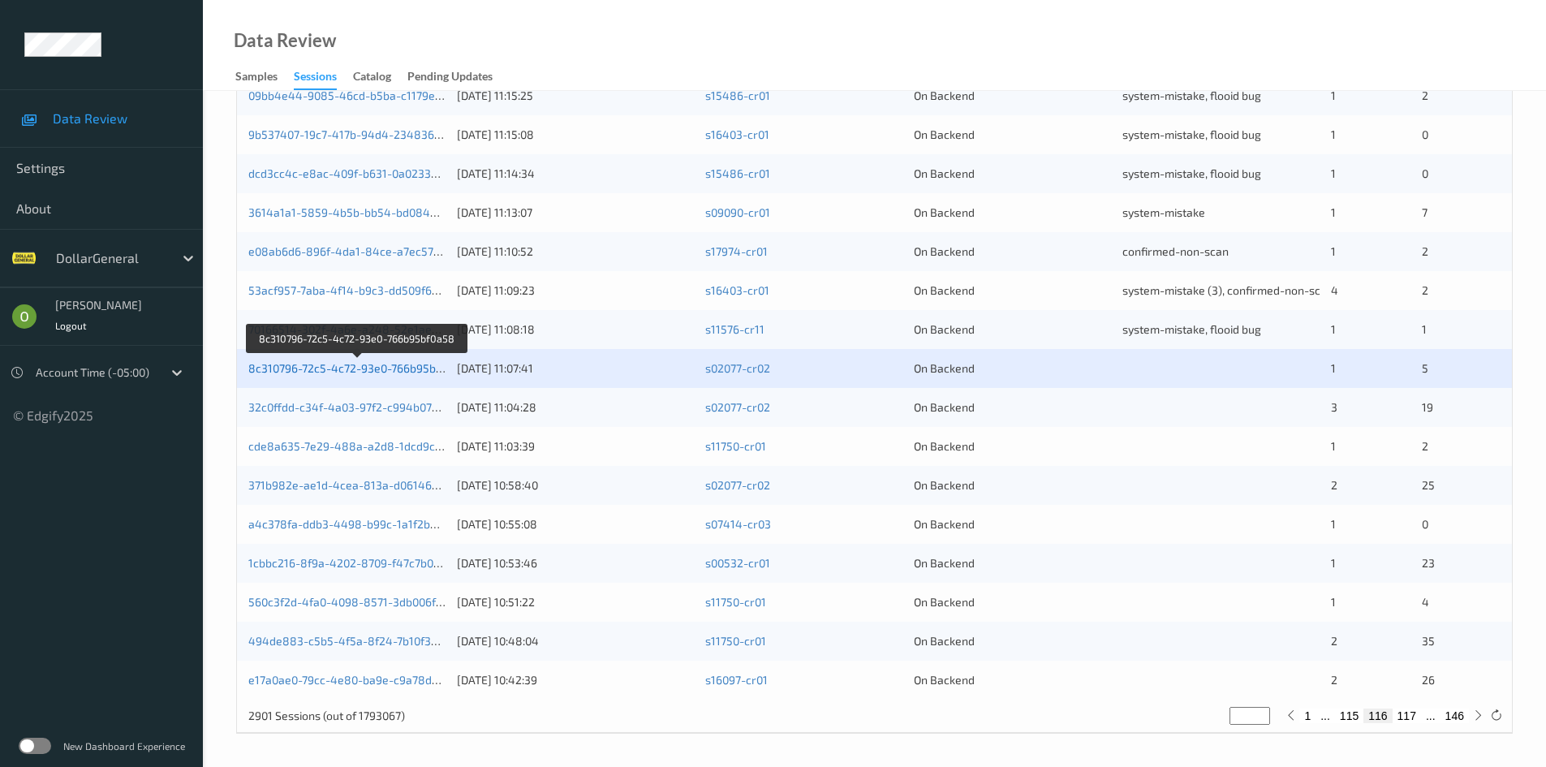
click at [365, 368] on link "8c310796-72c5-4c72-93e0-766b95bf0a58" at bounding box center [357, 368] width 218 height 14
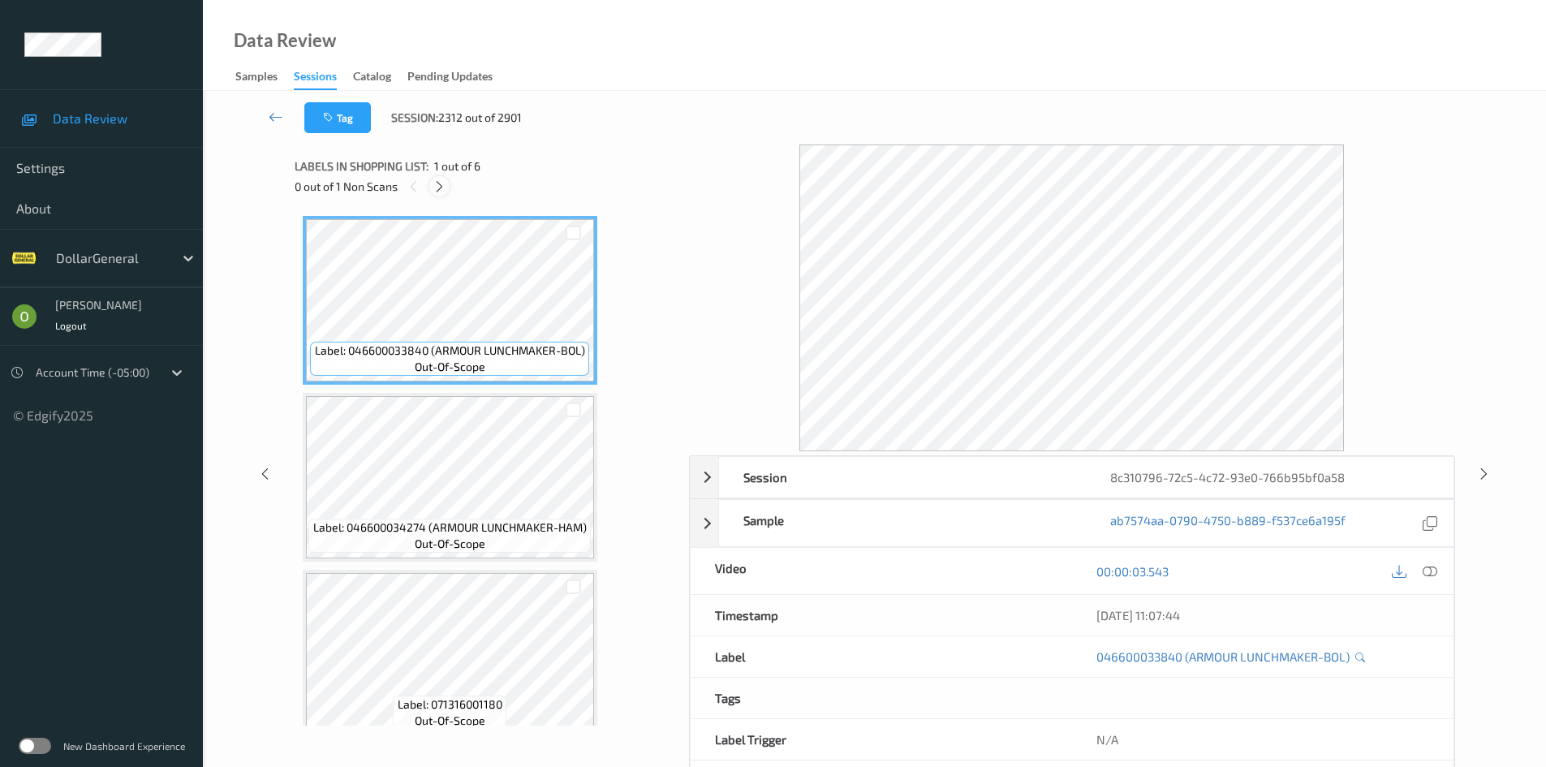
click at [447, 186] on div at bounding box center [439, 186] width 20 height 20
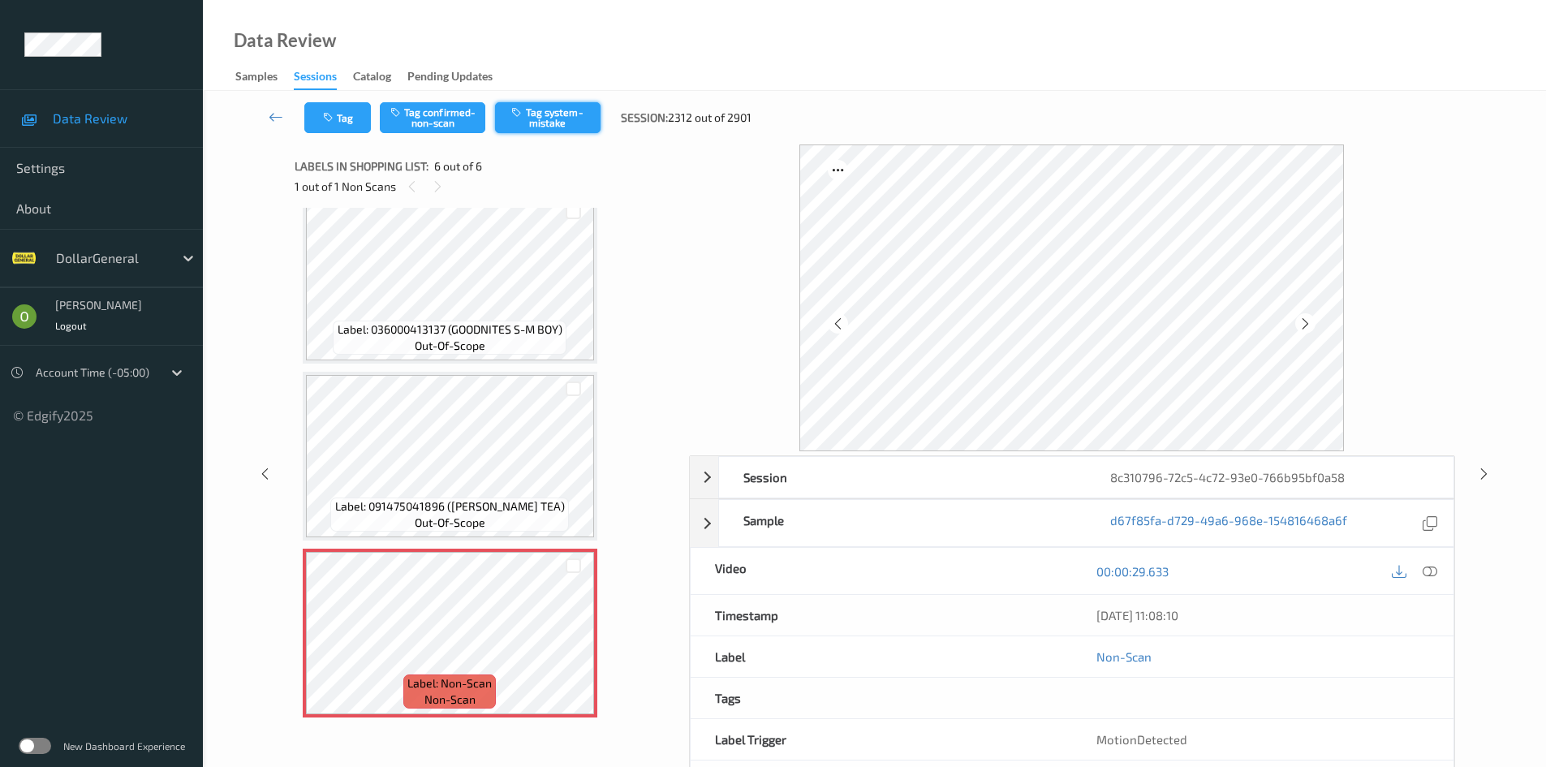
click at [577, 112] on button "Tag system-mistake" at bounding box center [547, 117] width 105 height 31
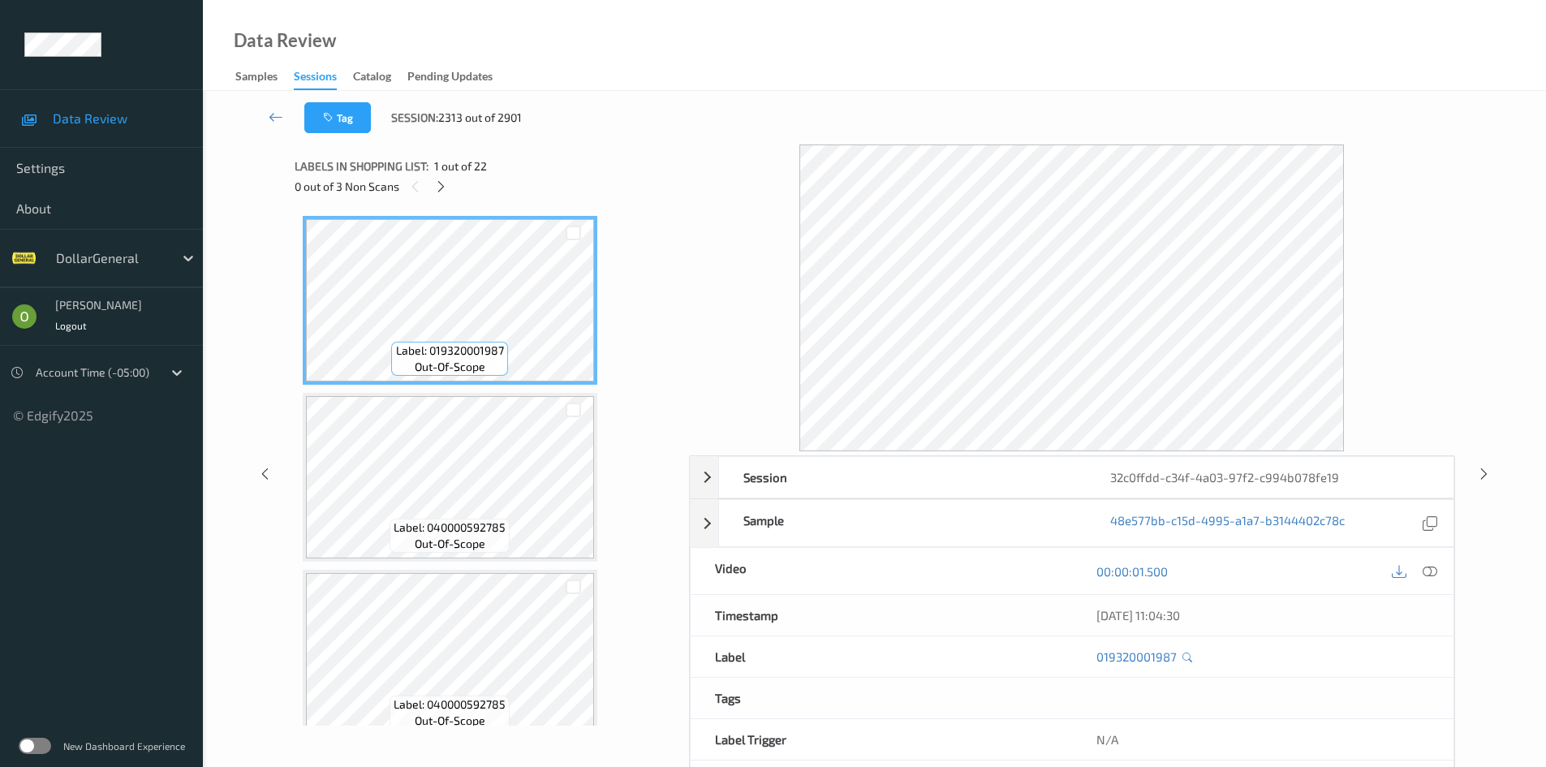
click at [425, 187] on div "0 out of 3 Non Scans" at bounding box center [486, 186] width 383 height 20
click at [280, 128] on link at bounding box center [275, 117] width 57 height 31
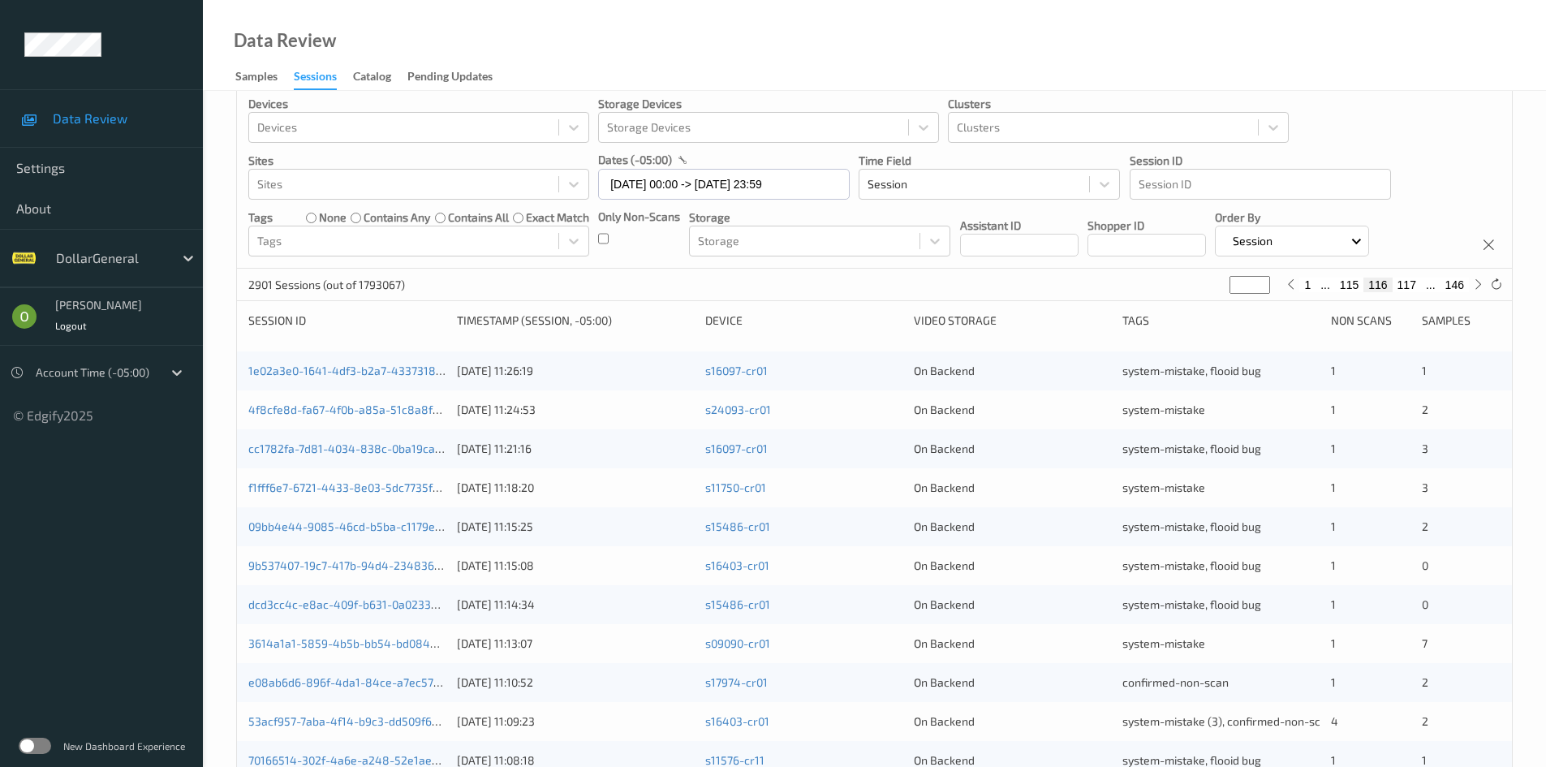
scroll to position [454, 0]
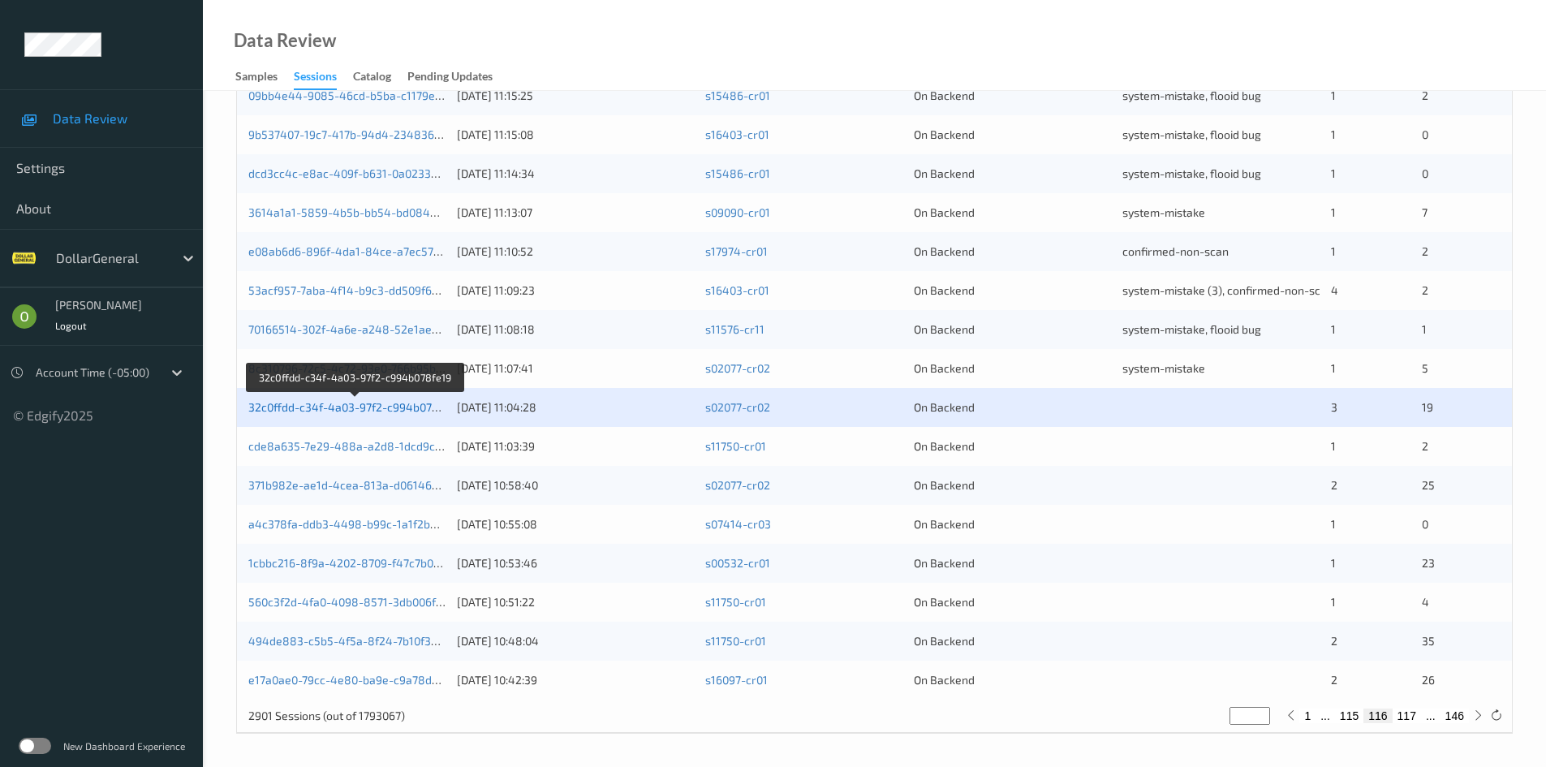
click at [345, 412] on link "32c0ffdd-c34f-4a03-97f2-c994b078fe19" at bounding box center [354, 407] width 213 height 14
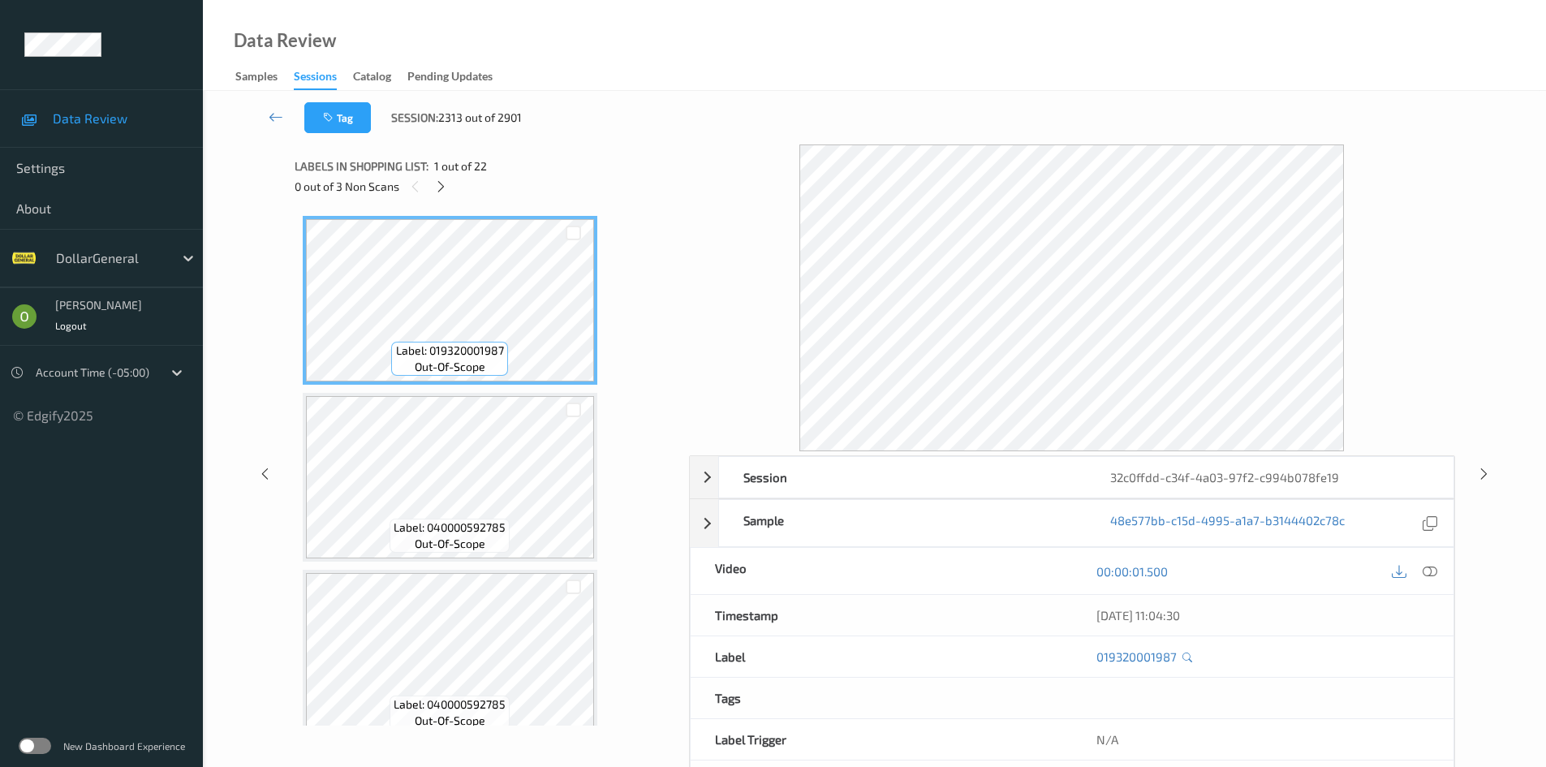
click at [455, 186] on div "0 out of 3 Non Scans" at bounding box center [486, 186] width 383 height 20
click at [454, 187] on div "0 out of 3 Non Scans" at bounding box center [486, 186] width 383 height 20
click at [447, 187] on icon at bounding box center [441, 186] width 14 height 15
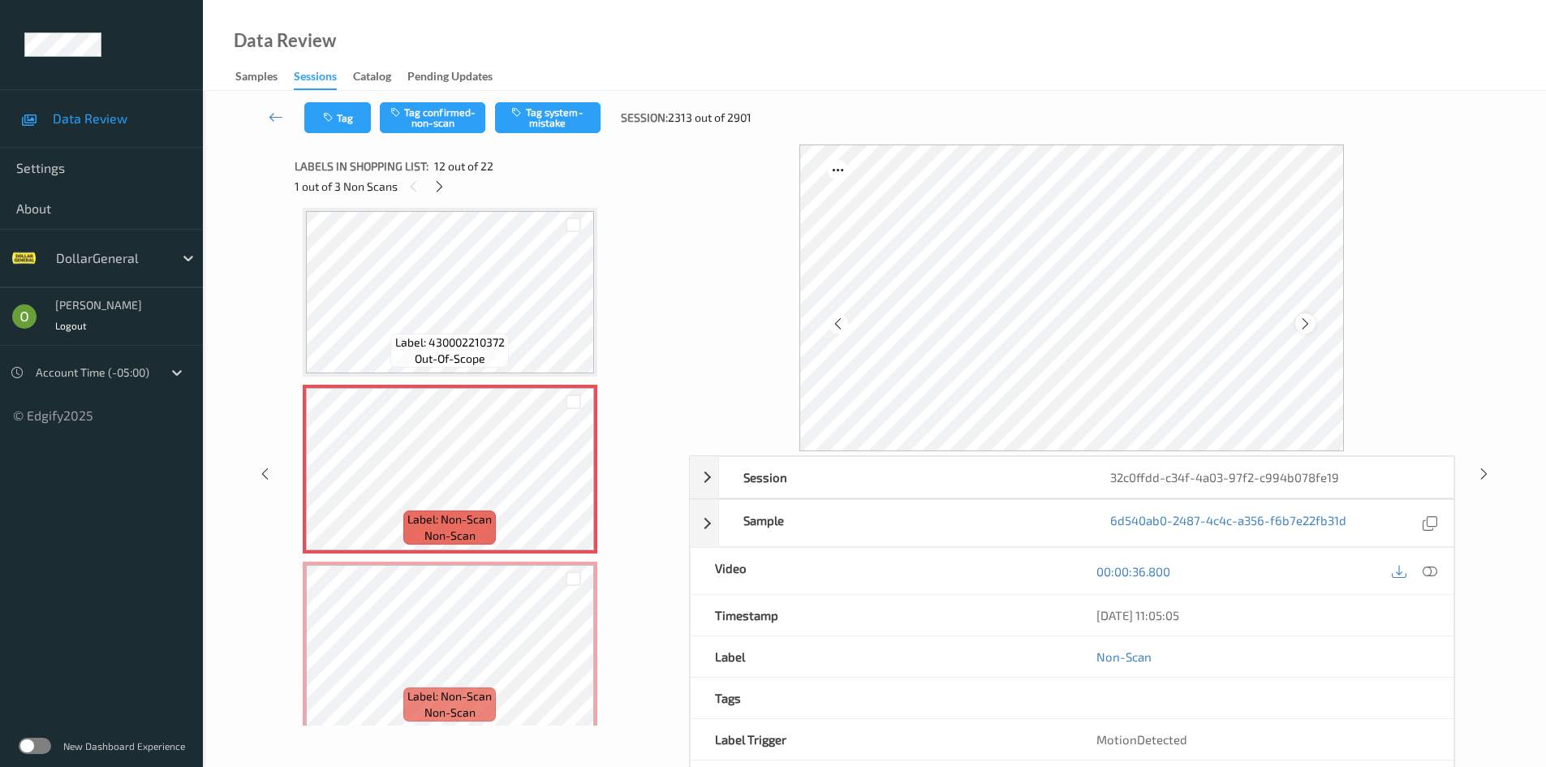
click at [1314, 324] on div at bounding box center [1305, 323] width 20 height 20
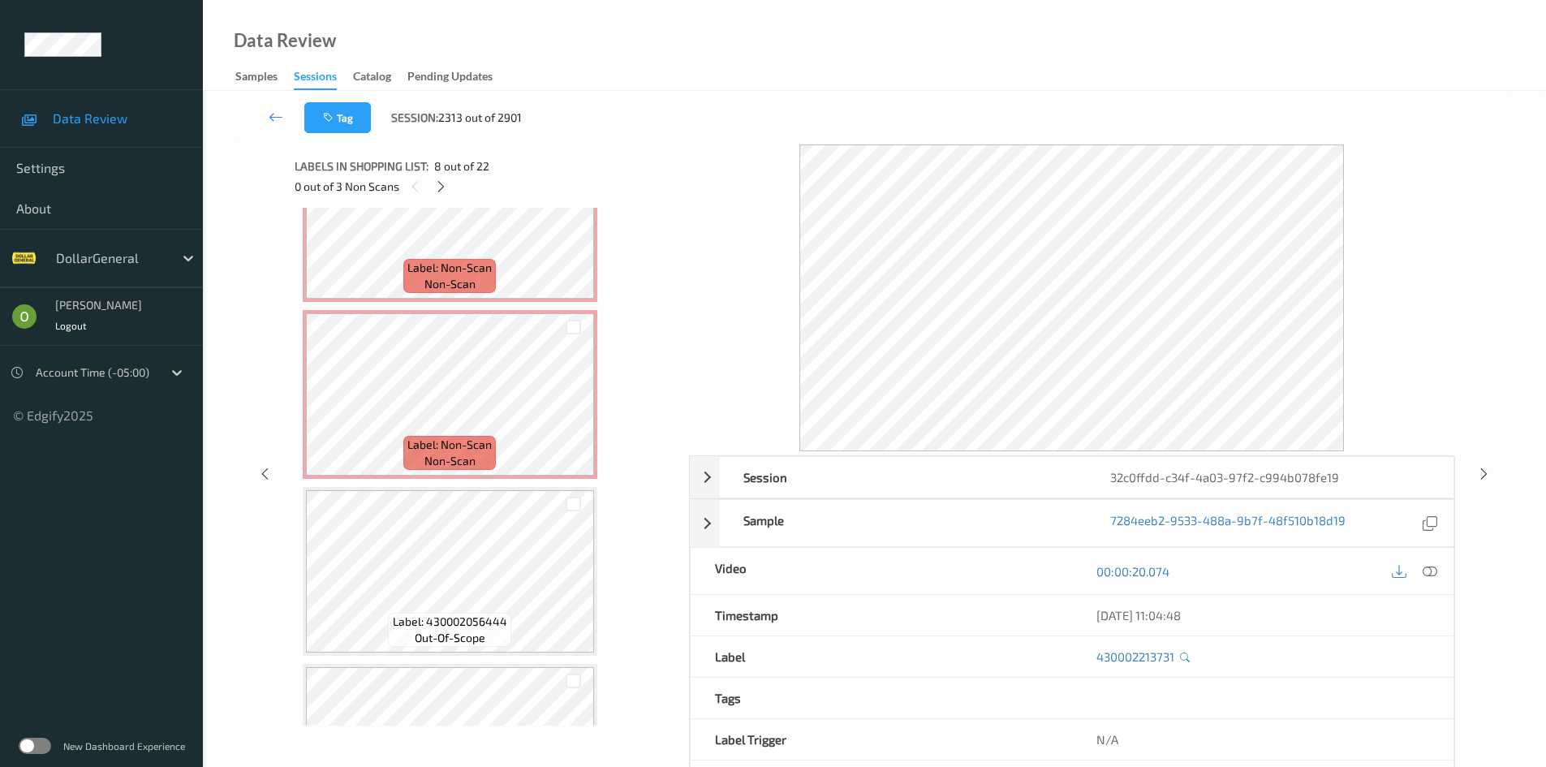
scroll to position [1704, 0]
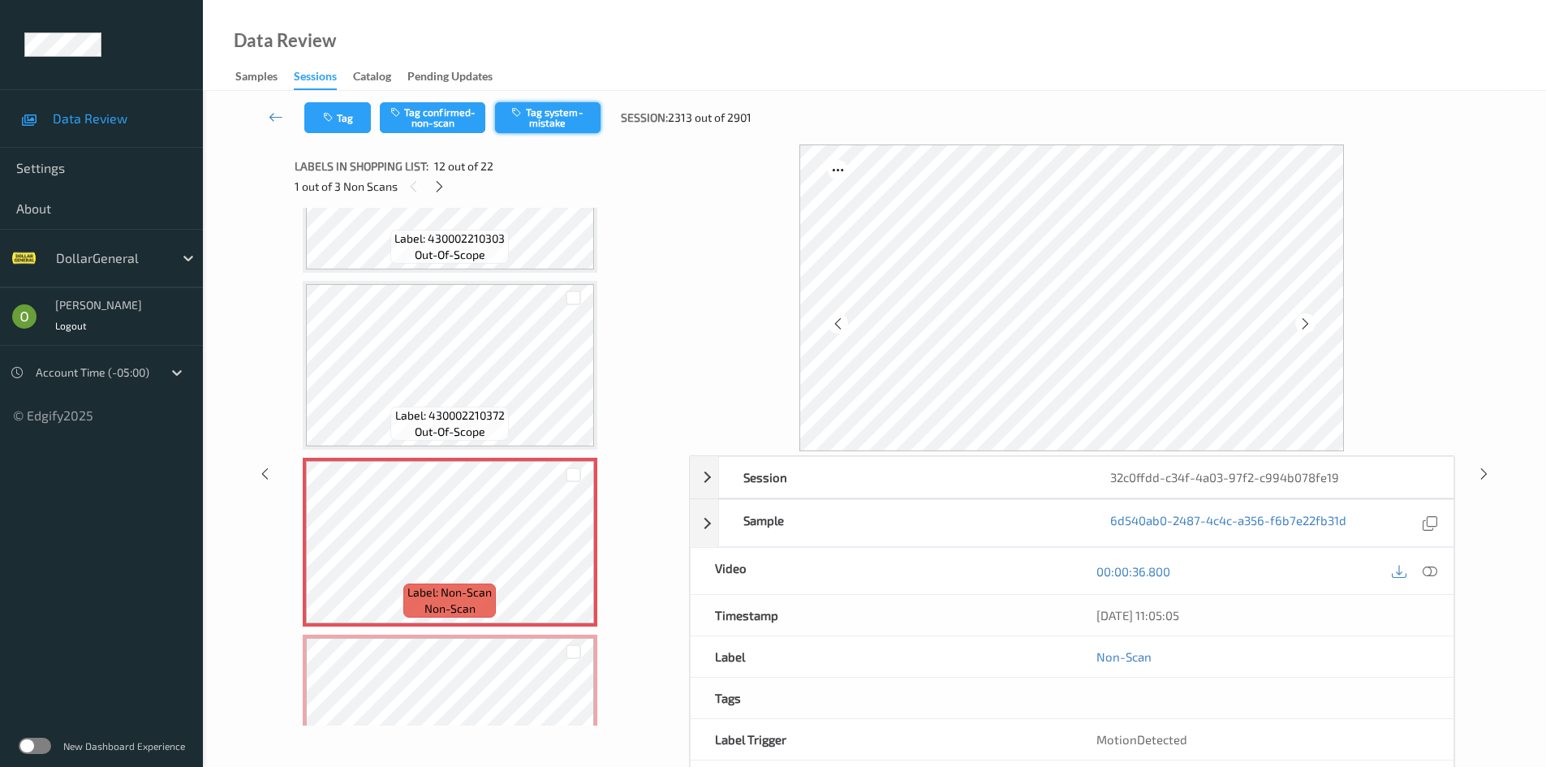
click at [546, 121] on button "Tag system-mistake" at bounding box center [547, 117] width 105 height 31
click at [440, 183] on icon at bounding box center [439, 186] width 14 height 15
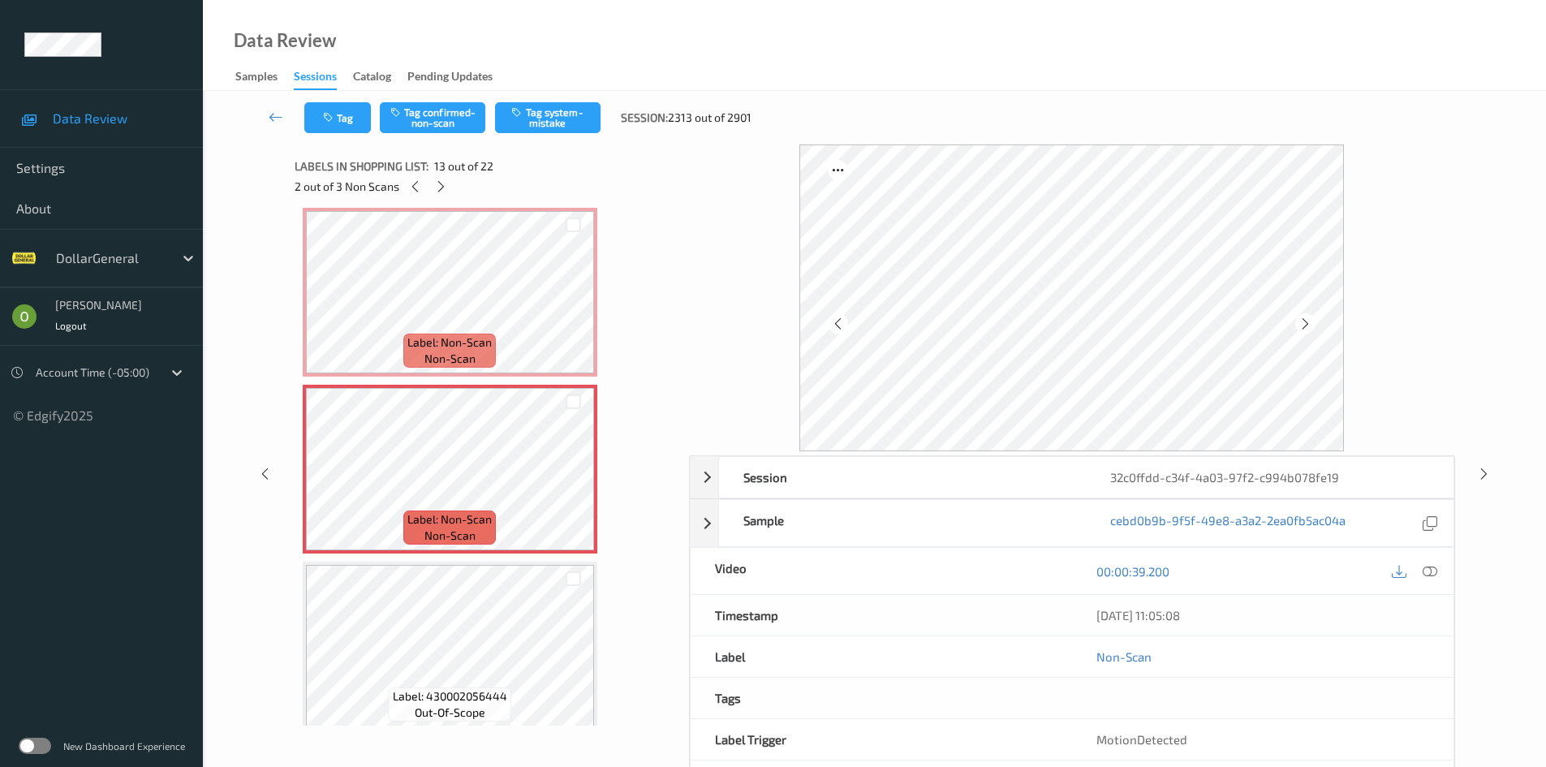
click at [599, 488] on div "Label: 019320001987 out-of-scope Label: 040000592785 out-of-scope Label: 040000…" at bounding box center [486, 203] width 367 height 3883
click at [577, 485] on icon at bounding box center [573, 482] width 14 height 15
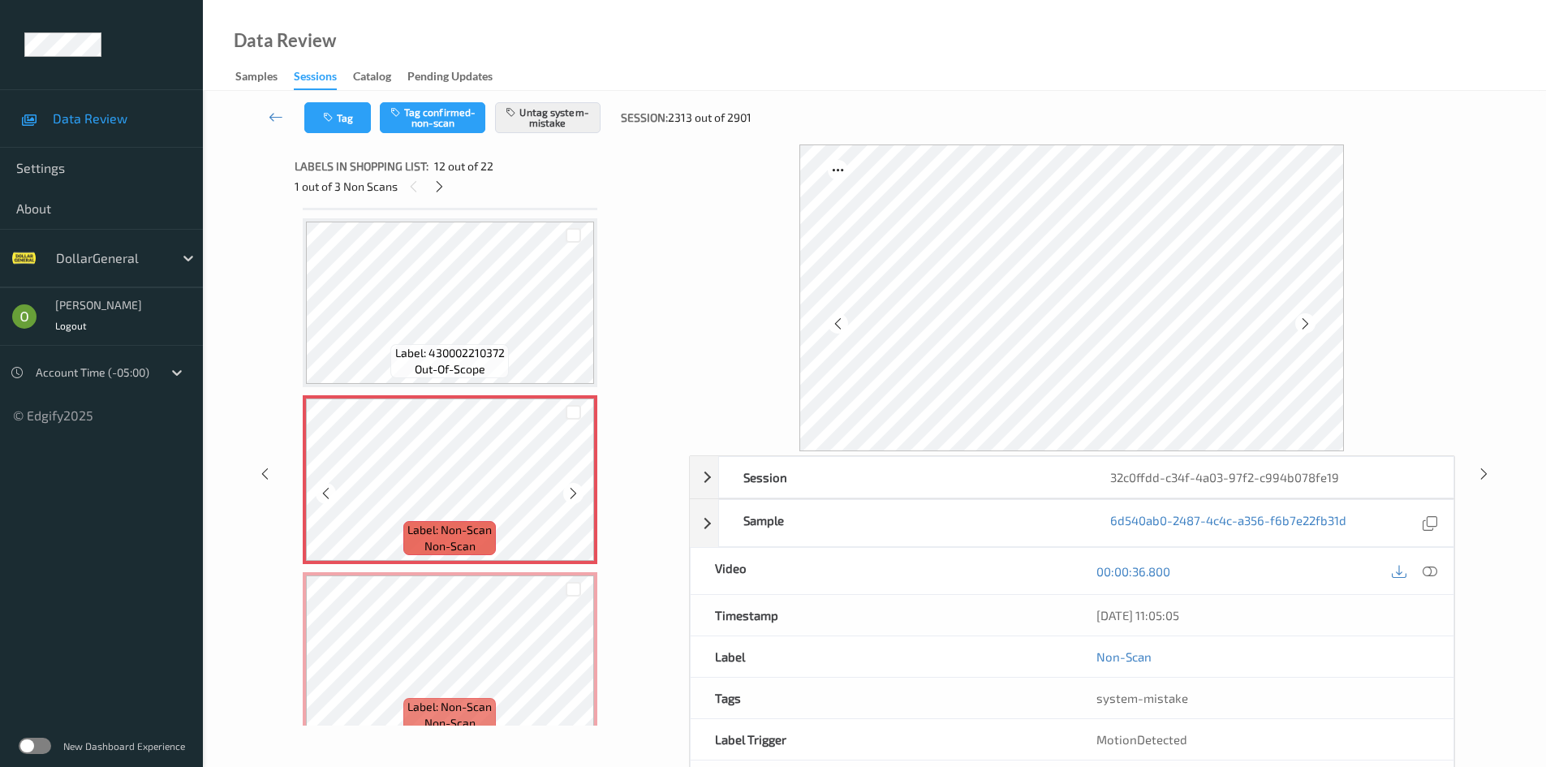
scroll to position [1710, 0]
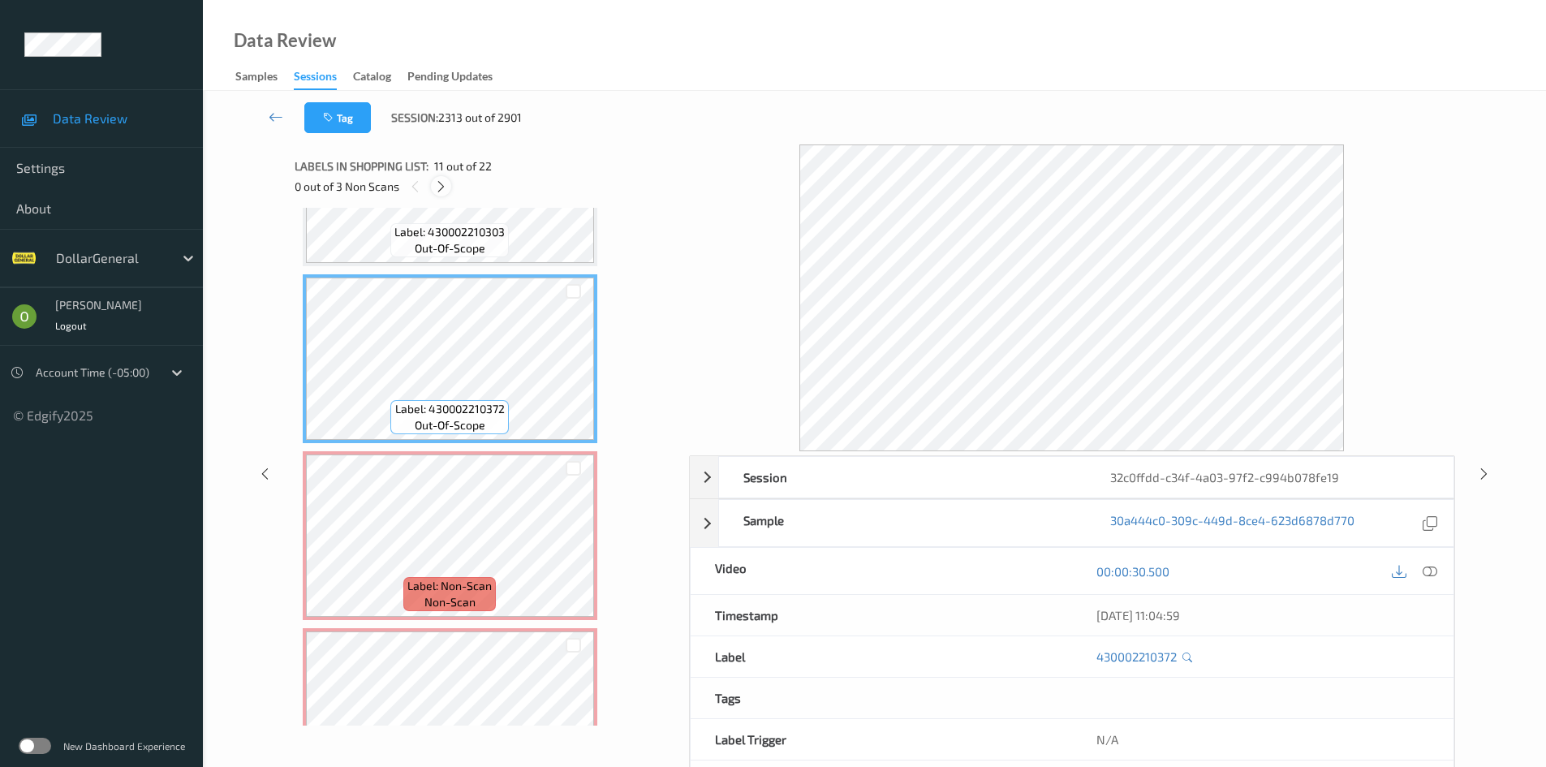
click at [436, 184] on icon at bounding box center [441, 186] width 14 height 15
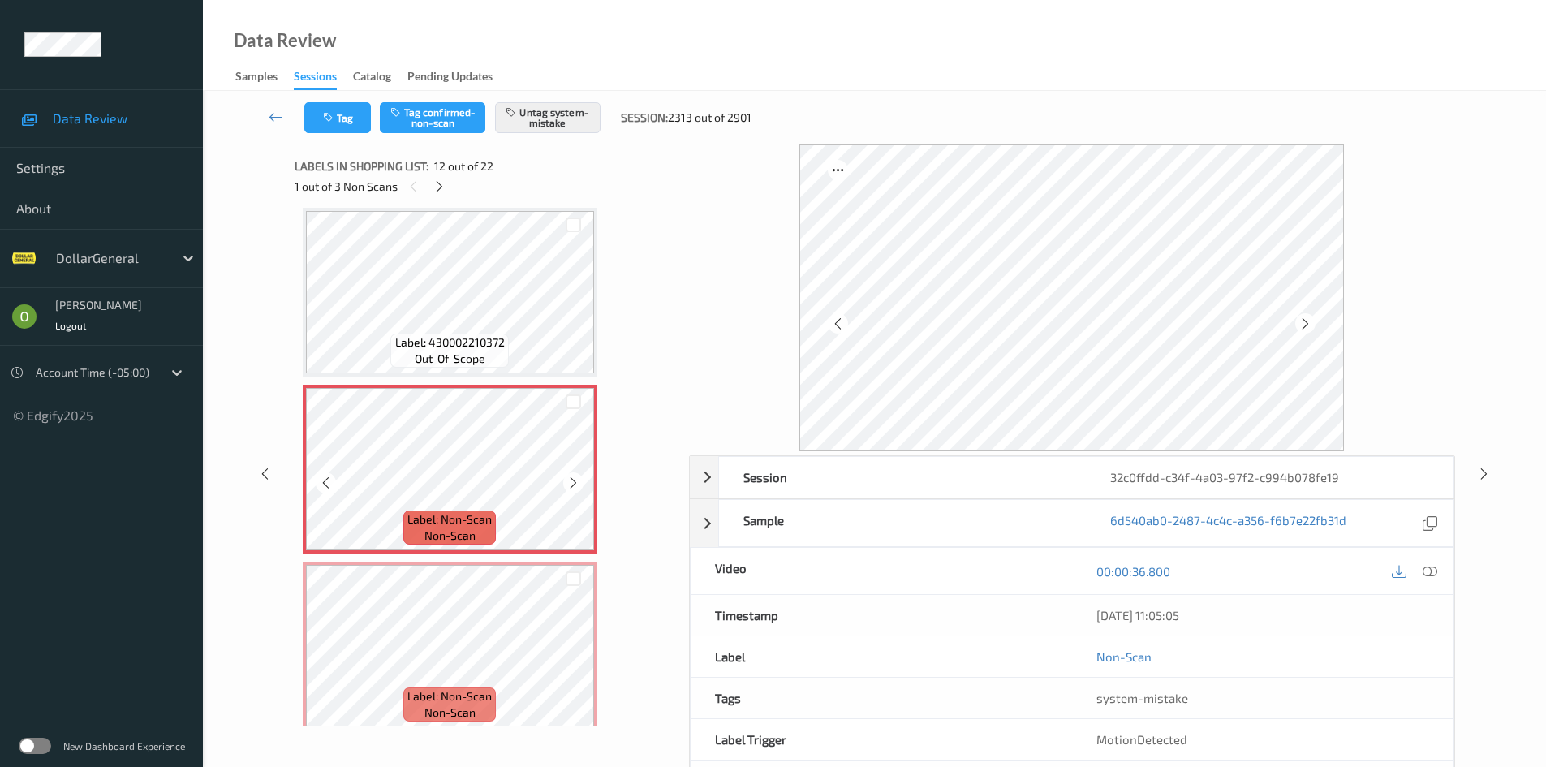
click at [454, 525] on span "Label: Non-Scan" at bounding box center [449, 519] width 84 height 16
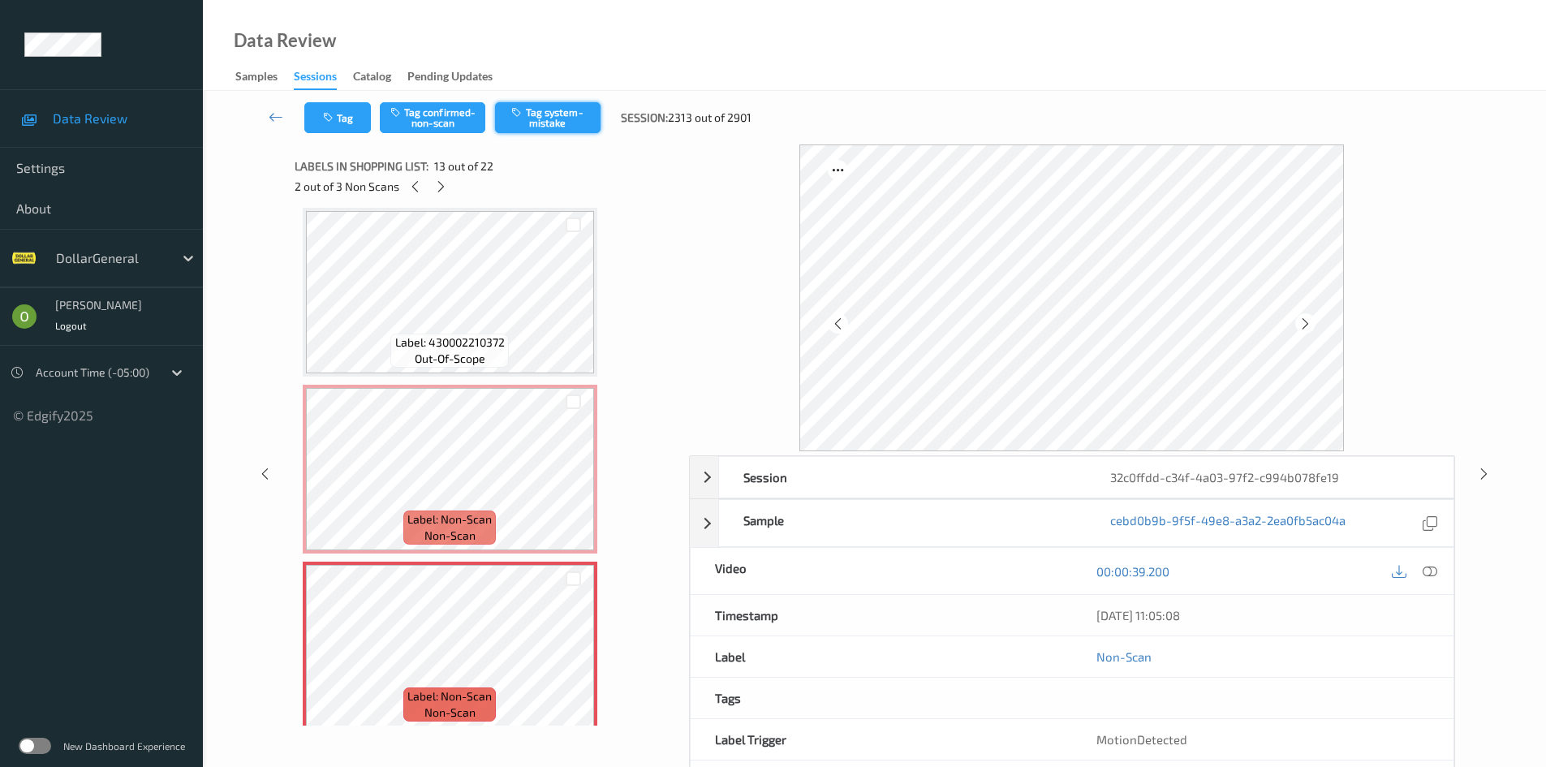
click at [565, 110] on button "Tag system-mistake" at bounding box center [547, 117] width 105 height 31
click at [435, 177] on div at bounding box center [441, 186] width 20 height 20
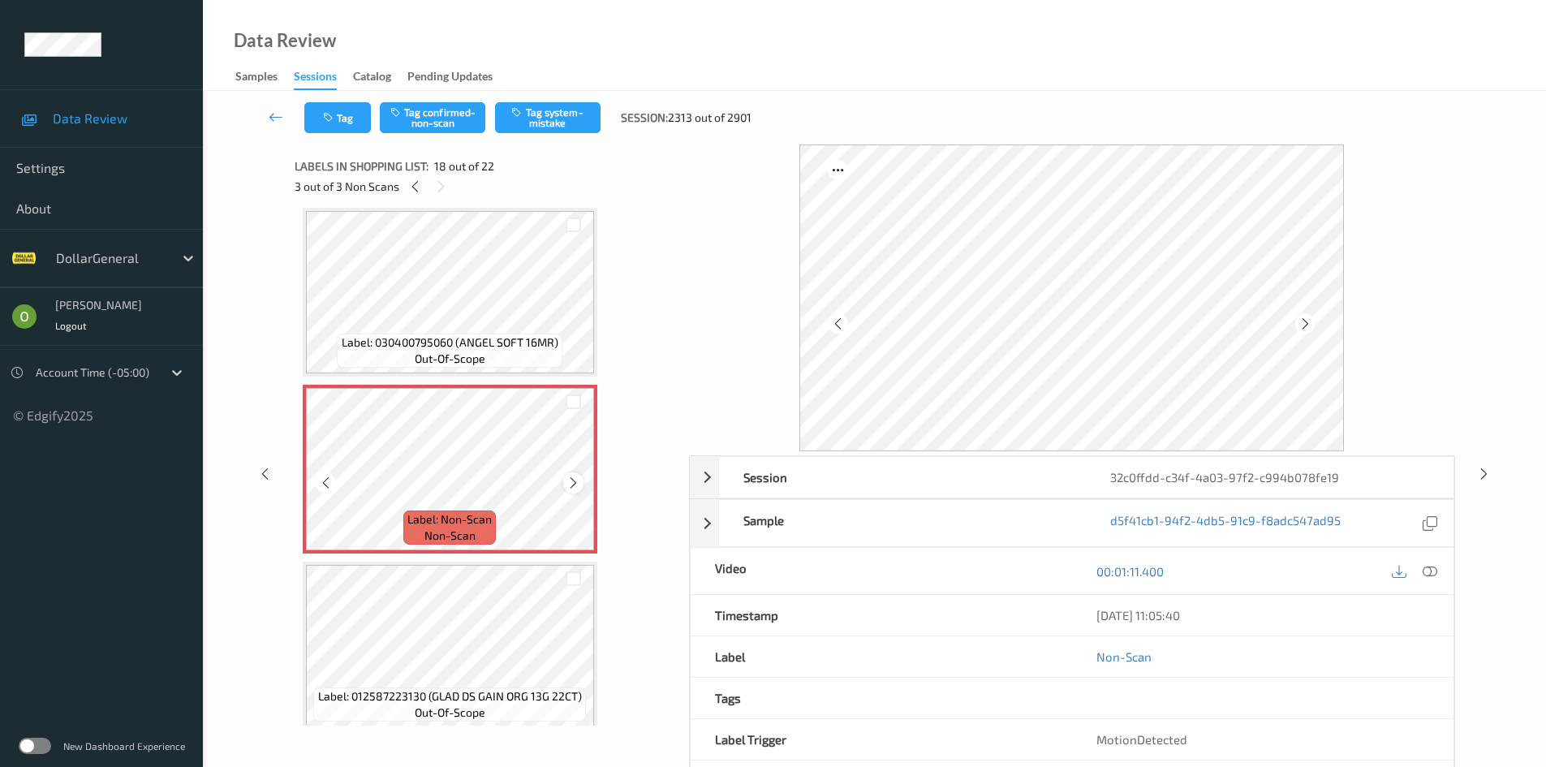
drag, startPoint x: 595, startPoint y: 491, endPoint x: 565, endPoint y: 484, distance: 30.9
click at [565, 484] on div at bounding box center [573, 482] width 20 height 20
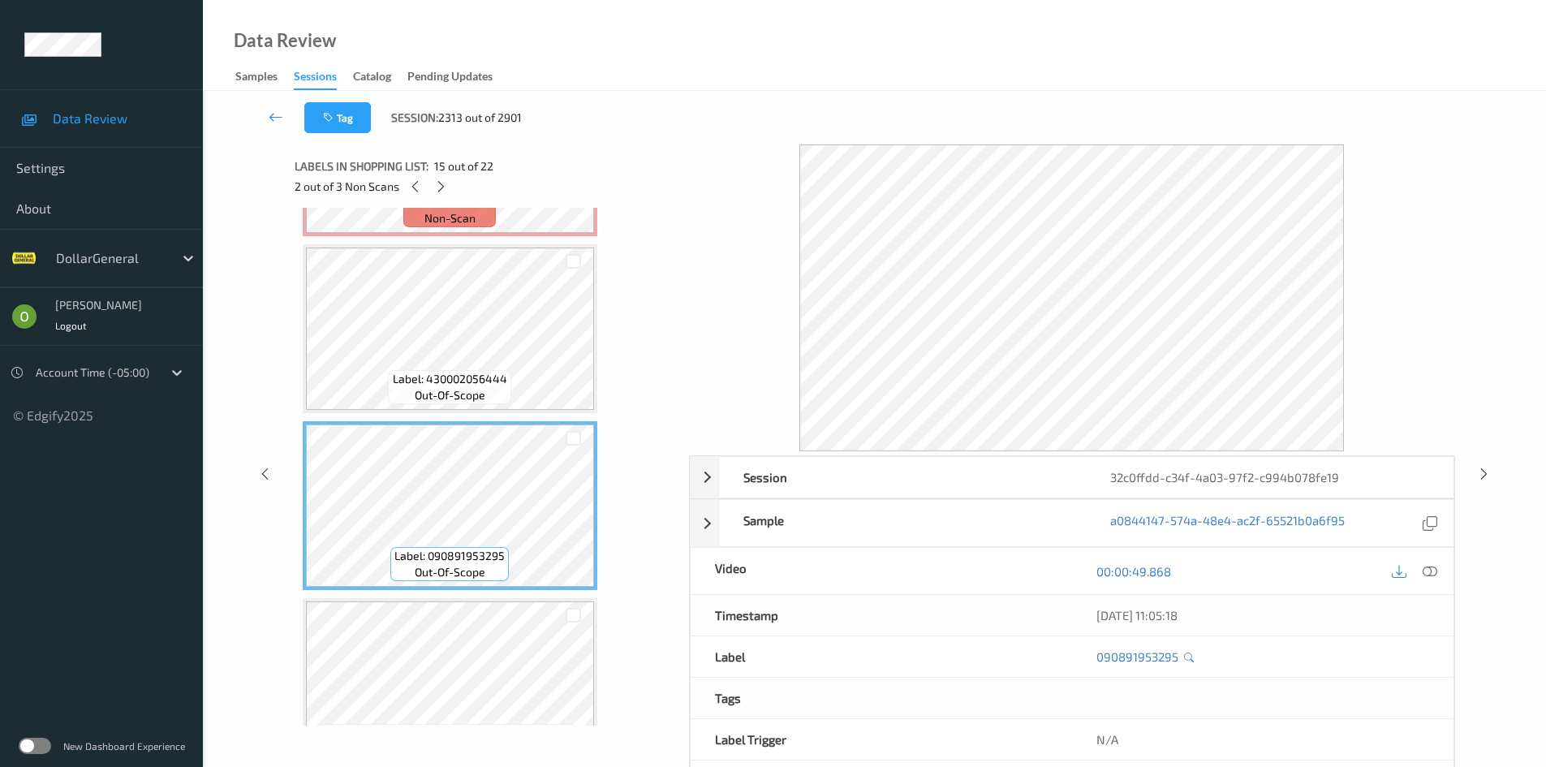
scroll to position [2270, 0]
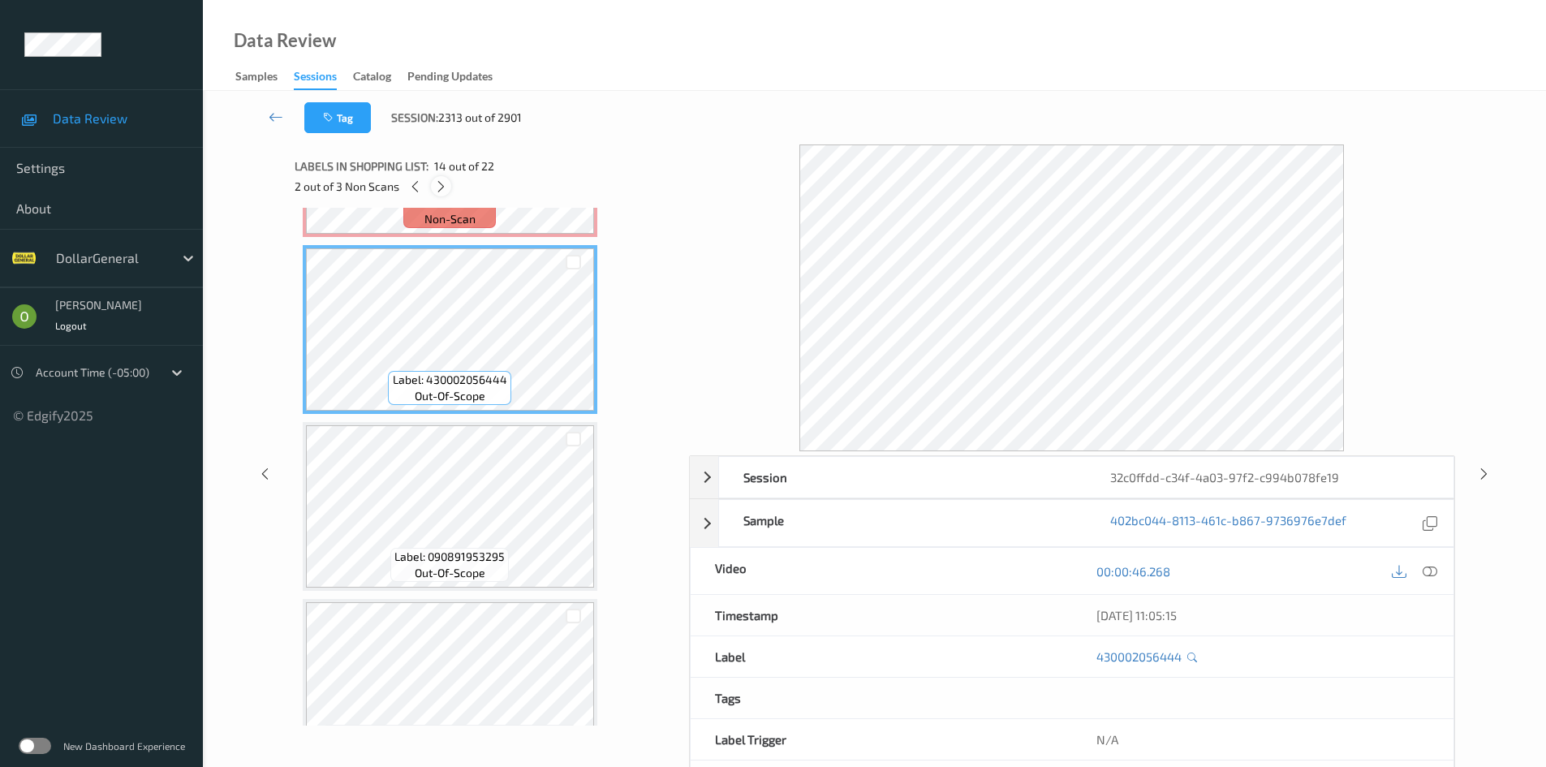
click at [434, 190] on icon at bounding box center [441, 186] width 14 height 15
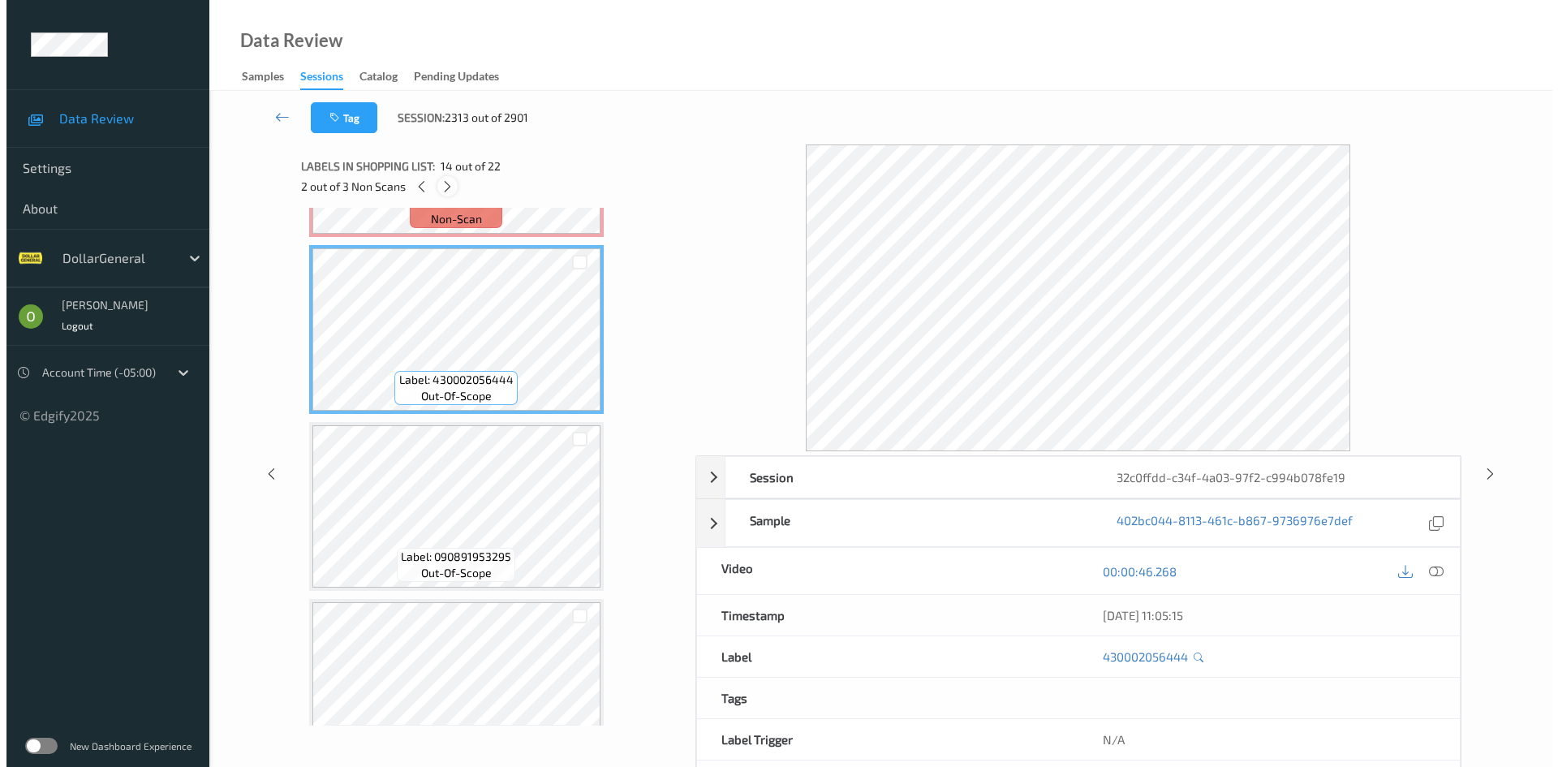
scroll to position [2838, 0]
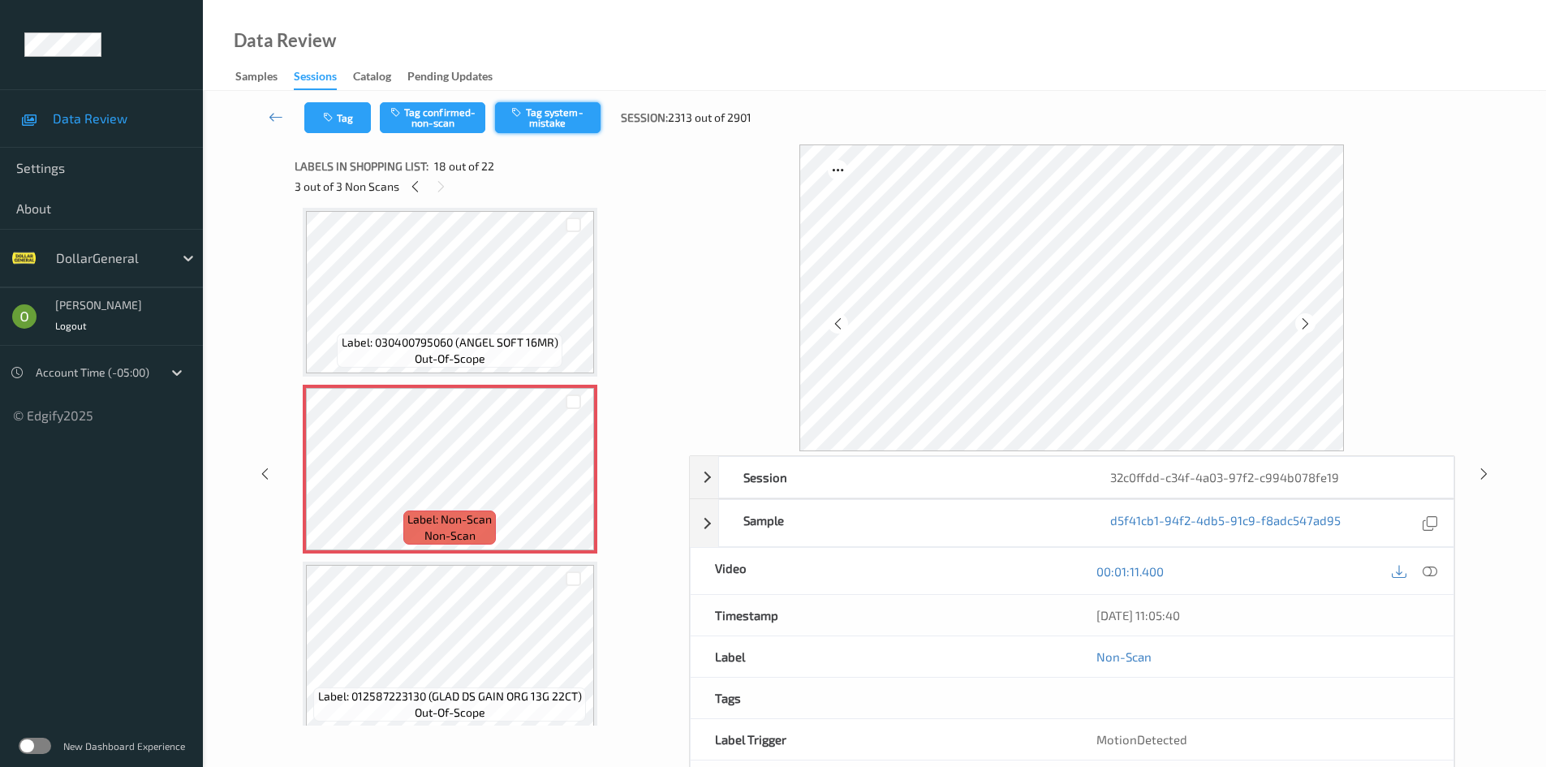
click at [532, 118] on button "Tag system-mistake" at bounding box center [547, 117] width 105 height 31
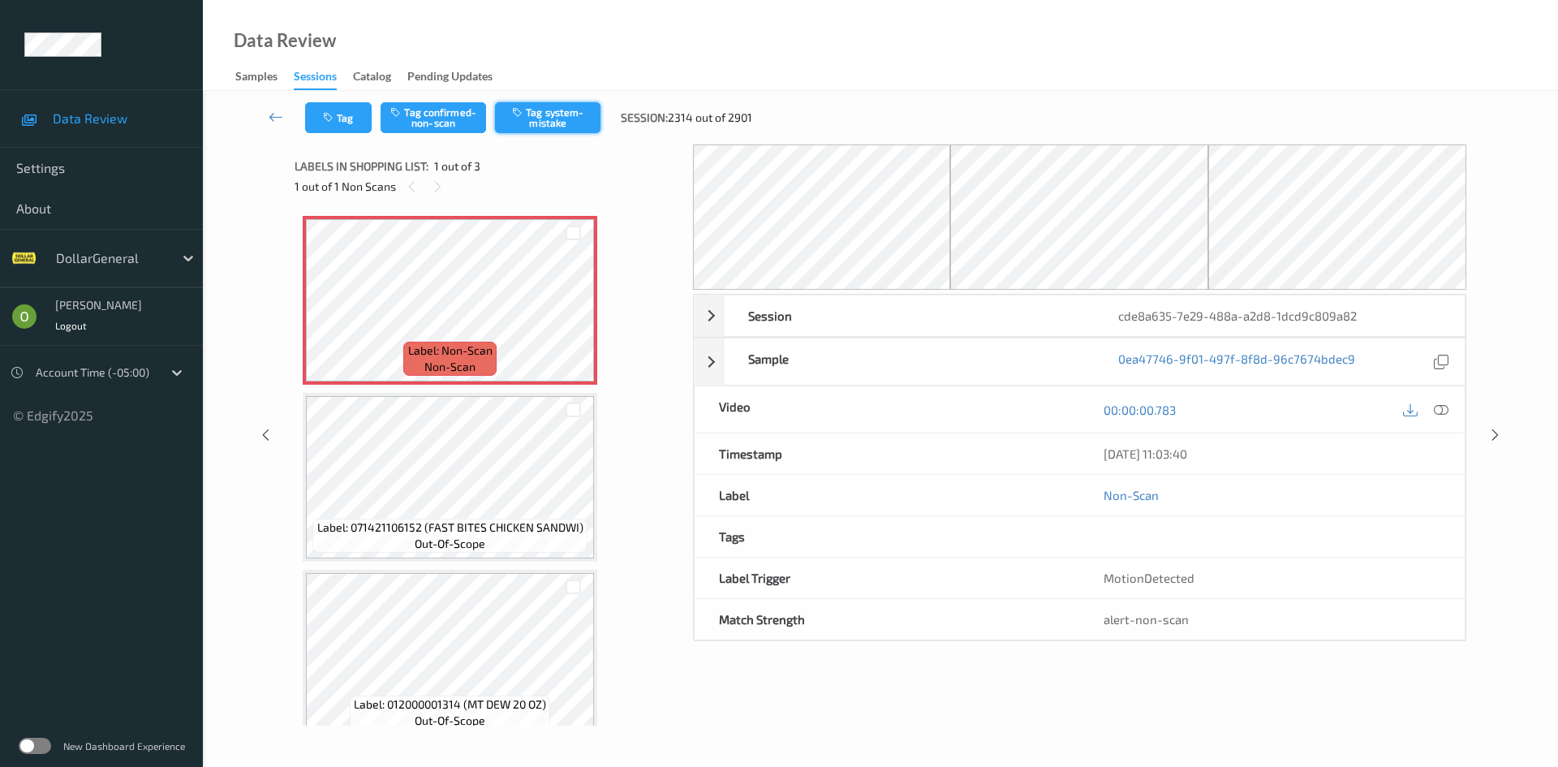
click at [539, 126] on button "Tag system-mistake" at bounding box center [547, 117] width 105 height 31
click at [346, 128] on button "Tag" at bounding box center [338, 117] width 67 height 31
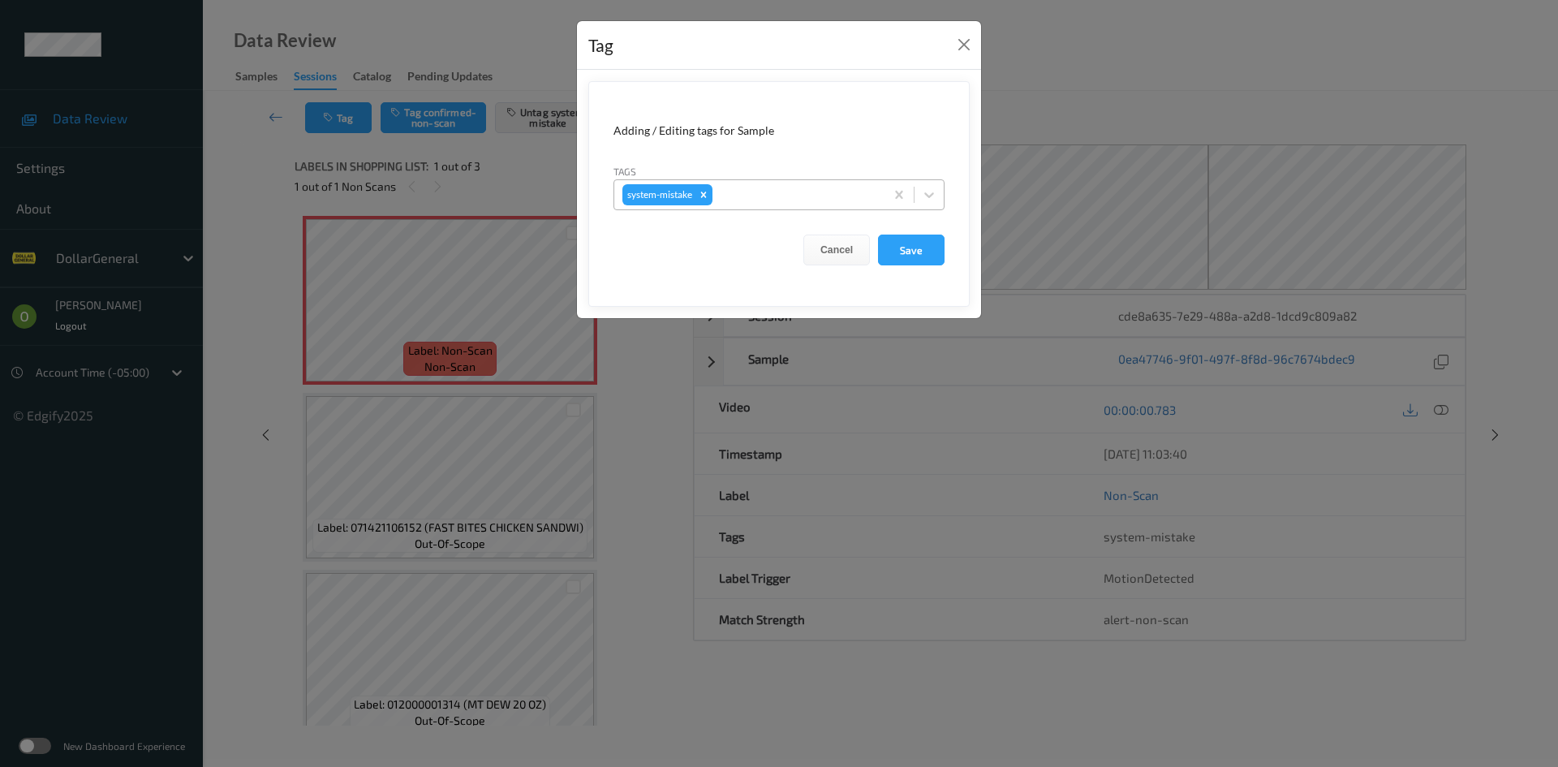
click at [749, 191] on div at bounding box center [796, 194] width 161 height 19
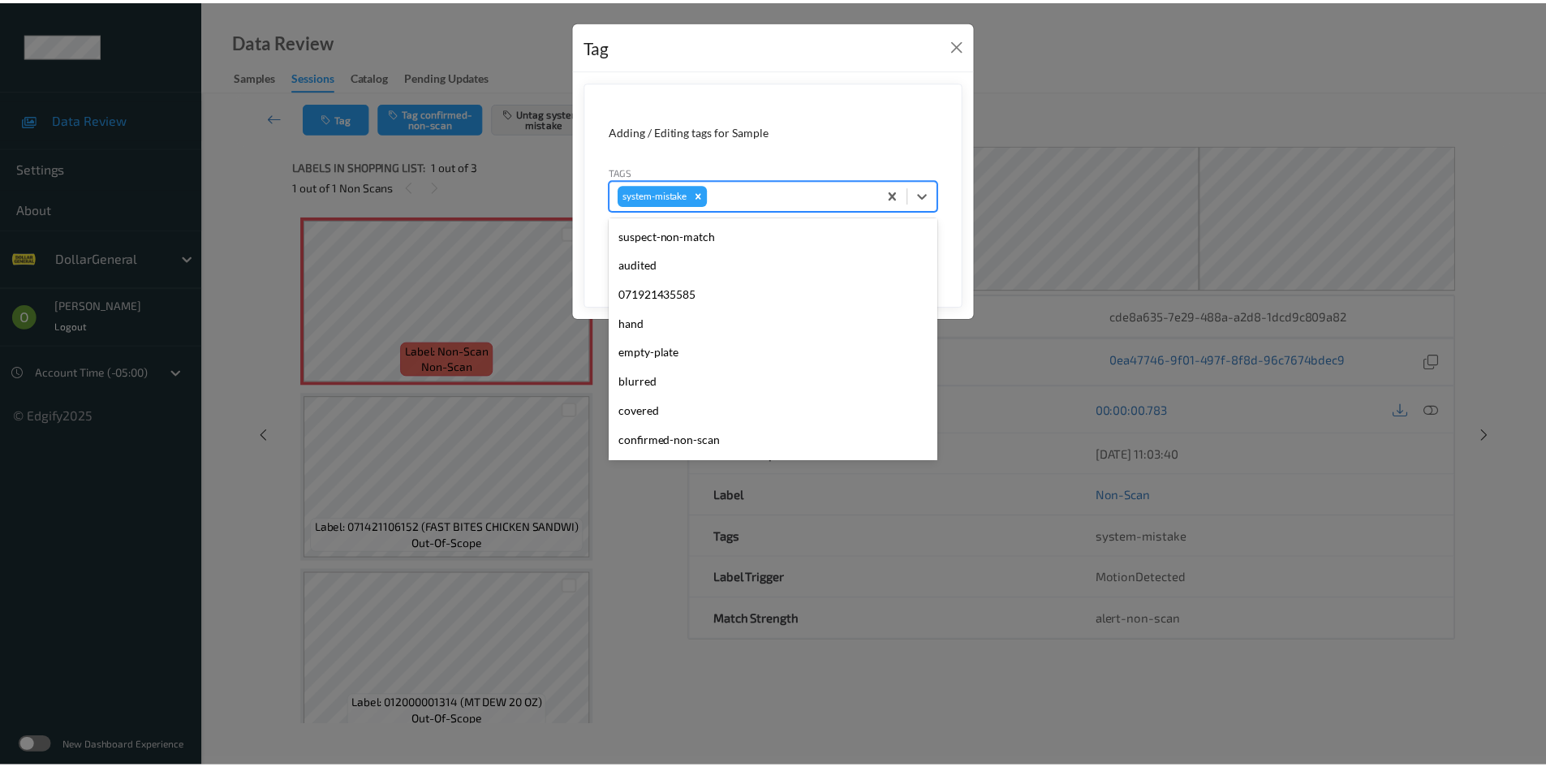
scroll to position [406, 0]
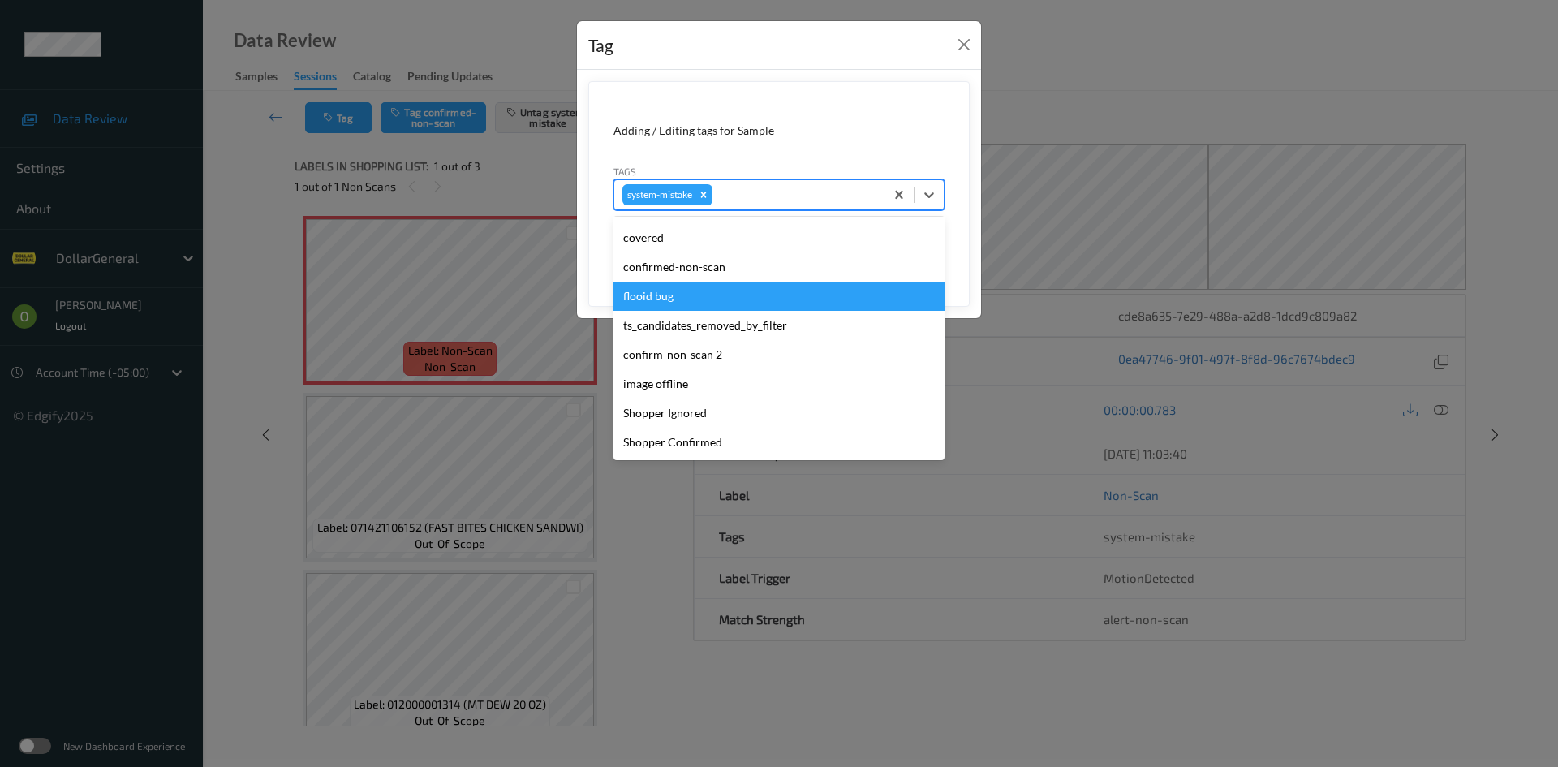
click at [675, 303] on div "flooid bug" at bounding box center [778, 296] width 331 height 29
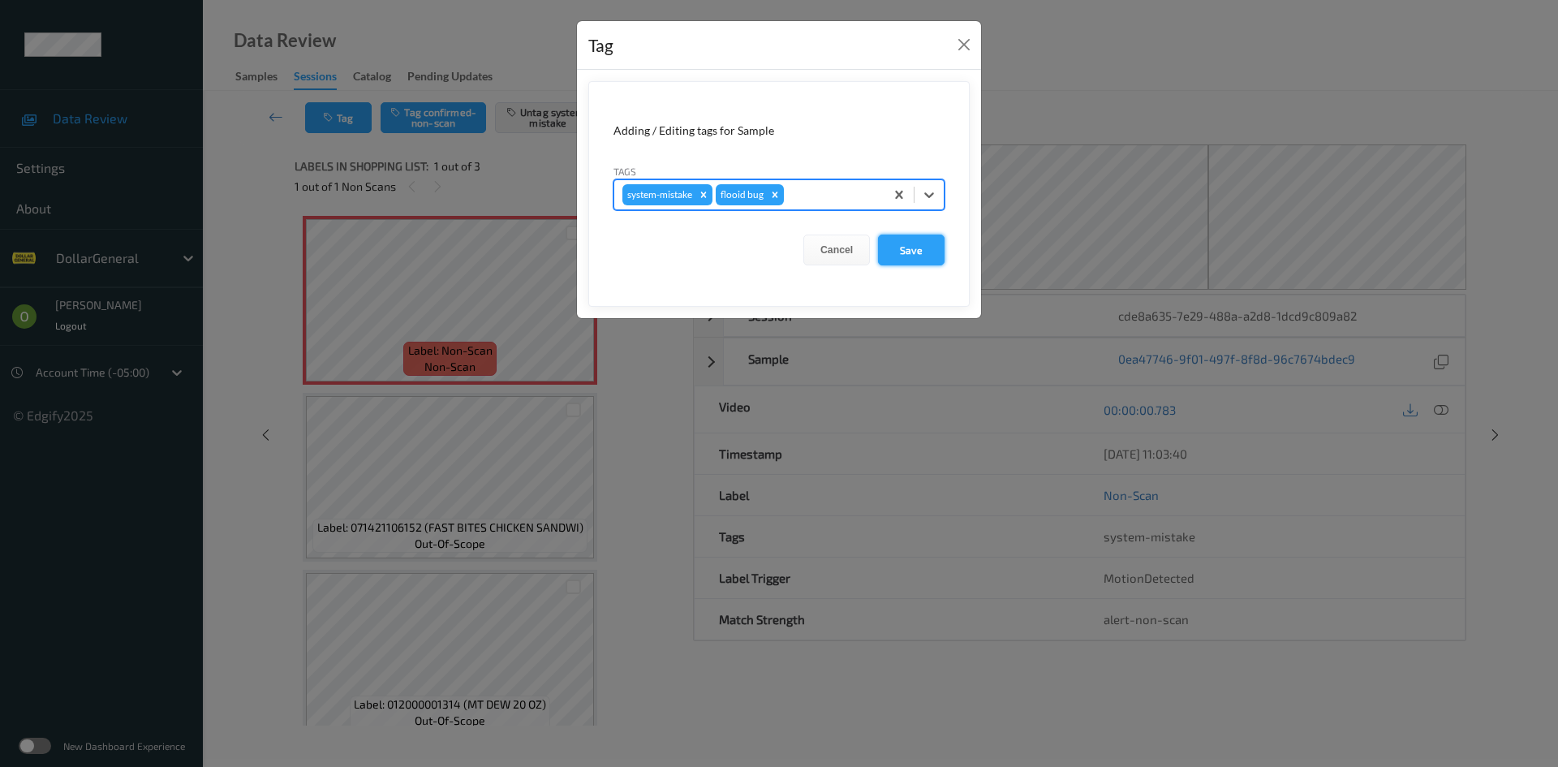
click at [922, 251] on button "Save" at bounding box center [911, 249] width 67 height 31
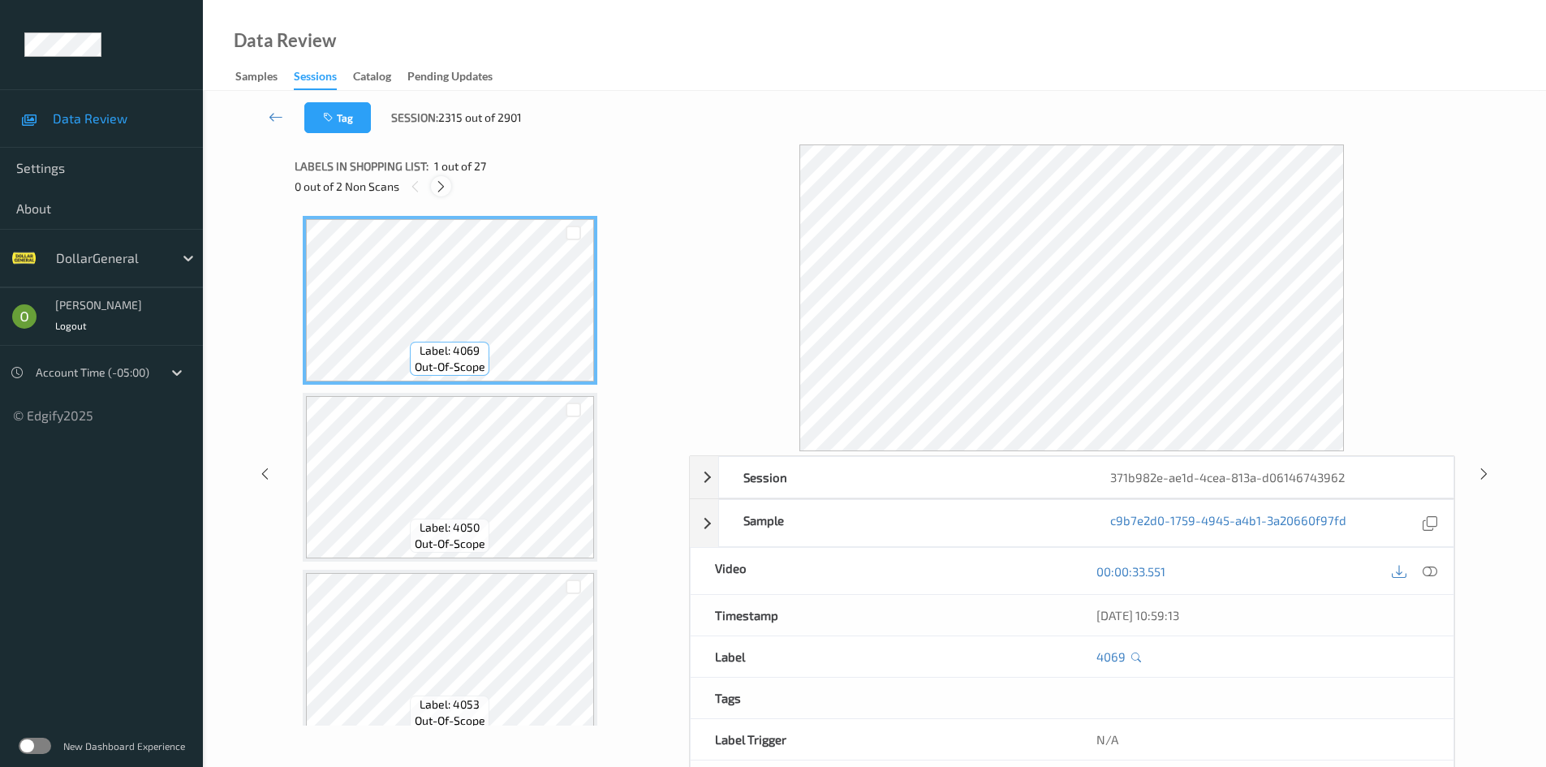
click at [440, 191] on icon at bounding box center [441, 186] width 14 height 15
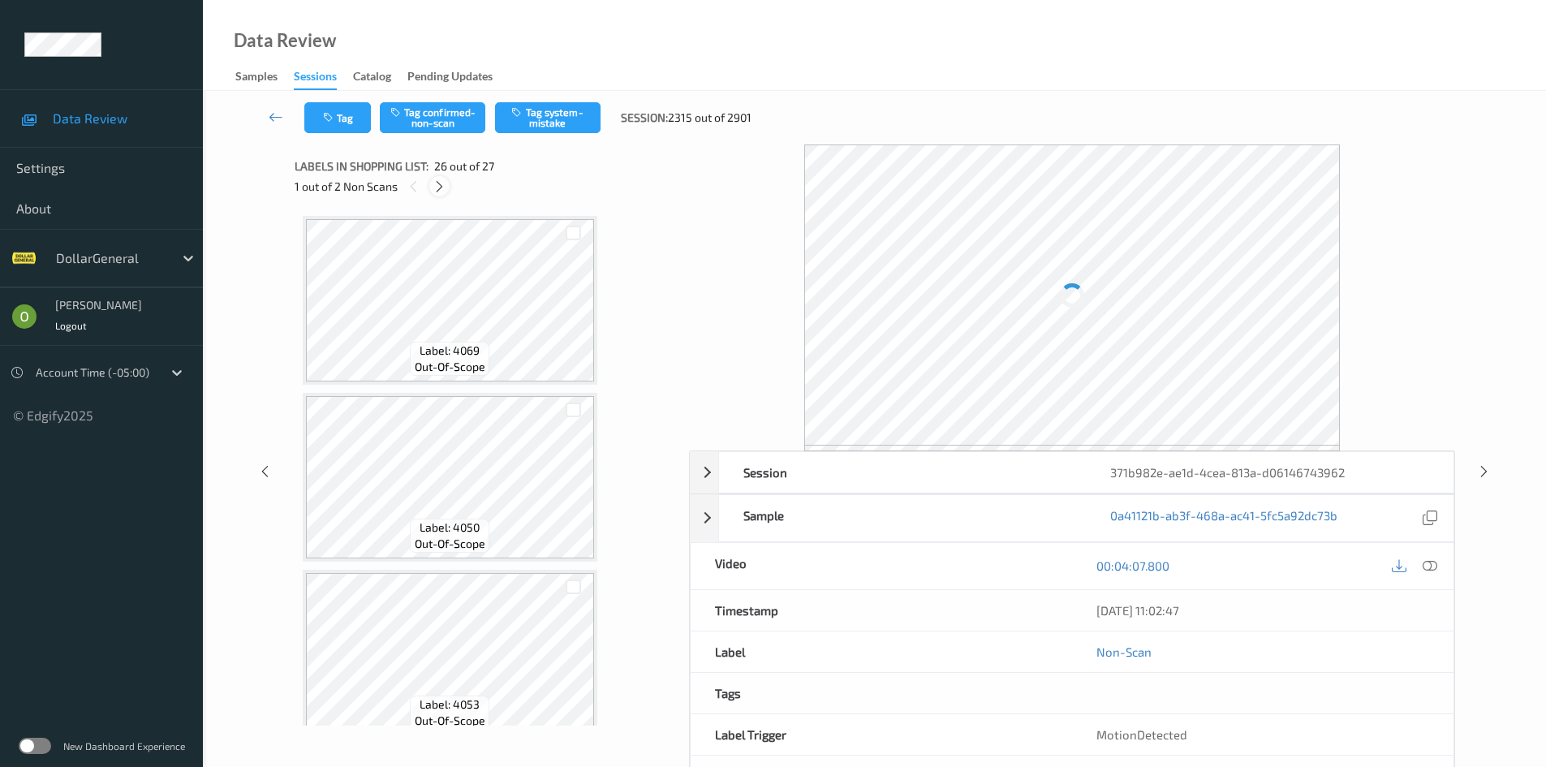
scroll to position [4253, 0]
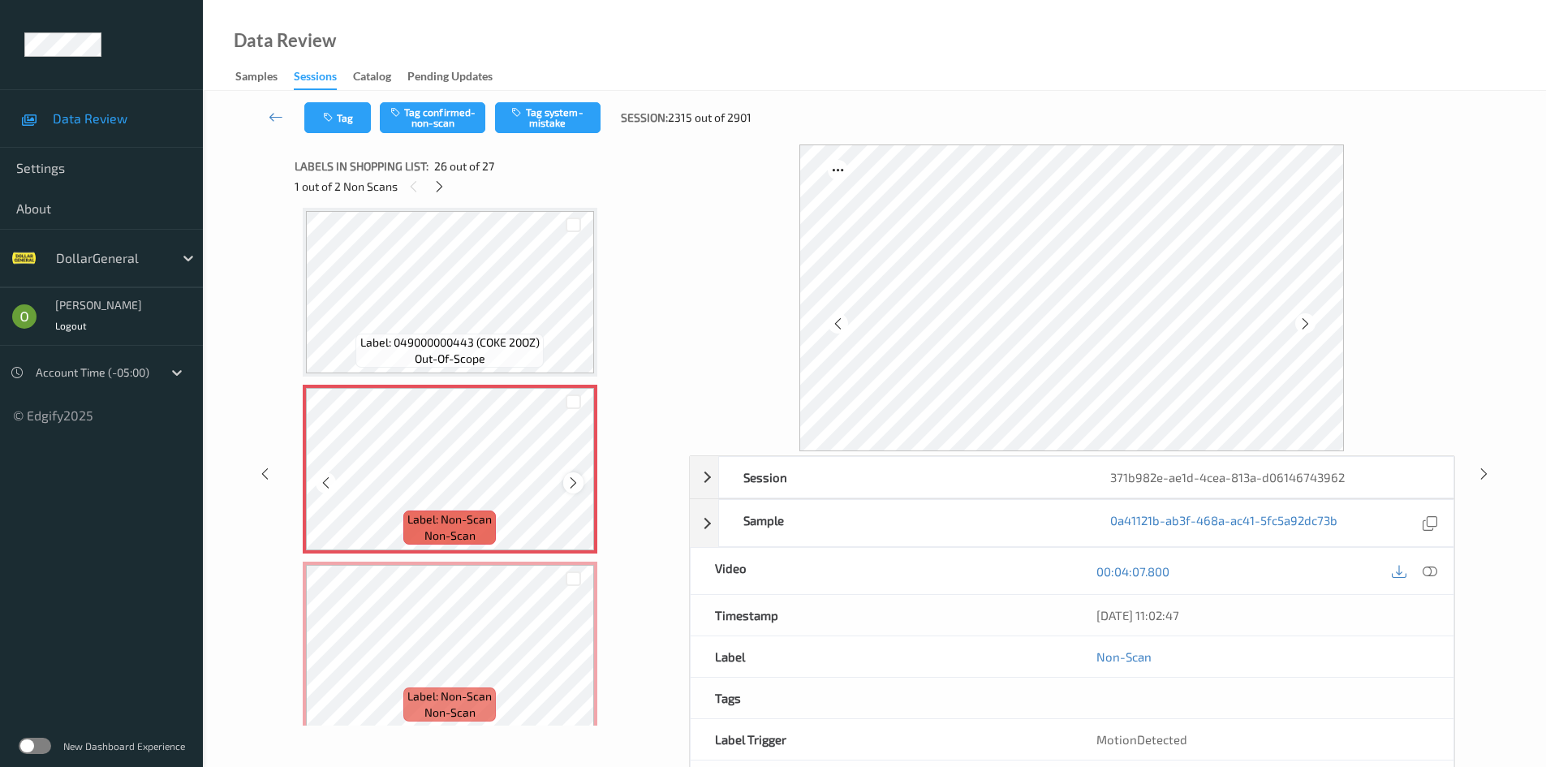
click at [566, 479] on icon at bounding box center [573, 482] width 14 height 15
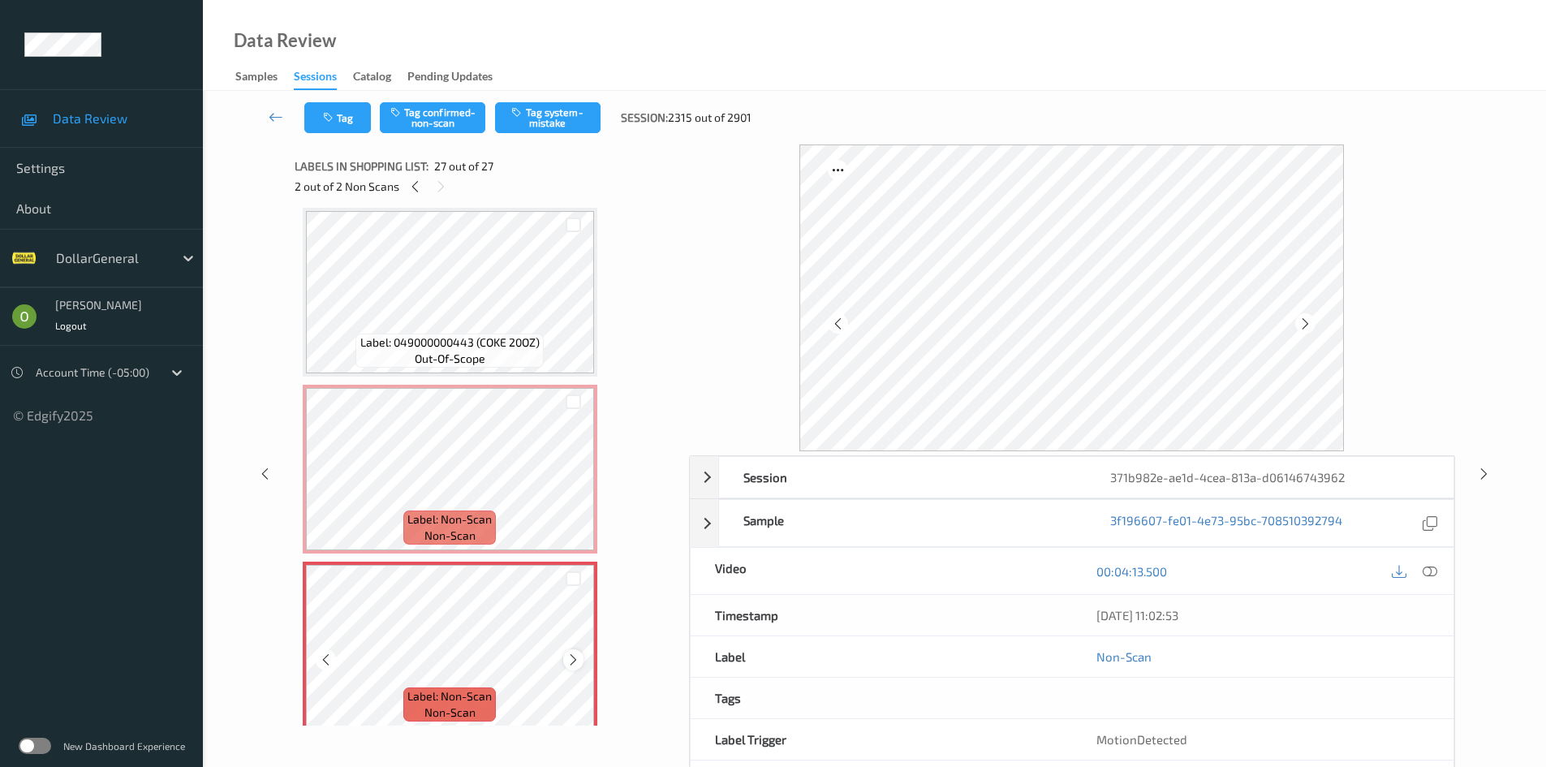
click at [570, 661] on icon at bounding box center [573, 659] width 14 height 15
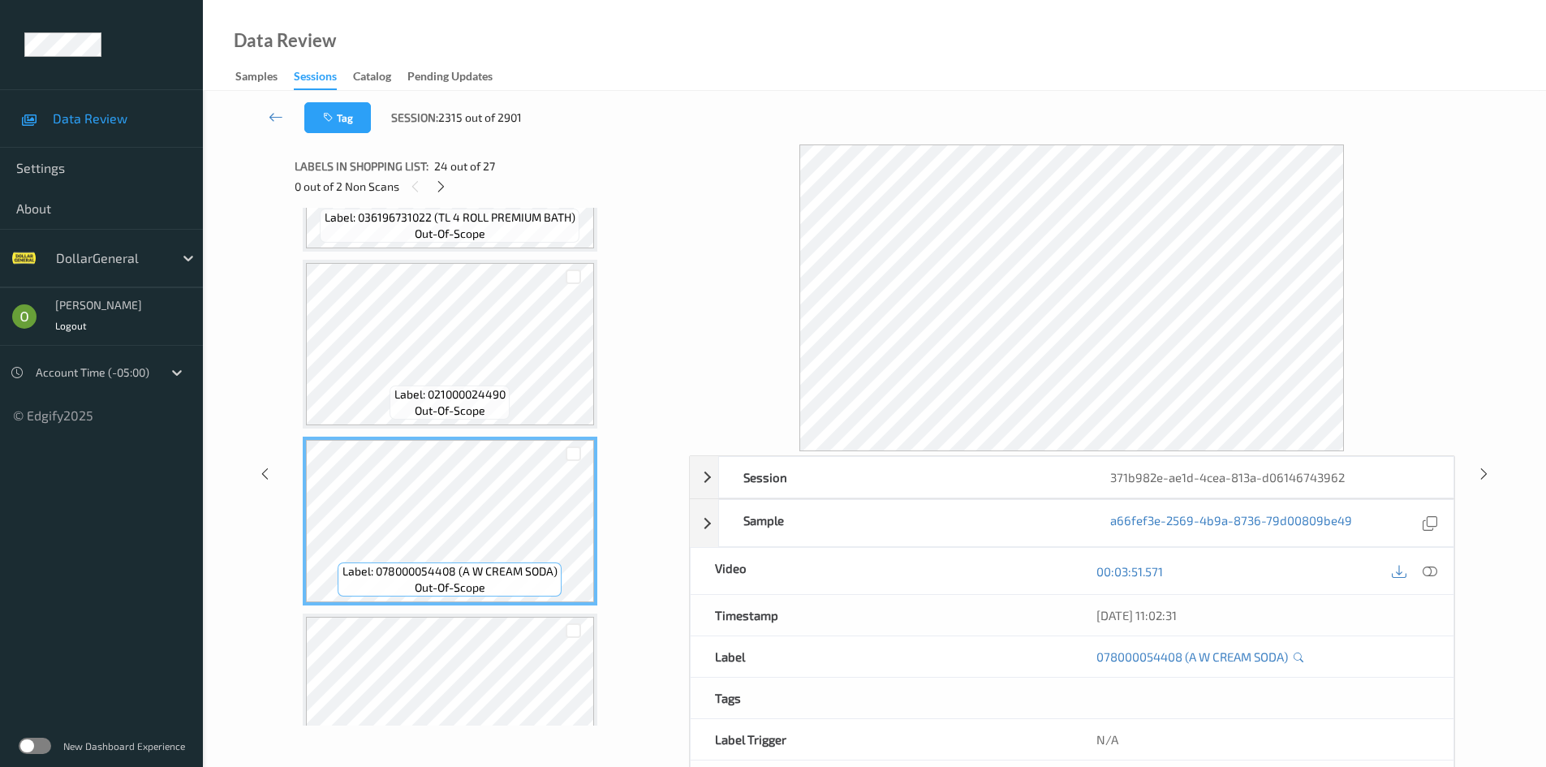
scroll to position [3928, 0]
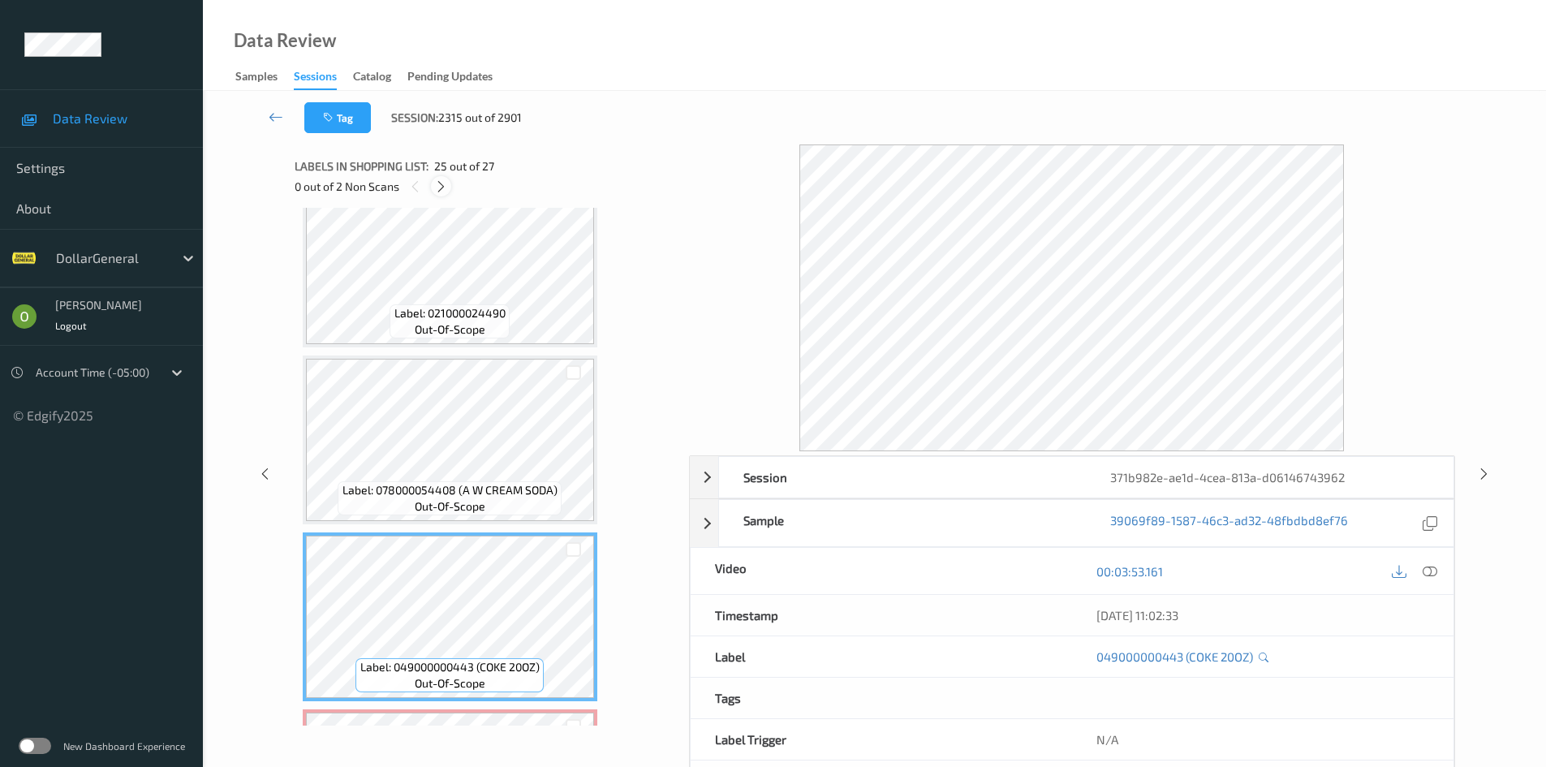
click at [446, 191] on icon at bounding box center [441, 186] width 14 height 15
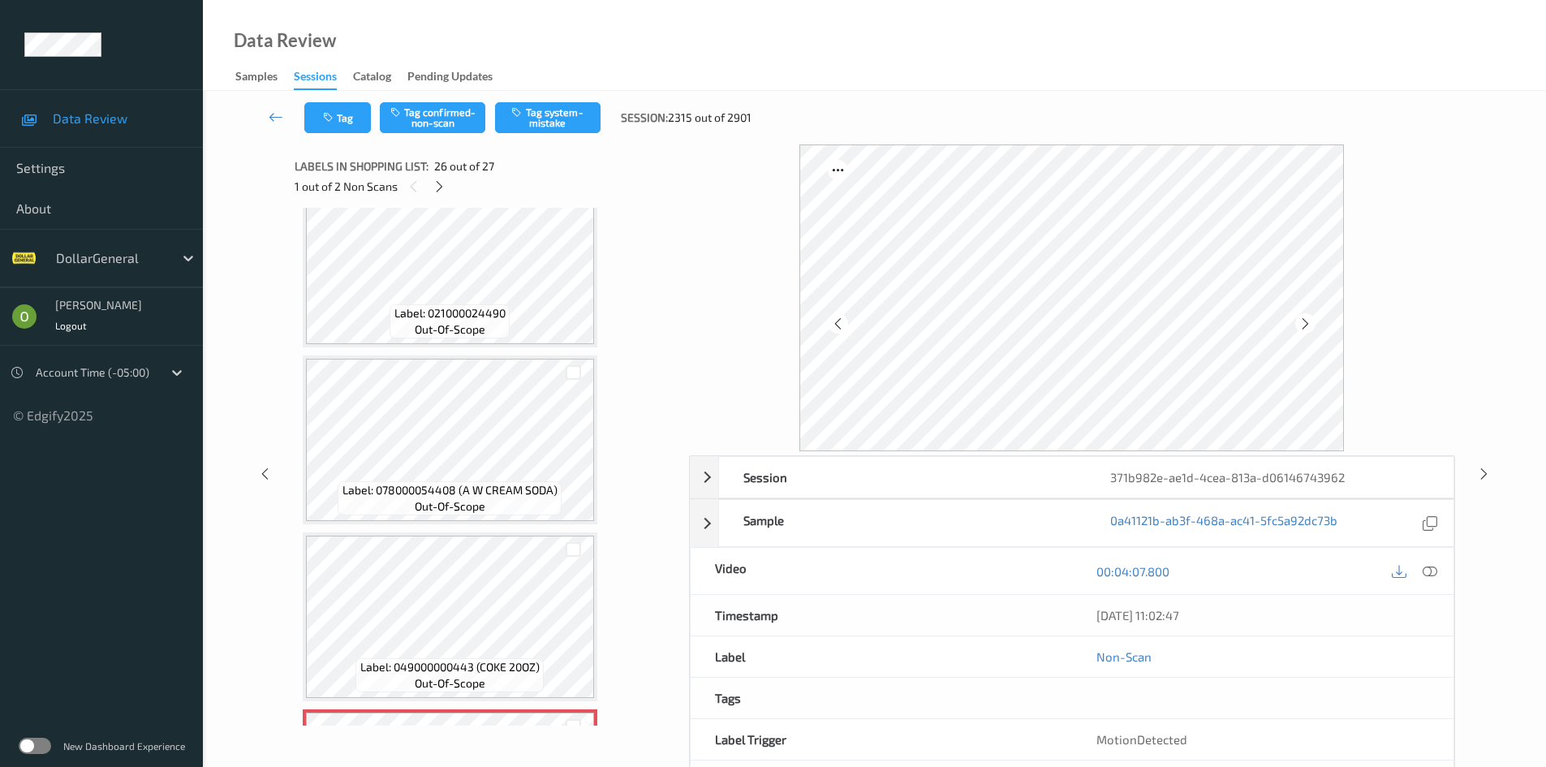
scroll to position [4253, 0]
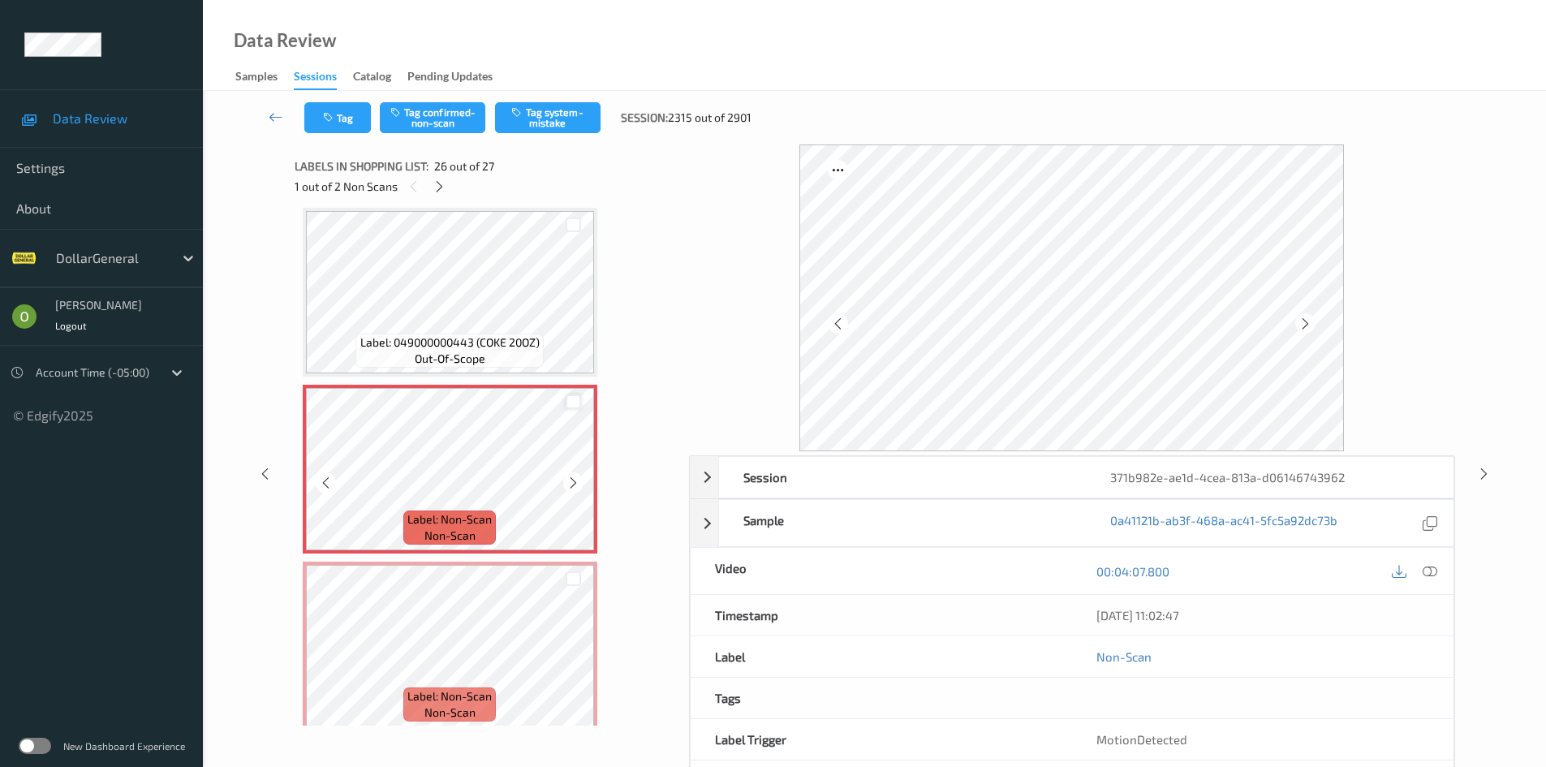
click at [571, 402] on div at bounding box center [572, 401] width 15 height 15
click at [569, 581] on div at bounding box center [572, 578] width 15 height 15
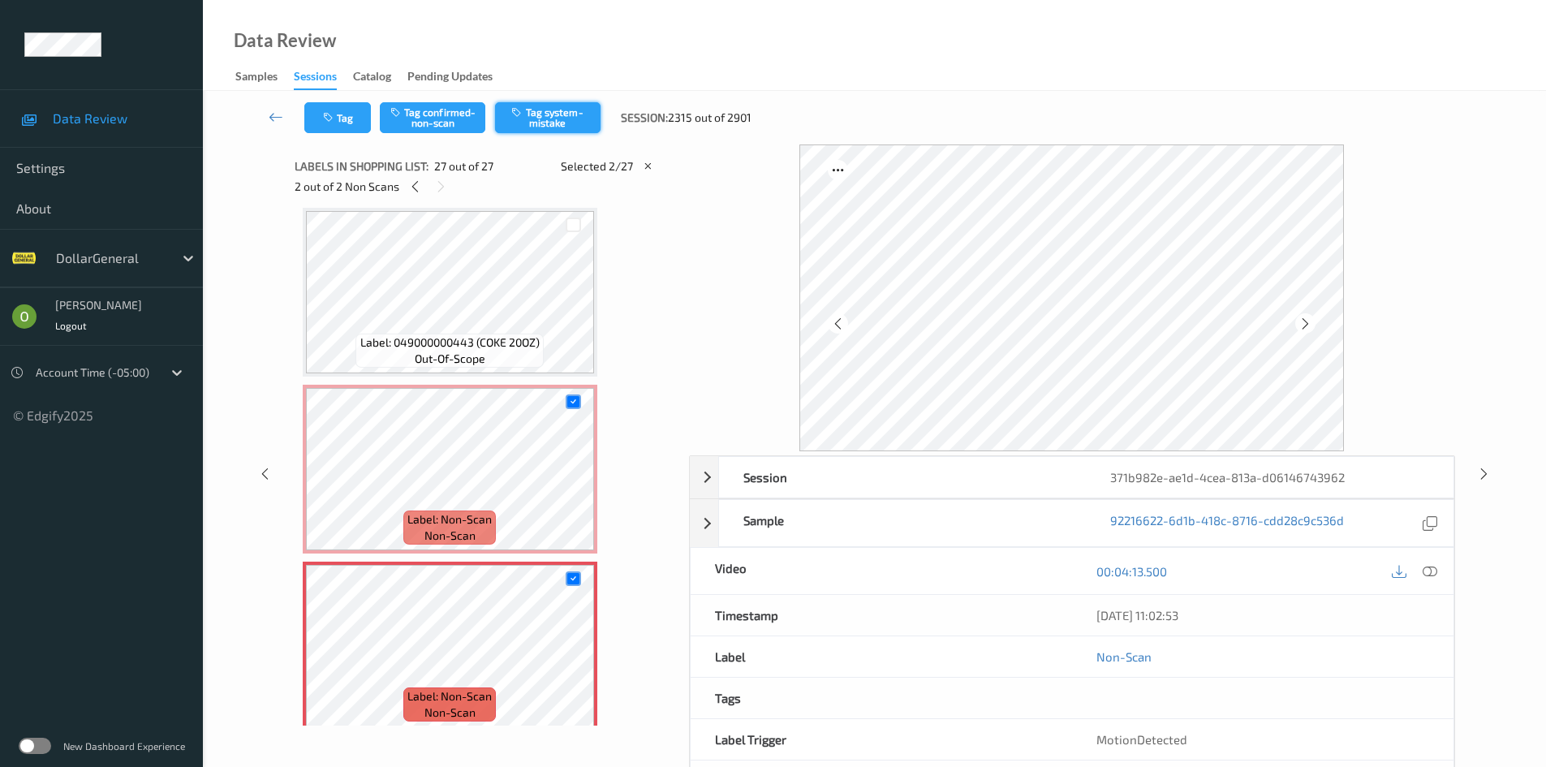
click at [565, 127] on button "Tag system-mistake" at bounding box center [547, 117] width 105 height 31
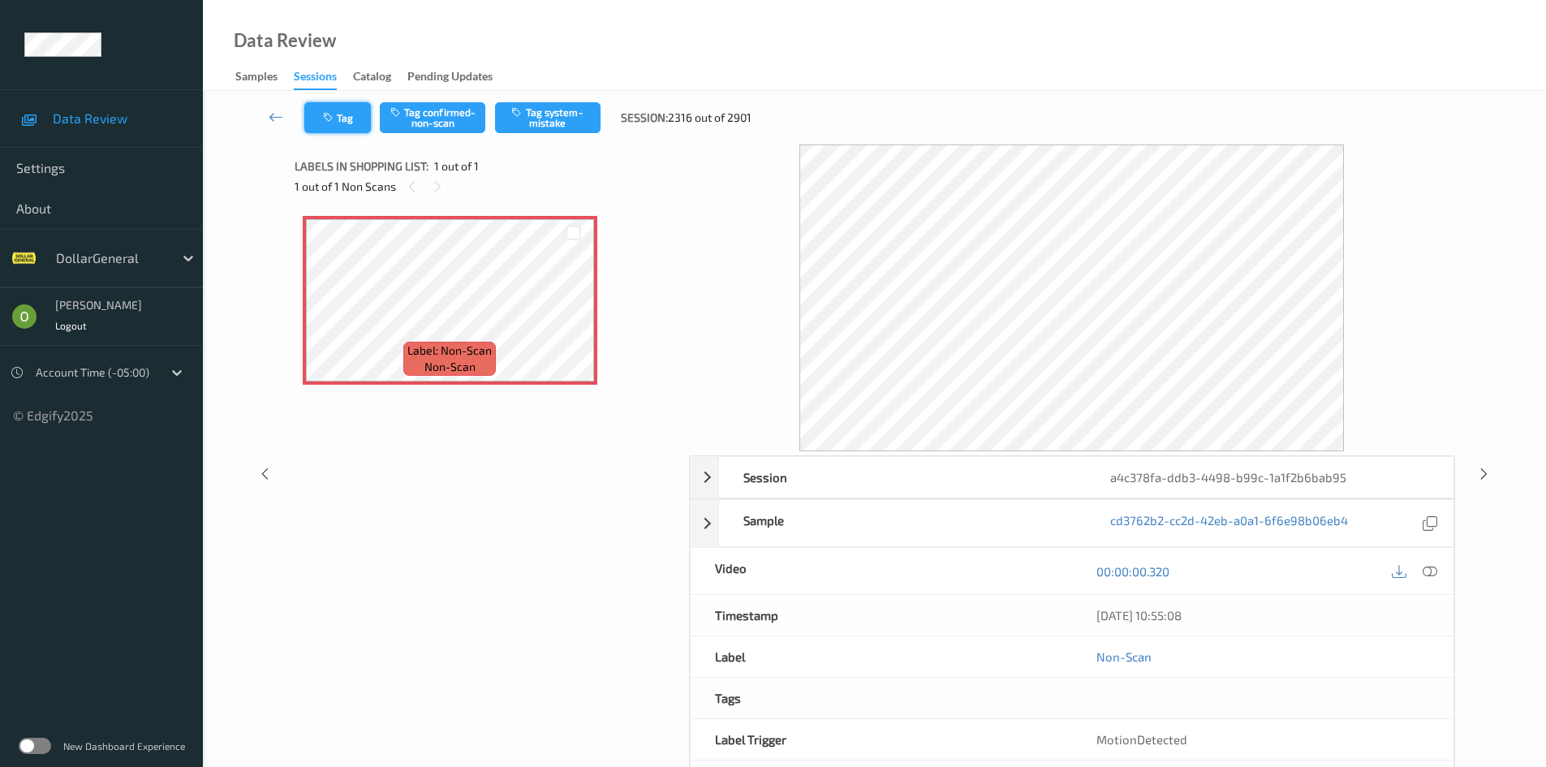
click at [364, 124] on button "Tag" at bounding box center [337, 117] width 67 height 31
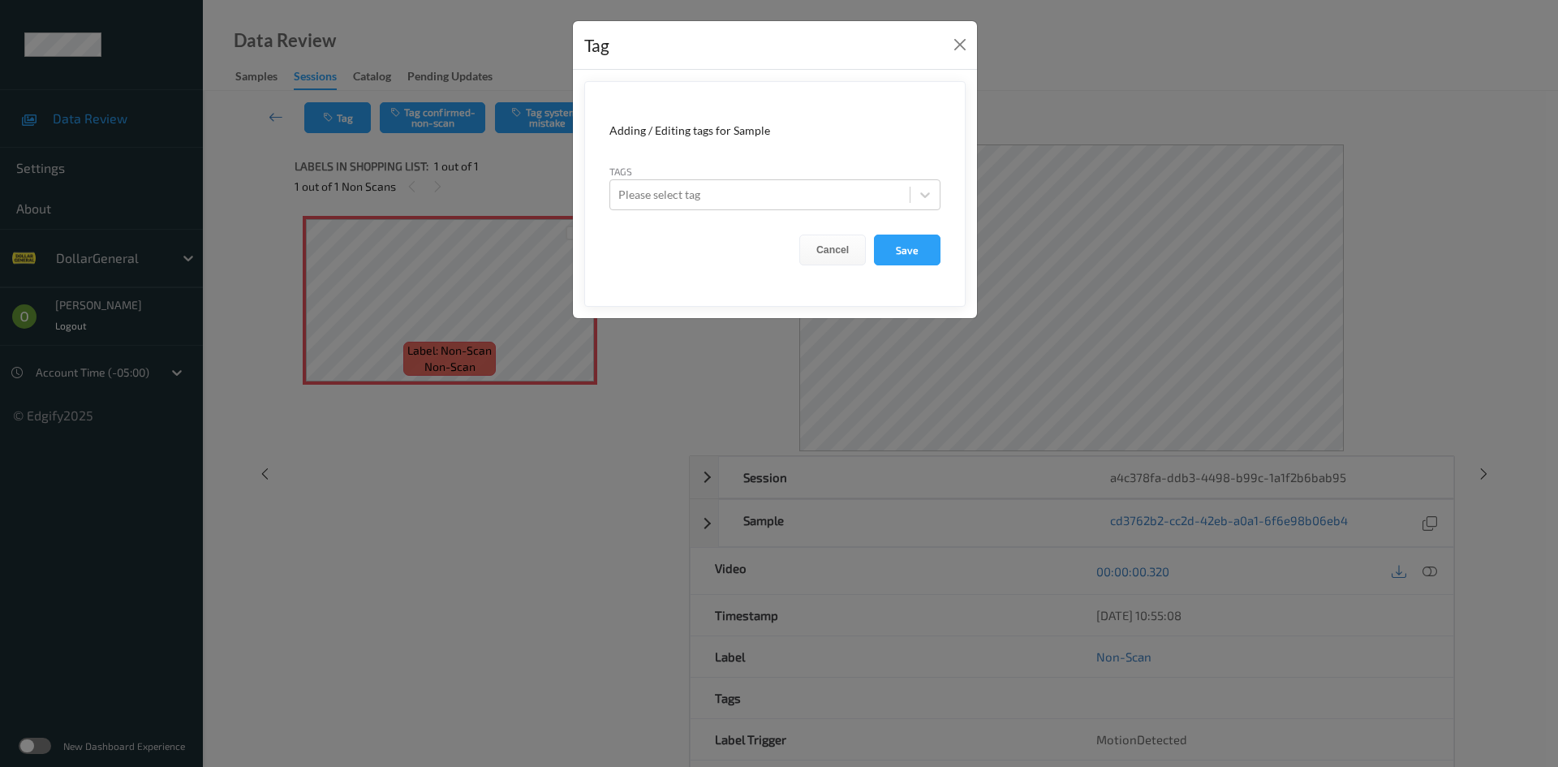
click at [734, 174] on div "Tags Please select tag" at bounding box center [774, 186] width 331 height 47
click at [738, 196] on div at bounding box center [759, 194] width 283 height 19
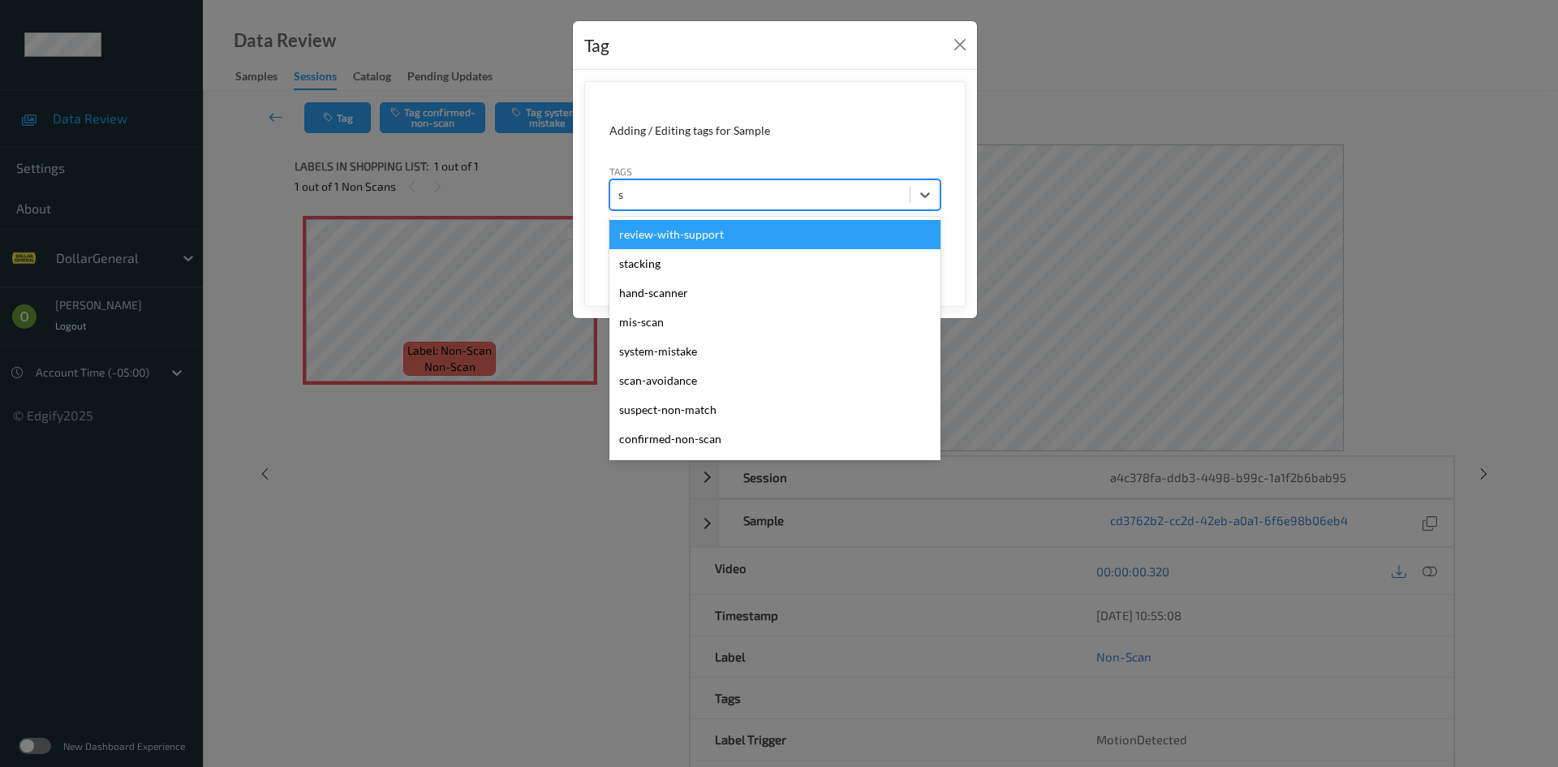
type input "sy"
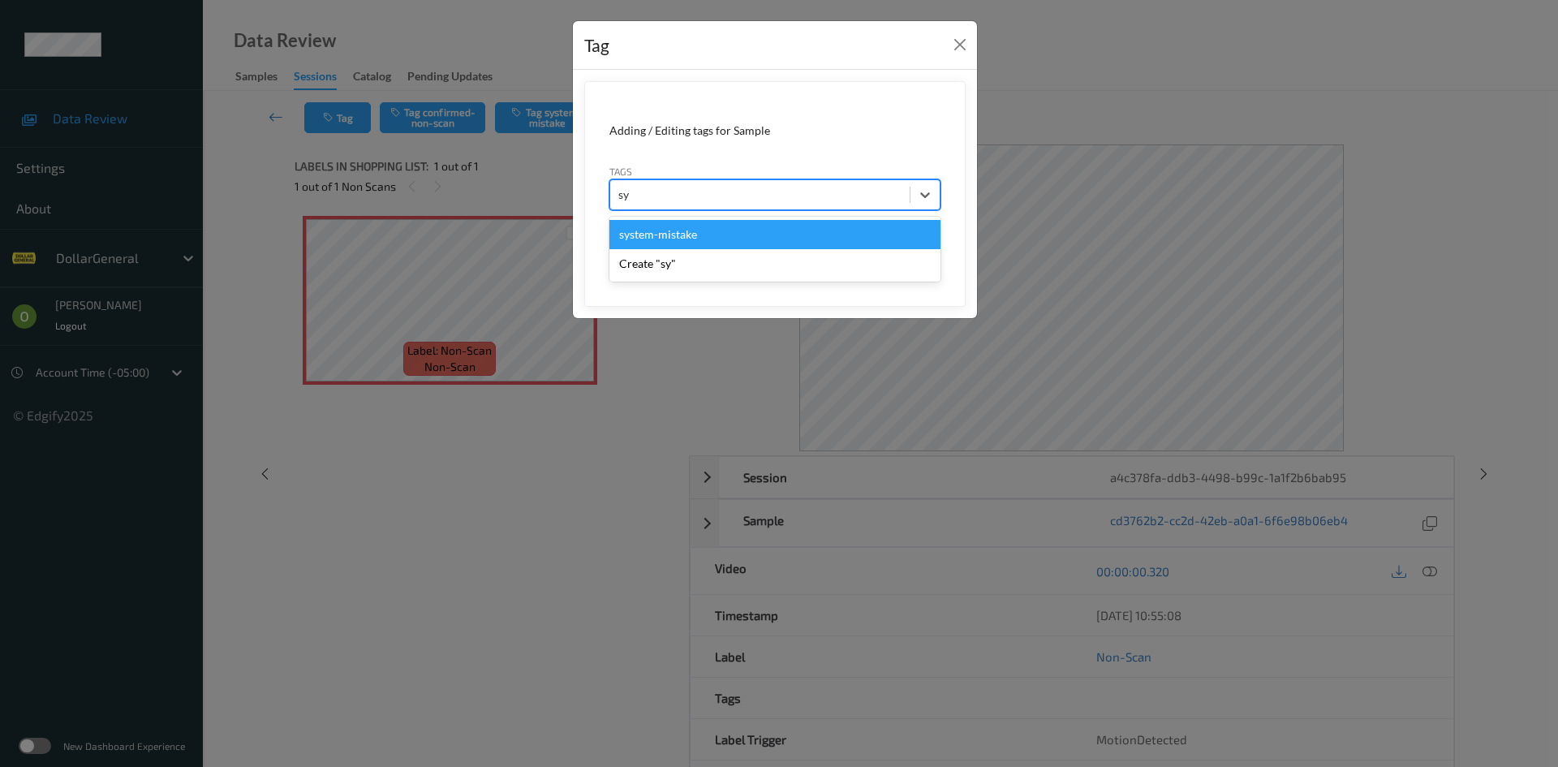
click at [736, 236] on div "system-mistake" at bounding box center [774, 234] width 331 height 29
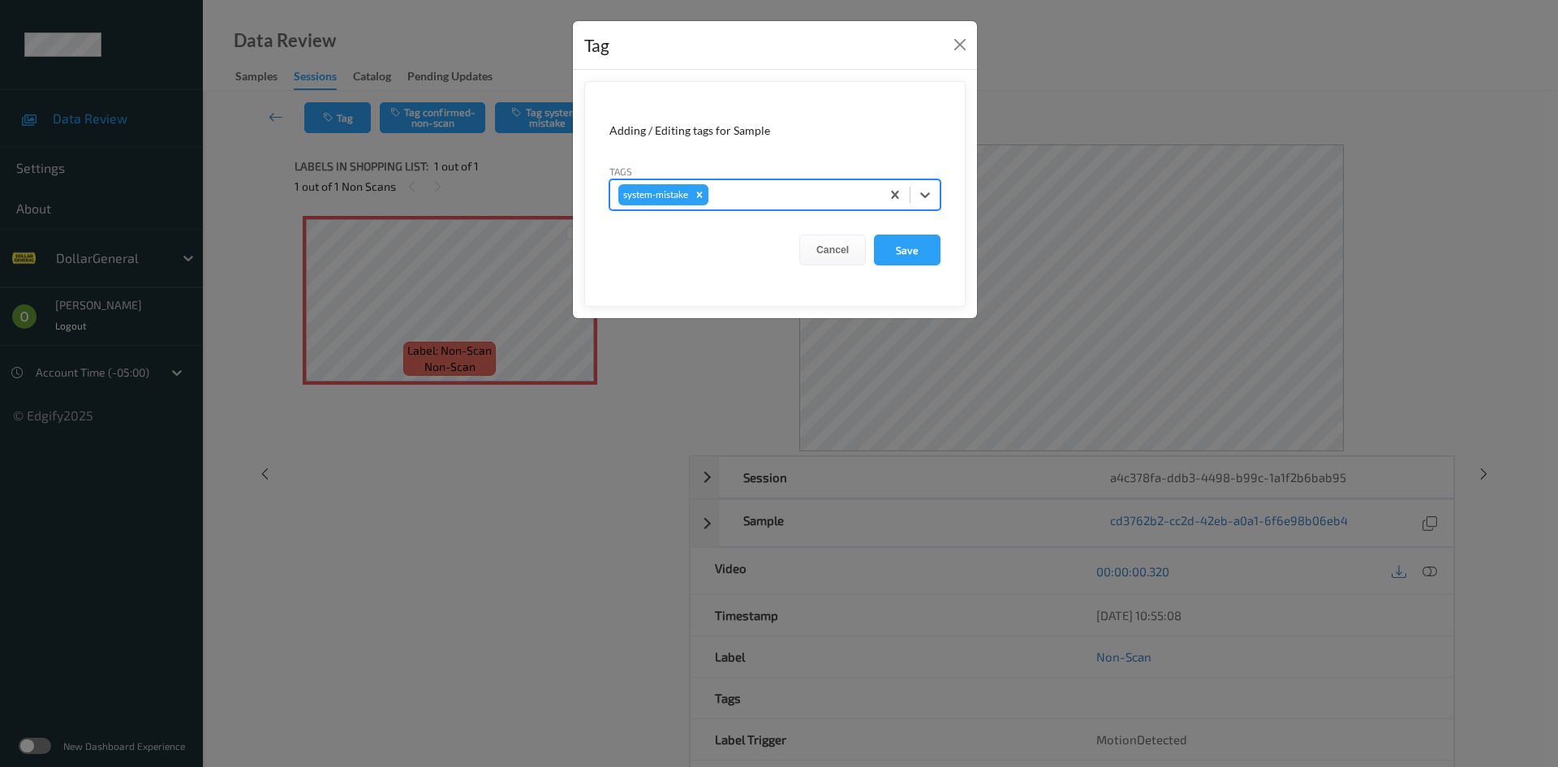
type input "g"
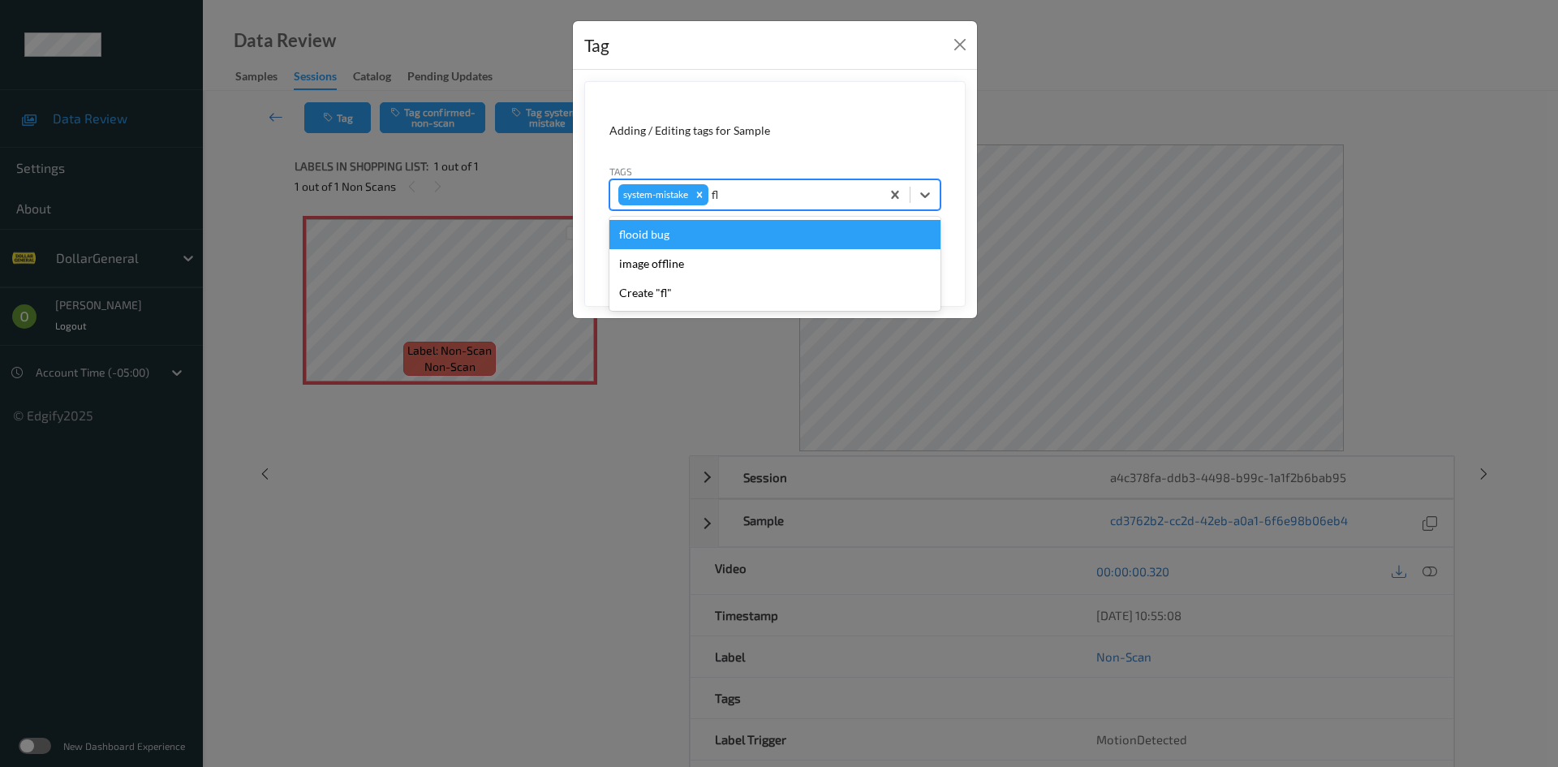
type input "flo"
click at [694, 236] on div "flooid bug" at bounding box center [774, 234] width 331 height 29
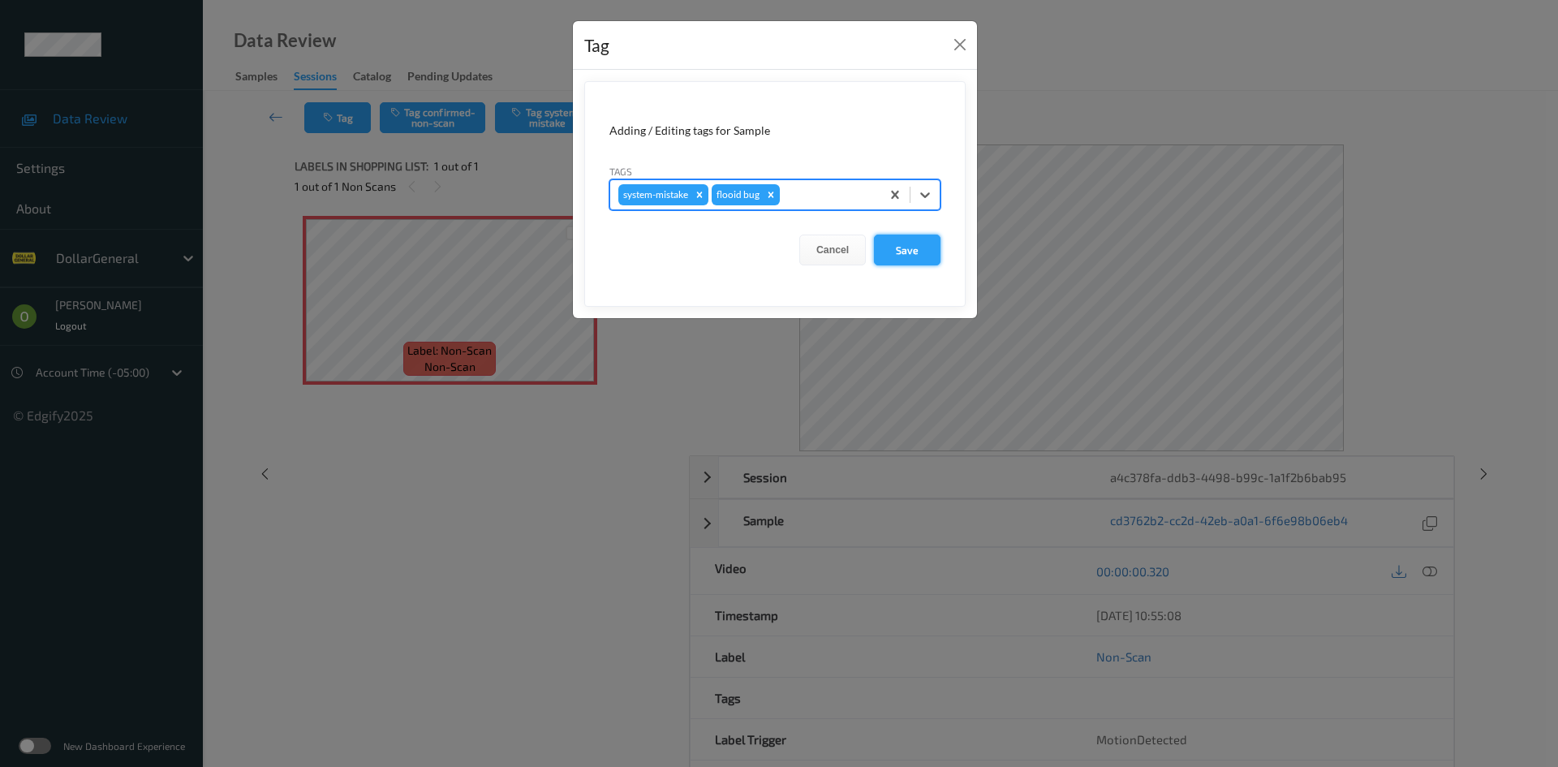
click at [917, 247] on button "Save" at bounding box center [907, 249] width 67 height 31
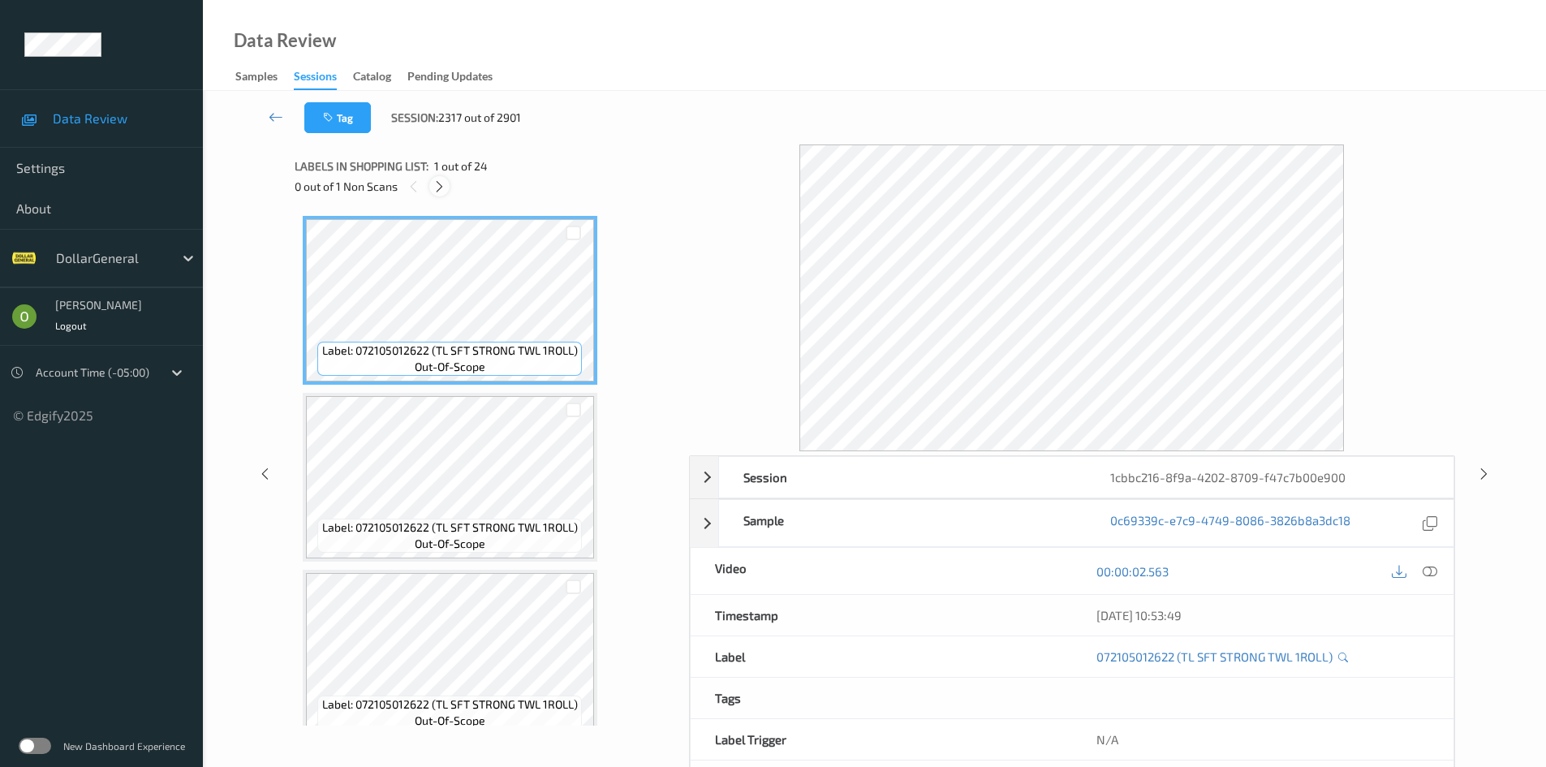
click at [446, 191] on icon at bounding box center [439, 186] width 14 height 15
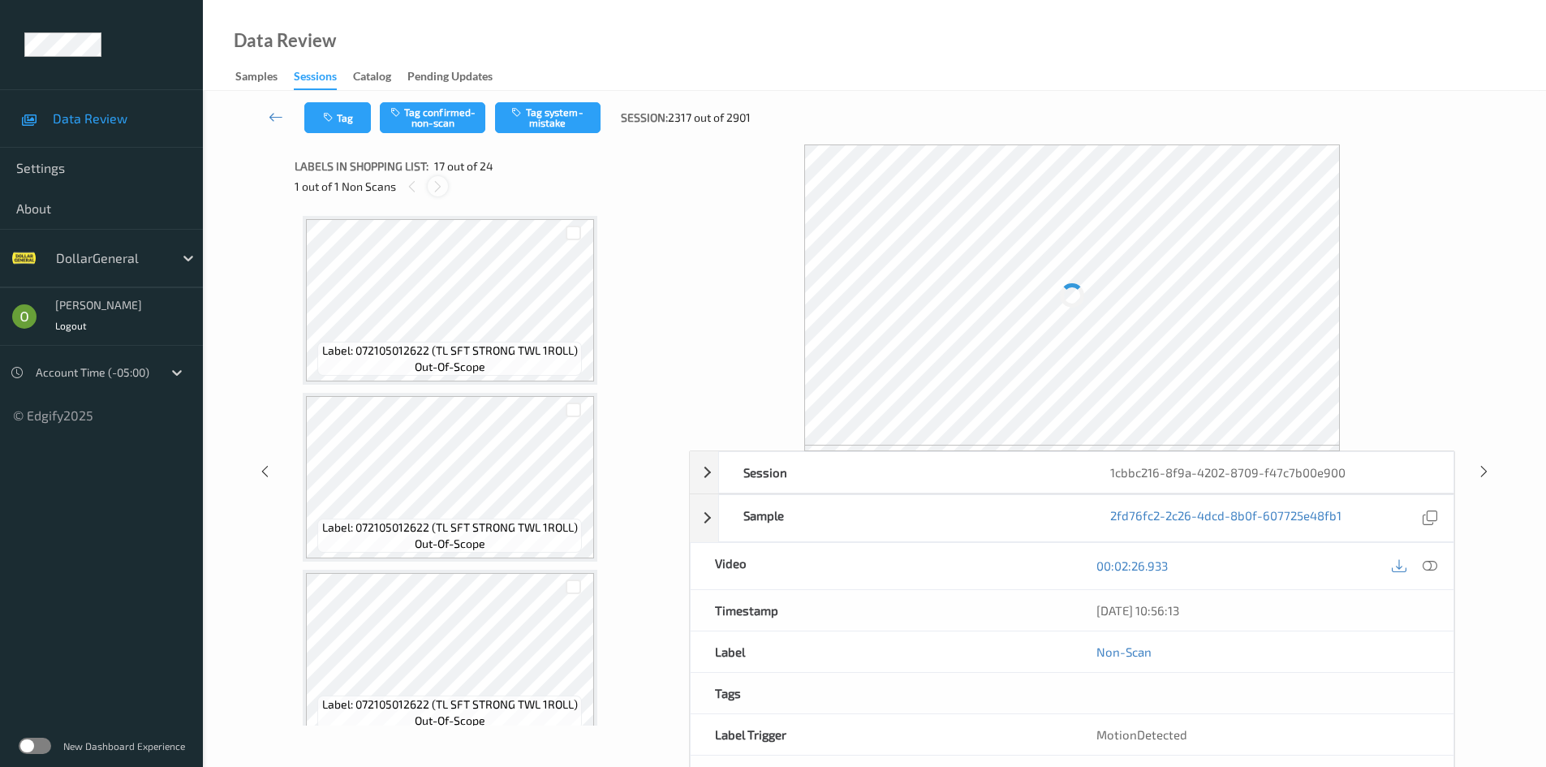
scroll to position [2661, 0]
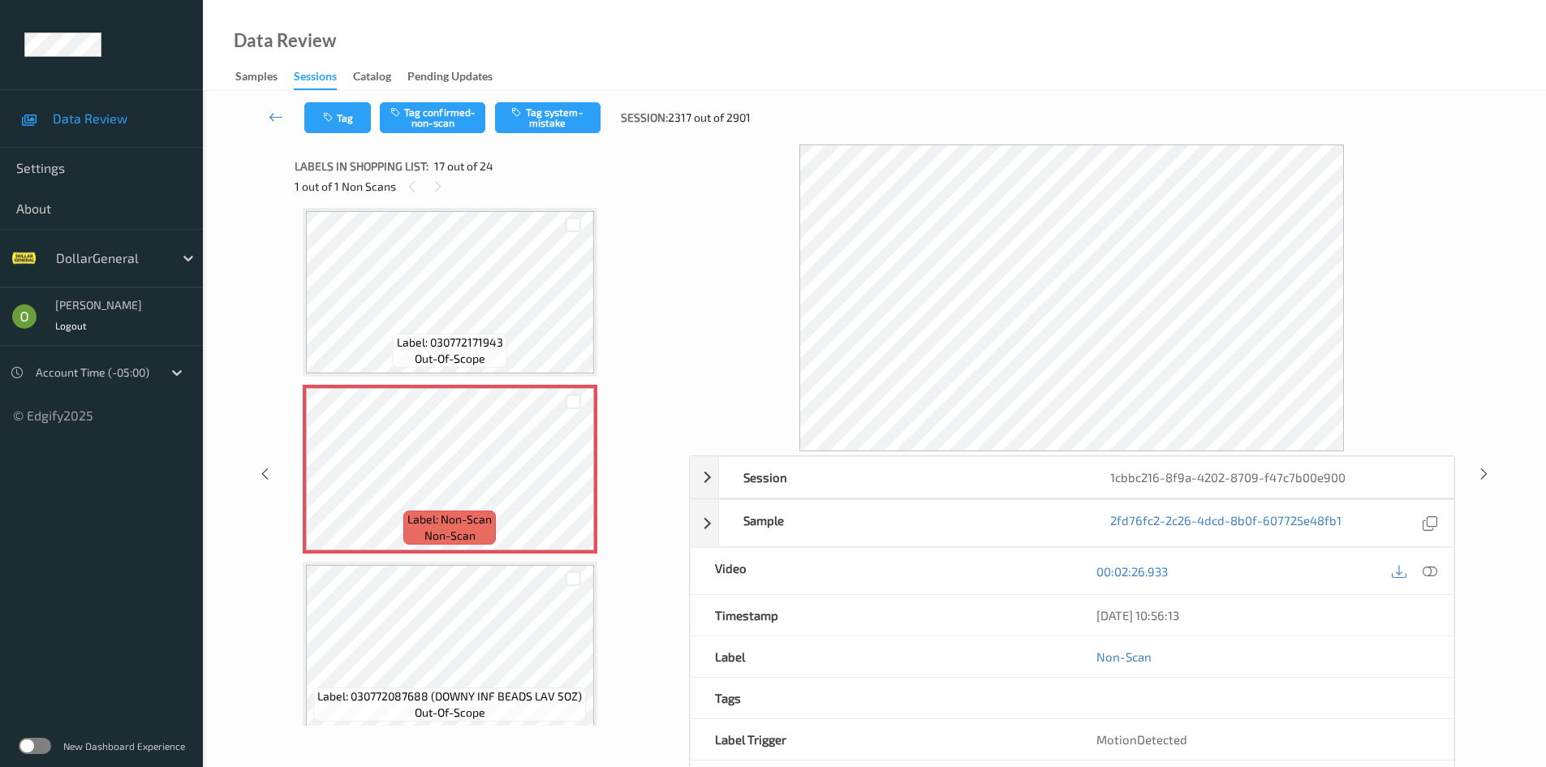
click at [1430, 575] on icon at bounding box center [1429, 571] width 15 height 15
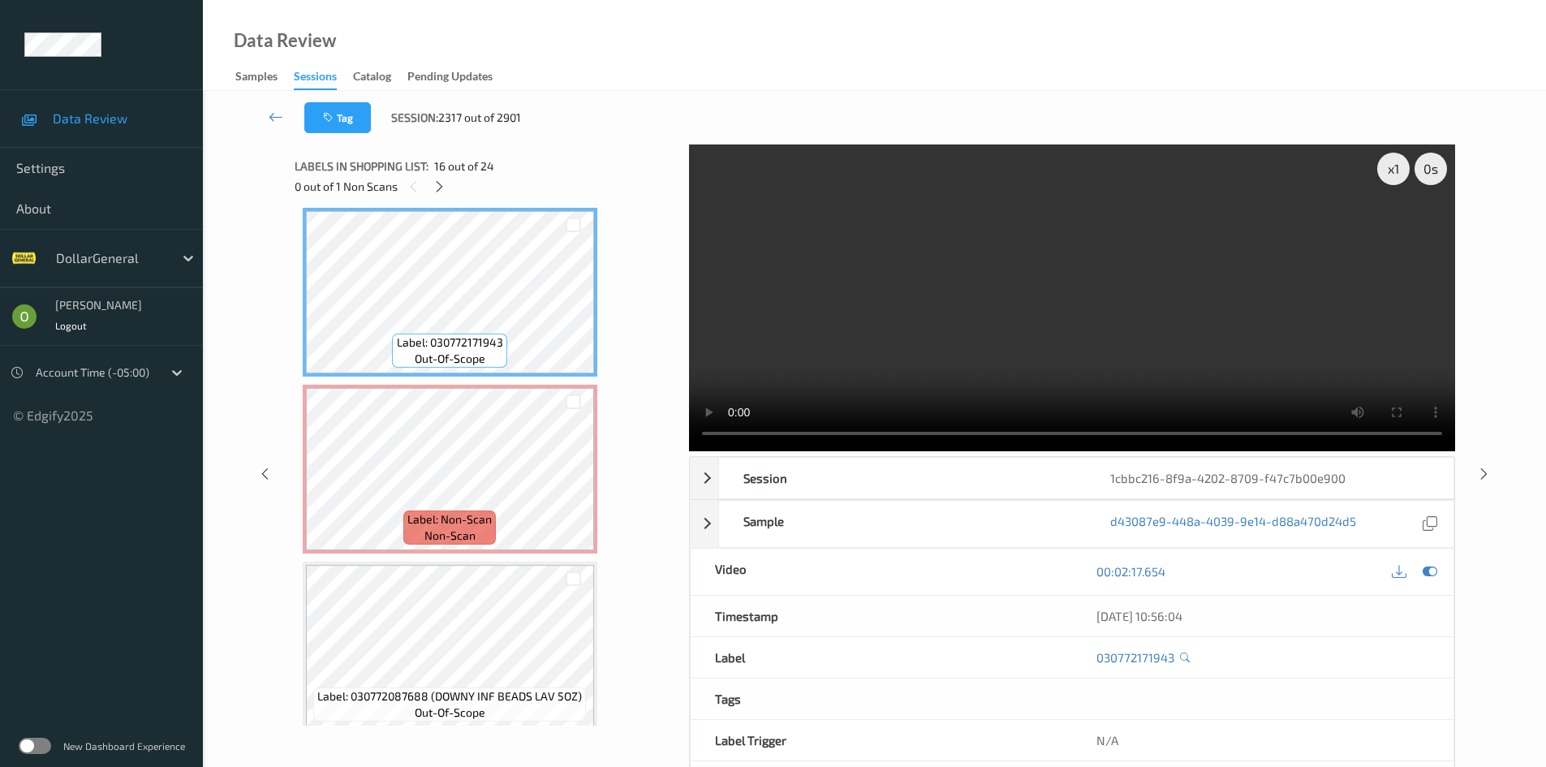
click at [978, 333] on video at bounding box center [1072, 297] width 766 height 307
click at [969, 338] on video at bounding box center [1072, 297] width 766 height 307
click at [908, 289] on video at bounding box center [1072, 297] width 766 height 307
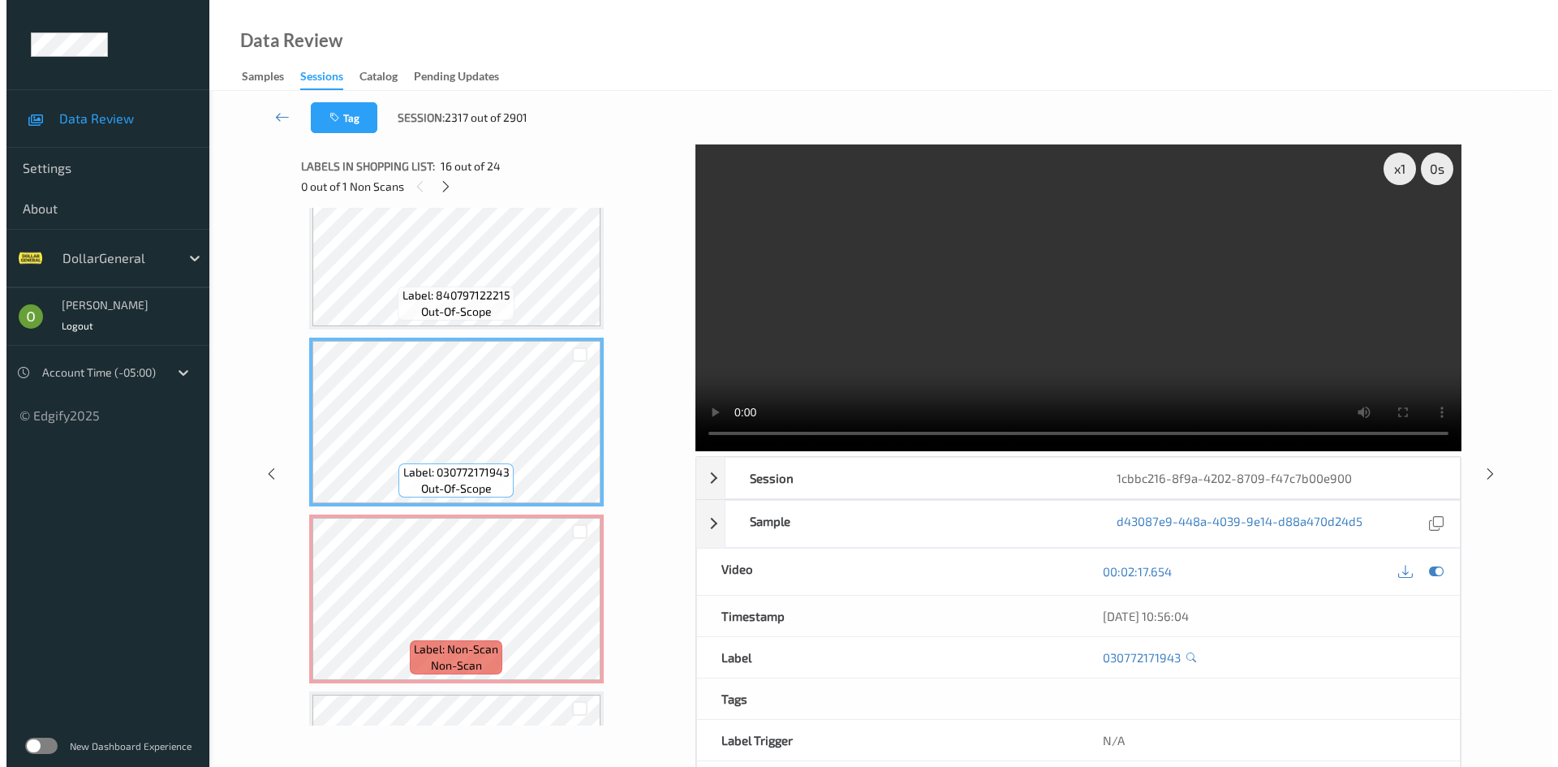
scroll to position [2499, 0]
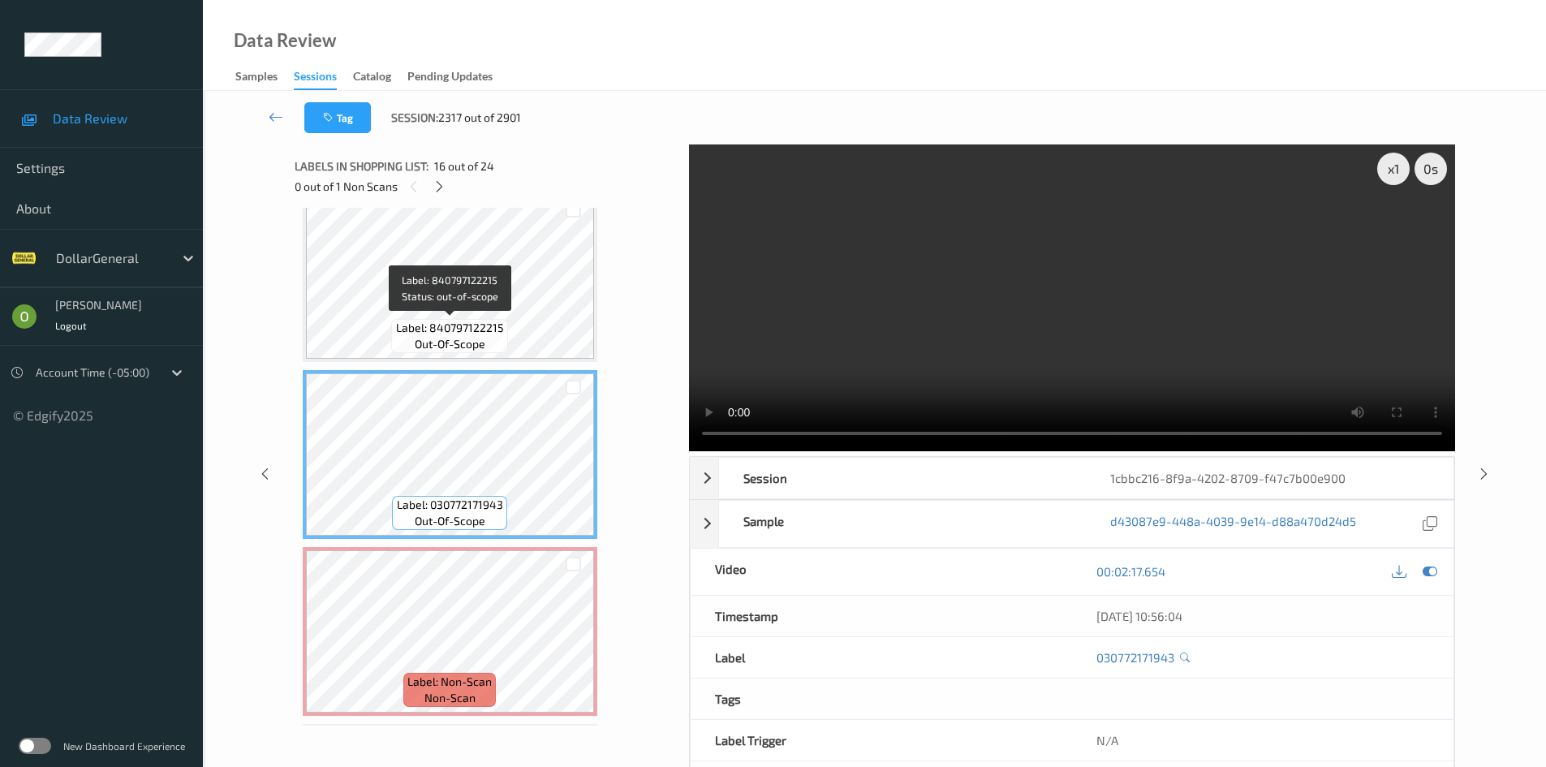
click at [488, 336] on div "Label: 840797122215 out-of-scope" at bounding box center [449, 336] width 116 height 34
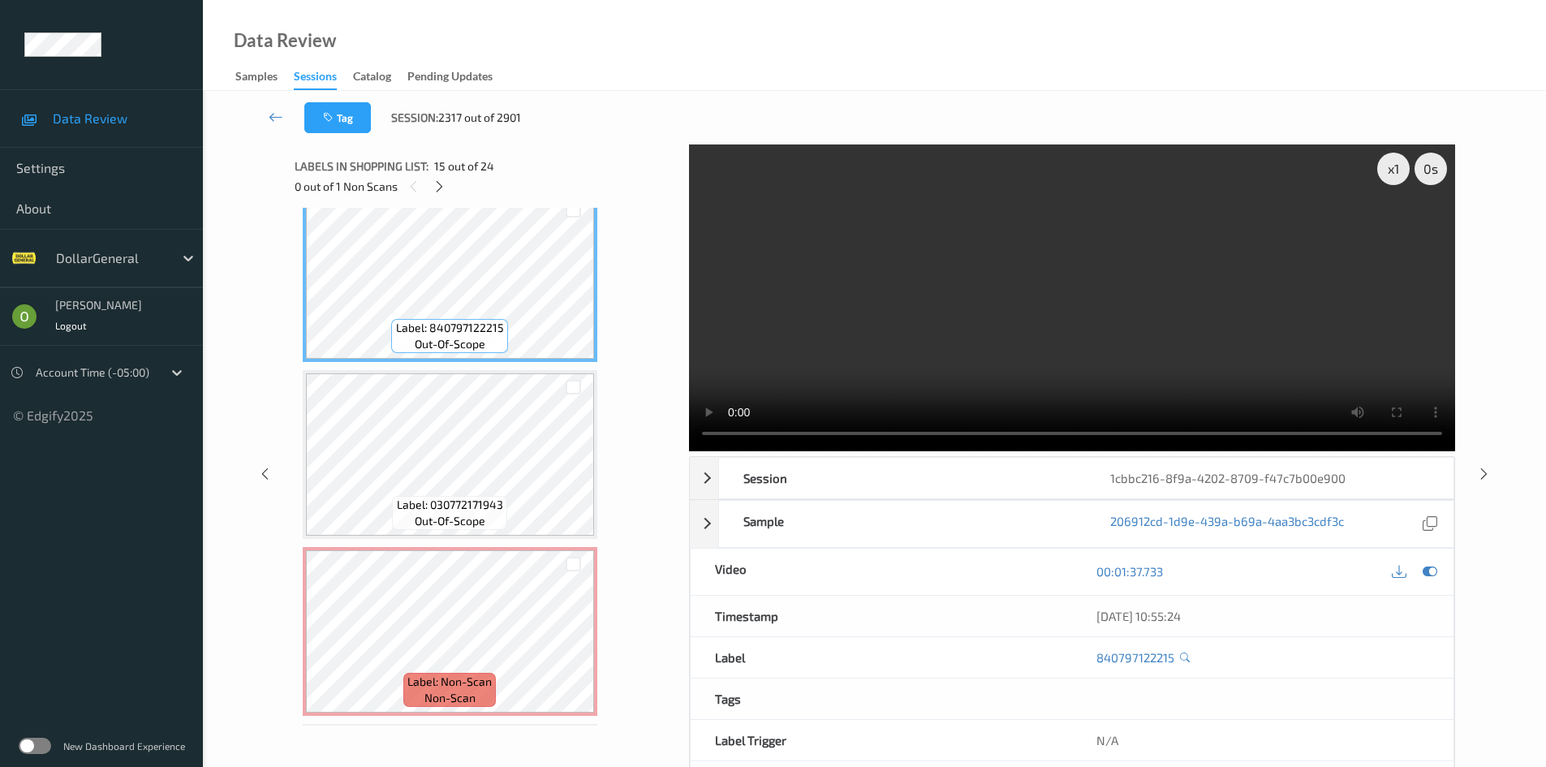
click at [502, 497] on span "Label: 030772171943" at bounding box center [450, 505] width 106 height 16
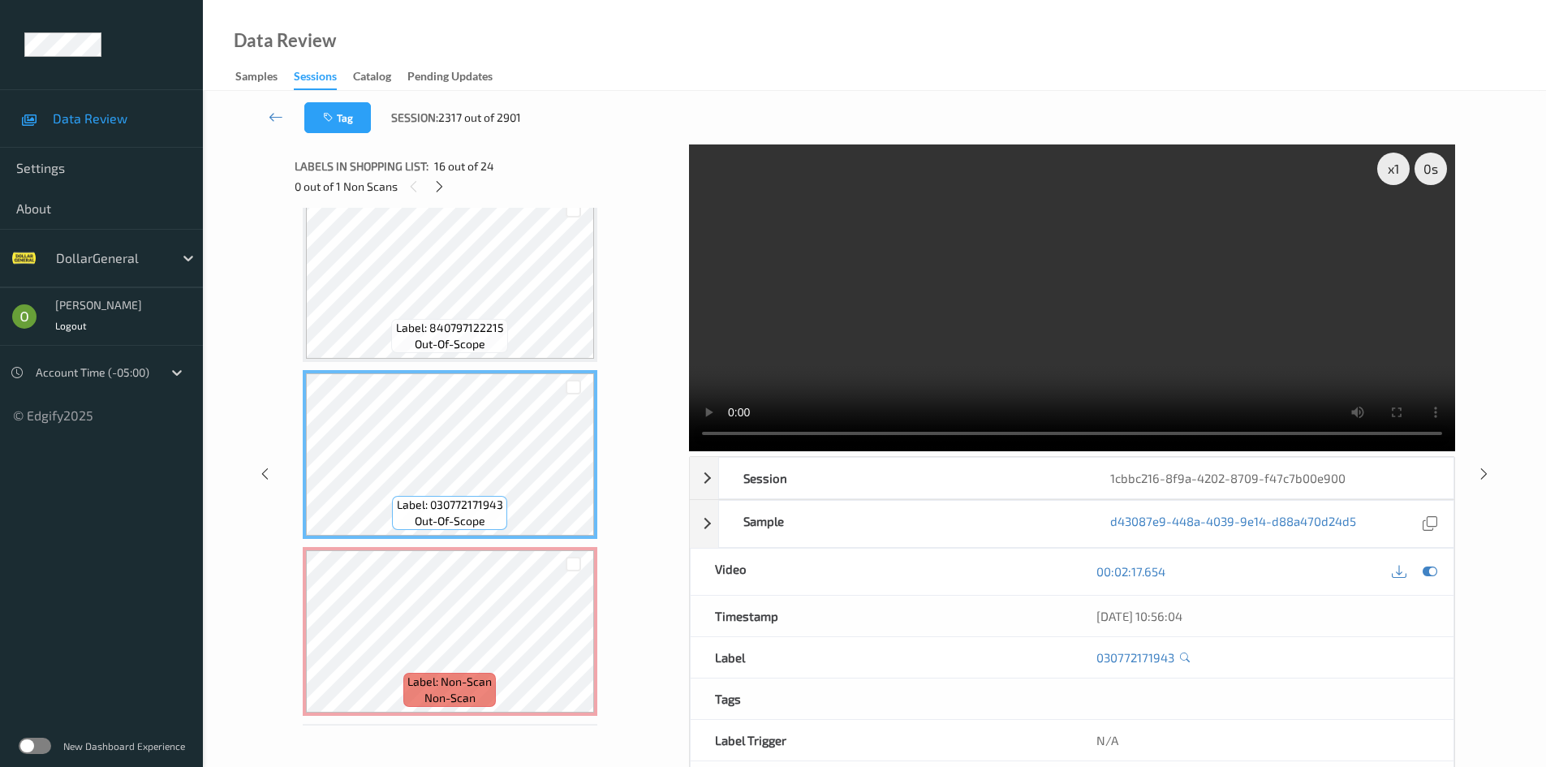
click at [905, 376] on video at bounding box center [1072, 297] width 766 height 307
click at [1391, 174] on div "x 1" at bounding box center [1393, 169] width 32 height 32
click at [1391, 173] on div "x 1" at bounding box center [1393, 169] width 32 height 32
click at [1243, 362] on video at bounding box center [1072, 297] width 766 height 307
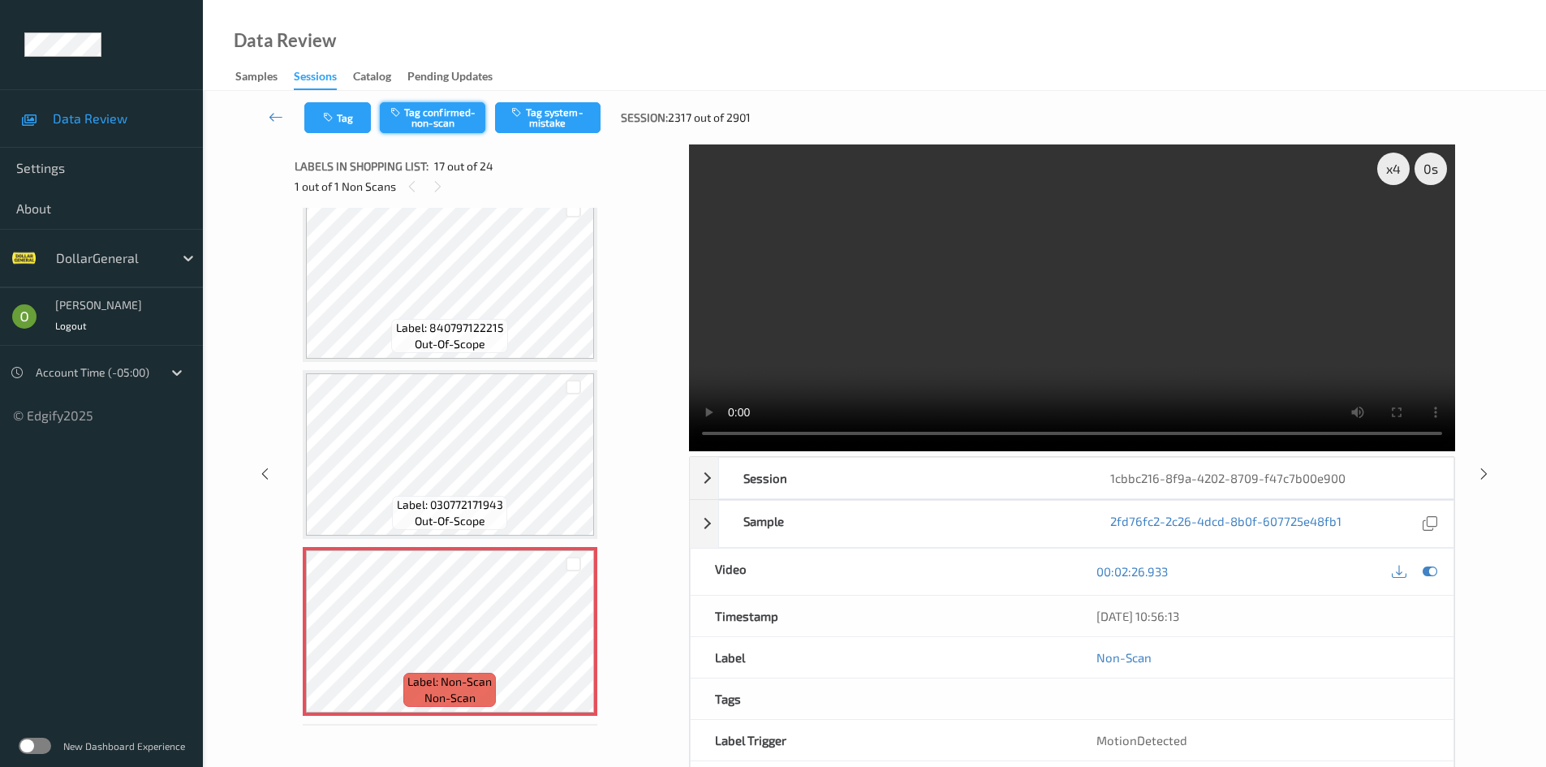
click at [458, 126] on button "Tag confirmed-non-scan" at bounding box center [432, 117] width 105 height 31
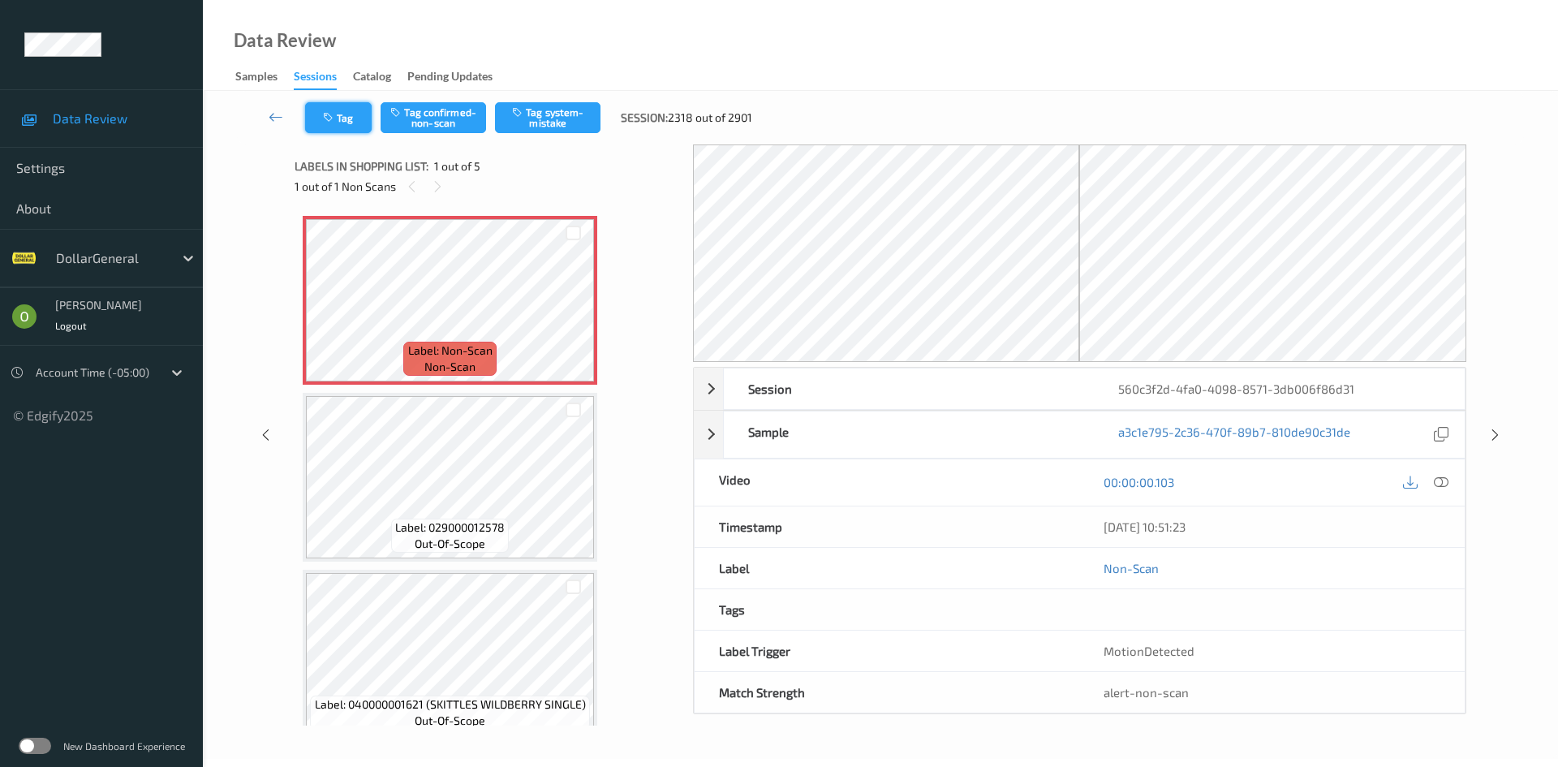
click at [342, 117] on button "Tag" at bounding box center [338, 117] width 67 height 31
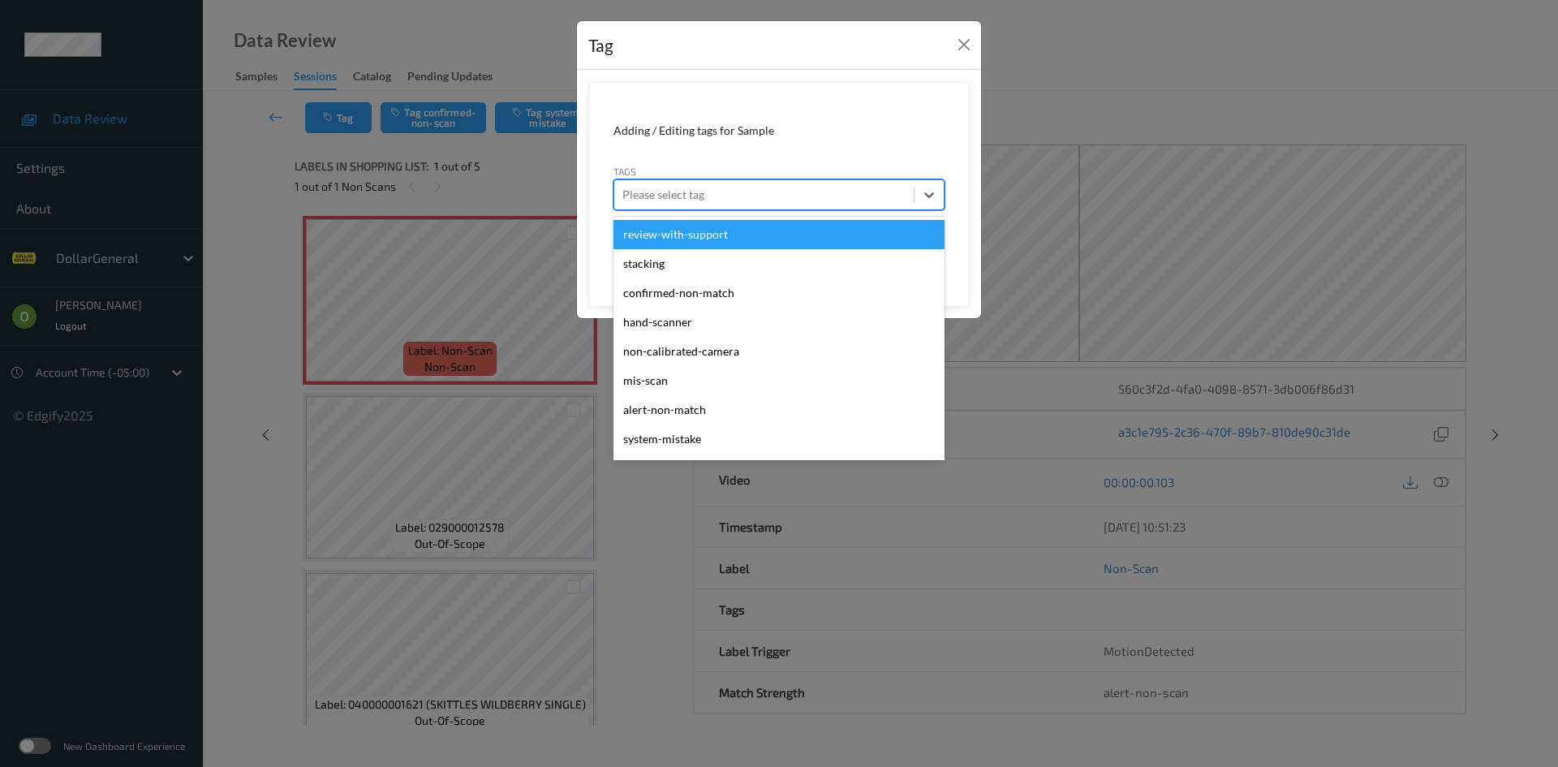
click at [771, 191] on div at bounding box center [763, 194] width 283 height 19
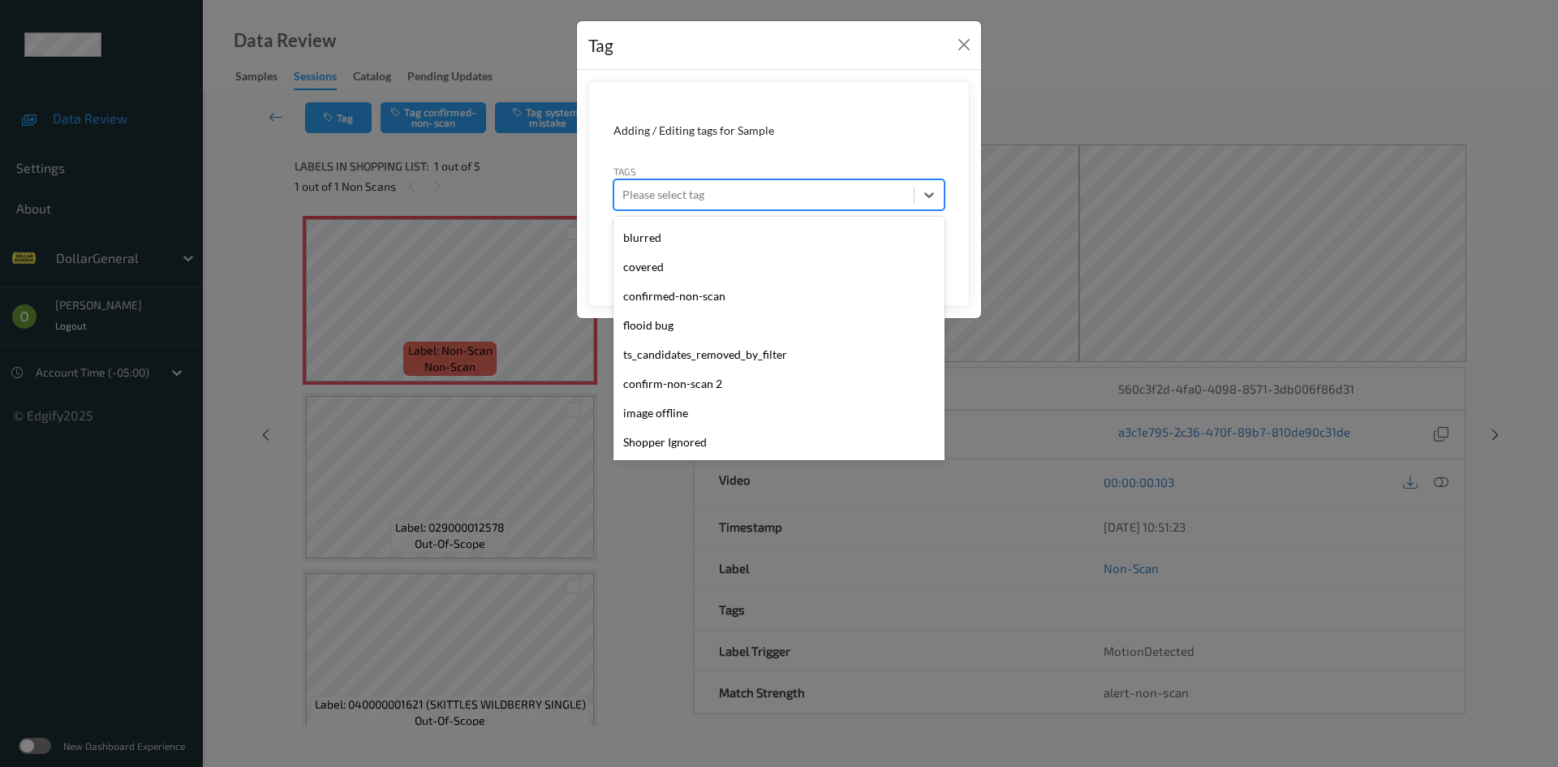
scroll to position [435, 0]
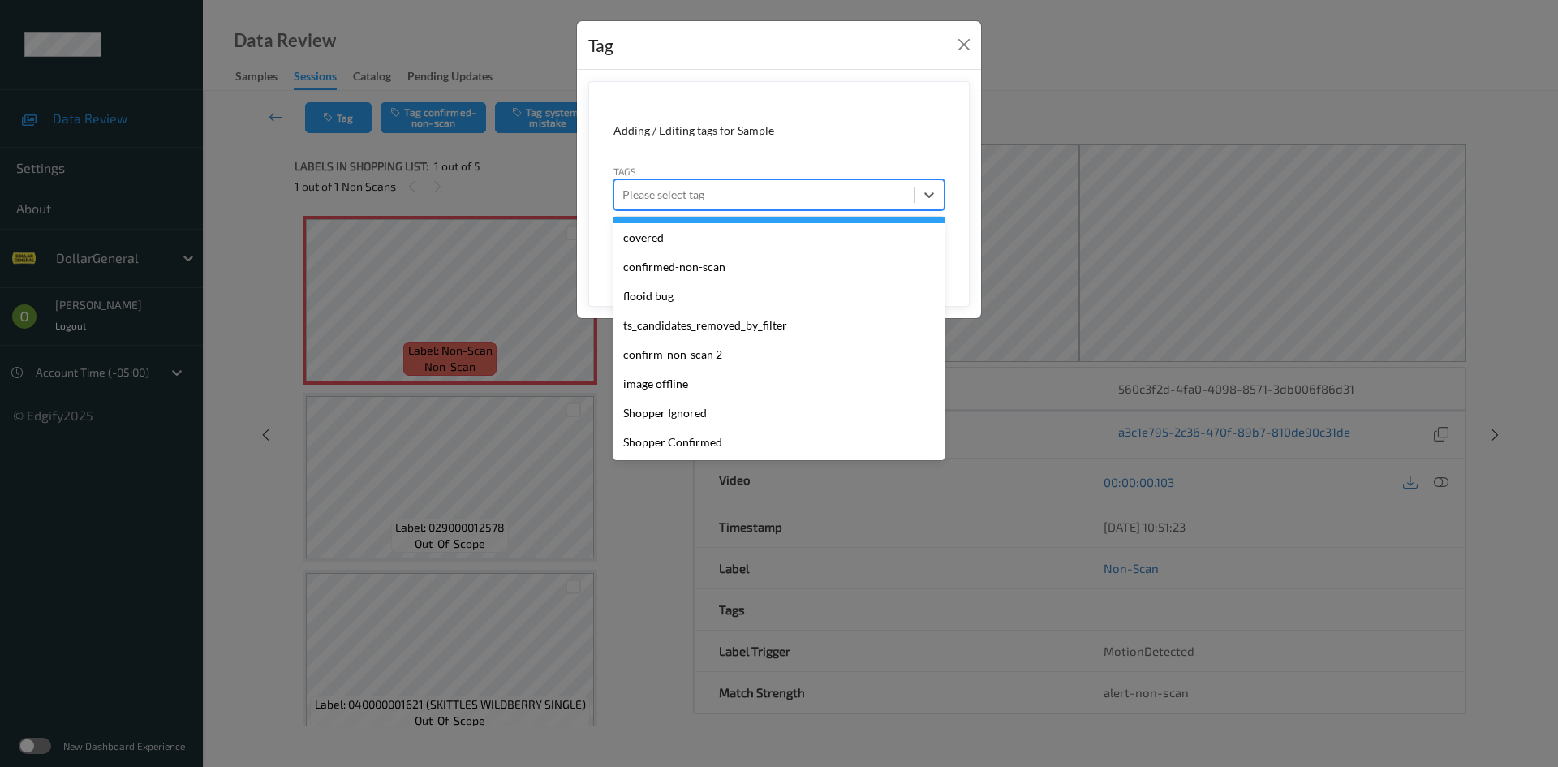
click at [715, 157] on form "Adding / Editing tags for Sample Tags option blurred focused, 15 of 23. 23 resu…" at bounding box center [778, 194] width 381 height 226
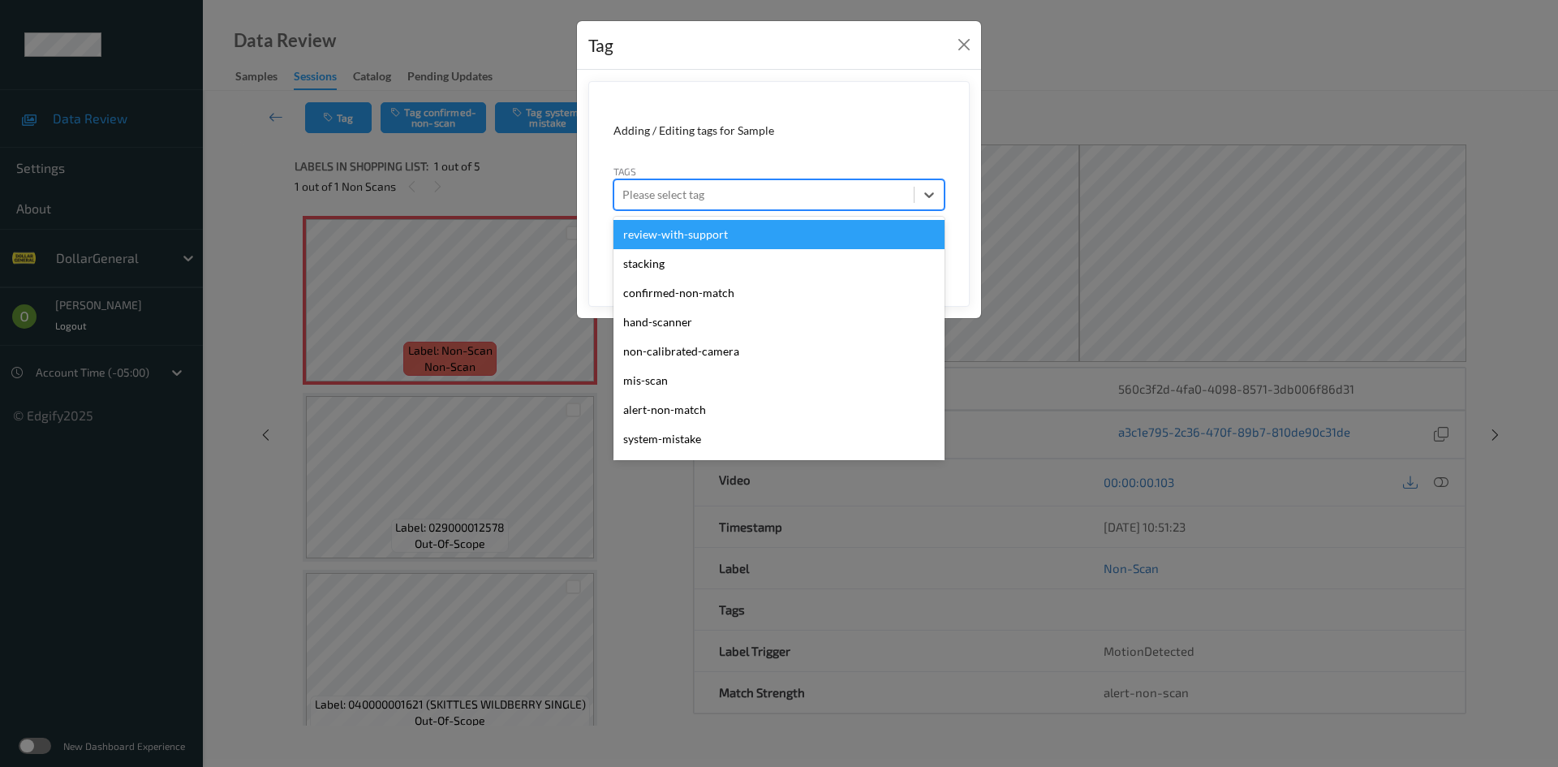
click at [719, 206] on div "Please select tag" at bounding box center [763, 195] width 299 height 26
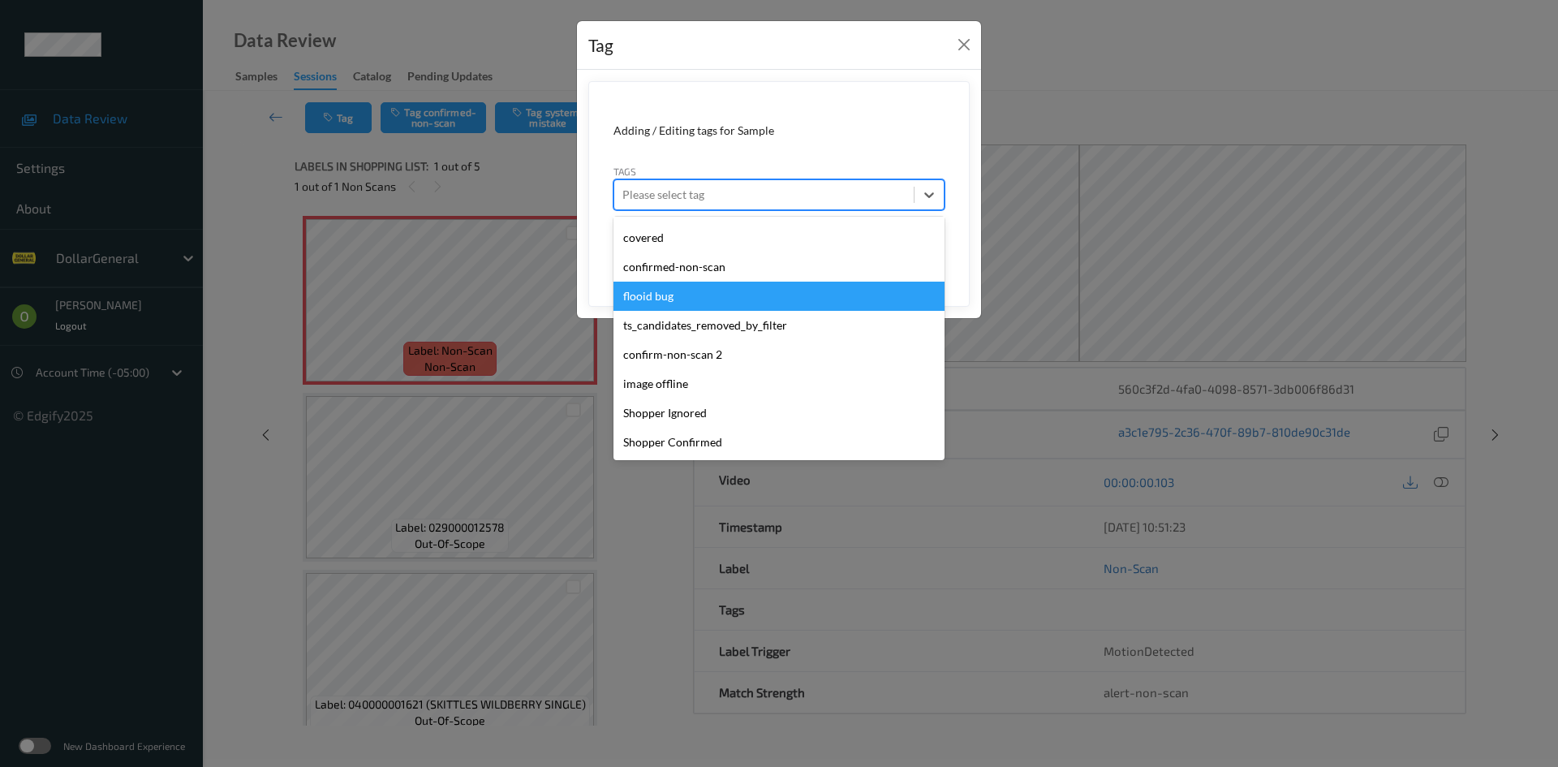
click at [703, 287] on div "flooid bug" at bounding box center [778, 296] width 331 height 29
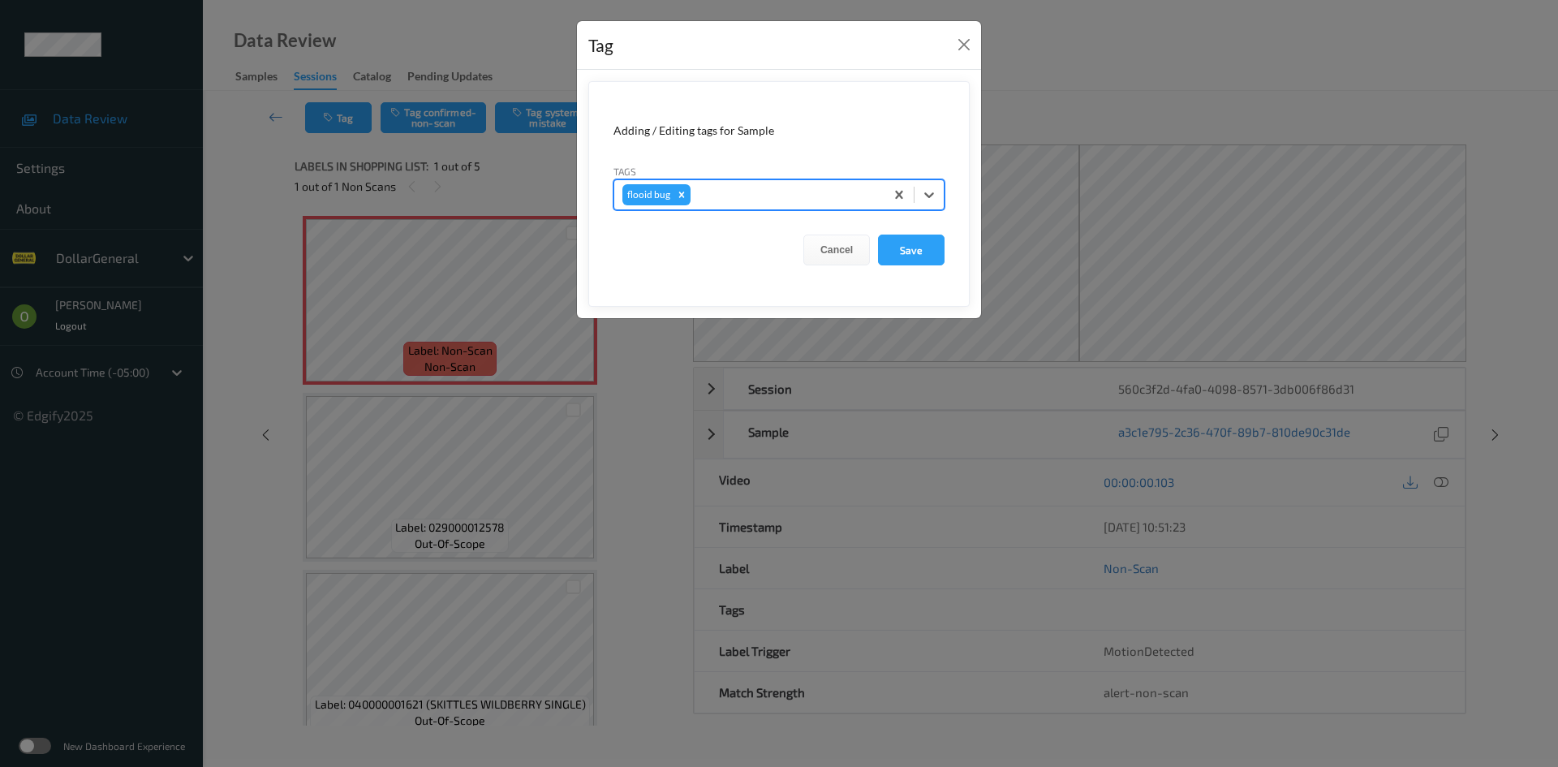
click at [766, 185] on div at bounding box center [785, 194] width 183 height 19
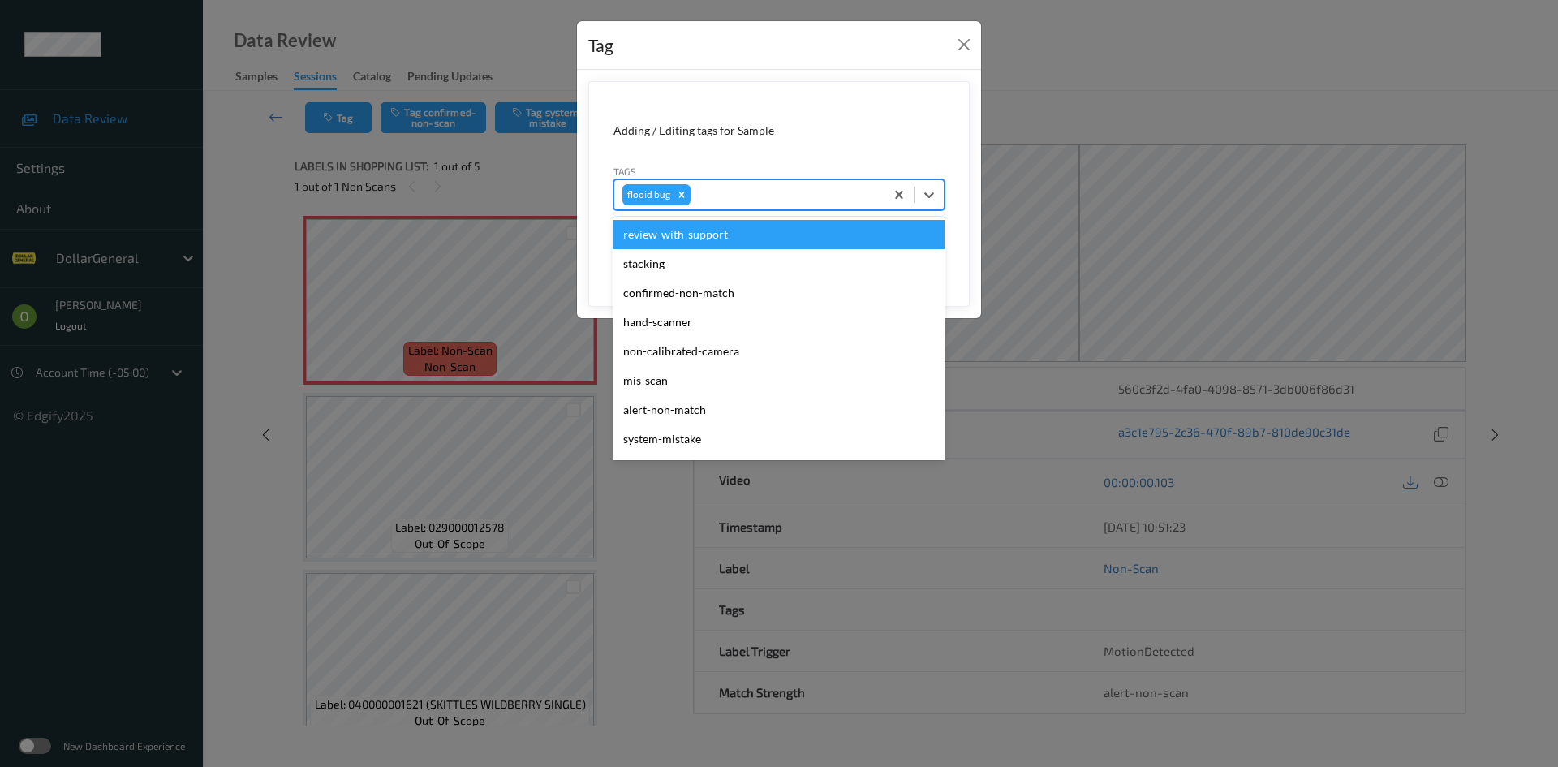
click at [880, 155] on form "Adding / Editing tags for Sample Tags option flooid bug , selected. option revi…" at bounding box center [778, 194] width 381 height 226
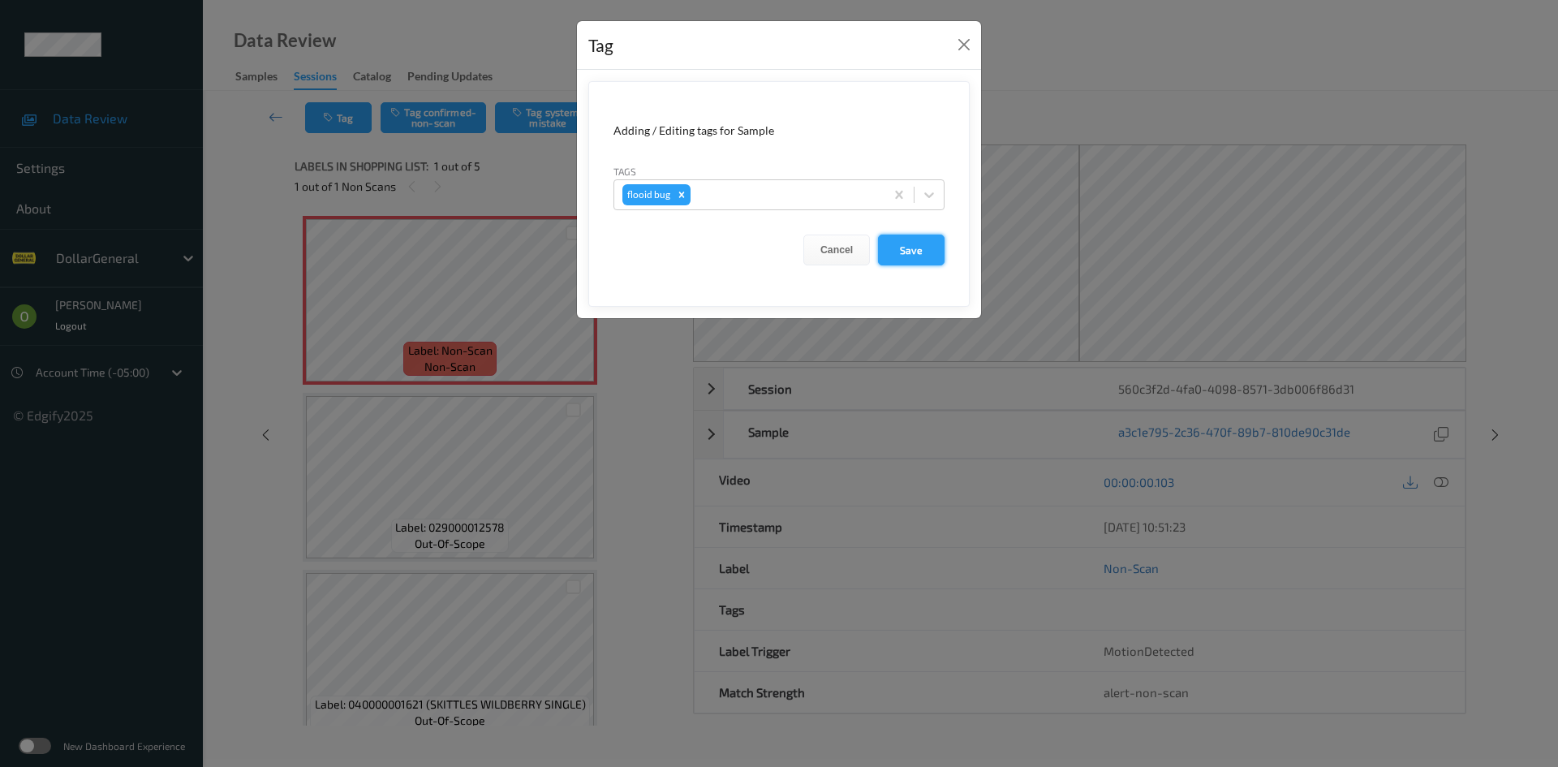
click at [918, 257] on button "Save" at bounding box center [911, 249] width 67 height 31
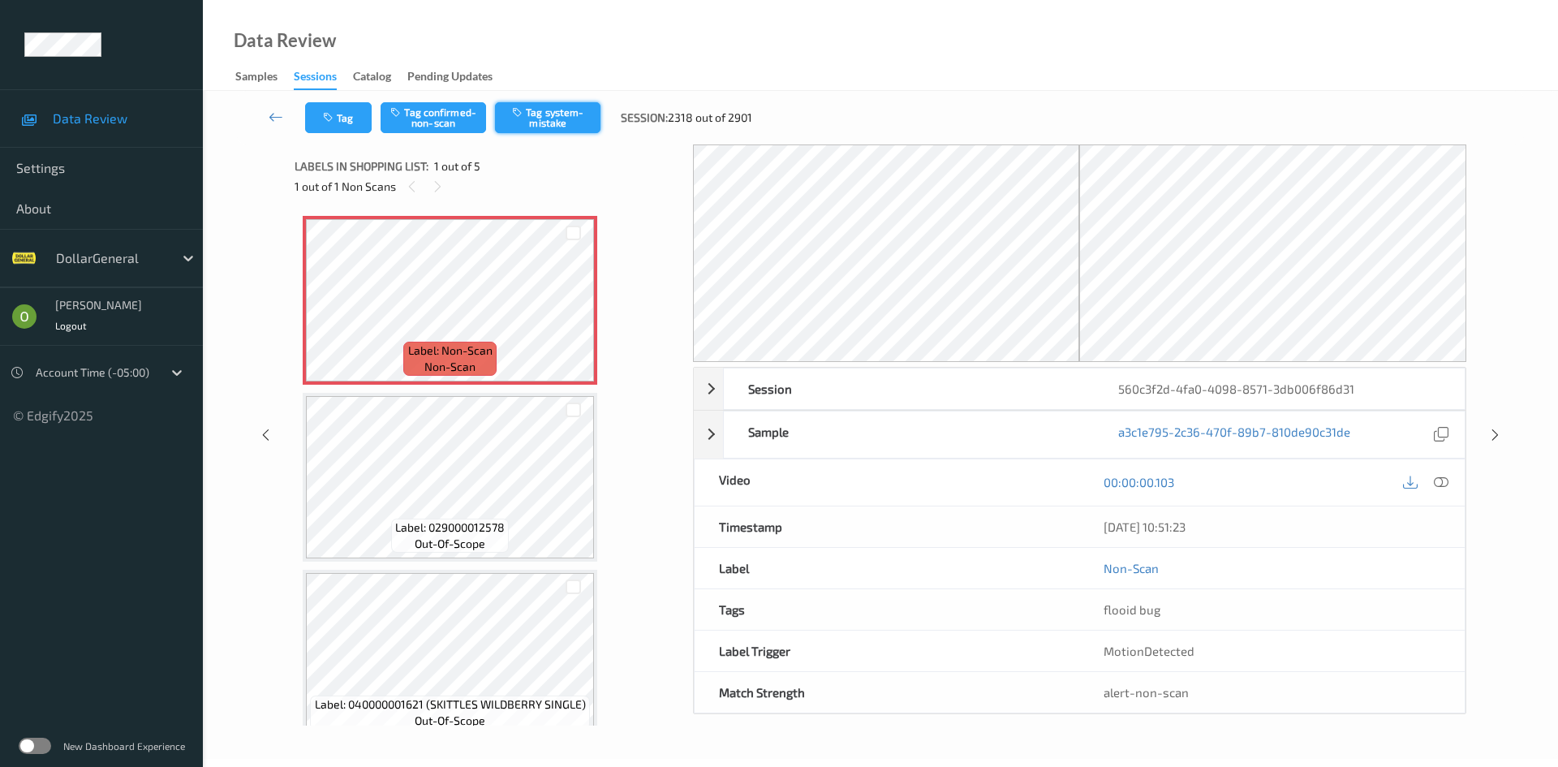
click at [542, 127] on button "Tag system-mistake" at bounding box center [547, 117] width 105 height 31
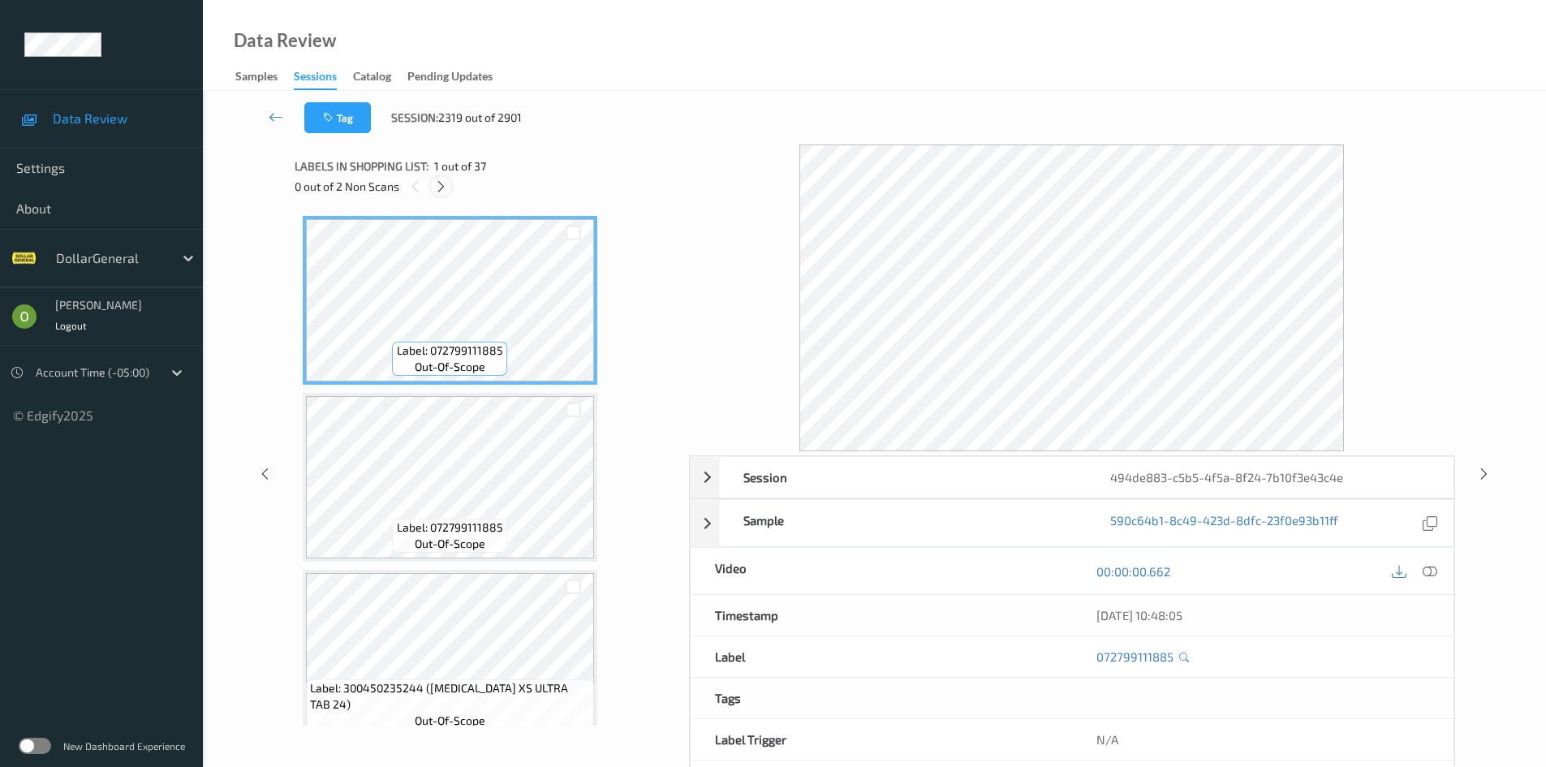
click at [442, 191] on icon at bounding box center [441, 186] width 14 height 15
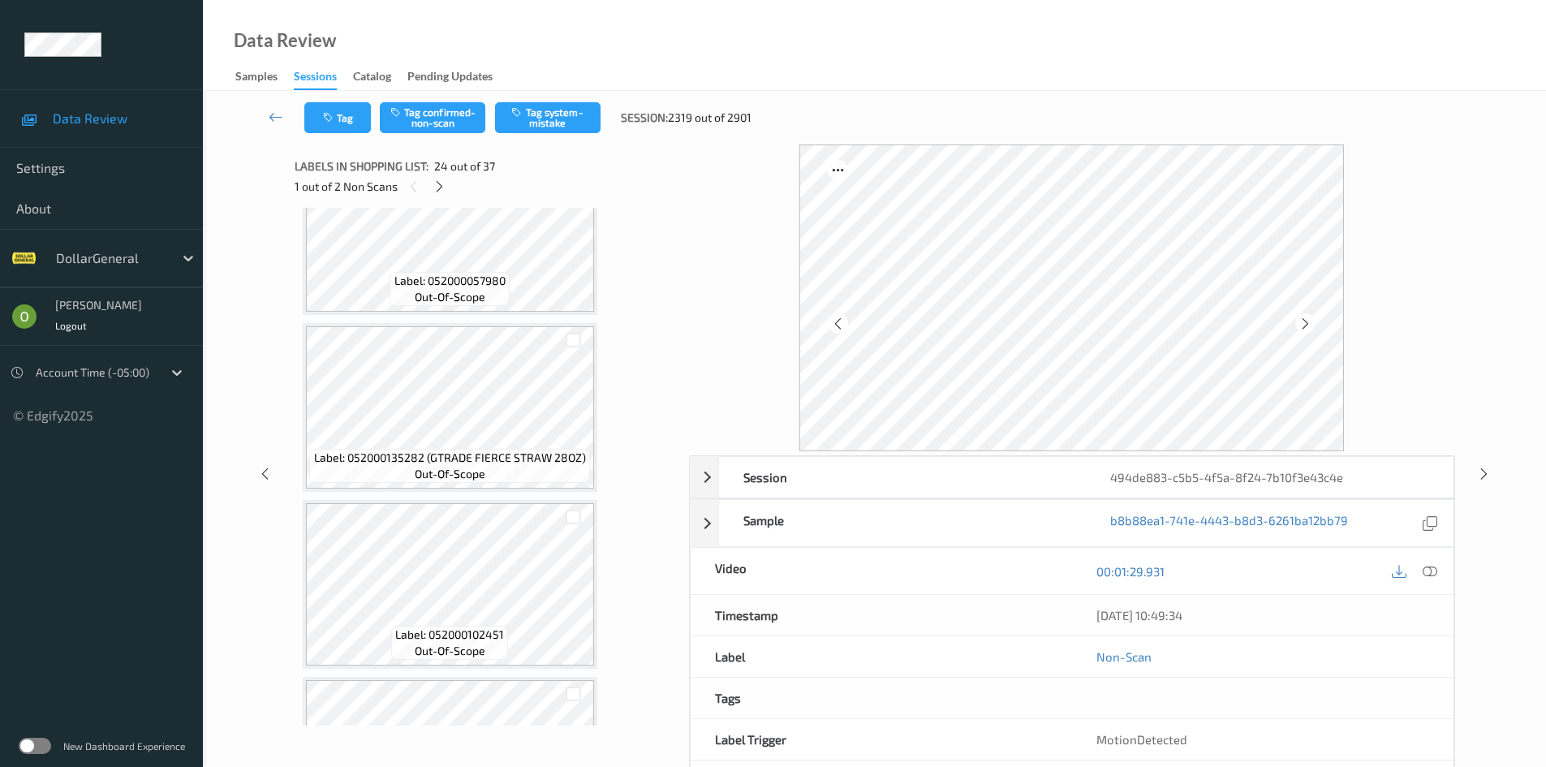
scroll to position [3250, 0]
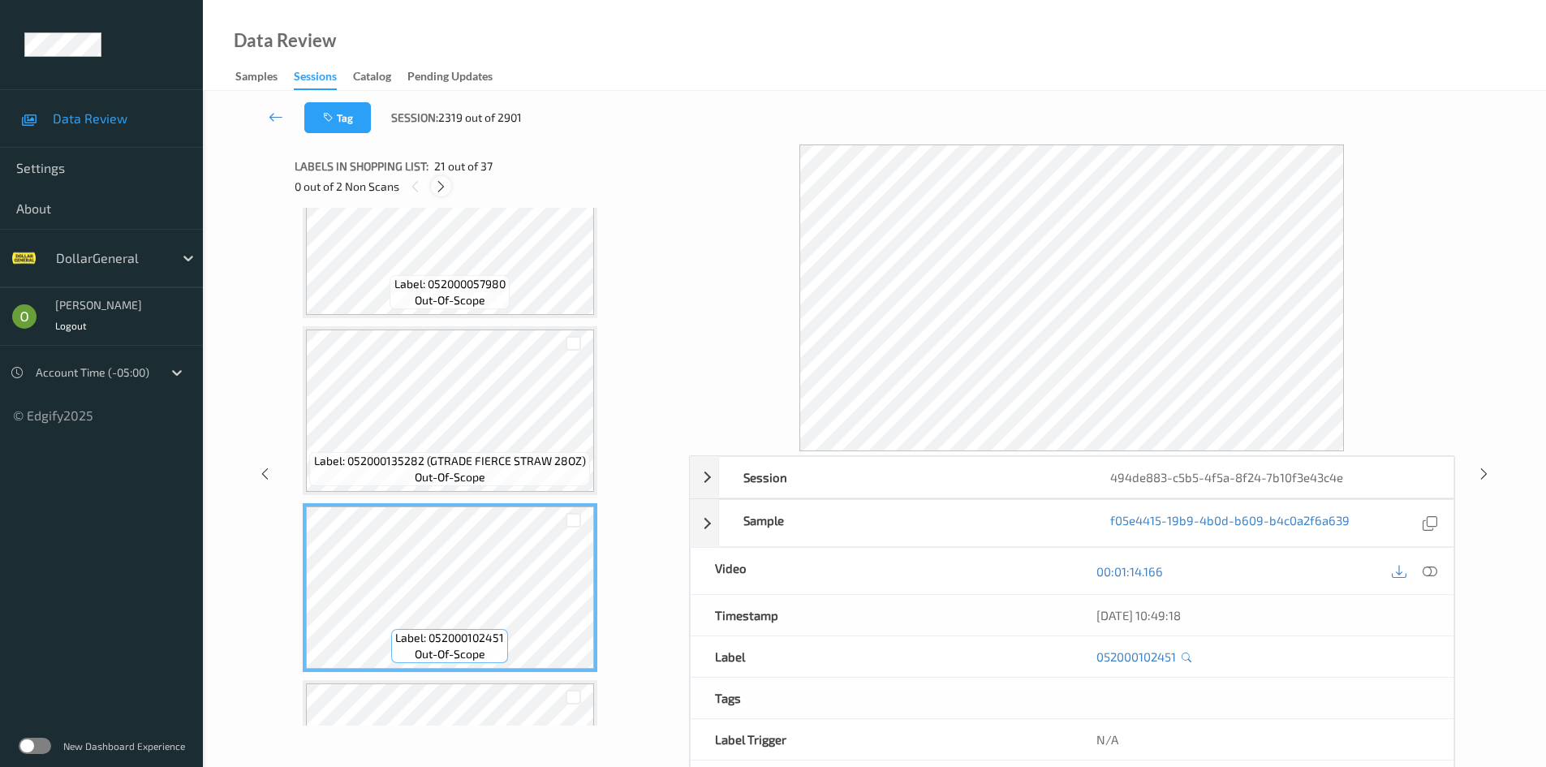
click at [437, 180] on icon at bounding box center [441, 186] width 14 height 15
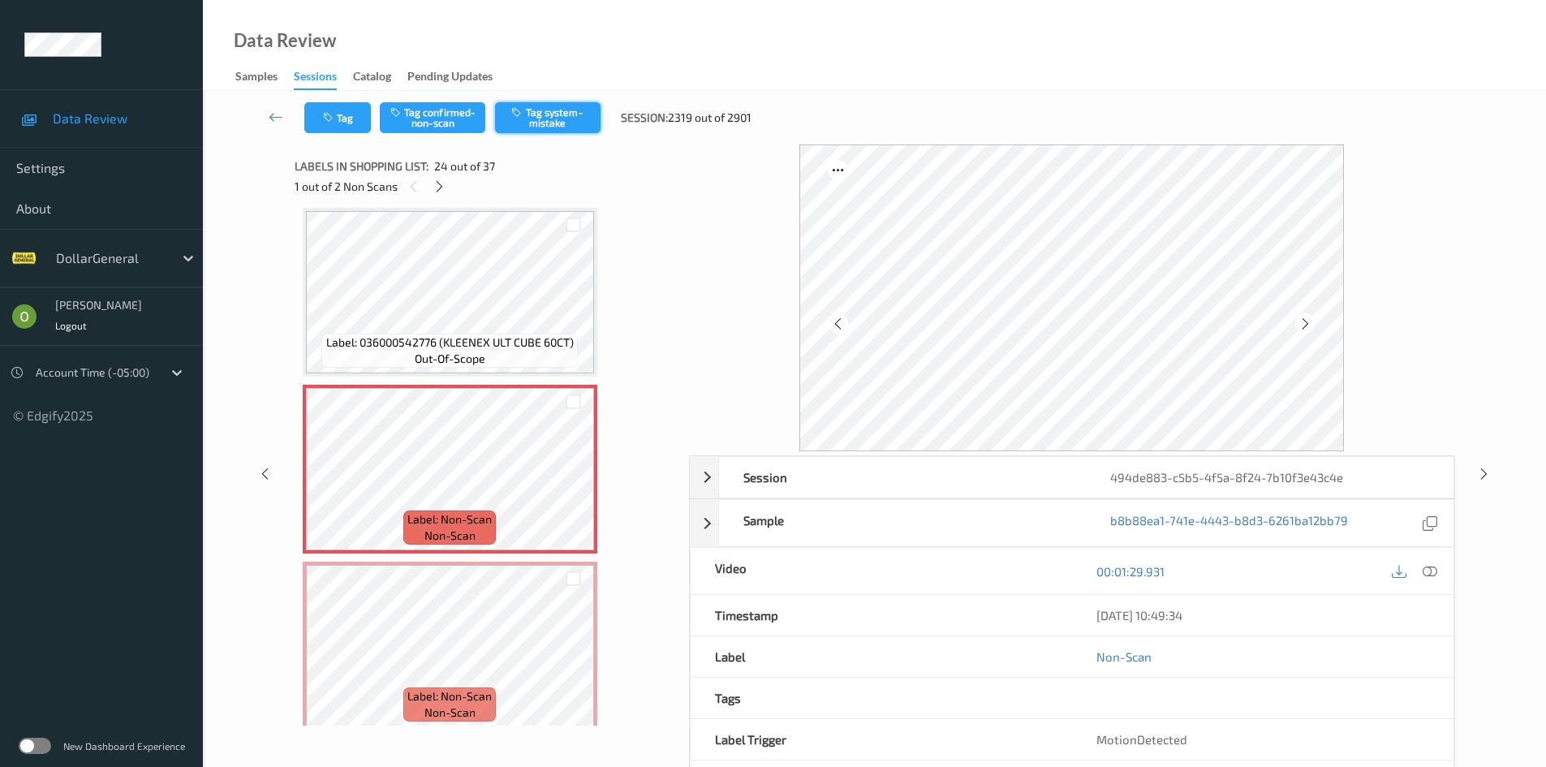
click at [569, 126] on button "Tag system-mistake" at bounding box center [547, 117] width 105 height 31
click at [436, 186] on icon at bounding box center [439, 186] width 14 height 15
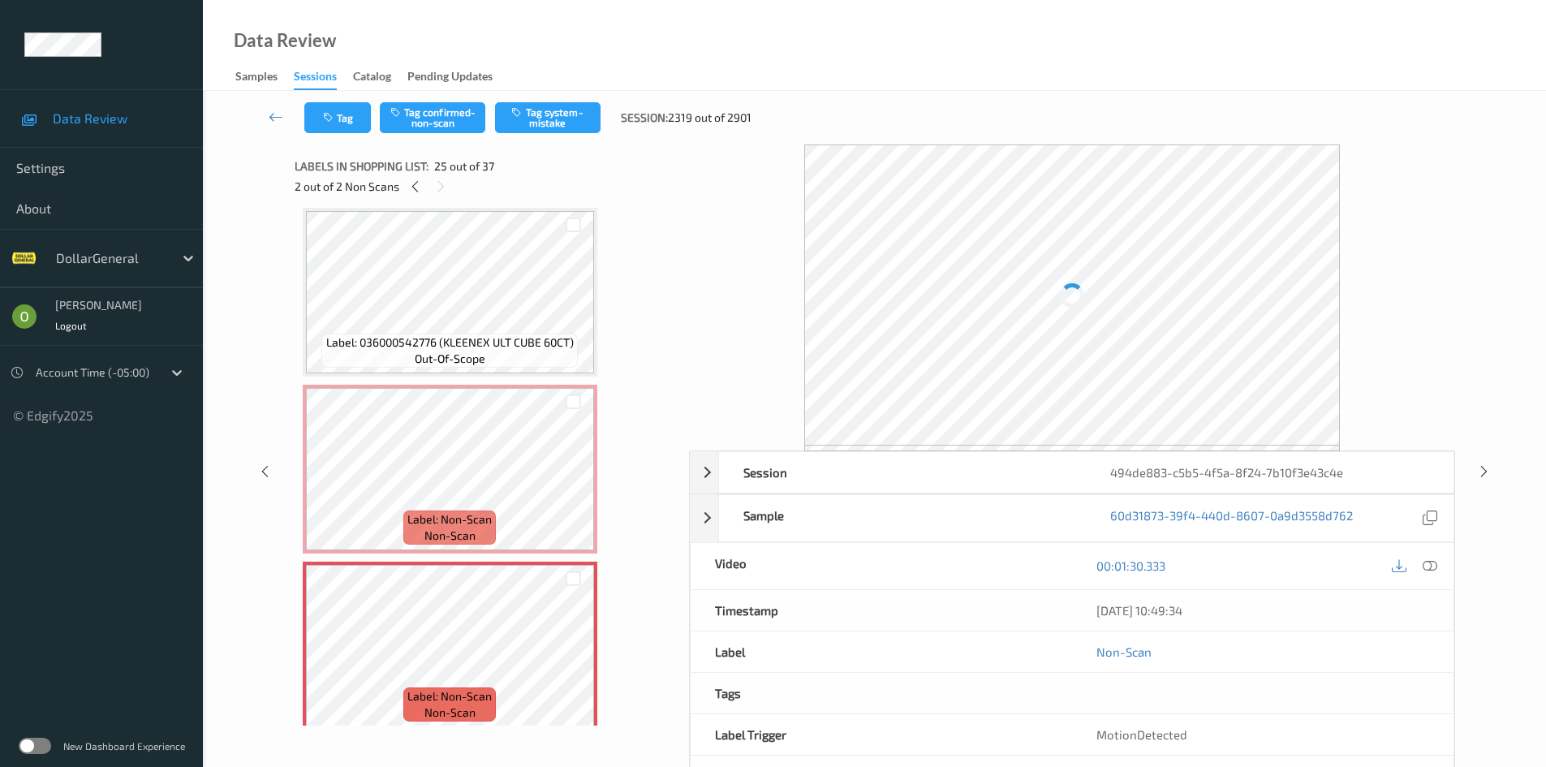
scroll to position [4076, 0]
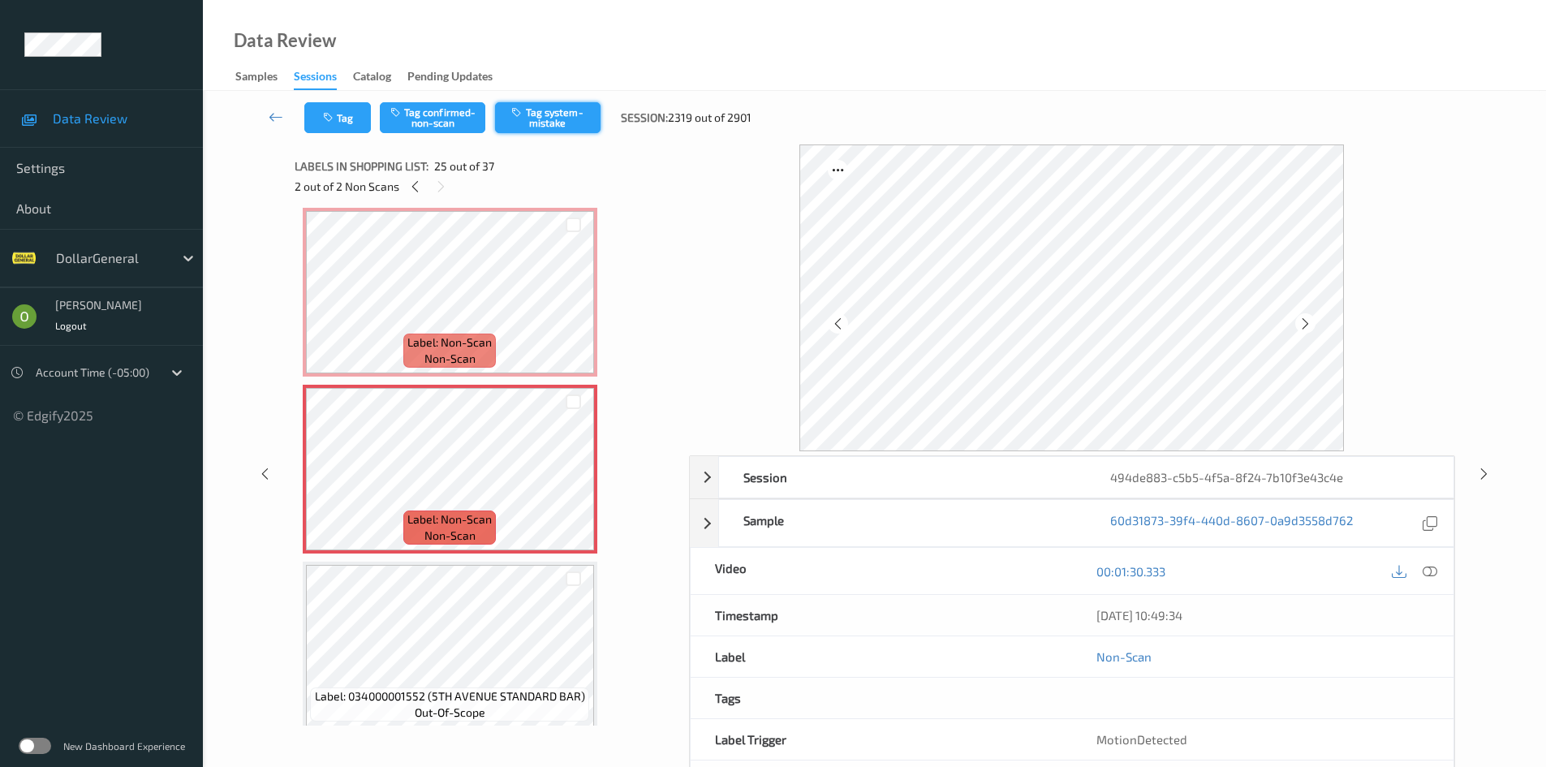
click at [563, 130] on button "Tag system-mistake" at bounding box center [547, 117] width 105 height 31
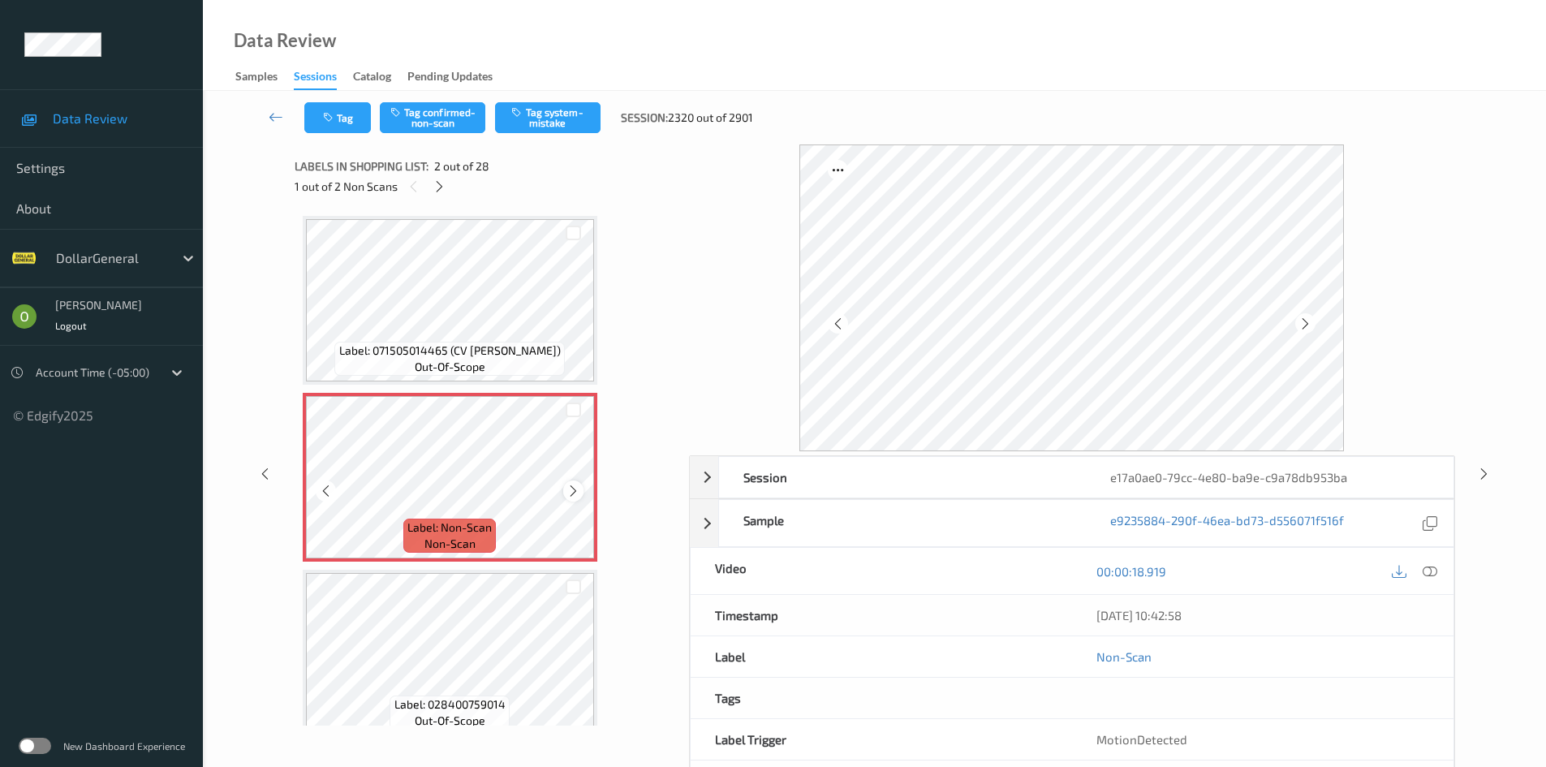
click at [576, 488] on icon at bounding box center [573, 491] width 14 height 15
click at [572, 492] on icon at bounding box center [573, 491] width 14 height 15
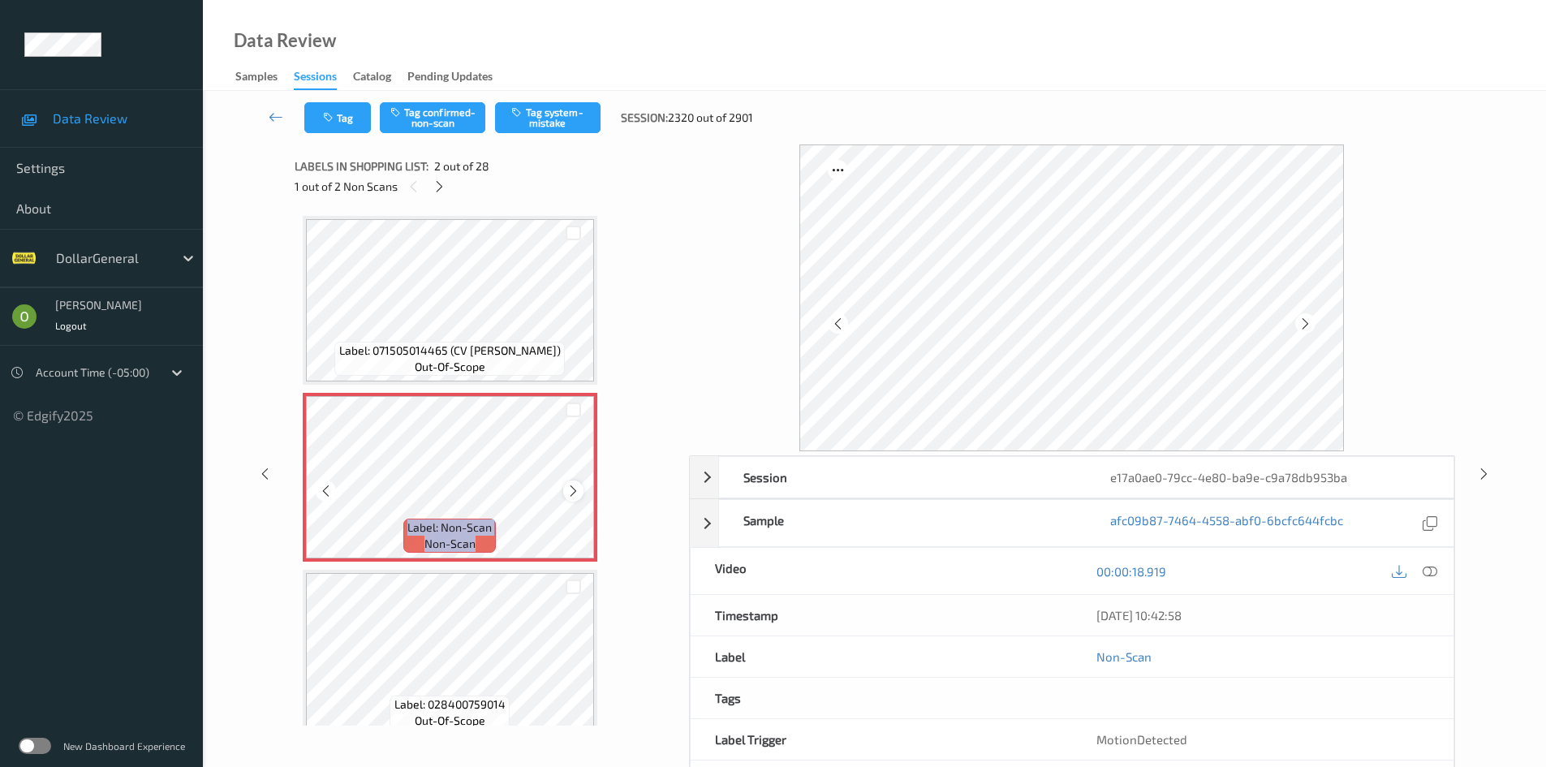
click at [572, 491] on icon at bounding box center [573, 491] width 14 height 15
click at [527, 112] on button "Tag system-mistake" at bounding box center [547, 117] width 105 height 31
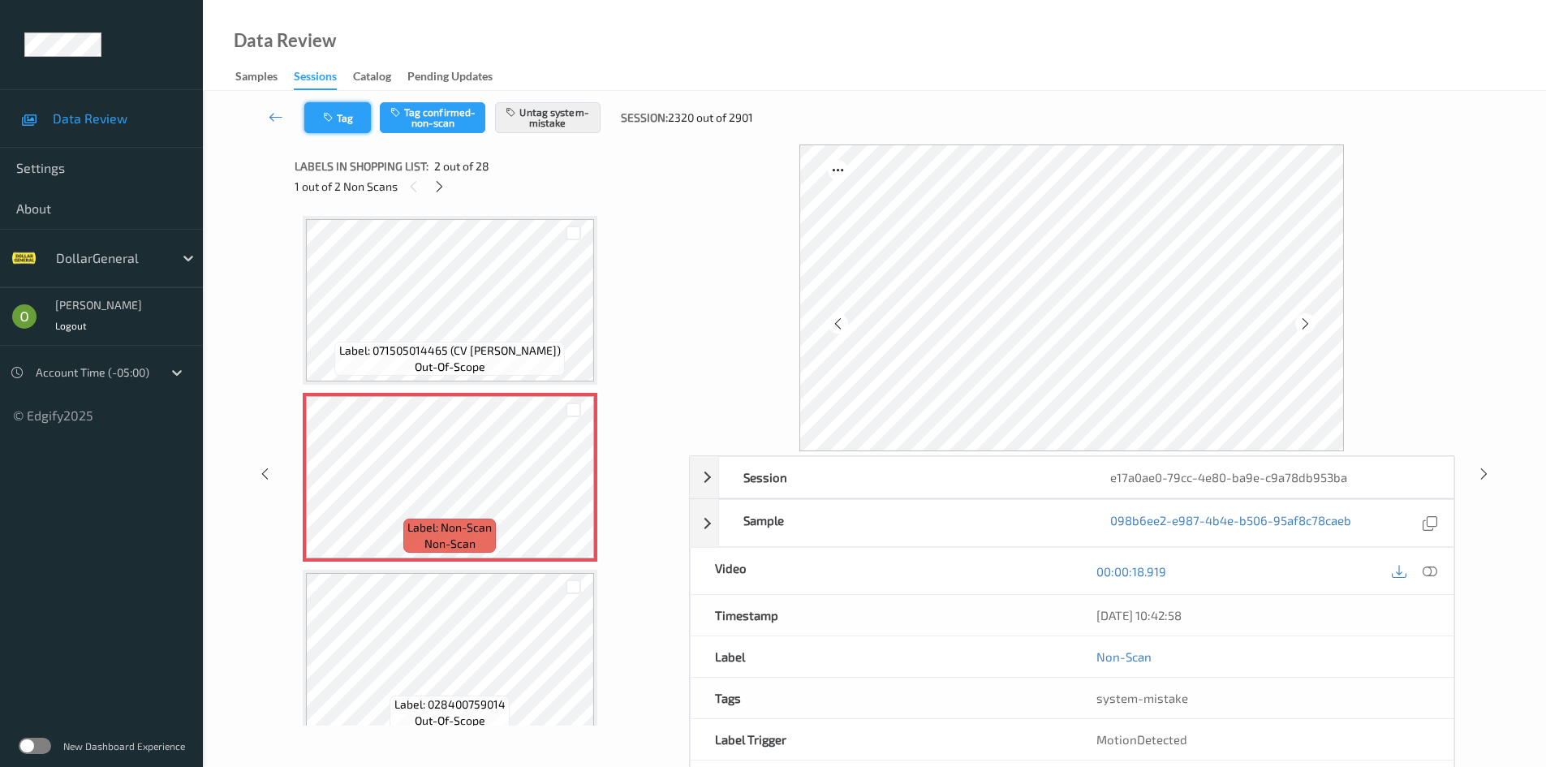
click at [340, 118] on button "Tag" at bounding box center [337, 117] width 67 height 31
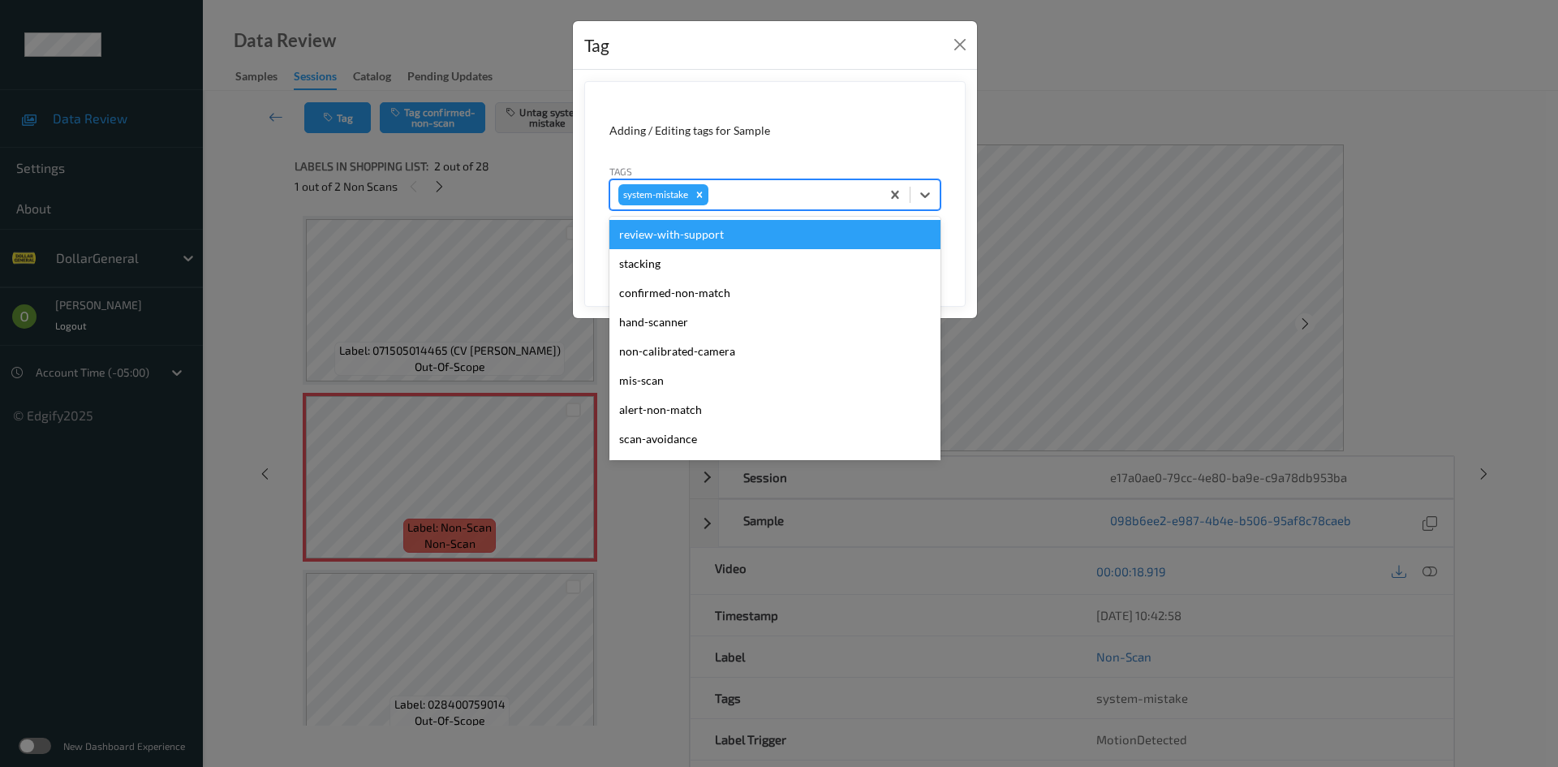
click at [735, 202] on div at bounding box center [792, 194] width 161 height 19
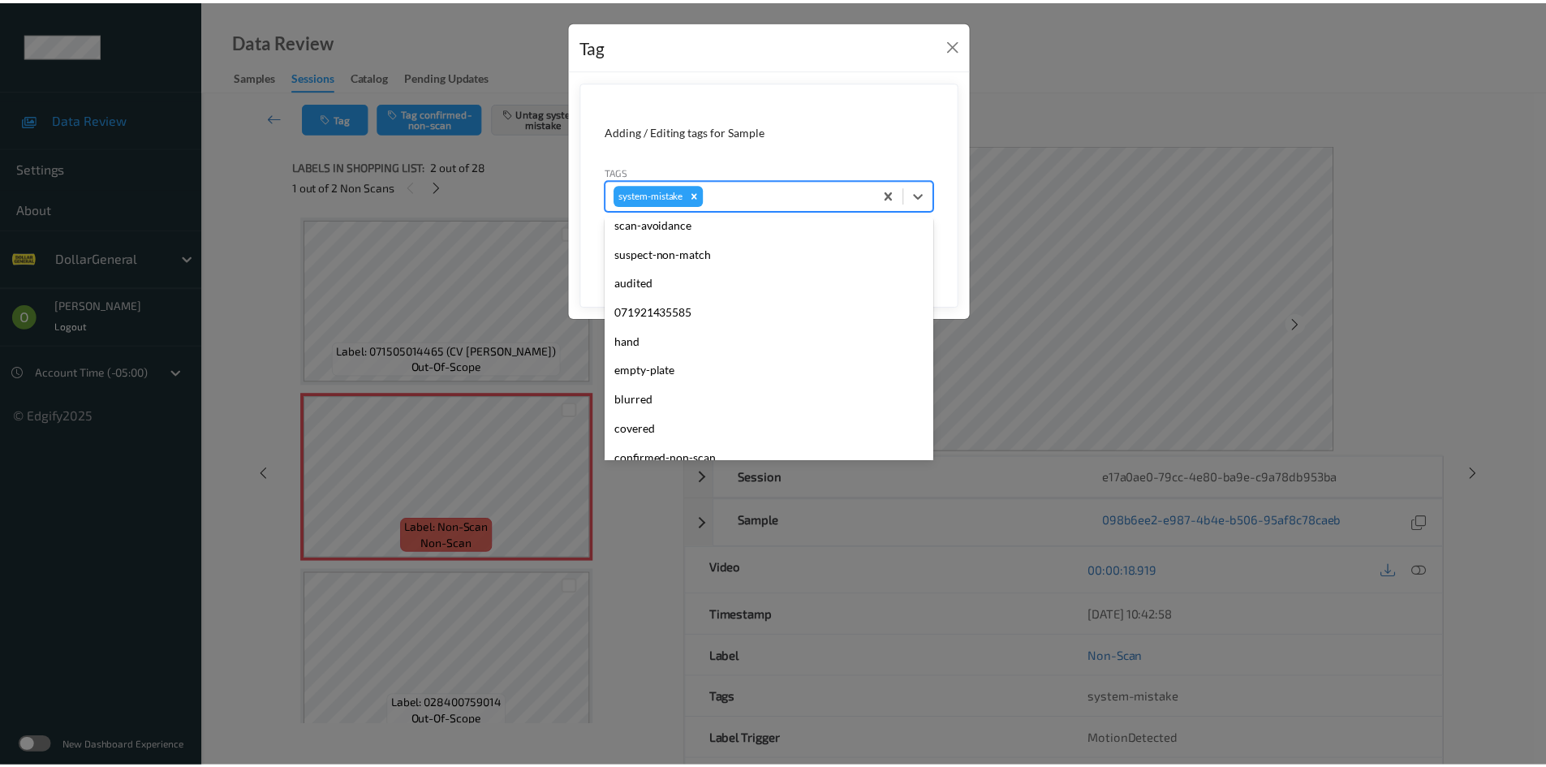
scroll to position [406, 0]
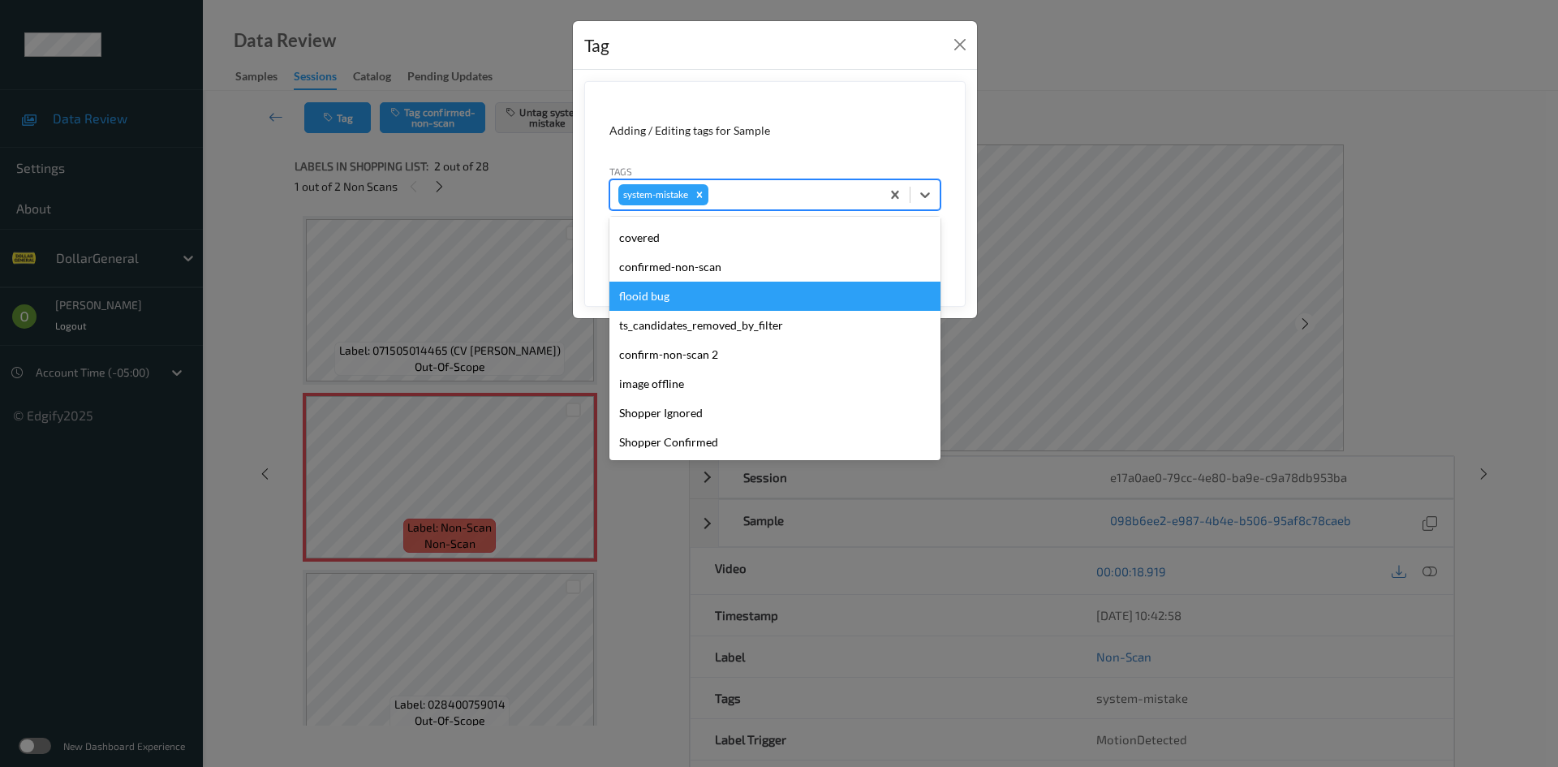
click at [686, 288] on div "flooid bug" at bounding box center [774, 296] width 331 height 29
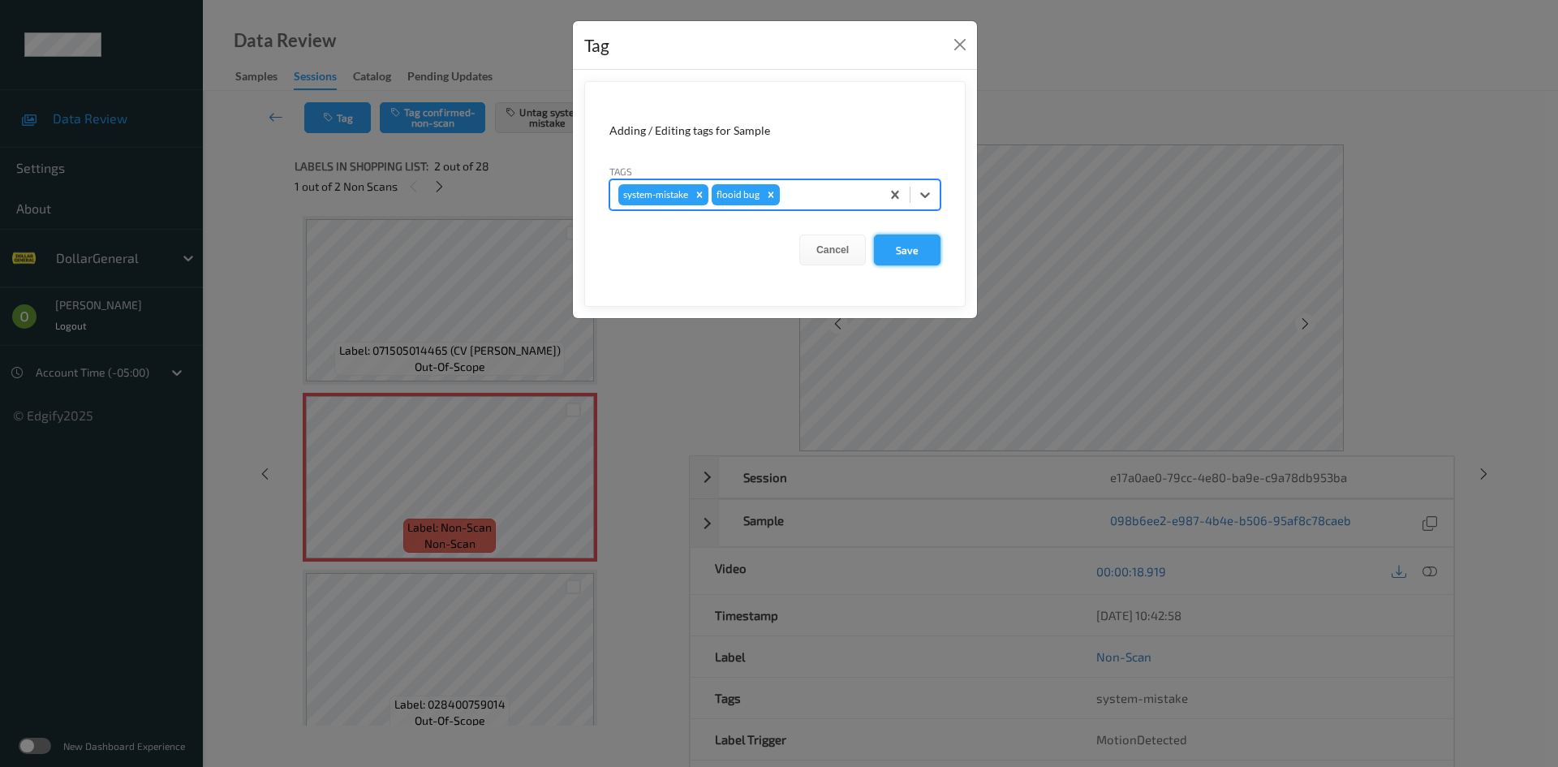
click at [927, 247] on button "Save" at bounding box center [907, 249] width 67 height 31
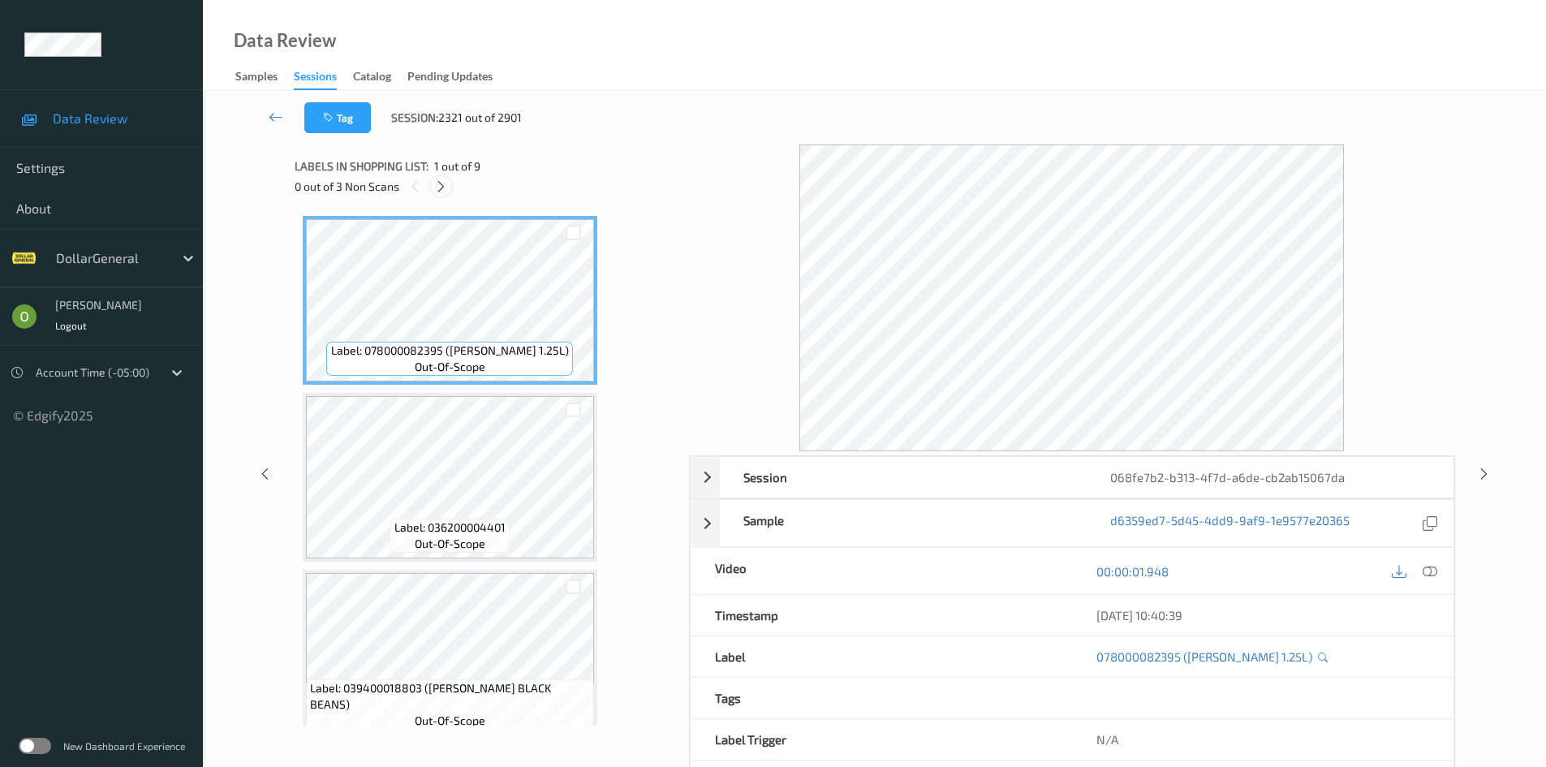
click at [442, 190] on icon at bounding box center [441, 186] width 14 height 15
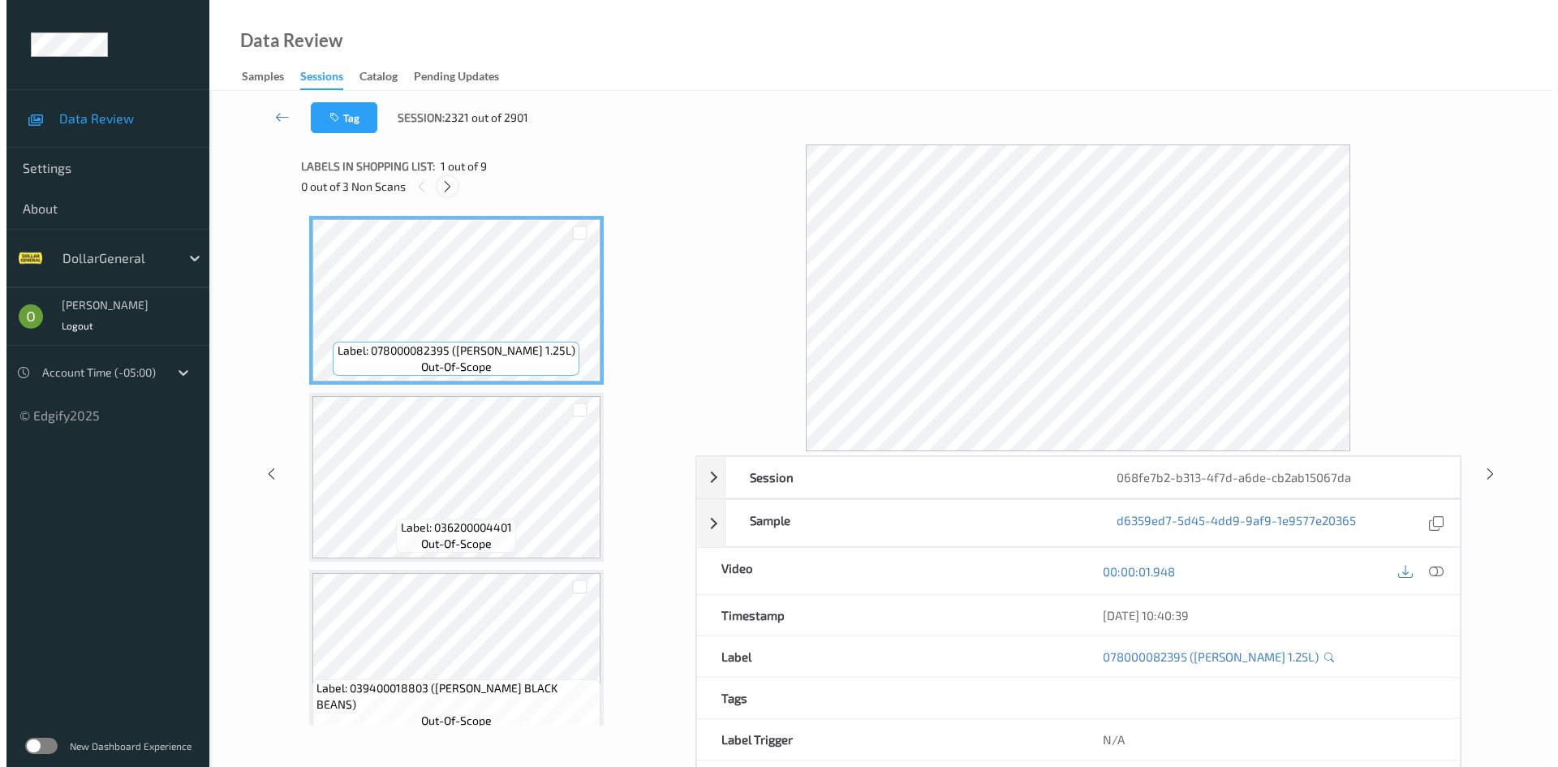
scroll to position [892, 0]
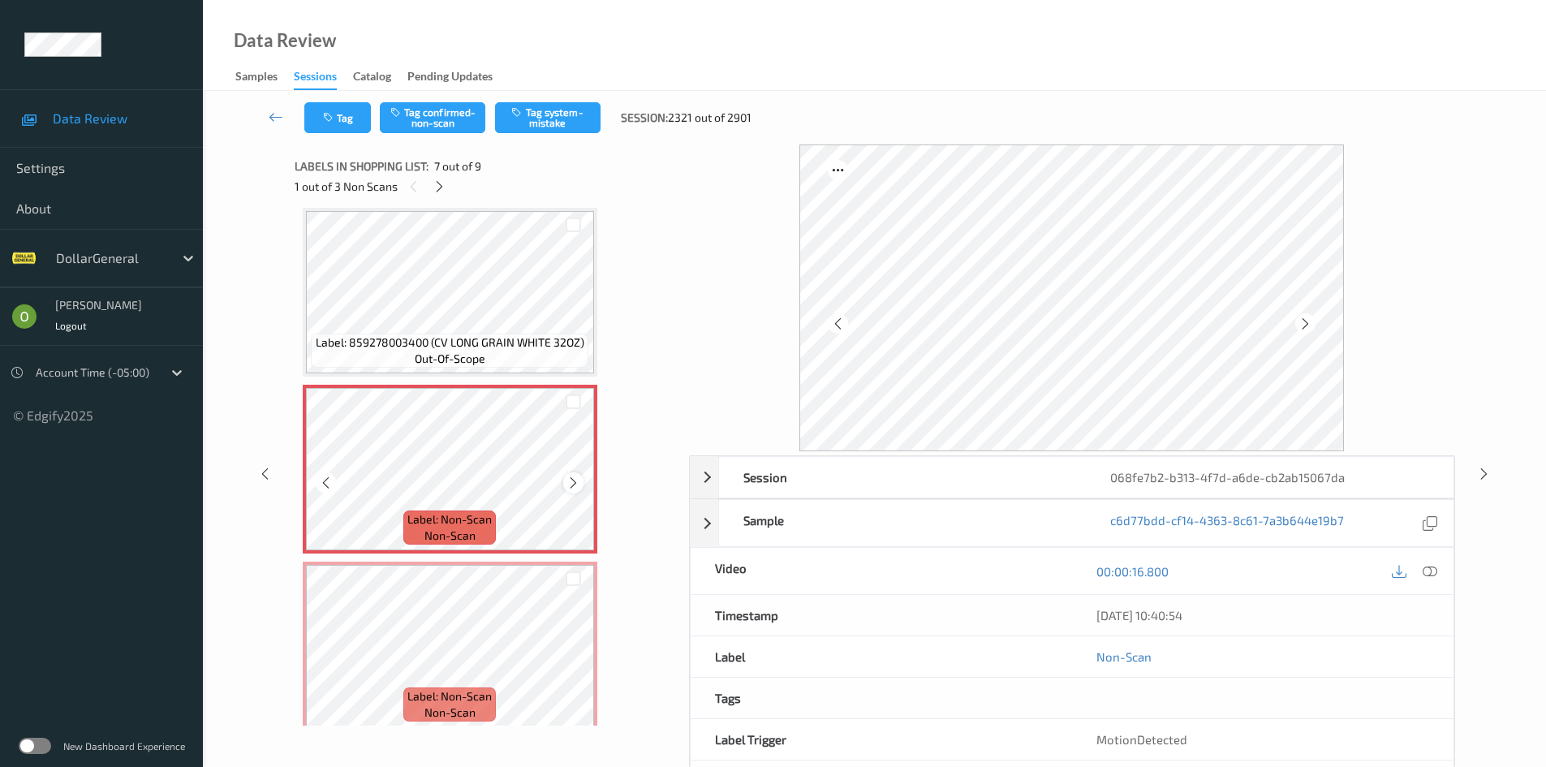
click at [576, 489] on icon at bounding box center [573, 482] width 14 height 15
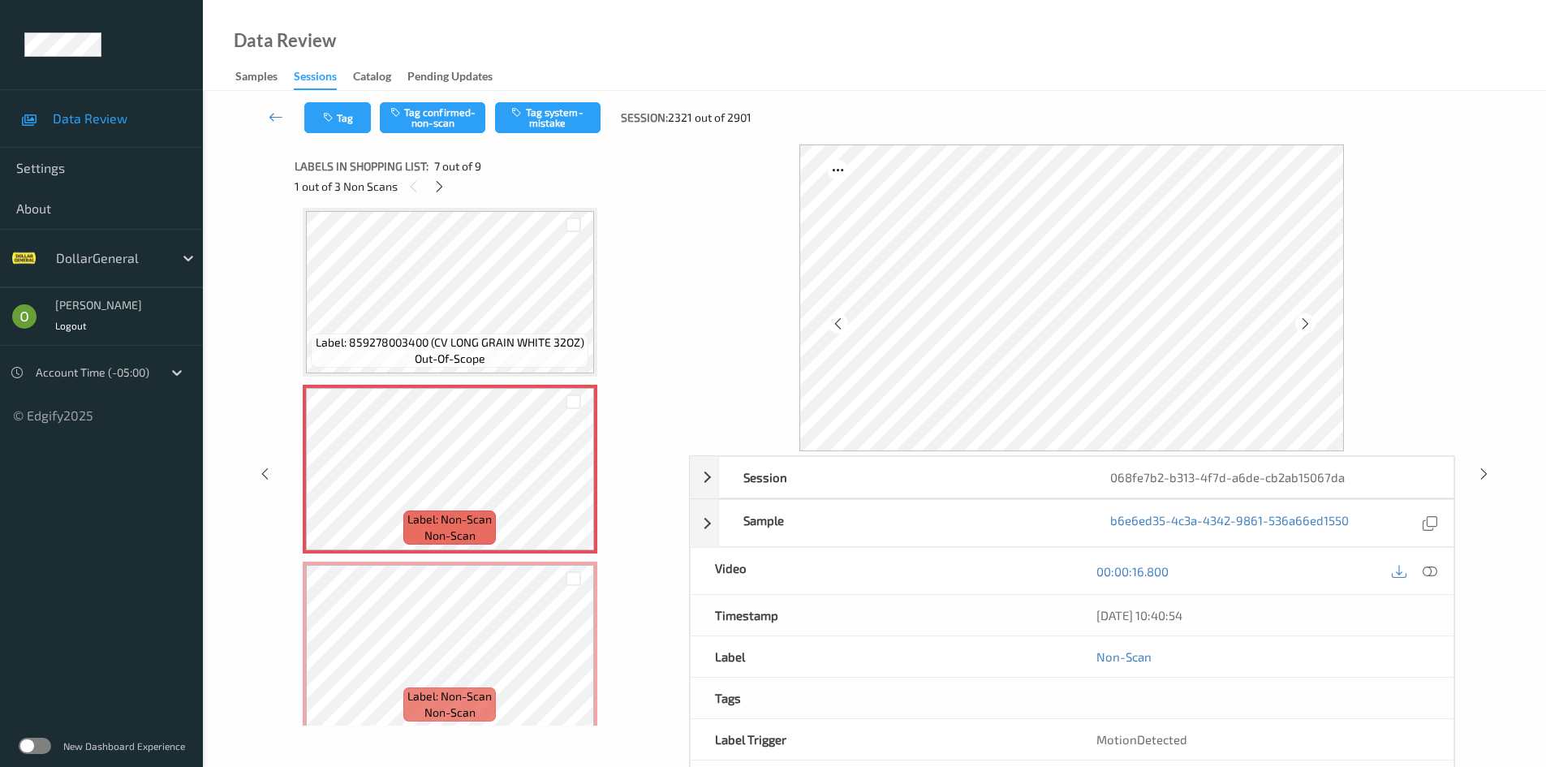
click at [1443, 572] on div "00:00:16.800" at bounding box center [1262, 571] width 381 height 46
click at [1434, 561] on div at bounding box center [1430, 571] width 22 height 22
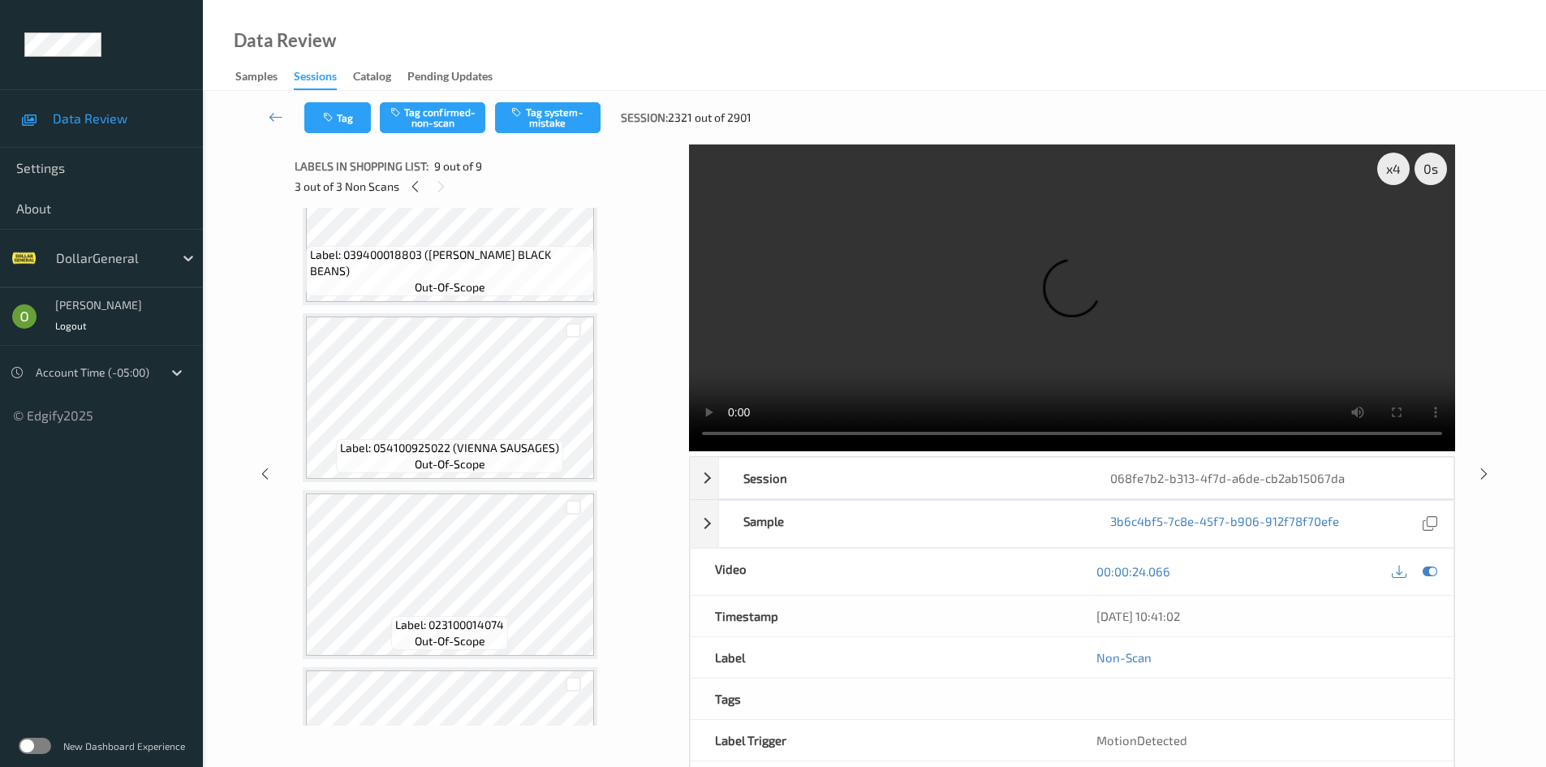
scroll to position [0, 0]
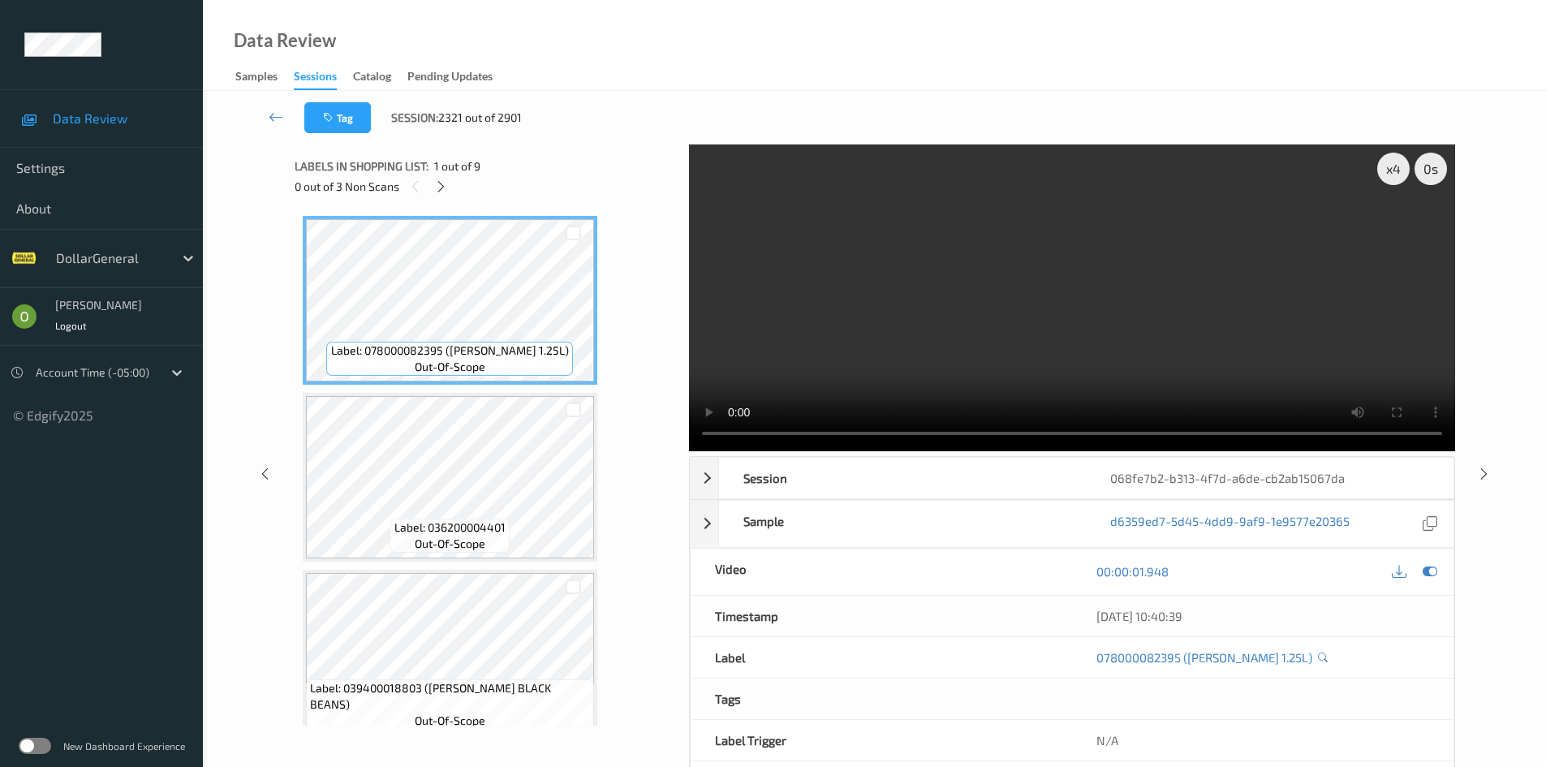
click at [961, 247] on video at bounding box center [1072, 297] width 766 height 307
click at [1112, 290] on video at bounding box center [1072, 297] width 766 height 307
click at [1398, 168] on div "x 4" at bounding box center [1393, 169] width 32 height 32
click at [1398, 166] on div "x 8" at bounding box center [1393, 169] width 32 height 32
click at [1395, 158] on div "x 1" at bounding box center [1393, 169] width 32 height 32
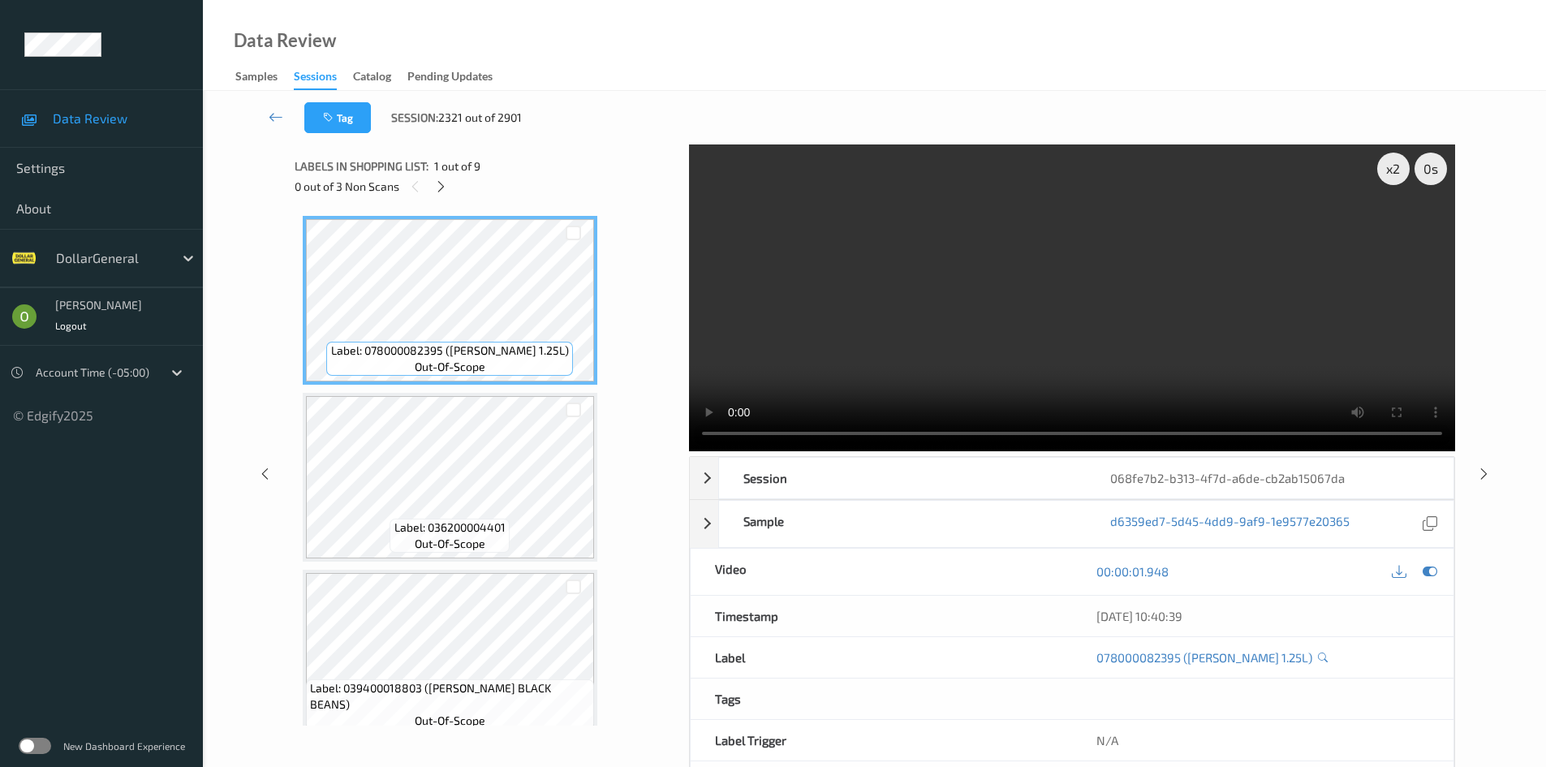
click at [1336, 239] on video at bounding box center [1072, 297] width 766 height 307
click at [1336, 234] on video at bounding box center [1072, 297] width 766 height 307
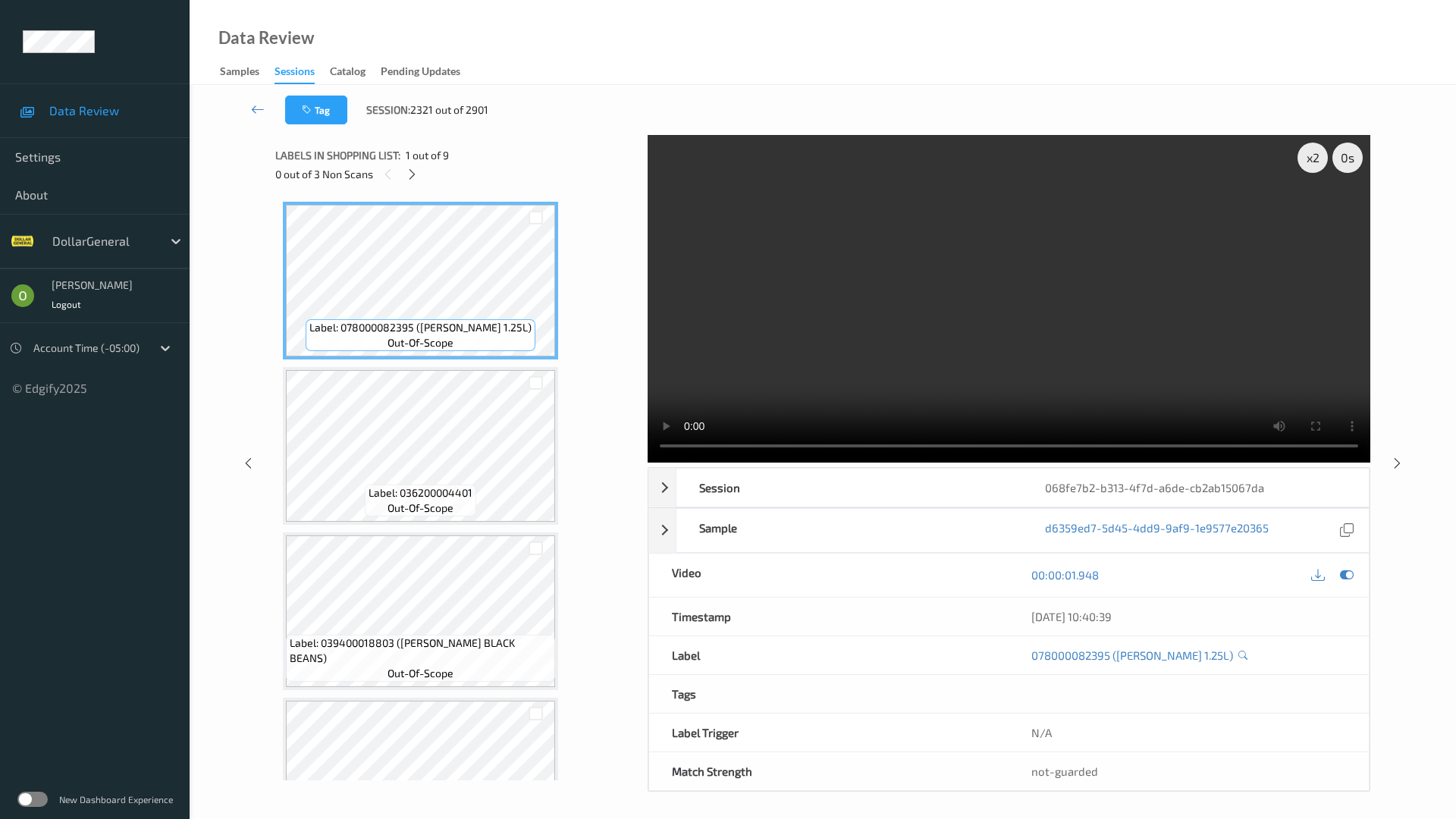
click at [1211, 299] on video at bounding box center [1008, 298] width 722 height 327
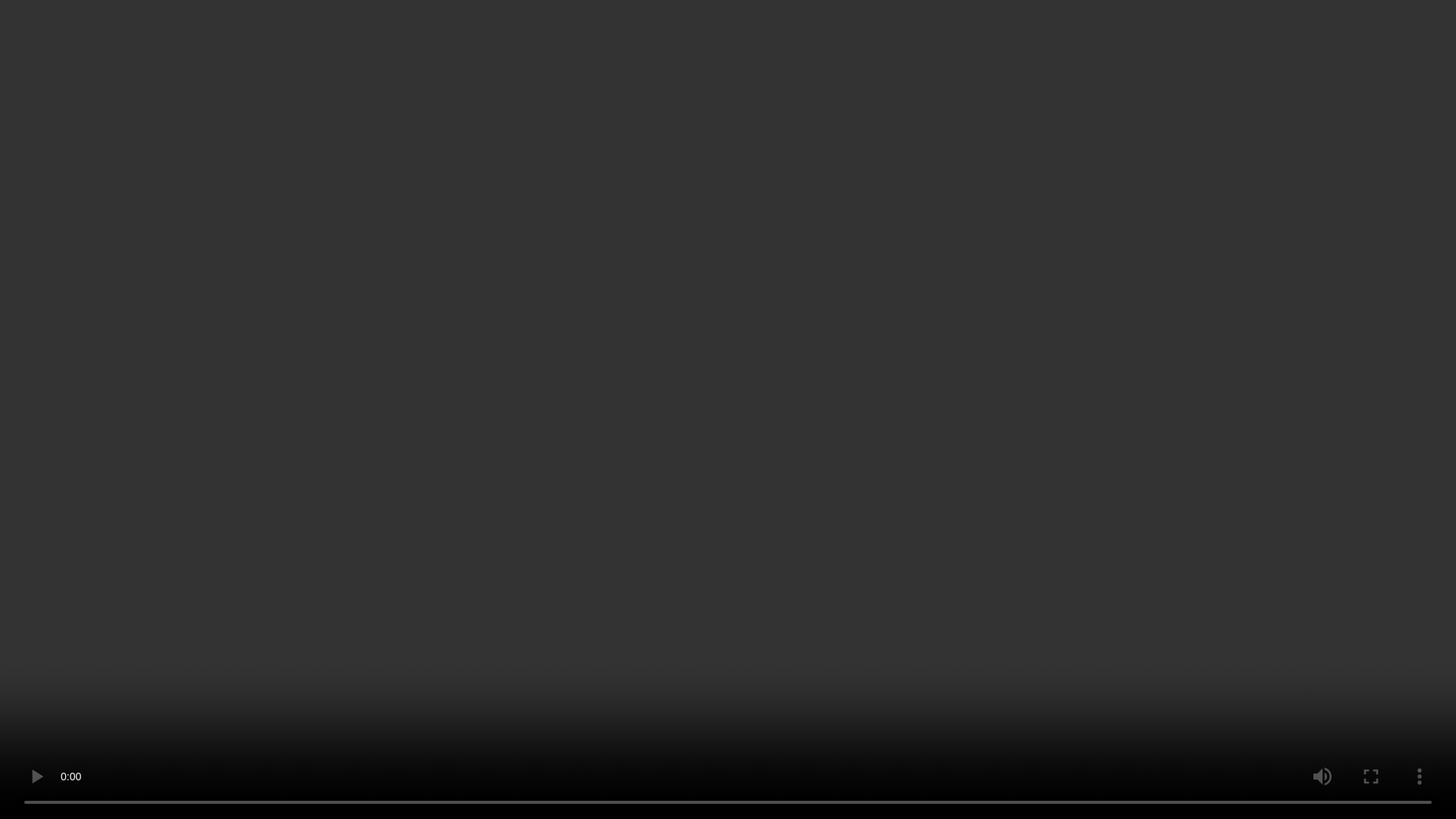
click at [1147, 308] on video at bounding box center [728, 410] width 1456 height 819
click at [881, 507] on video at bounding box center [728, 410] width 1456 height 819
click at [893, 465] on video at bounding box center [728, 410] width 1456 height 819
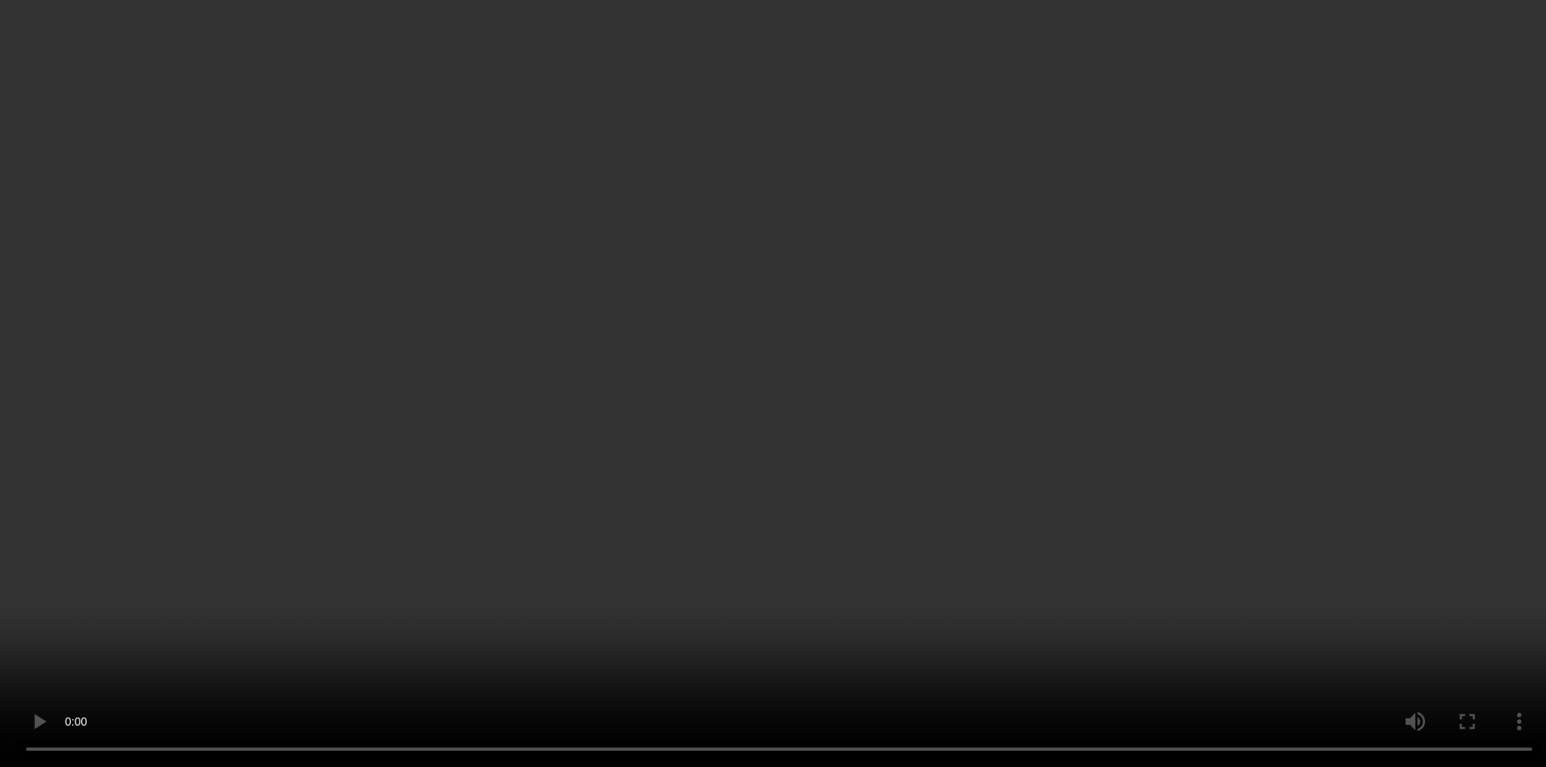
scroll to position [487, 0]
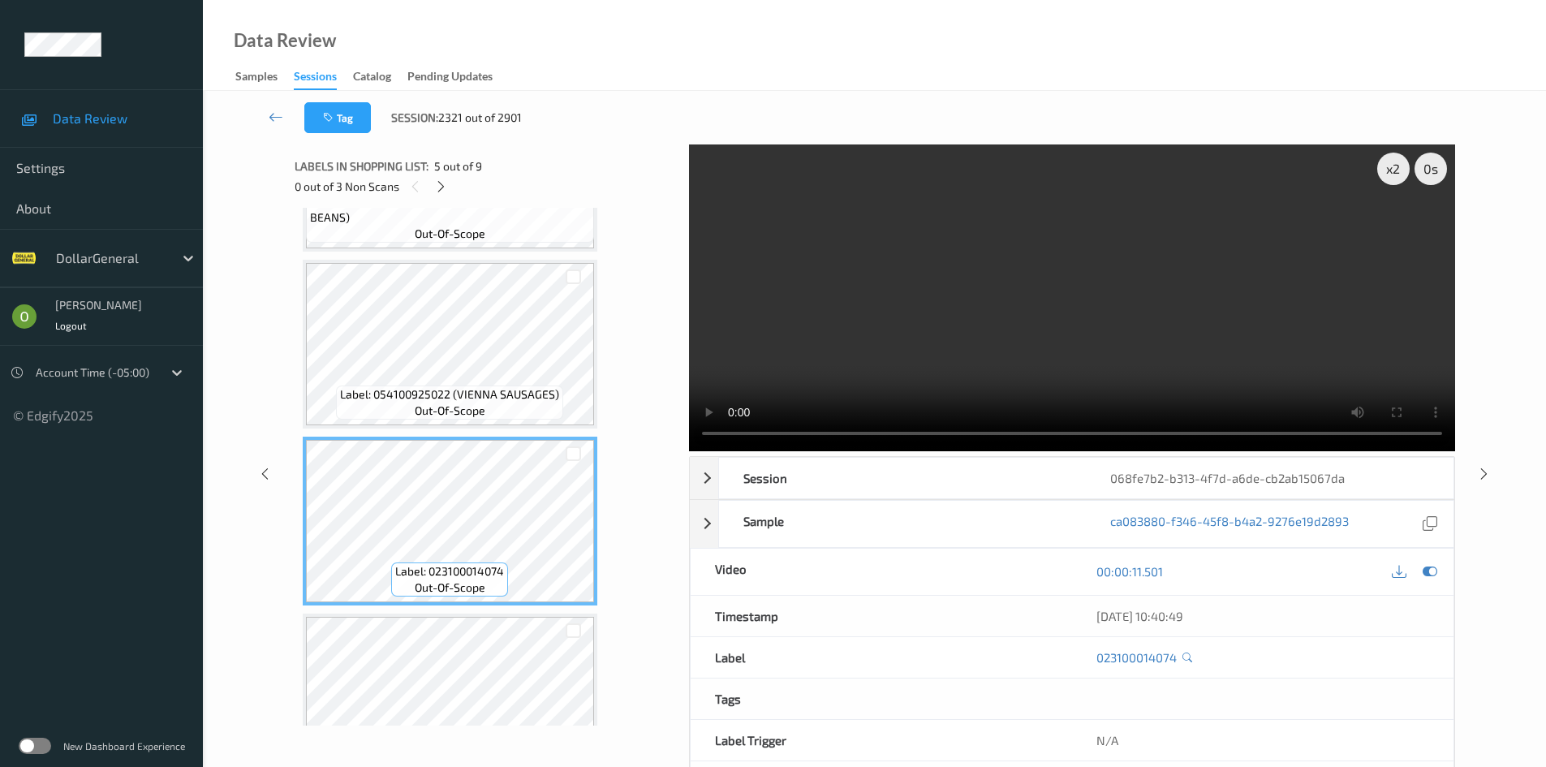
click at [465, 568] on span "Label: 023100014074" at bounding box center [449, 571] width 109 height 16
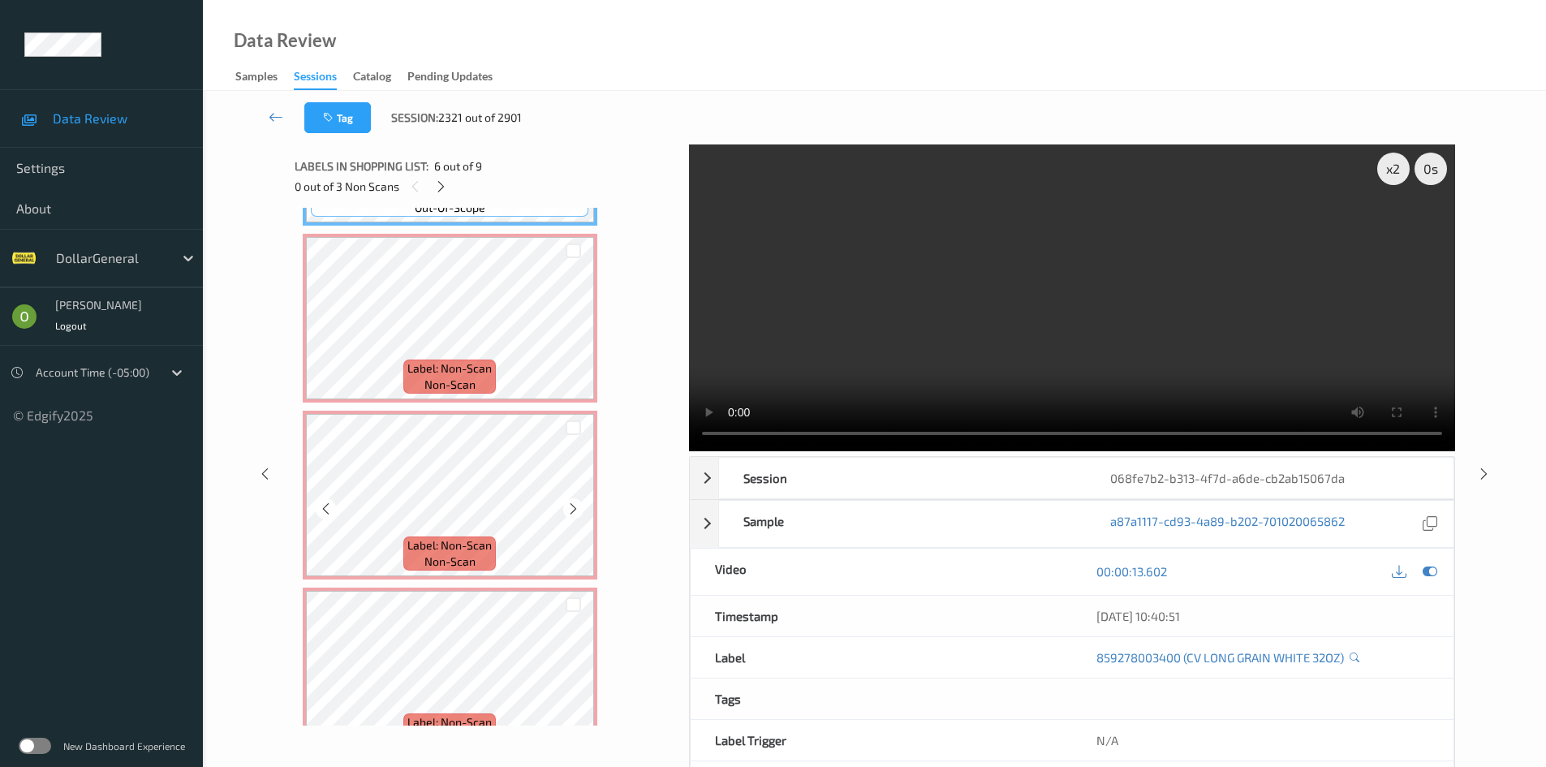
scroll to position [1082, 0]
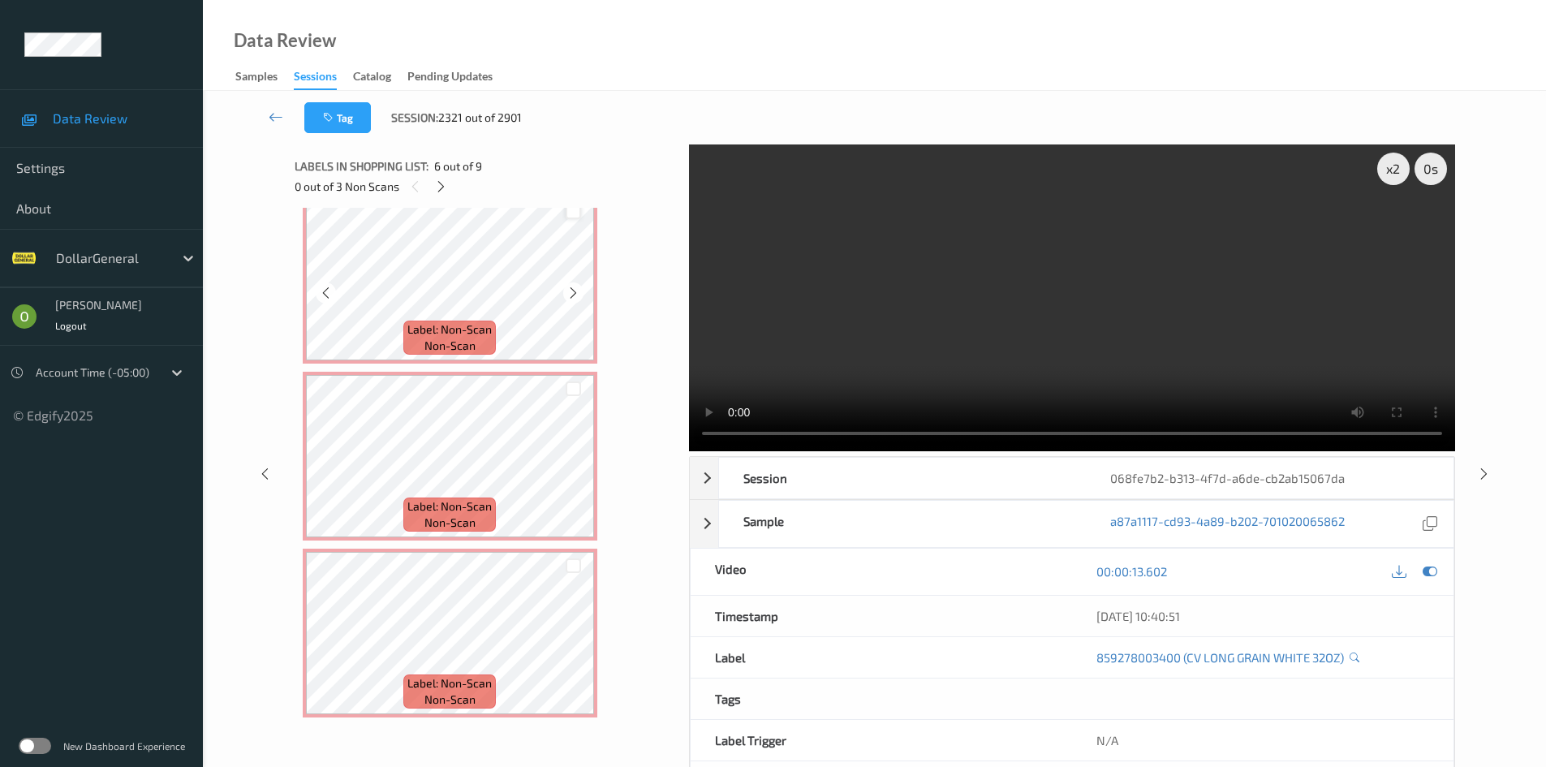
click at [578, 208] on div at bounding box center [572, 211] width 15 height 15
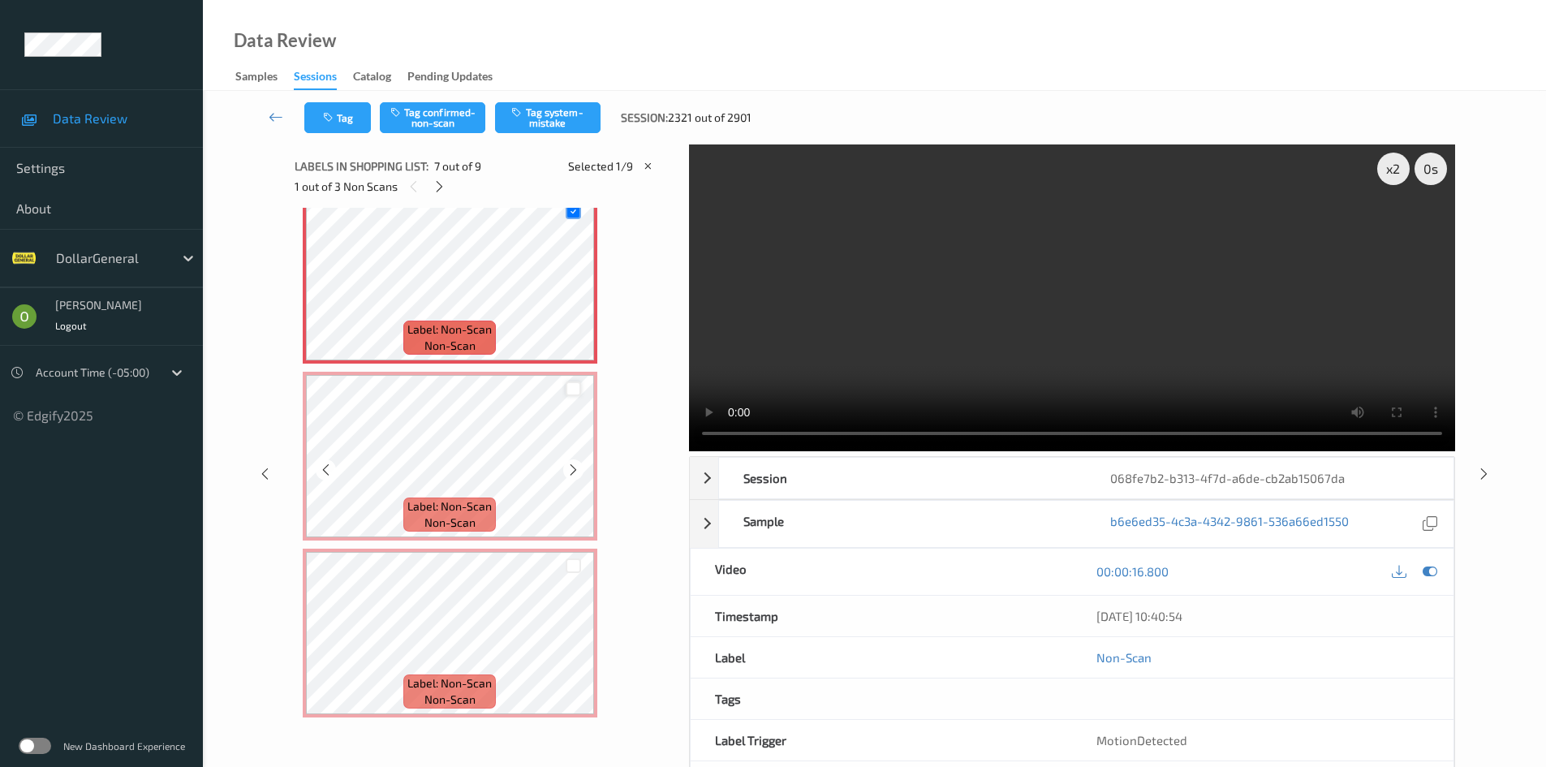
click at [573, 390] on div at bounding box center [572, 388] width 15 height 15
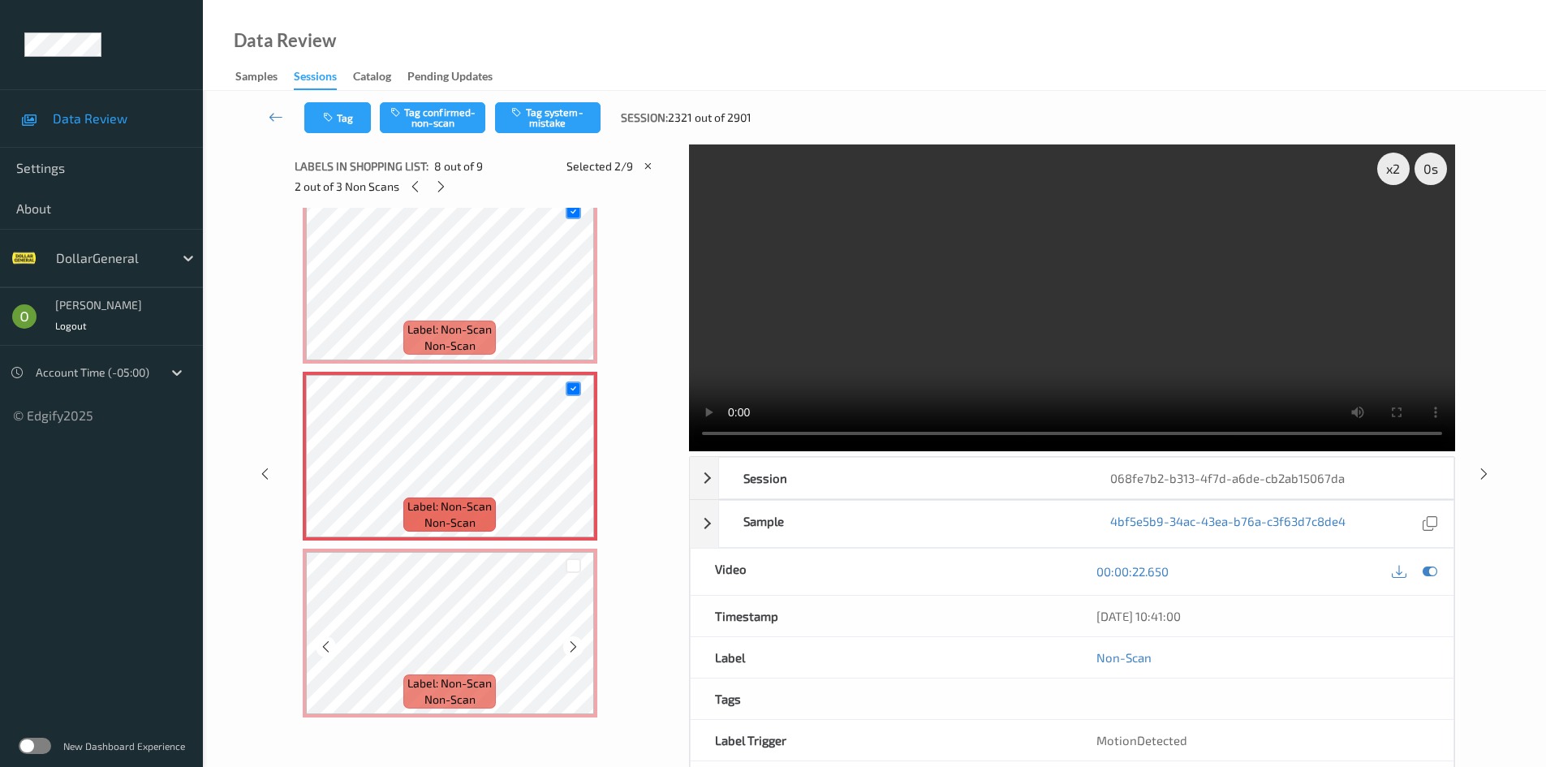
click at [572, 553] on div at bounding box center [573, 565] width 41 height 27
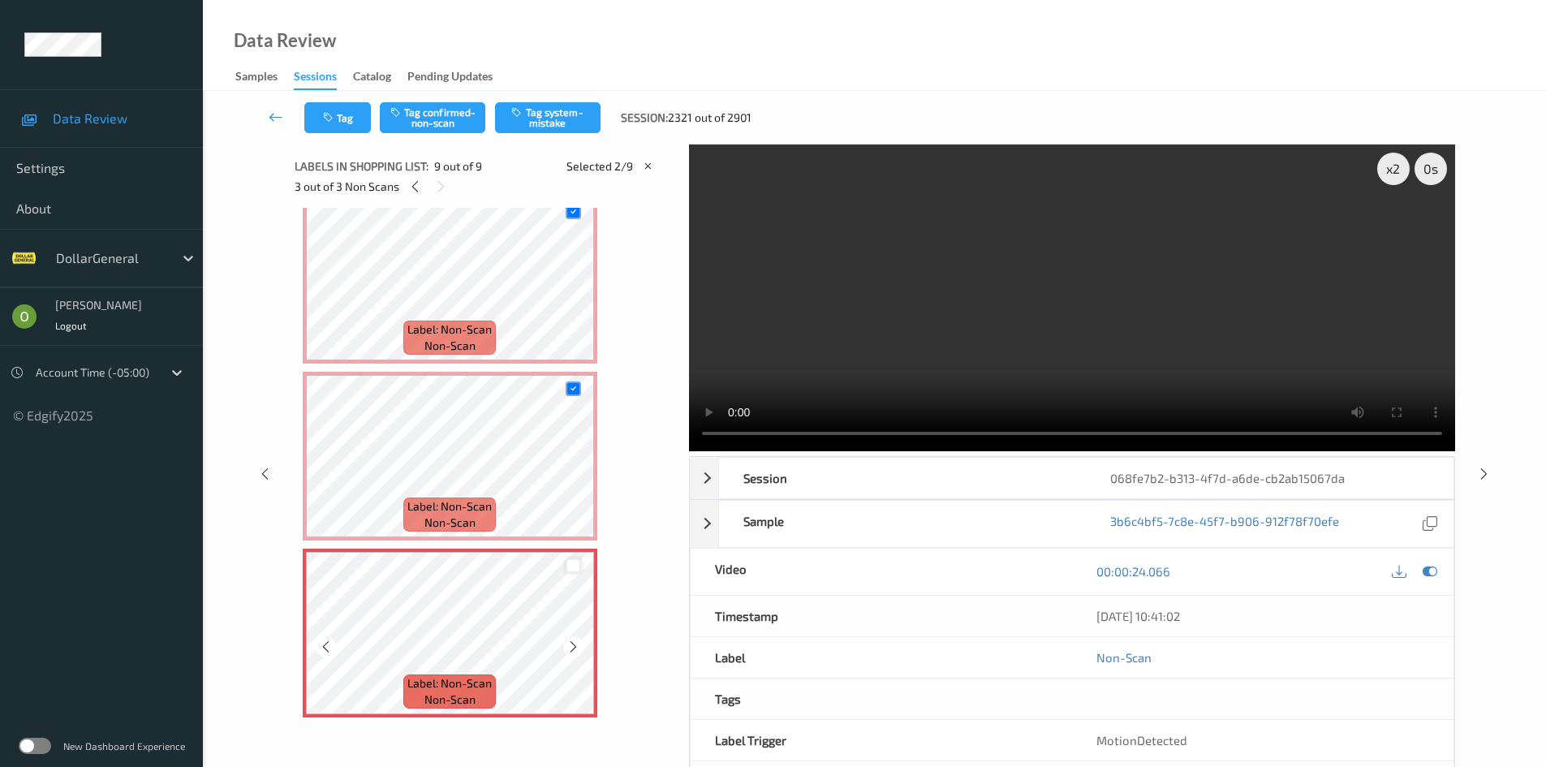
click at [574, 568] on div at bounding box center [572, 565] width 15 height 15
click at [538, 127] on button "Tag system-mistake" at bounding box center [547, 117] width 105 height 31
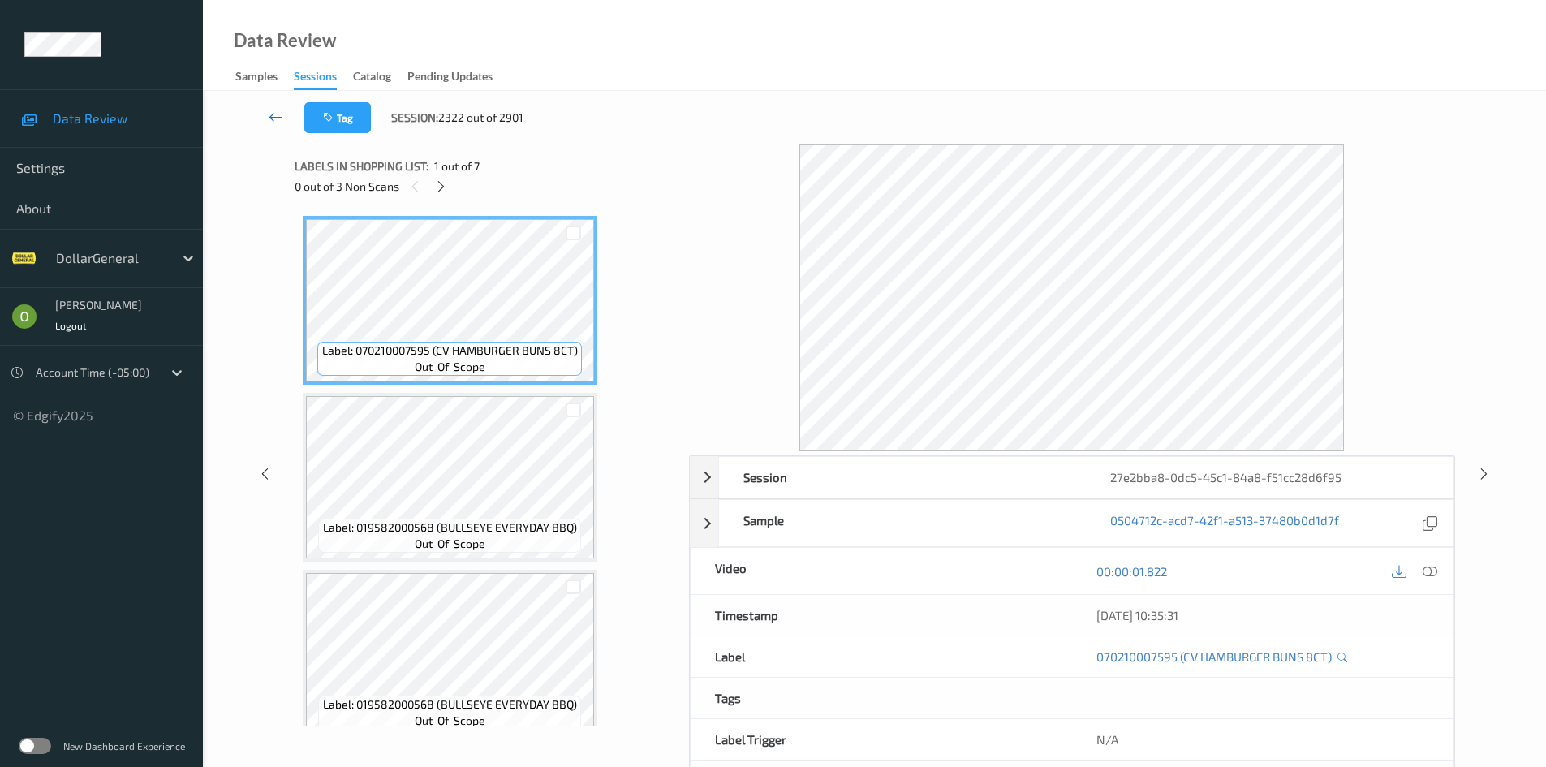
click at [292, 109] on link at bounding box center [275, 117] width 57 height 31
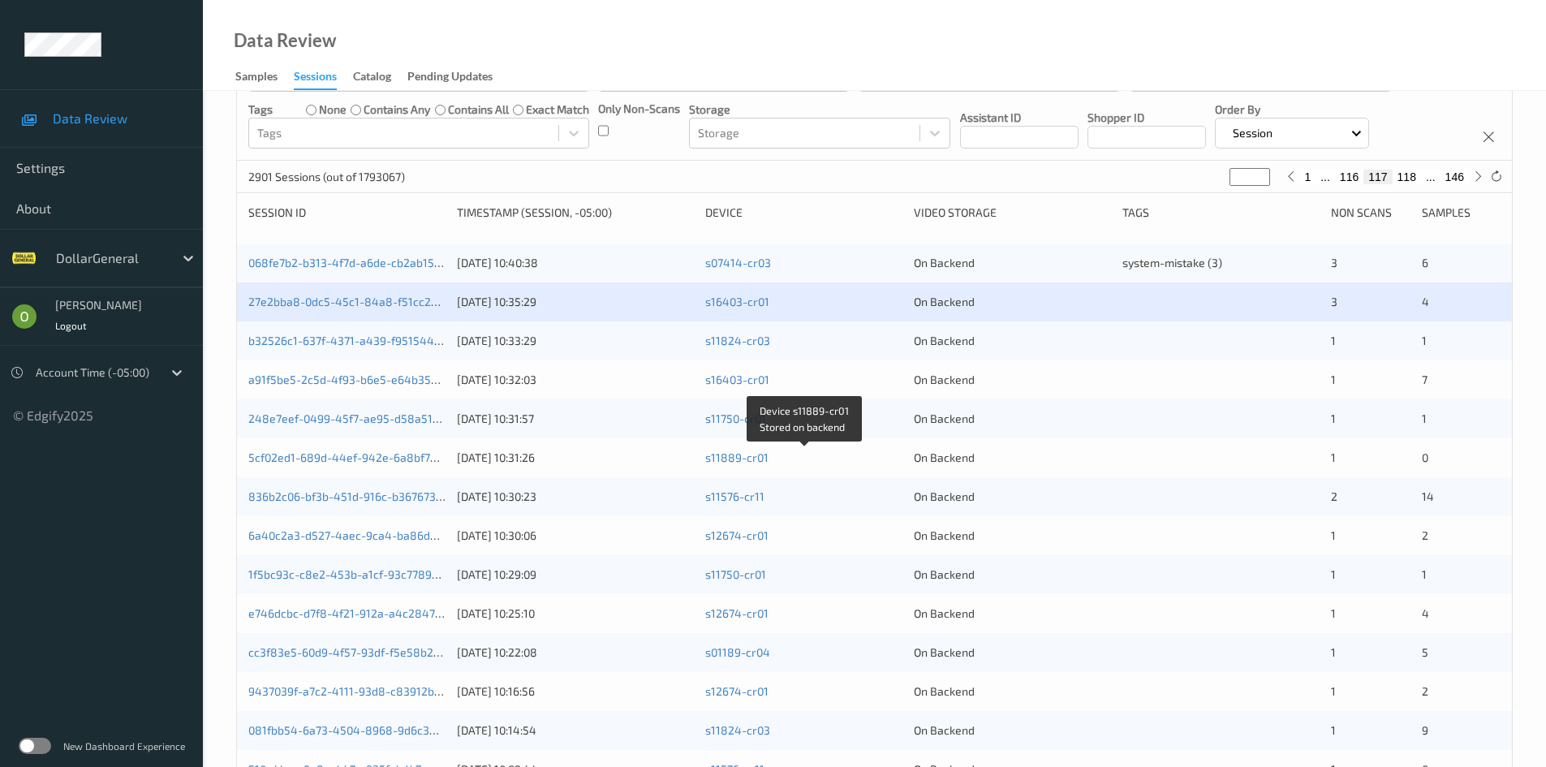
scroll to position [130, 0]
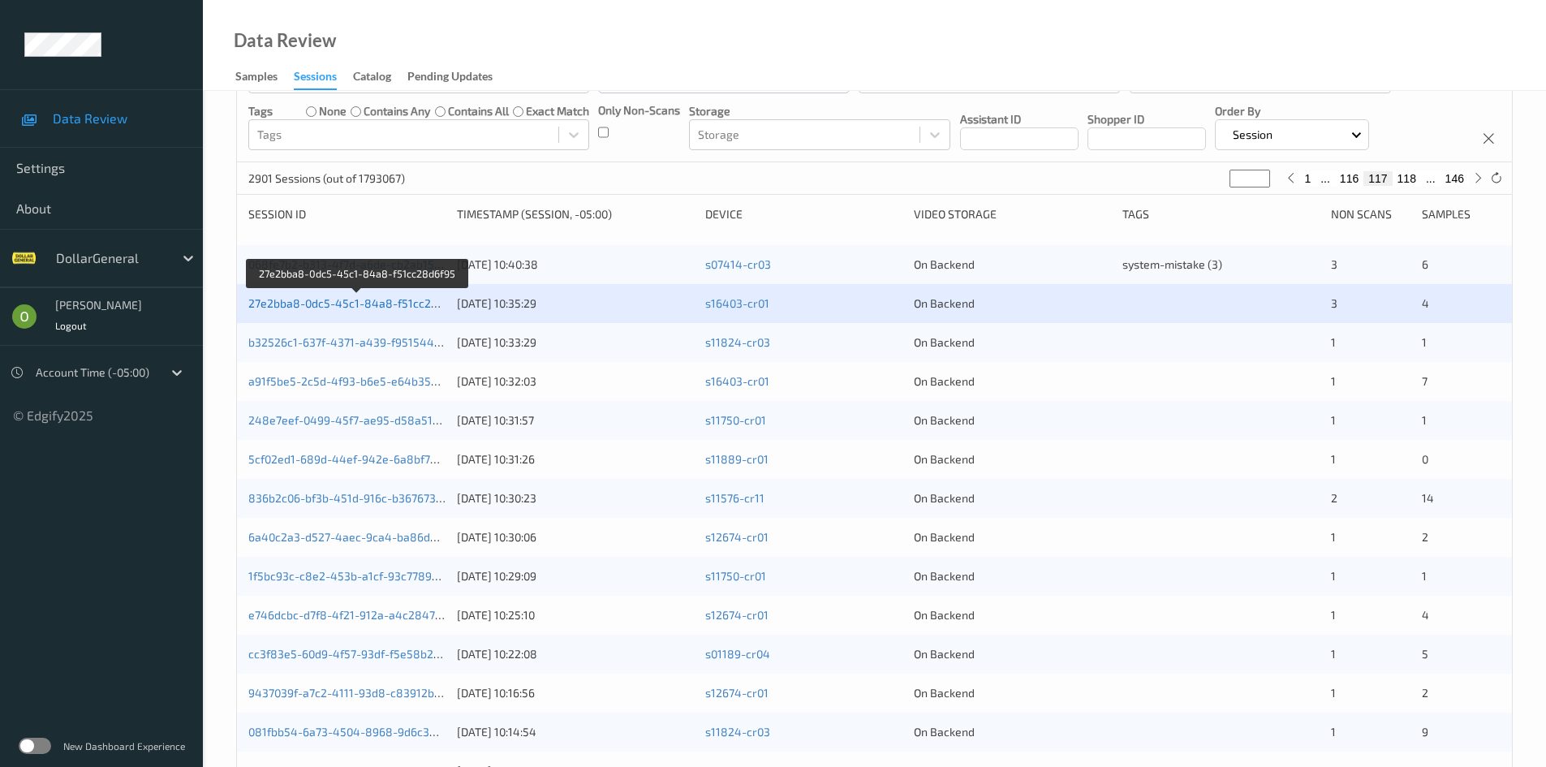
click at [411, 300] on link "27e2bba8-0dc5-45c1-84a8-f51cc28d6f95" at bounding box center [358, 303] width 220 height 14
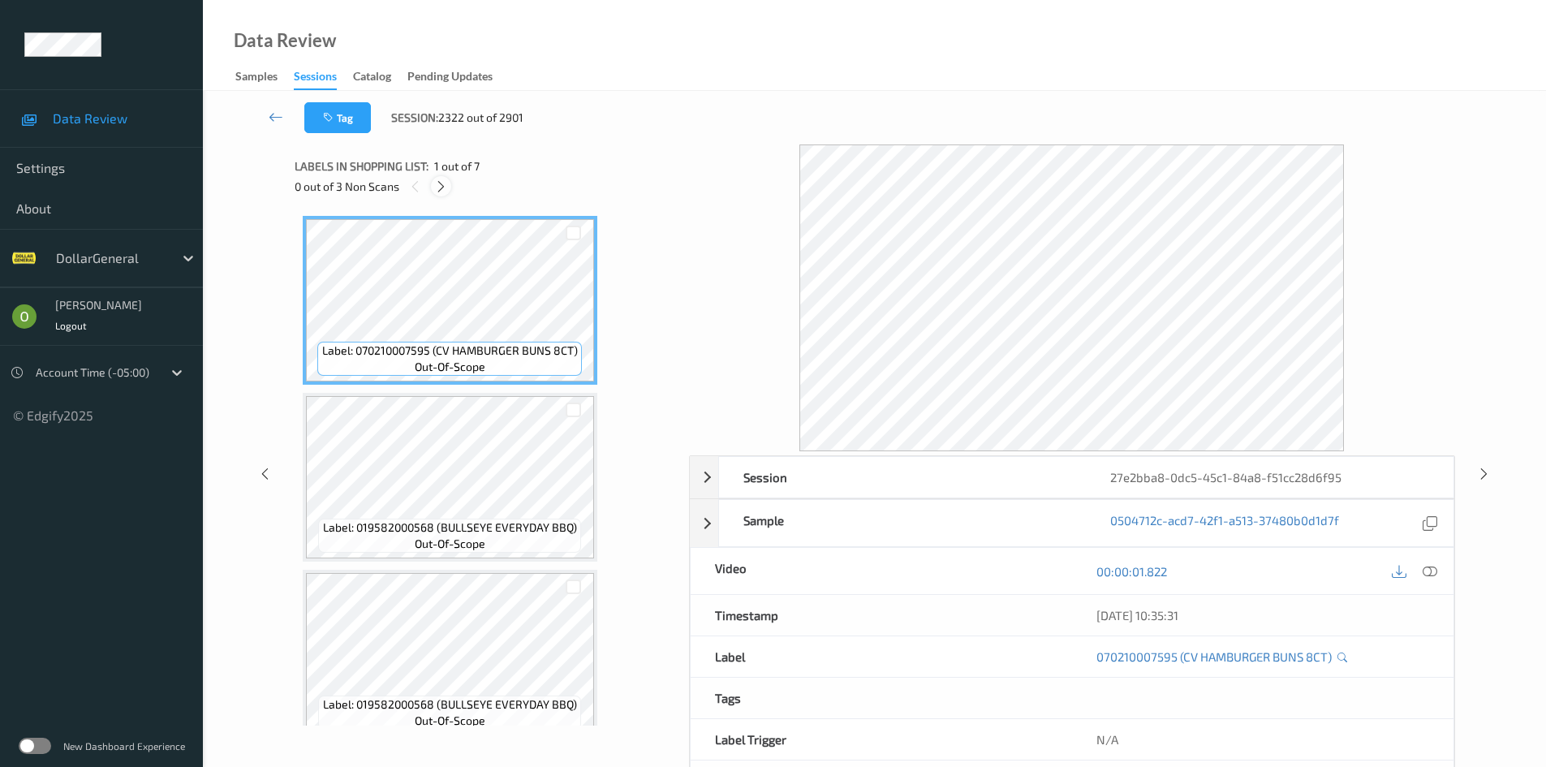
click at [432, 186] on div at bounding box center [441, 186] width 20 height 20
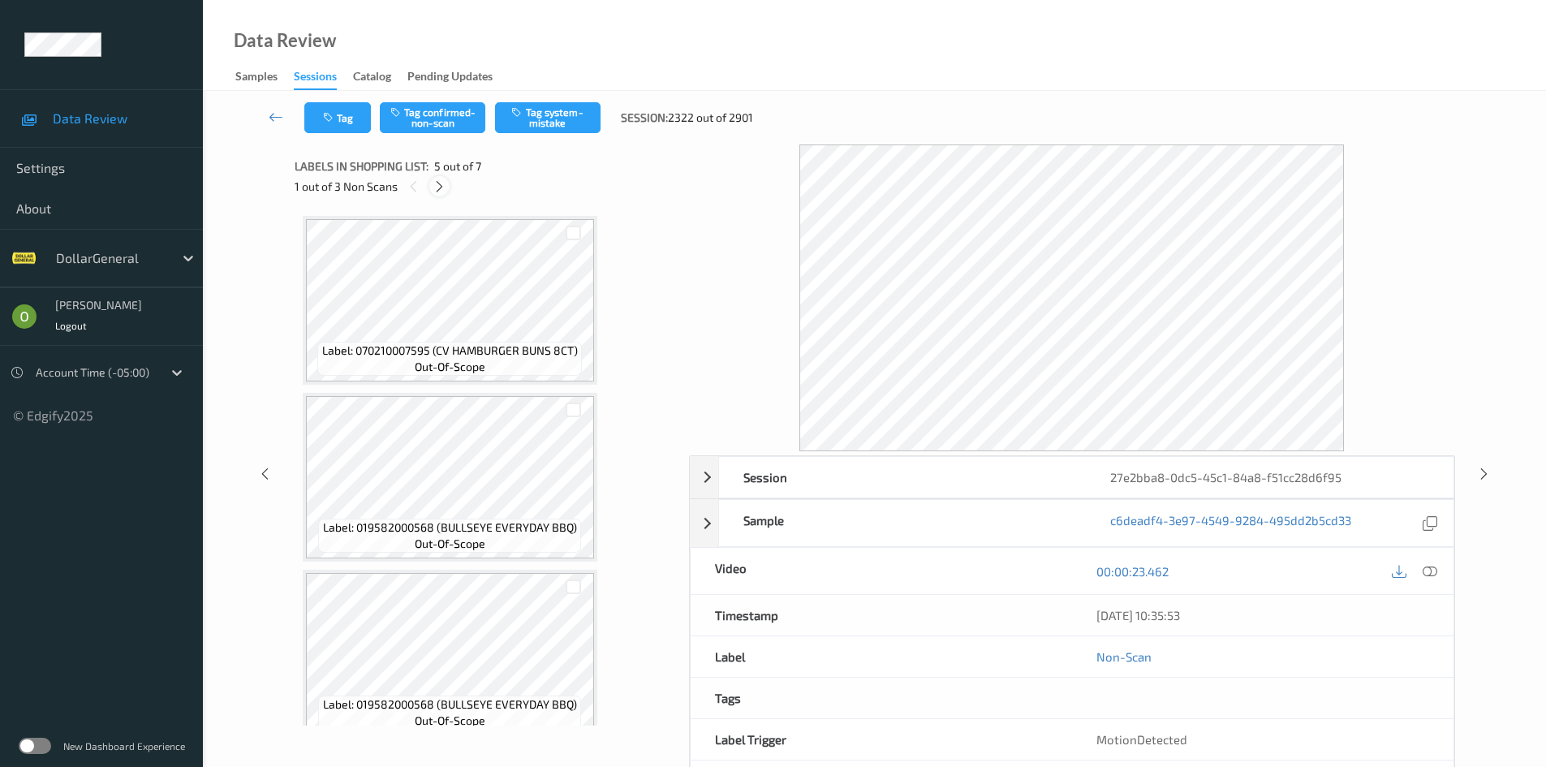
scroll to position [539, 0]
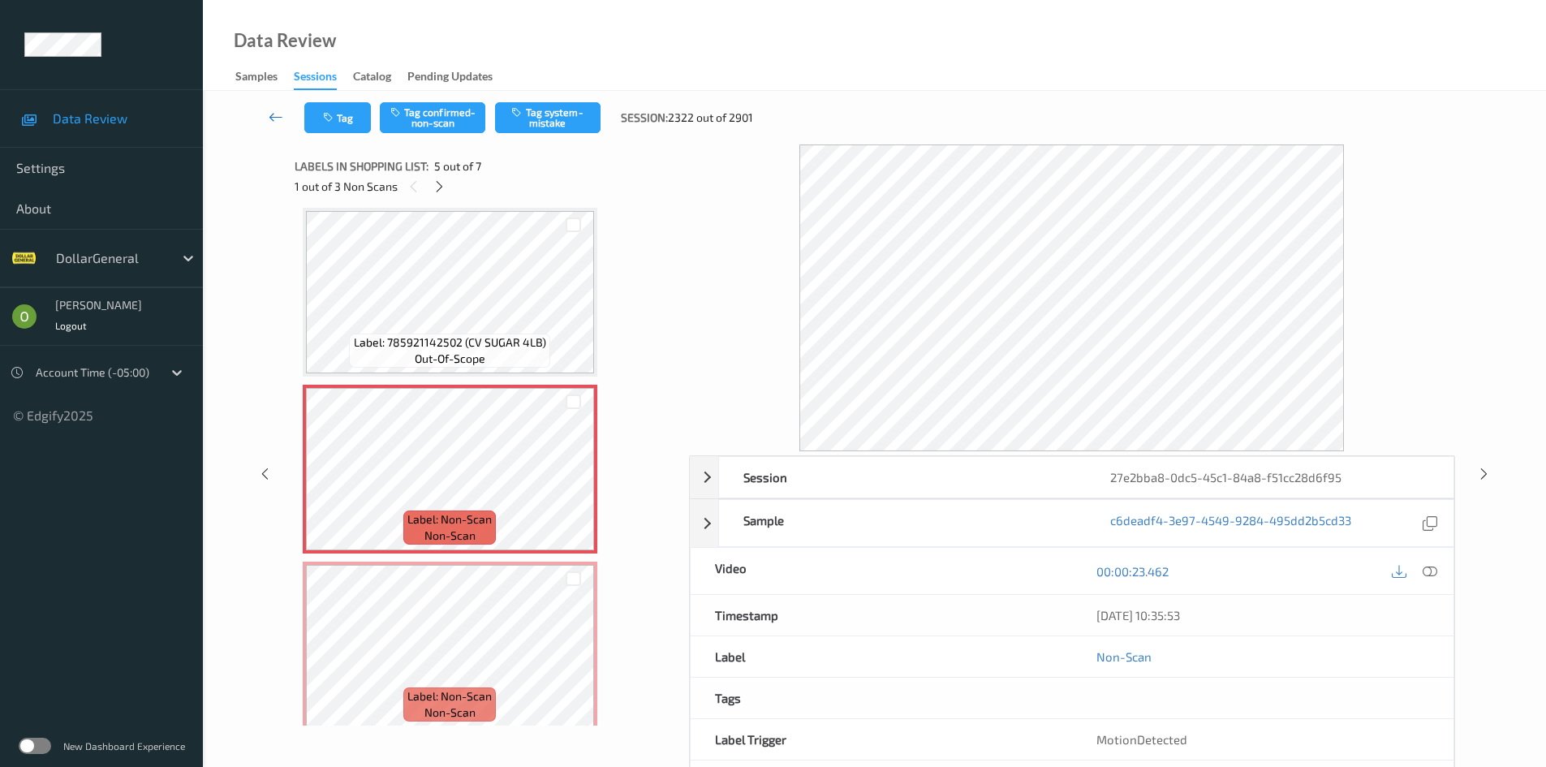
click at [279, 122] on icon at bounding box center [276, 117] width 15 height 16
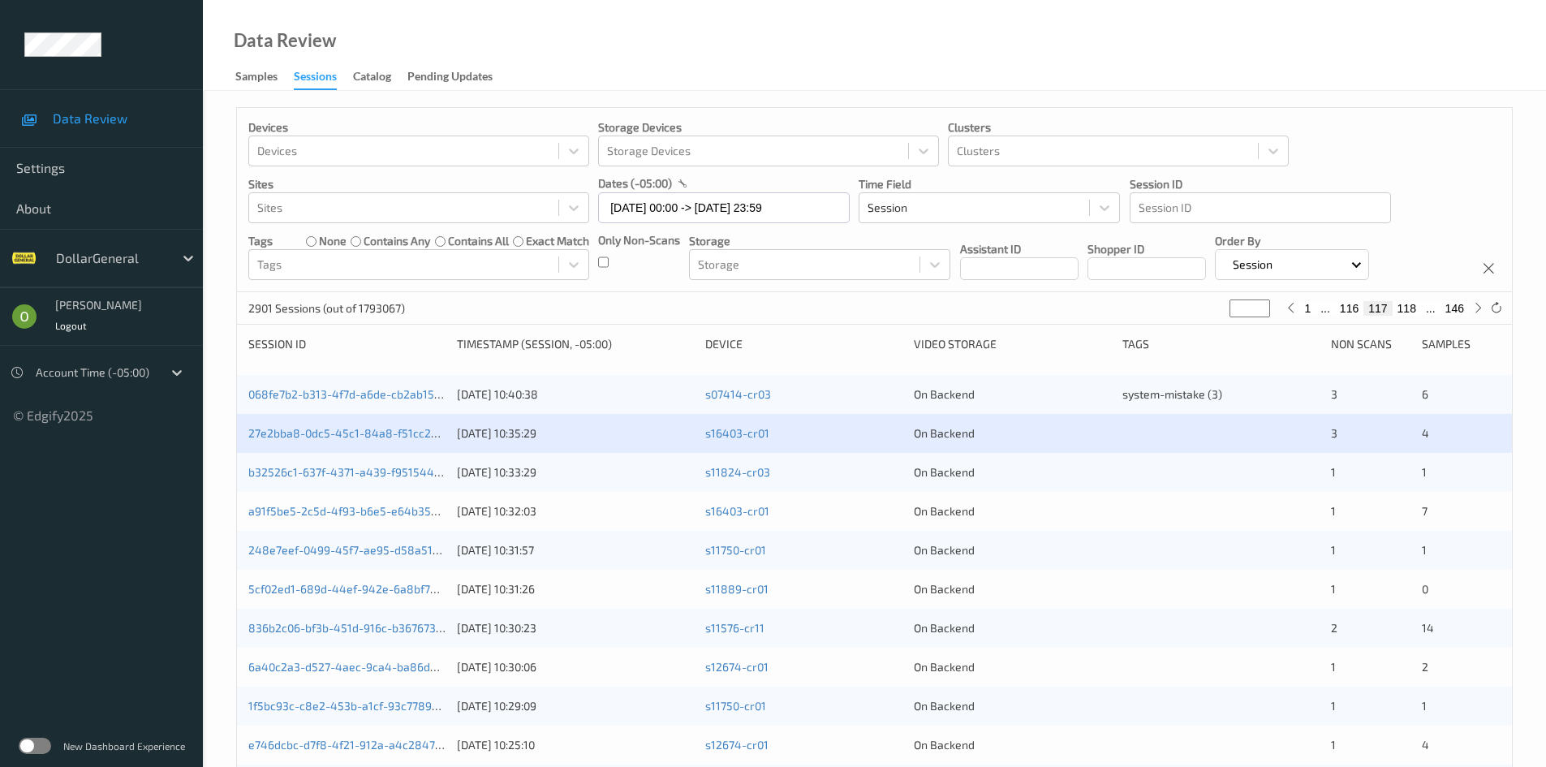
click at [1311, 307] on button "1" at bounding box center [1307, 308] width 16 height 15
type input "*"
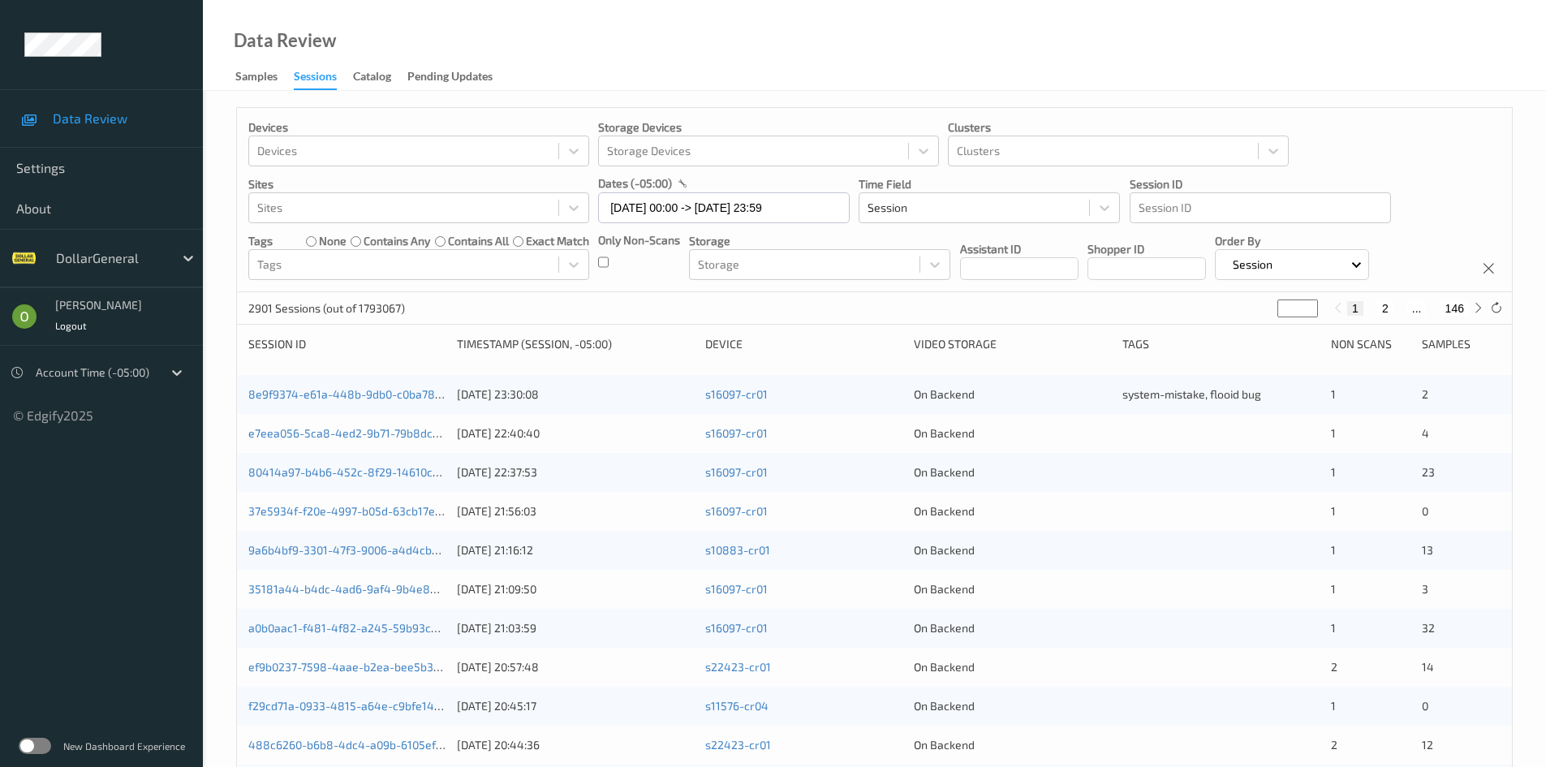
click at [1392, 311] on button "2" at bounding box center [1385, 308] width 16 height 15
click at [1395, 304] on button "3" at bounding box center [1399, 308] width 16 height 15
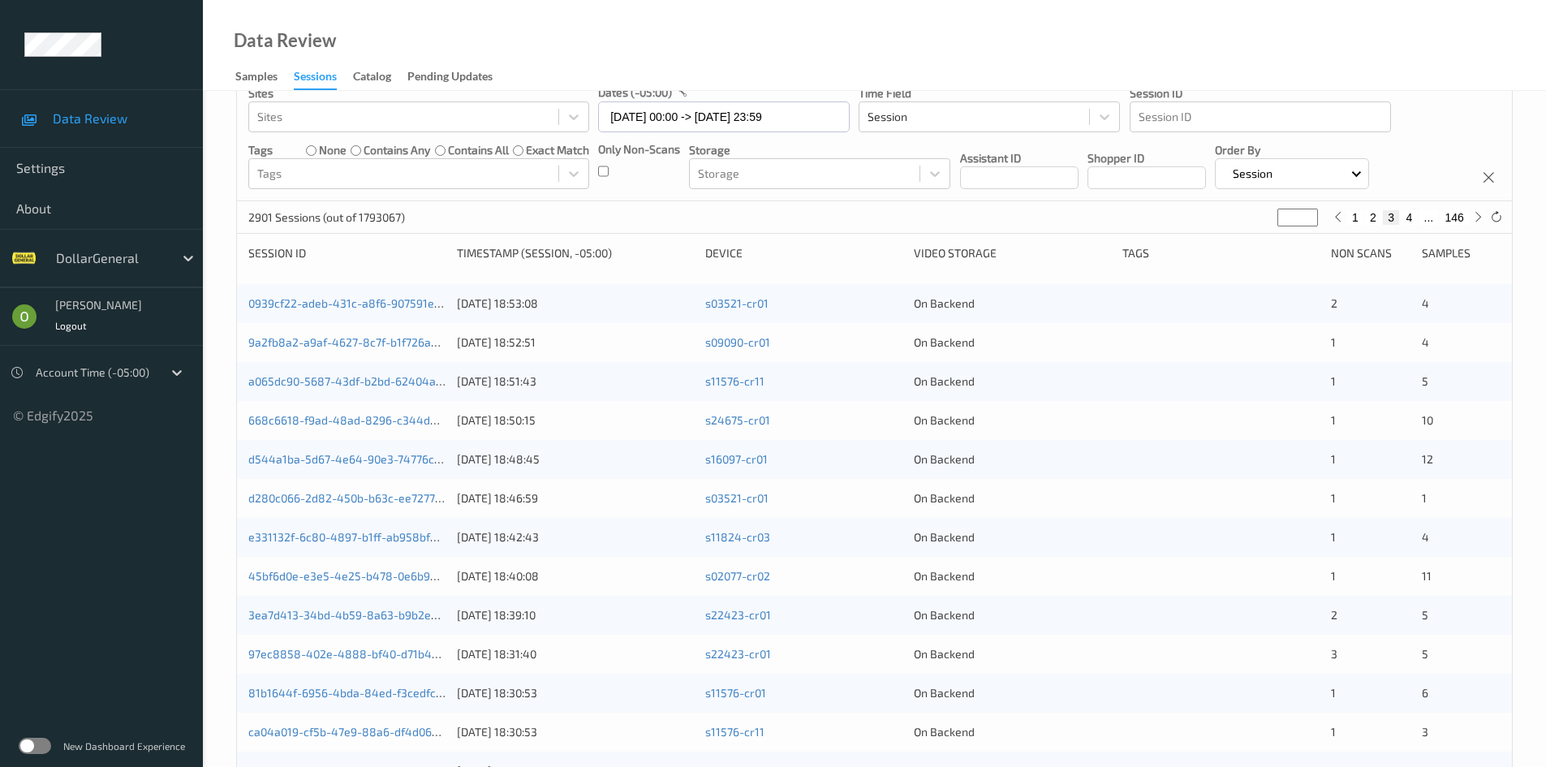
scroll to position [49, 0]
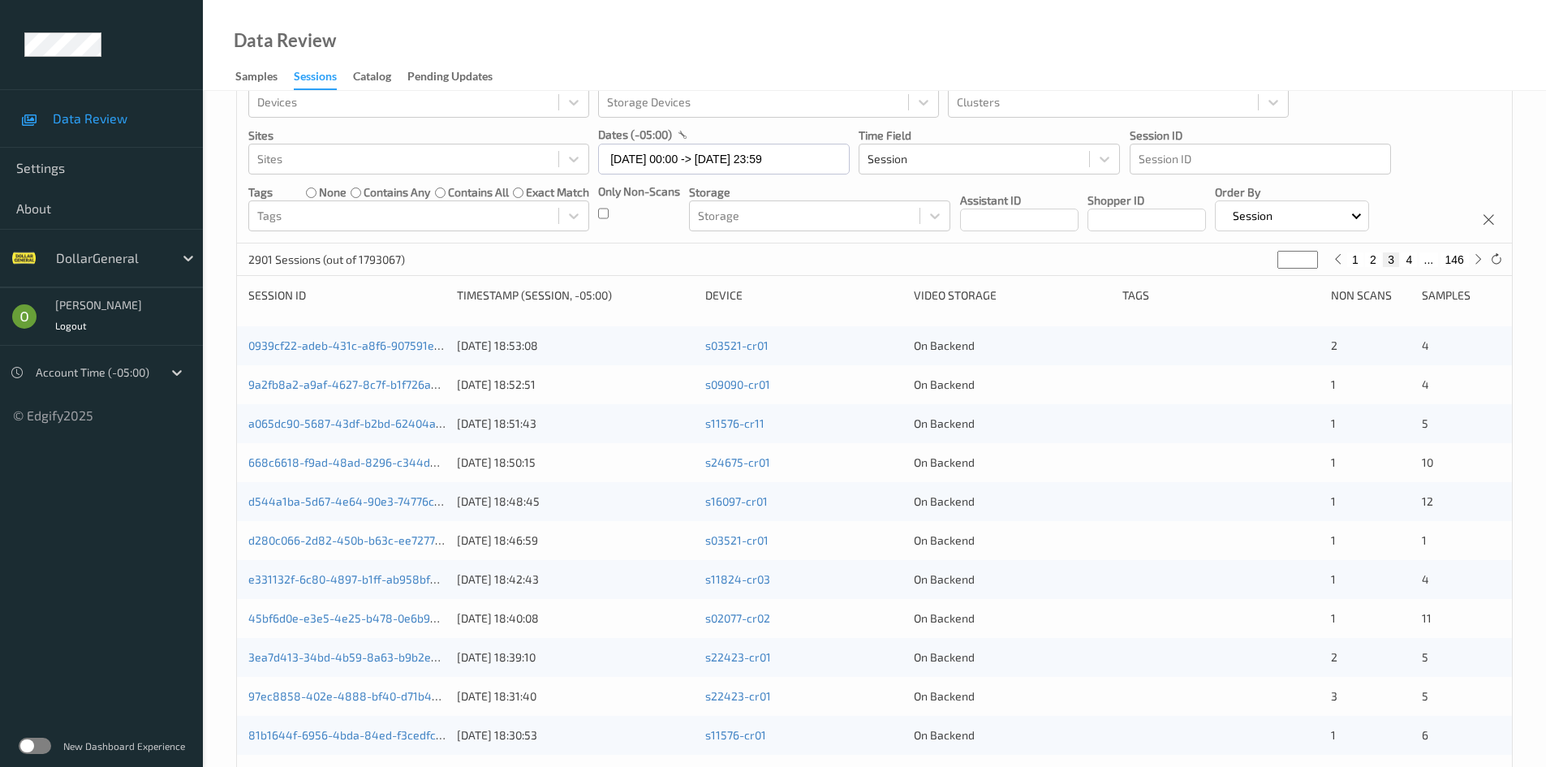
click at [1297, 256] on input "*" at bounding box center [1297, 260] width 41 height 18
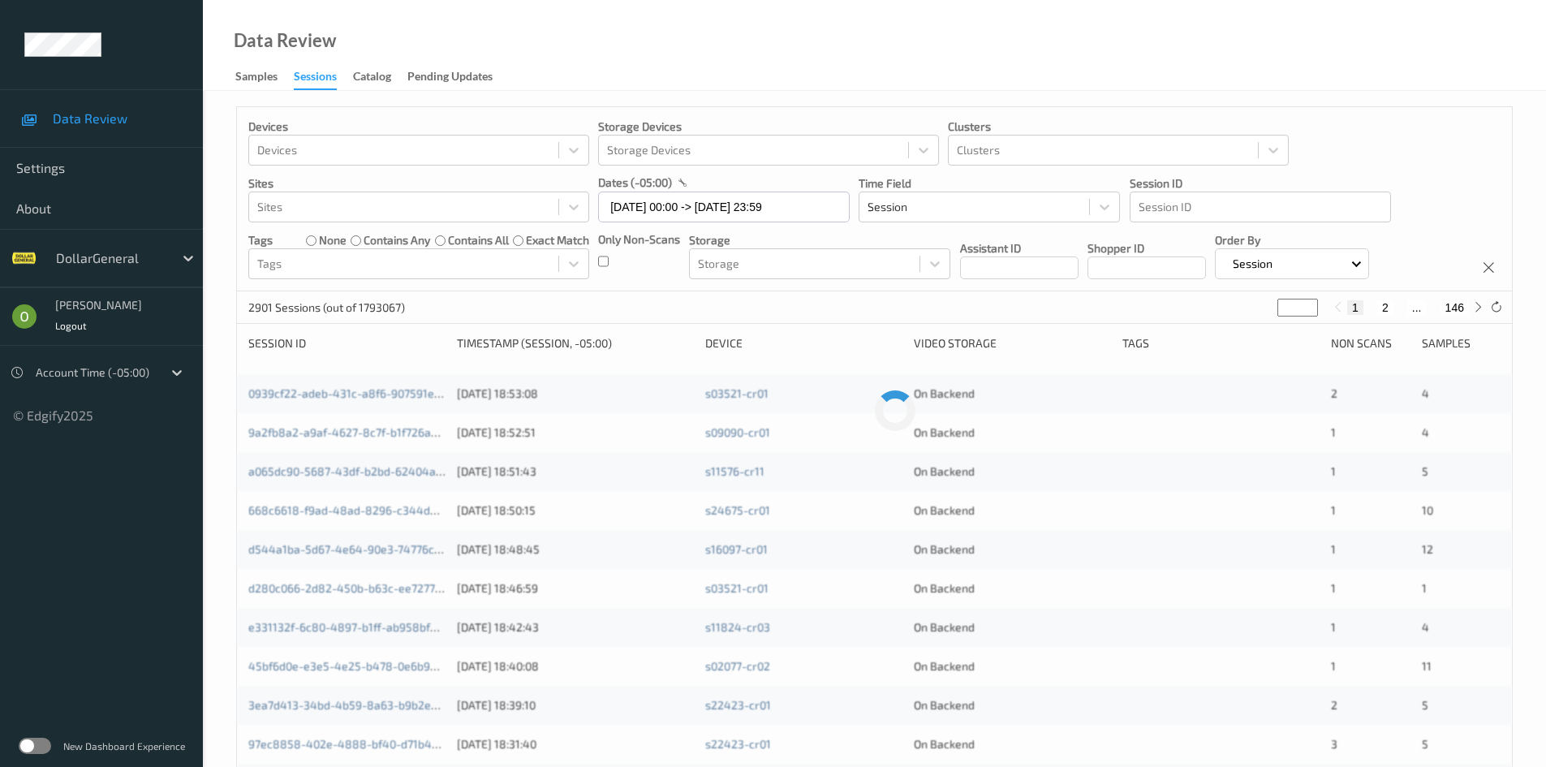
scroll to position [0, 0]
click at [1124, 424] on div "27e2bba8-0dc5-45c1-84a8-f51cc28d6f95 [DATE] 10:35:29 s16403-cr01 On Backend 3 4" at bounding box center [874, 433] width 1275 height 39
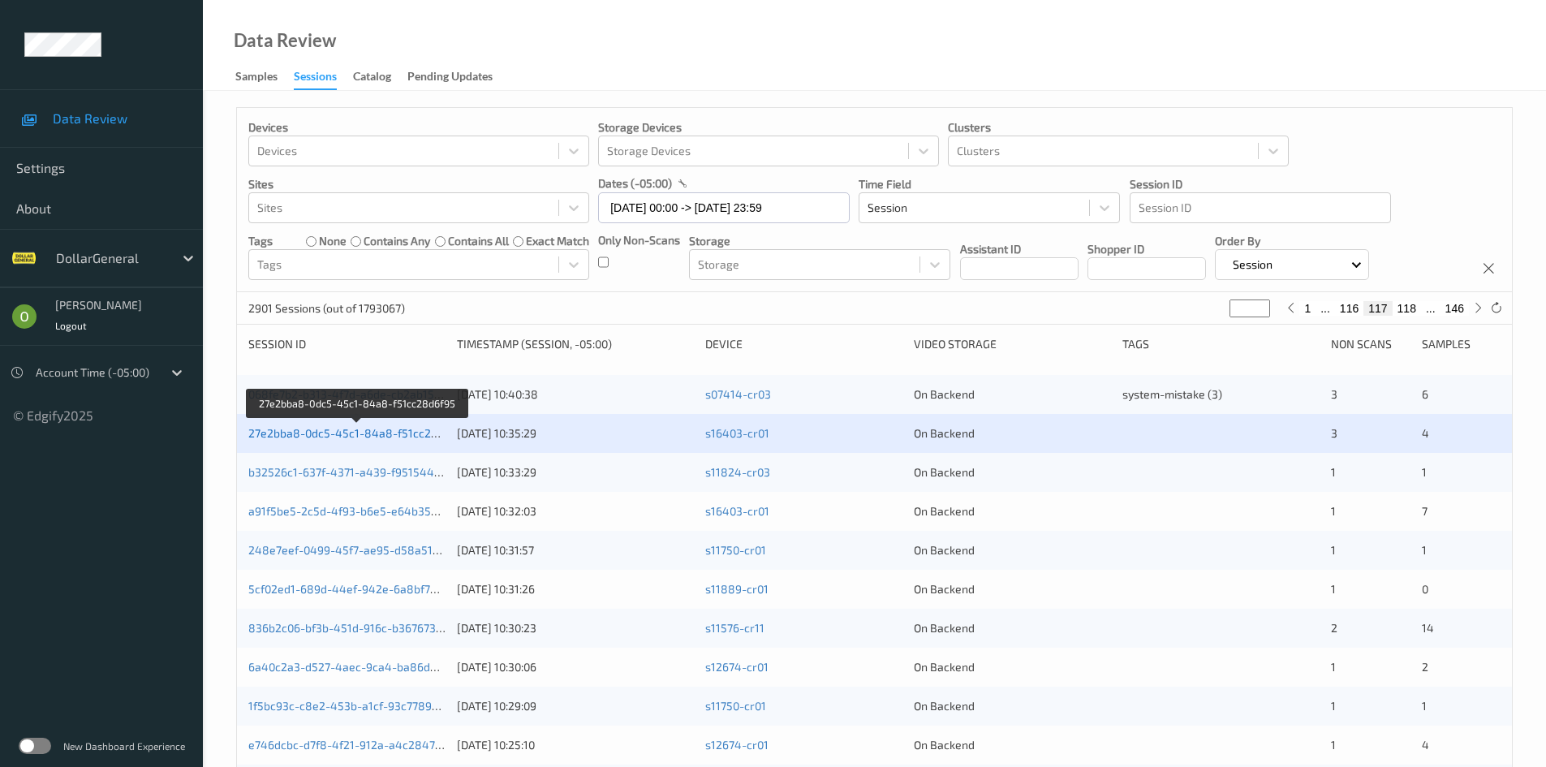
click at [410, 436] on link "27e2bba8-0dc5-45c1-84a8-f51cc28d6f95" at bounding box center [358, 433] width 220 height 14
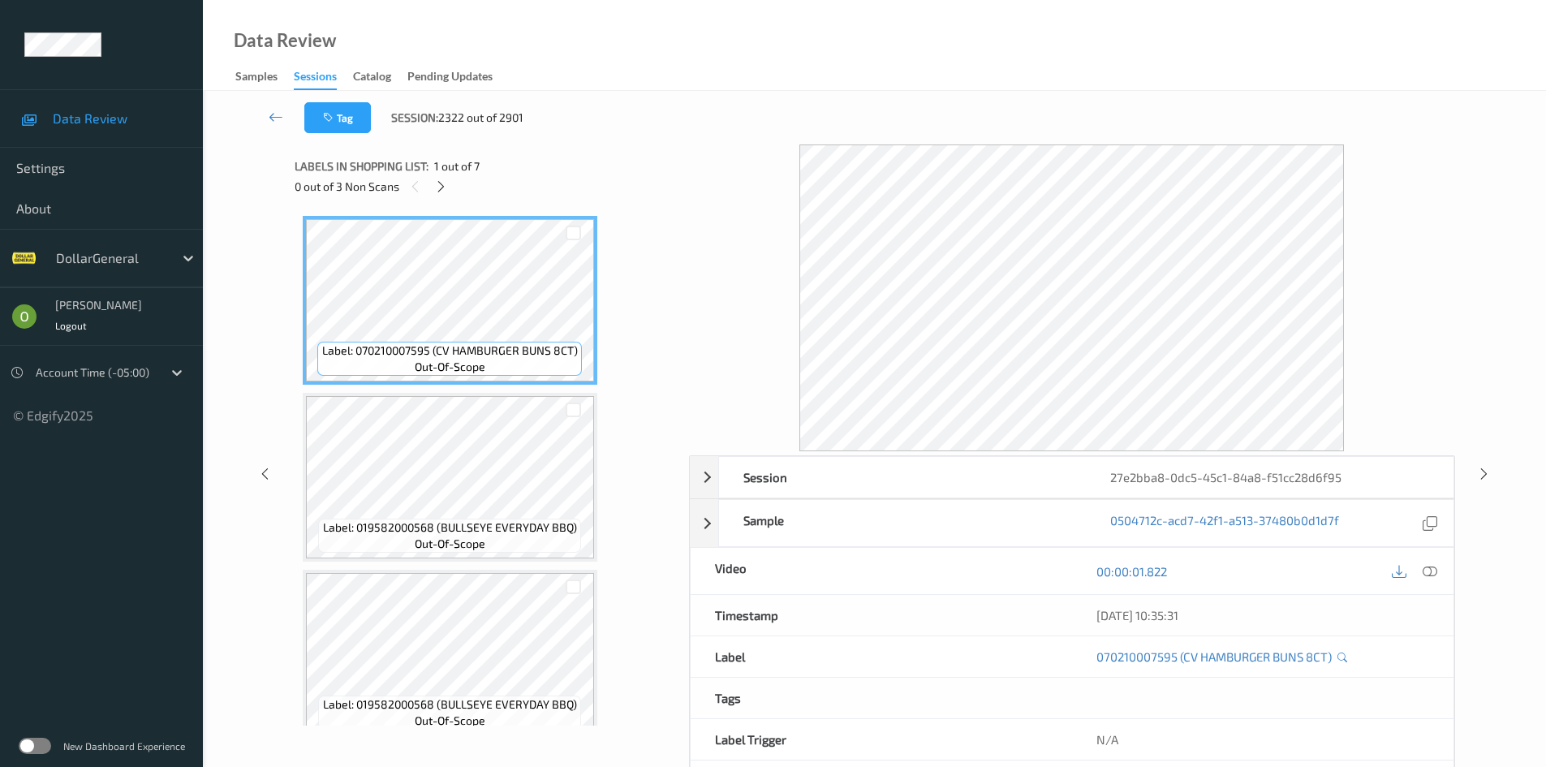
click at [451, 192] on div "0 out of 3 Non Scans" at bounding box center [486, 186] width 383 height 20
click at [447, 192] on icon at bounding box center [441, 186] width 14 height 15
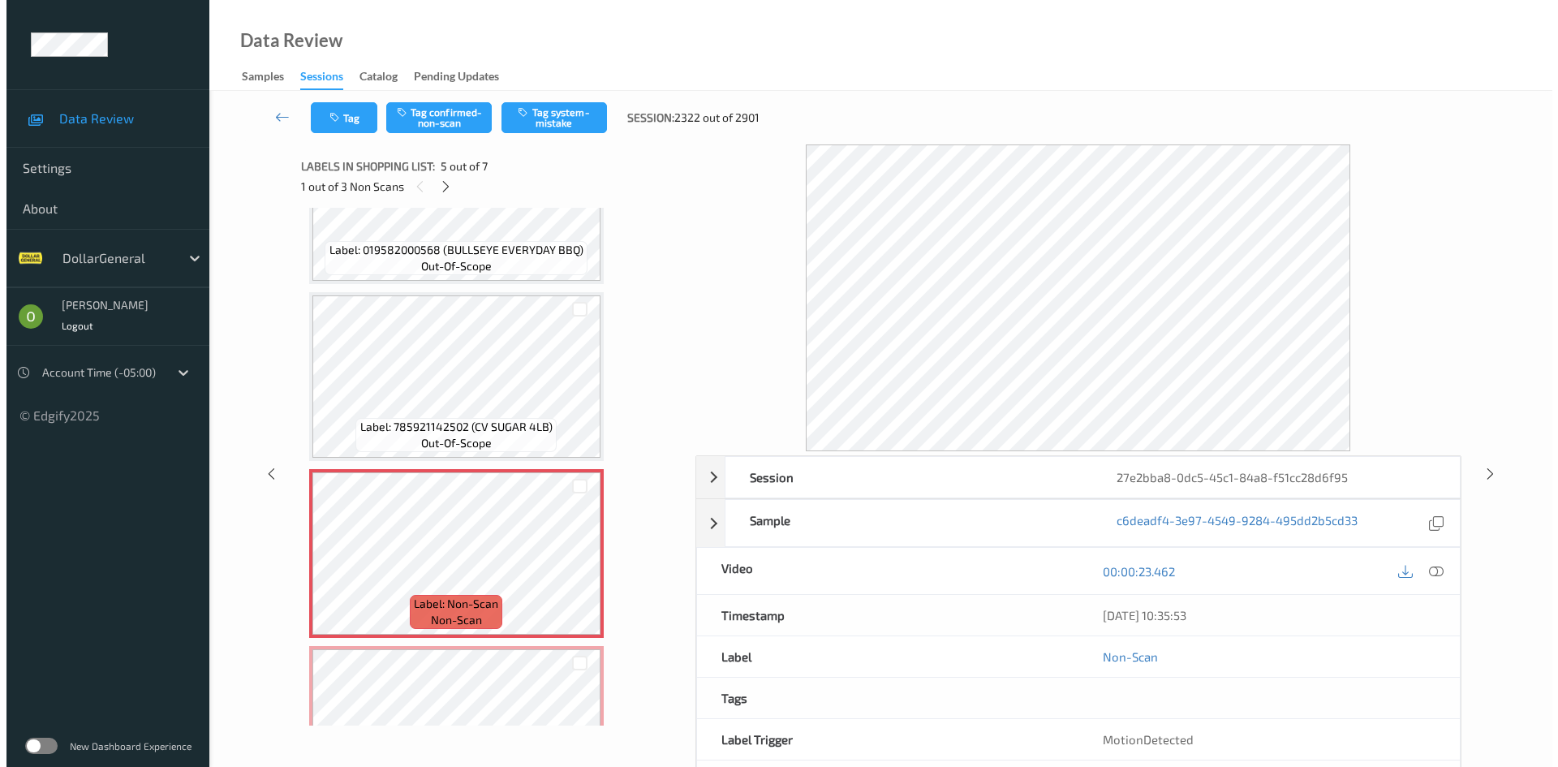
scroll to position [376, 0]
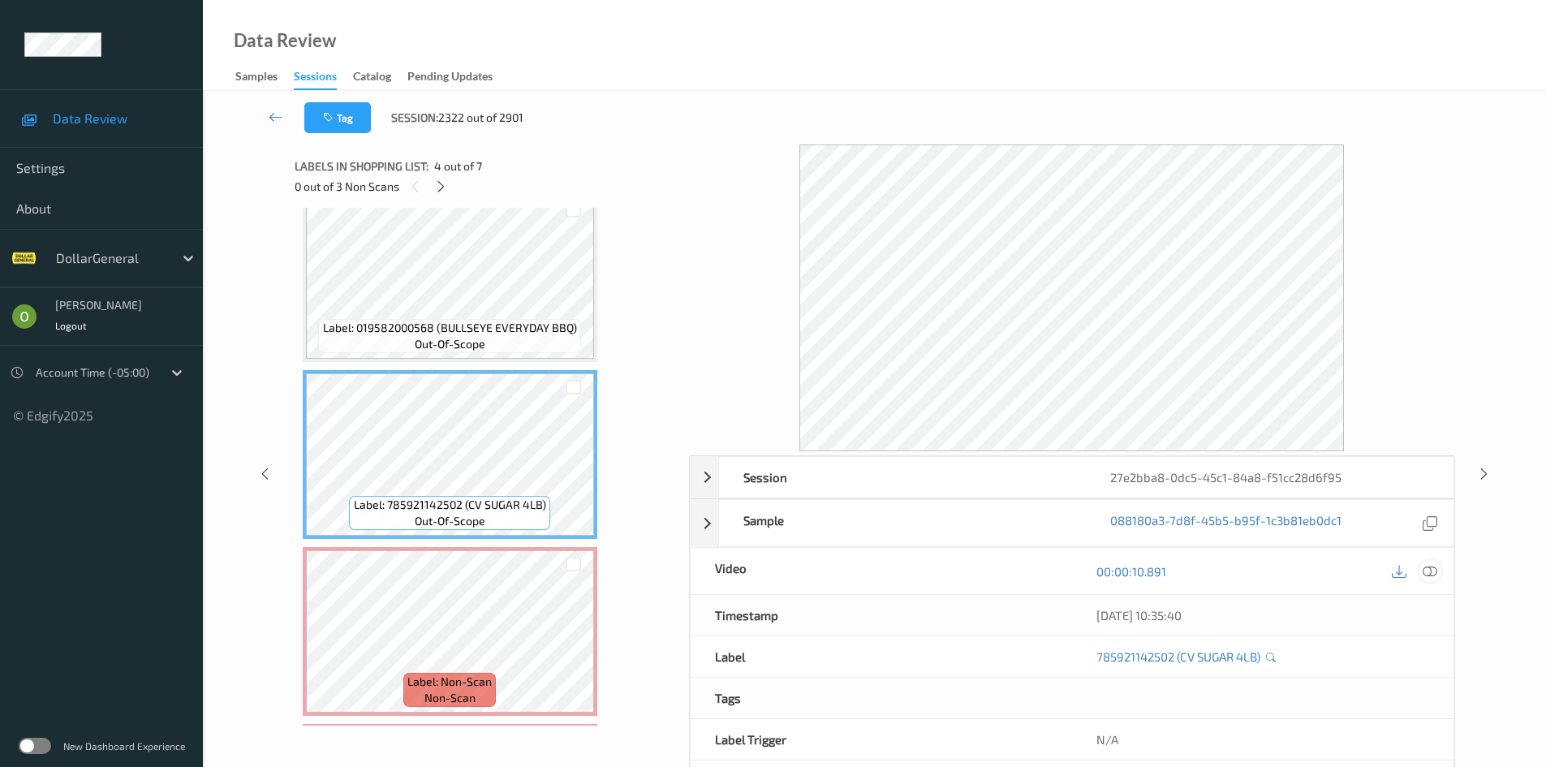
click at [1427, 570] on icon at bounding box center [1429, 571] width 15 height 15
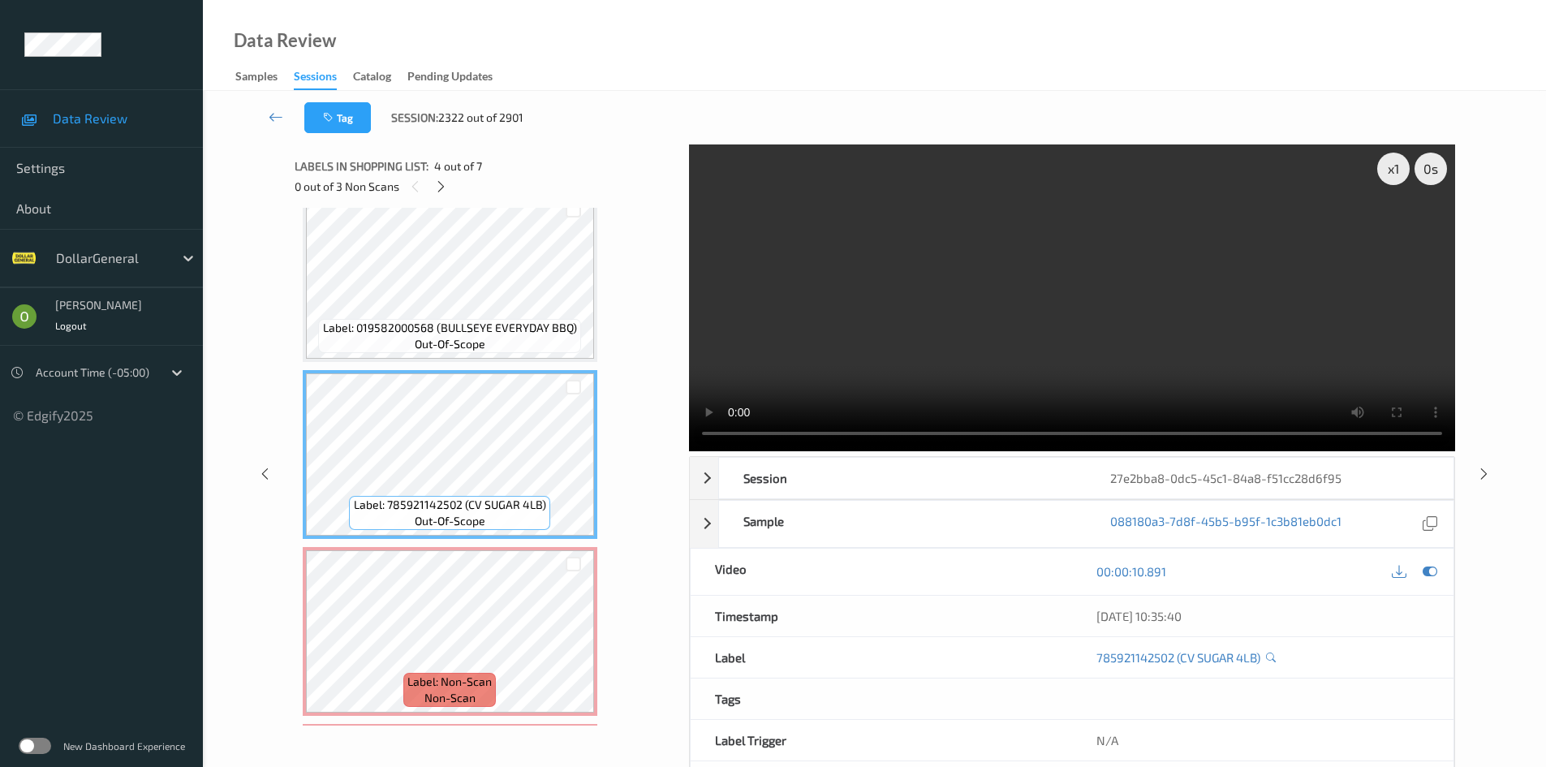
click at [987, 329] on video at bounding box center [1072, 297] width 766 height 307
click at [927, 338] on video at bounding box center [1072, 297] width 766 height 307
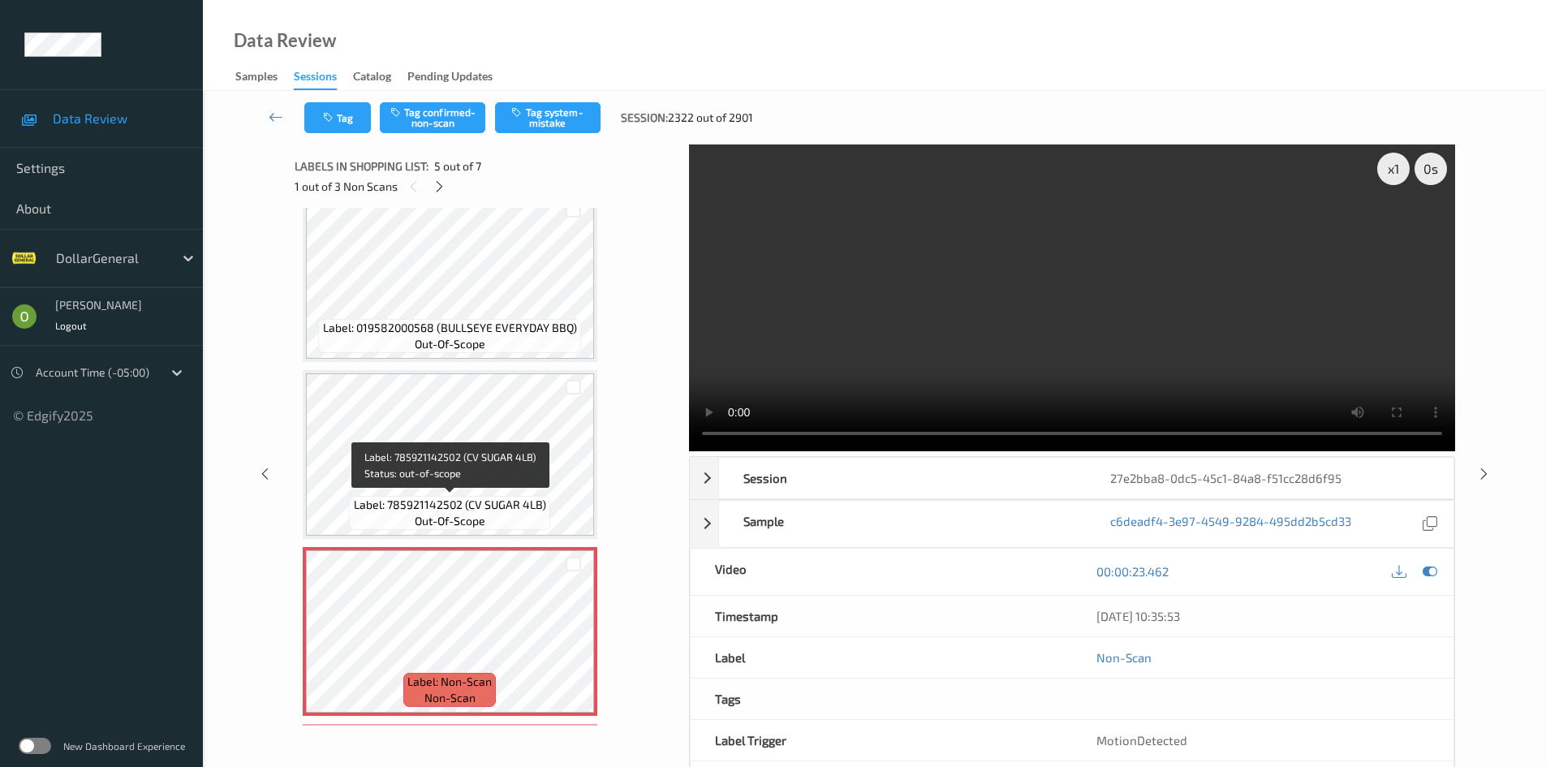
click at [527, 498] on span "Label: 785921142502 (CV SUGAR 4LB)" at bounding box center [450, 505] width 192 height 16
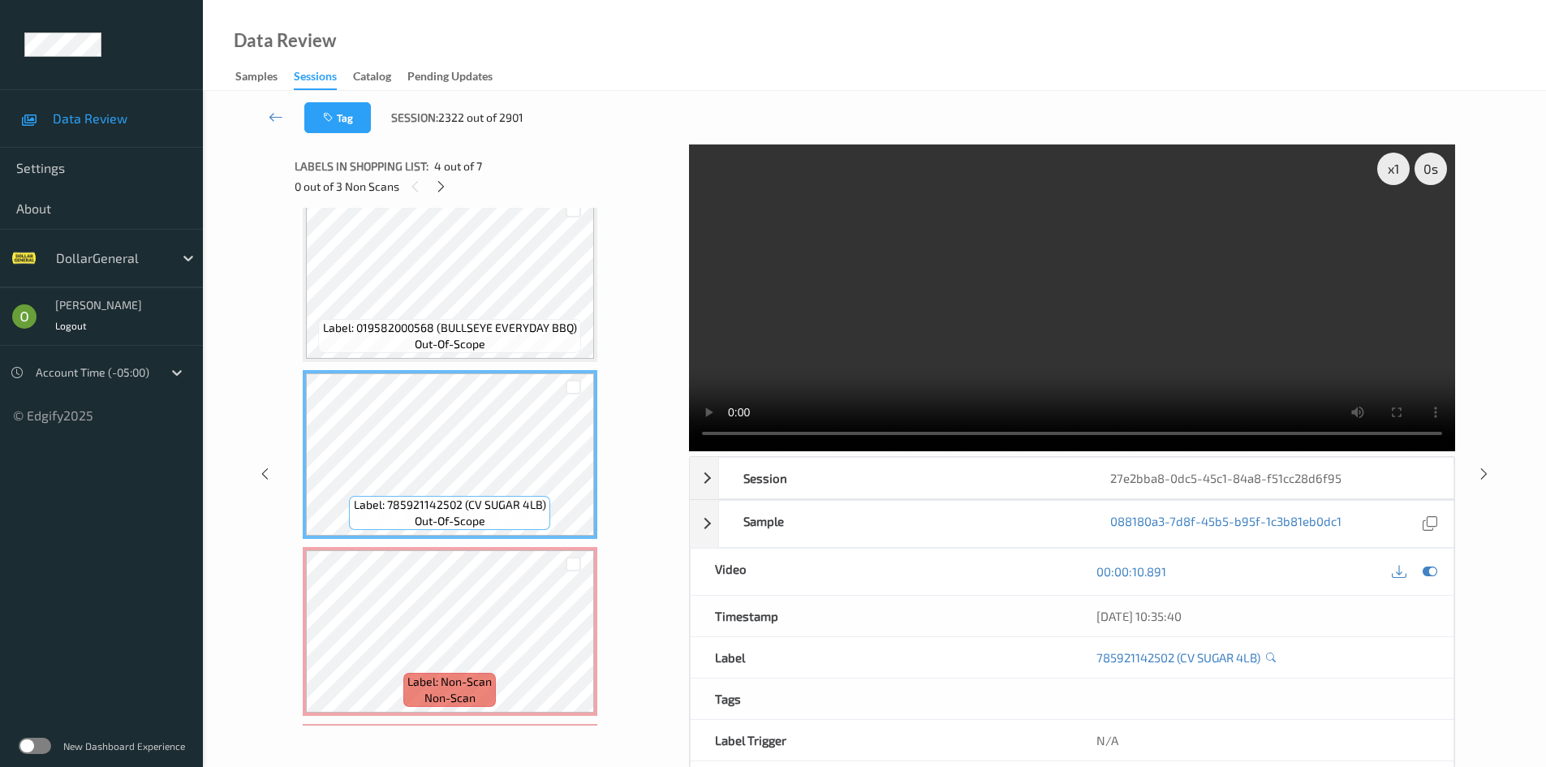
click at [893, 355] on video at bounding box center [1072, 297] width 766 height 307
click at [1397, 170] on div "x 1" at bounding box center [1393, 169] width 32 height 32
click at [1157, 234] on video at bounding box center [1072, 297] width 766 height 307
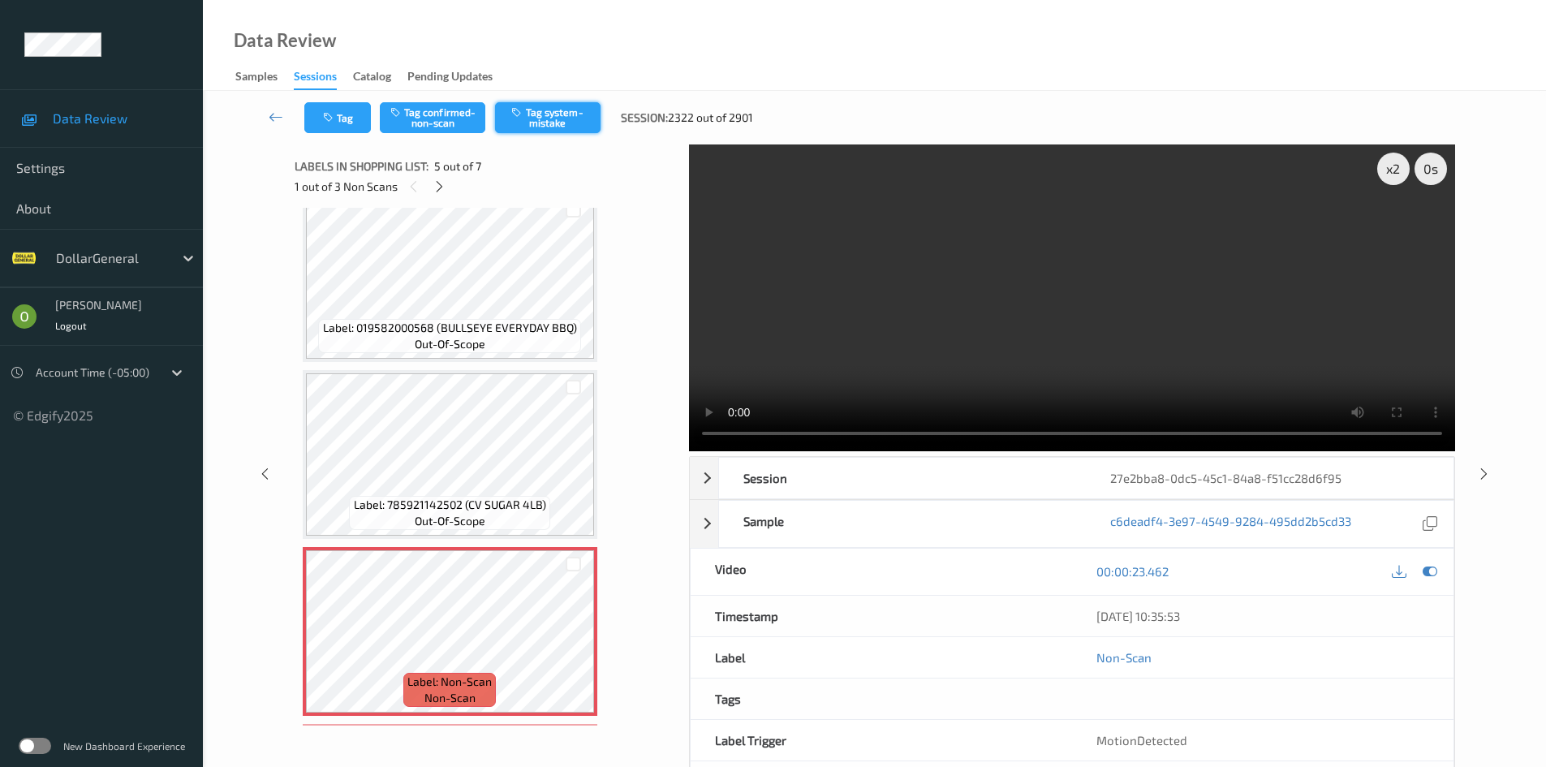
click at [529, 102] on button "Tag system-mistake" at bounding box center [547, 117] width 105 height 31
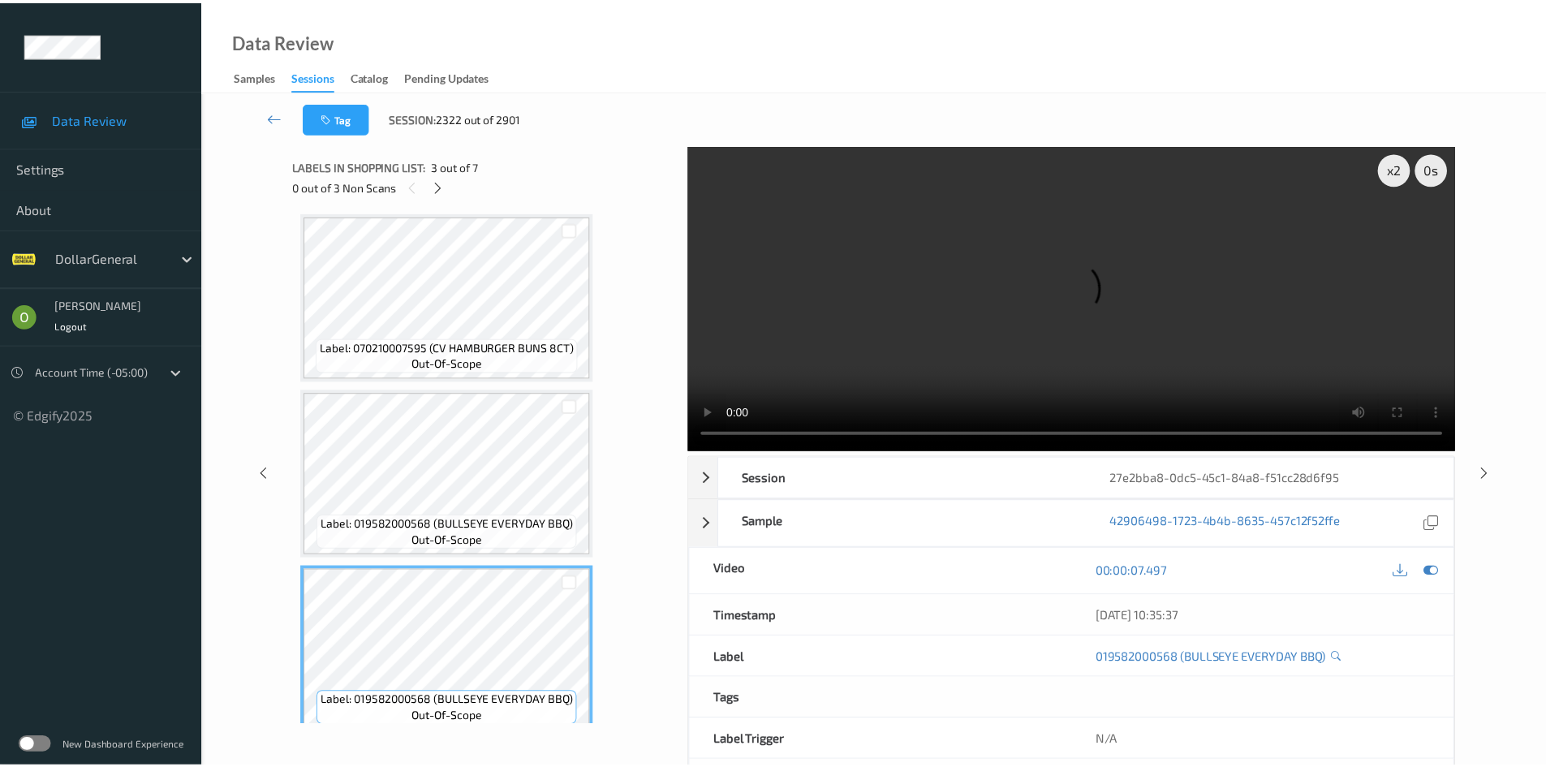
scroll to position [0, 0]
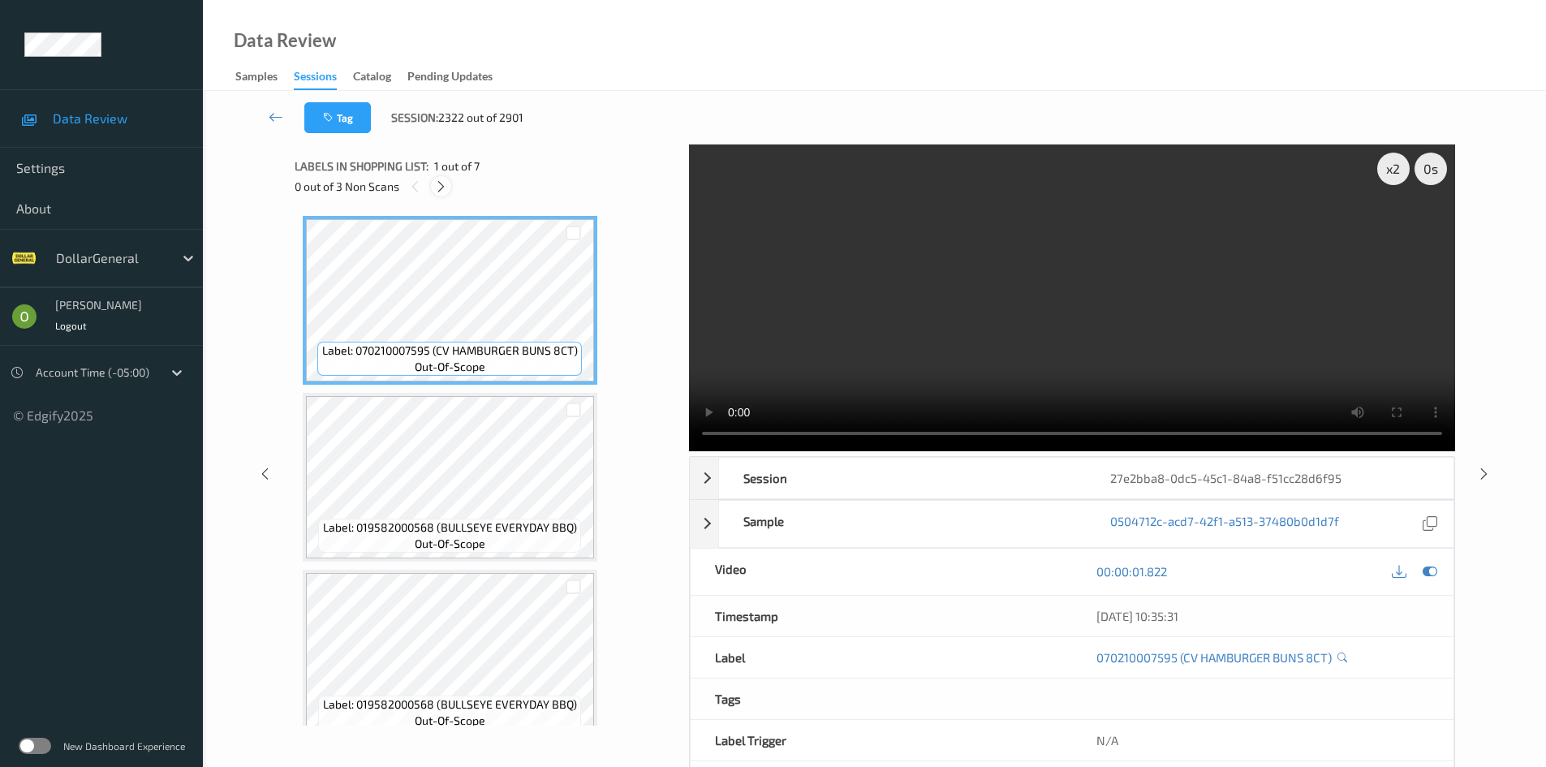
click at [441, 183] on icon at bounding box center [441, 186] width 14 height 15
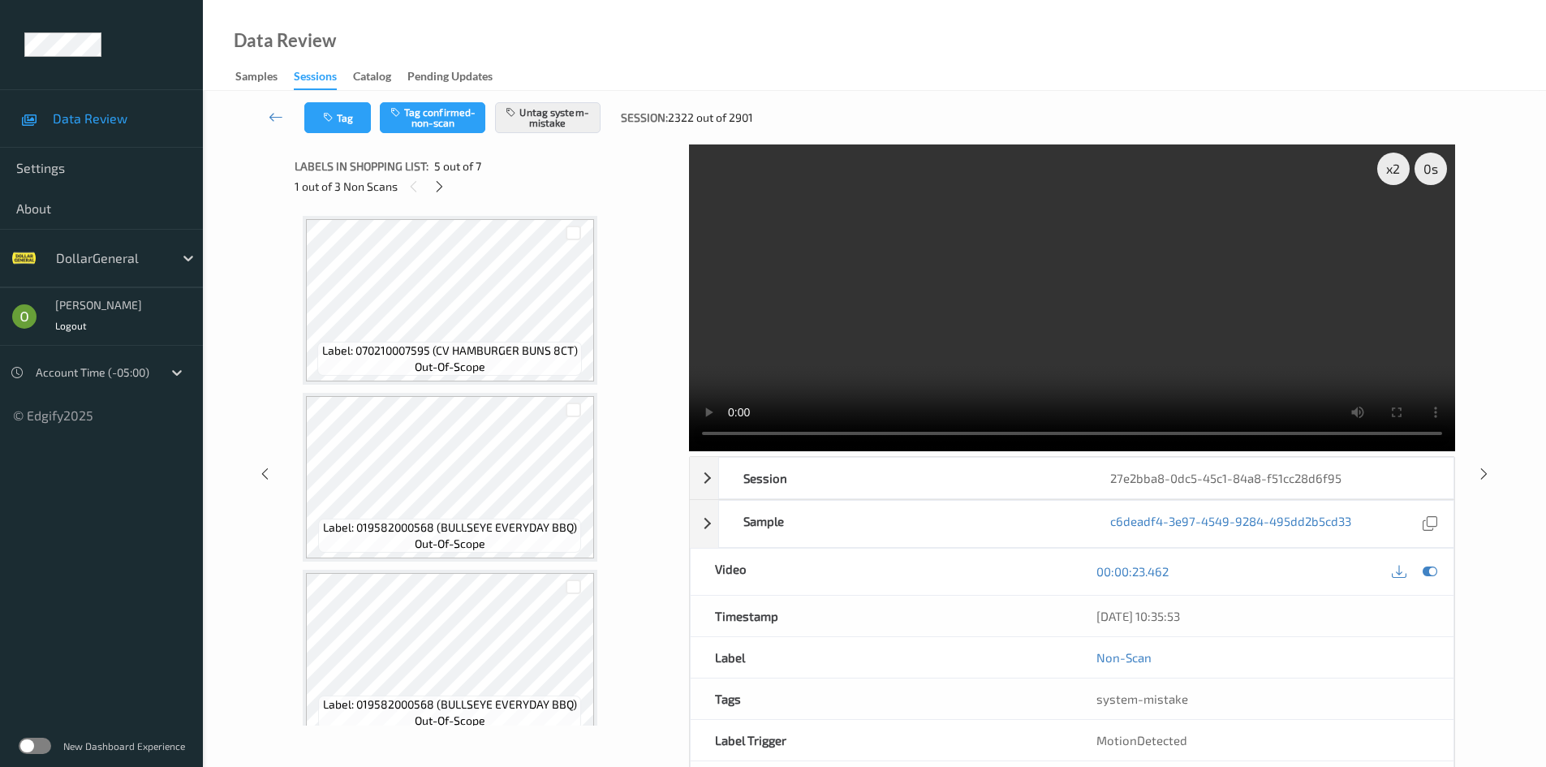
scroll to position [539, 0]
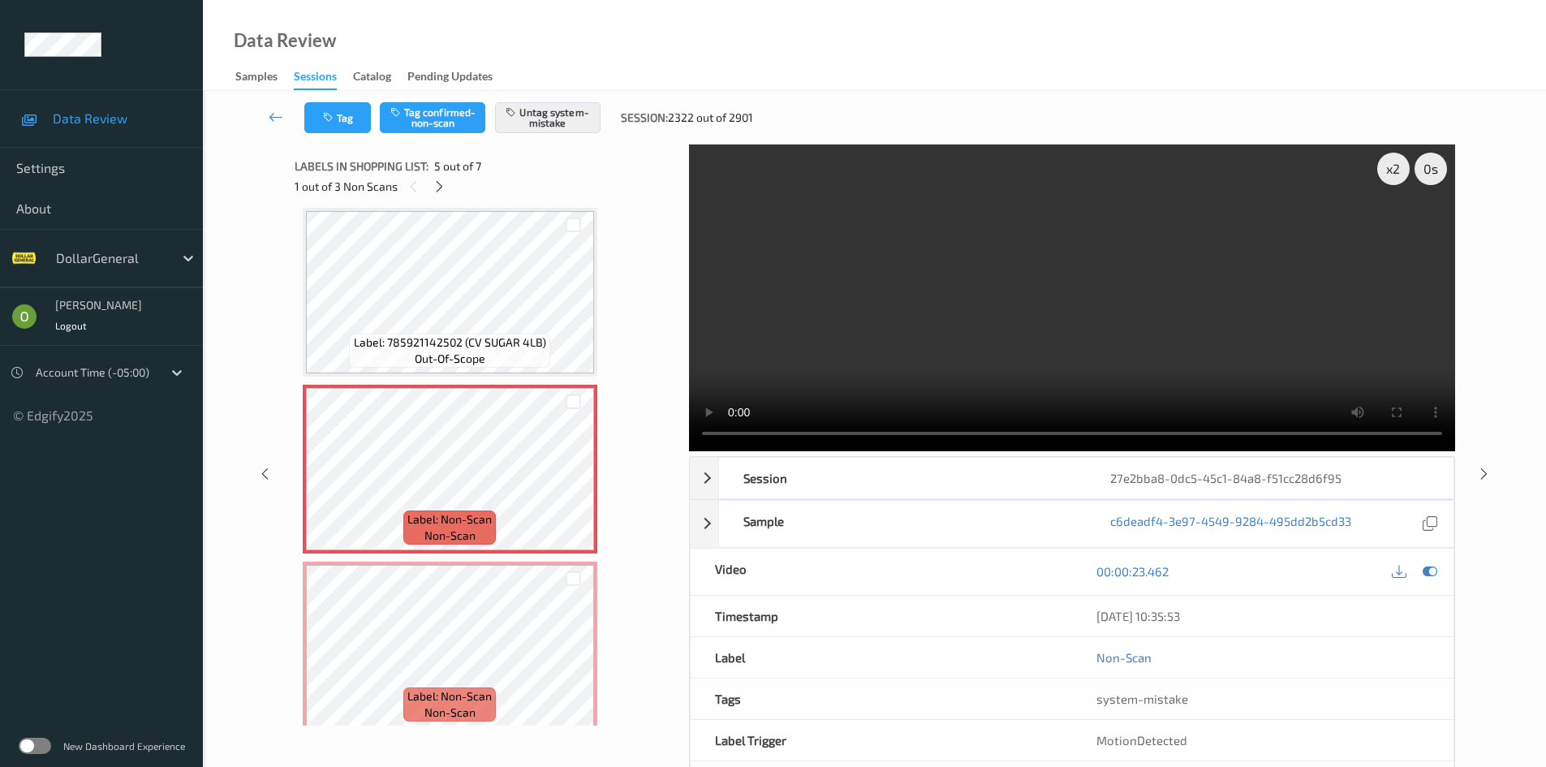
click at [928, 259] on video at bounding box center [1072, 297] width 766 height 307
click at [945, 312] on video at bounding box center [1072, 297] width 766 height 307
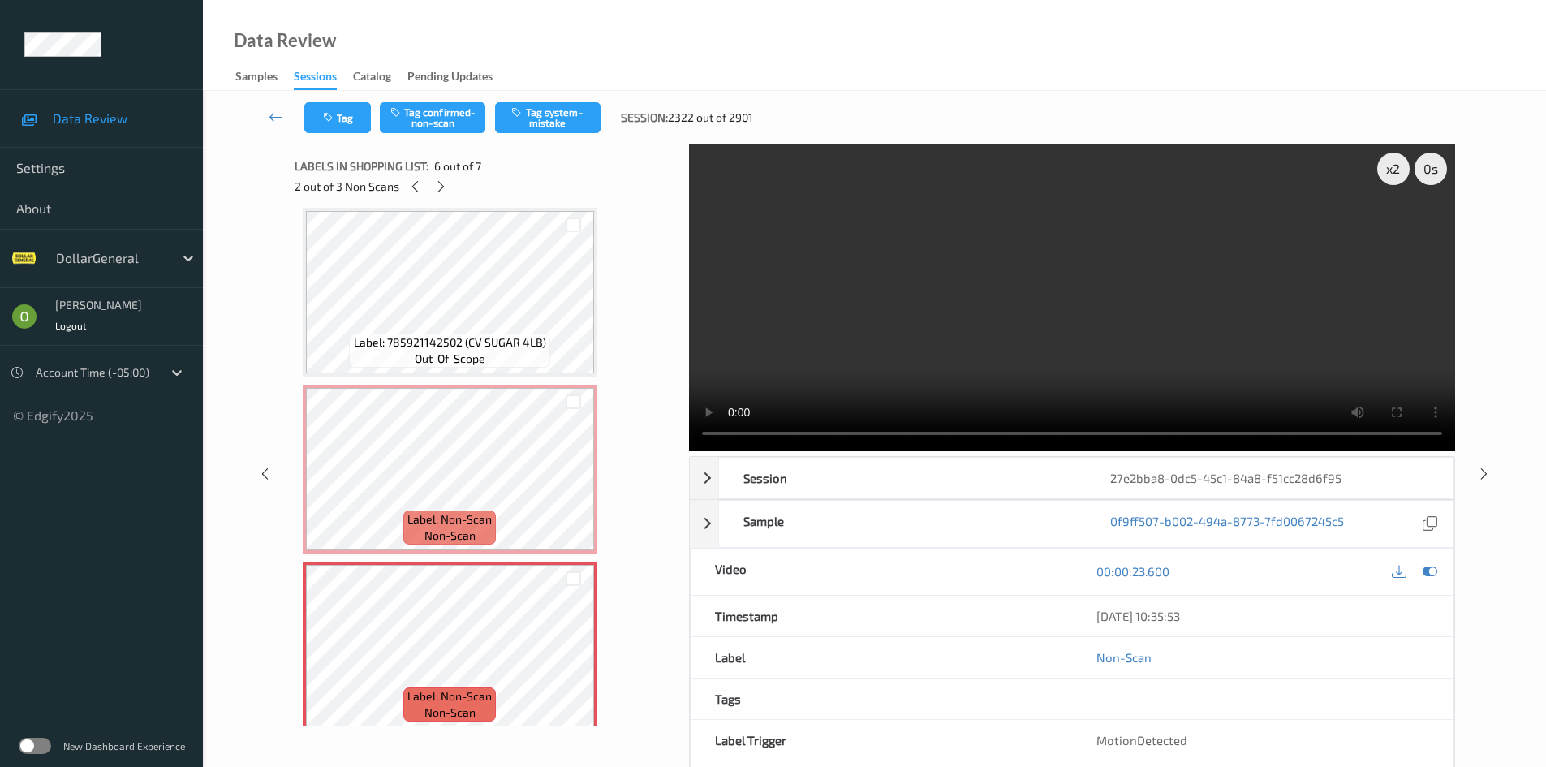
click at [862, 329] on video at bounding box center [1072, 297] width 766 height 307
click at [452, 515] on span "Label: Non-Scan" at bounding box center [449, 519] width 84 height 16
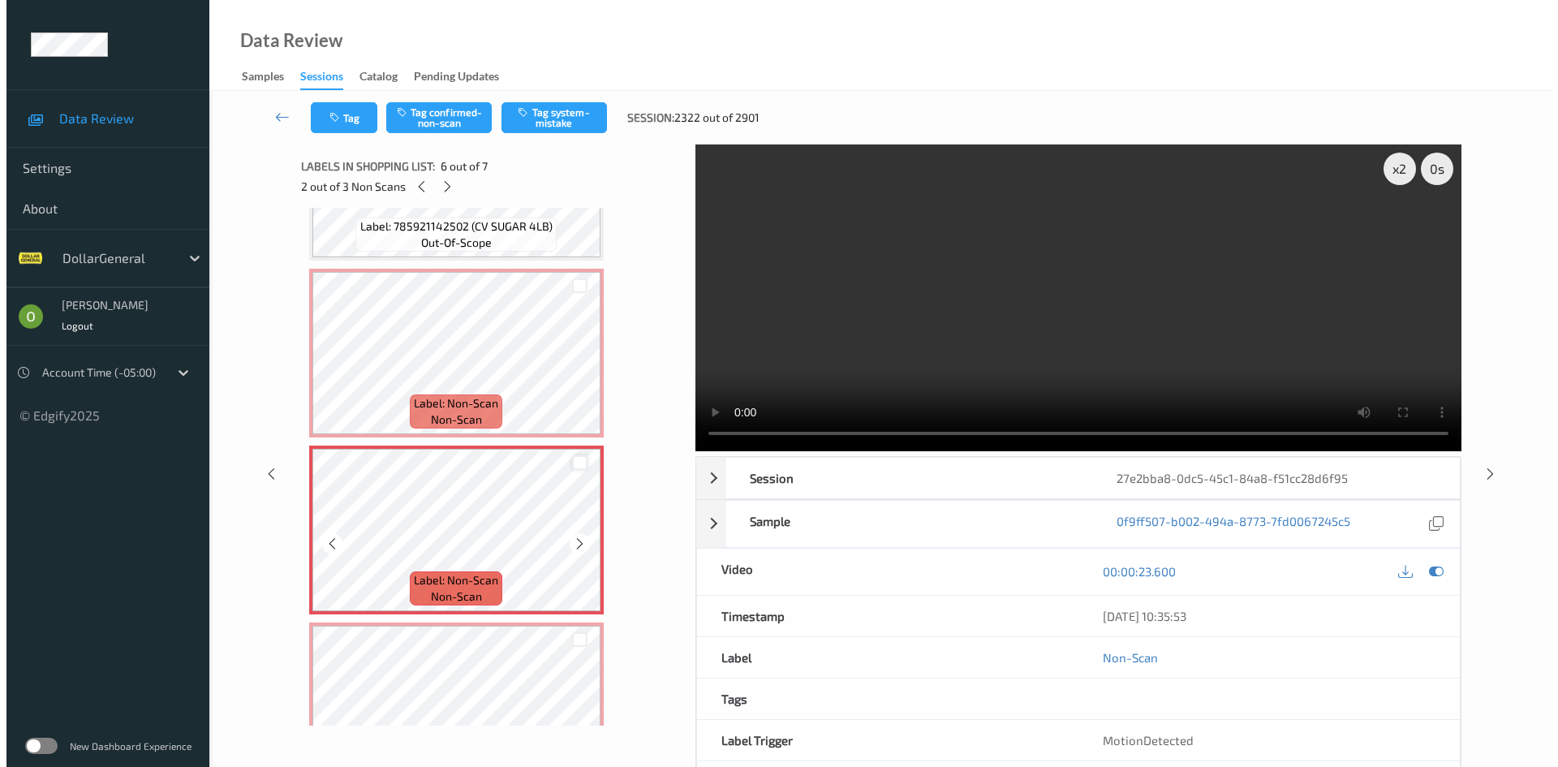
scroll to position [729, 0]
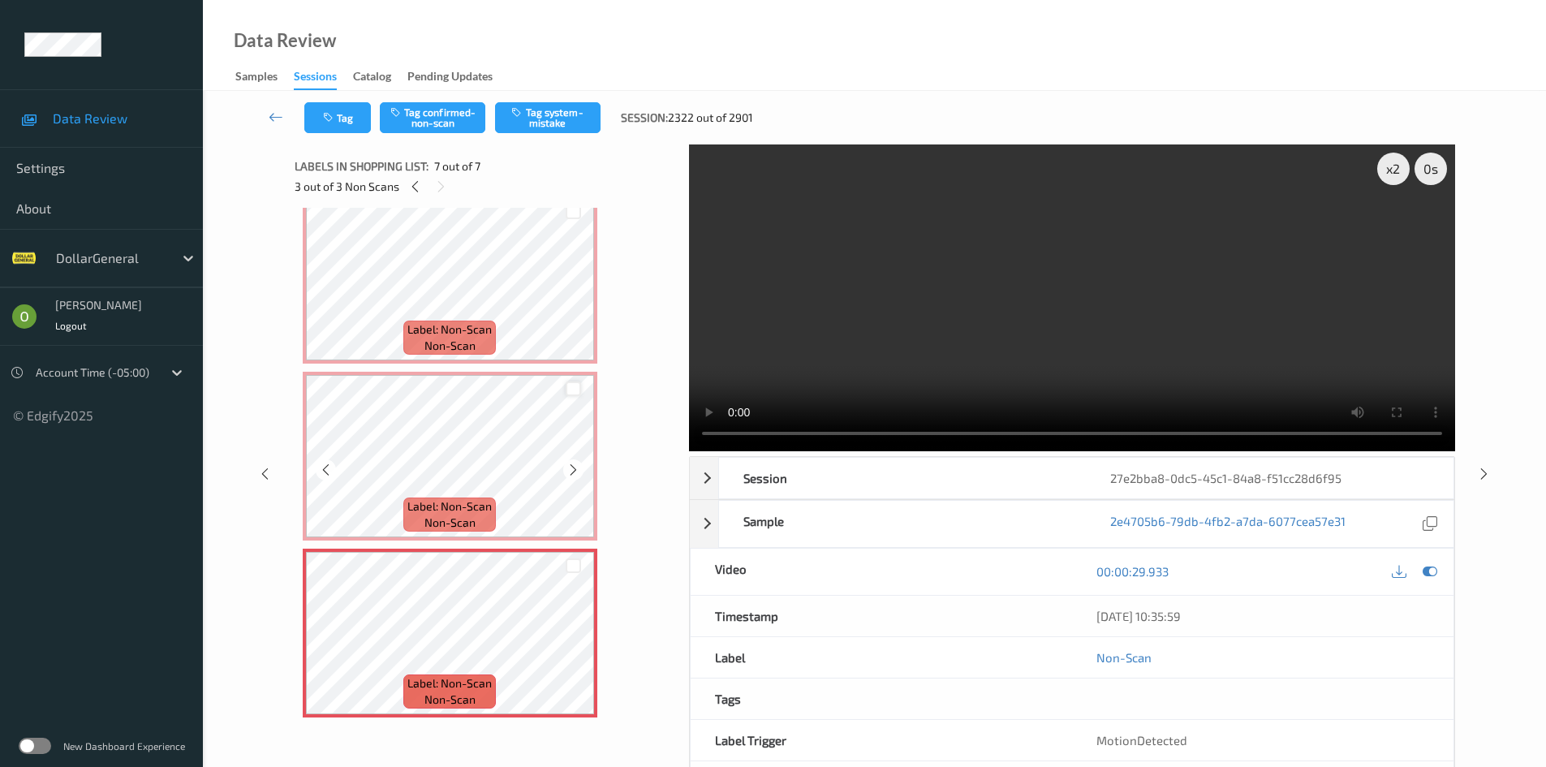
click at [572, 390] on div at bounding box center [572, 388] width 15 height 15
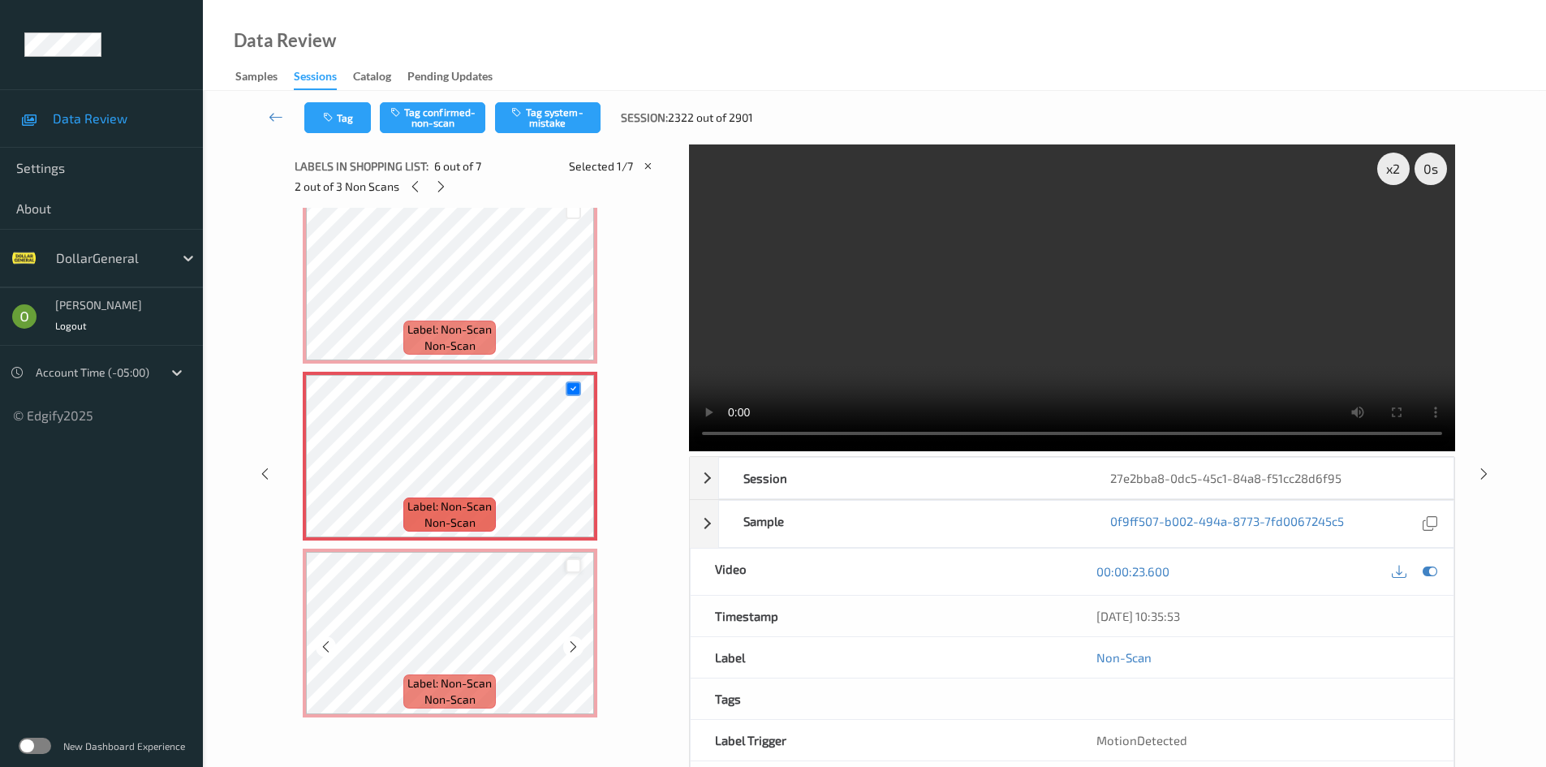
click at [578, 568] on div at bounding box center [572, 565] width 15 height 15
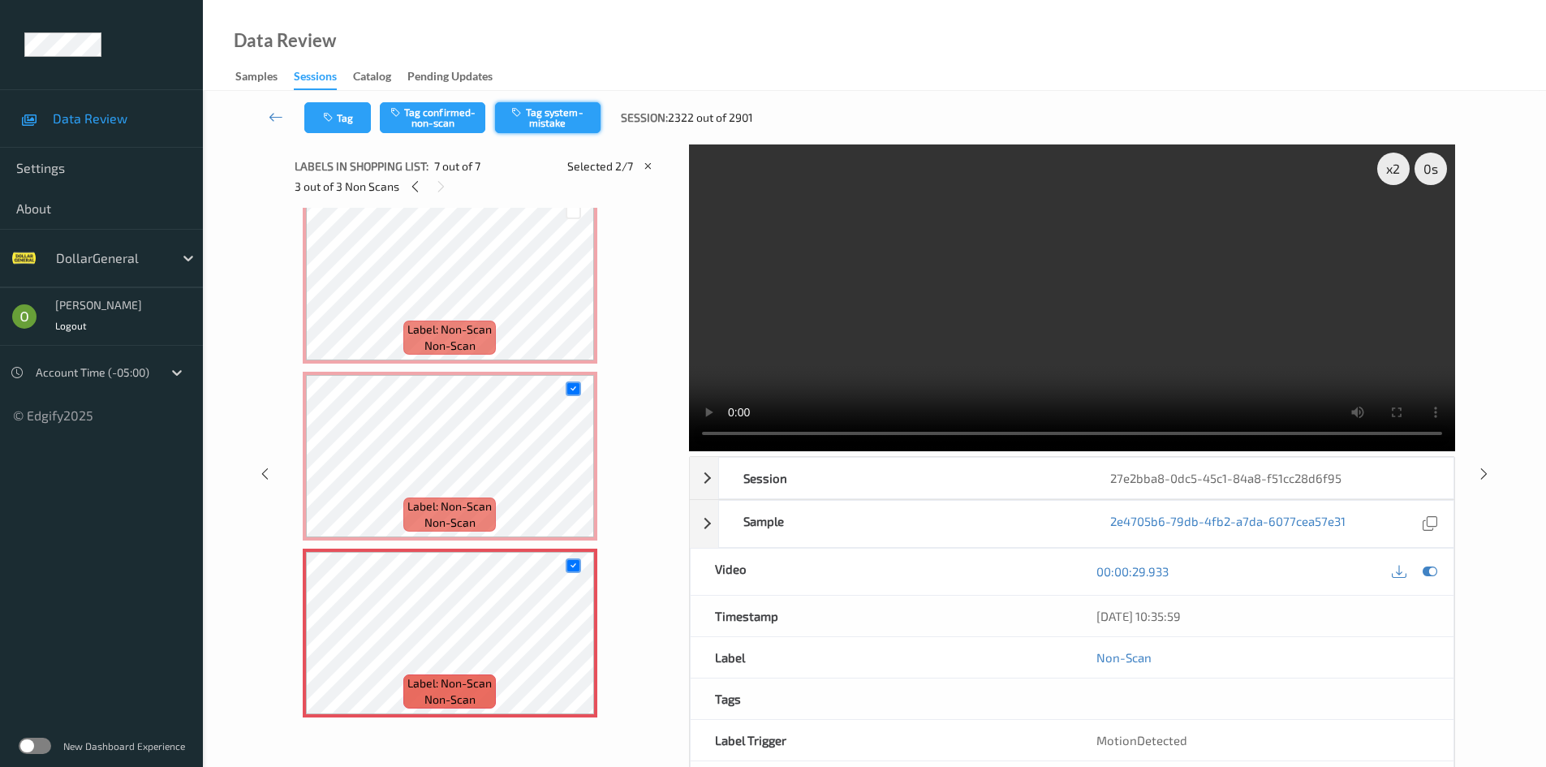
click at [595, 126] on button "Tag system-mistake" at bounding box center [547, 117] width 105 height 31
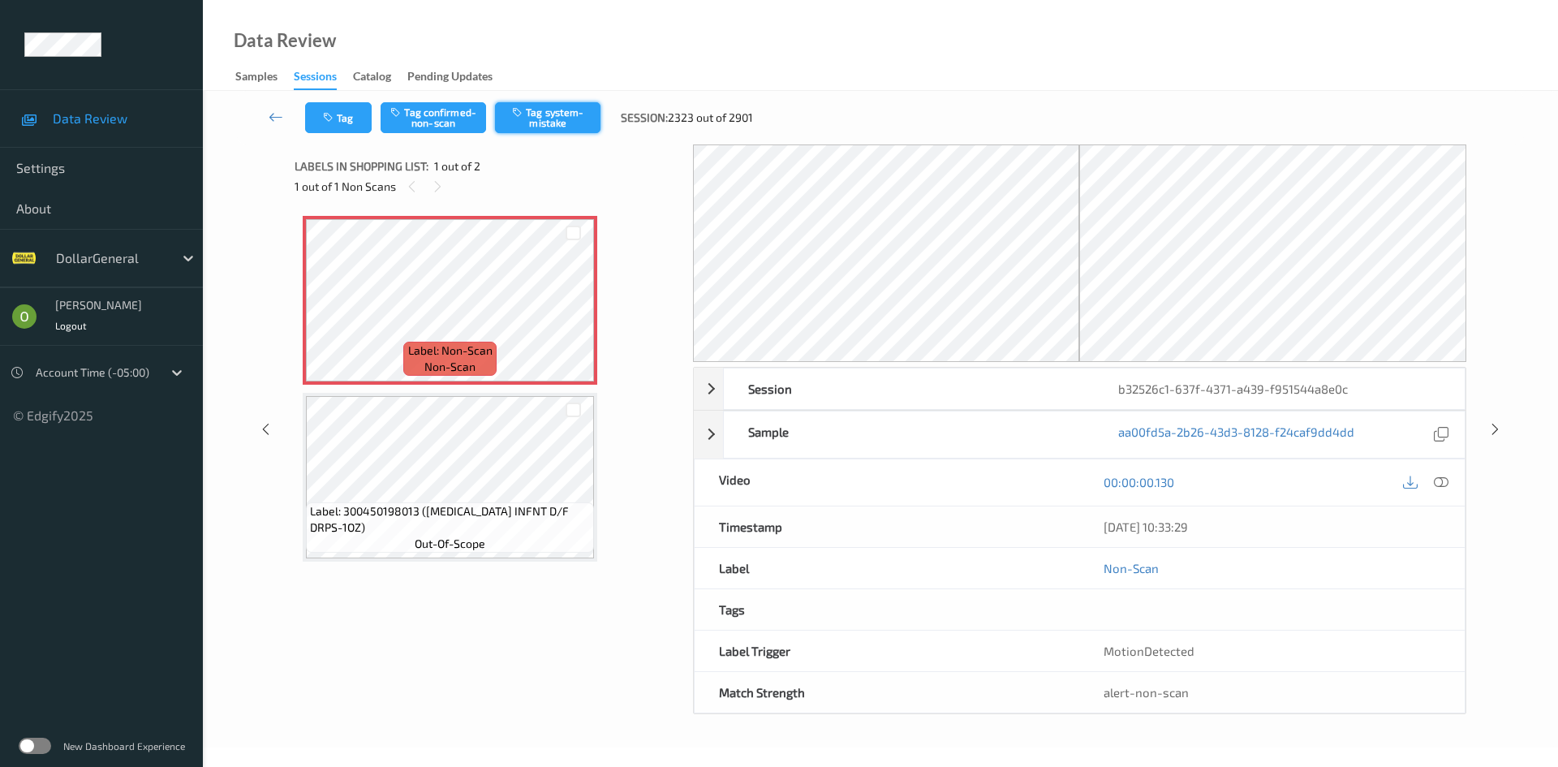
click at [563, 120] on button "Tag system-mistake" at bounding box center [547, 117] width 105 height 31
click at [343, 131] on button "Tag" at bounding box center [338, 117] width 67 height 31
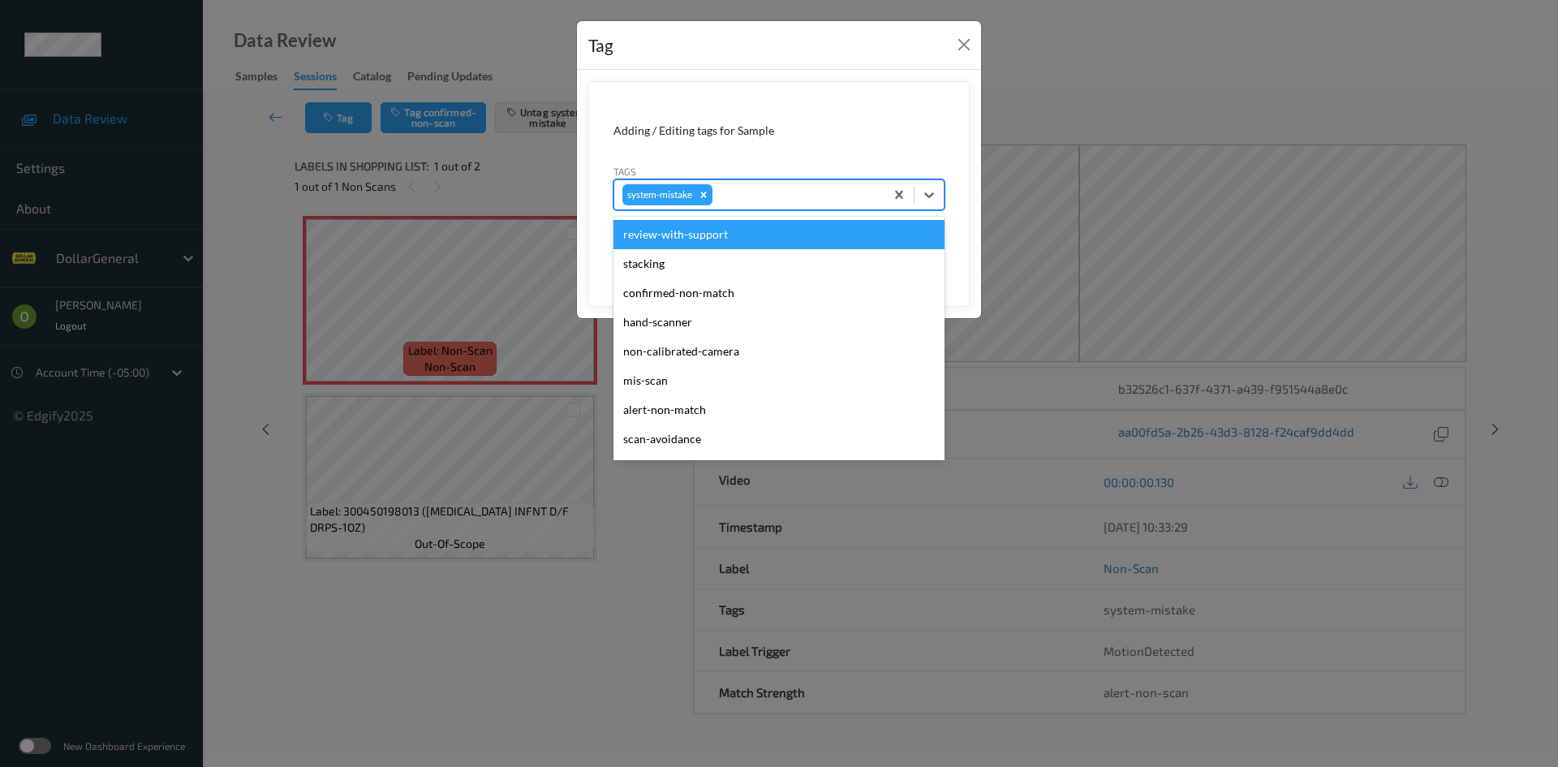
click at [872, 206] on div "system-mistake" at bounding box center [749, 195] width 270 height 28
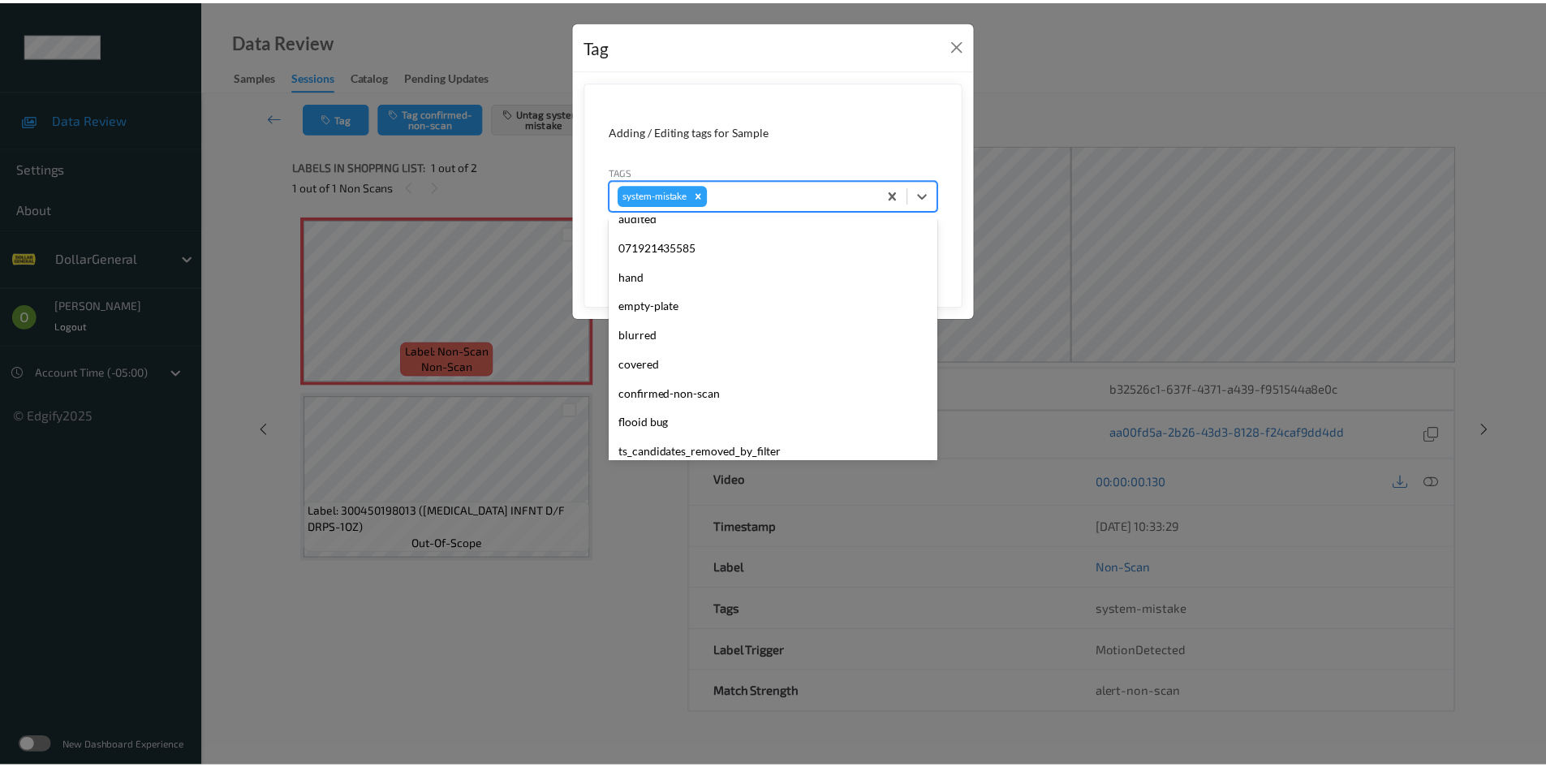
scroll to position [406, 0]
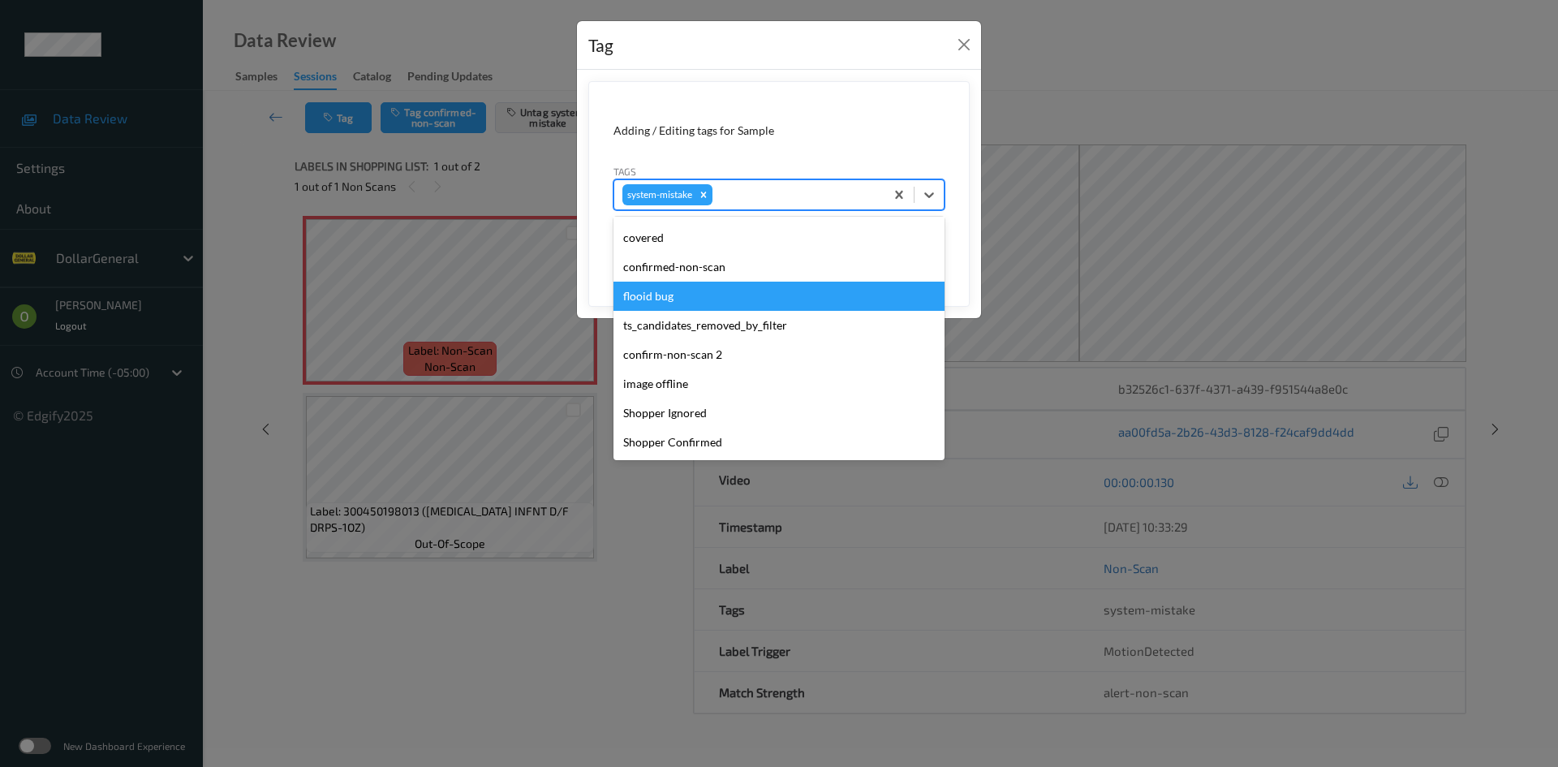
click at [704, 299] on div "flooid bug" at bounding box center [778, 296] width 331 height 29
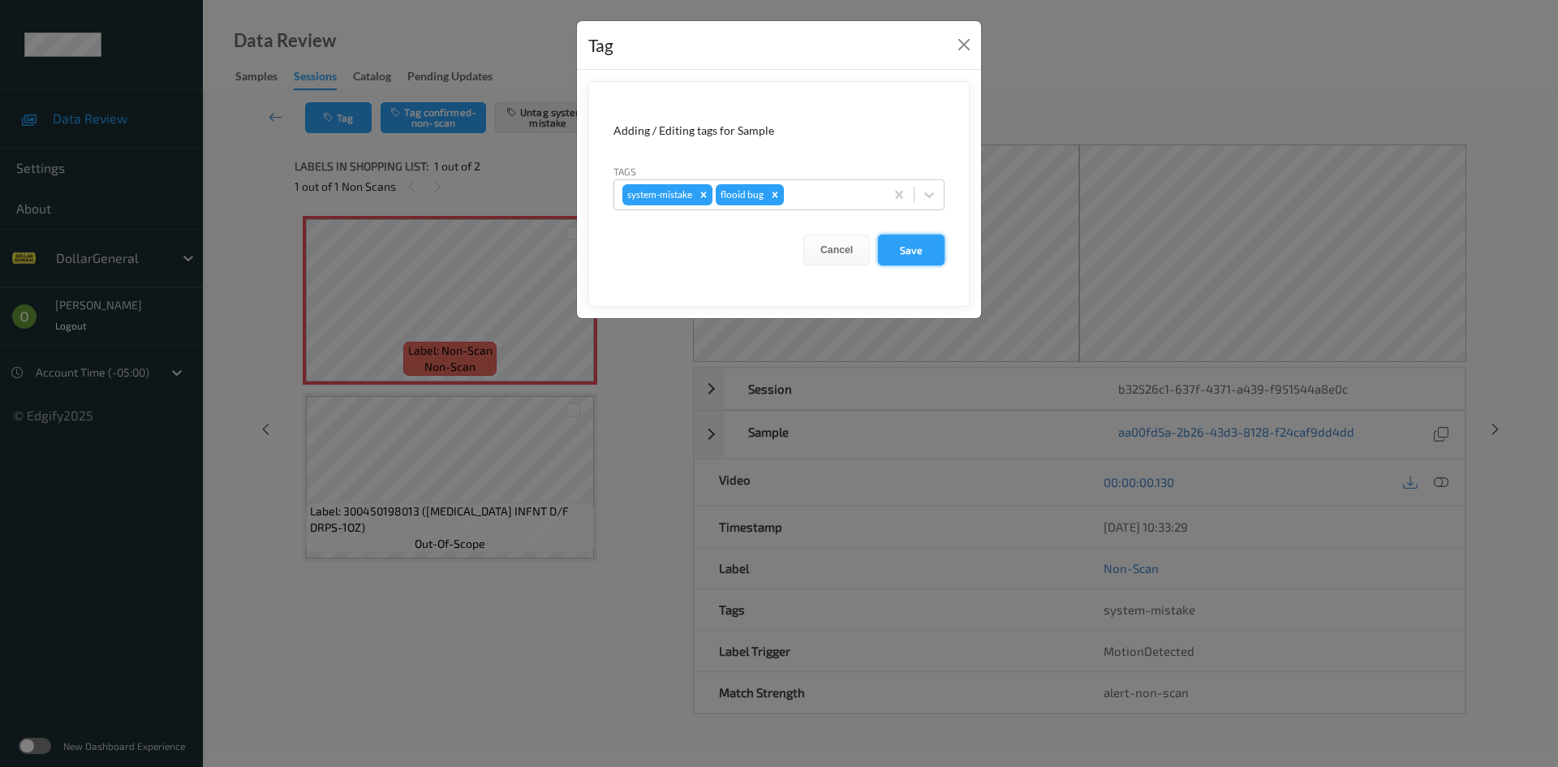
click at [920, 252] on button "Save" at bounding box center [911, 249] width 67 height 31
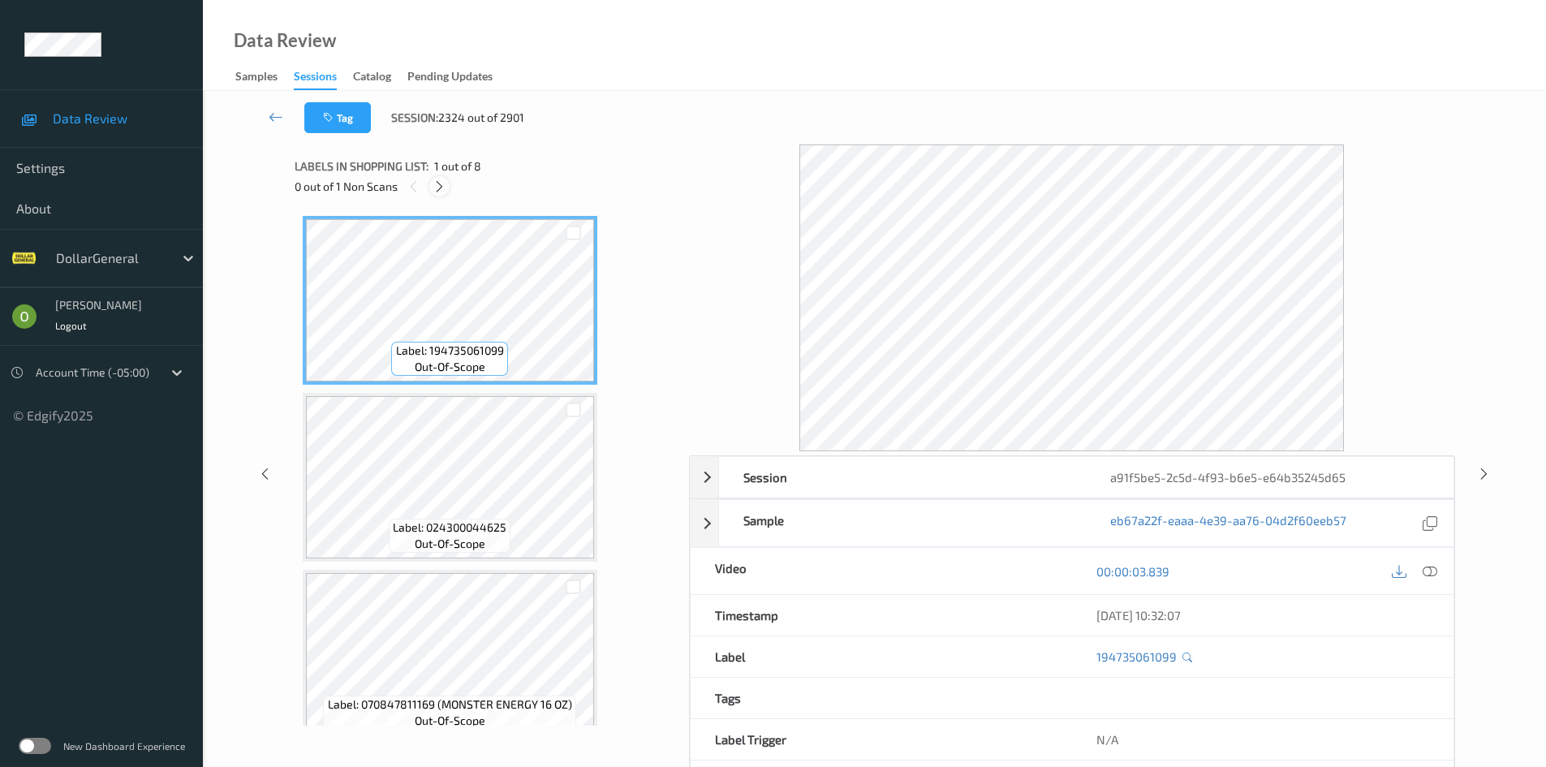
click at [432, 183] on div at bounding box center [439, 186] width 20 height 20
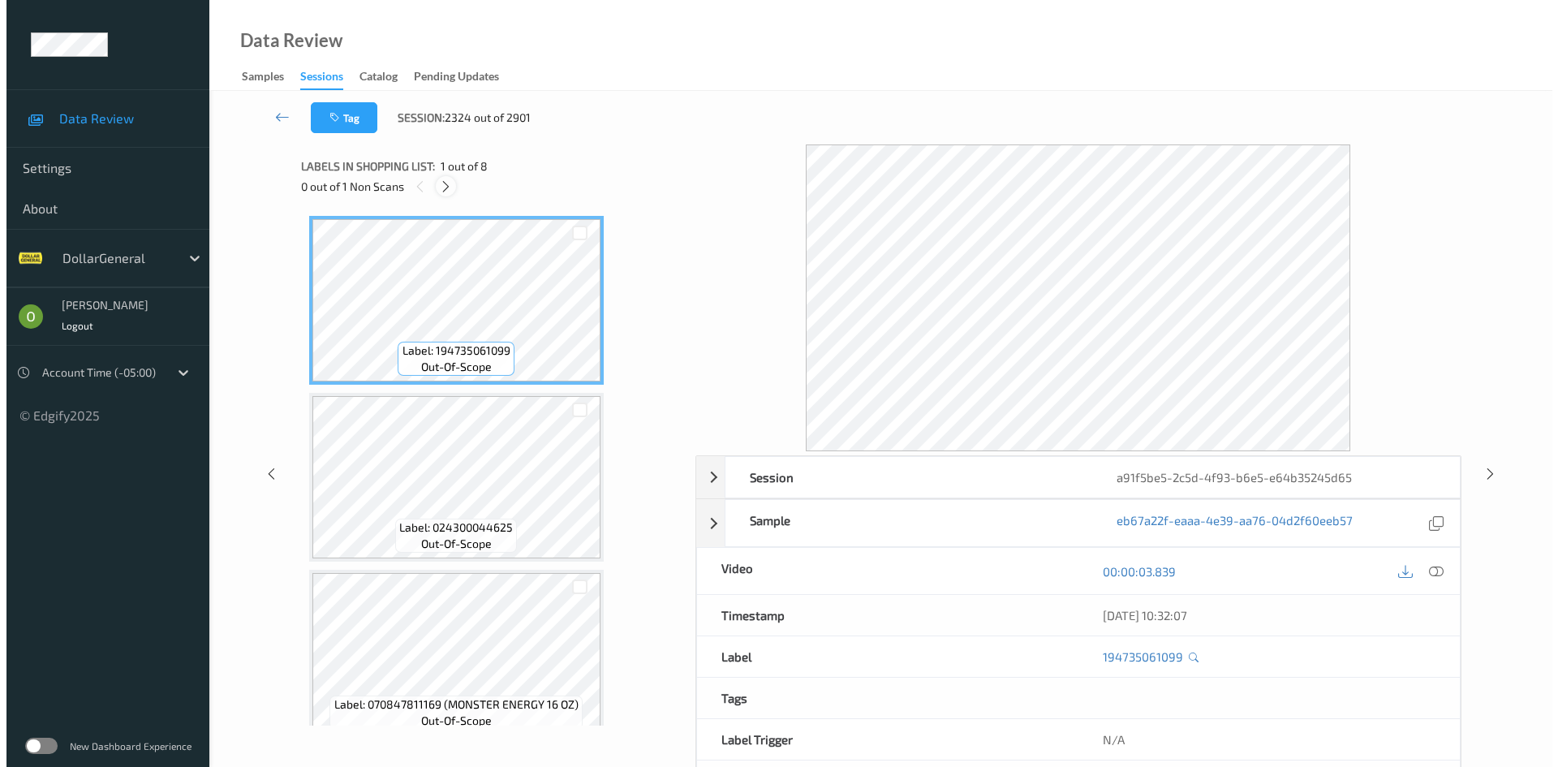
scroll to position [905, 0]
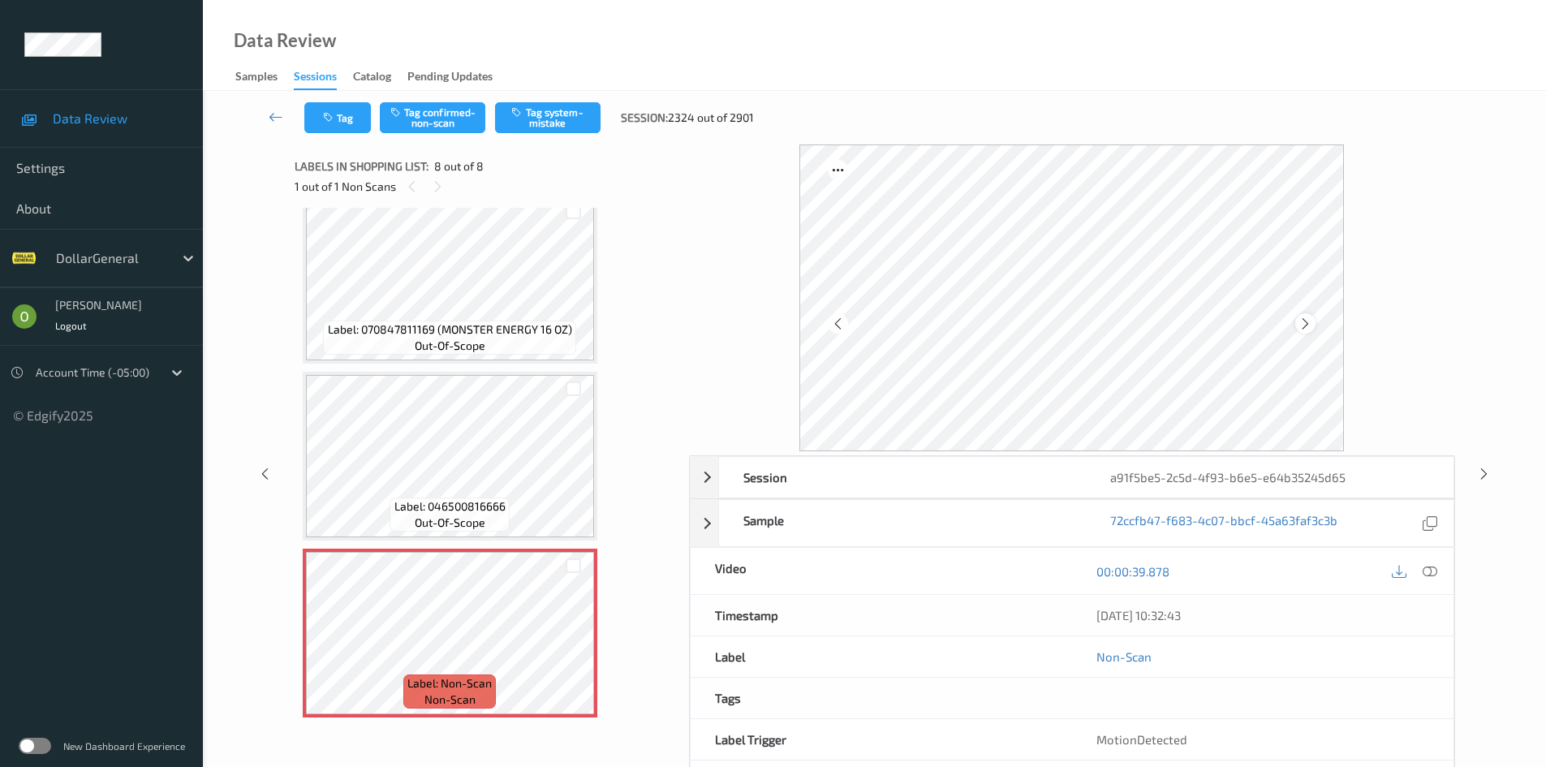
click at [1307, 324] on icon at bounding box center [1305, 323] width 14 height 15
click at [1306, 324] on icon at bounding box center [1305, 323] width 14 height 15
click at [1305, 323] on icon at bounding box center [1305, 323] width 14 height 15
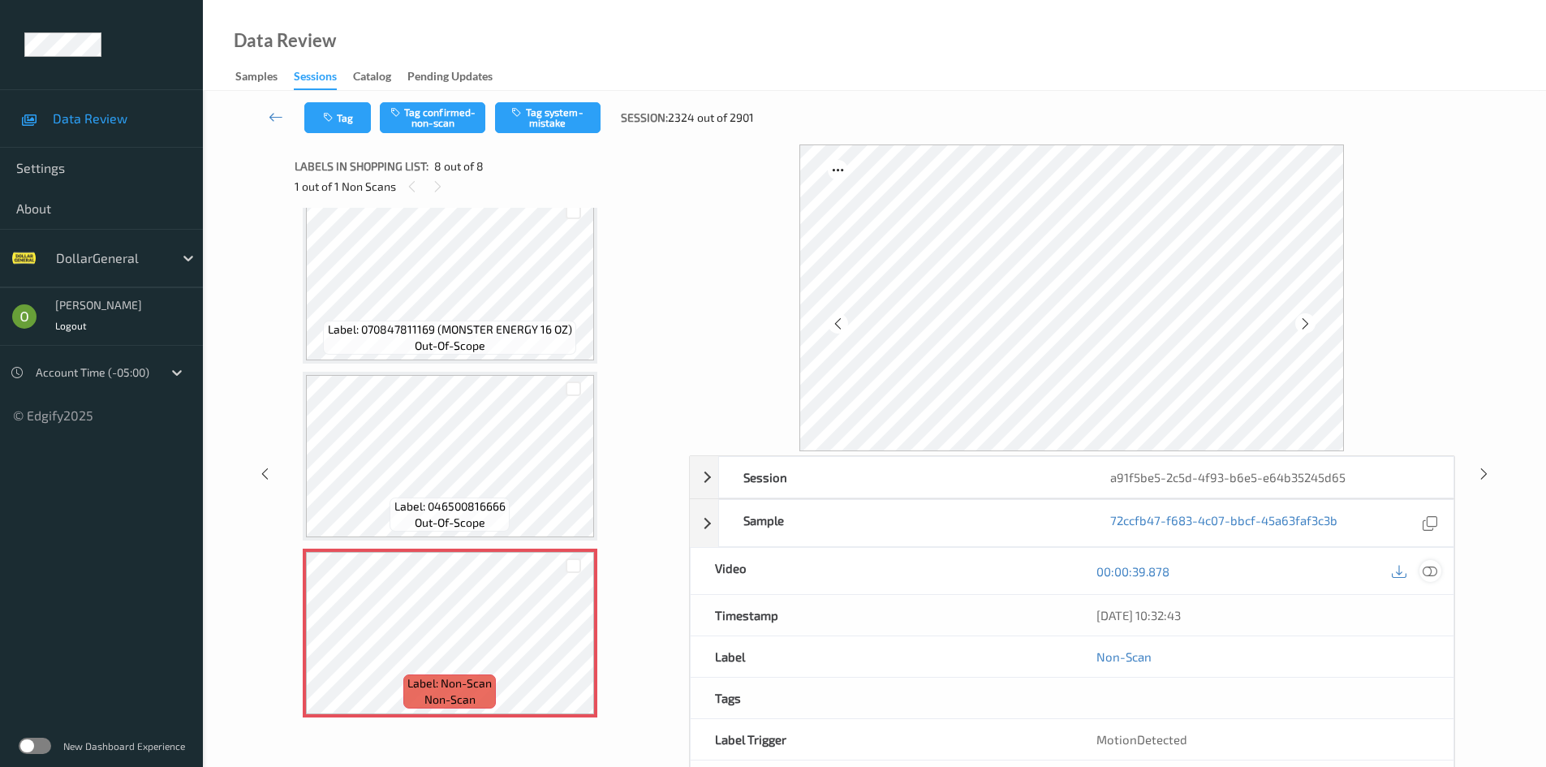
click at [1424, 574] on icon at bounding box center [1429, 571] width 15 height 15
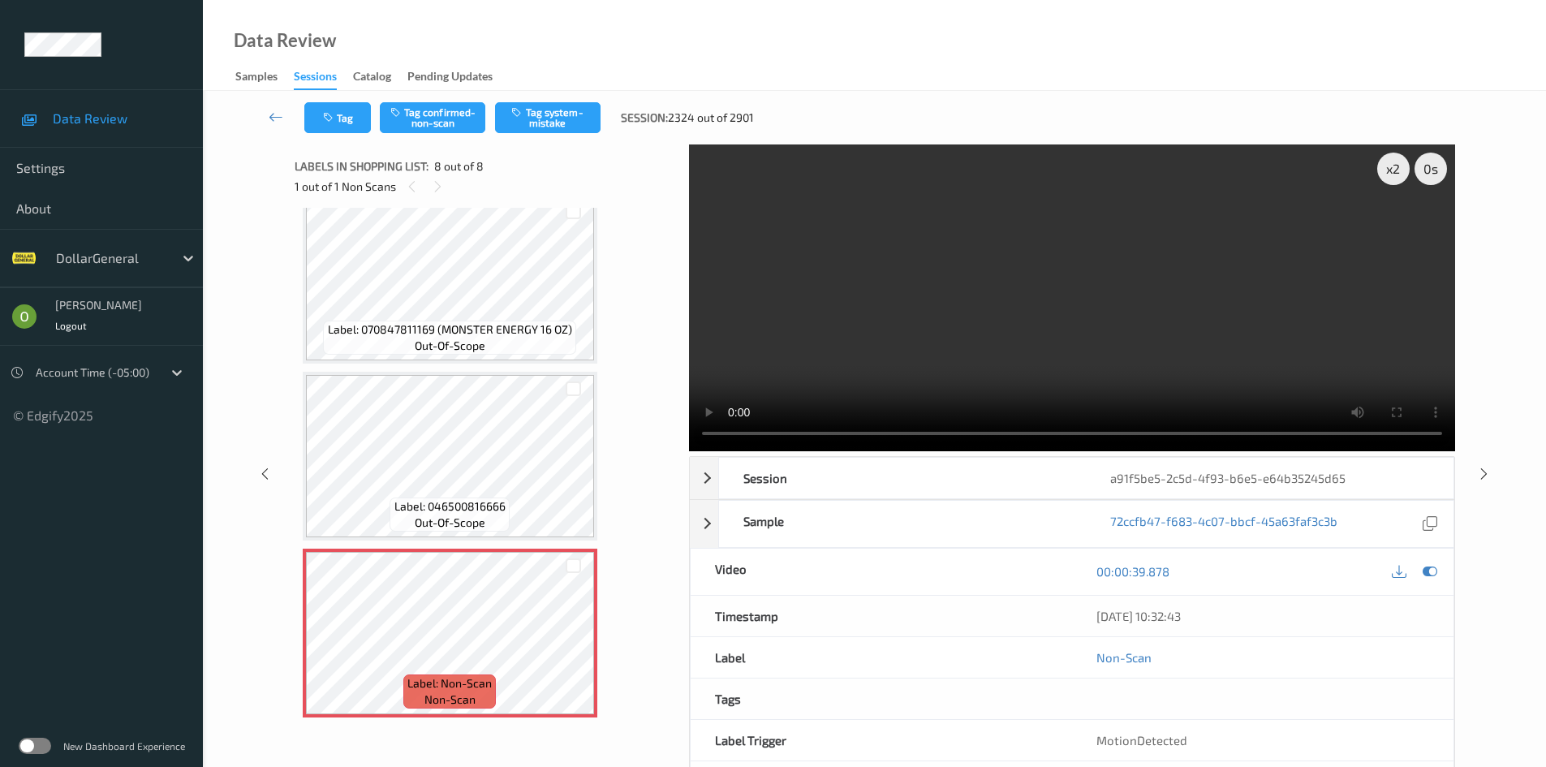
click at [721, 376] on video at bounding box center [1072, 297] width 766 height 307
click at [761, 321] on video at bounding box center [1072, 297] width 766 height 307
click at [477, 501] on span "Label: 046500816666" at bounding box center [449, 506] width 111 height 16
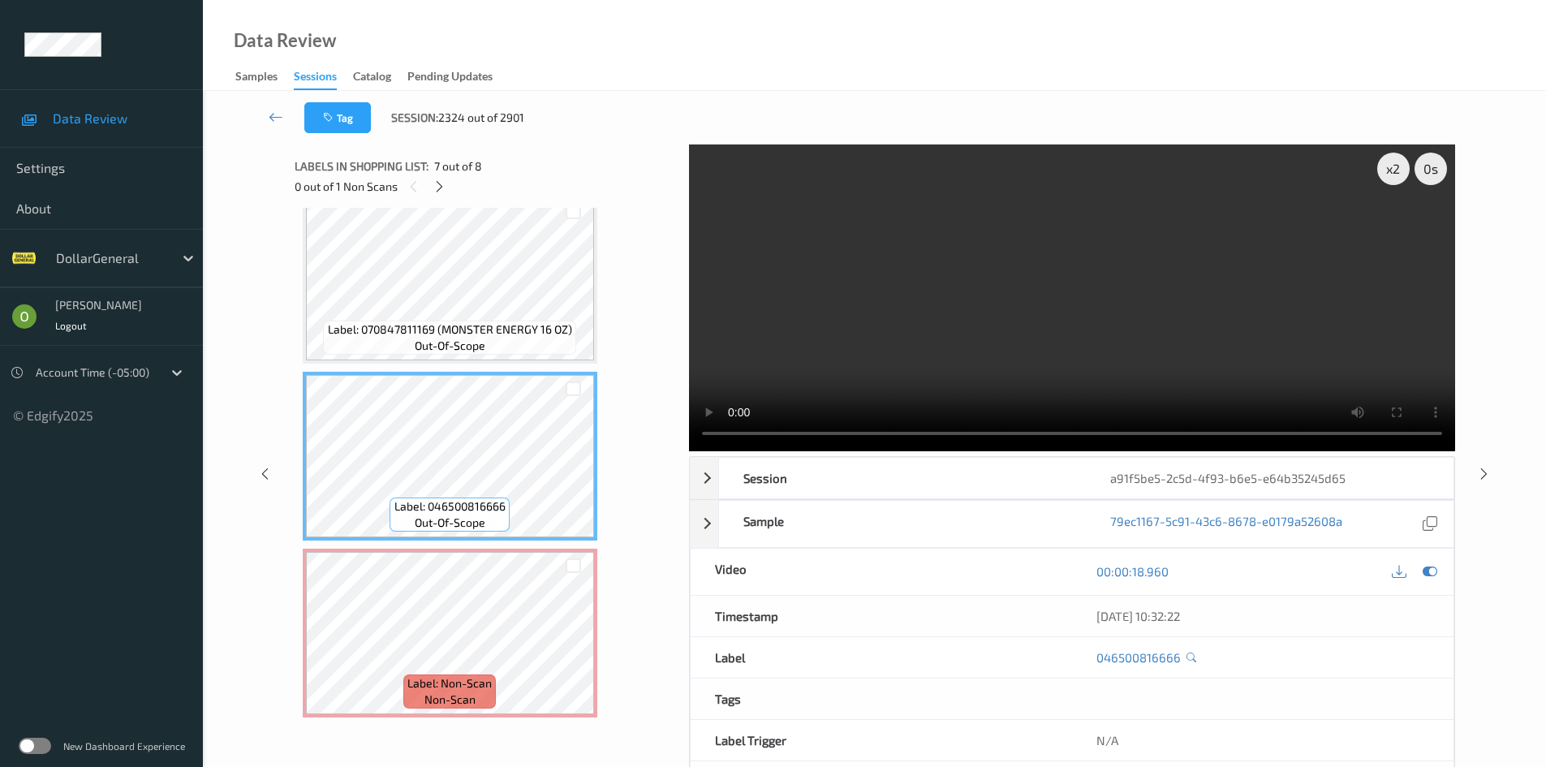
click at [857, 338] on video at bounding box center [1072, 297] width 766 height 307
click at [1401, 170] on div "x 2" at bounding box center [1393, 169] width 32 height 32
click at [1400, 170] on div "x 4" at bounding box center [1393, 169] width 32 height 32
click at [1400, 170] on div "x 1" at bounding box center [1393, 169] width 32 height 32
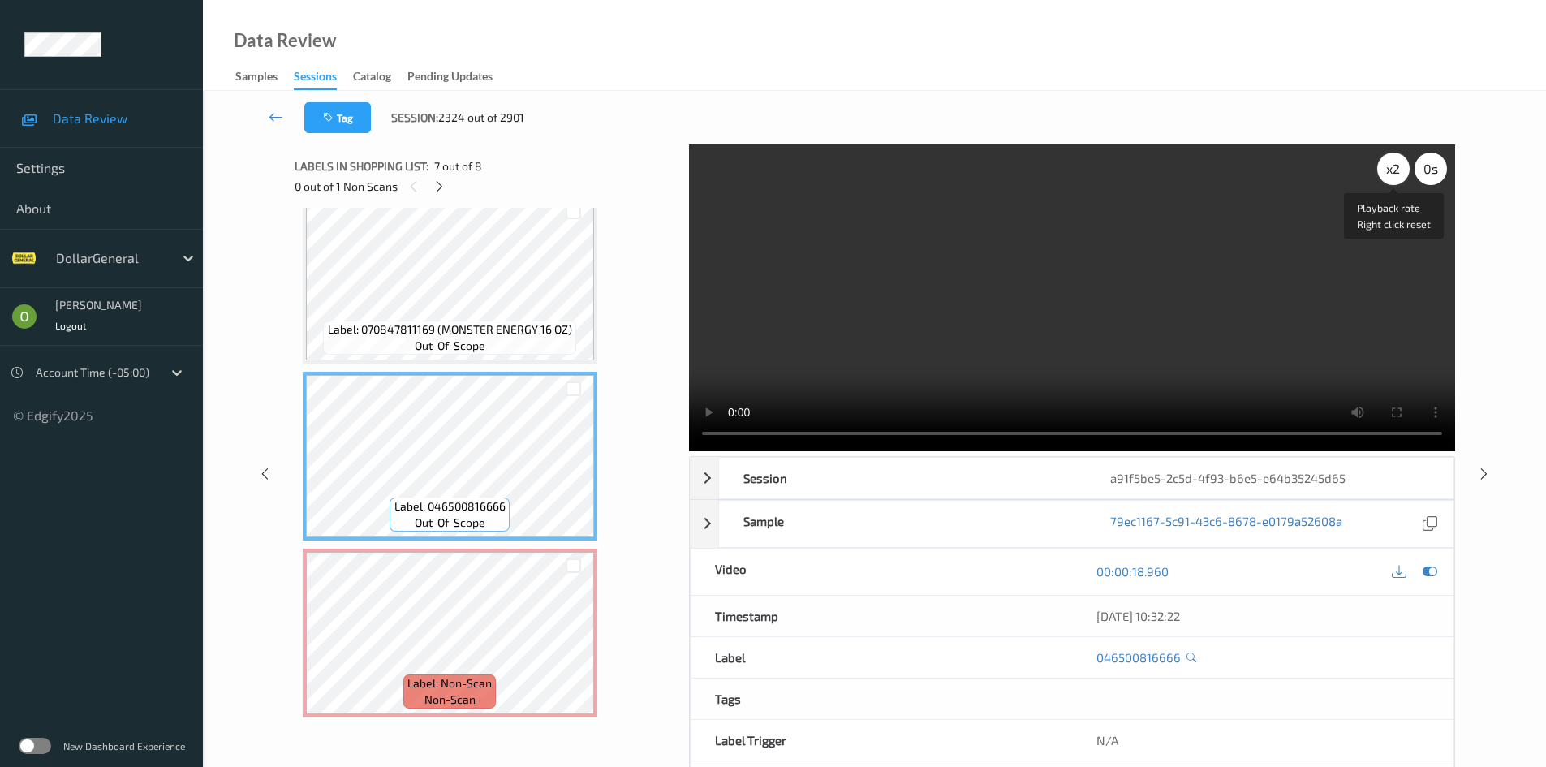
click at [1400, 170] on div "x 2" at bounding box center [1393, 169] width 32 height 32
drag, startPoint x: 952, startPoint y: 311, endPoint x: 621, endPoint y: 494, distance: 379.1
click at [953, 311] on video at bounding box center [1072, 297] width 766 height 307
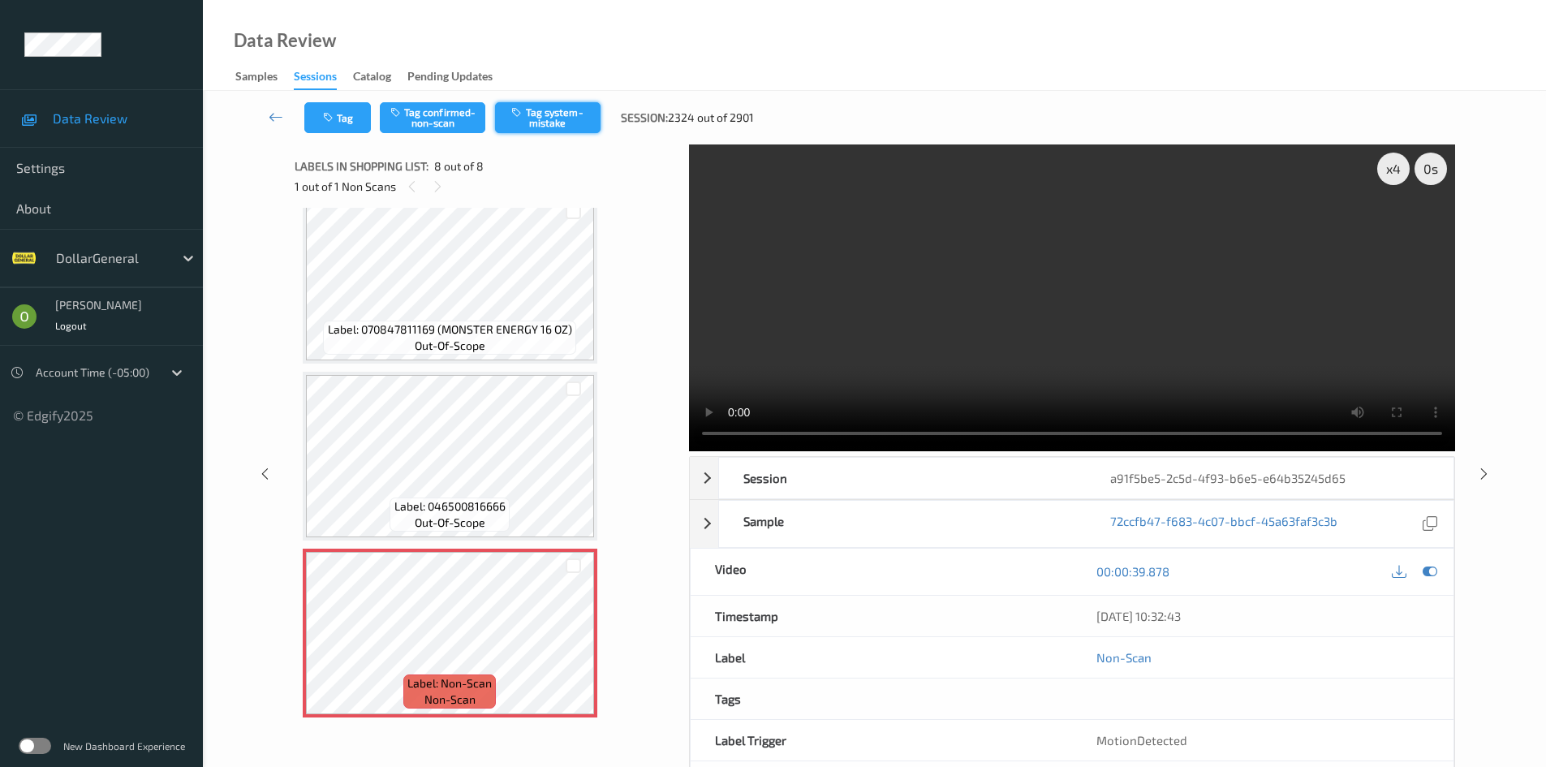
click at [590, 110] on button "Tag system-mistake" at bounding box center [547, 117] width 105 height 31
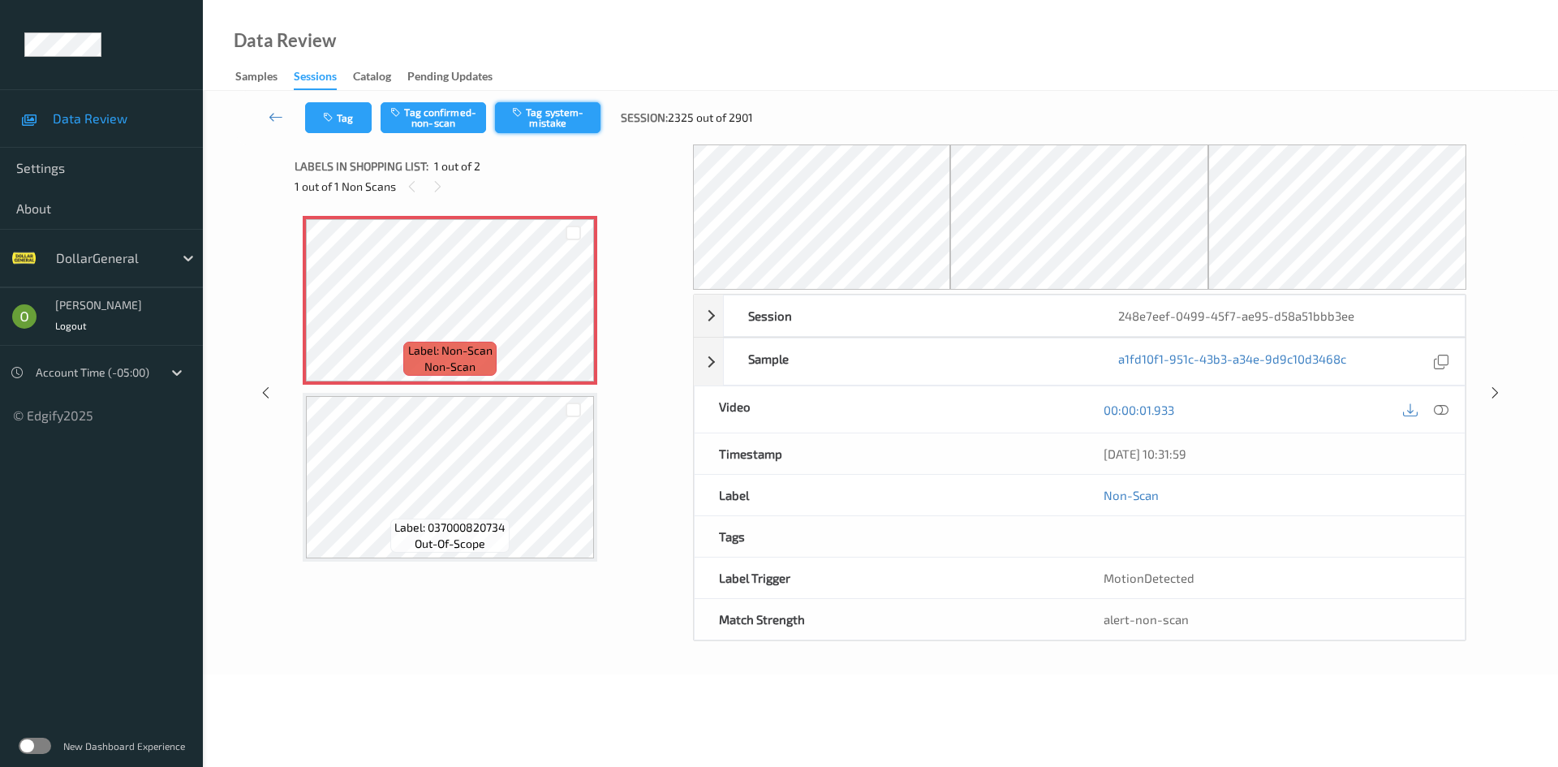
click at [561, 112] on button "Tag system-mistake" at bounding box center [547, 117] width 105 height 31
click at [346, 119] on button "Tag" at bounding box center [338, 117] width 67 height 31
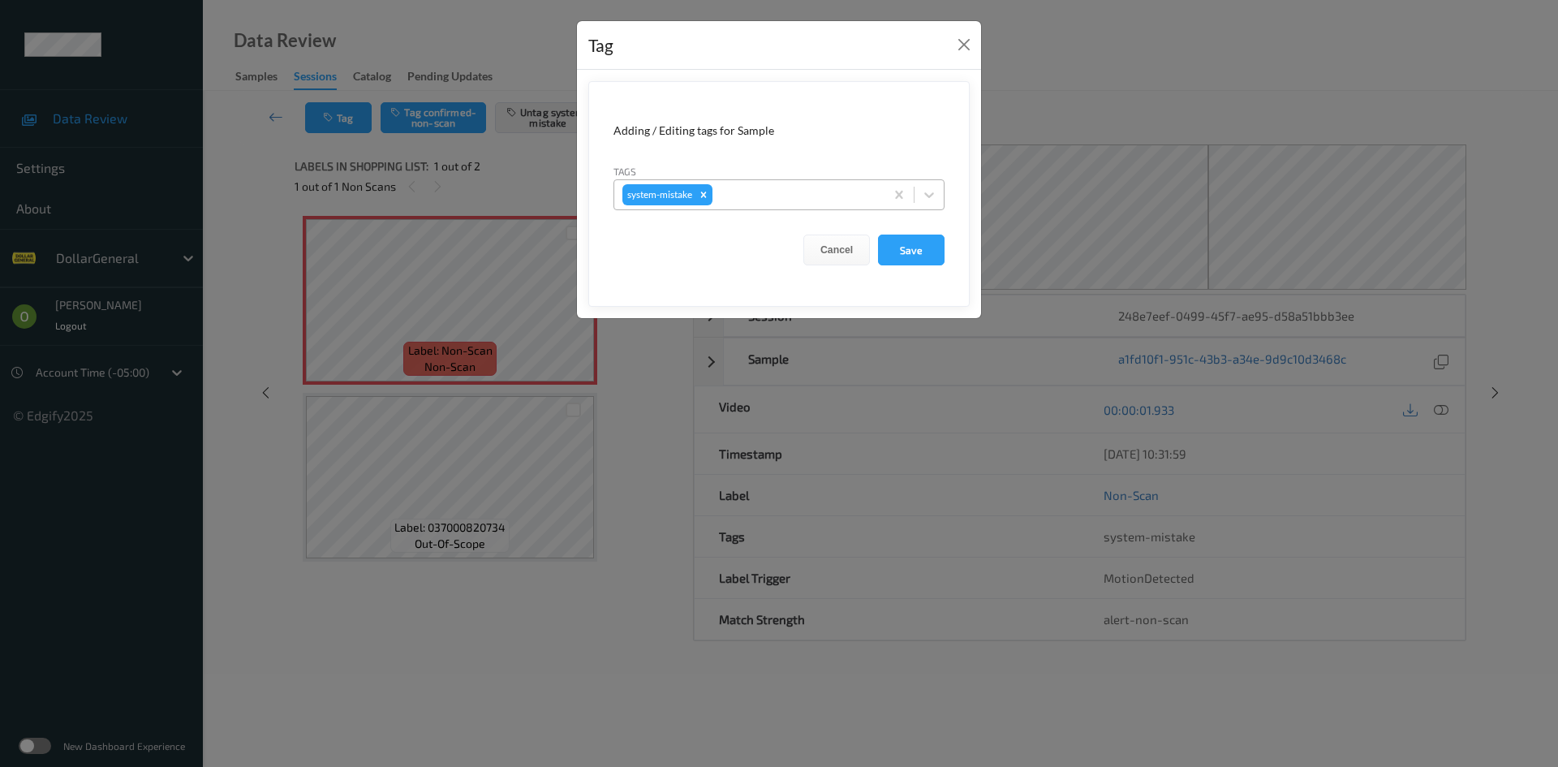
click at [810, 182] on div "system-mistake" at bounding box center [749, 195] width 270 height 28
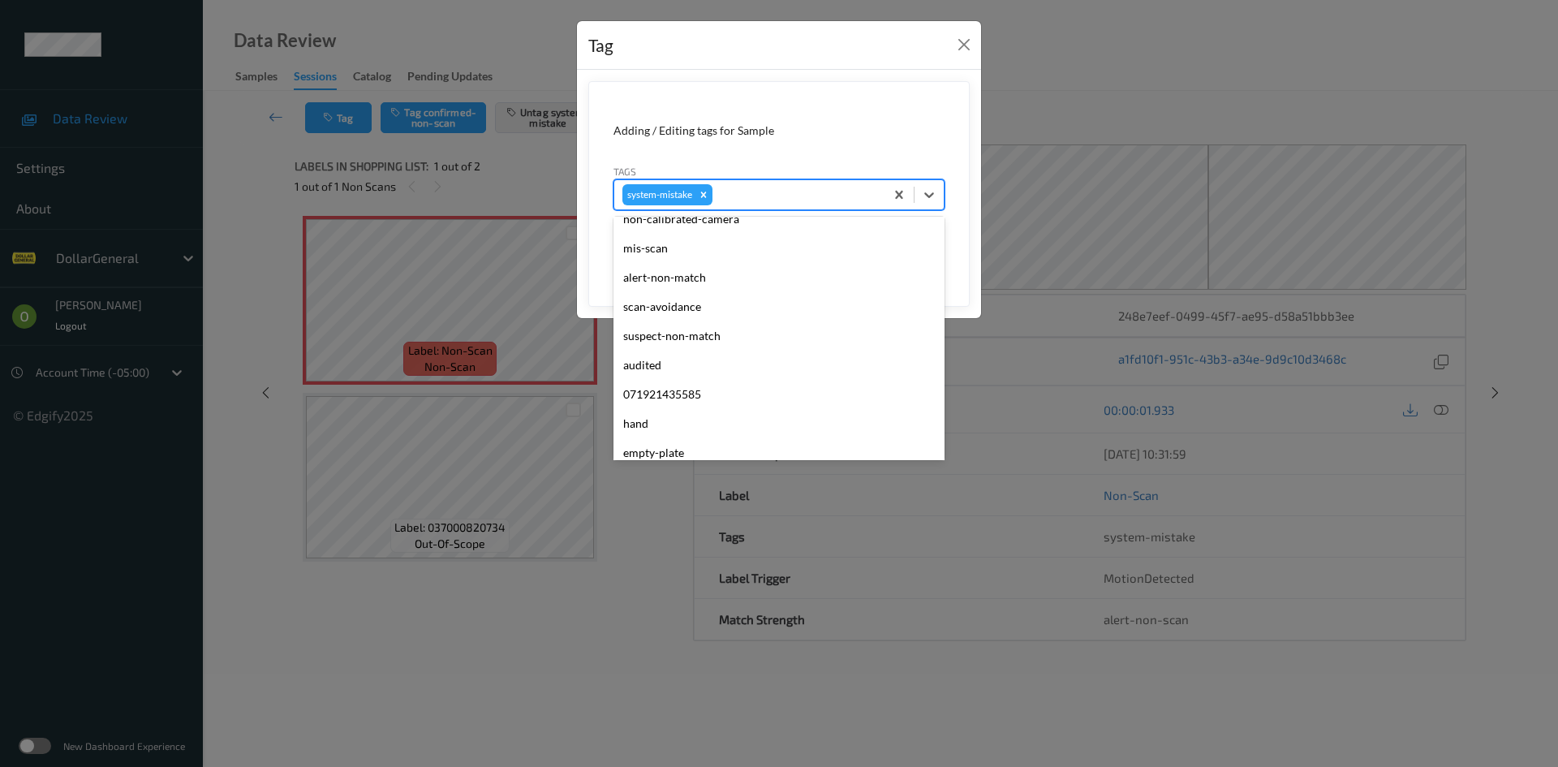
scroll to position [406, 0]
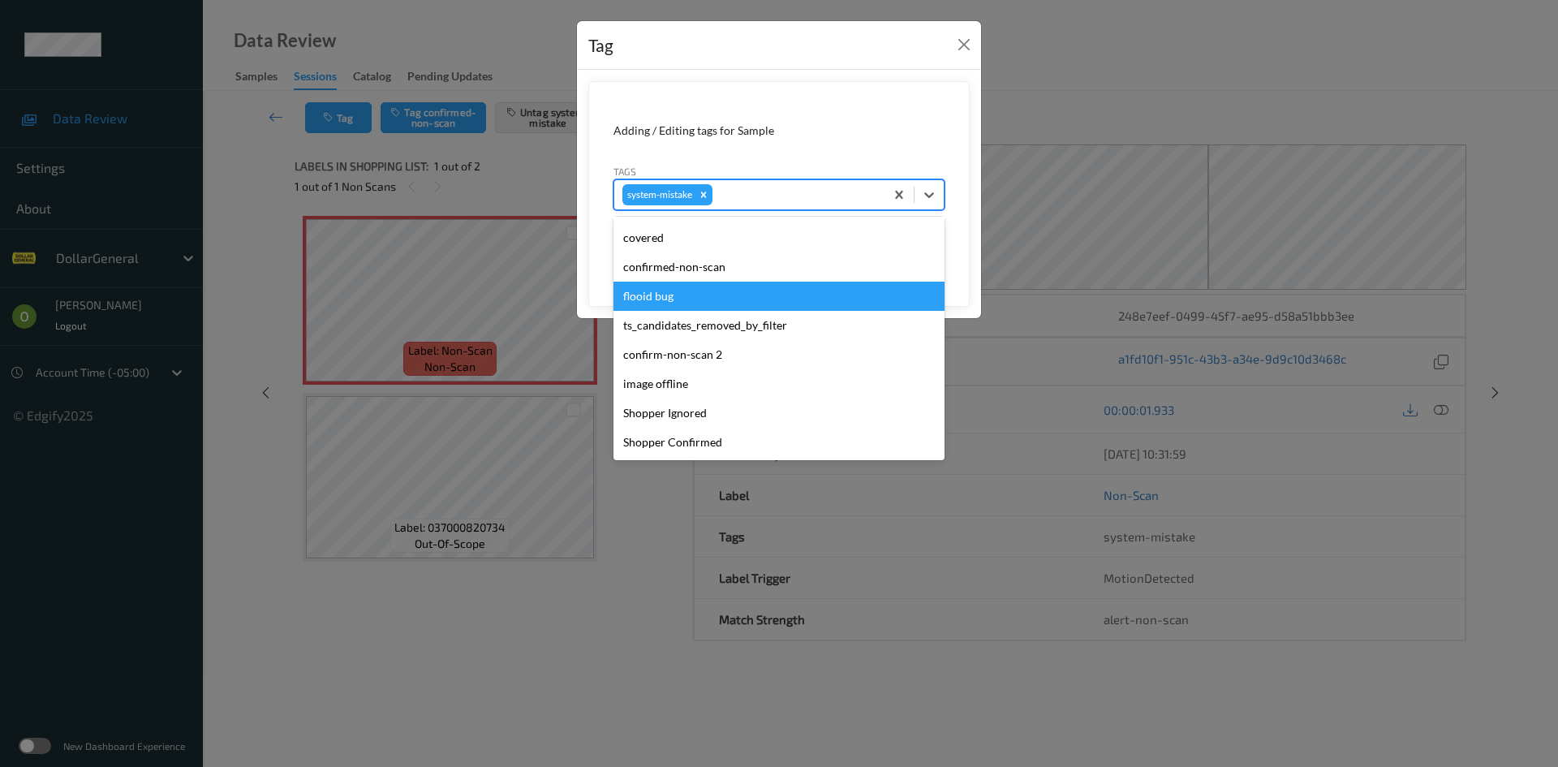
click at [707, 283] on div "flooid bug" at bounding box center [778, 296] width 331 height 29
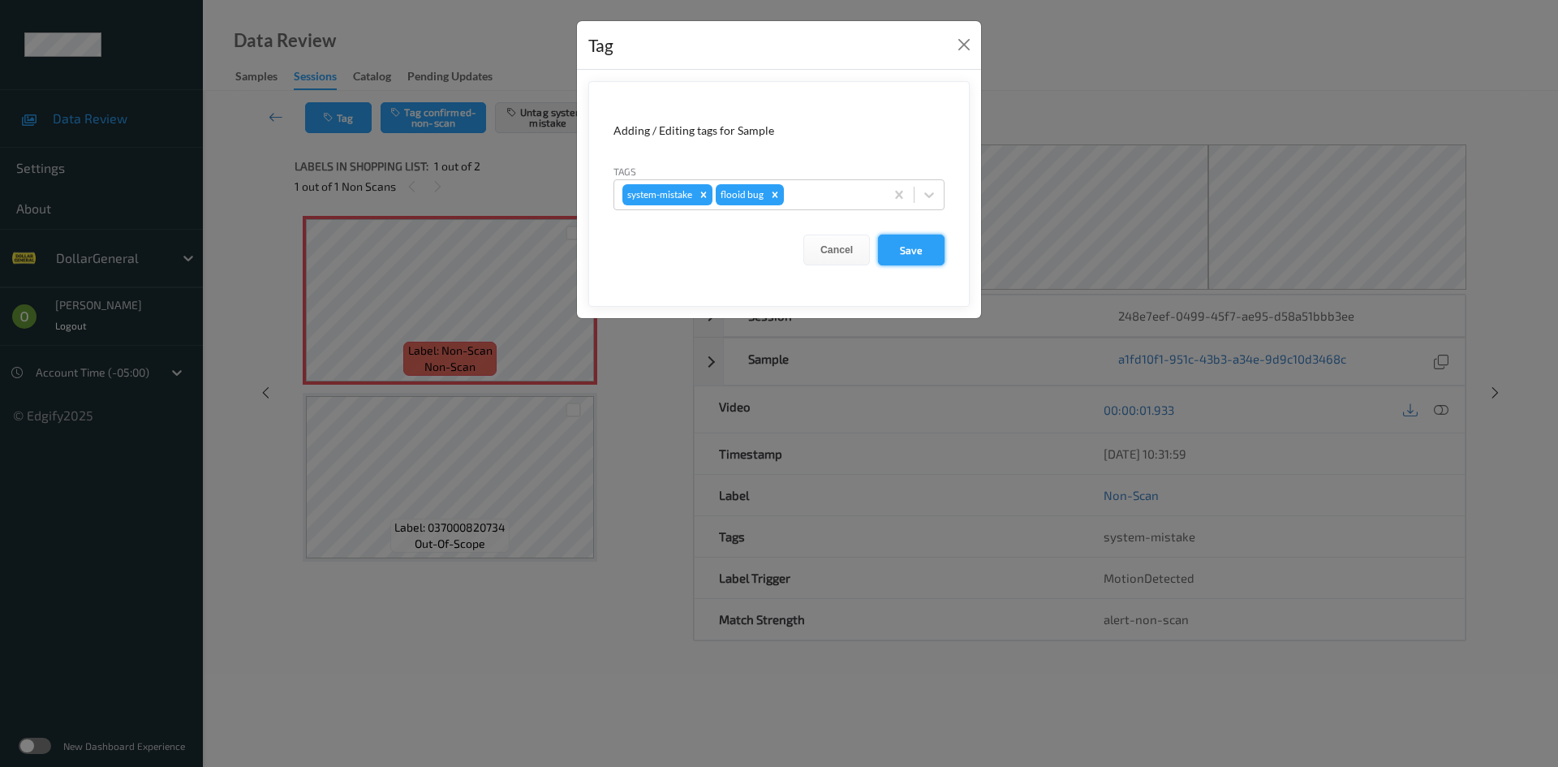
click at [896, 256] on button "Save" at bounding box center [911, 249] width 67 height 31
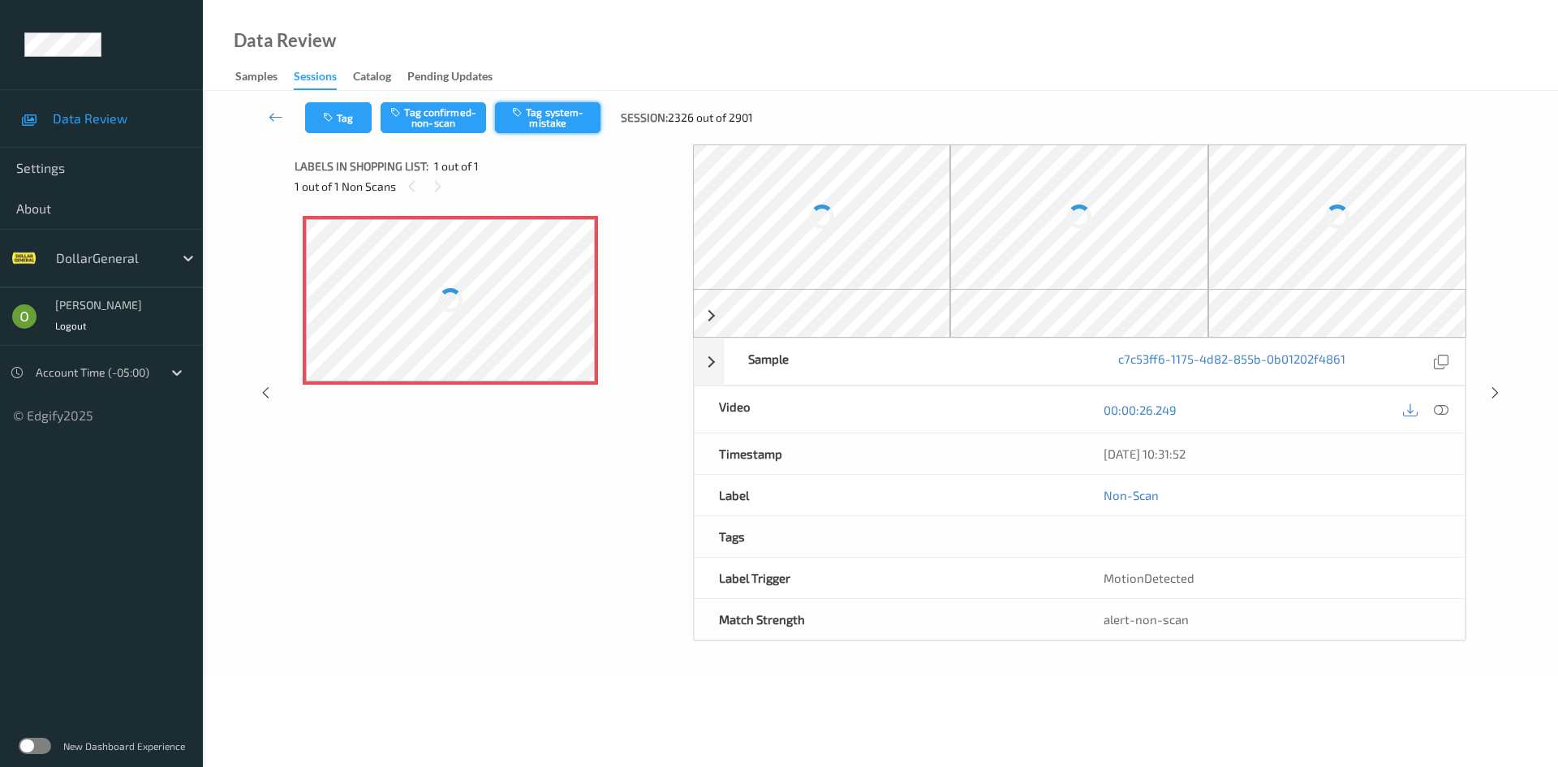
click at [527, 107] on button "Tag system-mistake" at bounding box center [547, 117] width 105 height 31
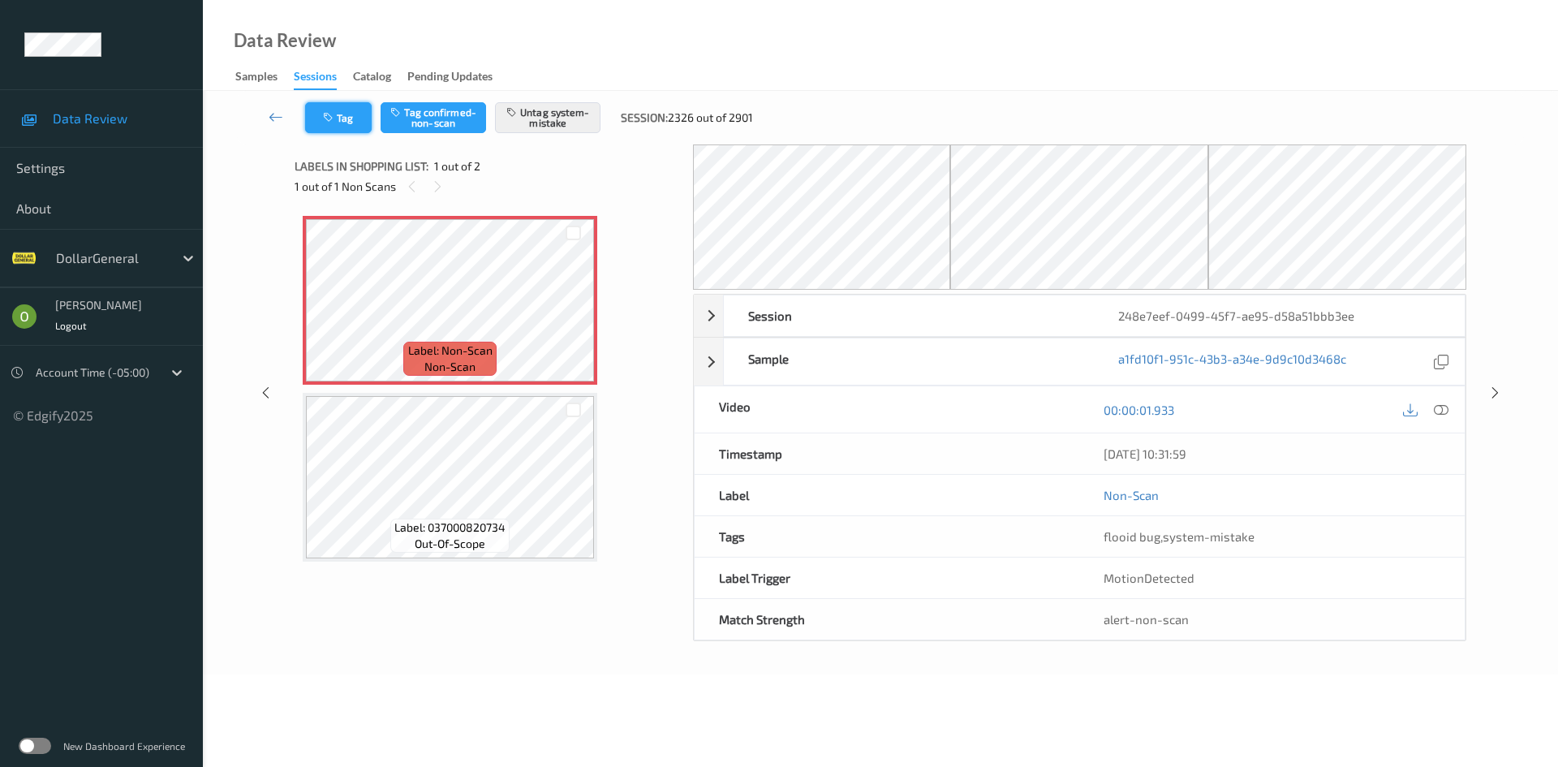
click at [332, 138] on div "Tag Tag confirmed-non-scan Untag system-mistake Session: 2326 out of 2901" at bounding box center [880, 118] width 1288 height 54
click at [334, 126] on button "Tag" at bounding box center [338, 117] width 67 height 31
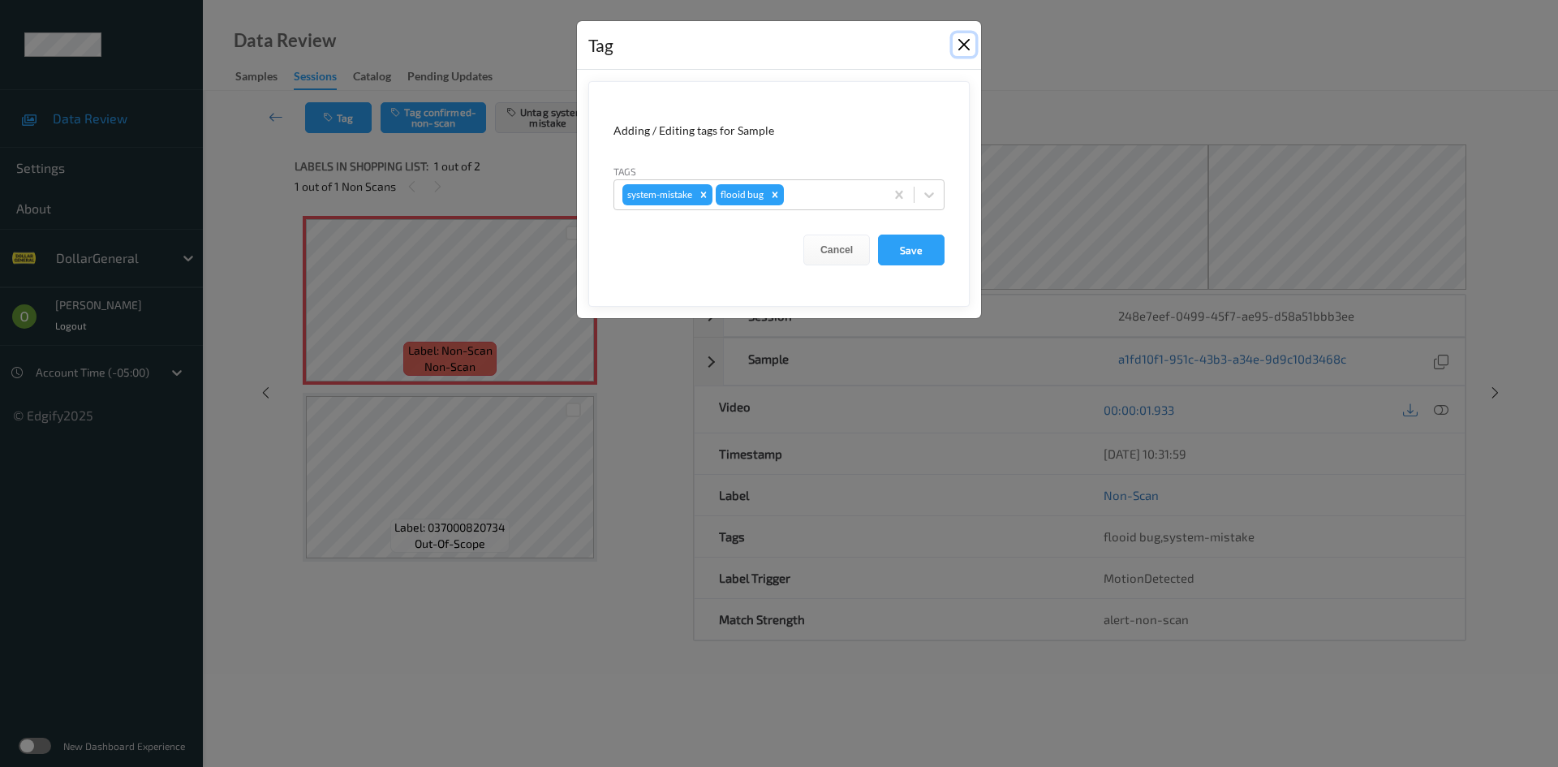
click at [970, 48] on button "Close" at bounding box center [963, 44] width 23 height 23
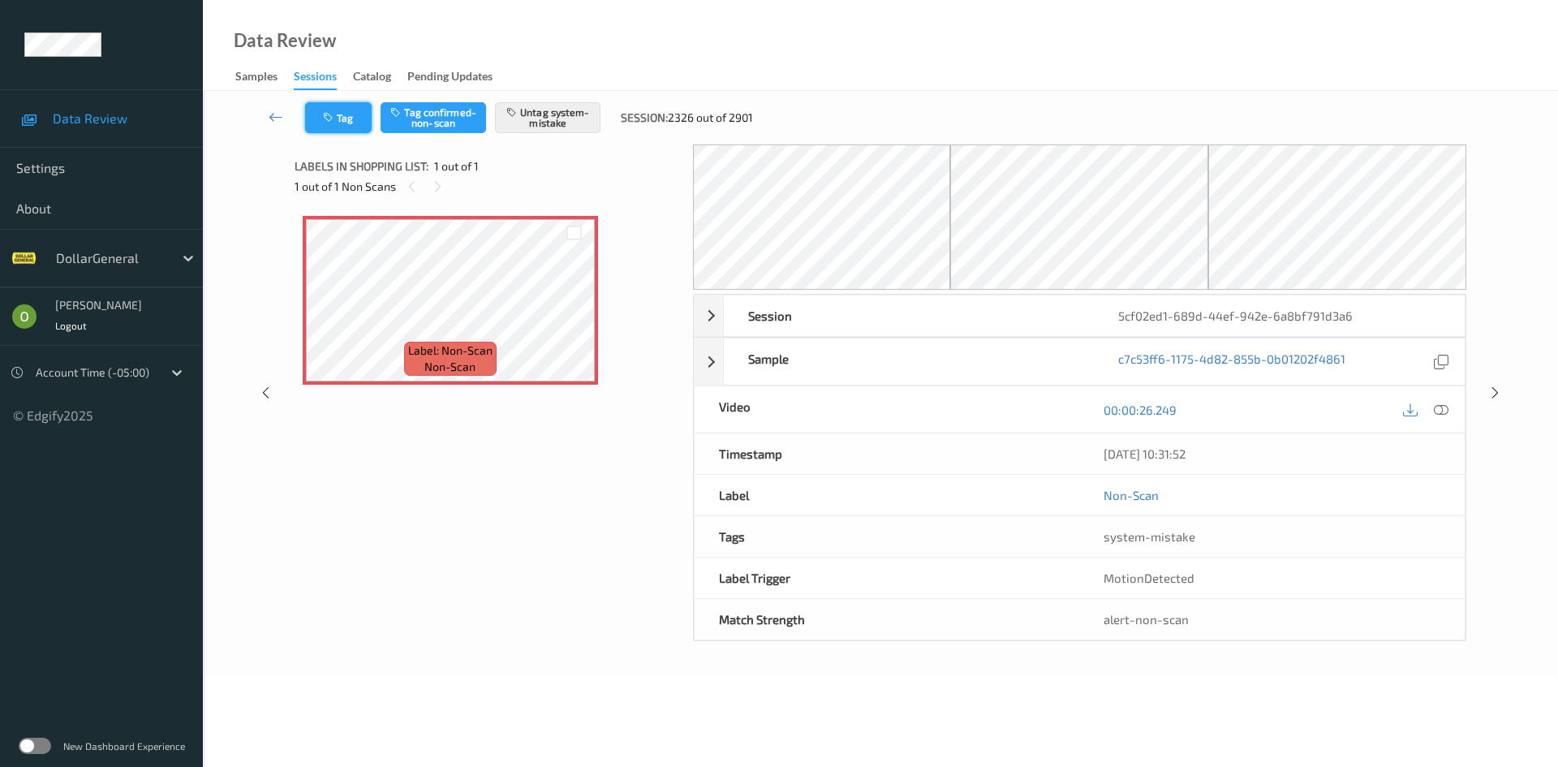
click at [327, 115] on icon "button" at bounding box center [330, 117] width 14 height 11
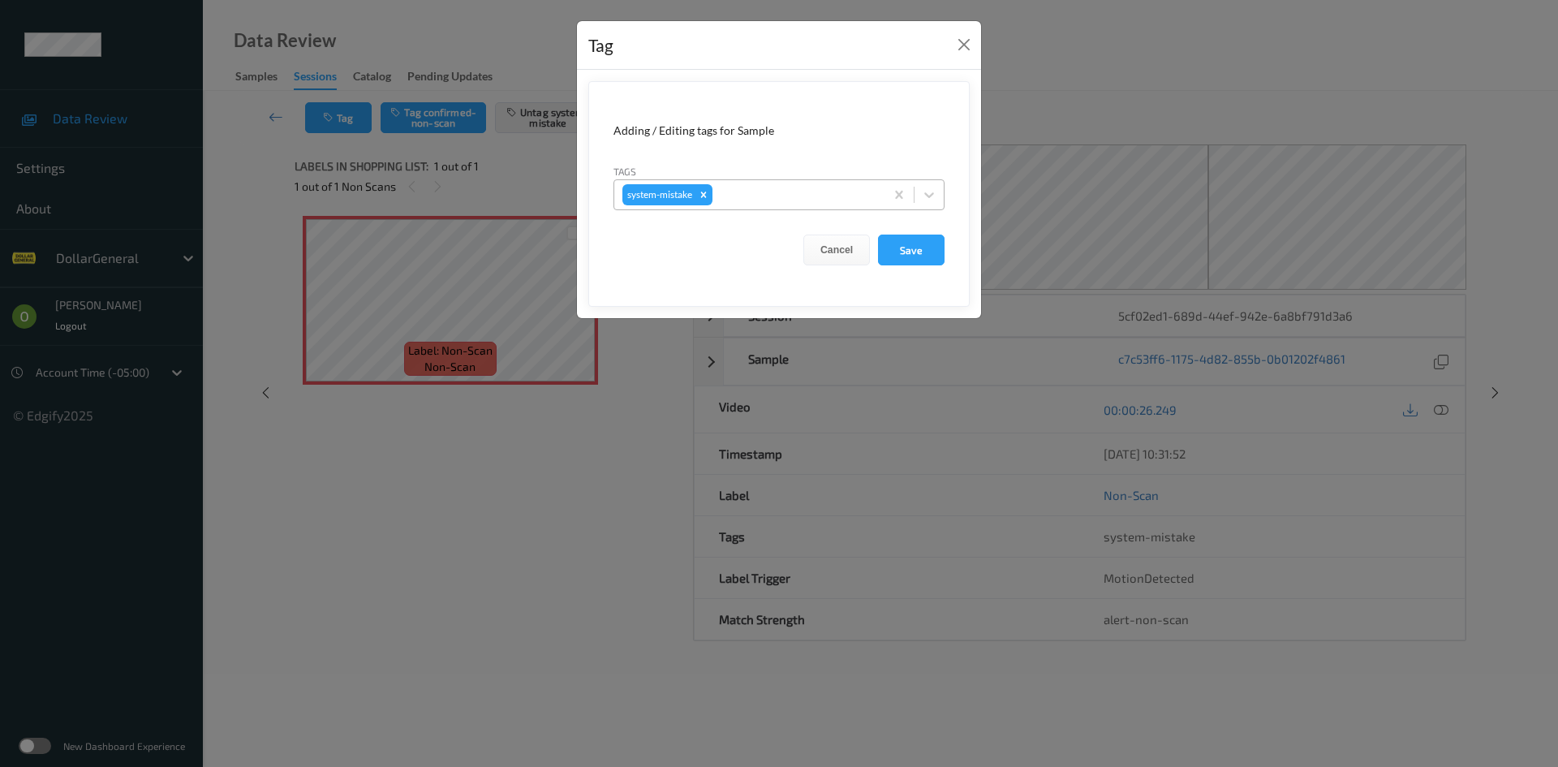
click at [770, 204] on div at bounding box center [796, 194] width 161 height 19
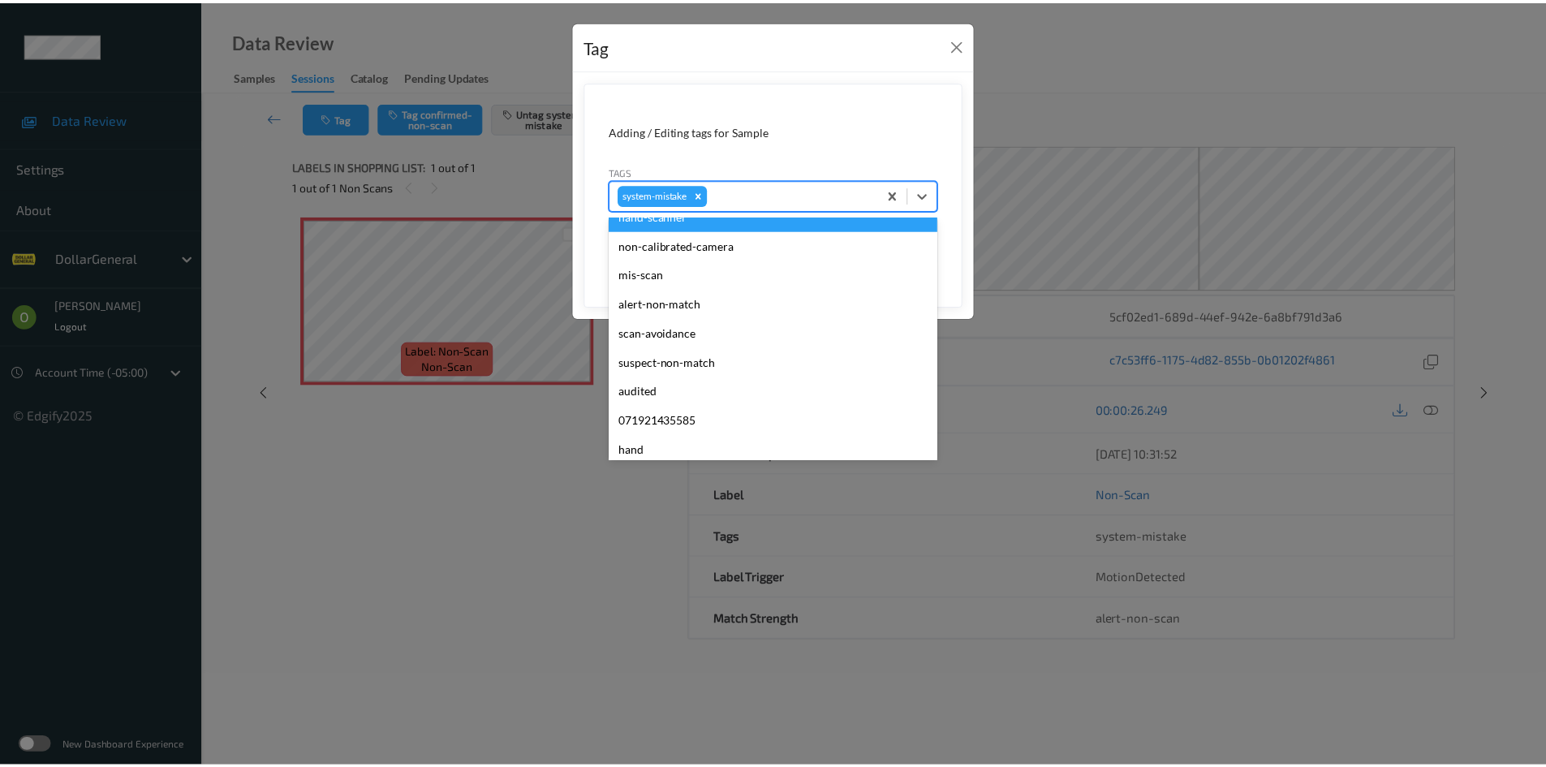
scroll to position [406, 0]
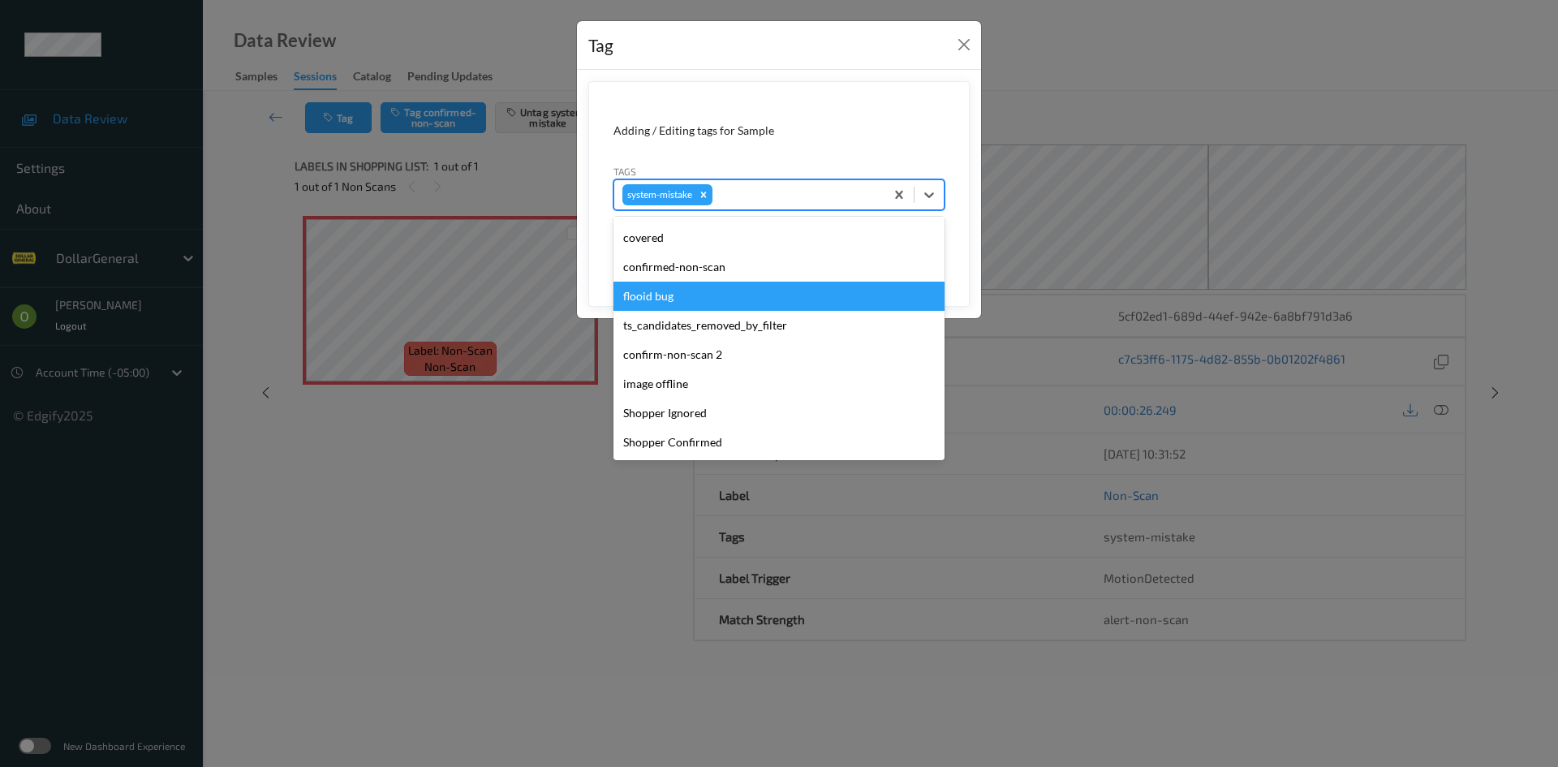
click at [699, 296] on div "flooid bug" at bounding box center [778, 296] width 331 height 29
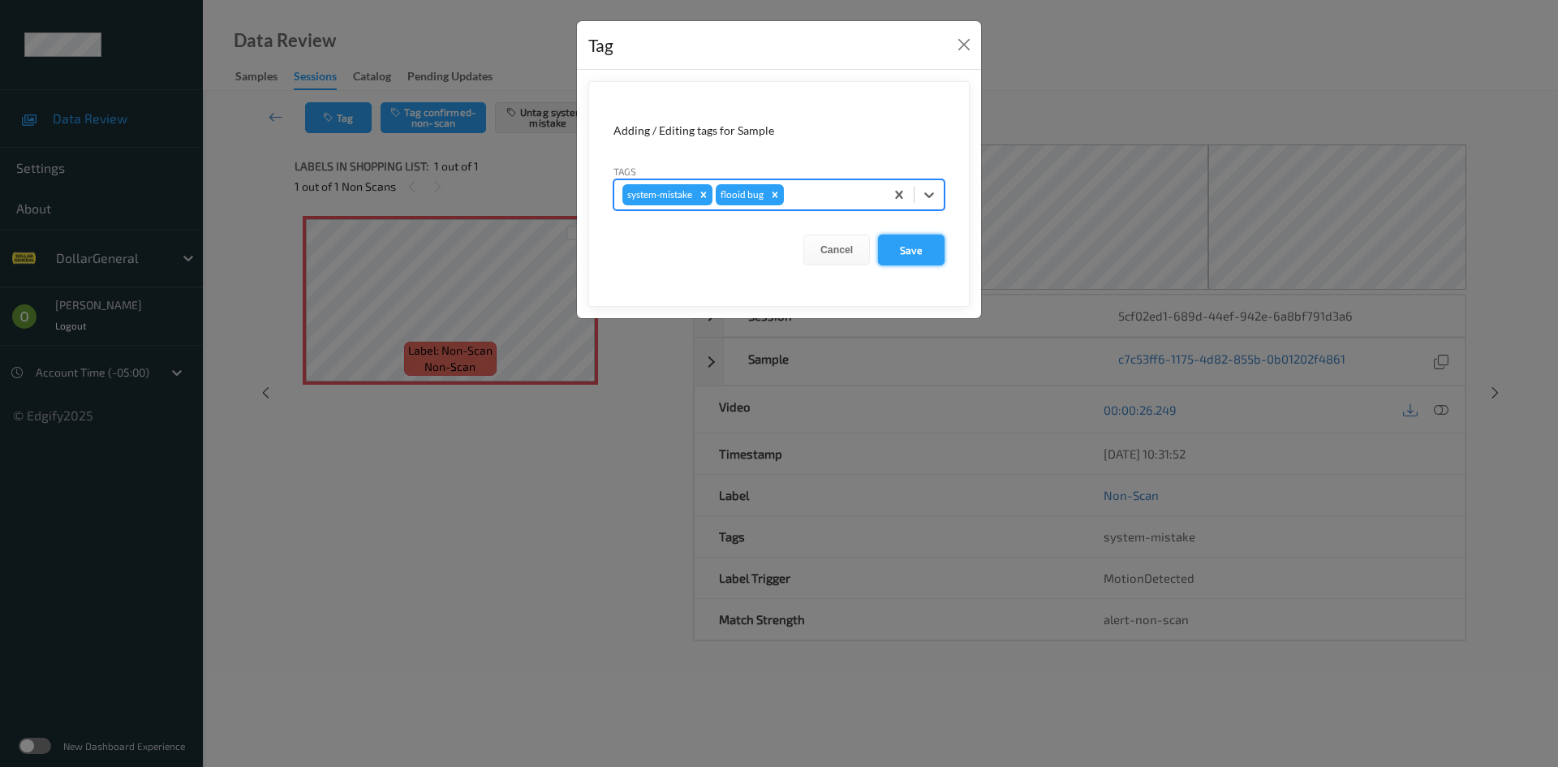
click at [899, 264] on button "Save" at bounding box center [911, 249] width 67 height 31
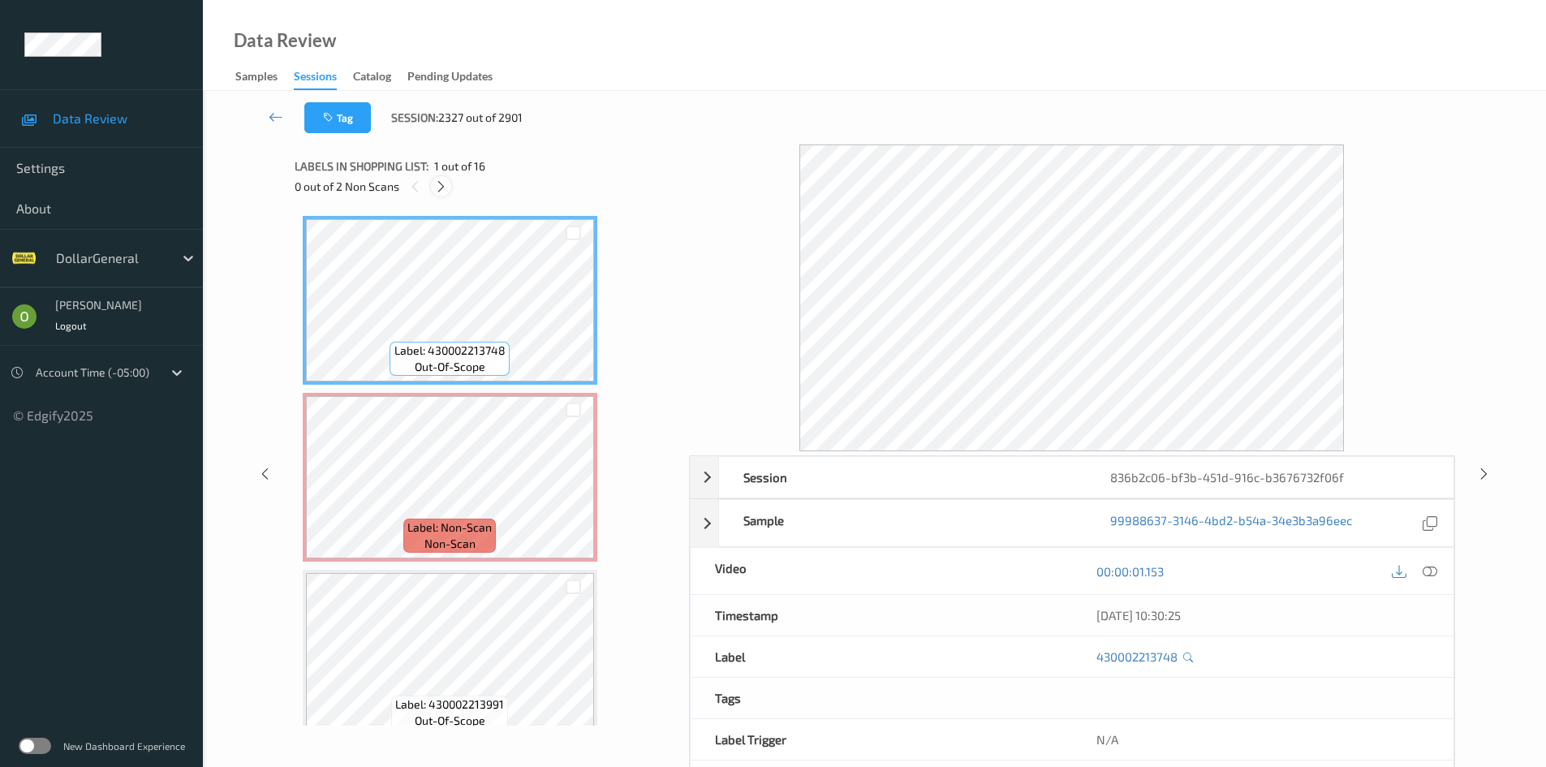
click at [439, 183] on icon at bounding box center [441, 186] width 14 height 15
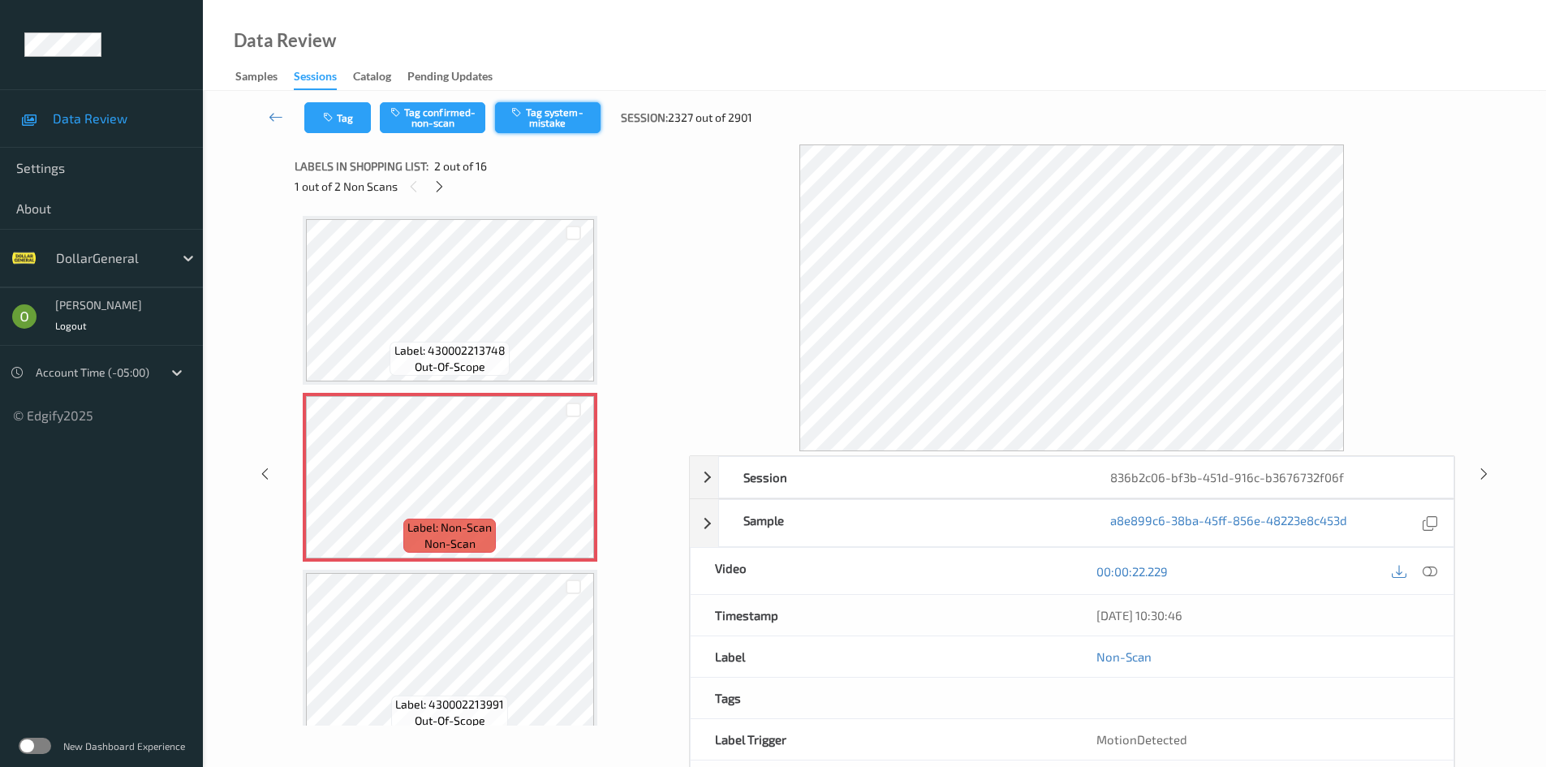
click at [561, 116] on button "Tag system-mistake" at bounding box center [547, 117] width 105 height 31
click at [436, 187] on icon at bounding box center [439, 186] width 14 height 15
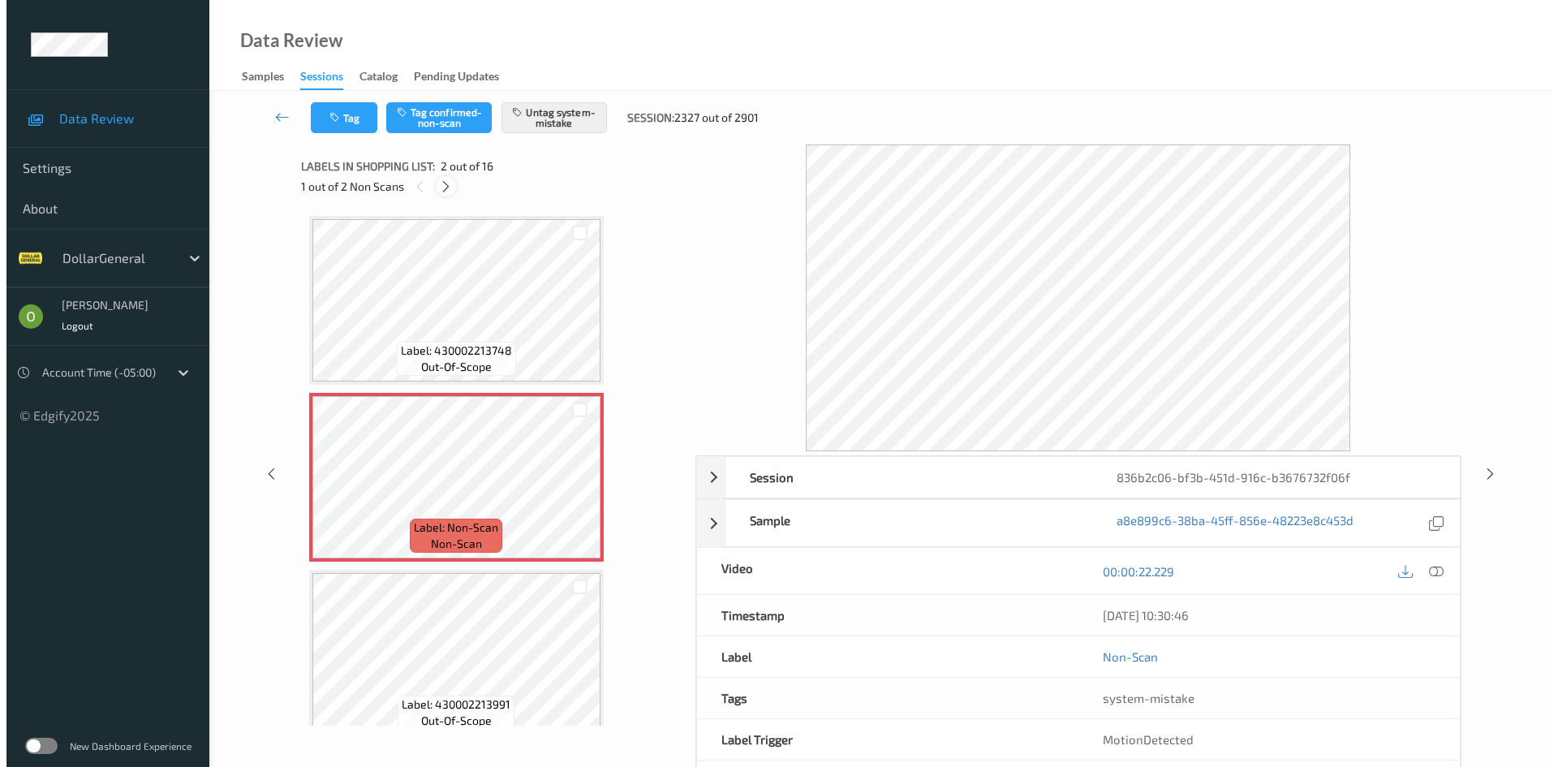
scroll to position [1954, 0]
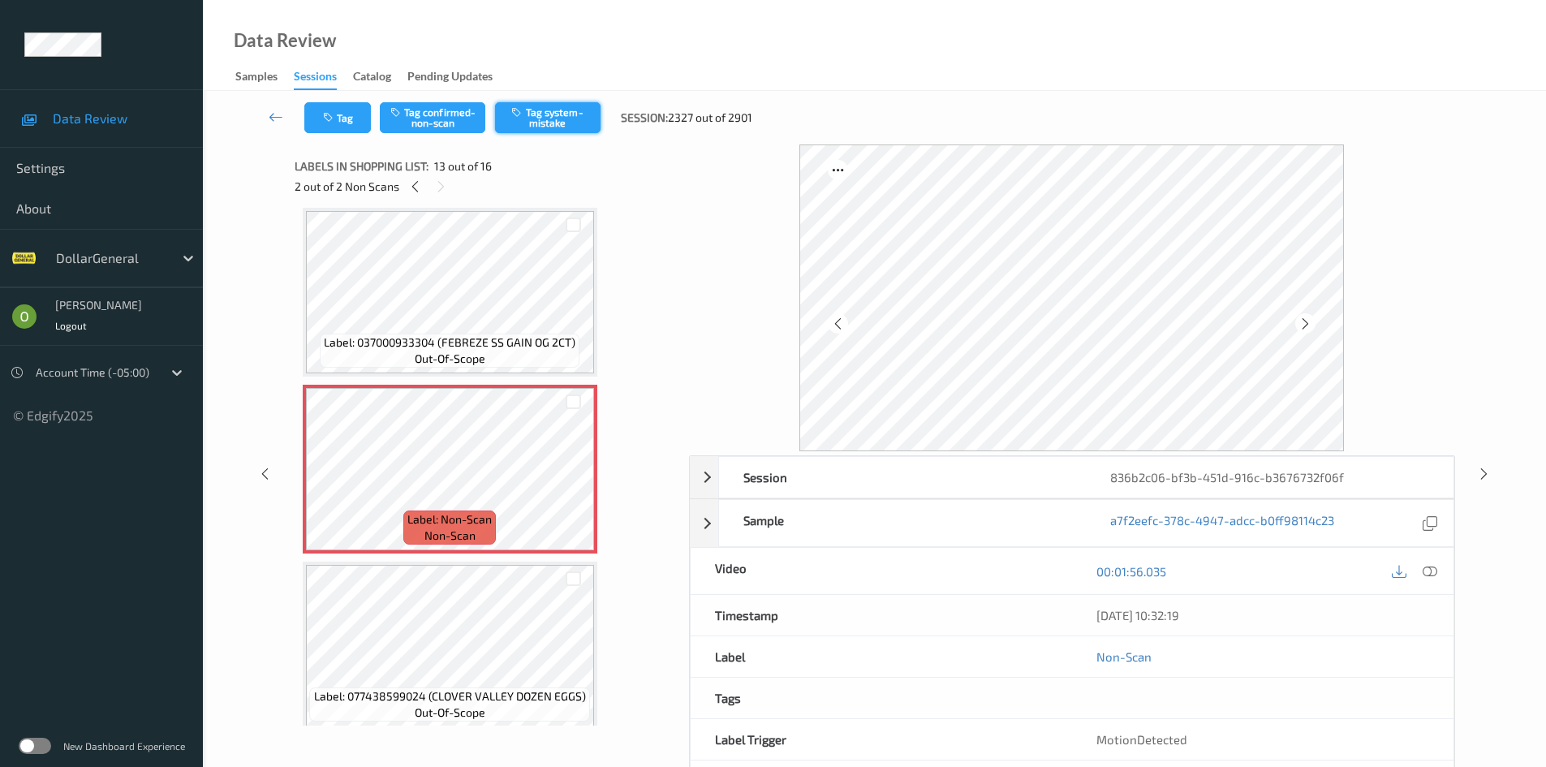
click at [540, 128] on button "Tag system-mistake" at bounding box center [547, 117] width 105 height 31
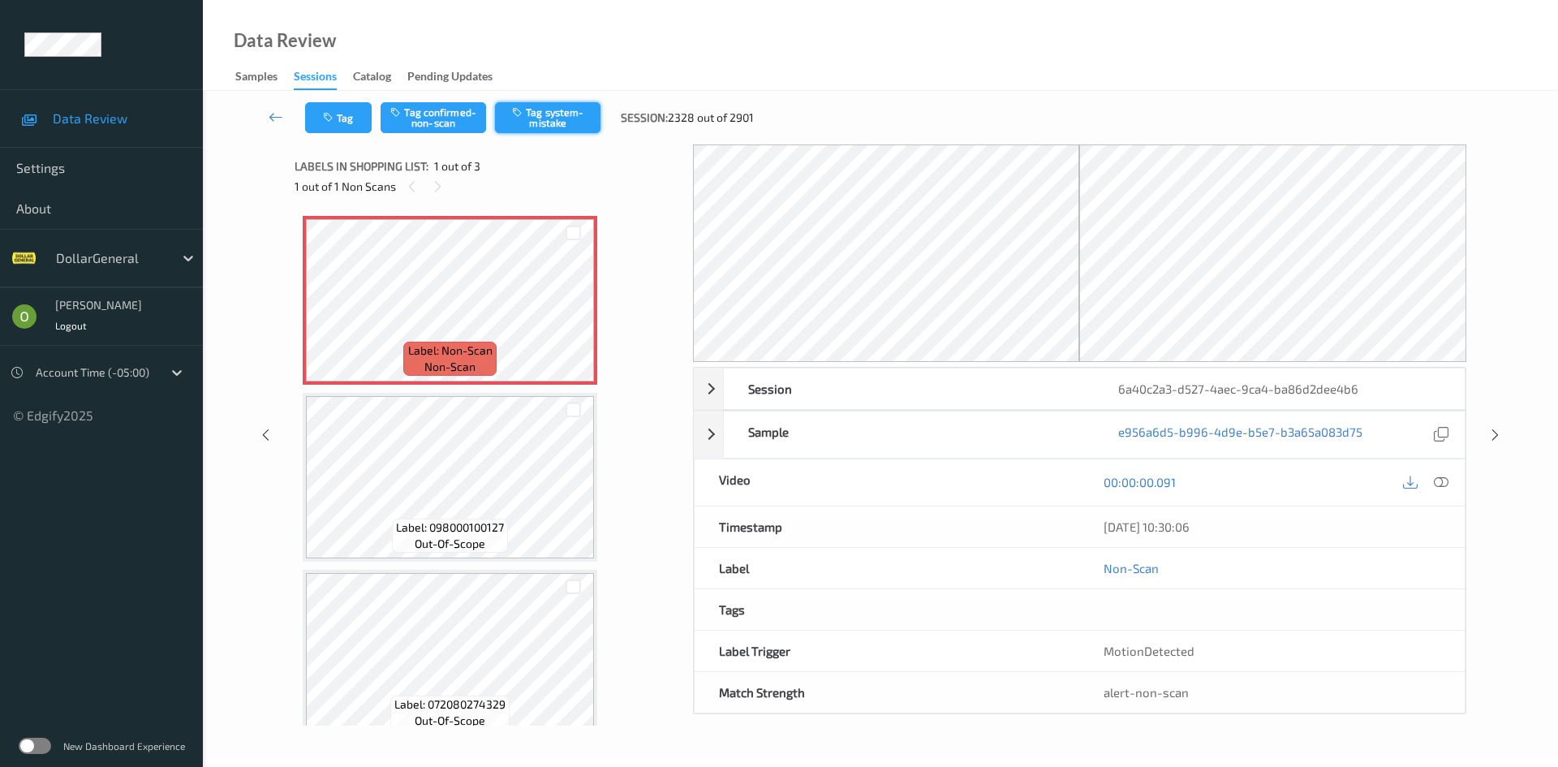
click at [529, 120] on button "Tag system-mistake" at bounding box center [547, 117] width 105 height 31
click at [335, 120] on icon "button" at bounding box center [330, 117] width 14 height 11
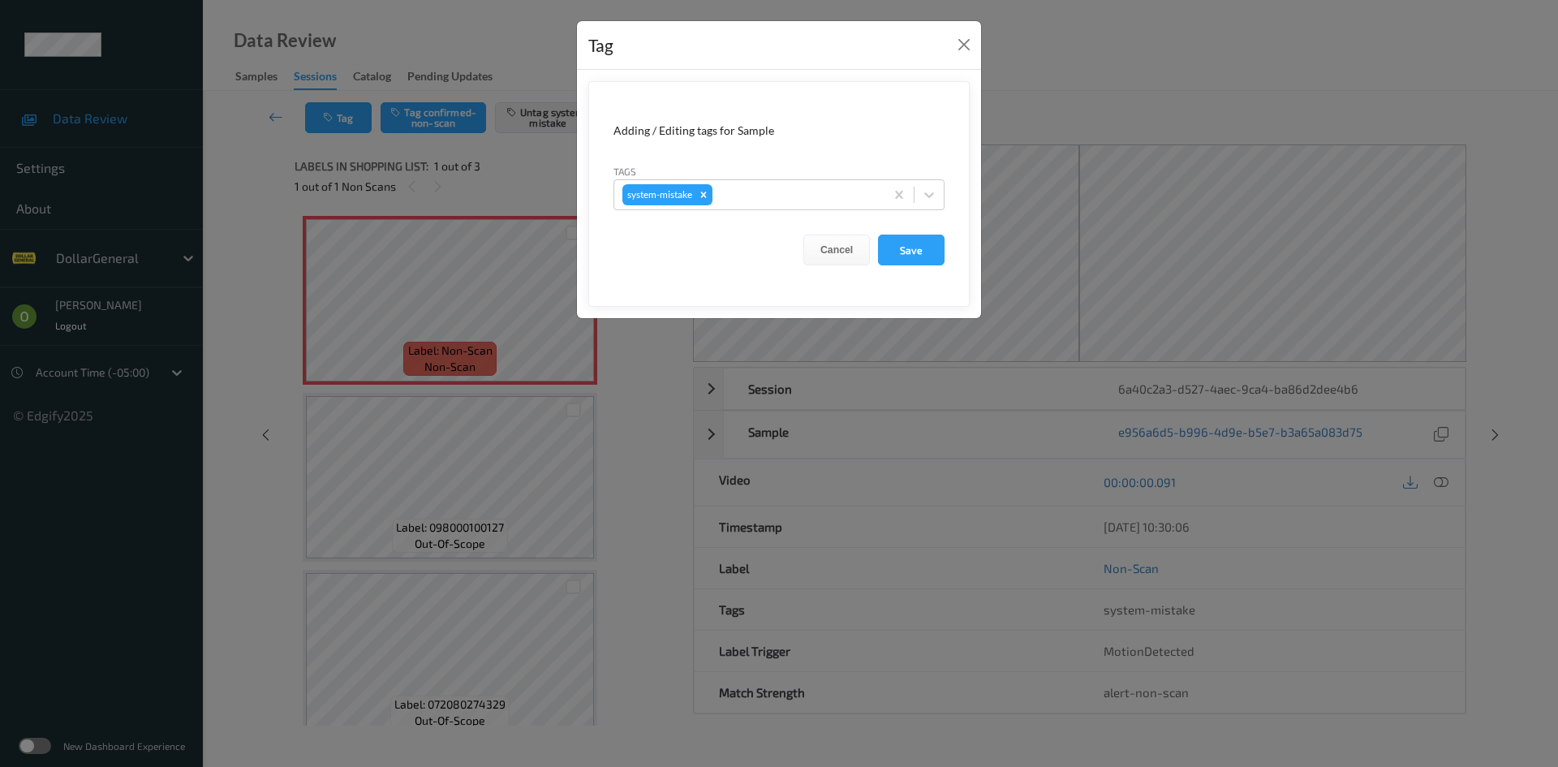
drag, startPoint x: 796, startPoint y: 234, endPoint x: 795, endPoint y: 209, distance: 25.2
click at [797, 230] on form "Adding / Editing tags for Sample Tags system-mistake Cancel Save" at bounding box center [778, 194] width 381 height 226
click at [795, 206] on div "system-mistake" at bounding box center [749, 195] width 270 height 28
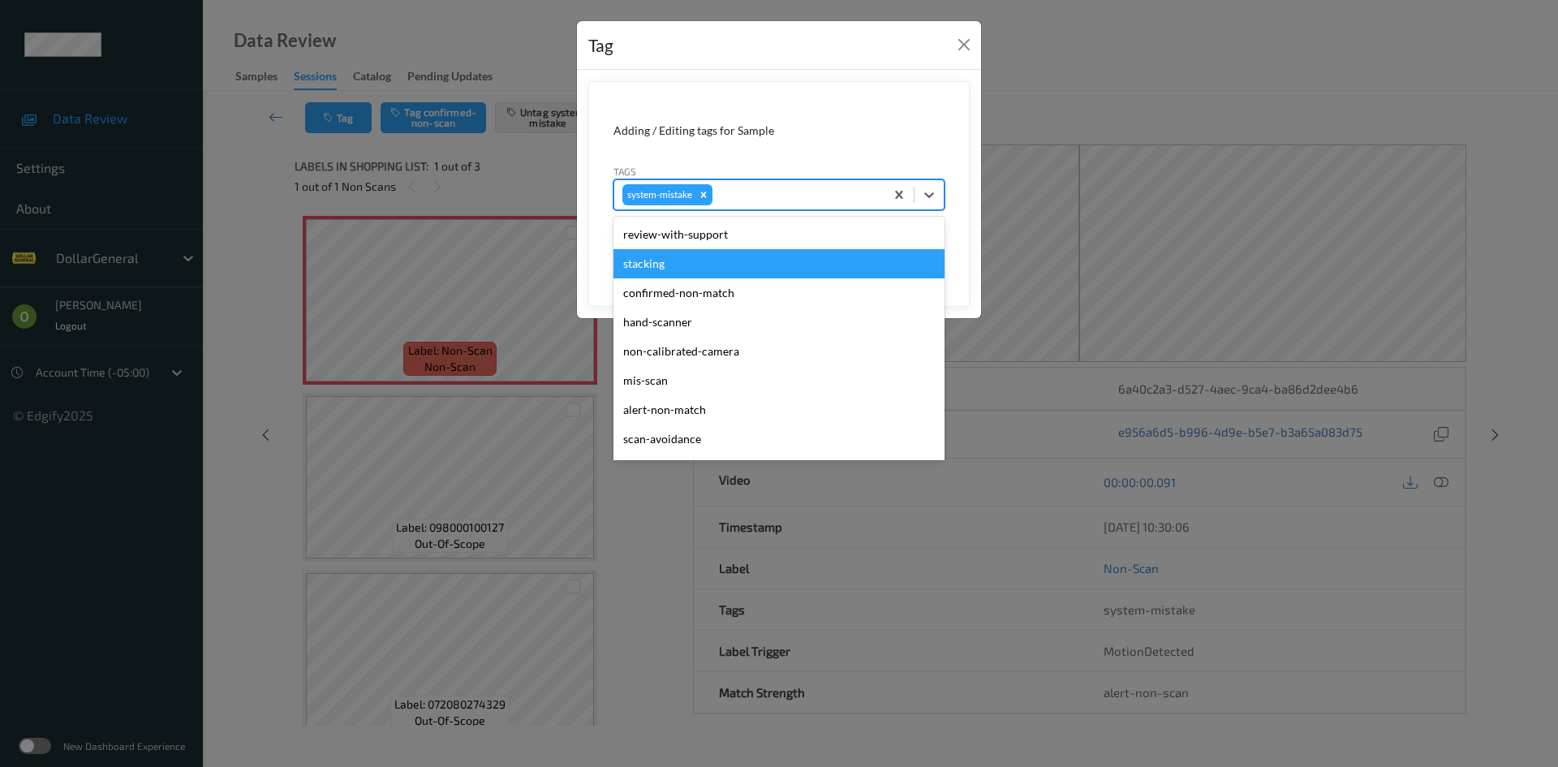
scroll to position [406, 0]
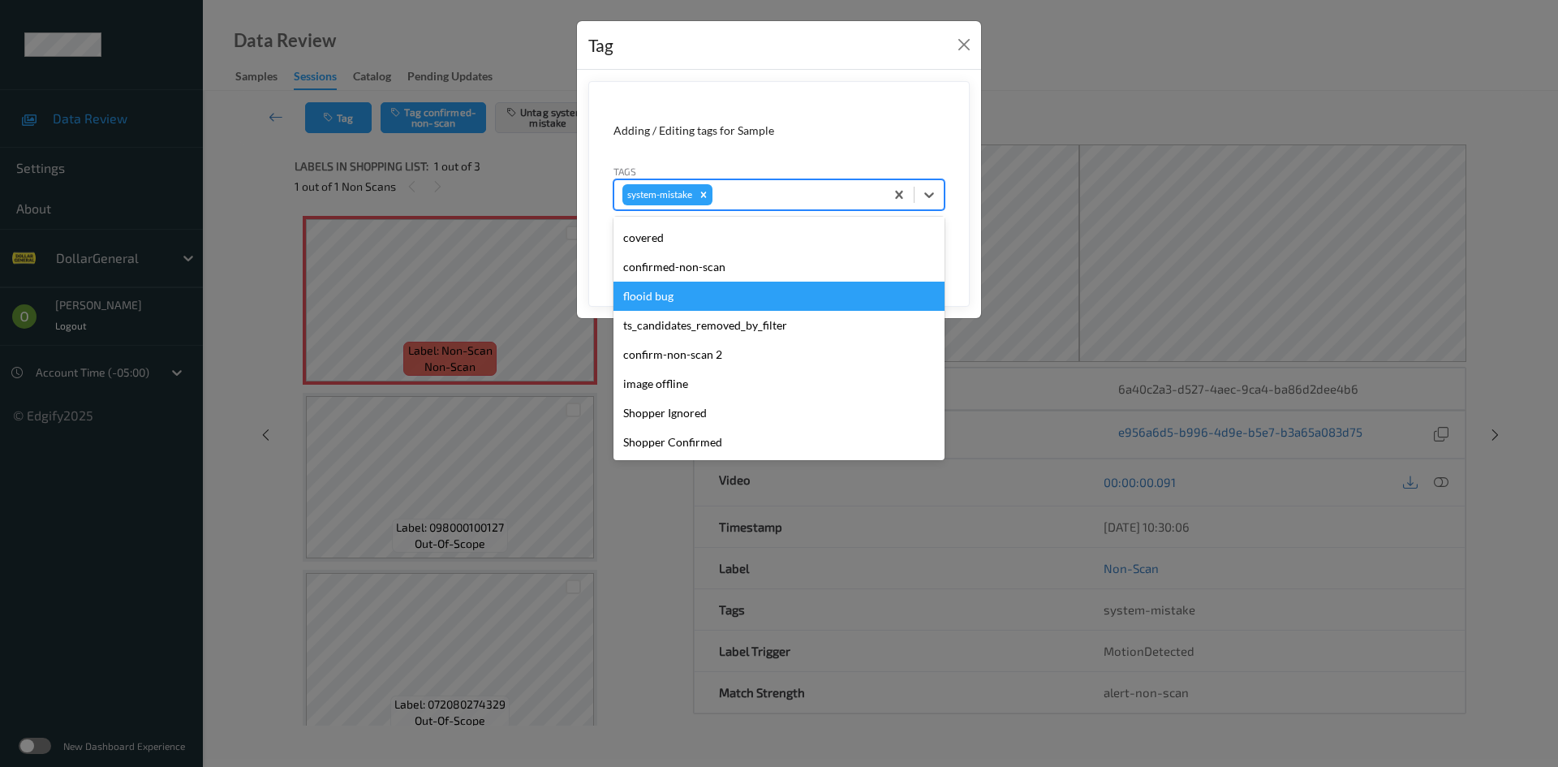
click at [767, 306] on div "flooid bug" at bounding box center [778, 296] width 331 height 29
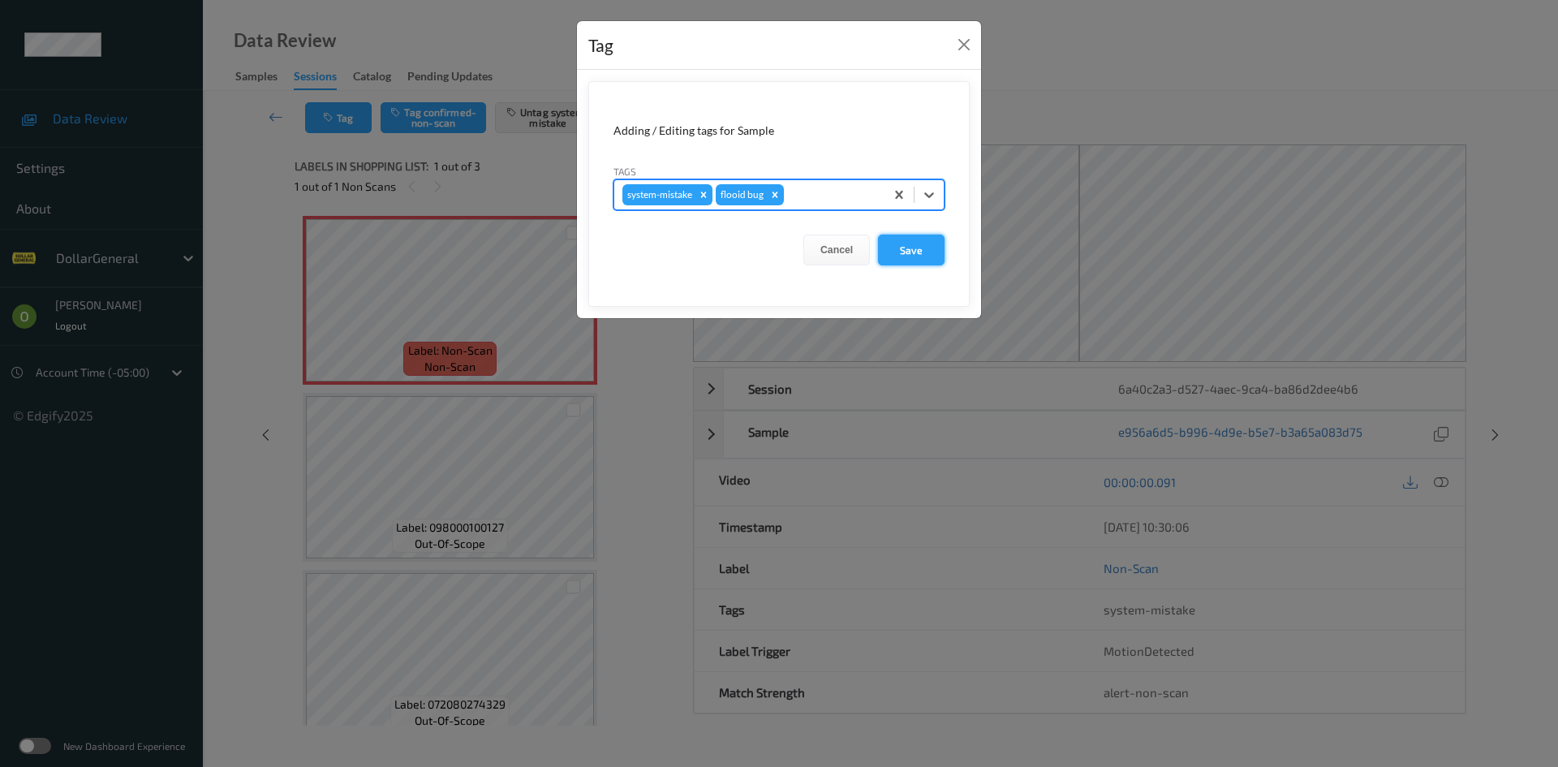
click at [922, 255] on button "Save" at bounding box center [911, 249] width 67 height 31
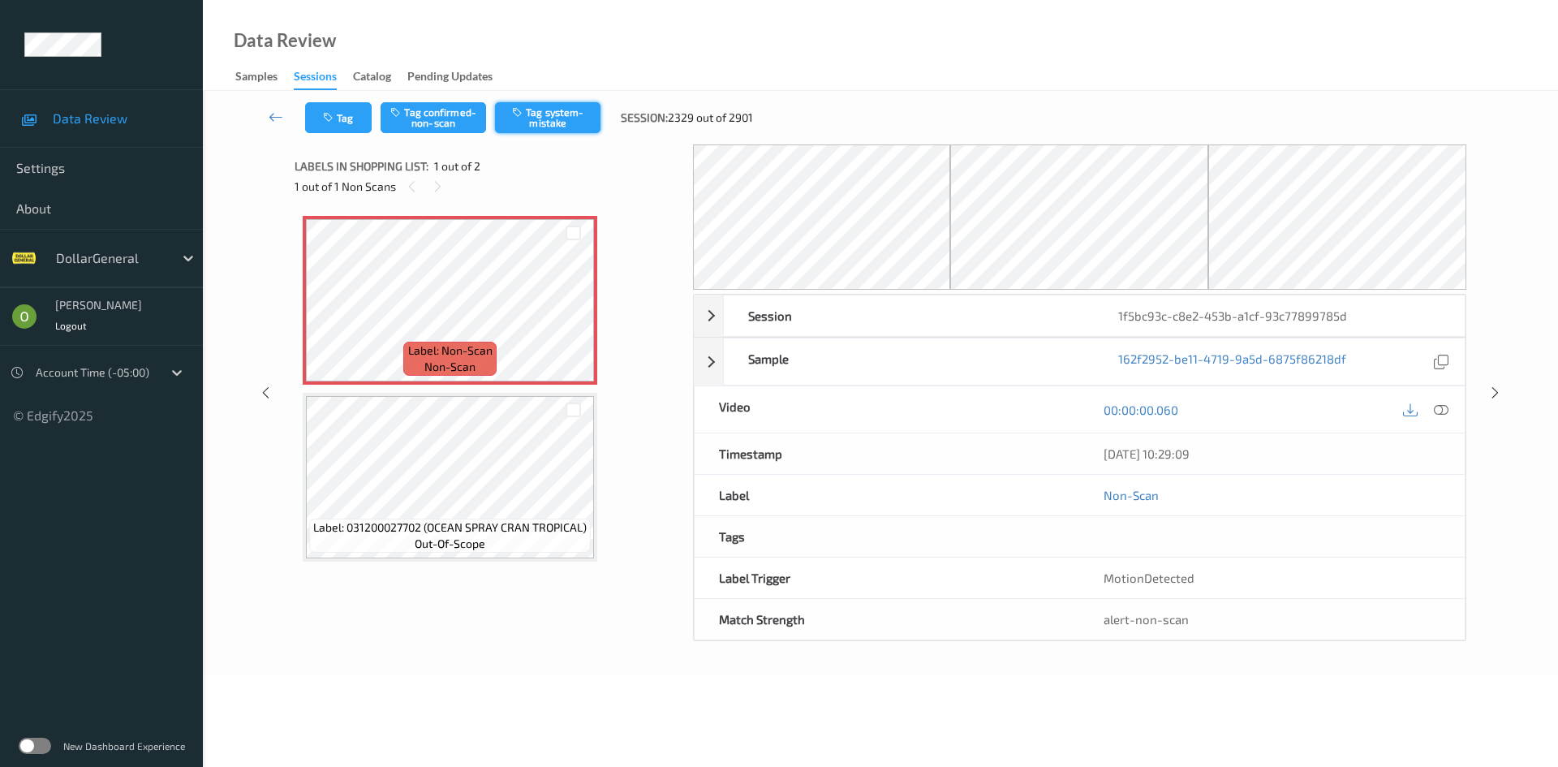
click at [578, 123] on button "Tag system-mistake" at bounding box center [547, 117] width 105 height 31
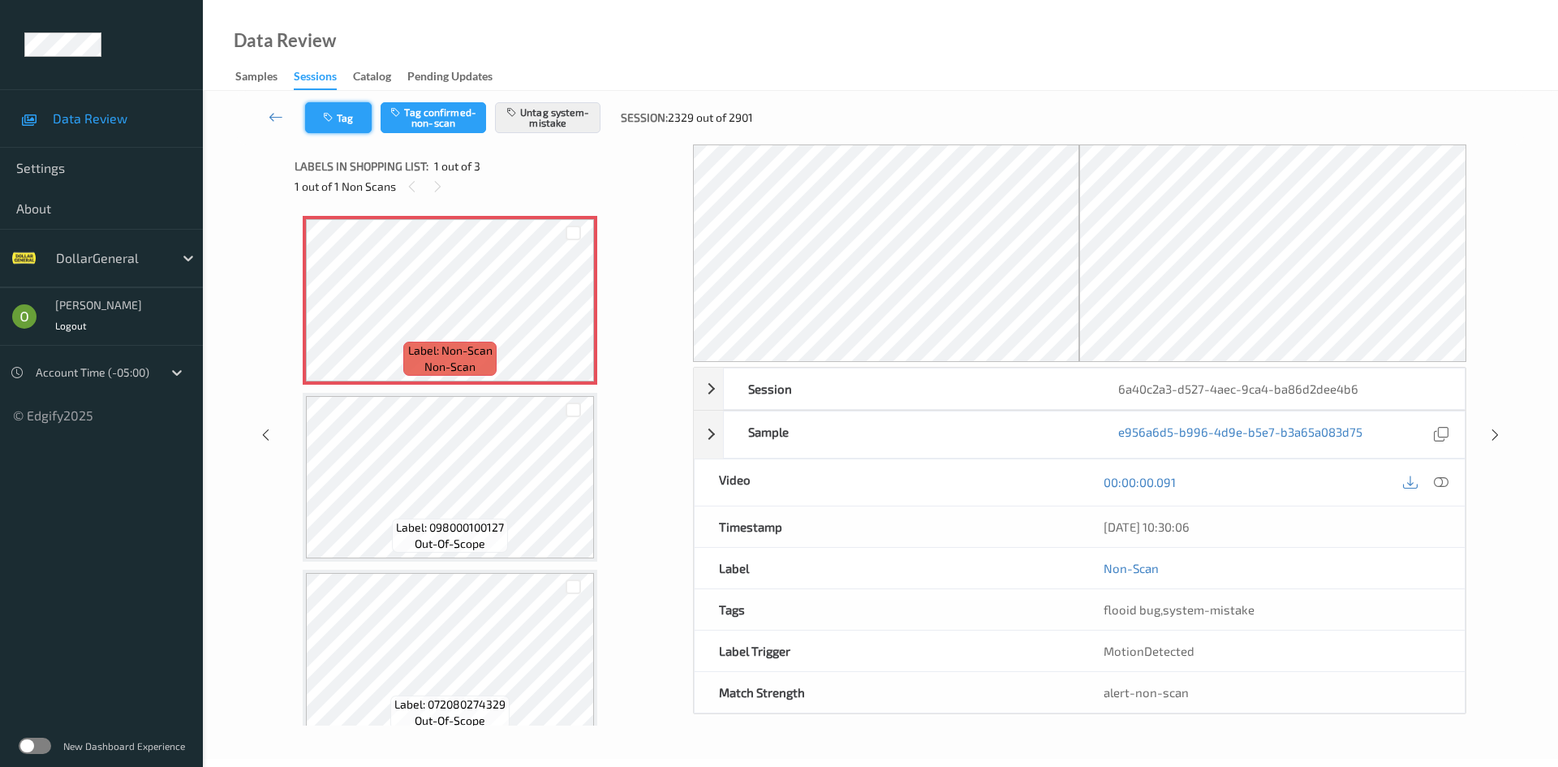
click at [353, 121] on button "Tag" at bounding box center [338, 117] width 67 height 31
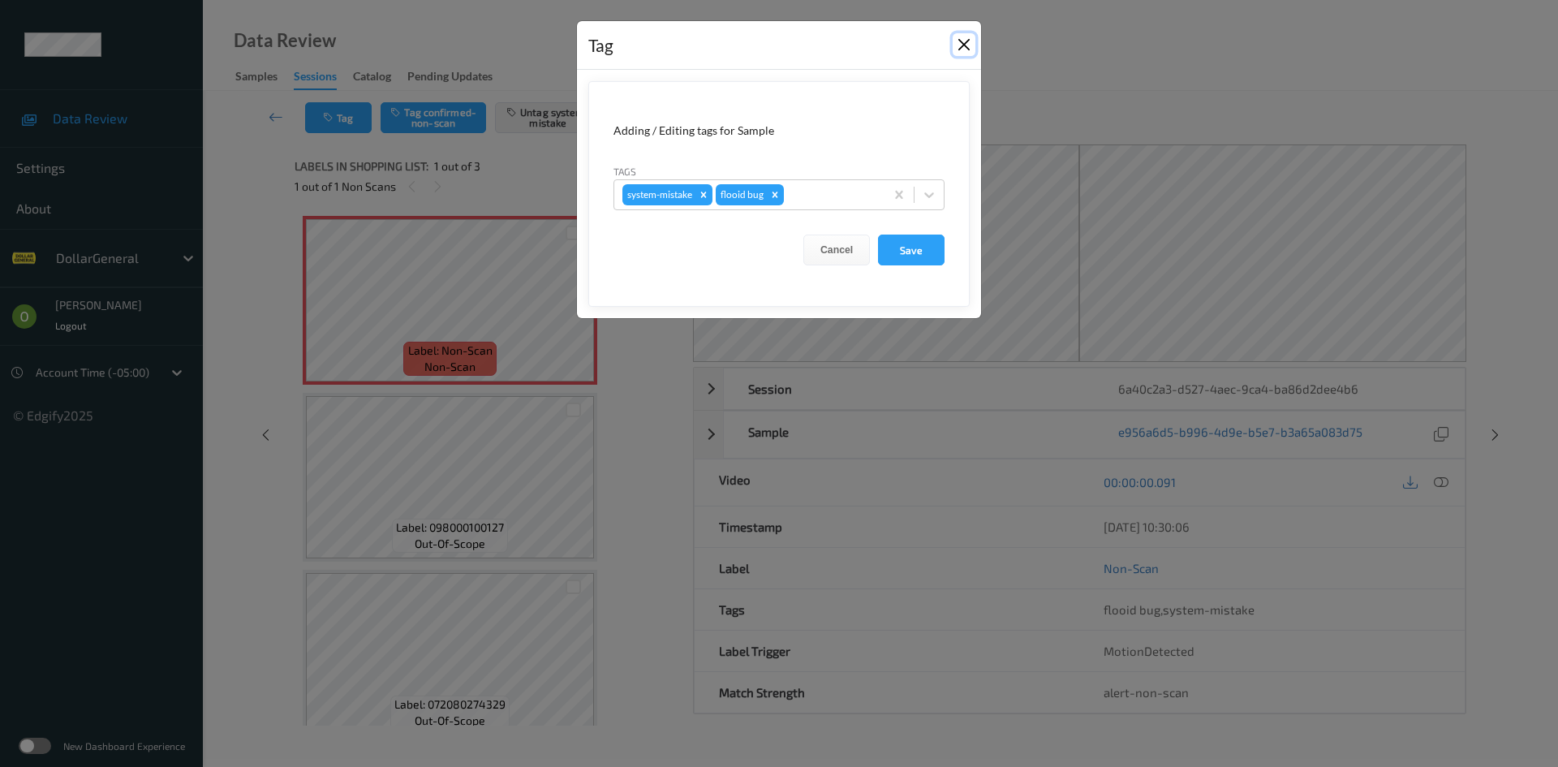
click at [965, 55] on button "Close" at bounding box center [963, 44] width 23 height 23
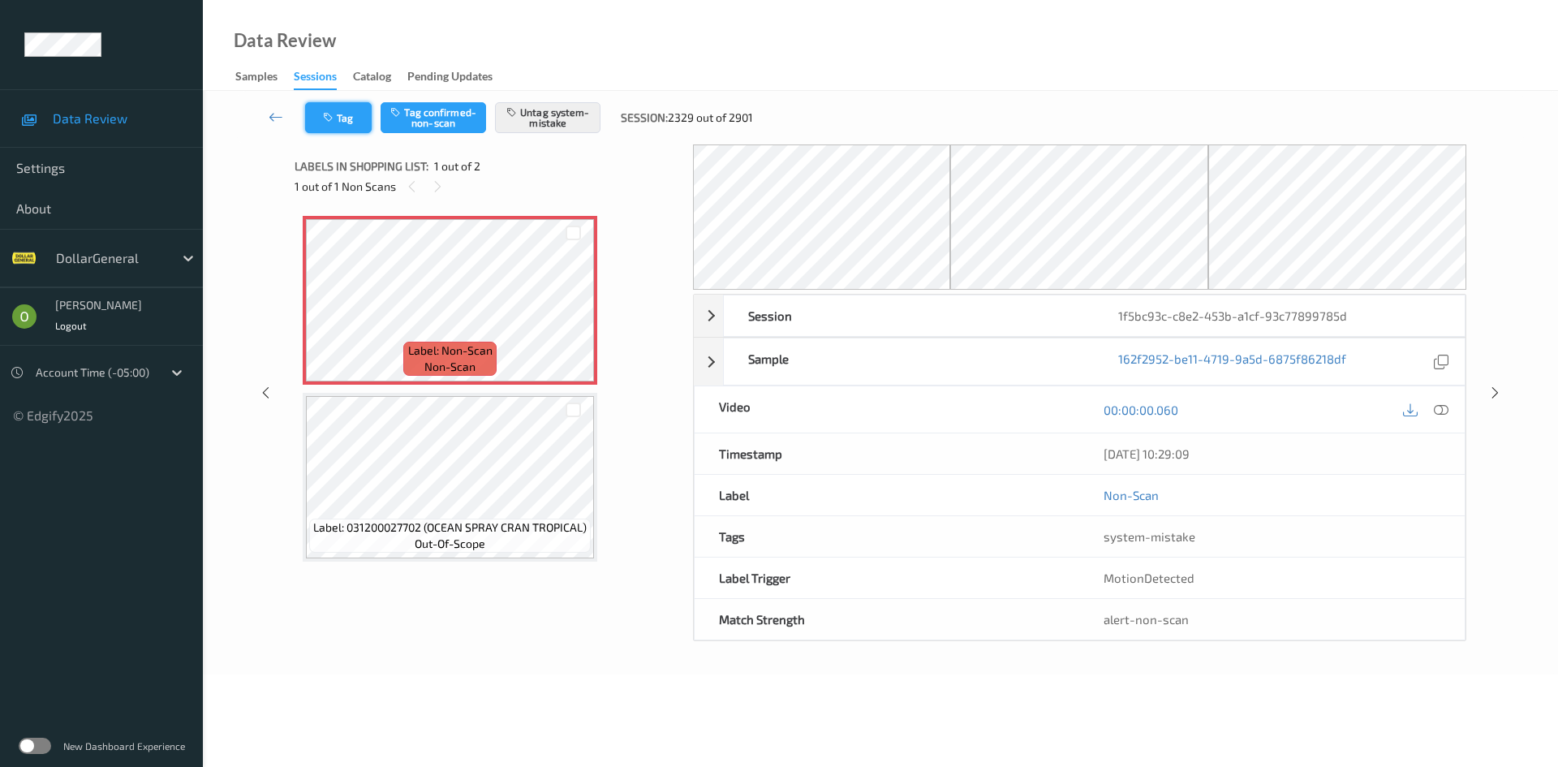
click at [365, 125] on button "Tag" at bounding box center [338, 117] width 67 height 31
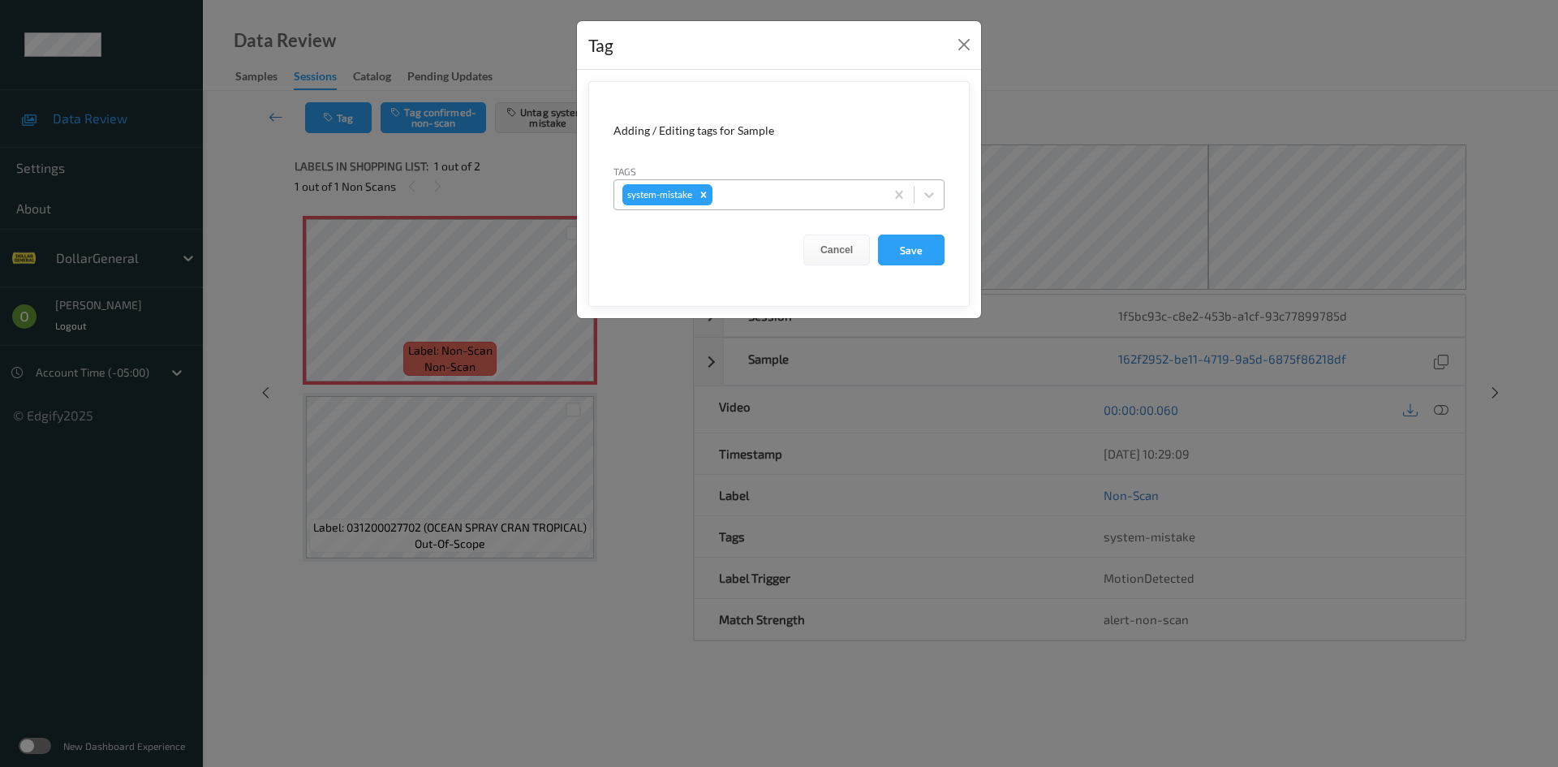
click at [816, 197] on div at bounding box center [796, 194] width 161 height 19
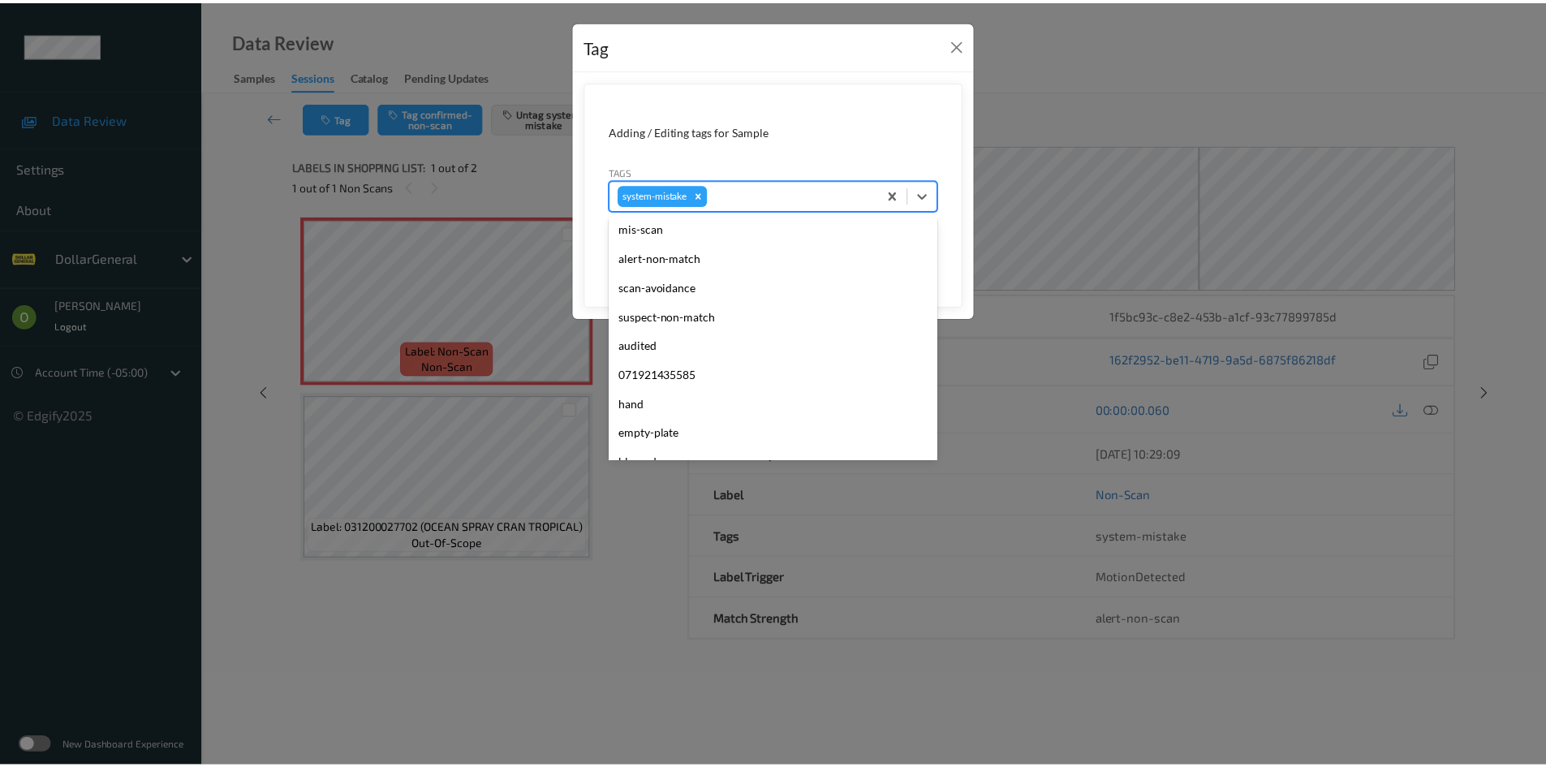
scroll to position [406, 0]
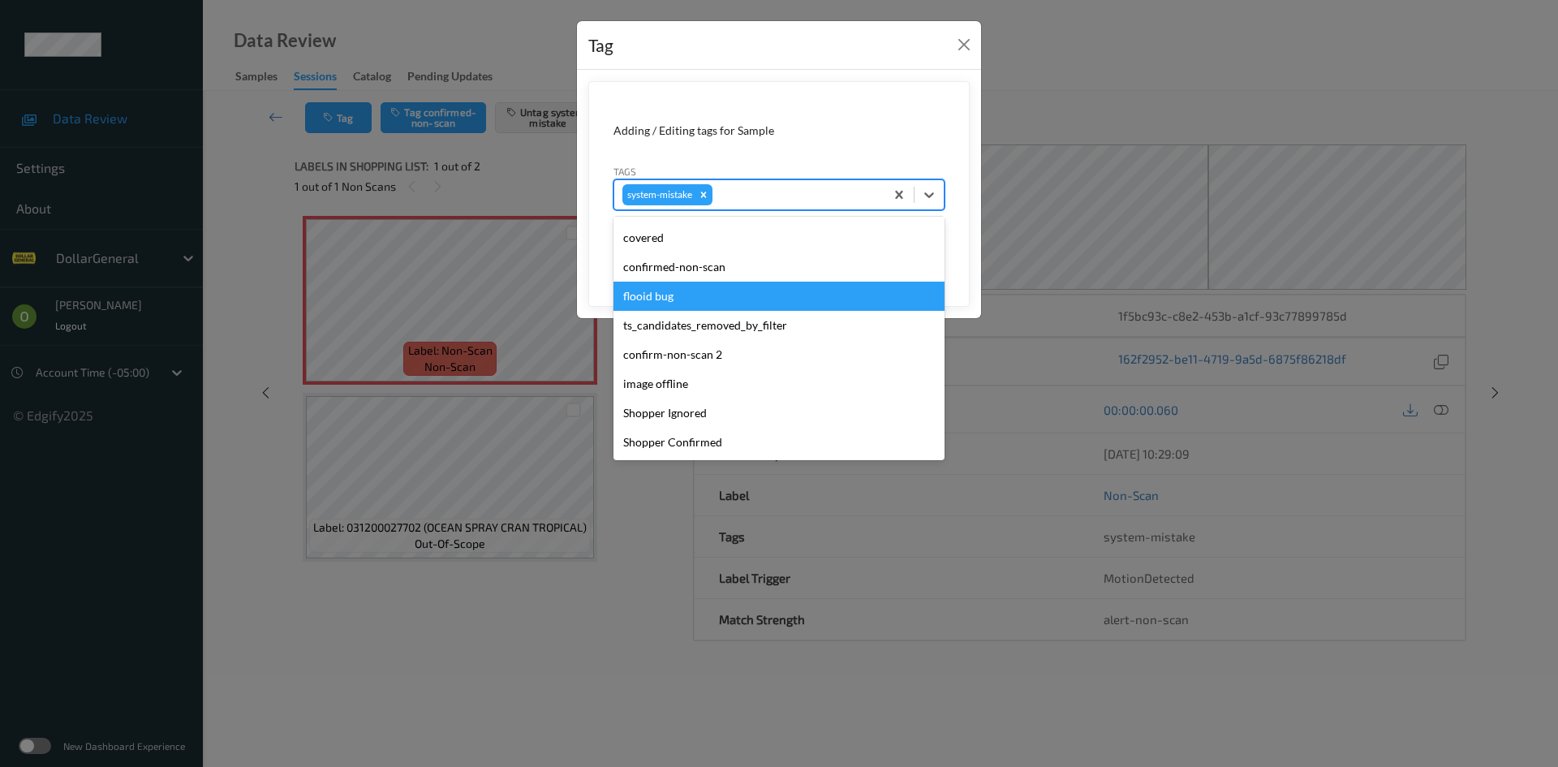
click at [780, 300] on div "flooid bug" at bounding box center [778, 296] width 331 height 29
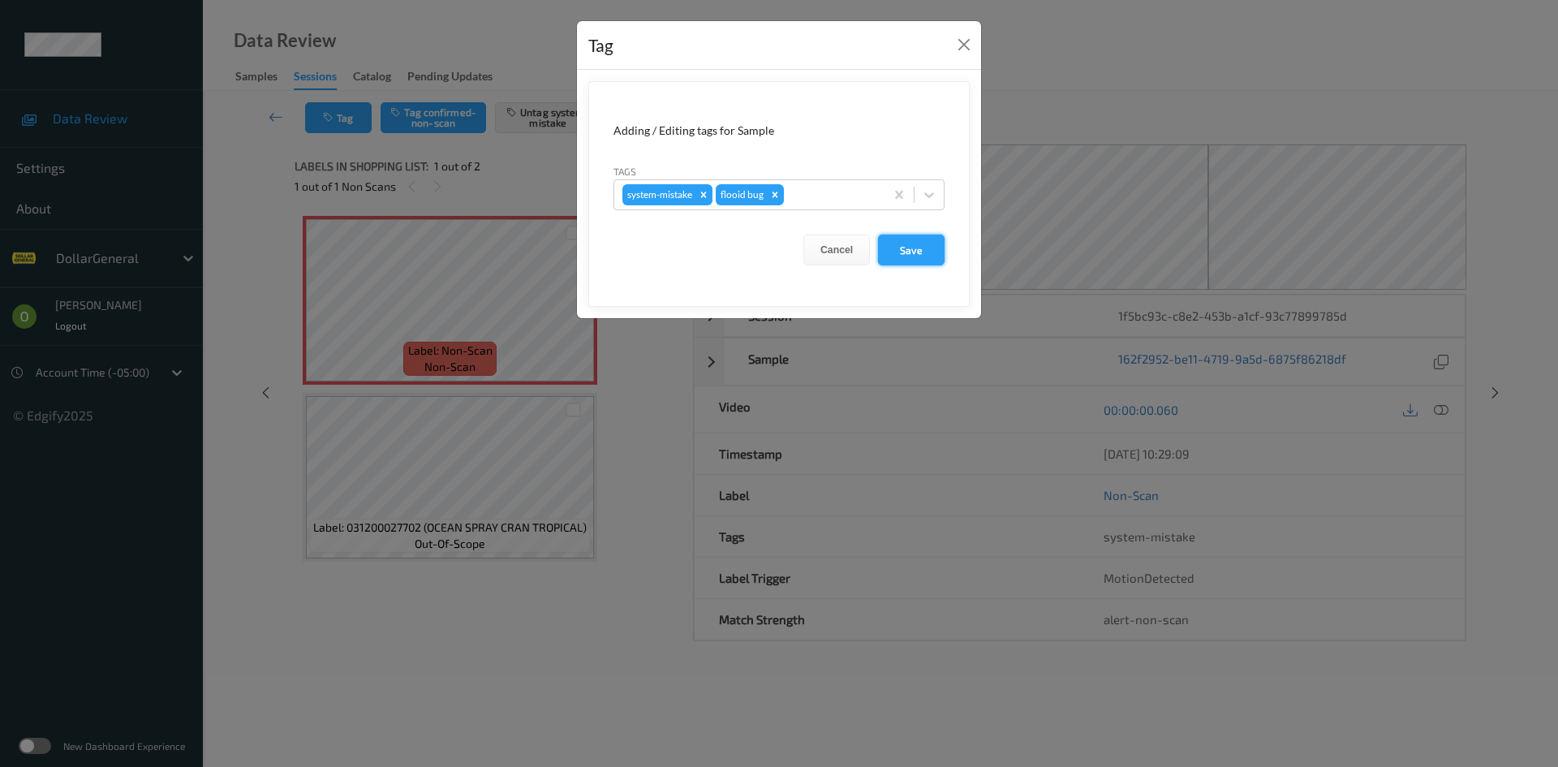
click at [880, 243] on button "Save" at bounding box center [911, 249] width 67 height 31
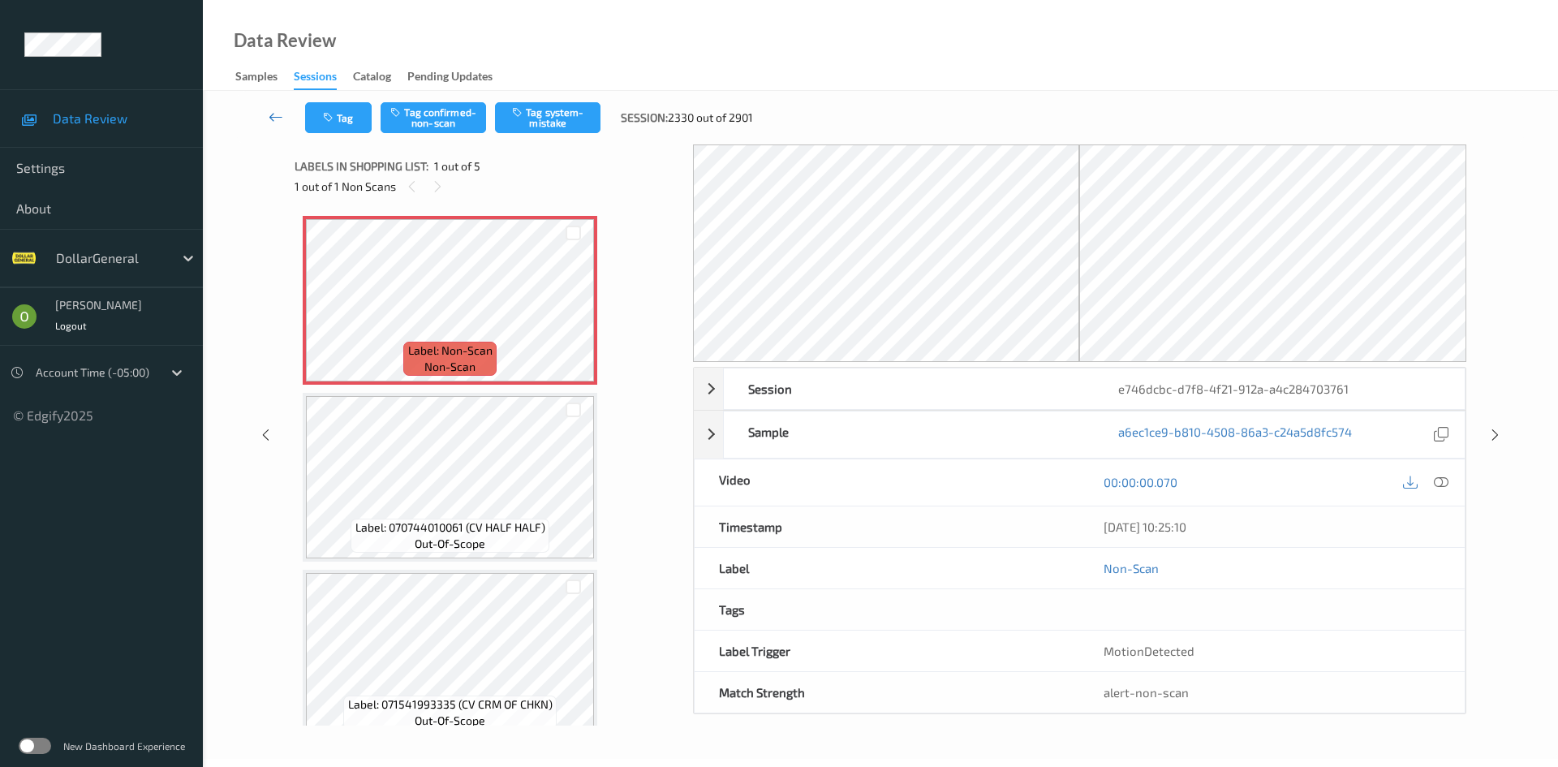
click at [272, 131] on link at bounding box center [276, 117] width 58 height 31
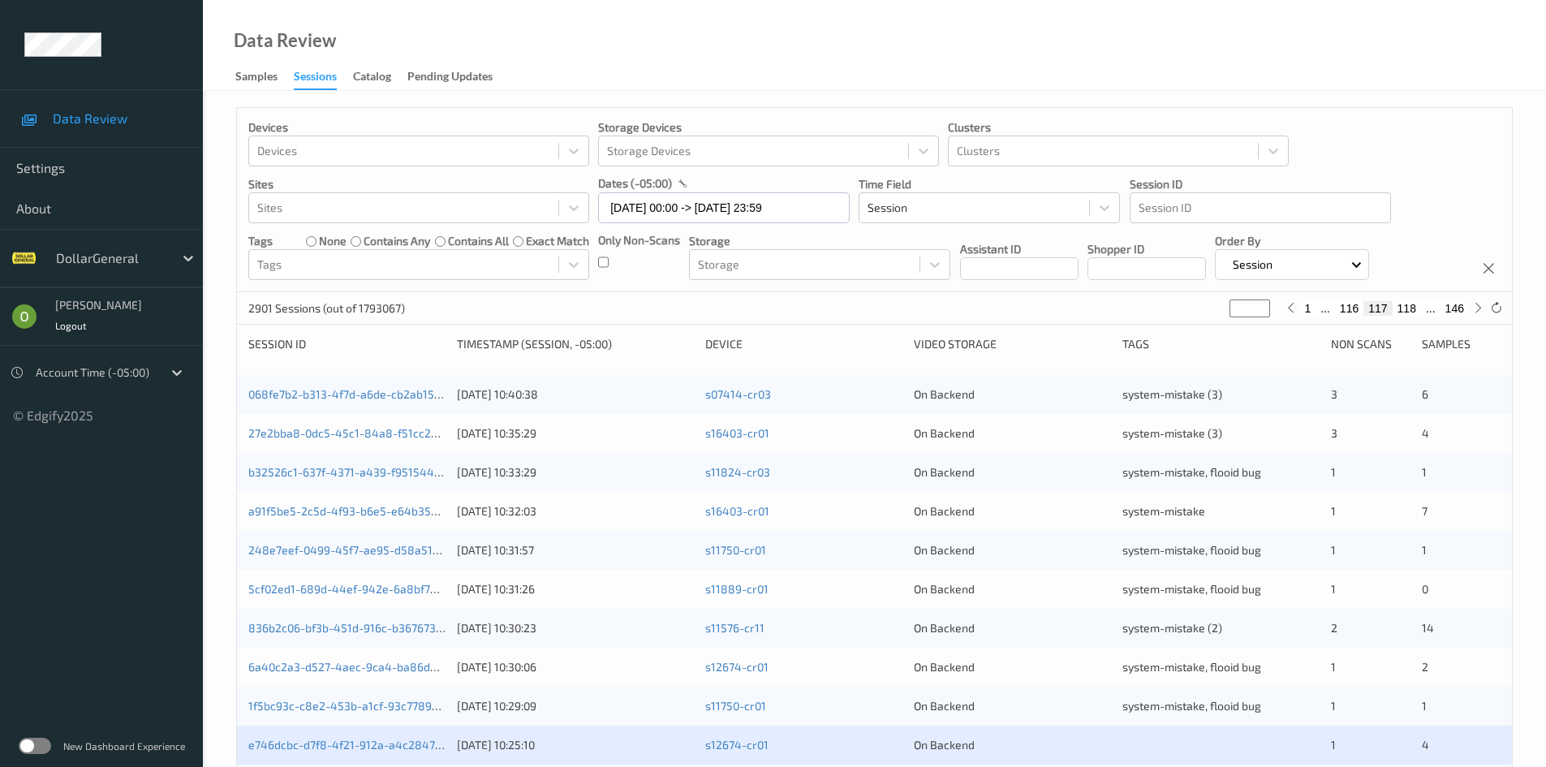
scroll to position [454, 0]
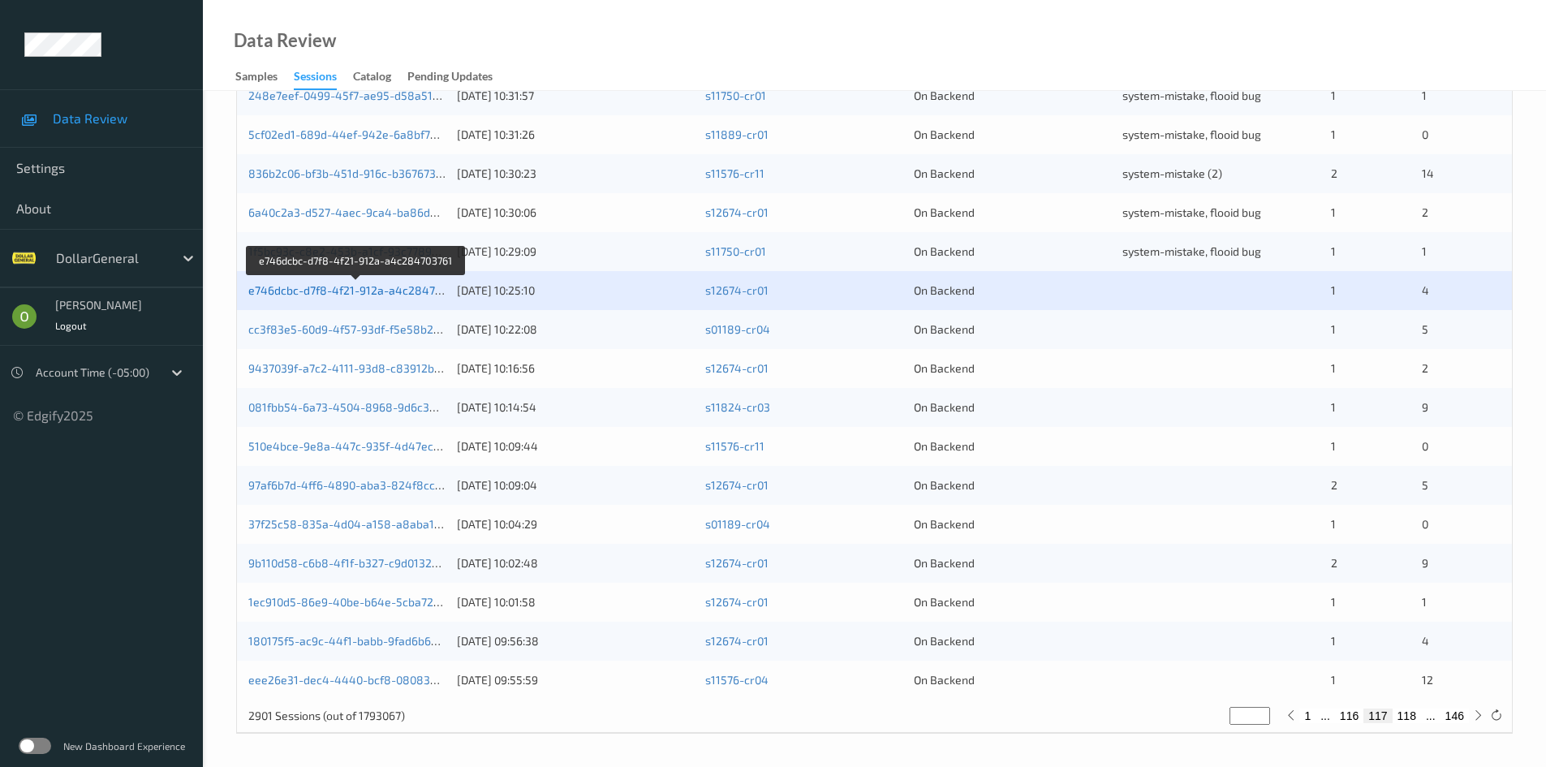
click at [398, 290] on link "e746dcbc-d7f8-4f21-912a-a4c284703761" at bounding box center [356, 290] width 217 height 14
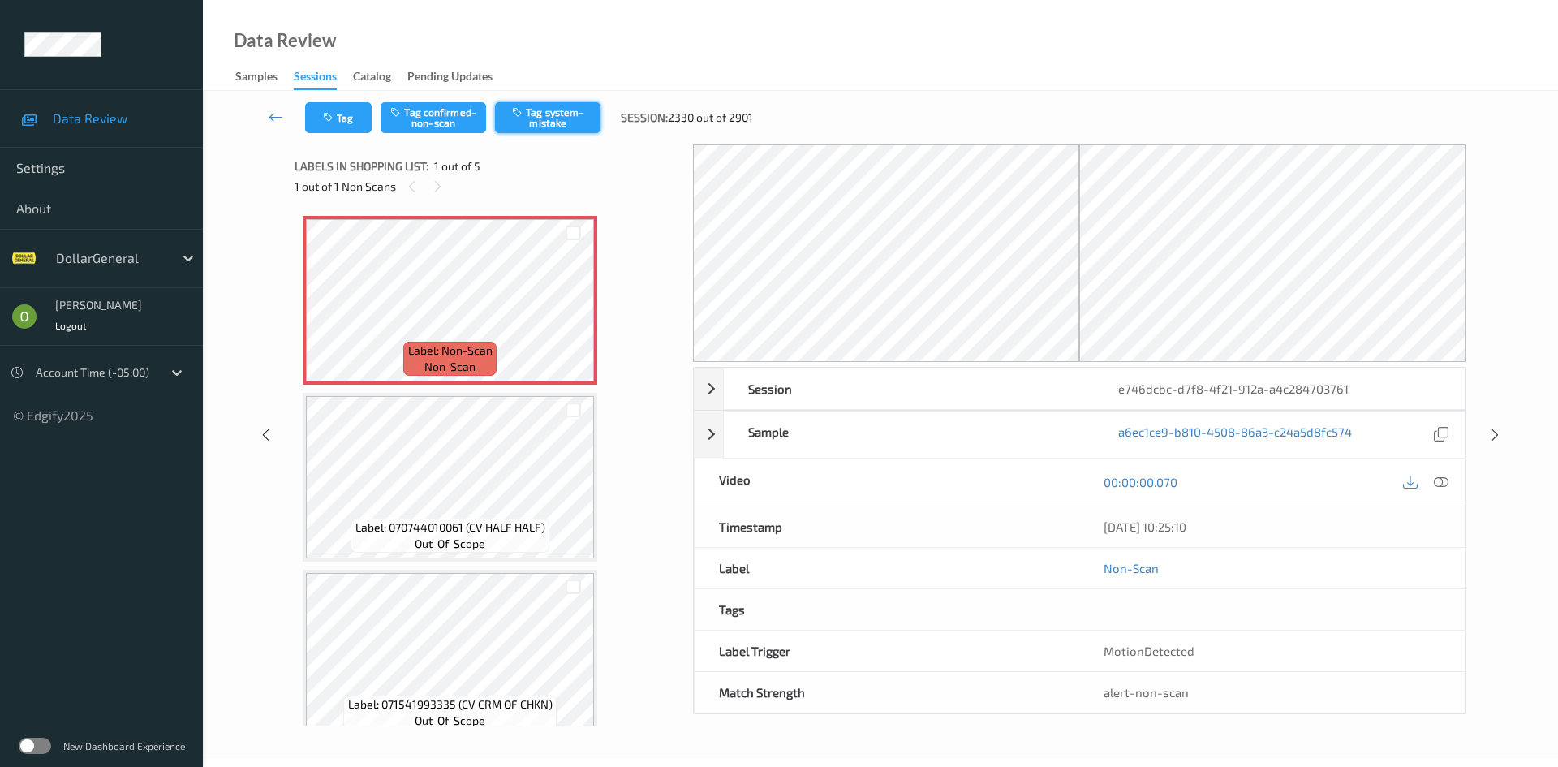
click at [544, 111] on button "Tag system-mistake" at bounding box center [547, 117] width 105 height 31
click at [329, 126] on button "Tag" at bounding box center [338, 117] width 67 height 31
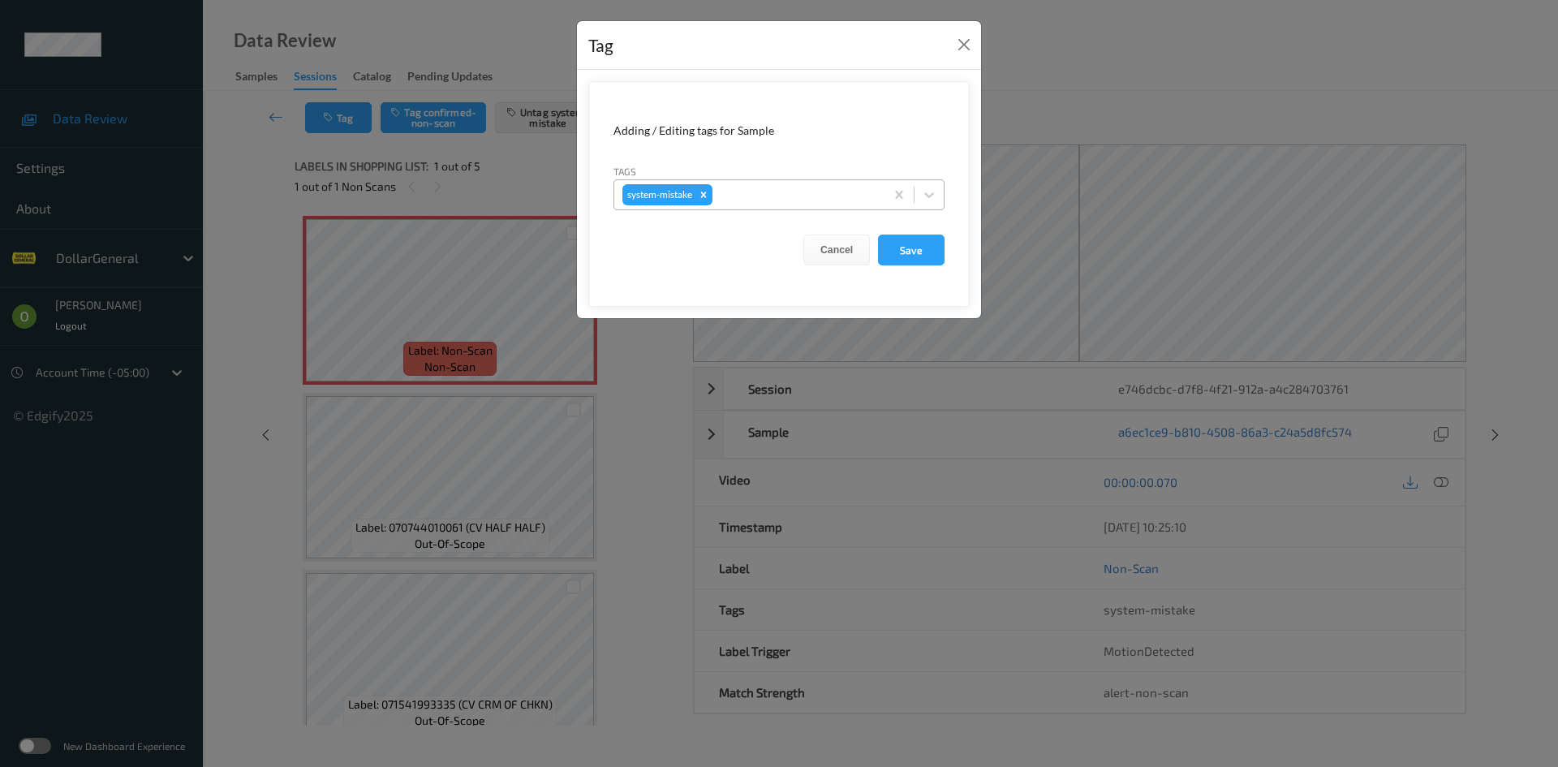
drag, startPoint x: 795, startPoint y: 187, endPoint x: 803, endPoint y: 188, distance: 8.2
click at [803, 188] on div at bounding box center [796, 194] width 161 height 19
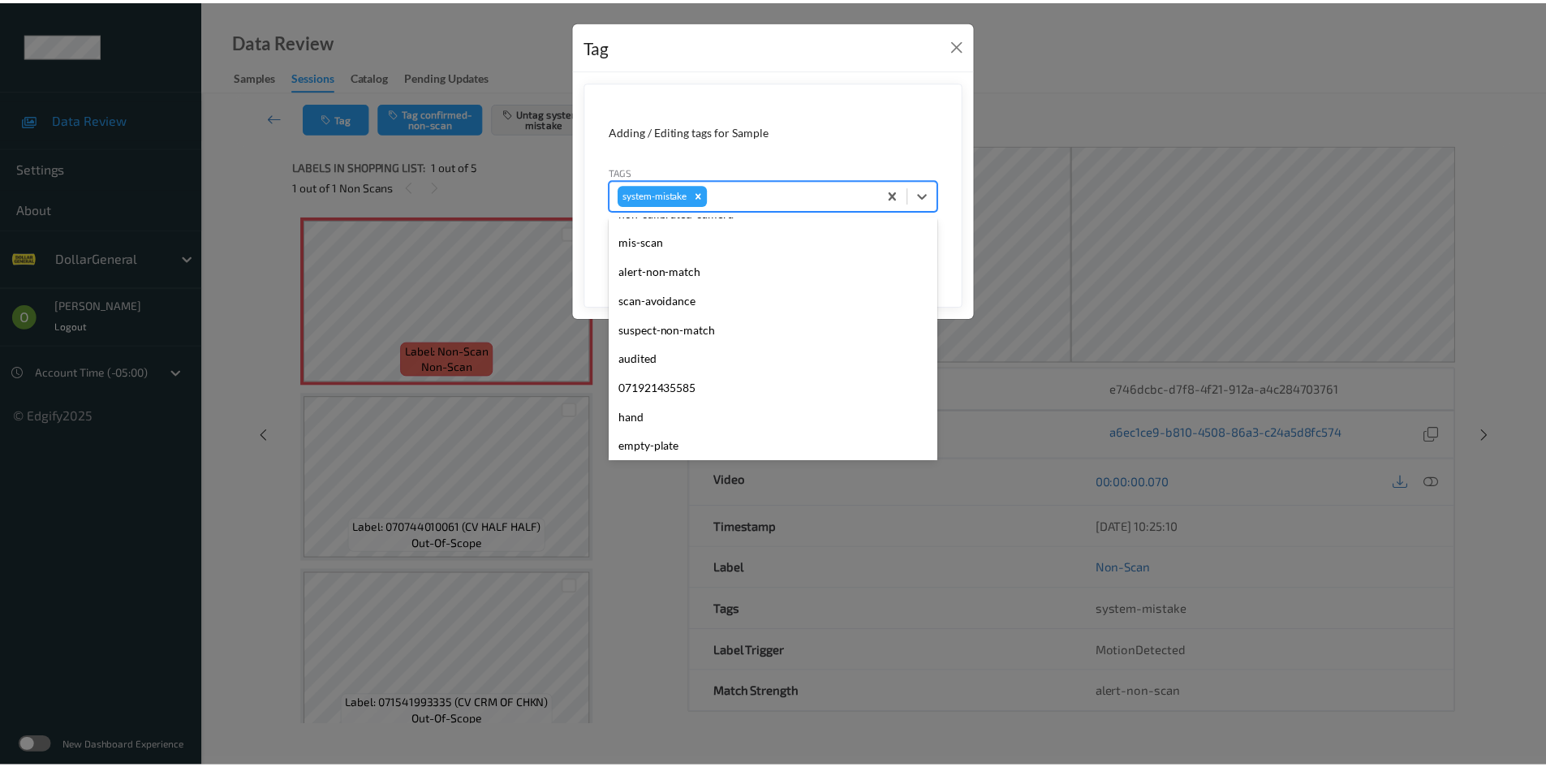
scroll to position [406, 0]
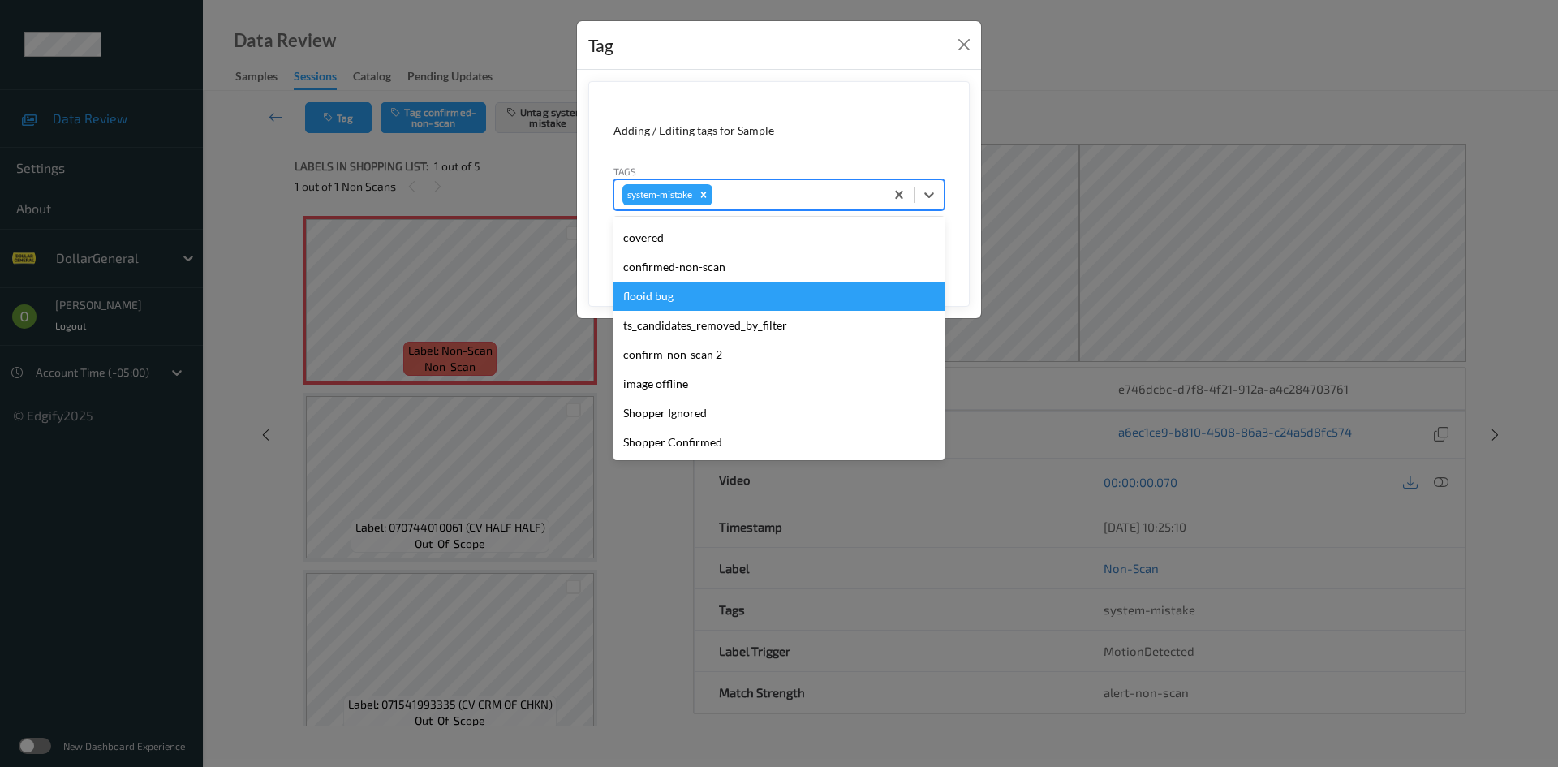
drag, startPoint x: 773, startPoint y: 307, endPoint x: 802, endPoint y: 295, distance: 30.6
click at [773, 306] on div "flooid bug" at bounding box center [778, 296] width 331 height 29
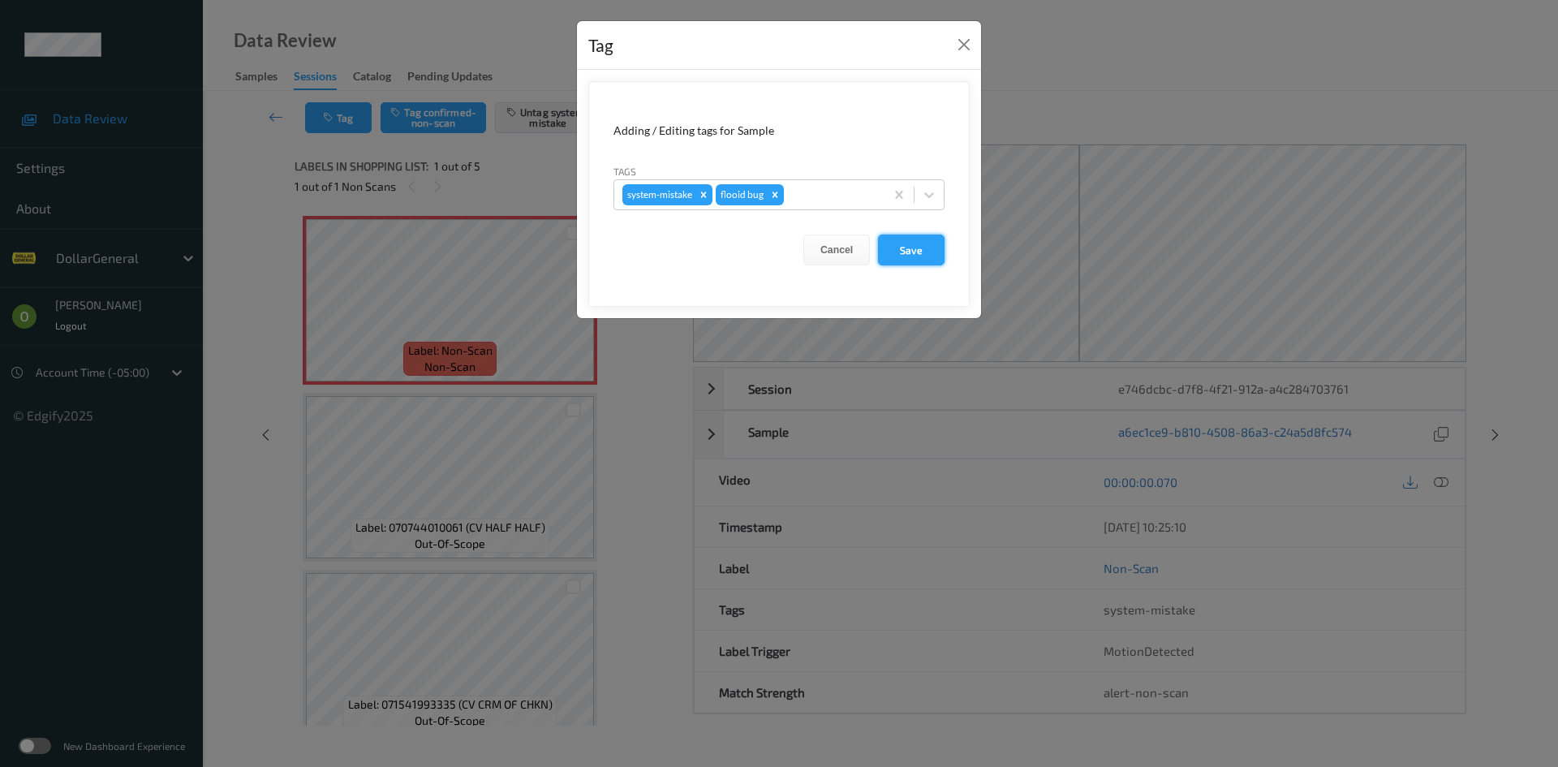
click at [922, 256] on button "Save" at bounding box center [911, 249] width 67 height 31
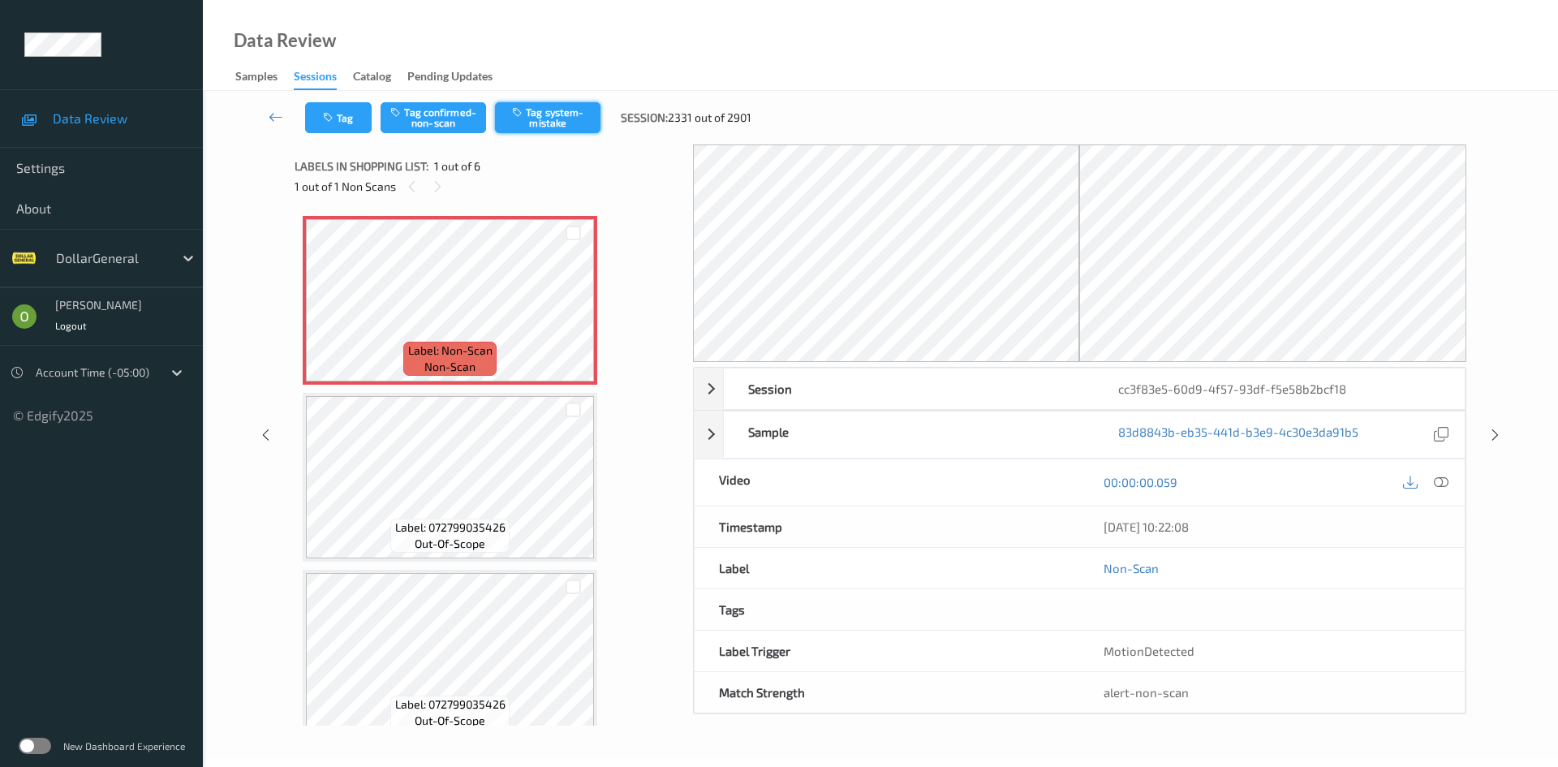
click at [572, 118] on button "Tag system-mistake" at bounding box center [547, 117] width 105 height 31
click at [334, 127] on button "Tag" at bounding box center [338, 117] width 67 height 31
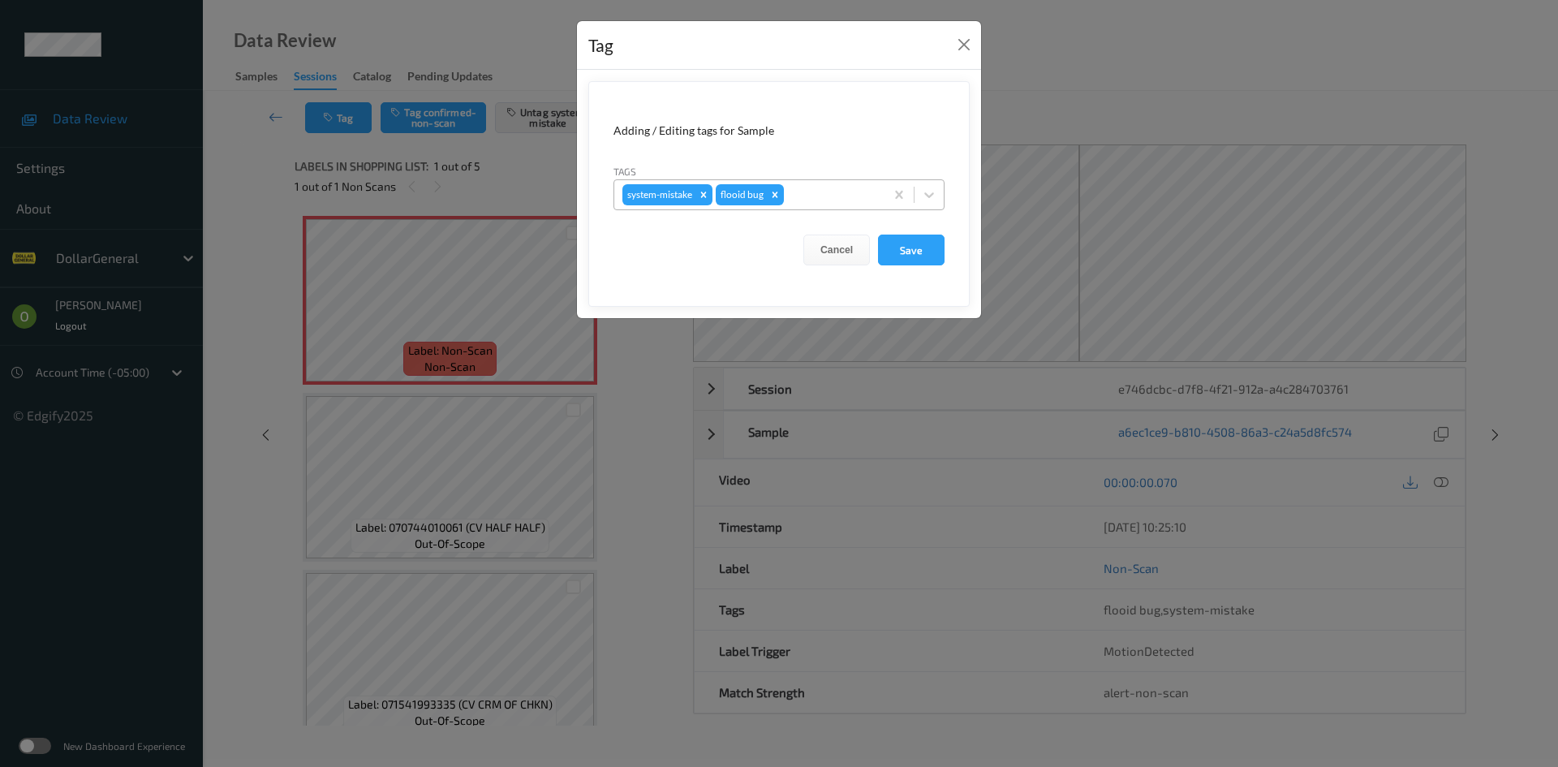
click at [850, 182] on div "system-mistake flooid bug" at bounding box center [749, 195] width 270 height 28
click at [825, 124] on div "Adding / Editing tags for Sample" at bounding box center [778, 131] width 331 height 16
click at [912, 246] on button "Save" at bounding box center [911, 249] width 67 height 31
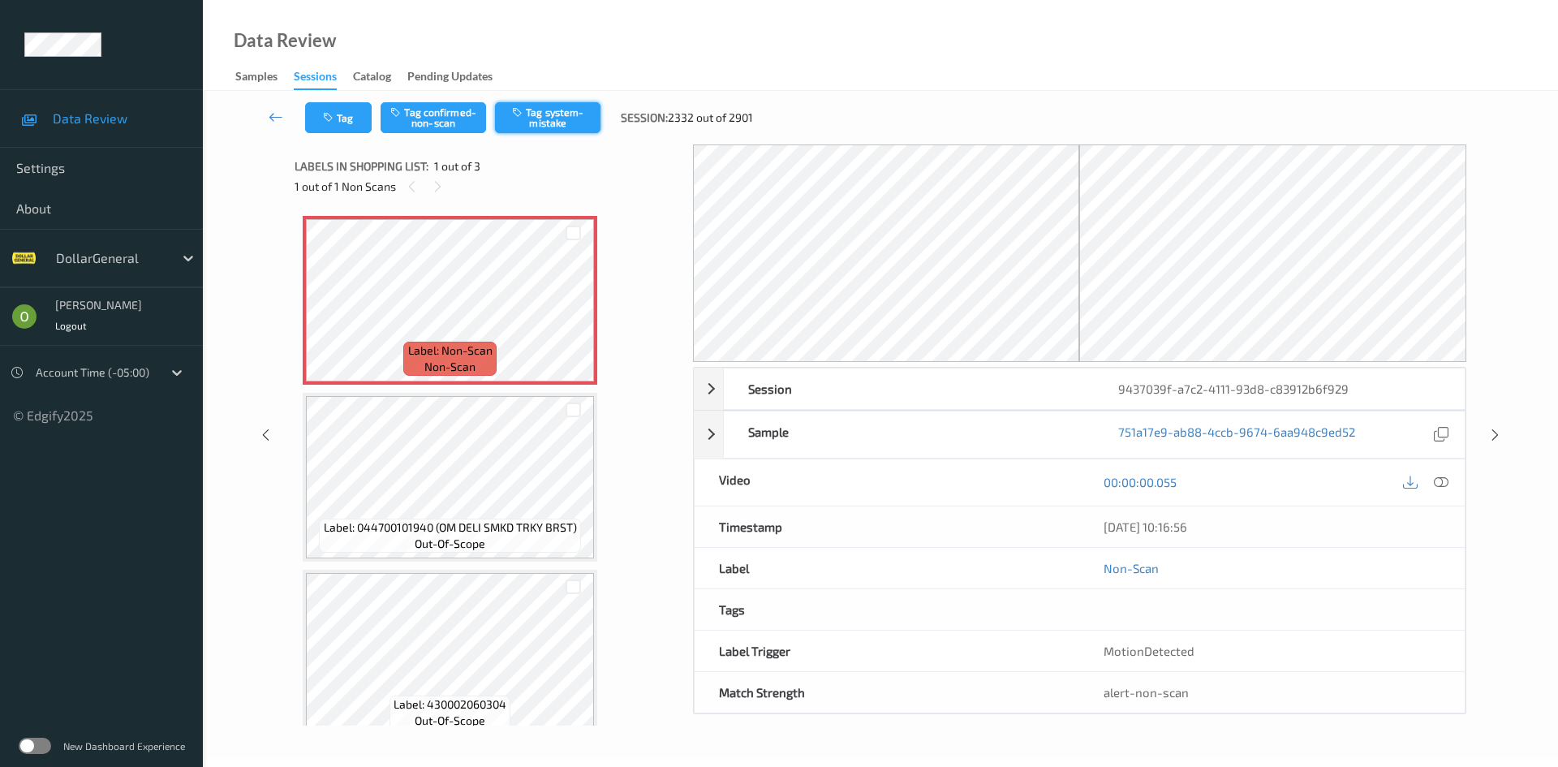
click at [548, 123] on button "Tag system-mistake" at bounding box center [547, 117] width 105 height 31
click at [368, 125] on button "Tag" at bounding box center [338, 117] width 67 height 31
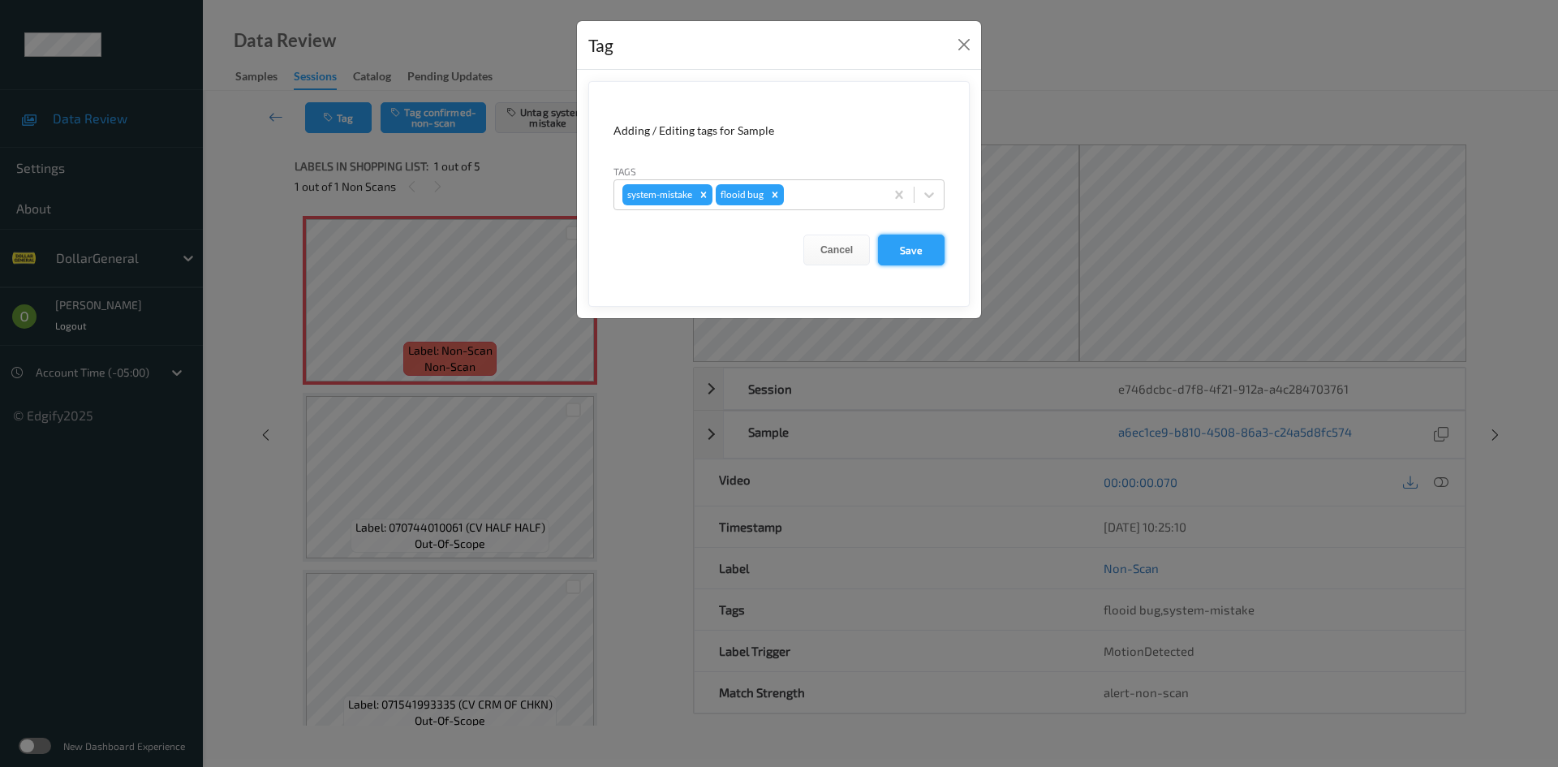
click at [935, 249] on button "Save" at bounding box center [911, 249] width 67 height 31
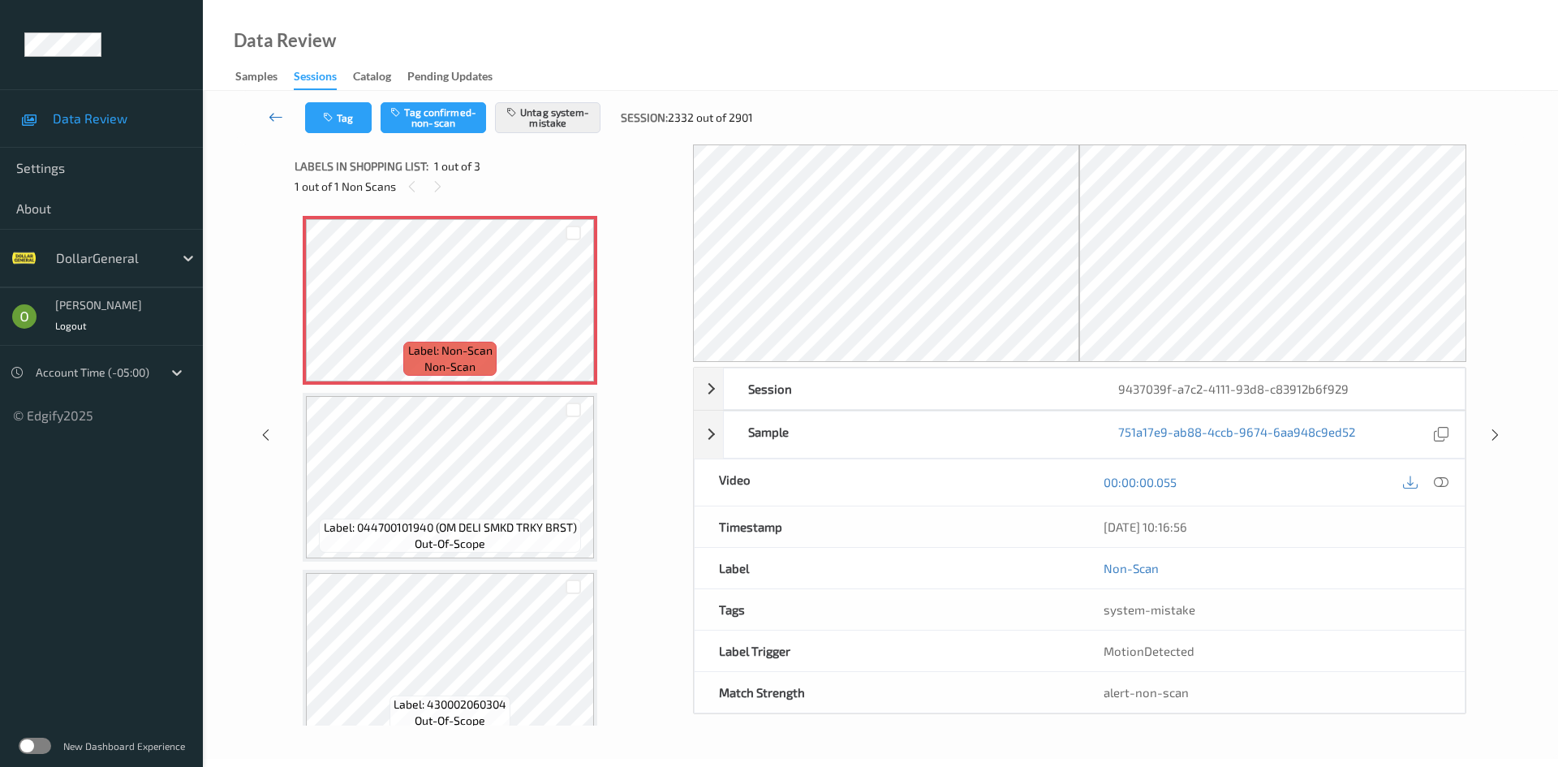
click at [278, 114] on icon at bounding box center [276, 117] width 15 height 16
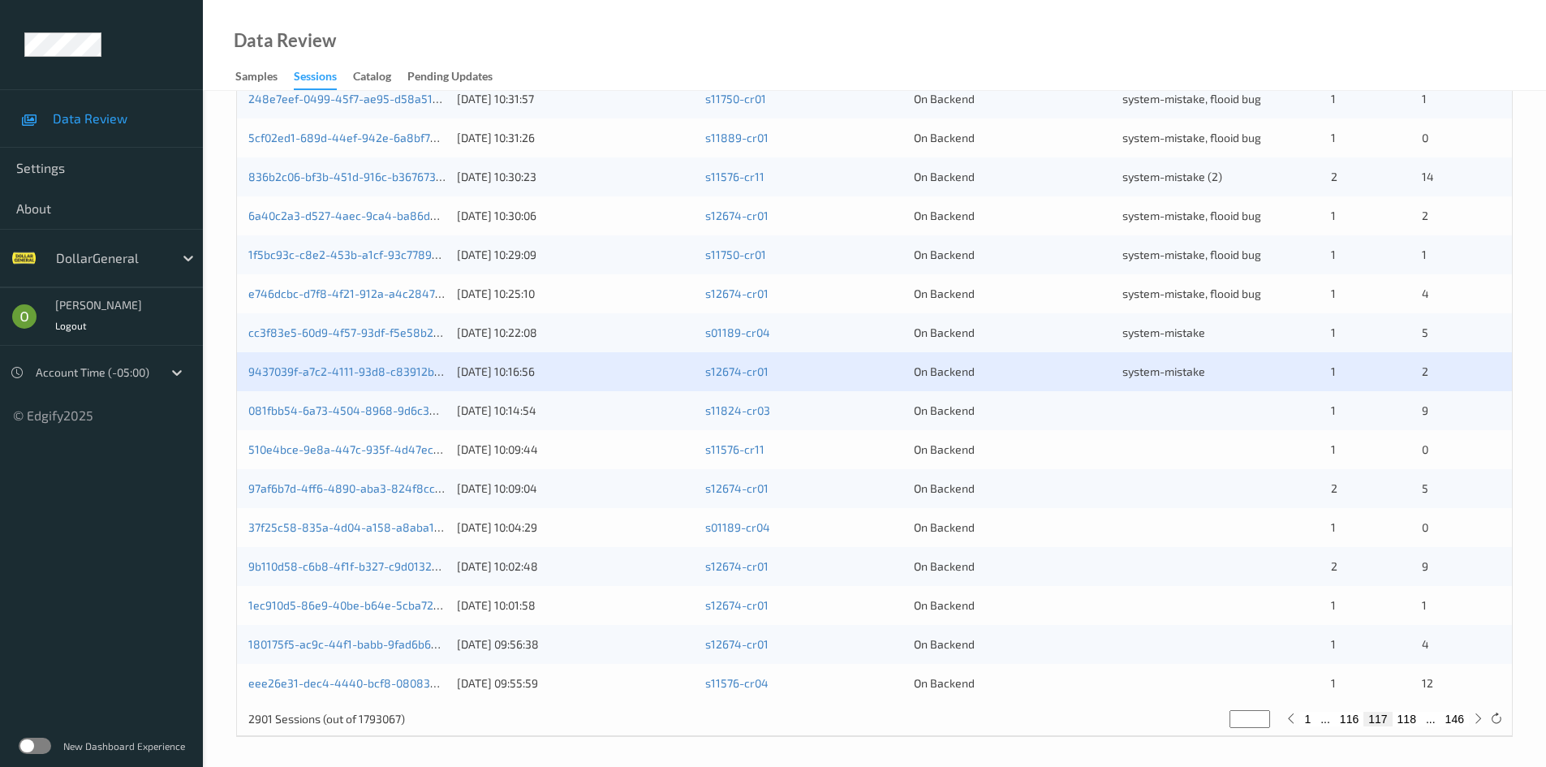
scroll to position [454, 0]
click at [1208, 332] on div "system-mistake" at bounding box center [1220, 329] width 197 height 16
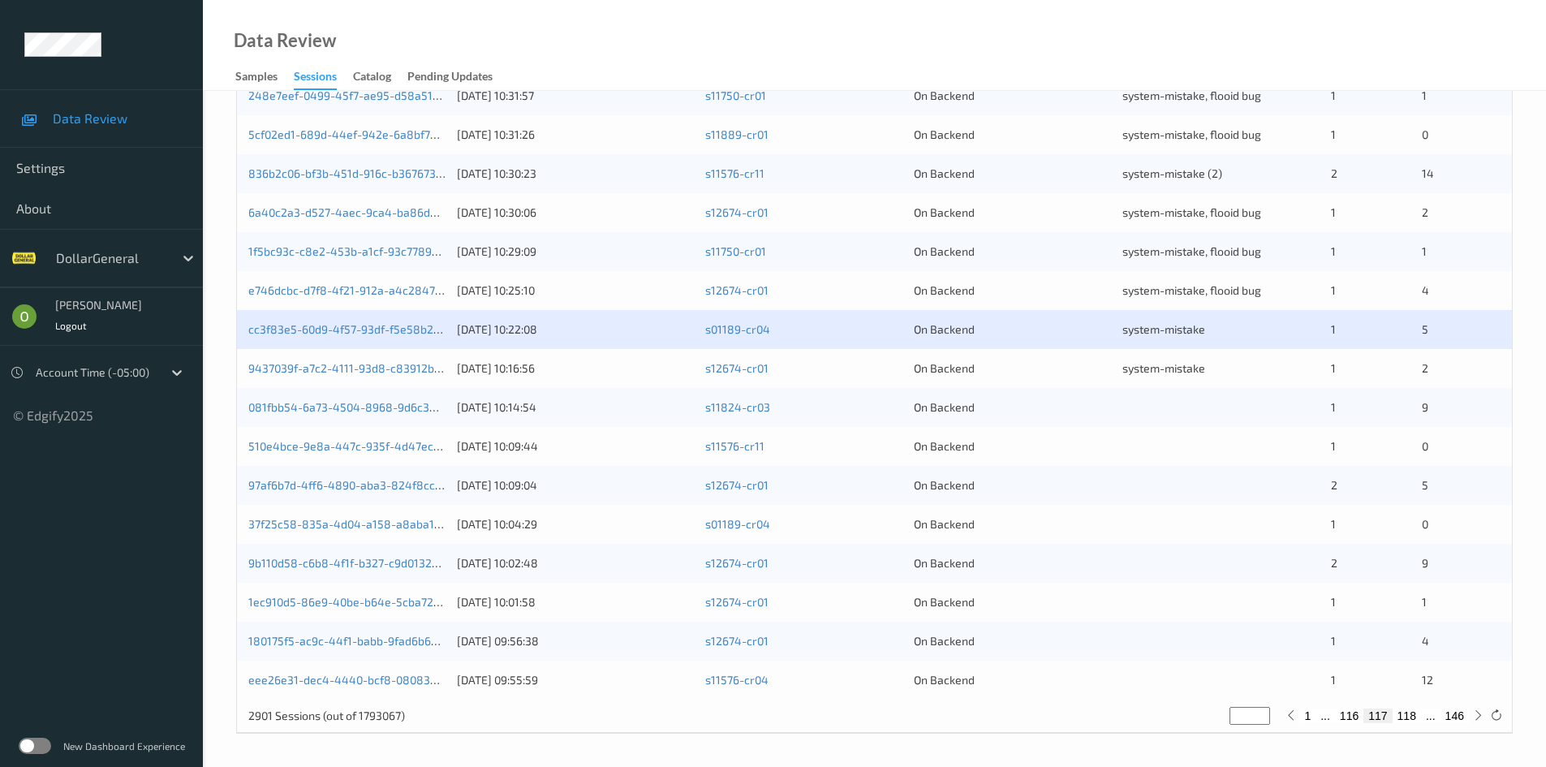
click at [328, 338] on div "cc3f83e5-60d9-4f57-93df-f5e58b2bcf18 [DATE] 10:22:08 s01189-cr04 On Backend sys…" at bounding box center [874, 329] width 1275 height 39
click at [396, 316] on div "cc3f83e5-60d9-4f57-93df-f5e58b2bcf18 [DATE] 10:22:08 s01189-cr04 On Backend sys…" at bounding box center [874, 329] width 1275 height 39
click at [402, 325] on link "cc3f83e5-60d9-4f57-93df-f5e58b2bcf18" at bounding box center [354, 329] width 213 height 14
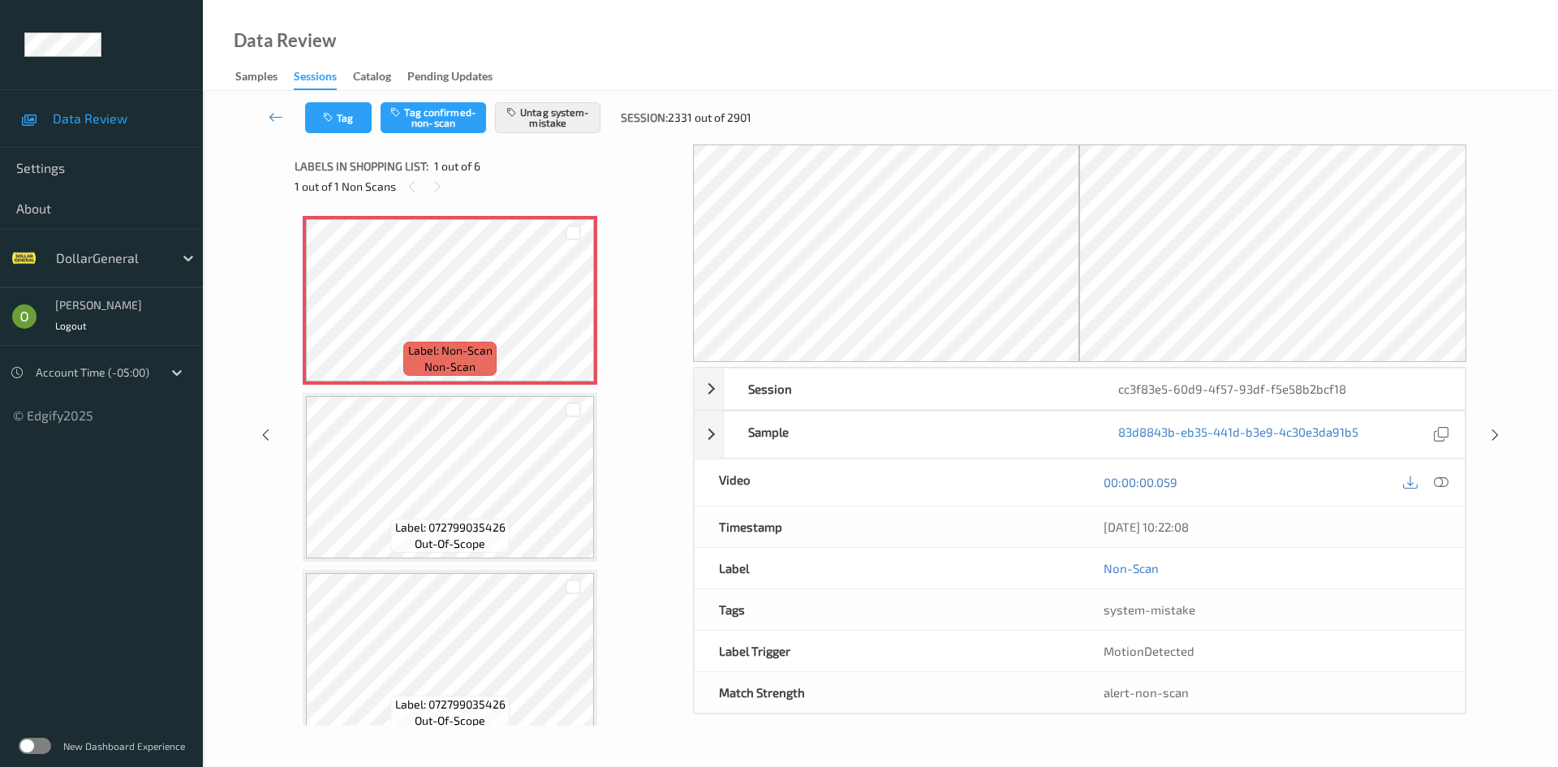
click at [355, 135] on div "Tag Tag confirmed-non-scan Untag system-mistake Session: 2331 out of 2901" at bounding box center [880, 118] width 1288 height 54
click at [355, 130] on button "Tag" at bounding box center [338, 117] width 67 height 31
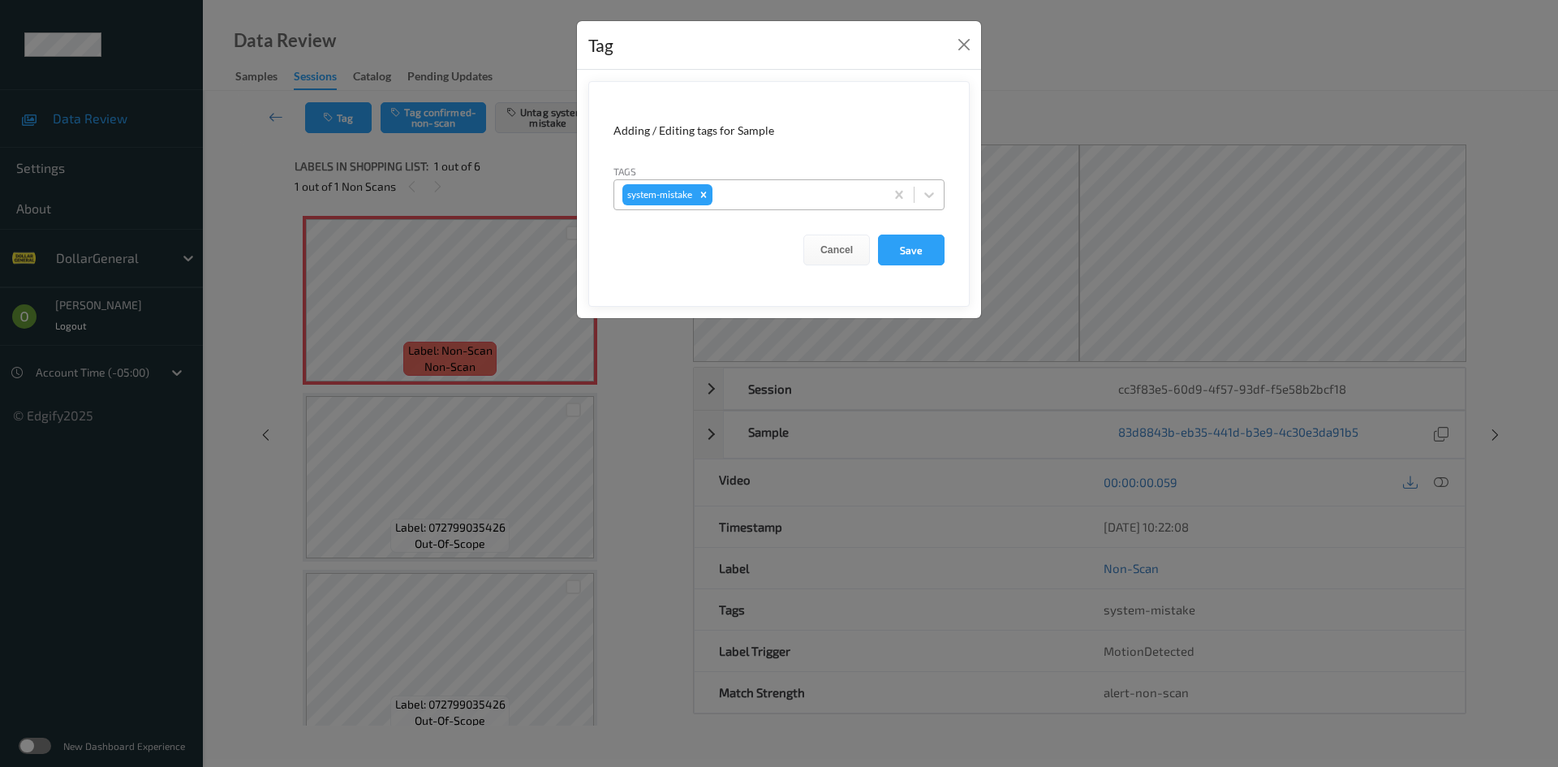
click at [803, 207] on div "system-mistake" at bounding box center [749, 195] width 270 height 28
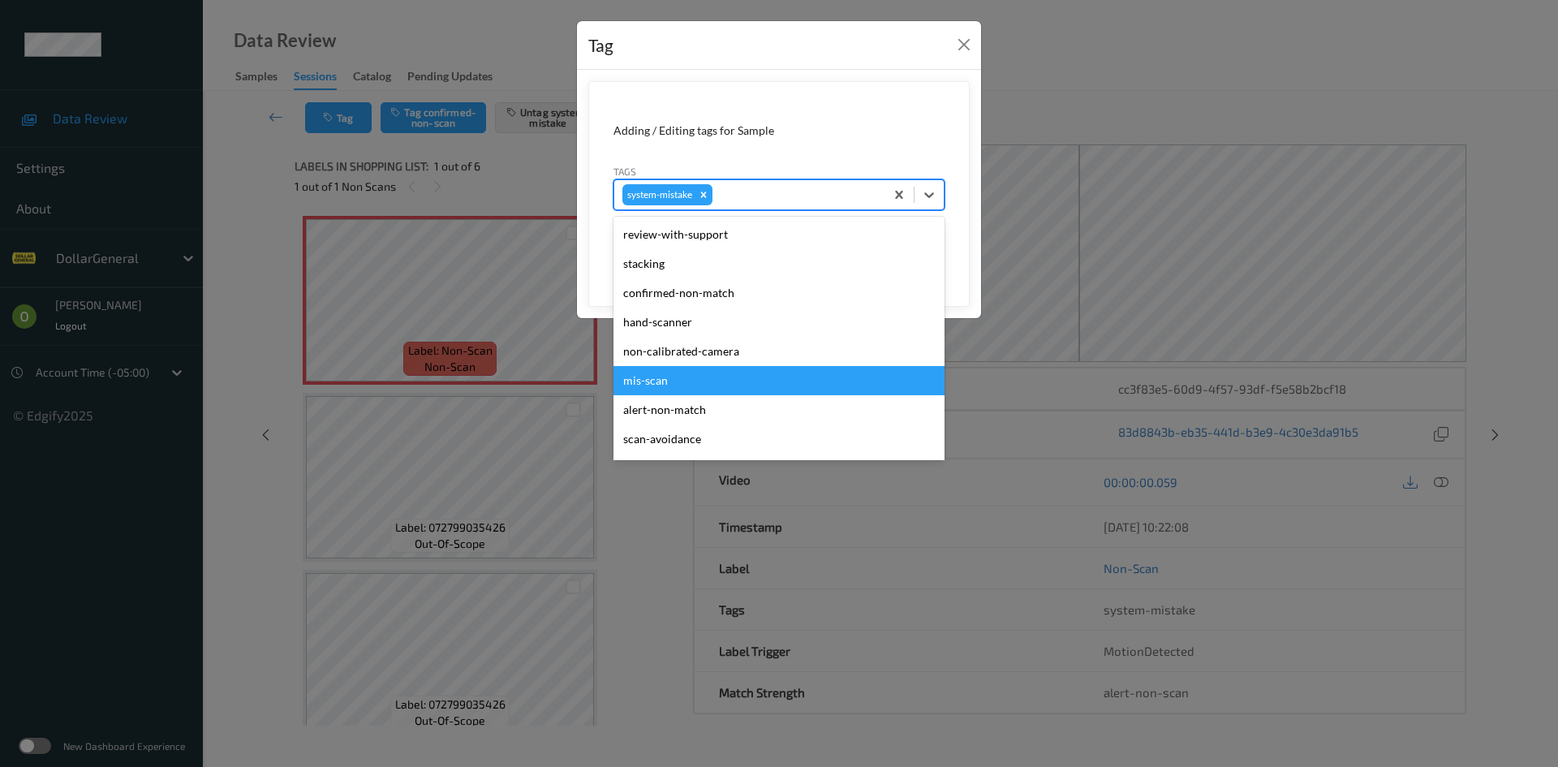
scroll to position [406, 0]
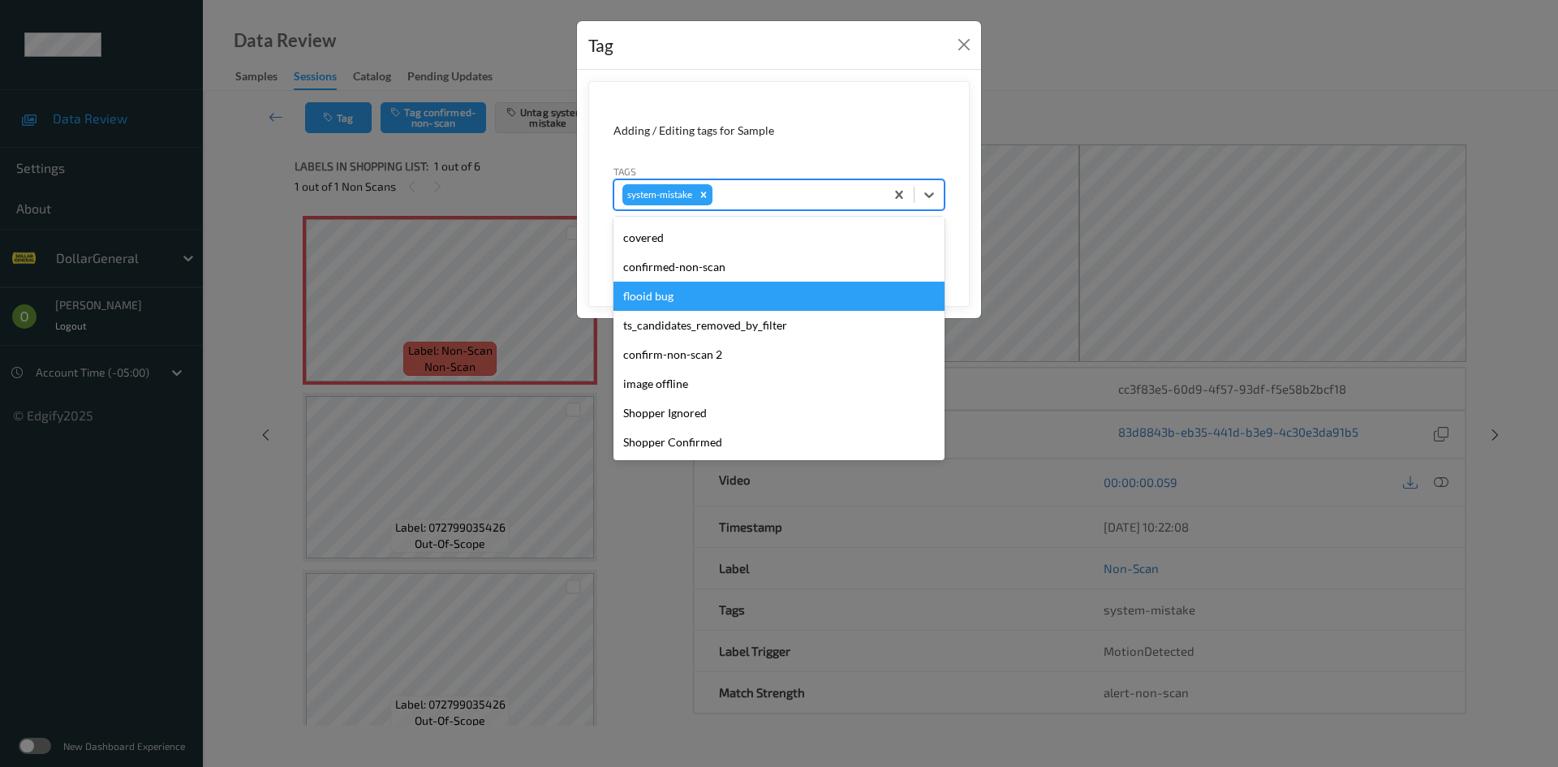
click at [716, 300] on div "flooid bug" at bounding box center [778, 296] width 331 height 29
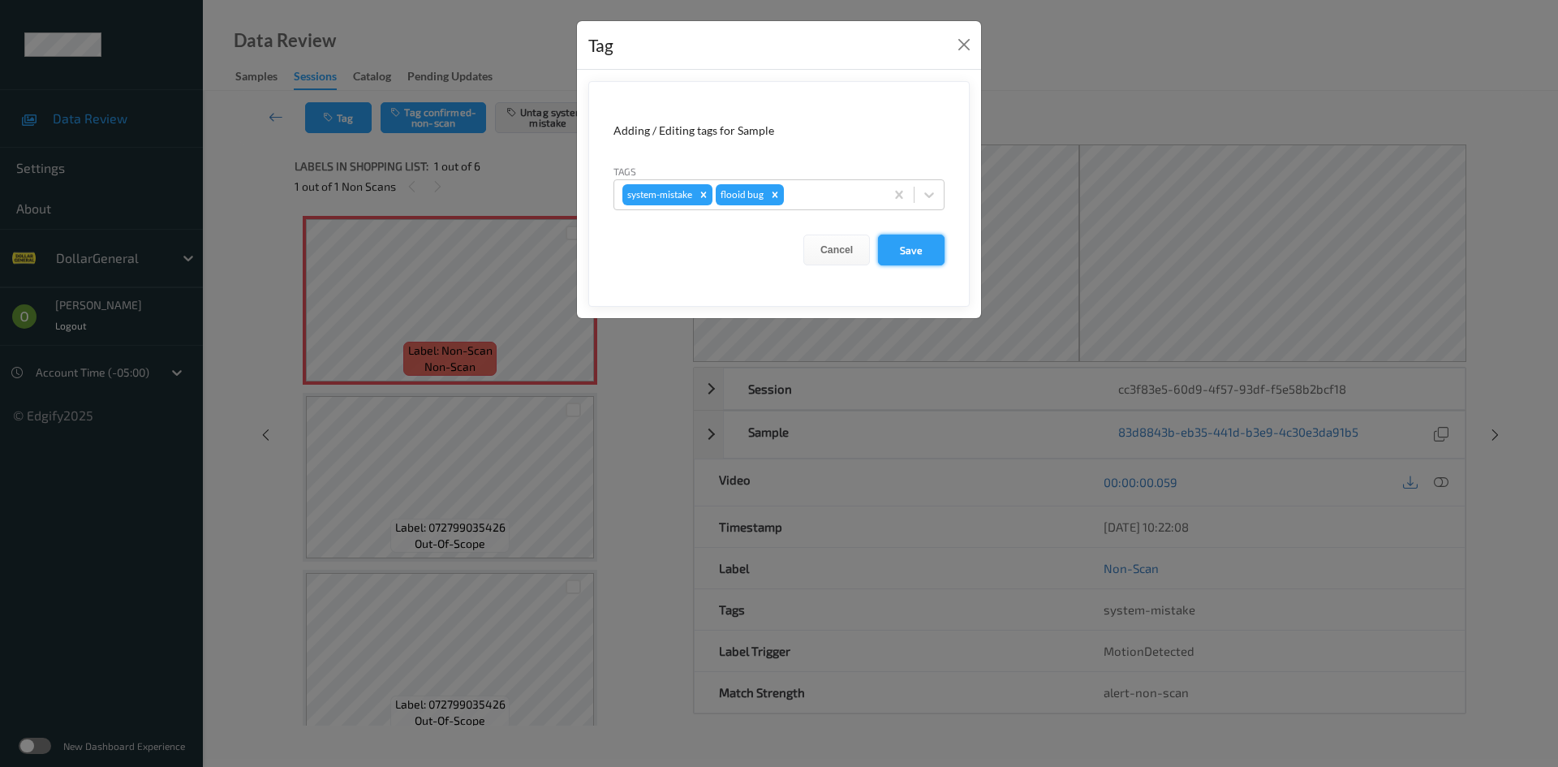
click at [918, 256] on button "Save" at bounding box center [911, 249] width 67 height 31
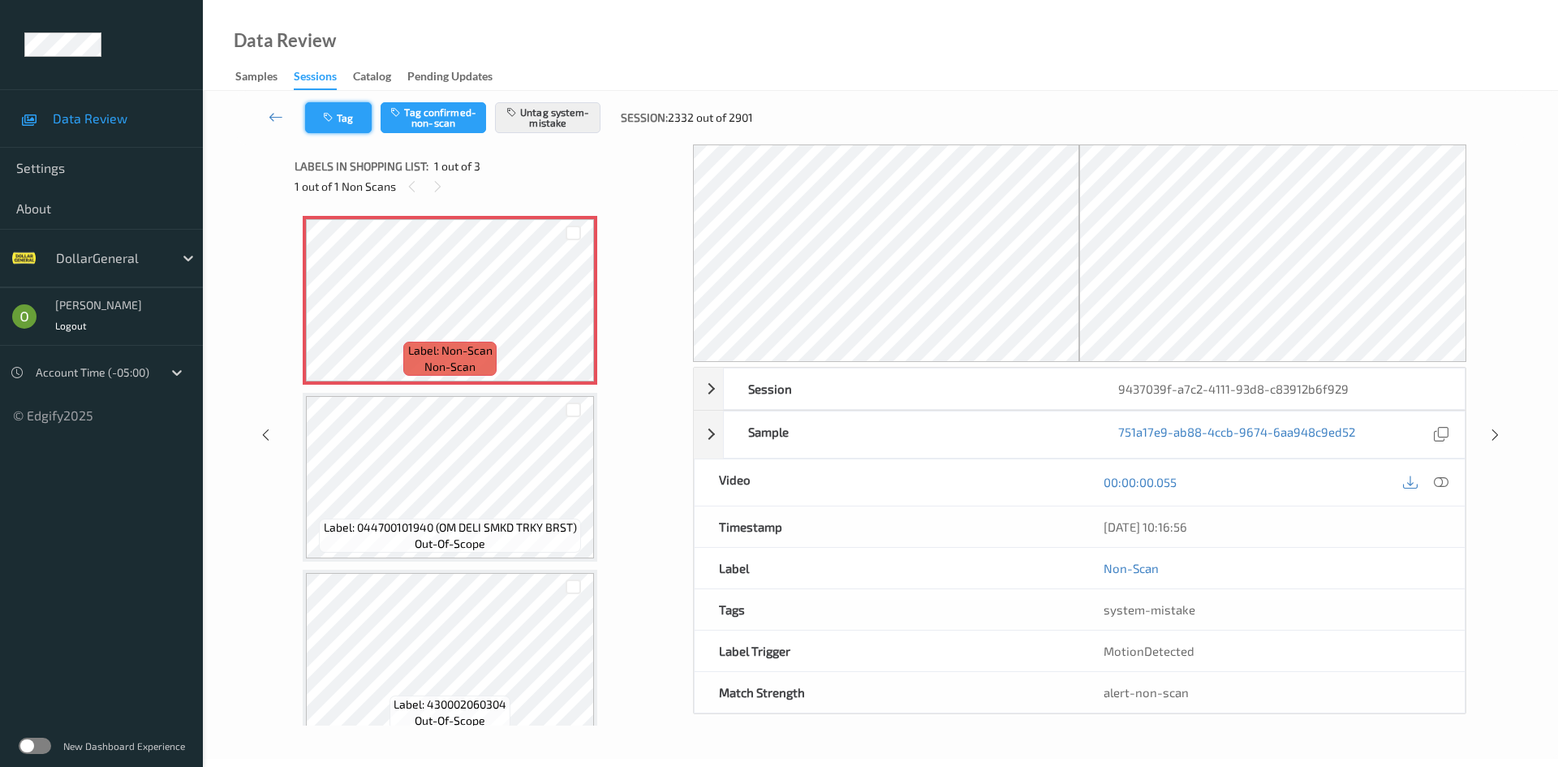
click at [355, 123] on button "Tag" at bounding box center [338, 117] width 67 height 31
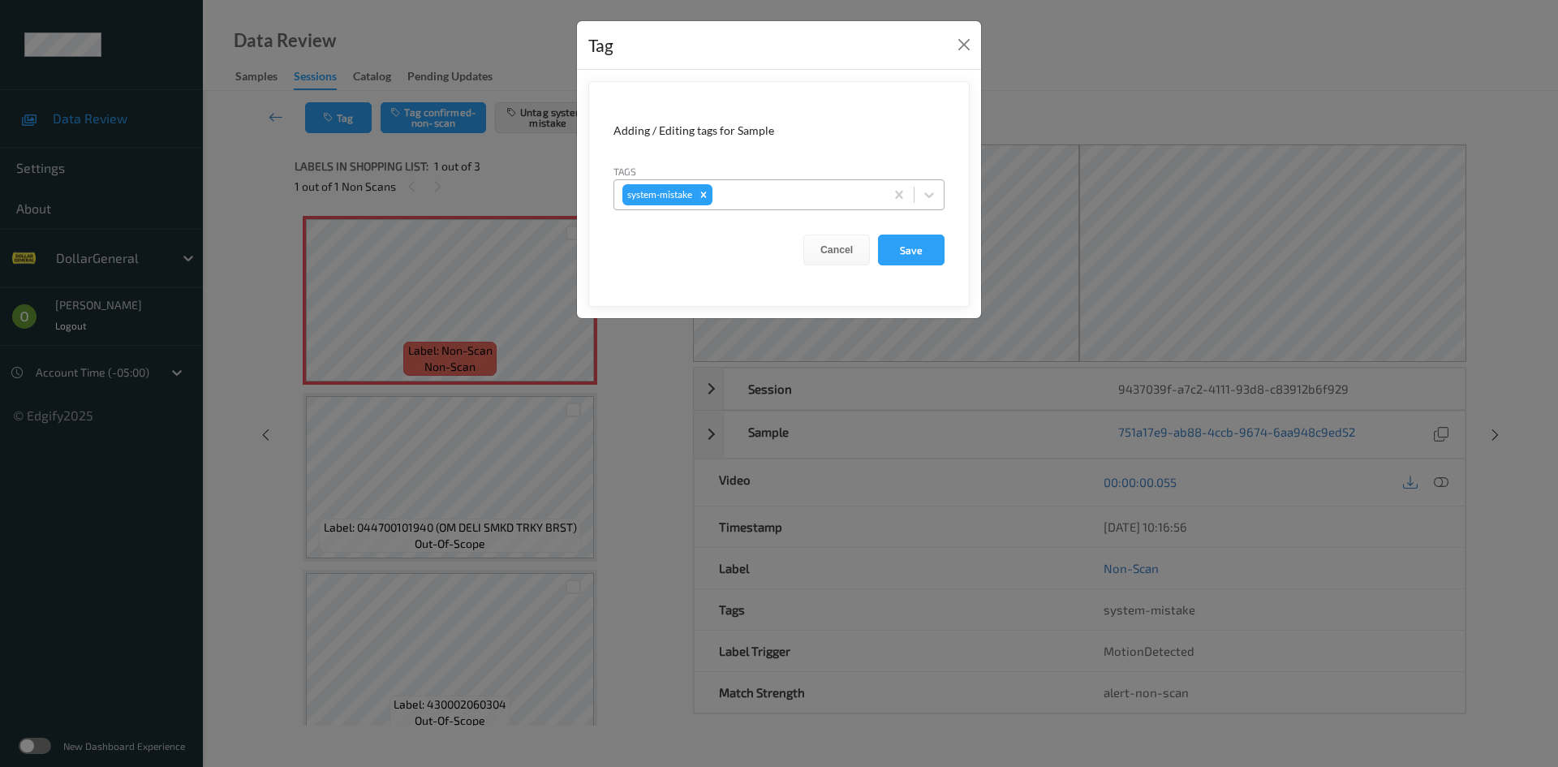
click at [788, 192] on div at bounding box center [796, 194] width 161 height 19
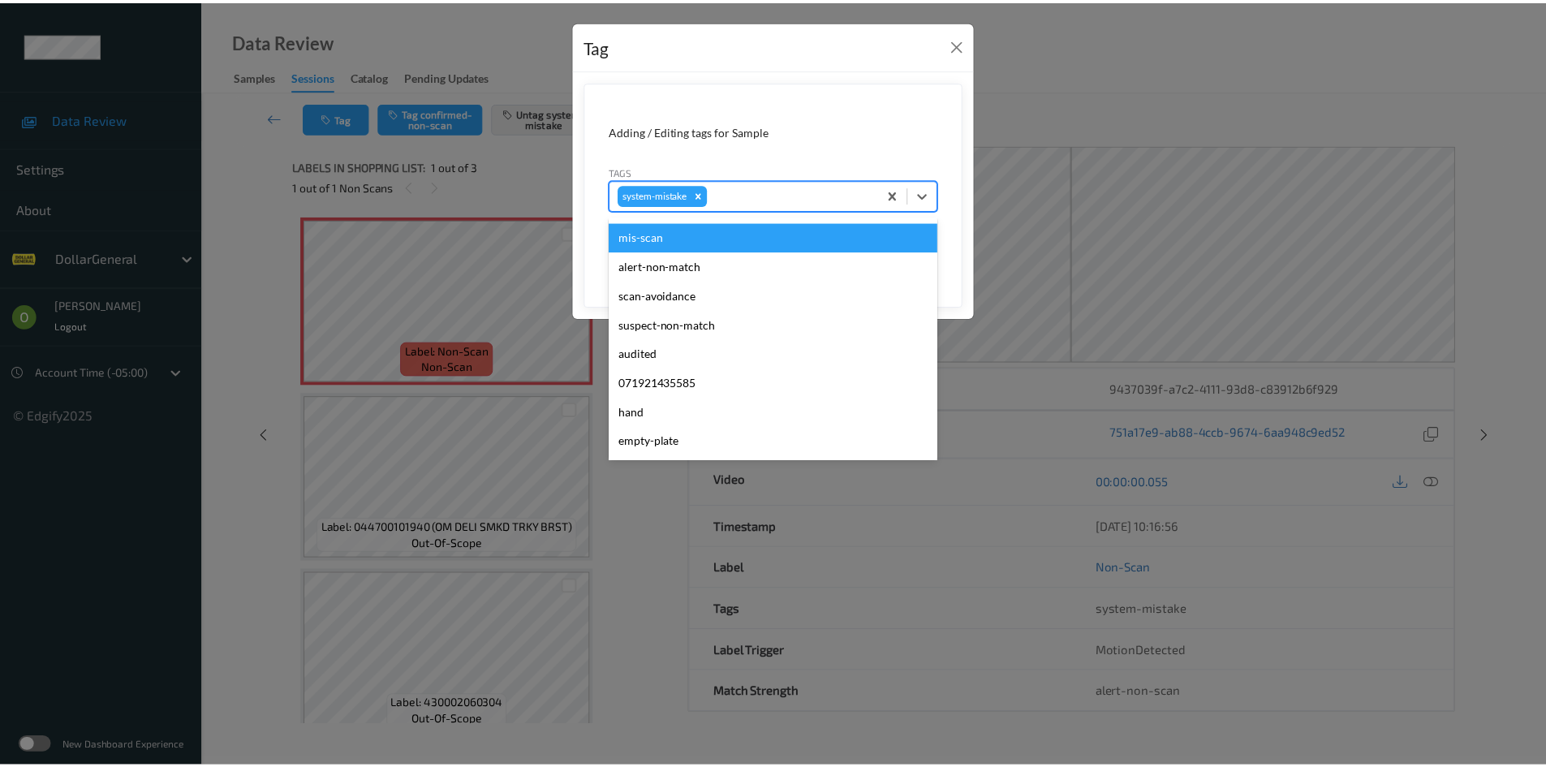
scroll to position [406, 0]
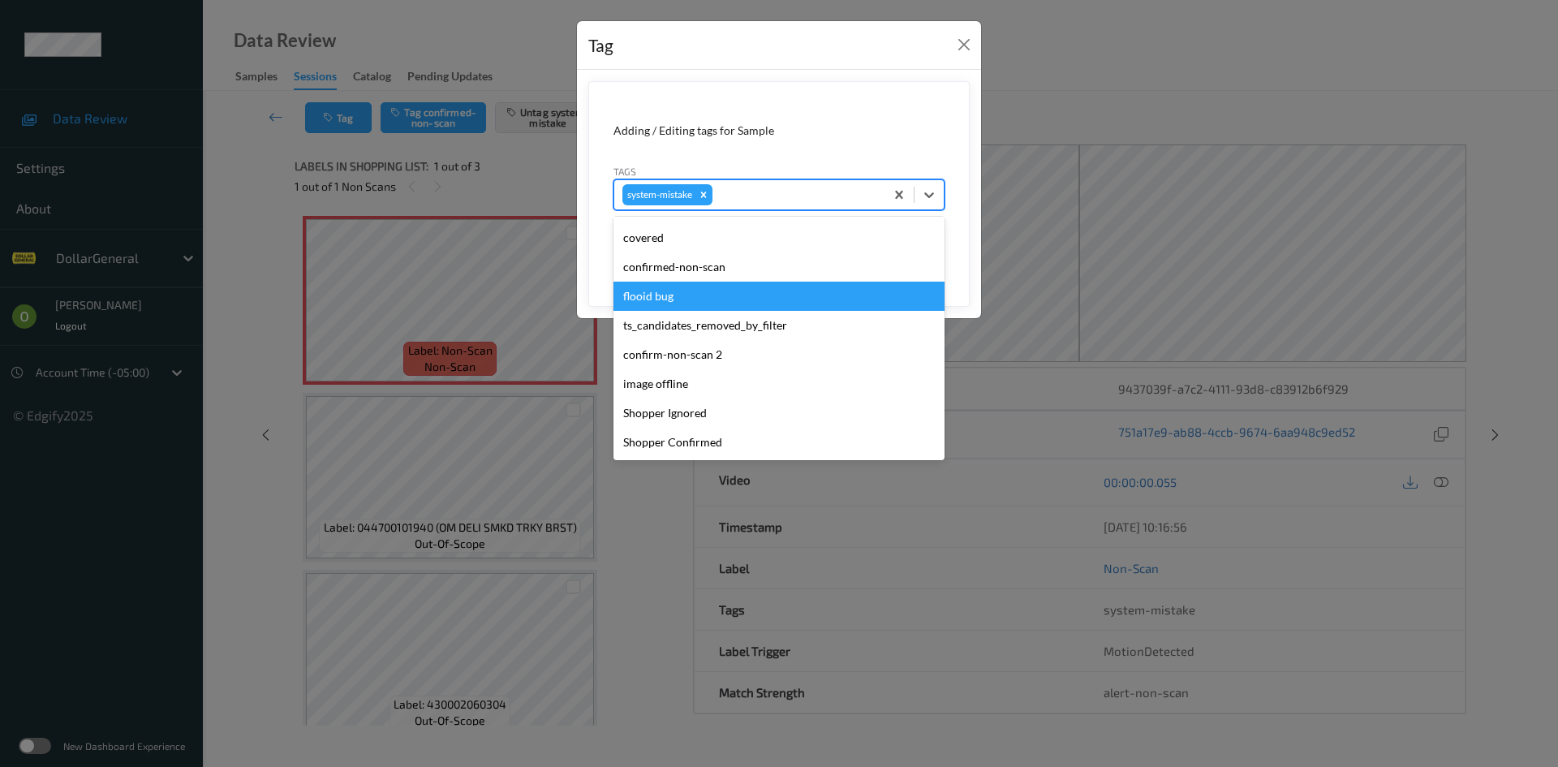
click at [694, 288] on div "flooid bug" at bounding box center [778, 296] width 331 height 29
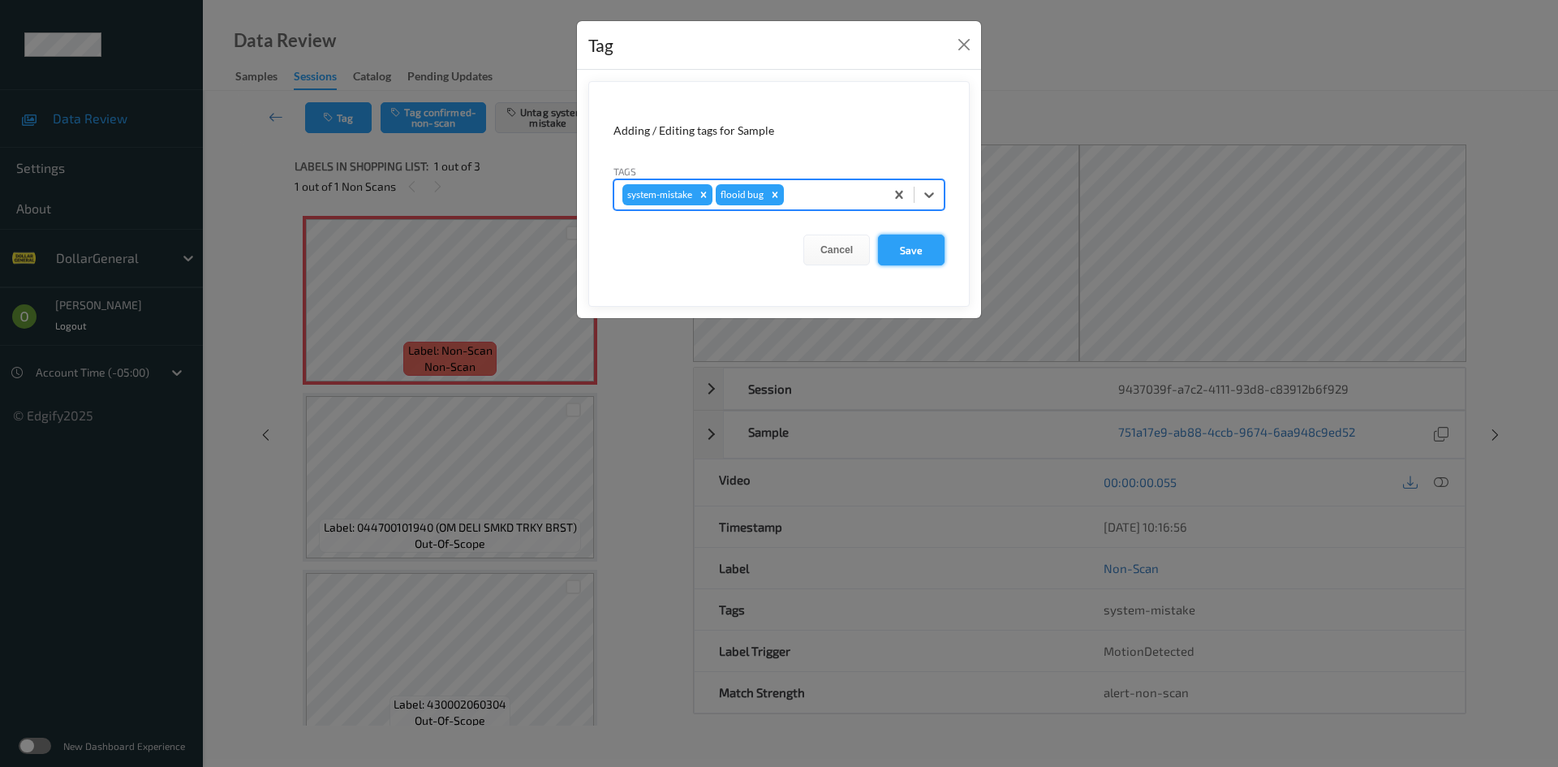
click at [898, 239] on button "Save" at bounding box center [911, 249] width 67 height 31
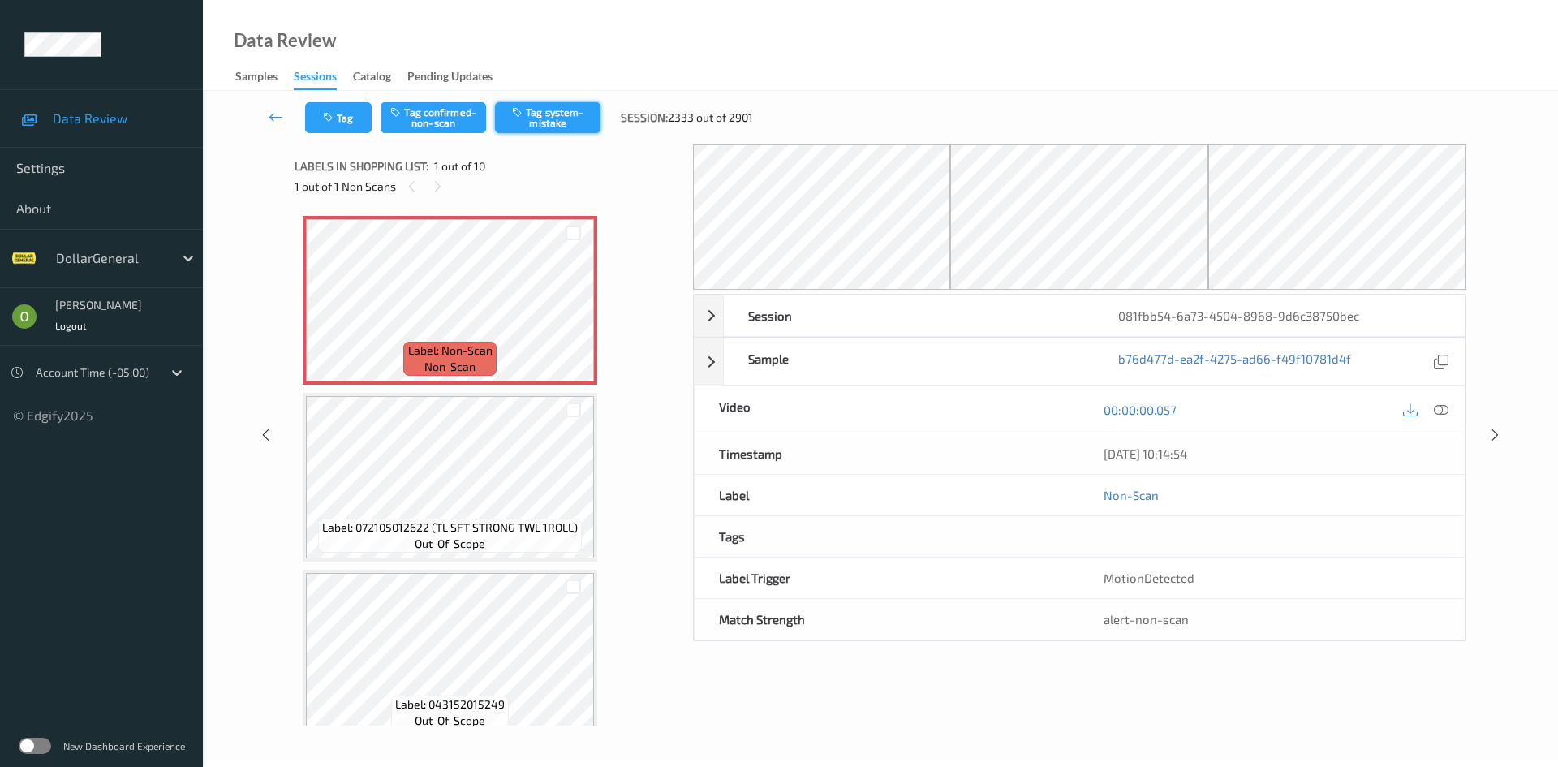
click at [553, 128] on button "Tag system-mistake" at bounding box center [547, 117] width 105 height 31
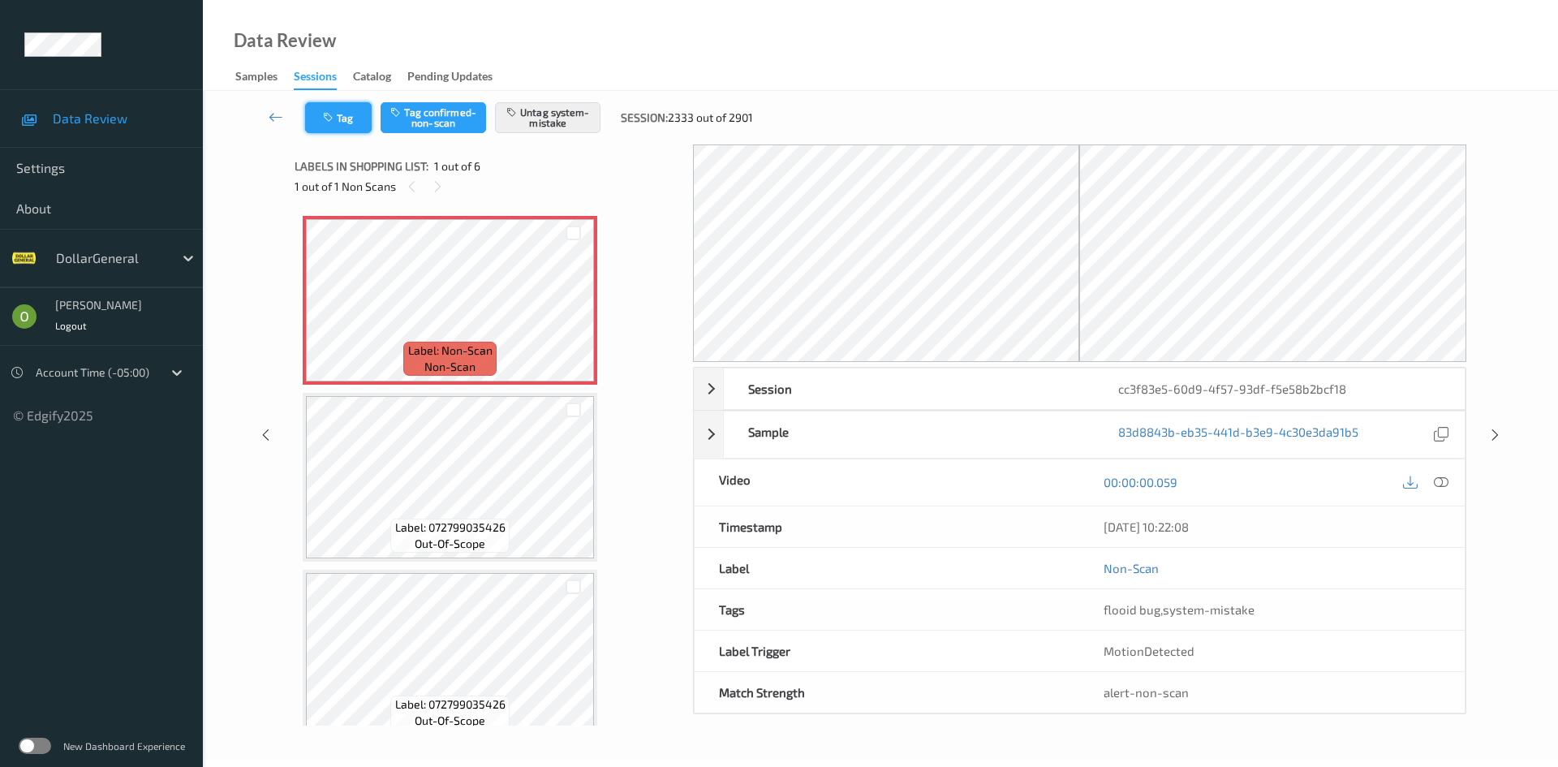
click at [348, 110] on button "Tag" at bounding box center [338, 117] width 67 height 31
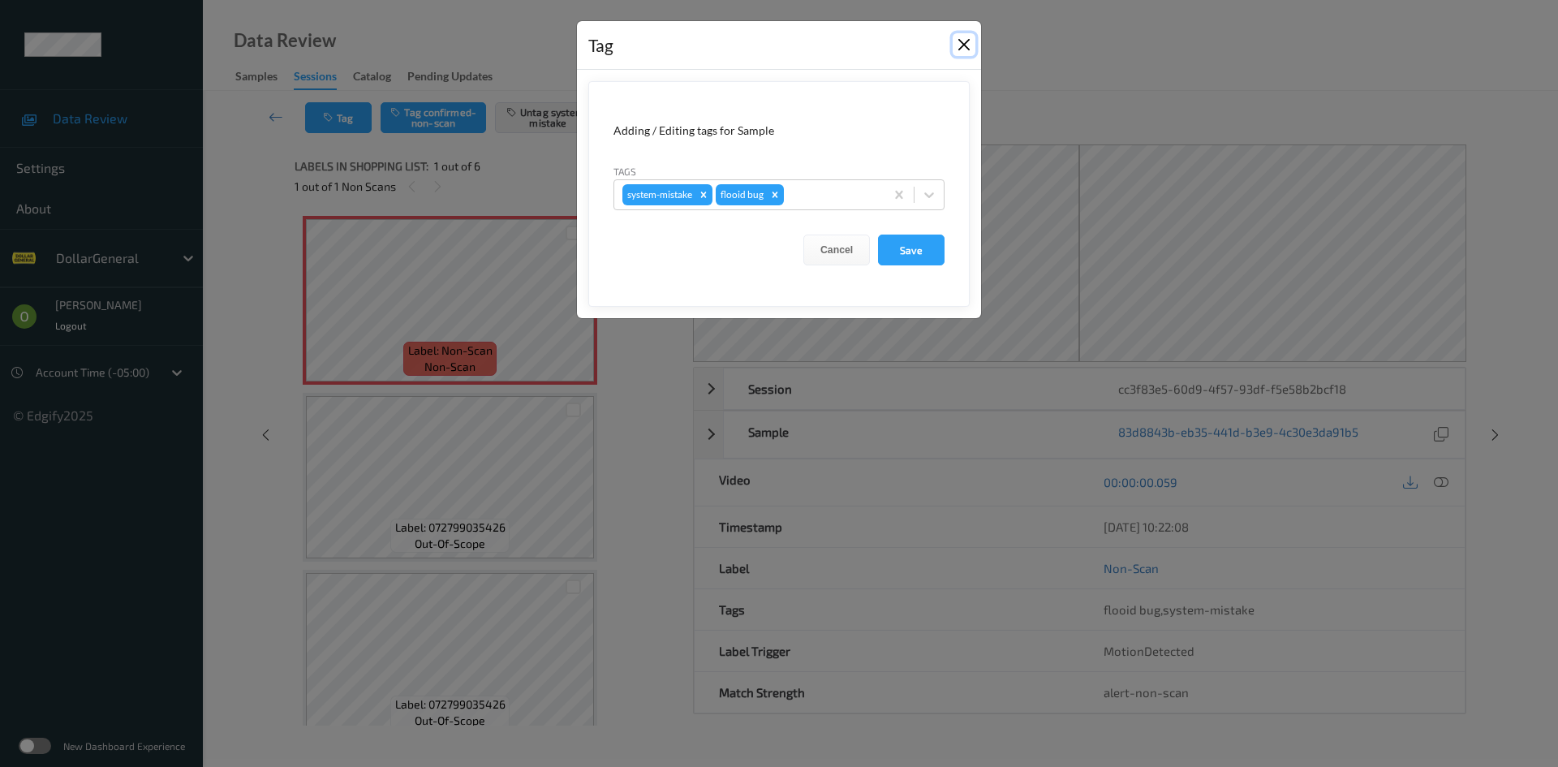
click at [965, 52] on button "Close" at bounding box center [963, 44] width 23 height 23
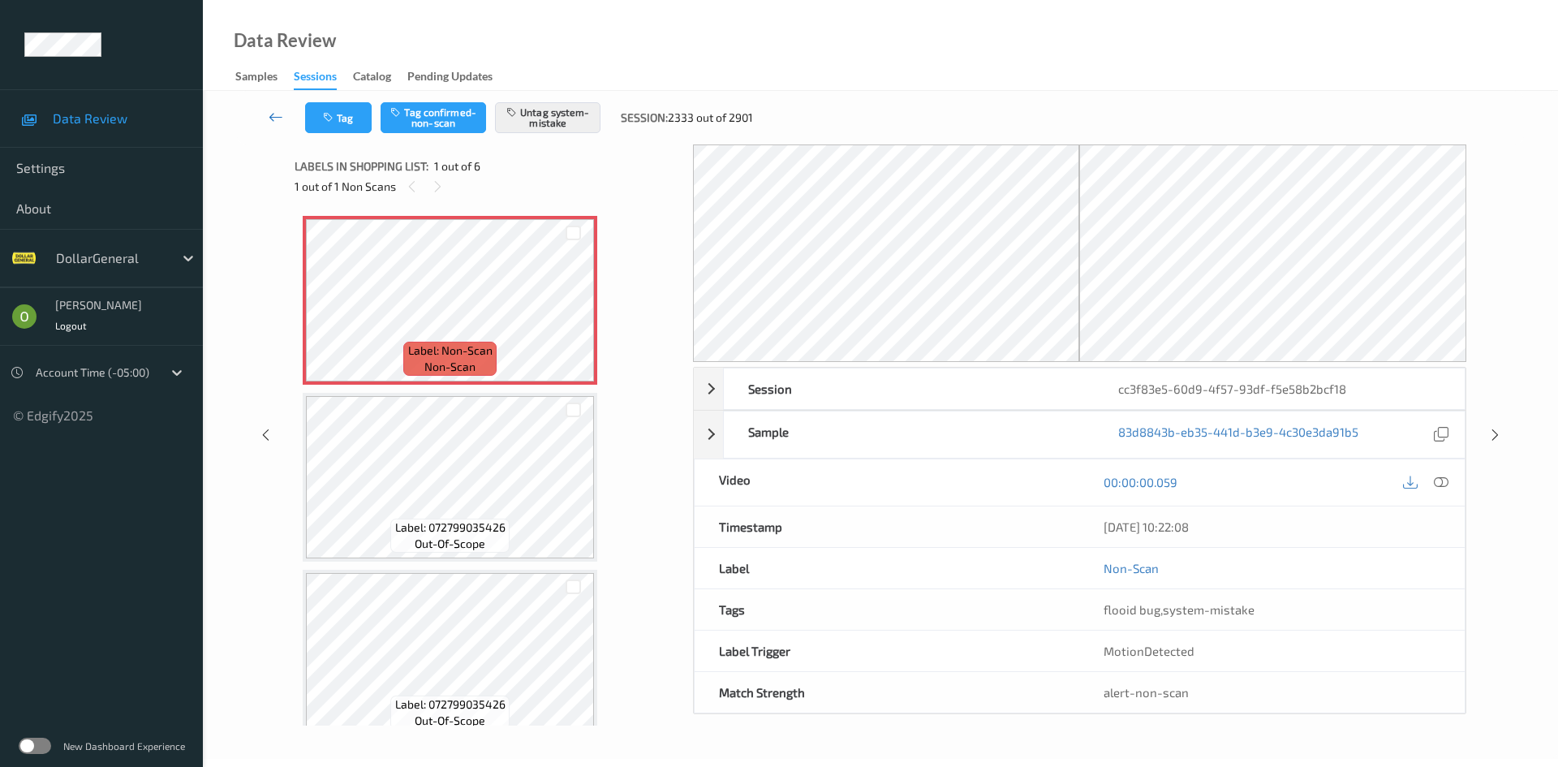
click at [273, 113] on icon at bounding box center [276, 117] width 15 height 16
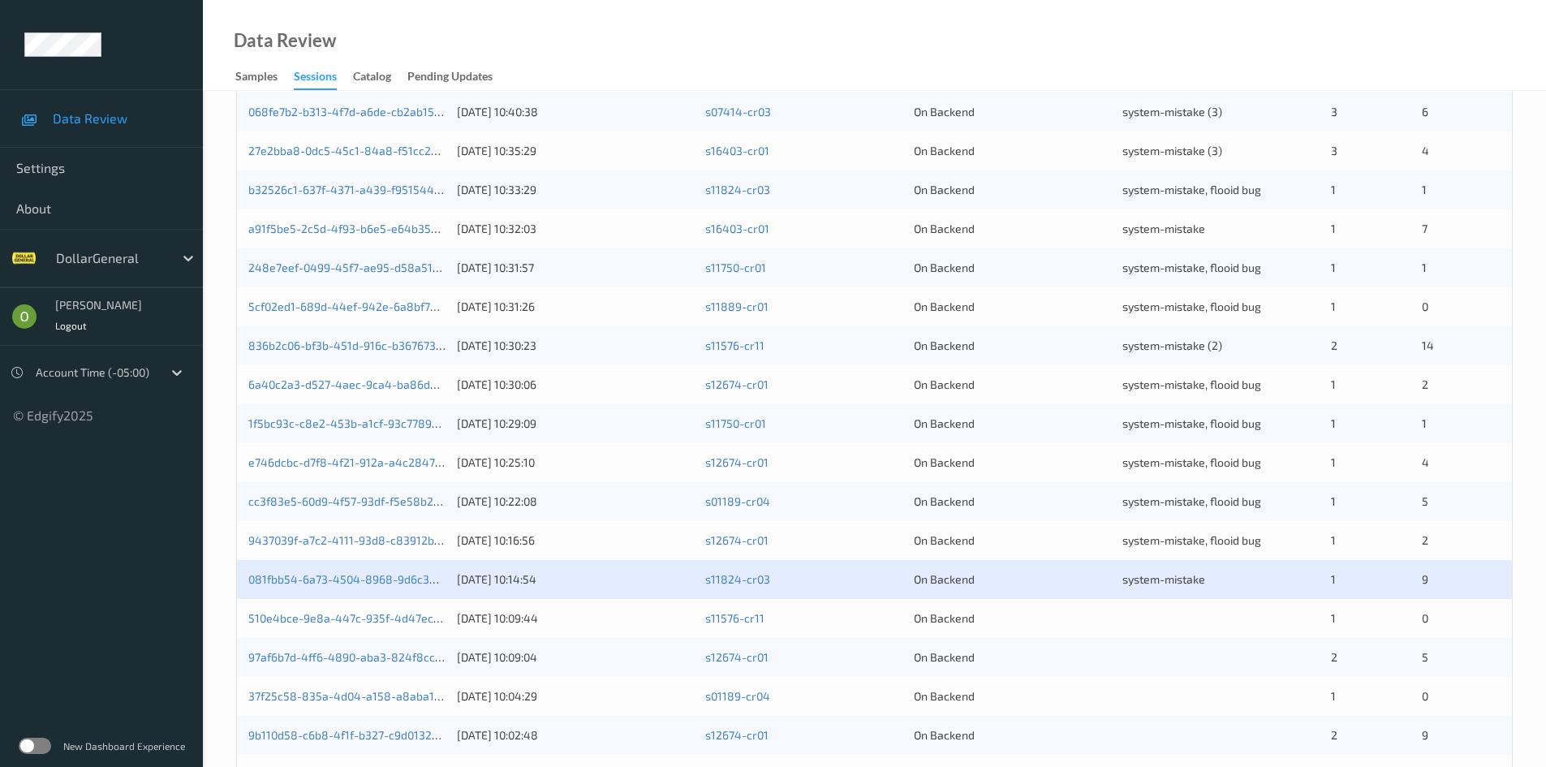
scroll to position [454, 0]
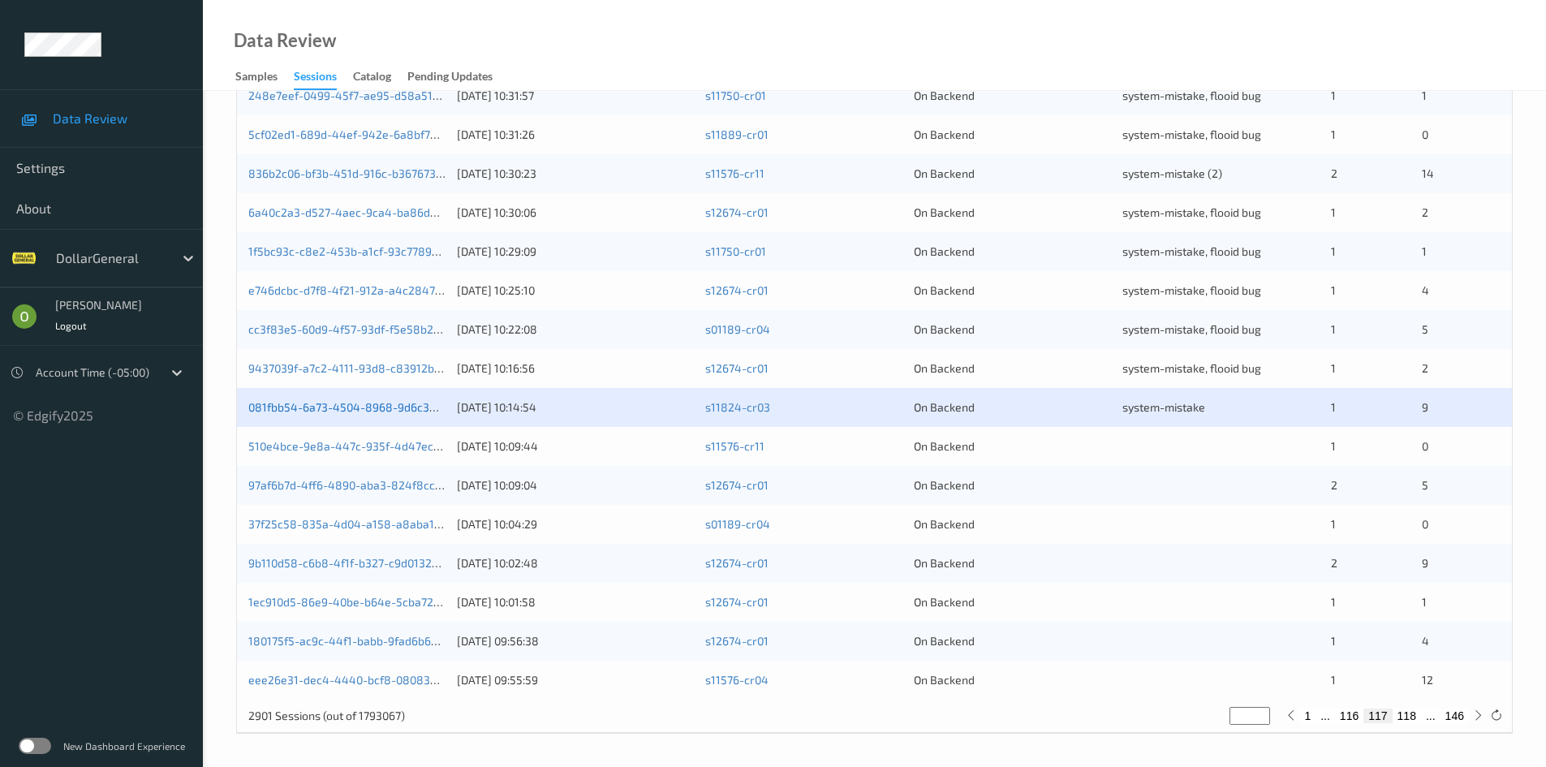
click at [325, 400] on link "081fbb54-6a73-4504-8968-9d6c38750bec" at bounding box center [361, 407] width 226 height 14
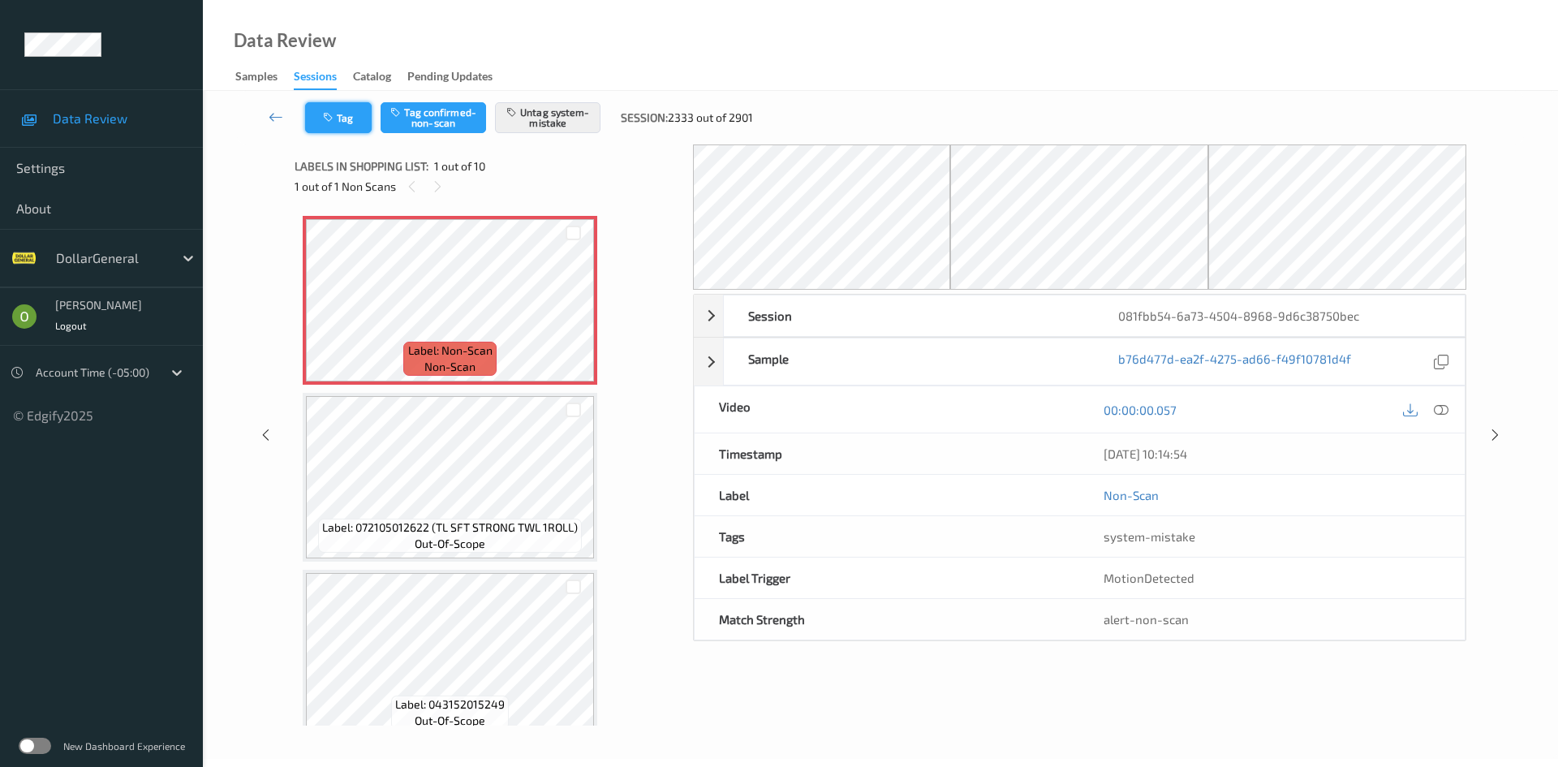
click at [340, 129] on button "Tag" at bounding box center [338, 117] width 67 height 31
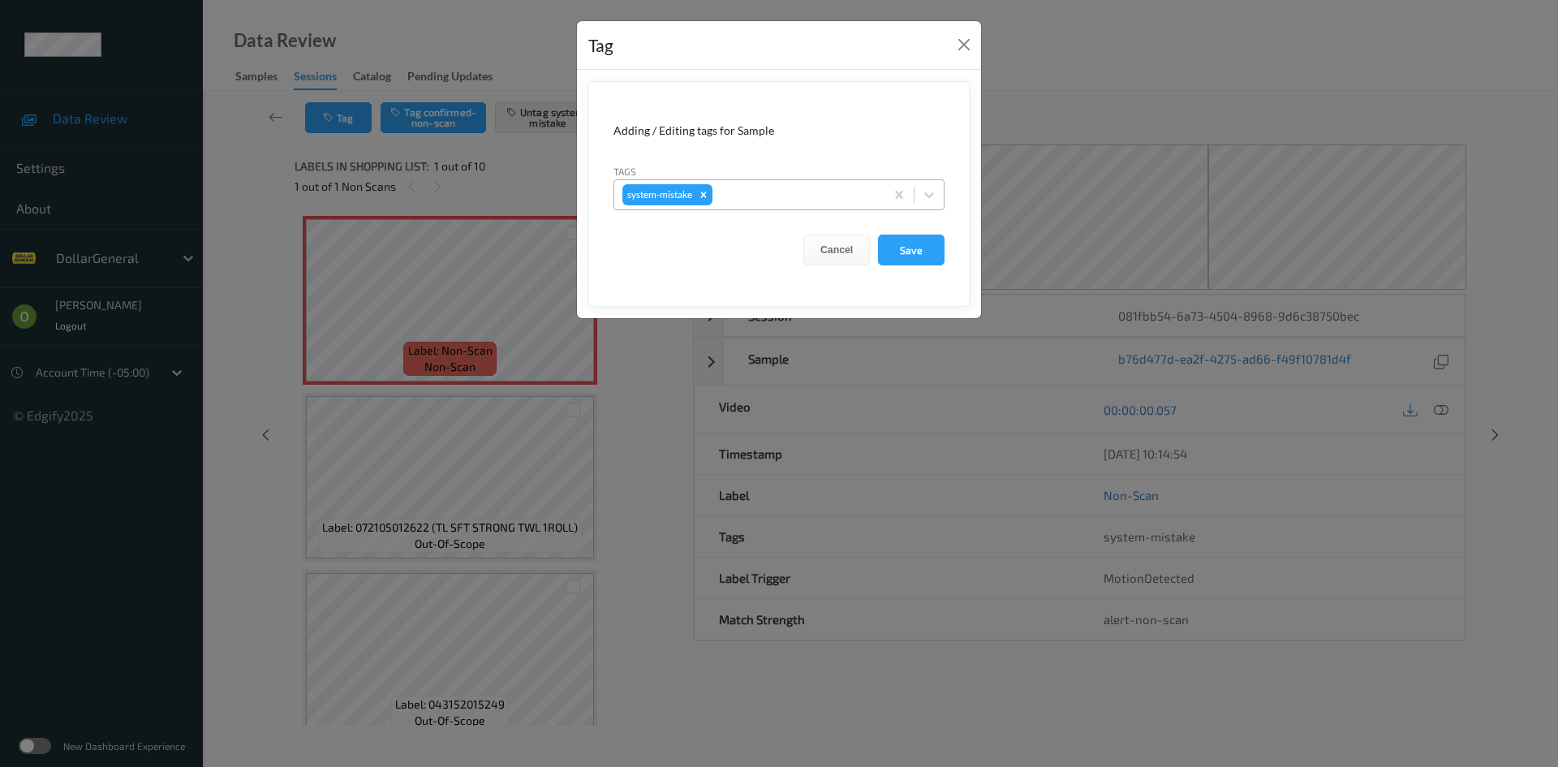
click at [748, 198] on div at bounding box center [796, 194] width 161 height 19
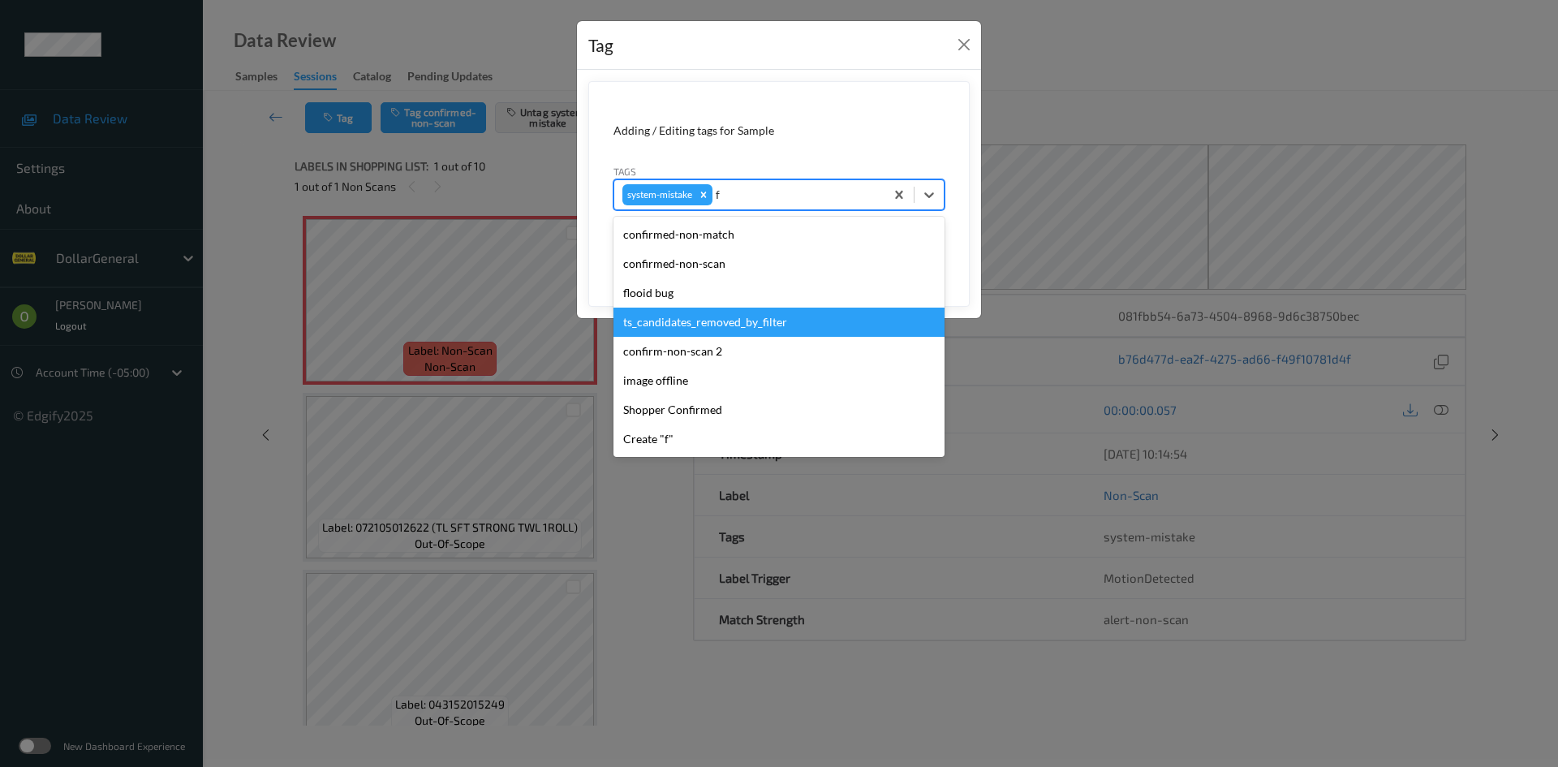
click at [701, 303] on div "flooid bug" at bounding box center [778, 292] width 331 height 29
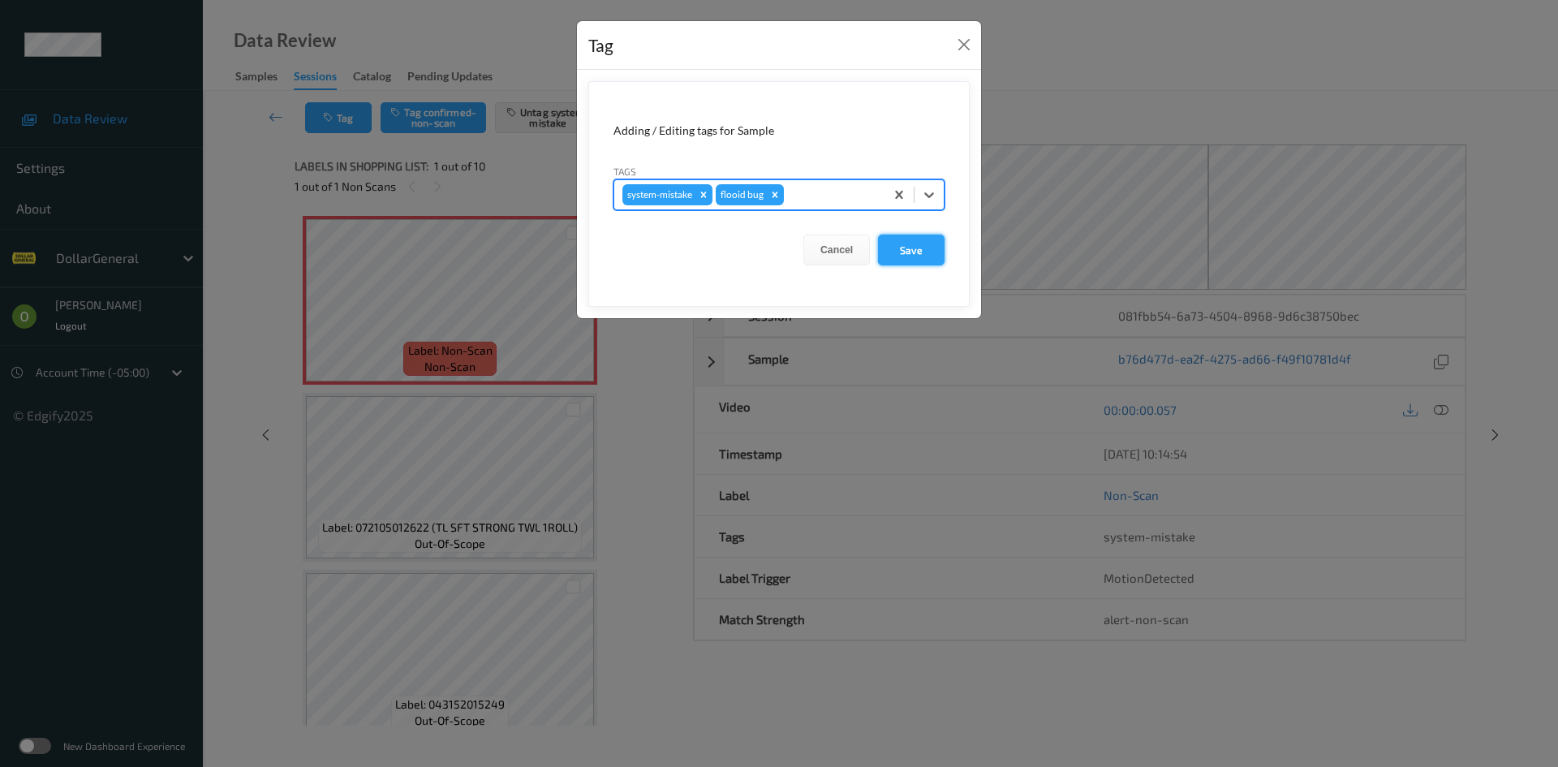
click at [916, 254] on button "Save" at bounding box center [911, 249] width 67 height 31
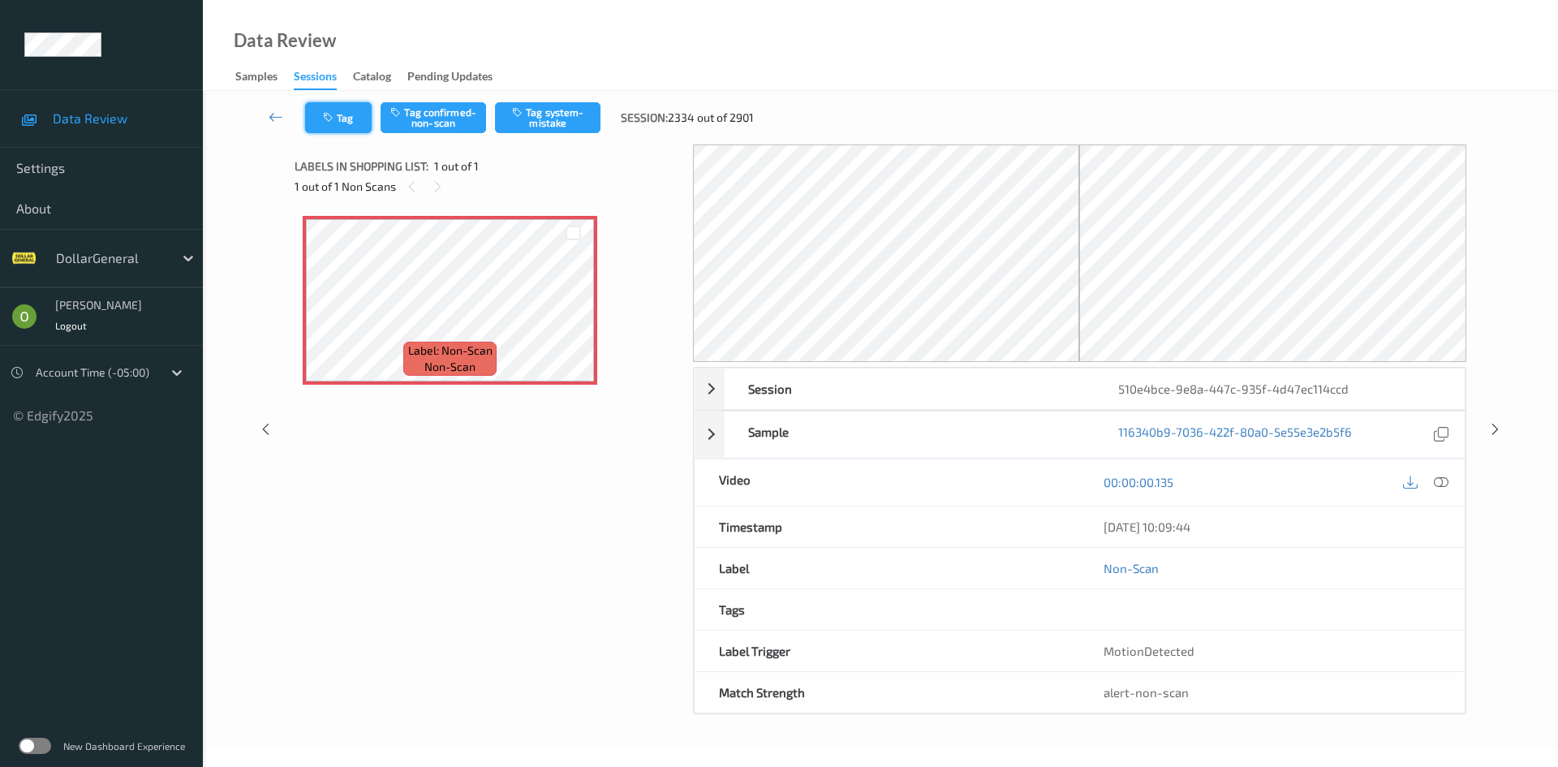
click at [345, 110] on button "Tag" at bounding box center [338, 117] width 67 height 31
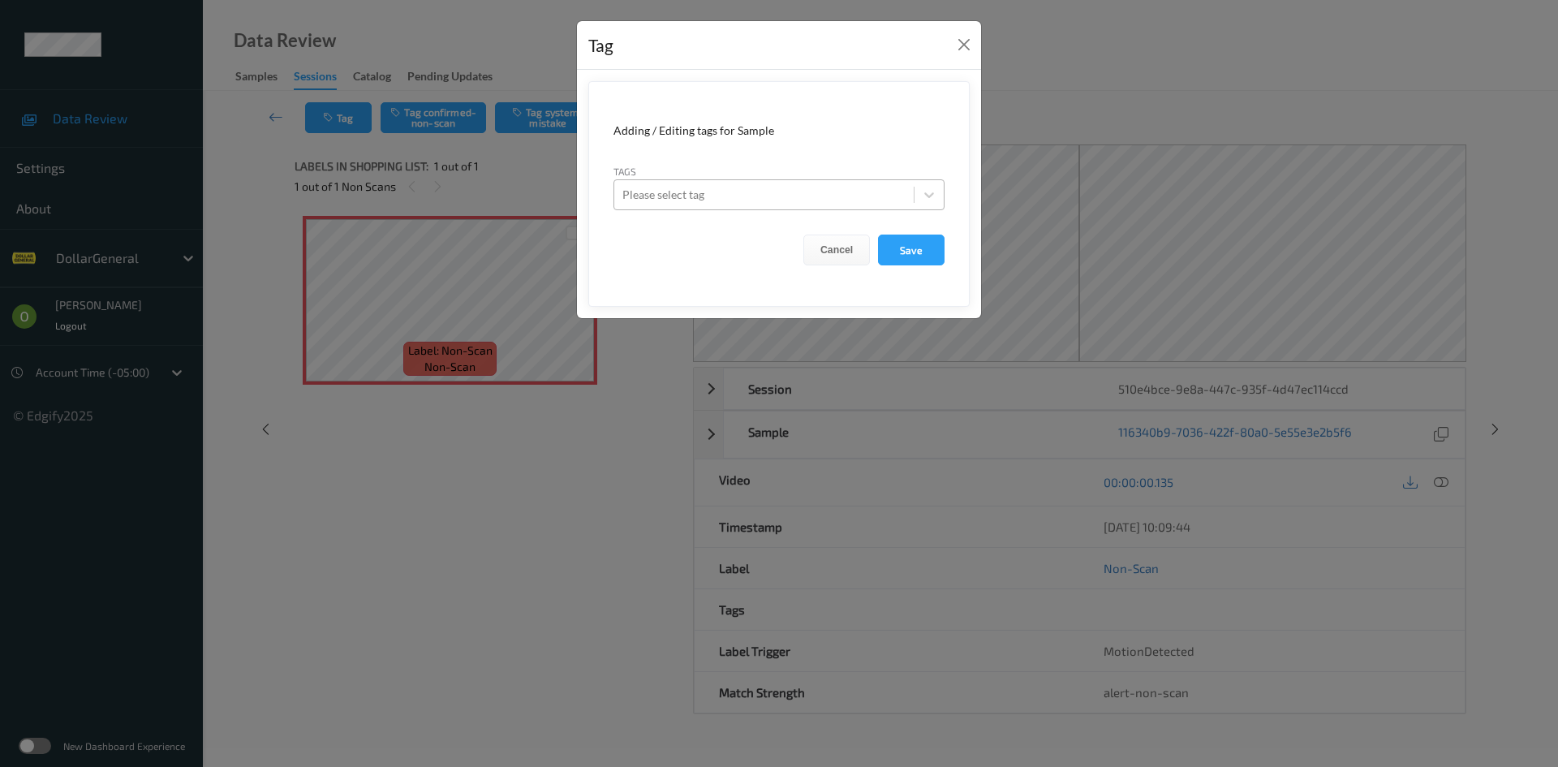
click at [767, 196] on div at bounding box center [763, 194] width 283 height 19
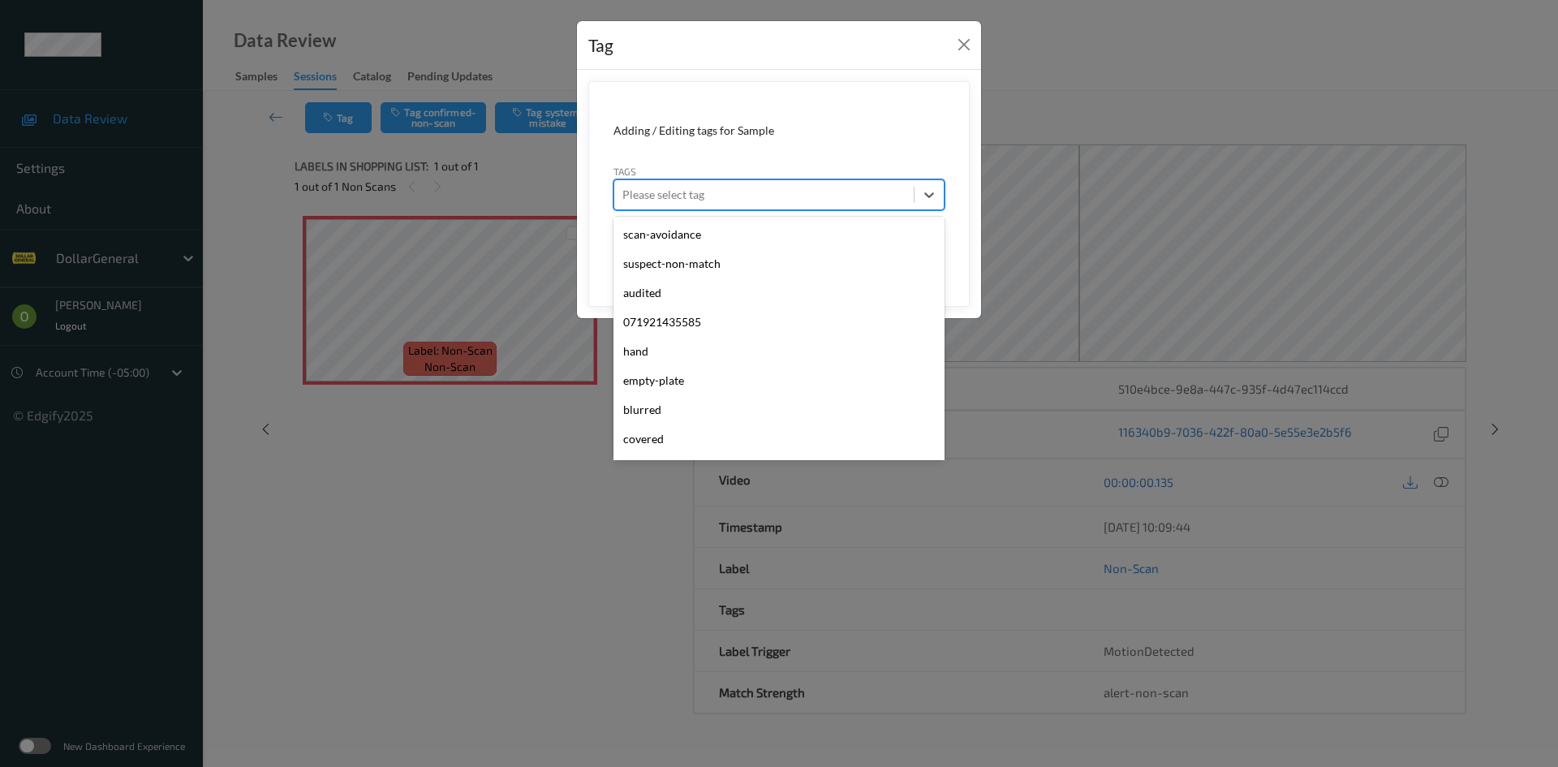
scroll to position [435, 0]
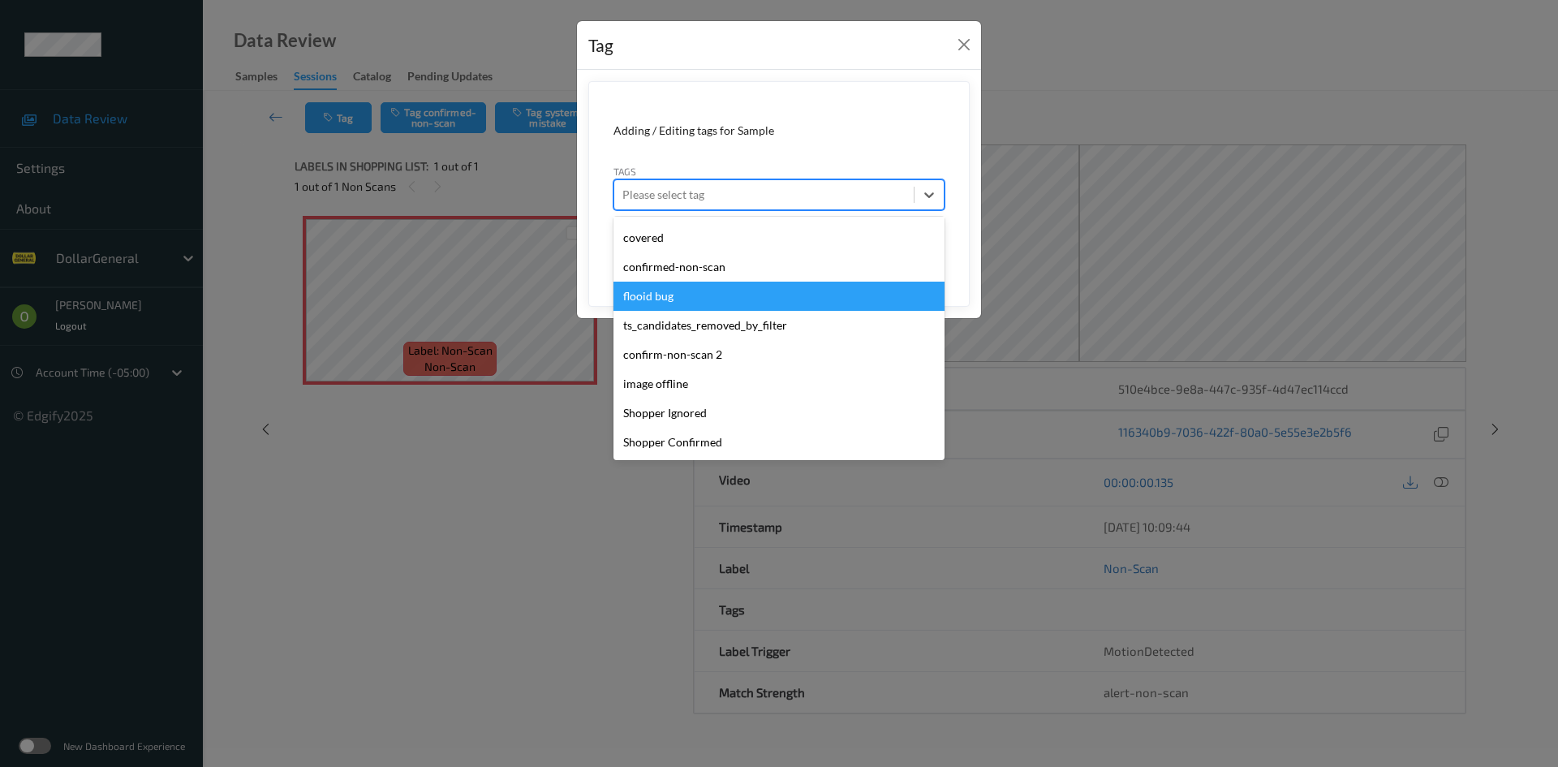
click at [693, 299] on div "flooid bug" at bounding box center [778, 296] width 331 height 29
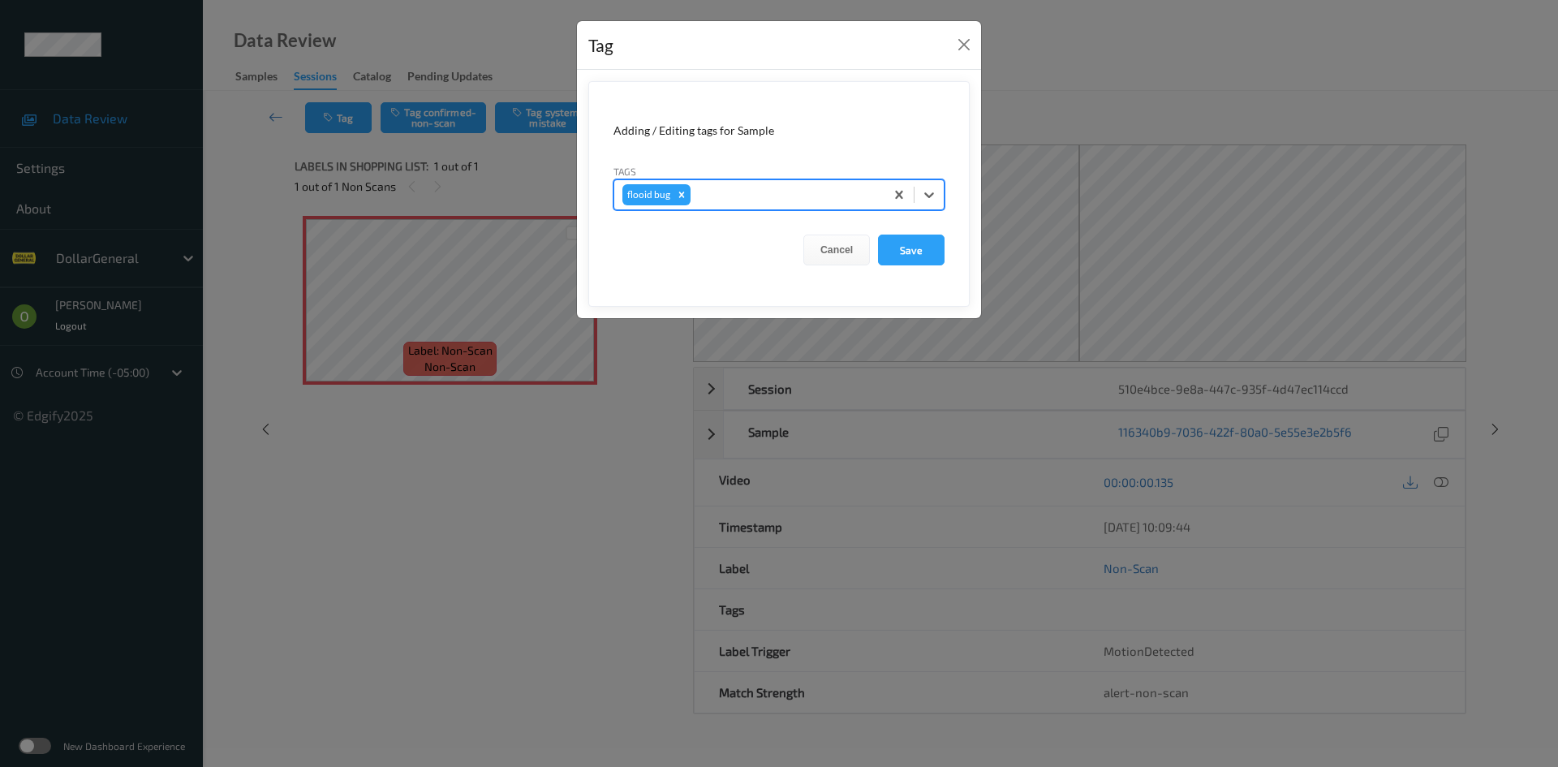
click at [807, 217] on form "Adding / Editing tags for Sample Tags option flooid bug , selected. Select is f…" at bounding box center [778, 194] width 381 height 226
click at [801, 202] on div at bounding box center [785, 194] width 183 height 19
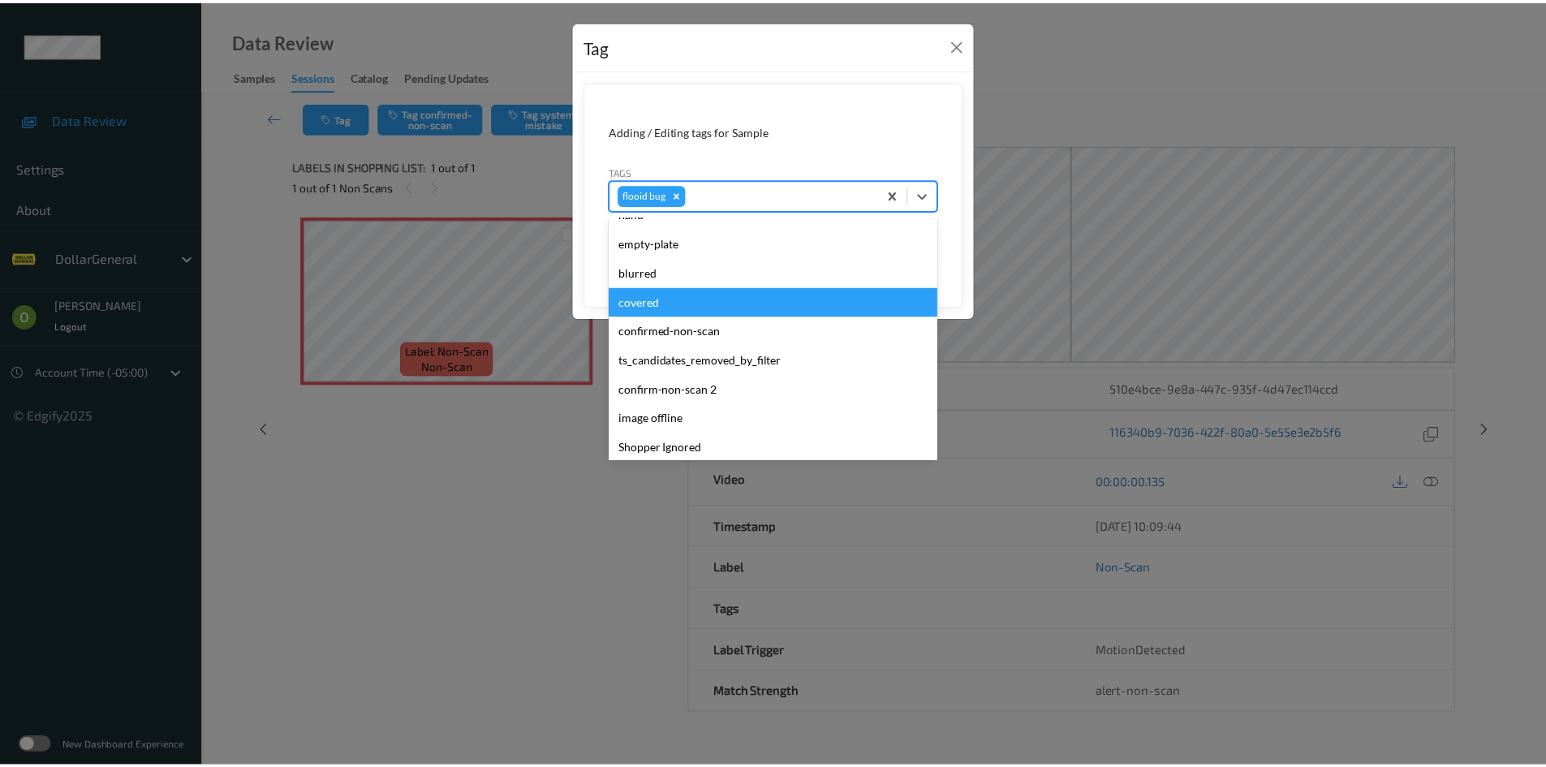
scroll to position [0, 0]
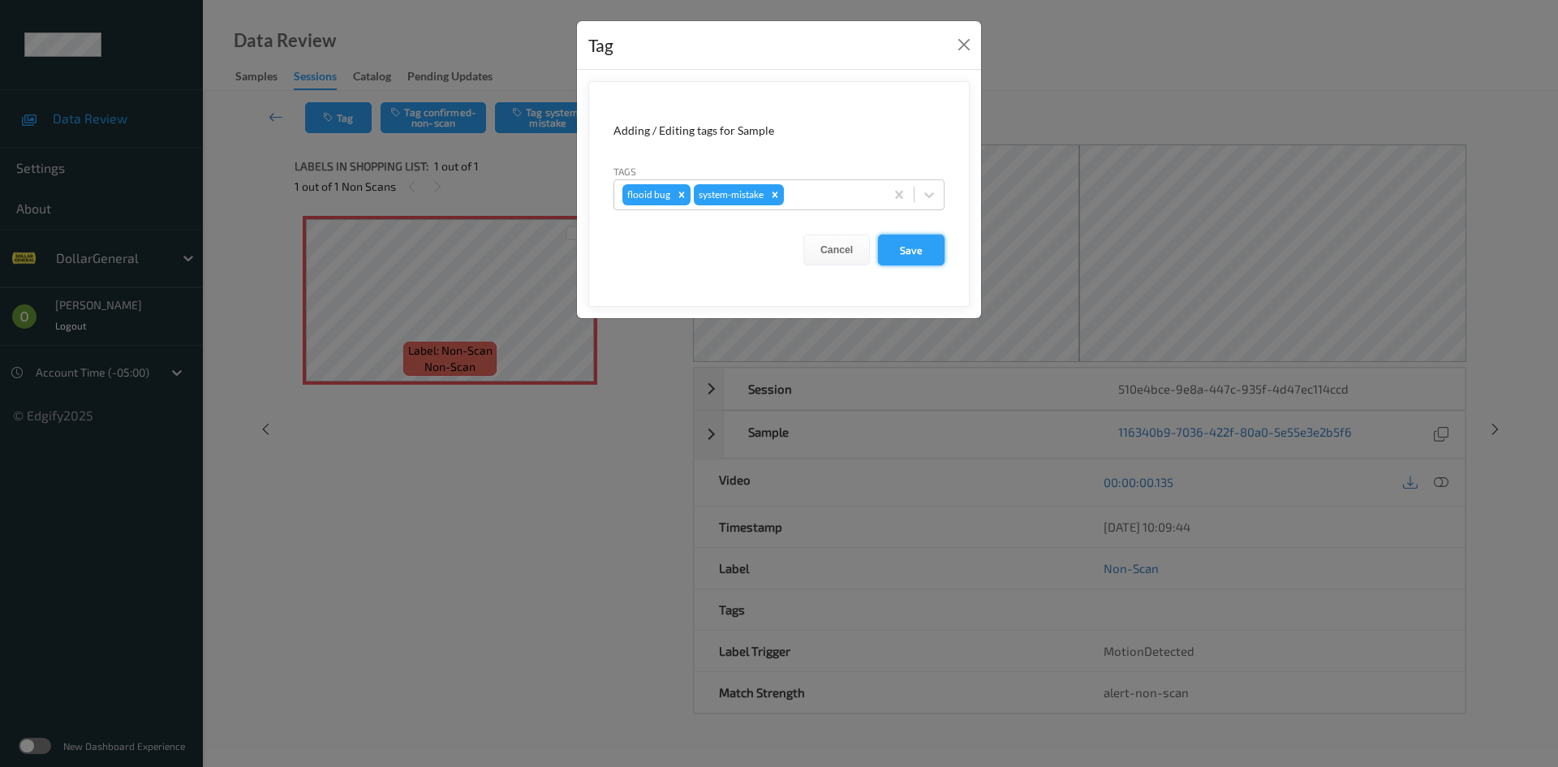
click at [910, 245] on button "Save" at bounding box center [911, 249] width 67 height 31
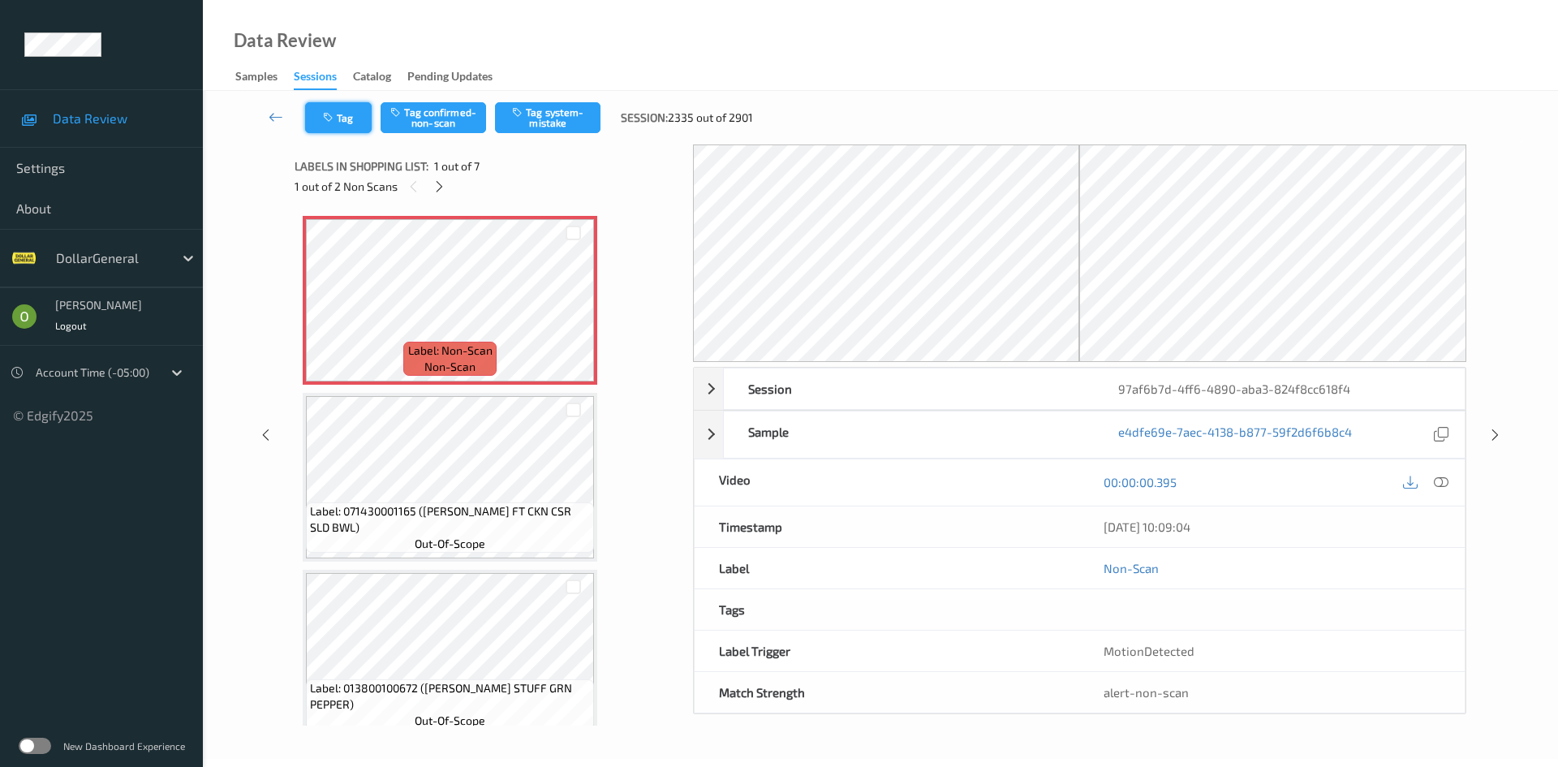
click at [357, 119] on button "Tag" at bounding box center [338, 117] width 67 height 31
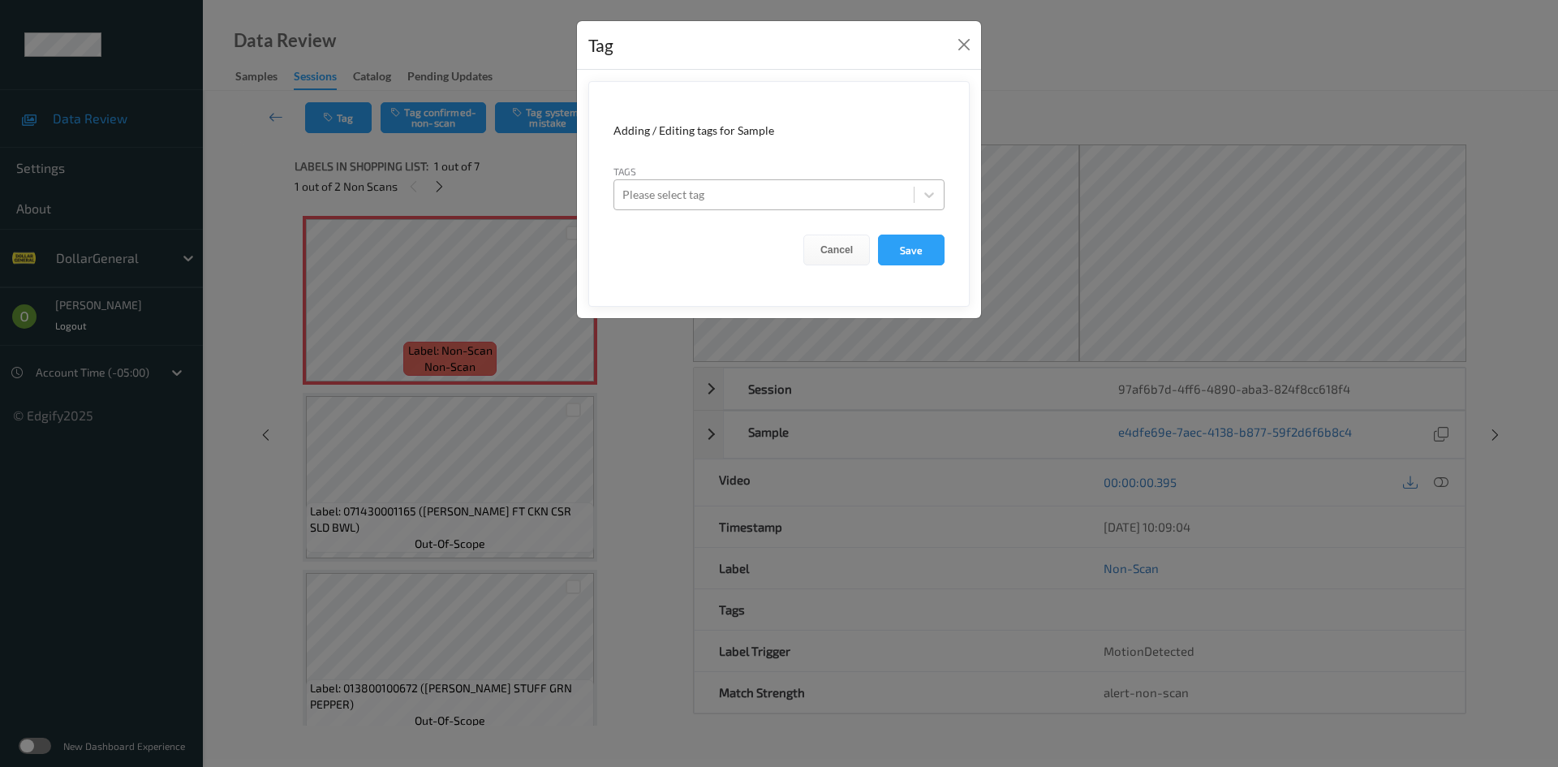
click at [828, 183] on div "Please select tag" at bounding box center [763, 195] width 299 height 26
click at [934, 259] on button "Save" at bounding box center [911, 249] width 67 height 31
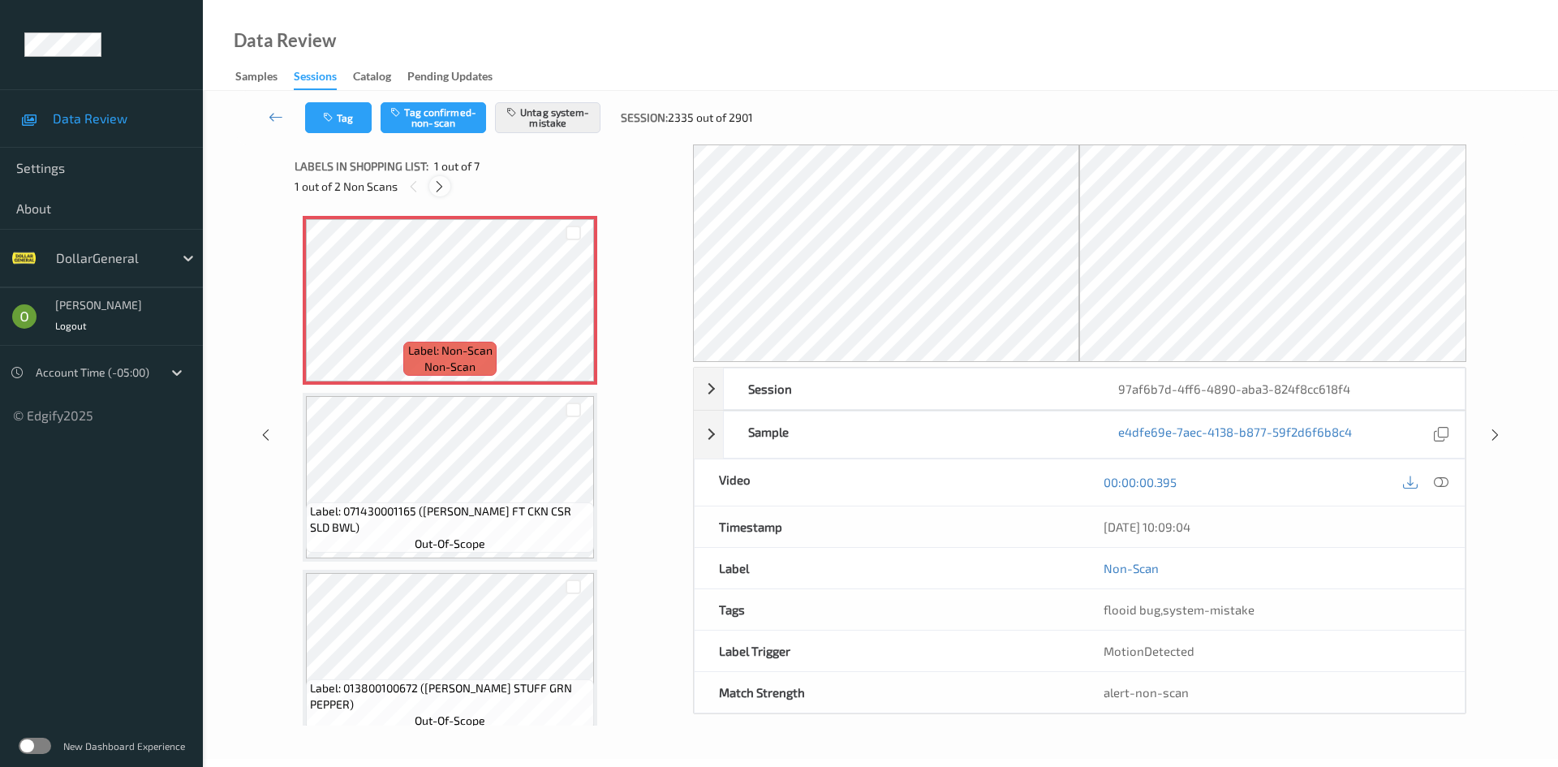
click at [436, 178] on div at bounding box center [439, 186] width 20 height 20
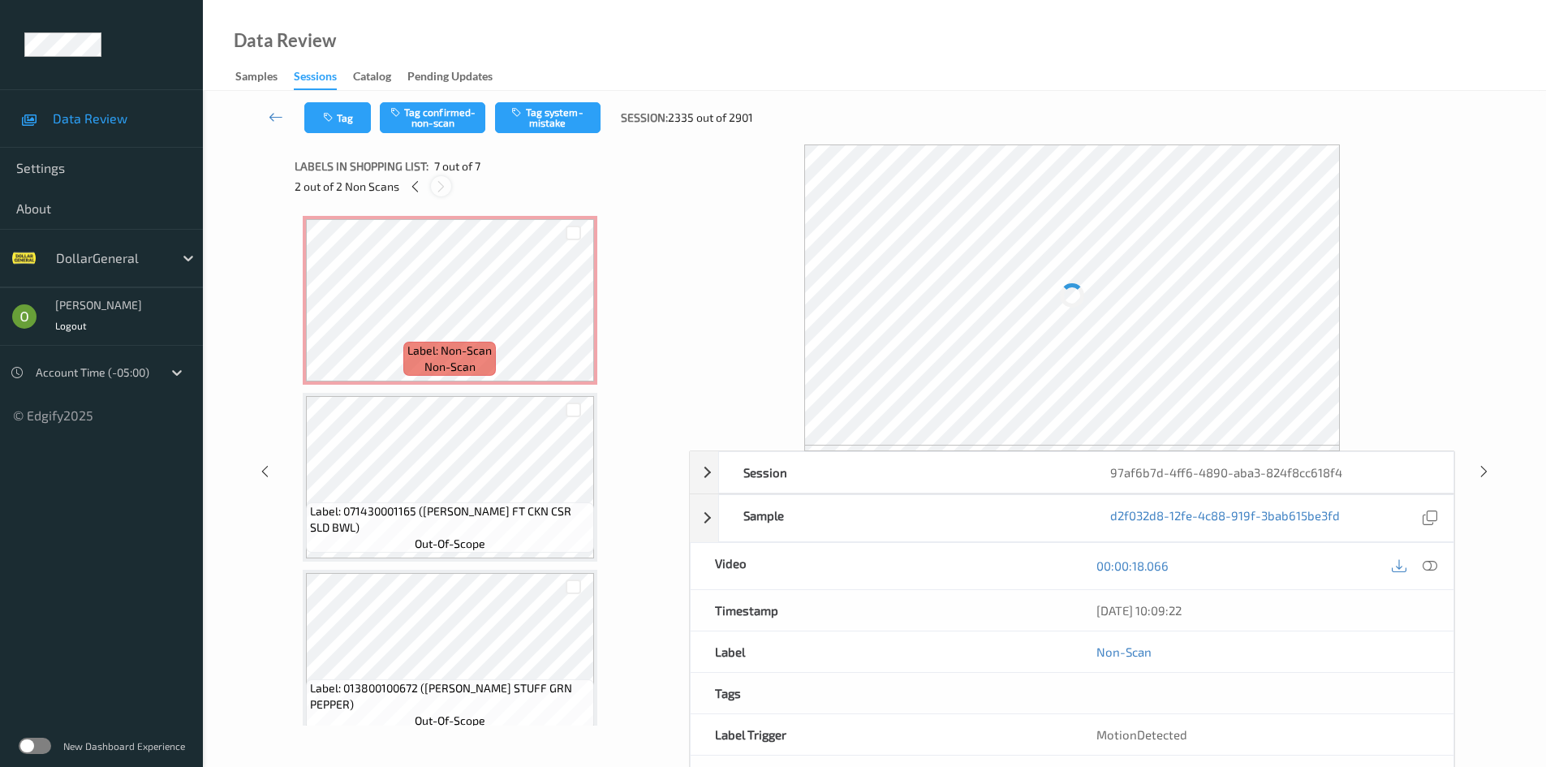
scroll to position [729, 0]
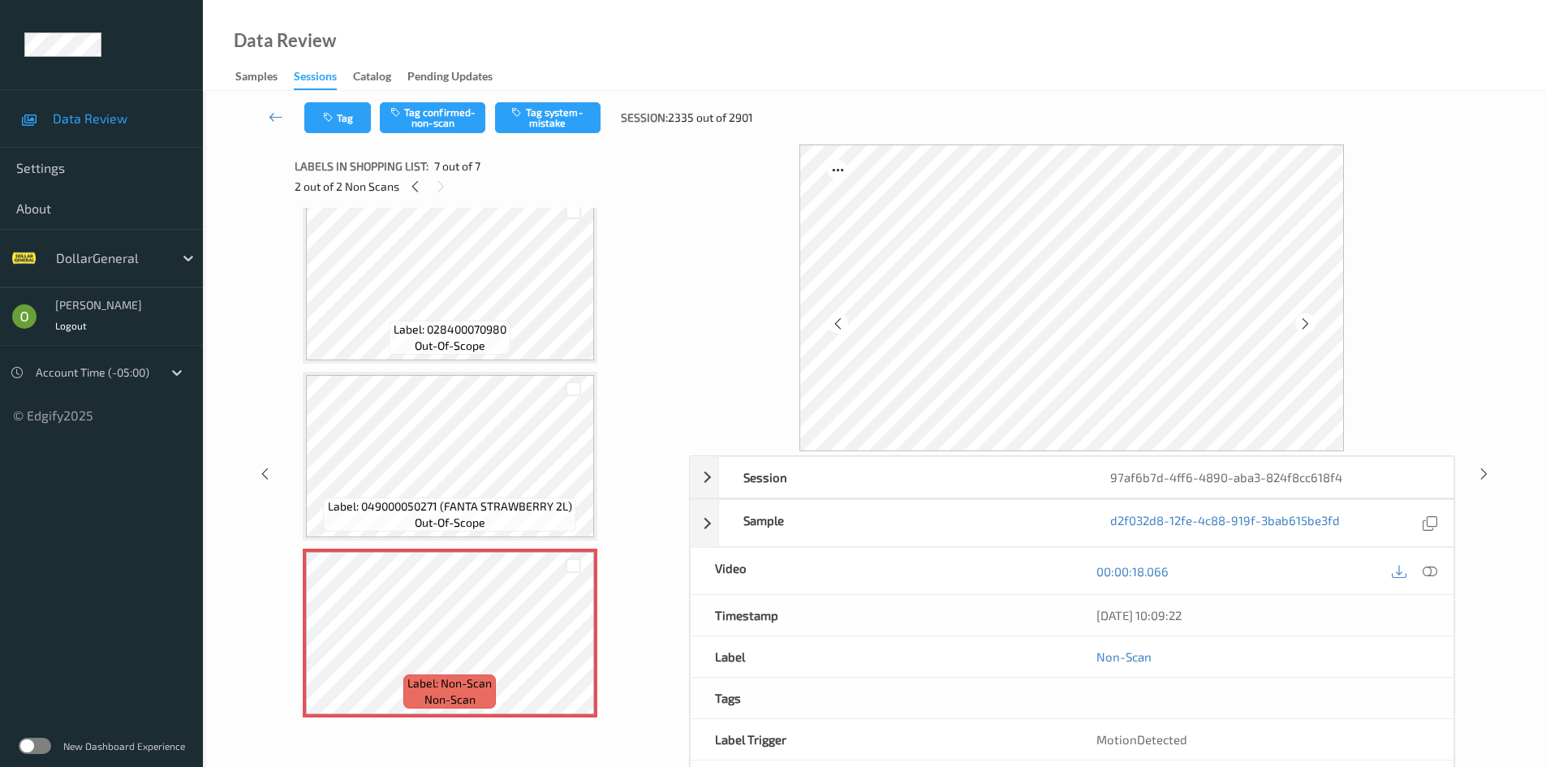
click at [565, 97] on div "Tag Tag confirmed-non-scan Tag system-mistake Session: 2335 out of 2901" at bounding box center [874, 118] width 1276 height 54
click at [565, 110] on button "Tag system-mistake" at bounding box center [547, 117] width 105 height 31
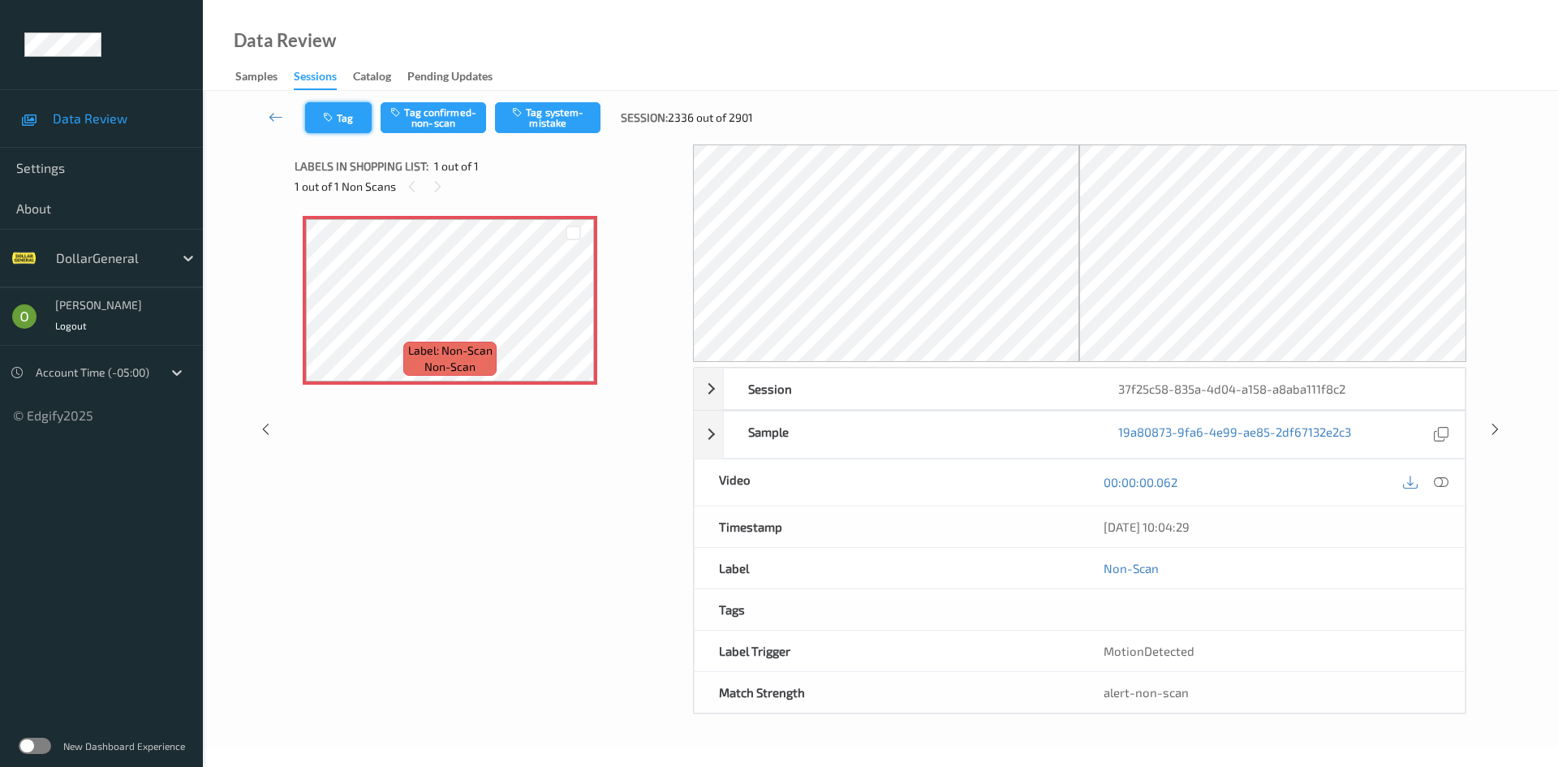
click at [345, 118] on button "Tag" at bounding box center [338, 117] width 67 height 31
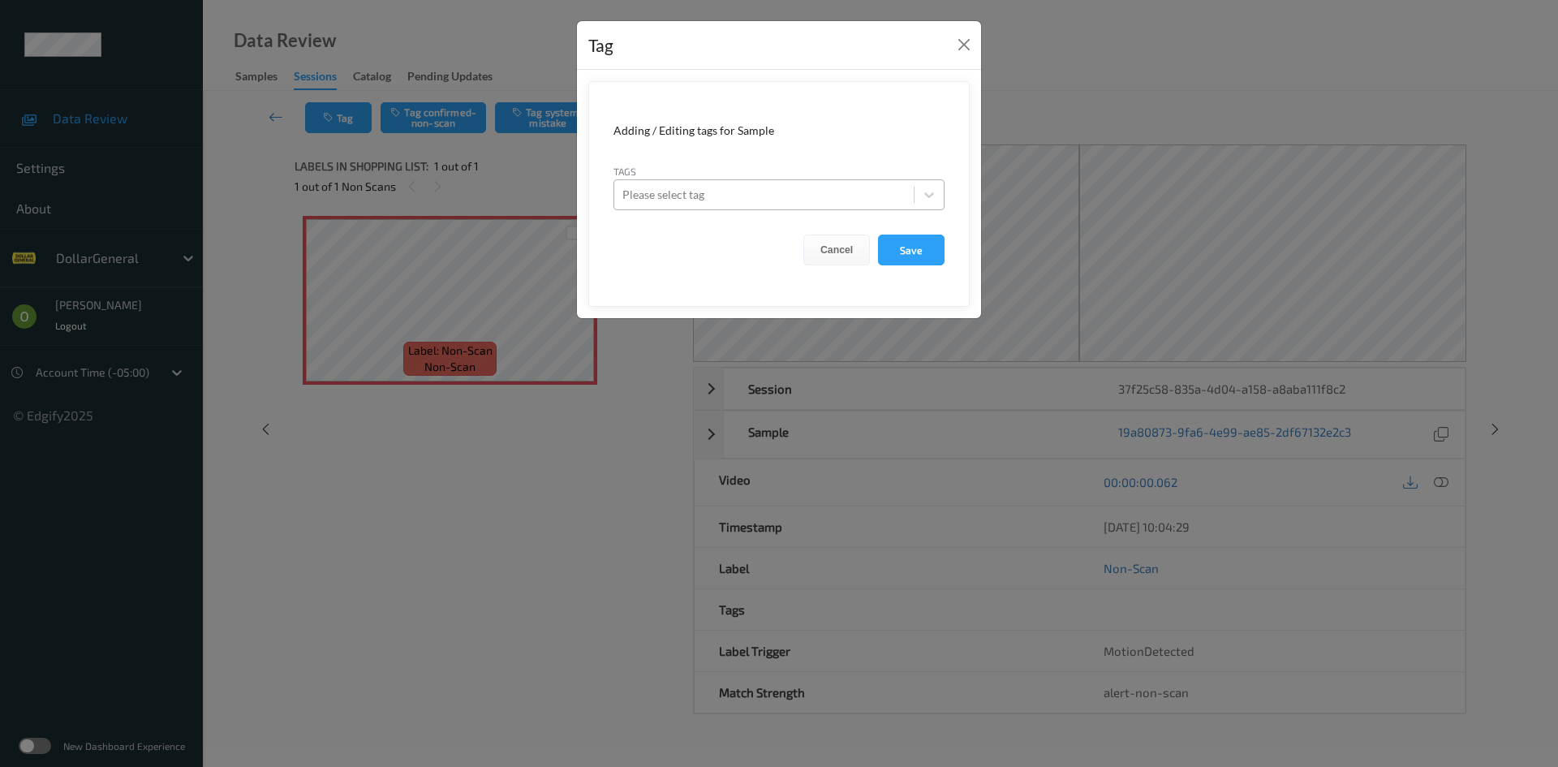
click at [725, 196] on div at bounding box center [763, 194] width 283 height 19
click at [909, 259] on button "Save" at bounding box center [911, 249] width 67 height 31
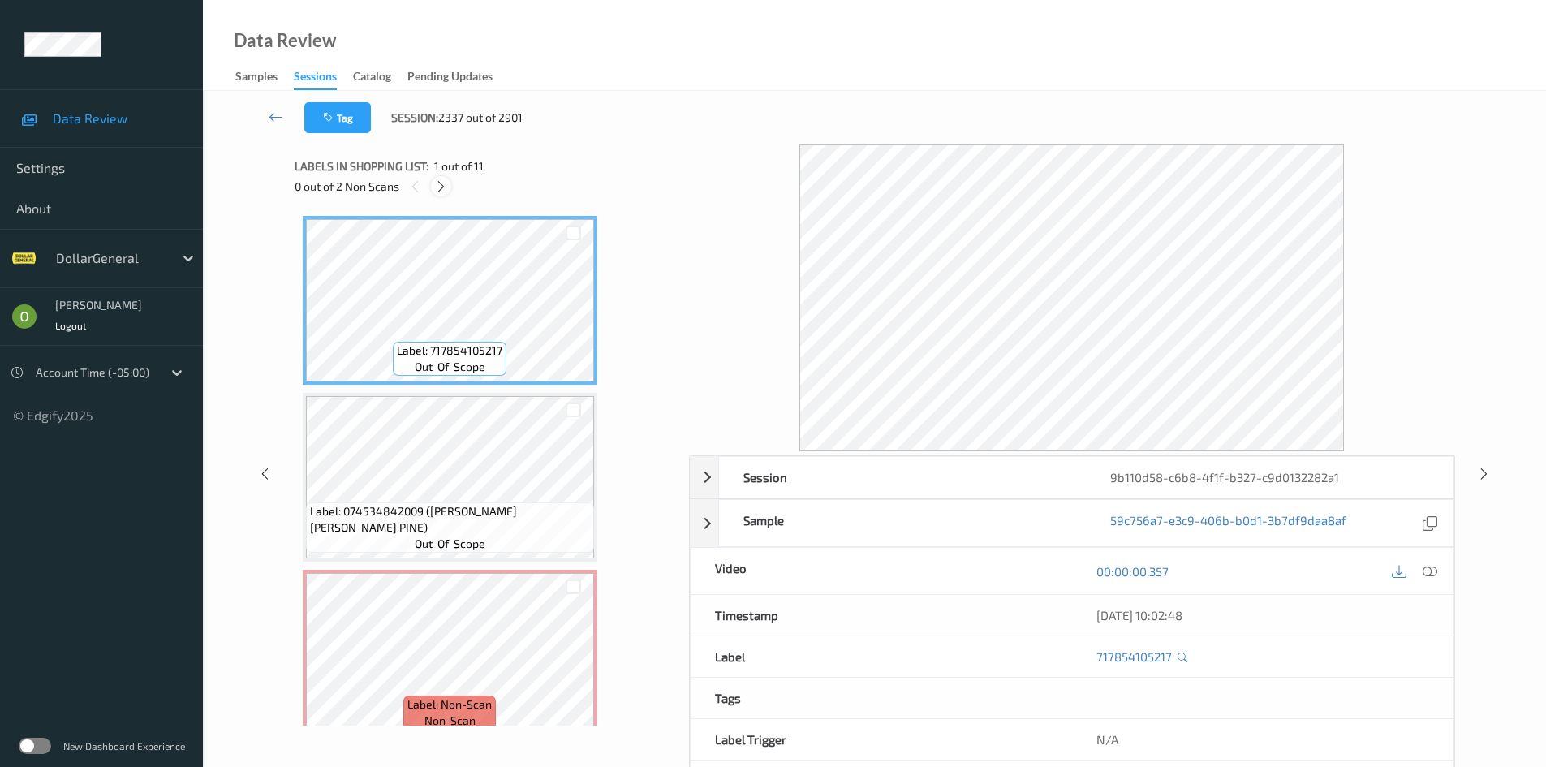
click at [431, 187] on div at bounding box center [441, 186] width 20 height 20
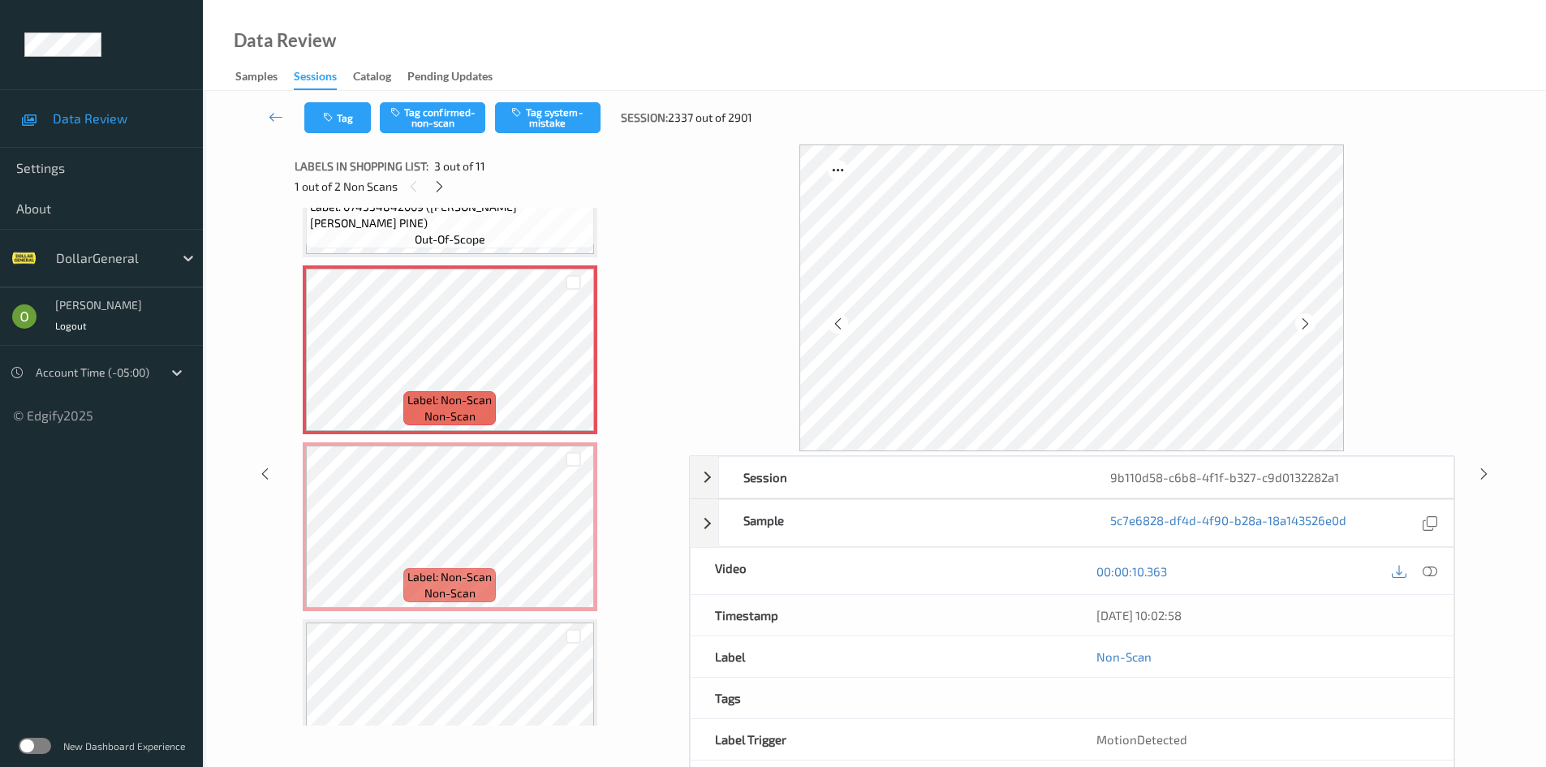
scroll to position [243, 0]
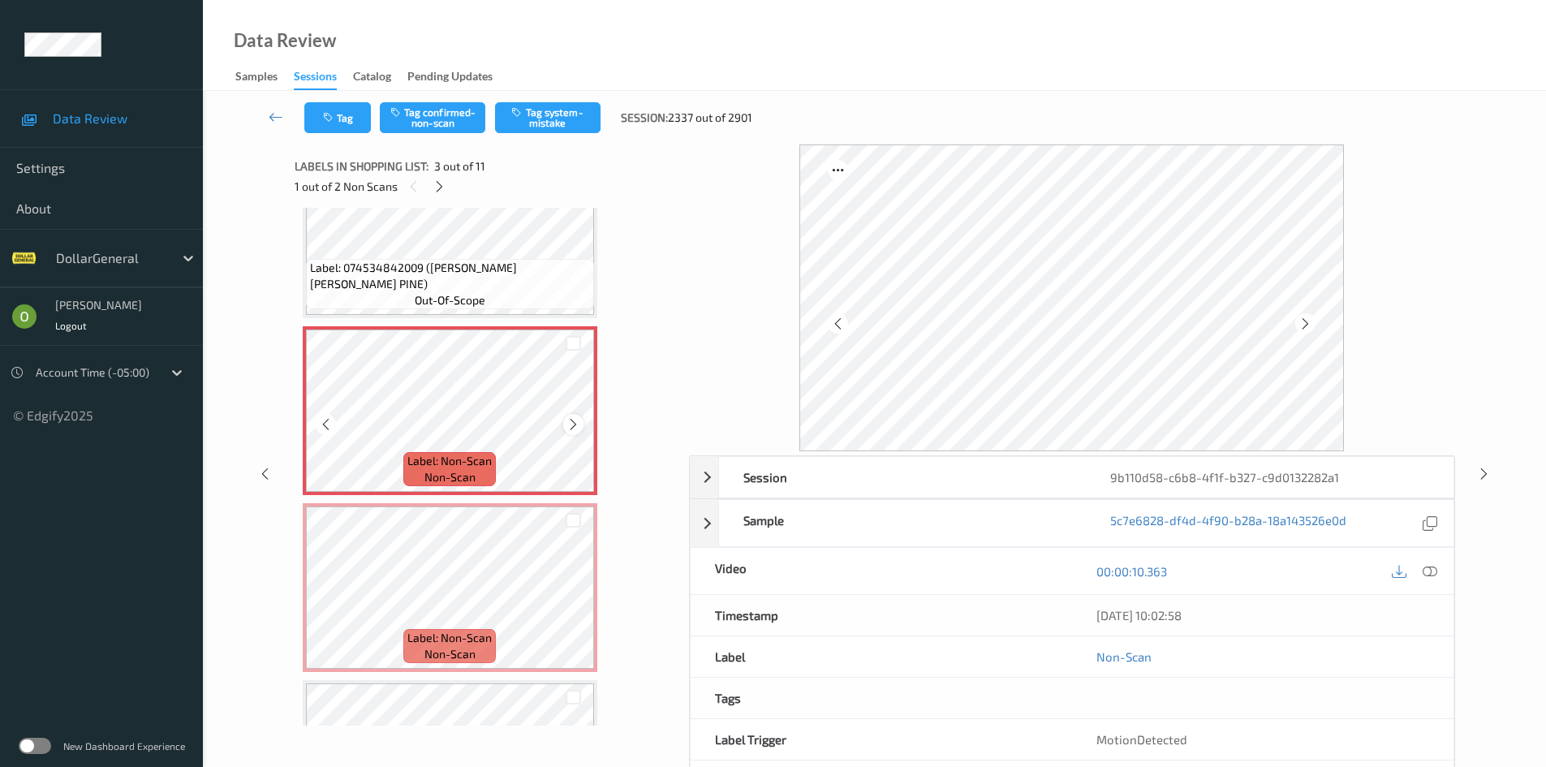
click at [575, 424] on icon at bounding box center [573, 424] width 14 height 15
drag, startPoint x: 575, startPoint y: 424, endPoint x: 577, endPoint y: 414, distance: 9.9
click at [577, 414] on div at bounding box center [573, 424] width 20 height 20
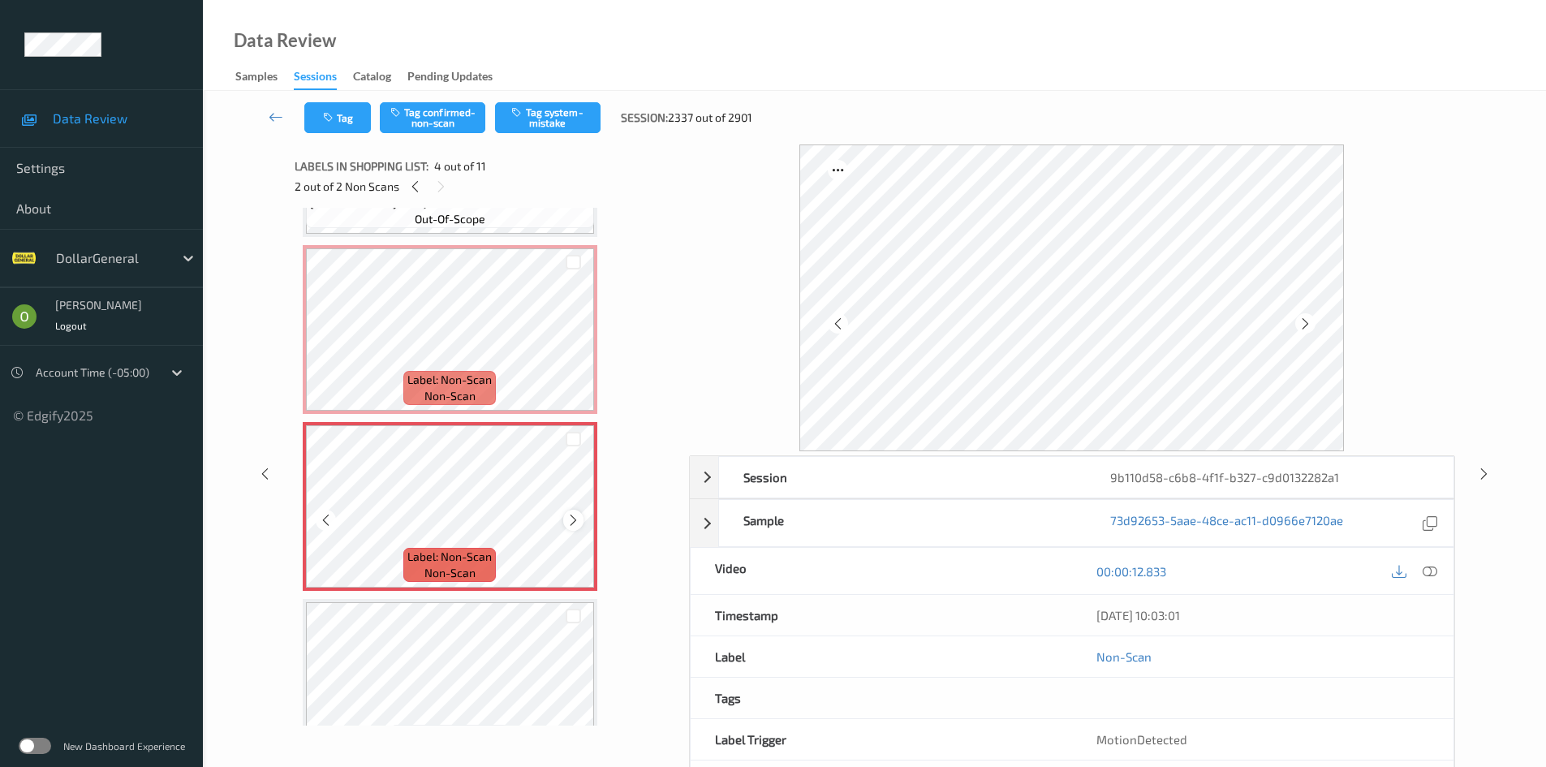
click at [578, 518] on icon at bounding box center [573, 520] width 14 height 15
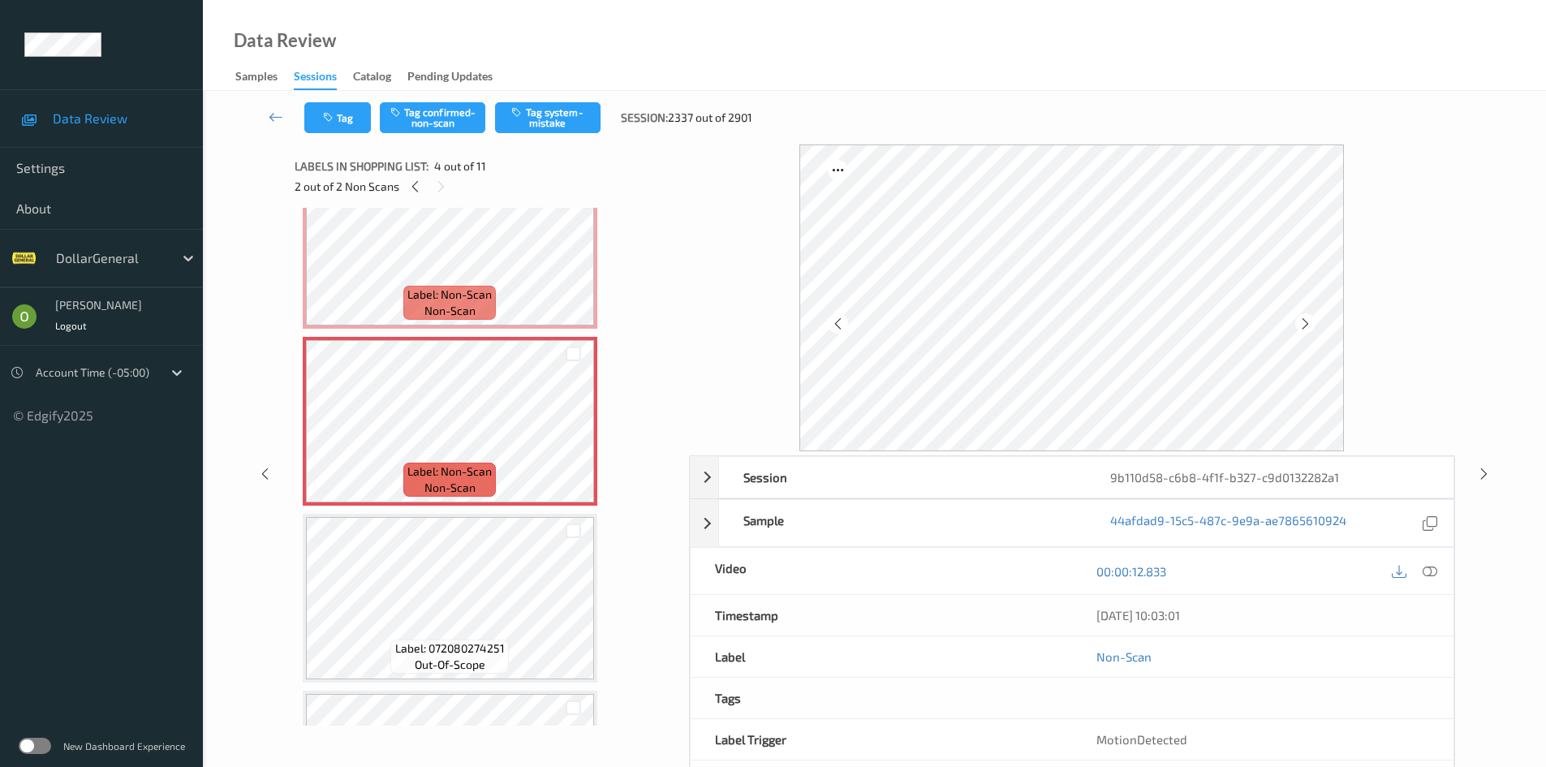
scroll to position [406, 0]
click at [565, 445] on div at bounding box center [573, 438] width 20 height 20
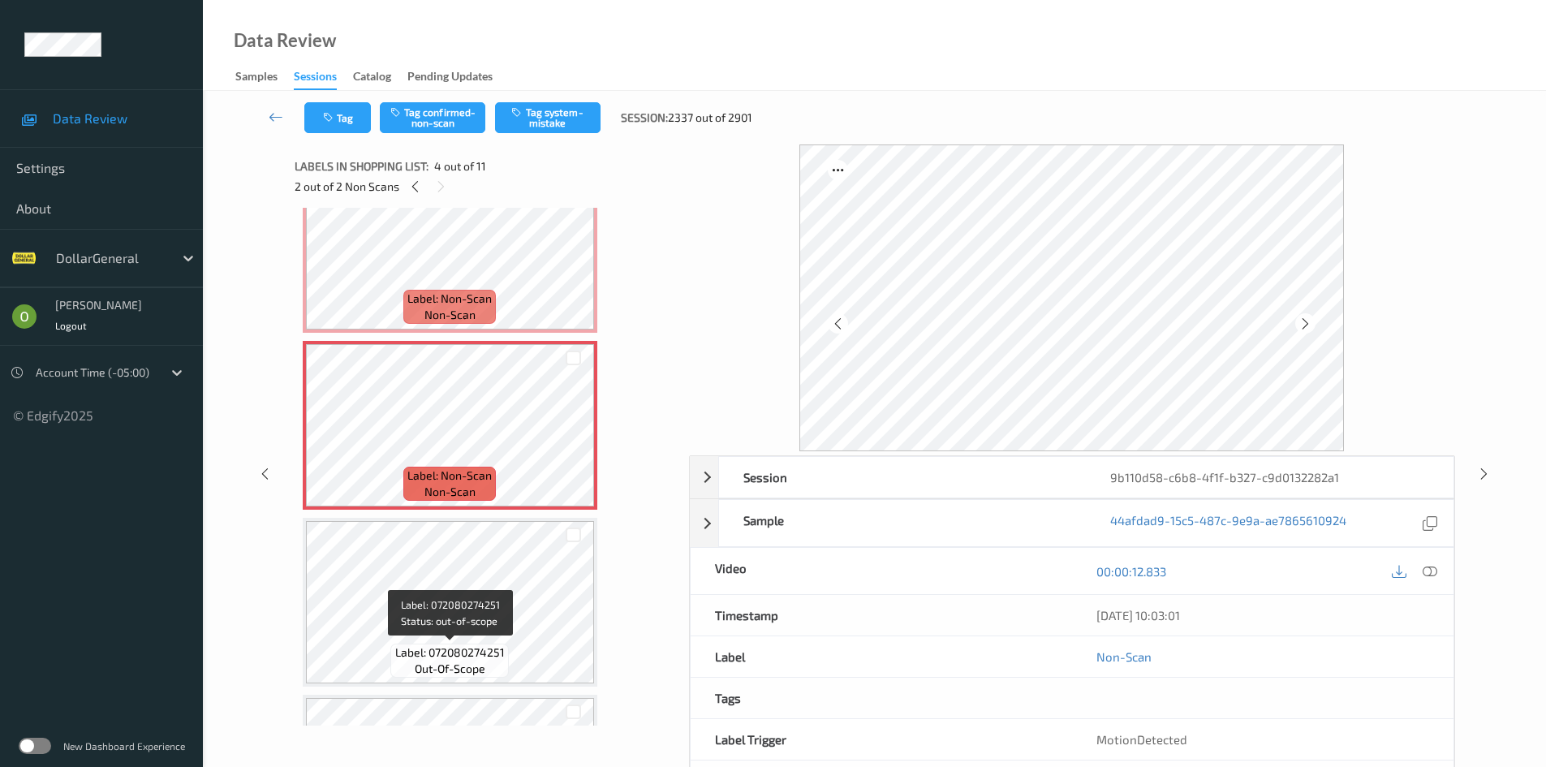
click at [488, 649] on span "Label: 072080274251" at bounding box center [450, 652] width 110 height 16
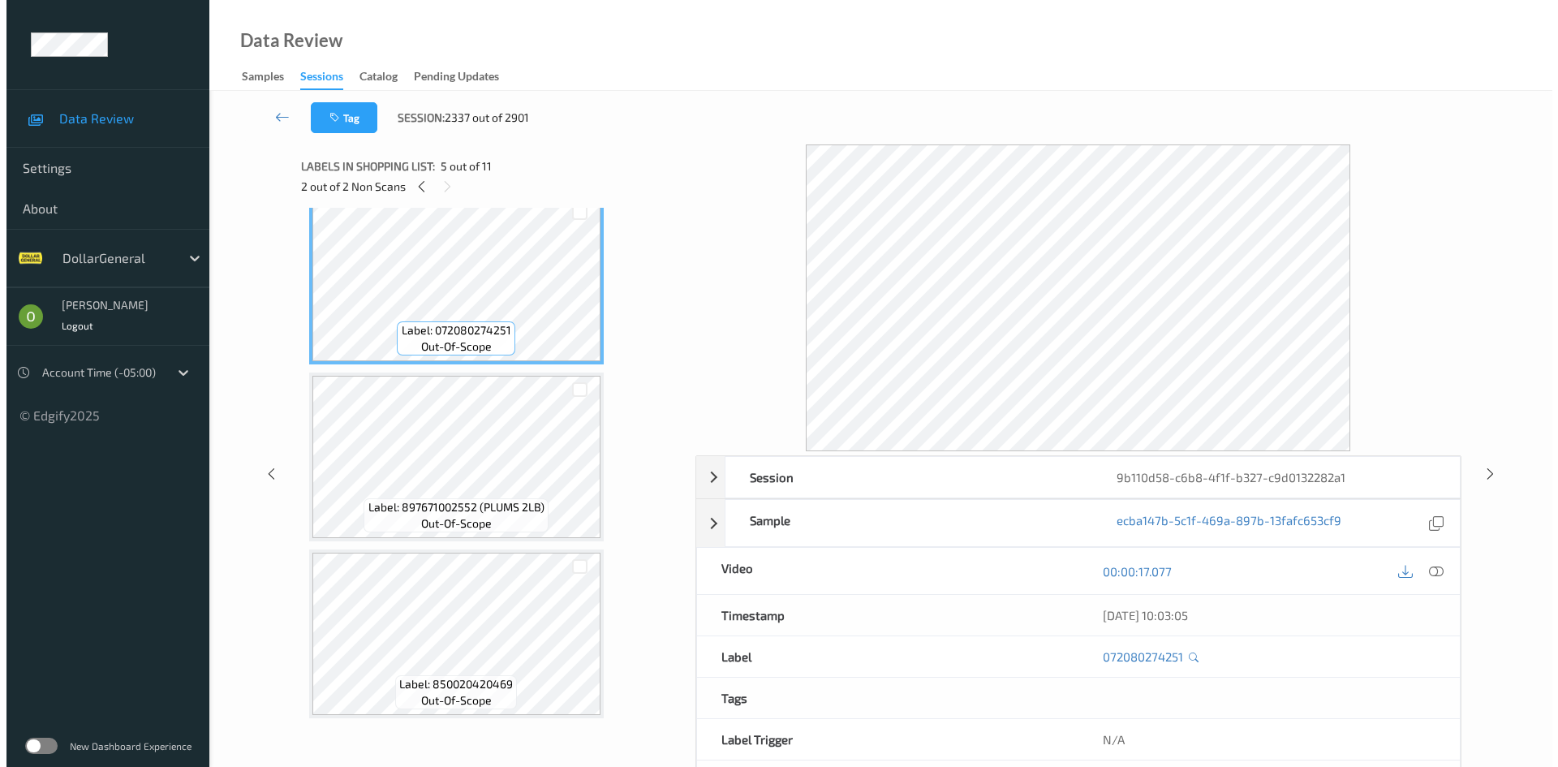
scroll to position [730, 0]
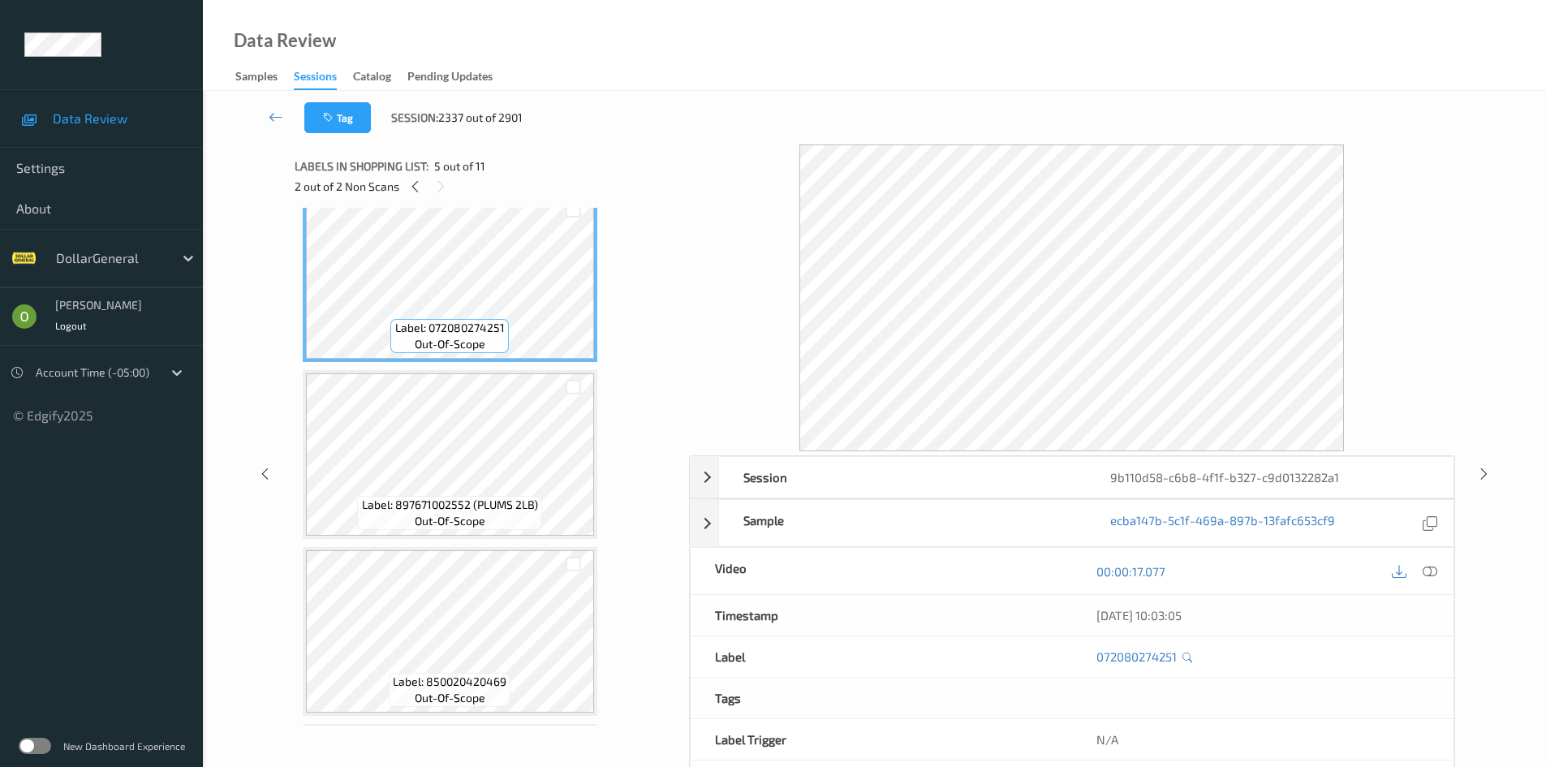
click at [1427, 577] on icon at bounding box center [1429, 571] width 15 height 15
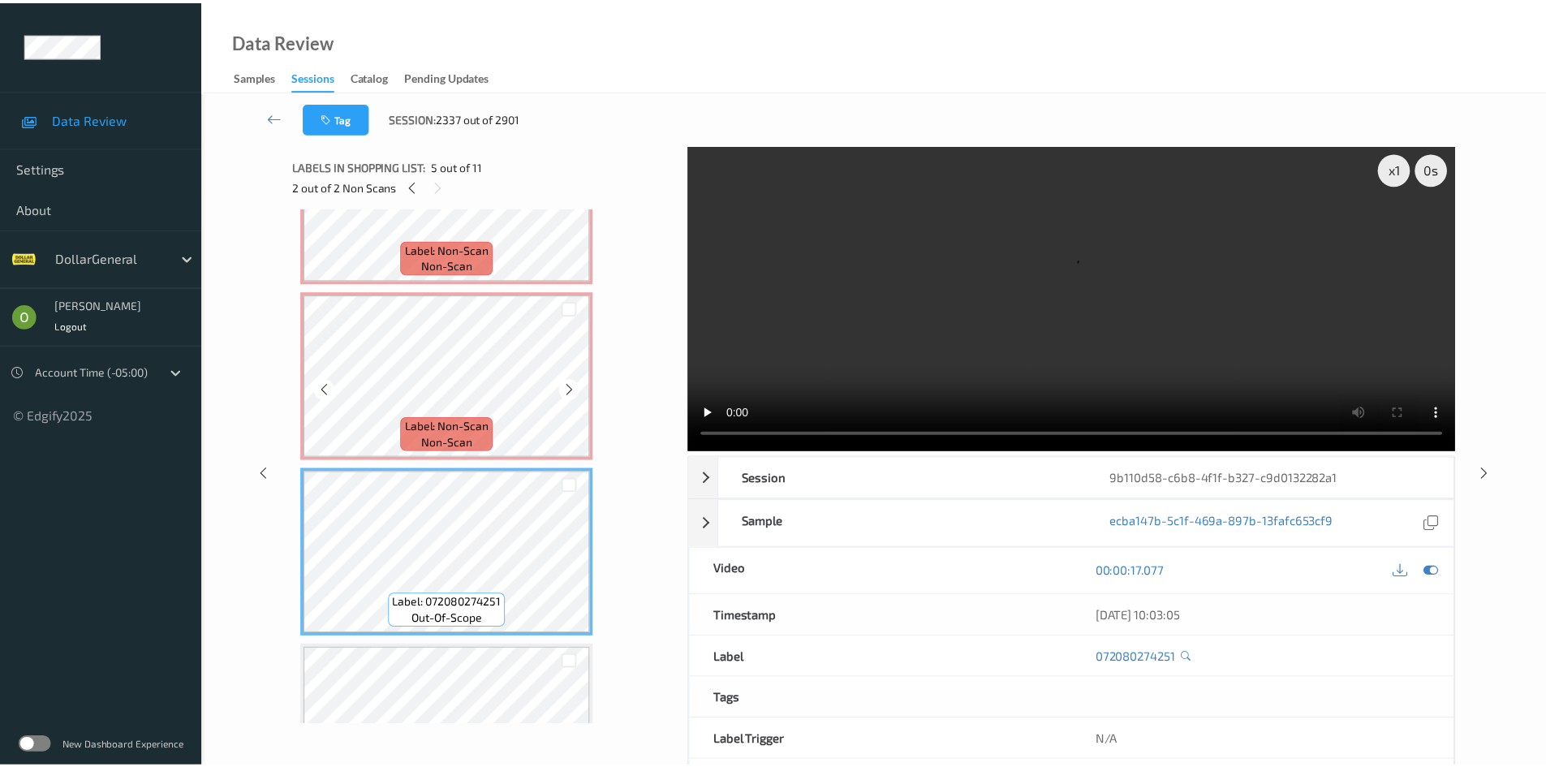
scroll to position [406, 0]
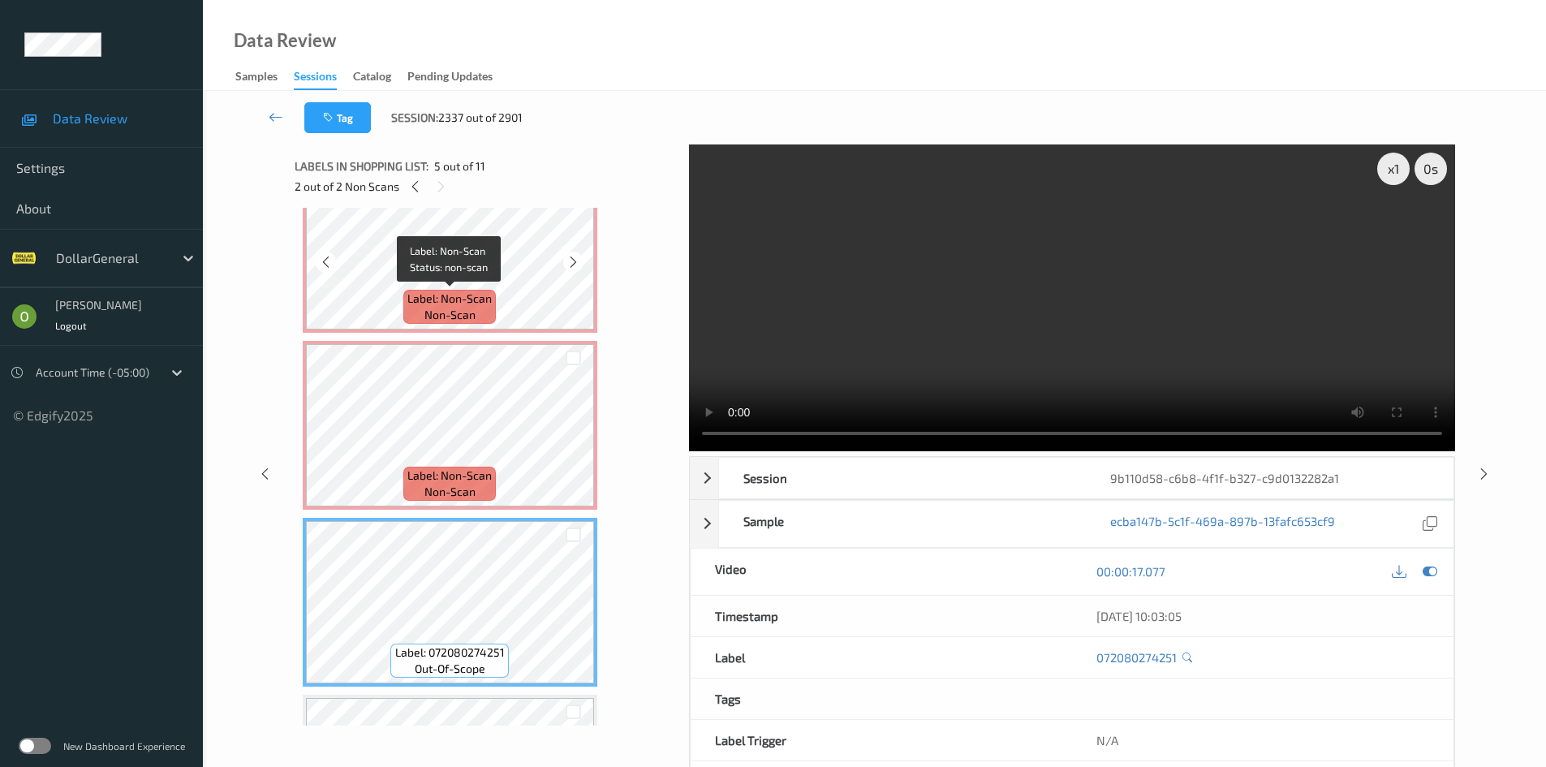
click at [442, 316] on span "non-scan" at bounding box center [449, 315] width 51 height 16
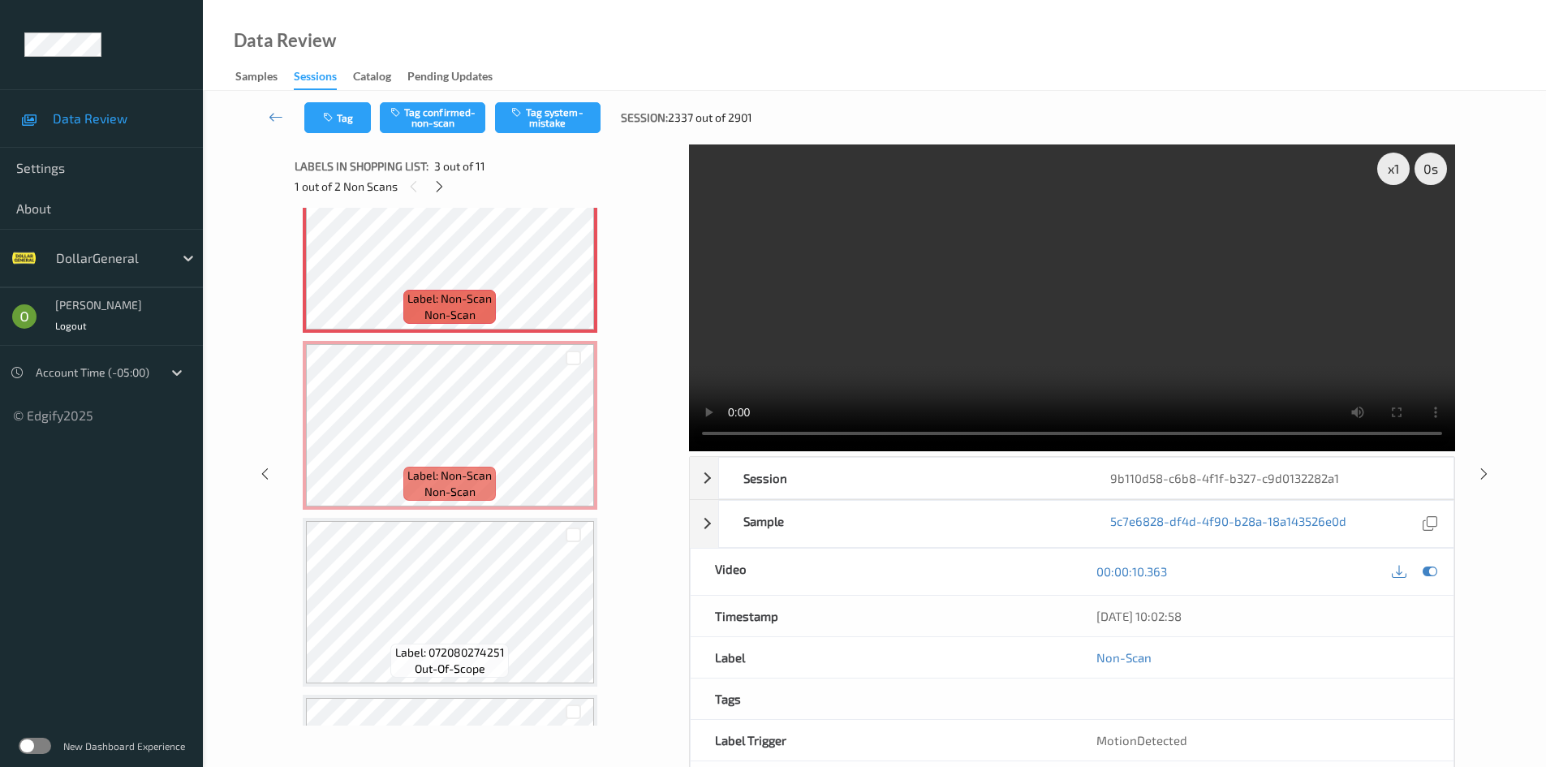
click at [946, 364] on video at bounding box center [1072, 297] width 766 height 307
click at [849, 277] on video at bounding box center [1072, 297] width 766 height 307
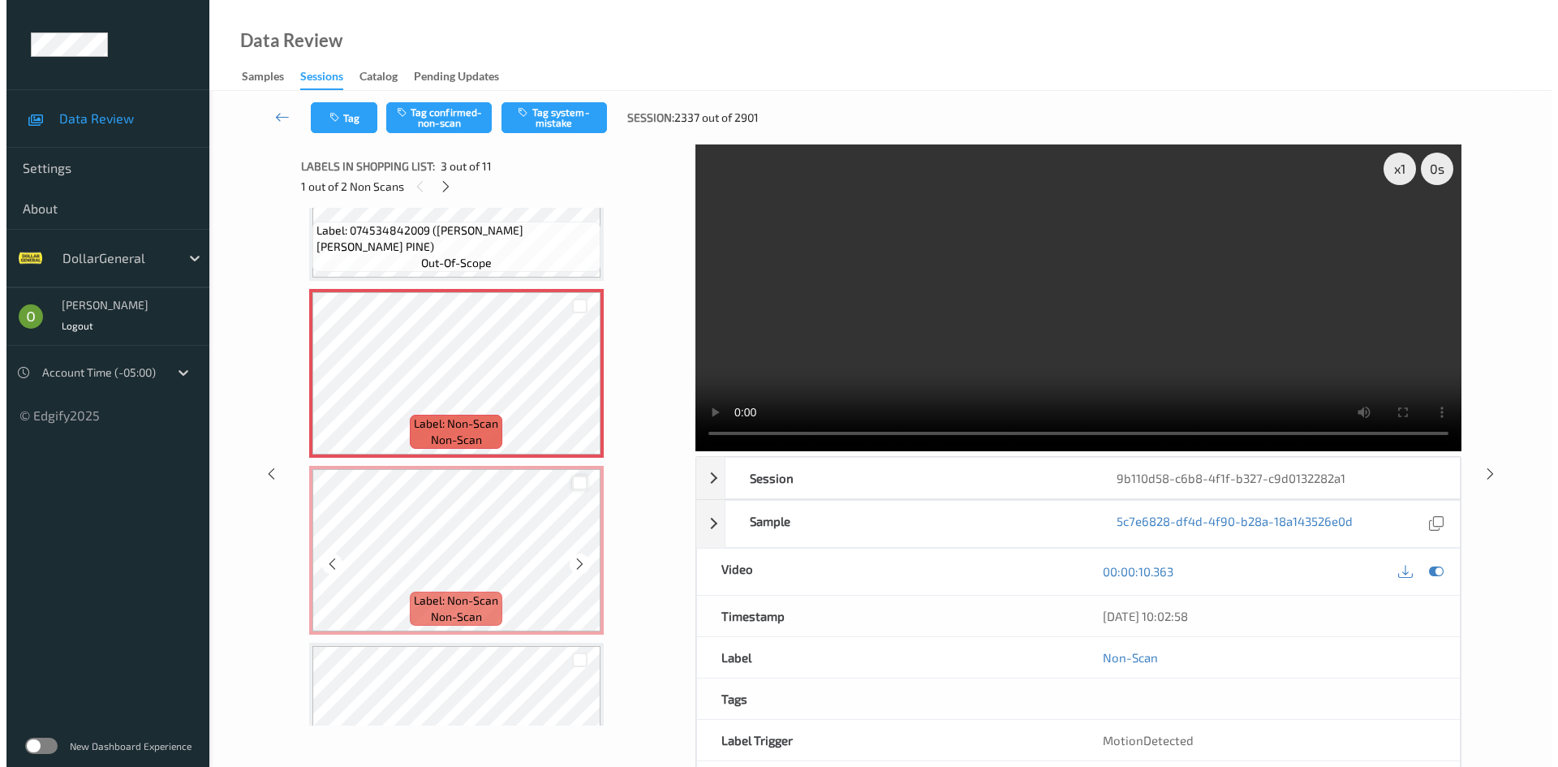
scroll to position [243, 0]
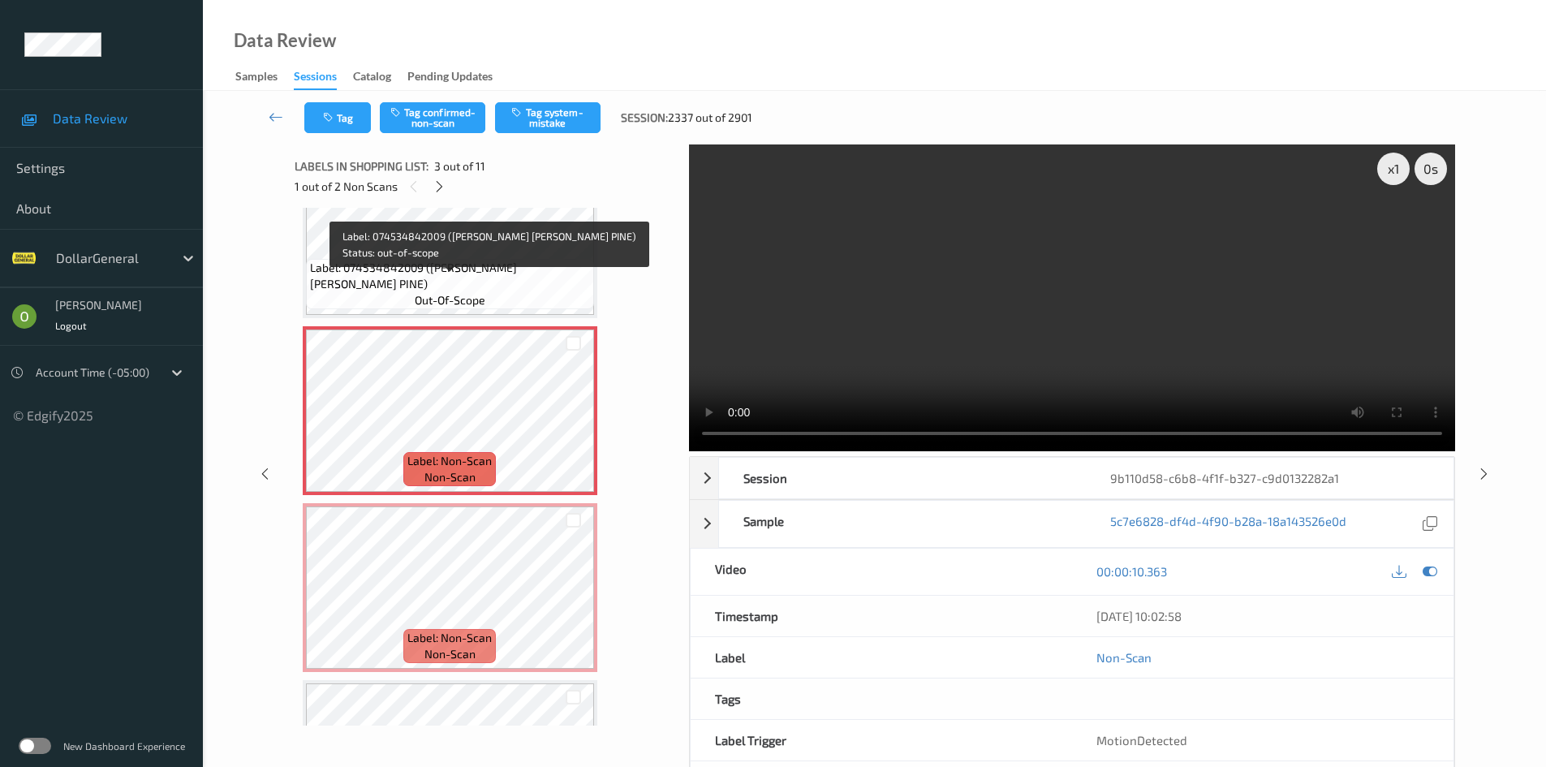
click at [488, 292] on span "Label: 074534842009 ([PERSON_NAME] [PERSON_NAME] PINE)" at bounding box center [450, 276] width 280 height 32
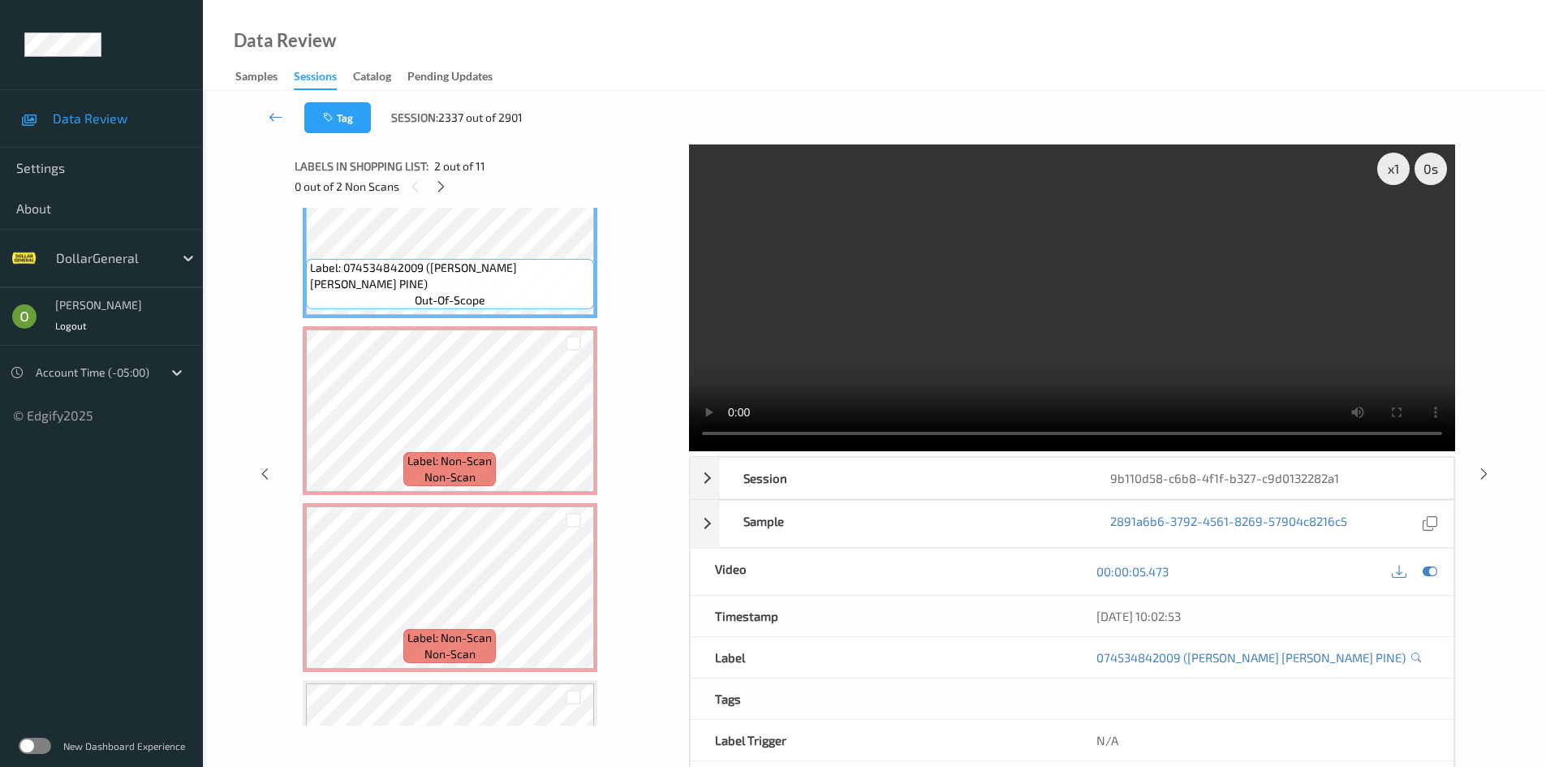
click at [841, 333] on video at bounding box center [1072, 297] width 766 height 307
click at [1393, 178] on div "x 1" at bounding box center [1393, 169] width 32 height 32
click at [1393, 178] on div "x 2" at bounding box center [1393, 169] width 32 height 32
click at [1140, 320] on video at bounding box center [1072, 297] width 766 height 307
click at [572, 342] on div at bounding box center [572, 343] width 15 height 15
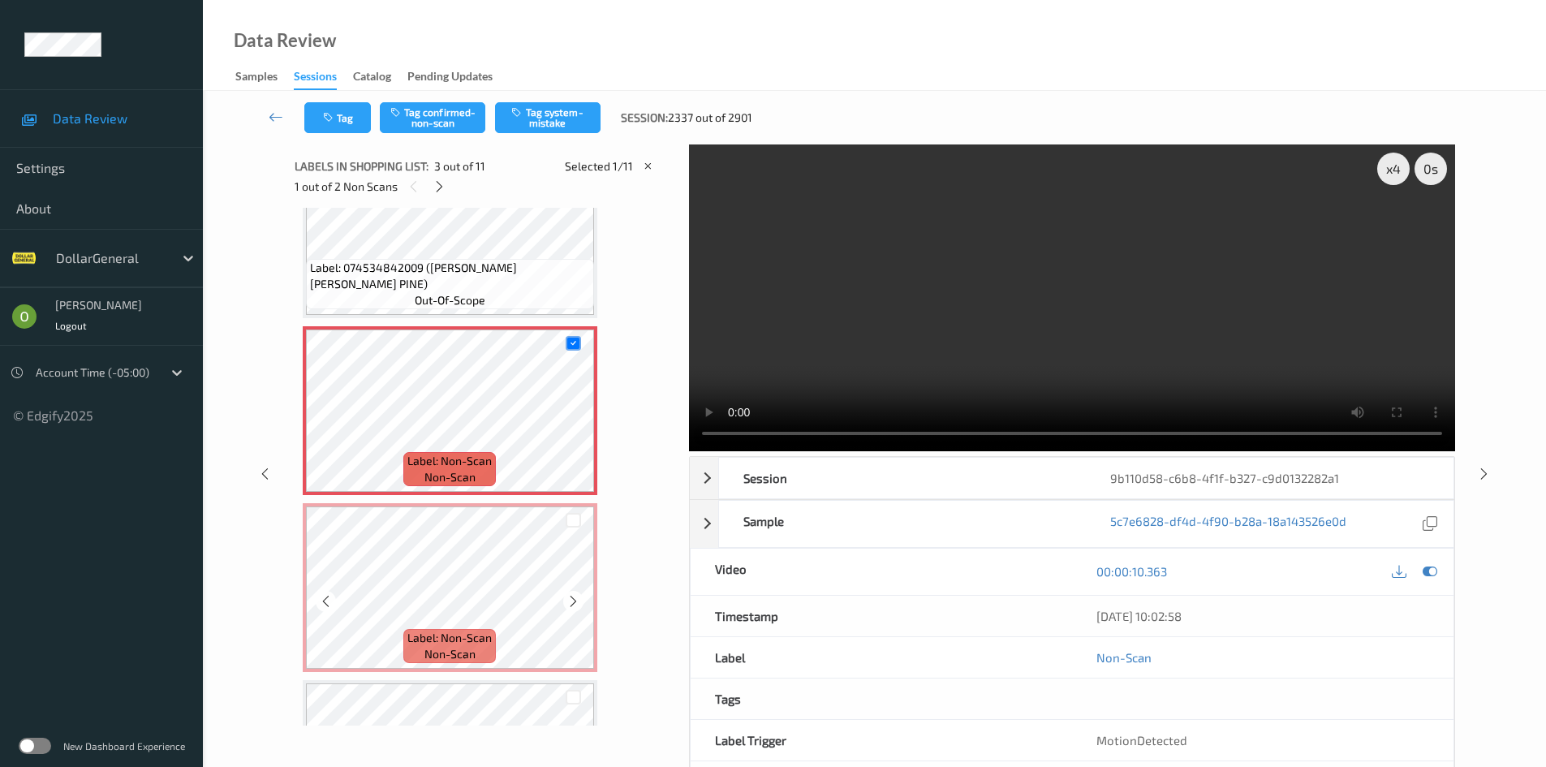
drag, startPoint x: 574, startPoint y: 522, endPoint x: 548, endPoint y: 495, distance: 37.9
click at [574, 522] on div at bounding box center [572, 520] width 15 height 15
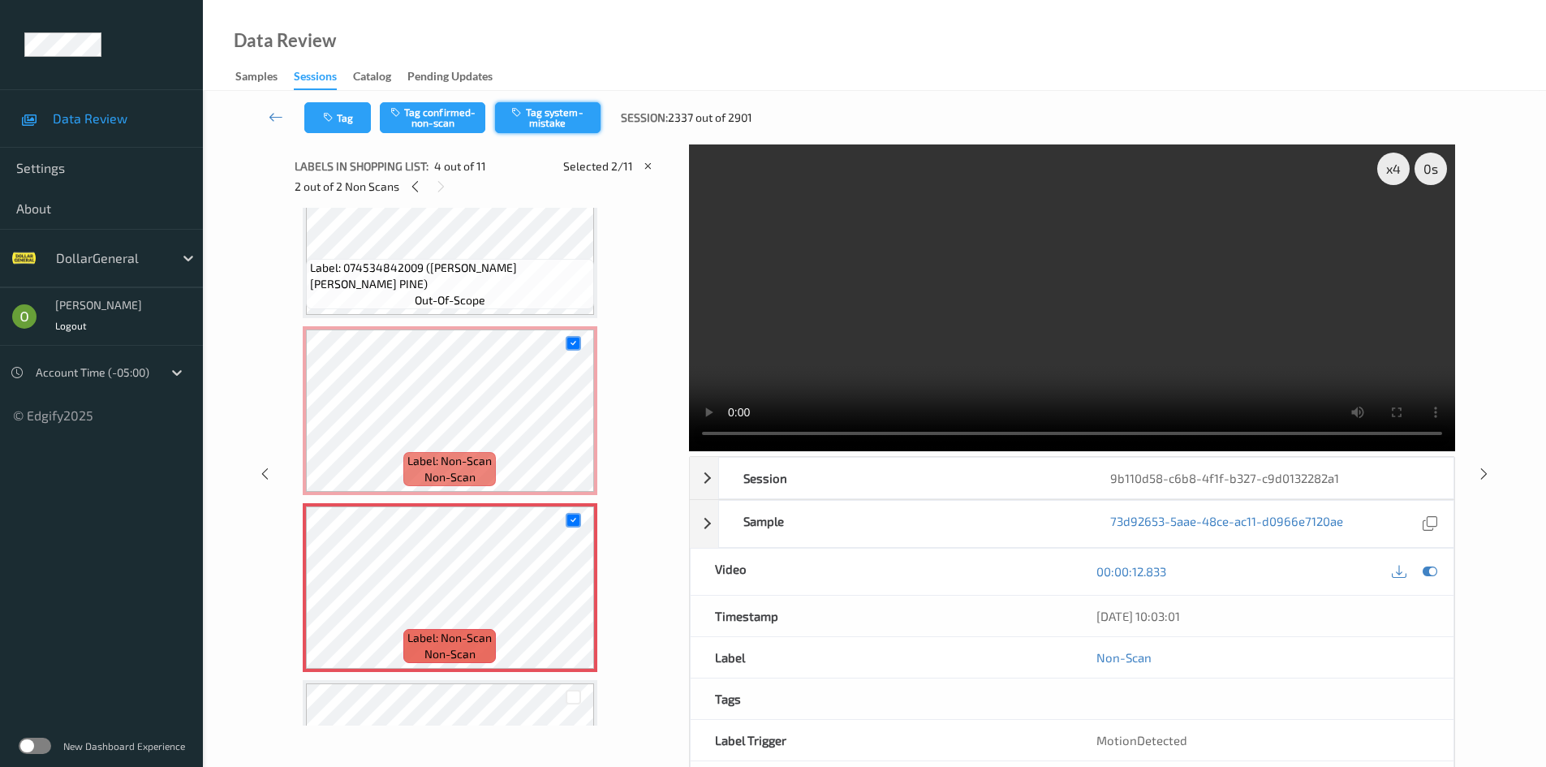
click at [544, 126] on button "Tag system-mistake" at bounding box center [547, 117] width 105 height 31
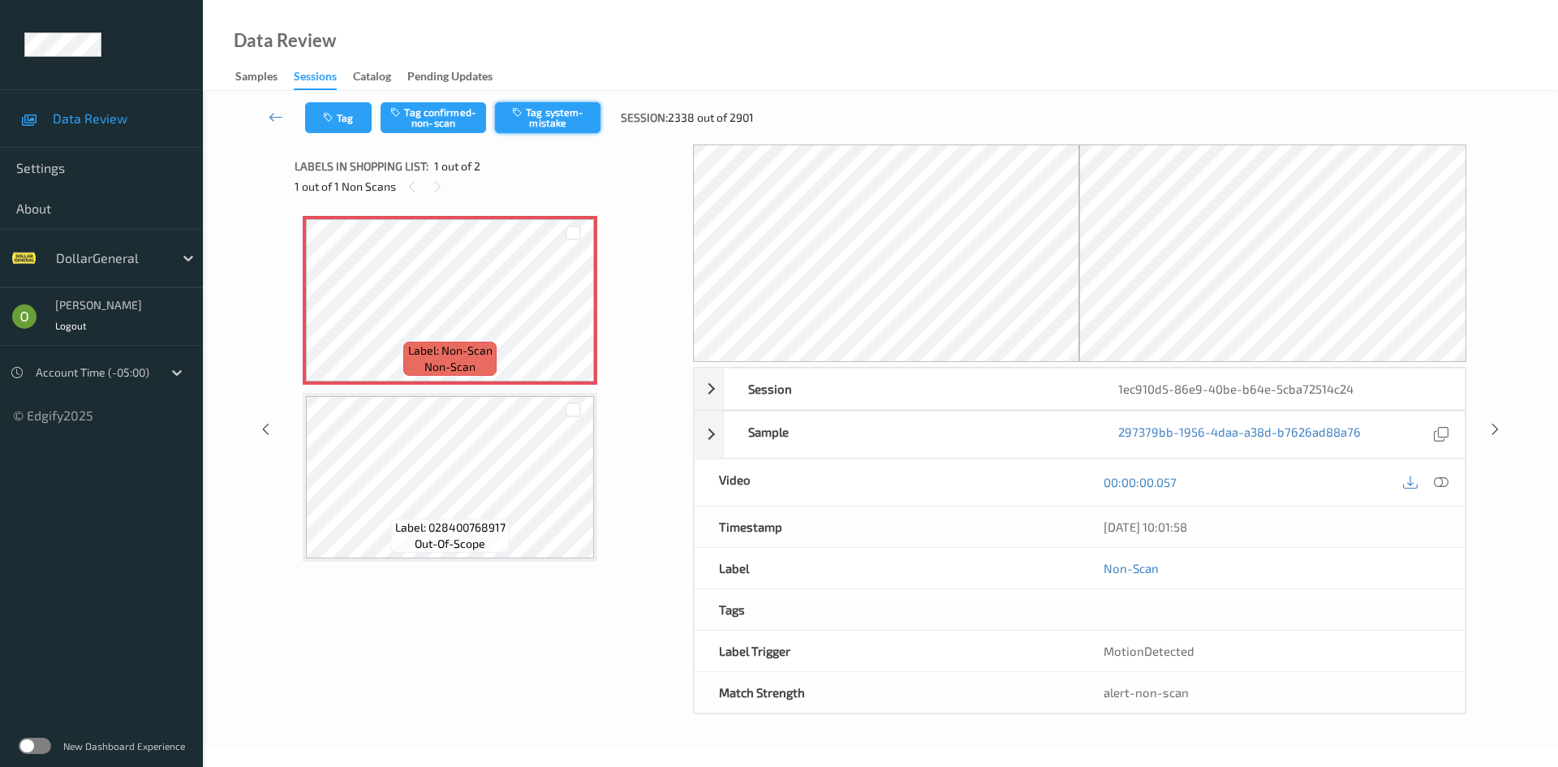
click at [558, 119] on button "Tag system-mistake" at bounding box center [547, 117] width 105 height 31
click at [327, 126] on button "Tag" at bounding box center [338, 117] width 67 height 31
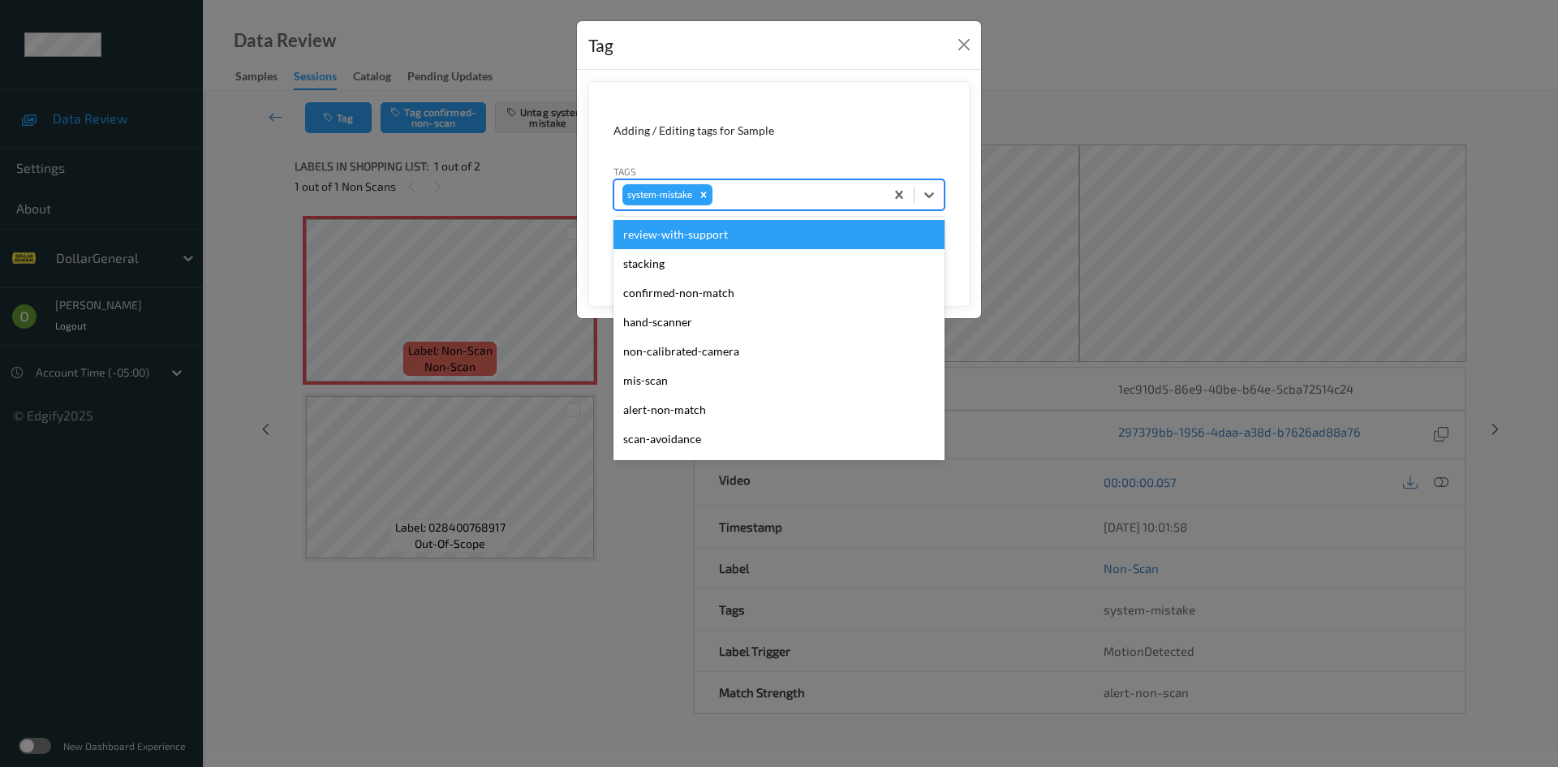
click at [773, 182] on div "system-mistake" at bounding box center [749, 195] width 270 height 28
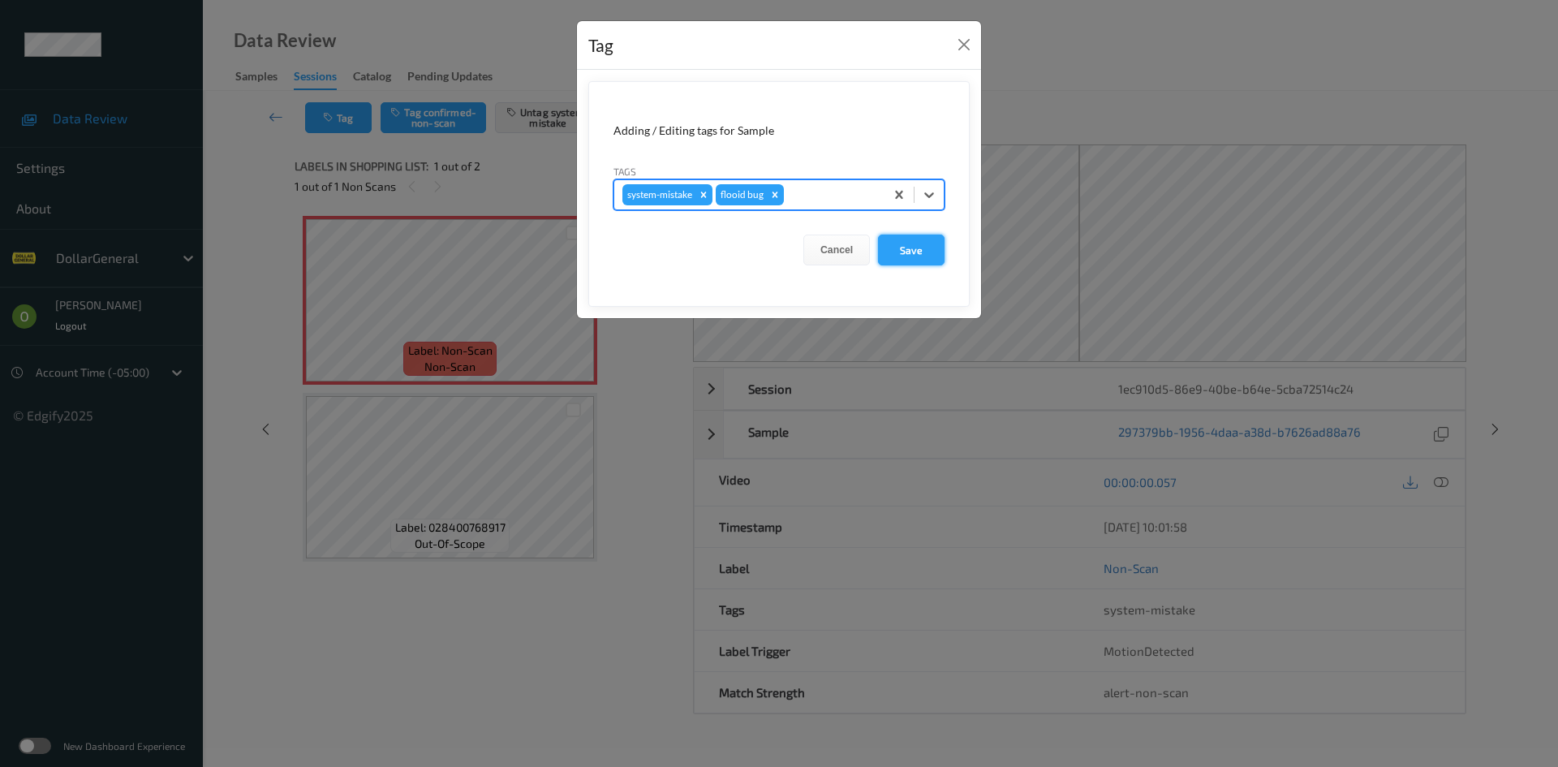
click at [928, 255] on button "Save" at bounding box center [911, 249] width 67 height 31
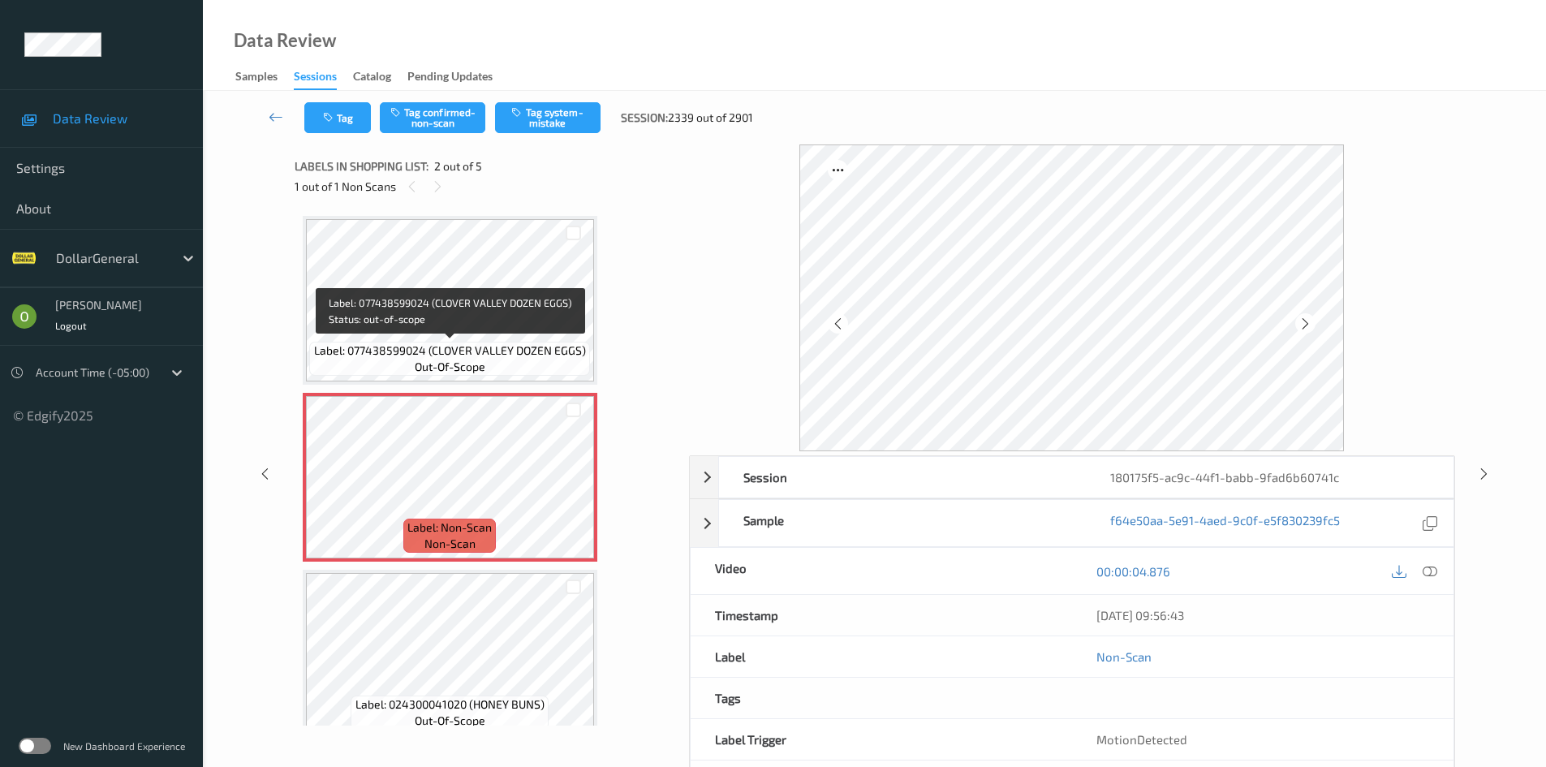
click at [501, 350] on span "Label: 077438599024 (CLOVER VALLEY DOZEN EGGS)" at bounding box center [450, 350] width 272 height 16
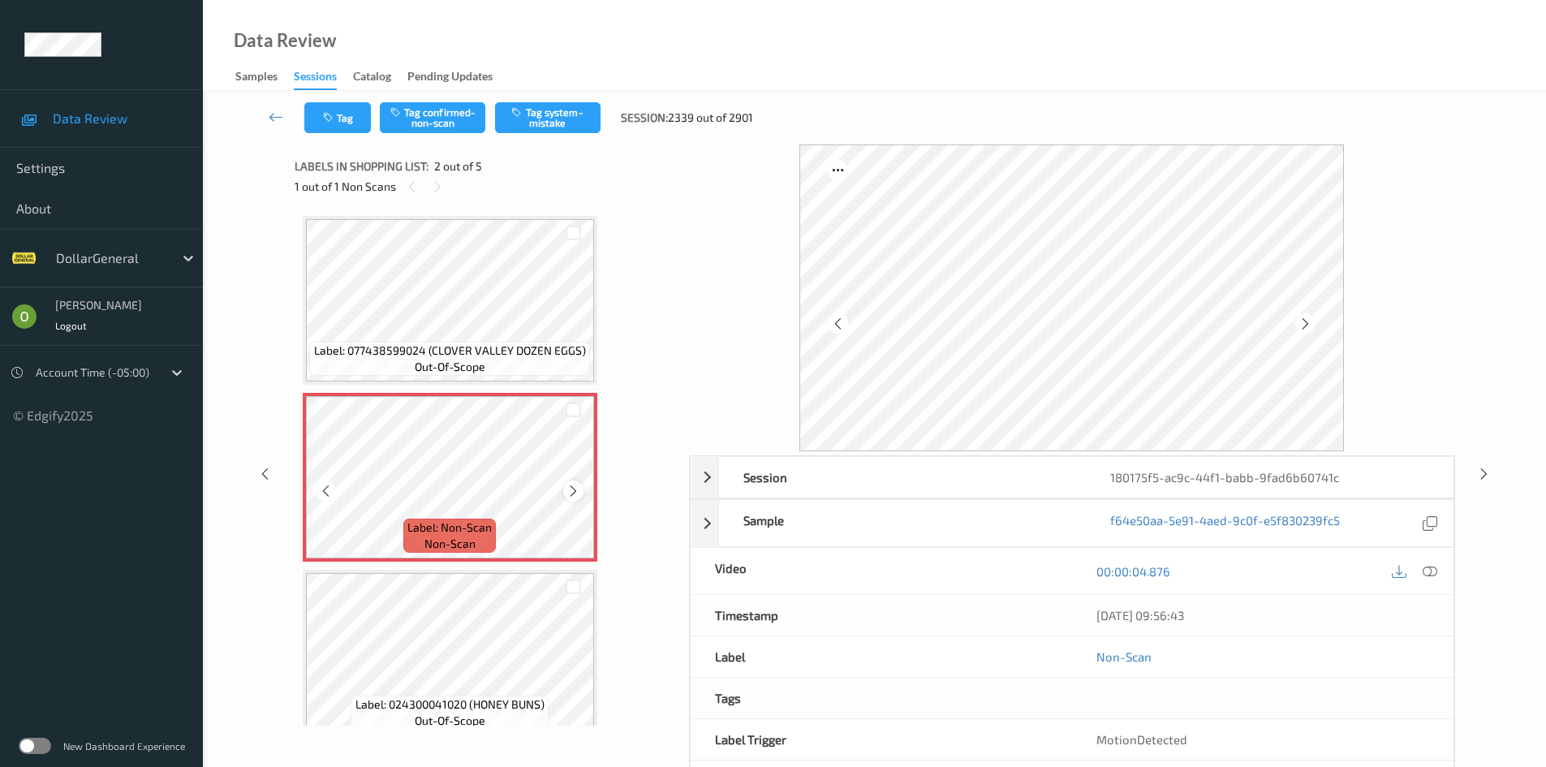
click at [578, 486] on icon at bounding box center [573, 491] width 14 height 15
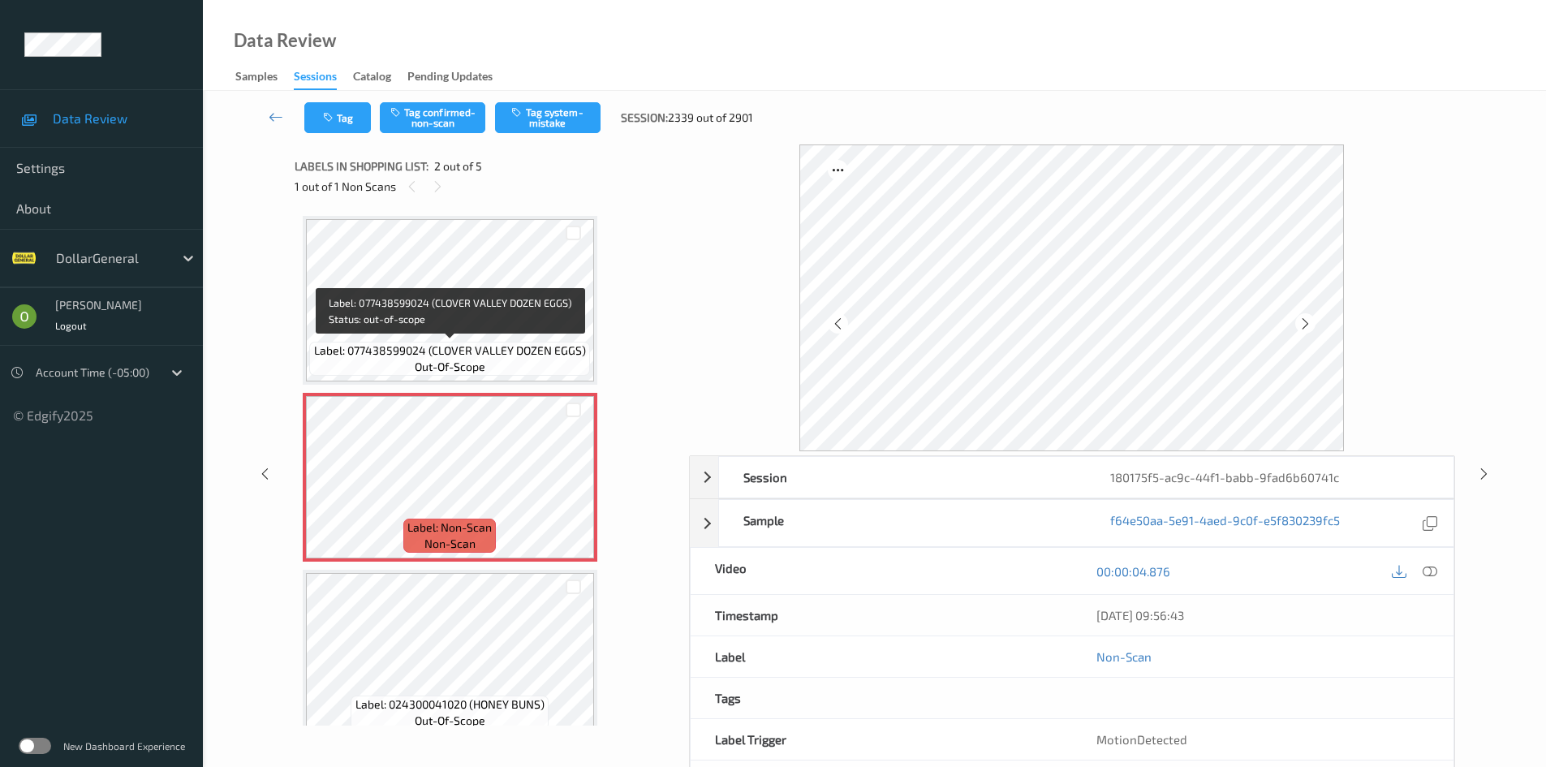
click at [474, 349] on span "Label: 077438599024 (CLOVER VALLEY DOZEN EGGS)" at bounding box center [450, 350] width 272 height 16
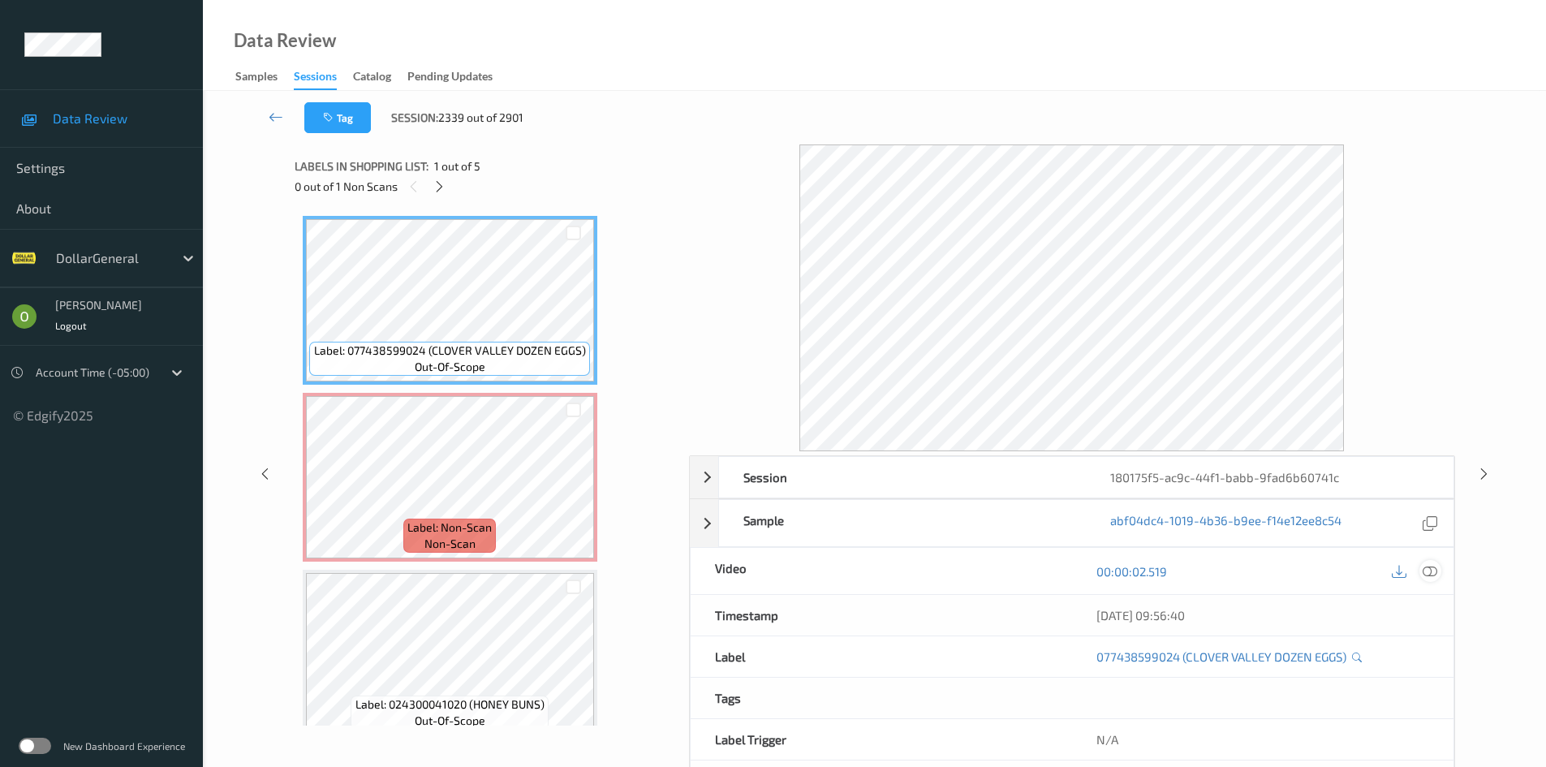
click at [1431, 572] on div at bounding box center [1430, 571] width 22 height 22
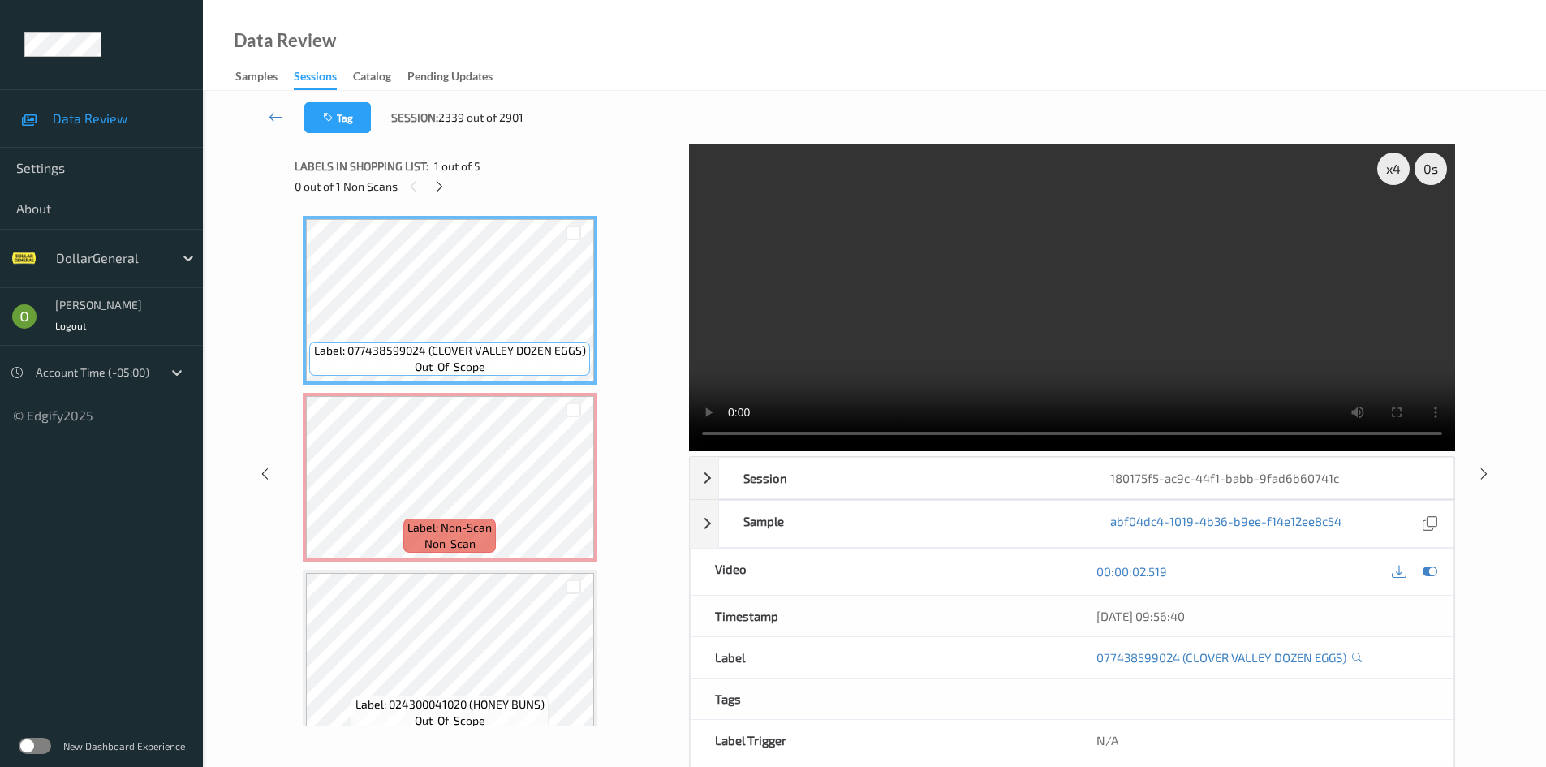
click at [934, 303] on video at bounding box center [1072, 297] width 766 height 307
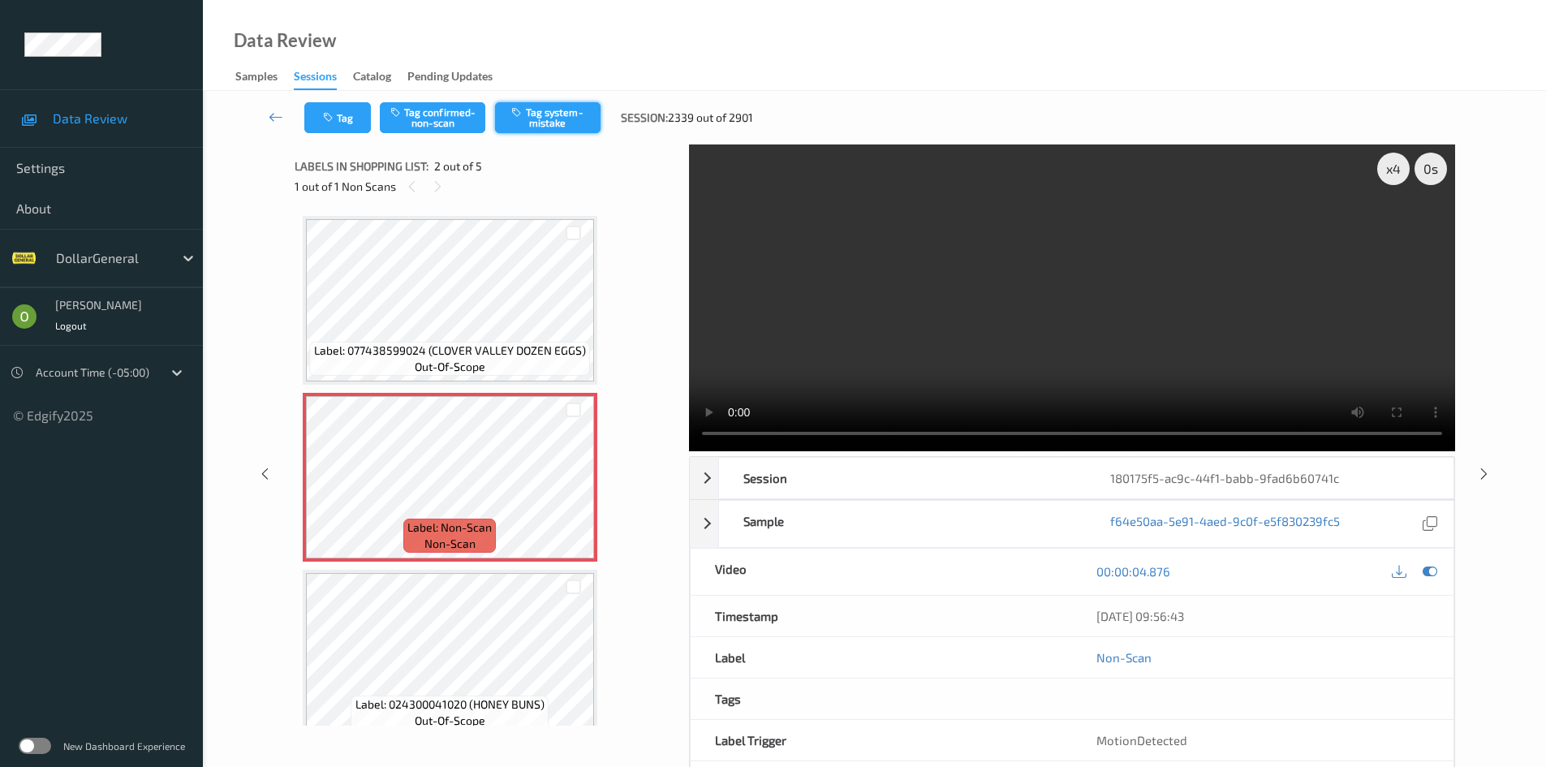
click at [545, 121] on button "Tag system-mistake" at bounding box center [547, 117] width 105 height 31
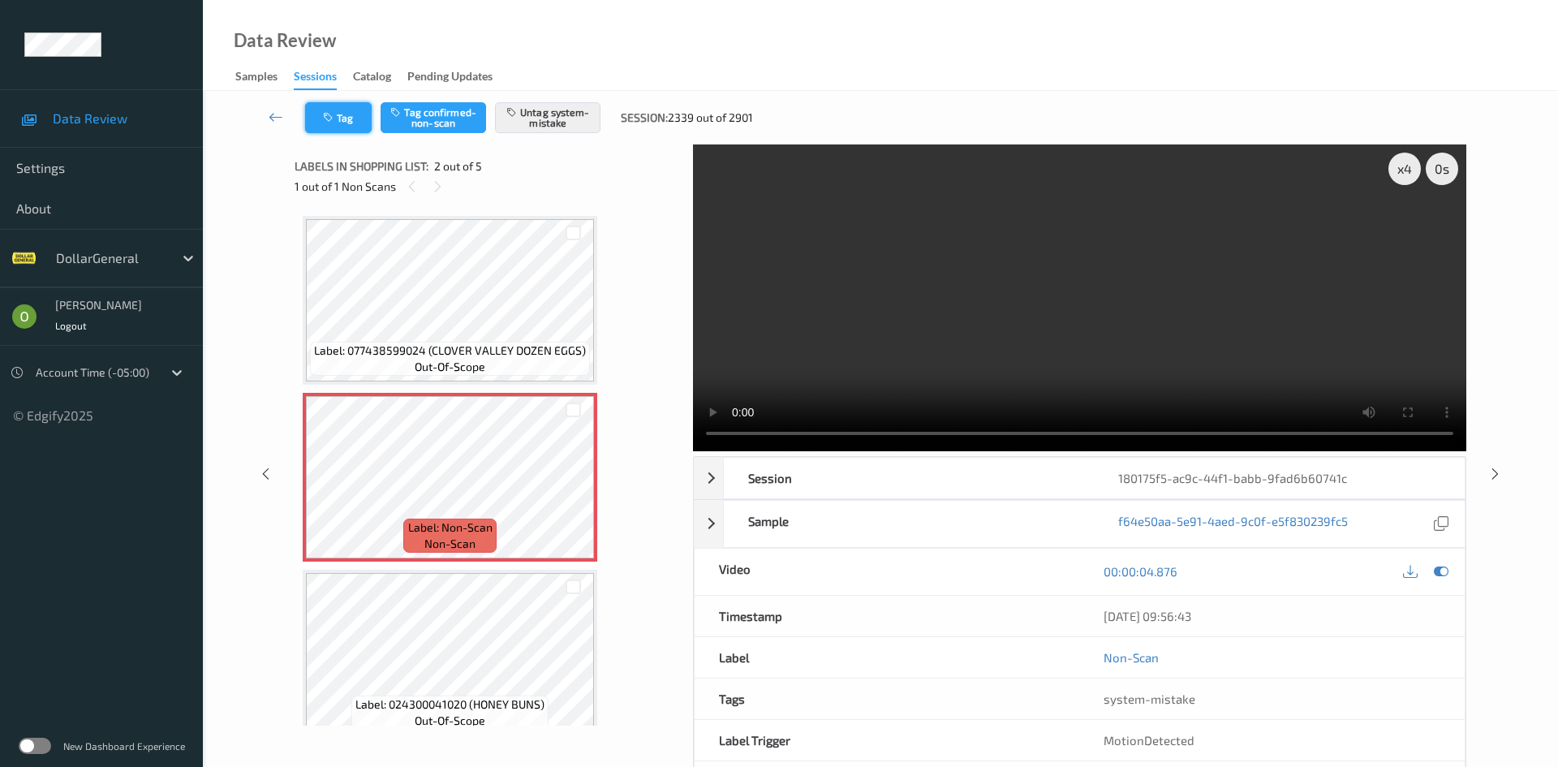
click at [345, 116] on button "Tag" at bounding box center [338, 117] width 67 height 31
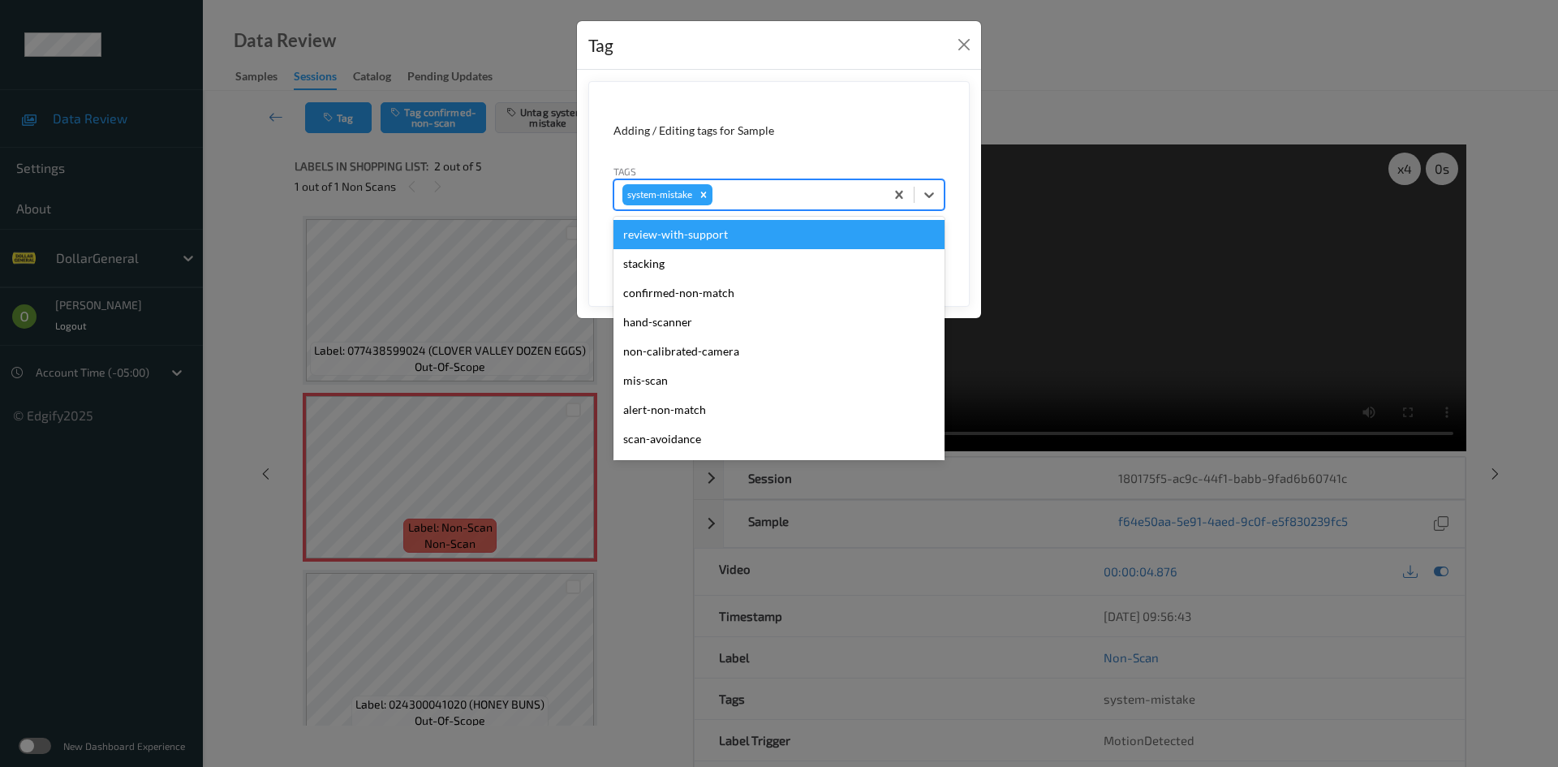
drag, startPoint x: 832, startPoint y: 187, endPoint x: 823, endPoint y: 200, distance: 16.2
click at [829, 195] on div at bounding box center [796, 194] width 161 height 19
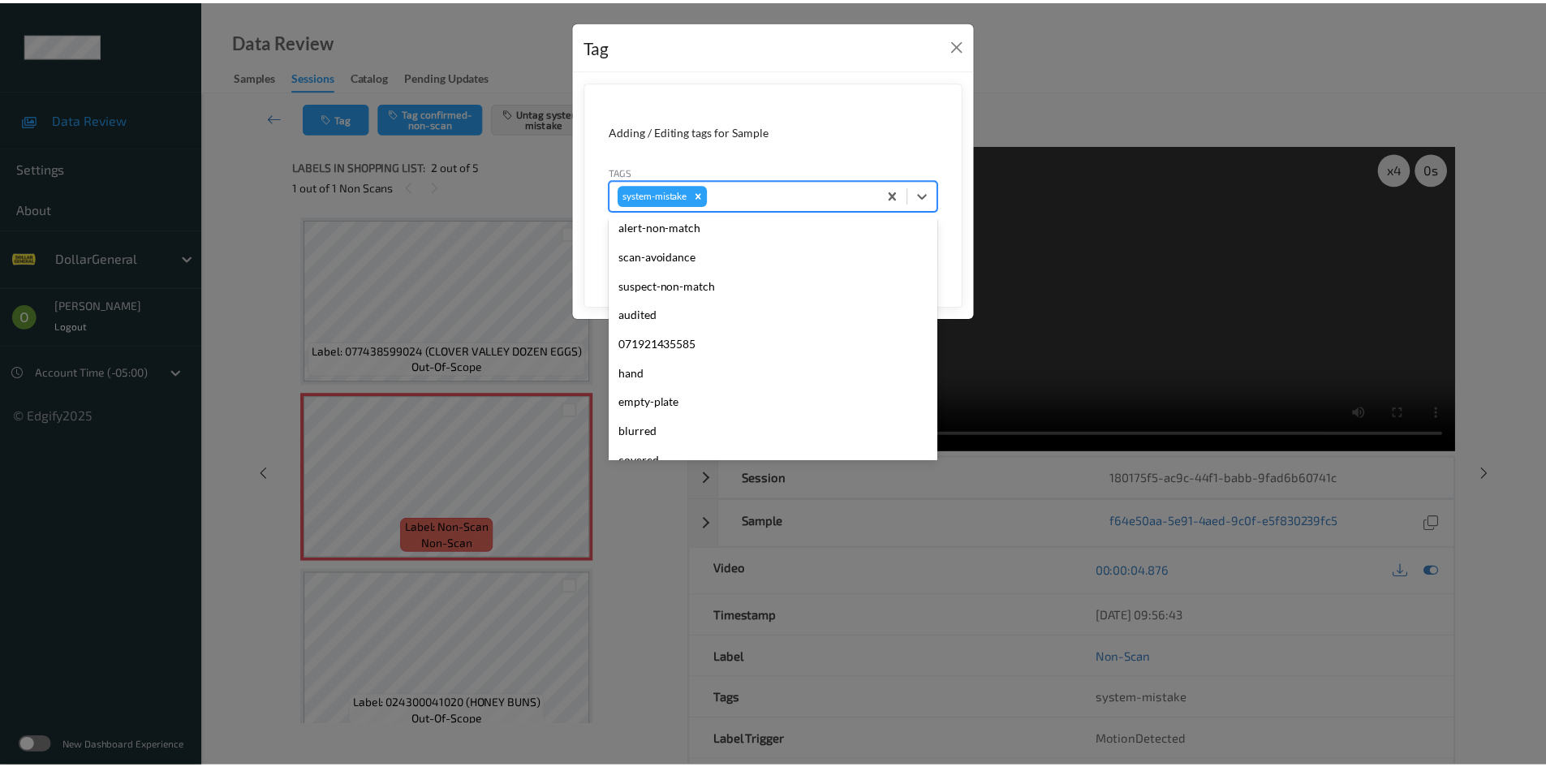
scroll to position [406, 0]
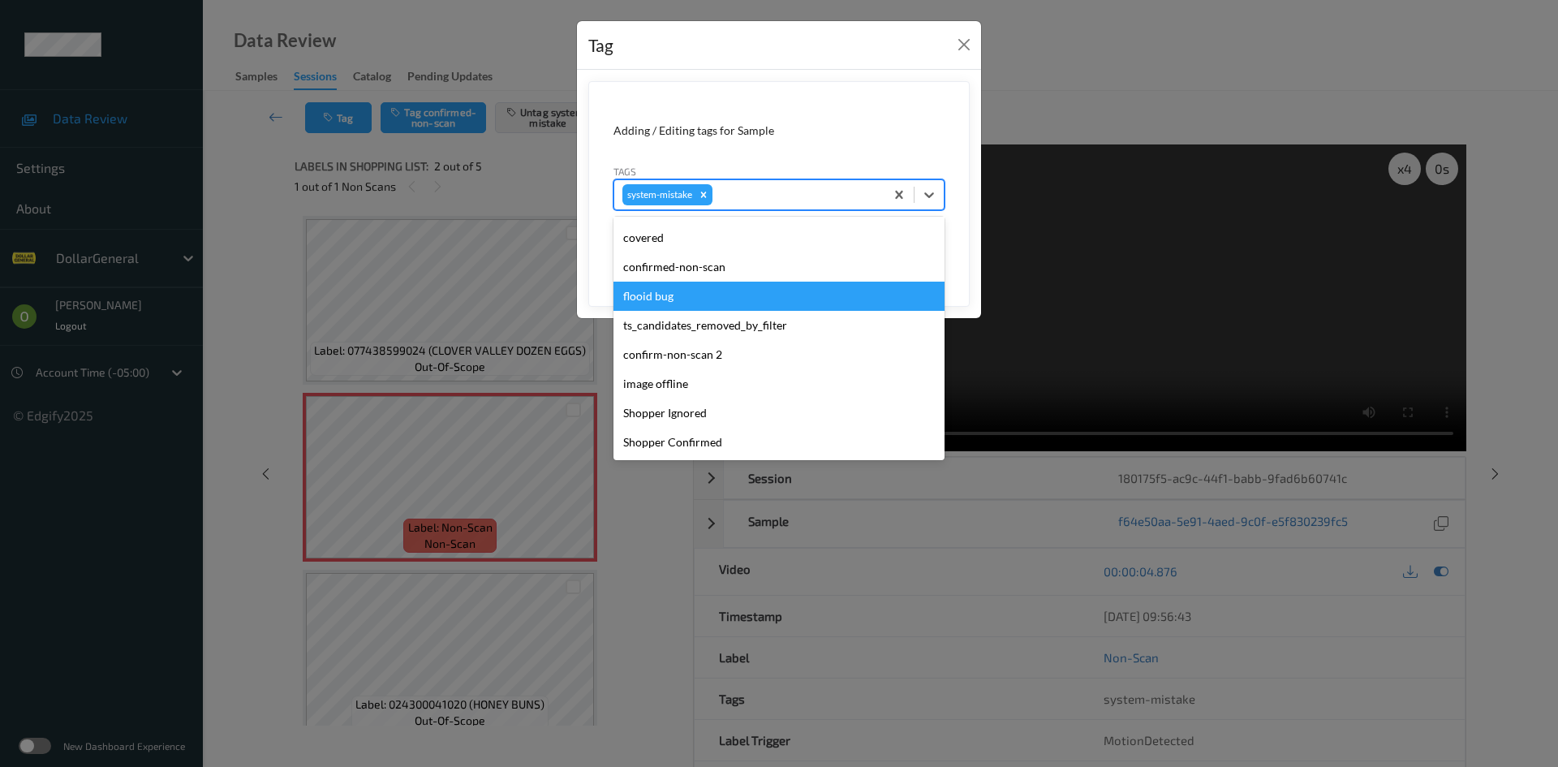
click at [731, 292] on div "flooid bug" at bounding box center [778, 296] width 331 height 29
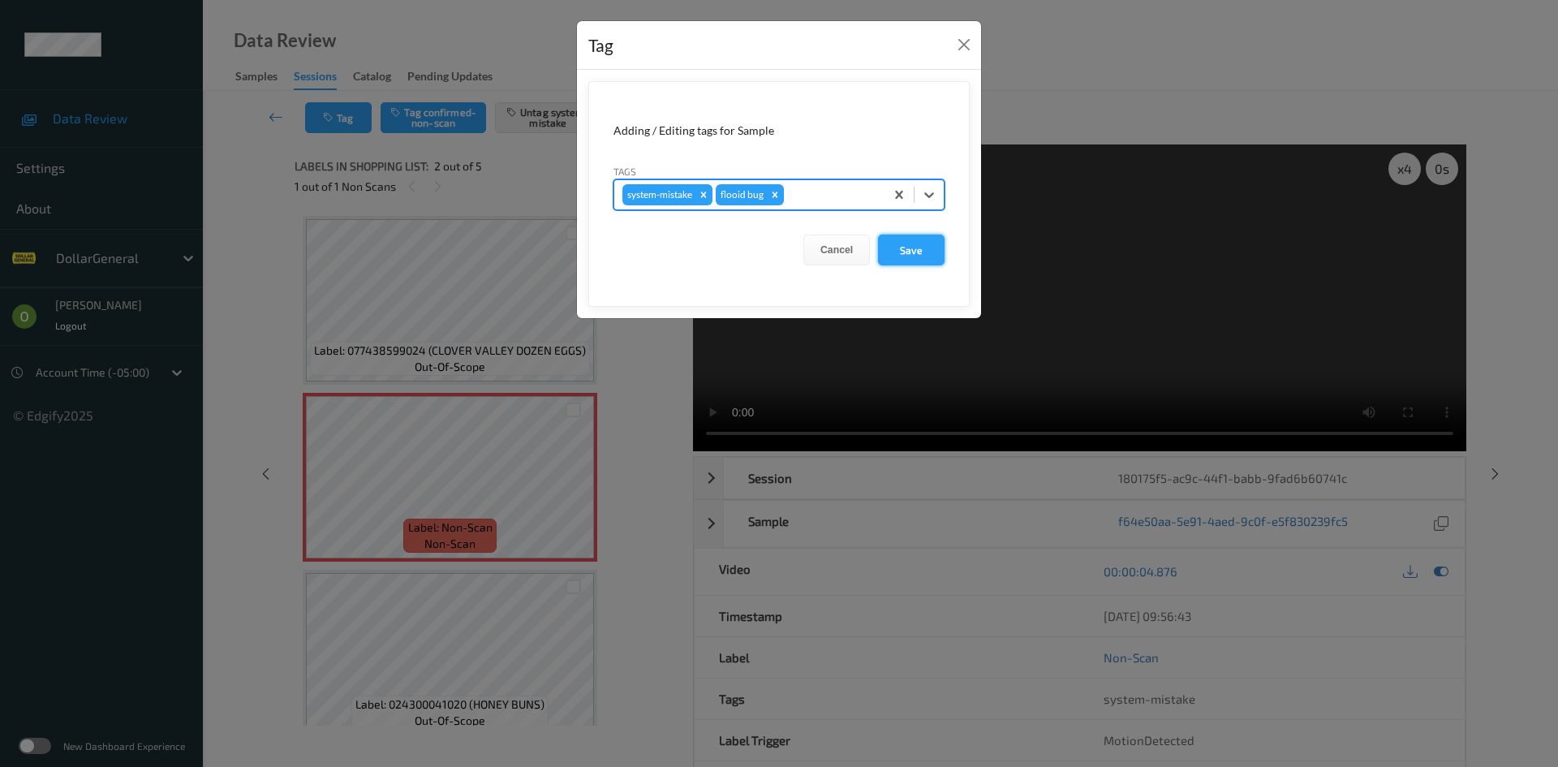
click at [929, 256] on button "Save" at bounding box center [911, 249] width 67 height 31
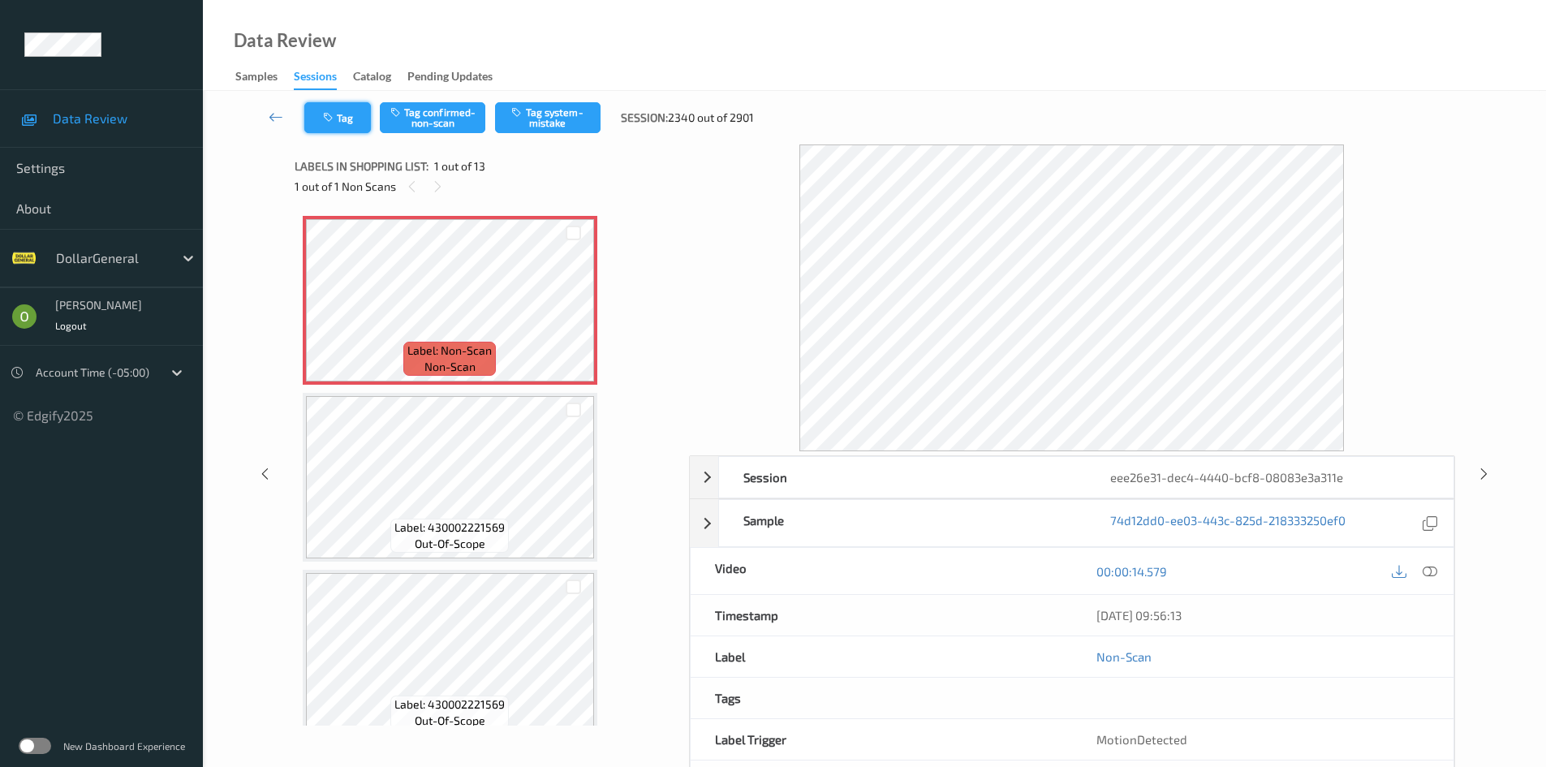
click at [361, 122] on button "Tag" at bounding box center [337, 117] width 67 height 31
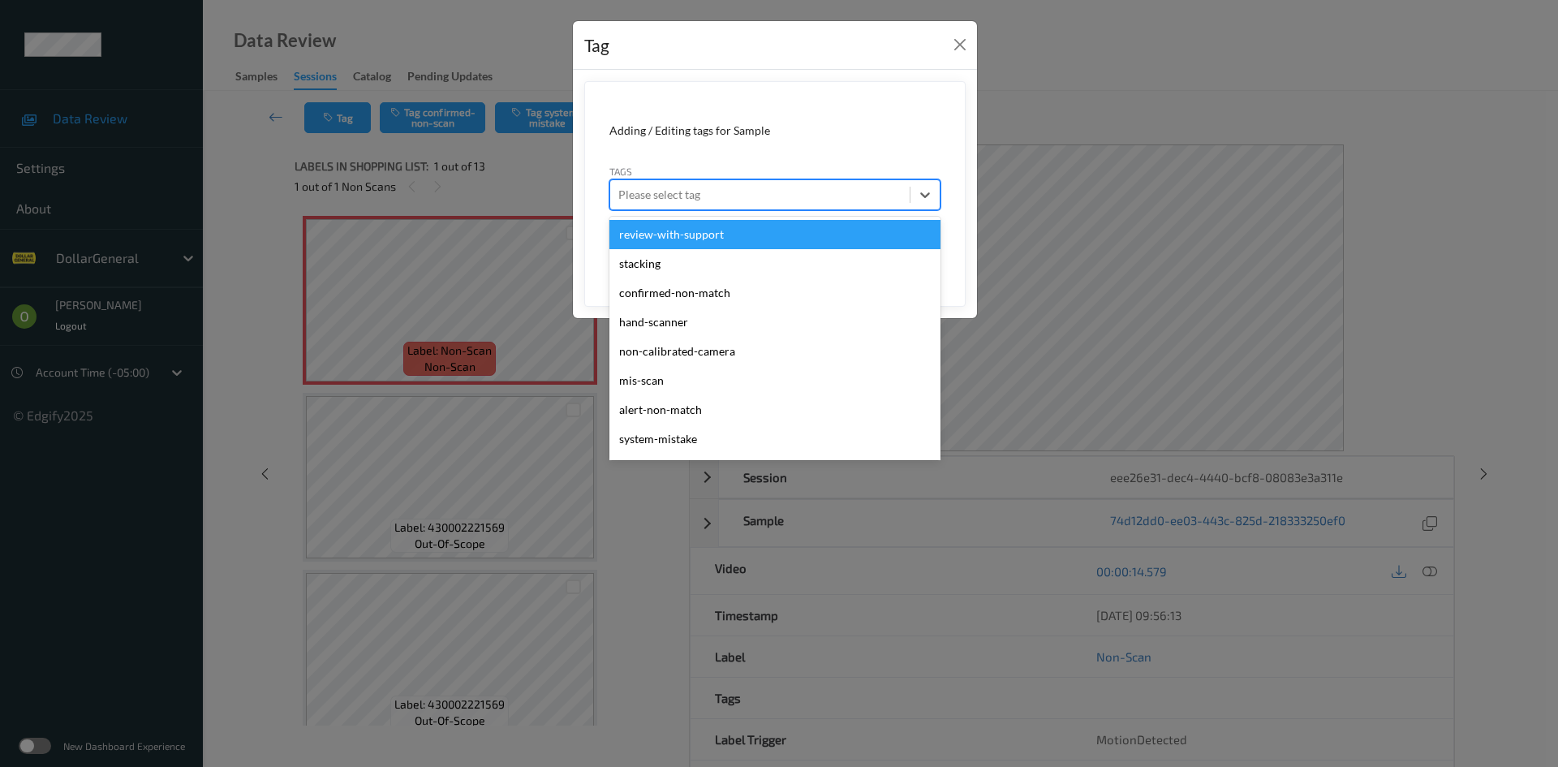
click at [743, 189] on div at bounding box center [759, 194] width 283 height 19
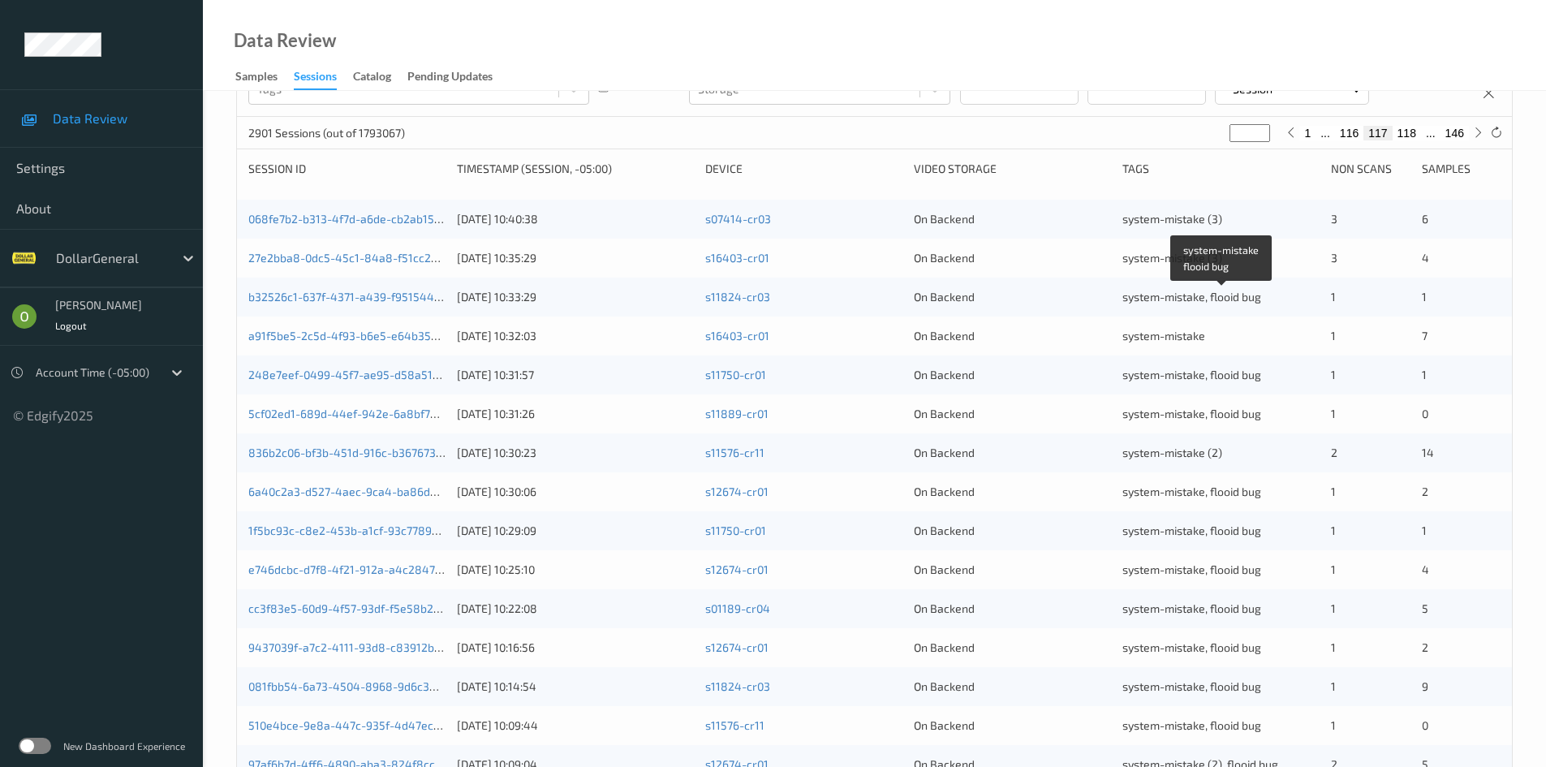
scroll to position [454, 0]
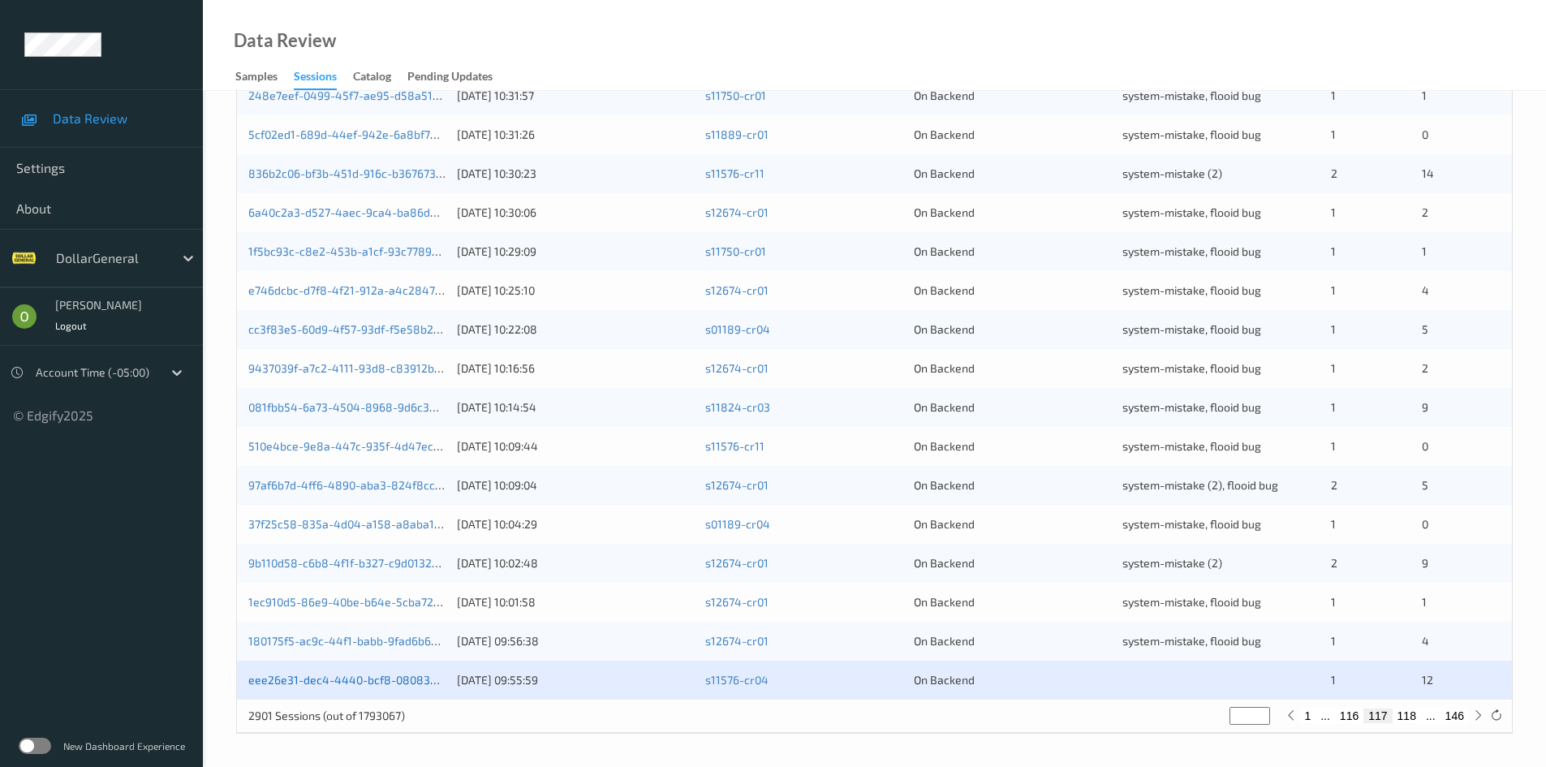
click at [334, 684] on link "eee26e31-dec4-4440-bcf8-08083e3a311e" at bounding box center [360, 680] width 224 height 14
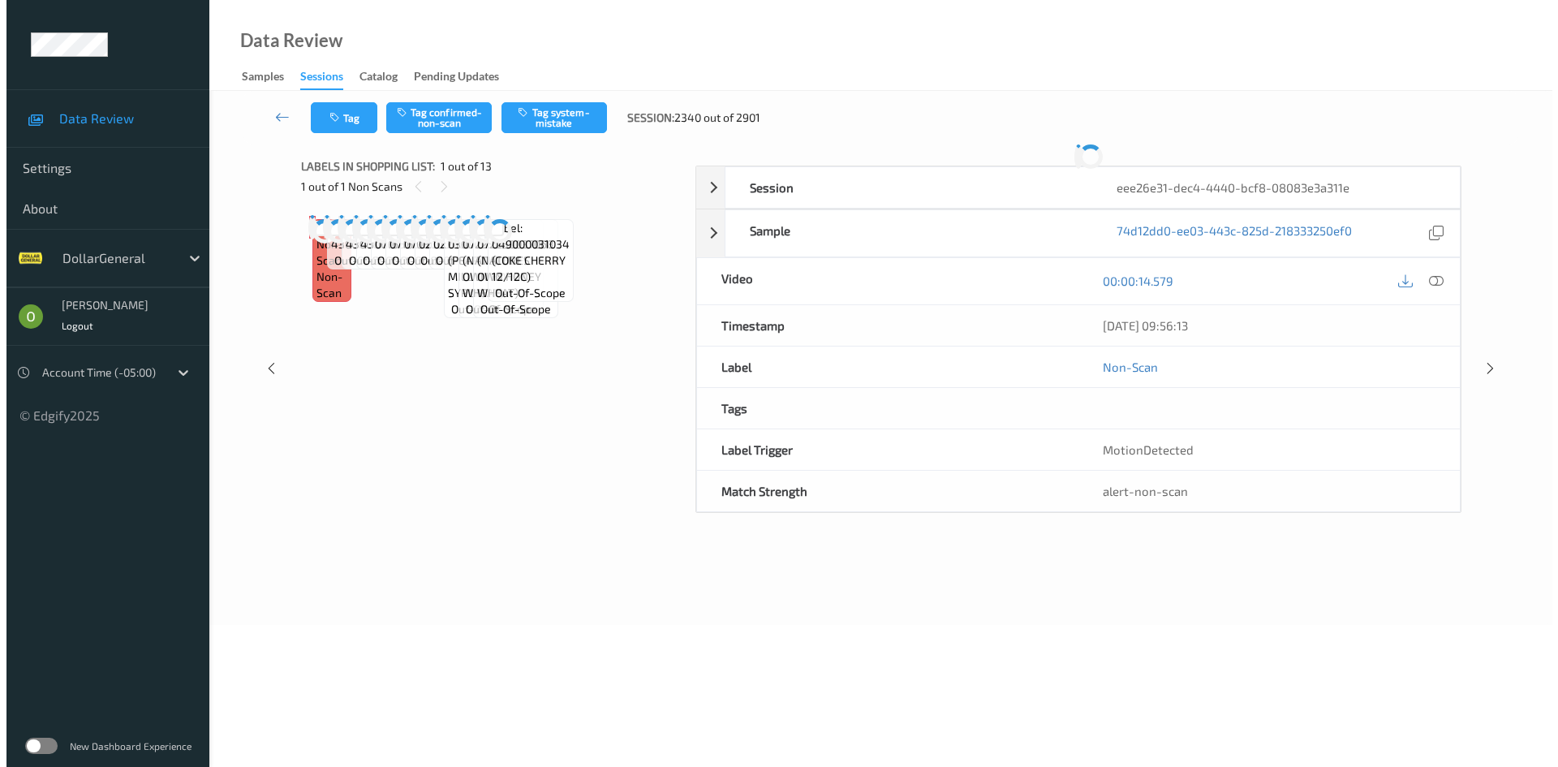
scroll to position [70, 0]
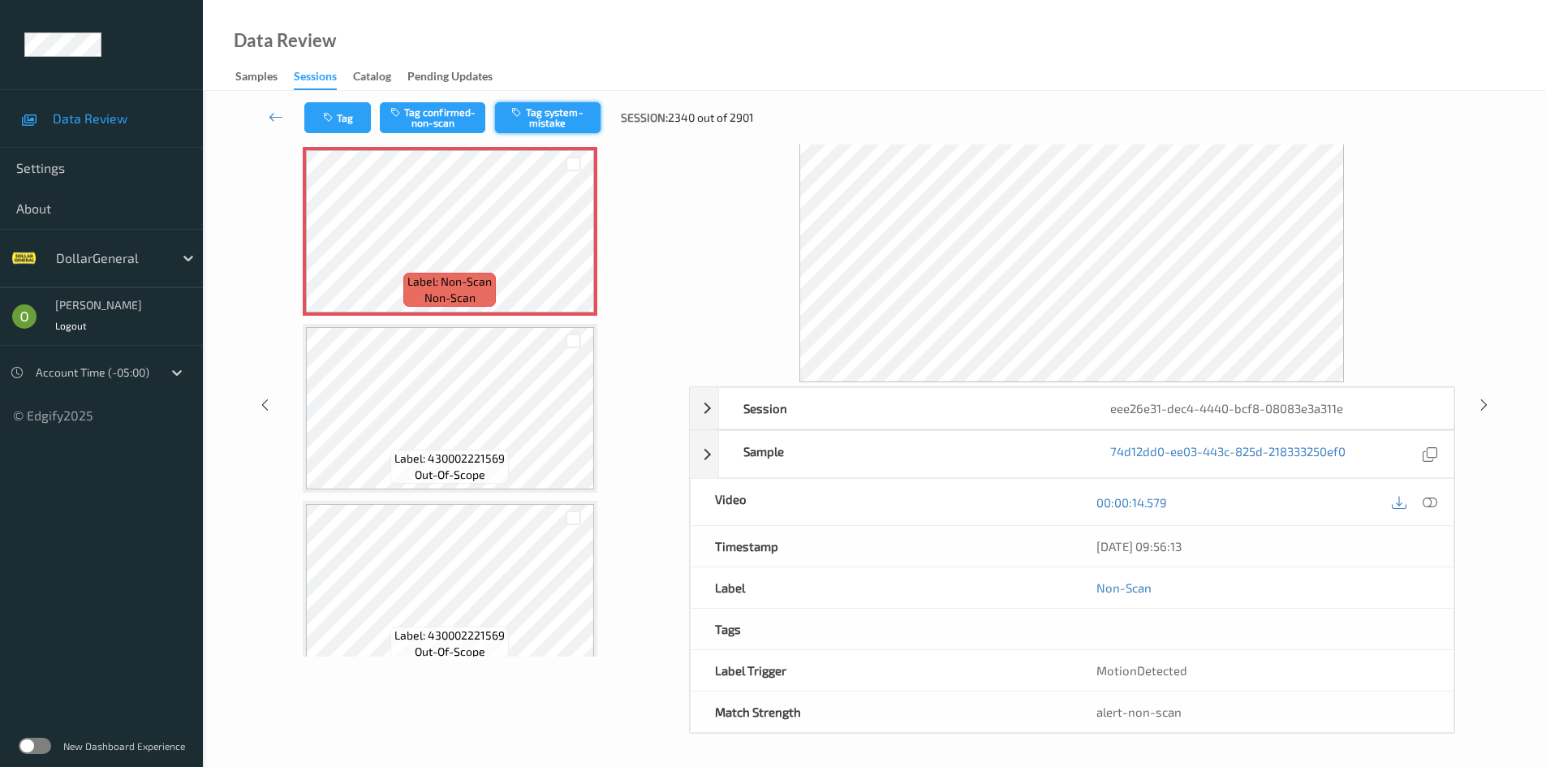
click at [532, 122] on button "Tag system-mistake" at bounding box center [547, 117] width 105 height 31
click at [333, 109] on button "Tag" at bounding box center [337, 117] width 67 height 31
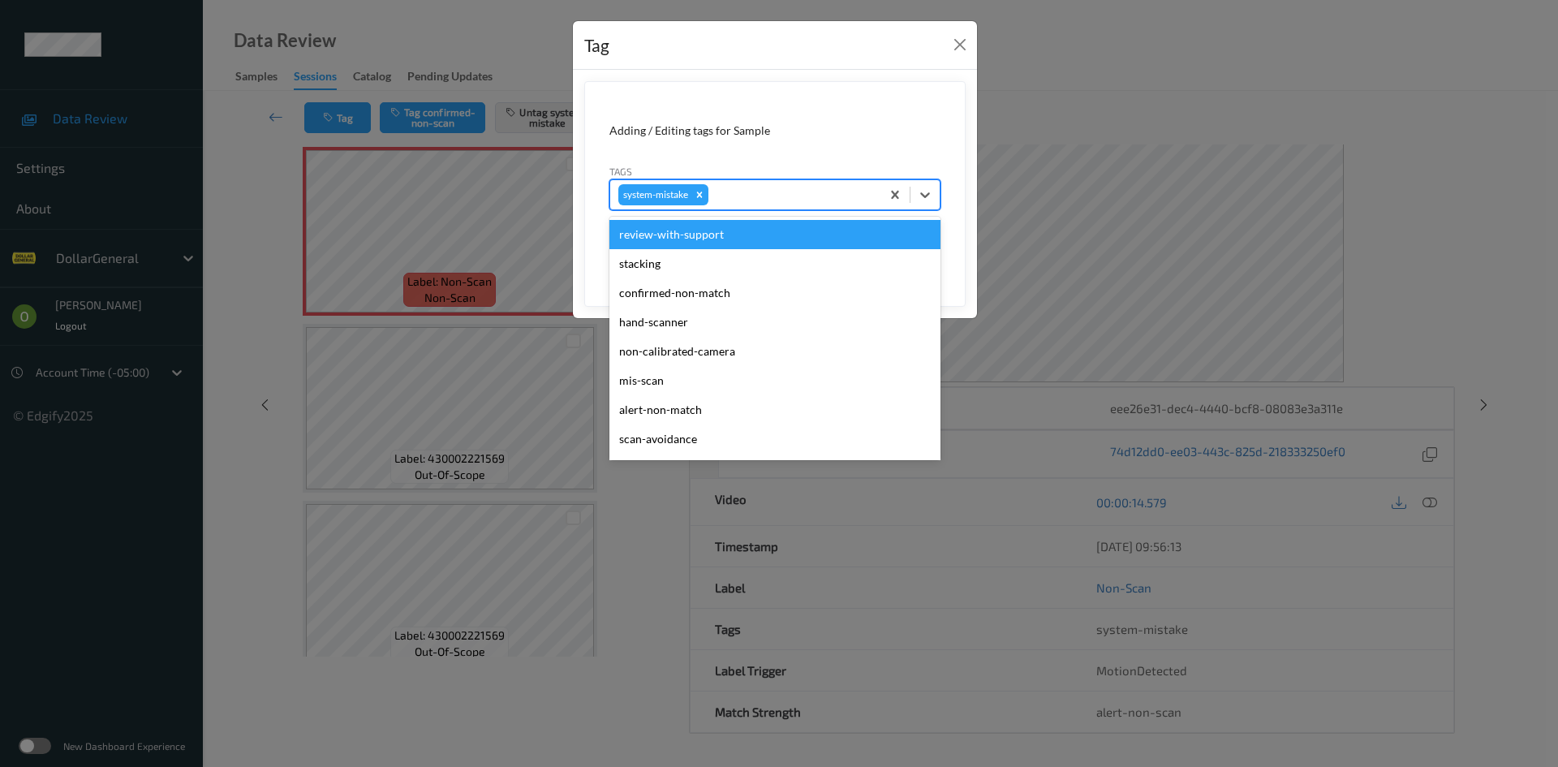
click at [823, 191] on div at bounding box center [792, 194] width 161 height 19
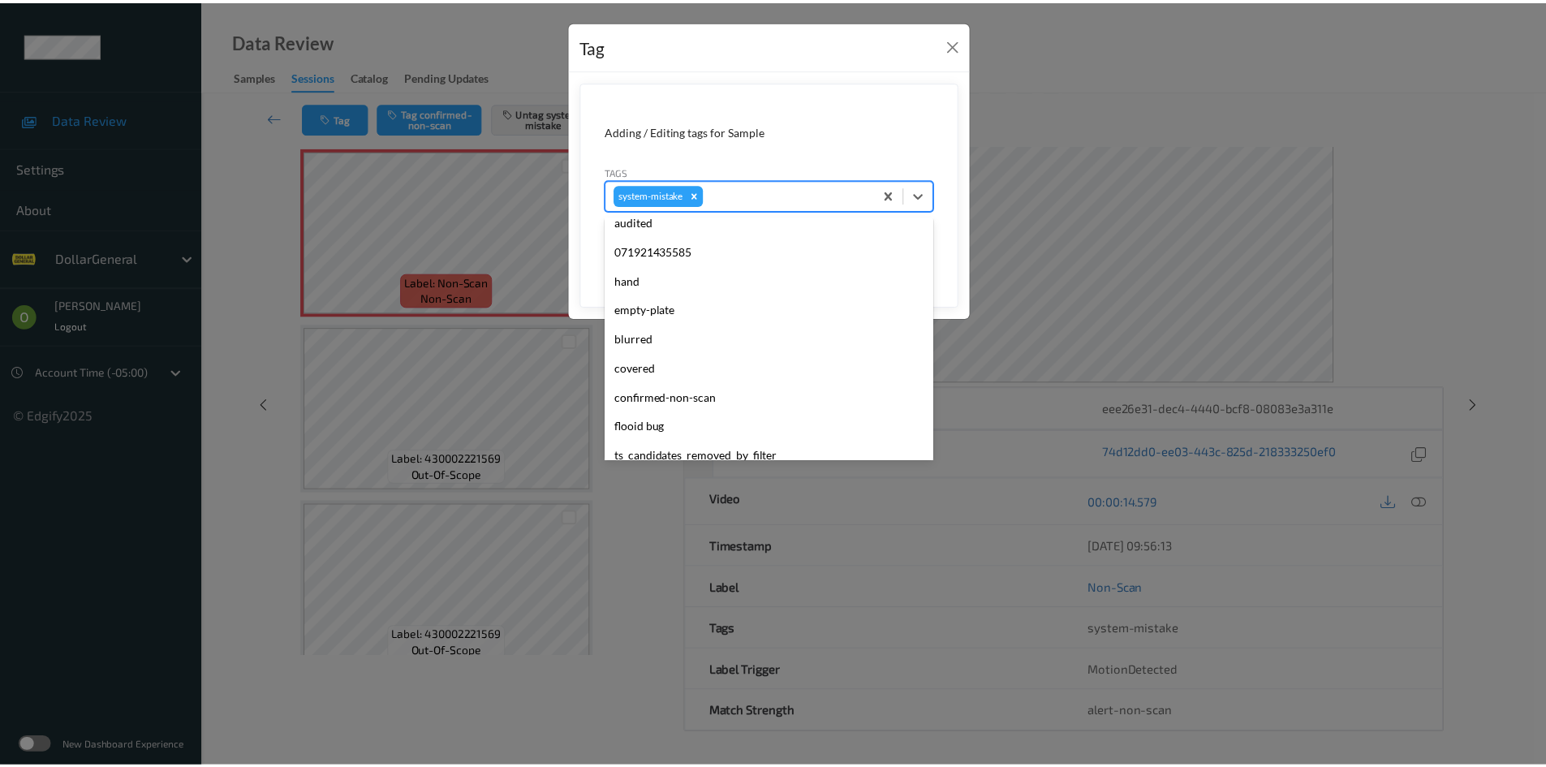
scroll to position [406, 0]
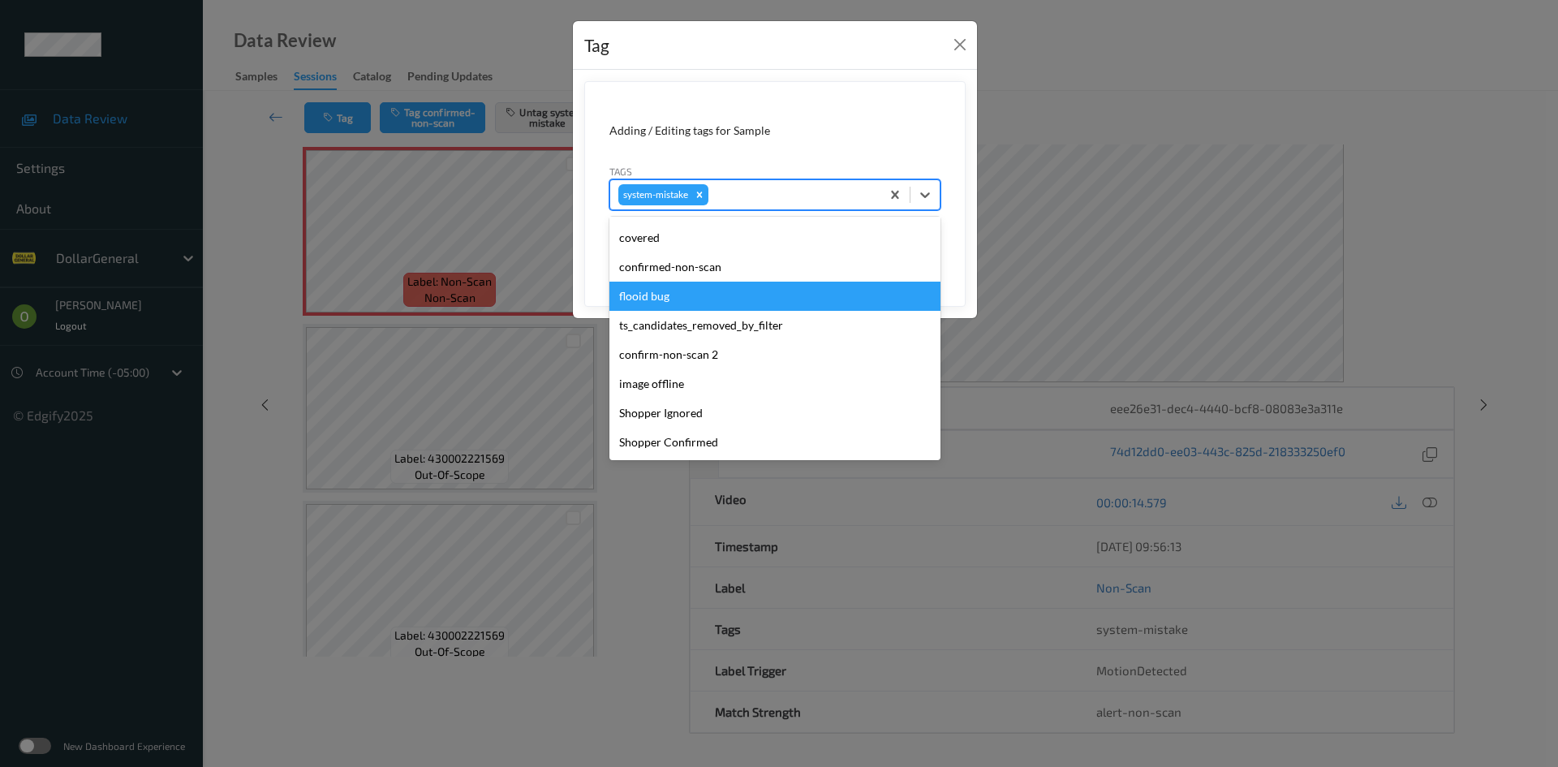
click at [776, 299] on div "flooid bug" at bounding box center [774, 296] width 331 height 29
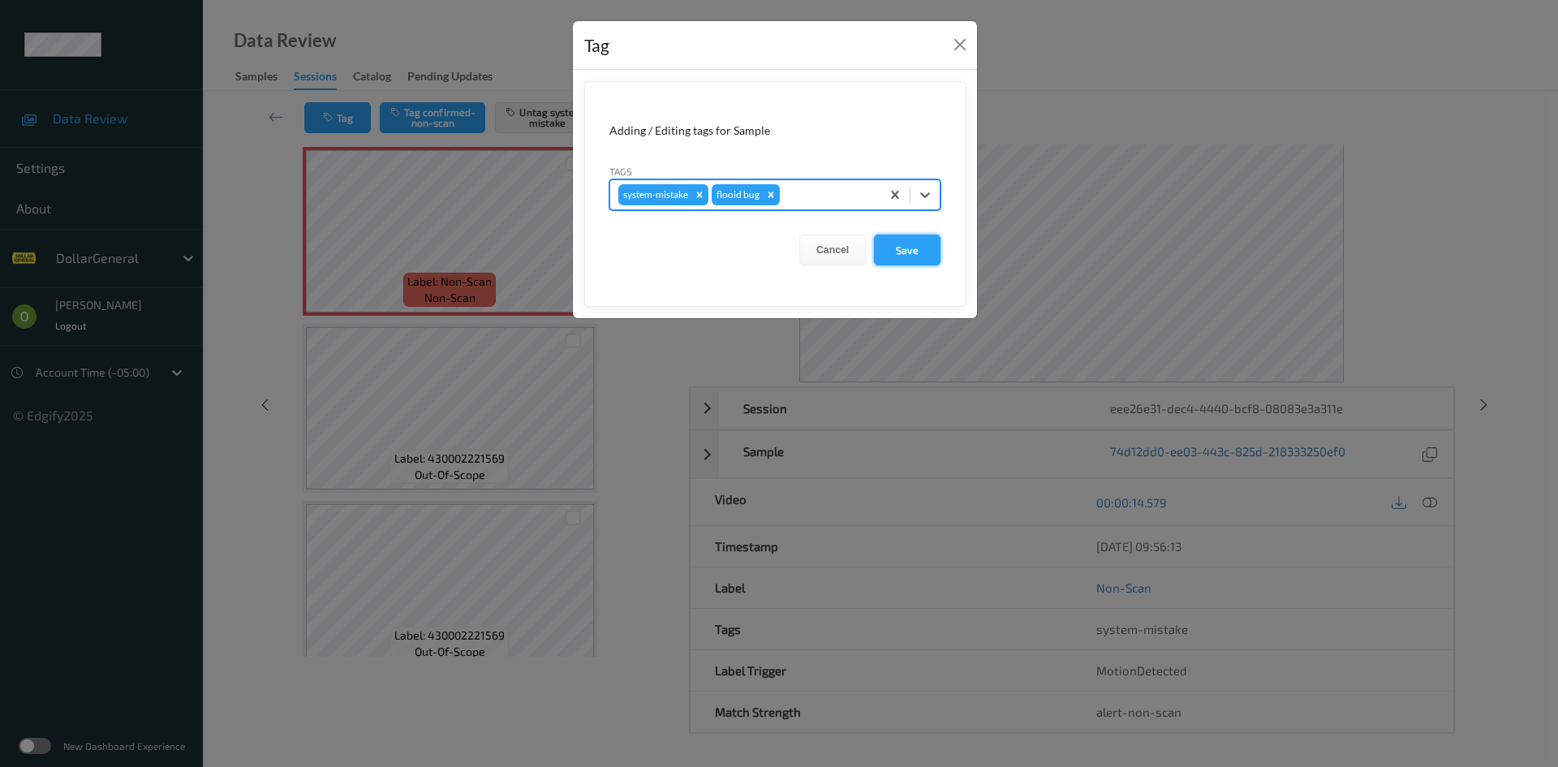
click at [910, 252] on button "Save" at bounding box center [907, 249] width 67 height 31
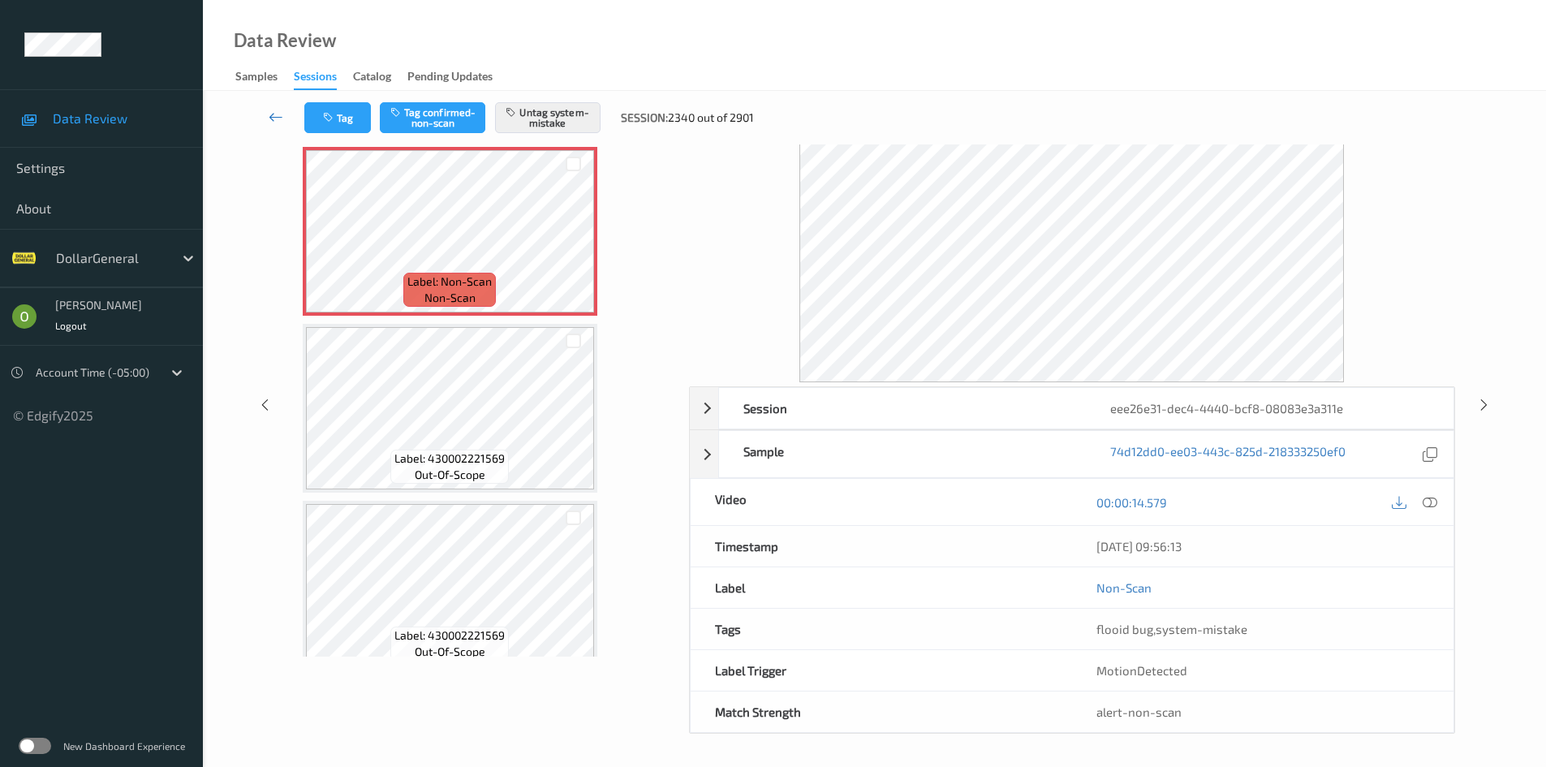
click at [287, 112] on link at bounding box center [275, 117] width 57 height 31
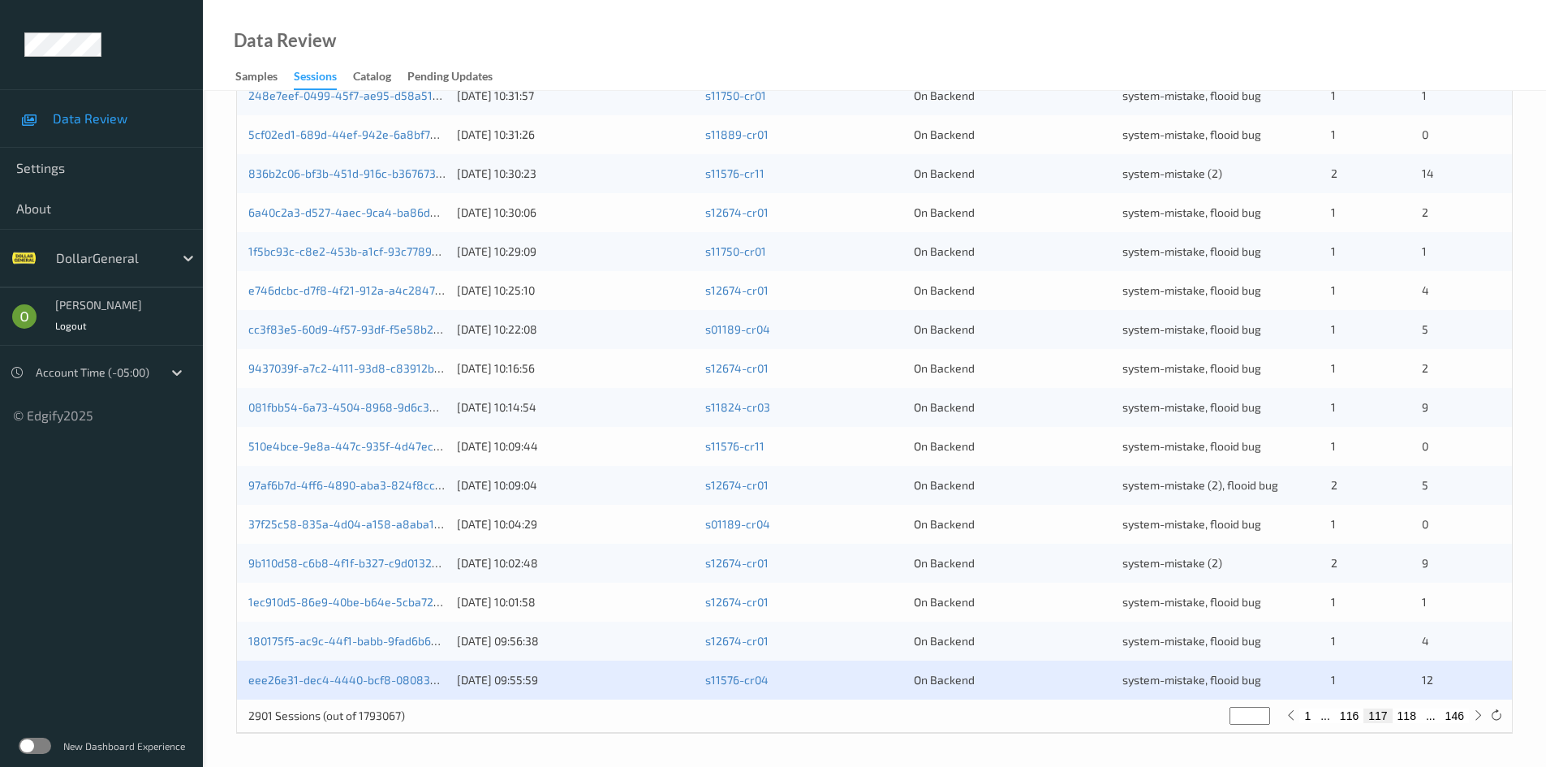
scroll to position [49, 0]
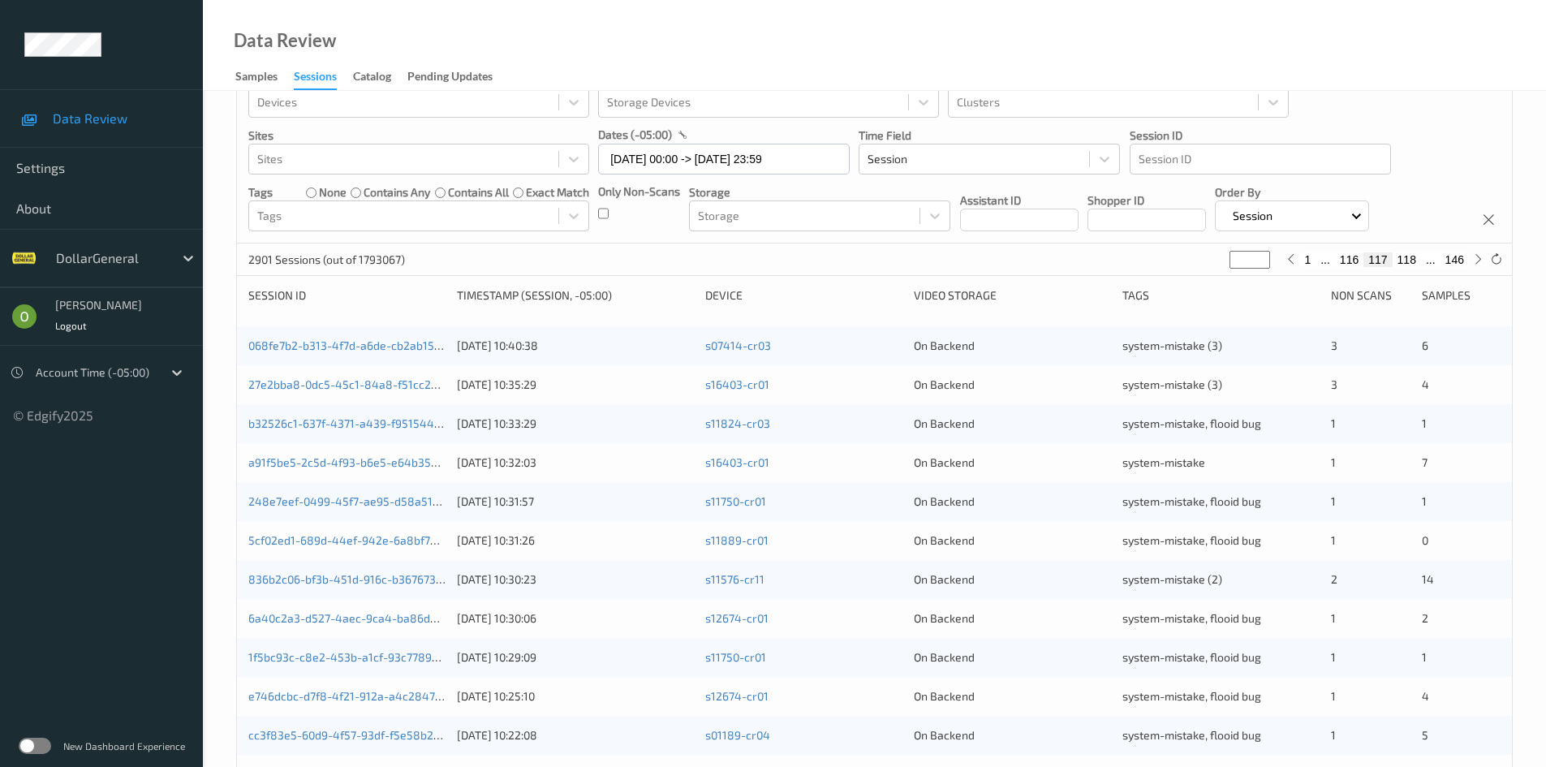
click at [1404, 256] on button "118" at bounding box center [1406, 259] width 28 height 15
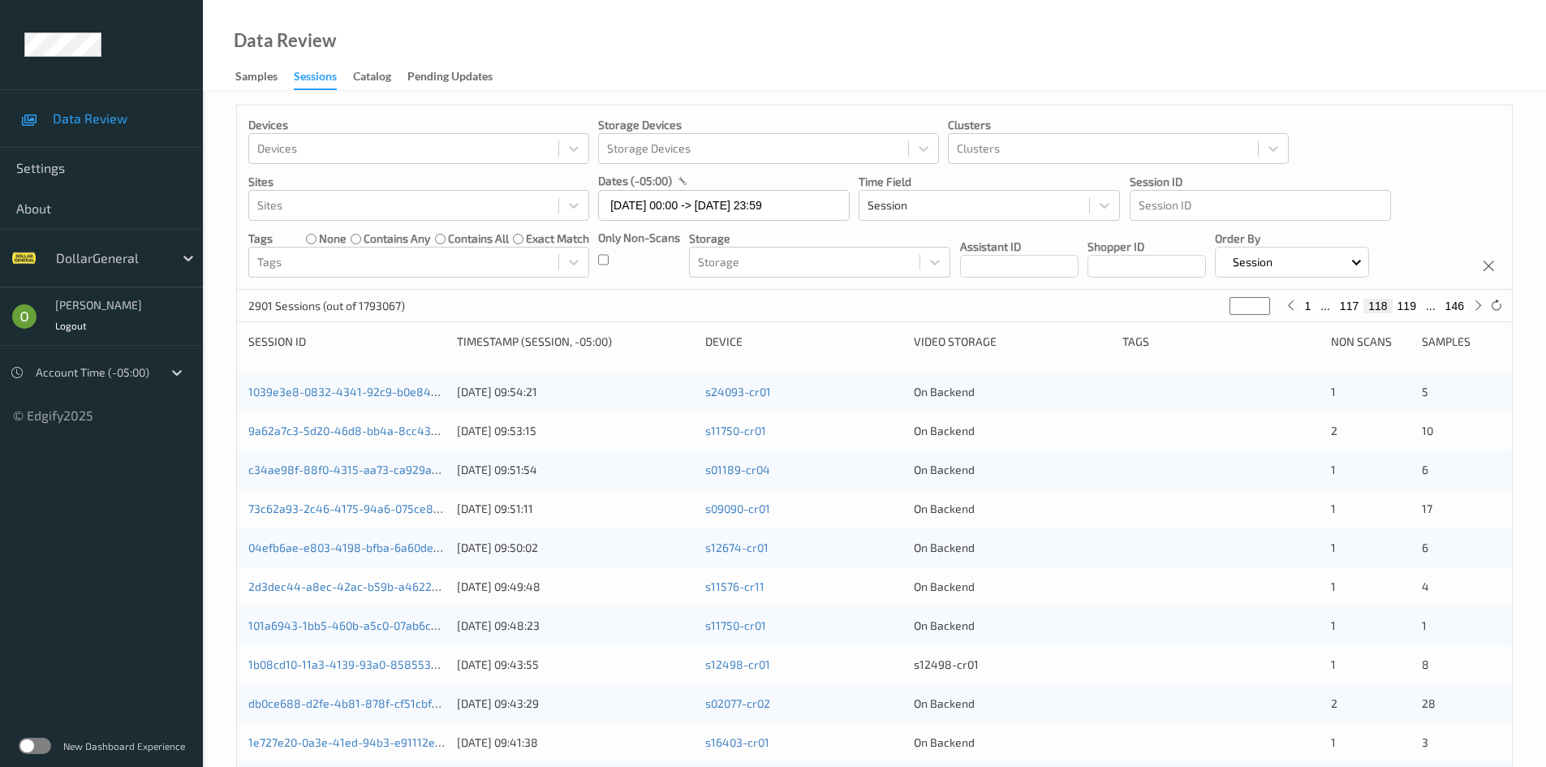
scroll to position [0, 0]
click at [367, 393] on link "1039e3e8-0832-4341-92c9-b0e84bfe72b1" at bounding box center [359, 394] width 223 height 14
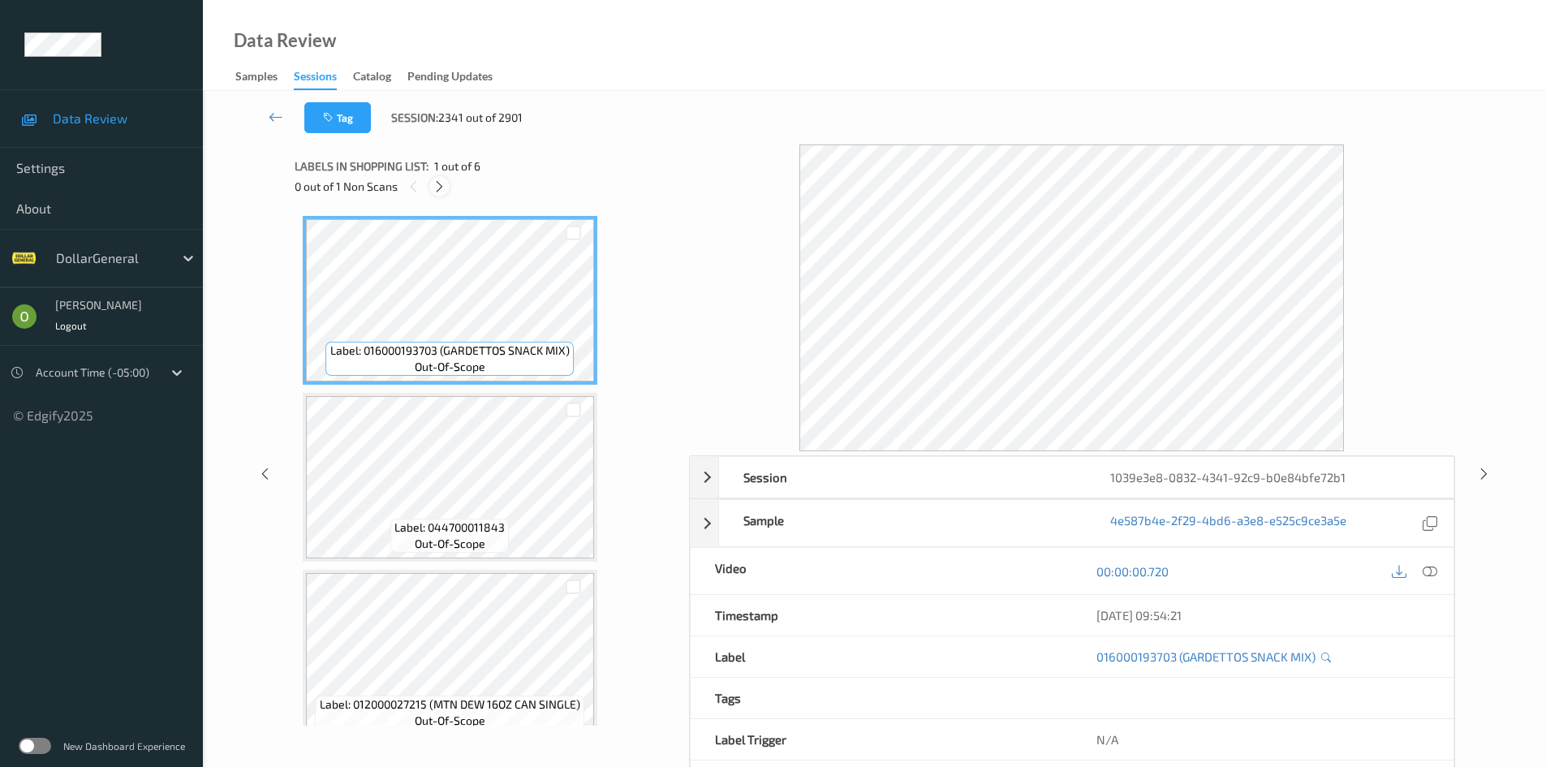
click at [436, 179] on icon at bounding box center [439, 186] width 14 height 15
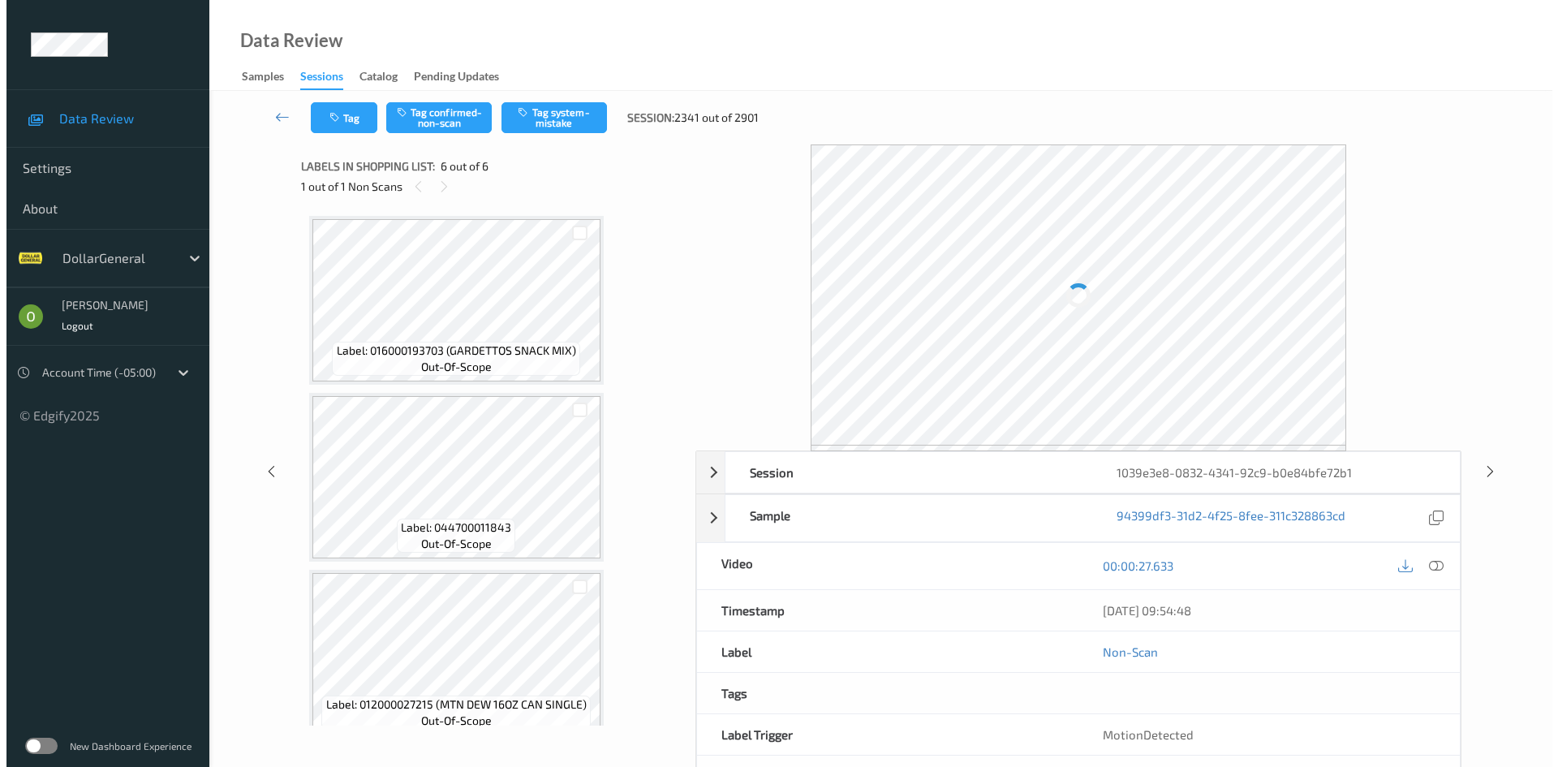
scroll to position [552, 0]
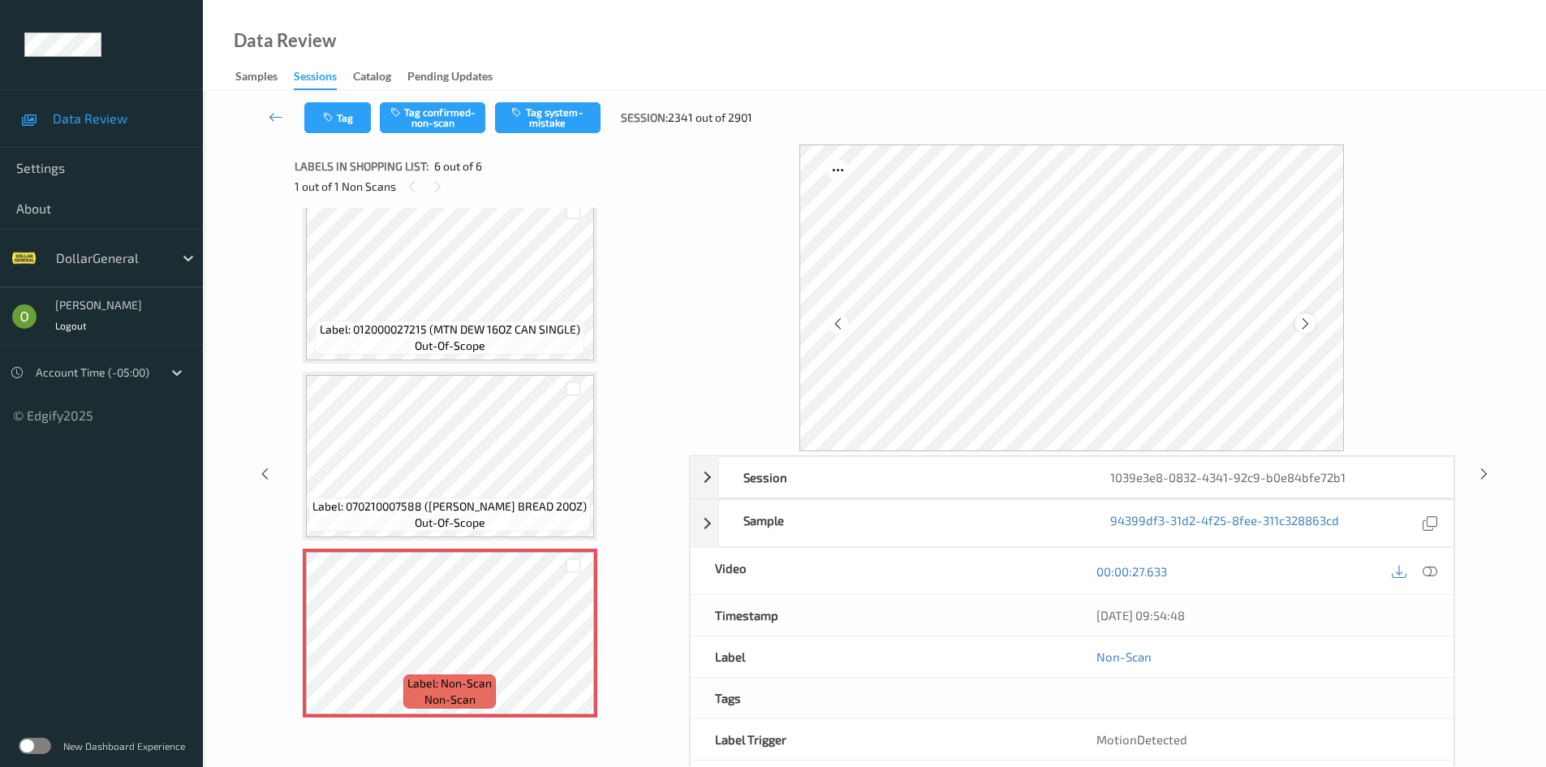
click at [1305, 319] on icon at bounding box center [1305, 323] width 14 height 15
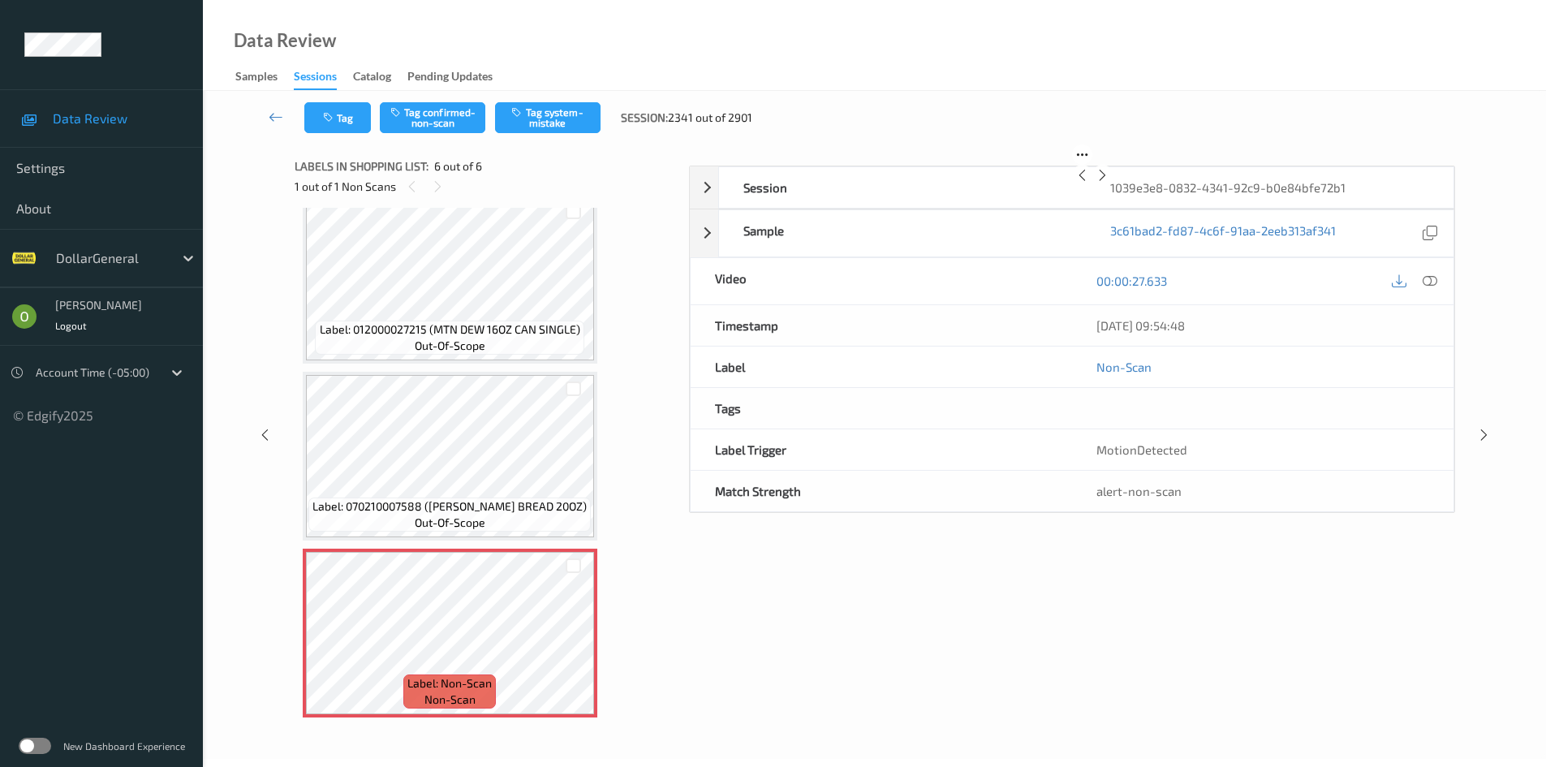
click at [1109, 183] on icon at bounding box center [1102, 175] width 14 height 15
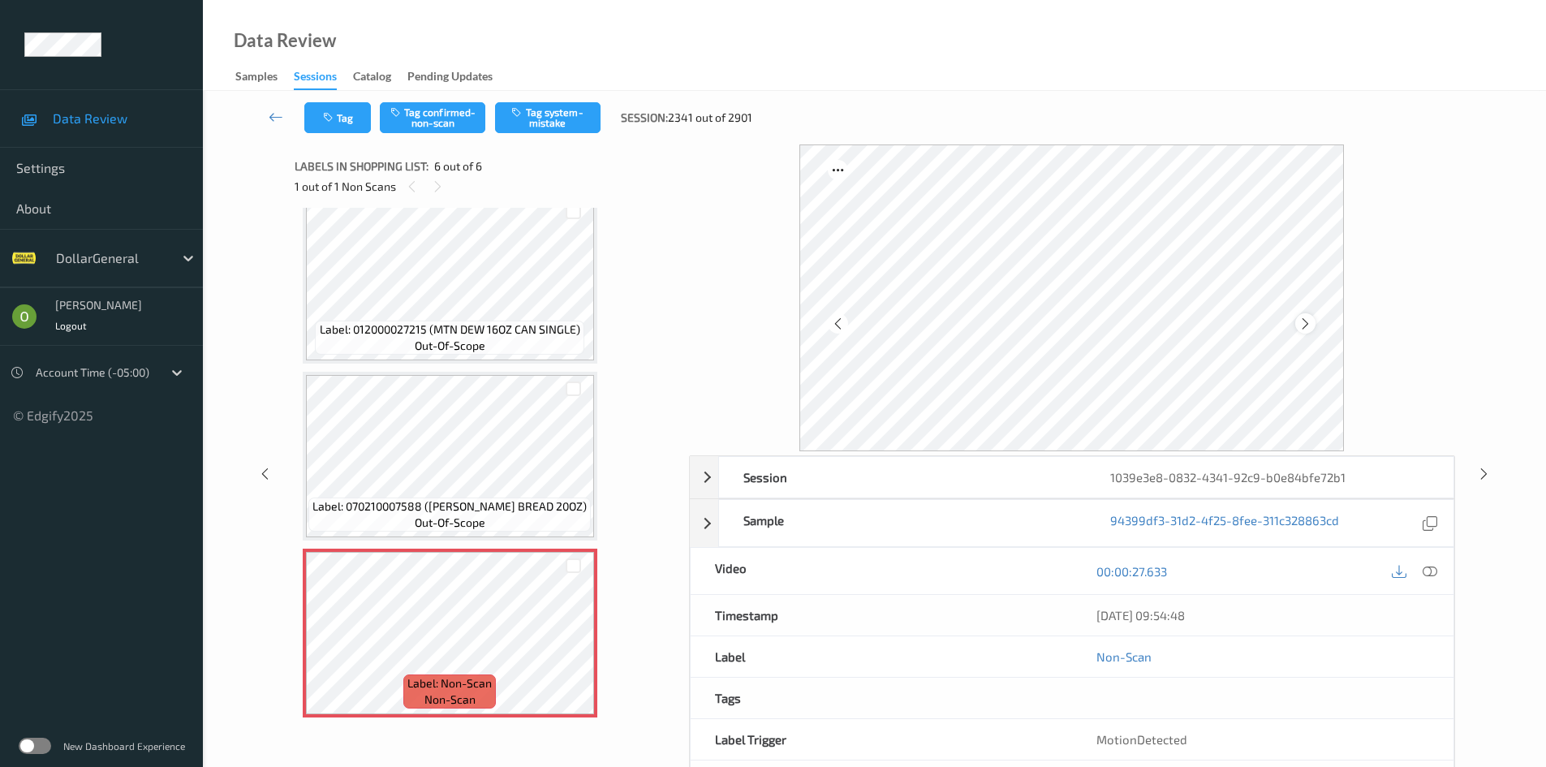
click at [1302, 329] on icon at bounding box center [1305, 323] width 14 height 15
click at [559, 135] on div "Tag Tag confirmed-non-scan Tag system-mistake Session: 2341 out of 2901" at bounding box center [874, 118] width 1276 height 54
click at [570, 123] on button "Tag system-mistake" at bounding box center [547, 117] width 105 height 31
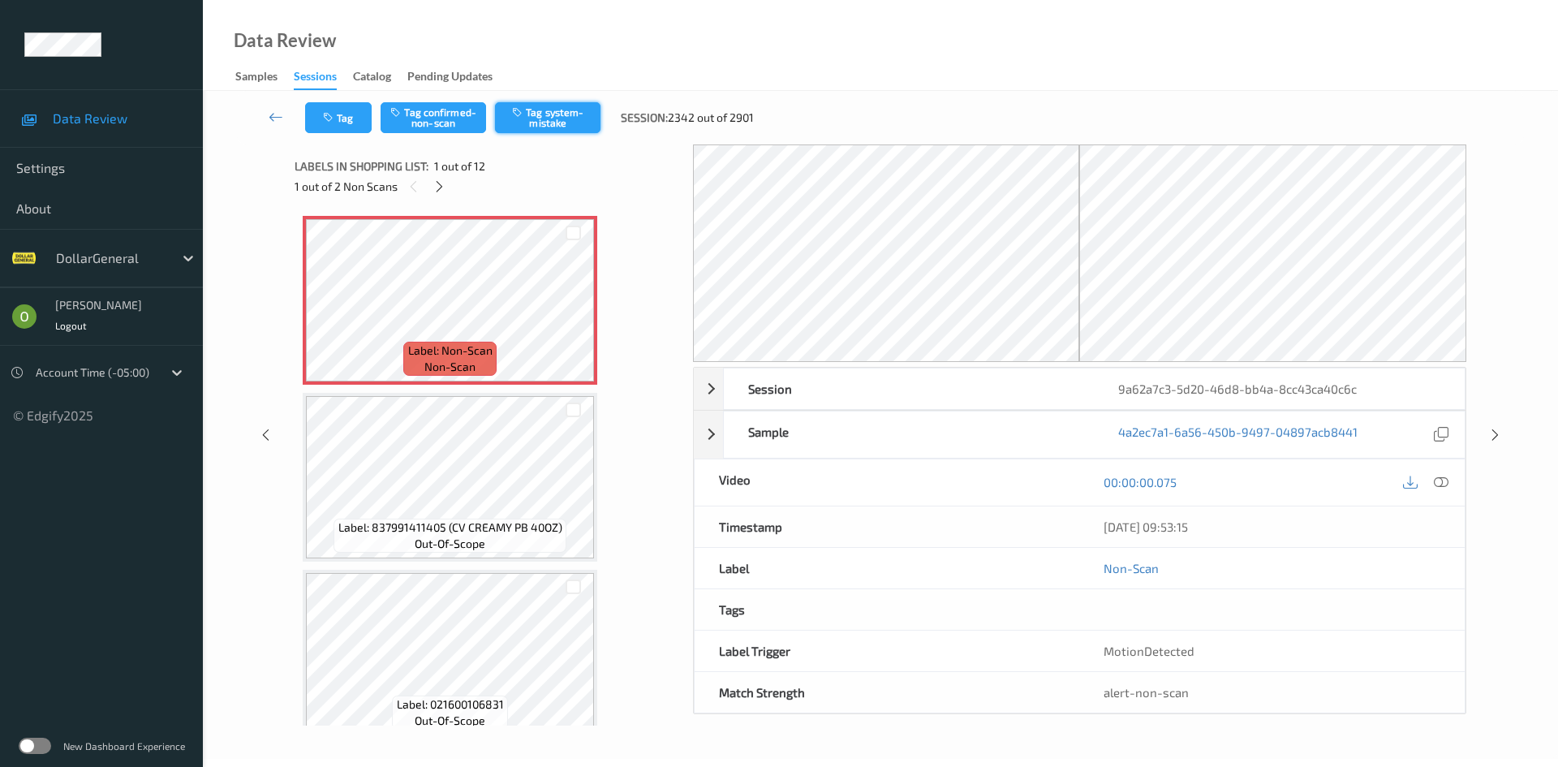
click at [527, 120] on button "Tag system-mistake" at bounding box center [547, 117] width 105 height 31
click at [329, 114] on icon "button" at bounding box center [330, 117] width 14 height 11
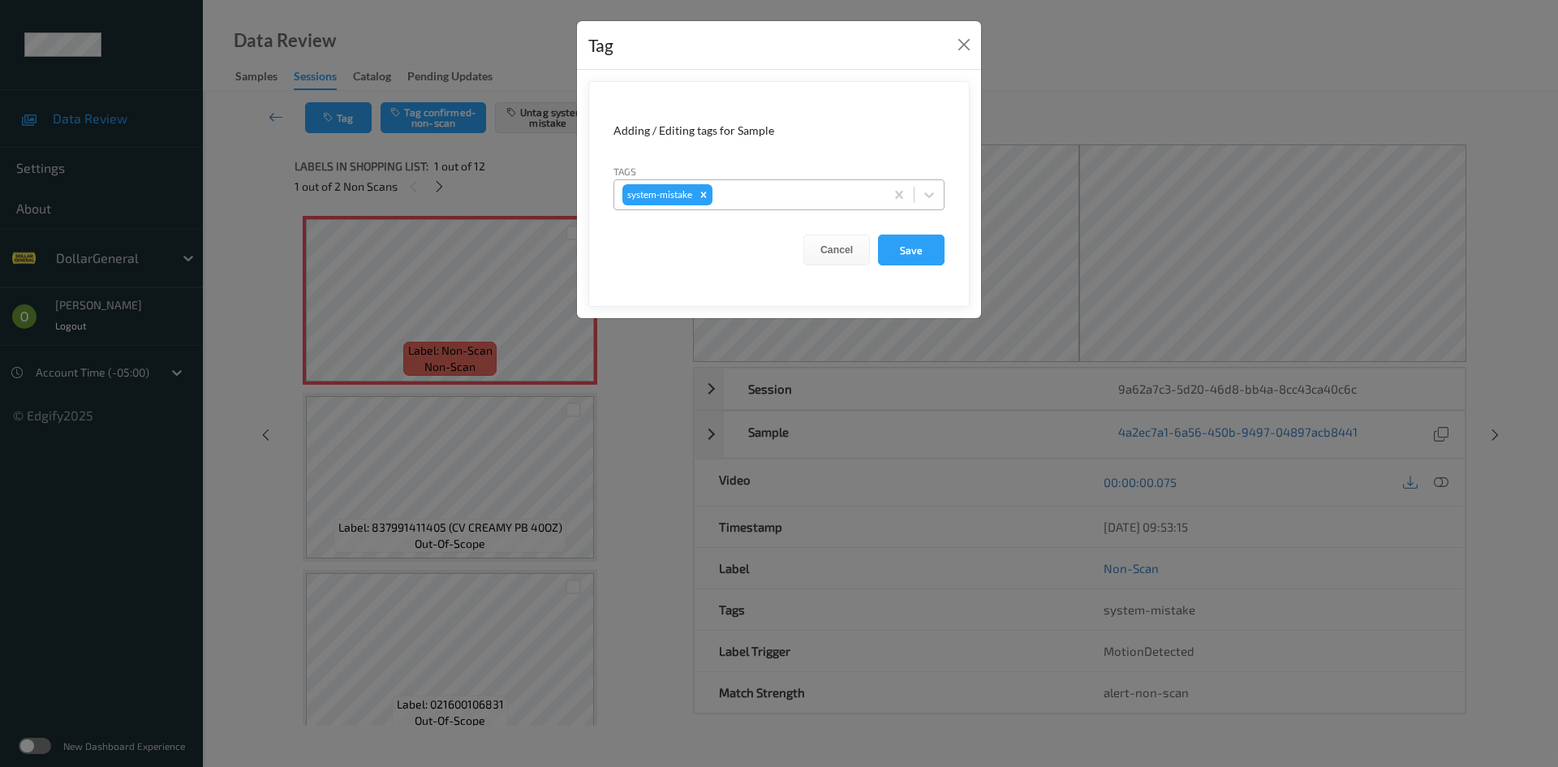
click at [817, 201] on div at bounding box center [796, 194] width 161 height 19
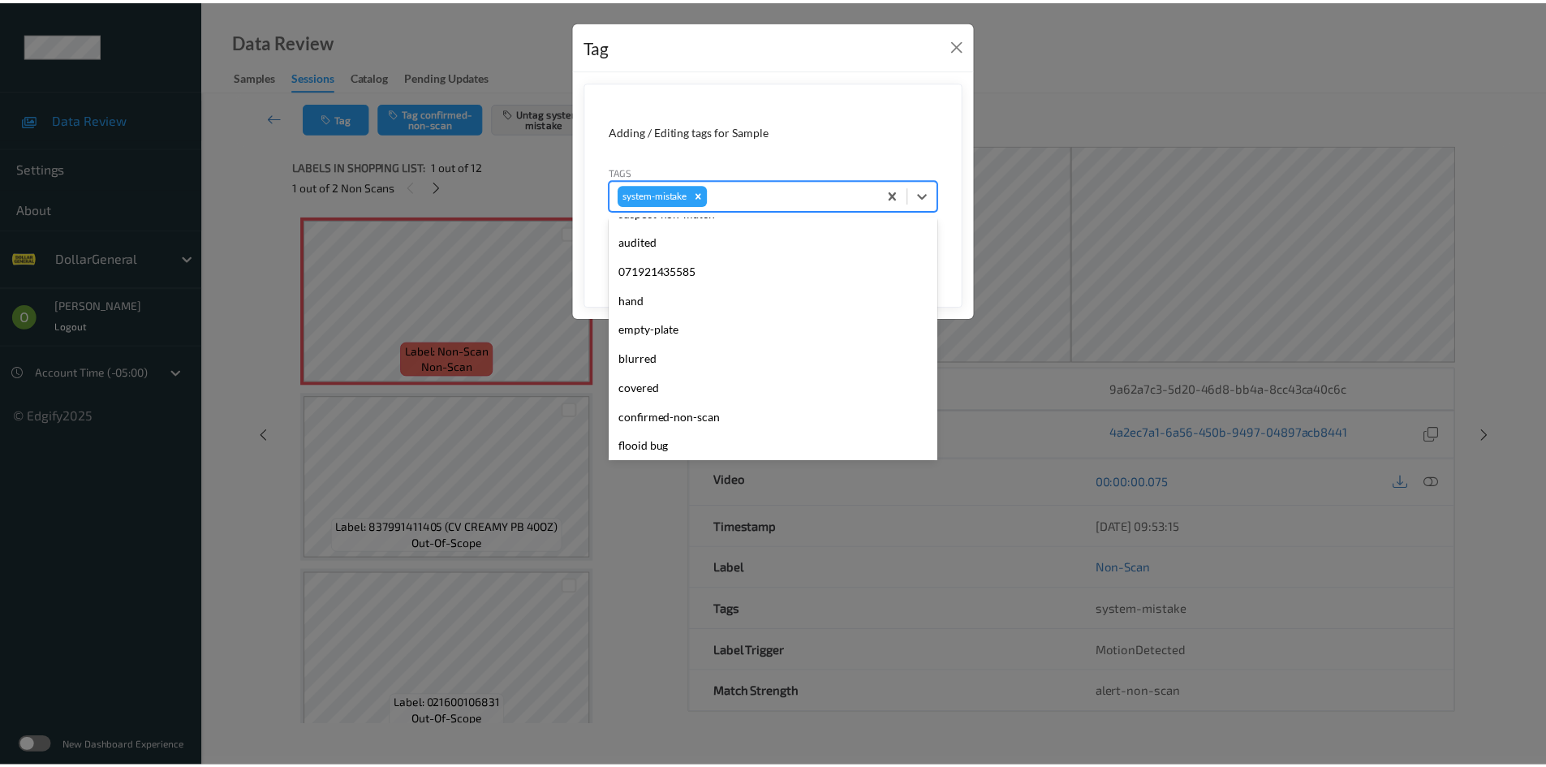
scroll to position [406, 0]
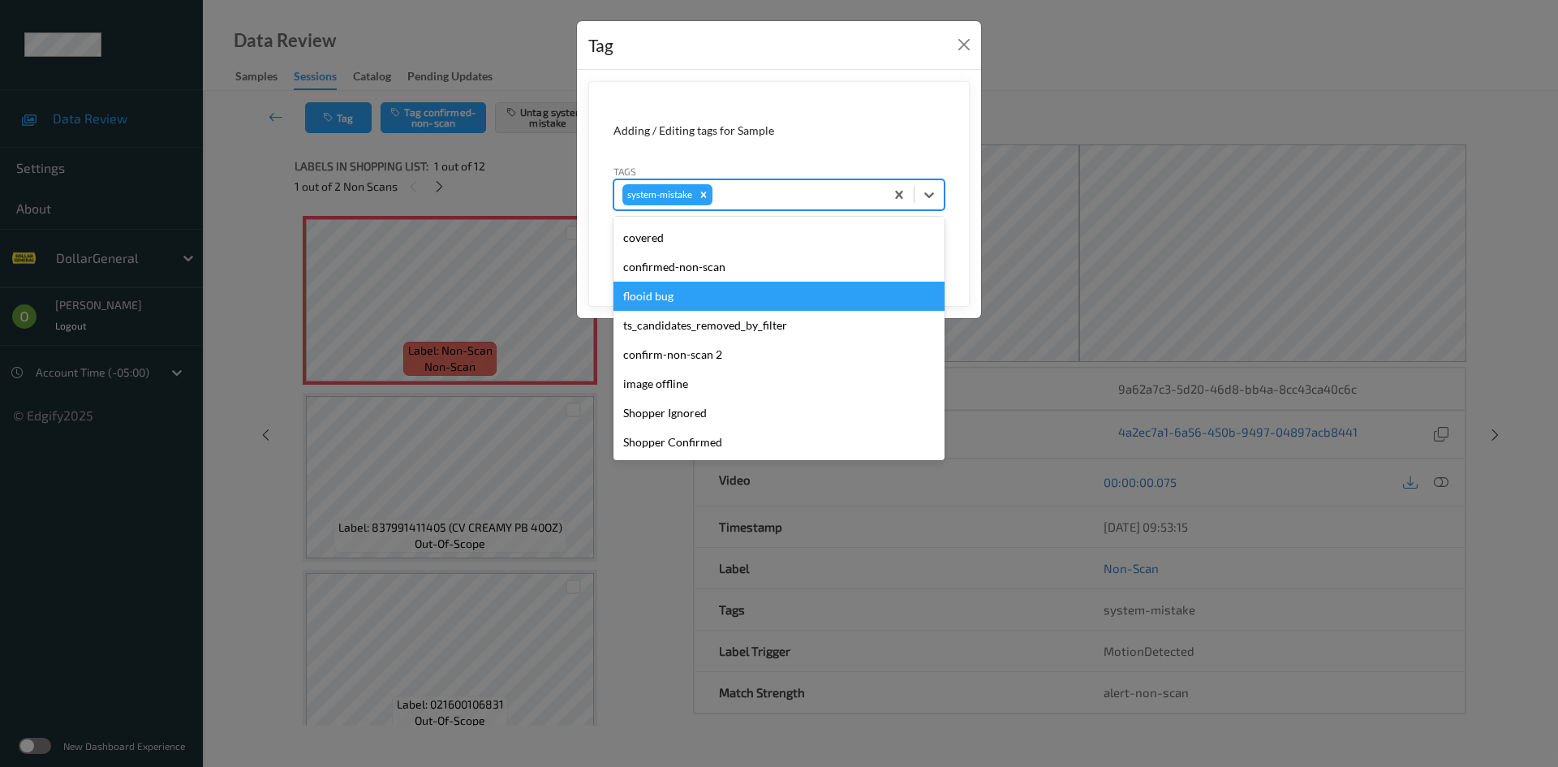
click at [704, 300] on div "flooid bug" at bounding box center [778, 296] width 331 height 29
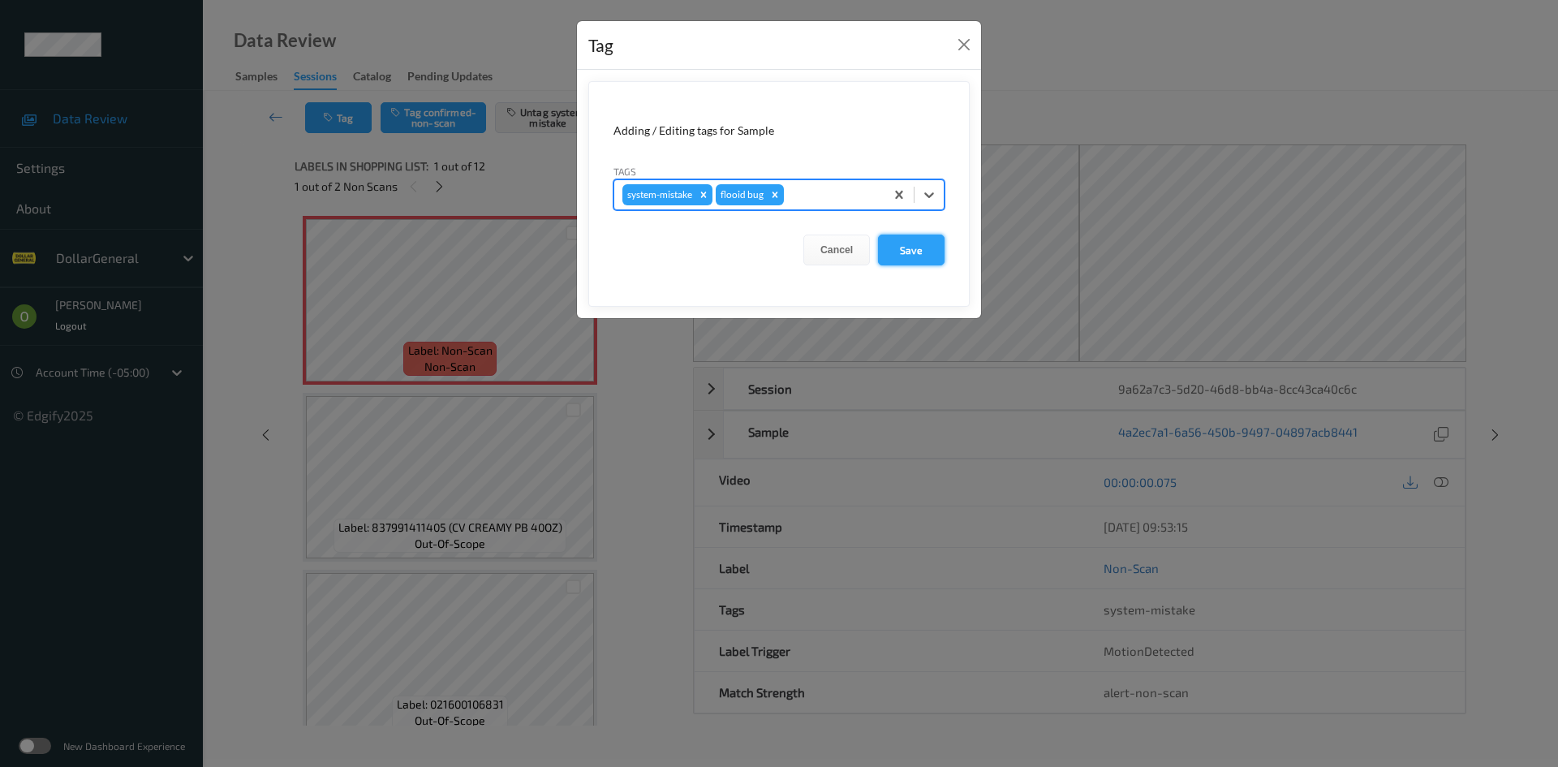
click at [915, 242] on button "Save" at bounding box center [911, 249] width 67 height 31
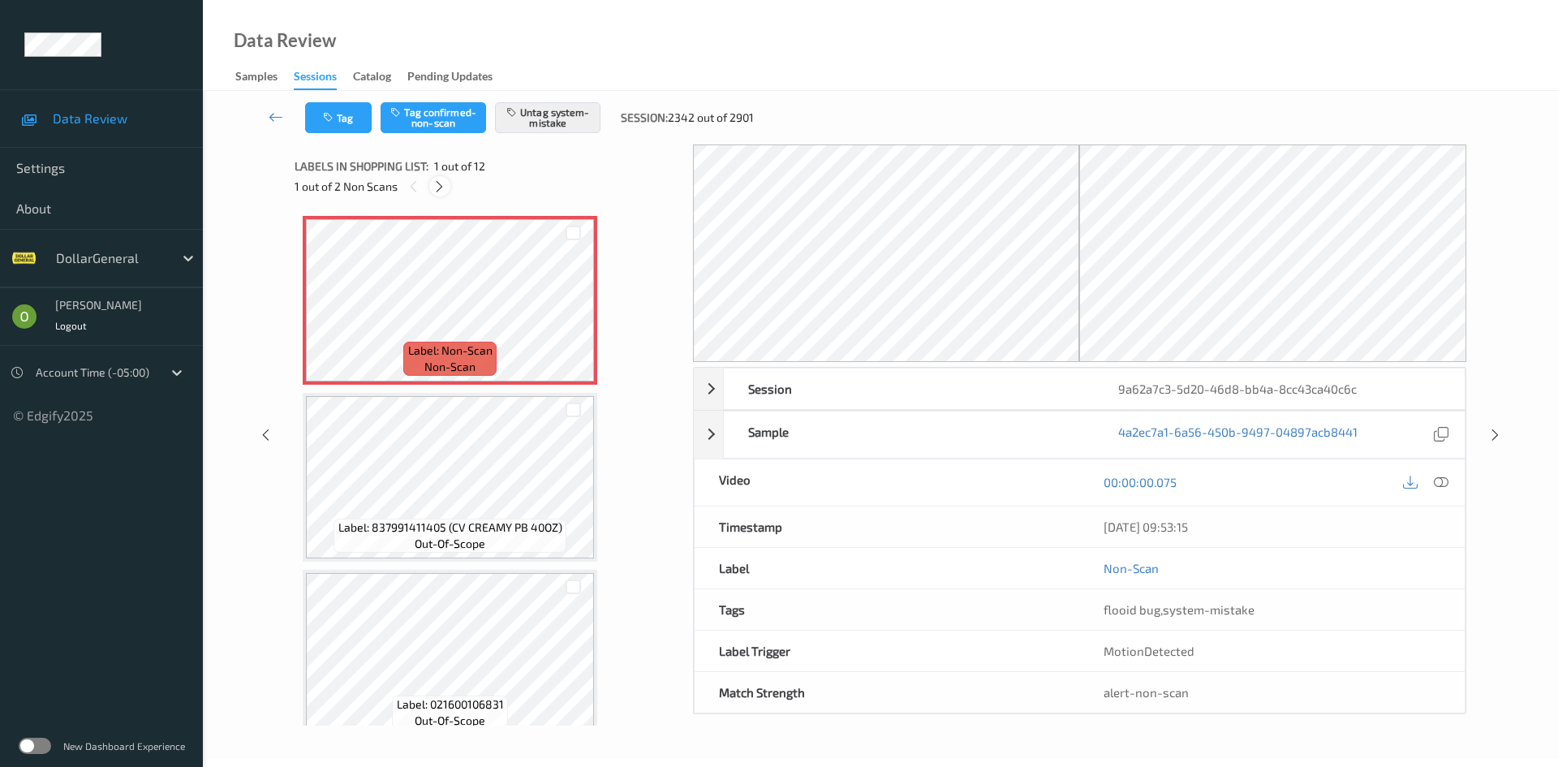
click at [438, 187] on icon at bounding box center [439, 186] width 14 height 15
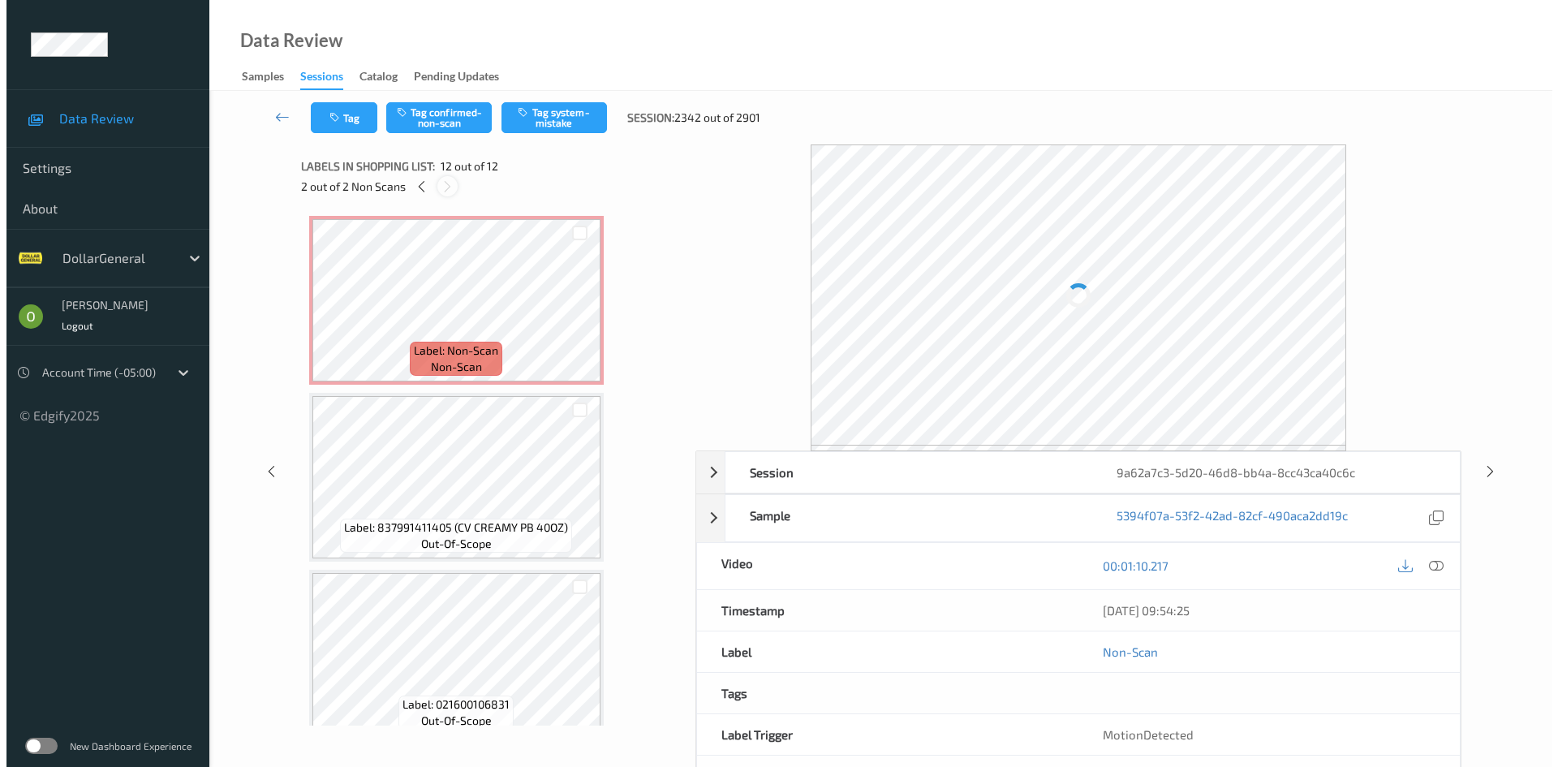
scroll to position [1613, 0]
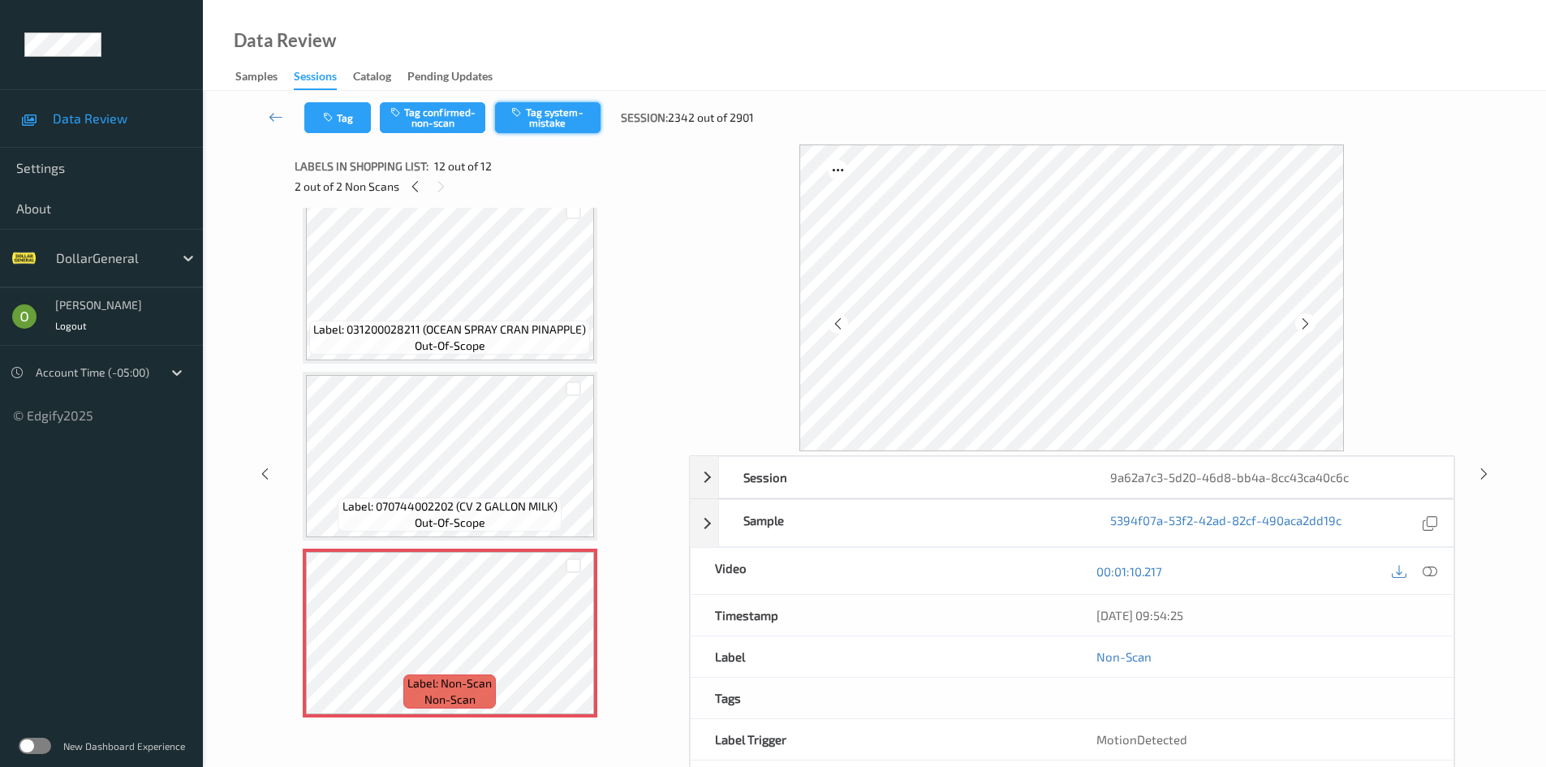
click at [544, 118] on button "Tag system-mistake" at bounding box center [547, 117] width 105 height 31
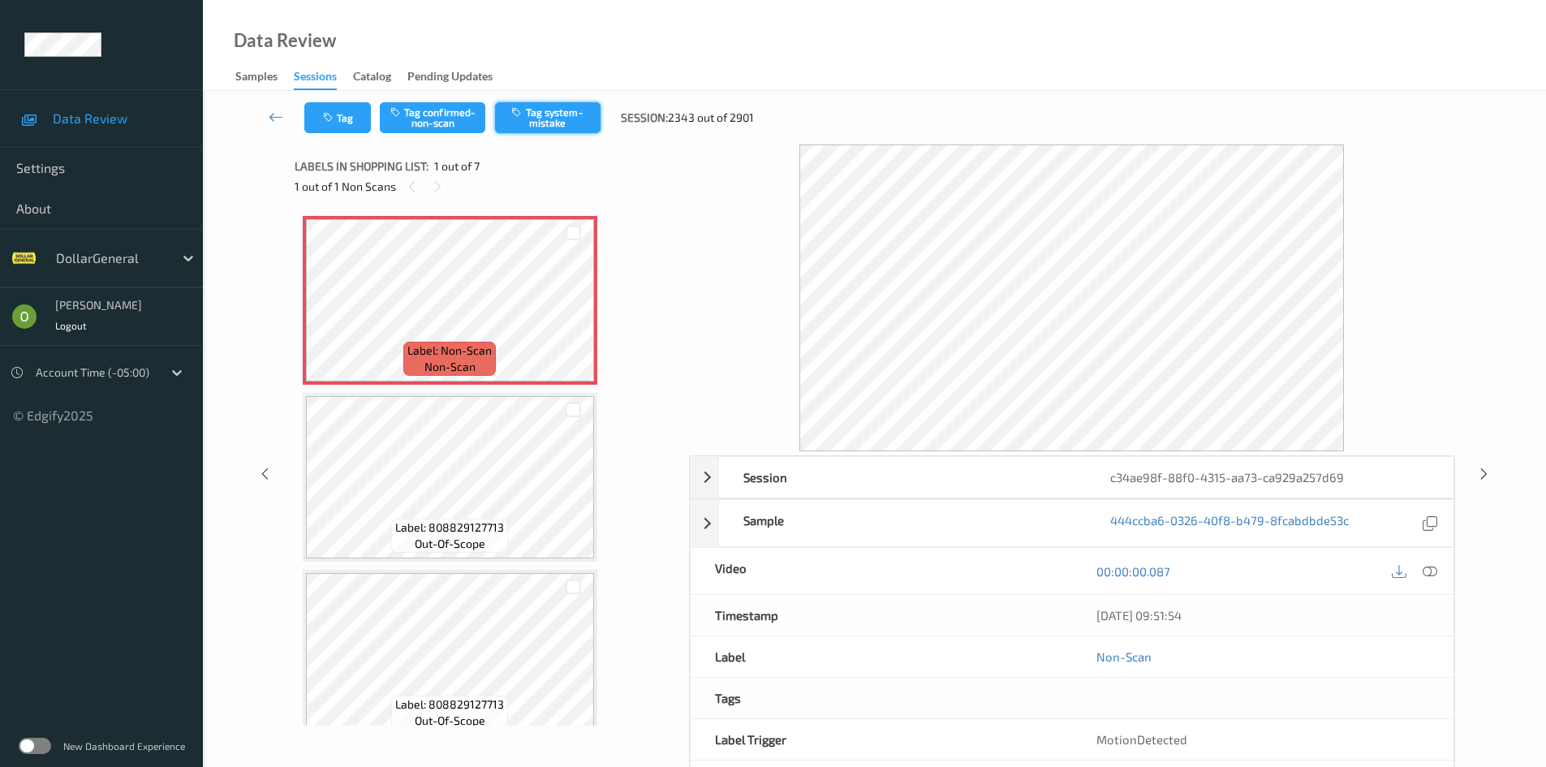
click at [531, 114] on button "Tag system-mistake" at bounding box center [547, 117] width 105 height 31
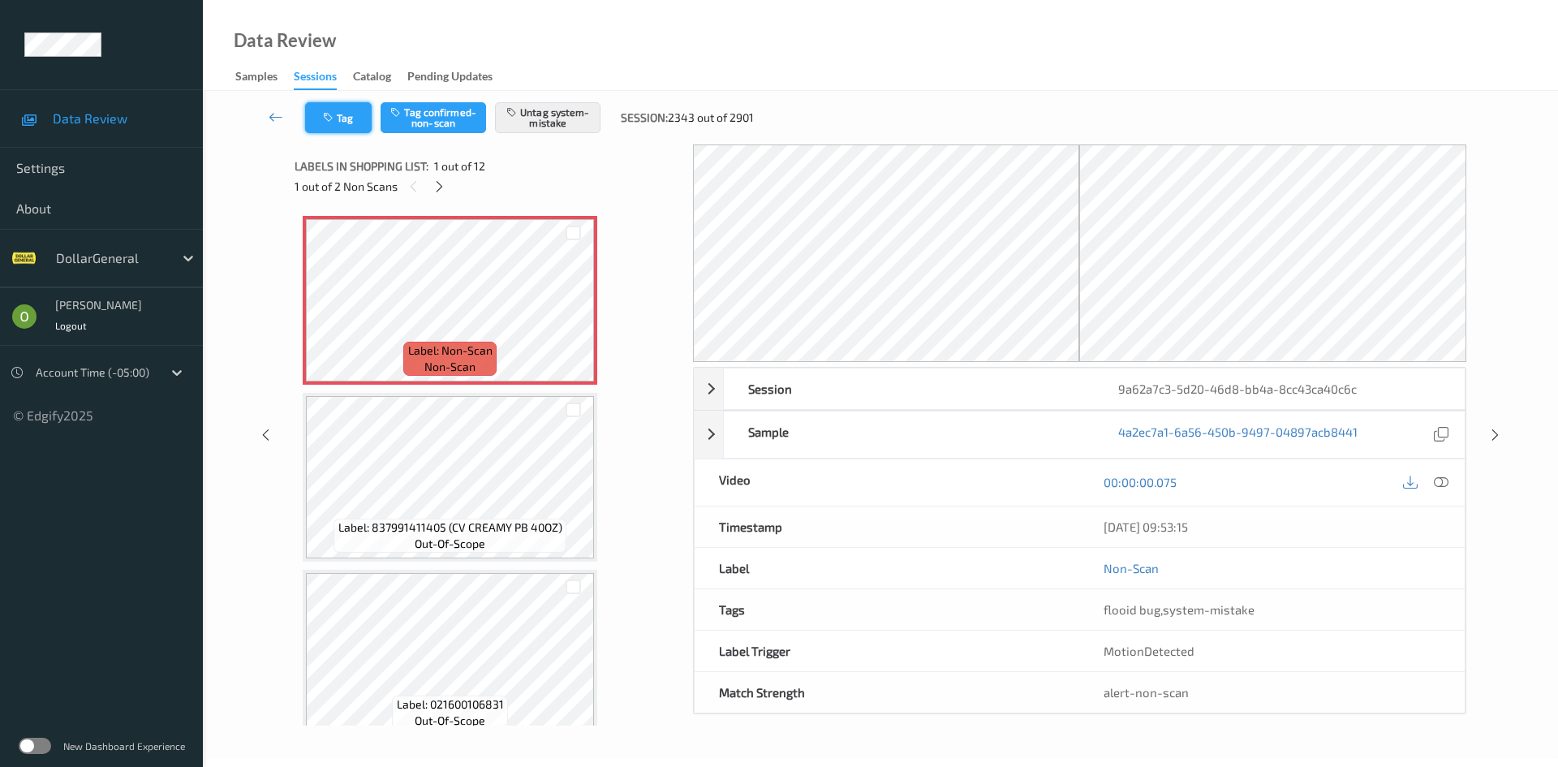
click at [362, 123] on button "Tag" at bounding box center [338, 117] width 67 height 31
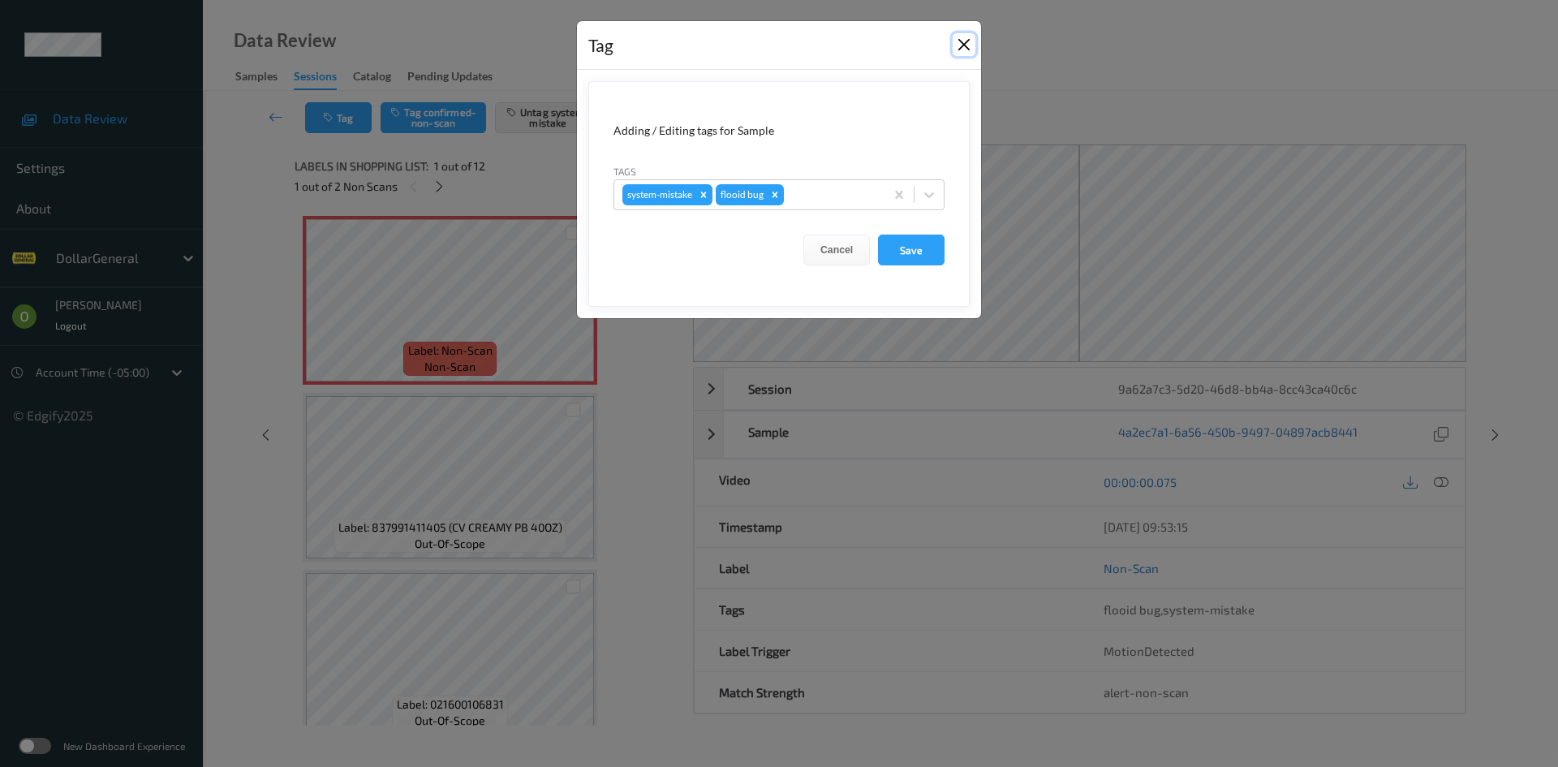
click at [965, 47] on button "Close" at bounding box center [963, 44] width 23 height 23
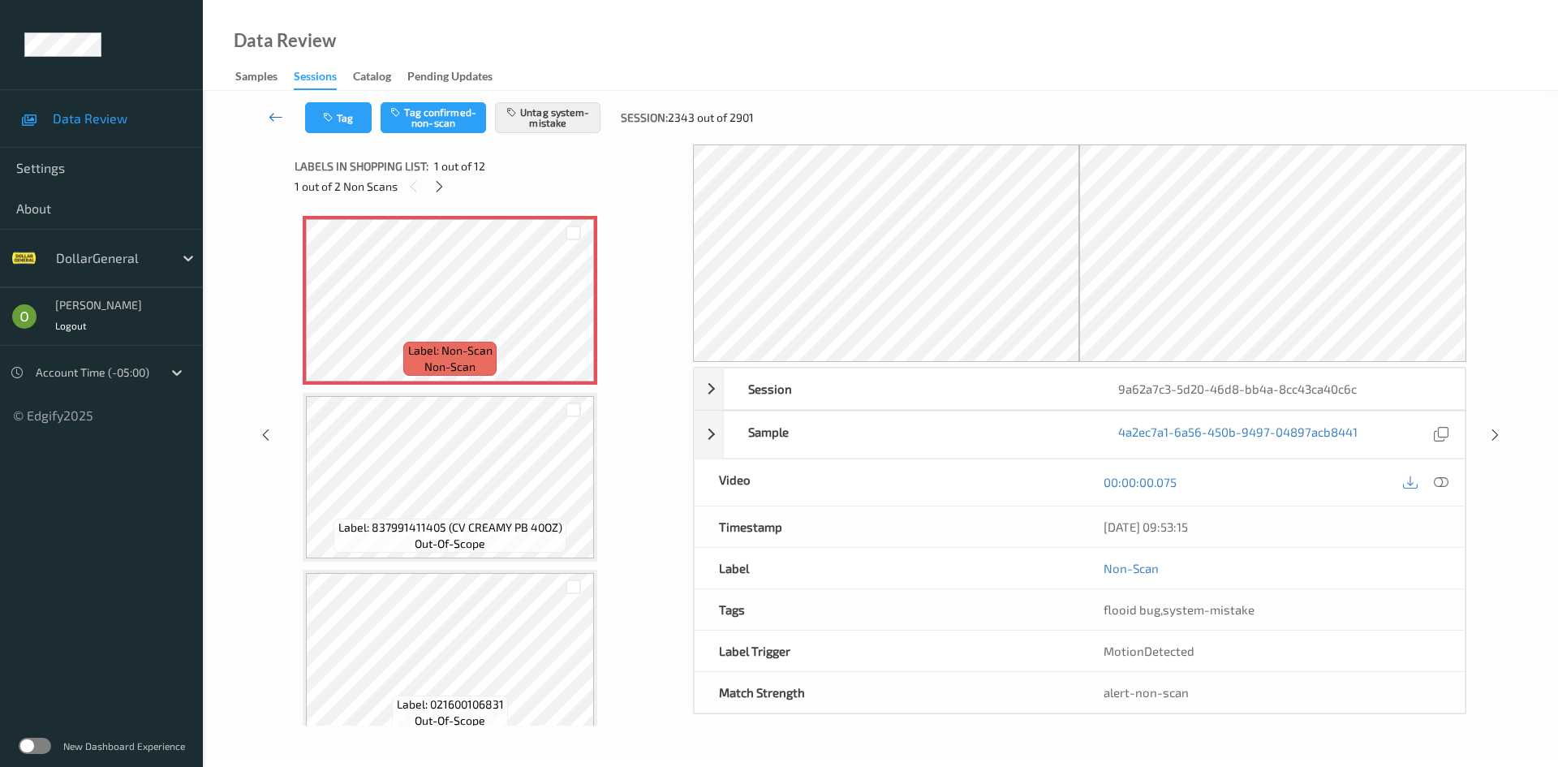
click at [282, 112] on icon at bounding box center [276, 117] width 15 height 16
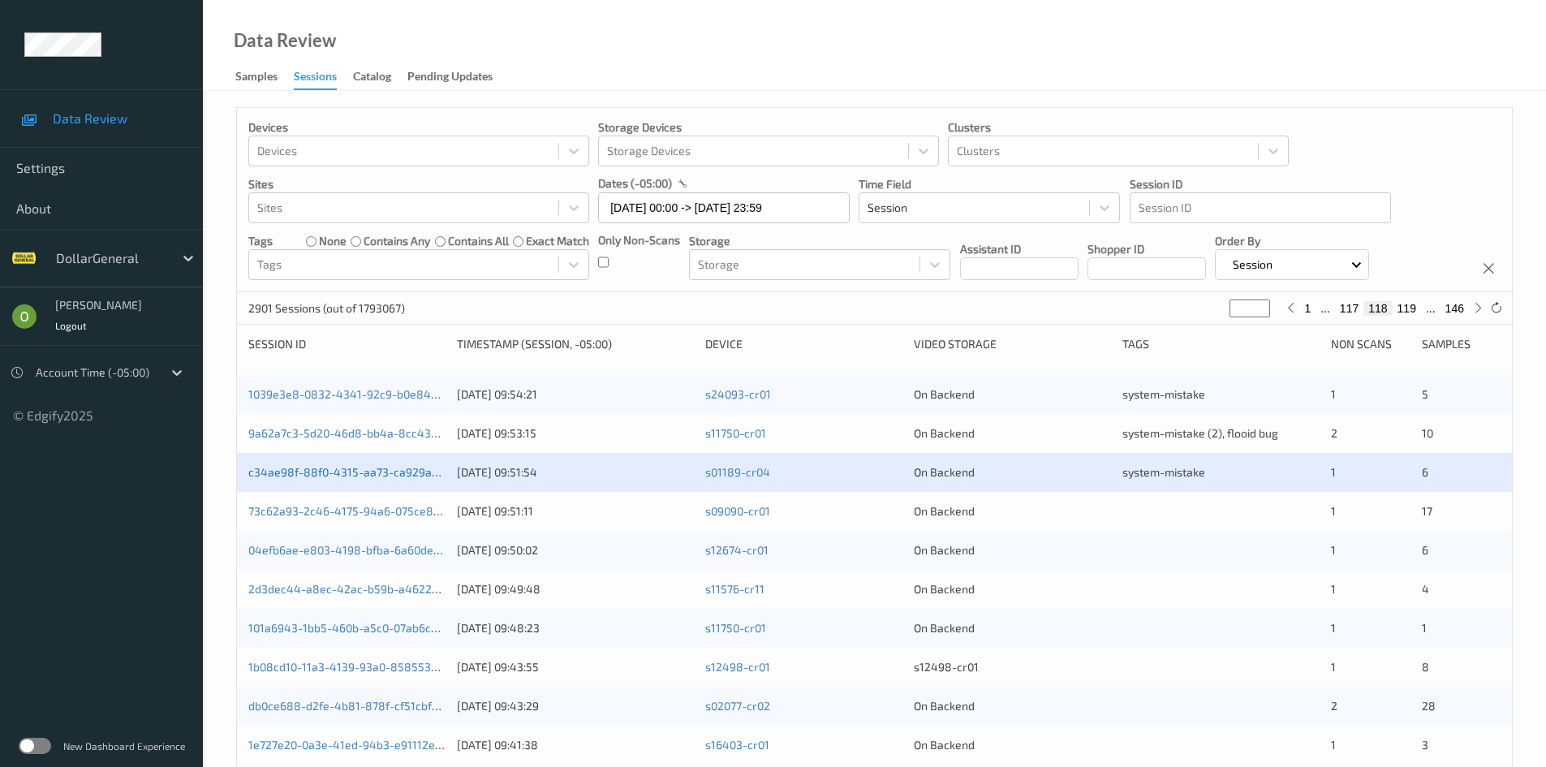
click at [393, 467] on link "c34ae98f-88f0-4315-aa73-ca929a257d69" at bounding box center [358, 472] width 221 height 14
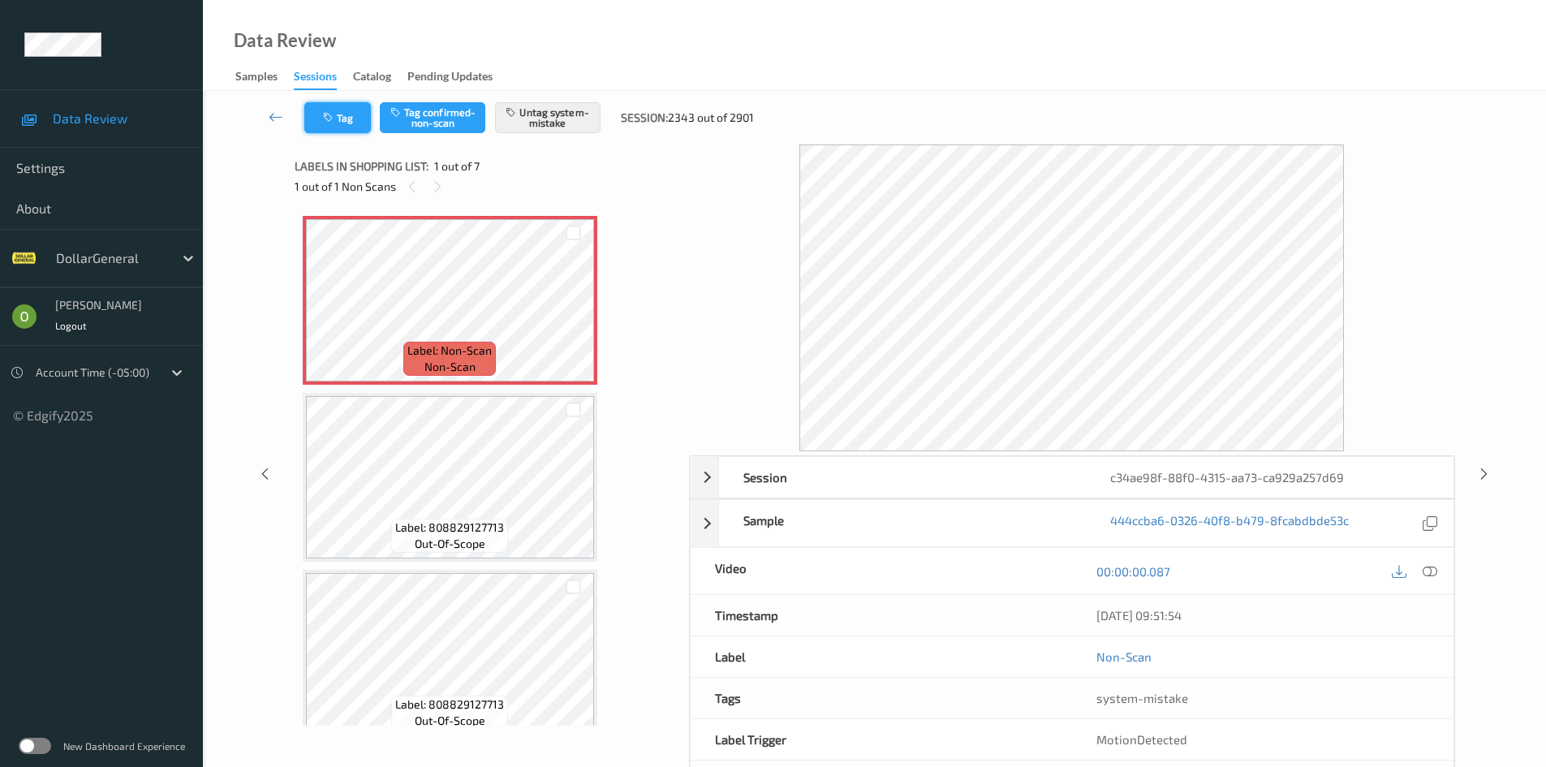
click at [345, 114] on button "Tag" at bounding box center [337, 117] width 67 height 31
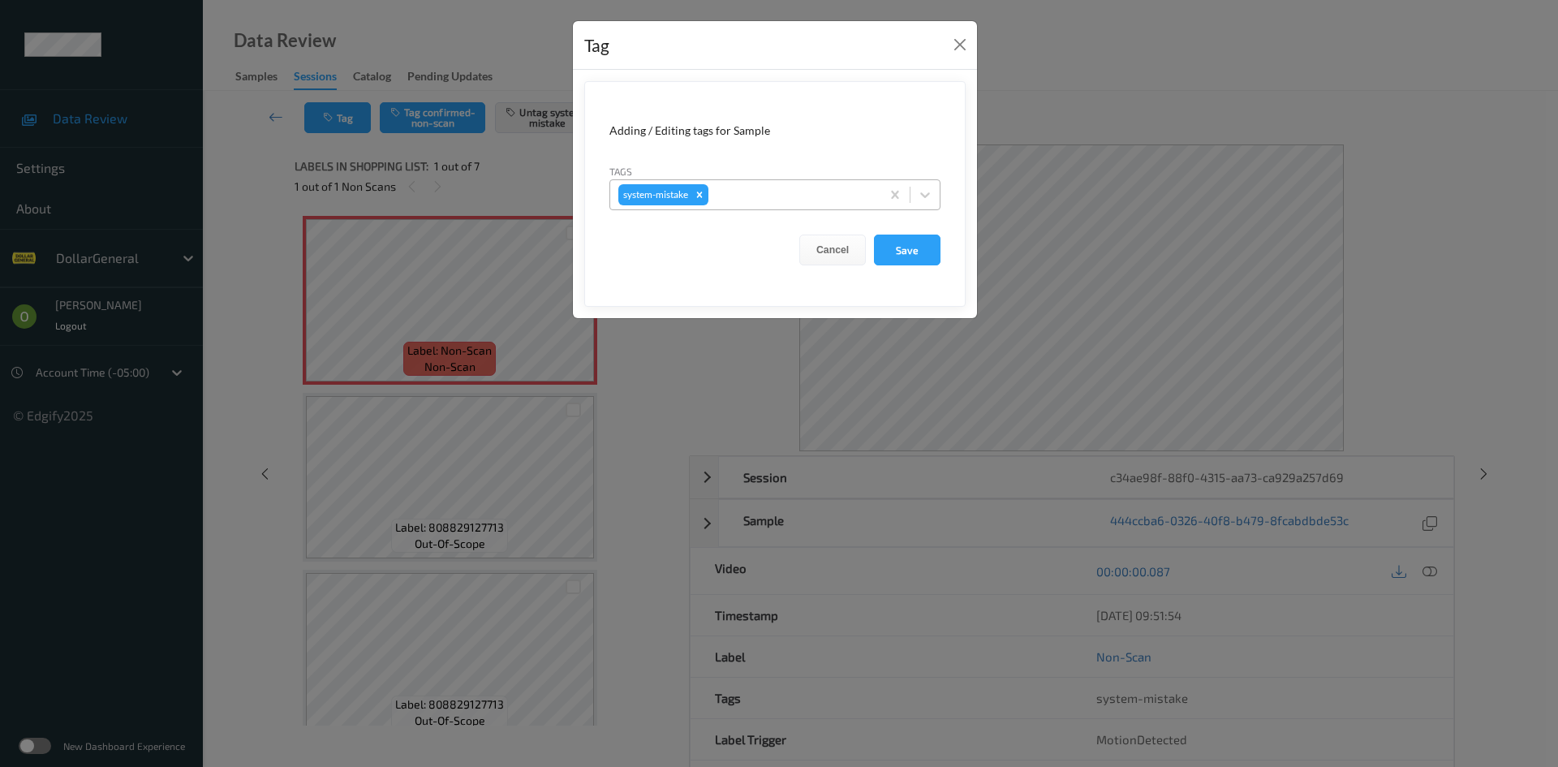
click at [804, 206] on div "system-mistake" at bounding box center [745, 195] width 270 height 28
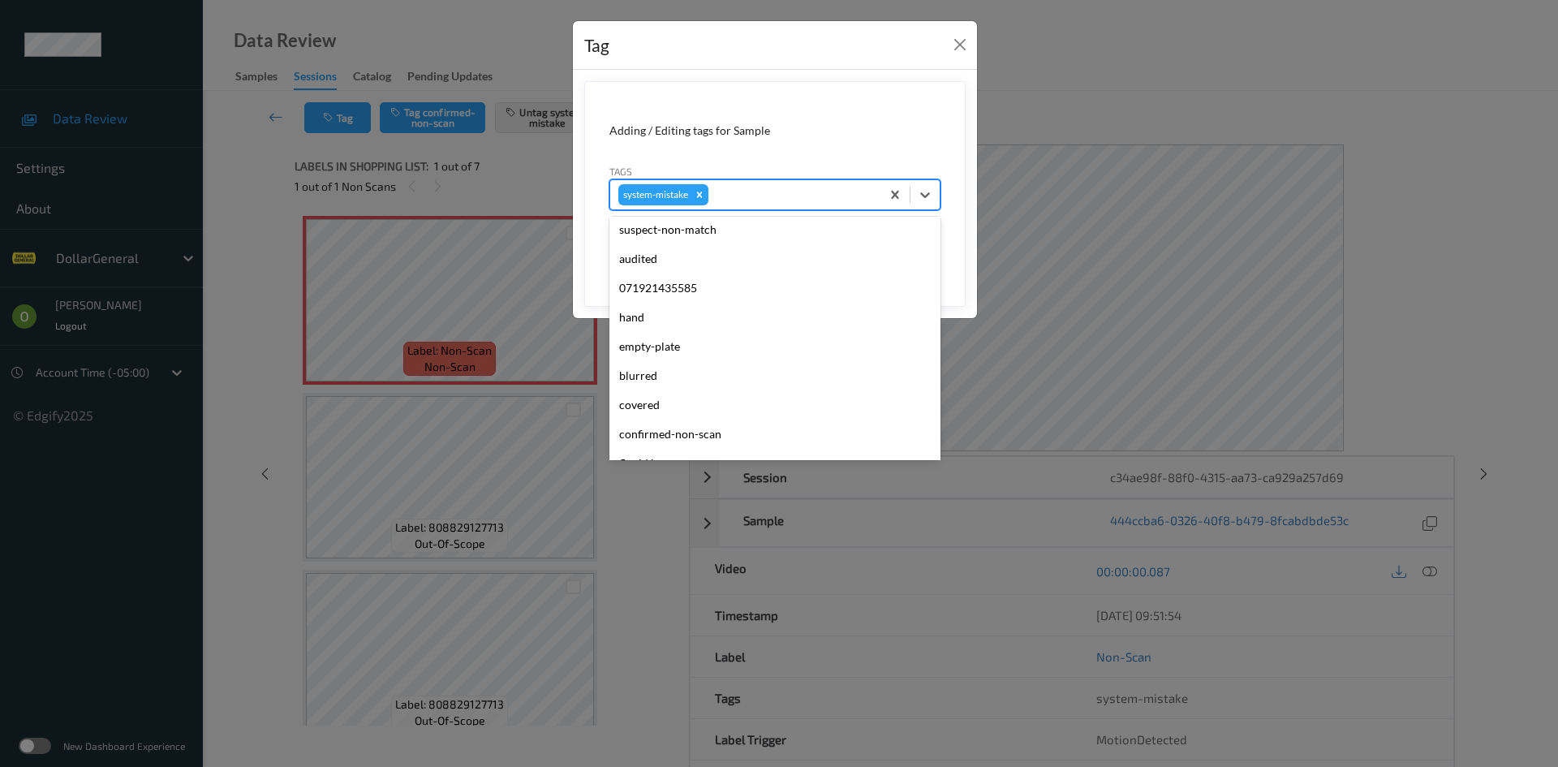
scroll to position [406, 0]
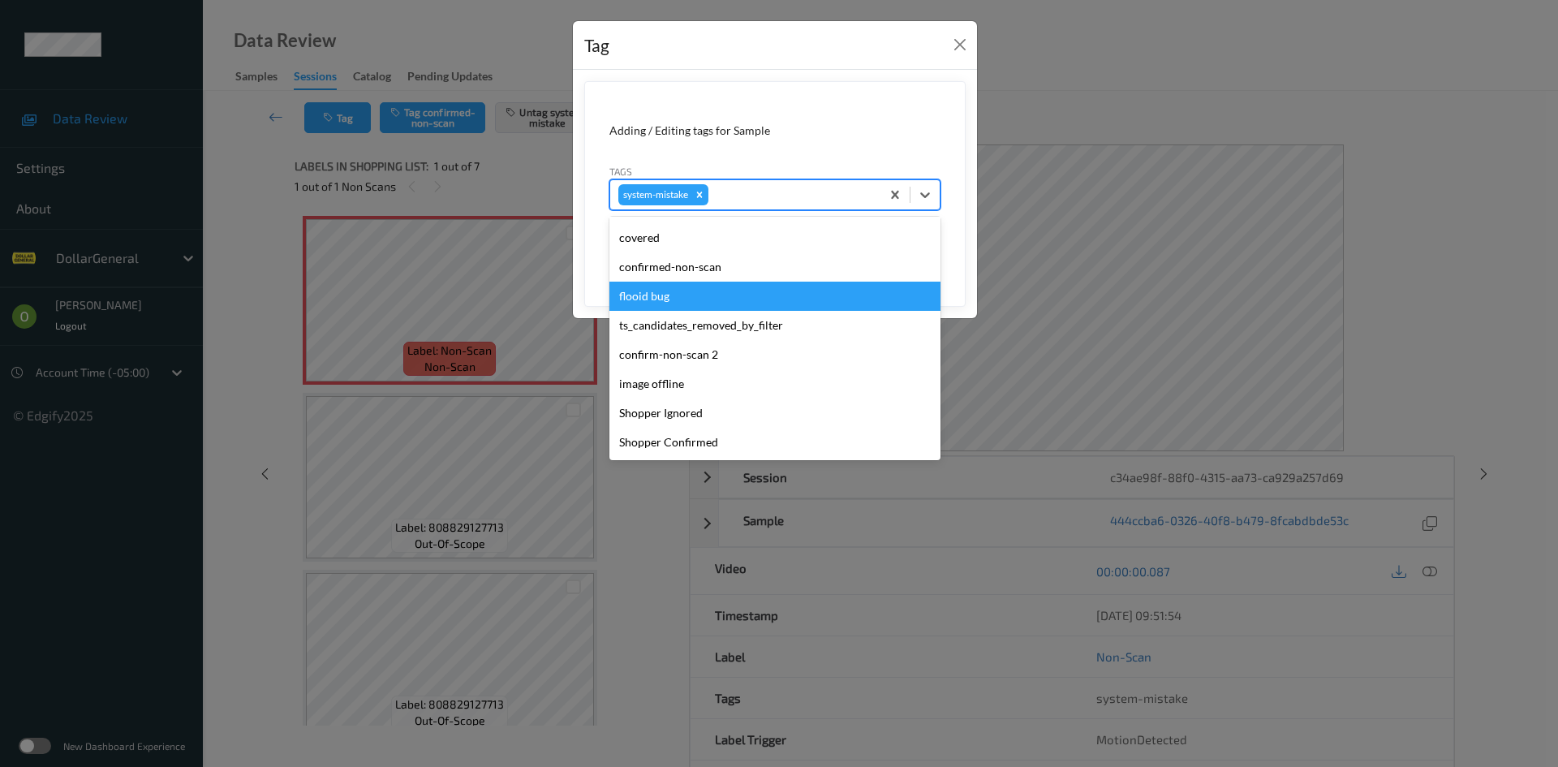
click at [707, 300] on div "flooid bug" at bounding box center [774, 296] width 331 height 29
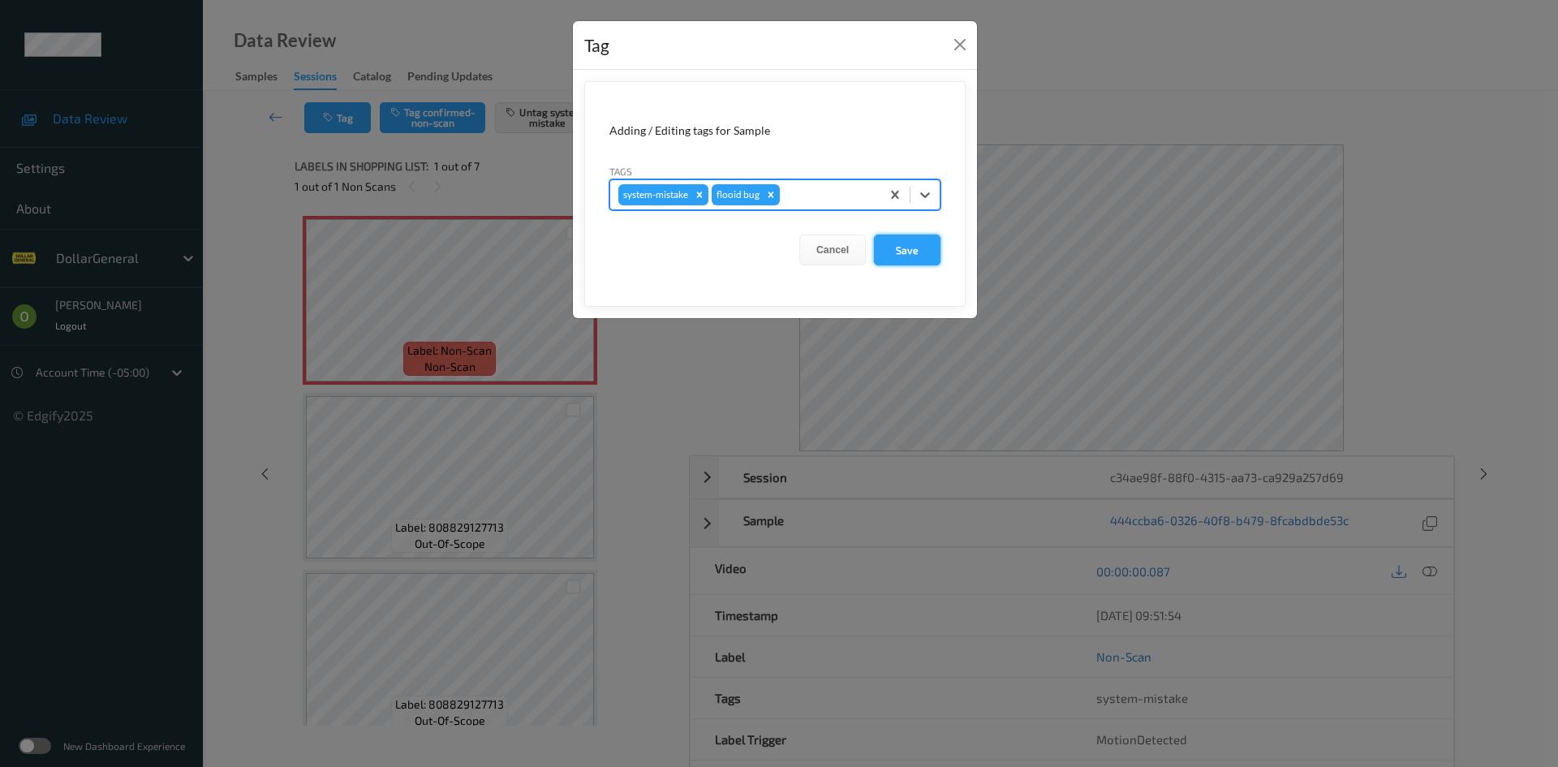
click at [904, 254] on button "Save" at bounding box center [907, 249] width 67 height 31
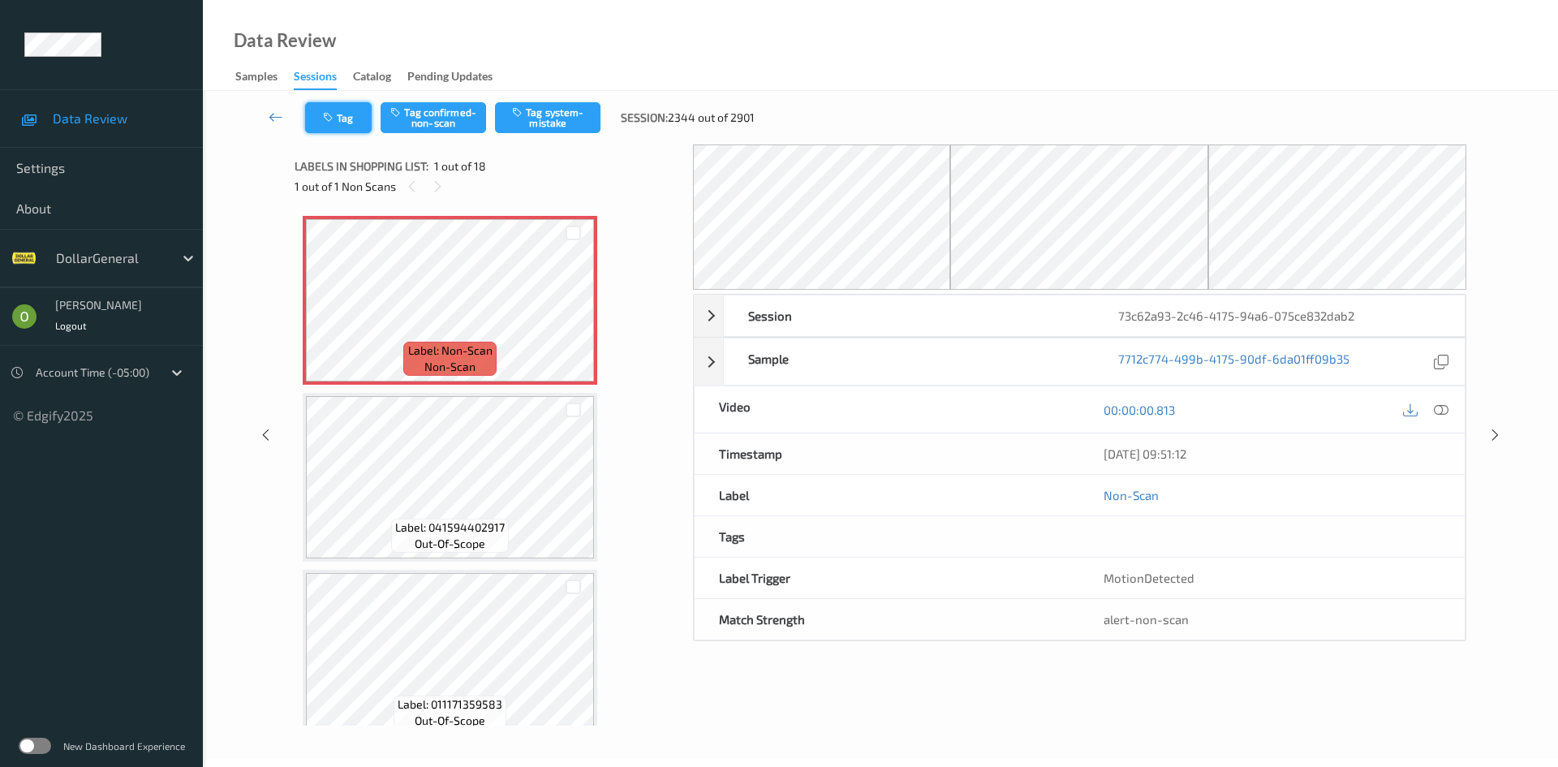
click at [346, 111] on button "Tag" at bounding box center [338, 117] width 67 height 31
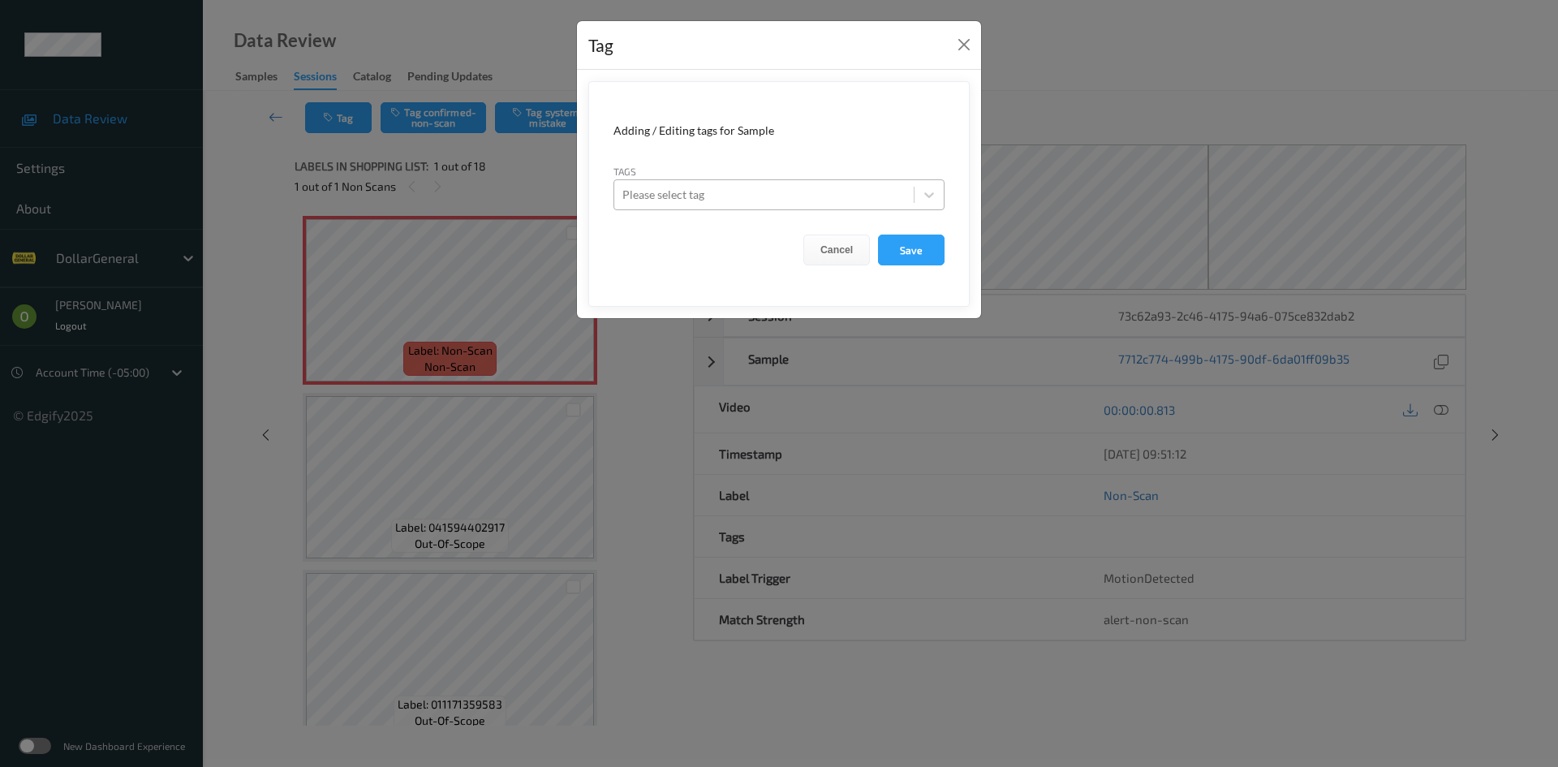
click at [729, 185] on div at bounding box center [763, 194] width 283 height 19
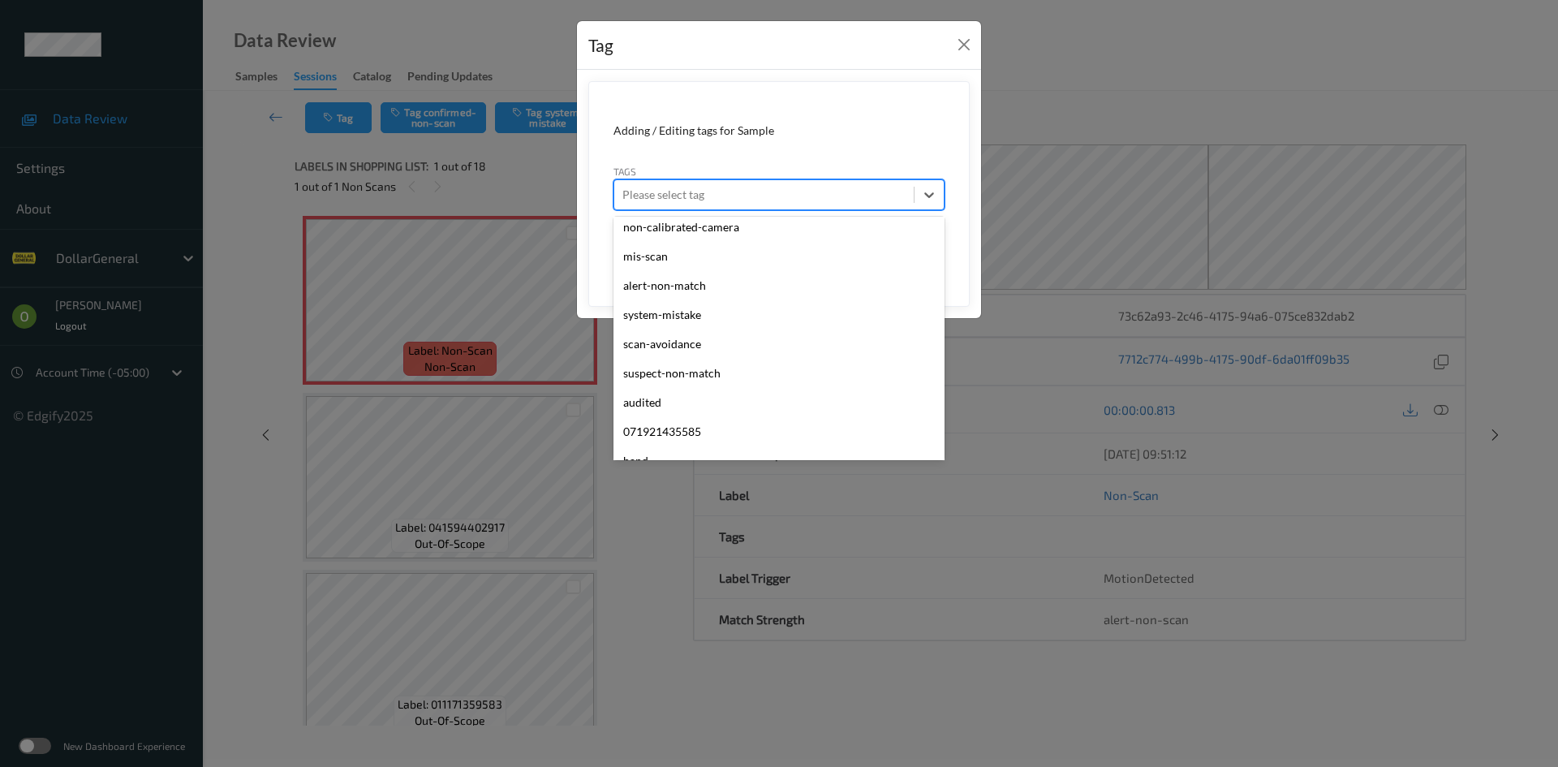
scroll to position [435, 0]
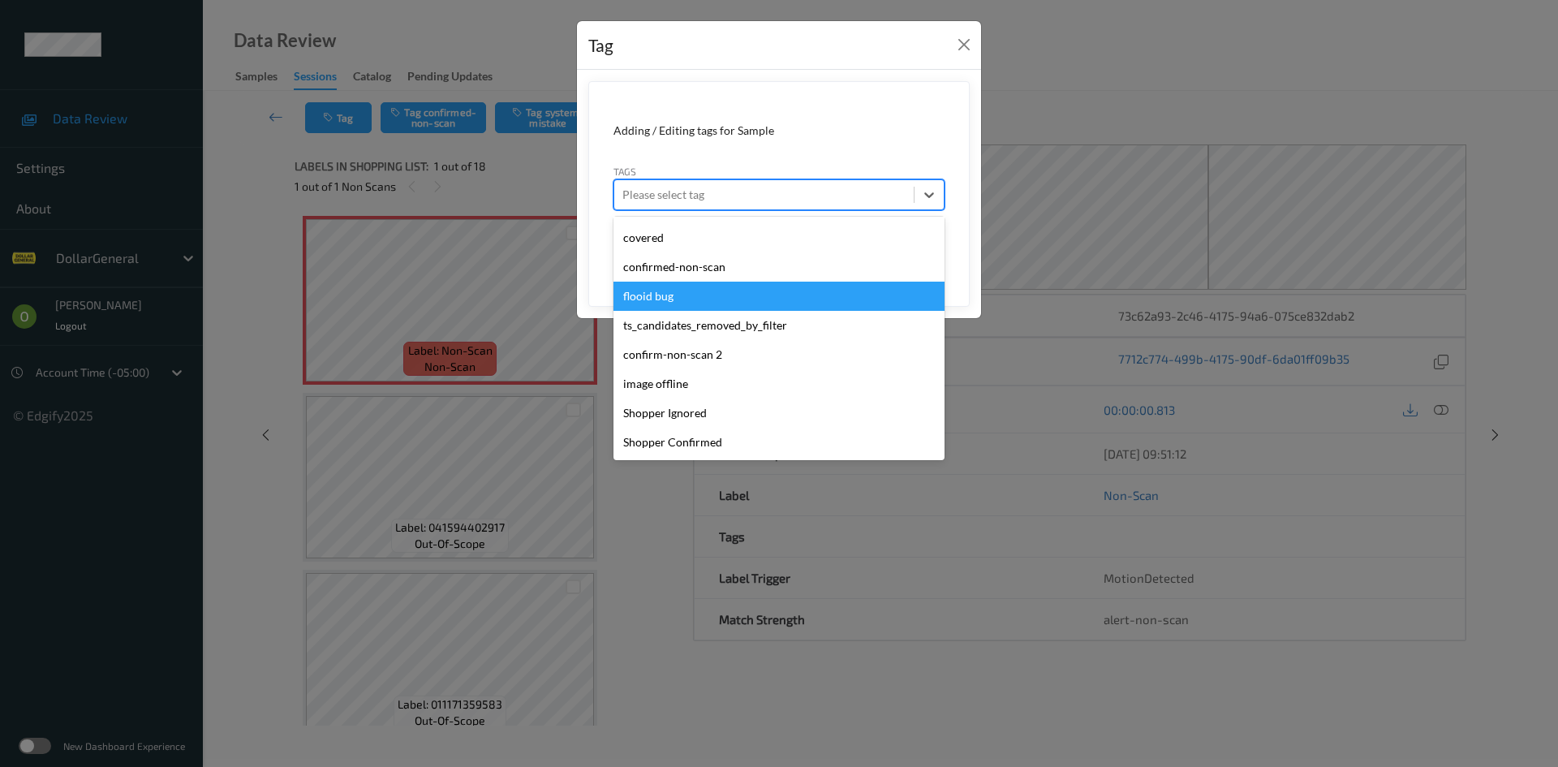
click at [702, 303] on div "flooid bug" at bounding box center [778, 296] width 331 height 29
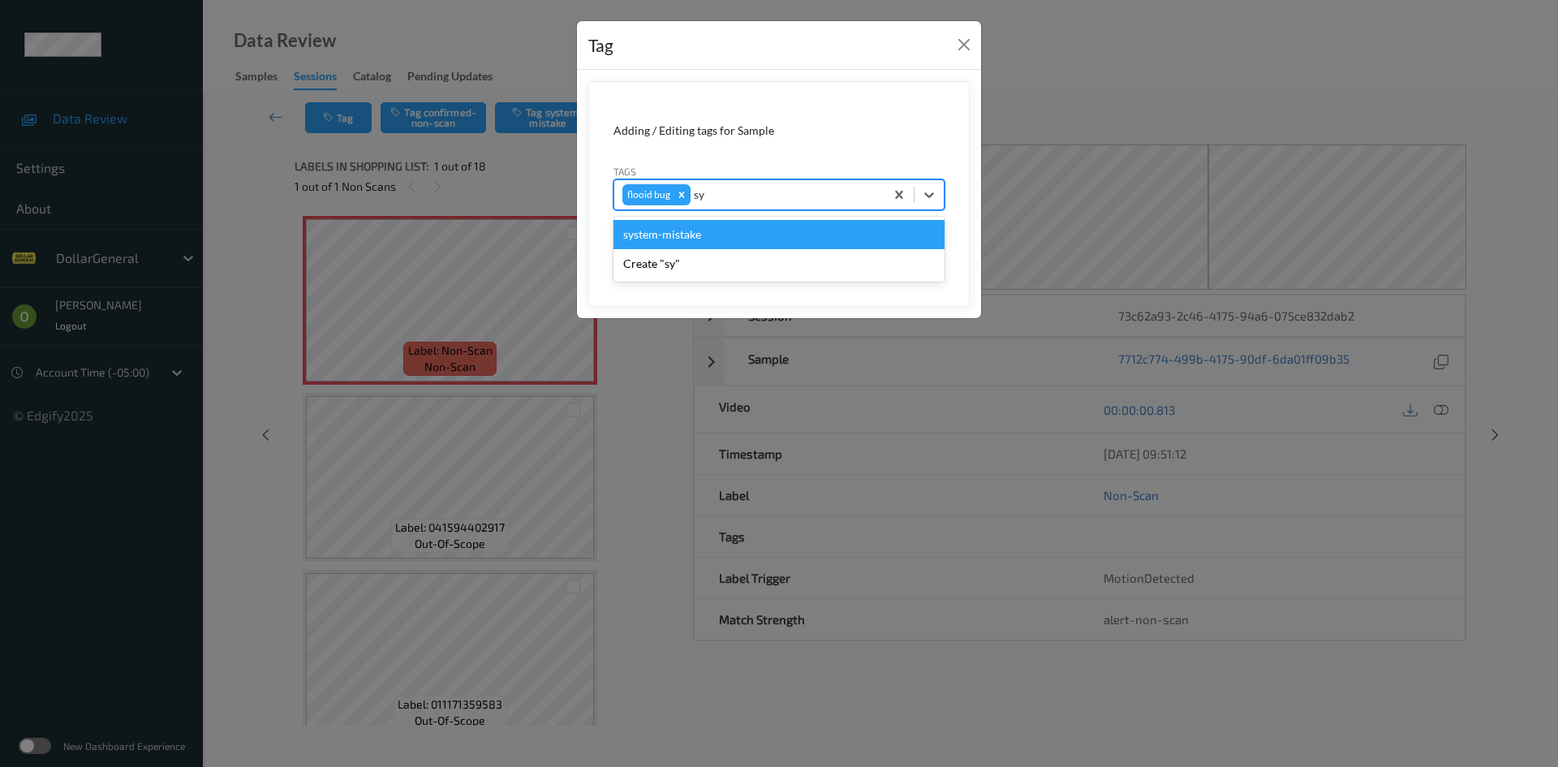
click at [695, 226] on div "system-mistake" at bounding box center [778, 234] width 331 height 29
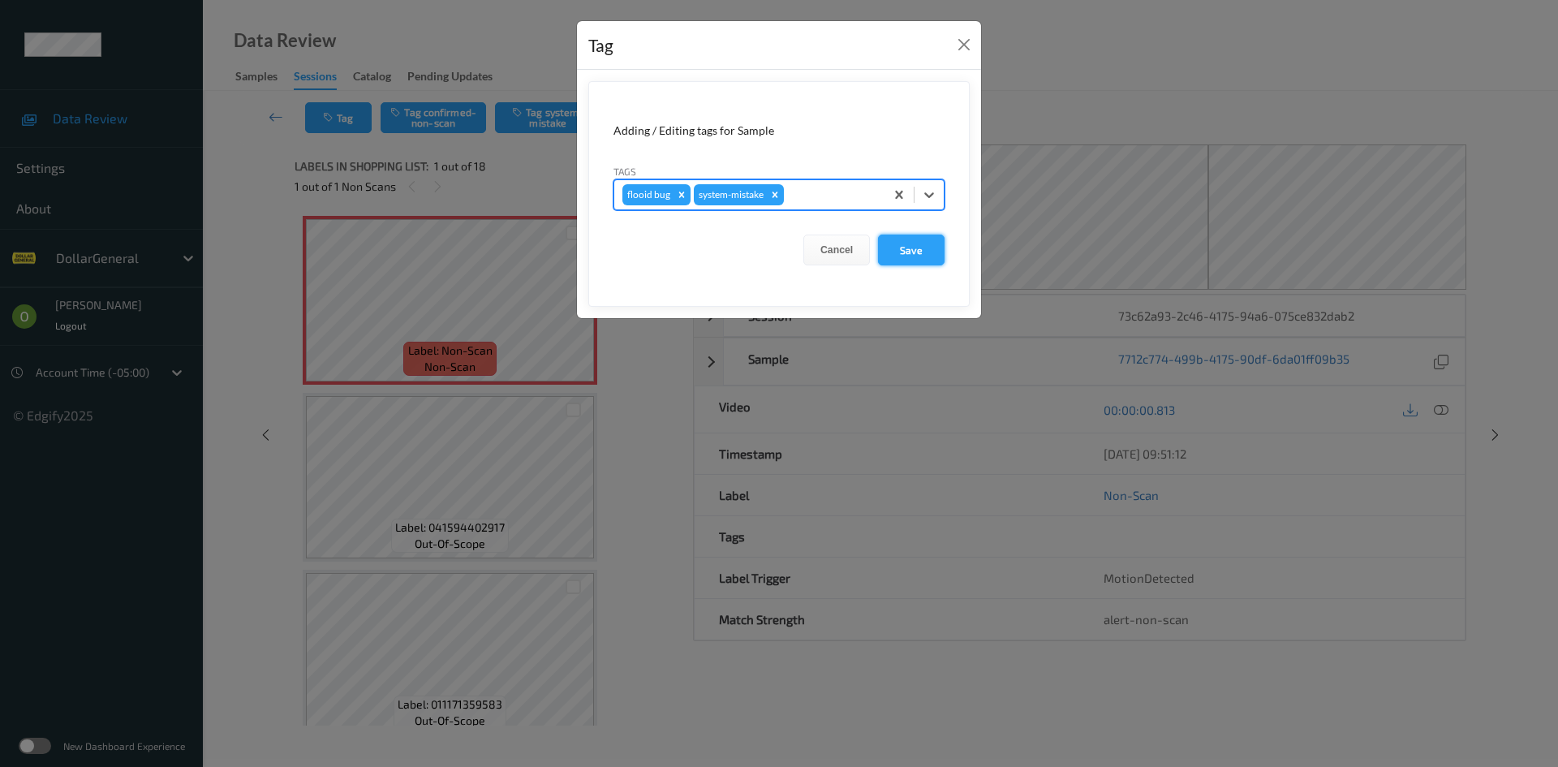
click at [915, 240] on button "Save" at bounding box center [911, 249] width 67 height 31
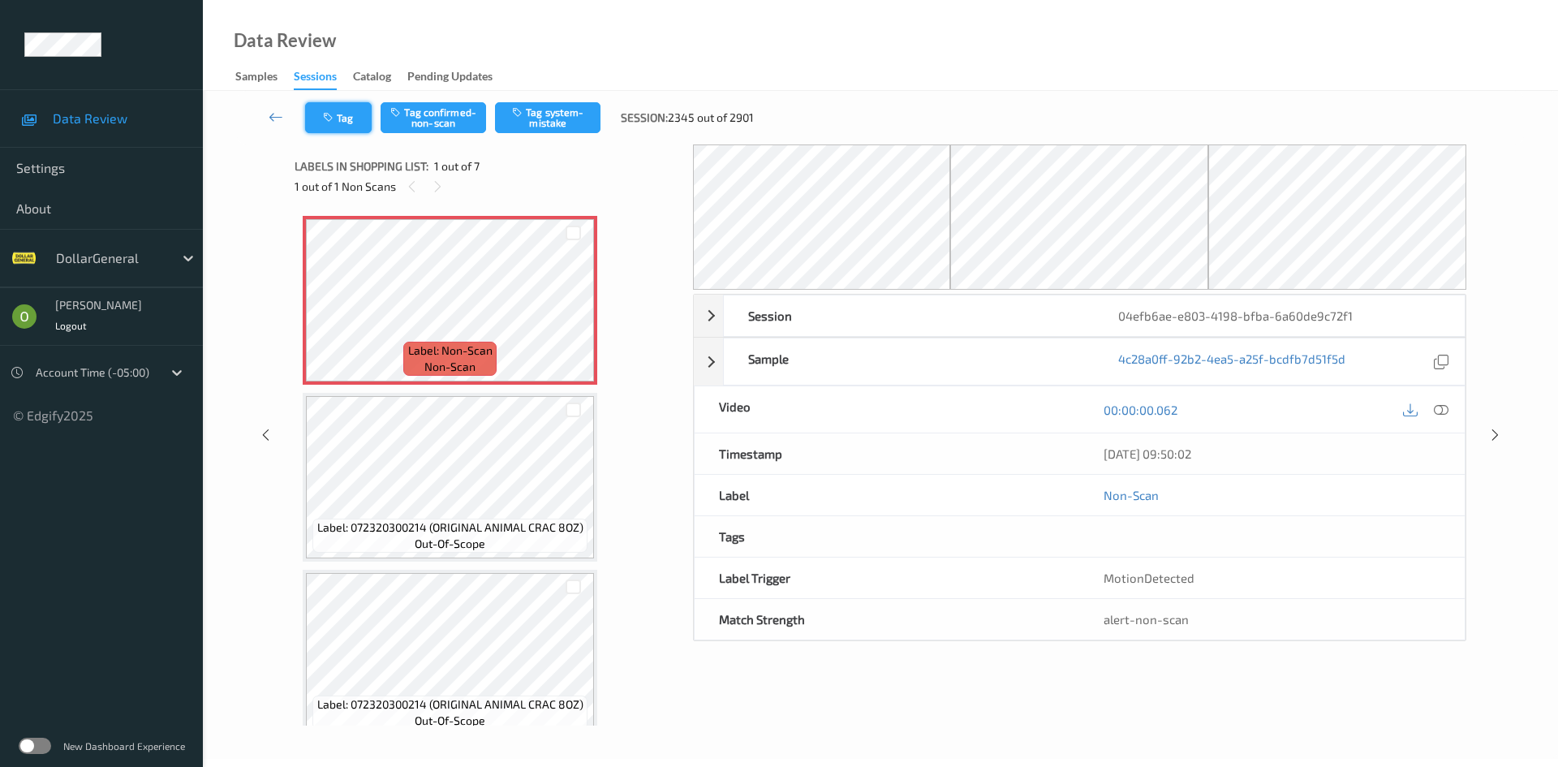
click at [368, 116] on button "Tag" at bounding box center [338, 117] width 67 height 31
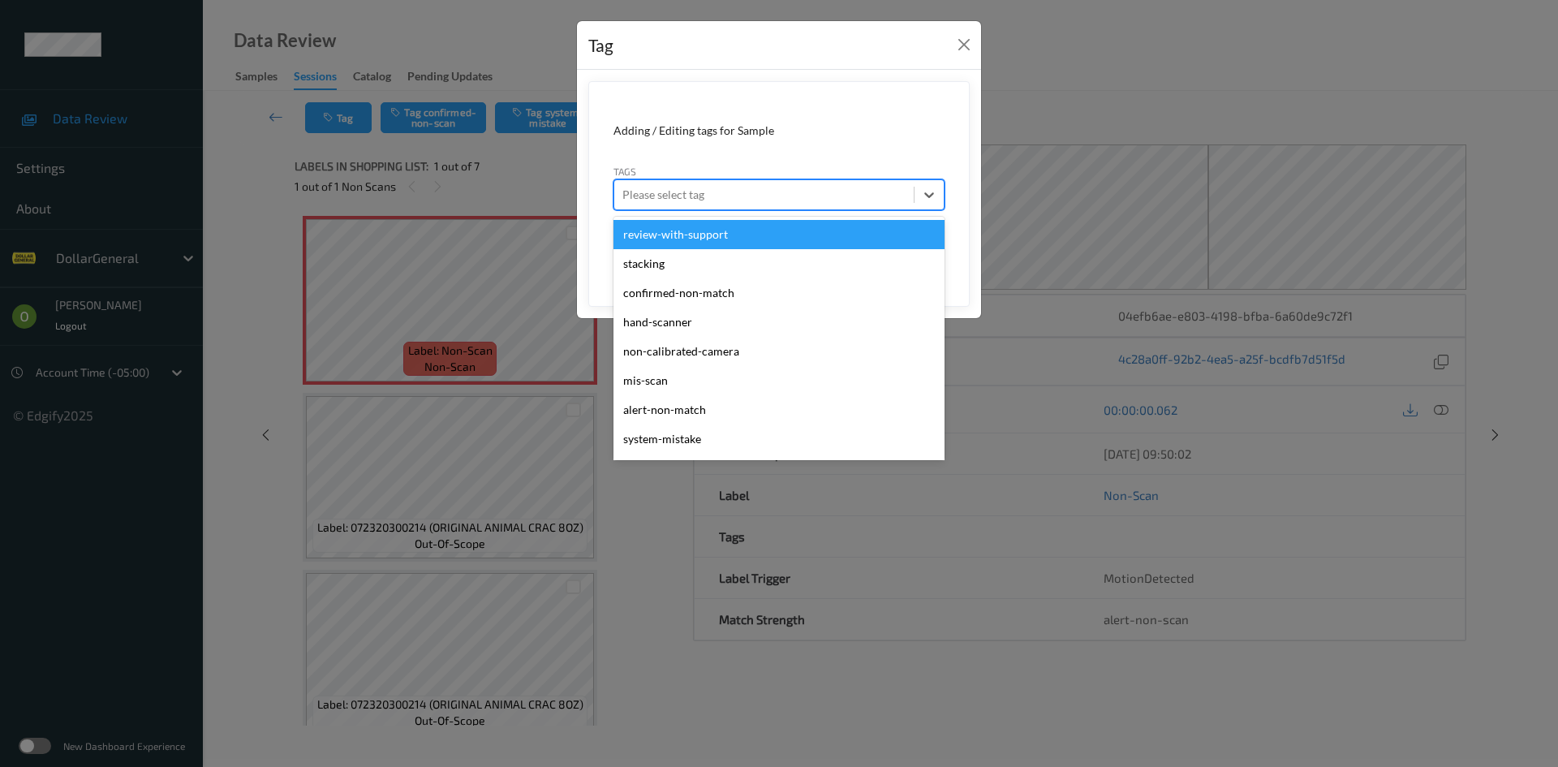
click at [720, 180] on div "Please select tag" at bounding box center [778, 194] width 331 height 31
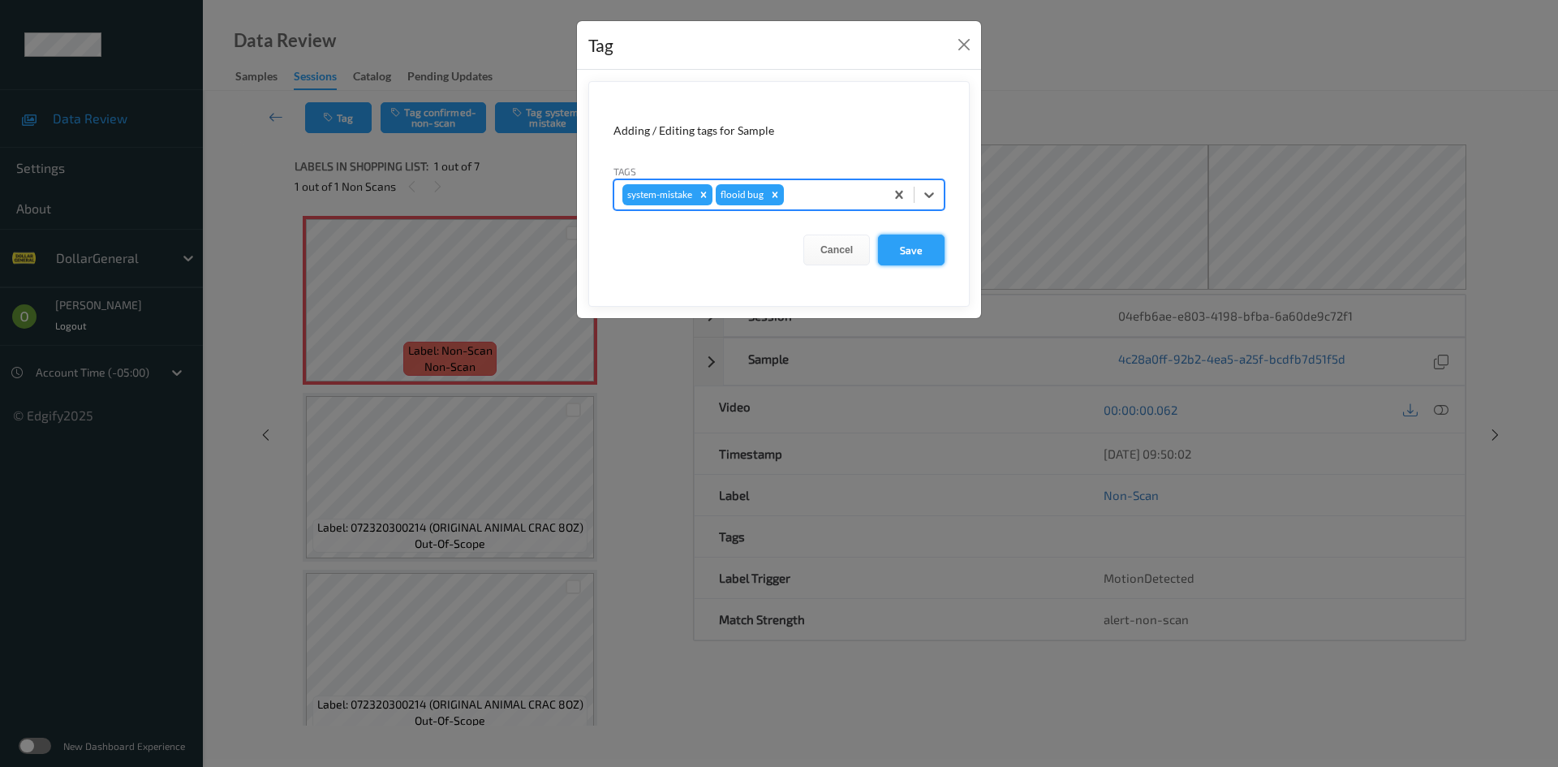
click at [916, 246] on button "Save" at bounding box center [911, 249] width 67 height 31
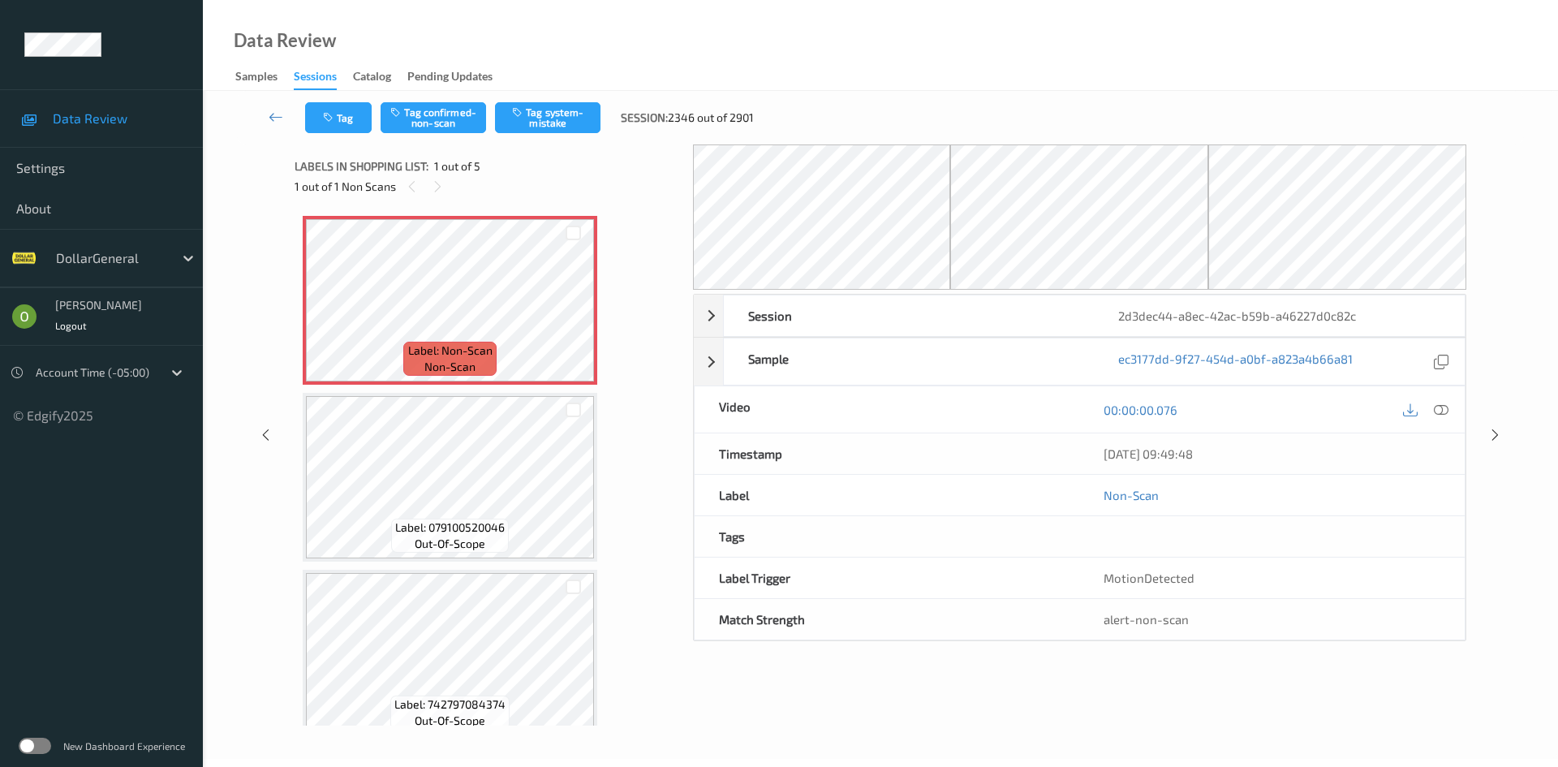
click at [350, 135] on div "Tag Tag confirmed-non-scan Tag system-mistake Session: 2346 out of 2901" at bounding box center [880, 118] width 1288 height 54
click at [345, 125] on button "Tag" at bounding box center [338, 117] width 67 height 31
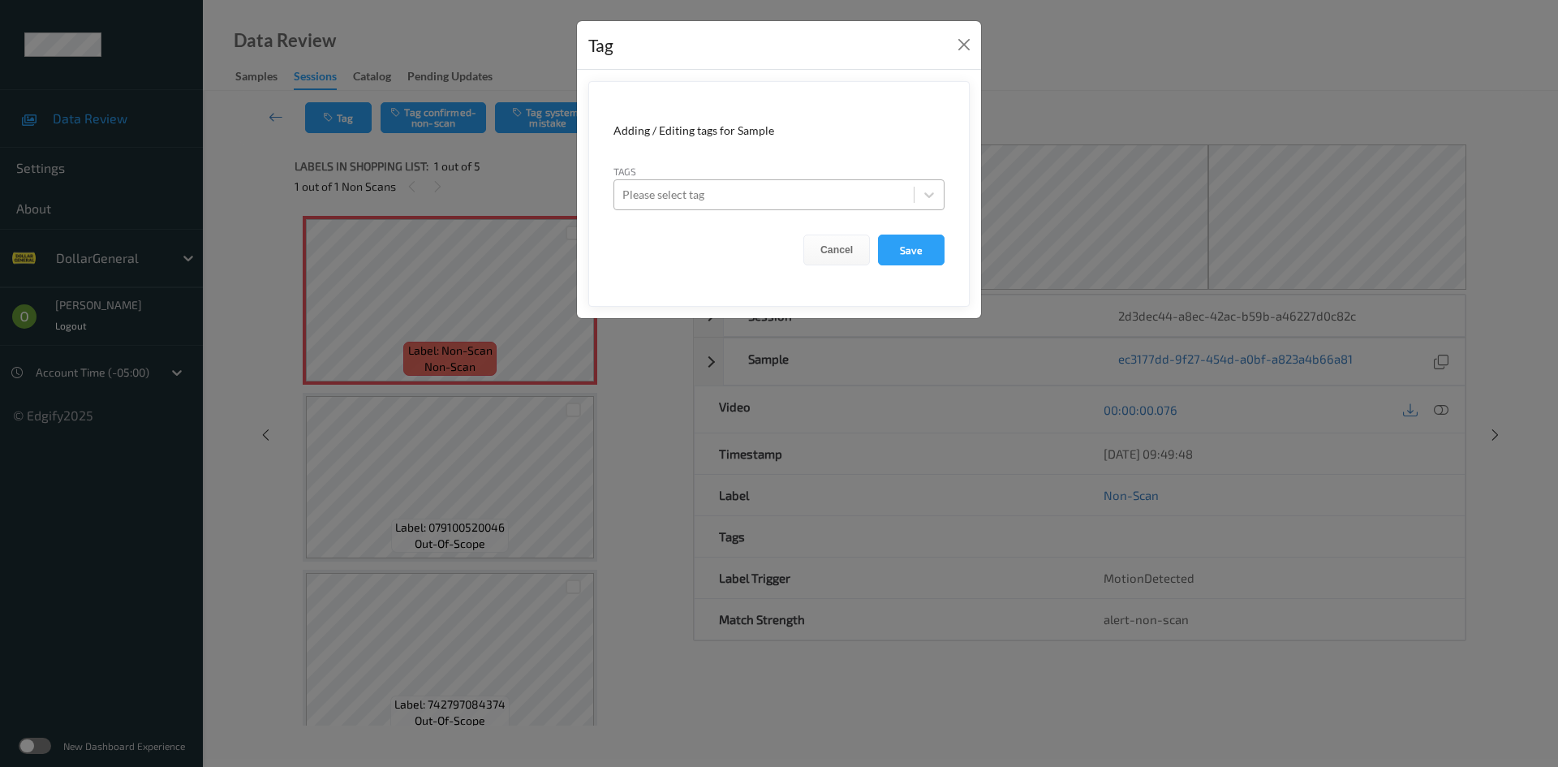
click at [857, 198] on div at bounding box center [763, 194] width 283 height 19
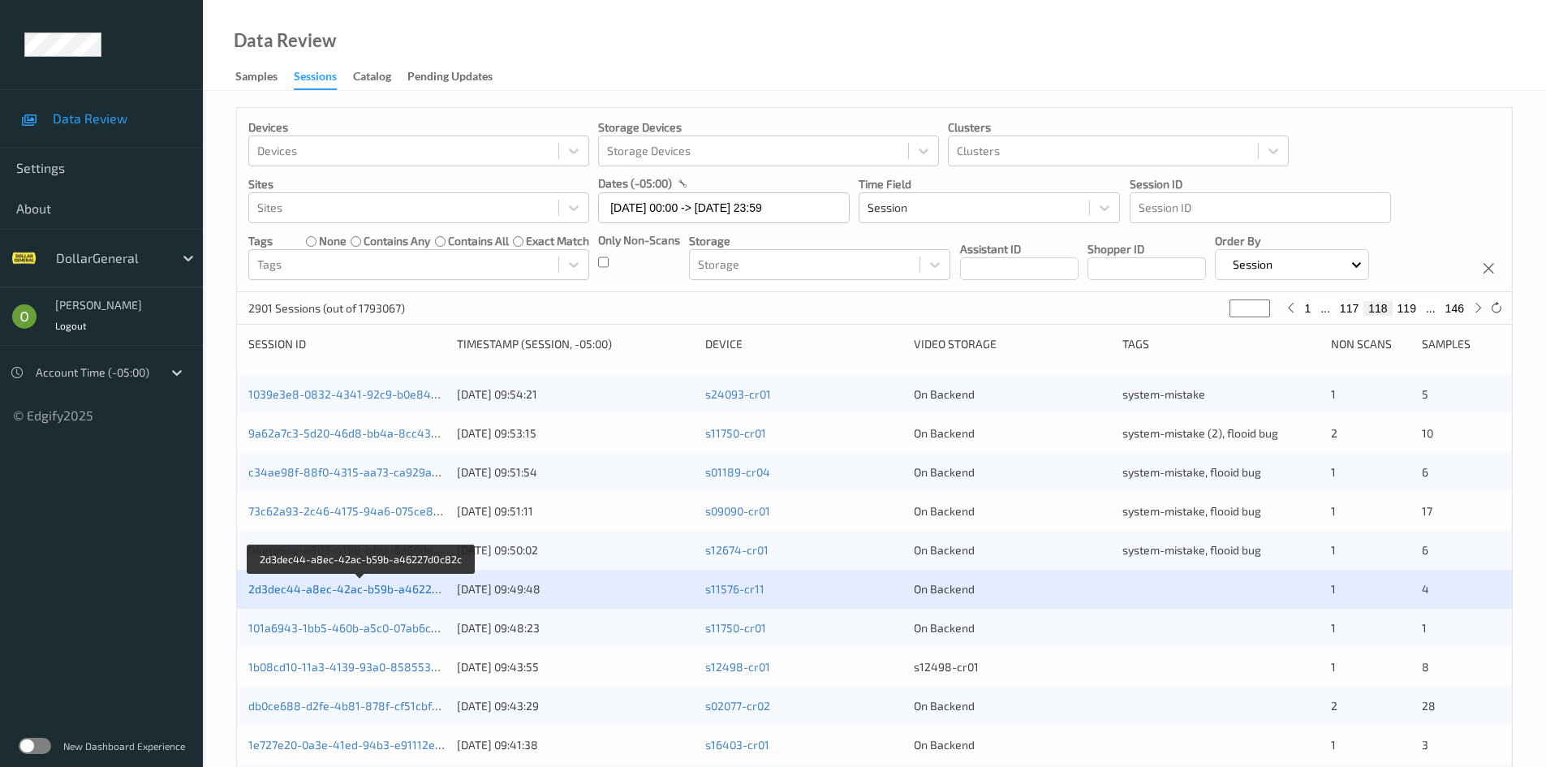
click at [379, 589] on link "2d3dec44-a8ec-42ac-b59b-a46227d0c82c" at bounding box center [361, 589] width 227 height 14
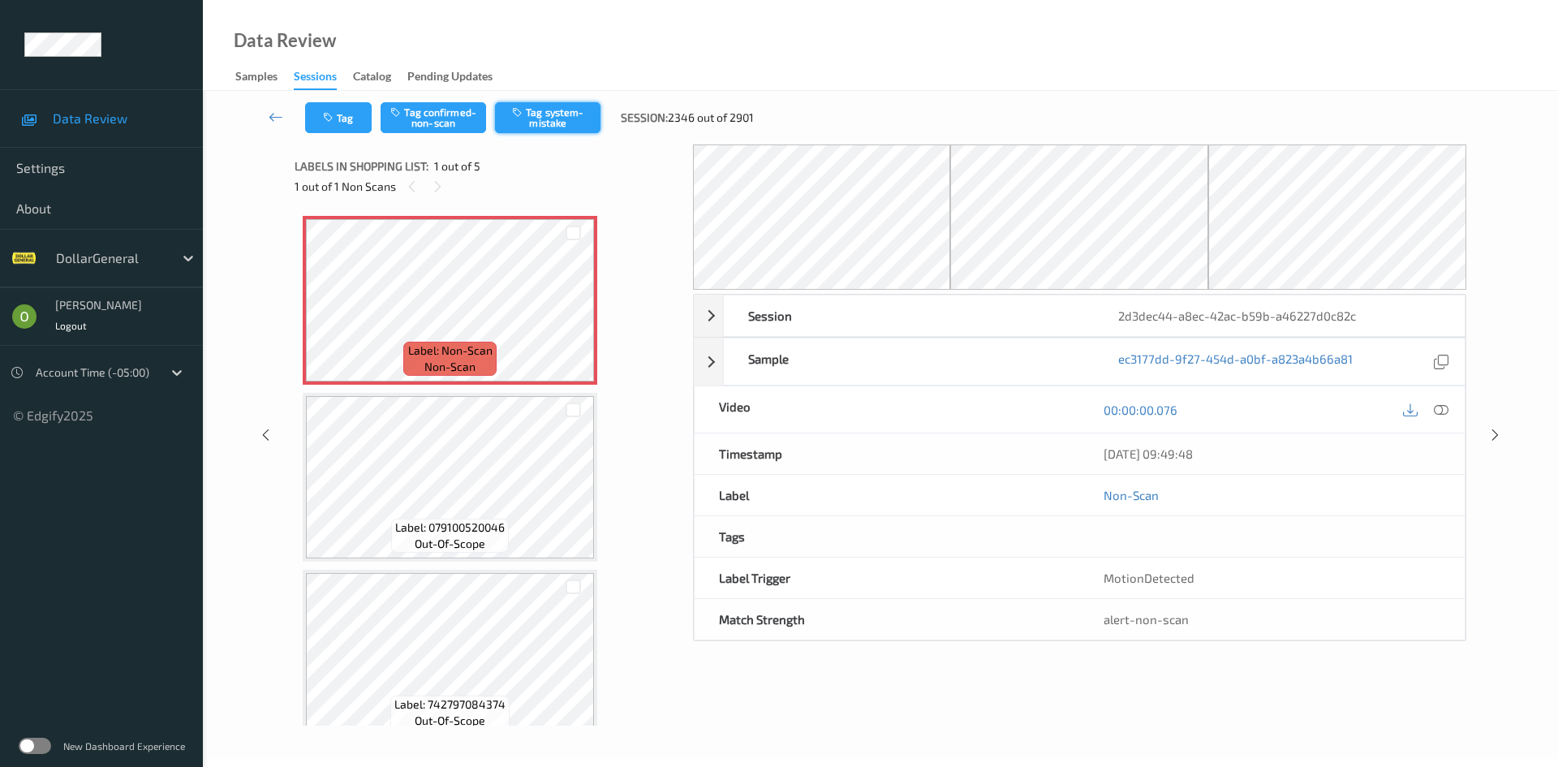
click at [533, 121] on button "Tag system-mistake" at bounding box center [547, 117] width 105 height 31
drag, startPoint x: 383, startPoint y: 114, endPoint x: 333, endPoint y: 122, distance: 50.8
click at [333, 122] on div "Tag Tag confirmed-non-scan Untag system-mistake Session: 2346 out of 2901" at bounding box center [535, 117] width 461 height 31
click at [333, 122] on icon "button" at bounding box center [330, 117] width 14 height 11
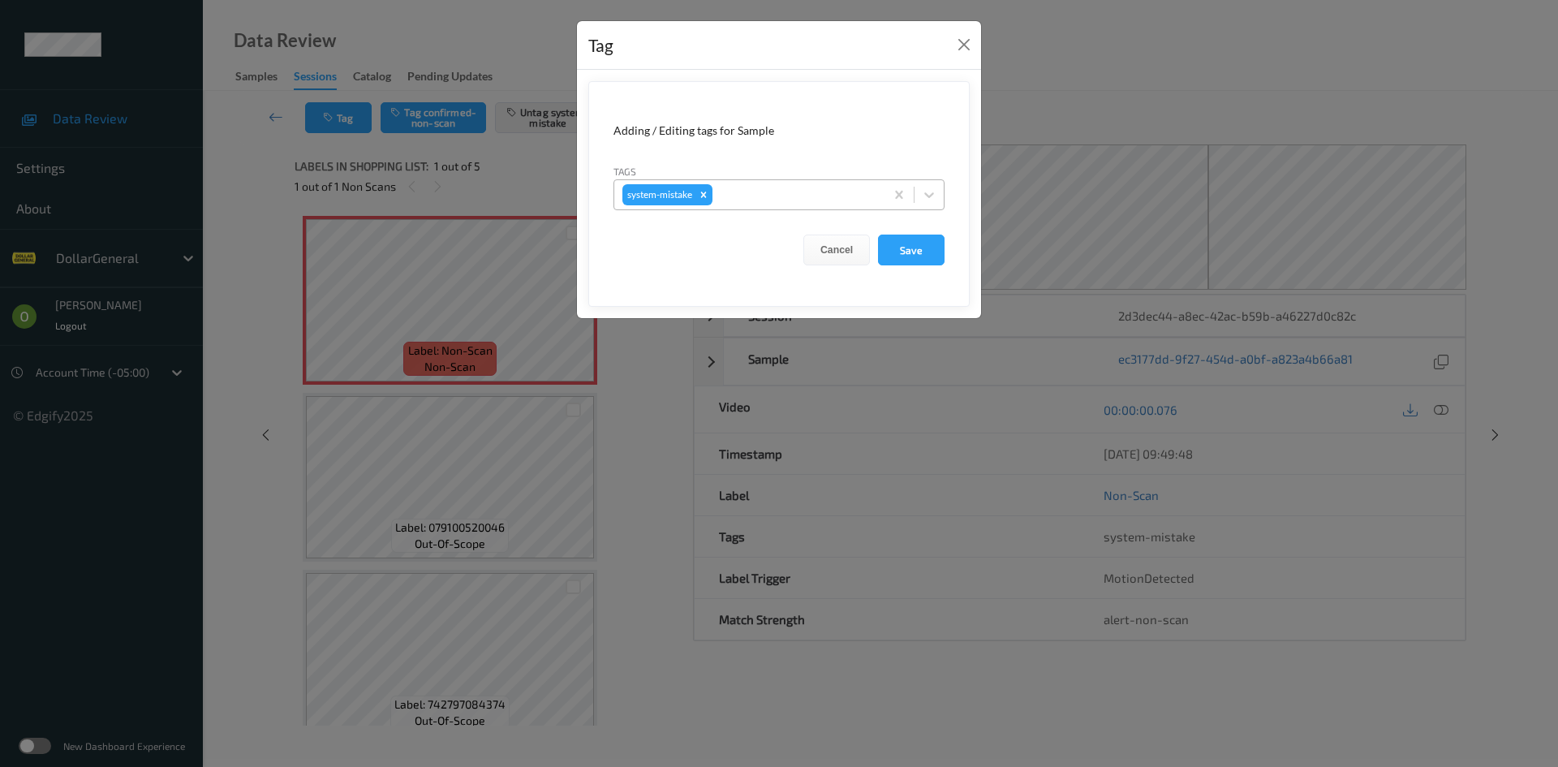
click at [850, 191] on div at bounding box center [796, 194] width 161 height 19
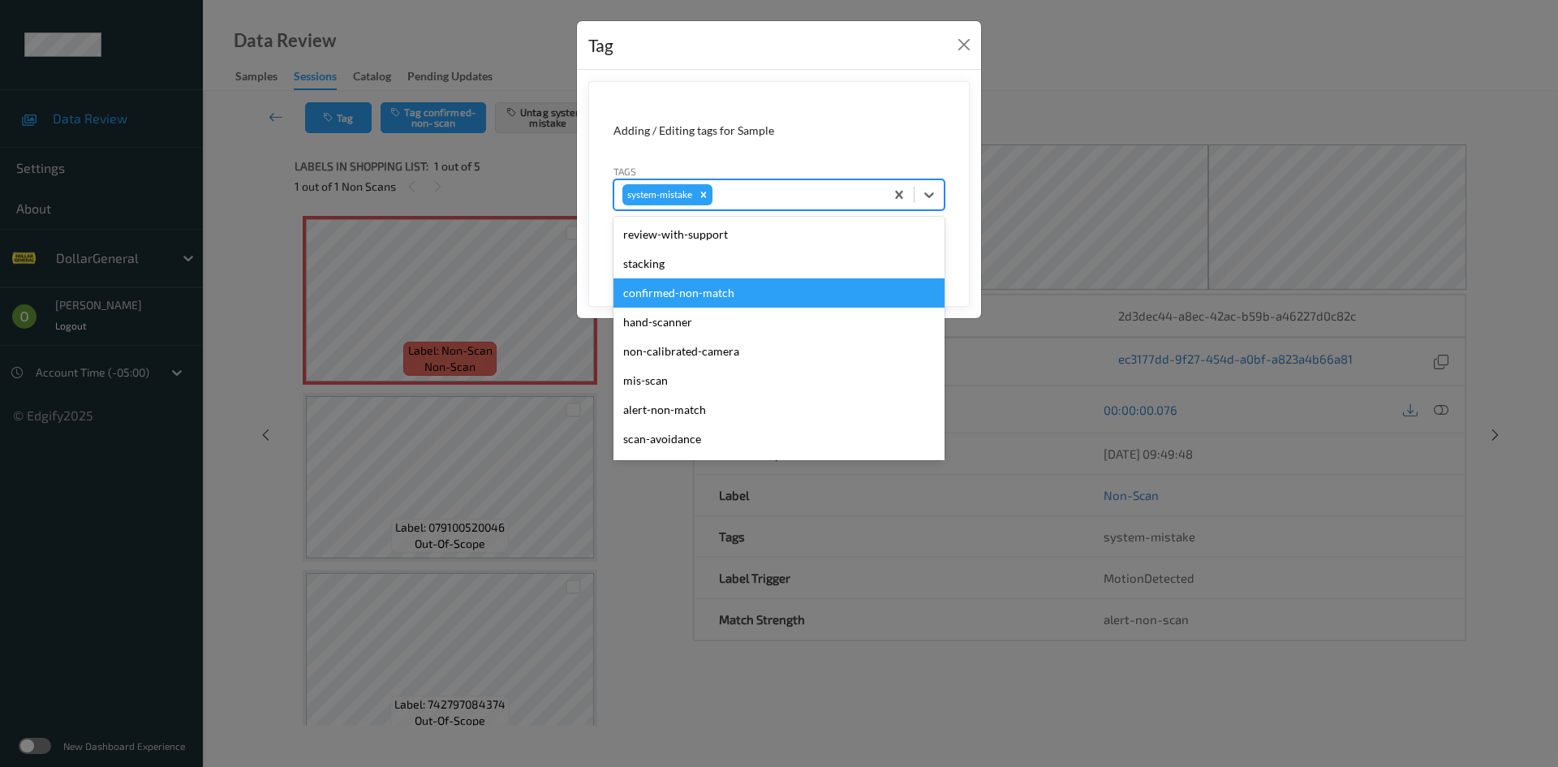
scroll to position [406, 0]
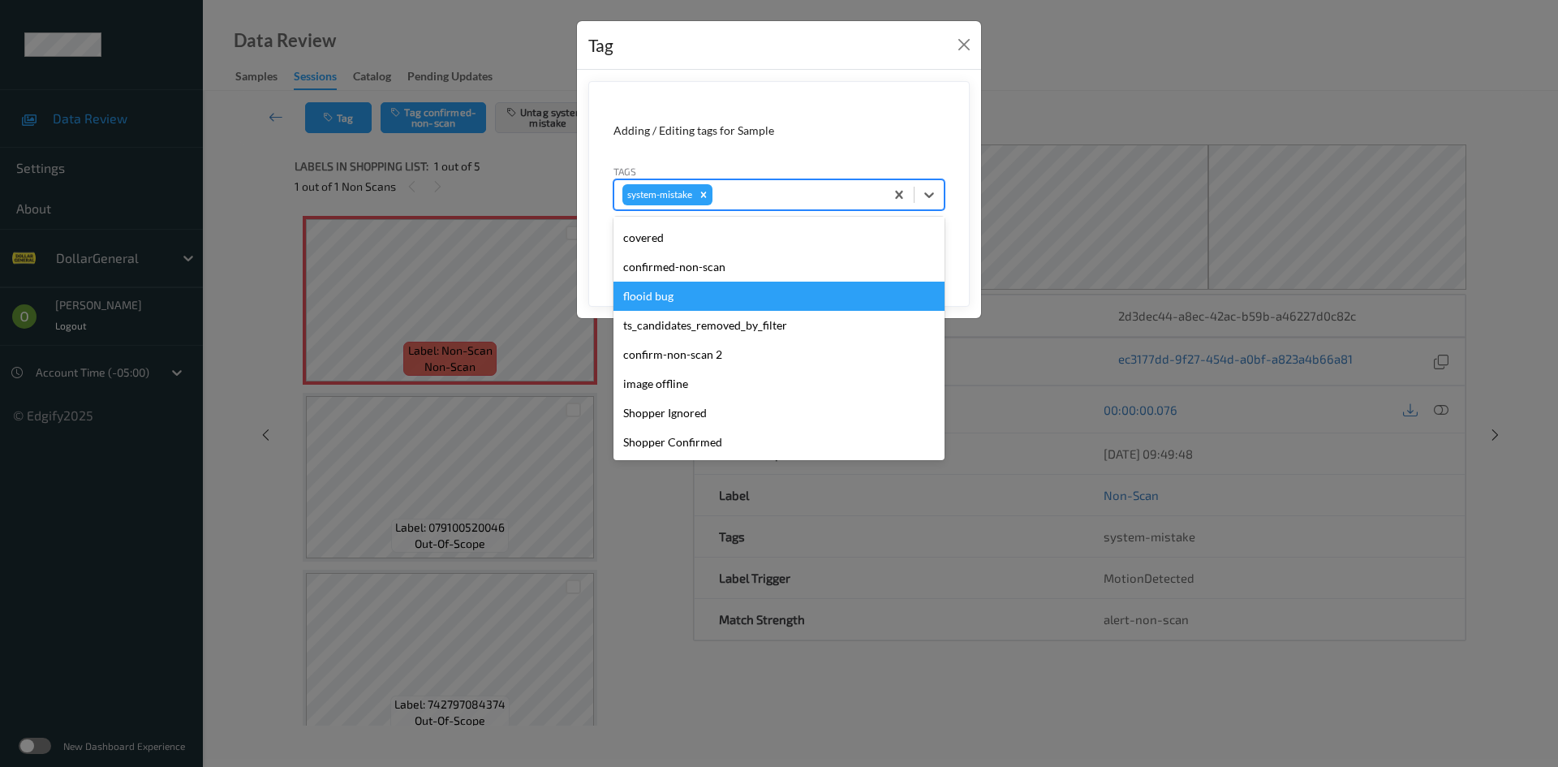
click at [758, 298] on div "flooid bug" at bounding box center [778, 296] width 331 height 29
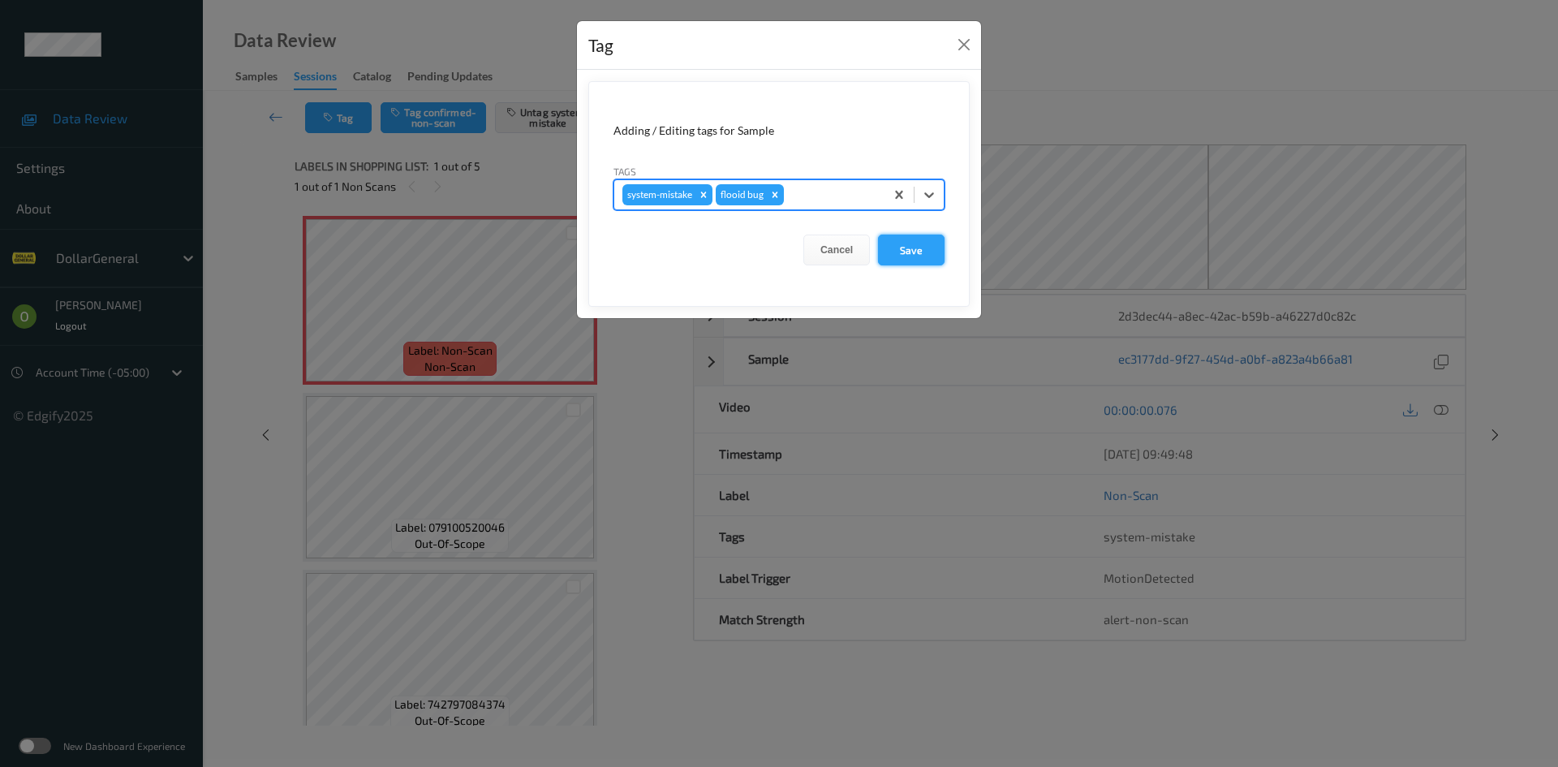
click at [909, 256] on button "Save" at bounding box center [911, 249] width 67 height 31
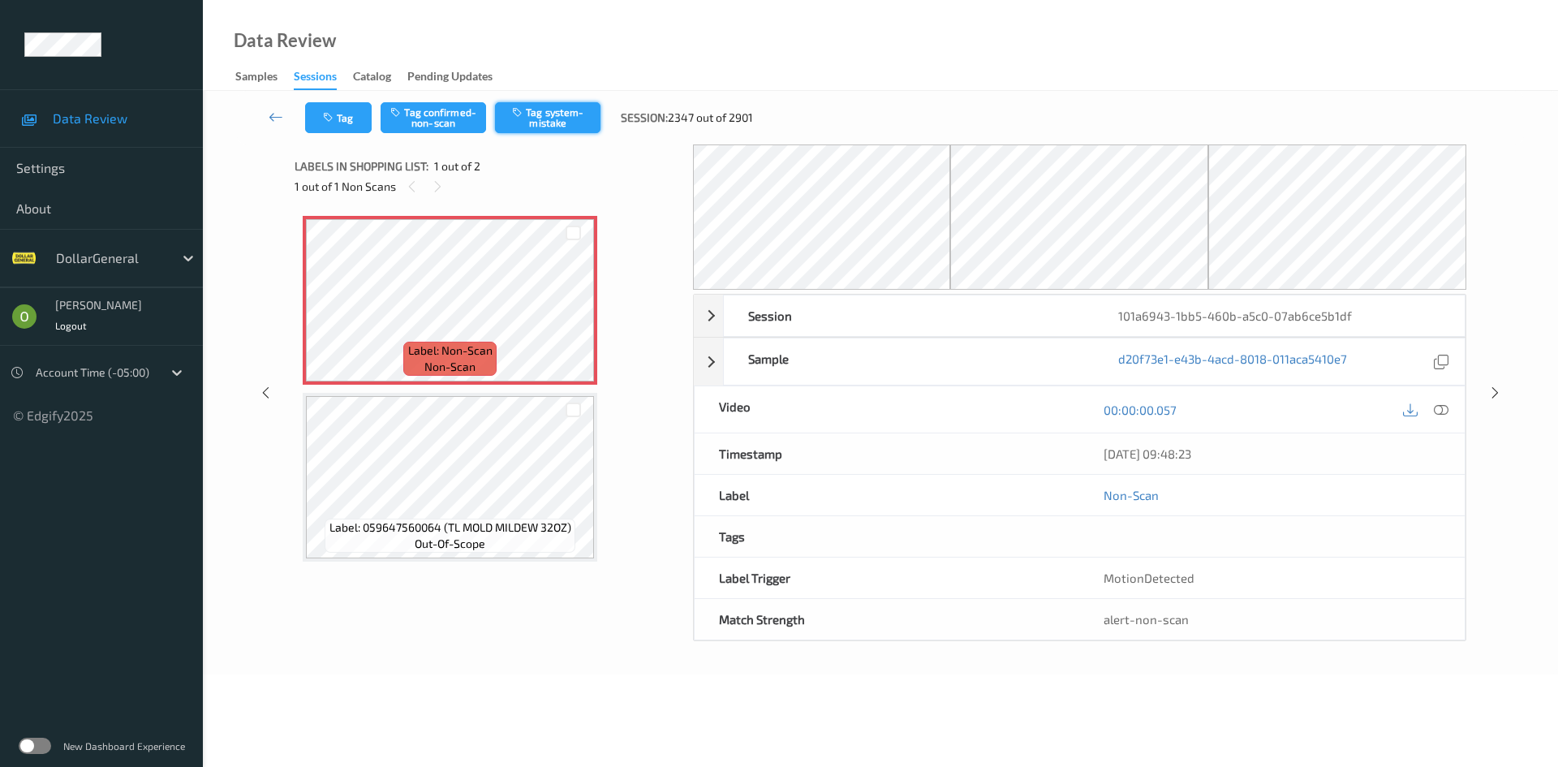
click at [543, 123] on button "Tag system-mistake" at bounding box center [547, 117] width 105 height 31
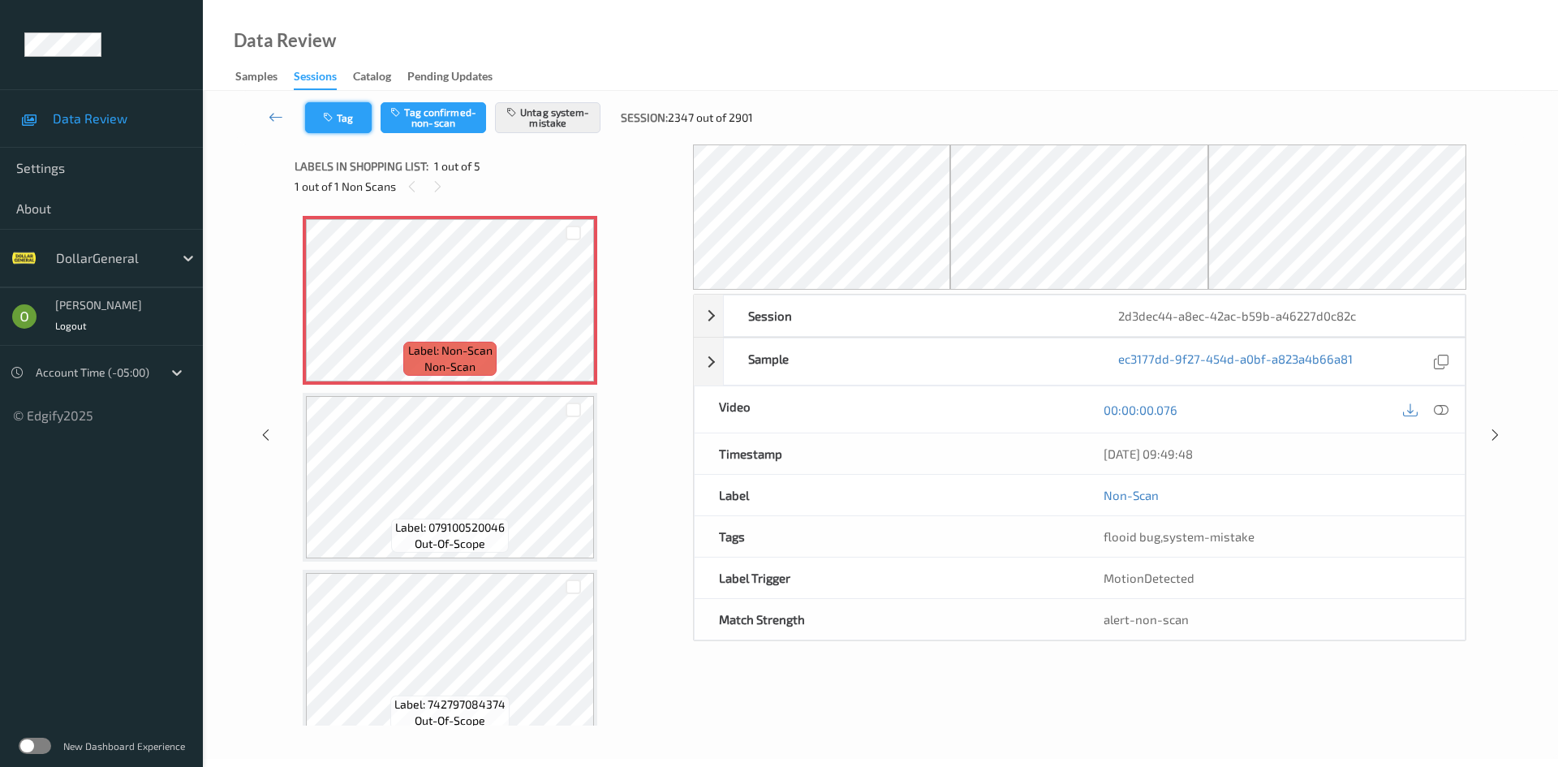
click at [352, 111] on button "Tag" at bounding box center [338, 117] width 67 height 31
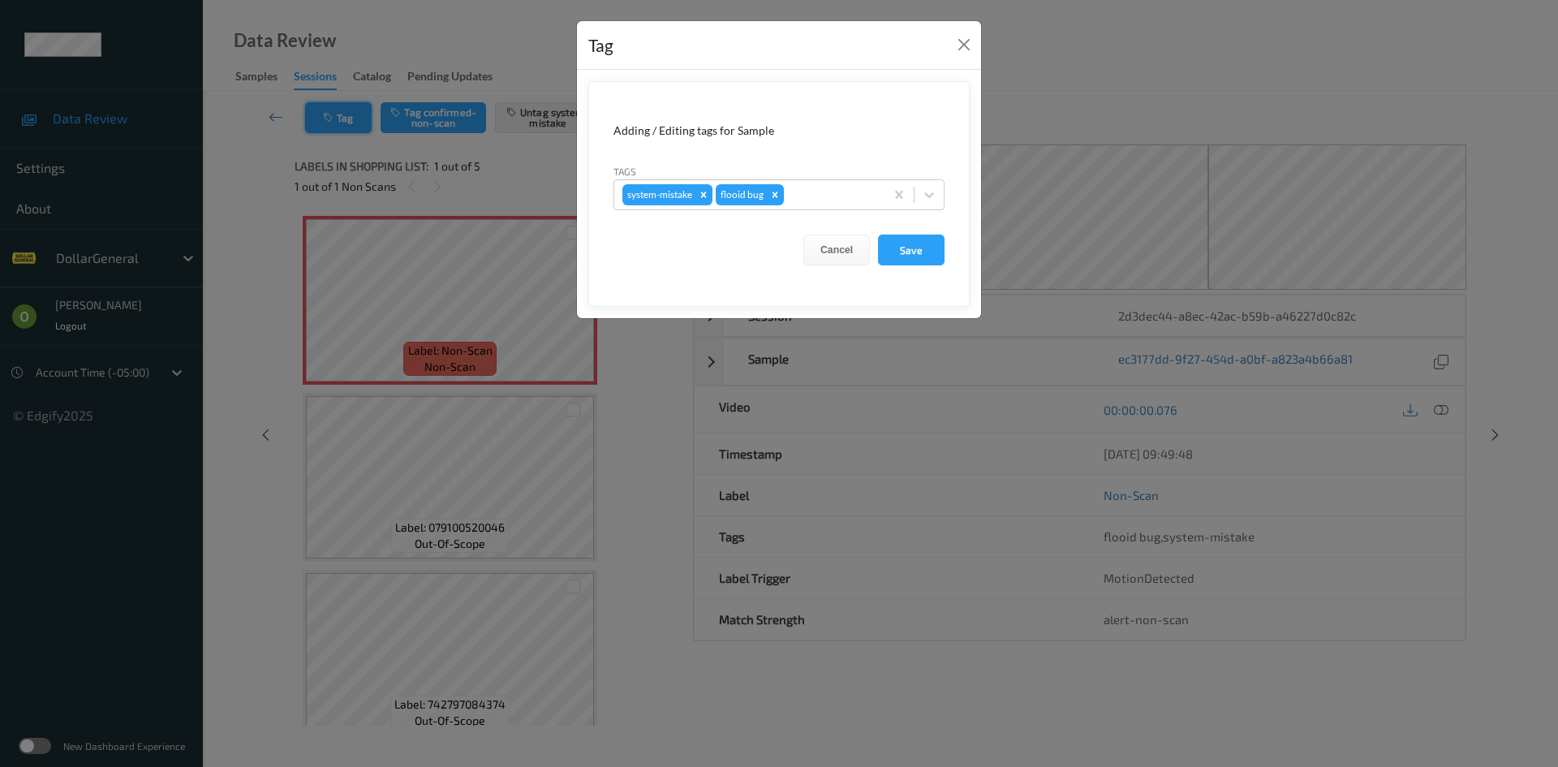
click at [352, 111] on div "Tag Adding / Editing tags for Sample Tags system-mistake flooid bug Cancel Save" at bounding box center [779, 383] width 1558 height 767
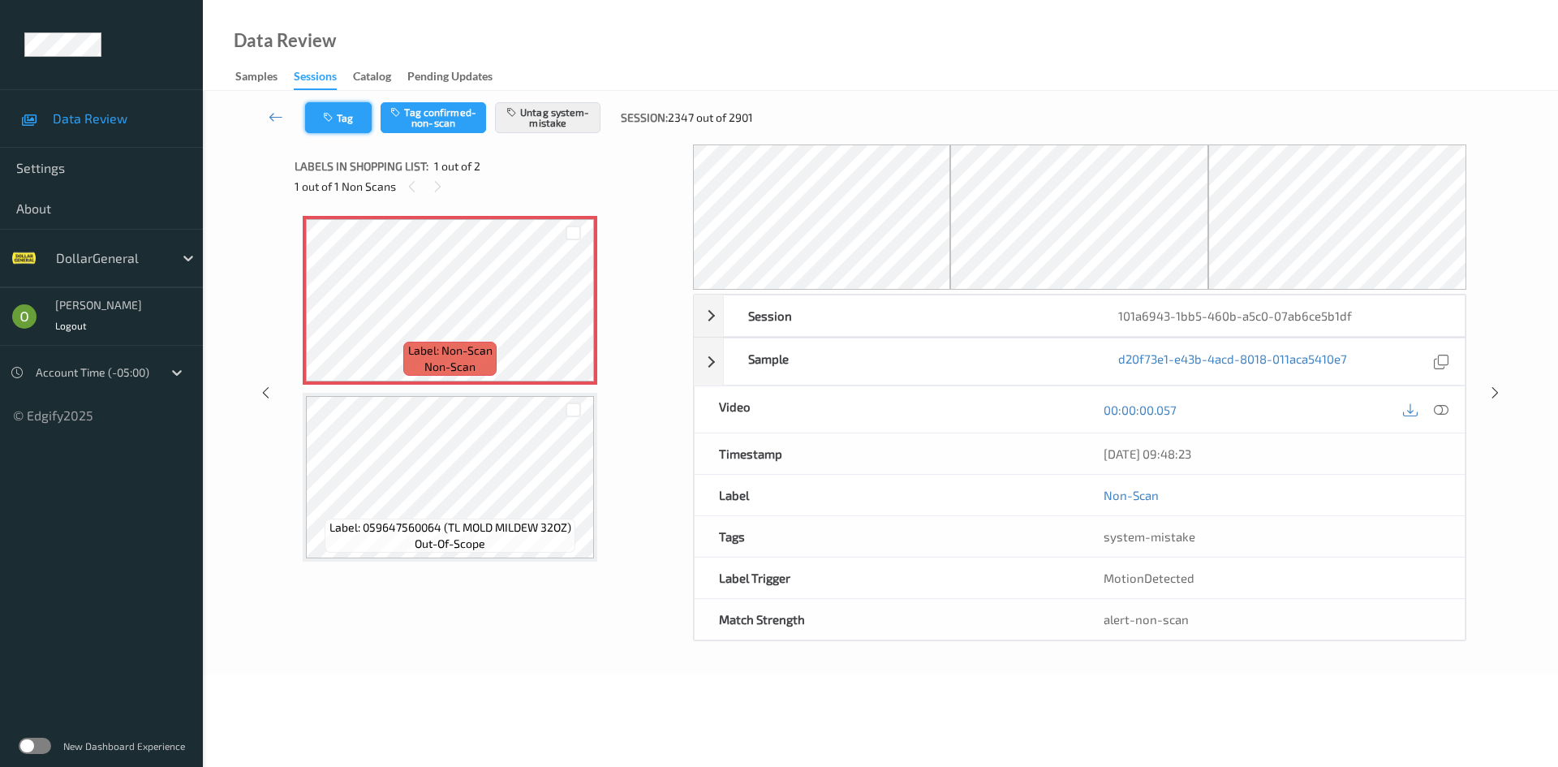
click at [332, 118] on icon "button" at bounding box center [330, 117] width 14 height 11
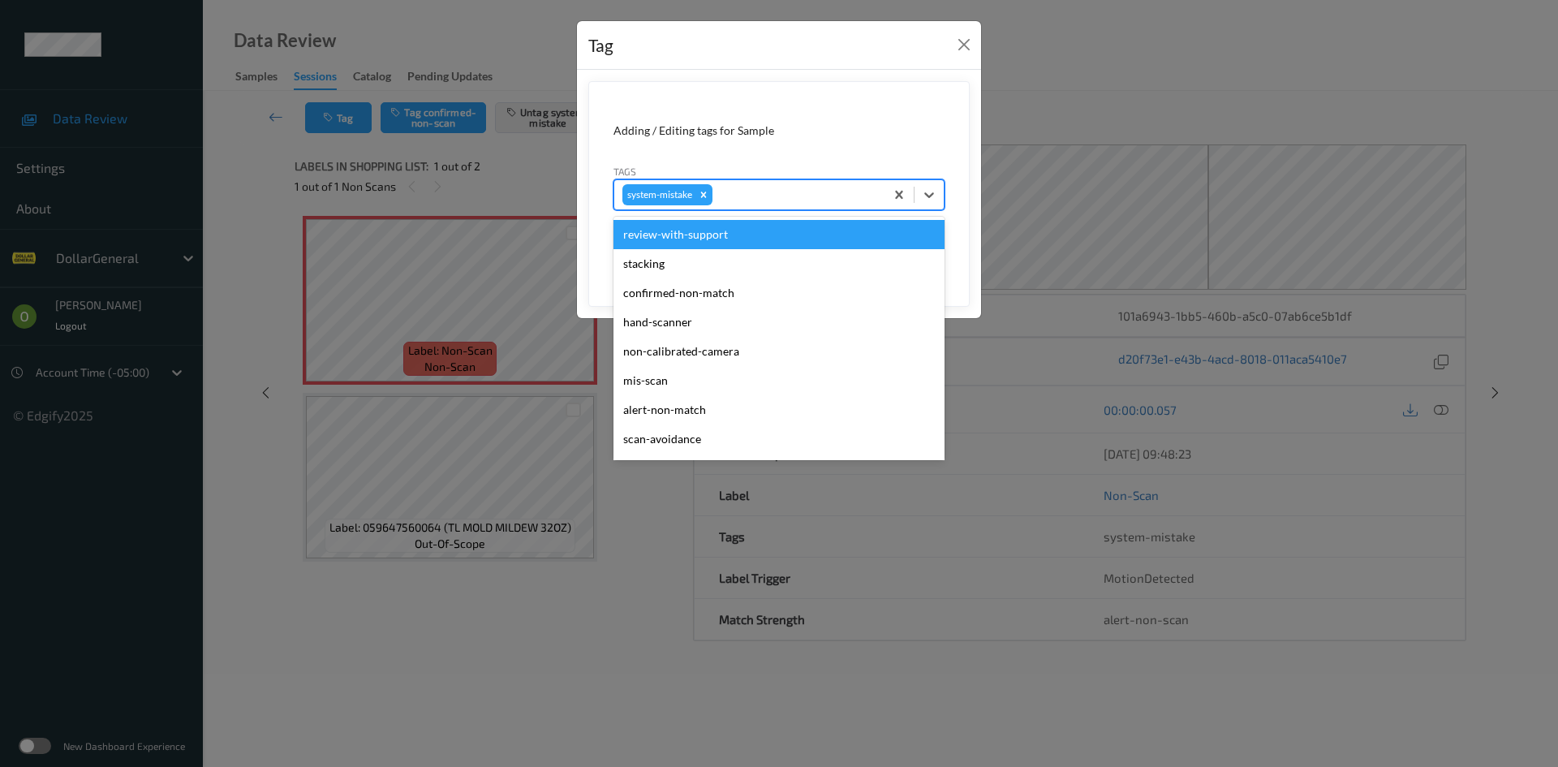
click at [745, 189] on div at bounding box center [796, 194] width 161 height 19
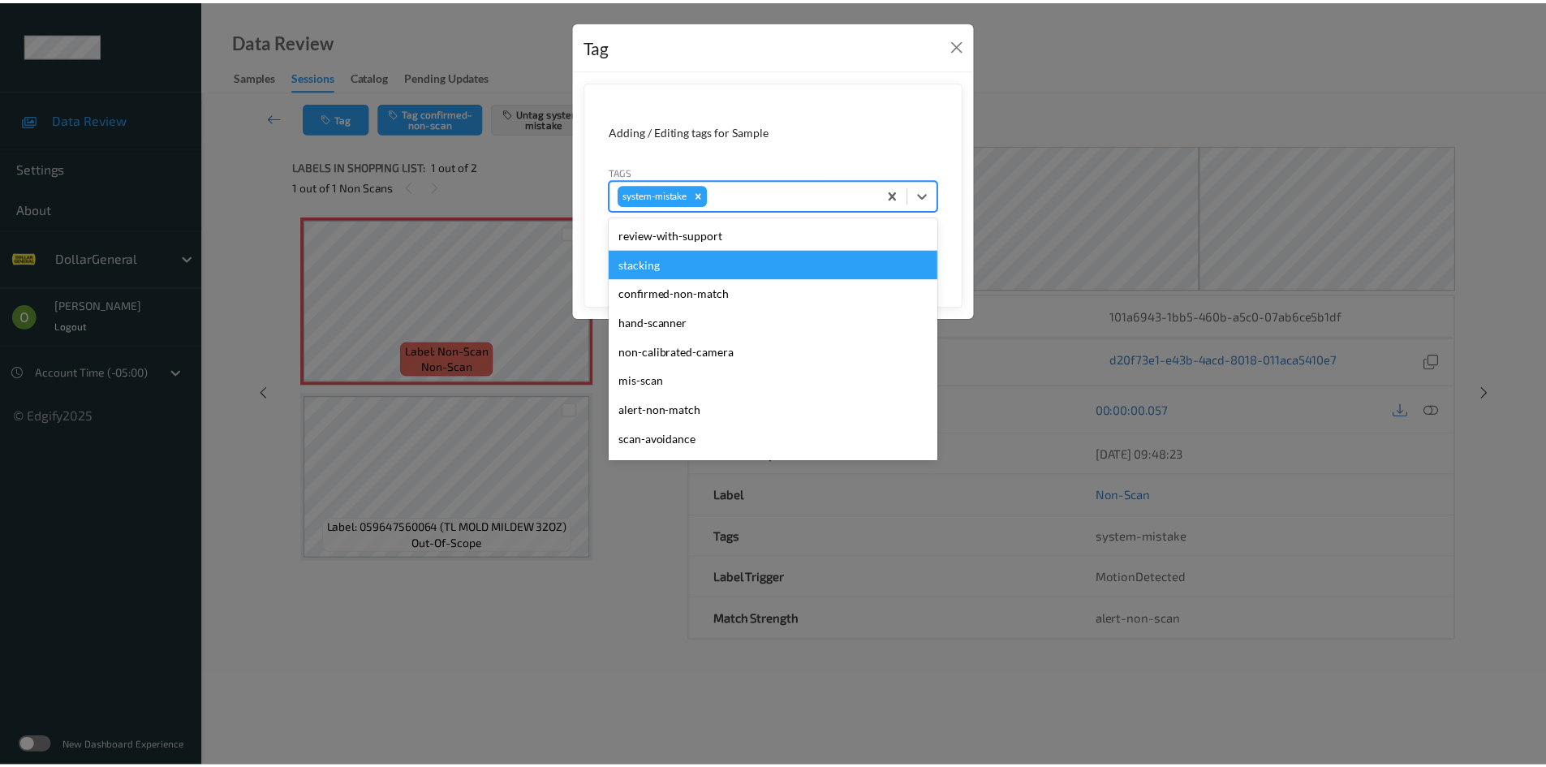
scroll to position [406, 0]
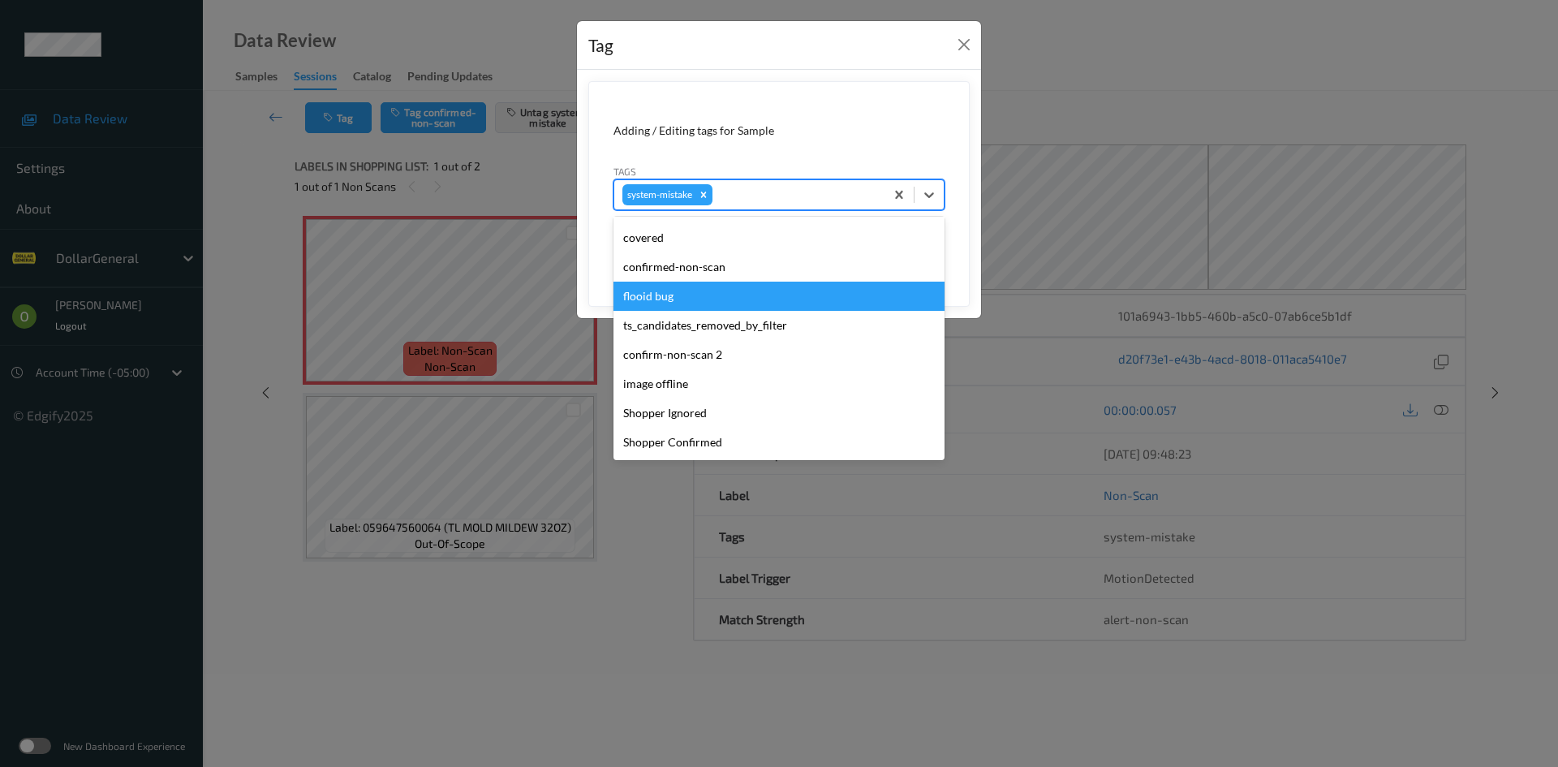
click at [712, 295] on div "flooid bug" at bounding box center [778, 296] width 331 height 29
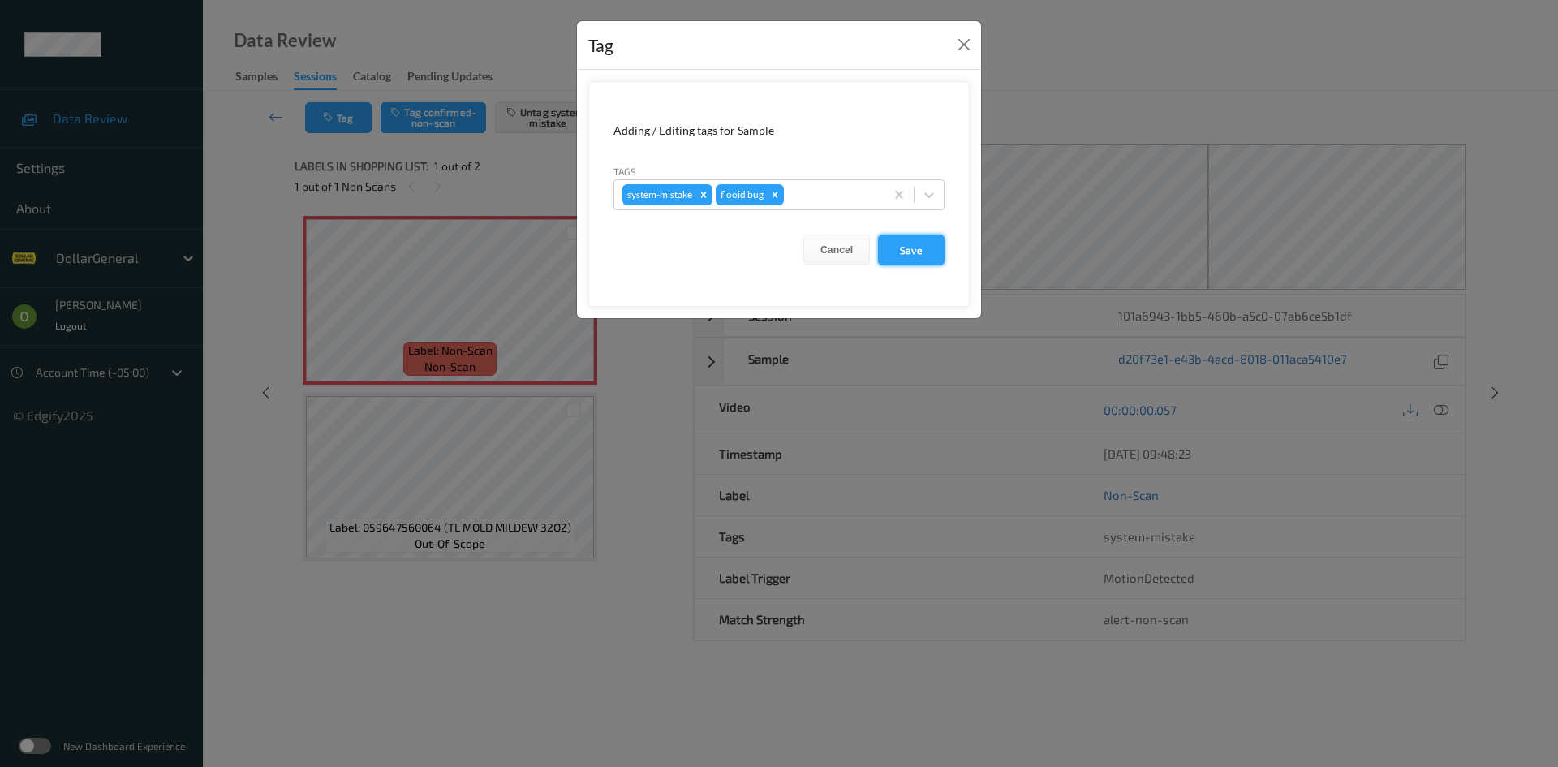
click at [923, 252] on button "Save" at bounding box center [911, 249] width 67 height 31
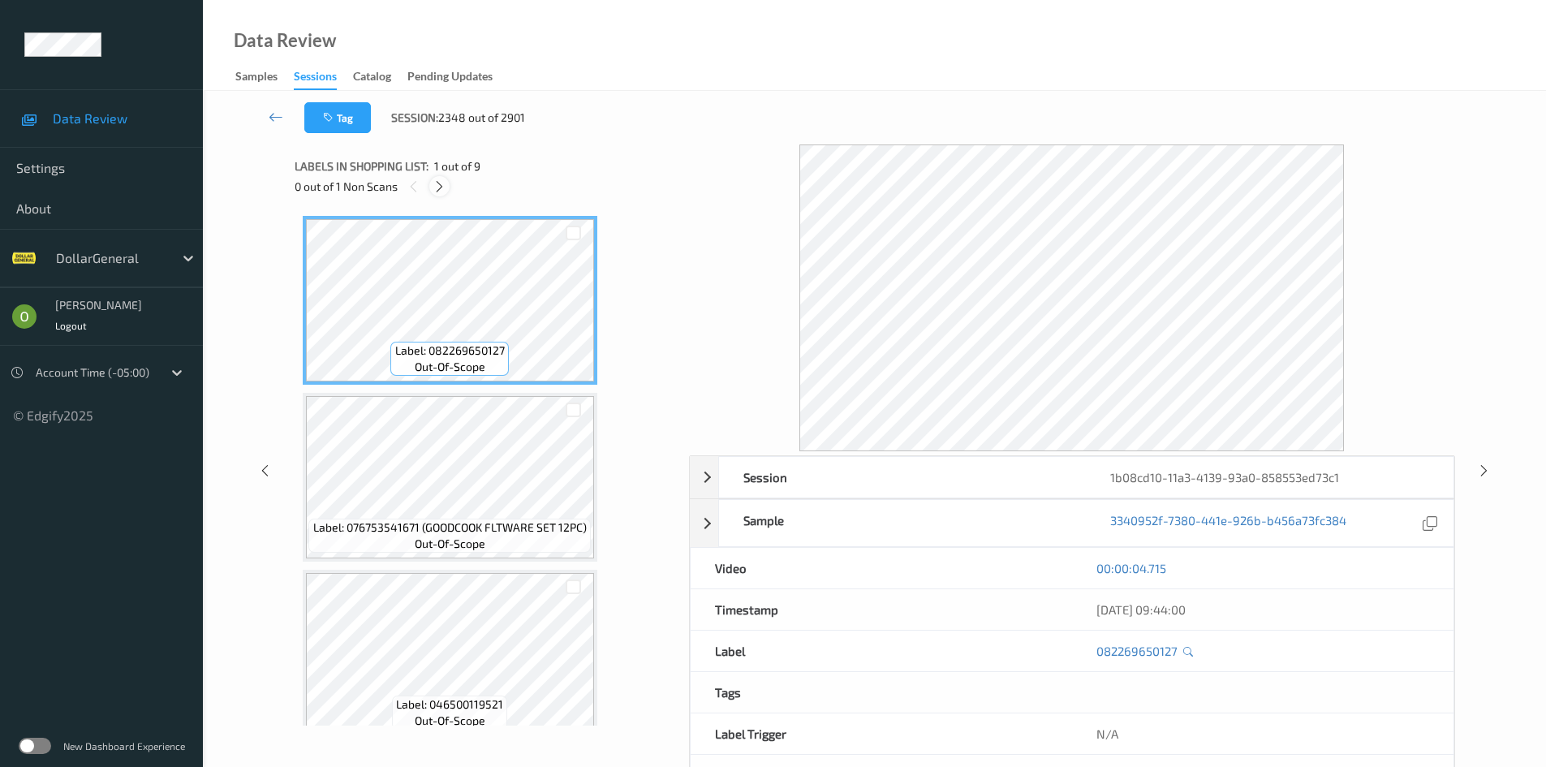
click at [435, 179] on icon at bounding box center [439, 186] width 14 height 15
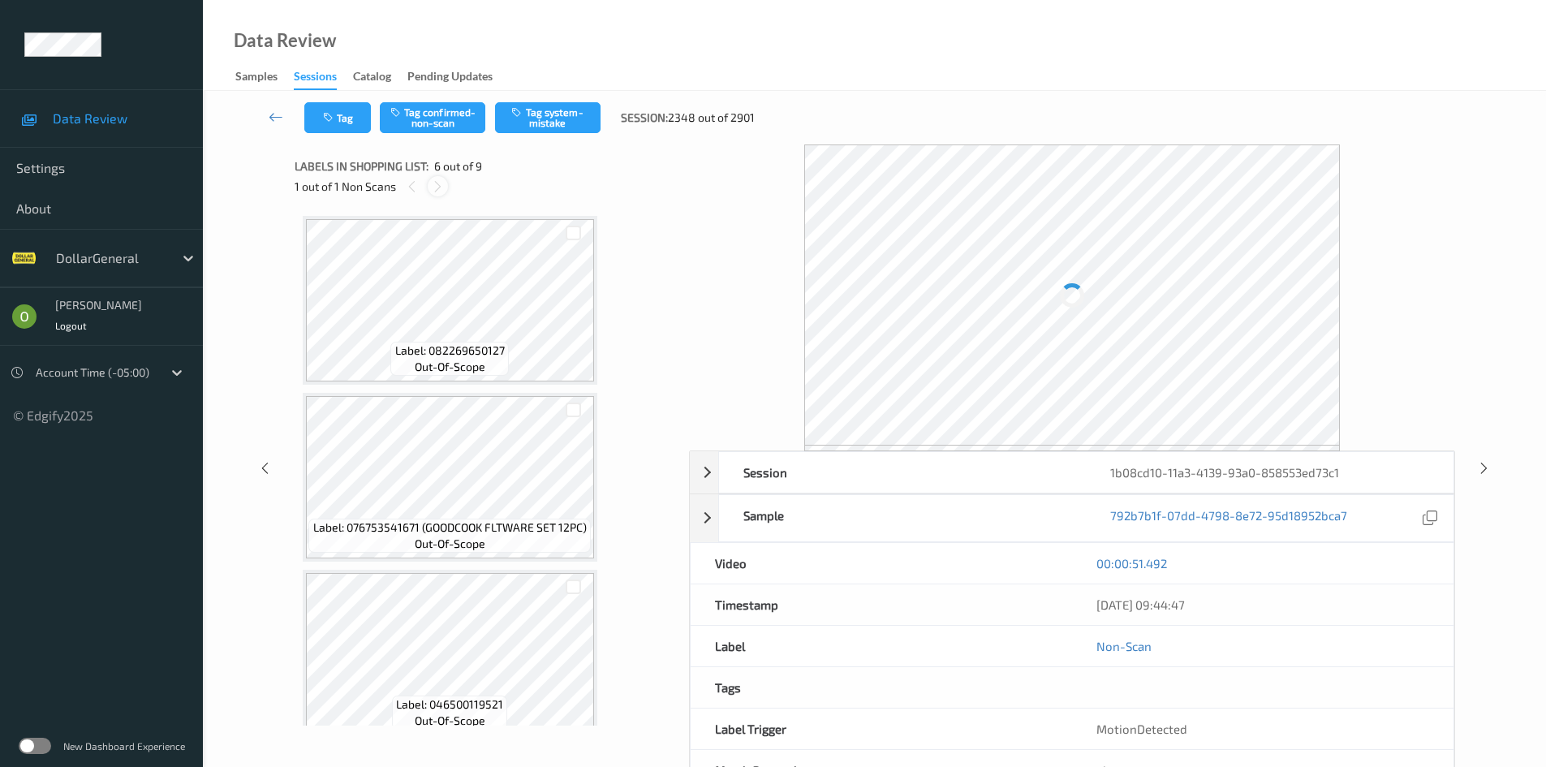
scroll to position [716, 0]
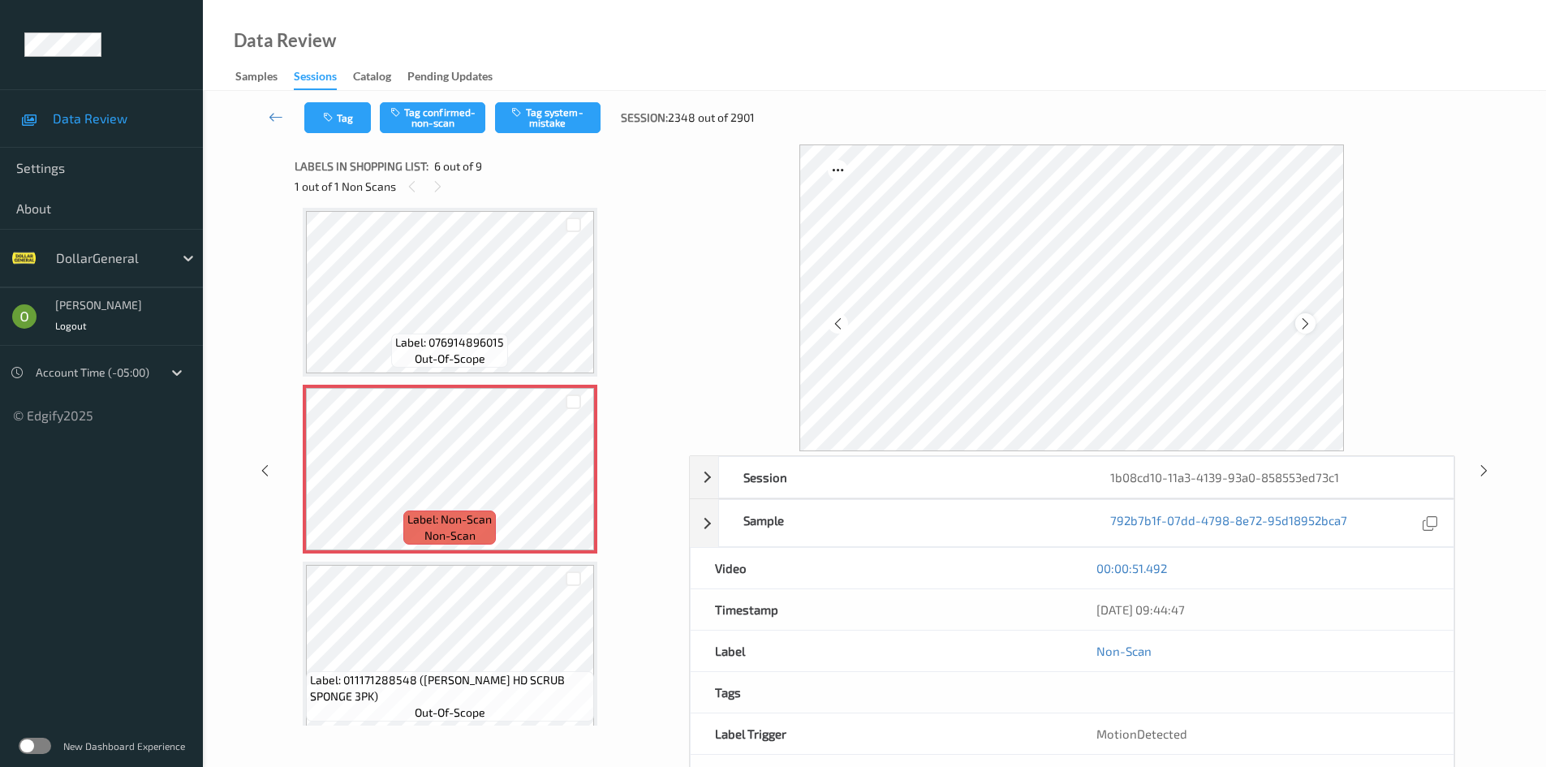
click at [1298, 326] on icon at bounding box center [1305, 323] width 14 height 15
click at [1298, 318] on icon at bounding box center [1305, 323] width 14 height 15
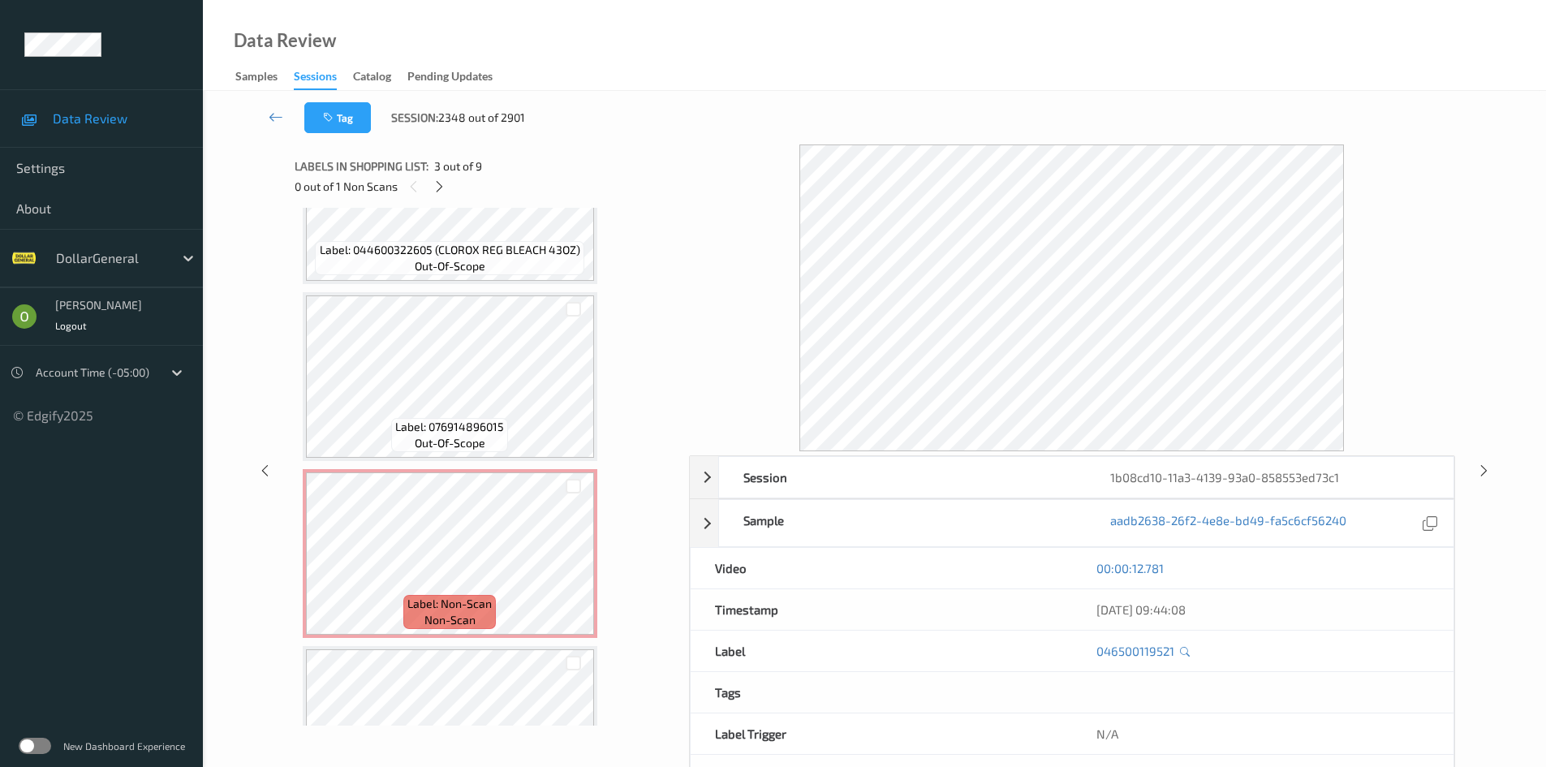
scroll to position [634, 0]
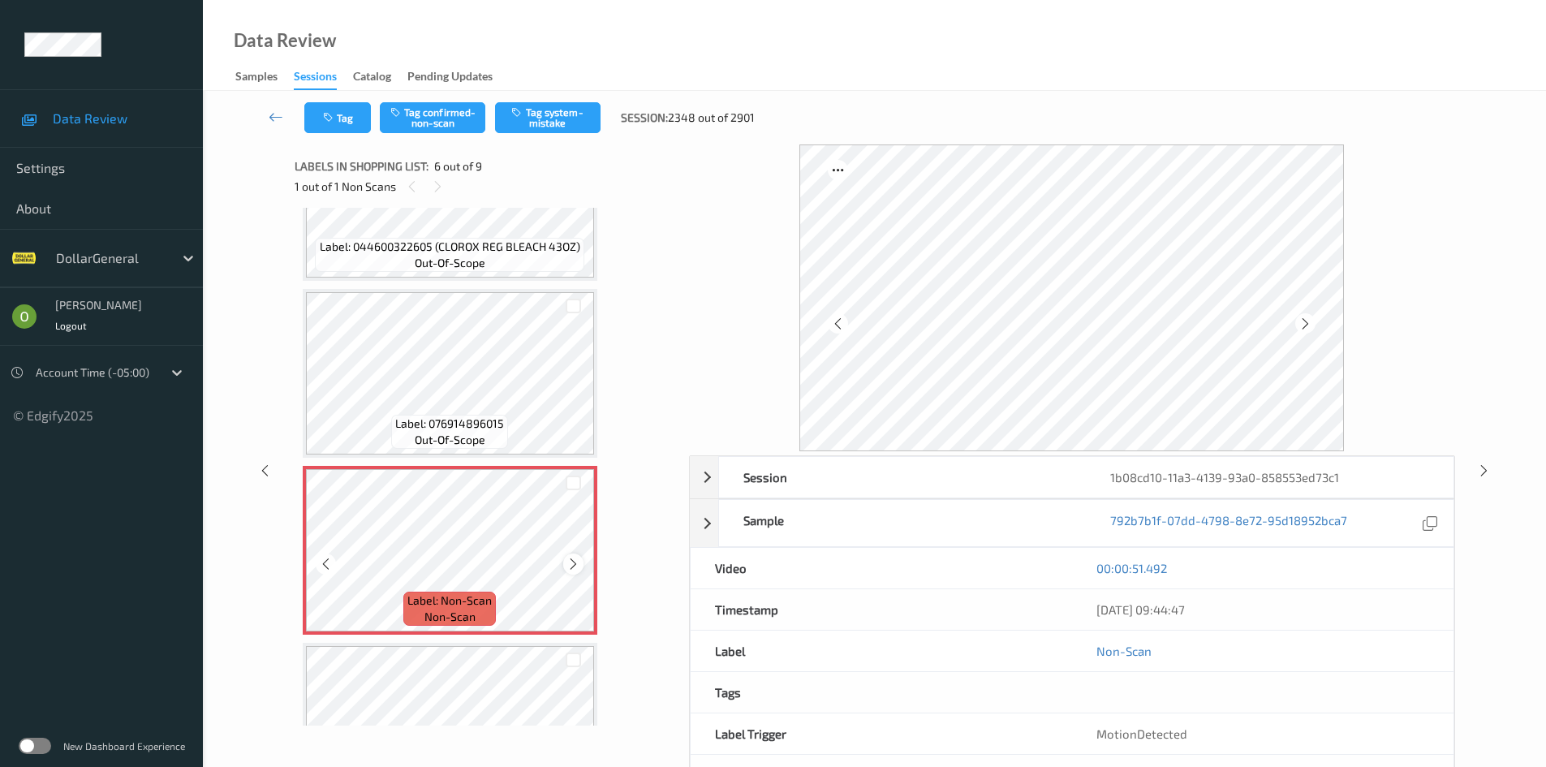
click at [578, 565] on icon at bounding box center [573, 564] width 14 height 15
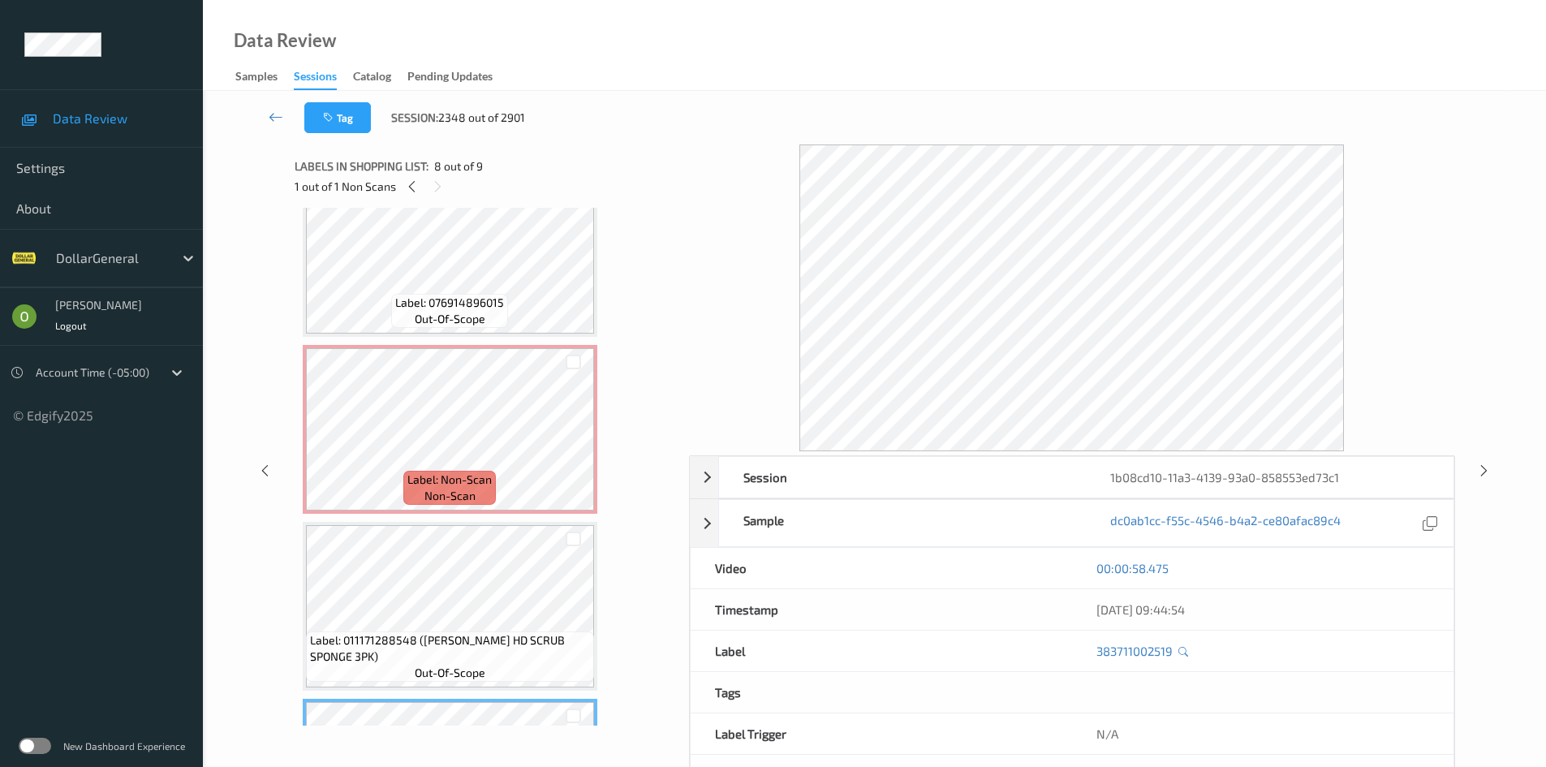
scroll to position [677, 0]
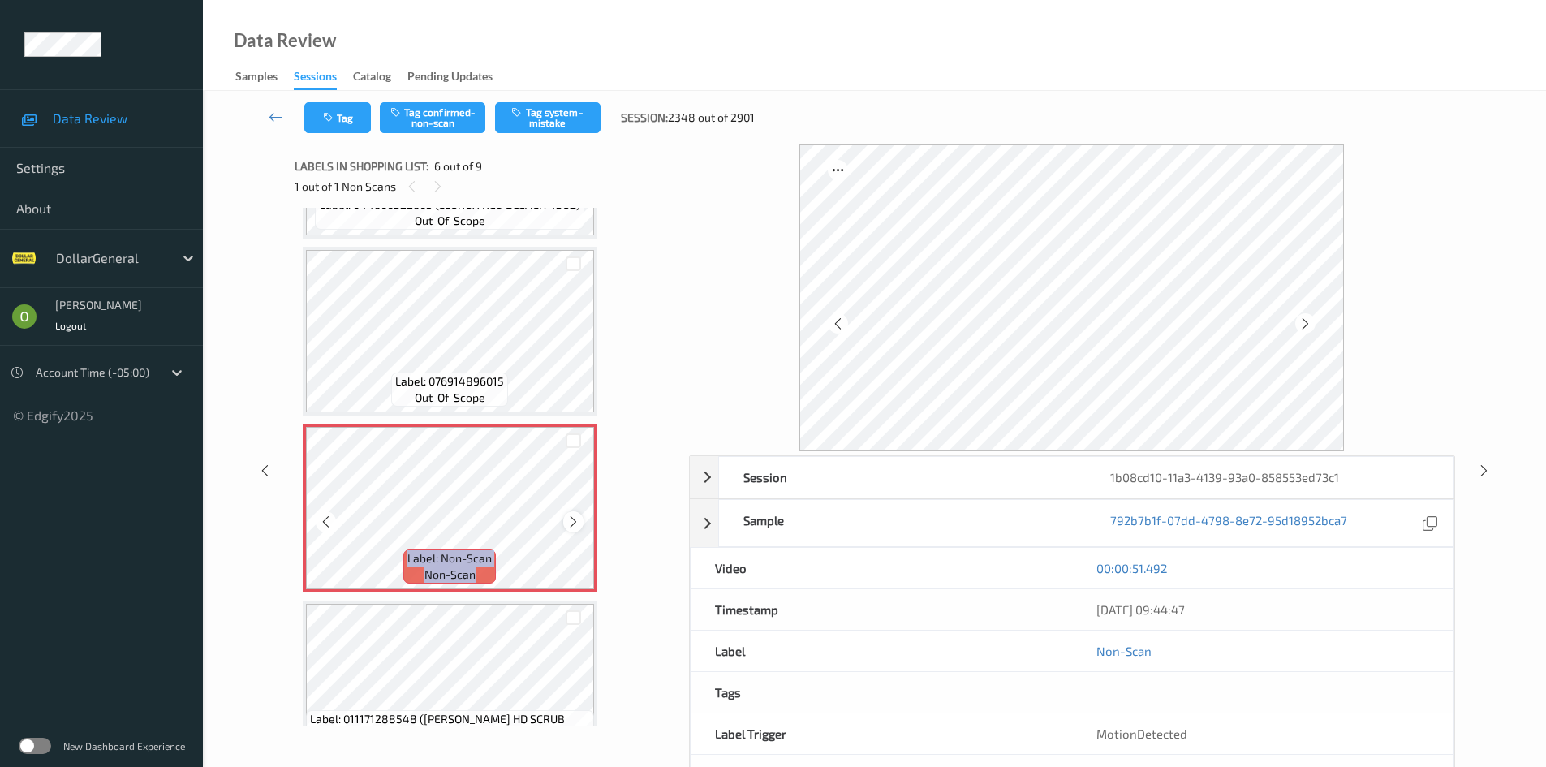
click at [572, 522] on icon at bounding box center [573, 521] width 14 height 15
click at [574, 123] on button "Tag system-mistake" at bounding box center [547, 117] width 105 height 31
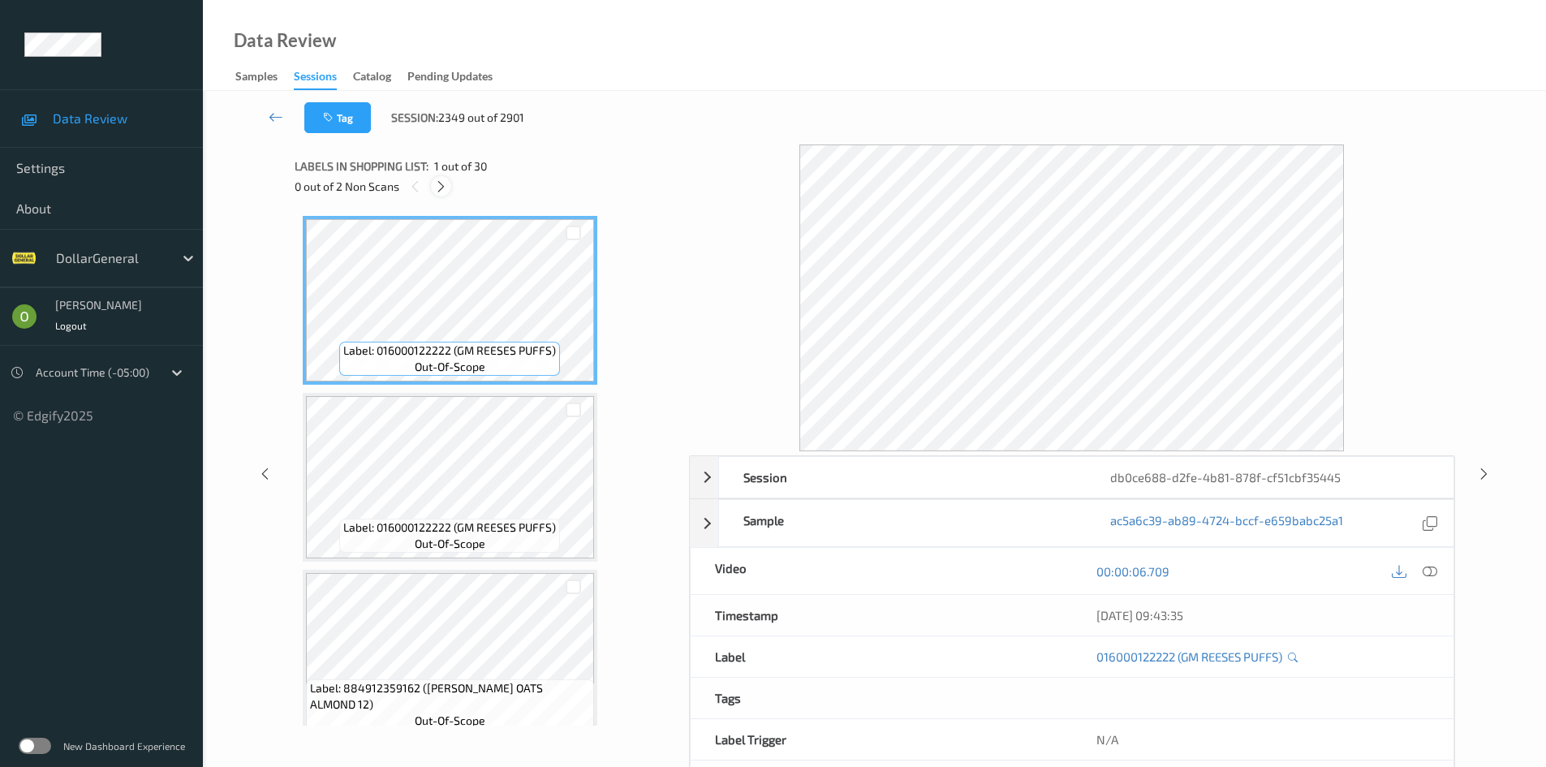
click at [444, 191] on icon at bounding box center [441, 186] width 14 height 15
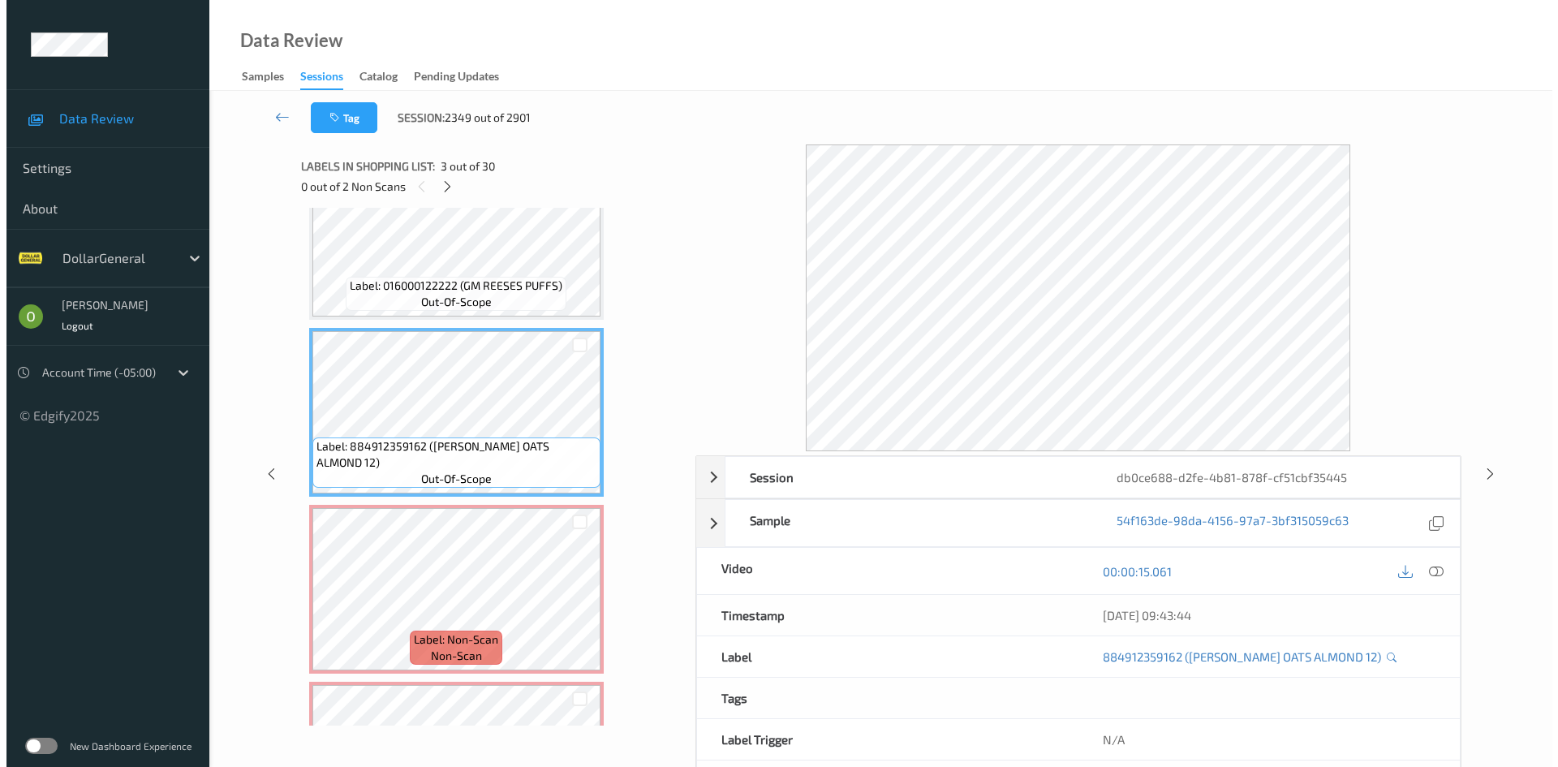
scroll to position [243, 0]
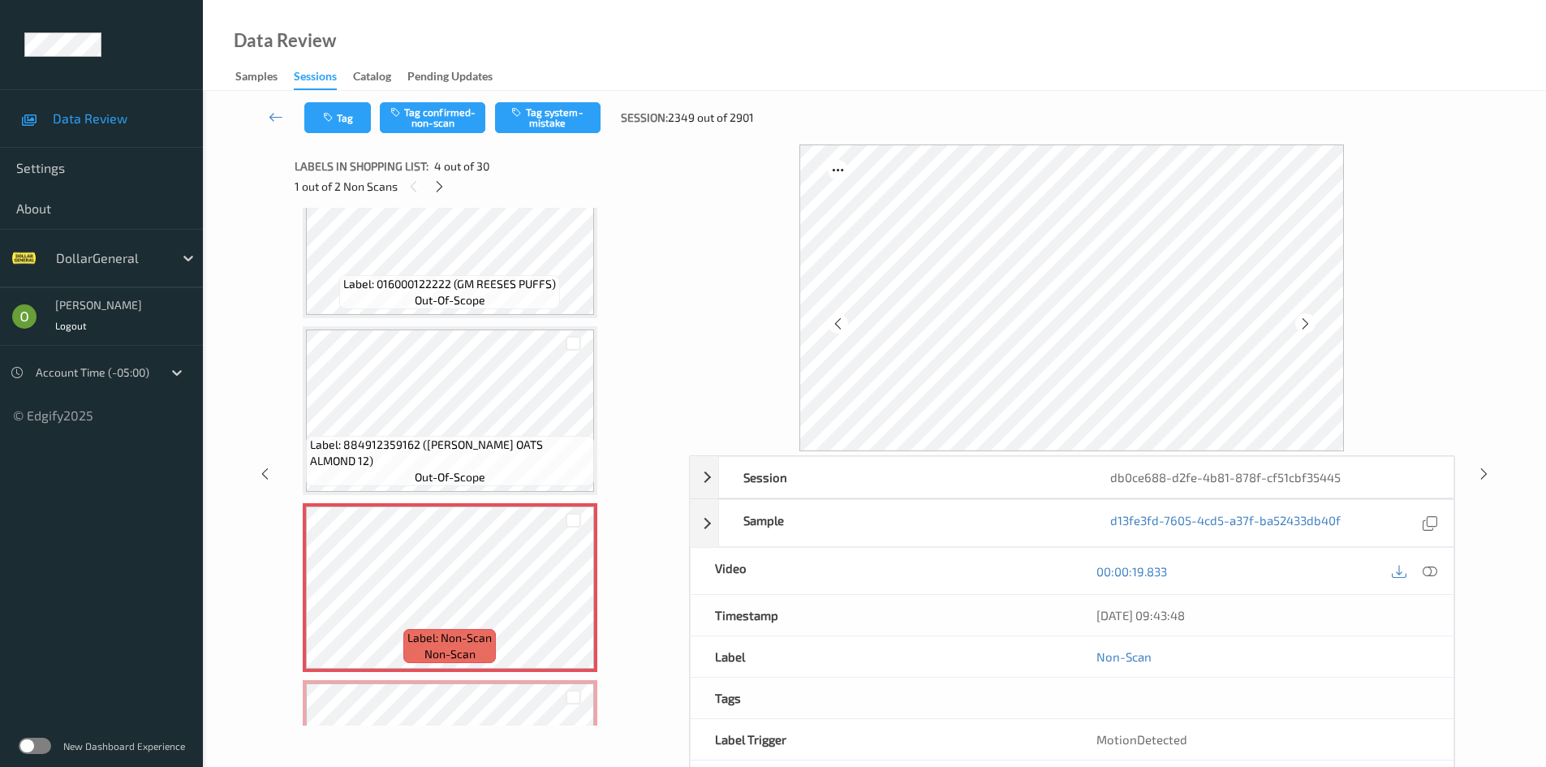
click at [1437, 581] on div at bounding box center [1413, 571] width 53 height 22
click at [1431, 572] on icon at bounding box center [1429, 571] width 15 height 15
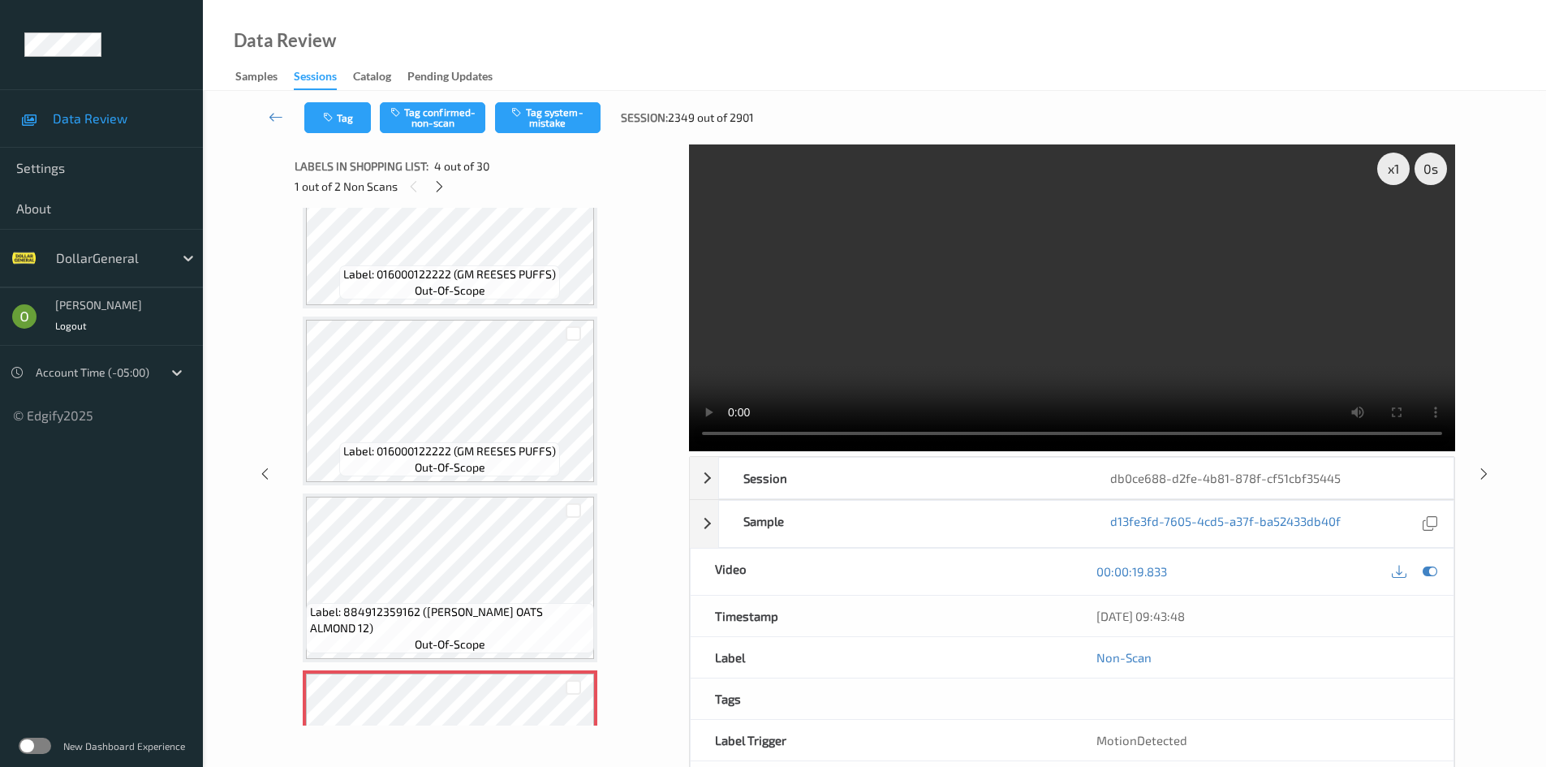
scroll to position [0, 0]
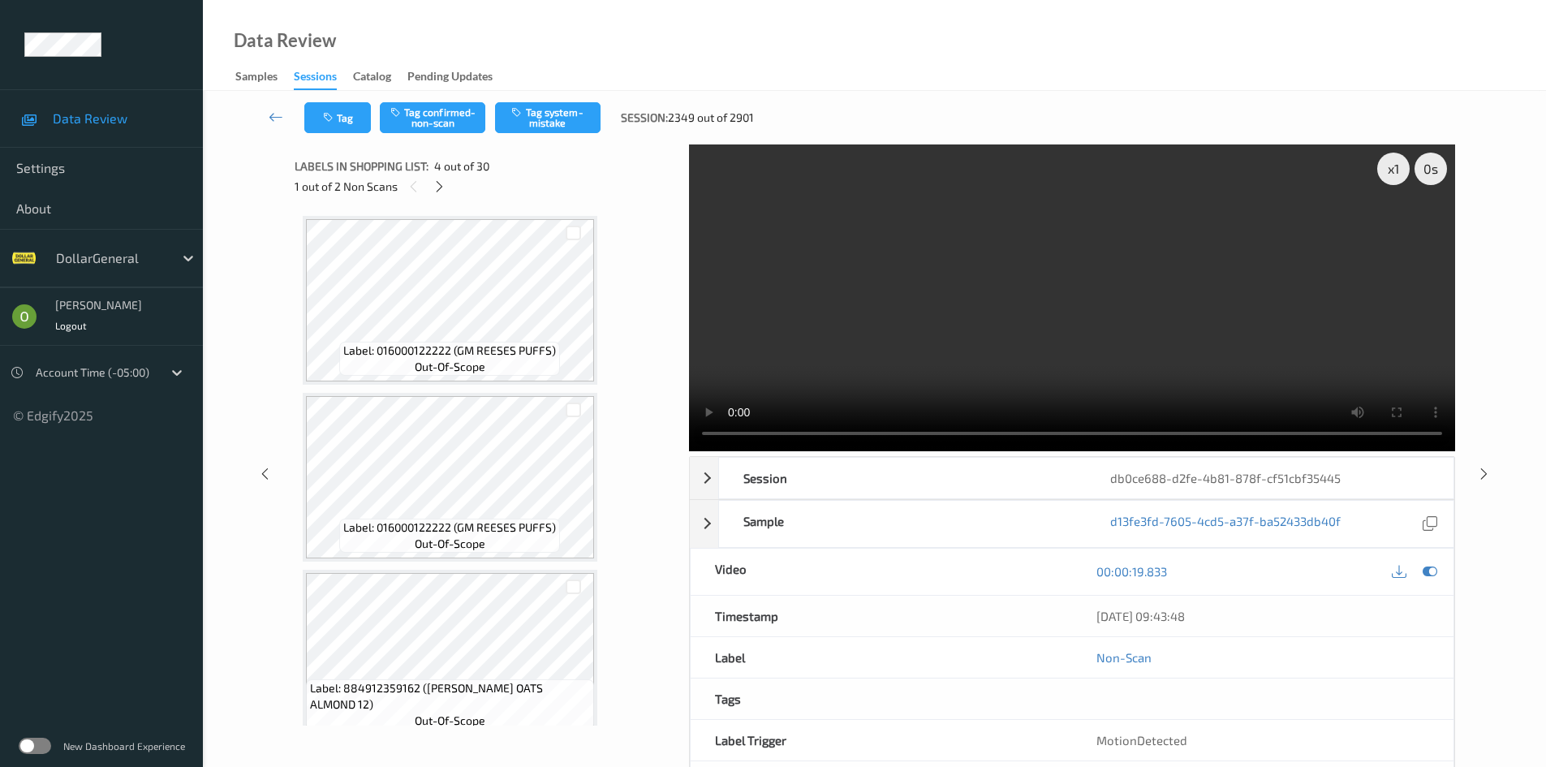
click at [455, 351] on span "Label: 016000122222 (GM REESES PUFFS)" at bounding box center [449, 350] width 213 height 16
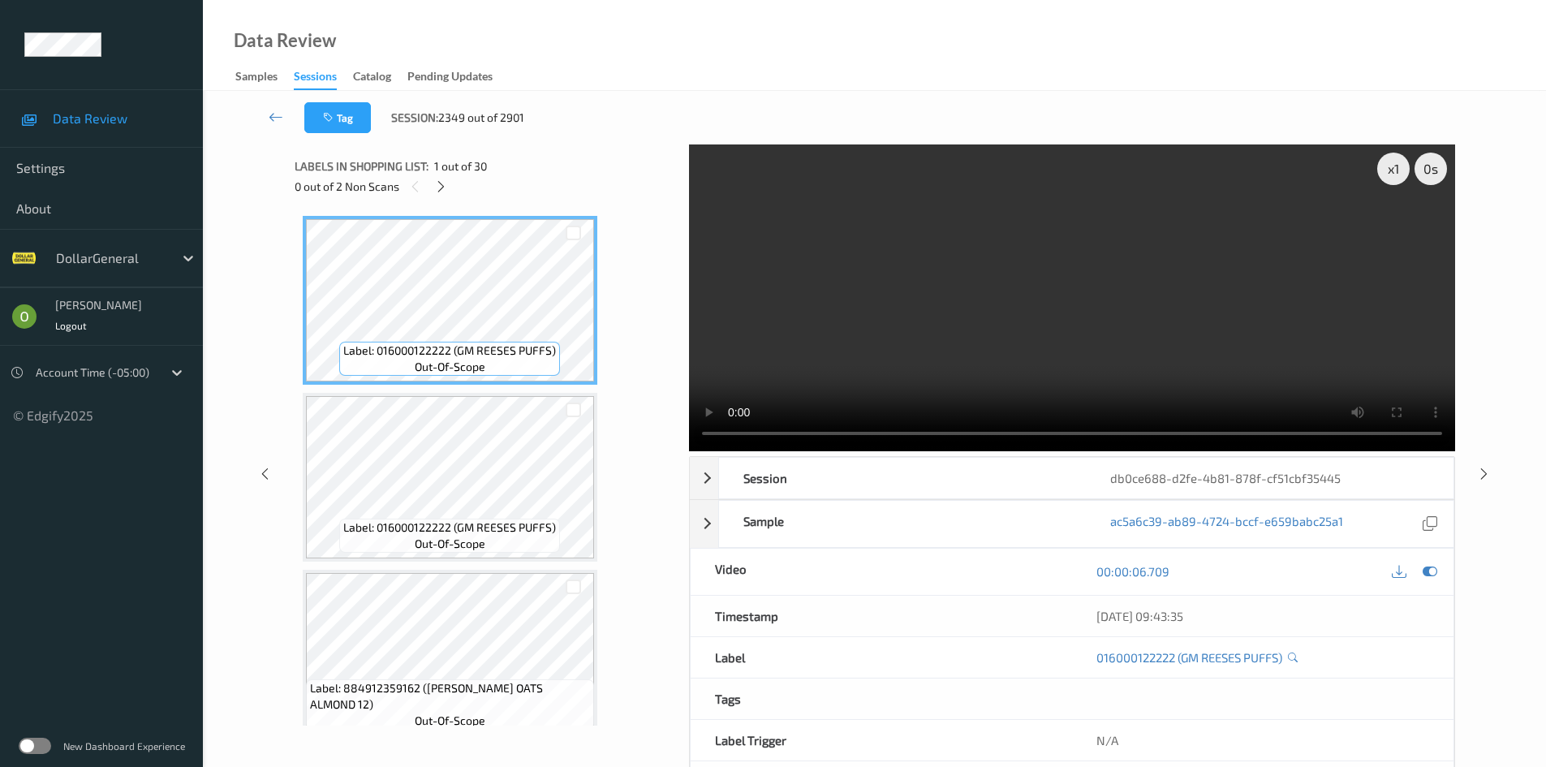
click at [888, 338] on video at bounding box center [1072, 297] width 766 height 307
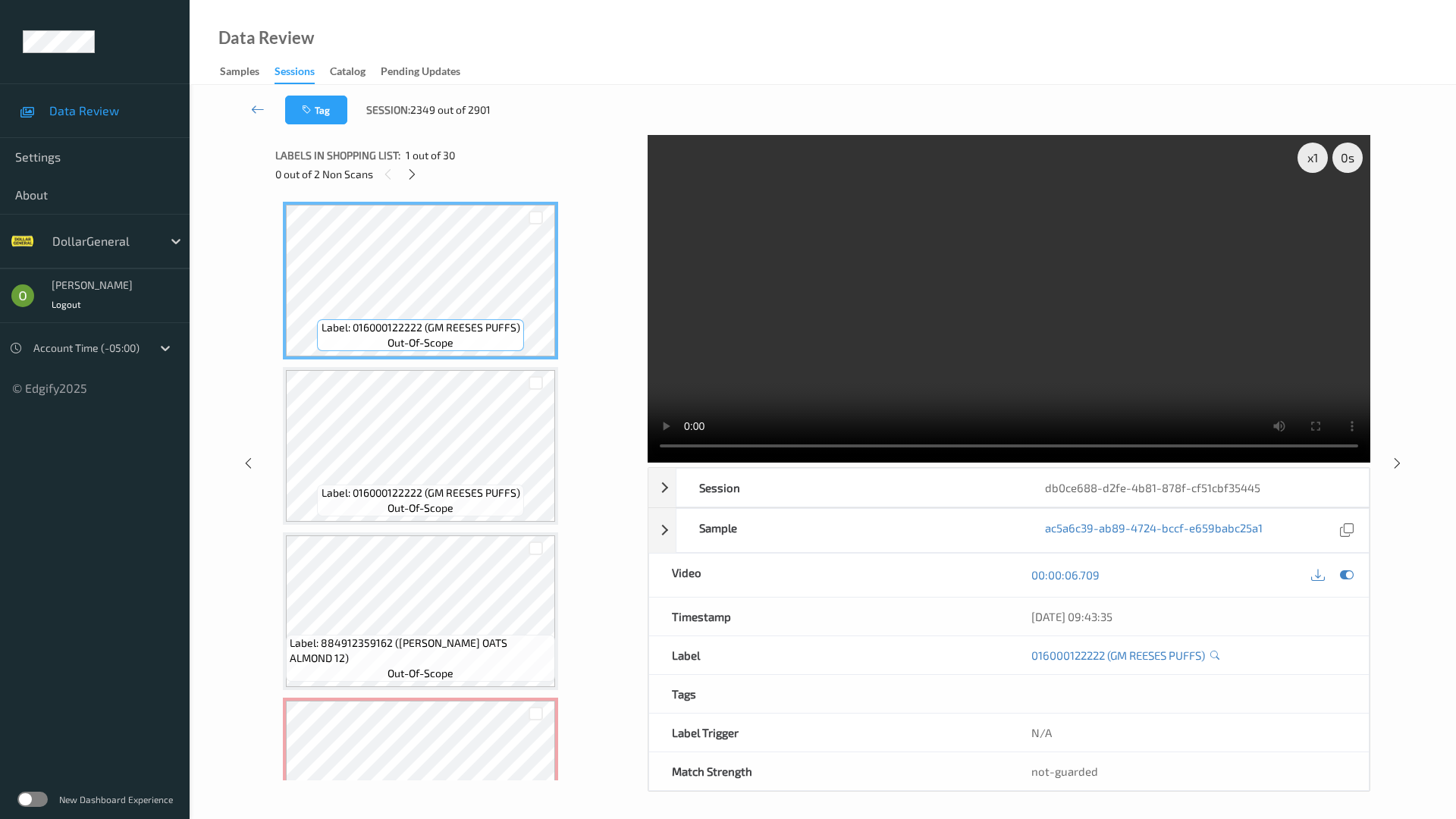
click at [830, 382] on video at bounding box center [1008, 298] width 722 height 327
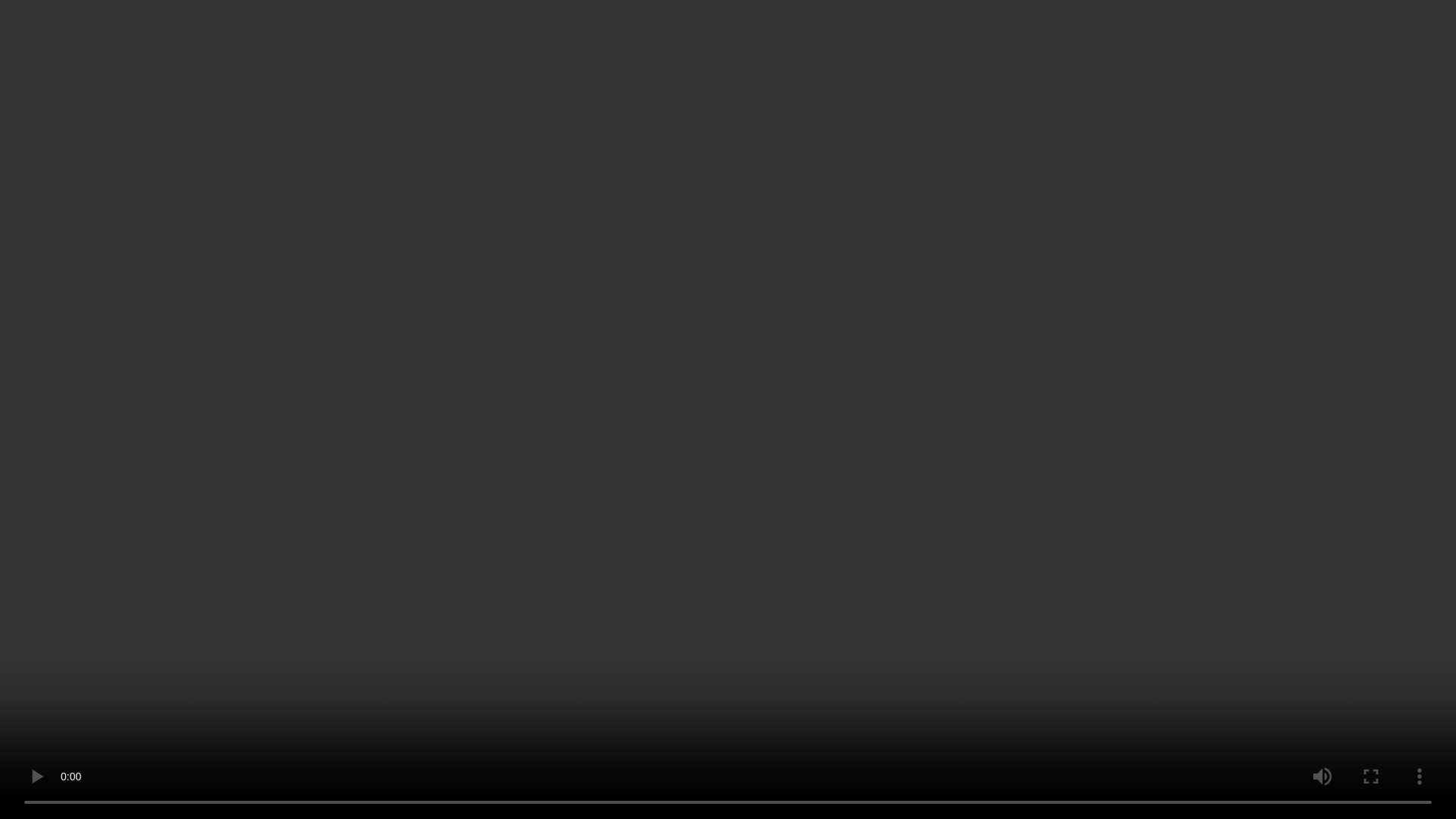
click at [830, 384] on video at bounding box center [728, 410] width 1456 height 819
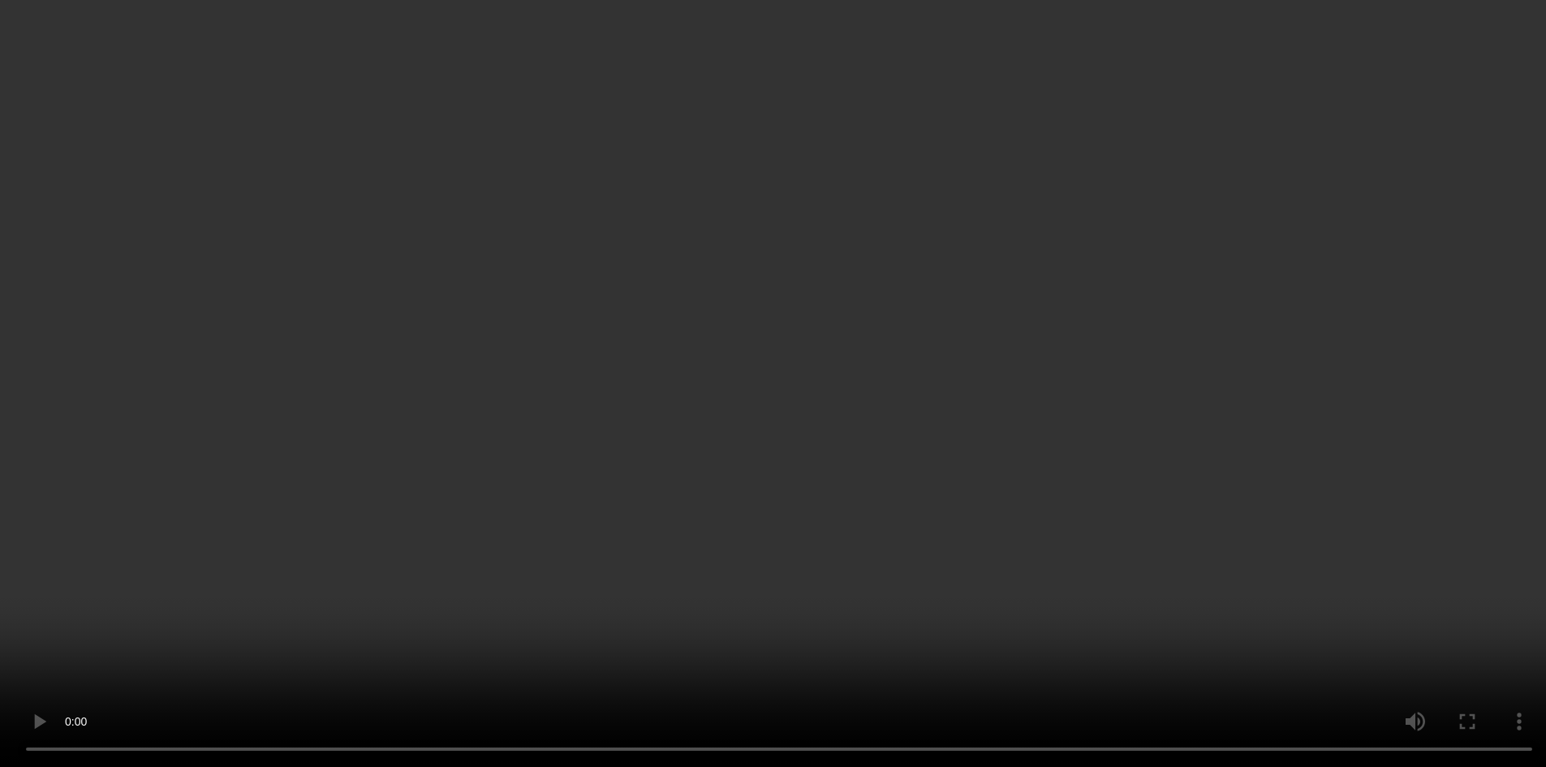
click at [785, 333] on video at bounding box center [773, 383] width 1546 height 767
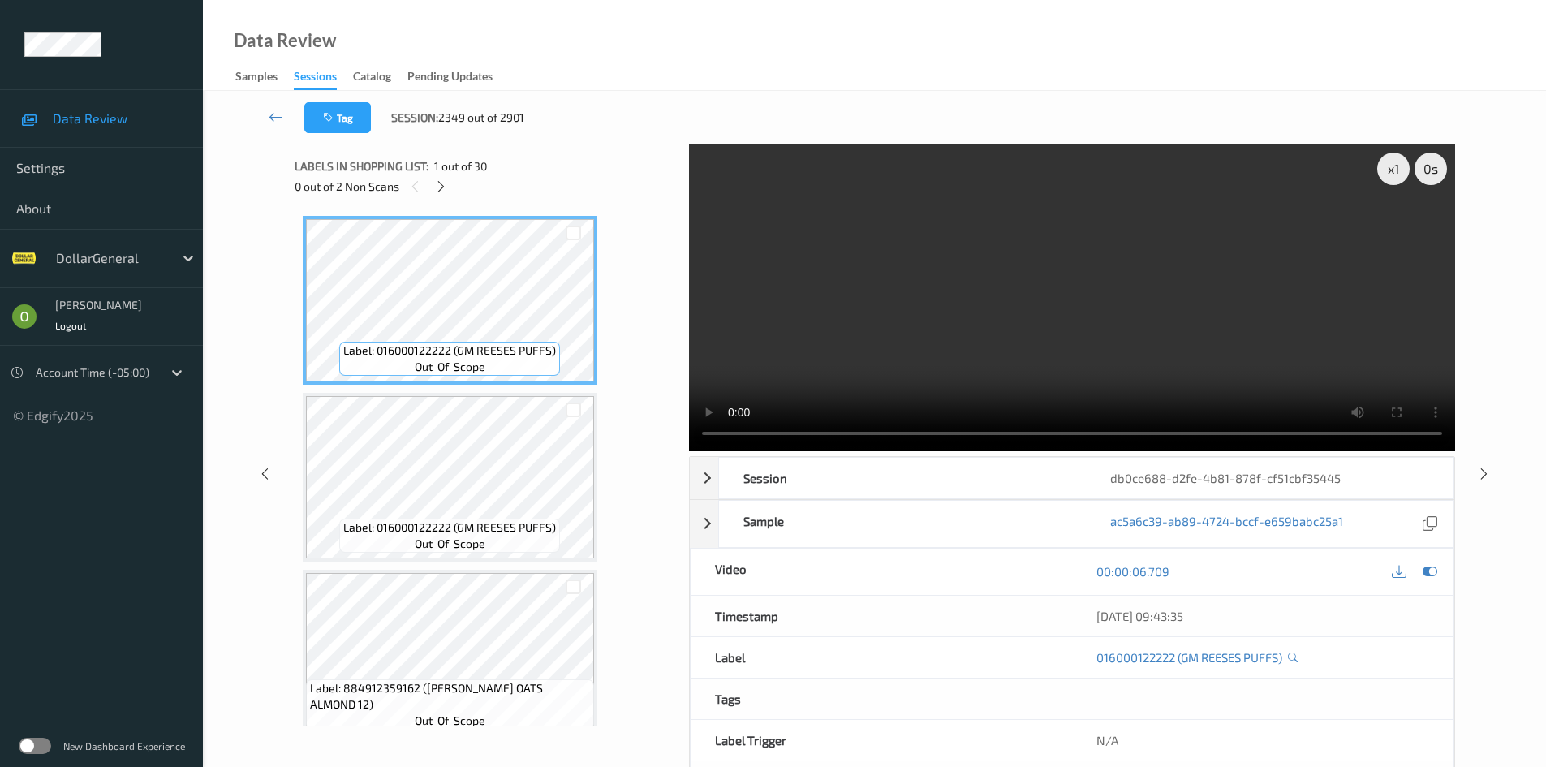
click at [864, 280] on video at bounding box center [1072, 297] width 766 height 307
click at [1392, 177] on div "x 1" at bounding box center [1393, 169] width 32 height 32
click at [1051, 291] on video at bounding box center [1072, 297] width 766 height 307
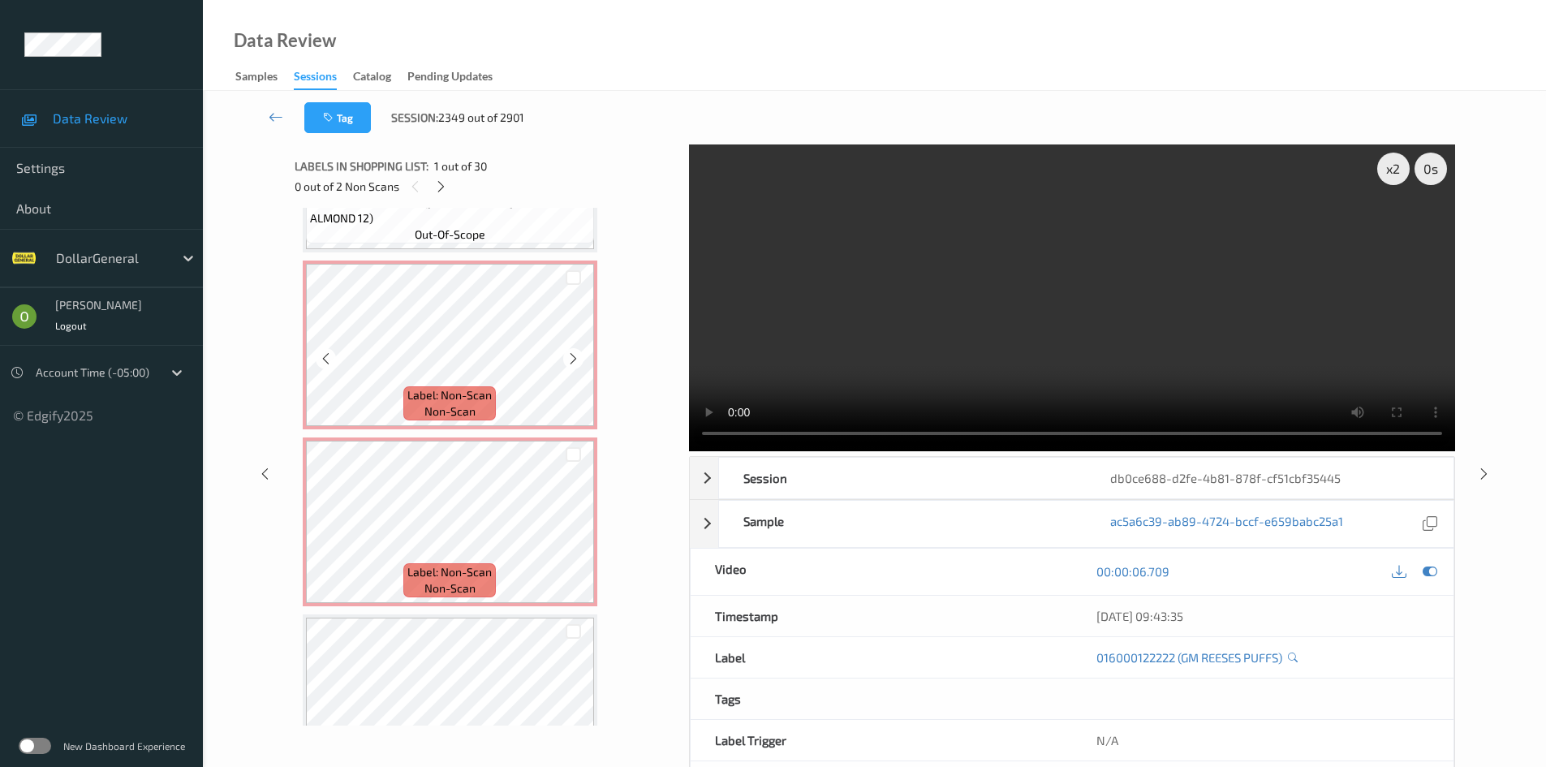
scroll to position [487, 0]
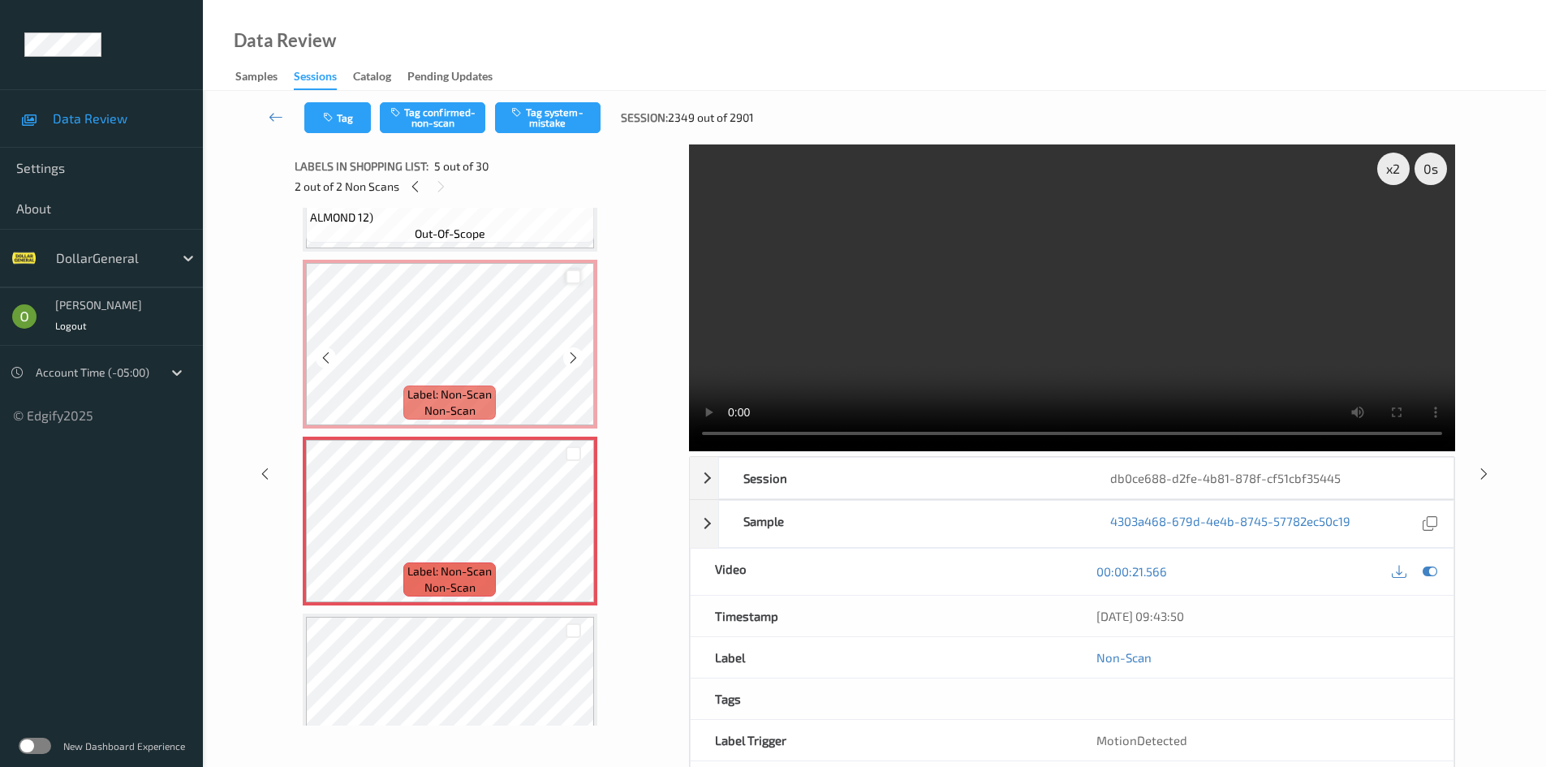
click at [578, 273] on div at bounding box center [572, 276] width 15 height 15
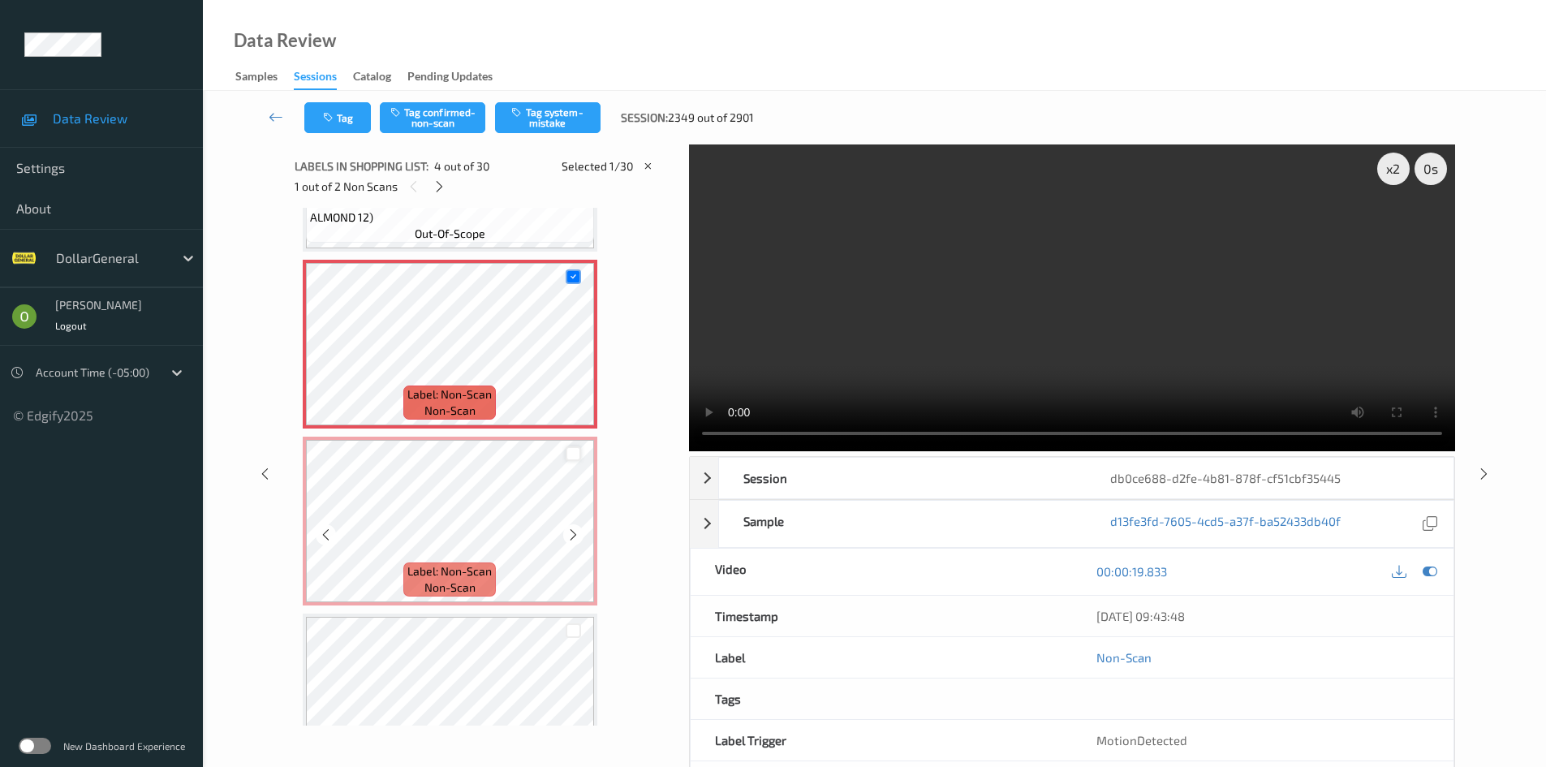
click at [573, 449] on div at bounding box center [572, 453] width 15 height 15
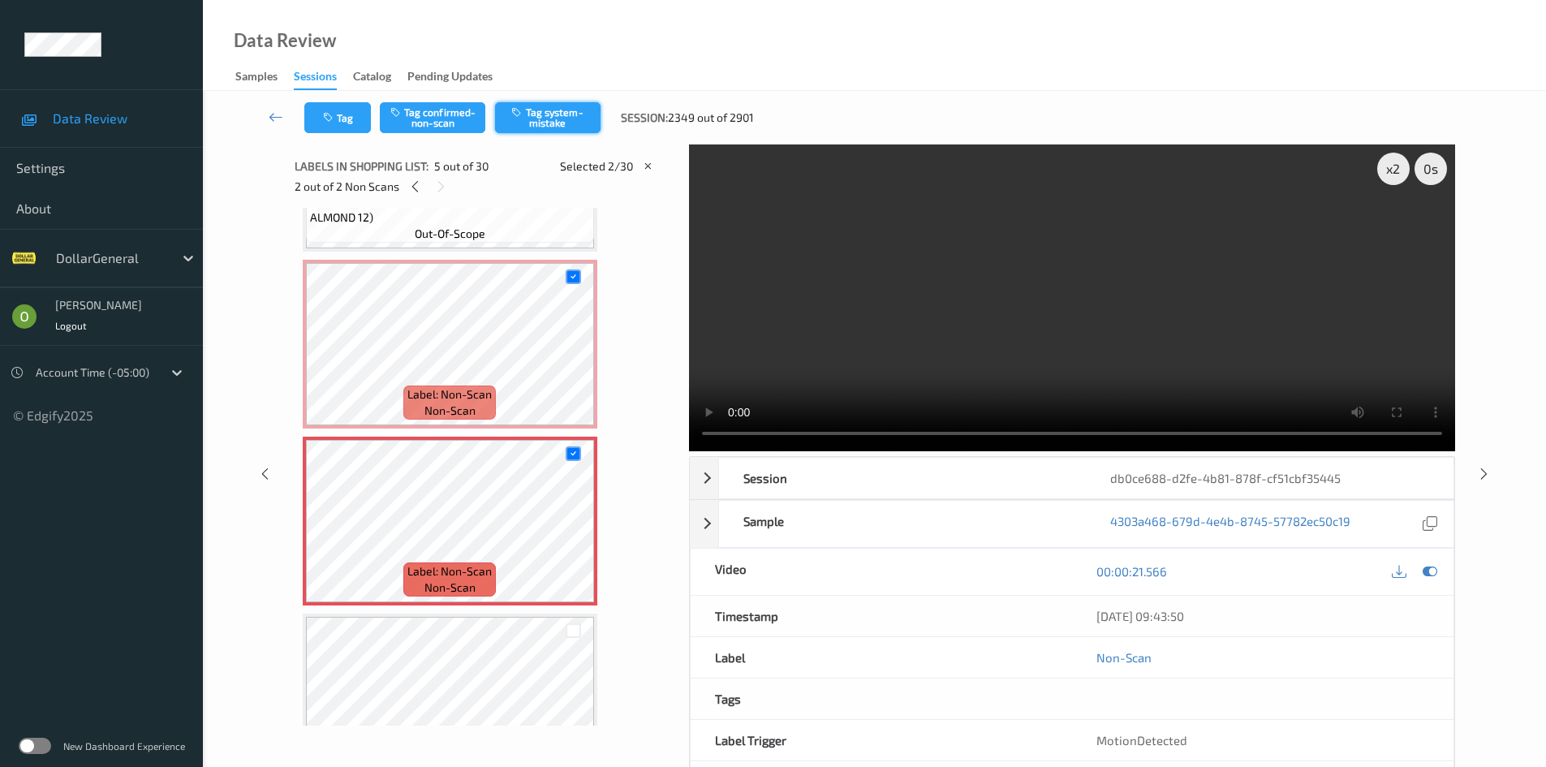
click at [553, 114] on button "Tag system-mistake" at bounding box center [547, 117] width 105 height 31
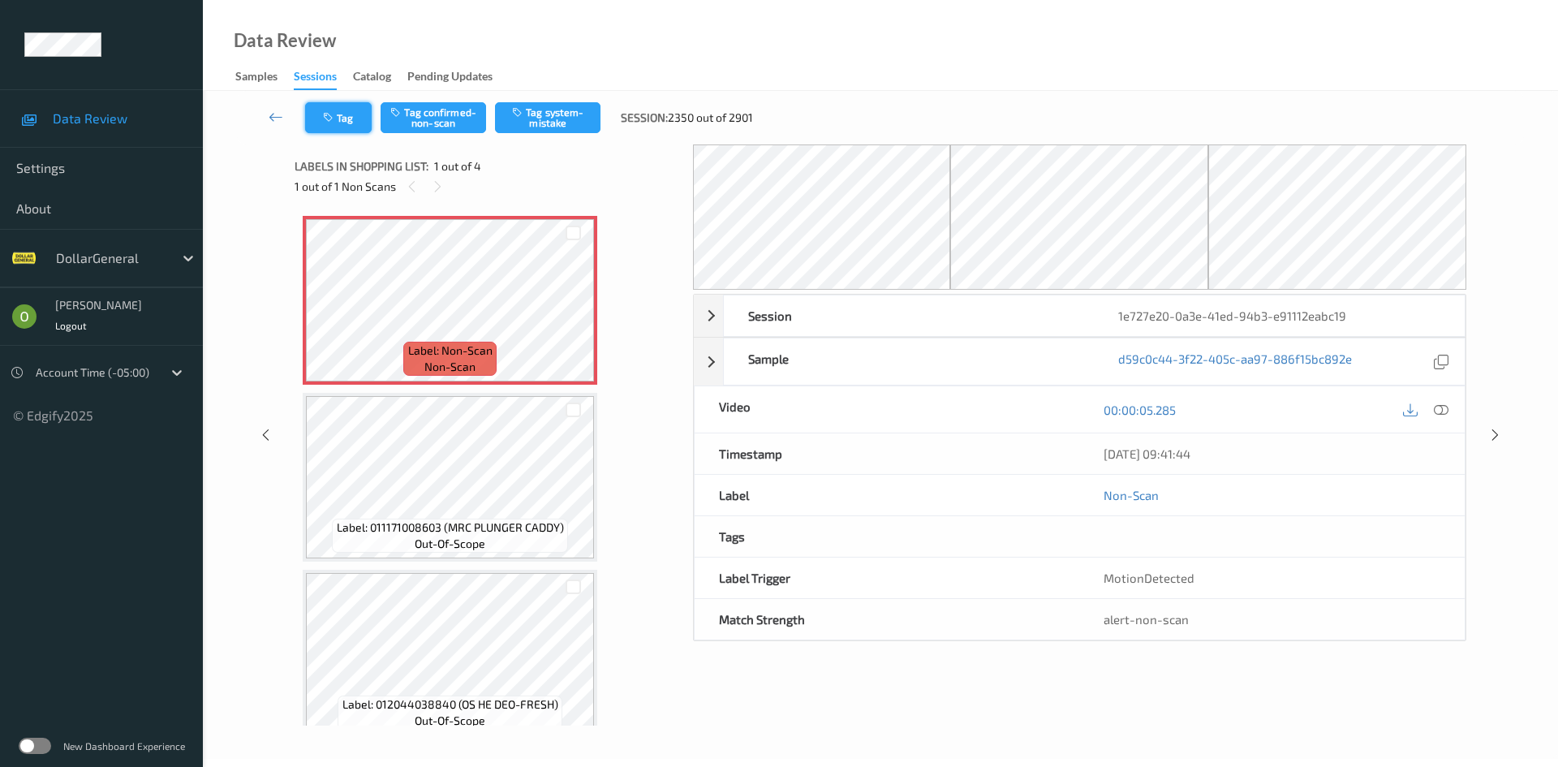
click at [346, 122] on button "Tag" at bounding box center [338, 117] width 67 height 31
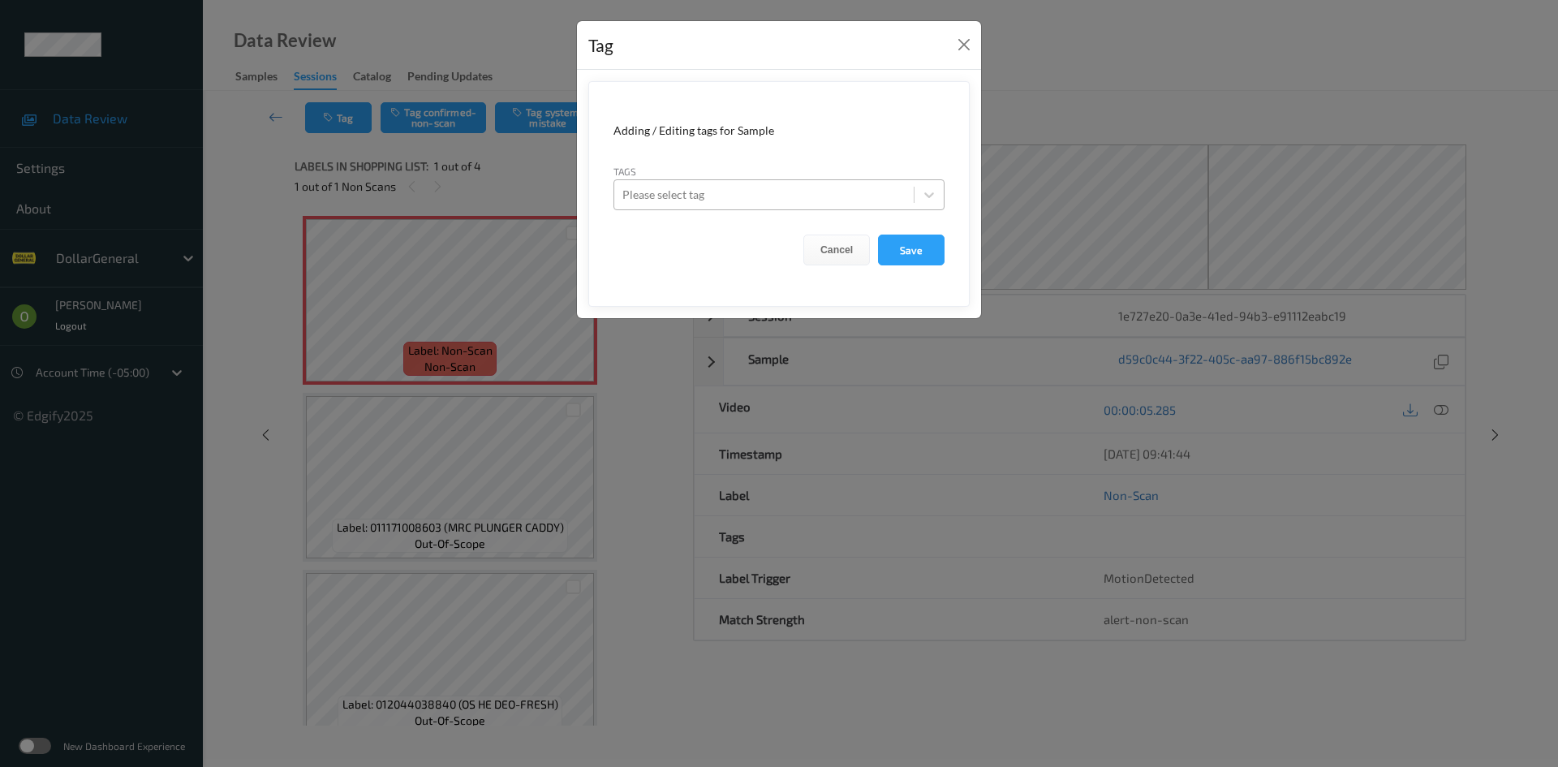
click at [681, 200] on div at bounding box center [763, 194] width 283 height 19
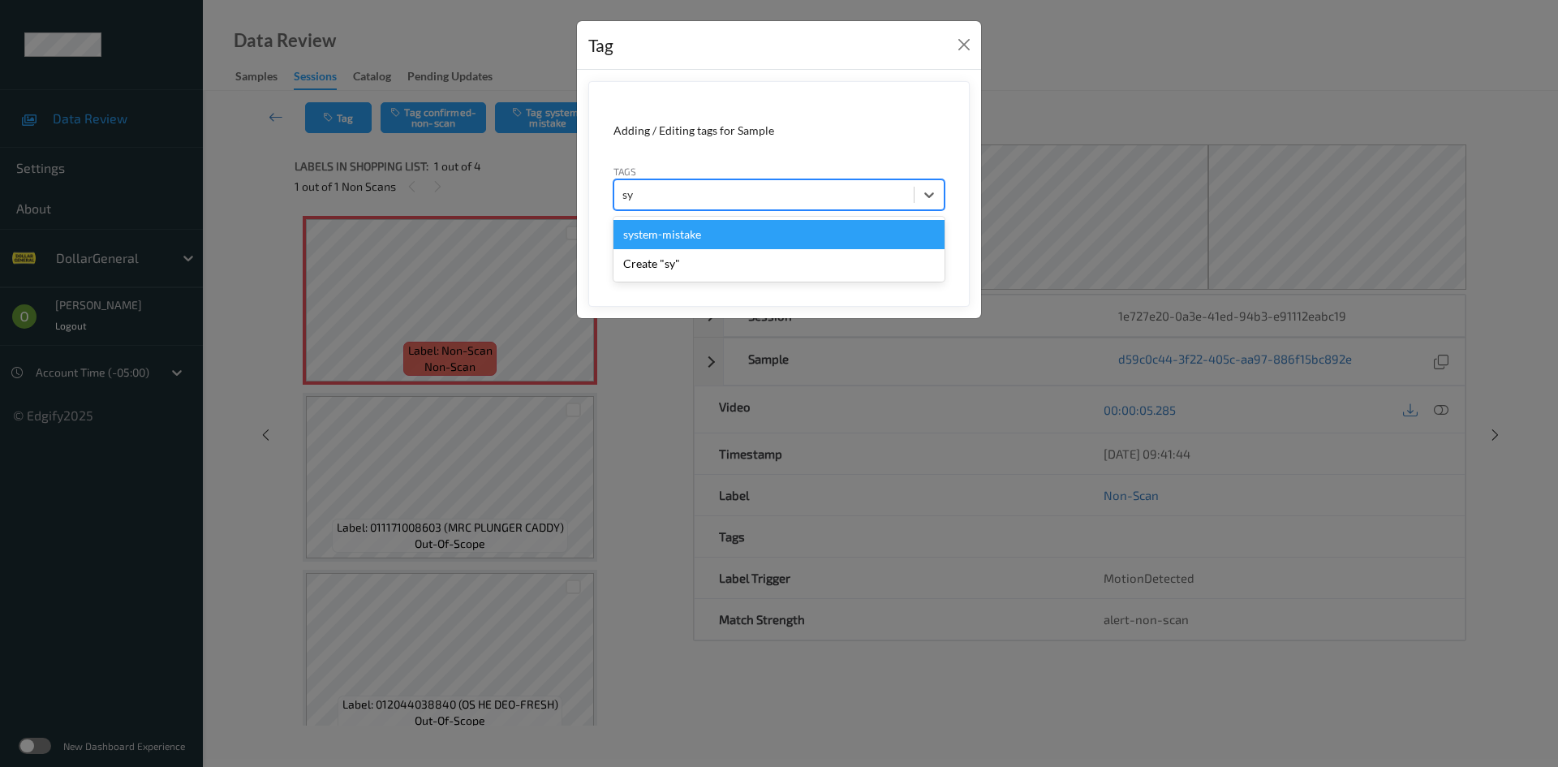
click at [740, 234] on div "system-mistake" at bounding box center [778, 234] width 331 height 29
click at [689, 243] on div "flooid bug" at bounding box center [778, 234] width 331 height 29
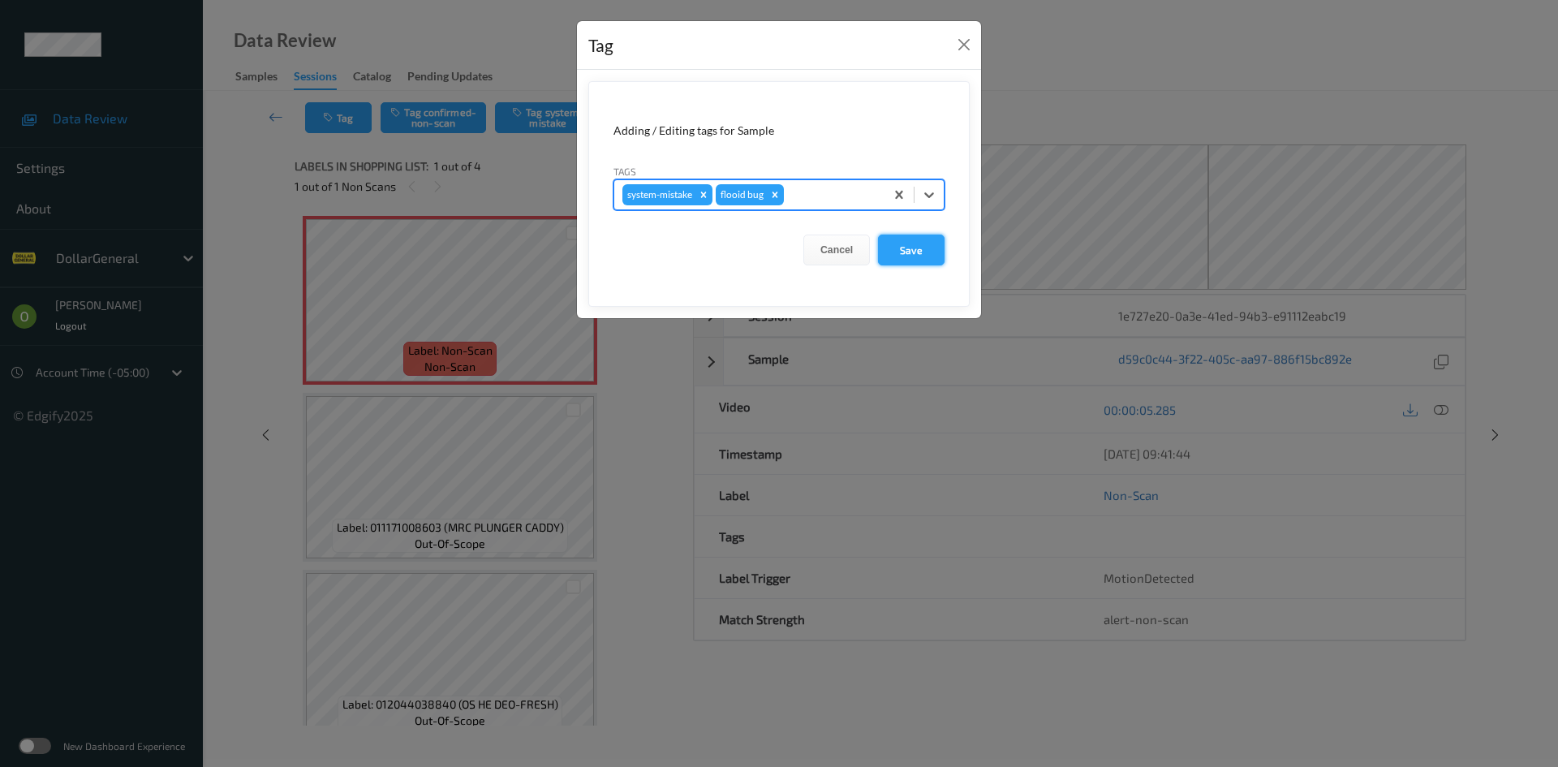
click at [910, 252] on button "Save" at bounding box center [911, 249] width 67 height 31
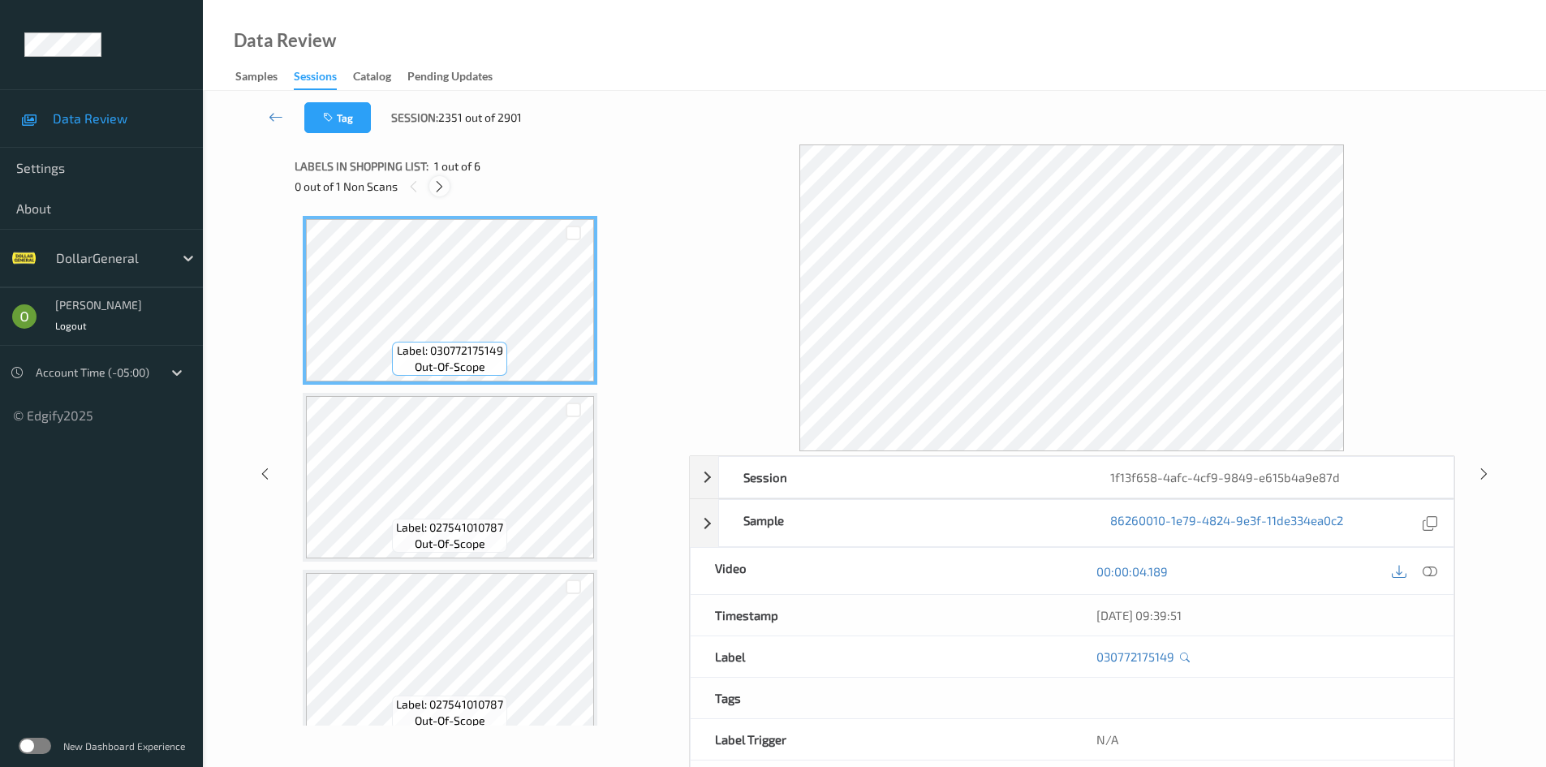
click at [443, 191] on icon at bounding box center [439, 186] width 14 height 15
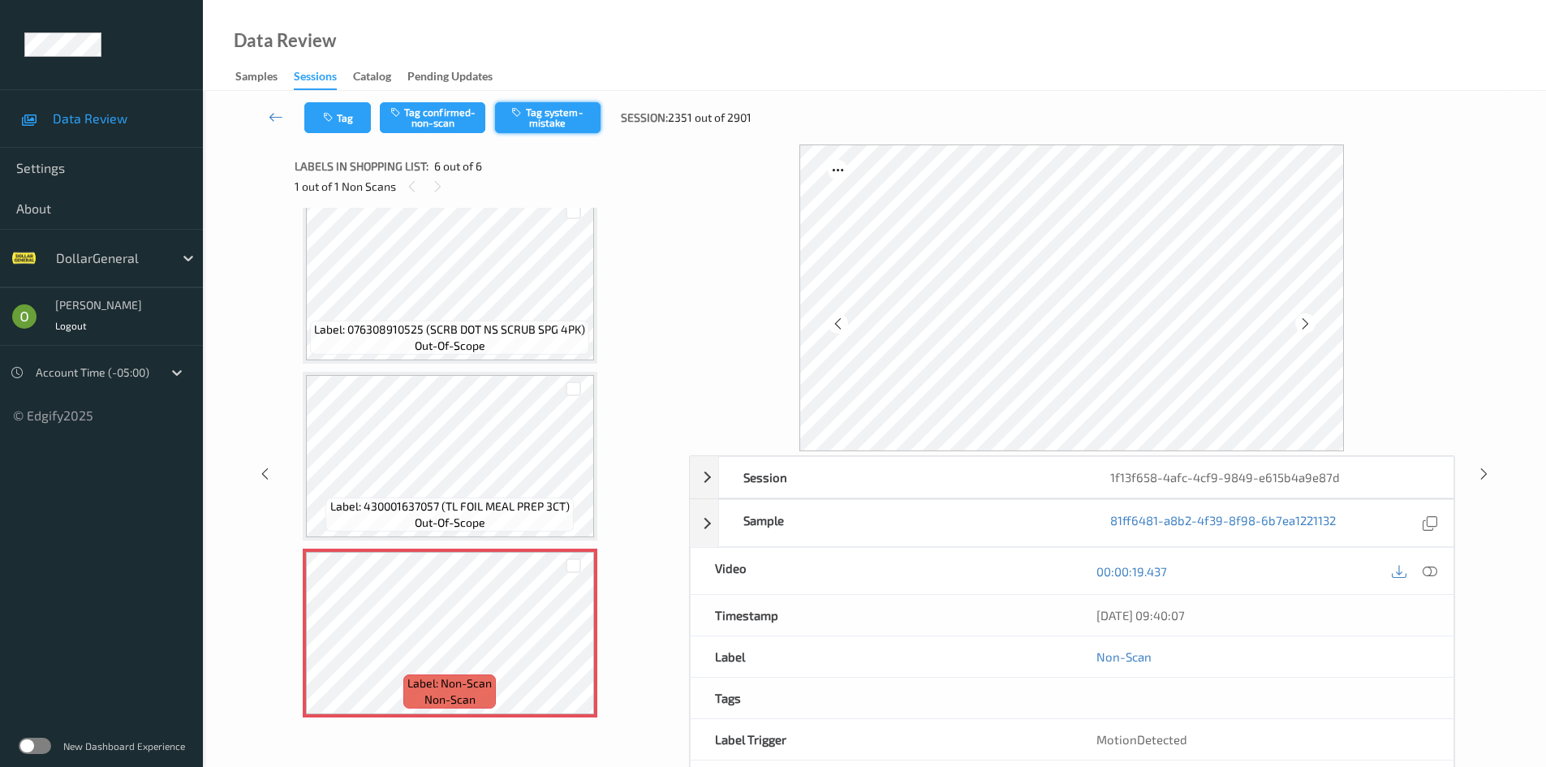
drag, startPoint x: 533, startPoint y: 135, endPoint x: 538, endPoint y: 126, distance: 10.2
click at [533, 134] on div "Tag Tag confirmed-non-scan Tag system-mistake Session: 2351 out of 2901" at bounding box center [874, 118] width 1276 height 54
click at [544, 120] on button "Tag system-mistake" at bounding box center [547, 117] width 105 height 31
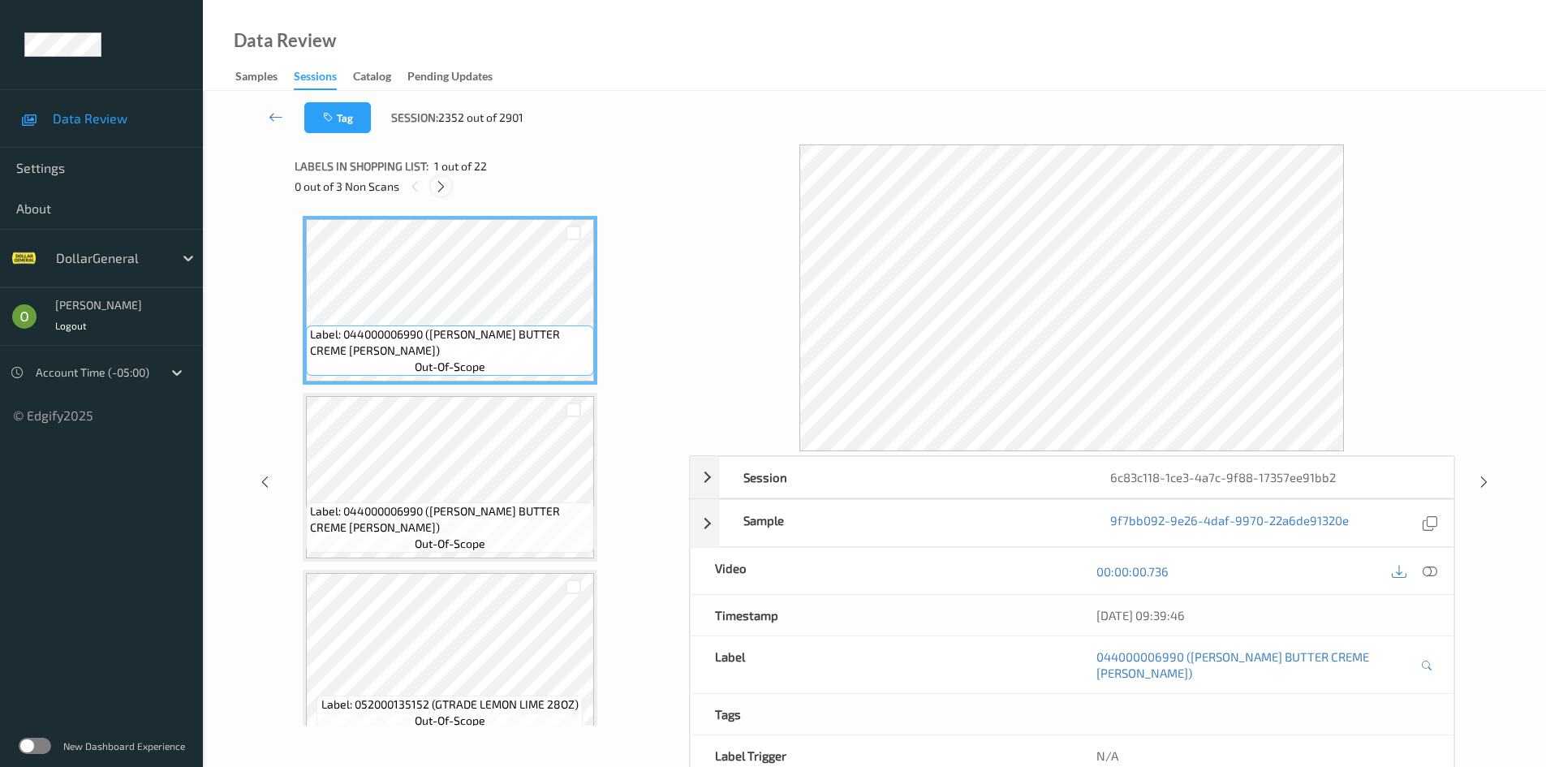
click at [434, 181] on icon at bounding box center [441, 186] width 14 height 15
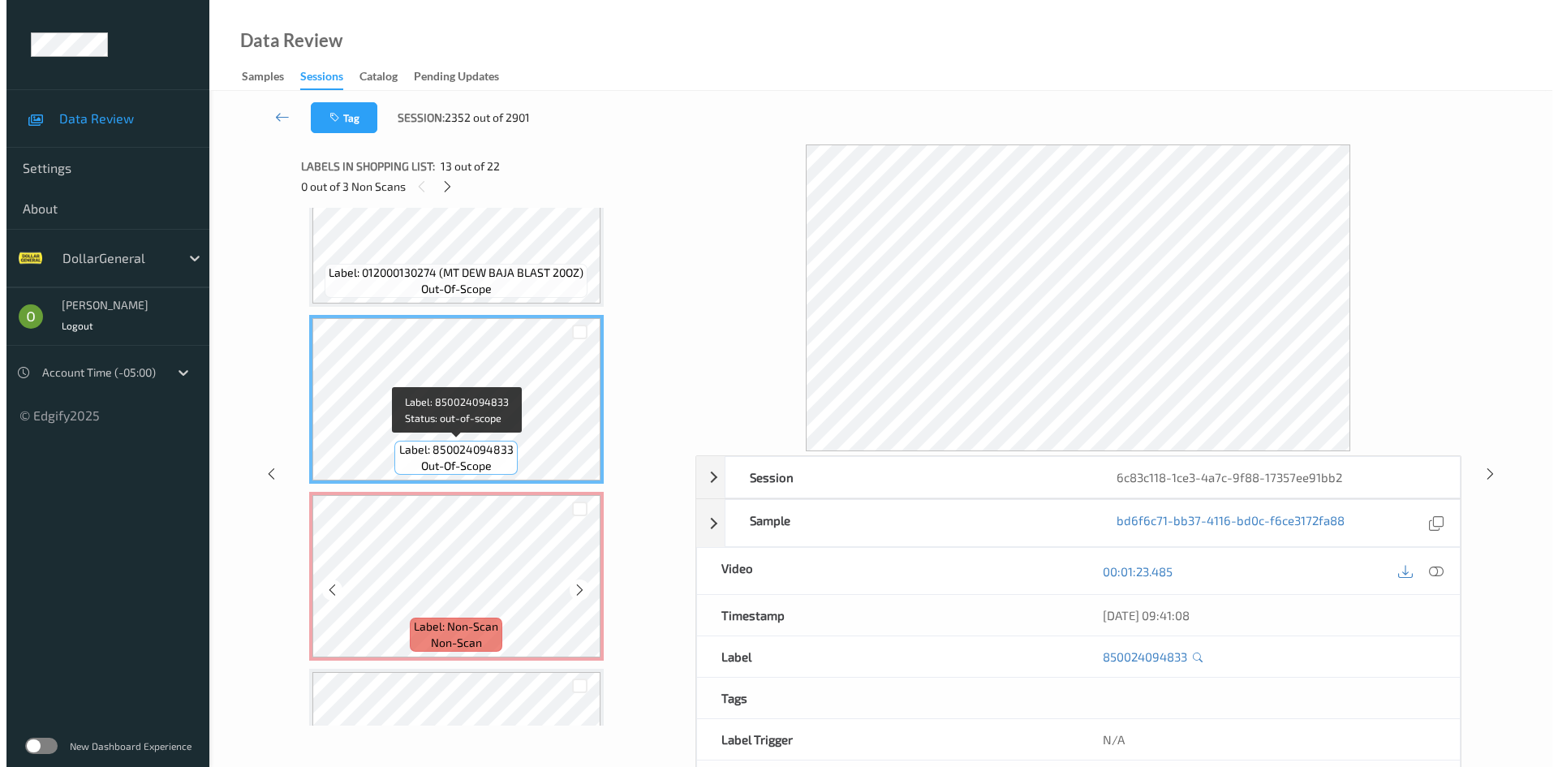
scroll to position [2049, 0]
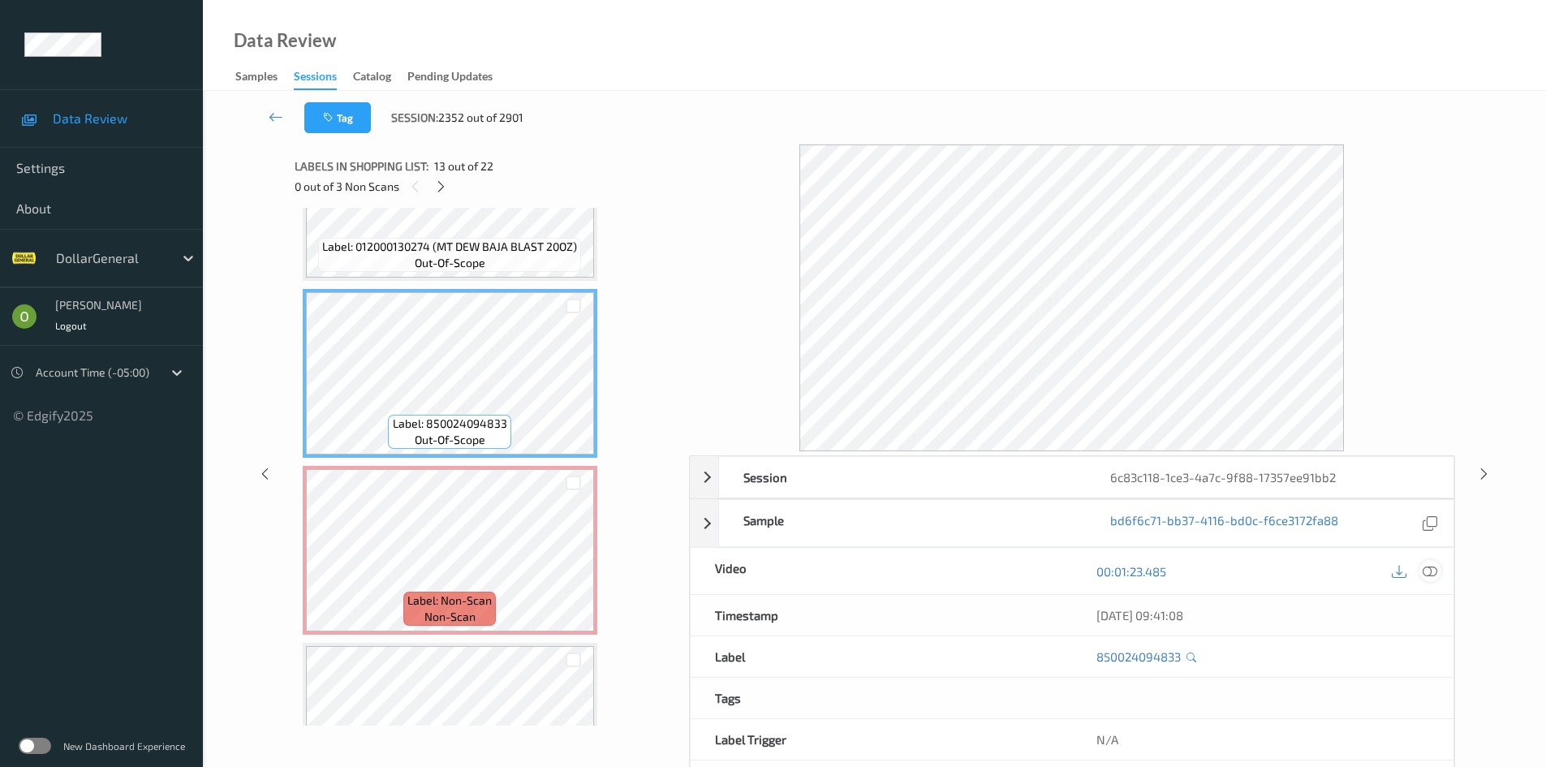
click at [1425, 573] on icon at bounding box center [1429, 571] width 15 height 15
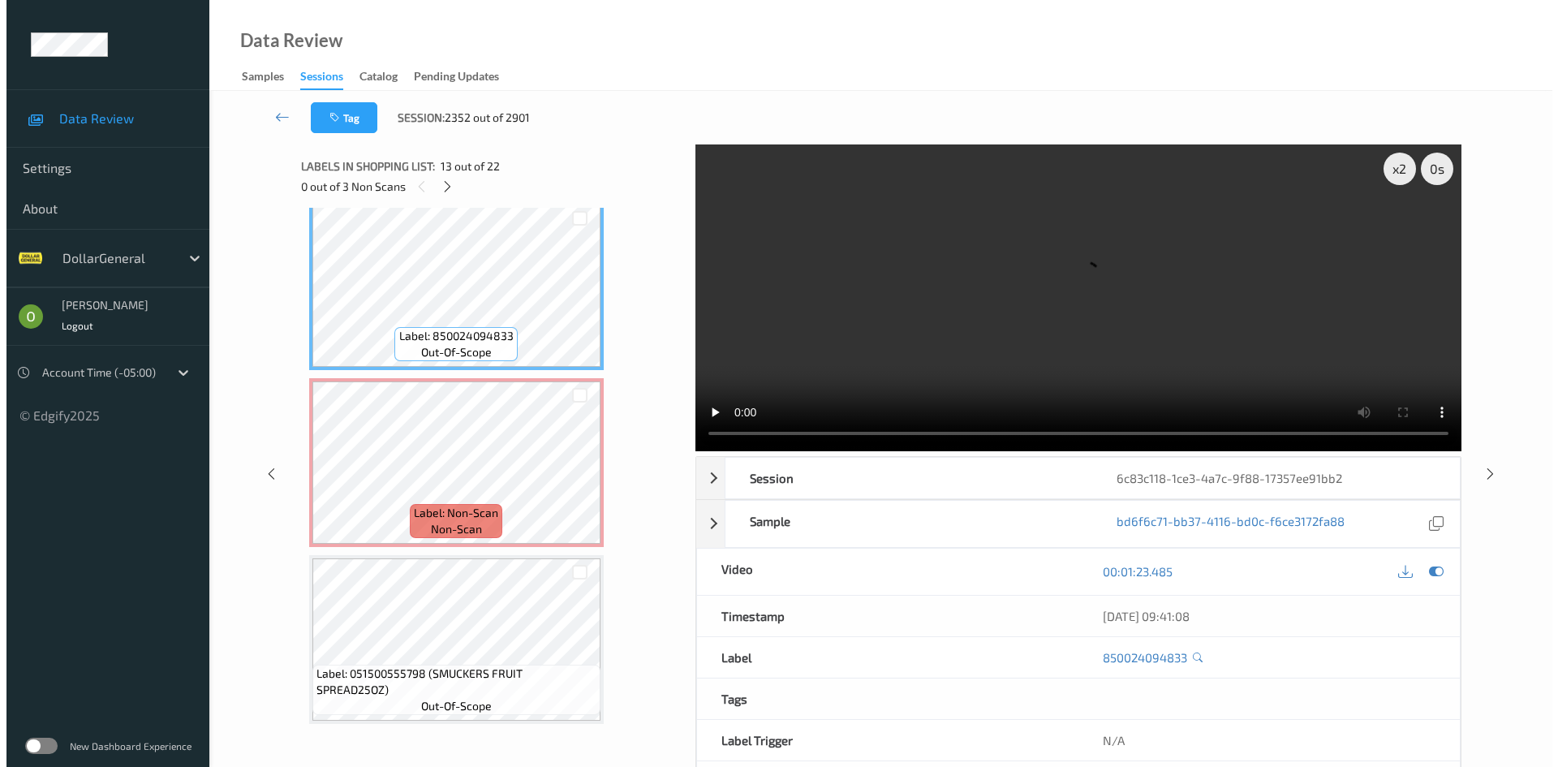
scroll to position [2130, 0]
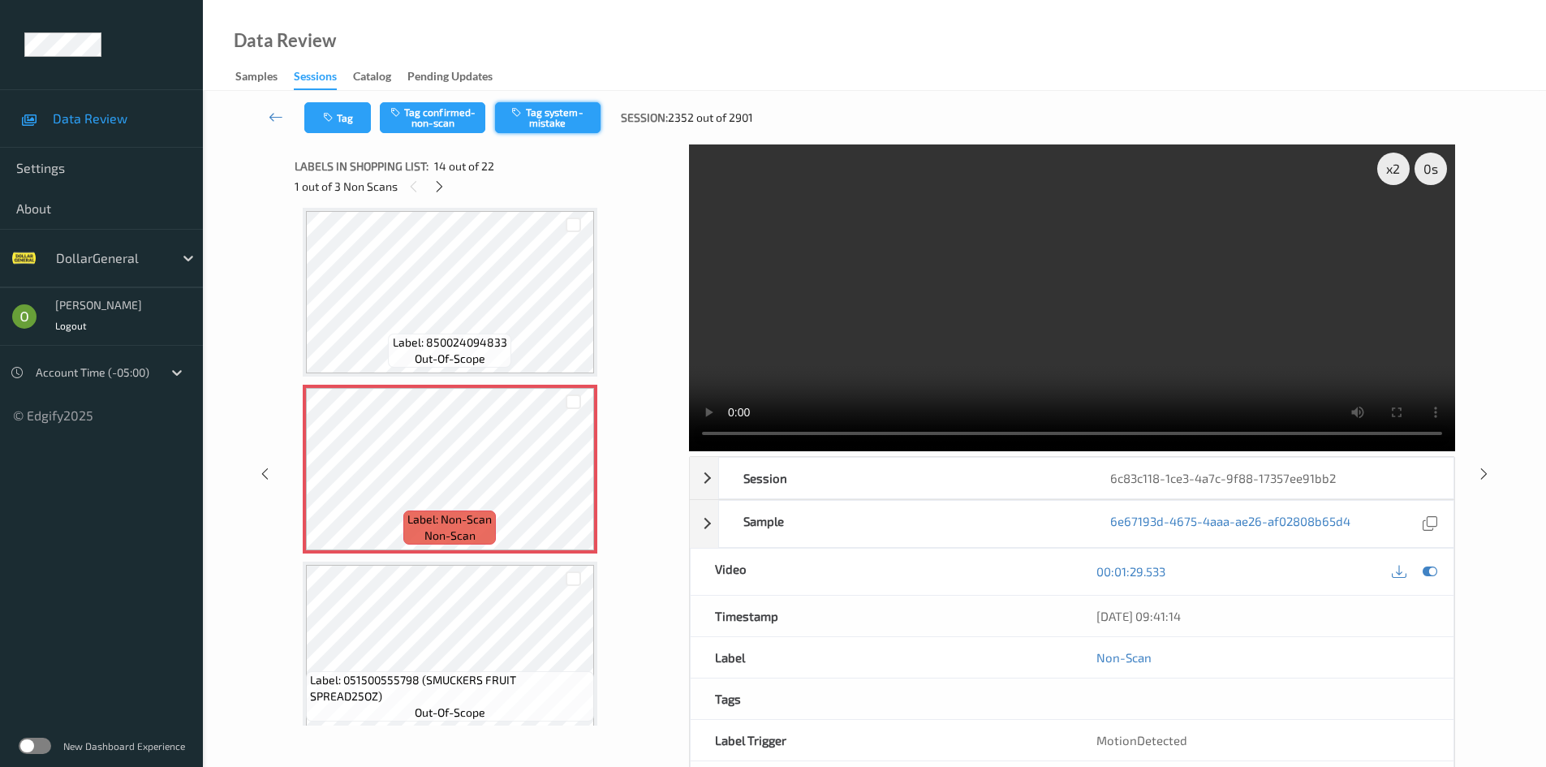
click at [562, 131] on button "Tag system-mistake" at bounding box center [547, 117] width 105 height 31
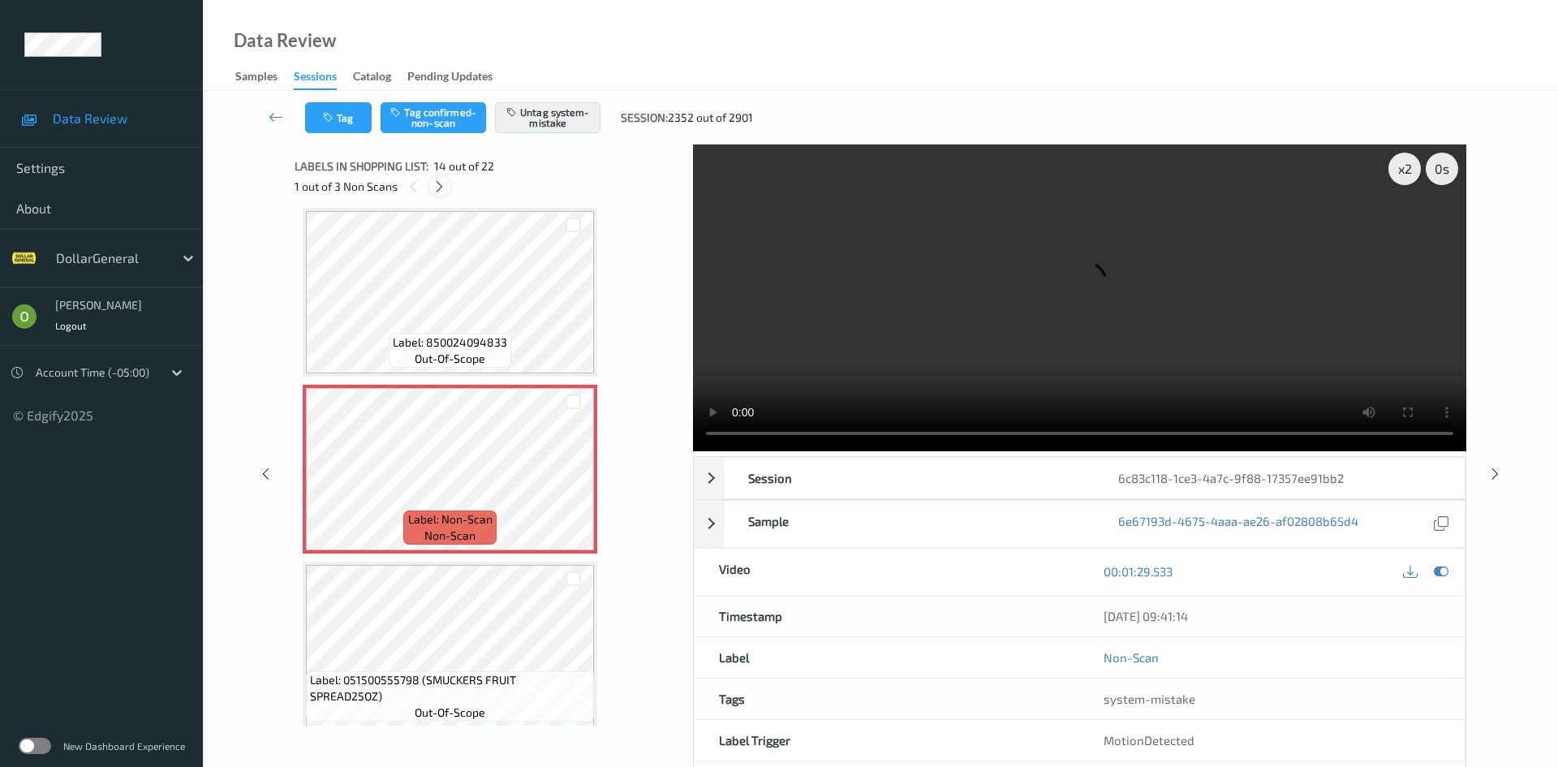
click at [444, 184] on icon at bounding box center [439, 186] width 14 height 15
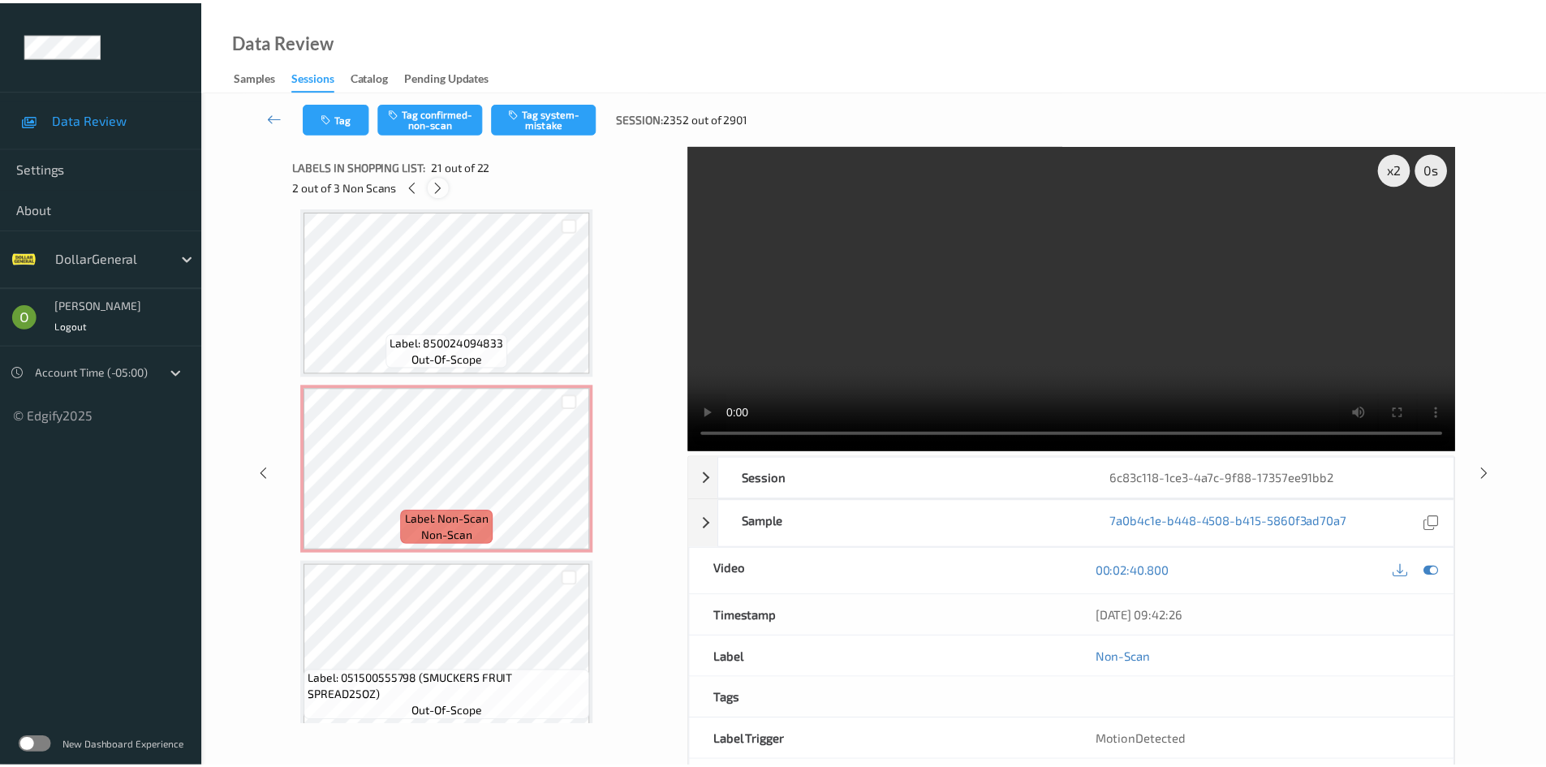
scroll to position [3369, 0]
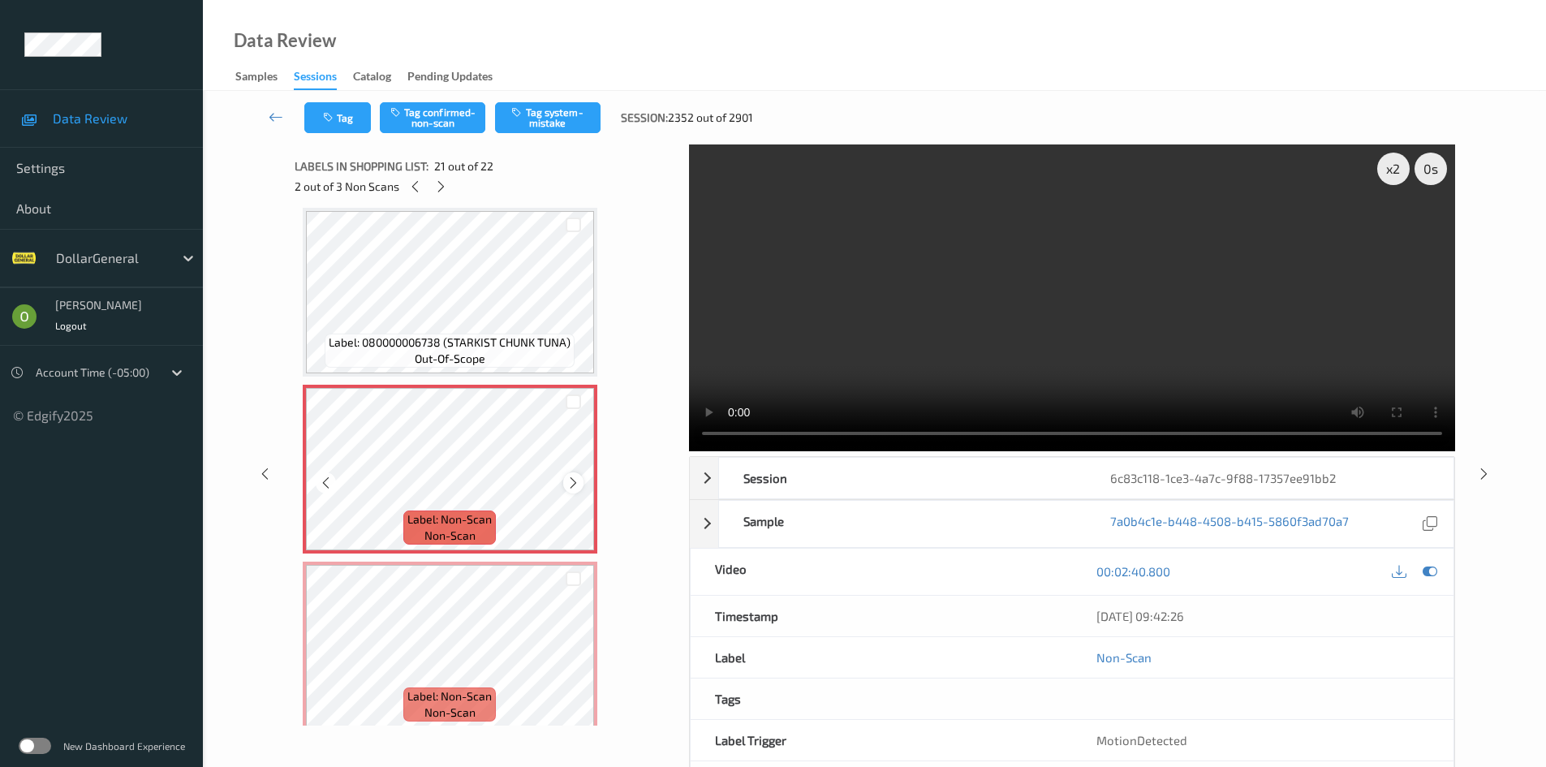
click at [575, 484] on icon at bounding box center [573, 482] width 14 height 15
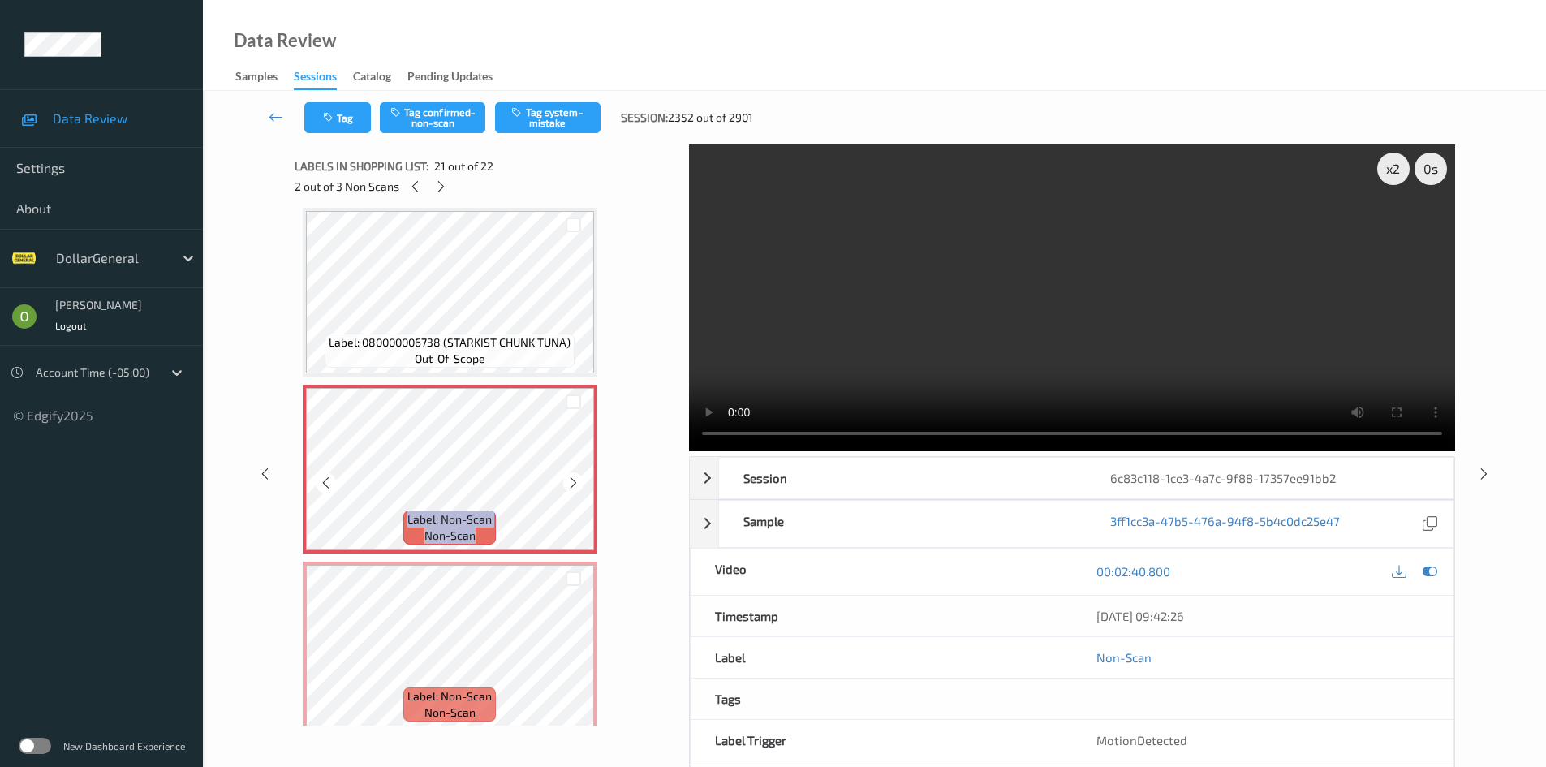
click at [575, 484] on icon at bounding box center [573, 482] width 14 height 15
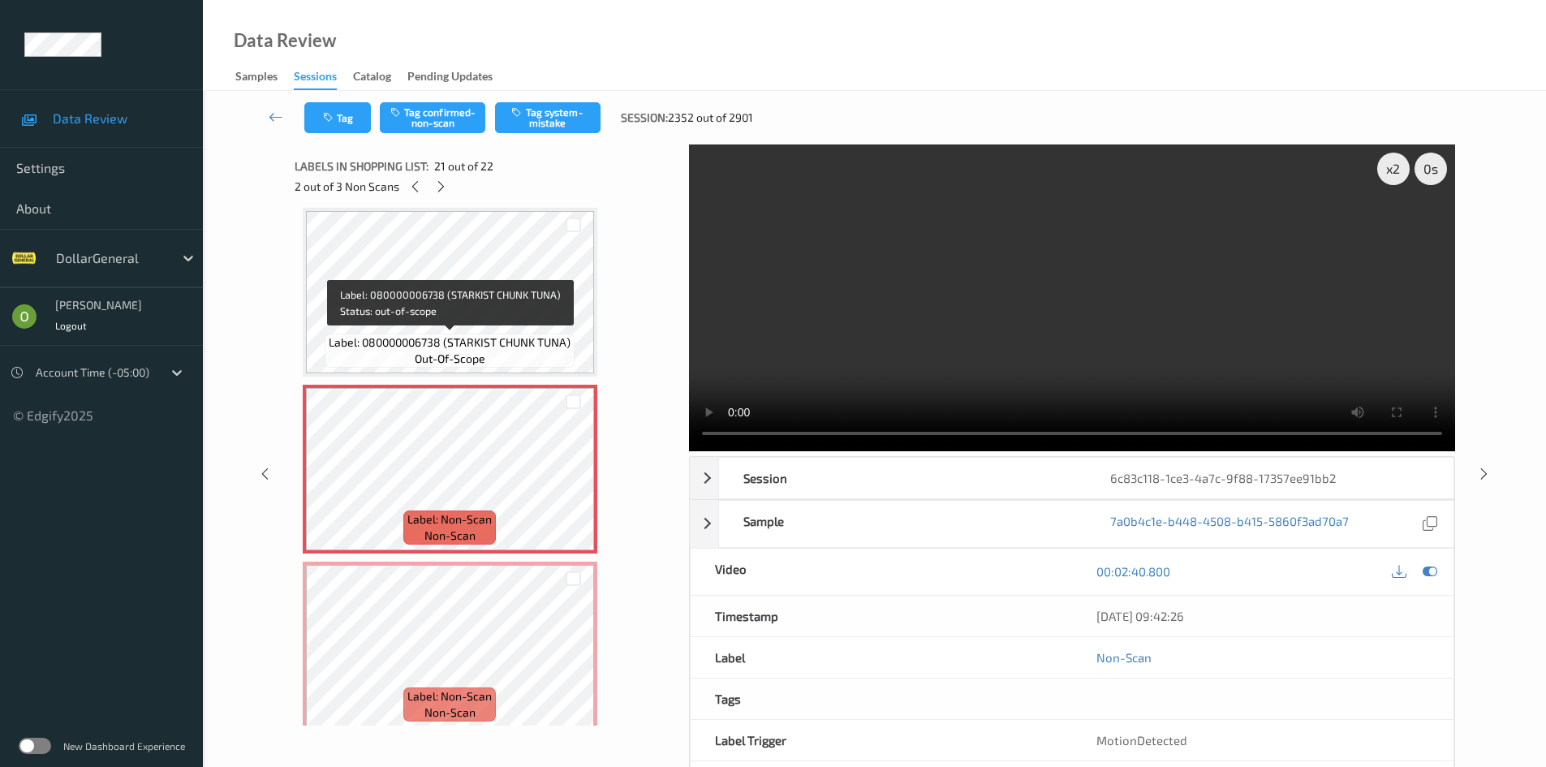
click at [540, 340] on span "Label: 080000006738 (STARKIST CHUNK TUNA)" at bounding box center [450, 342] width 242 height 16
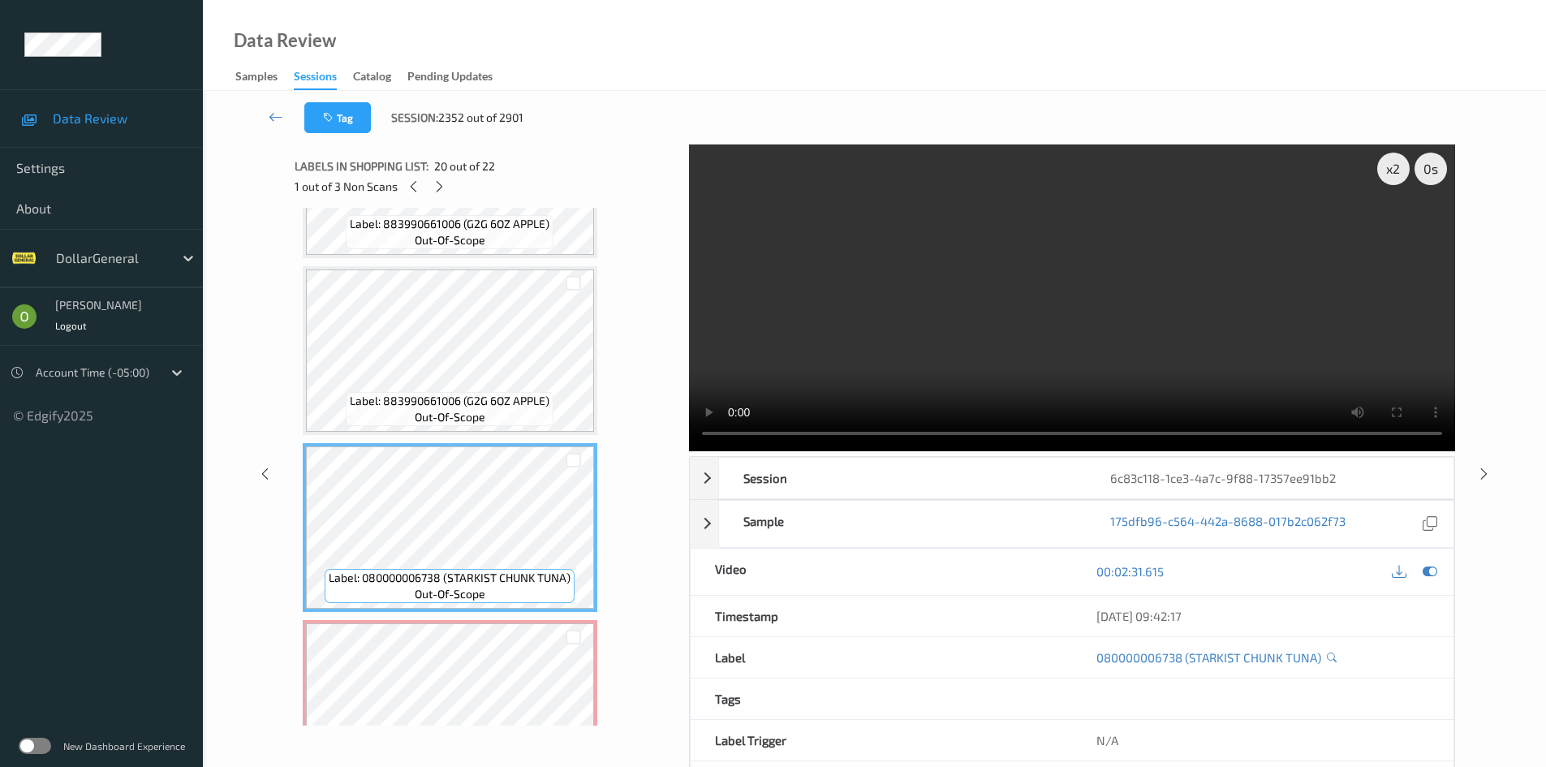
scroll to position [3125, 0]
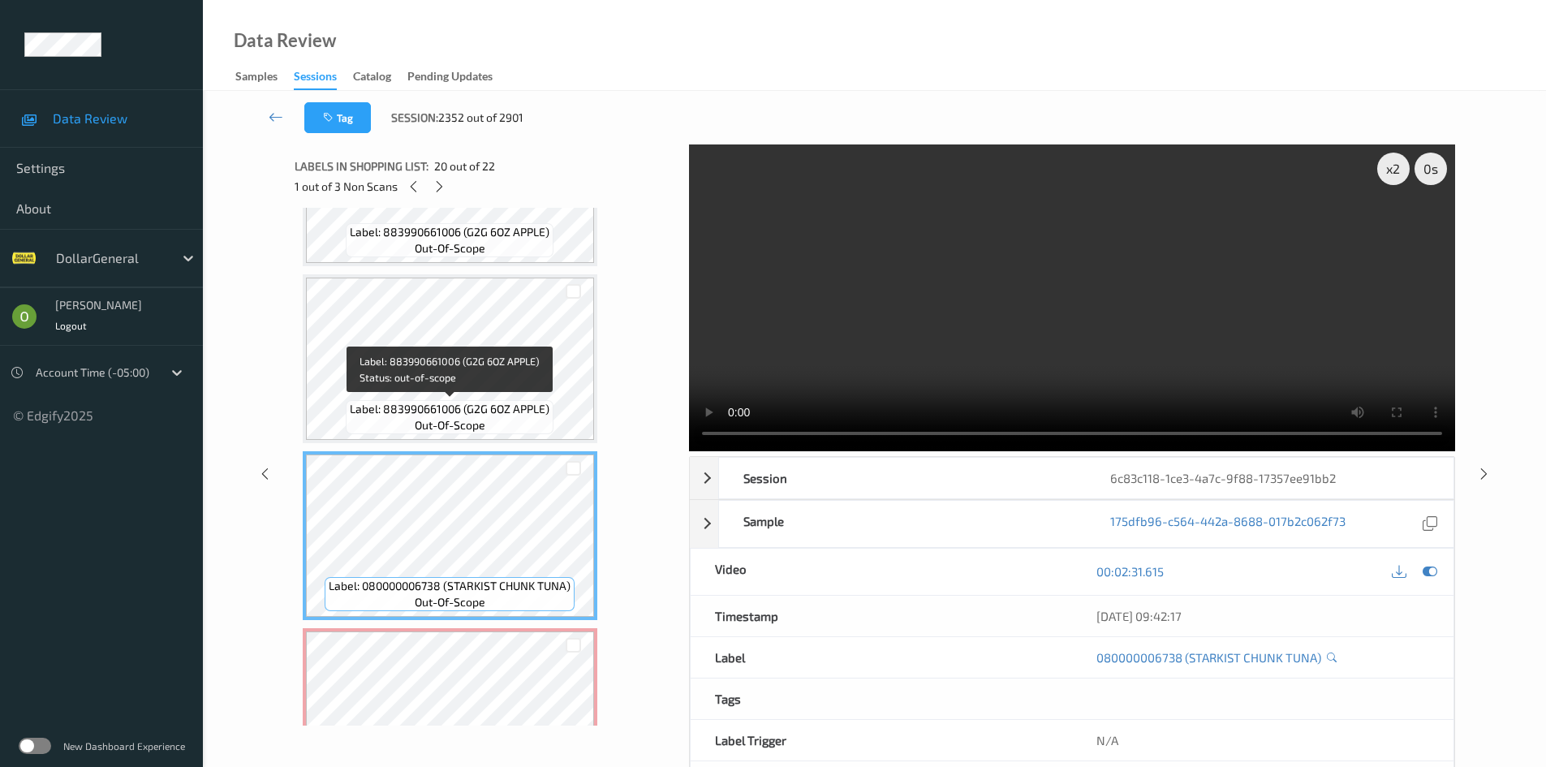
click at [517, 407] on span "Label: 883990661006 (G2G 6OZ APPLE)" at bounding box center [450, 409] width 200 height 16
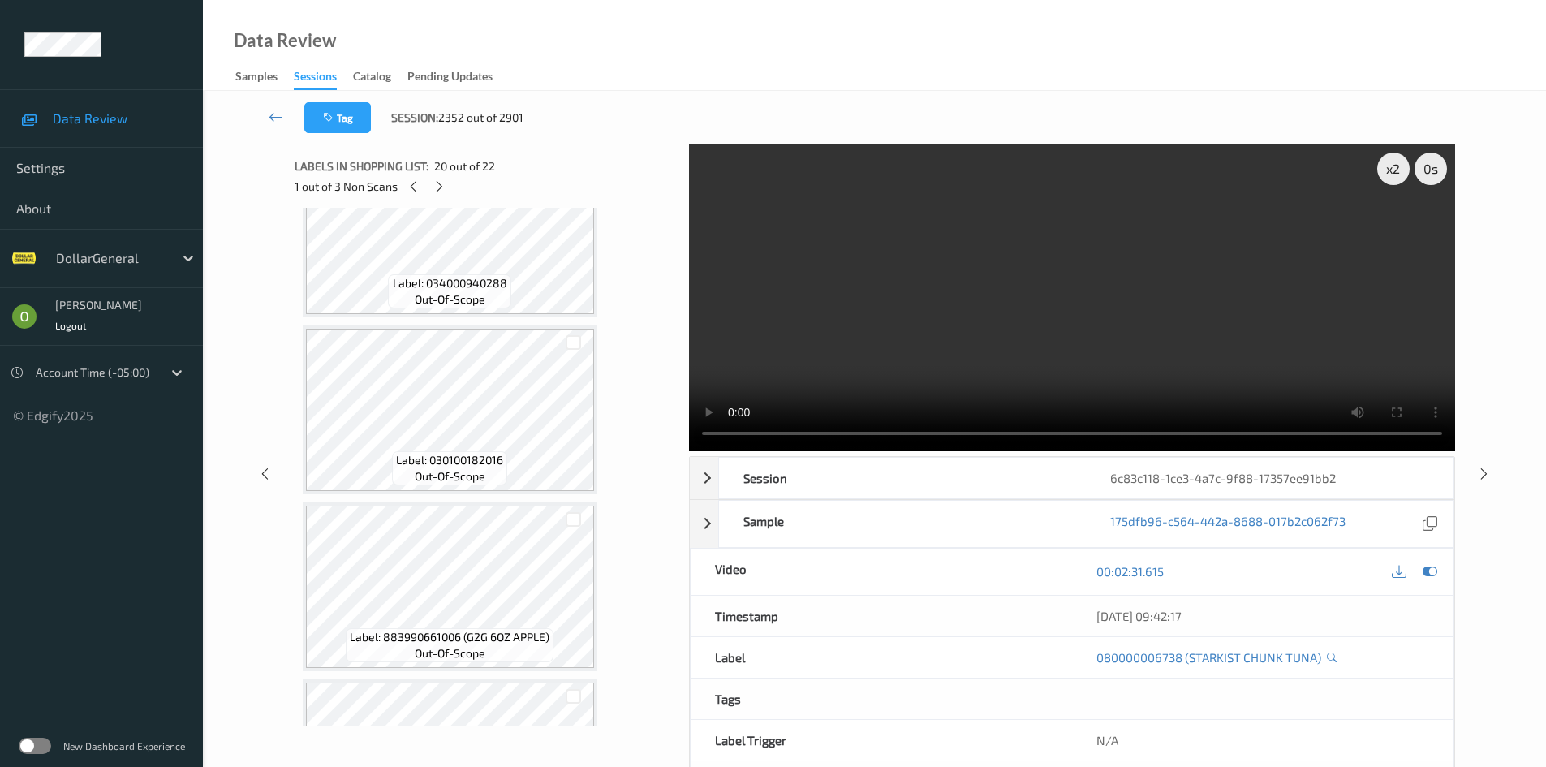
scroll to position [2720, 0]
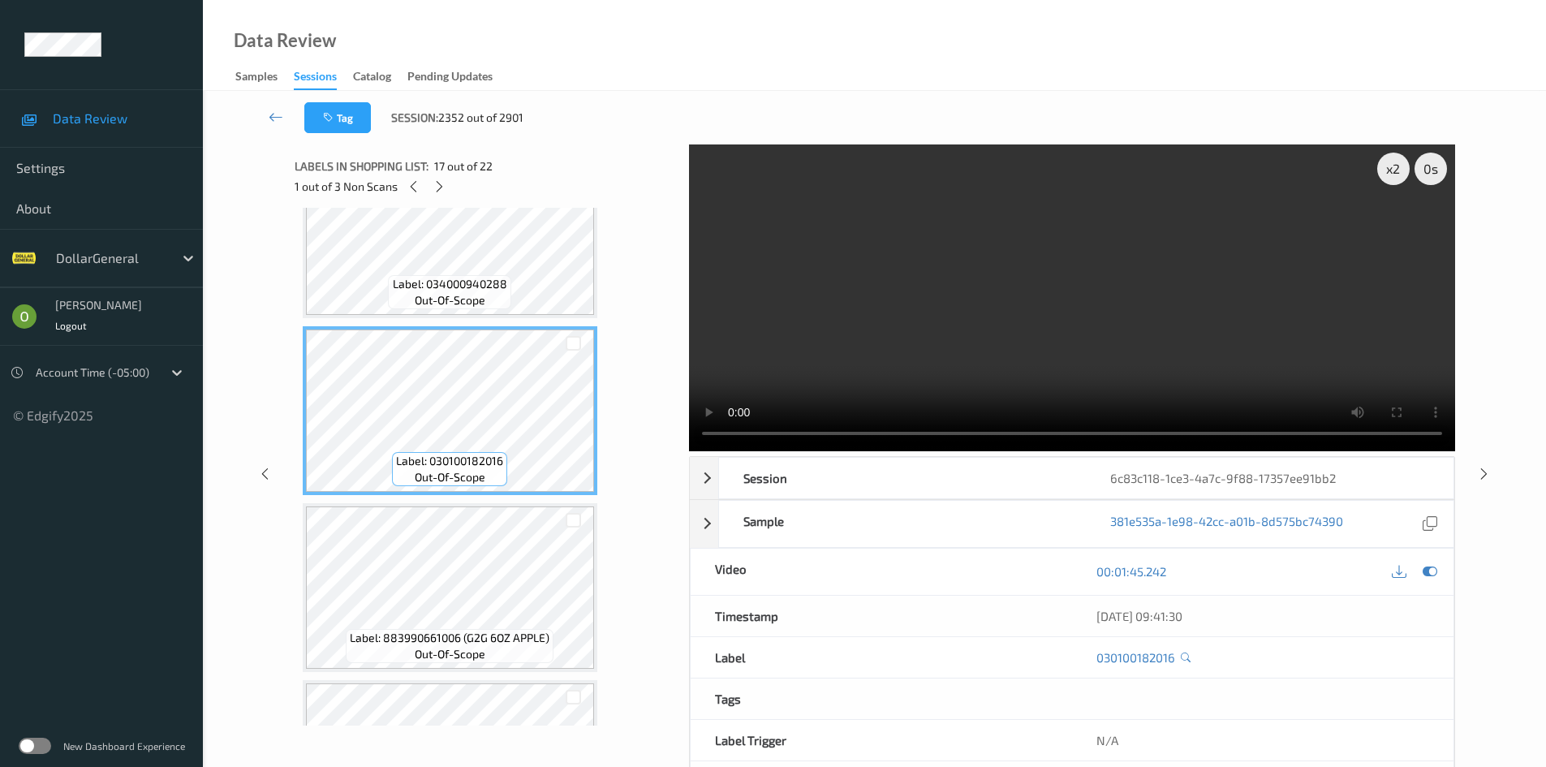
click at [983, 287] on video at bounding box center [1072, 297] width 766 height 307
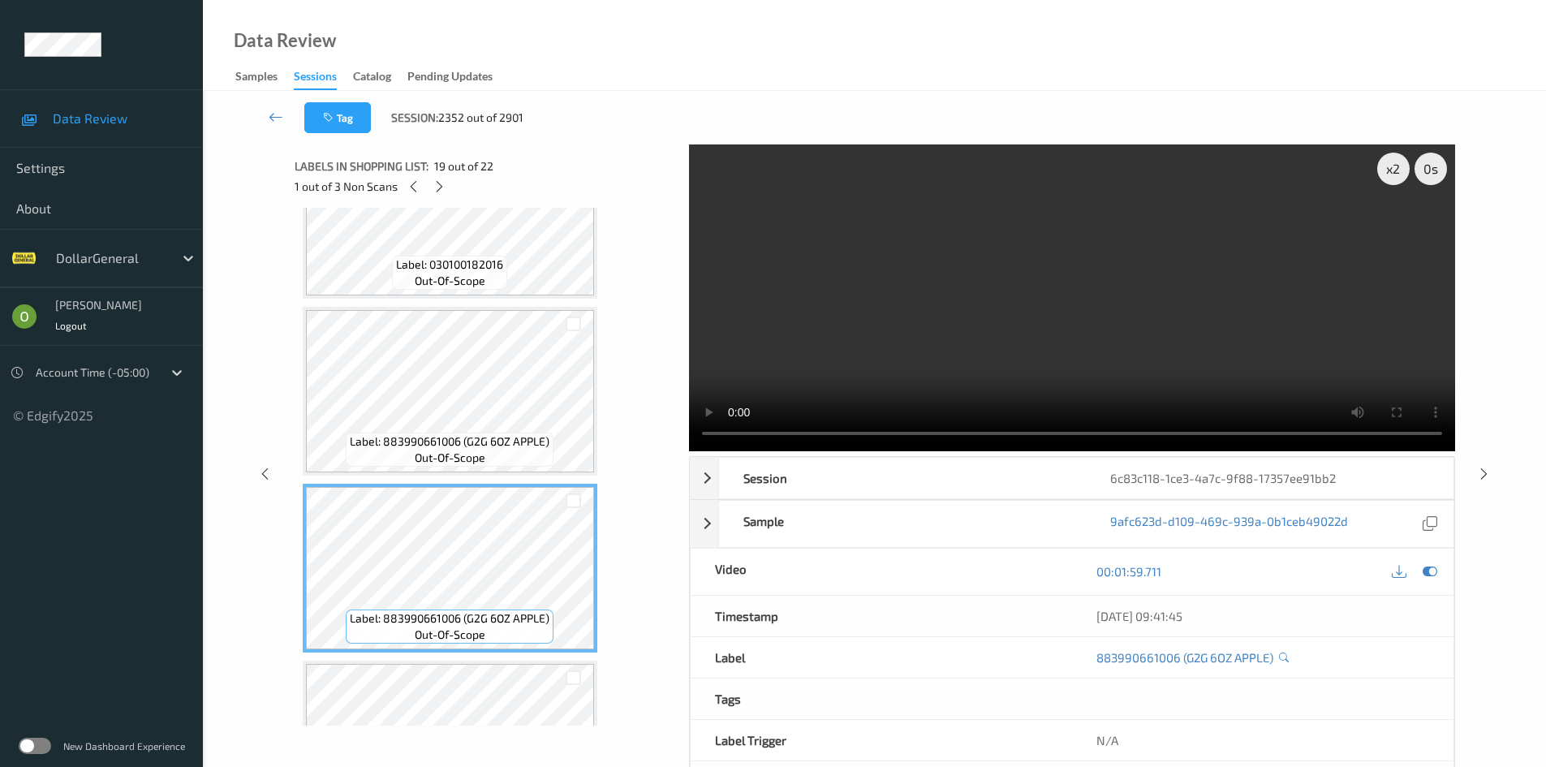
scroll to position [2963, 0]
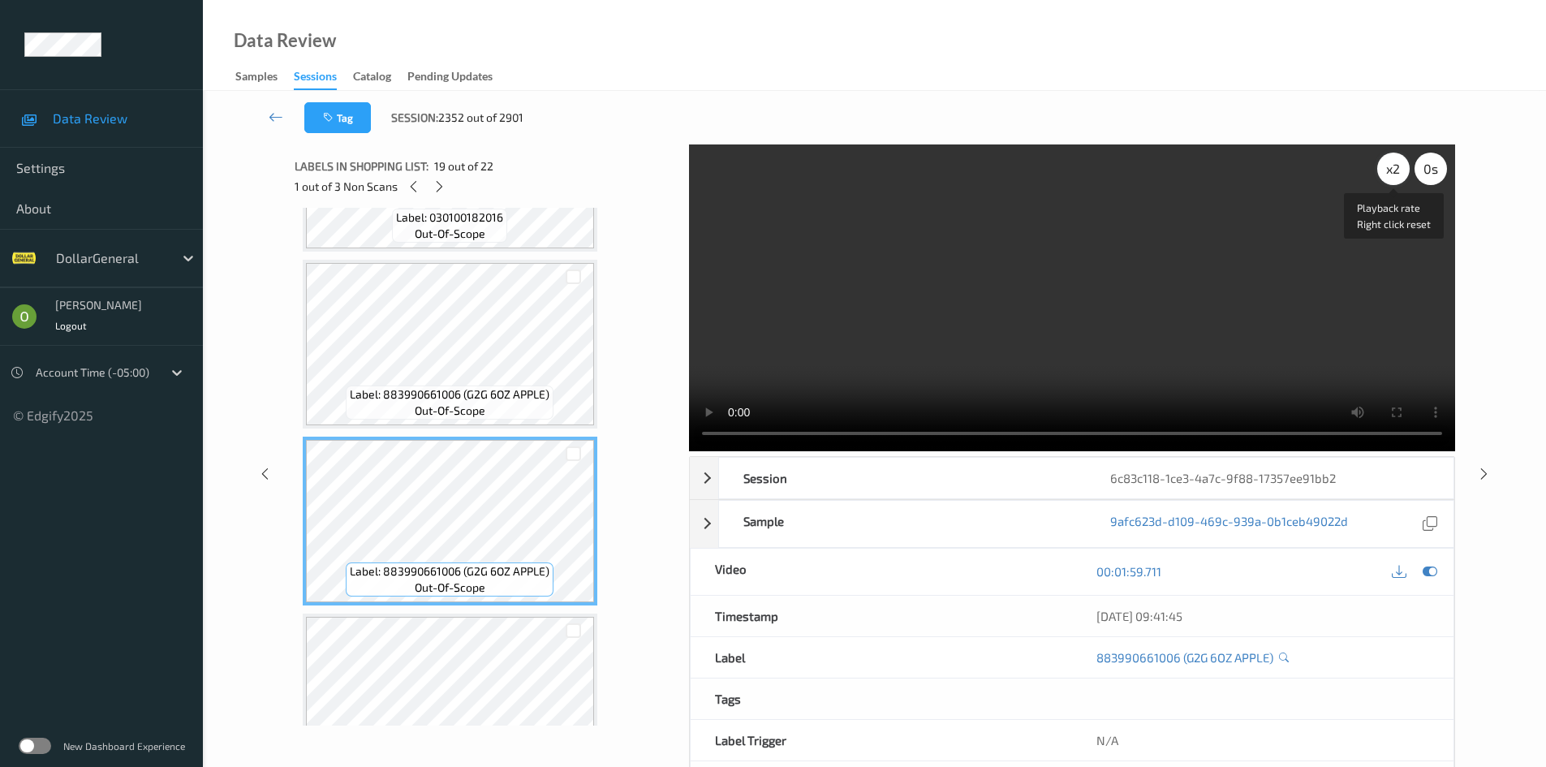
click at [1395, 161] on div "x 2" at bounding box center [1393, 169] width 32 height 32
click at [1395, 162] on div "x 4" at bounding box center [1393, 169] width 32 height 32
click at [1379, 166] on div "x 8" at bounding box center [1393, 169] width 32 height 32
click at [1014, 295] on video at bounding box center [1072, 297] width 766 height 307
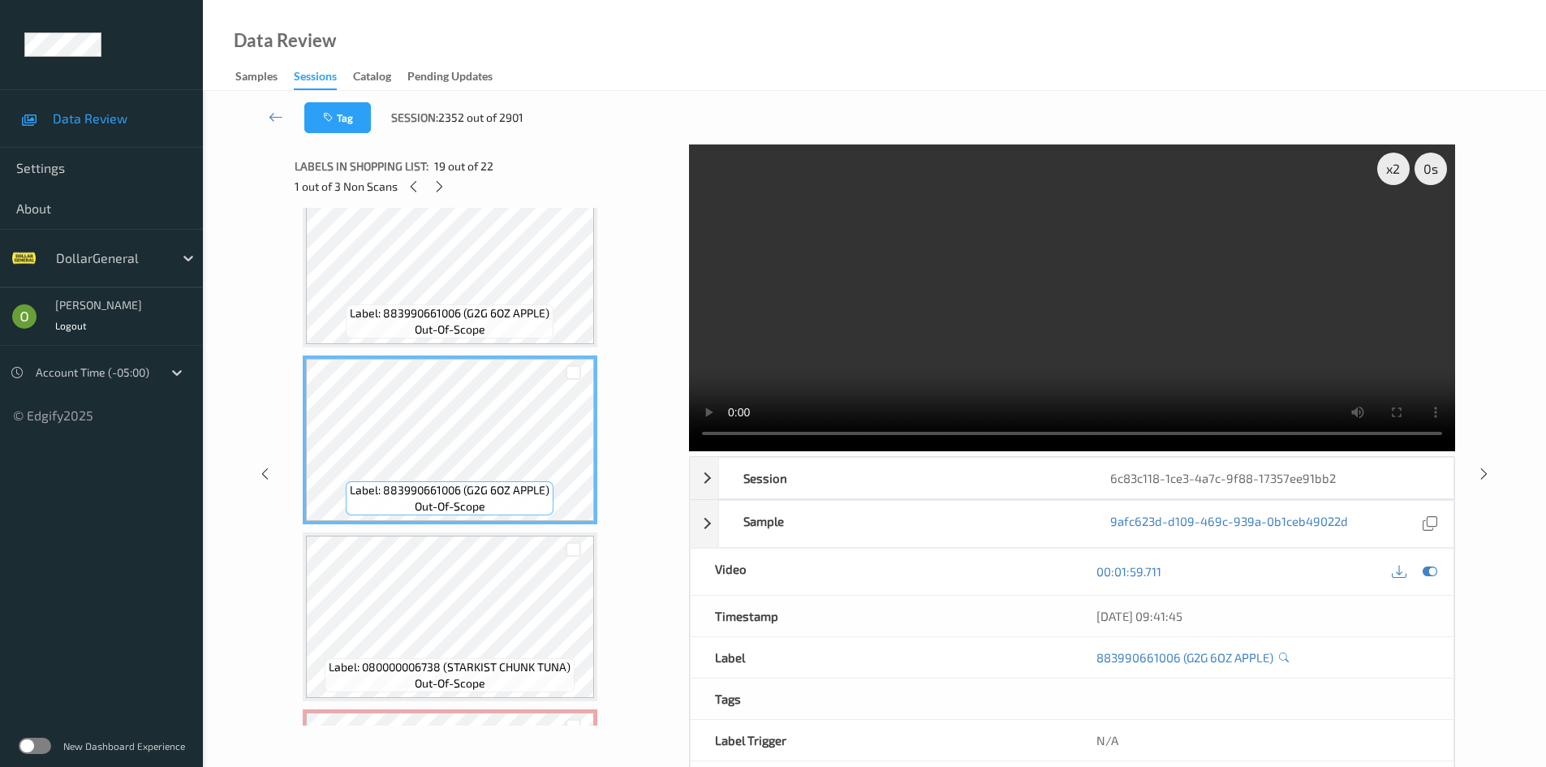
scroll to position [3125, 0]
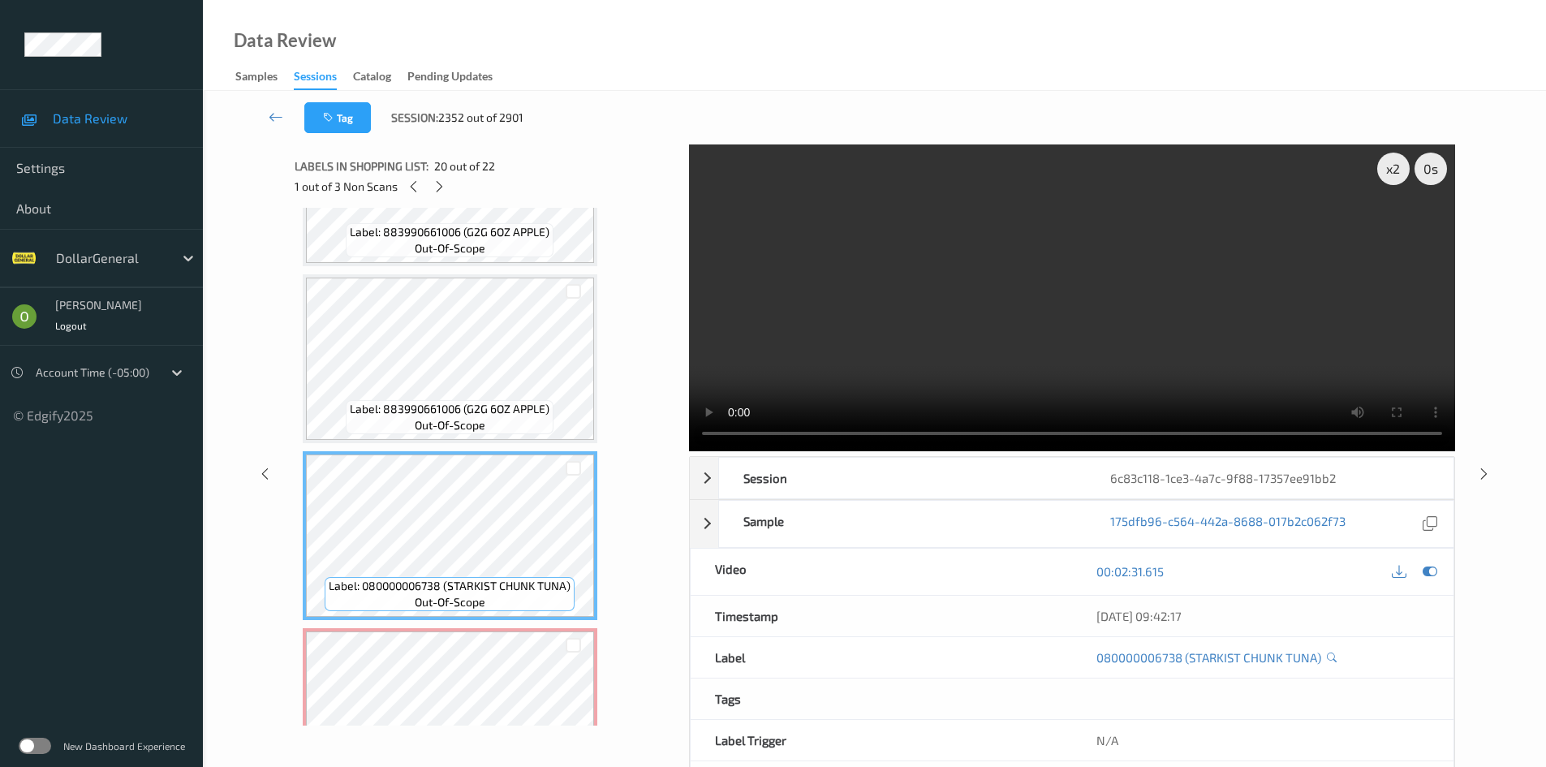
click at [892, 373] on video at bounding box center [1072, 297] width 766 height 307
click at [895, 352] on video at bounding box center [1072, 297] width 766 height 307
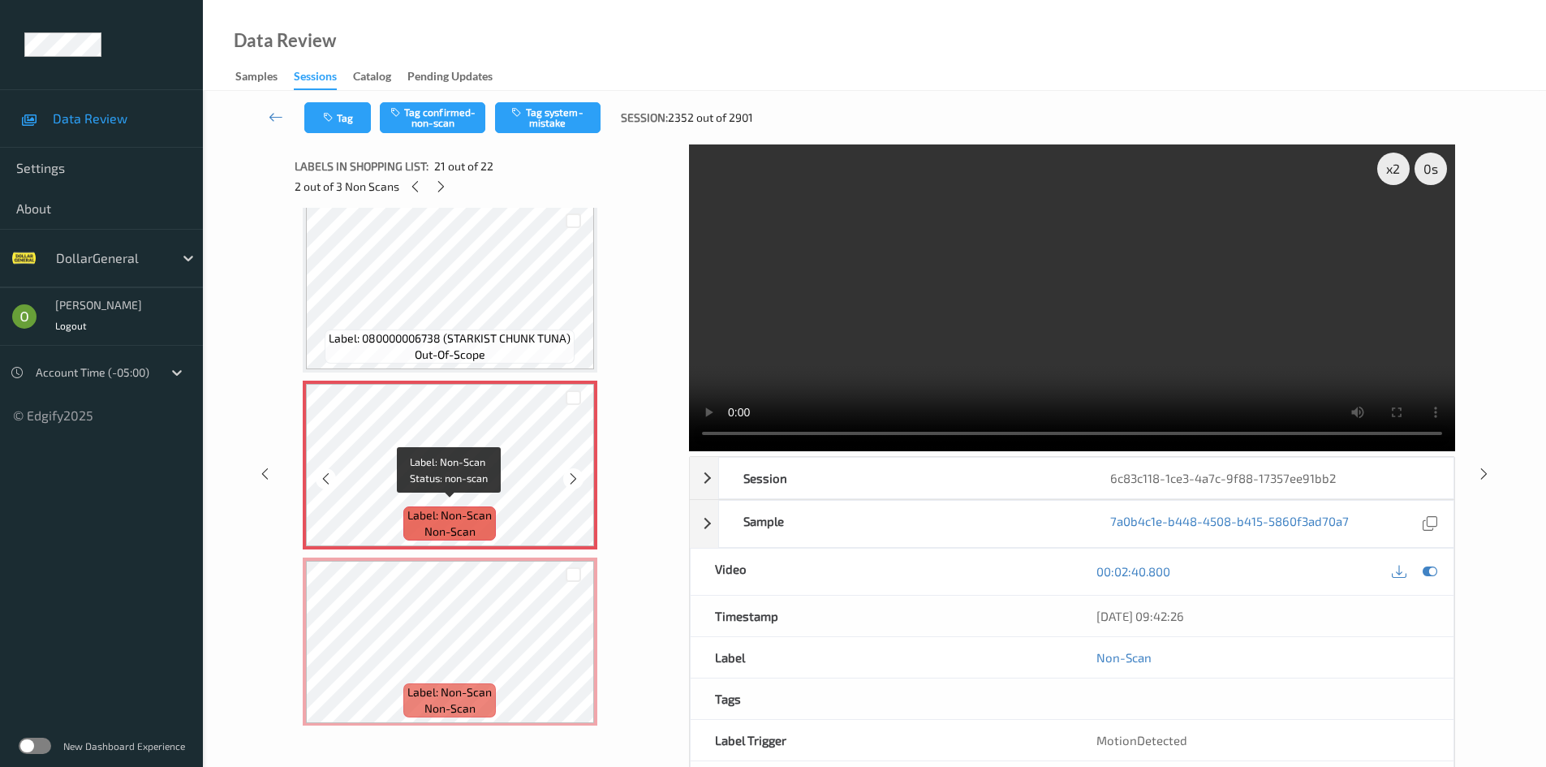
scroll to position [3382, 0]
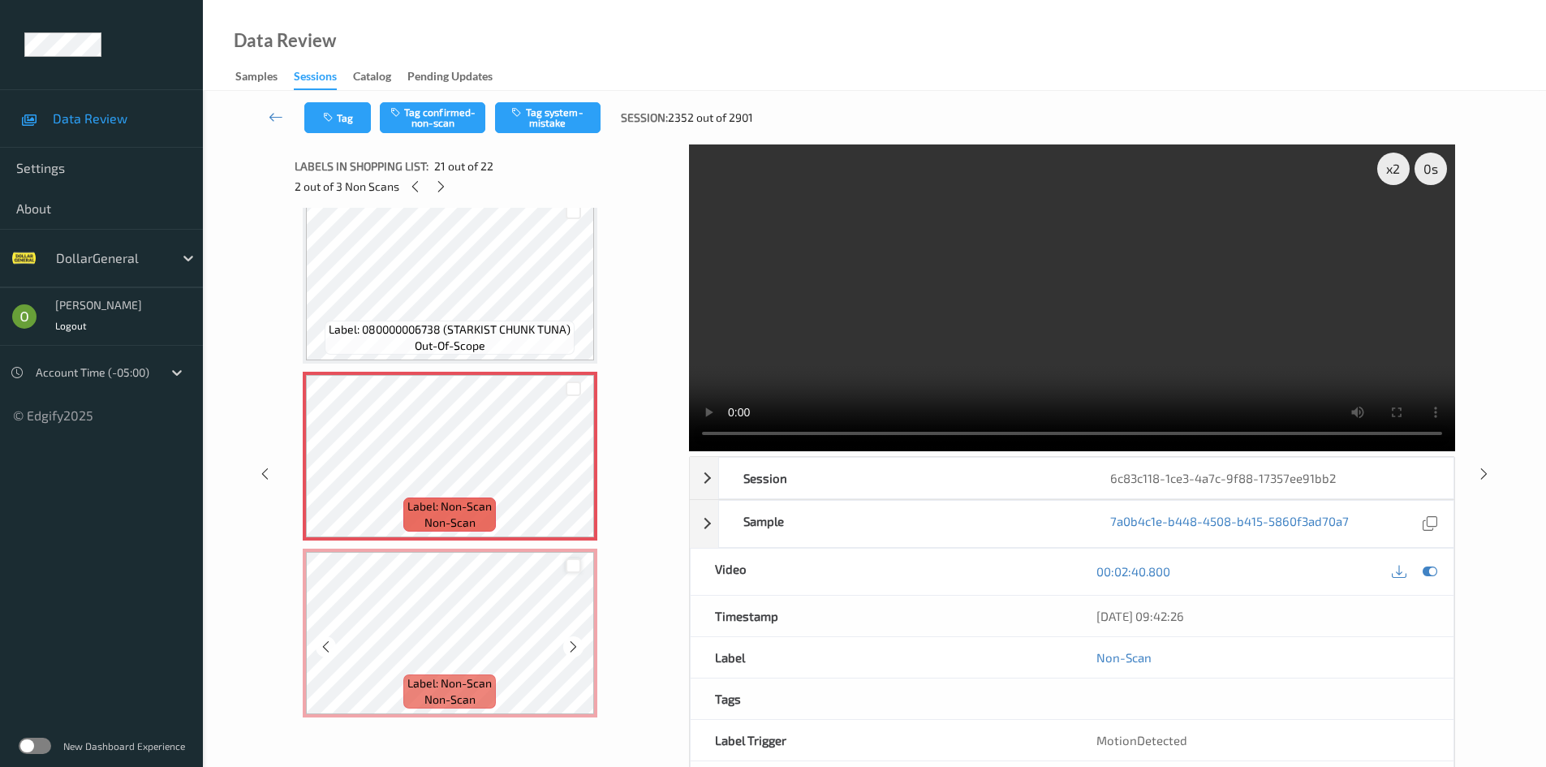
click at [575, 570] on div at bounding box center [572, 565] width 15 height 15
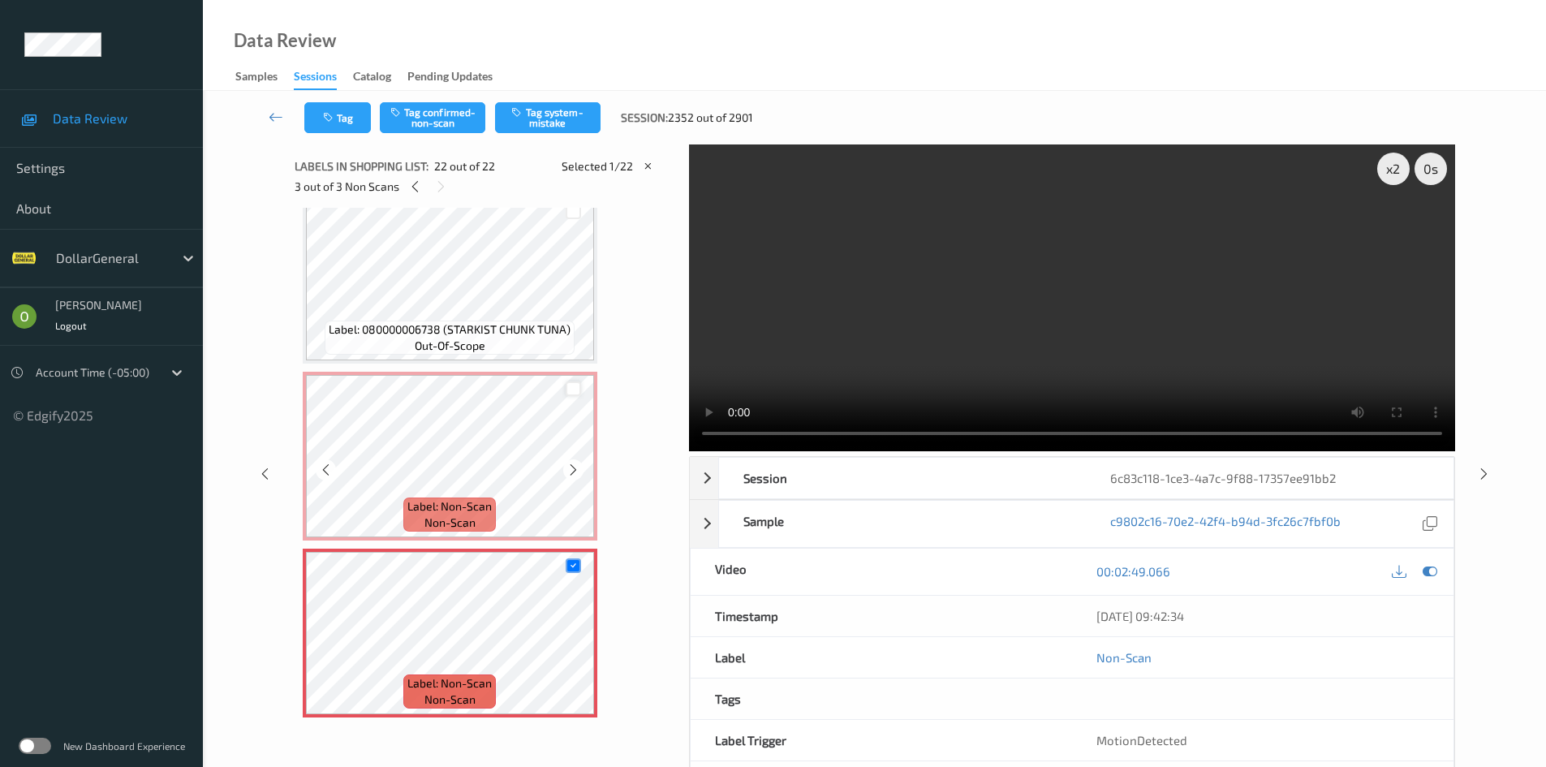
click at [573, 393] on div at bounding box center [572, 388] width 15 height 15
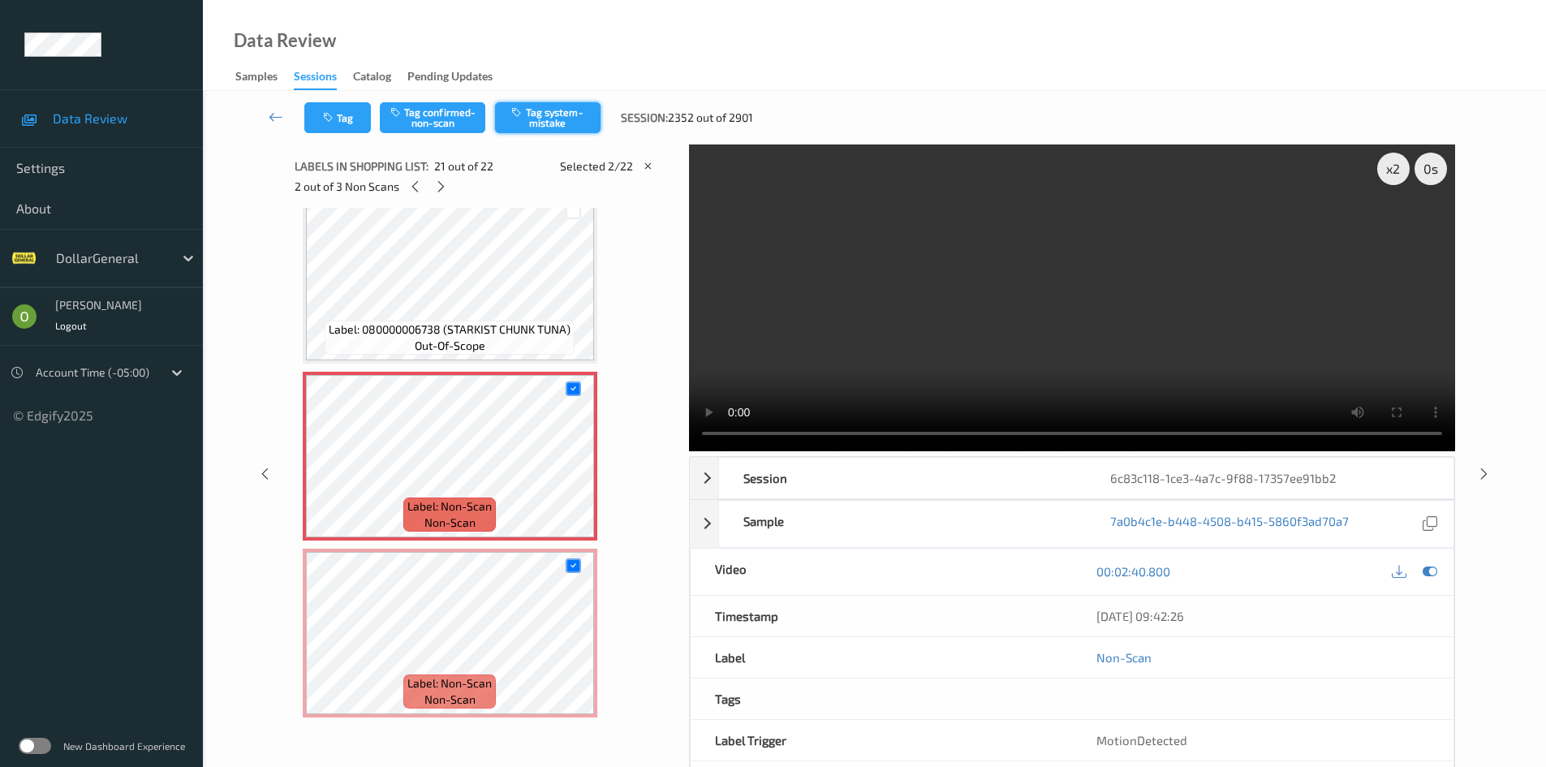
click at [559, 121] on button "Tag system-mistake" at bounding box center [547, 117] width 105 height 31
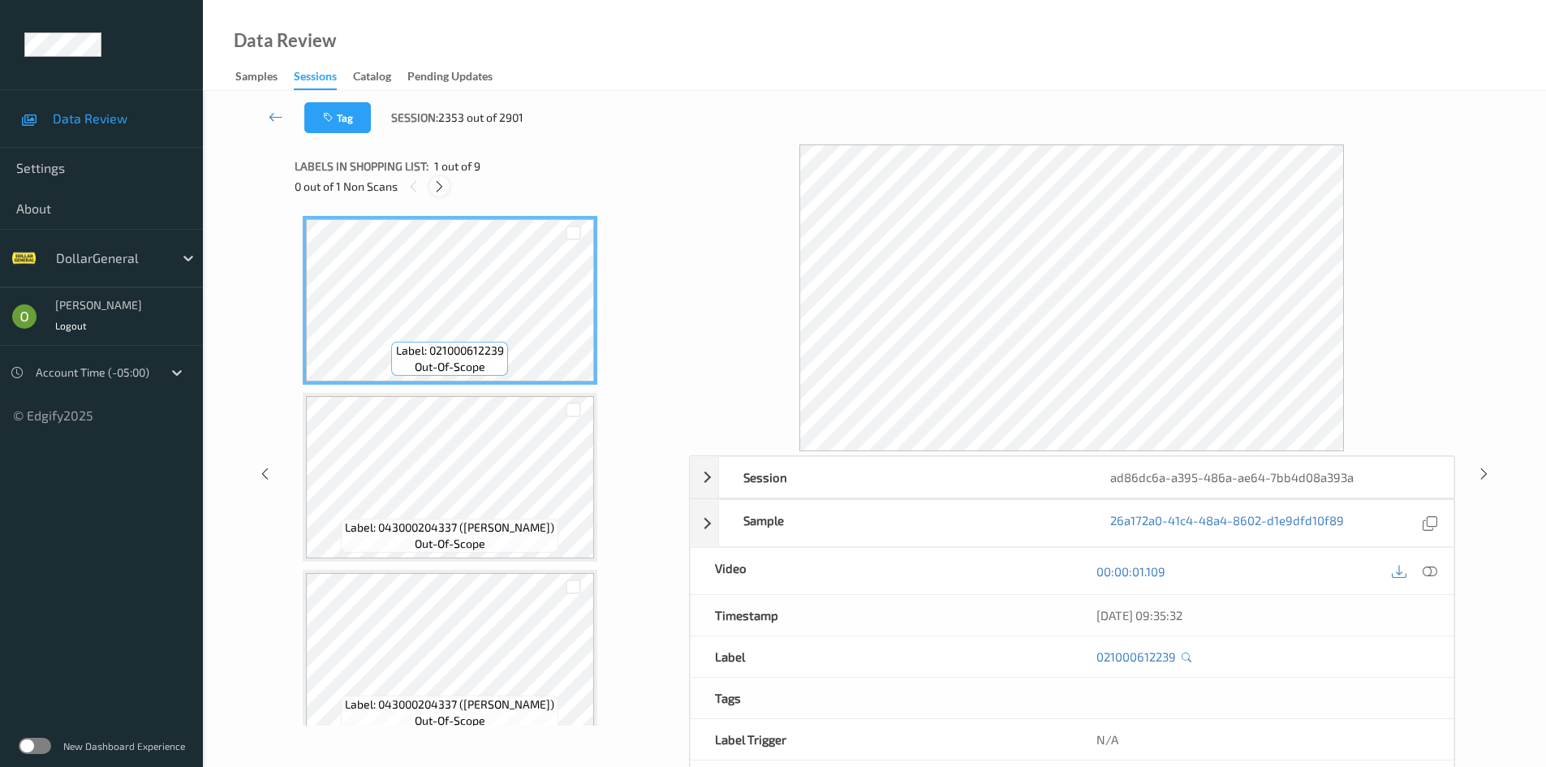
click at [436, 190] on icon at bounding box center [439, 186] width 14 height 15
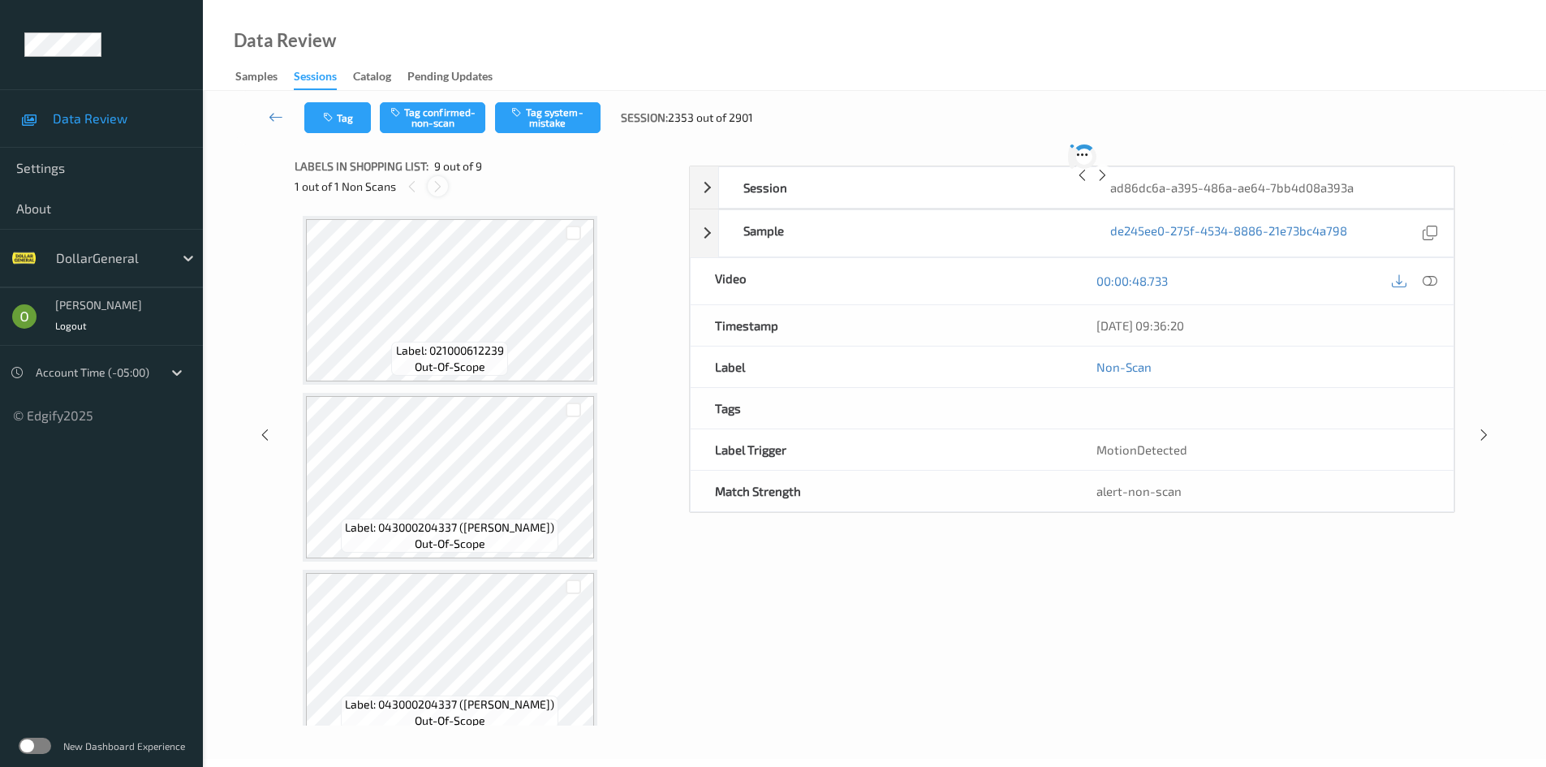
scroll to position [1082, 0]
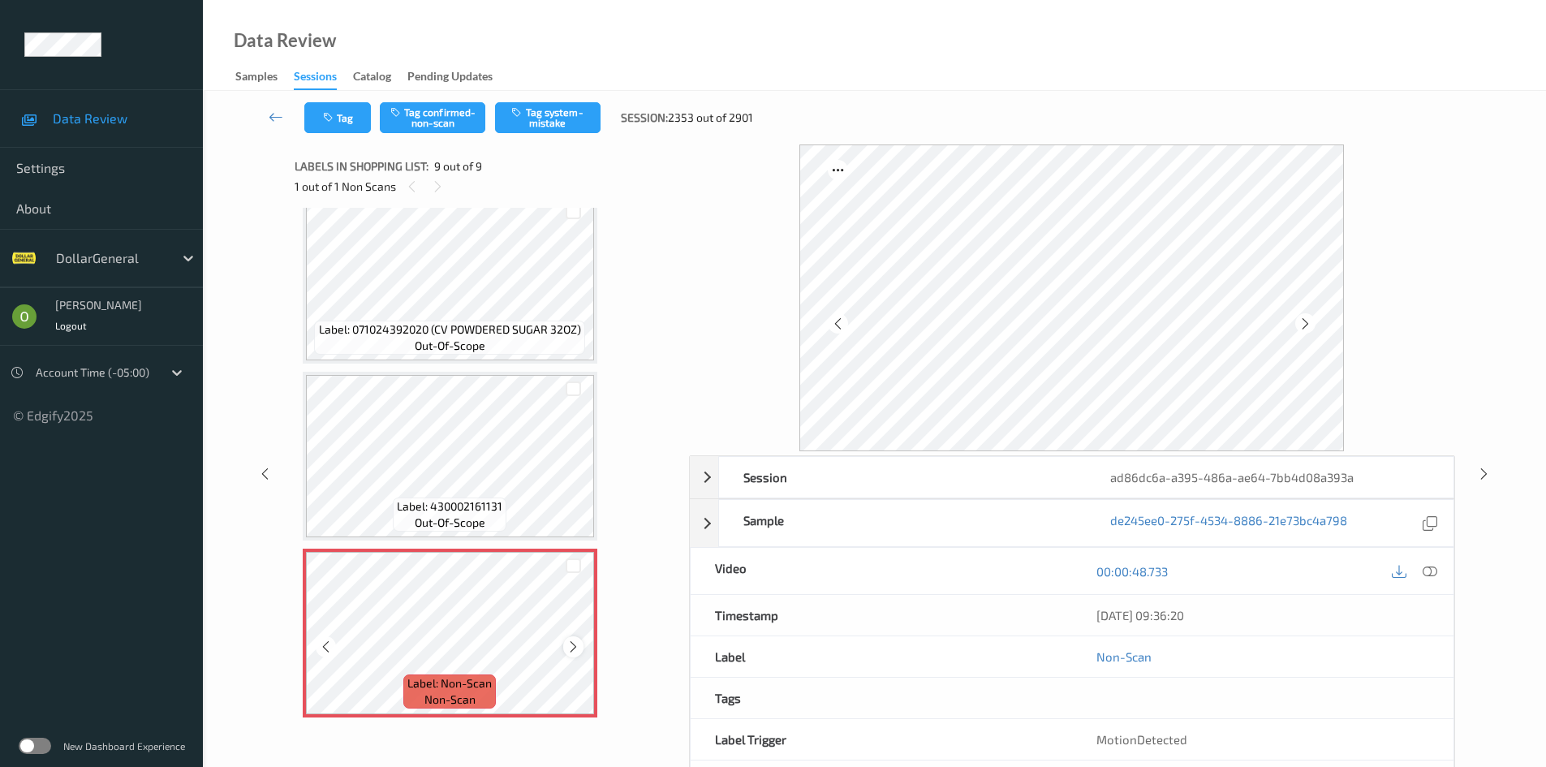
click at [576, 651] on icon at bounding box center [573, 646] width 14 height 15
click at [571, 652] on icon at bounding box center [573, 646] width 14 height 15
click at [545, 129] on button "Tag system-mistake" at bounding box center [547, 117] width 105 height 31
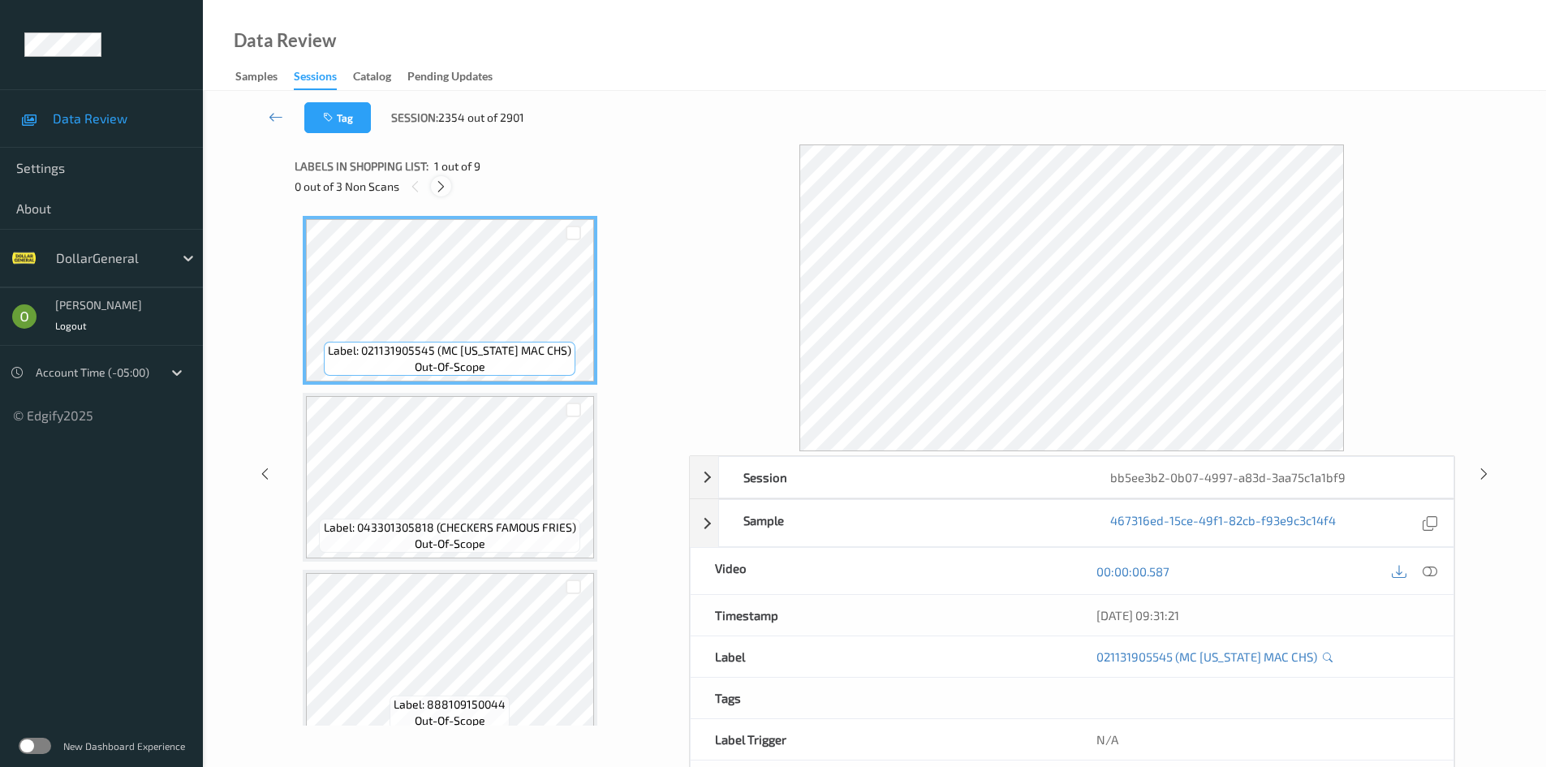
click at [445, 190] on icon at bounding box center [441, 186] width 14 height 15
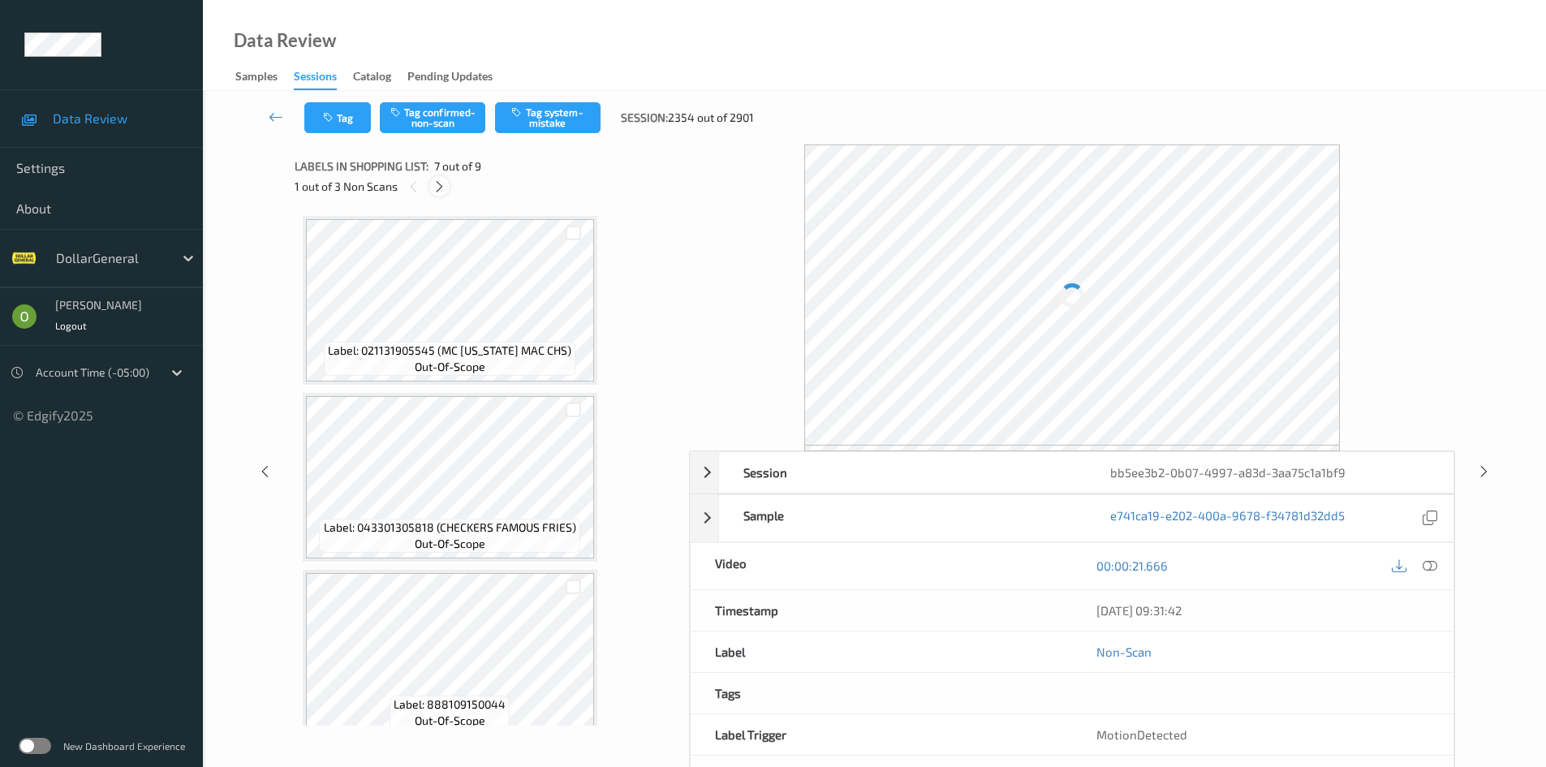
scroll to position [892, 0]
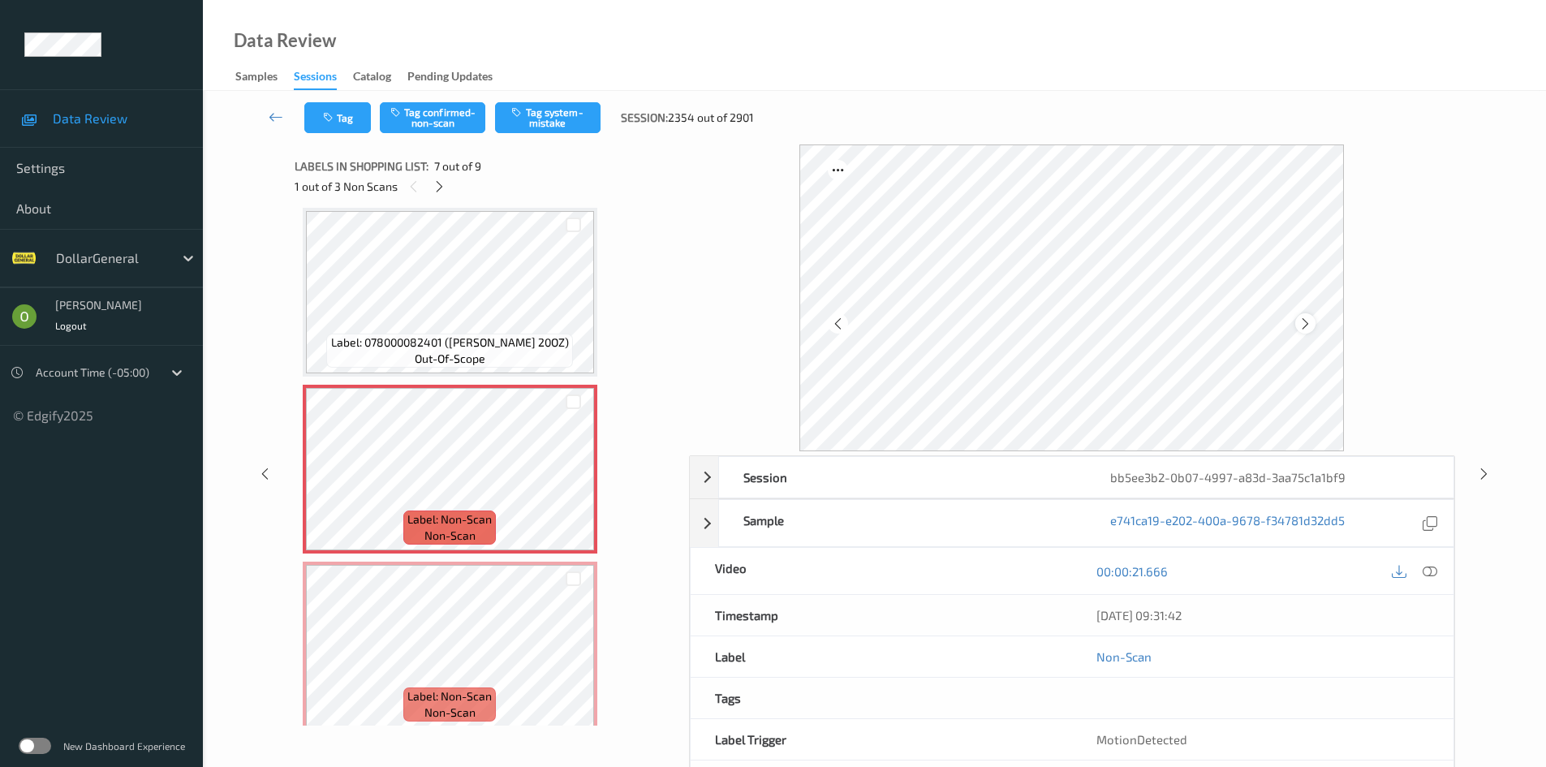
click at [1305, 325] on icon at bounding box center [1305, 323] width 14 height 15
click at [467, 695] on span "Label: Non-Scan" at bounding box center [449, 696] width 84 height 16
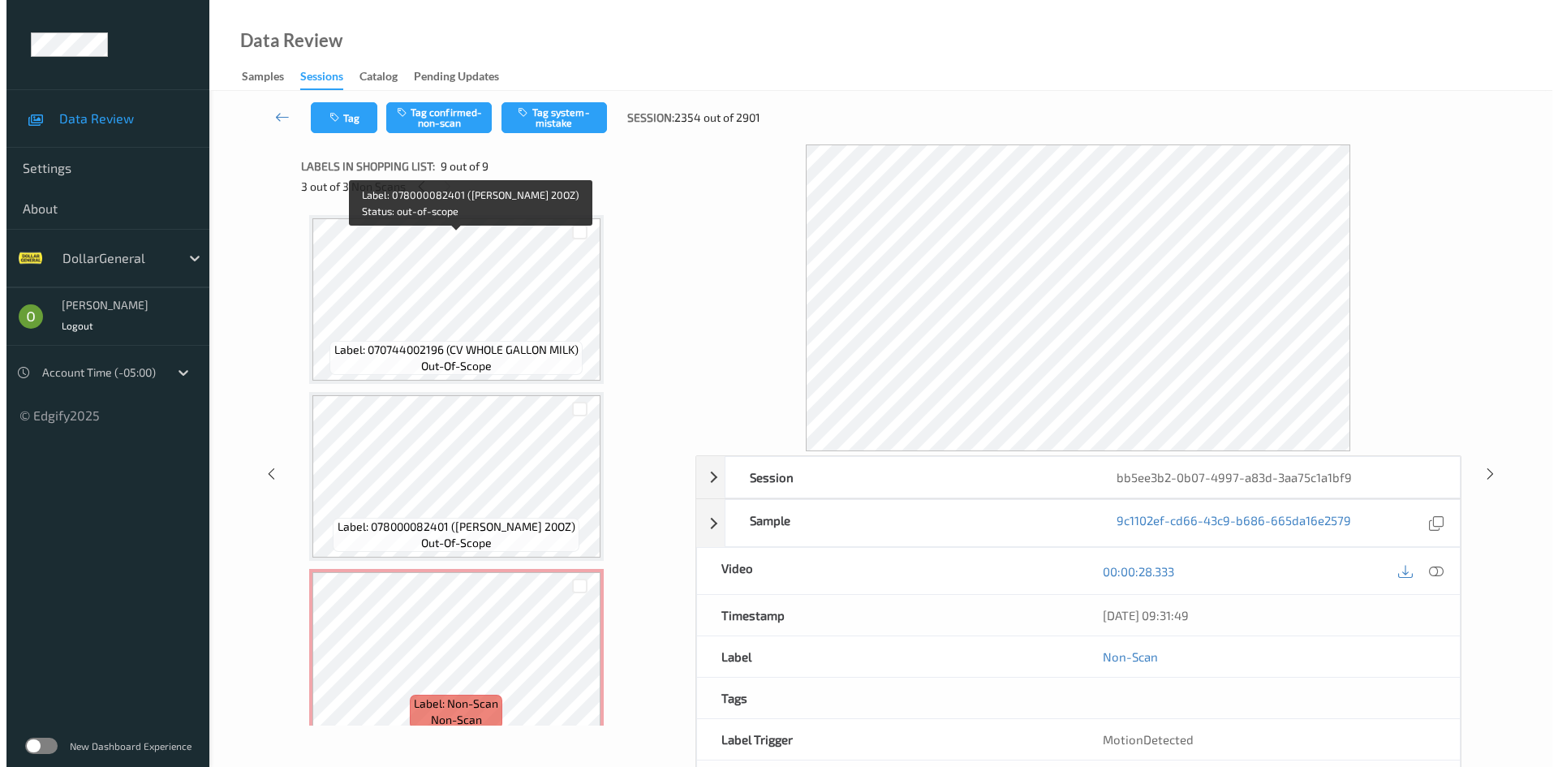
scroll to position [1001, 0]
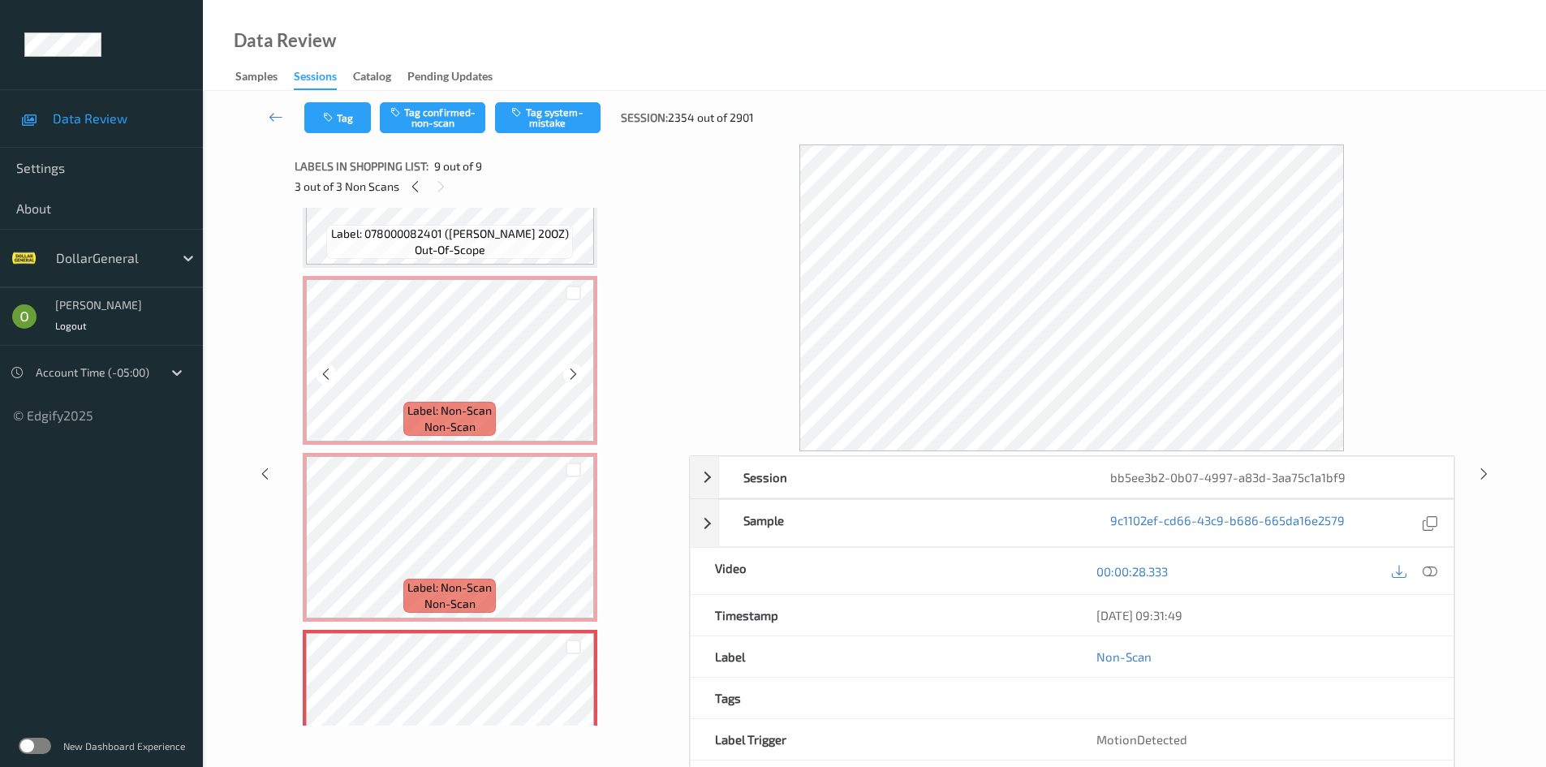
click at [566, 302] on div at bounding box center [573, 292] width 41 height 27
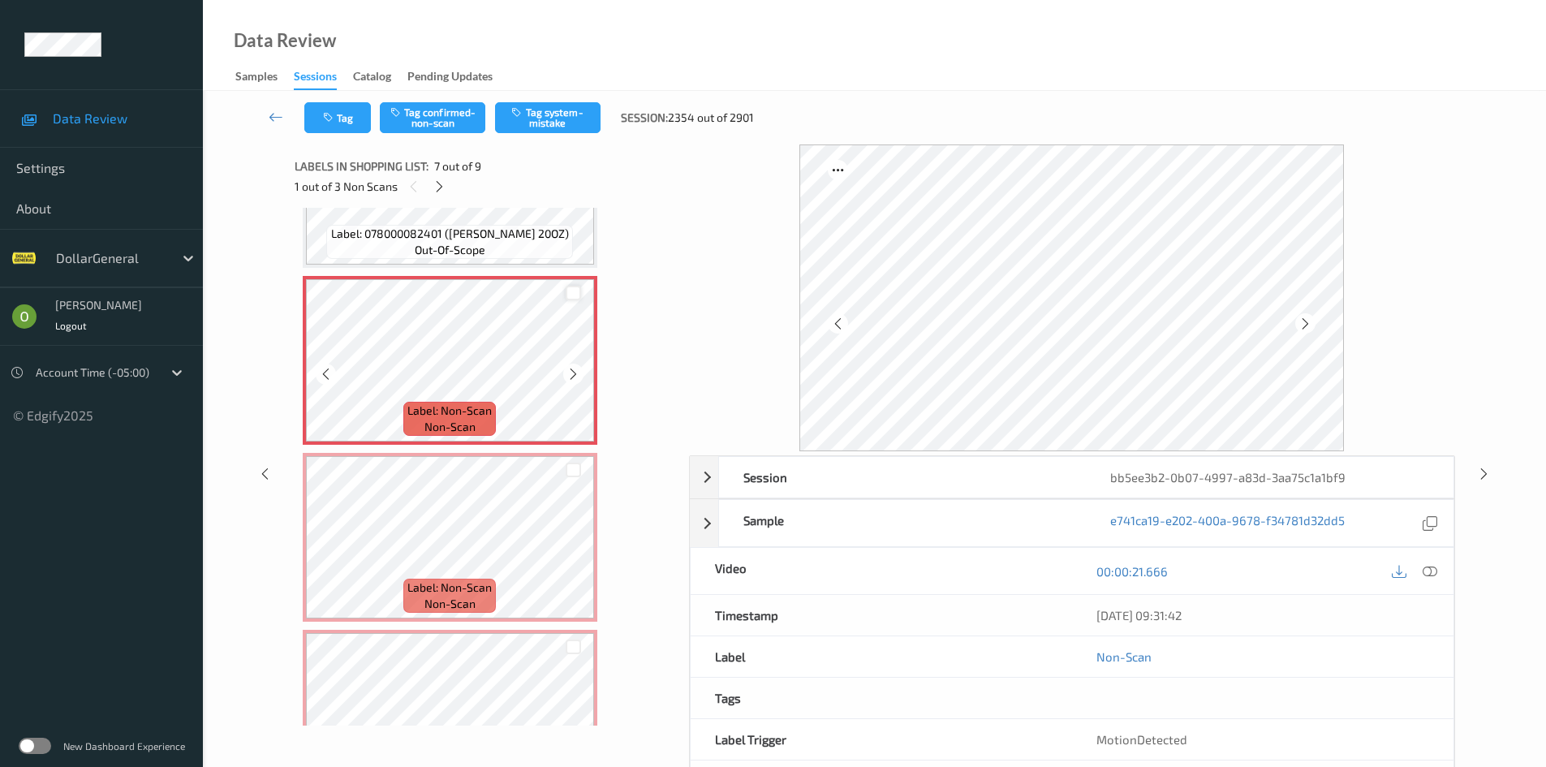
click at [570, 298] on div at bounding box center [572, 293] width 15 height 15
click at [569, 478] on div at bounding box center [573, 469] width 41 height 27
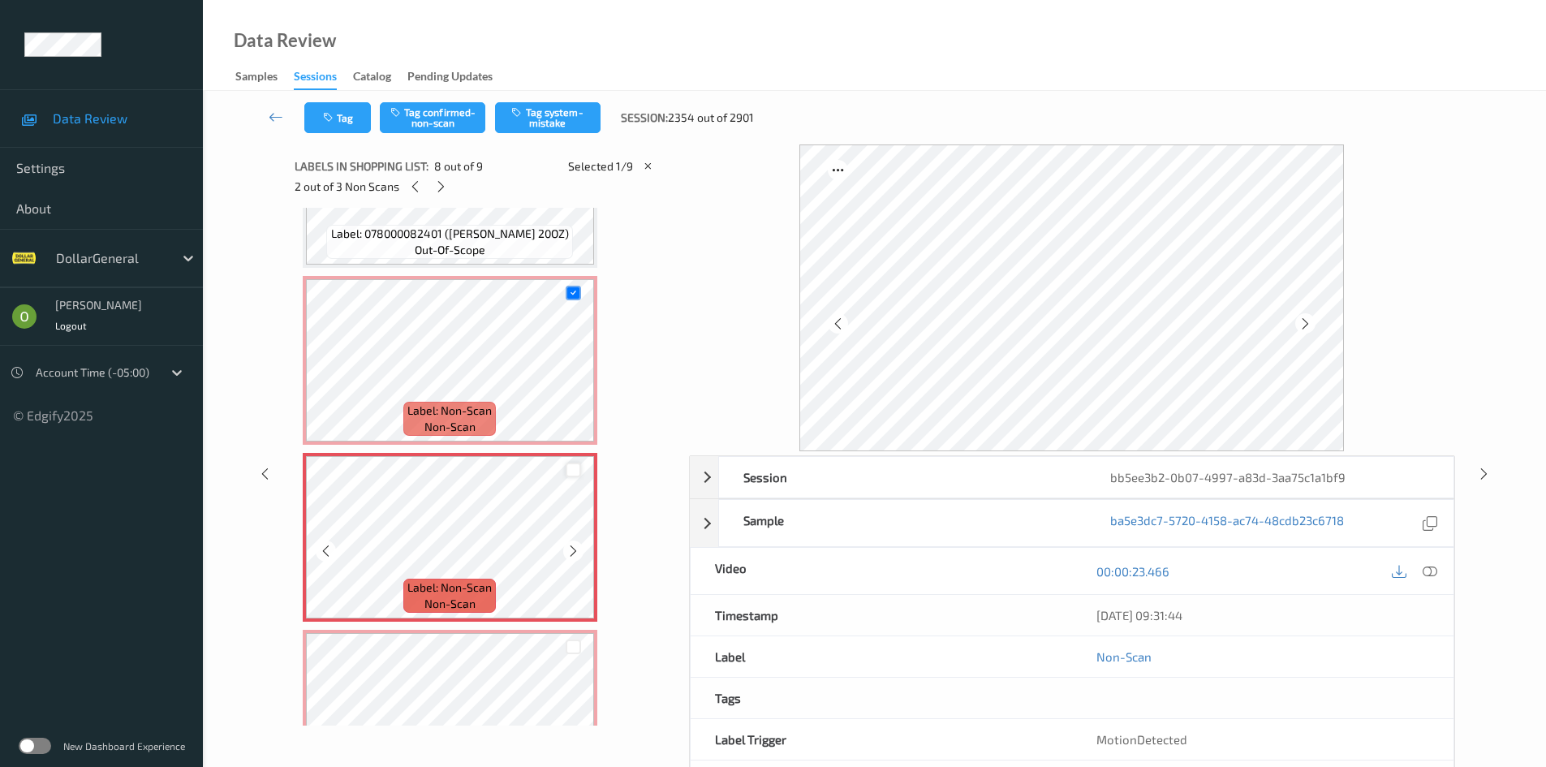
click at [569, 475] on div at bounding box center [572, 469] width 15 height 15
click at [572, 651] on div at bounding box center [572, 646] width 15 height 15
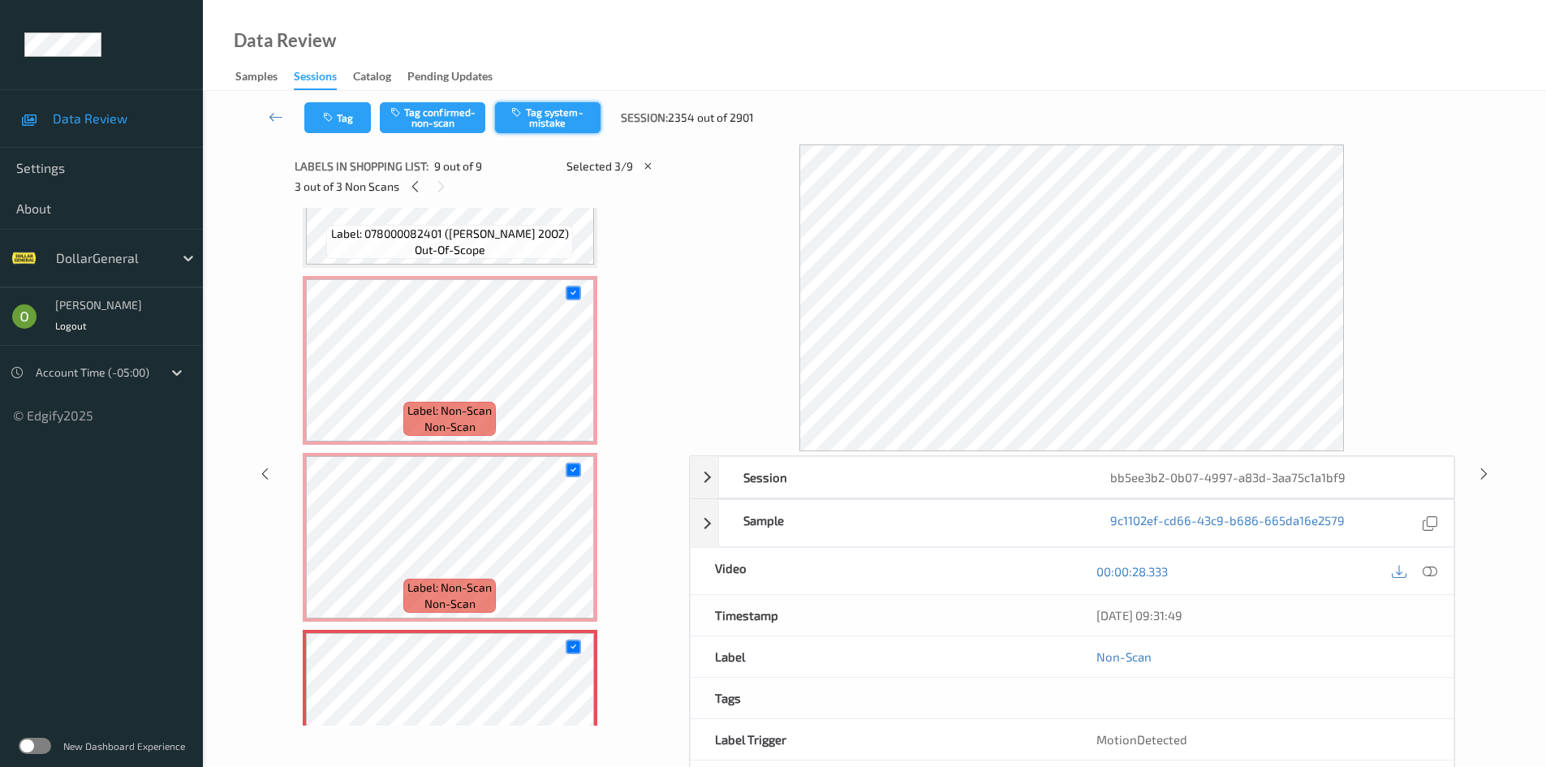
click at [567, 116] on button "Tag system-mistake" at bounding box center [547, 117] width 105 height 31
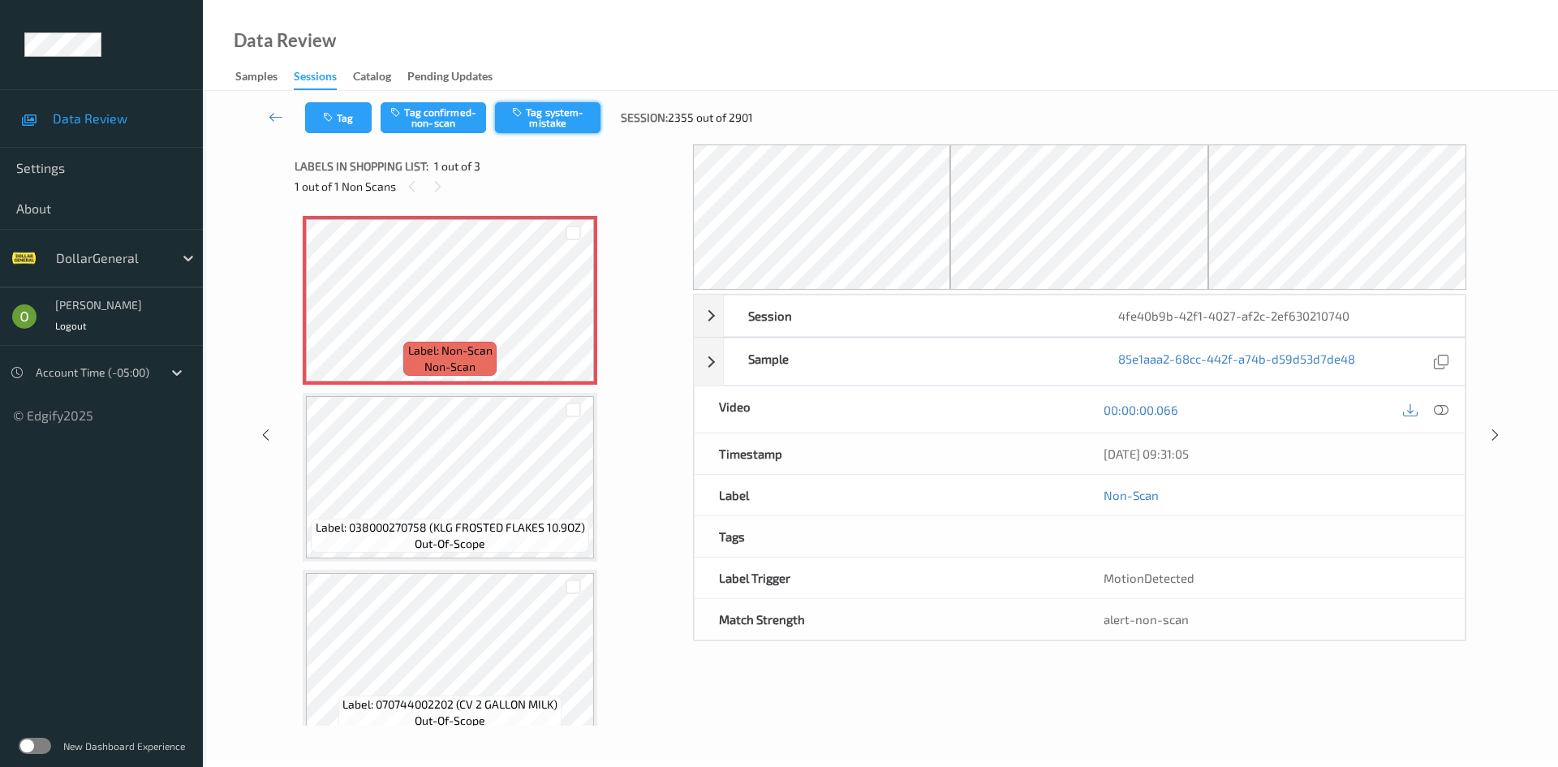
click at [539, 127] on button "Tag system-mistake" at bounding box center [547, 117] width 105 height 31
click at [333, 127] on button "Tag" at bounding box center [338, 117] width 67 height 31
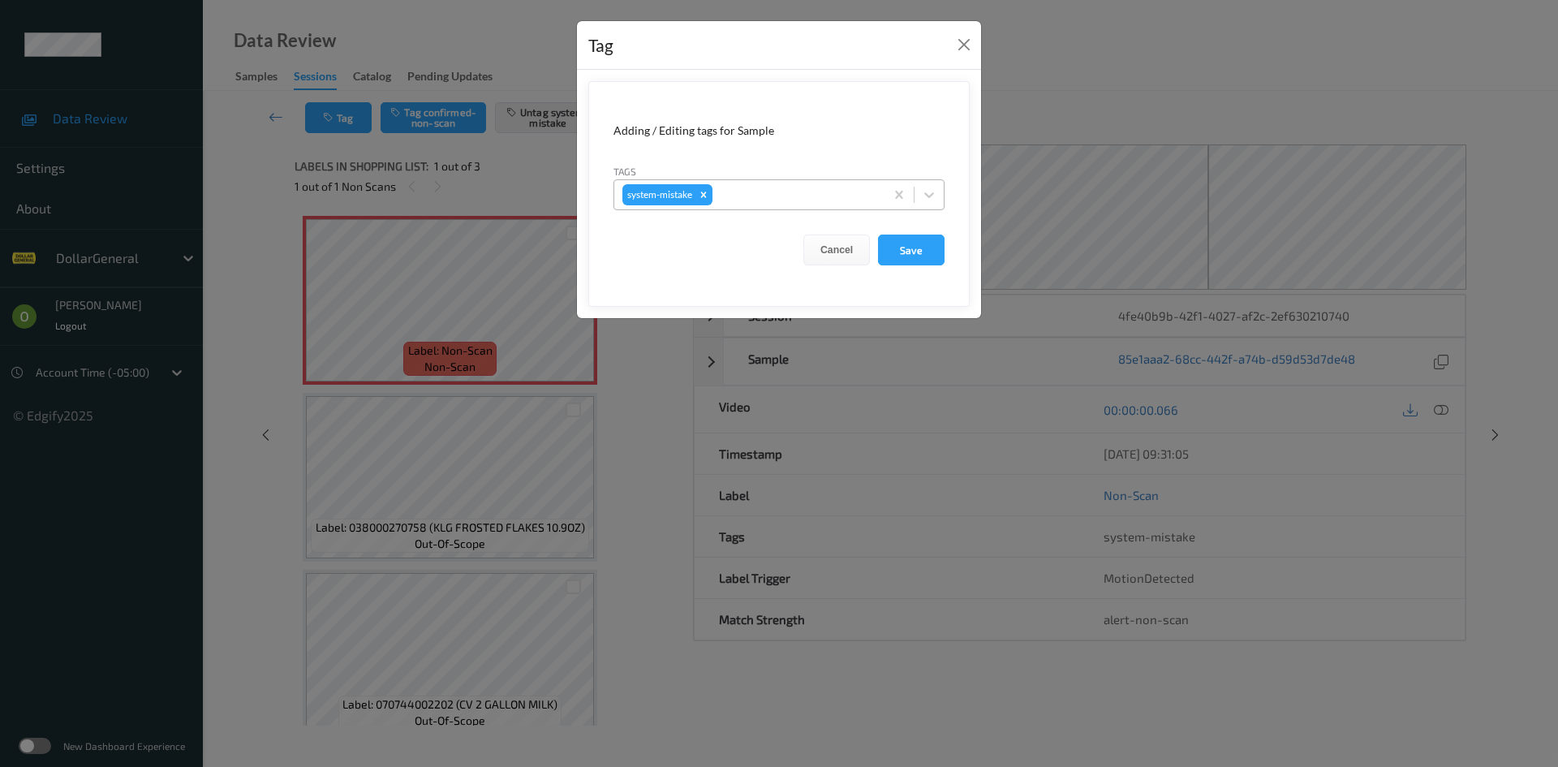
click at [746, 200] on div at bounding box center [796, 194] width 161 height 19
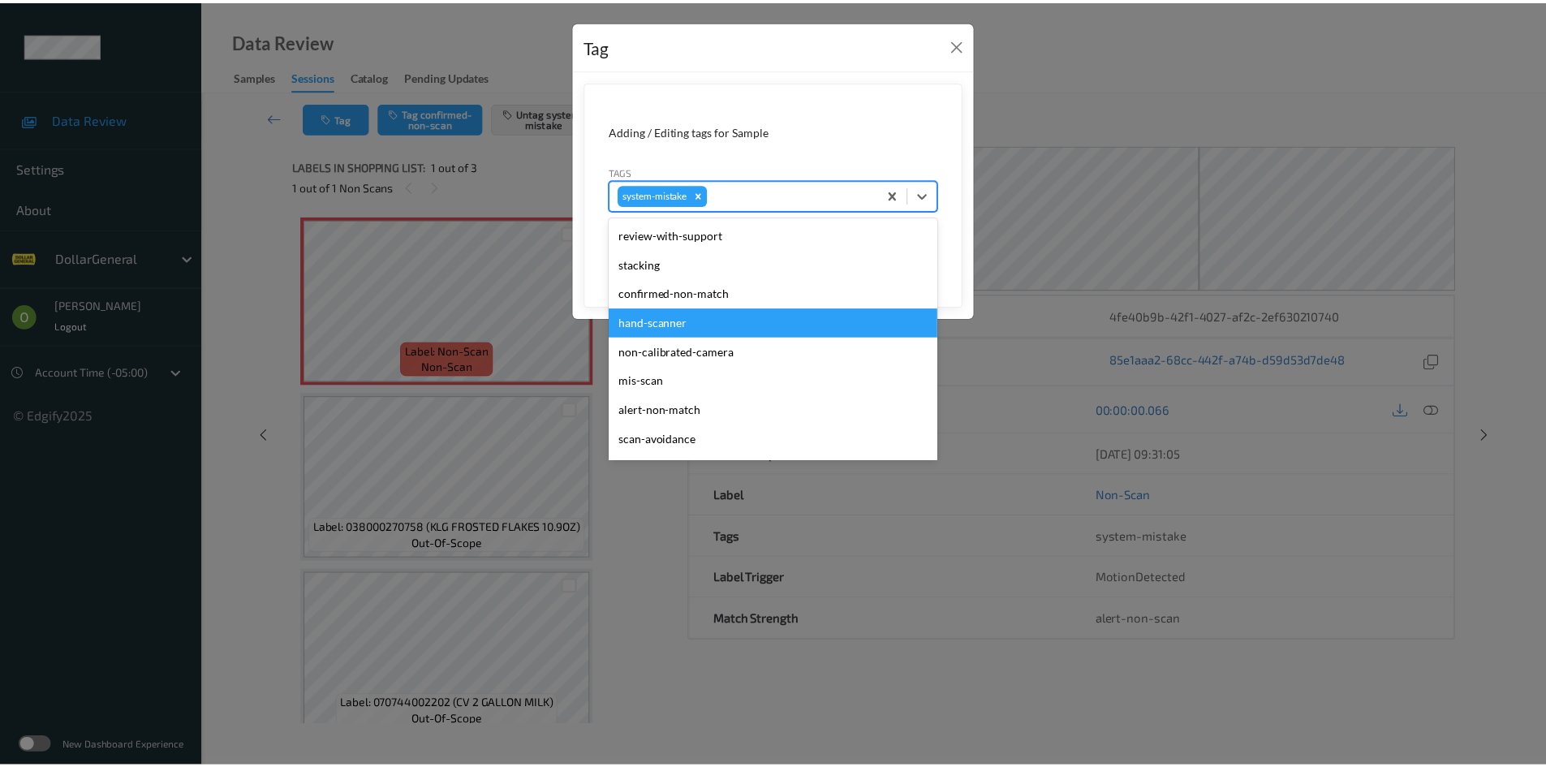
scroll to position [406, 0]
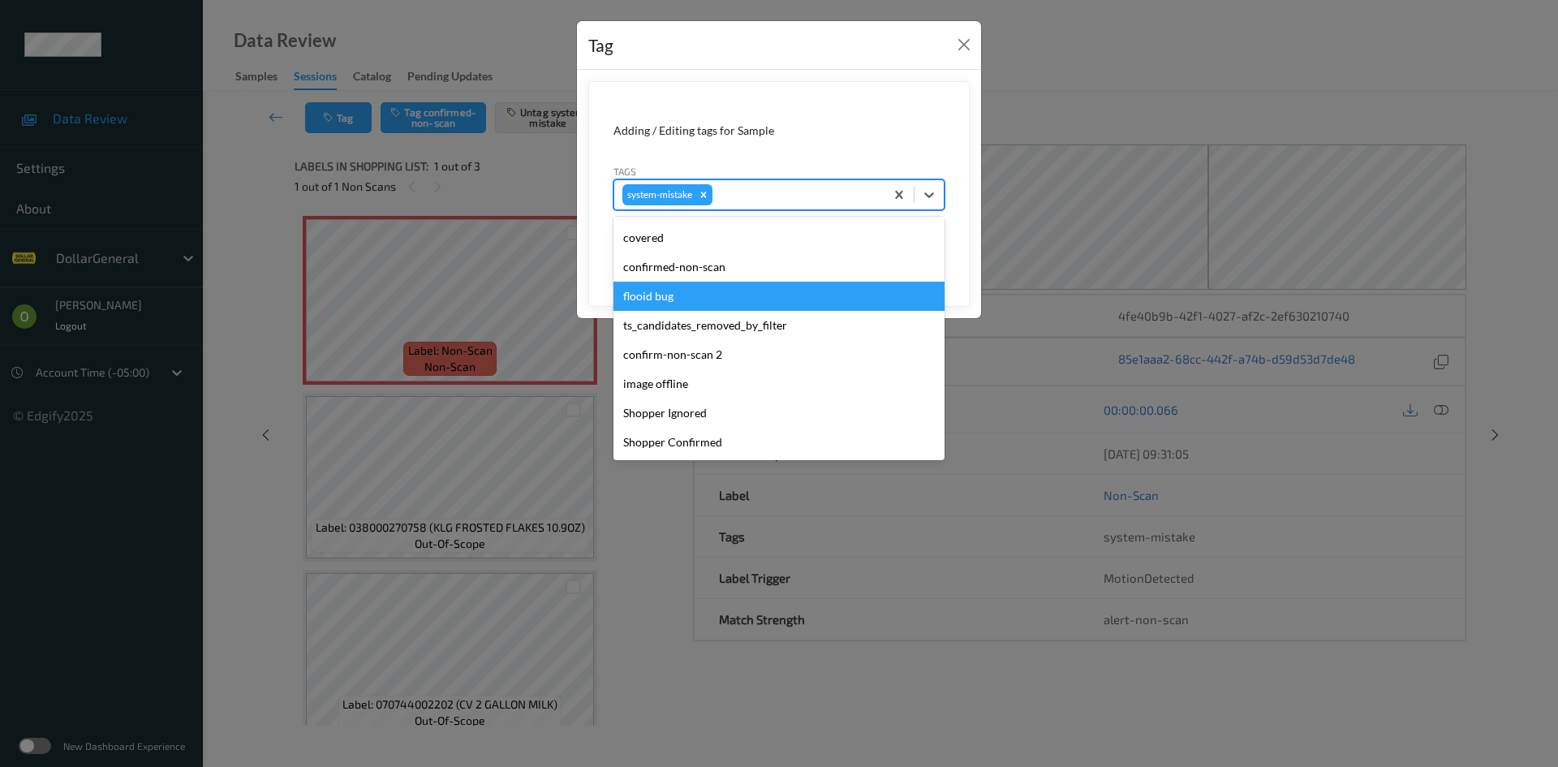
click at [694, 286] on div "flooid bug" at bounding box center [778, 296] width 331 height 29
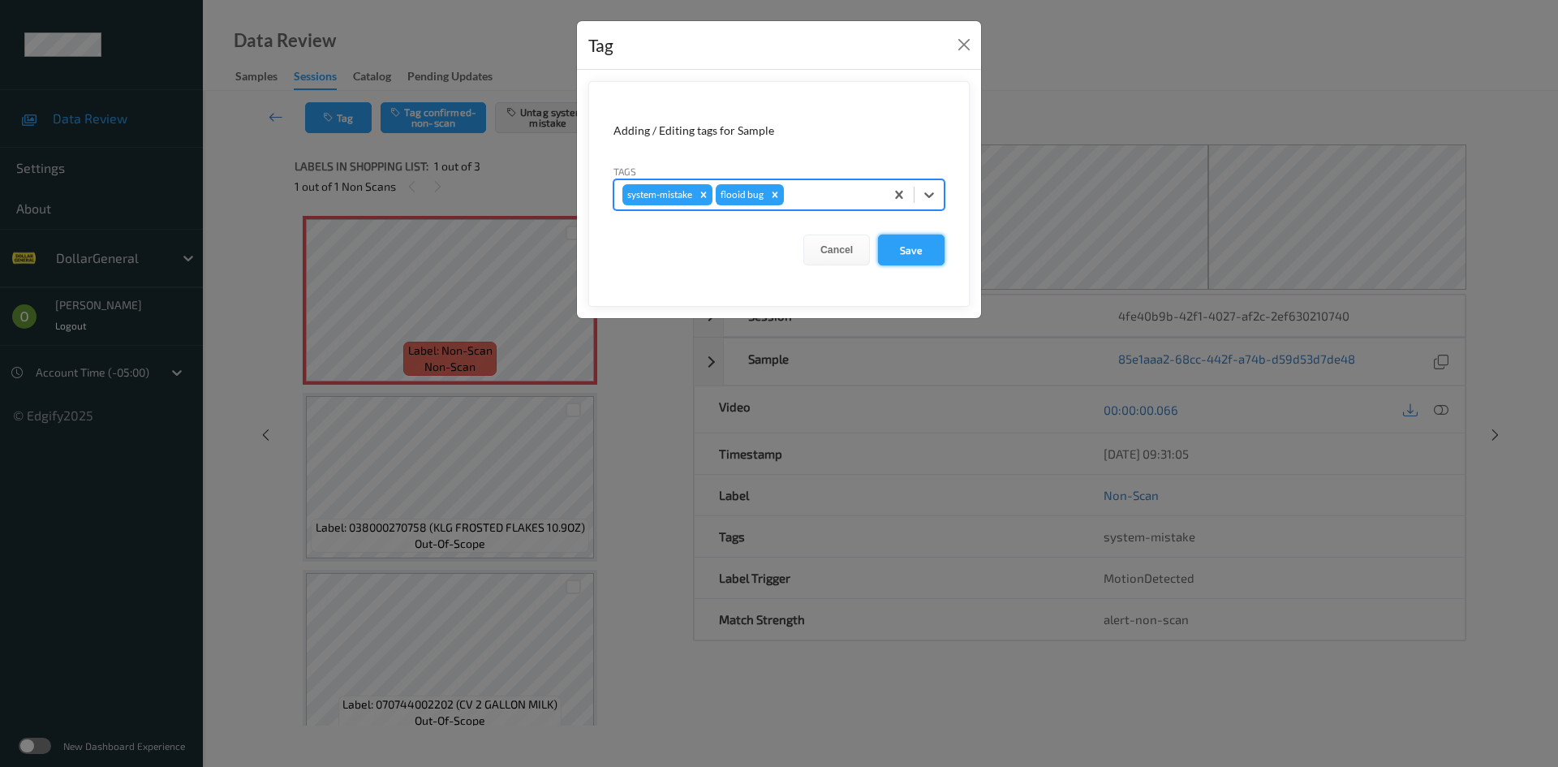
click at [919, 249] on button "Save" at bounding box center [911, 249] width 67 height 31
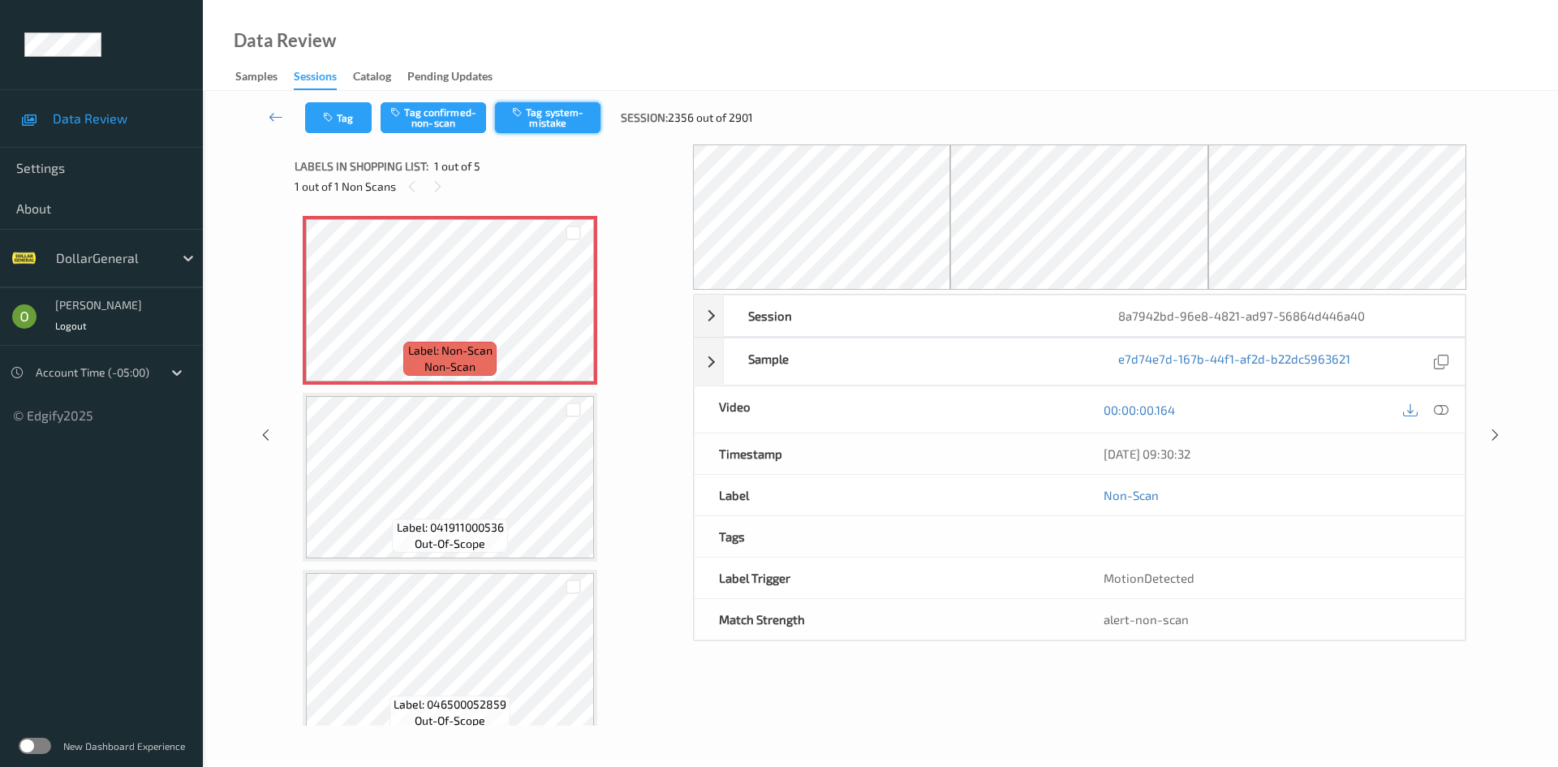
click at [563, 121] on button "Tag system-mistake" at bounding box center [547, 117] width 105 height 31
click at [264, 126] on link at bounding box center [276, 117] width 58 height 31
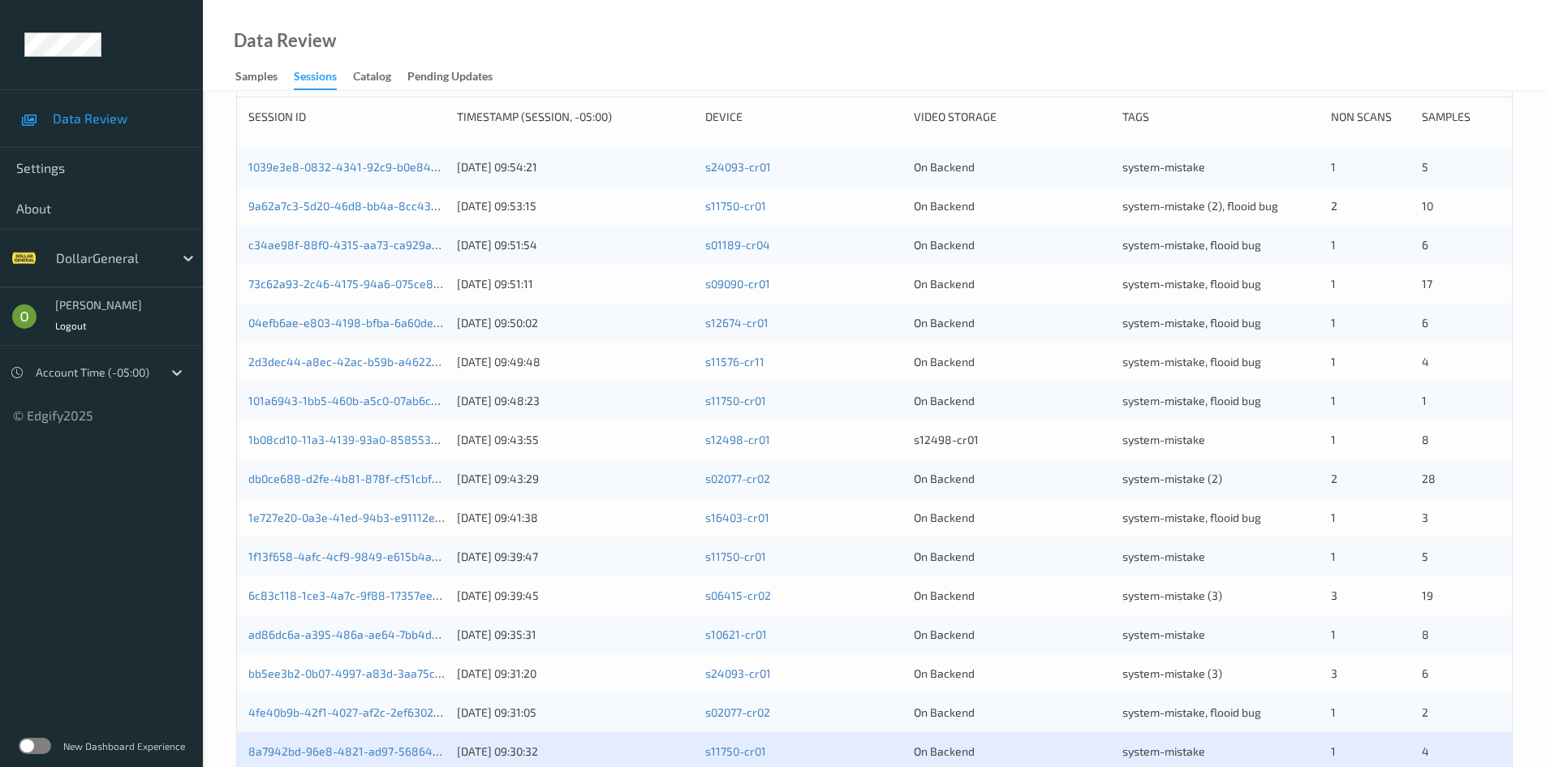
scroll to position [454, 0]
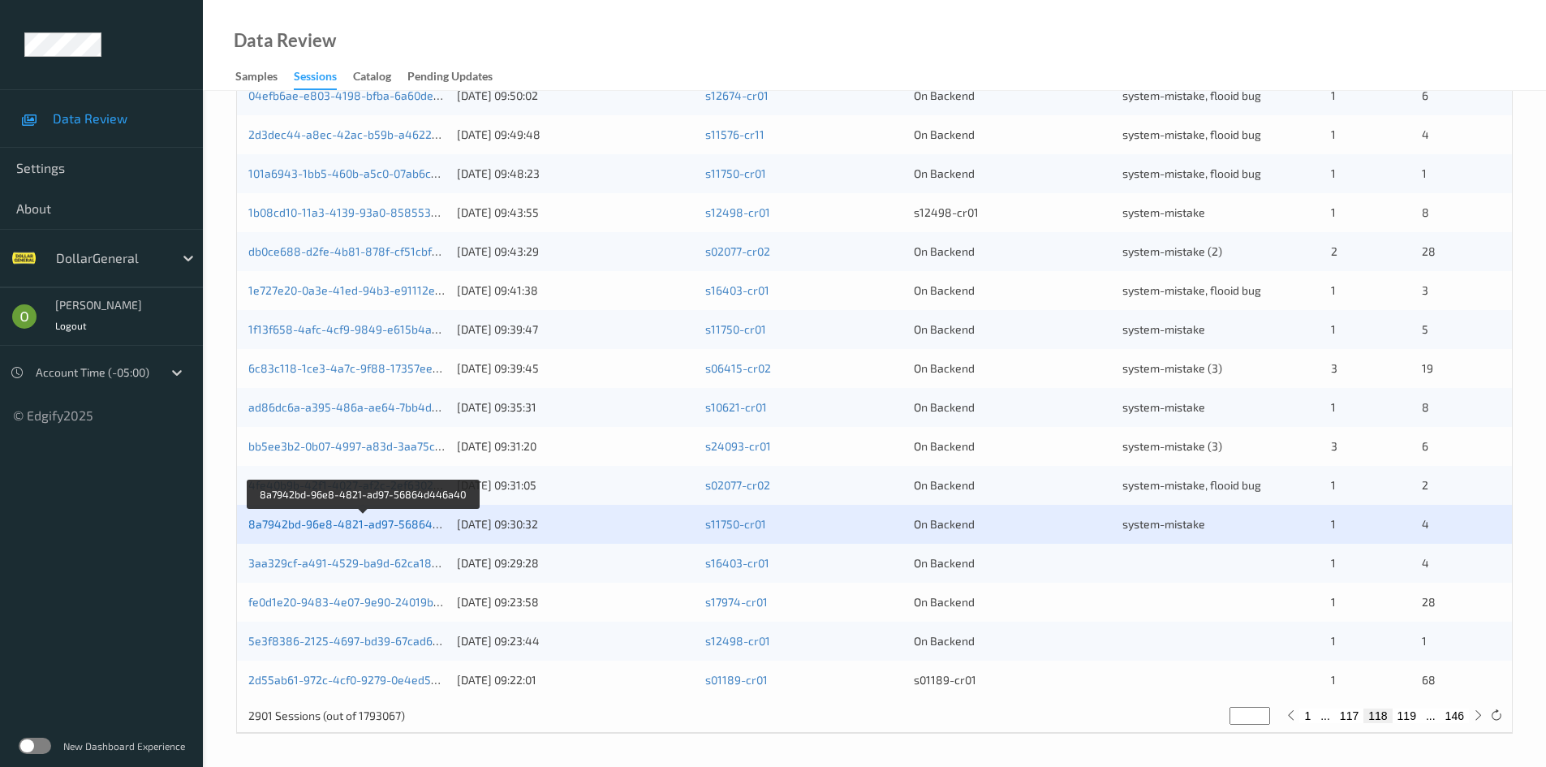
click at [388, 522] on link "8a7942bd-96e8-4821-ad97-56864d446a40" at bounding box center [364, 524] width 232 height 14
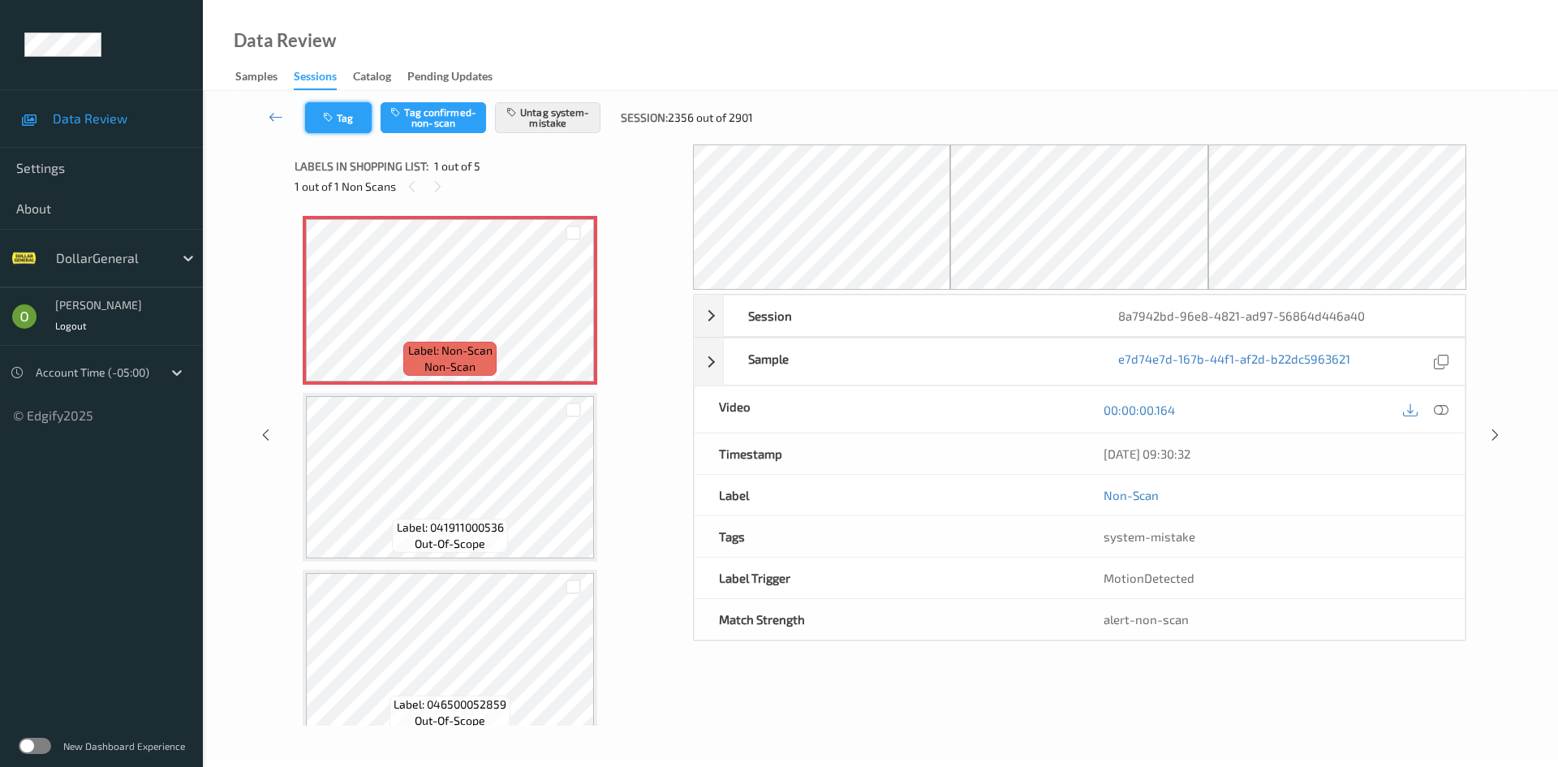
click at [351, 118] on button "Tag" at bounding box center [338, 117] width 67 height 31
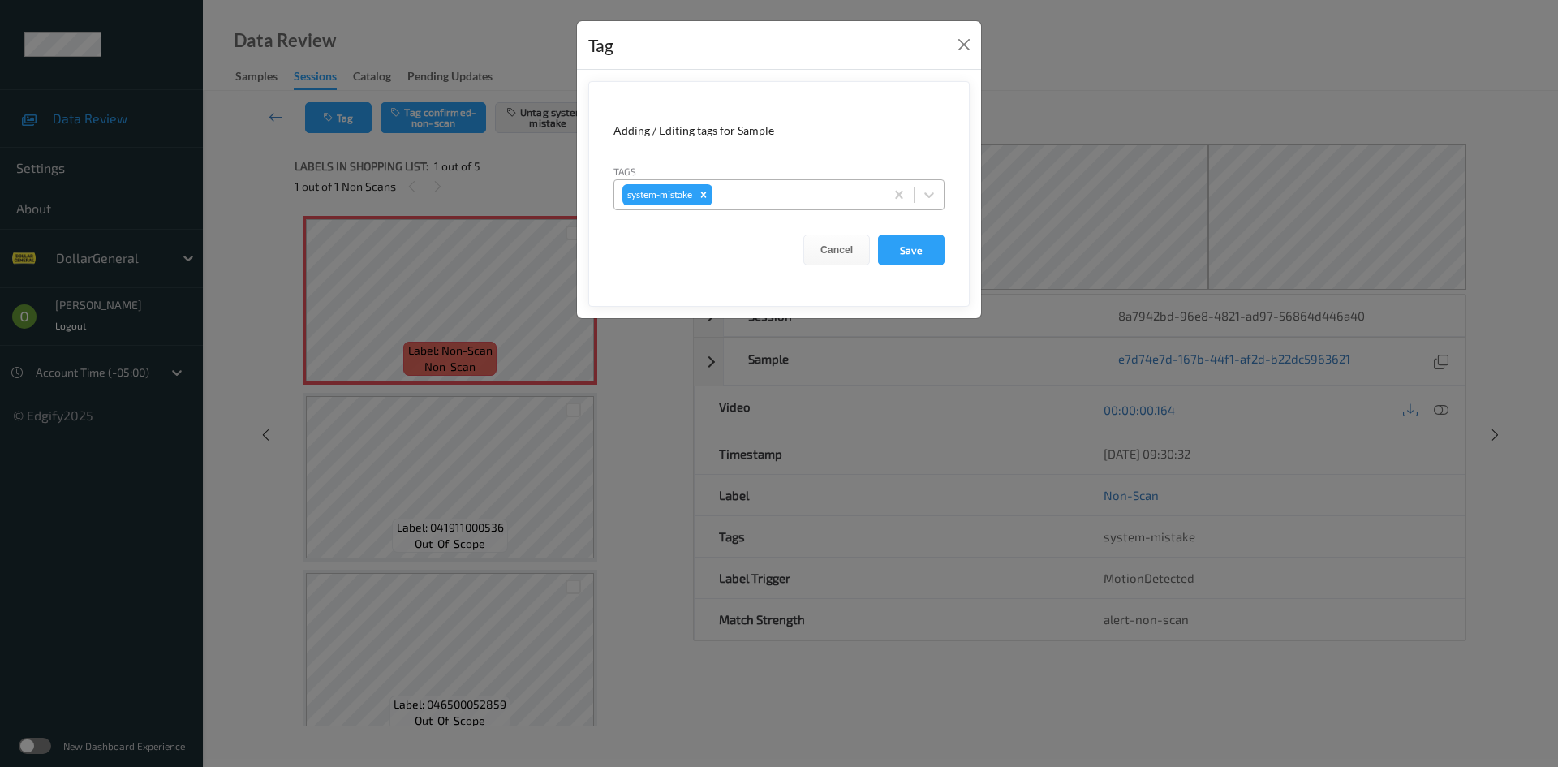
click at [811, 194] on div at bounding box center [796, 194] width 161 height 19
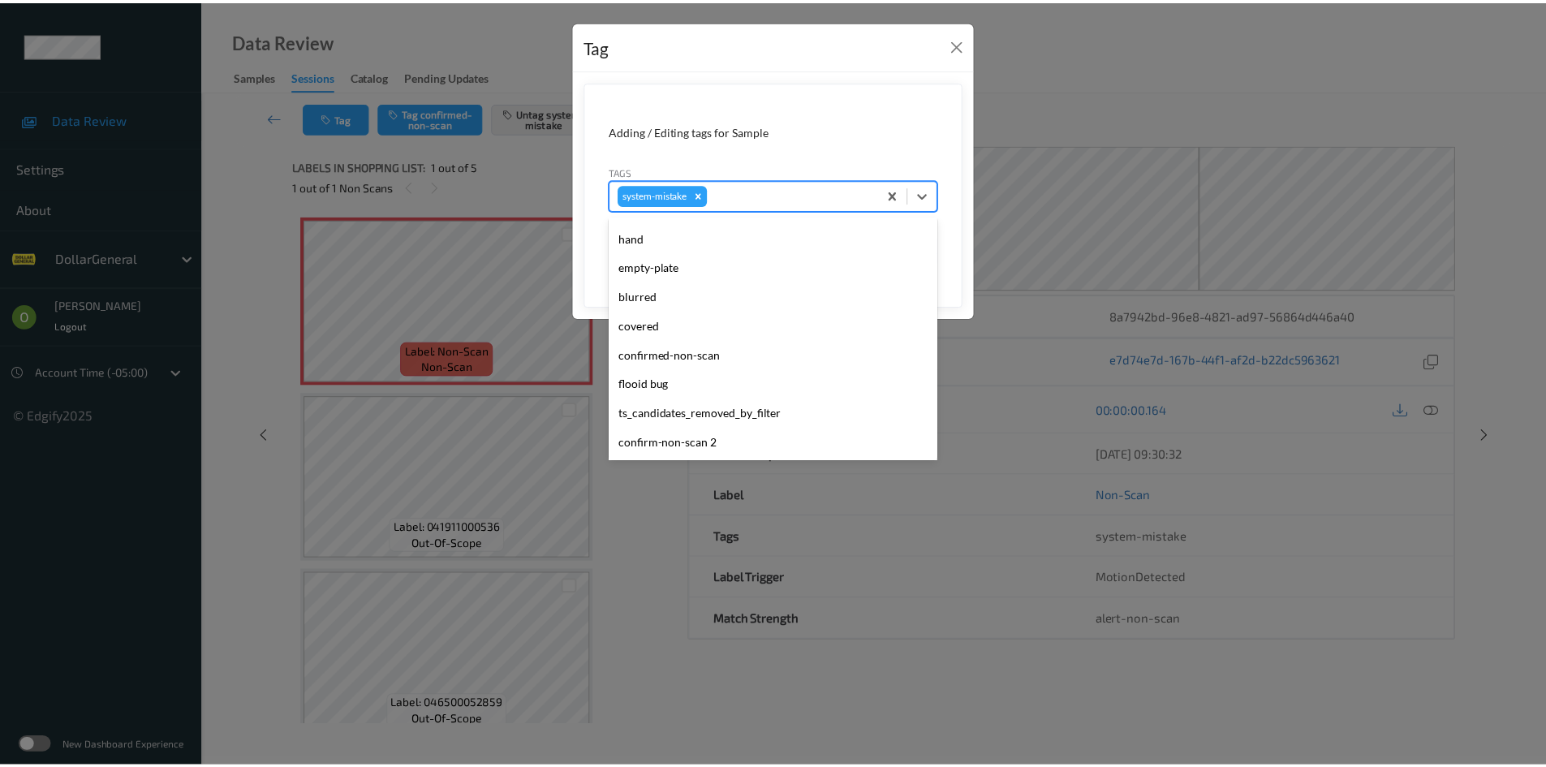
scroll to position [406, 0]
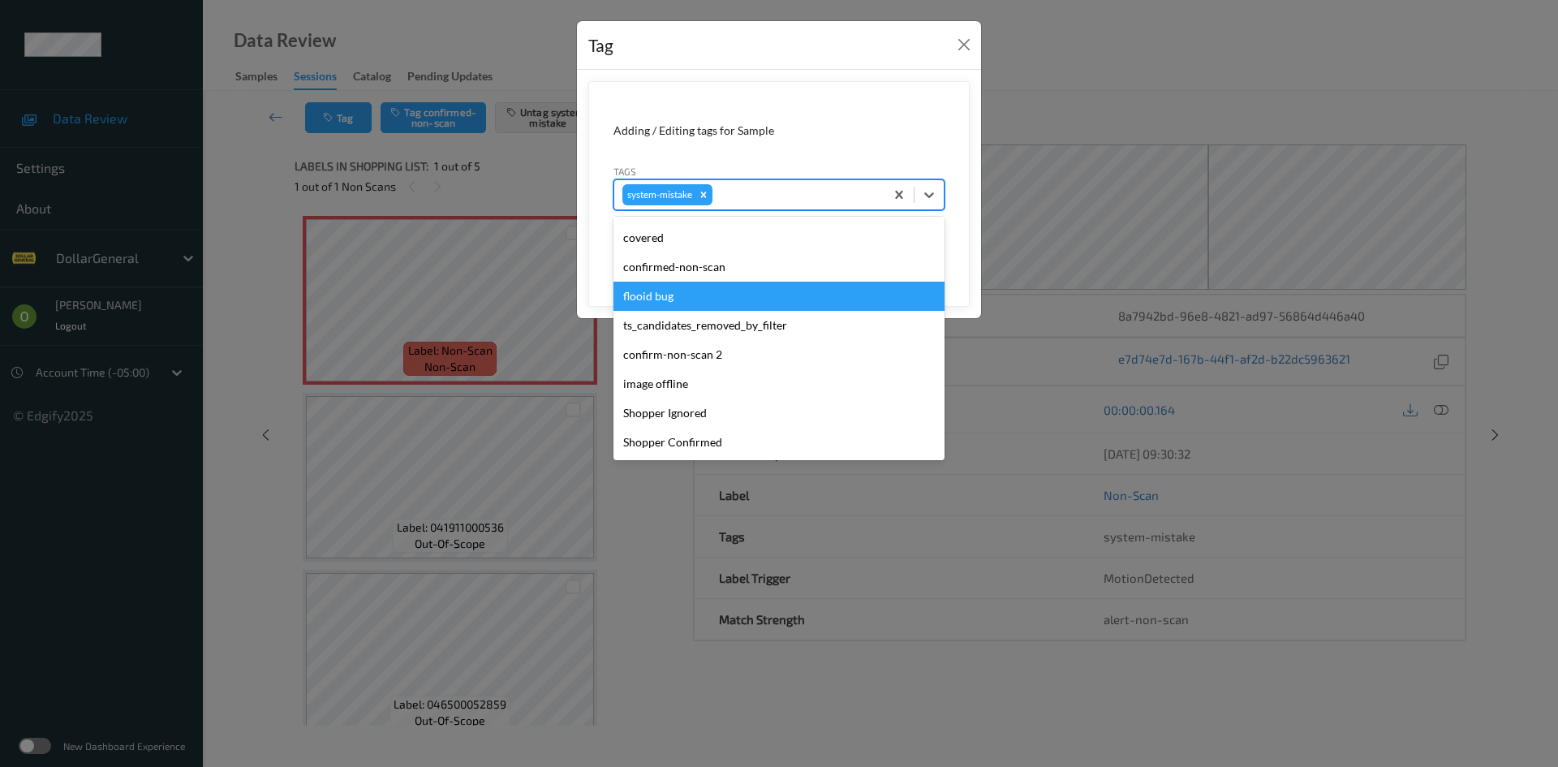
click at [717, 299] on div "flooid bug" at bounding box center [778, 296] width 331 height 29
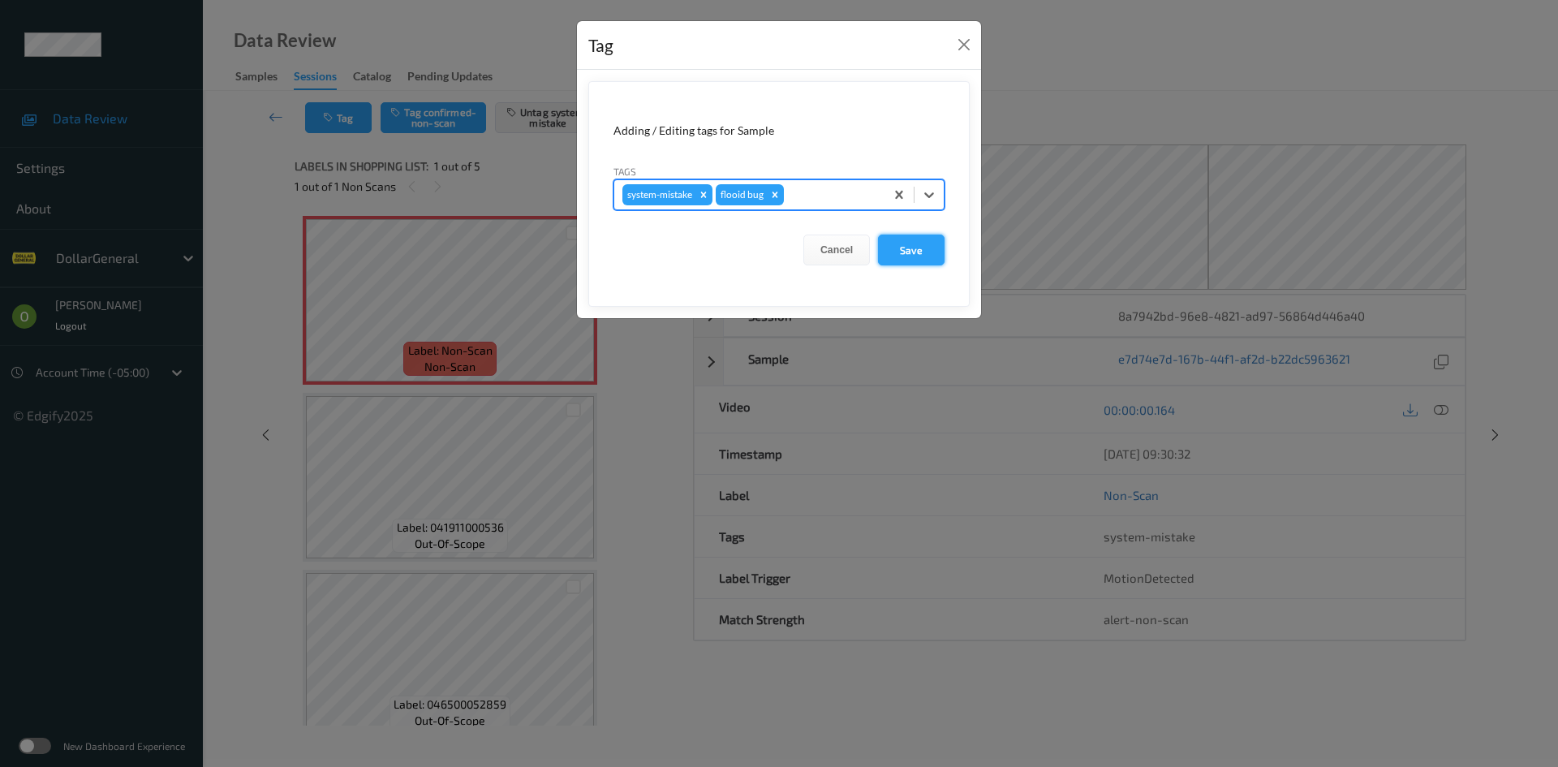
click at [905, 235] on button "Save" at bounding box center [911, 249] width 67 height 31
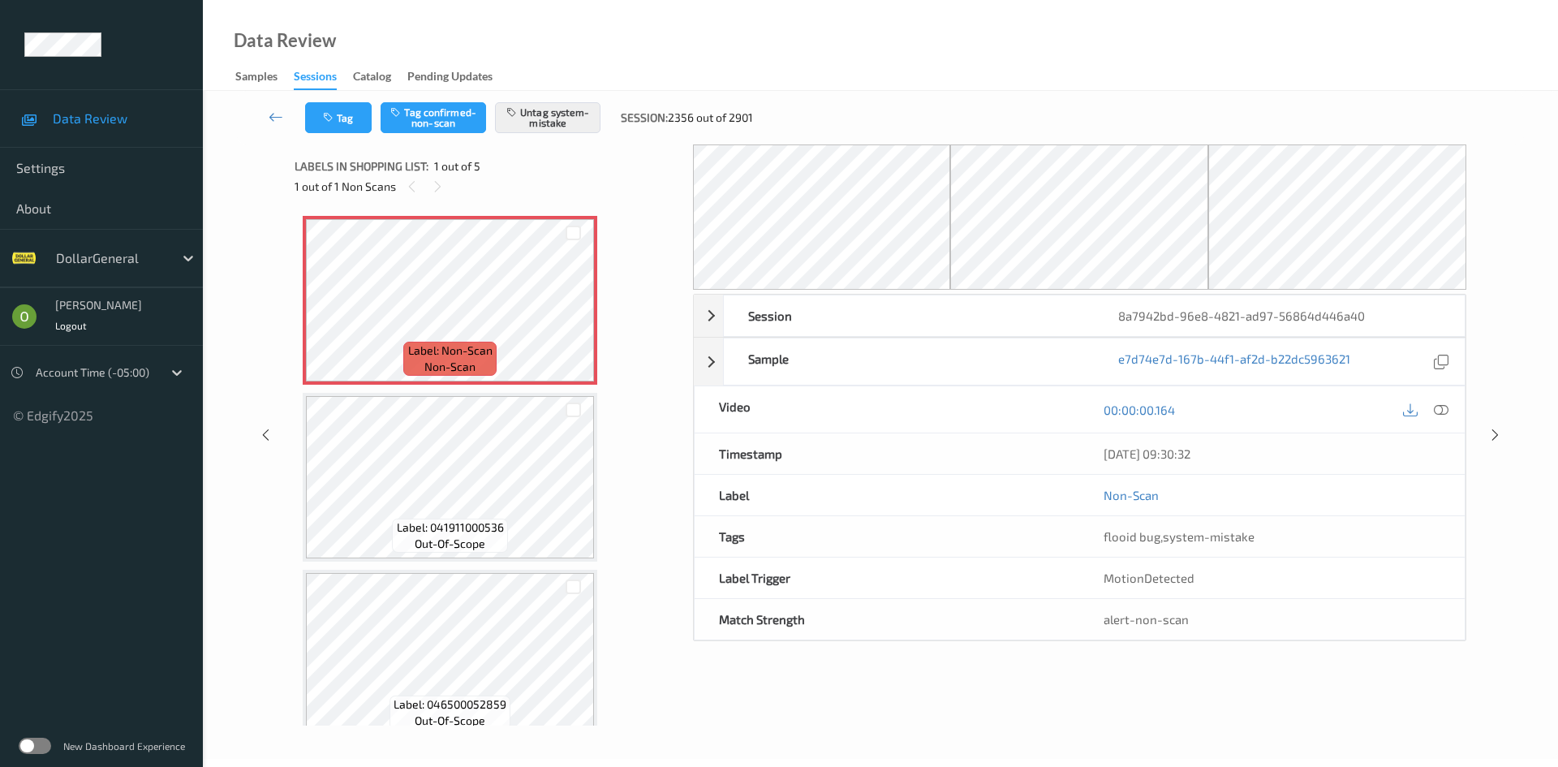
click at [615, 190] on div "1 out of 1 Non Scans" at bounding box center [488, 186] width 387 height 20
click at [544, 131] on button "Tag system-mistake" at bounding box center [547, 117] width 105 height 31
click at [274, 123] on icon at bounding box center [276, 117] width 15 height 16
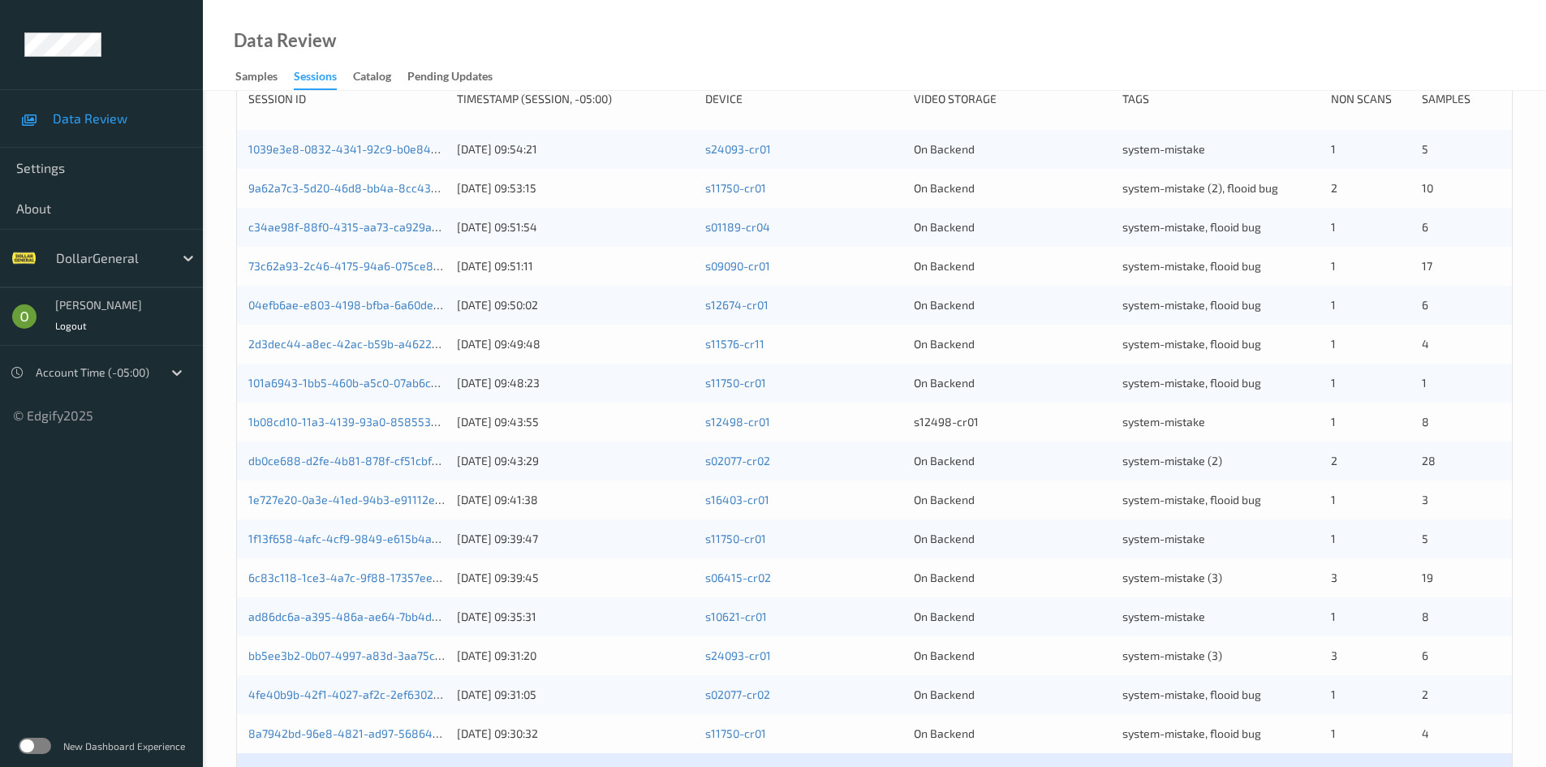
scroll to position [454, 0]
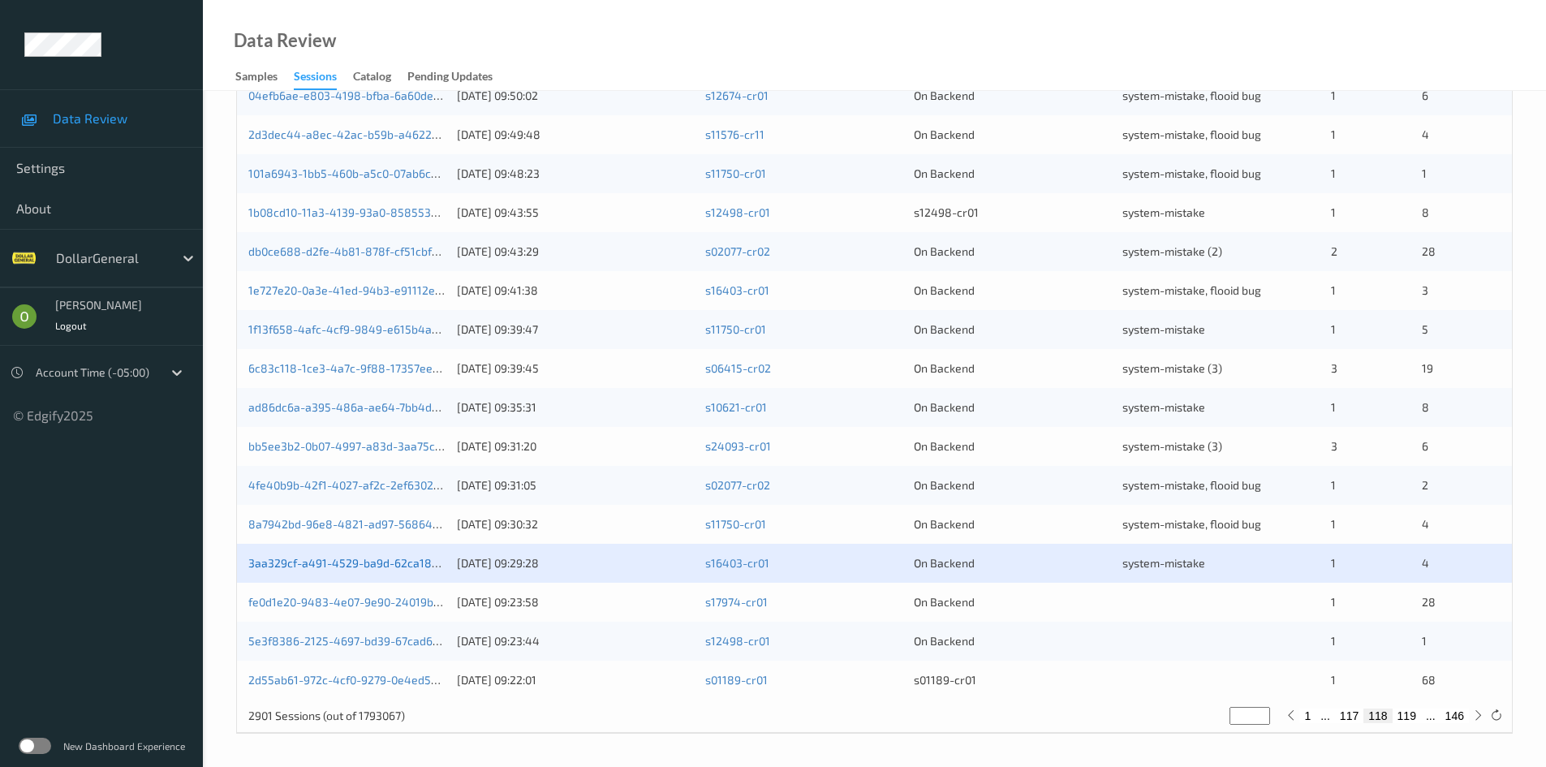
click at [402, 557] on link "3aa329cf-a491-4529-ba9d-62ca18a030fa" at bounding box center [358, 563] width 220 height 14
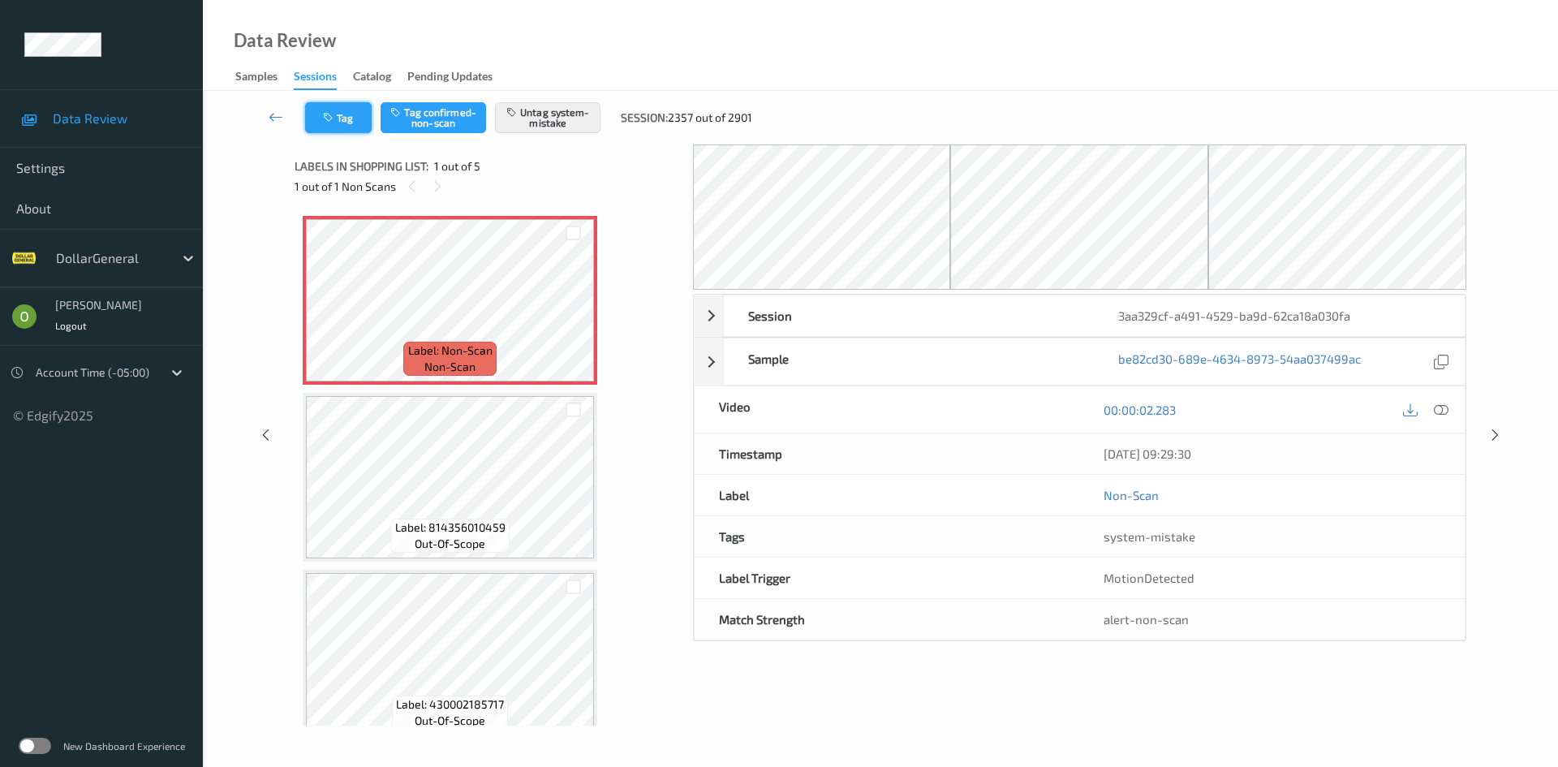
click at [353, 115] on button "Tag" at bounding box center [338, 117] width 67 height 31
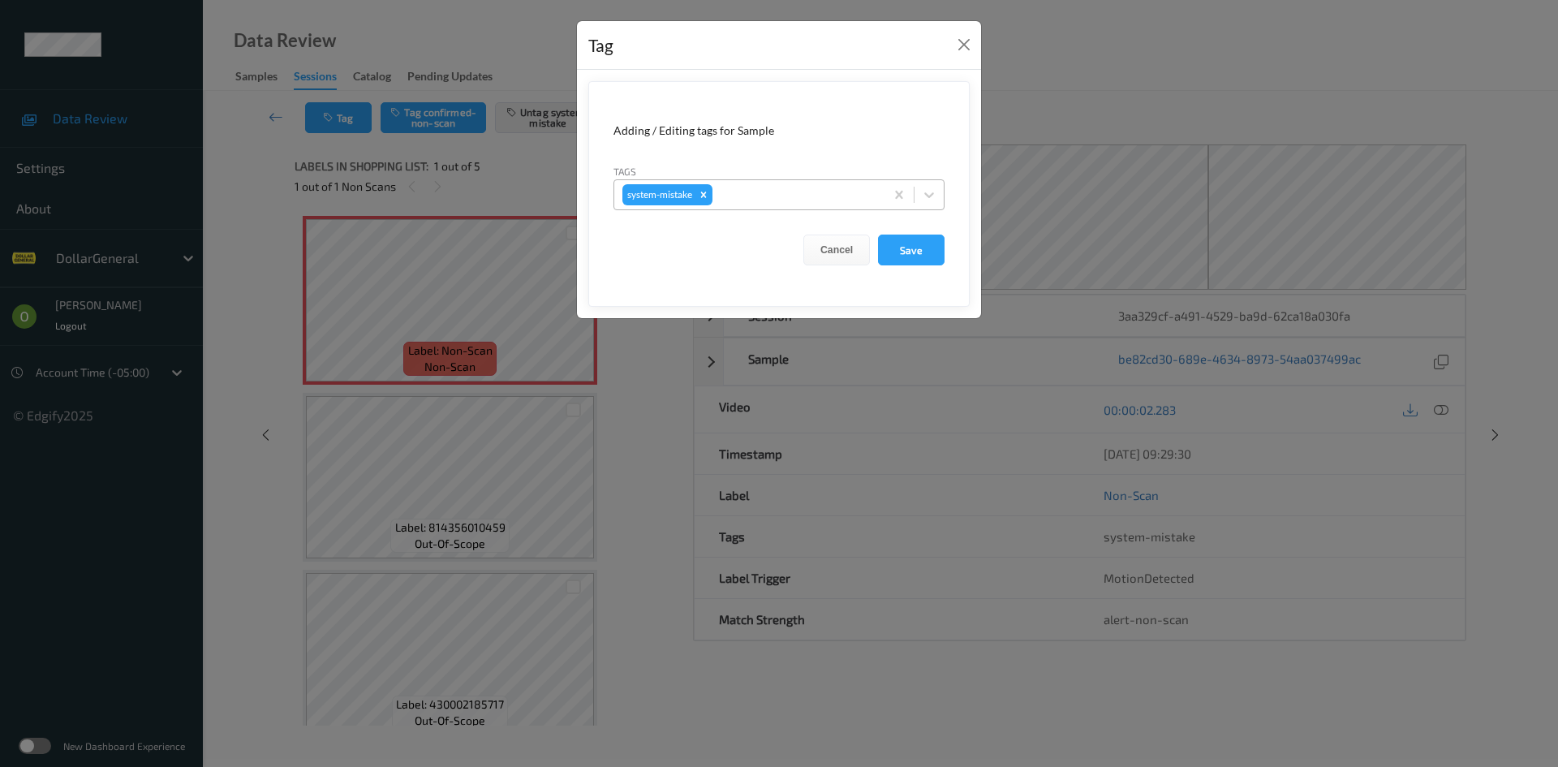
click at [781, 193] on div "Tags system-mistake" at bounding box center [778, 186] width 331 height 47
click at [780, 202] on div at bounding box center [796, 194] width 161 height 19
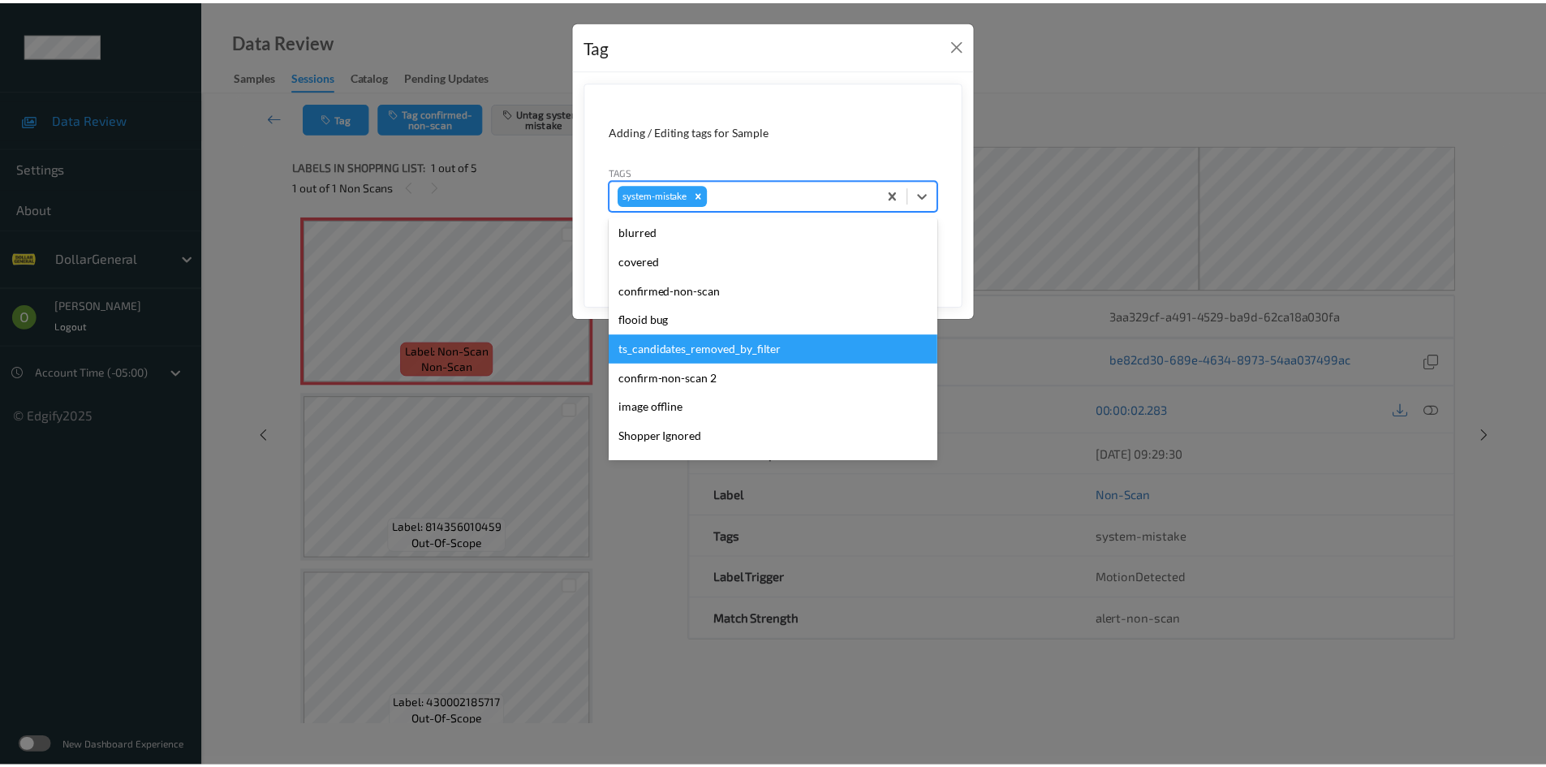
scroll to position [406, 0]
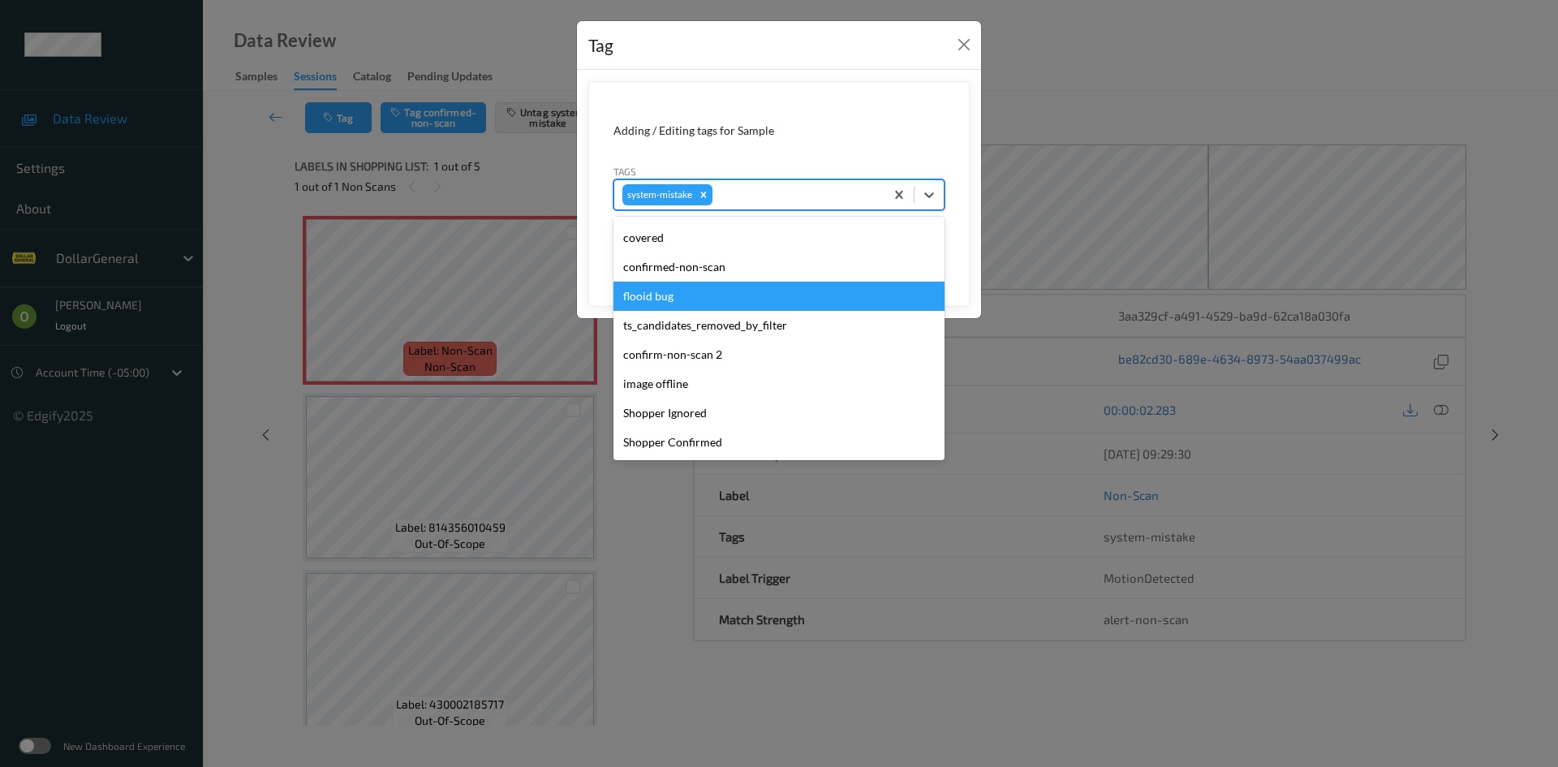
click at [709, 307] on div "flooid bug" at bounding box center [778, 296] width 331 height 29
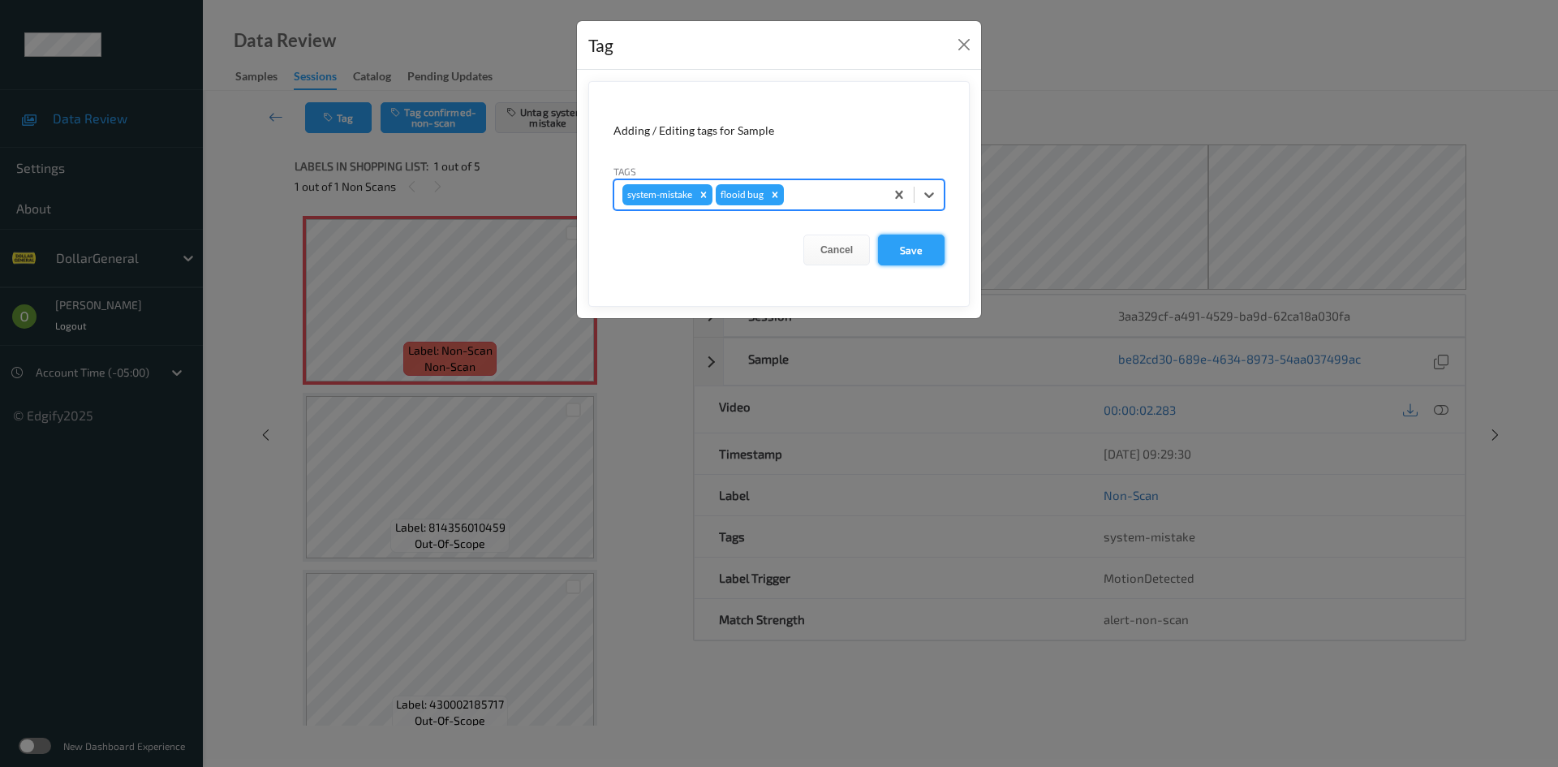
click at [916, 239] on button "Save" at bounding box center [911, 249] width 67 height 31
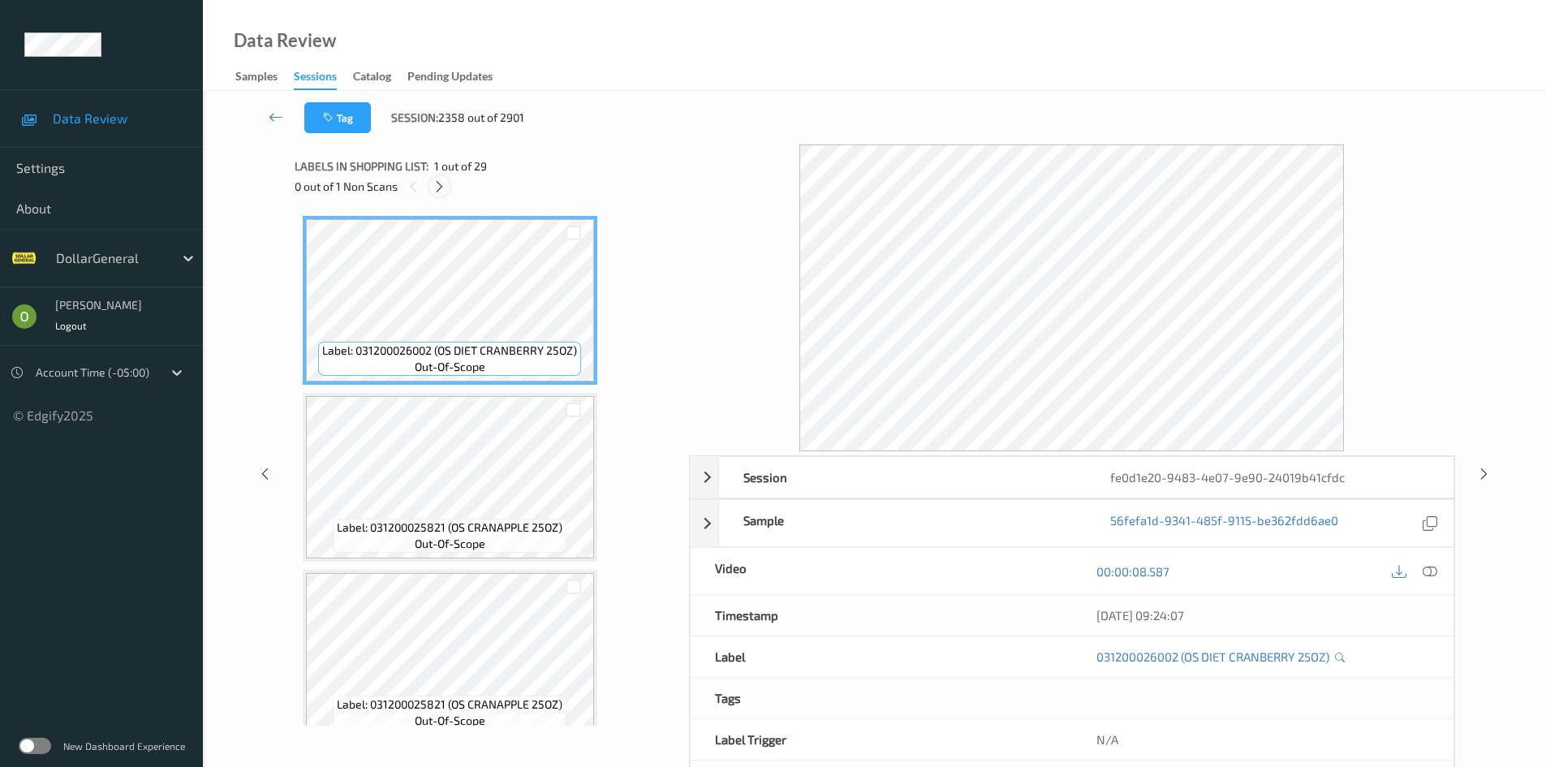
click at [441, 187] on icon at bounding box center [439, 186] width 14 height 15
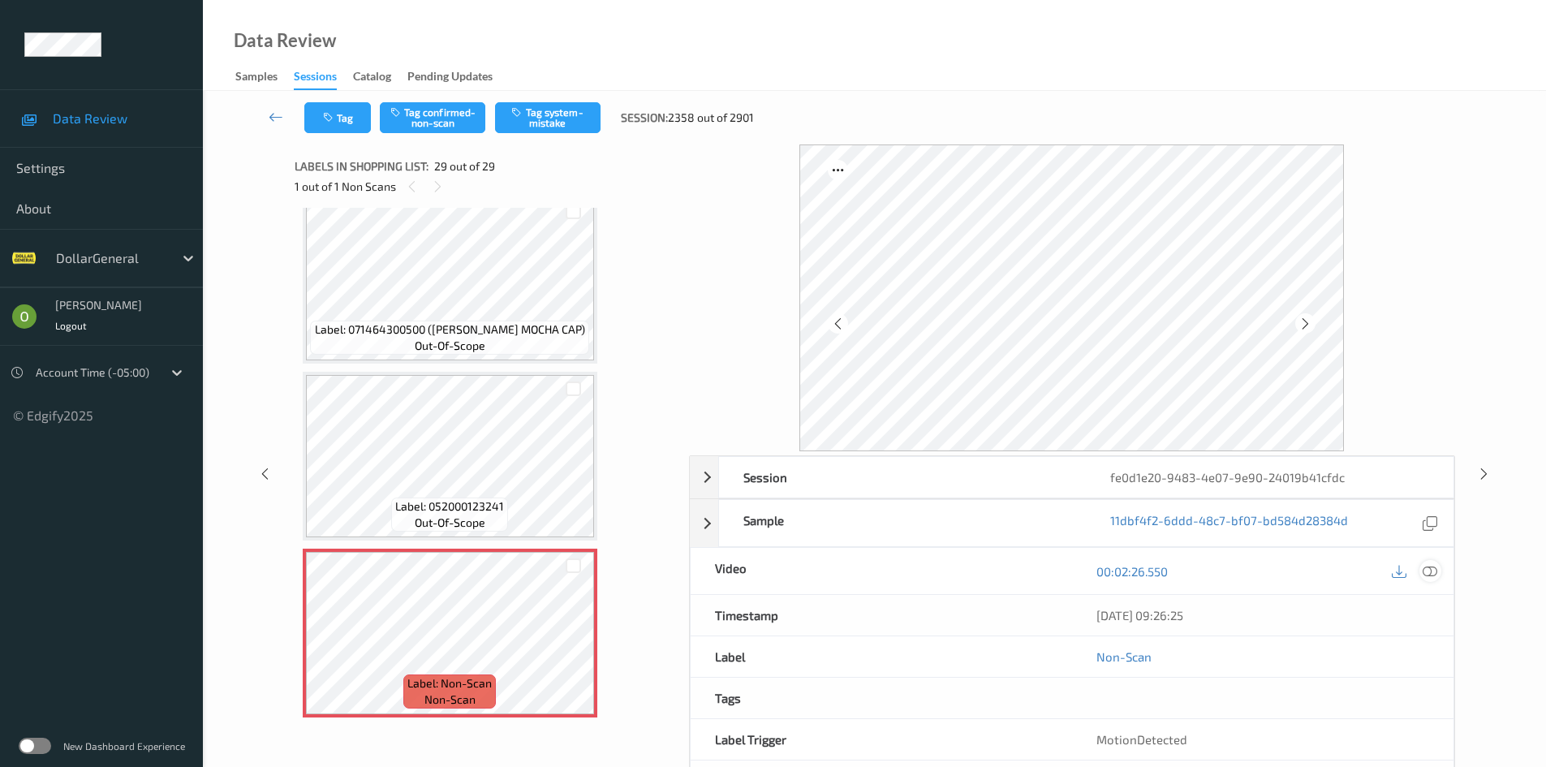
click at [1423, 577] on icon at bounding box center [1429, 571] width 15 height 15
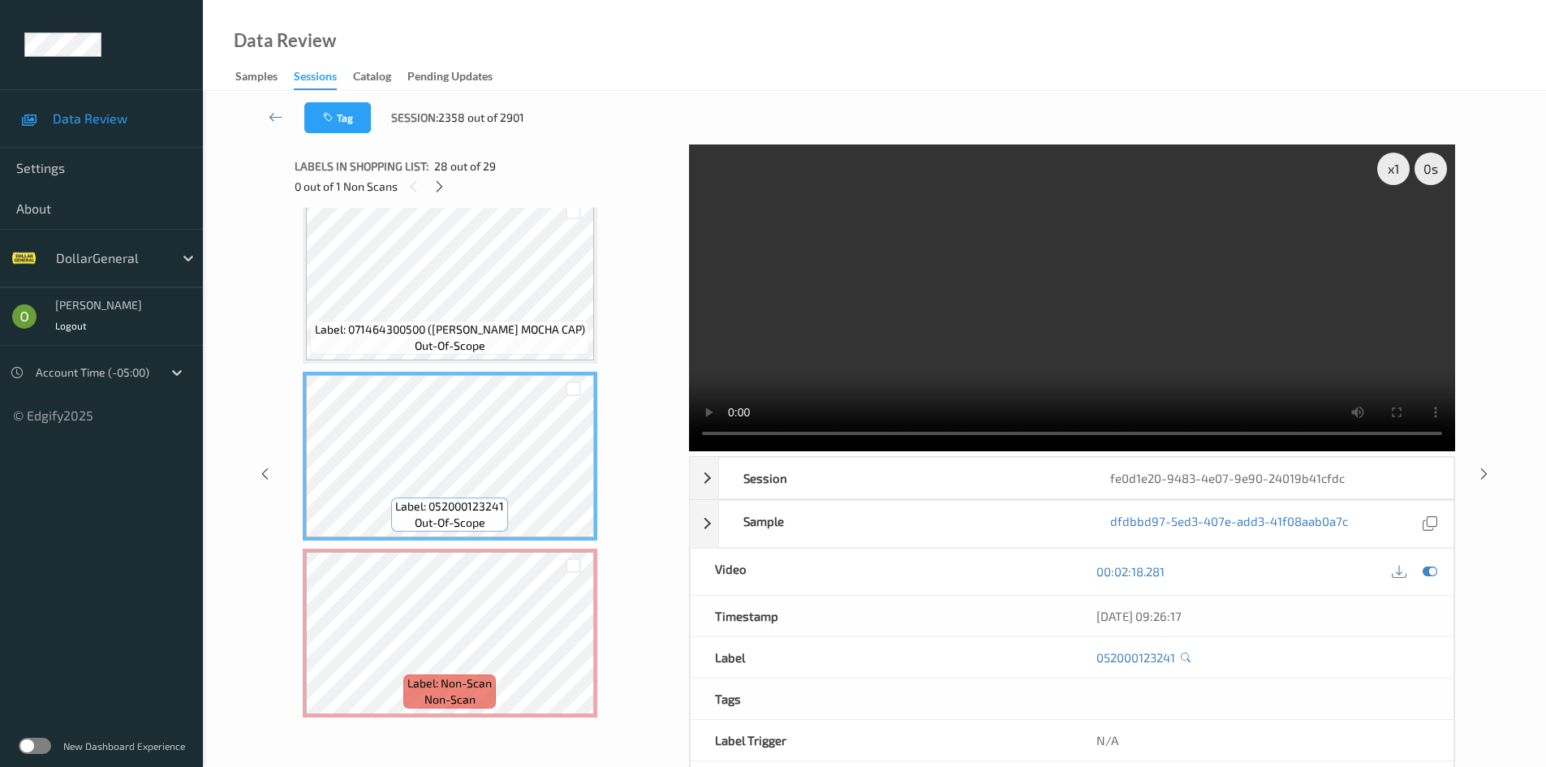
click at [938, 320] on video at bounding box center [1072, 297] width 766 height 307
click at [924, 324] on video at bounding box center [1072, 297] width 766 height 307
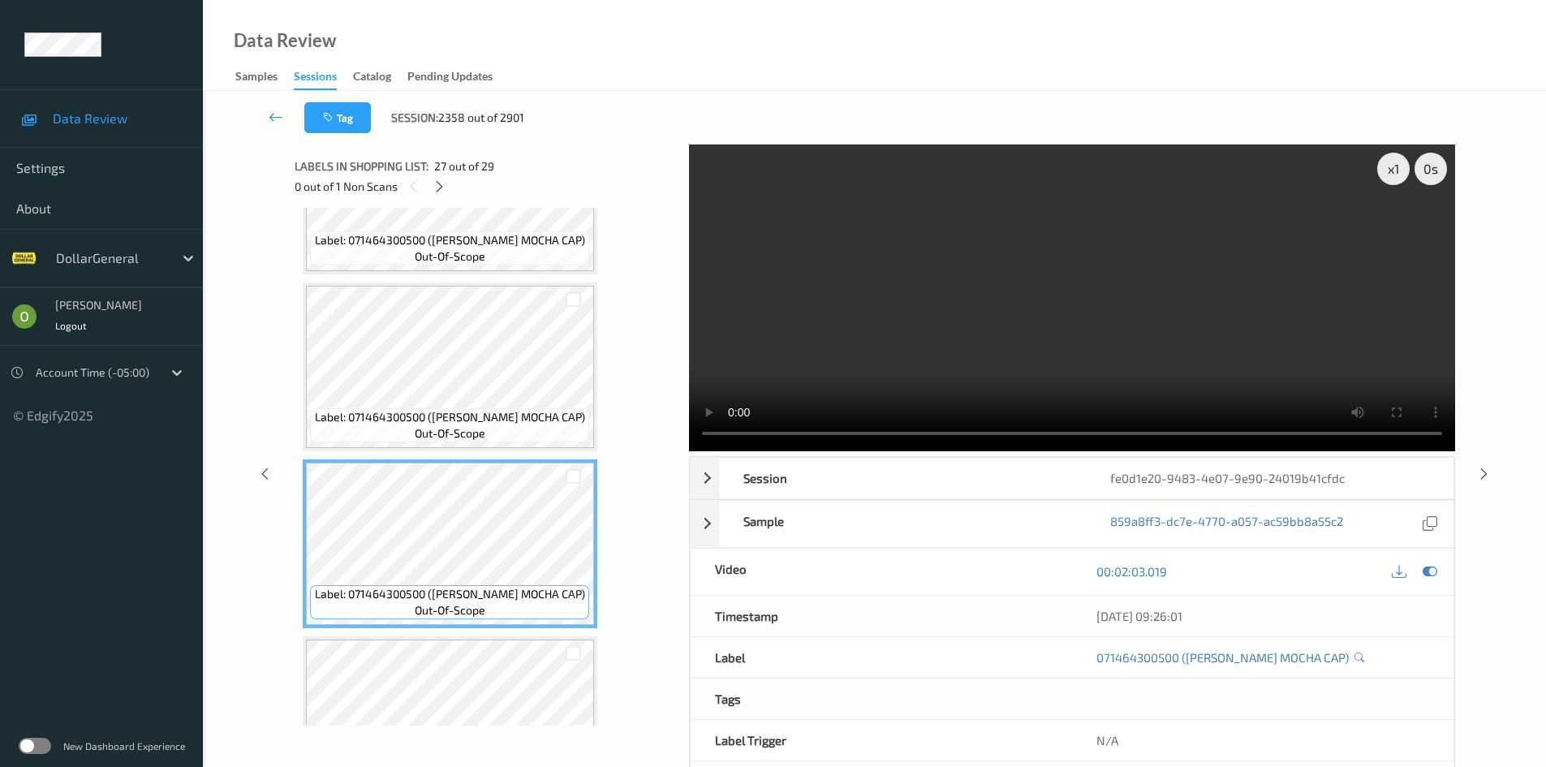
scroll to position [4295, 0]
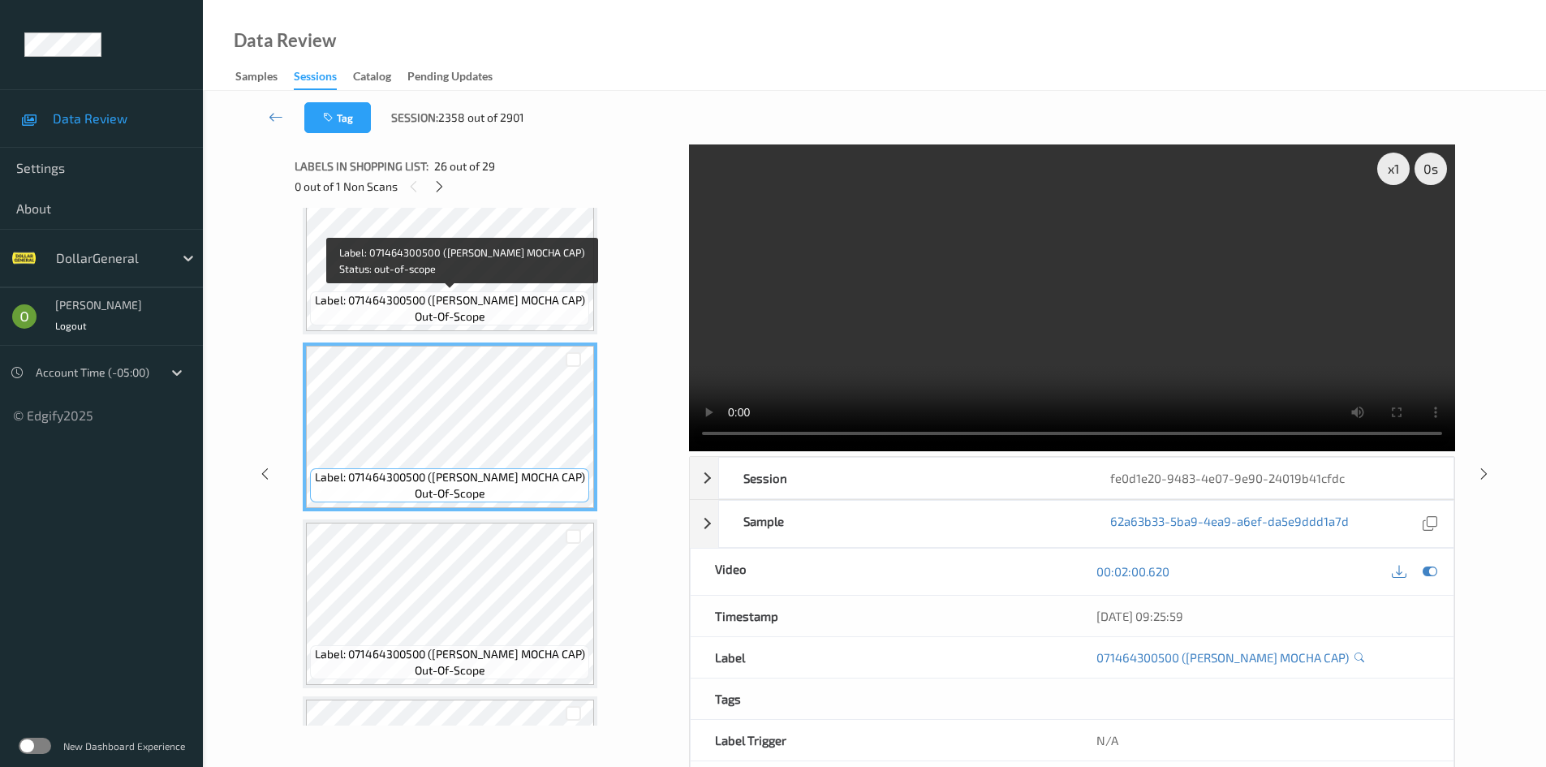
click at [528, 291] on div "Label: 071464300500 ([PERSON_NAME] MOCHA CAP) out-of-scope" at bounding box center [449, 308] width 278 height 34
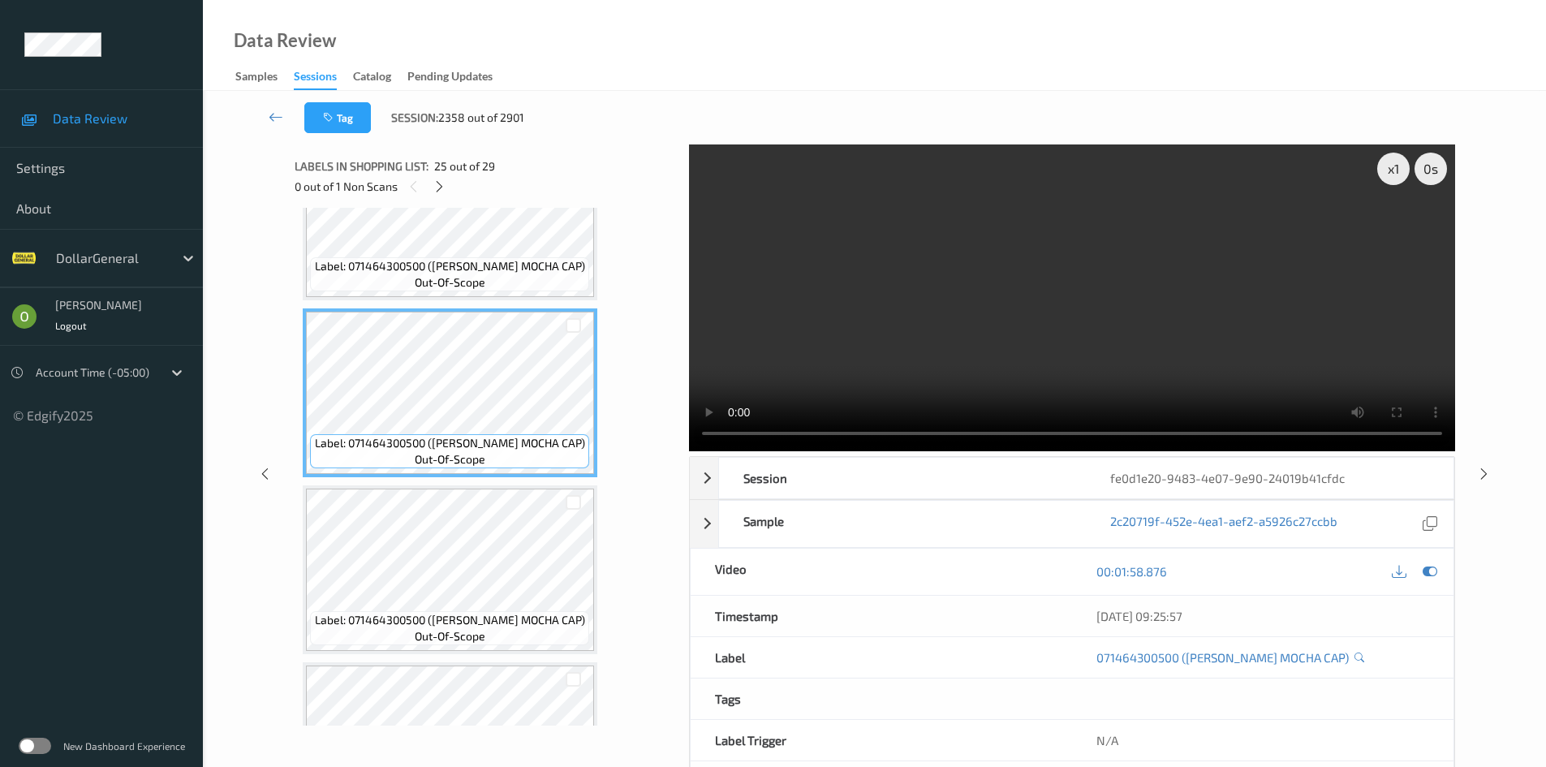
scroll to position [4133, 0]
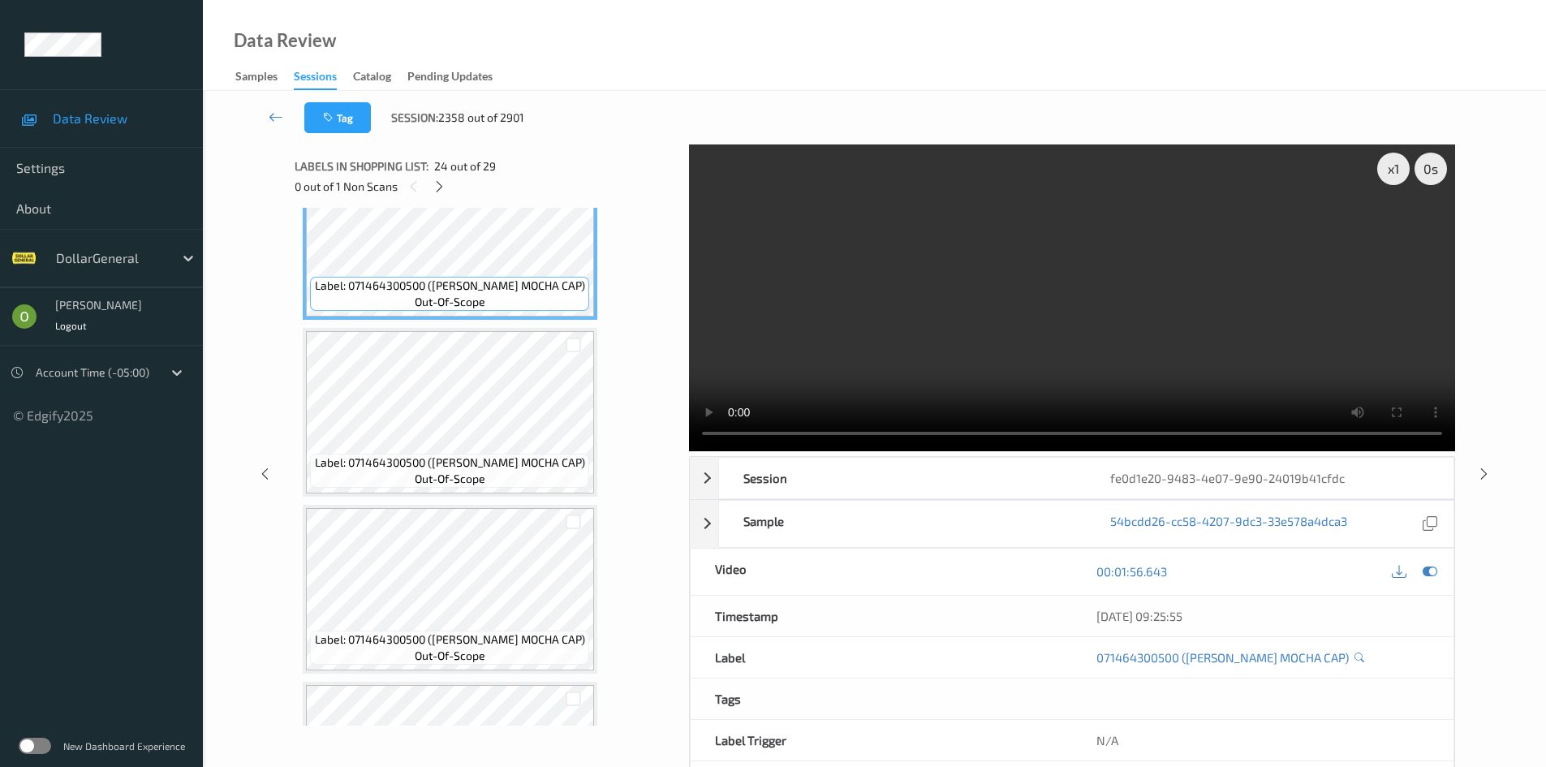
click at [1004, 333] on video at bounding box center [1072, 297] width 766 height 307
click at [1398, 176] on div "x 1" at bounding box center [1393, 169] width 32 height 32
click at [929, 358] on video at bounding box center [1072, 297] width 766 height 307
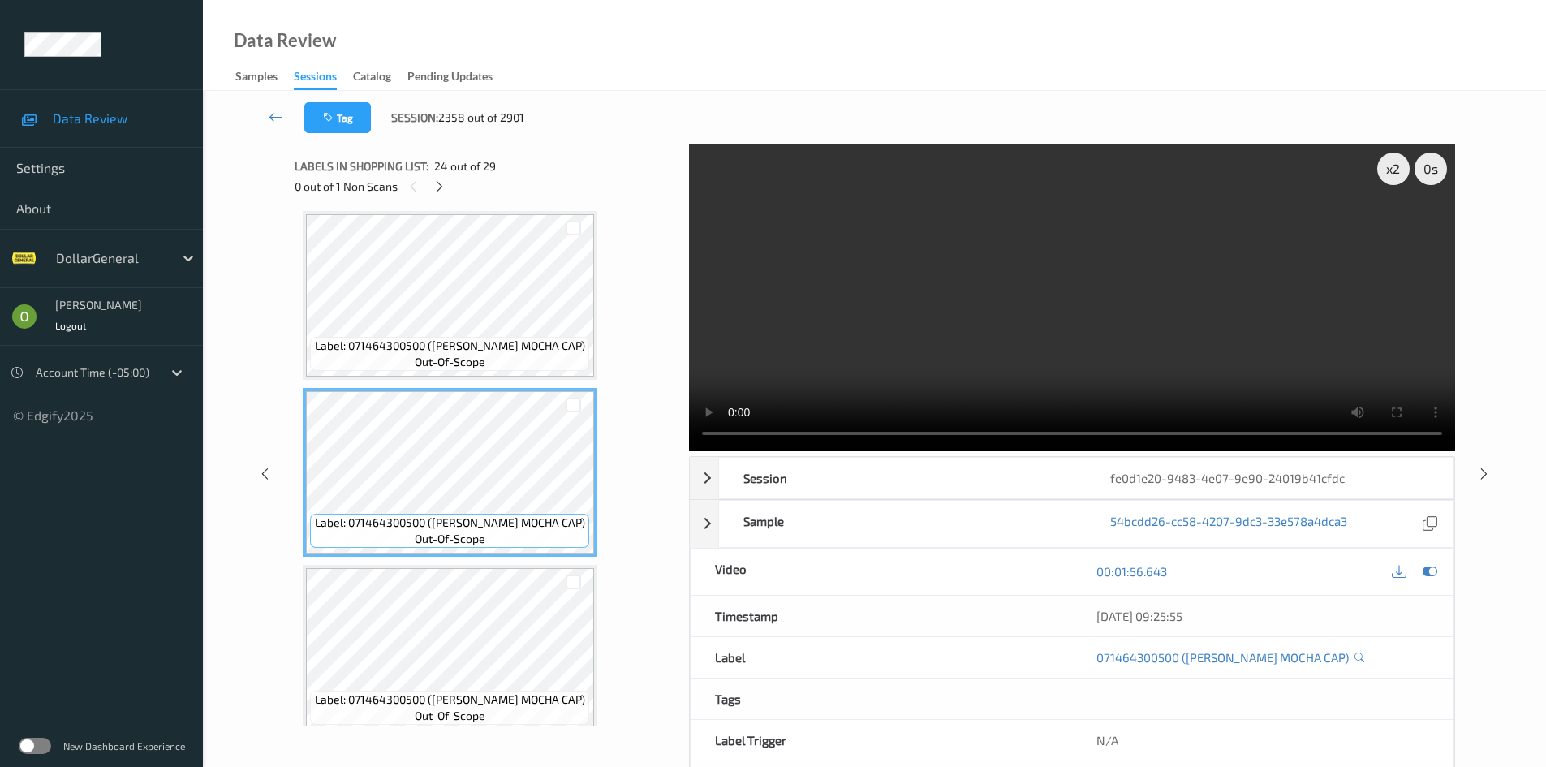
scroll to position [3808, 0]
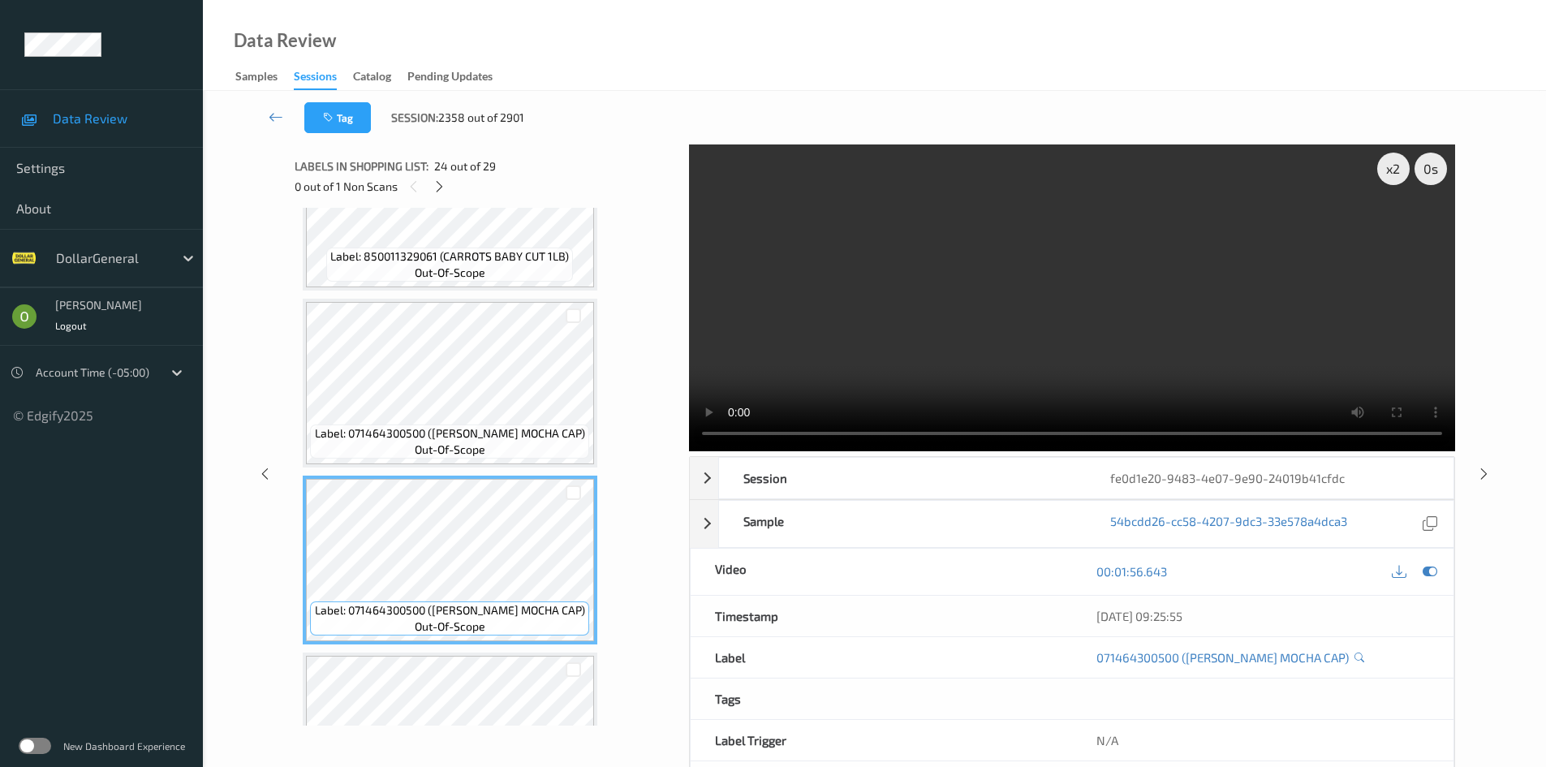
click at [800, 338] on video at bounding box center [1072, 297] width 766 height 307
click at [1392, 180] on div "x 2" at bounding box center [1393, 169] width 32 height 32
click at [1138, 343] on video at bounding box center [1072, 297] width 766 height 307
click at [1052, 329] on video at bounding box center [1072, 297] width 766 height 307
click at [1067, 305] on video at bounding box center [1072, 297] width 766 height 307
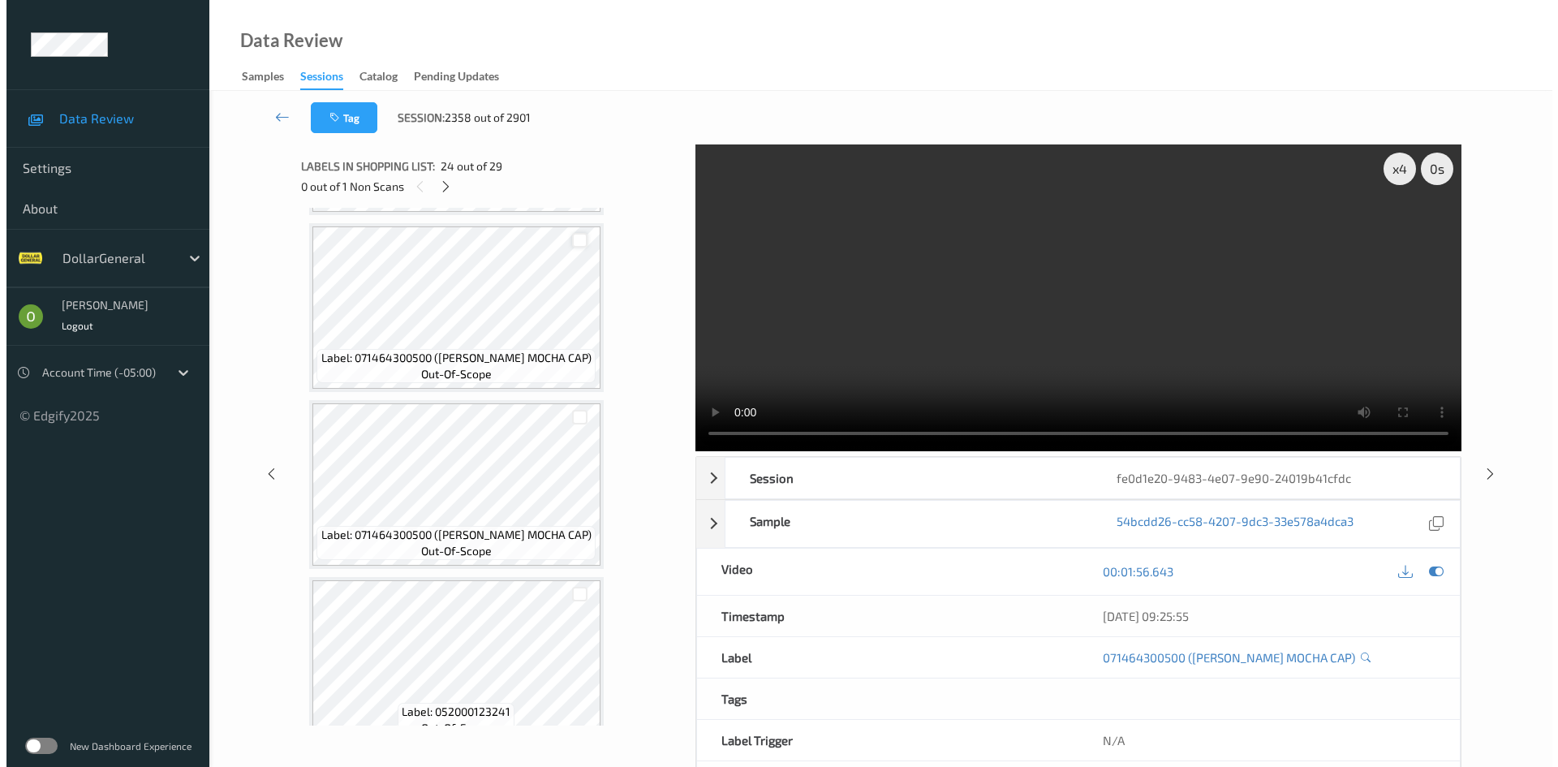
scroll to position [4620, 0]
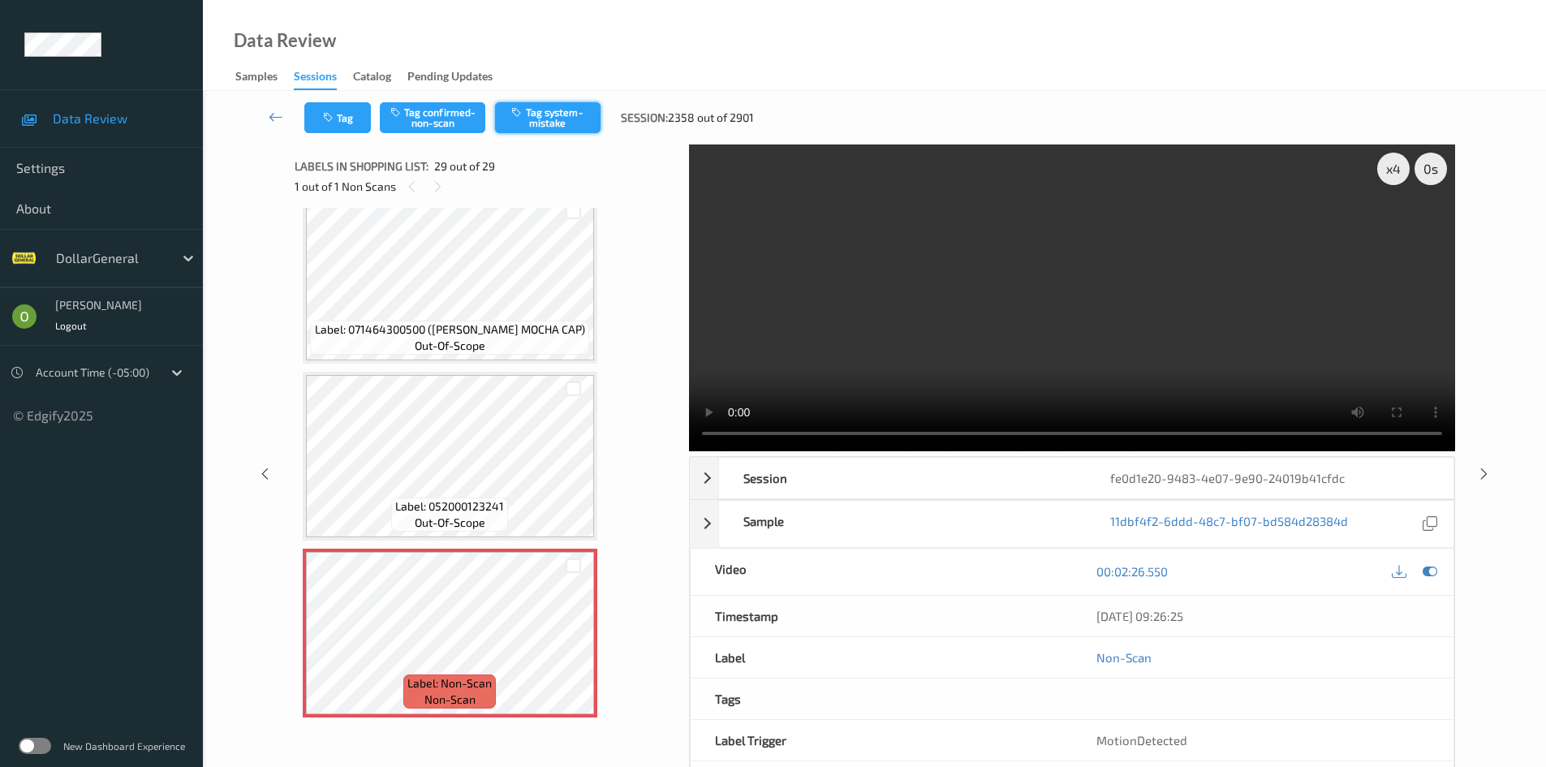
click at [570, 126] on button "Tag system-mistake" at bounding box center [547, 117] width 105 height 31
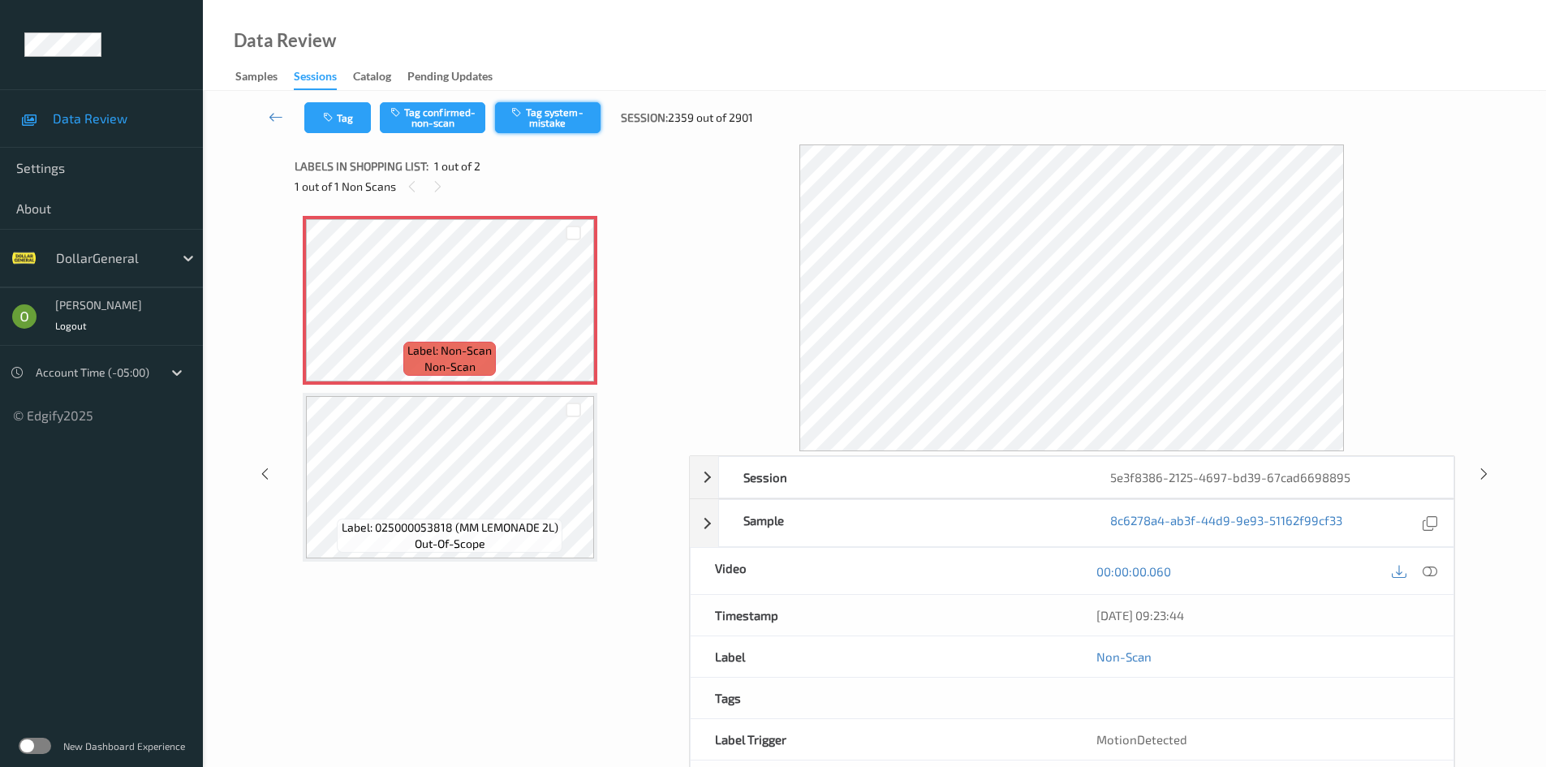
click at [538, 113] on button "Tag system-mistake" at bounding box center [547, 117] width 105 height 31
click at [345, 130] on button "Tag" at bounding box center [337, 117] width 67 height 31
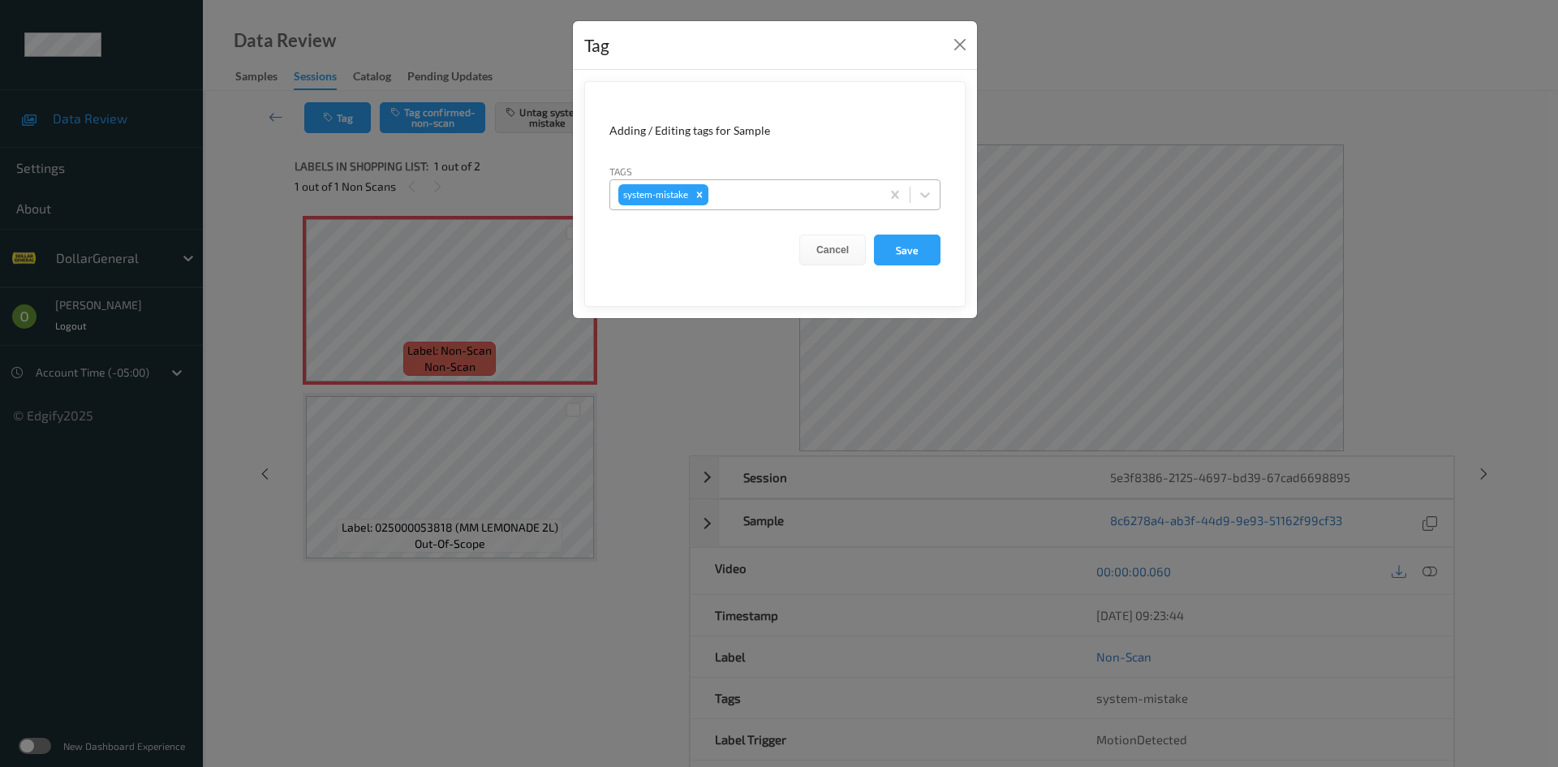
click at [784, 191] on div at bounding box center [792, 194] width 161 height 19
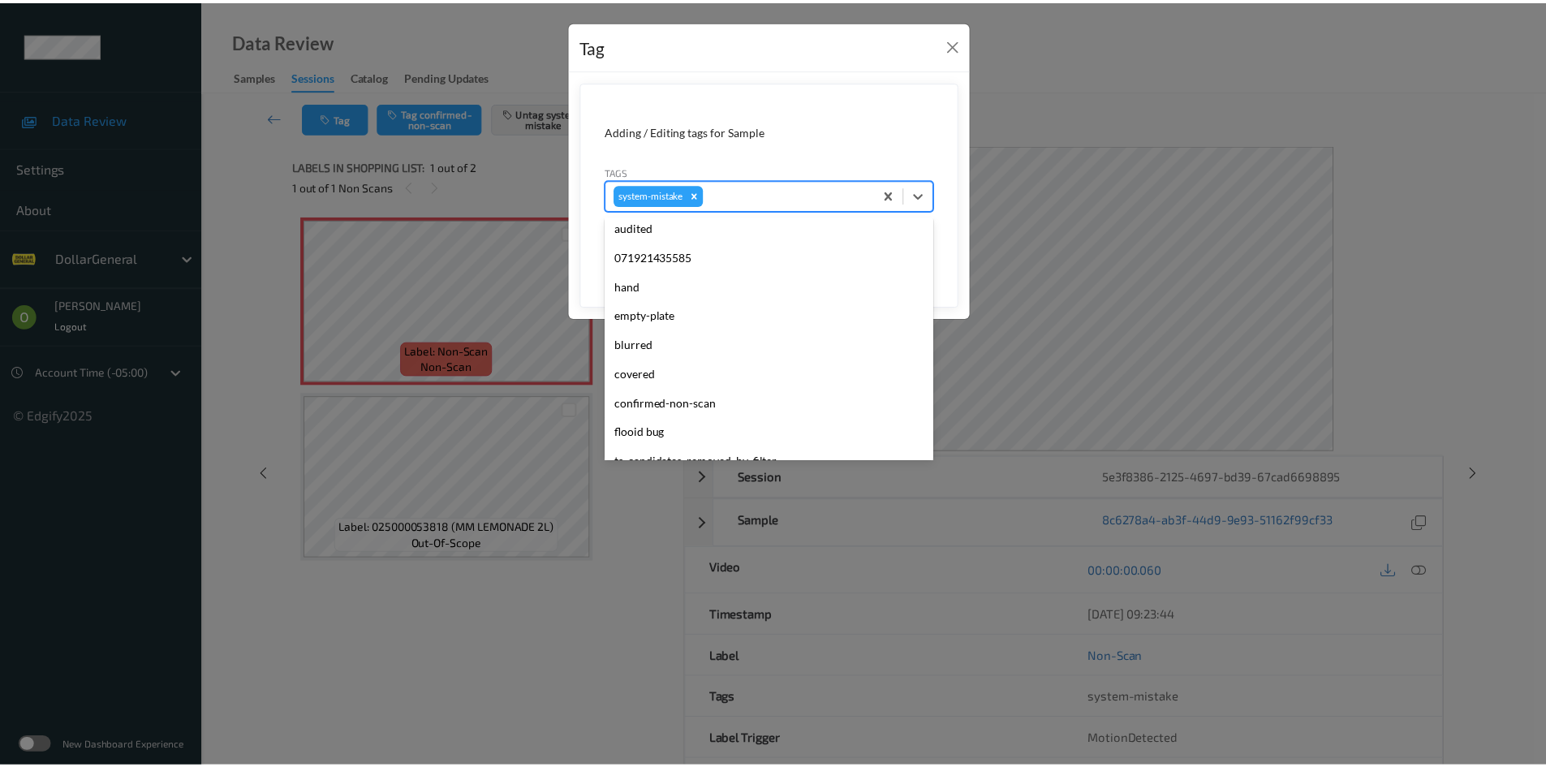
scroll to position [406, 0]
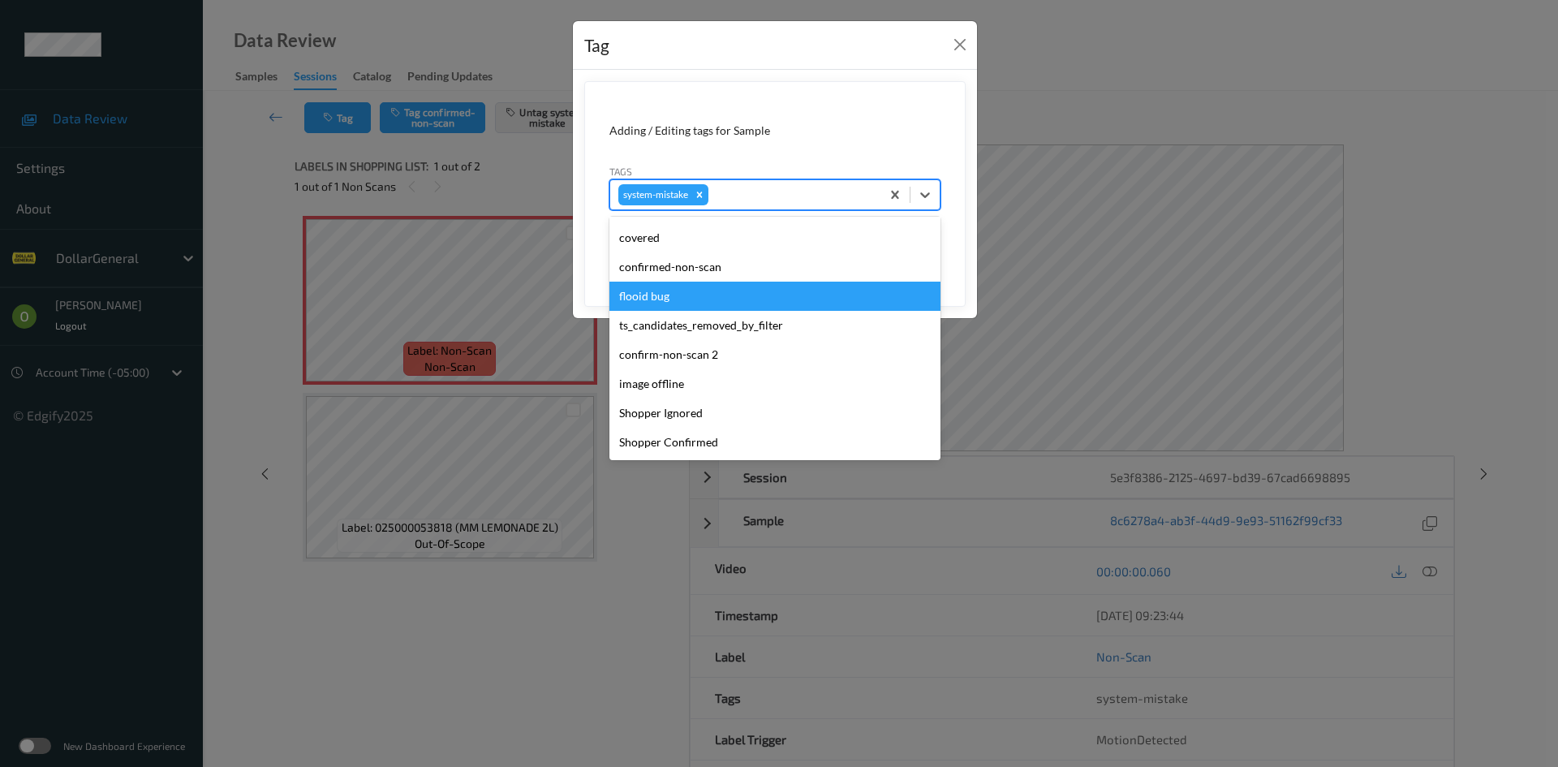
click at [735, 303] on div "flooid bug" at bounding box center [774, 296] width 331 height 29
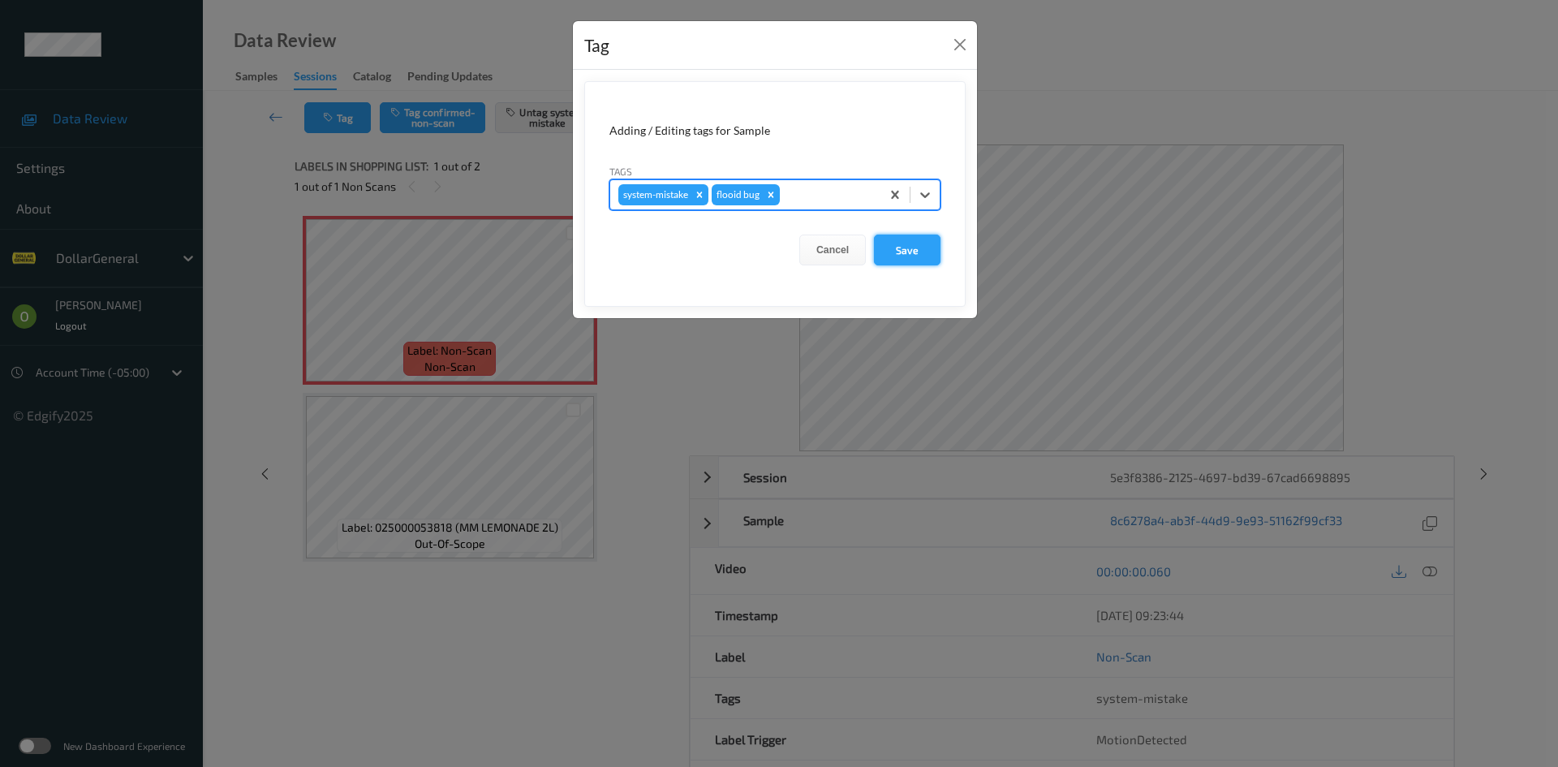
click at [909, 249] on button "Save" at bounding box center [907, 249] width 67 height 31
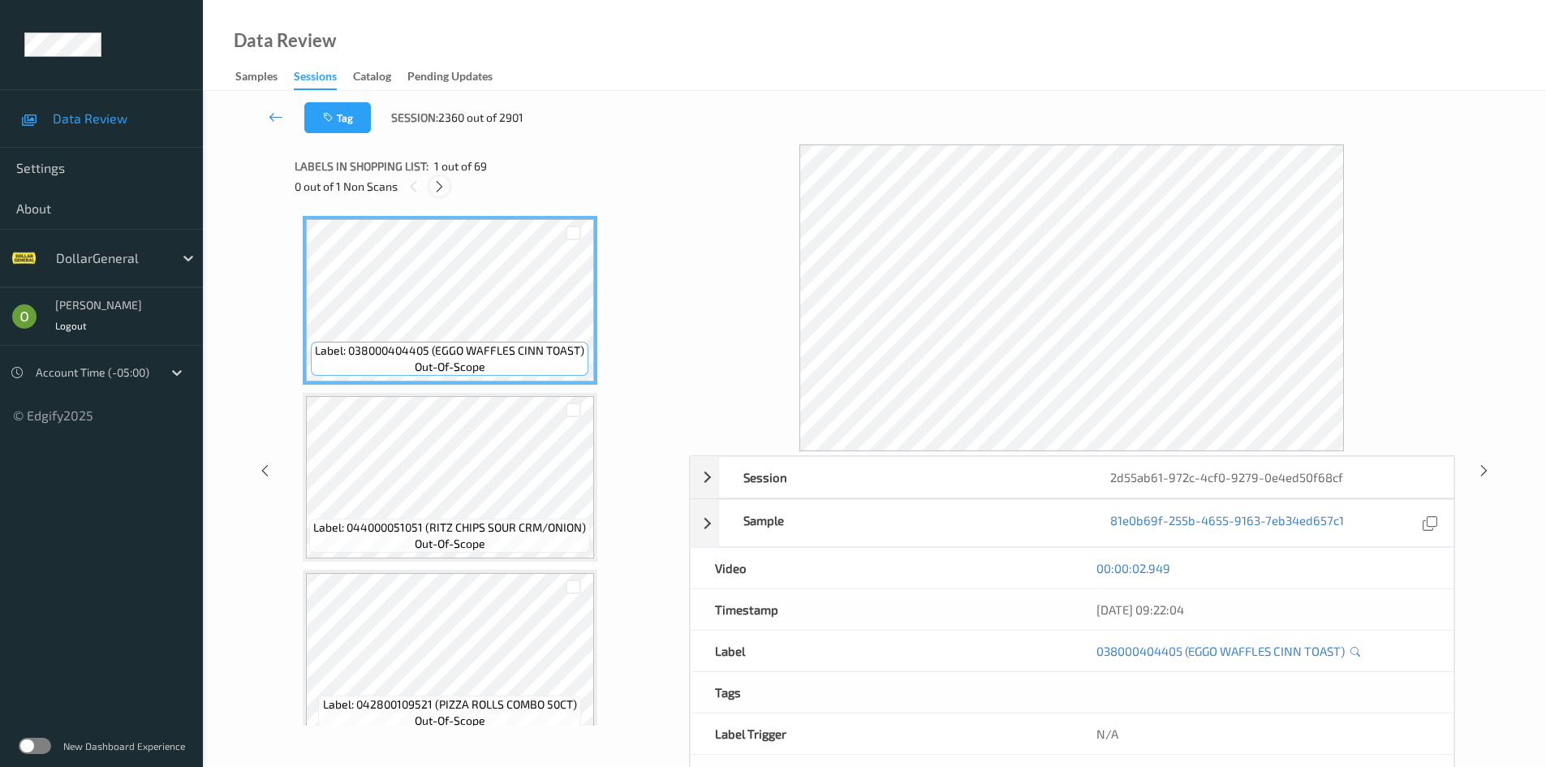
click at [436, 188] on icon at bounding box center [439, 186] width 14 height 15
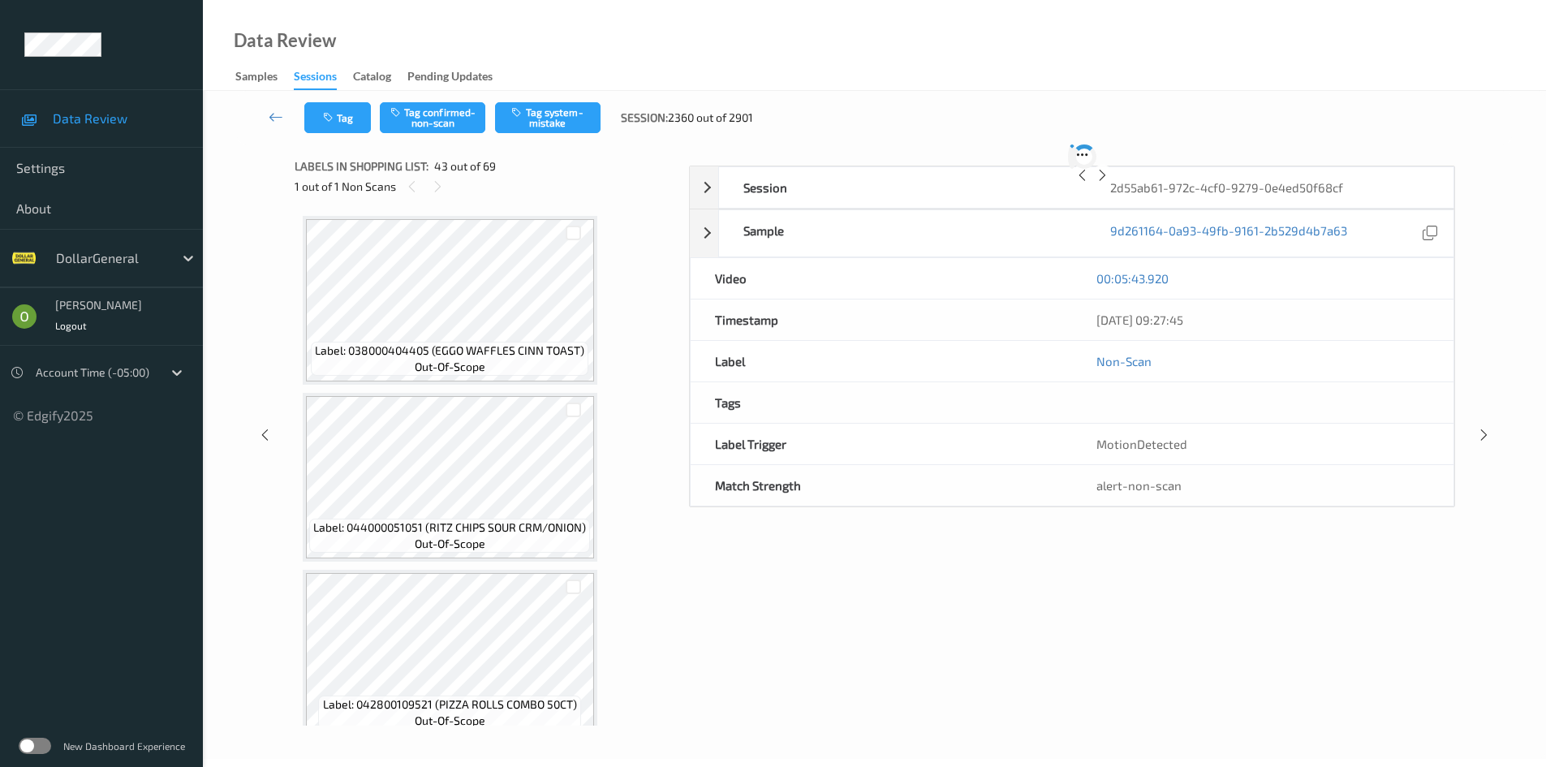
scroll to position [7260, 0]
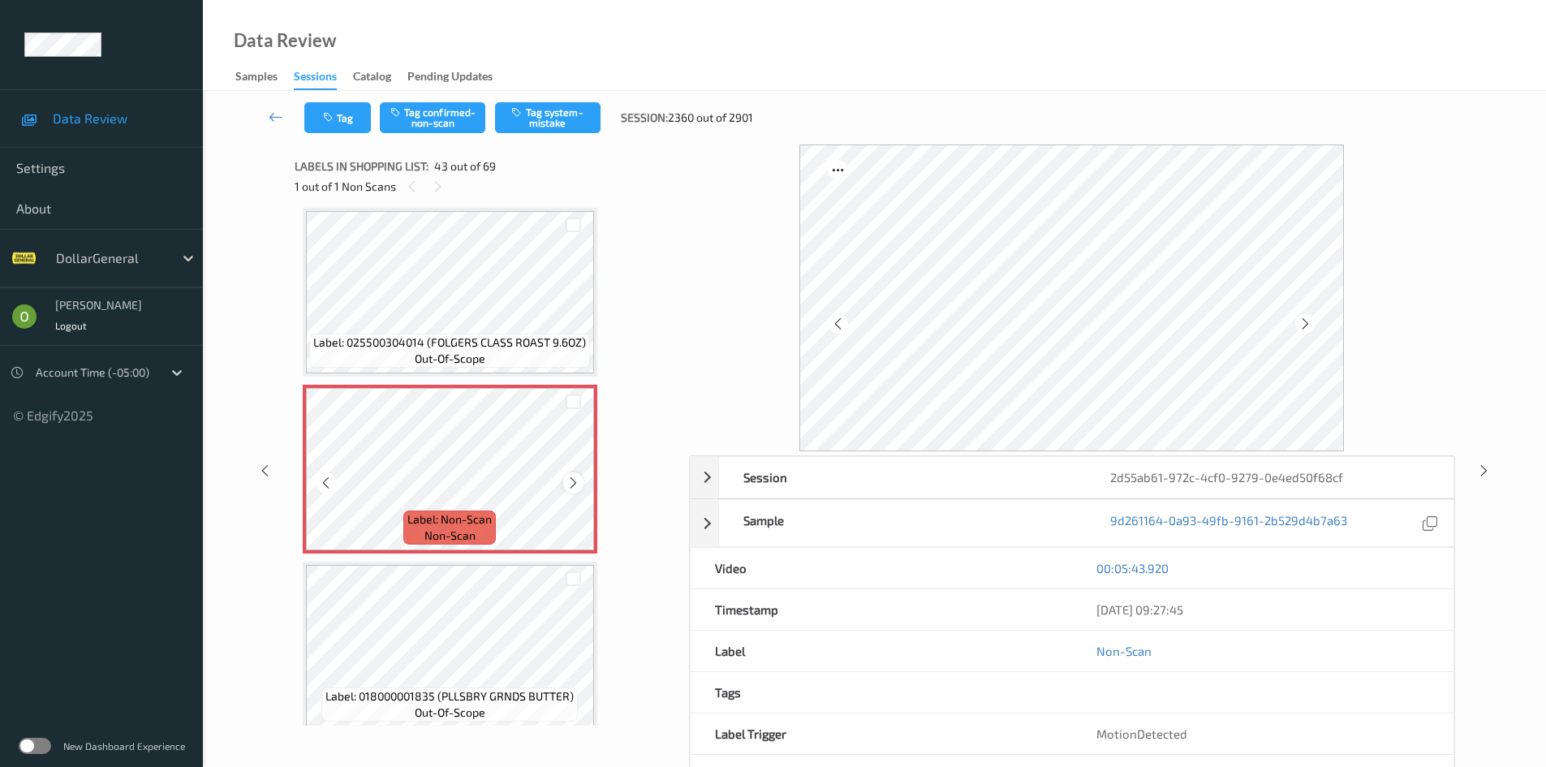
click at [570, 481] on icon at bounding box center [573, 482] width 14 height 15
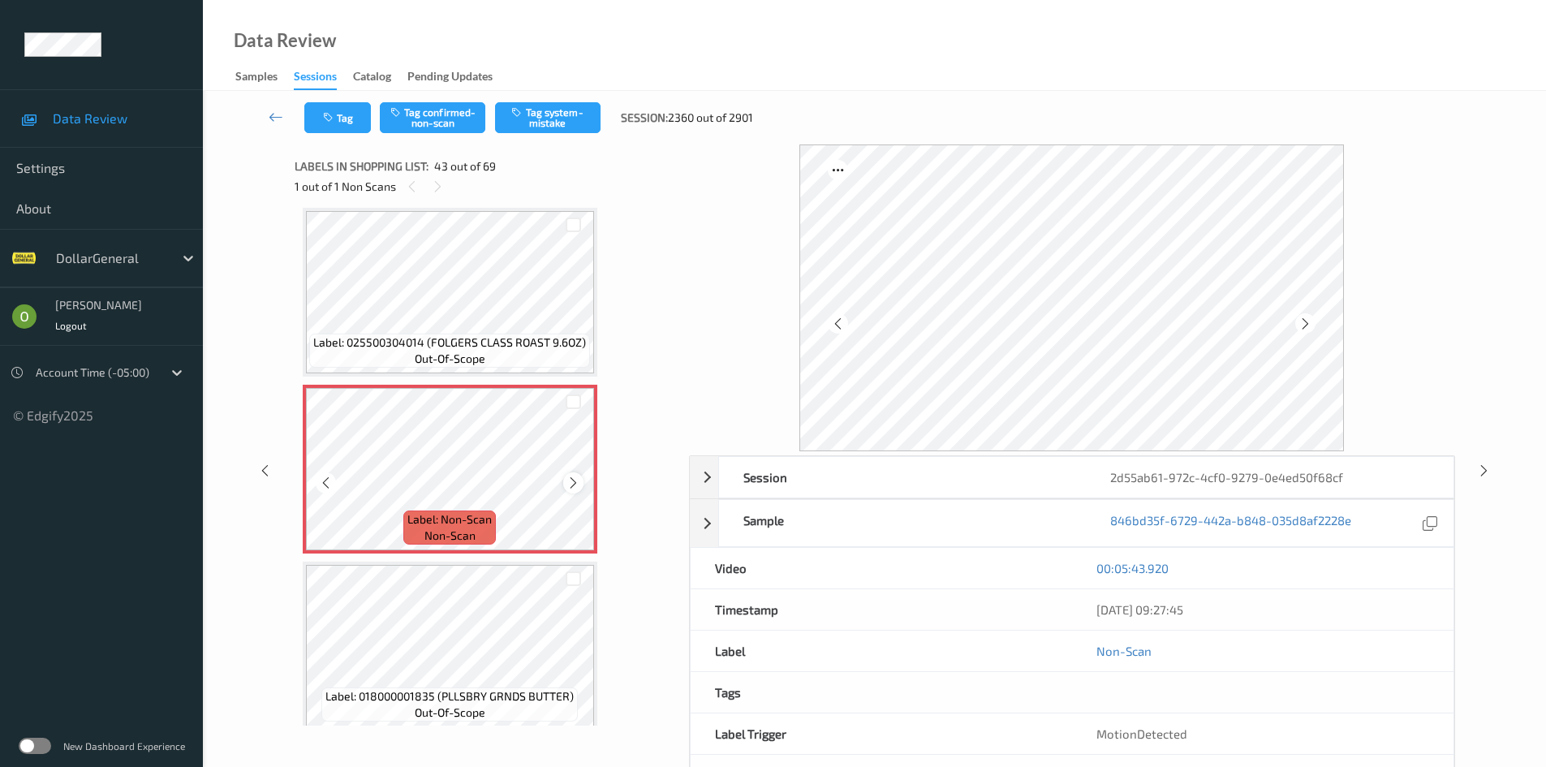
click at [580, 479] on div at bounding box center [573, 482] width 20 height 20
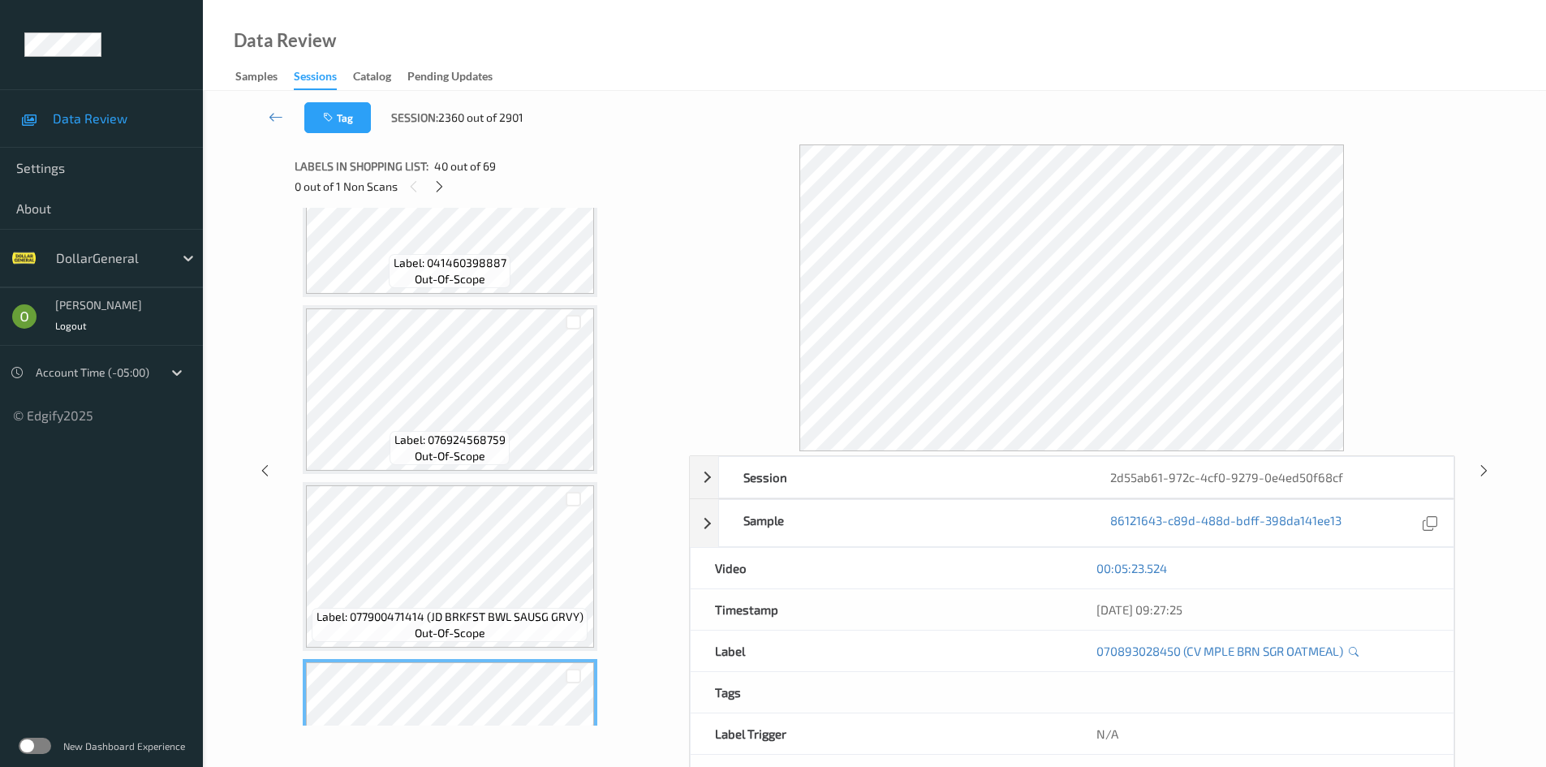
scroll to position [6448, 0]
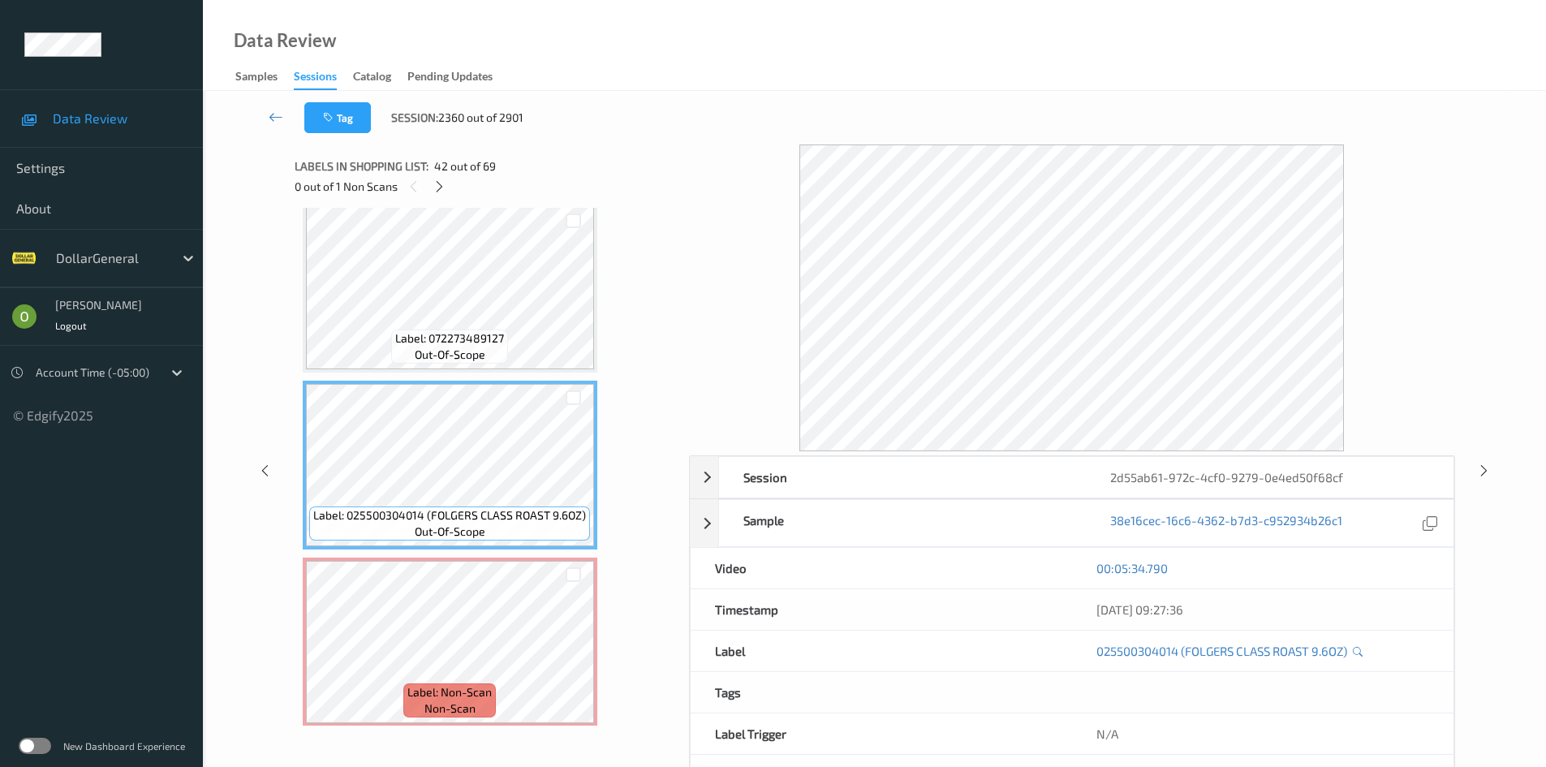
scroll to position [7097, 0]
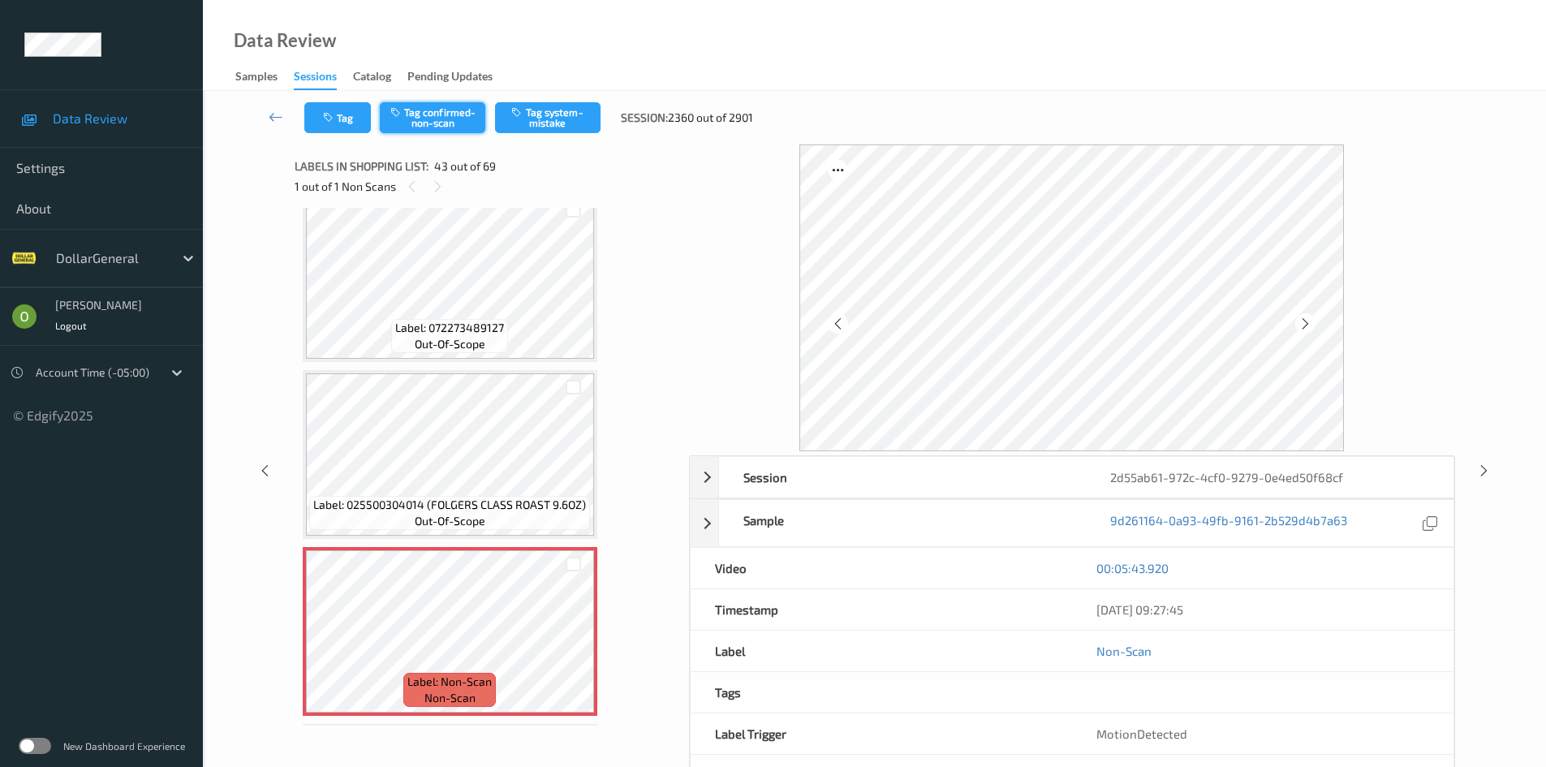
click at [466, 105] on button "Tag confirmed-non-scan" at bounding box center [432, 117] width 105 height 31
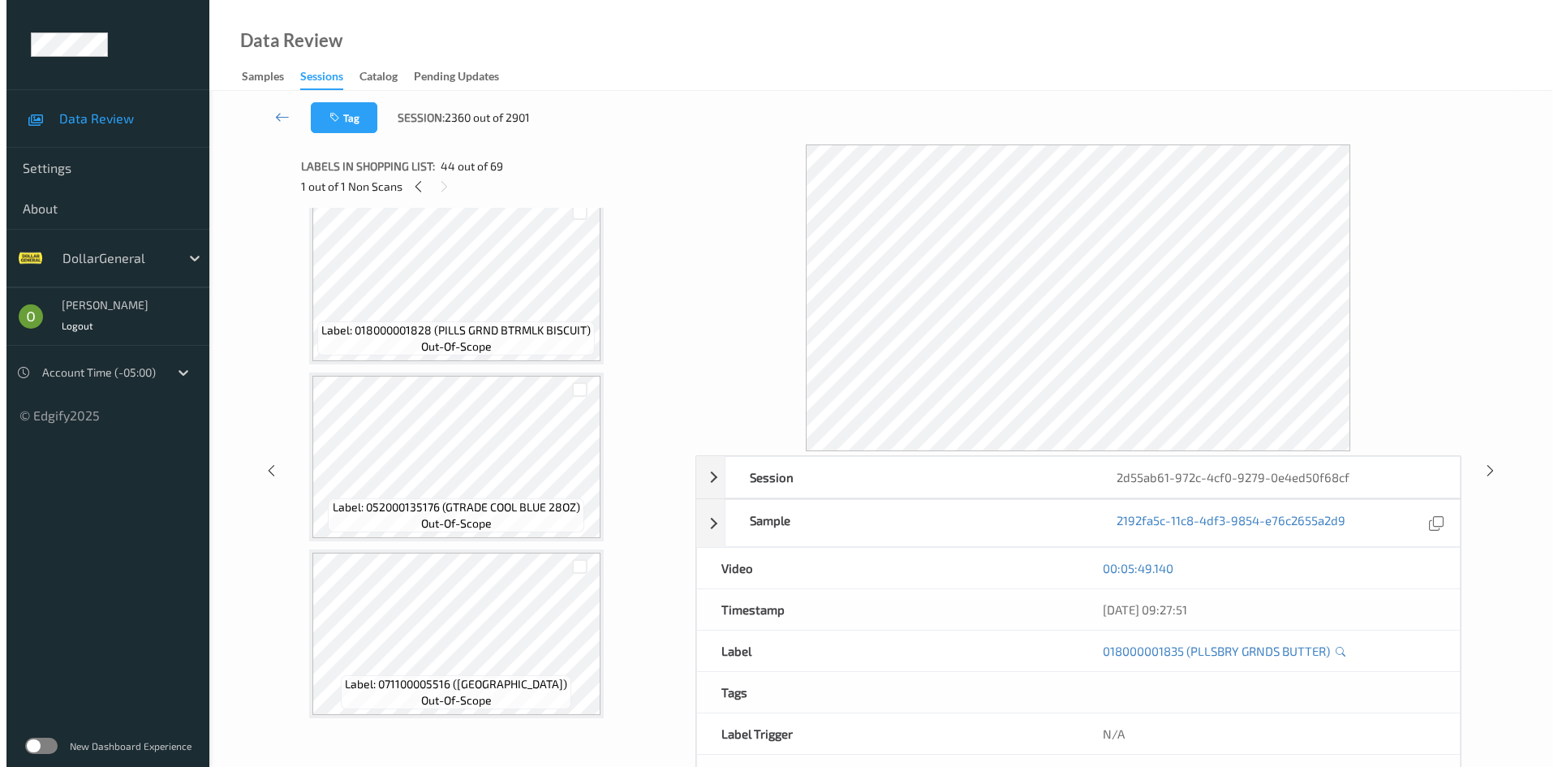
scroll to position [7828, 0]
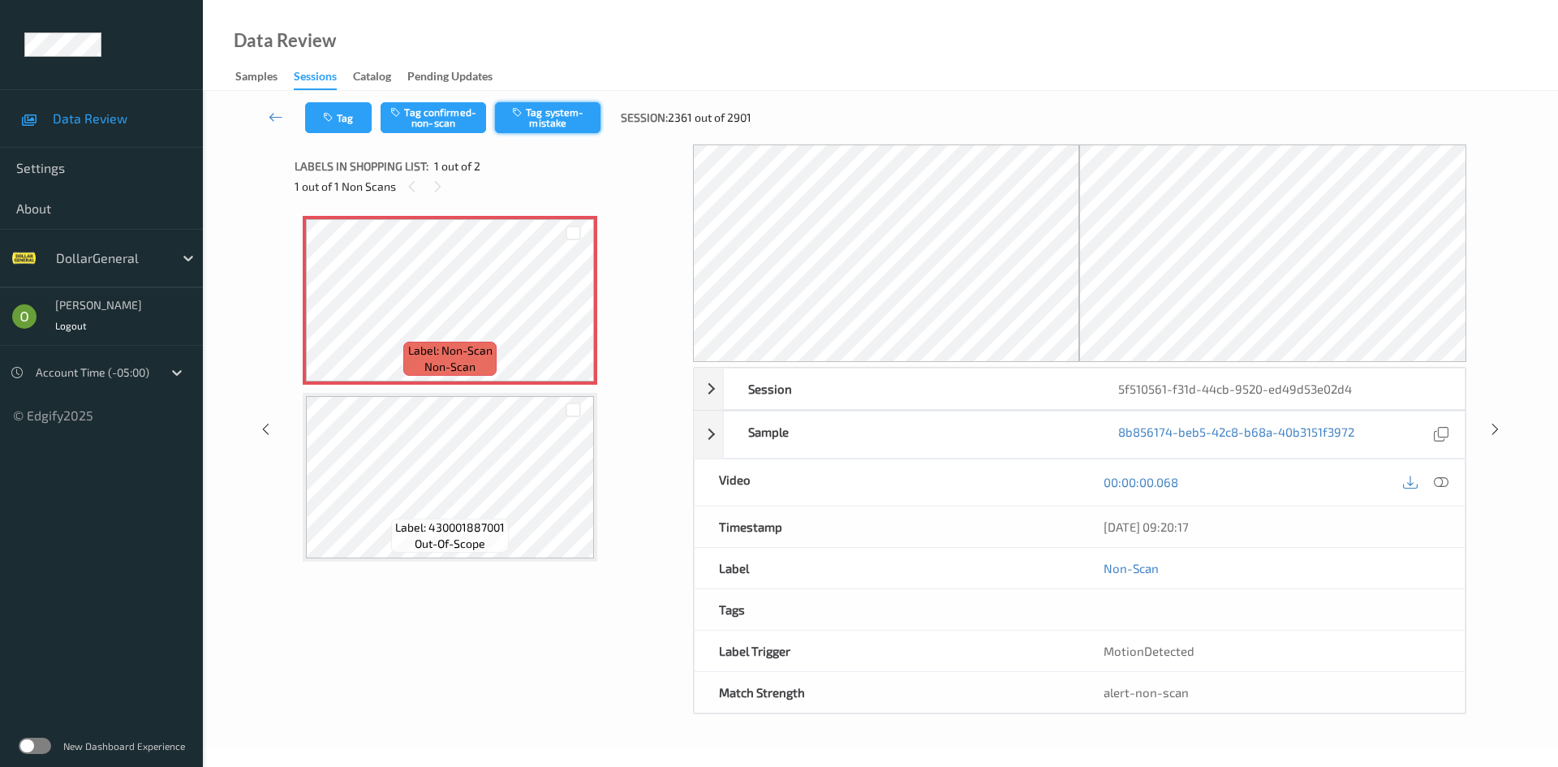
click at [552, 122] on button "Tag system-mistake" at bounding box center [547, 117] width 105 height 31
click at [356, 123] on button "Tag" at bounding box center [338, 117] width 67 height 31
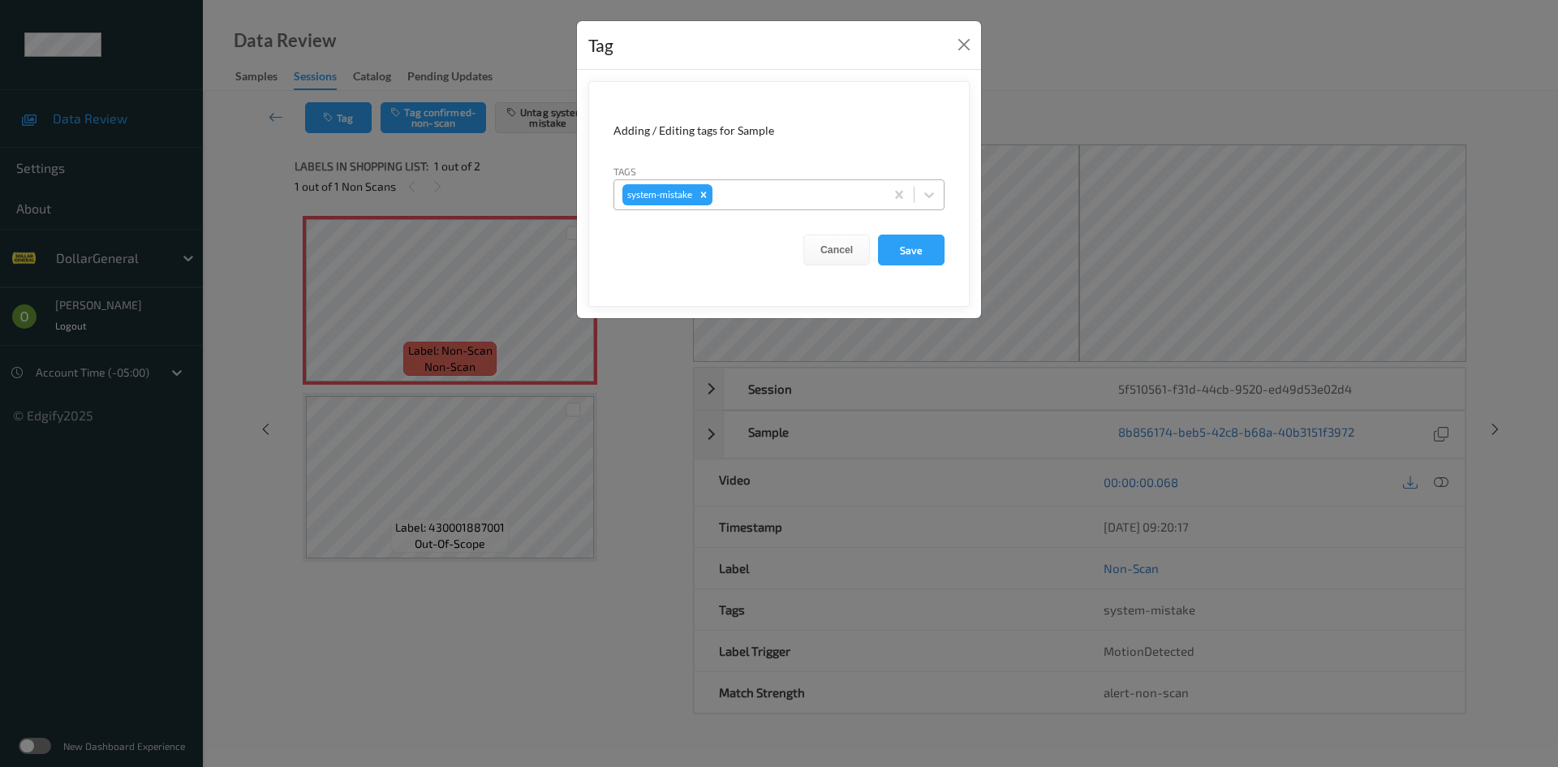
click at [763, 191] on div at bounding box center [796, 194] width 161 height 19
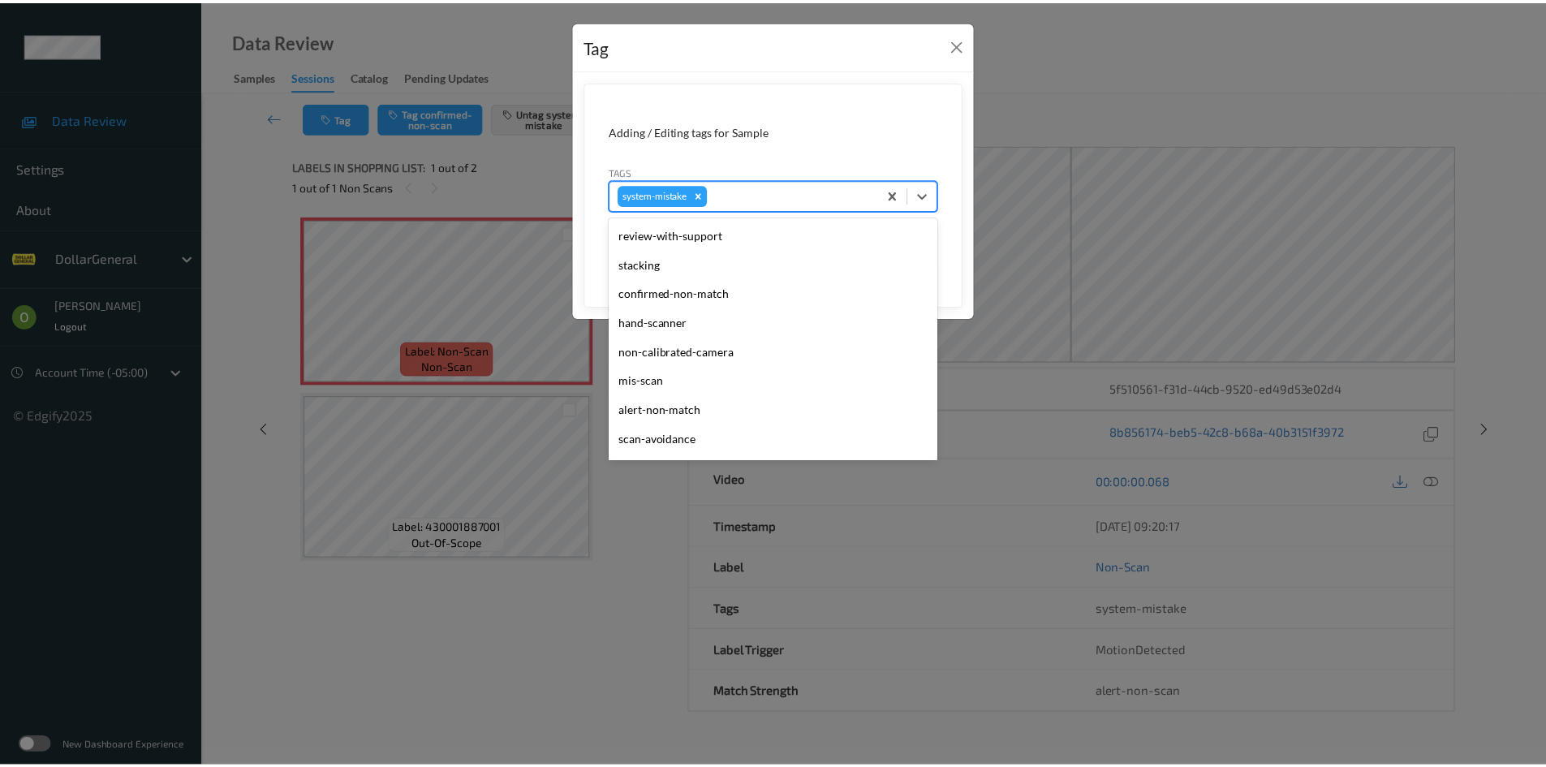
scroll to position [406, 0]
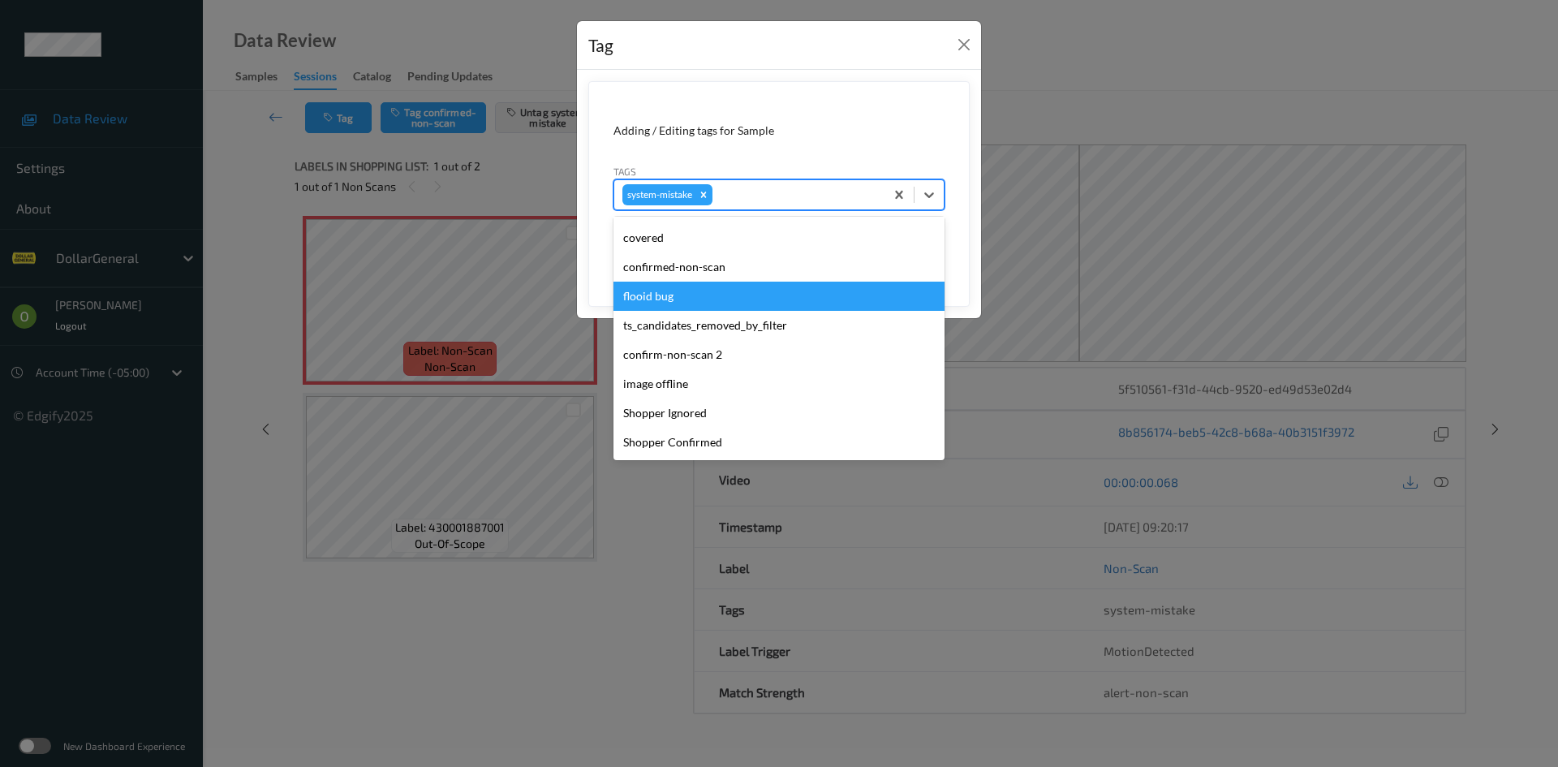
click at [742, 296] on div "flooid bug" at bounding box center [778, 296] width 331 height 29
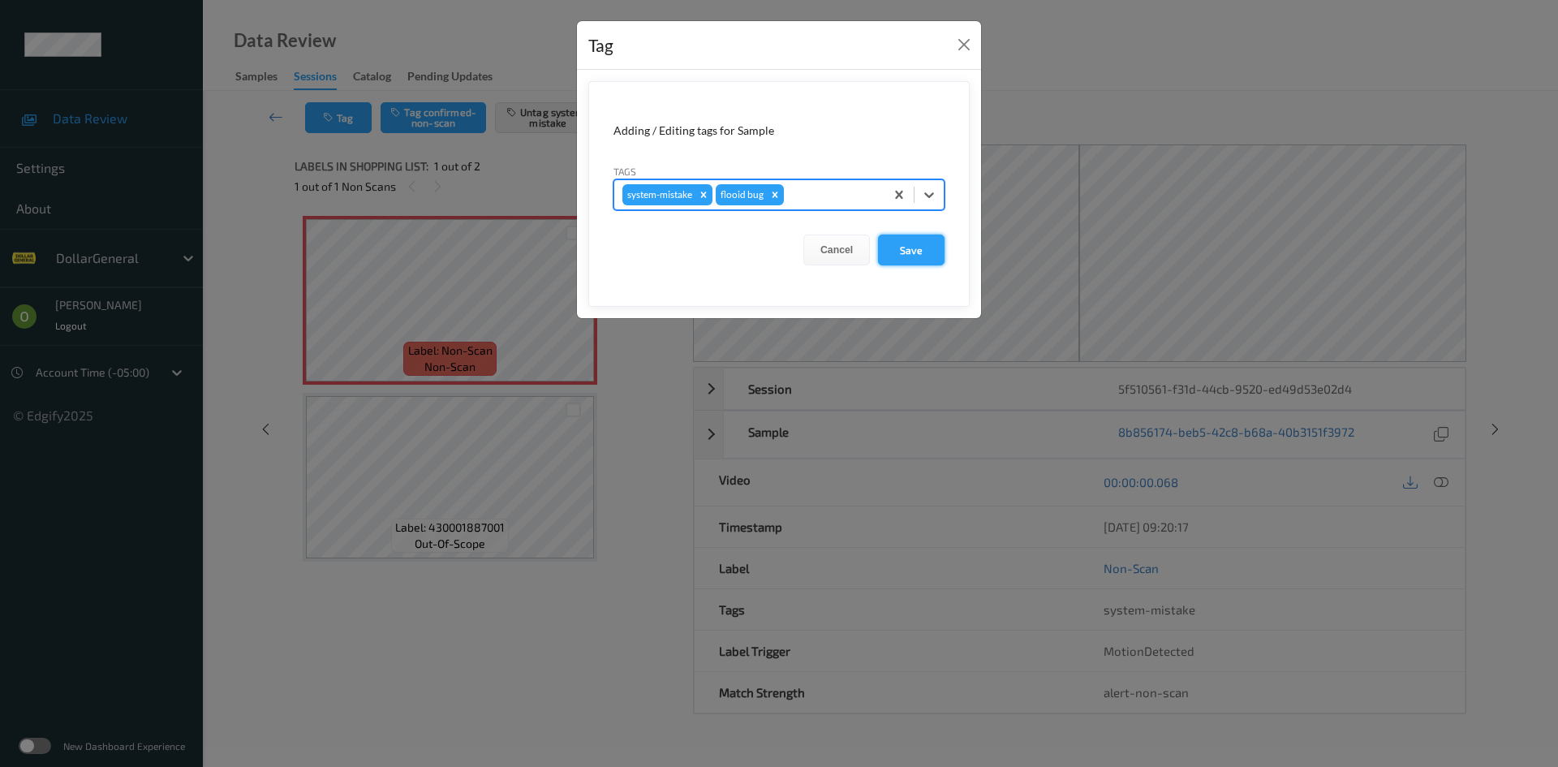
click at [916, 254] on button "Save" at bounding box center [911, 249] width 67 height 31
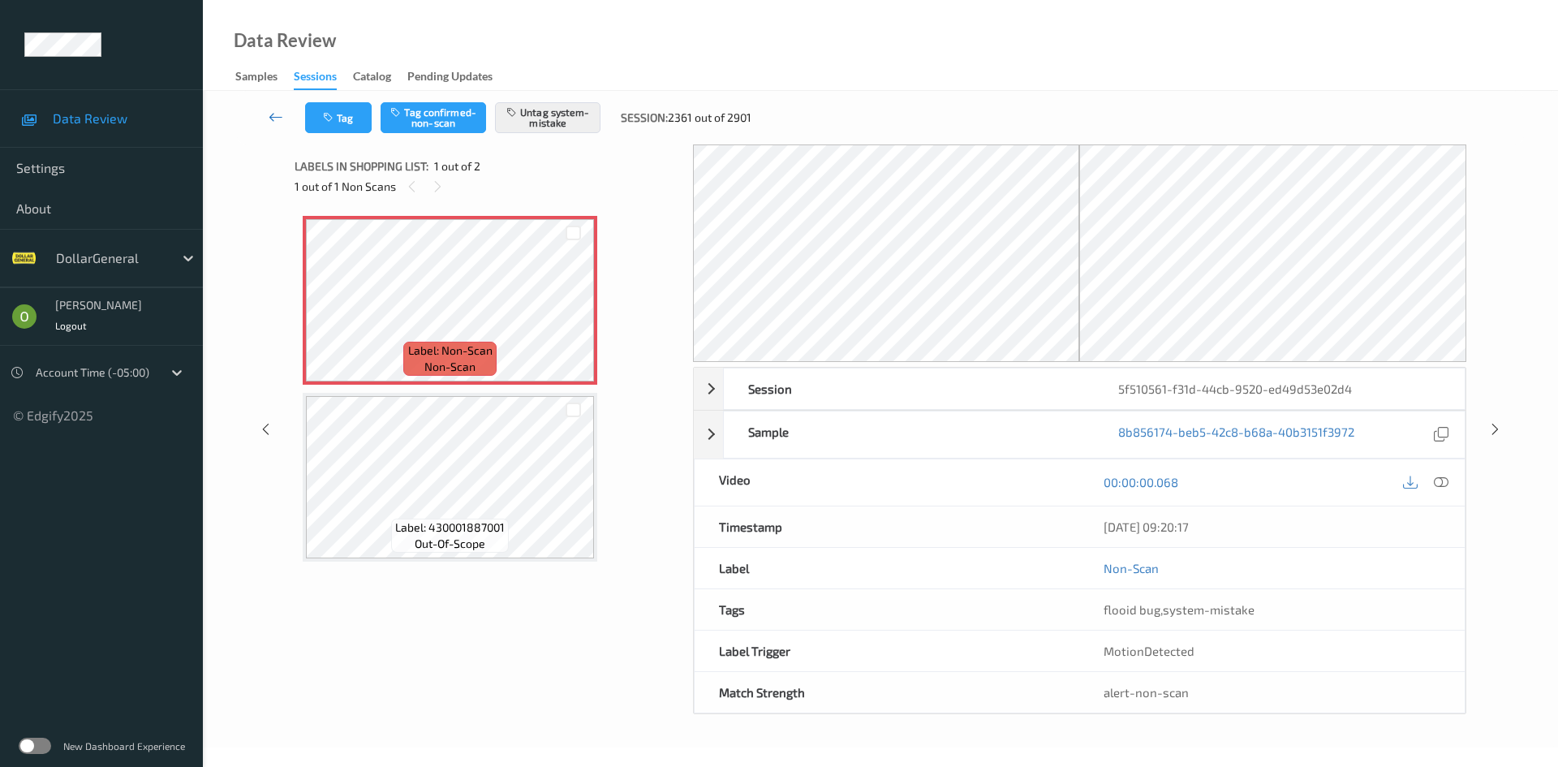
click at [283, 119] on icon at bounding box center [276, 117] width 15 height 16
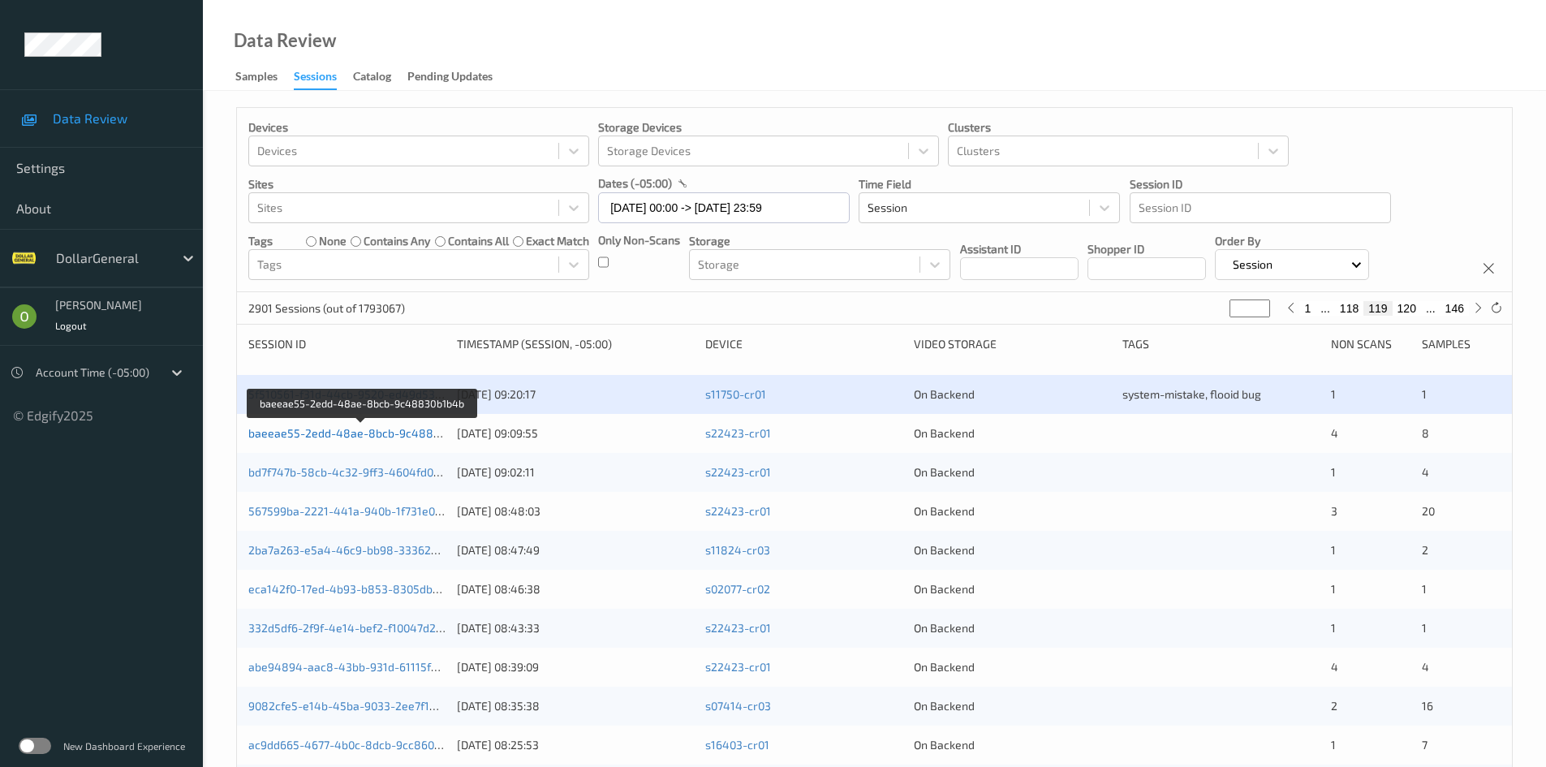
click at [398, 436] on link "baeeae55-2edd-48ae-8bcb-9c48830b1b4b" at bounding box center [363, 433] width 230 height 14
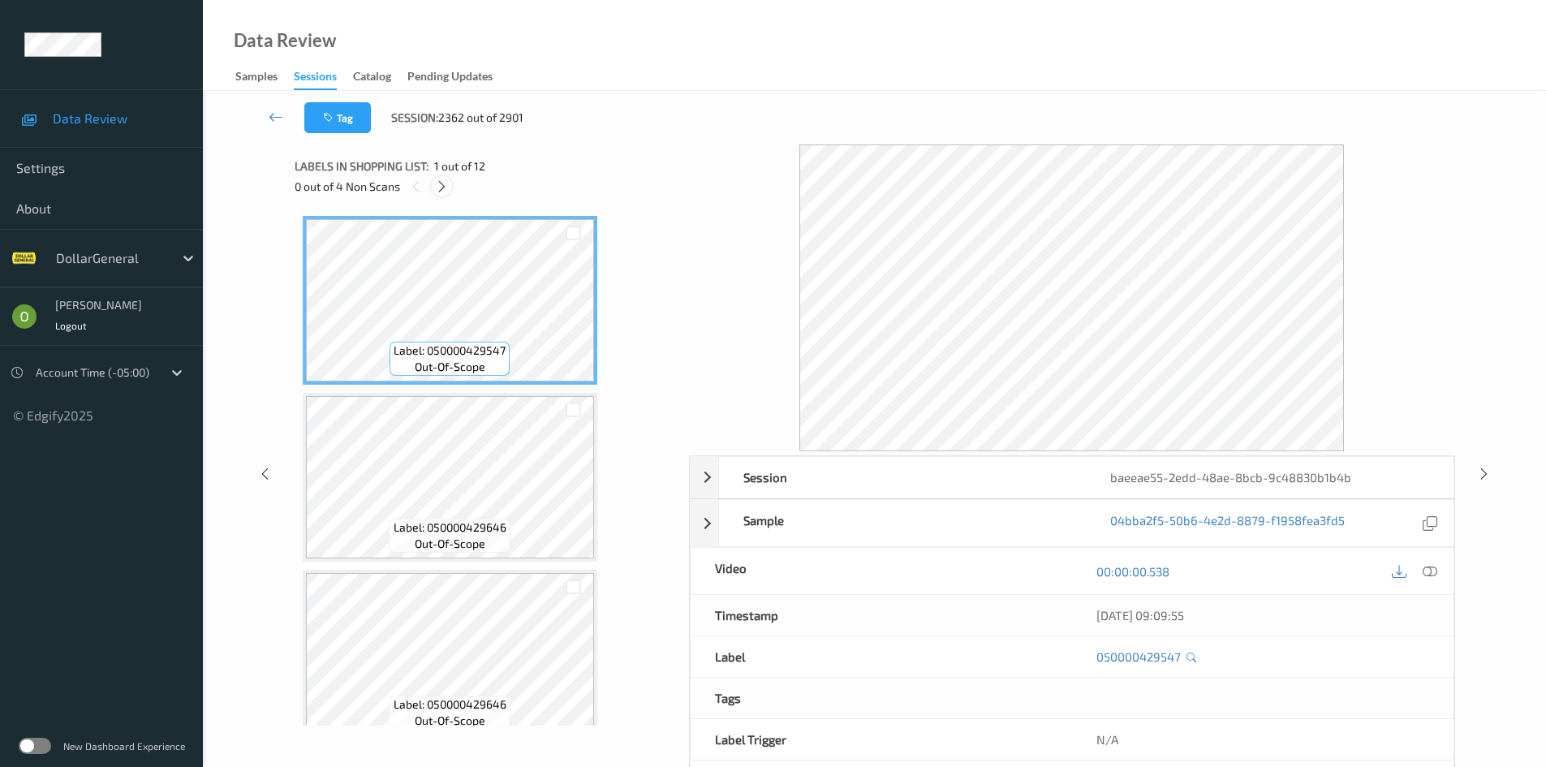
click at [433, 187] on div at bounding box center [442, 186] width 20 height 20
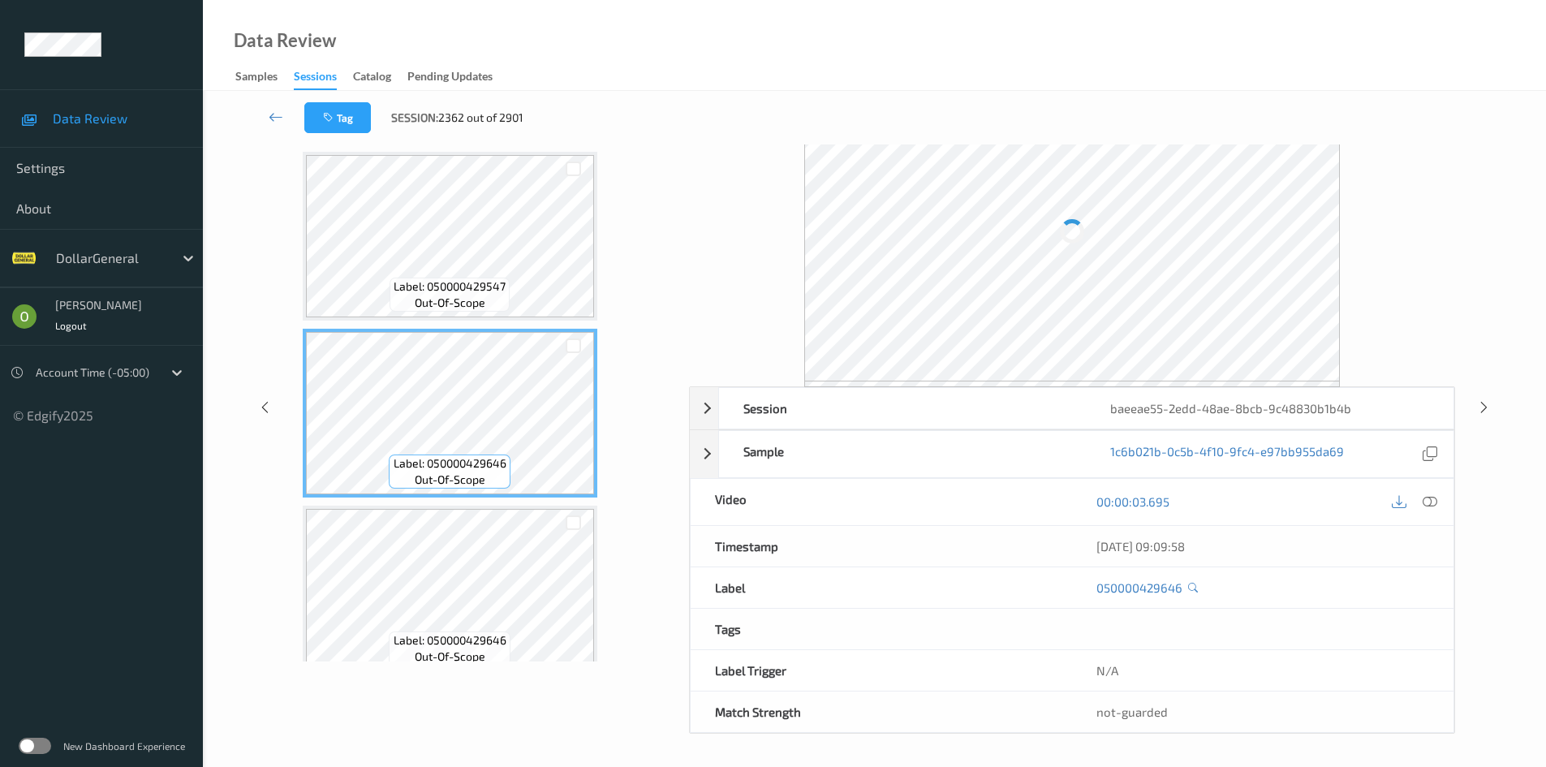
scroll to position [70, 0]
click at [510, 502] on div "Label: 050000429646 out-of-scope" at bounding box center [450, 585] width 295 height 169
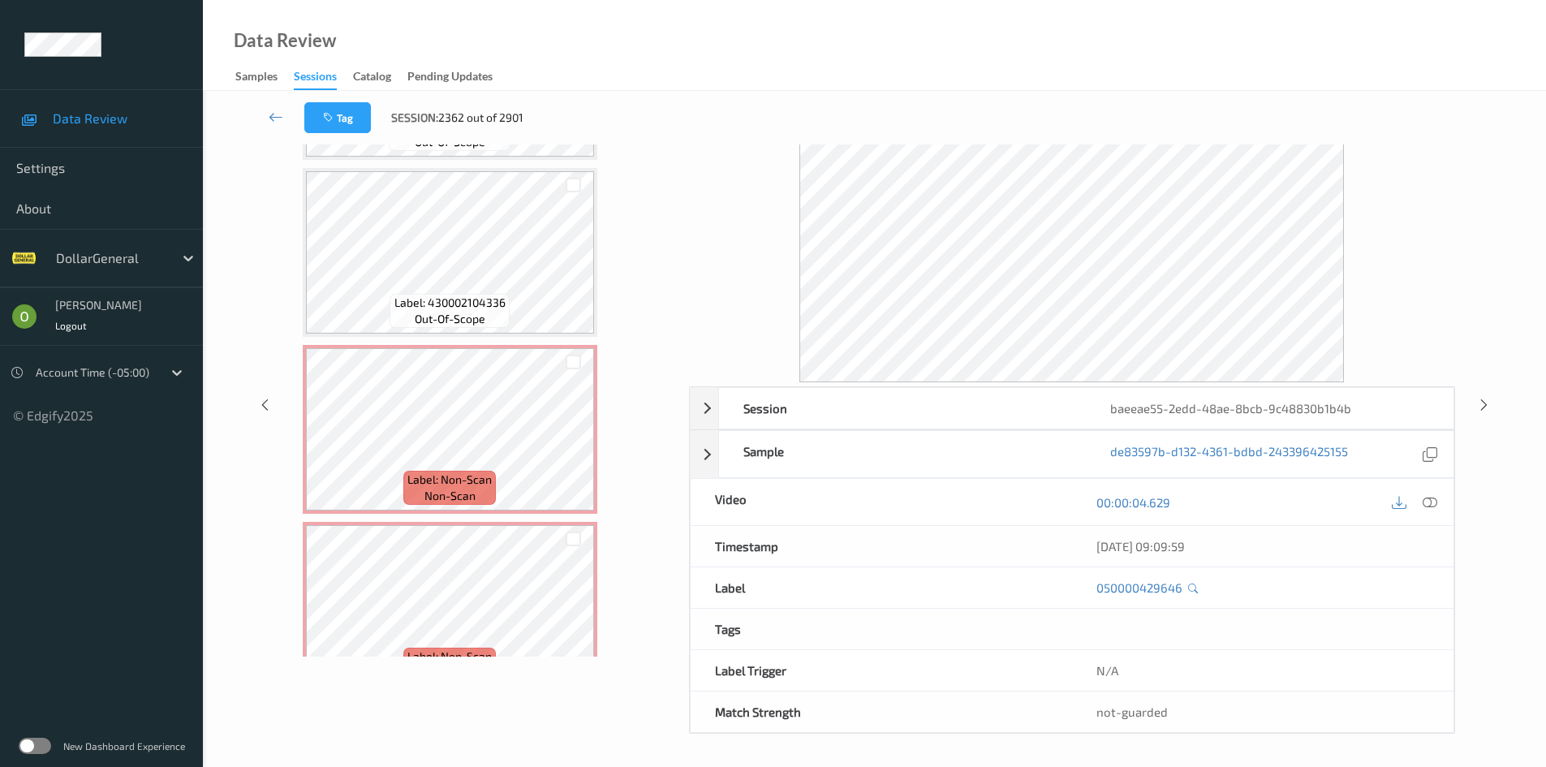
scroll to position [1298, 0]
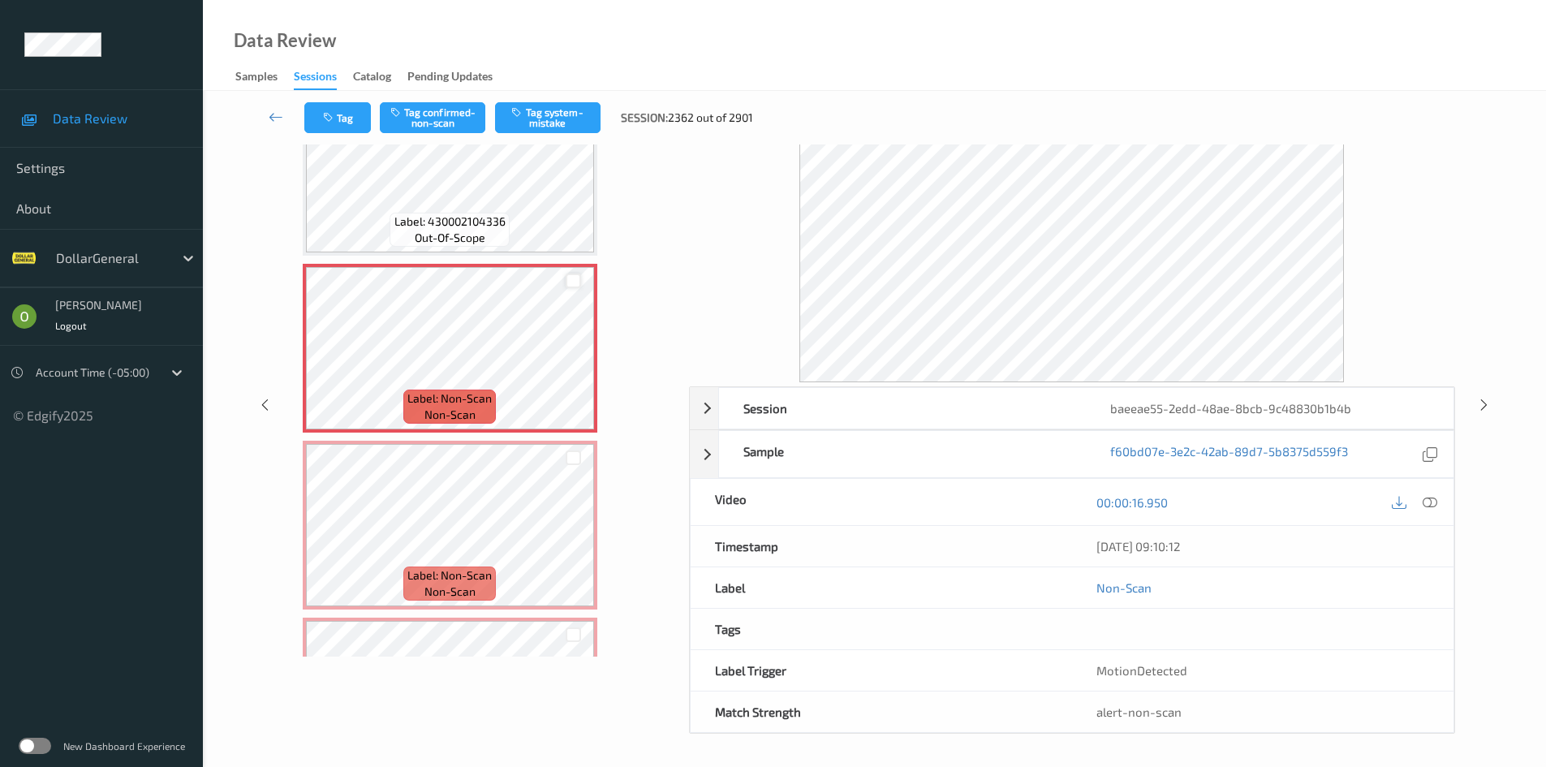
click at [576, 282] on div at bounding box center [572, 280] width 15 height 15
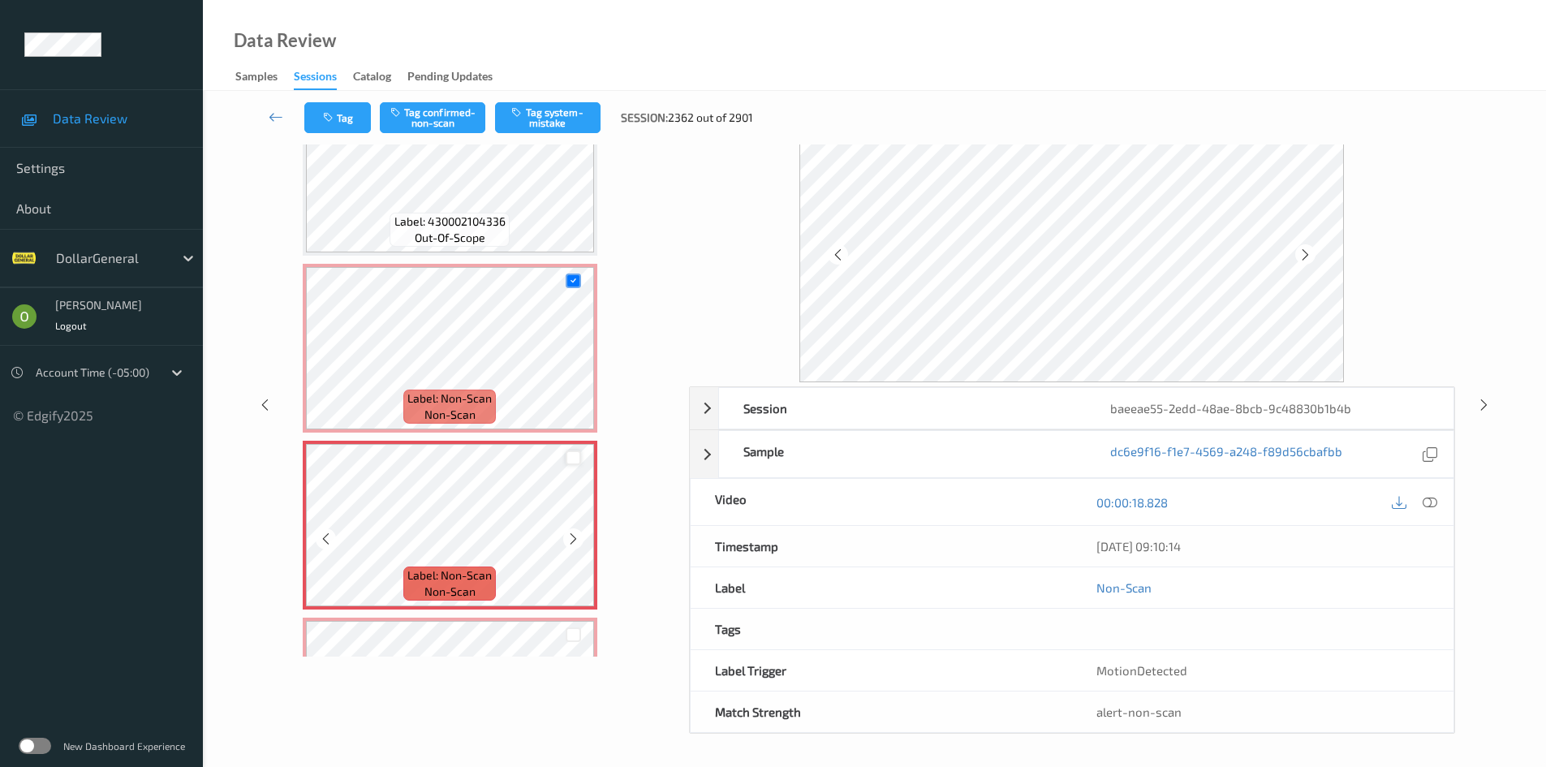
click at [565, 459] on div at bounding box center [572, 457] width 15 height 15
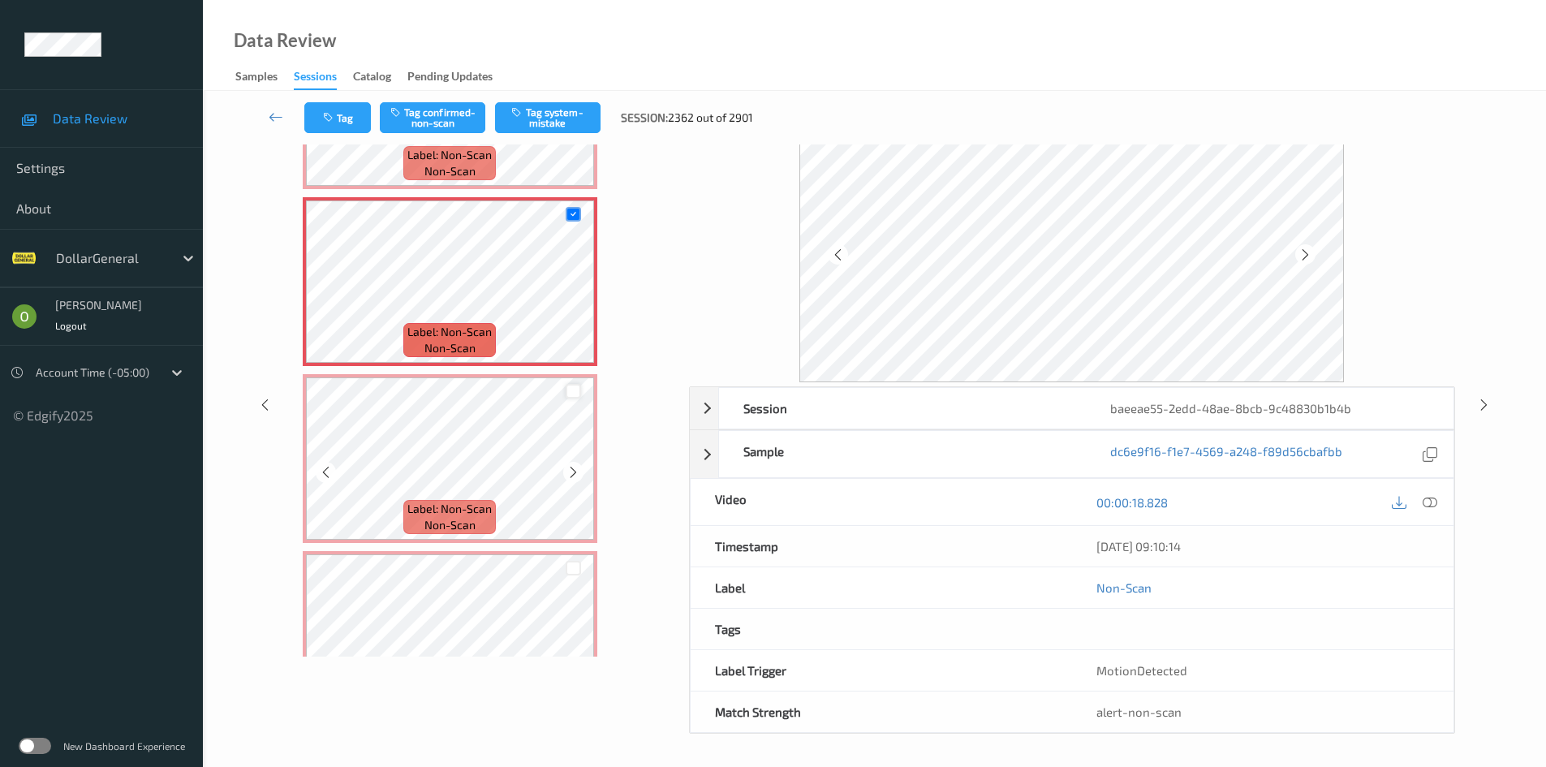
click at [575, 387] on div at bounding box center [572, 391] width 15 height 15
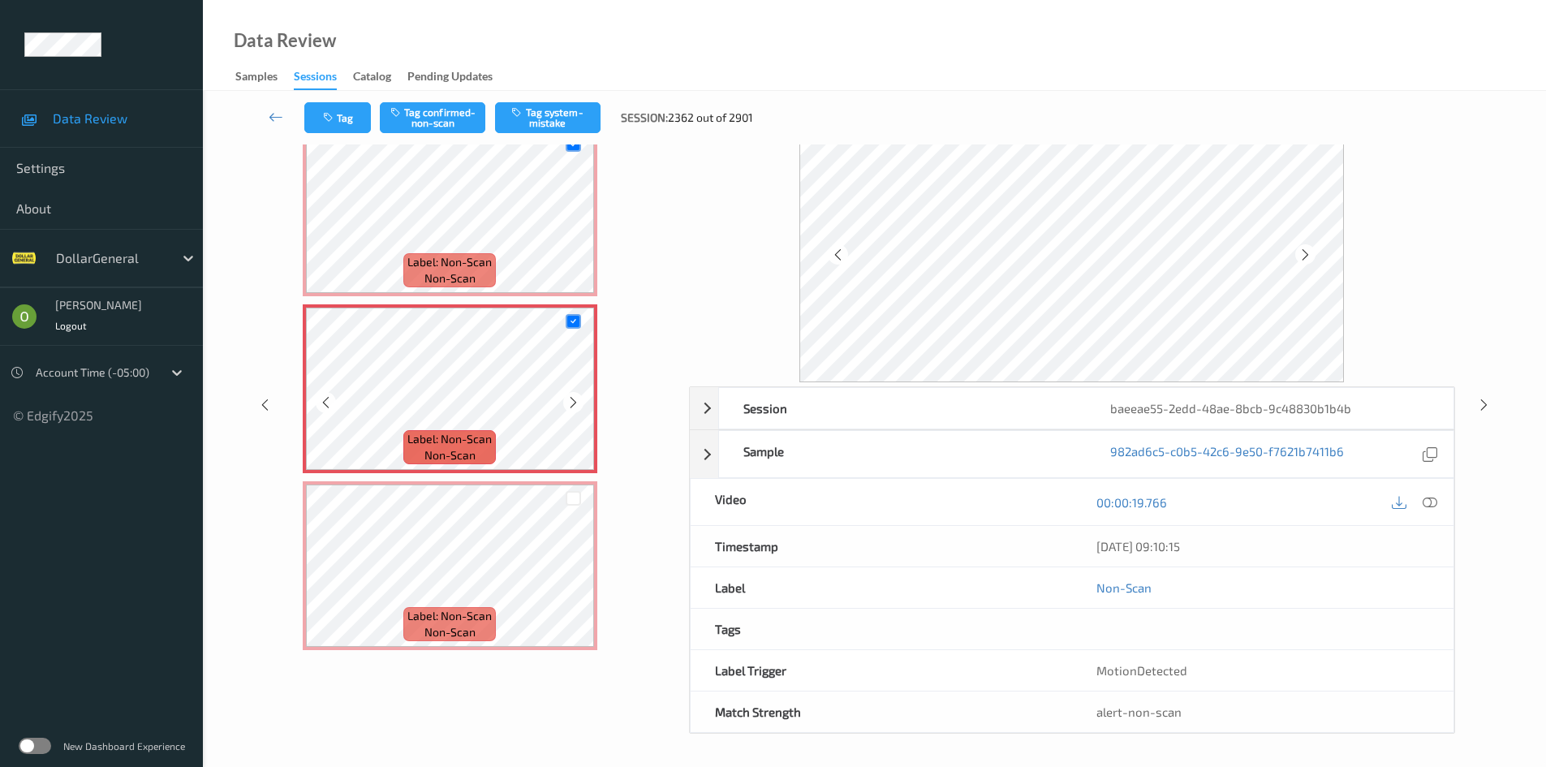
scroll to position [1613, 0]
click at [573, 497] on div at bounding box center [572, 496] width 15 height 15
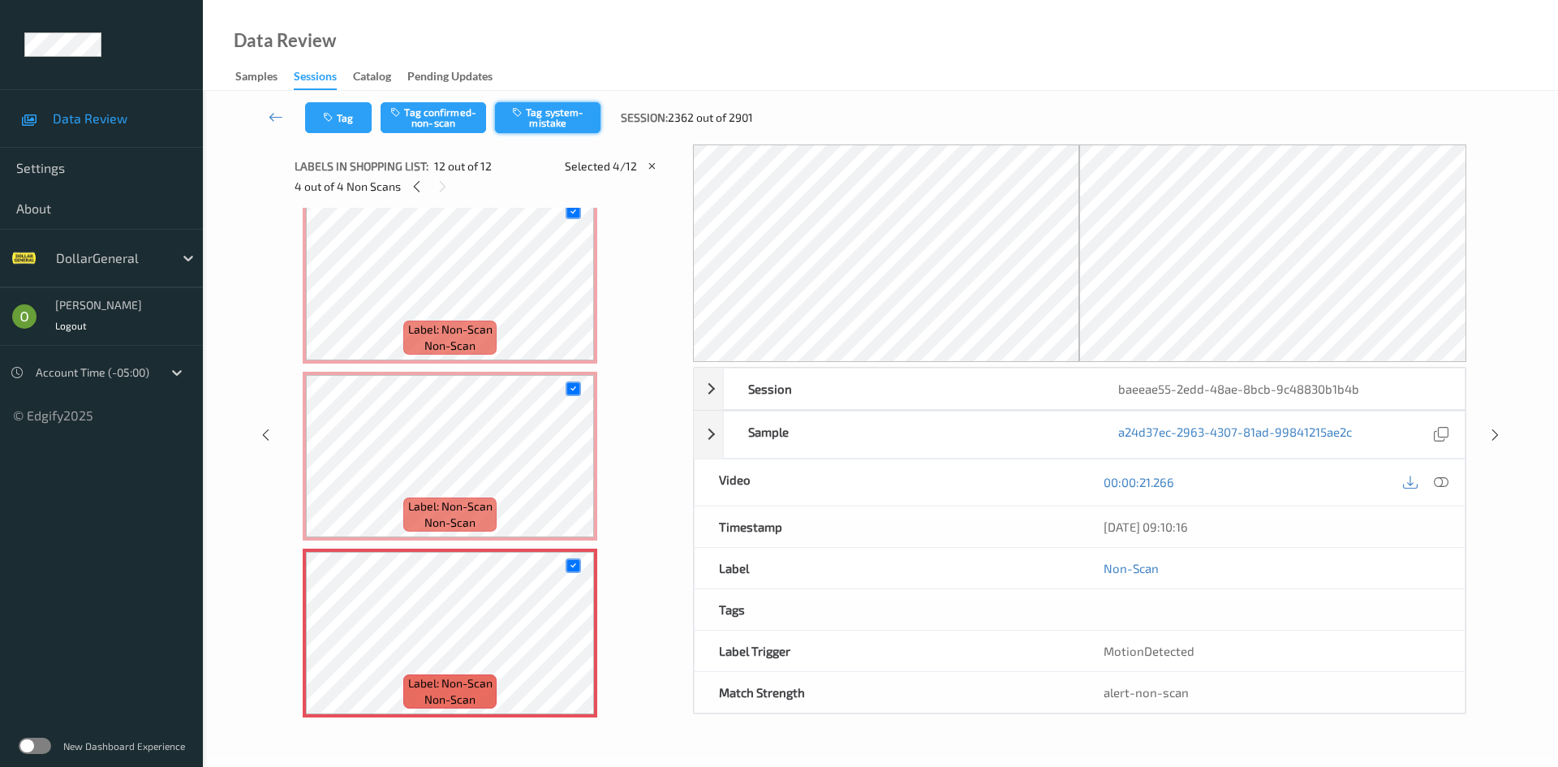
click at [563, 126] on button "Tag system-mistake" at bounding box center [547, 117] width 105 height 31
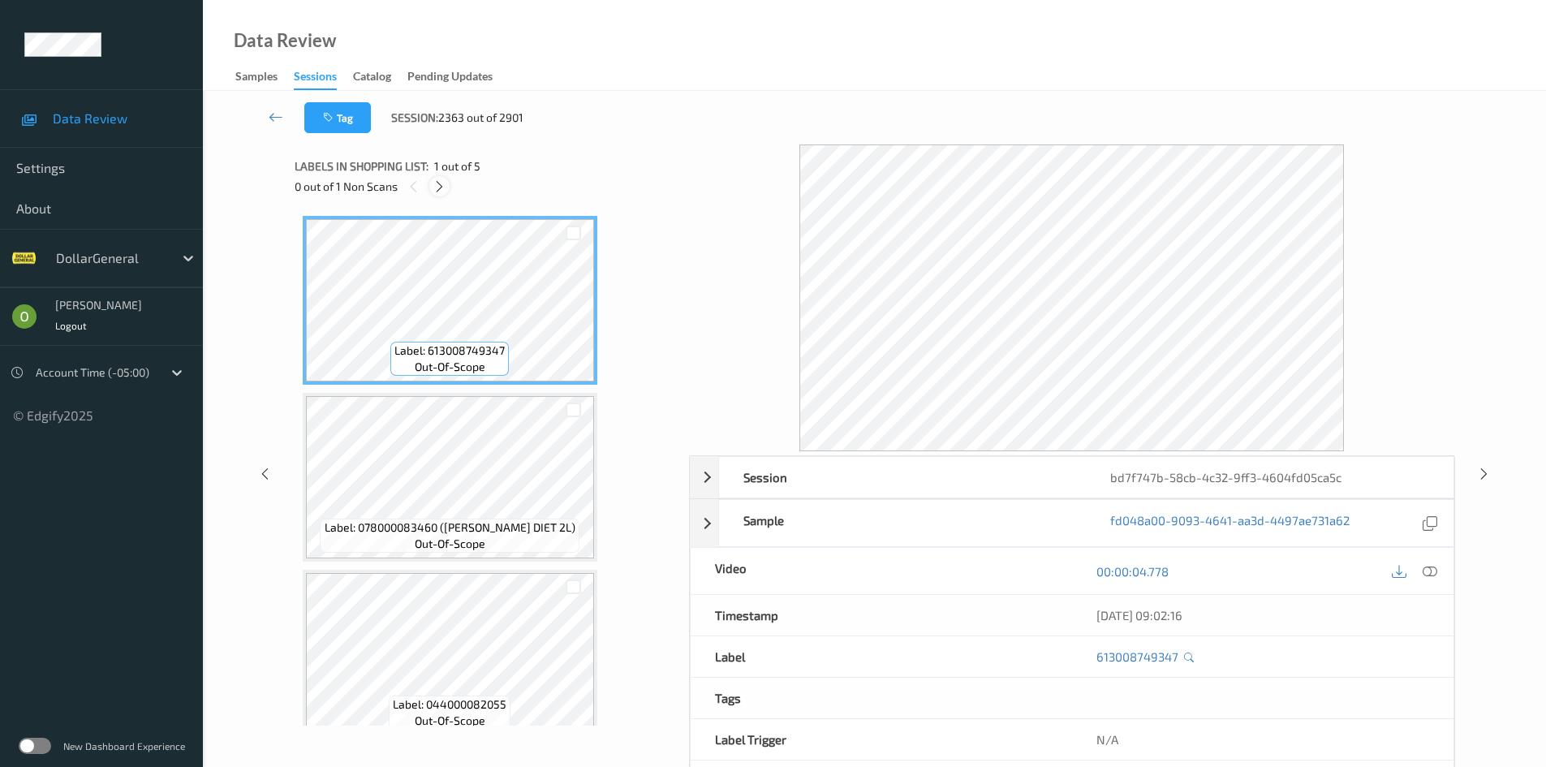
click at [444, 192] on icon at bounding box center [439, 186] width 14 height 15
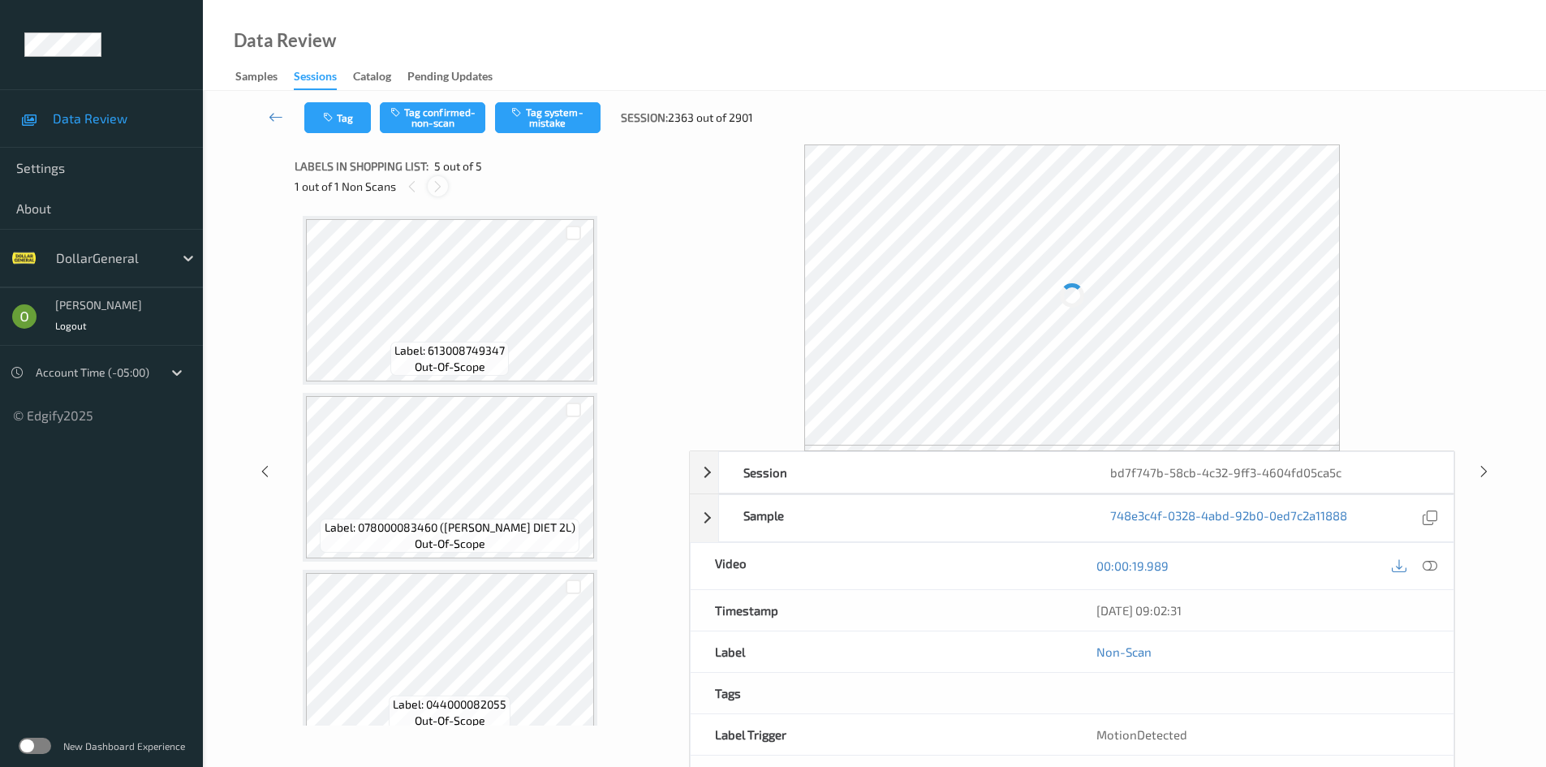
scroll to position [375, 0]
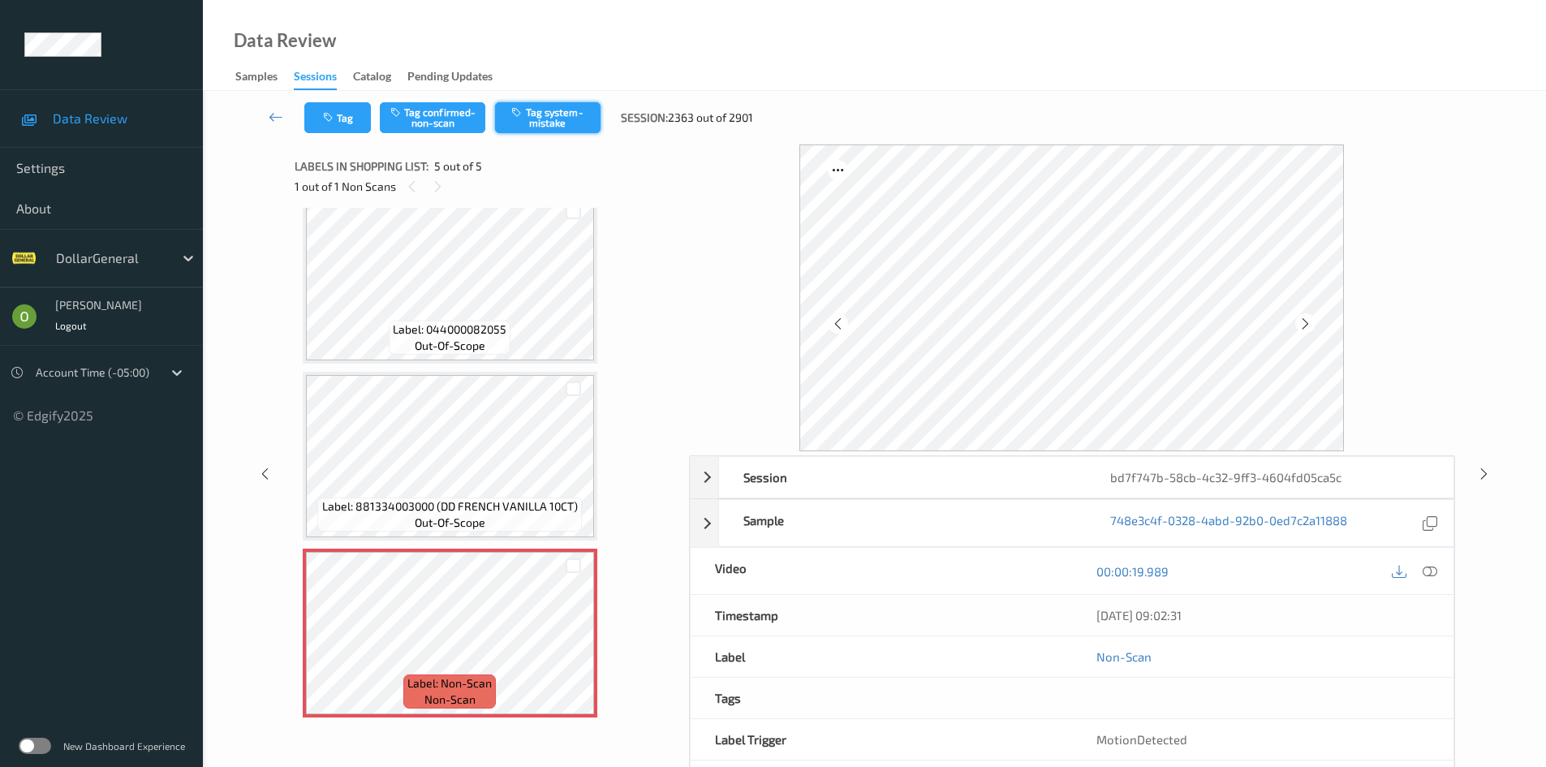
click at [573, 116] on button "Tag system-mistake" at bounding box center [547, 117] width 105 height 31
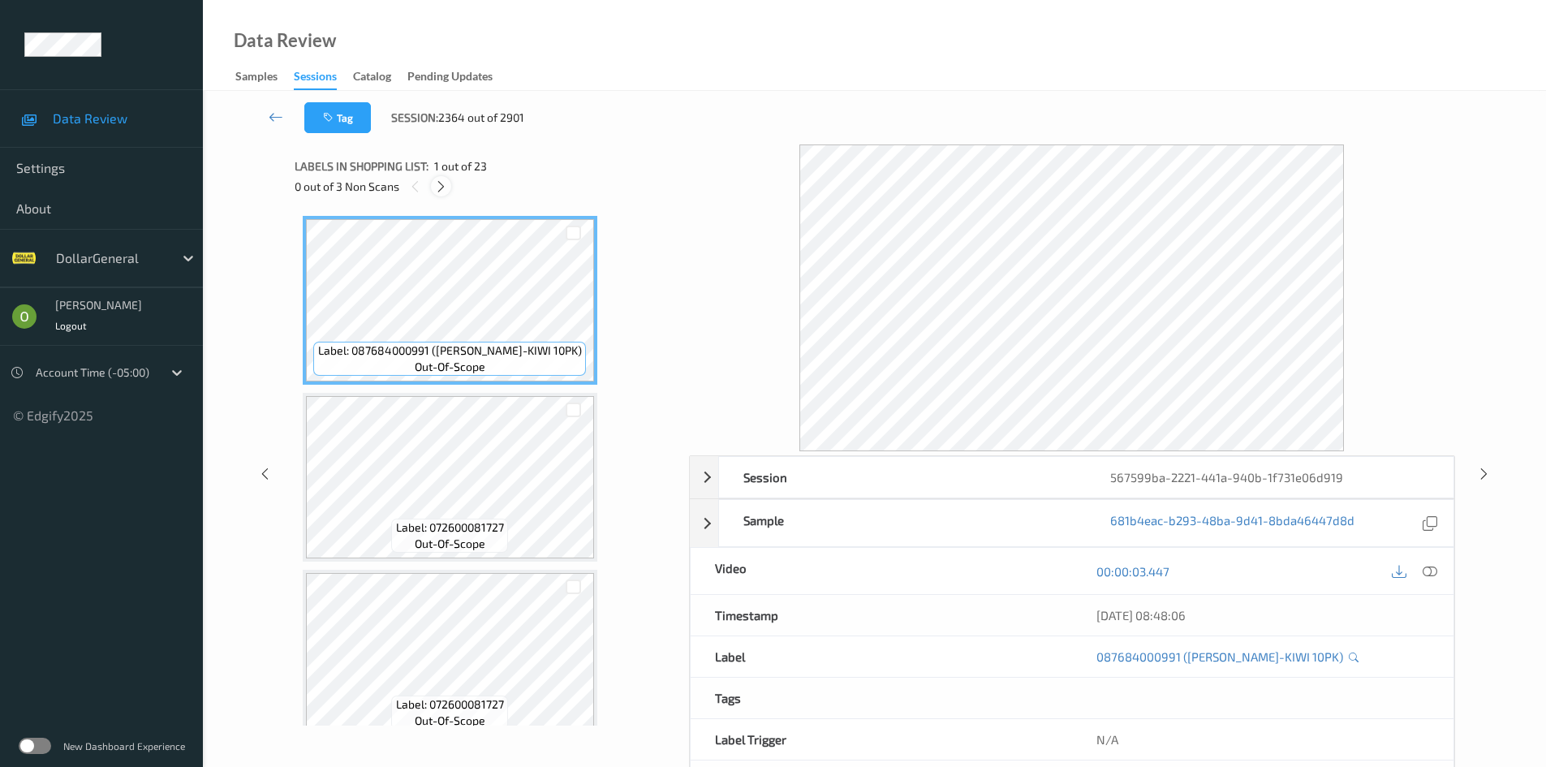
click at [444, 189] on icon at bounding box center [441, 186] width 14 height 15
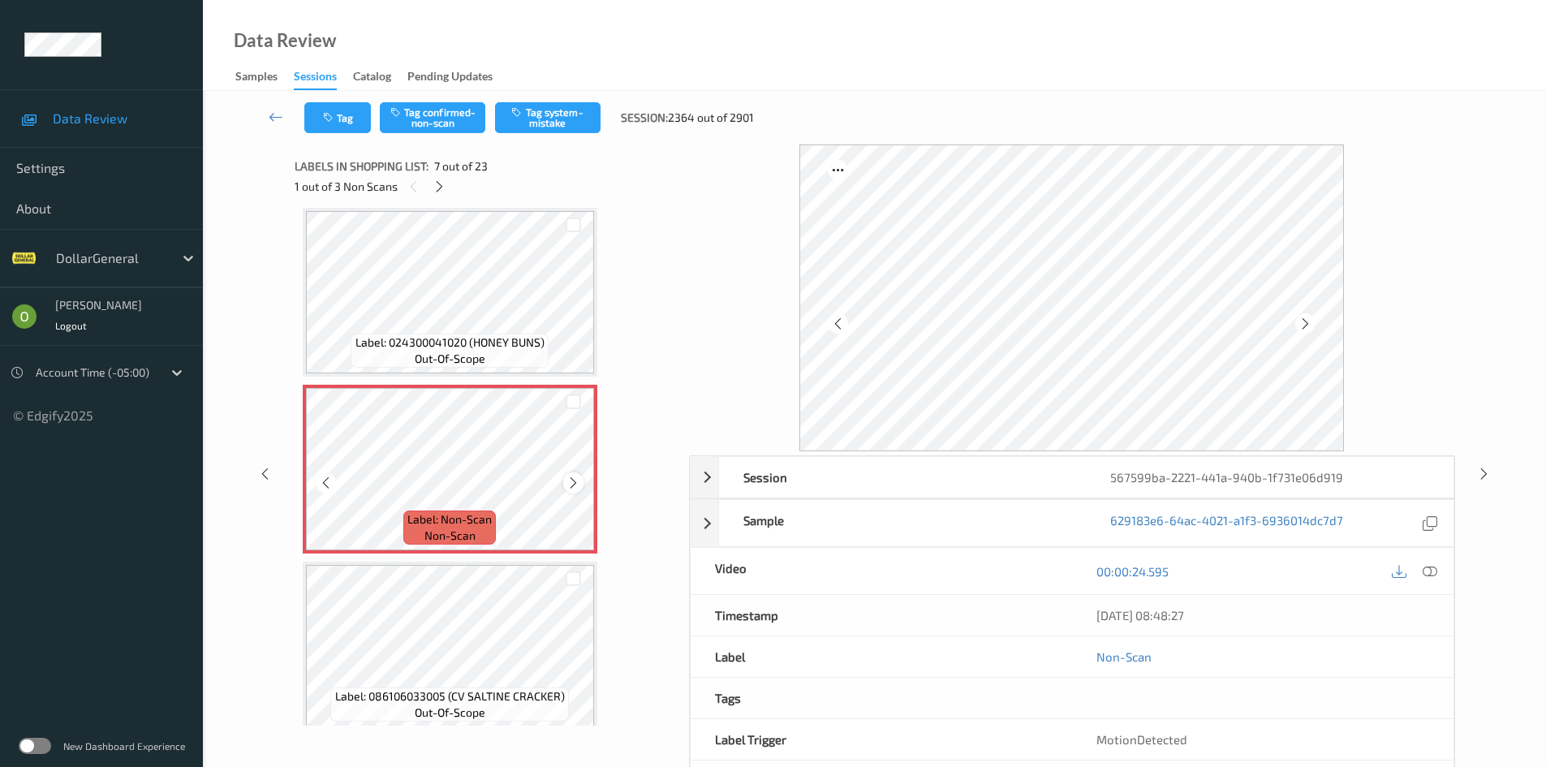
click at [575, 488] on icon at bounding box center [573, 482] width 14 height 15
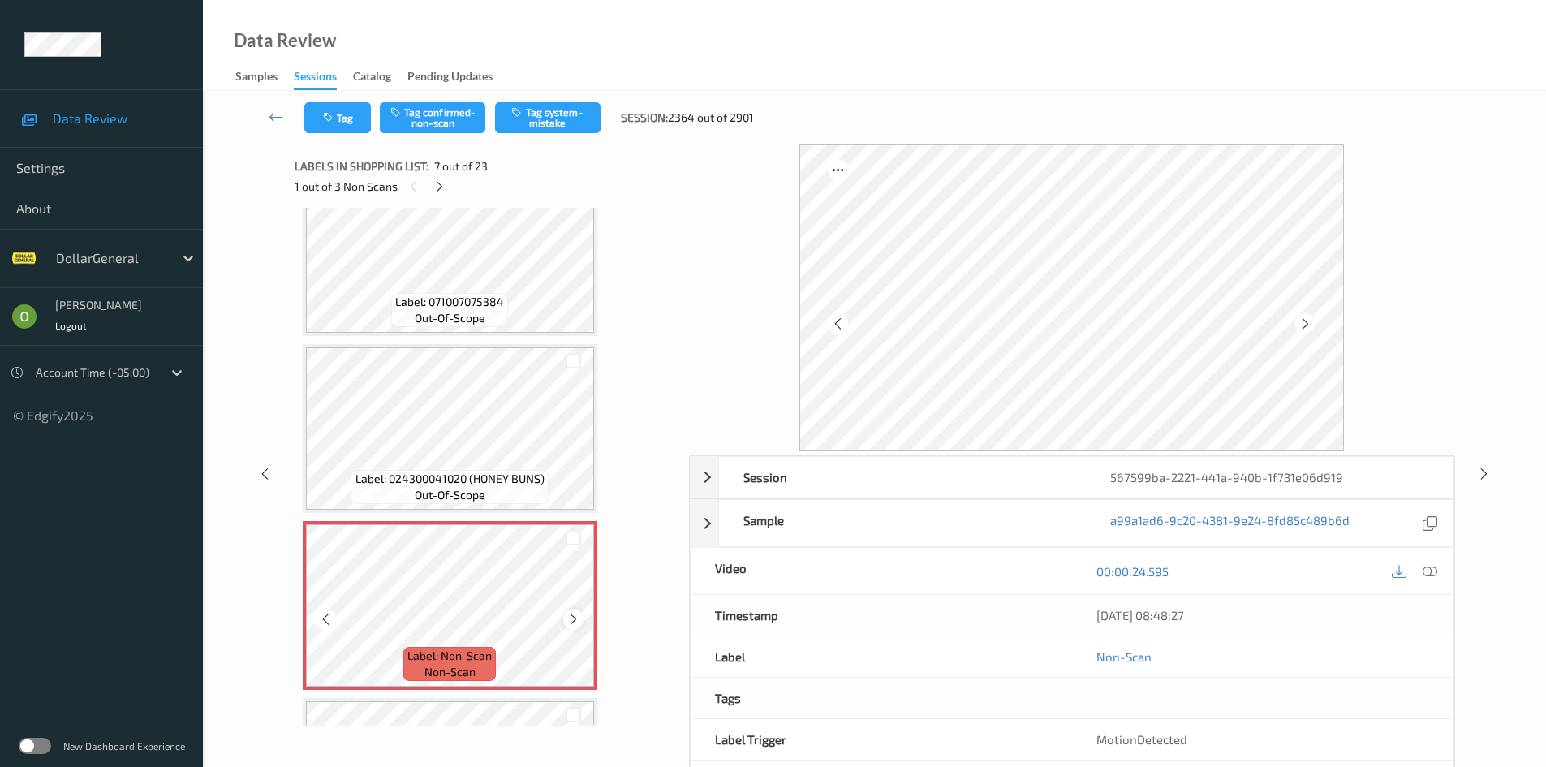
scroll to position [730, 0]
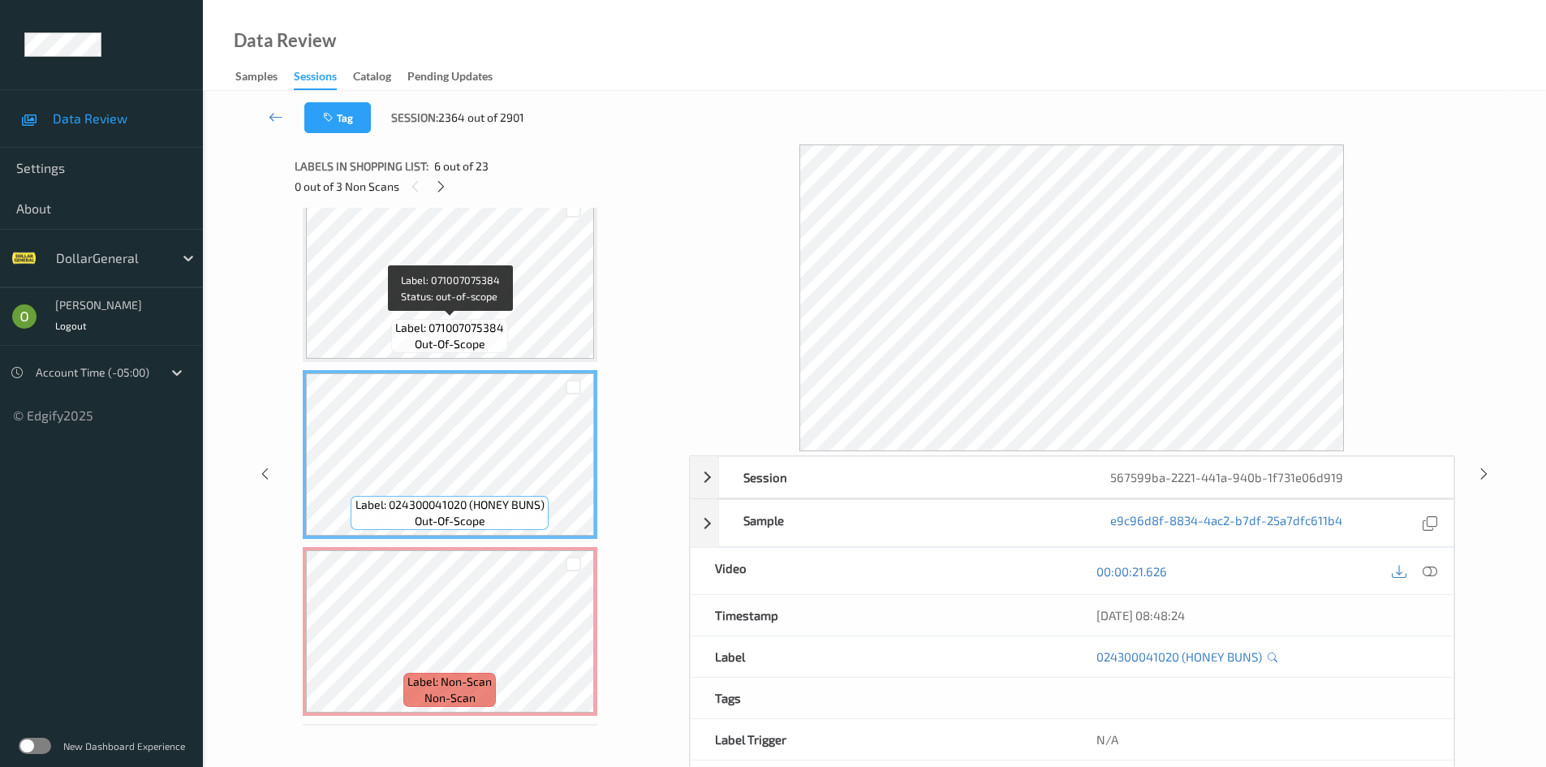
click at [506, 323] on div "Label: 071007075384 out-of-scope" at bounding box center [449, 336] width 117 height 34
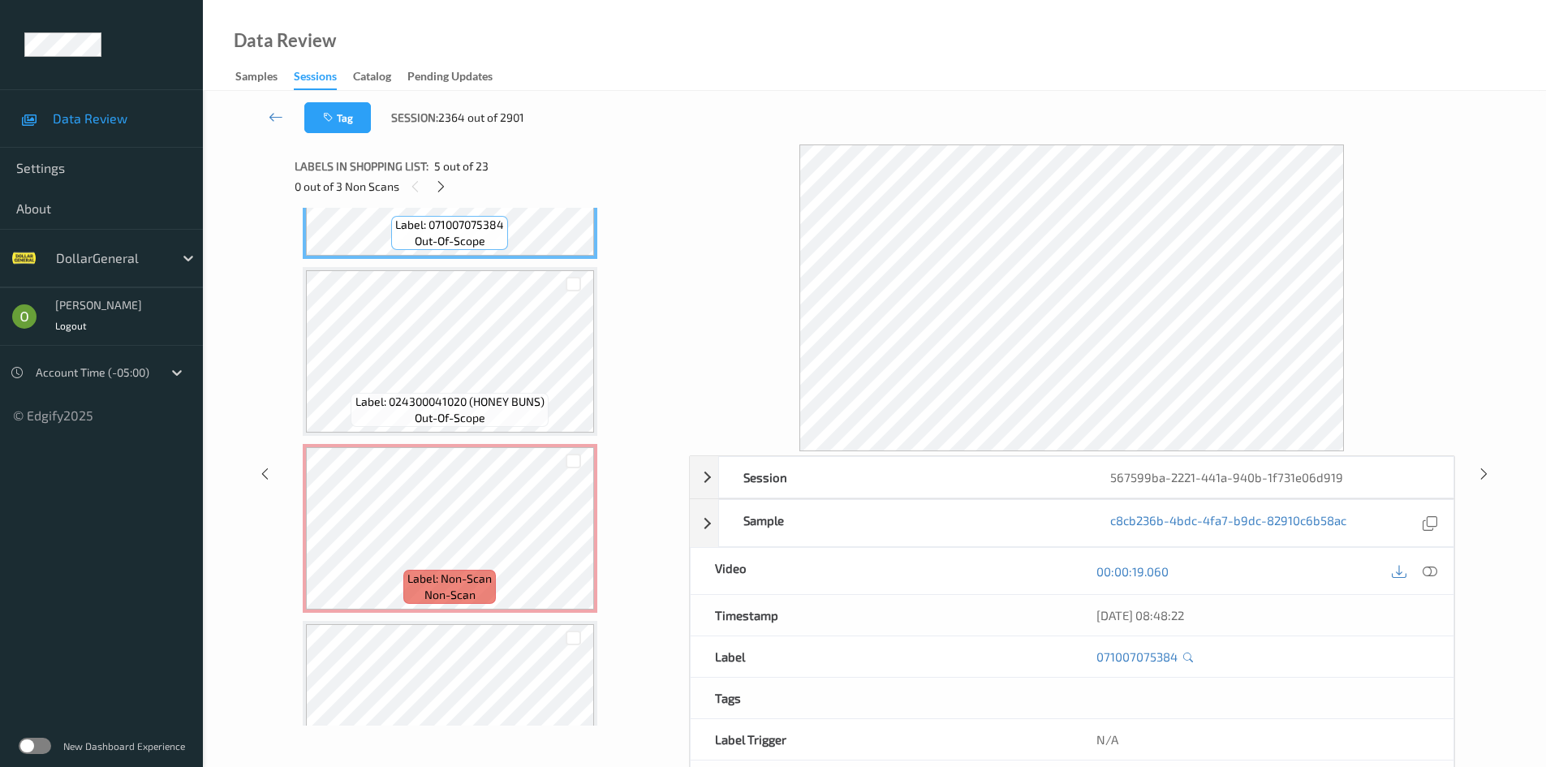
scroll to position [892, 0]
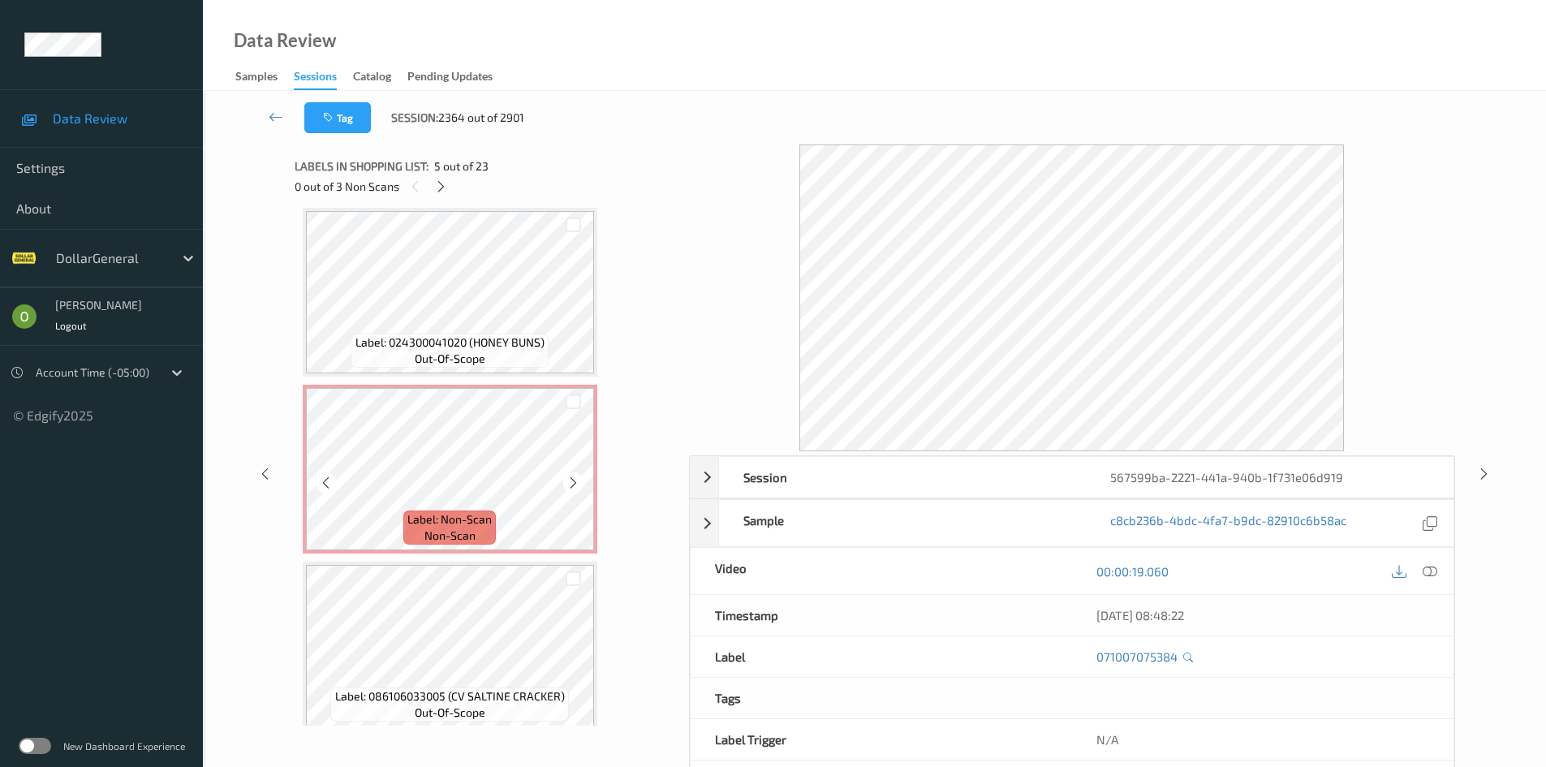
click at [467, 520] on span "Label: Non-Scan" at bounding box center [449, 519] width 84 height 16
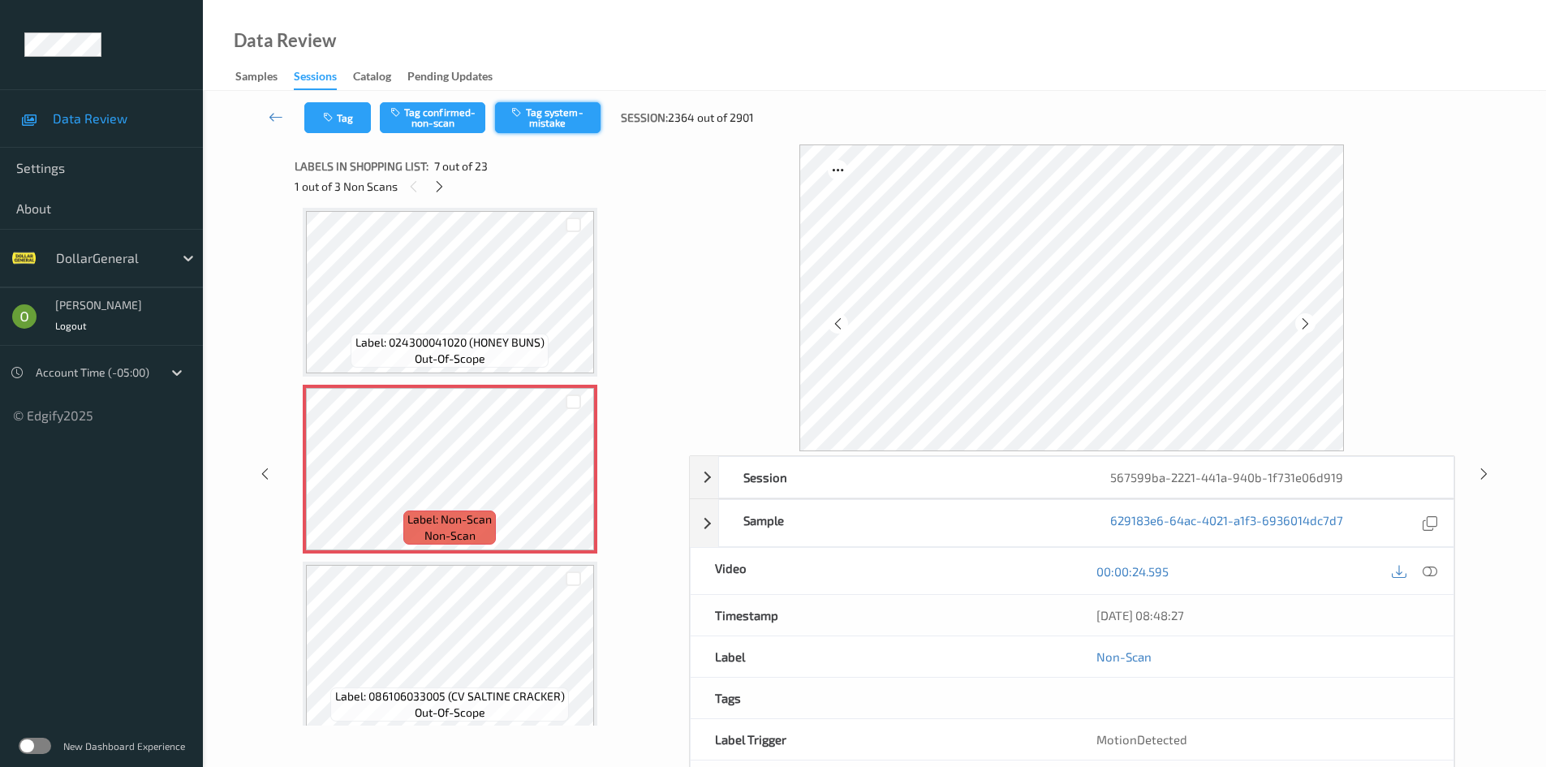
click at [598, 116] on button "Tag system-mistake" at bounding box center [547, 117] width 105 height 31
click at [437, 187] on icon at bounding box center [439, 186] width 14 height 15
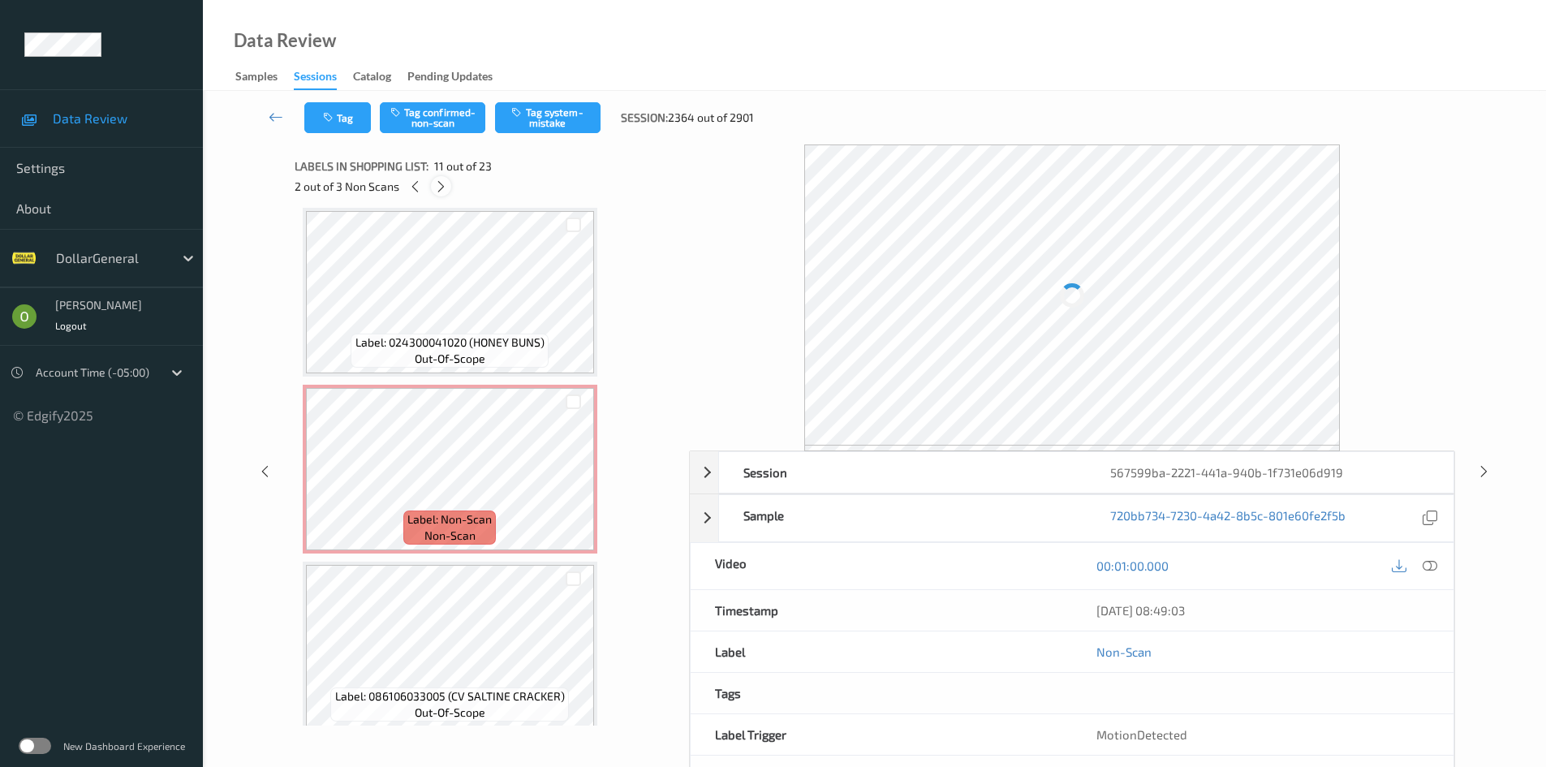
scroll to position [1600, 0]
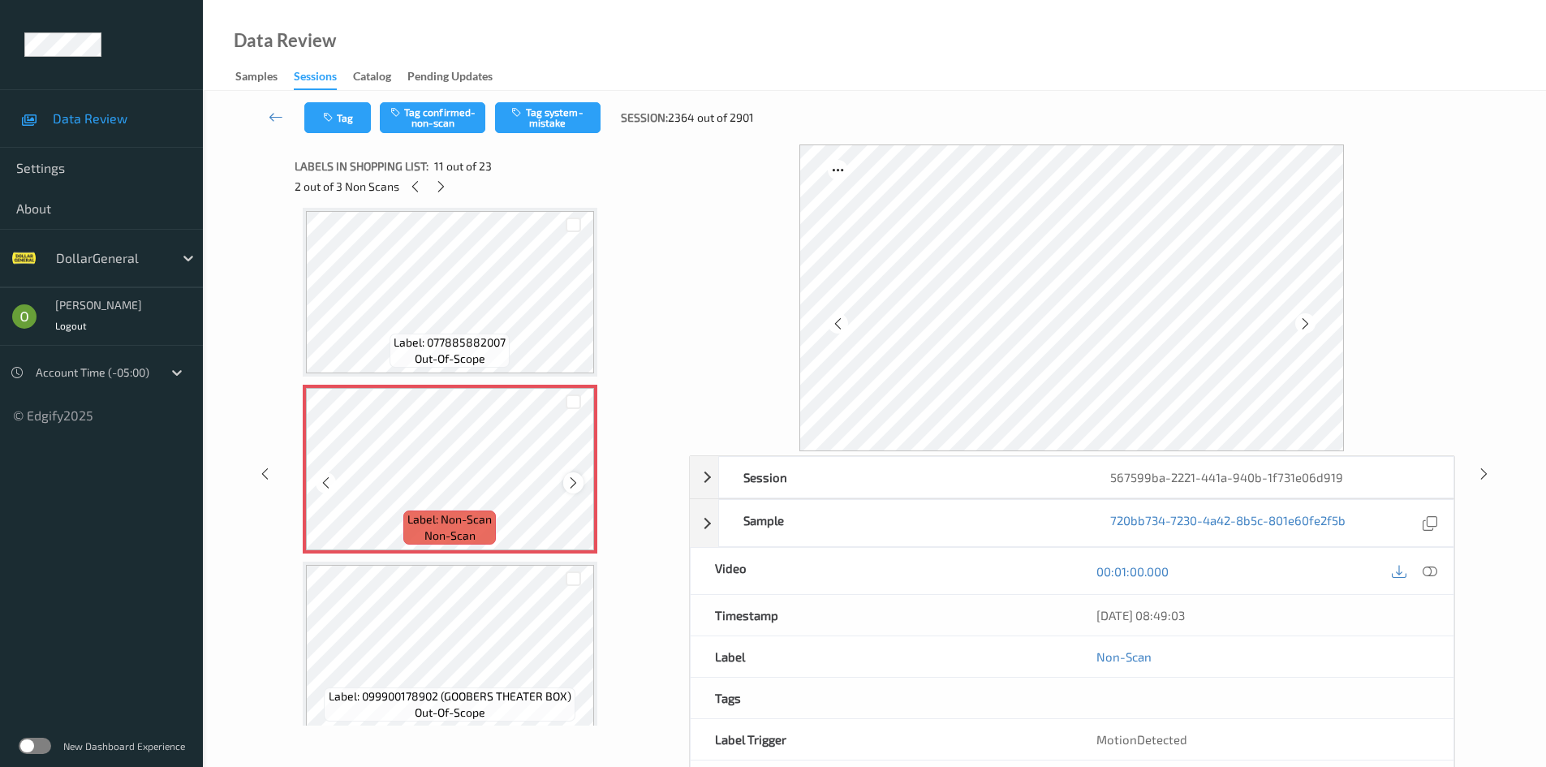
click at [573, 478] on icon at bounding box center [573, 482] width 14 height 15
click at [572, 483] on icon at bounding box center [573, 482] width 14 height 15
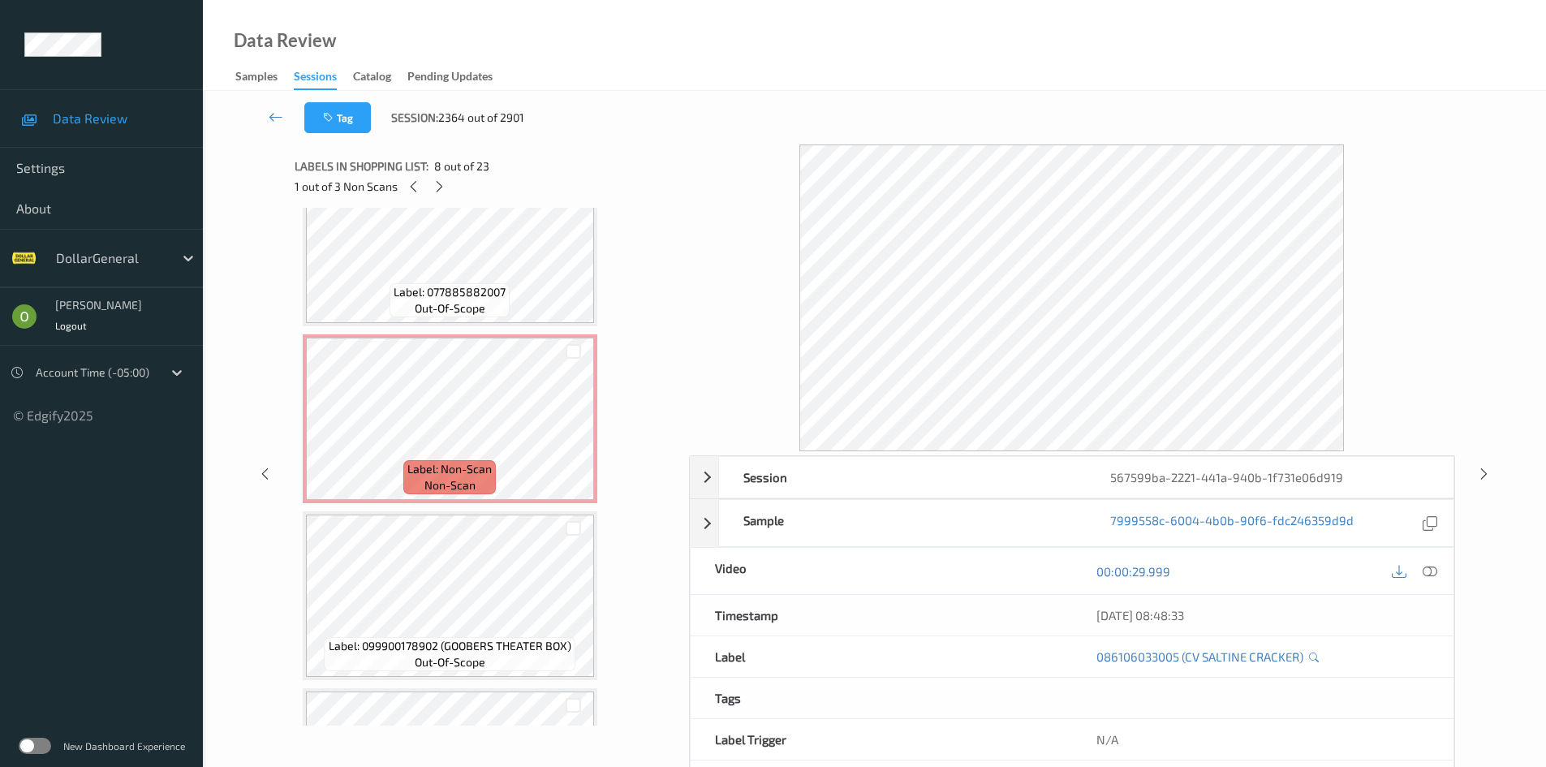
scroll to position [1681, 0]
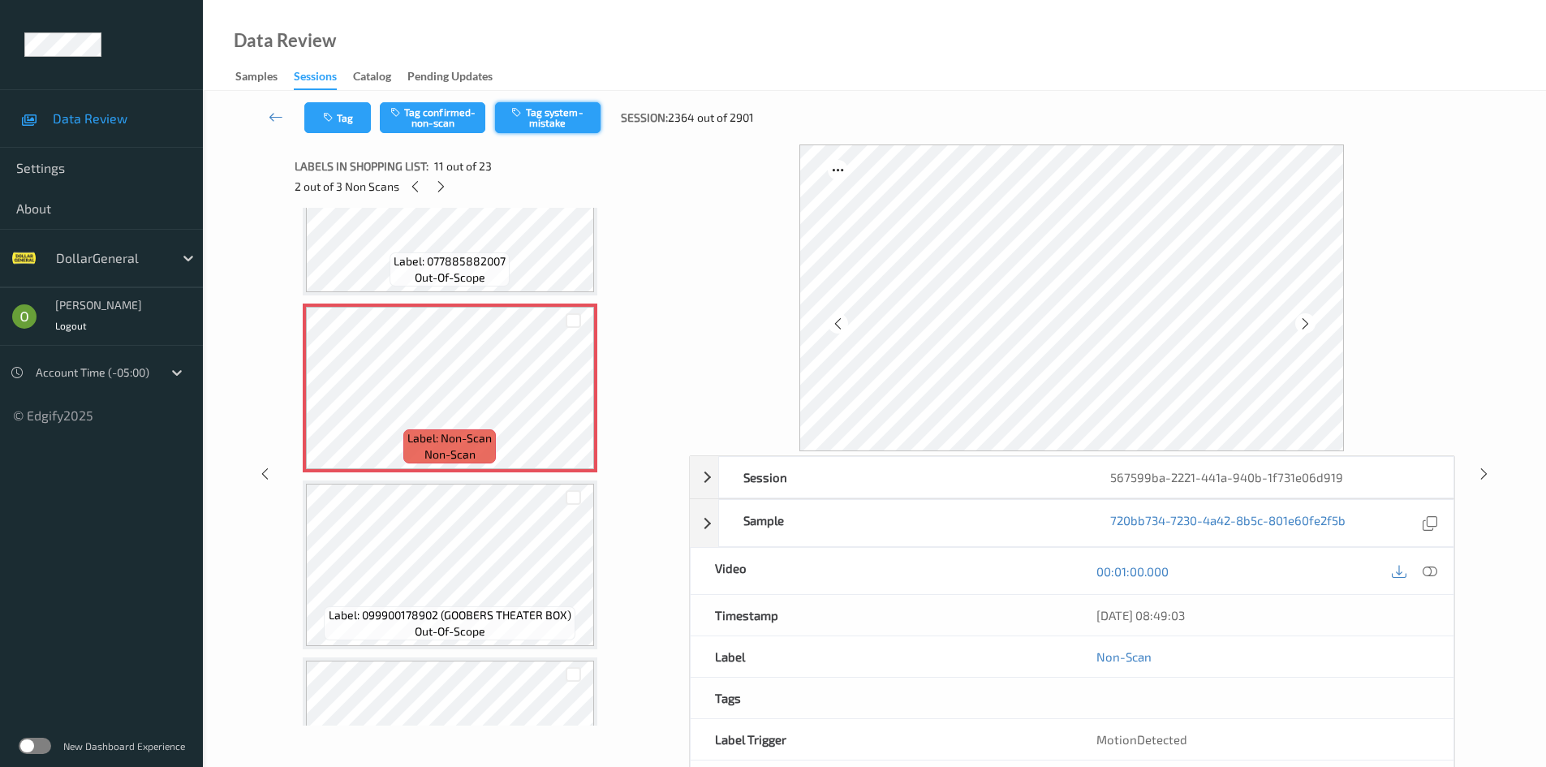
click at [553, 124] on button "Tag system-mistake" at bounding box center [547, 117] width 105 height 31
click at [431, 185] on div at bounding box center [441, 186] width 20 height 20
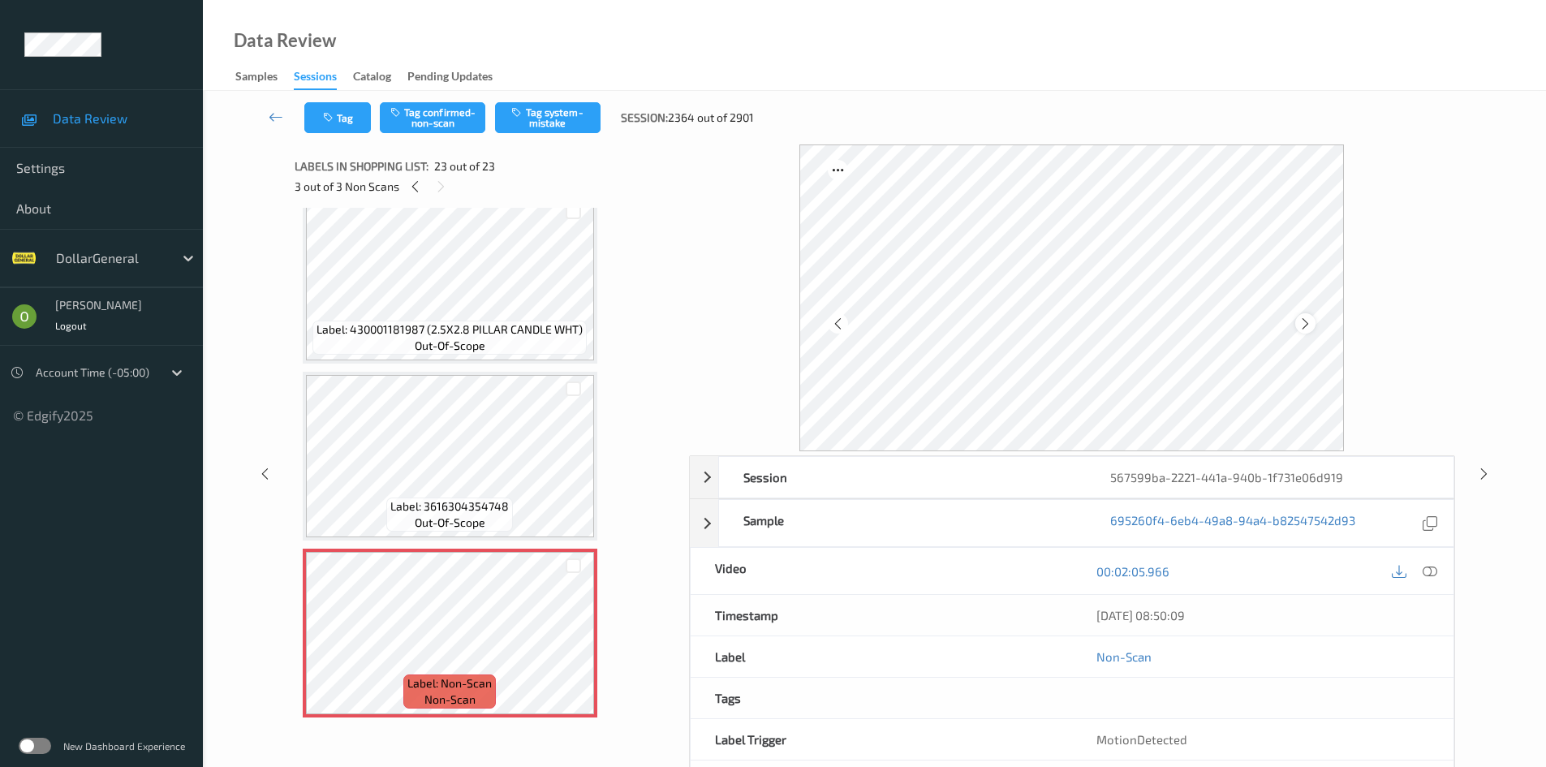
click at [1295, 323] on div at bounding box center [1305, 323] width 20 height 20
click at [574, 648] on icon at bounding box center [573, 646] width 14 height 15
click at [555, 134] on div "Tag Tag confirmed-non-scan Tag system-mistake Session: 2364 out of 2901" at bounding box center [874, 118] width 1276 height 54
click at [560, 129] on button "Tag system-mistake" at bounding box center [547, 117] width 105 height 31
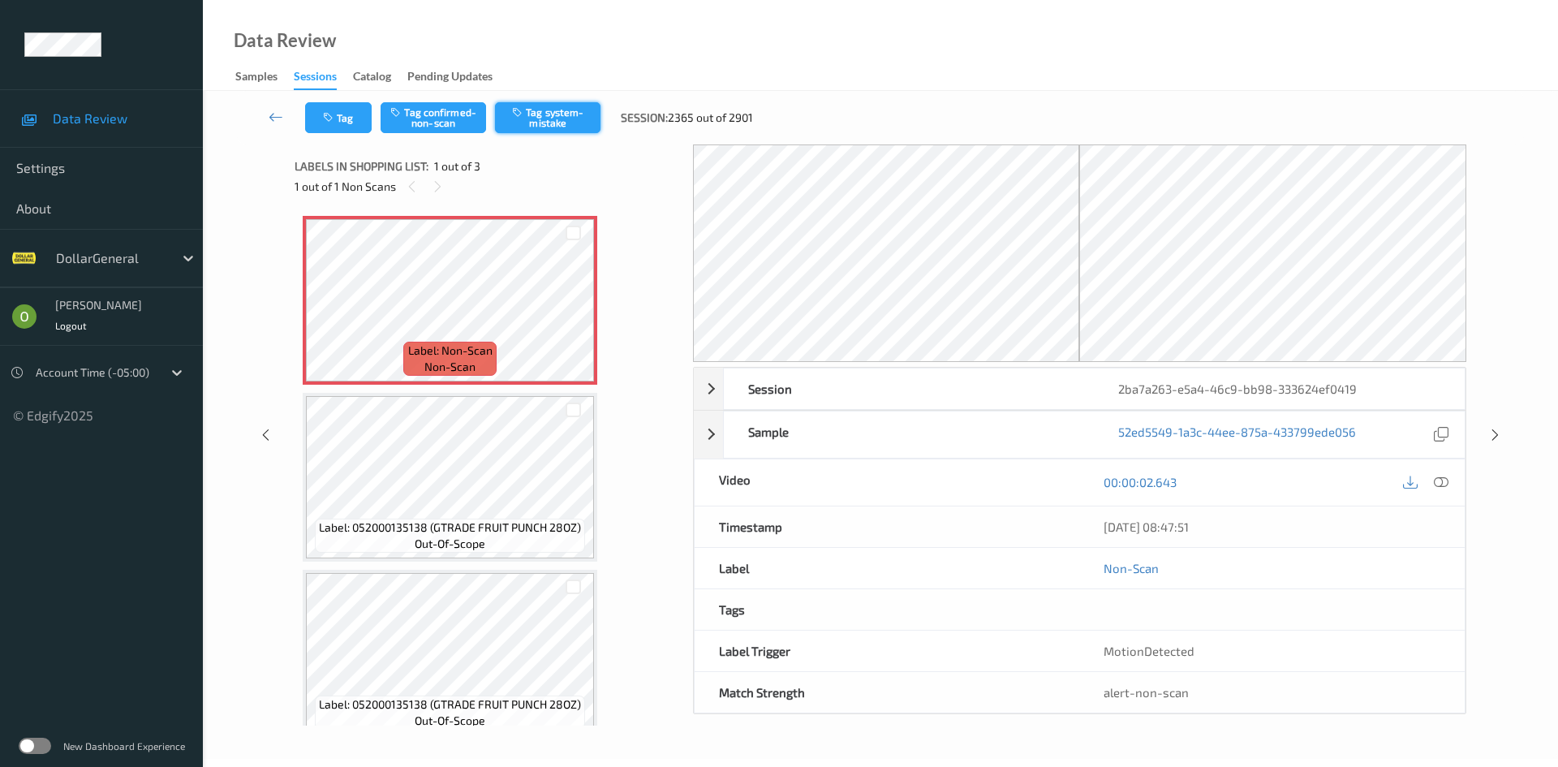
click at [518, 110] on icon "button" at bounding box center [519, 111] width 14 height 11
click at [324, 114] on icon "button" at bounding box center [330, 117] width 14 height 11
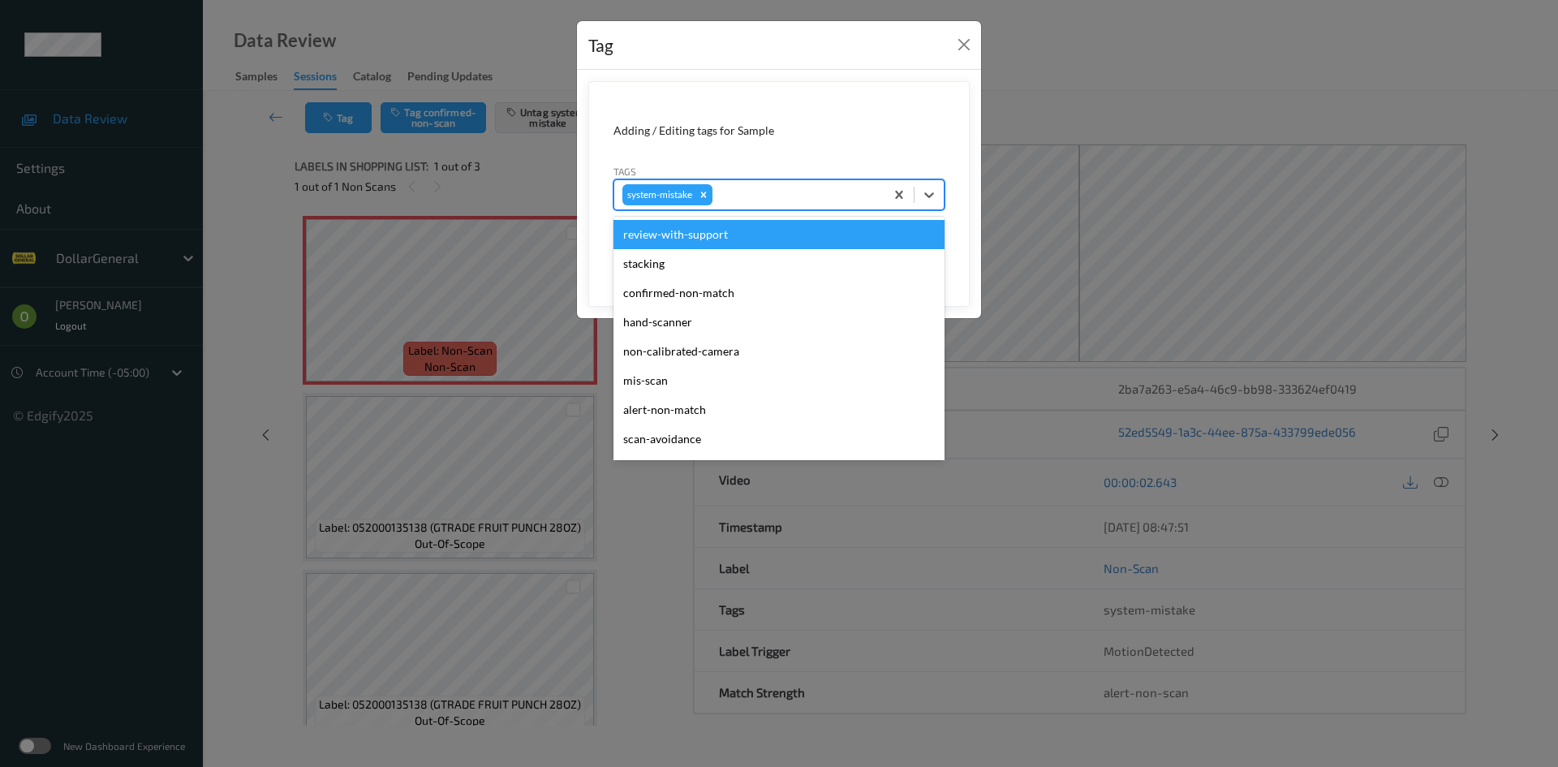
click at [745, 191] on div at bounding box center [796, 194] width 161 height 19
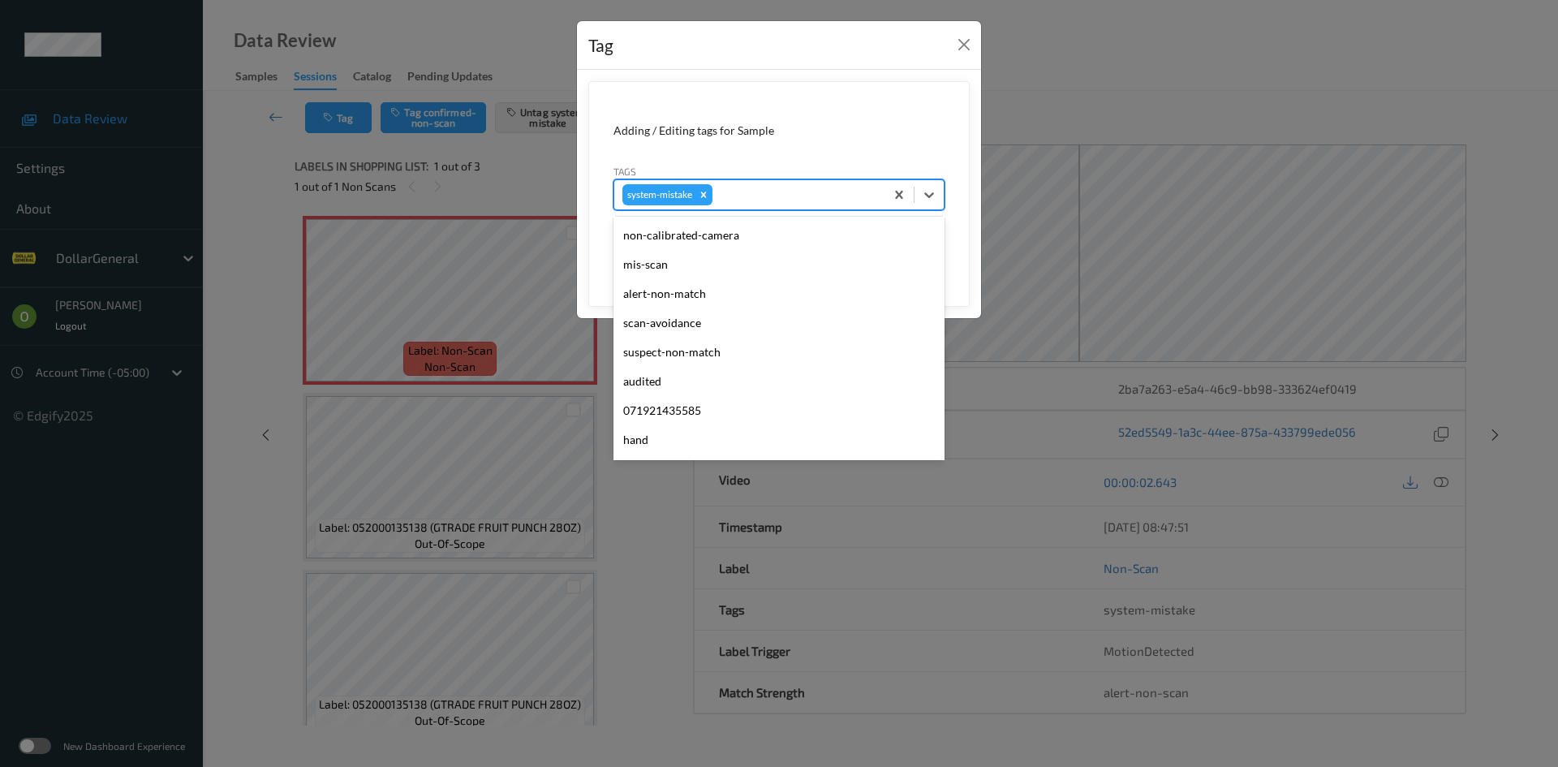
scroll to position [406, 0]
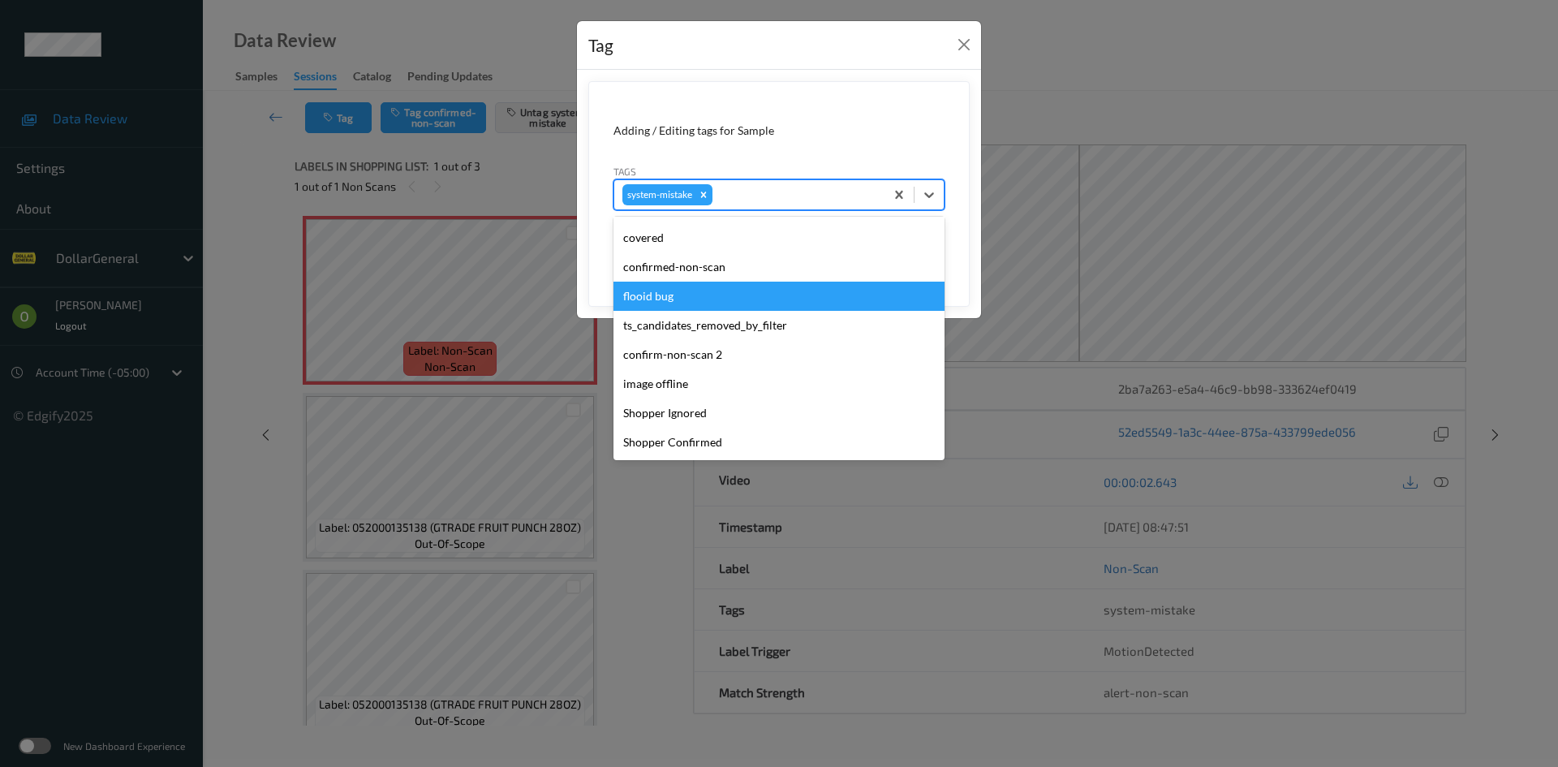
click at [742, 302] on div "flooid bug" at bounding box center [778, 296] width 331 height 29
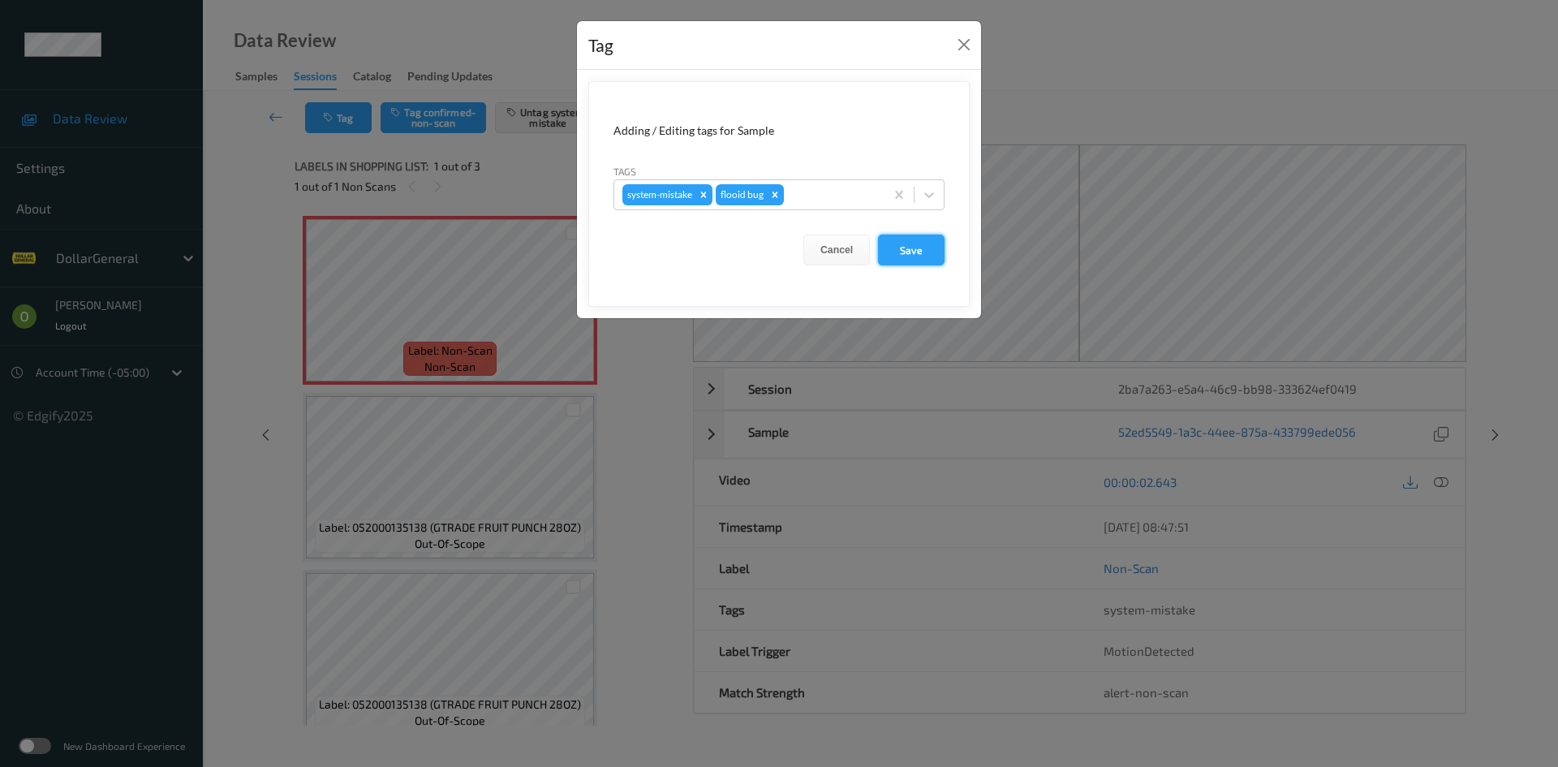
click at [901, 242] on button "Save" at bounding box center [911, 249] width 67 height 31
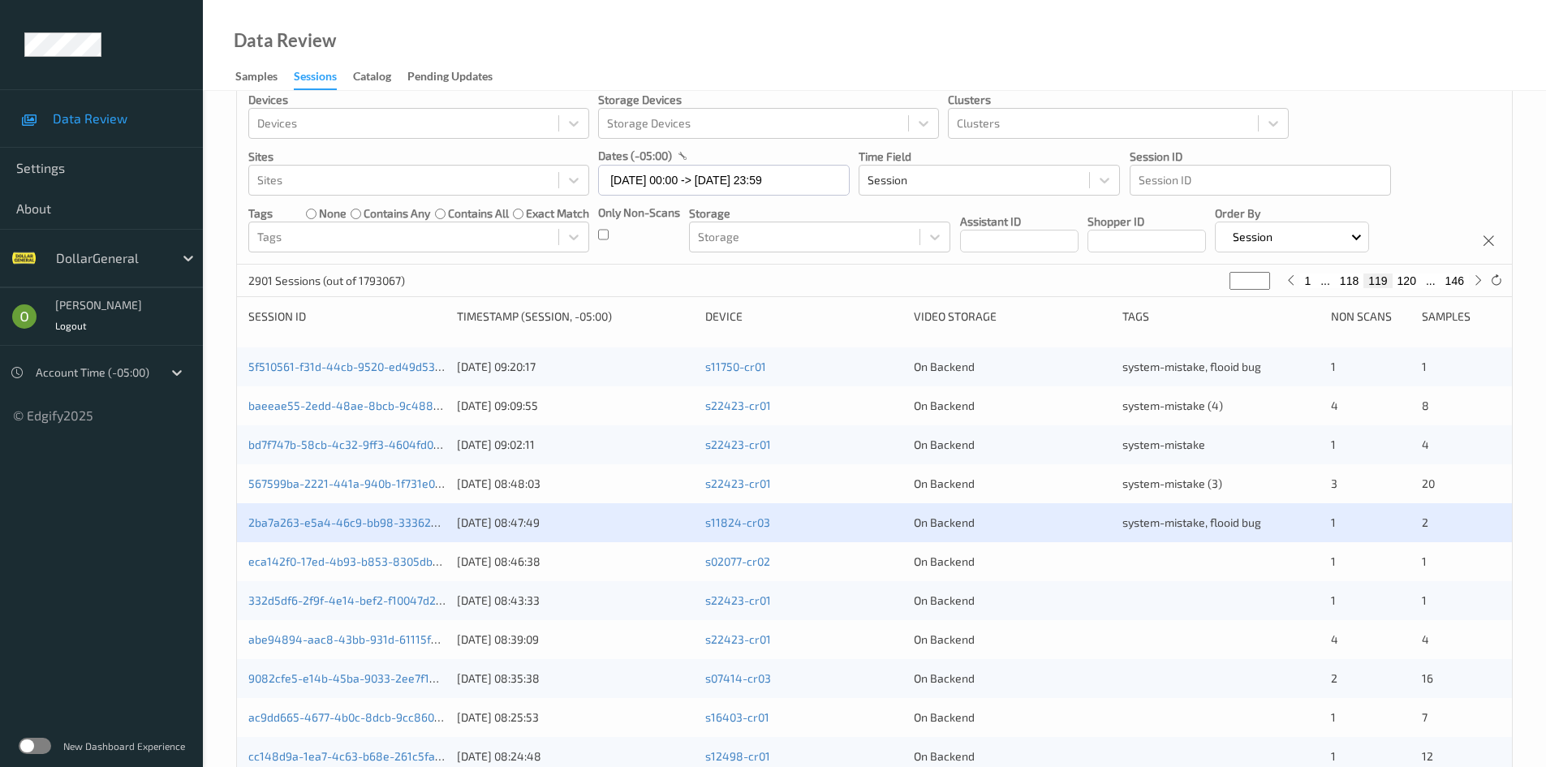
scroll to position [32, 0]
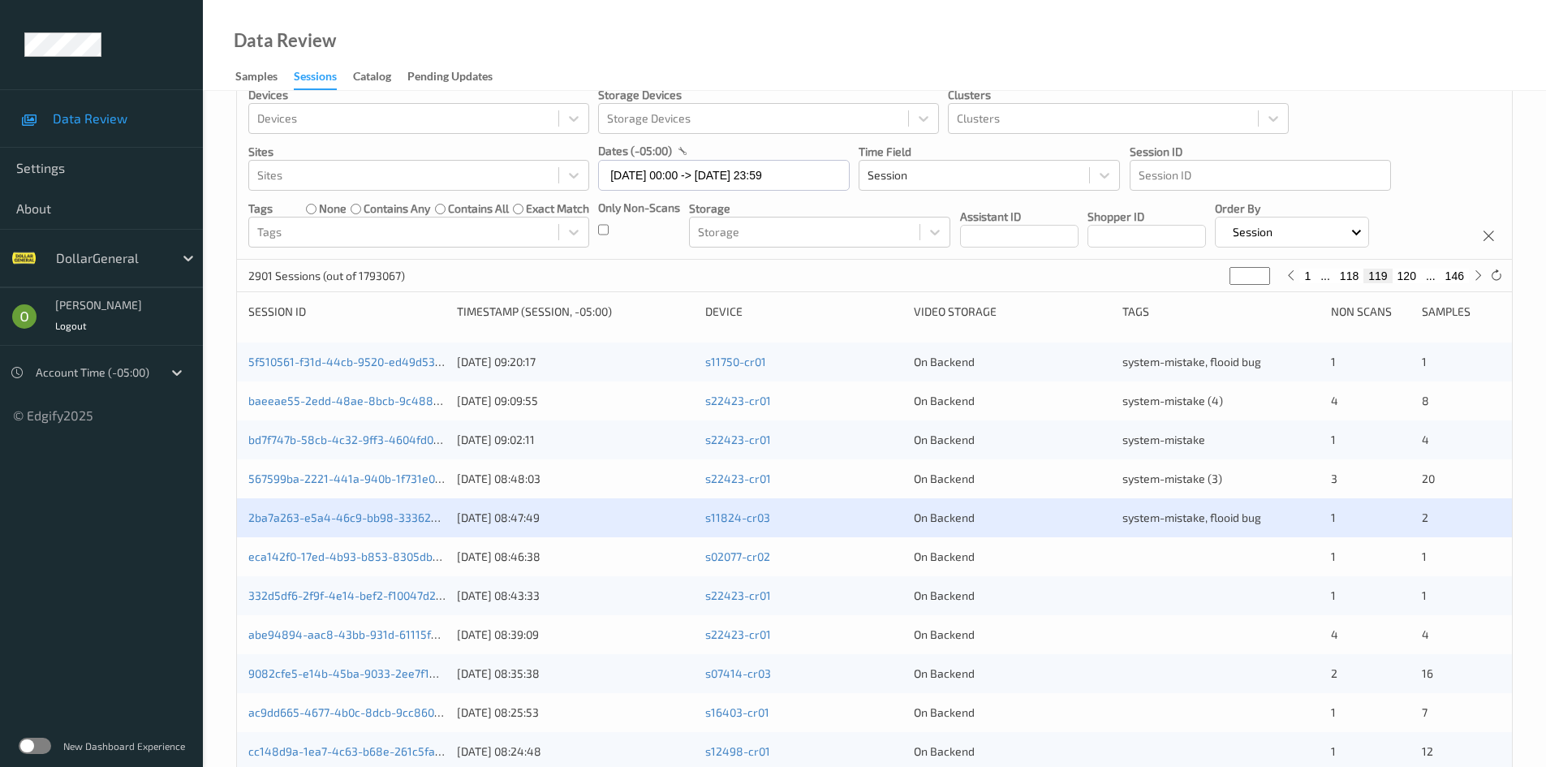
click at [1187, 534] on div "2ba7a263-e5a4-46c9-bb98-333624ef0419 [DATE] 08:47:49 s11824-cr03 On Backend sys…" at bounding box center [874, 517] width 1275 height 39
click at [1043, 551] on div "On Backend" at bounding box center [1012, 556] width 197 height 16
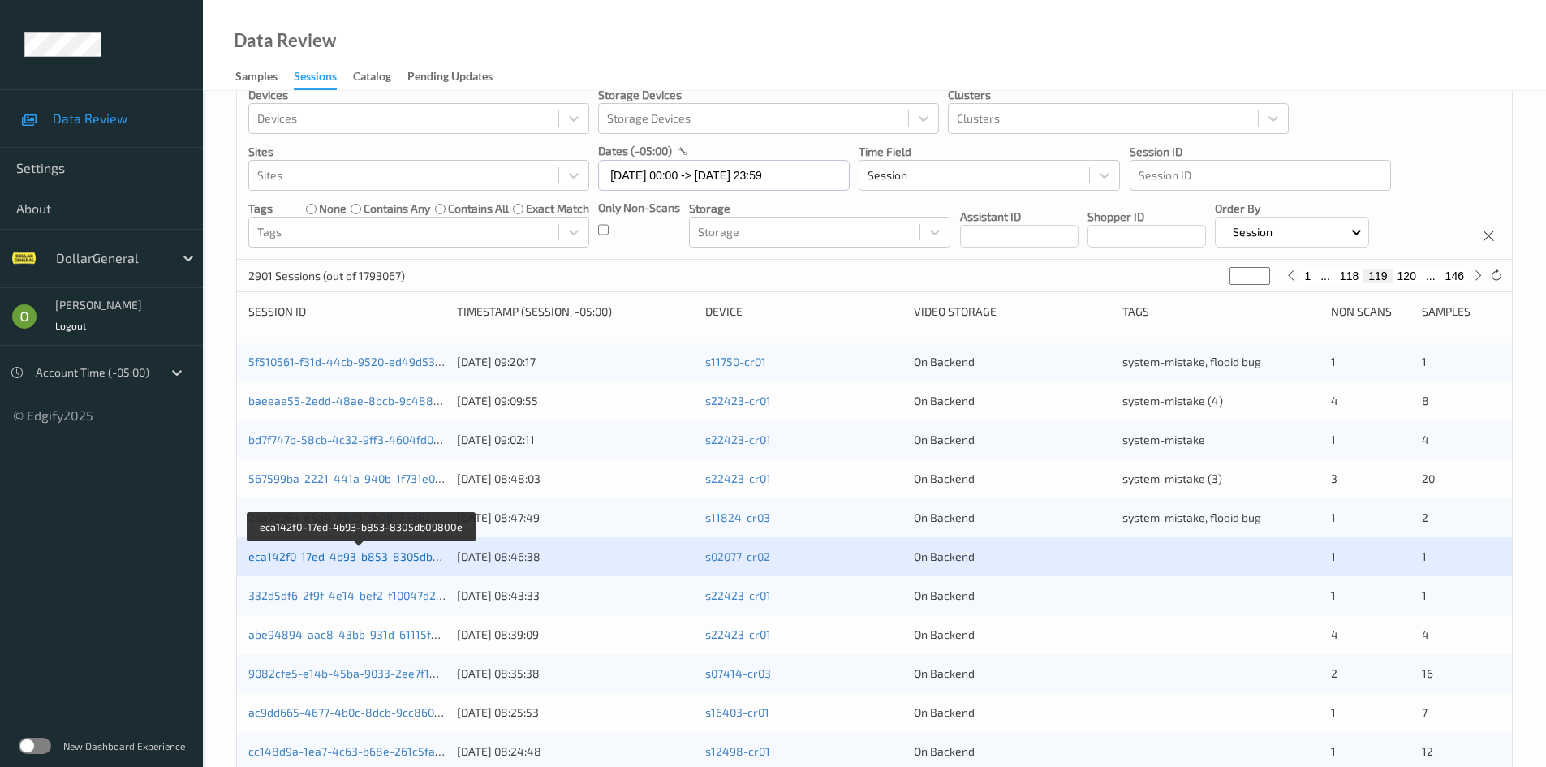
click at [370, 557] on link "eca142f0-17ed-4b93-b853-8305db09800e" at bounding box center [360, 556] width 224 height 14
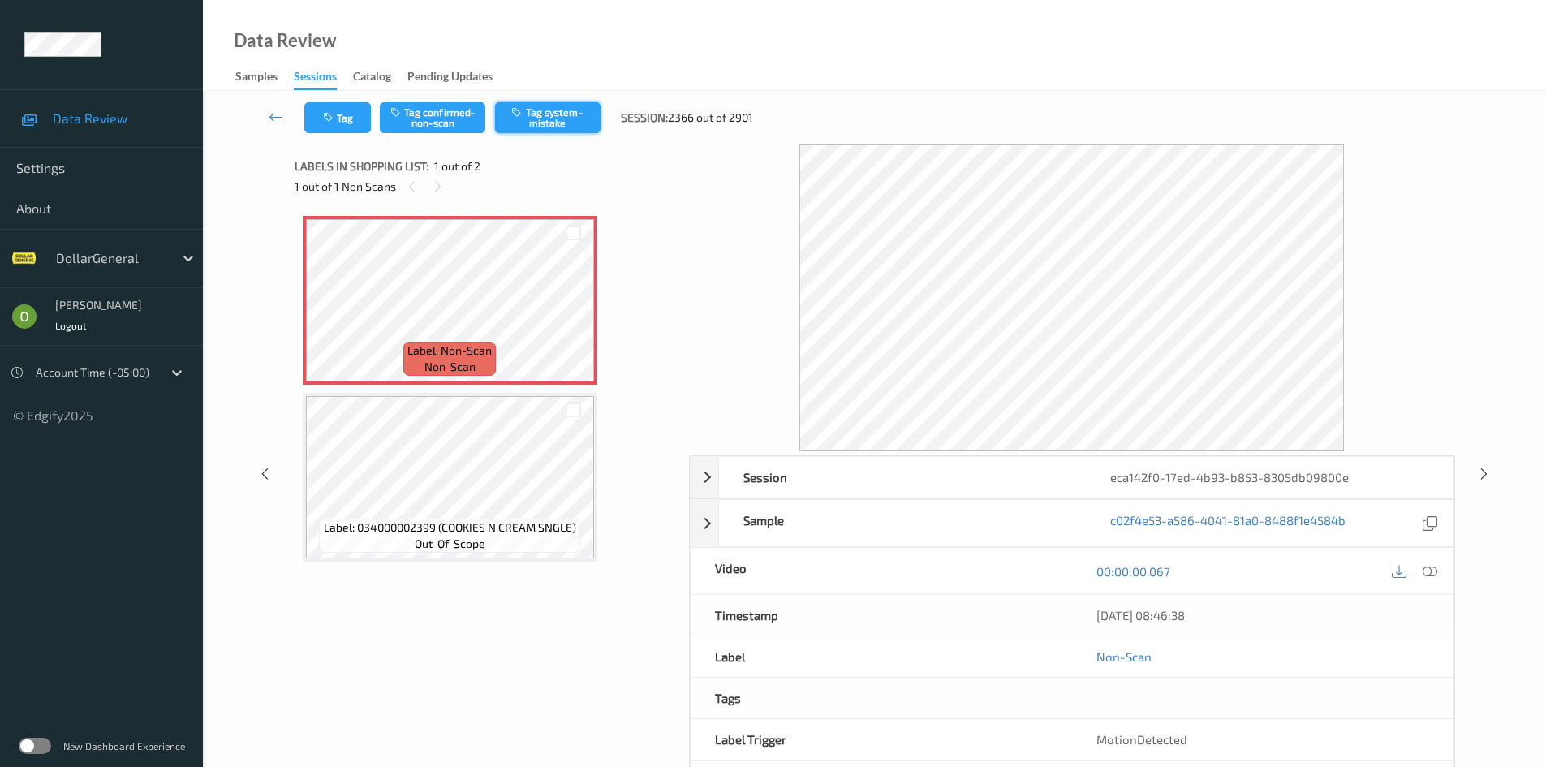
click at [524, 121] on button "Tag system-mistake" at bounding box center [547, 117] width 105 height 31
click at [359, 124] on button "Tag" at bounding box center [337, 117] width 67 height 31
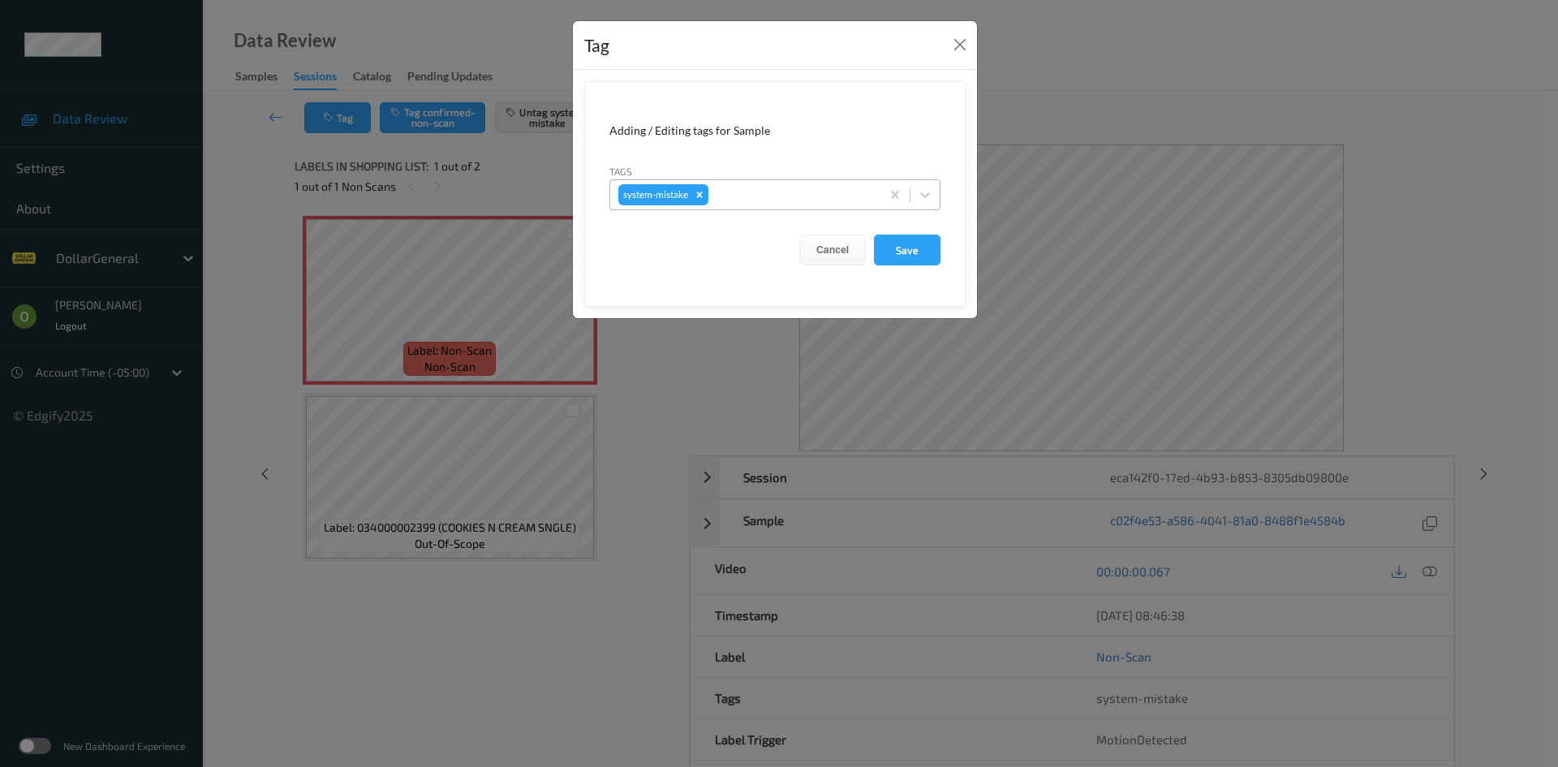
click at [823, 198] on div at bounding box center [792, 194] width 161 height 19
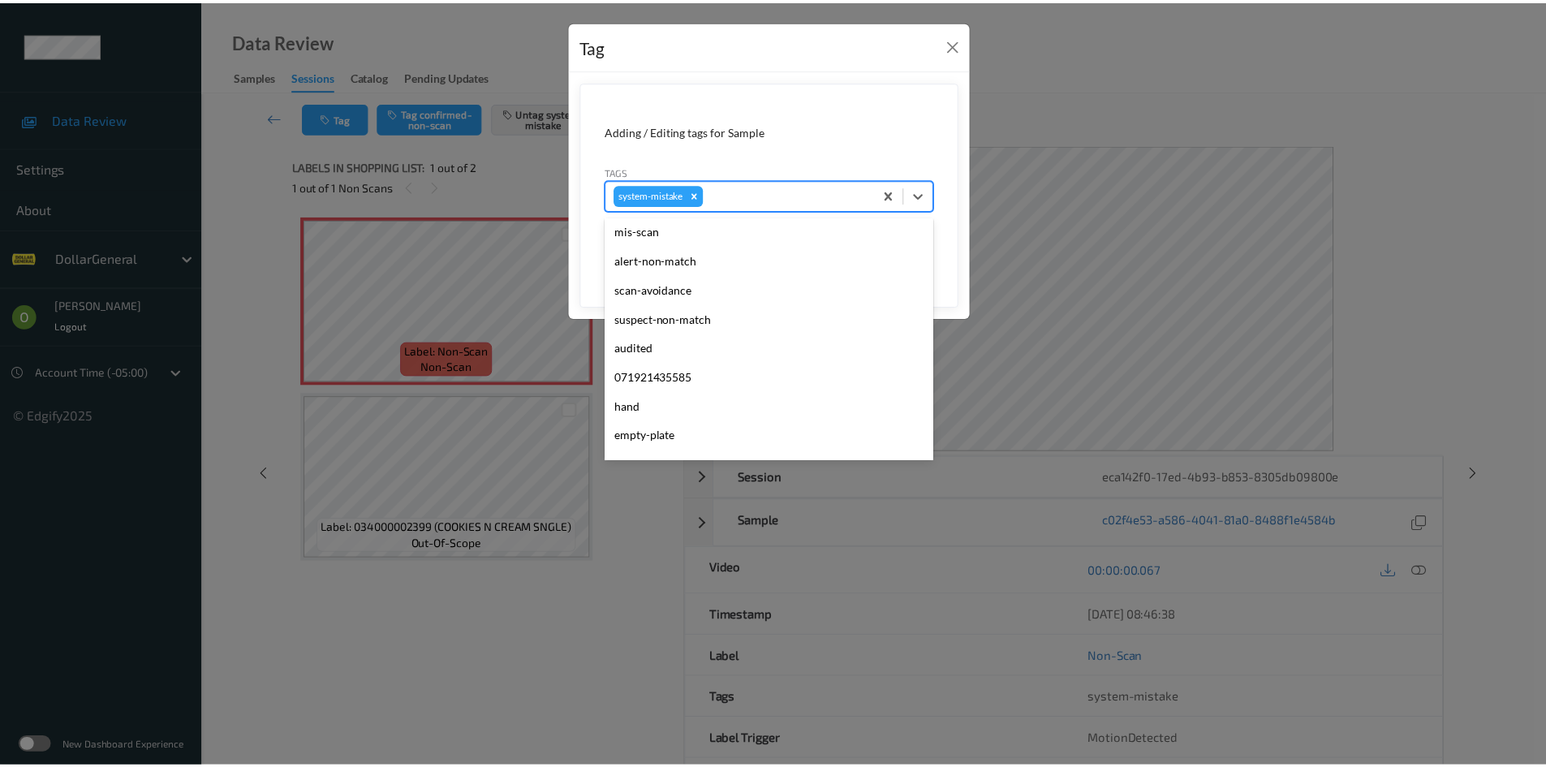
scroll to position [406, 0]
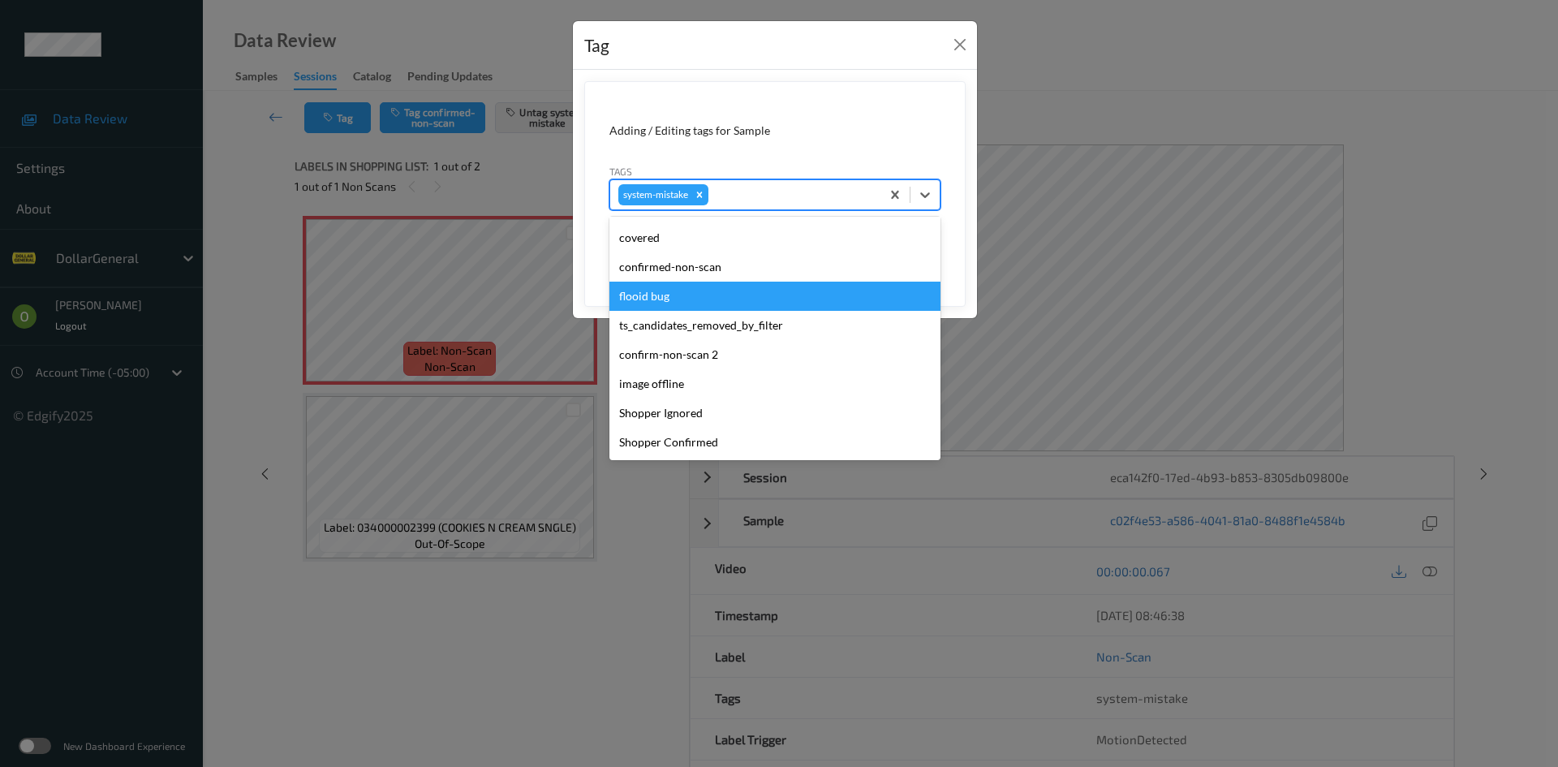
click at [699, 310] on div "flooid bug" at bounding box center [774, 296] width 331 height 29
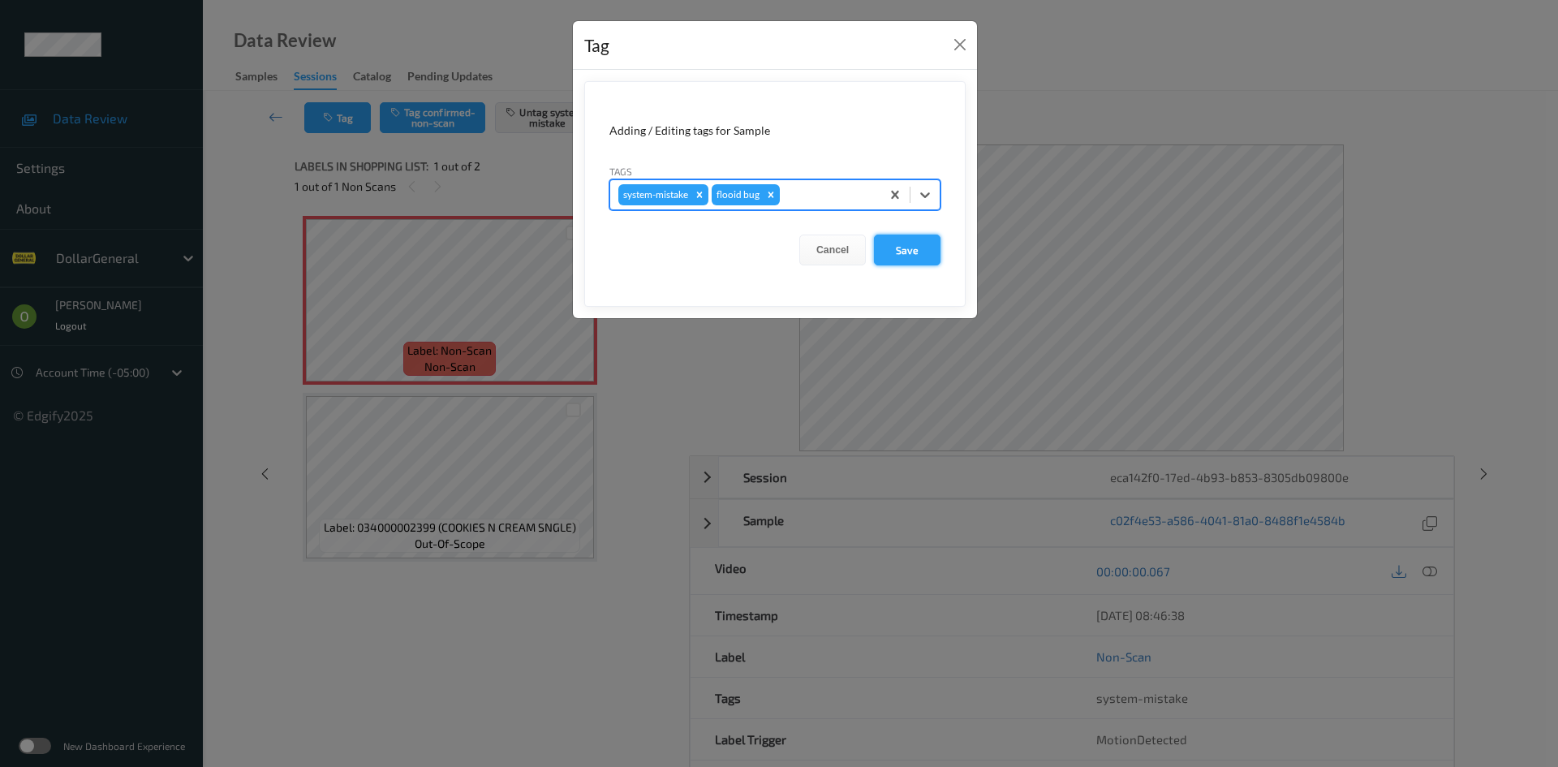
click at [907, 254] on button "Save" at bounding box center [907, 249] width 67 height 31
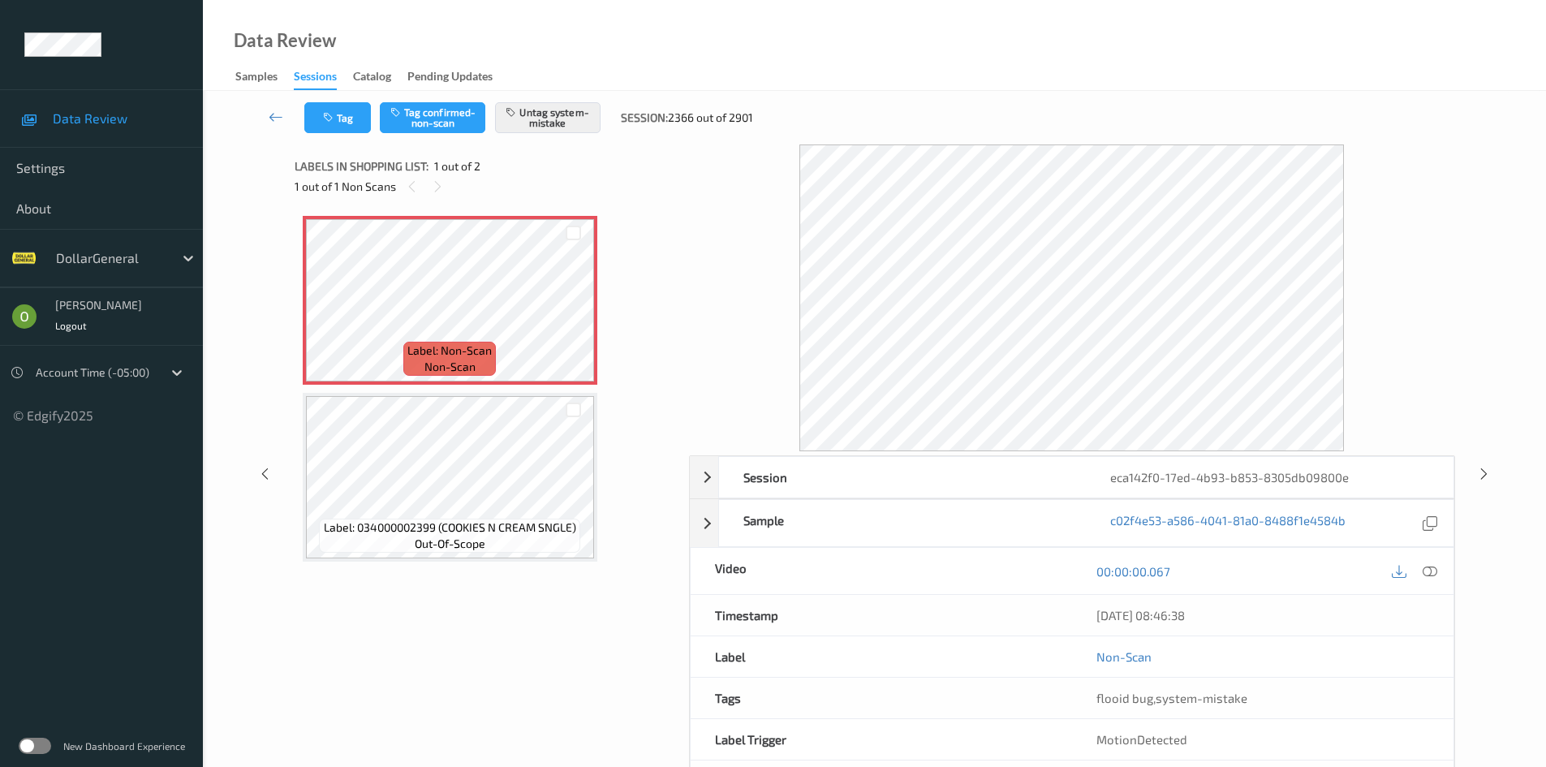
click at [644, 244] on div "Label: Non-Scan non-scan Label: 034000002399 (COOKIES N CREAM SNGLE) out-of-sco…" at bounding box center [486, 389] width 367 height 346
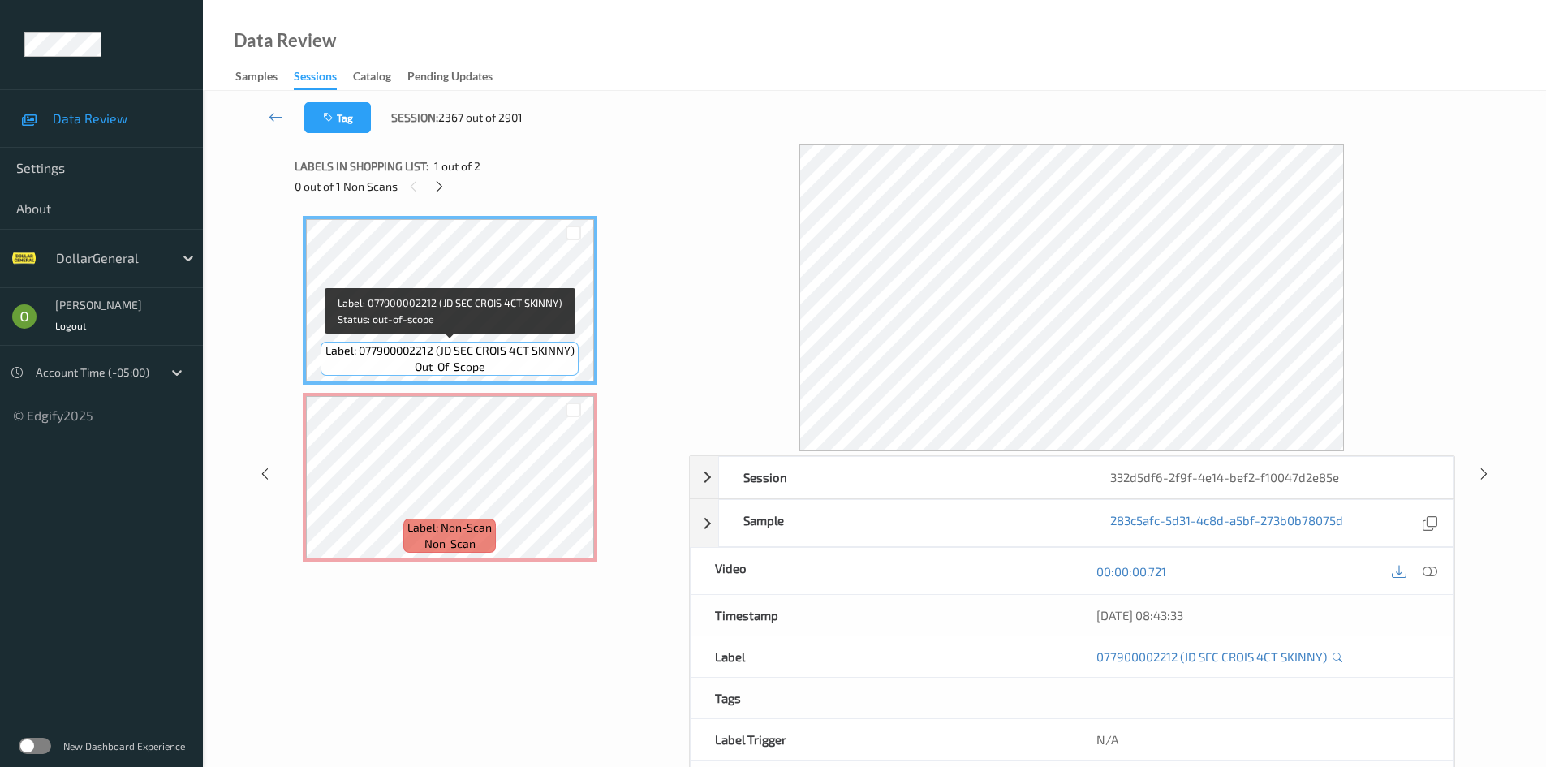
click at [558, 347] on span "Label: 077900002212 (JD SEC CROIS 4CT SKINNY)" at bounding box center [449, 350] width 249 height 16
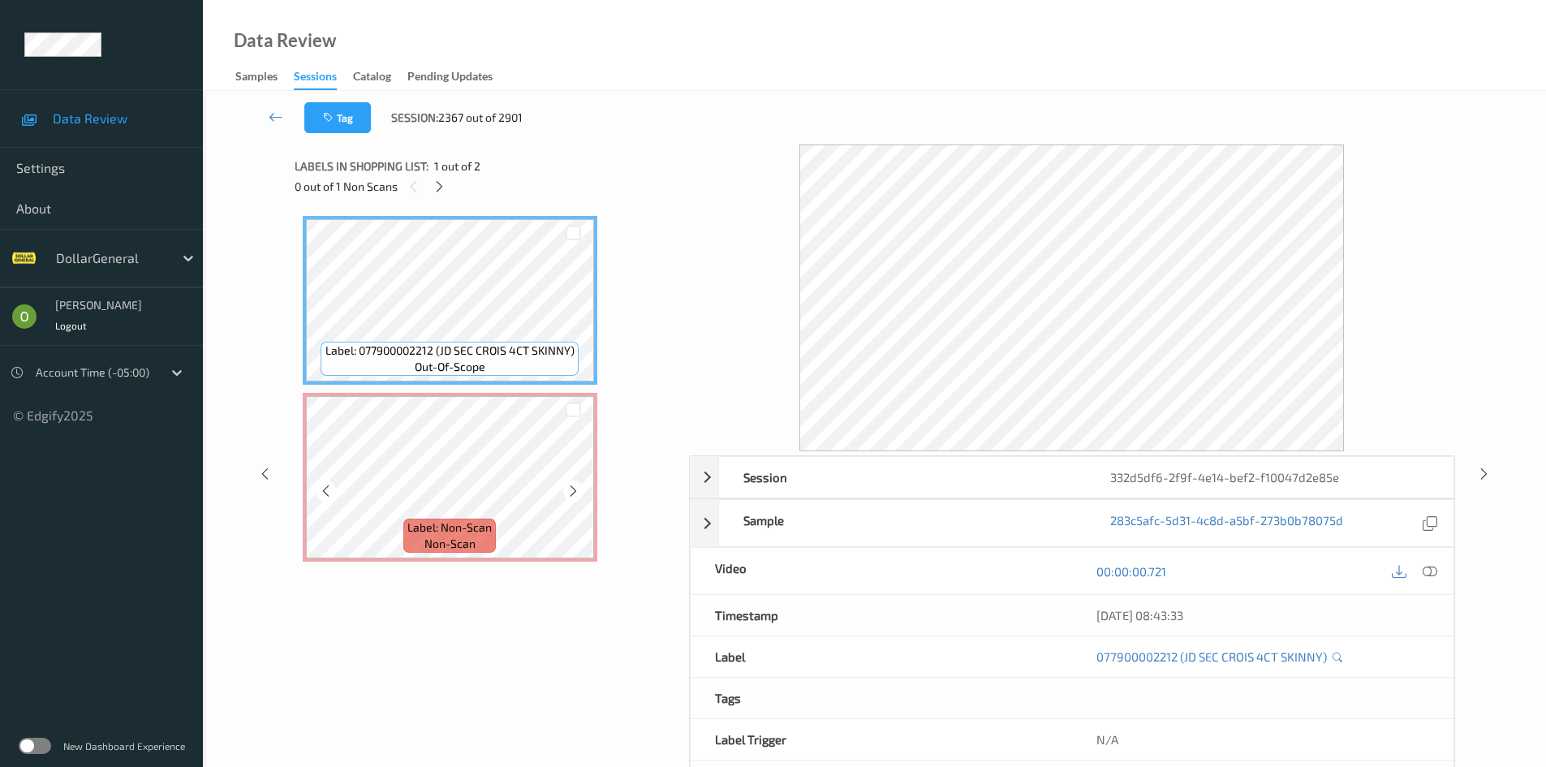
click at [559, 422] on div at bounding box center [573, 409] width 41 height 27
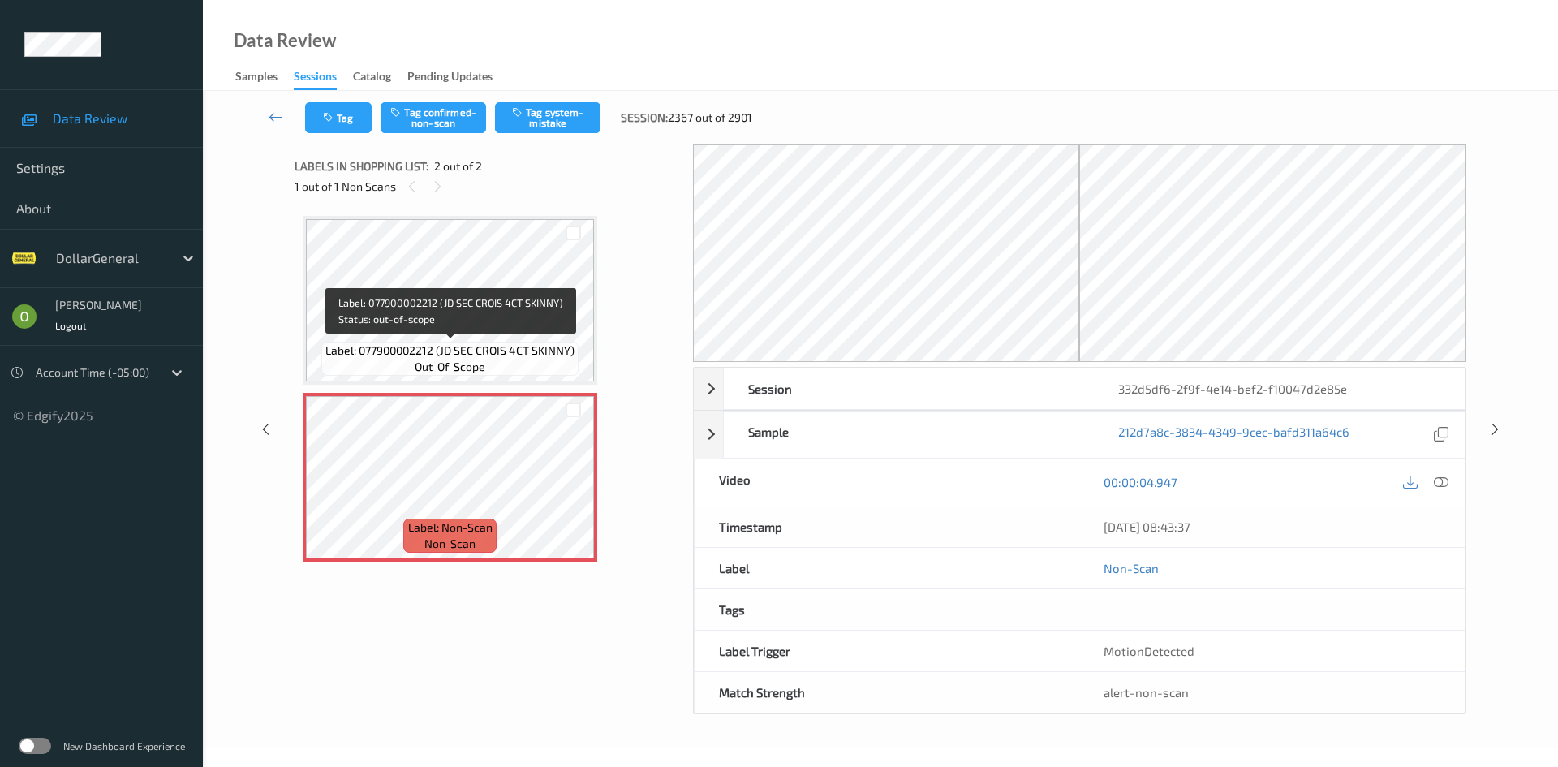
click at [461, 345] on span "Label: 077900002212 (JD SEC CROIS 4CT SKINNY)" at bounding box center [449, 350] width 249 height 16
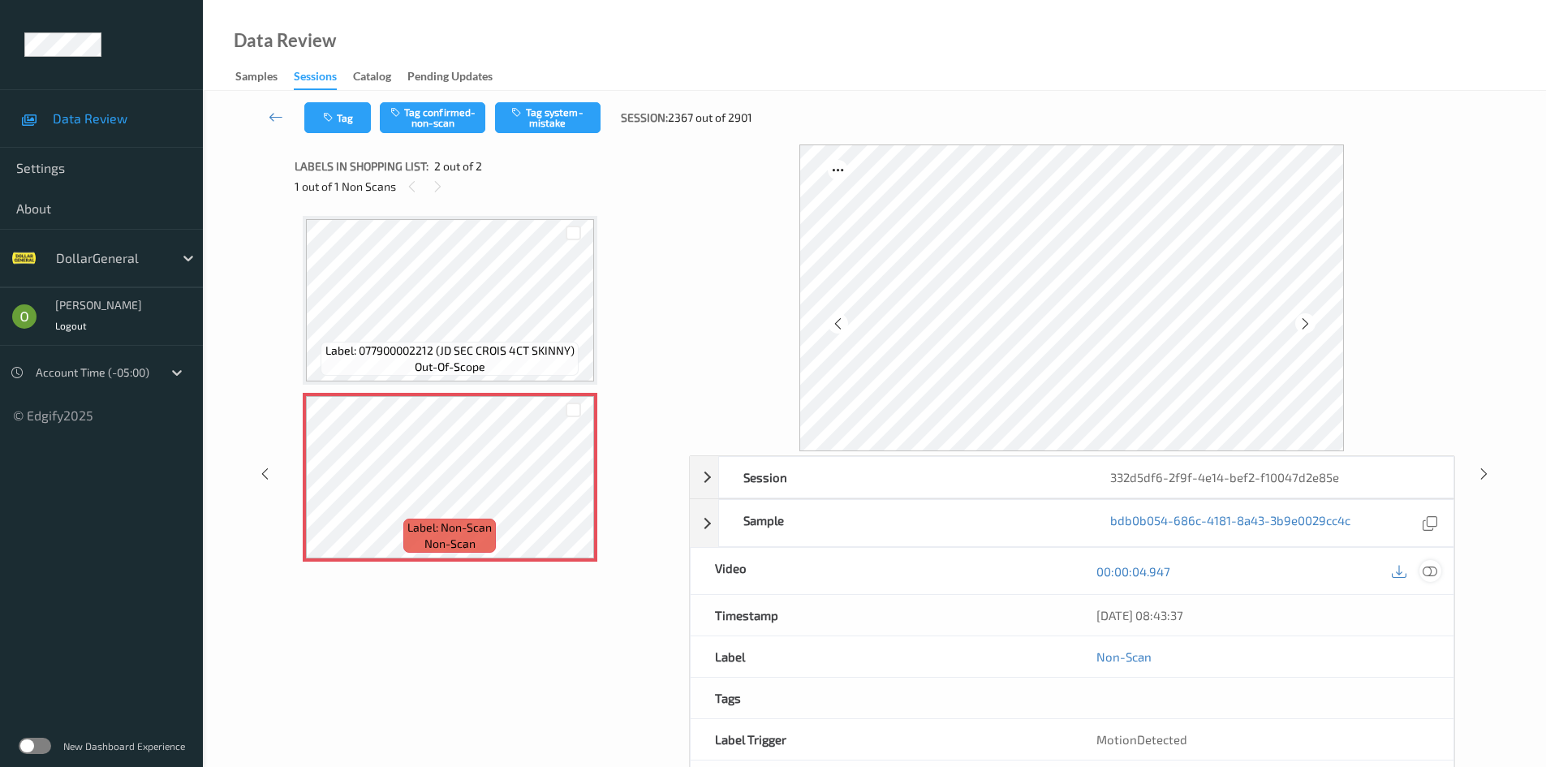
click at [1429, 578] on icon at bounding box center [1429, 571] width 15 height 15
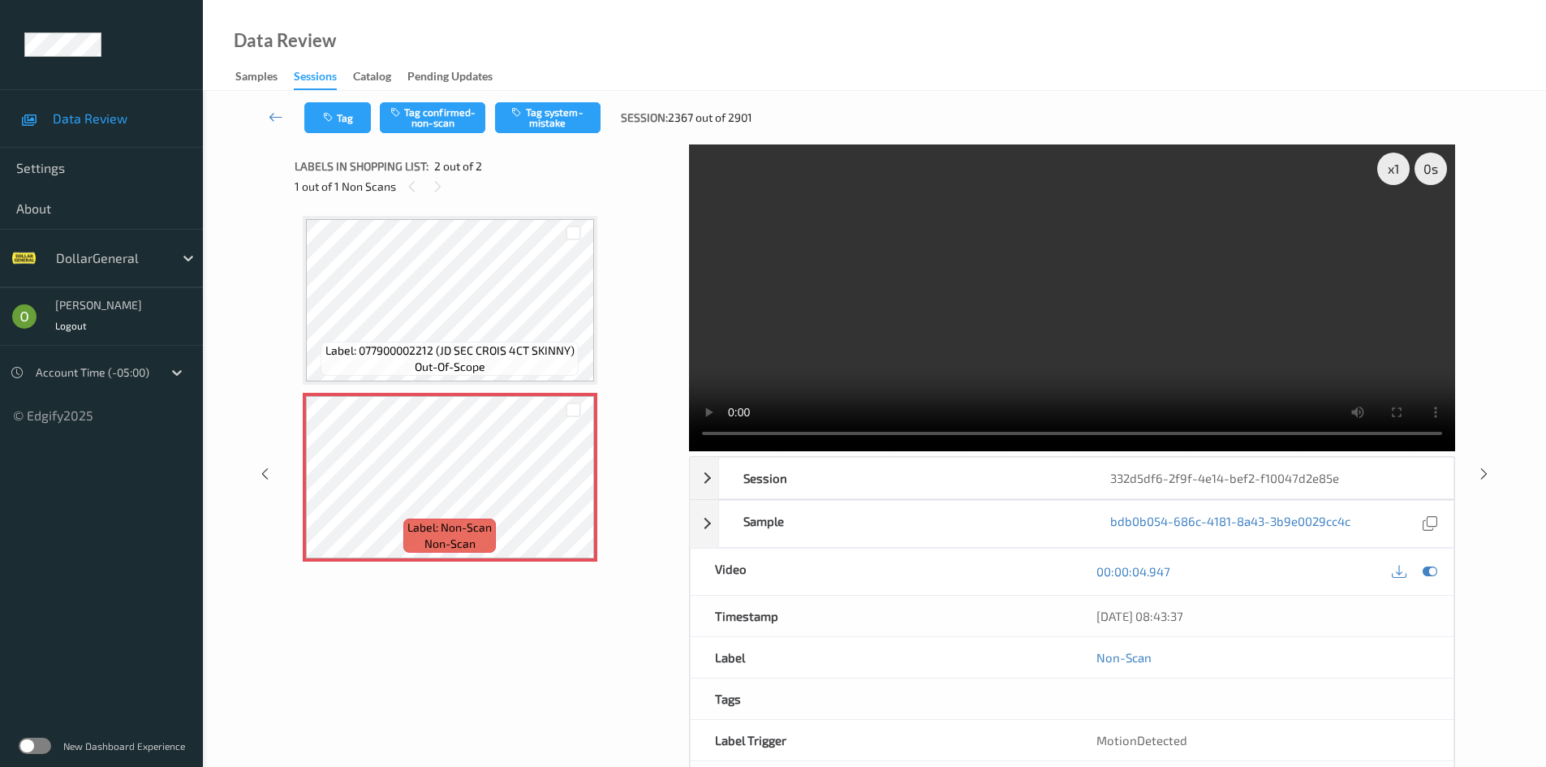
click at [848, 292] on video at bounding box center [1072, 297] width 766 height 307
click at [811, 287] on video at bounding box center [1072, 297] width 766 height 307
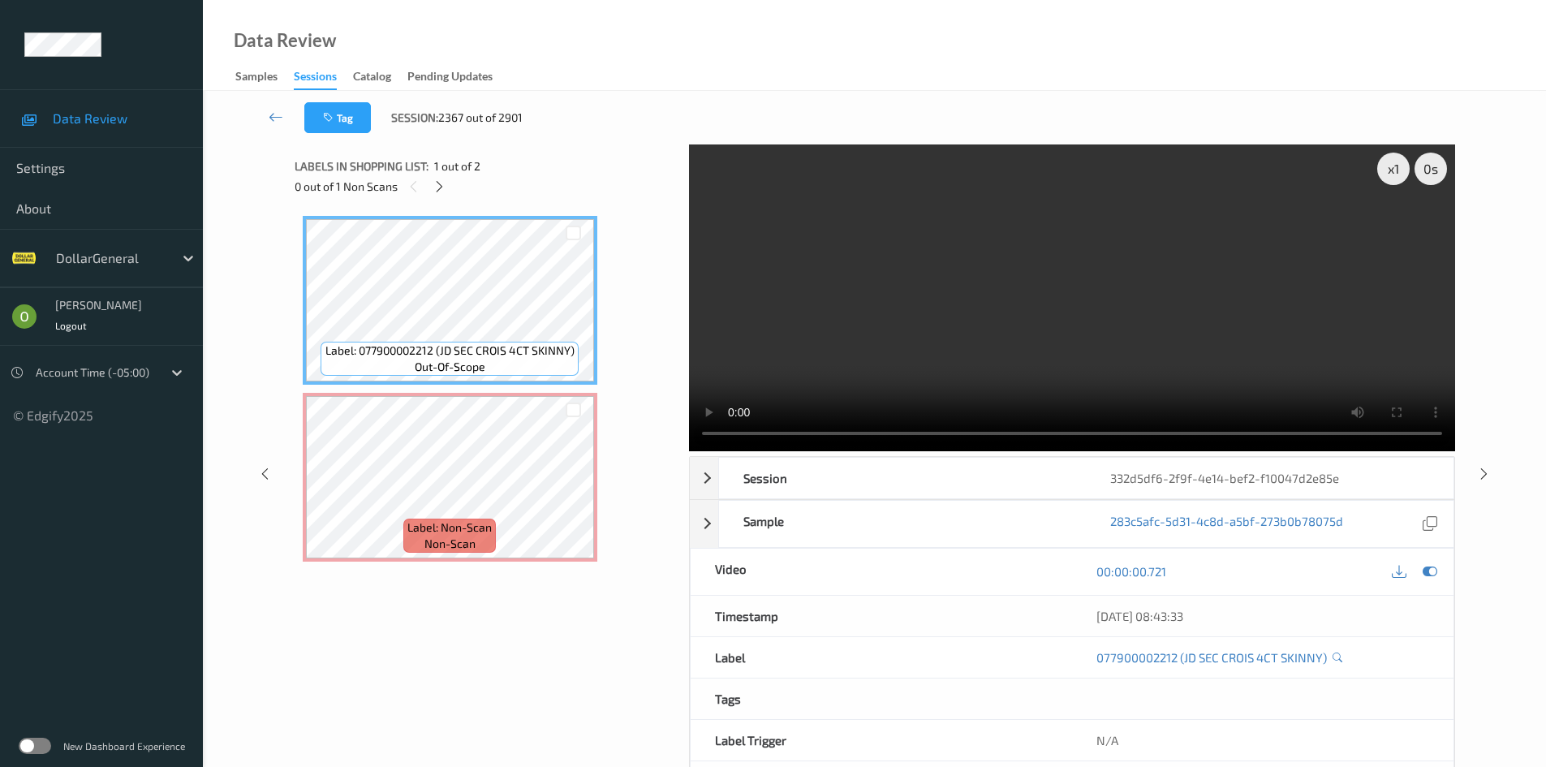
click at [890, 315] on video at bounding box center [1072, 297] width 766 height 307
click at [931, 268] on video at bounding box center [1072, 297] width 766 height 307
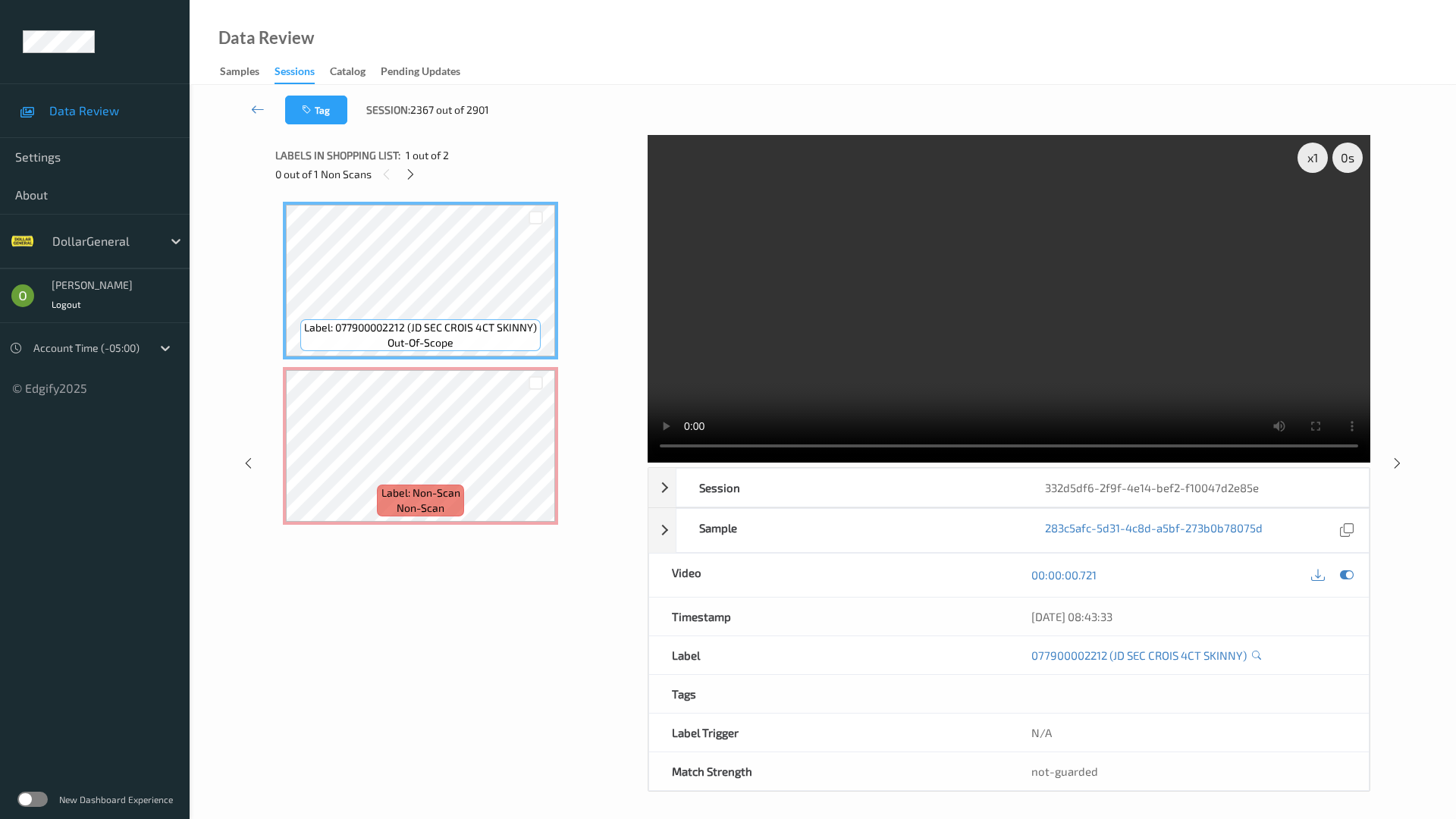
click at [1012, 271] on video at bounding box center [1008, 298] width 722 height 327
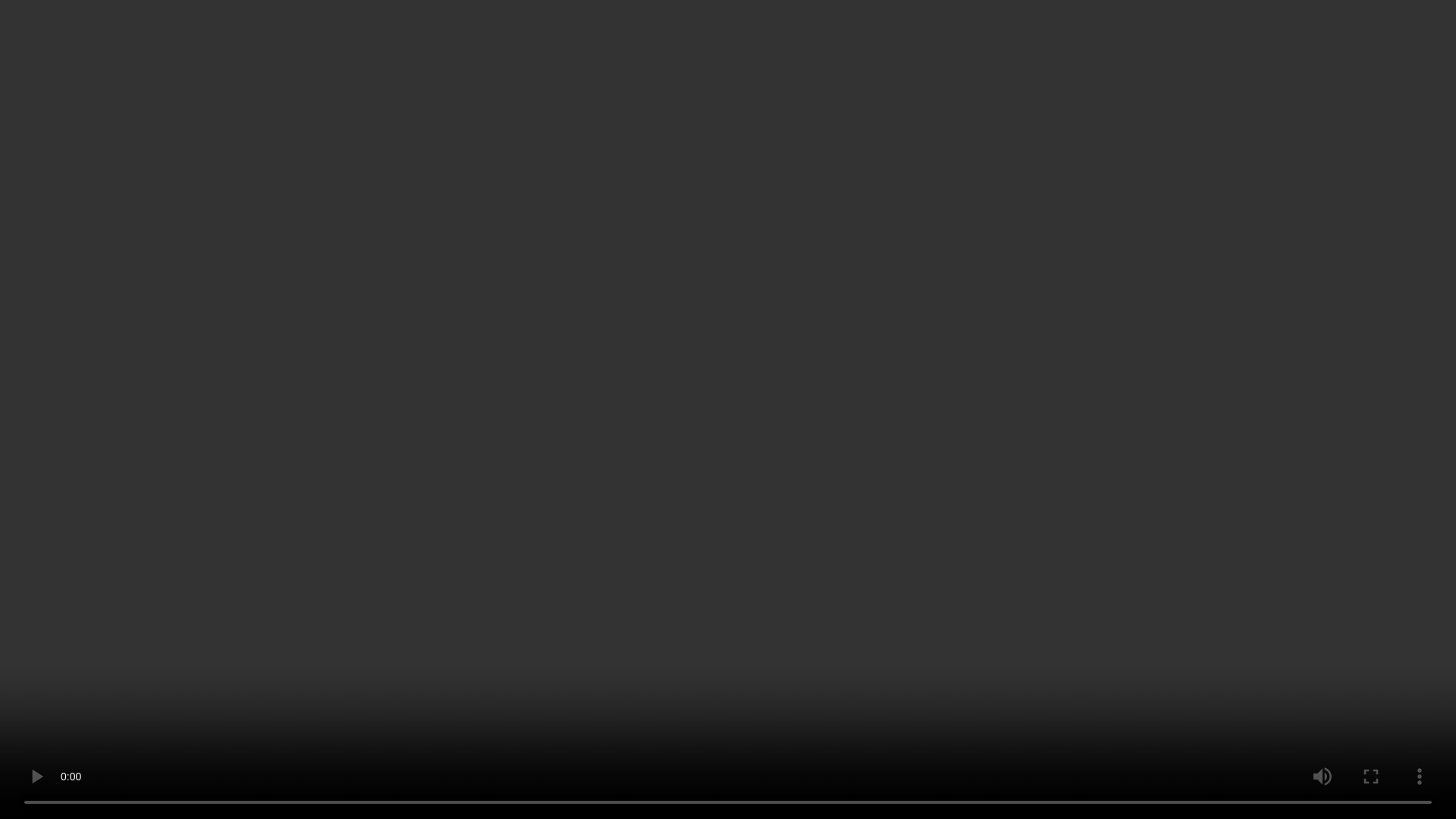
drag, startPoint x: 1008, startPoint y: 272, endPoint x: 1006, endPoint y: 207, distance: 65.0
click at [1008, 273] on video at bounding box center [728, 410] width 1456 height 819
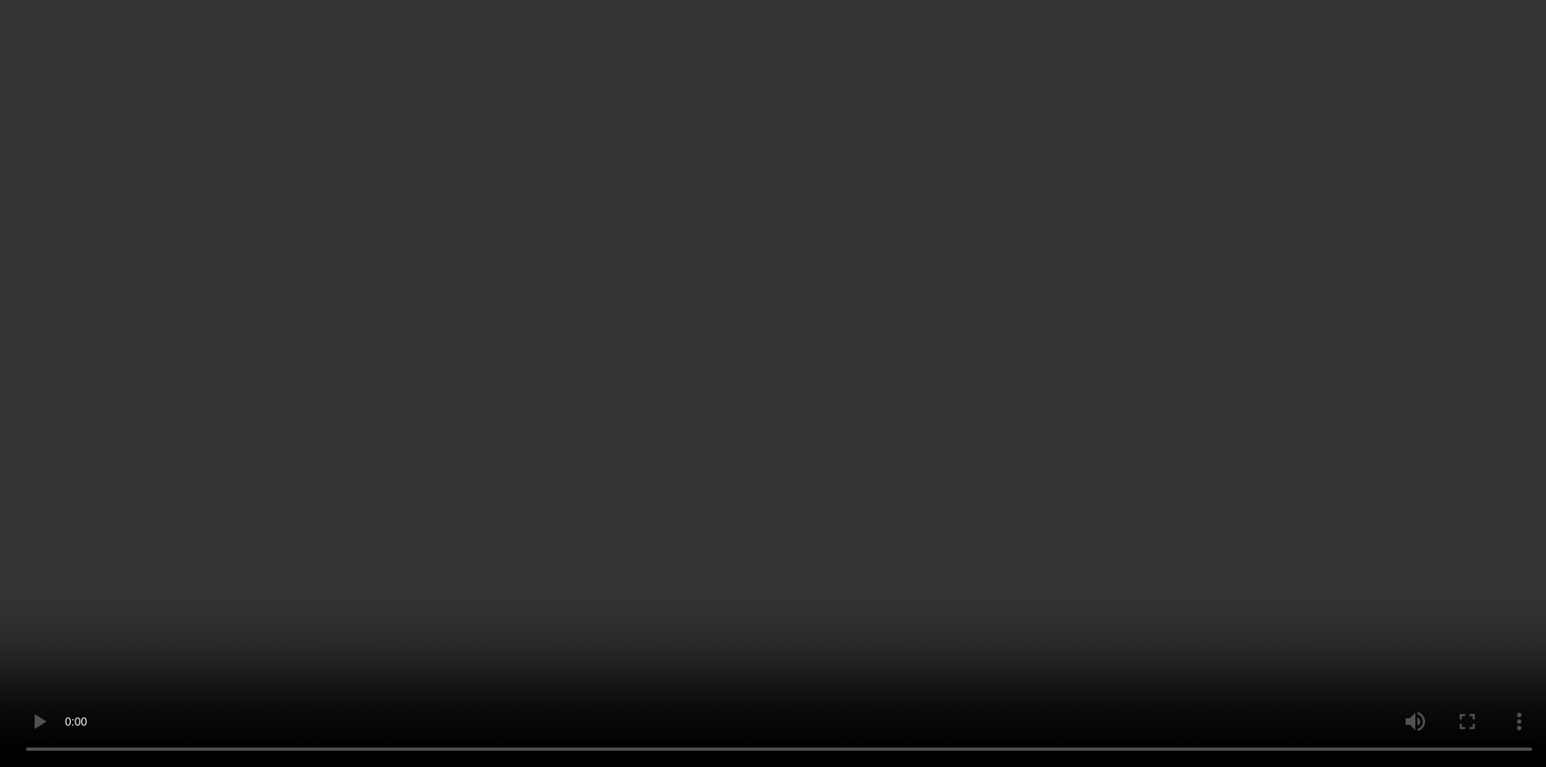
click at [998, 255] on video at bounding box center [773, 383] width 1546 height 767
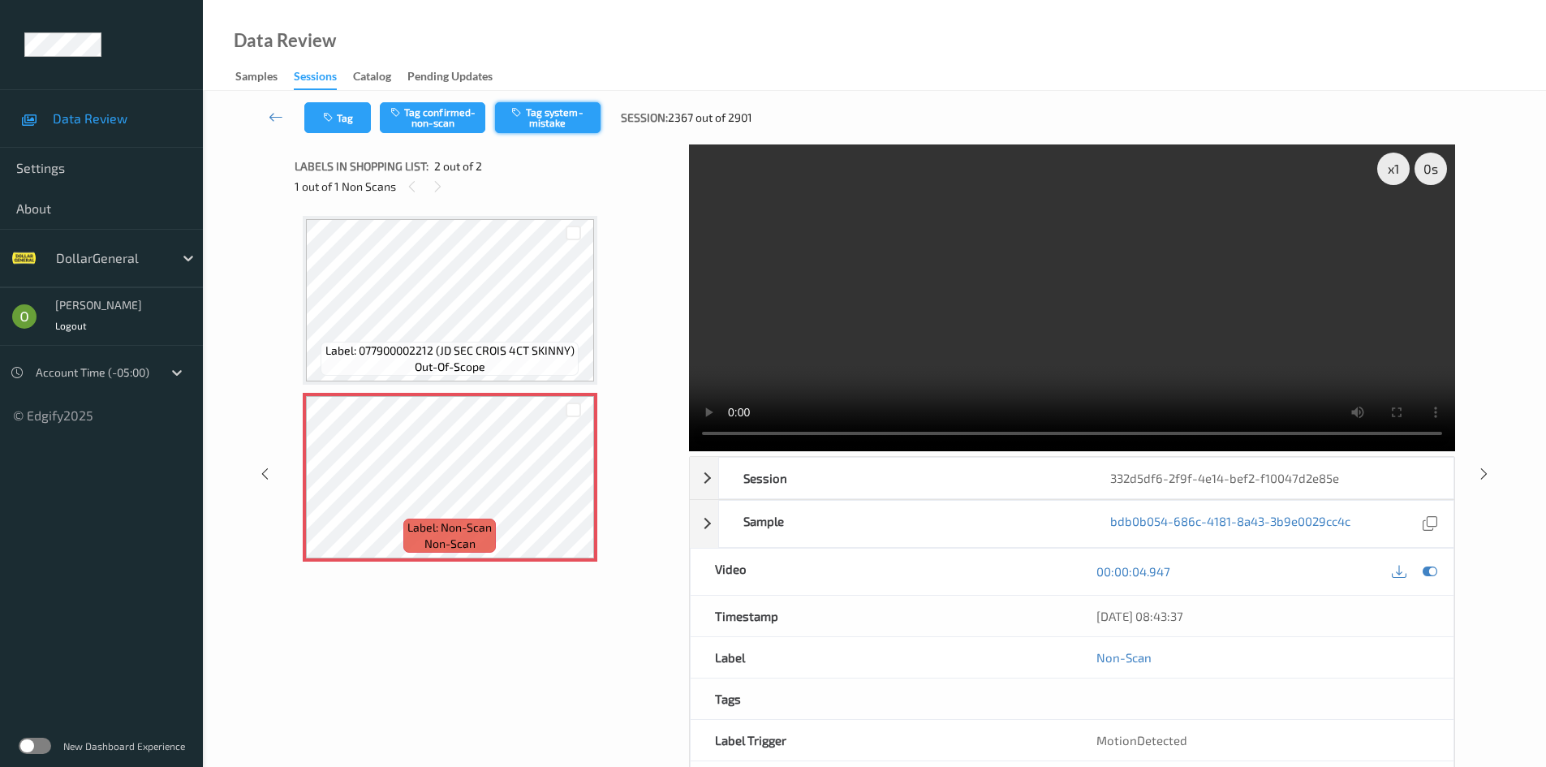
click at [551, 117] on button "Tag system-mistake" at bounding box center [547, 117] width 105 height 31
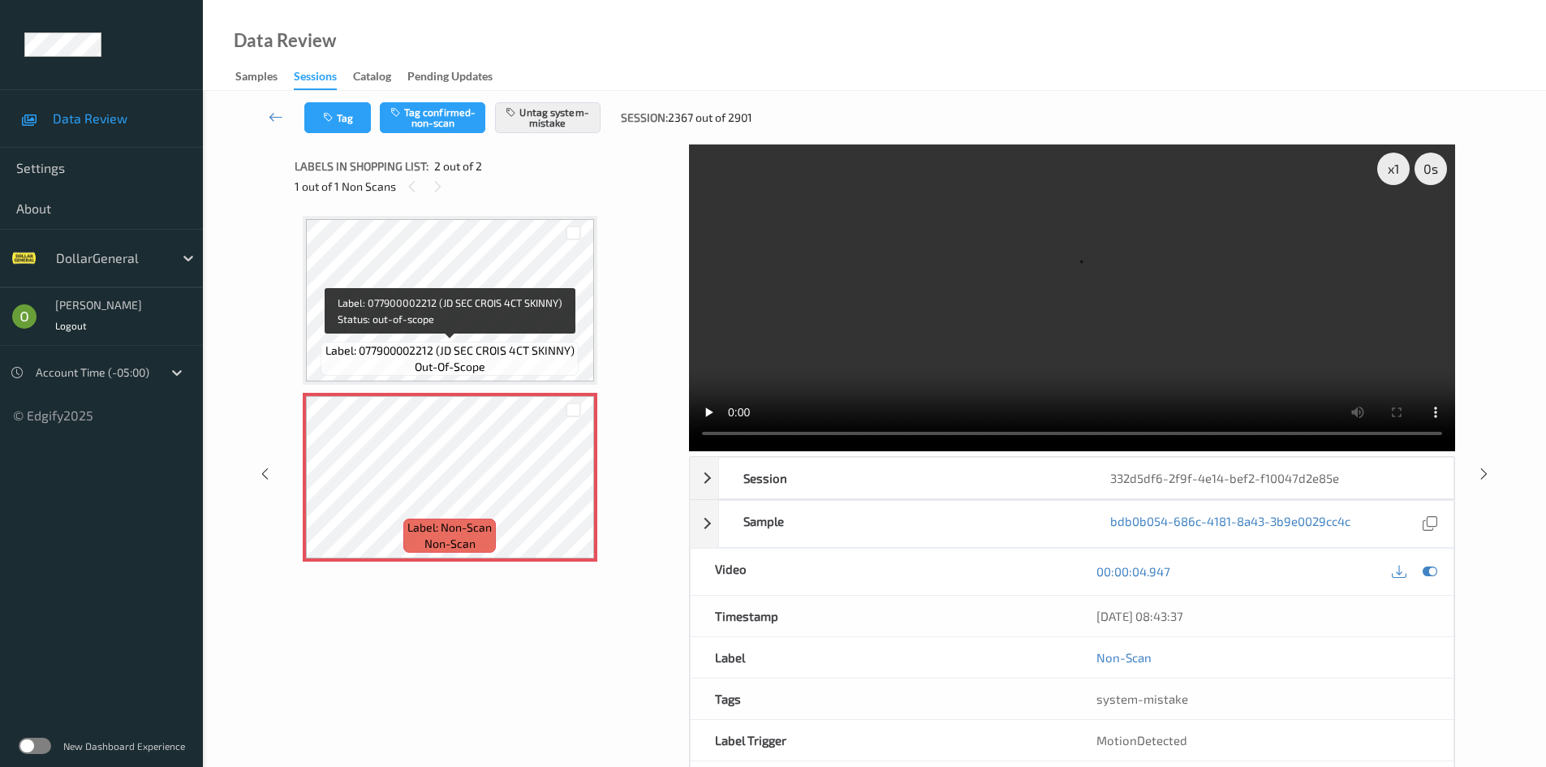
click at [510, 355] on span "Label: 077900002212 (JD SEC CROIS 4CT SKINNY)" at bounding box center [449, 350] width 249 height 16
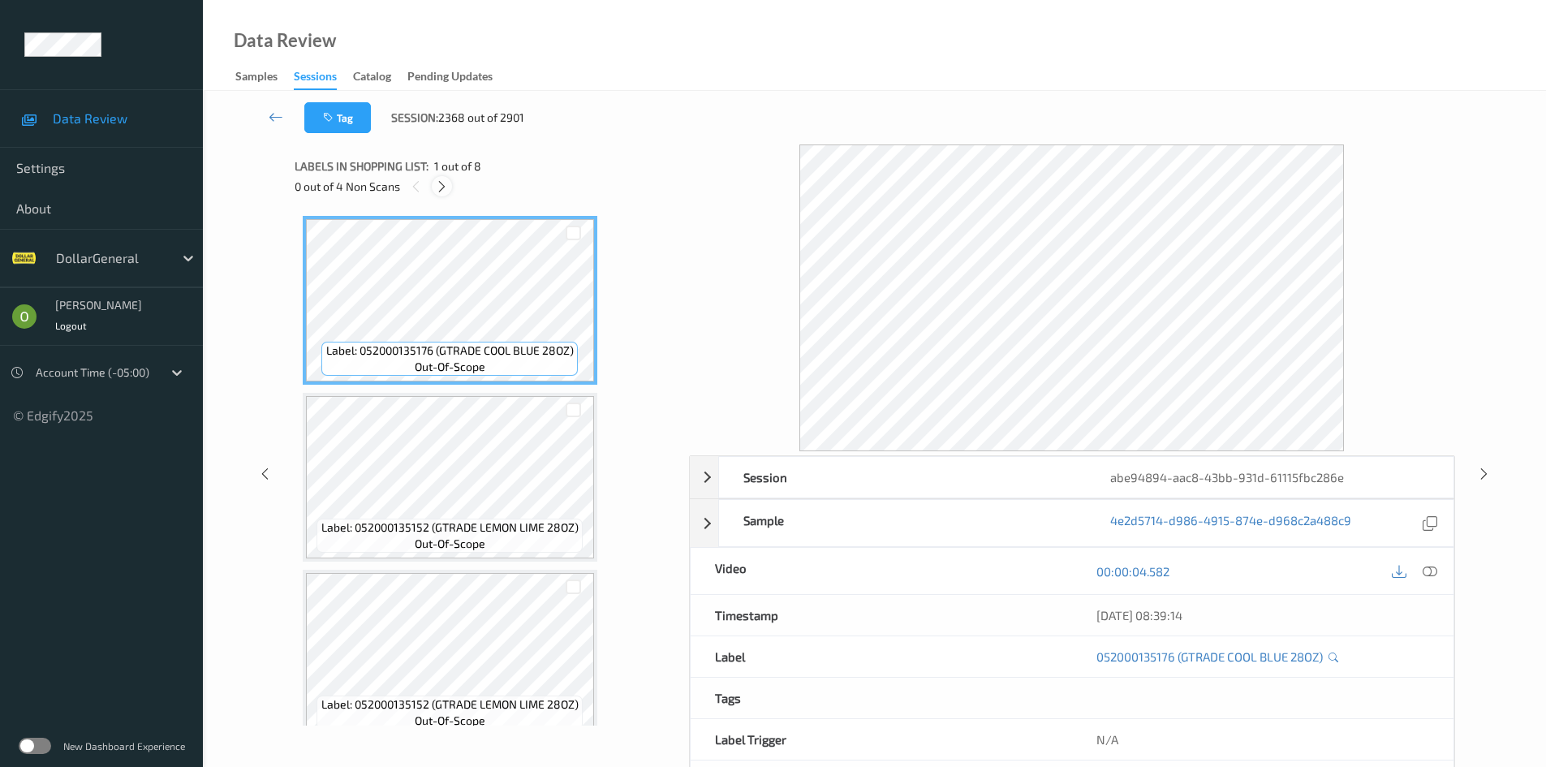
click at [438, 183] on icon at bounding box center [442, 186] width 14 height 15
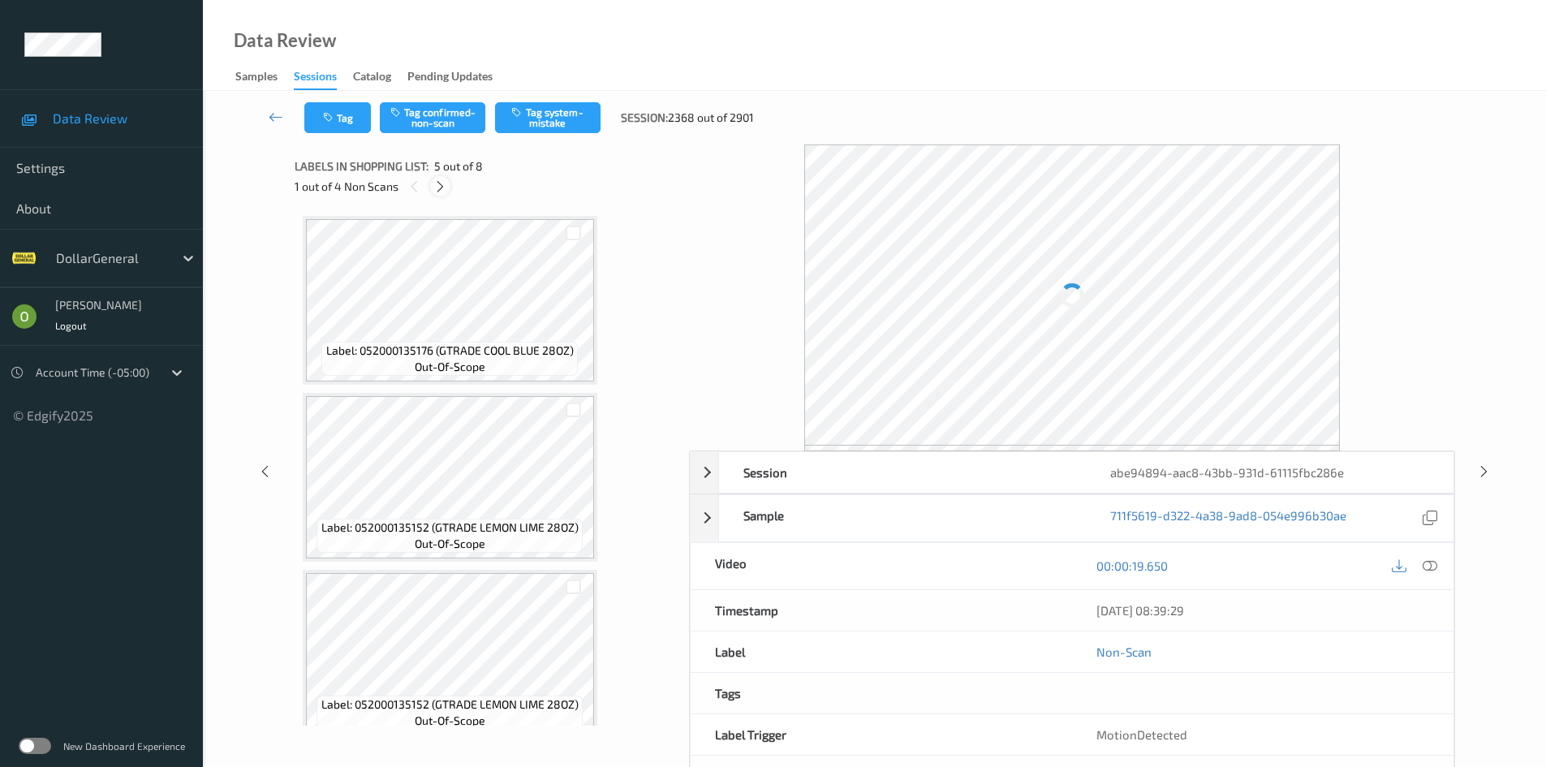
scroll to position [539, 0]
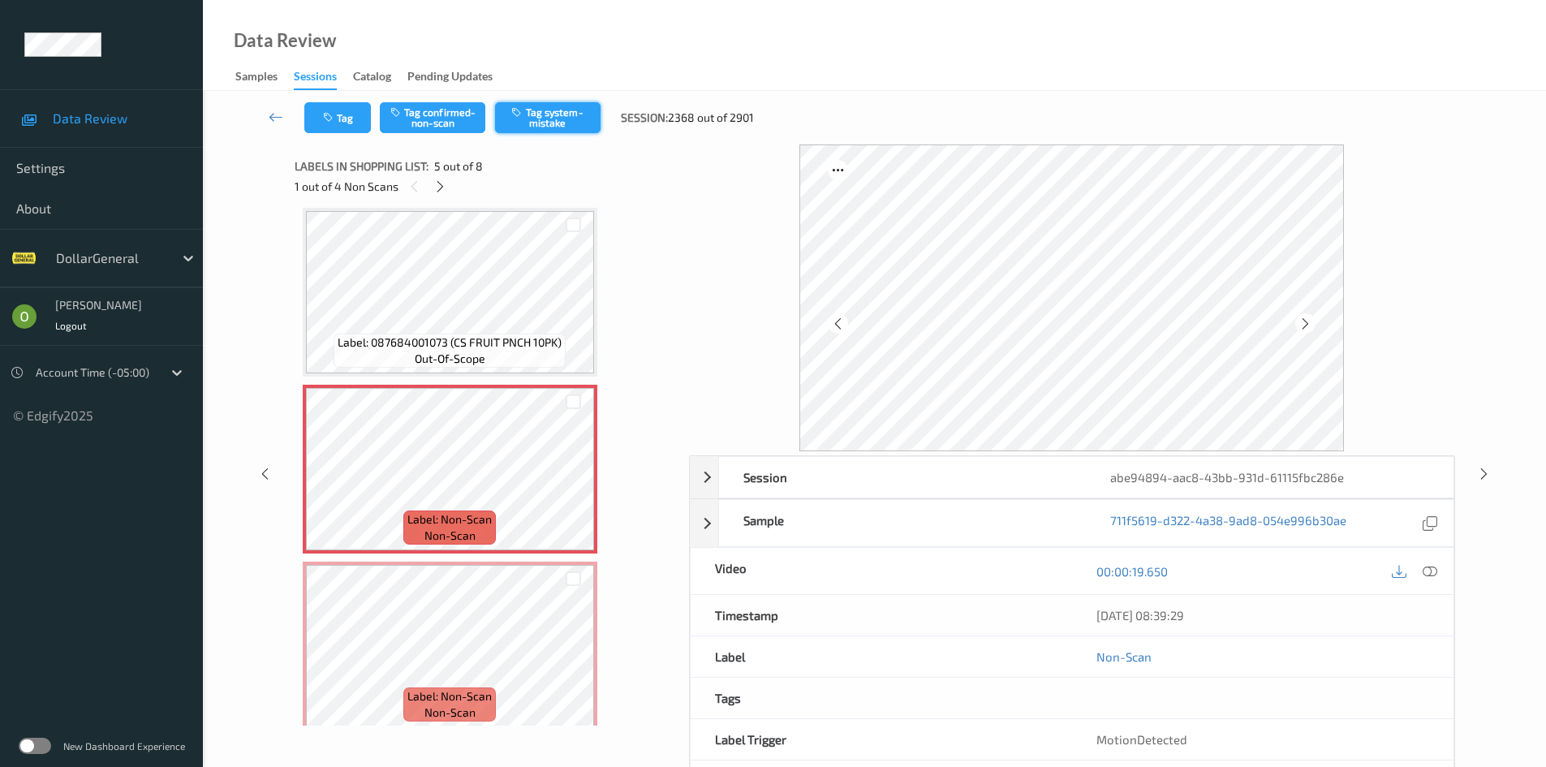
click at [586, 117] on button "Tag system-mistake" at bounding box center [547, 117] width 105 height 31
click at [447, 187] on div at bounding box center [440, 186] width 20 height 20
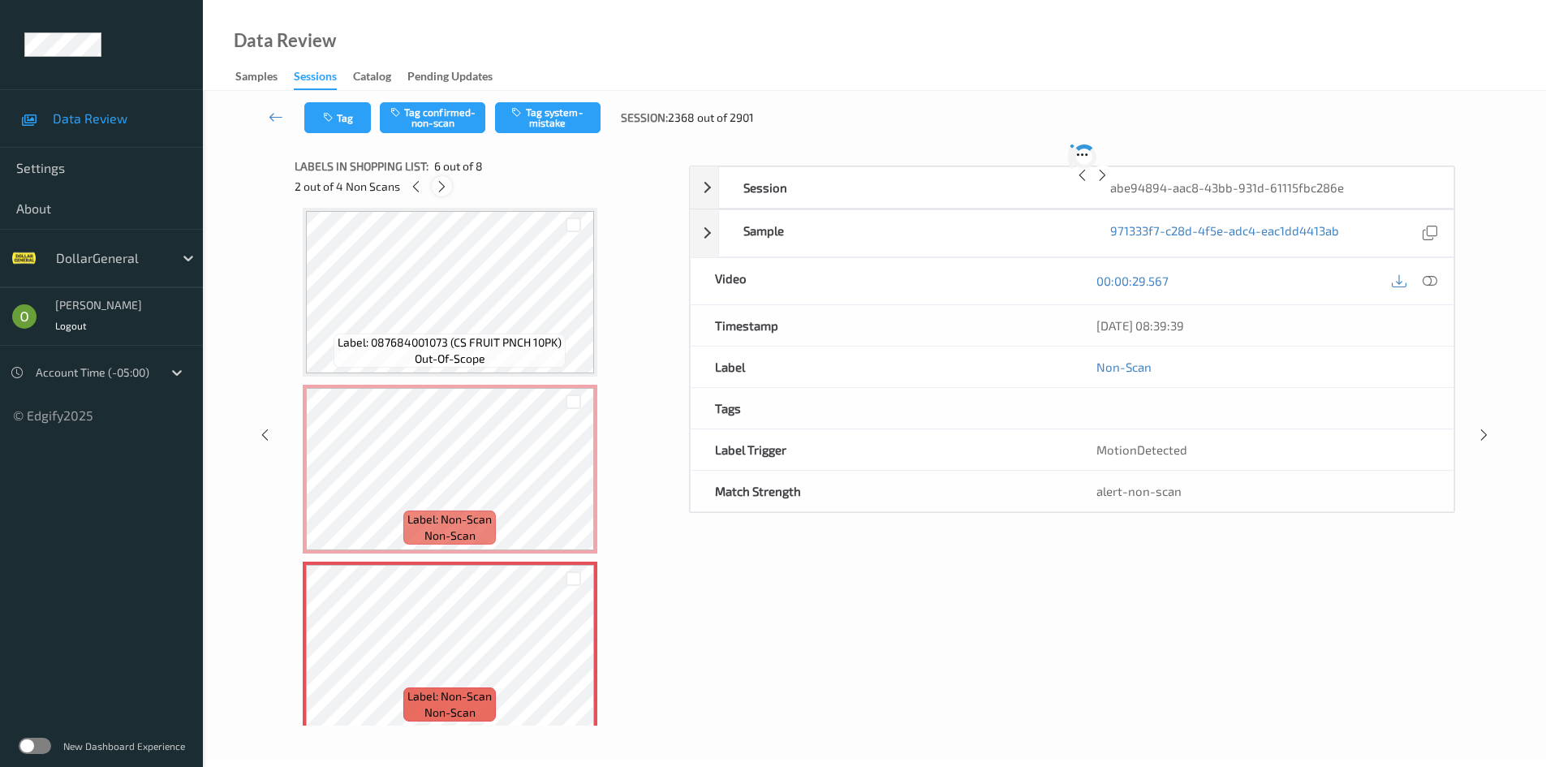
scroll to position [716, 0]
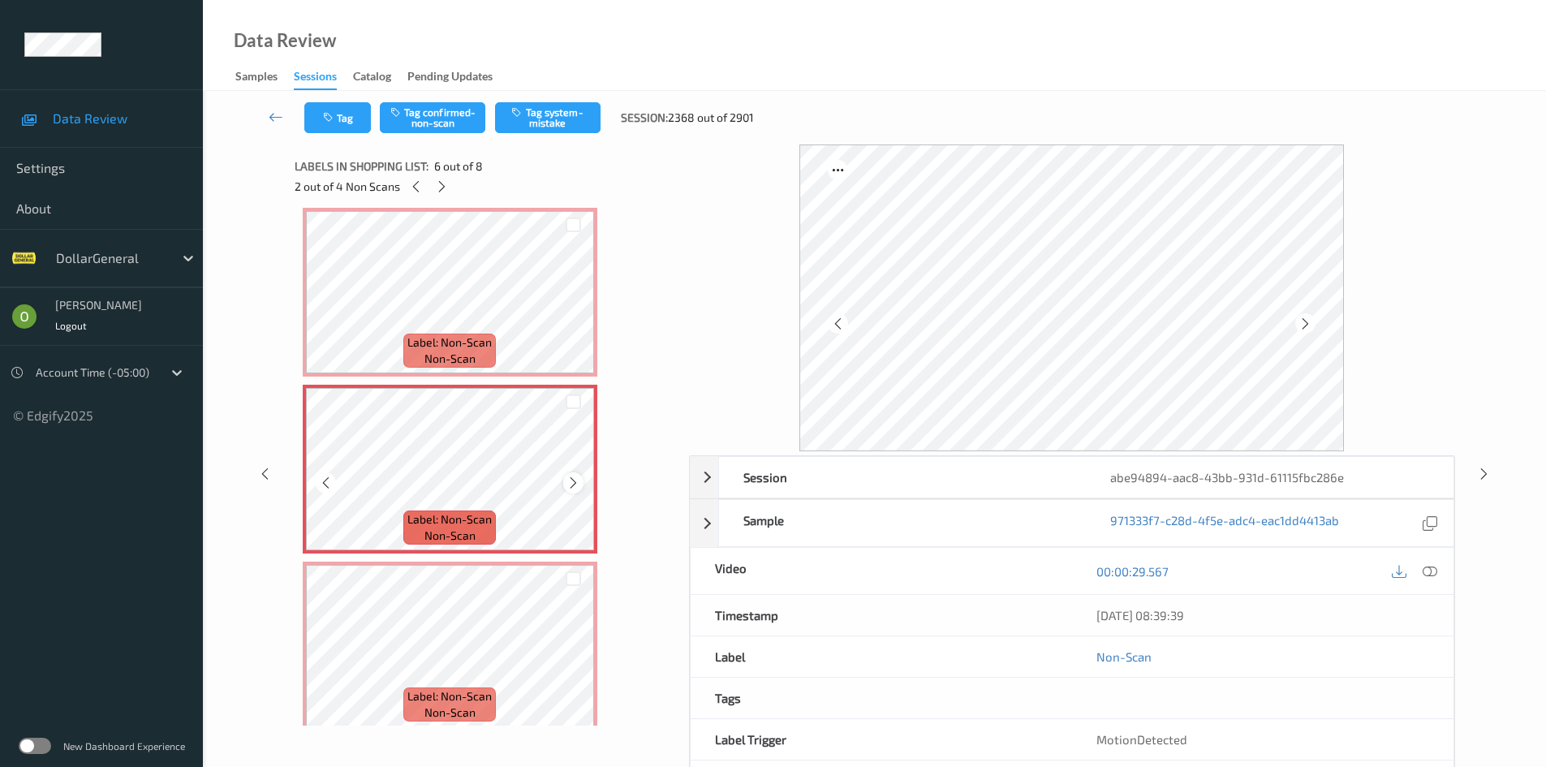
click at [581, 481] on div at bounding box center [573, 482] width 20 height 20
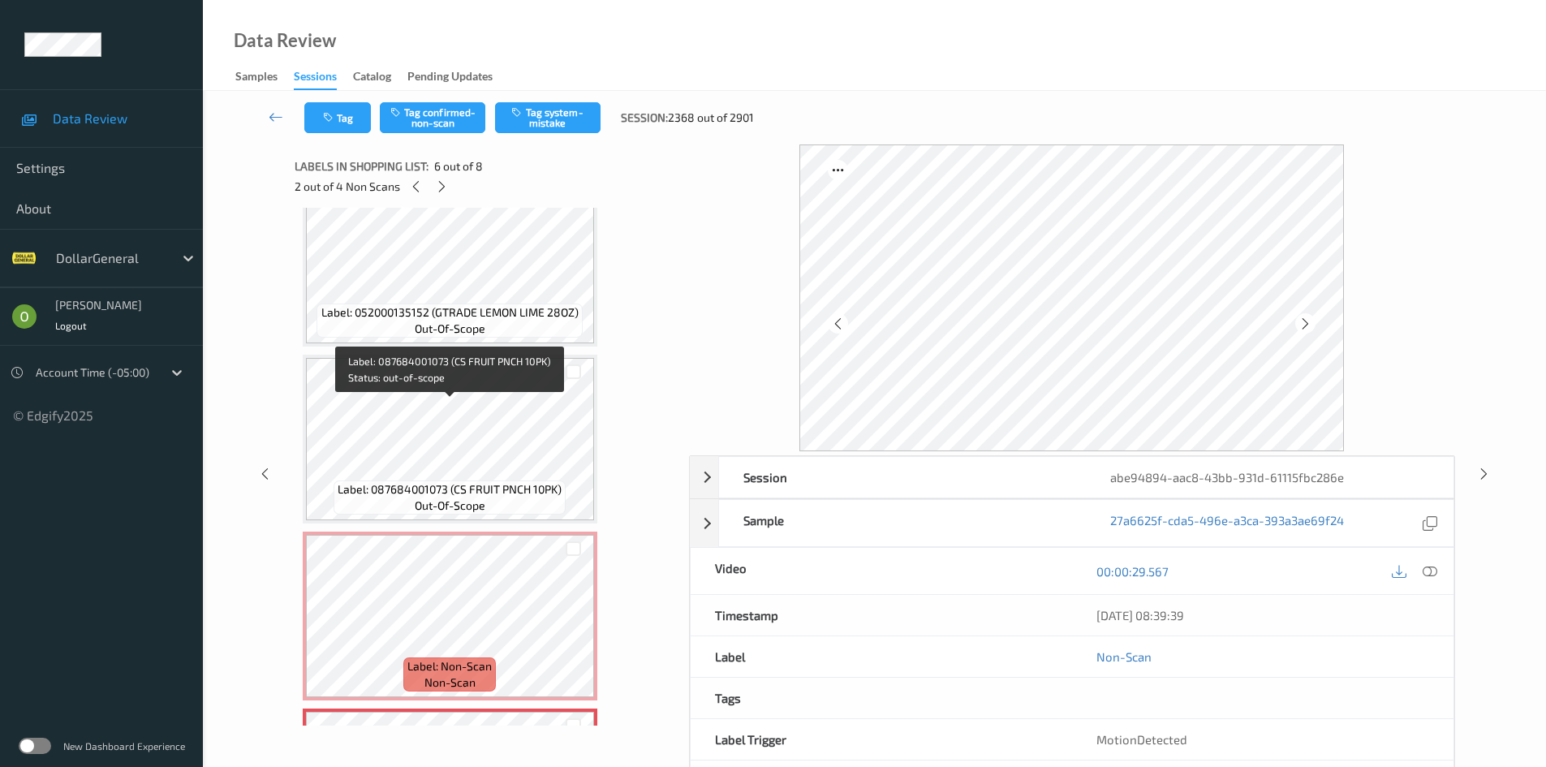
scroll to position [148, 0]
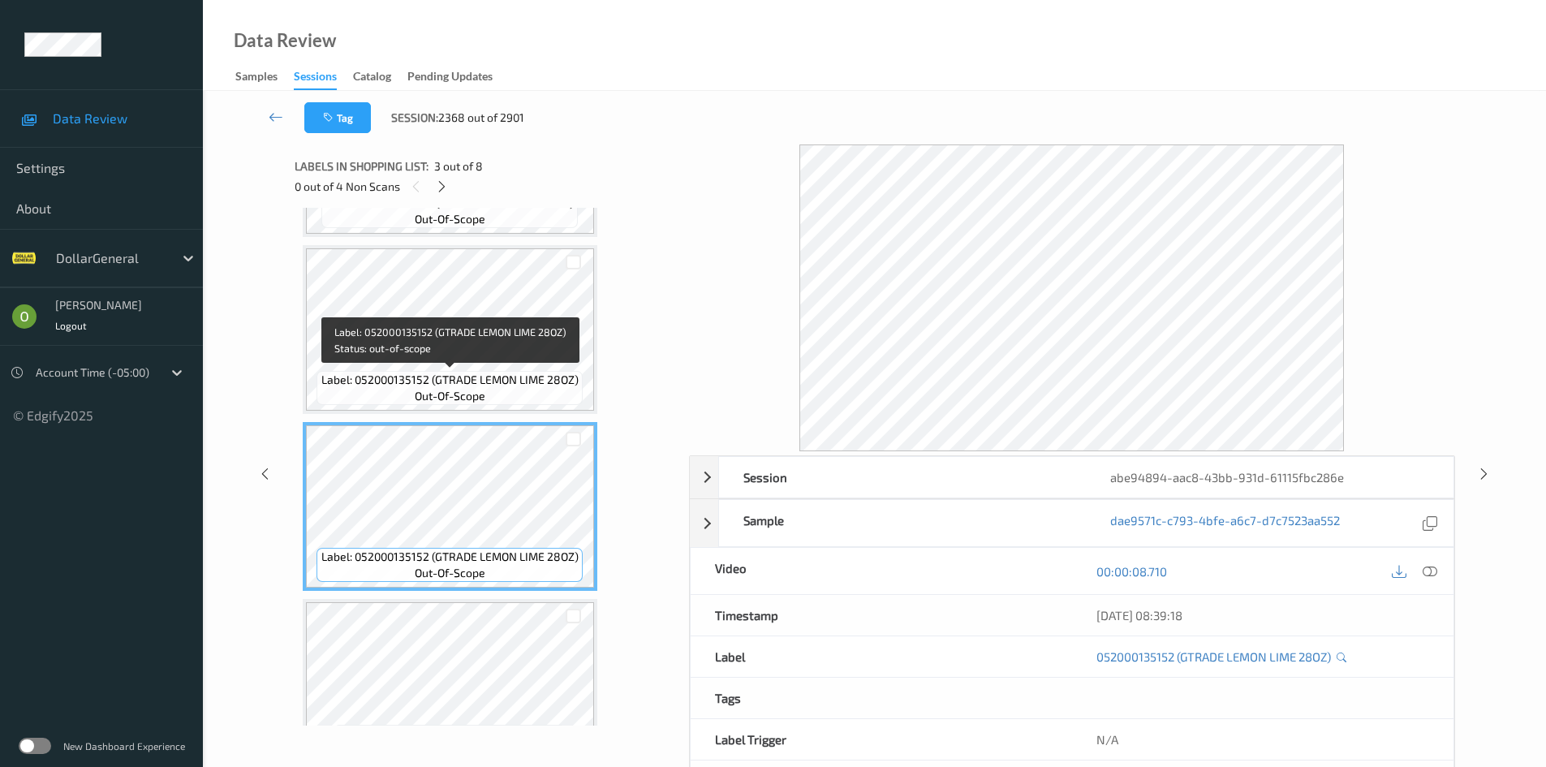
click at [462, 394] on span "out-of-scope" at bounding box center [450, 396] width 71 height 16
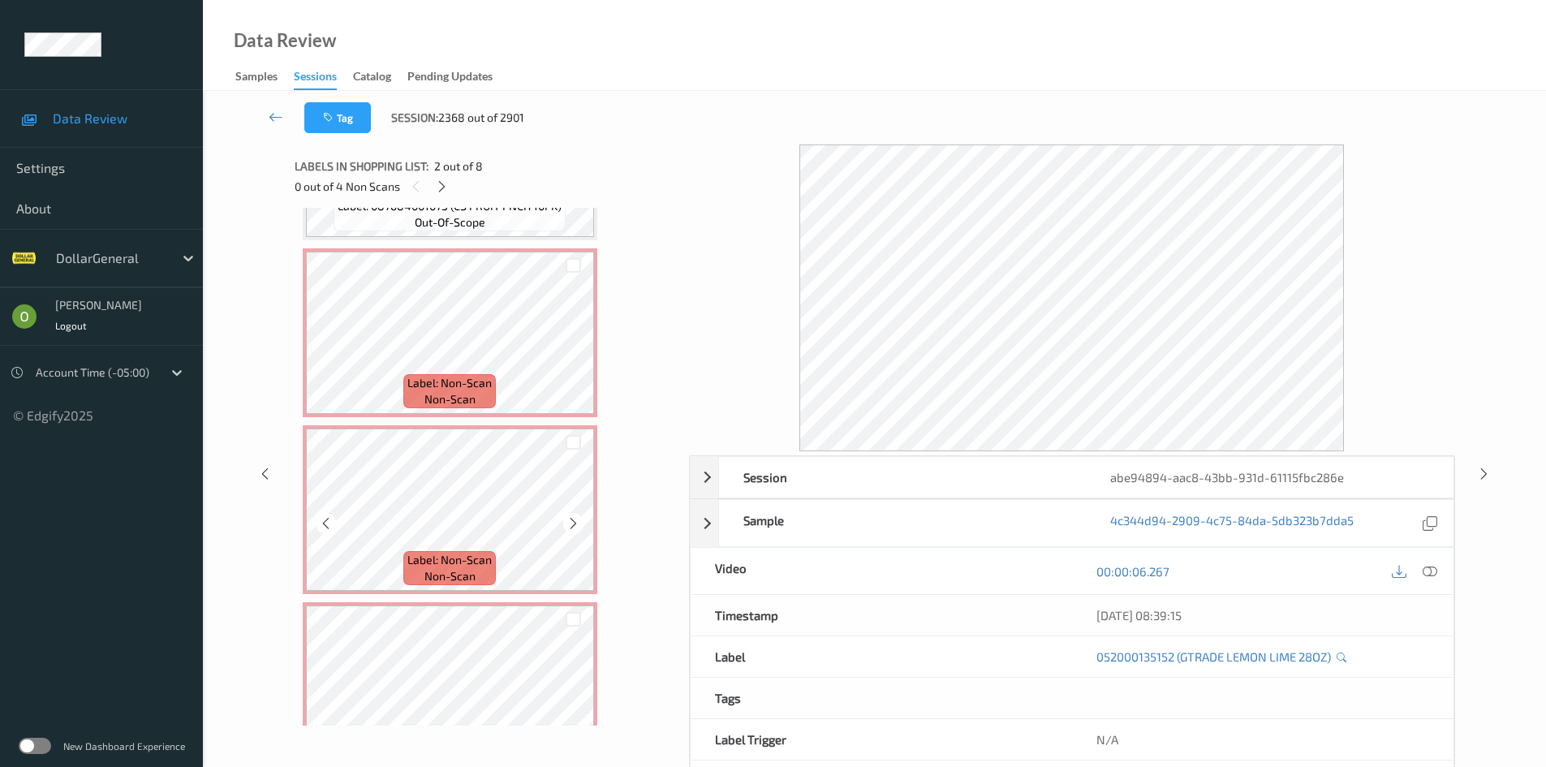
scroll to position [716, 0]
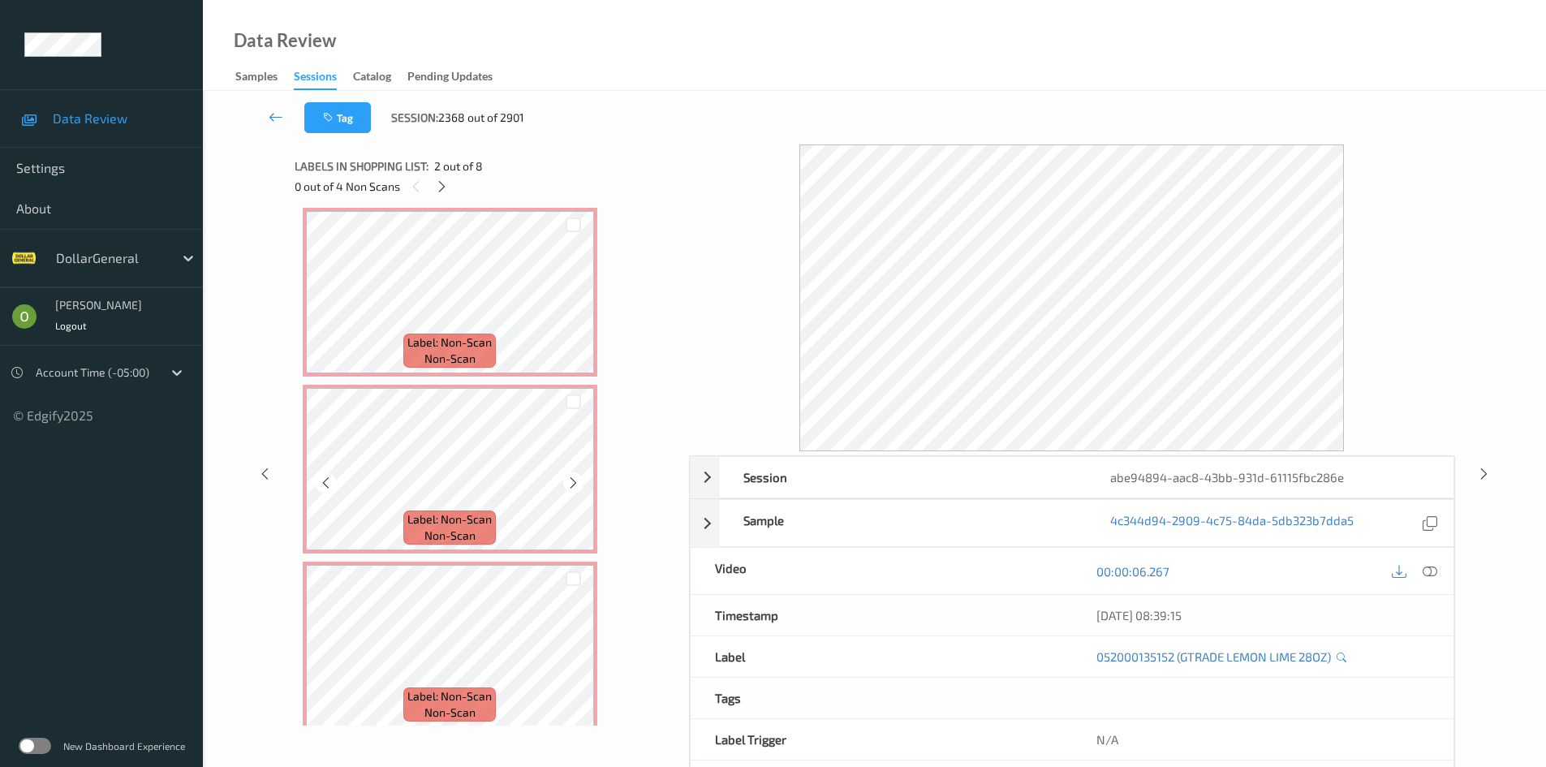
click at [465, 512] on span "Label: Non-Scan" at bounding box center [449, 519] width 84 height 16
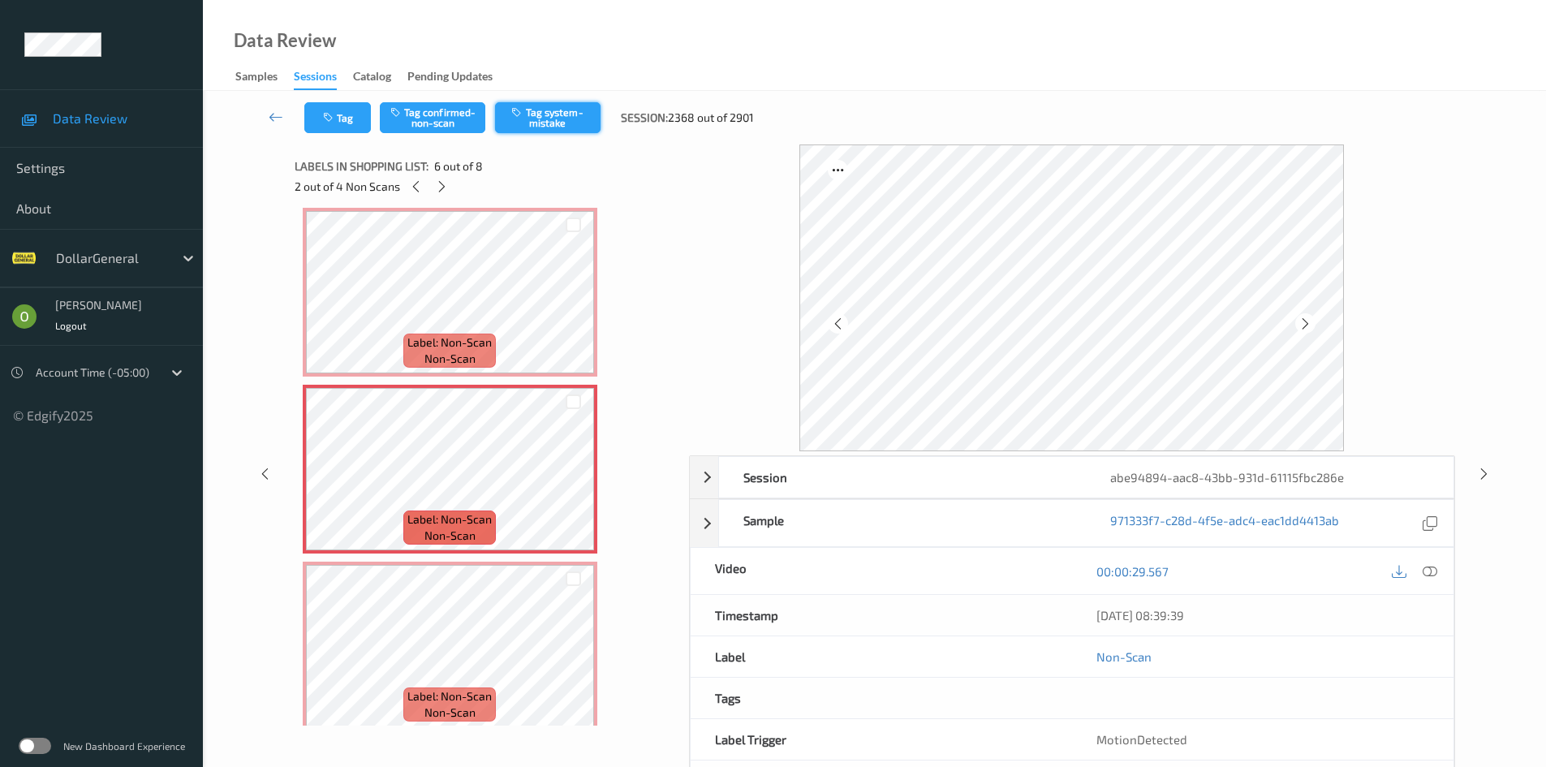
click at [539, 110] on button "Tag system-mistake" at bounding box center [547, 117] width 105 height 31
click at [447, 187] on icon at bounding box center [442, 186] width 14 height 15
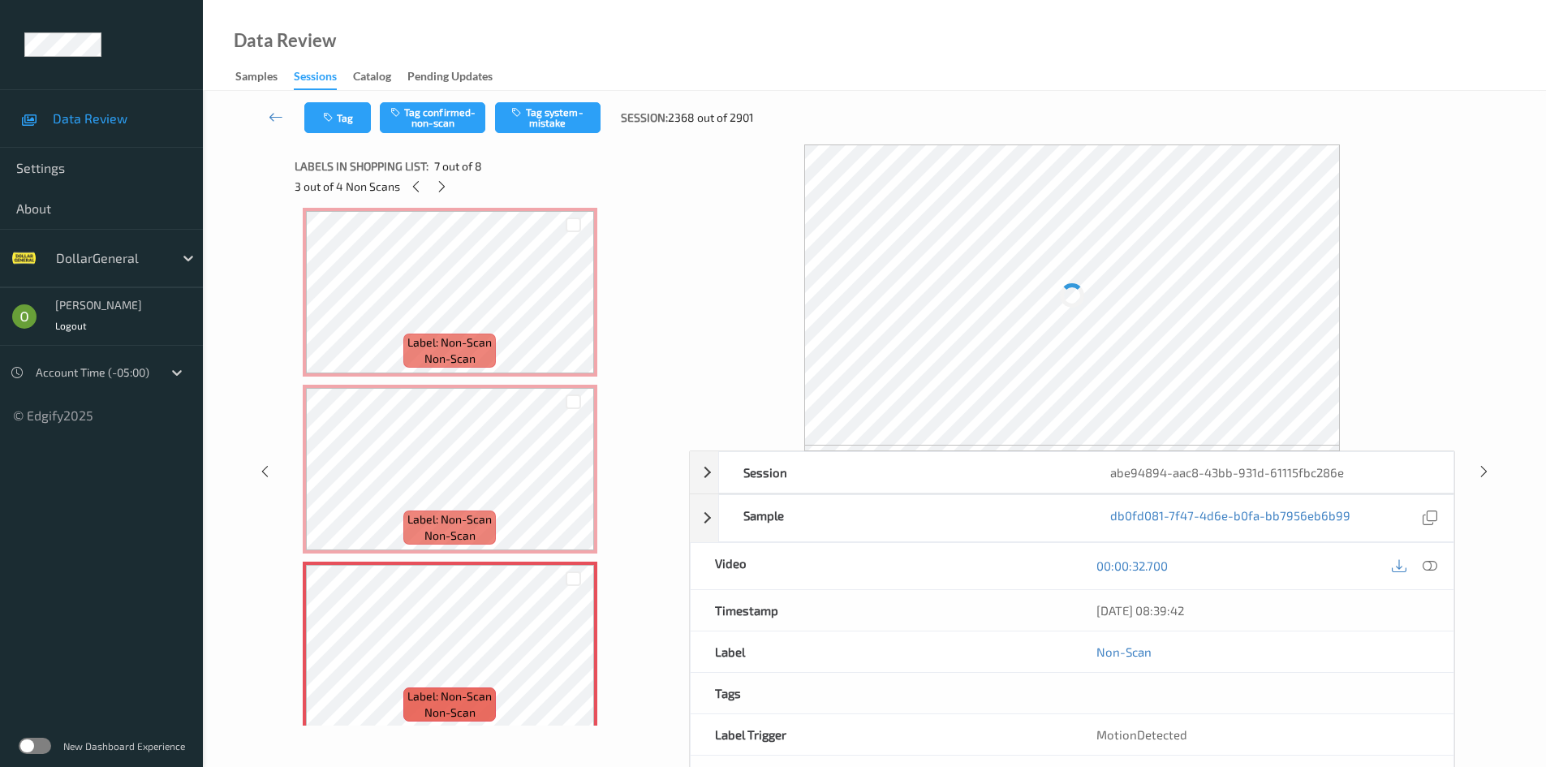
scroll to position [892, 0]
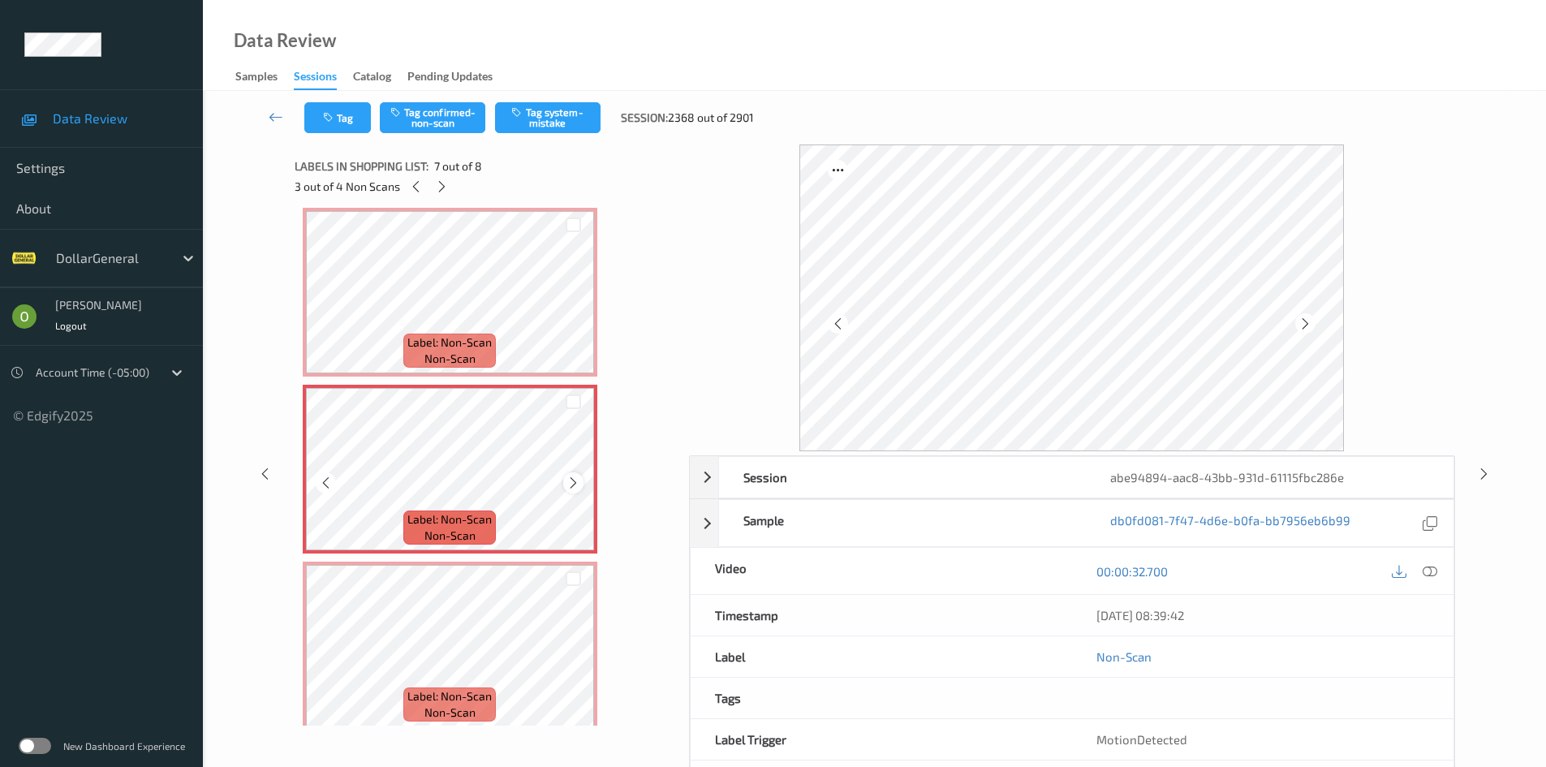
click at [573, 483] on icon at bounding box center [573, 482] width 14 height 15
click at [573, 482] on icon at bounding box center [573, 482] width 14 height 15
click at [540, 110] on button "Tag system-mistake" at bounding box center [547, 117] width 105 height 31
click at [436, 185] on icon at bounding box center [442, 186] width 14 height 15
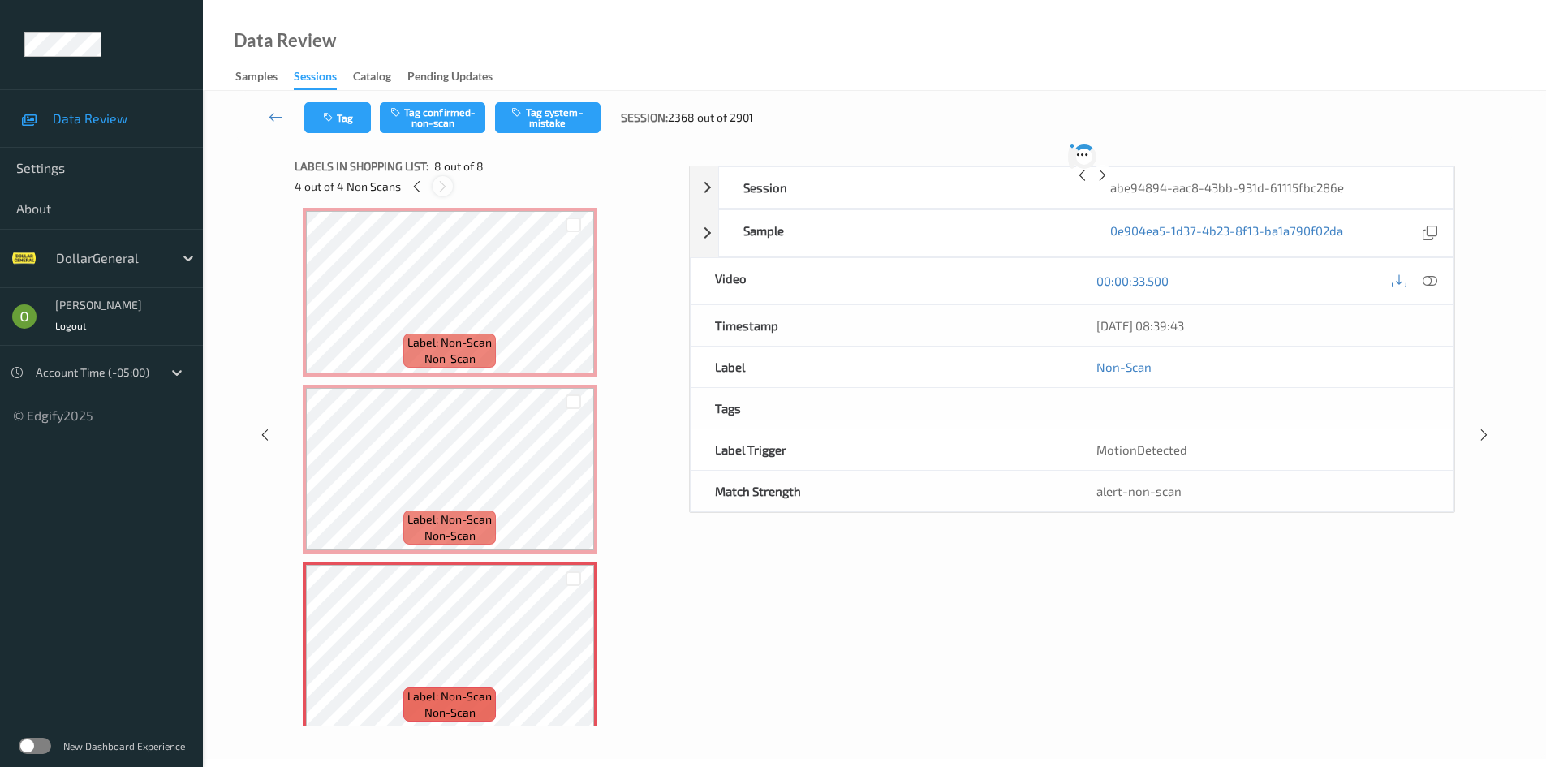
scroll to position [905, 0]
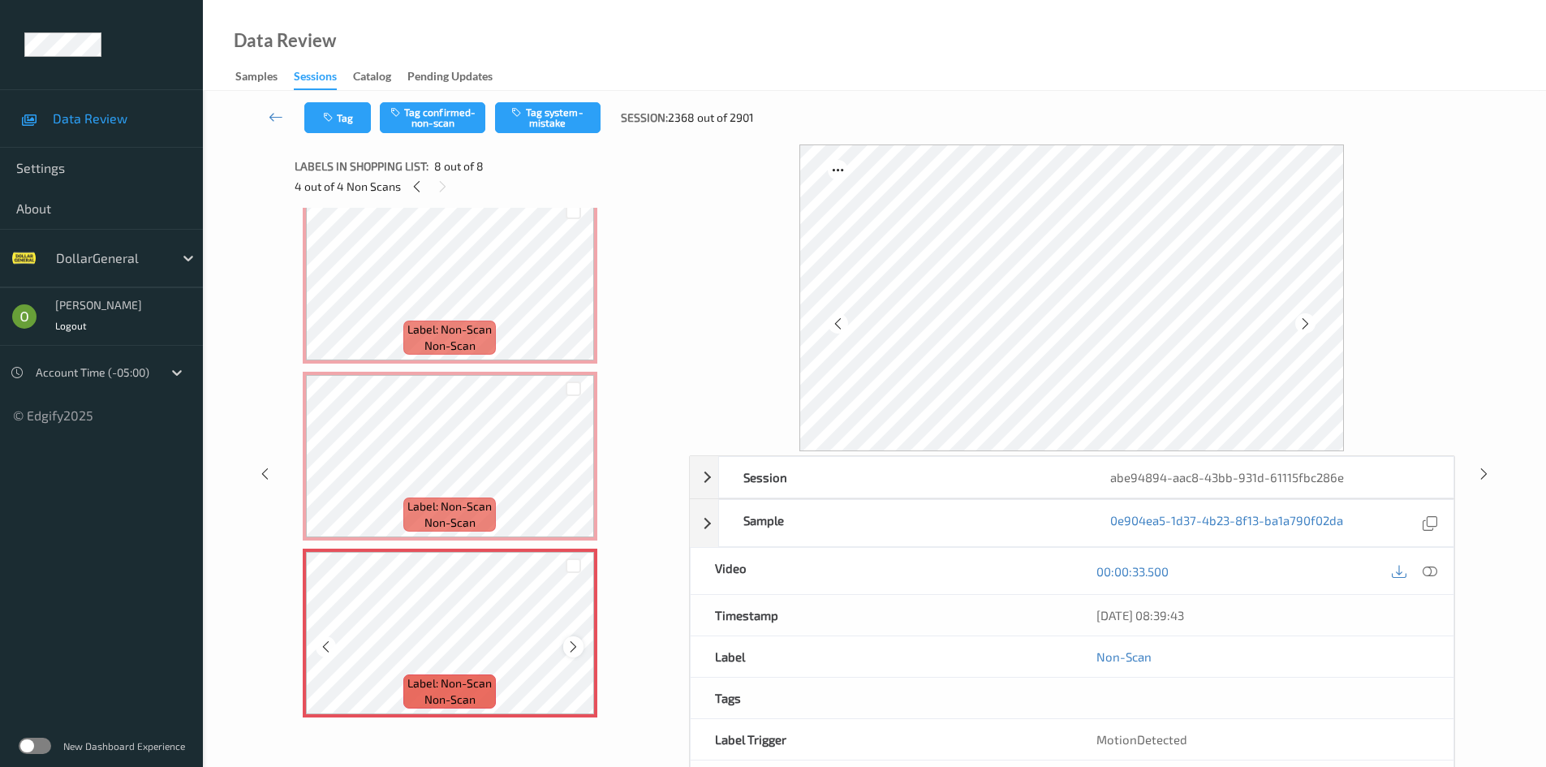
click at [576, 647] on icon at bounding box center [573, 646] width 14 height 15
click at [576, 645] on icon at bounding box center [573, 646] width 14 height 15
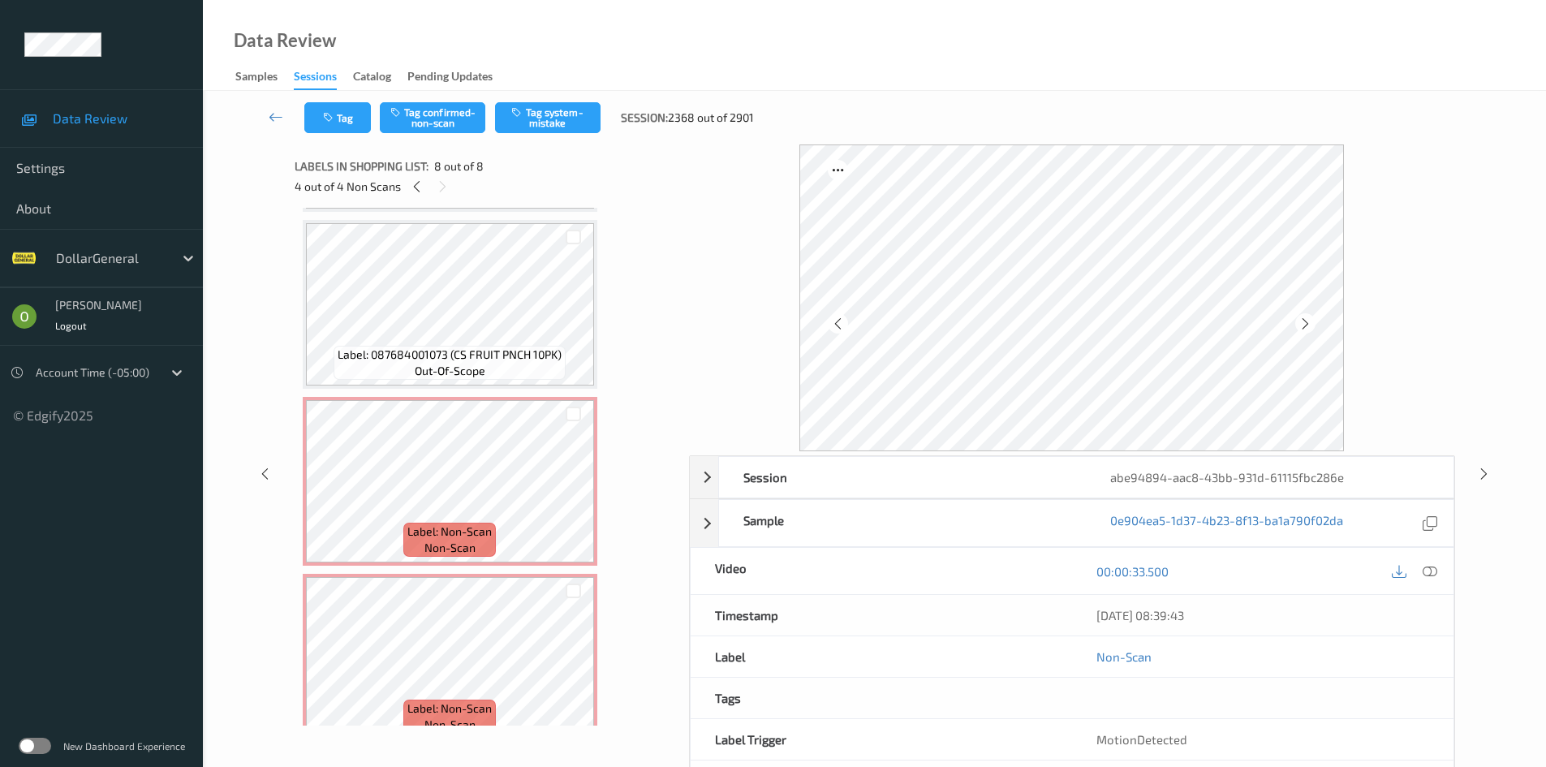
scroll to position [500, 0]
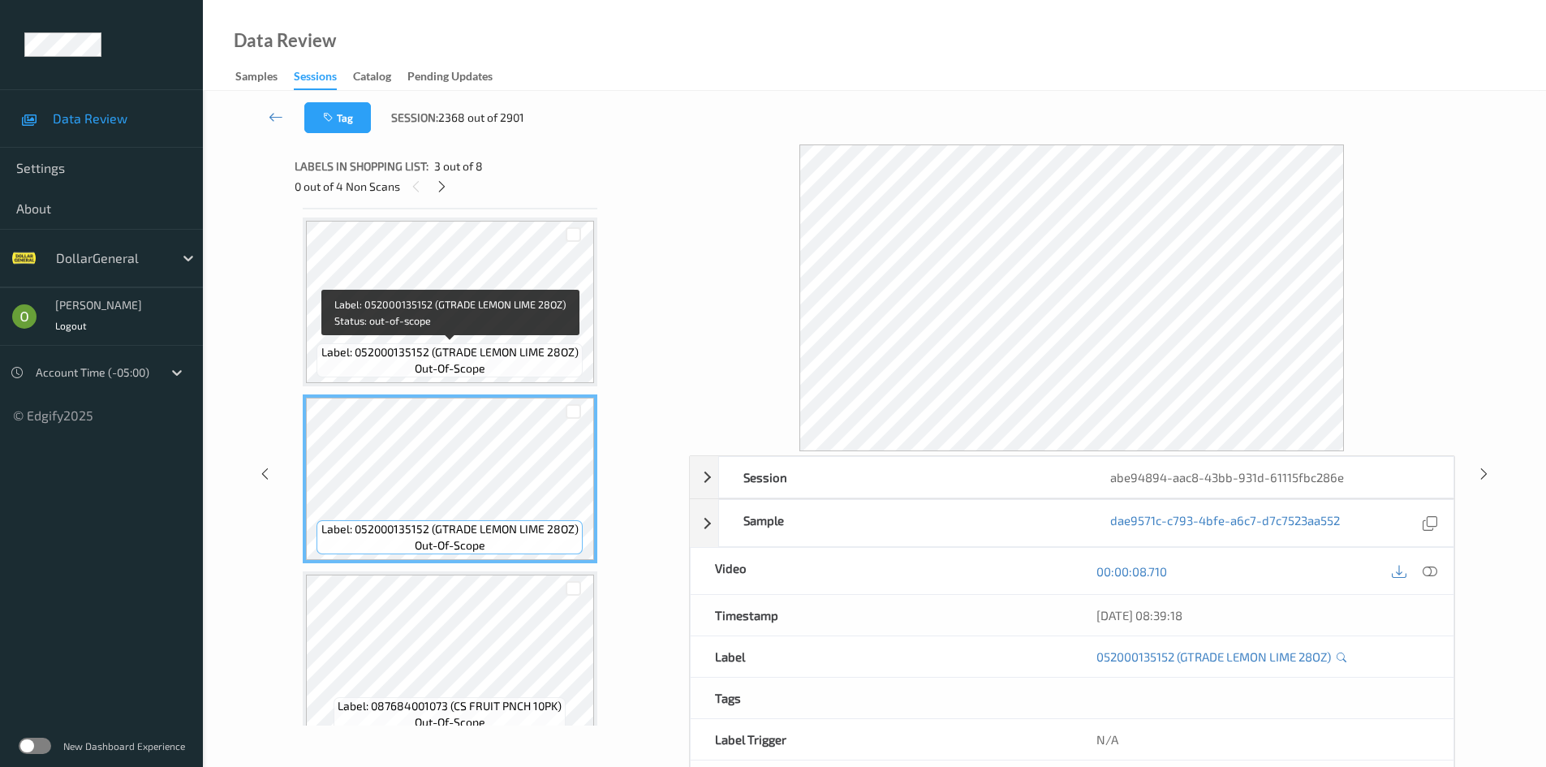
click at [427, 353] on span "Label: 052000135152 (GTRADE LEMON LIME 28OZ)" at bounding box center [449, 352] width 257 height 16
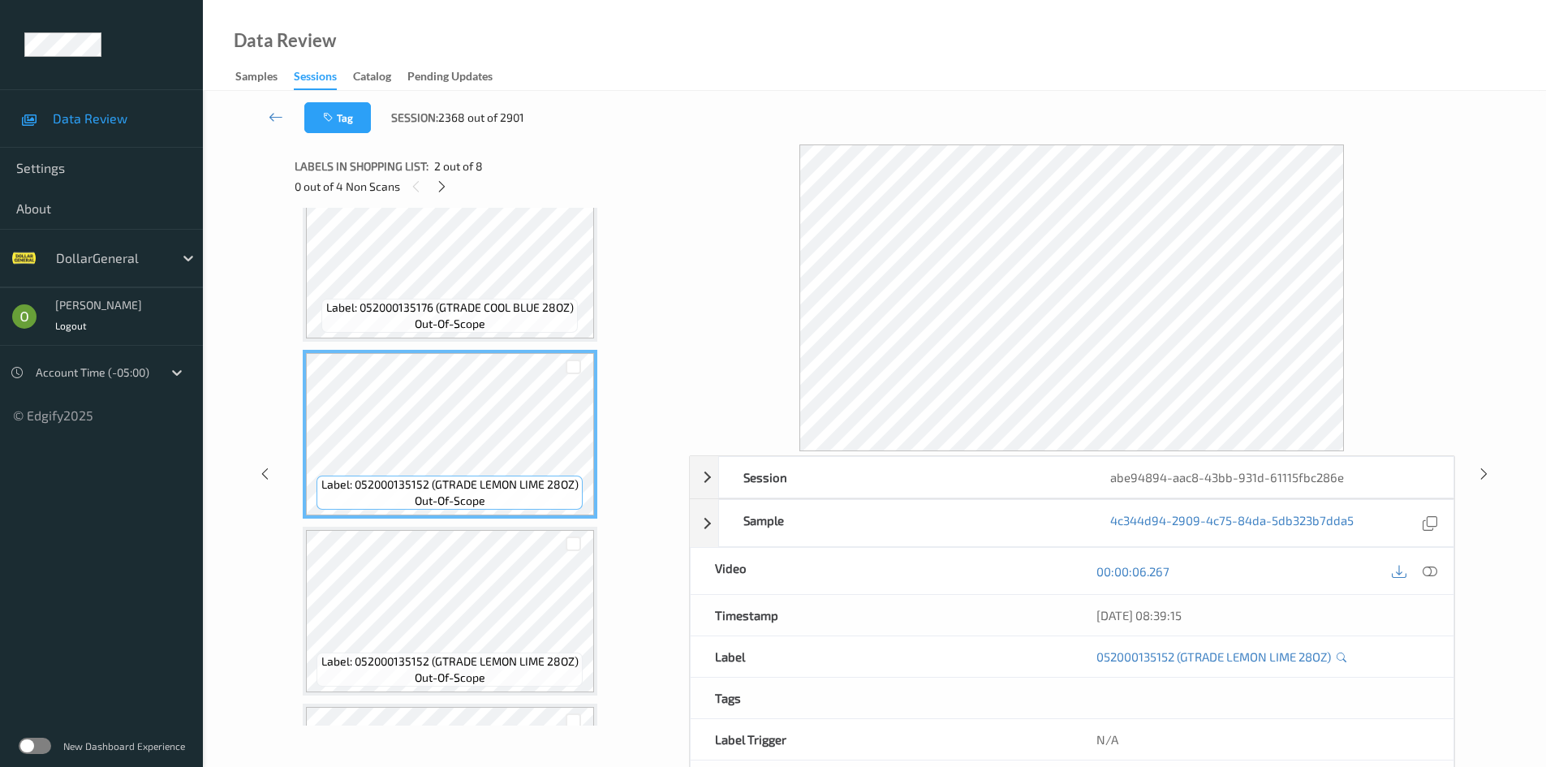
scroll to position [13, 0]
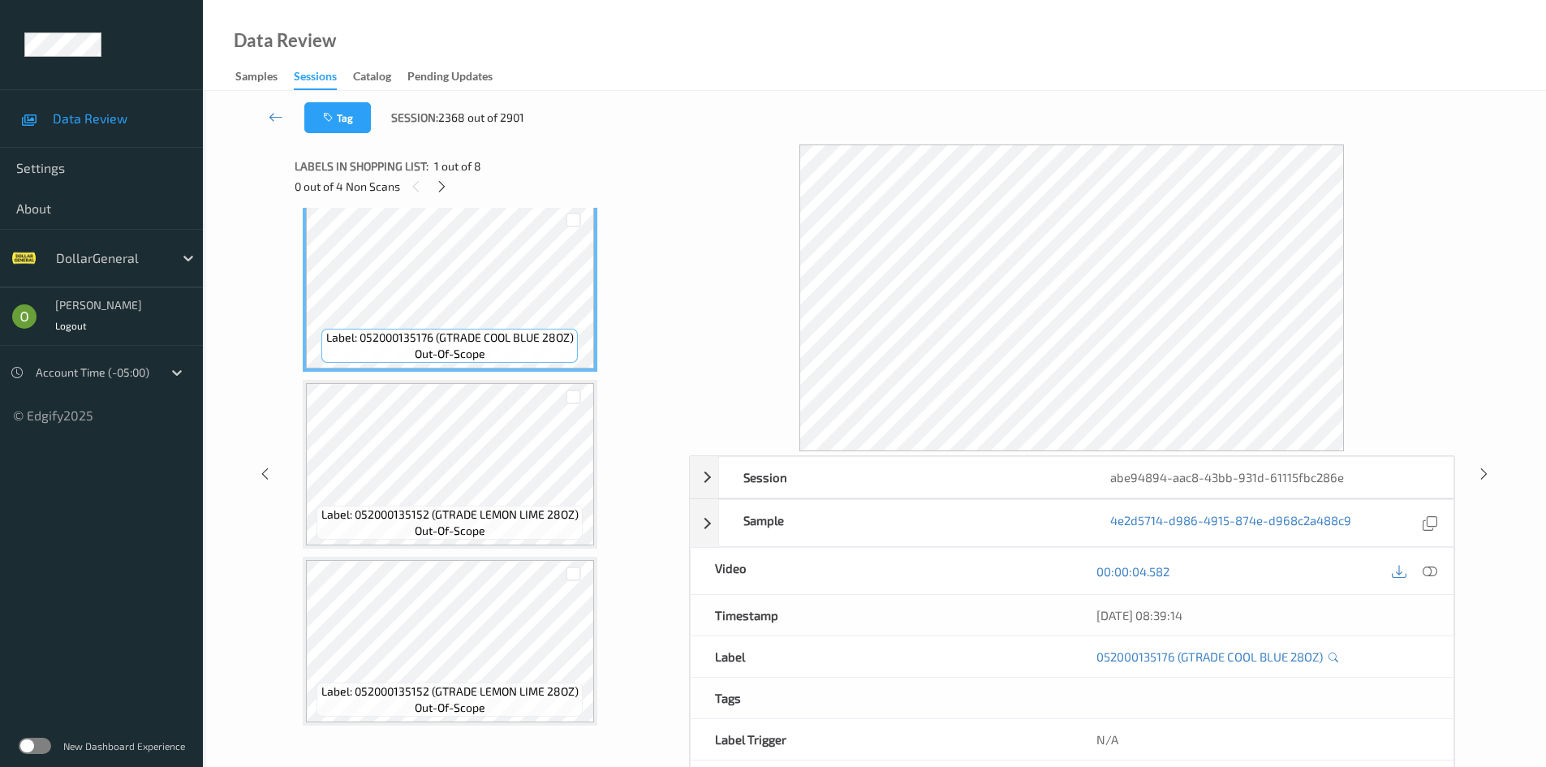
click at [437, 196] on div "0 out of 4 Non Scans" at bounding box center [486, 186] width 383 height 20
click at [438, 196] on div "0 out of 4 Non Scans" at bounding box center [486, 186] width 383 height 20
click at [440, 193] on icon at bounding box center [442, 186] width 14 height 15
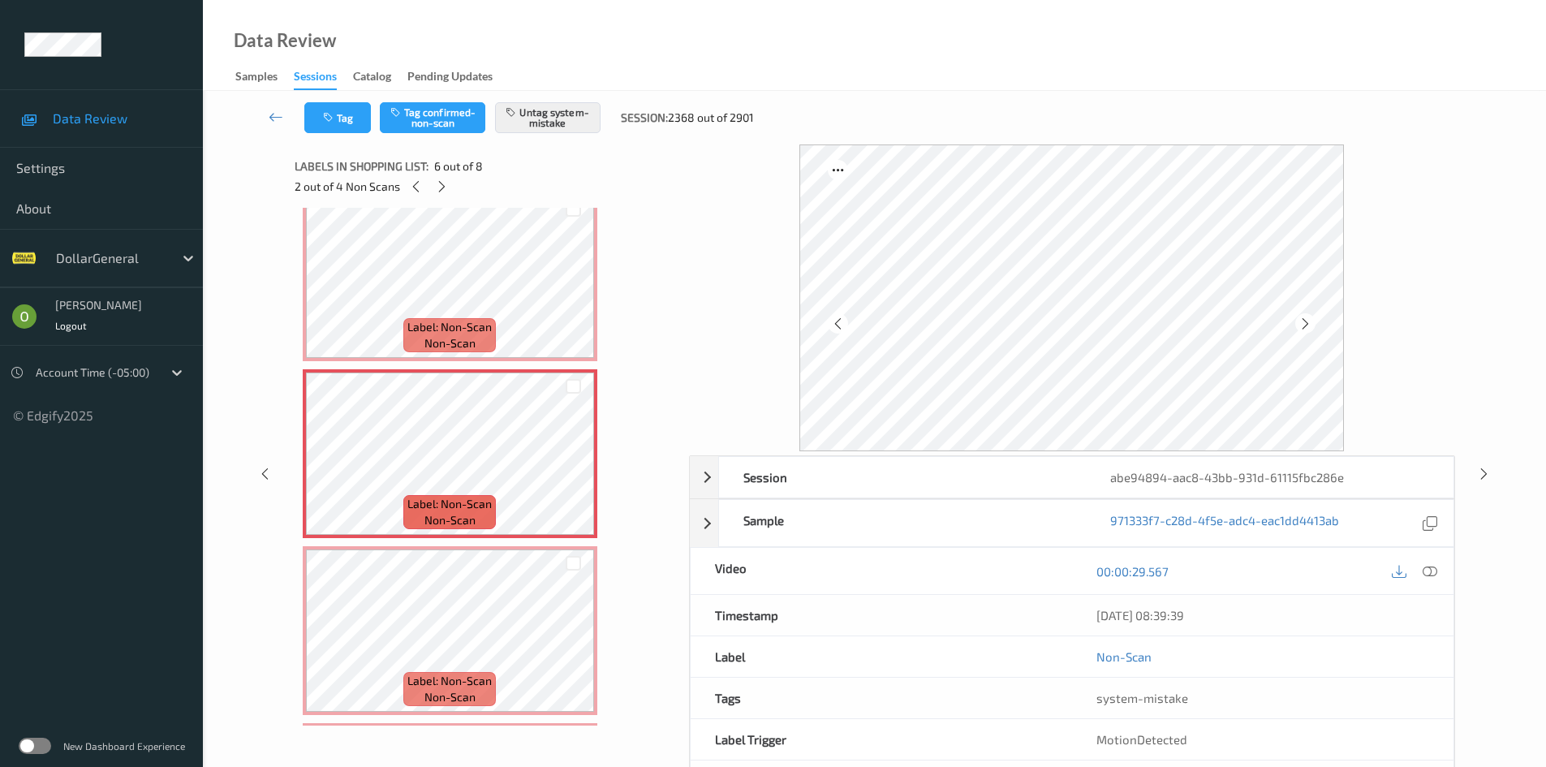
scroll to position [905, 0]
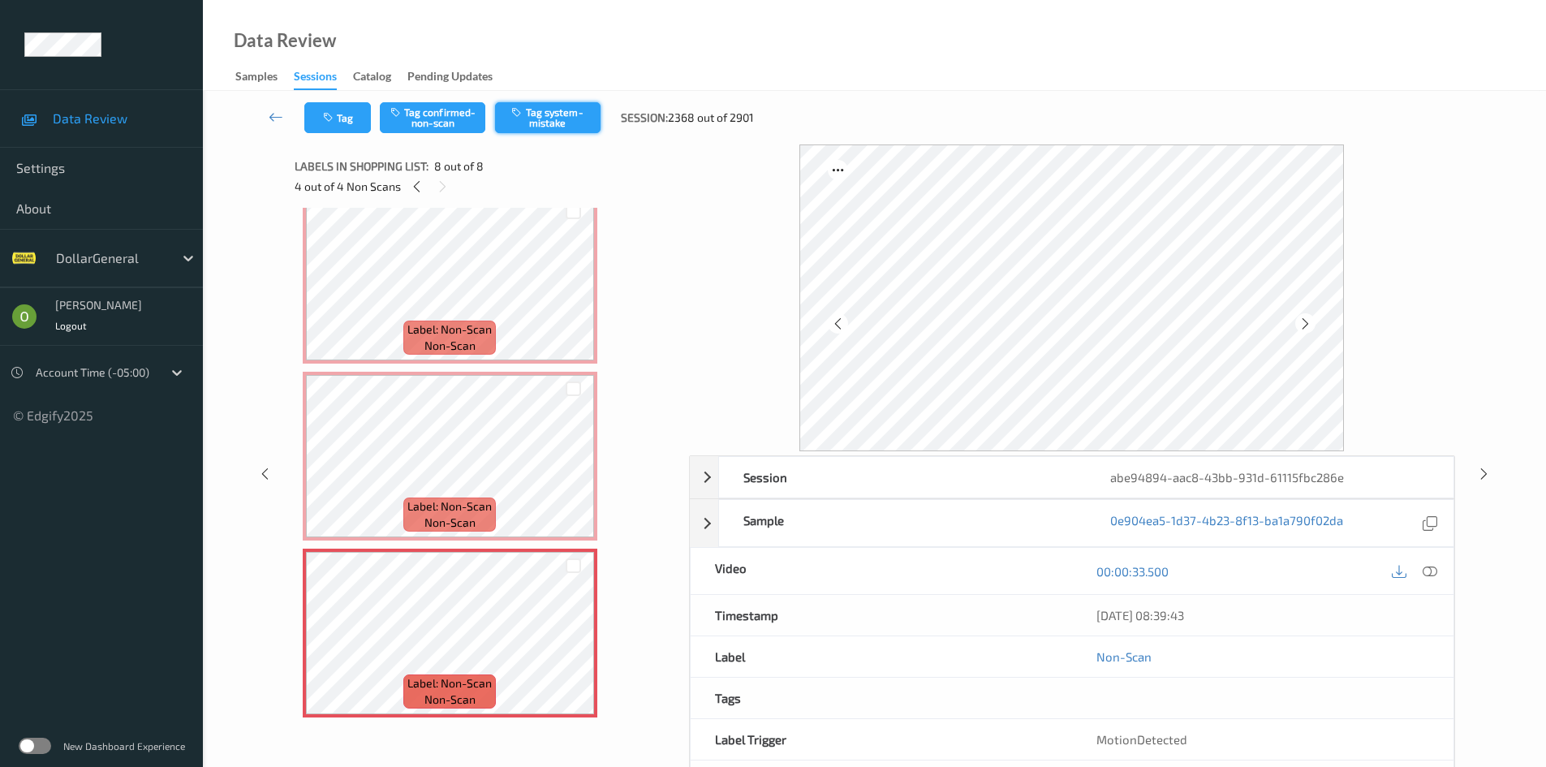
click at [583, 124] on button "Tag system-mistake" at bounding box center [547, 117] width 105 height 31
click at [275, 119] on icon at bounding box center [276, 117] width 15 height 16
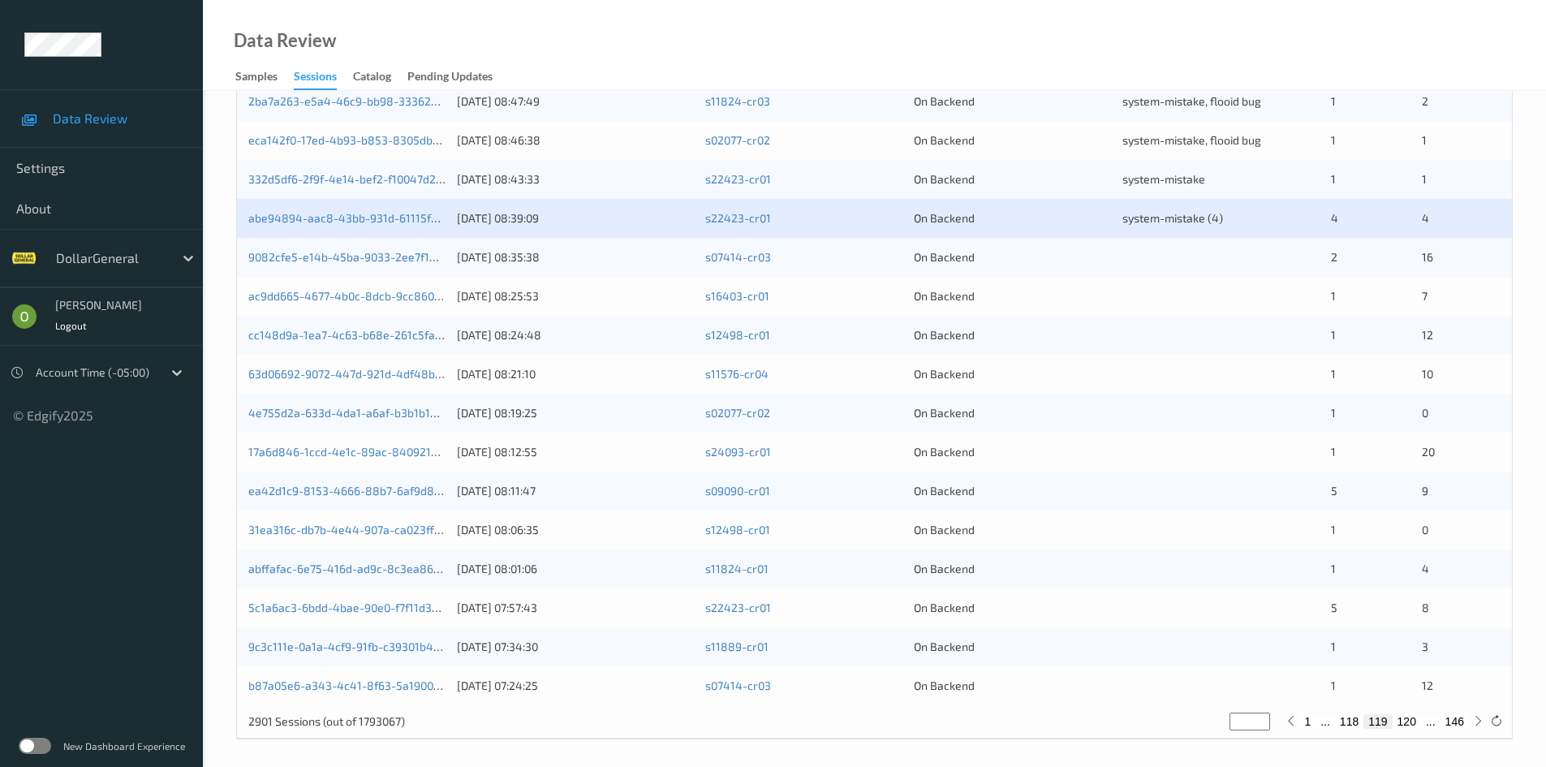
scroll to position [454, 0]
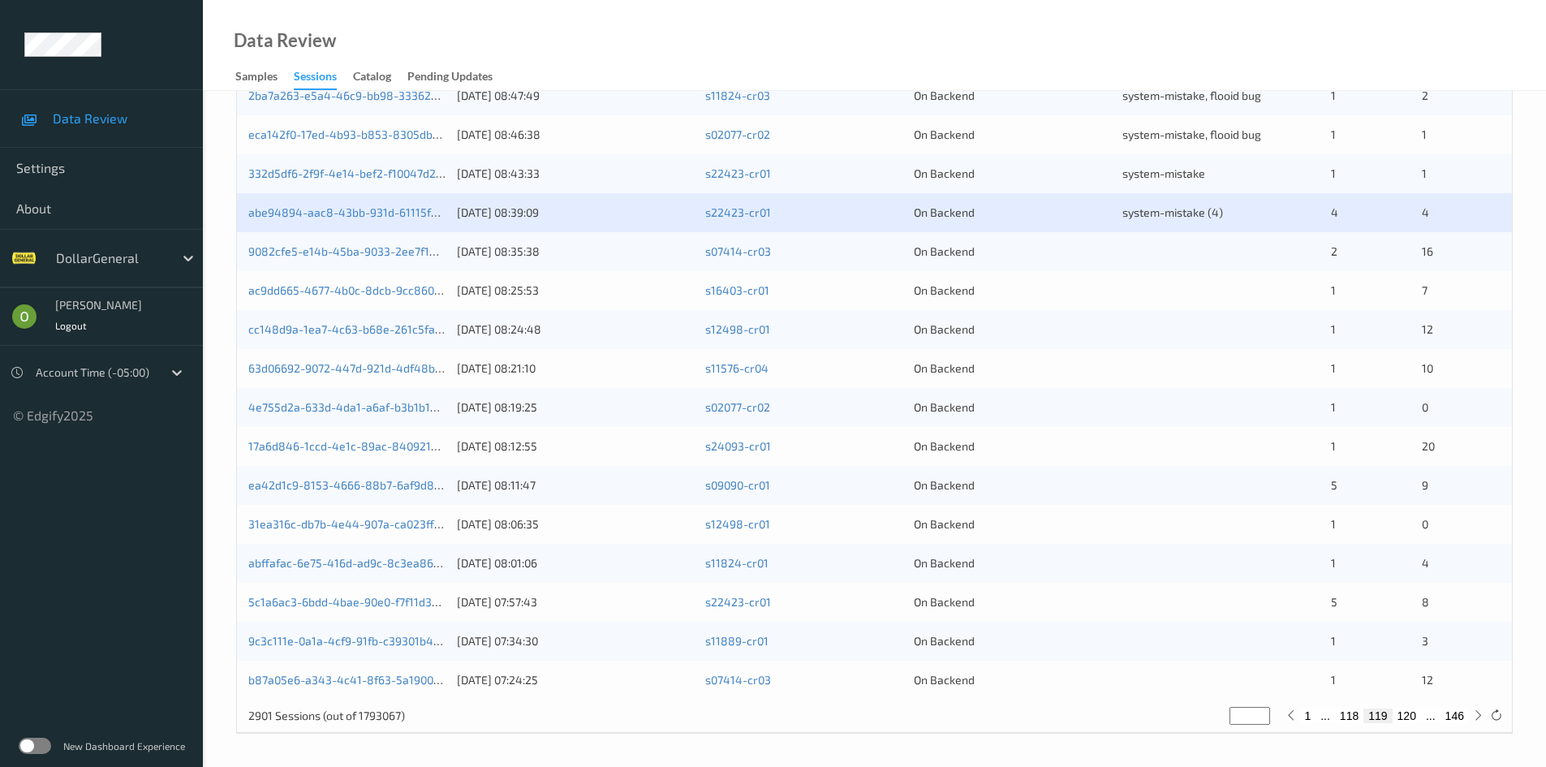
click at [1095, 258] on div "On Backend" at bounding box center [1012, 251] width 197 height 16
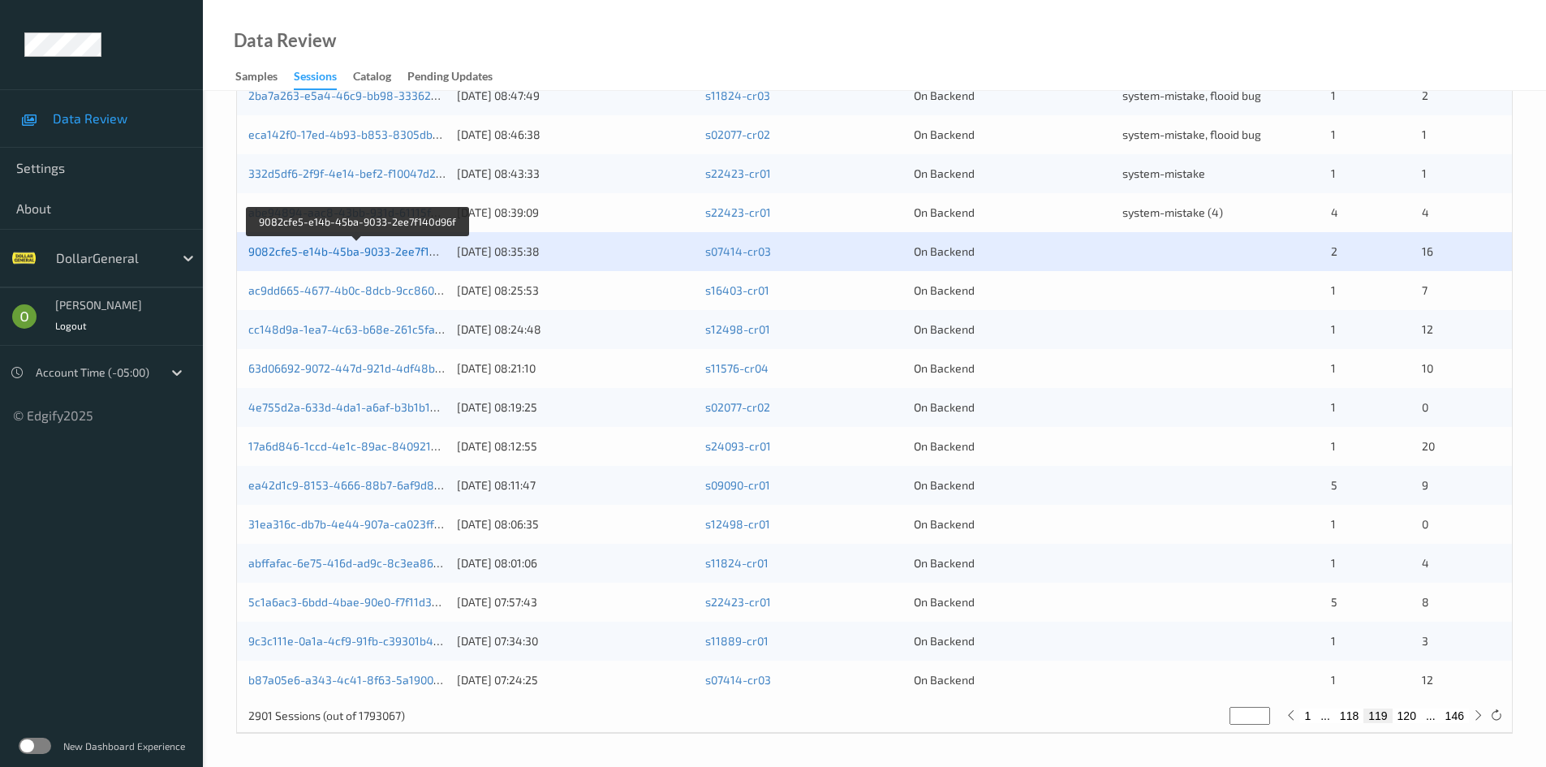
click at [357, 250] on link "9082cfe5-e14b-45ba-9033-2ee7f140d96f" at bounding box center [357, 251] width 218 height 14
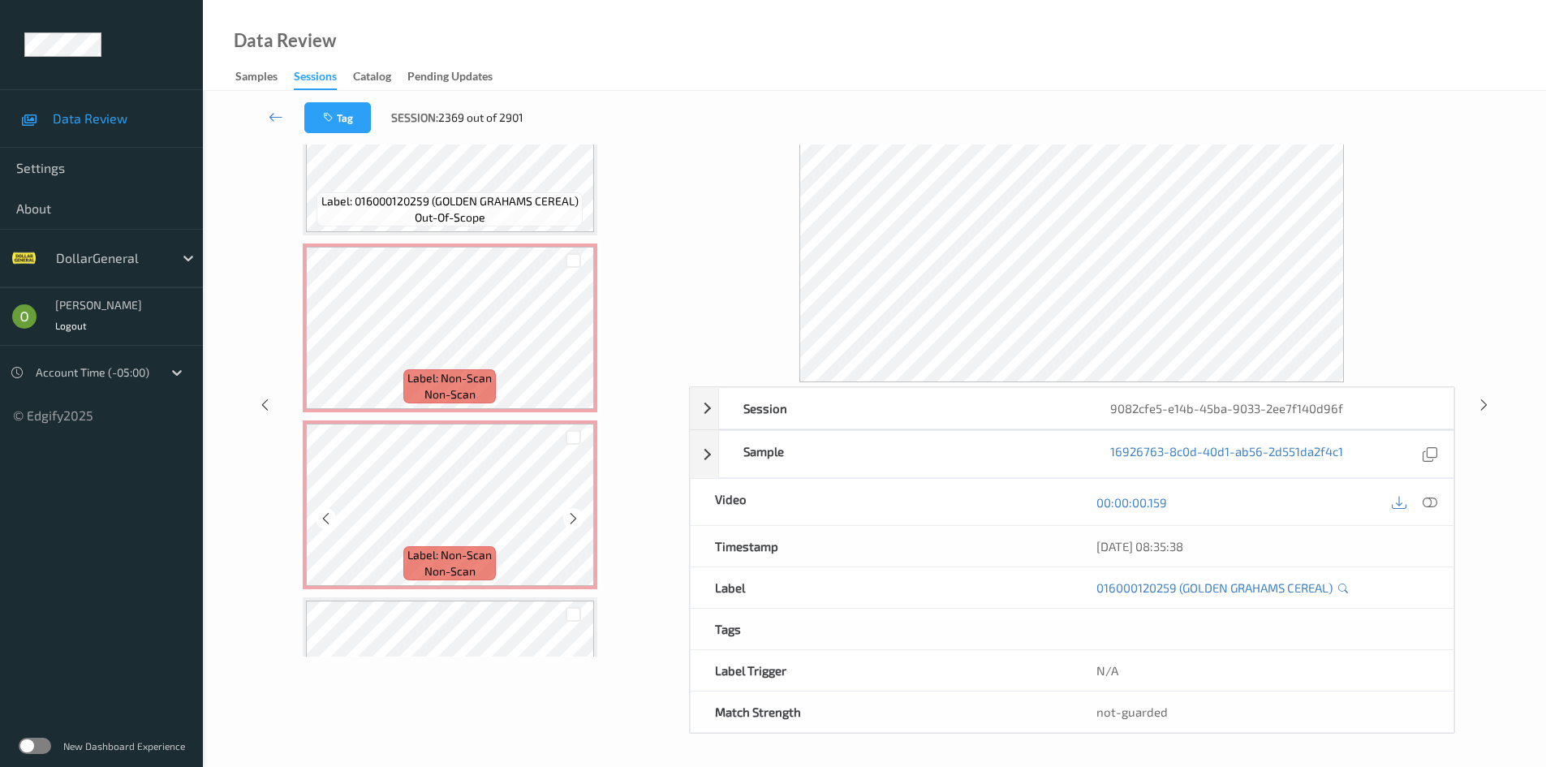
scroll to position [406, 0]
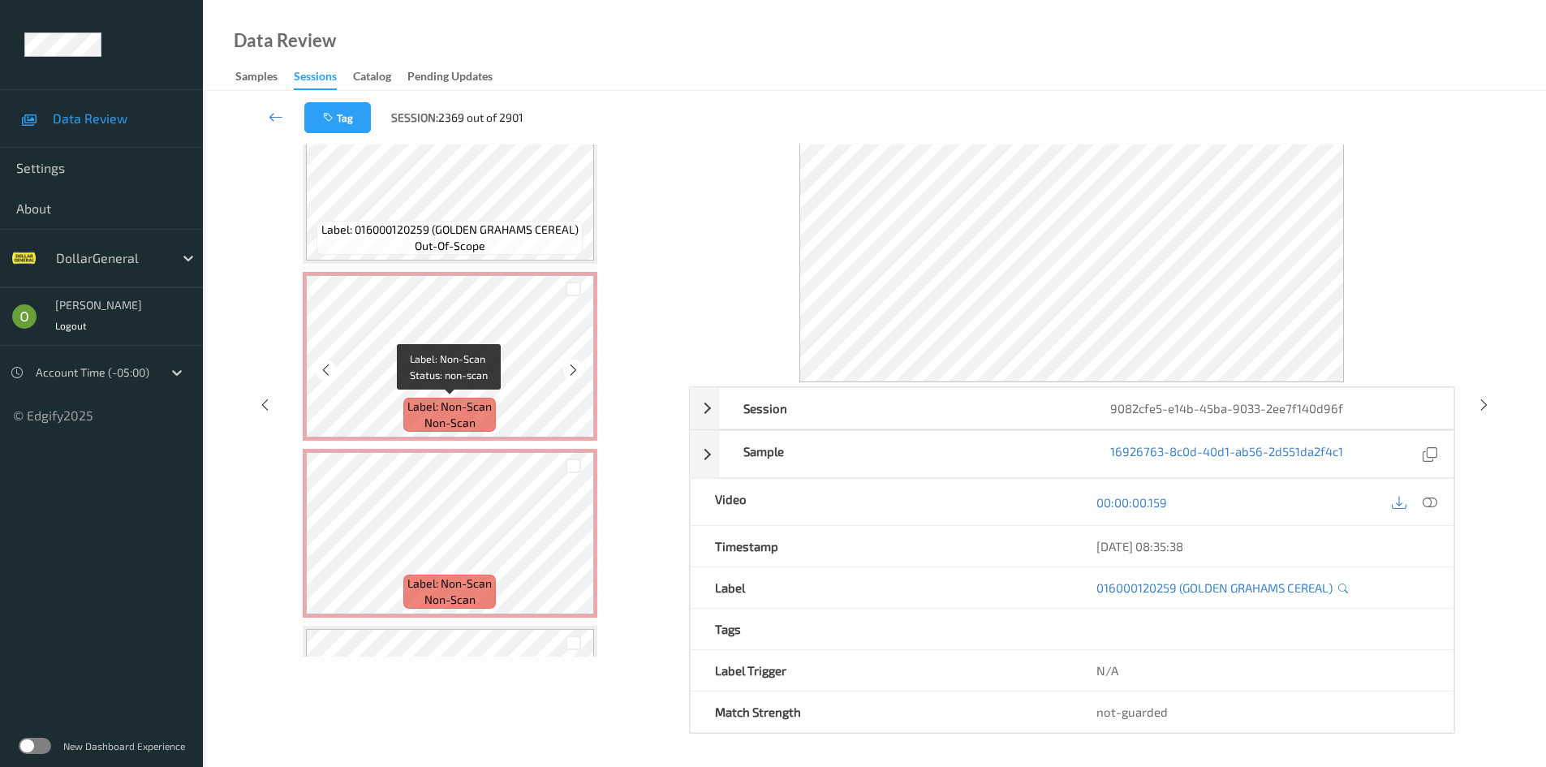
click at [488, 400] on span "Label: Non-Scan" at bounding box center [449, 406] width 84 height 16
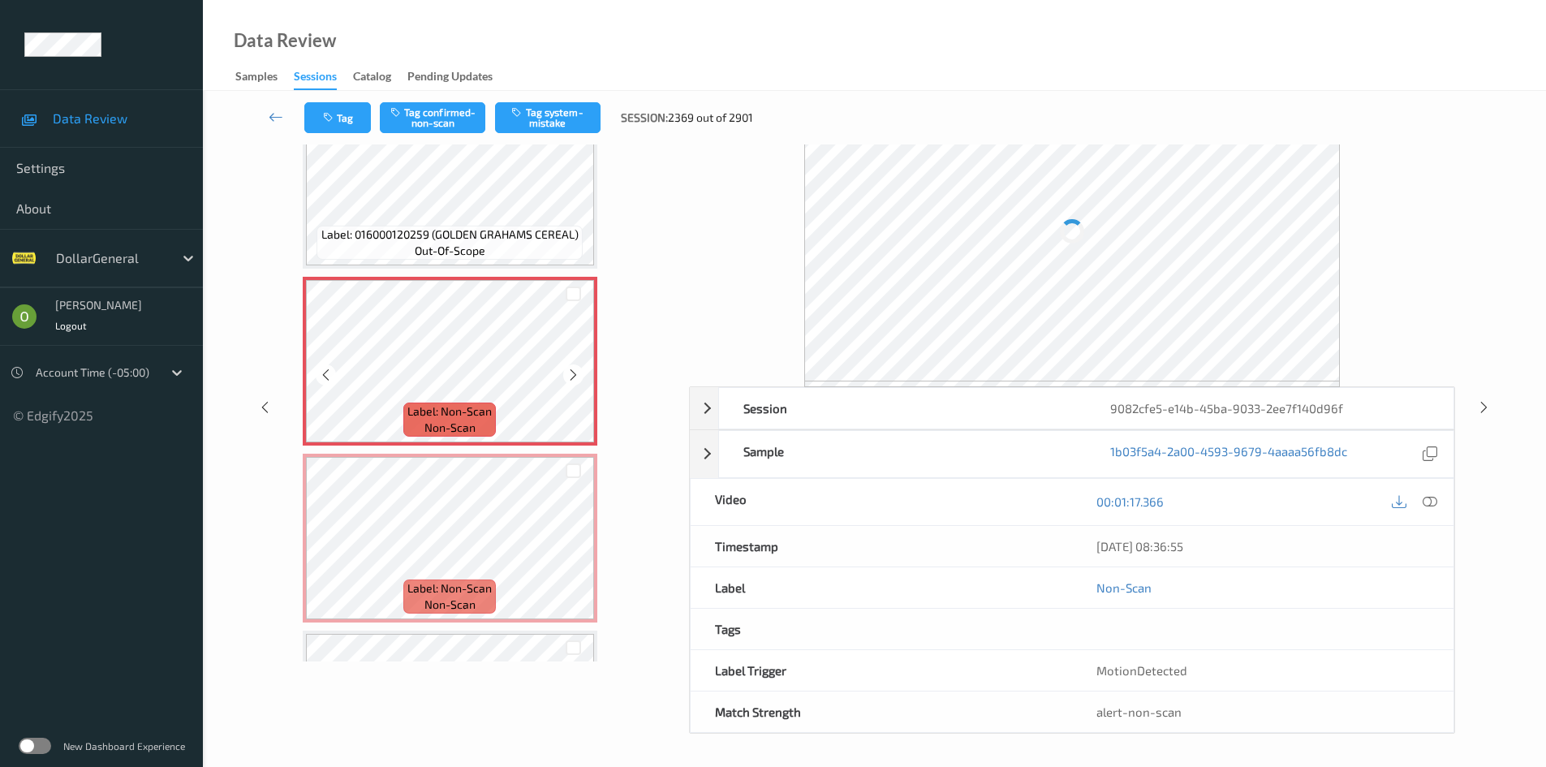
scroll to position [70, 0]
click at [1304, 251] on icon at bounding box center [1305, 254] width 14 height 15
click at [1435, 497] on icon at bounding box center [1429, 502] width 15 height 15
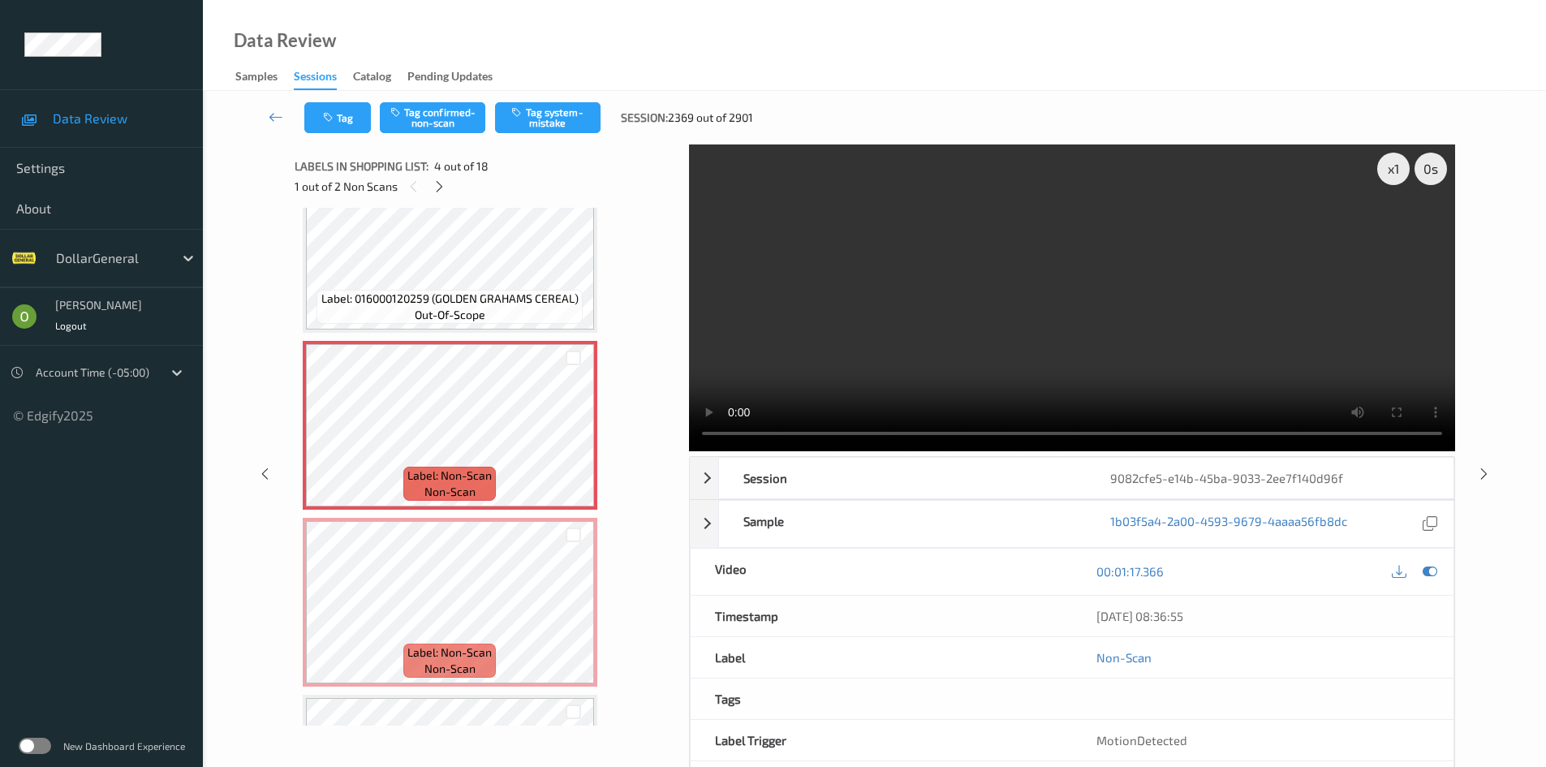
click at [1099, 257] on video at bounding box center [1072, 297] width 766 height 307
click at [1071, 292] on video at bounding box center [1072, 297] width 766 height 307
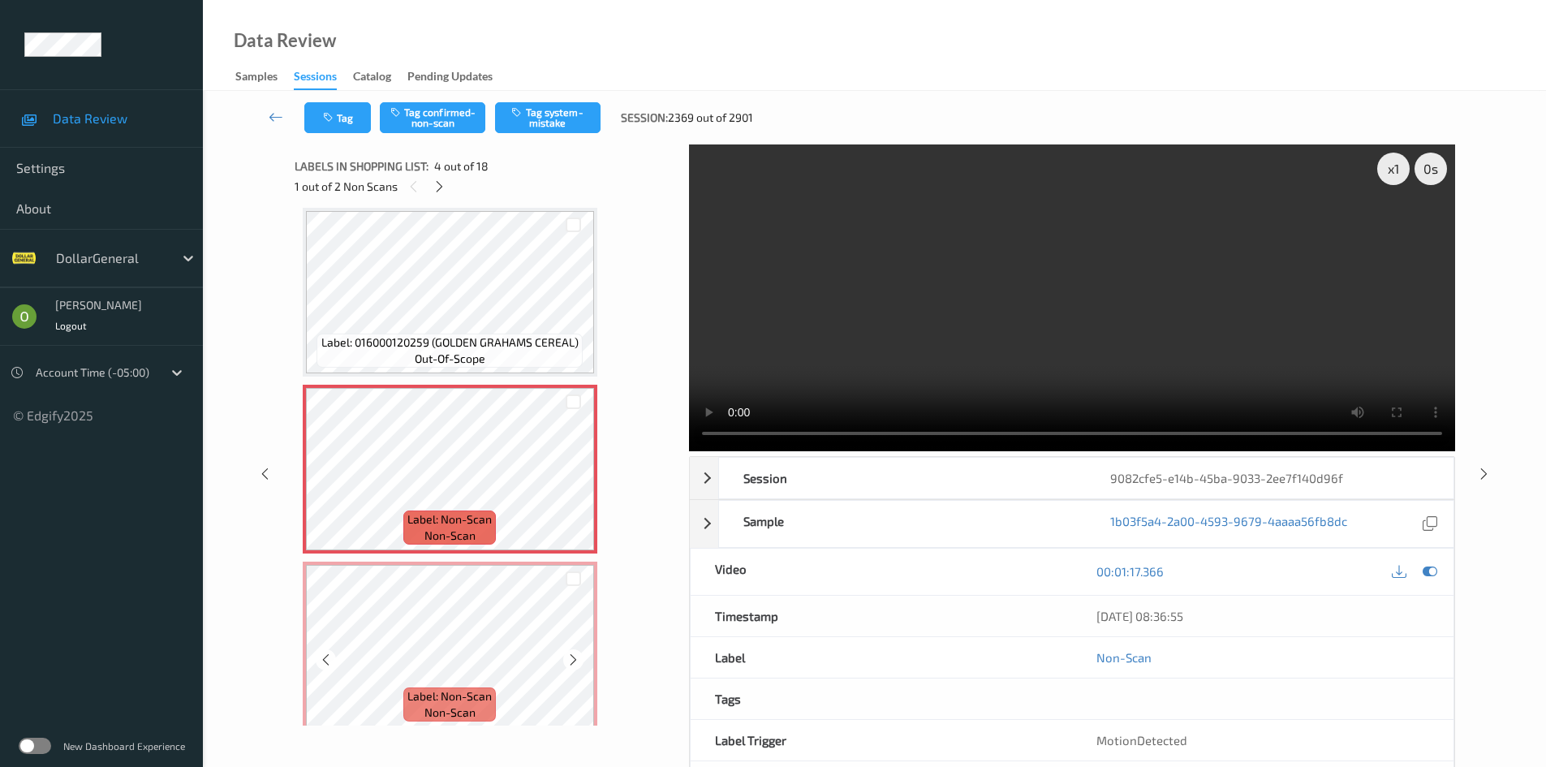
scroll to position [406, 0]
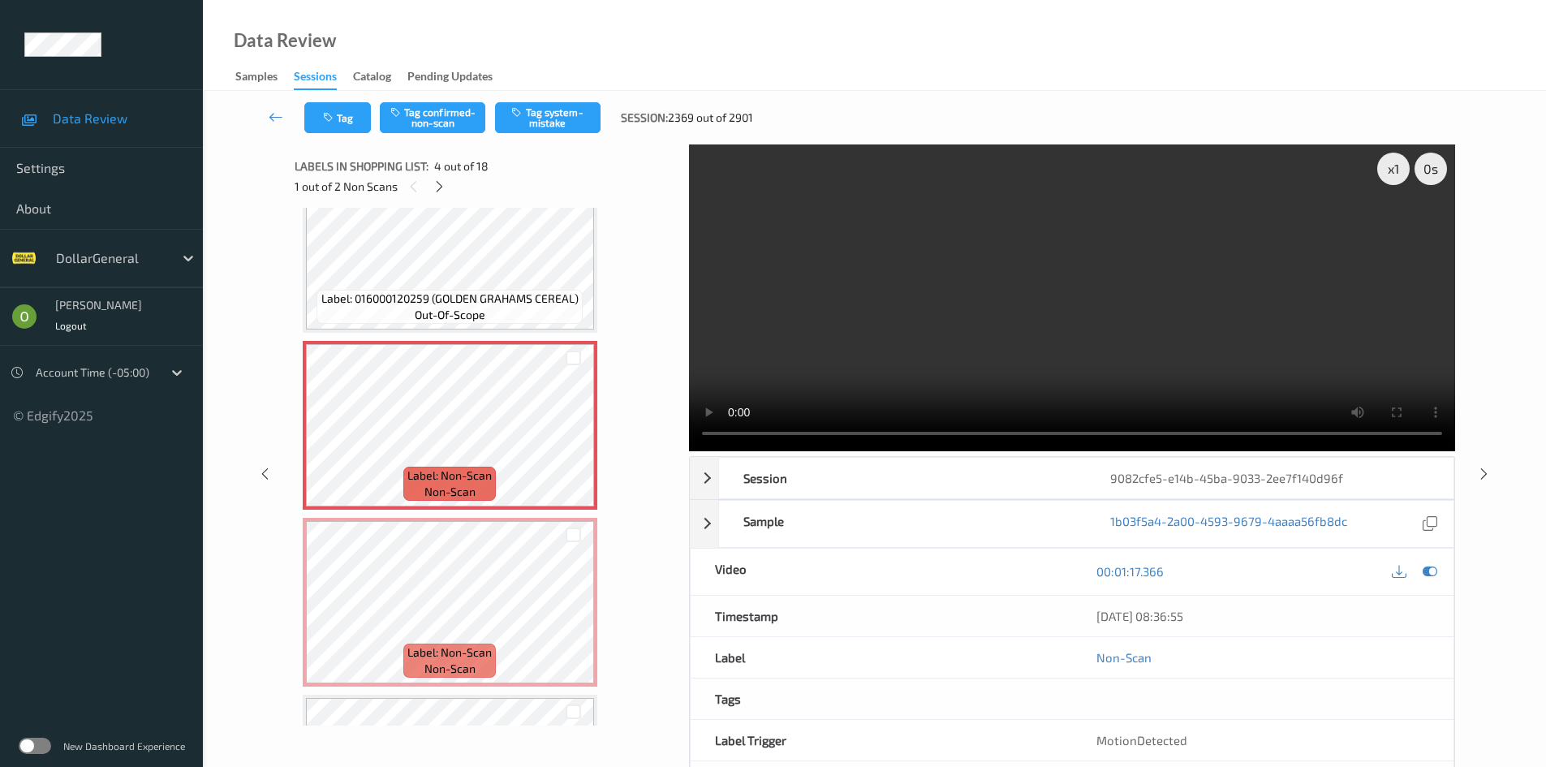
click at [531, 303] on span "Label: 016000120259 (GOLDEN GRAHAMS CEREAL)" at bounding box center [449, 298] width 257 height 16
click at [1009, 315] on video at bounding box center [1072, 297] width 766 height 307
click at [1176, 301] on video at bounding box center [1072, 297] width 766 height 307
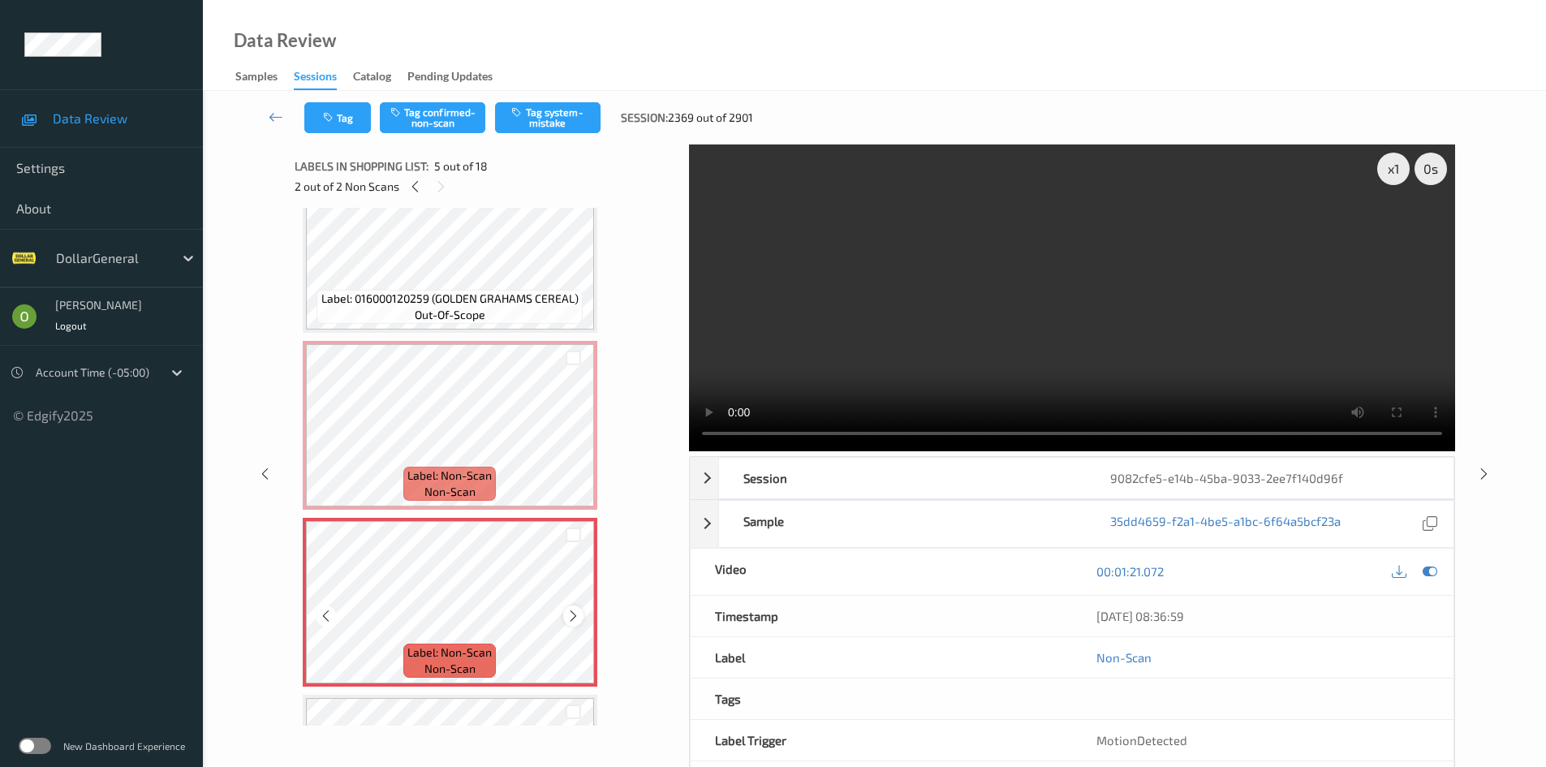
click at [573, 618] on icon at bounding box center [573, 615] width 14 height 15
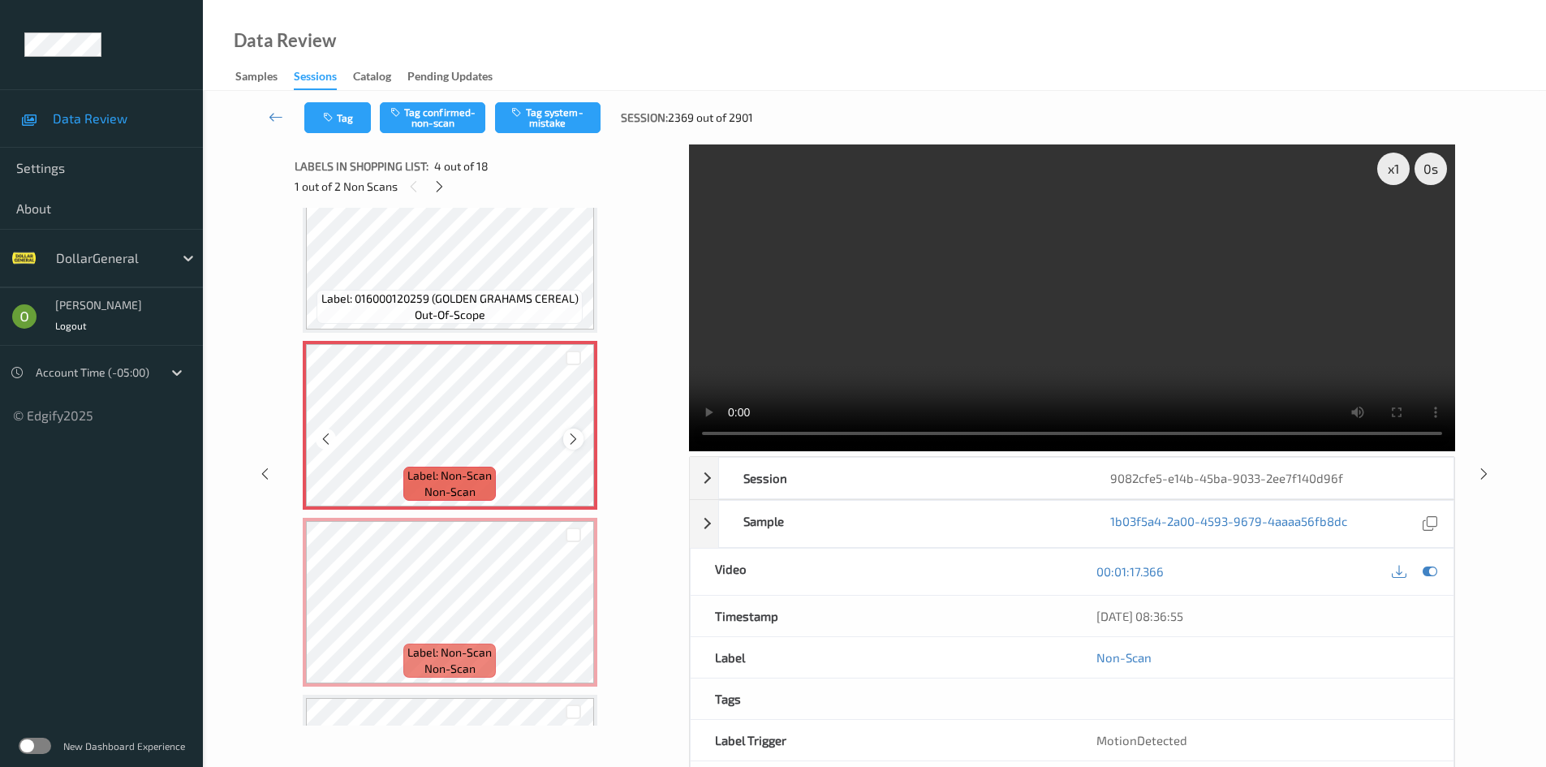
click at [578, 441] on icon at bounding box center [573, 439] width 14 height 15
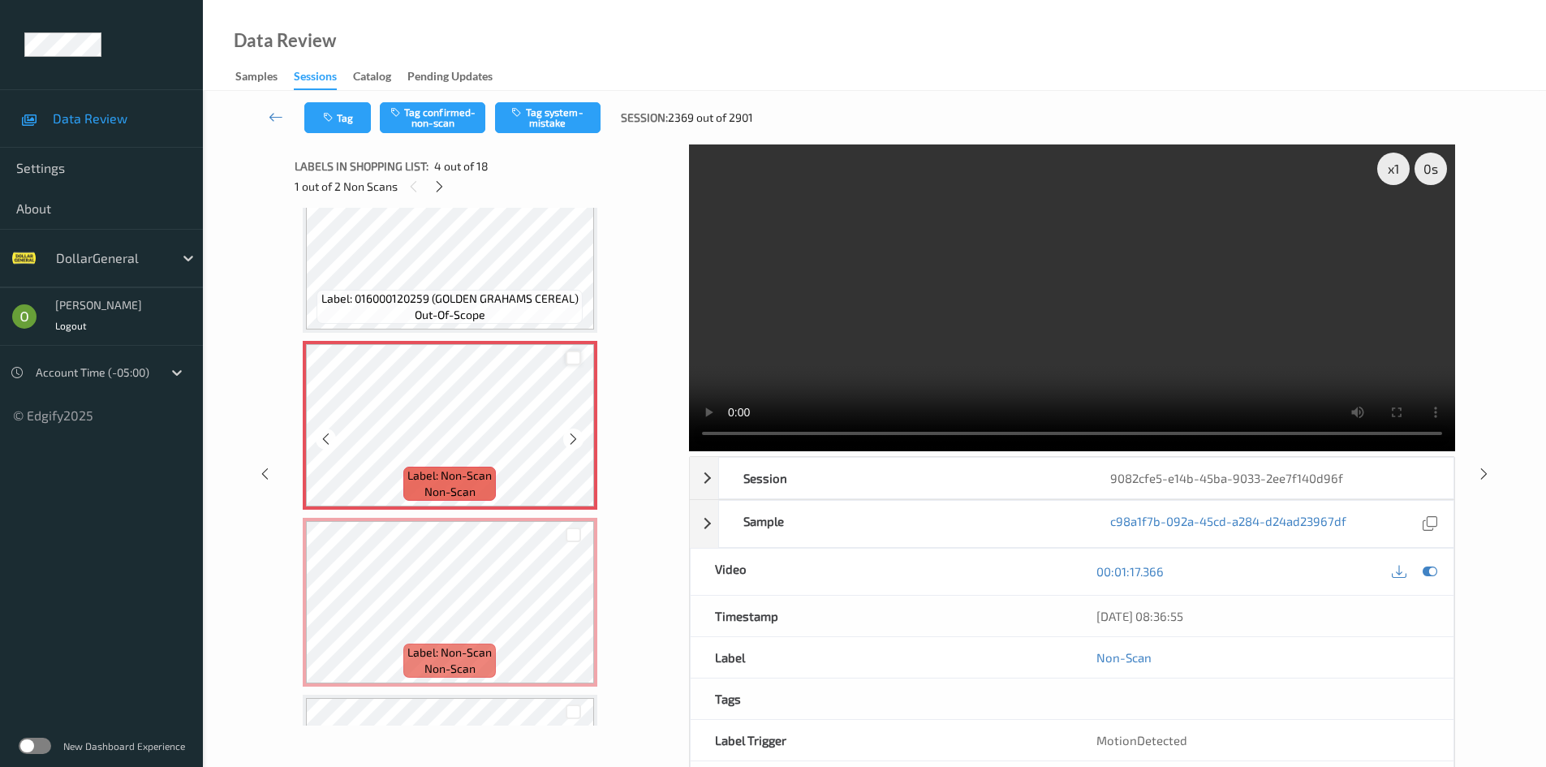
click at [574, 351] on div at bounding box center [572, 357] width 15 height 15
click at [572, 524] on div at bounding box center [573, 534] width 41 height 27
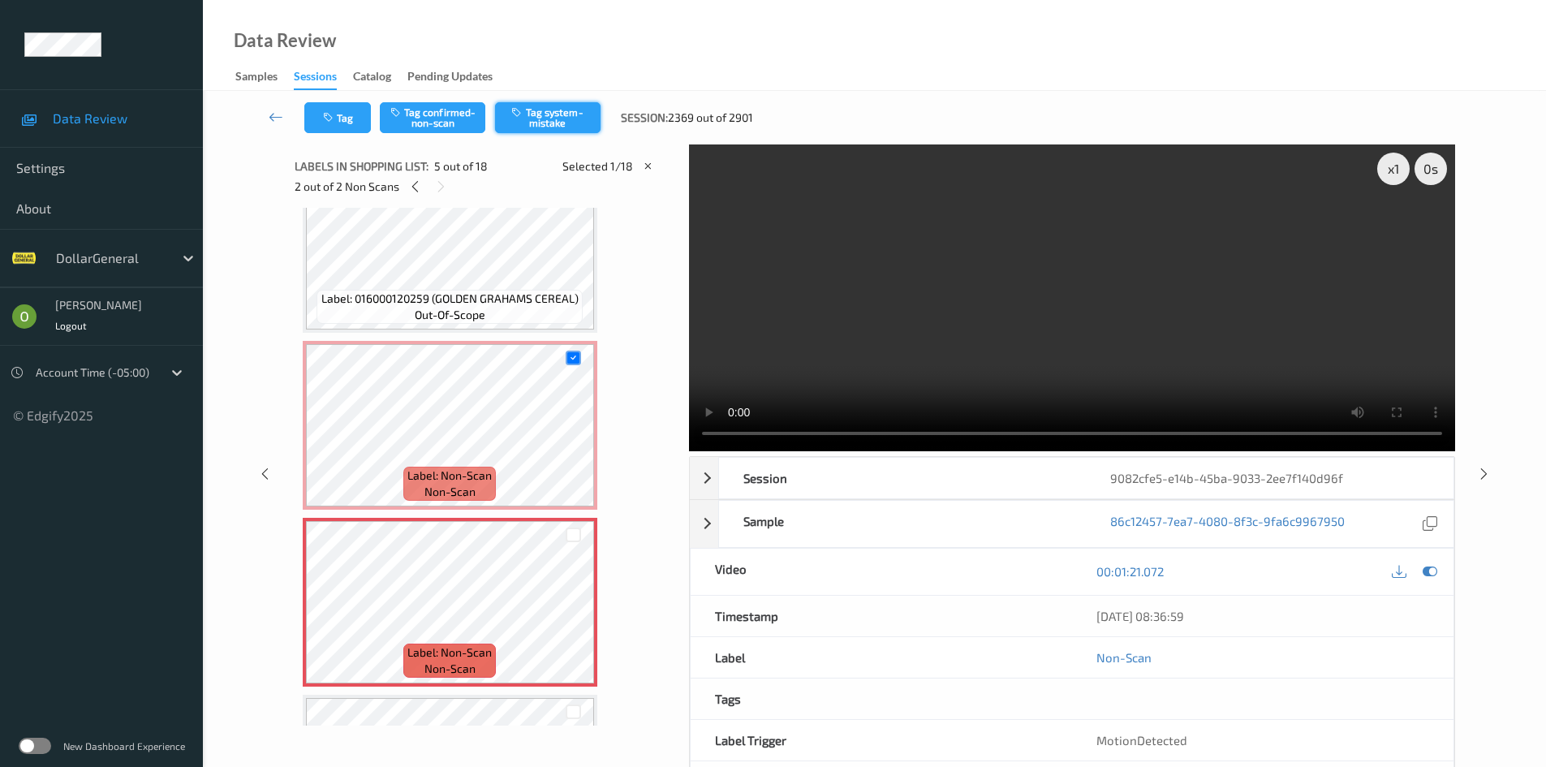
click at [579, 105] on button "Tag system-mistake" at bounding box center [547, 117] width 105 height 31
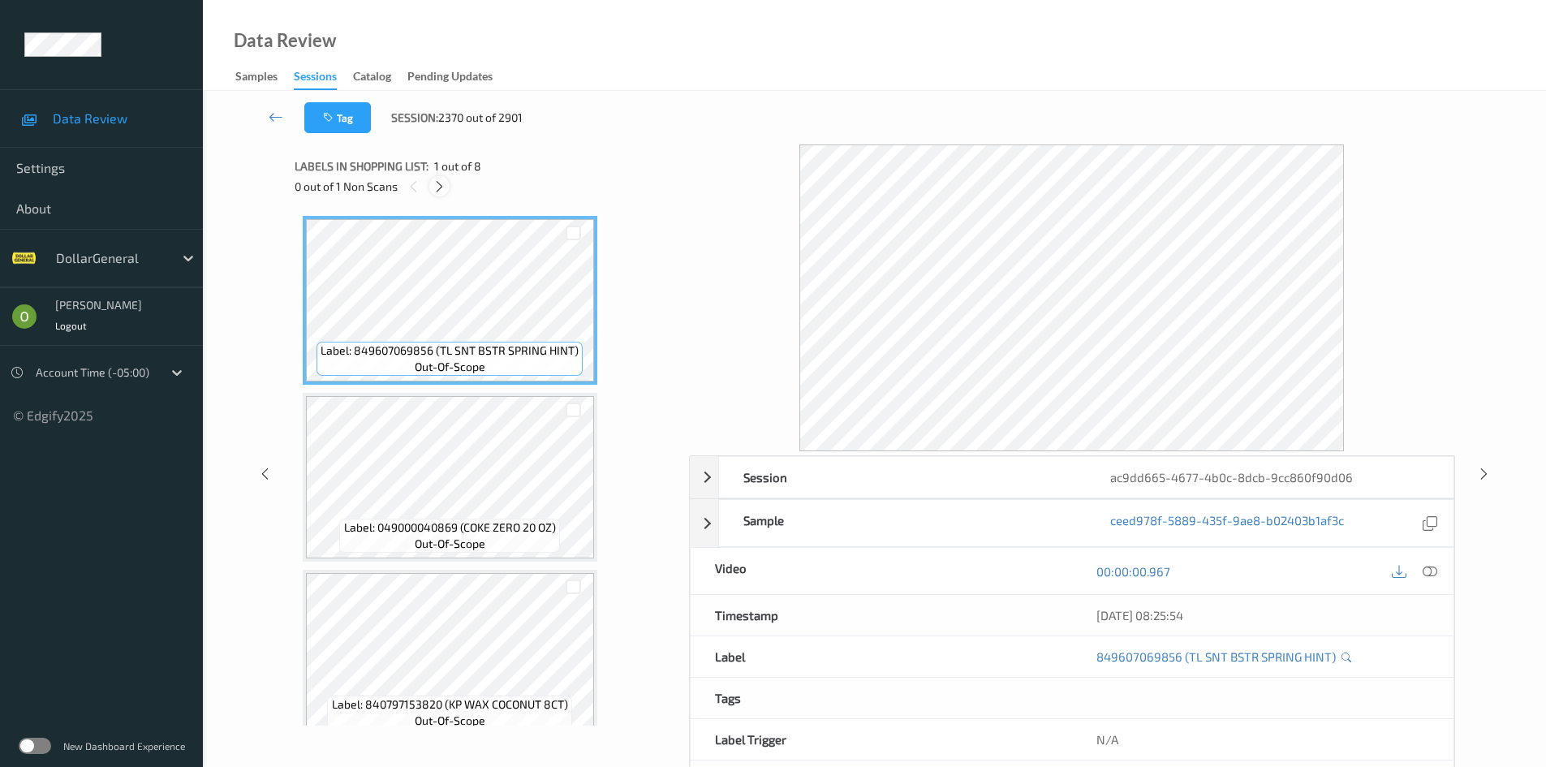
click at [443, 187] on icon at bounding box center [439, 186] width 14 height 15
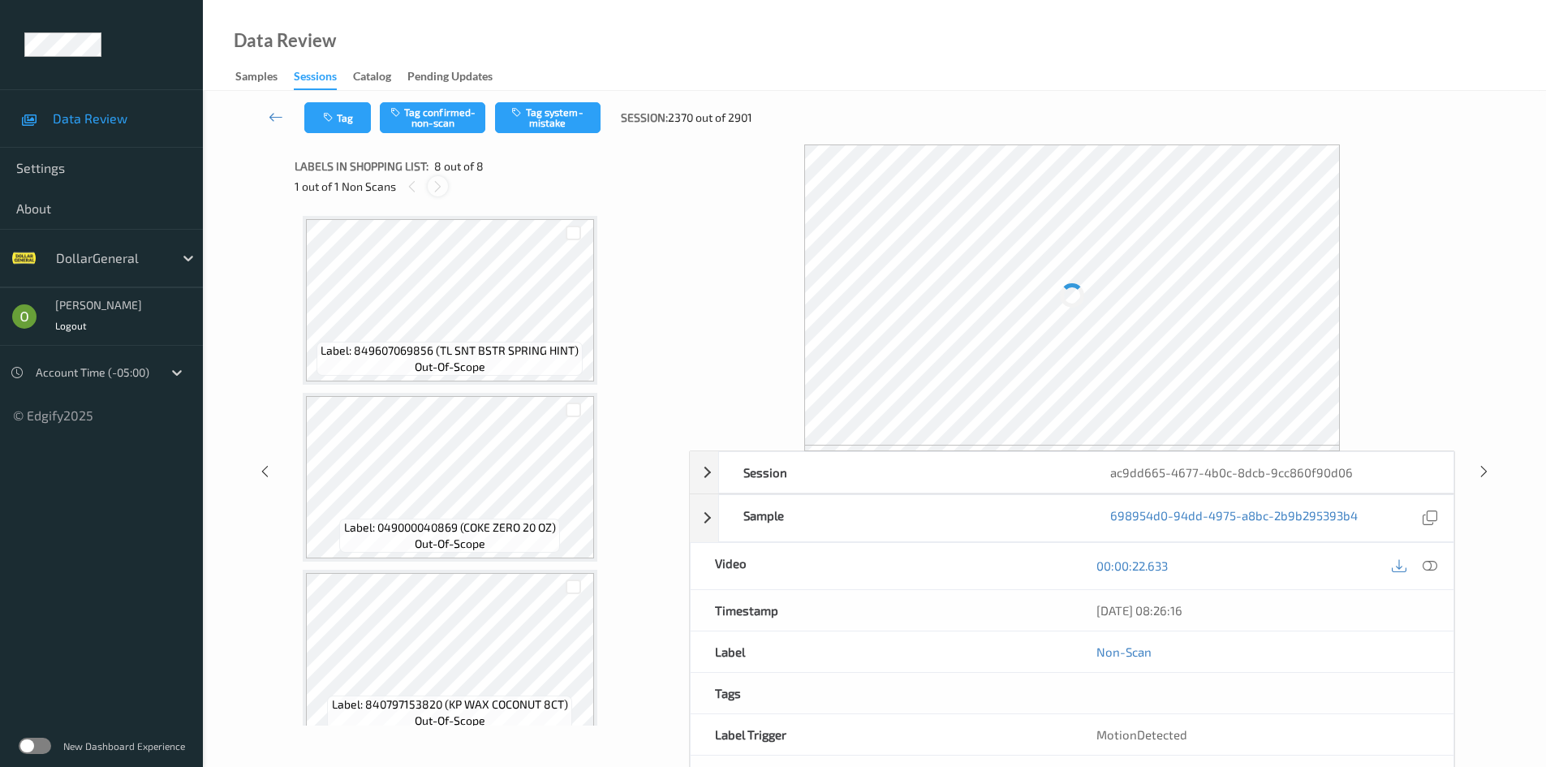
scroll to position [905, 0]
